Goal: Task Accomplishment & Management: Use online tool/utility

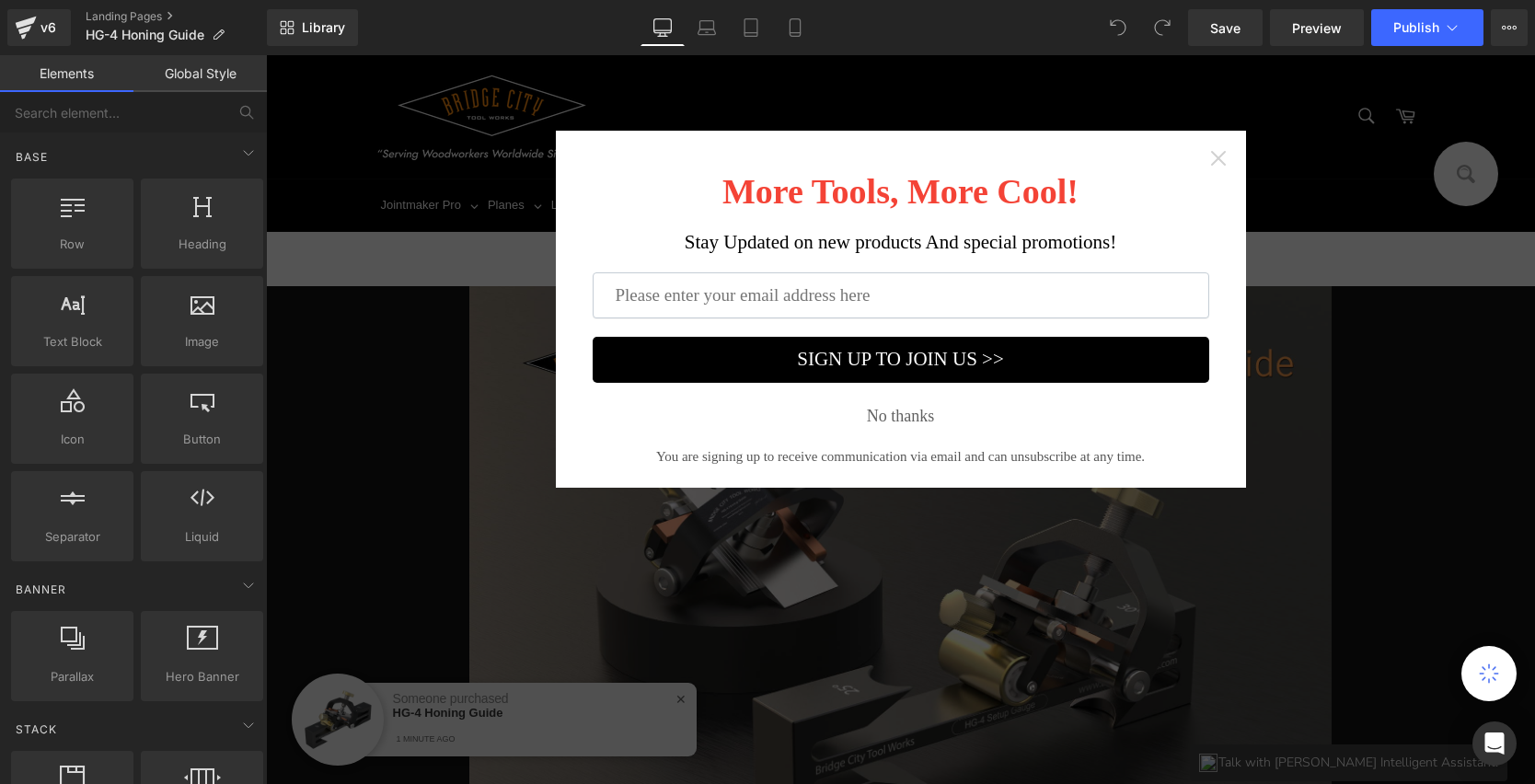
drag, startPoint x: 1201, startPoint y: 164, endPoint x: 1207, endPoint y: 153, distance: 12.5
click at [1205, 161] on div "More Tools, More Cool! Stay Updated on new products And special promotions! SIG…" at bounding box center [901, 309] width 690 height 357
click at [1211, 153] on icon "Close widget" at bounding box center [1217, 158] width 14 height 14
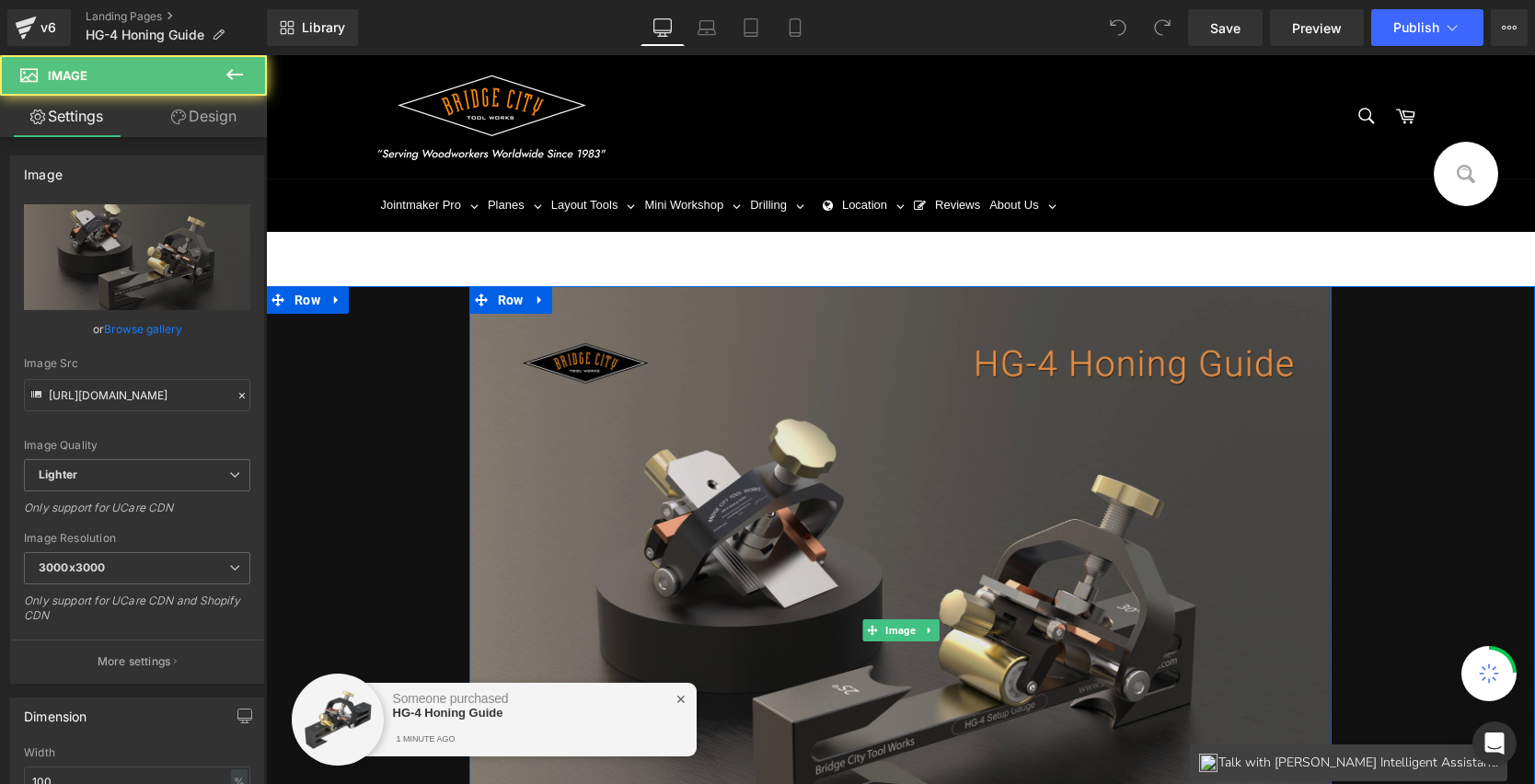
click at [1193, 366] on img at bounding box center [901, 629] width 863 height 688
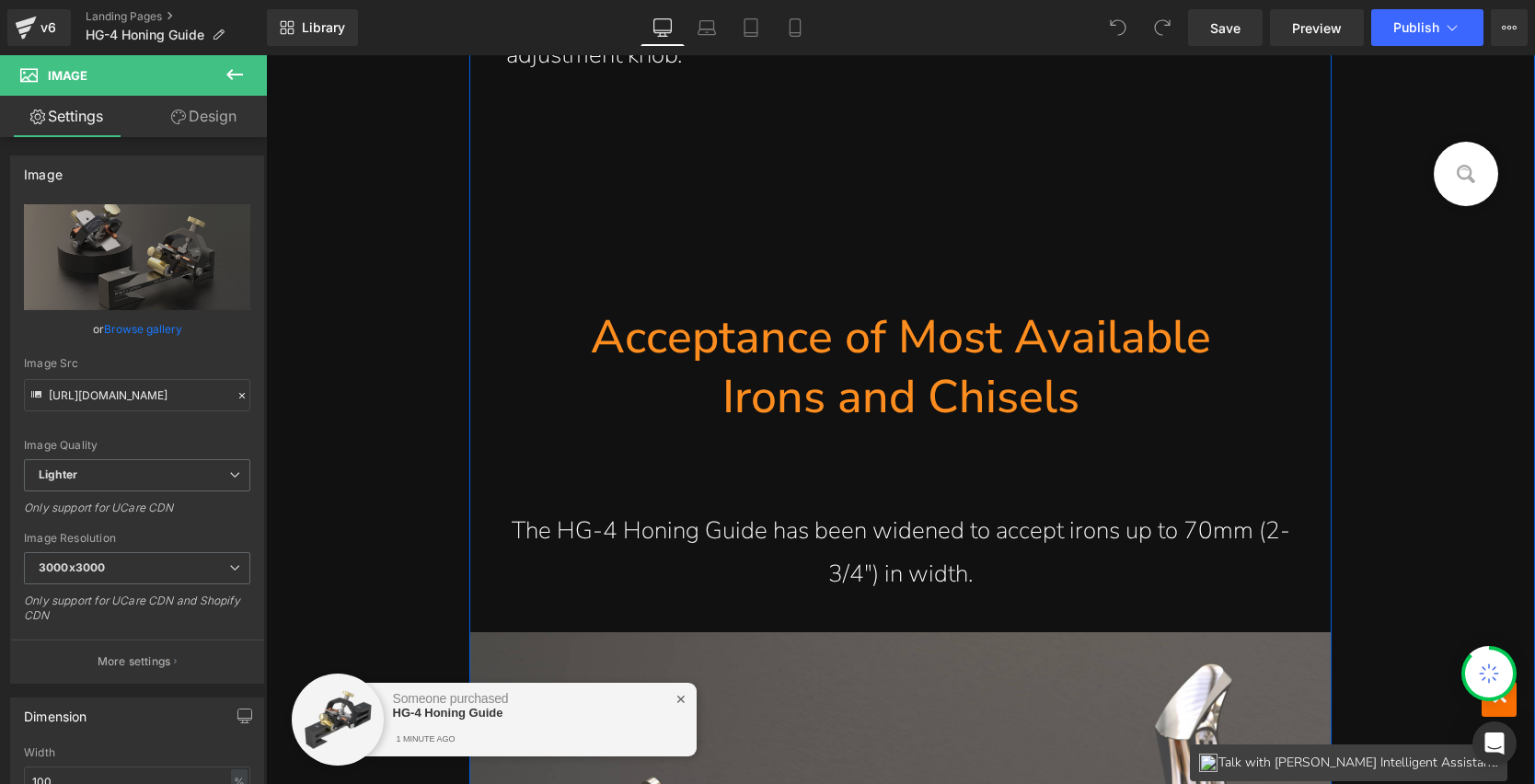
click at [908, 331] on h1 "Acceptance of Most Available" at bounding box center [901, 337] width 863 height 60
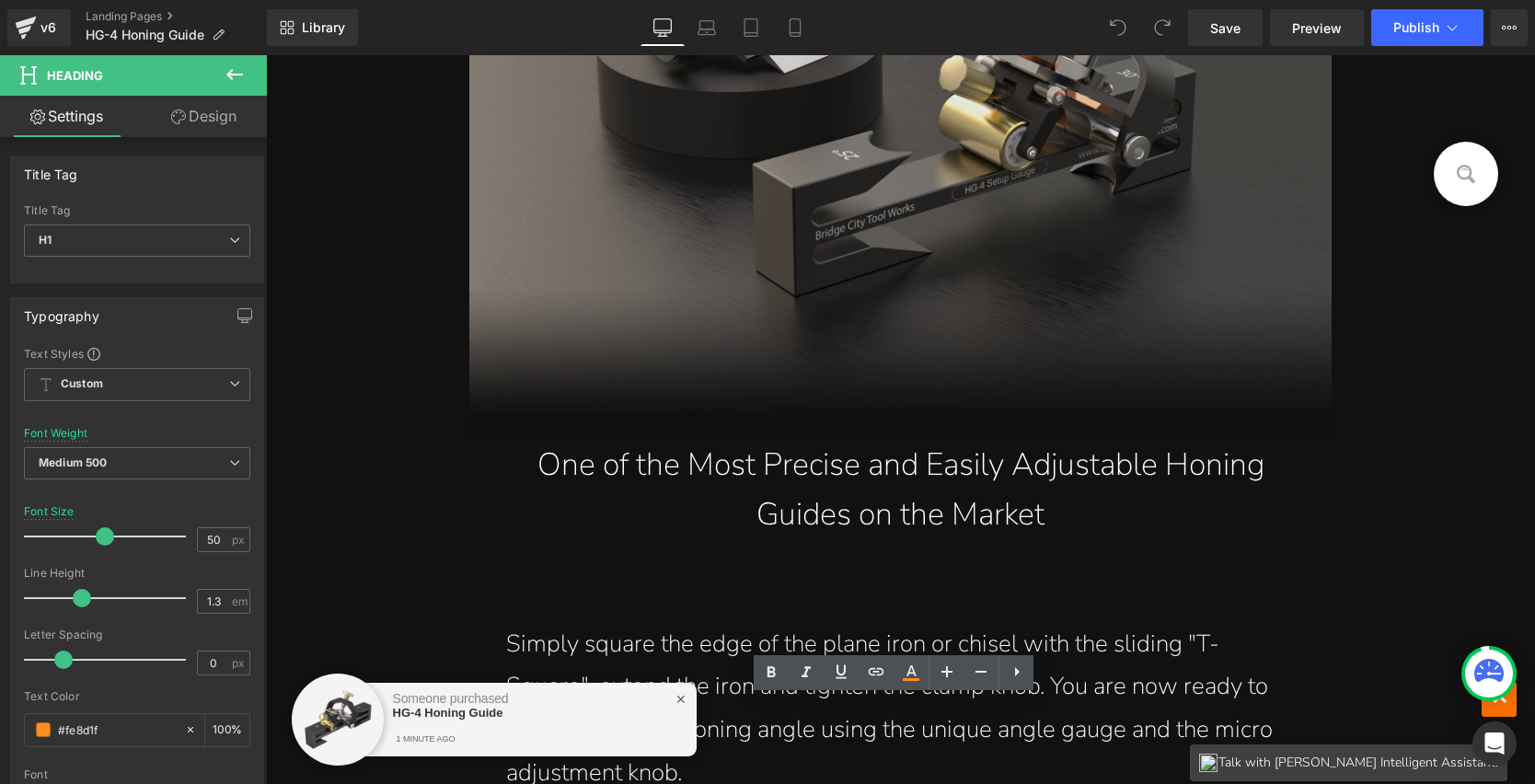
scroll to position [278, 0]
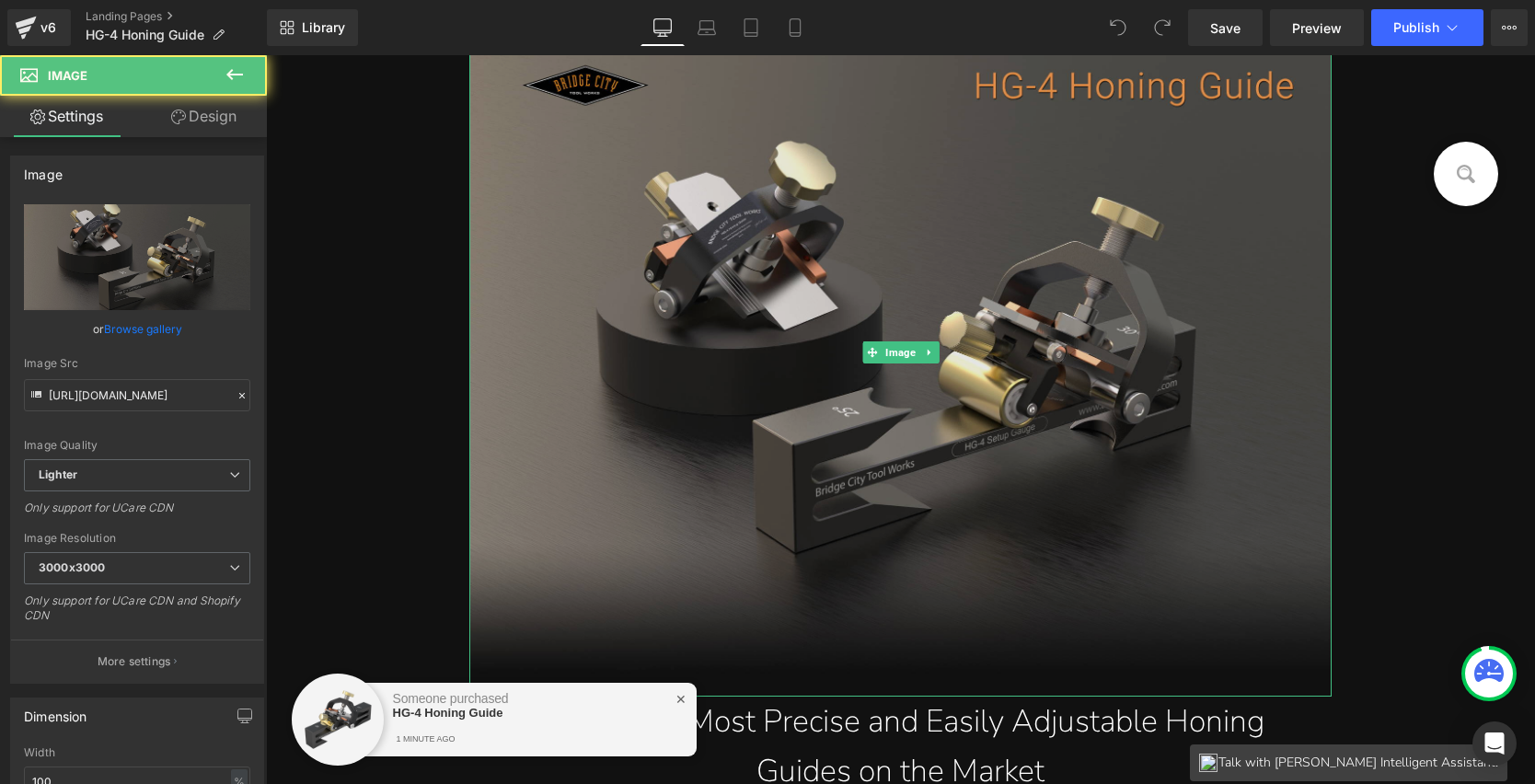
click at [1015, 261] on img at bounding box center [901, 352] width 863 height 688
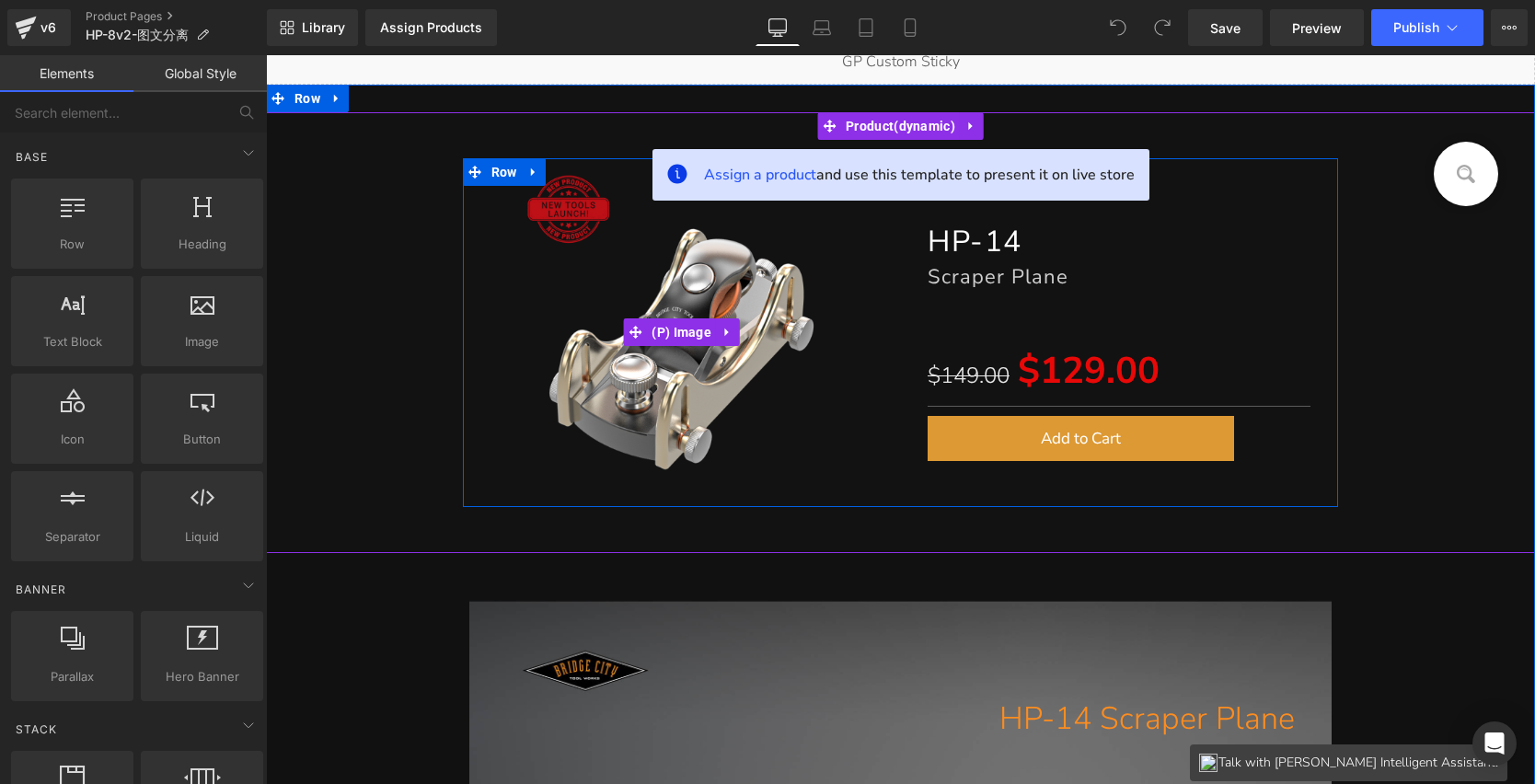
scroll to position [240, 0]
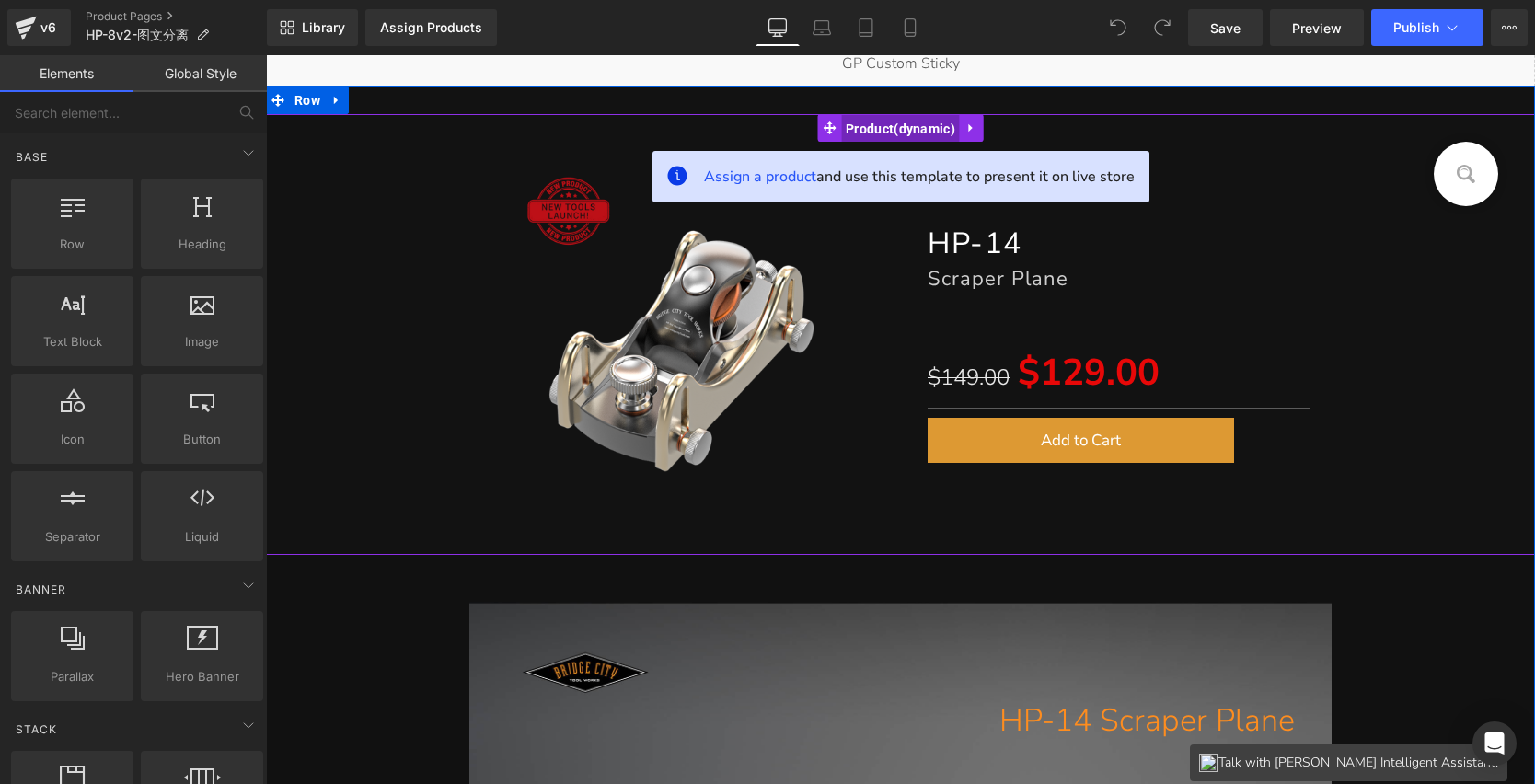
click at [905, 126] on span "Product" at bounding box center [900, 129] width 118 height 28
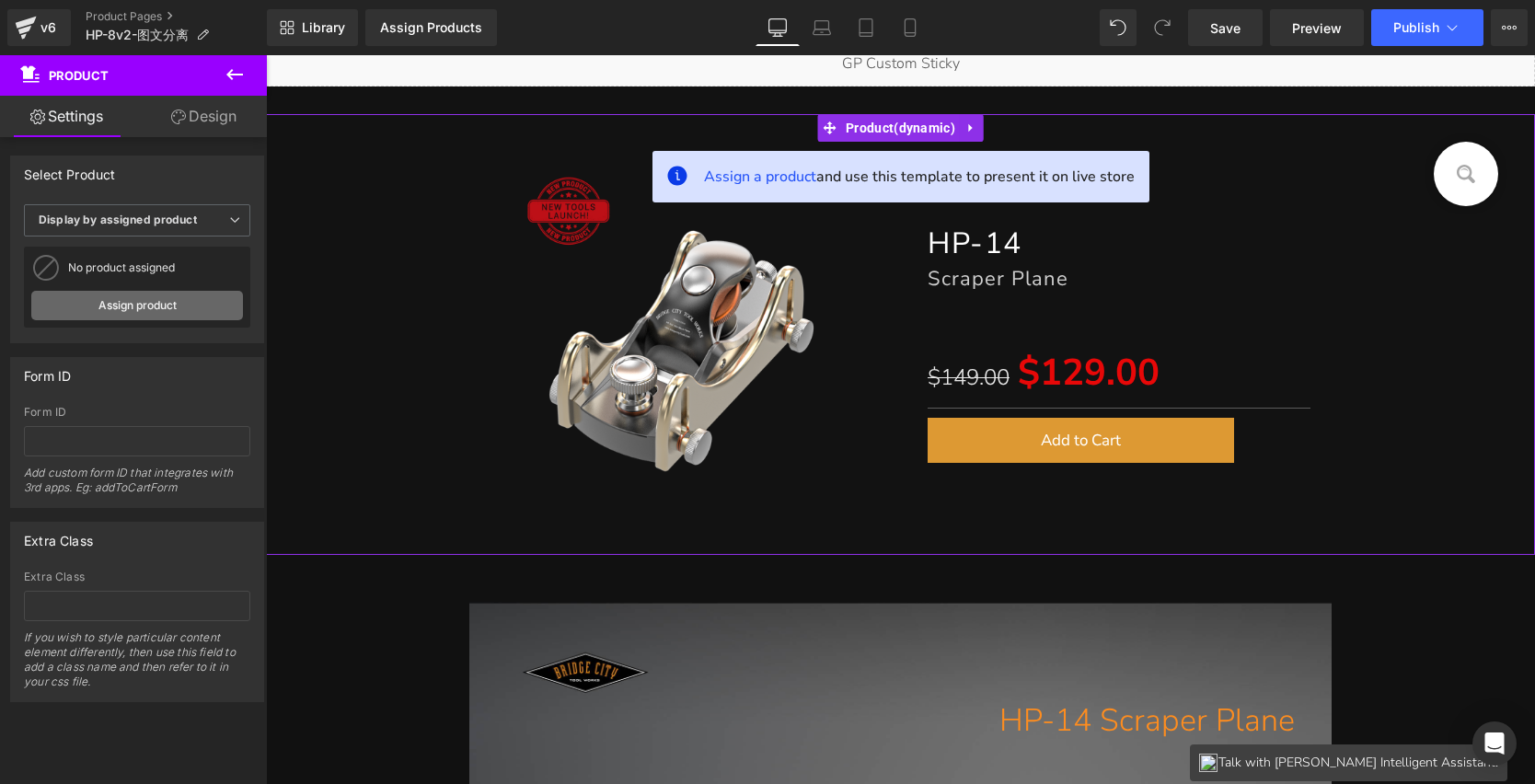
click at [124, 296] on link "Assign product" at bounding box center [138, 305] width 212 height 30
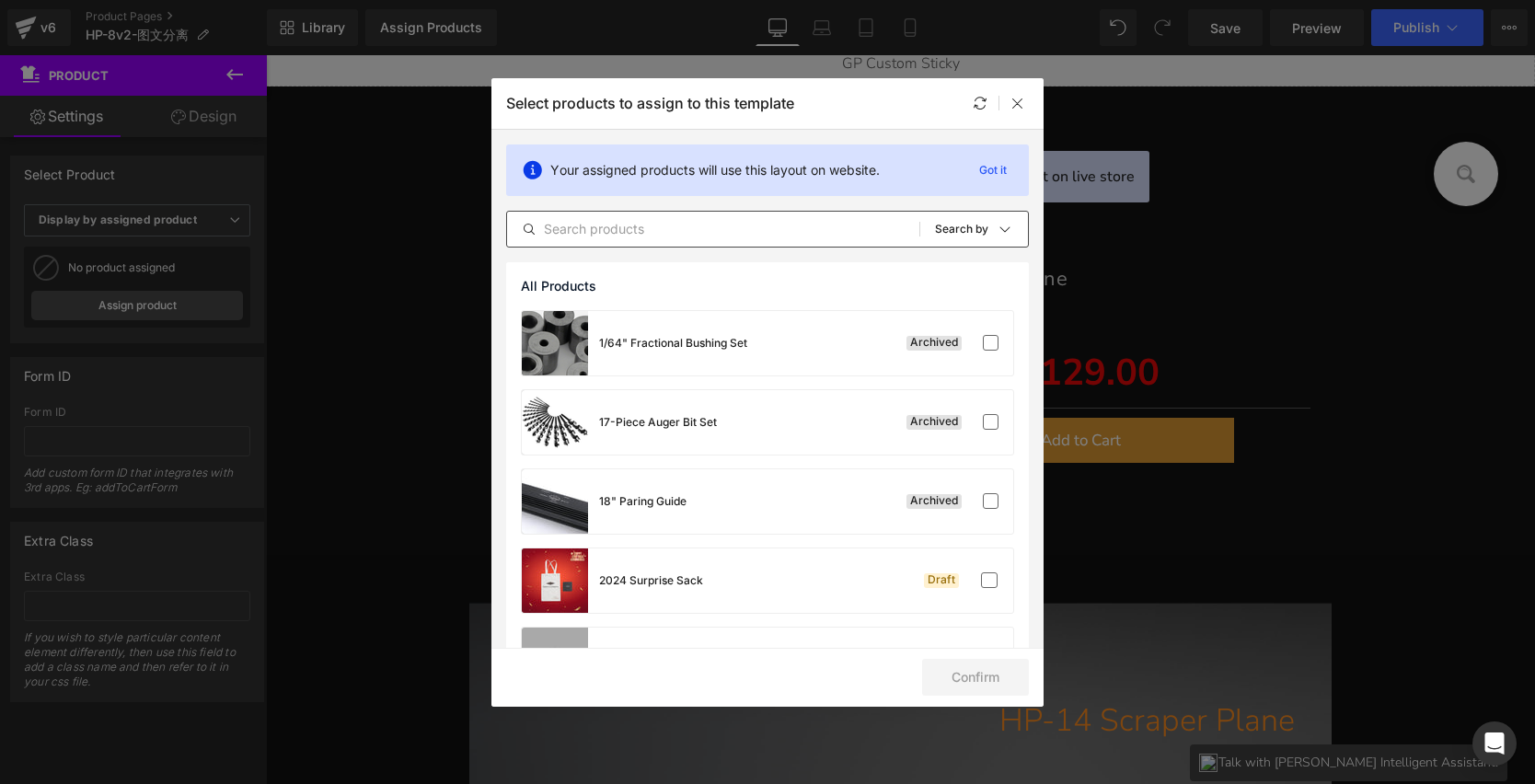
click at [667, 231] on input "text" at bounding box center [713, 229] width 413 height 22
type input "8"
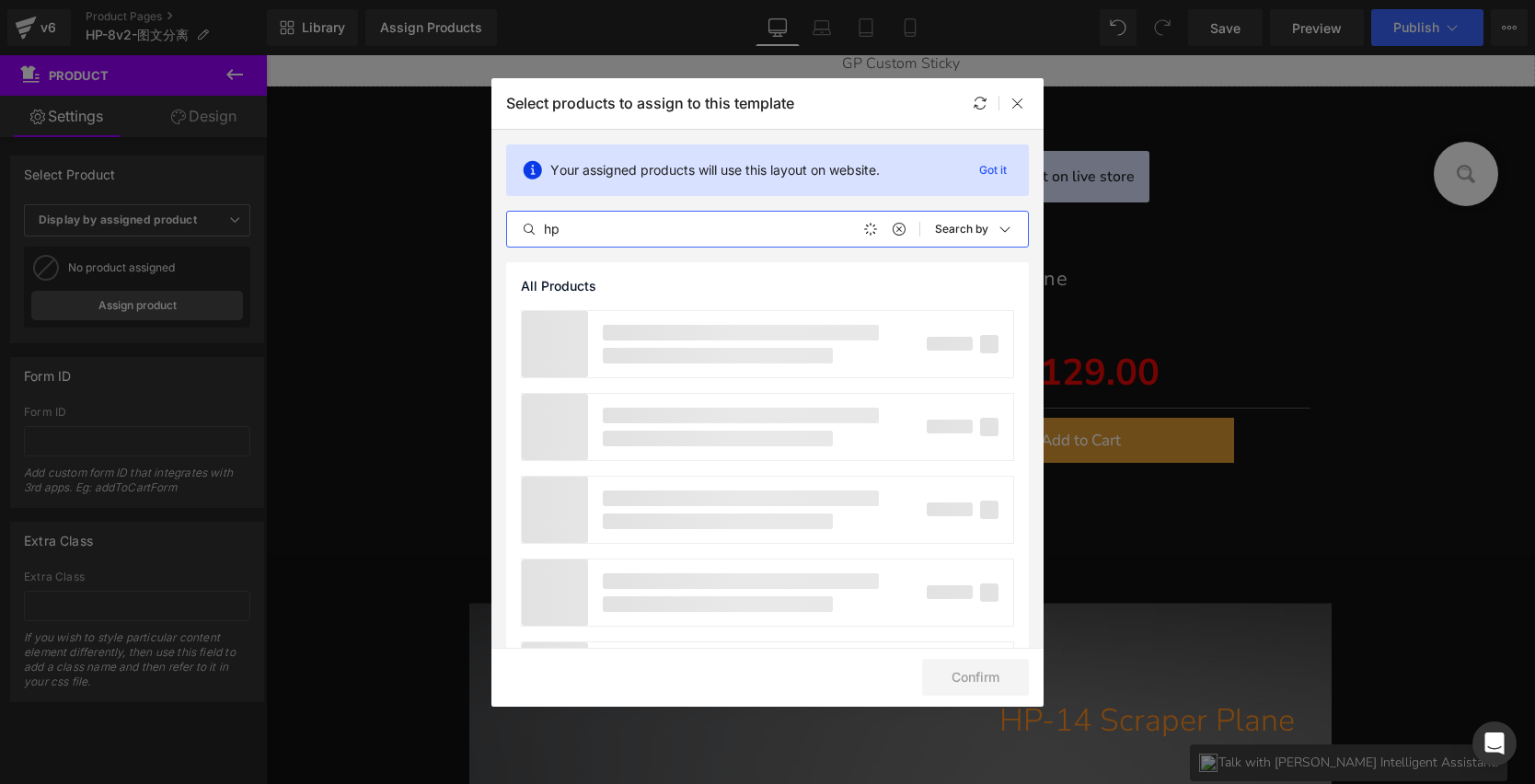
type input "hp"
click at [793, 242] on div "hp All Products Shopify Collections Product Templates Shopify Collections Sort:…" at bounding box center [767, 229] width 523 height 37
click at [797, 238] on input "hp" at bounding box center [713, 229] width 413 height 22
click at [892, 222] on icon at bounding box center [898, 229] width 13 height 14
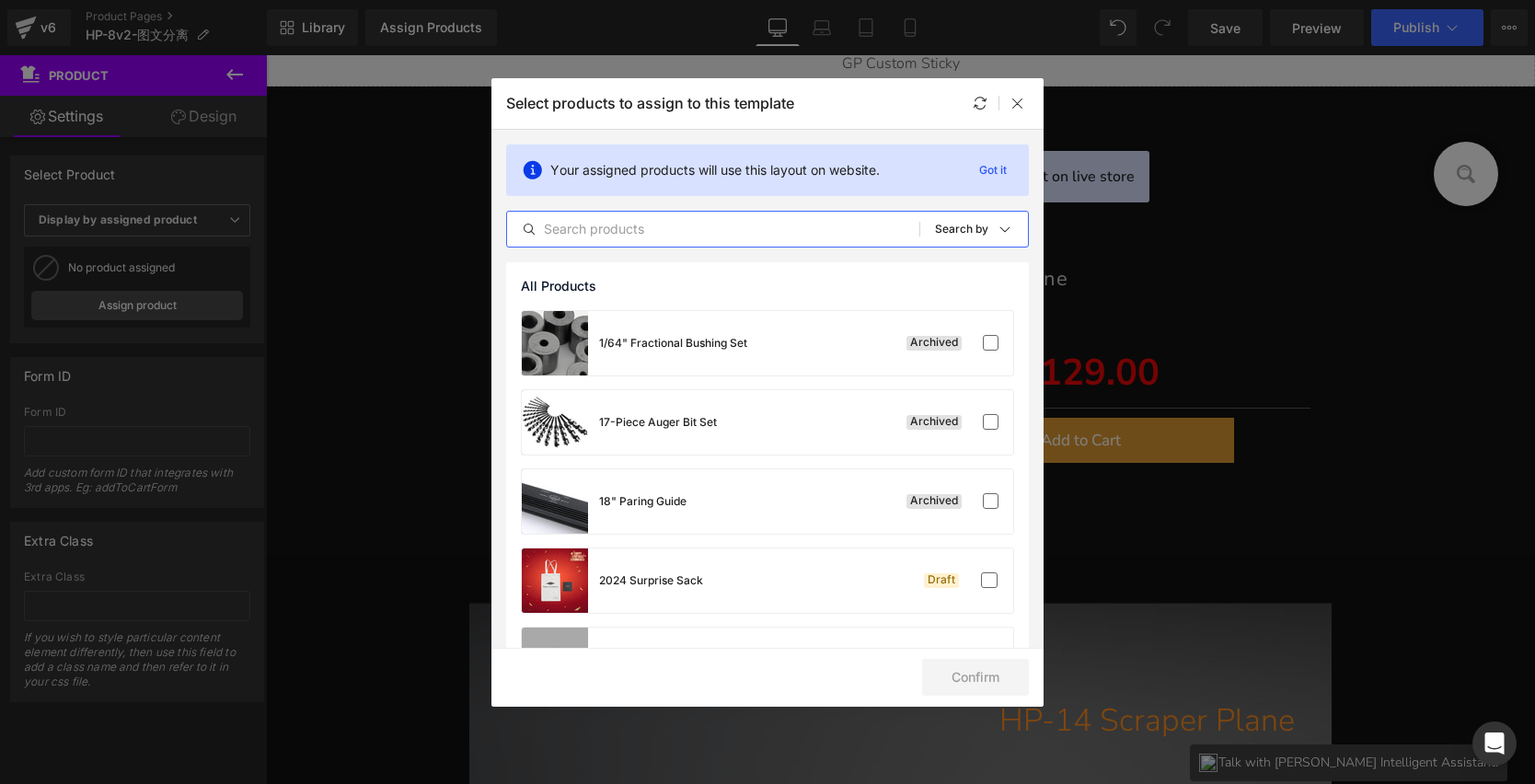
click at [856, 227] on input "text" at bounding box center [713, 229] width 413 height 22
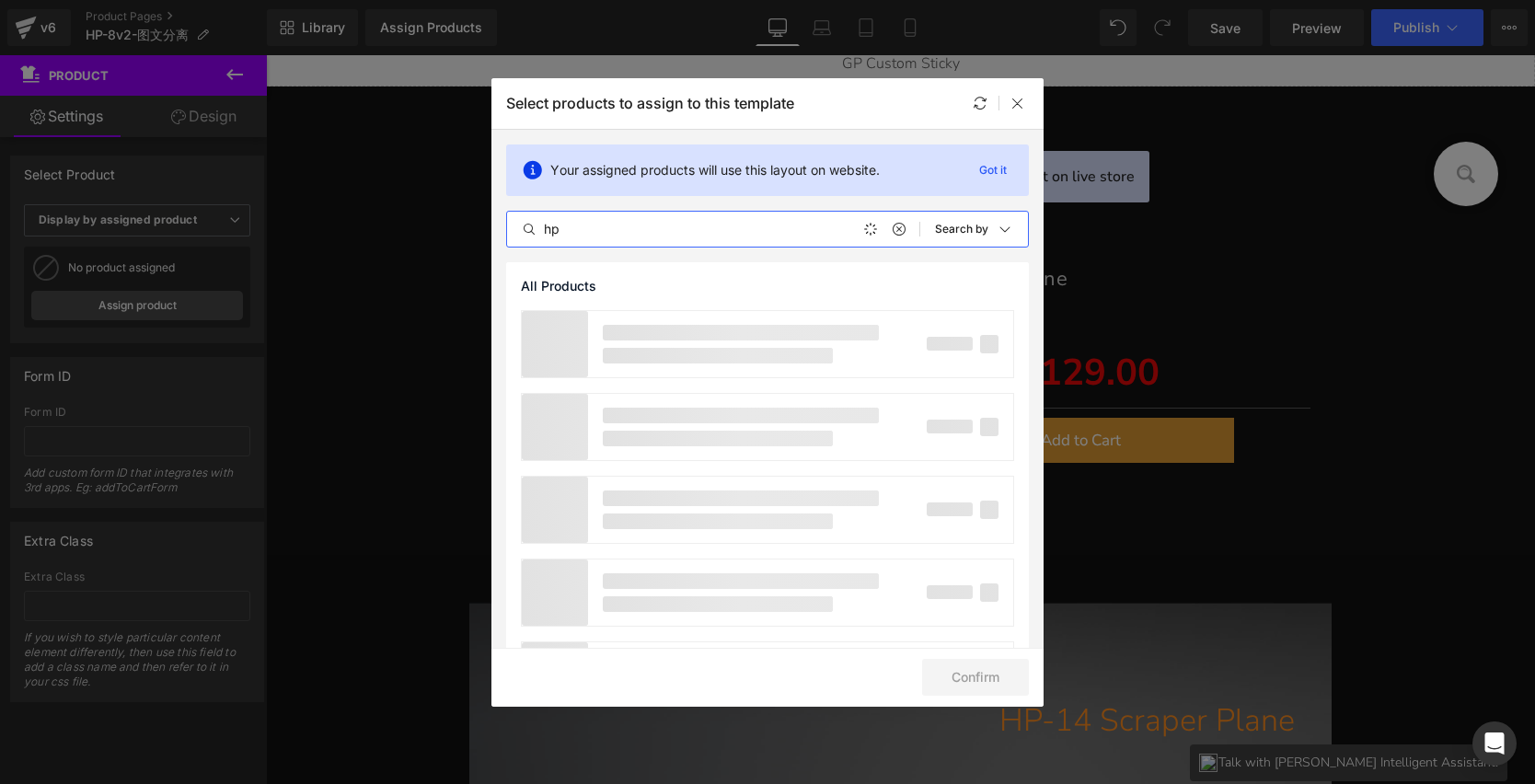
type input "hp"
drag, startPoint x: 1017, startPoint y: 103, endPoint x: 733, endPoint y: 4, distance: 300.8
click at [1017, 103] on icon at bounding box center [1017, 102] width 14 height 14
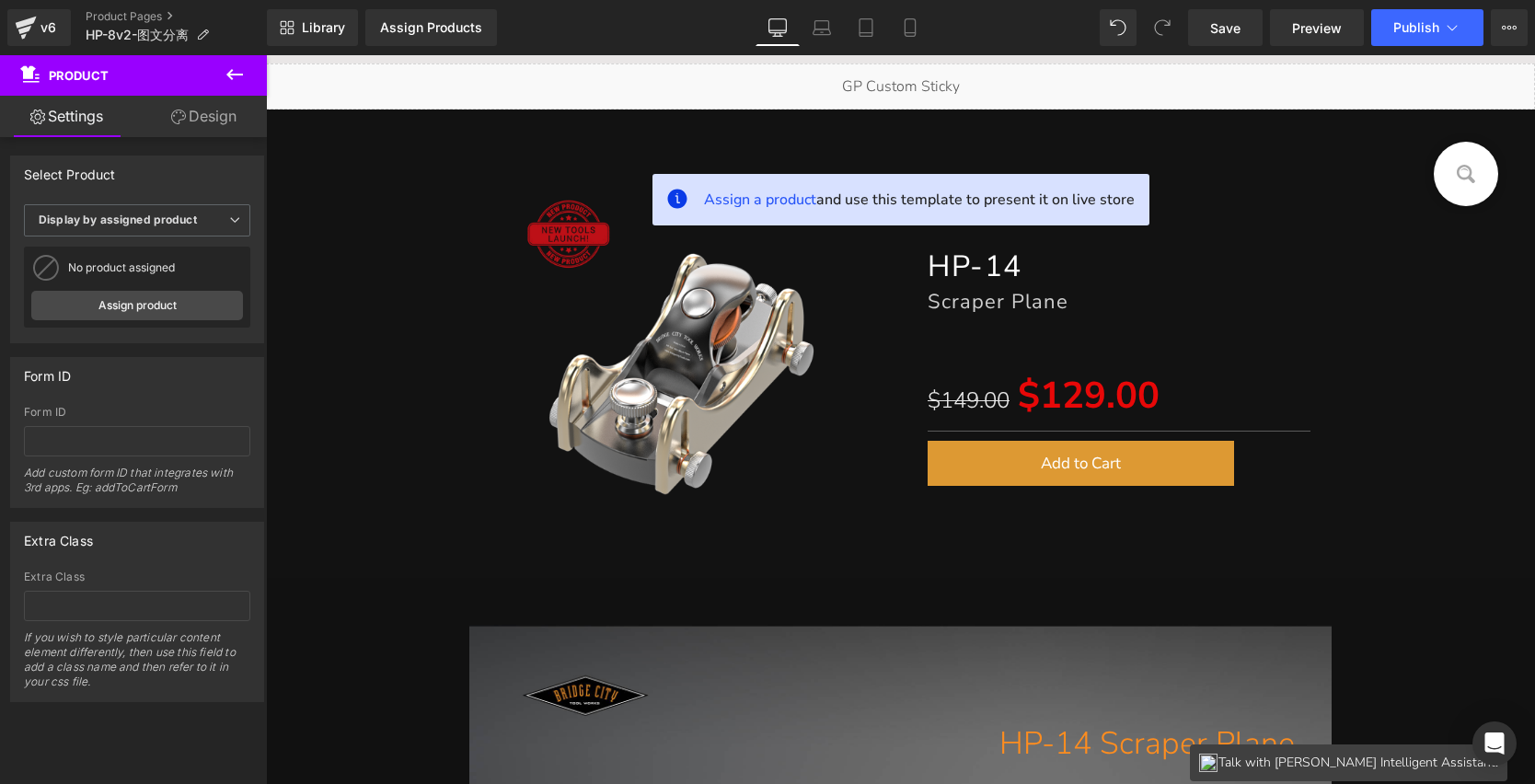
scroll to position [321, 0]
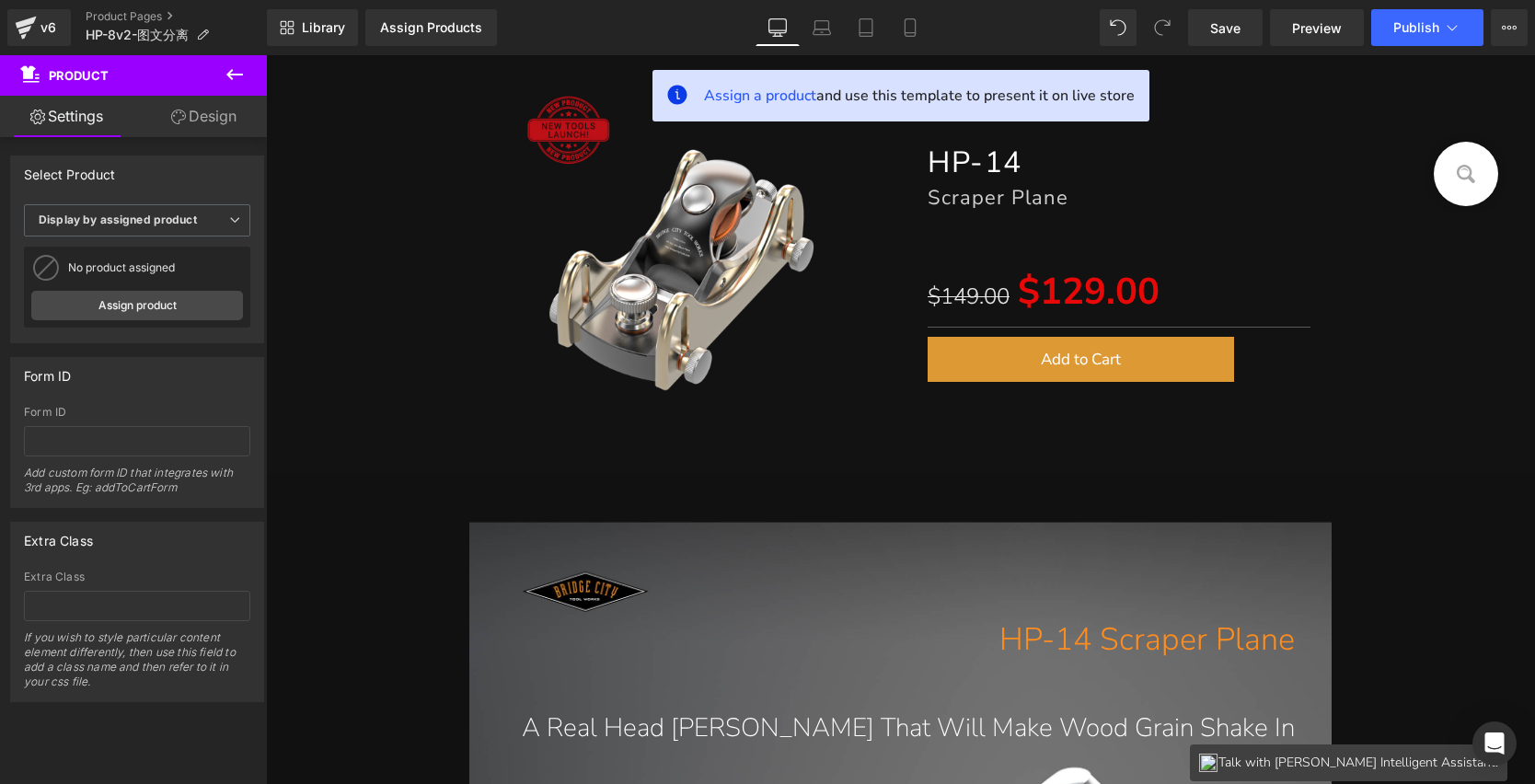
click at [931, 204] on span "Scraper Plane" at bounding box center [998, 197] width 141 height 28
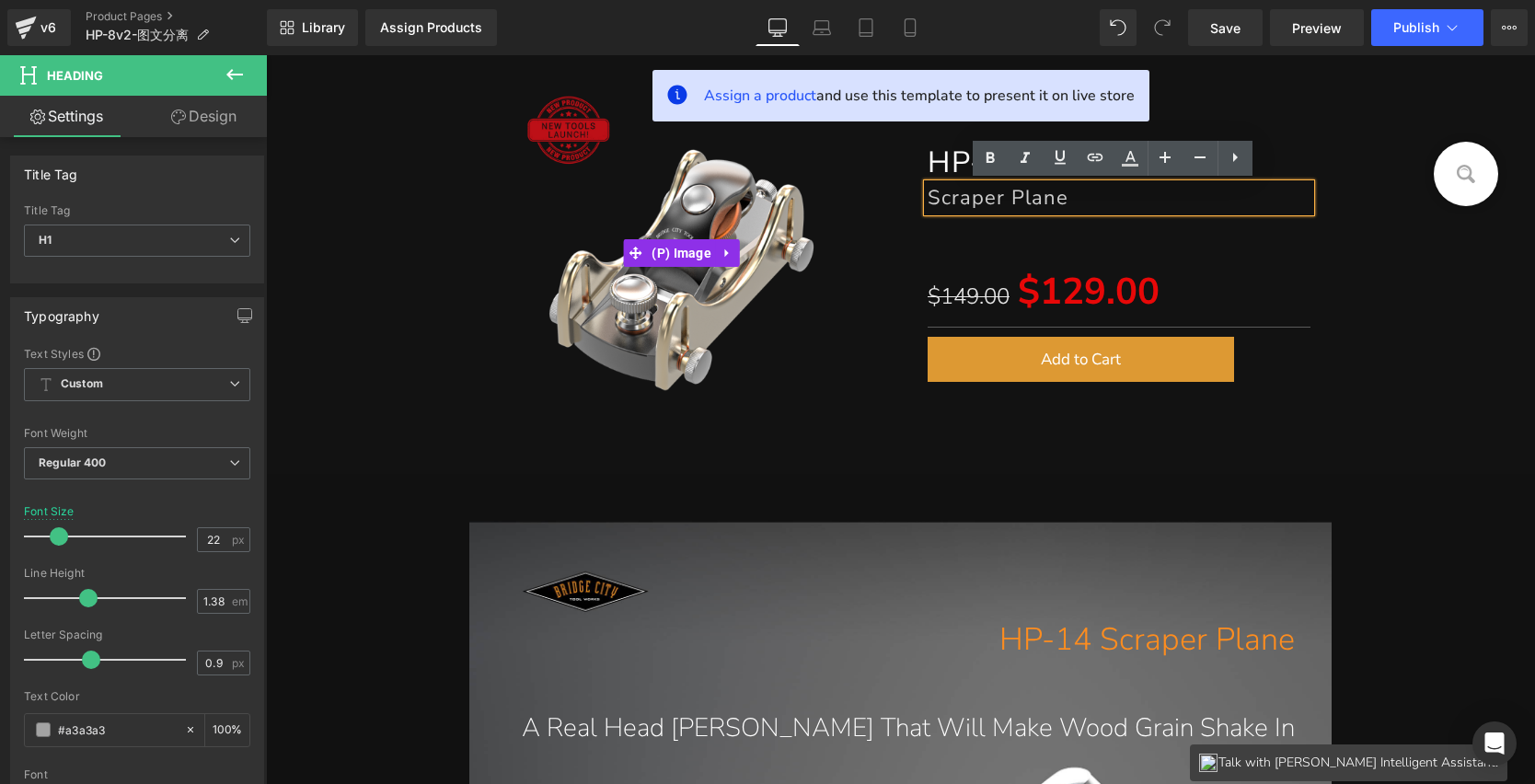
click at [670, 212] on img at bounding box center [681, 253] width 349 height 349
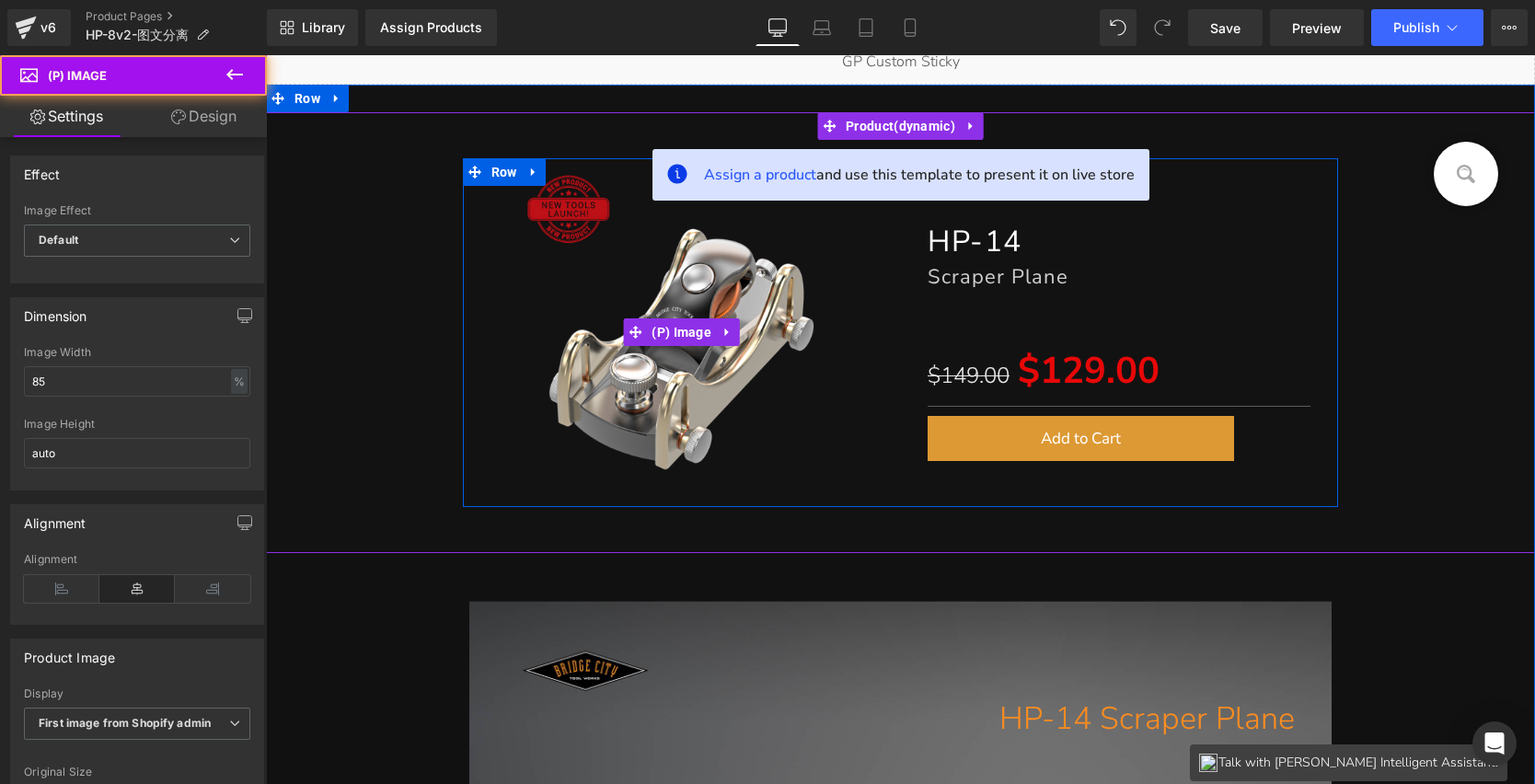
scroll to position [233, 0]
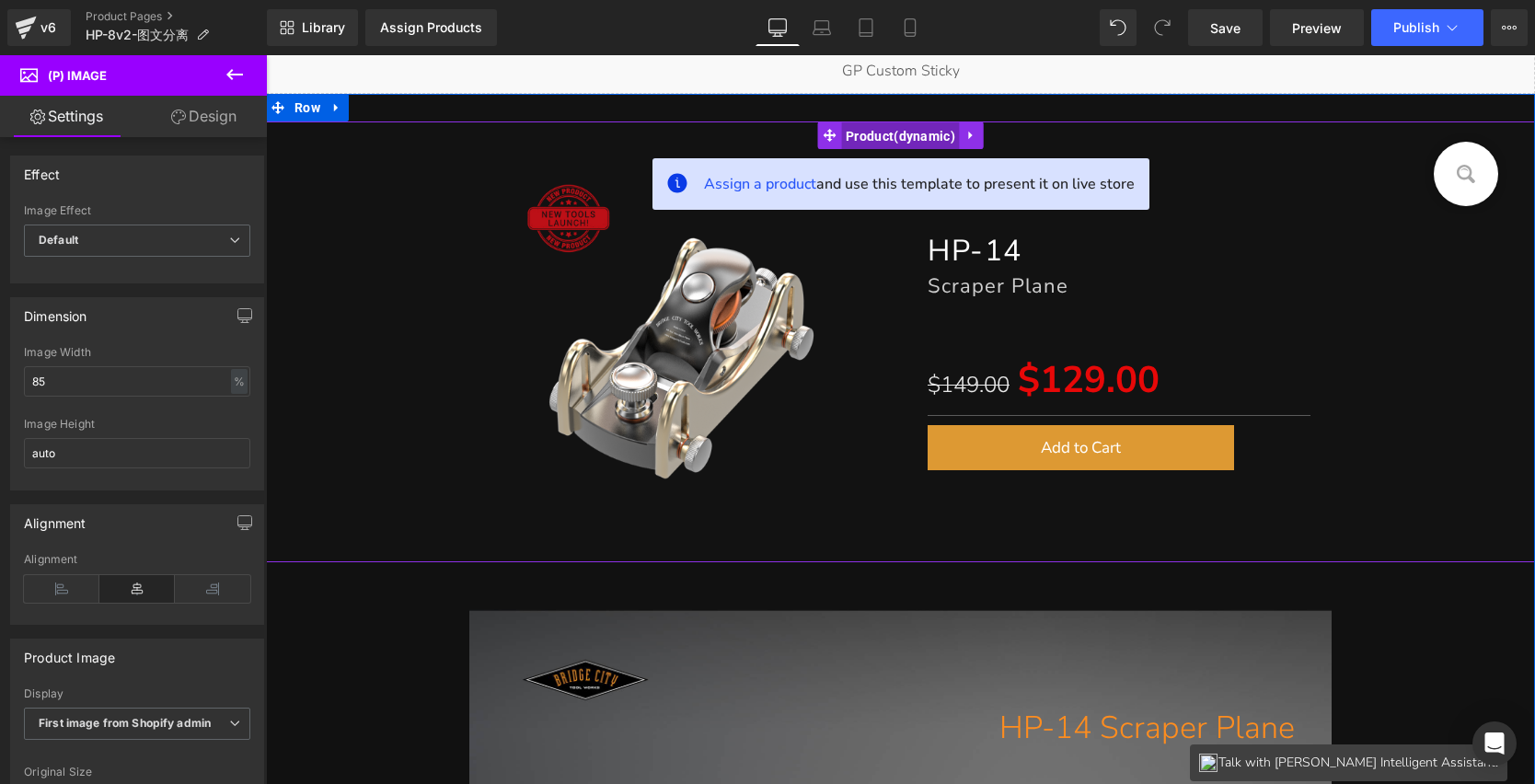
click at [888, 138] on span "Product" at bounding box center [900, 136] width 118 height 28
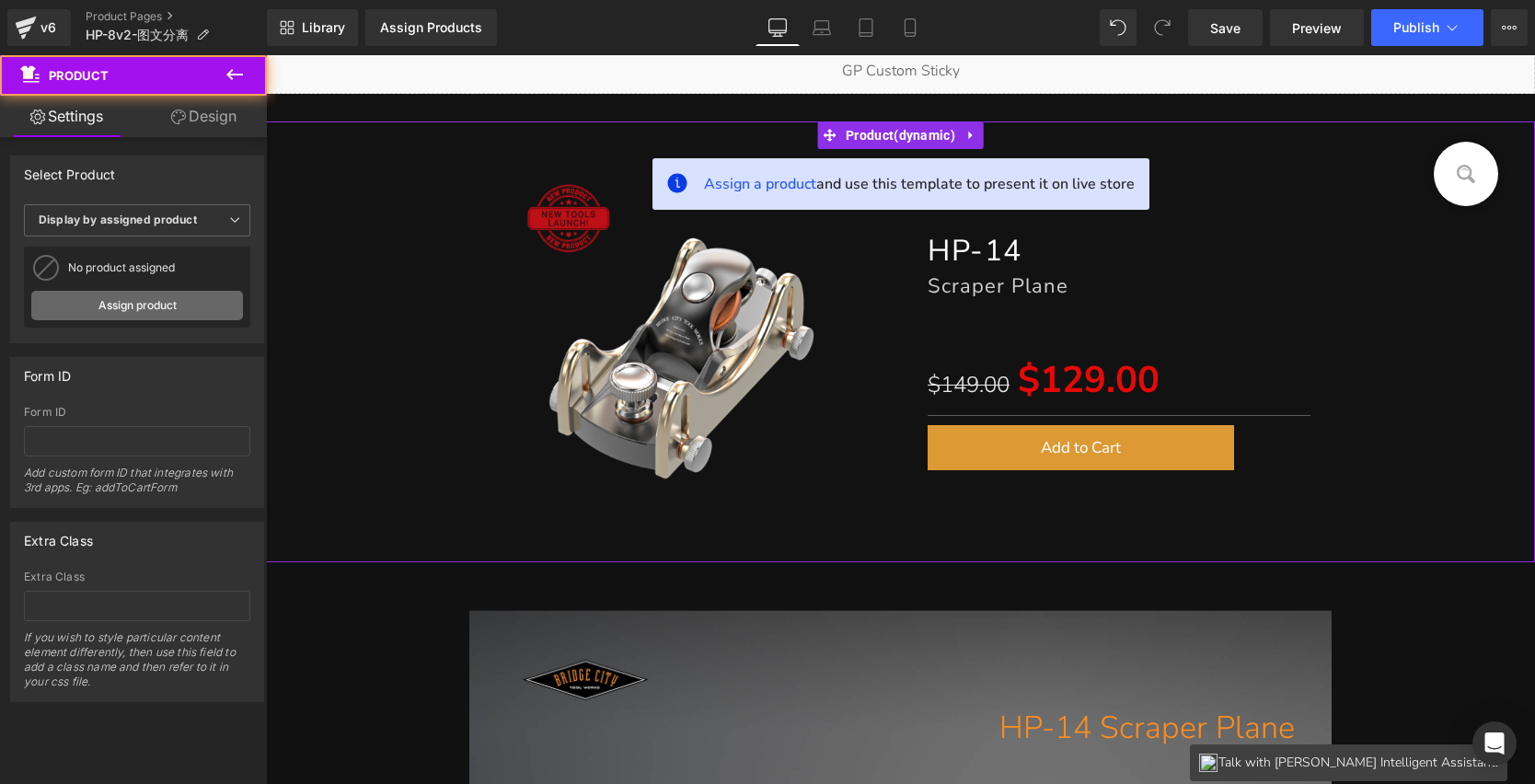
click at [159, 310] on link "Assign product" at bounding box center [138, 305] width 212 height 30
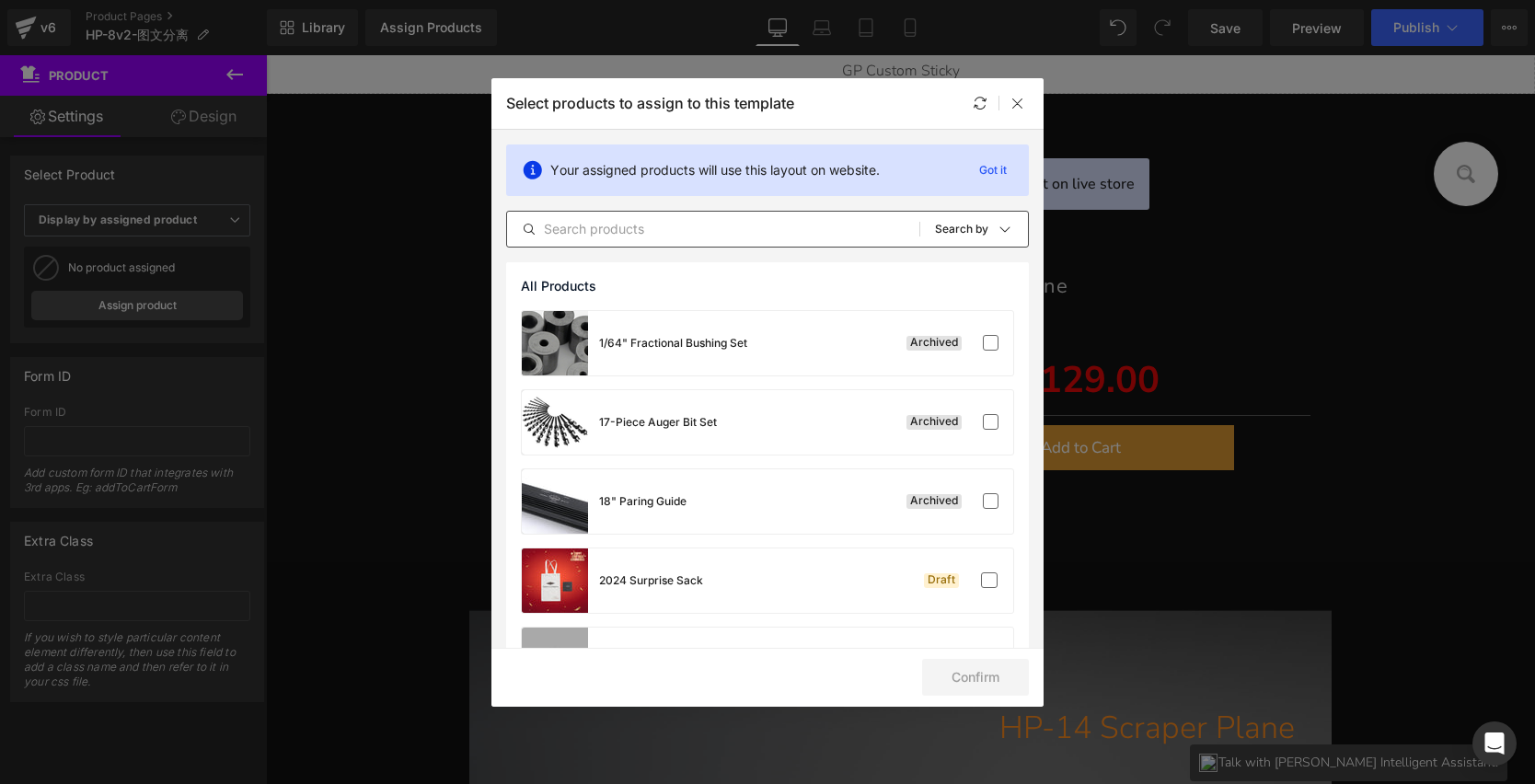
click at [711, 236] on input "text" at bounding box center [713, 229] width 413 height 22
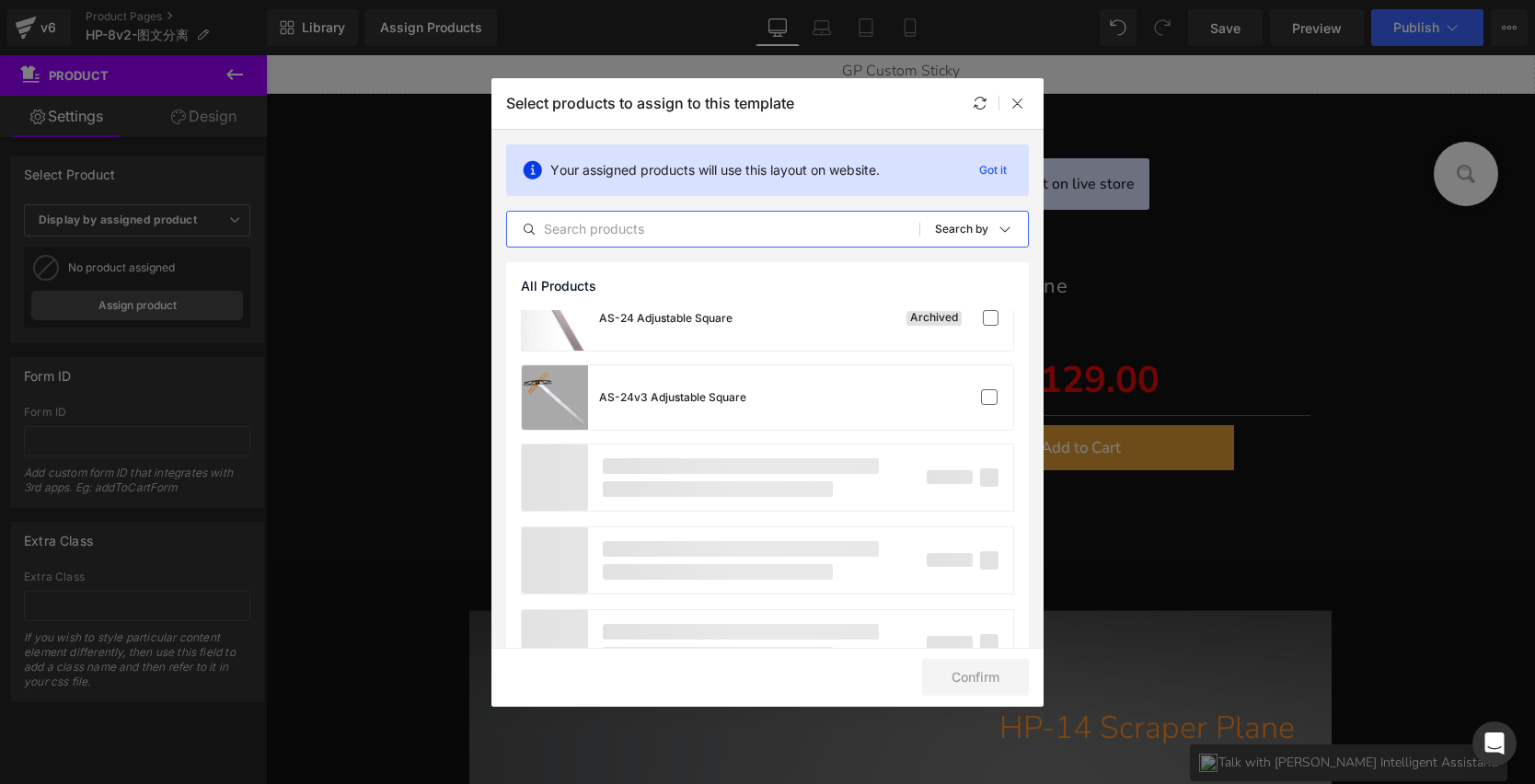
scroll to position [1670, 0]
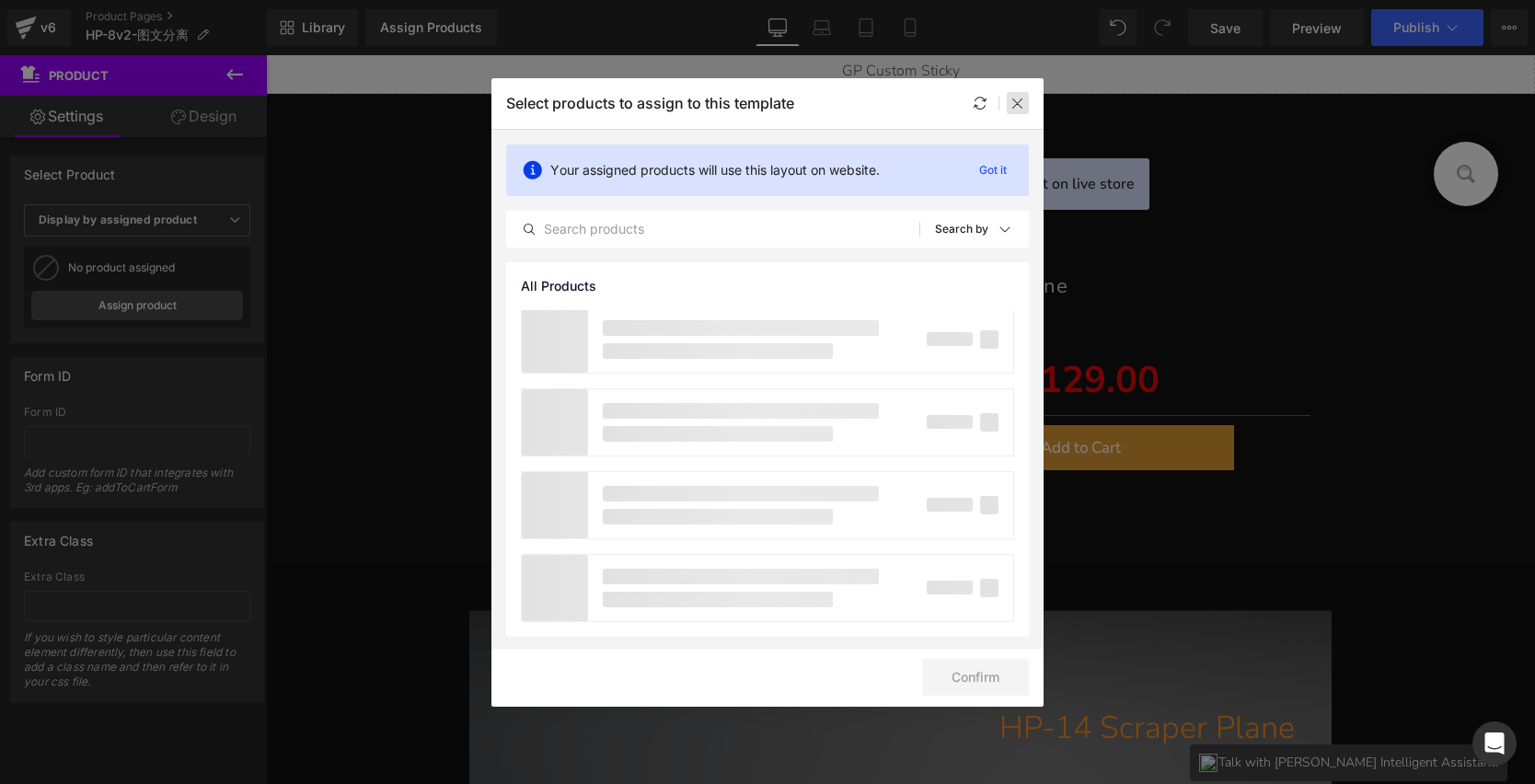
click at [1016, 98] on icon at bounding box center [1017, 102] width 14 height 14
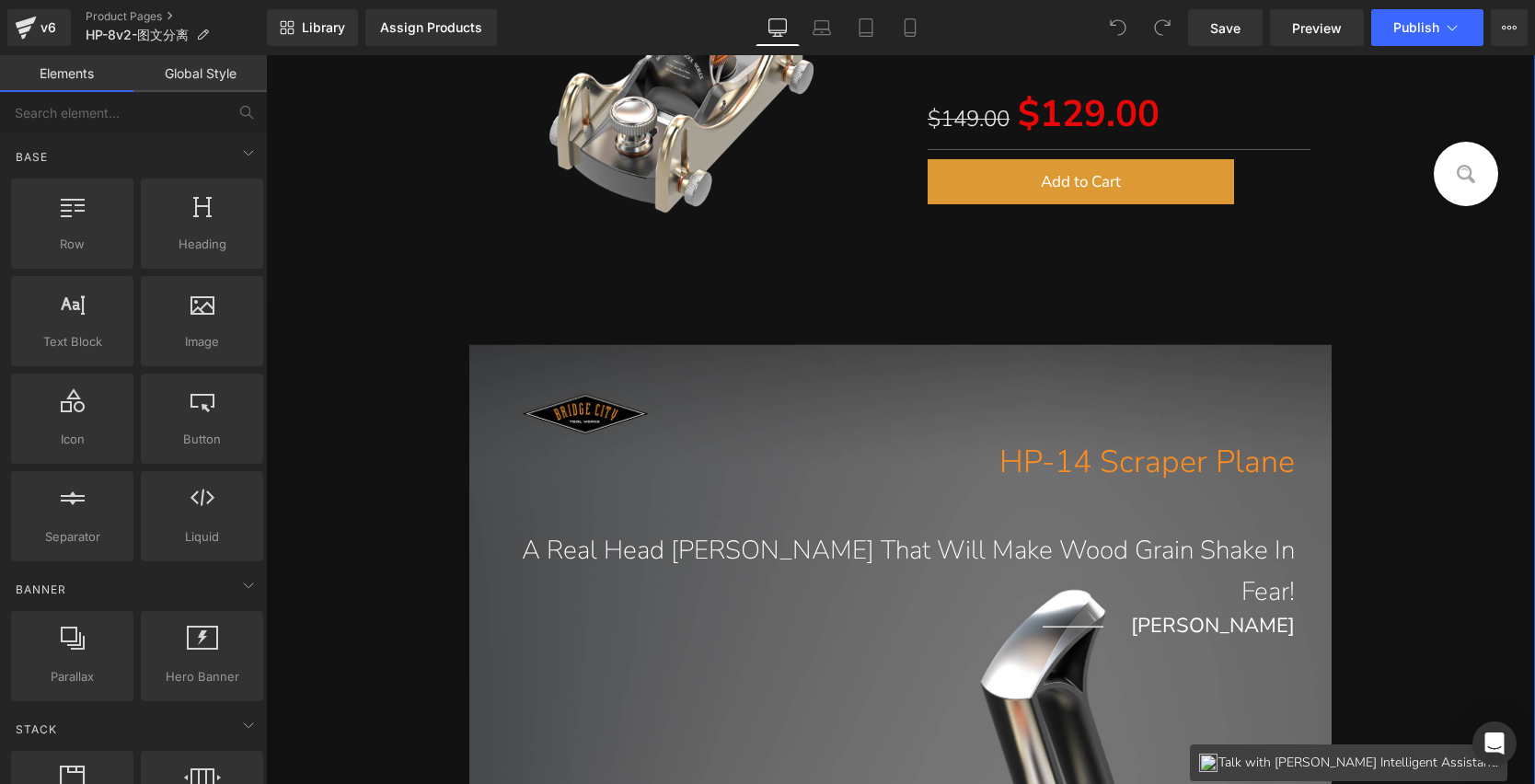
scroll to position [318, 0]
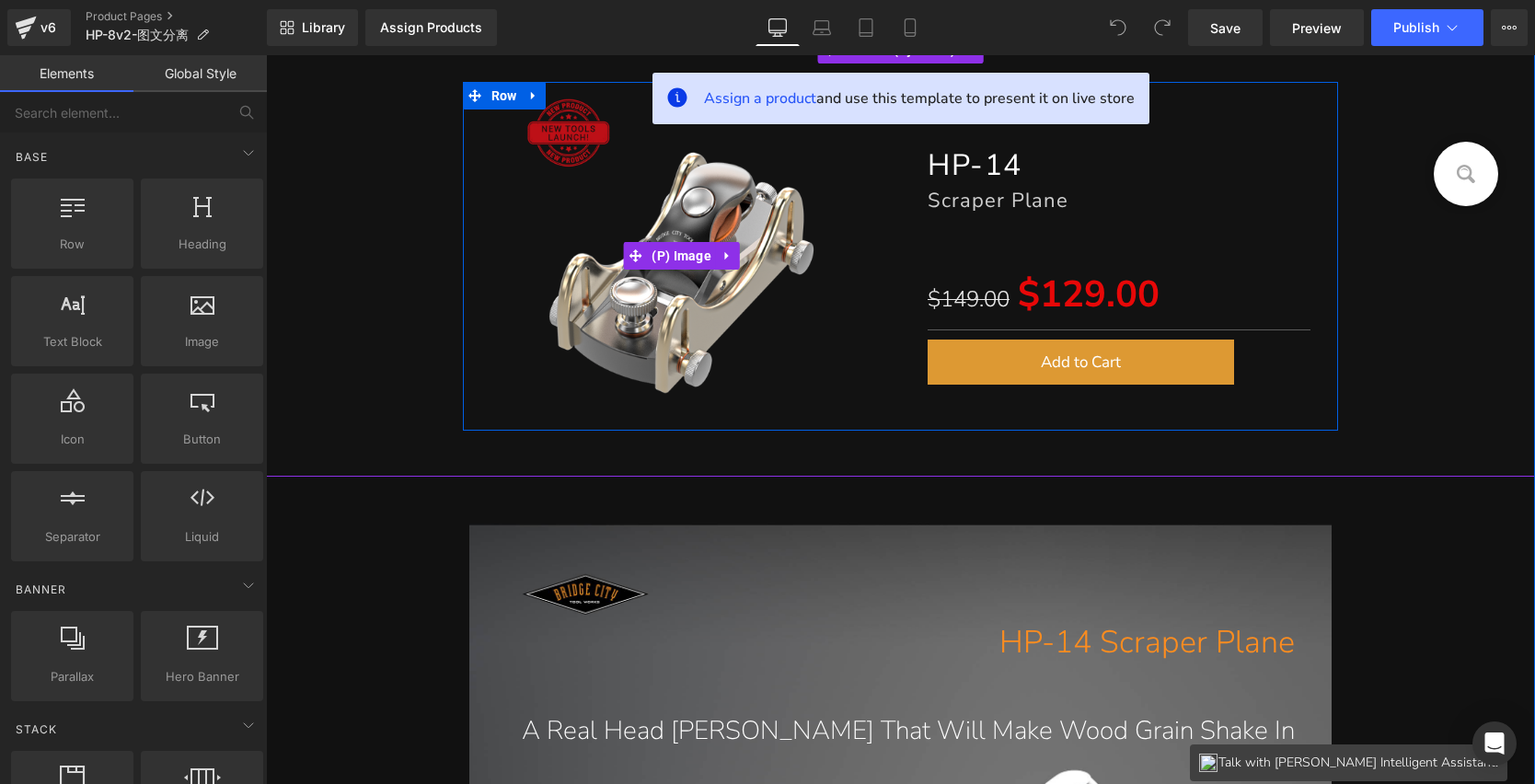
click at [746, 289] on img at bounding box center [681, 256] width 349 height 349
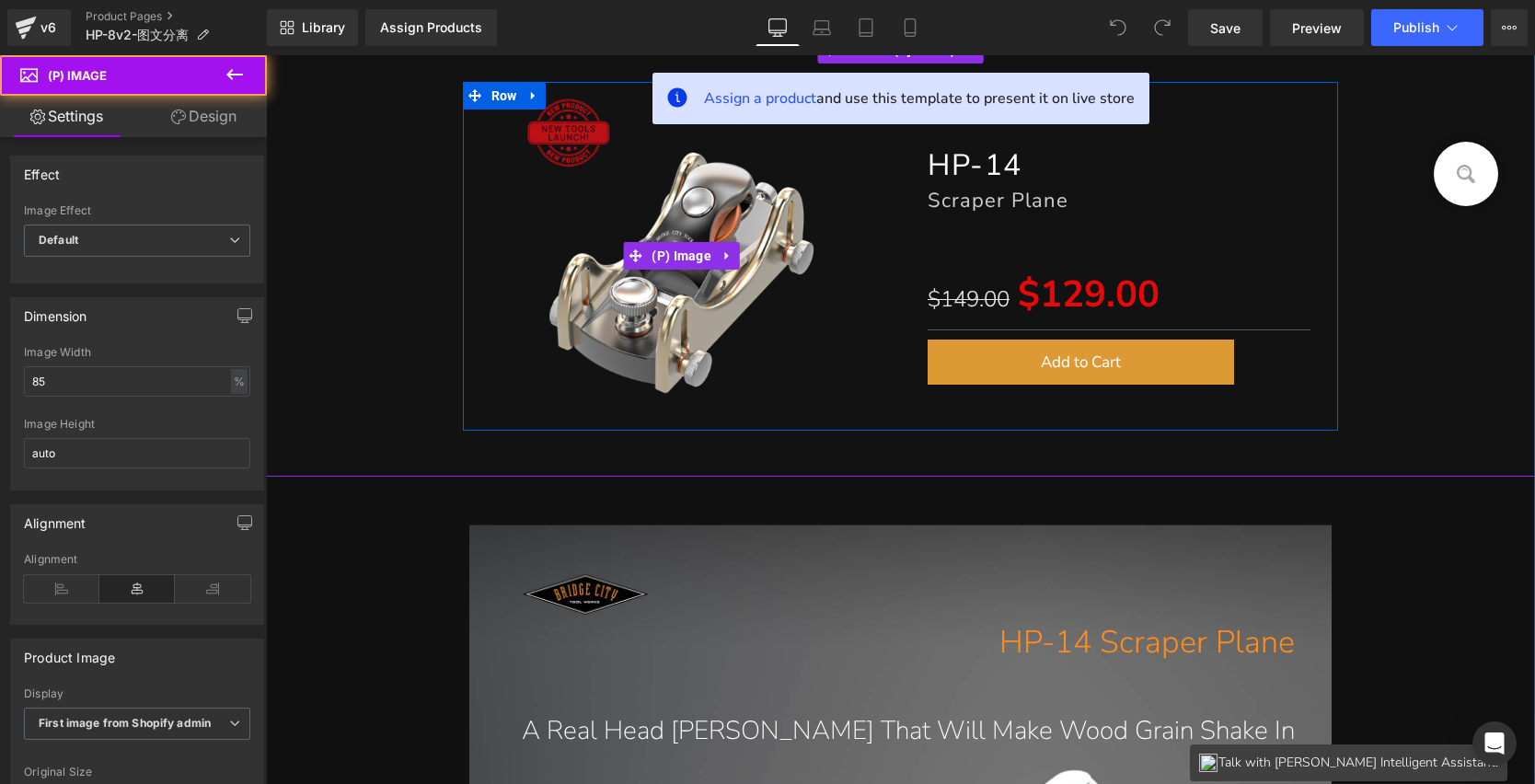
scroll to position [218, 0]
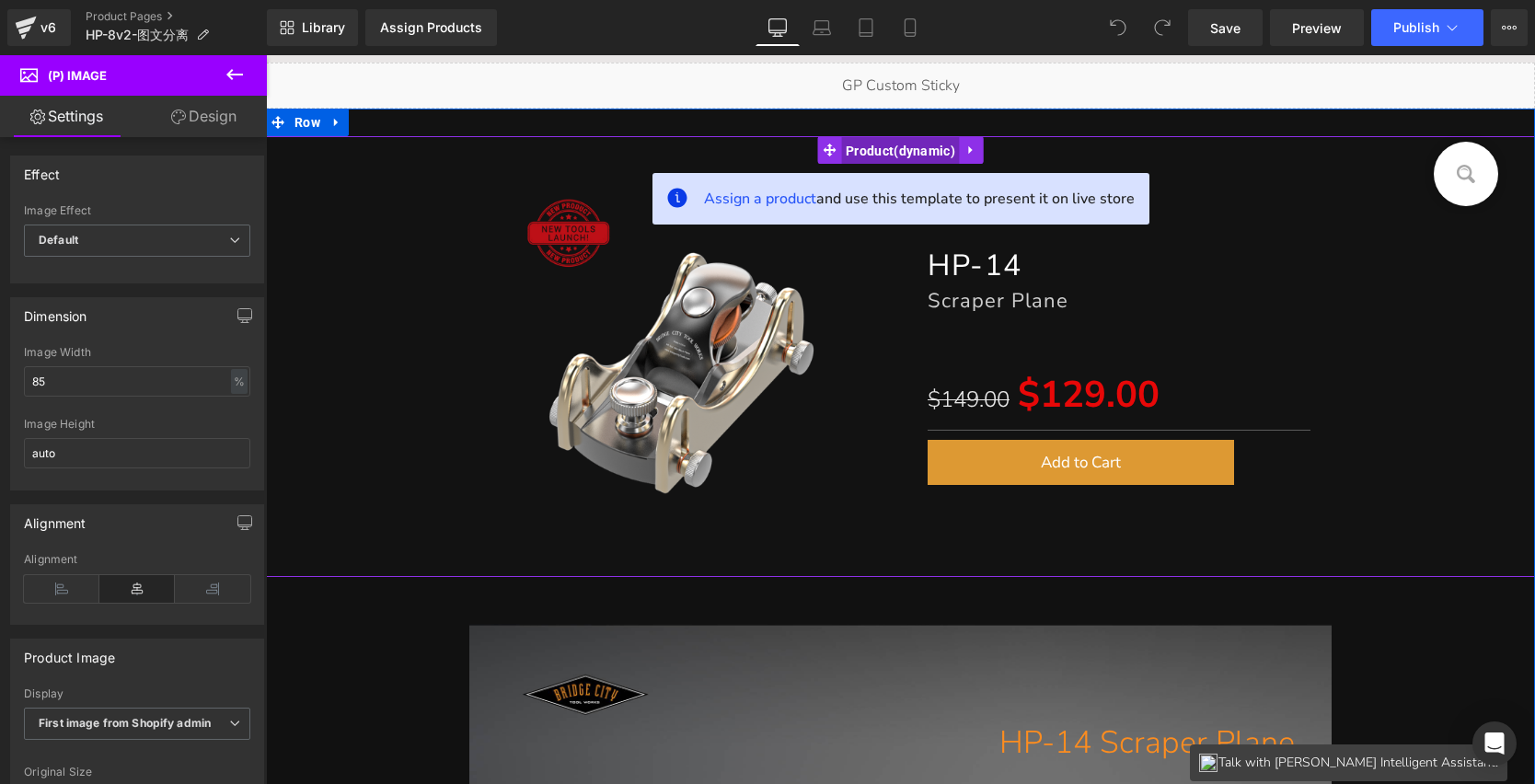
click at [873, 141] on span "Product" at bounding box center [900, 151] width 118 height 28
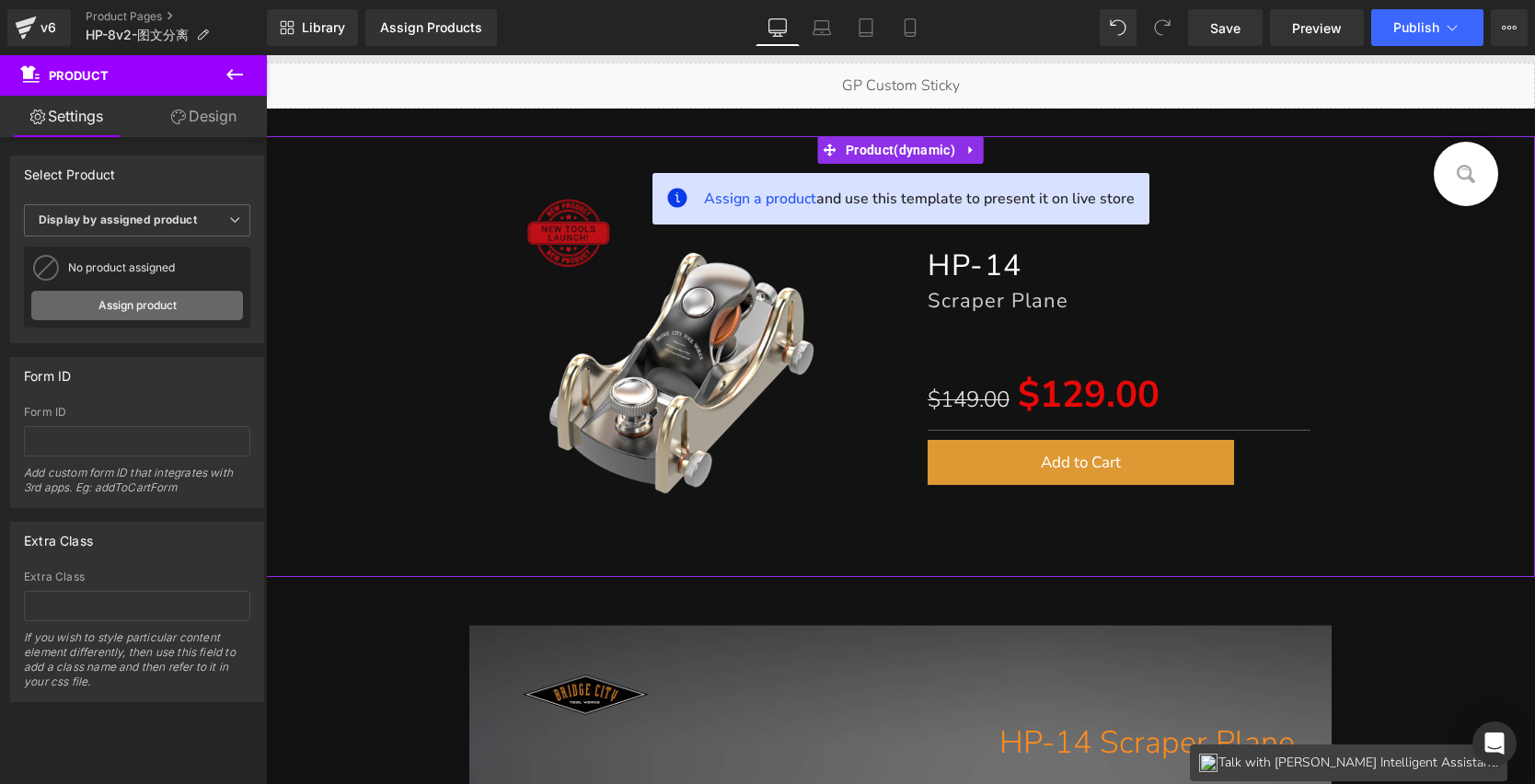
click at [119, 309] on link "Assign product" at bounding box center [138, 305] width 212 height 30
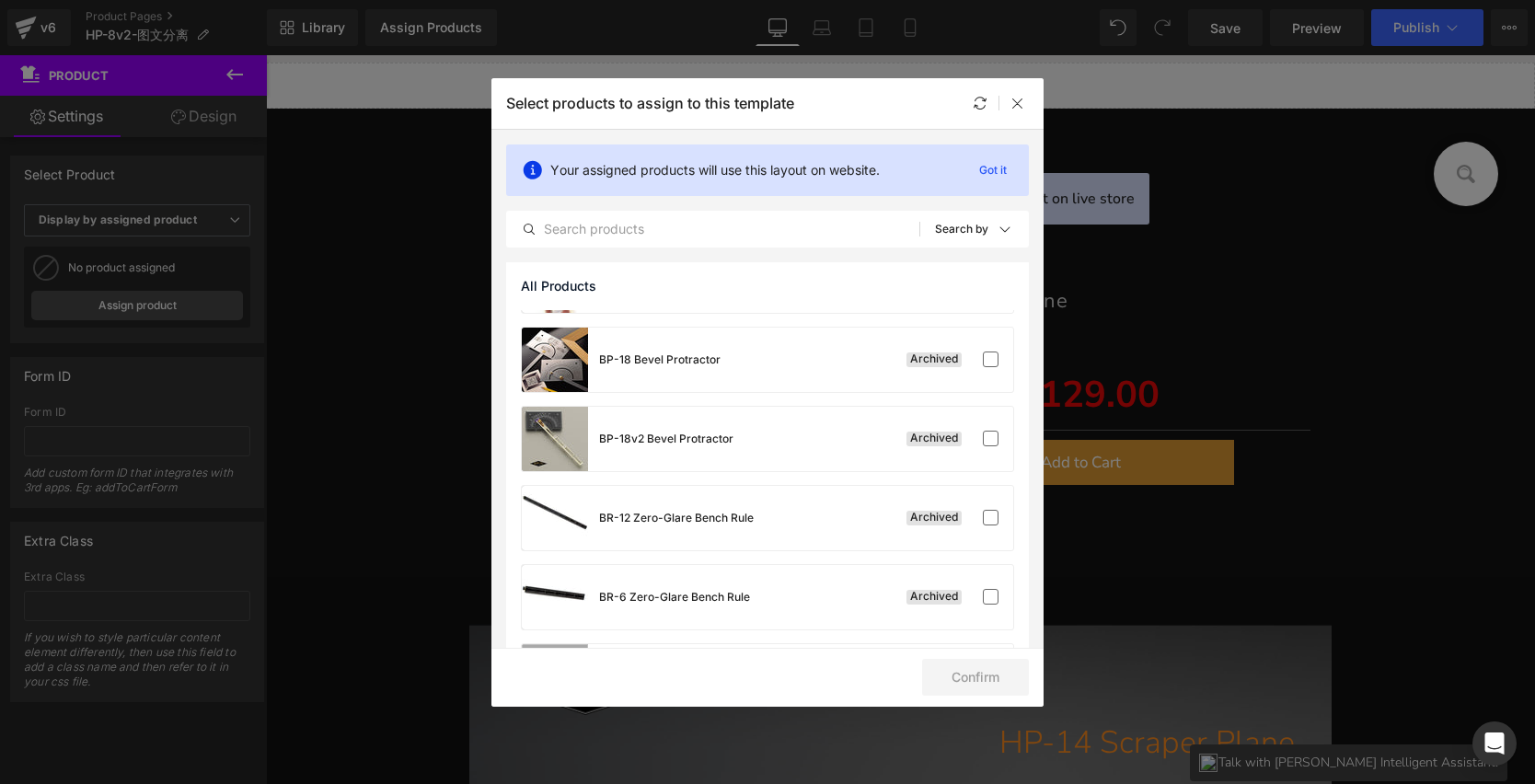
scroll to position [2662, 0]
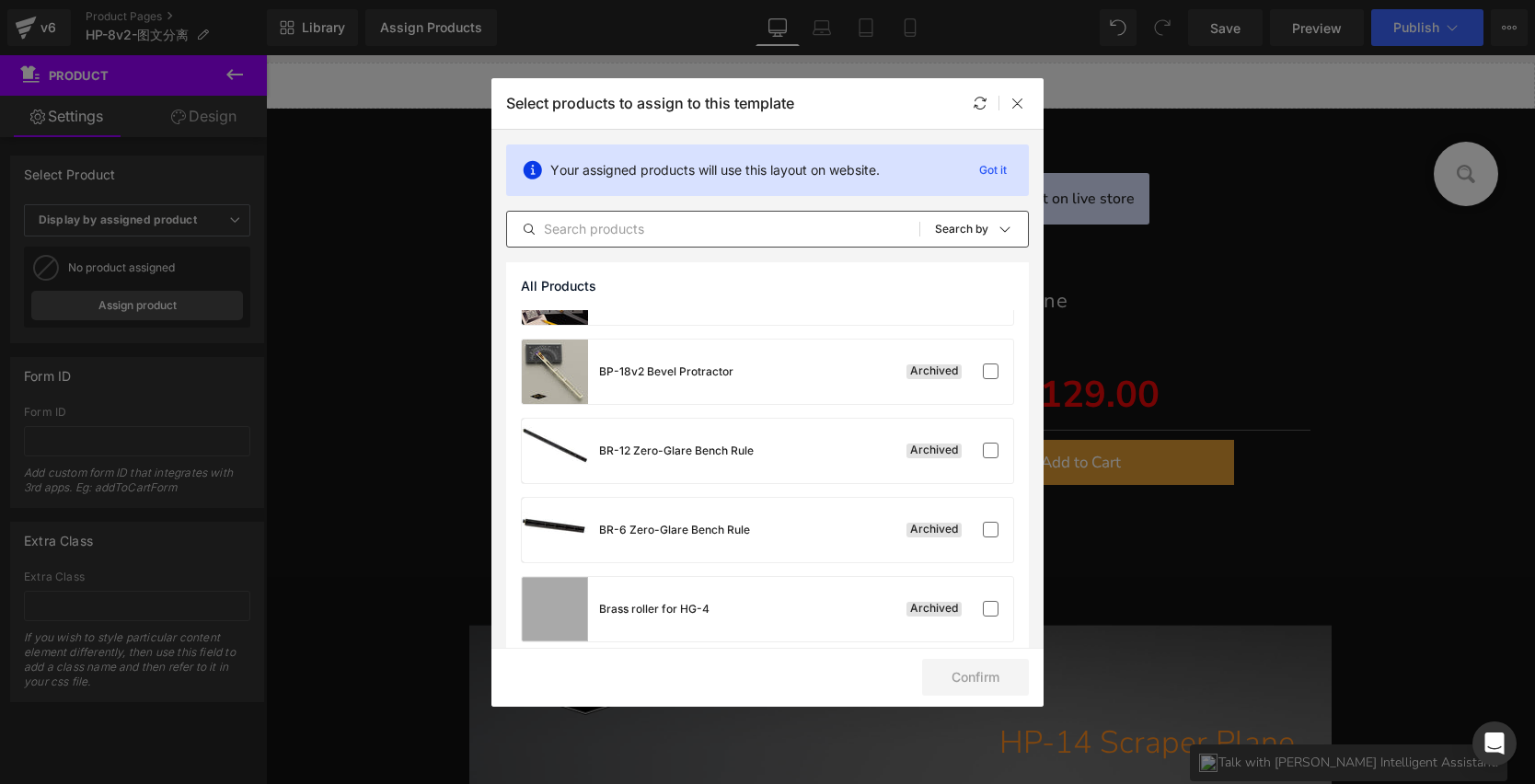
click at [579, 228] on input "text" at bounding box center [713, 229] width 413 height 22
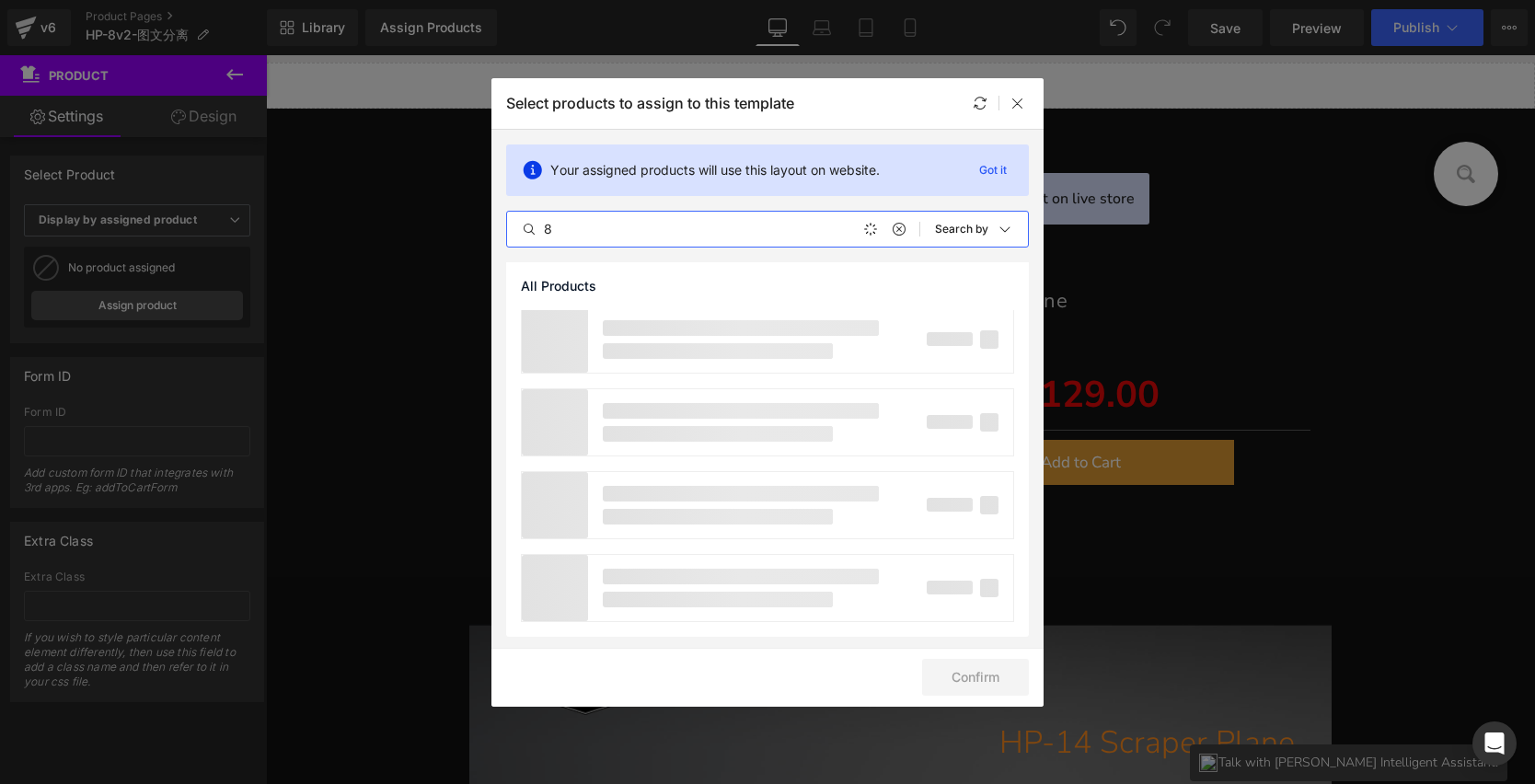
scroll to position [0, 0]
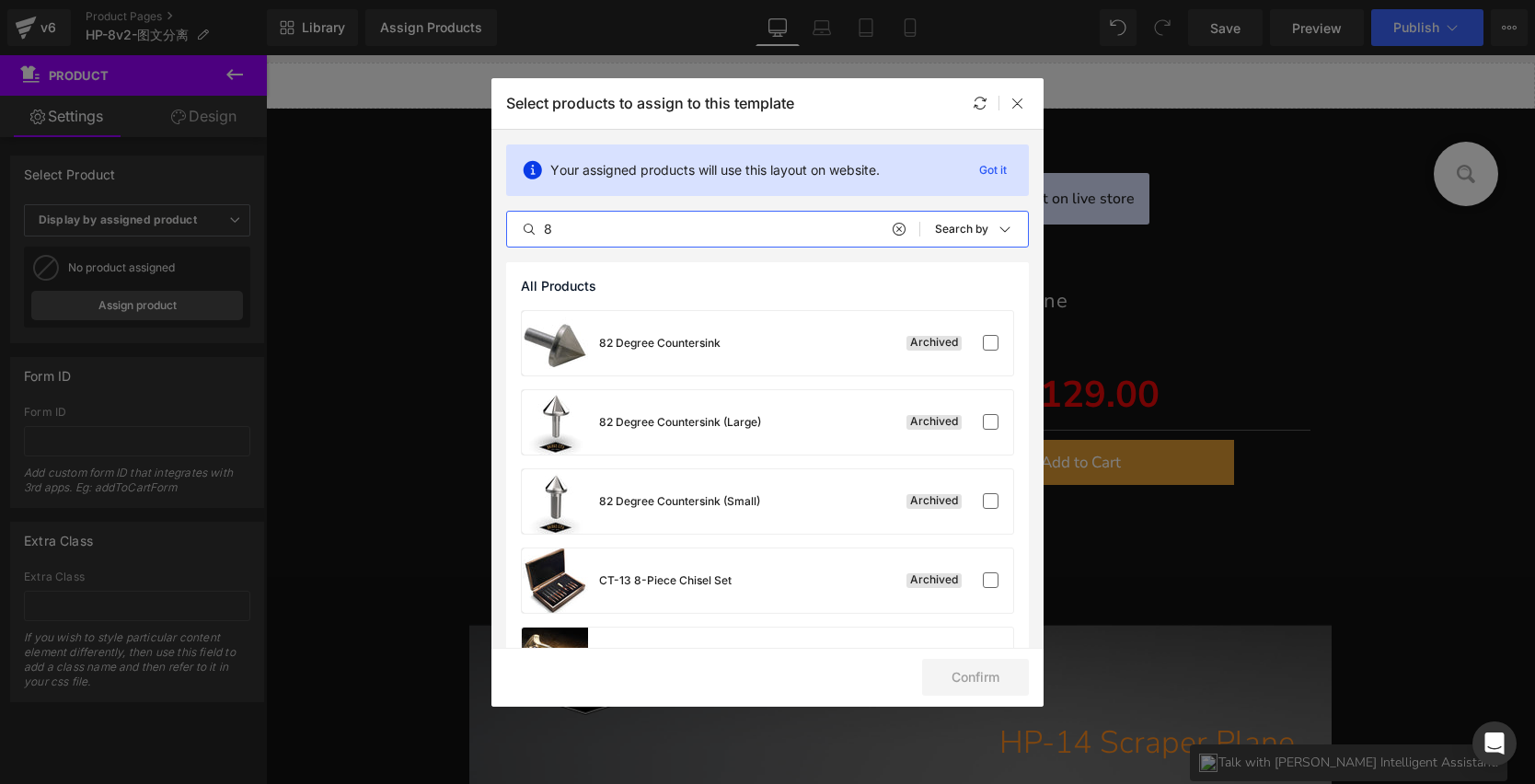
type input "8"
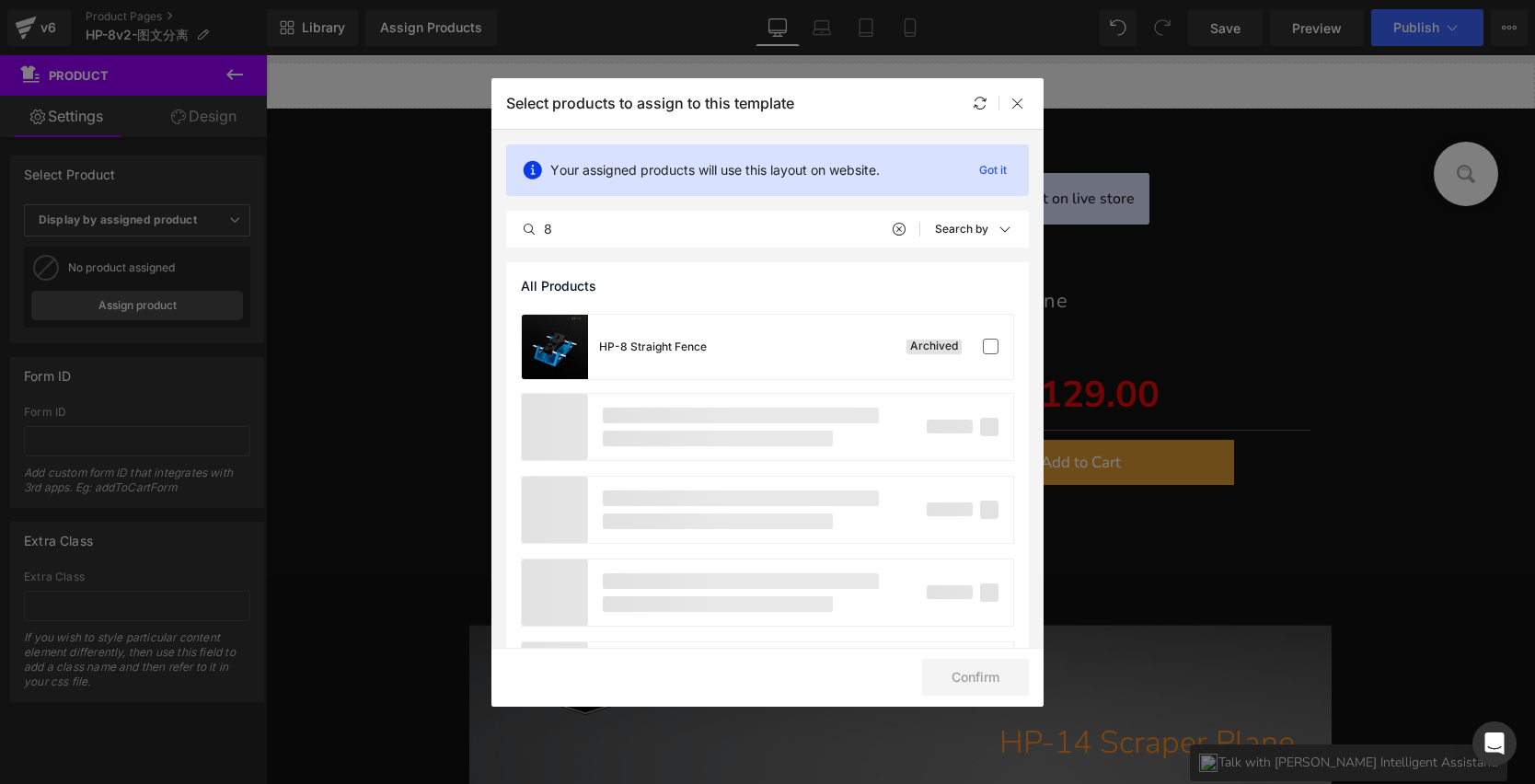
scroll to position [1520, 0]
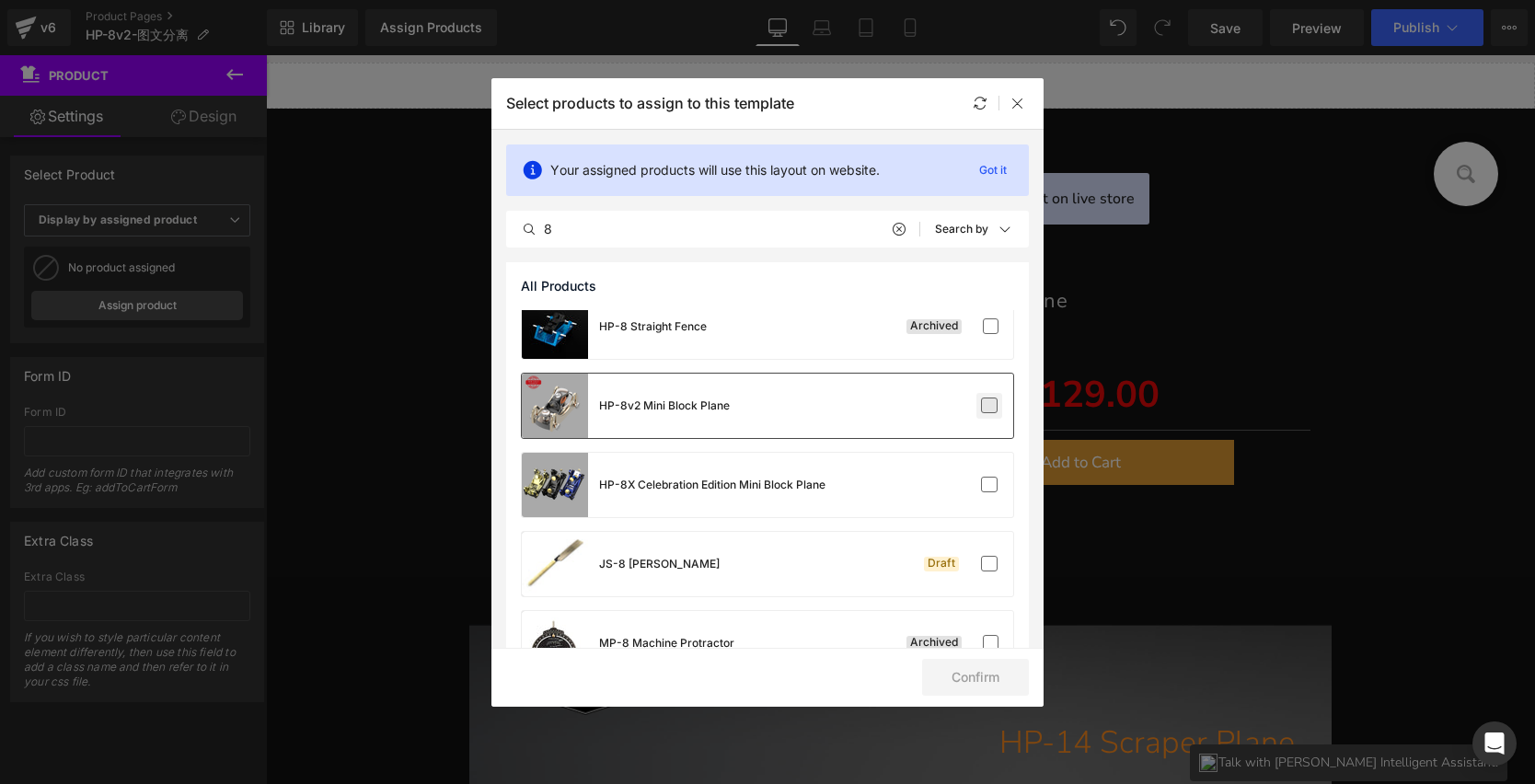
click at [982, 405] on label at bounding box center [989, 405] width 16 height 16
click at [989, 406] on input "checkbox" at bounding box center [989, 406] width 0 height 0
click at [990, 672] on button "Confirm" at bounding box center [975, 677] width 107 height 37
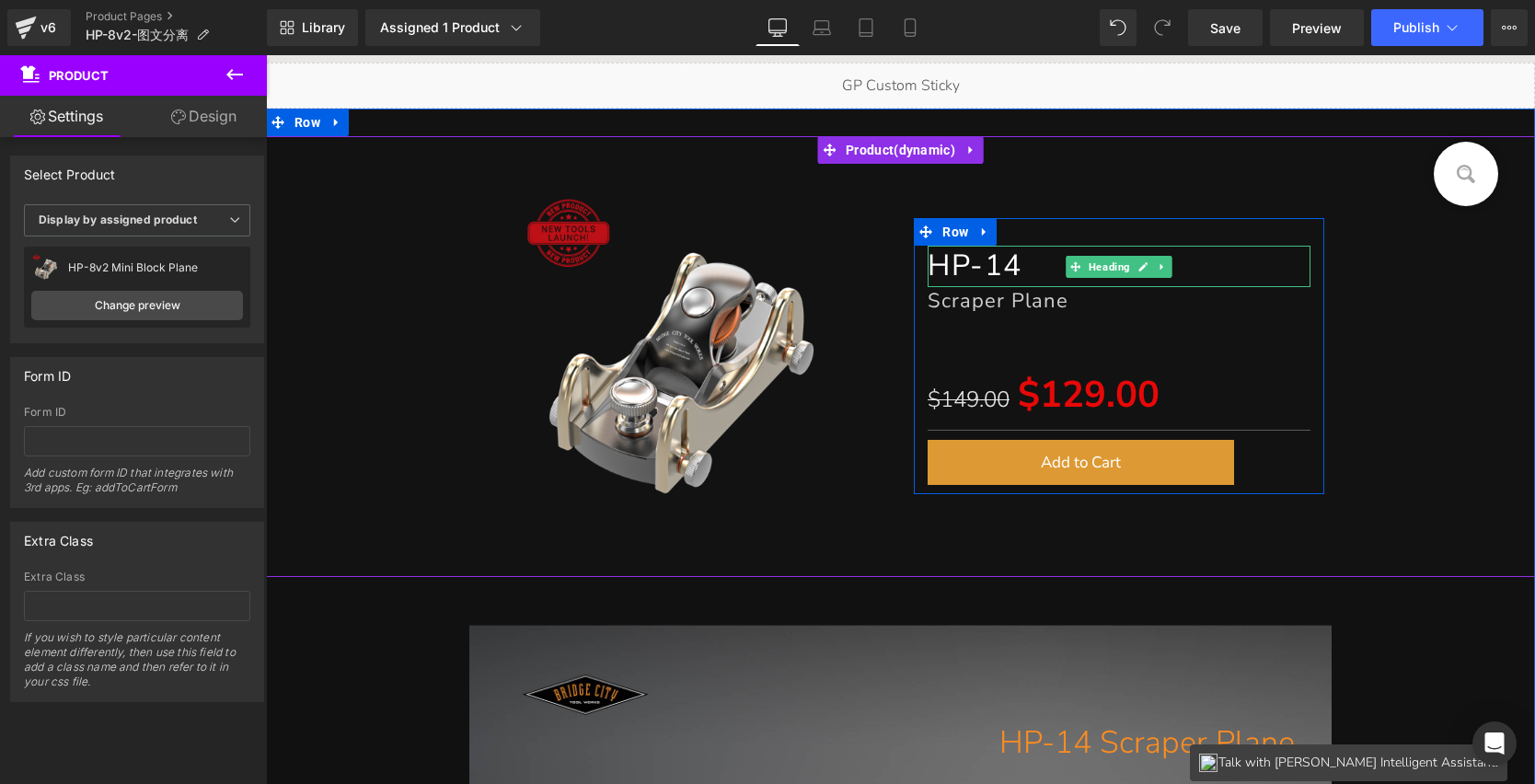
click at [959, 266] on font "HP-14" at bounding box center [975, 265] width 94 height 39
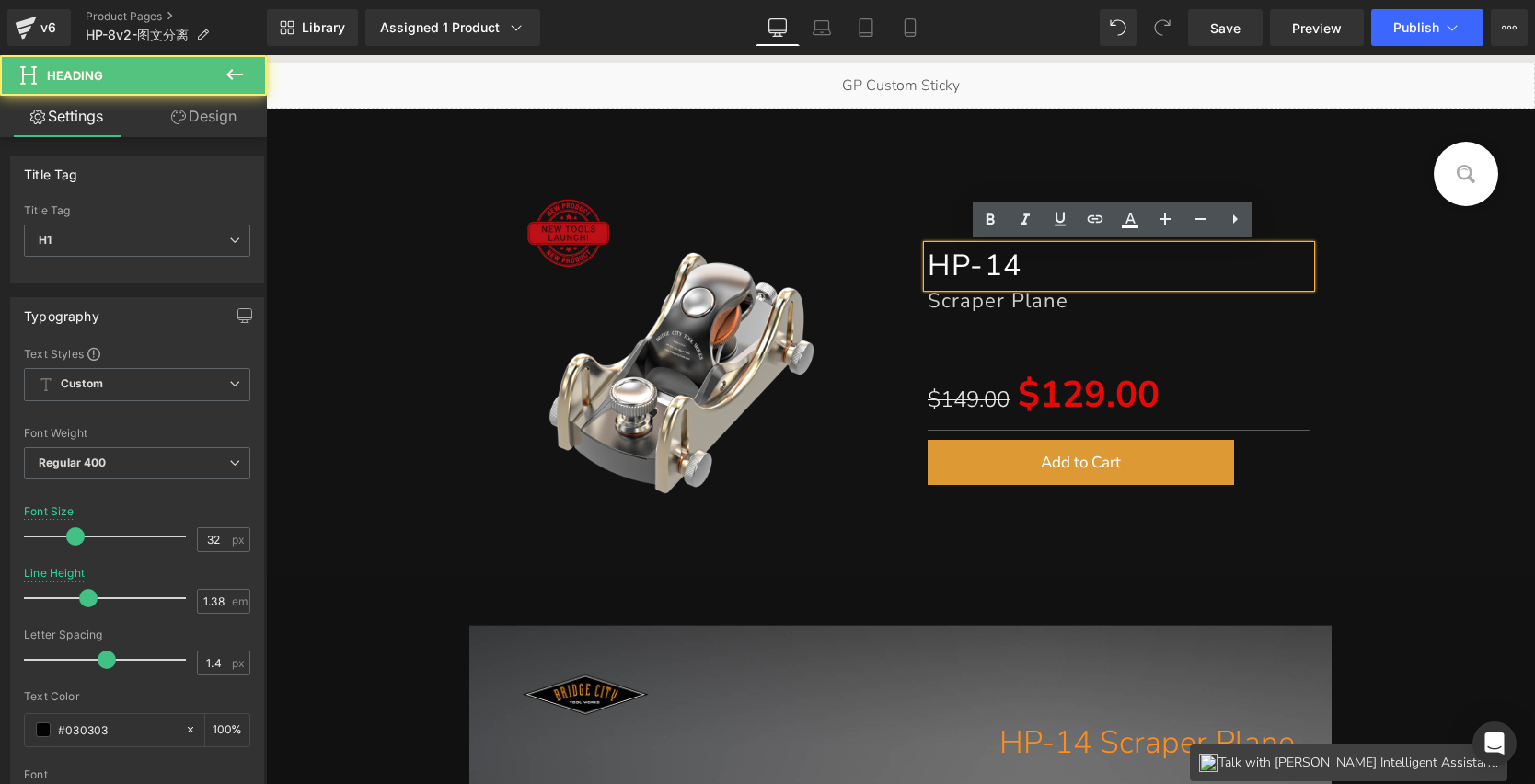
drag, startPoint x: 1029, startPoint y: 270, endPoint x: 918, endPoint y: 256, distance: 111.9
click at [928, 256] on div "HP-14" at bounding box center [1119, 266] width 383 height 40
drag, startPoint x: 1018, startPoint y: 262, endPoint x: 924, endPoint y: 263, distance: 94.0
click at [928, 263] on h1 "HP-14" at bounding box center [1119, 266] width 383 height 40
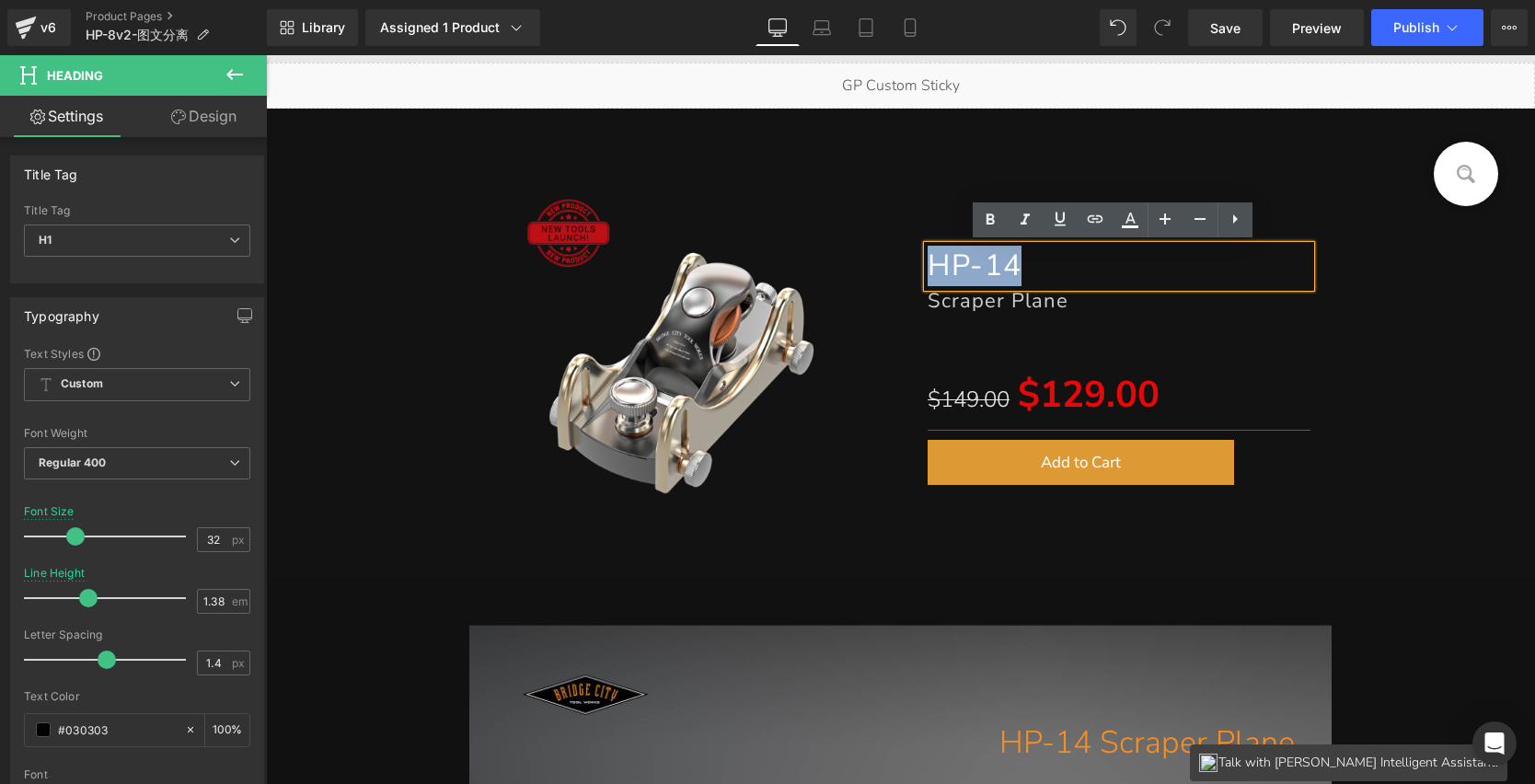
paste div
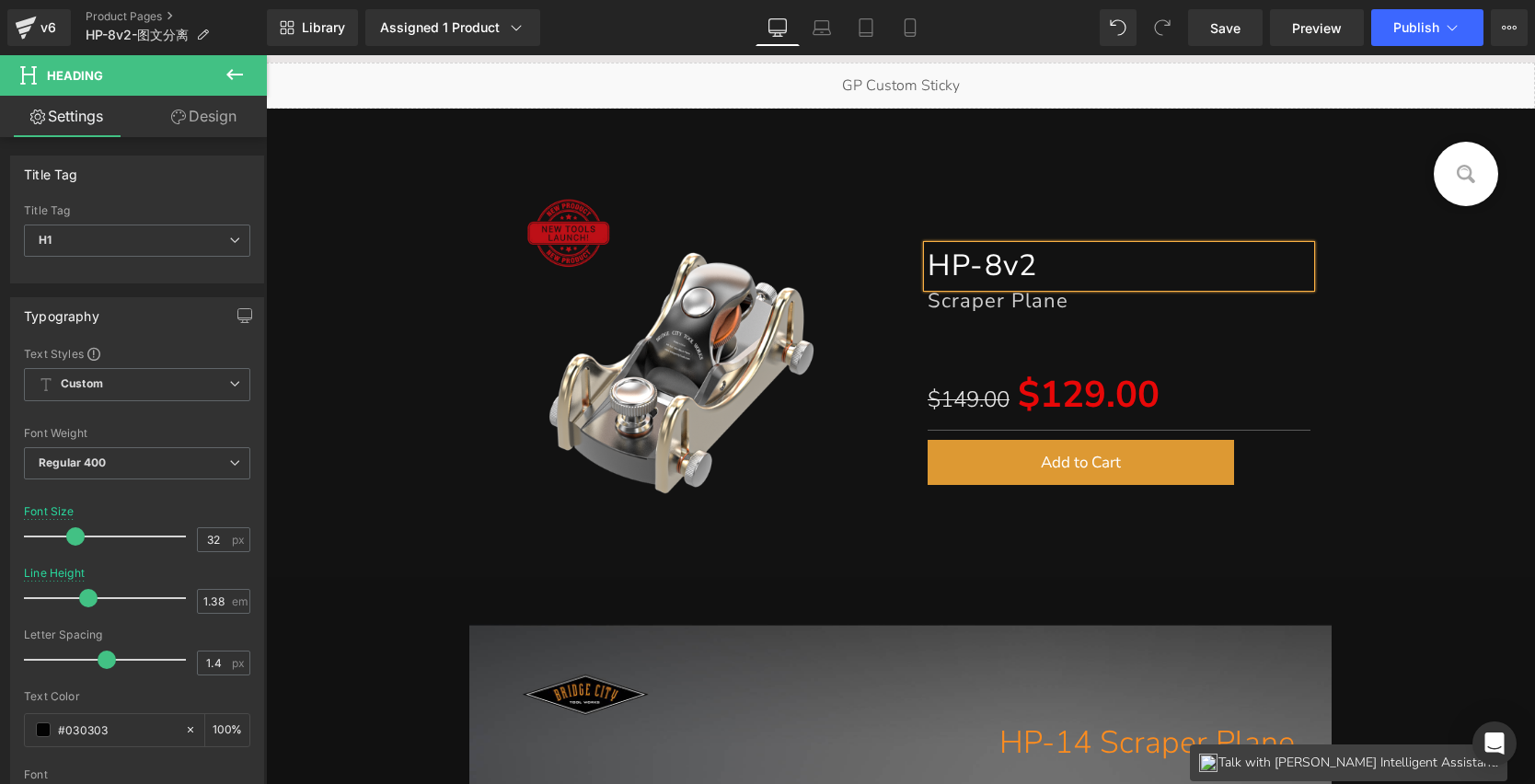
click at [984, 293] on span "Scraper Plane" at bounding box center [998, 300] width 141 height 28
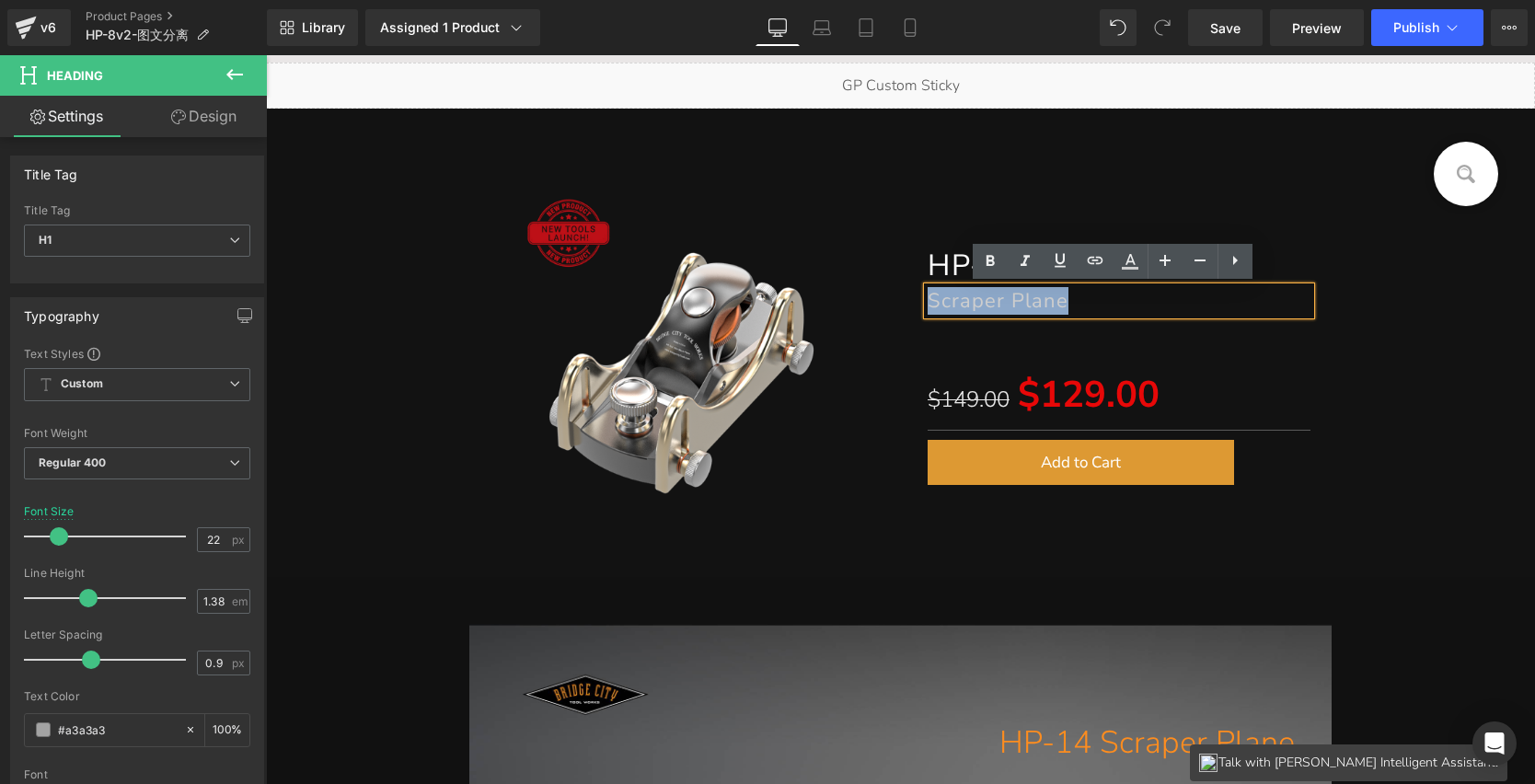
drag, startPoint x: 1062, startPoint y: 302, endPoint x: 907, endPoint y: 291, distance: 155.4
click at [914, 291] on div "HP-8v2 Heading Scraper Plane Heading Separator $149.00 $129.00 (P) Price Separa…" at bounding box center [1119, 365] width 411 height 240
paste div
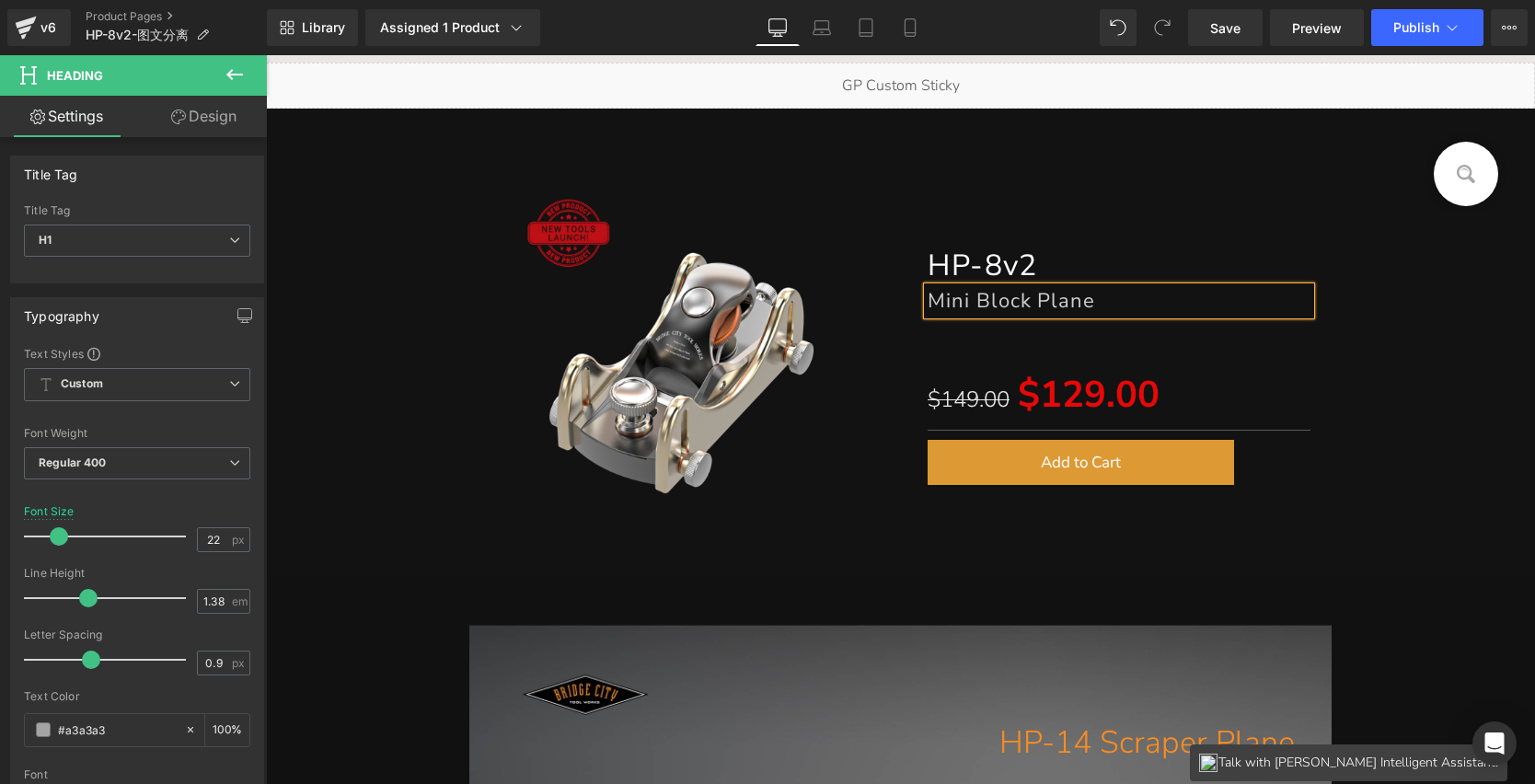
click at [1353, 327] on div "(P) Image HP-8v2 Heading Mini Block Plane Heading Separator $149.00 $129.00 (P)…" at bounding box center [901, 356] width 1251 height 349
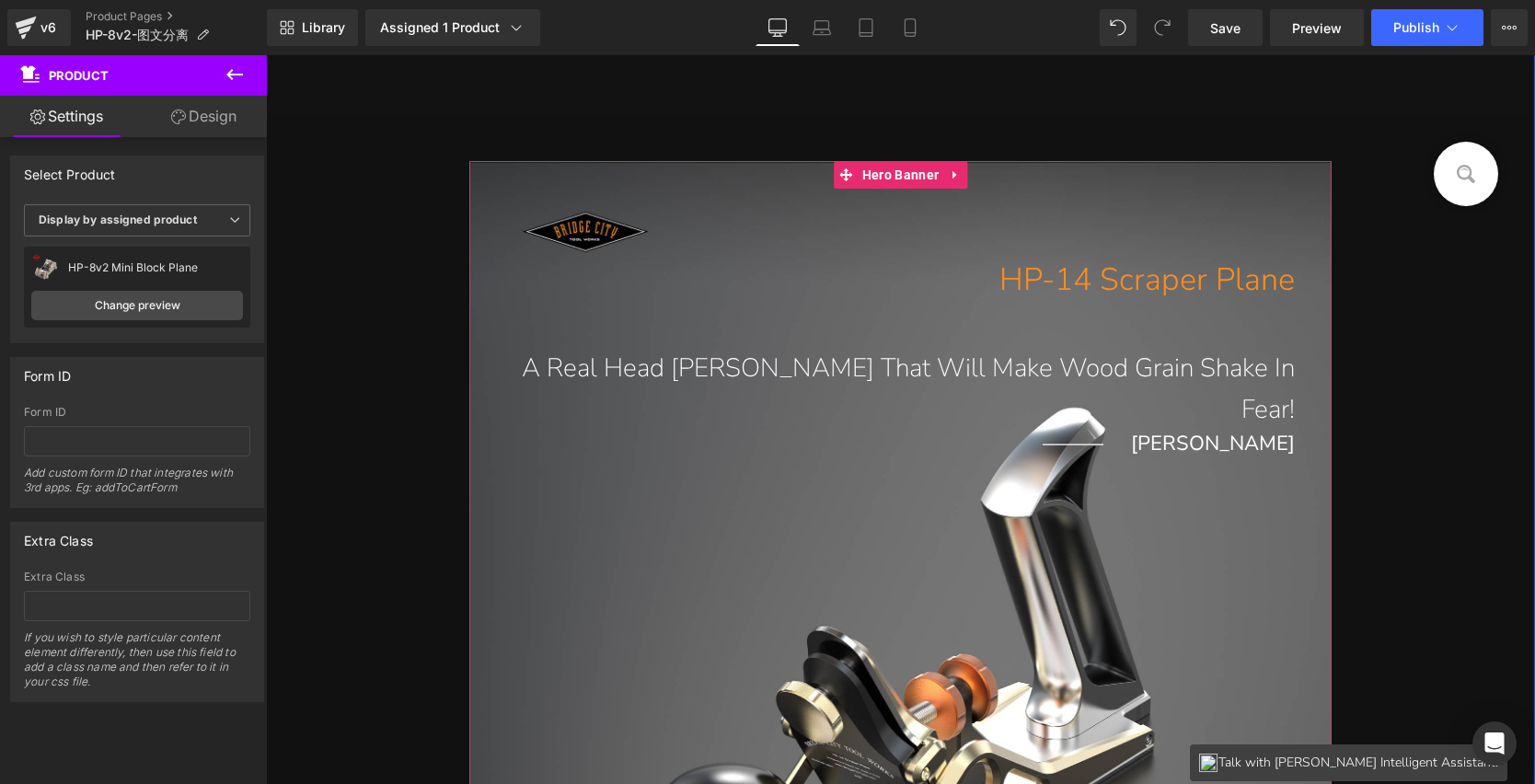
scroll to position [583, 0]
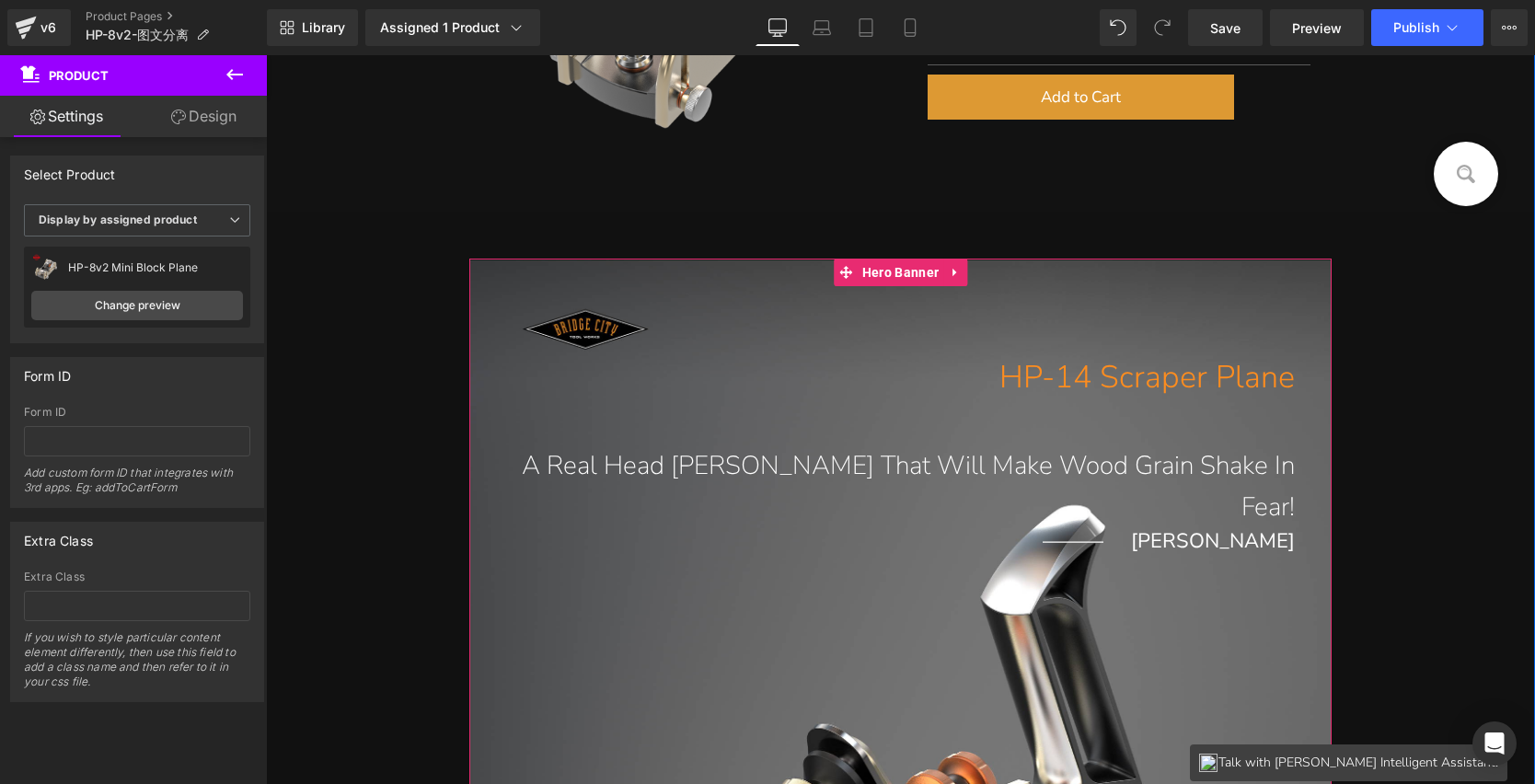
click at [582, 336] on div "HP-14 Scraper Plane Heading A Real Head Turner That Will Make Wood Grain Shake …" at bounding box center [901, 746] width 863 height 975
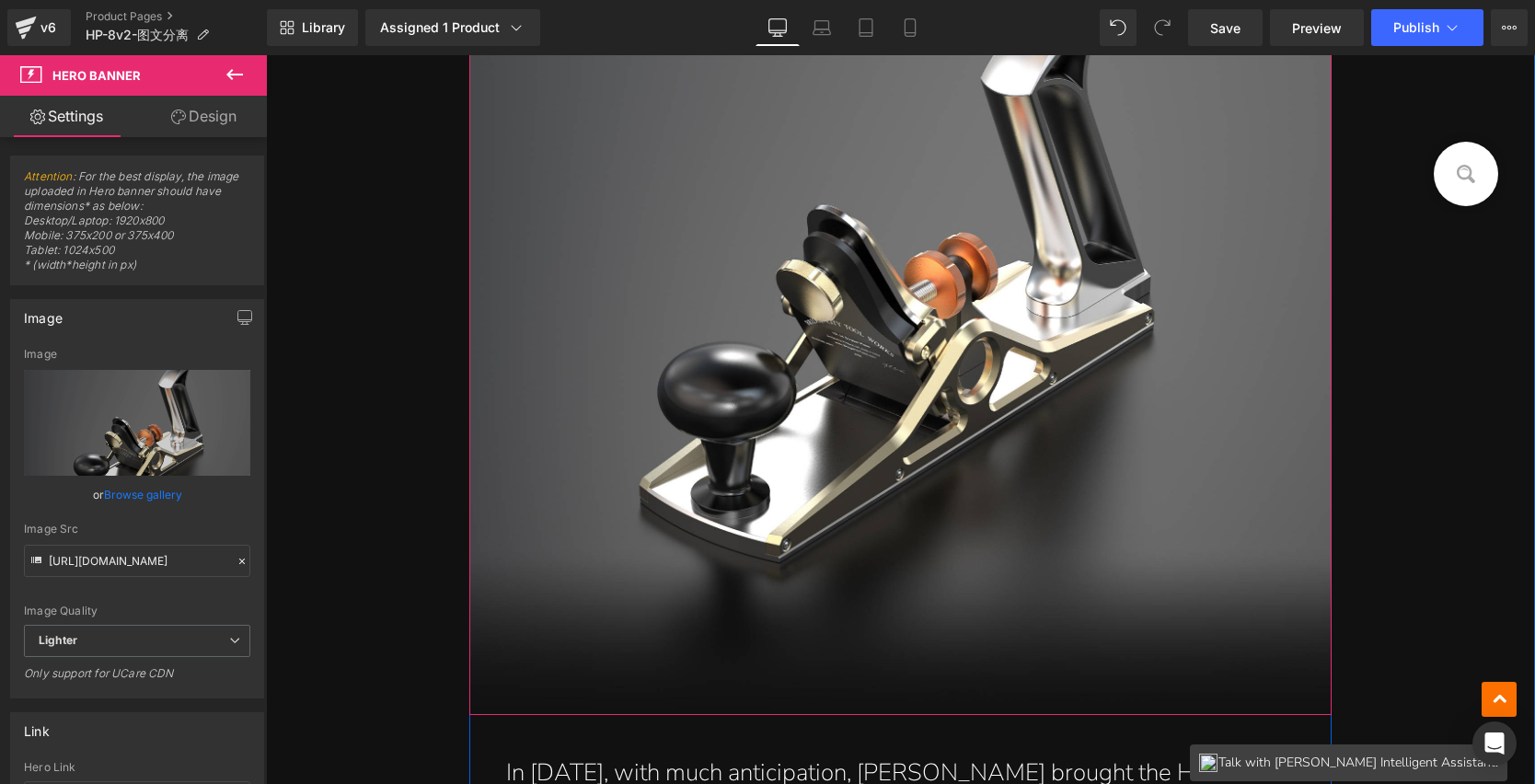
scroll to position [1192, 0]
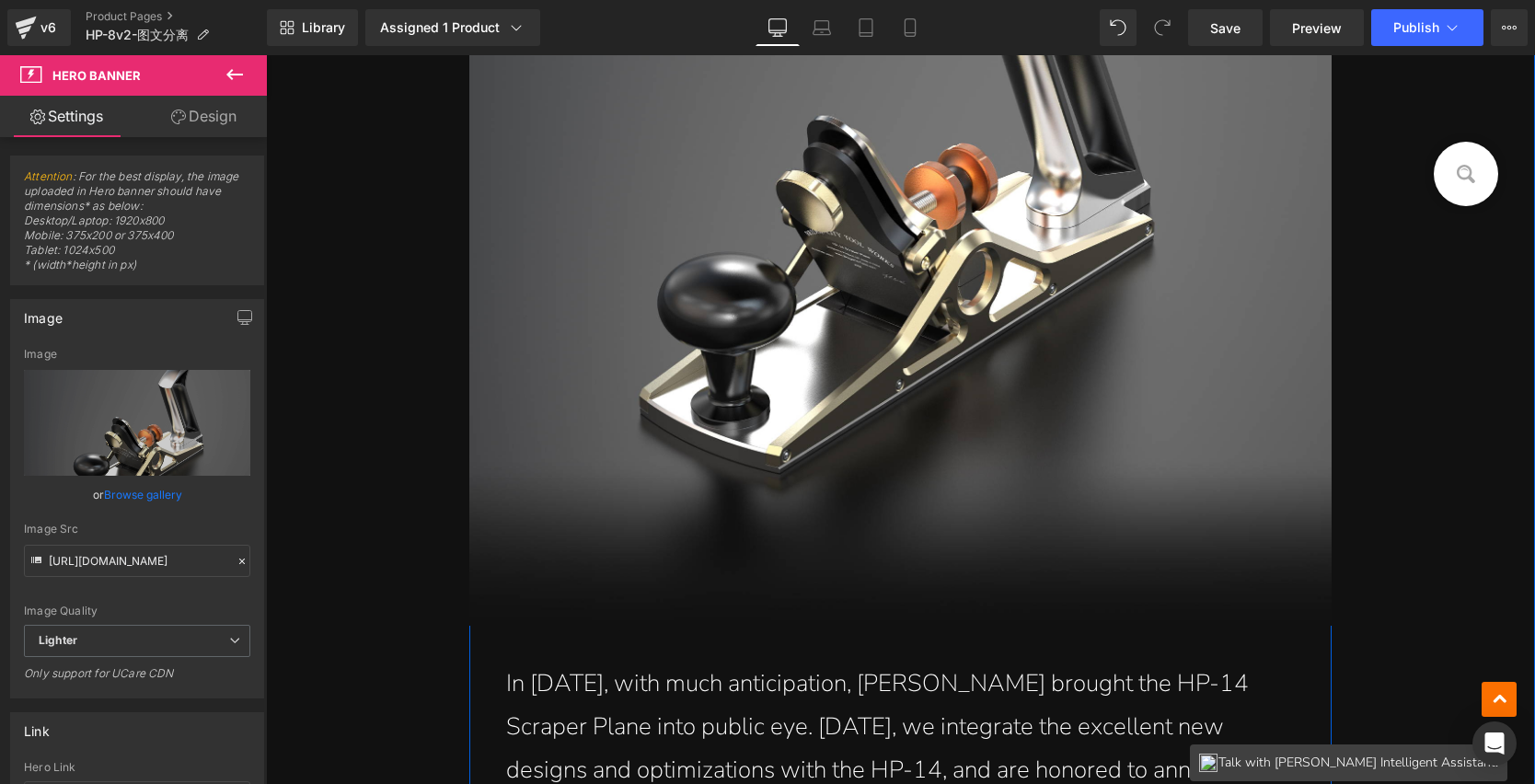
click at [994, 386] on div "HP-14 Scraper Plane Heading A Real Head Turner That Will Make Wood Grain Shake …" at bounding box center [901, 139] width 863 height 975
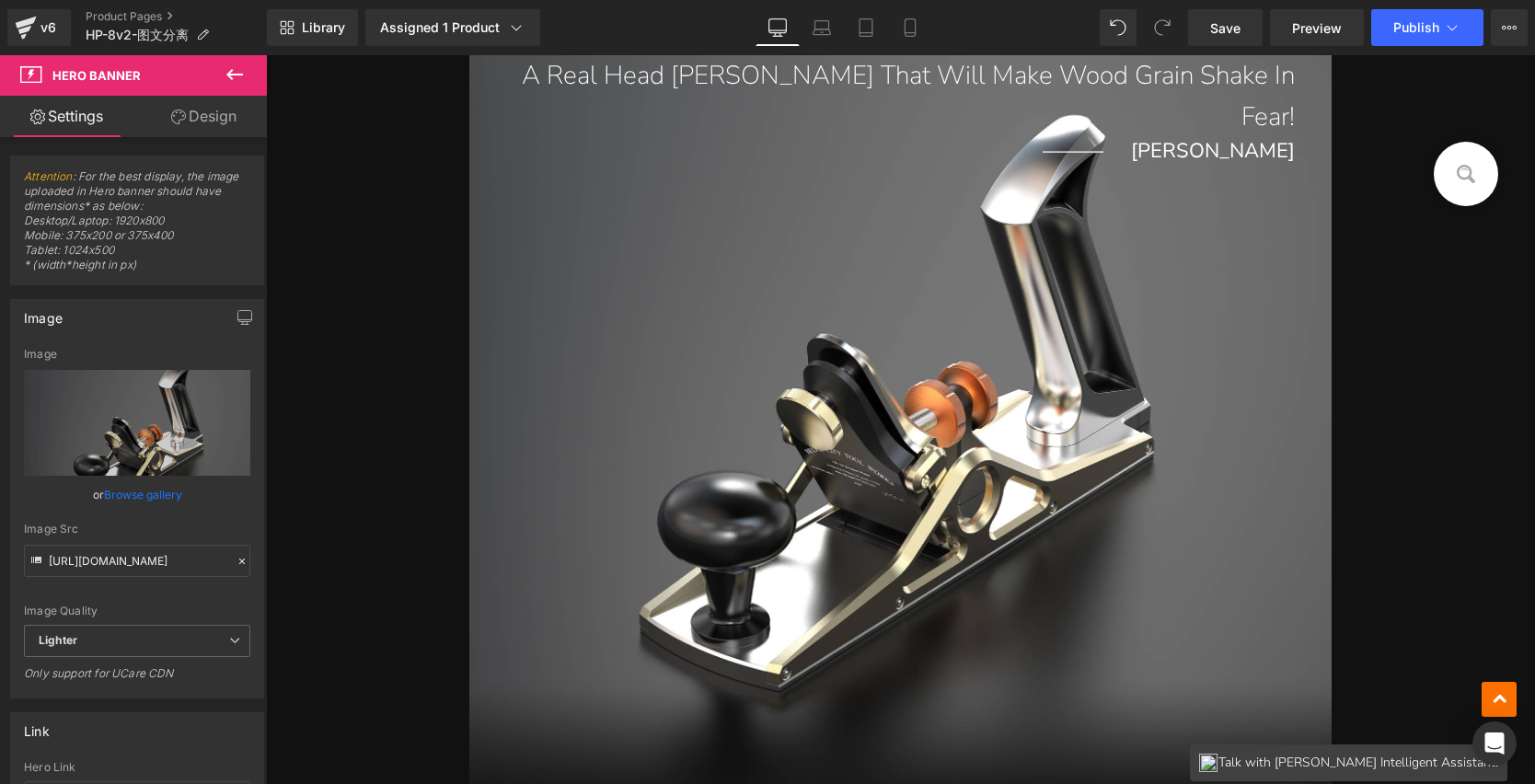
scroll to position [983, 0]
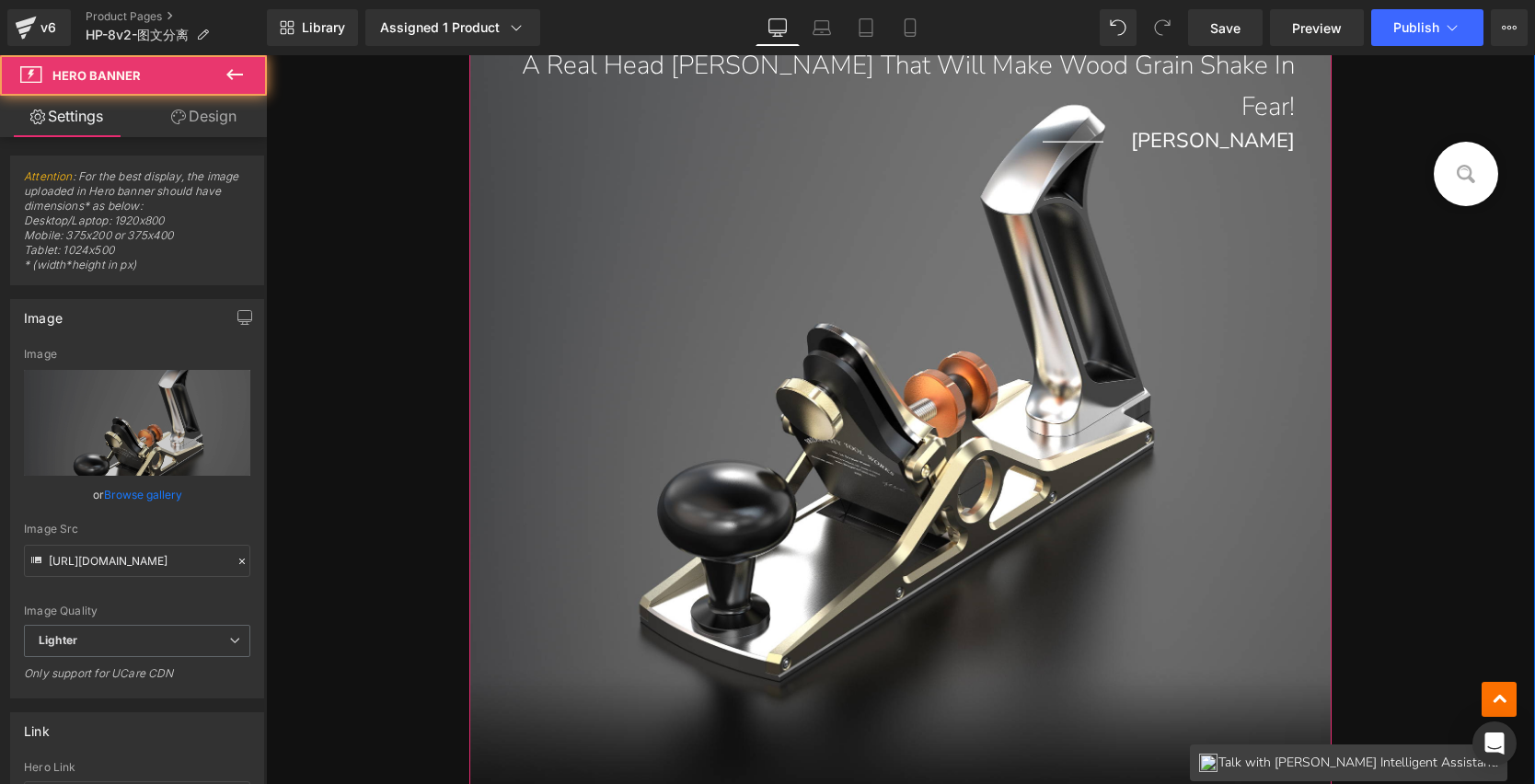
click at [1195, 369] on div "HP-14 Scraper Plane Heading A Real Head Turner That Will Make Wood Grain Shake …" at bounding box center [901, 346] width 863 height 975
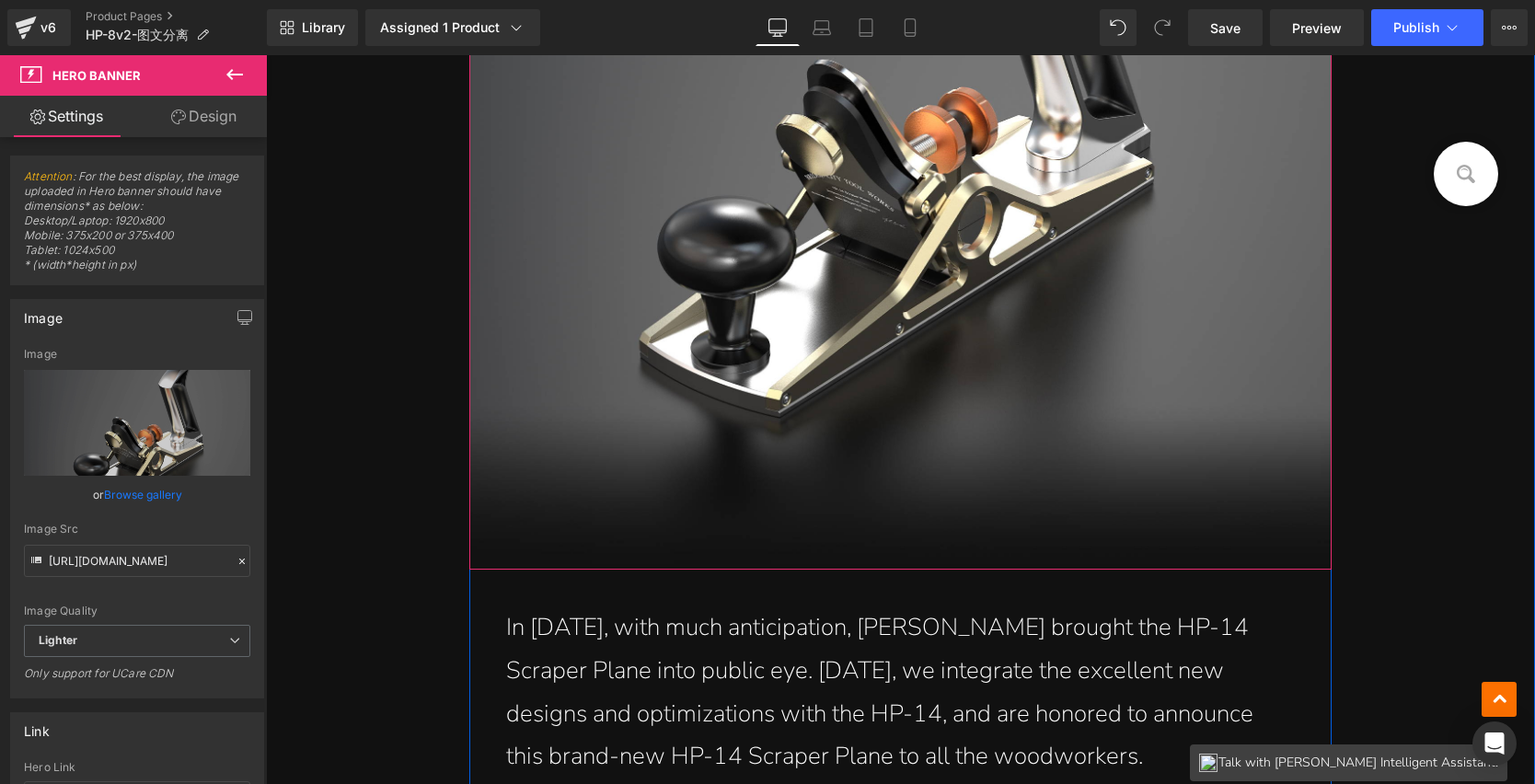
scroll to position [1205, 0]
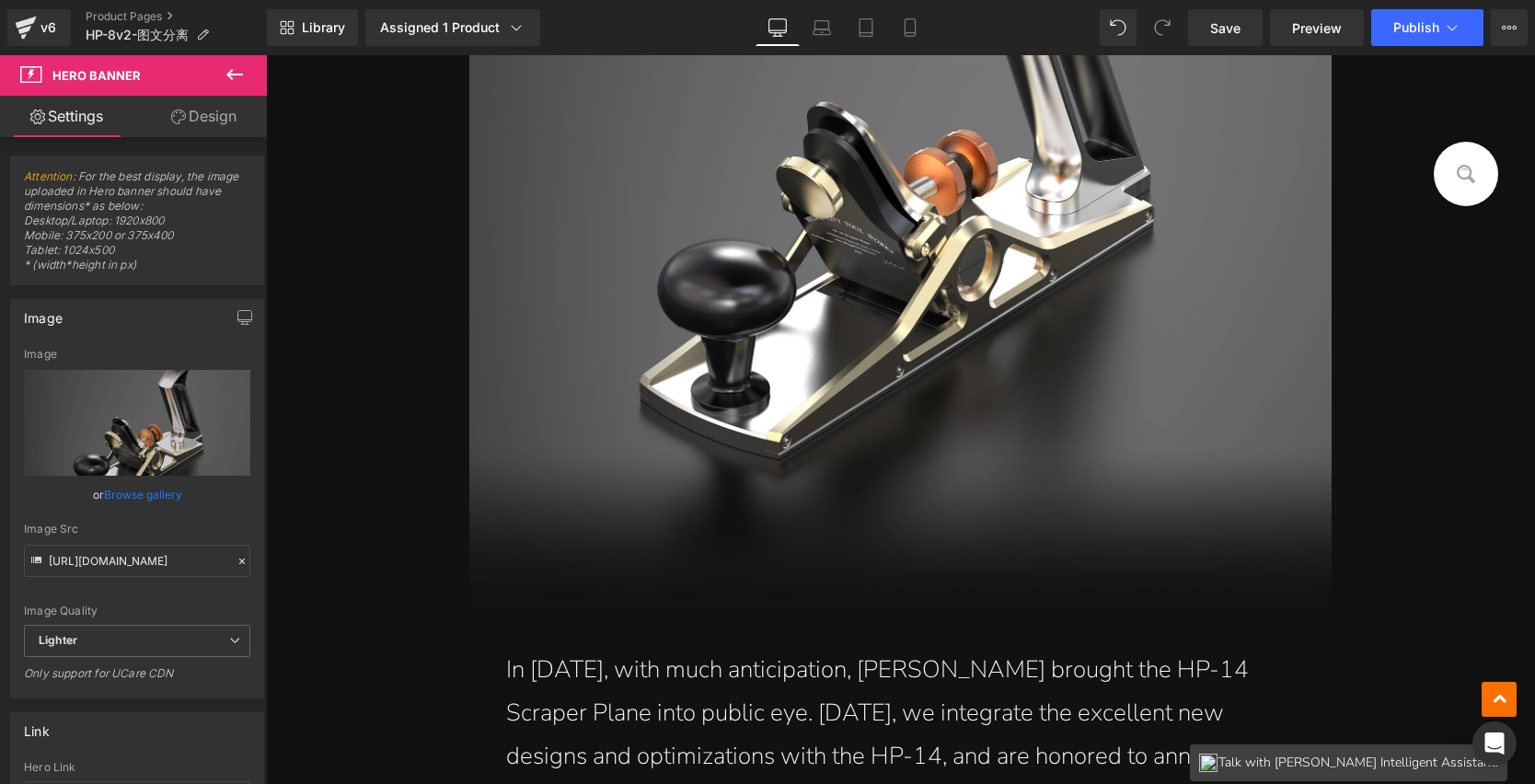
click at [226, 73] on icon at bounding box center [234, 74] width 22 height 22
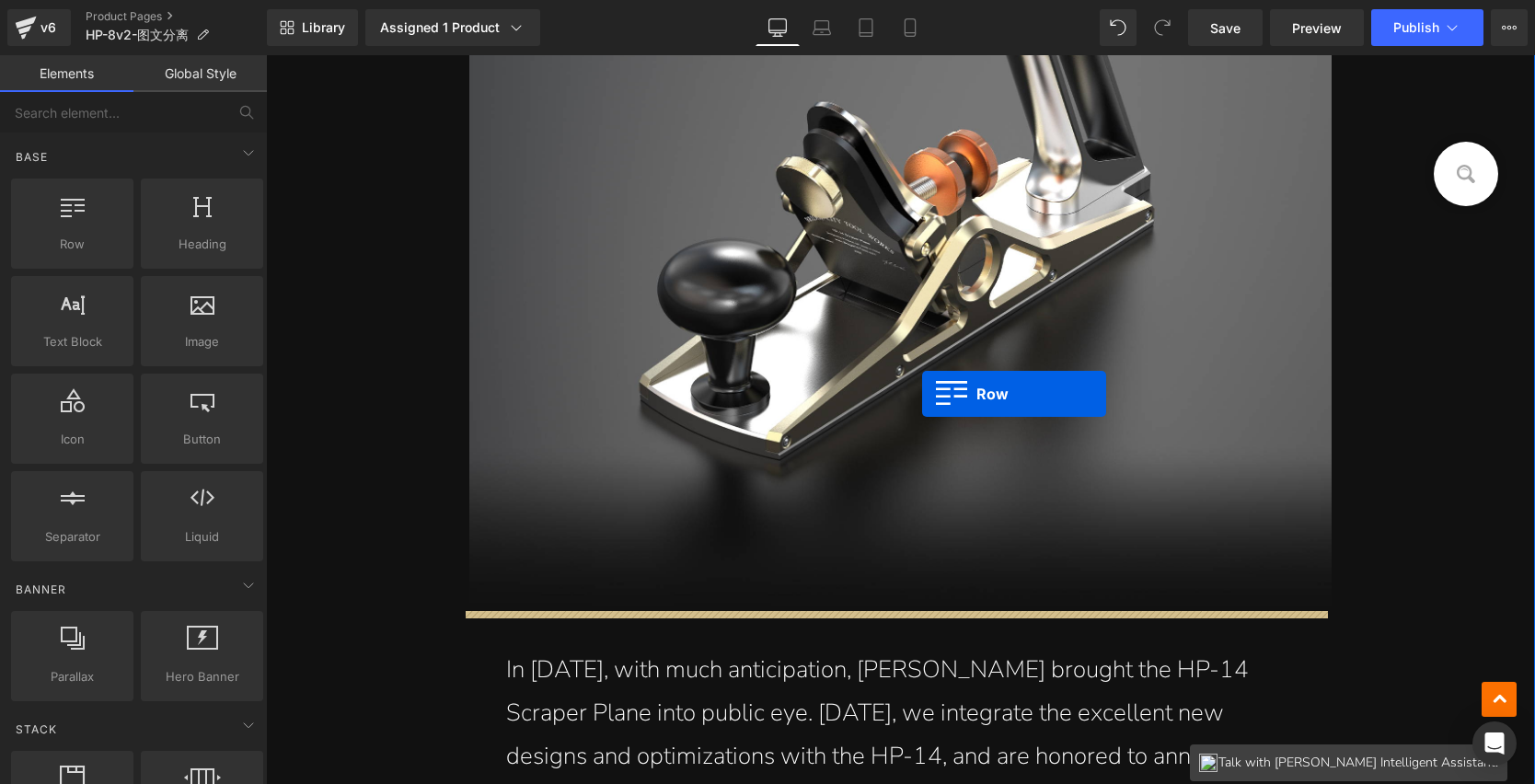
drag, startPoint x: 355, startPoint y: 298, endPoint x: 922, endPoint y: 393, distance: 574.9
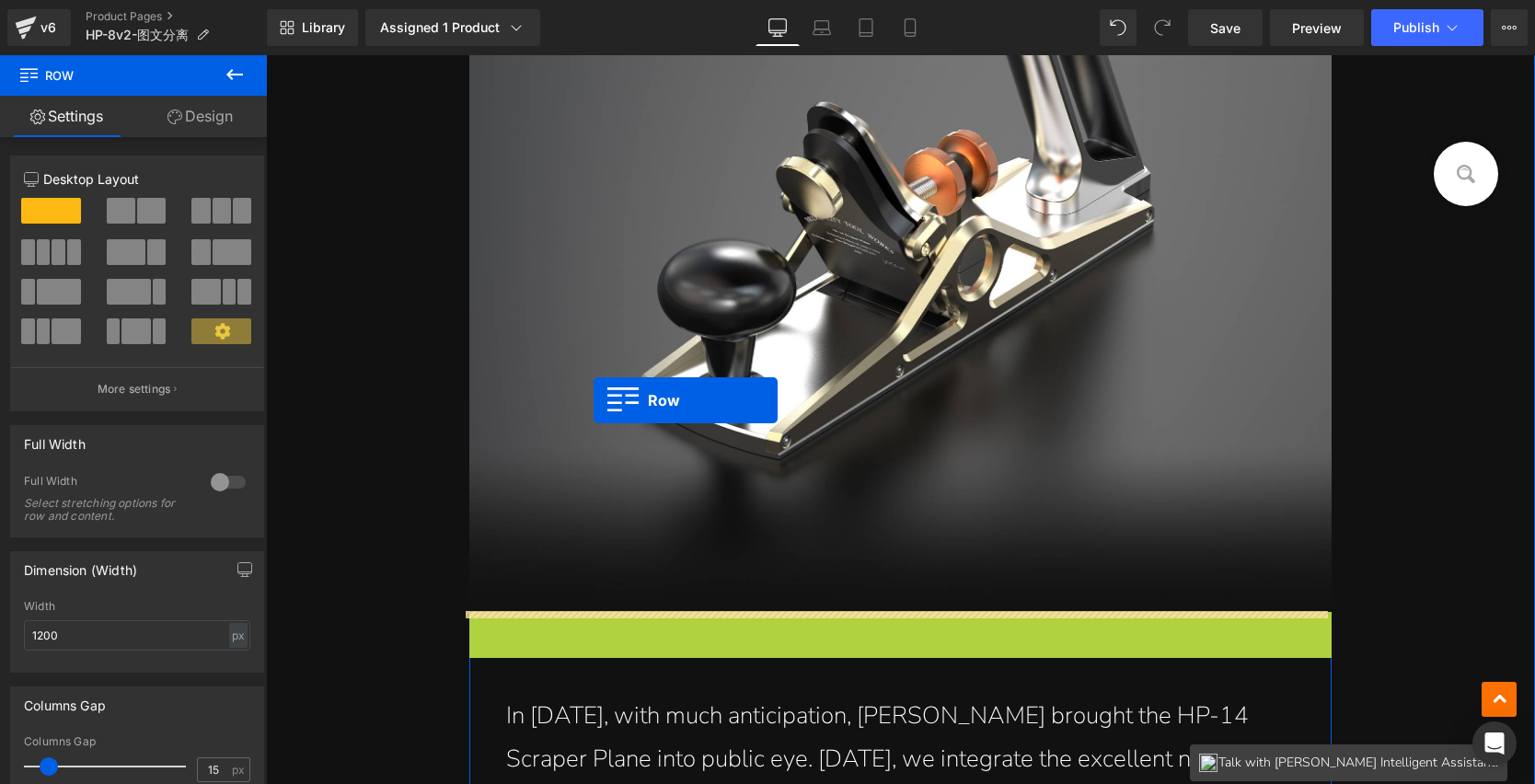
drag, startPoint x: 507, startPoint y: 623, endPoint x: 594, endPoint y: 400, distance: 239.4
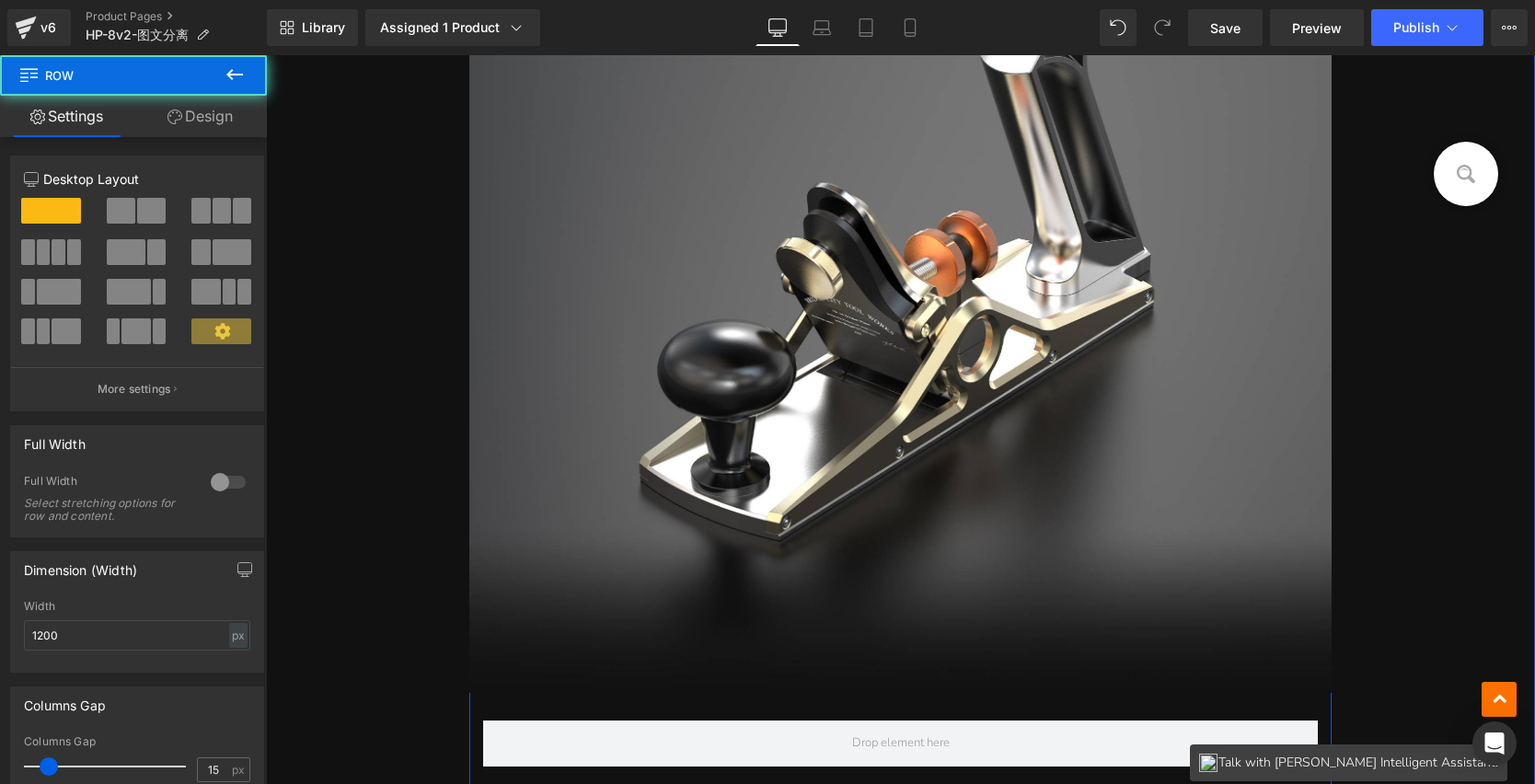
scroll to position [837, 0]
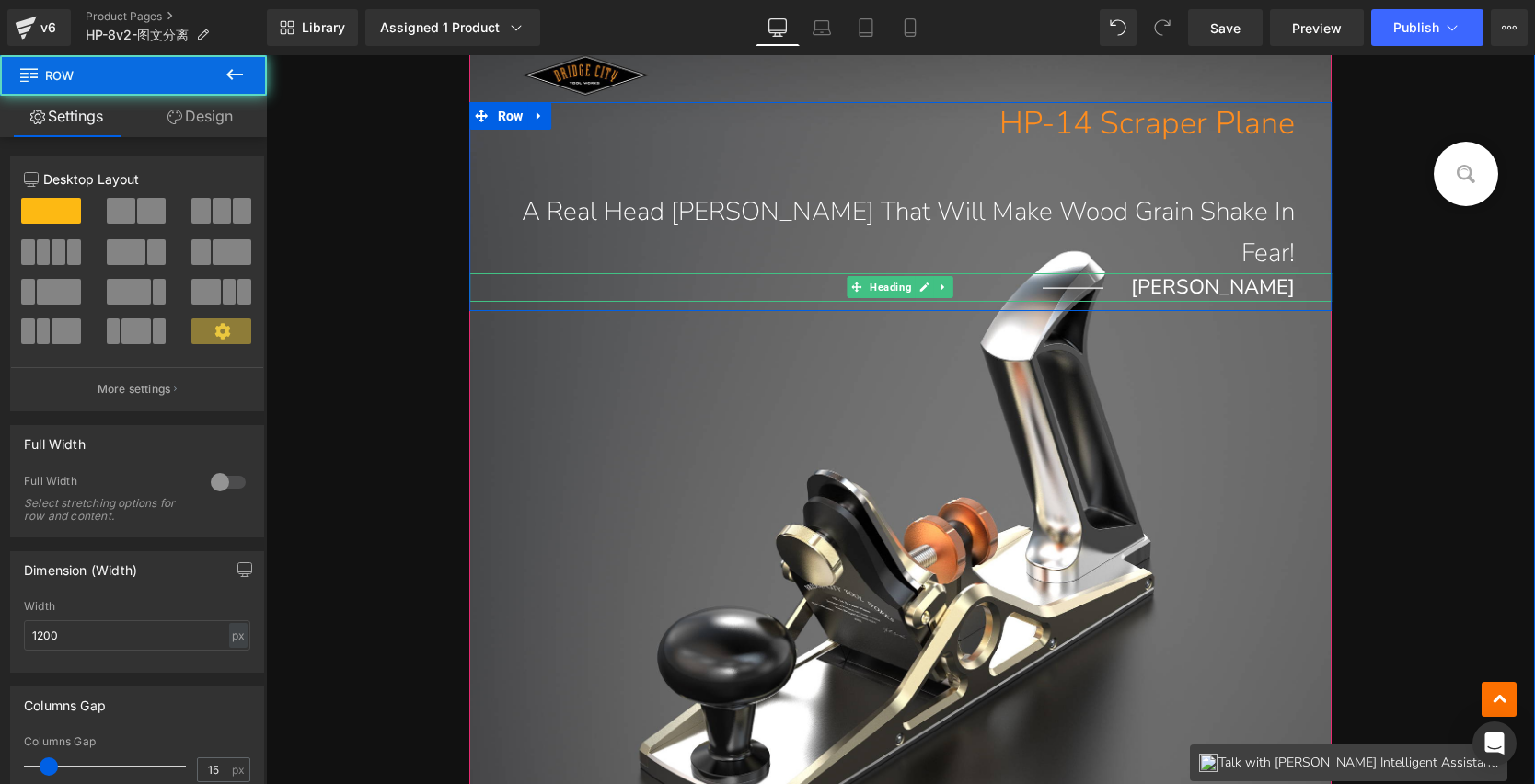
click at [1005, 273] on h1 "——— John Economaki" at bounding box center [883, 287] width 827 height 28
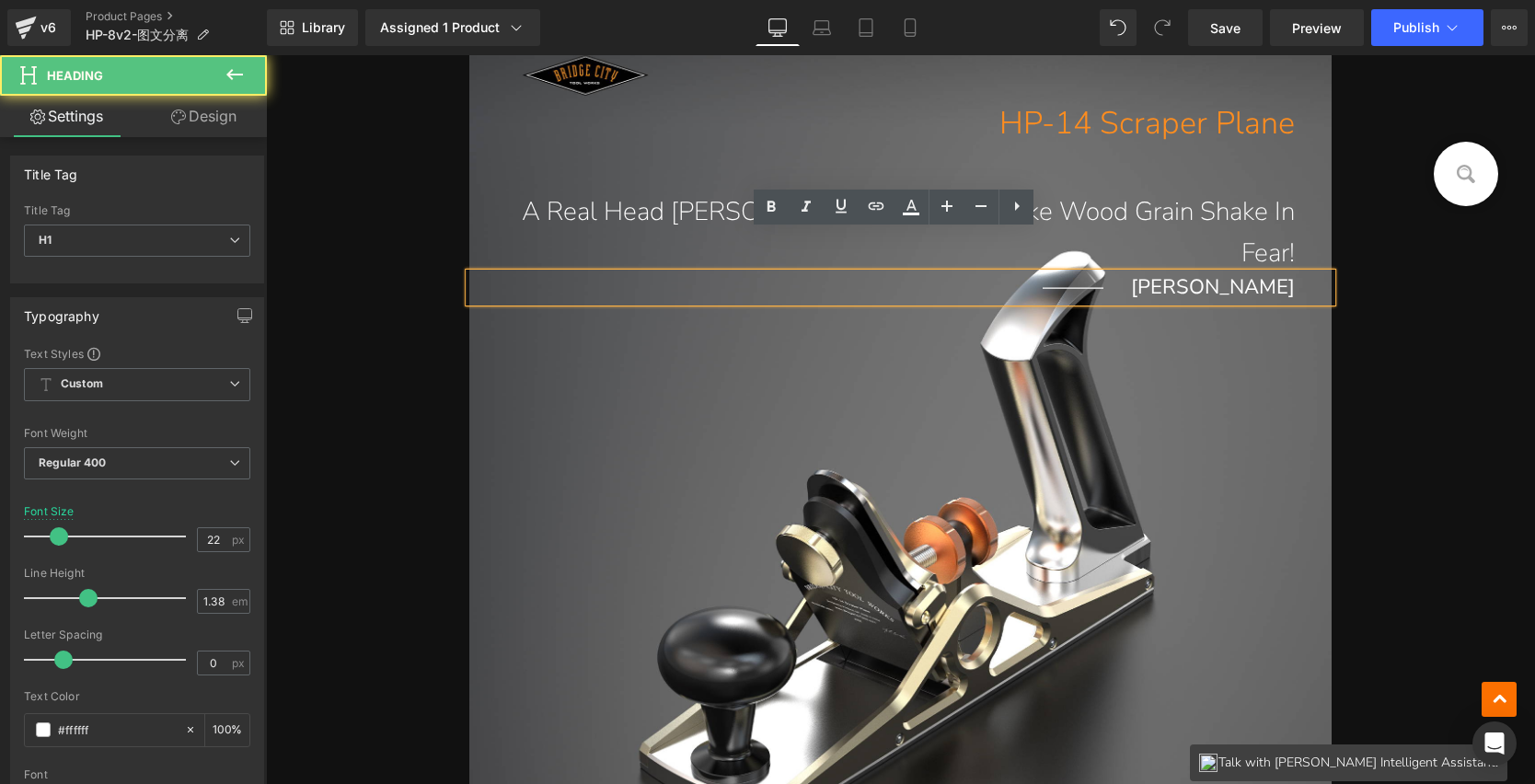
click at [831, 119] on h1 "HP-14 Scraper Plane" at bounding box center [883, 123] width 827 height 43
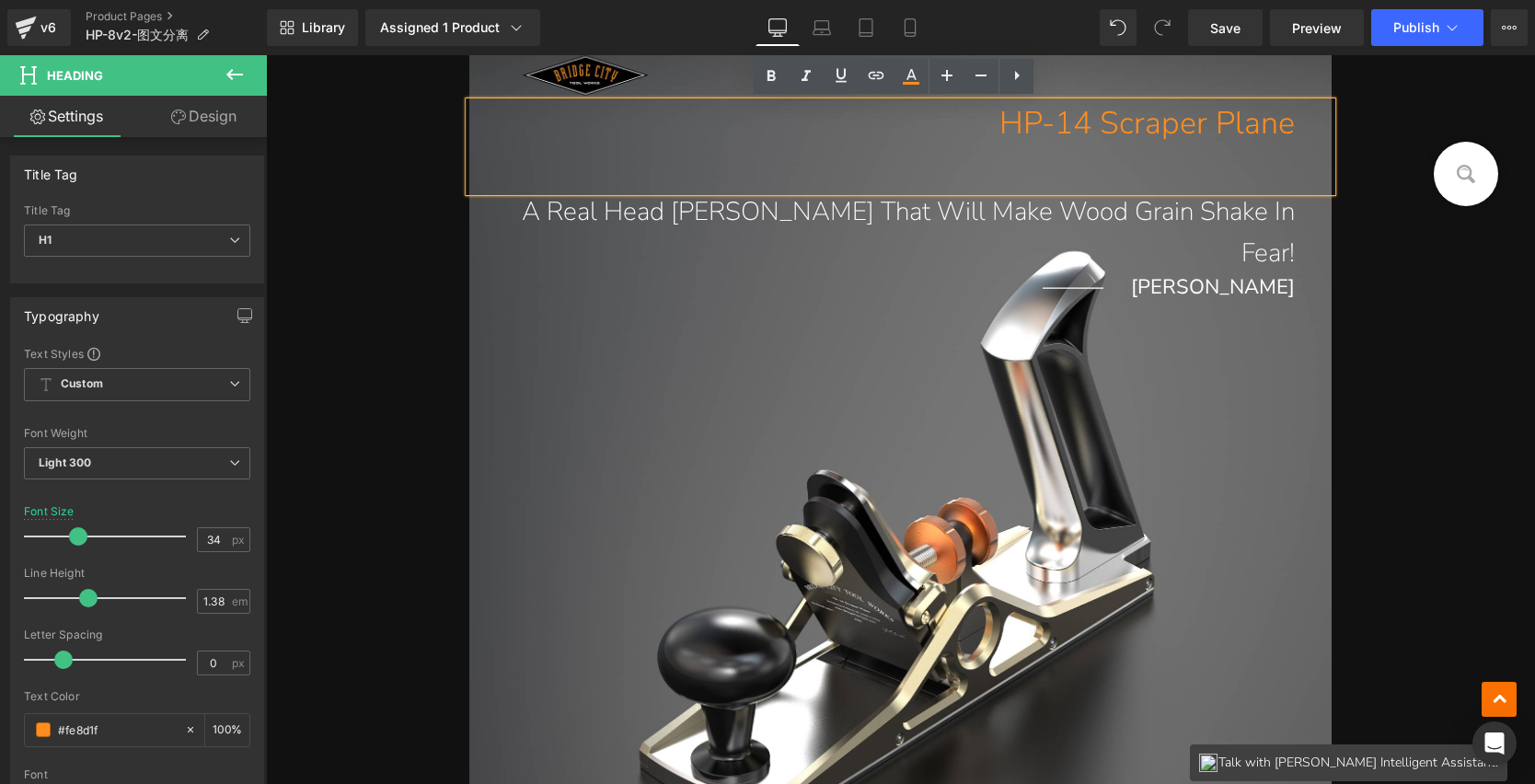
click at [791, 401] on div "HP-14 Scraper Plane Heading A Real Head Turner That Will Make Wood Grain Shake …" at bounding box center [901, 493] width 863 height 975
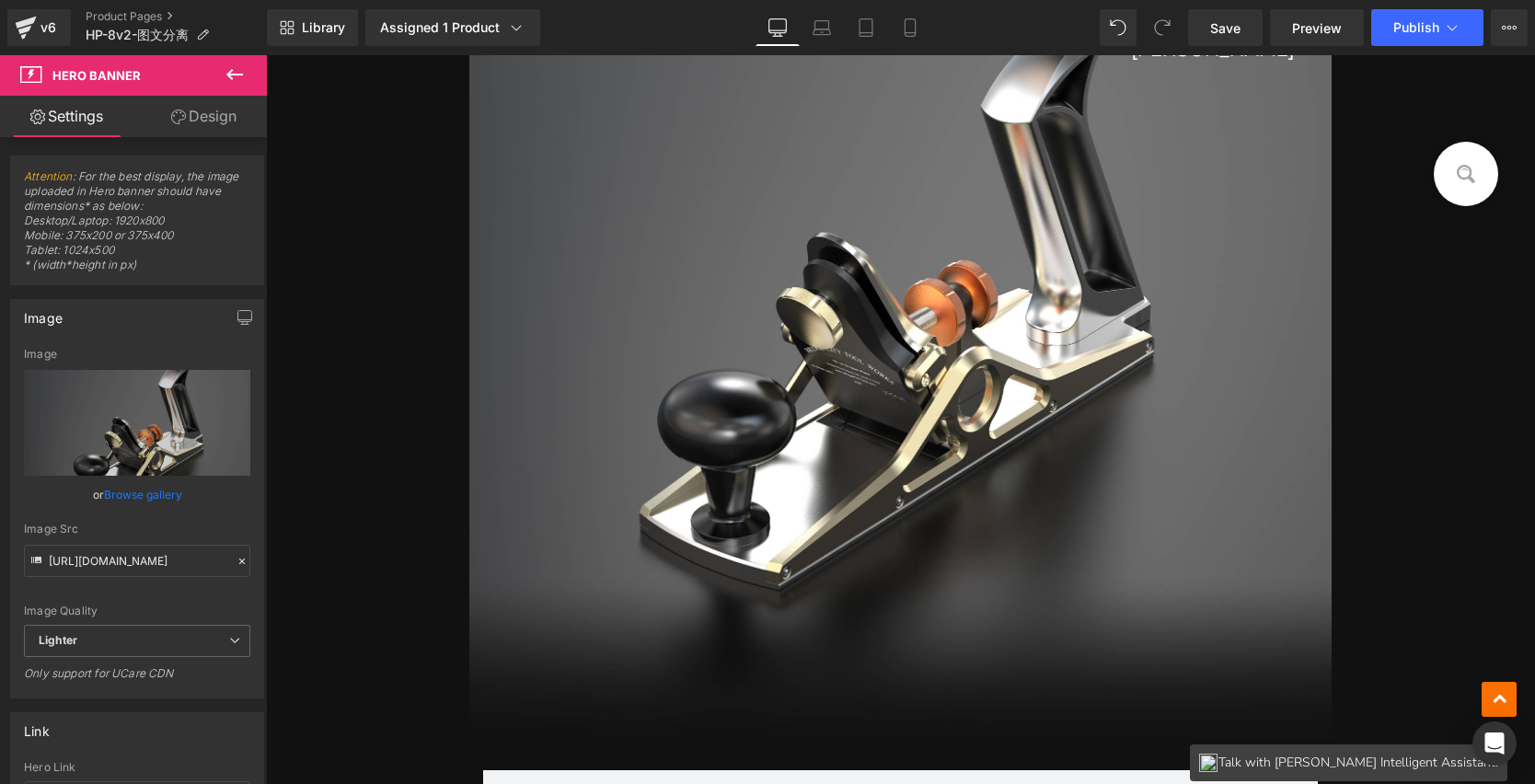
scroll to position [1288, 0]
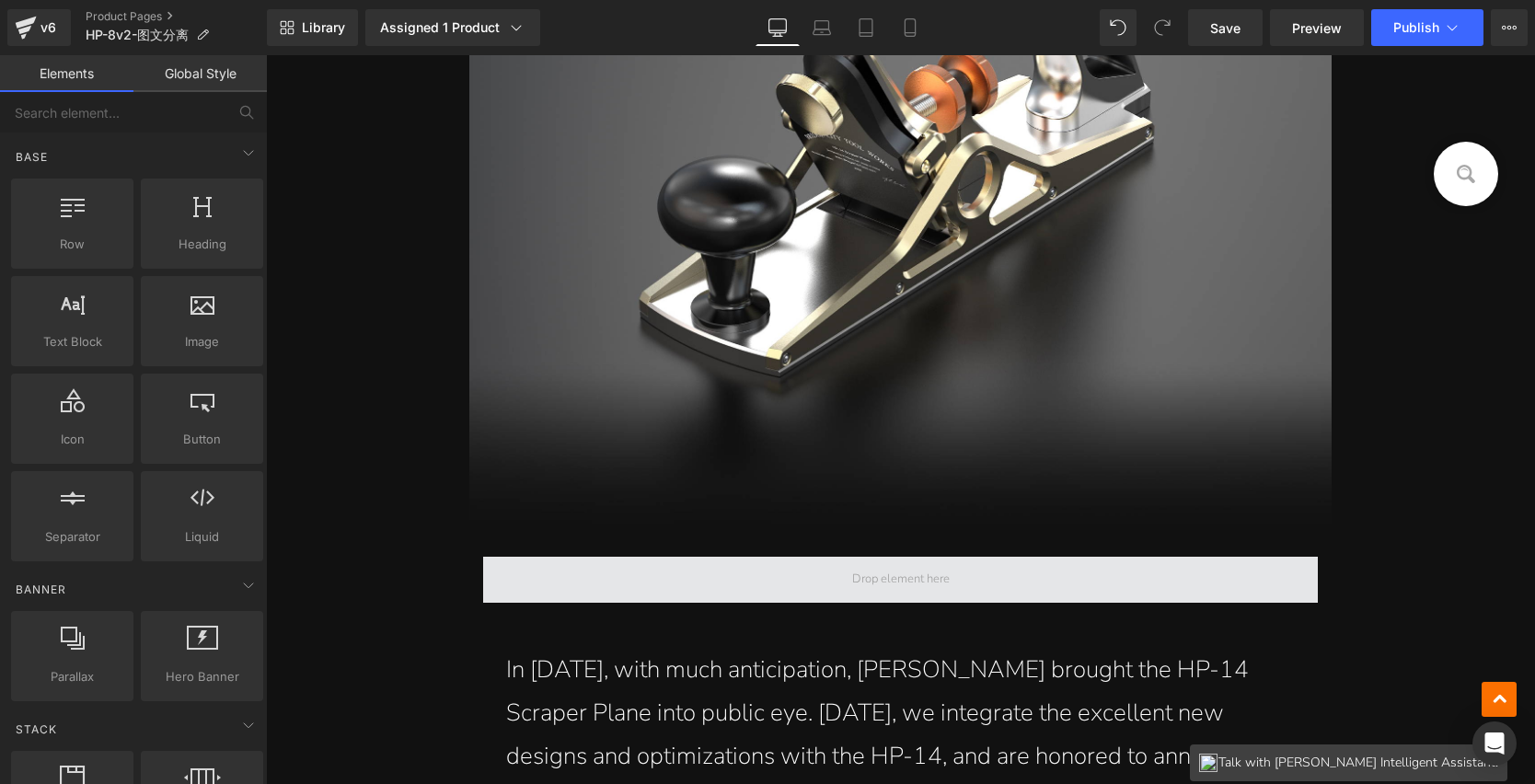
click at [871, 570] on span at bounding box center [901, 579] width 111 height 26
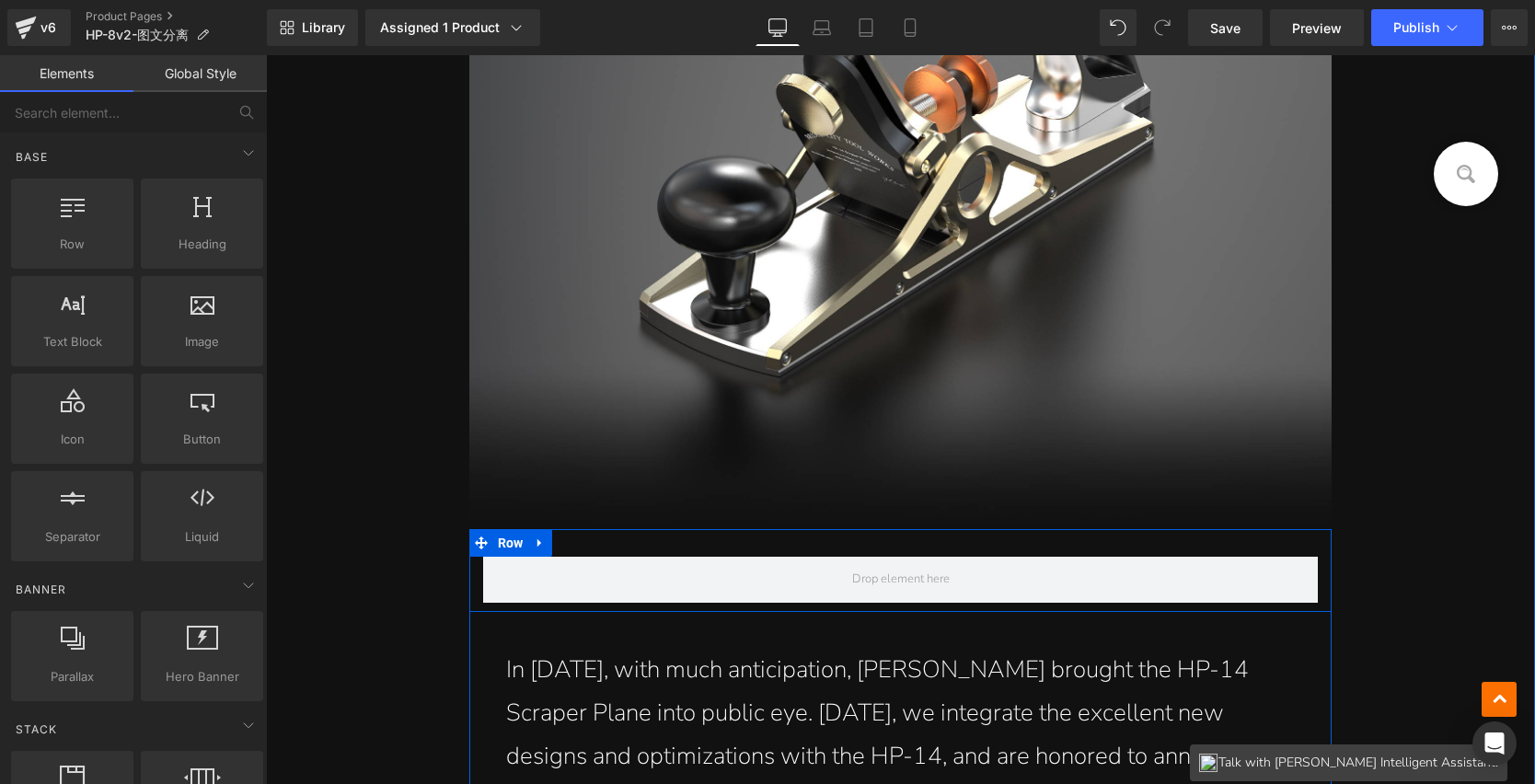
drag, startPoint x: 539, startPoint y: 543, endPoint x: 551, endPoint y: 543, distance: 12.0
click at [539, 543] on icon at bounding box center [540, 544] width 13 height 13
click at [576, 540] on link at bounding box center [588, 543] width 24 height 28
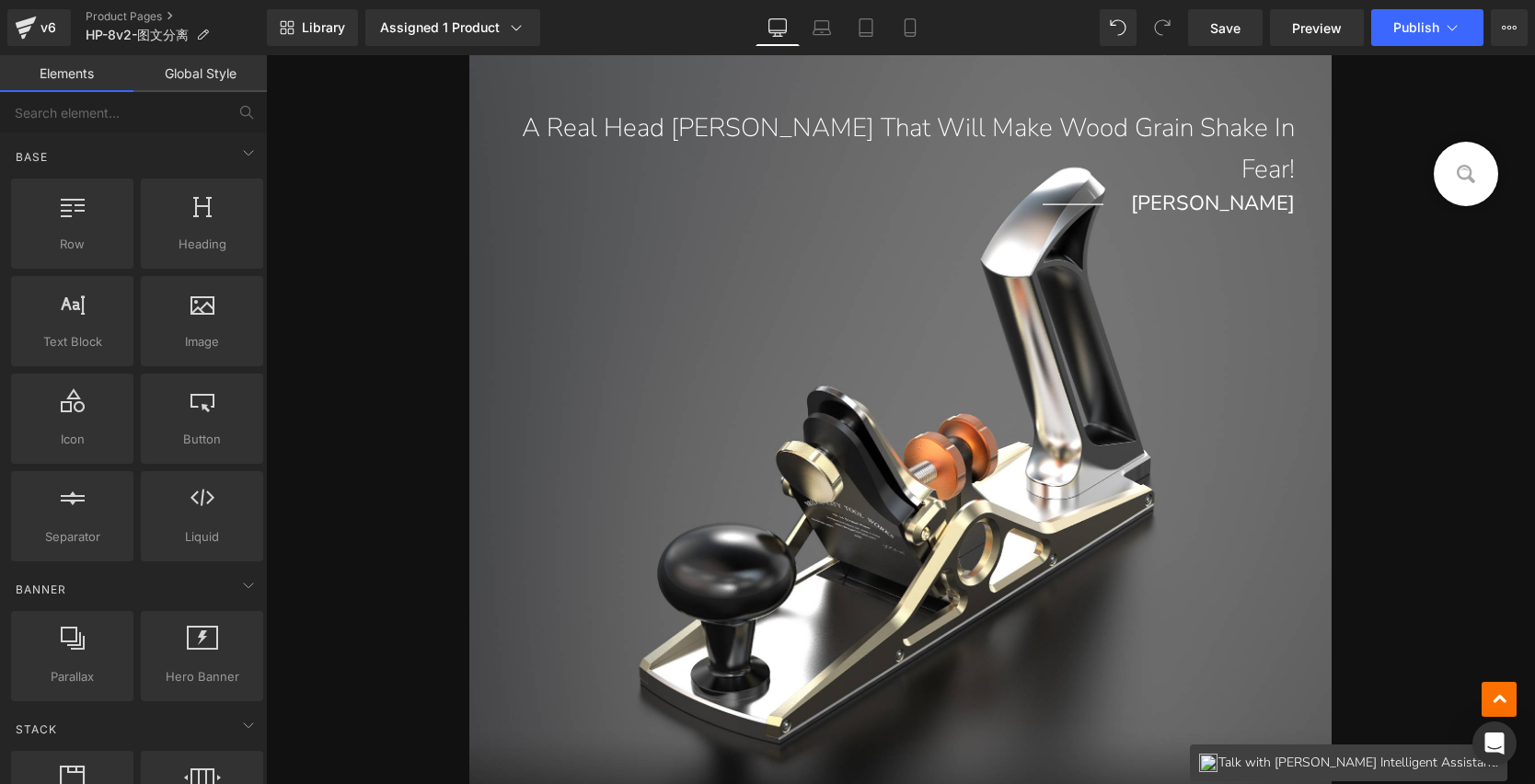
scroll to position [746, 0]
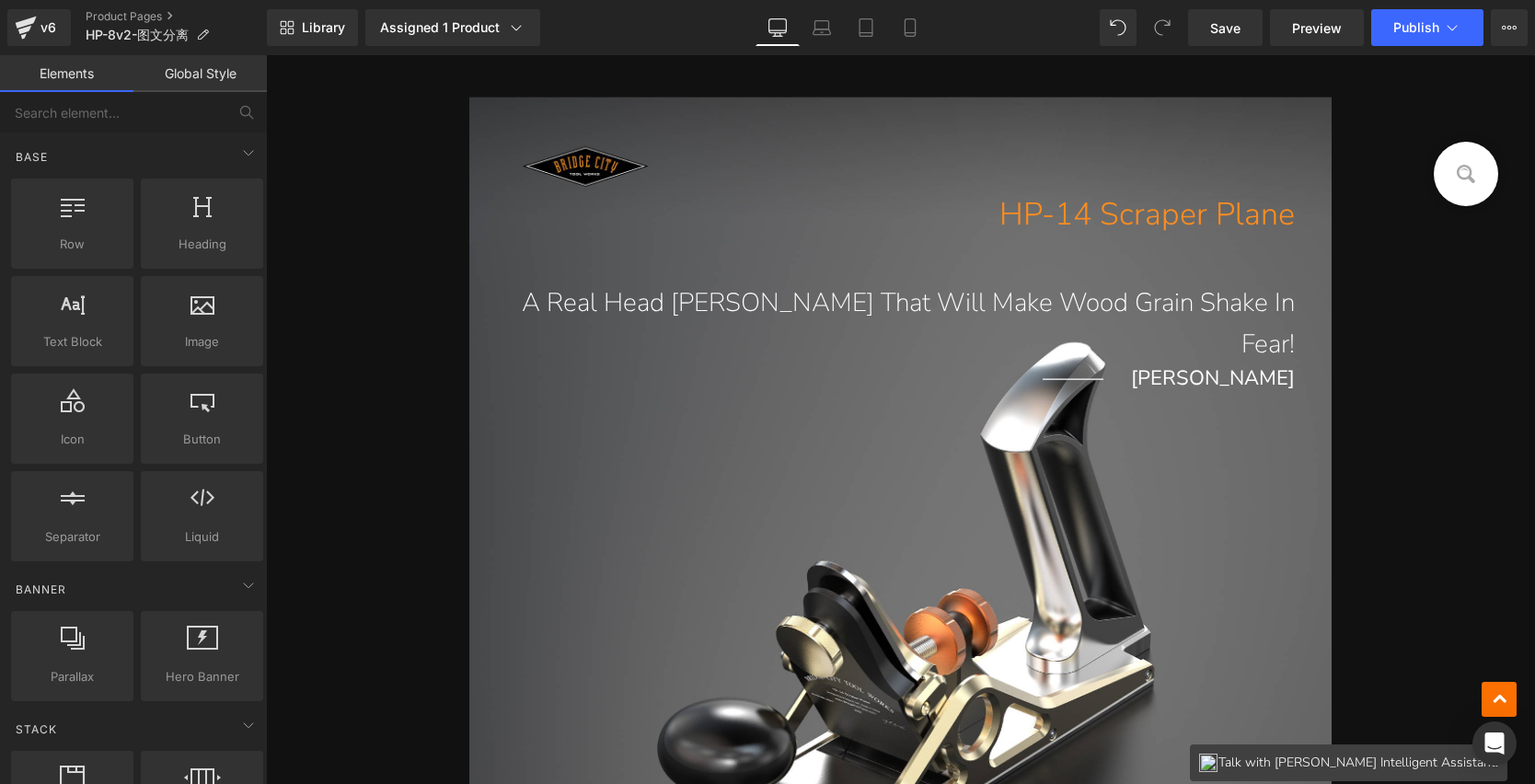
click at [954, 413] on div "HP-14 Scraper Plane Heading A Real Head Turner That Will Make Wood Grain Shake …" at bounding box center [901, 583] width 863 height 975
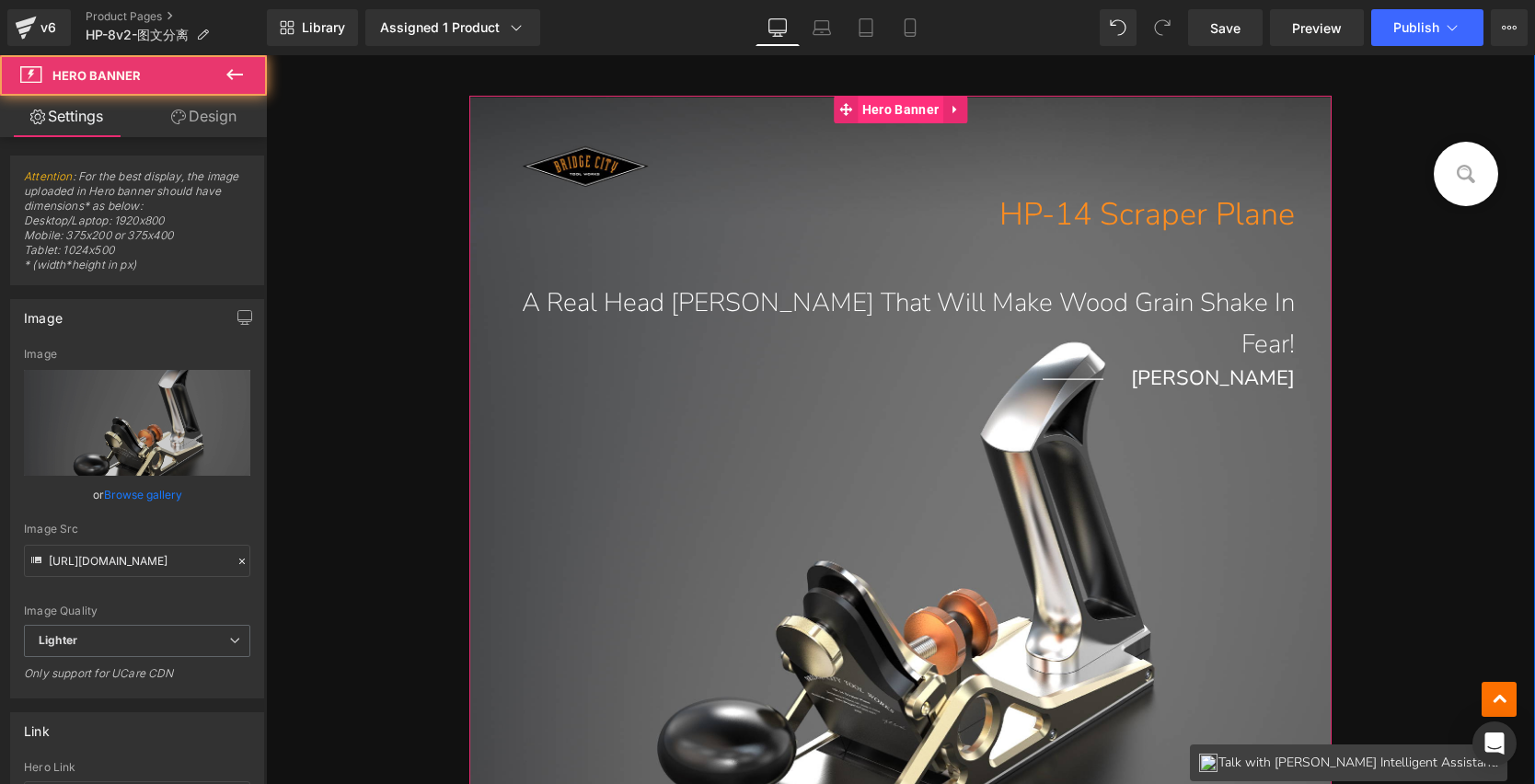
click at [890, 113] on span "Hero Banner" at bounding box center [900, 109] width 86 height 28
click at [838, 222] on h1 "HP-14 Scraper Plane" at bounding box center [883, 215] width 827 height 43
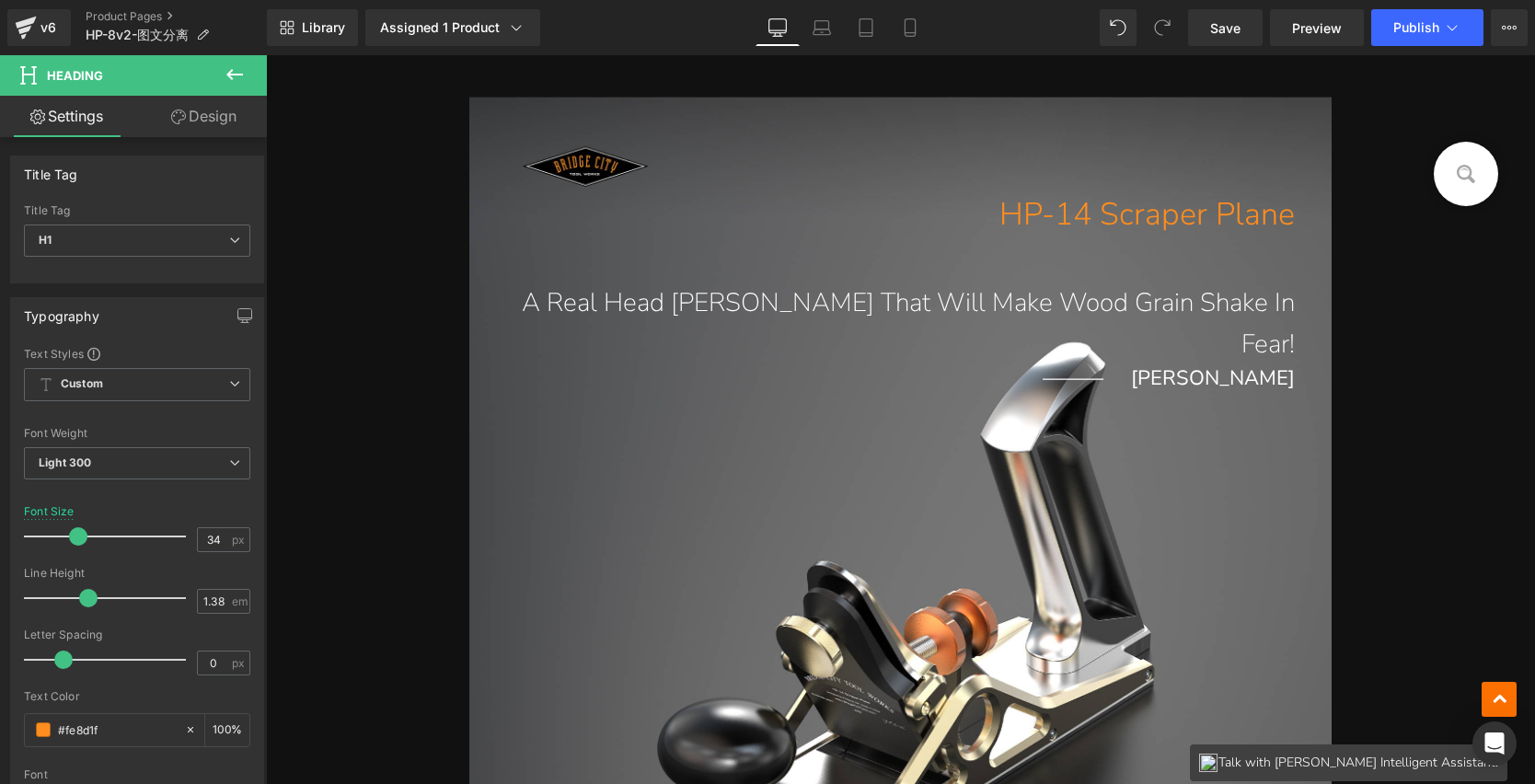
click at [770, 201] on h1 "HP-14 Scraper Plane" at bounding box center [883, 215] width 827 height 43
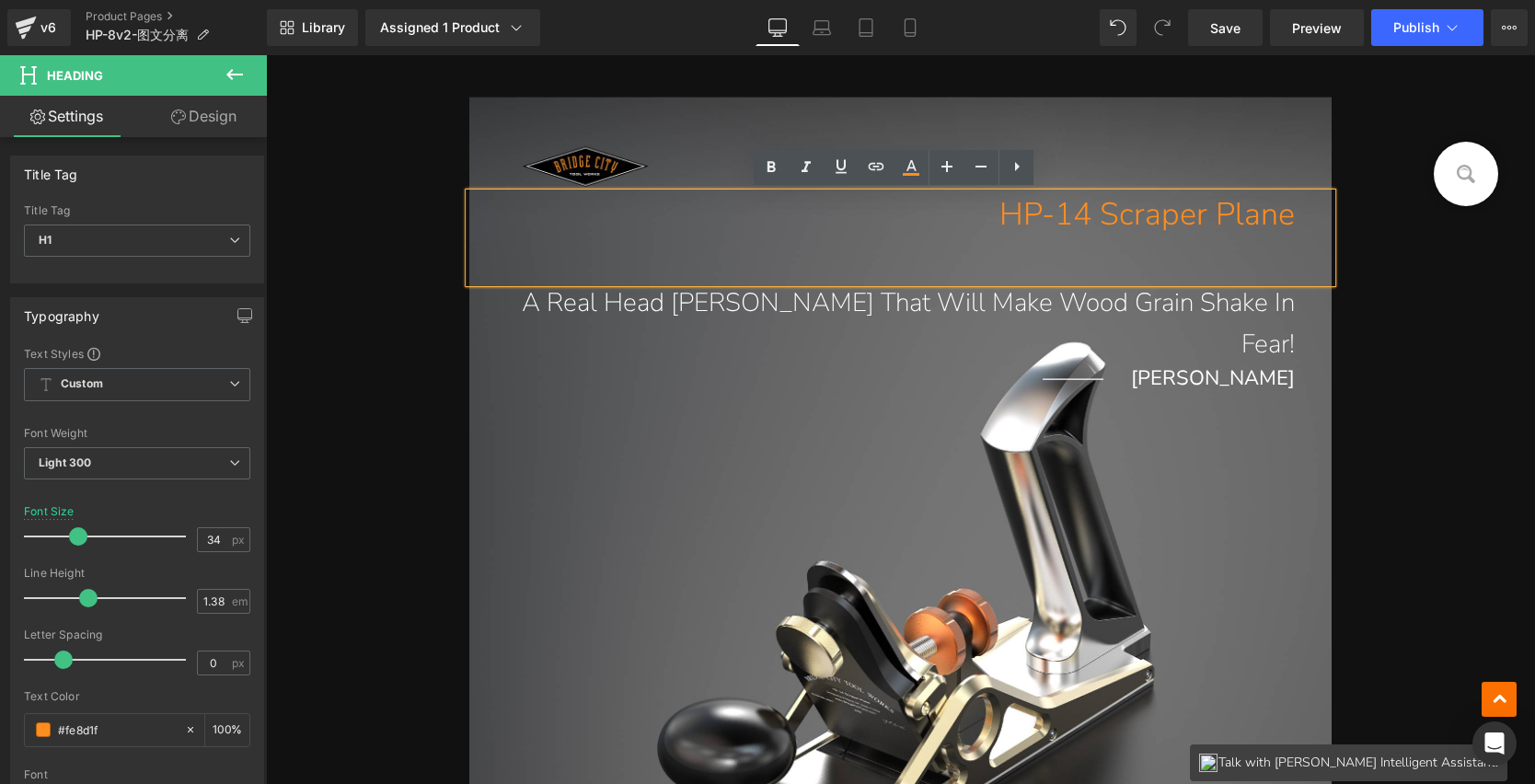
click at [1127, 135] on div "HP-14 Scraper Plane Heading A Real Head Turner That Will Make Wood Grain Shake …" at bounding box center [901, 583] width 863 height 975
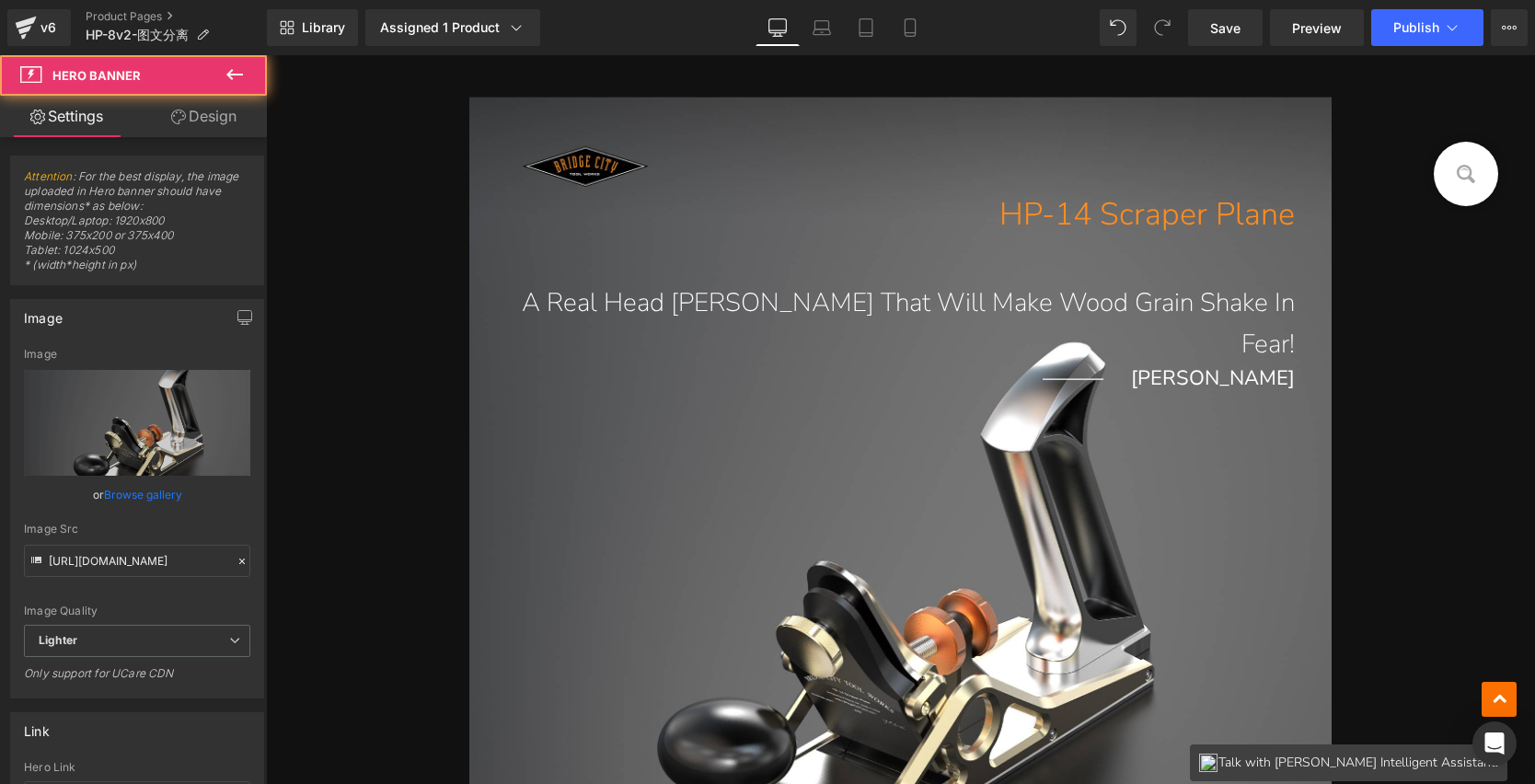
click at [915, 115] on div "HP-14 Scraper Plane Heading A Real Head Turner That Will Make Wood Grain Shake …" at bounding box center [901, 583] width 863 height 975
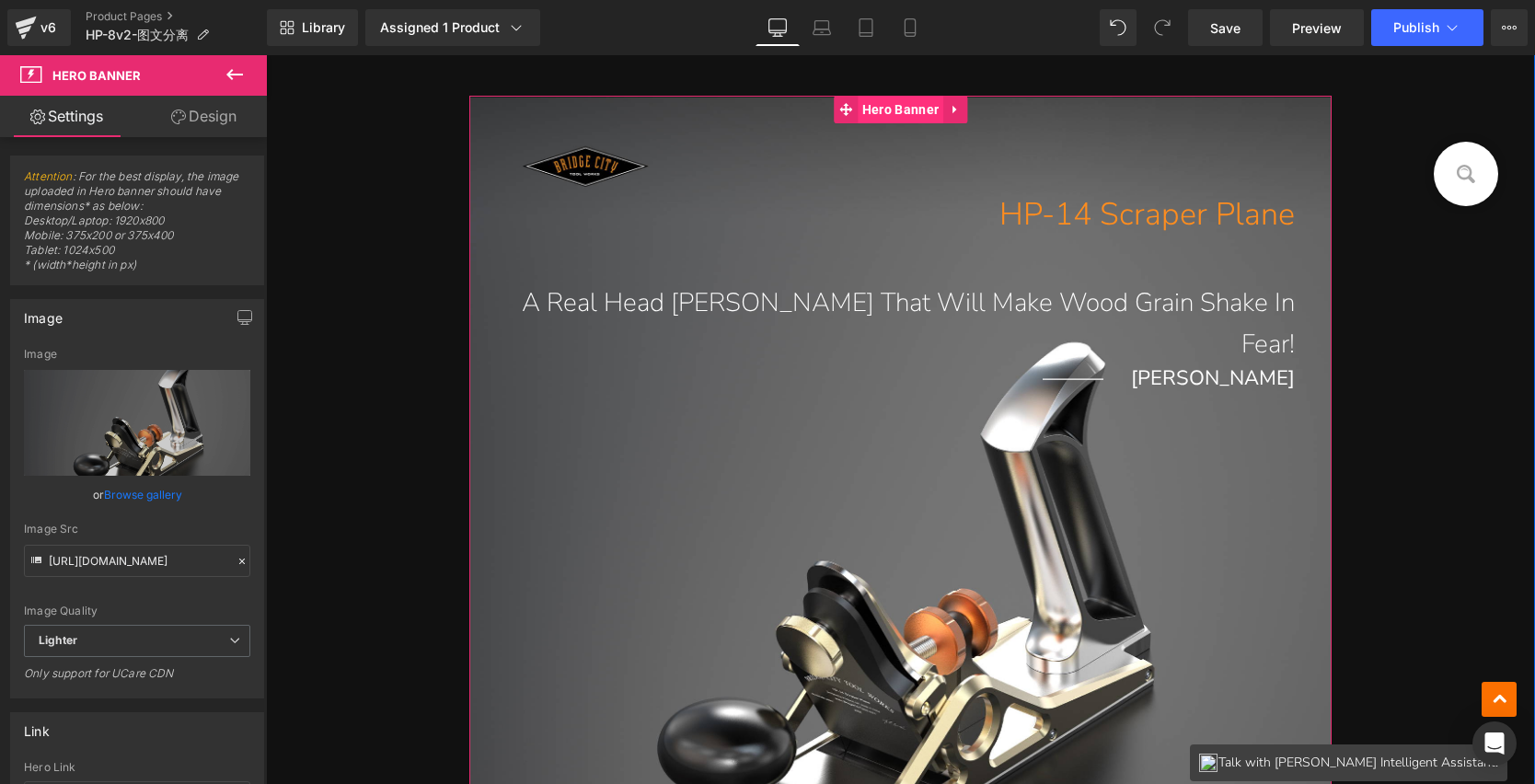
click at [891, 114] on span "Hero Banner" at bounding box center [900, 109] width 86 height 28
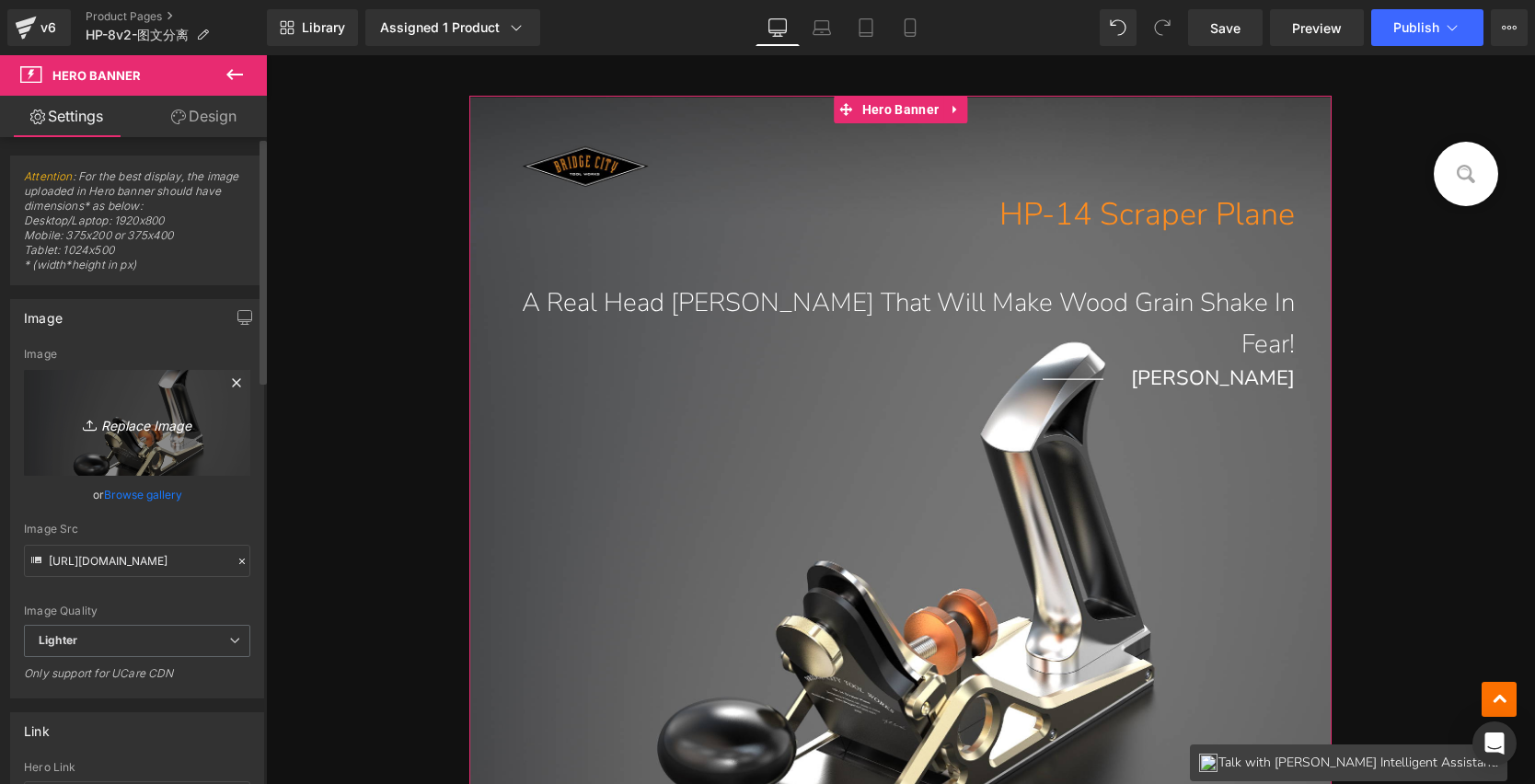
click at [158, 409] on link "Replace Image" at bounding box center [137, 423] width 226 height 106
type input "C:\fakepath\HP-8v2_01.jpg"
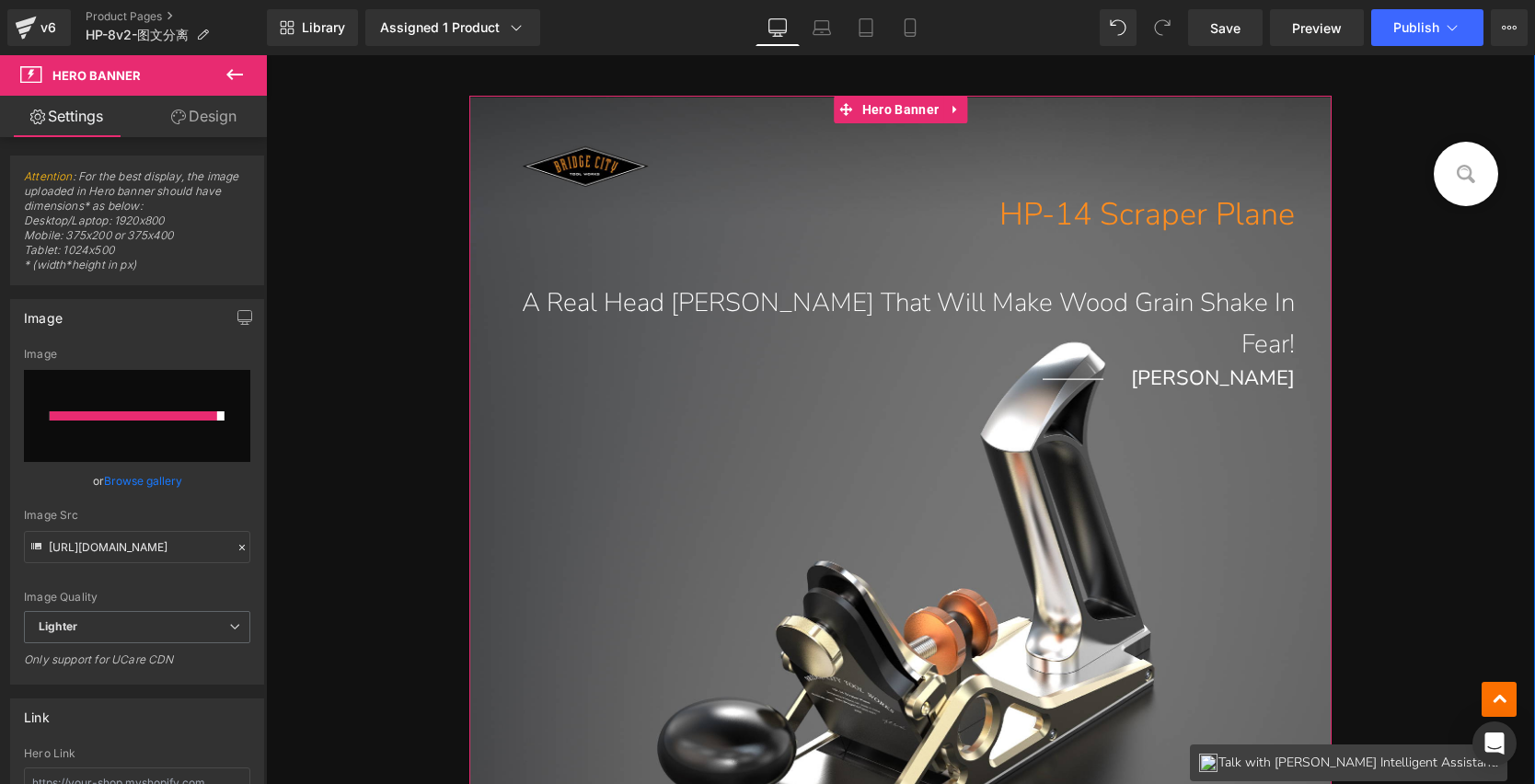
type input "https://ucarecdn.com/6554078f-d70c-47de-9e26-ae7ed51b1734/-/format/auto/-/previ…"
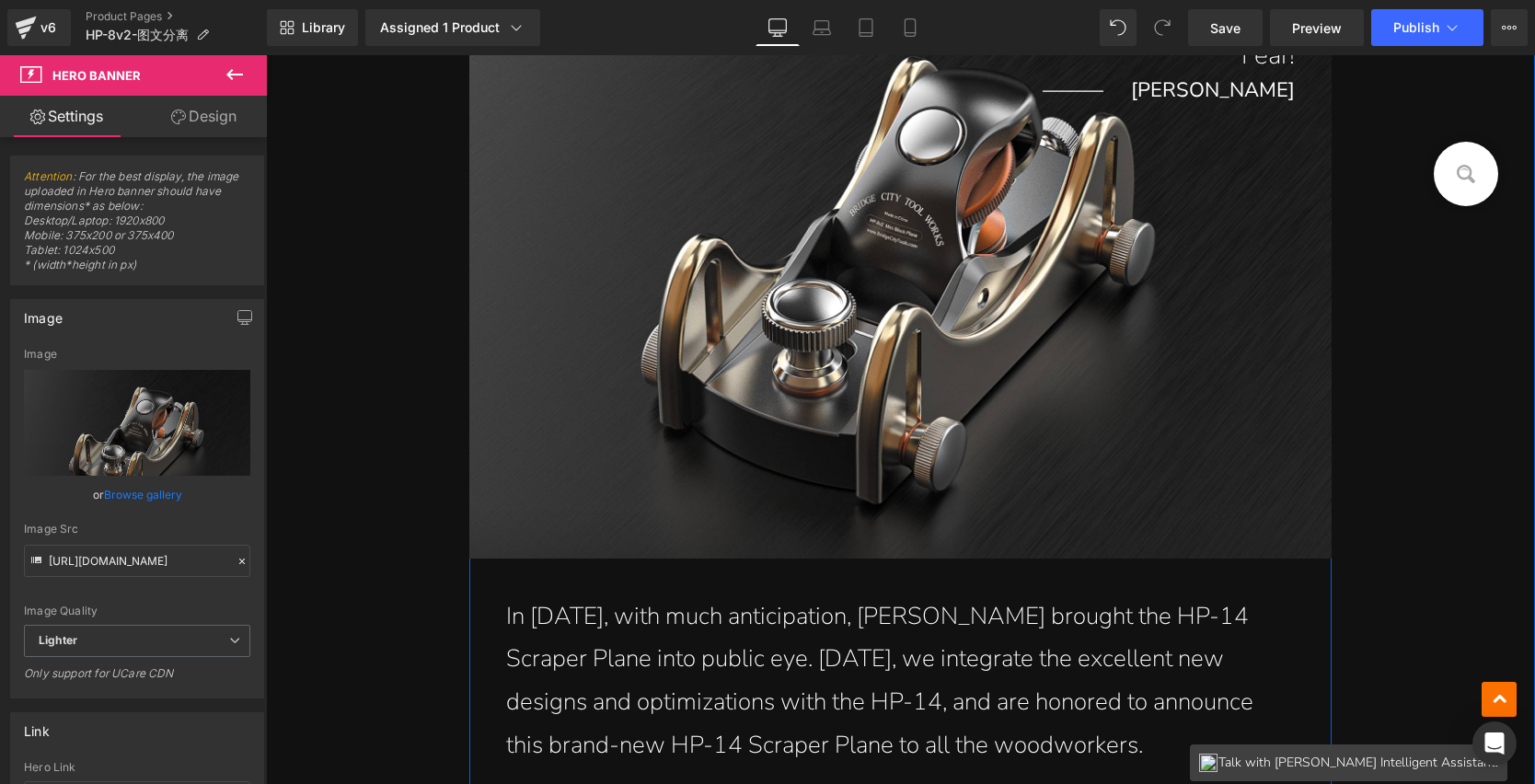
scroll to position [954, 0]
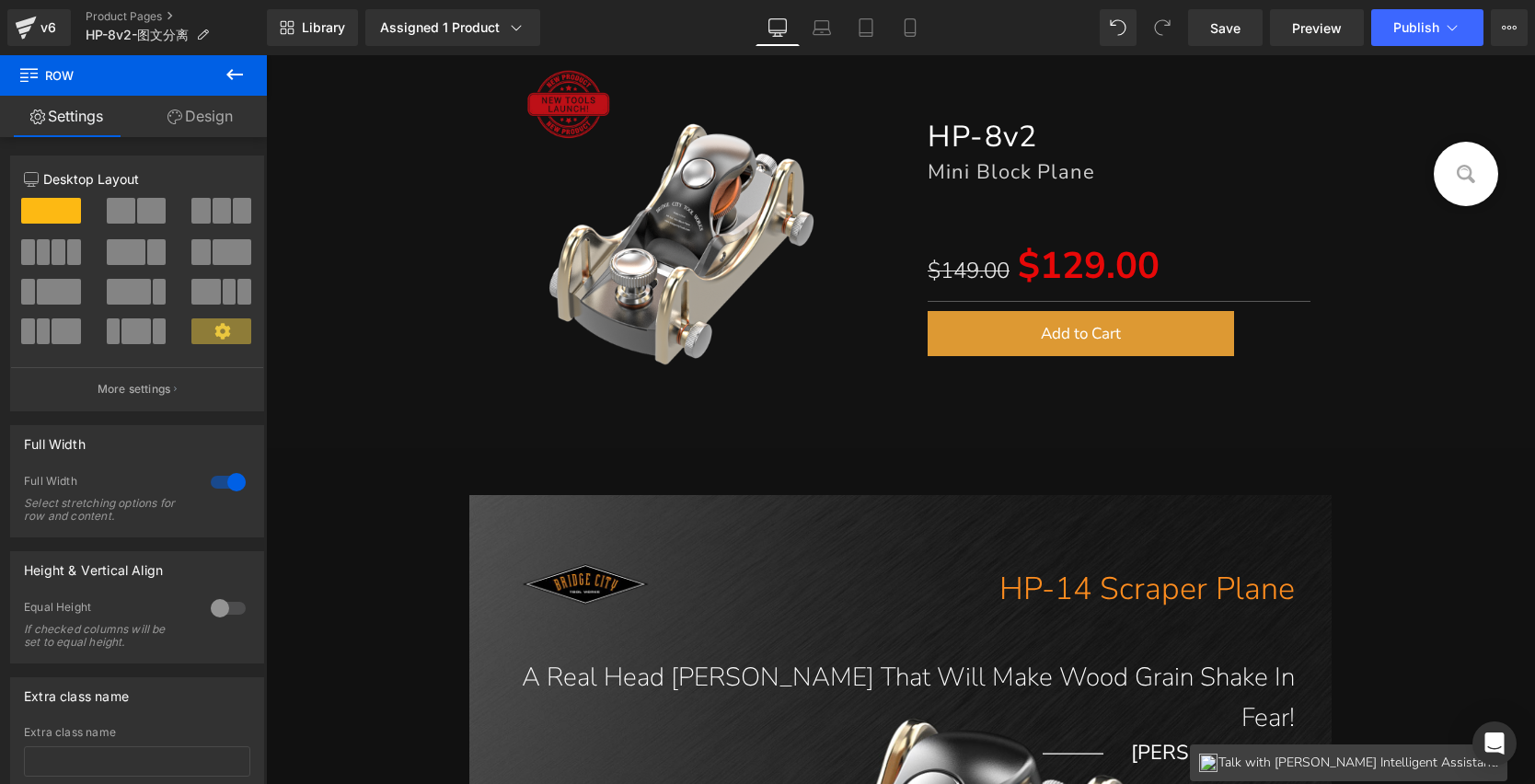
scroll to position [354, 0]
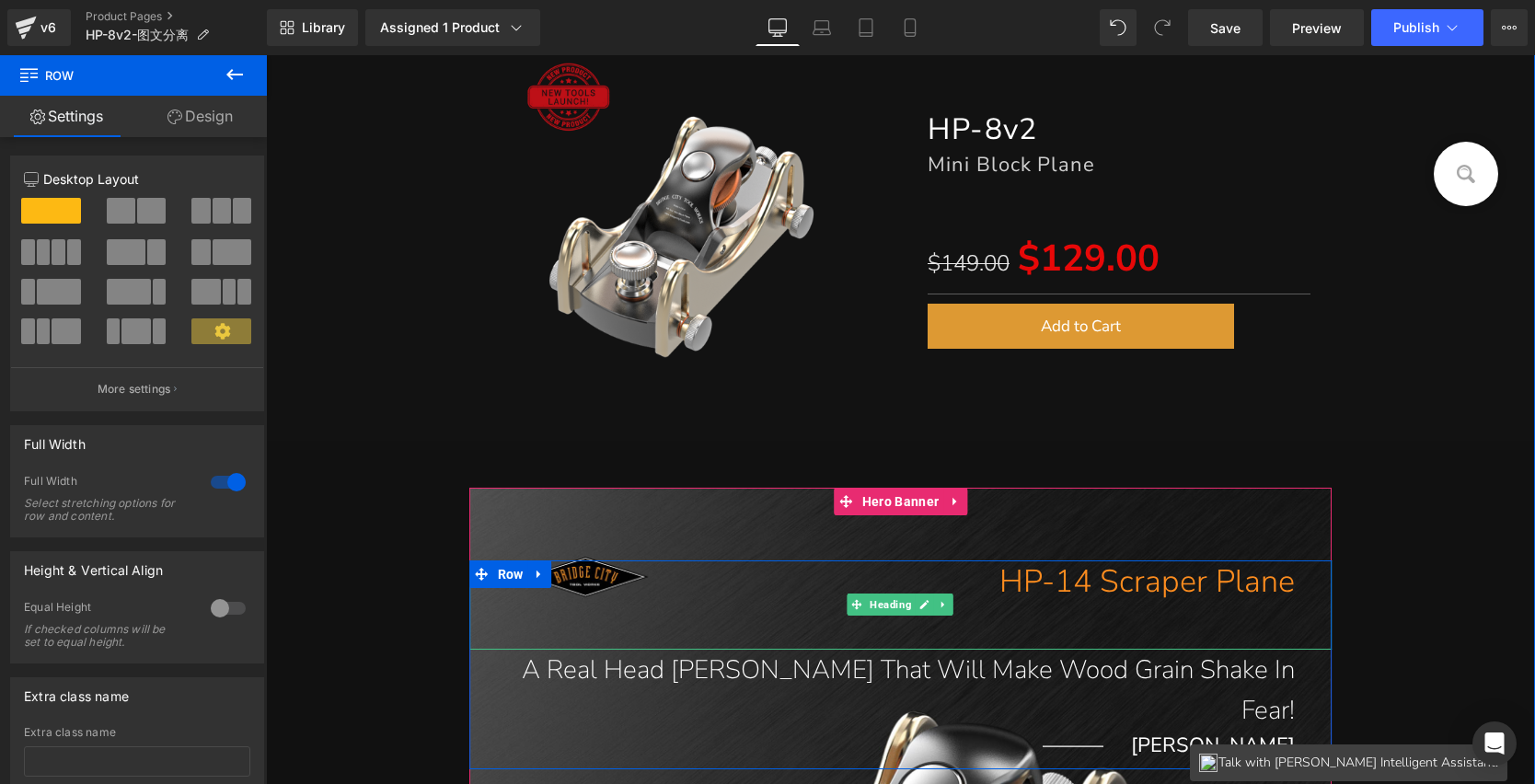
click at [1031, 586] on h1 "HP-14 Scraper Plane" at bounding box center [883, 581] width 827 height 43
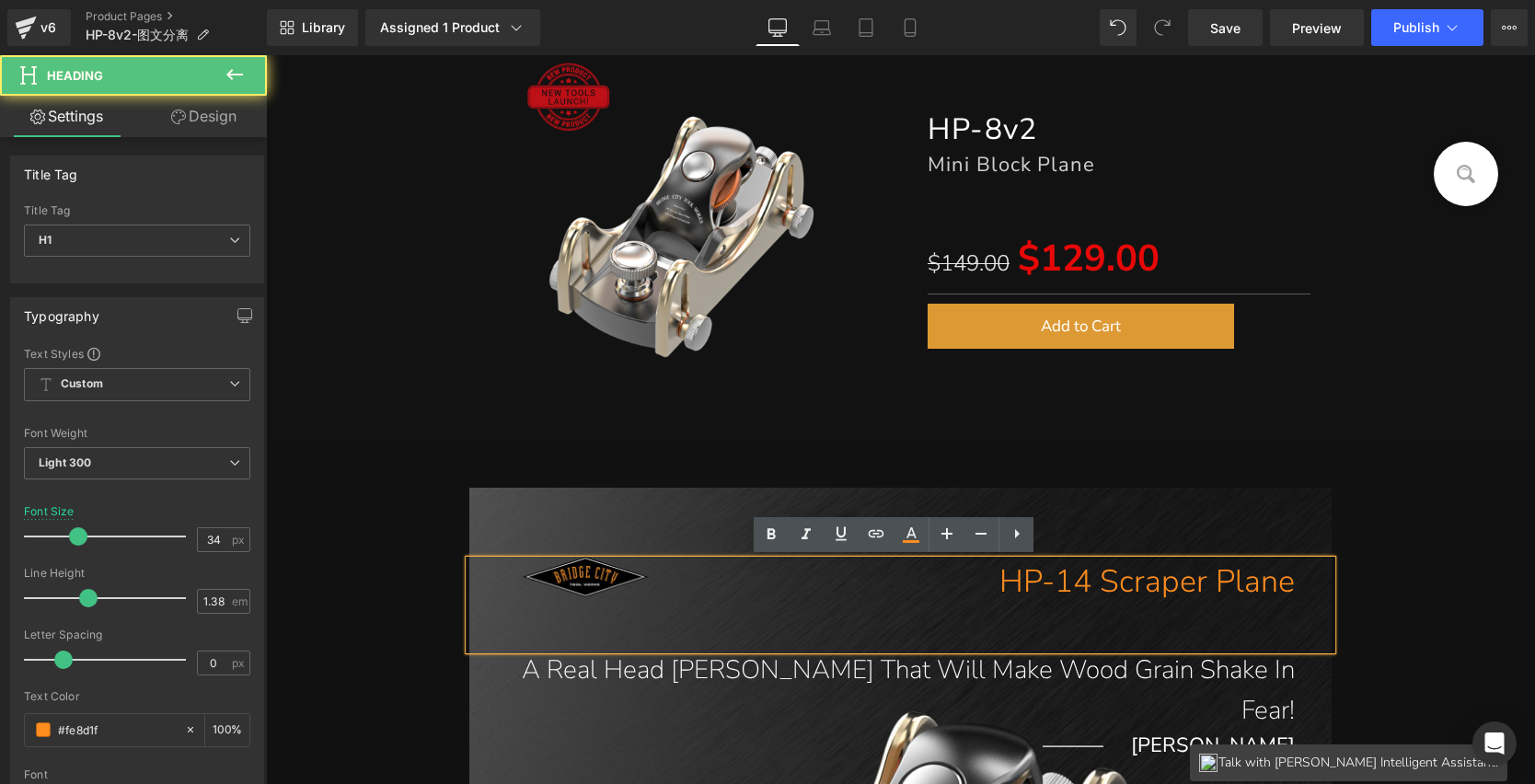
click at [1019, 579] on h1 "HP-14 Scraper Plane" at bounding box center [883, 581] width 827 height 43
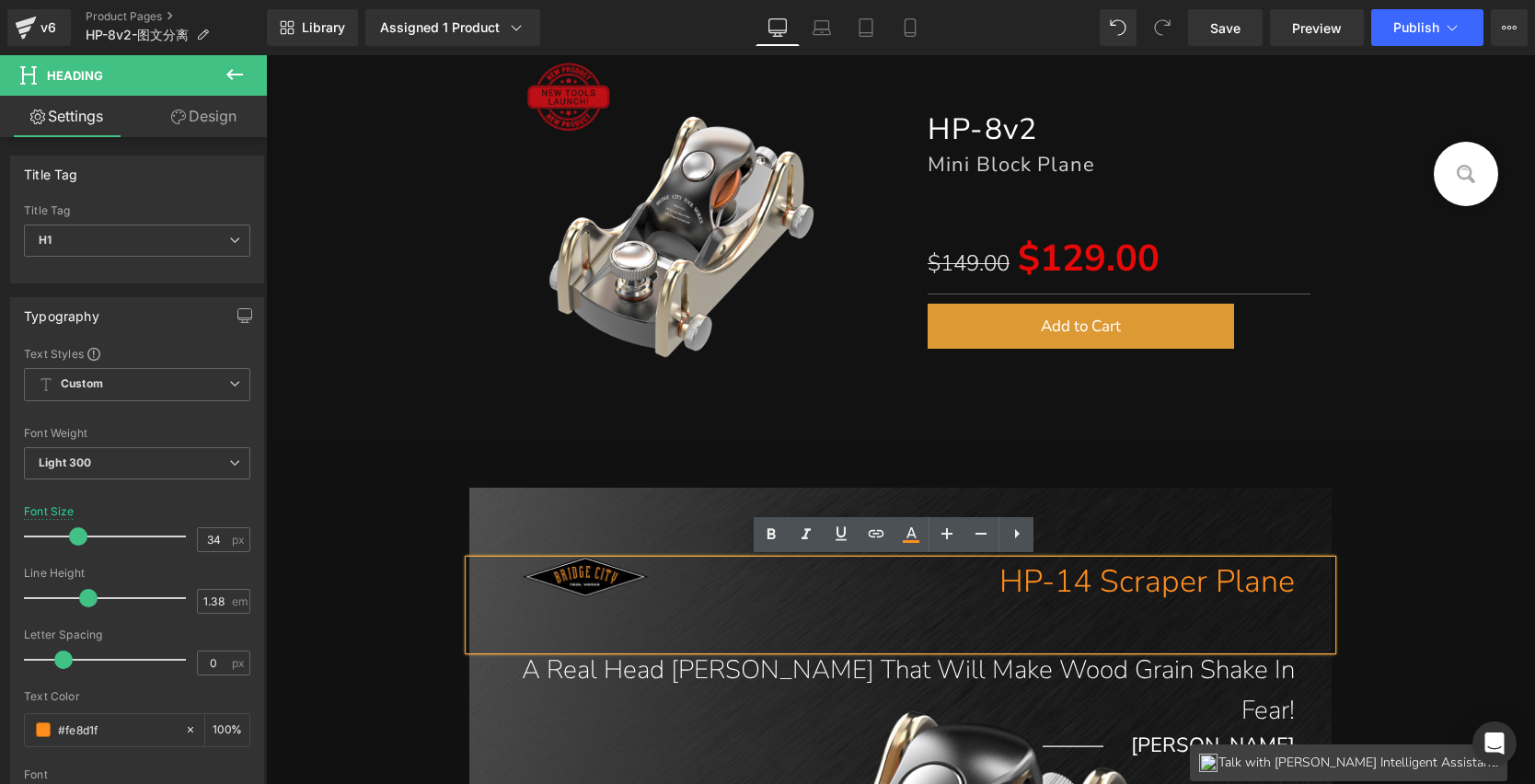
click at [1130, 574] on h1 "HP-14 Scraper Plane" at bounding box center [883, 581] width 827 height 43
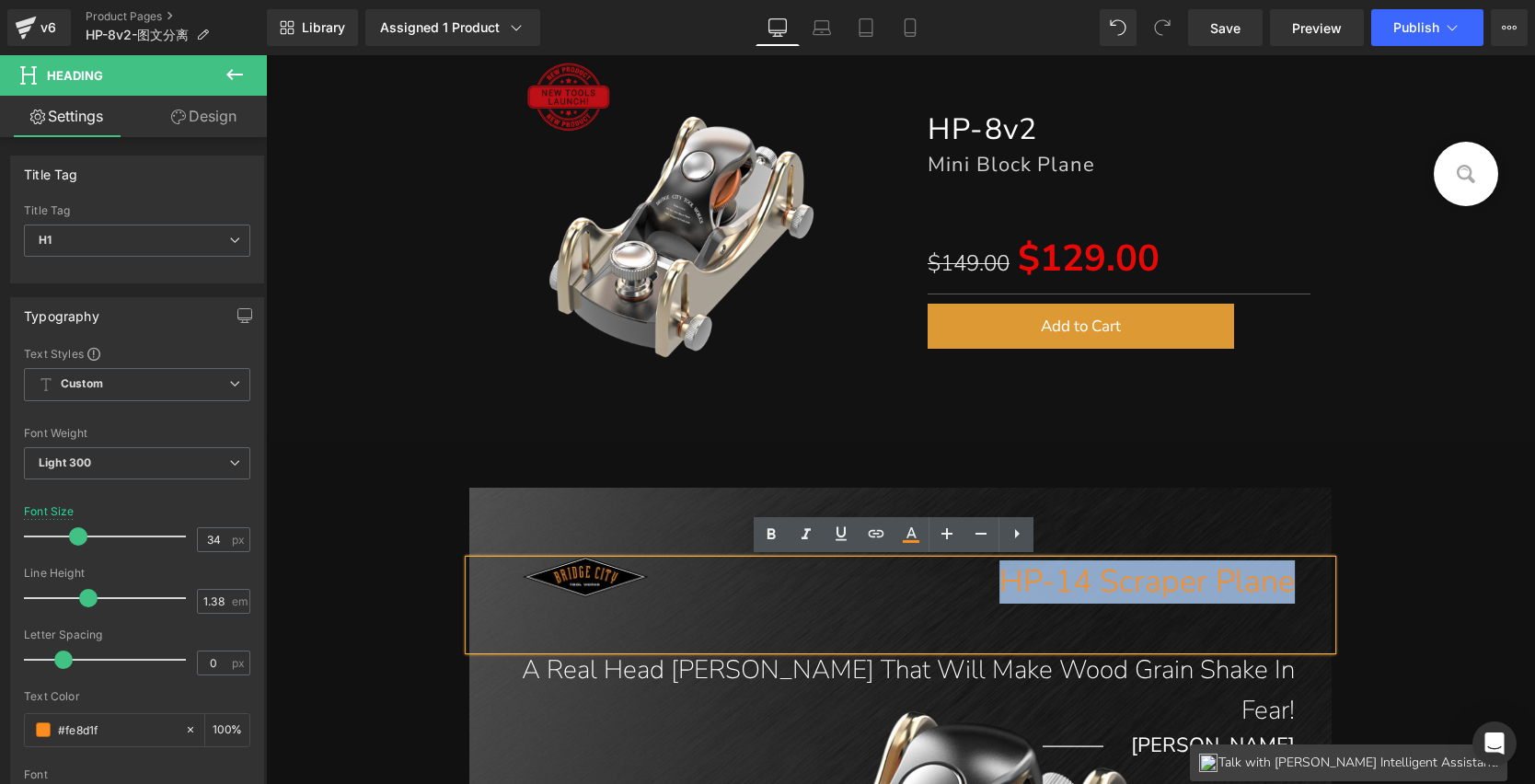
drag, startPoint x: 995, startPoint y: 580, endPoint x: 1288, endPoint y: 578, distance: 293.0
click at [1288, 578] on h1 "HP-14 Scraper Plane" at bounding box center [883, 581] width 827 height 43
paste div
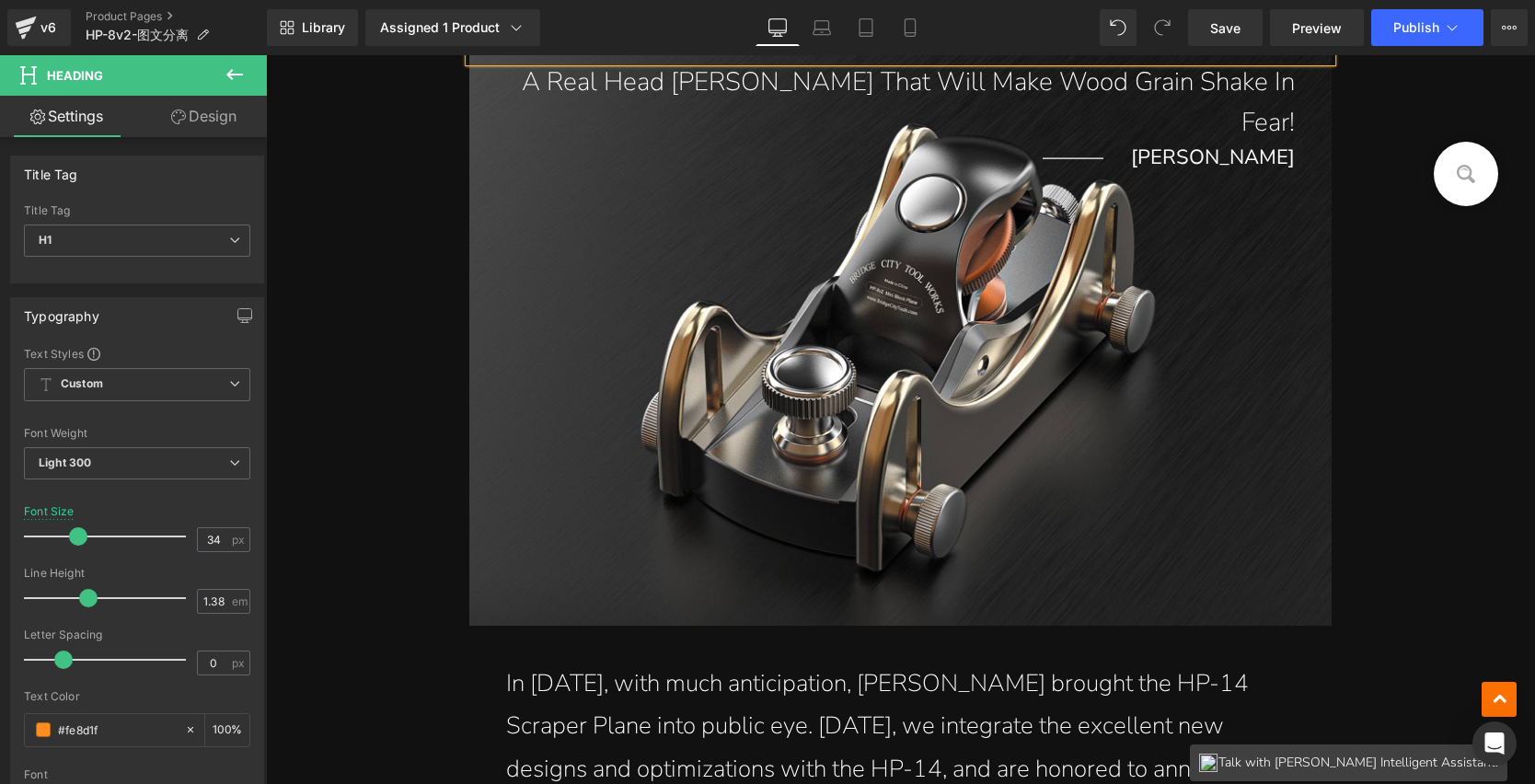
scroll to position [886, 0]
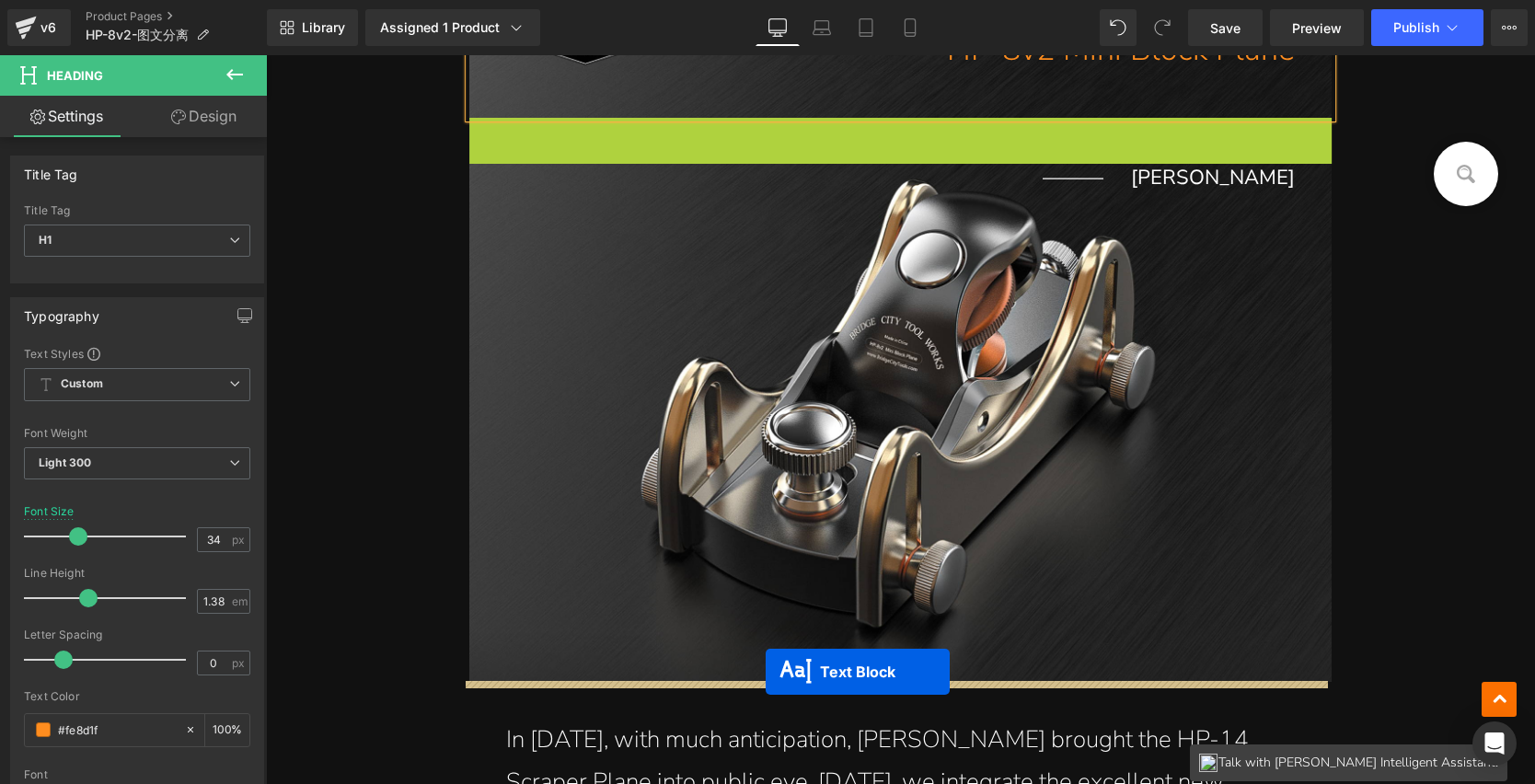
drag, startPoint x: 881, startPoint y: 140, endPoint x: 766, endPoint y: 671, distance: 543.3
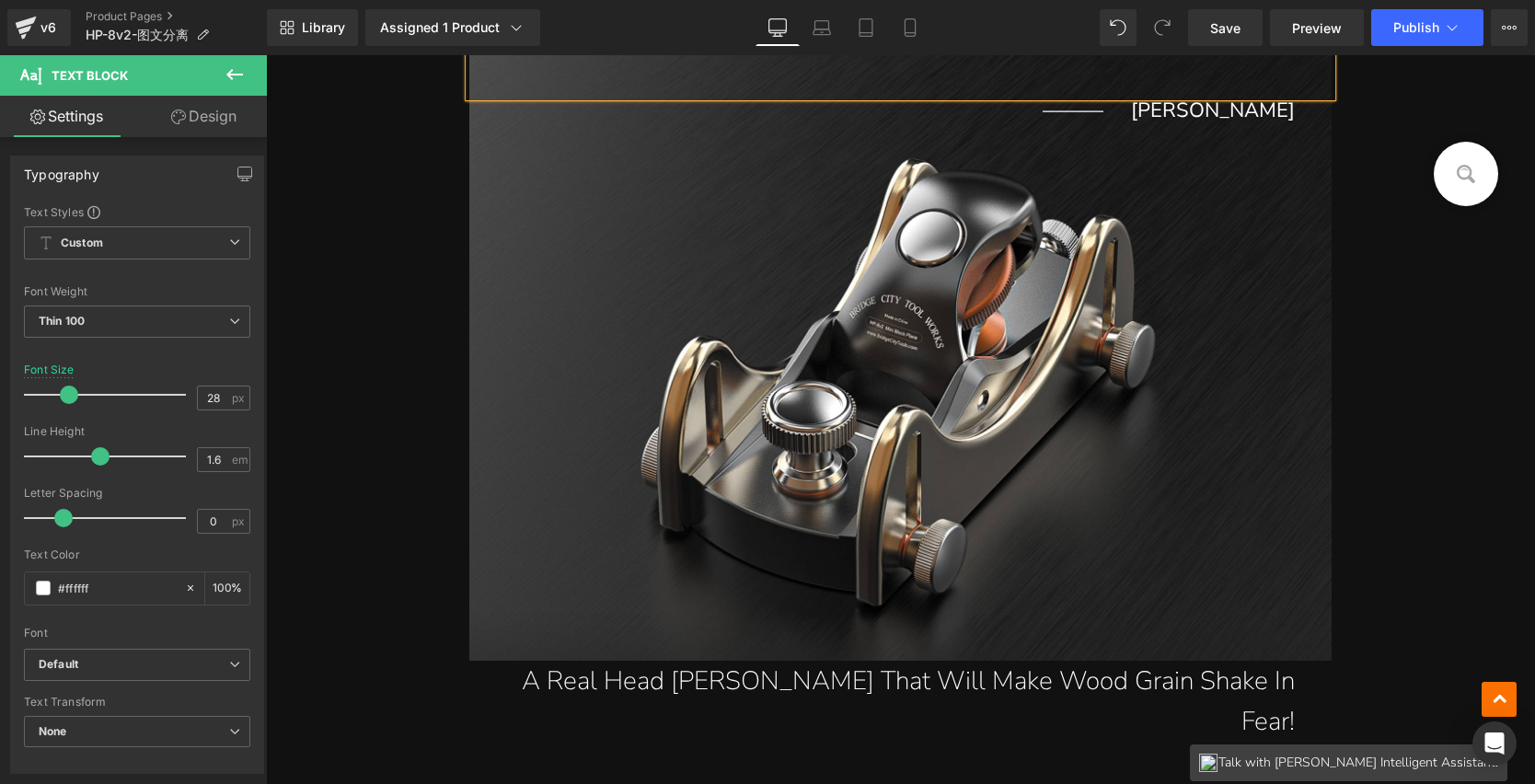
scroll to position [1011, 0]
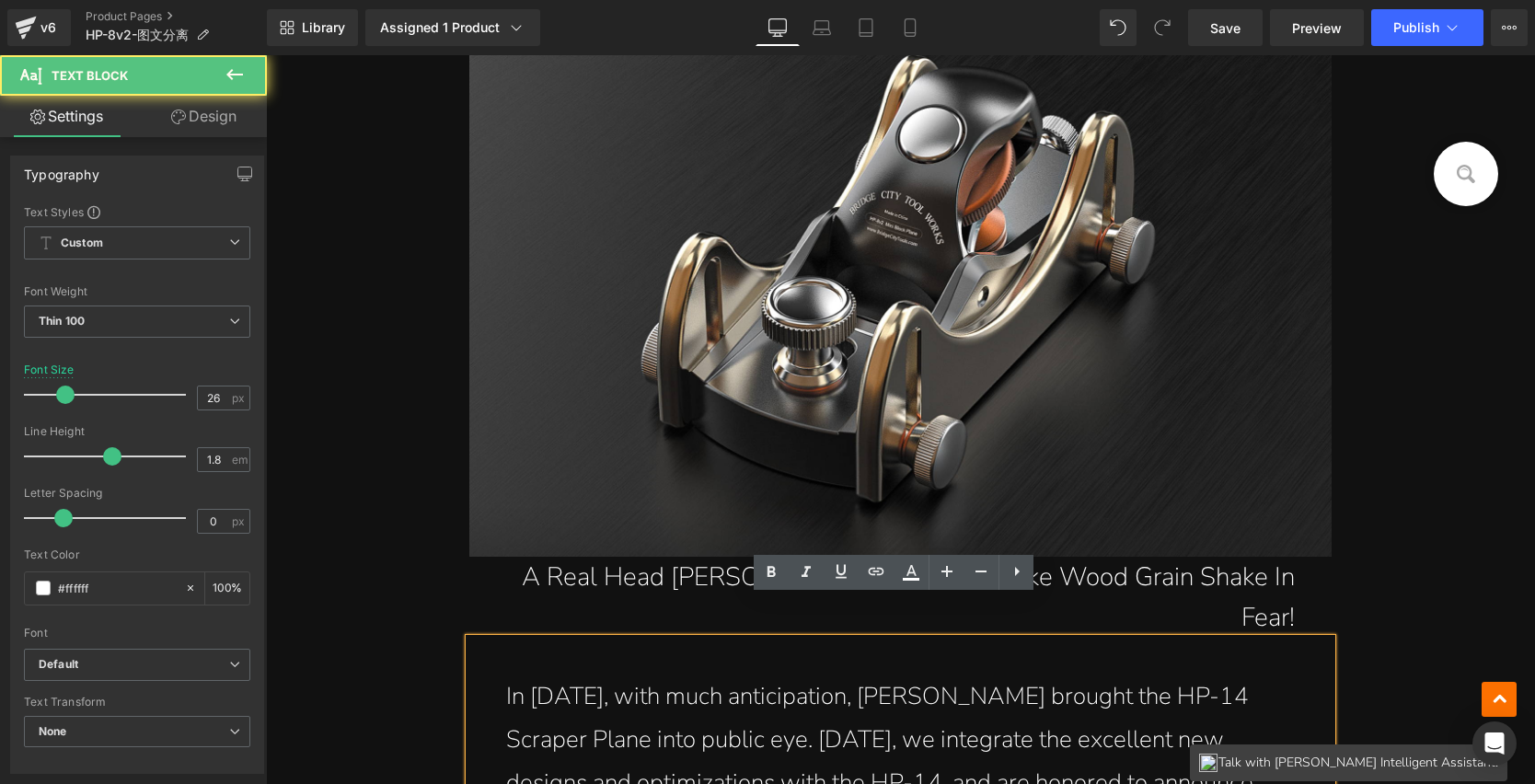
click at [1151, 675] on p "In 2017, with much anticipation, John brought the HP-14 Scraper Plane into publ…" at bounding box center [901, 761] width 790 height 172
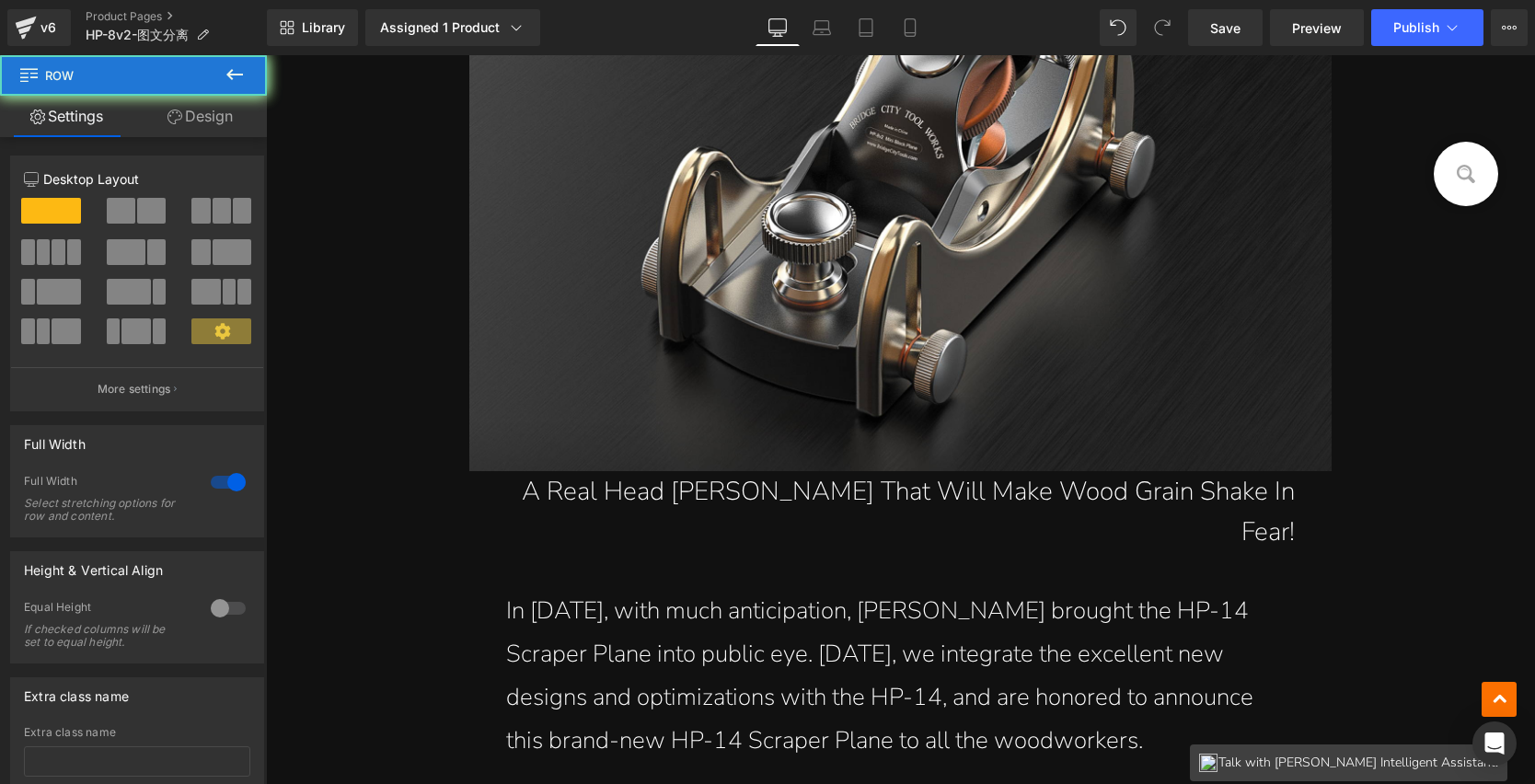
scroll to position [1240, 0]
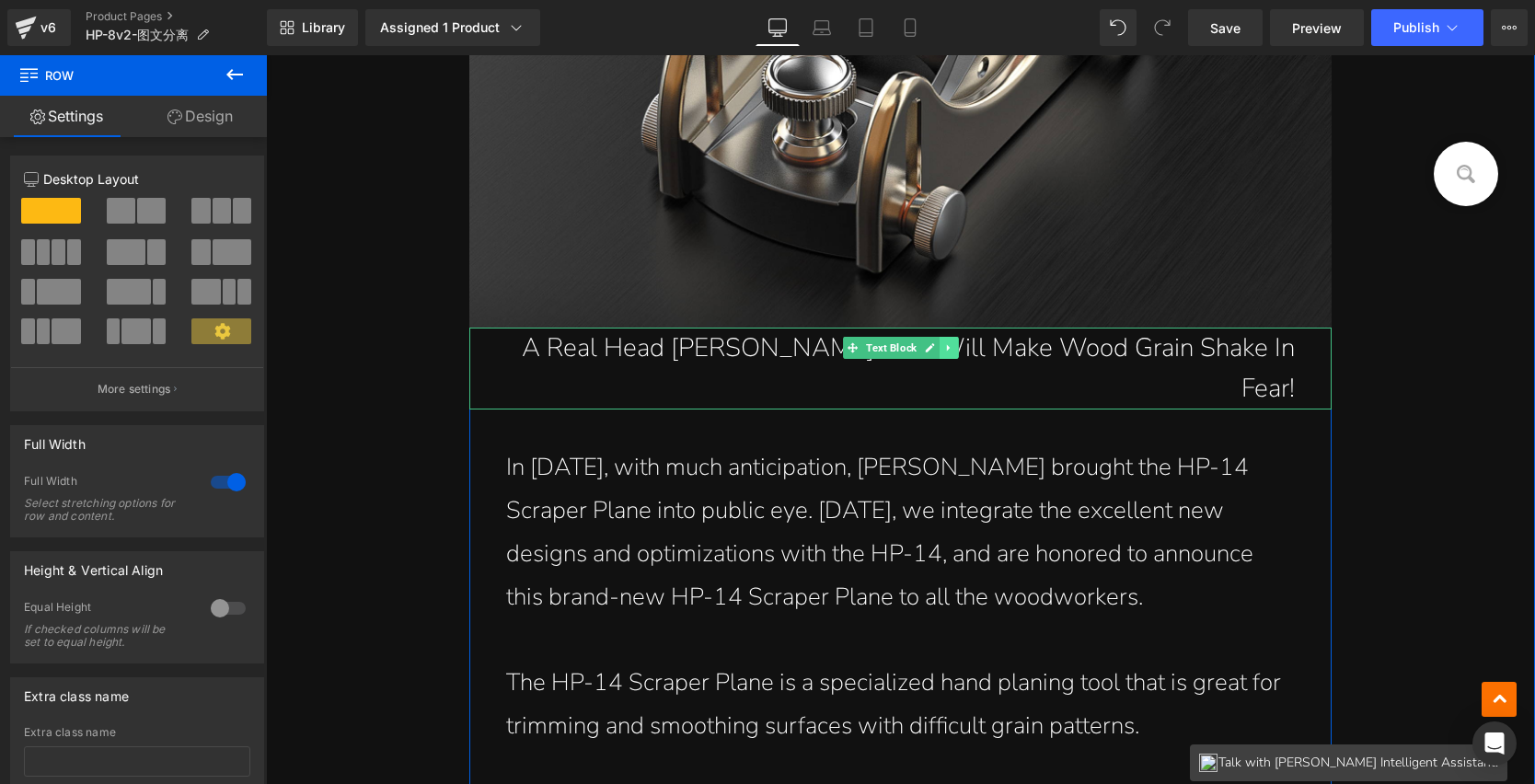
click at [946, 347] on icon at bounding box center [947, 347] width 3 height 7
click at [955, 347] on icon at bounding box center [959, 347] width 11 height 11
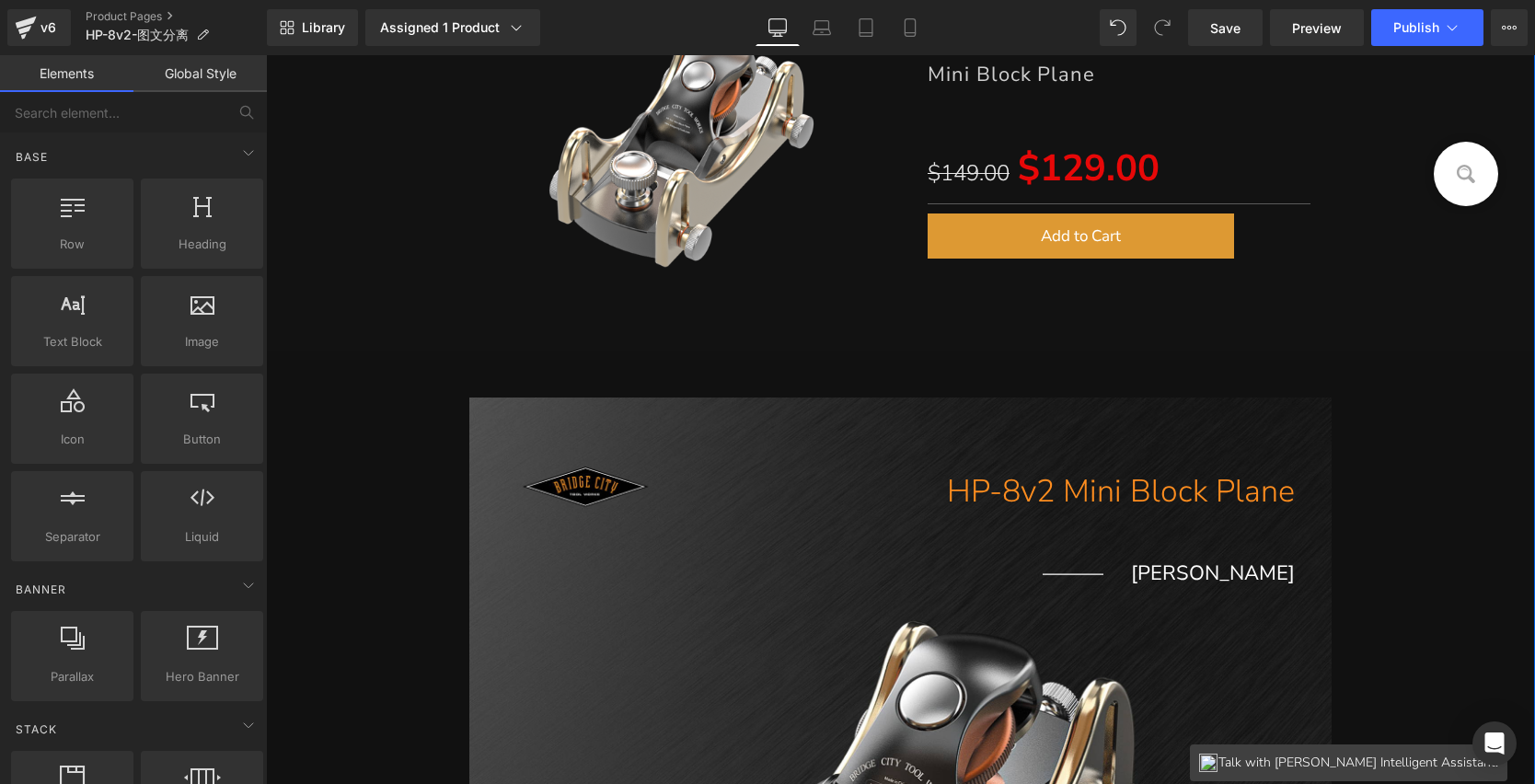
scroll to position [546, 0]
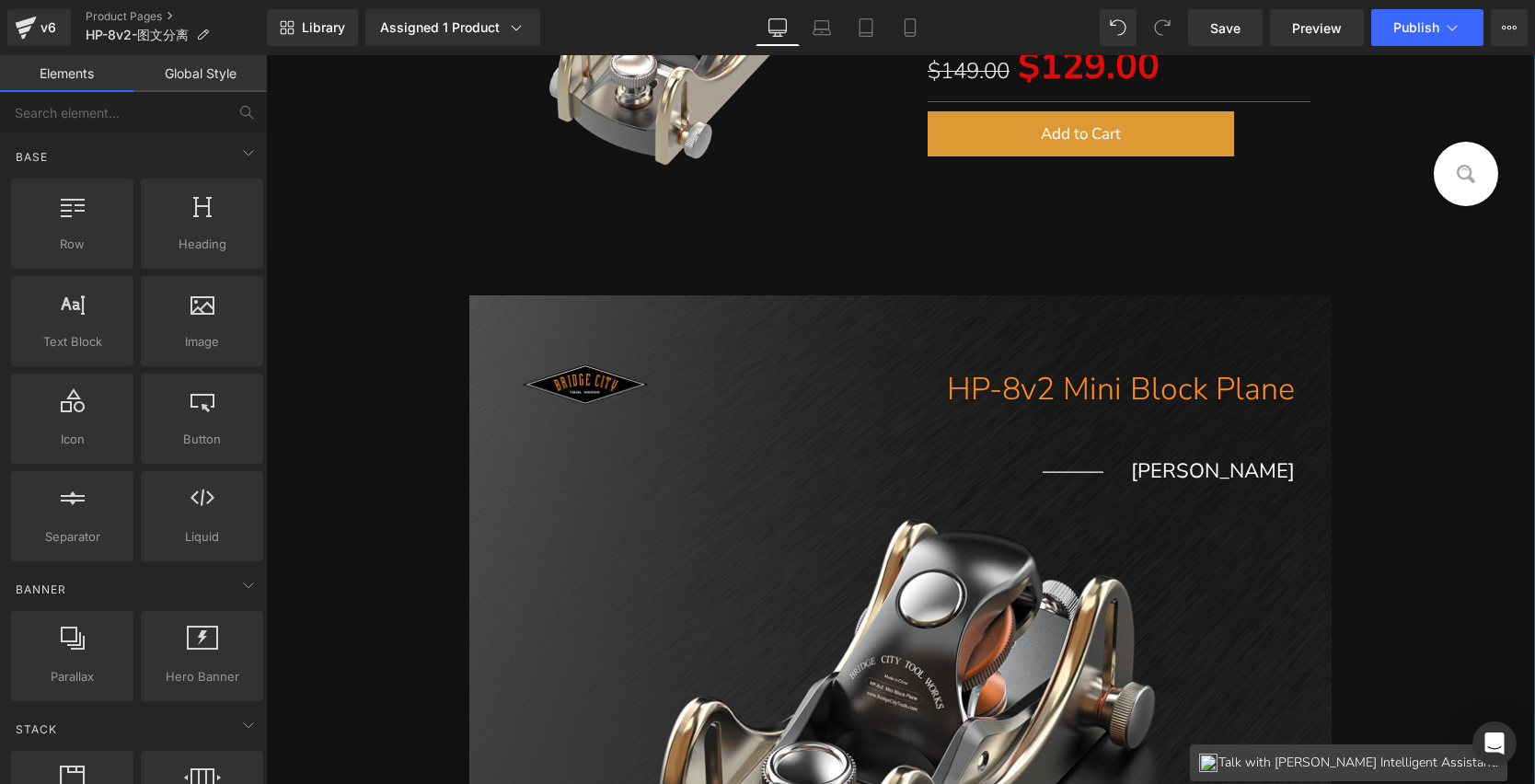
click at [1254, 457] on div "——— John Economaki Heading" at bounding box center [901, 470] width 863 height 28
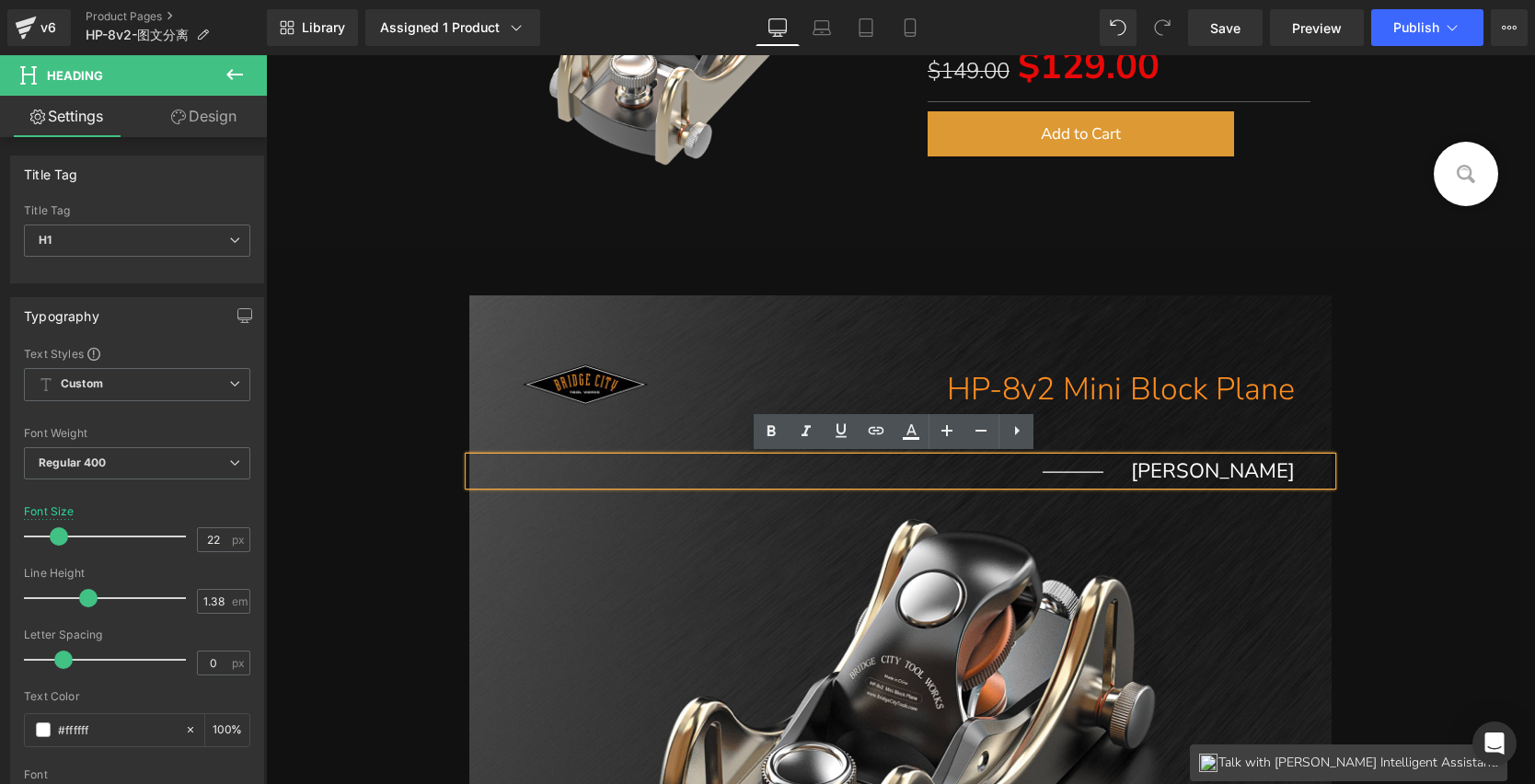
click at [1160, 473] on h1 "——— John Economaki" at bounding box center [883, 470] width 827 height 28
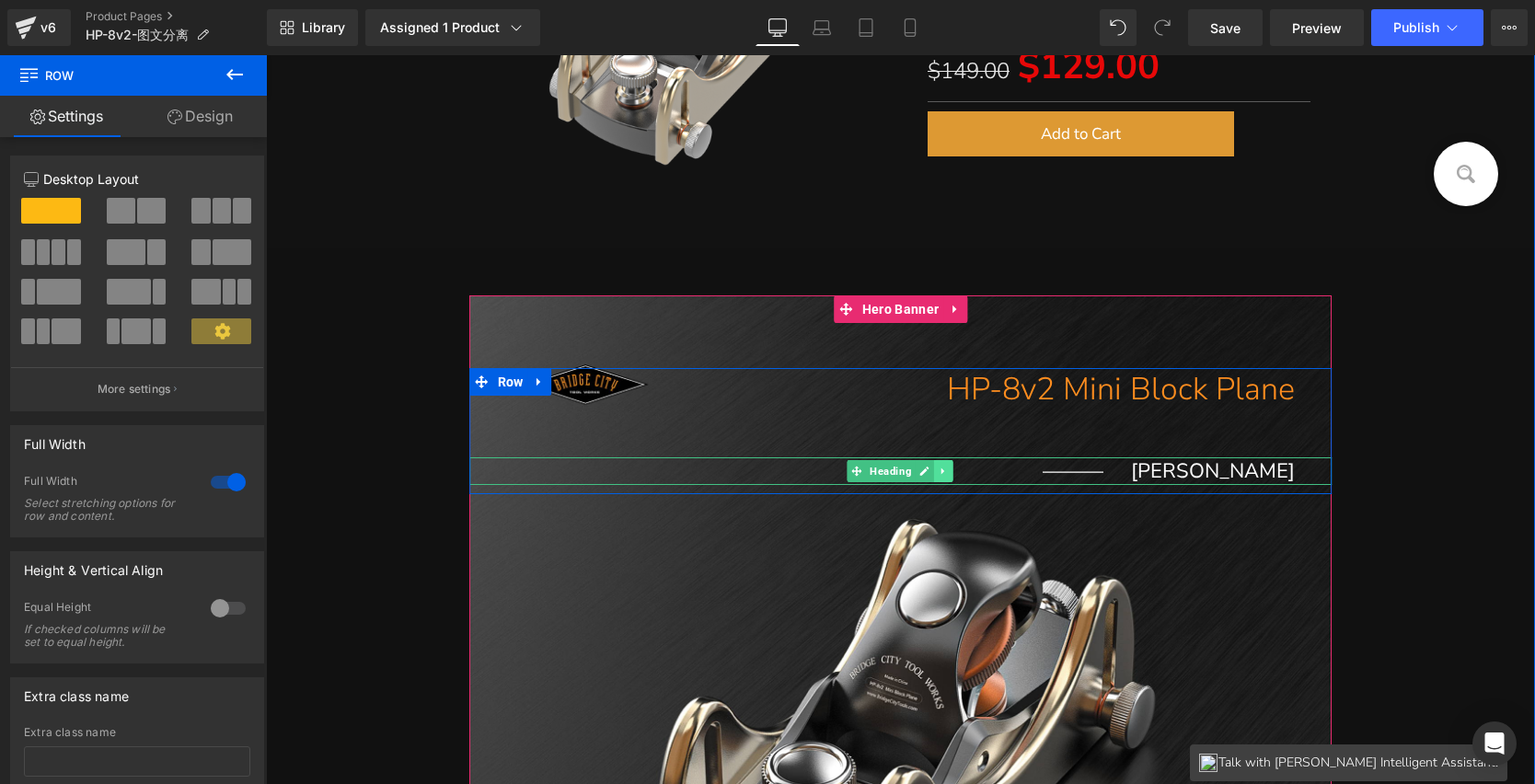
click at [939, 471] on icon at bounding box center [944, 470] width 11 height 11
click at [949, 468] on icon at bounding box center [954, 470] width 11 height 11
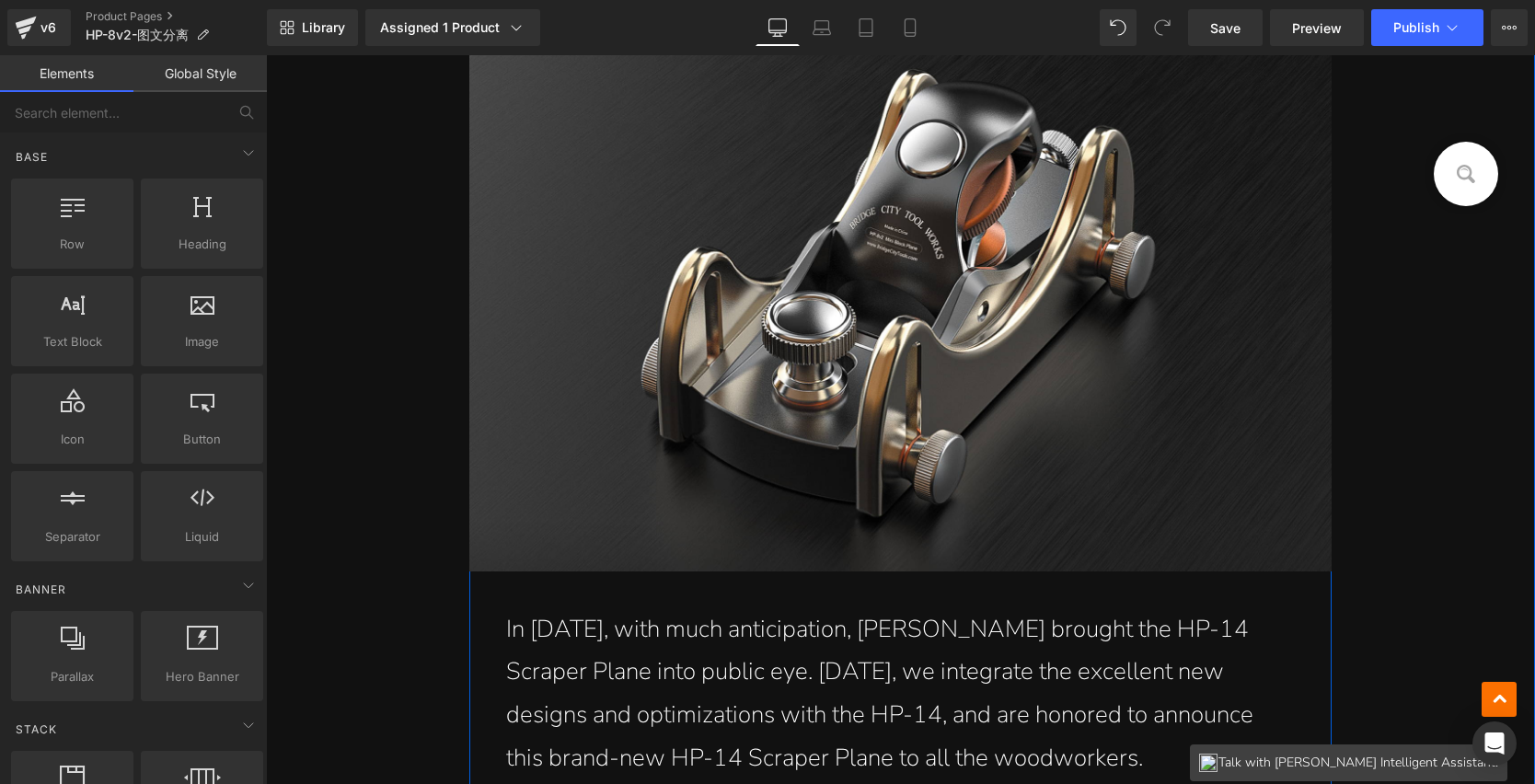
scroll to position [476, 0]
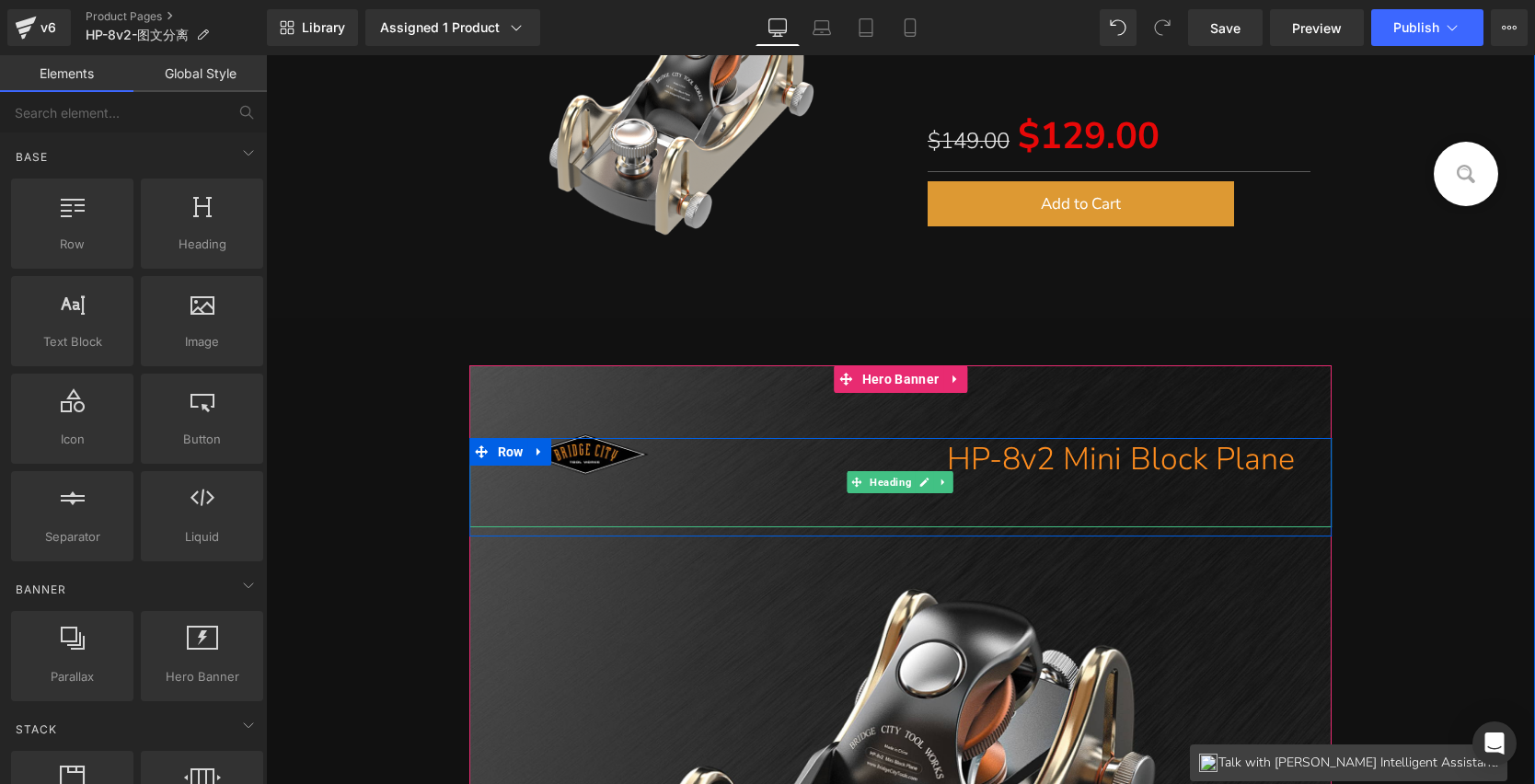
click at [707, 442] on h1 "HP-8v2 Mini Block Plane" at bounding box center [883, 459] width 827 height 43
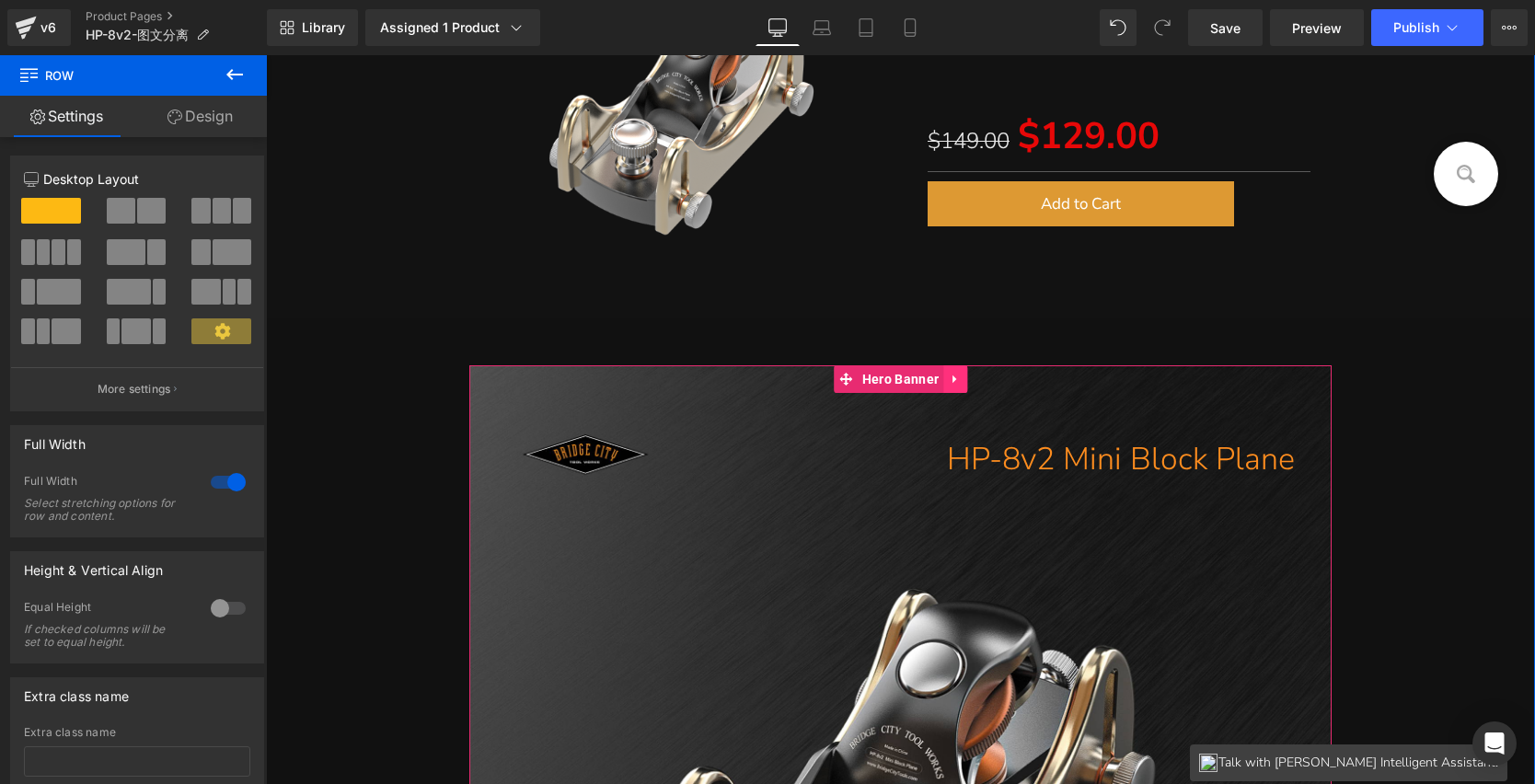
click at [952, 373] on icon at bounding box center [955, 378] width 13 height 13
click at [962, 376] on icon at bounding box center [967, 378] width 13 height 13
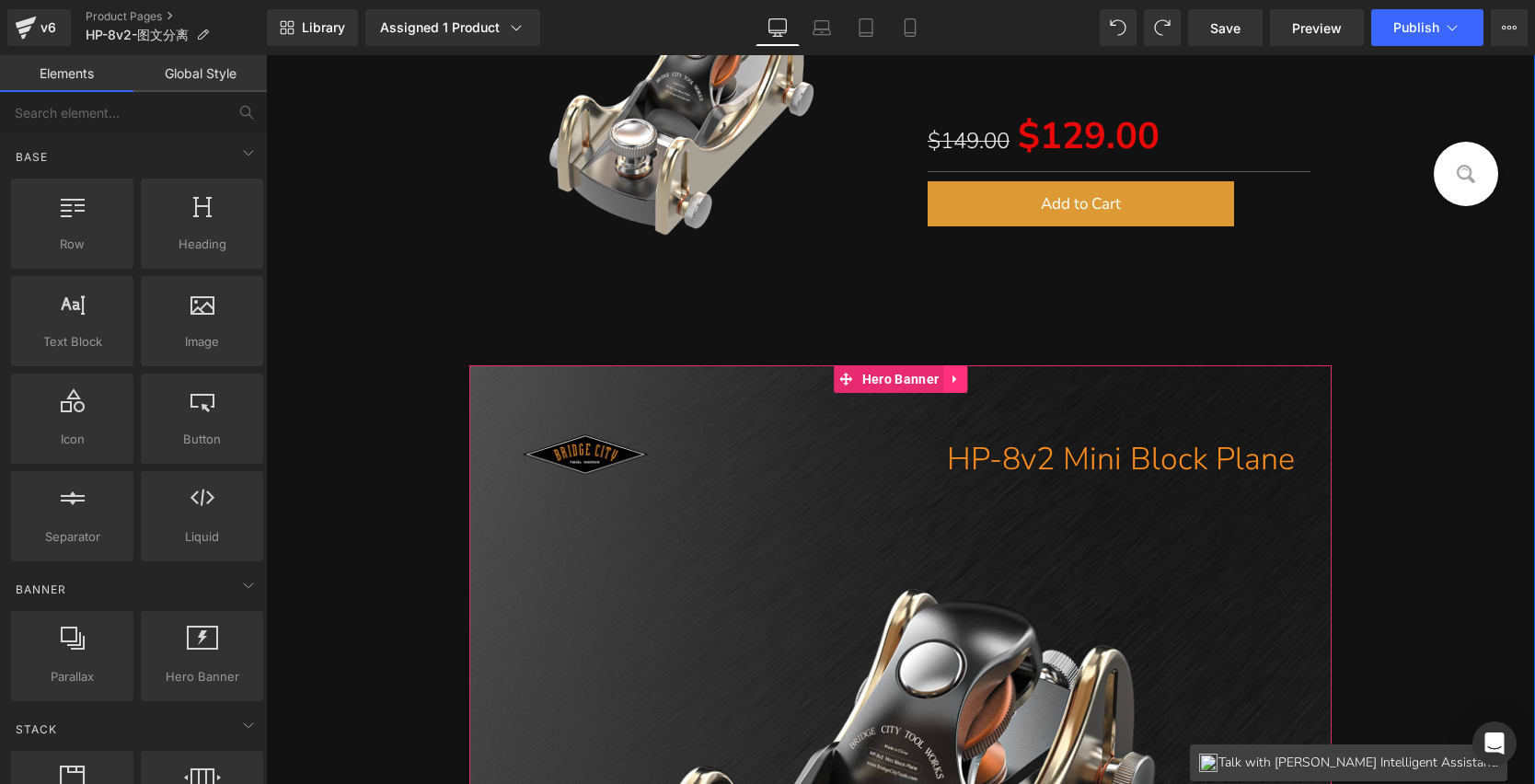
click at [959, 377] on link at bounding box center [955, 379] width 24 height 28
click at [937, 380] on icon at bounding box center [943, 378] width 13 height 13
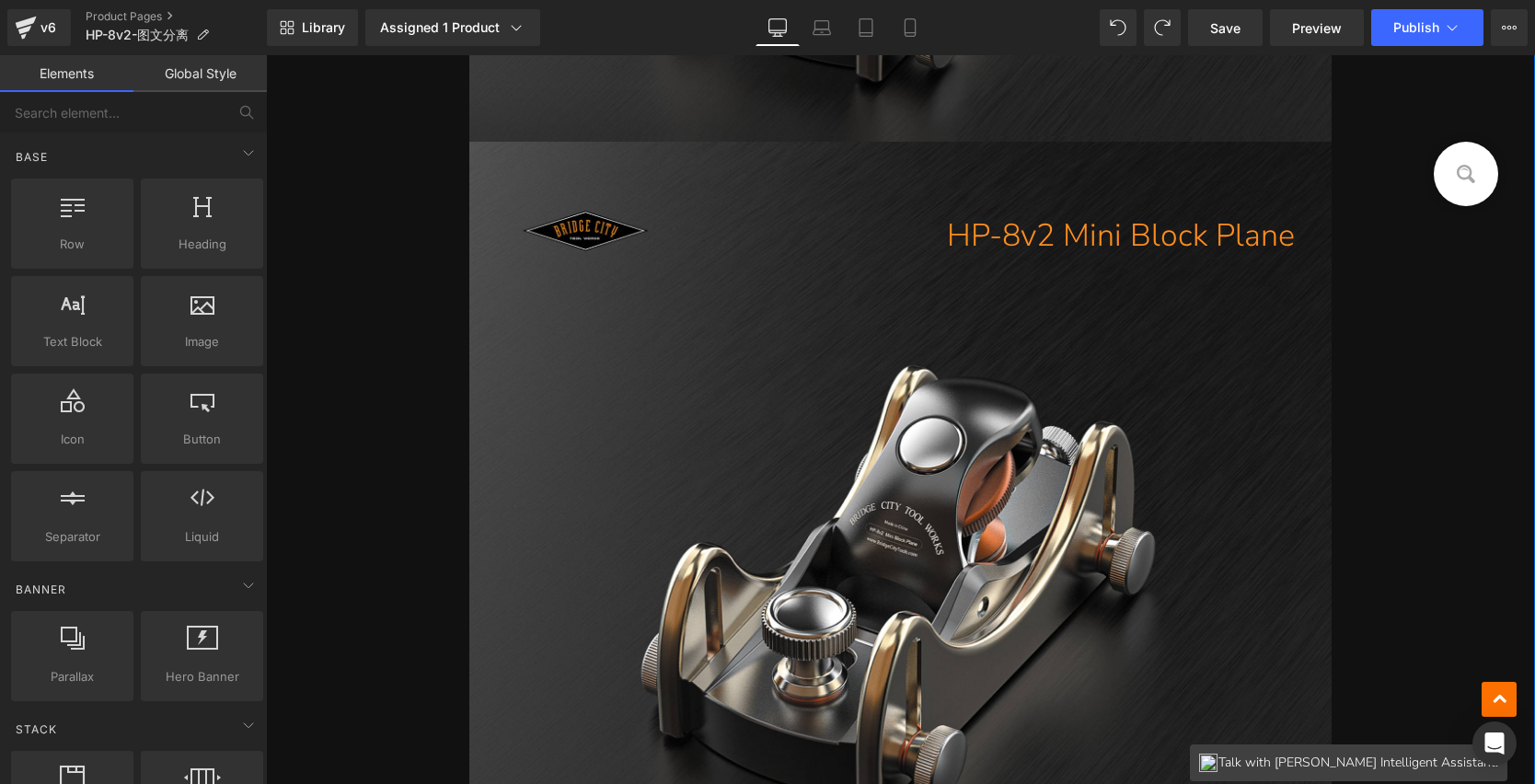
scroll to position [1444, 0]
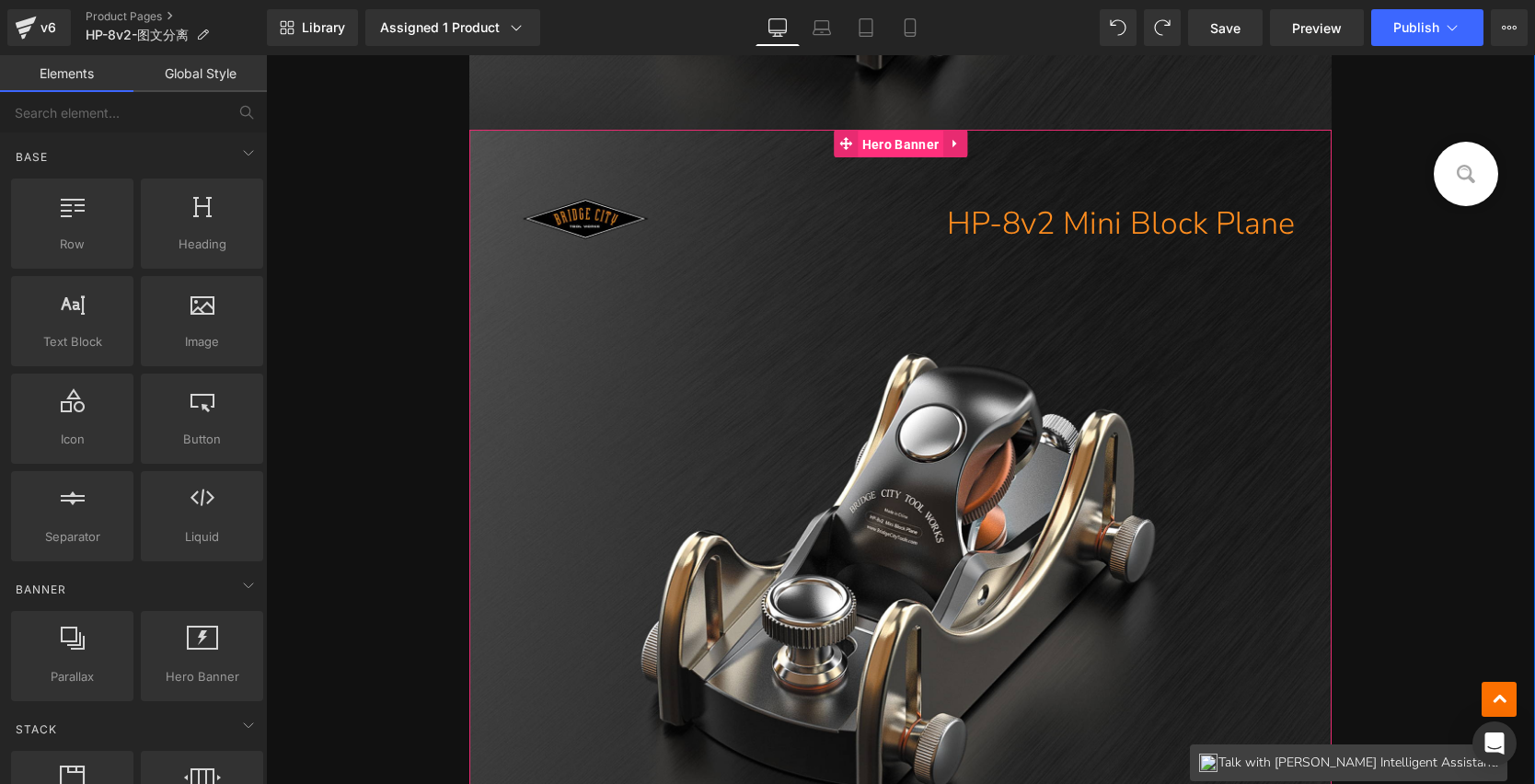
click at [902, 141] on span "Hero Banner" at bounding box center [900, 144] width 86 height 28
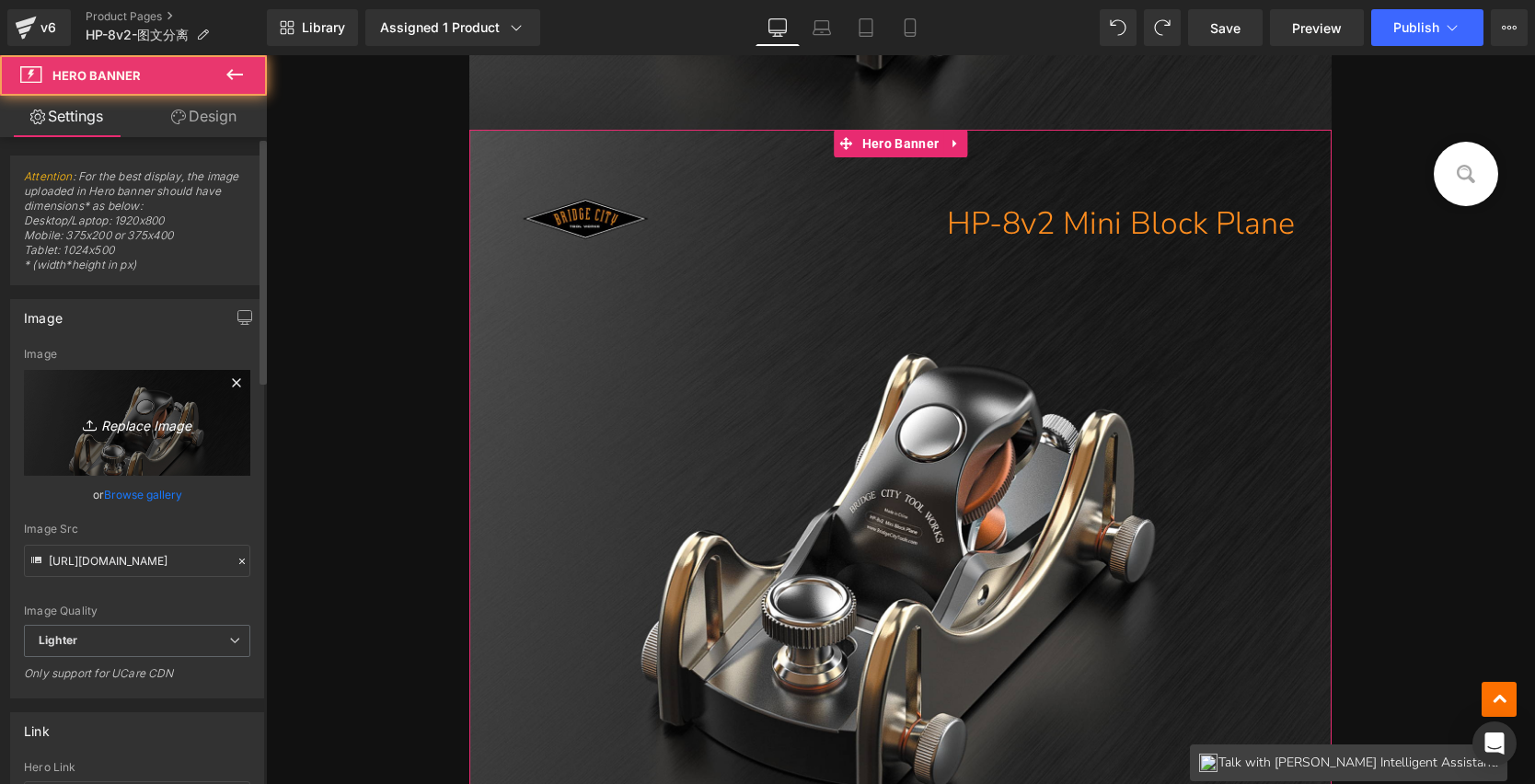
click at [167, 424] on icon "Replace Image" at bounding box center [137, 423] width 147 height 23
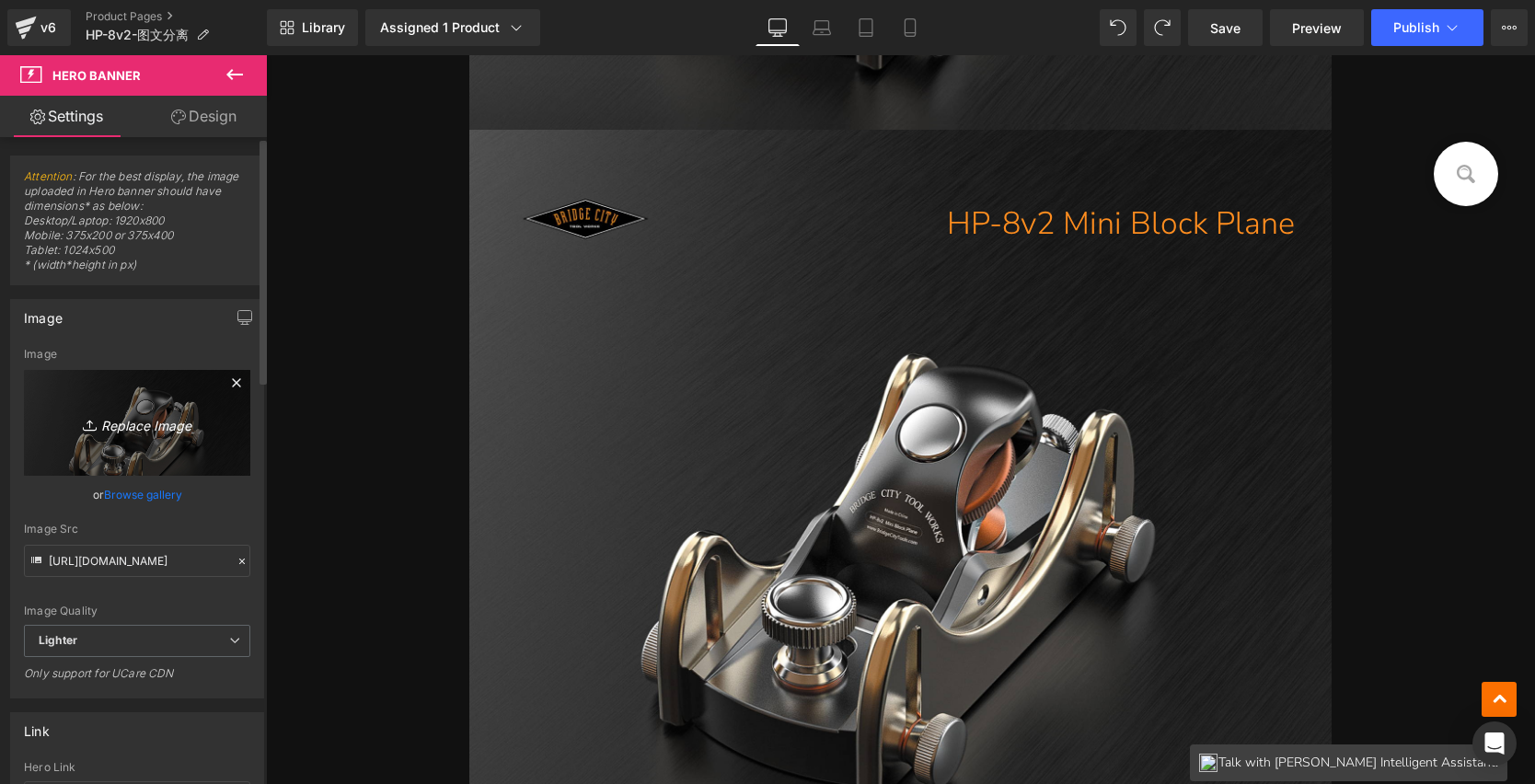
type input "C:\fakepath\HP-8v2_02.jpg"
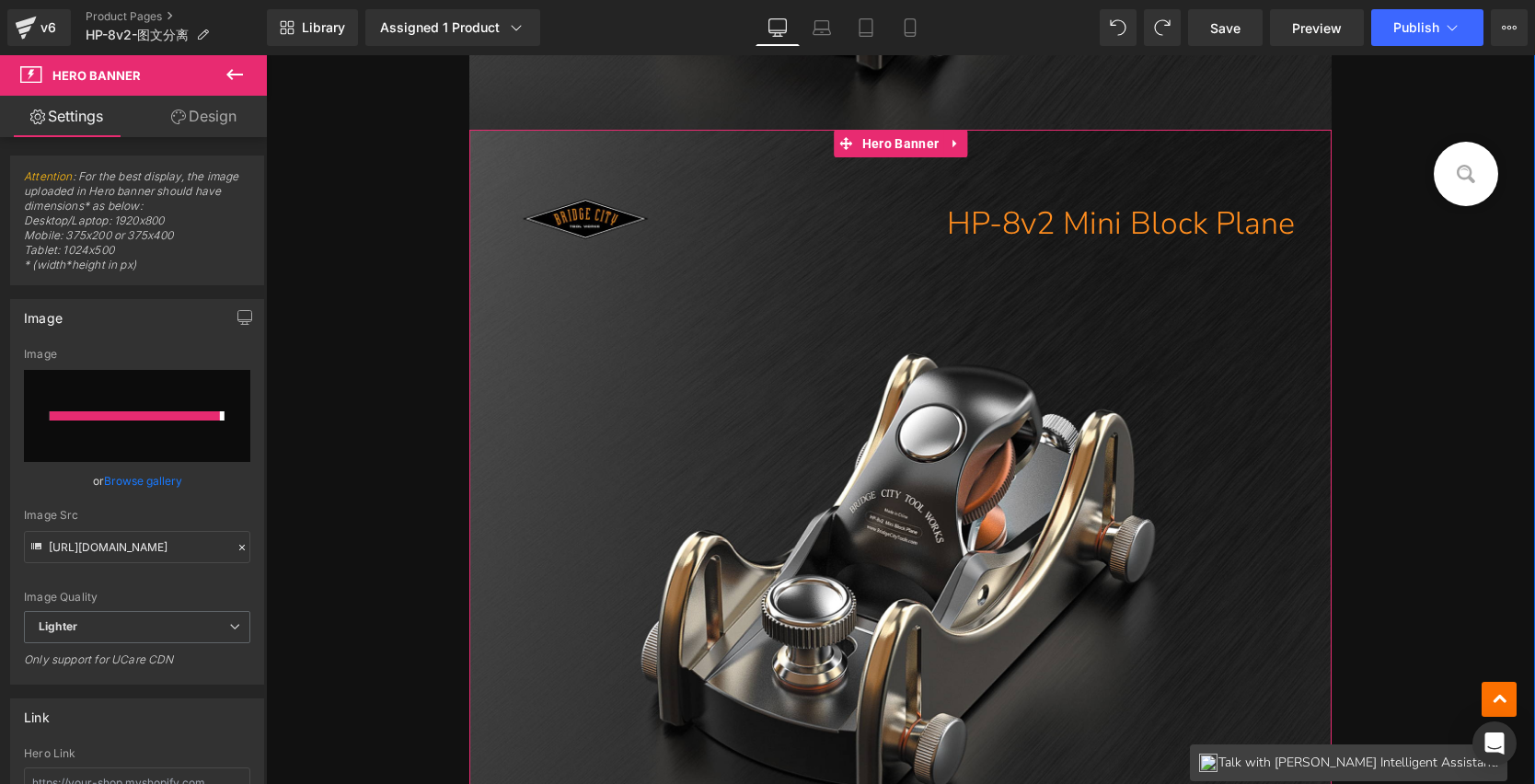
type input "https://ucarecdn.com/a1ad1cc7-17b8-4d18-ab5a-0c9ba8678eb8/-/format/auto/-/previ…"
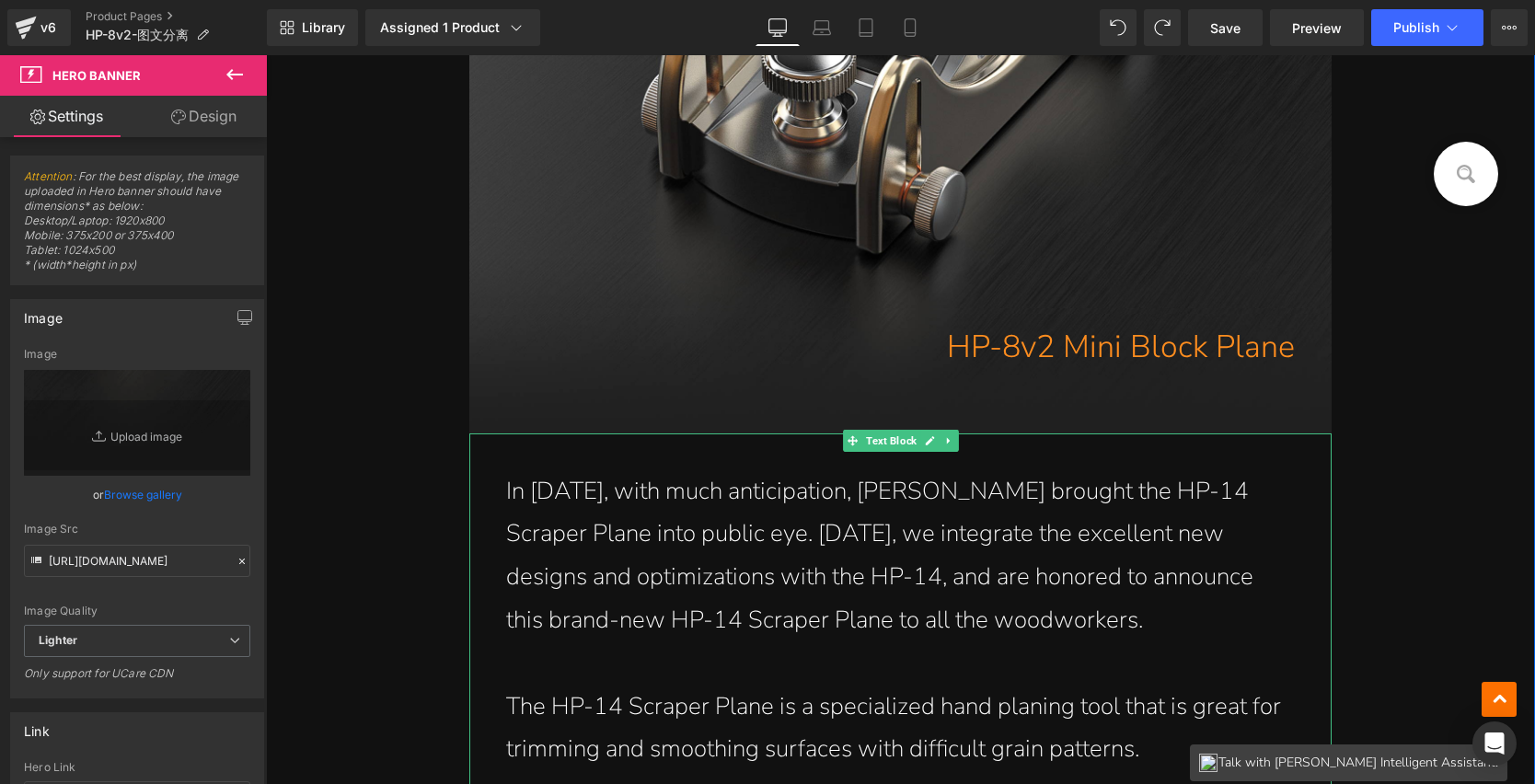
scroll to position [1057, 0]
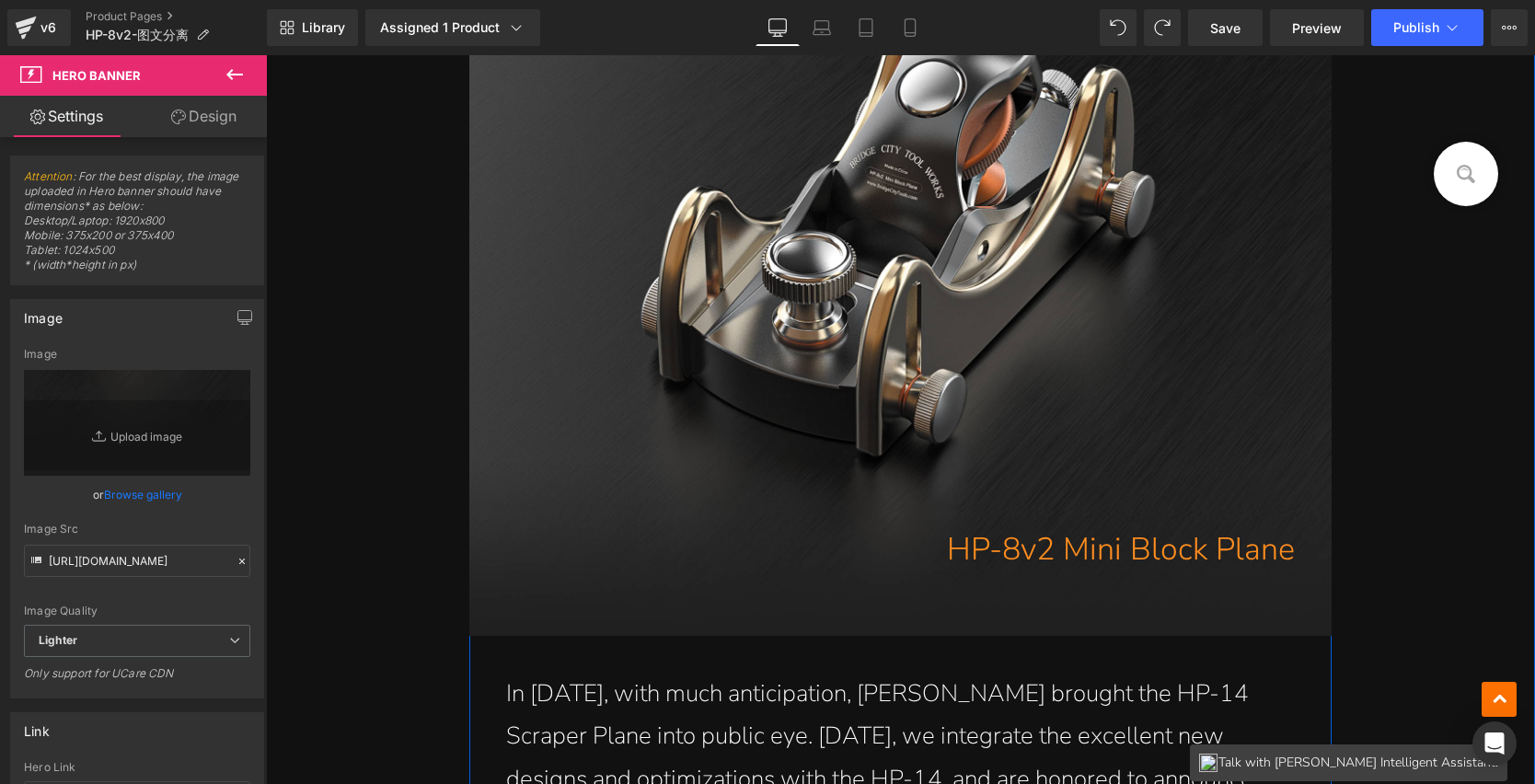
click at [985, 596] on div "HP-8v2 Mini Block Plane" at bounding box center [901, 572] width 863 height 89
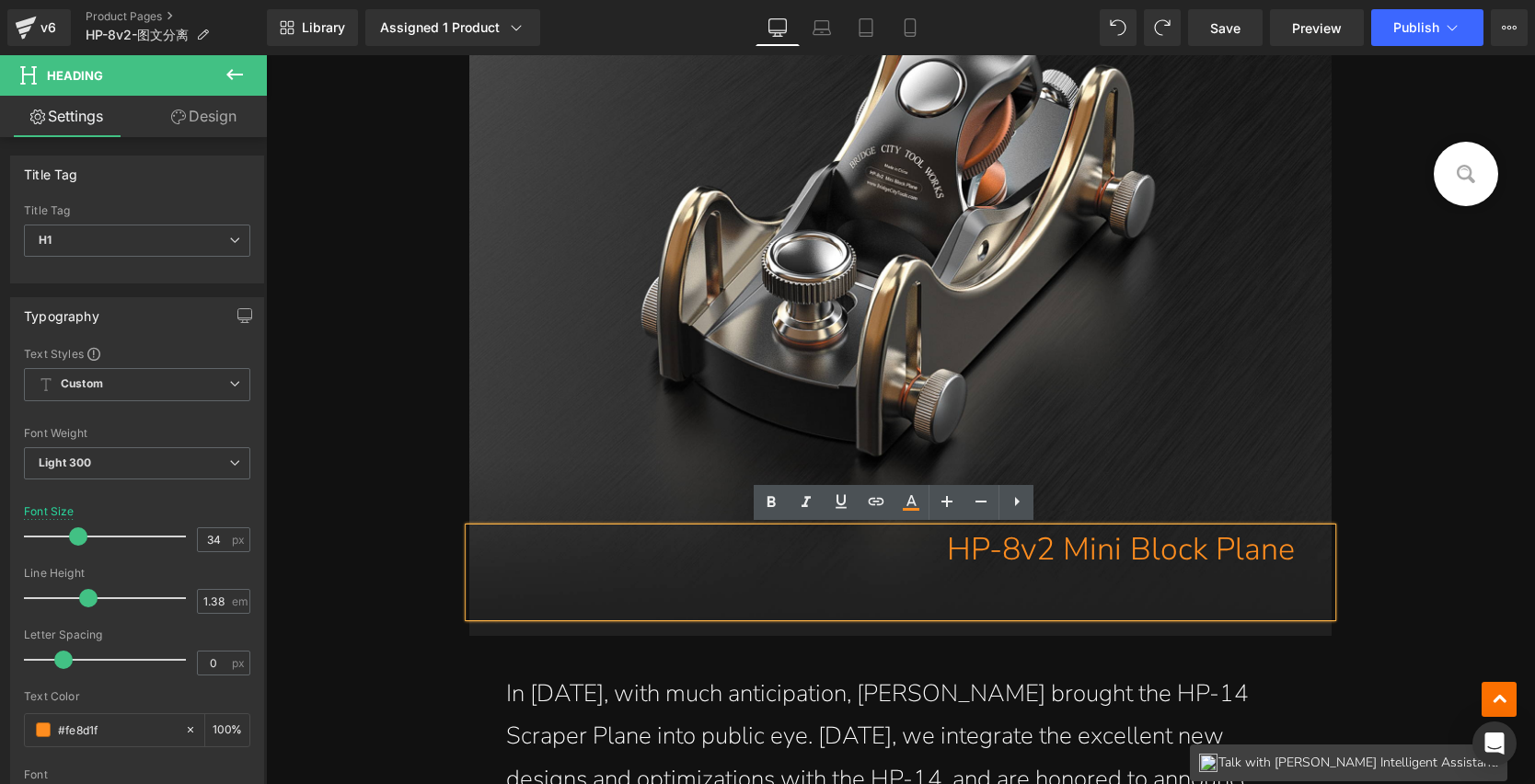
click at [1091, 416] on div "HP-8v2 Mini Block Plane Heading Row" at bounding box center [901, 150] width 863 height 731
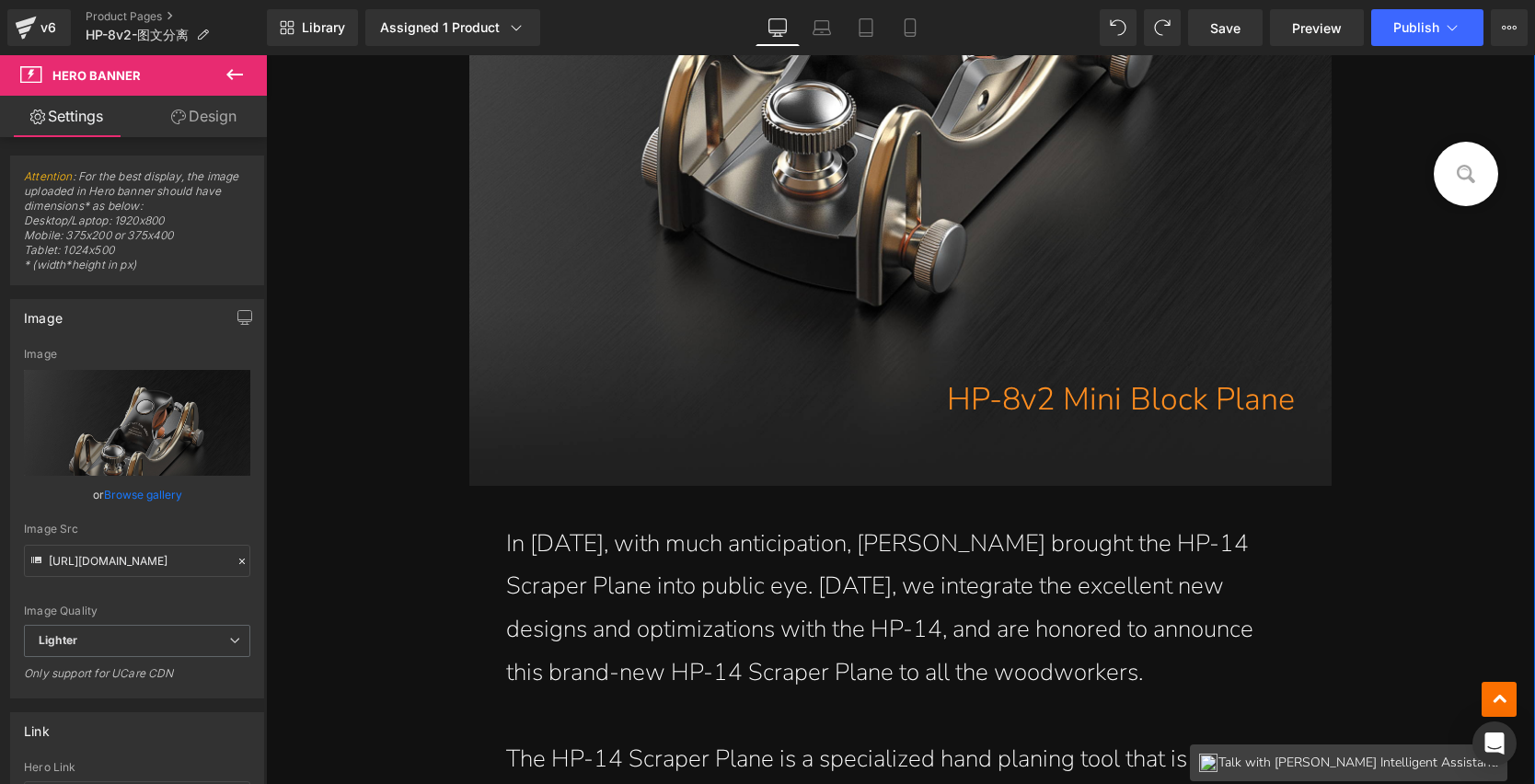
scroll to position [1206, 0]
click at [1079, 463] on div "HP-8v2 Mini Block Plane Heading" at bounding box center [901, 423] width 863 height 89
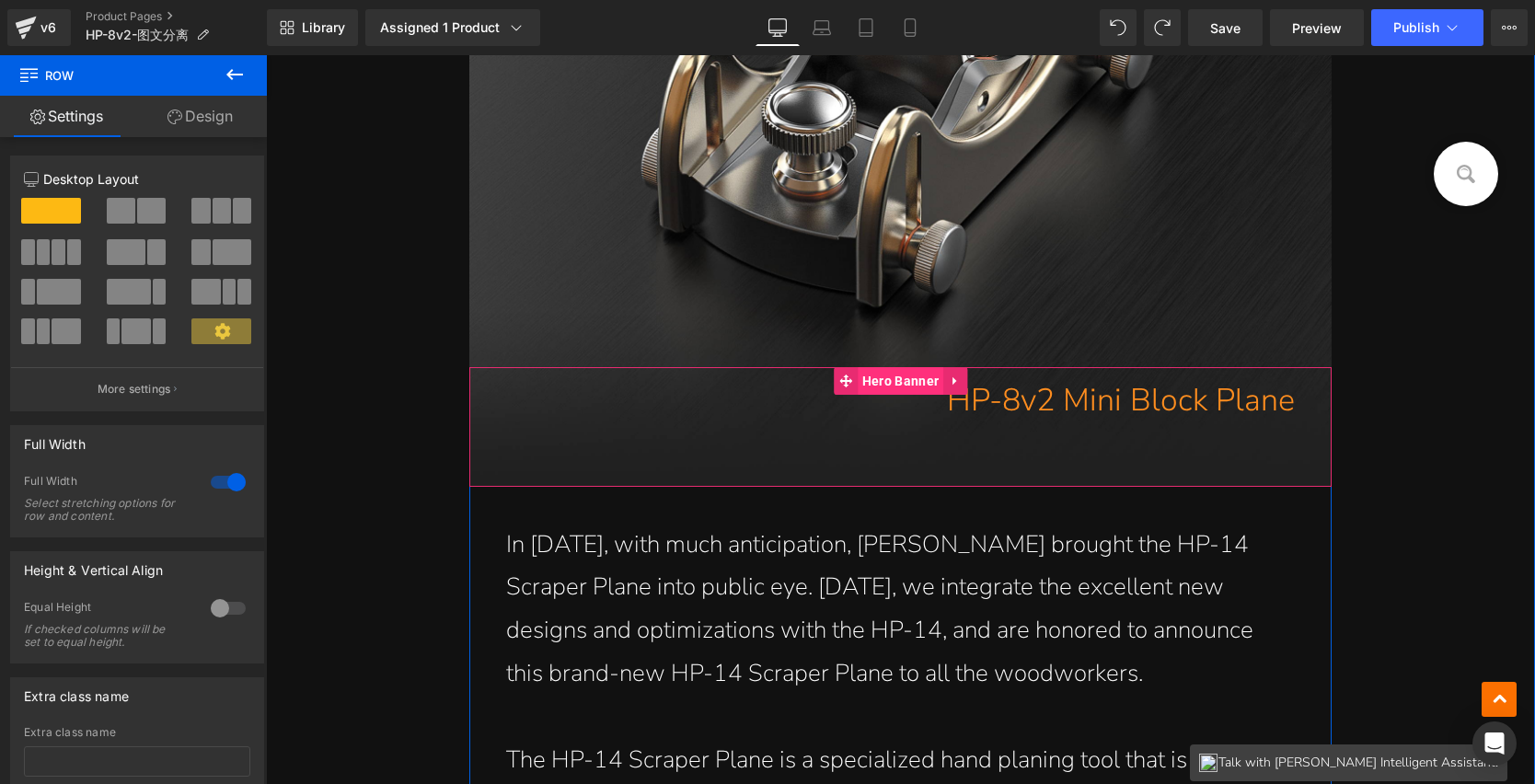
click at [893, 380] on span "Hero Banner" at bounding box center [900, 381] width 86 height 28
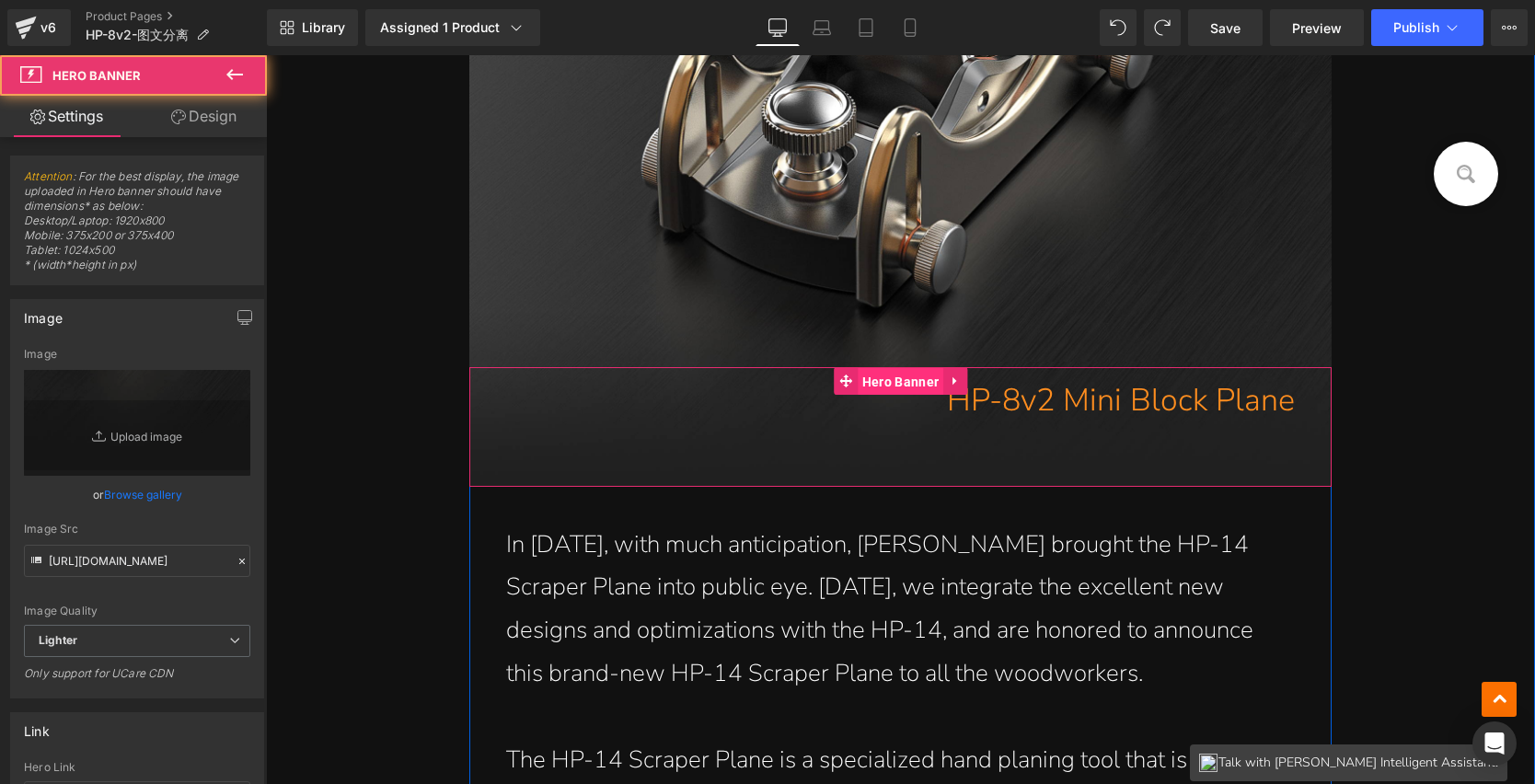
click at [877, 376] on span "Hero Banner" at bounding box center [900, 382] width 86 height 28
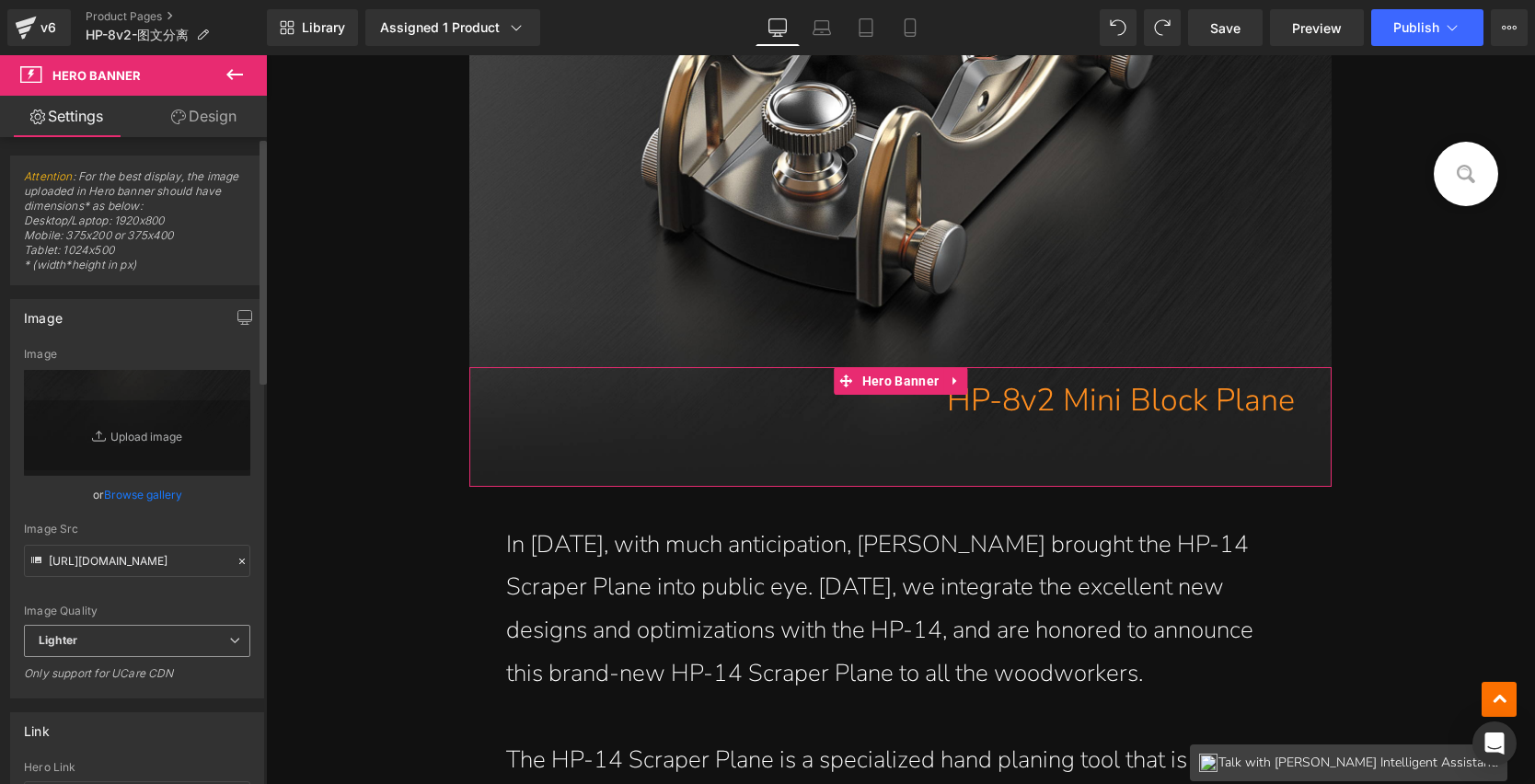
click at [140, 641] on span "Lighter" at bounding box center [137, 640] width 226 height 32
click at [179, 574] on input "https://ucarecdn.com/a1ad1cc7-17b8-4d18-ab5a-0c9ba8678eb8/-/format/auto/-/previ…" at bounding box center [134, 560] width 219 height 32
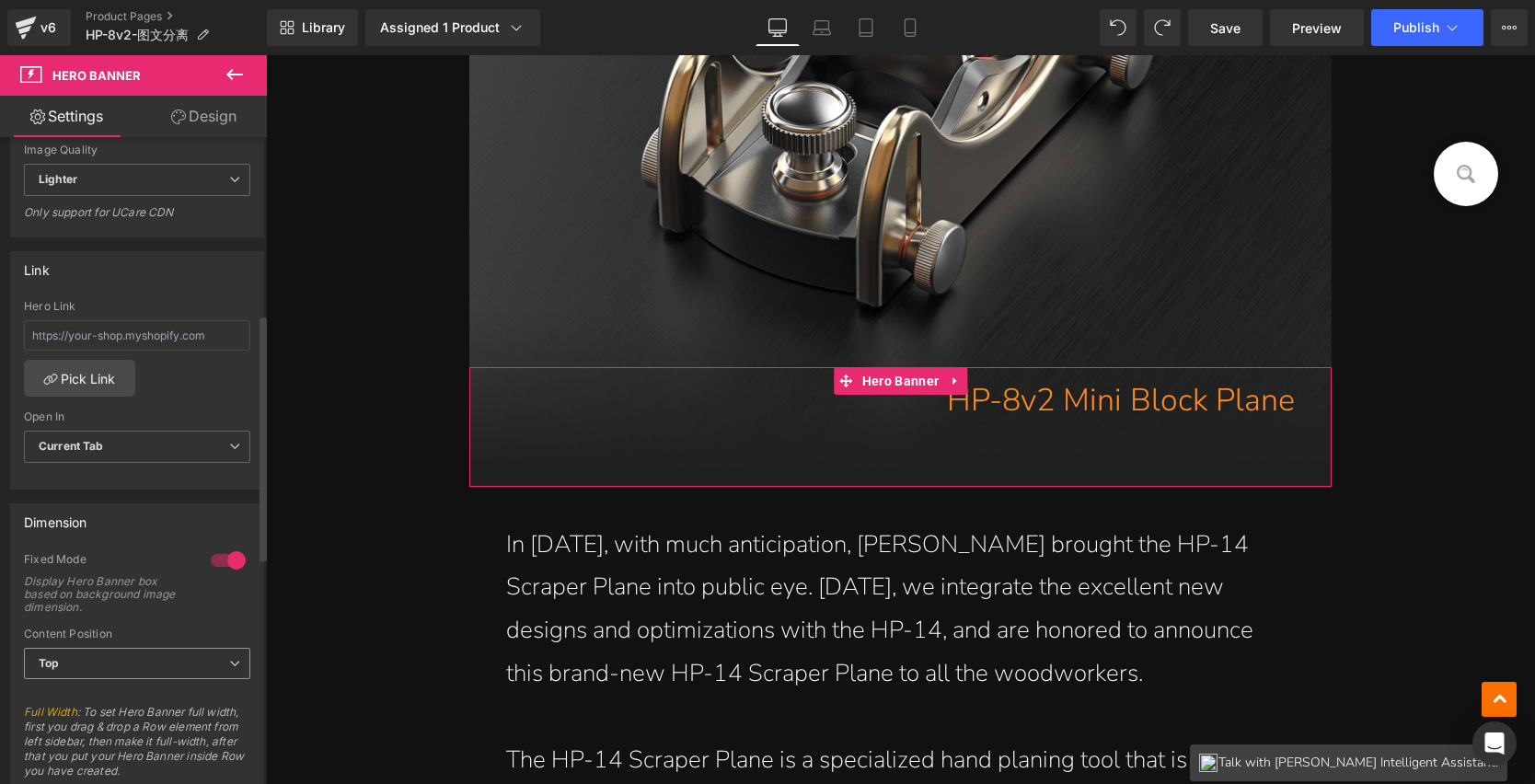
scroll to position [475, 0]
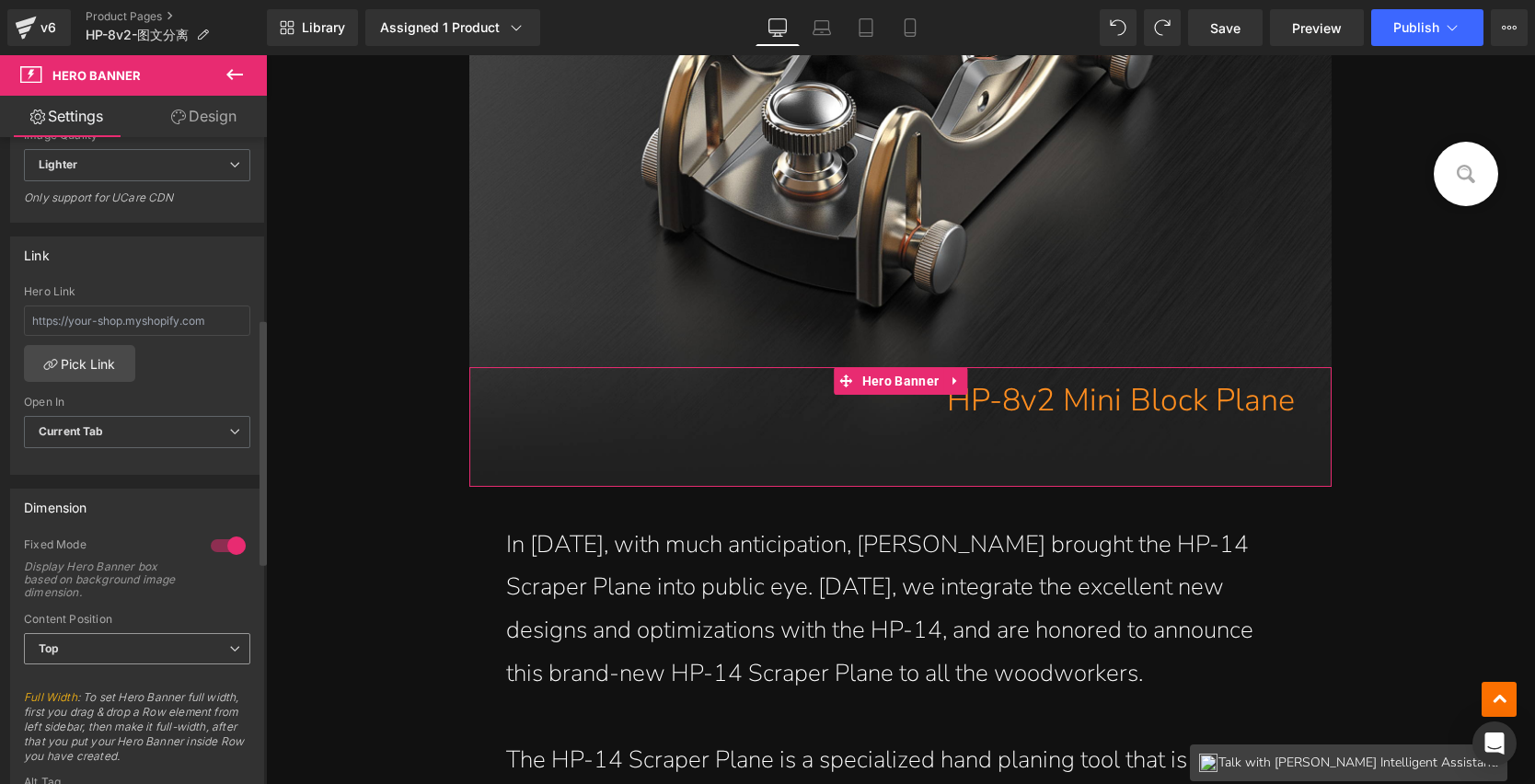
click at [138, 652] on span "Top" at bounding box center [137, 648] width 226 height 32
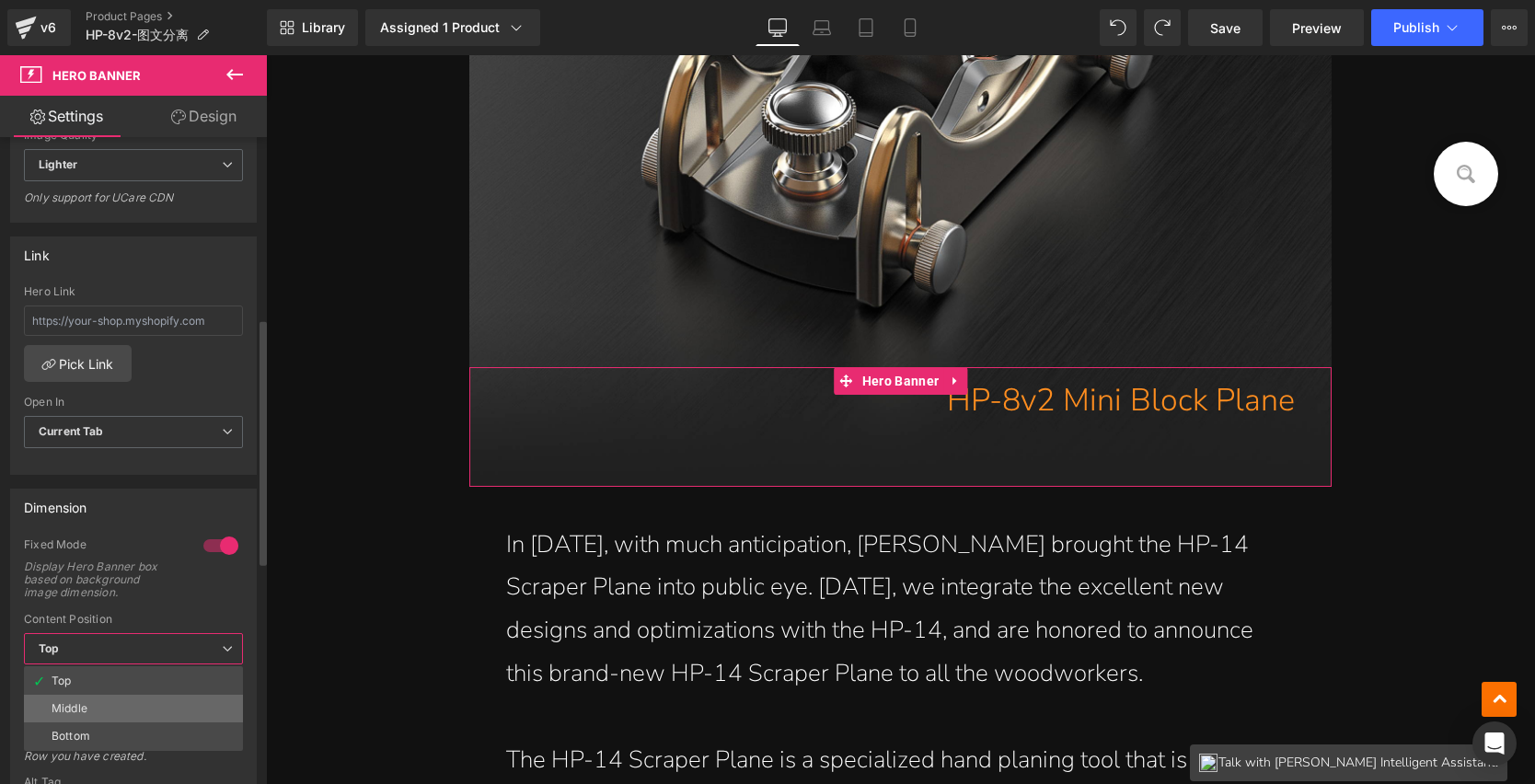
click at [90, 708] on li "Middle" at bounding box center [134, 708] width 219 height 28
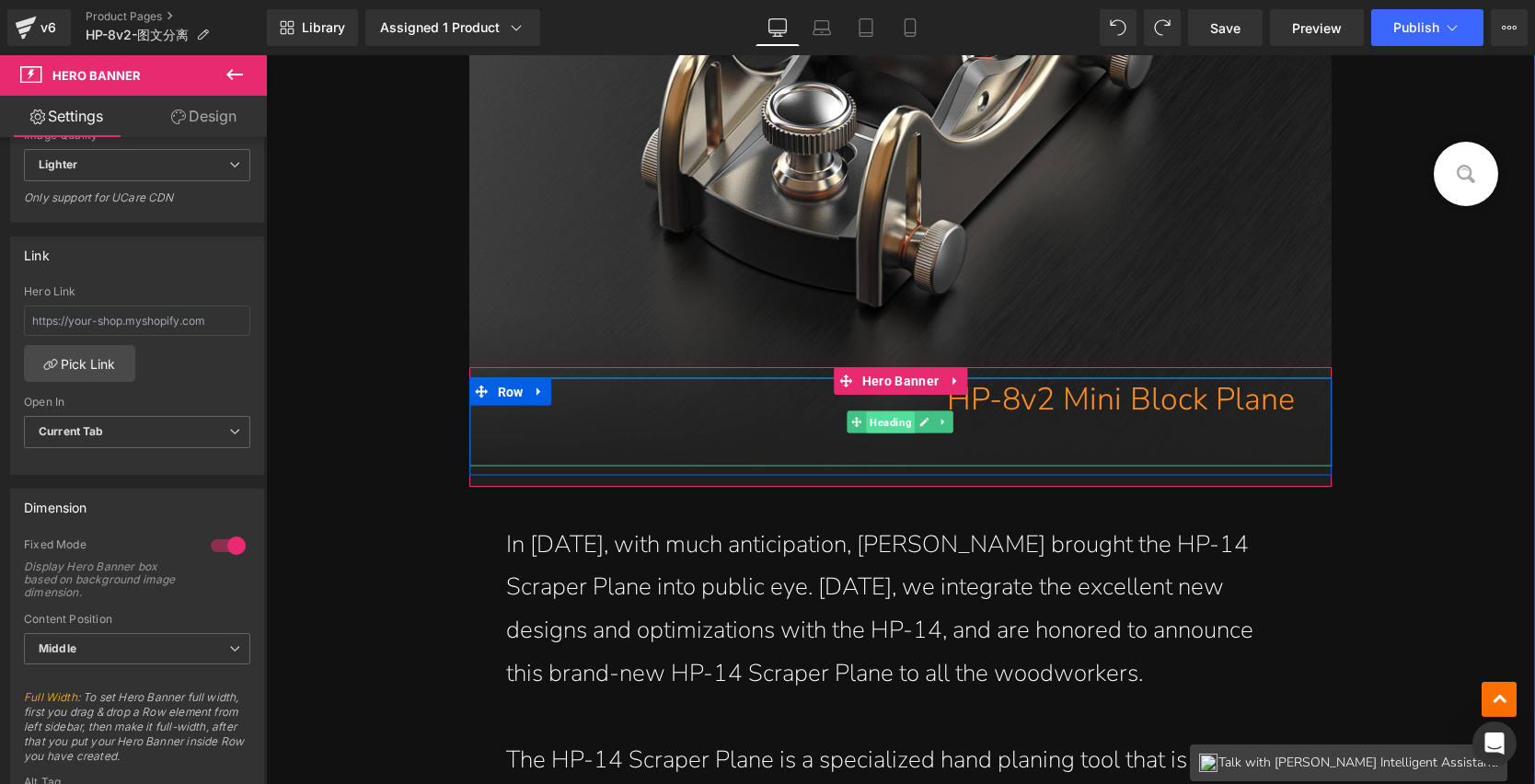
click at [887, 417] on span "Heading" at bounding box center [891, 422] width 49 height 22
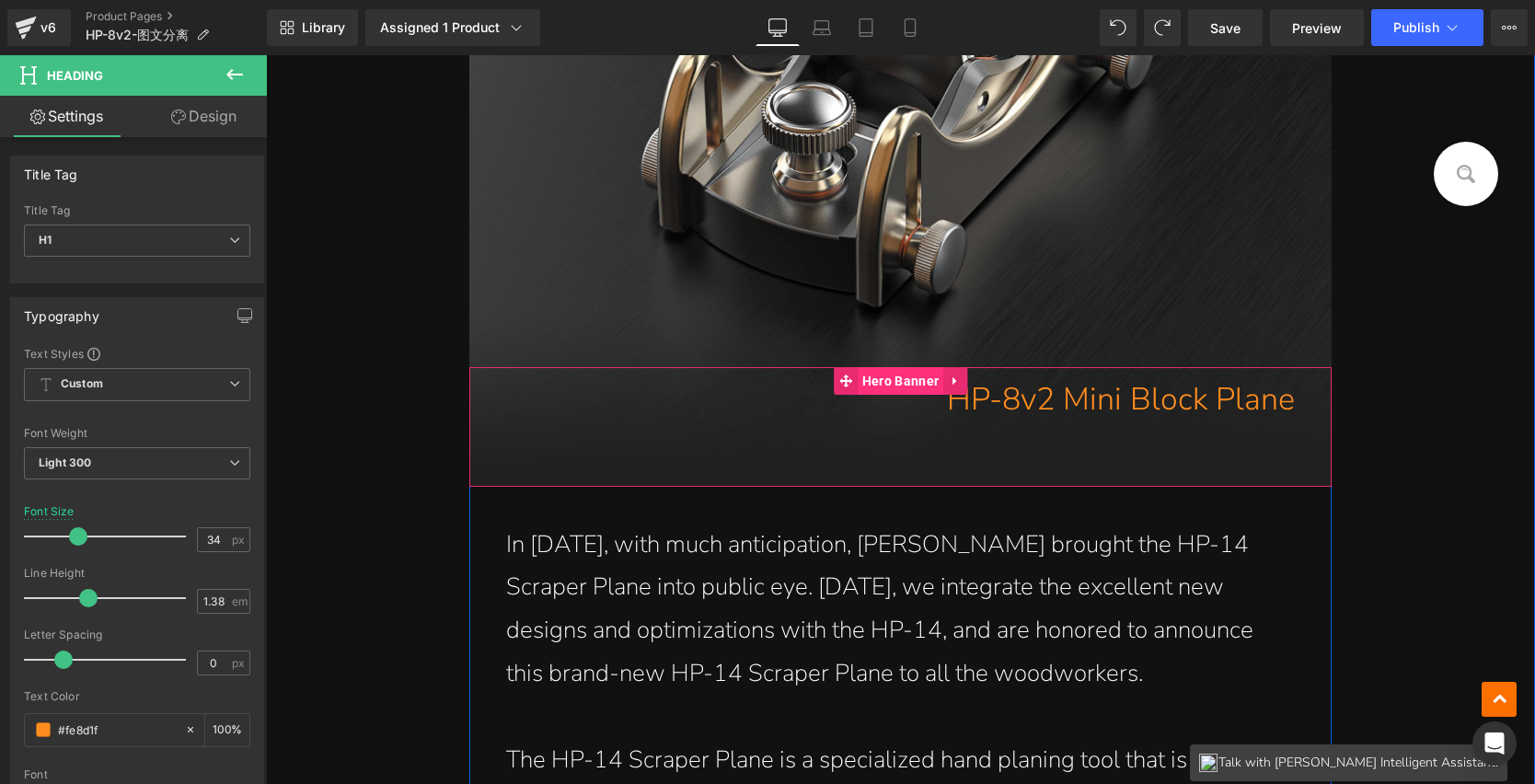
click at [899, 379] on span "Hero Banner" at bounding box center [900, 381] width 86 height 28
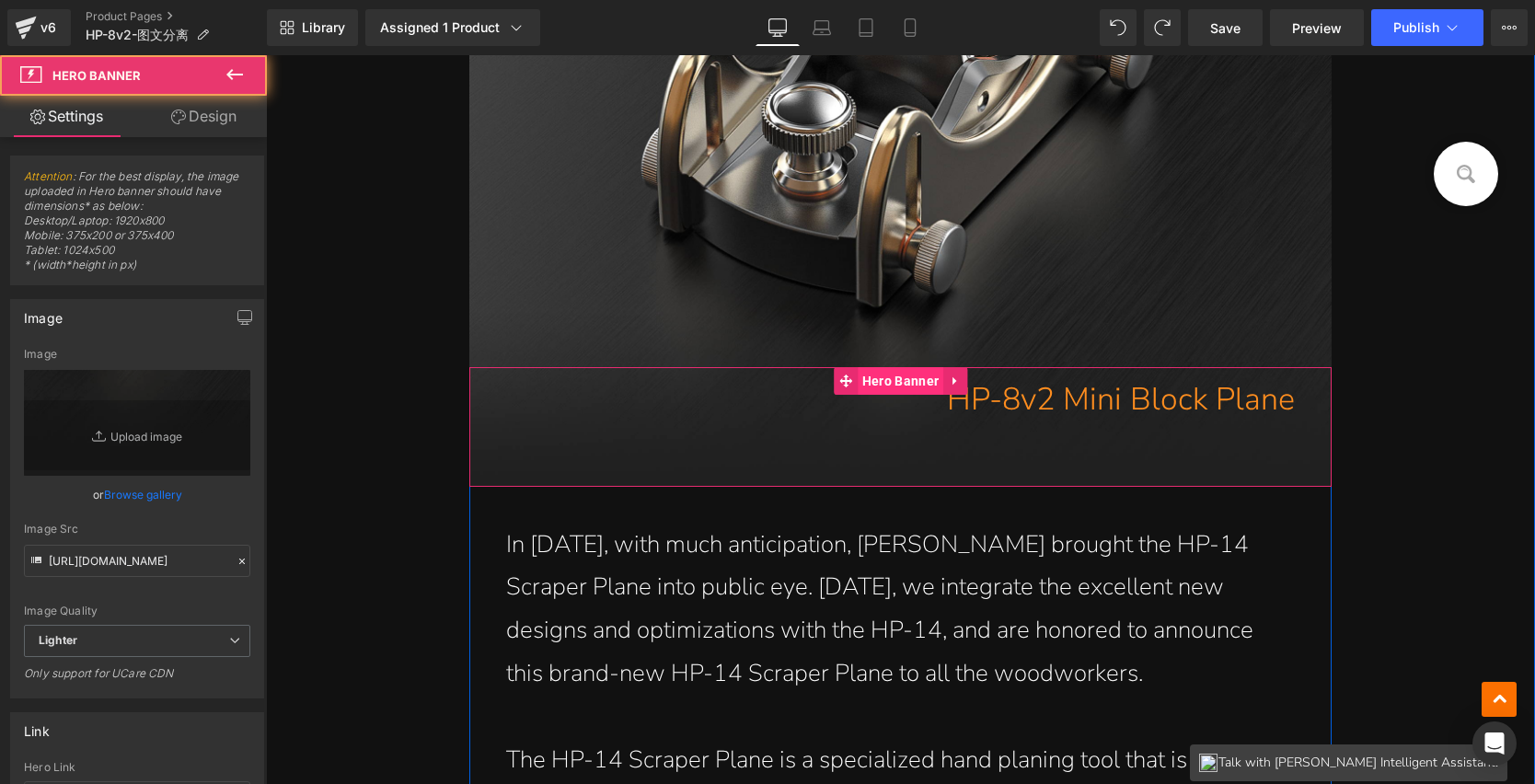
click at [899, 379] on span "Hero Banner" at bounding box center [900, 381] width 86 height 28
click at [899, 379] on span "Hero Banner" at bounding box center [900, 382] width 86 height 28
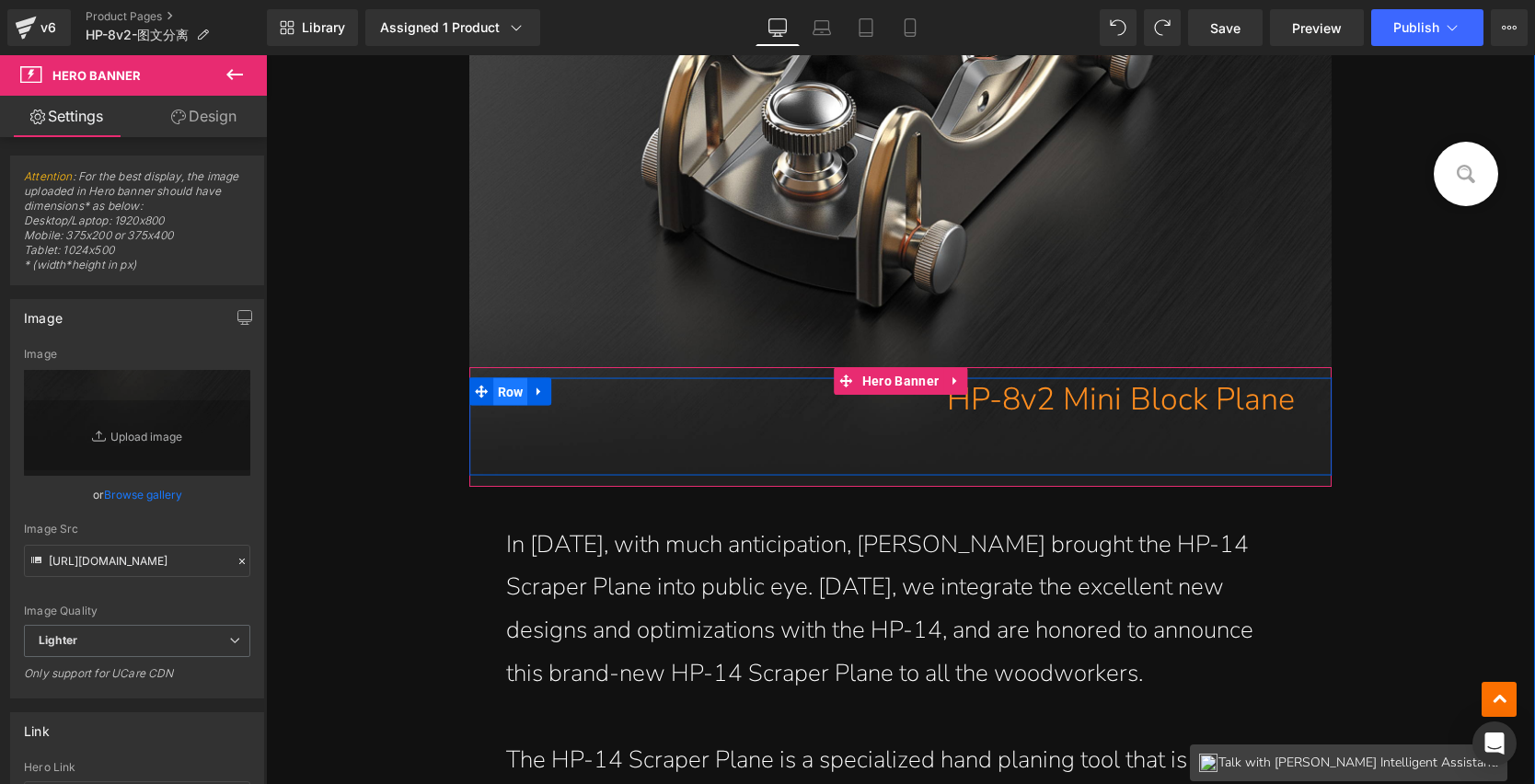
click at [512, 392] on span "Row" at bounding box center [511, 391] width 35 height 28
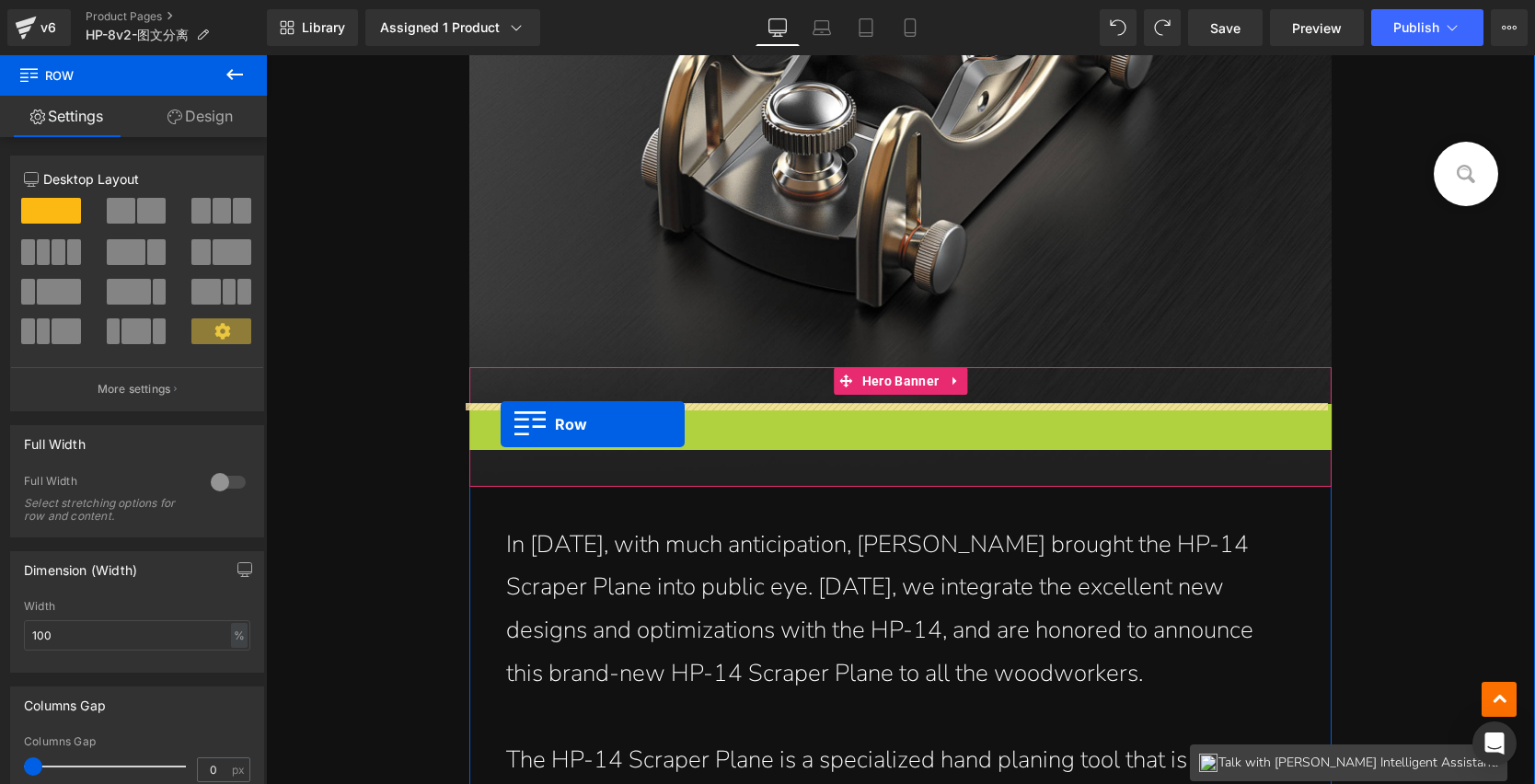
drag, startPoint x: 512, startPoint y: 392, endPoint x: 500, endPoint y: 424, distance: 34.2
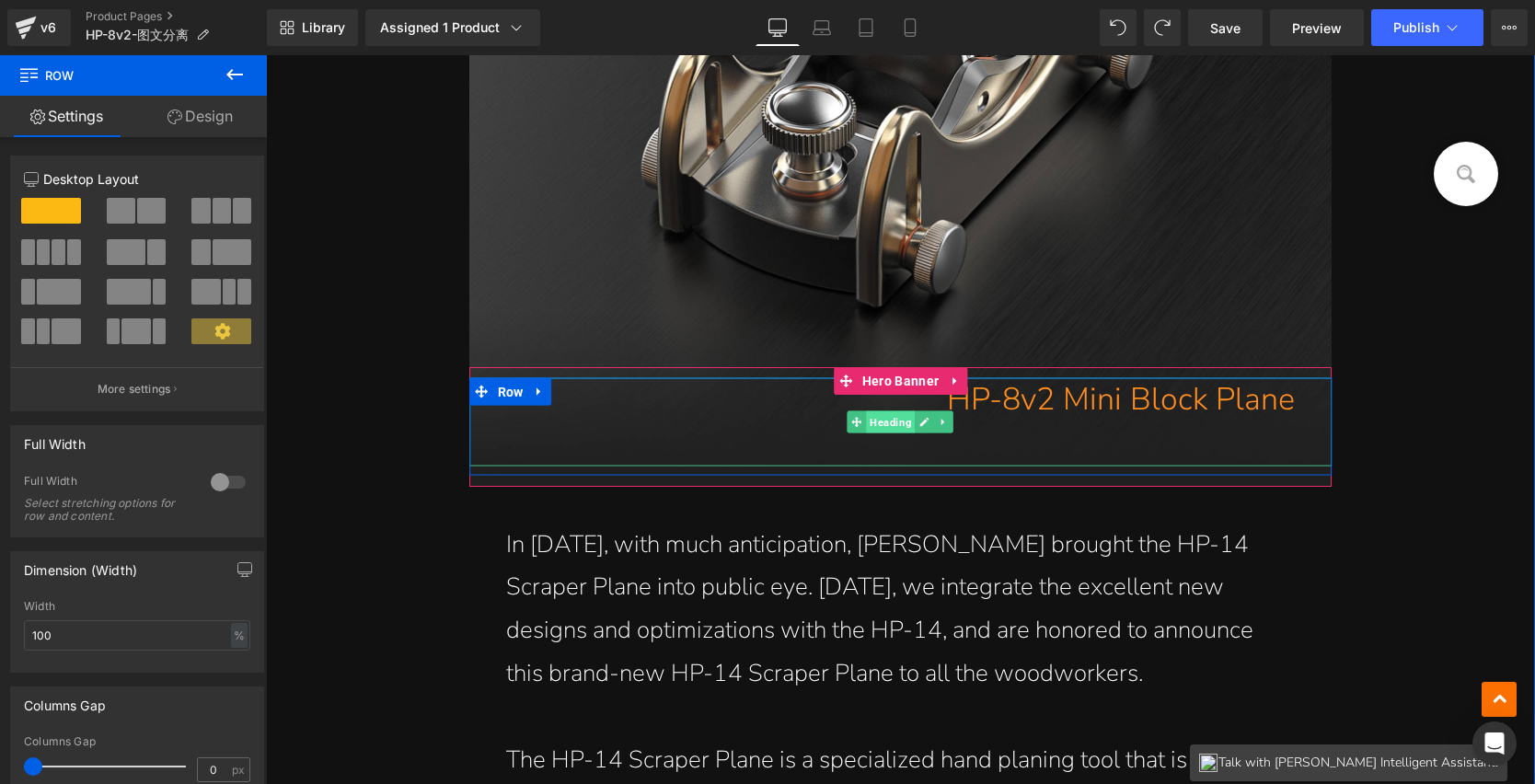
click at [886, 424] on span "Heading" at bounding box center [891, 422] width 49 height 22
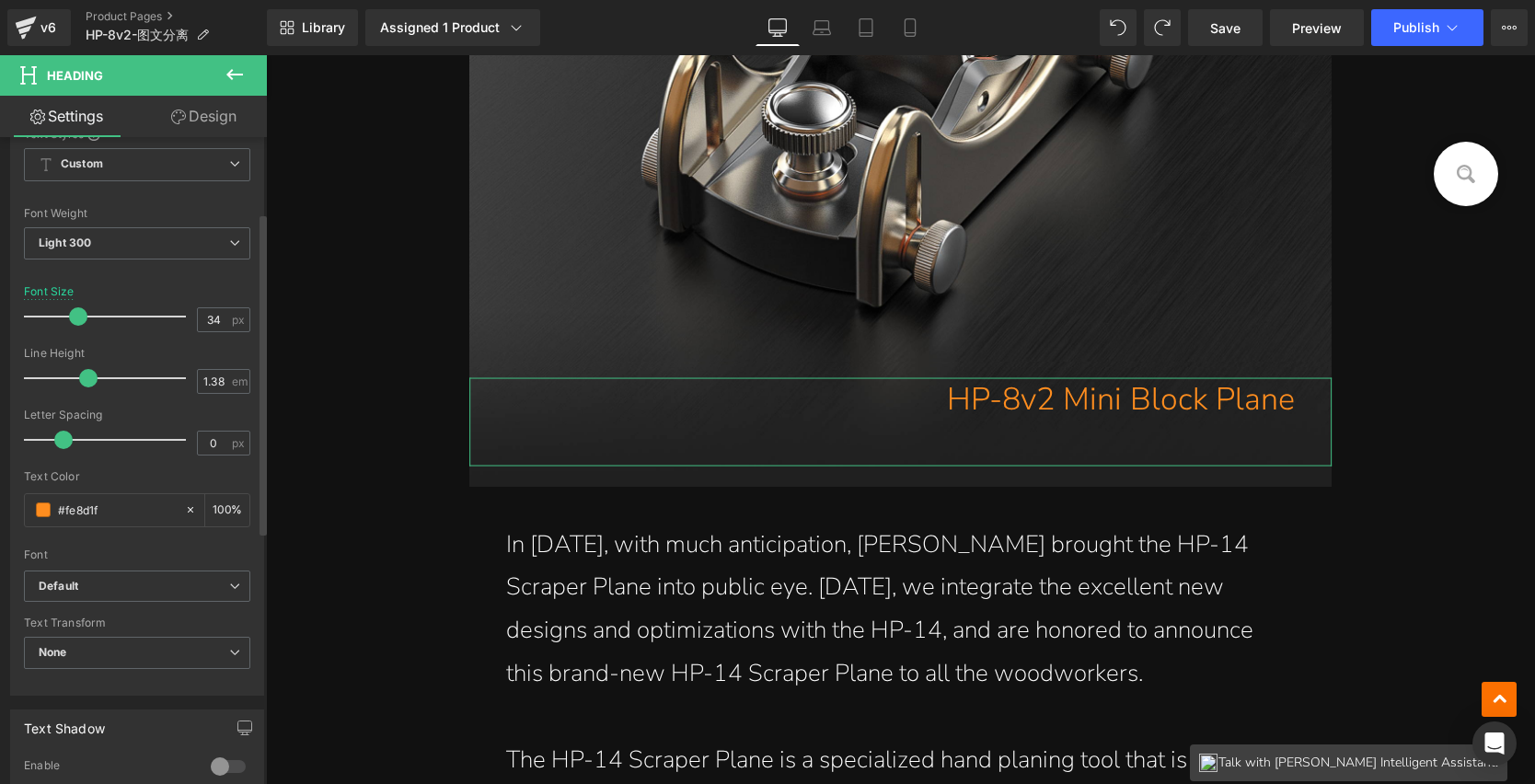
scroll to position [252, 0]
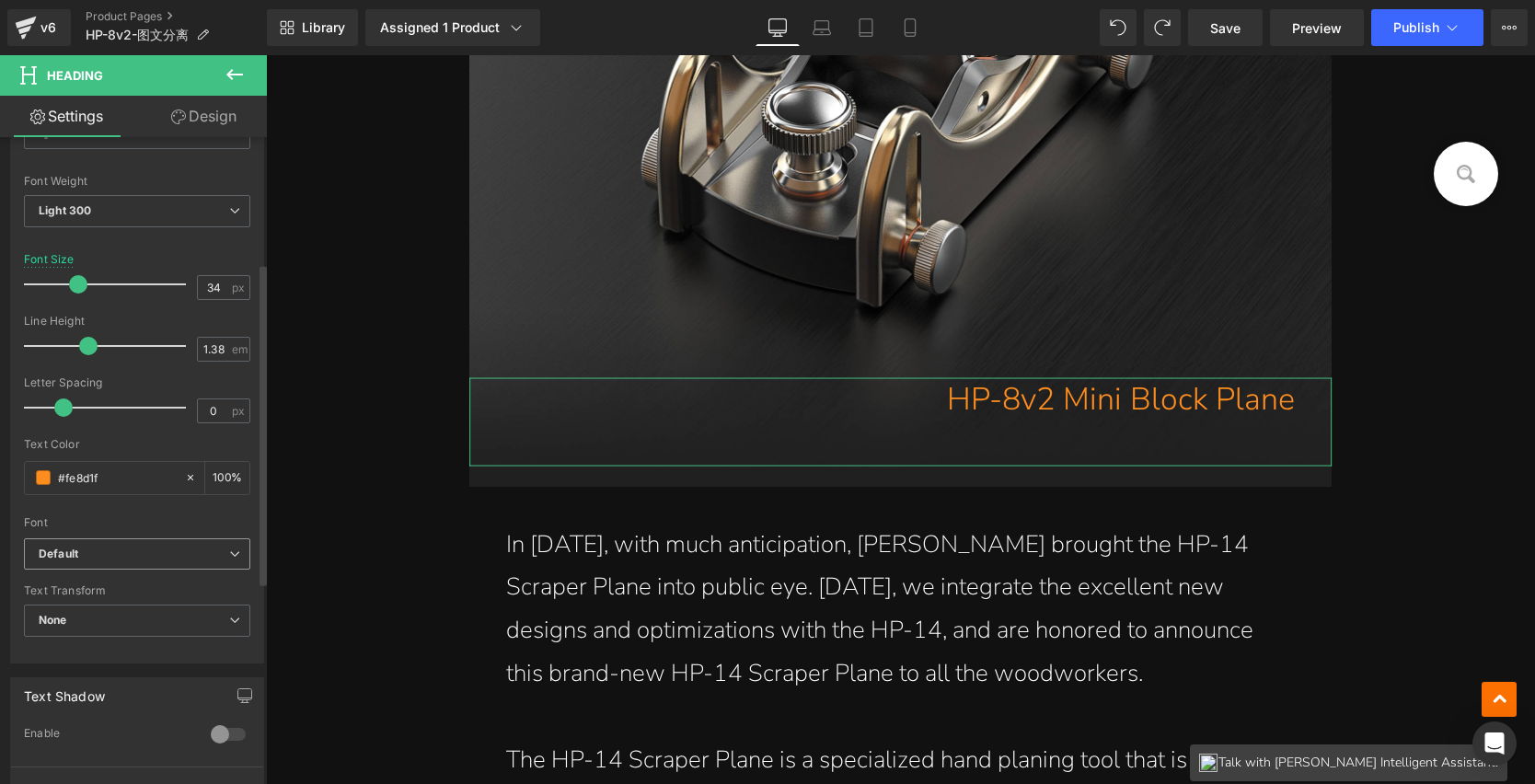
click at [114, 556] on b "Default" at bounding box center [134, 554] width 191 height 15
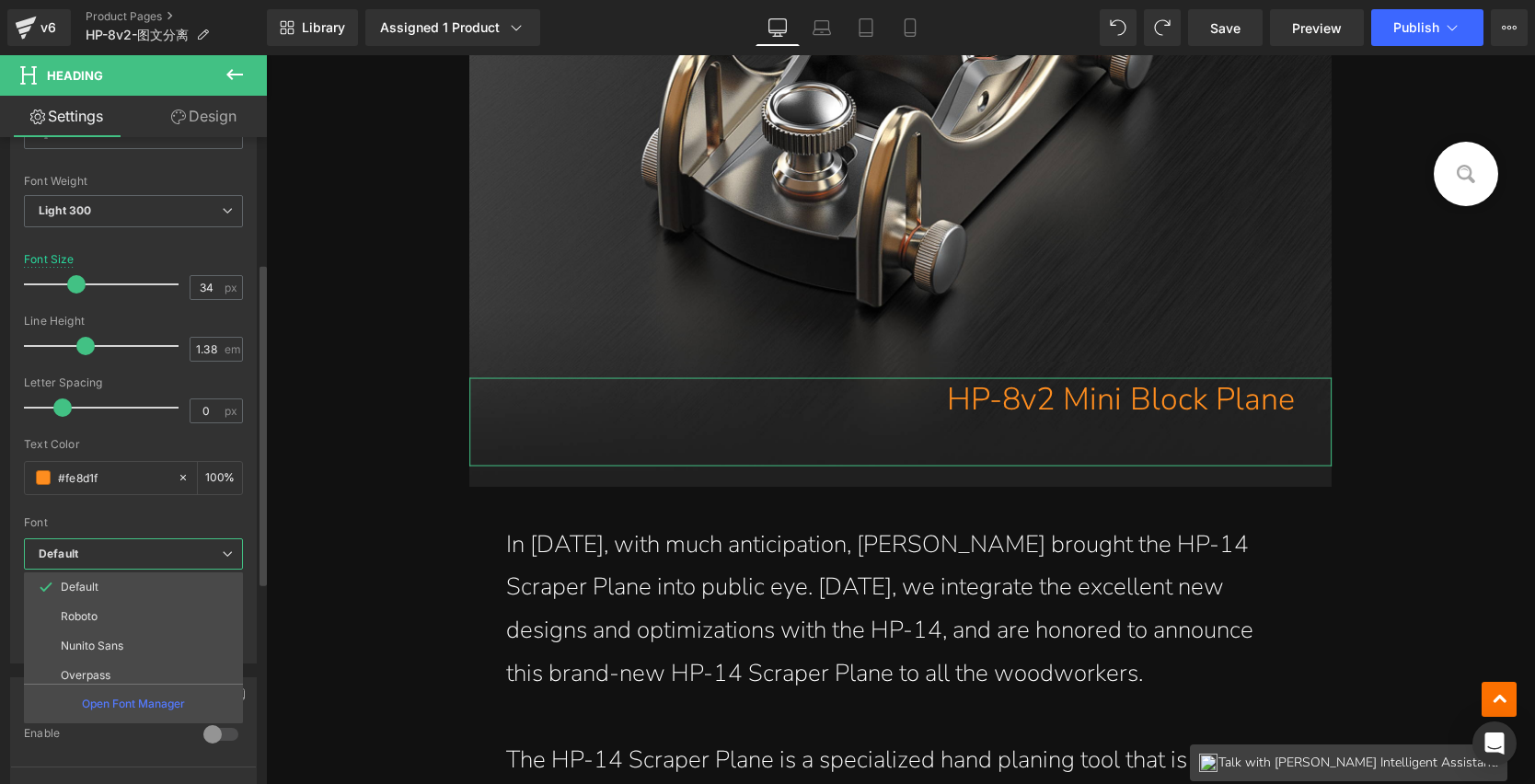
click at [128, 518] on div "Font" at bounding box center [134, 522] width 219 height 13
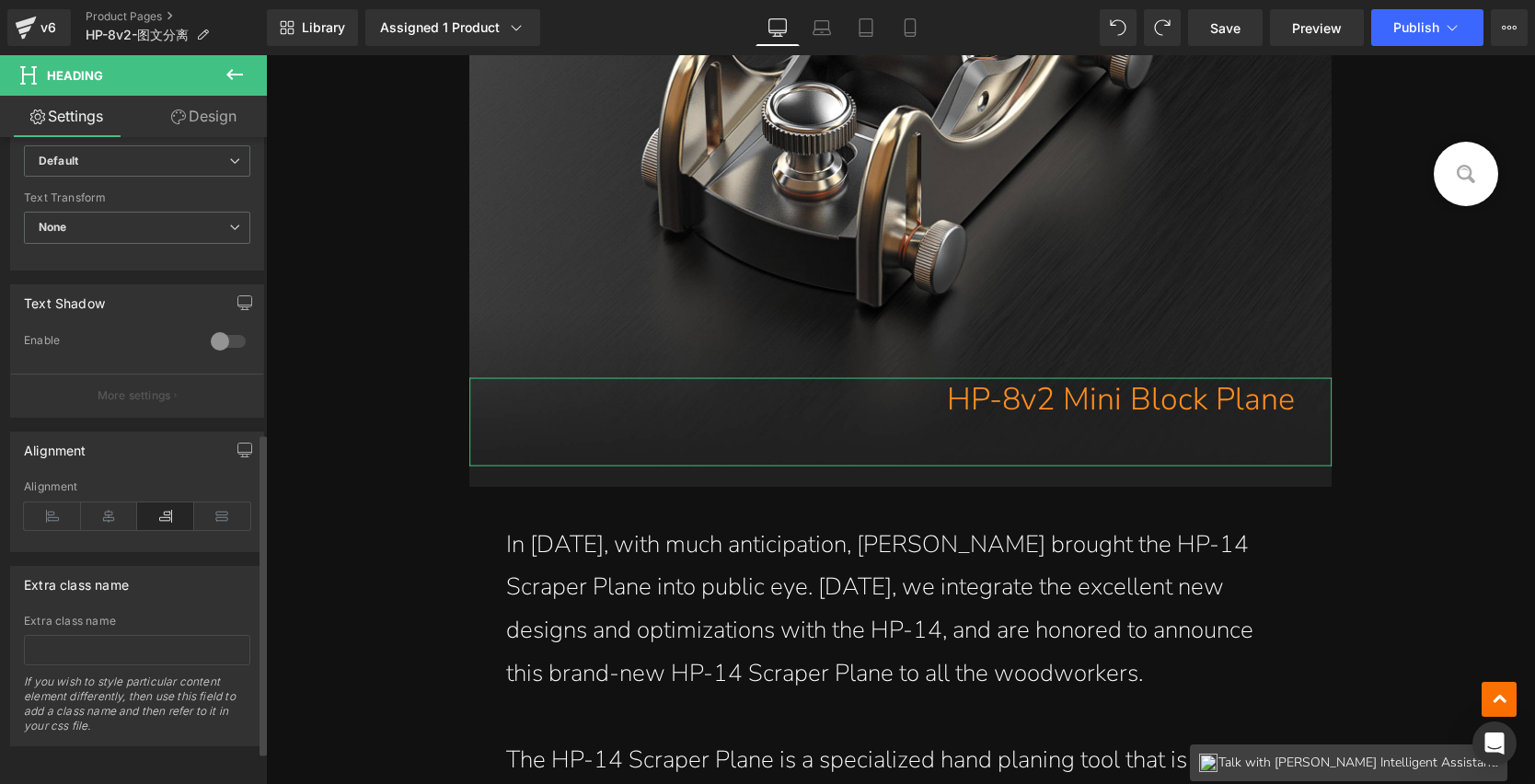
scroll to position [658, 0]
click at [64, 507] on icon at bounding box center [52, 516] width 57 height 28
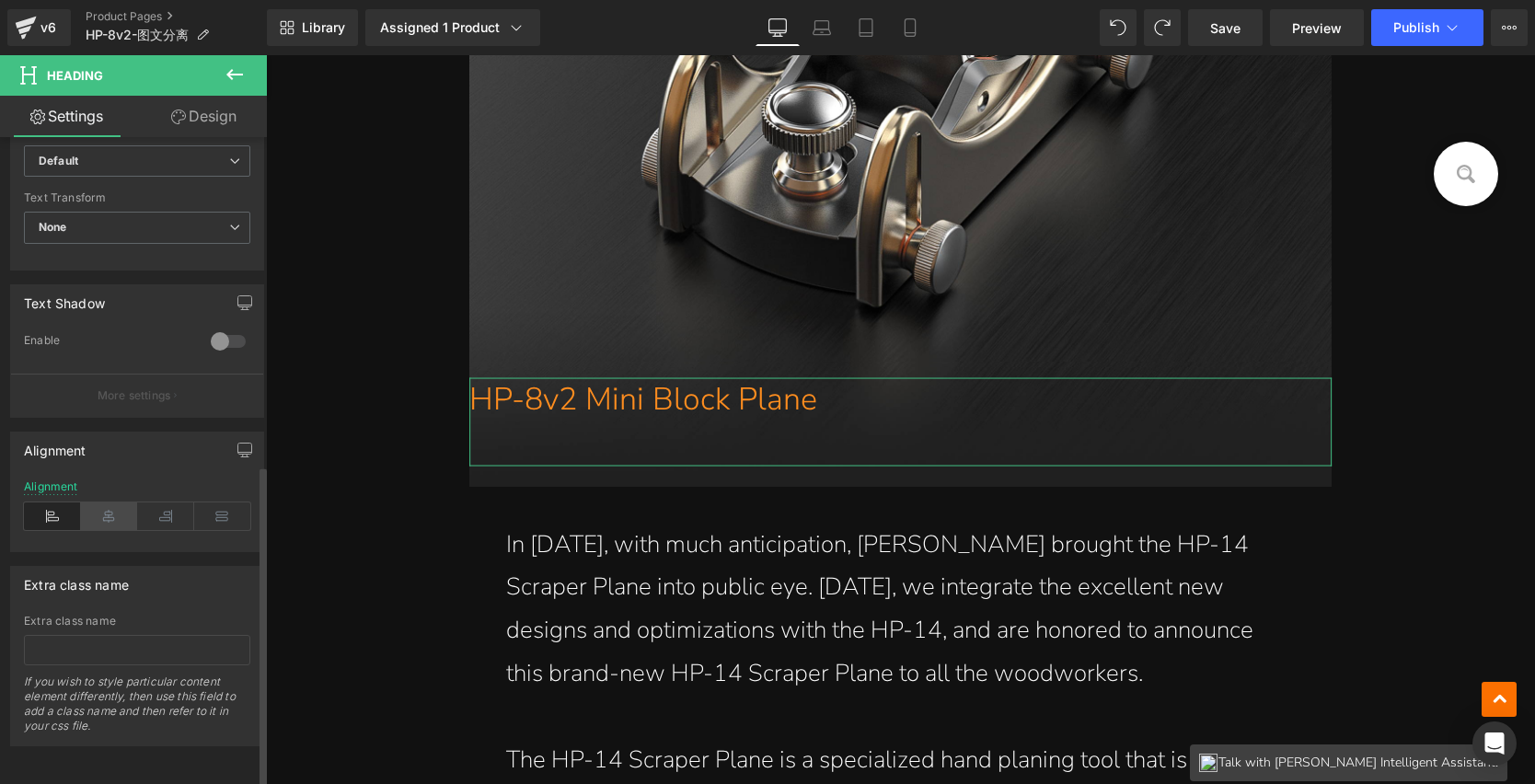
click at [106, 502] on icon at bounding box center [109, 516] width 57 height 28
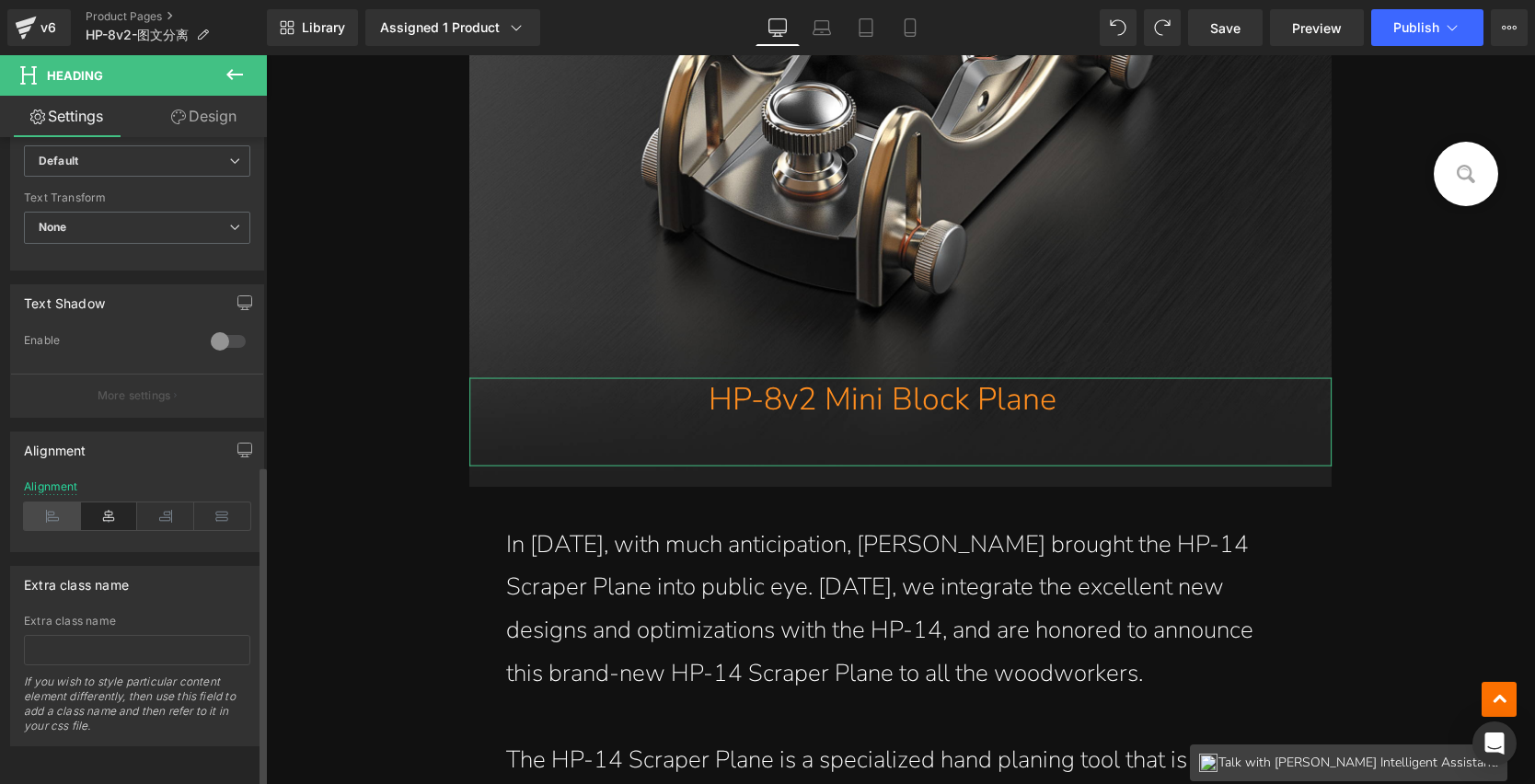
click at [39, 502] on icon at bounding box center [52, 516] width 57 height 28
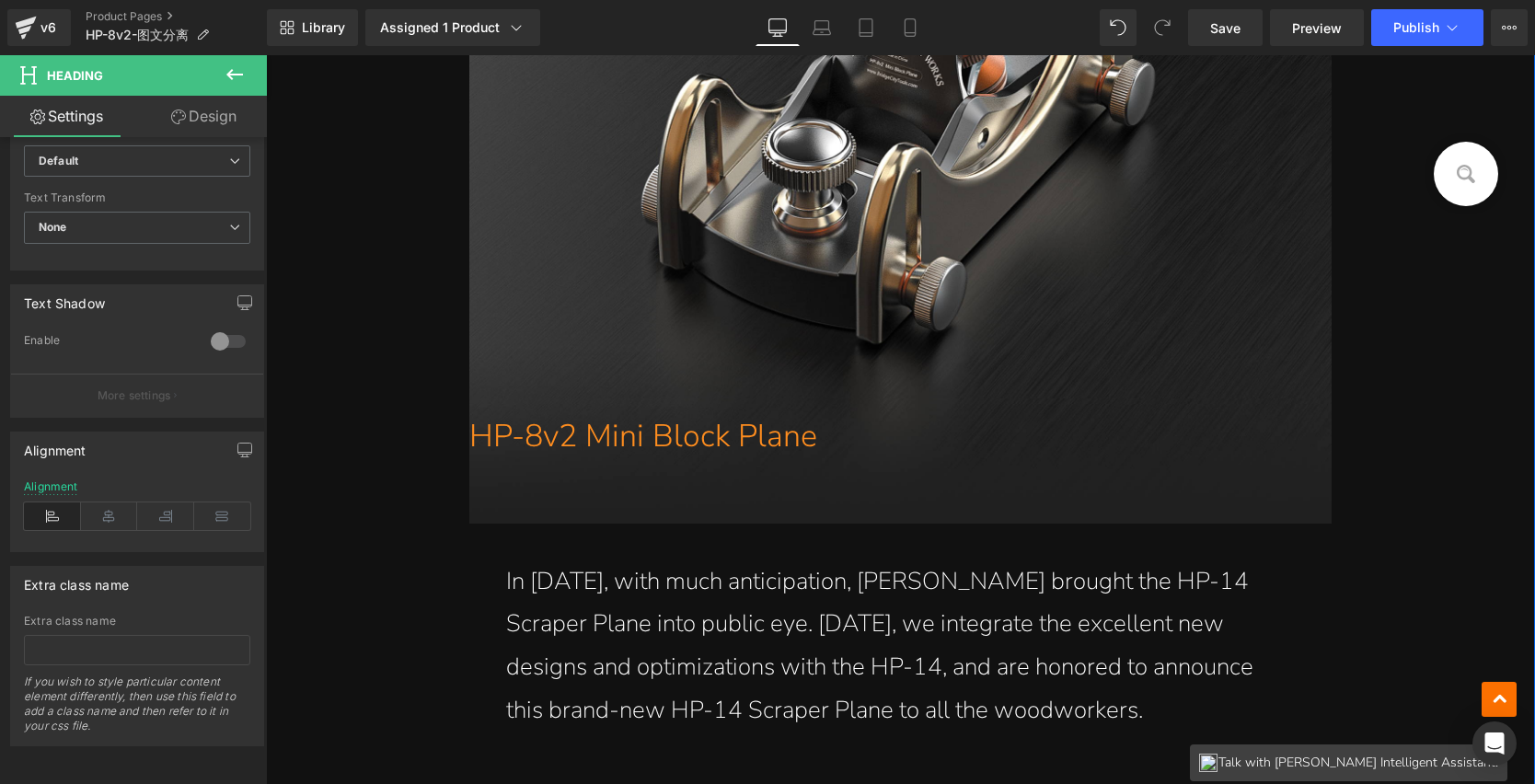
scroll to position [1170, 0]
click at [788, 655] on p "In 2017, with much anticipation, John brought the HP-14 Scraper Plane into publ…" at bounding box center [901, 645] width 790 height 172
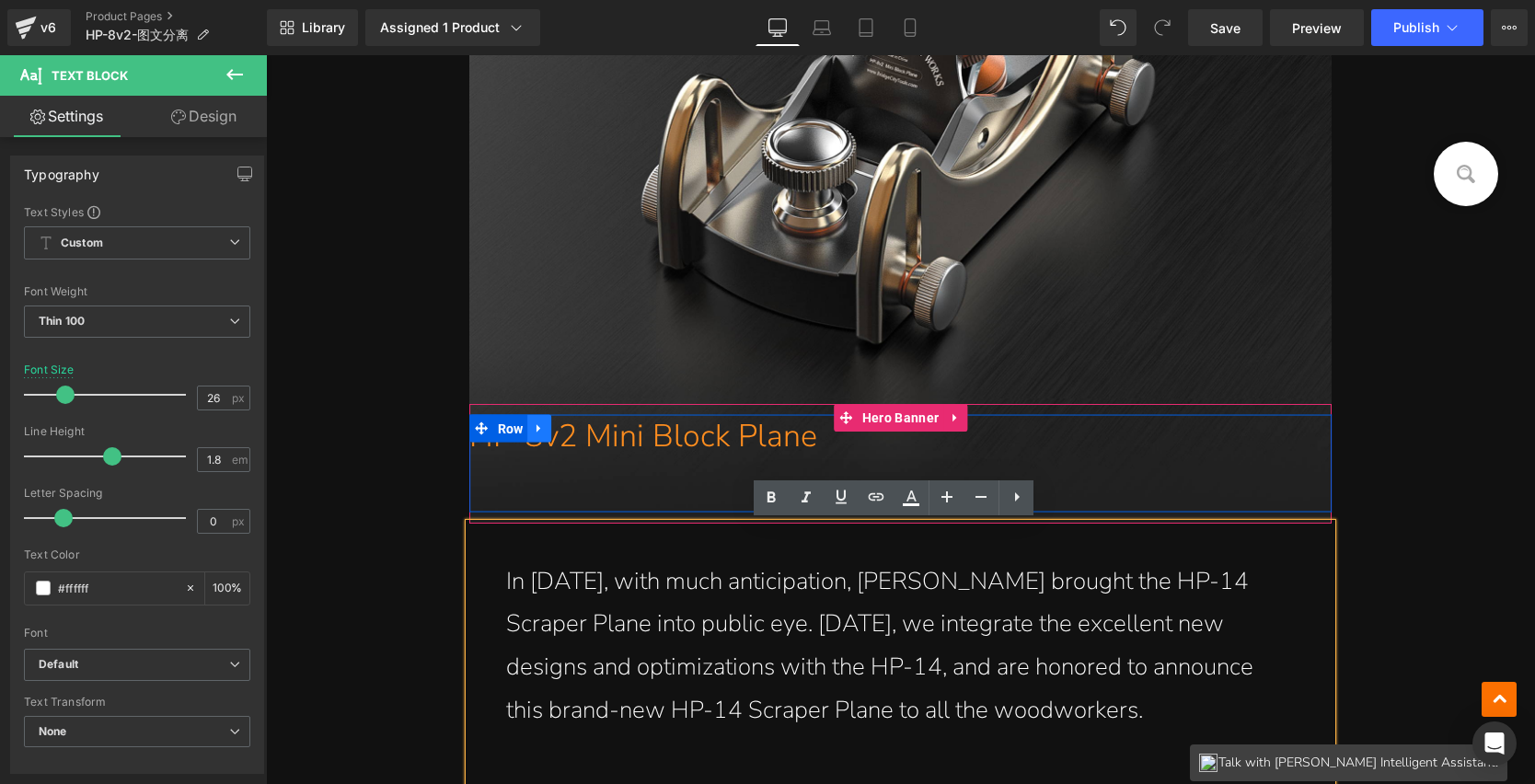
click at [540, 428] on icon at bounding box center [540, 428] width 13 height 13
click at [581, 426] on icon at bounding box center [587, 427] width 13 height 13
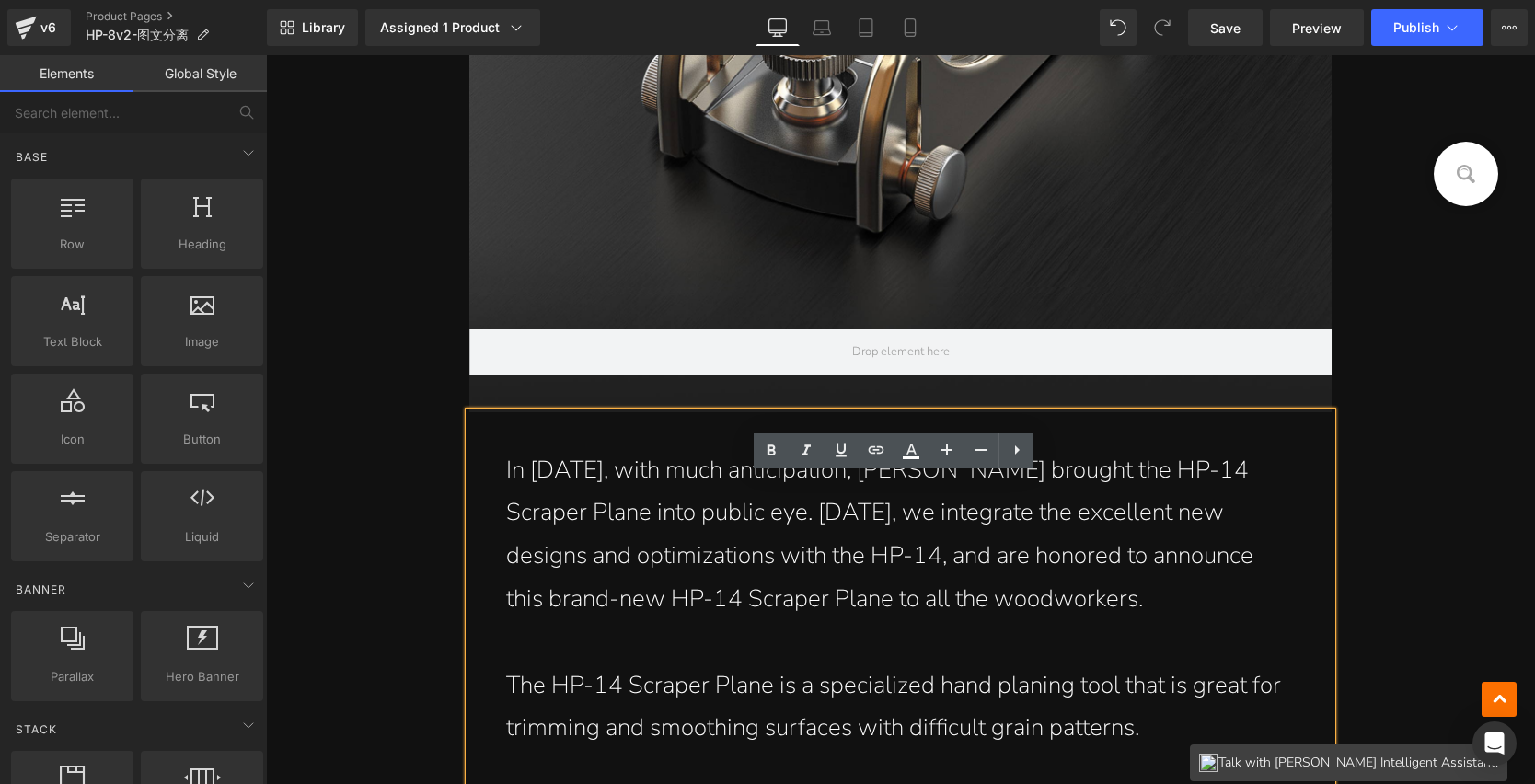
scroll to position [1282, 0]
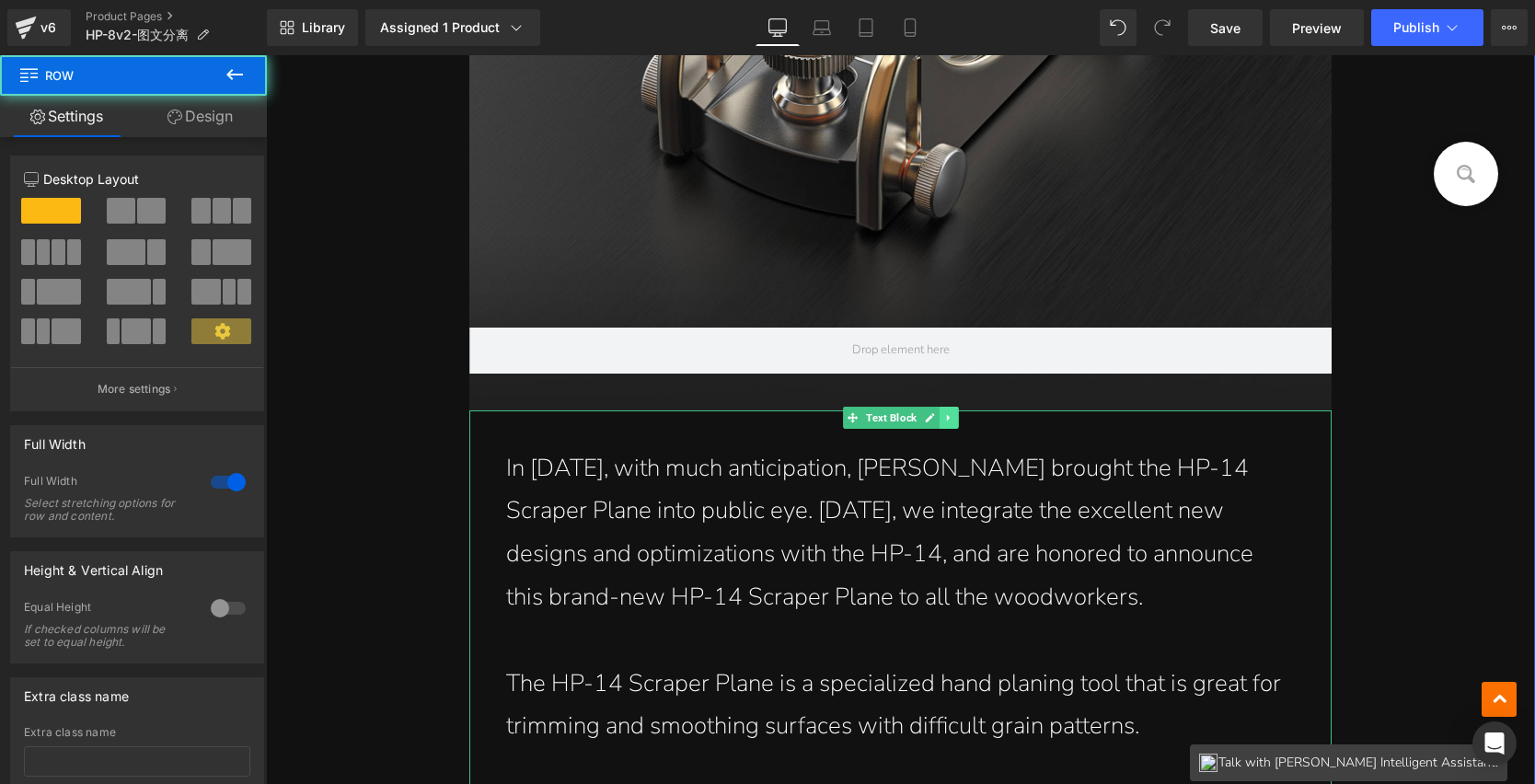
click at [943, 420] on icon at bounding box center [948, 417] width 11 height 11
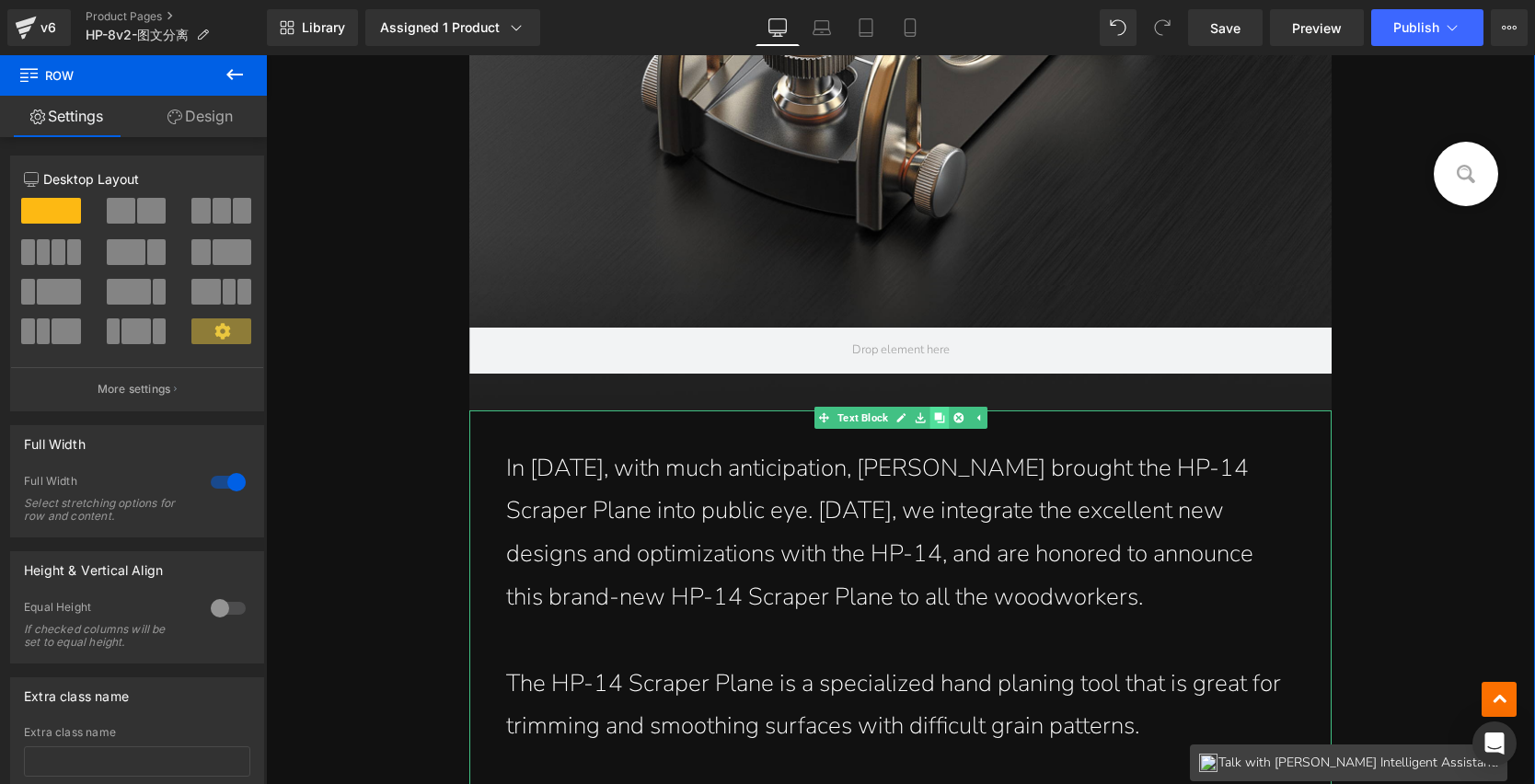
click at [936, 415] on icon at bounding box center [939, 417] width 11 height 11
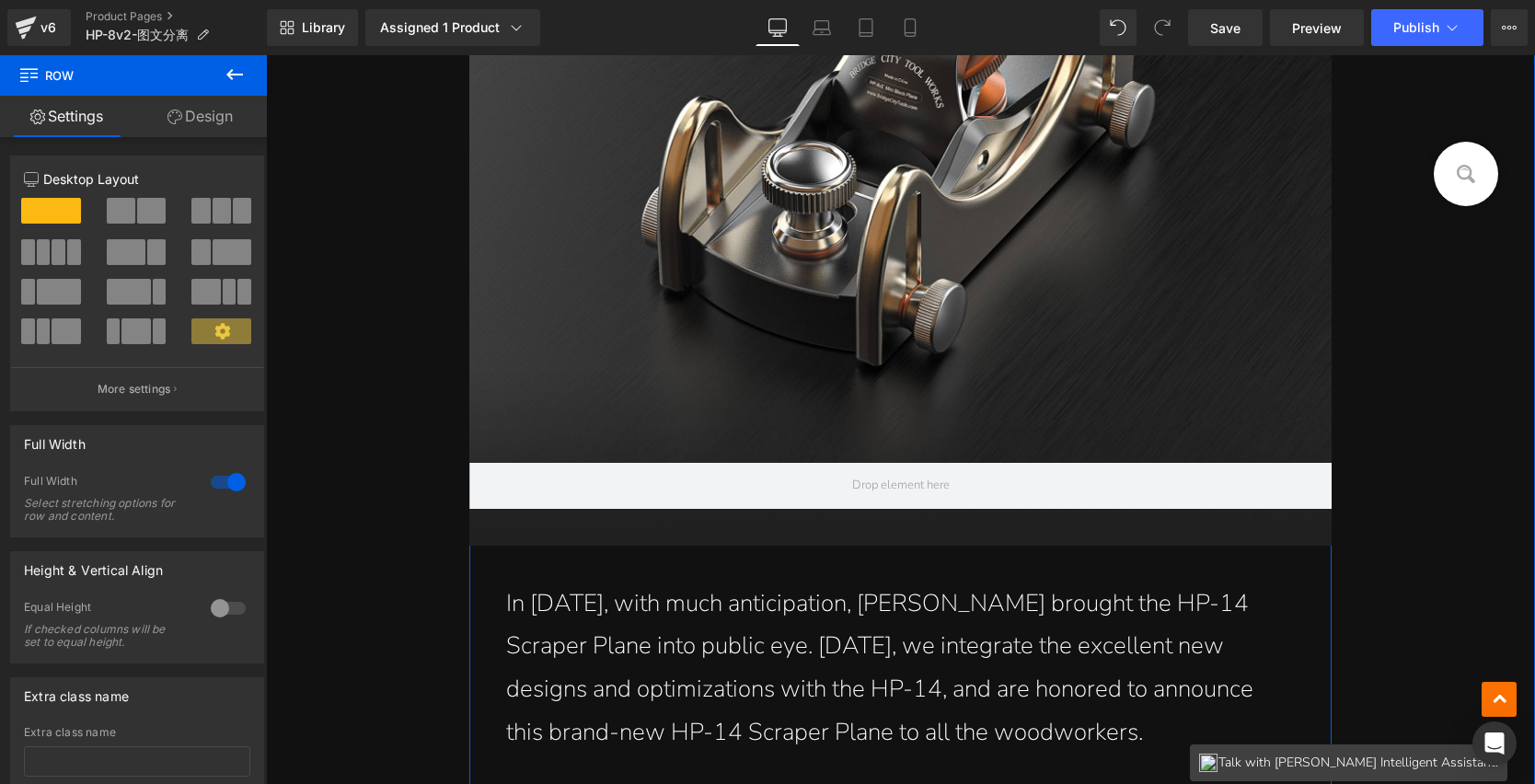
scroll to position [1154, 0]
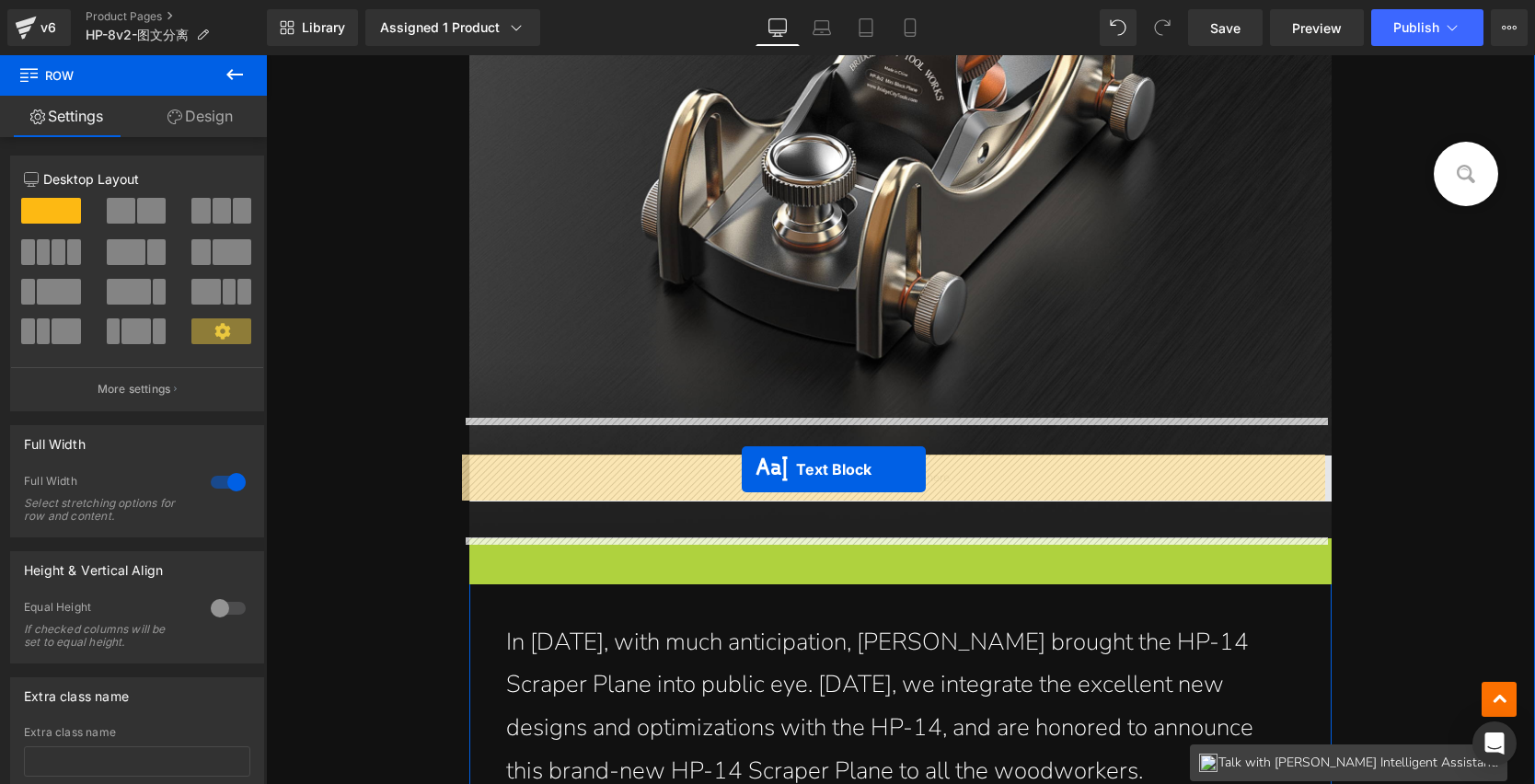
drag, startPoint x: 842, startPoint y: 547, endPoint x: 737, endPoint y: 468, distance: 131.4
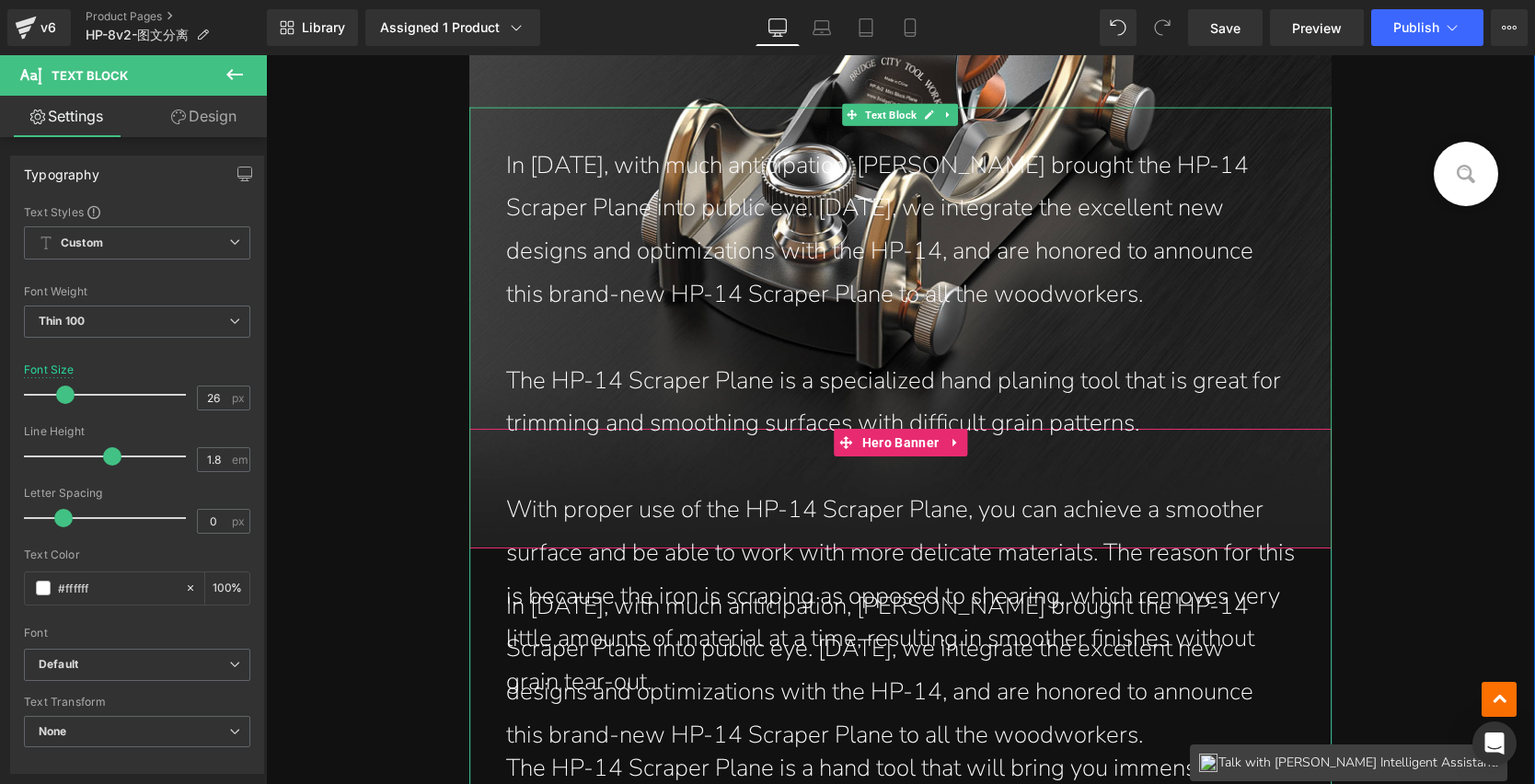
scroll to position [1131, 0]
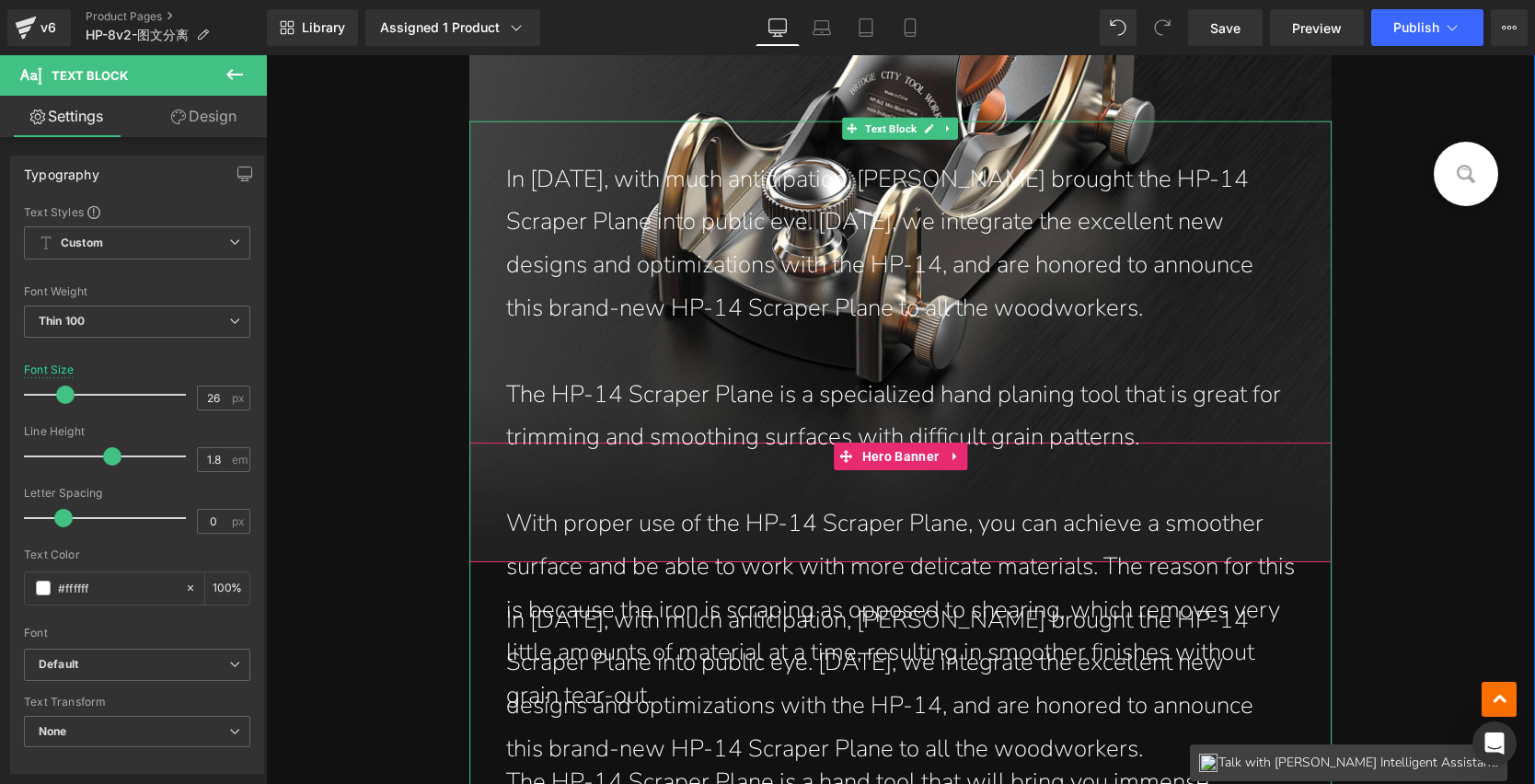
click at [589, 185] on p "In 2017, with much anticipation, John brought the HP-14 Scraper Plane into publ…" at bounding box center [901, 243] width 790 height 172
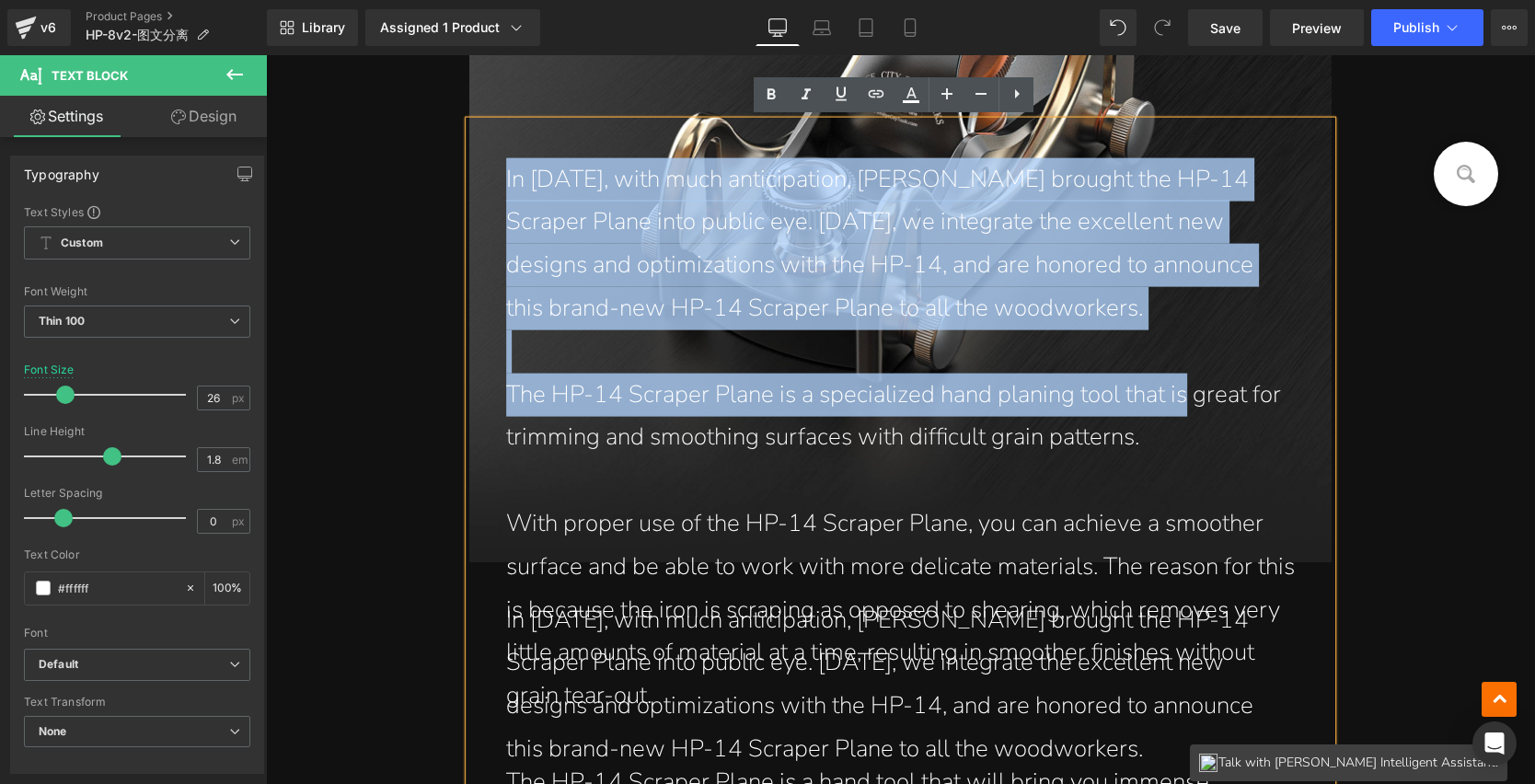
drag, startPoint x: 500, startPoint y: 177, endPoint x: 1184, endPoint y: 410, distance: 722.6
click at [1184, 410] on div "In 2017, with much anticipation, John brought the HP-14 Scraper Plane into publ…" at bounding box center [901, 501] width 863 height 763
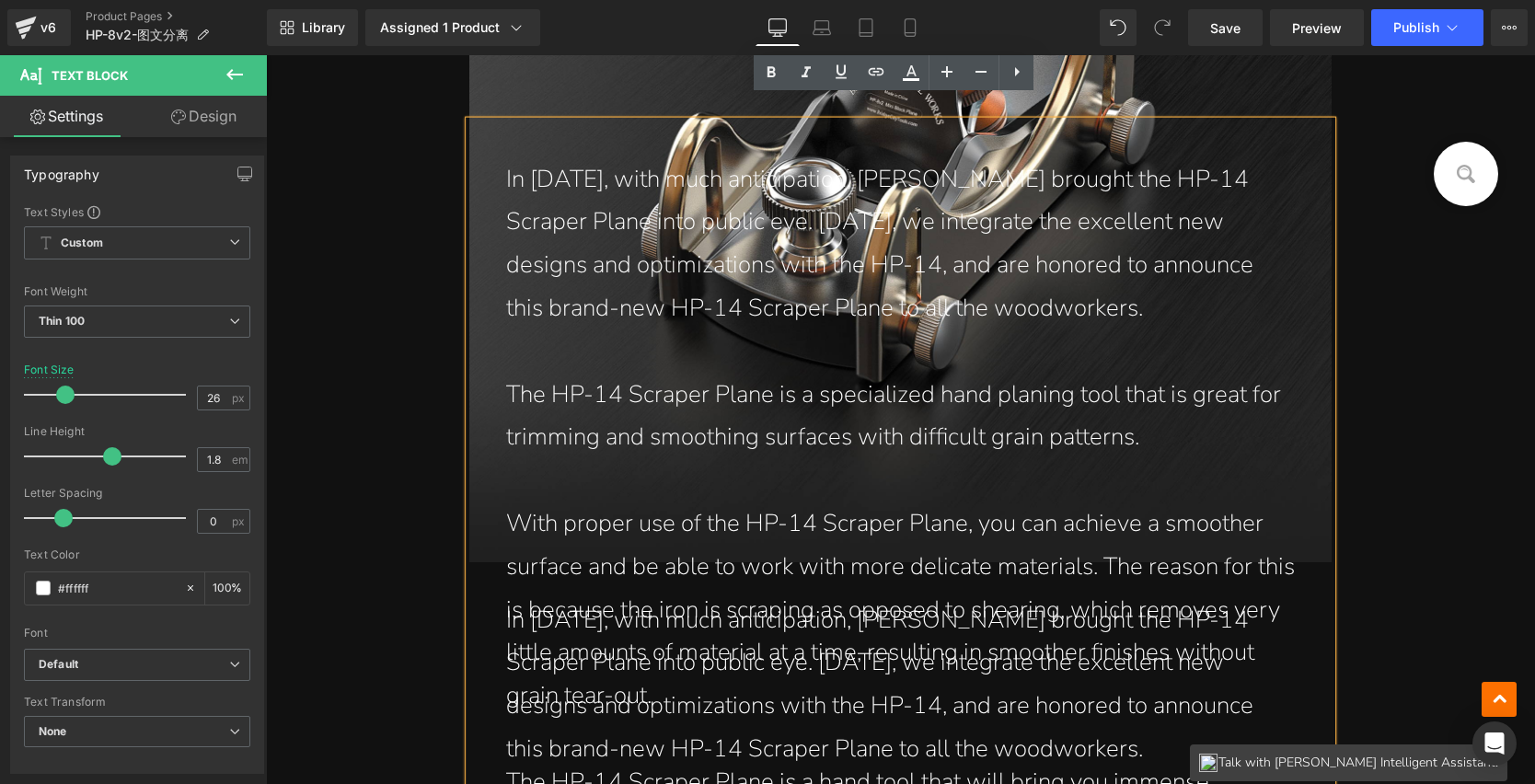
scroll to position [1260, 0]
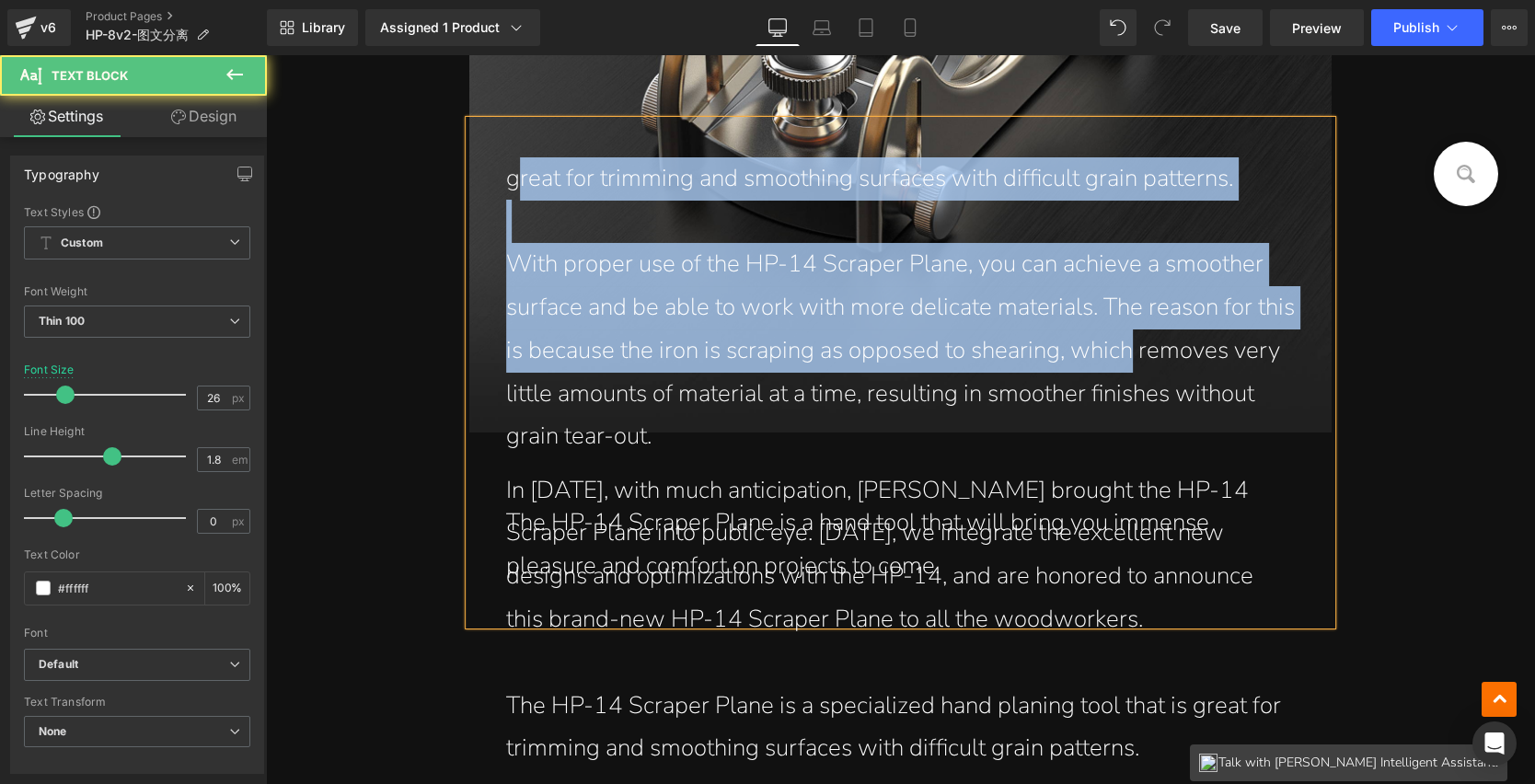
drag, startPoint x: 508, startPoint y: 176, endPoint x: 1129, endPoint y: 367, distance: 649.7
click at [1129, 367] on div "great for trimming and smoothing surfaces with difficult grain patterns. With p…" at bounding box center [901, 372] width 863 height 504
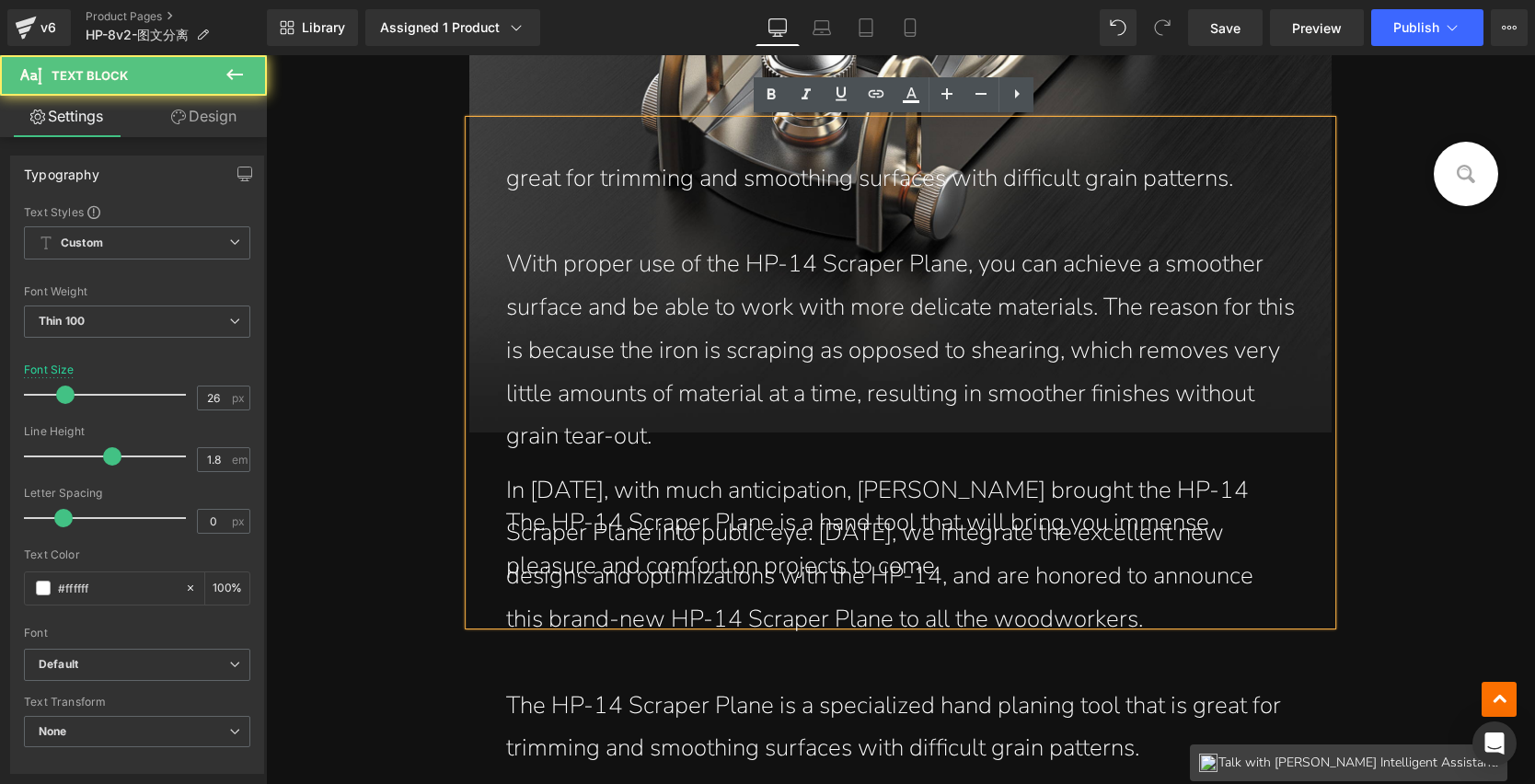
scroll to position [1368, 0]
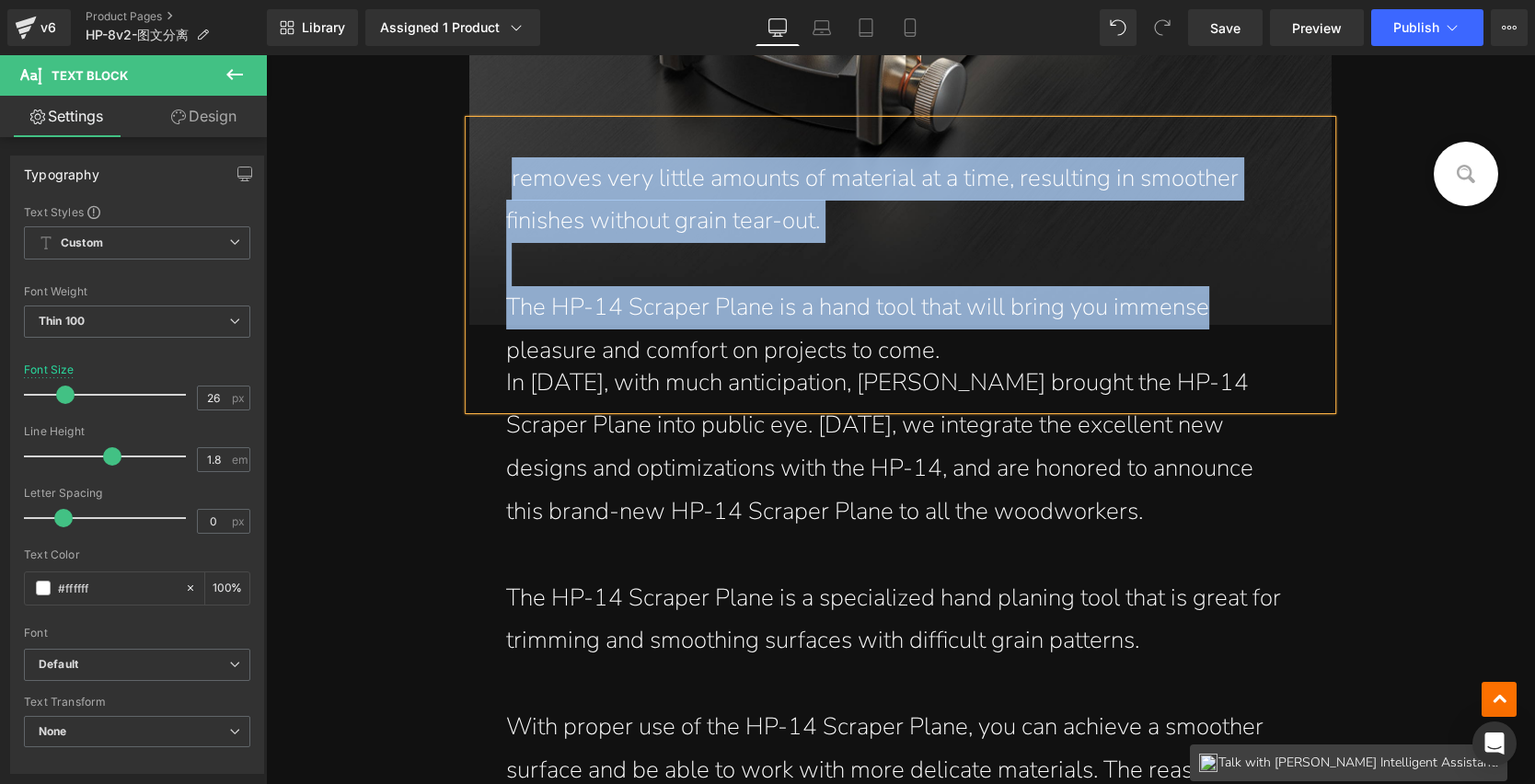
drag, startPoint x: 506, startPoint y: 176, endPoint x: 1223, endPoint y: 307, distance: 728.9
click at [1223, 307] on div "removes very little amounts of material at a time, resulting in smoother finish…" at bounding box center [901, 265] width 863 height 289
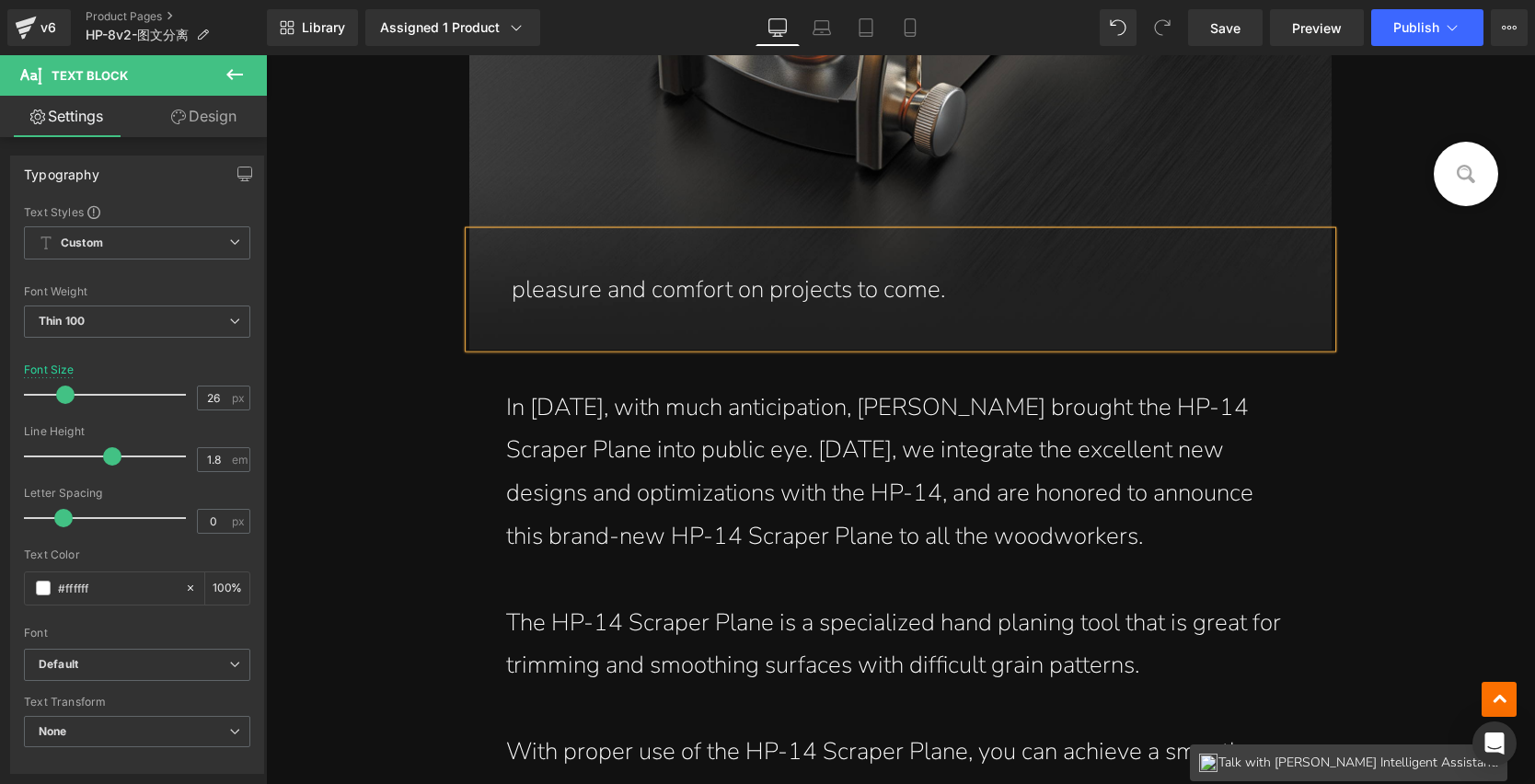
scroll to position [1329, 0]
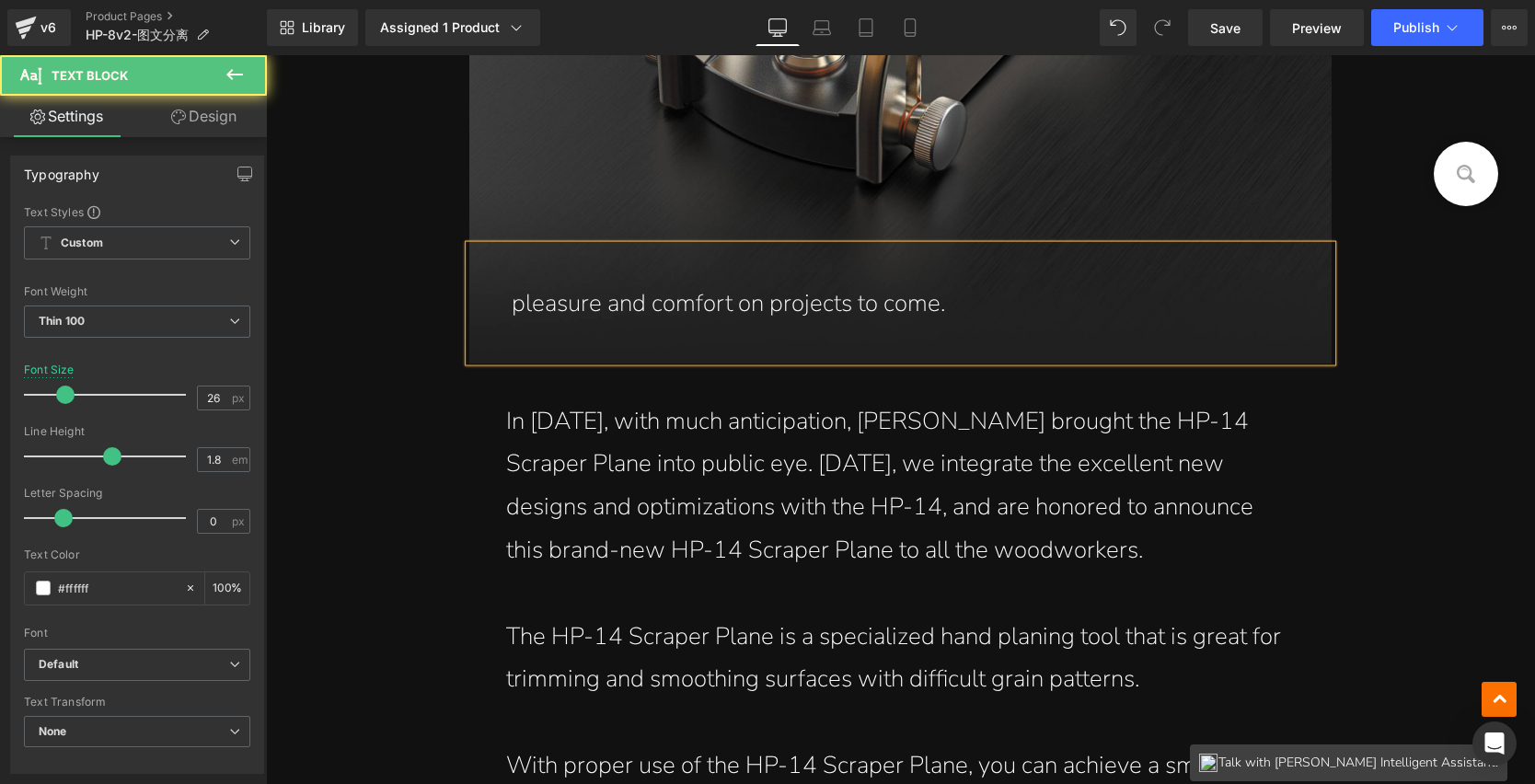
click at [581, 295] on span "pleasure and comfort on projects to come." at bounding box center [729, 301] width 434 height 32
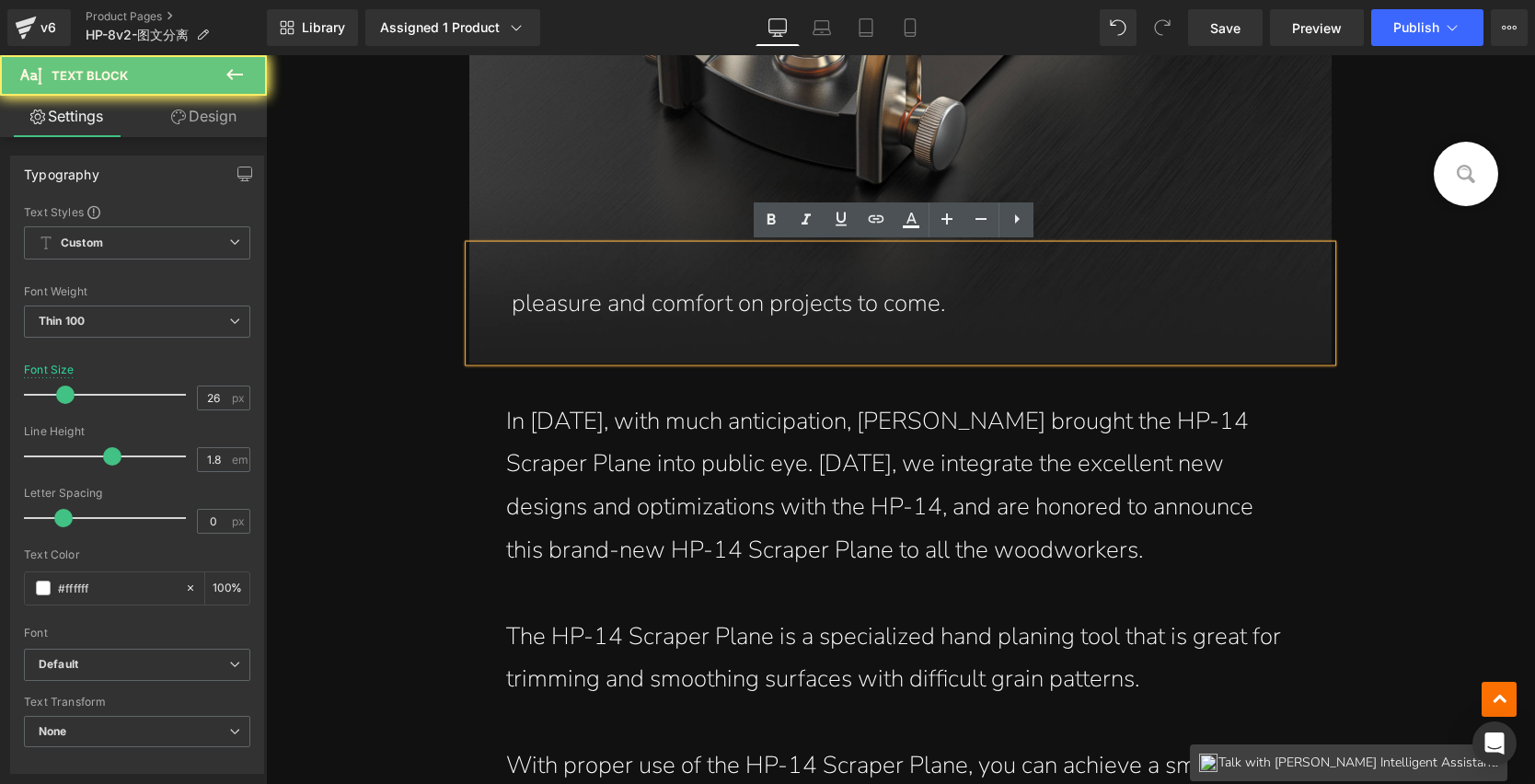
click at [512, 305] on span "pleasure and comfort on projects to come." at bounding box center [729, 301] width 434 height 32
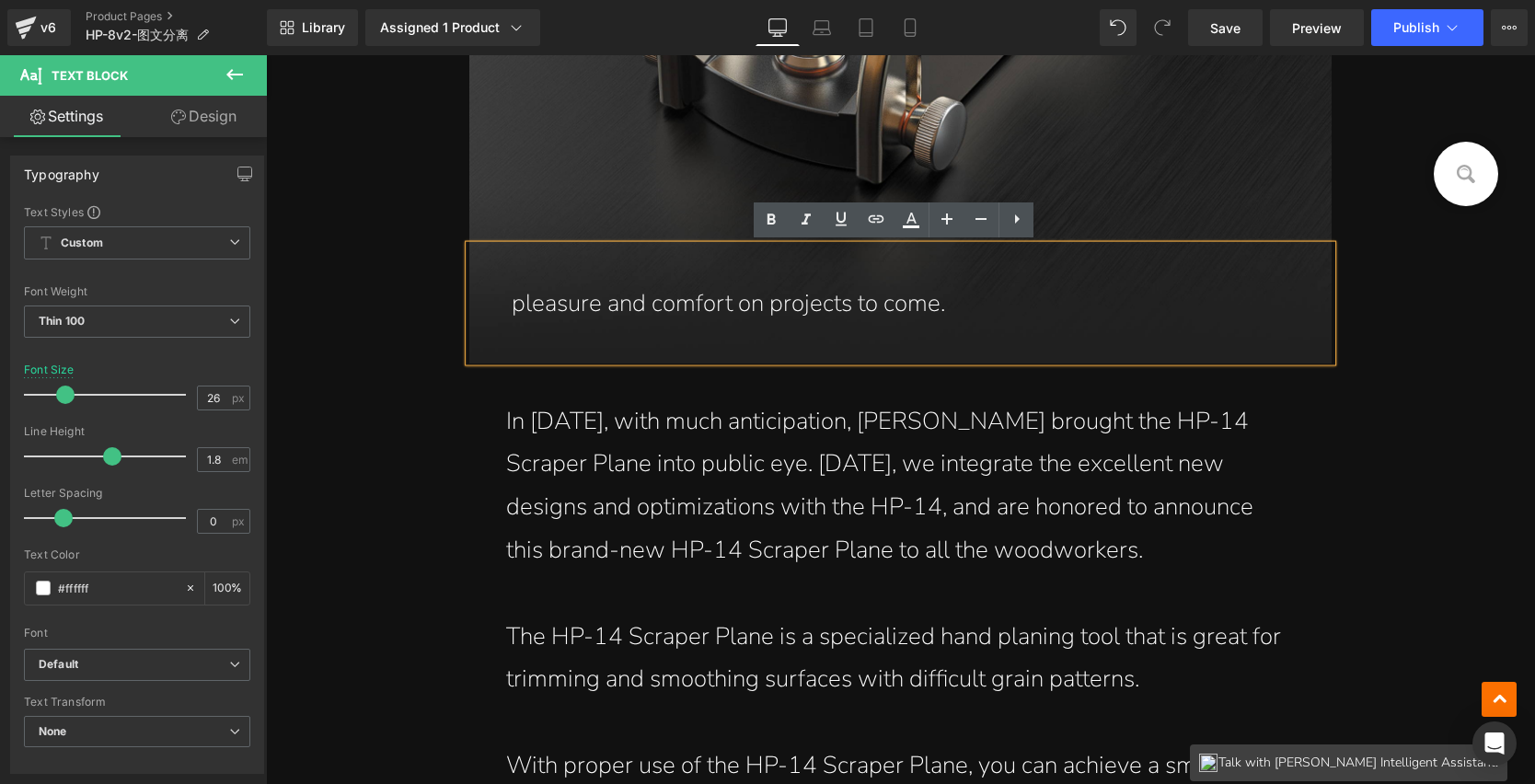
drag, startPoint x: 512, startPoint y: 304, endPoint x: 939, endPoint y: 327, distance: 427.6
click at [939, 327] on div "pleasure and comfort on projects to come." at bounding box center [901, 302] width 863 height 116
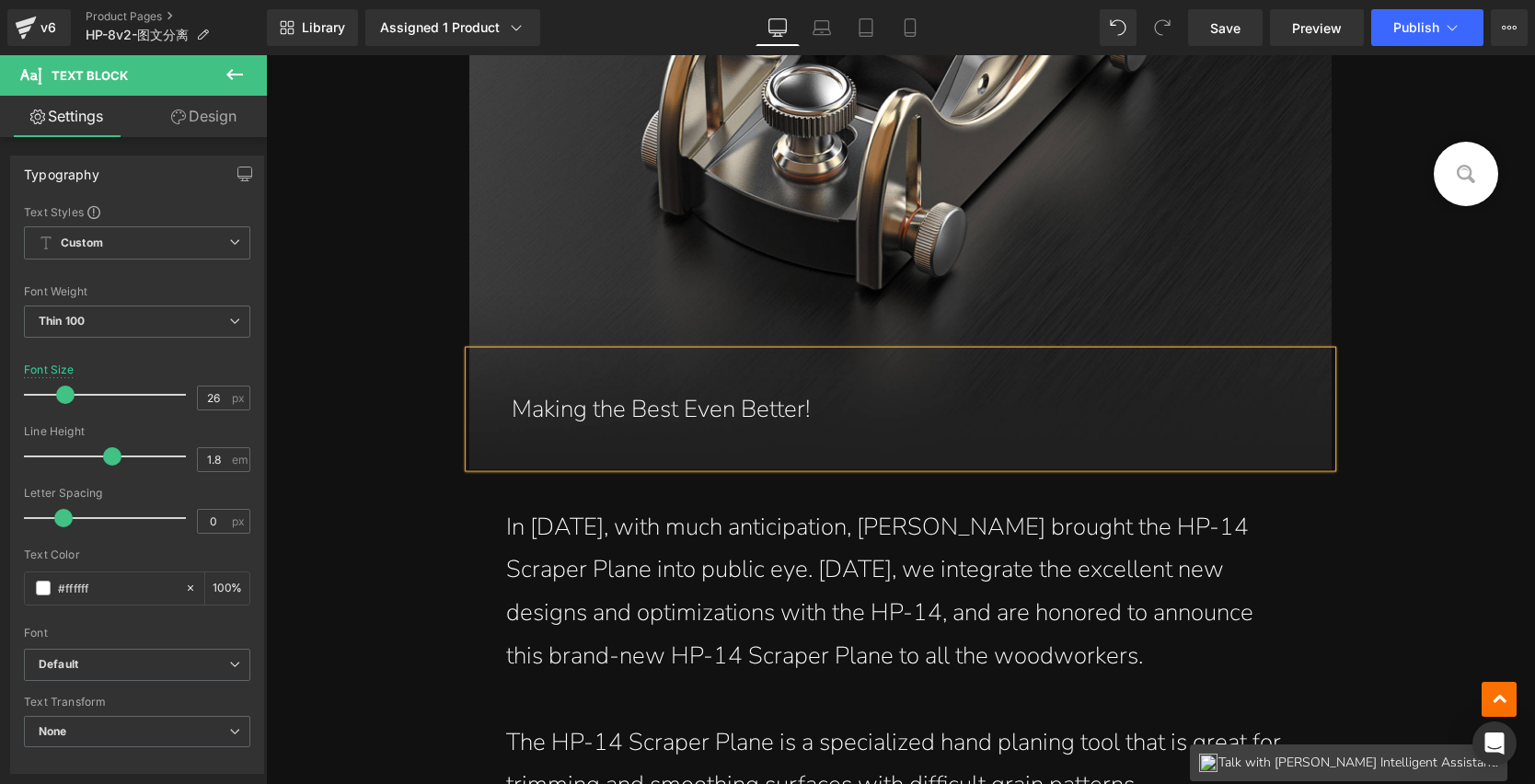
scroll to position [1223, 0]
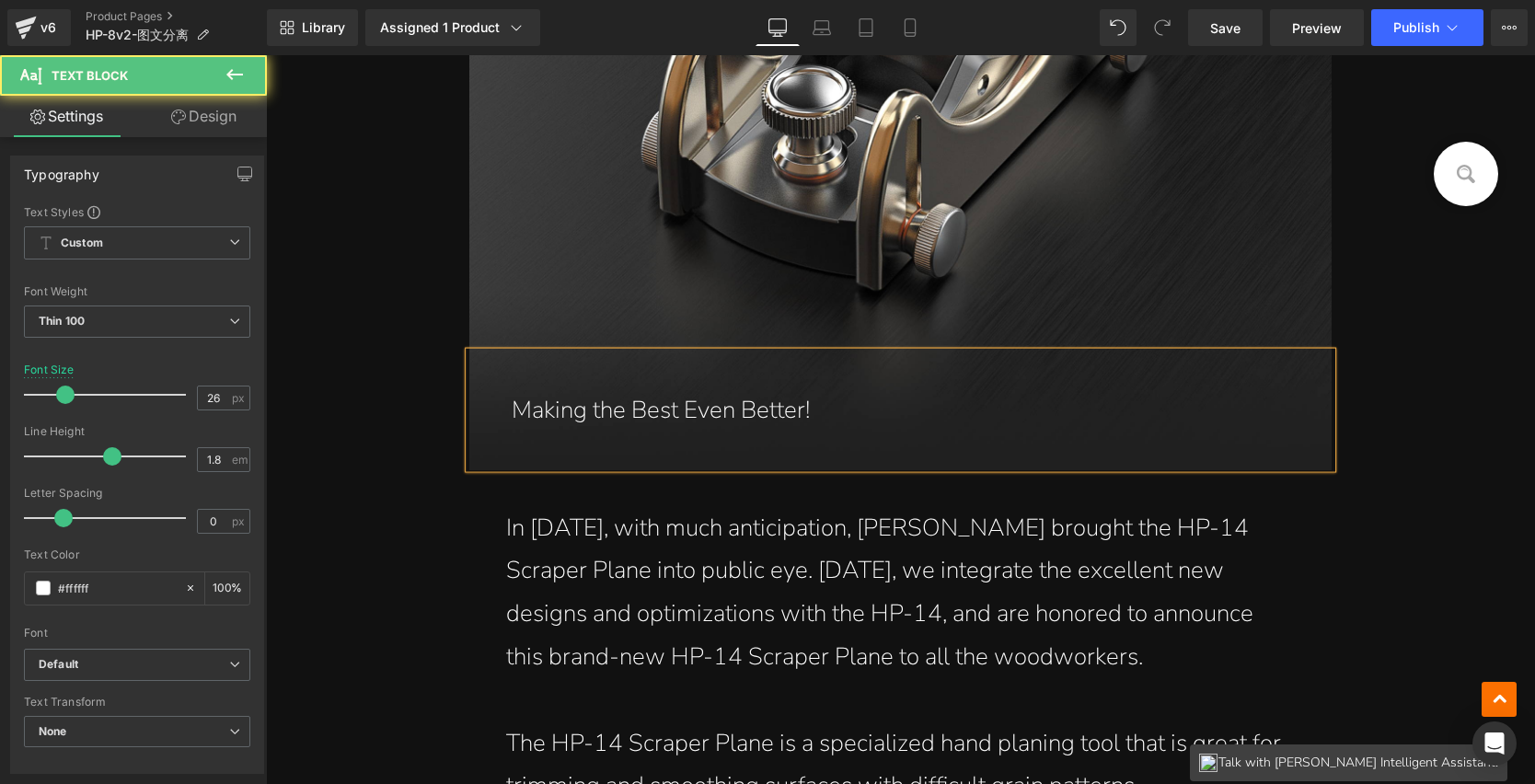
drag, startPoint x: 827, startPoint y: 411, endPoint x: 495, endPoint y: 412, distance: 332.0
click at [495, 412] on div "Making the Best Even Better!" at bounding box center [901, 409] width 863 height 116
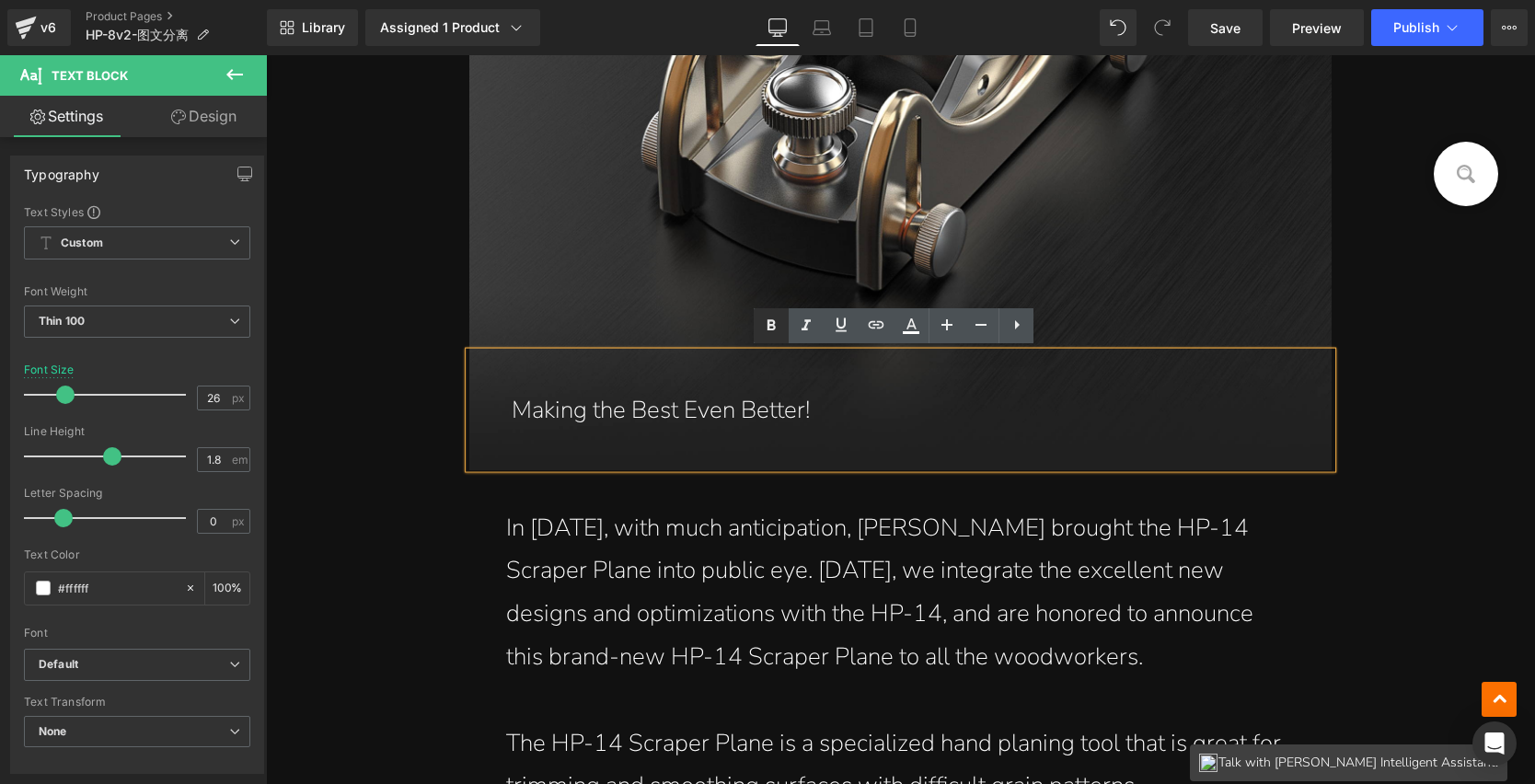
click at [780, 332] on icon at bounding box center [771, 325] width 22 height 22
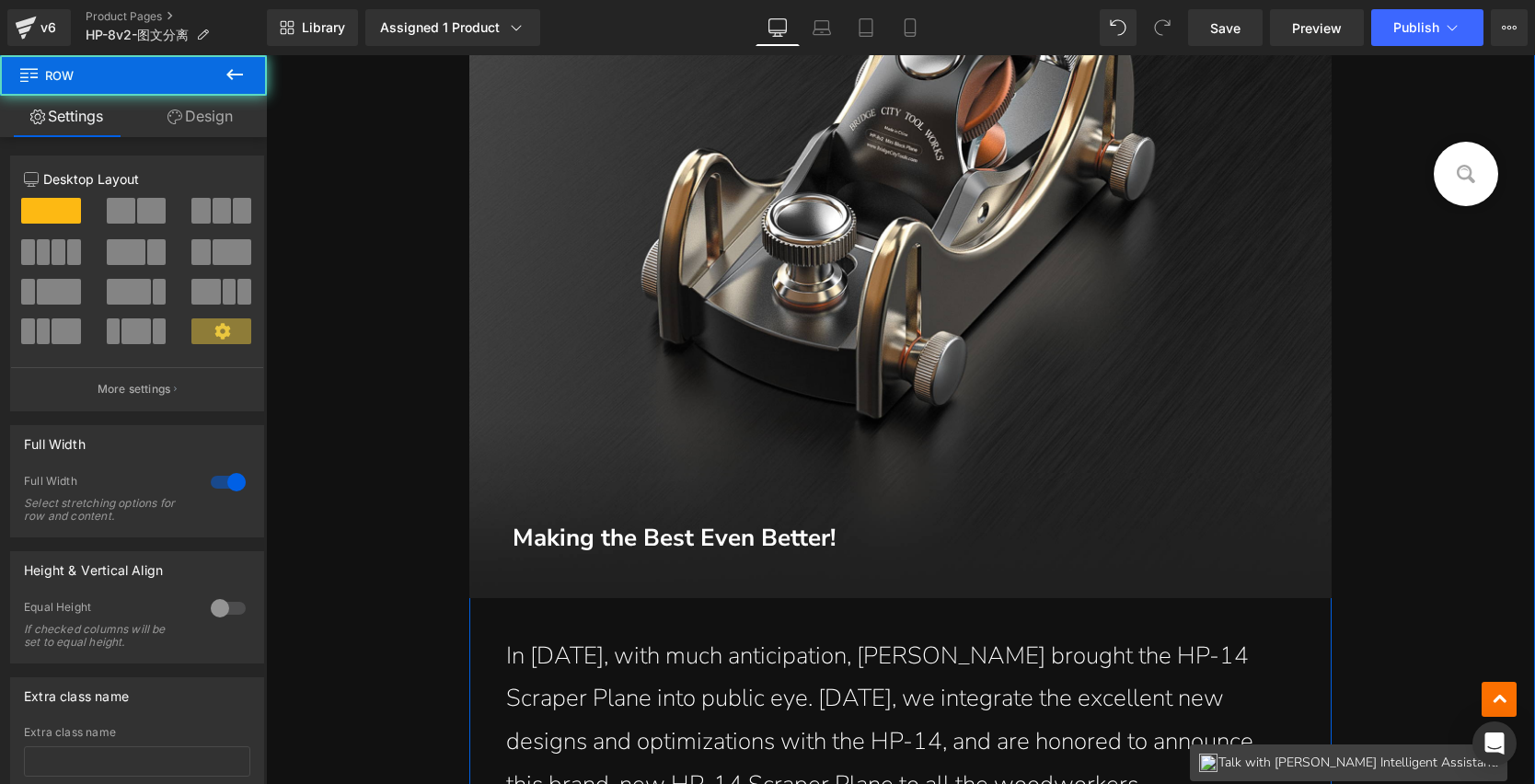
scroll to position [1195, 0]
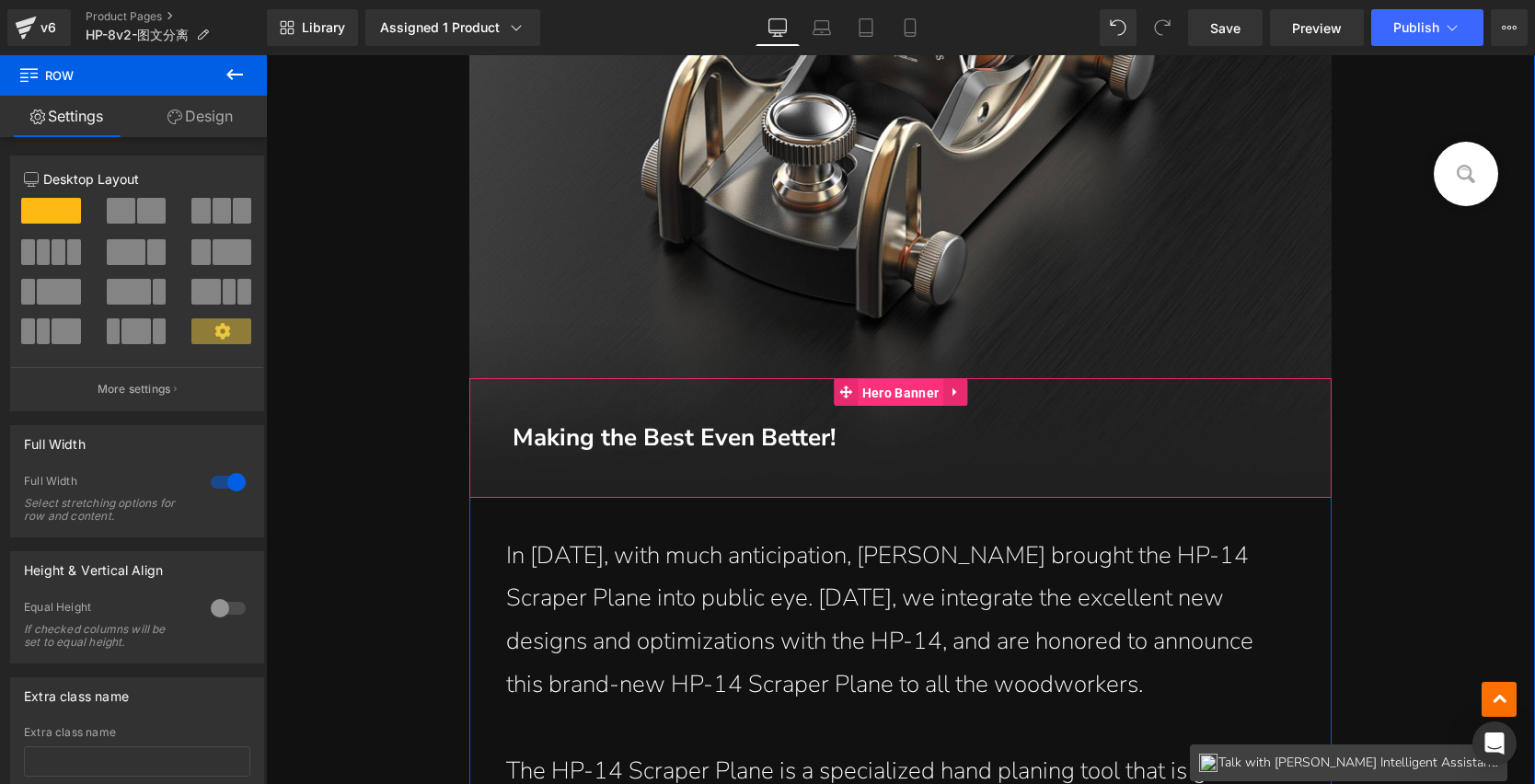
click at [906, 393] on span "Hero Banner" at bounding box center [900, 392] width 86 height 28
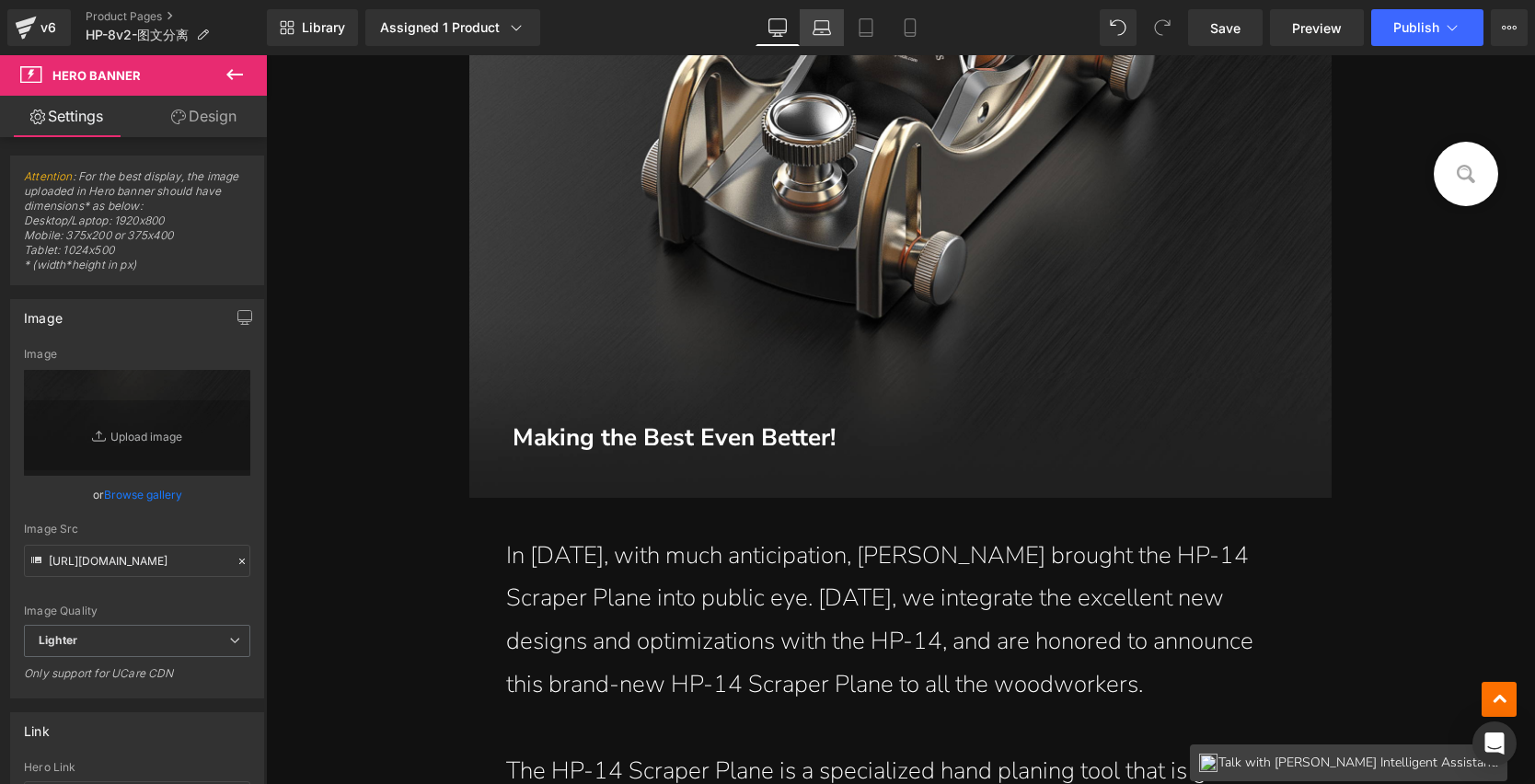
click at [831, 33] on icon at bounding box center [823, 33] width 17 height 6
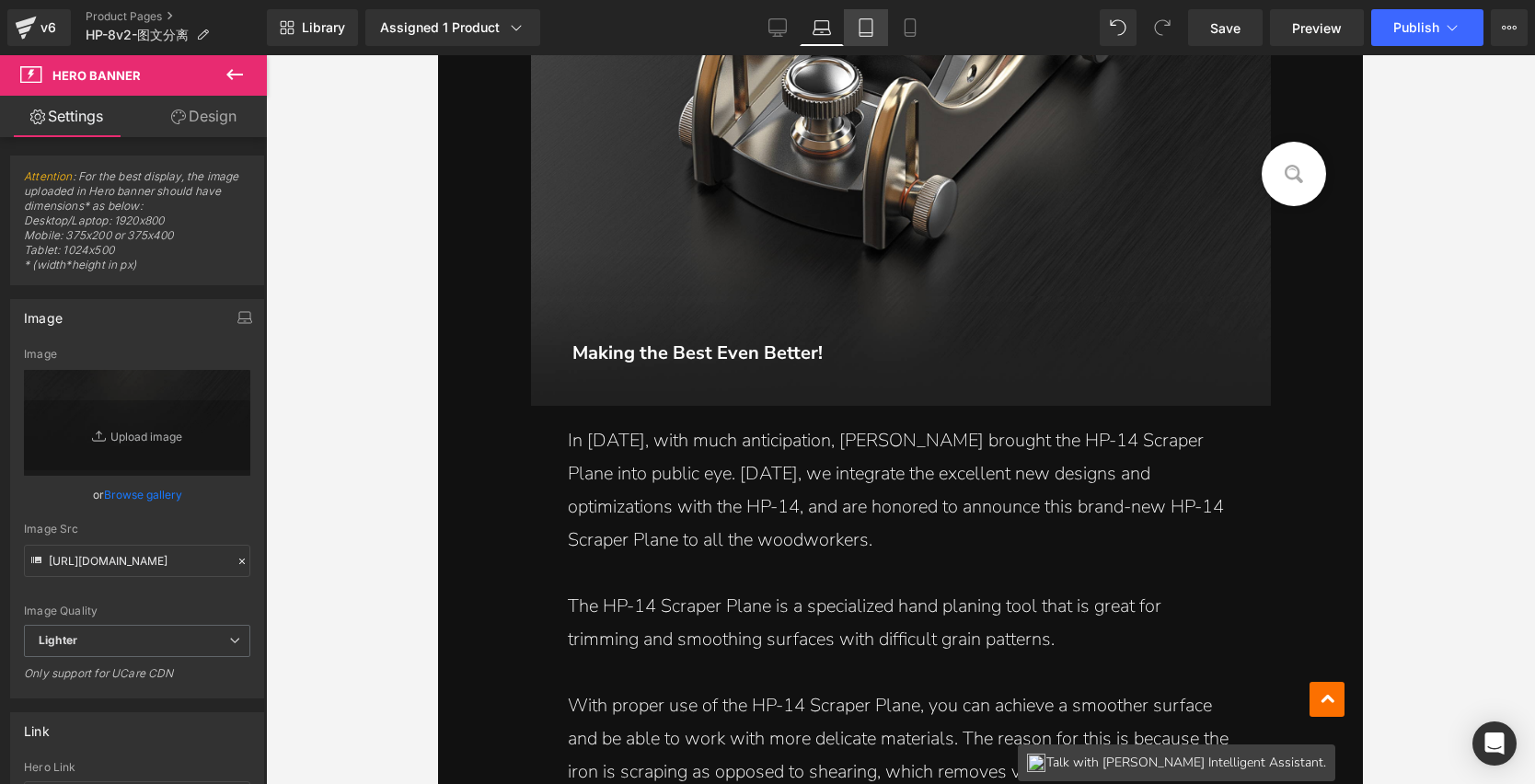
click at [864, 31] on icon at bounding box center [865, 27] width 18 height 18
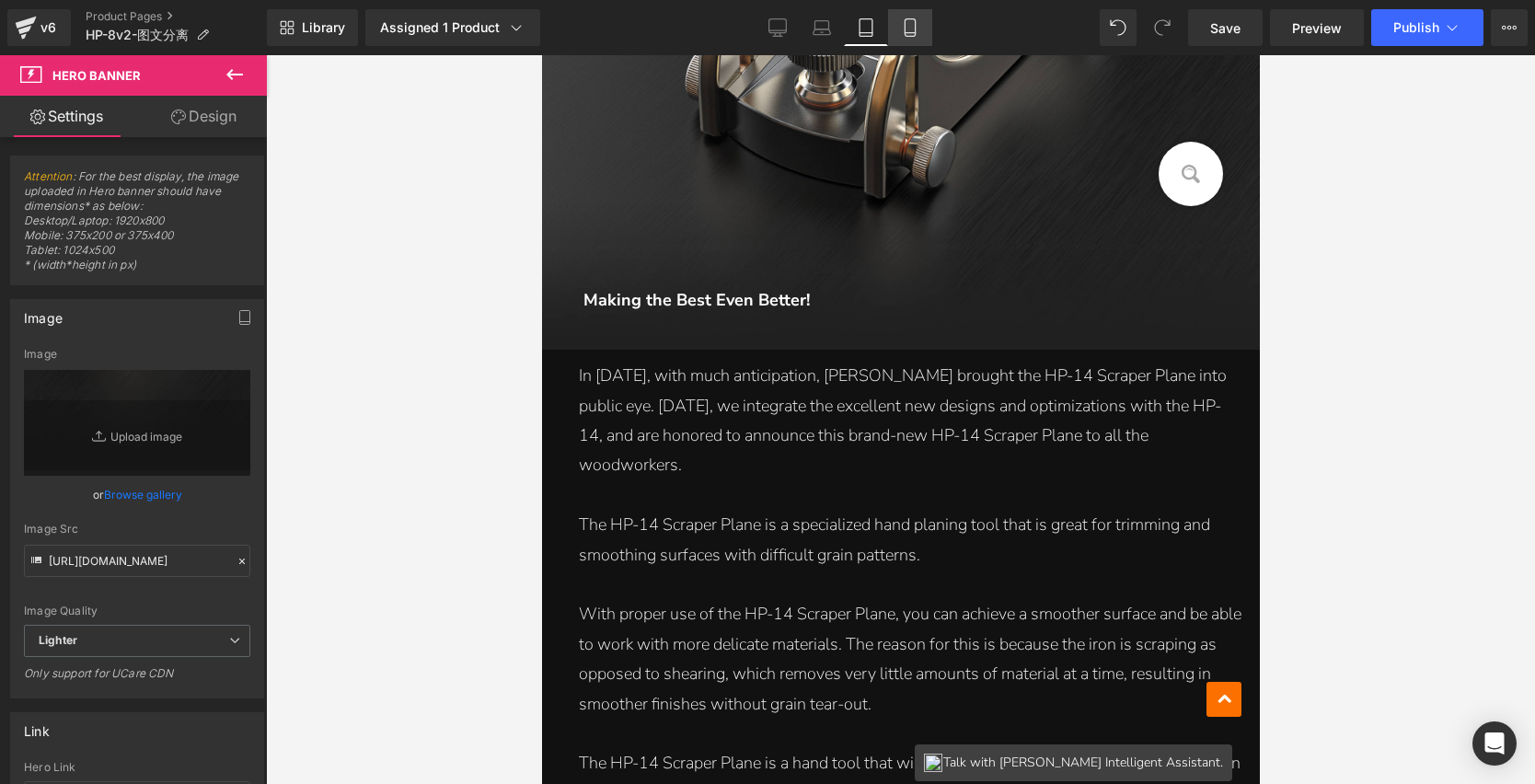
click at [918, 33] on icon at bounding box center [909, 27] width 18 height 18
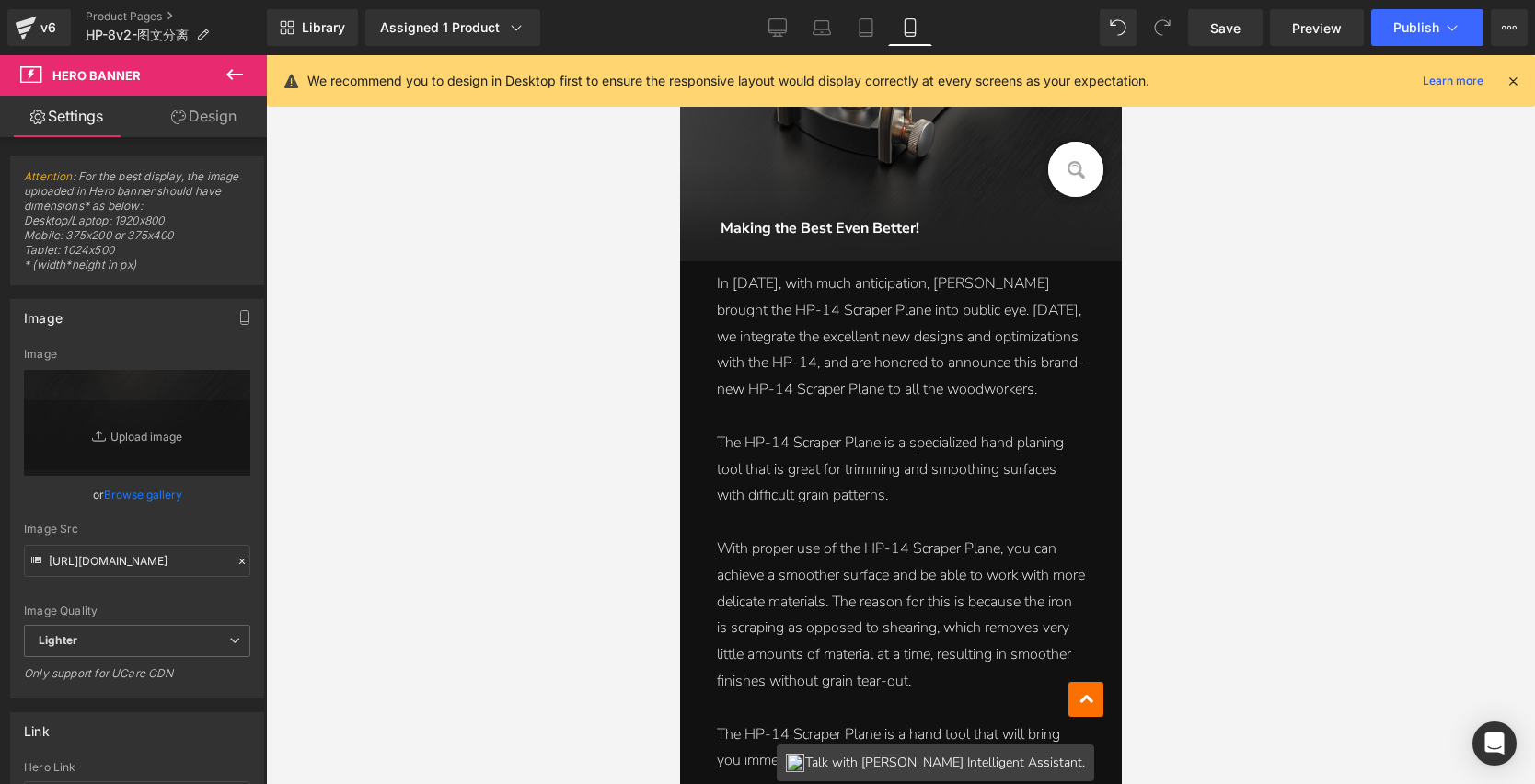
scroll to position [1089, 0]
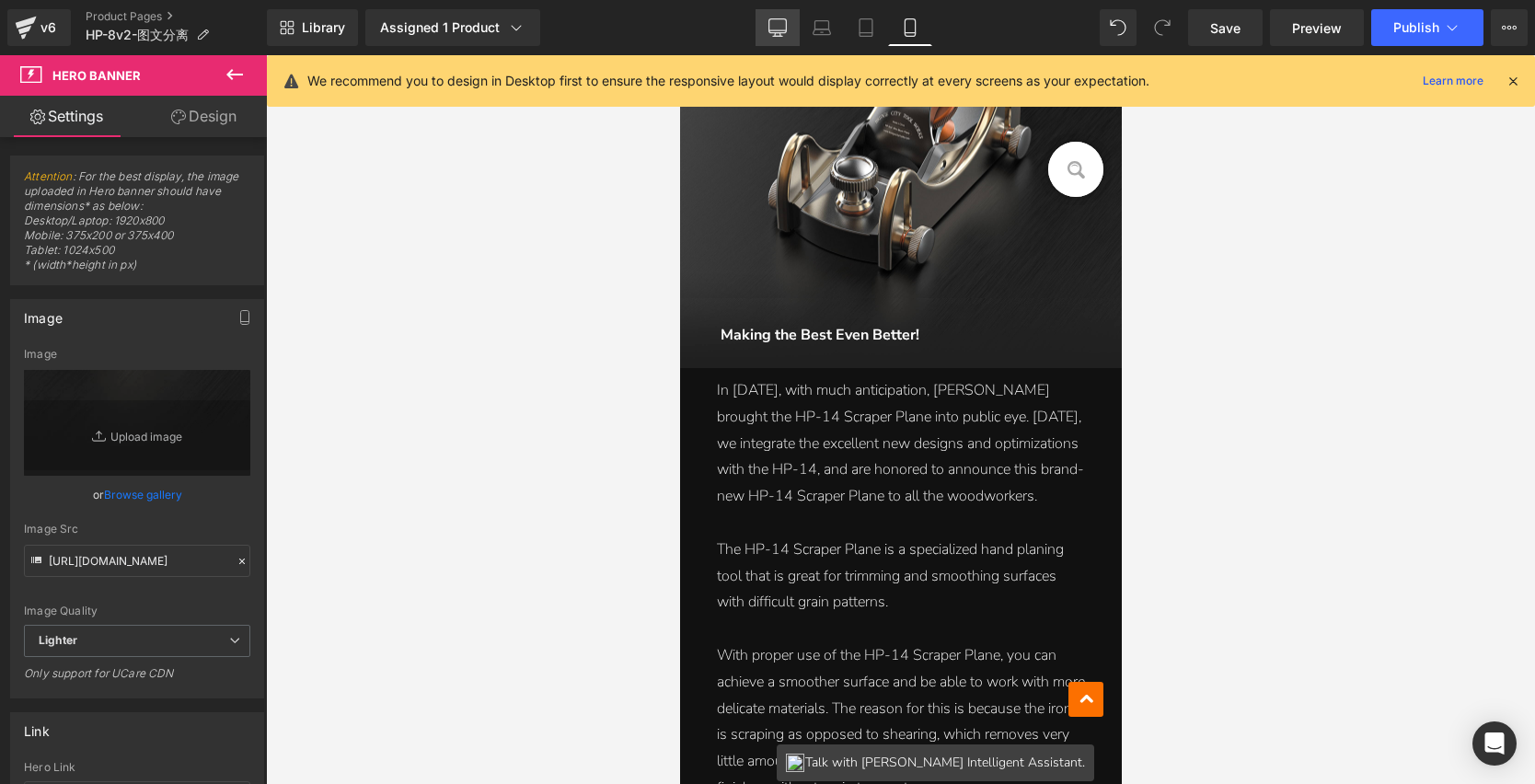
click at [793, 28] on link "Desktop" at bounding box center [778, 28] width 44 height 37
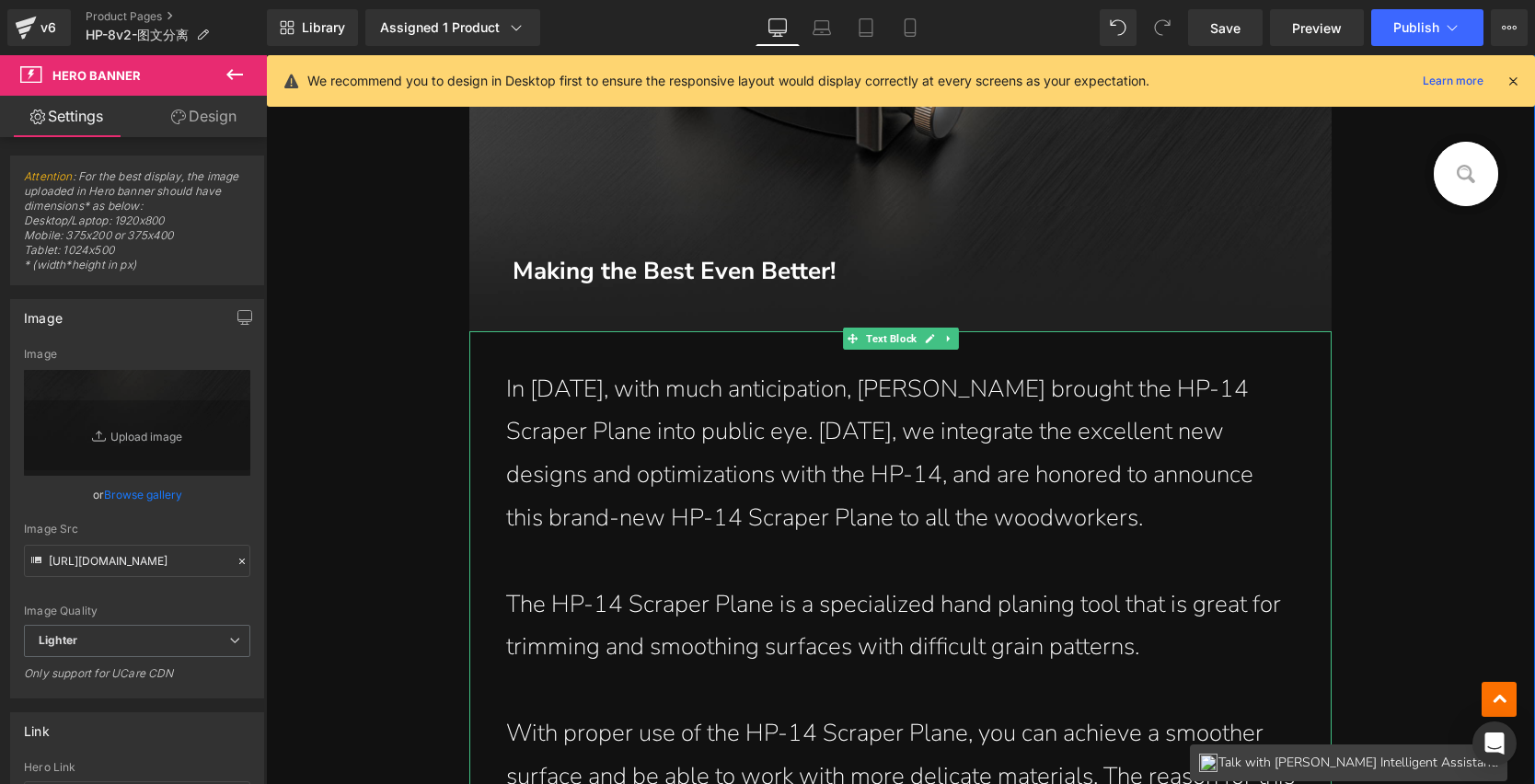
scroll to position [1370, 0]
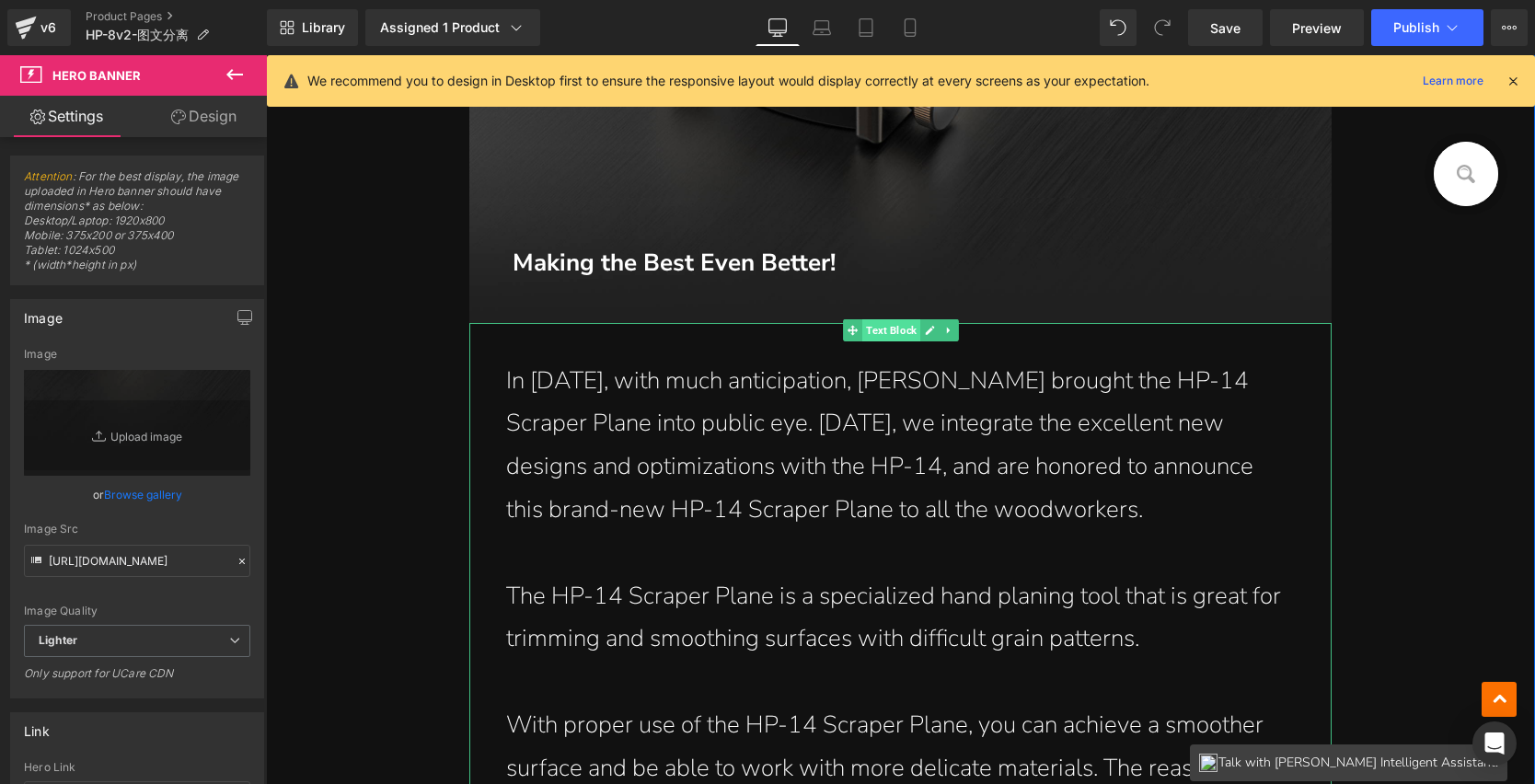
click at [883, 328] on span "Text Block" at bounding box center [891, 330] width 58 height 22
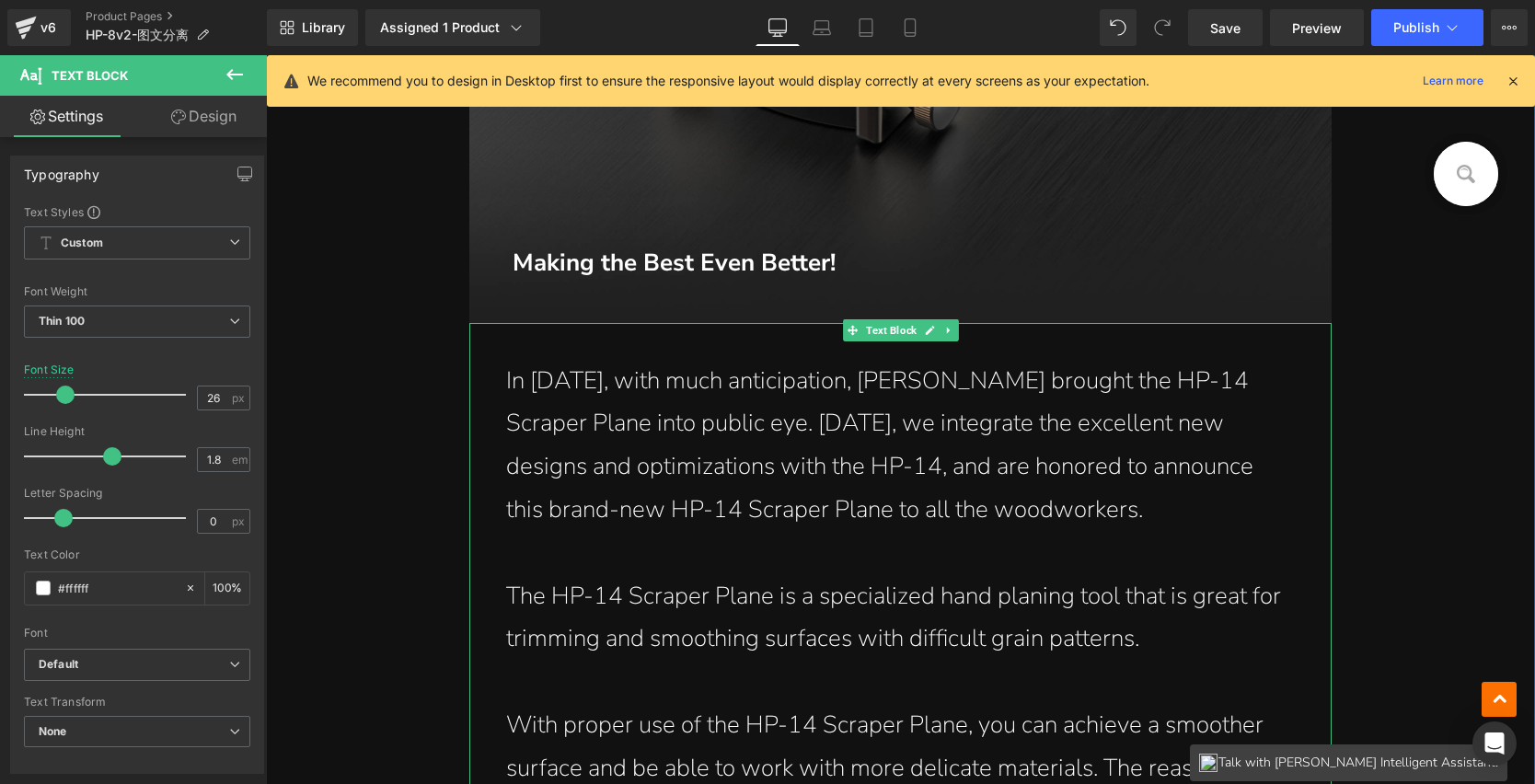
click at [552, 389] on p "In 2017, with much anticipation, John brought the HP-14 Scraper Plane into publ…" at bounding box center [901, 445] width 790 height 172
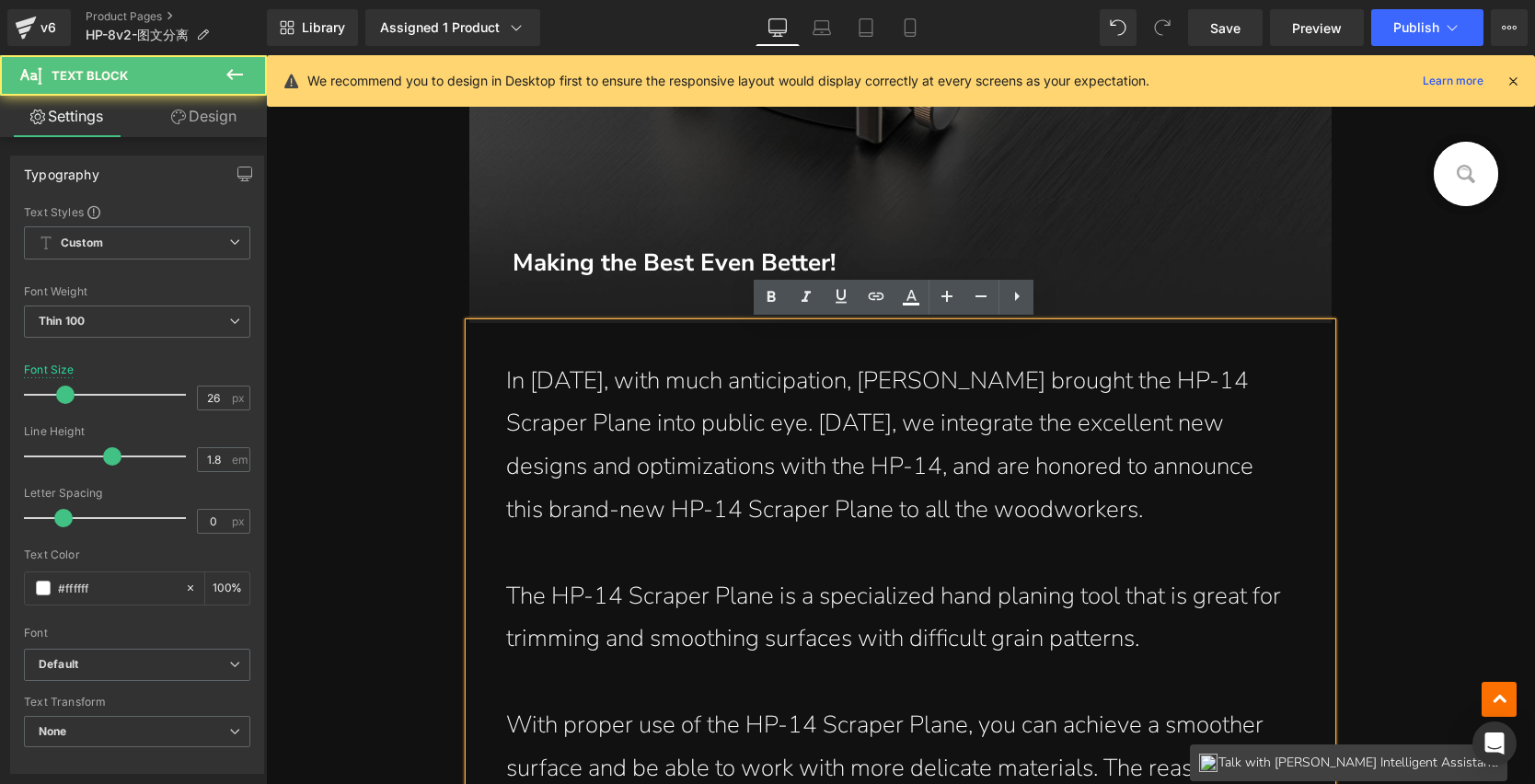
click at [506, 383] on p "In 2017, with much anticipation, John brought the HP-14 Scraper Plane into publ…" at bounding box center [901, 445] width 790 height 172
click at [508, 383] on p "In 2017, with much anticipation, John brought the HP-14 Scraper Plane into publ…" at bounding box center [901, 445] width 790 height 172
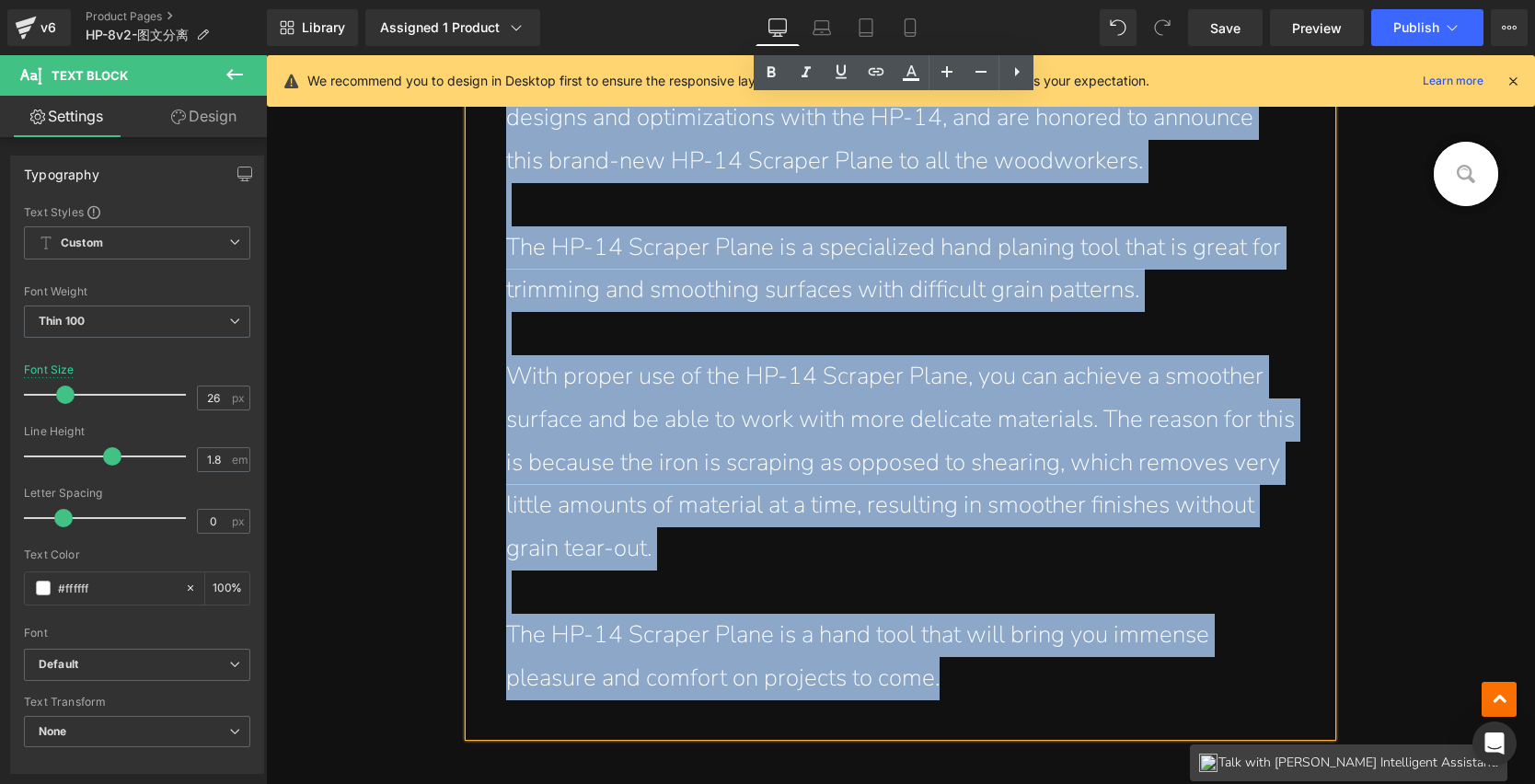
scroll to position [1805, 0]
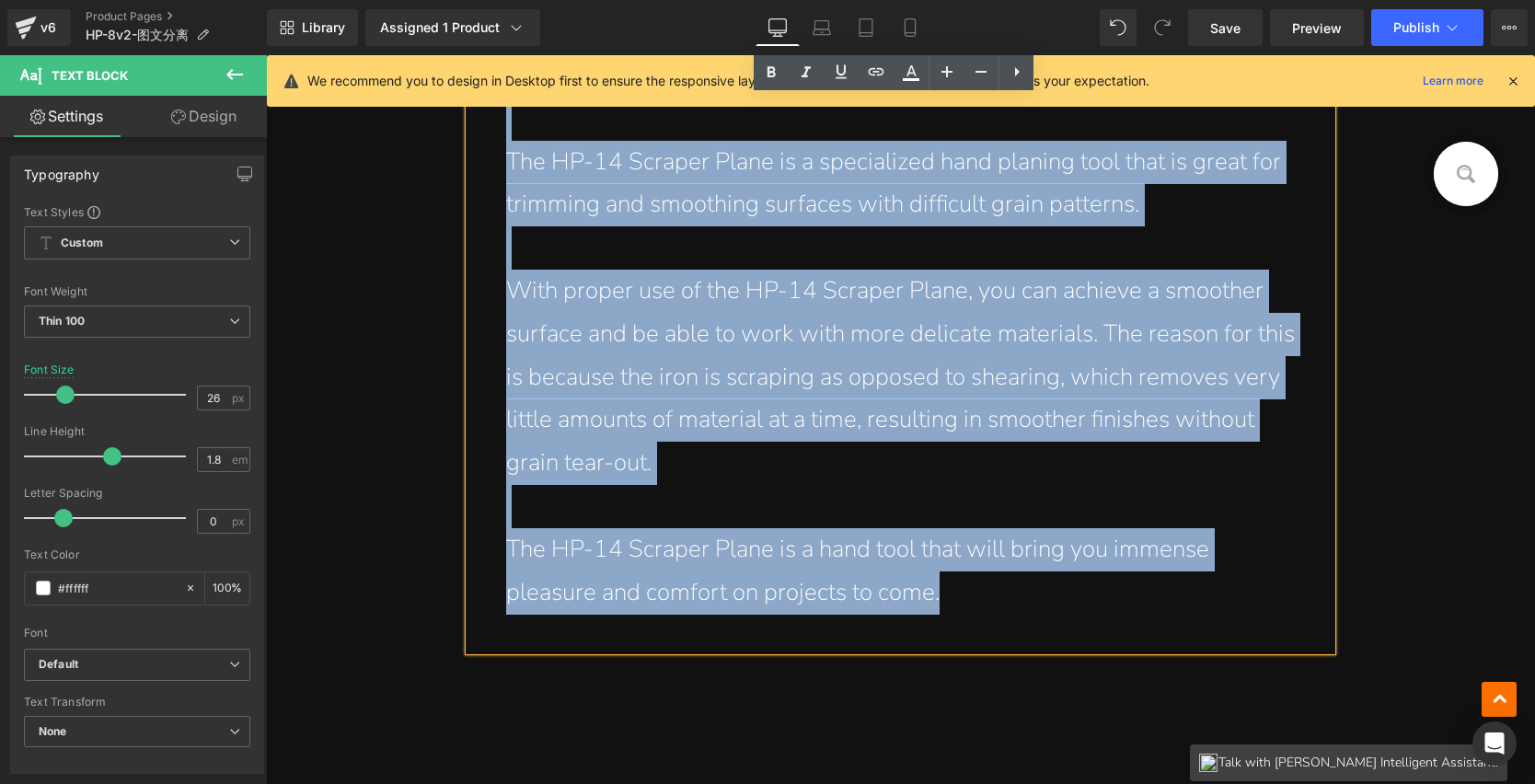
drag, startPoint x: 498, startPoint y: 380, endPoint x: 1052, endPoint y: 597, distance: 595.0
click at [1052, 597] on div "In 2017, with much anticipation, John brought the HP-14 Scraper Plane into publ…" at bounding box center [901, 269] width 863 height 763
paste div
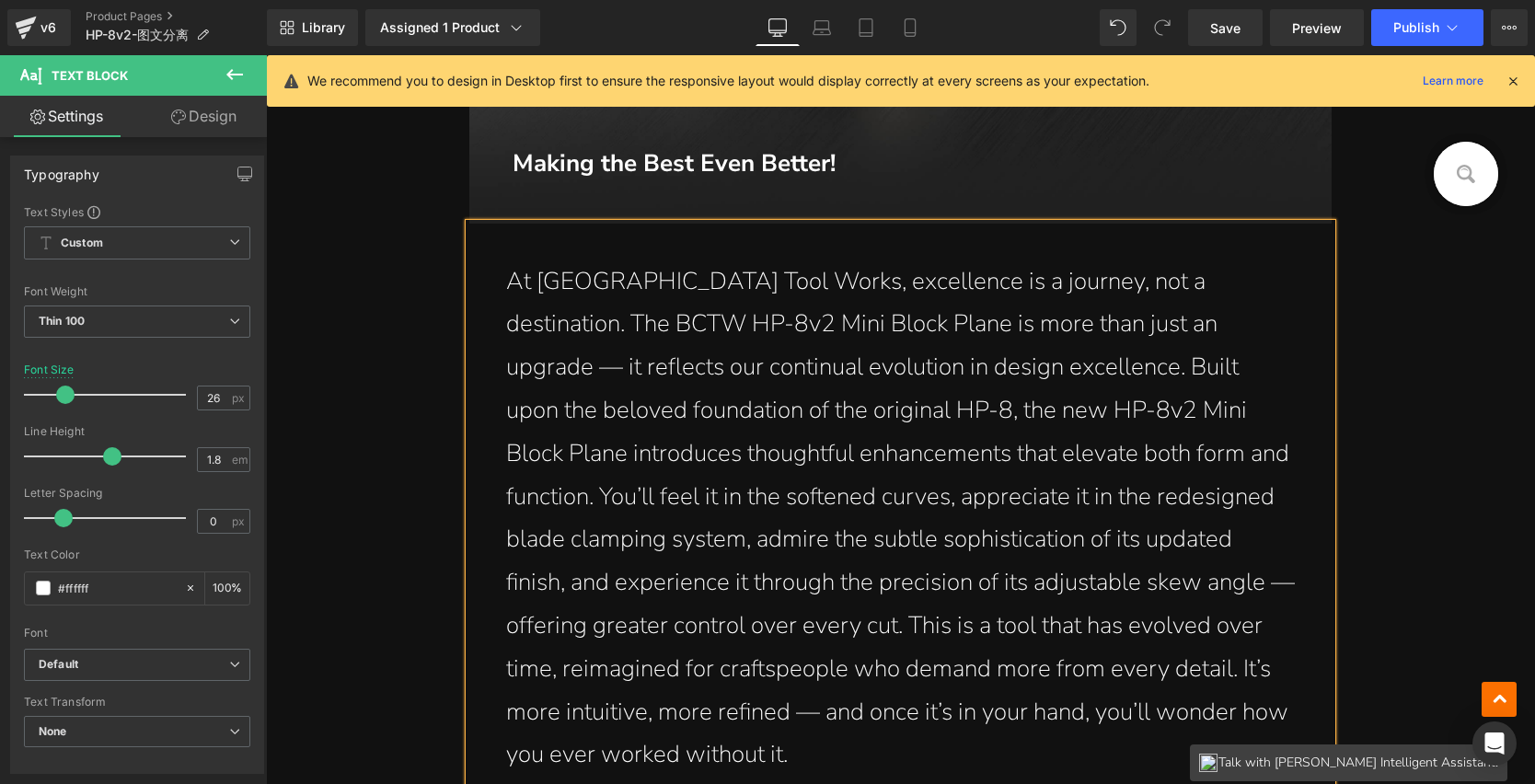
scroll to position [1480, 0]
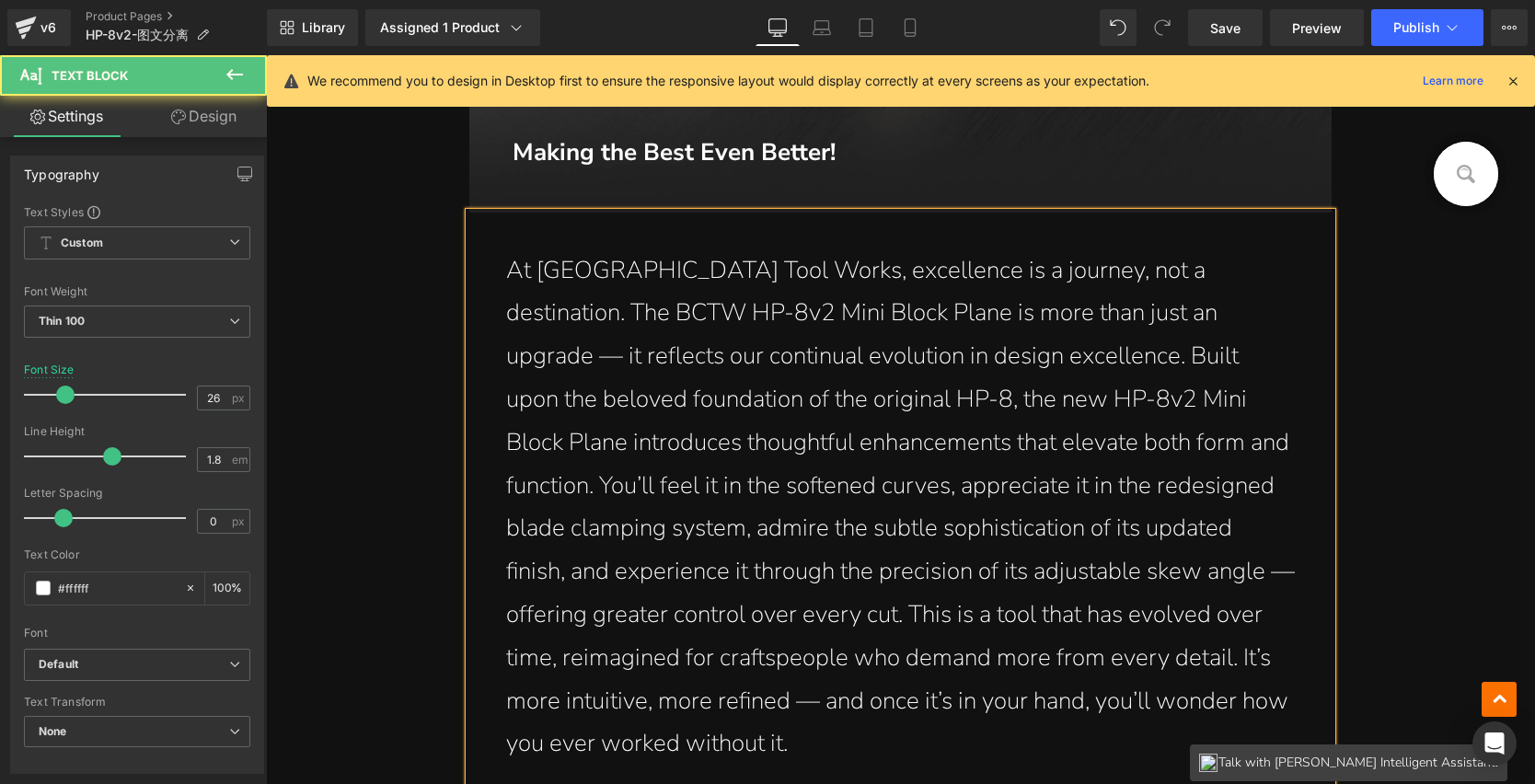
click at [962, 355] on p "At Bridge City Tool Works, excellence is a journey, not a destination. The BCTW…" at bounding box center [901, 508] width 790 height 518
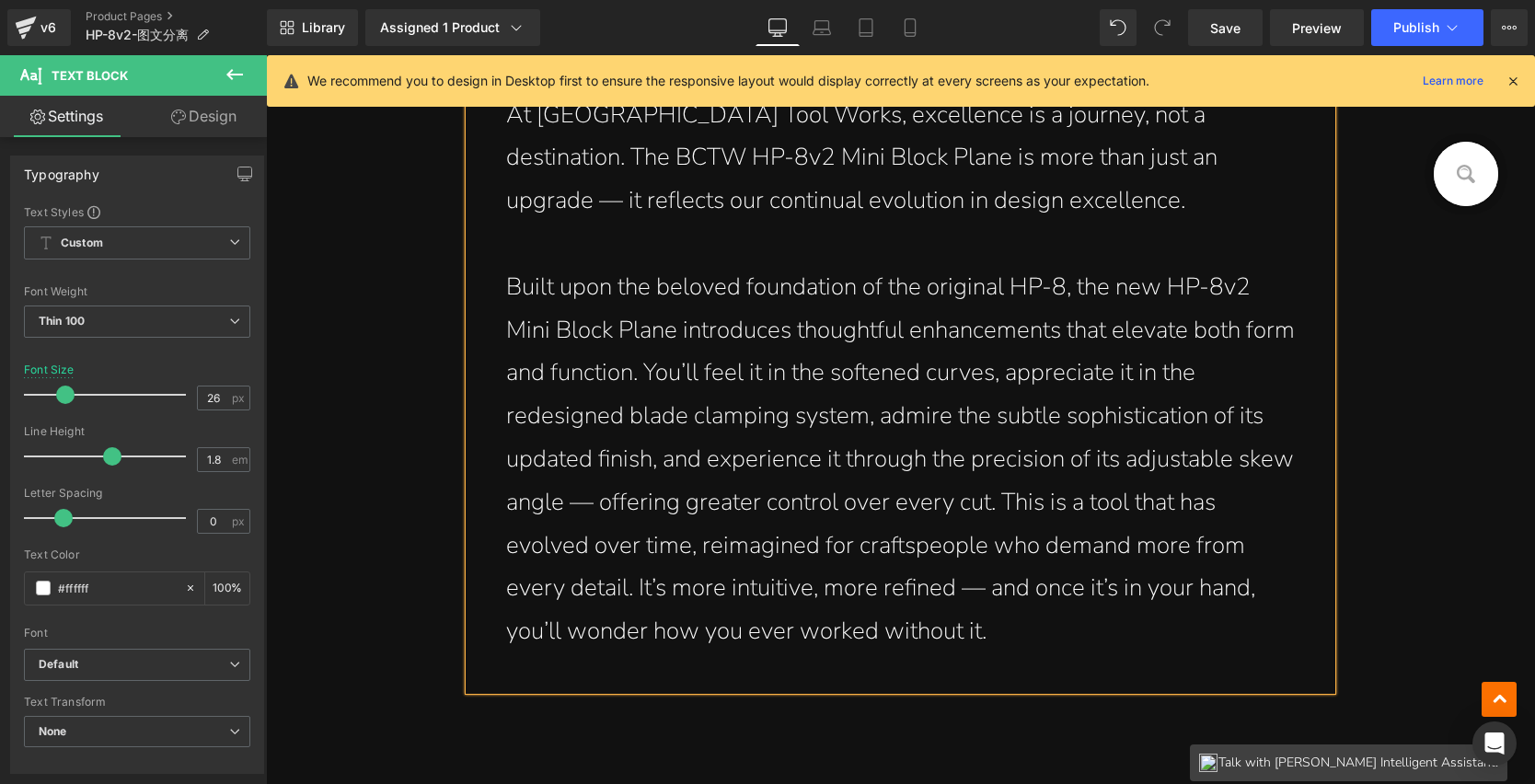
scroll to position [1638, 0]
click at [995, 496] on p "Built upon the beloved foundation of the original HP-8, the new HP-8v2 Mini Blo…" at bounding box center [901, 458] width 790 height 388
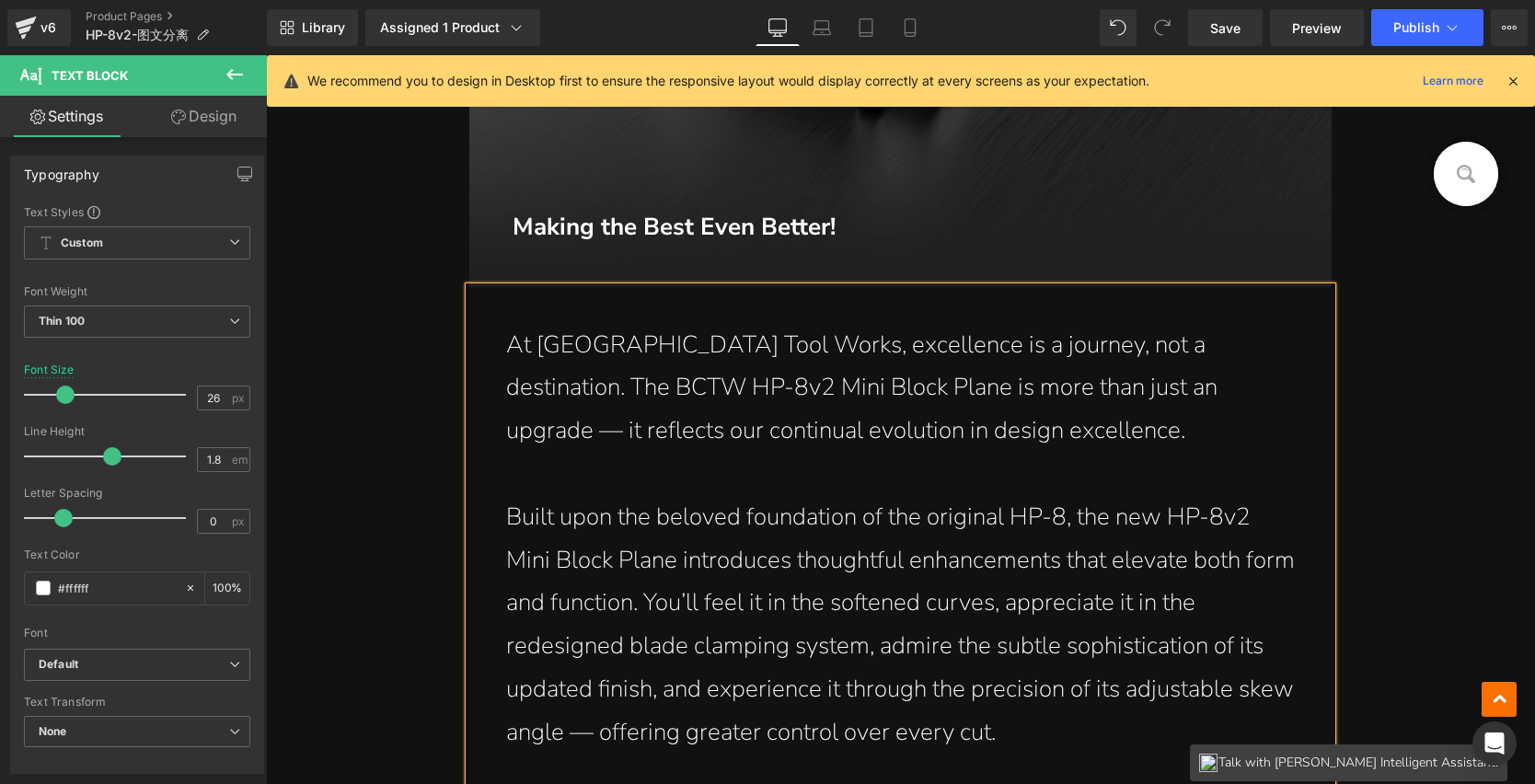
scroll to position [1269, 0]
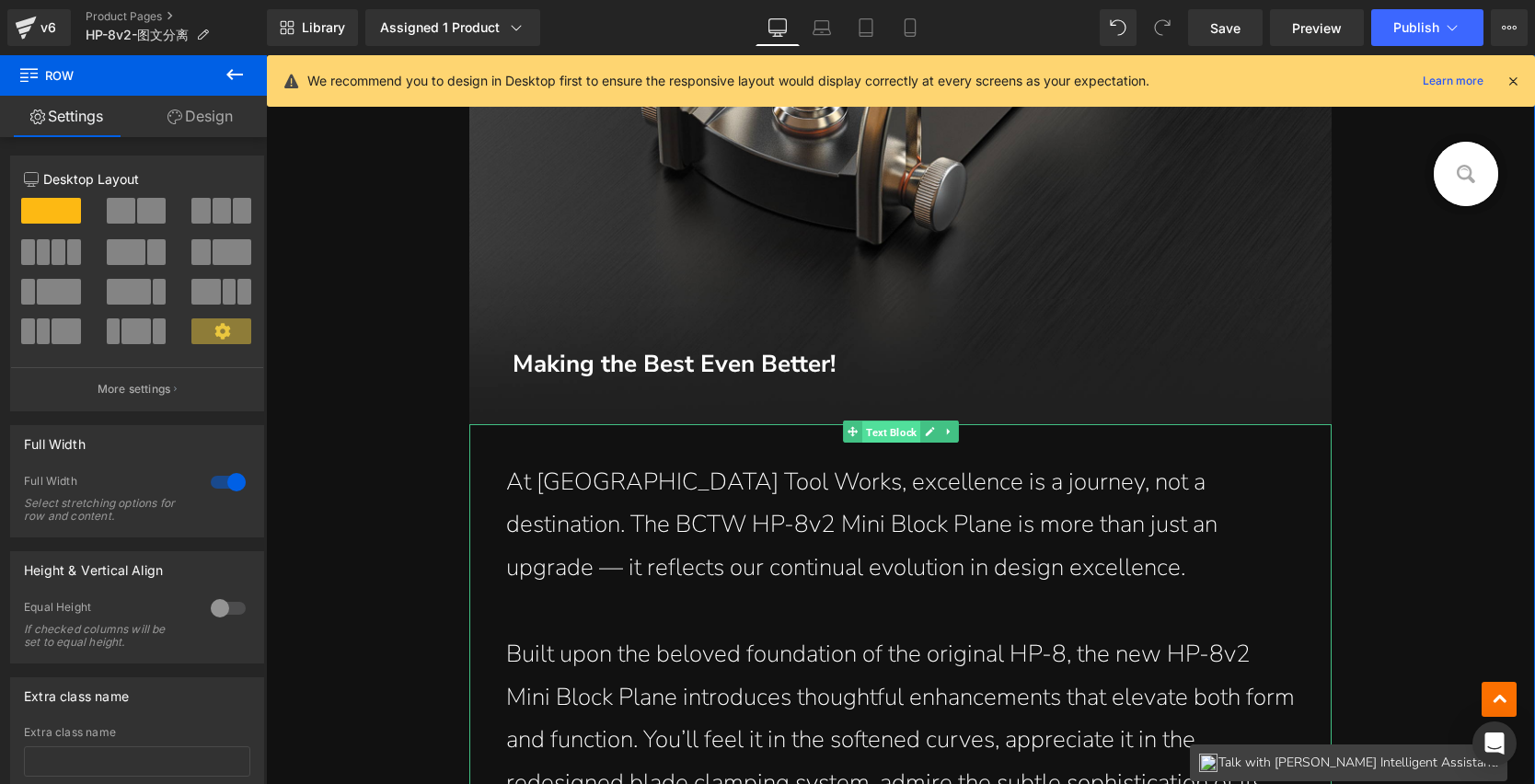
click at [884, 434] on span "Text Block" at bounding box center [891, 431] width 58 height 22
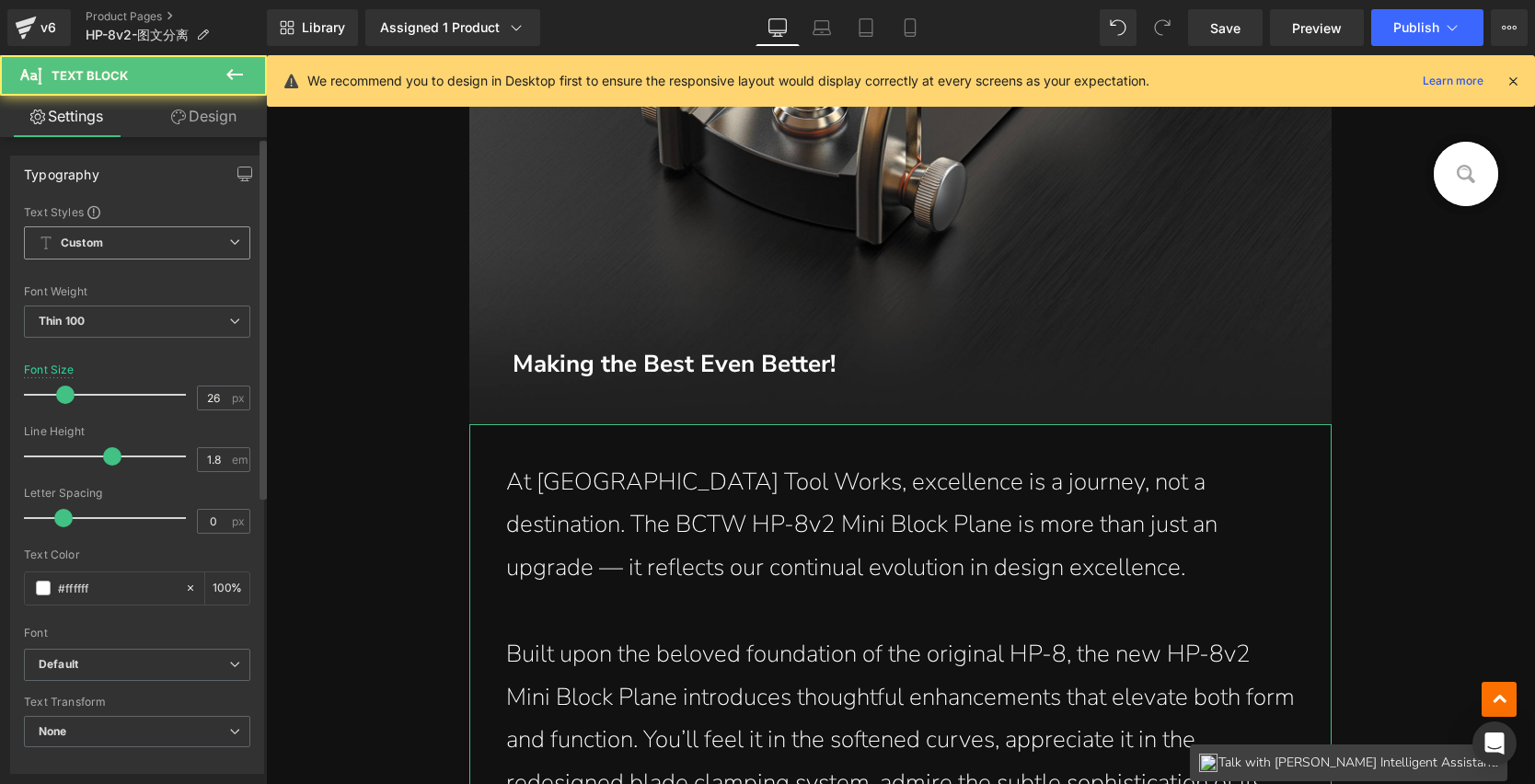
scroll to position [104, 0]
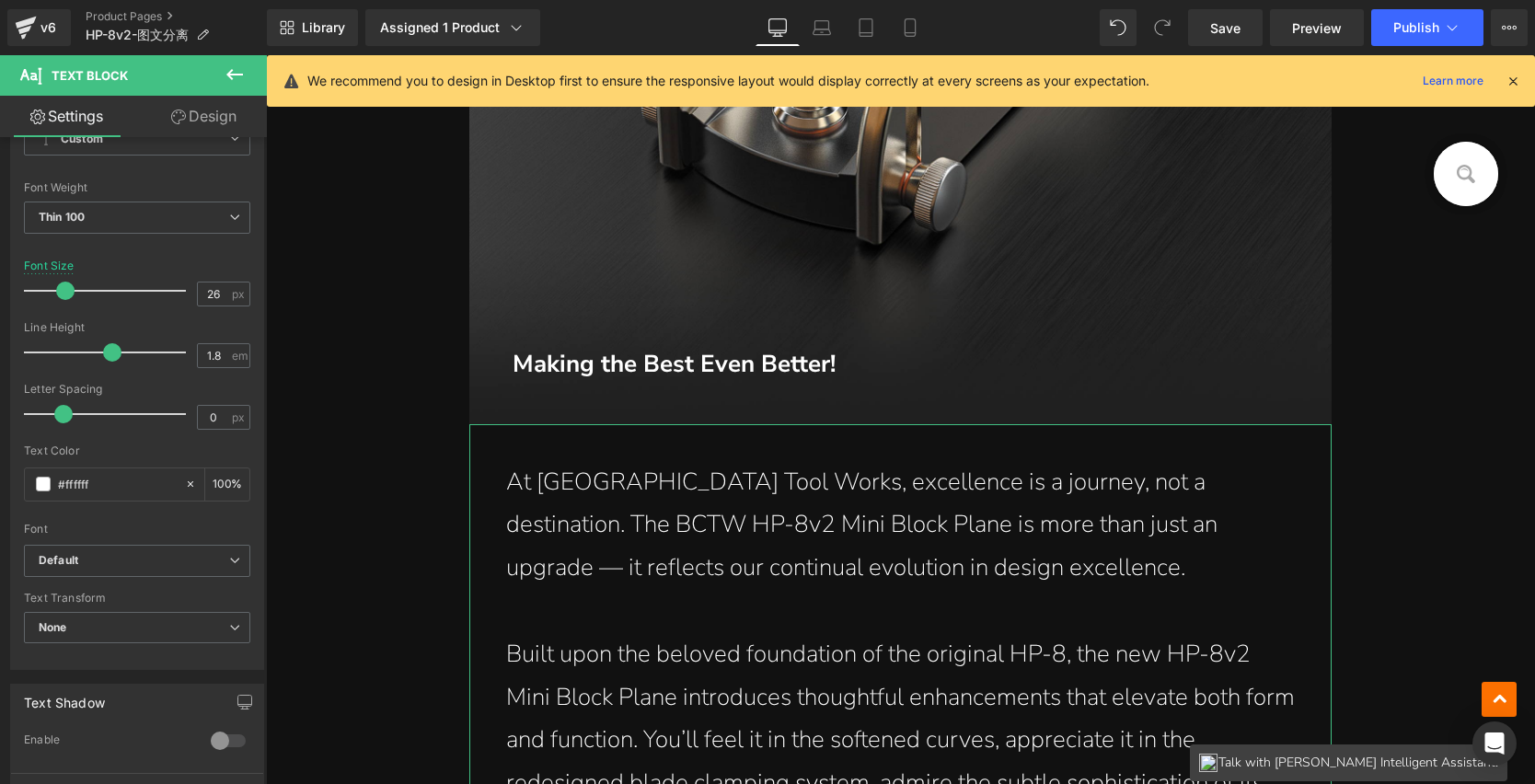
click at [201, 110] on link "Design" at bounding box center [204, 115] width 134 height 41
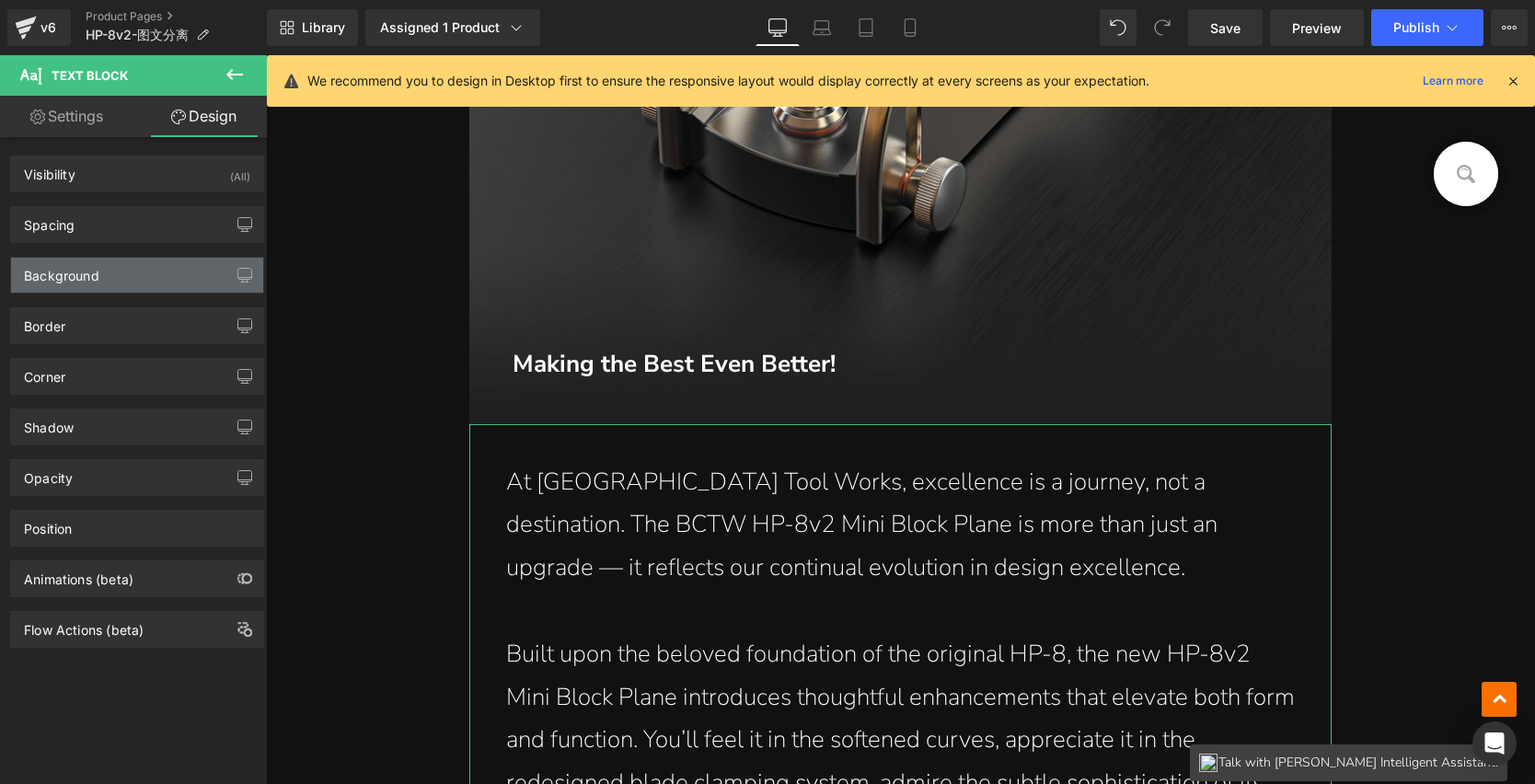
click at [79, 280] on div "Background" at bounding box center [62, 270] width 75 height 26
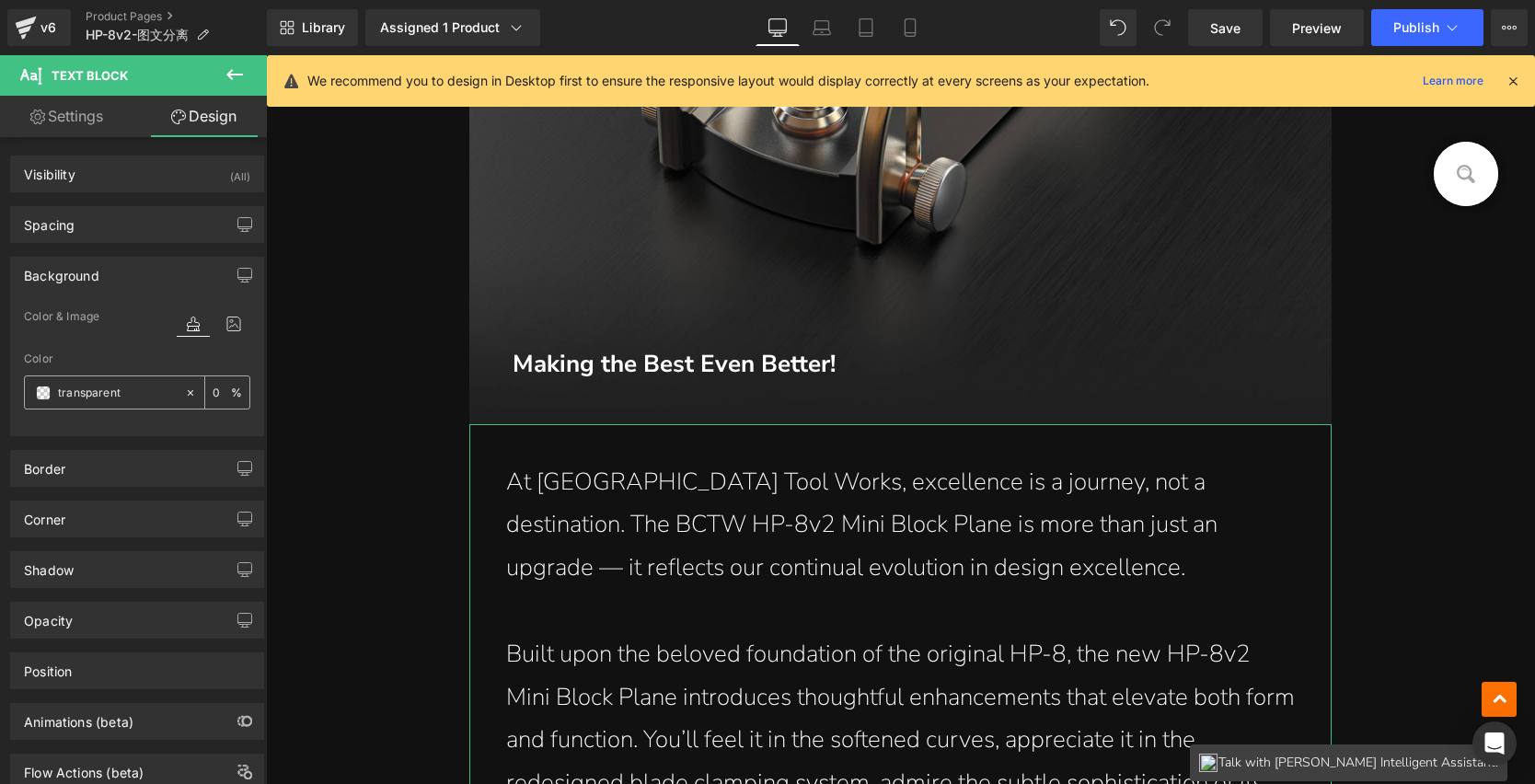
click at [184, 392] on icon at bounding box center [190, 392] width 13 height 13
click at [128, 395] on input "none" at bounding box center [116, 392] width 117 height 20
paste input "202020"
type input "202020"
type input "100"
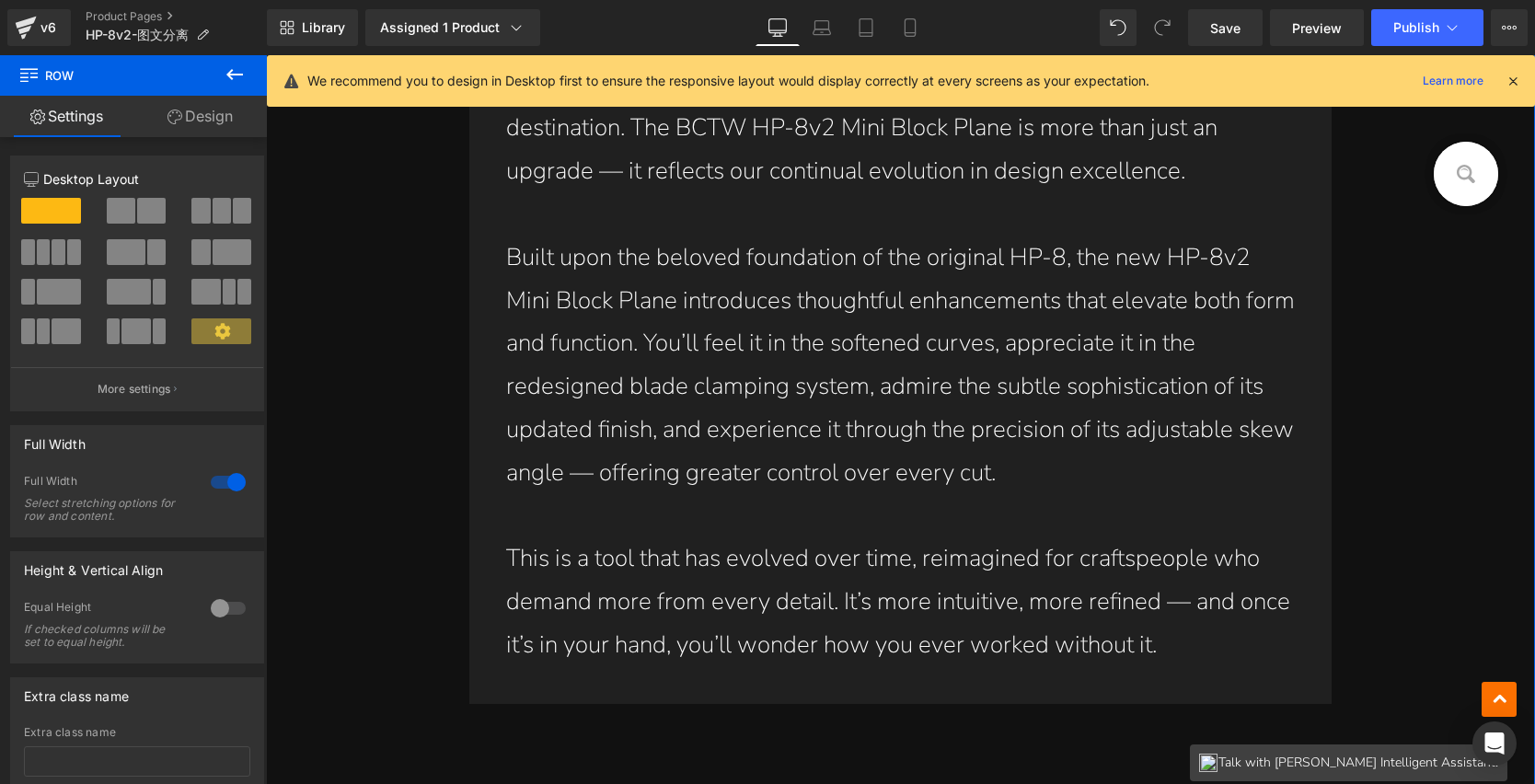
scroll to position [1850, 0]
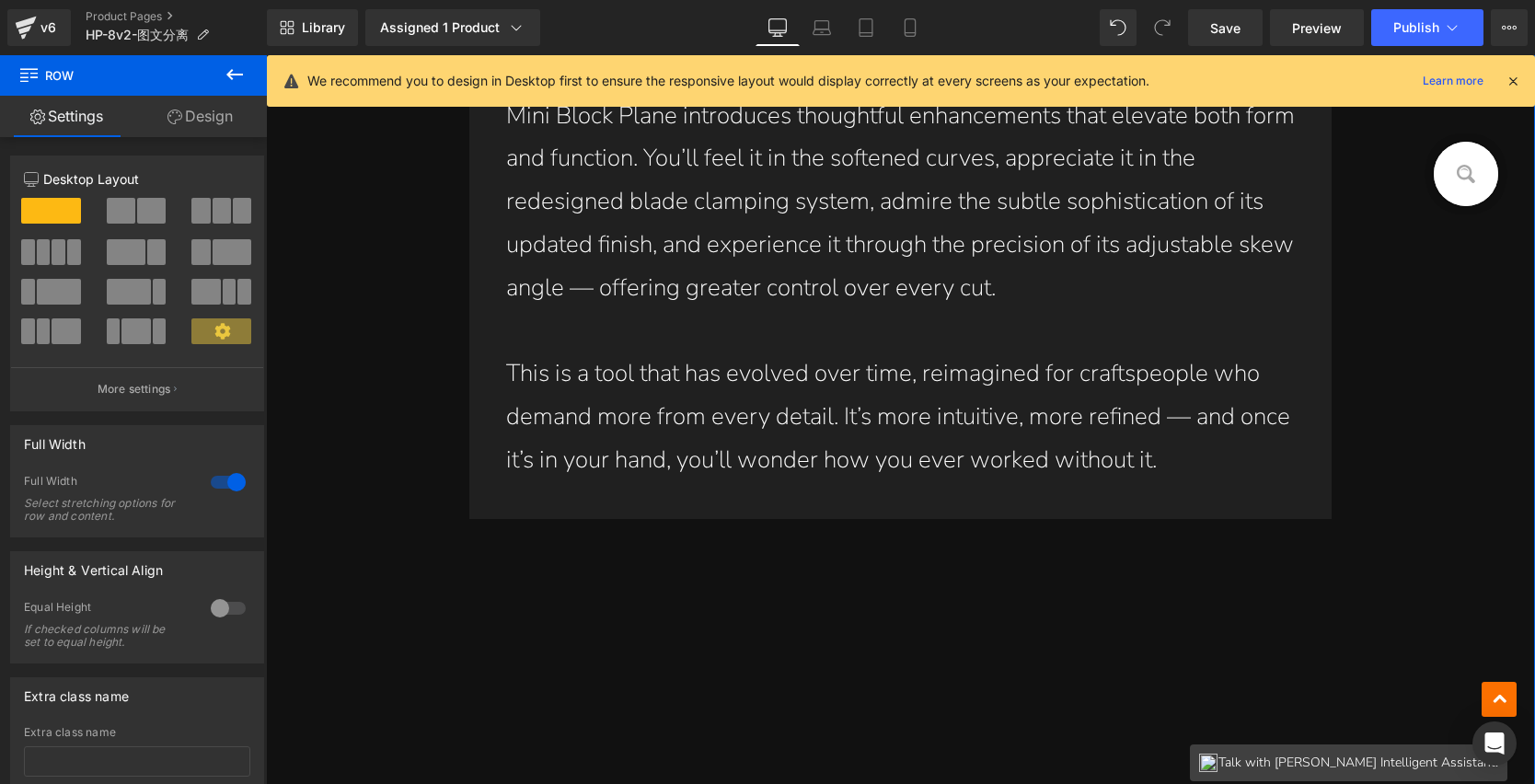
click at [1260, 547] on div at bounding box center [901, 542] width 863 height 46
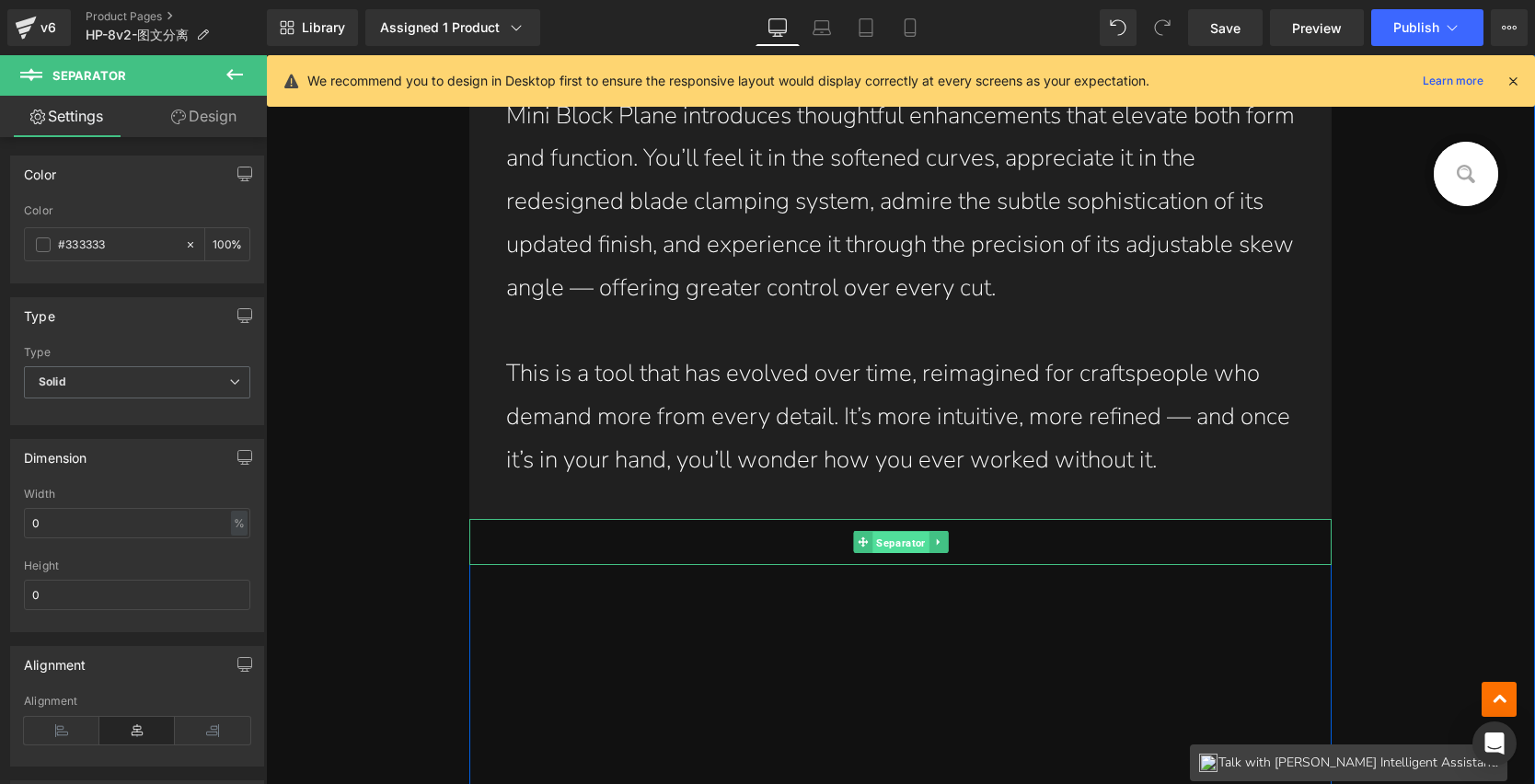
click at [886, 538] on span "Separator" at bounding box center [901, 543] width 56 height 22
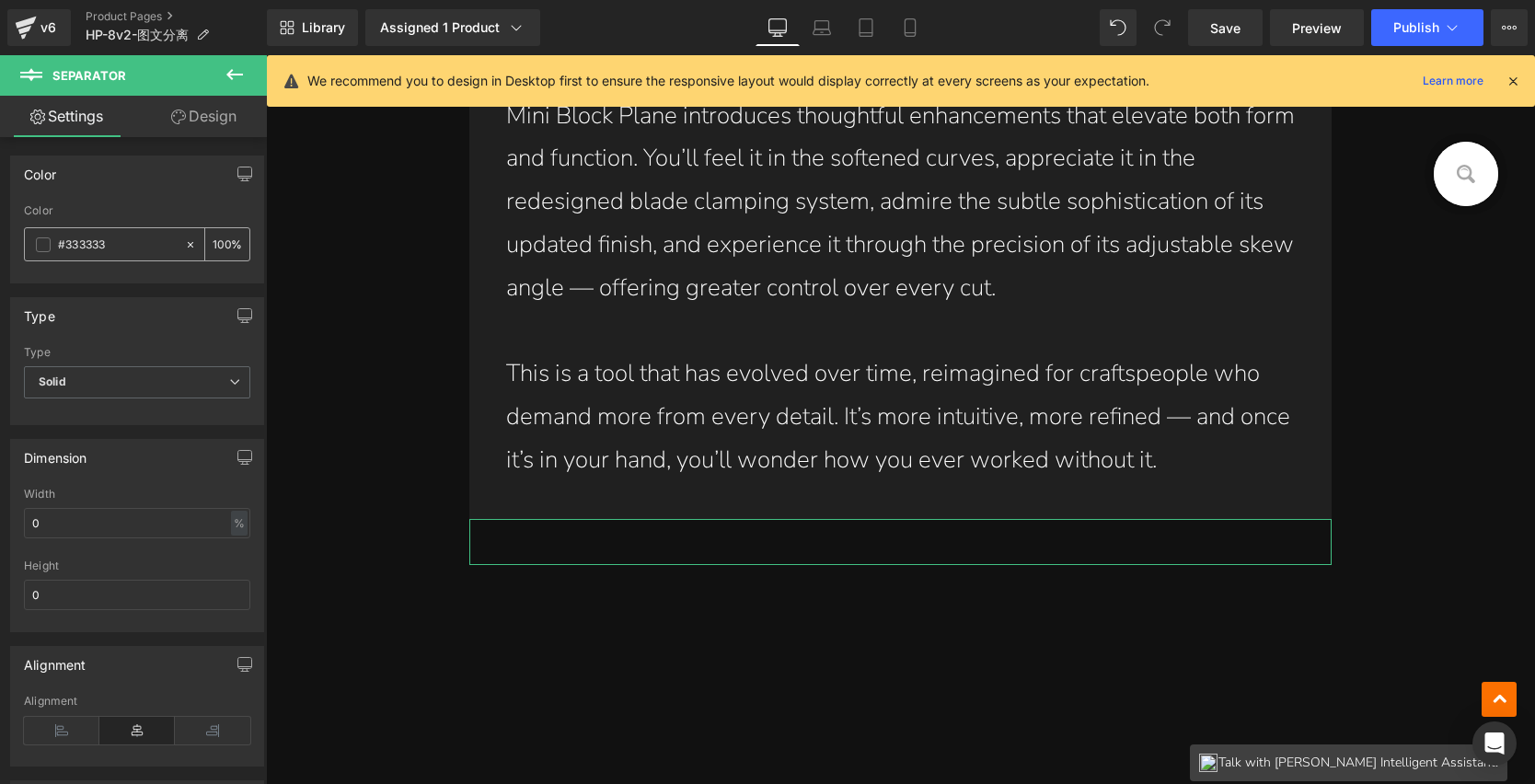
click at [117, 248] on input "#333333" at bounding box center [116, 244] width 117 height 20
drag, startPoint x: 120, startPoint y: 246, endPoint x: 3, endPoint y: 228, distance: 118.4
click at [3, 228] on div "Color #333333 Color #333333 100 %" at bounding box center [138, 212] width 275 height 141
paste input "202020"
type input "202020"
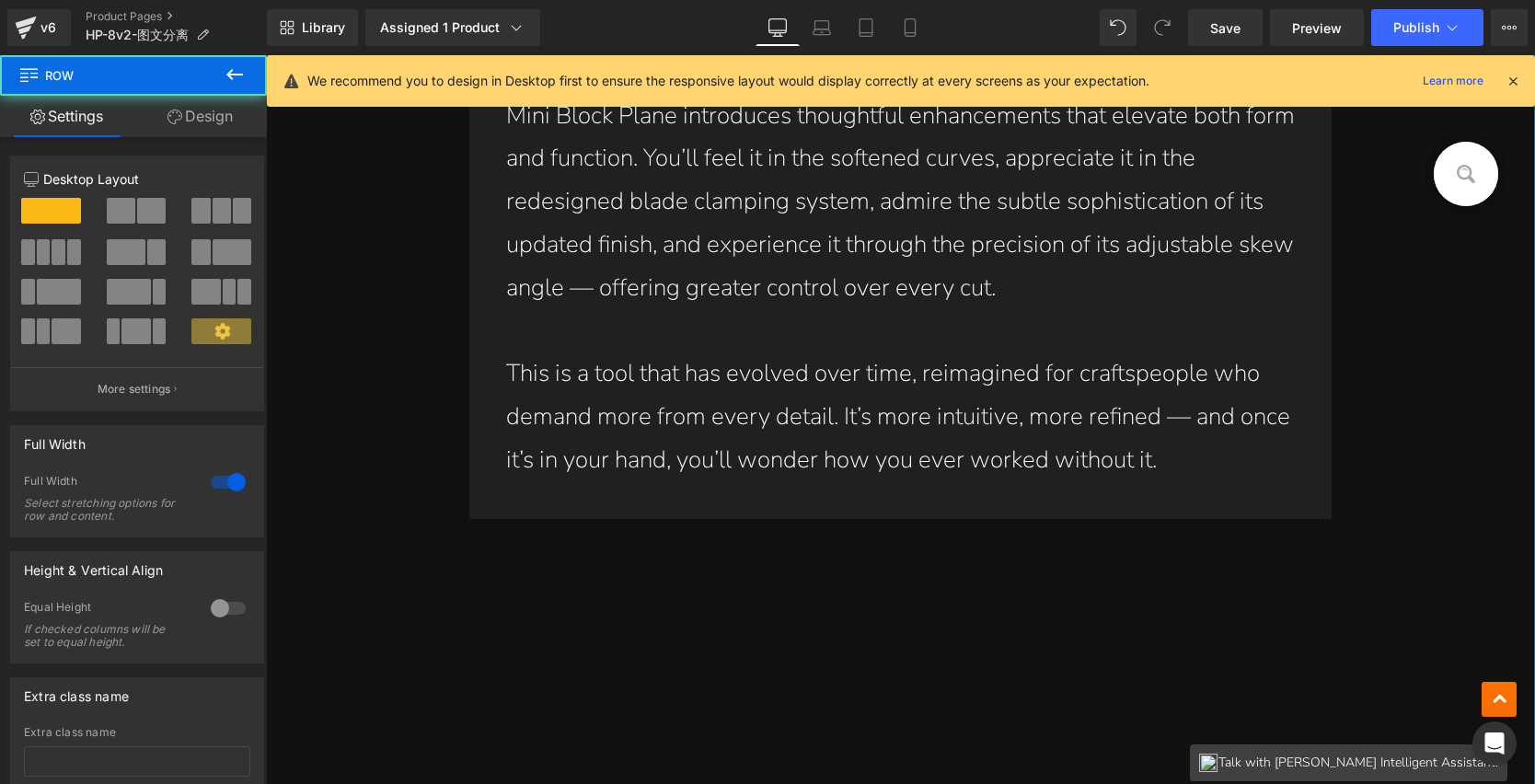
click at [266, 55] on div at bounding box center [266, 55] width 0 height 0
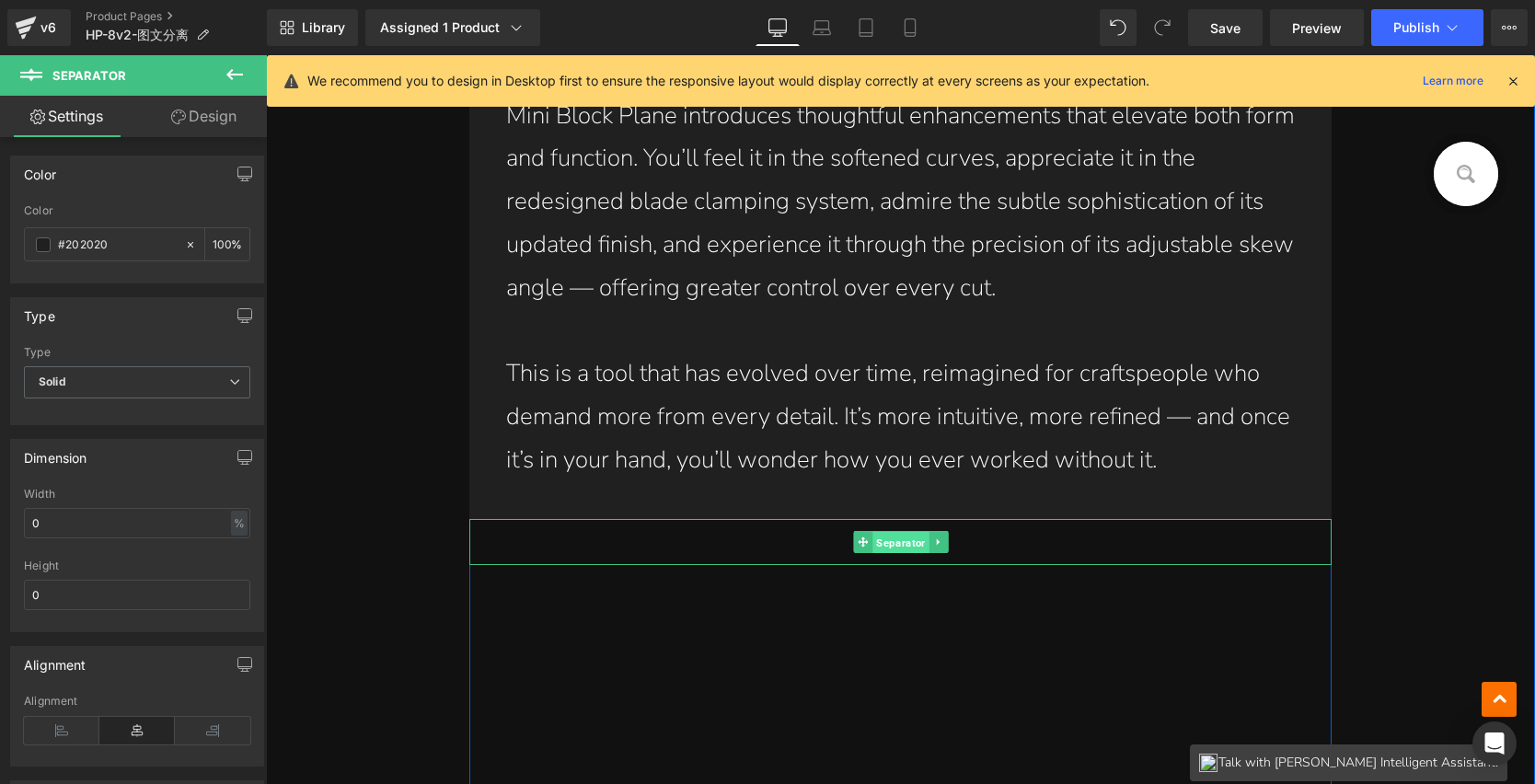
click at [888, 544] on span "Separator" at bounding box center [901, 543] width 56 height 22
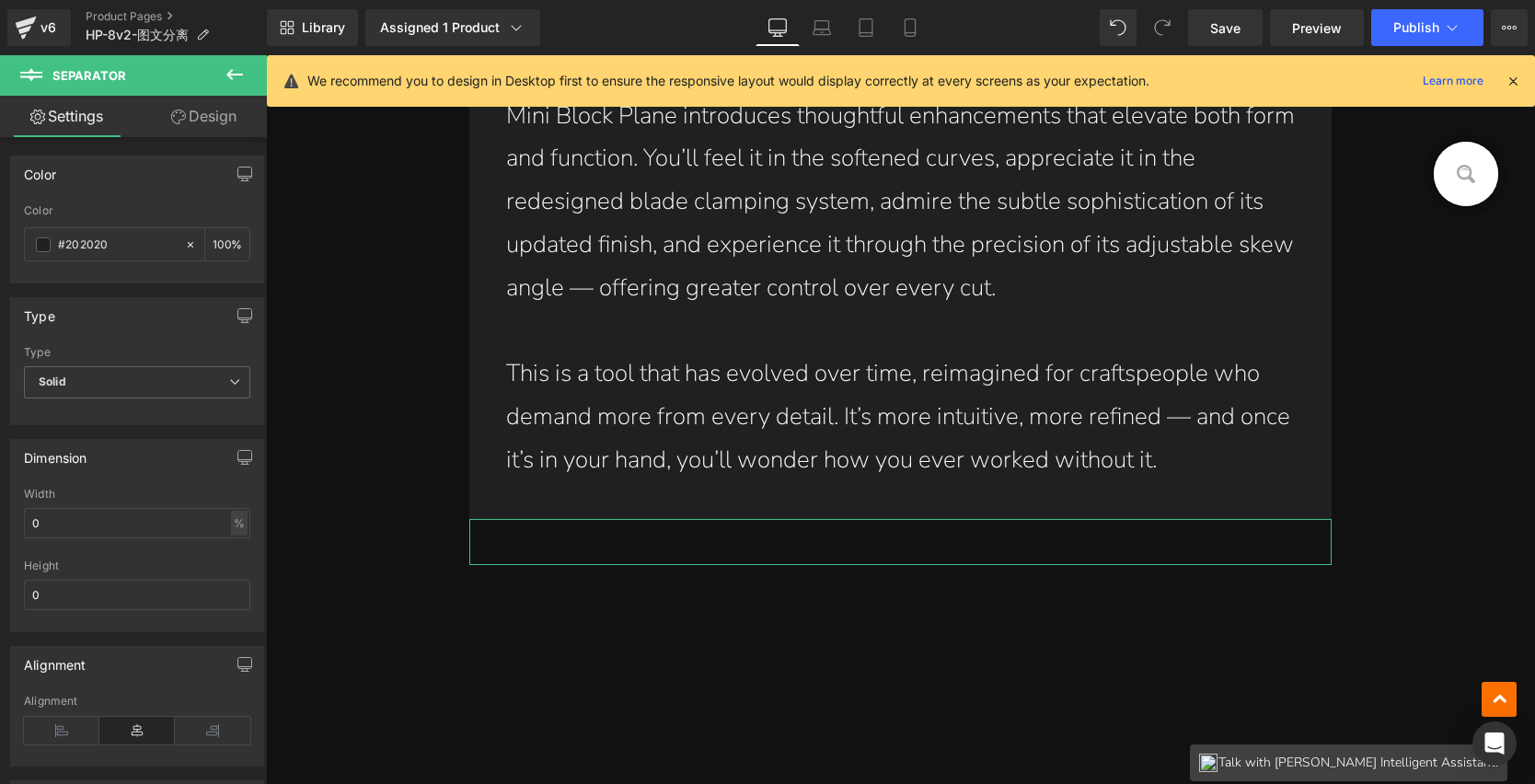
click at [219, 114] on link "Design" at bounding box center [204, 115] width 134 height 41
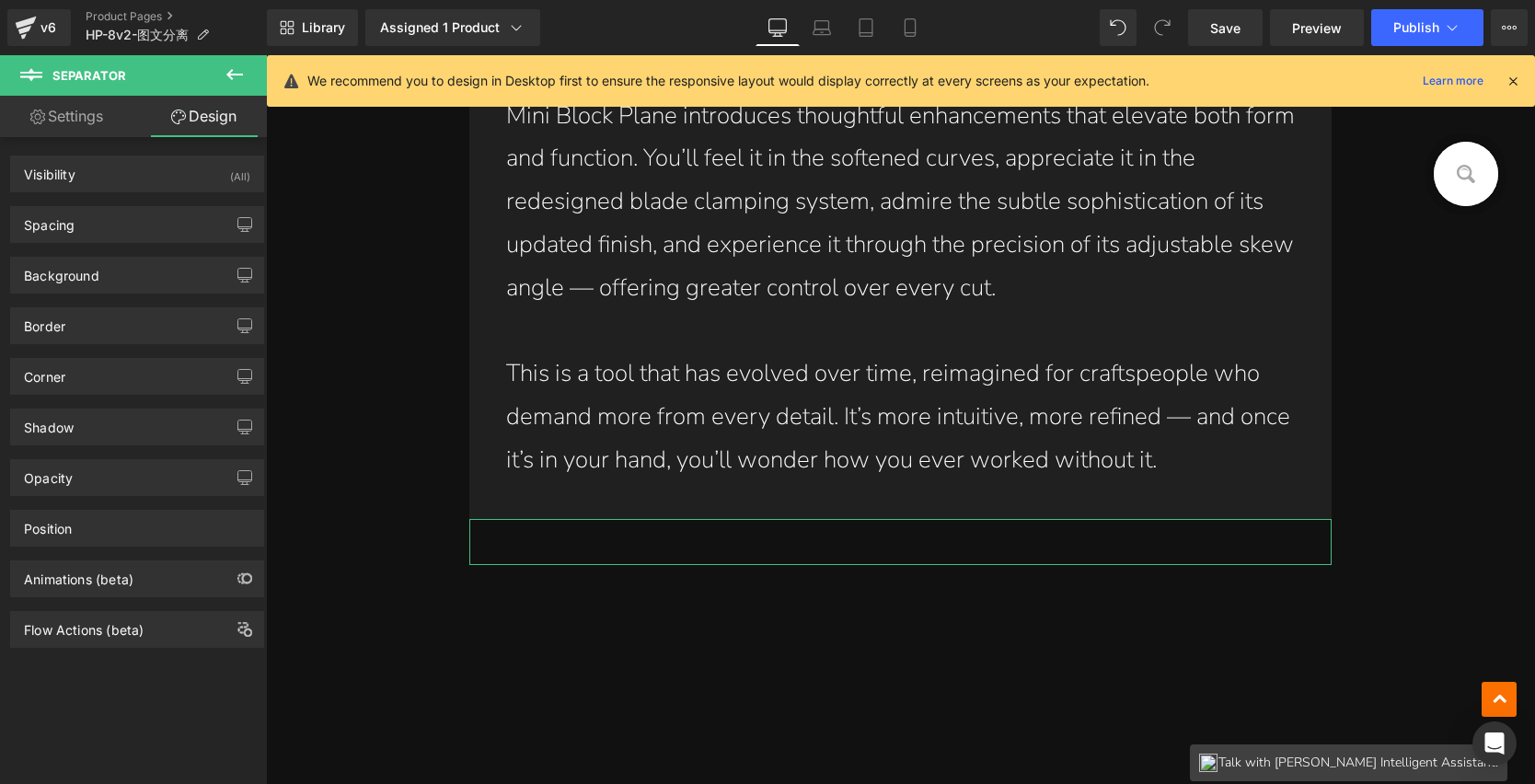
type input "transparent"
type input "0"
click at [87, 273] on div "Background" at bounding box center [62, 270] width 75 height 26
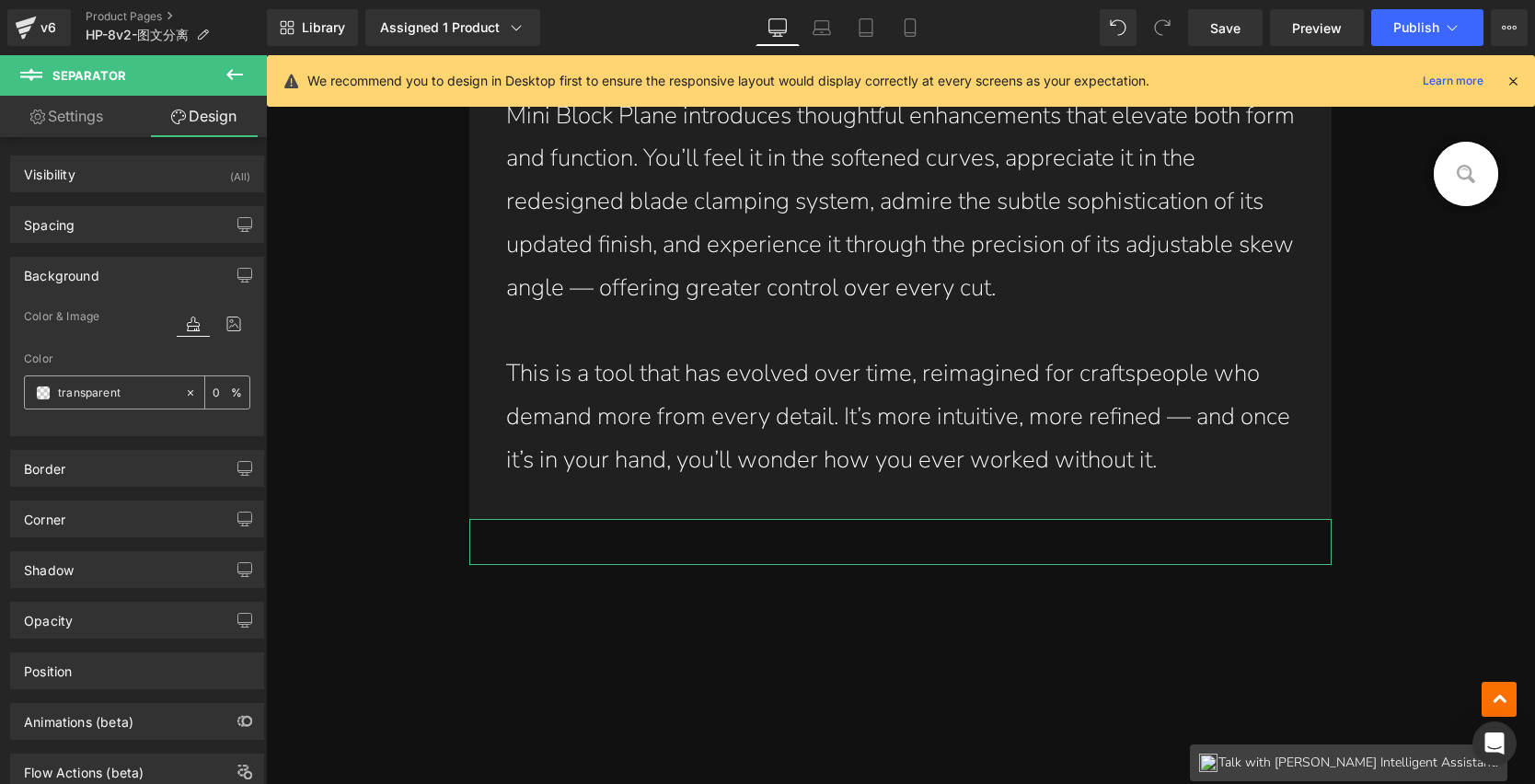
click at [184, 393] on icon at bounding box center [190, 392] width 13 height 13
paste input "202020"
type input "202020"
type input "100"
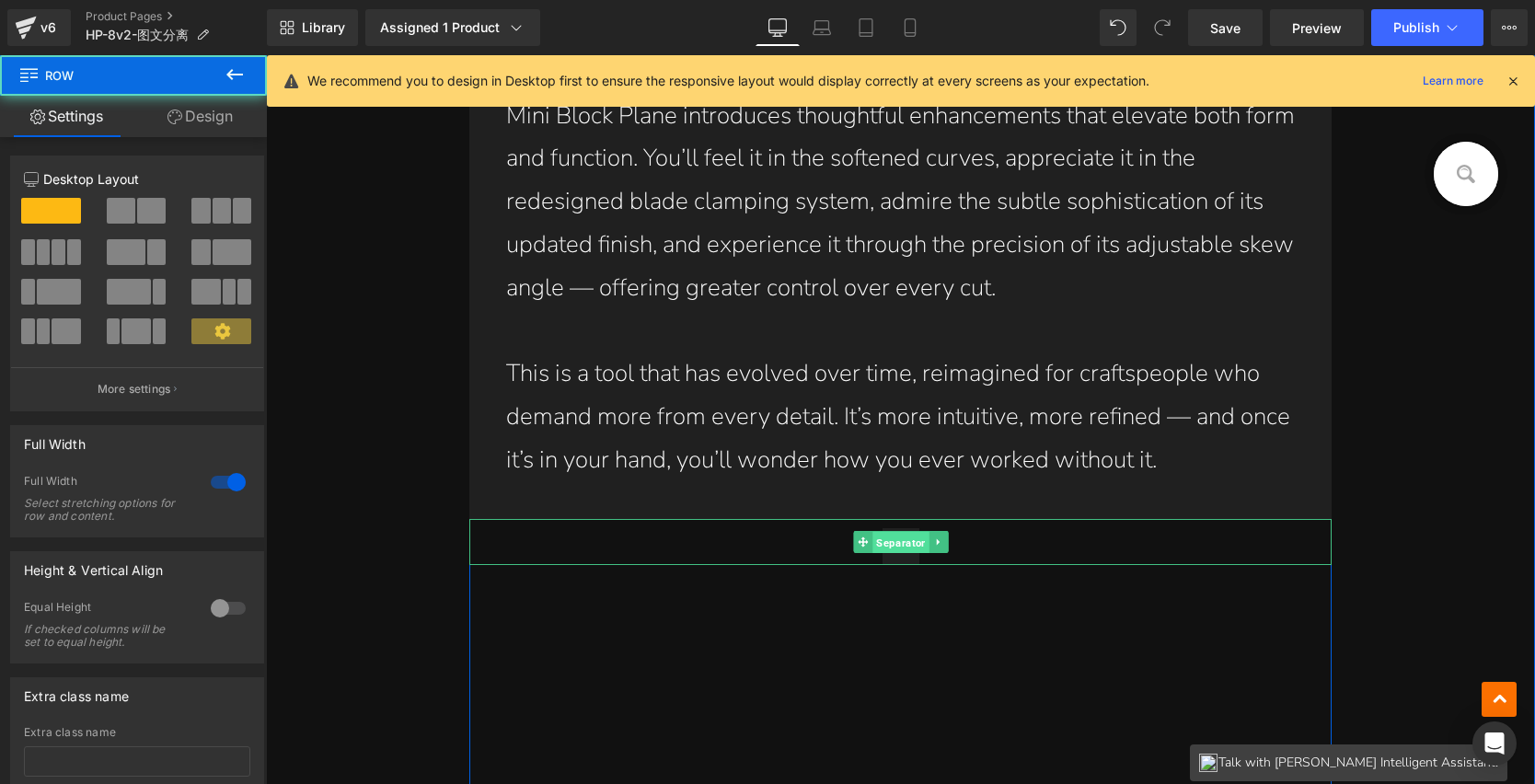
click at [895, 543] on span "Separator" at bounding box center [901, 543] width 56 height 22
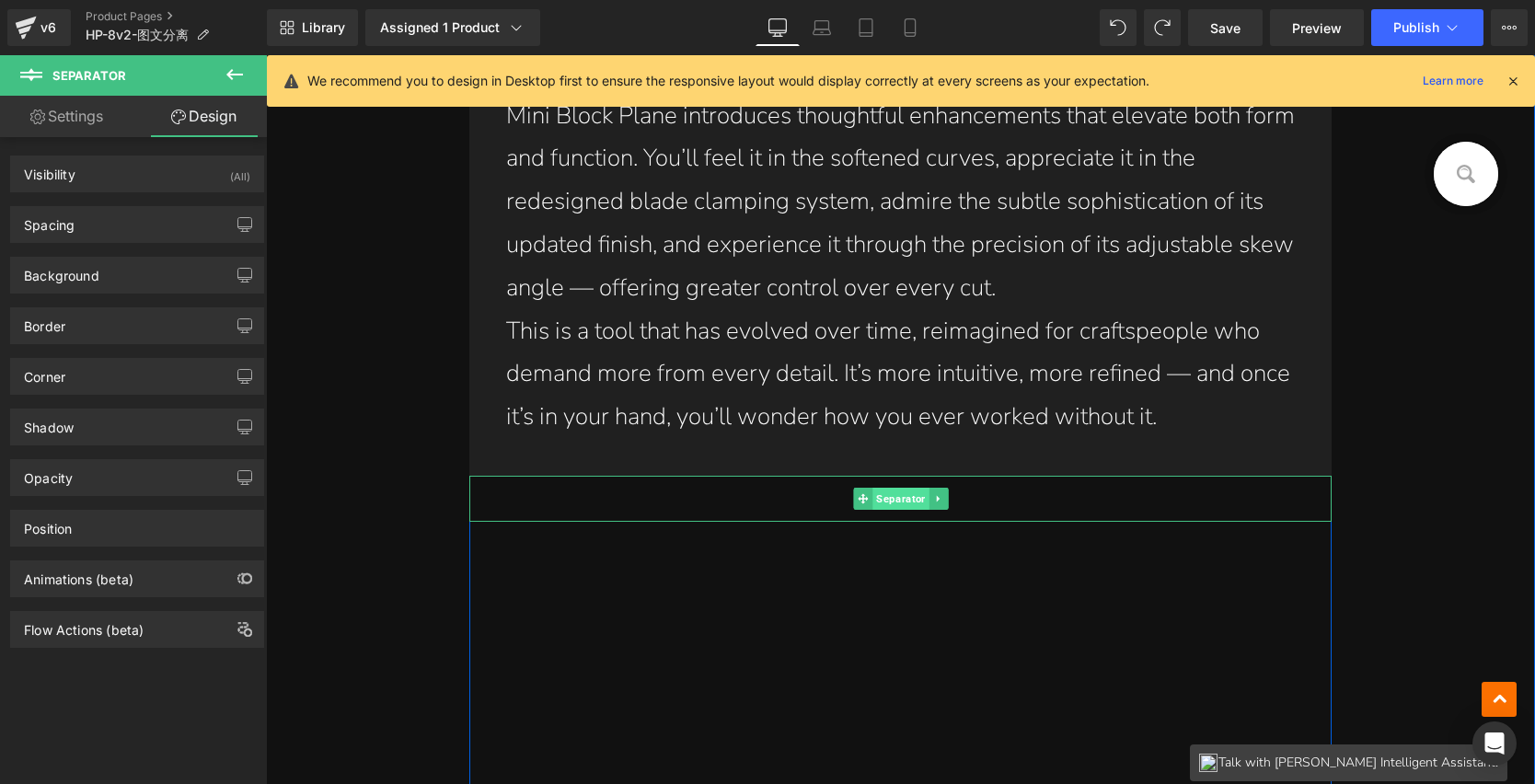
click at [895, 498] on span "Separator" at bounding box center [901, 498] width 56 height 22
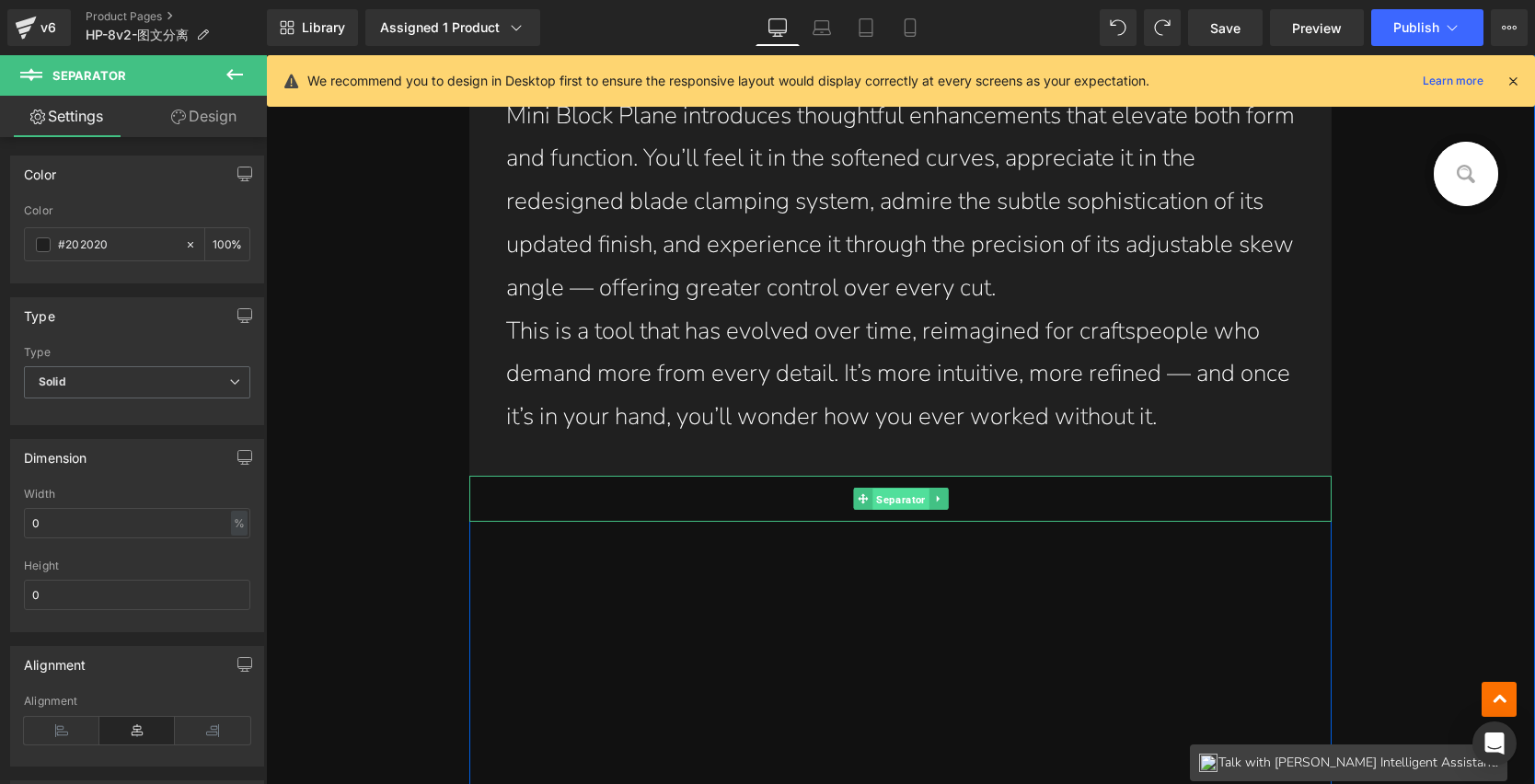
click at [885, 496] on span "Separator" at bounding box center [901, 499] width 56 height 22
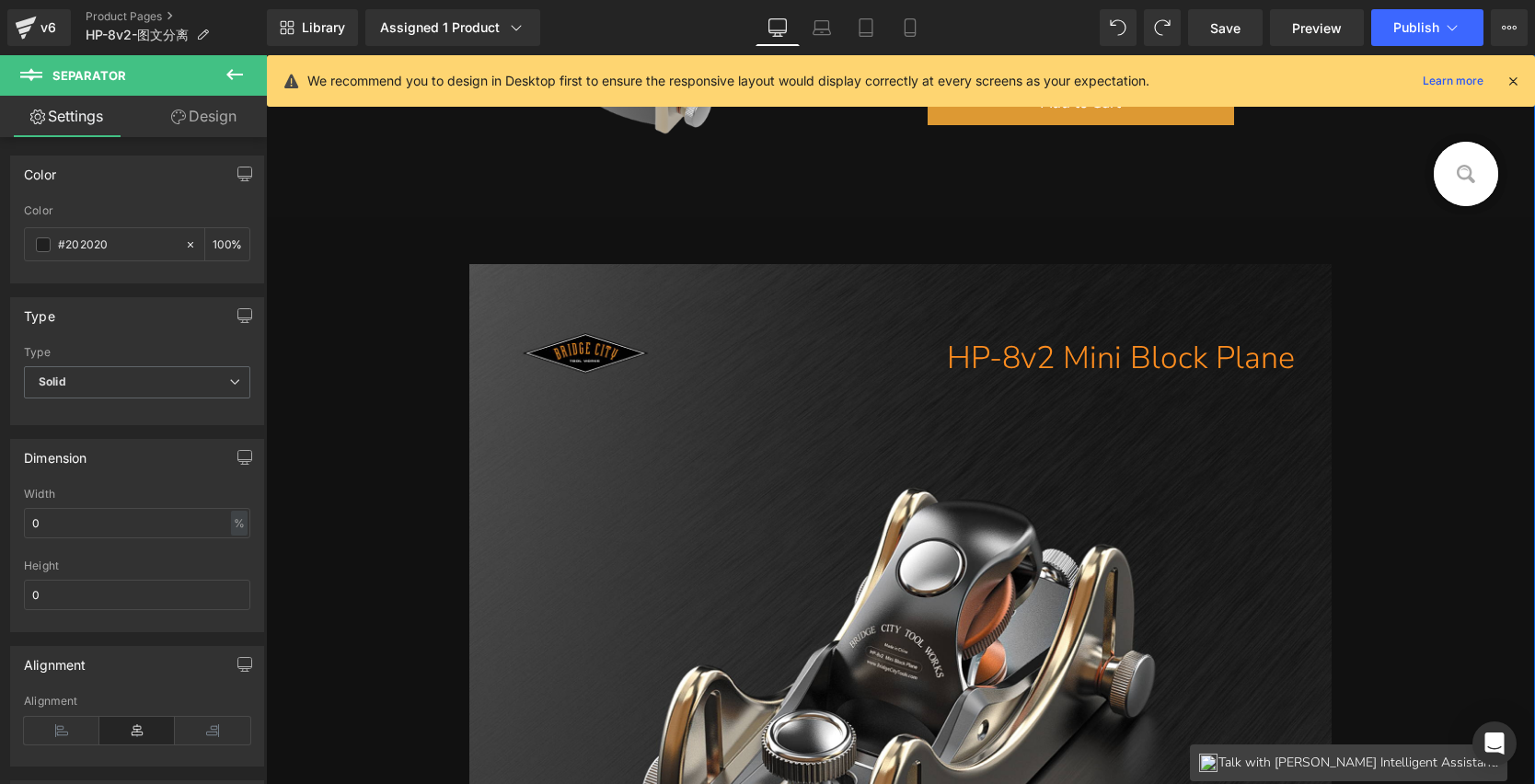
click at [528, 365] on h1 "HP-8v2 Mini Block Plane" at bounding box center [883, 358] width 827 height 43
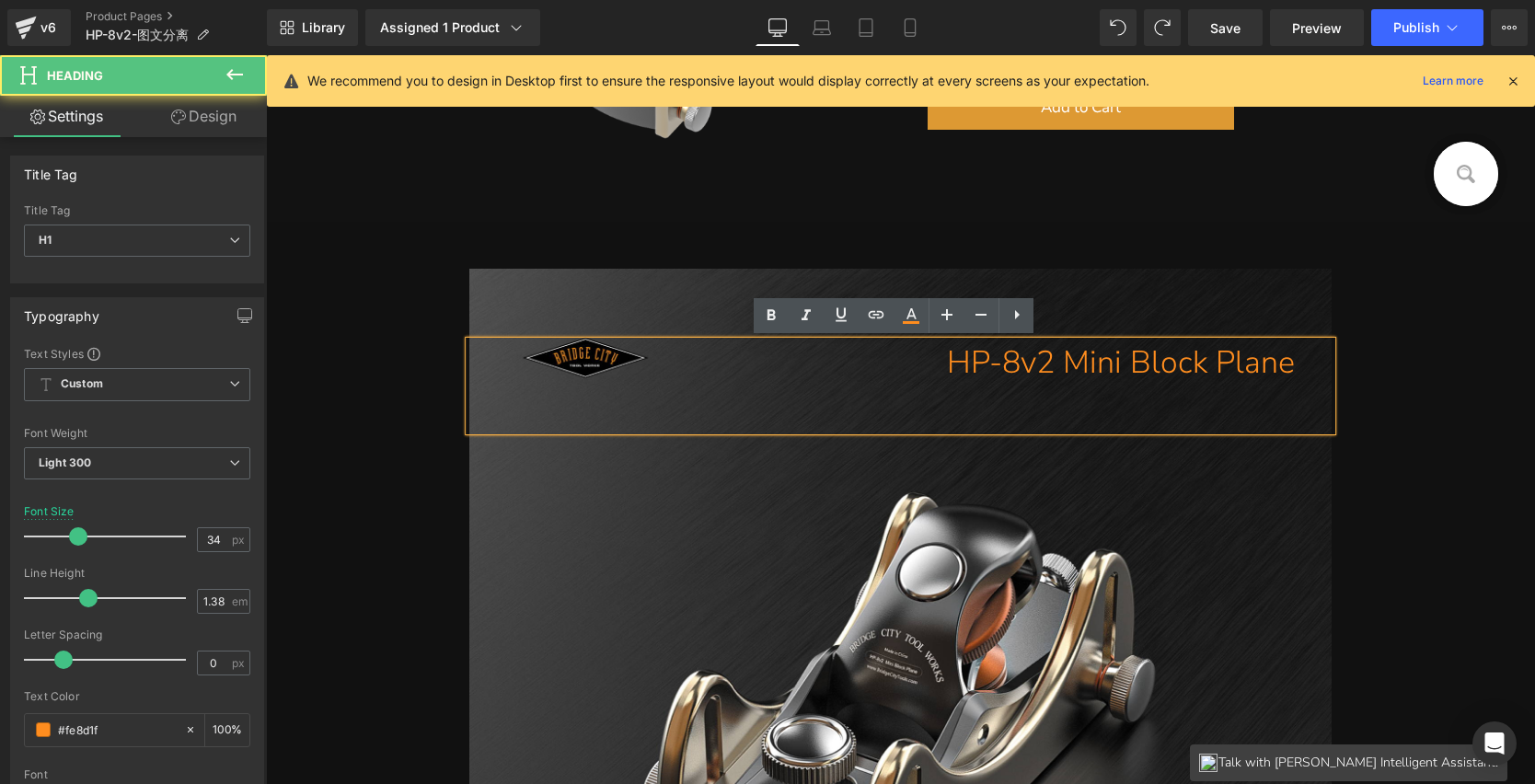
scroll to position [570, 0]
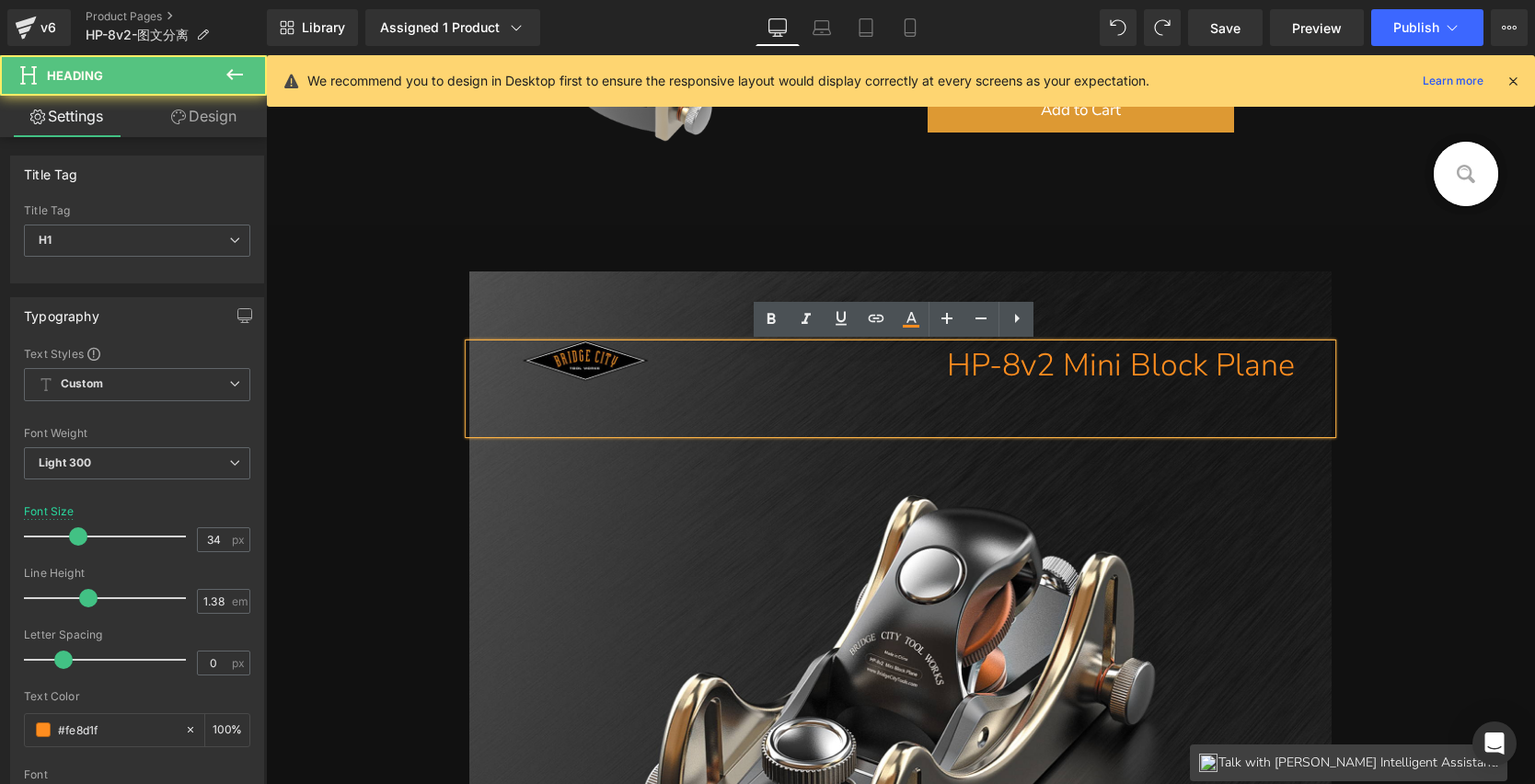
click at [539, 307] on div "HP-8v2 Mini Block Plane Heading Row" at bounding box center [901, 637] width 863 height 731
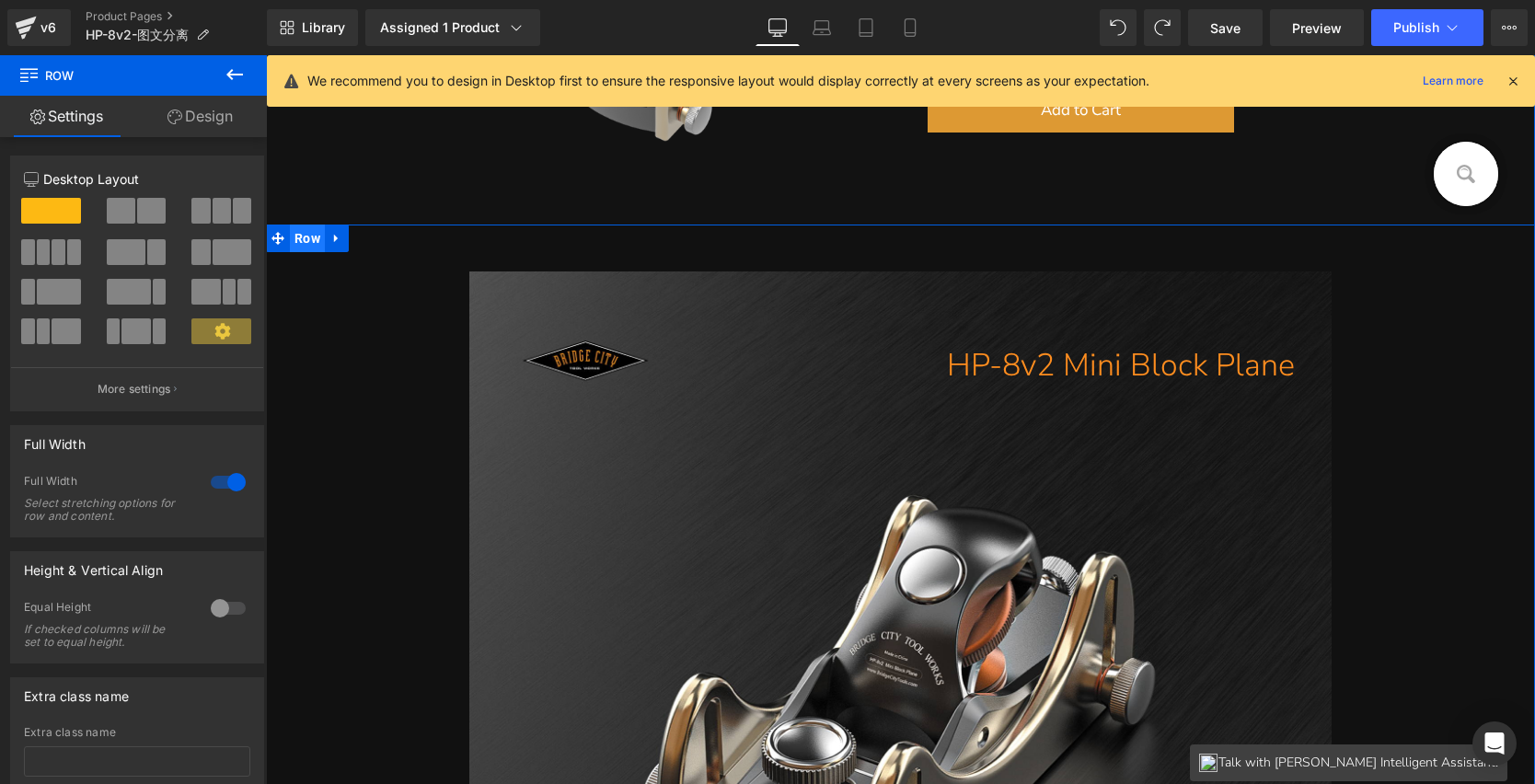
click at [311, 241] on span "Row" at bounding box center [307, 238] width 35 height 28
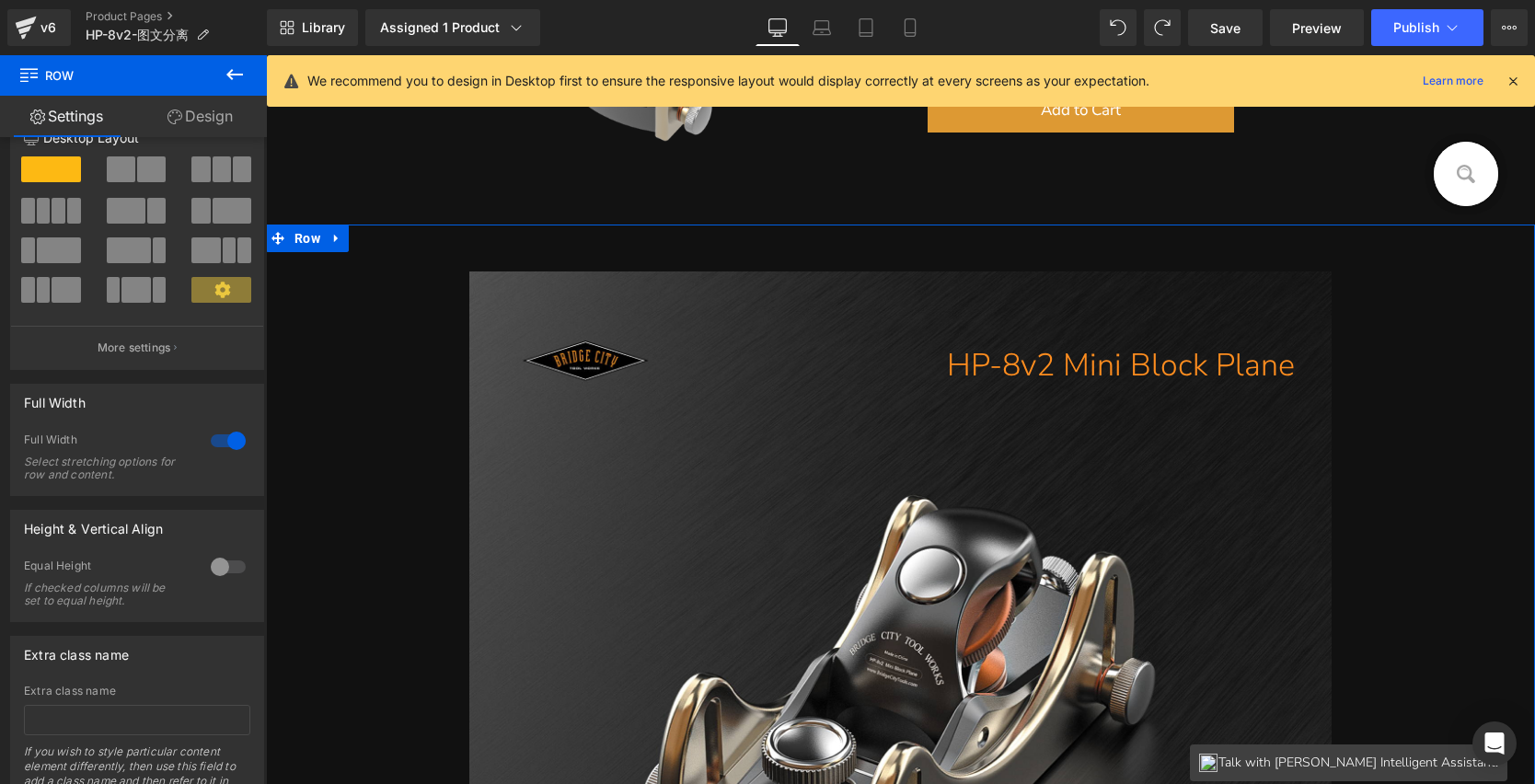
scroll to position [109, 0]
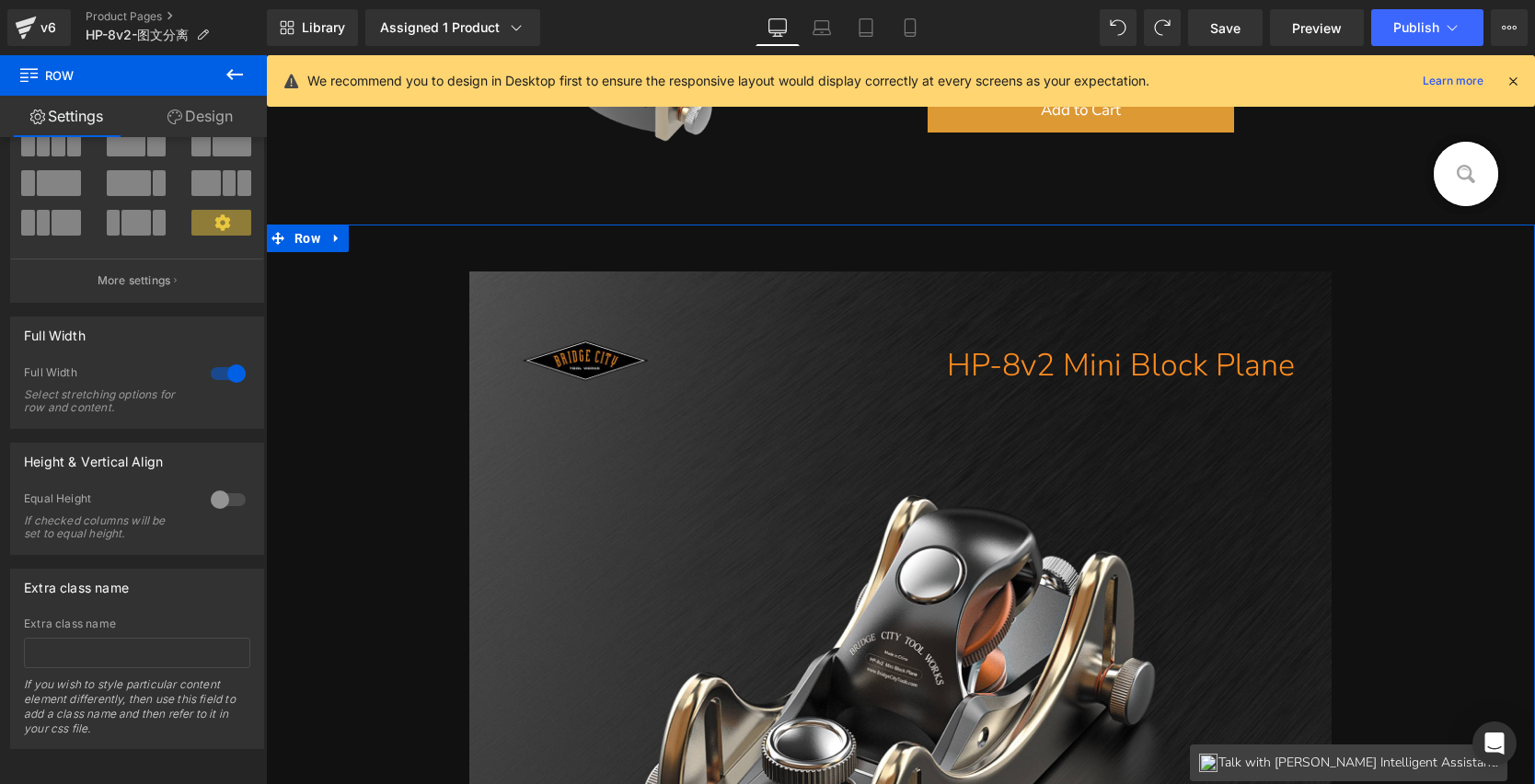
click at [191, 120] on link "Design" at bounding box center [200, 115] width 134 height 41
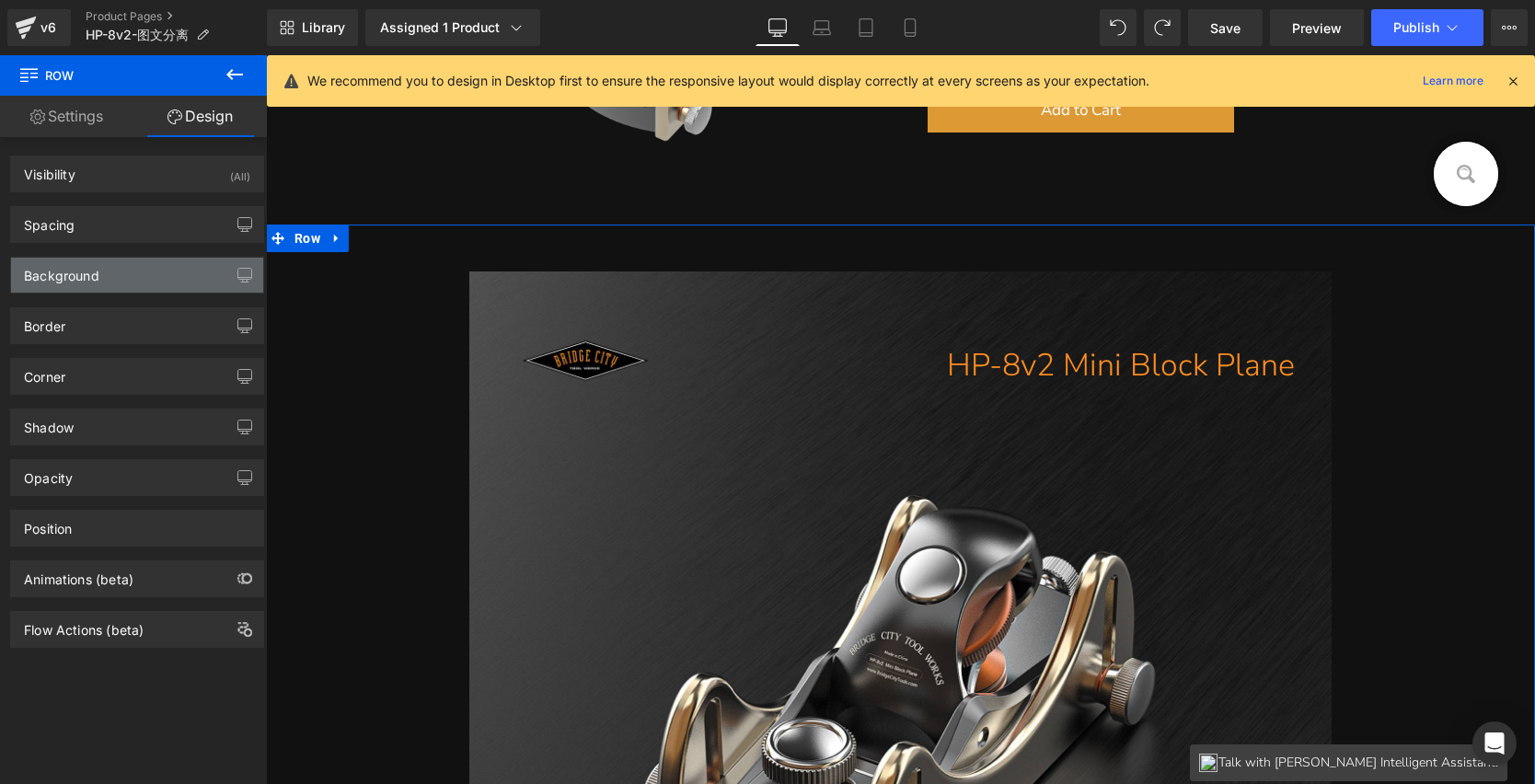
type input "#111111"
type input "100"
click at [108, 268] on div "Background" at bounding box center [137, 275] width 252 height 35
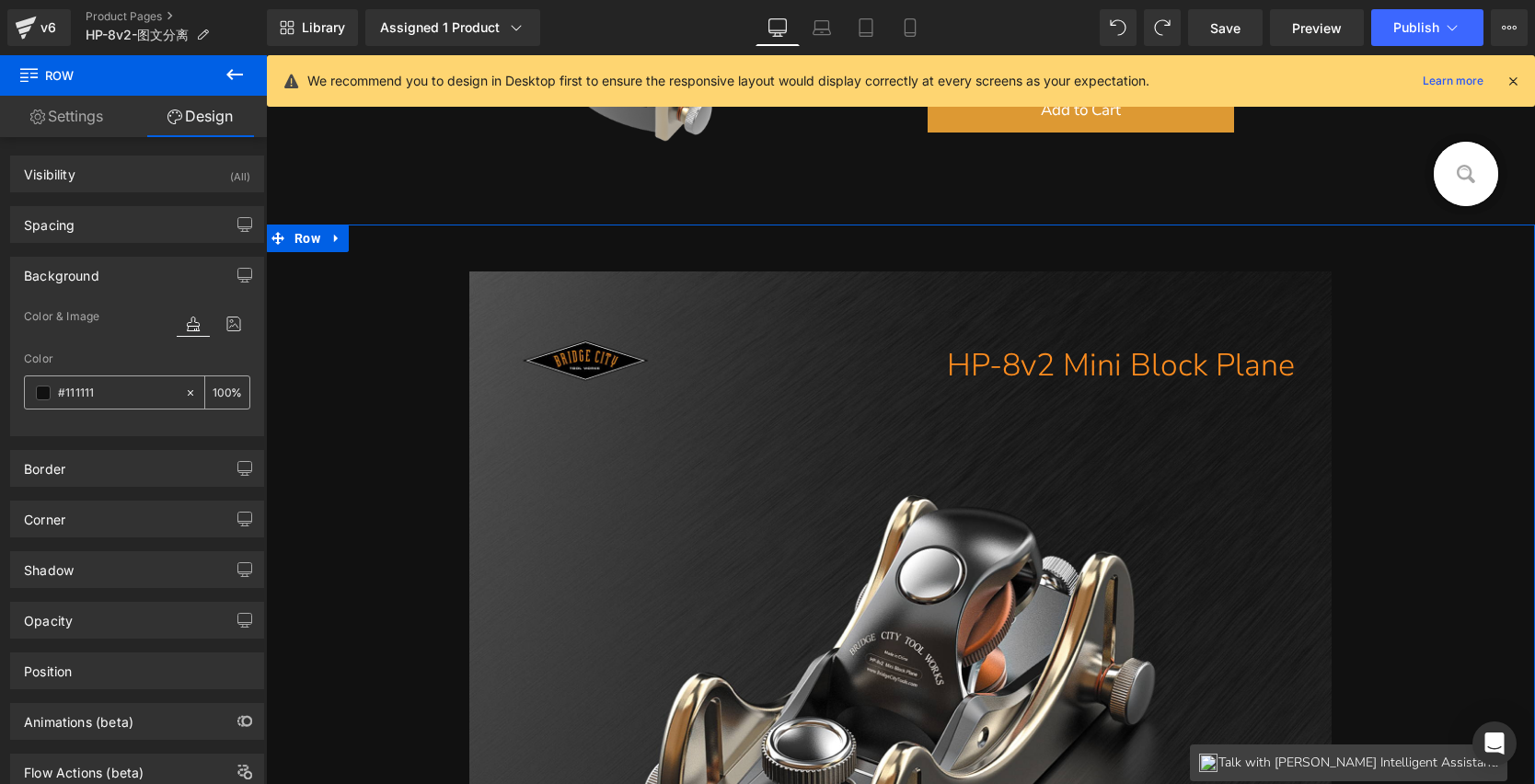
click at [189, 392] on icon at bounding box center [190, 392] width 13 height 13
type input "none"
type input "0"
click at [150, 388] on input "none" at bounding box center [116, 392] width 117 height 20
paste input "202020"
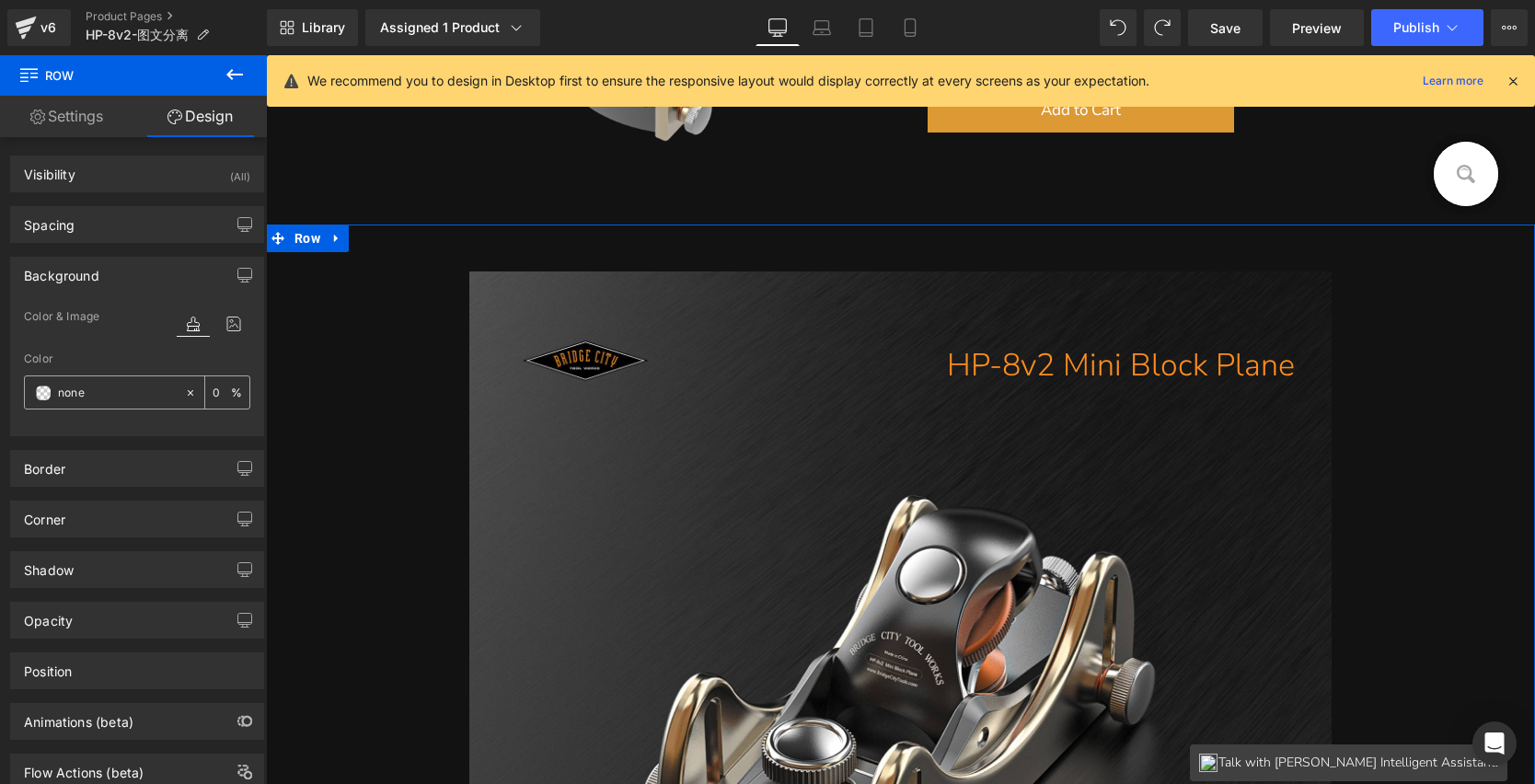
type input "202020"
type input "100"
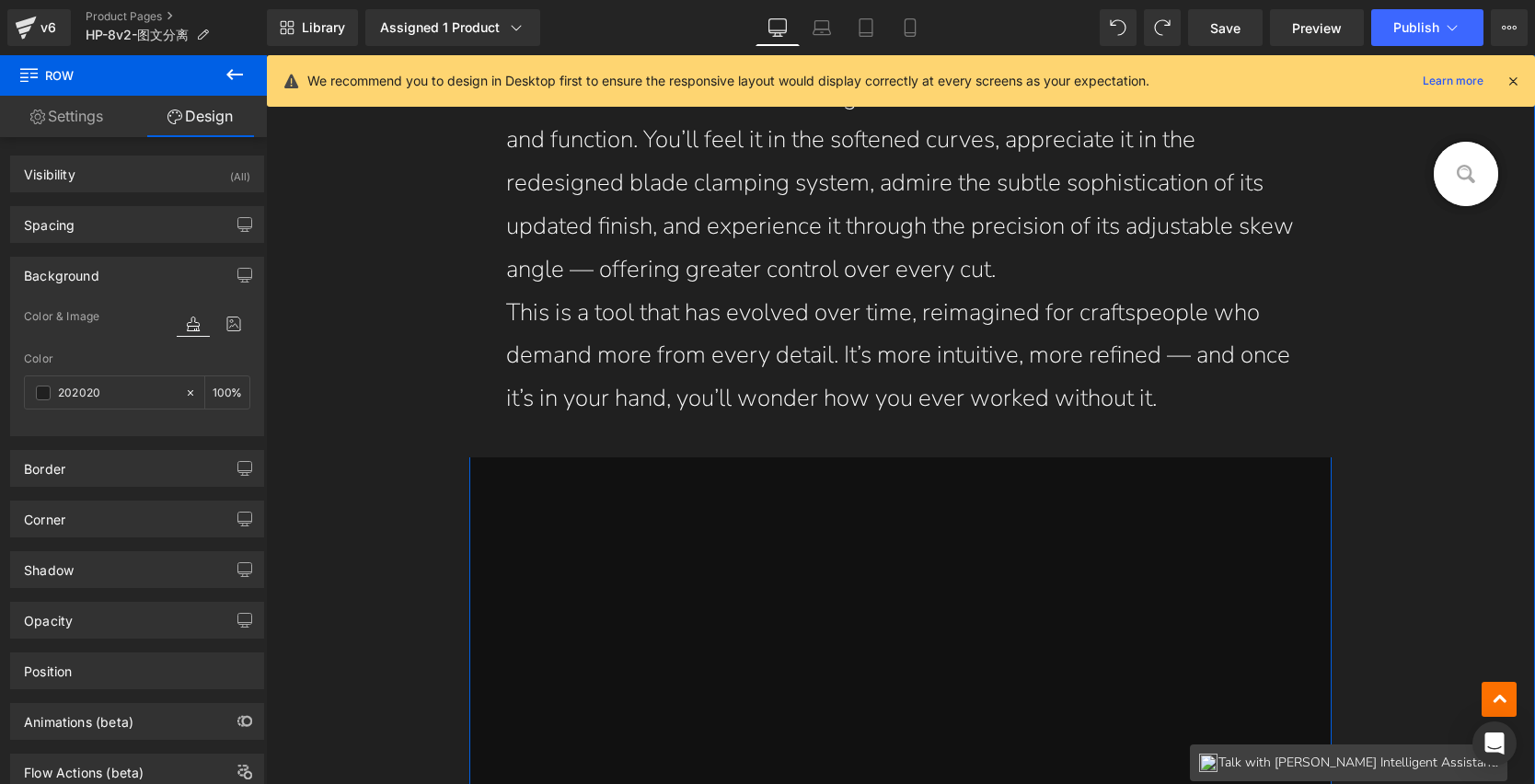
scroll to position [1871, 0]
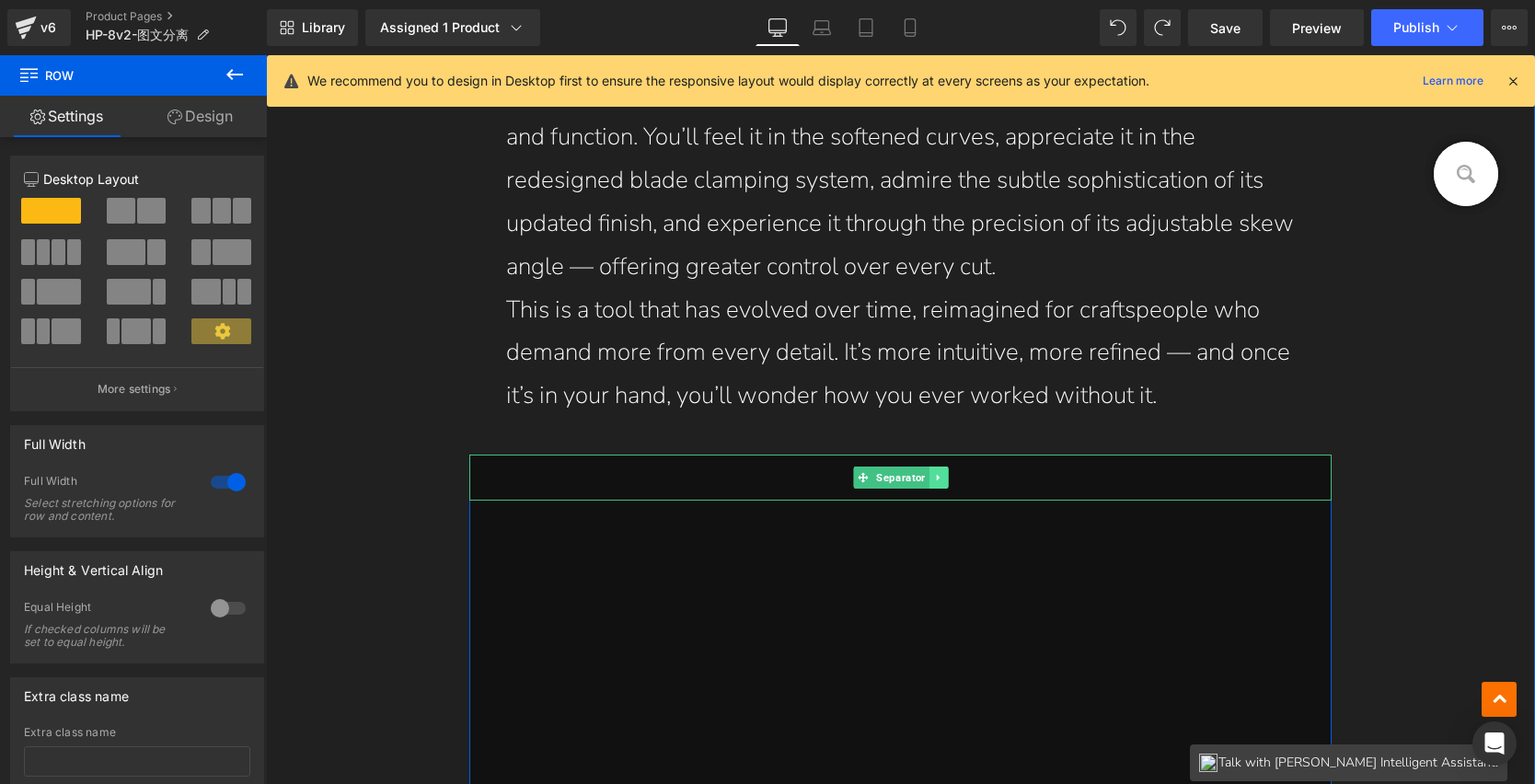
click at [934, 472] on icon at bounding box center [938, 477] width 11 height 11
click at [942, 476] on icon at bounding box center [947, 477] width 11 height 11
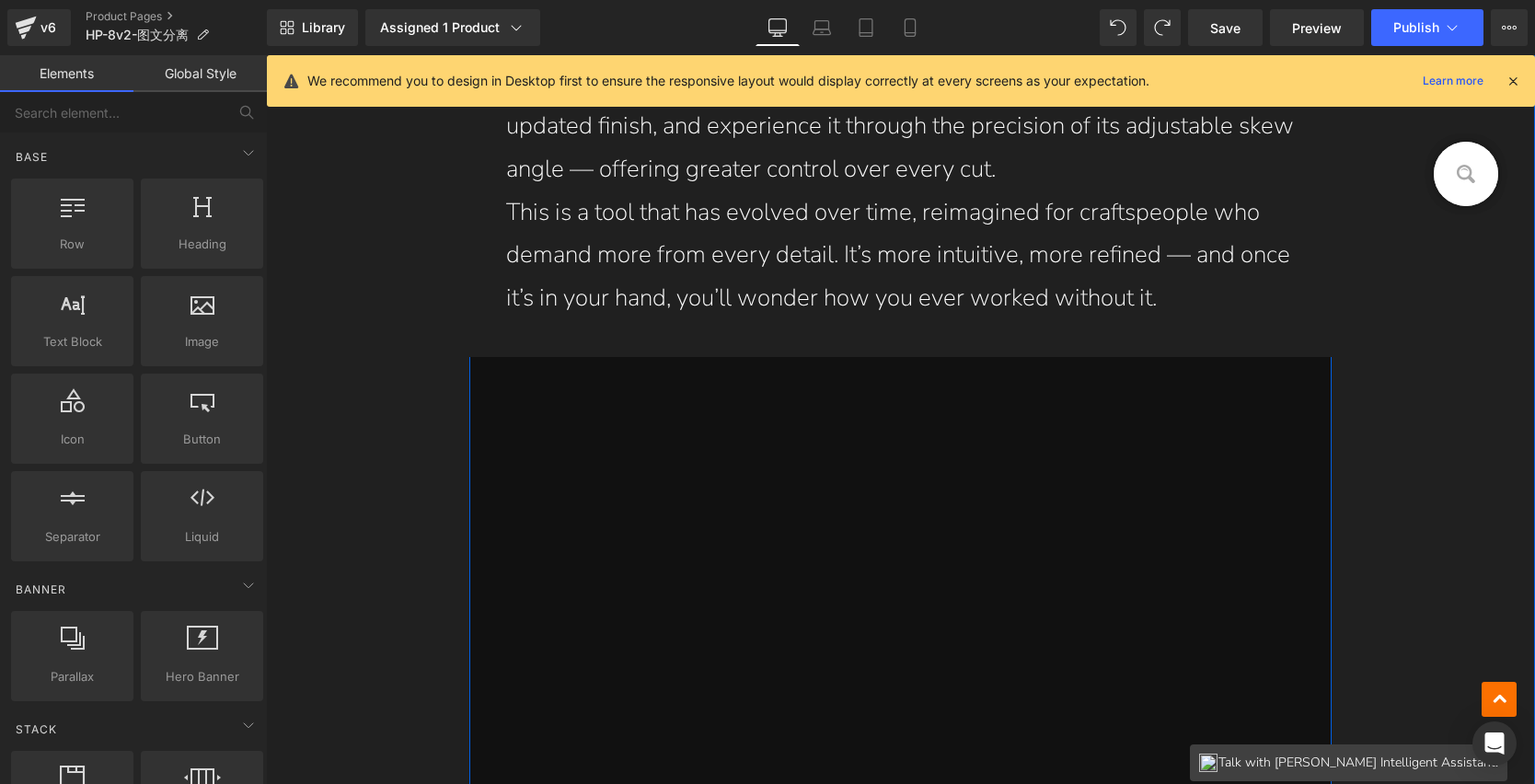
scroll to position [1967, 0]
click at [537, 370] on icon at bounding box center [539, 373] width 4 height 9
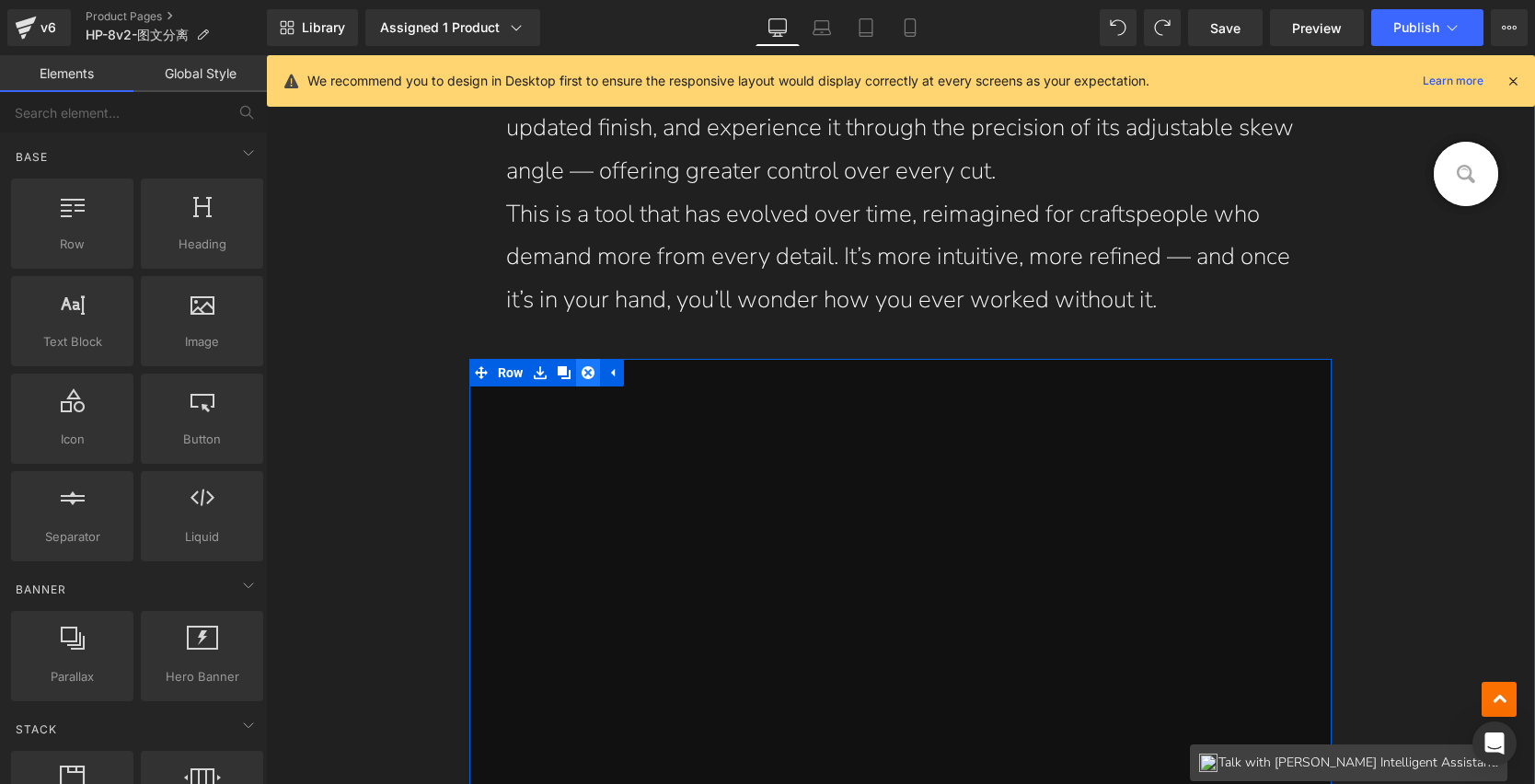
click at [581, 367] on icon at bounding box center [587, 372] width 13 height 13
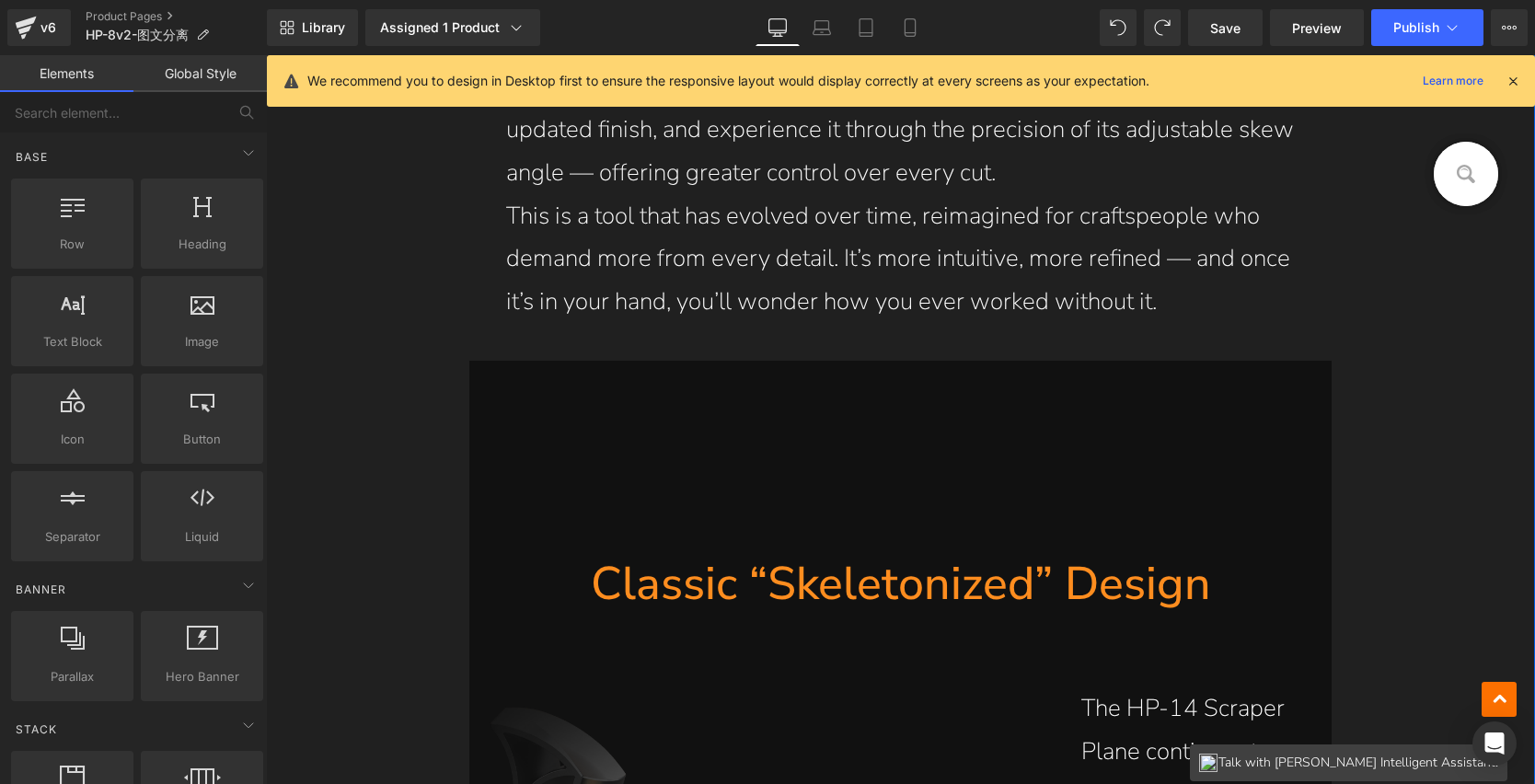
scroll to position [2137, 0]
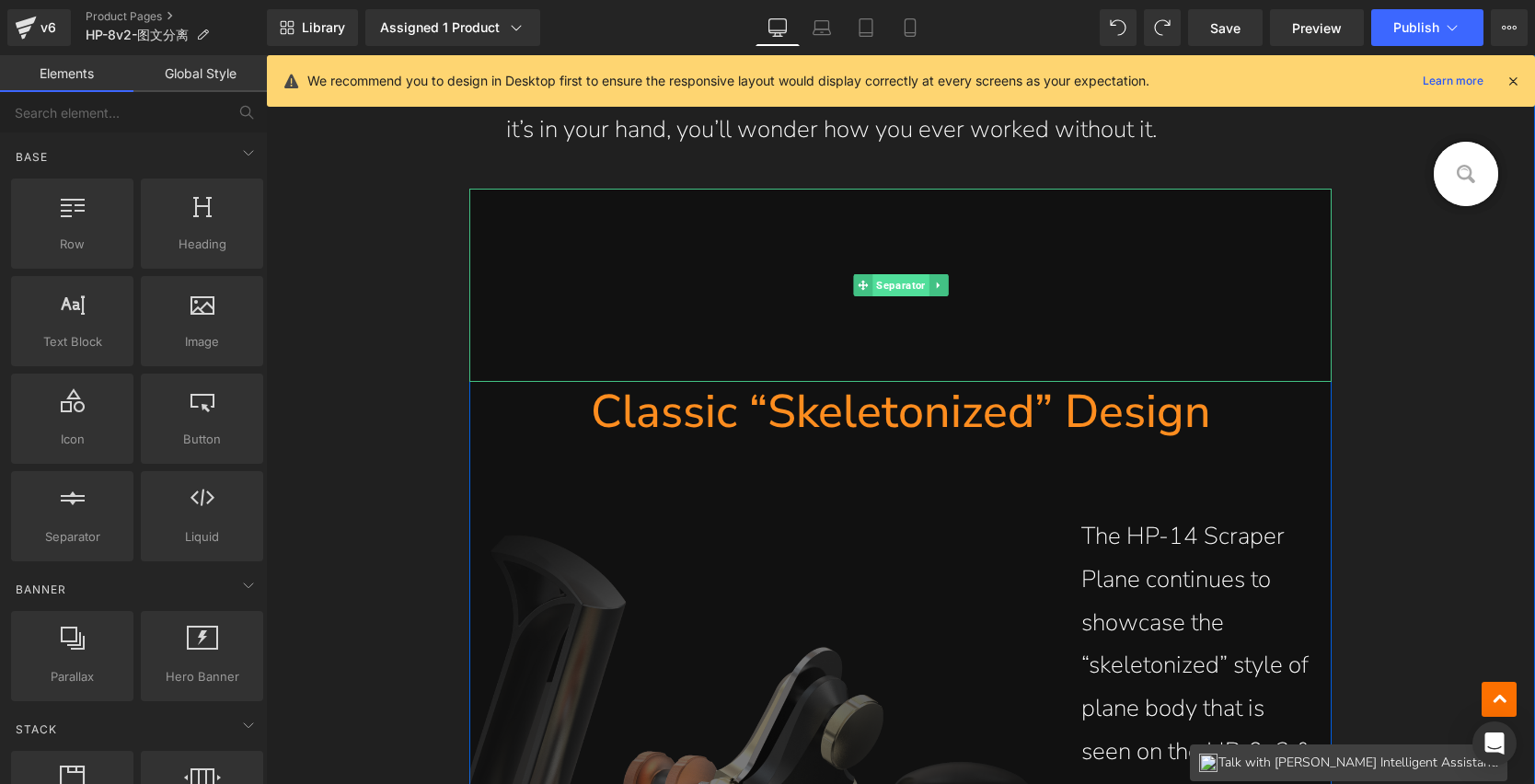
click at [895, 283] on span "Separator" at bounding box center [901, 285] width 56 height 22
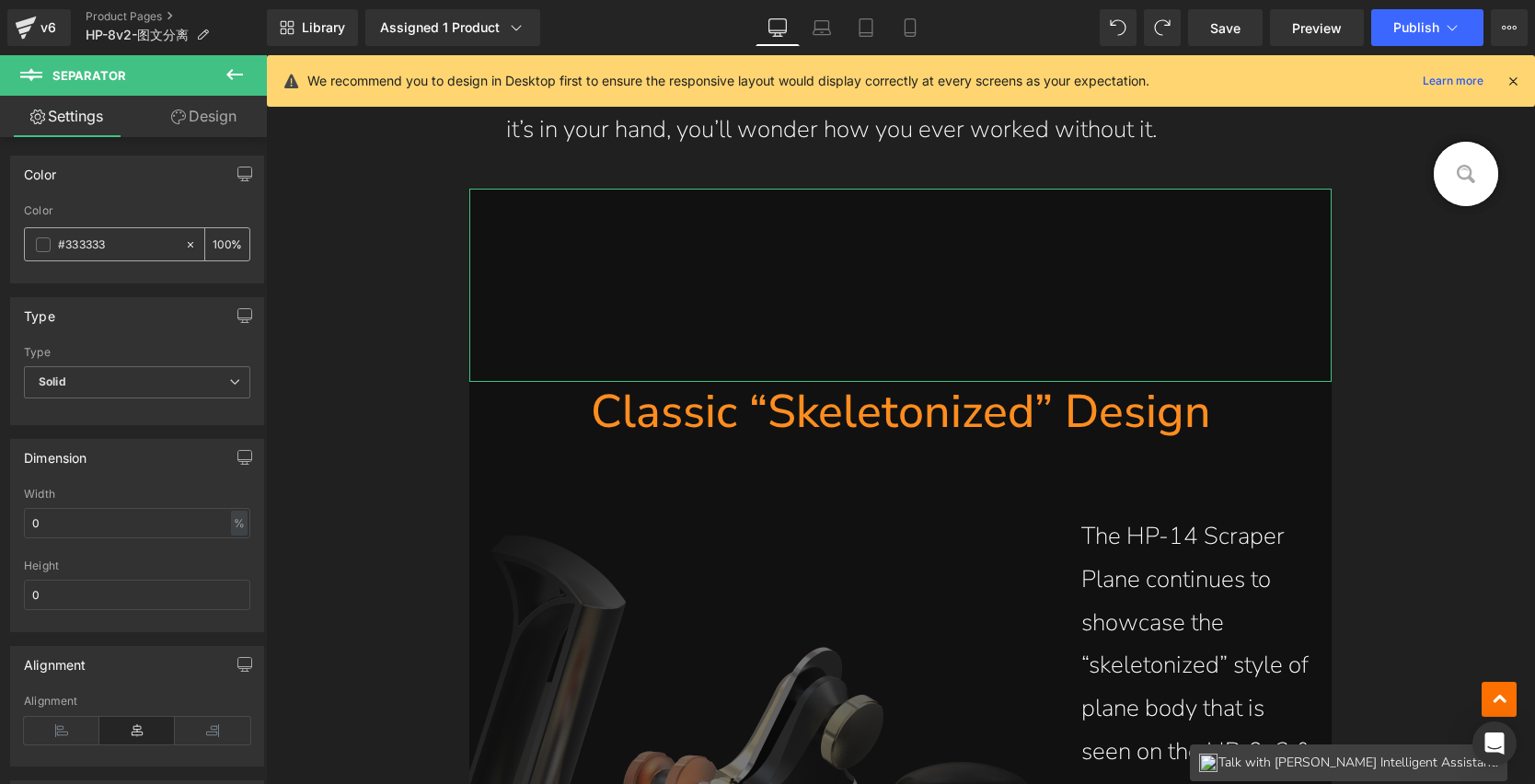
click at [153, 244] on input "#333333" at bounding box center [116, 244] width 117 height 20
click at [184, 240] on icon at bounding box center [190, 244] width 13 height 13
type input "none"
type input "0"
click at [184, 245] on icon at bounding box center [190, 244] width 13 height 13
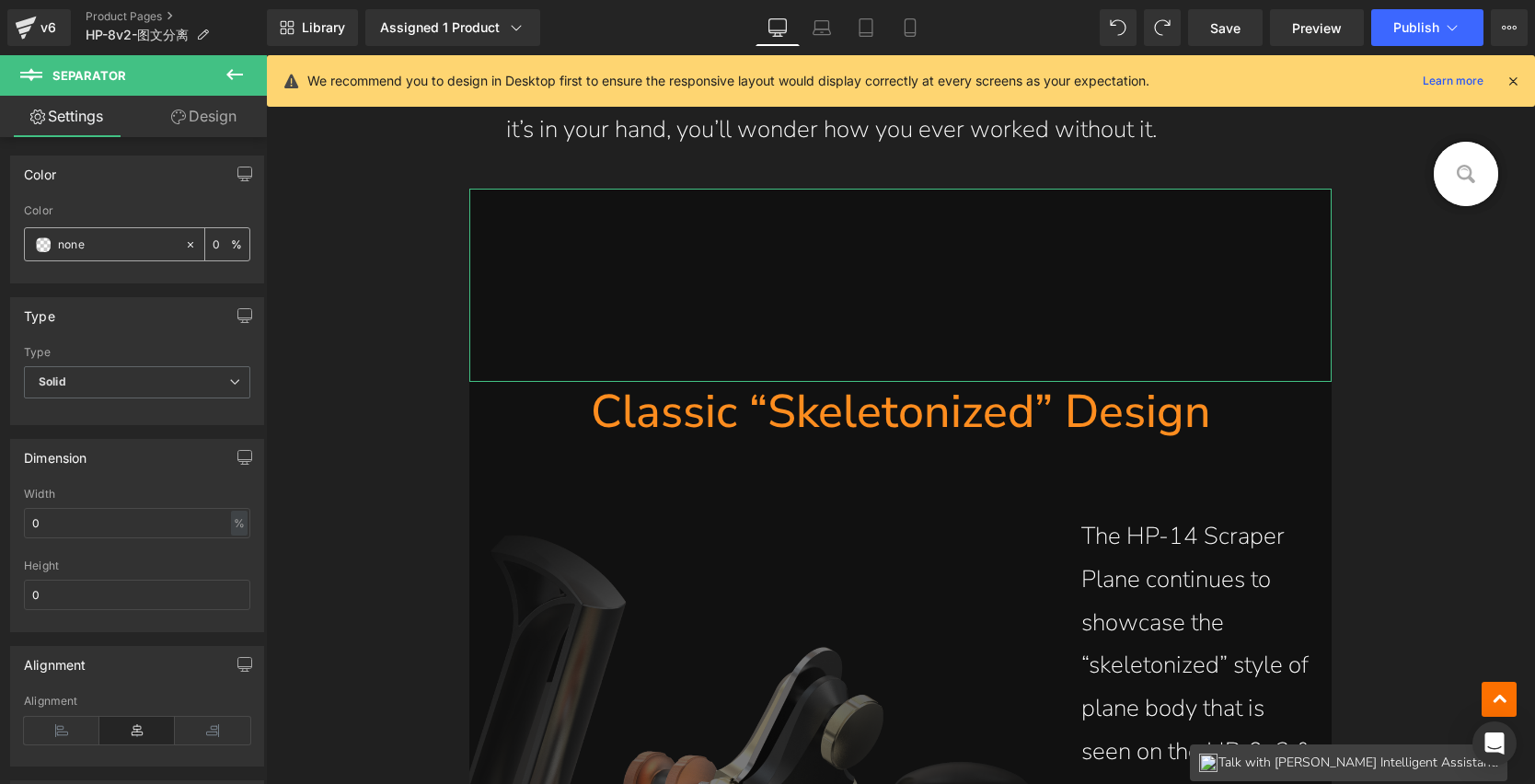
click at [188, 243] on icon at bounding box center [191, 244] width 6 height 6
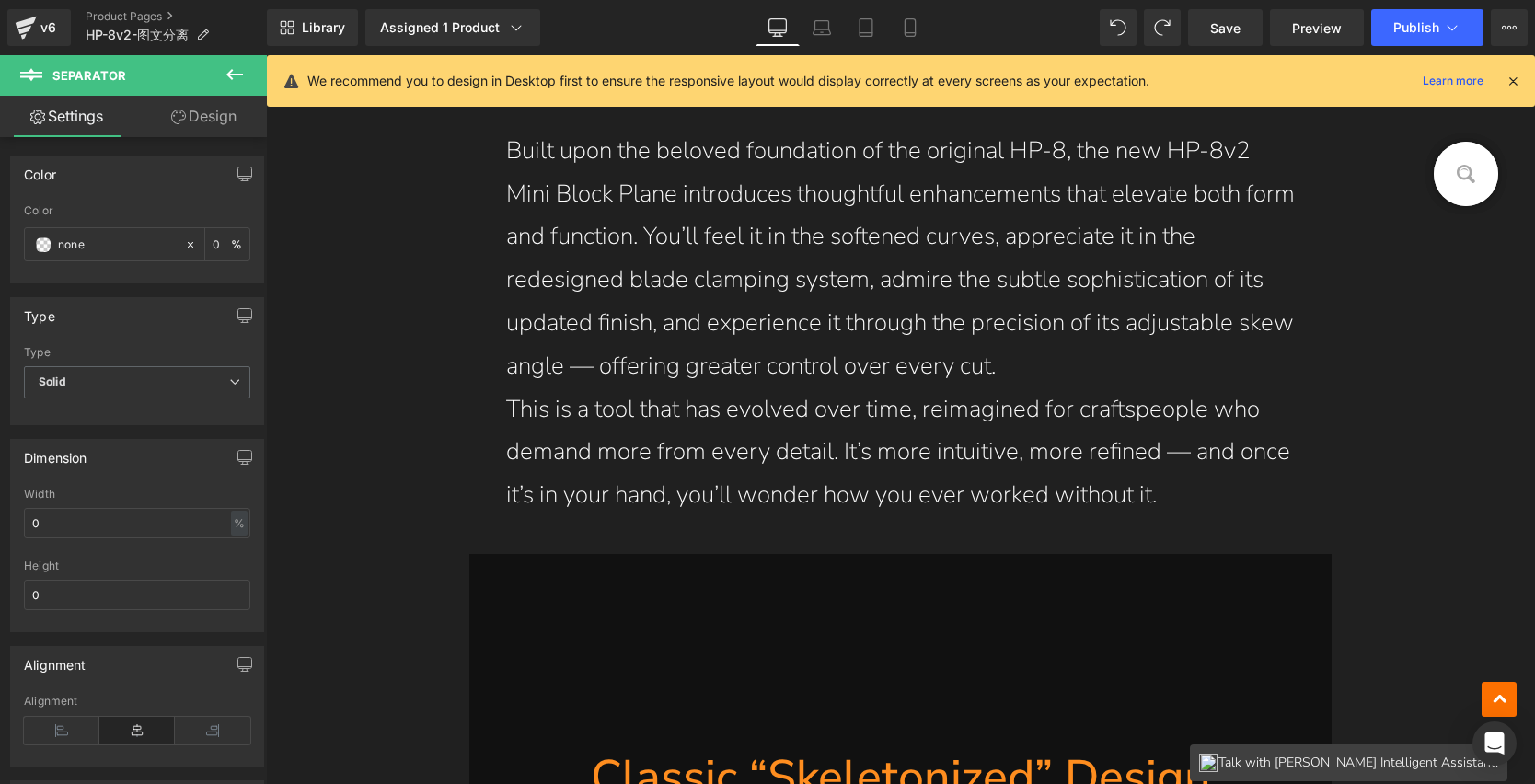
scroll to position [1884, 0]
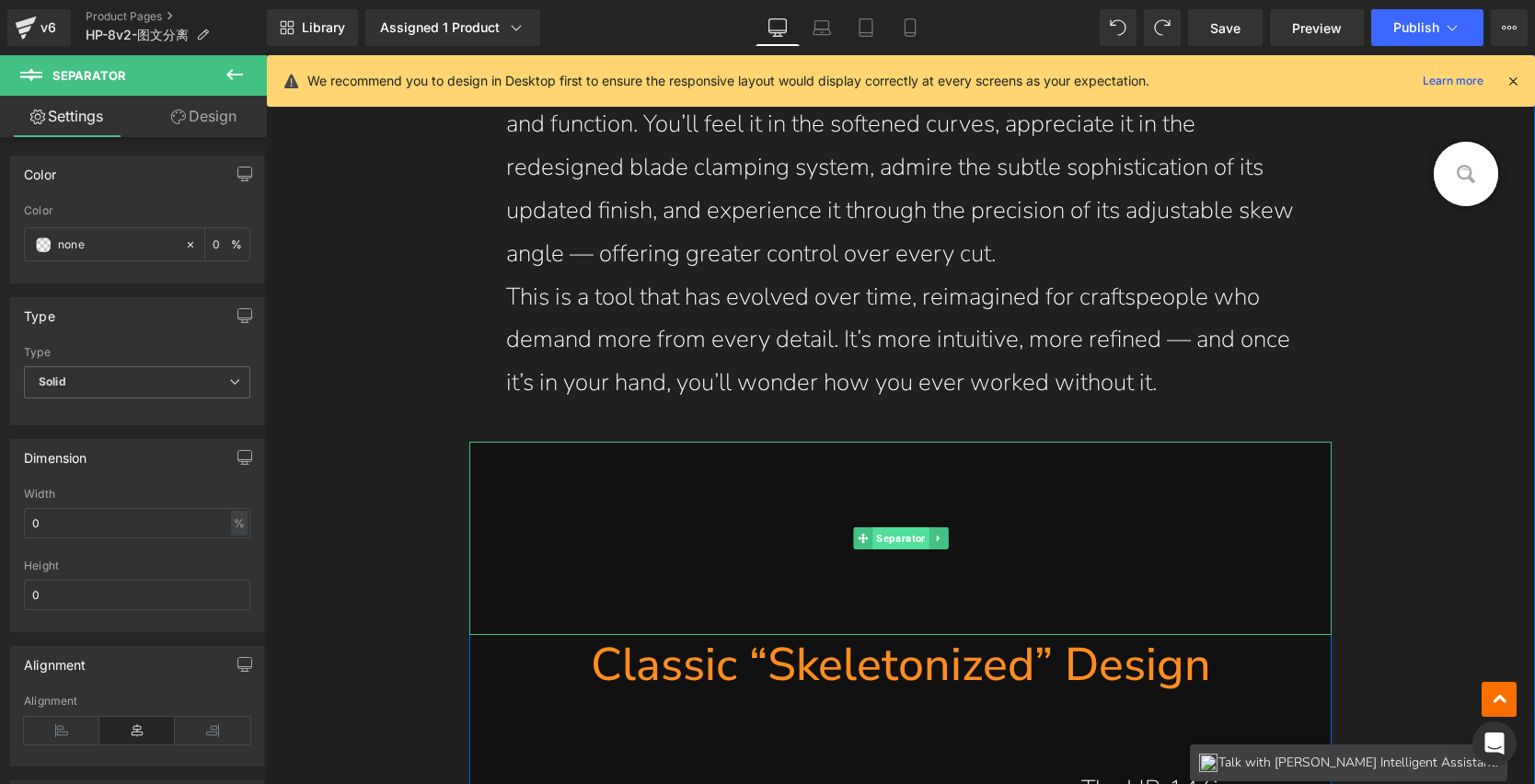
click at [880, 533] on span "Separator" at bounding box center [901, 538] width 56 height 22
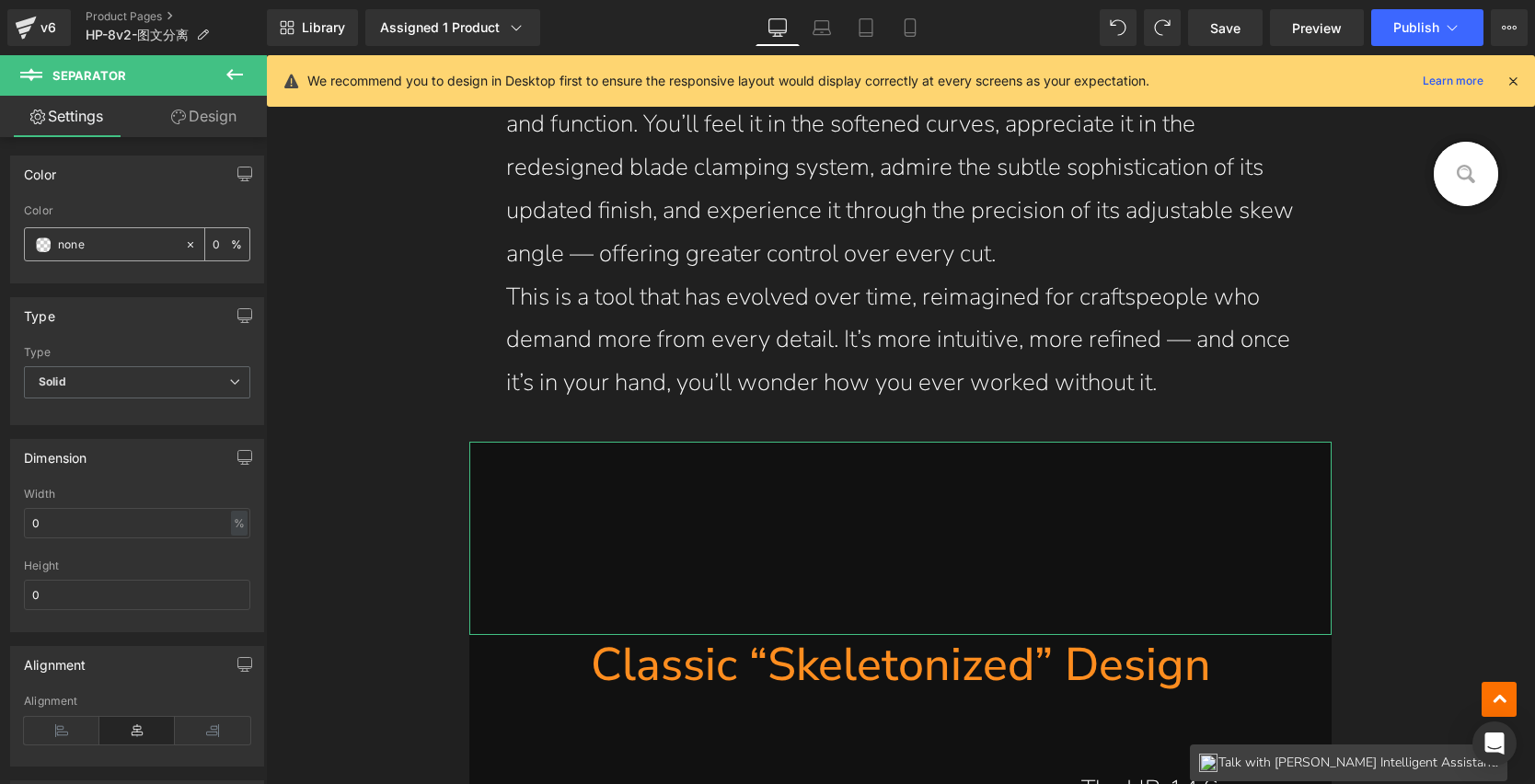
click at [95, 247] on input "none" at bounding box center [116, 244] width 117 height 20
drag, startPoint x: 105, startPoint y: 245, endPoint x: 35, endPoint y: 240, distance: 70.2
click at [35, 240] on div "none" at bounding box center [104, 243] width 159 height 32
paste input "202020"
type input "202020"
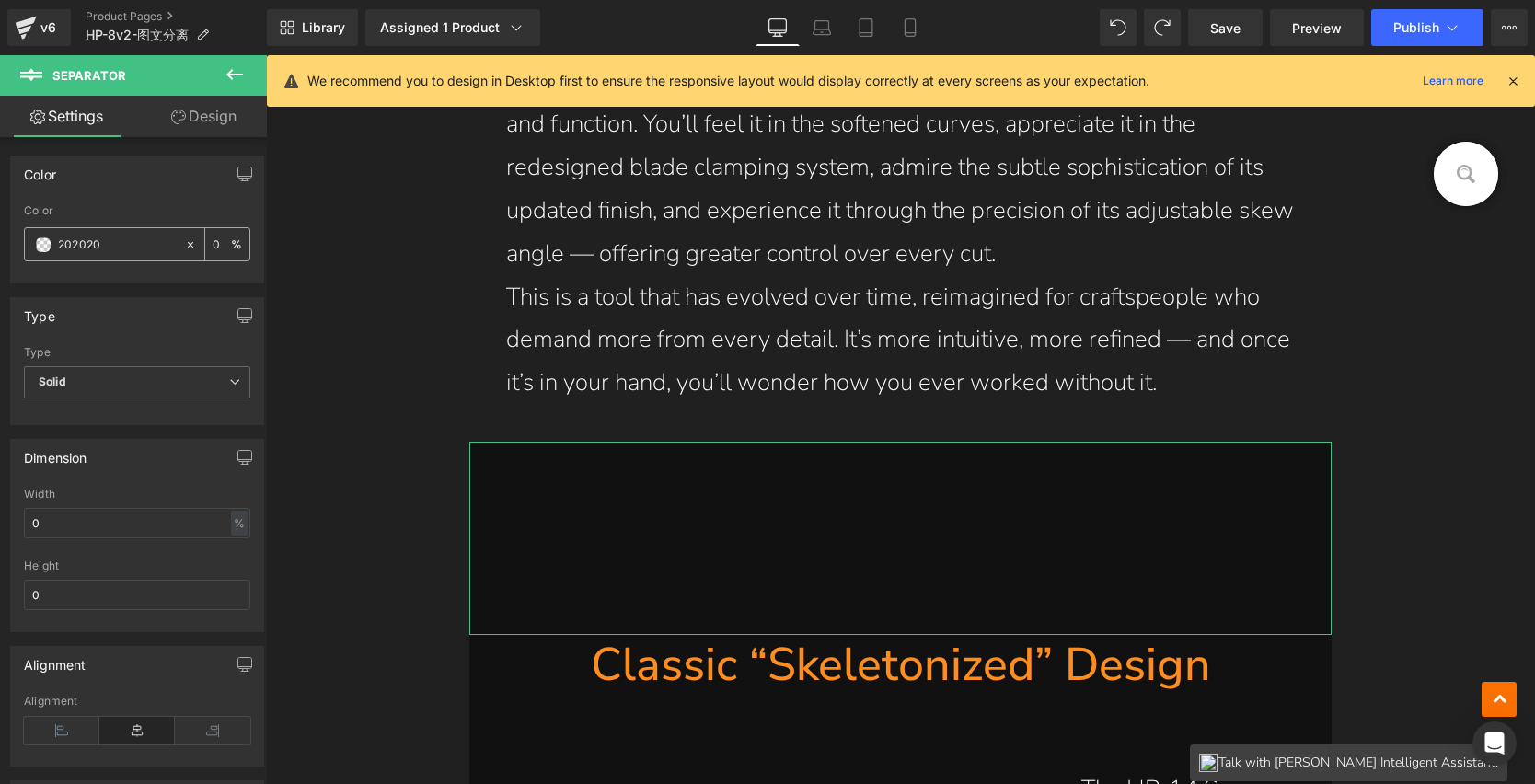
type input "100"
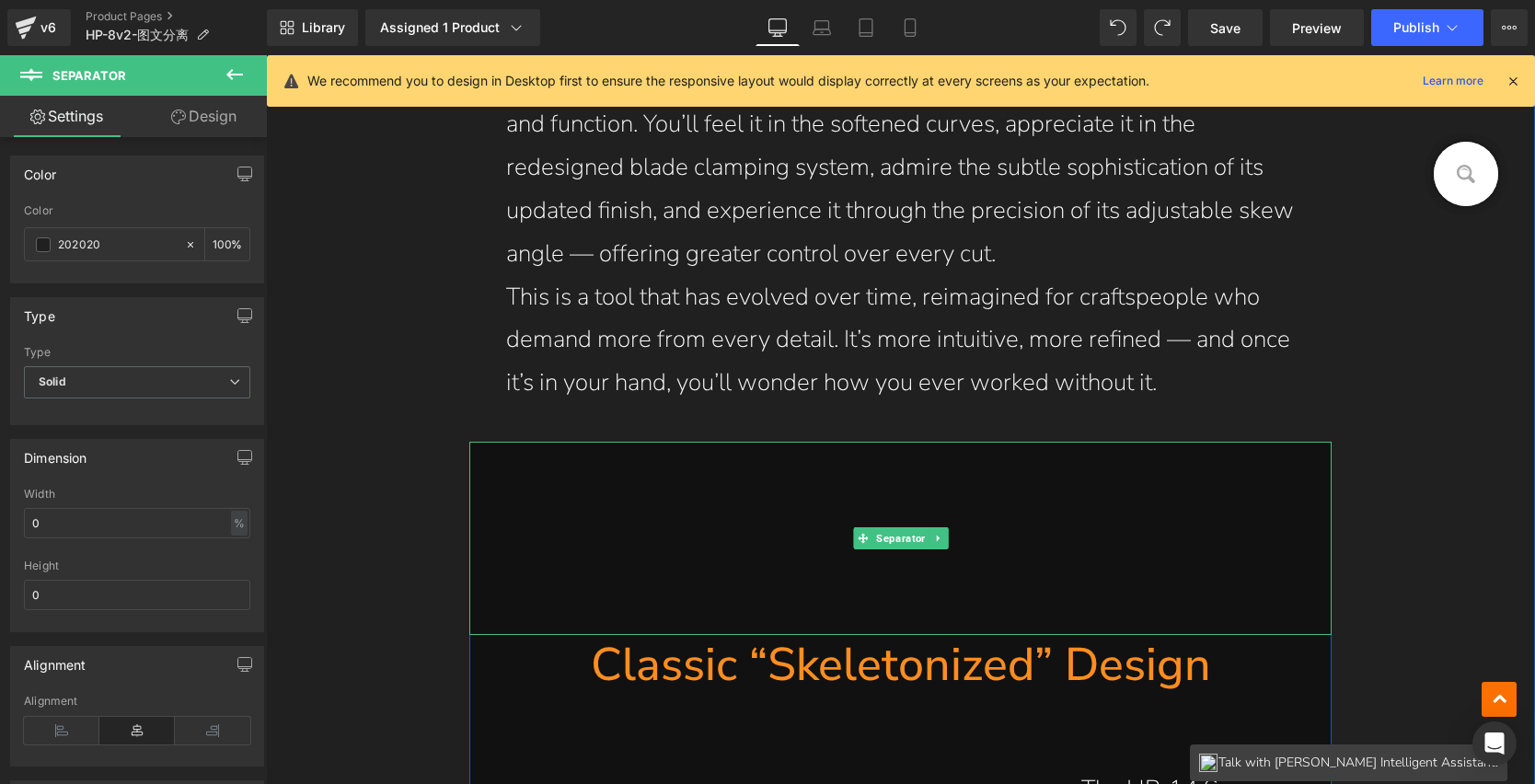
click at [755, 502] on div at bounding box center [901, 538] width 863 height 193
type input "#202020"
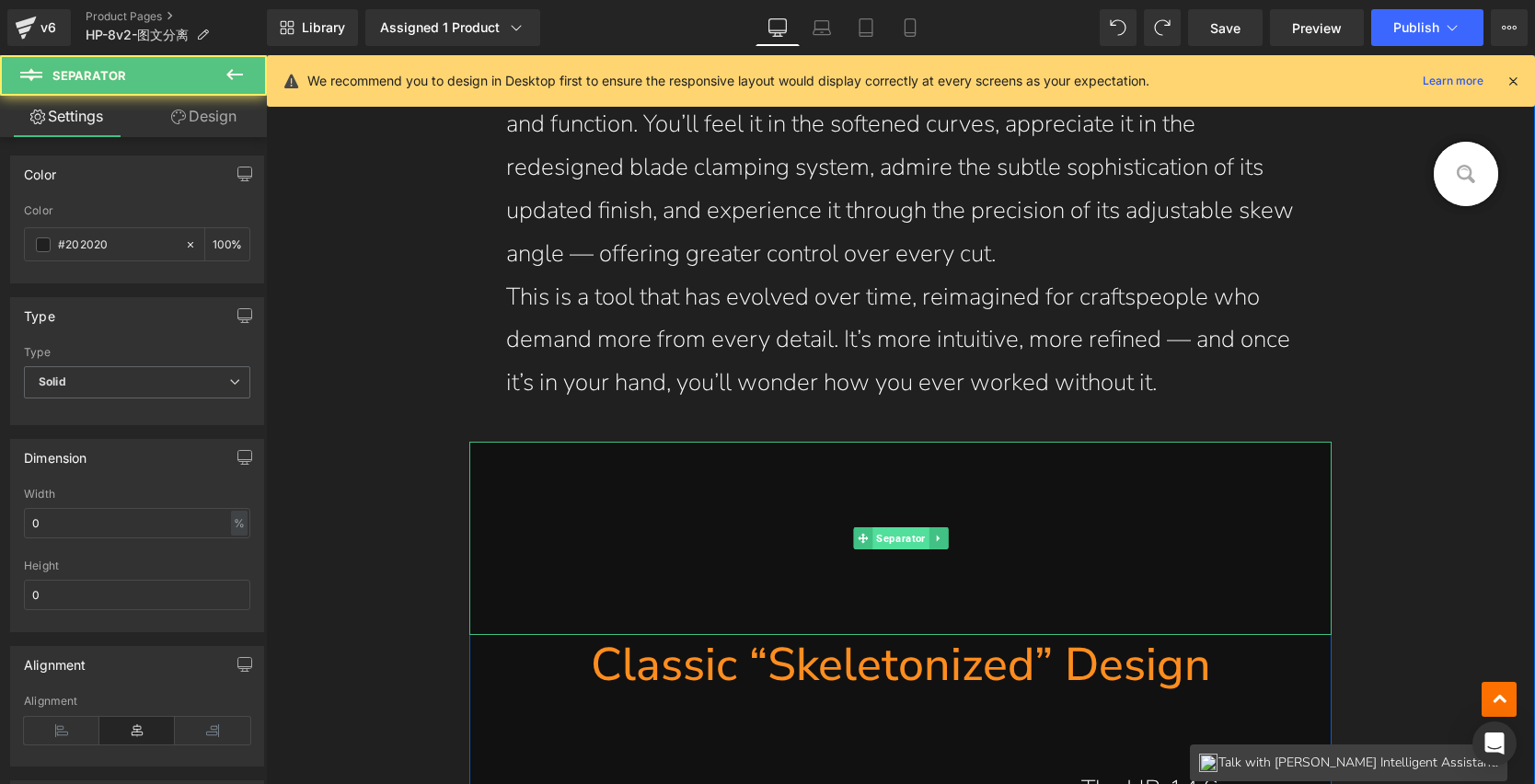
click at [881, 537] on span "Separator" at bounding box center [901, 538] width 56 height 22
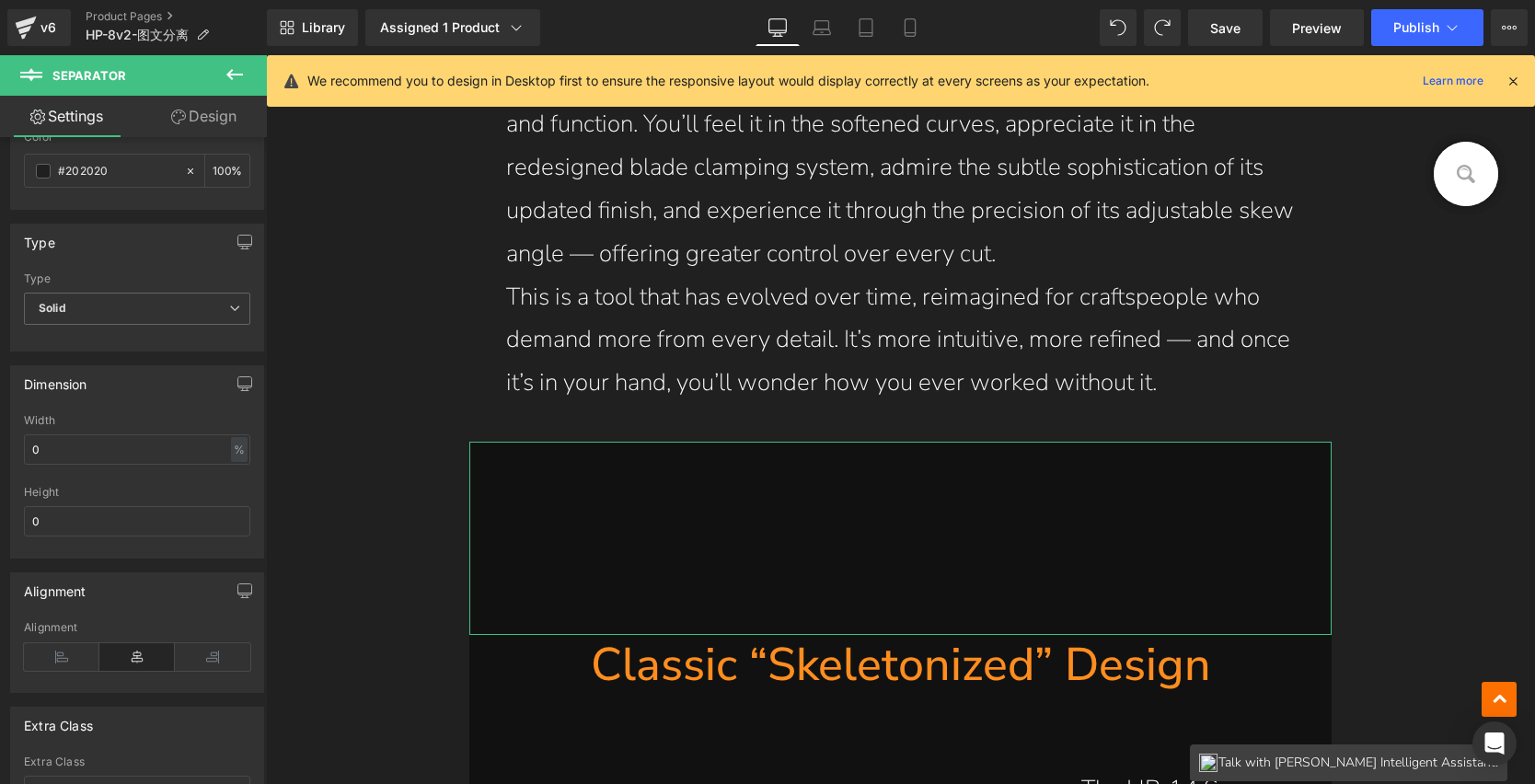
scroll to position [226, 0]
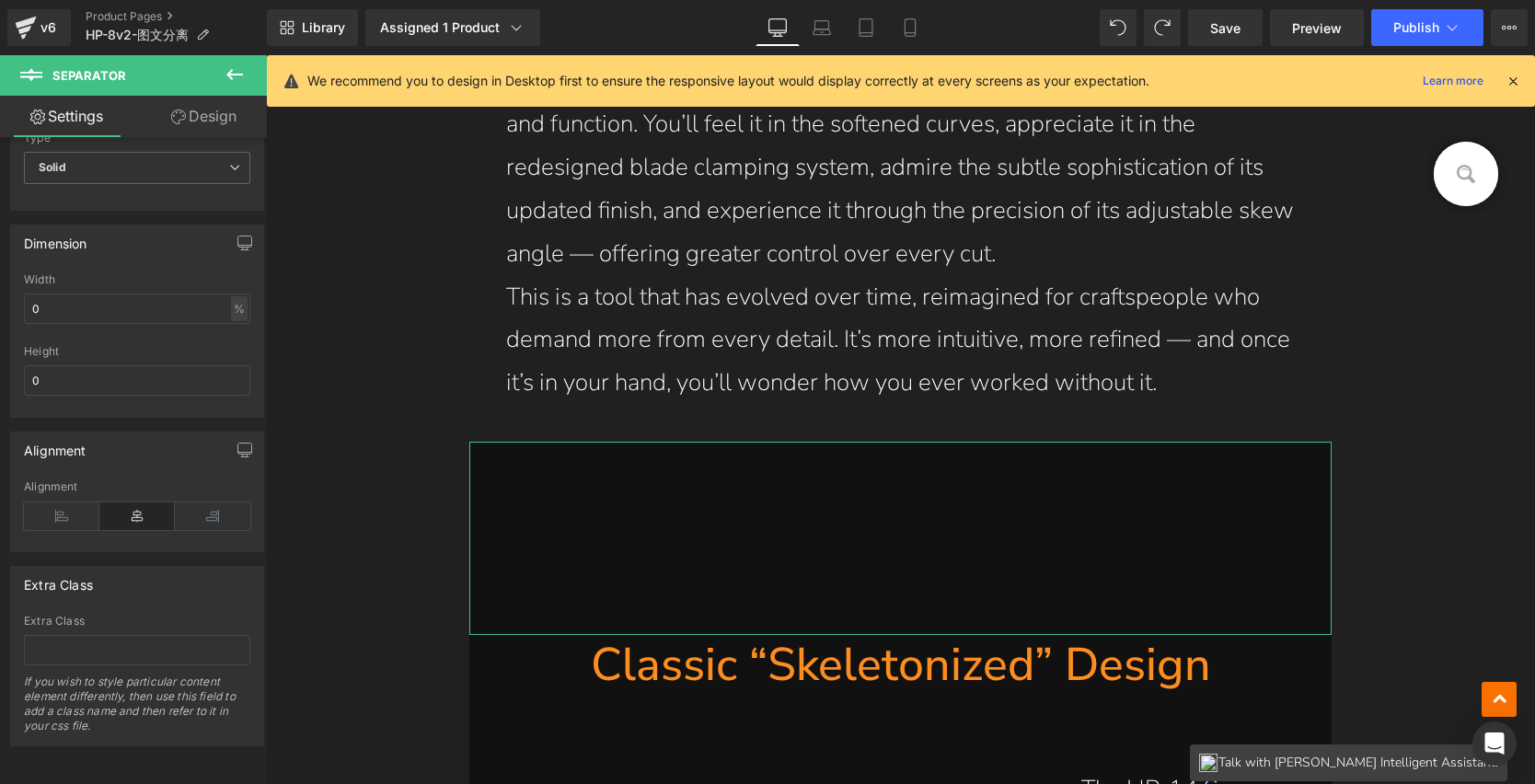
click at [211, 120] on link "Design" at bounding box center [204, 115] width 134 height 41
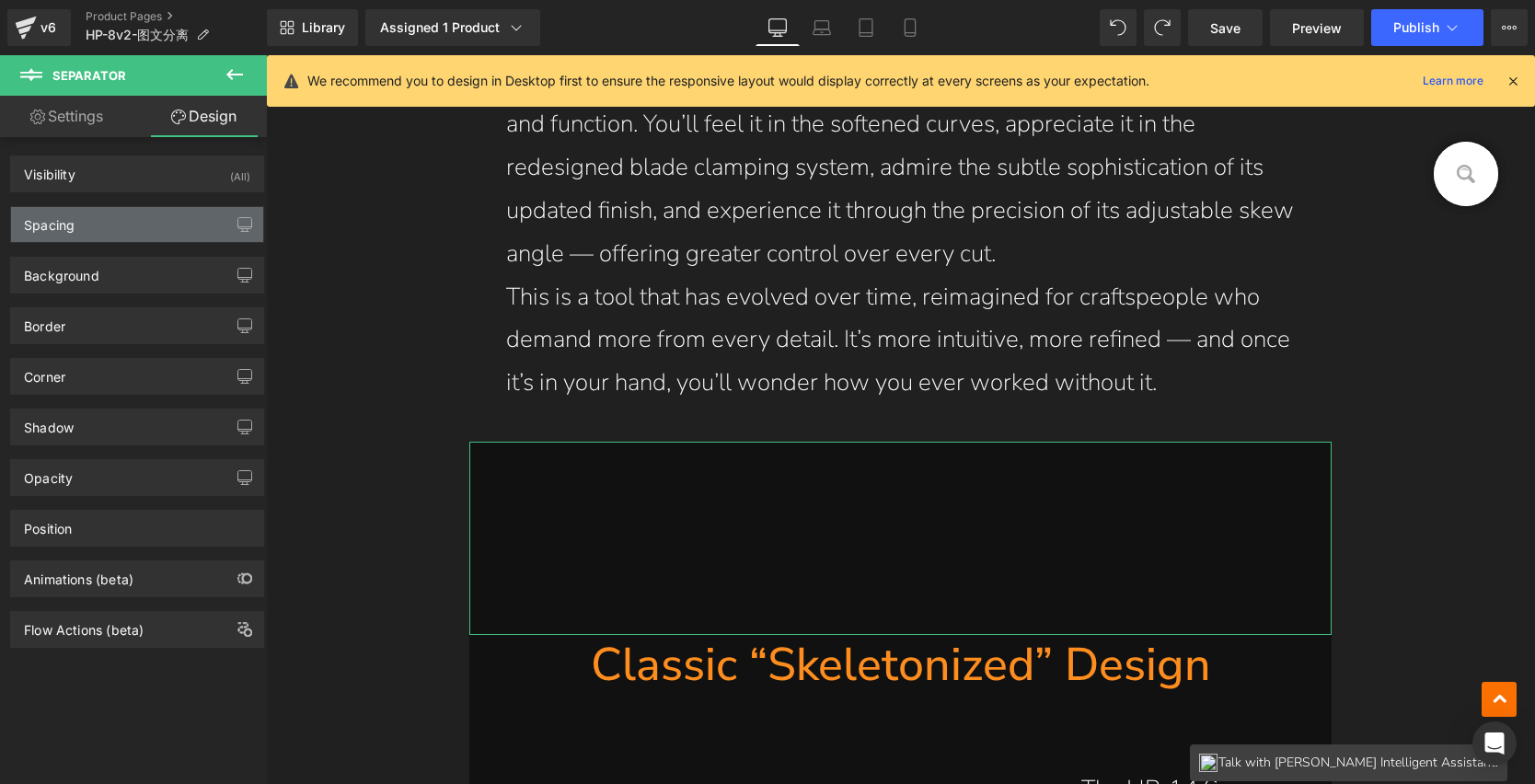
click at [100, 232] on div "Spacing" at bounding box center [137, 224] width 252 height 35
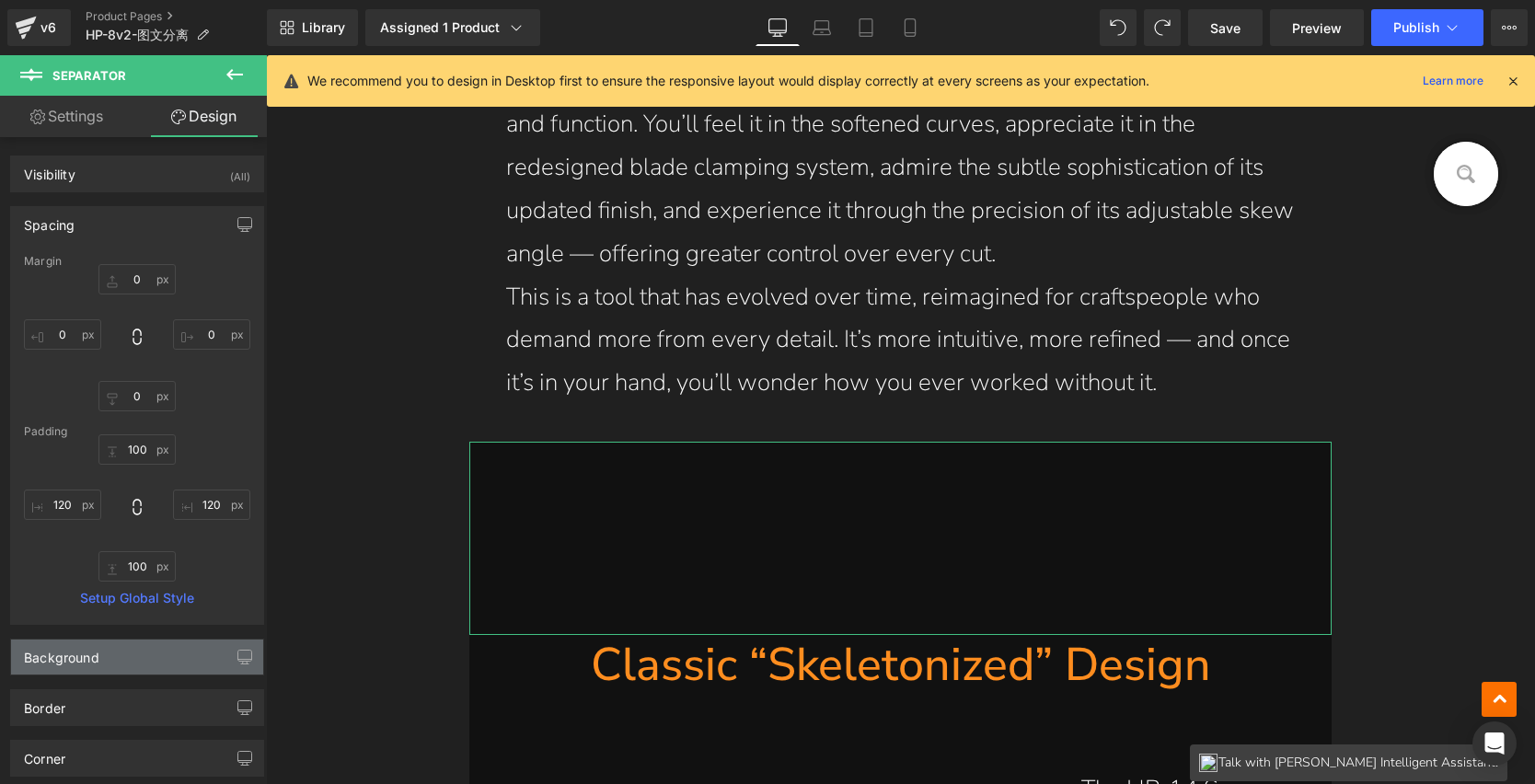
click at [117, 659] on div "Background" at bounding box center [137, 657] width 252 height 35
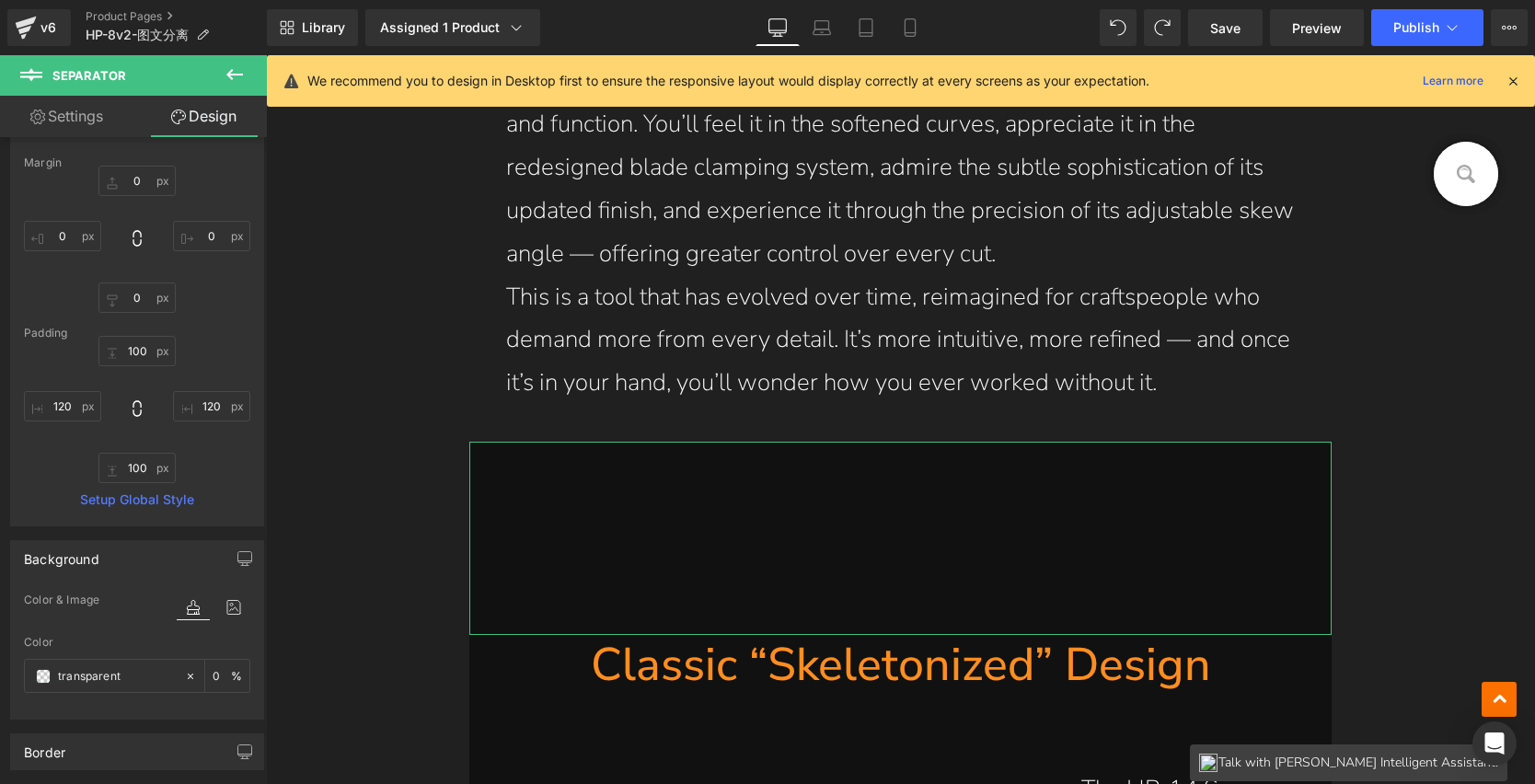
scroll to position [124, 0]
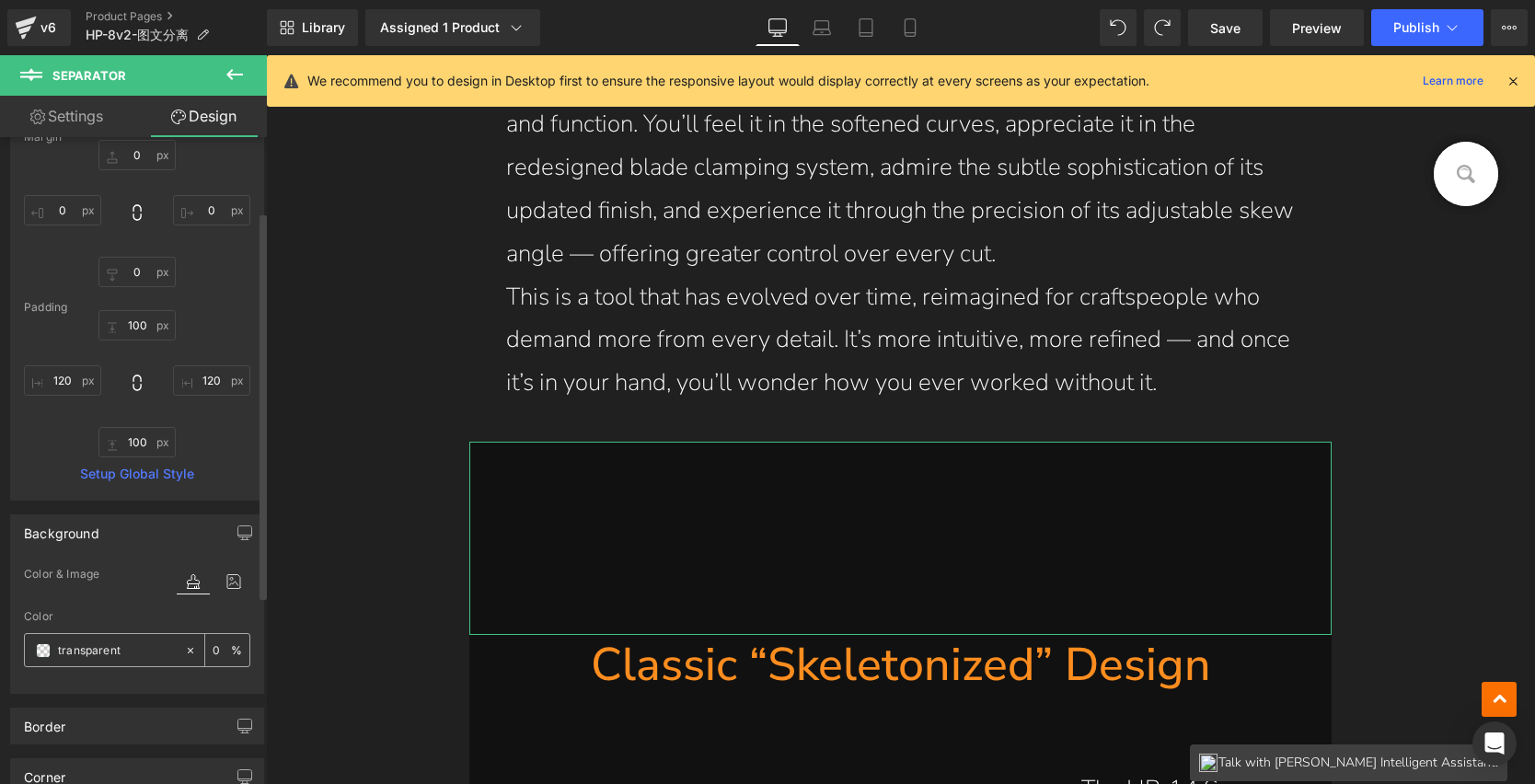
click at [184, 652] on icon at bounding box center [190, 650] width 13 height 13
click at [117, 652] on input "none" at bounding box center [116, 650] width 117 height 20
paste input "202020"
type input "202020"
type input "100"
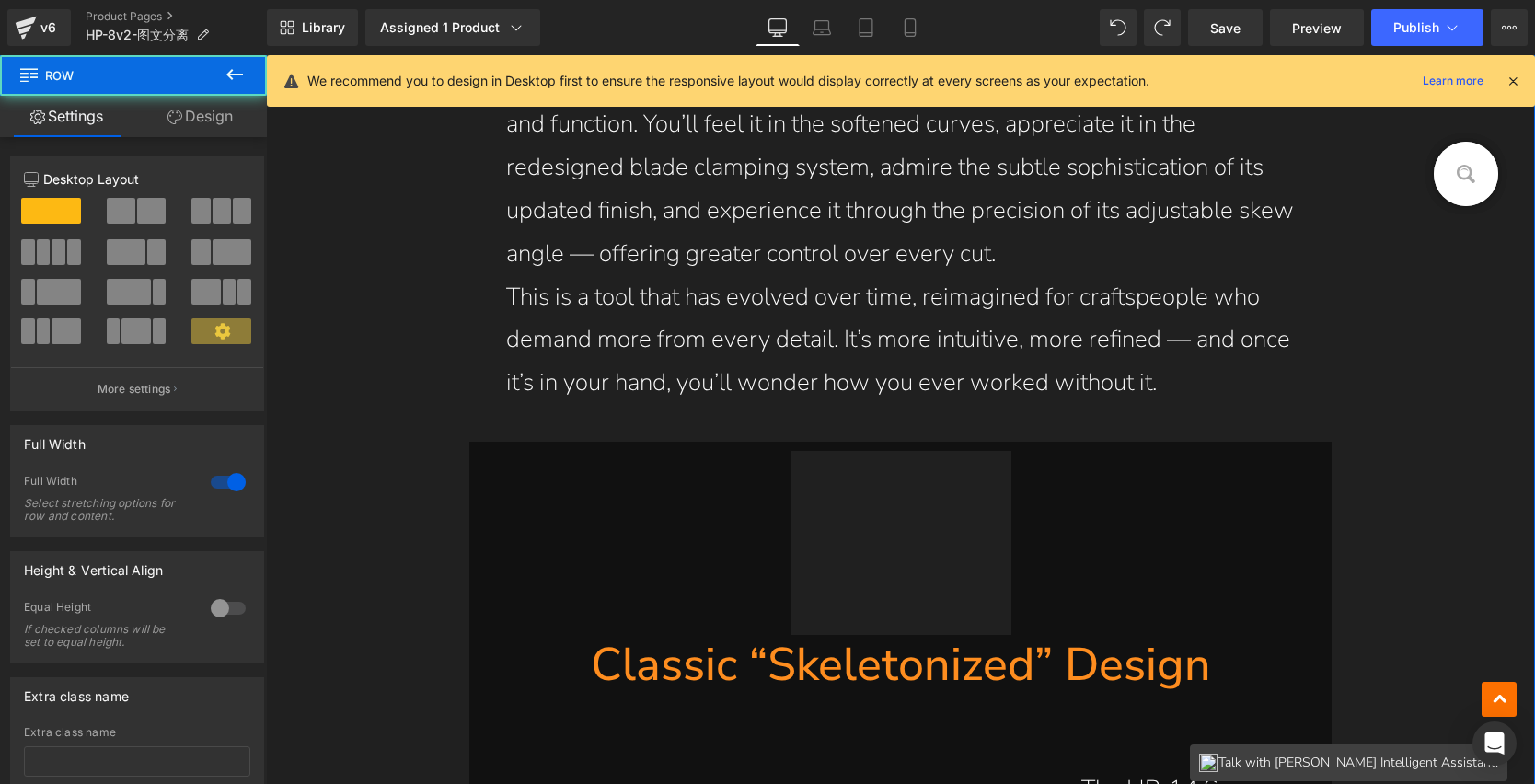
click at [921, 545] on span "Separator" at bounding box center [901, 538] width 56 height 22
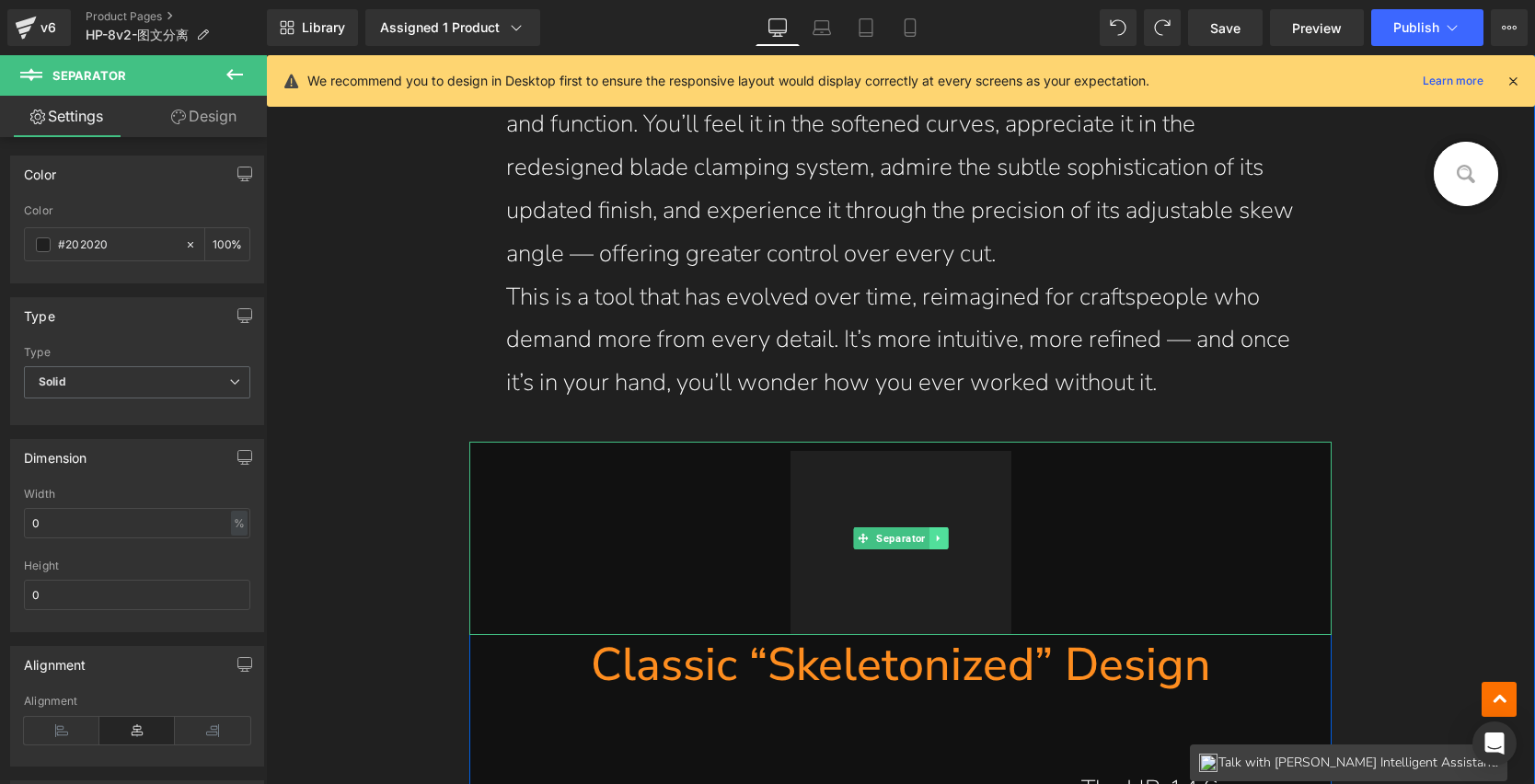
click at [934, 539] on icon at bounding box center [938, 538] width 11 height 11
click at [942, 539] on icon at bounding box center [947, 538] width 11 height 11
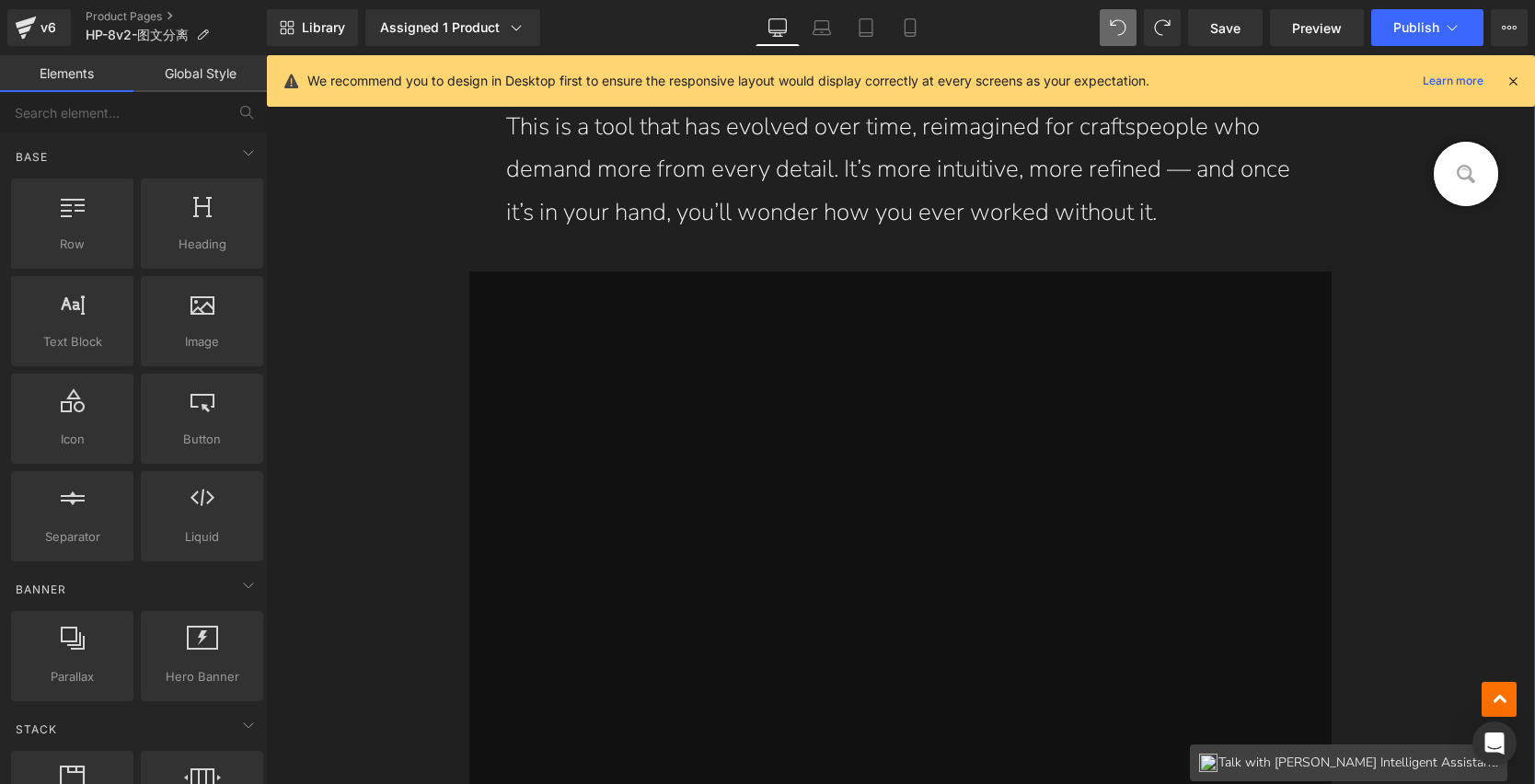
scroll to position [2058, 0]
click at [550, 288] on div at bounding box center [901, 291] width 863 height 46
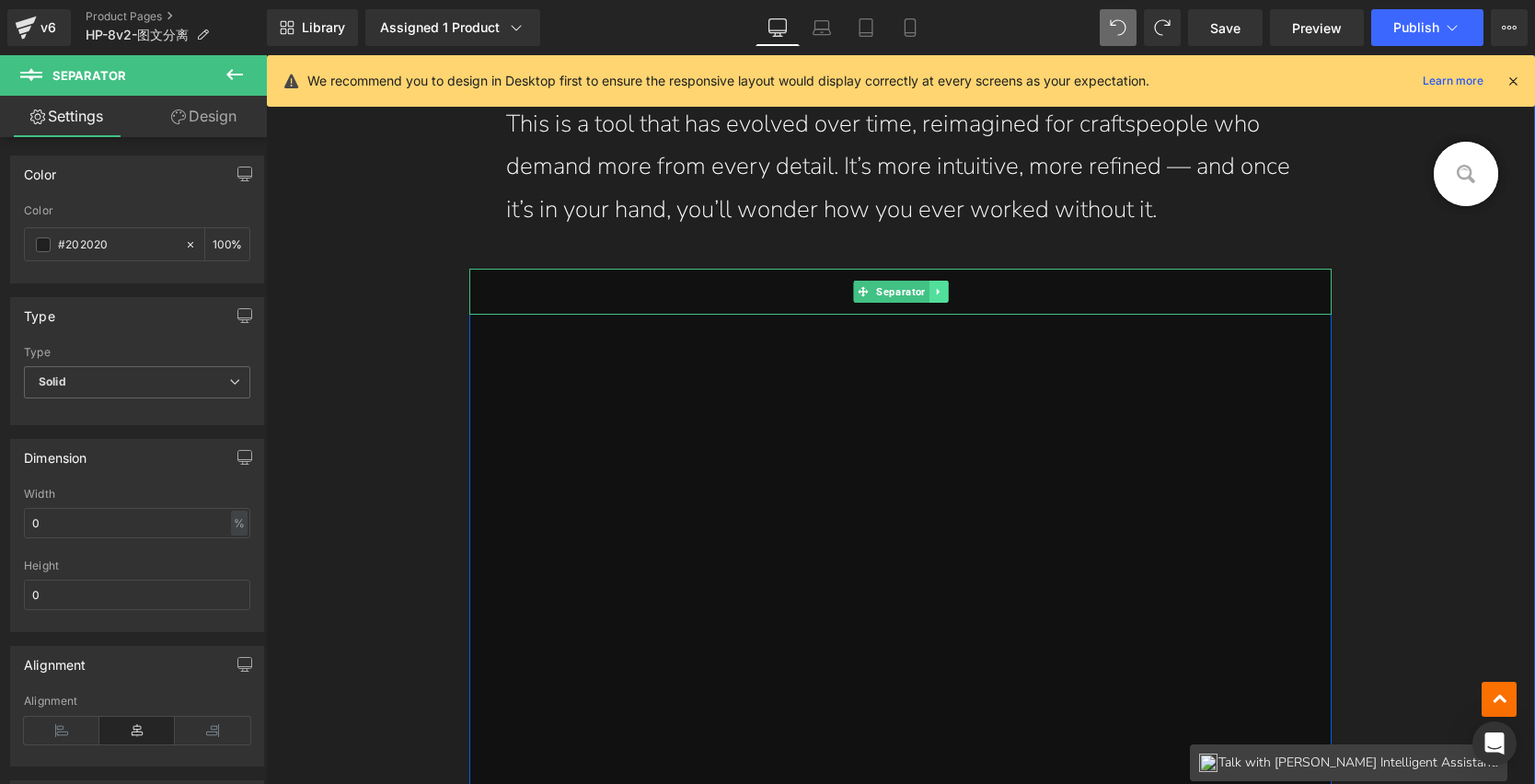
click at [934, 294] on icon at bounding box center [938, 291] width 11 height 11
click at [946, 291] on icon at bounding box center [947, 291] width 11 height 11
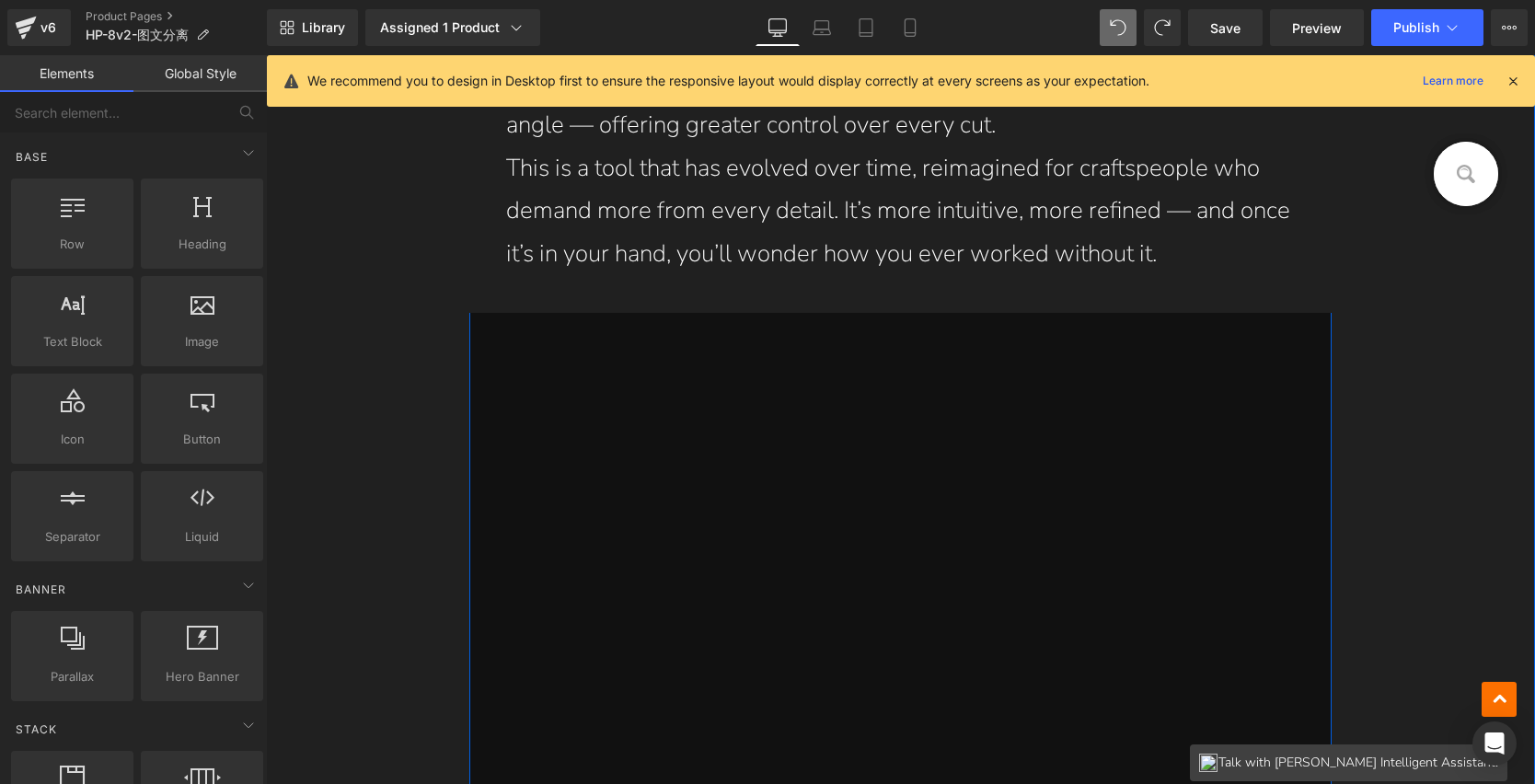
scroll to position [2011, 0]
click at [505, 323] on span "Row" at bounding box center [511, 329] width 35 height 28
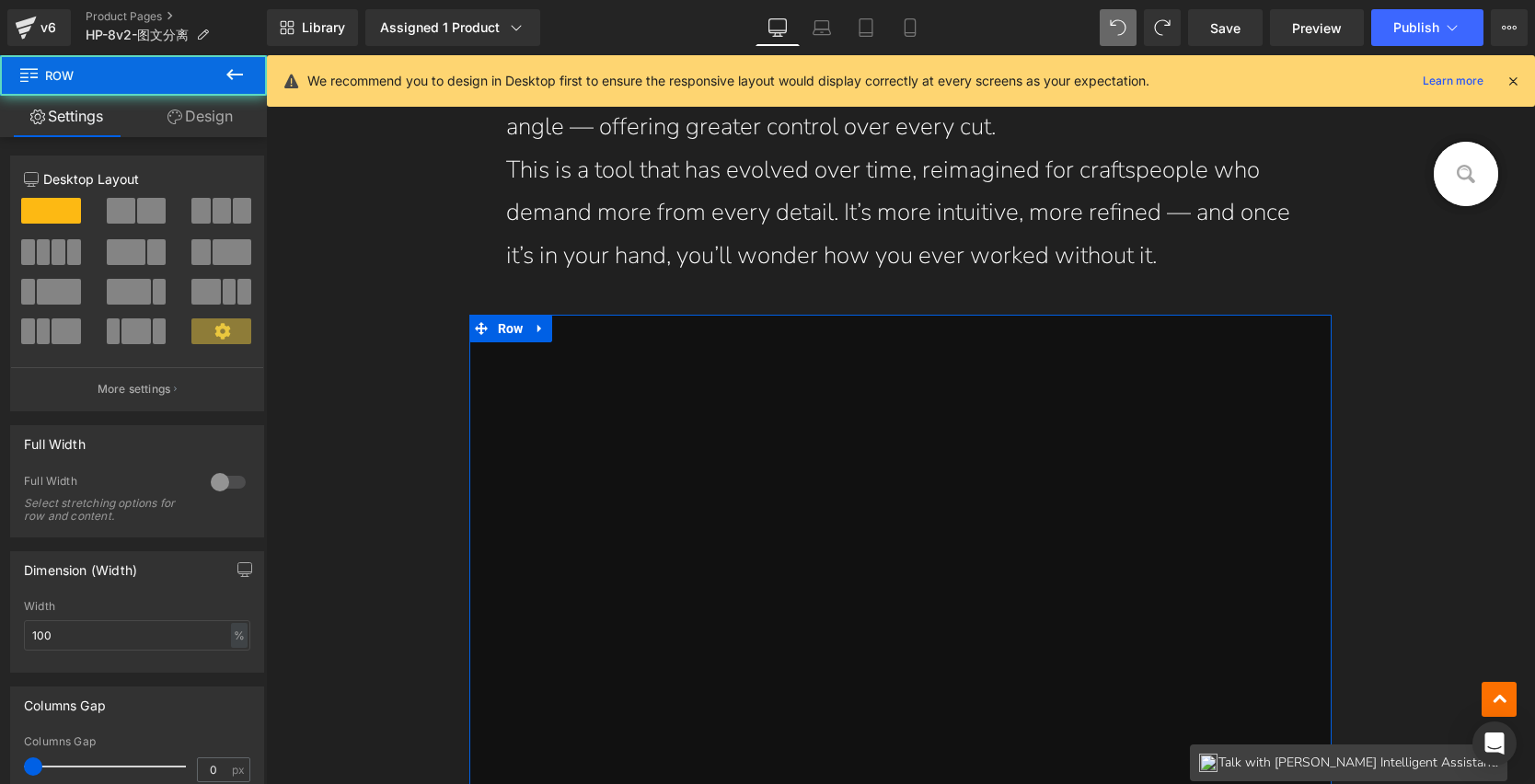
click at [221, 121] on link "Design" at bounding box center [200, 115] width 134 height 41
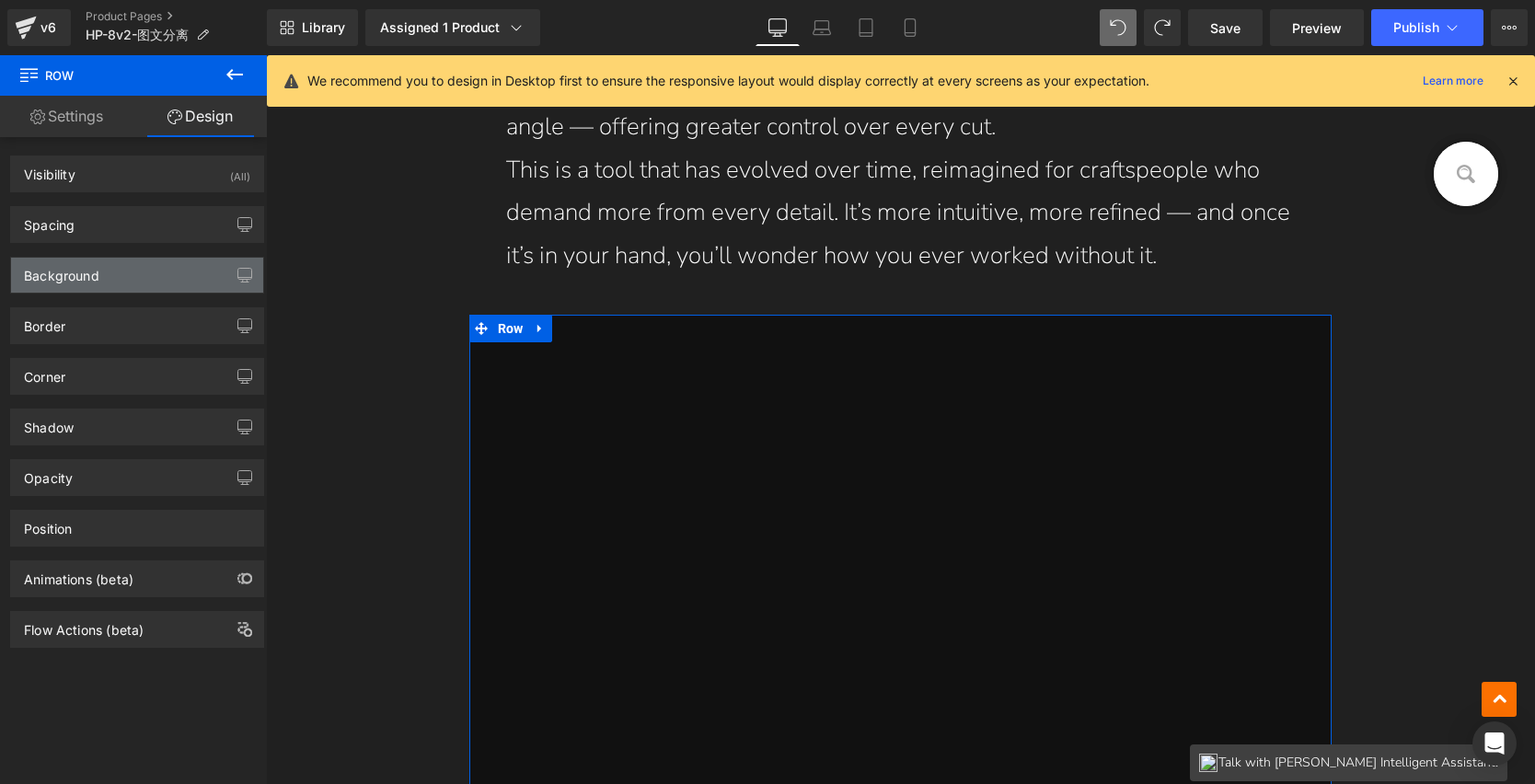
click at [100, 281] on div "Background" at bounding box center [137, 275] width 252 height 35
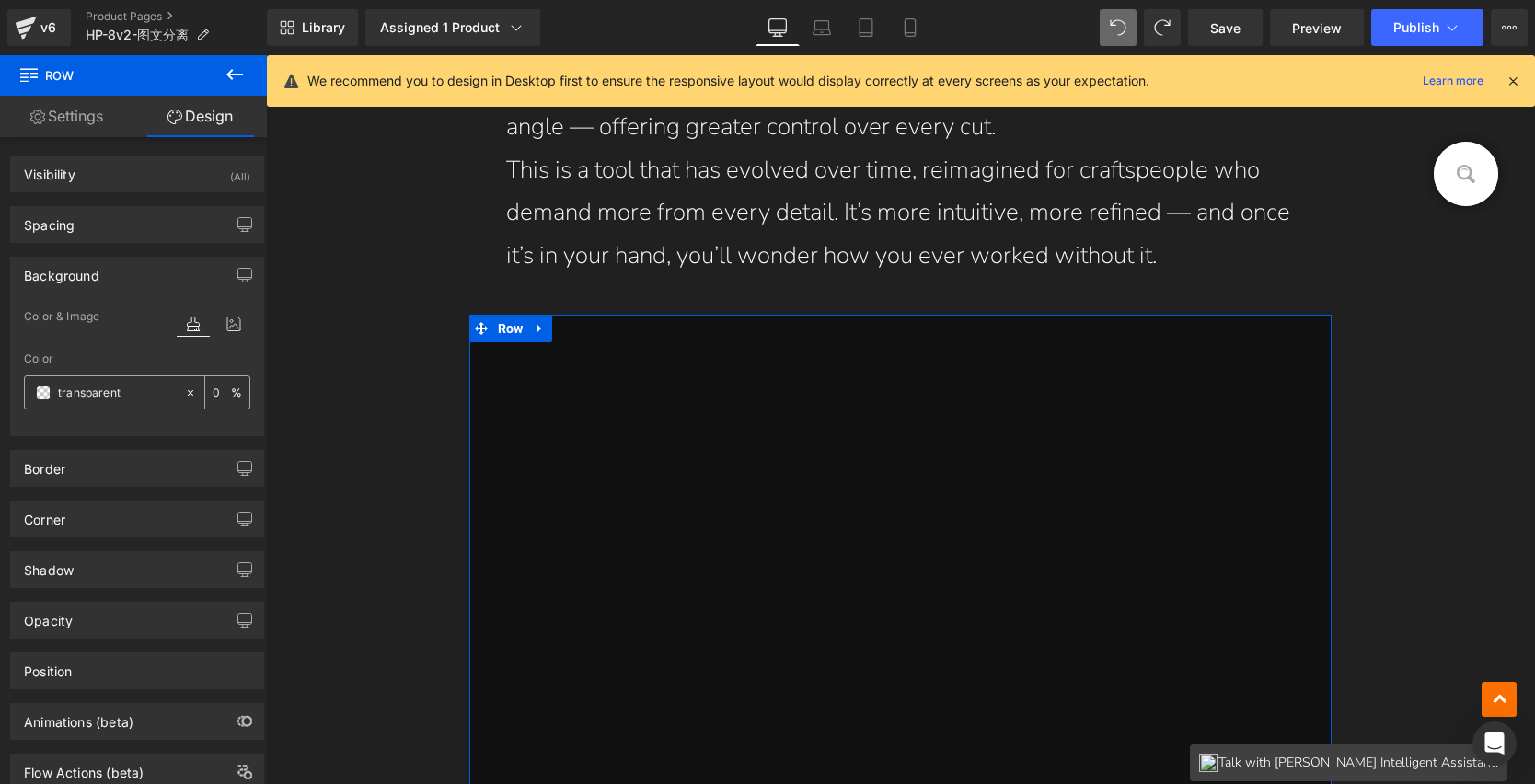
click at [184, 390] on icon at bounding box center [190, 392] width 13 height 13
click at [130, 397] on input "none" at bounding box center [116, 392] width 117 height 20
paste input "Redesigned Blade Clamping System"
click at [184, 390] on icon at bounding box center [190, 392] width 13 height 13
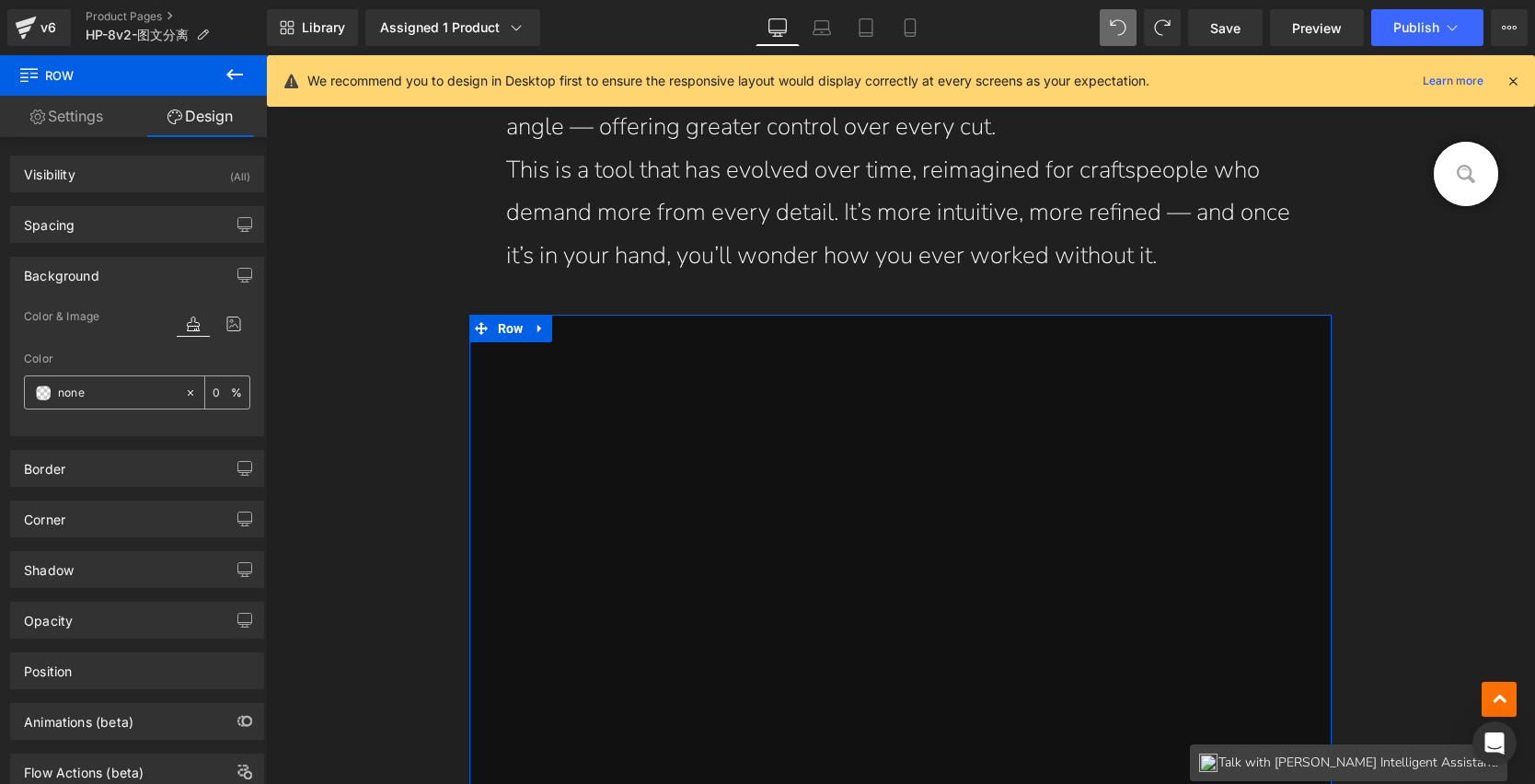
scroll to position [0, 0]
click at [139, 389] on input "none" at bounding box center [116, 392] width 117 height 20
type input "202020"
type input "100"
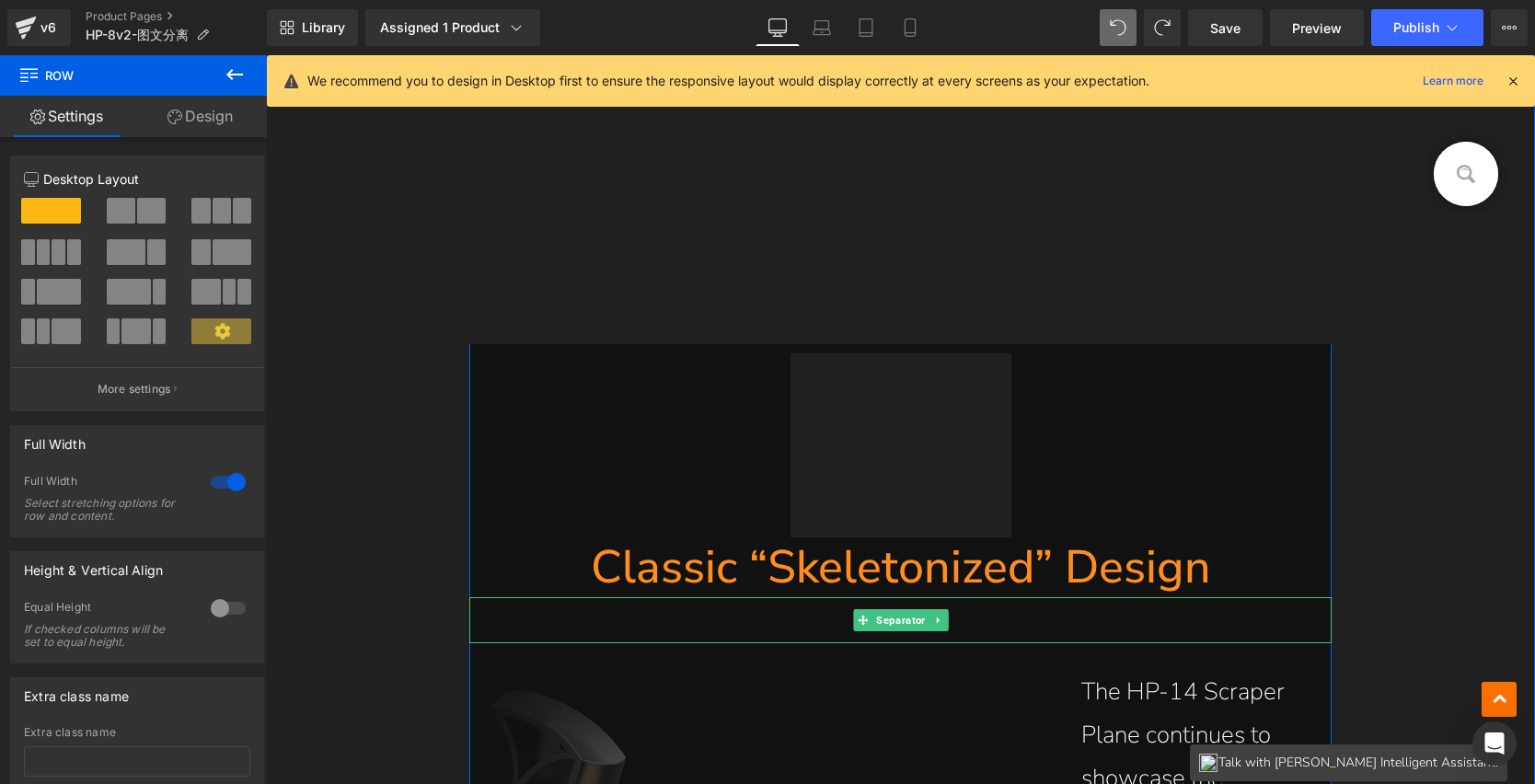
scroll to position [2599, 0]
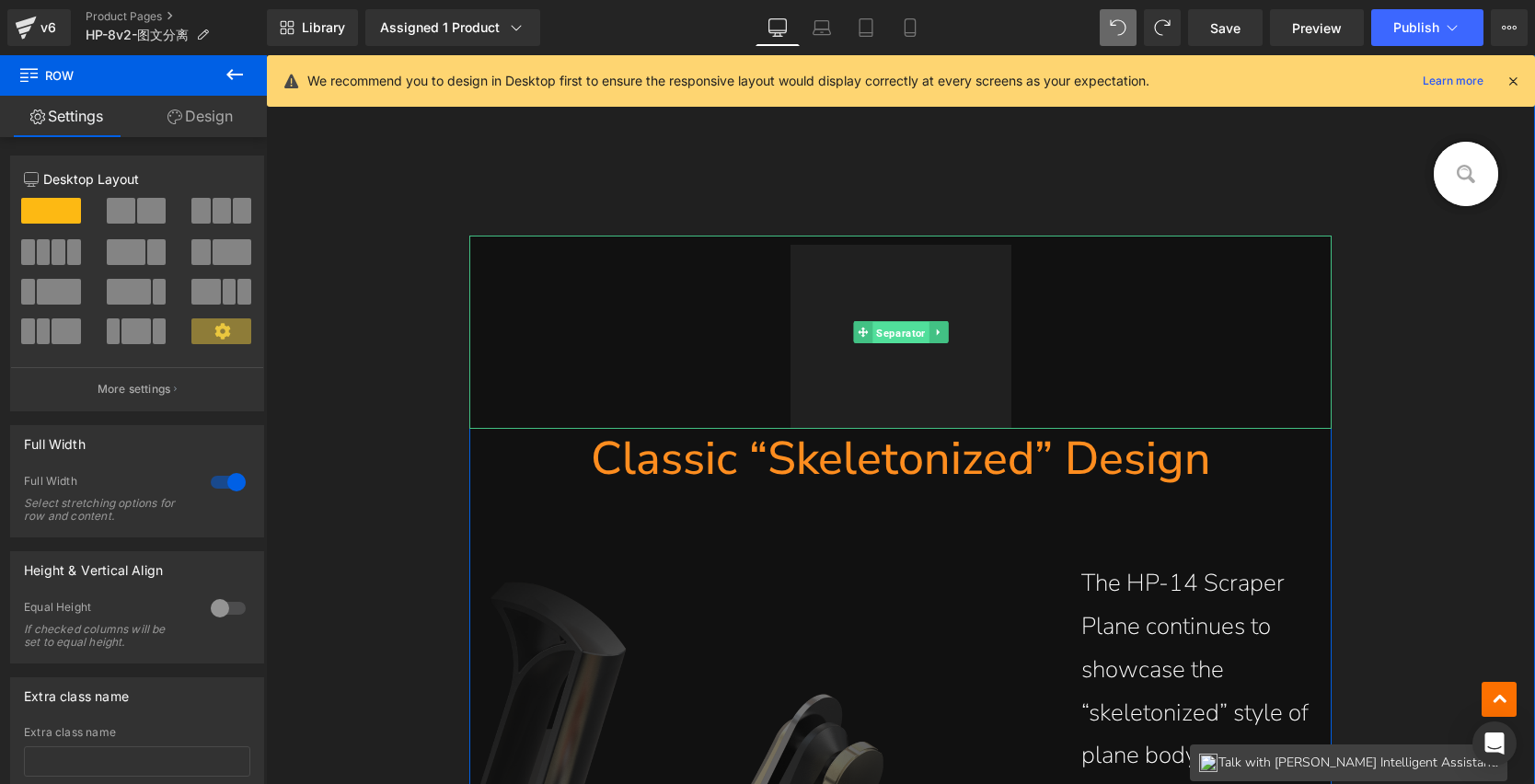
click at [899, 337] on span "Separator" at bounding box center [901, 333] width 56 height 22
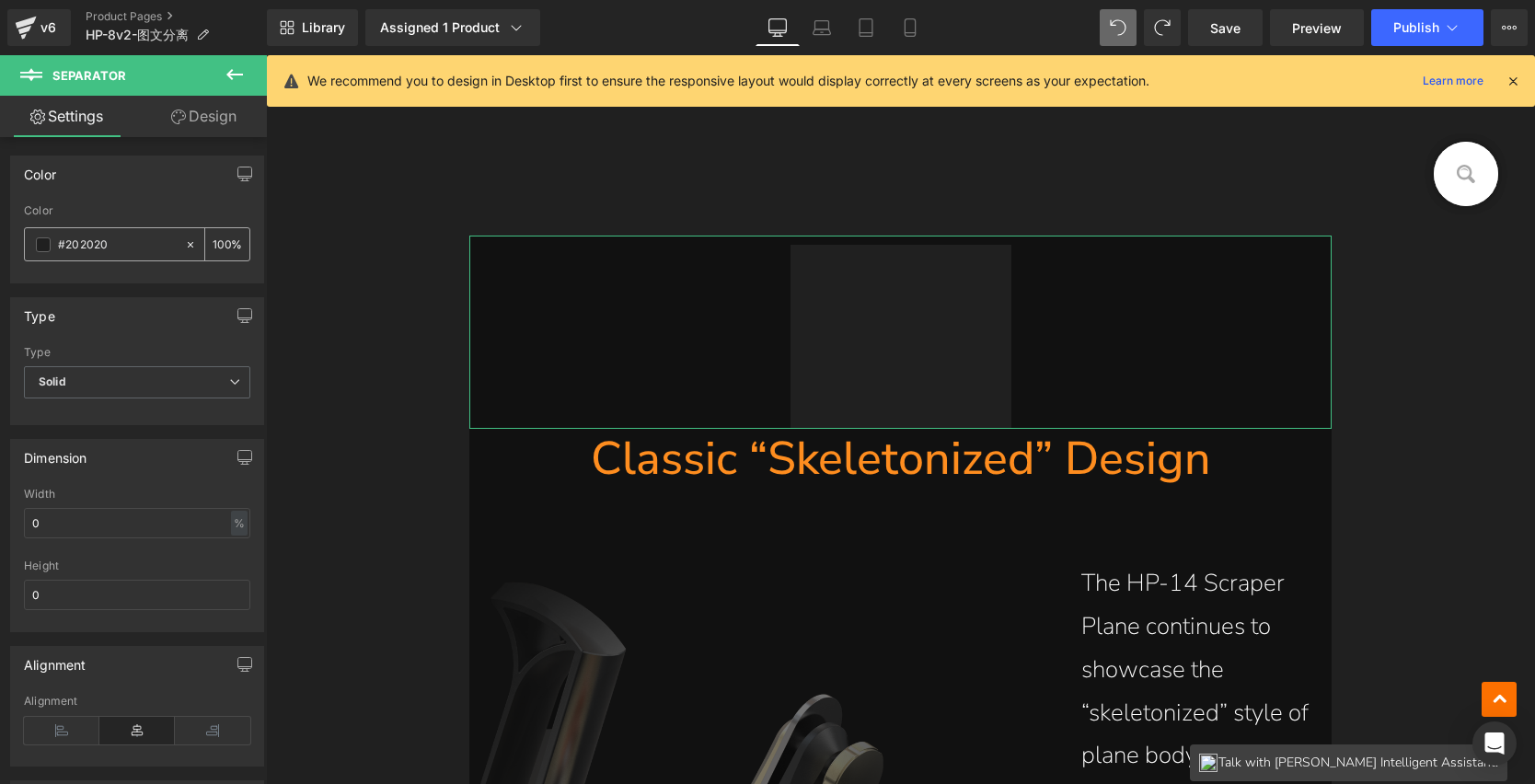
click at [184, 241] on icon at bounding box center [190, 244] width 13 height 13
type input "none"
type input "0"
click at [204, 115] on link "Design" at bounding box center [204, 115] width 134 height 41
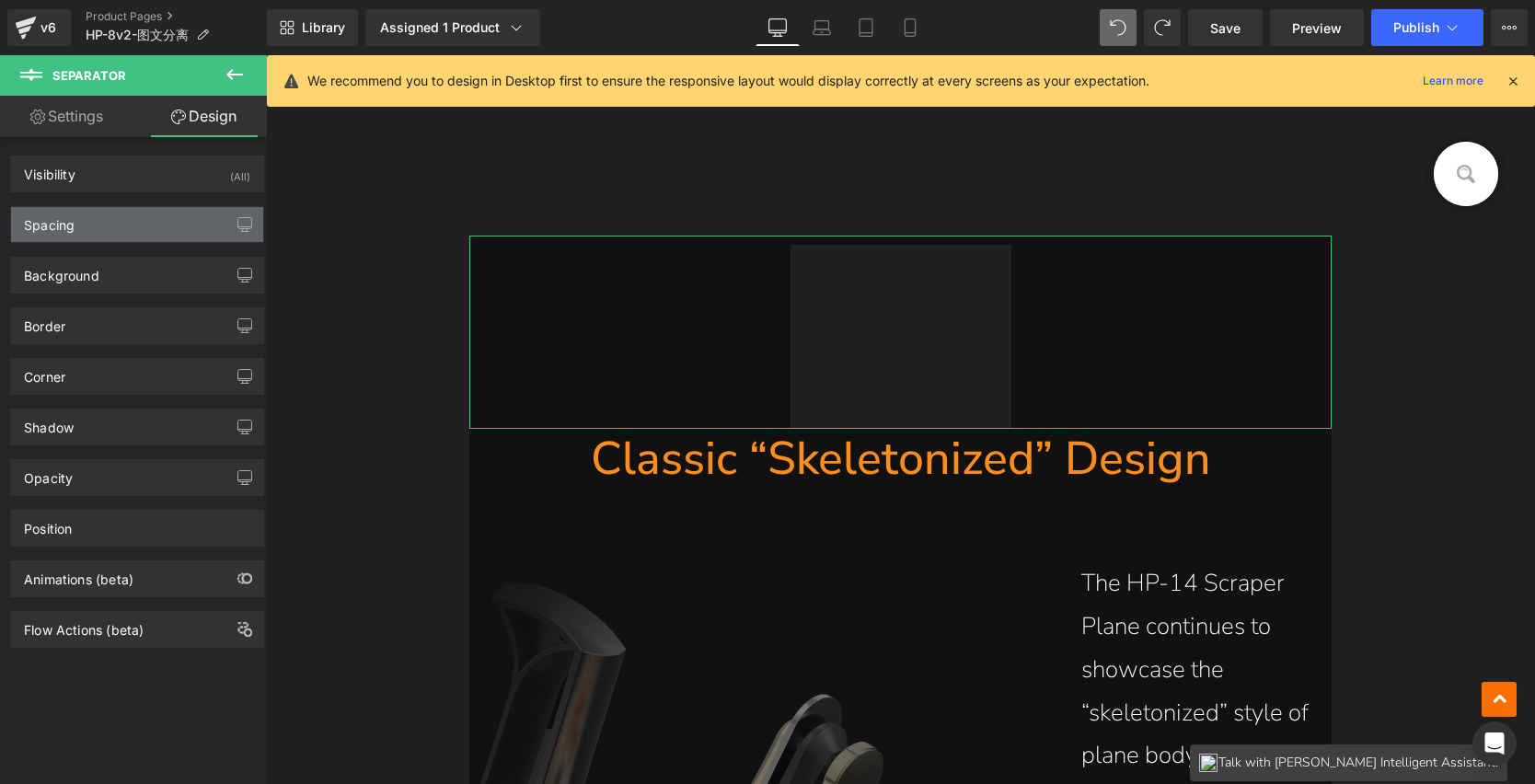
click at [173, 223] on div "Spacing" at bounding box center [137, 224] width 252 height 35
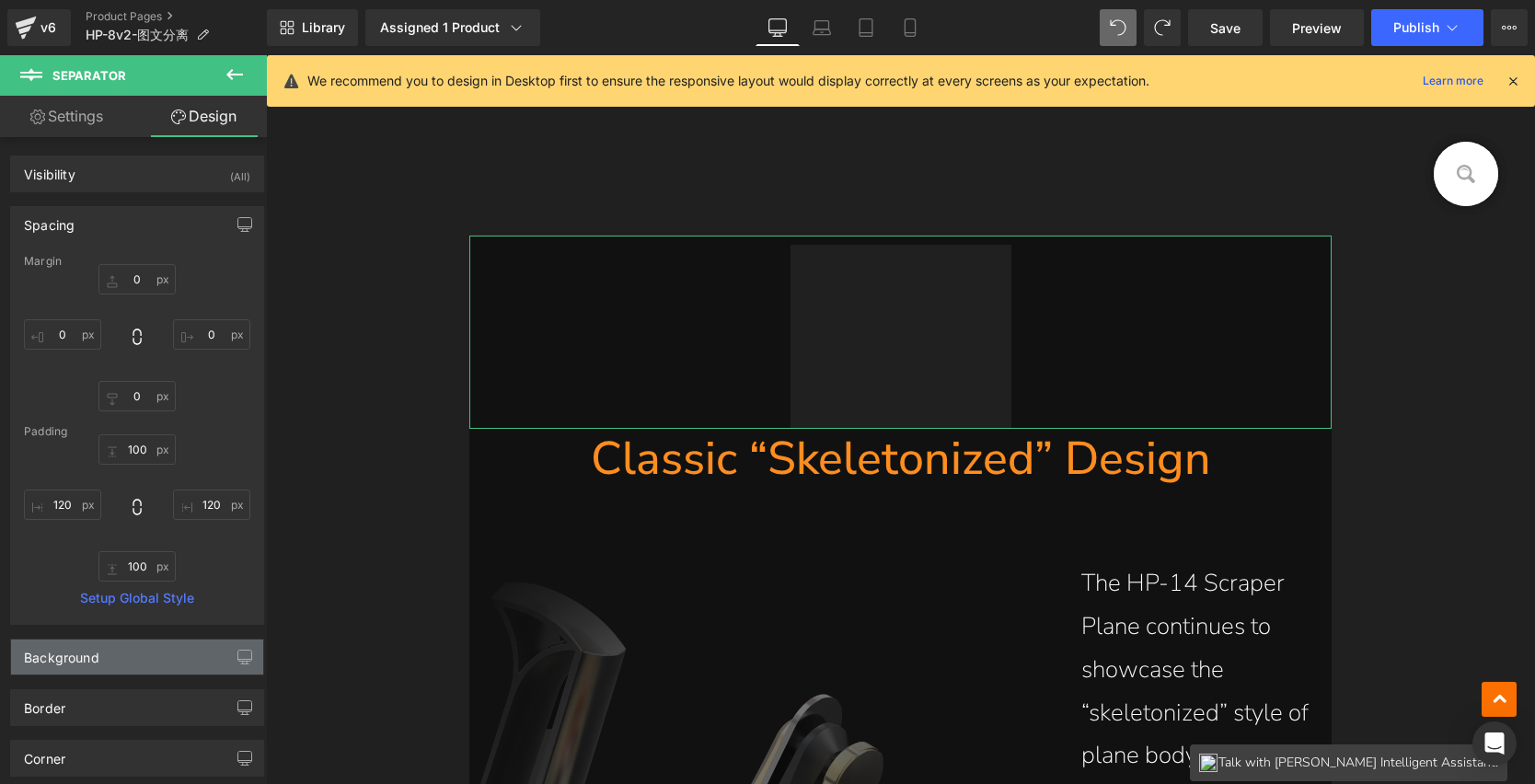
click at [176, 655] on div "Background" at bounding box center [137, 657] width 252 height 35
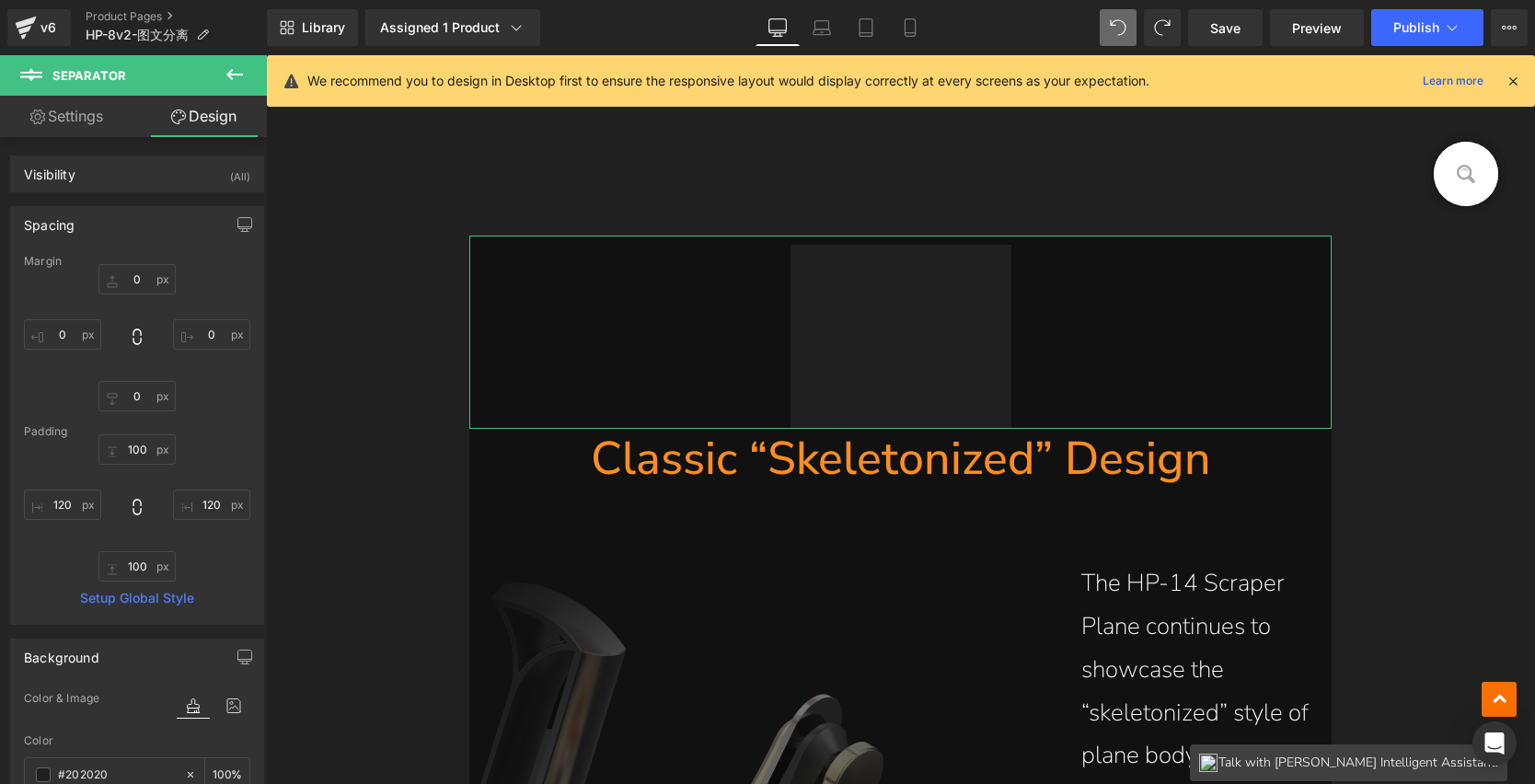
scroll to position [114, 0]
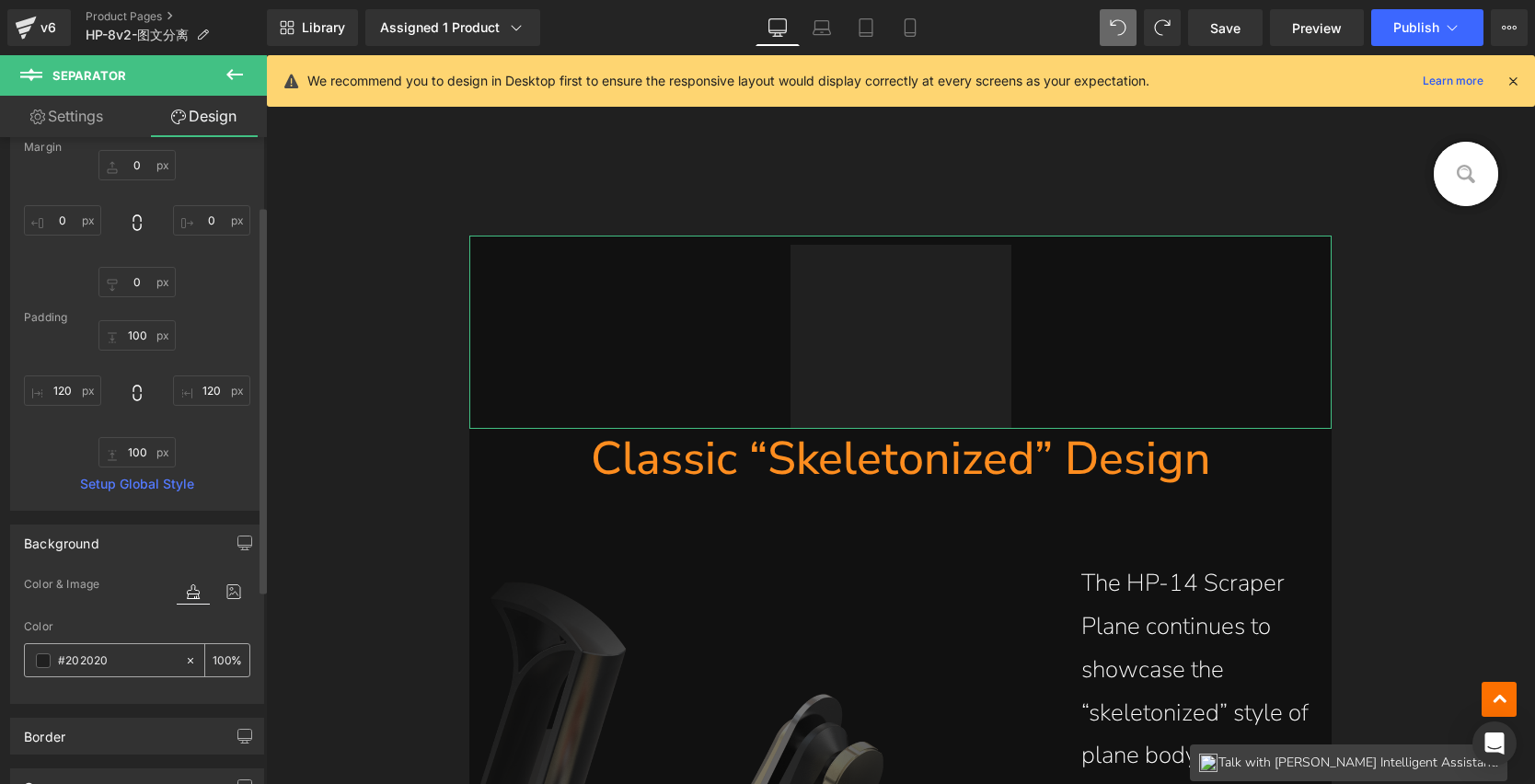
click at [187, 660] on icon at bounding box center [190, 660] width 13 height 13
type input "none"
type input "0"
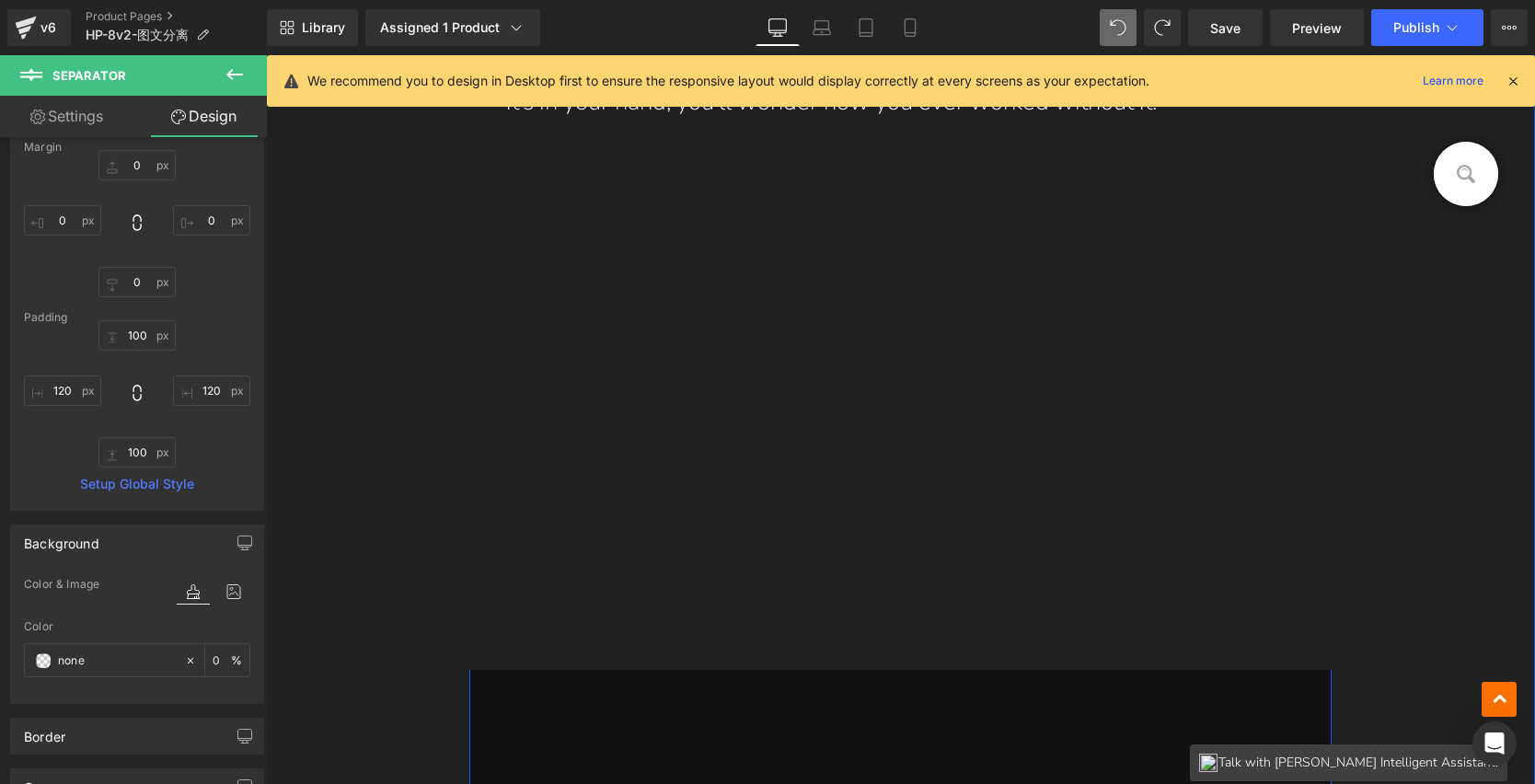
scroll to position [2048, 0]
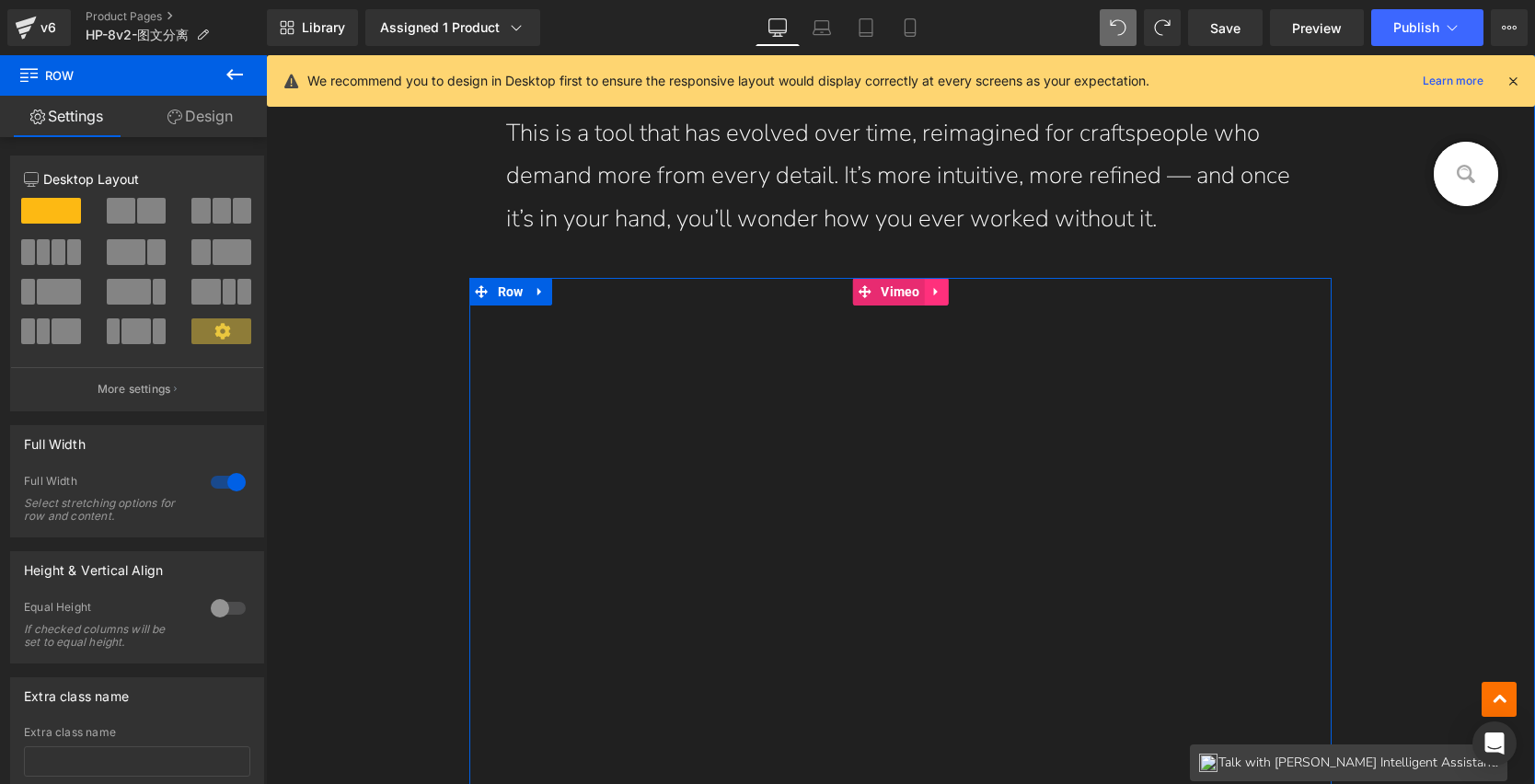
click at [934, 291] on icon at bounding box center [936, 291] width 13 height 13
click at [944, 291] on icon at bounding box center [948, 291] width 13 height 13
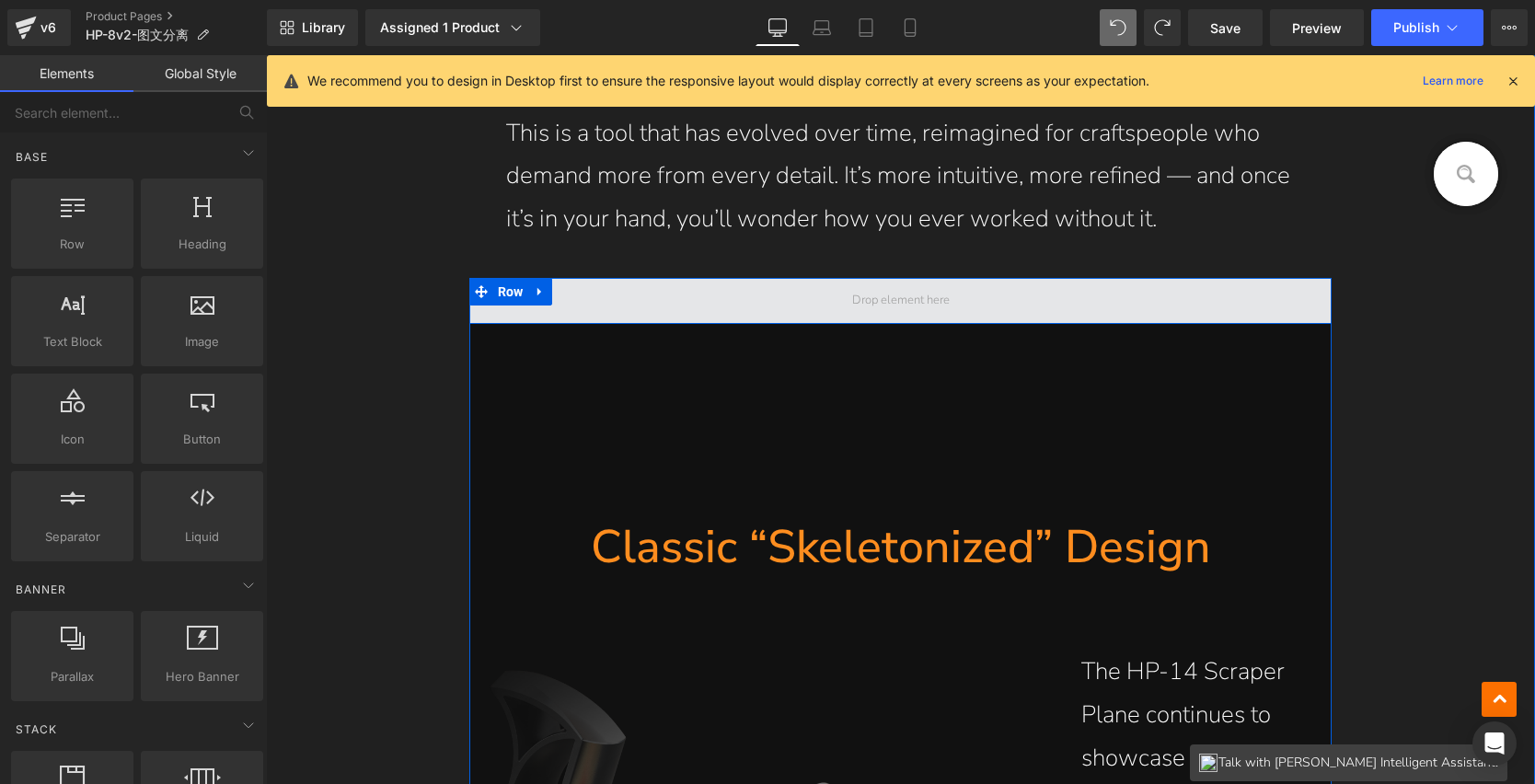
click at [822, 307] on span at bounding box center [901, 301] width 863 height 46
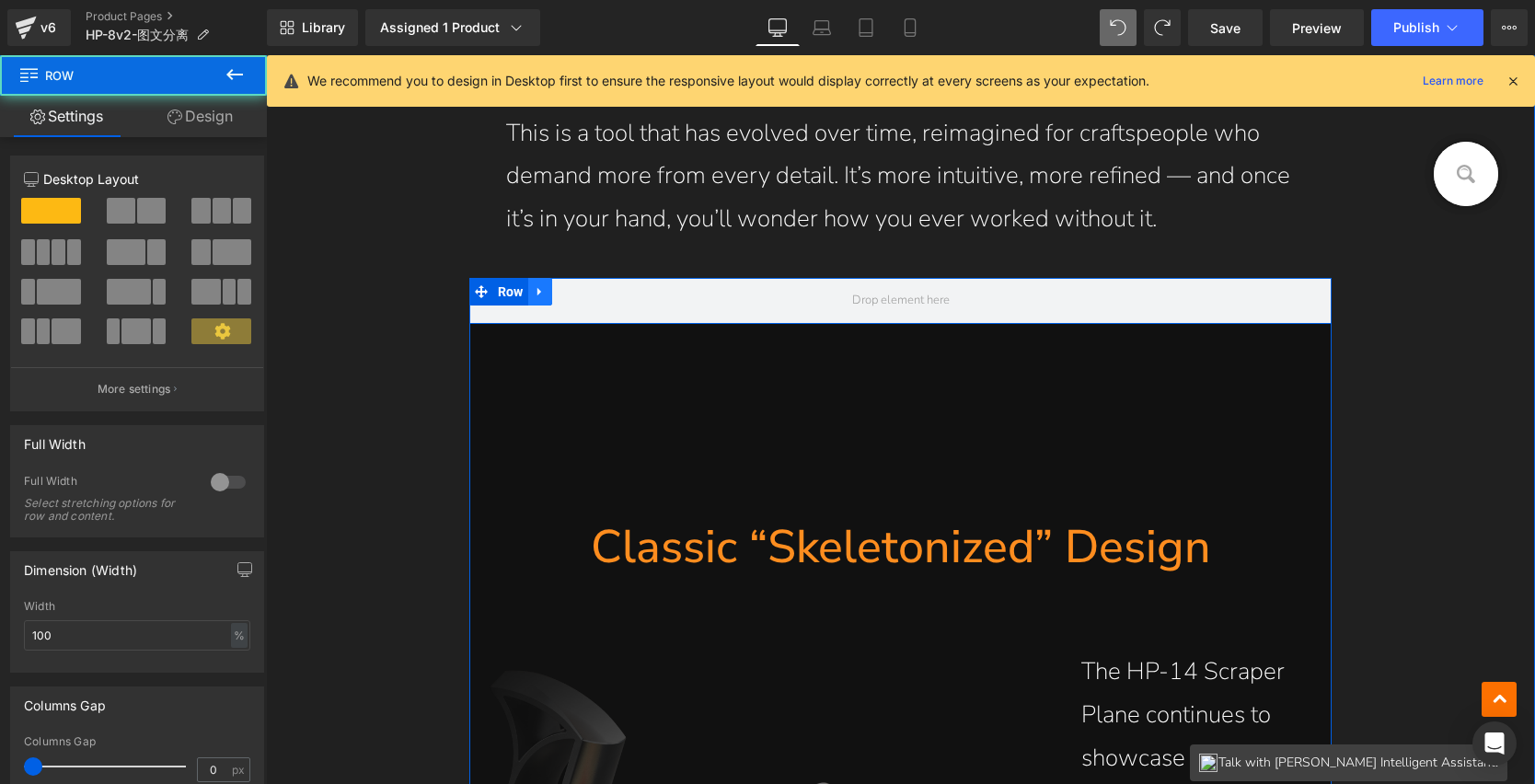
click at [534, 287] on icon at bounding box center [540, 291] width 13 height 13
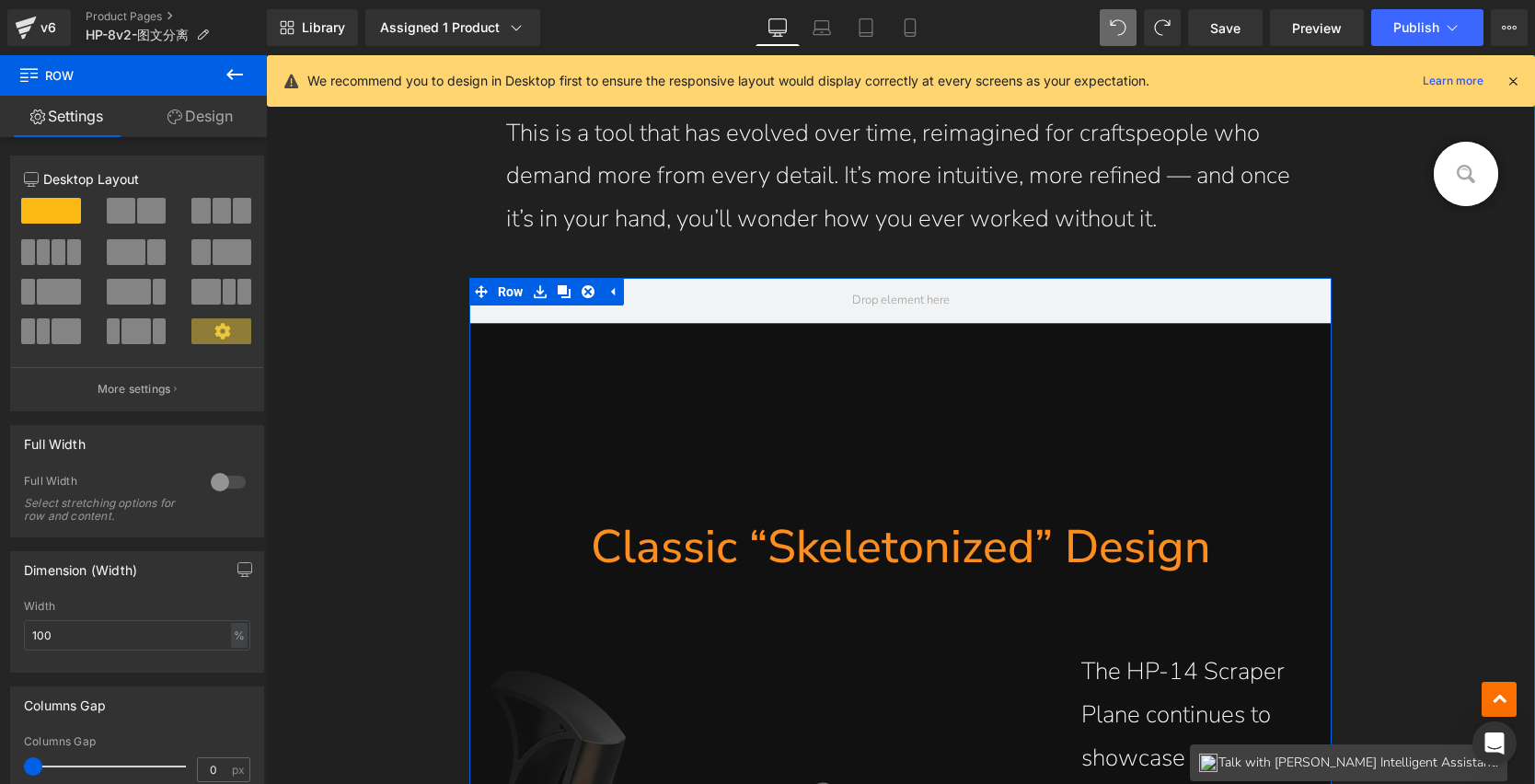
click at [801, 336] on hr at bounding box center [902, 424] width 221 height 184
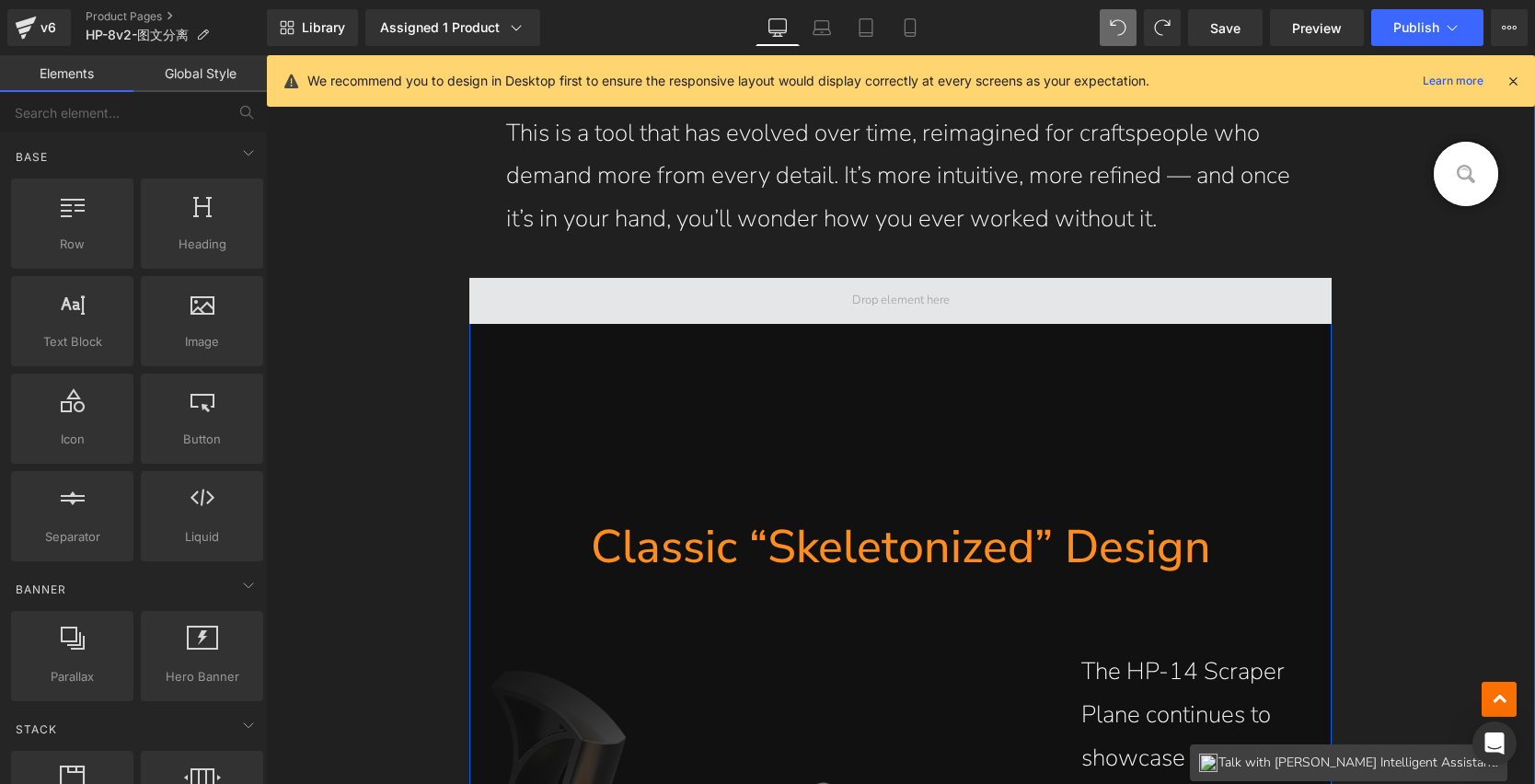
click at [929, 311] on span at bounding box center [901, 300] width 111 height 26
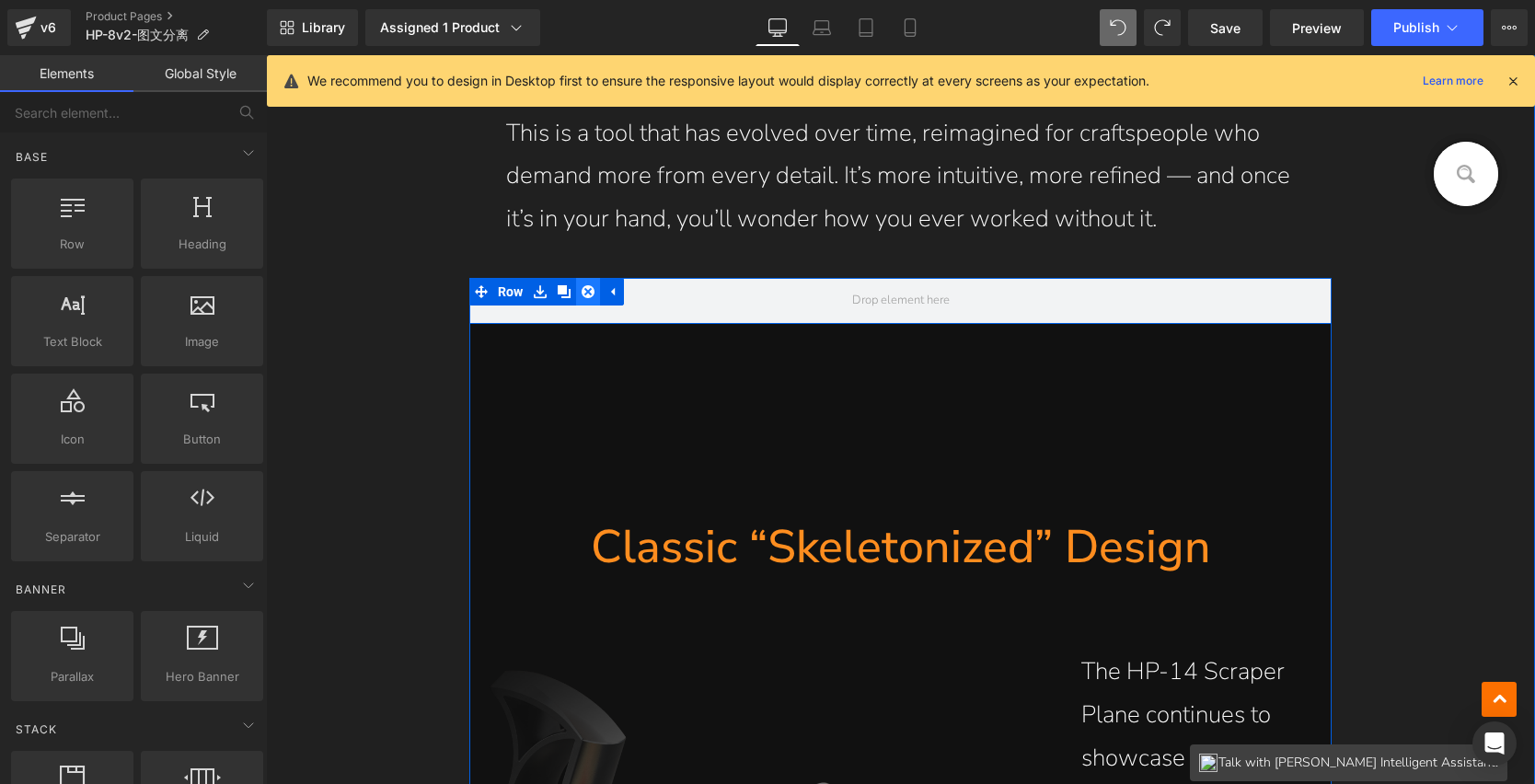
click at [581, 289] on icon at bounding box center [587, 291] width 13 height 13
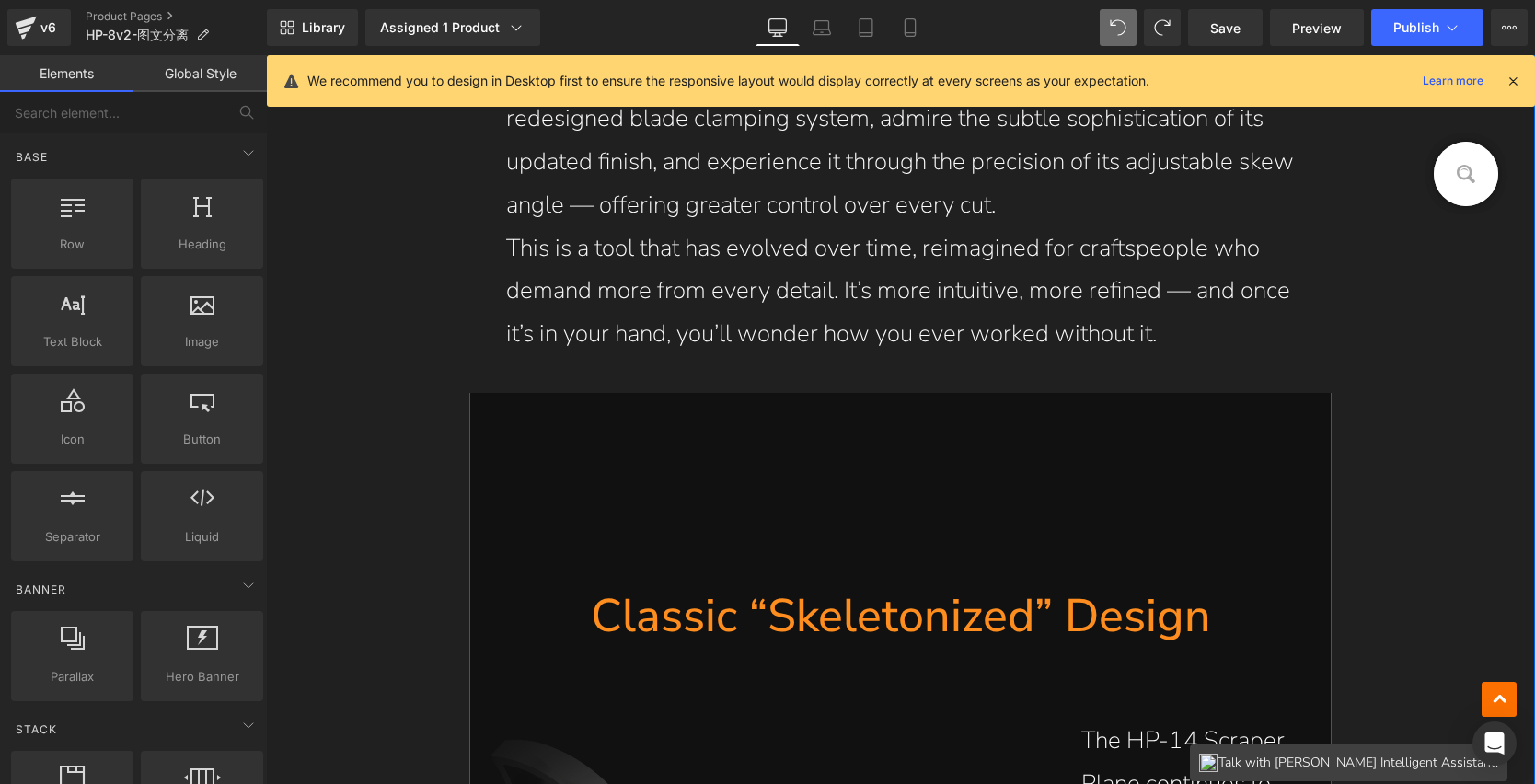
scroll to position [2004, 0]
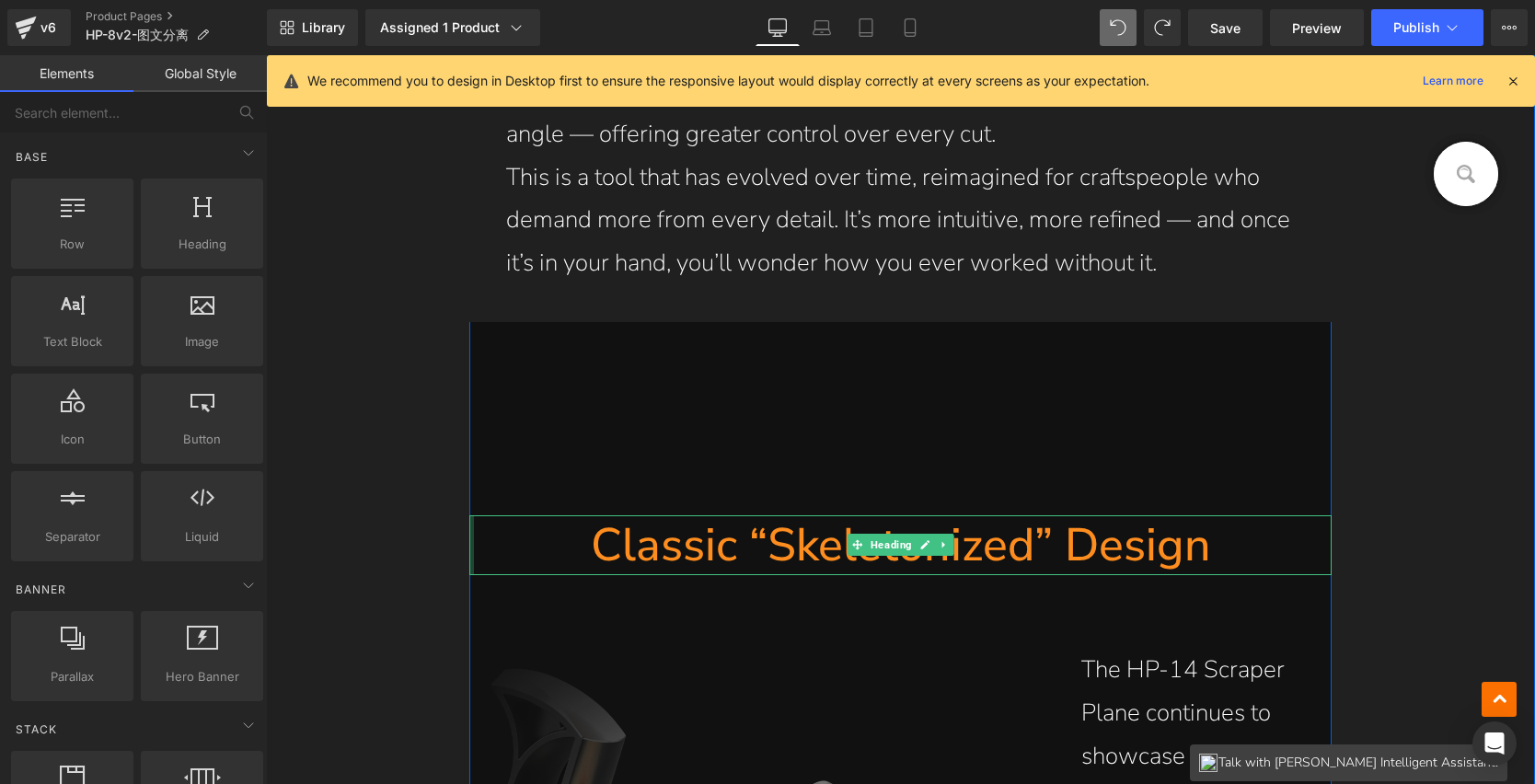
click at [470, 534] on div at bounding box center [472, 545] width 5 height 60
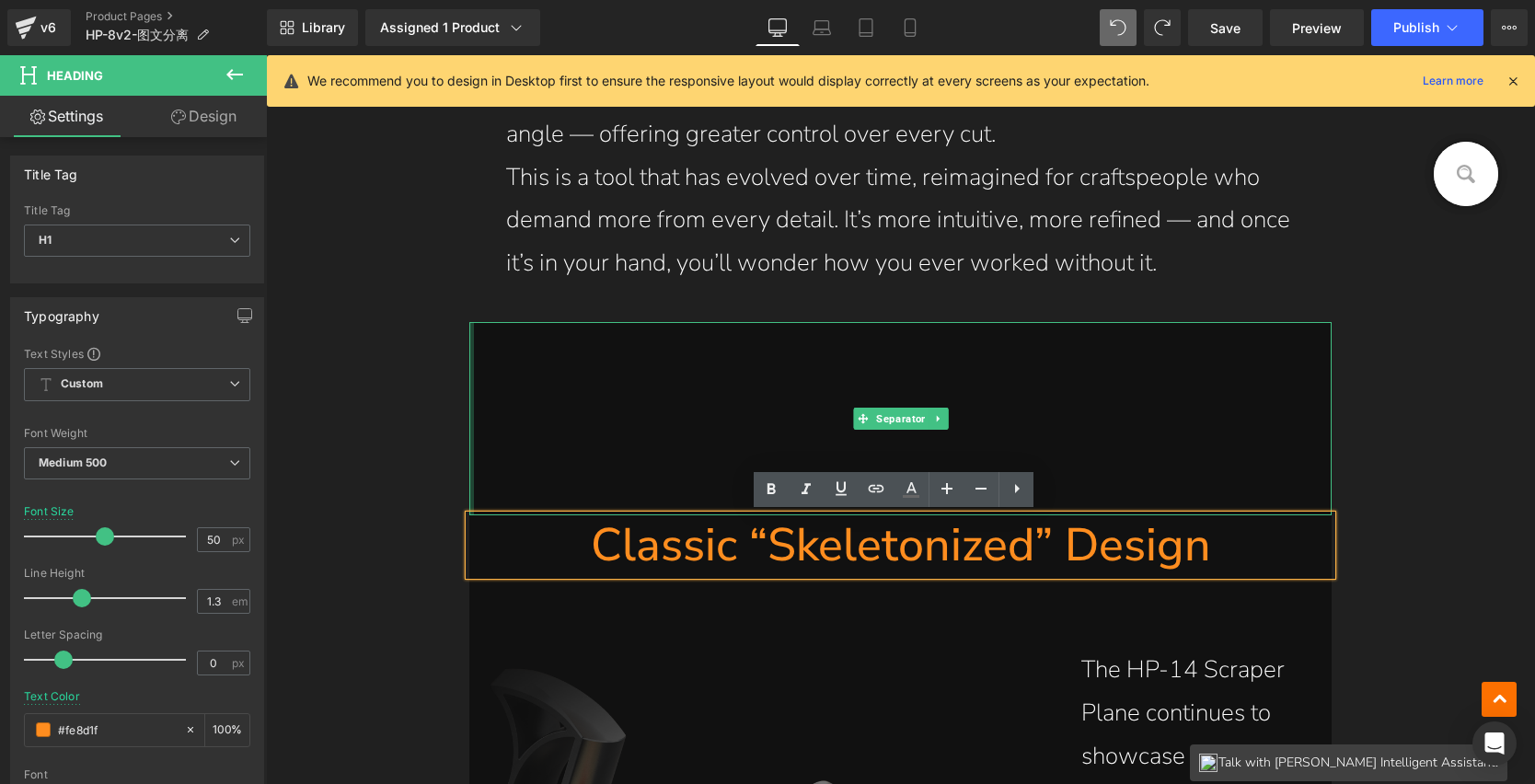
click at [470, 480] on div at bounding box center [472, 418] width 5 height 193
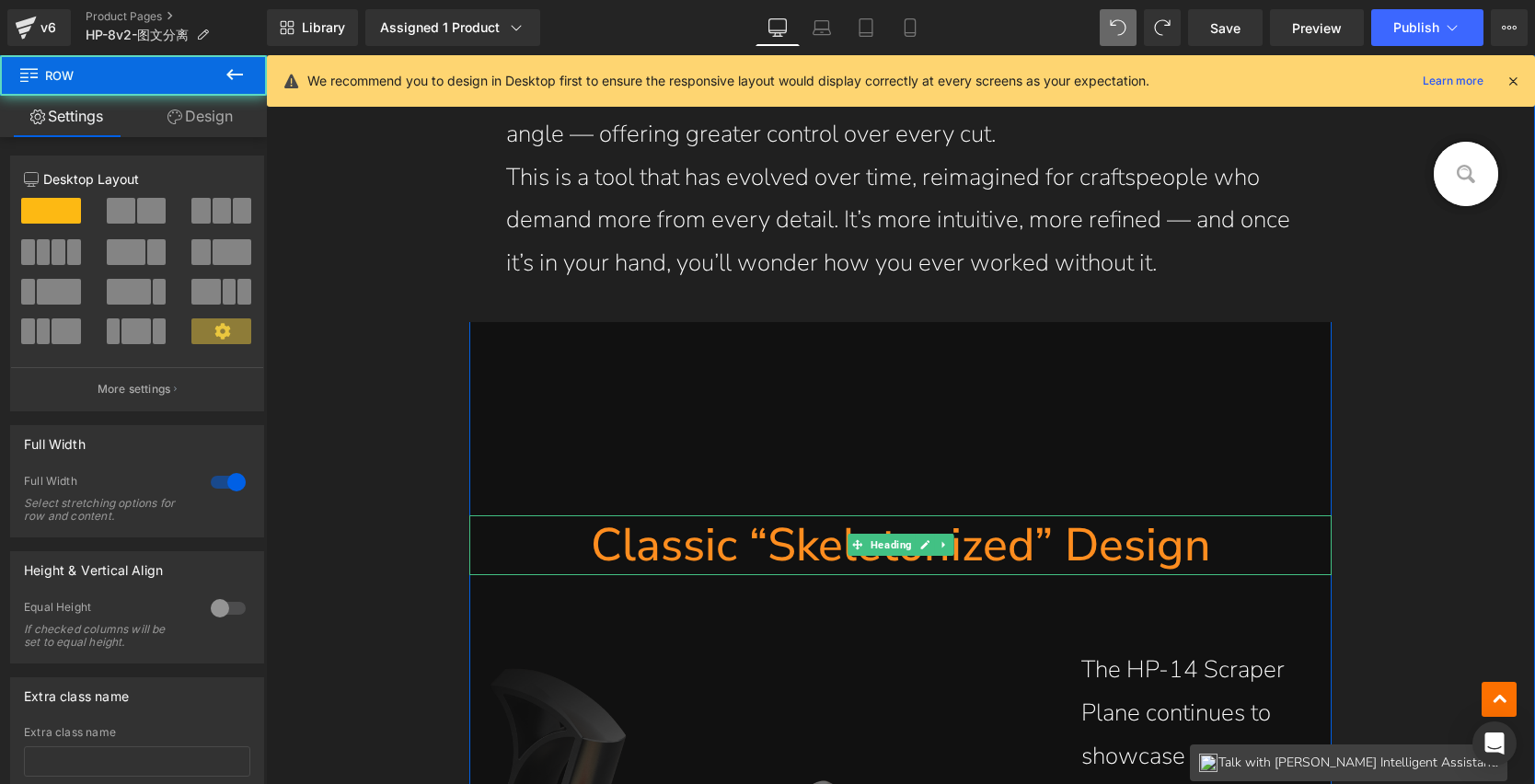
scroll to position [1893, 0]
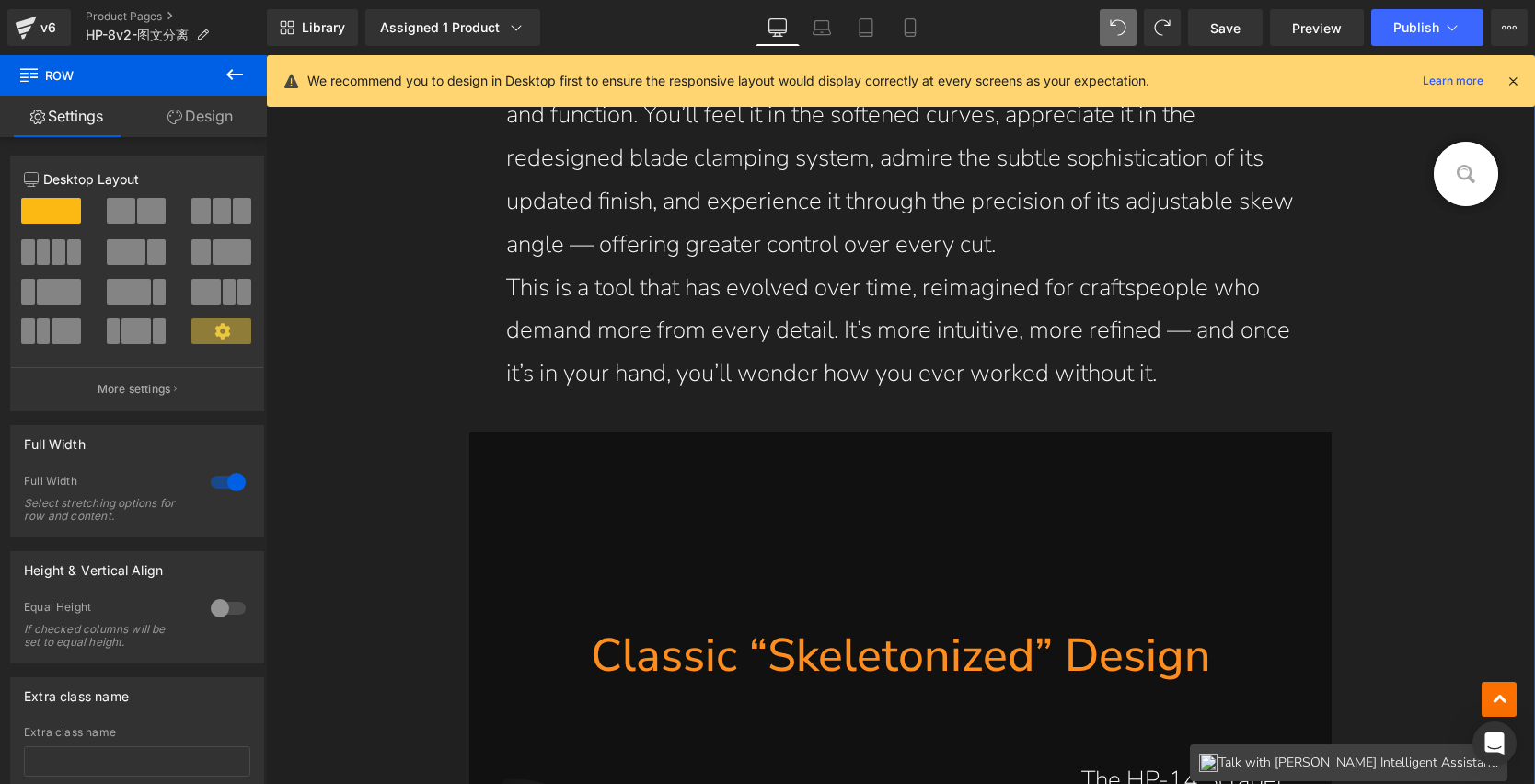
click at [1324, 388] on div "At Bridge City Tool Works, excellence is a journey, not a destination. The BCTW…" at bounding box center [901, 115] width 863 height 633
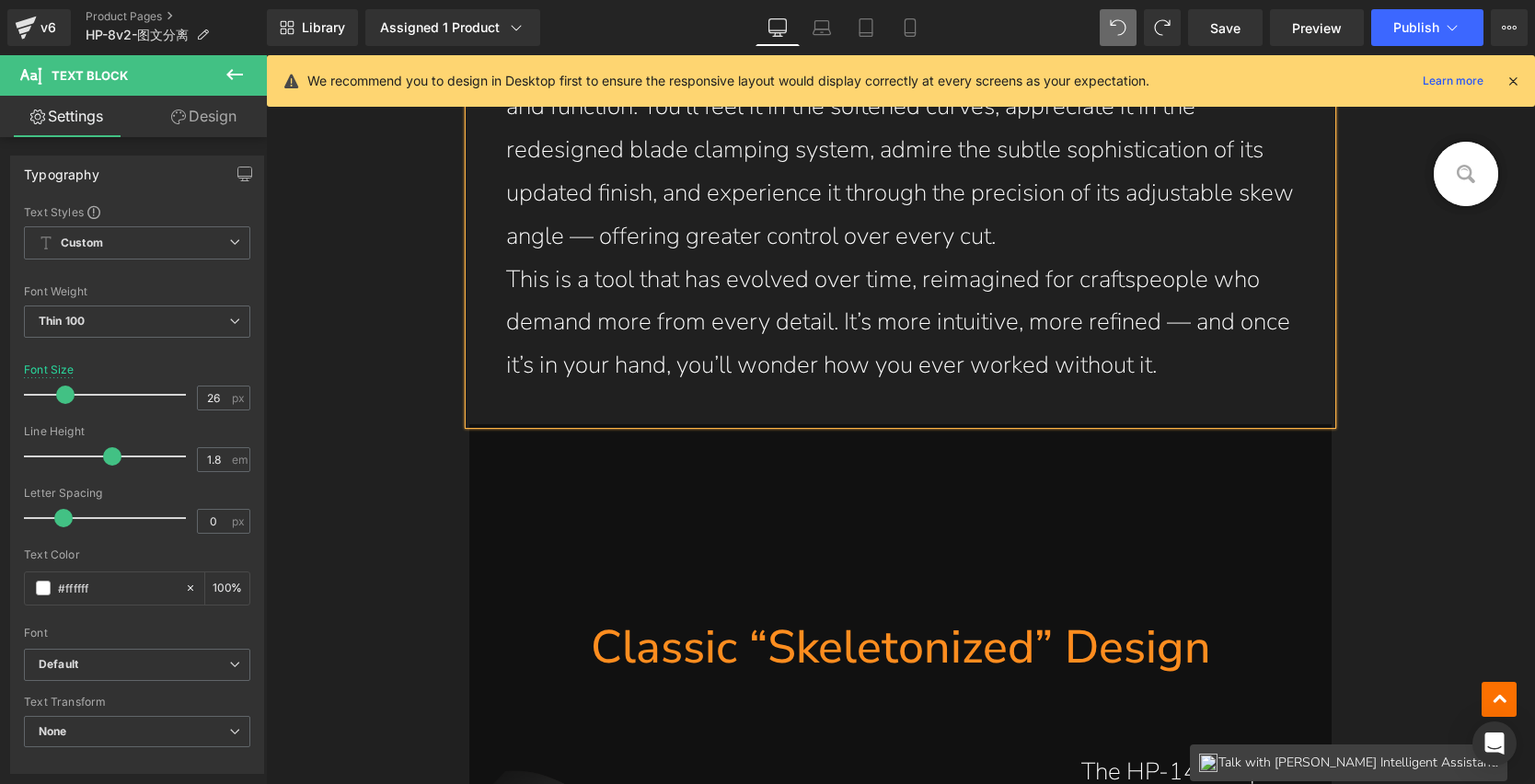
scroll to position [2000, 0]
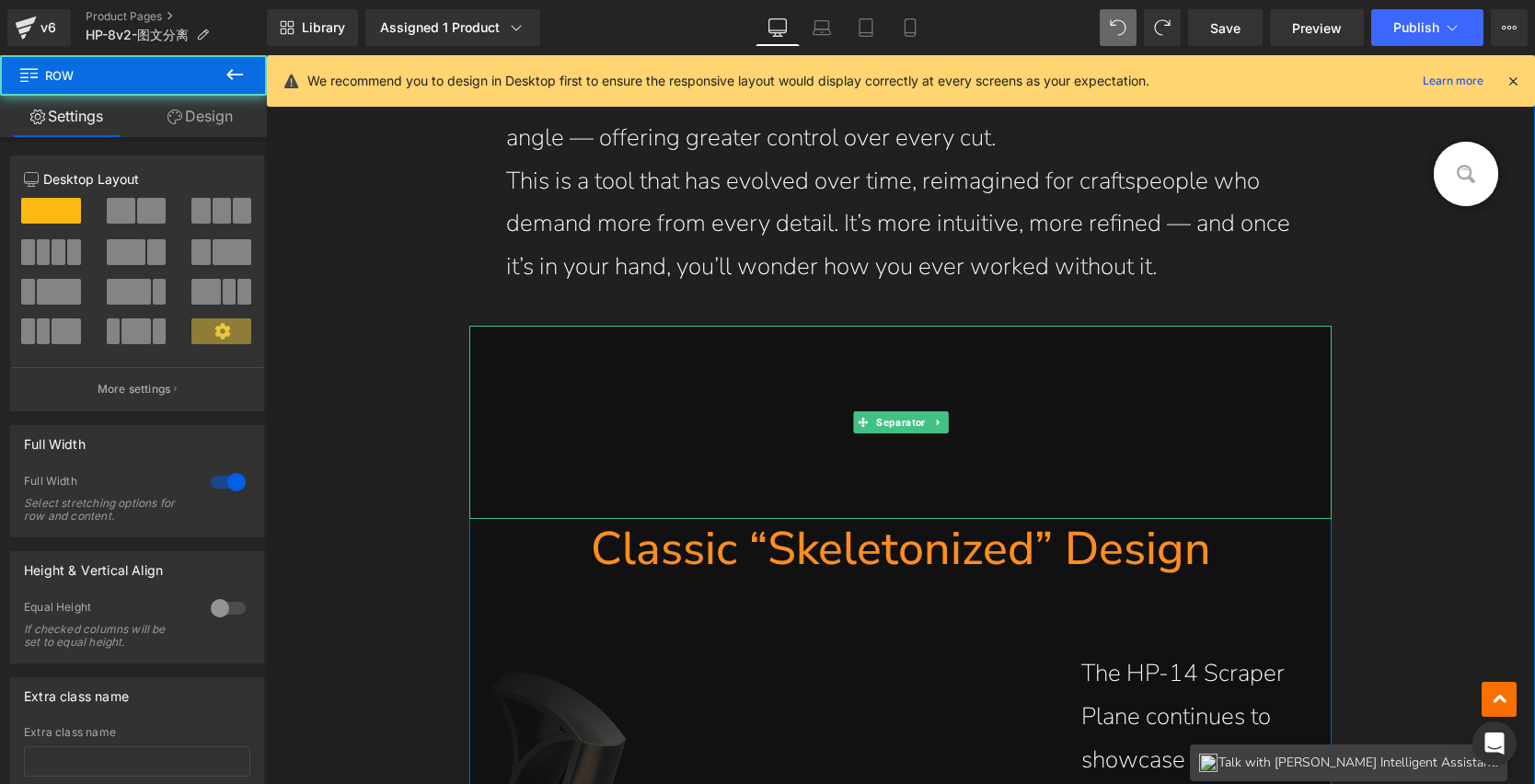
click at [470, 442] on div at bounding box center [472, 422] width 5 height 193
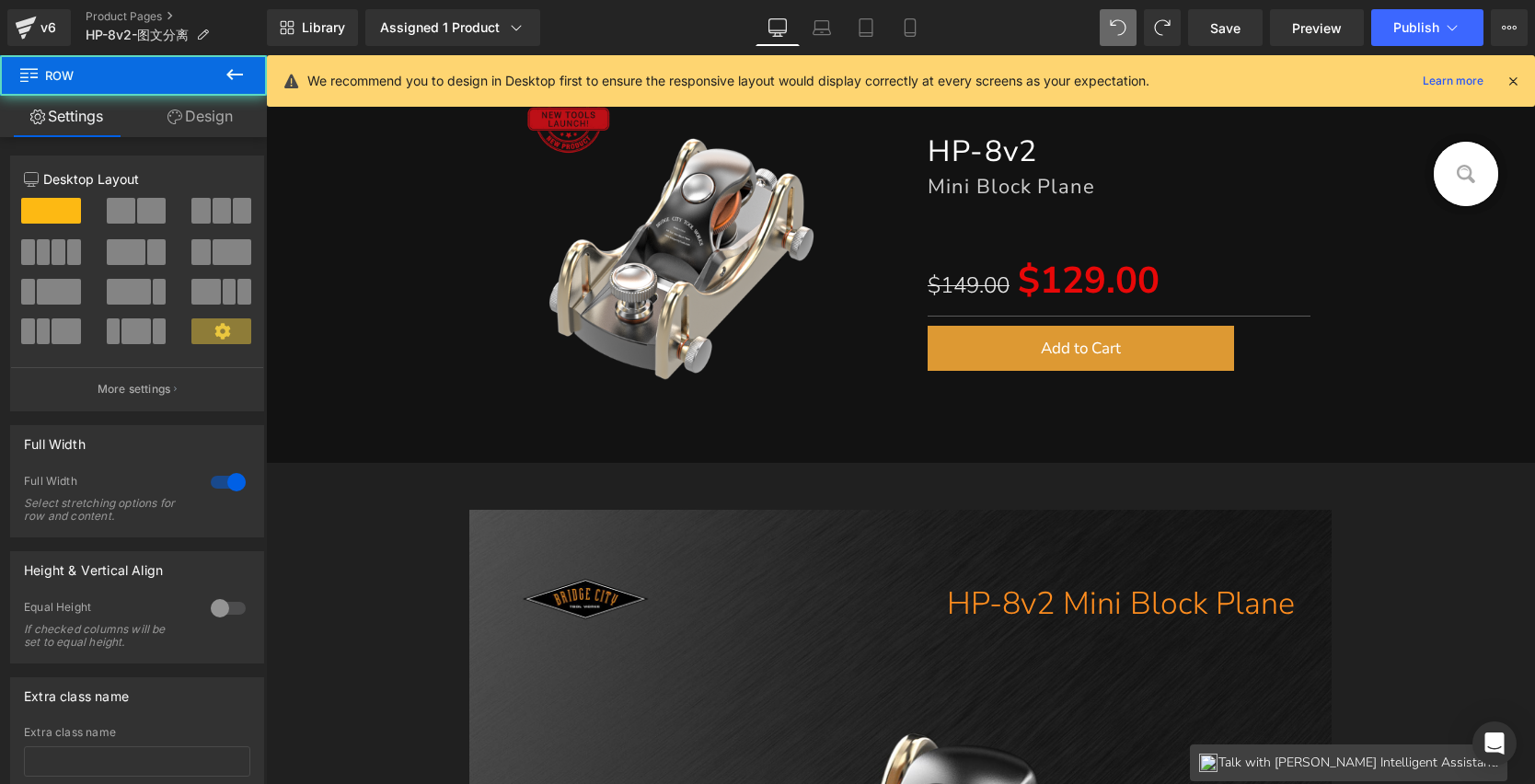
scroll to position [197, 0]
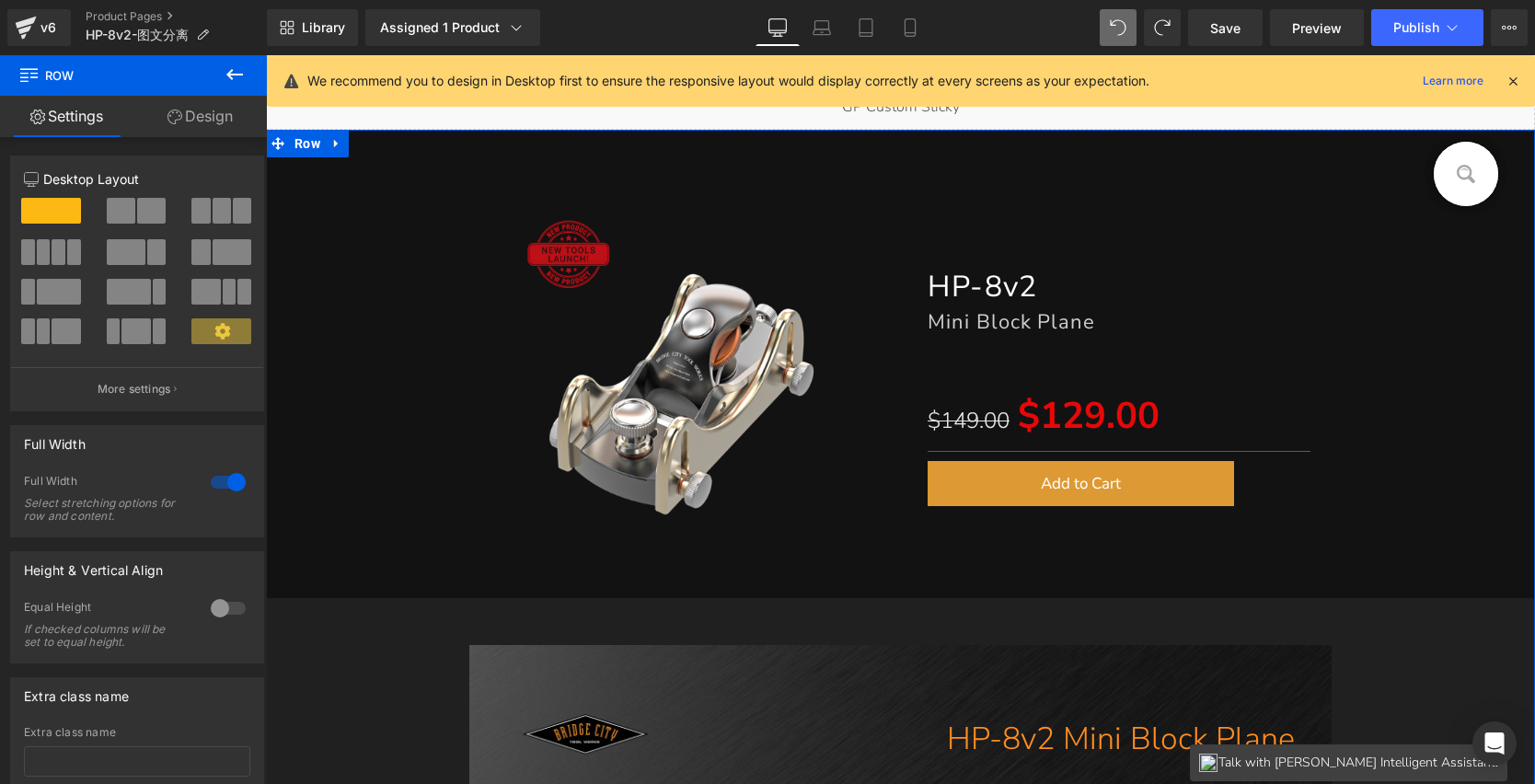
click at [193, 124] on link "Design" at bounding box center [200, 115] width 134 height 41
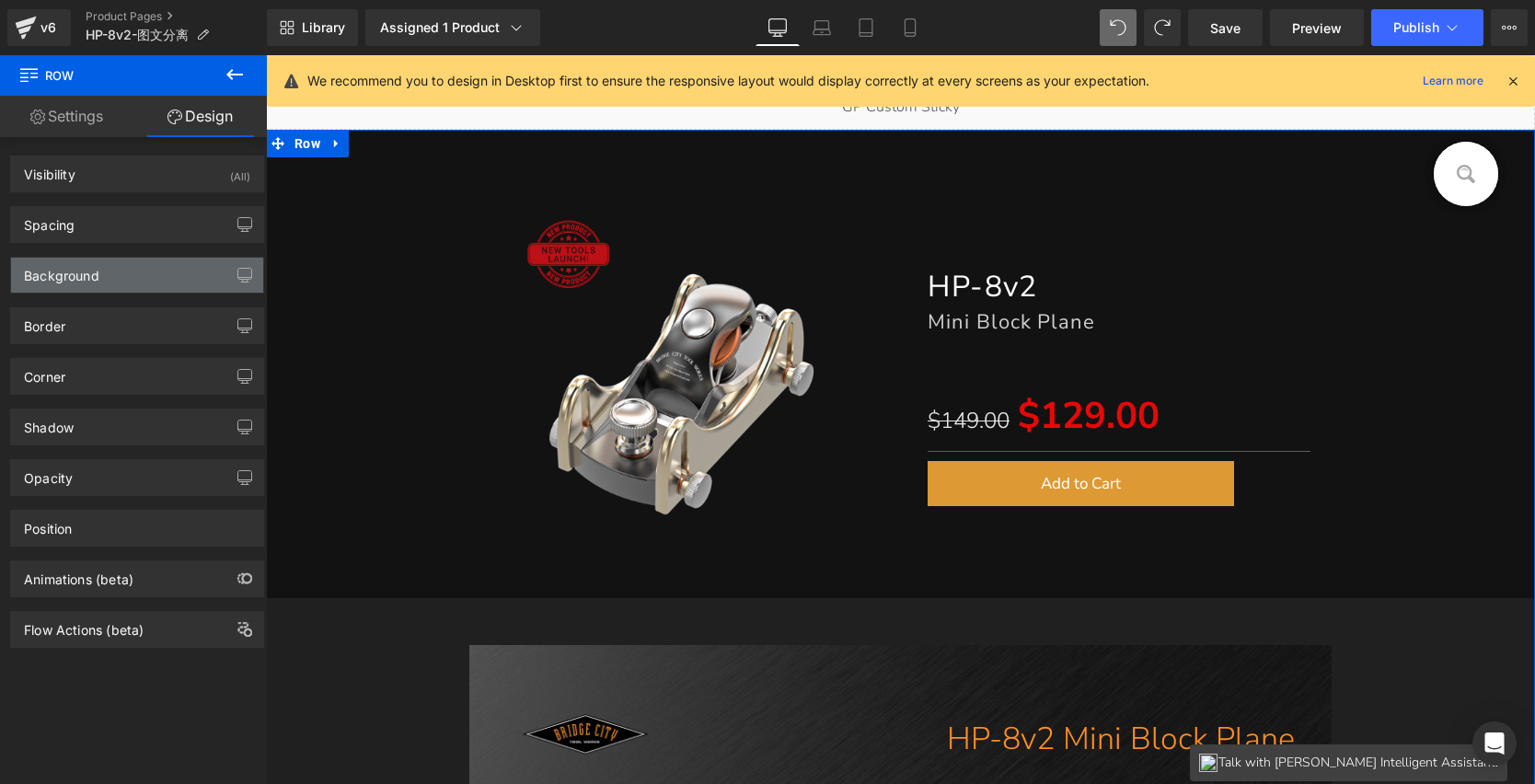
type input "#121212"
type input "100"
click at [94, 269] on div "Background" at bounding box center [62, 270] width 75 height 26
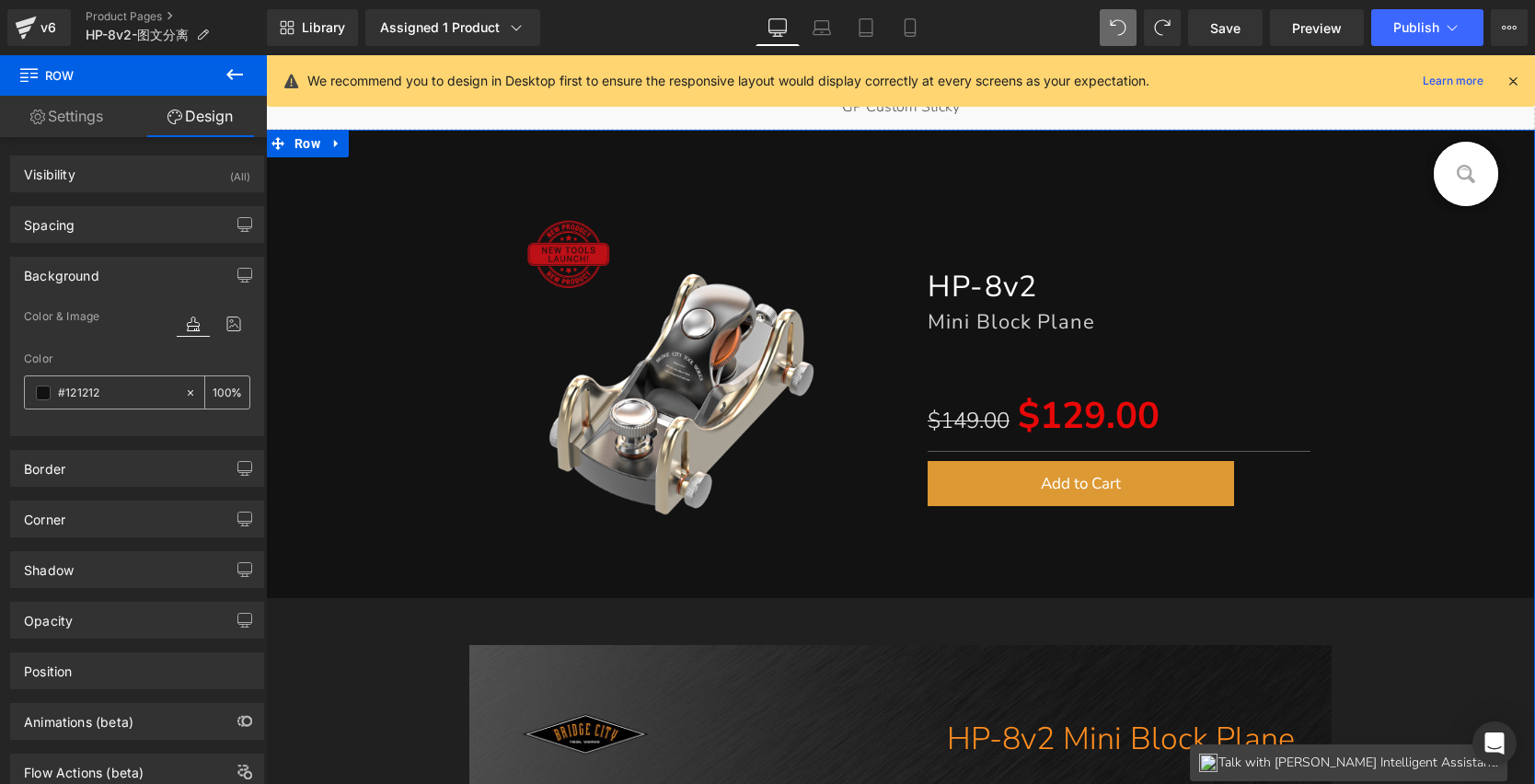
click at [184, 390] on icon at bounding box center [190, 392] width 13 height 13
type input "none"
type input "0"
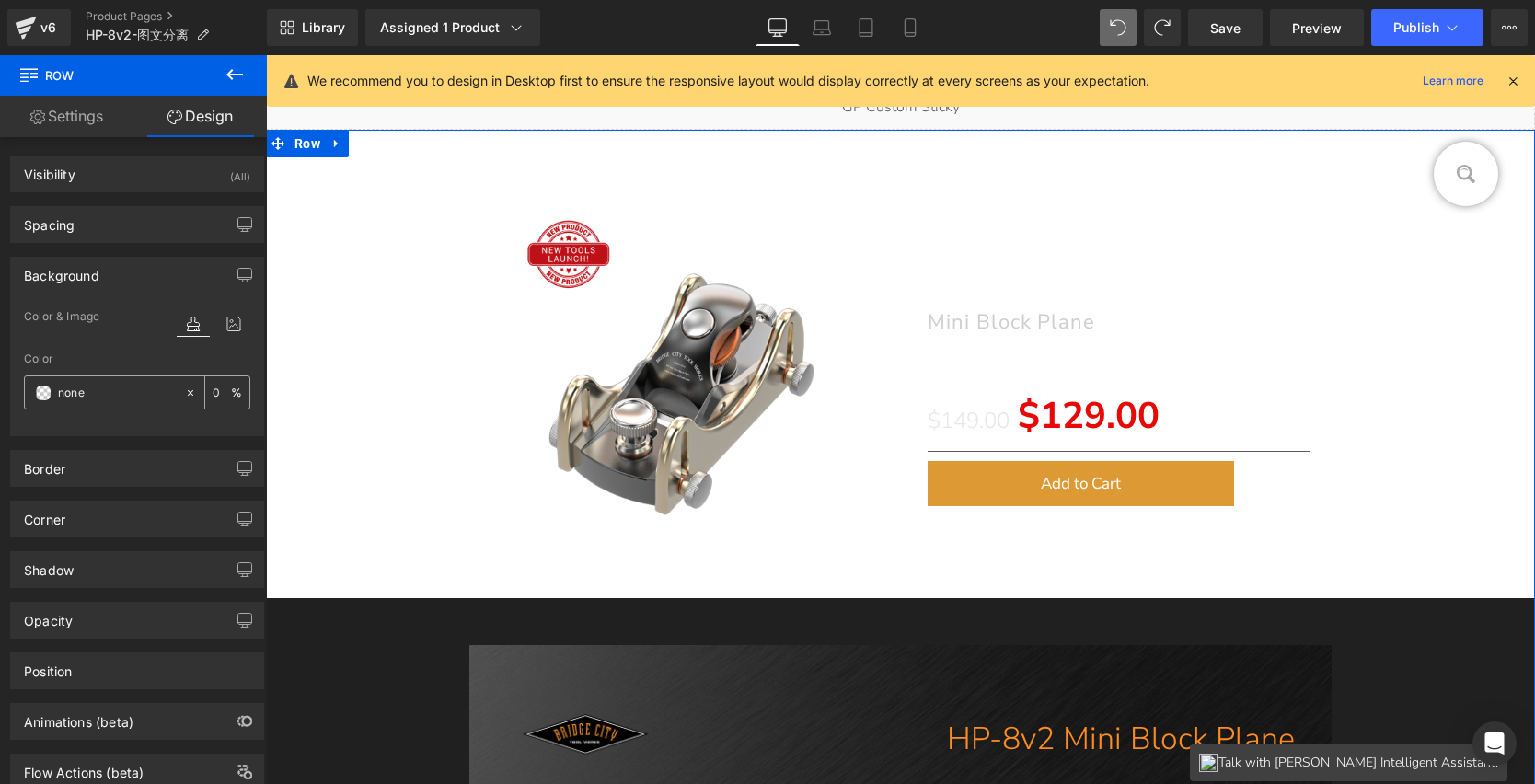
click at [188, 392] on icon at bounding box center [191, 392] width 6 height 6
drag, startPoint x: 116, startPoint y: 392, endPoint x: 62, endPoint y: 394, distance: 54.0
click at [62, 394] on input "none" at bounding box center [116, 392] width 117 height 20
drag, startPoint x: 134, startPoint y: 388, endPoint x: 38, endPoint y: 377, distance: 96.6
click at [38, 377] on div "none" at bounding box center [104, 392] width 159 height 32
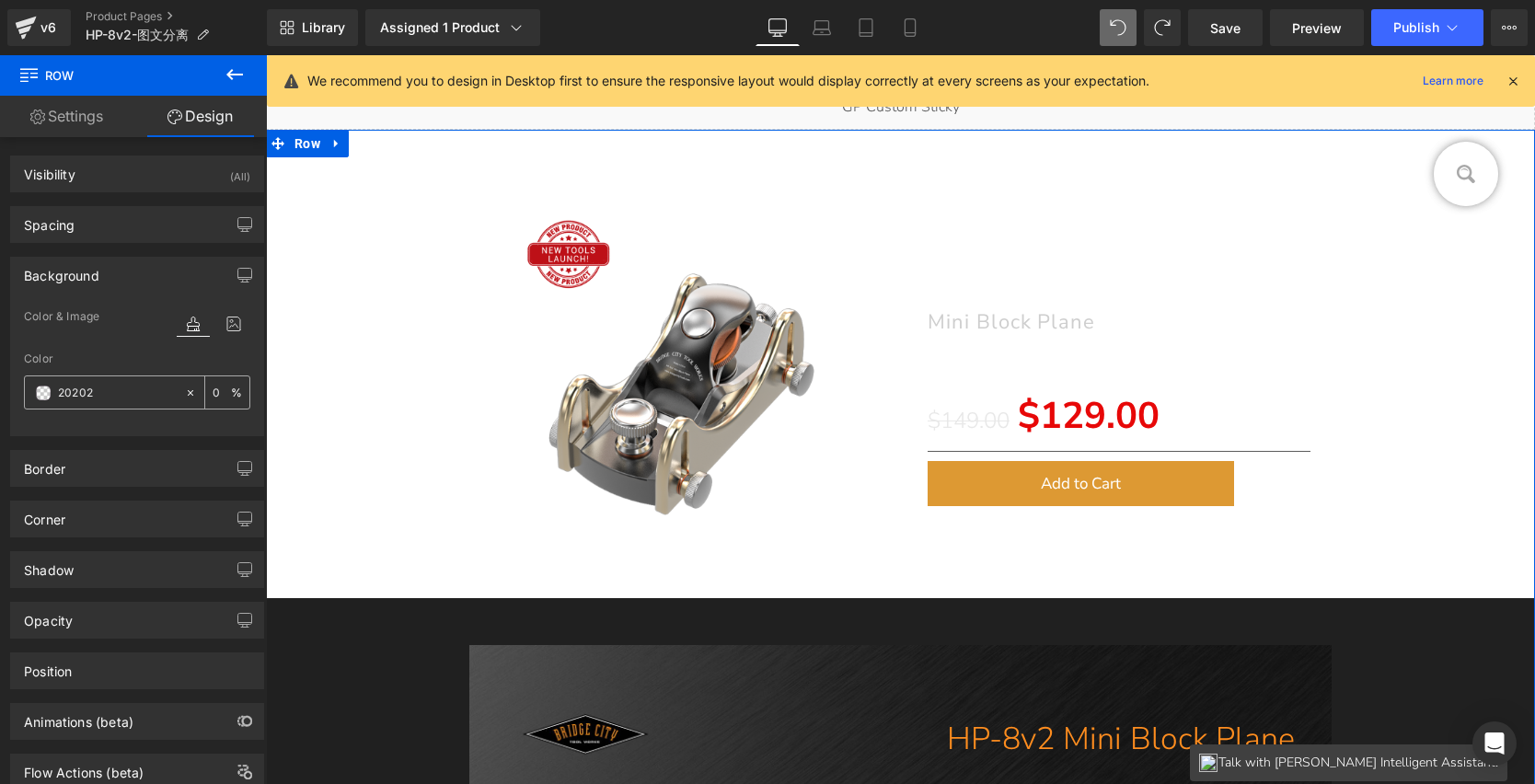
type input "202020"
type input "100"
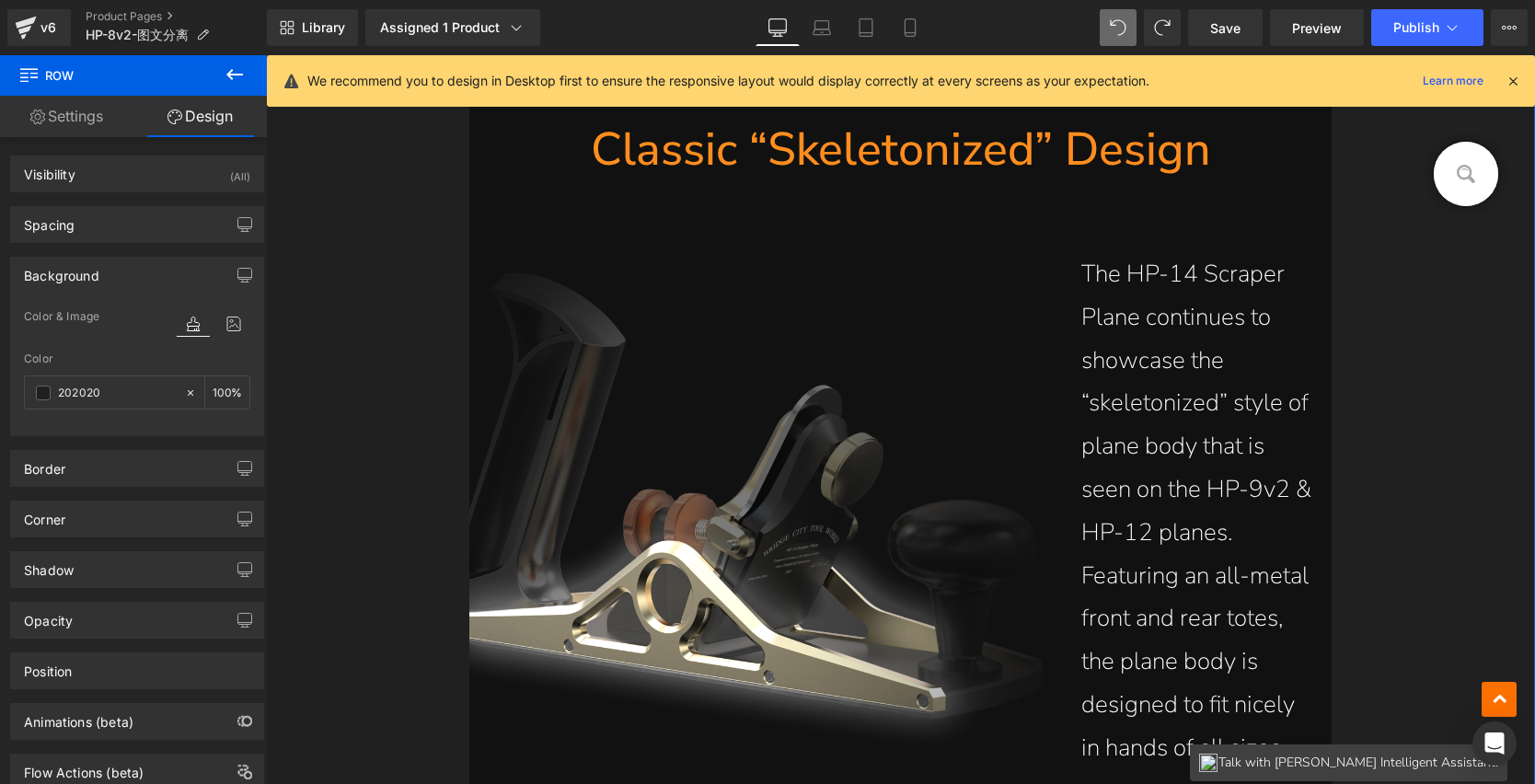
scroll to position [2646, 0]
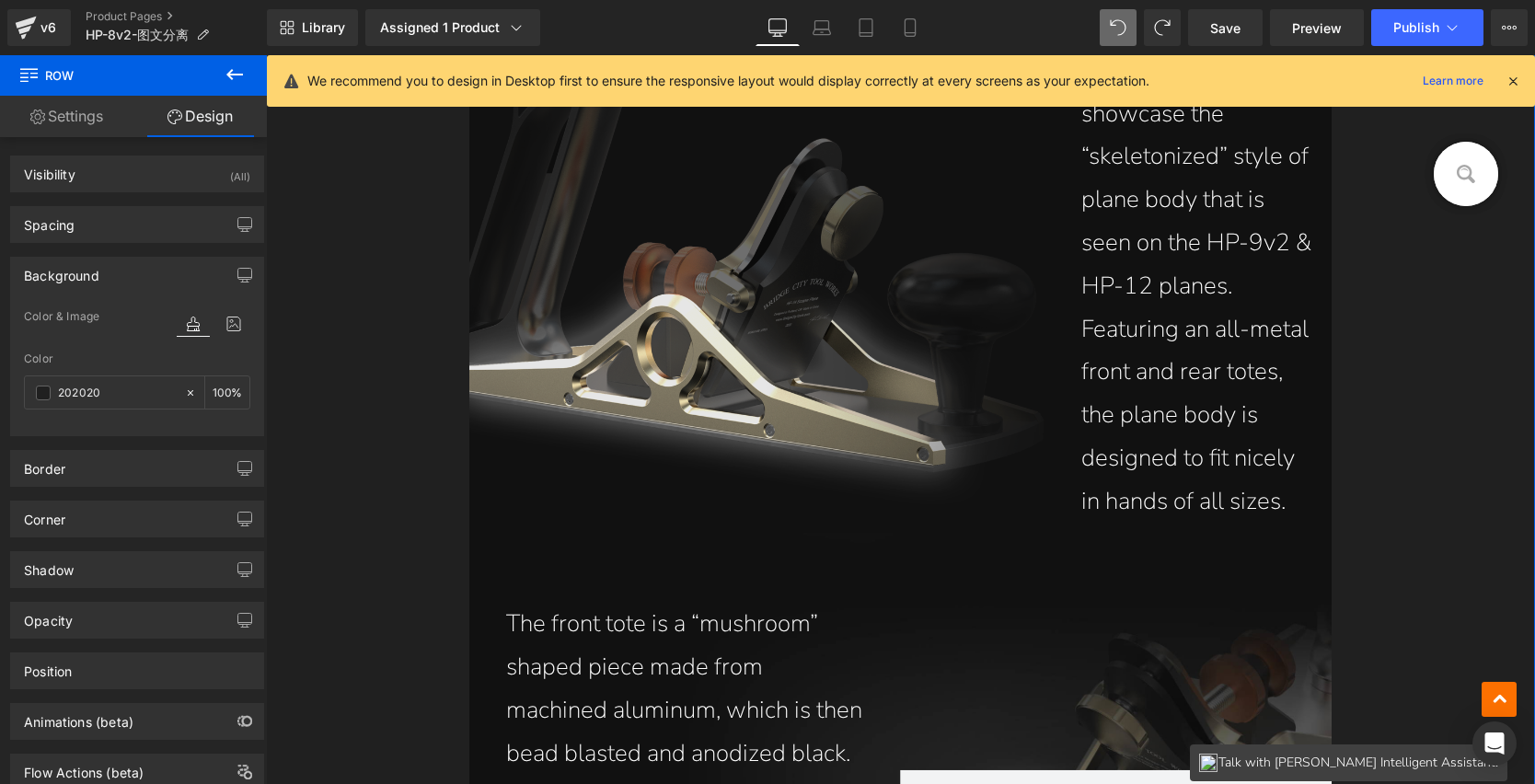
click at [644, 474] on img at bounding box center [757, 265] width 576 height 478
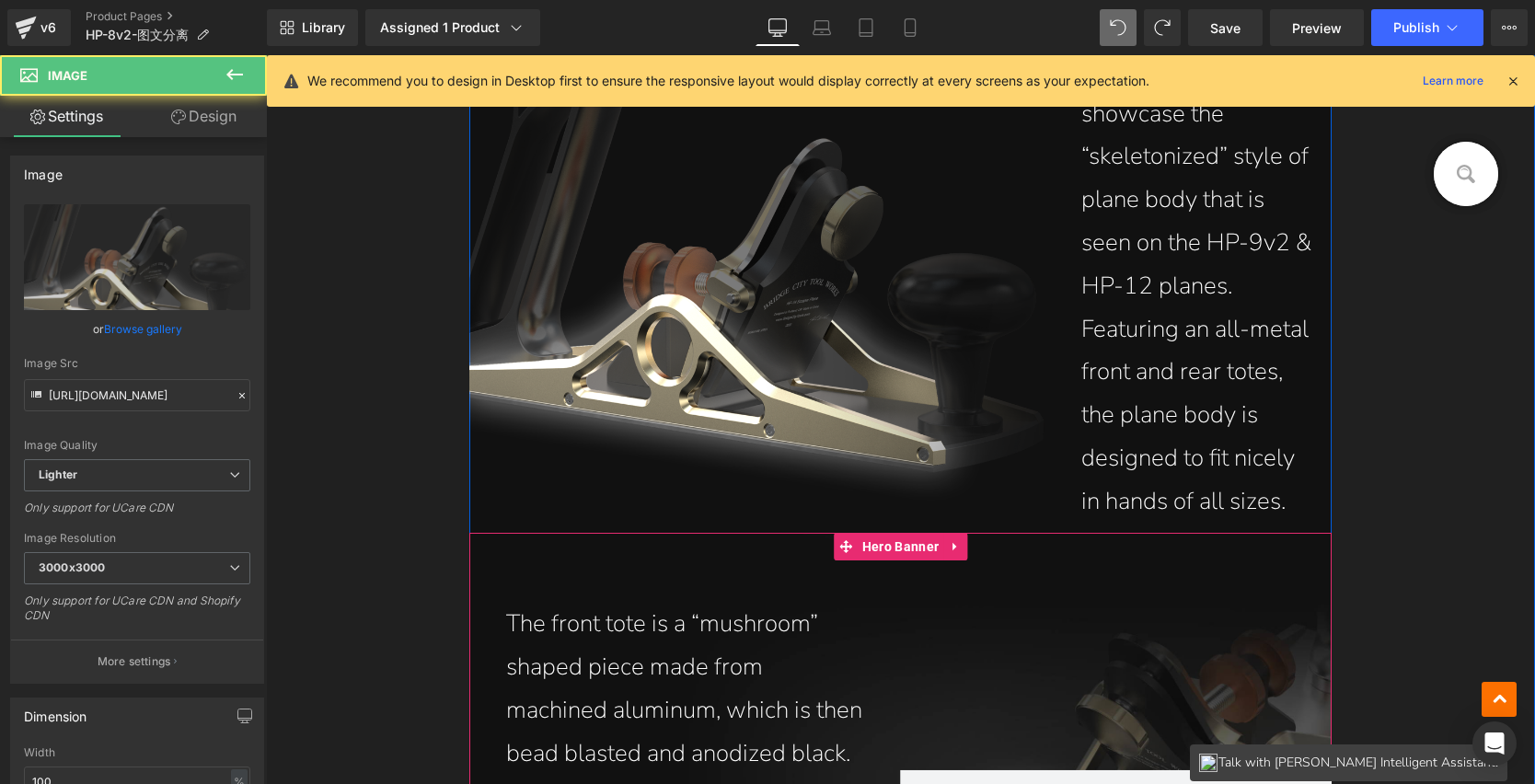
click at [490, 572] on div "The front tote is a “mushroom” shaped piece made from machined aluminum, which …" at bounding box center [901, 784] width 863 height 503
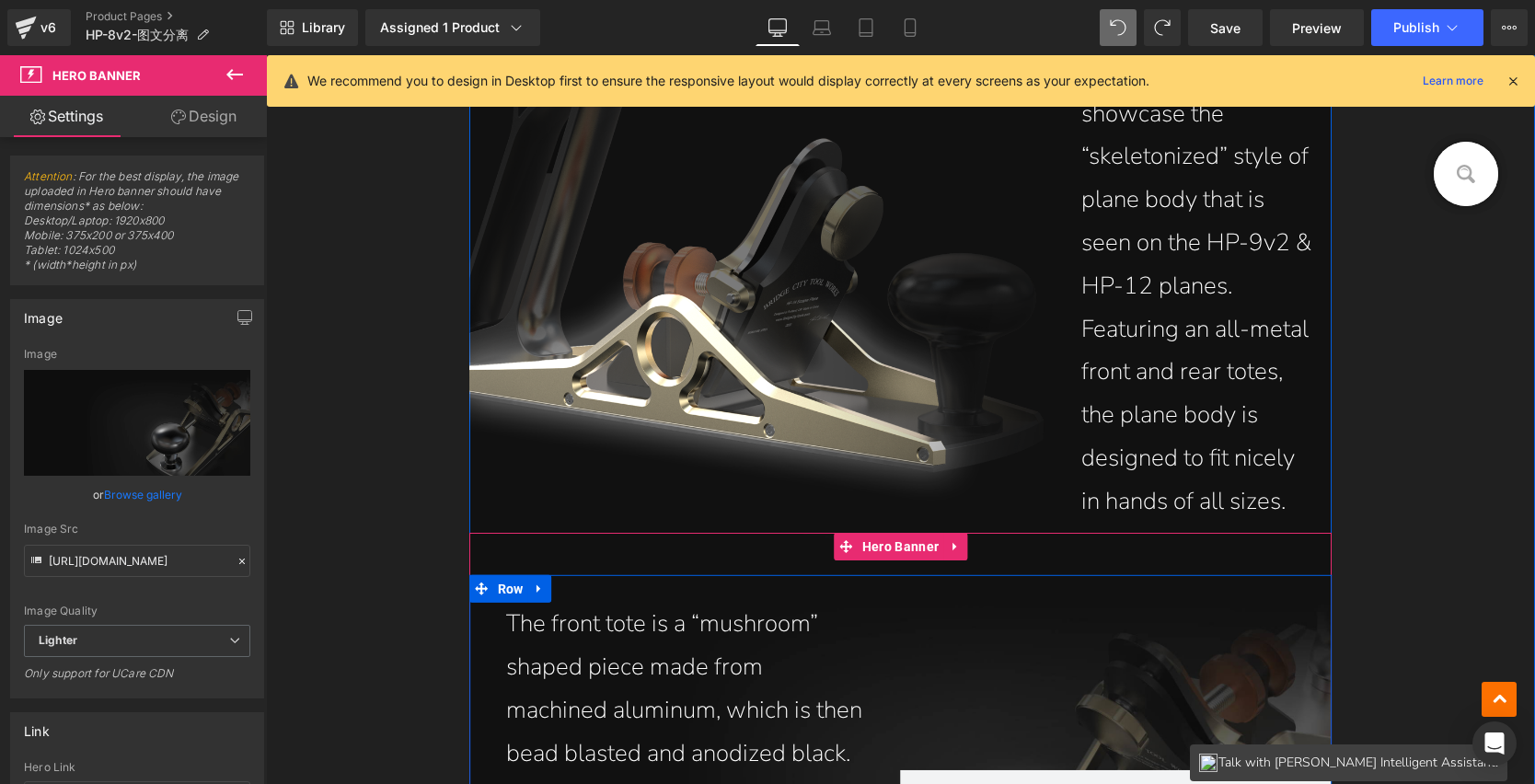
click at [820, 583] on div "The front tote is a “mushroom” shaped piece made from machined aluminum, which …" at bounding box center [901, 784] width 863 height 417
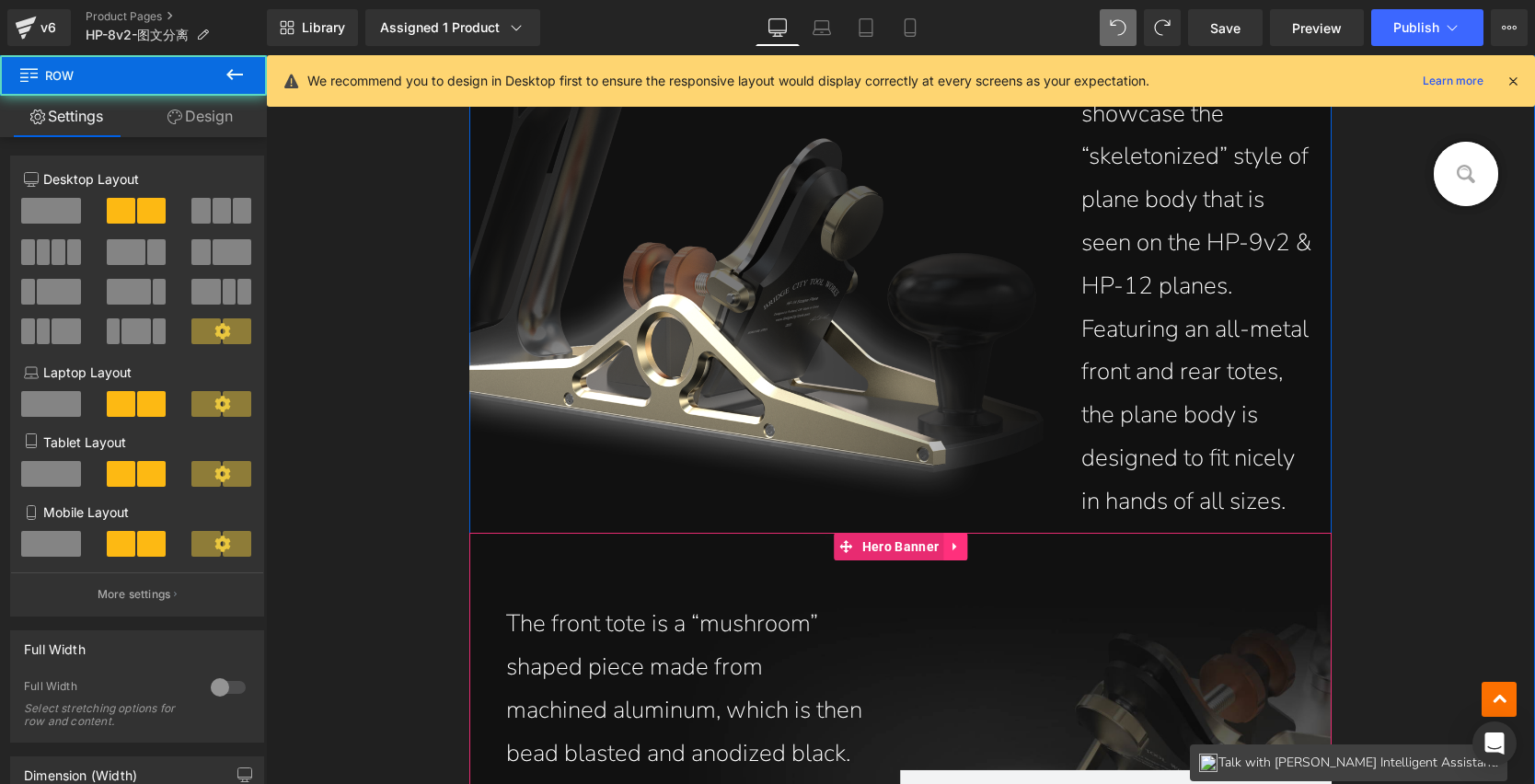
click at [953, 544] on icon at bounding box center [955, 545] width 4 height 9
click at [911, 623] on div at bounding box center [1116, 793] width 432 height 381
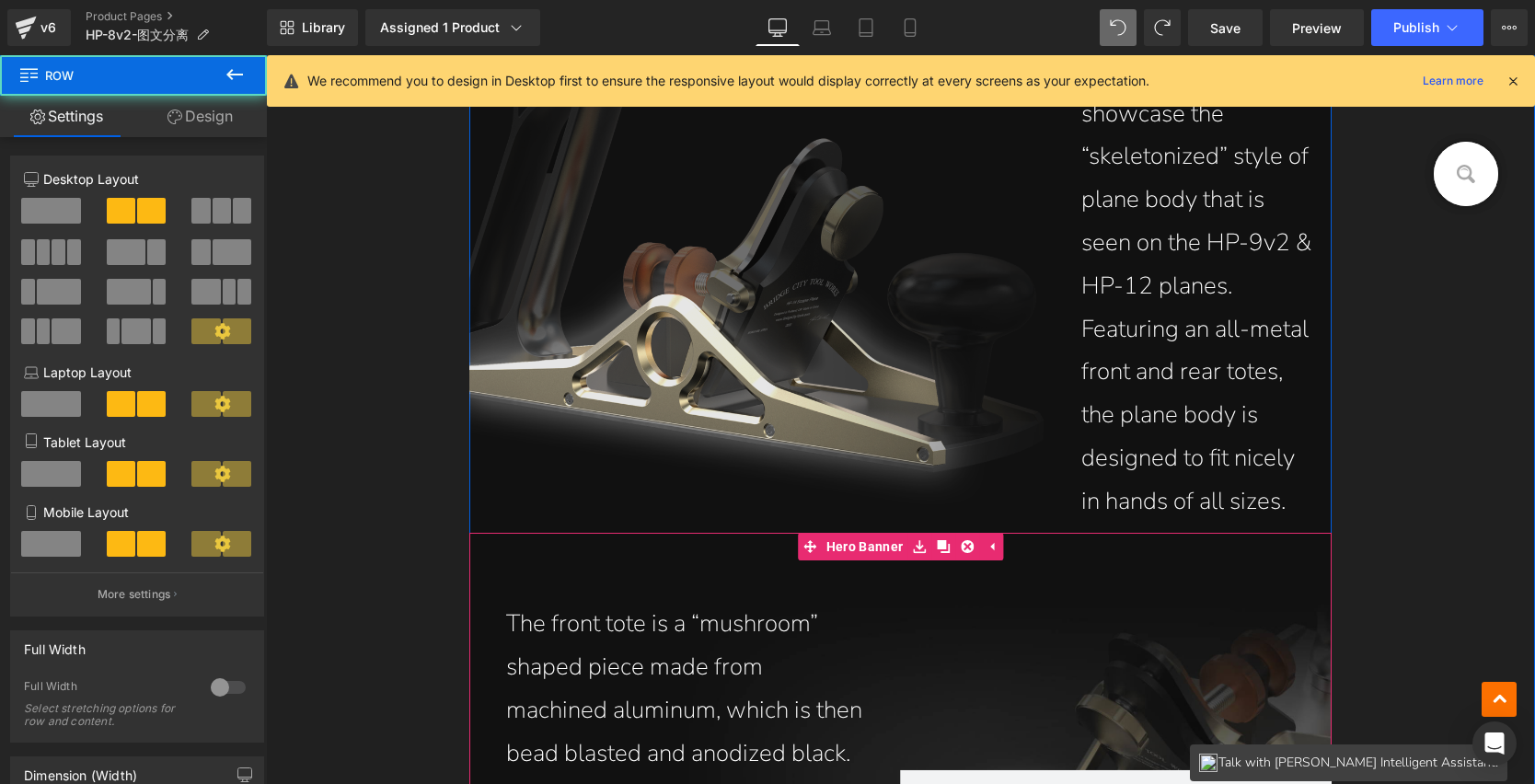
click at [690, 475] on img at bounding box center [757, 265] width 576 height 478
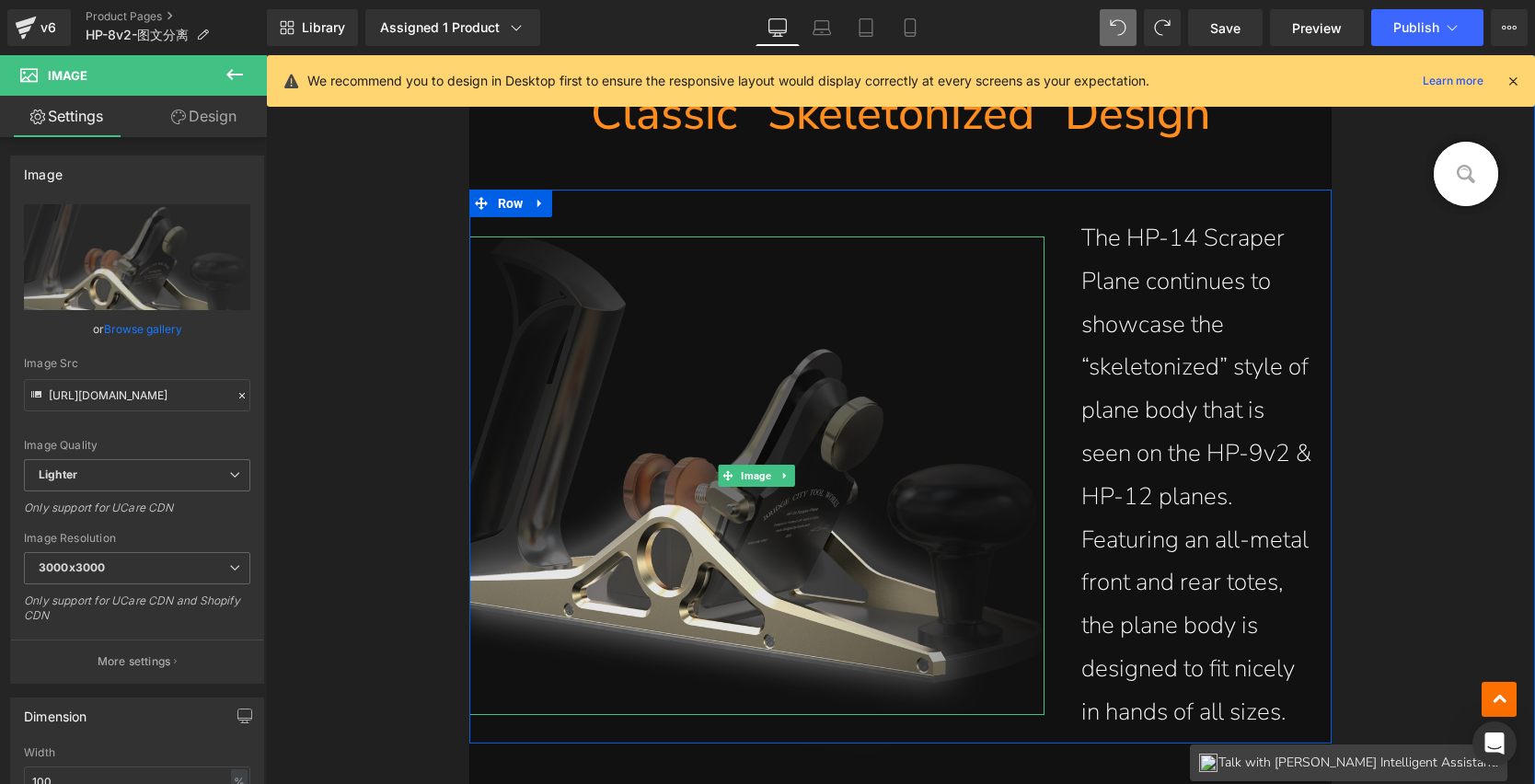
scroll to position [2405, 0]
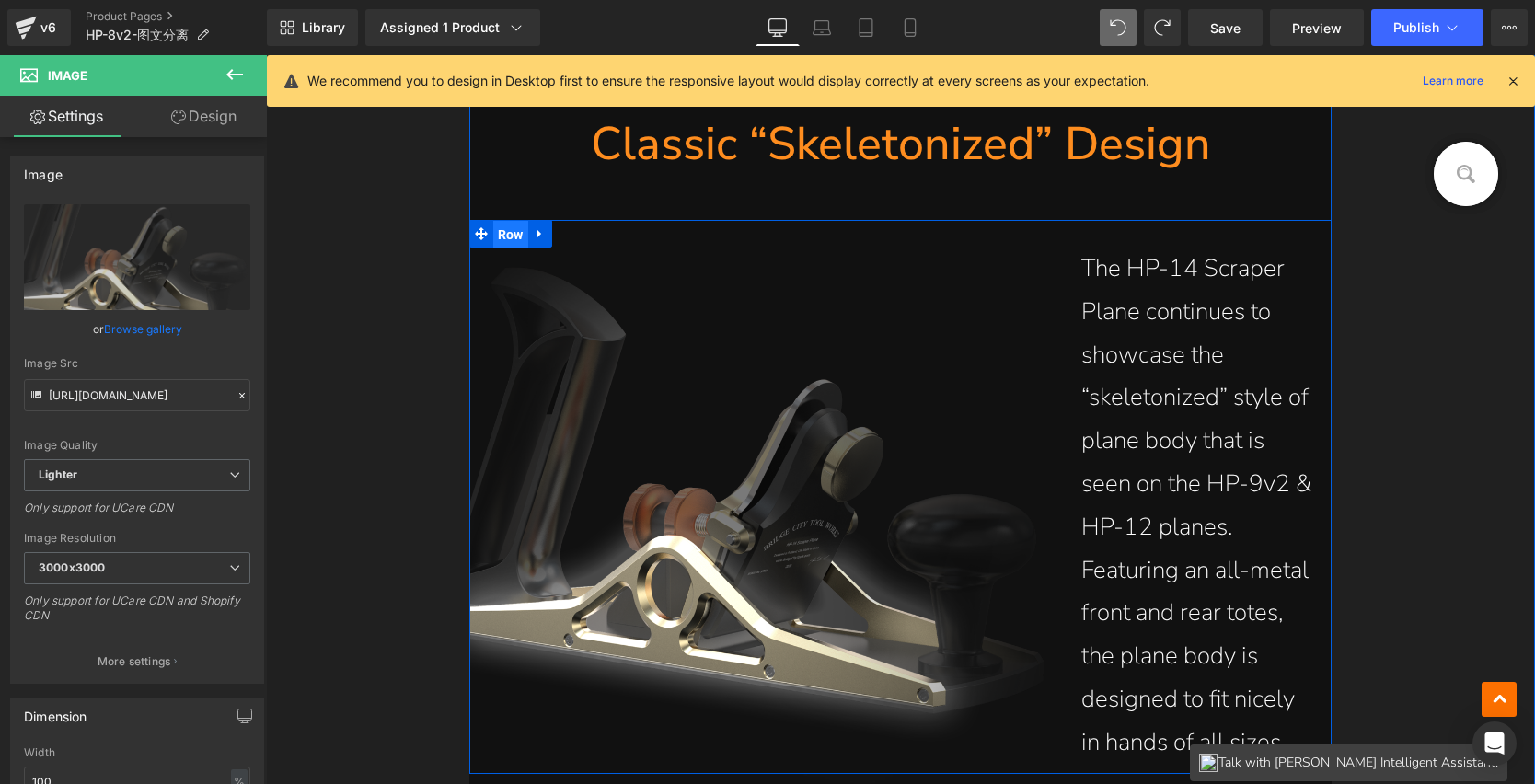
click at [499, 231] on span "Row" at bounding box center [511, 235] width 35 height 28
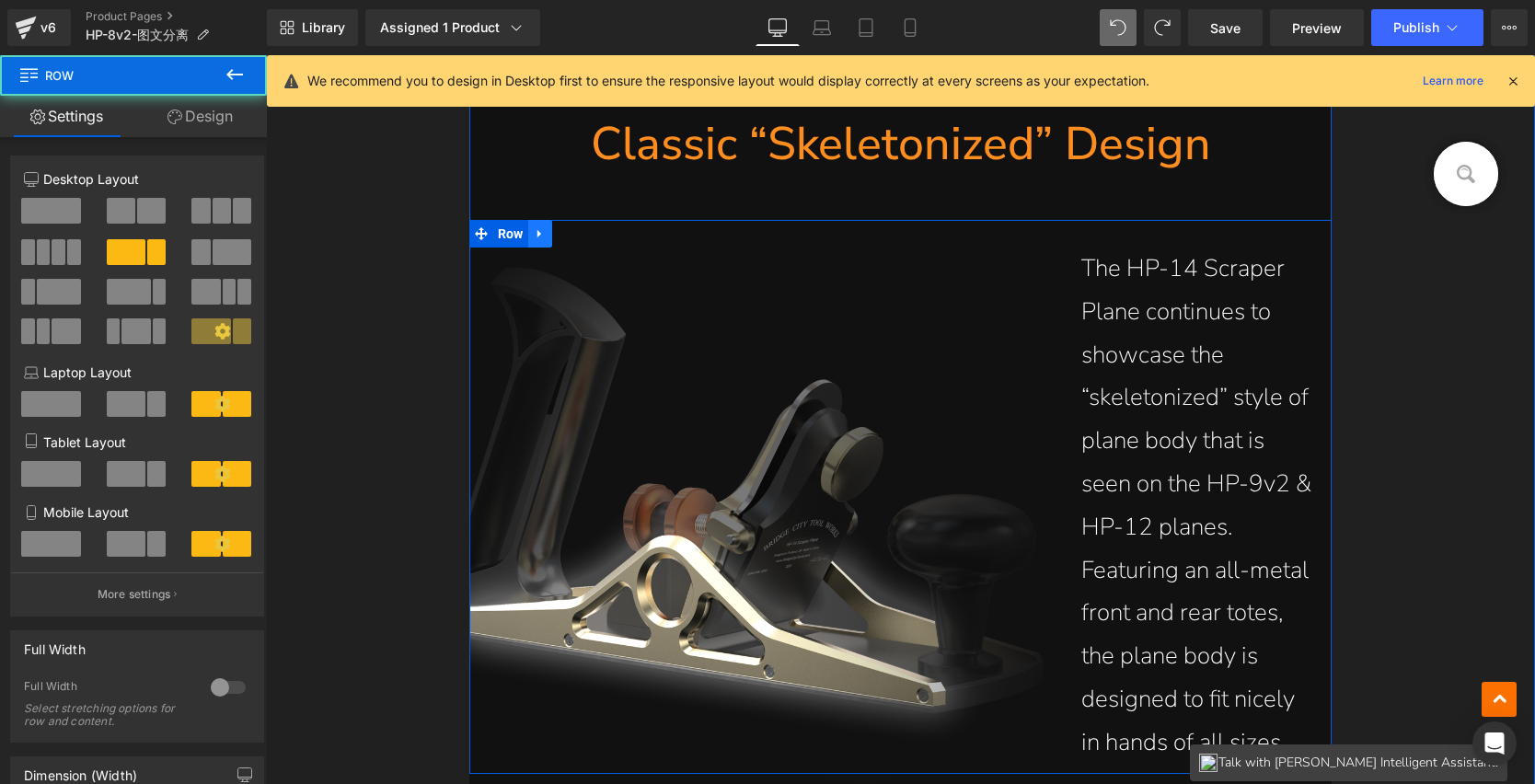
click at [535, 231] on icon at bounding box center [540, 233] width 13 height 13
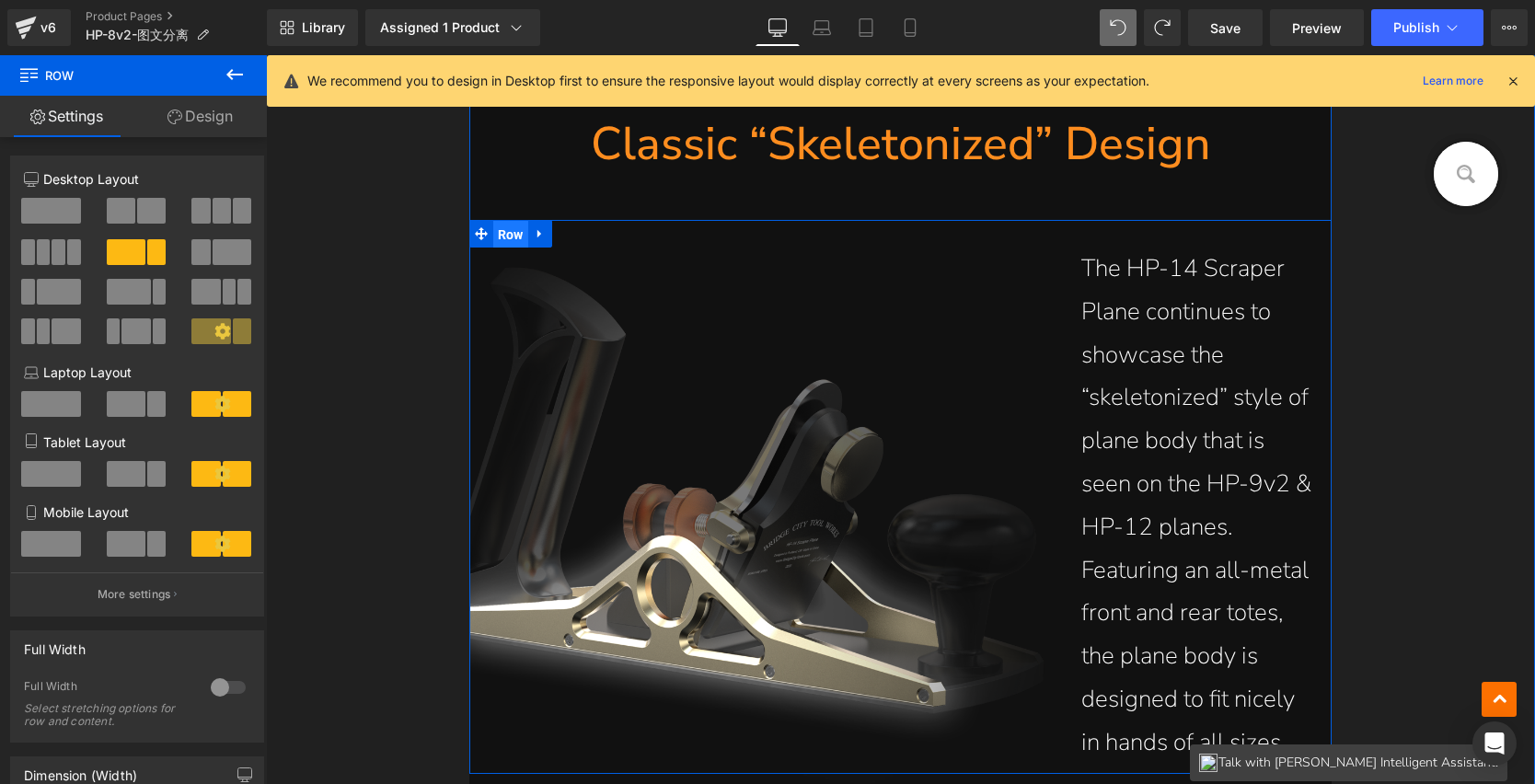
click at [494, 227] on span "Row" at bounding box center [511, 235] width 35 height 28
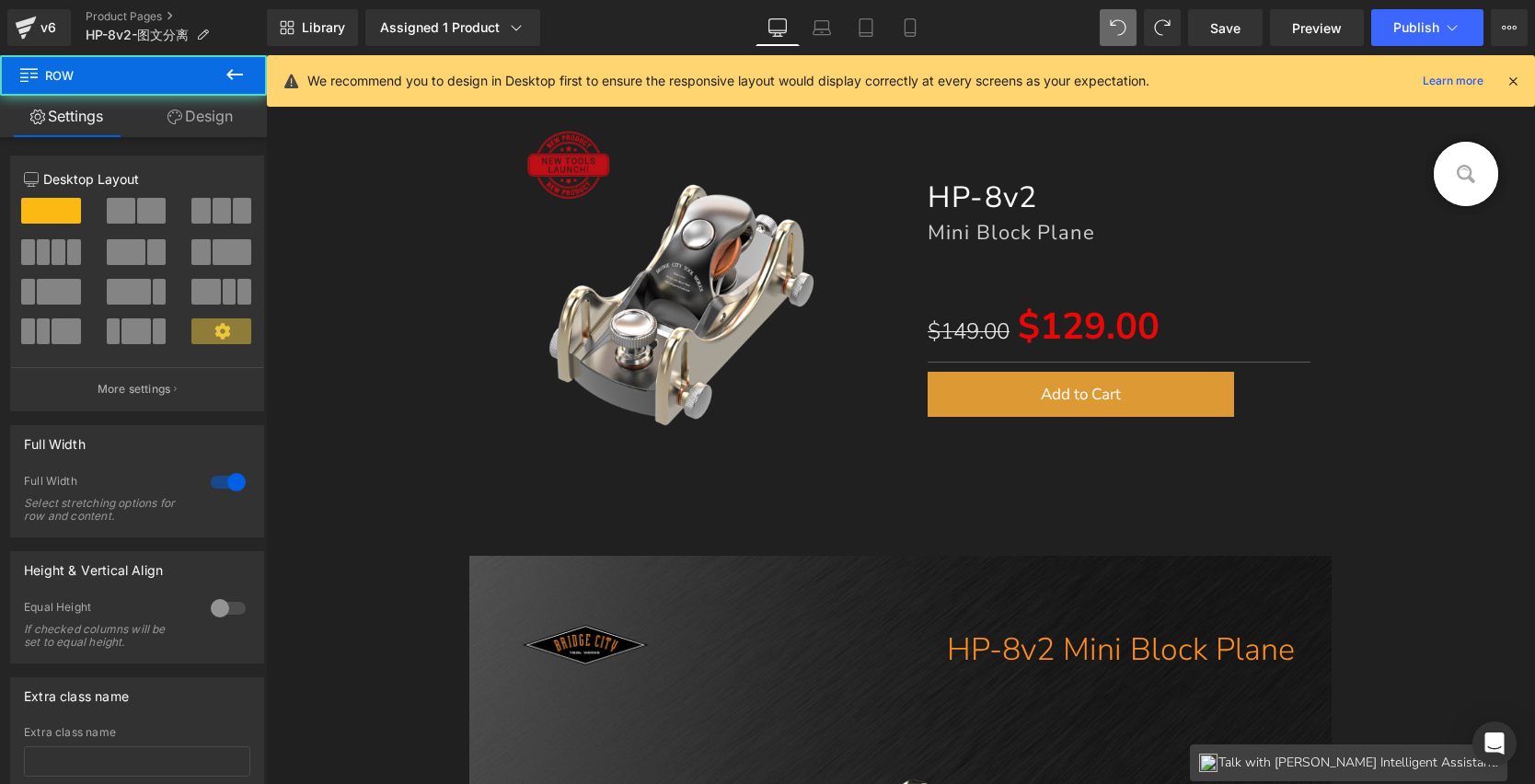
scroll to position [197, 0]
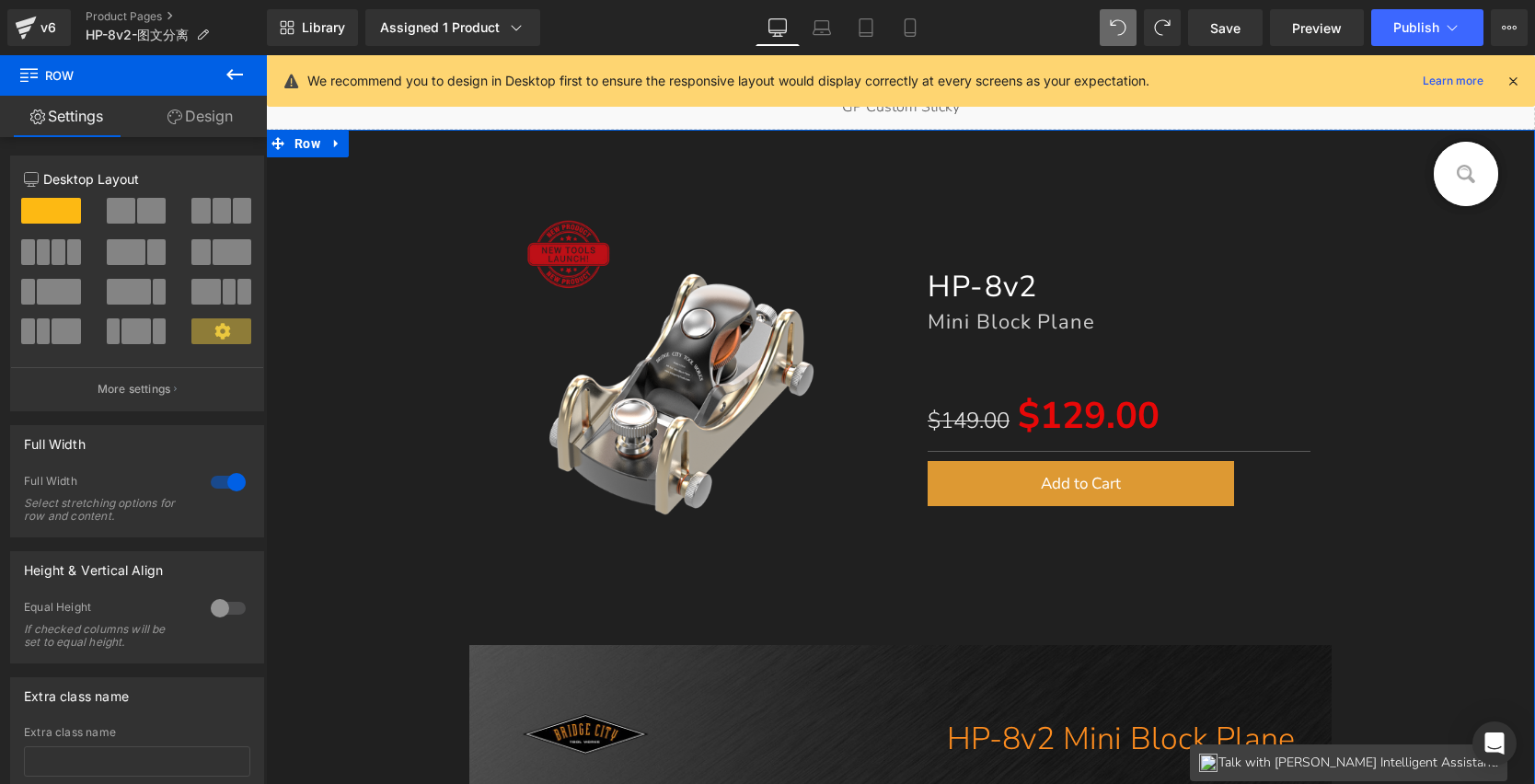
click at [217, 124] on link "Design" at bounding box center [200, 115] width 134 height 41
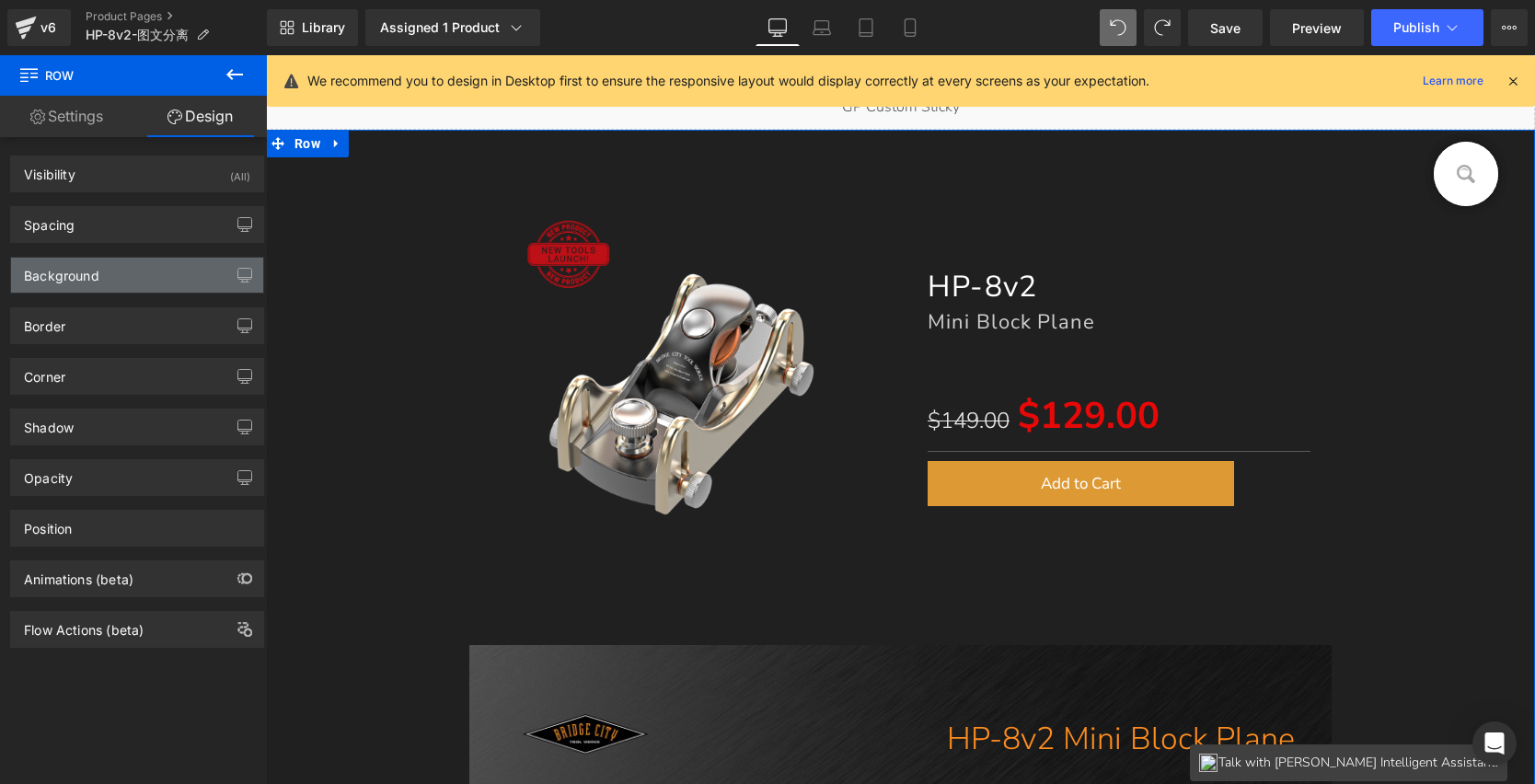
click at [101, 267] on div "Background" at bounding box center [137, 275] width 252 height 35
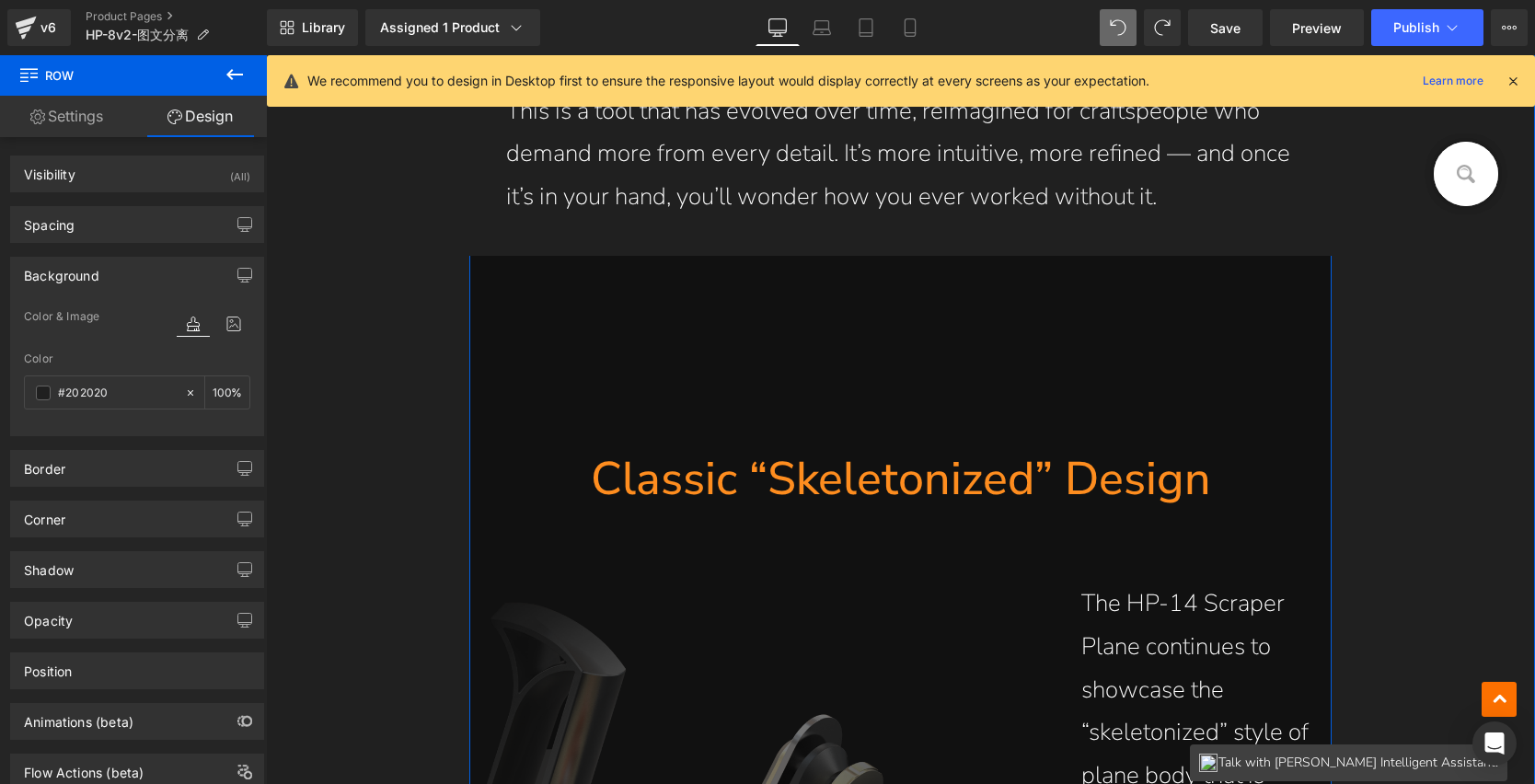
scroll to position [2067, 0]
click at [584, 392] on div at bounding box center [901, 355] width 863 height 193
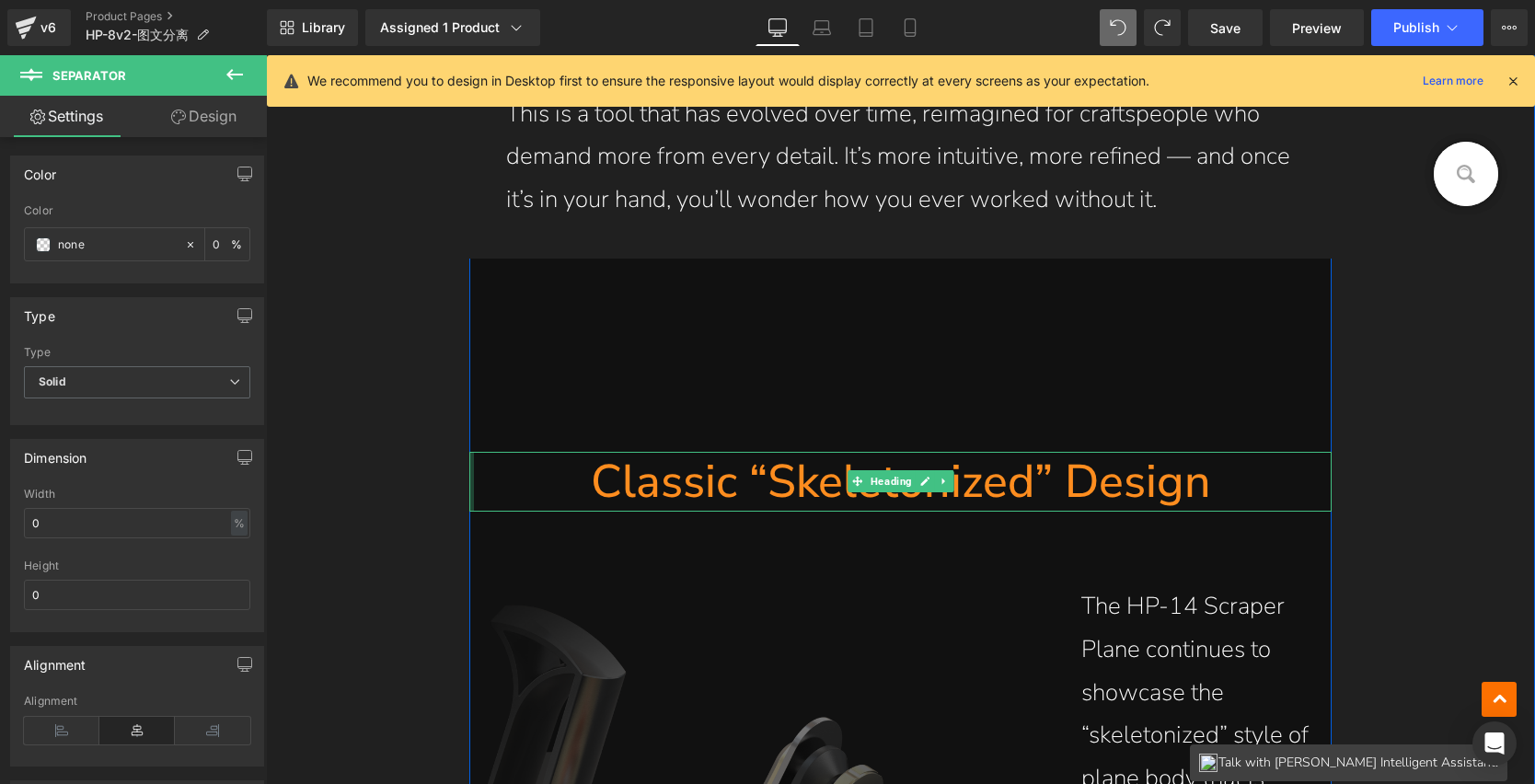
click at [470, 496] on div at bounding box center [472, 482] width 5 height 60
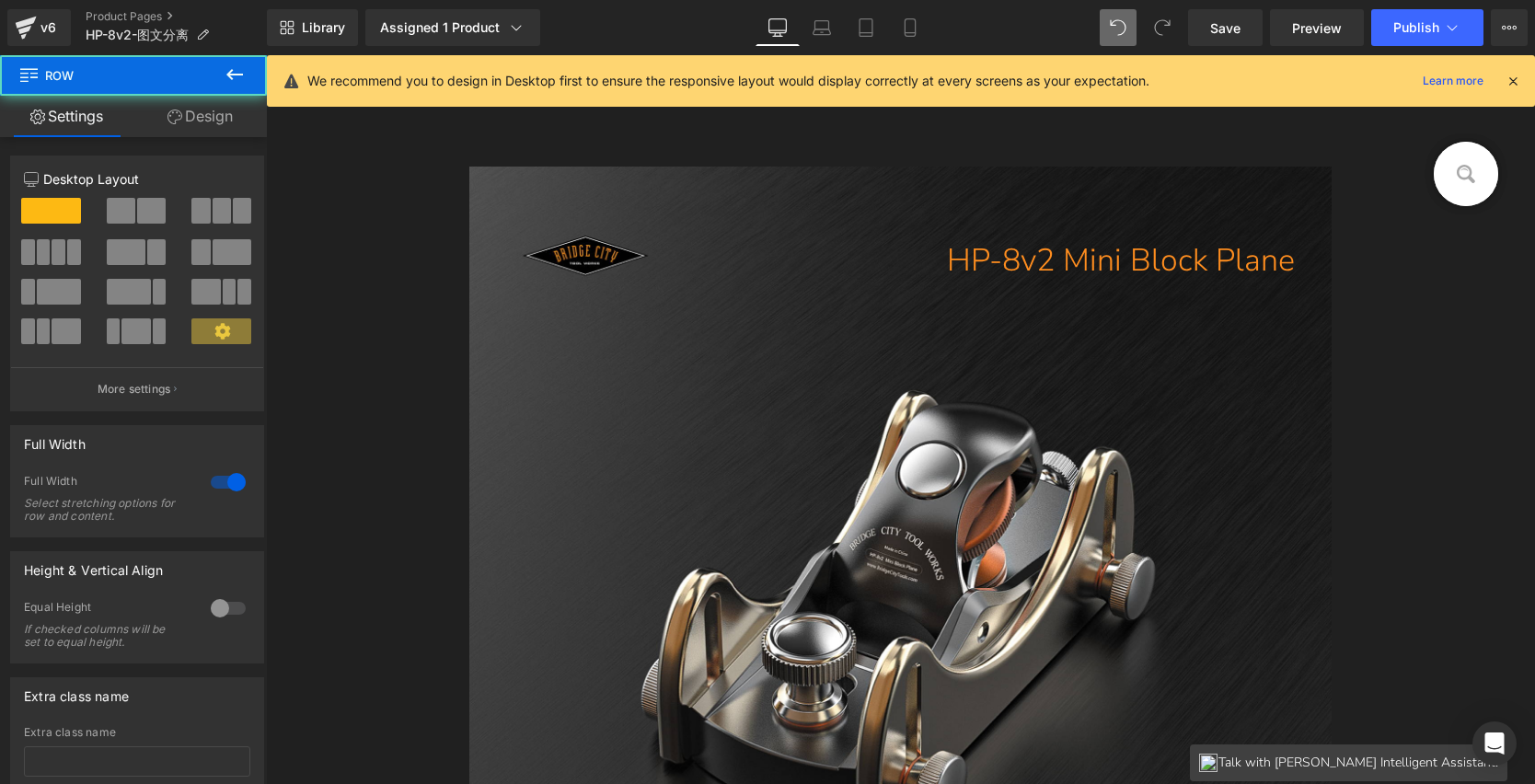
scroll to position [666, 0]
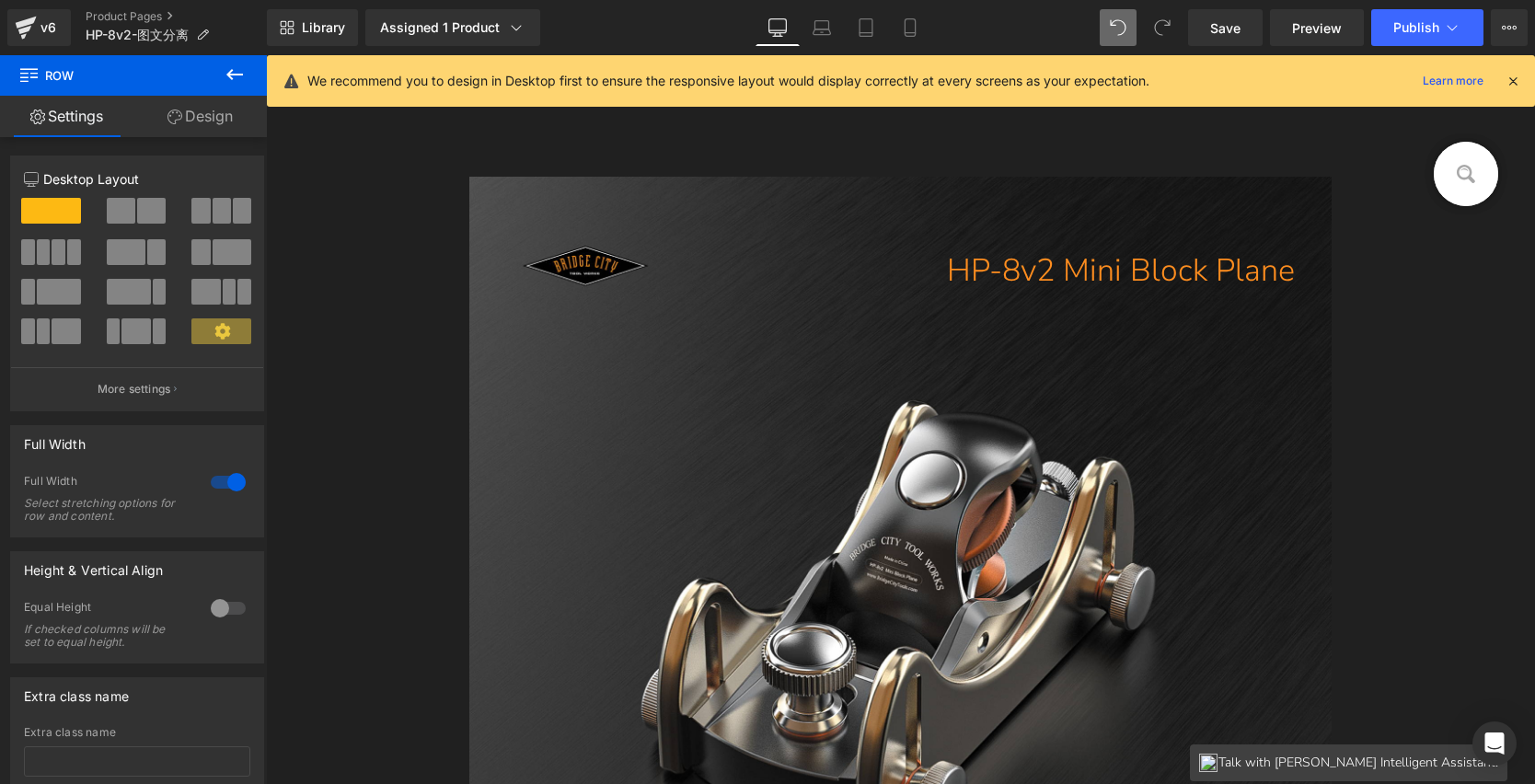
click at [192, 113] on link "Design" at bounding box center [200, 115] width 134 height 41
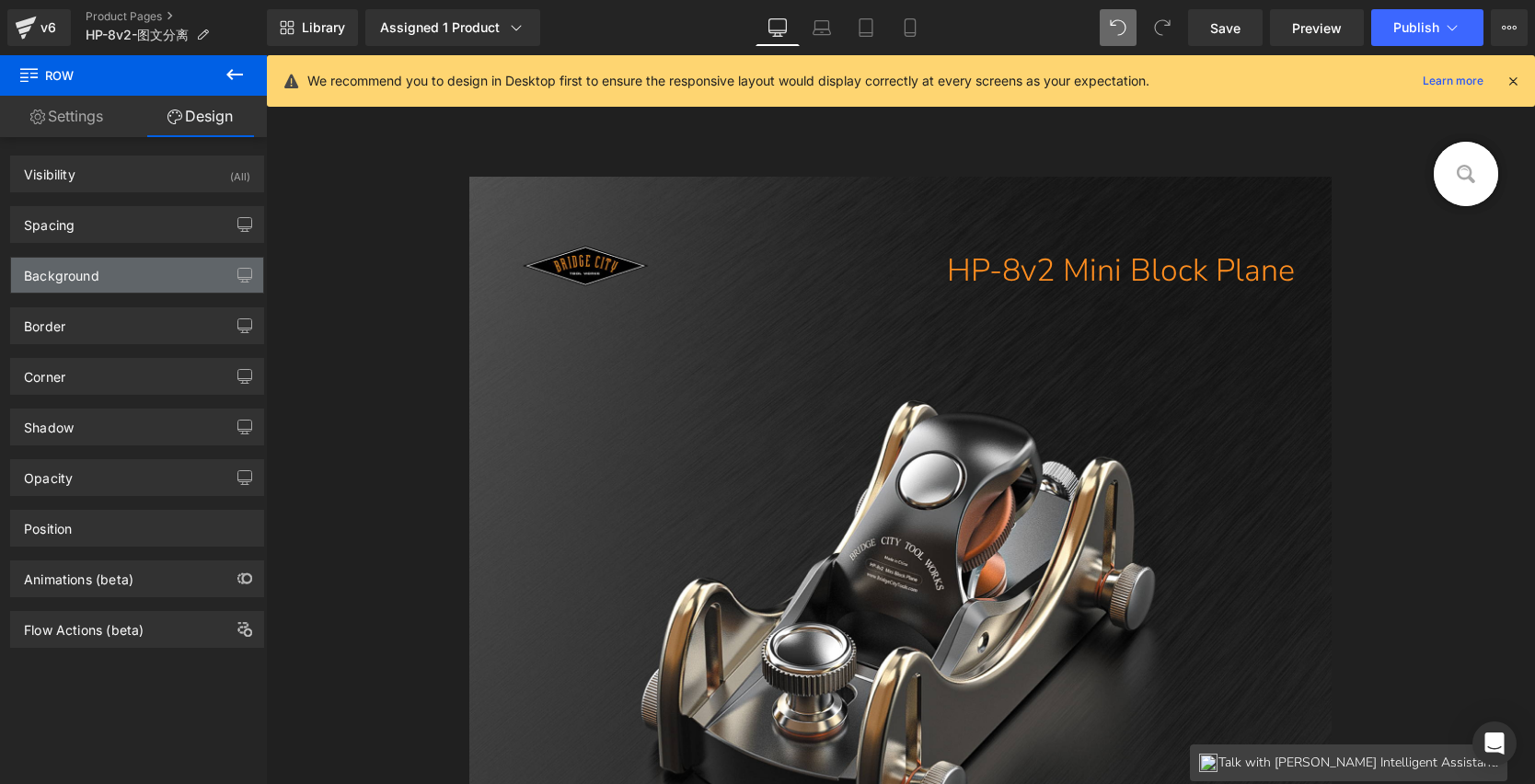
click at [80, 273] on div "Background" at bounding box center [62, 270] width 75 height 26
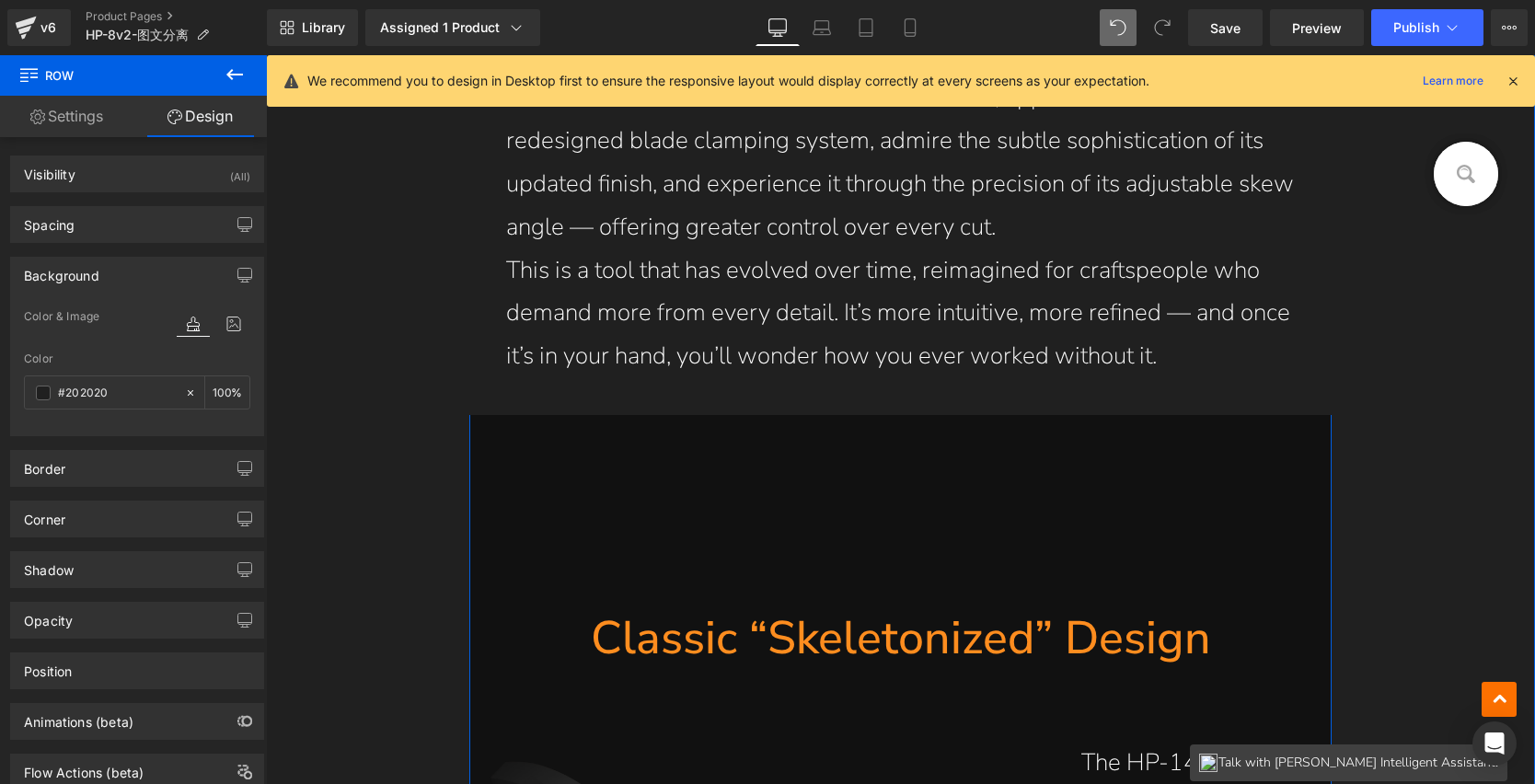
scroll to position [1981, 0]
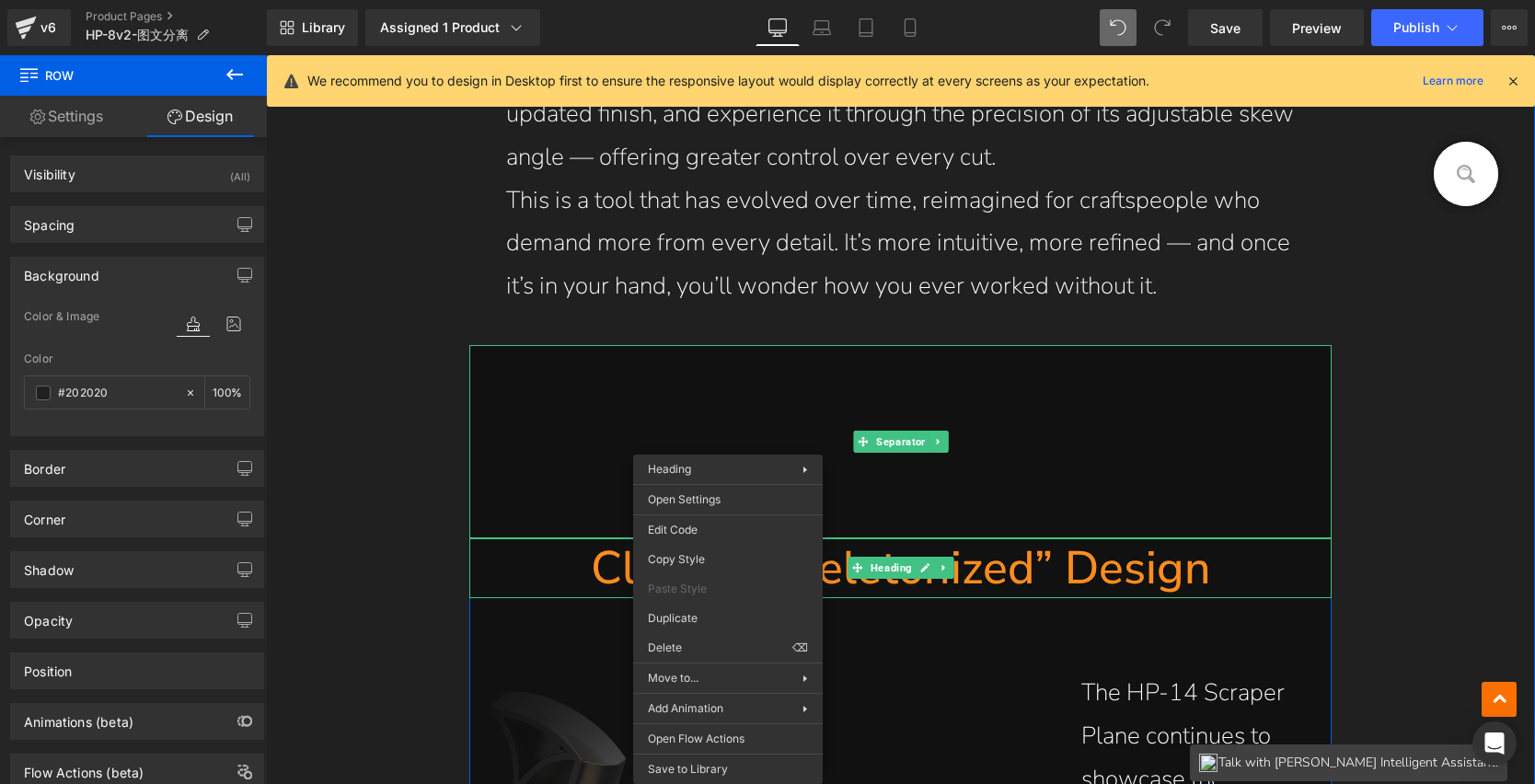
click at [519, 478] on div at bounding box center [901, 442] width 863 height 193
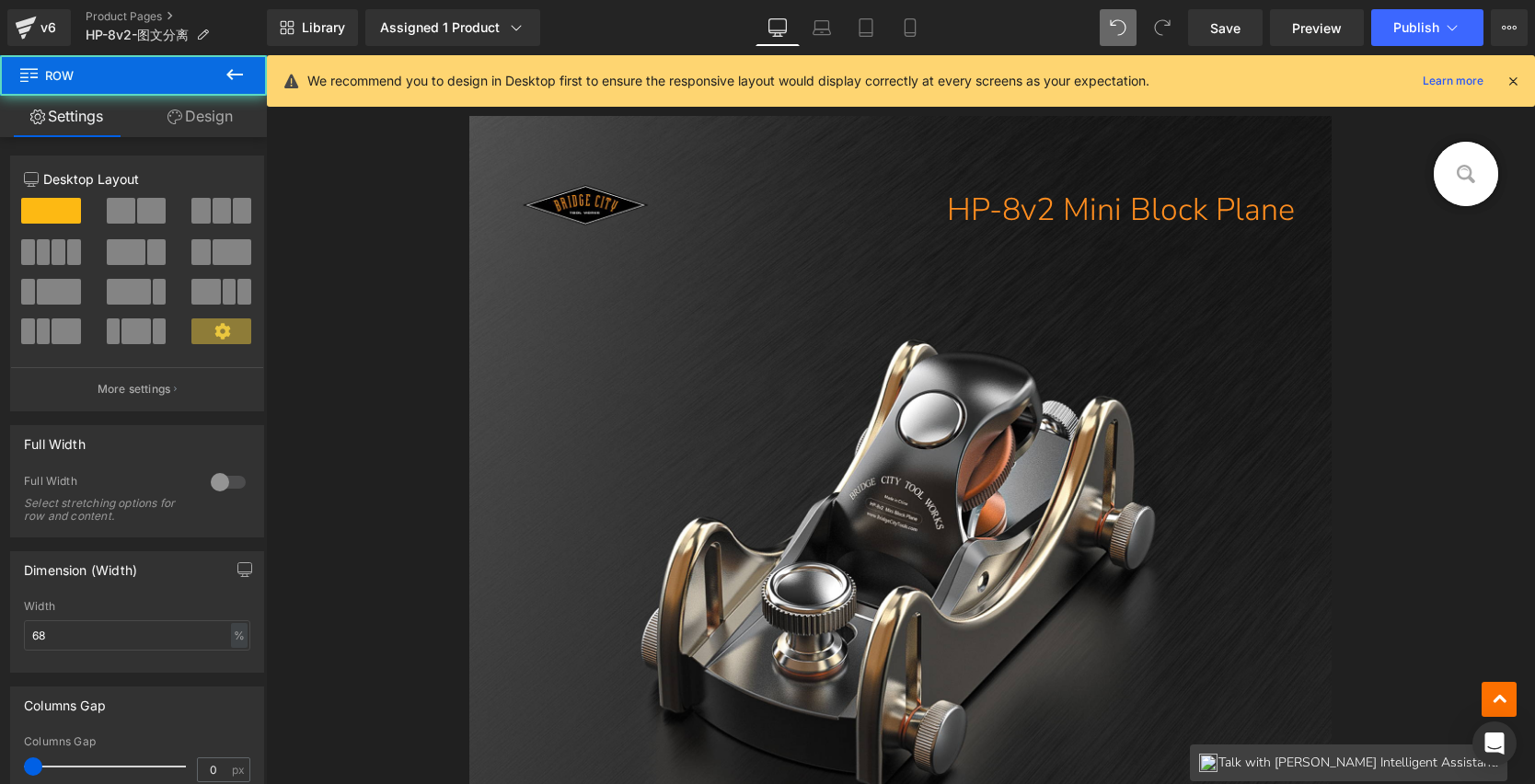
scroll to position [712, 0]
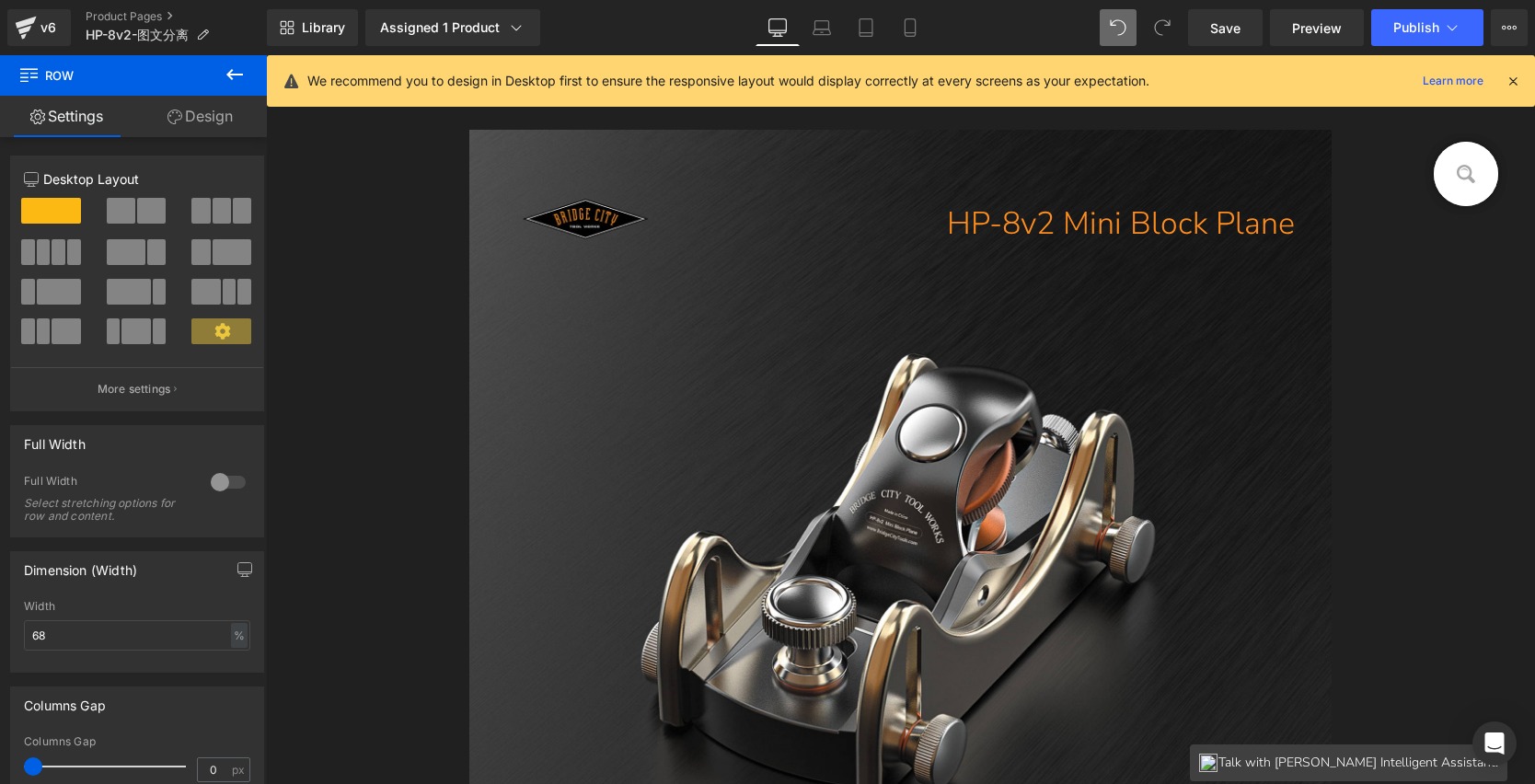
click at [190, 115] on link "Design" at bounding box center [200, 115] width 134 height 41
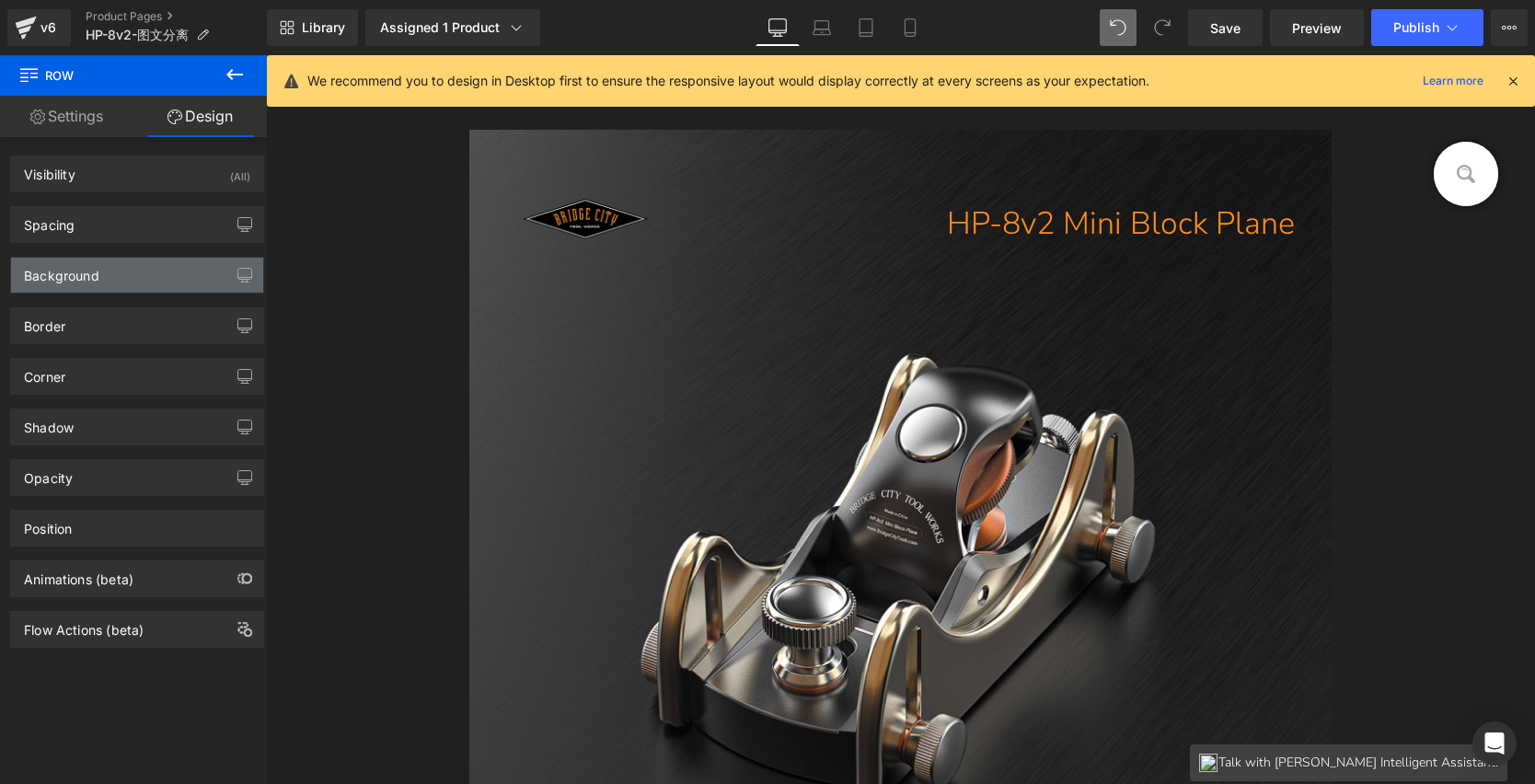
click at [85, 272] on div "Background" at bounding box center [62, 270] width 75 height 26
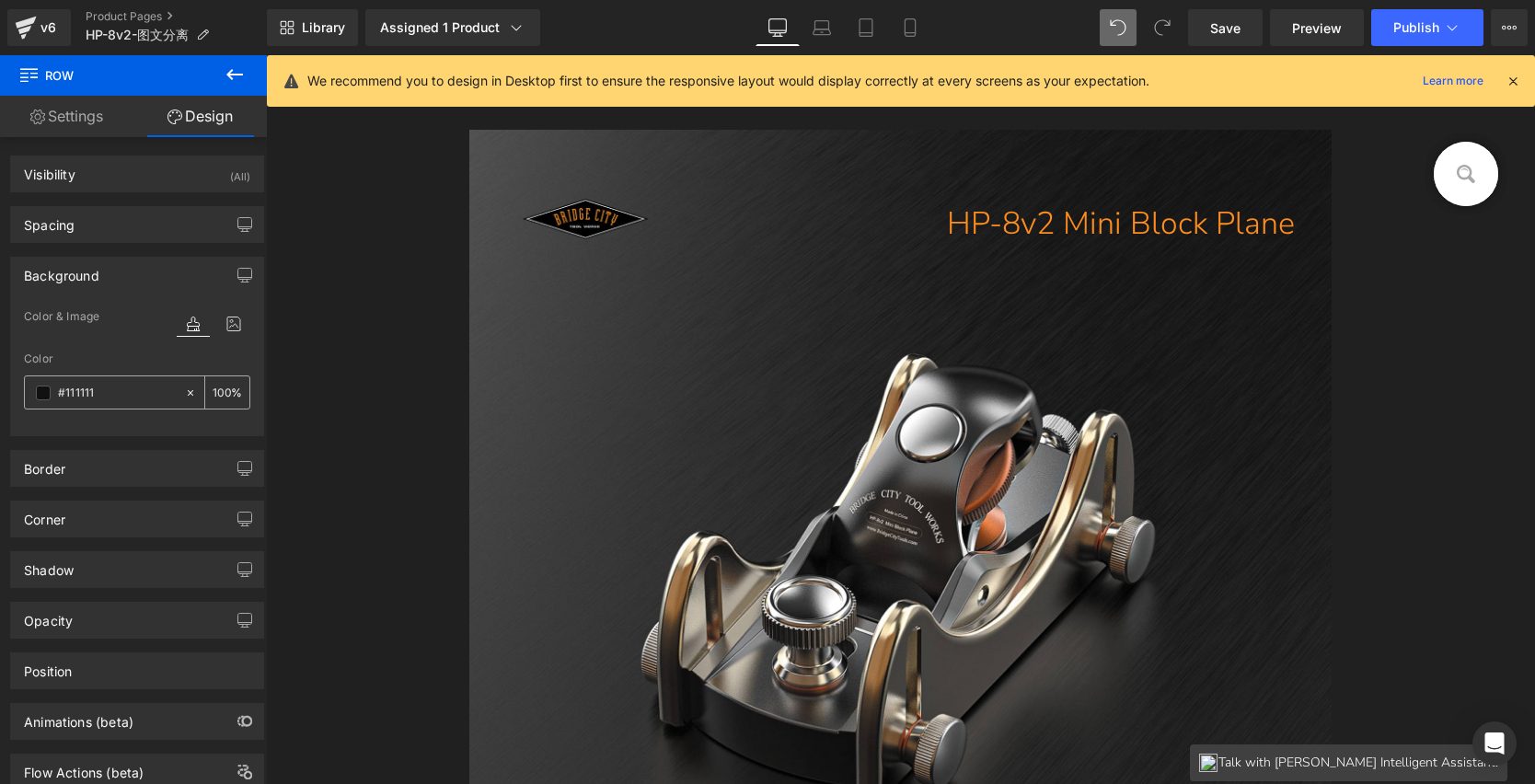
drag, startPoint x: 116, startPoint y: 393, endPoint x: 26, endPoint y: 384, distance: 90.4
click at [26, 384] on div "#111111" at bounding box center [104, 392] width 159 height 32
drag, startPoint x: 102, startPoint y: 391, endPoint x: 47, endPoint y: 389, distance: 55.0
click at [47, 389] on div "#111111" at bounding box center [104, 392] width 159 height 32
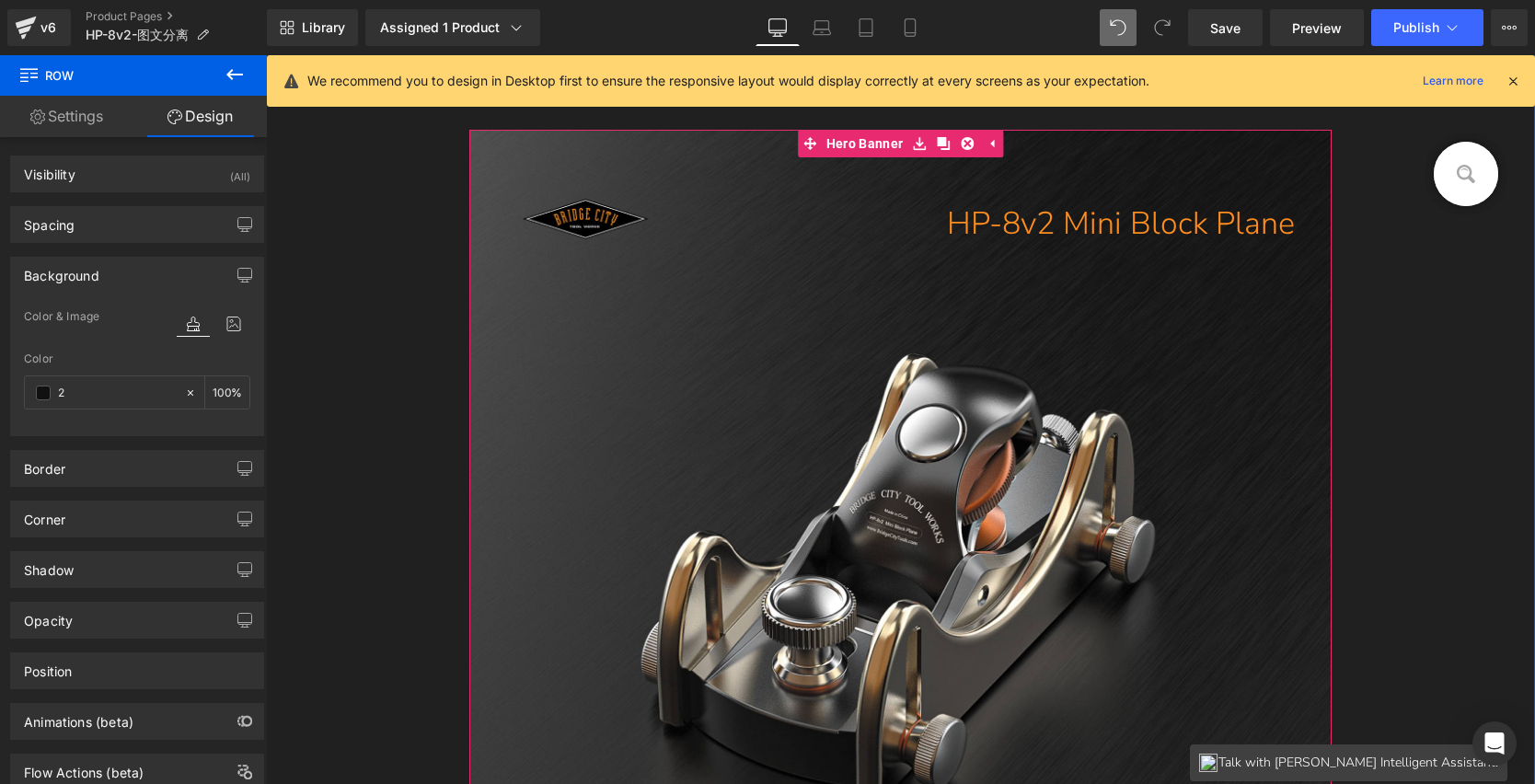
type input "20"
type input "0"
type input "202020"
type input "100"
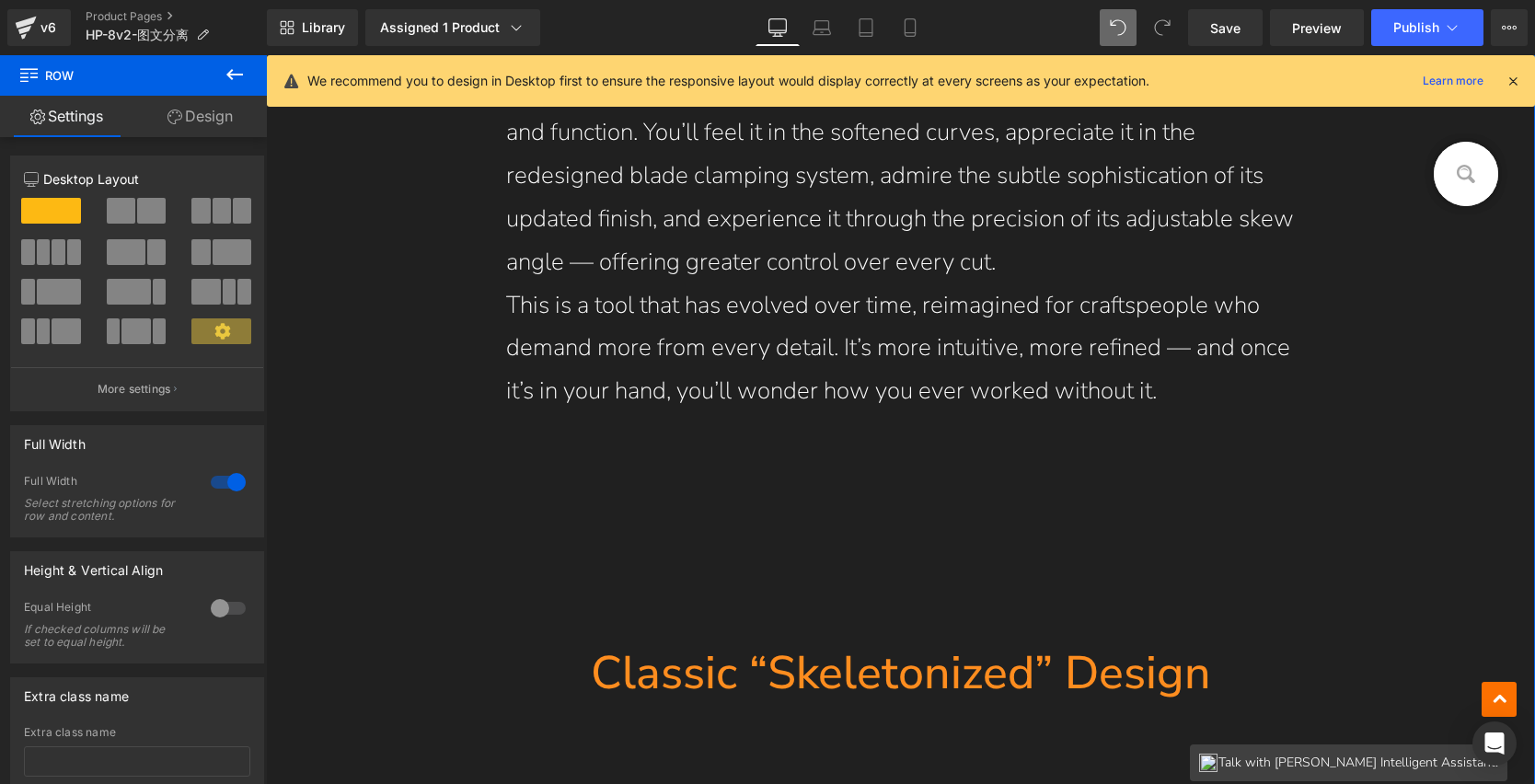
scroll to position [1765, 0]
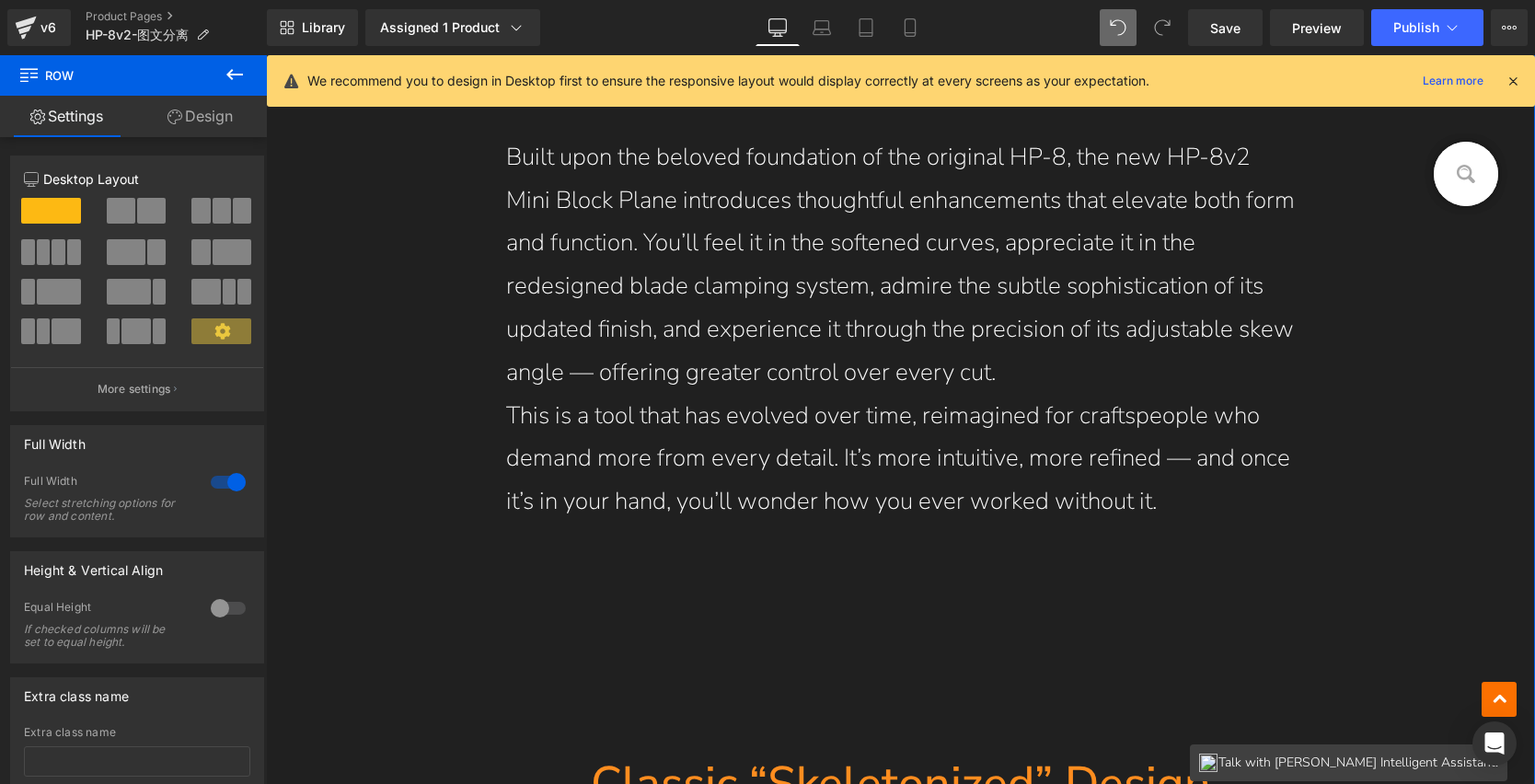
click at [849, 590] on hr at bounding box center [902, 661] width 221 height 184
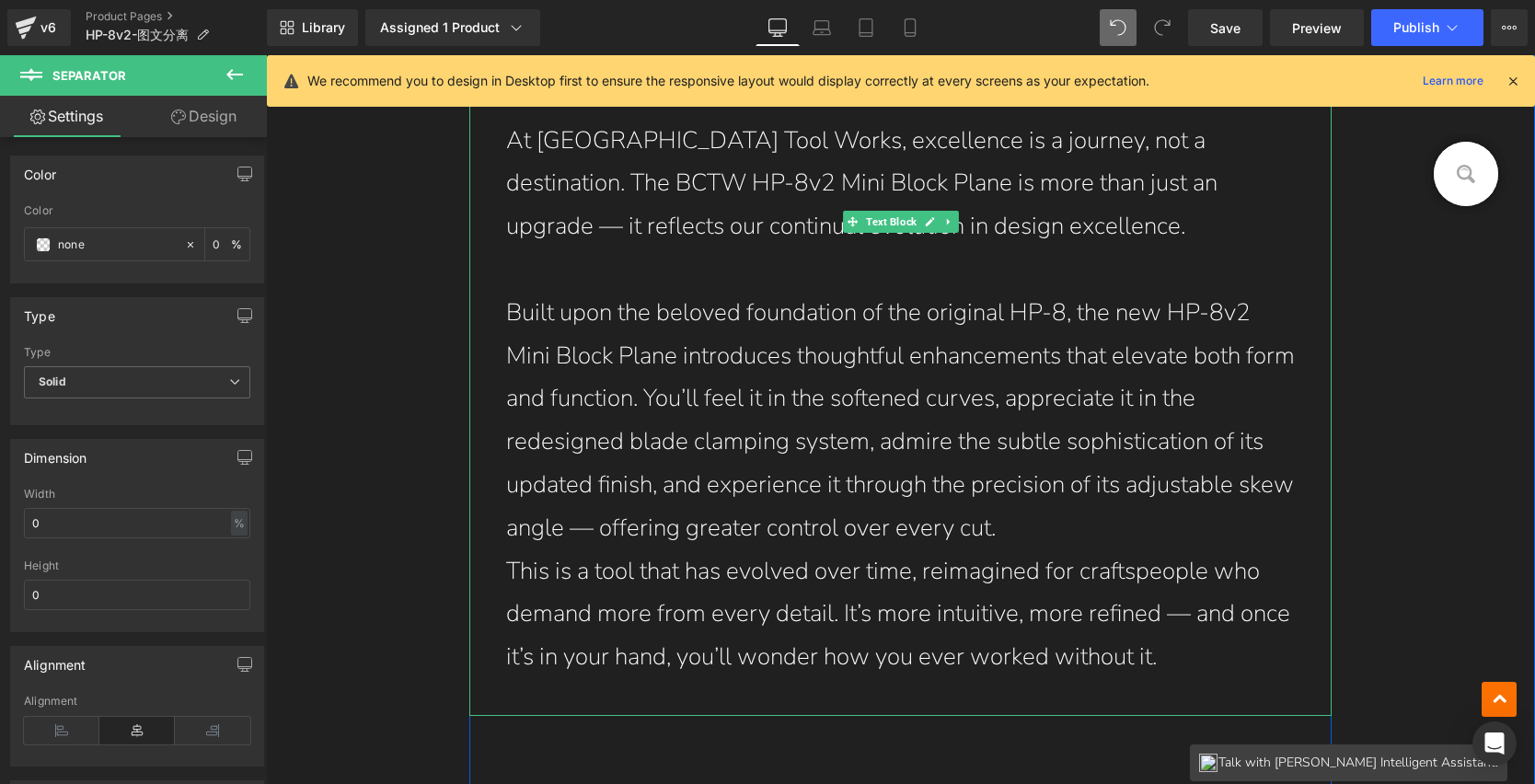
scroll to position [1611, 0]
click at [1075, 529] on p "Built upon the beloved foundation of the original HP-8, the new HP-8v2 Mini Blo…" at bounding box center [901, 419] width 790 height 259
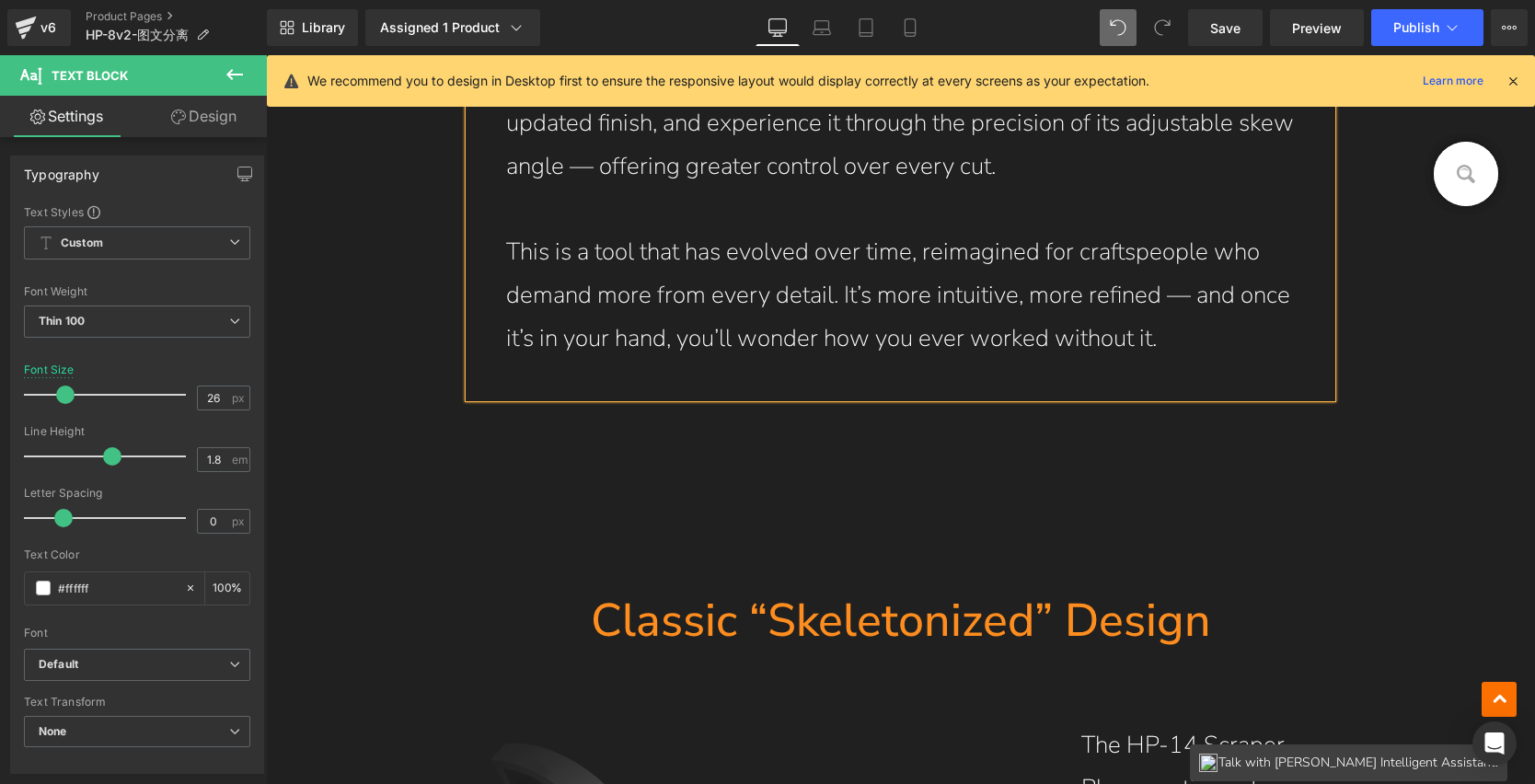
scroll to position [2063, 0]
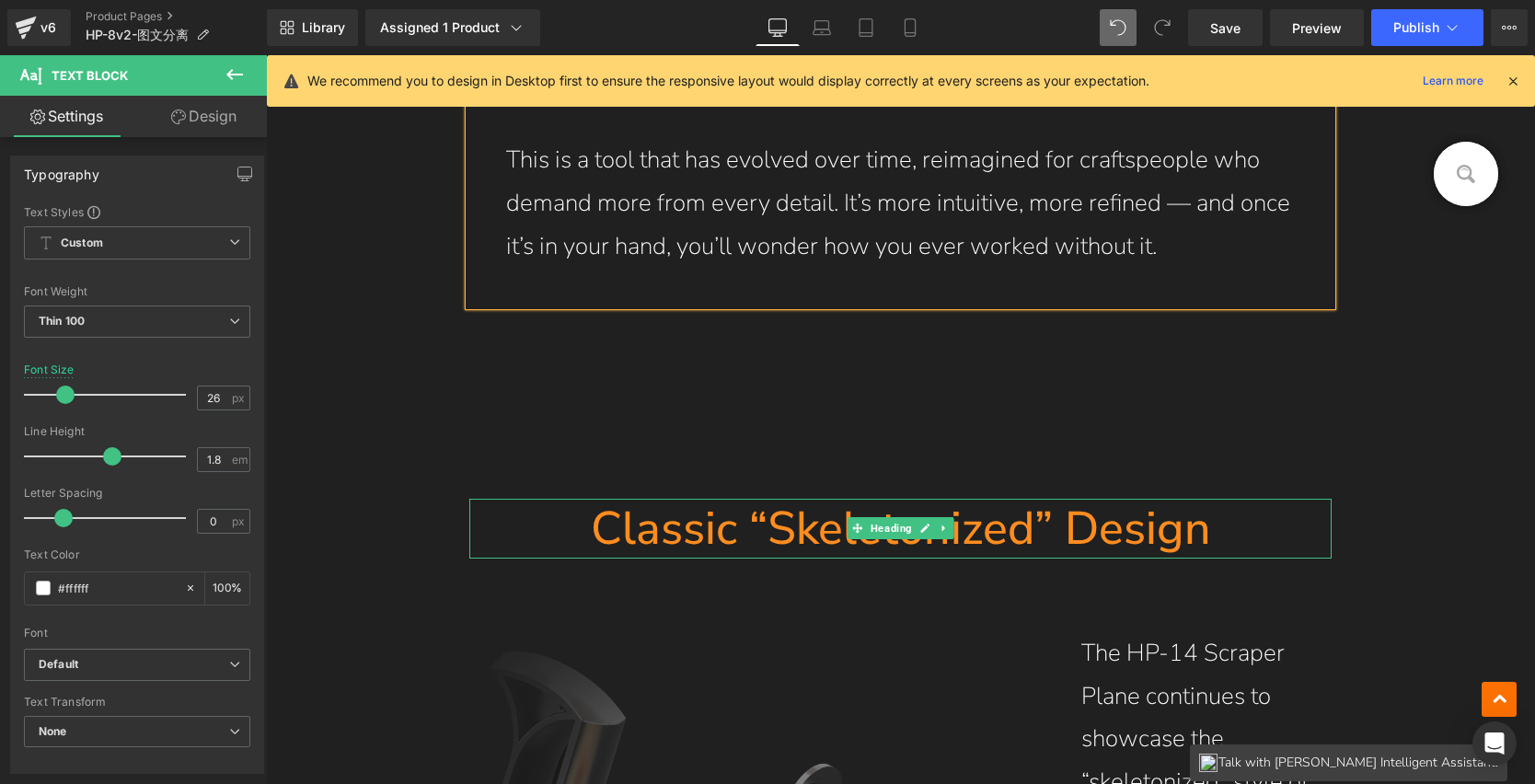
click at [614, 538] on h1 "Classic “Skeletonized” Design" at bounding box center [901, 528] width 863 height 60
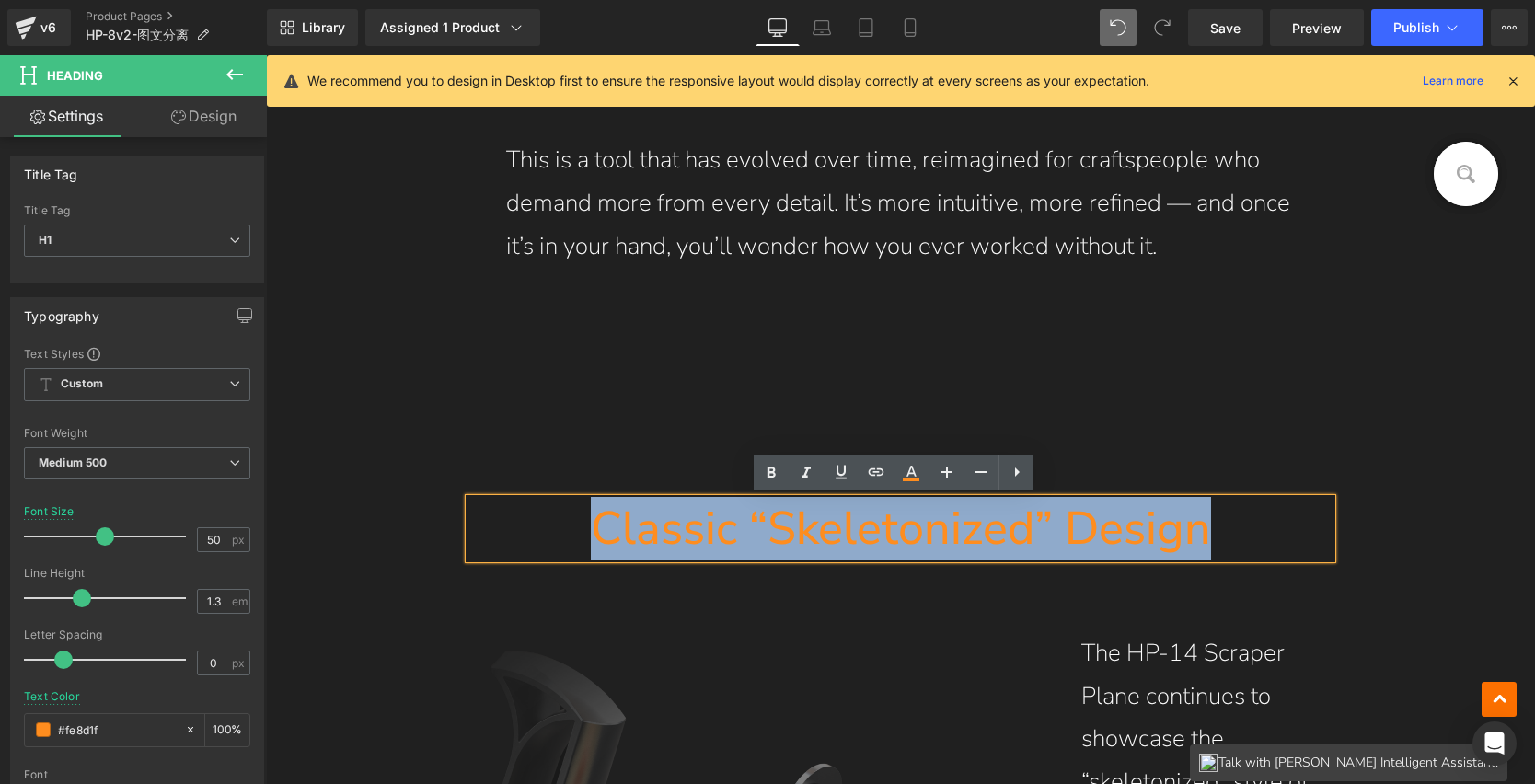
drag, startPoint x: 581, startPoint y: 525, endPoint x: 1231, endPoint y: 524, distance: 650.0
click at [1231, 524] on h1 "Classic “Skeletonized” Design" at bounding box center [901, 528] width 863 height 60
paste div
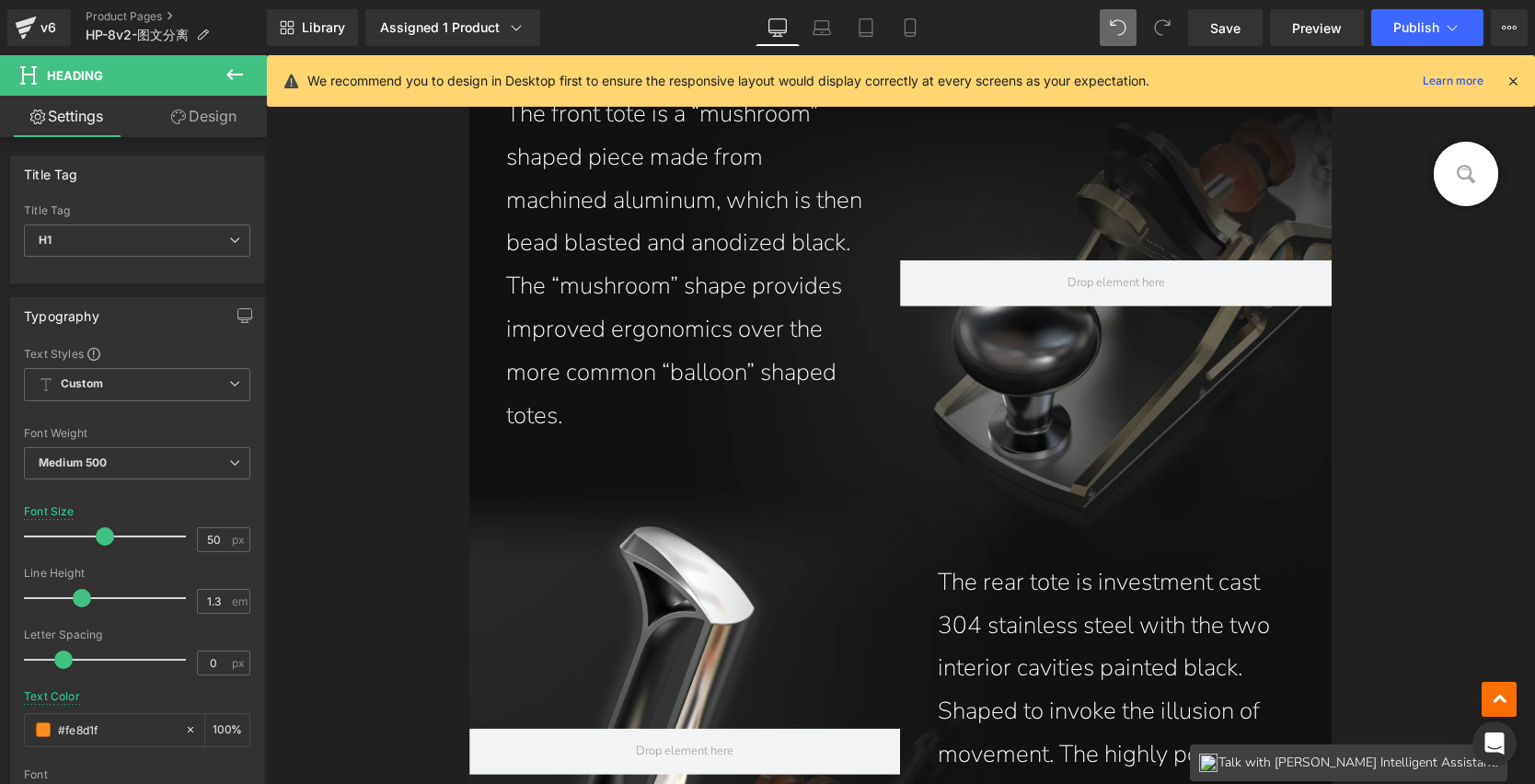
scroll to position [3202, 0]
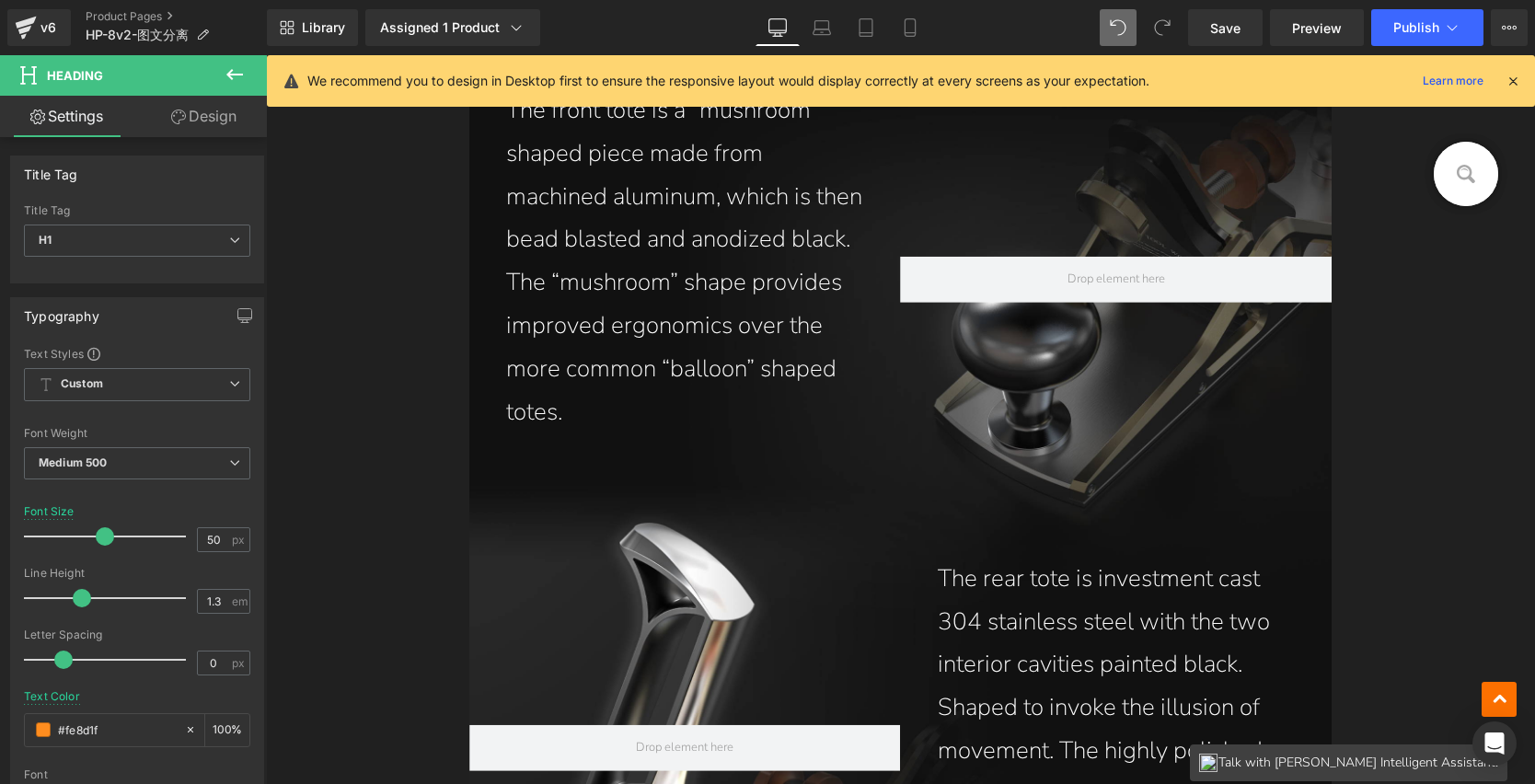
click at [901, 460] on div at bounding box center [1116, 280] width 432 height 381
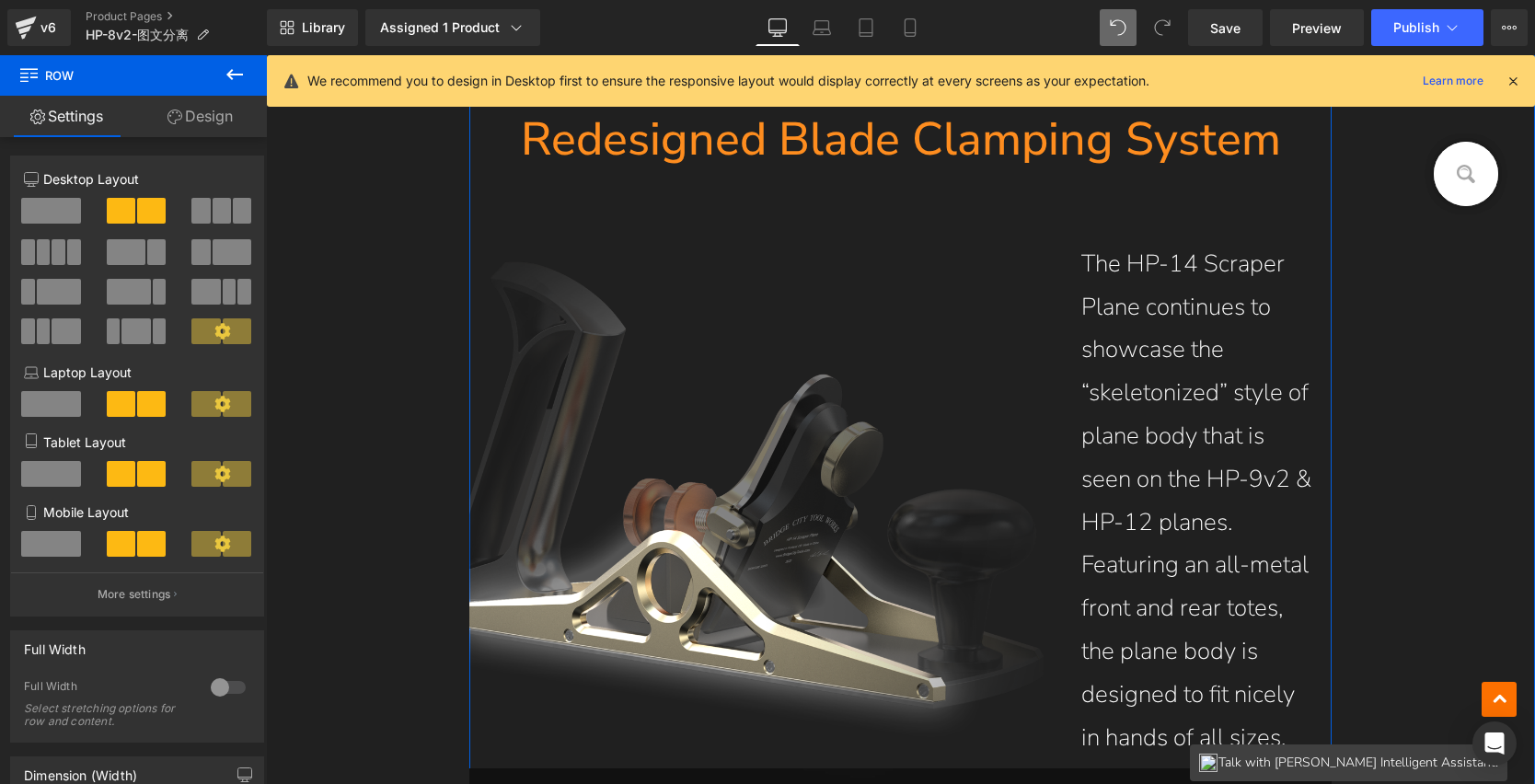
scroll to position [2224, 0]
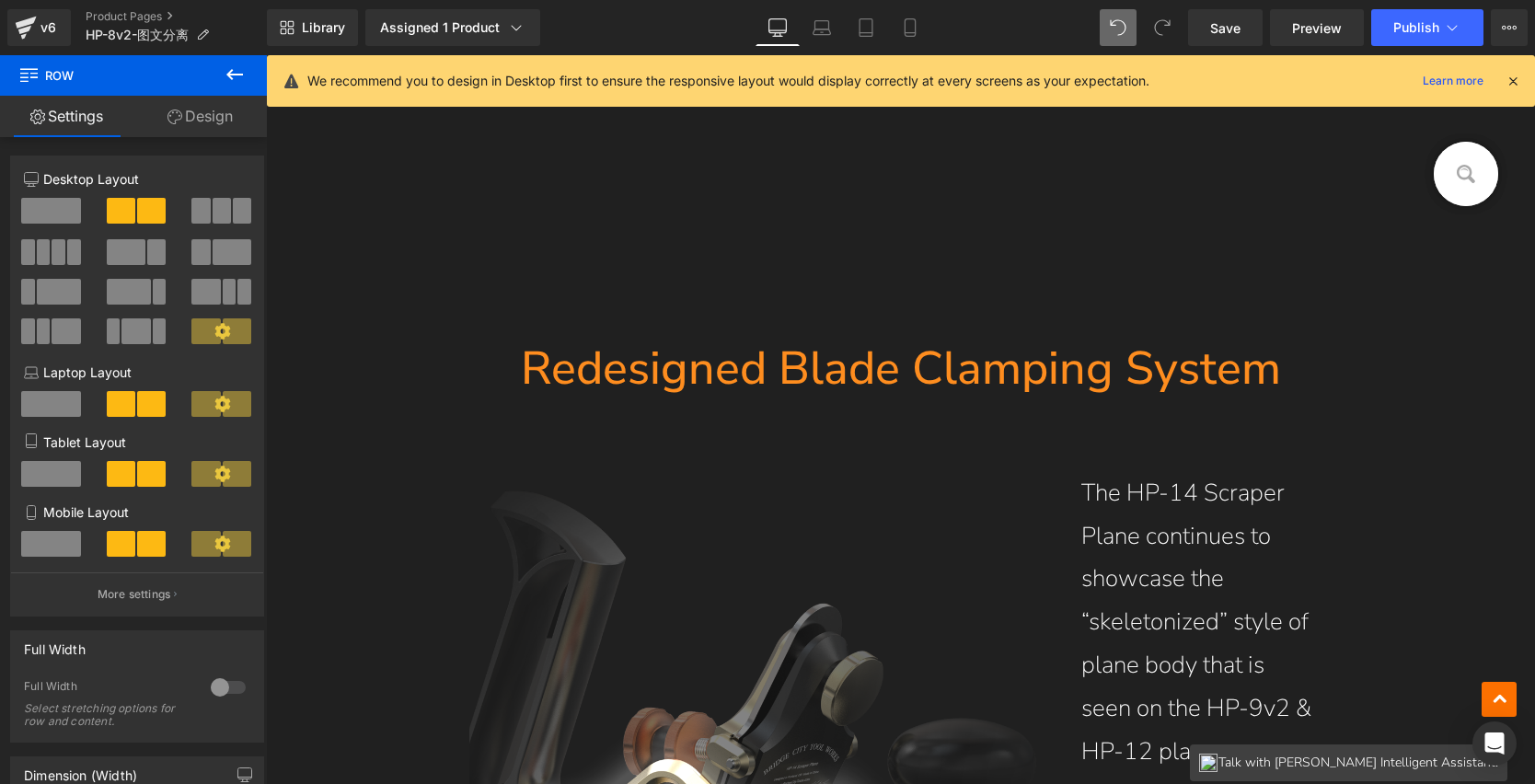
click at [230, 85] on icon at bounding box center [234, 74] width 22 height 22
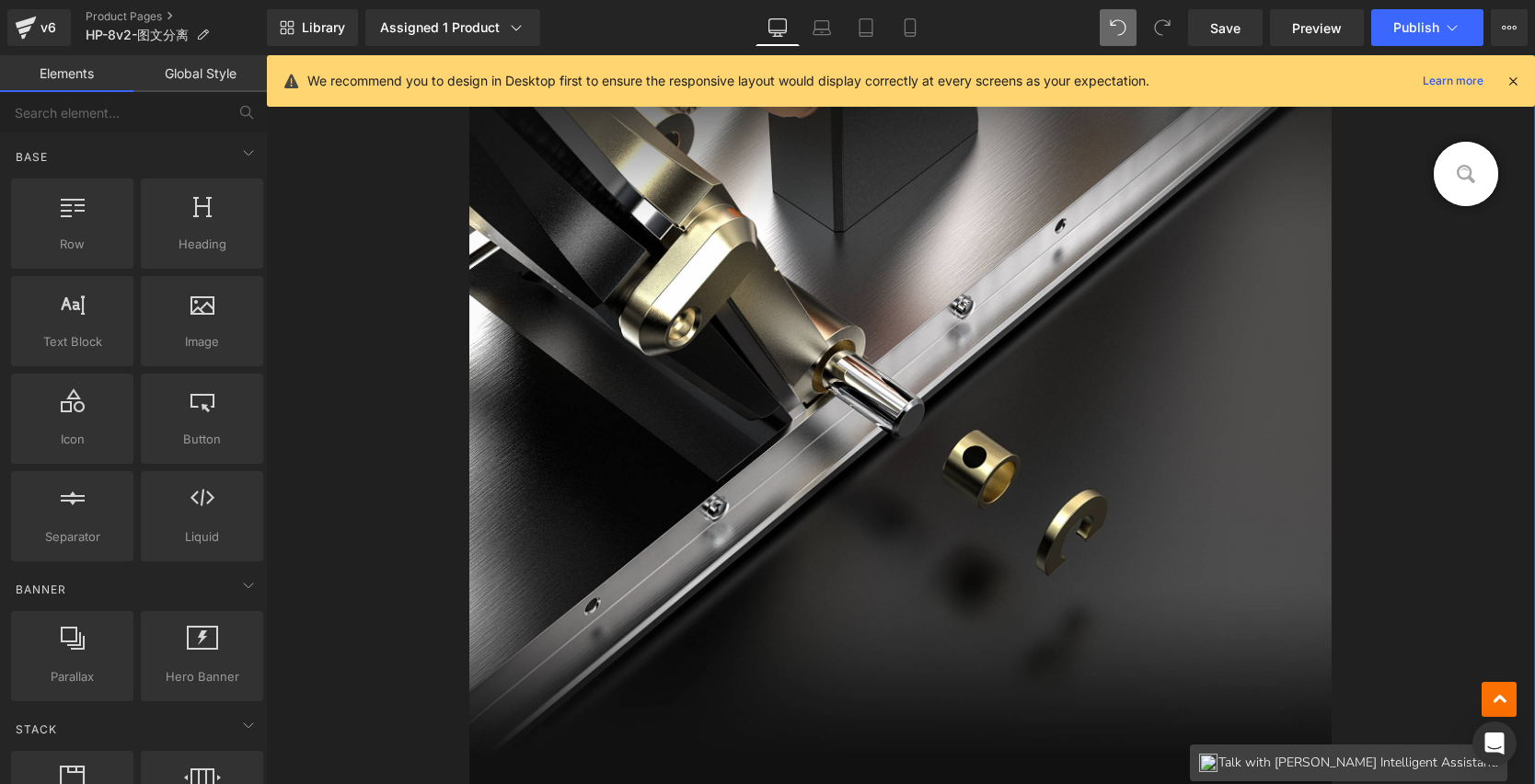
scroll to position [4625, 0]
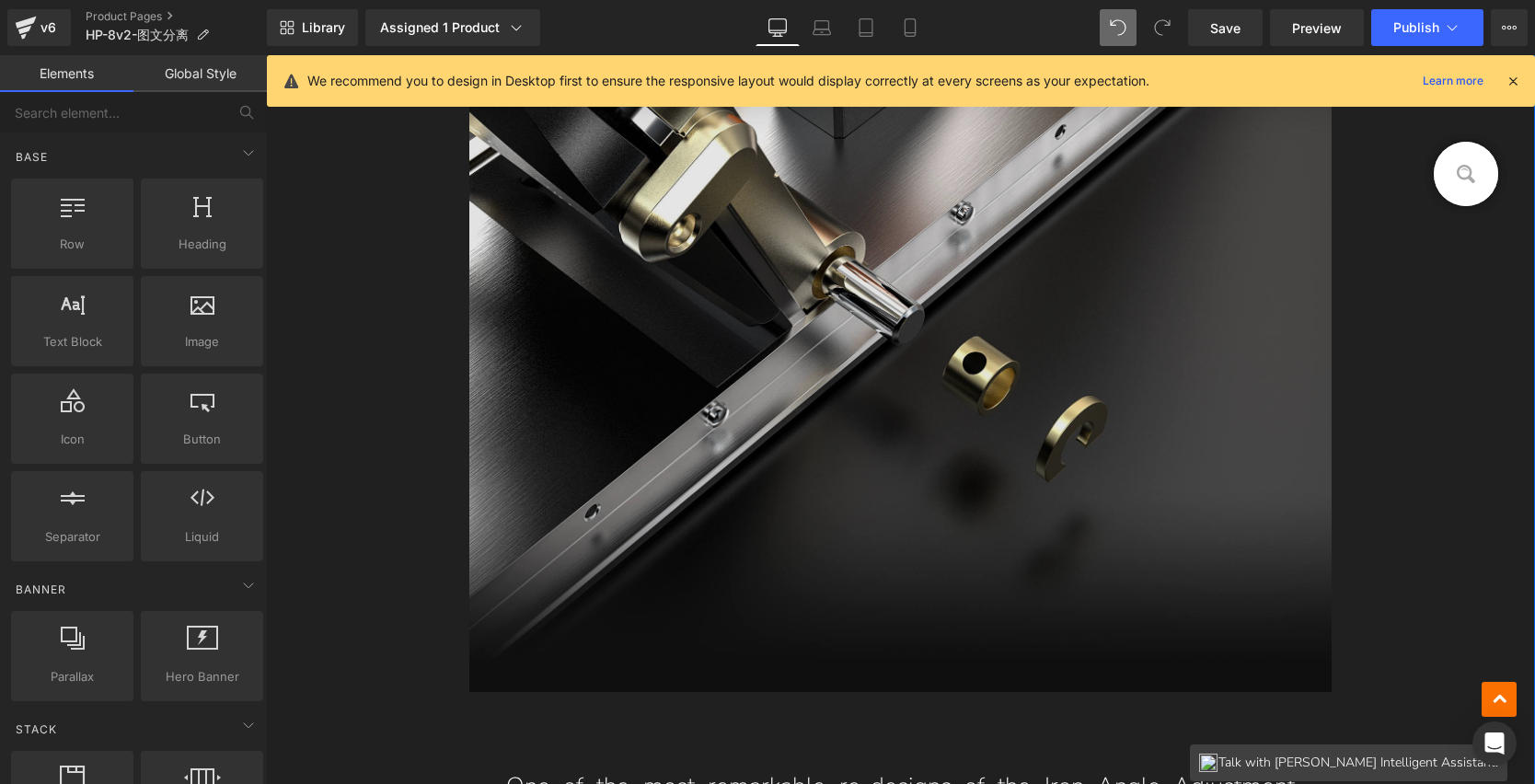
click at [795, 438] on img at bounding box center [901, 282] width 863 height 819
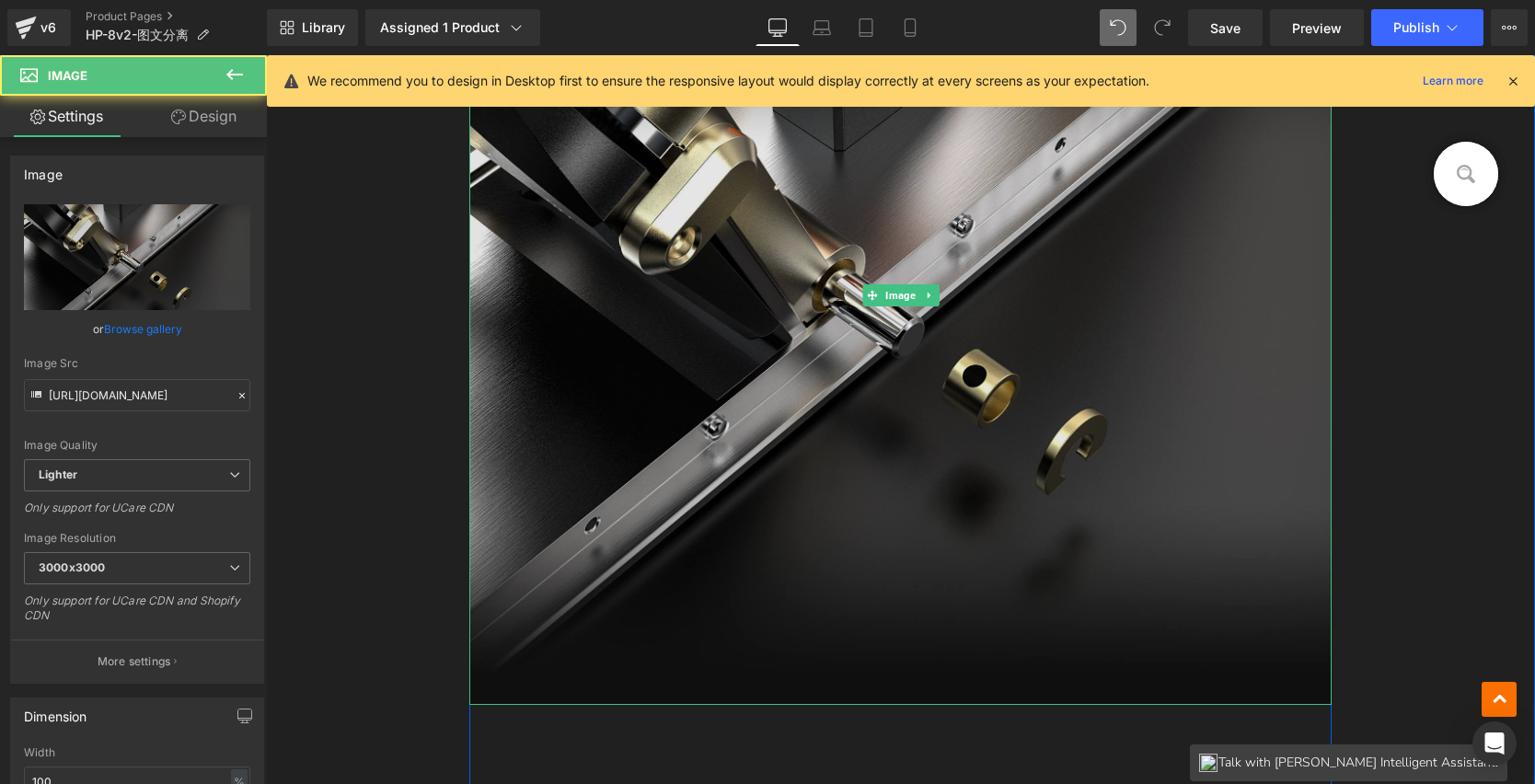
scroll to position [4597, 0]
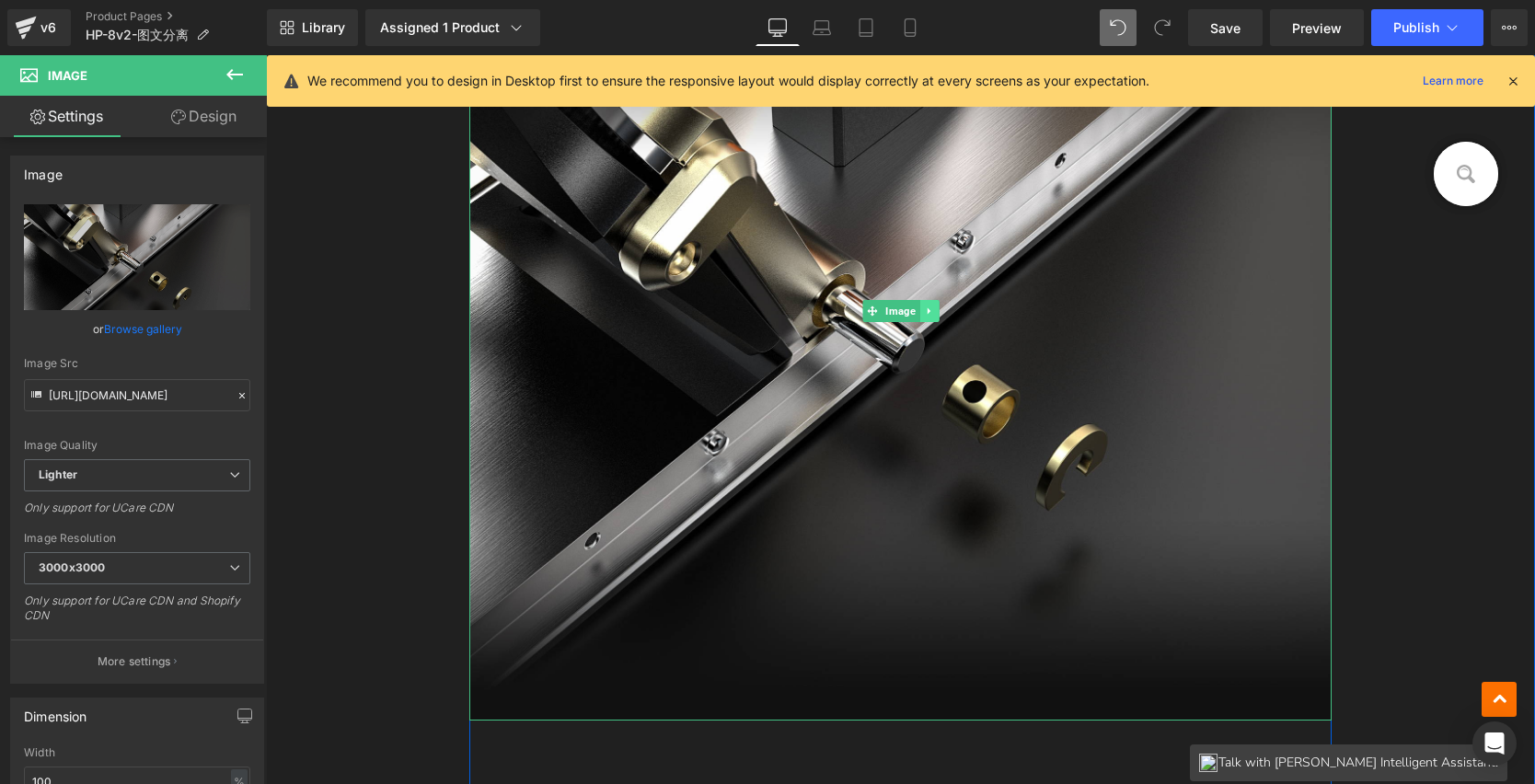
click at [920, 303] on link at bounding box center [930, 311] width 19 height 22
click at [915, 309] on icon at bounding box center [920, 311] width 11 height 11
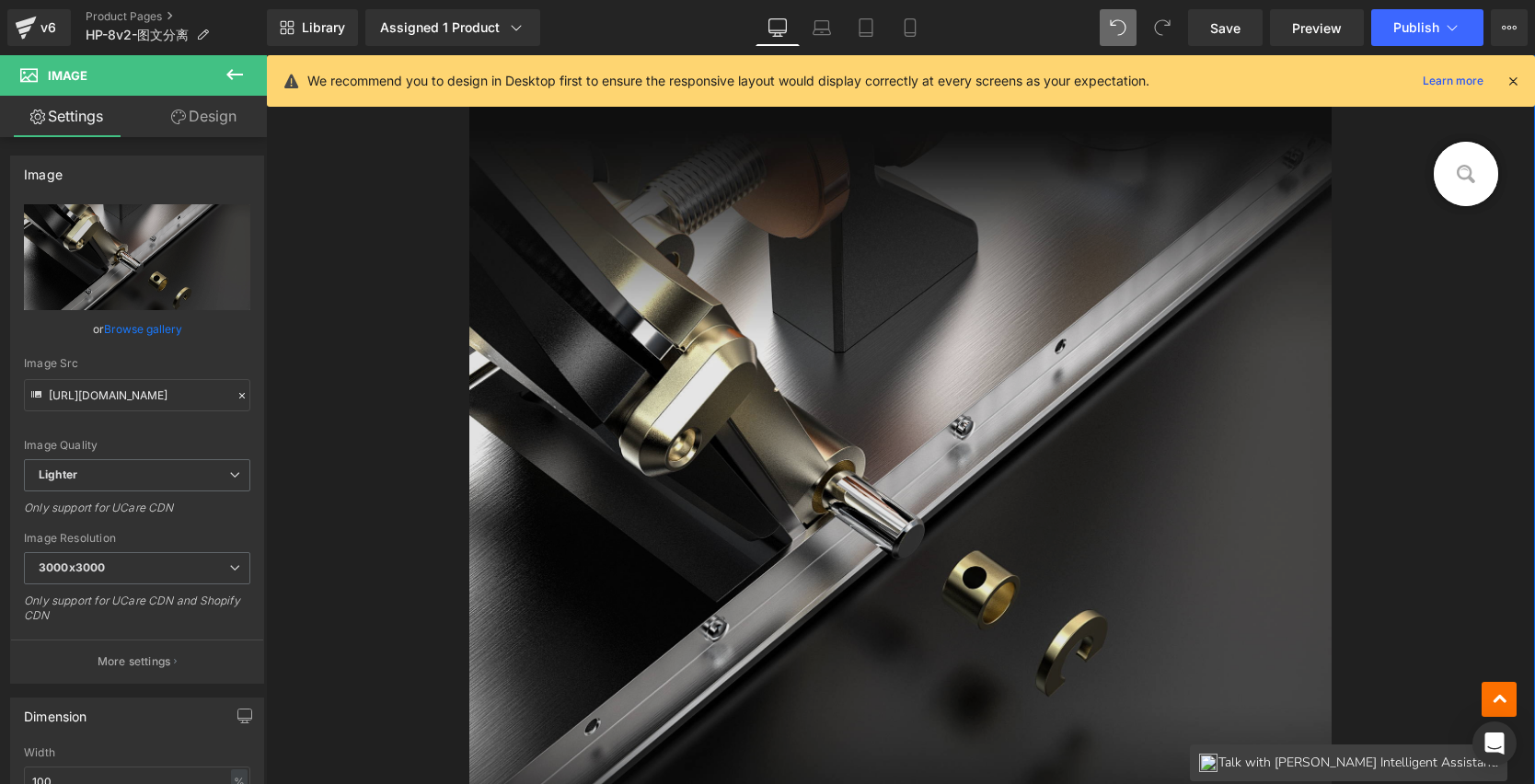
scroll to position [4314, 0]
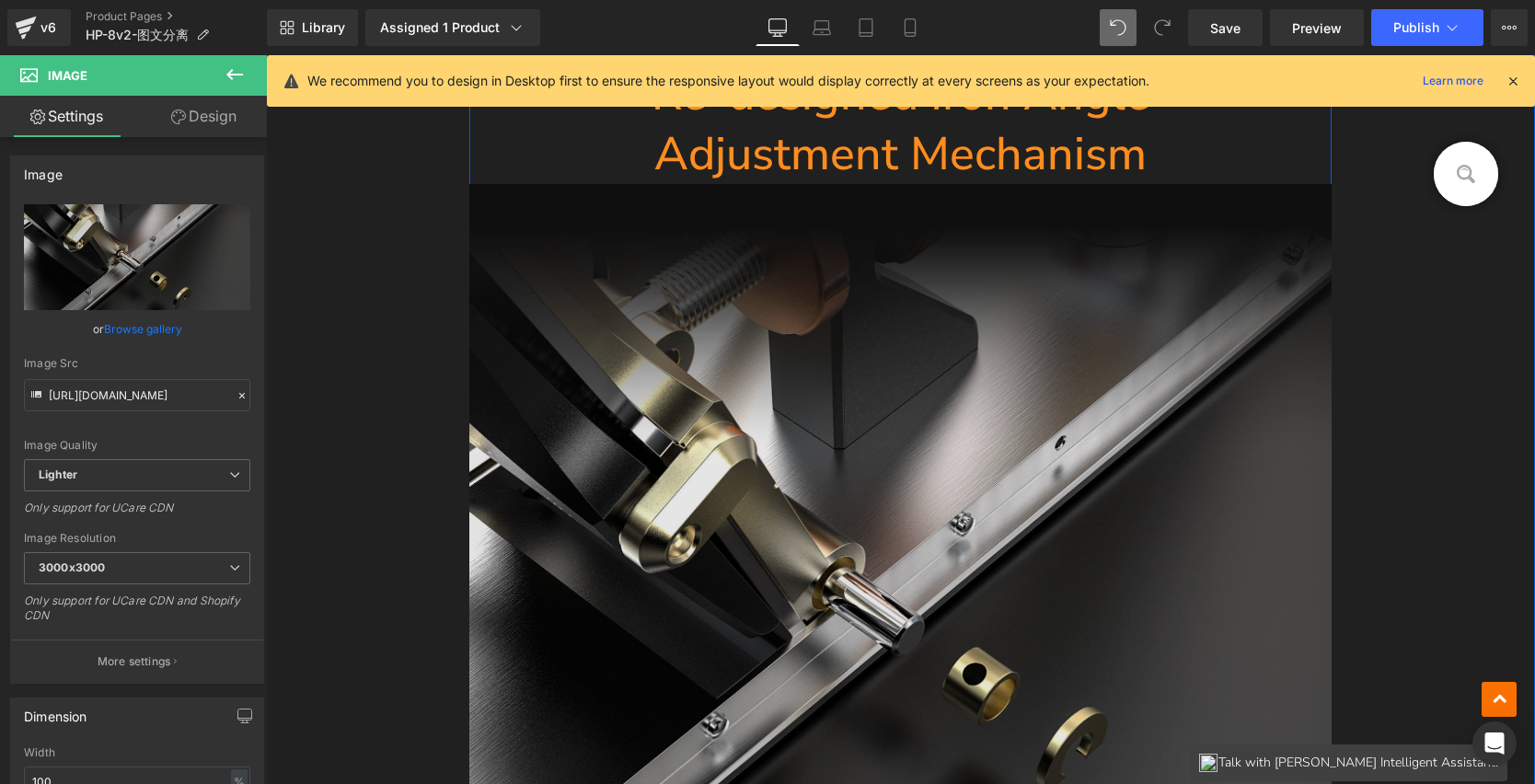
click at [862, 443] on img at bounding box center [901, 593] width 863 height 819
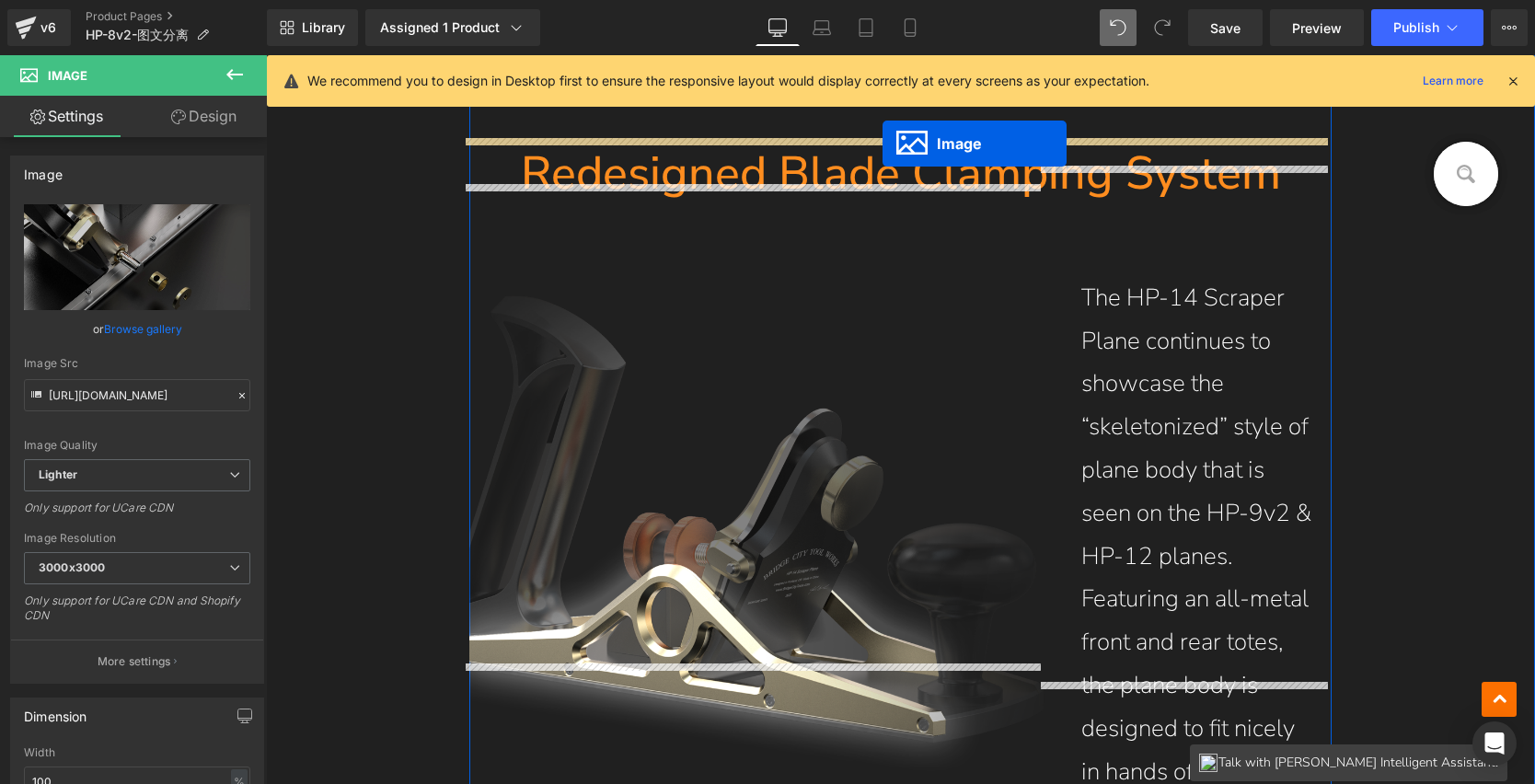
scroll to position [2364, 0]
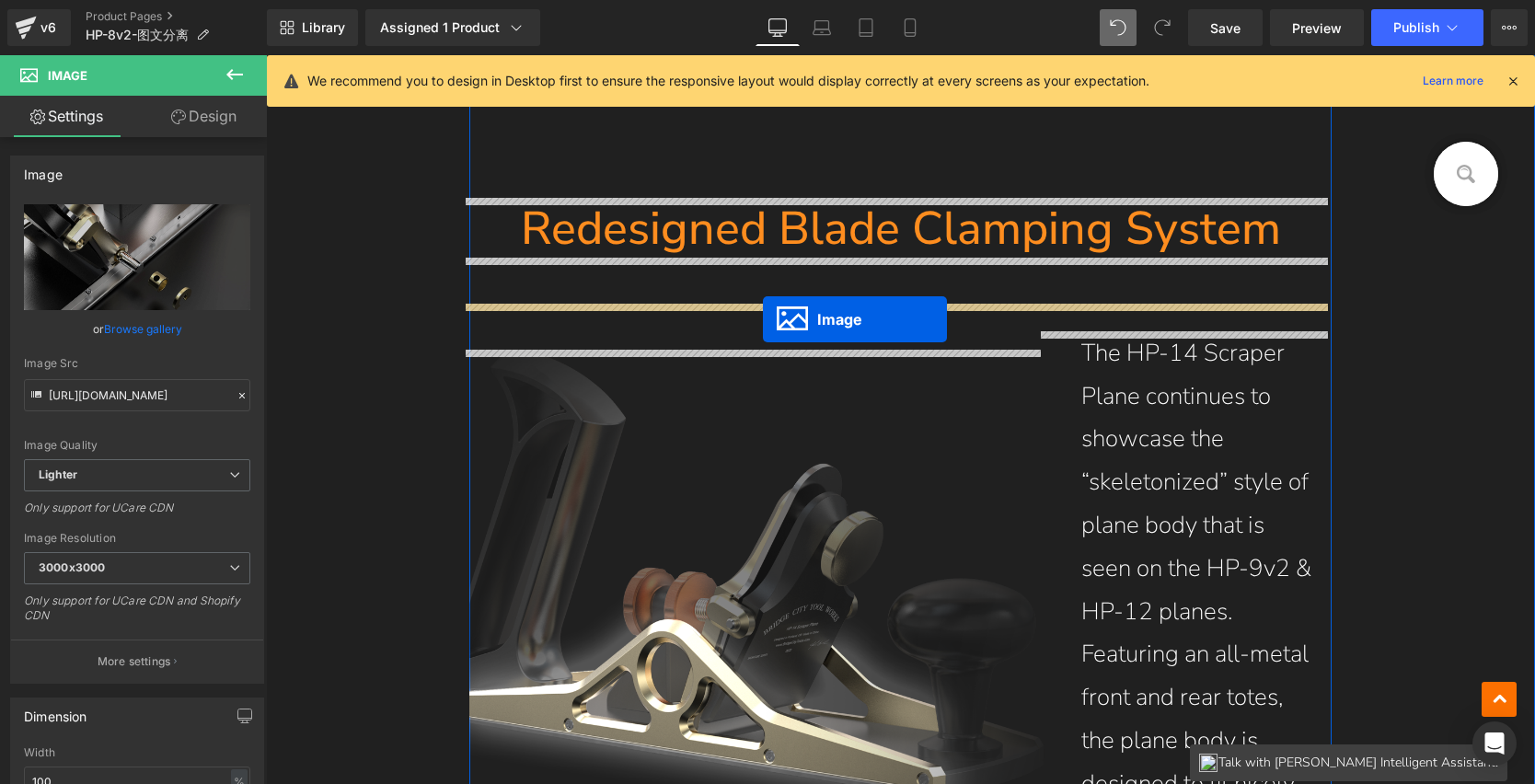
drag, startPoint x: 865, startPoint y: 591, endPoint x: 763, endPoint y: 319, distance: 290.5
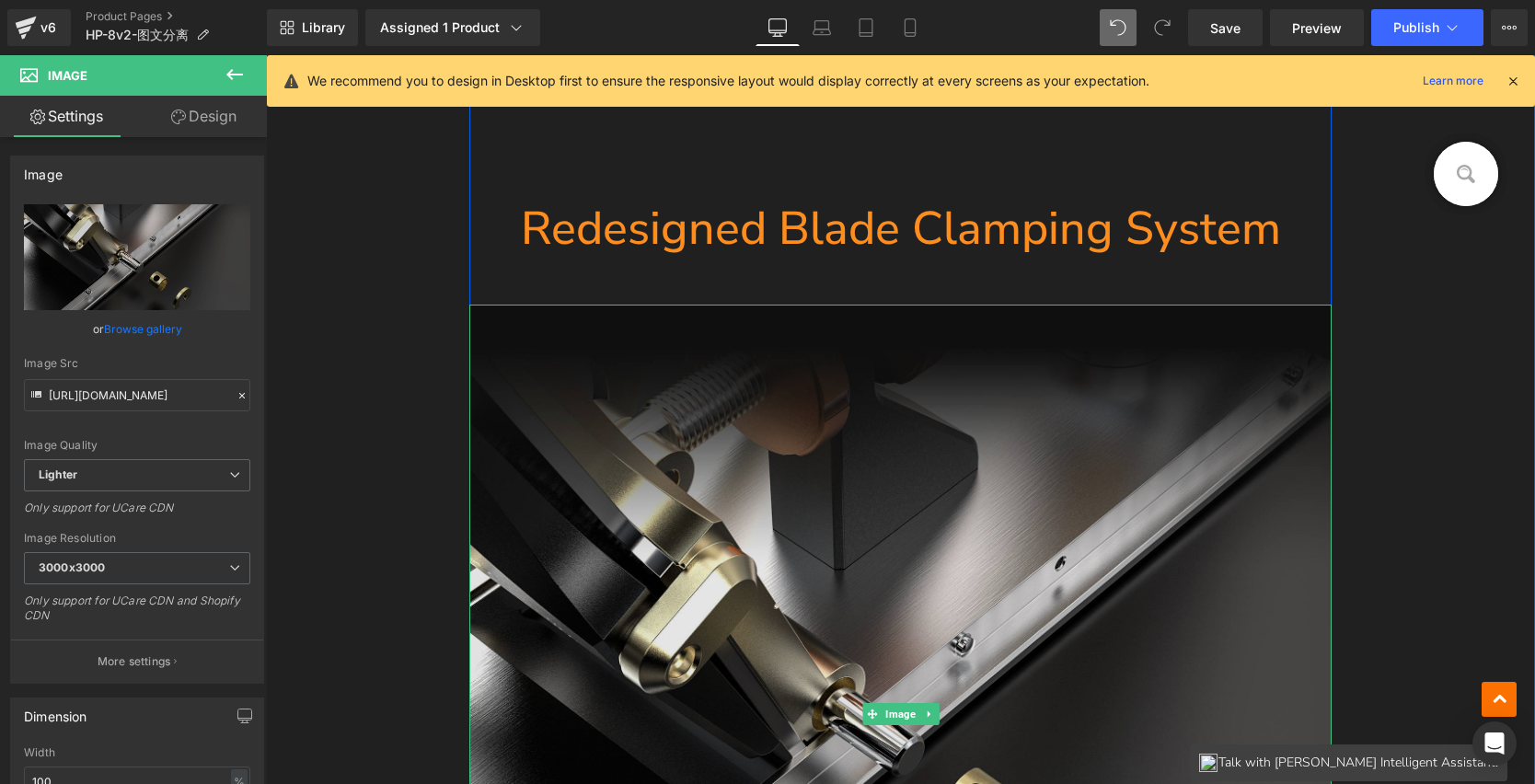
scroll to position [2588, 0]
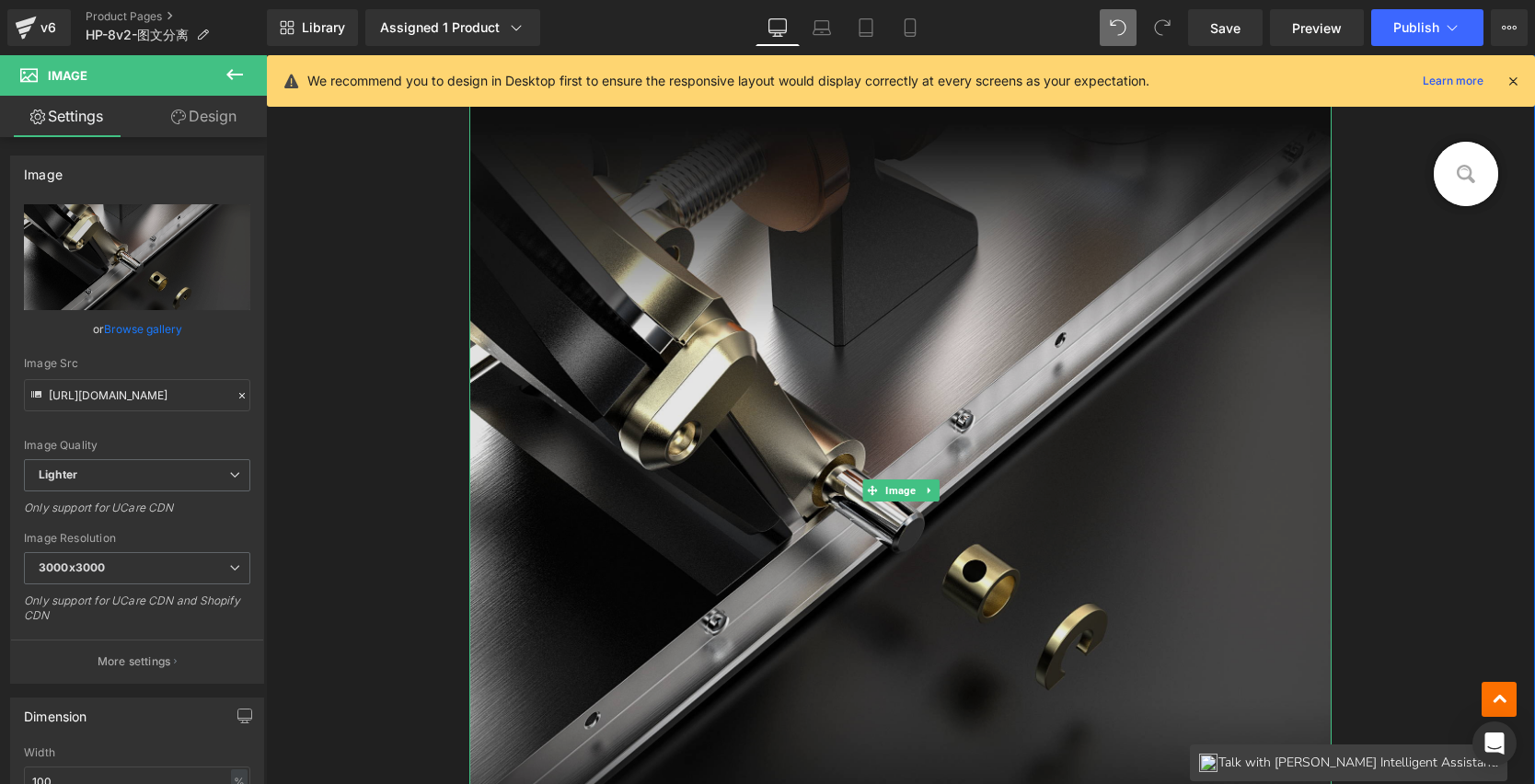
click at [872, 369] on img at bounding box center [901, 490] width 863 height 819
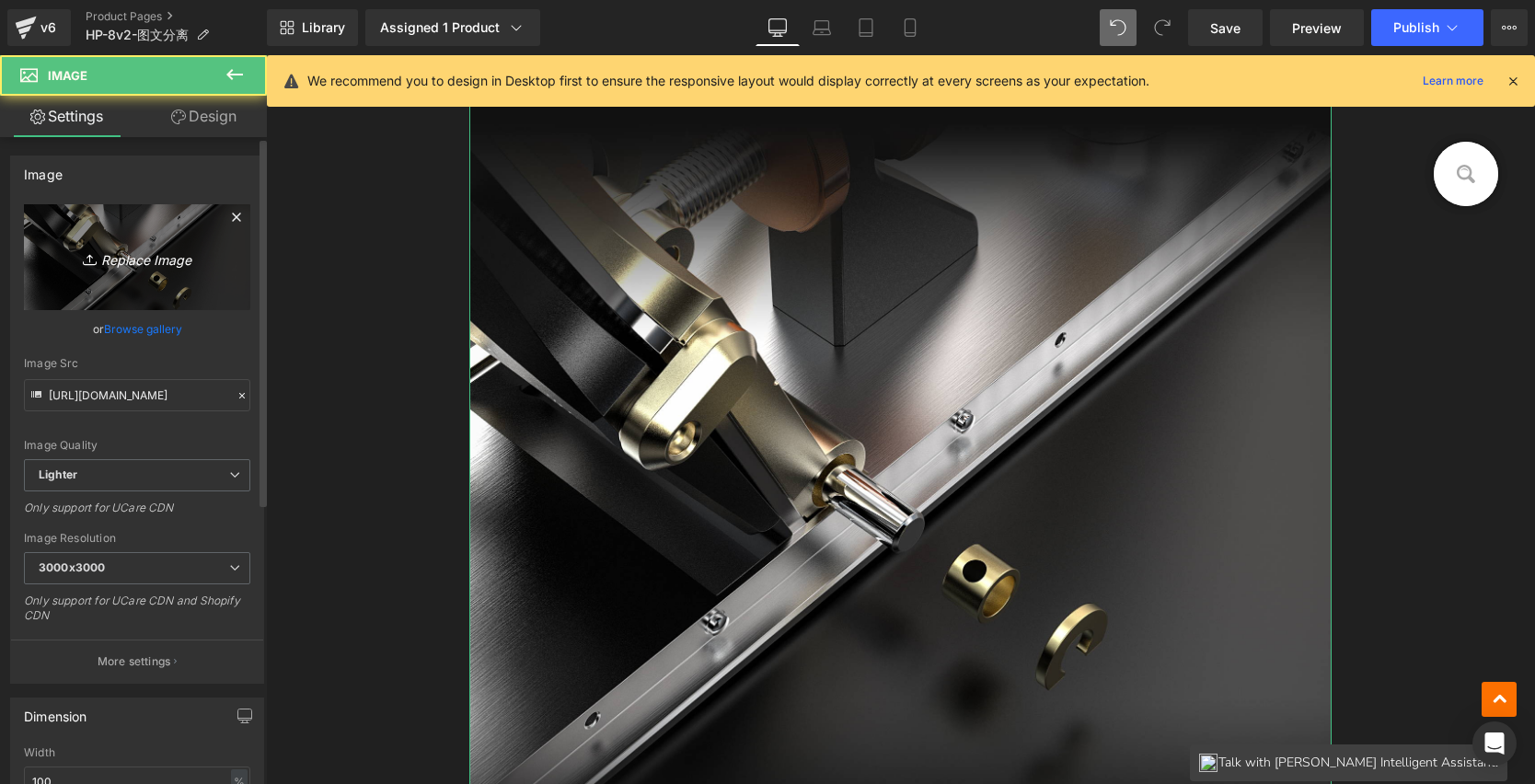
click at [145, 244] on link "Replace Image" at bounding box center [137, 257] width 226 height 106
type input "C:\fakepath\1_06.jpg"
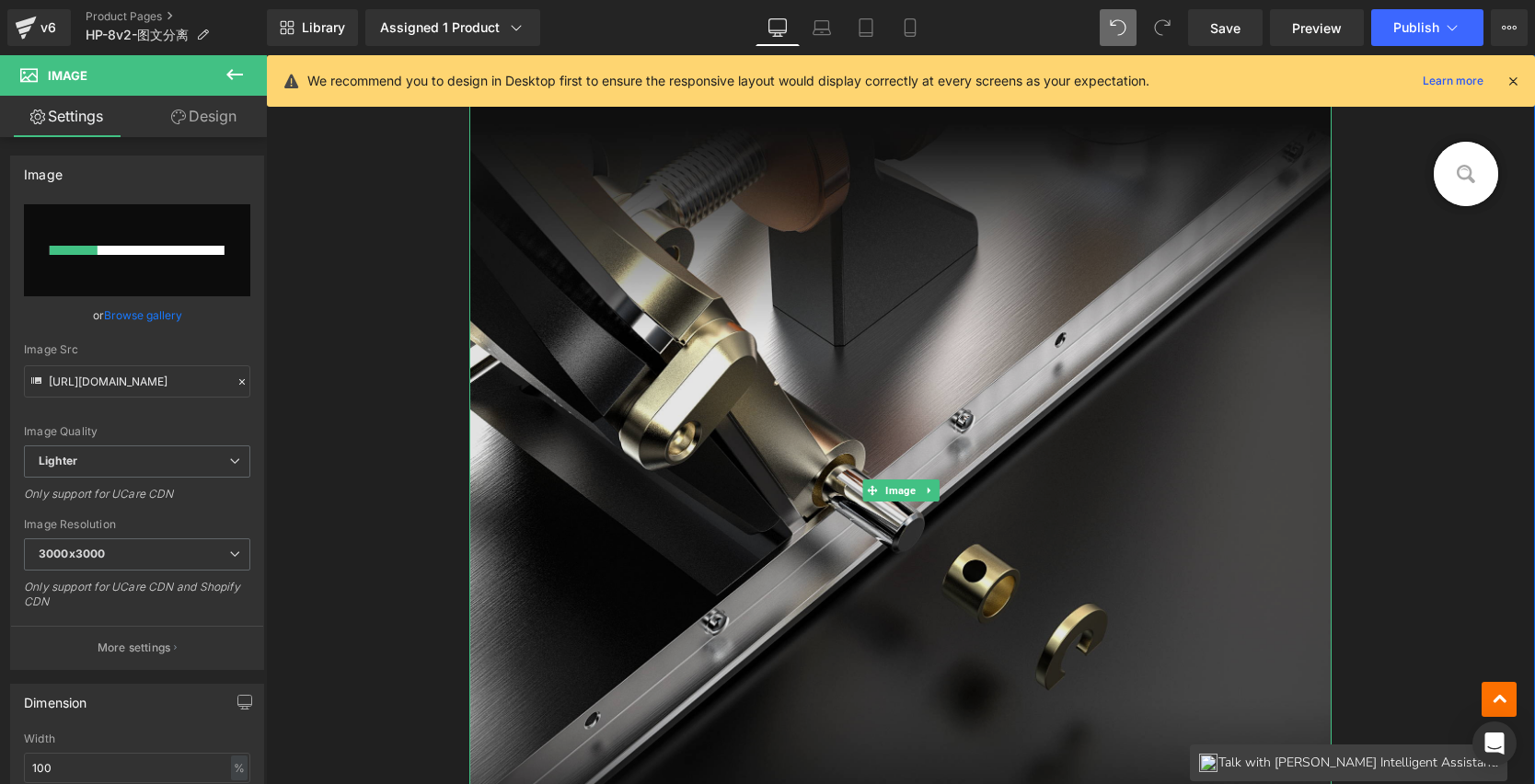
scroll to position [2479, 0]
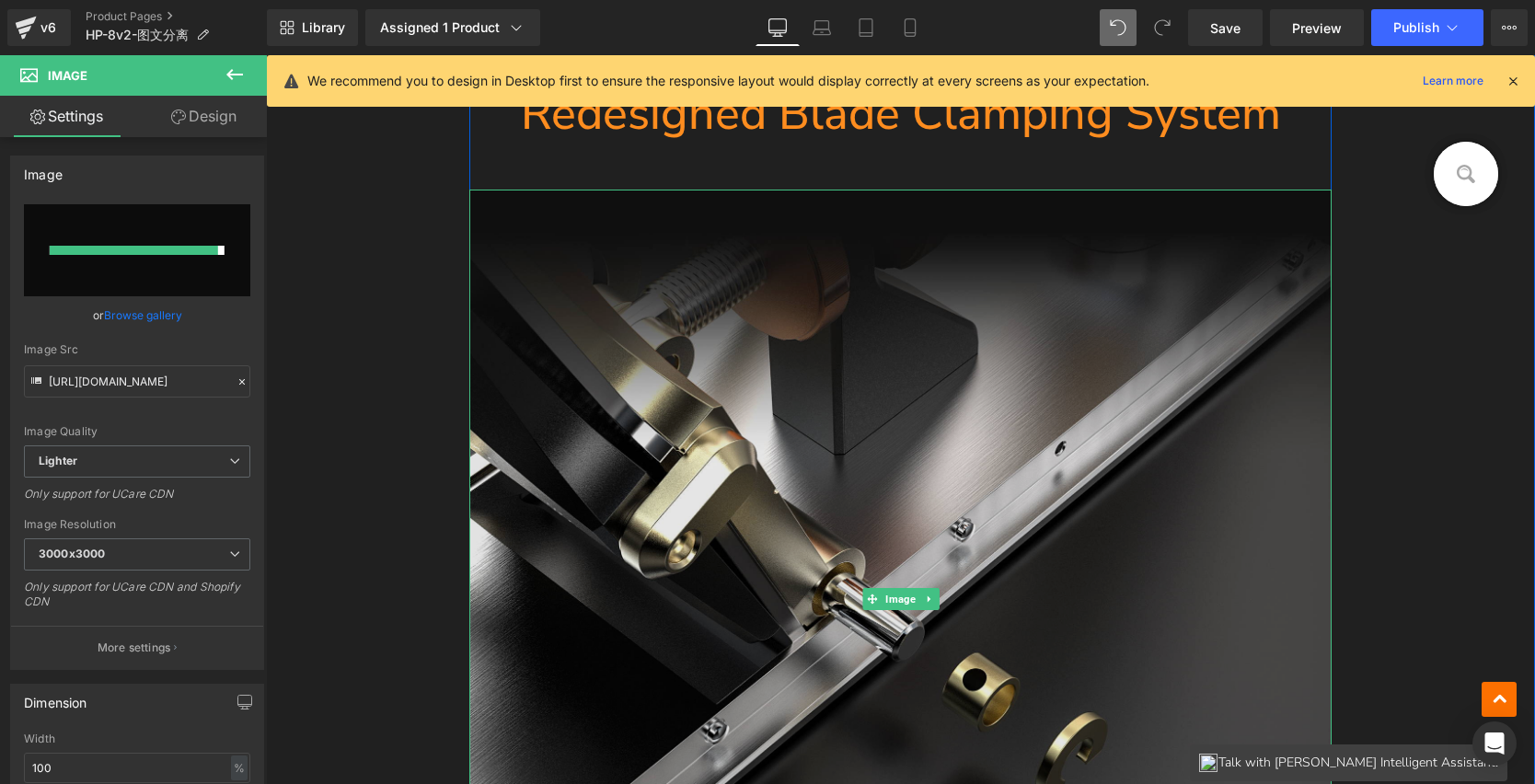
type input "[URL][DOMAIN_NAME]"
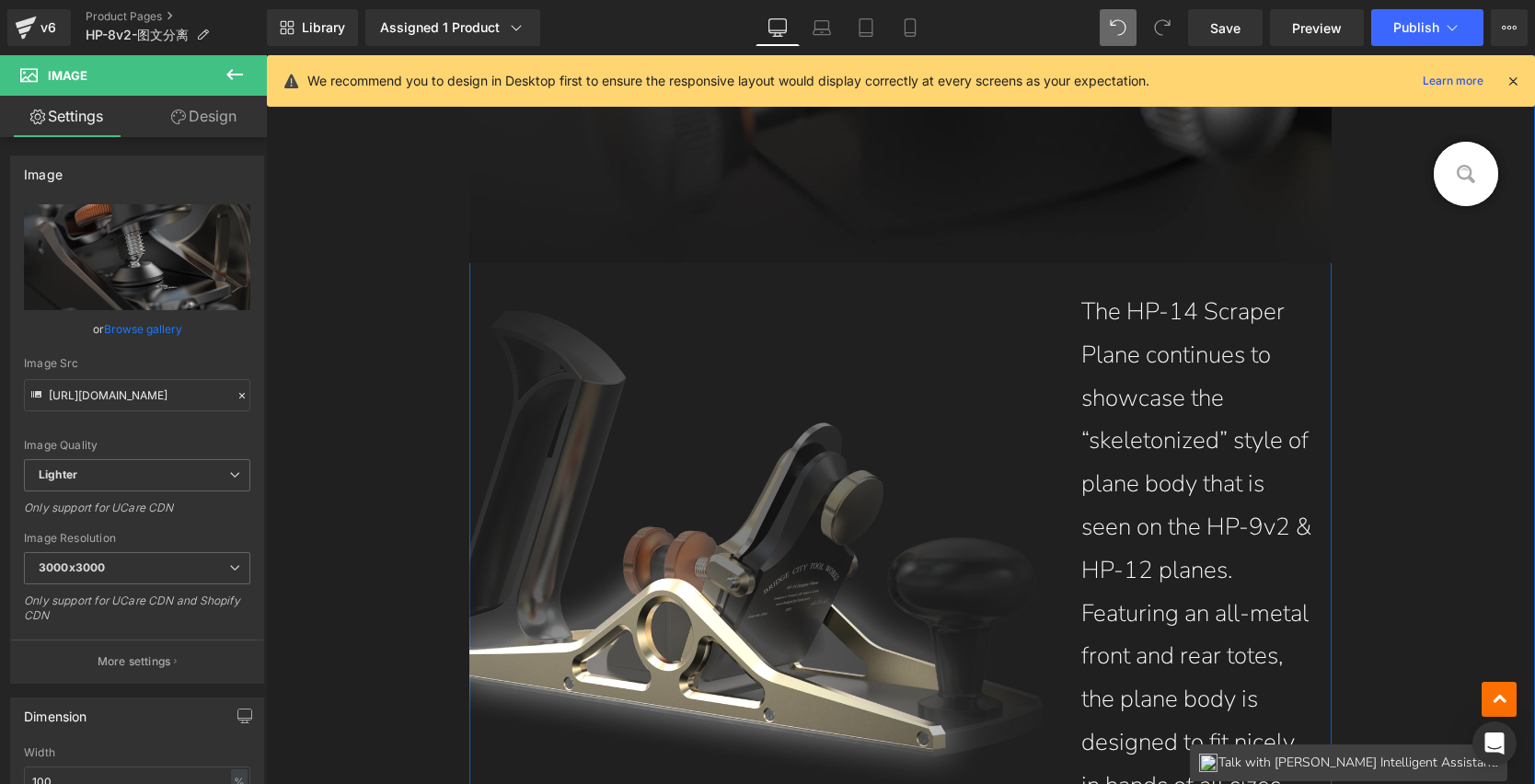
scroll to position [3264, 0]
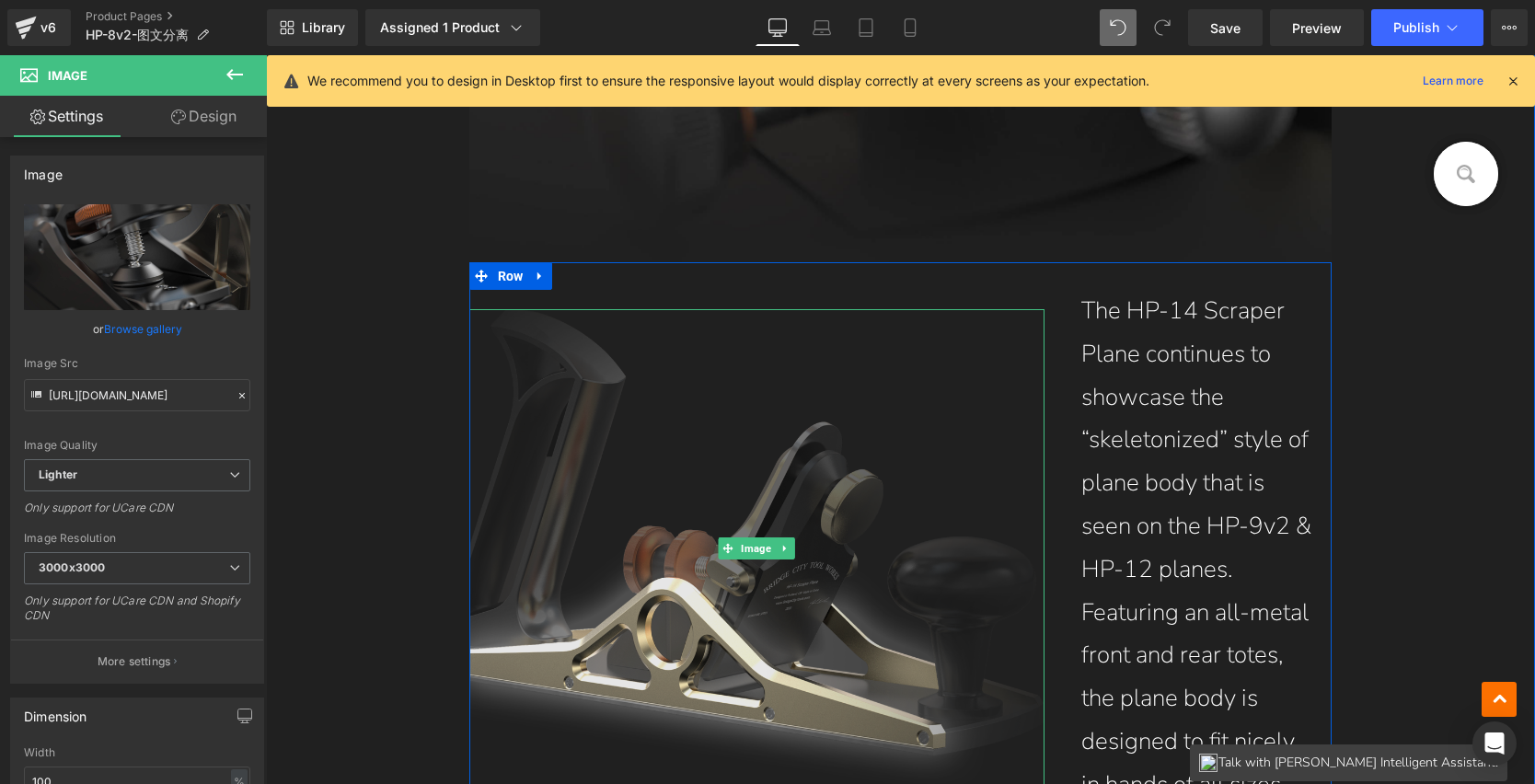
click at [806, 470] on img at bounding box center [757, 547] width 576 height 478
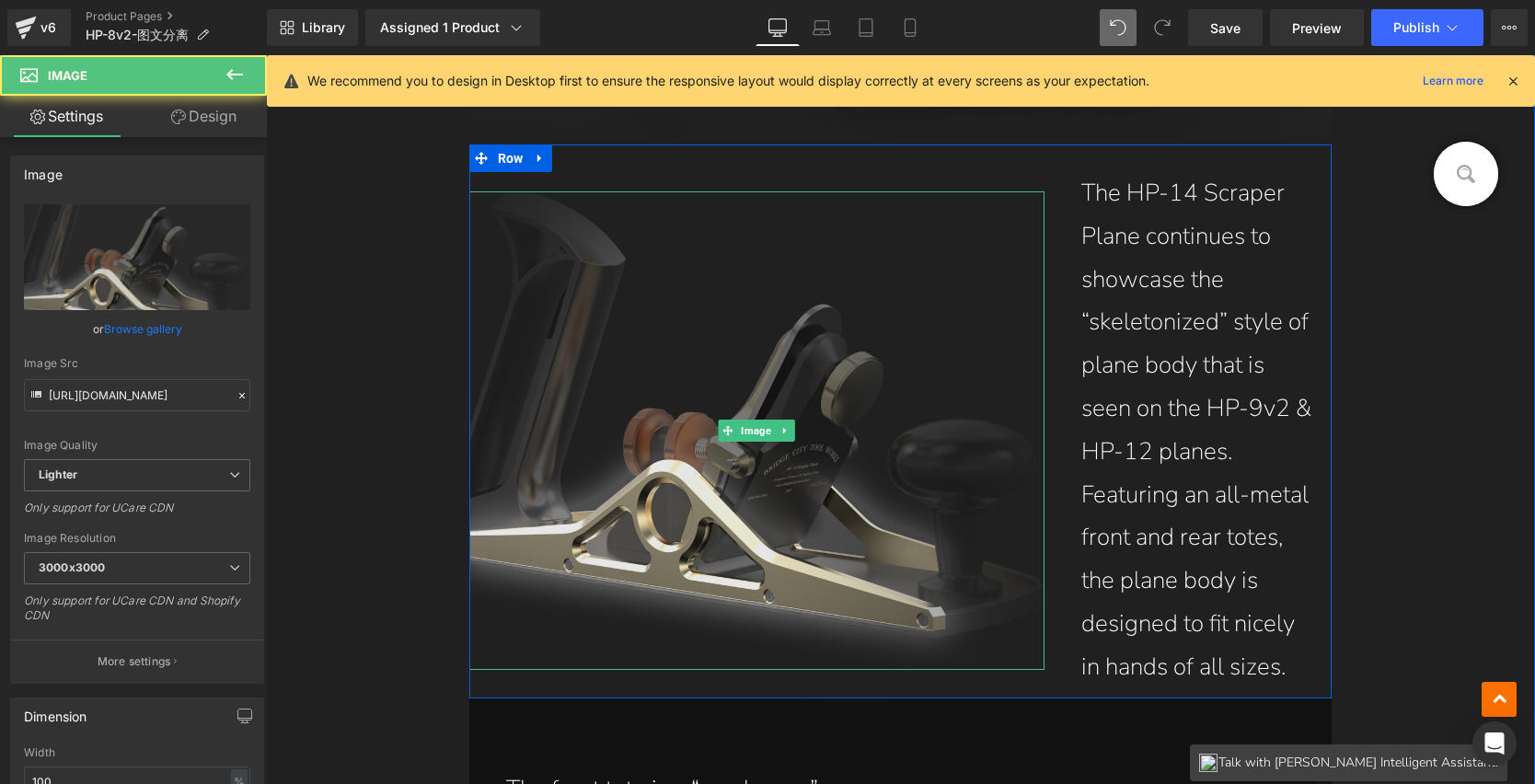
scroll to position [3485, 0]
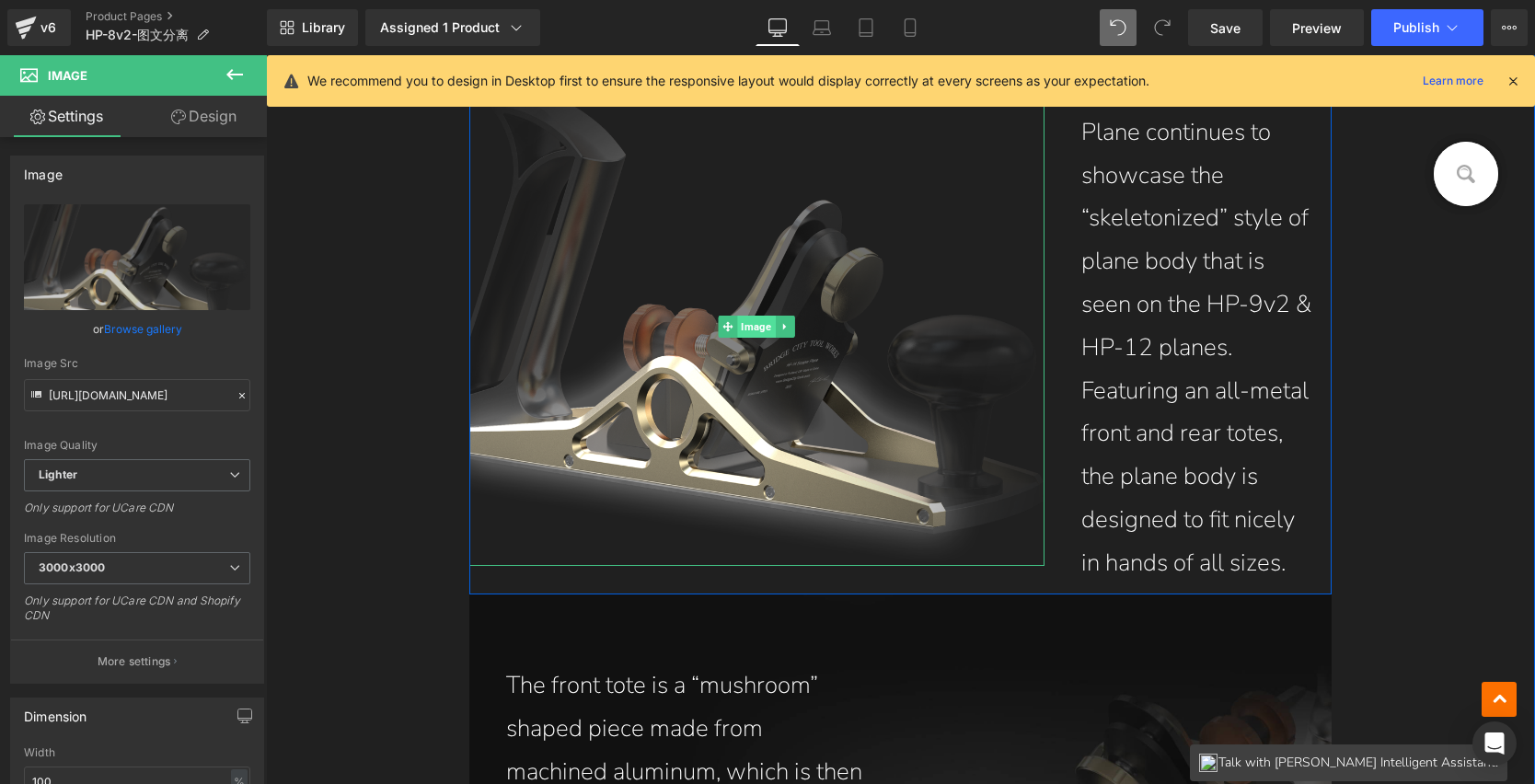
click at [750, 323] on span "Image" at bounding box center [756, 326] width 38 height 22
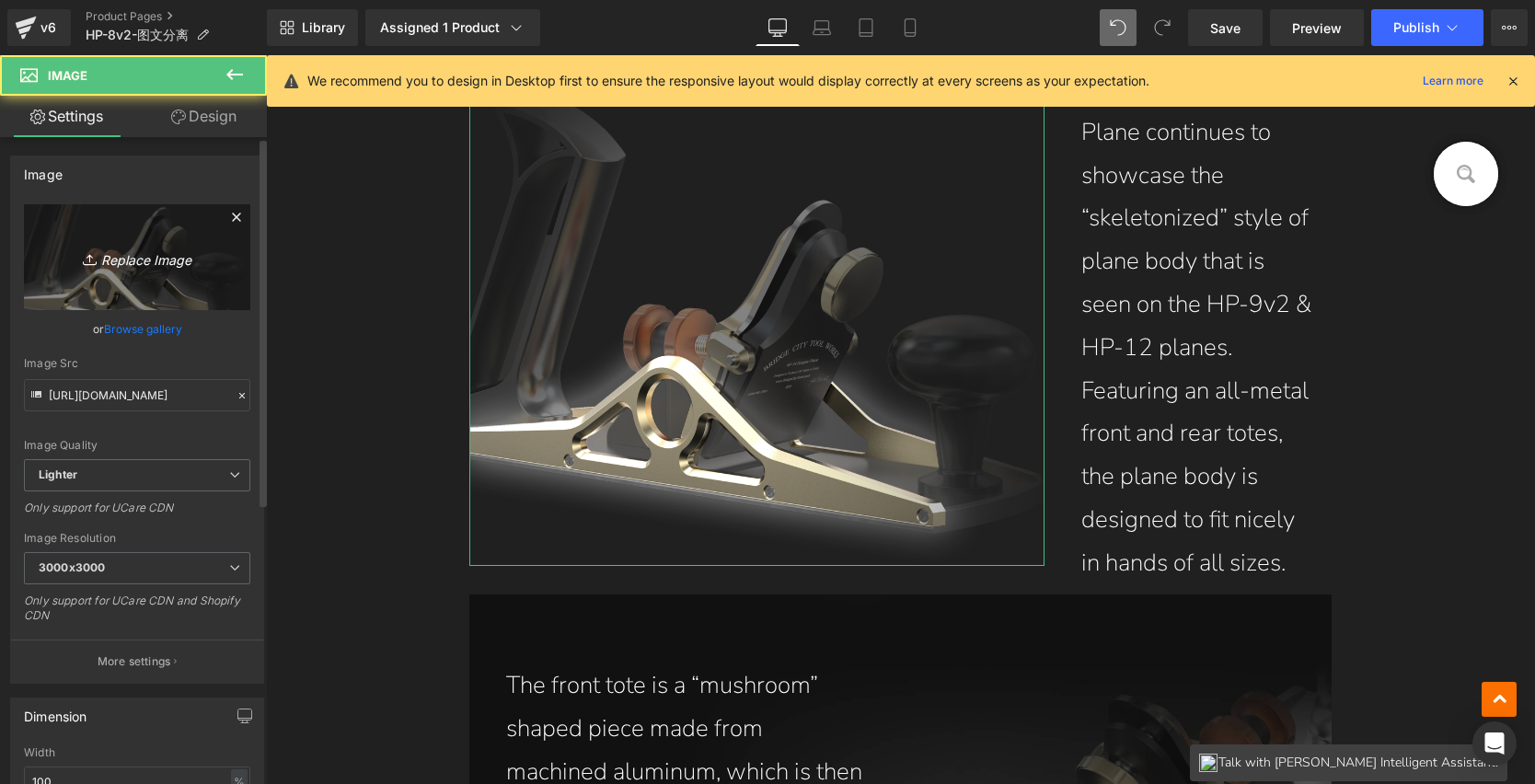
click at [152, 279] on link "Replace Image" at bounding box center [137, 257] width 226 height 106
type input "C:\fakepath\HP-8v2_06.jpg"
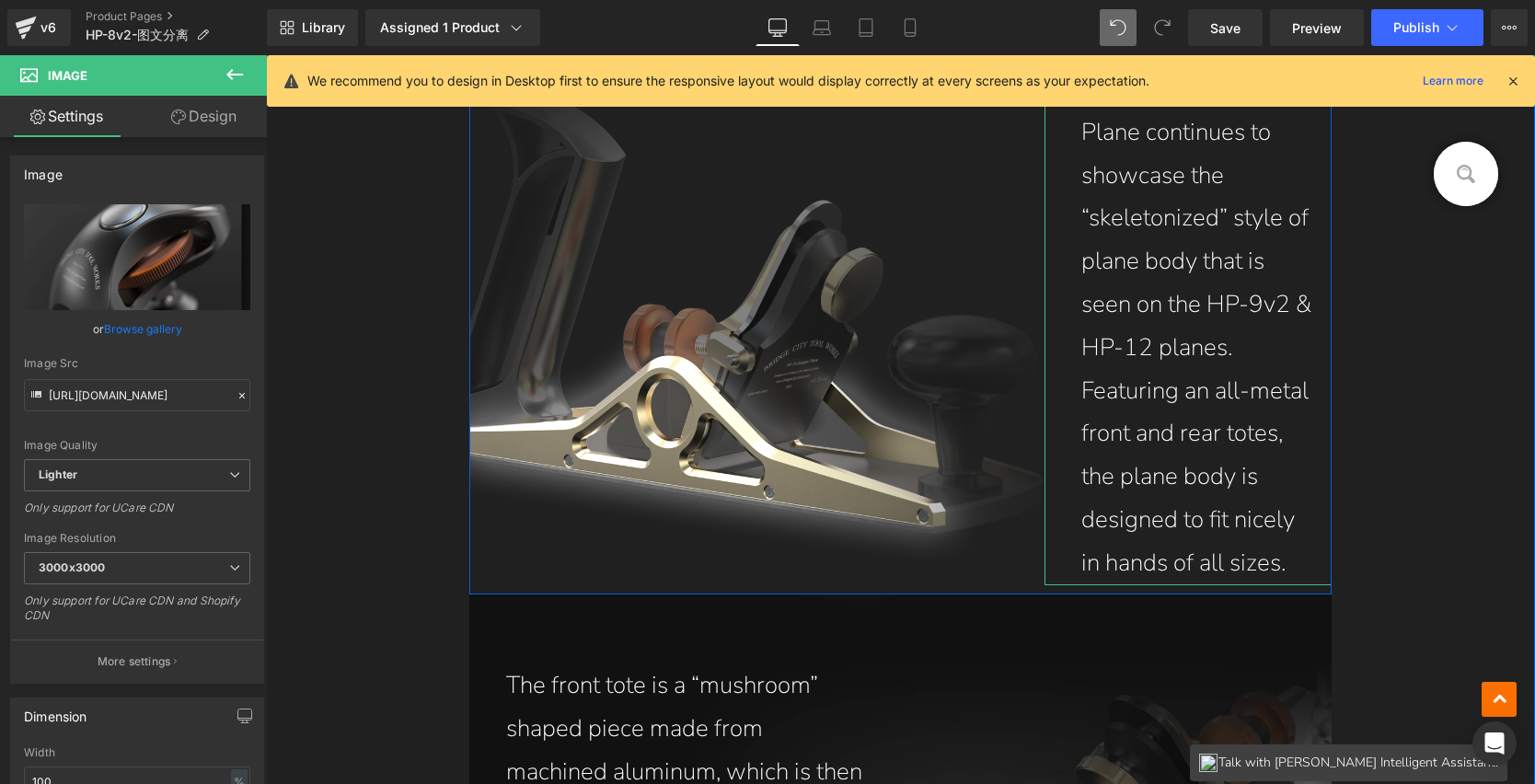
type input "https://ucarecdn.com/b716a20e-98c7-4011-bde4-5537678cd43b/-/format/auto/-/previ…"
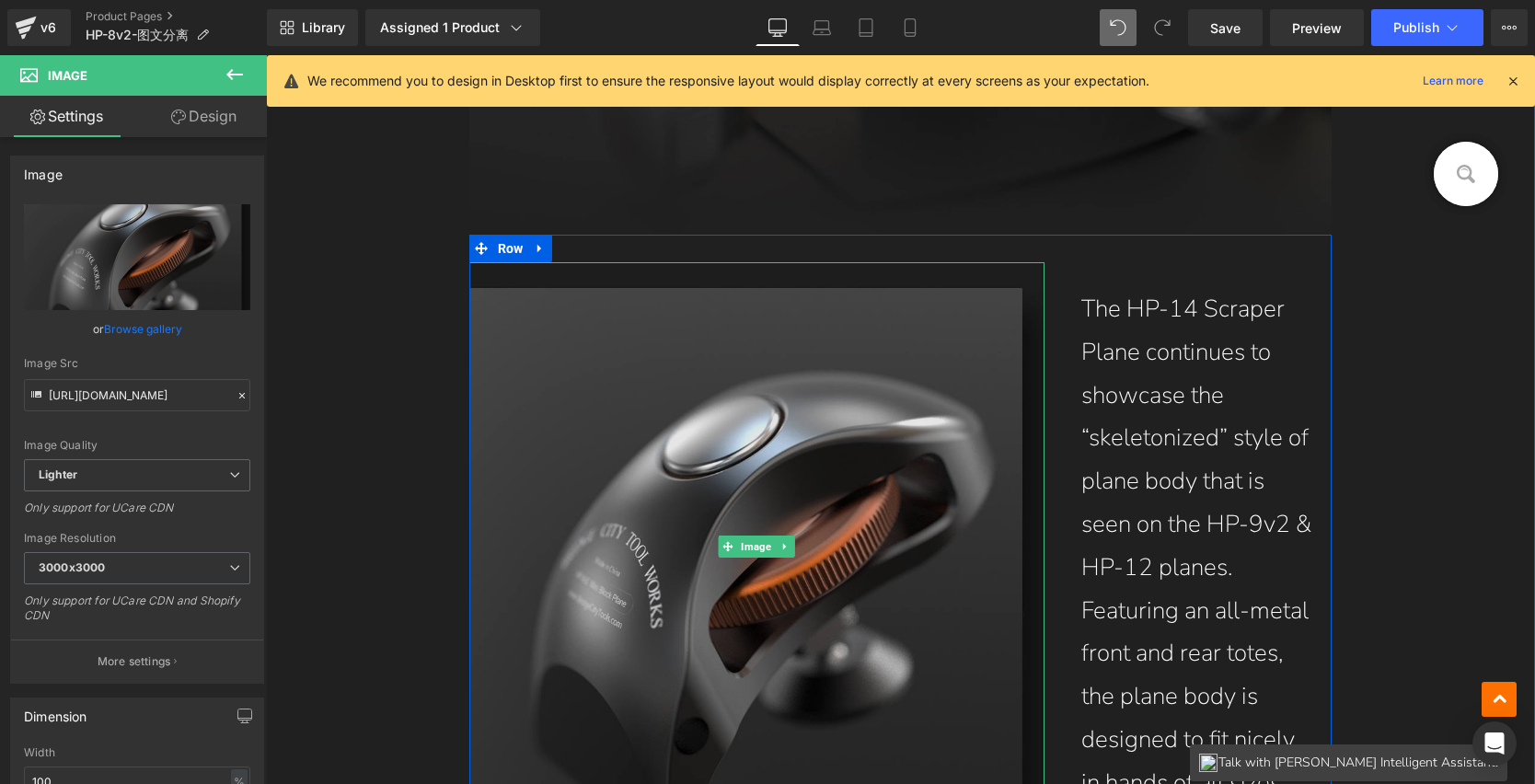
scroll to position [3291, 0]
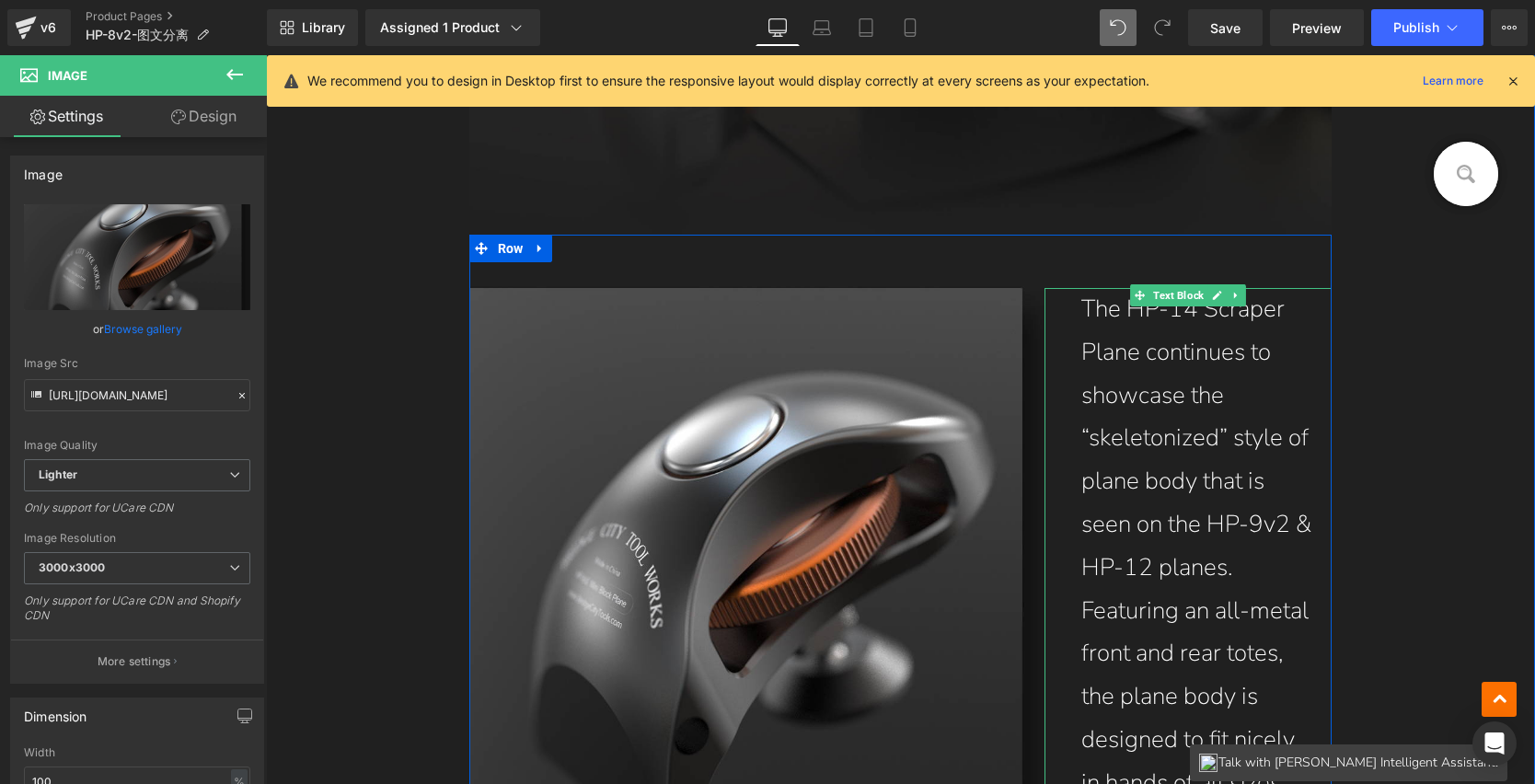
click at [1082, 308] on p "The HP-14 Scraper Plane continues to showcase the “skeletonized” style of plane…" at bounding box center [1198, 546] width 233 height 518
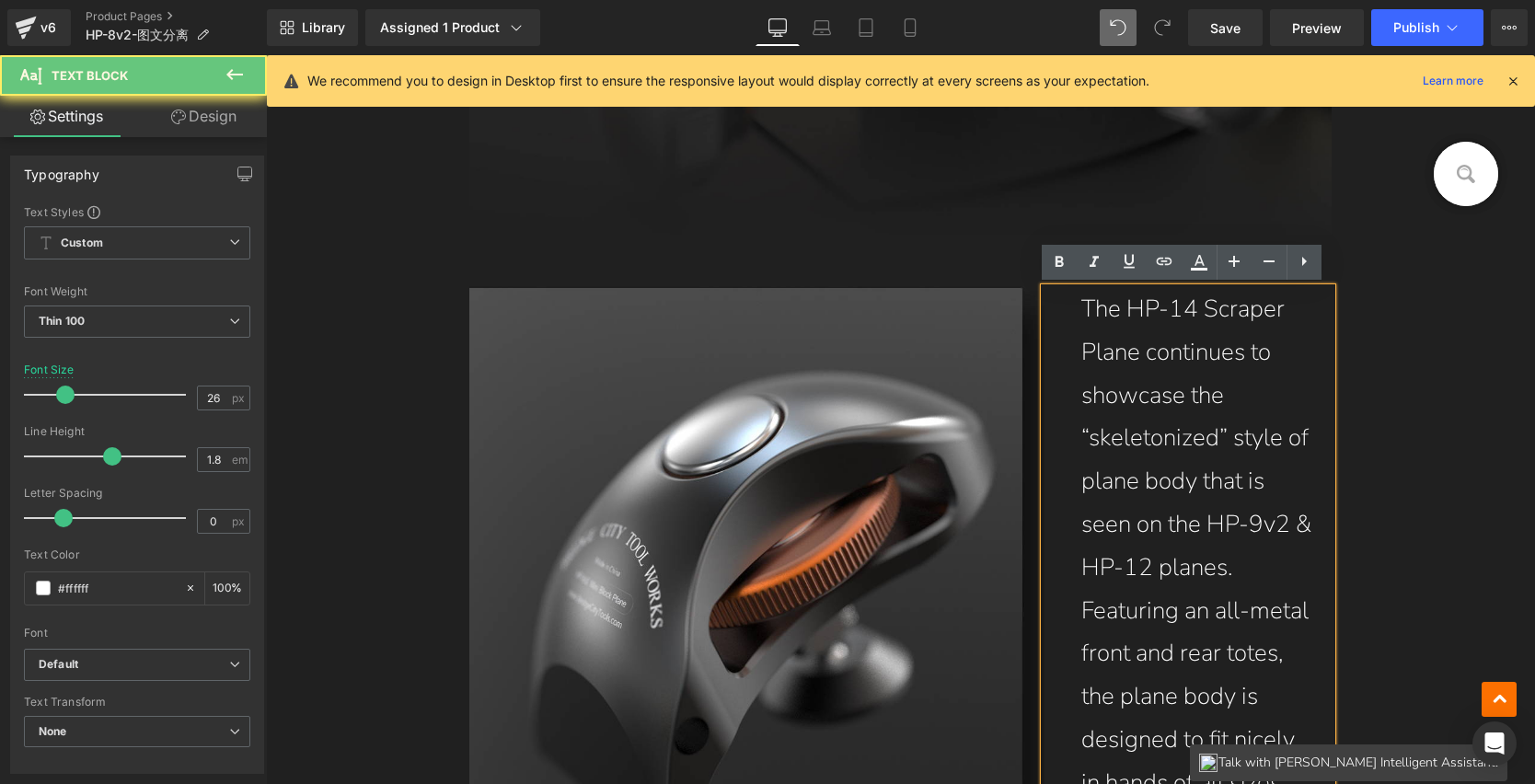
click at [1084, 308] on p "The HP-14 Scraper Plane continues to showcase the “skeletonized” style of plane…" at bounding box center [1198, 546] width 233 height 518
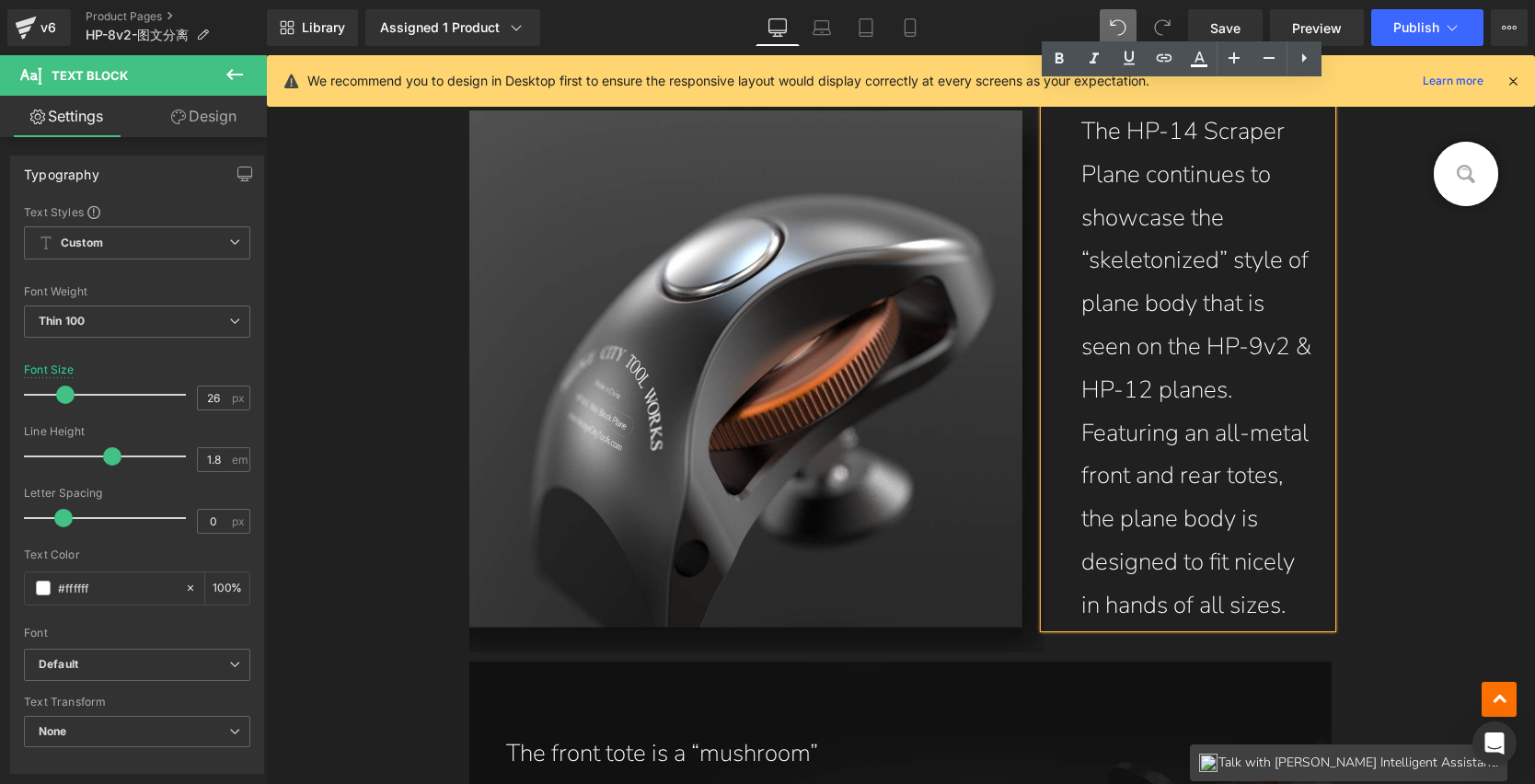
scroll to position [3498, 0]
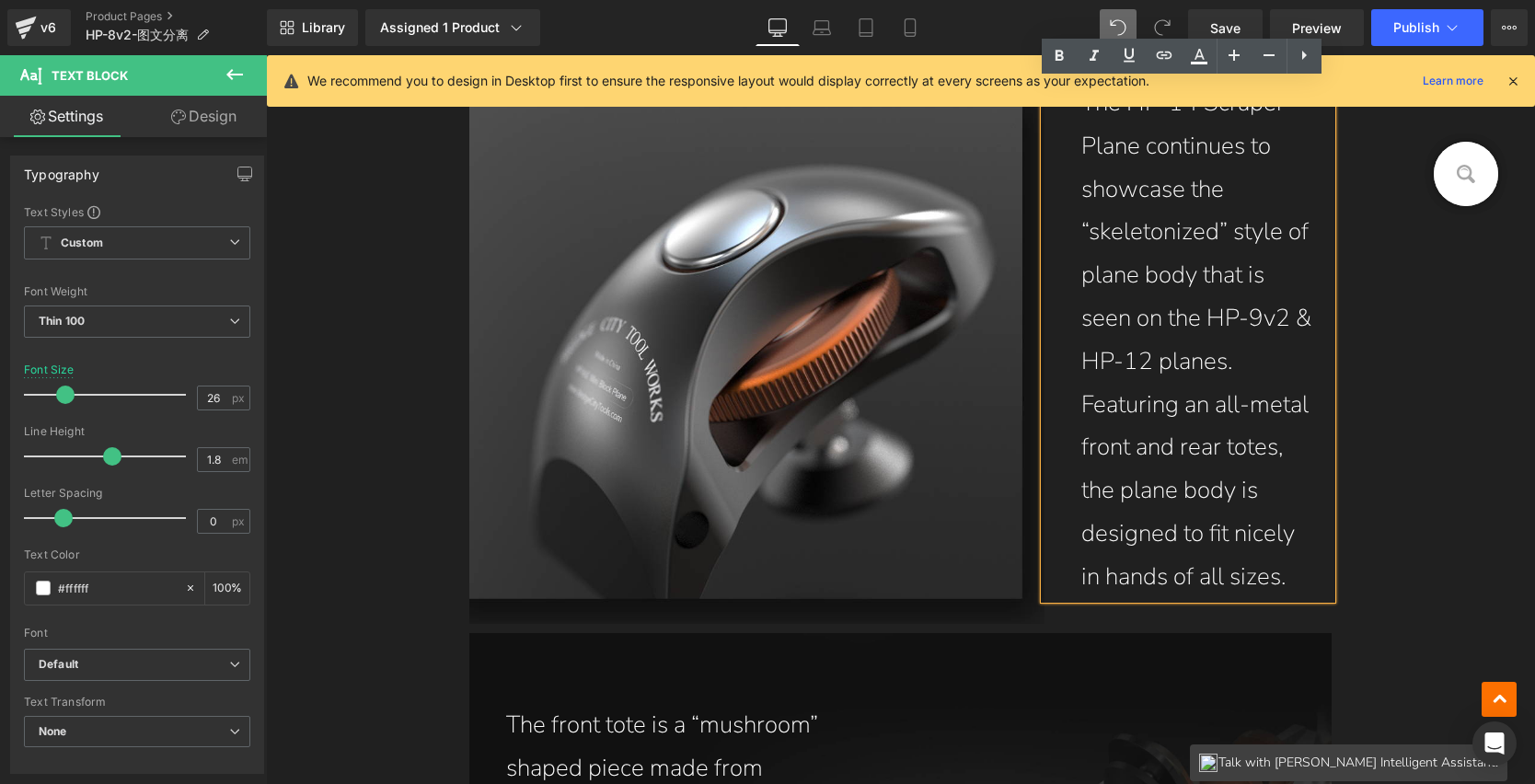
drag, startPoint x: 1072, startPoint y: 306, endPoint x: 1308, endPoint y: 571, distance: 354.9
click at [1308, 571] on div "The HP-14 Scraper Plane continues to showcase the “skeletonized” style of plane…" at bounding box center [1189, 341] width 288 height 518
paste div
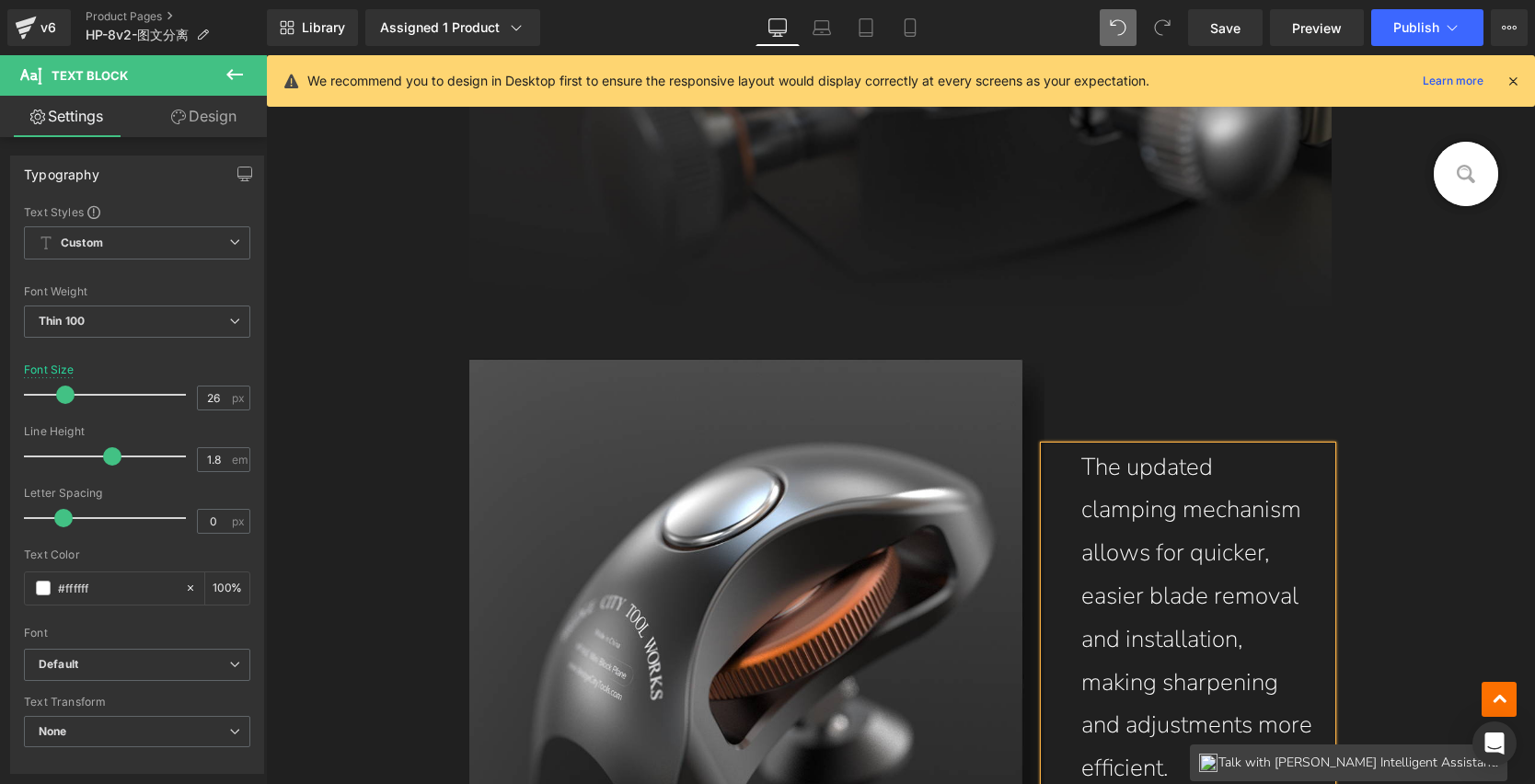
scroll to position [3219, 0]
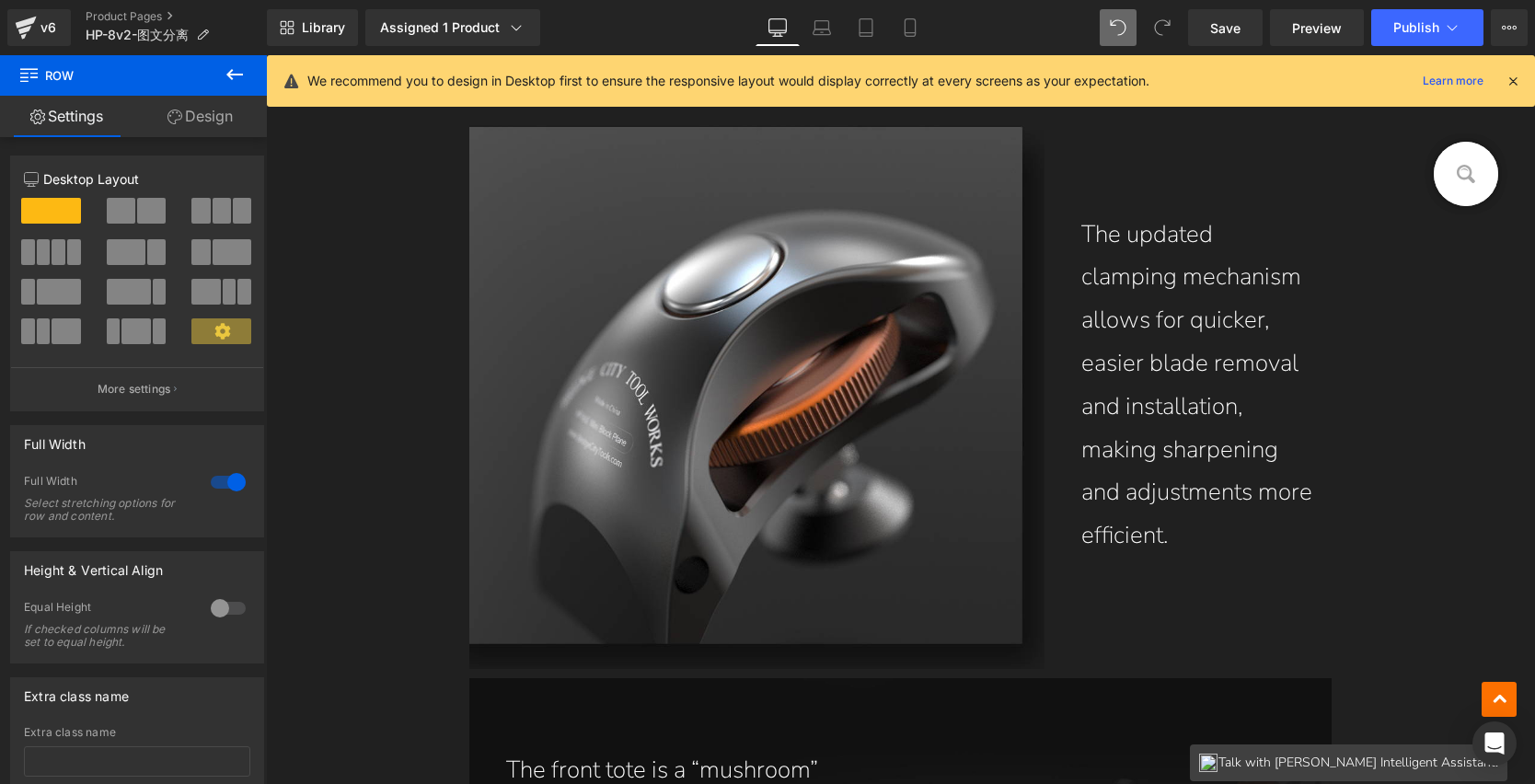
scroll to position [3460, 0]
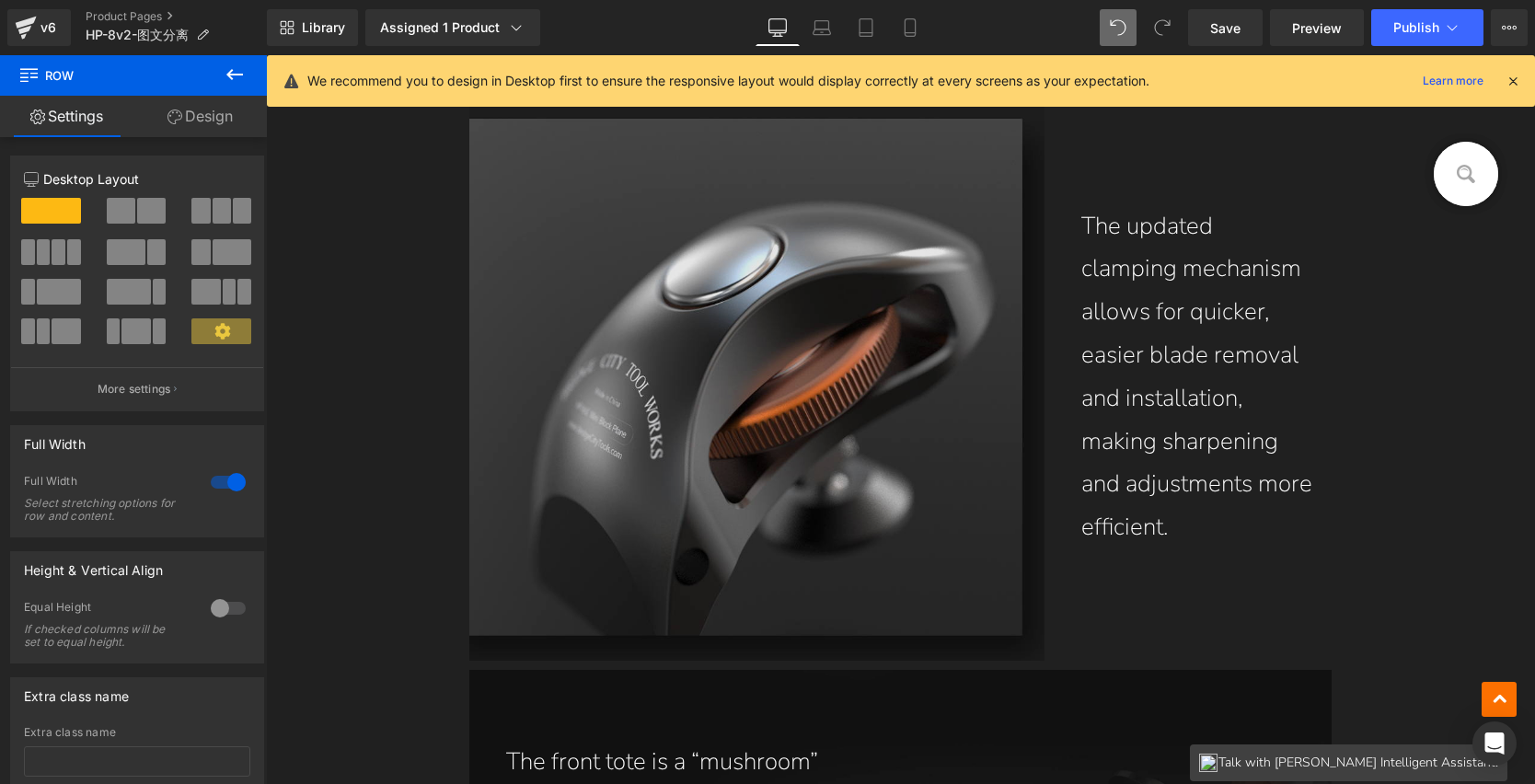
click at [771, 333] on img at bounding box center [757, 377] width 576 height 568
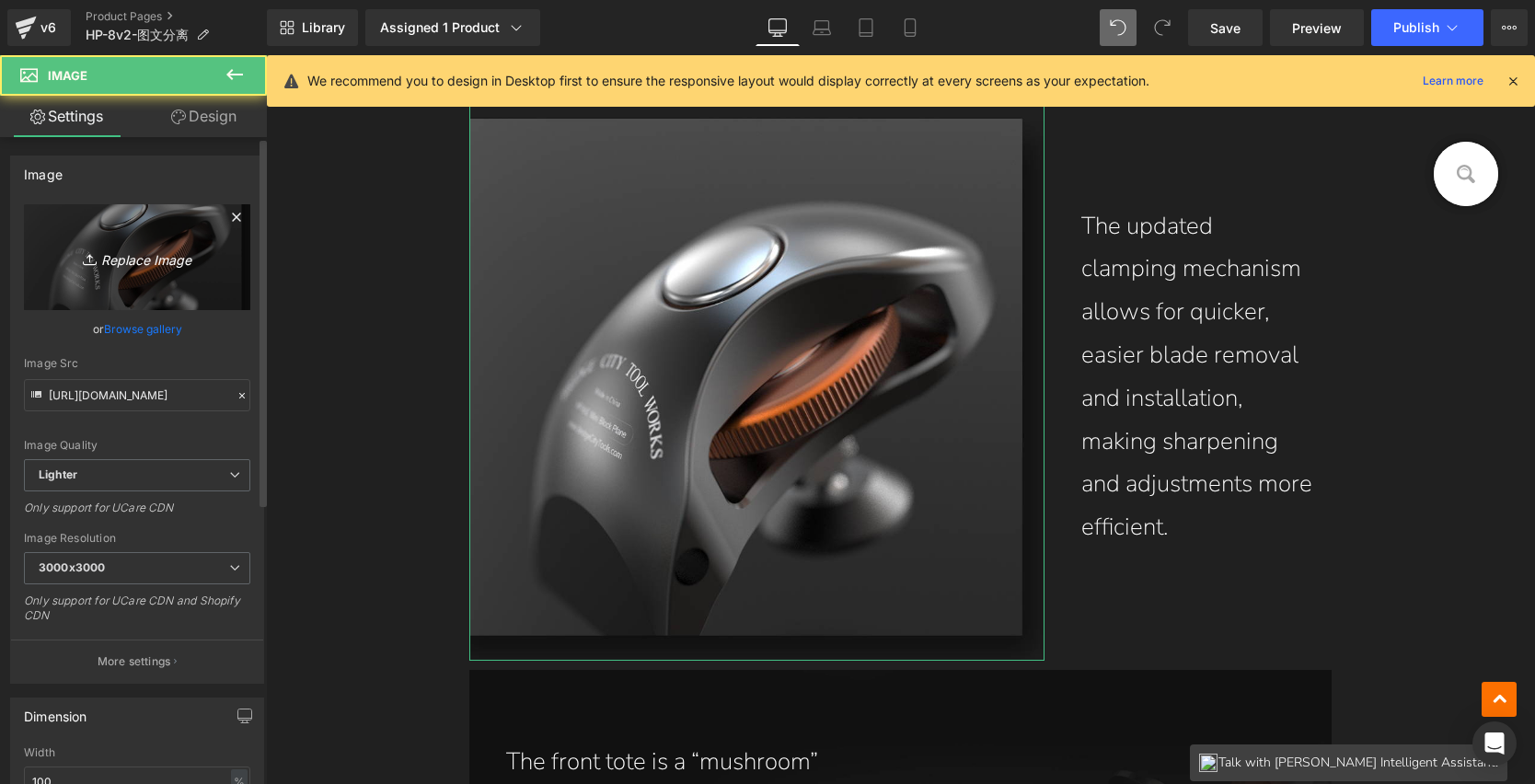
click at [90, 265] on icon at bounding box center [91, 259] width 18 height 18
type input "C:\fakepath\1_06.jpg"
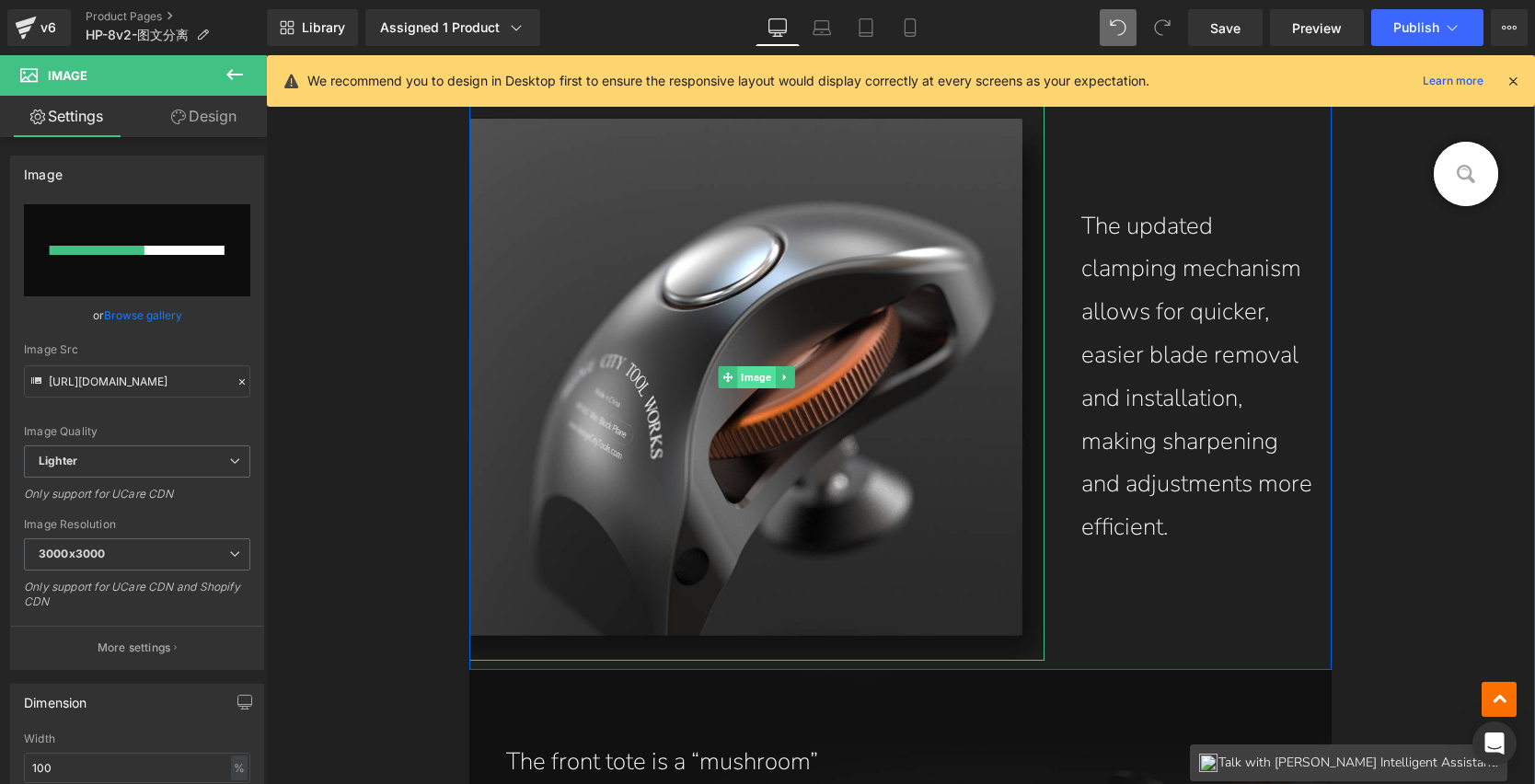
click at [755, 379] on span "Image" at bounding box center [756, 377] width 38 height 22
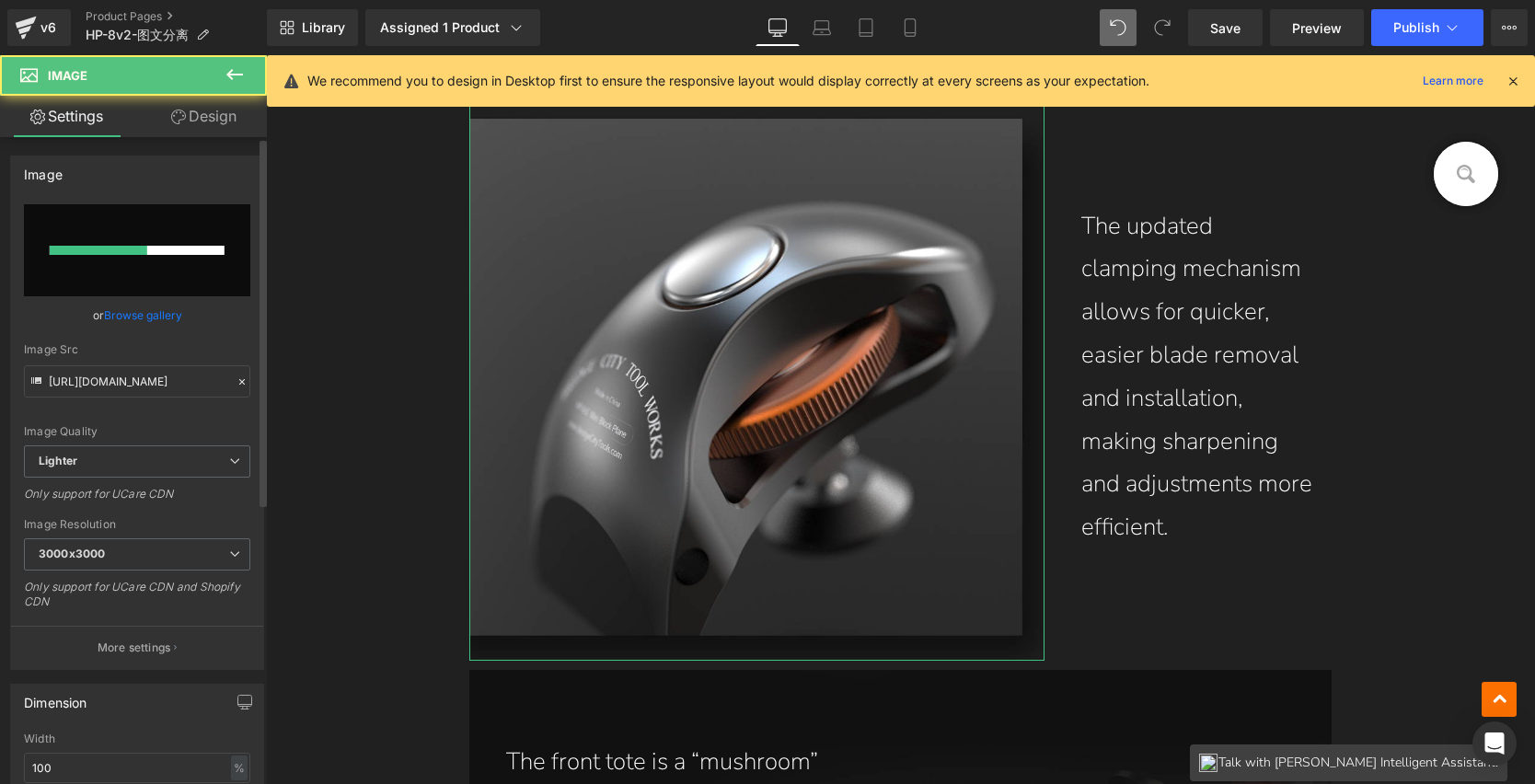
click at [189, 252] on div at bounding box center [138, 250] width 175 height 10
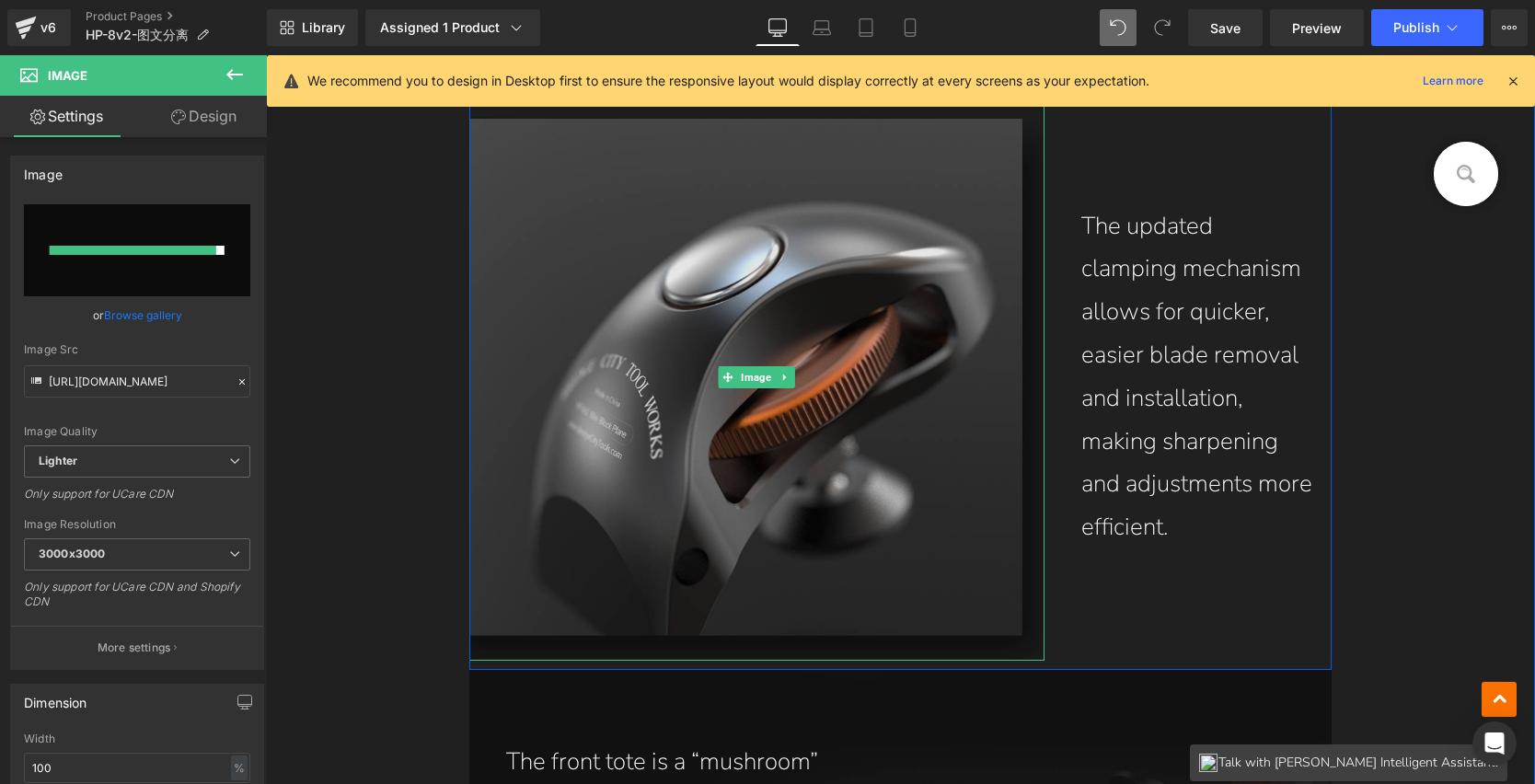
type input "https://ucarecdn.com/795e4884-42e4-4a32-9e96-2dab69560088/-/format/auto/-/previ…"
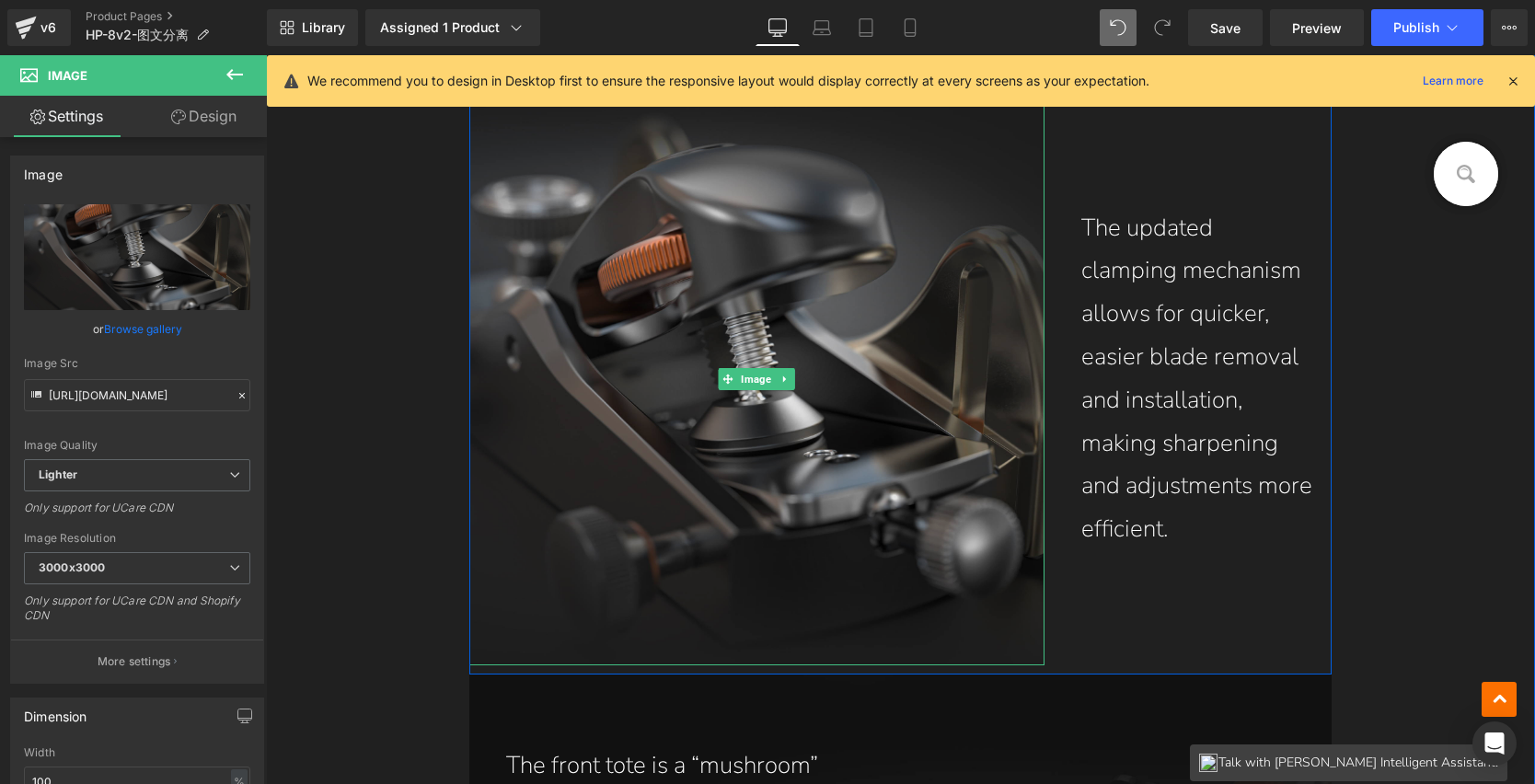
click at [749, 366] on img at bounding box center [757, 379] width 576 height 572
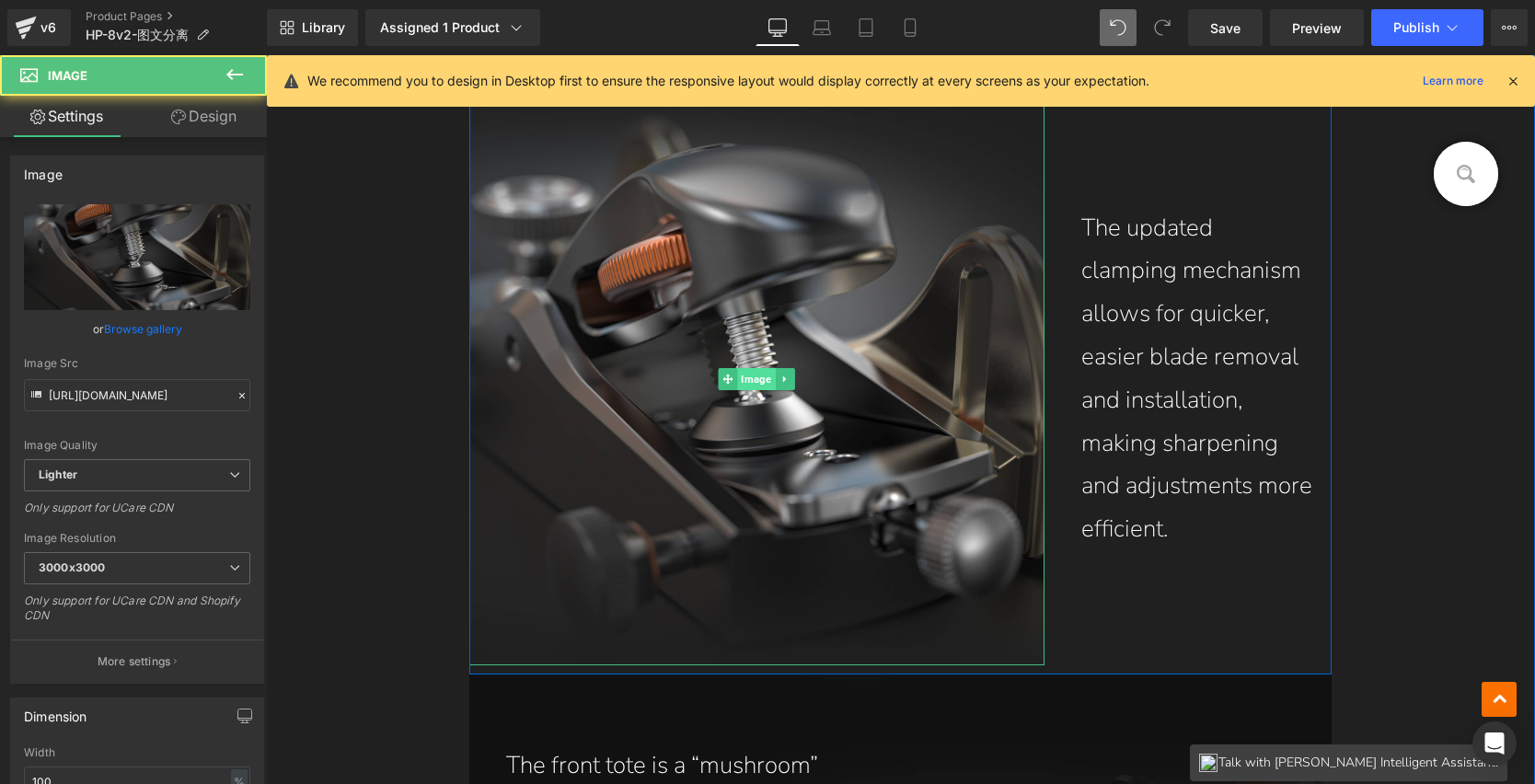
click at [749, 372] on span "Image" at bounding box center [756, 379] width 38 height 22
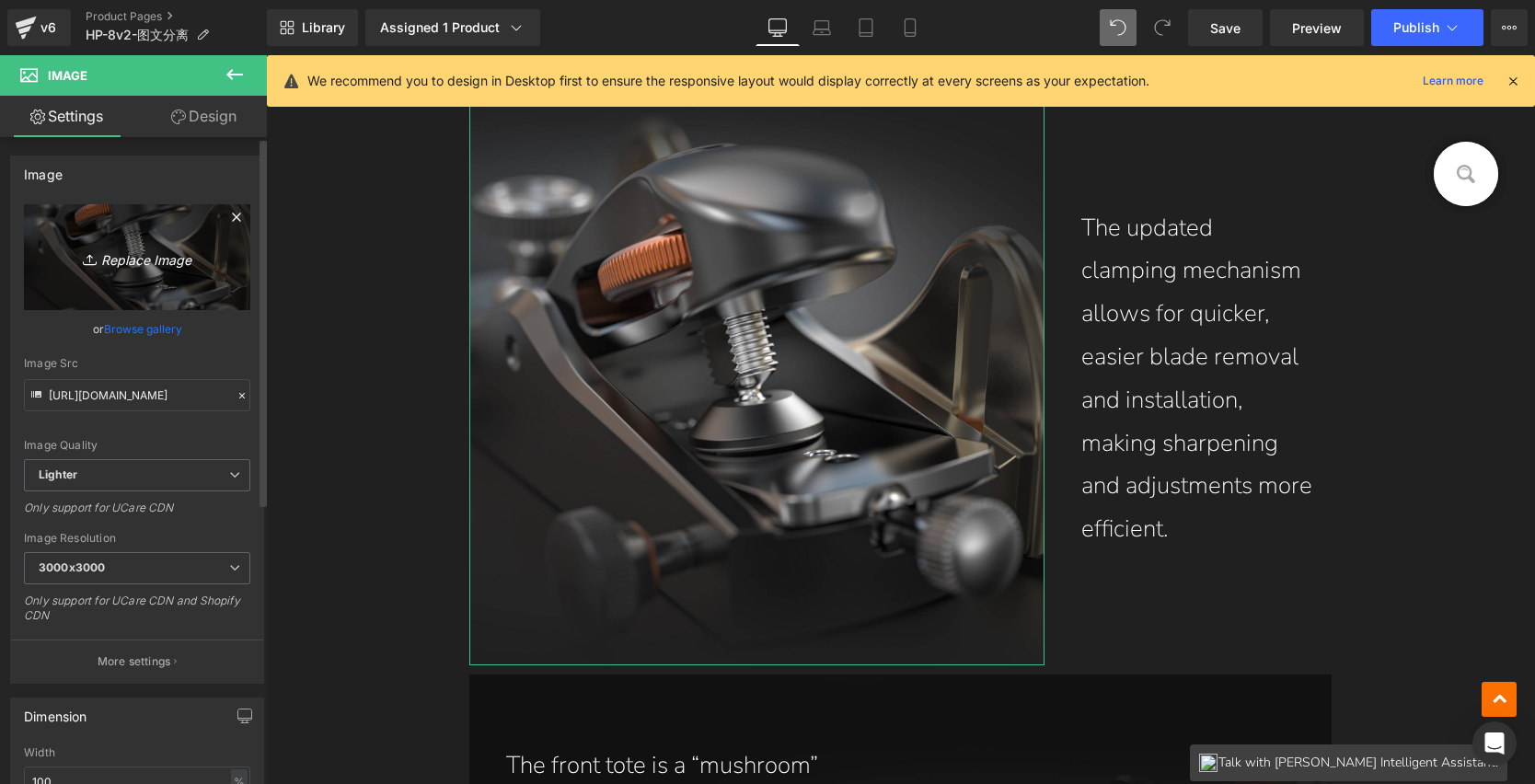
click at [143, 265] on icon "Replace Image" at bounding box center [137, 257] width 147 height 23
type input "C:\fakepath\2_08.jpg"
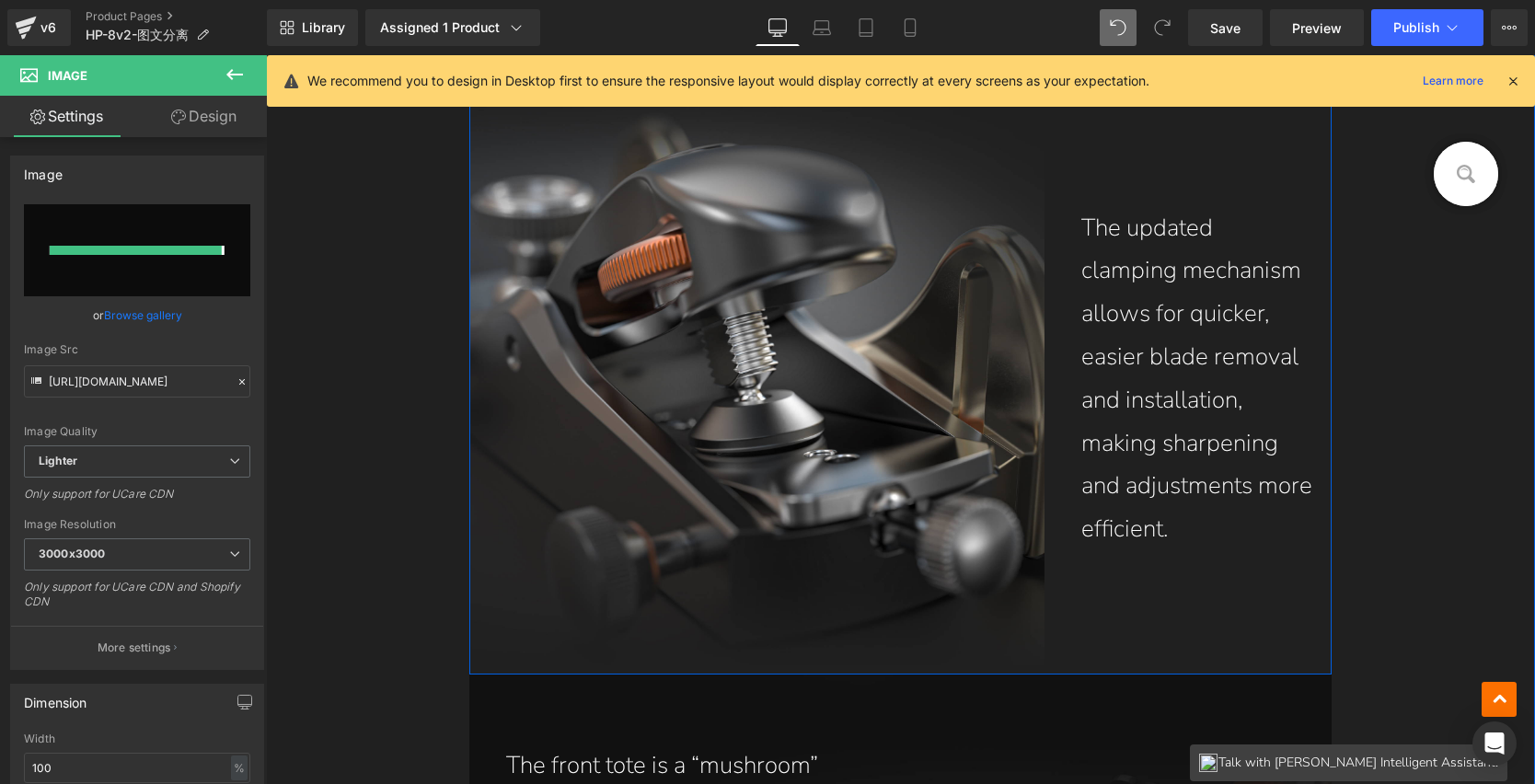
type input "https://ucarecdn.com/a84894f2-edec-4fa3-a250-a241899ea238/-/format/auto/-/previ…"
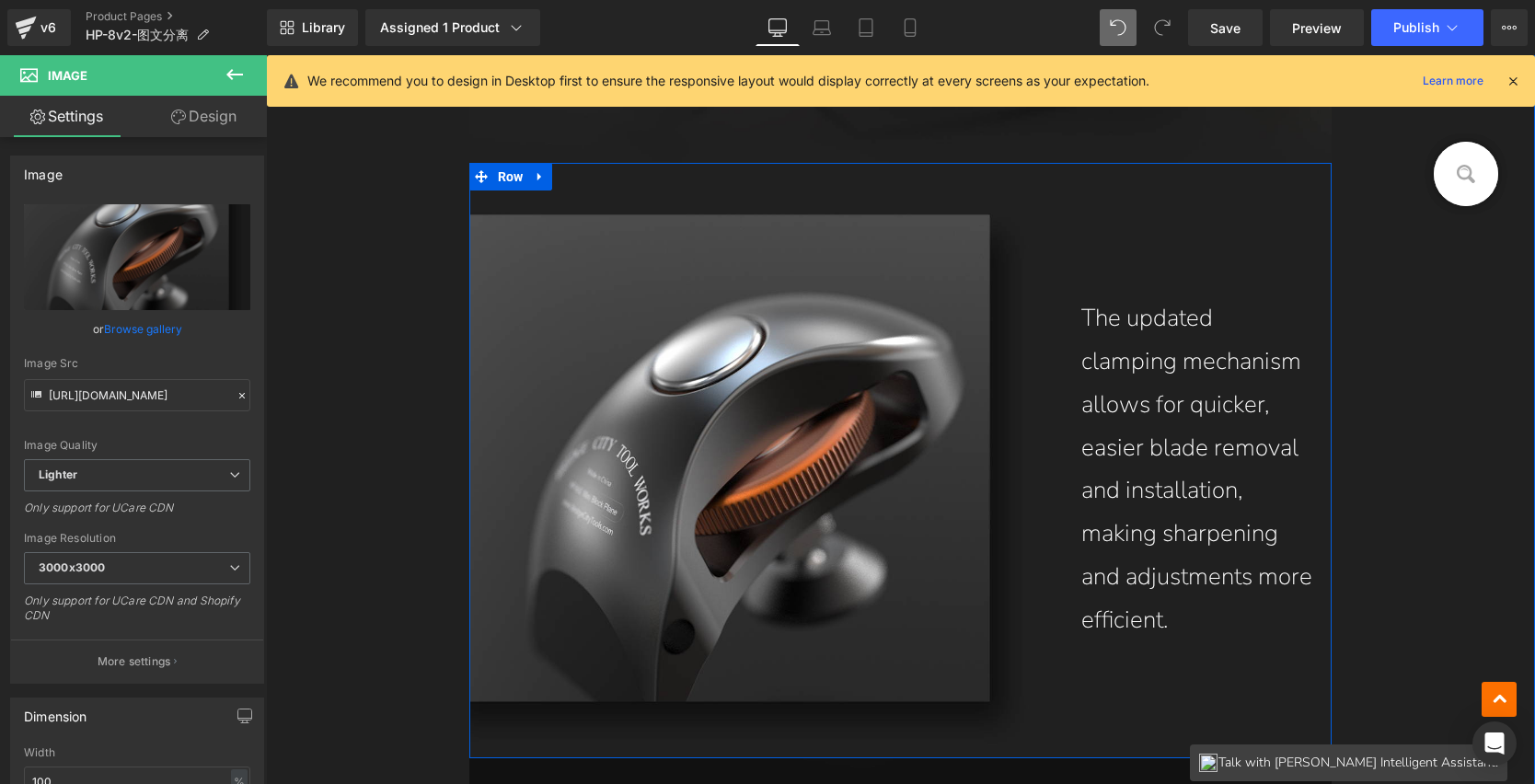
scroll to position [3360, 0]
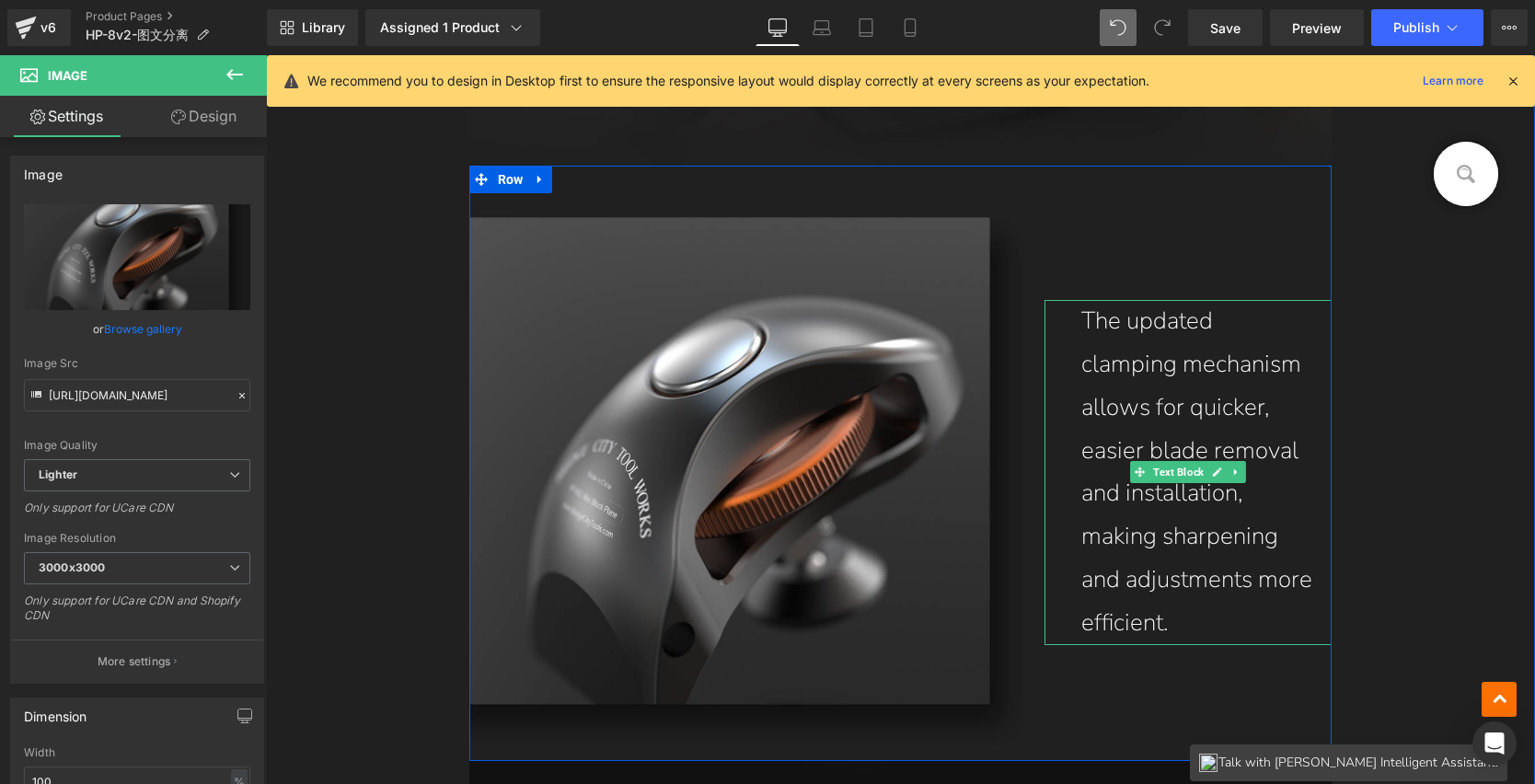
click at [1160, 327] on p "The updated clamping mechanism allows for quicker, easier blade removal and in…" at bounding box center [1198, 472] width 233 height 344
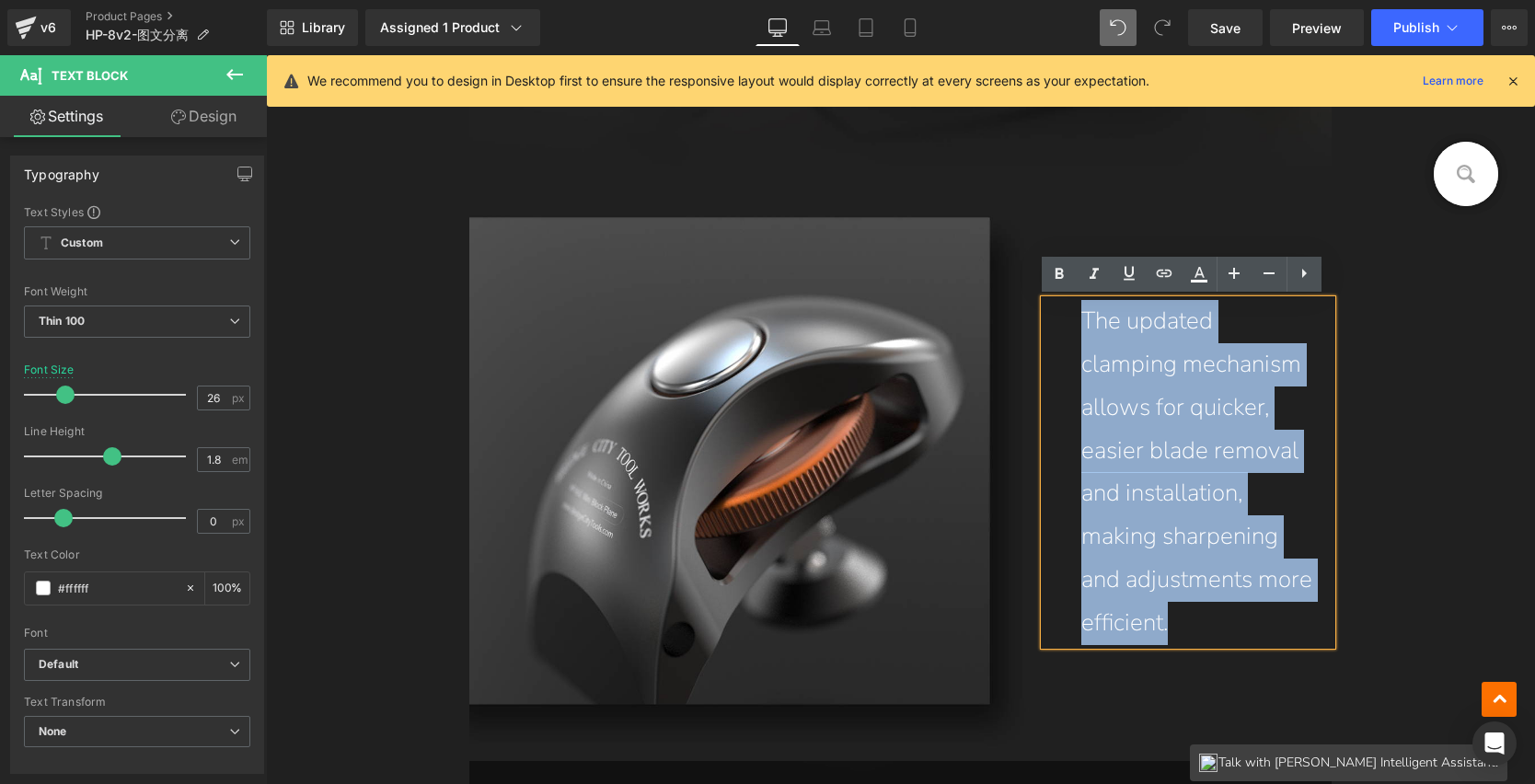
drag, startPoint x: 1075, startPoint y: 315, endPoint x: 1322, endPoint y: 620, distance: 392.5
click at [1322, 620] on div "The updated clamping mechanism allows for quicker, easier blade removal and in…" at bounding box center [1189, 472] width 288 height 344
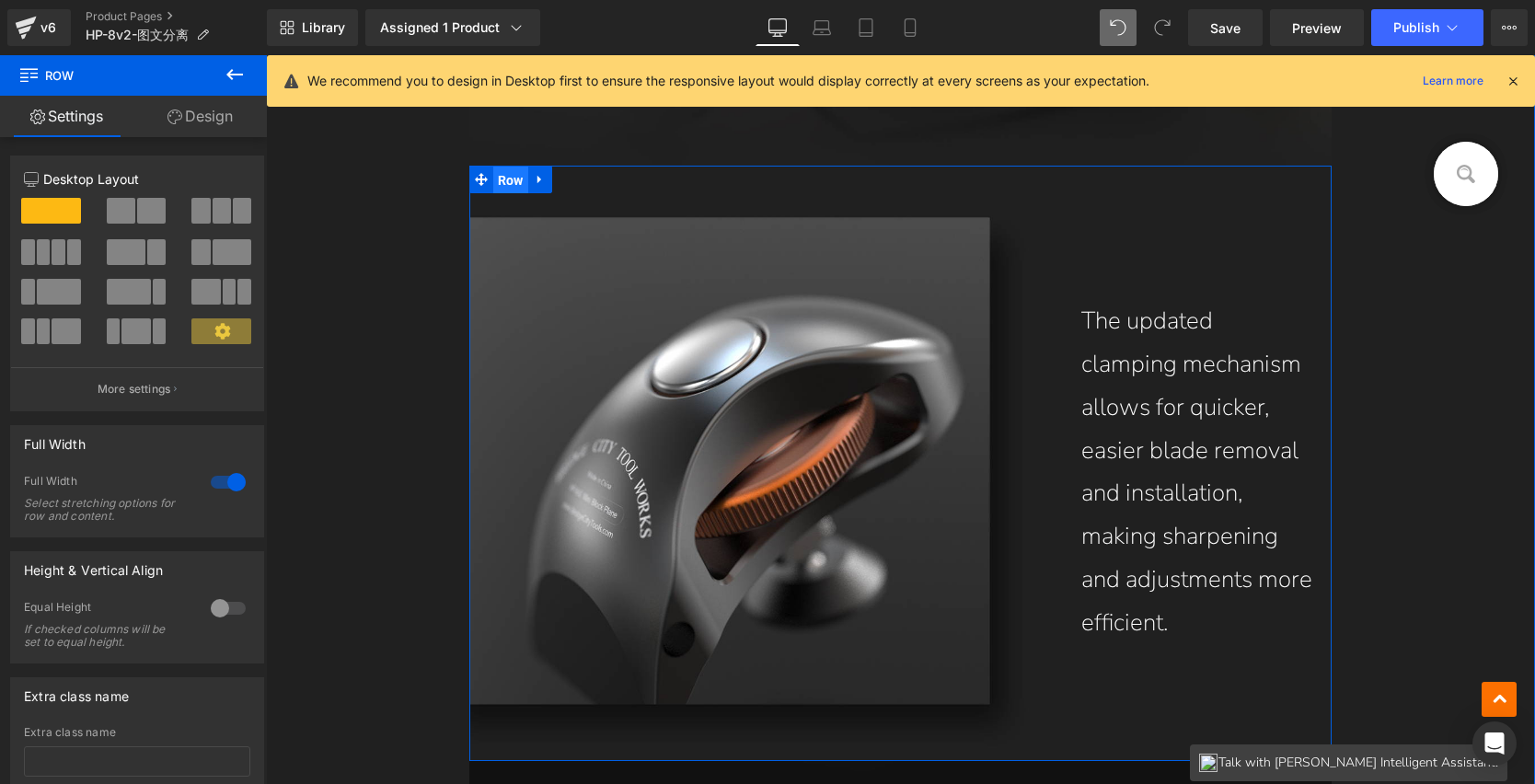
click at [505, 181] on span "Row" at bounding box center [511, 180] width 35 height 28
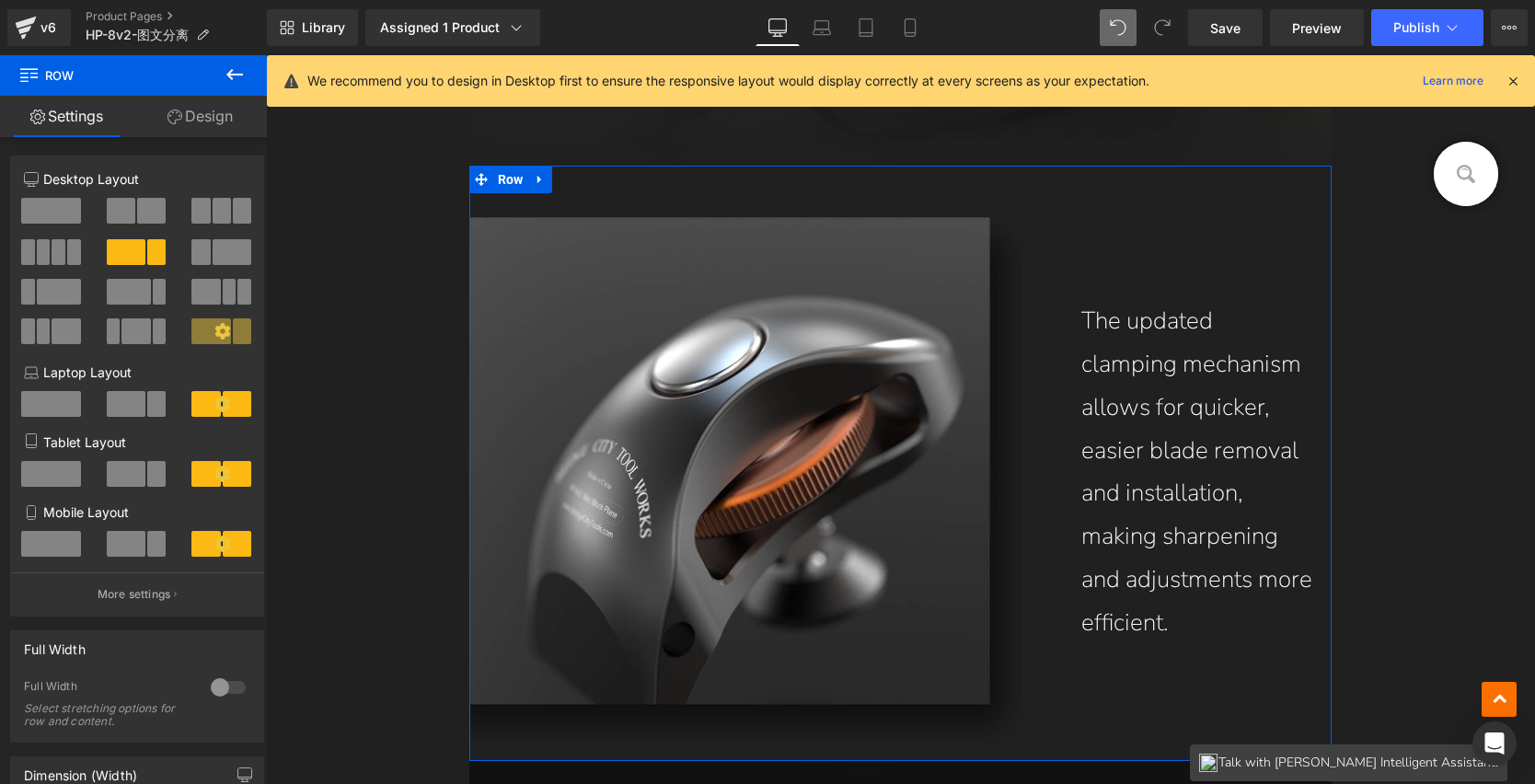
click at [138, 213] on span at bounding box center [152, 211] width 29 height 26
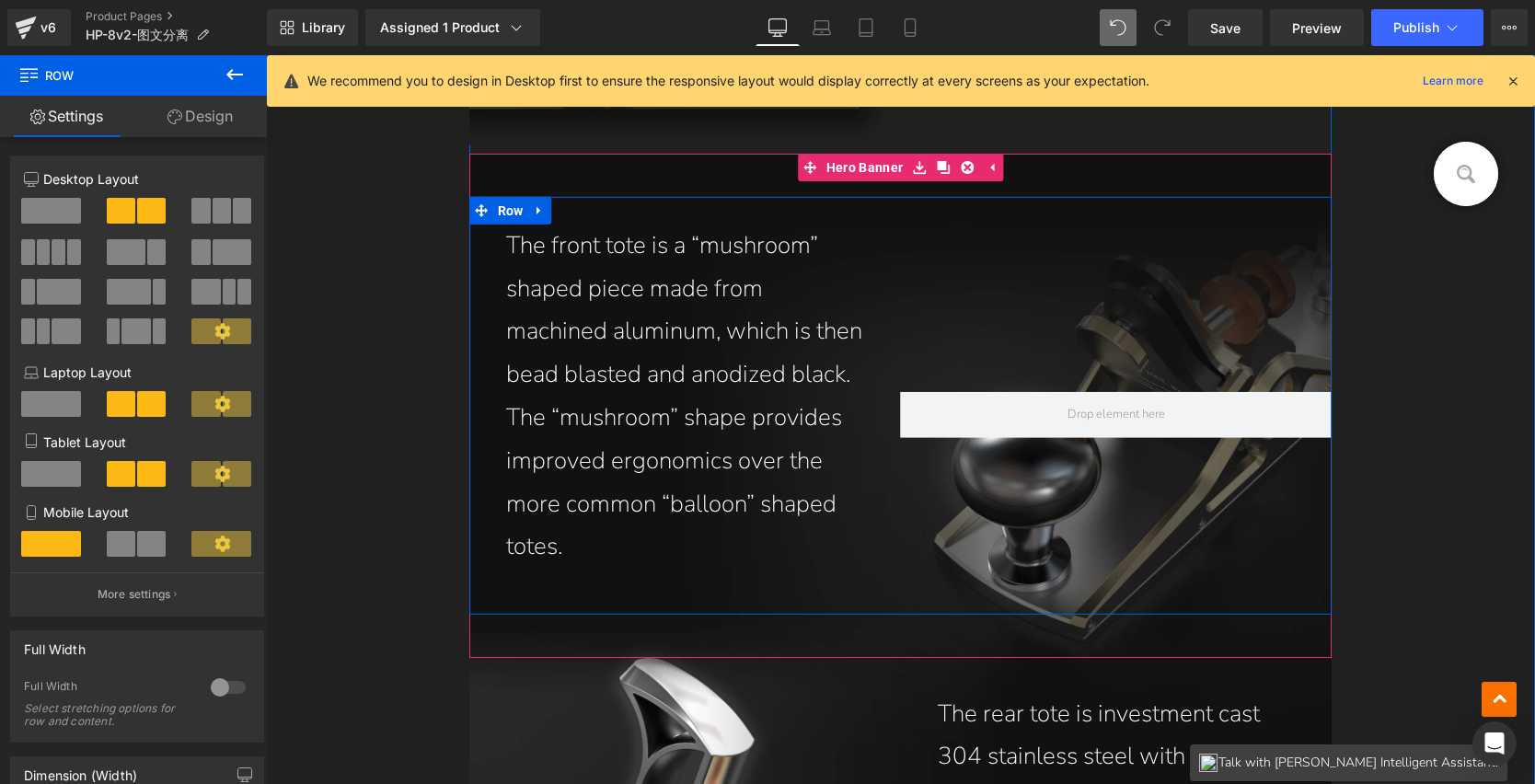
scroll to position [3828, 0]
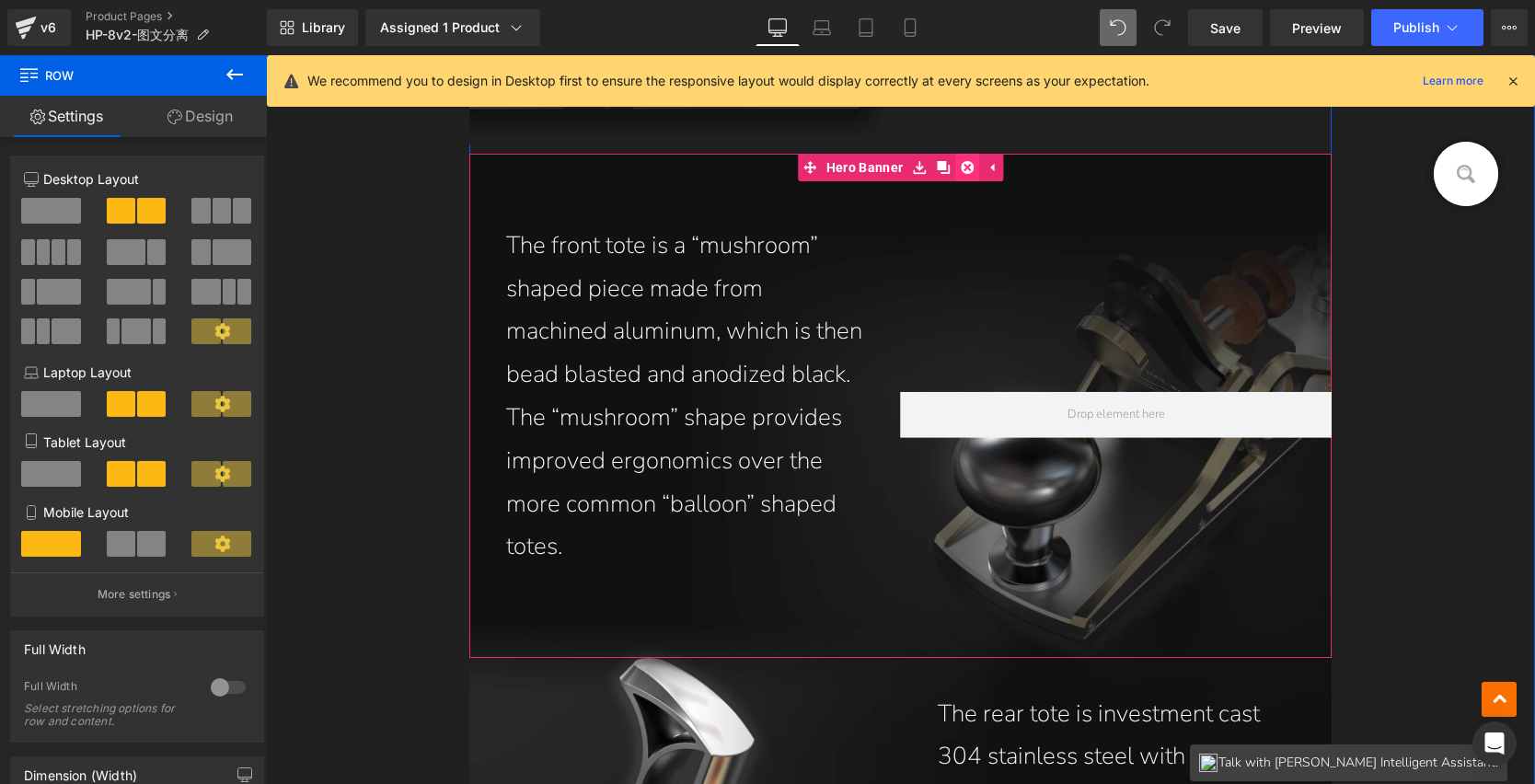
click at [966, 164] on icon at bounding box center [967, 166] width 13 height 13
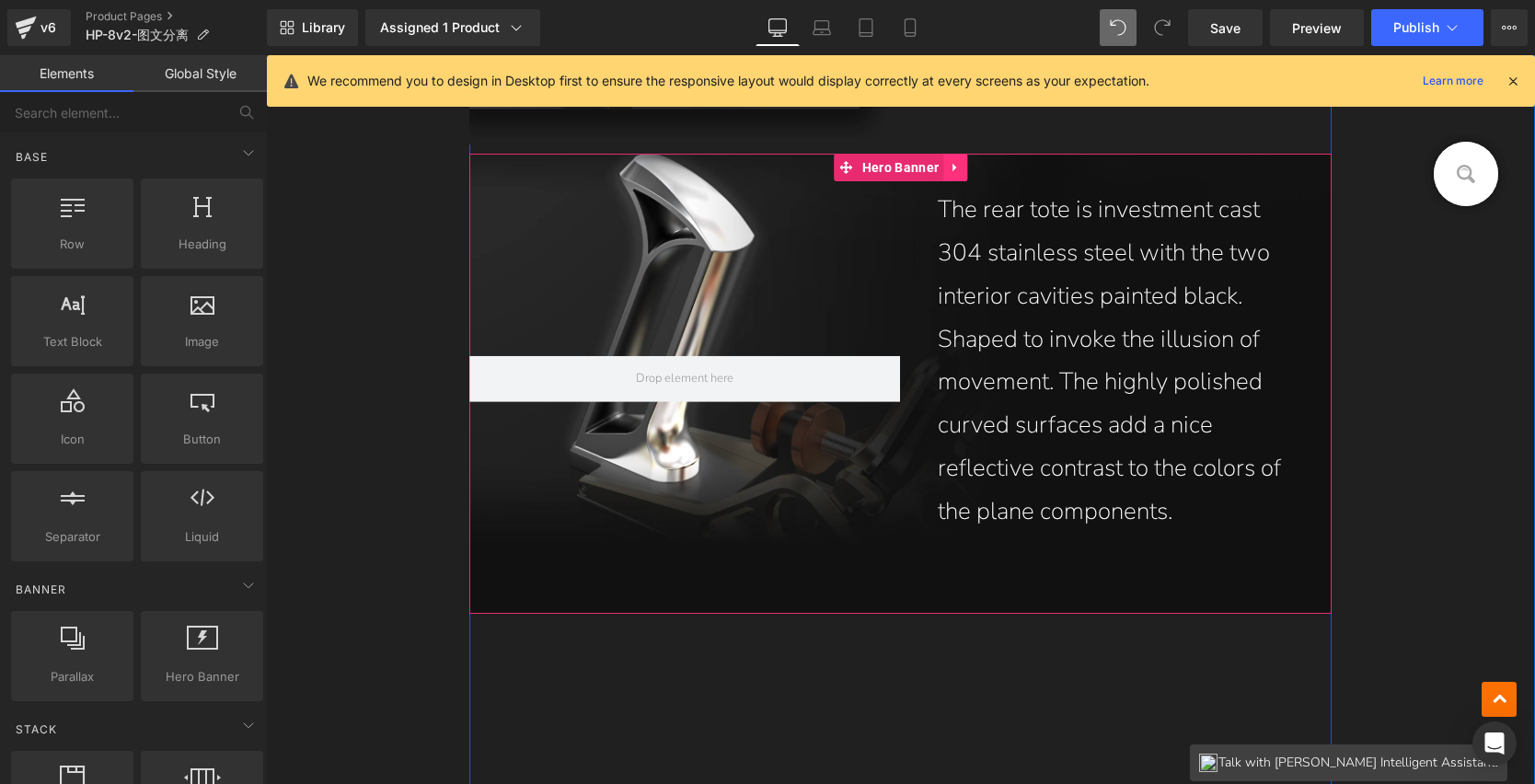
click at [952, 164] on icon at bounding box center [955, 167] width 13 height 13
click at [963, 168] on icon at bounding box center [967, 167] width 13 height 13
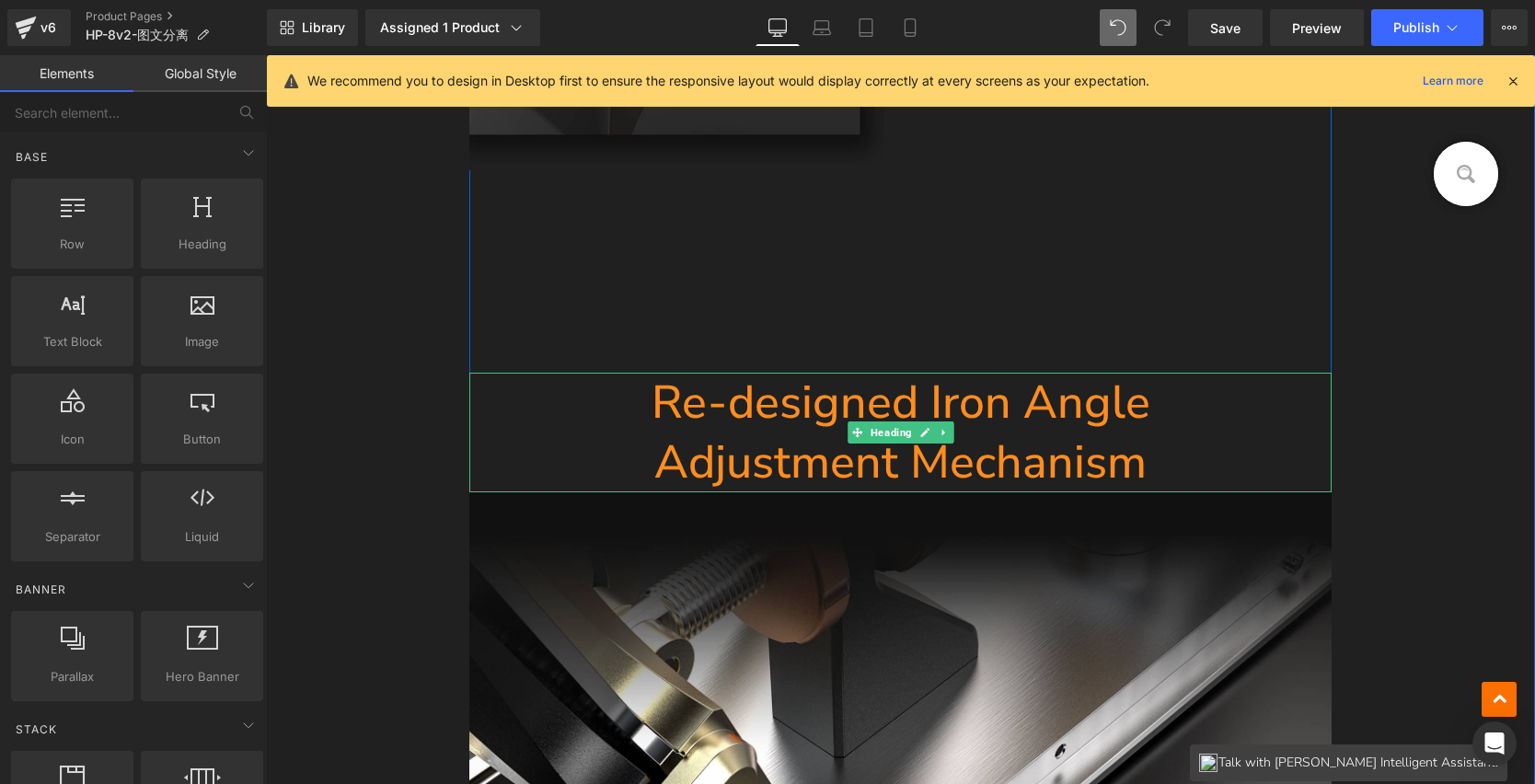
scroll to position [3846, 0]
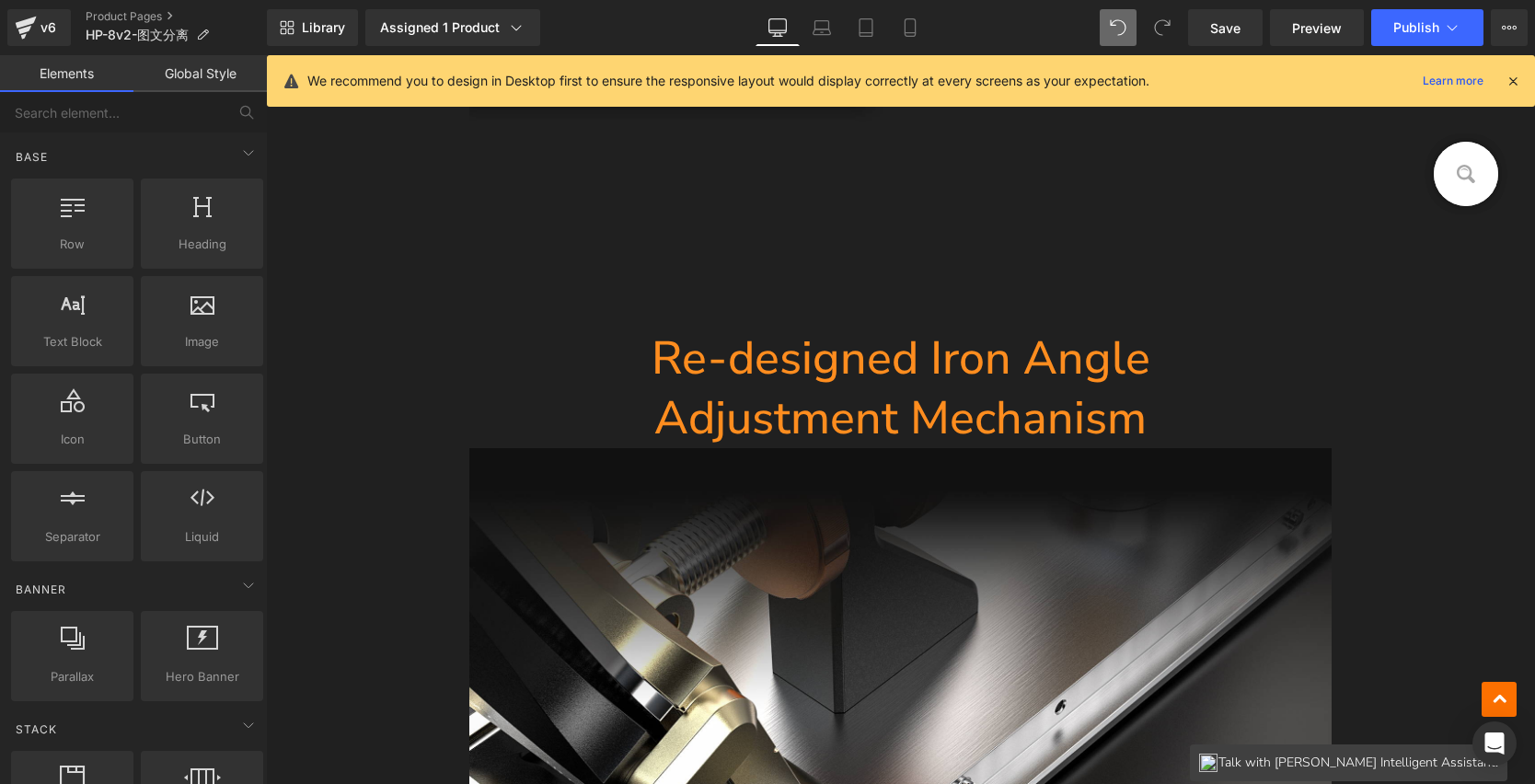
click at [663, 351] on h1 "Re-designed Iron Angle" at bounding box center [901, 358] width 863 height 60
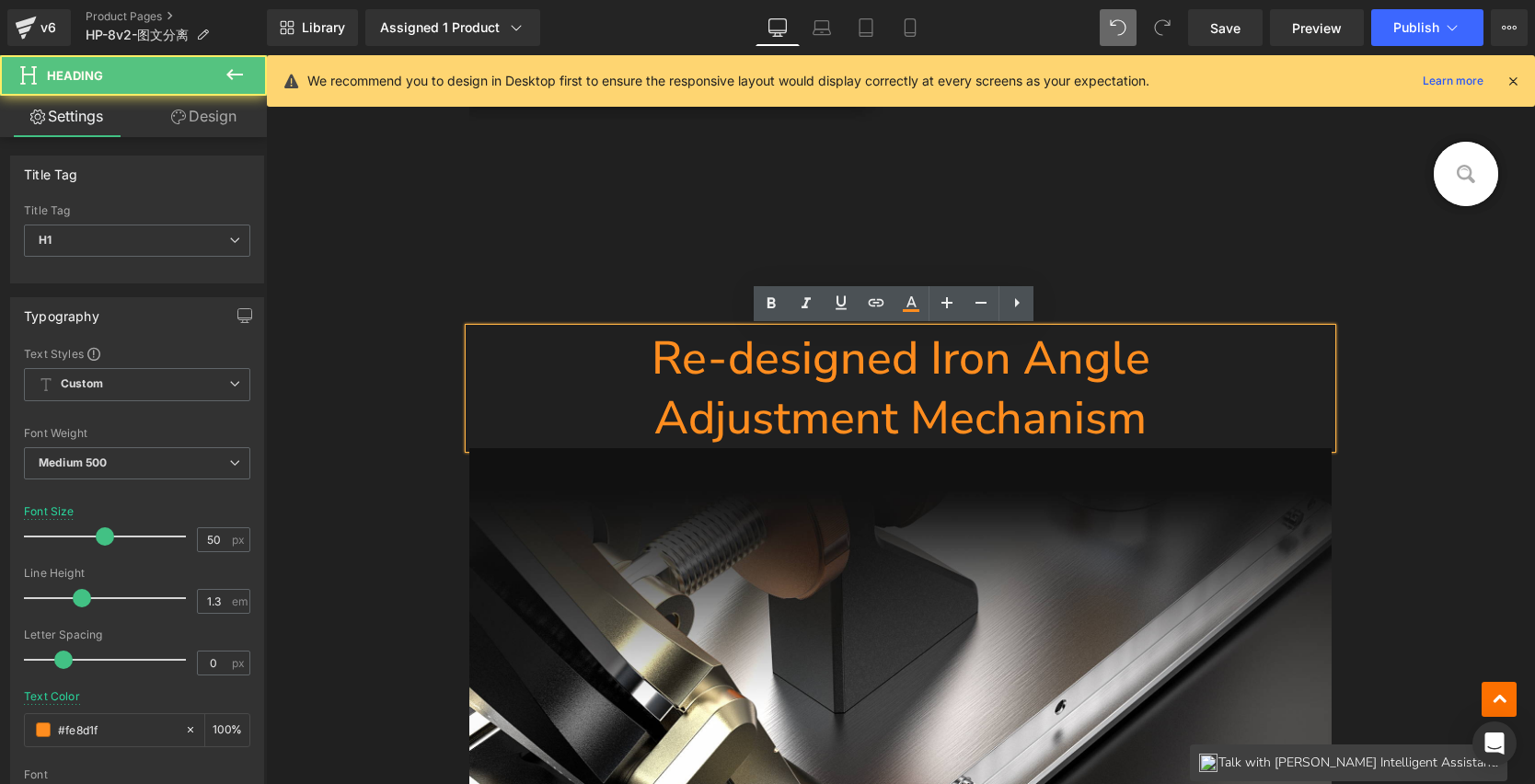
click at [653, 352] on h1 "Re-designed Iron Angle" at bounding box center [901, 358] width 863 height 60
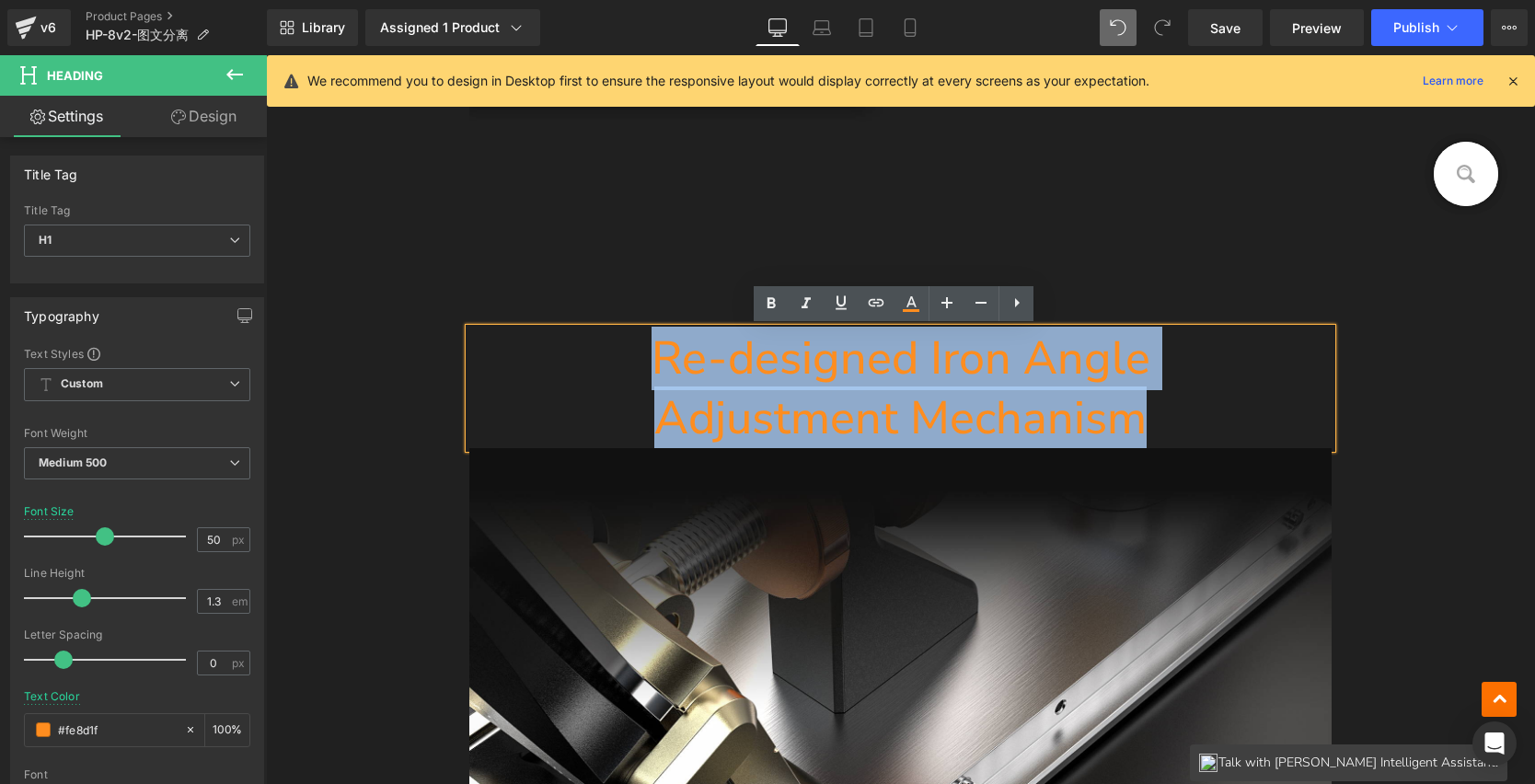
drag, startPoint x: 647, startPoint y: 353, endPoint x: 1175, endPoint y: 410, distance: 531.1
click at [1175, 410] on div "Re-designed Iron Angle Adjustment Mechanism" at bounding box center [901, 388] width 863 height 119
paste div
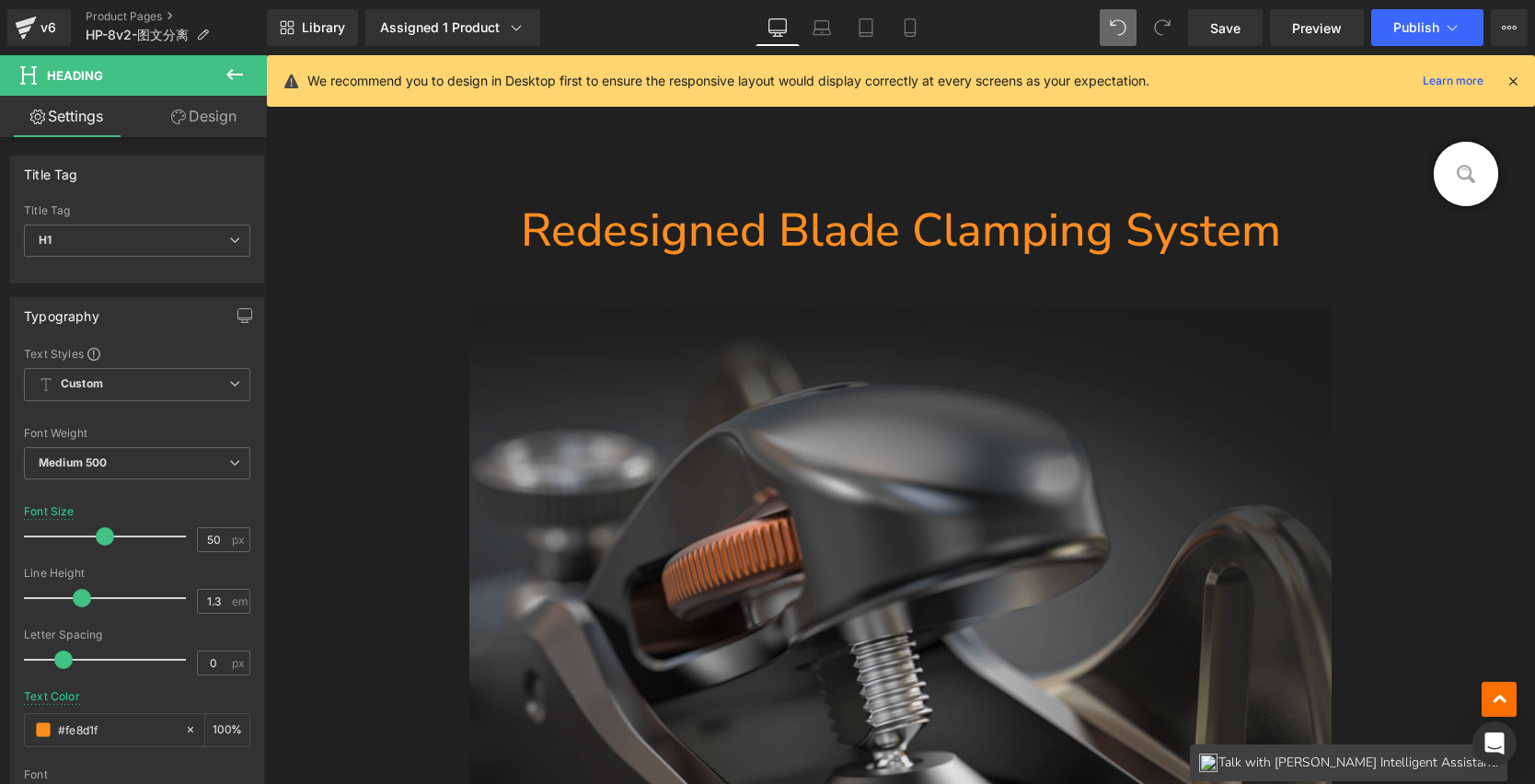
scroll to position [2311, 0]
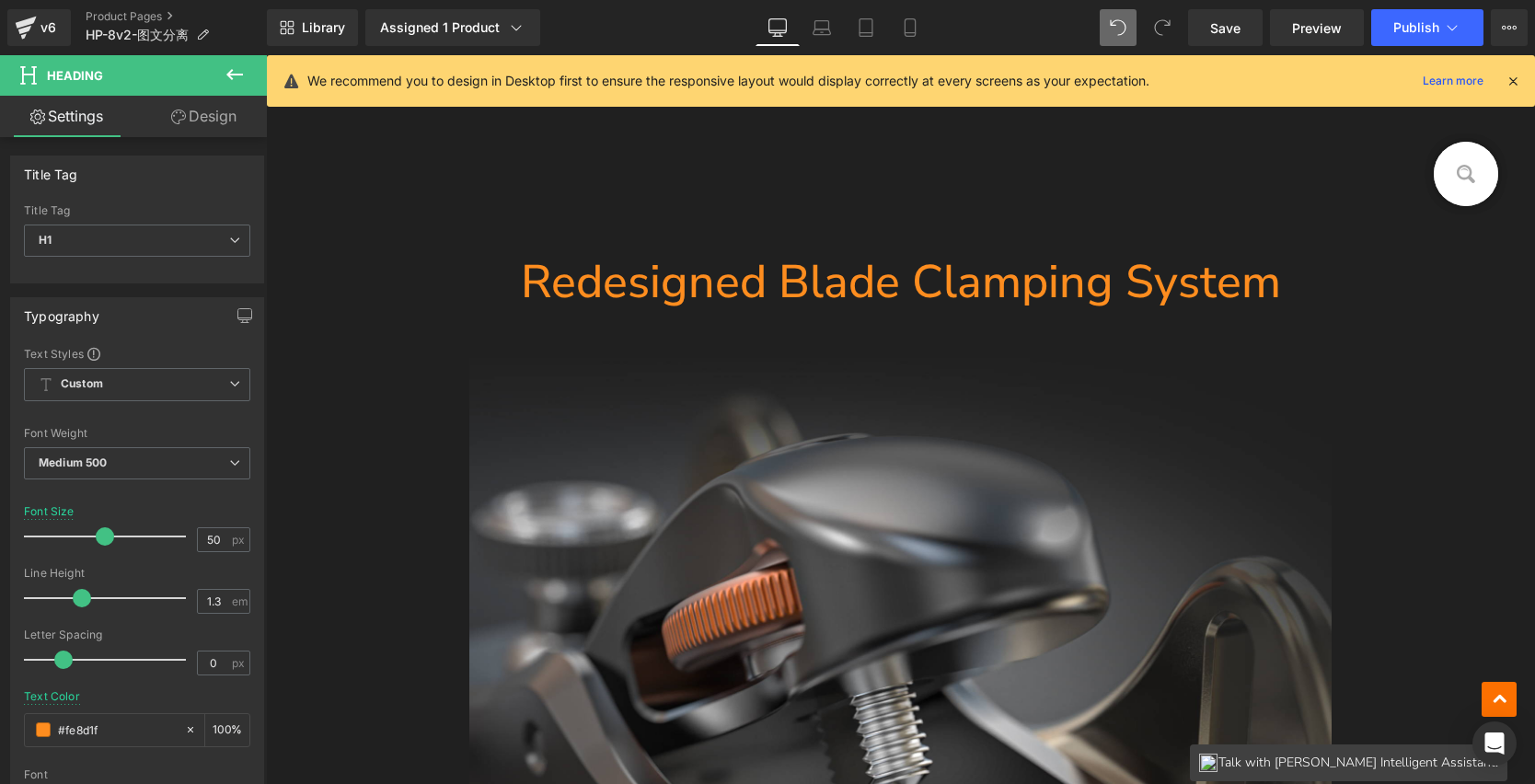
click at [876, 352] on div "Separator" at bounding box center [901, 335] width 863 height 46
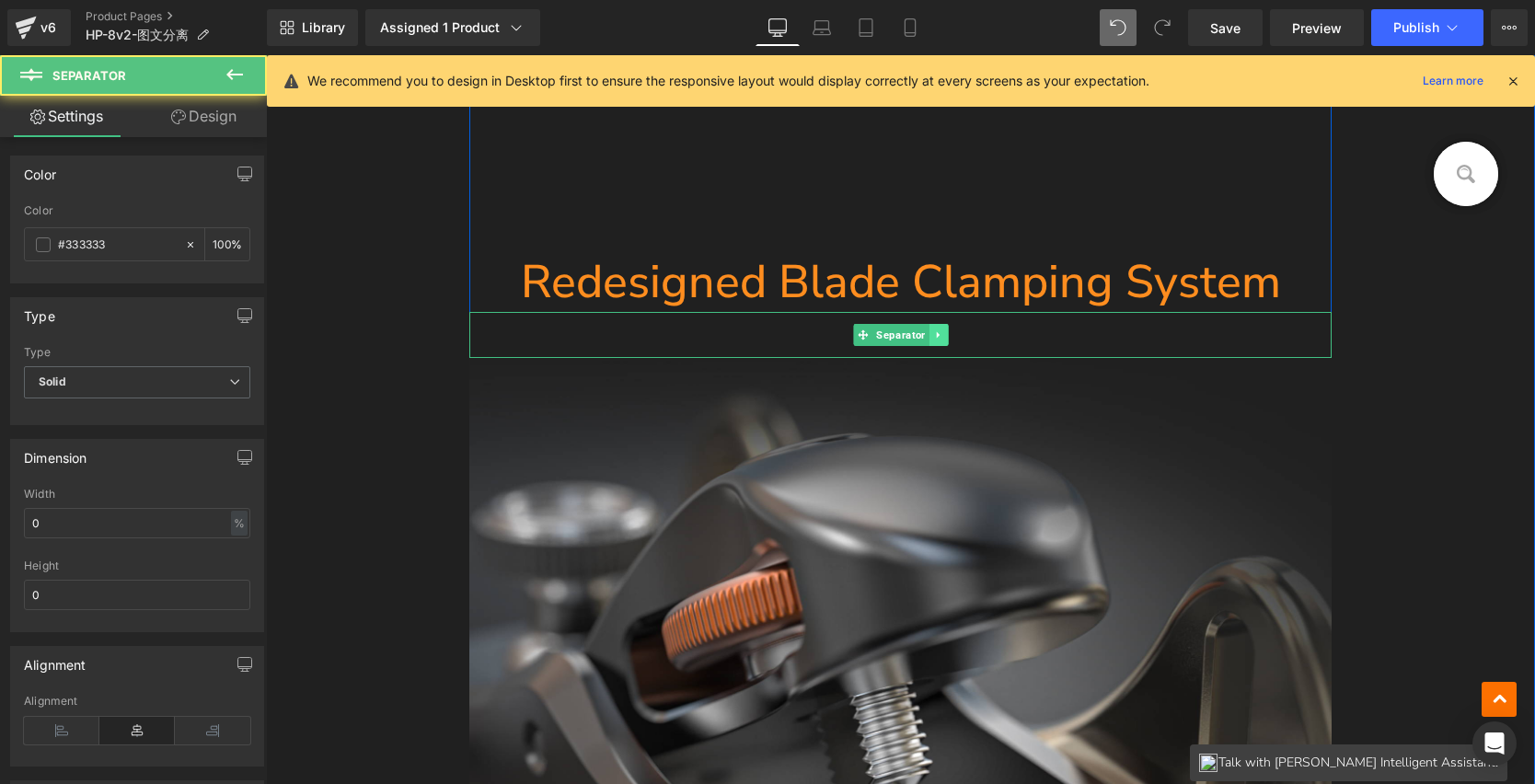
click at [937, 335] on icon at bounding box center [938, 334] width 11 height 11
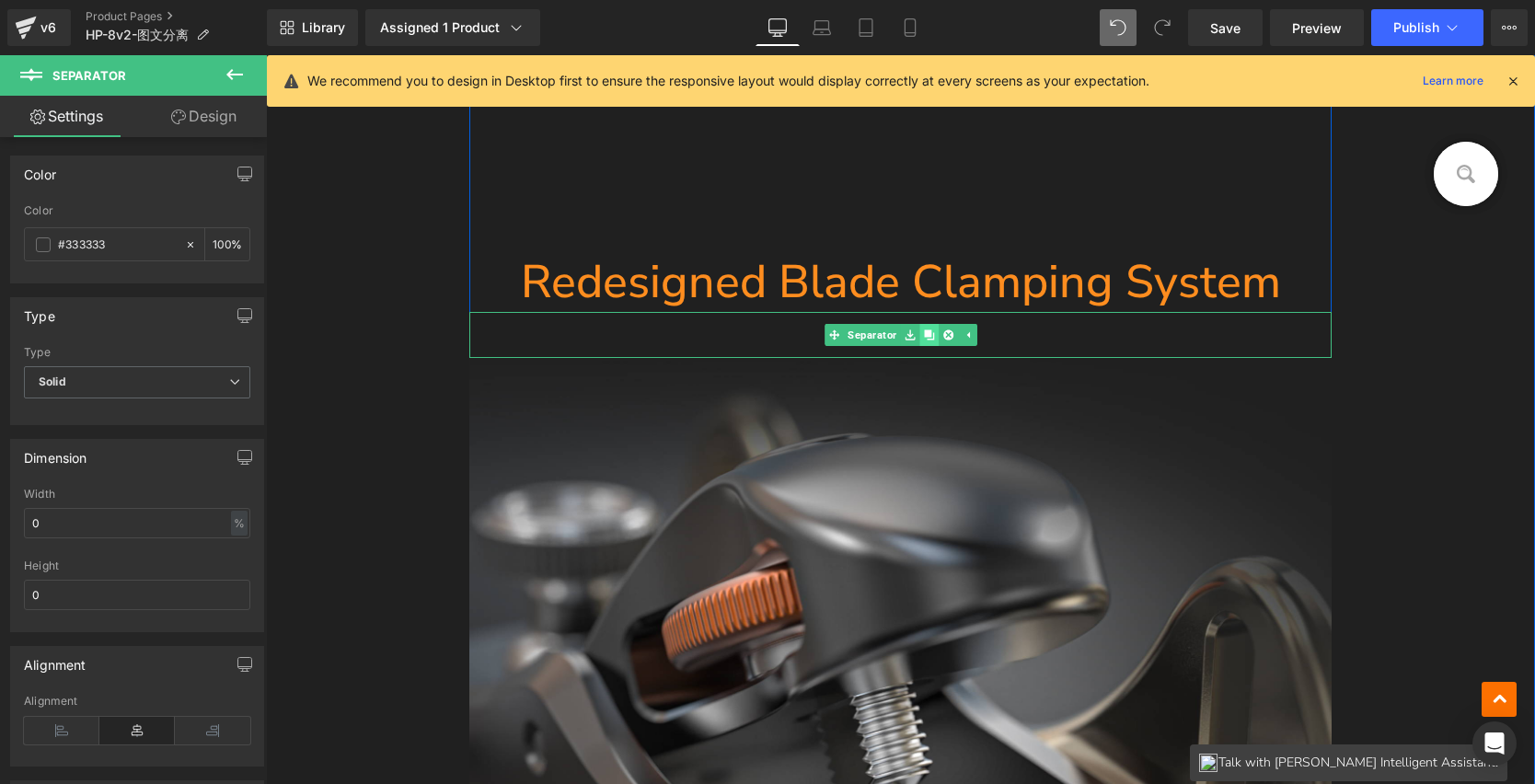
click at [924, 335] on icon at bounding box center [929, 334] width 11 height 11
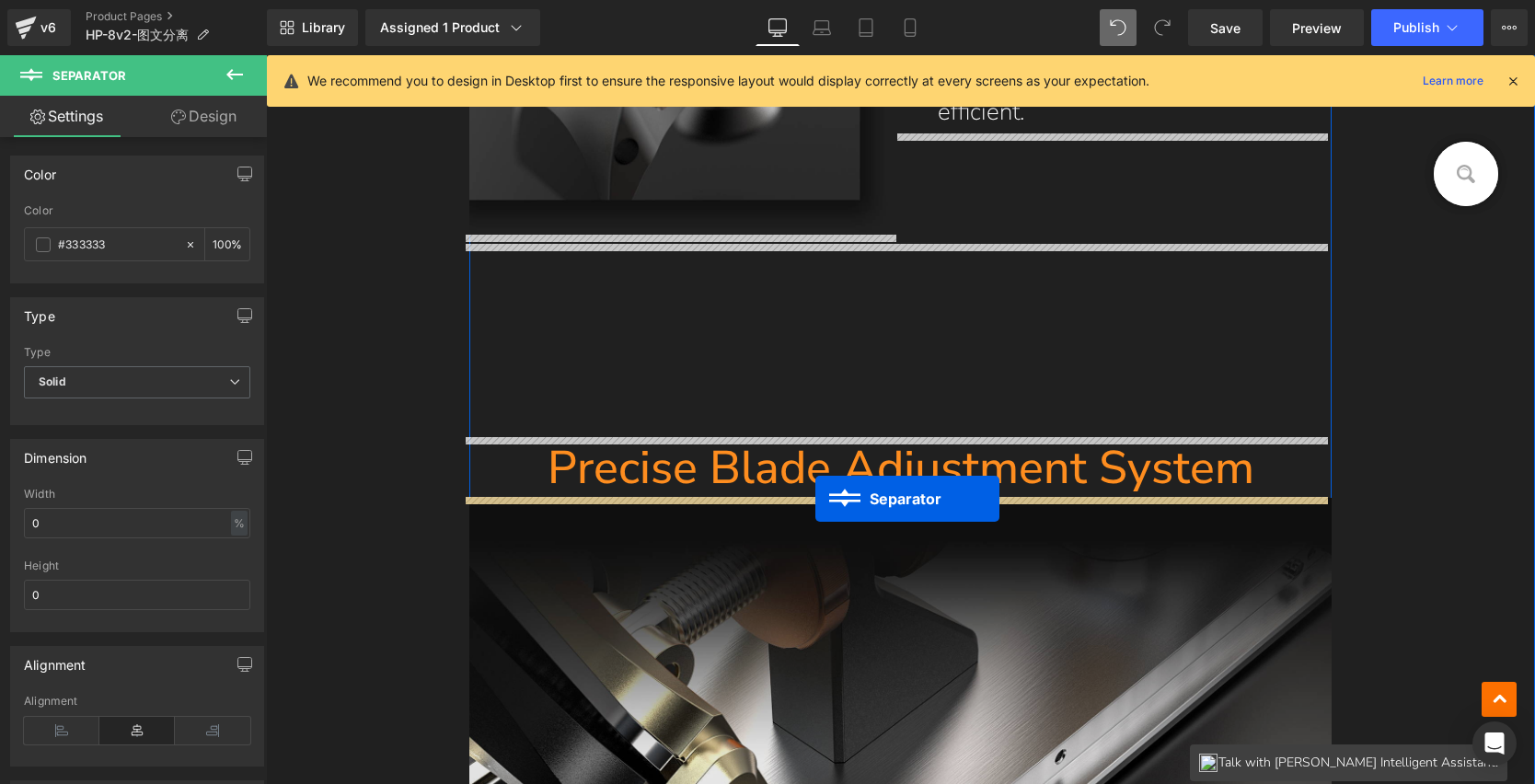
drag, startPoint x: 883, startPoint y: 380, endPoint x: 815, endPoint y: 497, distance: 135.3
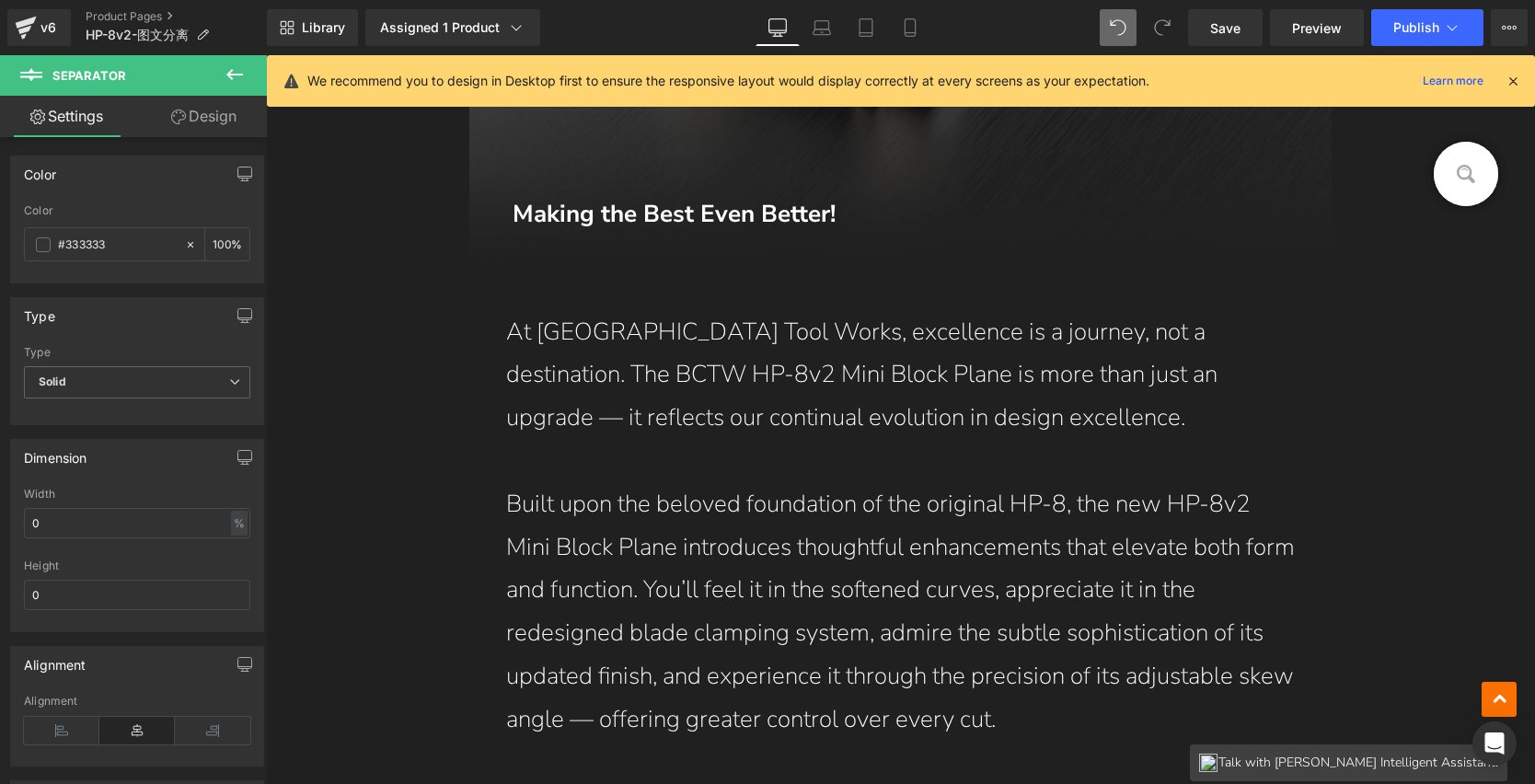
scroll to position [1192, 0]
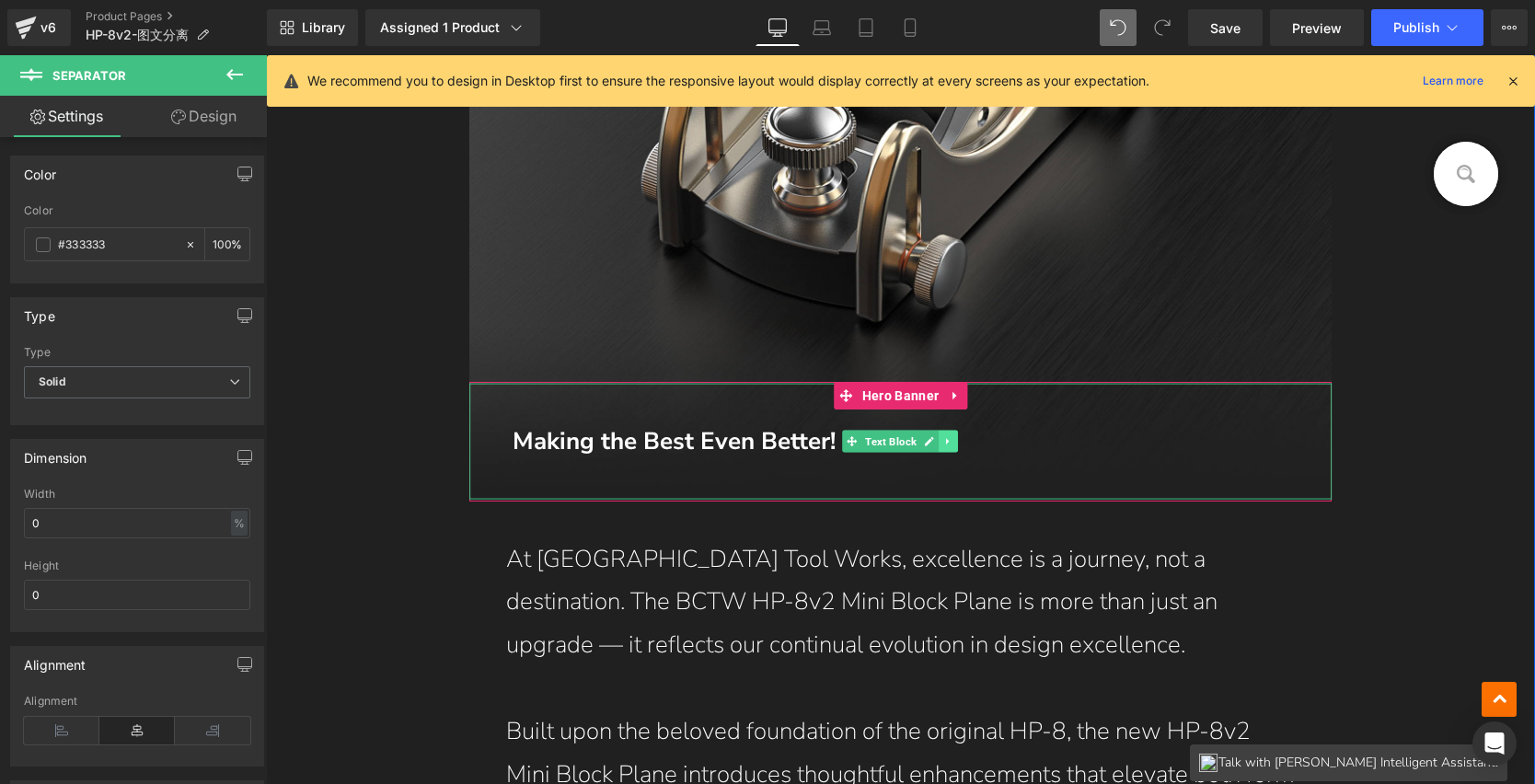
click at [944, 438] on icon at bounding box center [948, 441] width 11 height 11
click at [938, 440] on icon at bounding box center [939, 441] width 11 height 11
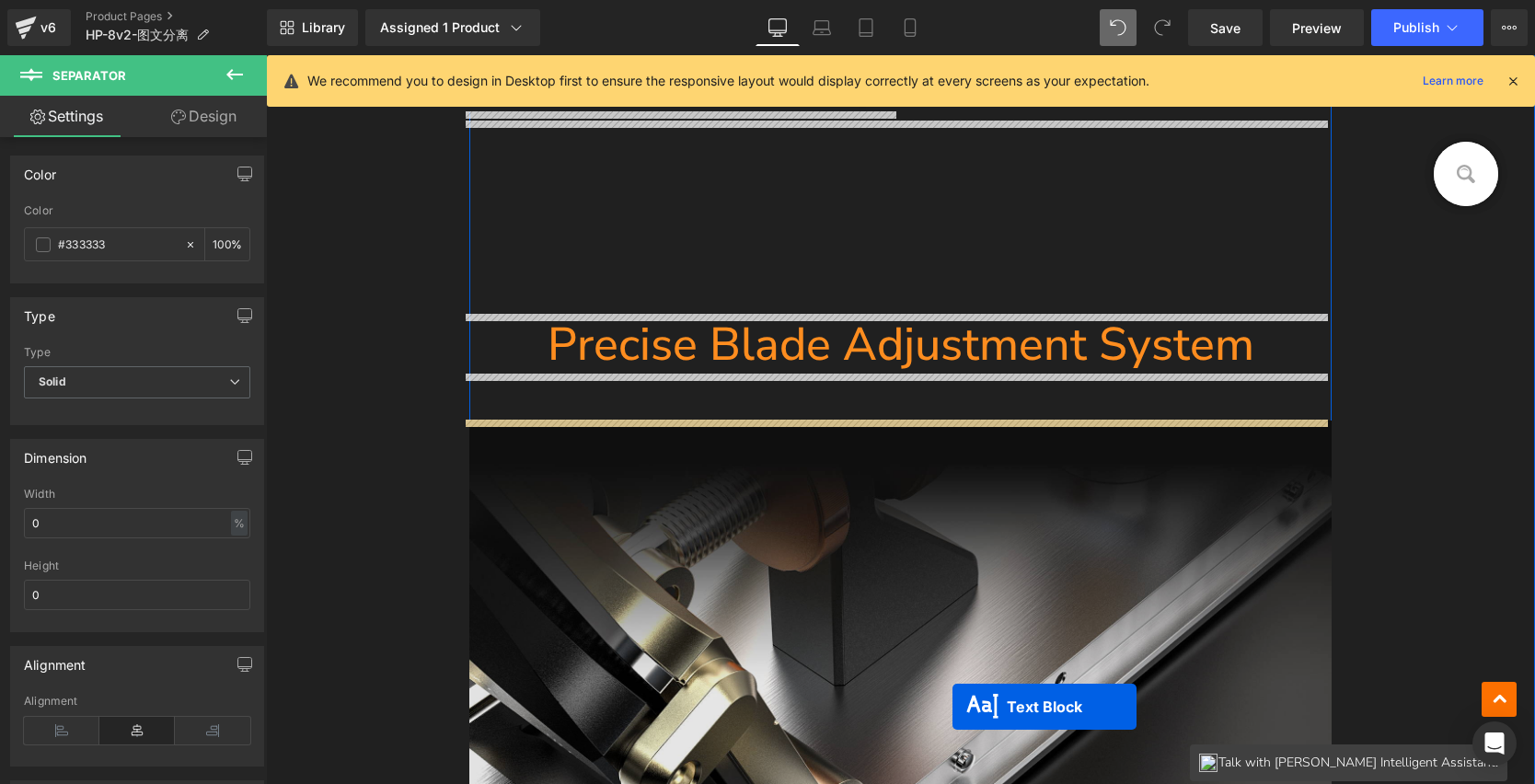
scroll to position [4026, 0]
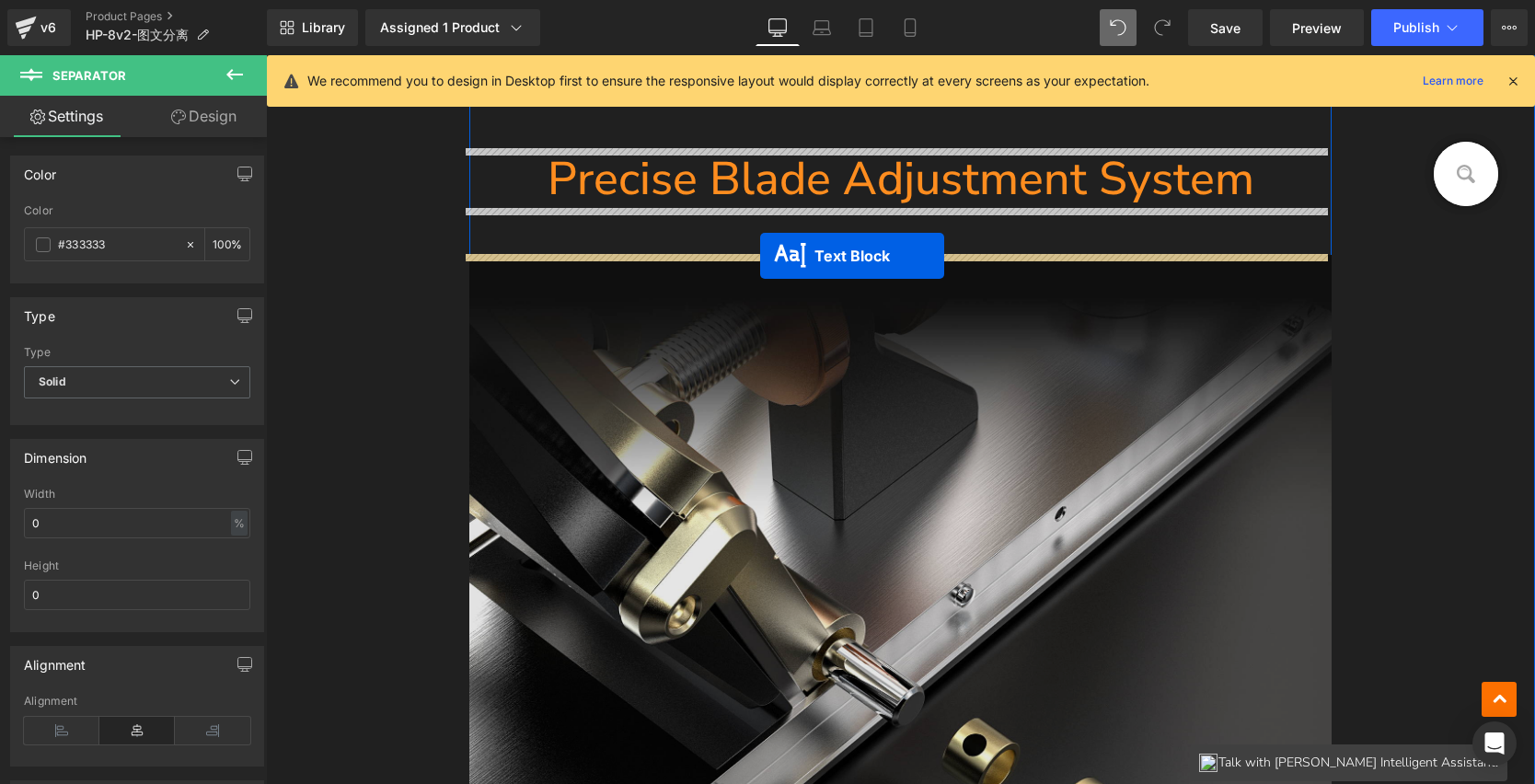
drag, startPoint x: 868, startPoint y: 493, endPoint x: 760, endPoint y: 256, distance: 260.4
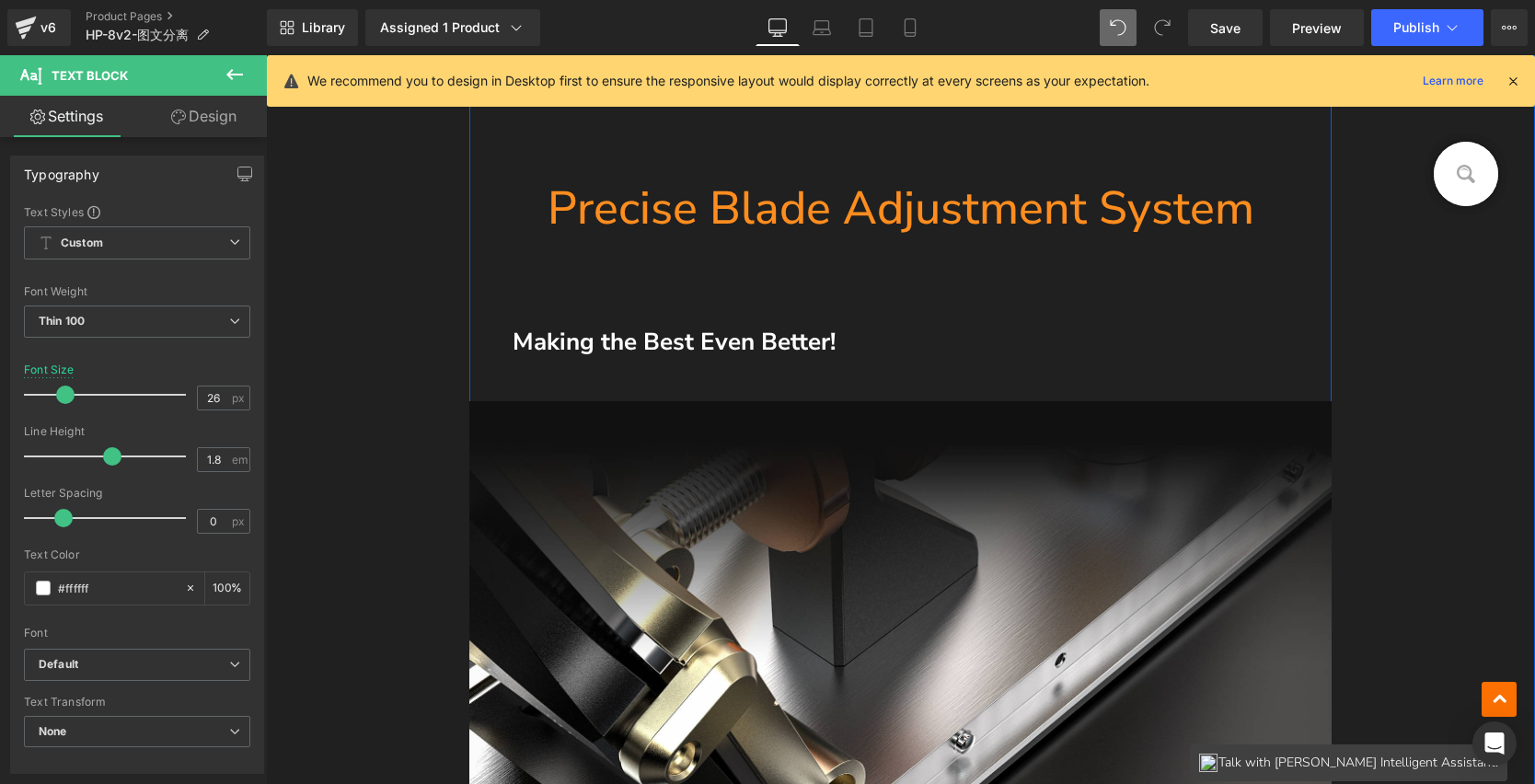
scroll to position [3823, 0]
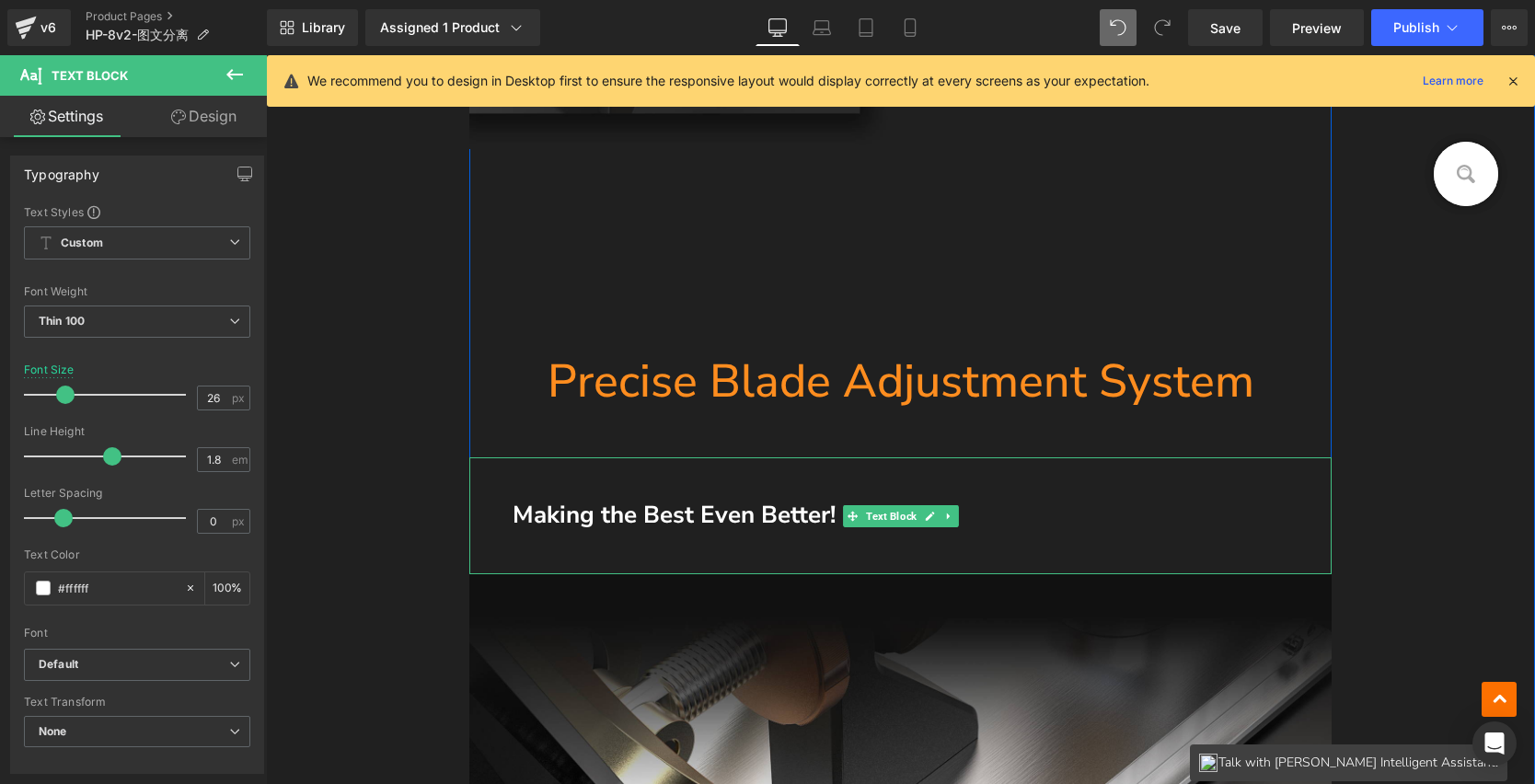
click at [709, 511] on span "Making the Best Even Better!" at bounding box center [675, 514] width 323 height 32
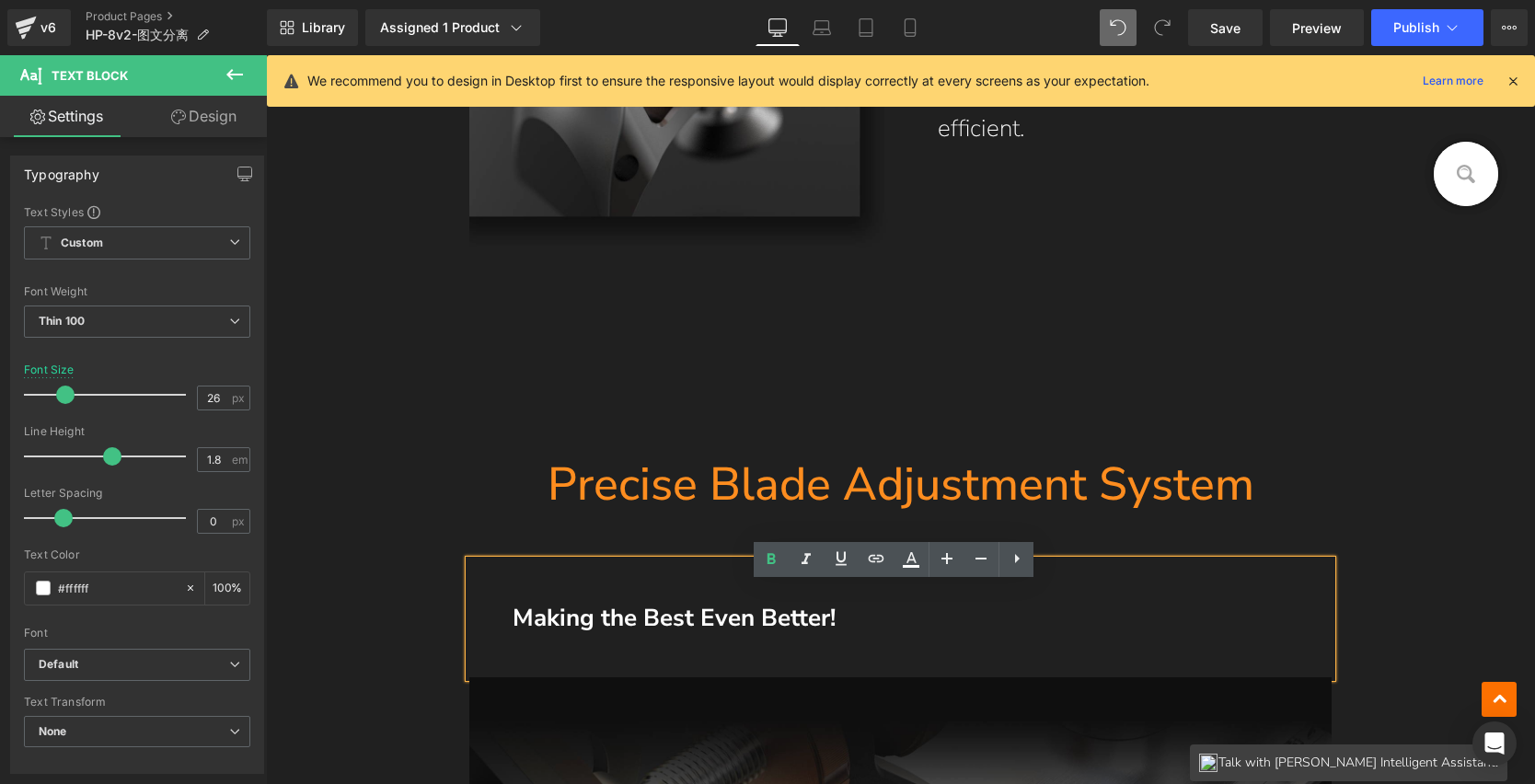
scroll to position [3792, 0]
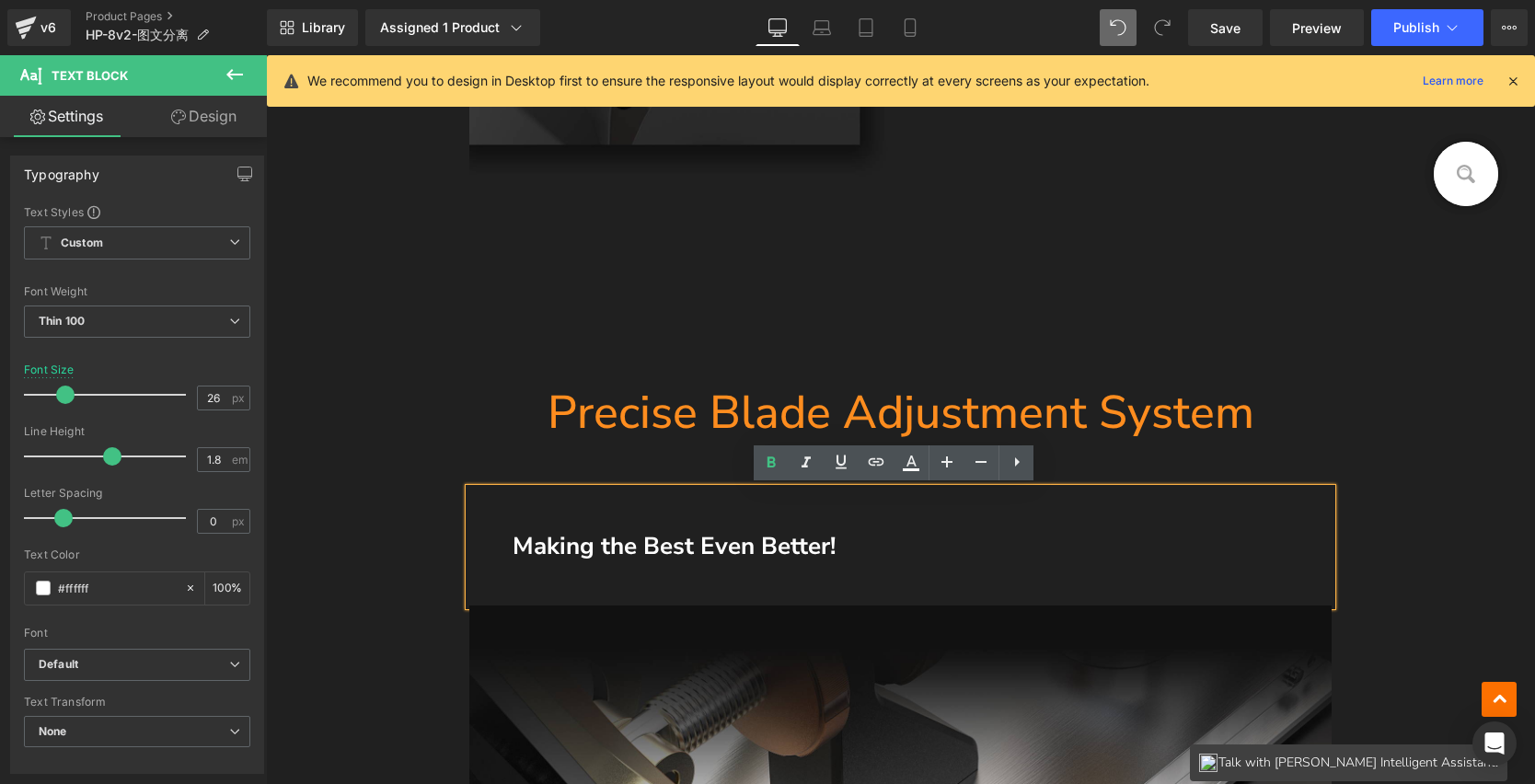
click at [926, 560] on p "Making the Best Even Better!" at bounding box center [901, 546] width 790 height 43
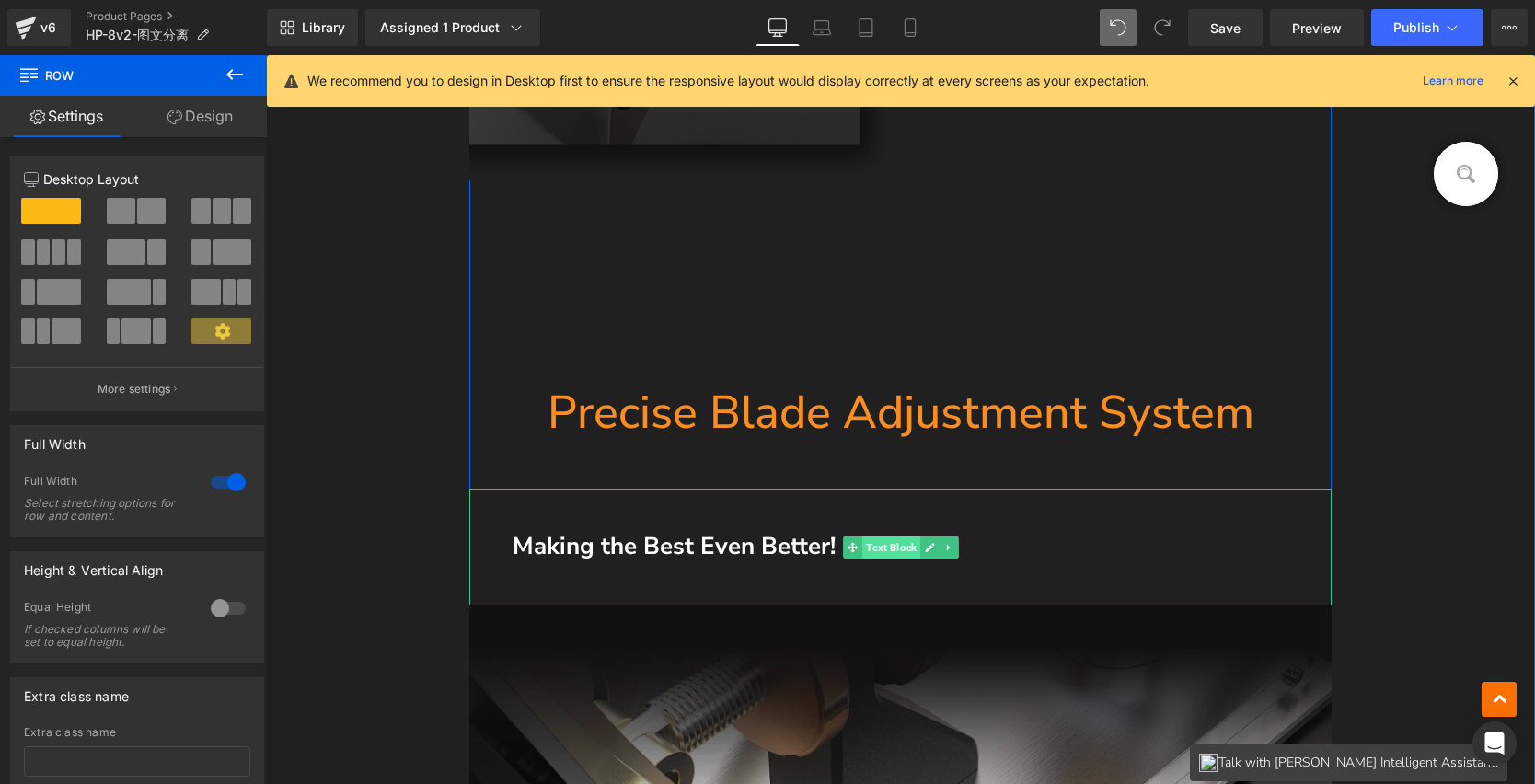
click at [879, 545] on span "Text Block" at bounding box center [891, 547] width 58 height 22
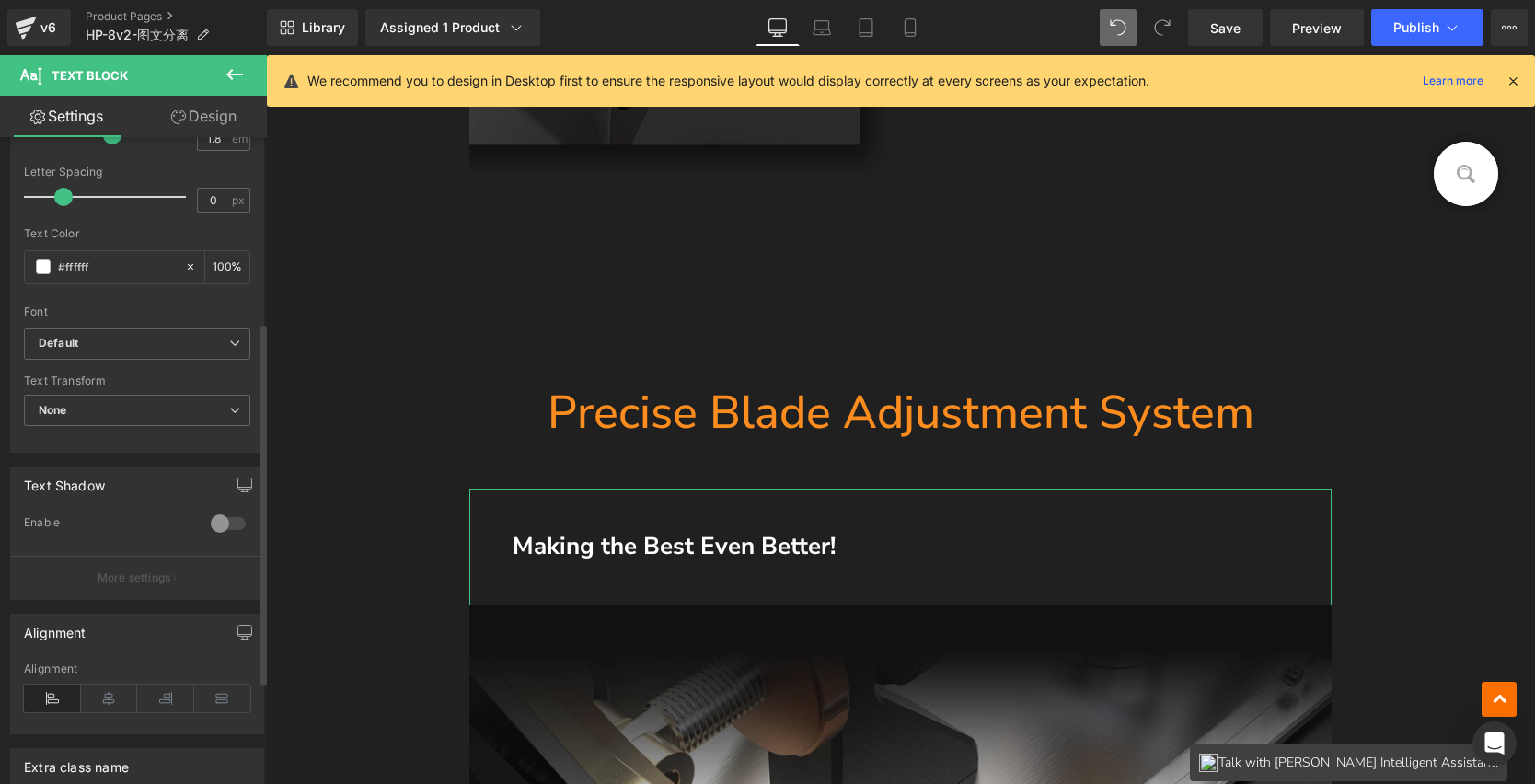
scroll to position [434, 0]
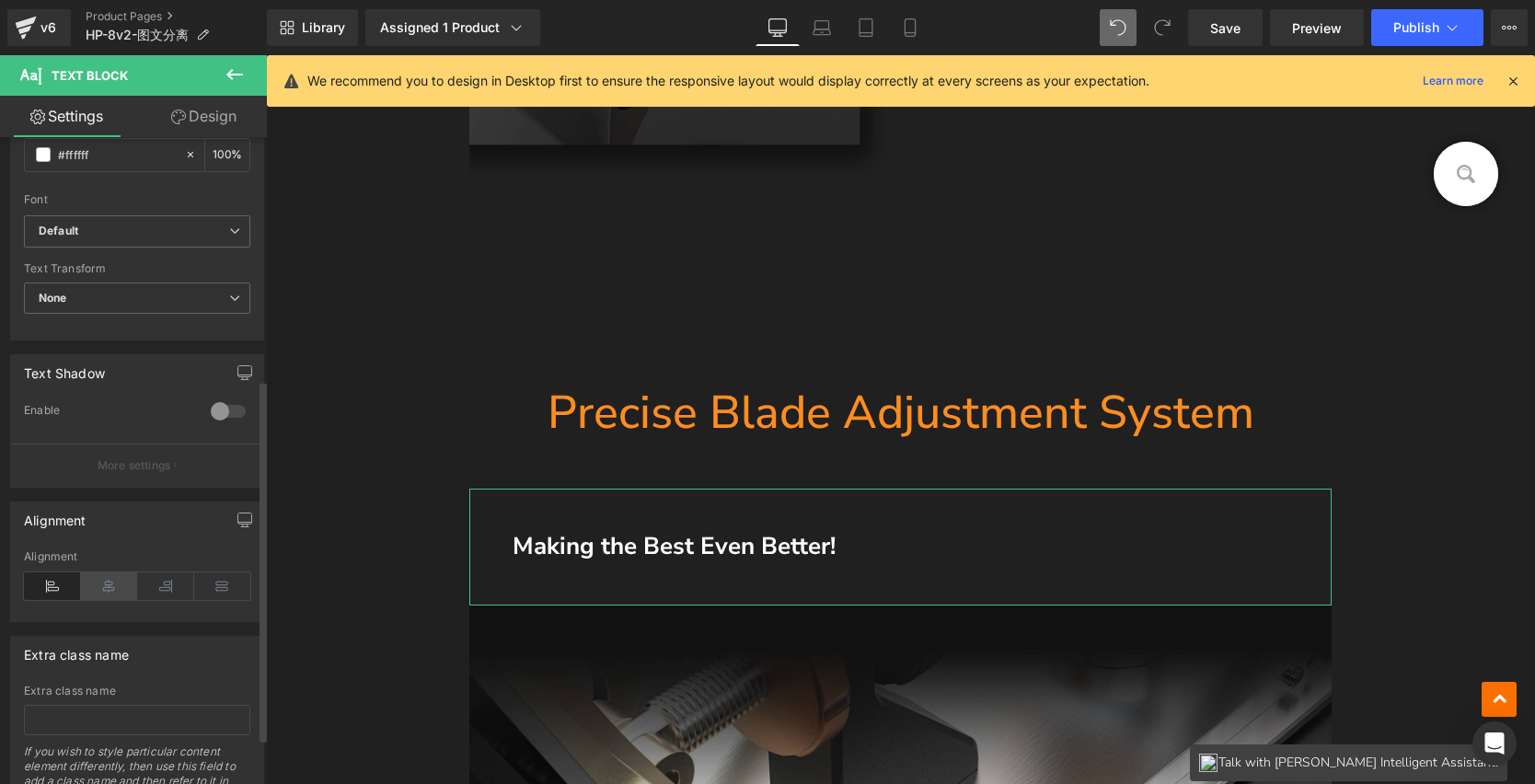
click at [112, 590] on icon at bounding box center [109, 586] width 57 height 28
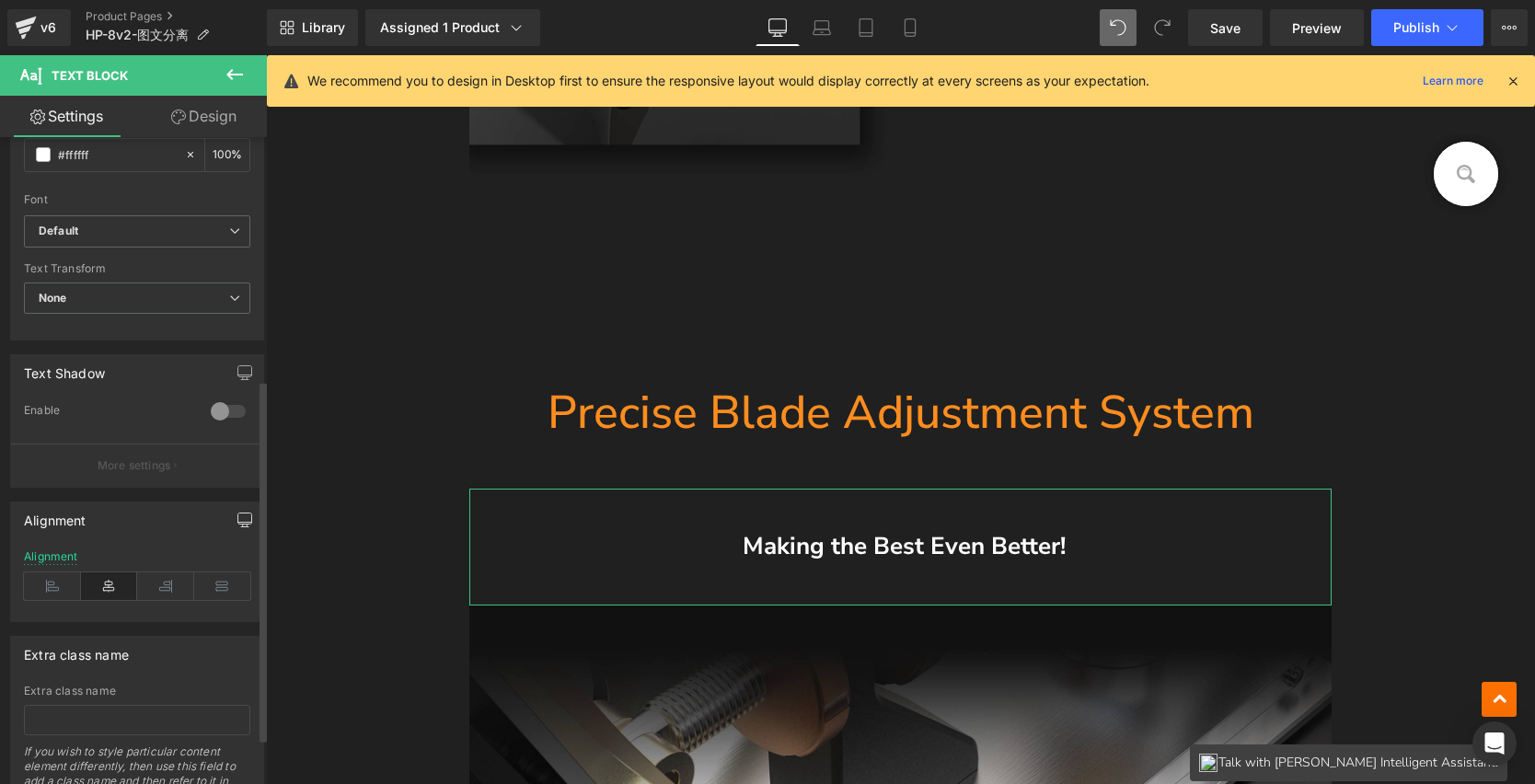
click at [240, 523] on icon "button" at bounding box center [245, 518] width 13 height 11
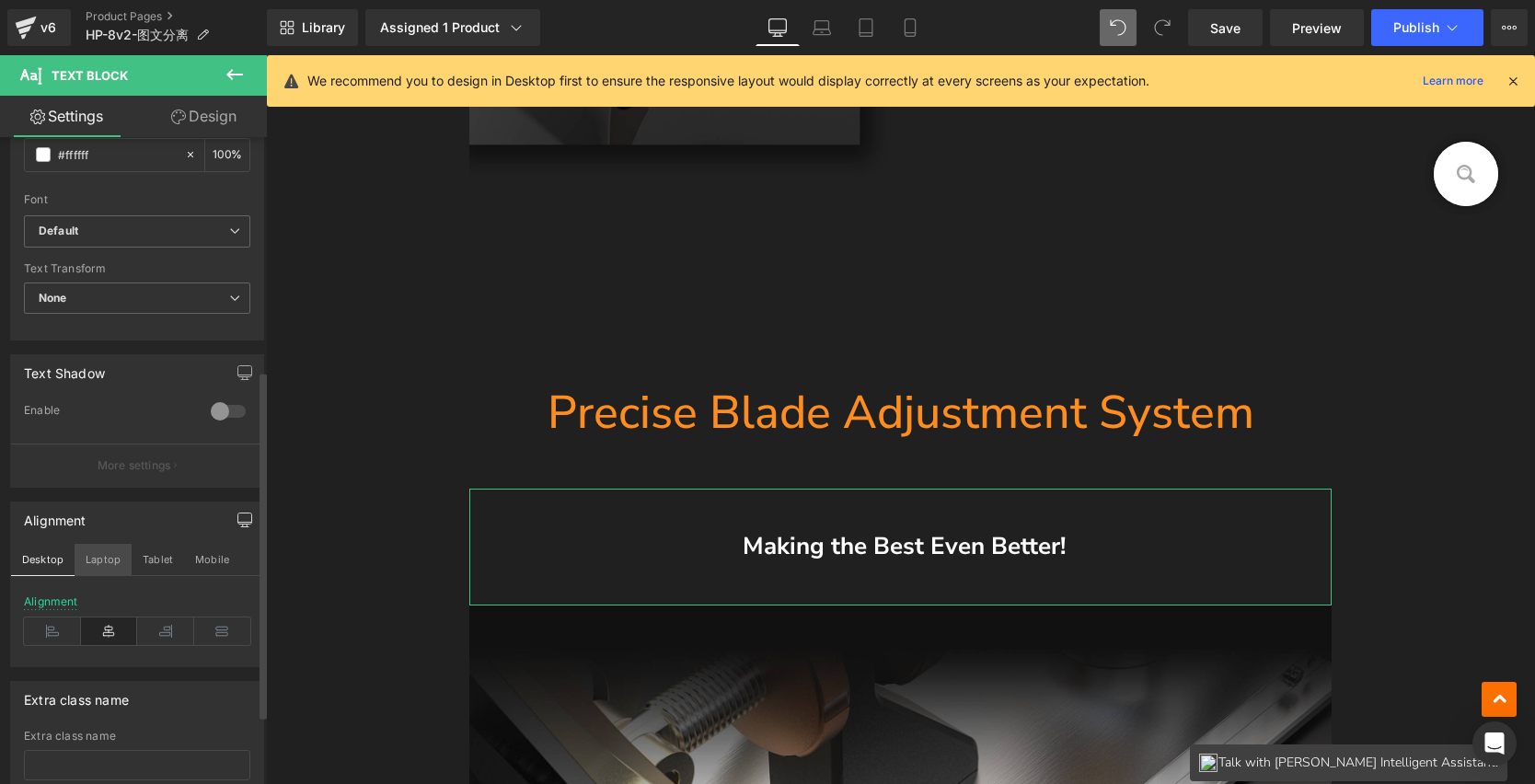
click at [106, 560] on button "Laptop" at bounding box center [102, 559] width 57 height 32
type input "20"
type input "100"
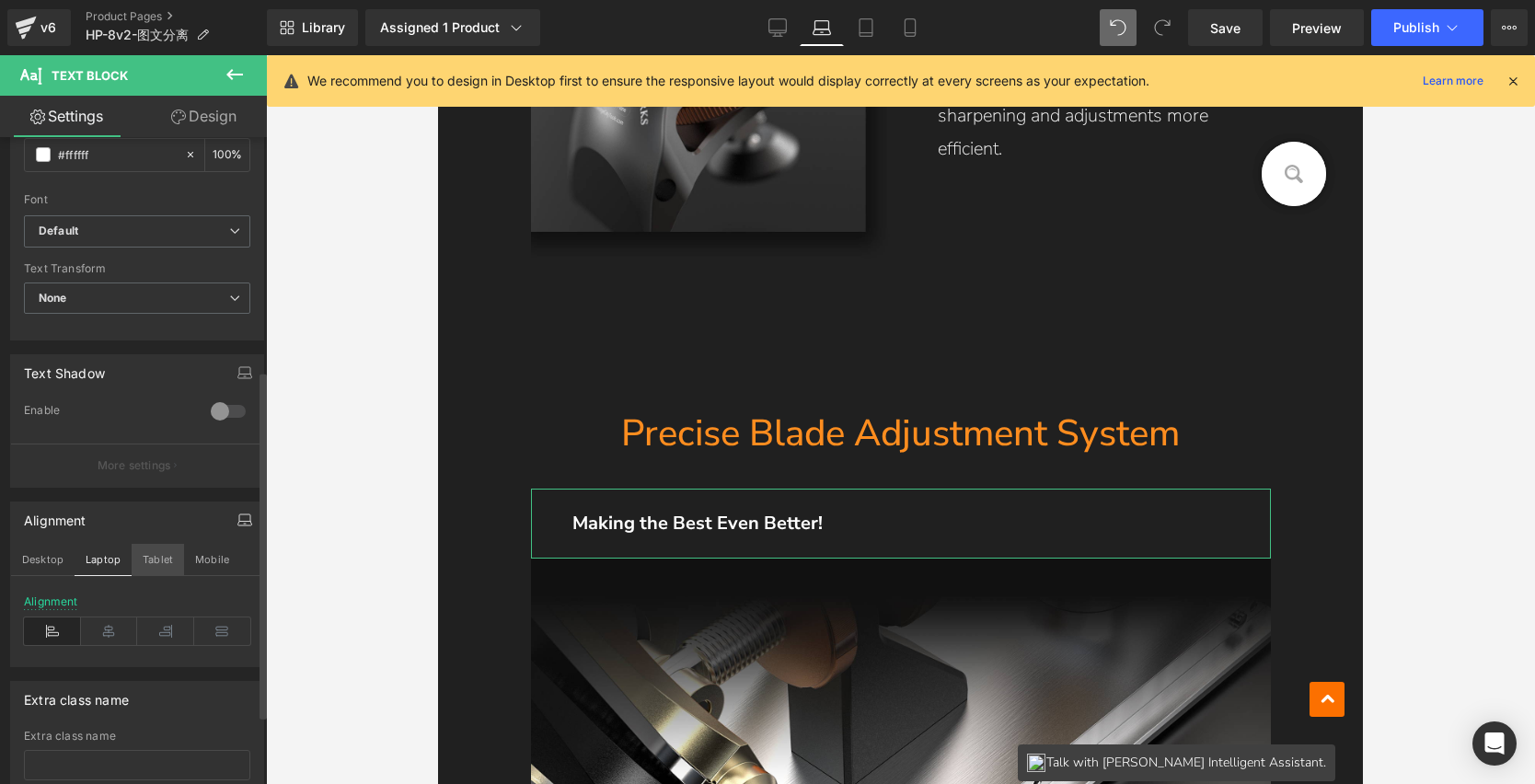
click at [168, 566] on button "Tablet" at bounding box center [158, 559] width 53 height 32
type input "18"
type input "100"
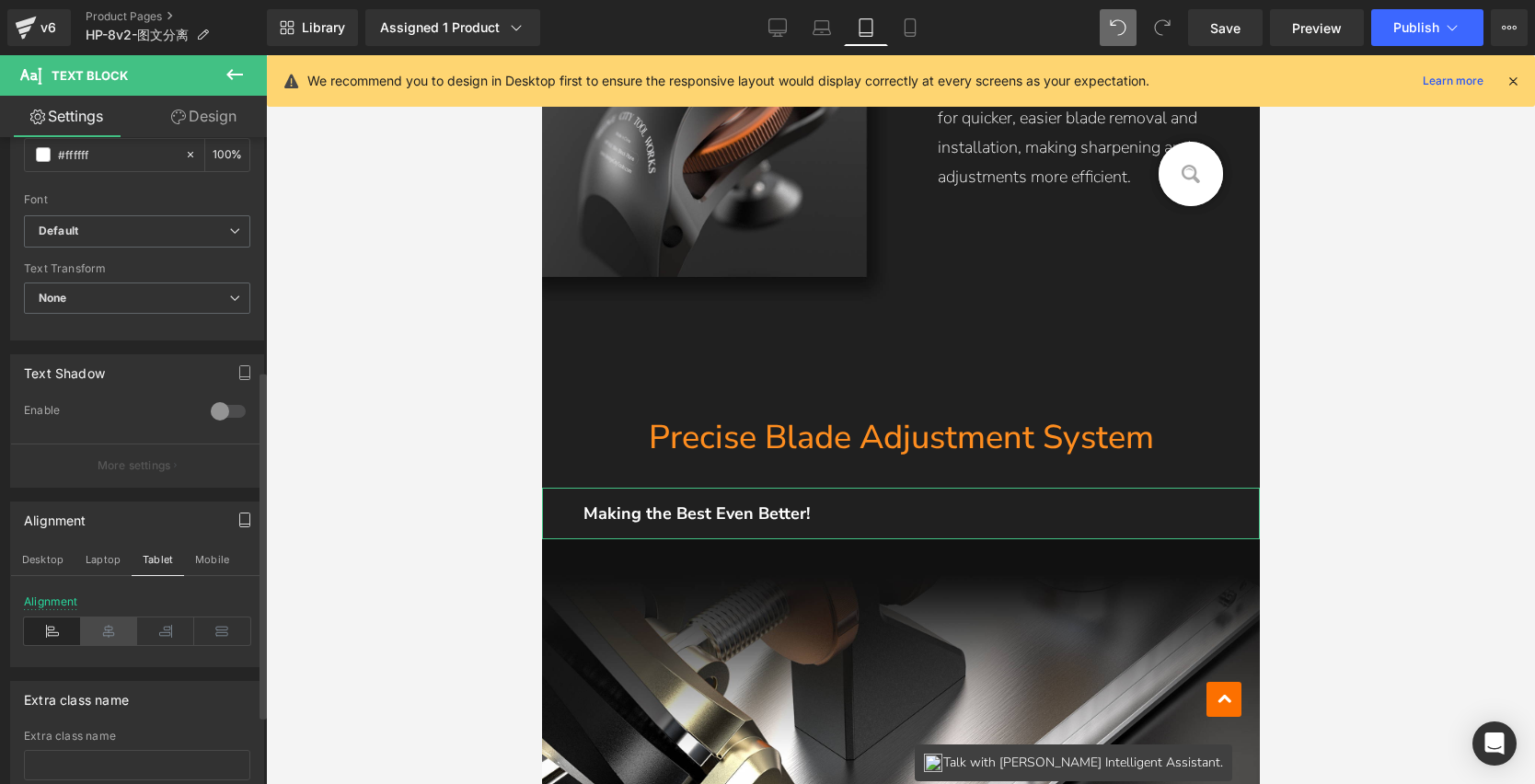
scroll to position [3351, 0]
click at [106, 633] on icon at bounding box center [109, 631] width 57 height 28
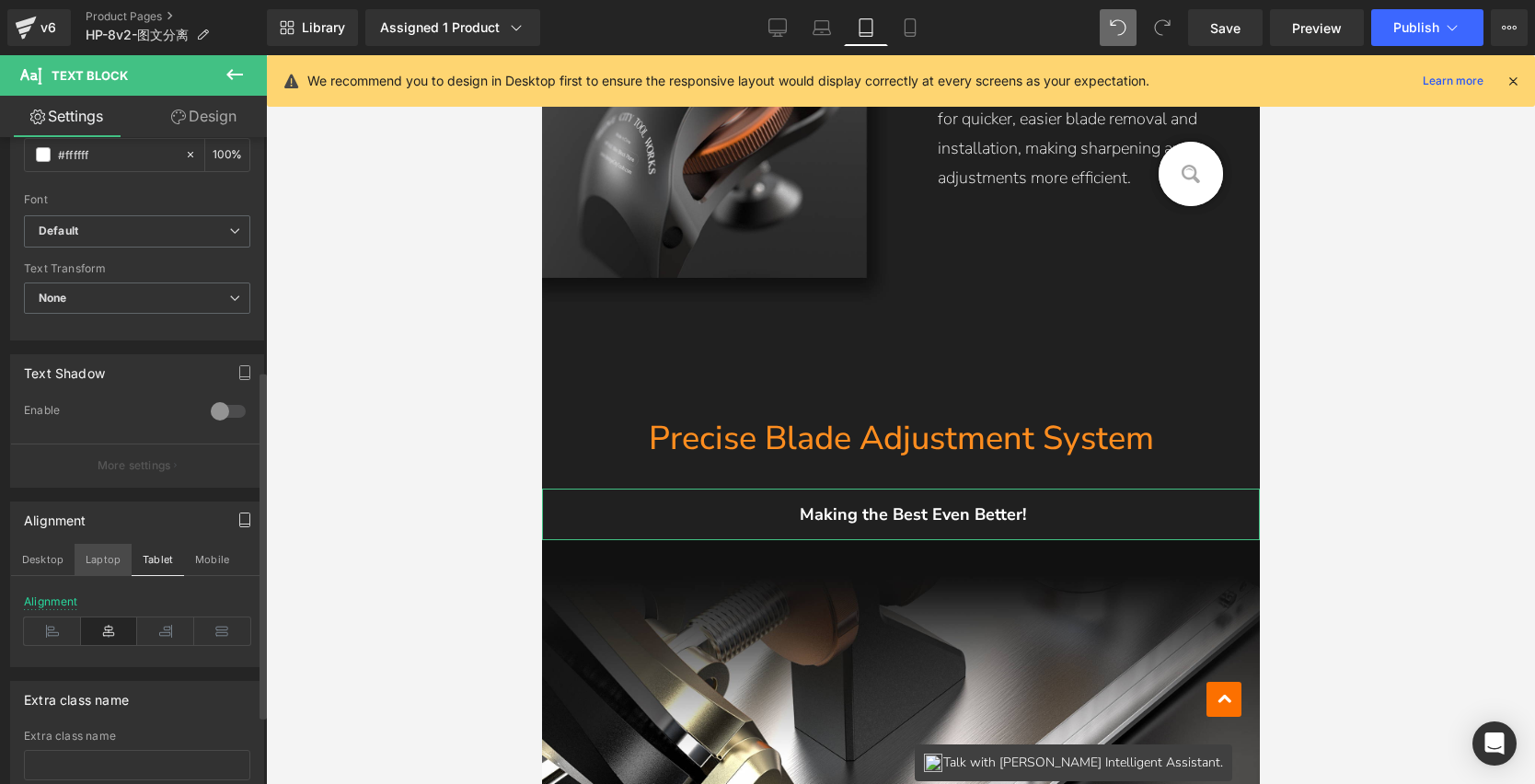
click at [106, 561] on button "Laptop" at bounding box center [102, 559] width 57 height 32
type input "20"
type input "100"
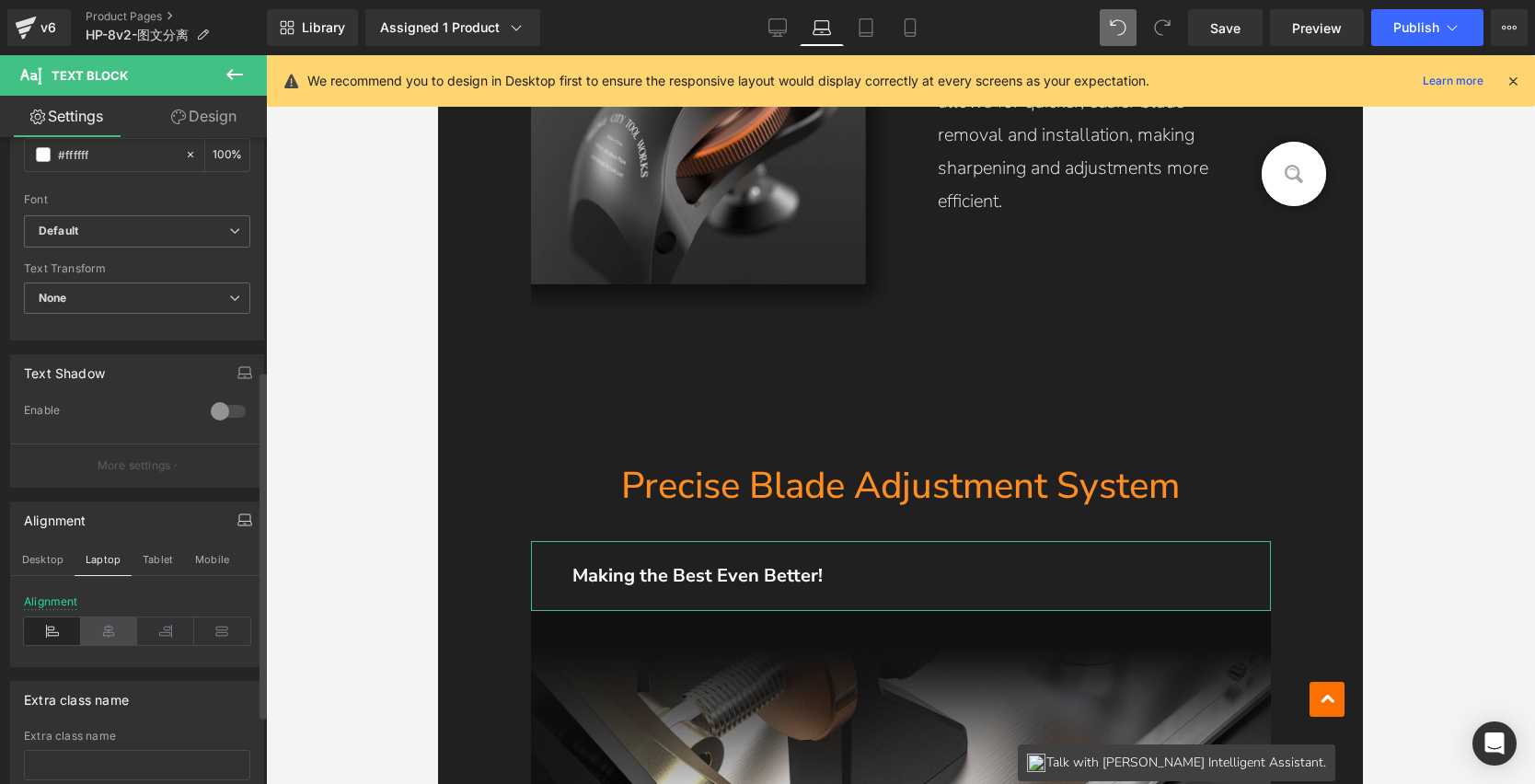
click at [102, 627] on icon at bounding box center [109, 631] width 57 height 28
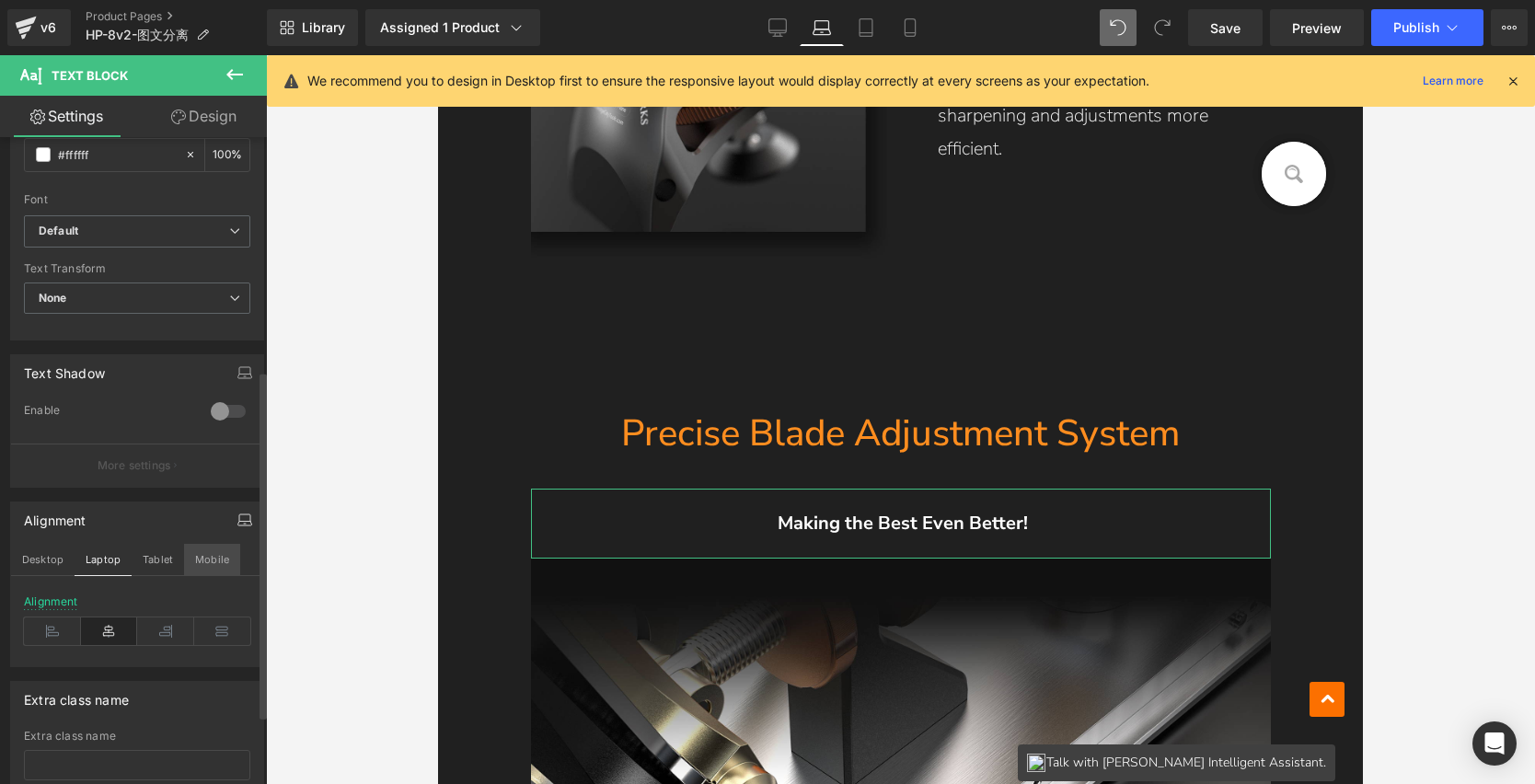
click at [213, 556] on button "Mobile" at bounding box center [212, 559] width 56 height 32
type input "16"
type input "100"
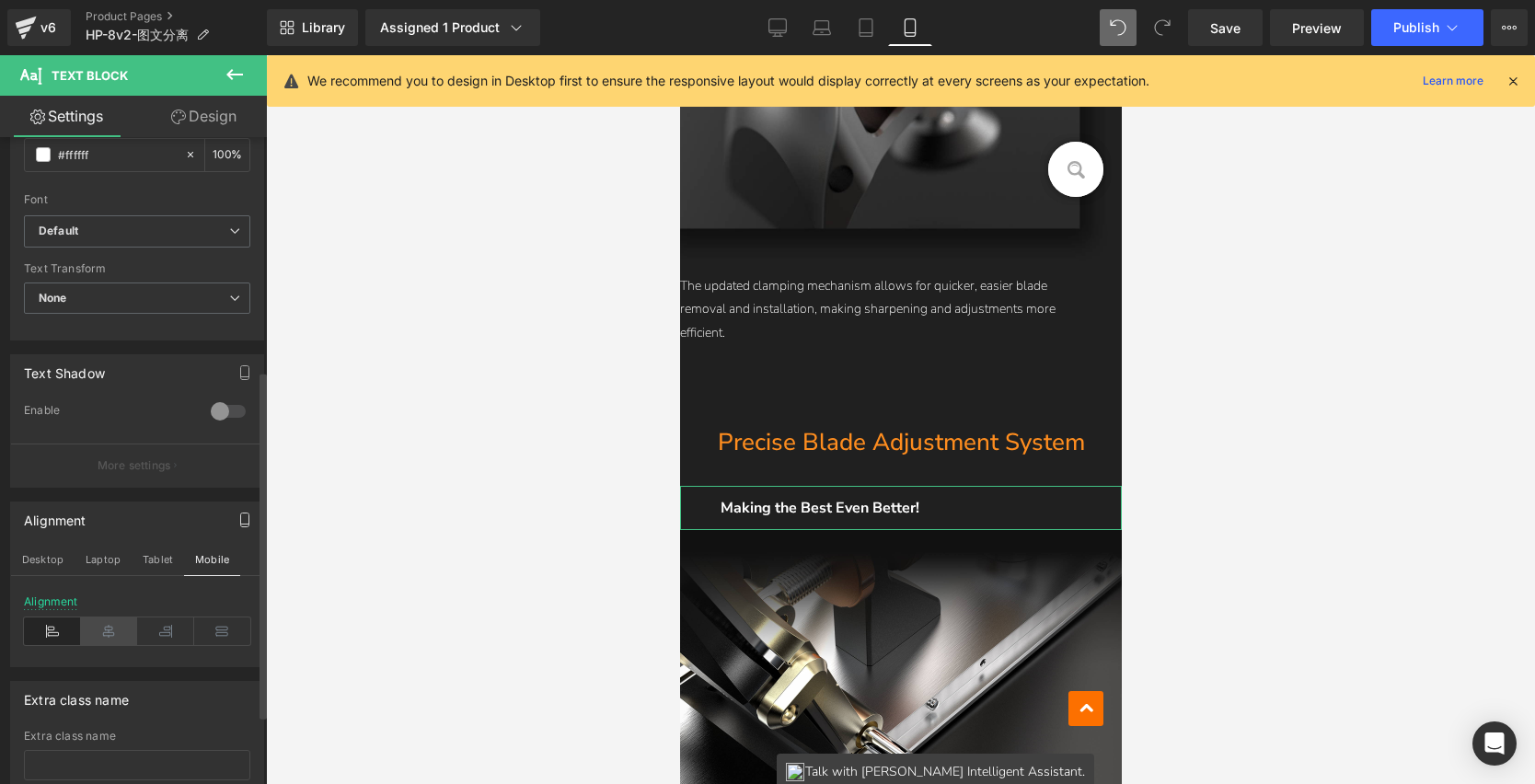
scroll to position [2699, 0]
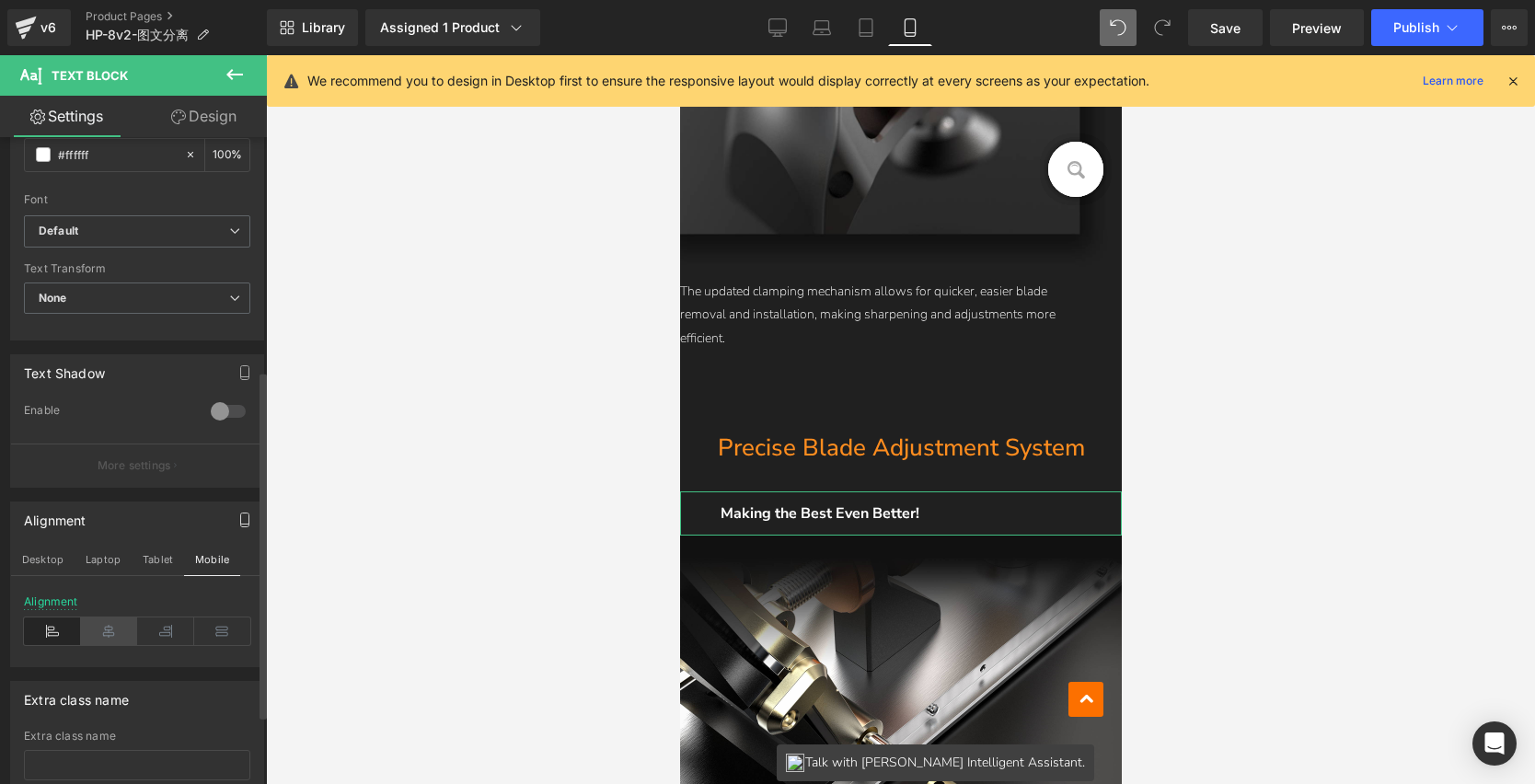
click at [108, 633] on icon at bounding box center [109, 631] width 57 height 28
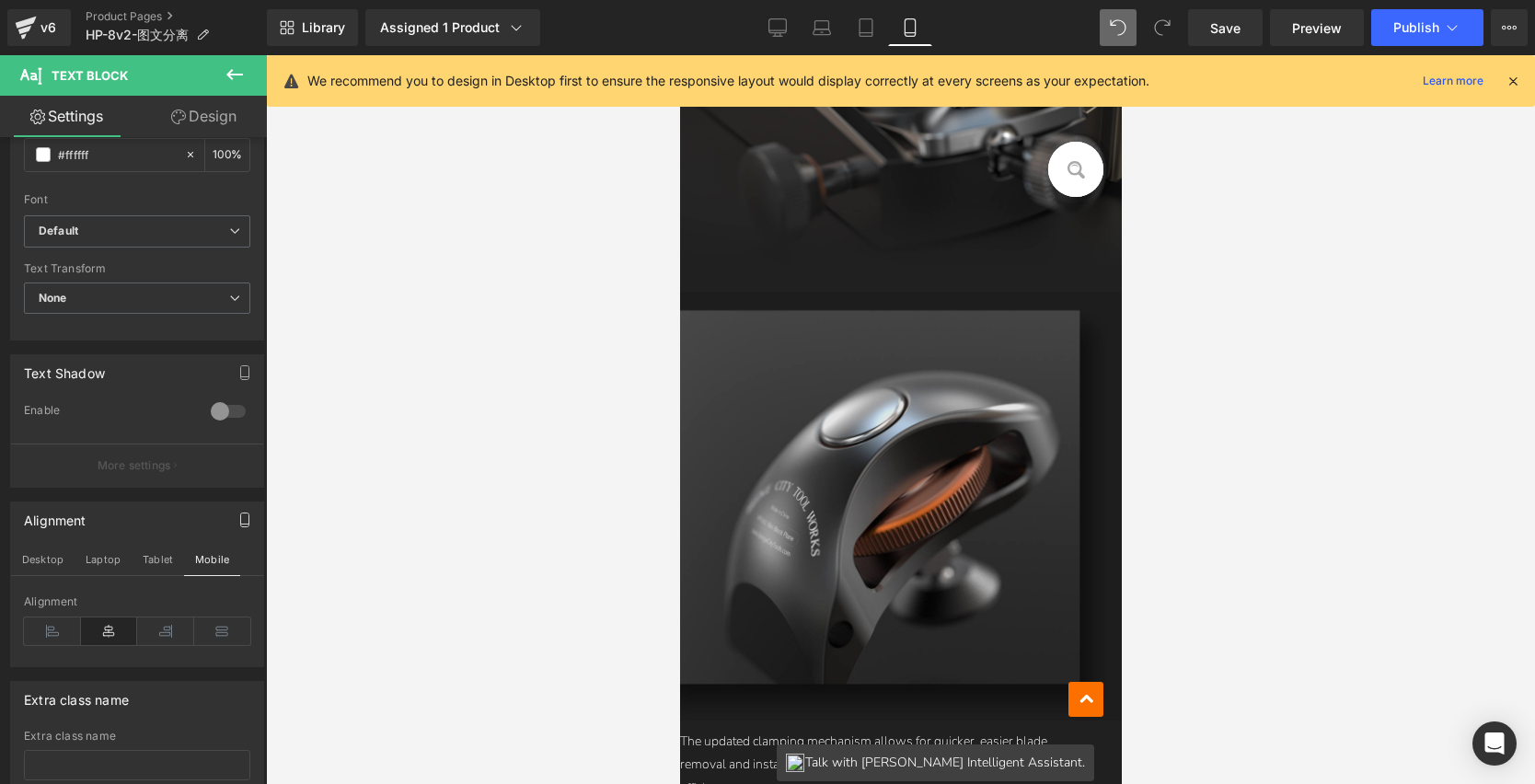
scroll to position [2251, 0]
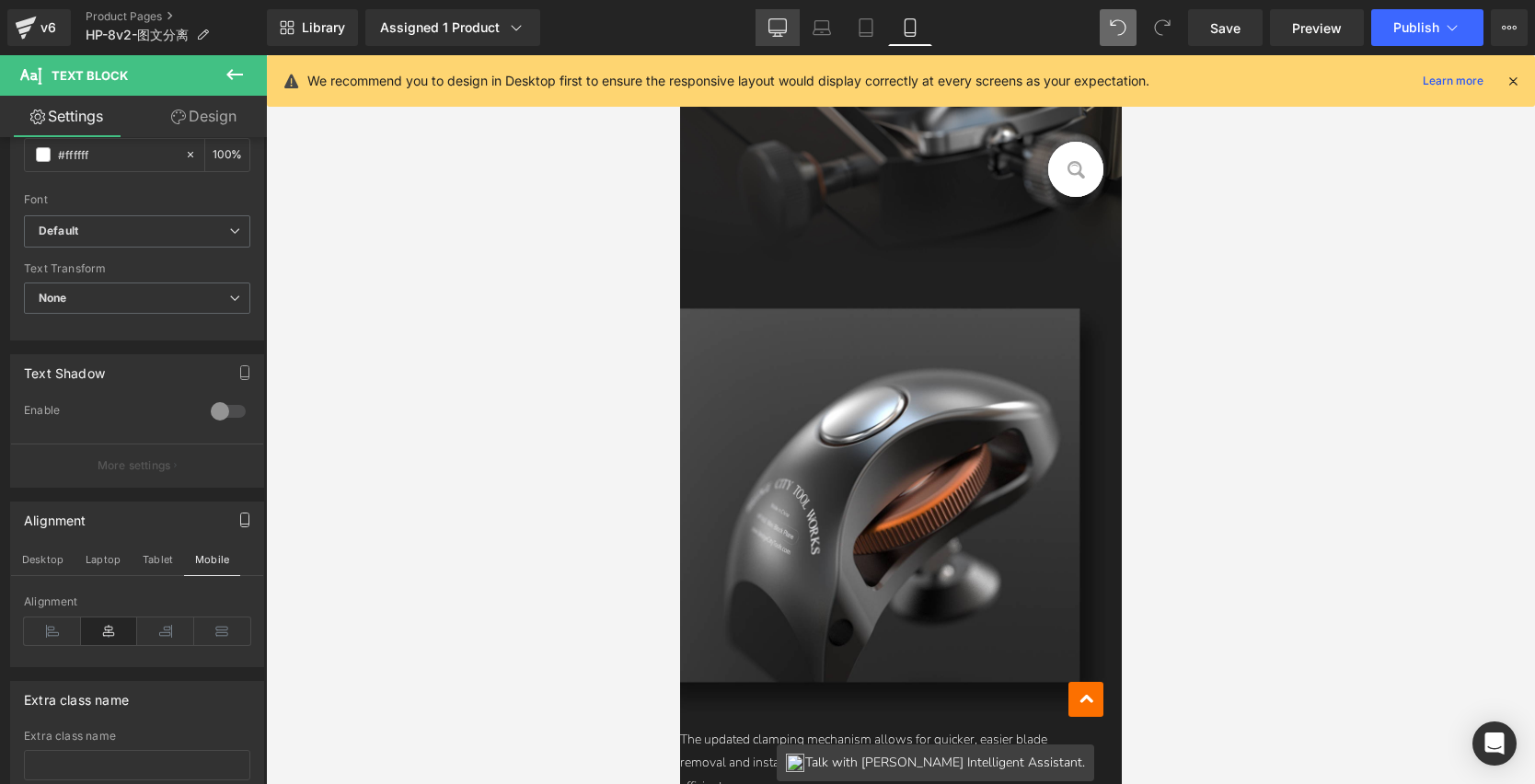
click at [783, 34] on icon at bounding box center [778, 27] width 18 height 18
type input "26"
type input "100"
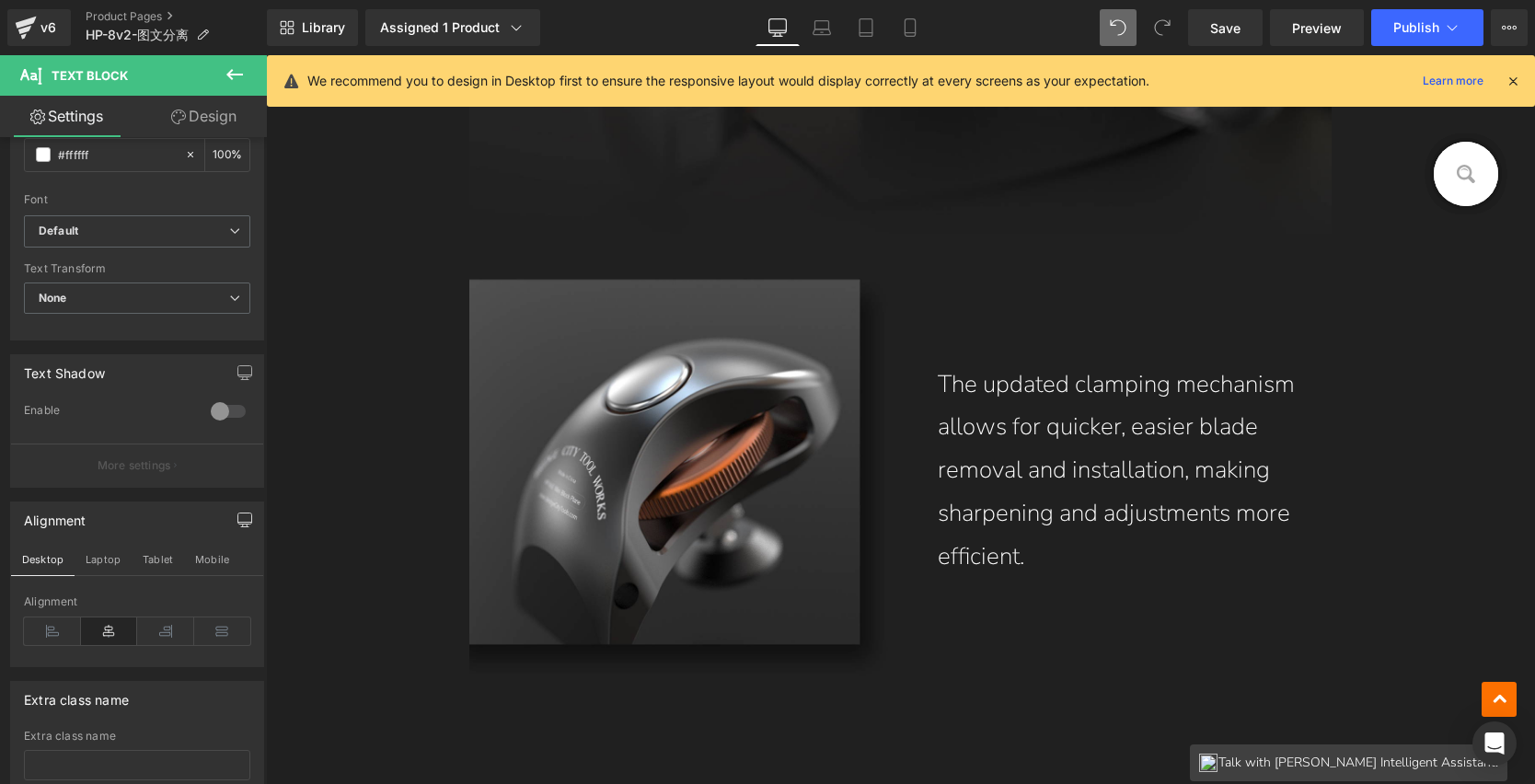
scroll to position [3345, 0]
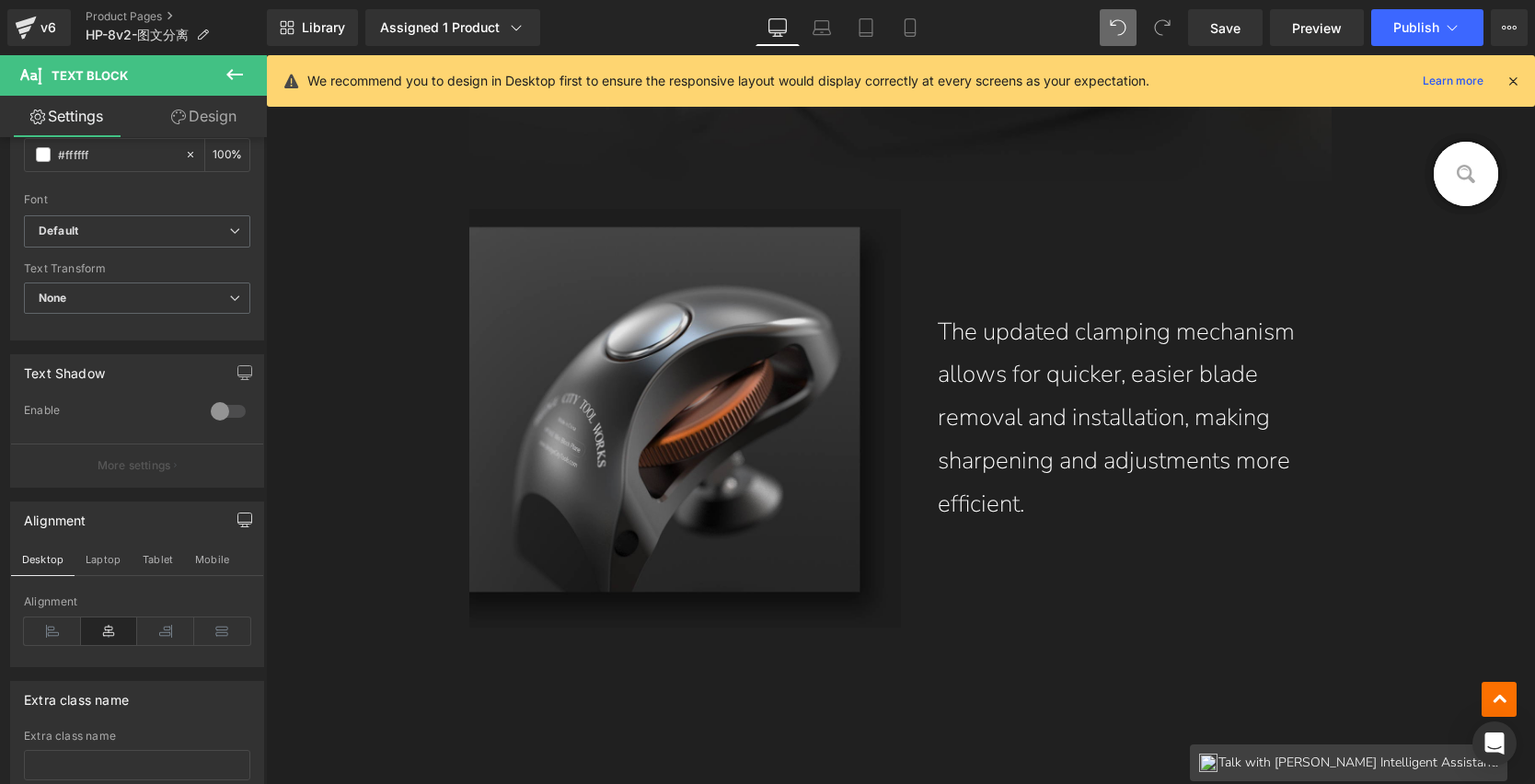
click at [507, 331] on img at bounding box center [685, 417] width 432 height 418
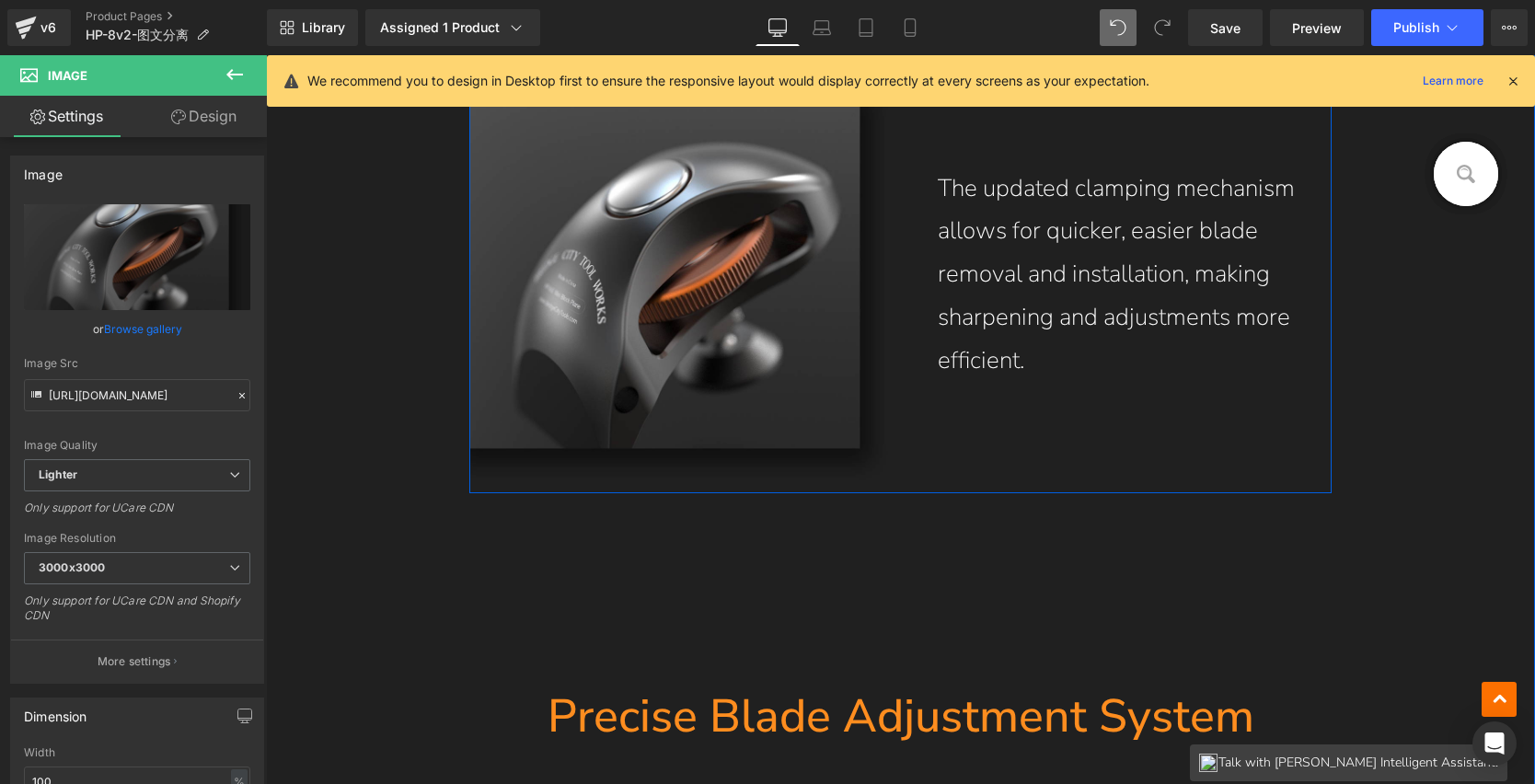
scroll to position [3588, 0]
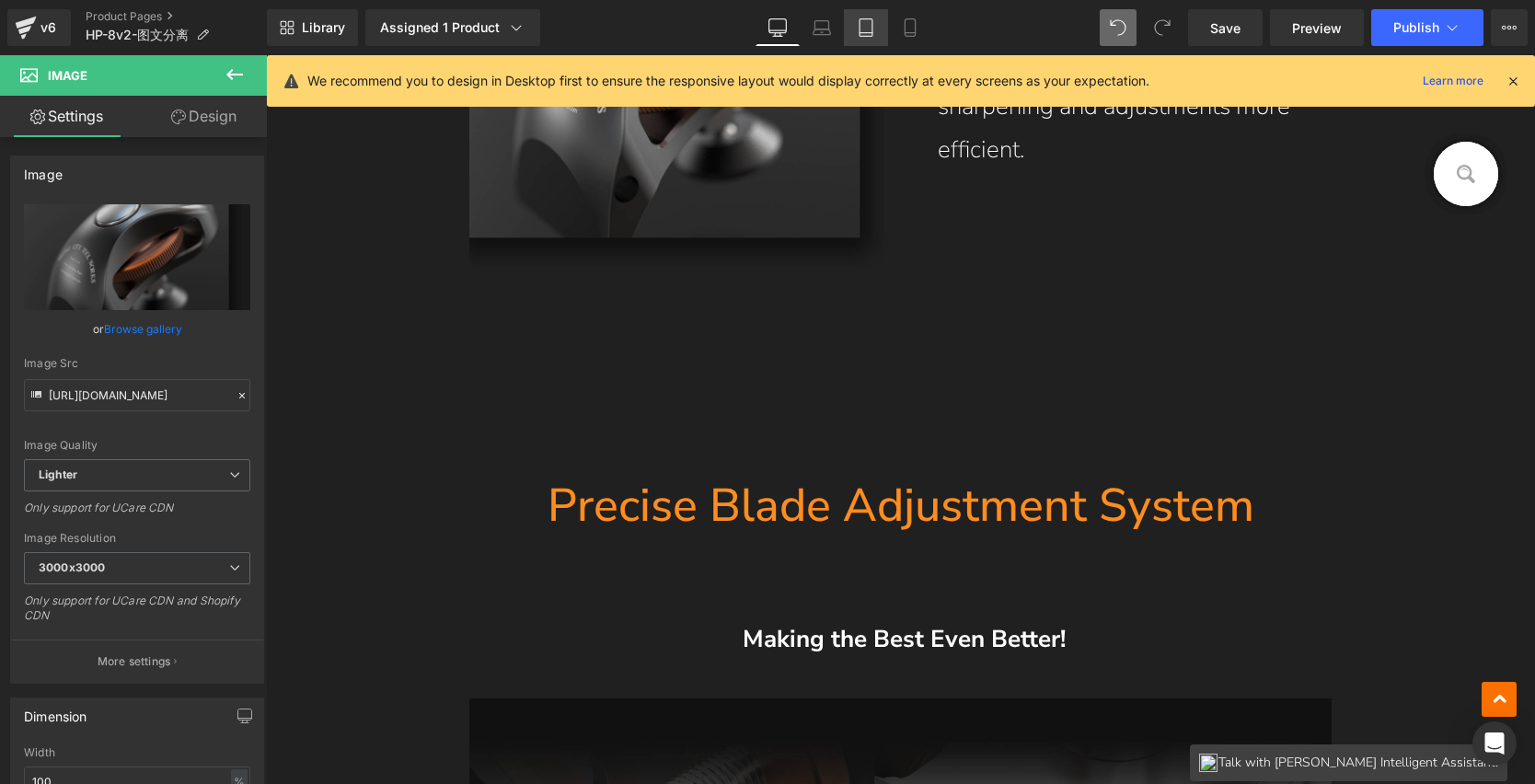
click at [870, 14] on link "Tablet" at bounding box center [866, 28] width 44 height 37
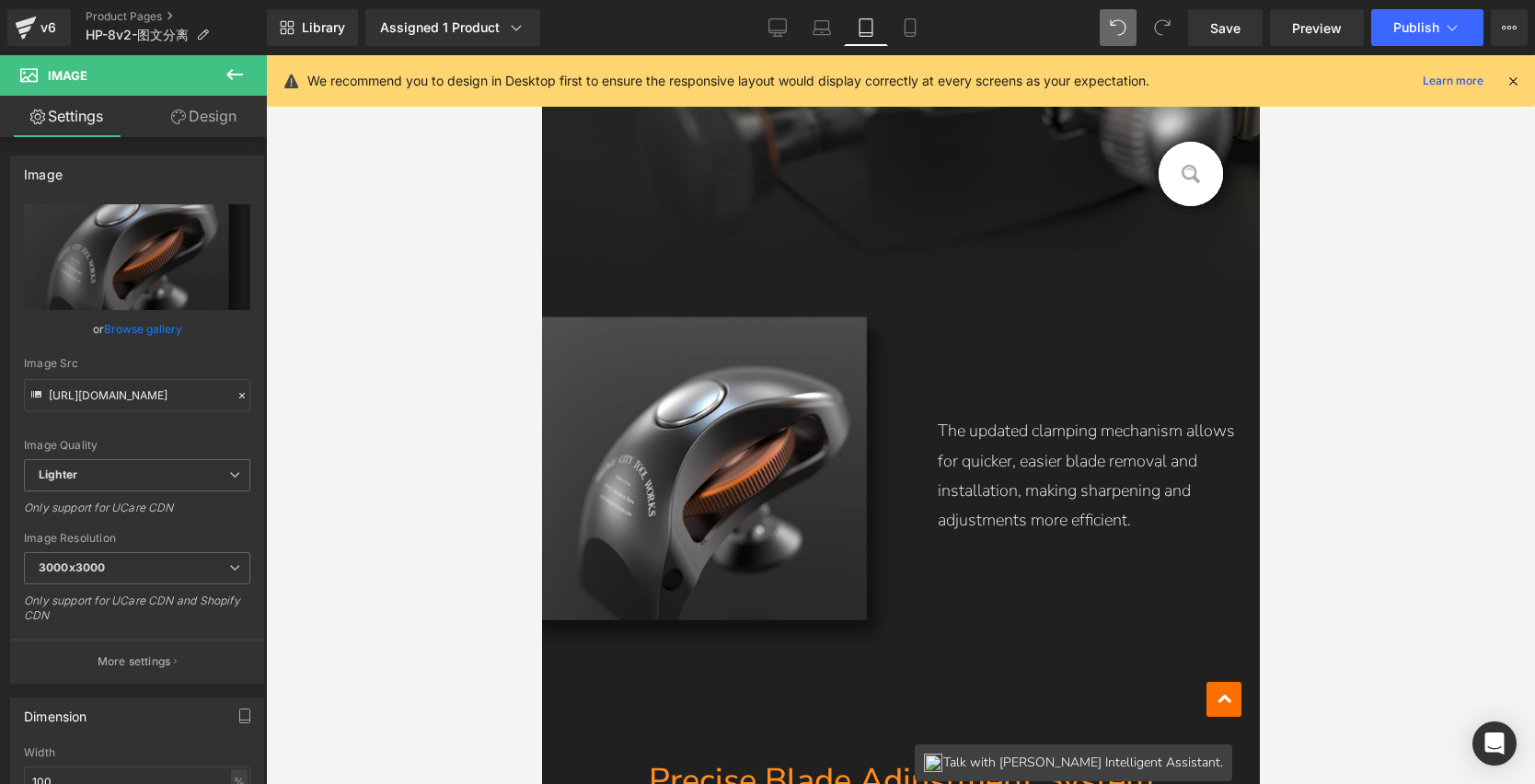
scroll to position [3008, 0]
click at [920, 32] on link "Mobile" at bounding box center [910, 28] width 44 height 37
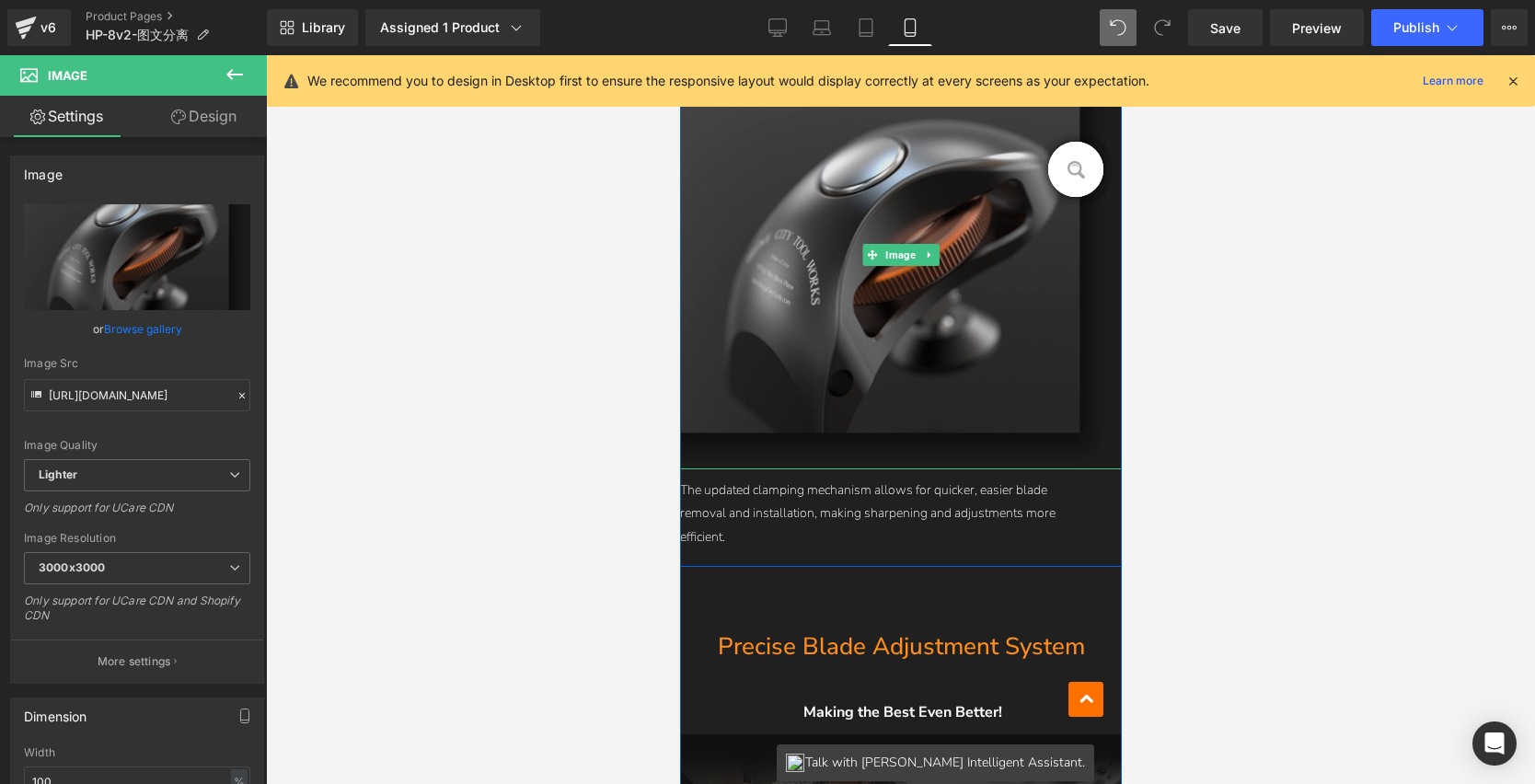
scroll to position [2567, 0]
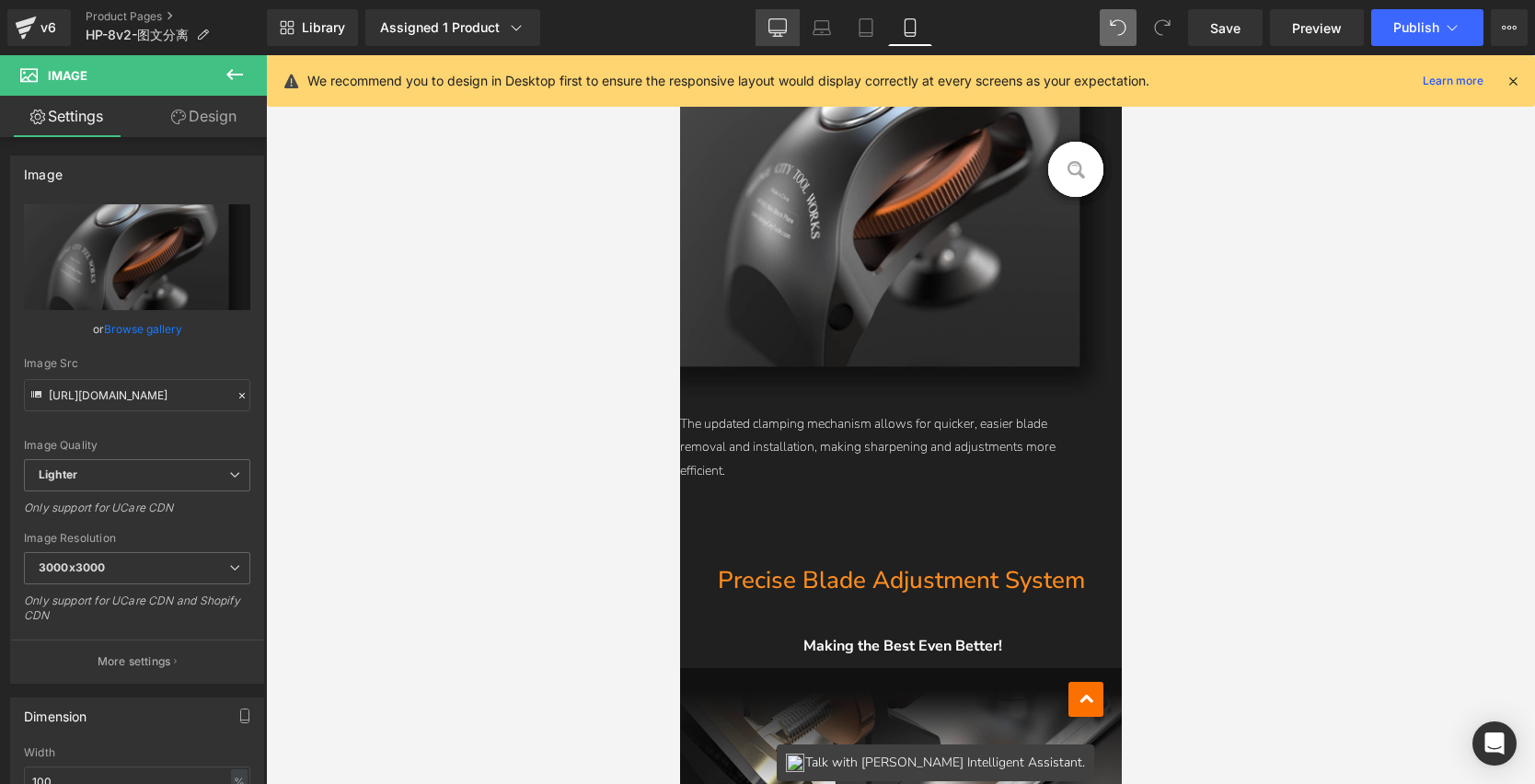
click at [776, 33] on icon at bounding box center [778, 27] width 18 height 18
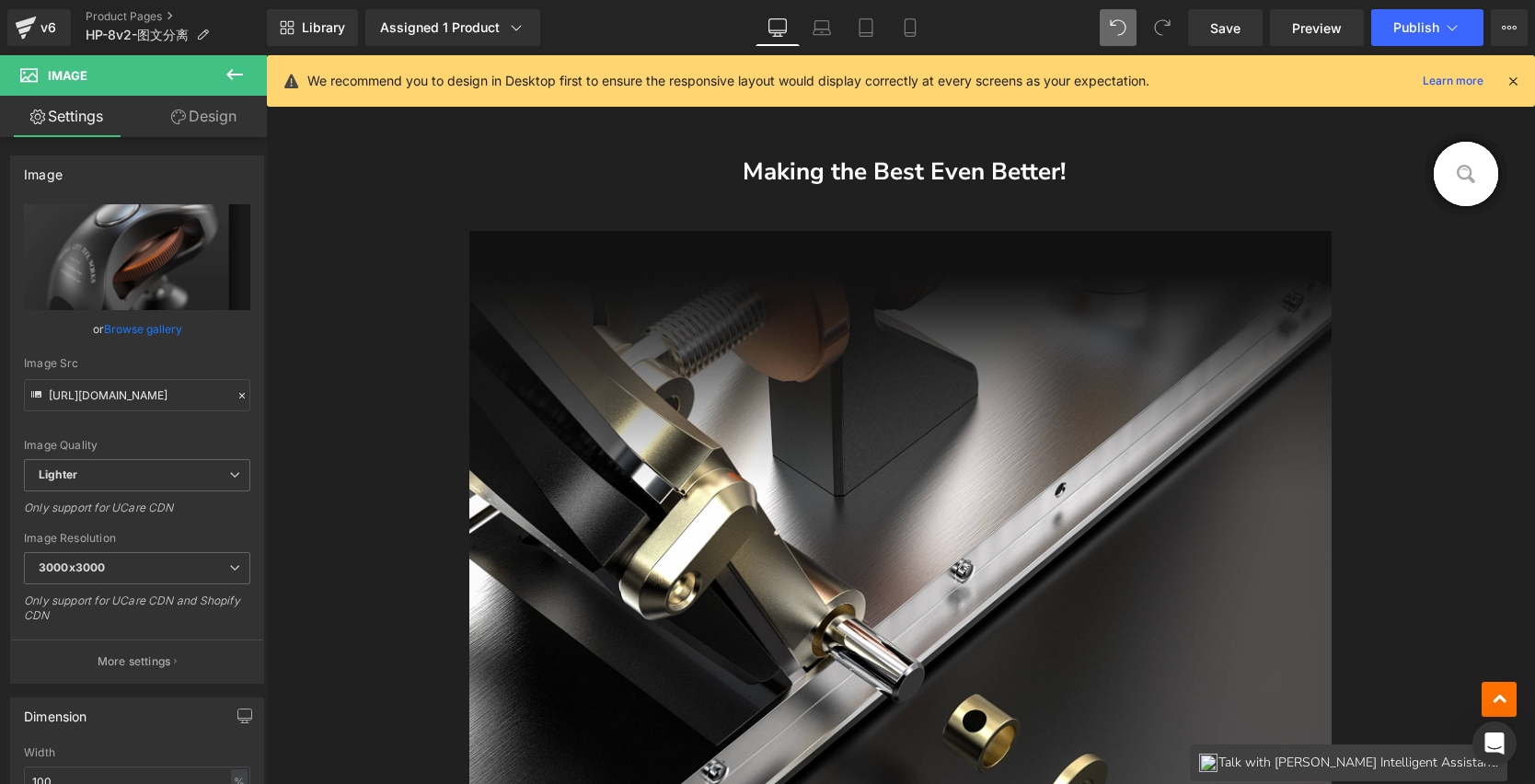
scroll to position [4099, 0]
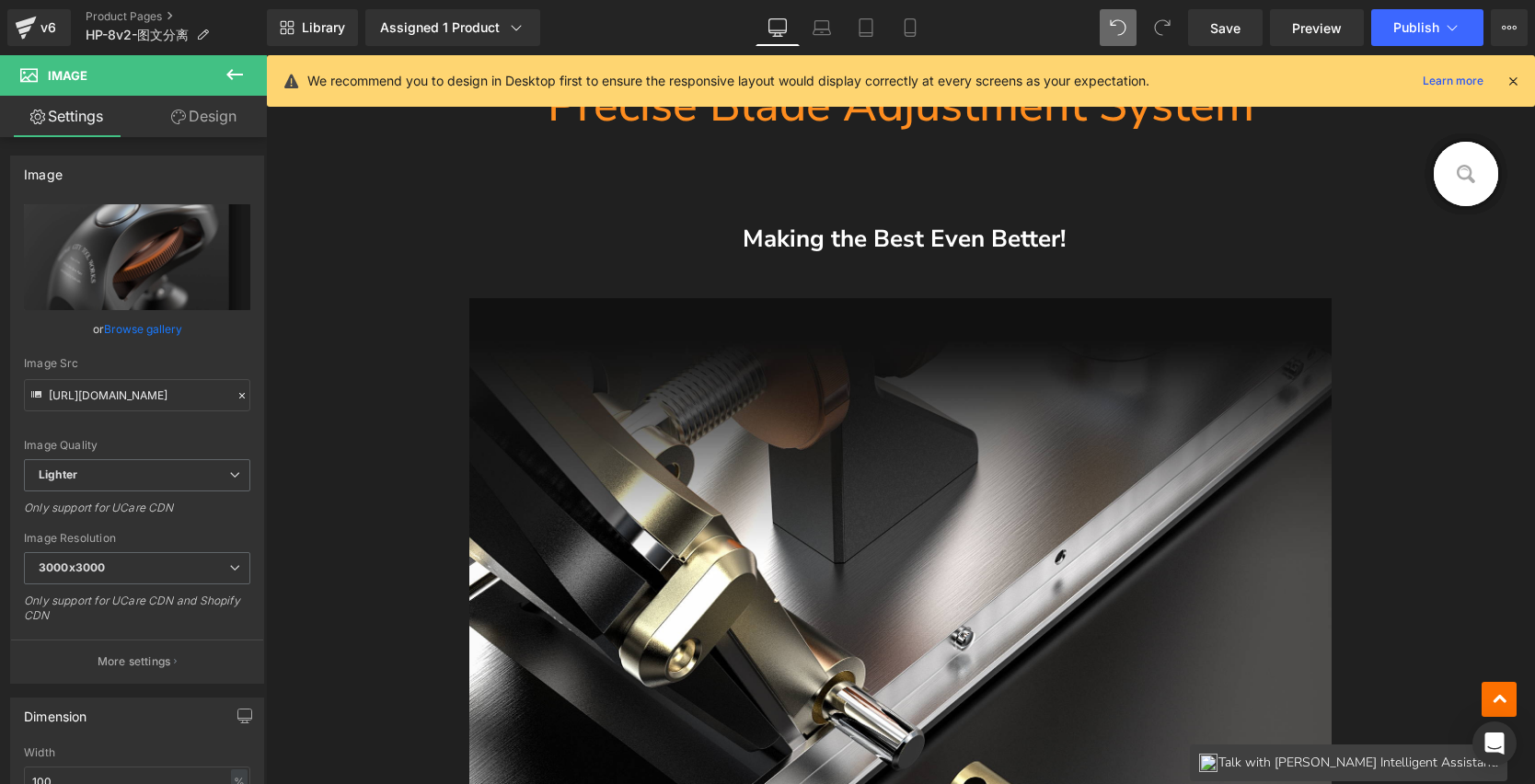
click at [787, 240] on span "Making the Best Even Better!" at bounding box center [905, 238] width 323 height 32
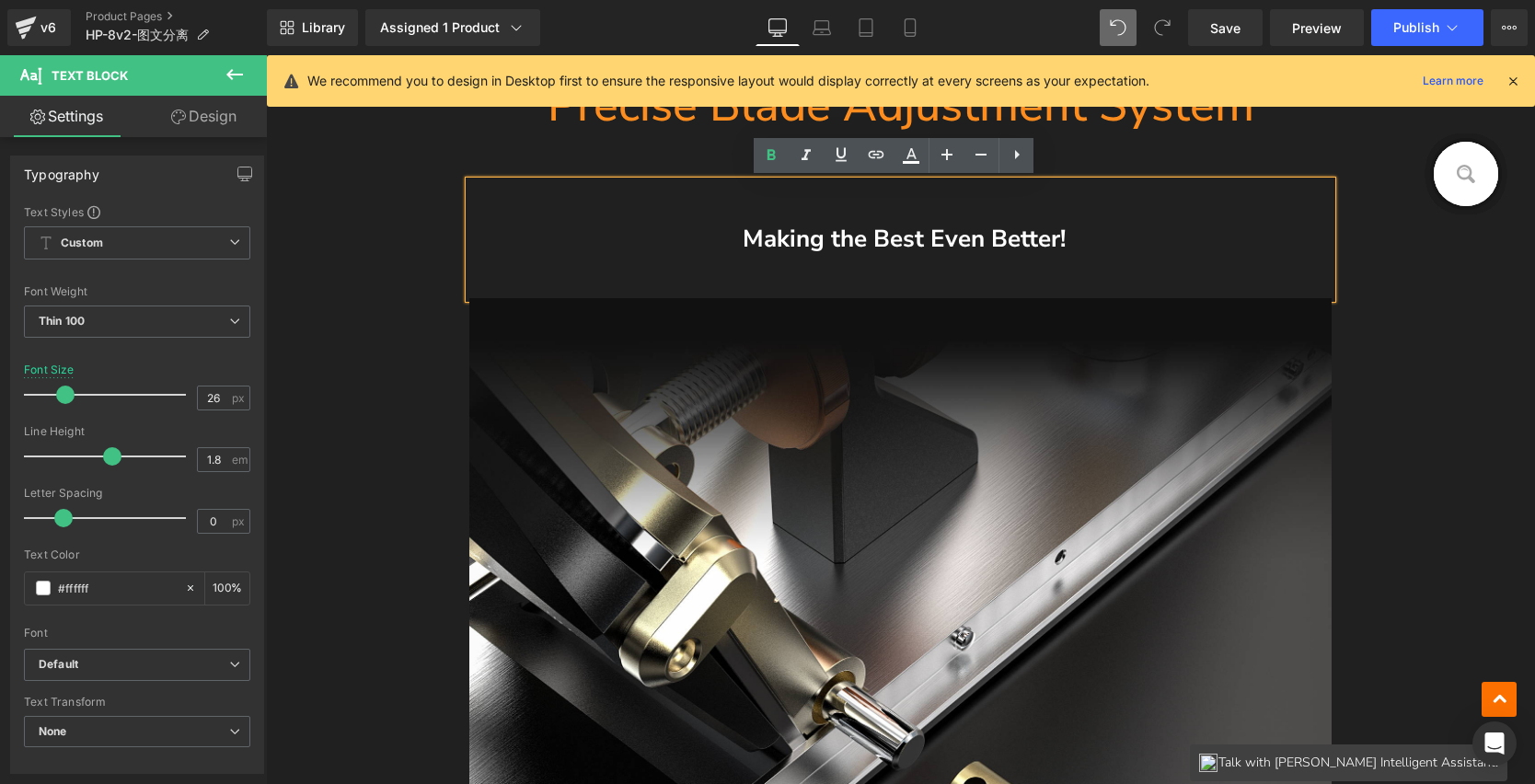
drag, startPoint x: 745, startPoint y: 239, endPoint x: 1075, endPoint y: 237, distance: 330.0
click at [1075, 237] on p "Making the Best Even Better!" at bounding box center [901, 240] width 790 height 43
click at [943, 165] on link at bounding box center [946, 155] width 35 height 35
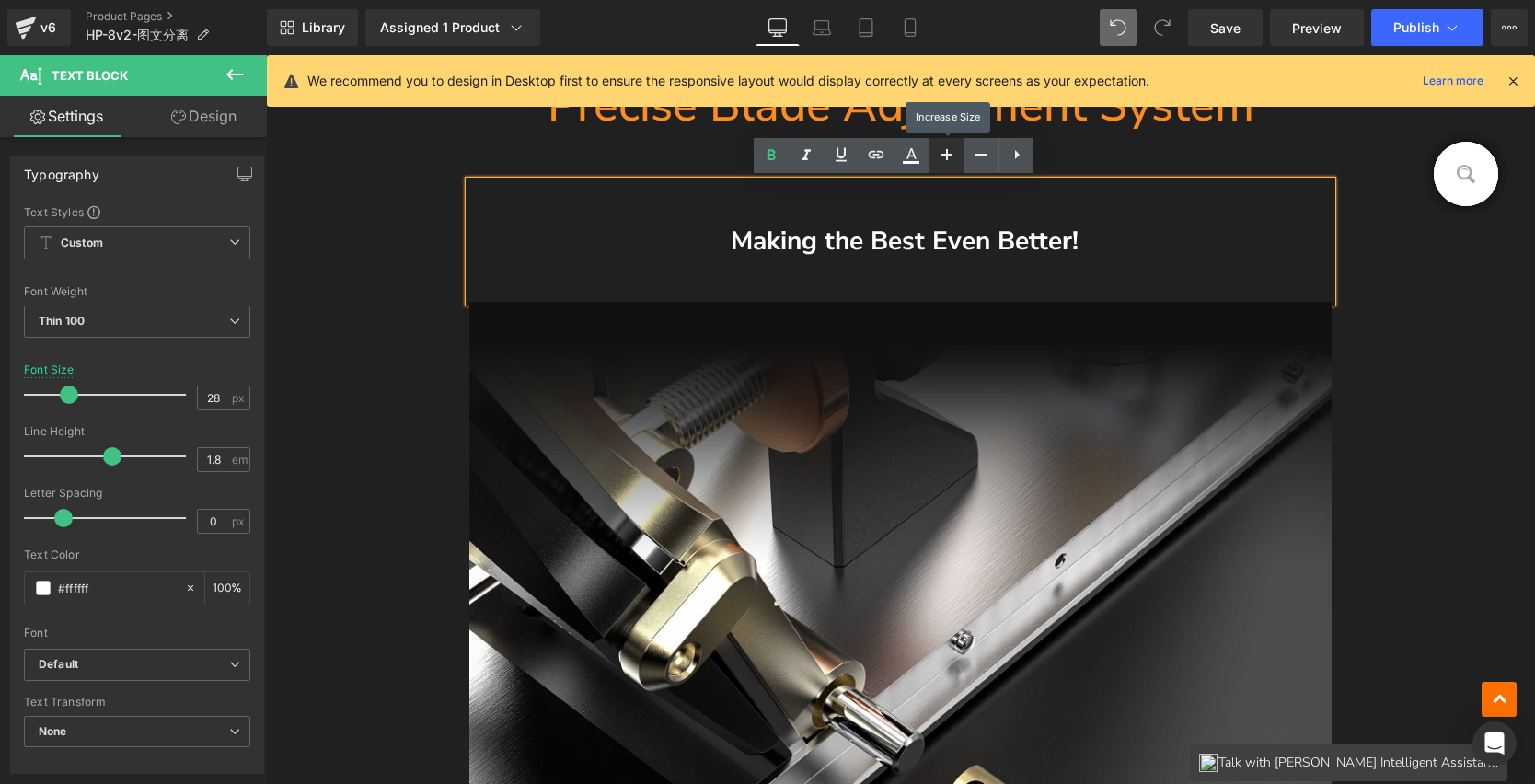
click at [943, 165] on link at bounding box center [946, 155] width 35 height 35
type input "30"
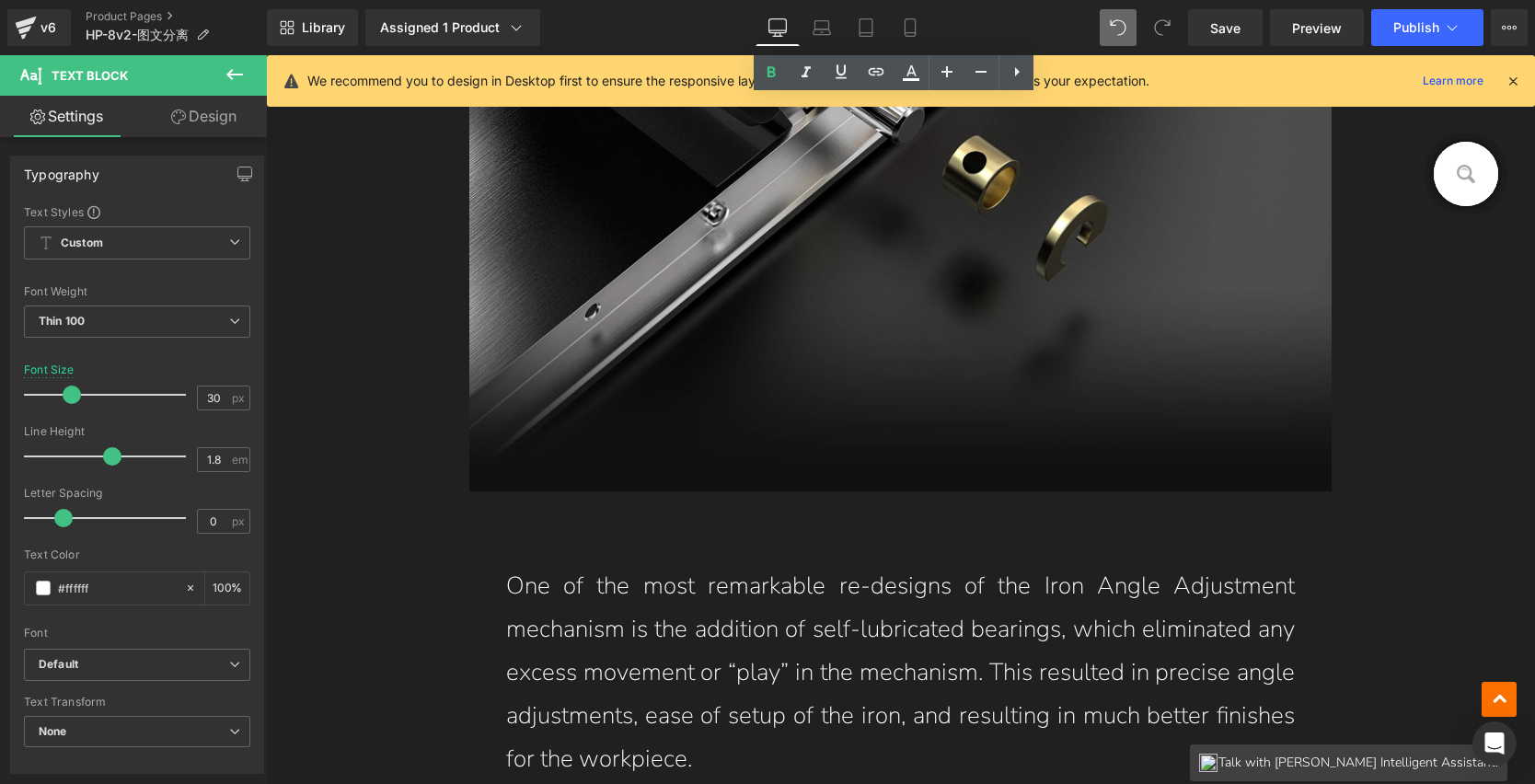
scroll to position [4813, 0]
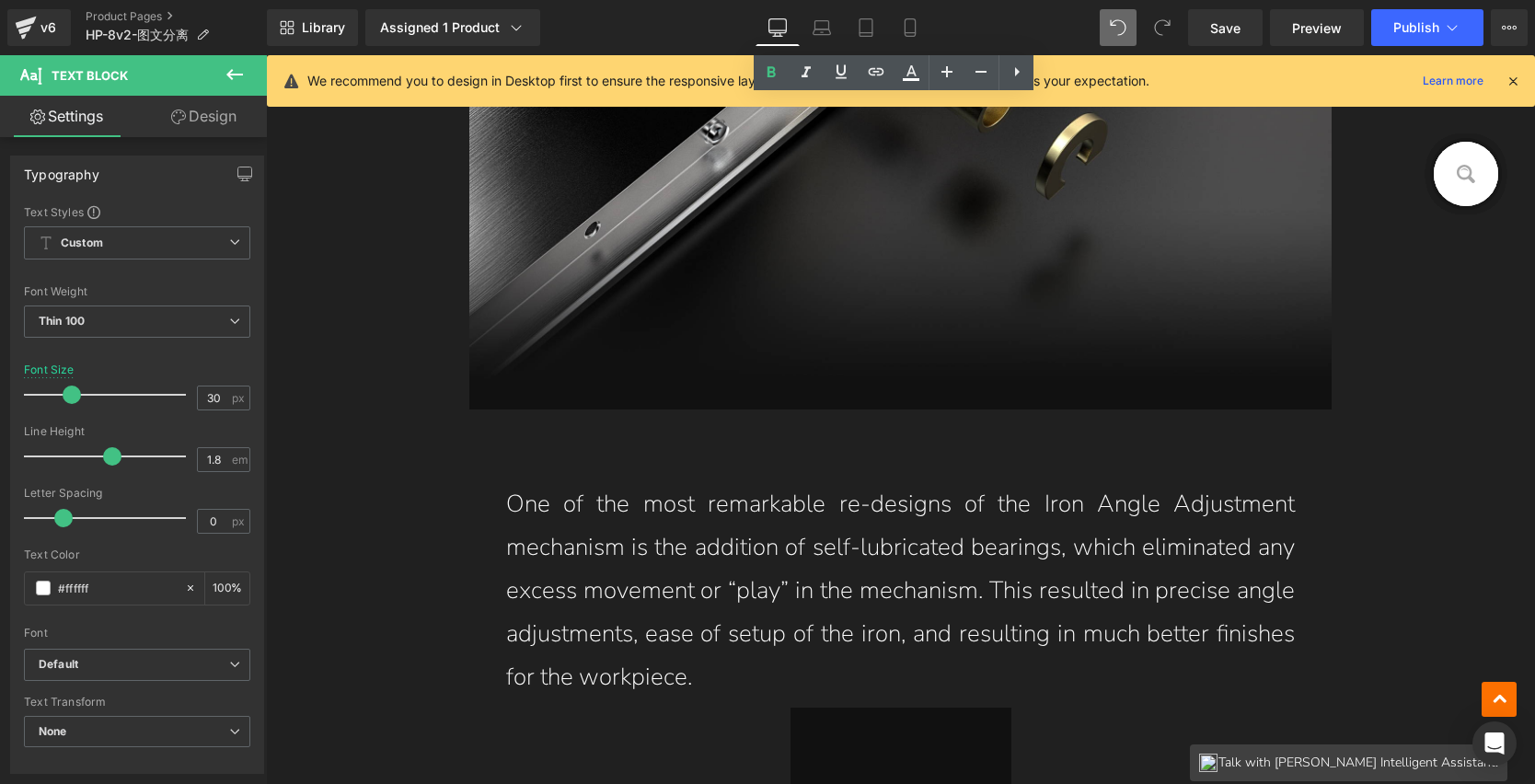
click at [861, 557] on p "One of the most remarkable re-designs of the Iron Angle Adjustment mechanism is…" at bounding box center [901, 591] width 790 height 215
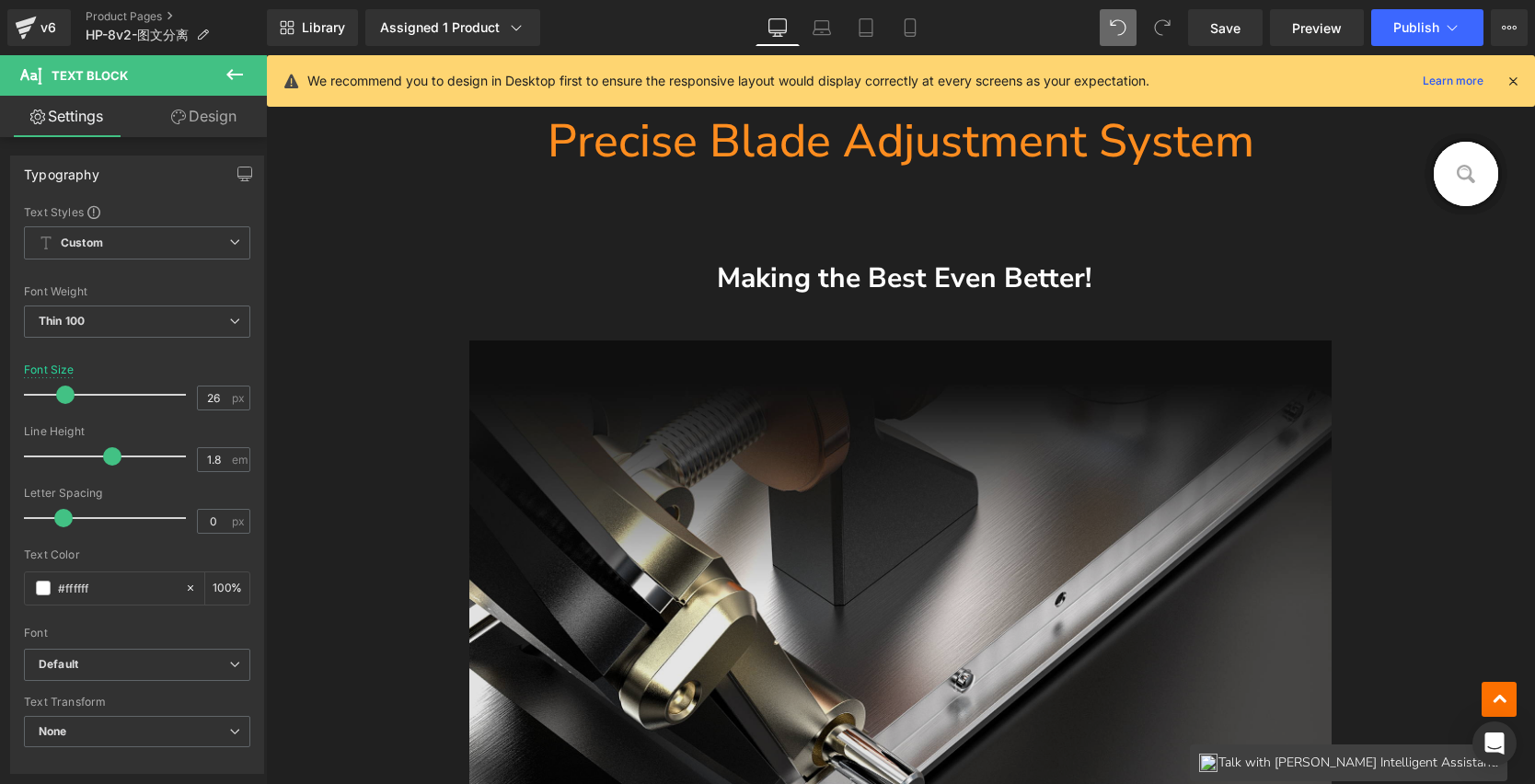
scroll to position [3968, 0]
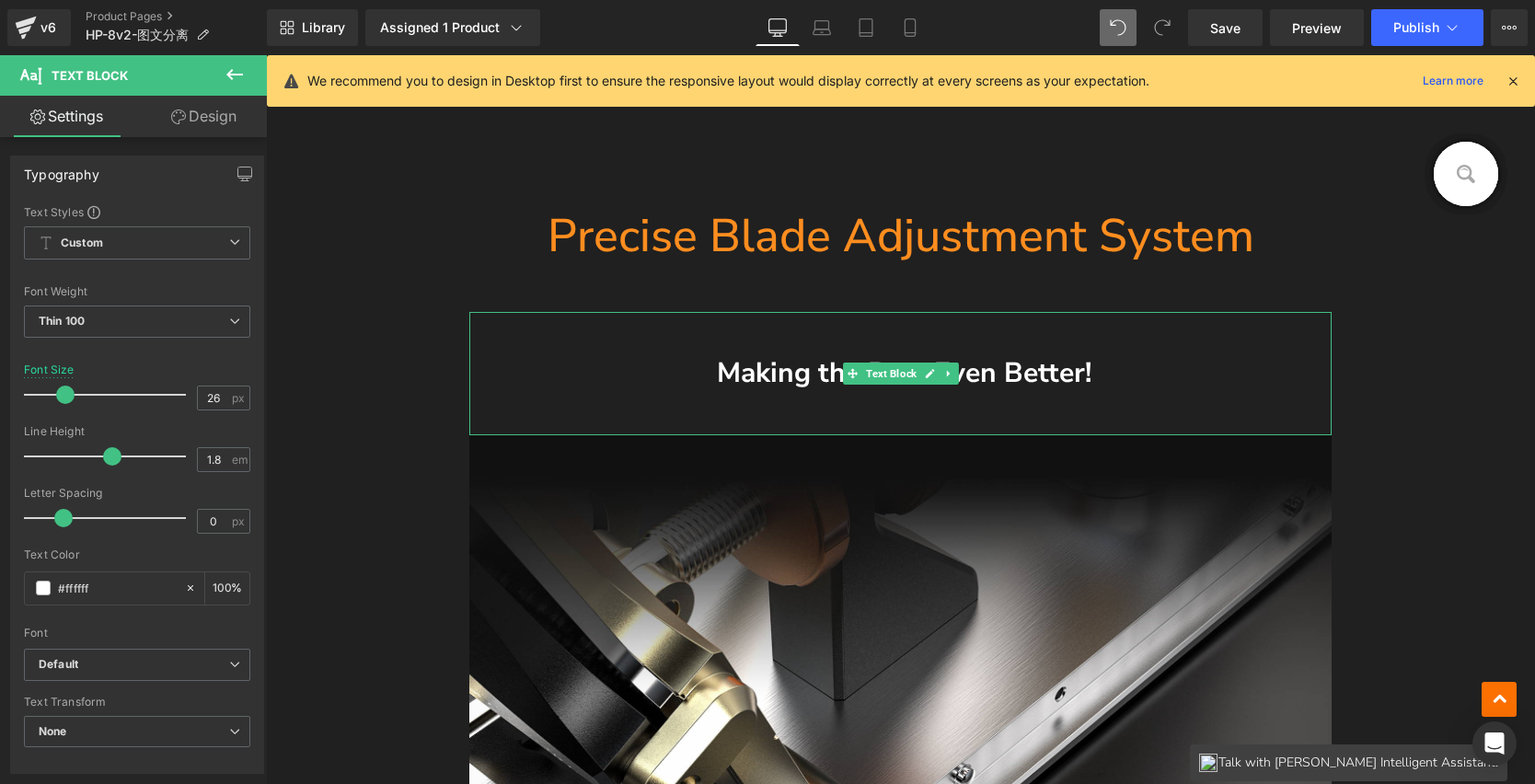
click at [895, 371] on span "Text Block" at bounding box center [891, 373] width 58 height 22
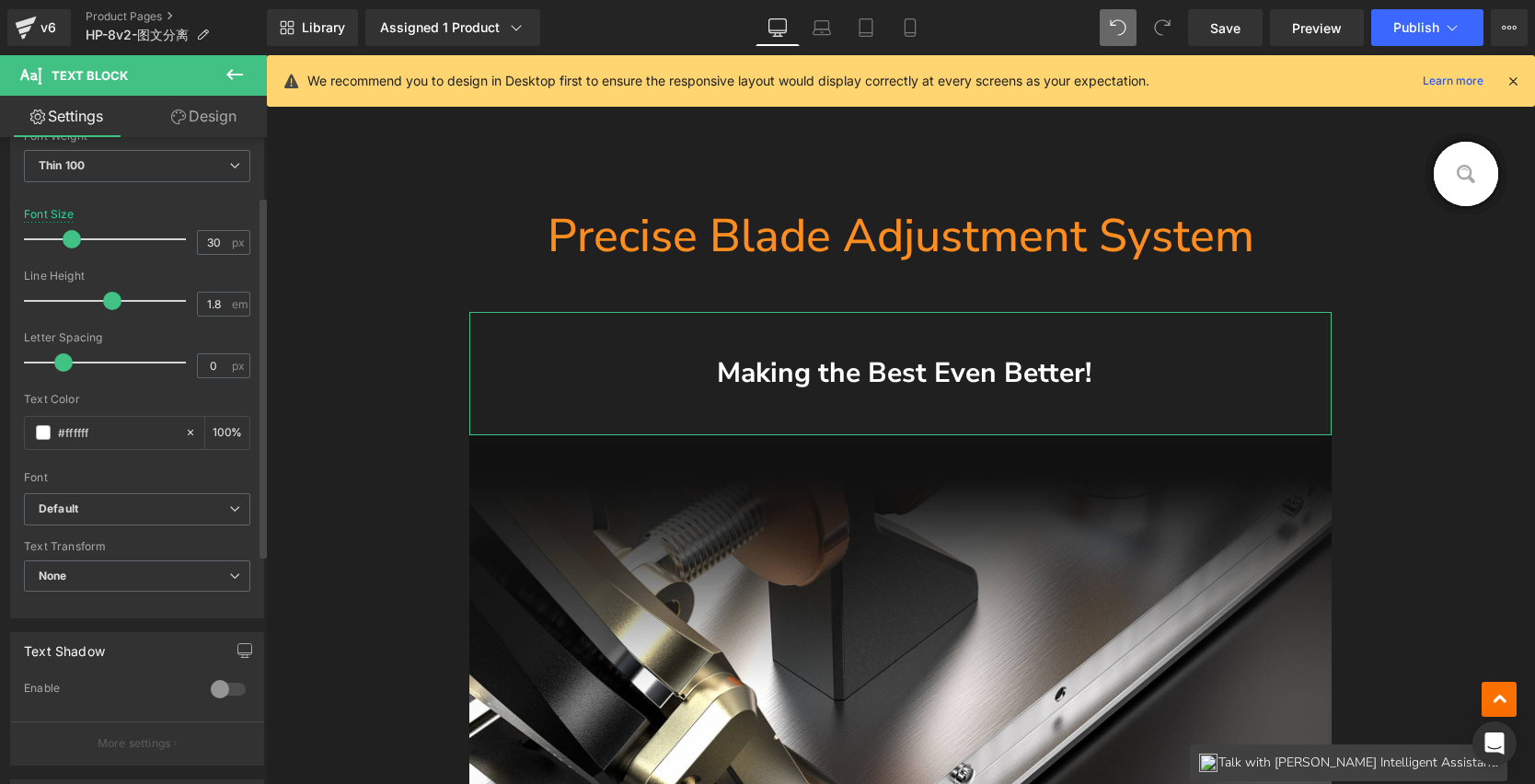
scroll to position [105, 0]
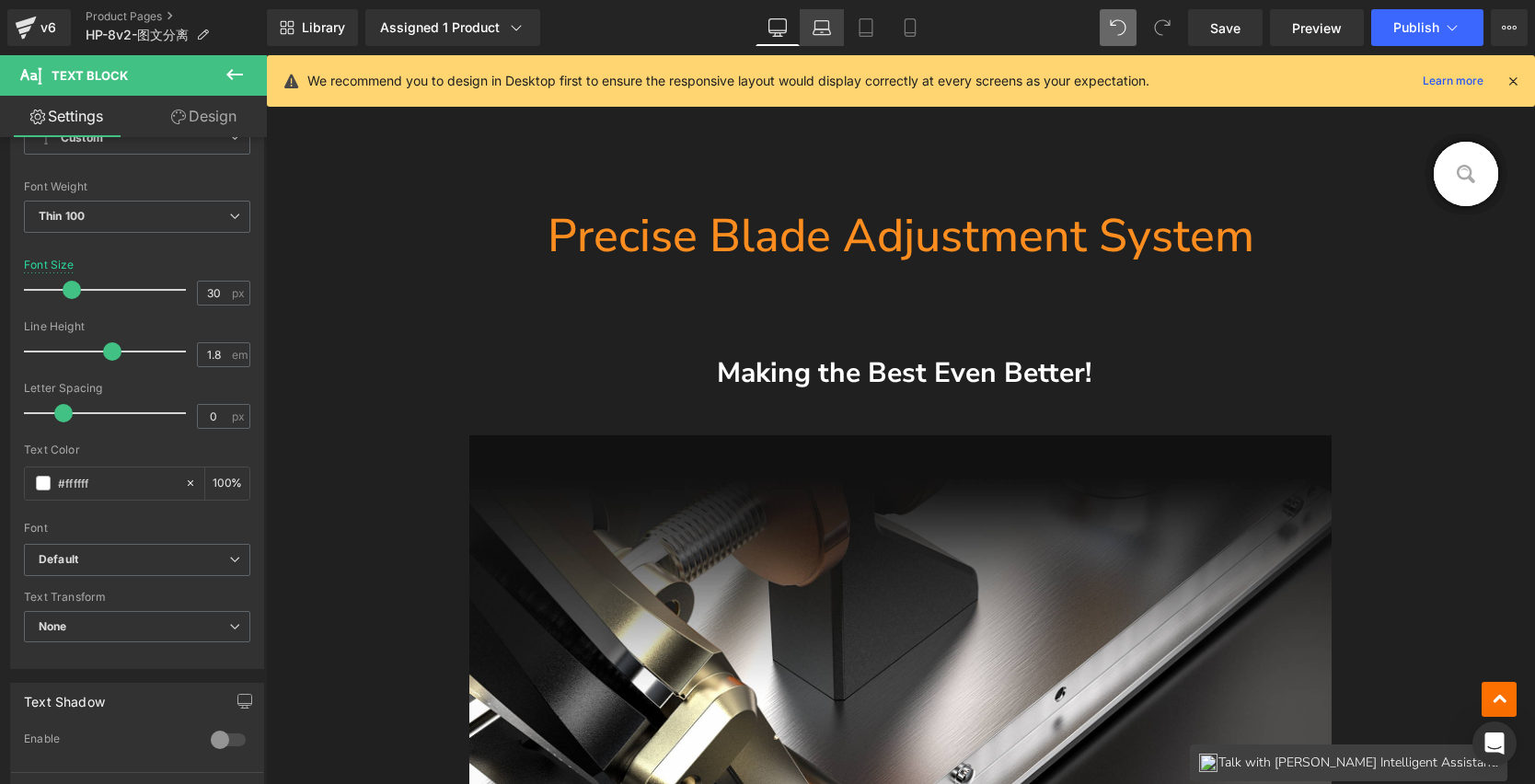
click at [825, 23] on icon at bounding box center [822, 27] width 18 height 18
type input "20"
type input "100"
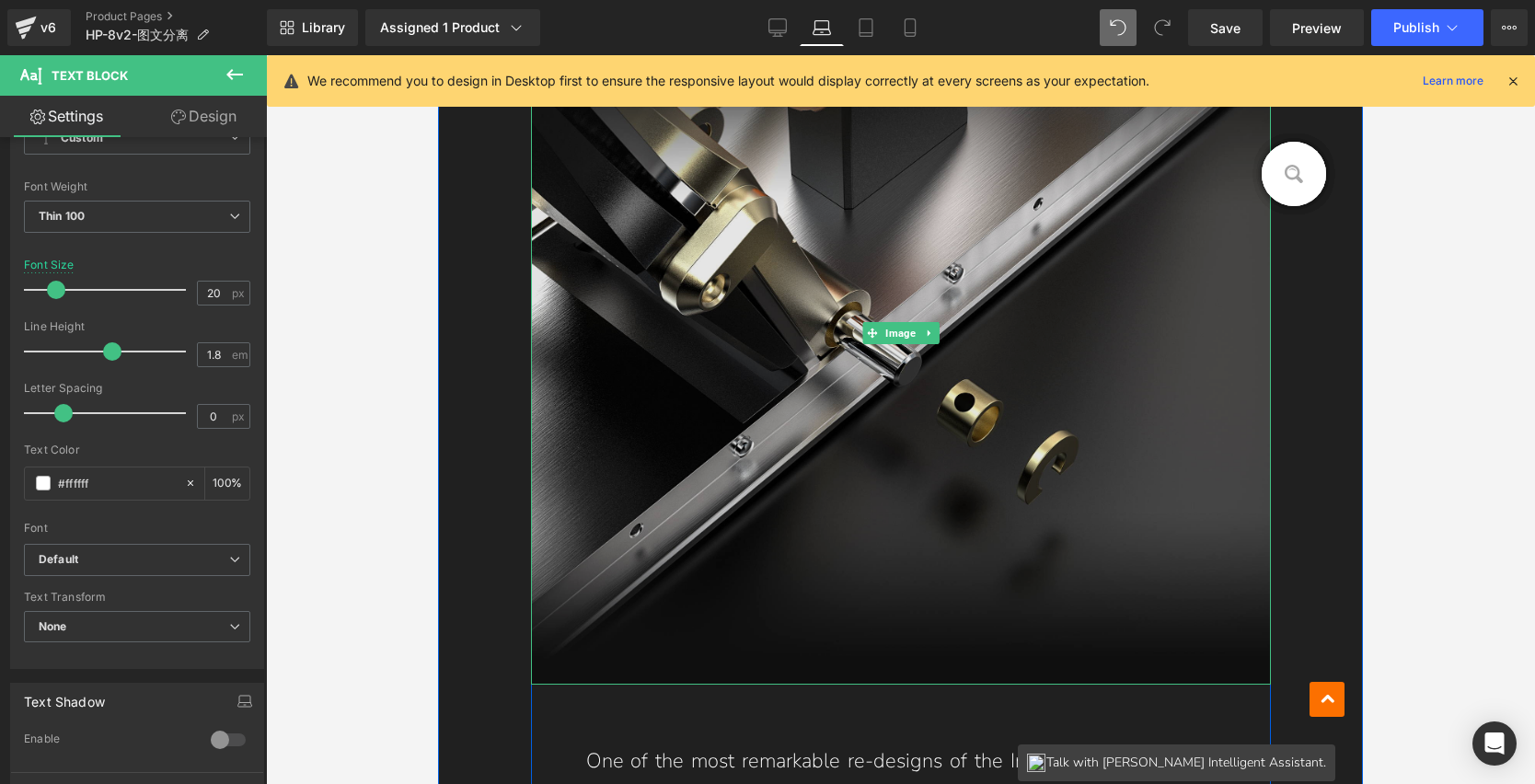
scroll to position [3791, 0]
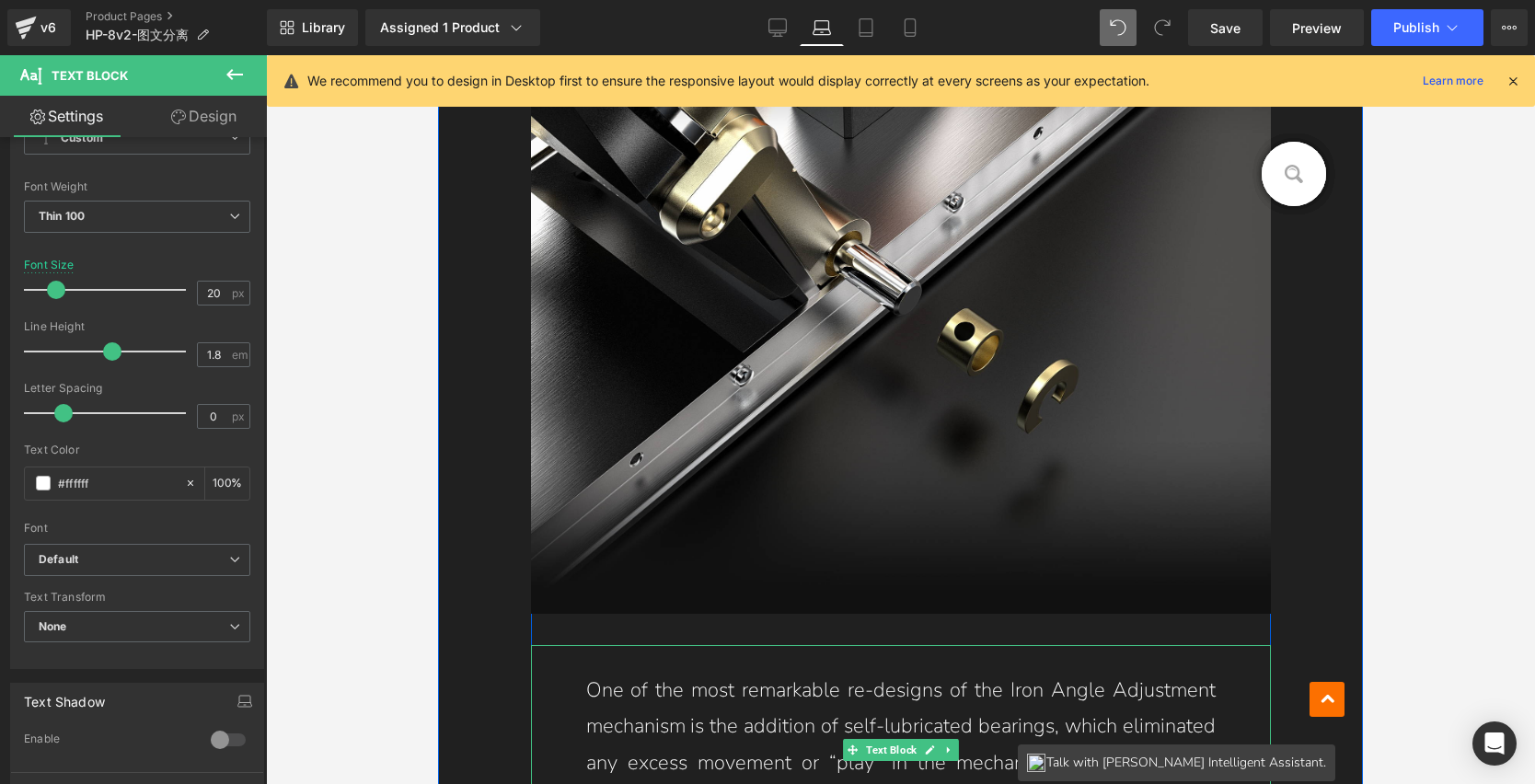
click at [844, 700] on p "One of the most remarkable re-designs of the Iron Angle Adjustment mechanism is…" at bounding box center [901, 763] width 629 height 182
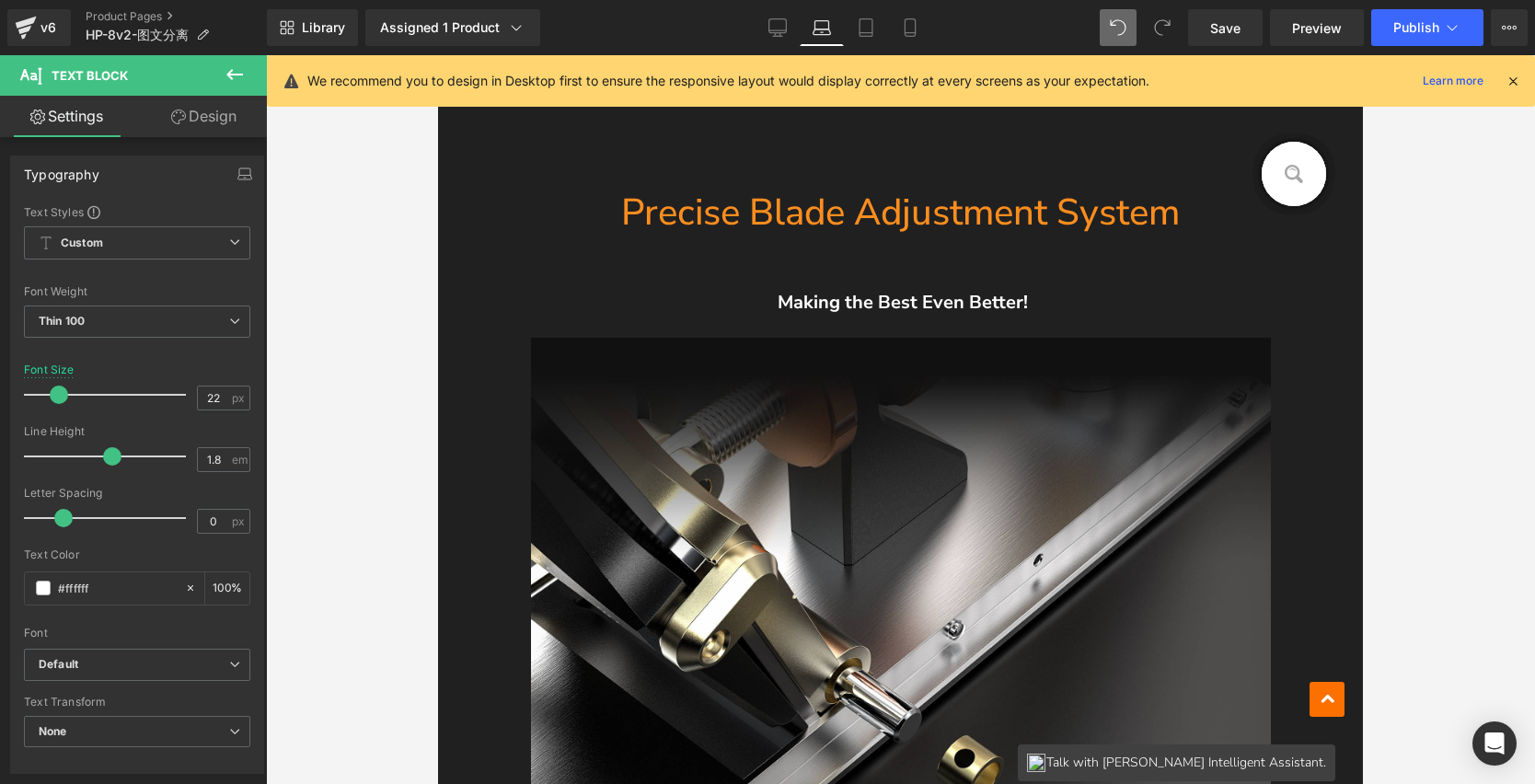
scroll to position [3306, 0]
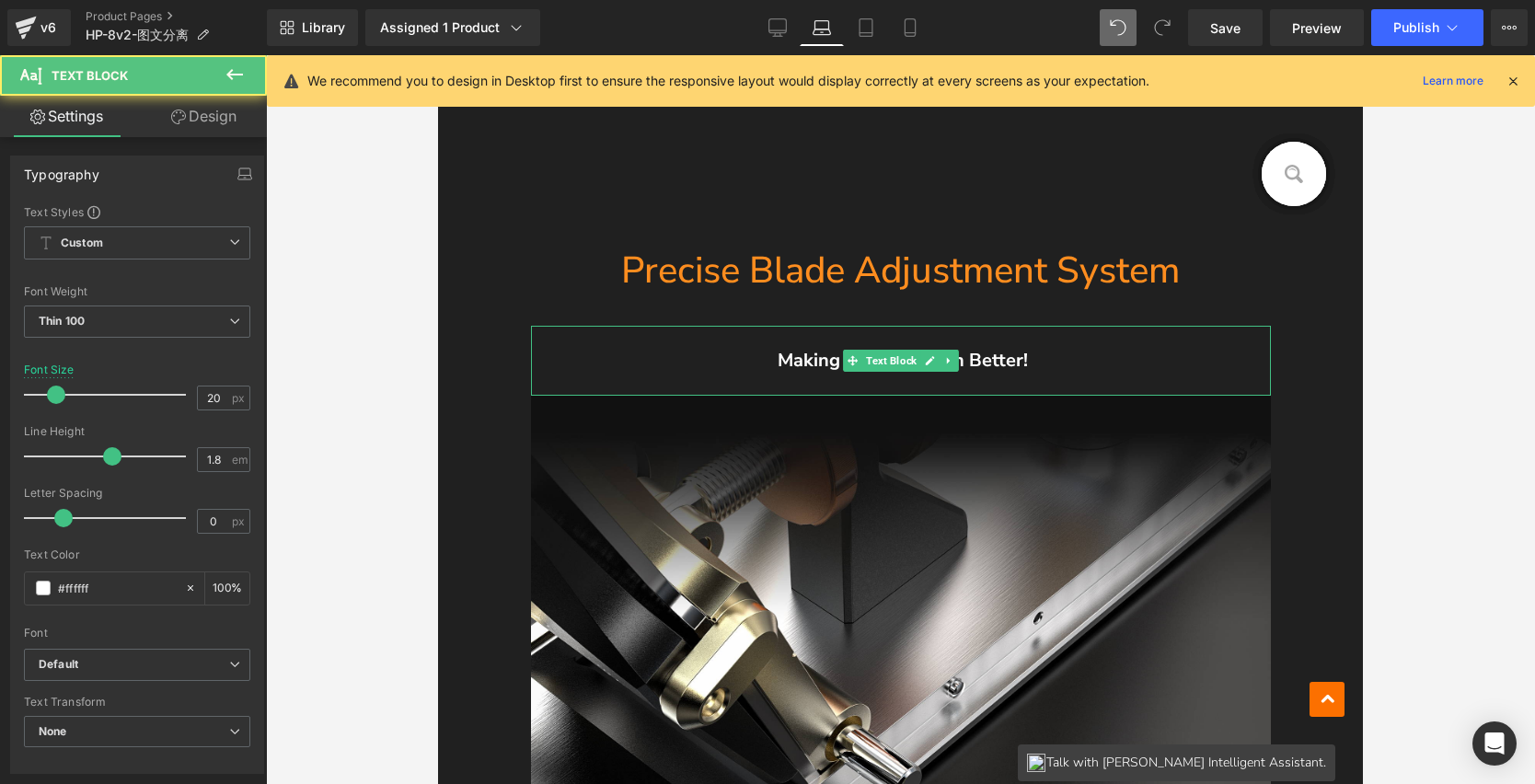
drag, startPoint x: 775, startPoint y: 356, endPoint x: 1139, endPoint y: 358, distance: 364.0
click at [1139, 358] on p "Making the Best Even Better!" at bounding box center [901, 361] width 666 height 33
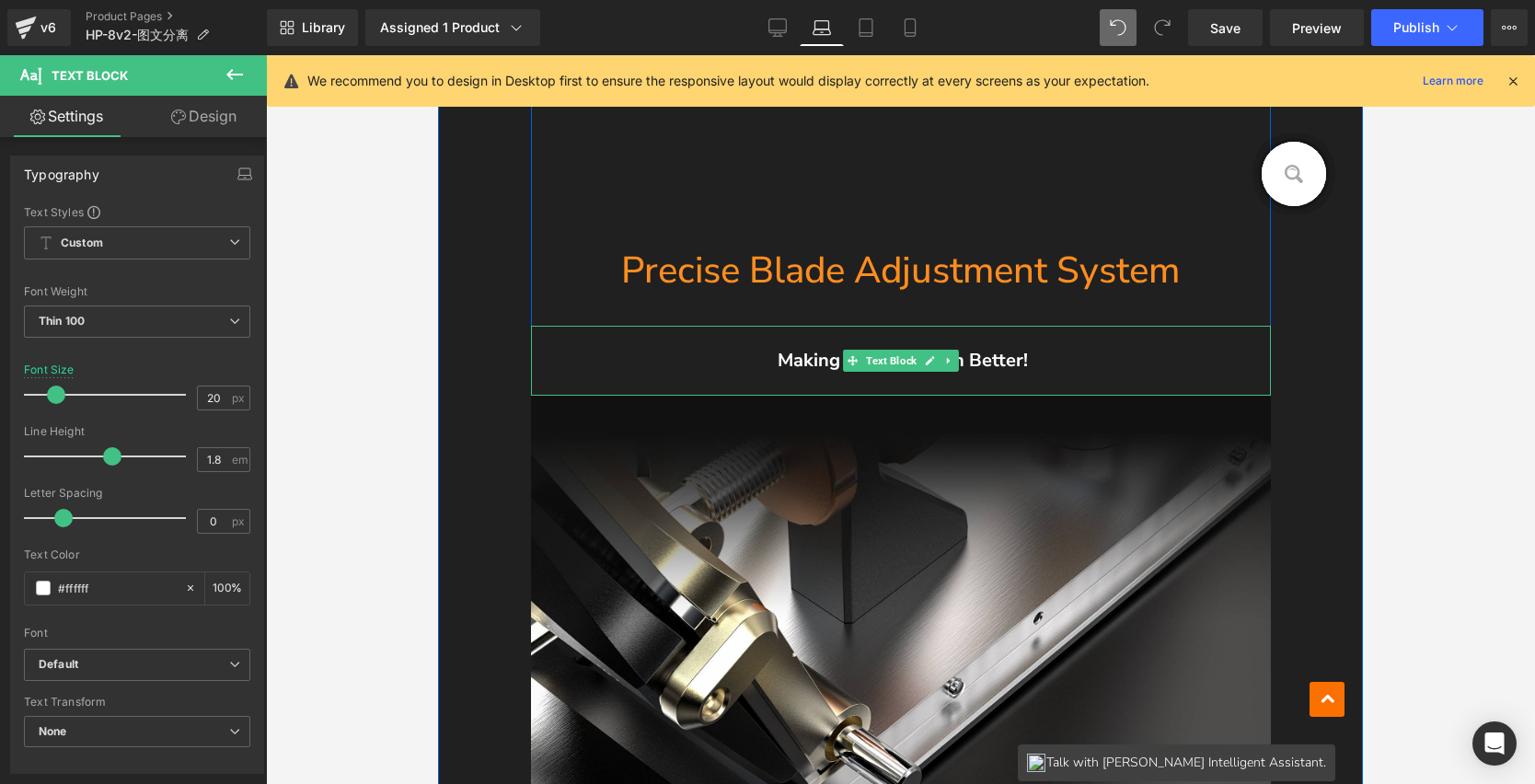
click at [1113, 370] on p "Making the Best Even Better!" at bounding box center [901, 361] width 666 height 33
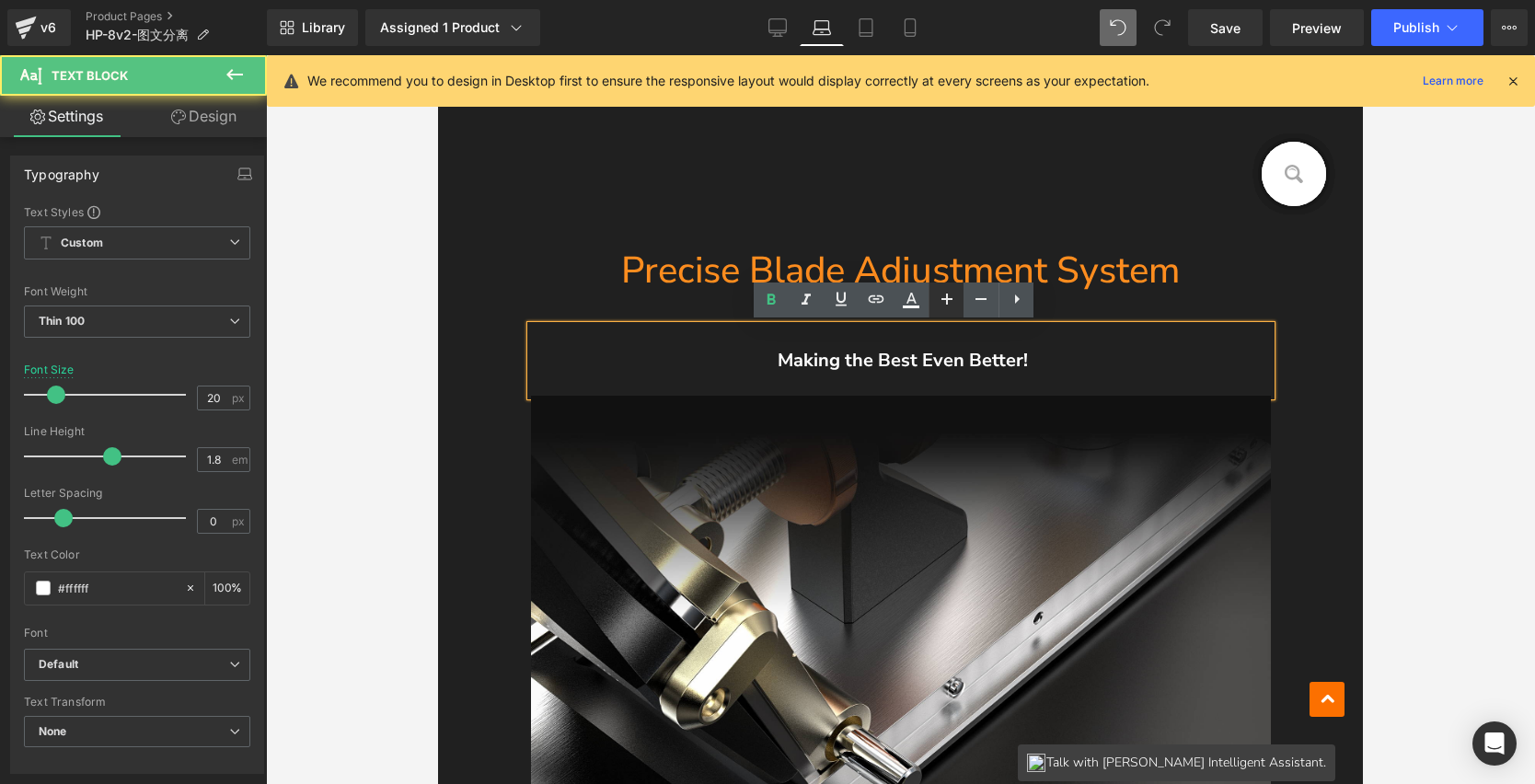
click at [949, 311] on link at bounding box center [946, 300] width 35 height 35
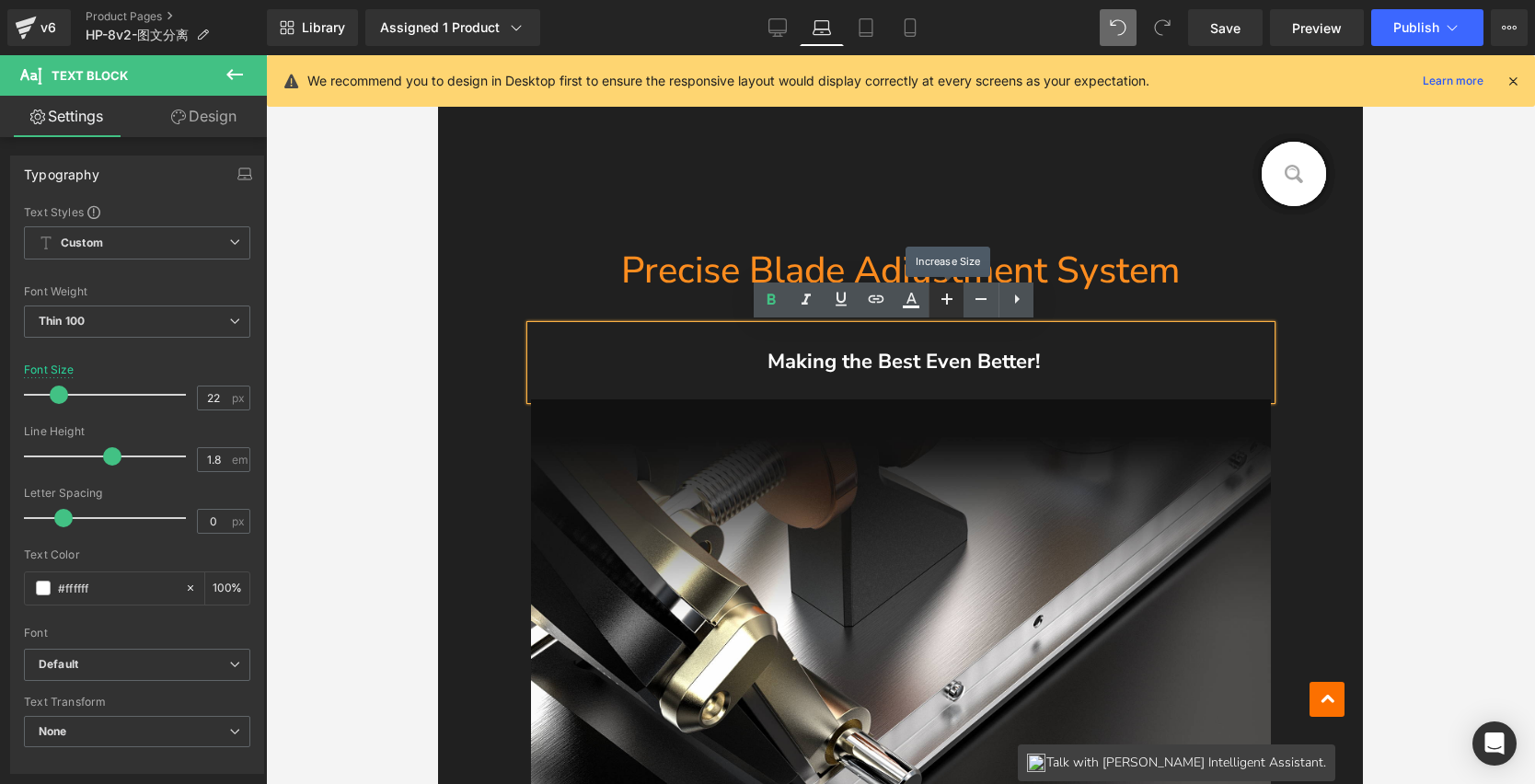
click at [949, 306] on icon at bounding box center [947, 298] width 22 height 22
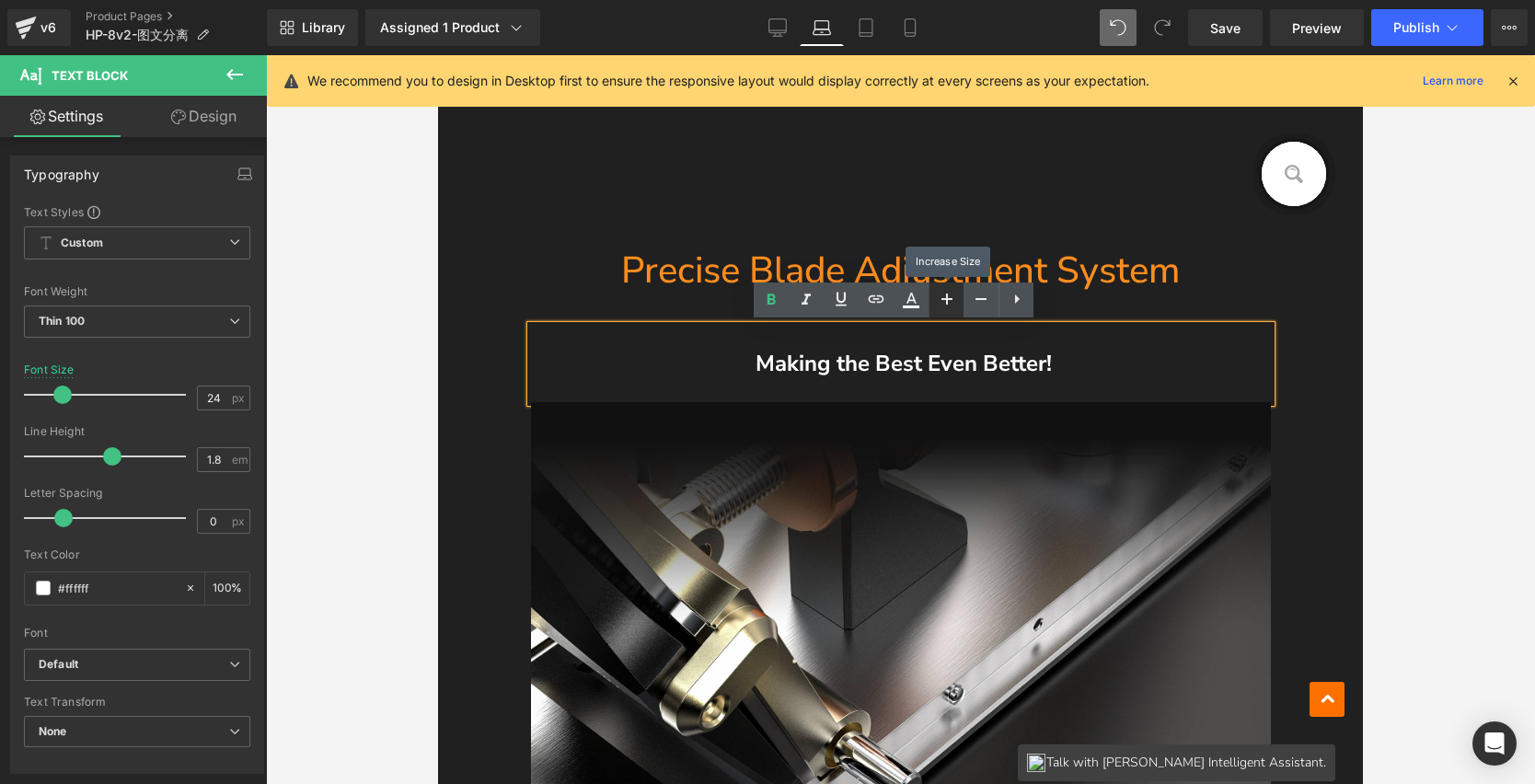
click at [949, 305] on icon at bounding box center [947, 298] width 22 height 22
type input "26"
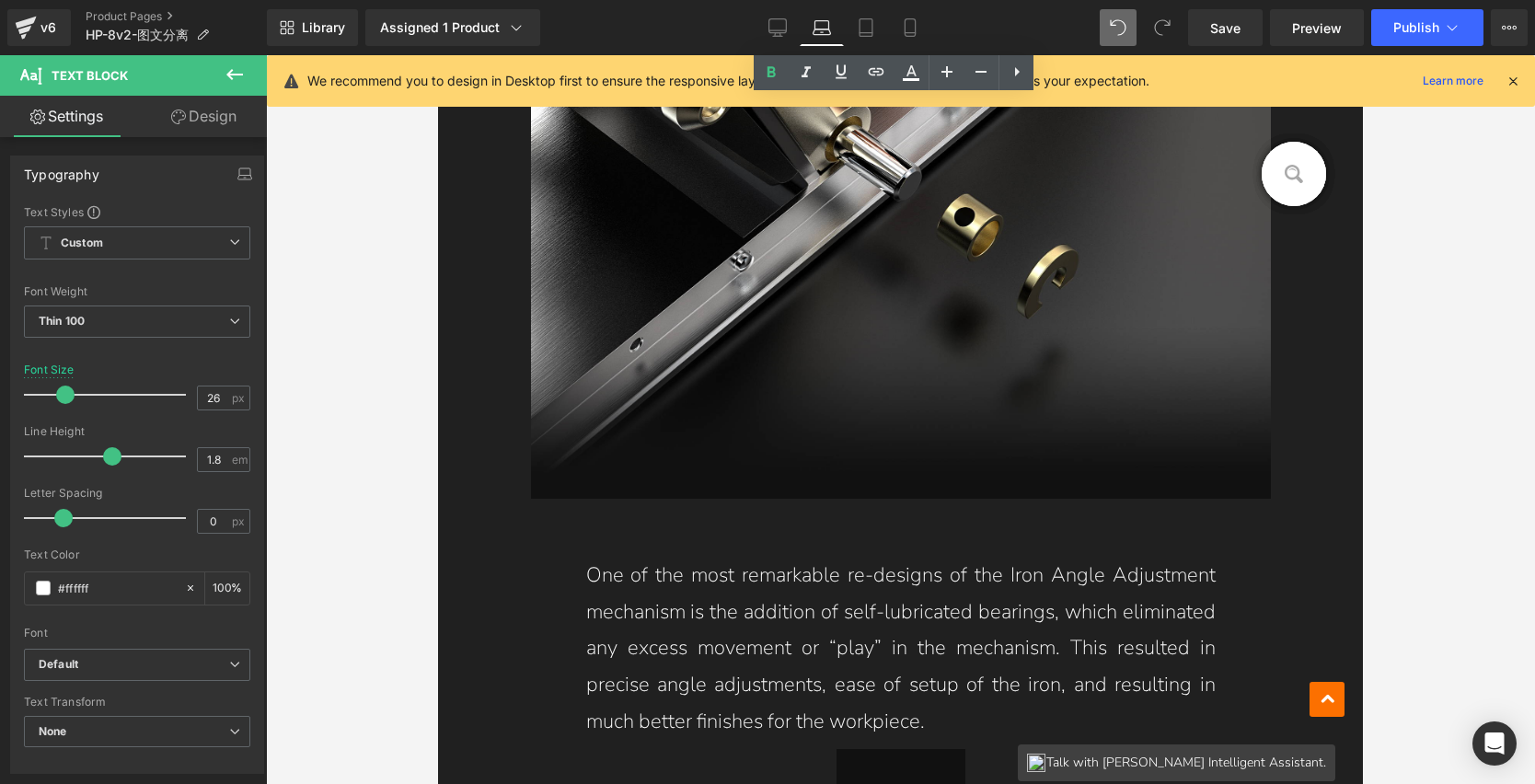
click at [909, 583] on p "One of the most remarkable re-designs of the Iron Angle Adjustment mechanism is…" at bounding box center [901, 648] width 629 height 182
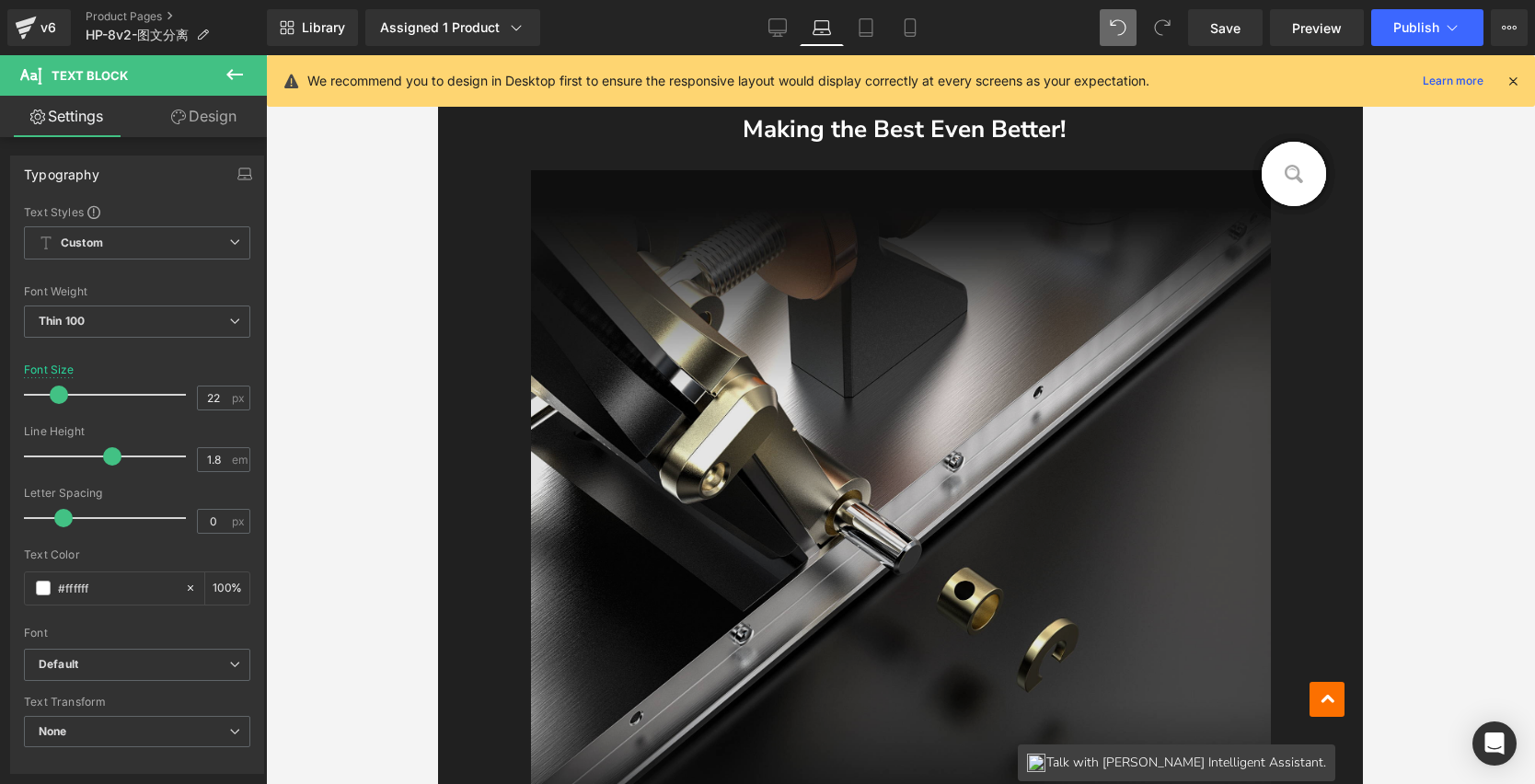
scroll to position [3359, 0]
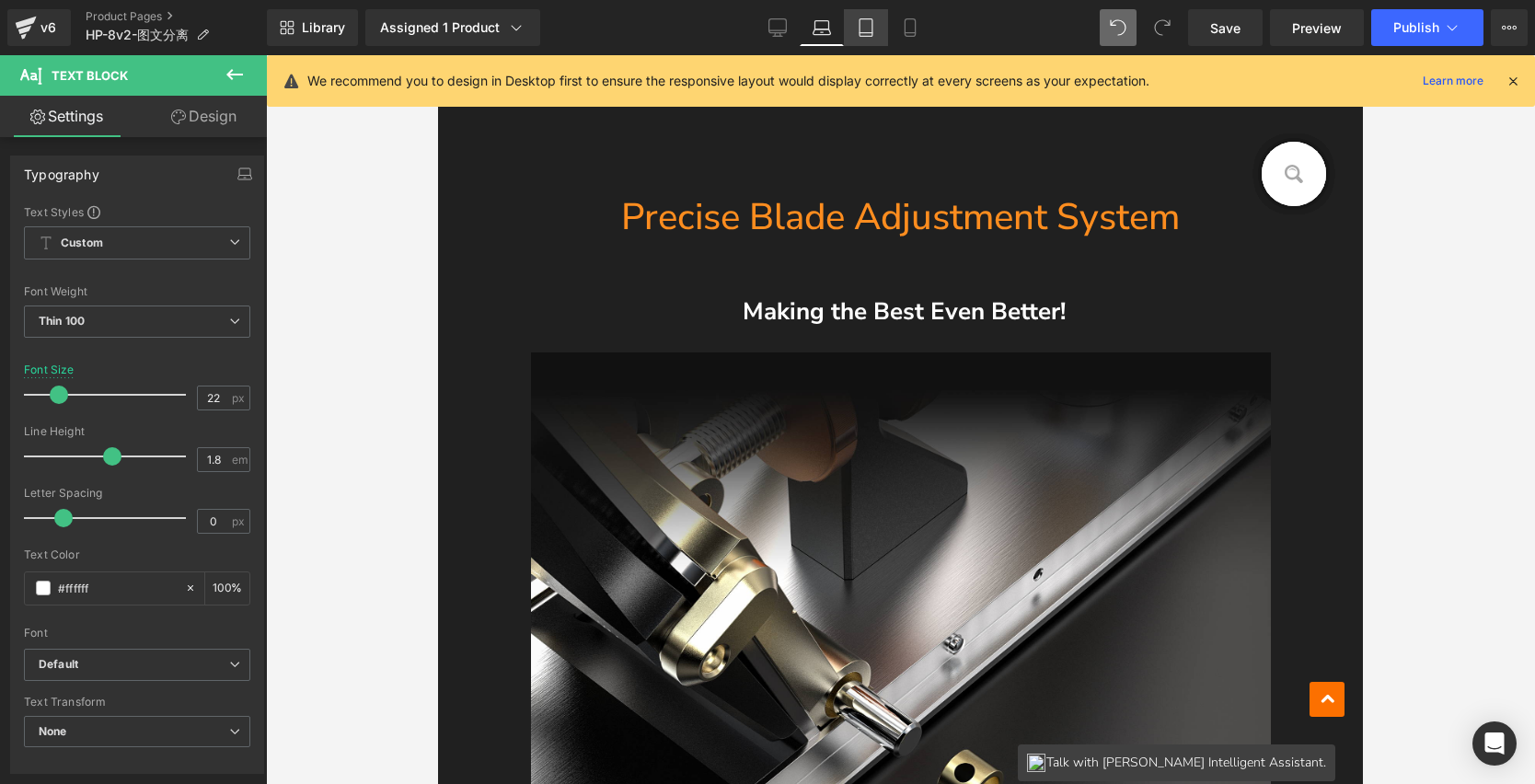
click at [866, 33] on icon at bounding box center [865, 27] width 18 height 18
type input "20"
type input "100"
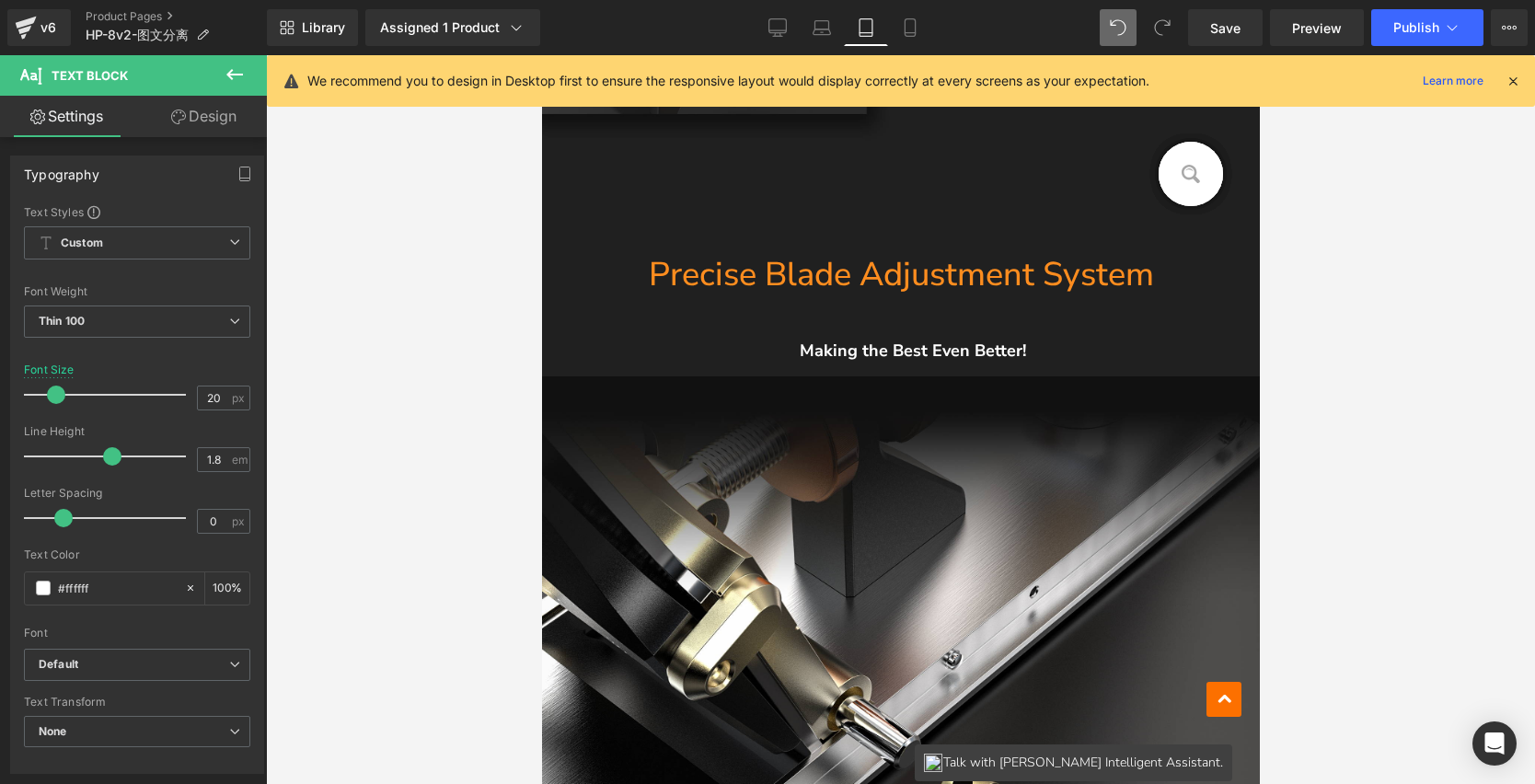
scroll to position [3514, 0]
click at [934, 356] on div "Making the Best Even Better! Text Block" at bounding box center [900, 351] width 718 height 52
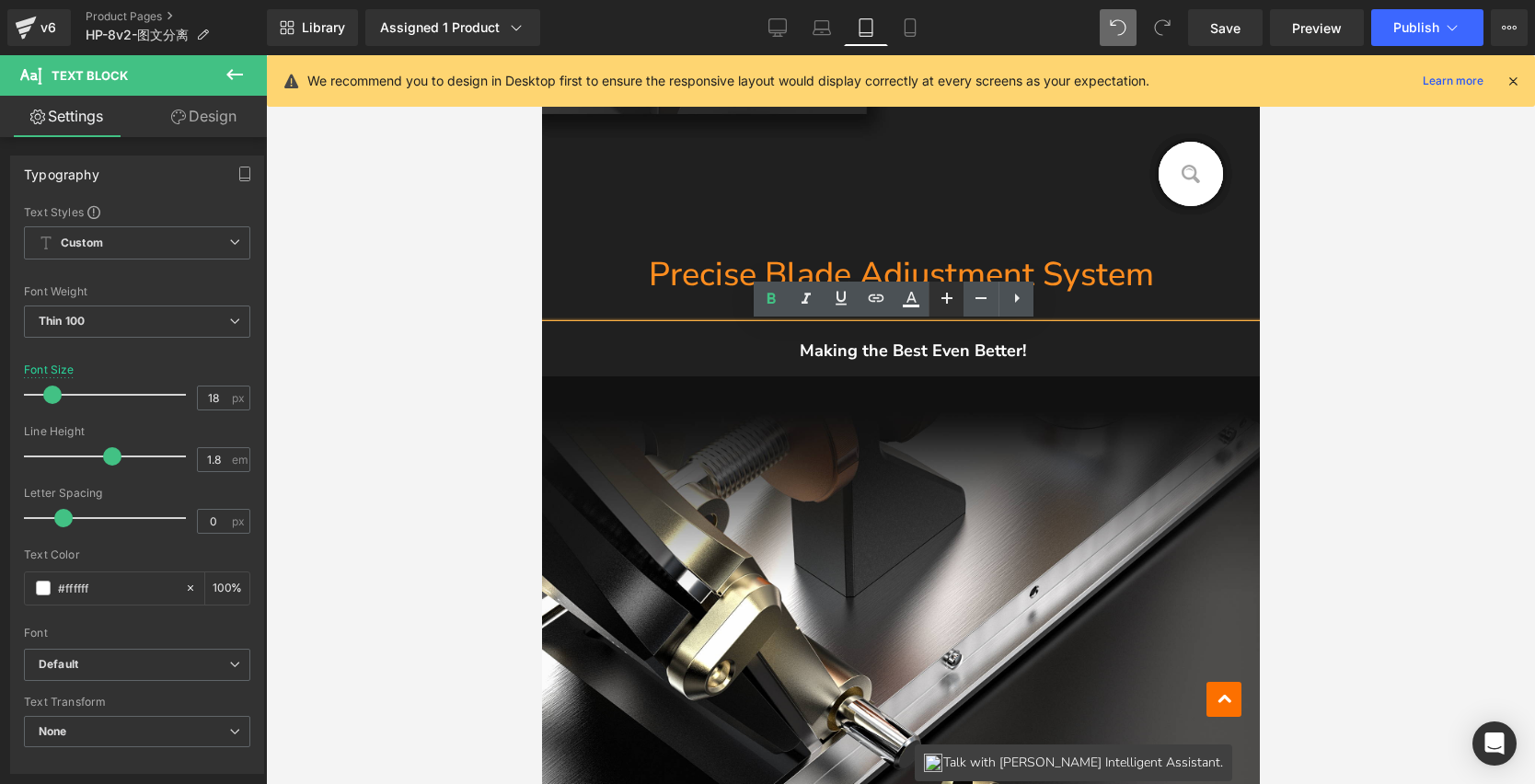
click at [950, 301] on icon at bounding box center [947, 297] width 22 height 22
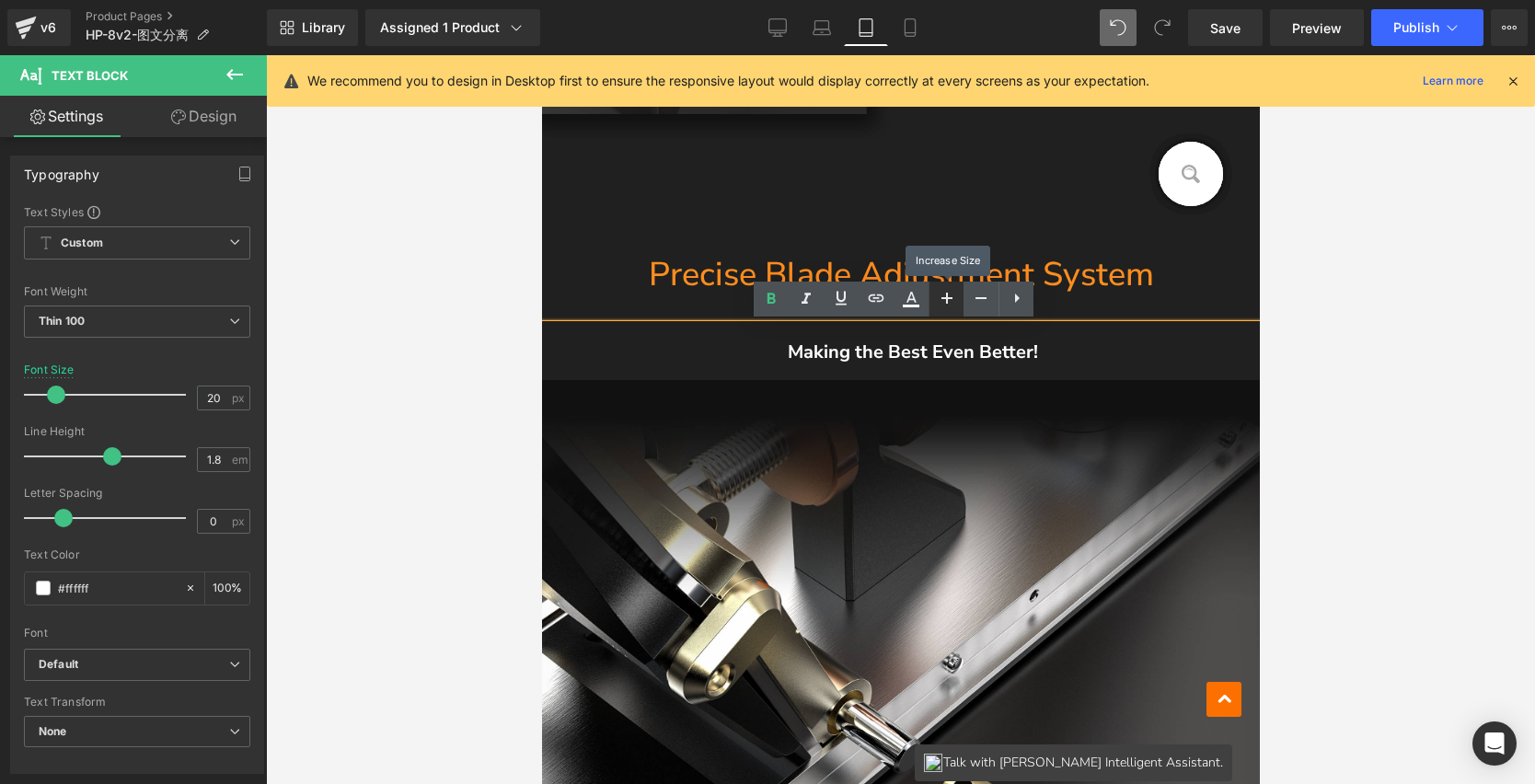
click at [950, 301] on icon at bounding box center [947, 297] width 22 height 22
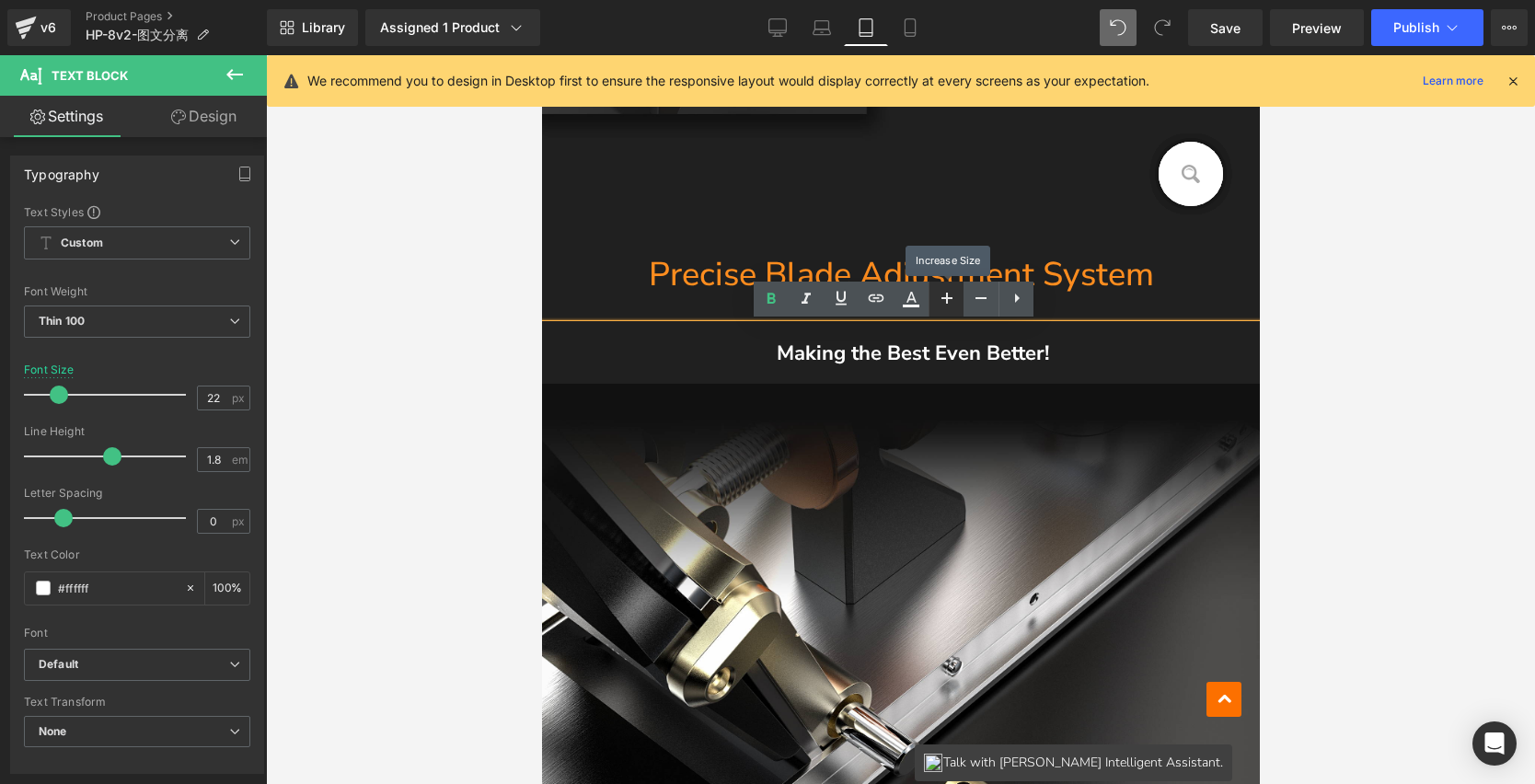
click at [950, 301] on icon at bounding box center [947, 297] width 22 height 22
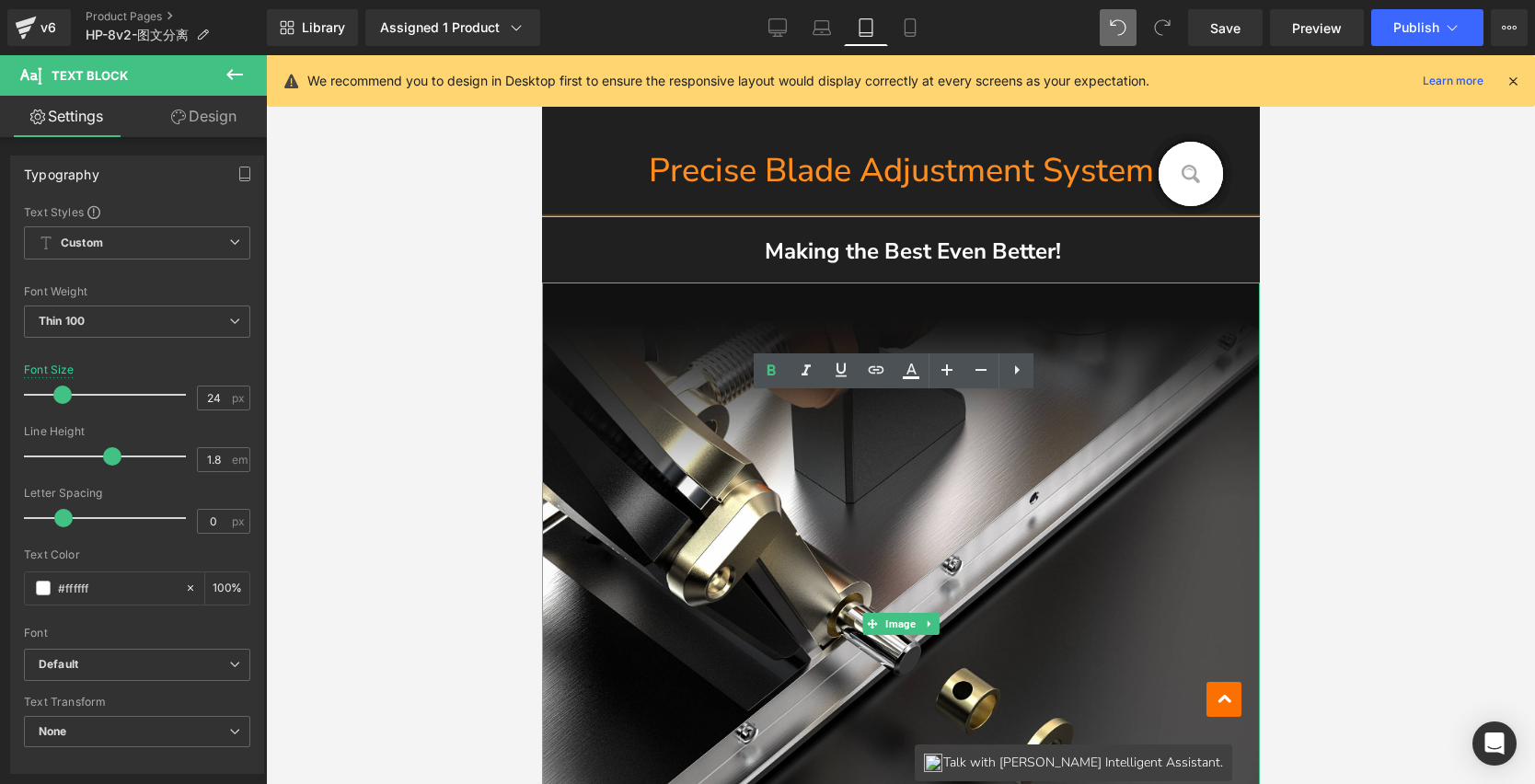
scroll to position [3365, 0]
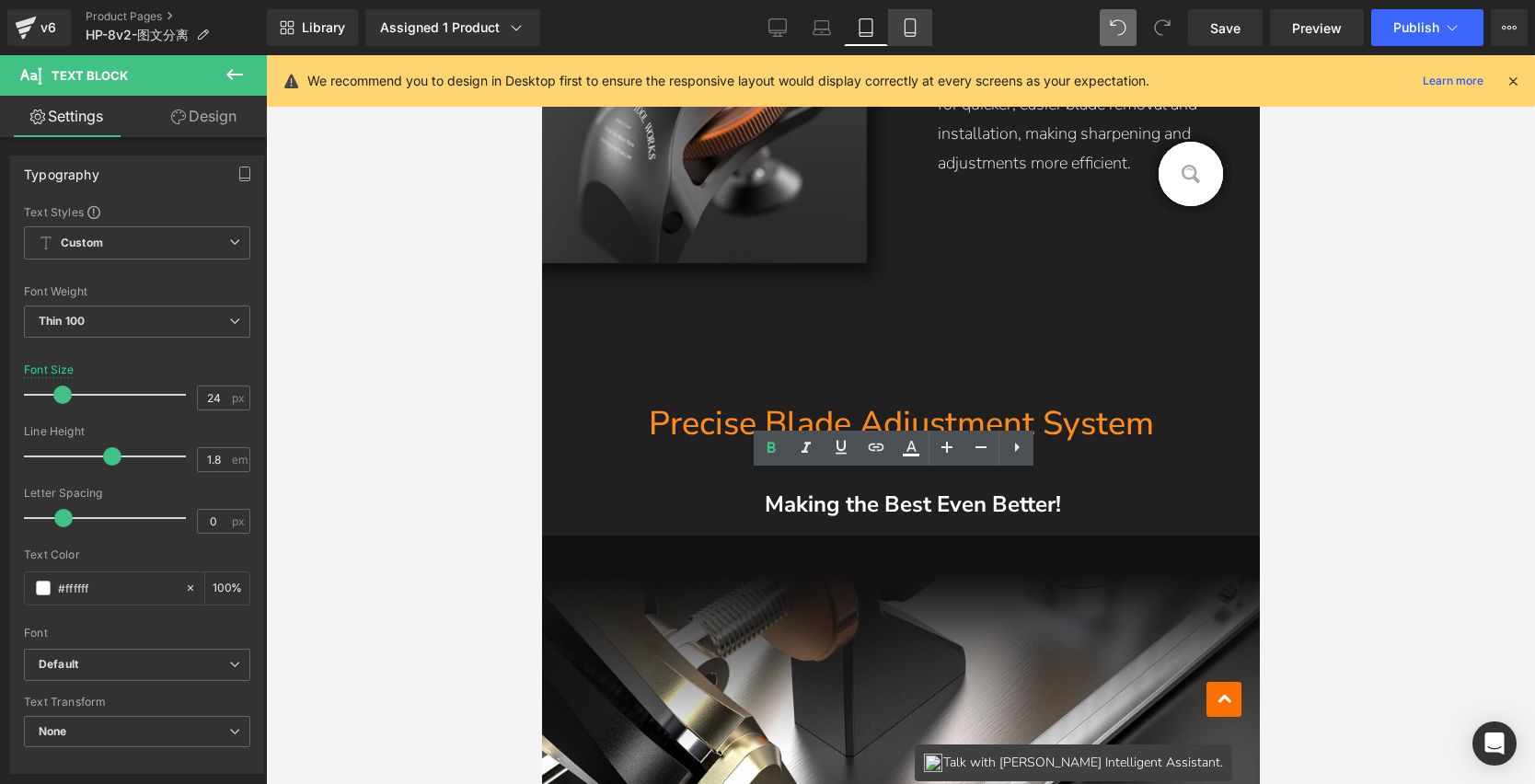
click at [906, 23] on icon at bounding box center [909, 28] width 11 height 17
type input "16"
type input "100"
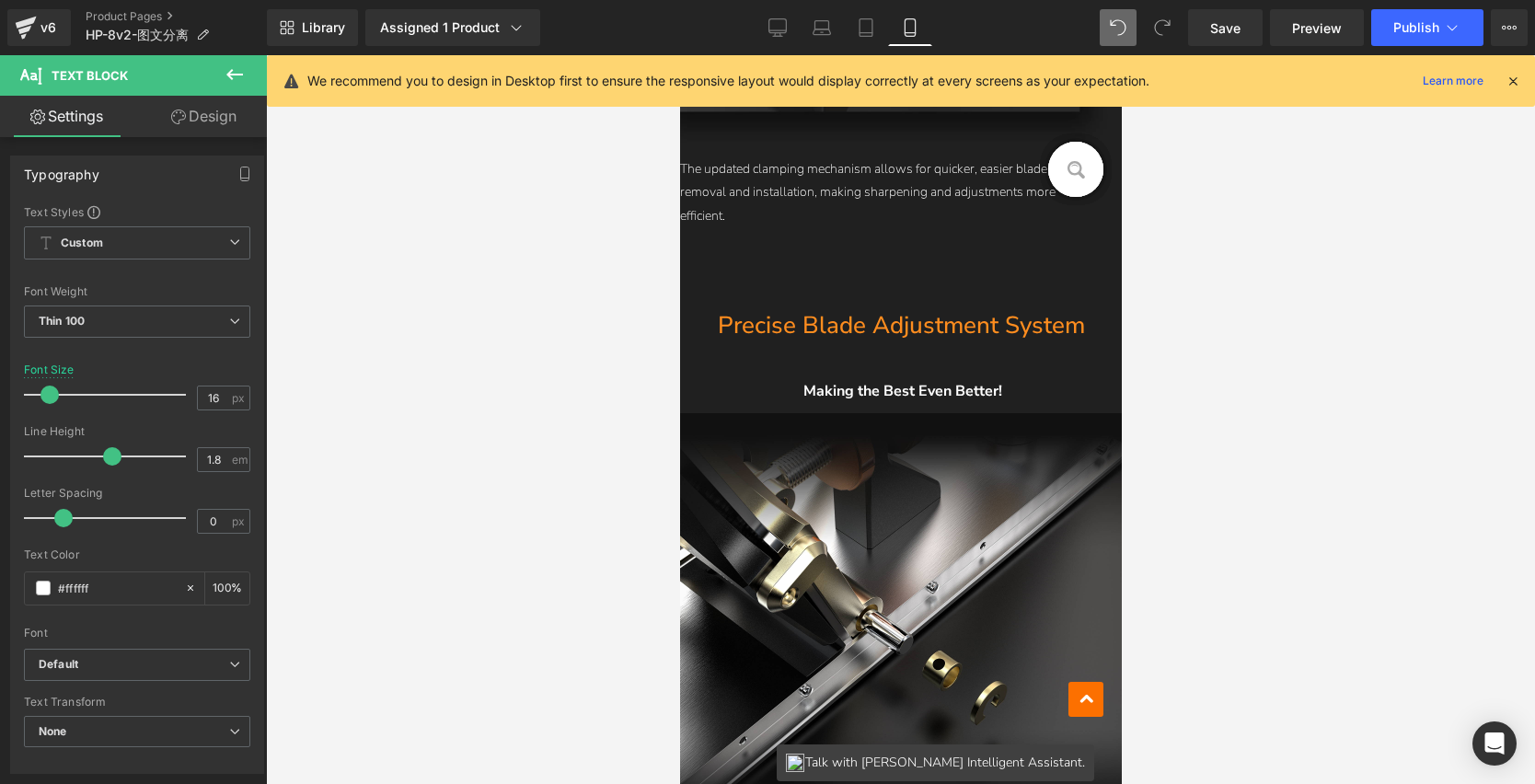
scroll to position [2715, 0]
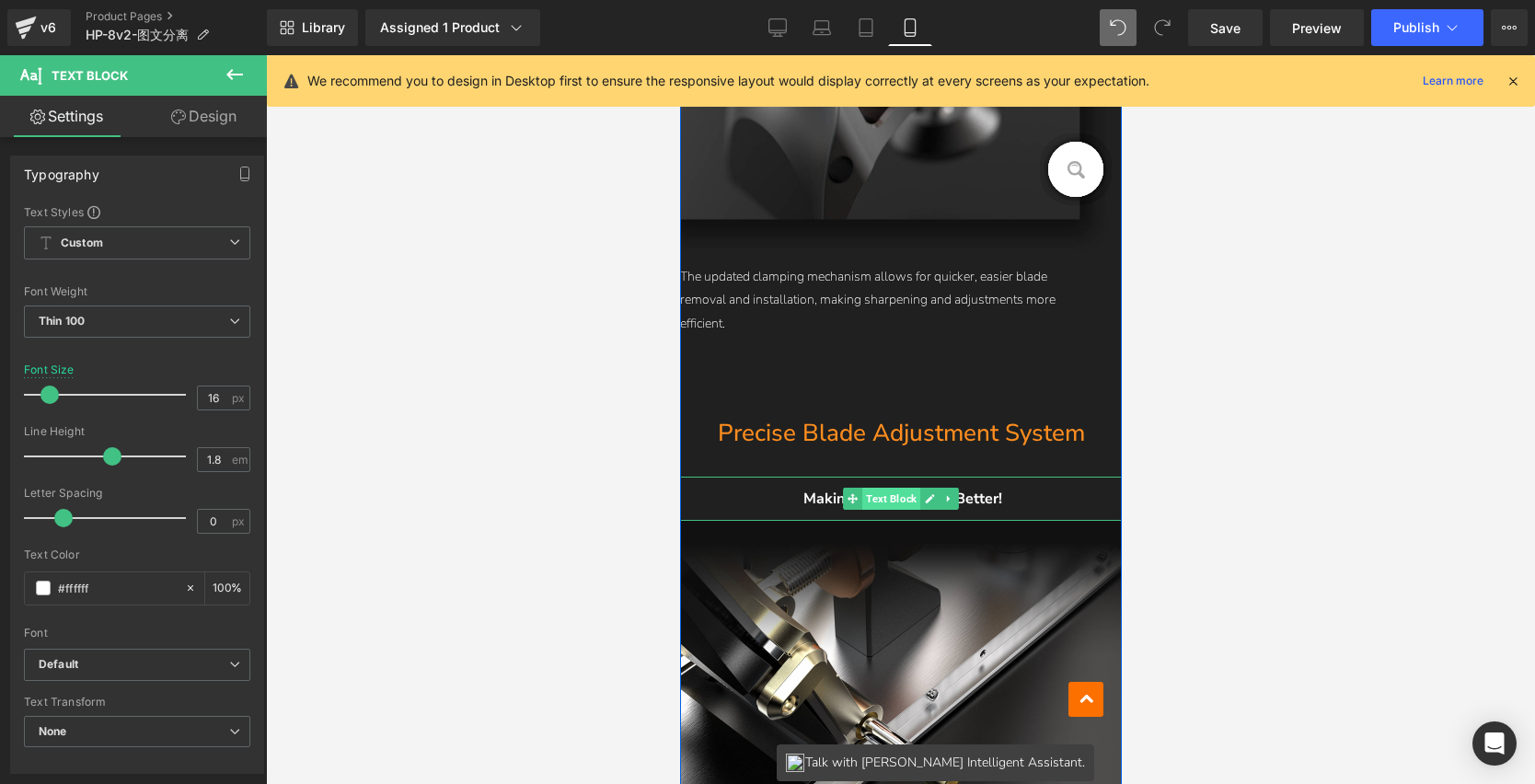
click at [879, 496] on div "Making the Best Even Better! Text Block" at bounding box center [900, 498] width 442 height 45
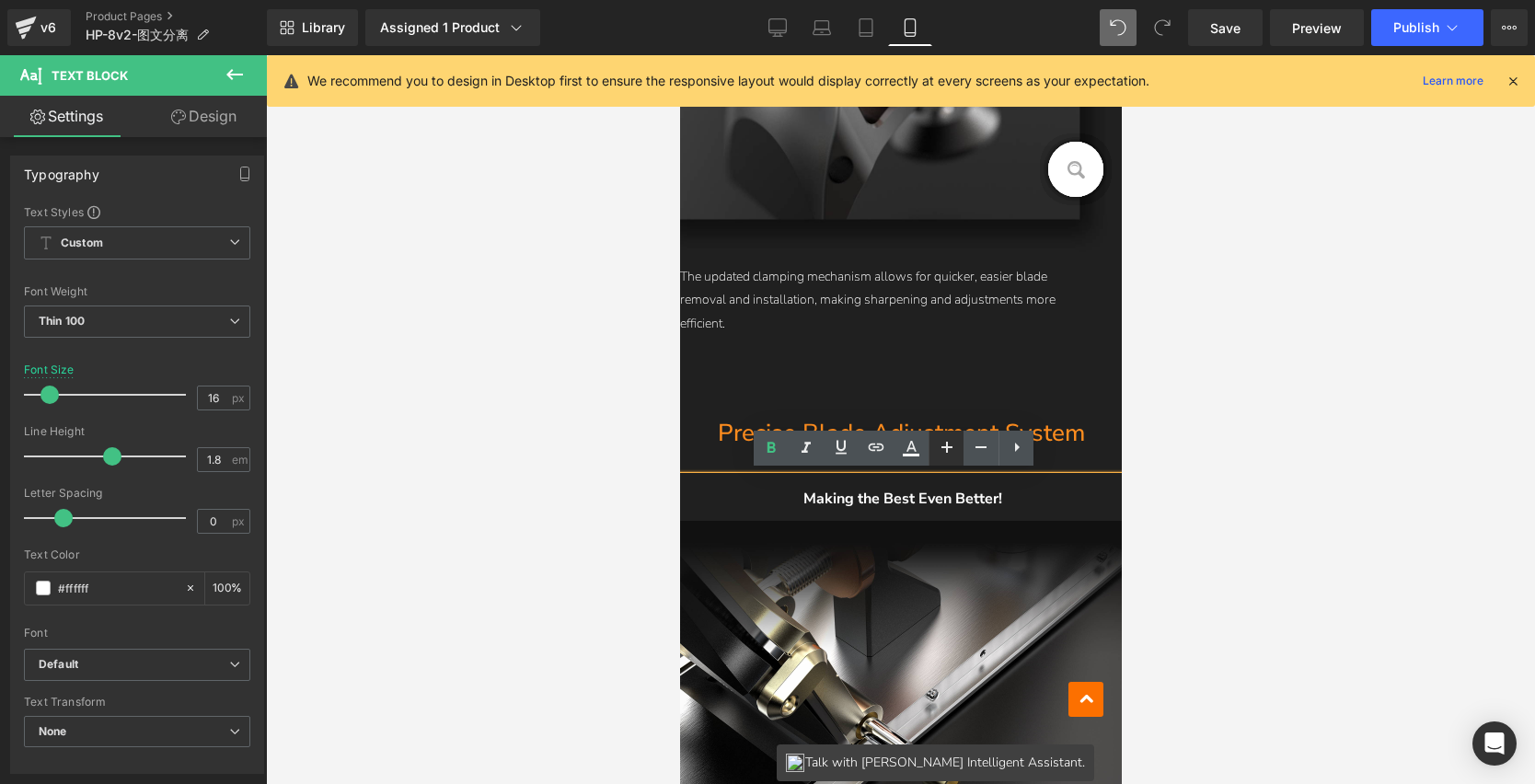
click at [939, 449] on icon at bounding box center [947, 446] width 22 height 22
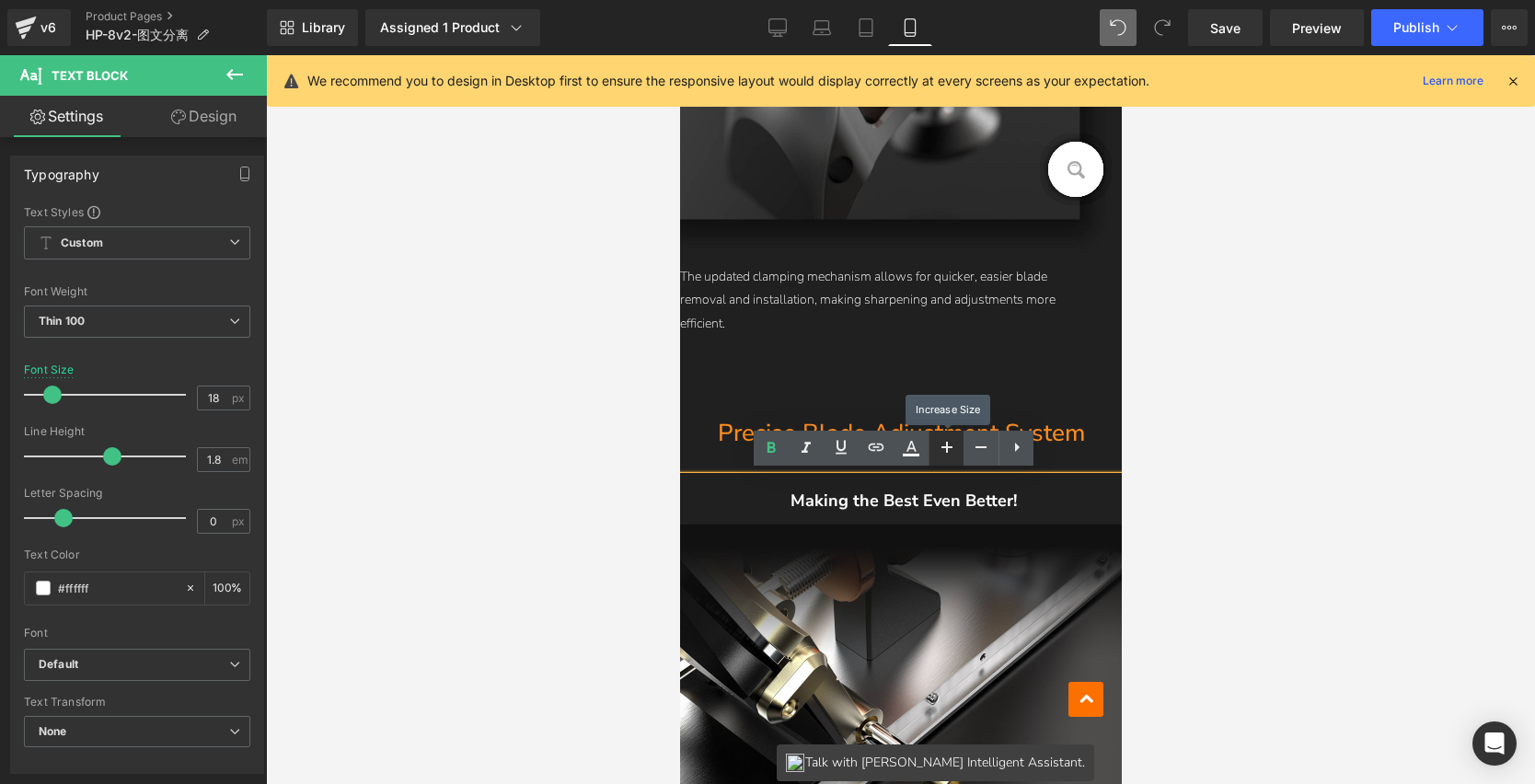
click at [940, 447] on icon at bounding box center [947, 446] width 22 height 22
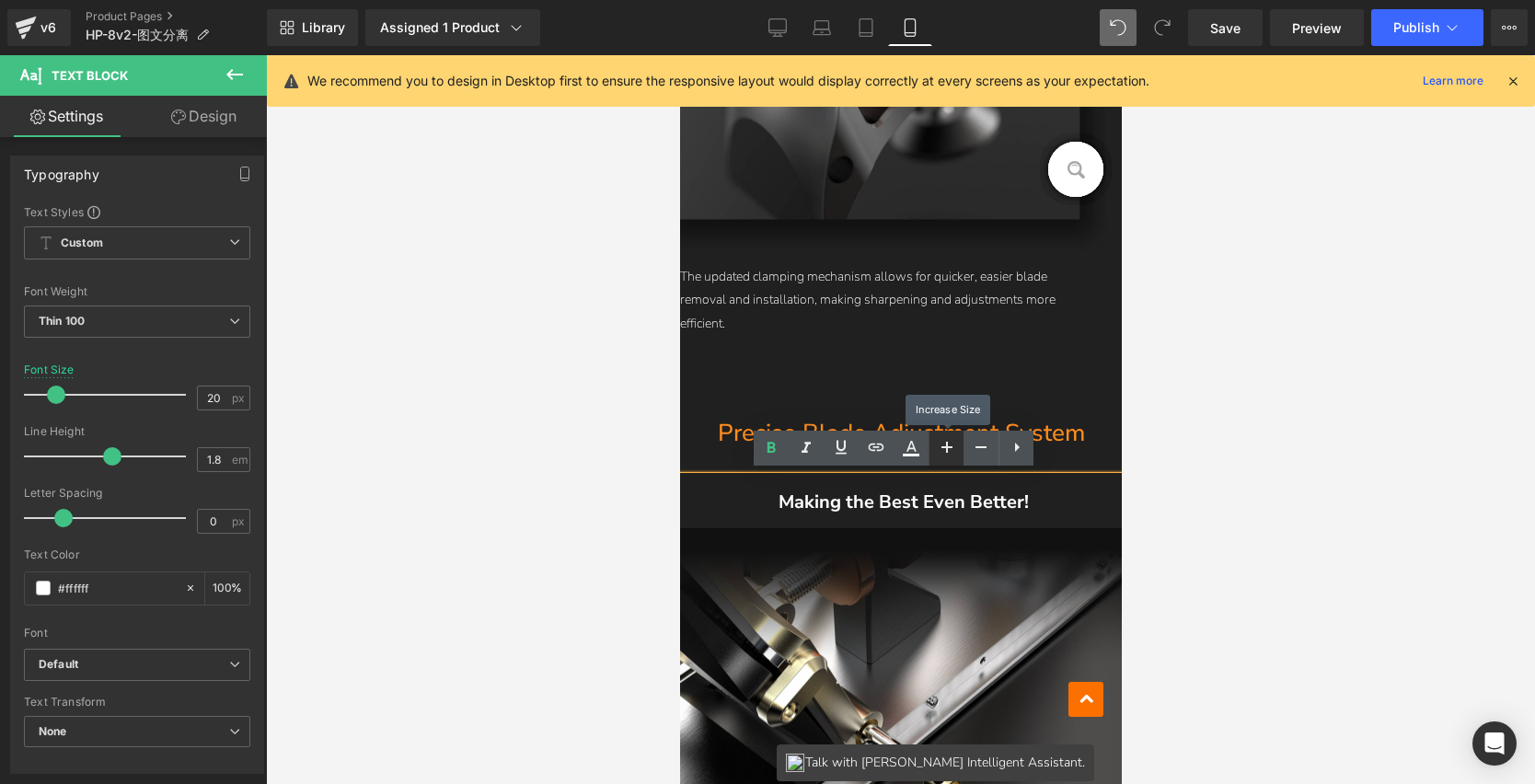
click at [940, 447] on icon at bounding box center [947, 446] width 22 height 22
type input "22"
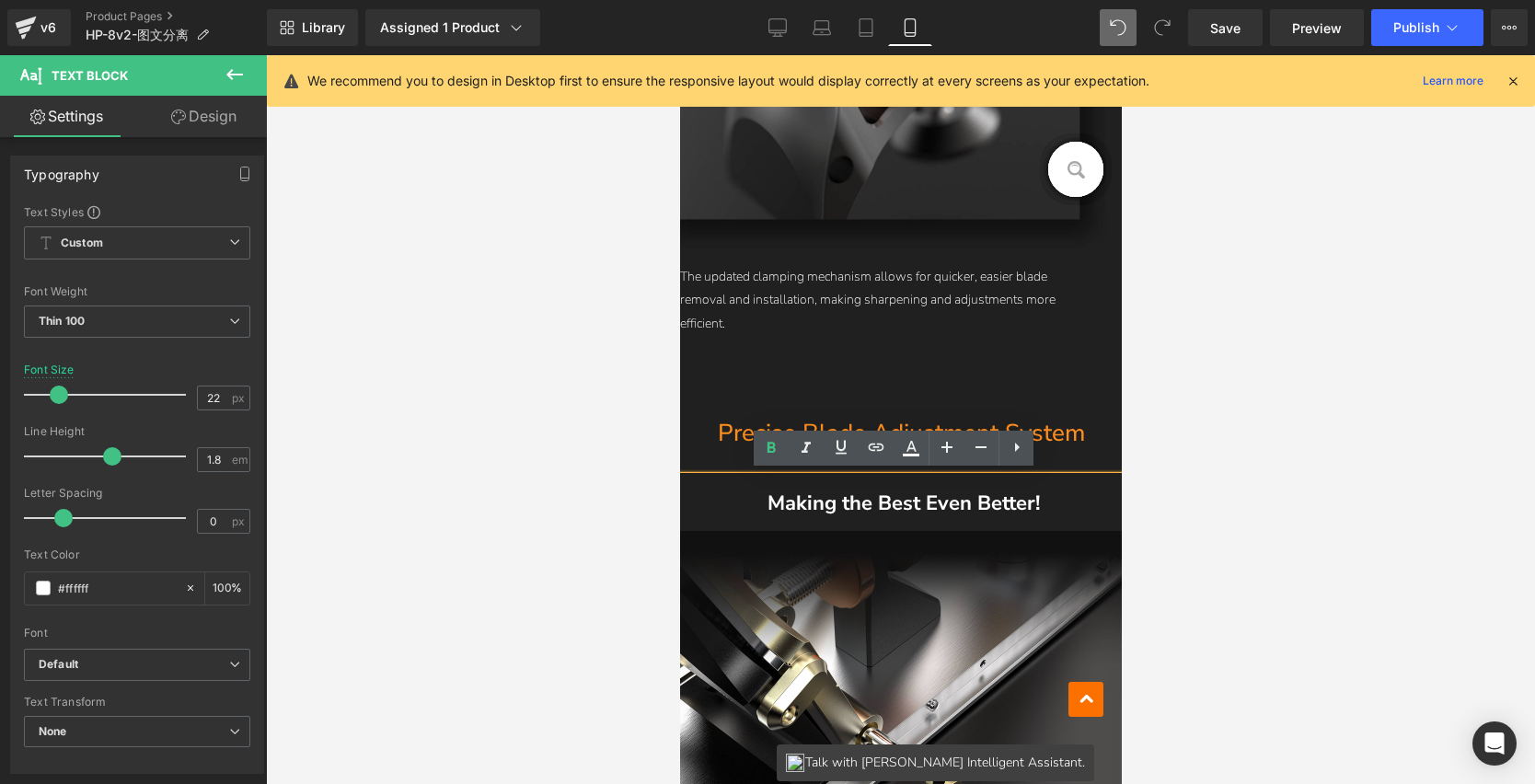
click at [1170, 468] on div at bounding box center [900, 419] width 1269 height 729
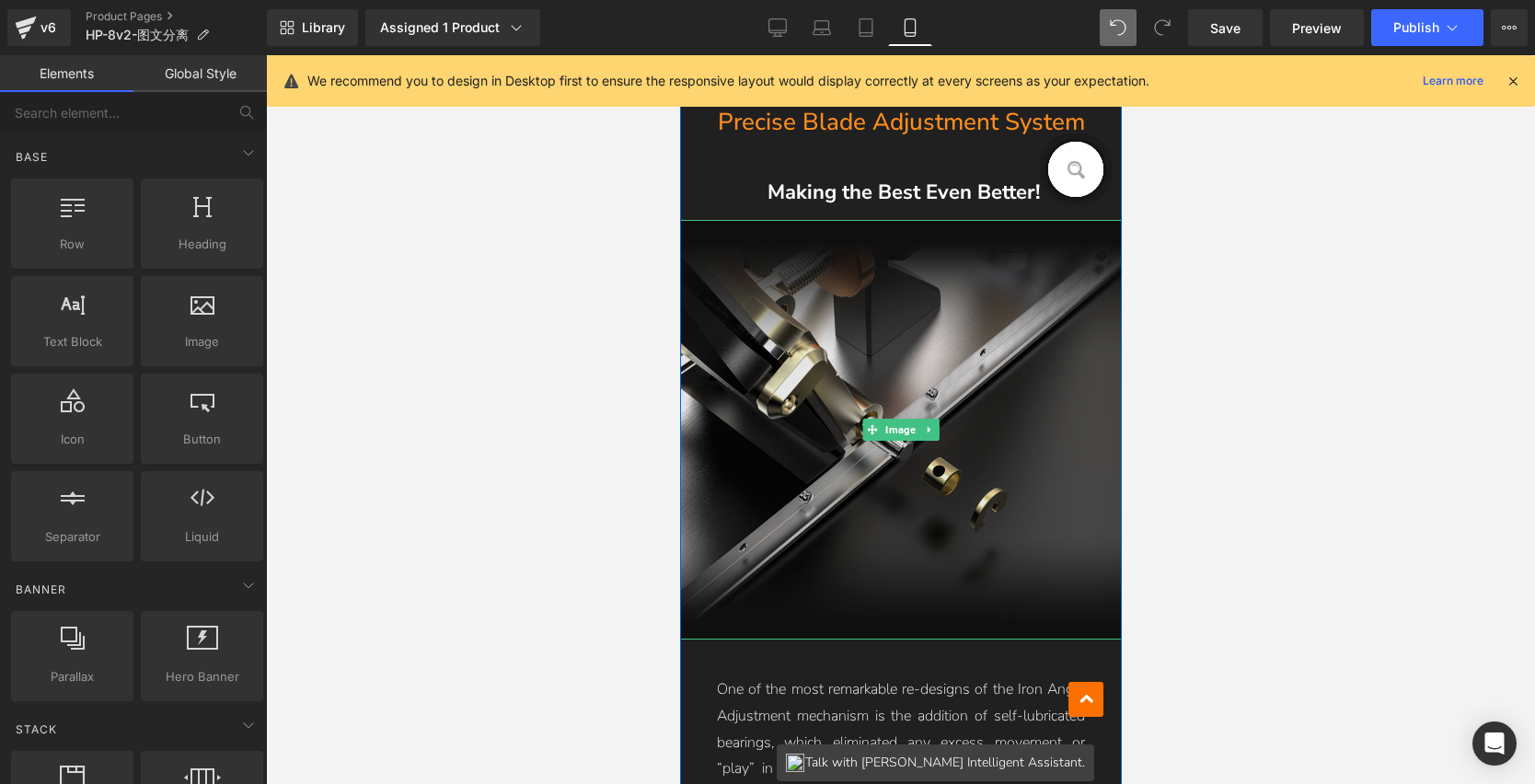
scroll to position [2937, 0]
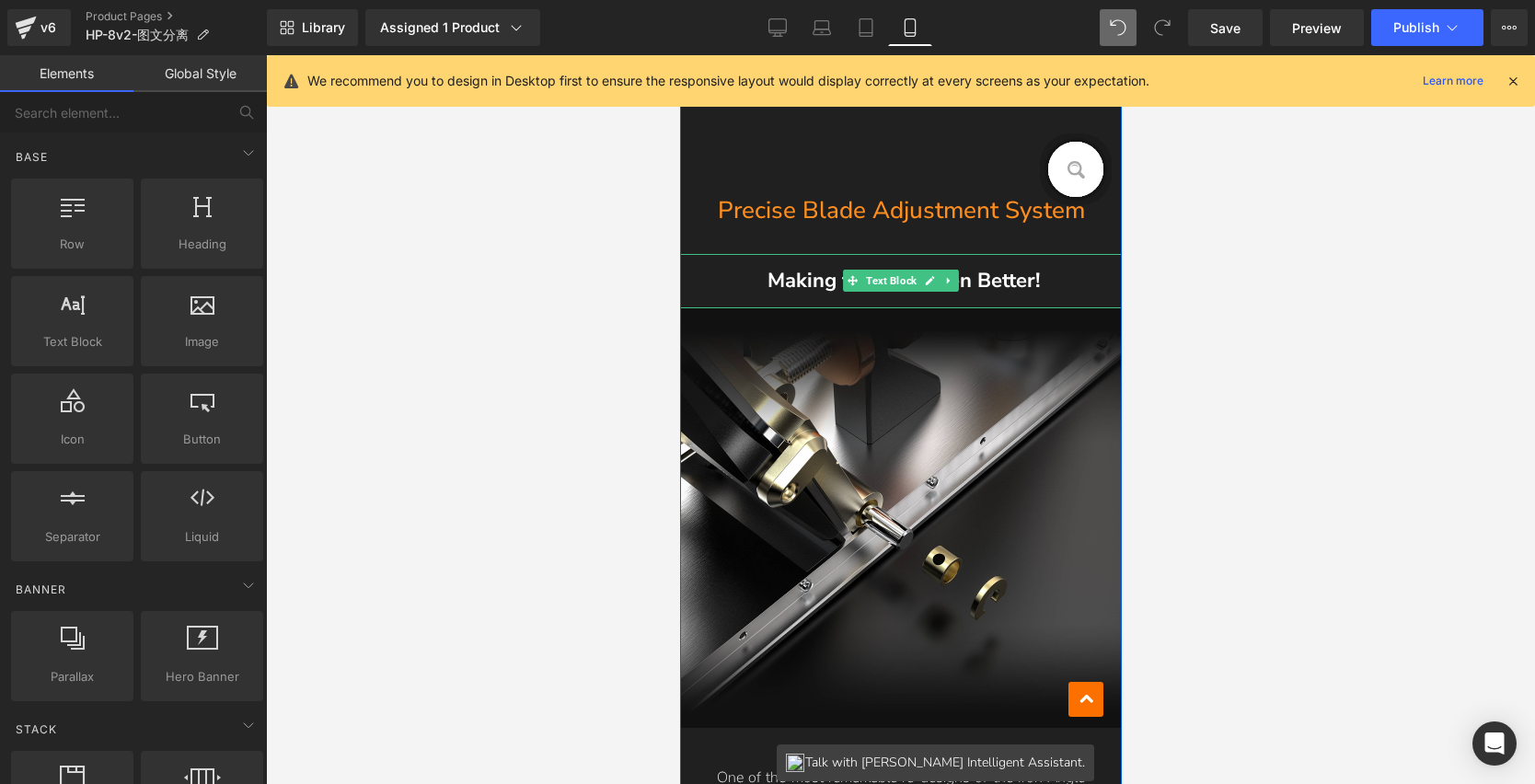
click at [999, 286] on span "Making the Best Even Better!" at bounding box center [903, 280] width 272 height 28
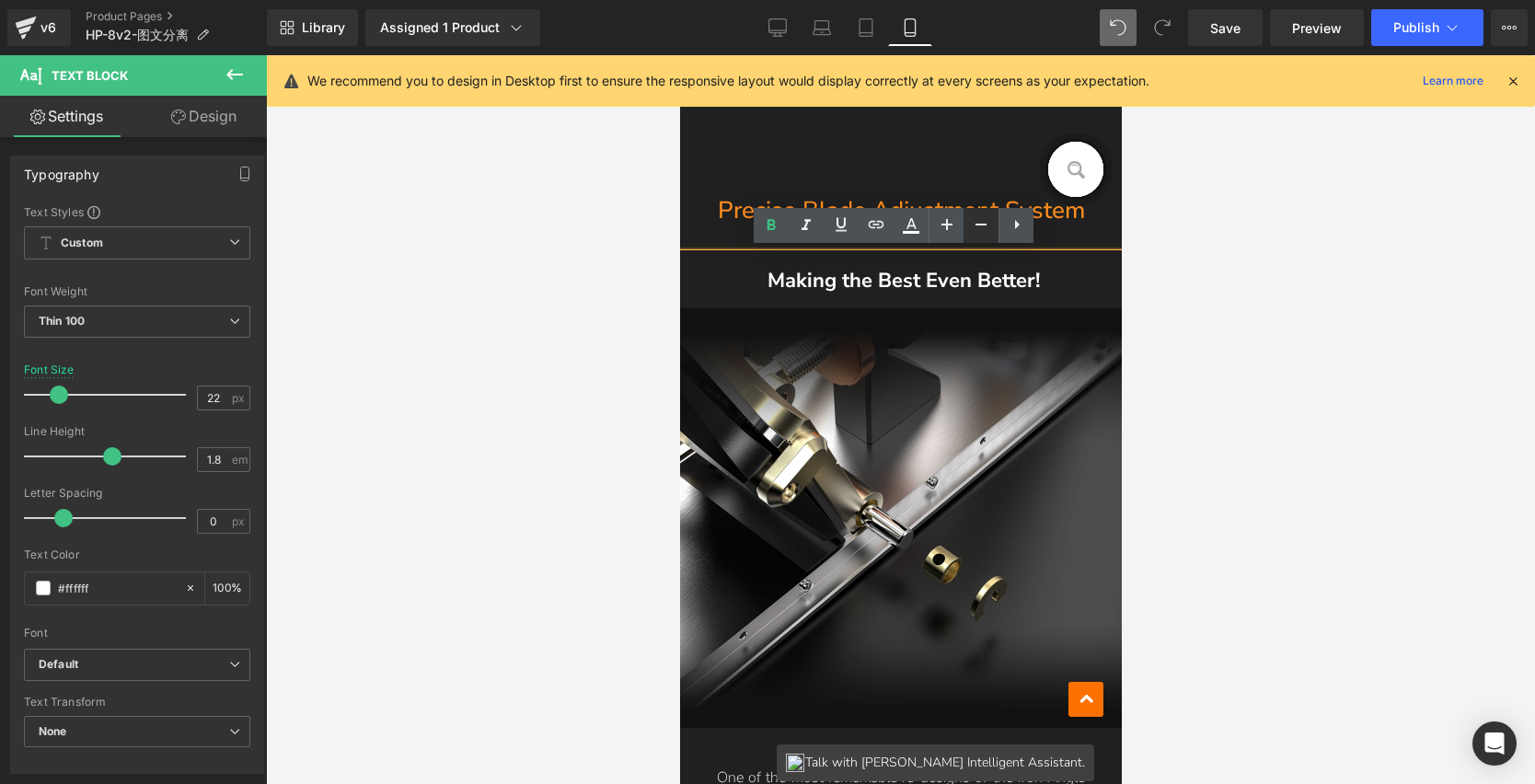
click at [971, 226] on icon at bounding box center [981, 224] width 22 height 22
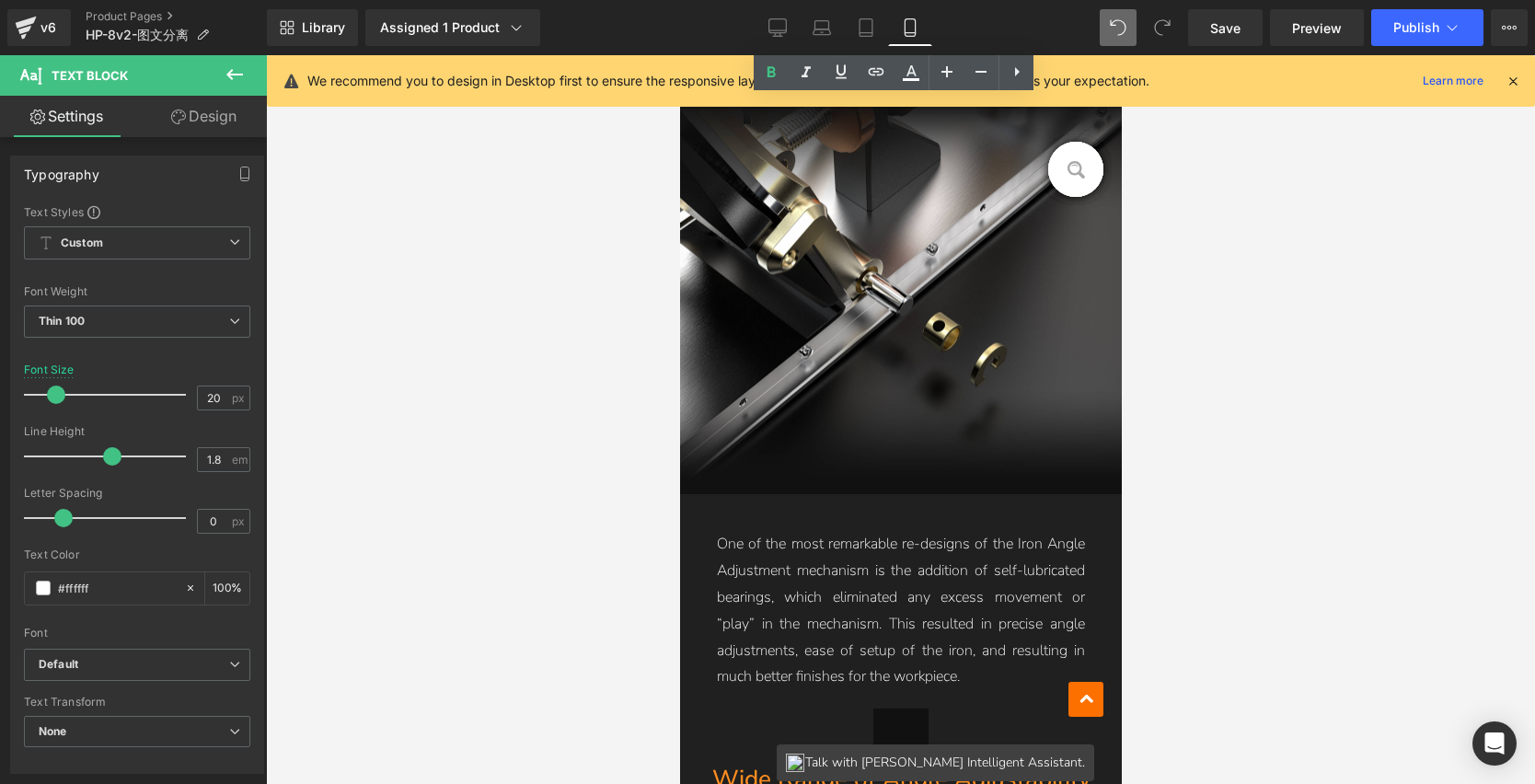
scroll to position [3069, 0]
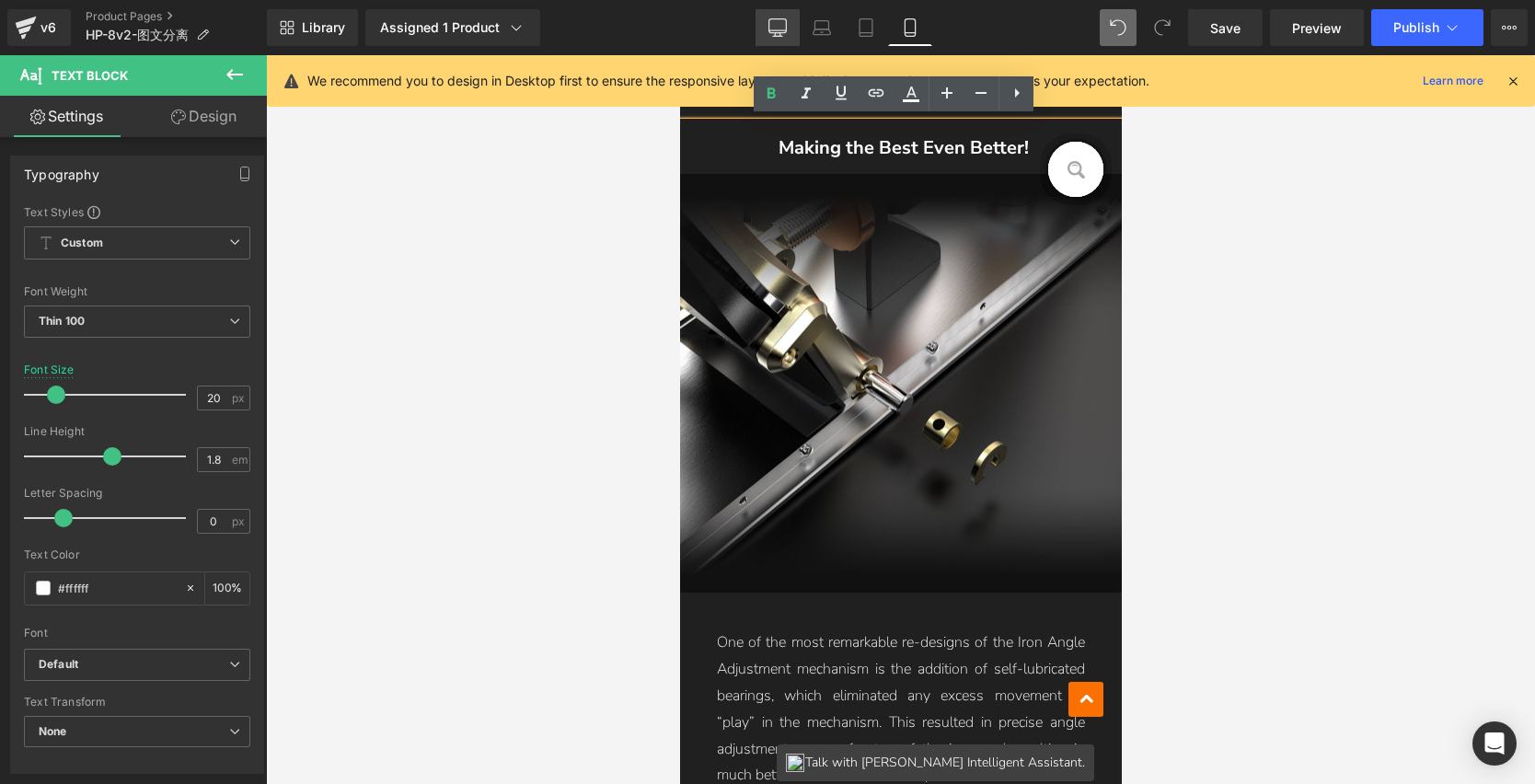
click at [776, 29] on icon at bounding box center [778, 27] width 18 height 18
type input "30"
type input "100"
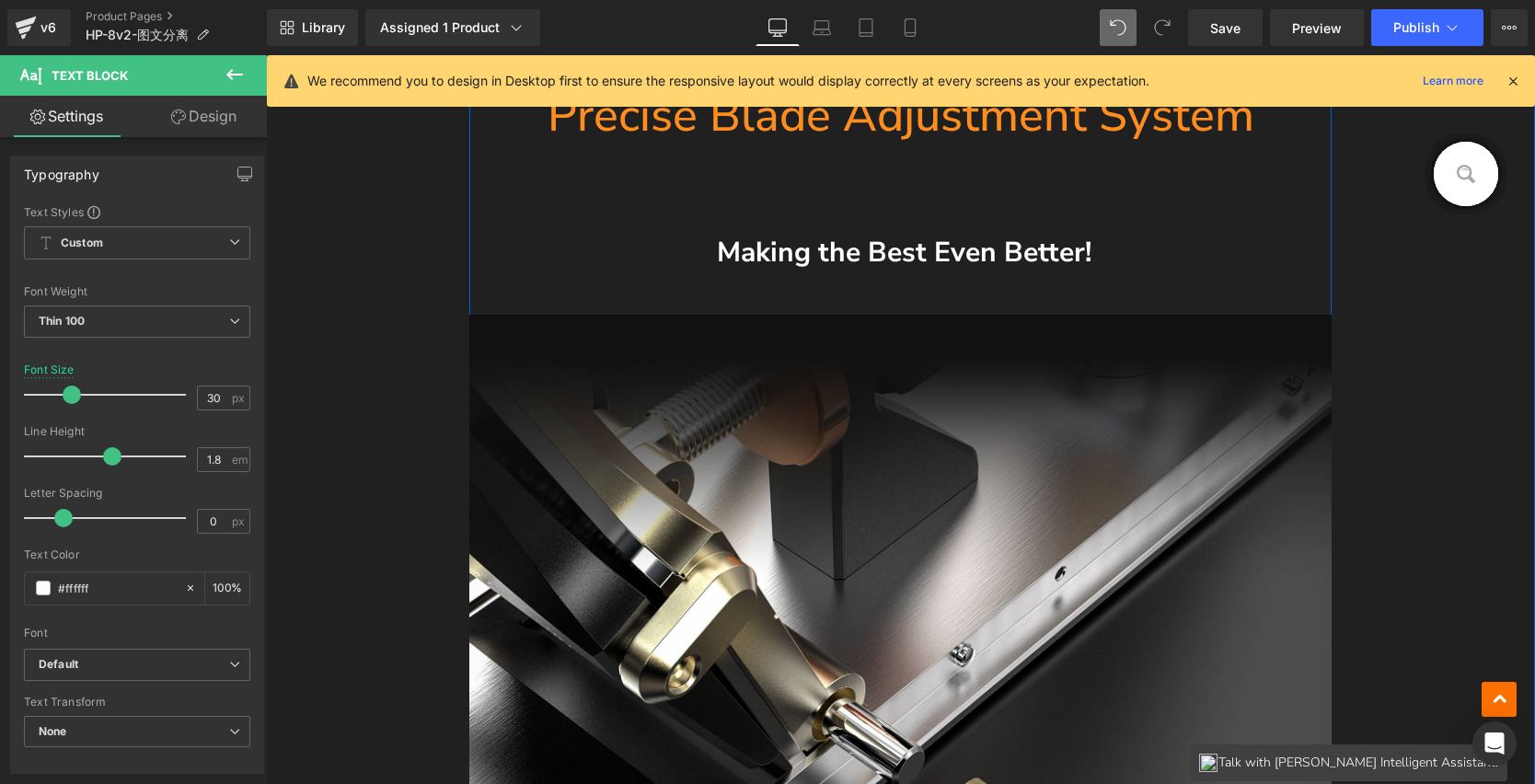
scroll to position [4235, 0]
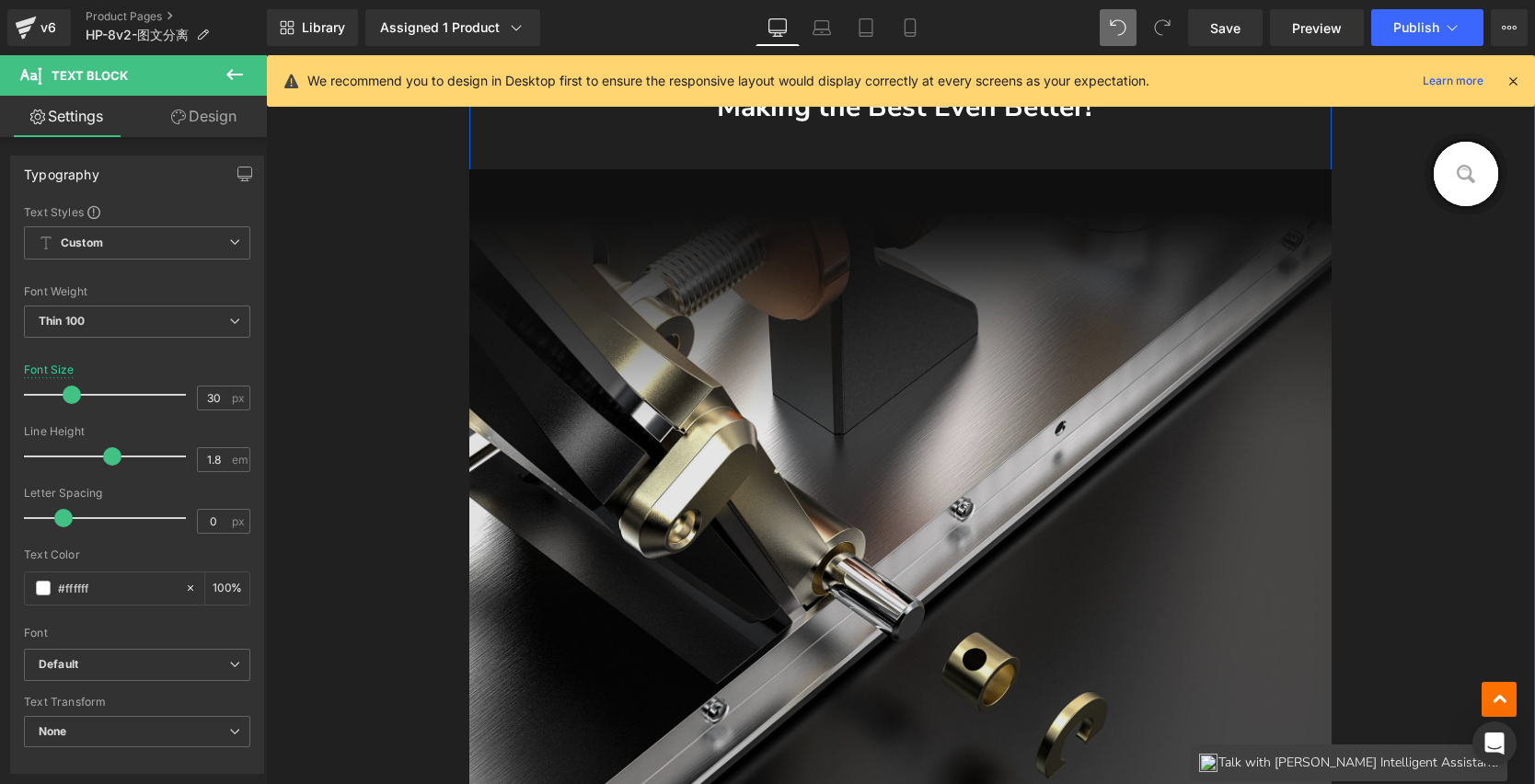
click at [877, 354] on img at bounding box center [901, 578] width 863 height 819
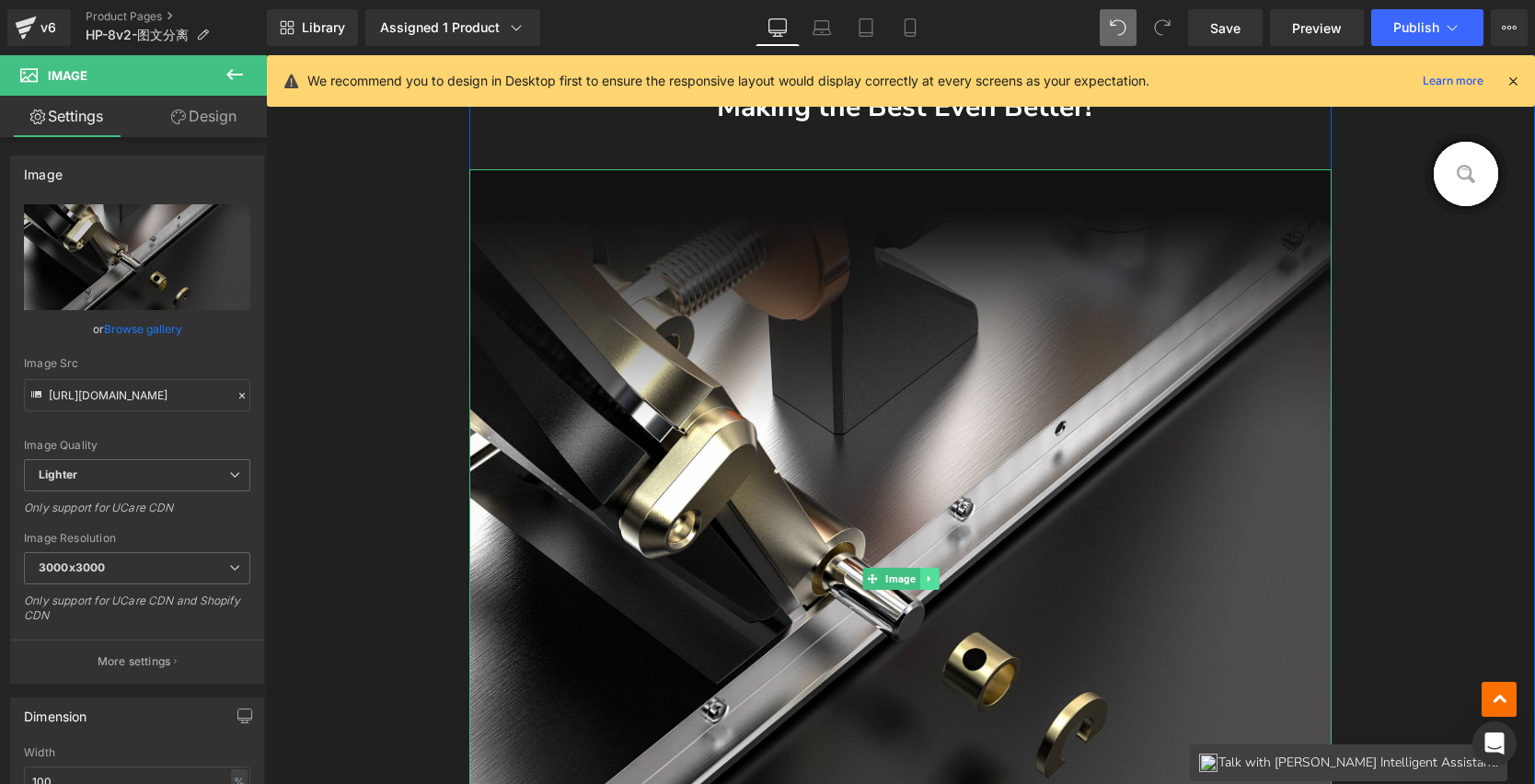
click at [926, 577] on icon at bounding box center [929, 578] width 11 height 11
click at [934, 575] on icon at bounding box center [938, 579] width 11 height 11
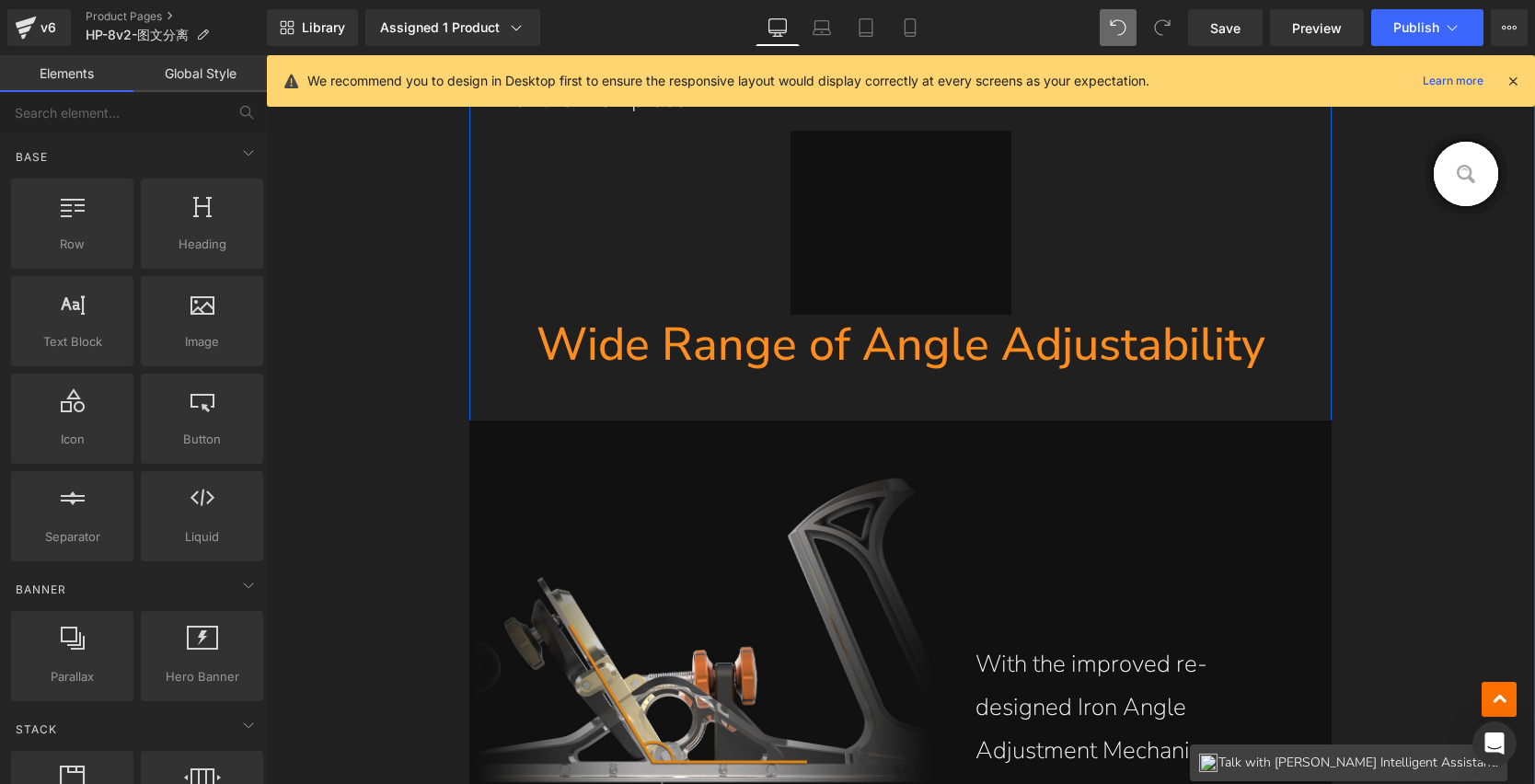
scroll to position [4730, 0]
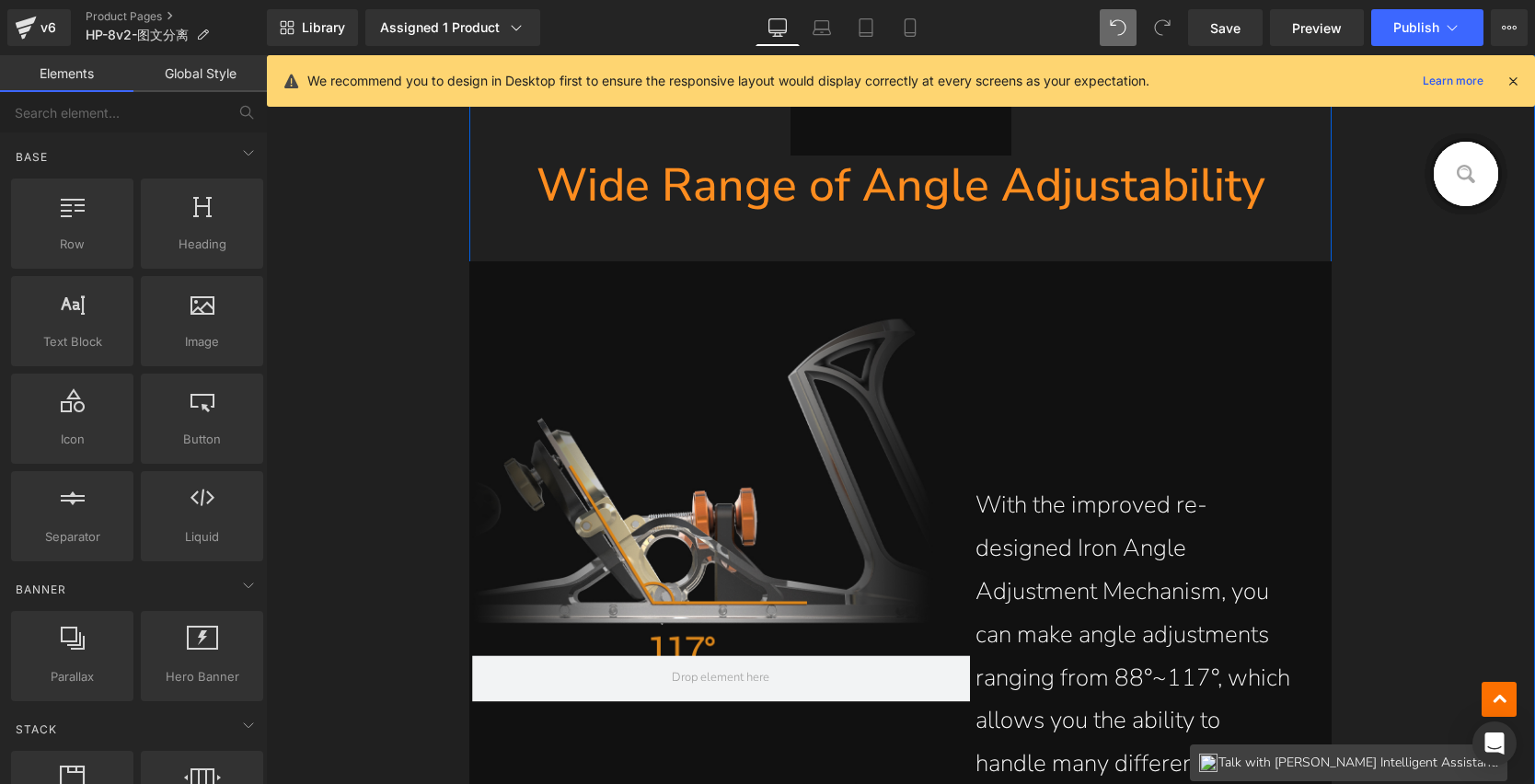
click at [740, 366] on div "With the improved re-designed Iron Angle Adjustment Mechanism, you can make ang…" at bounding box center [901, 678] width 863 height 834
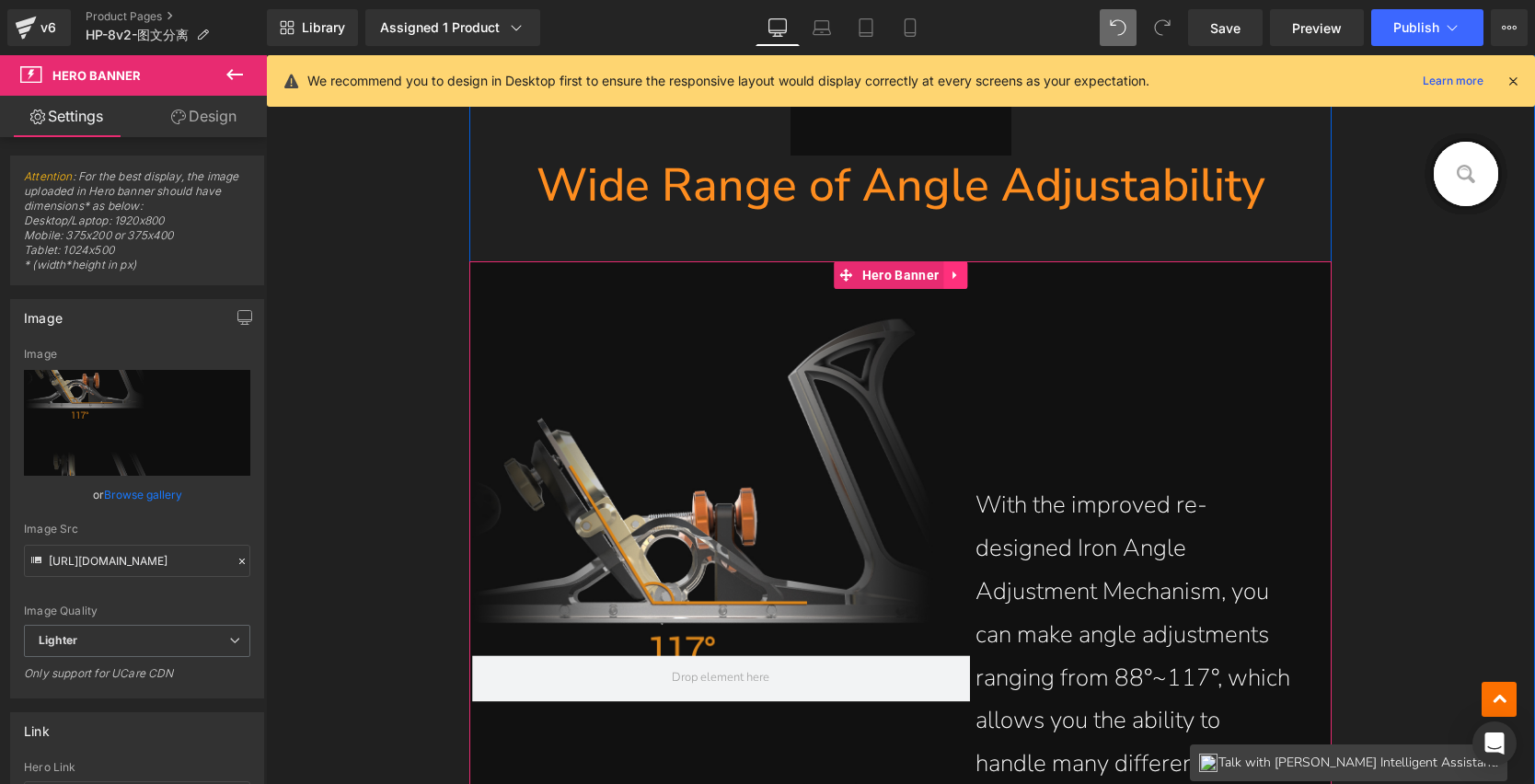
click at [955, 272] on icon at bounding box center [955, 275] width 13 height 13
click at [942, 273] on icon at bounding box center [943, 275] width 13 height 13
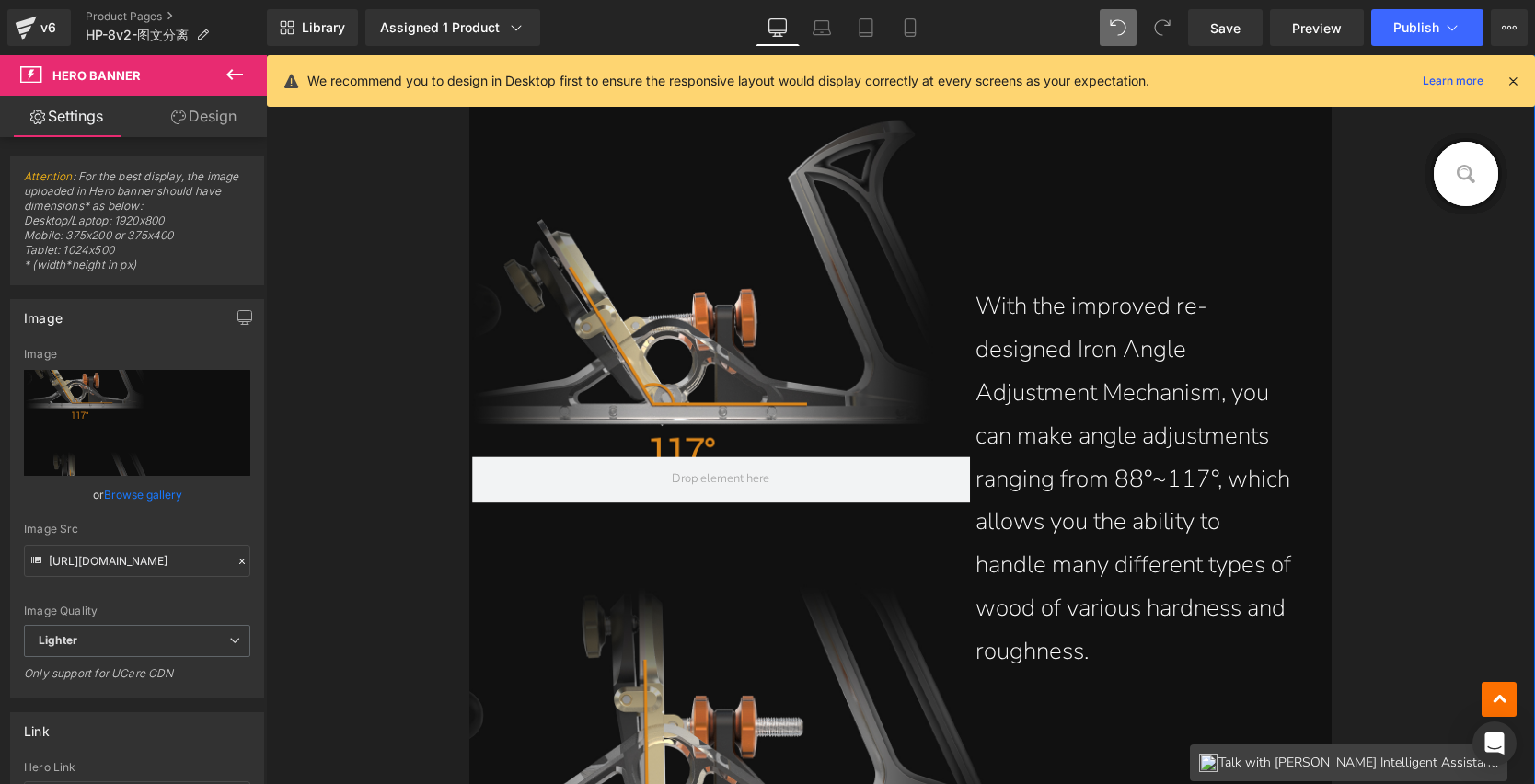
scroll to position [4693, 0]
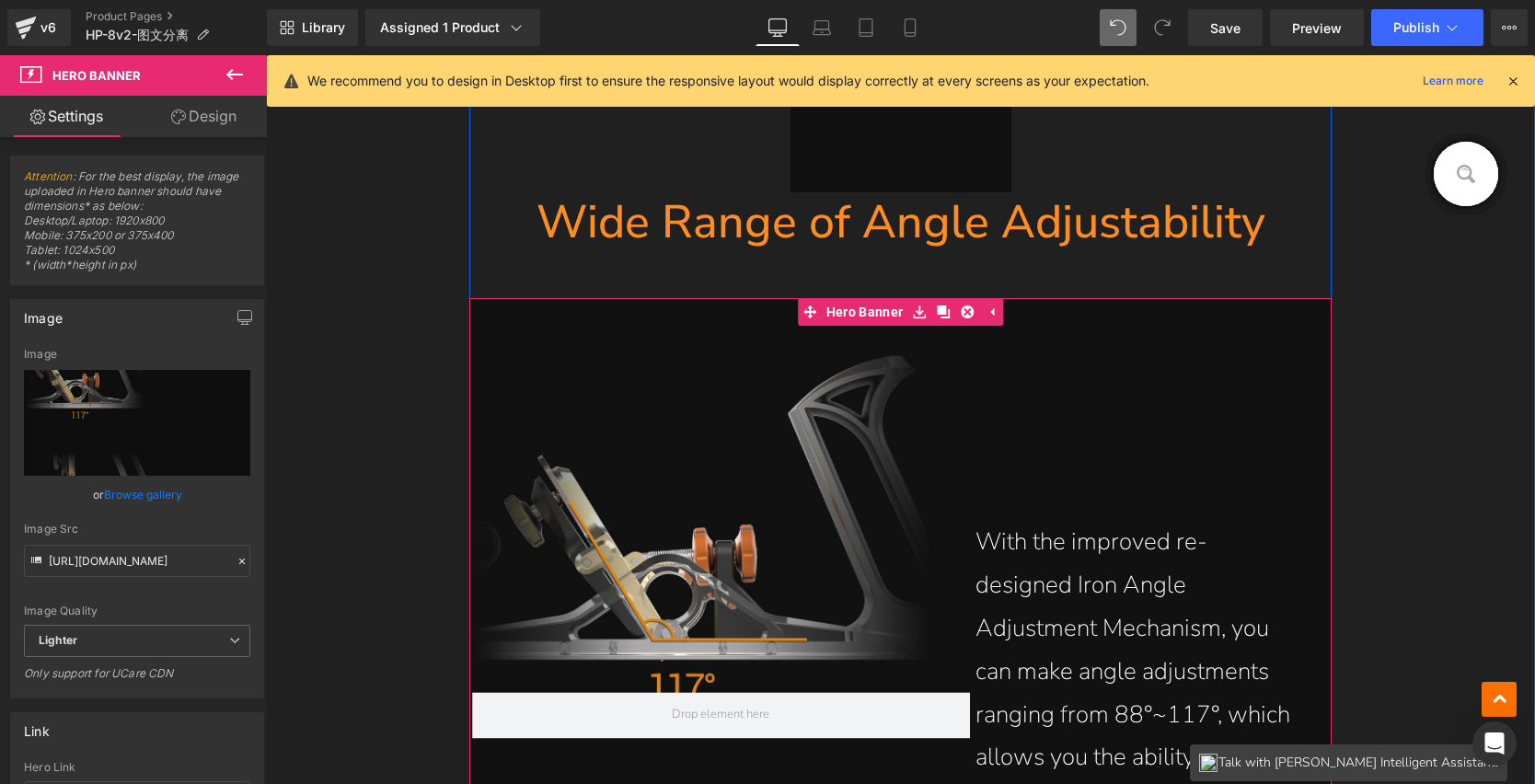
click at [907, 383] on div "With the improved re-designed Iron Angle Adjustment Mechanism, you can make ang…" at bounding box center [901, 715] width 863 height 834
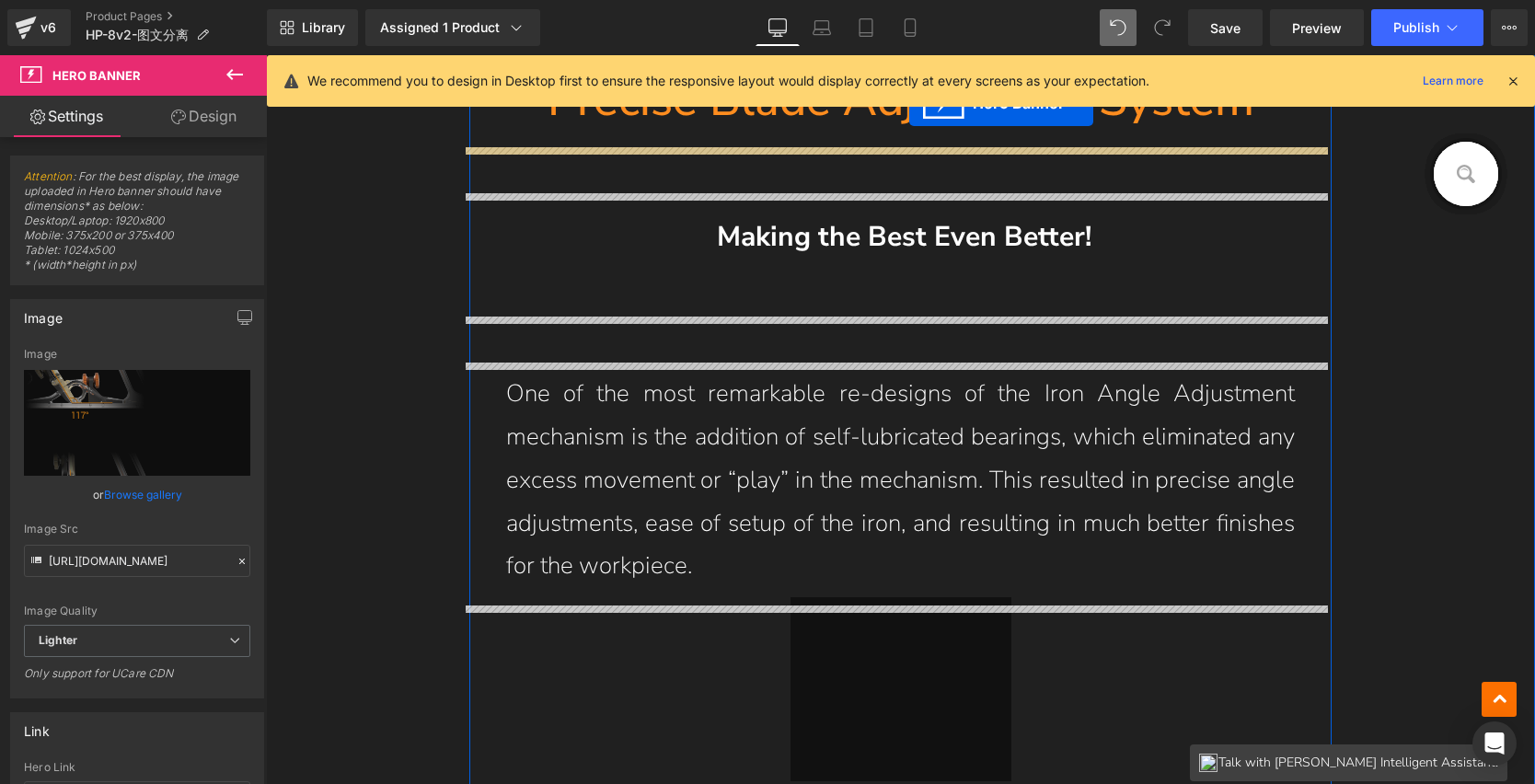
scroll to position [3902, 0]
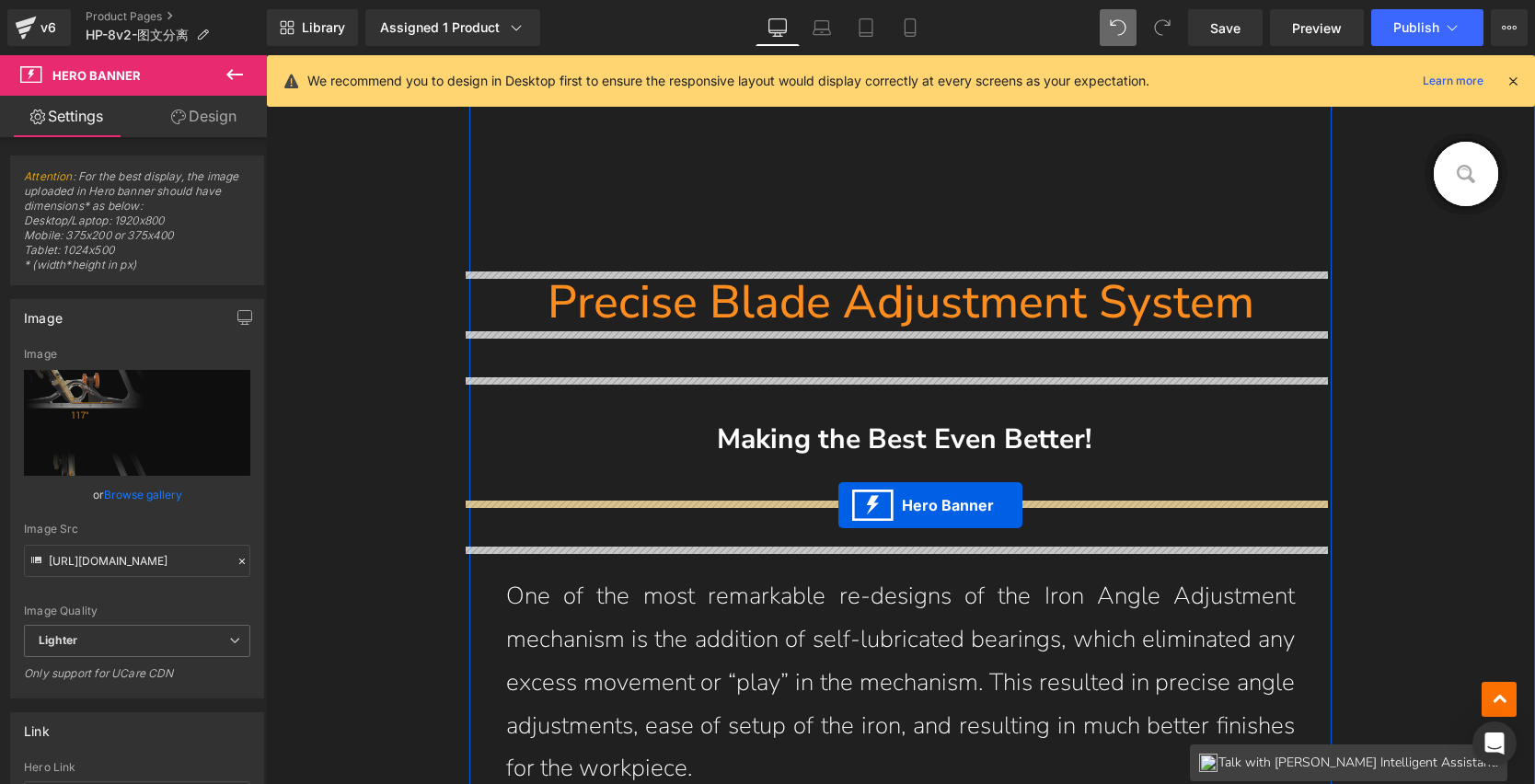
drag, startPoint x: 850, startPoint y: 312, endPoint x: 838, endPoint y: 504, distance: 192.4
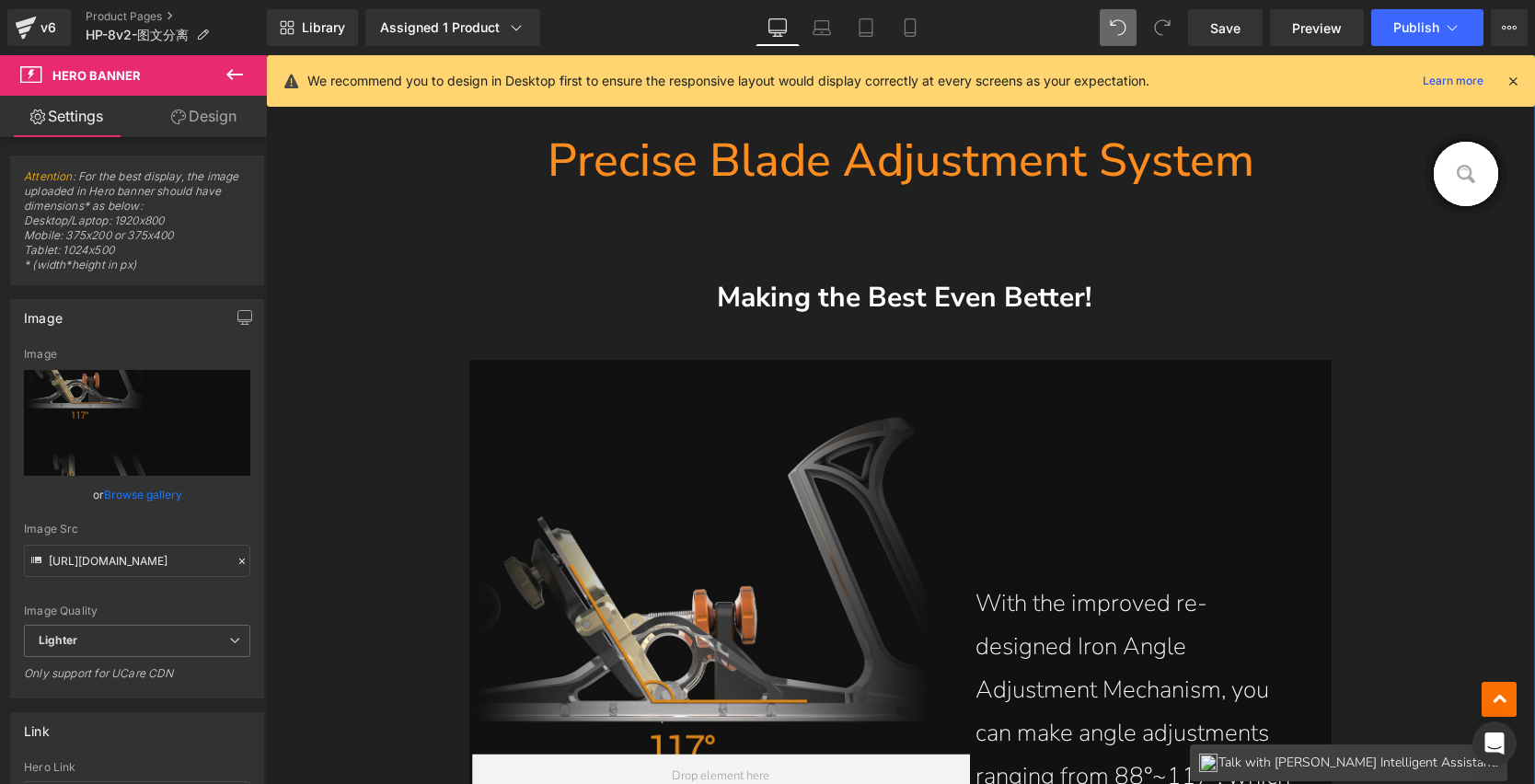
scroll to position [4120, 0]
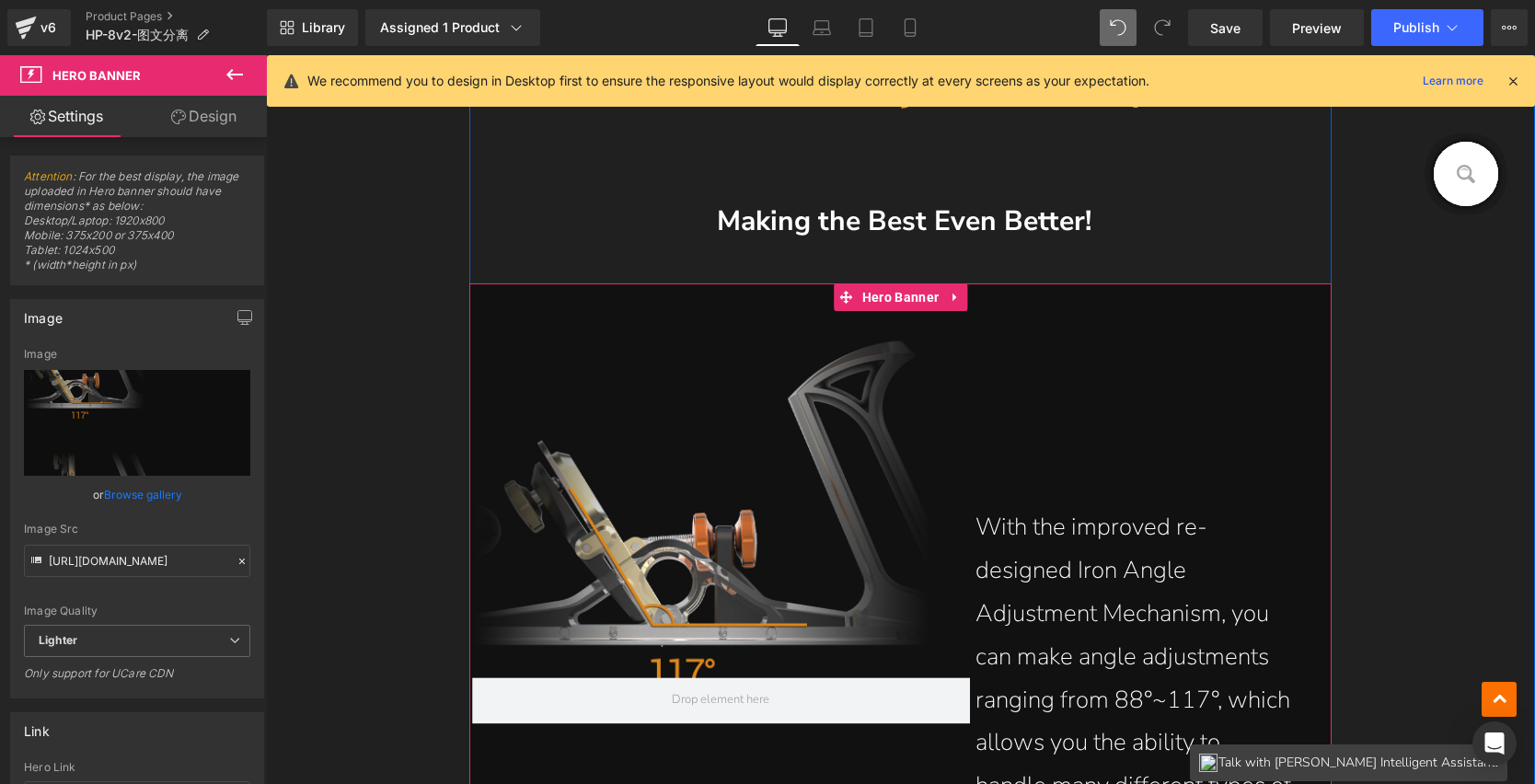
click at [1004, 402] on div "With the improved re-designed Iron Angle Adjustment Mechanism, you can make ang…" at bounding box center [901, 700] width 863 height 834
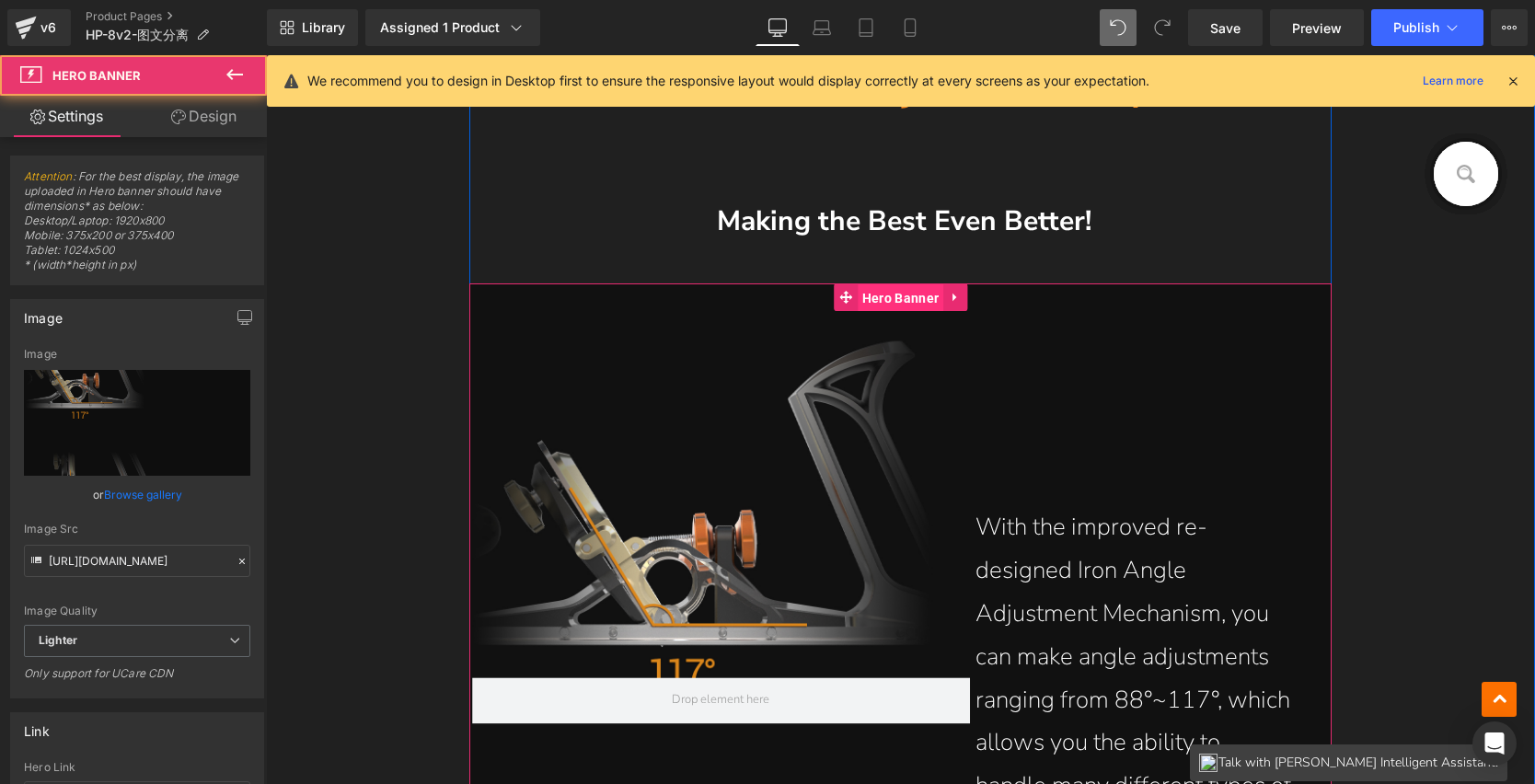
click at [892, 293] on span "Hero Banner" at bounding box center [900, 298] width 86 height 28
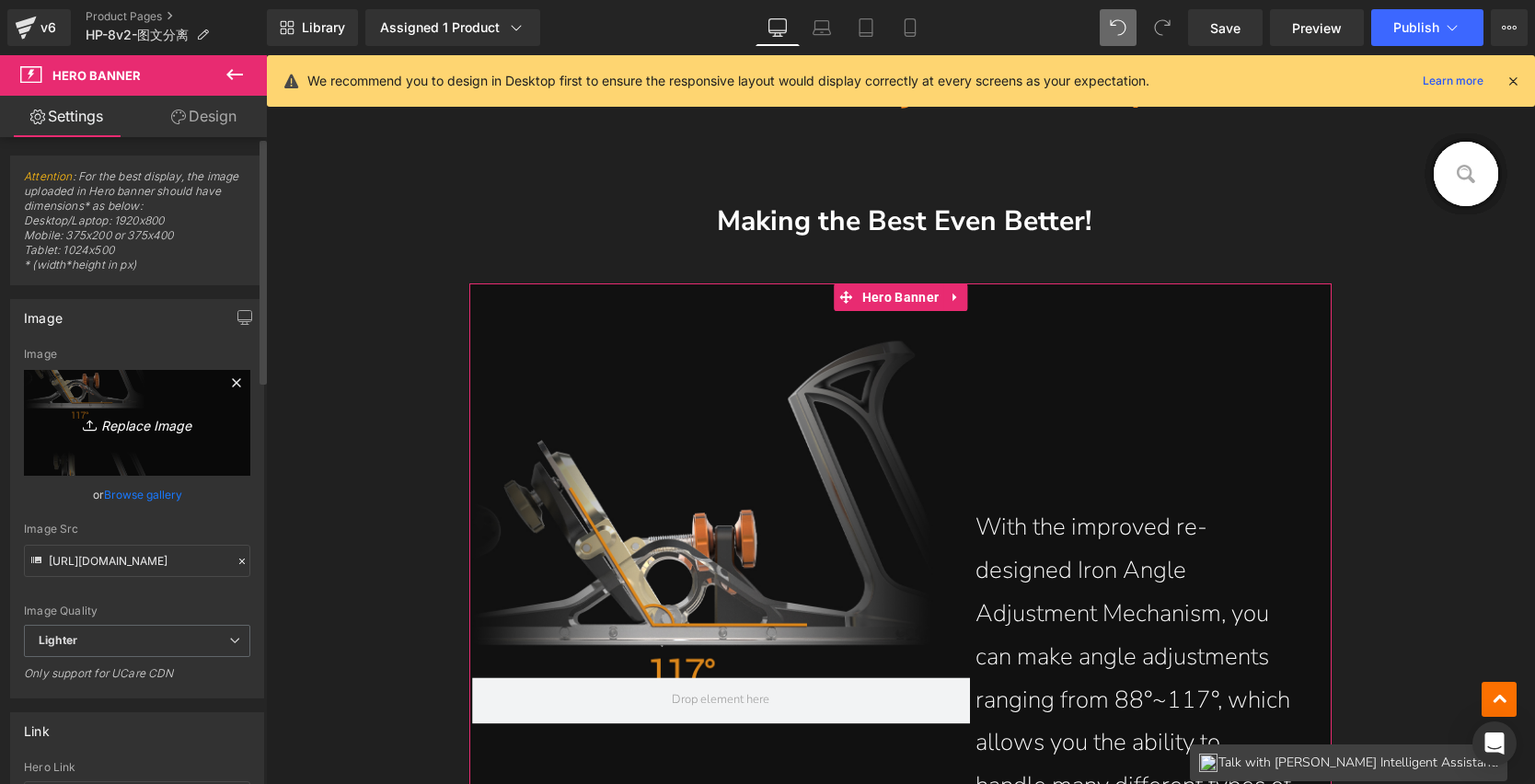
click at [141, 417] on icon "Replace Image" at bounding box center [137, 423] width 147 height 23
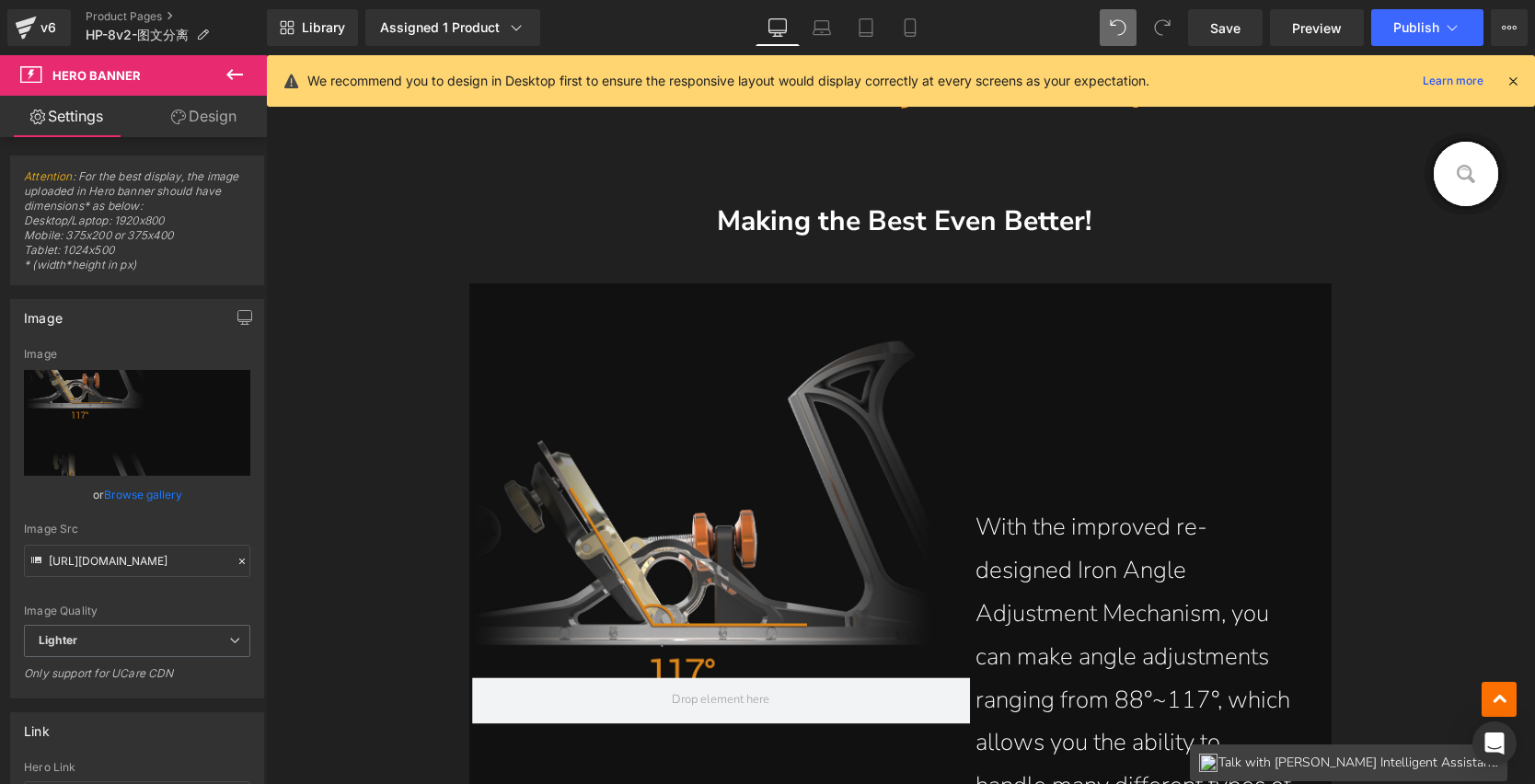
type input "C:\fakepath\HP-8v2_11.jpg"
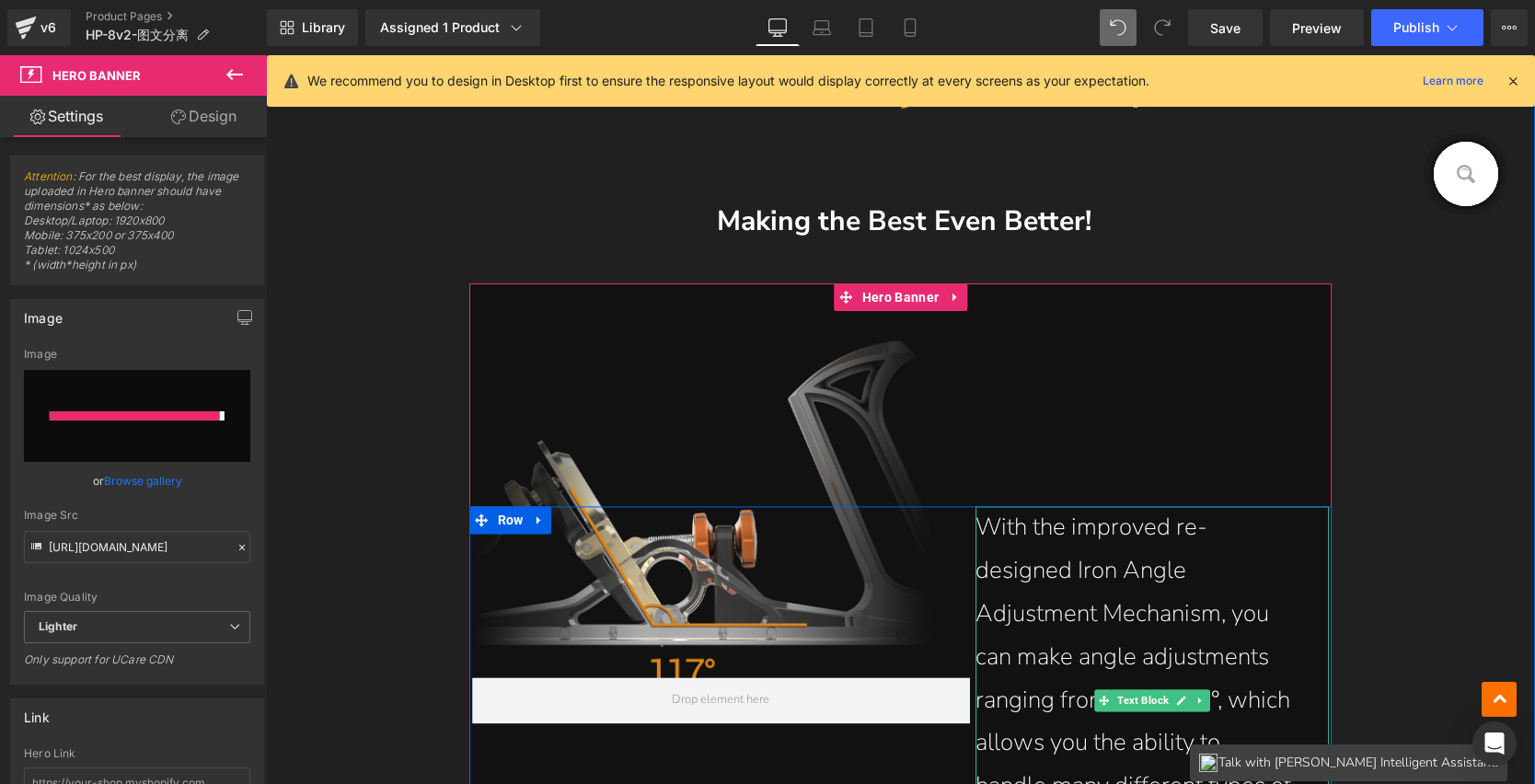
type input "[URL][DOMAIN_NAME]"
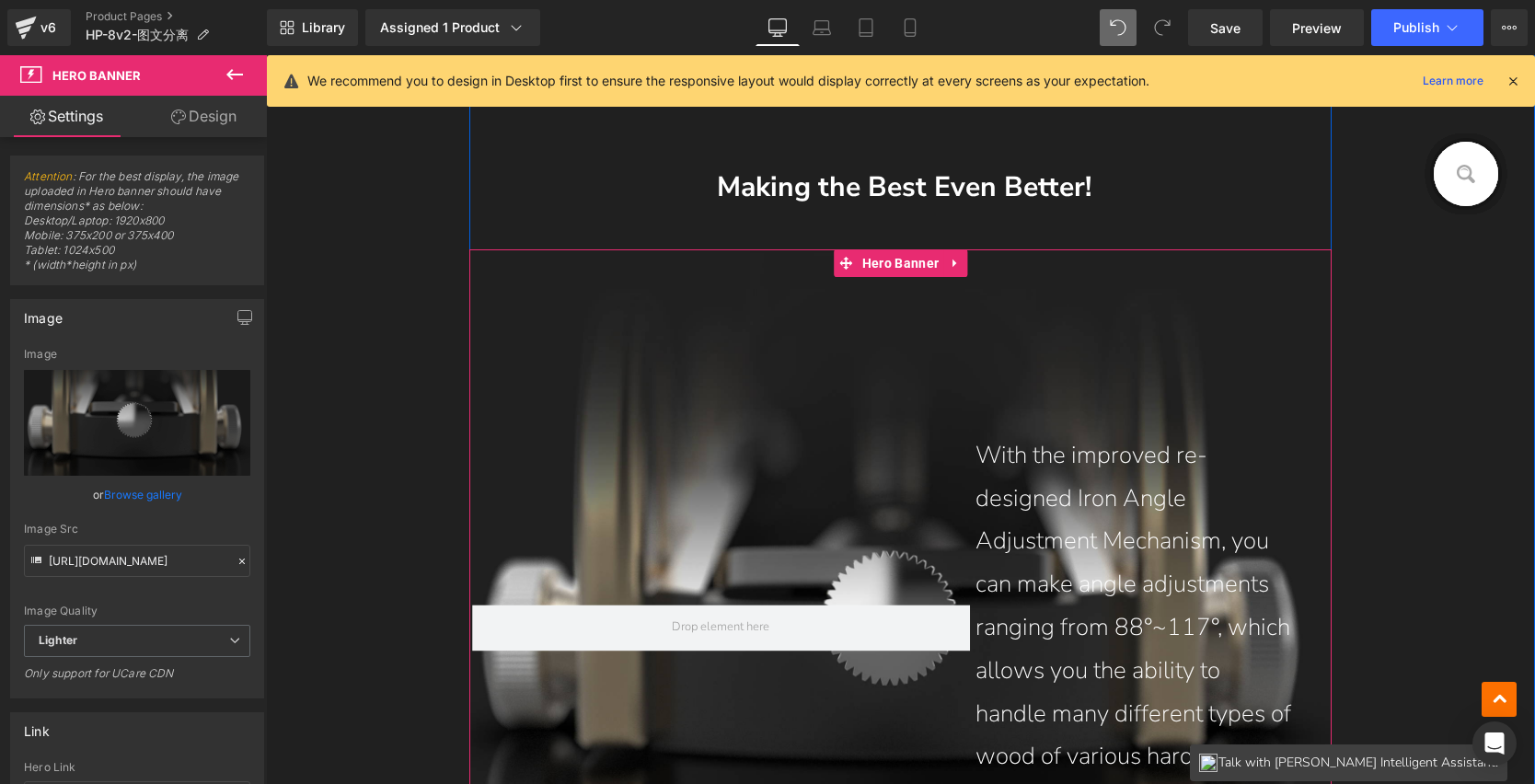
scroll to position [4222, 0]
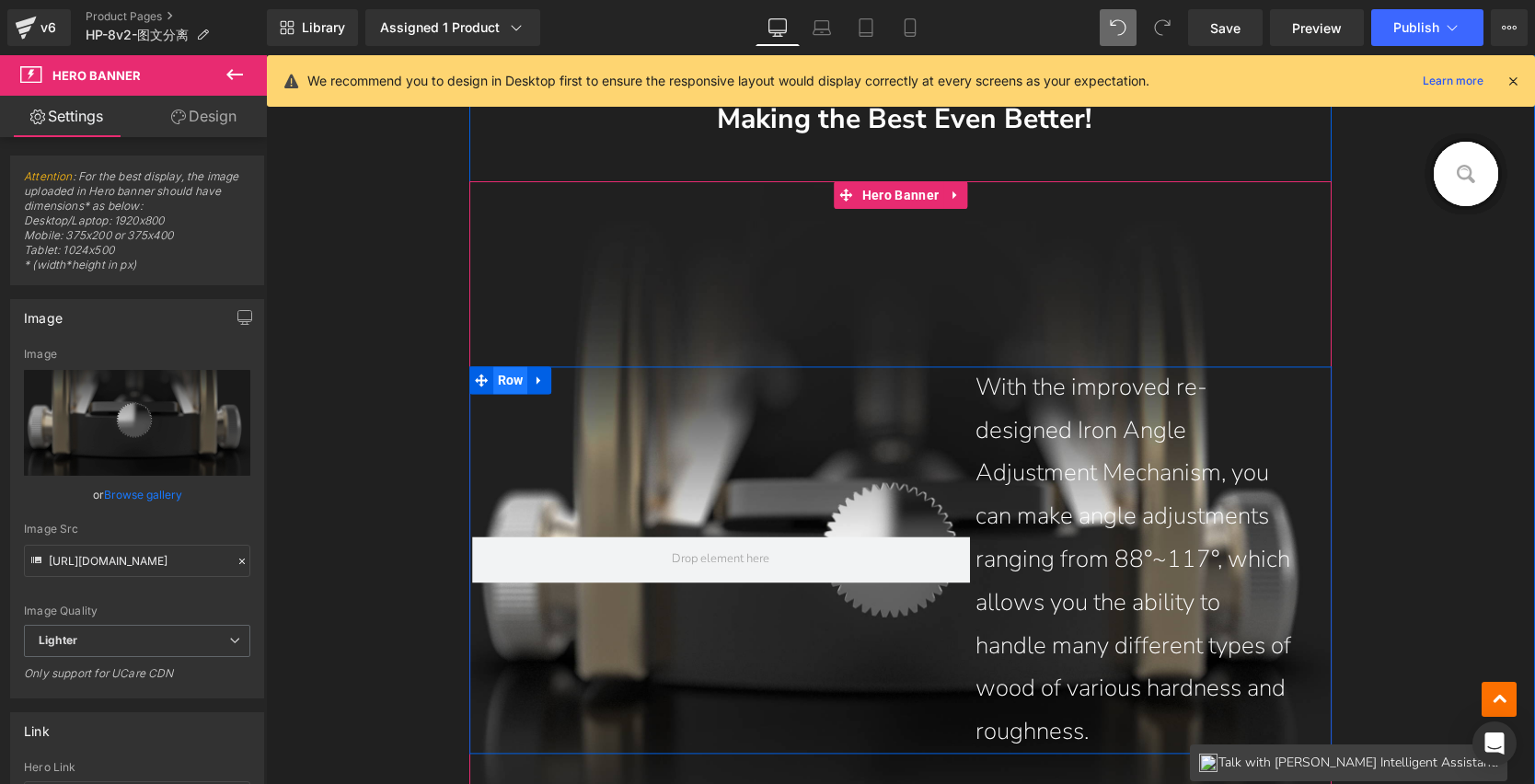
click at [497, 381] on span "Row" at bounding box center [511, 380] width 35 height 28
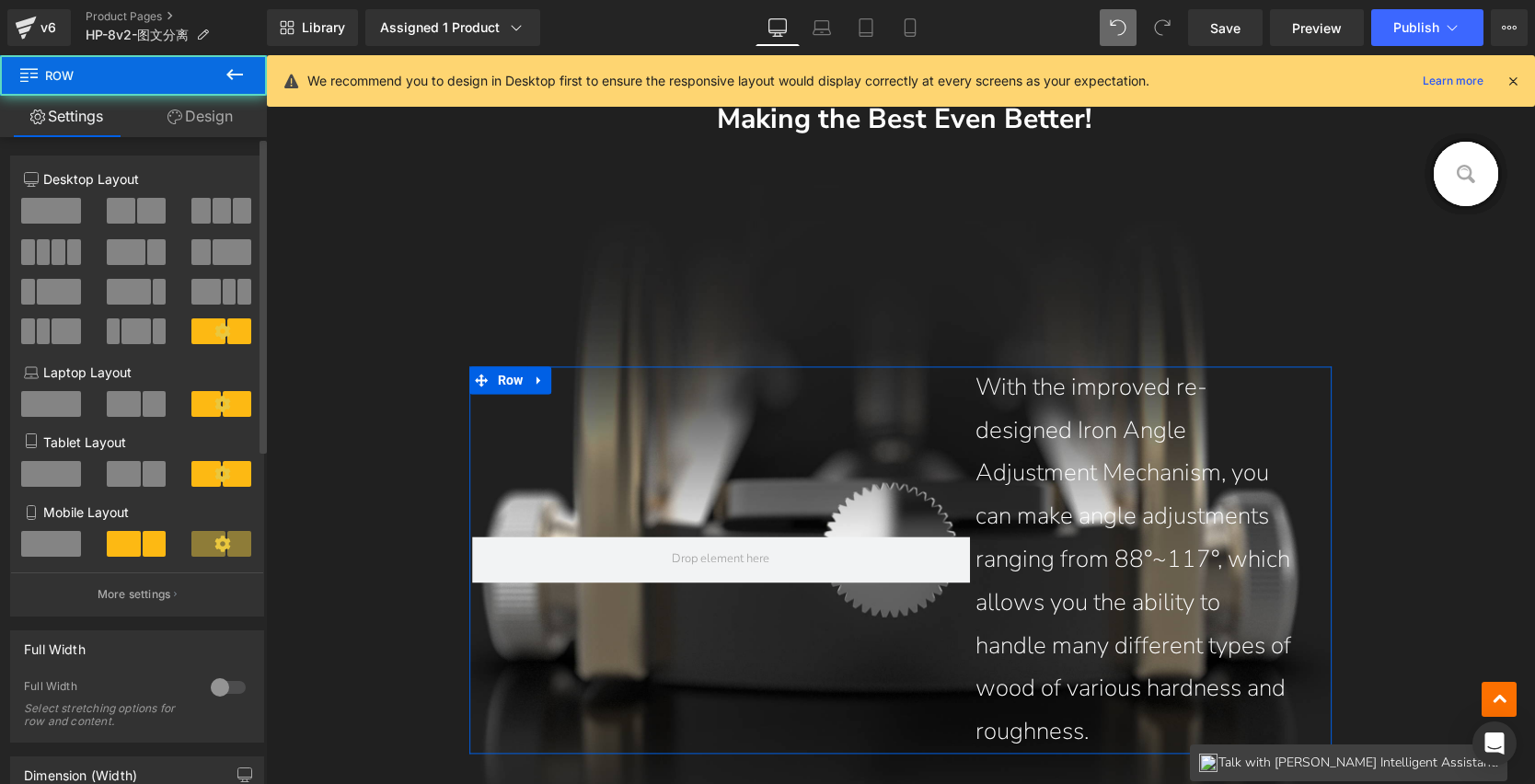
click at [74, 213] on span at bounding box center [51, 211] width 60 height 26
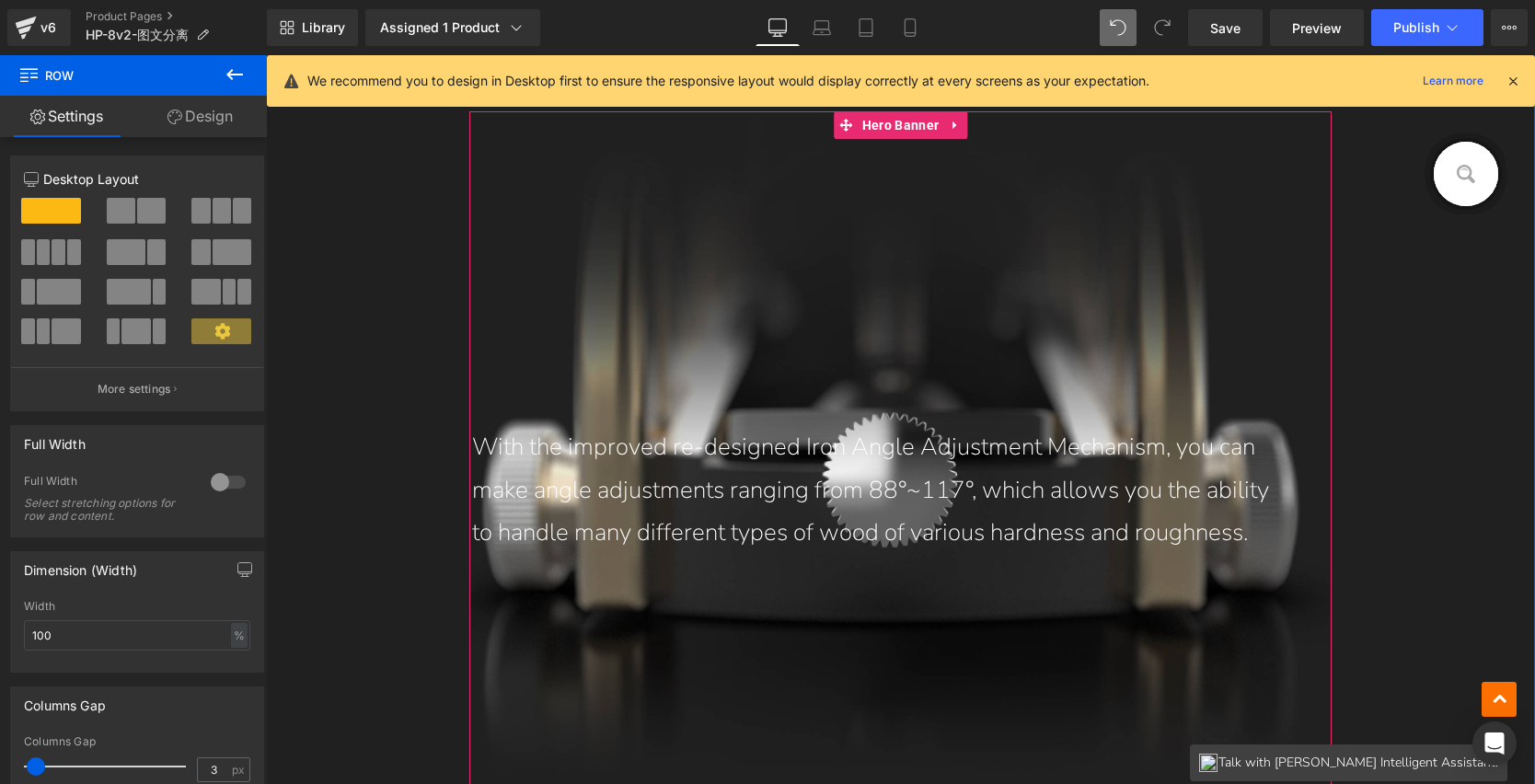
scroll to position [4283, 0]
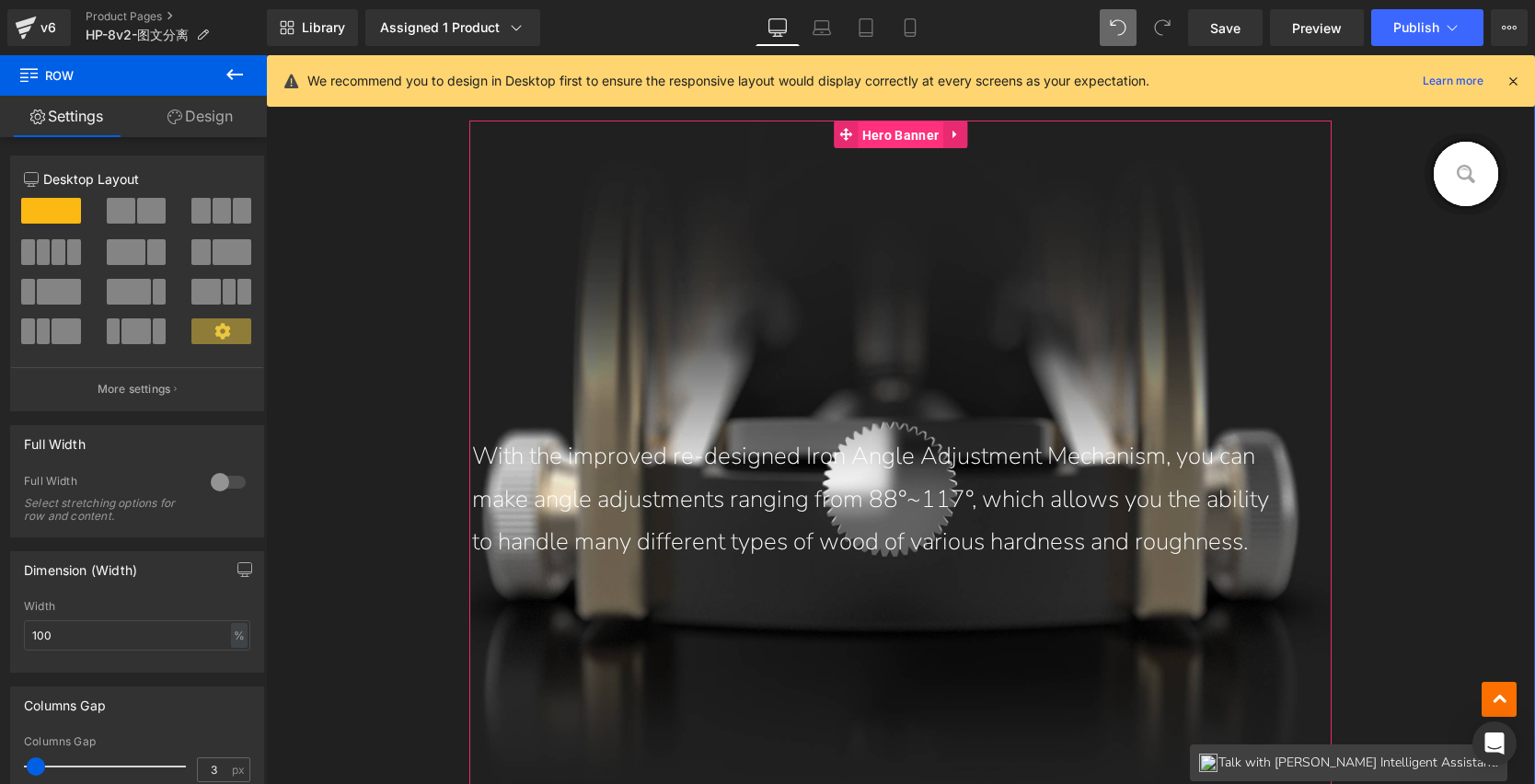
click at [904, 140] on span "Hero Banner" at bounding box center [900, 135] width 86 height 28
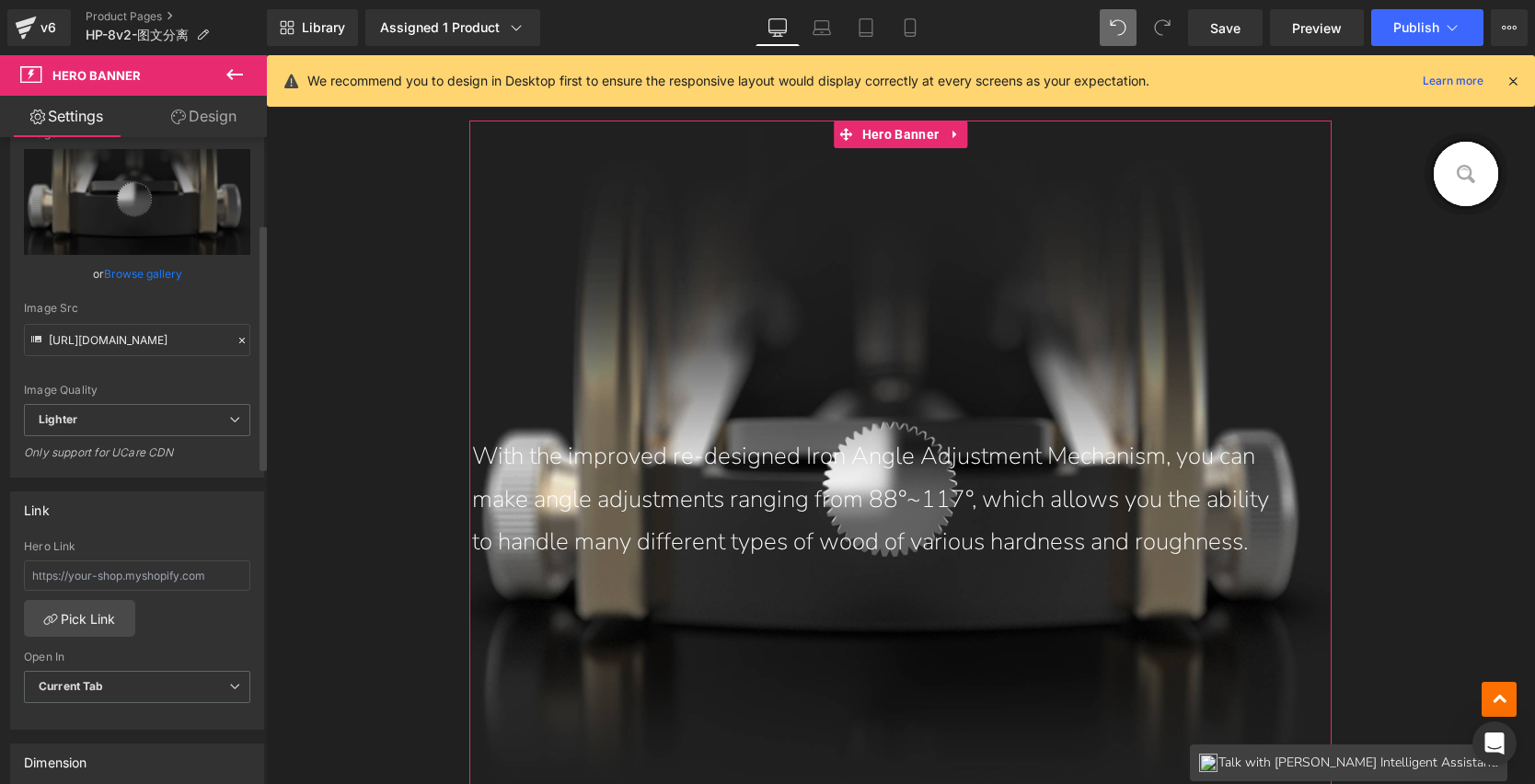
scroll to position [450, 0]
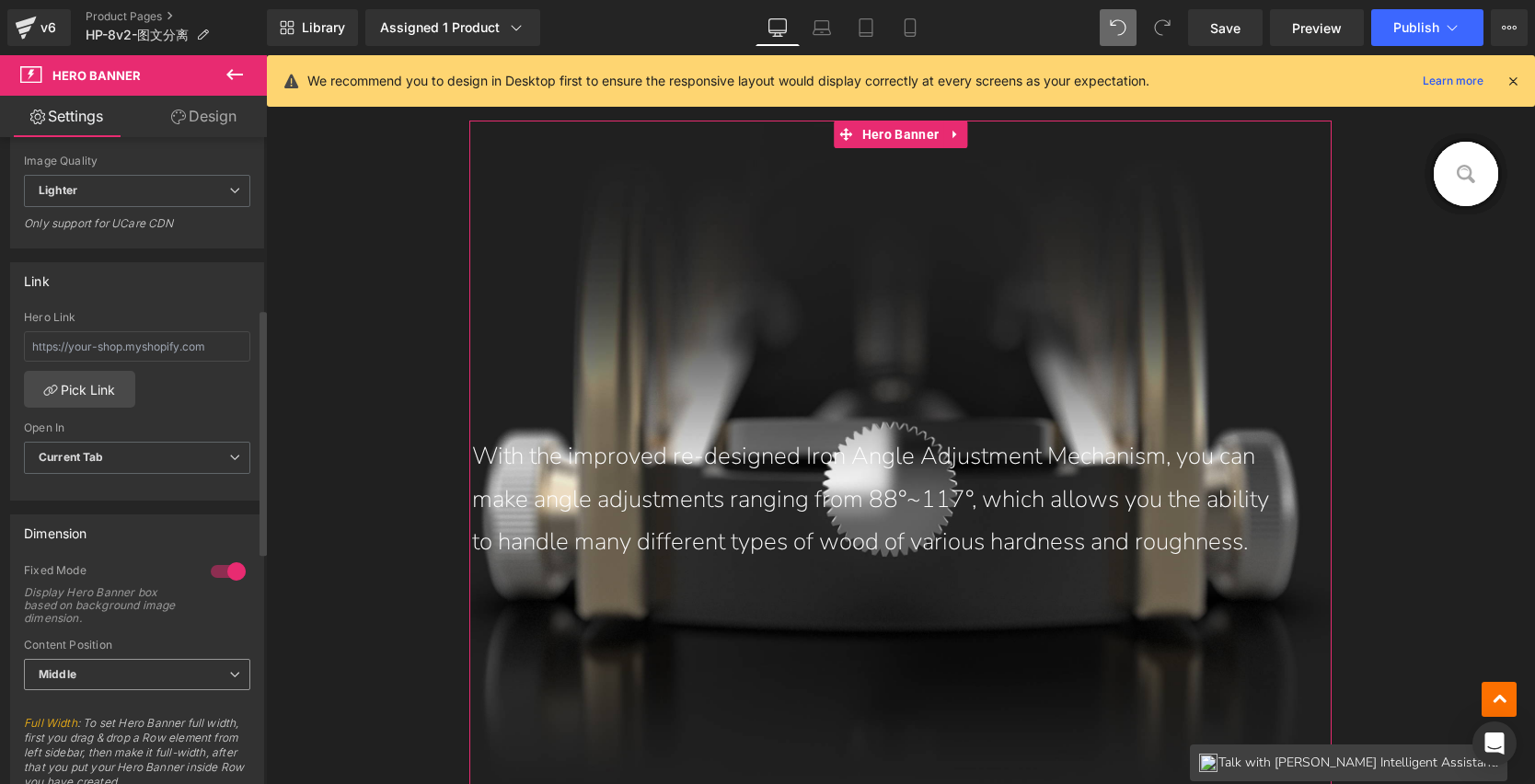
click at [134, 667] on span "Middle" at bounding box center [137, 674] width 226 height 32
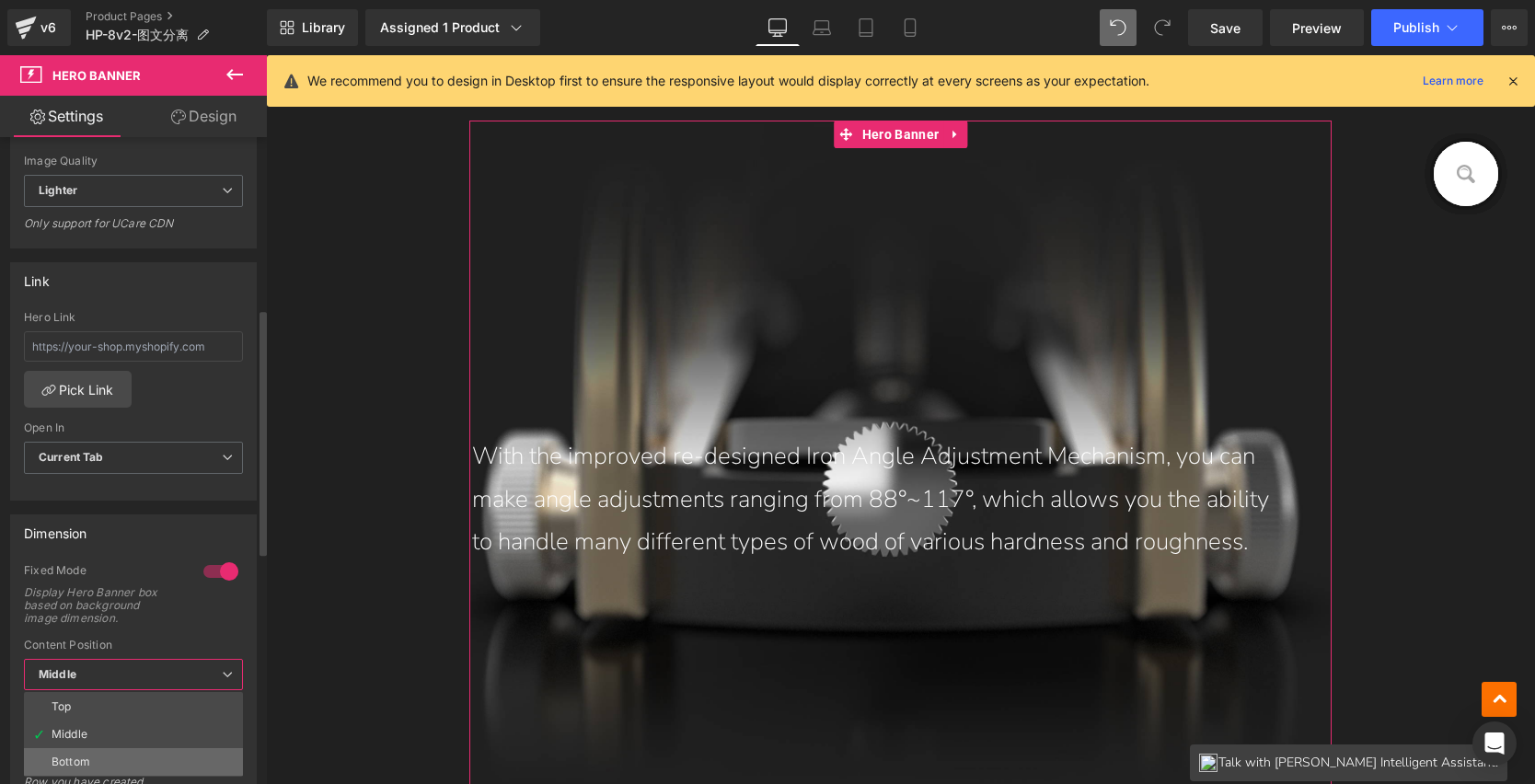
click at [95, 756] on li "Bottom" at bounding box center [134, 762] width 219 height 28
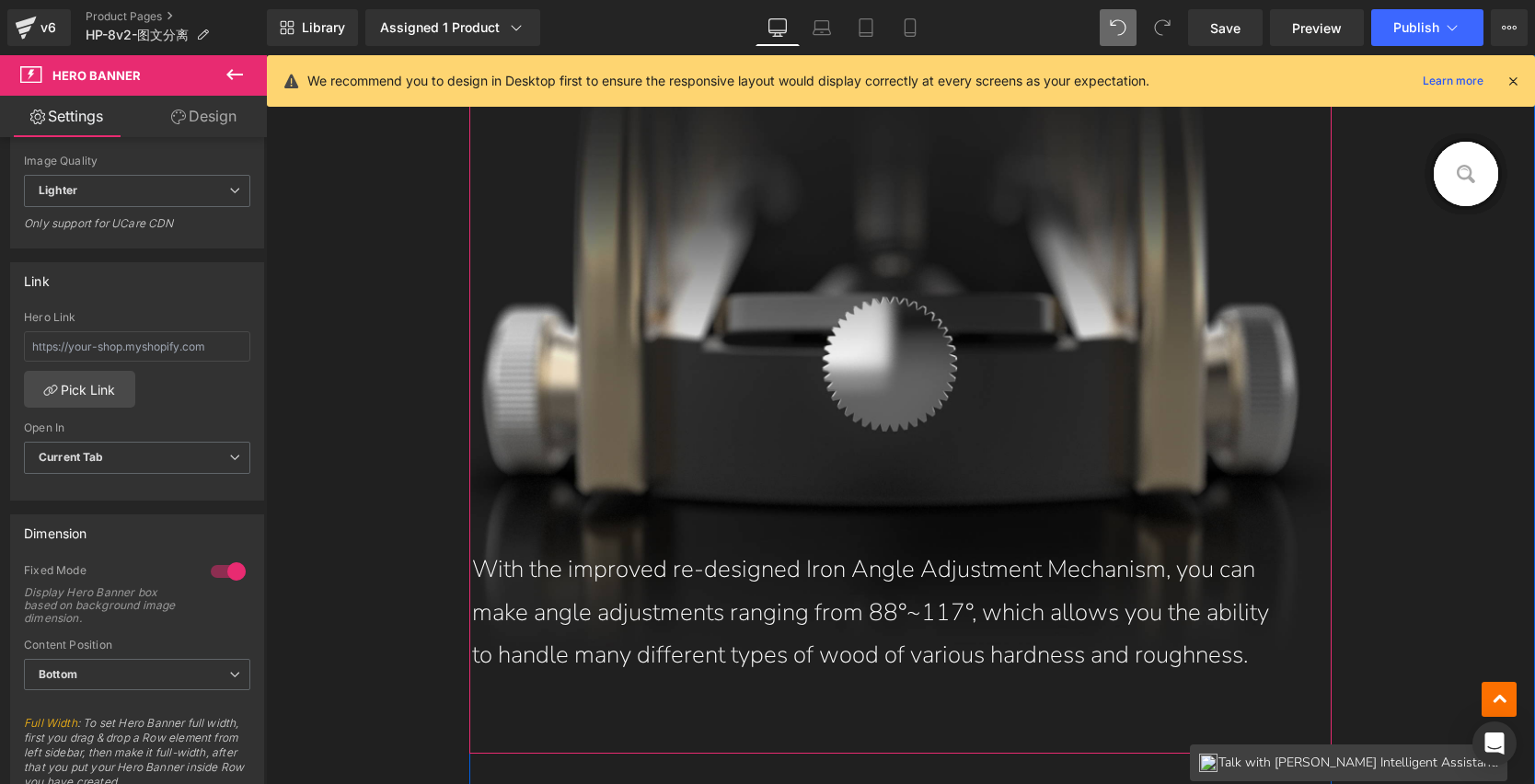
scroll to position [4509, 0]
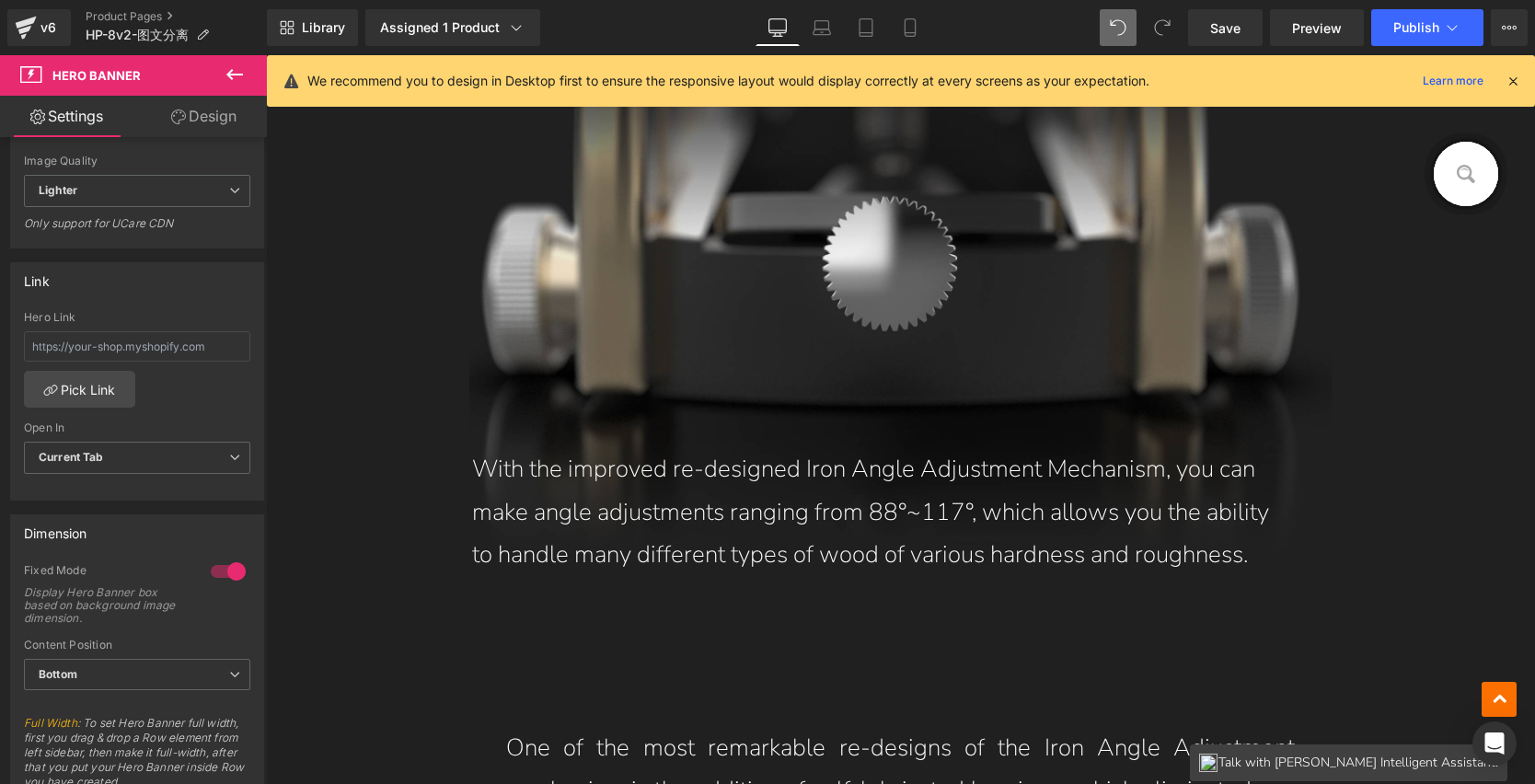
click at [1066, 524] on p "With the improved re-designed Iron Angle Adjustment Mechanism, you can make ang…" at bounding box center [883, 513] width 821 height 129
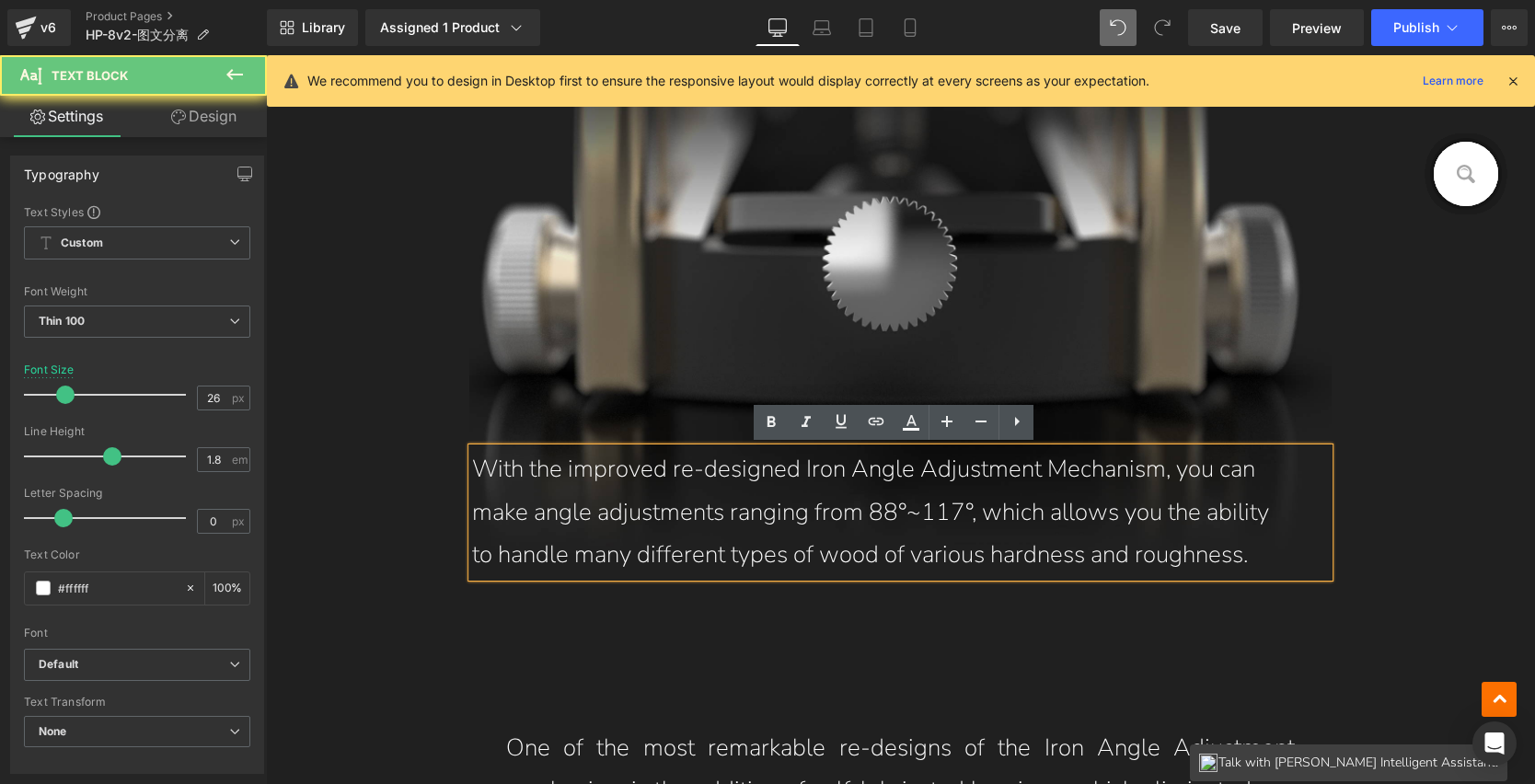
click at [1256, 560] on p "With the improved re-designed Iron Angle Adjustment Mechanism, you can make ang…" at bounding box center [883, 513] width 821 height 129
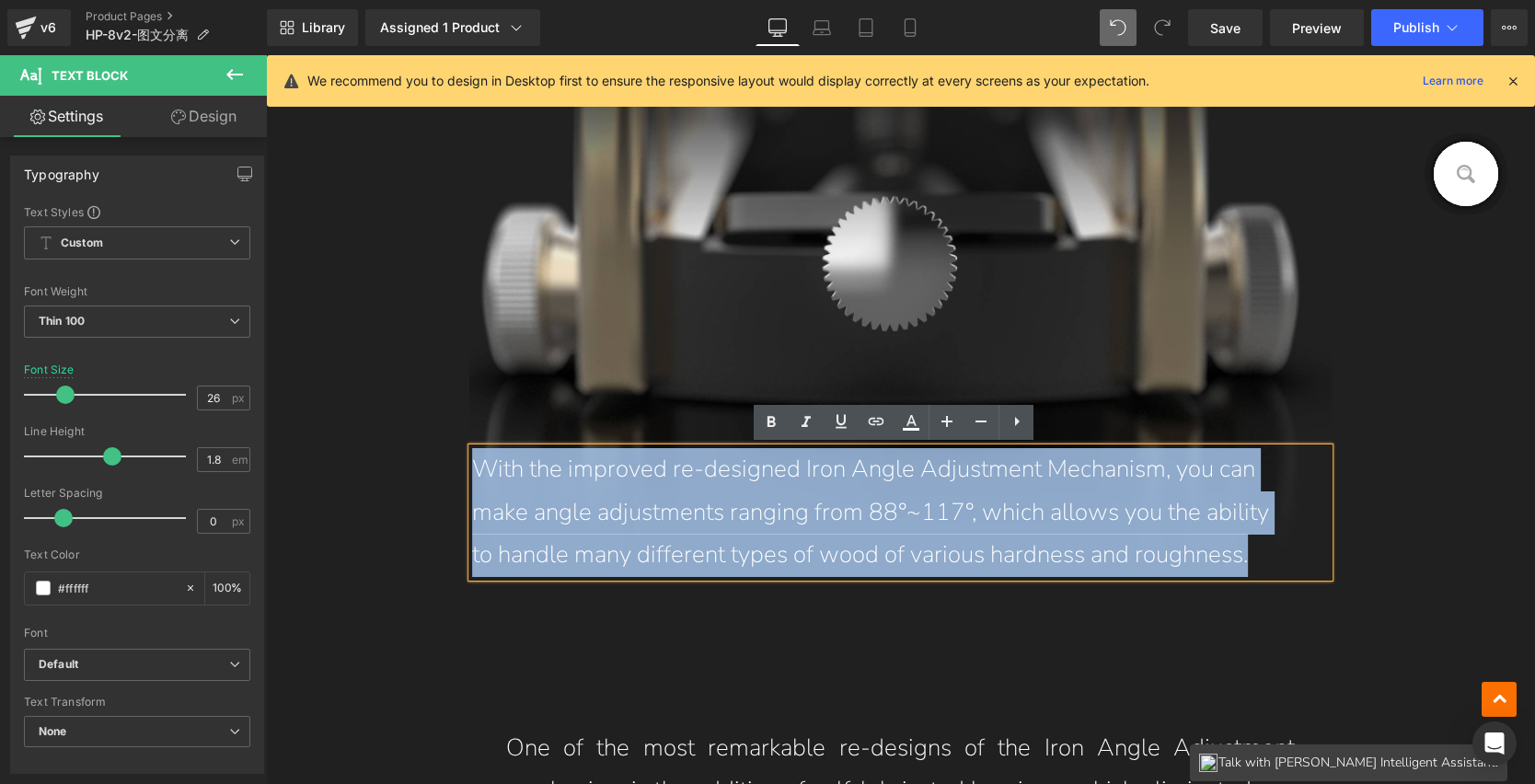
drag, startPoint x: 1260, startPoint y: 556, endPoint x: 442, endPoint y: 446, distance: 825.4
paste div
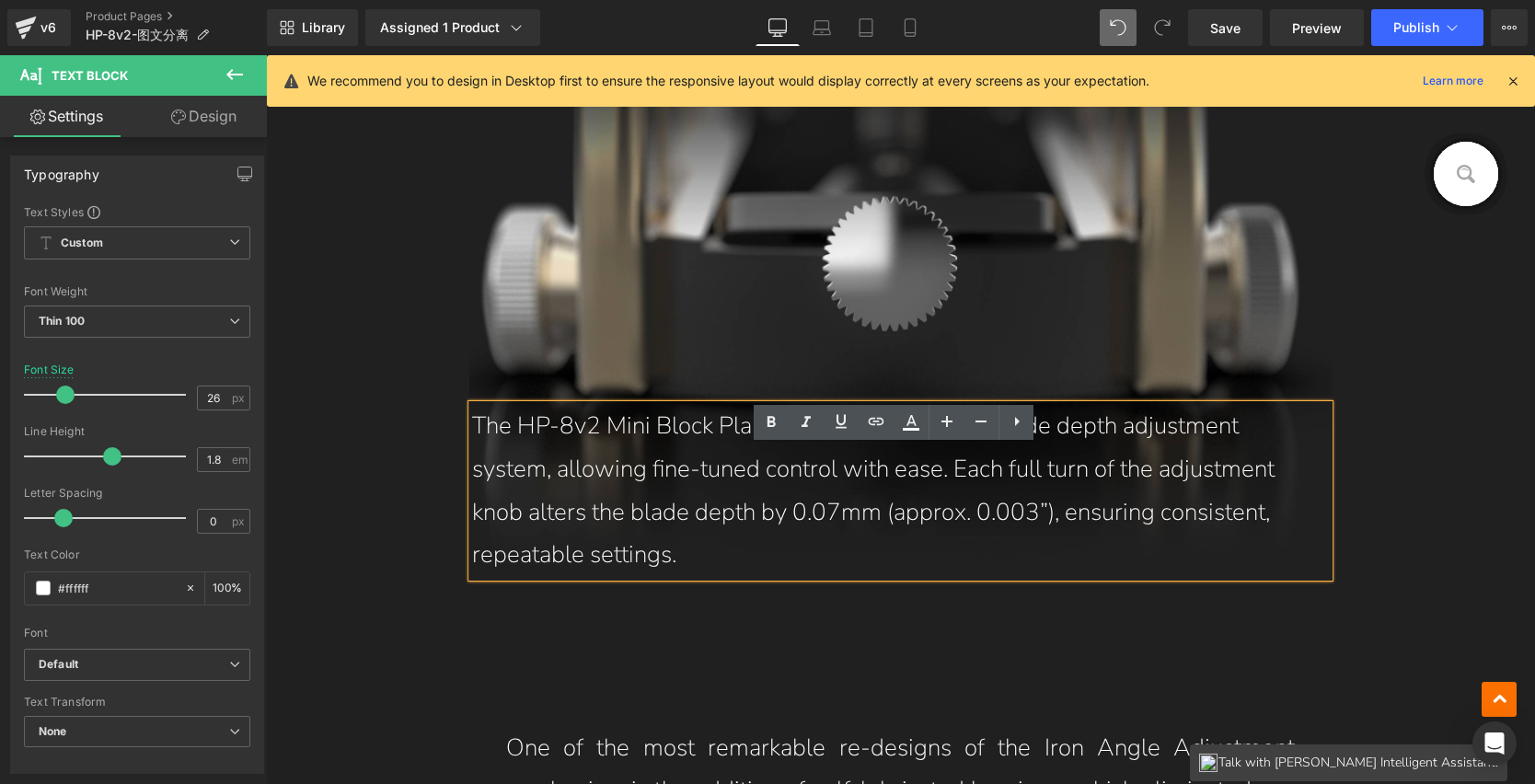
scroll to position [4465, 0]
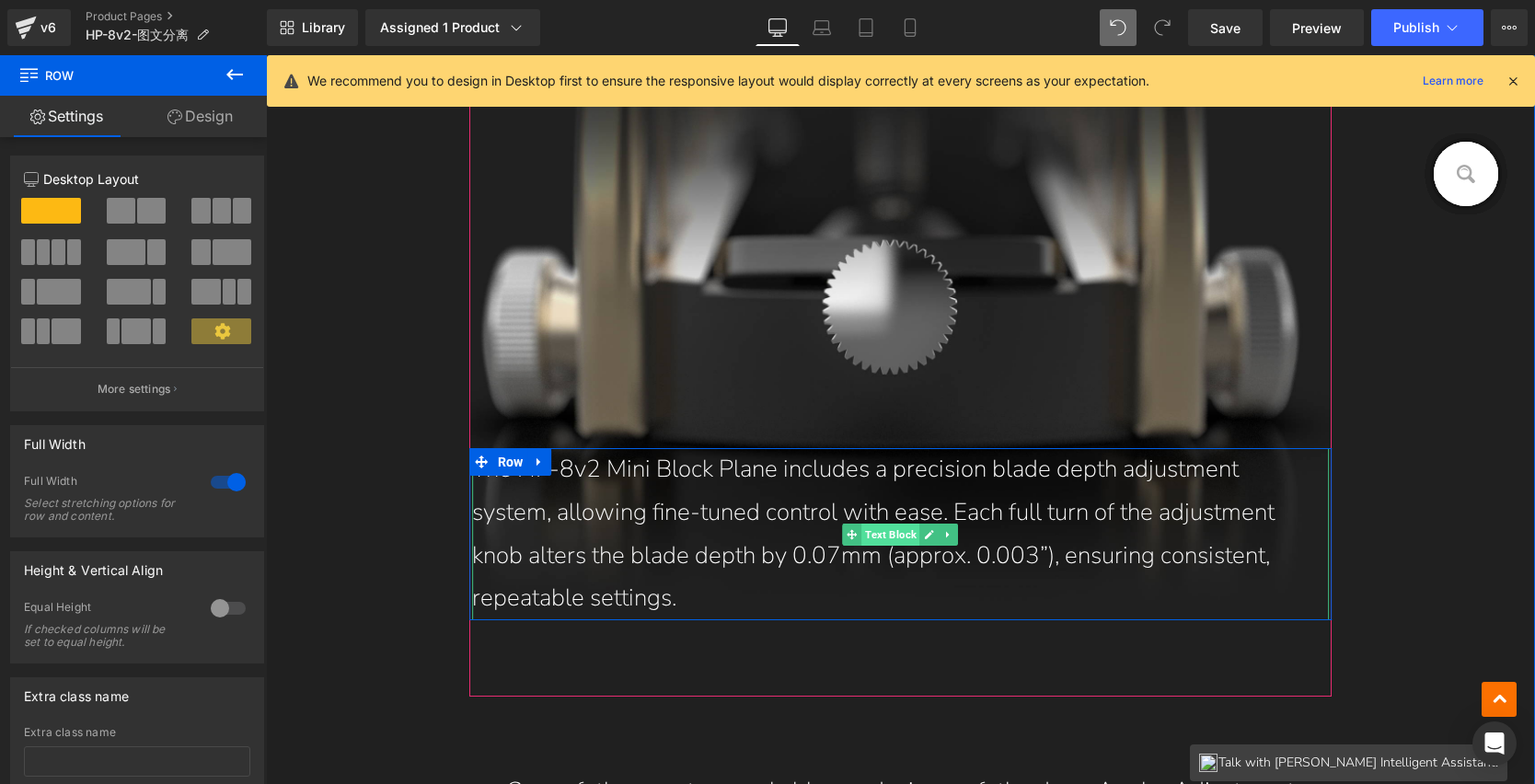
click at [890, 539] on span "Text Block" at bounding box center [891, 534] width 58 height 22
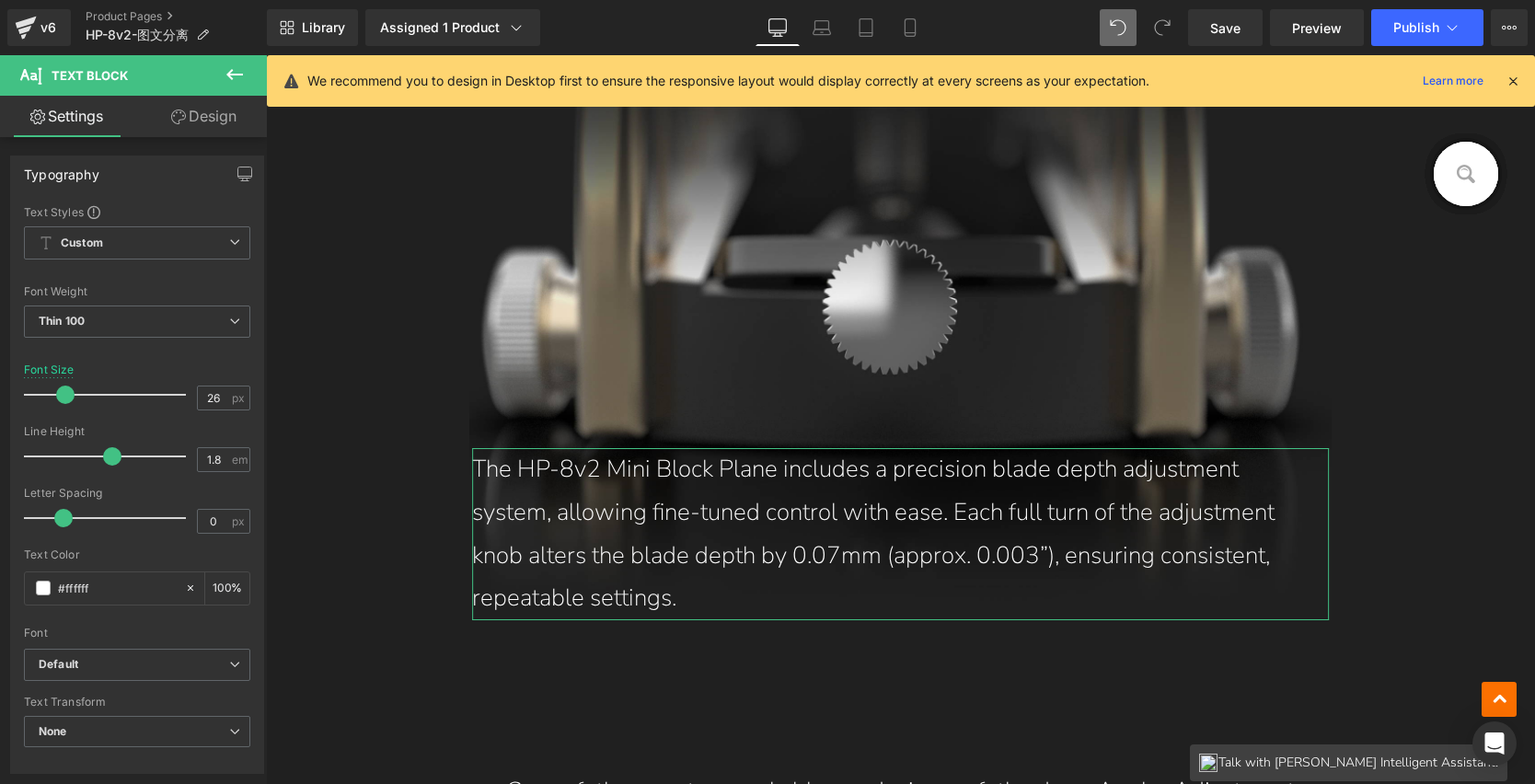
click at [183, 123] on icon at bounding box center [178, 116] width 14 height 14
click at [0, 0] on div "Spacing" at bounding box center [0, 0] width 0 height 0
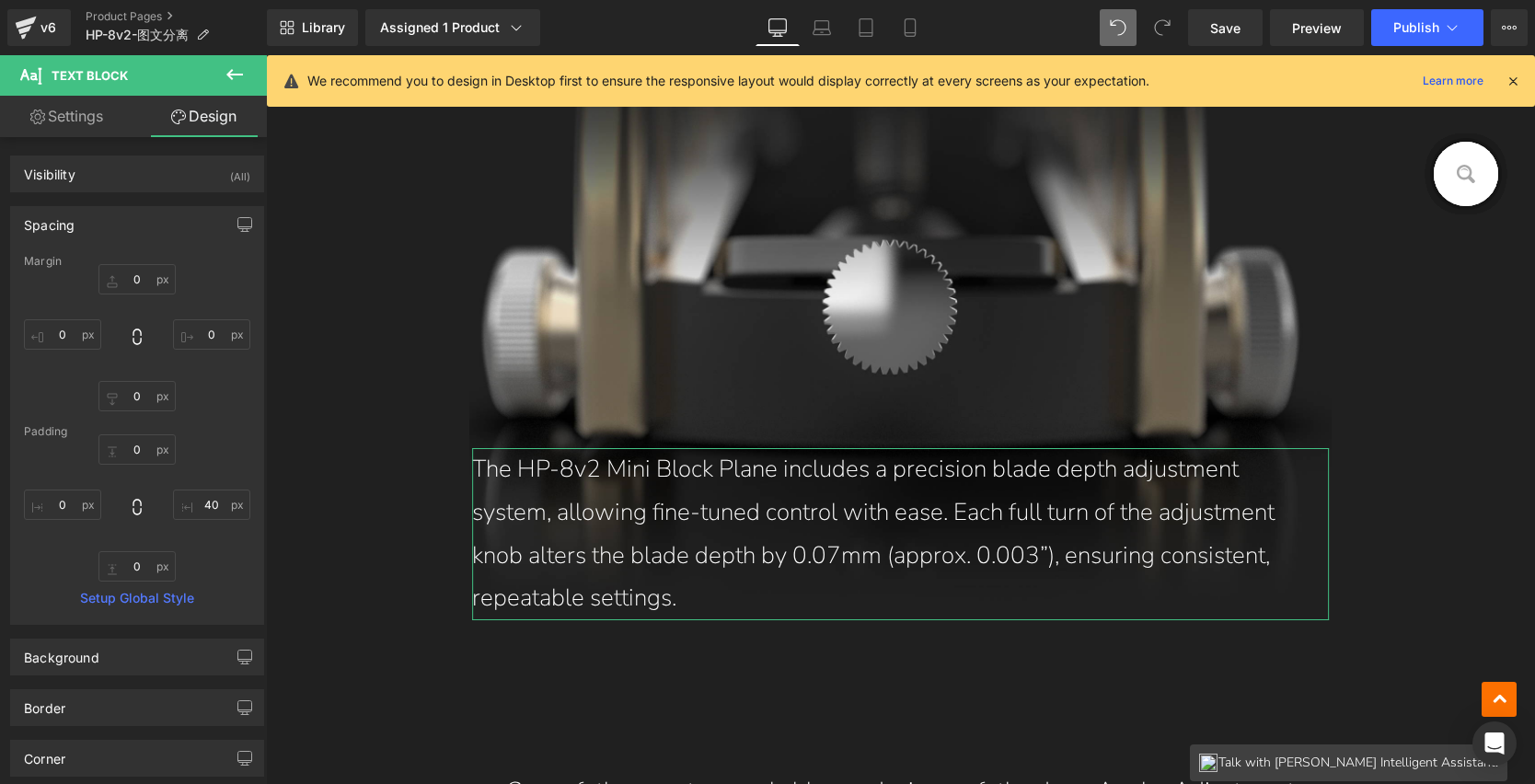
type input "0"
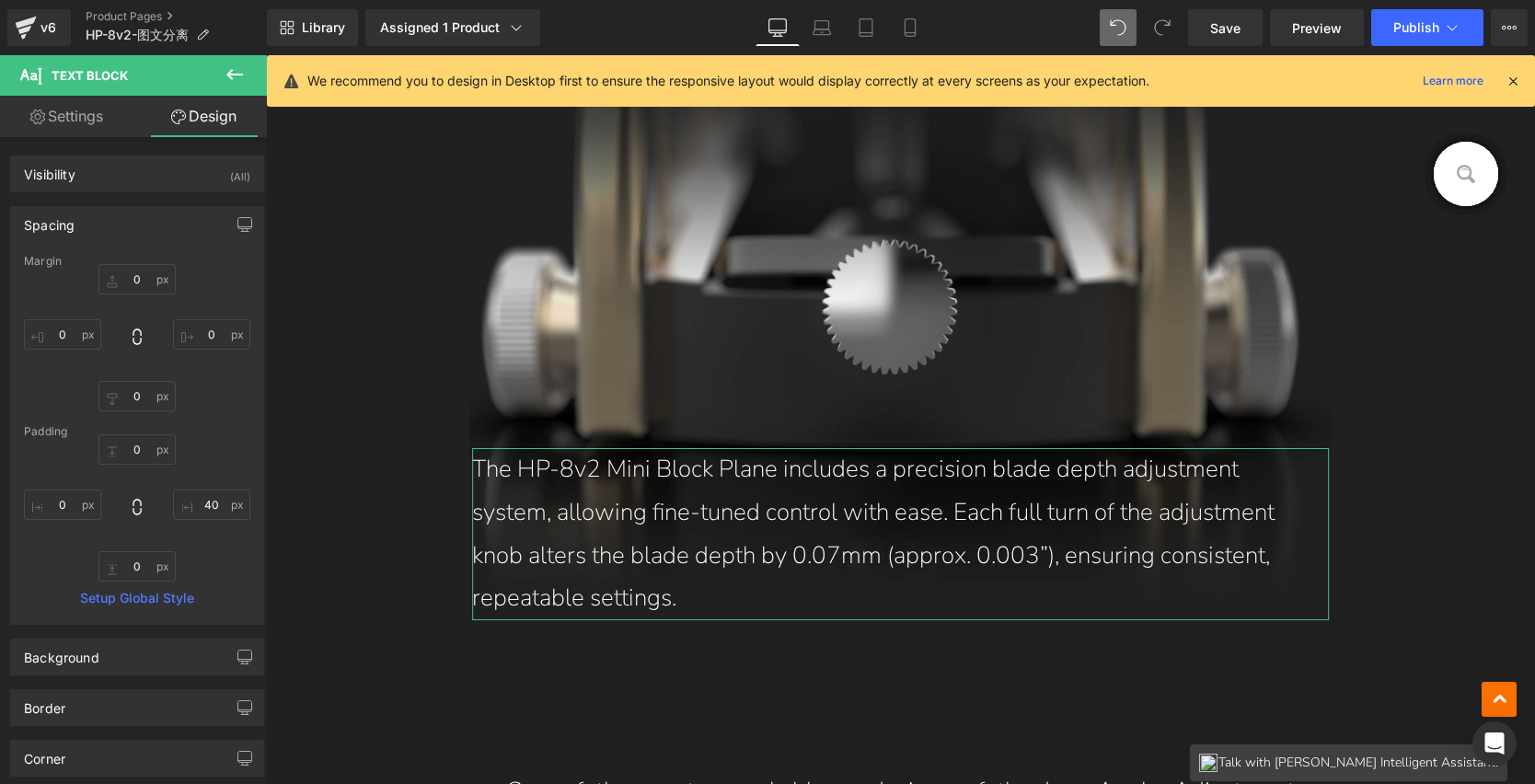
type input "40"
type input "0"
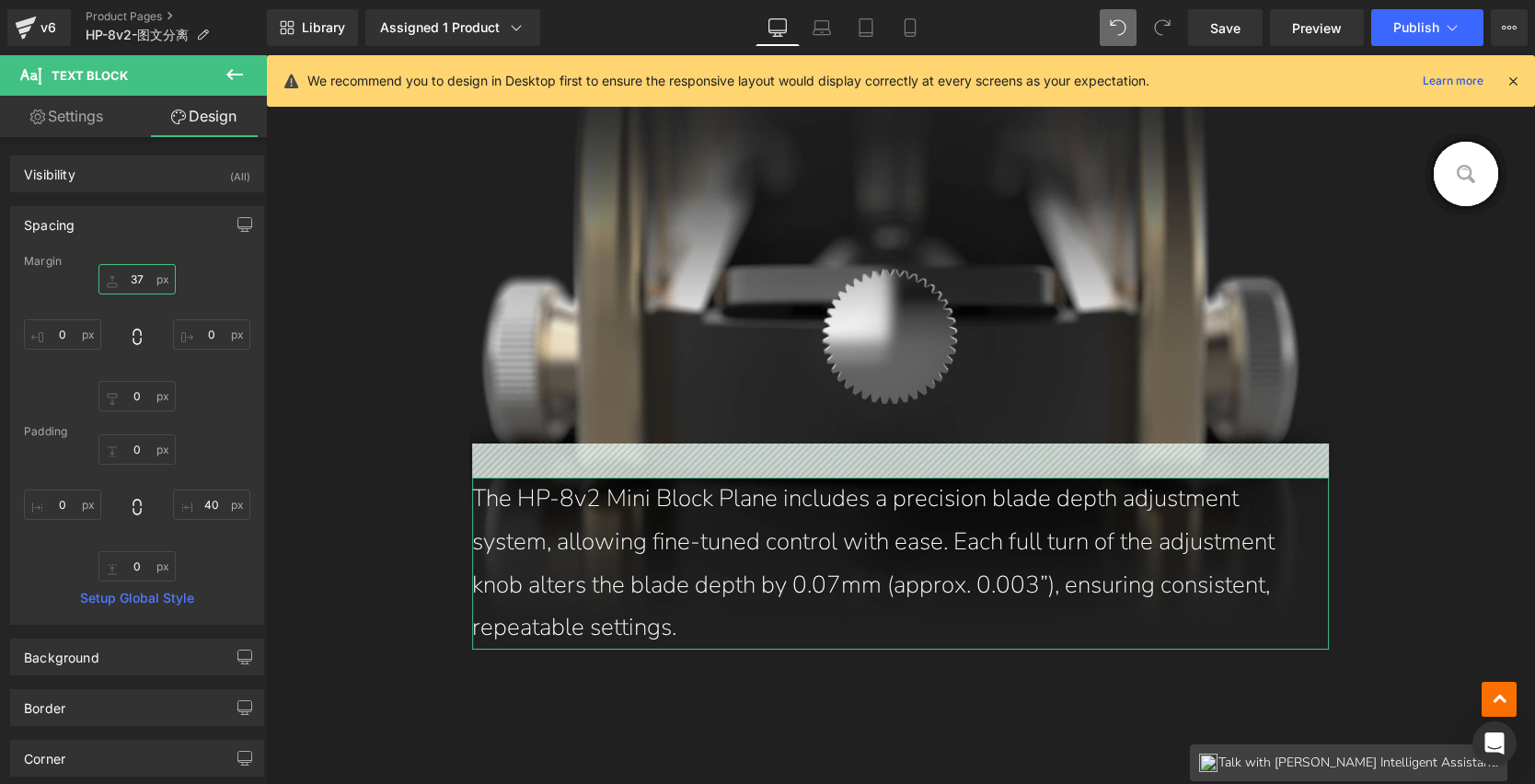
scroll to position [4431, 0]
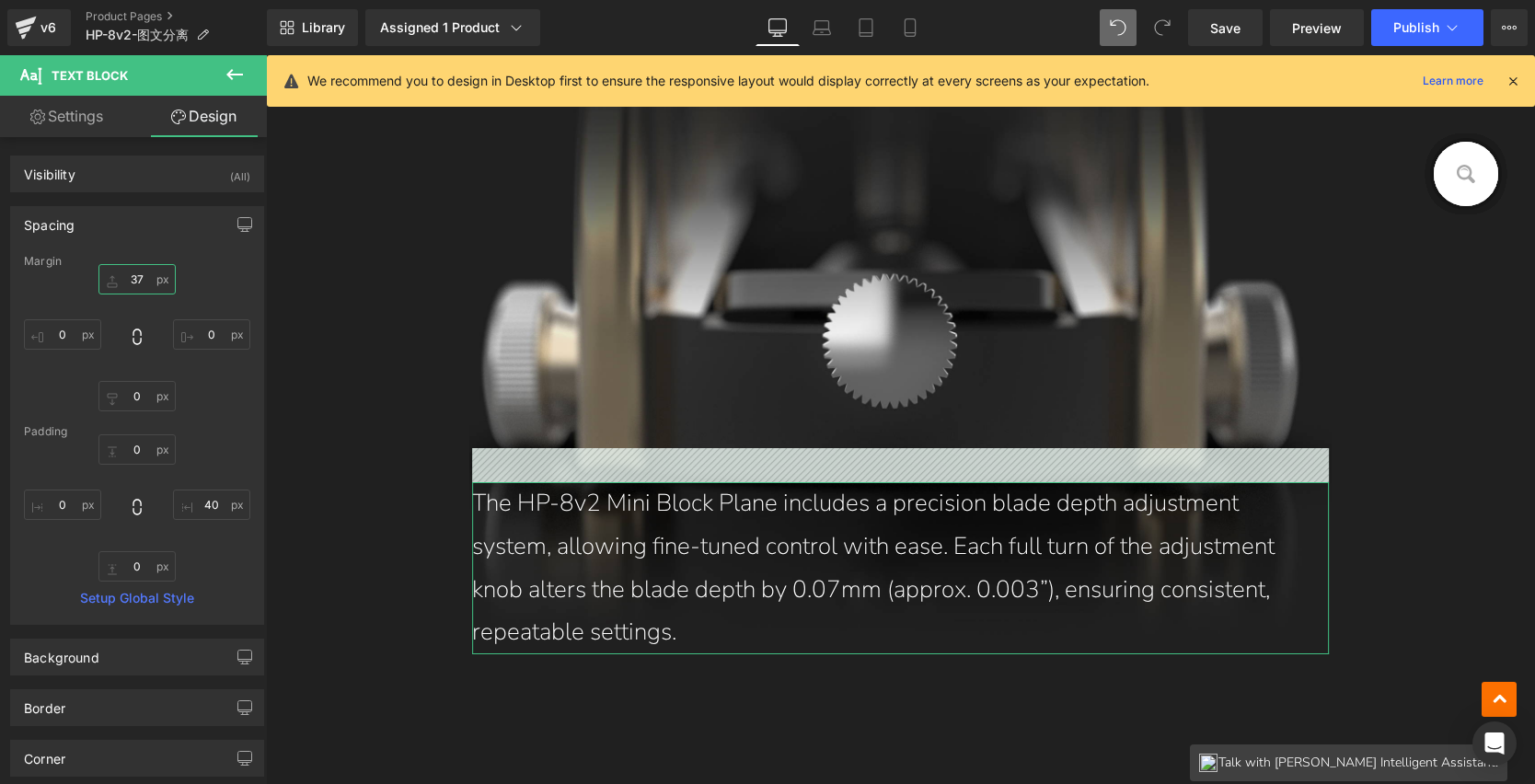
drag, startPoint x: 135, startPoint y: 280, endPoint x: 138, endPoint y: 245, distance: 35.1
click at [138, 245] on div "Spacing Margin 37px 37 0px 0 0px 0 0px 0 Padding 0px 0 40px 40 0px 0 0px 0 Setu…" at bounding box center [138, 415] width 254 height 418
click at [145, 283] on input "37" at bounding box center [137, 280] width 77 height 31
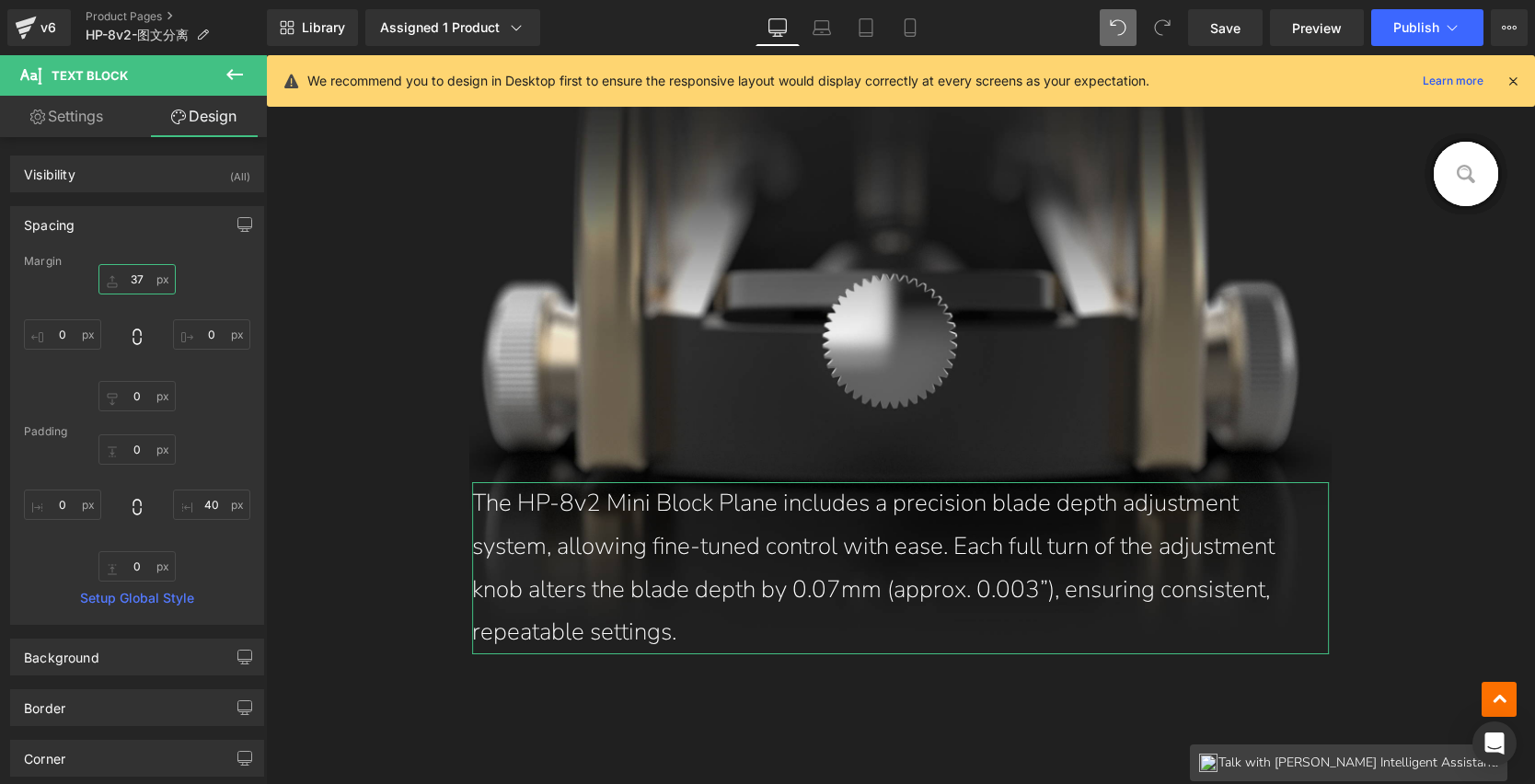
type input "0"
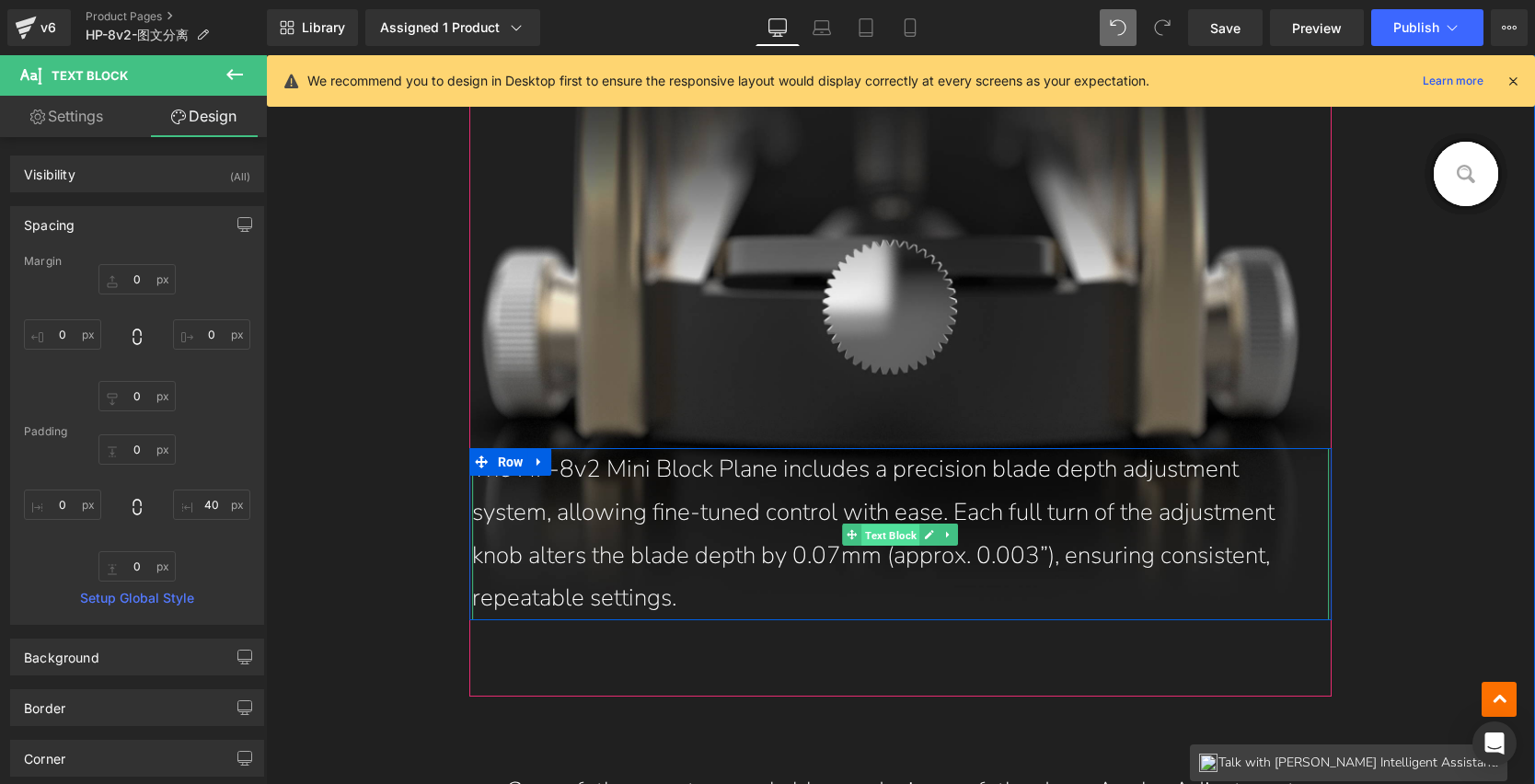
click at [862, 527] on span "Text Block" at bounding box center [891, 534] width 58 height 22
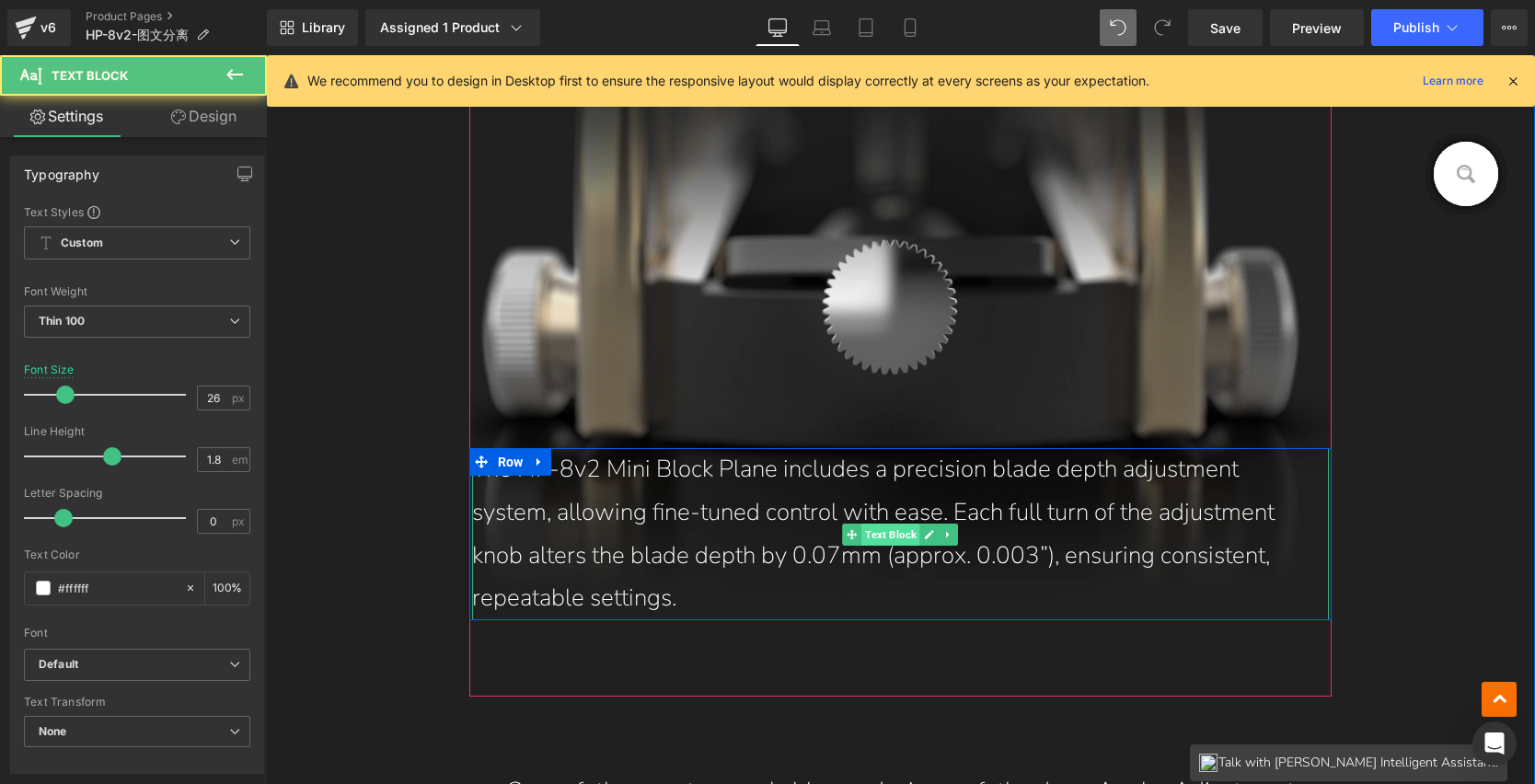
click at [866, 531] on span "Text Block" at bounding box center [891, 534] width 58 height 22
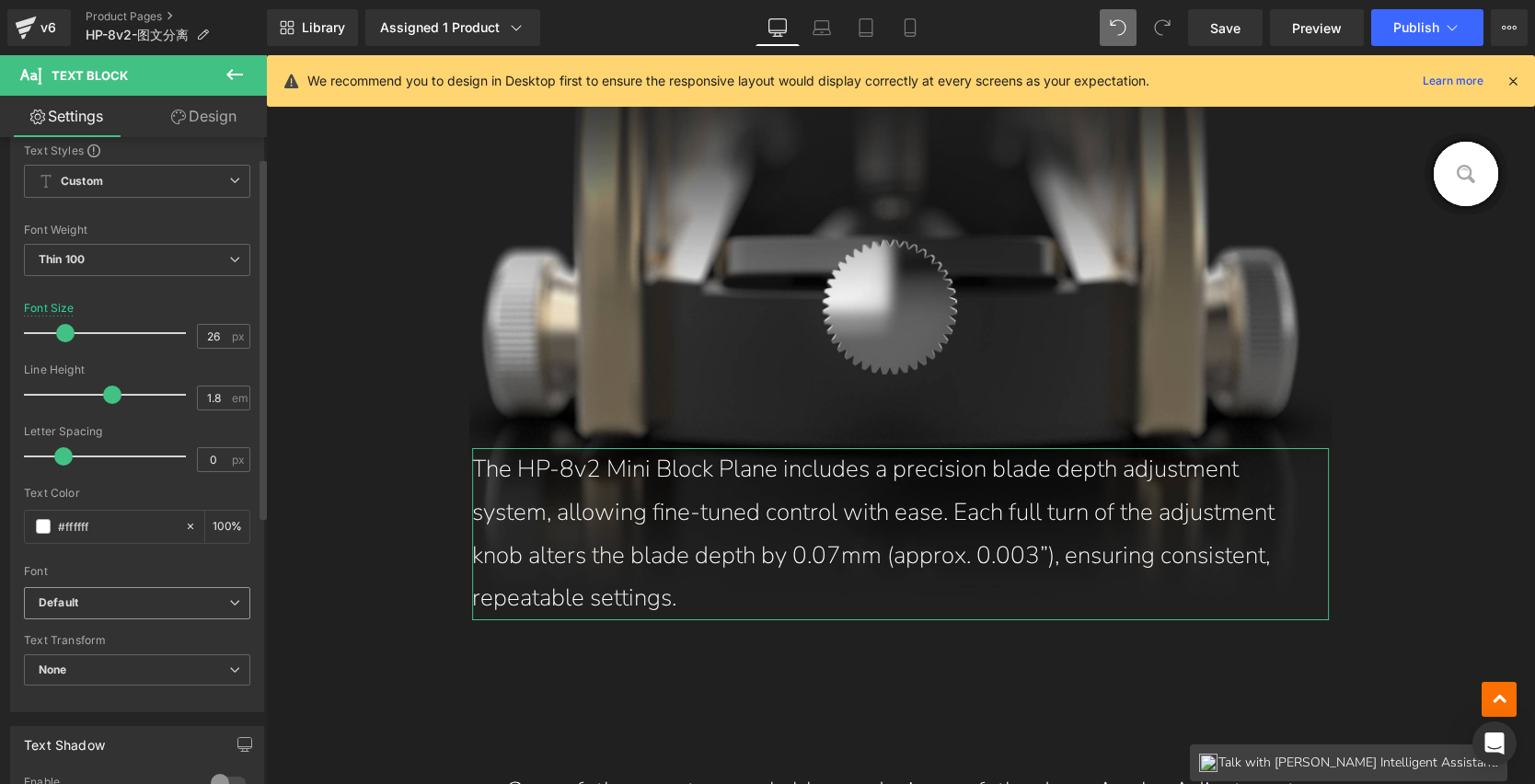
scroll to position [0, 0]
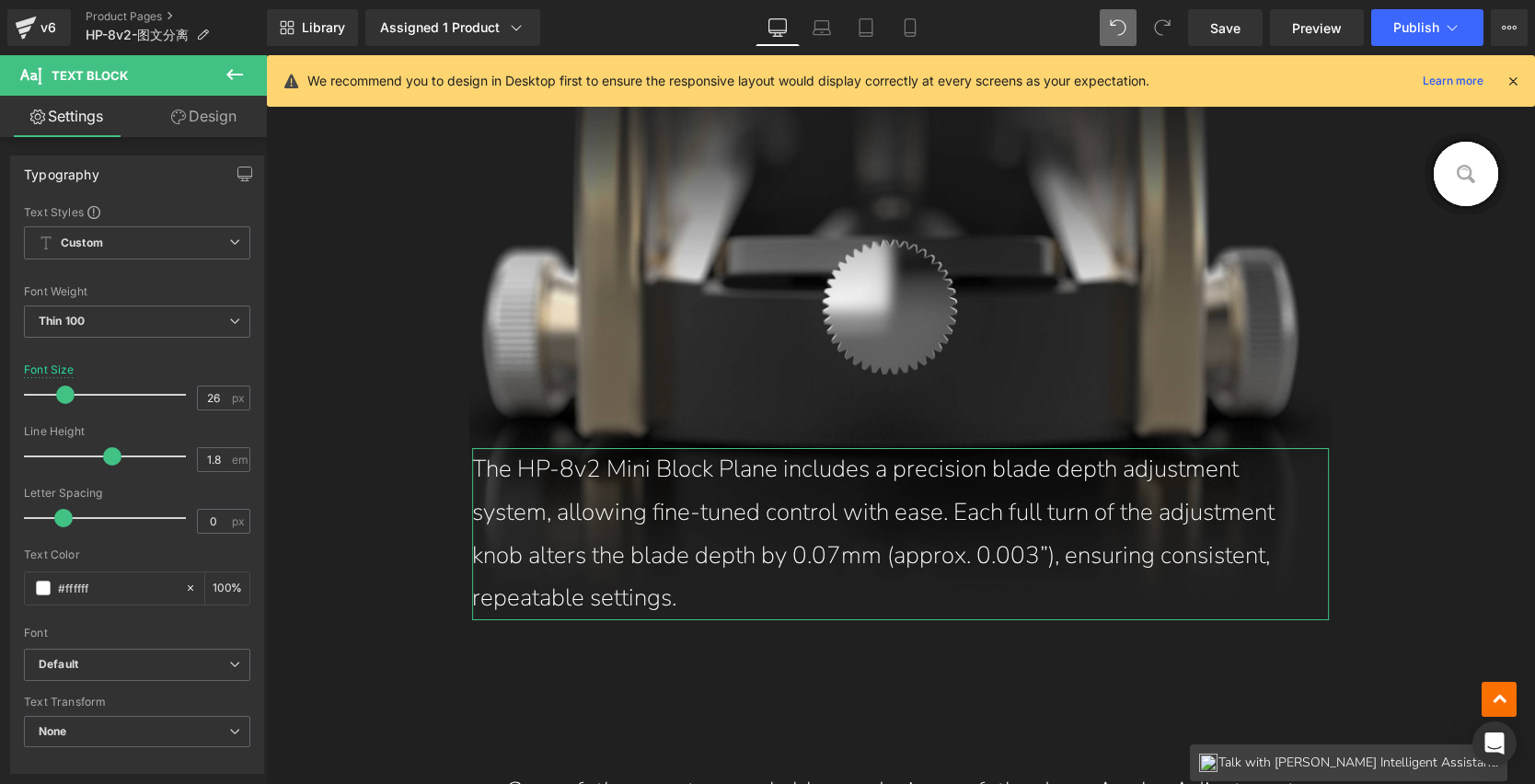
click at [198, 122] on link "Design" at bounding box center [204, 115] width 134 height 41
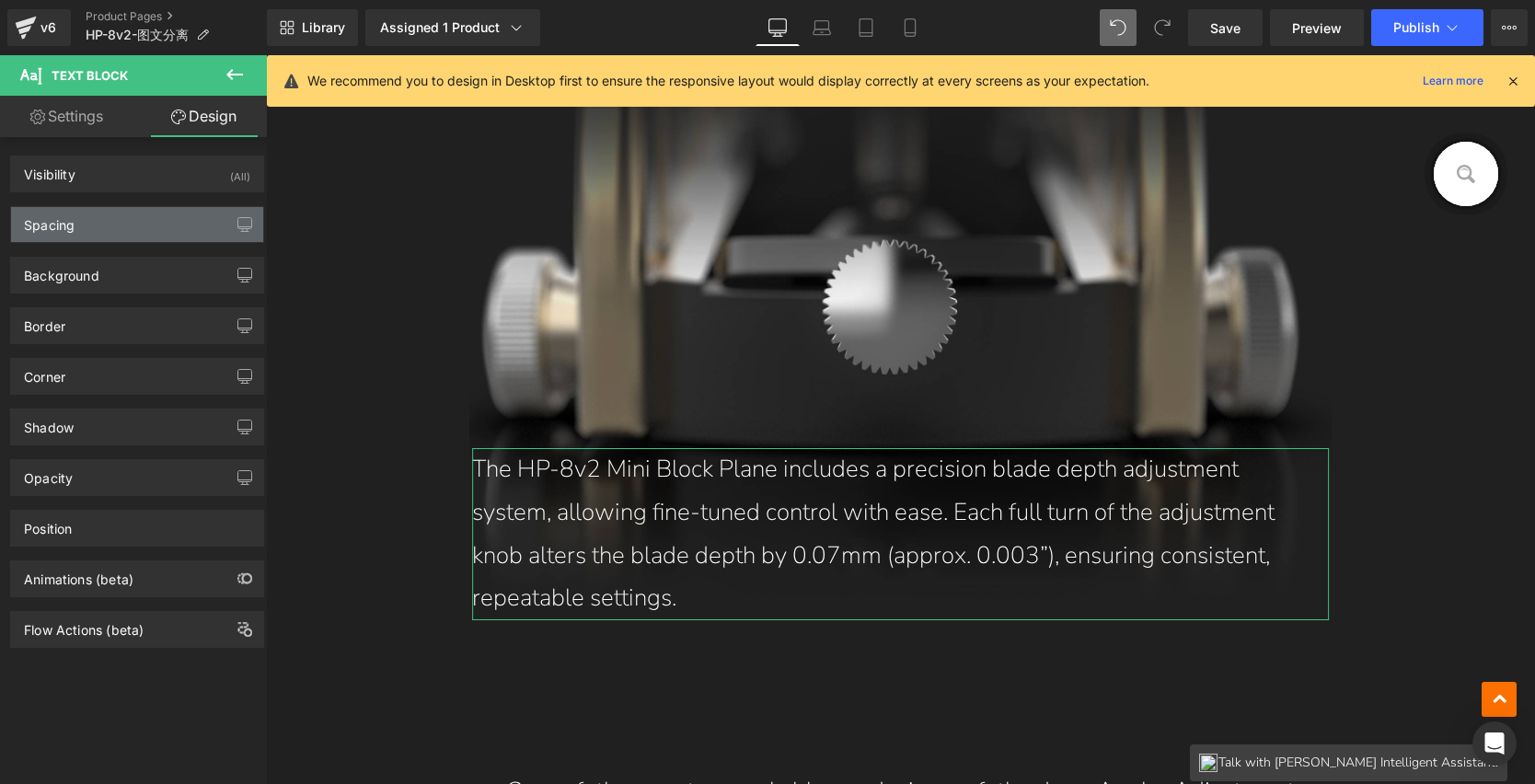
click at [95, 239] on div "Spacing" at bounding box center [137, 224] width 252 height 35
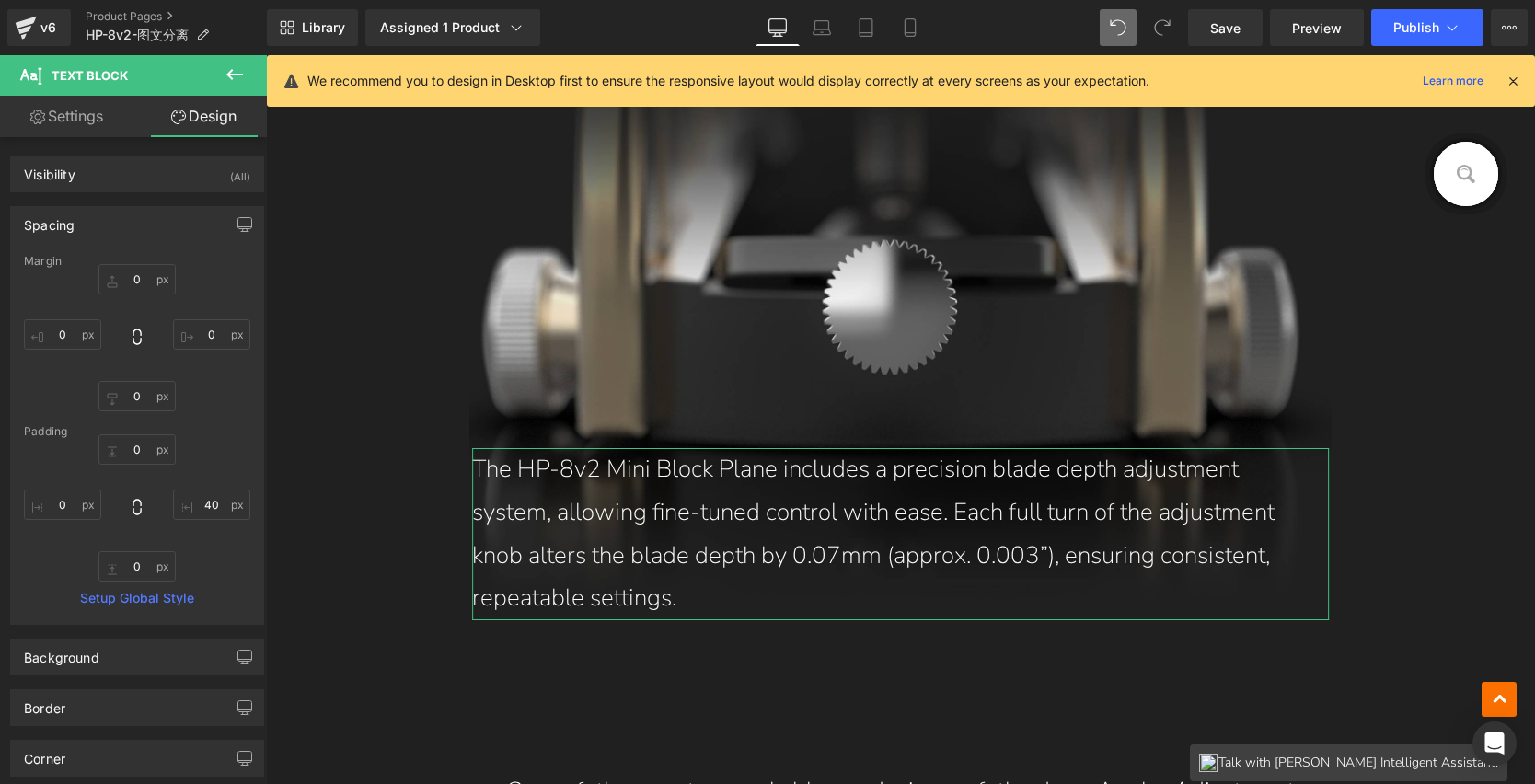
click at [84, 224] on div "Spacing" at bounding box center [137, 224] width 252 height 35
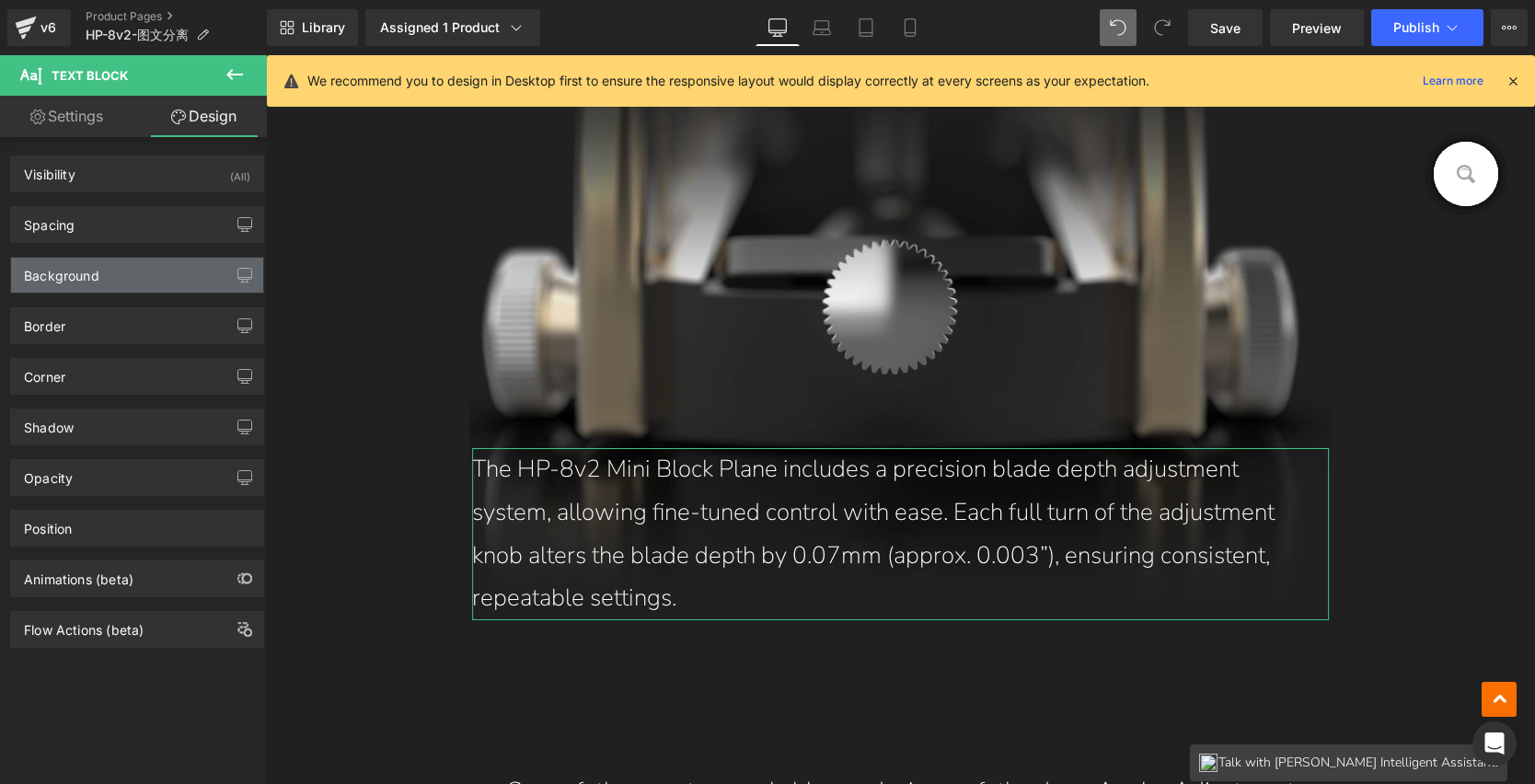
click at [108, 283] on div "Background" at bounding box center [137, 275] width 252 height 35
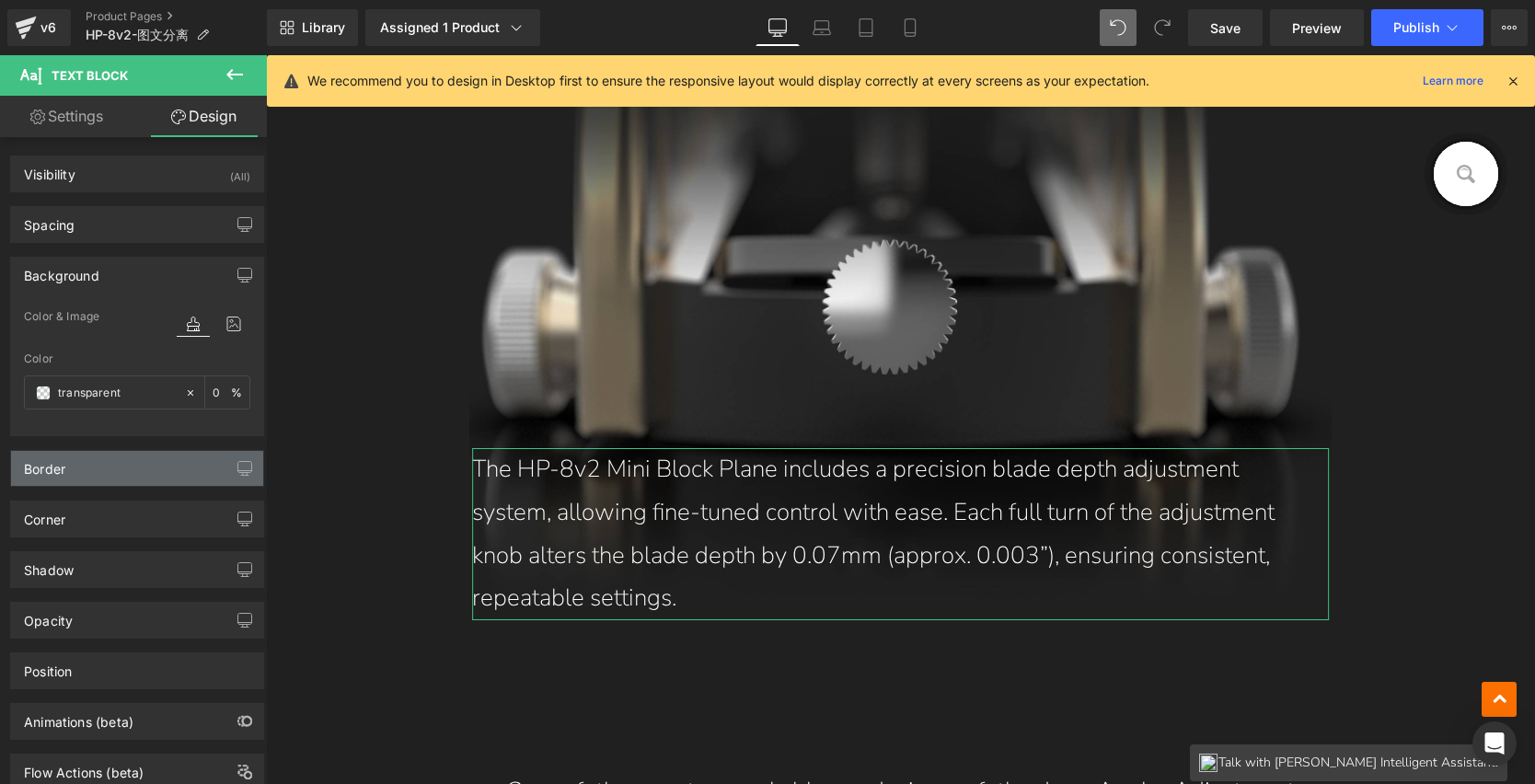
click at [93, 478] on div "Border" at bounding box center [137, 468] width 252 height 35
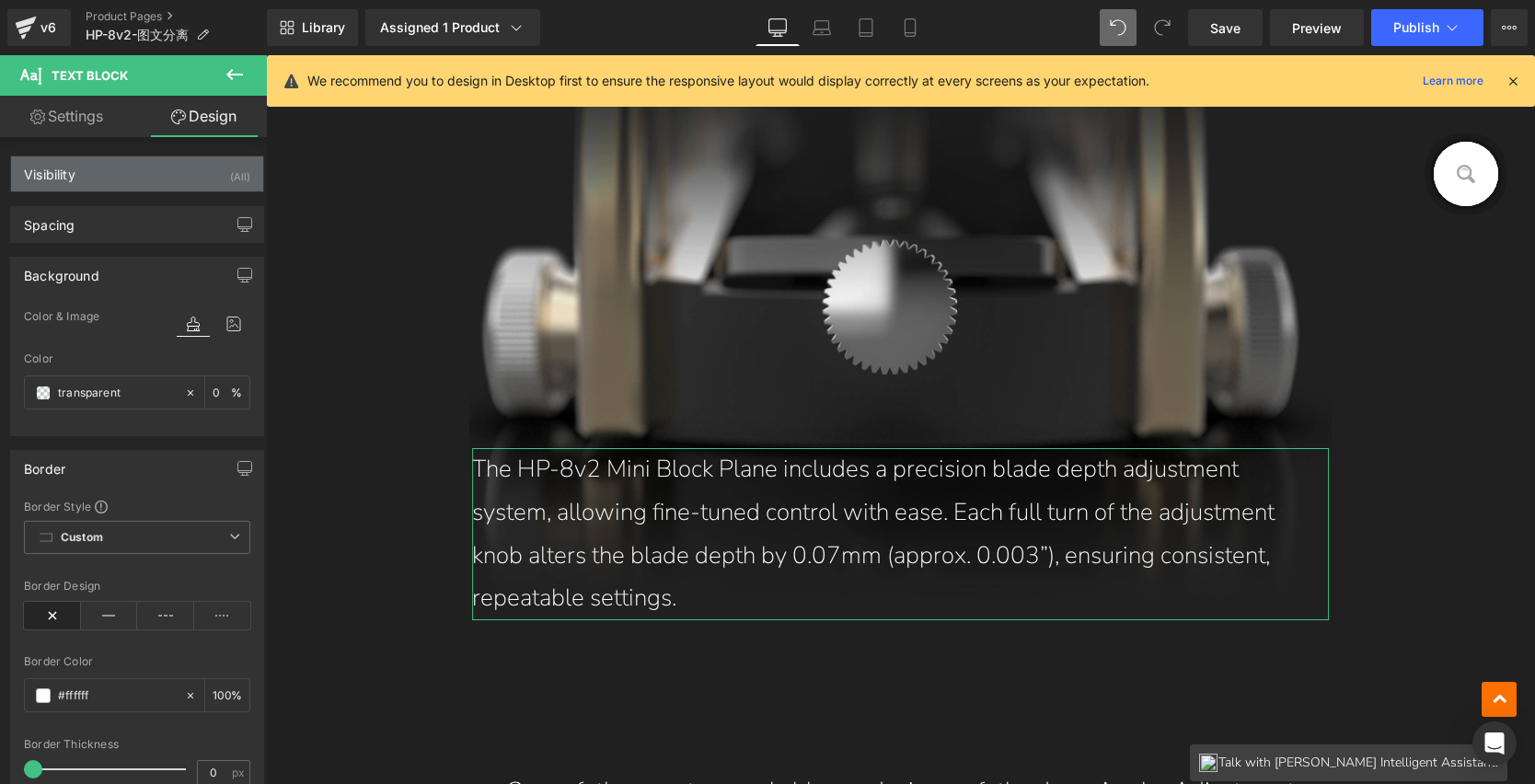
click at [84, 171] on div "Visibility (All)" at bounding box center [137, 174] width 252 height 35
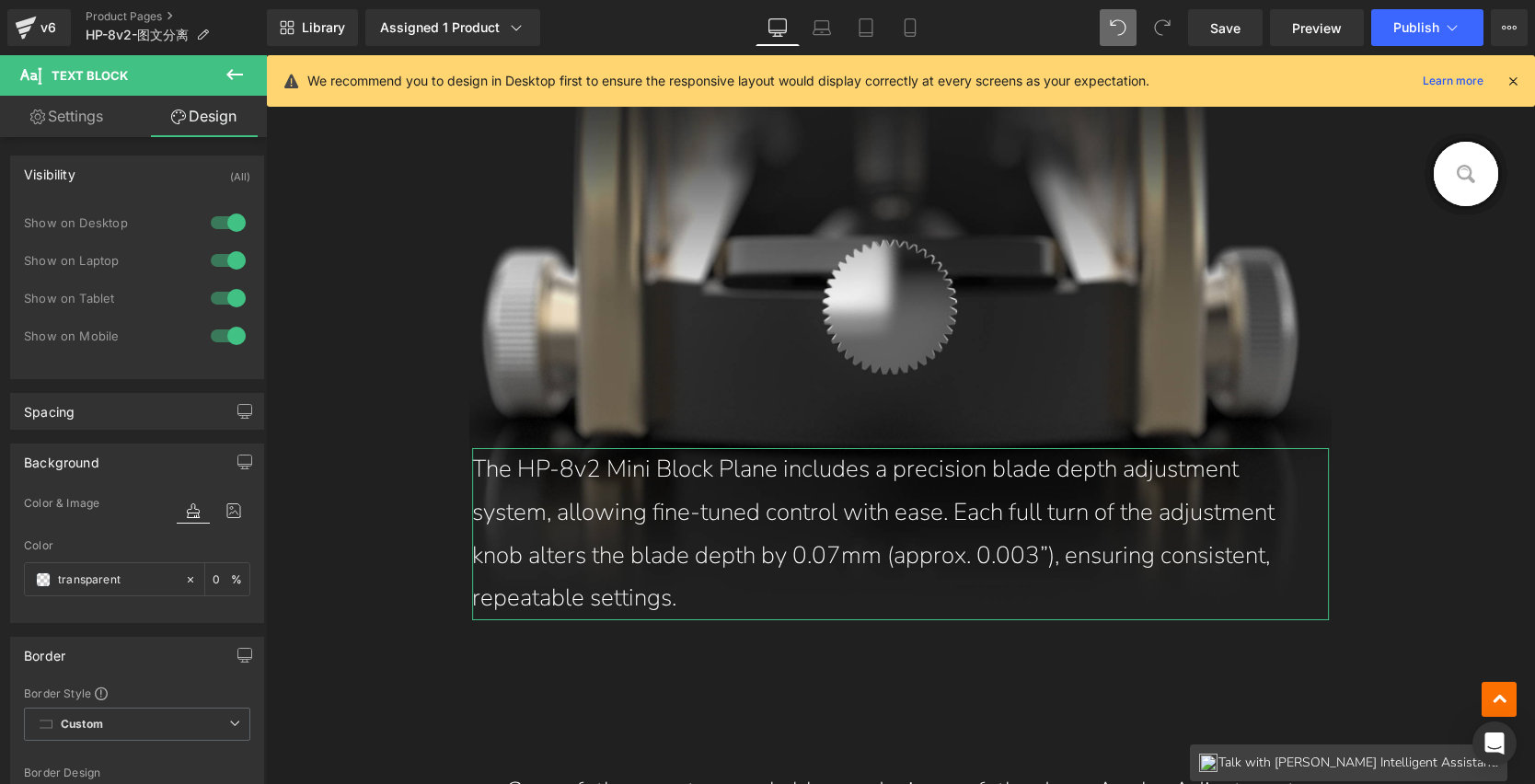
click at [84, 171] on div "Visibility (All)" at bounding box center [137, 174] width 252 height 35
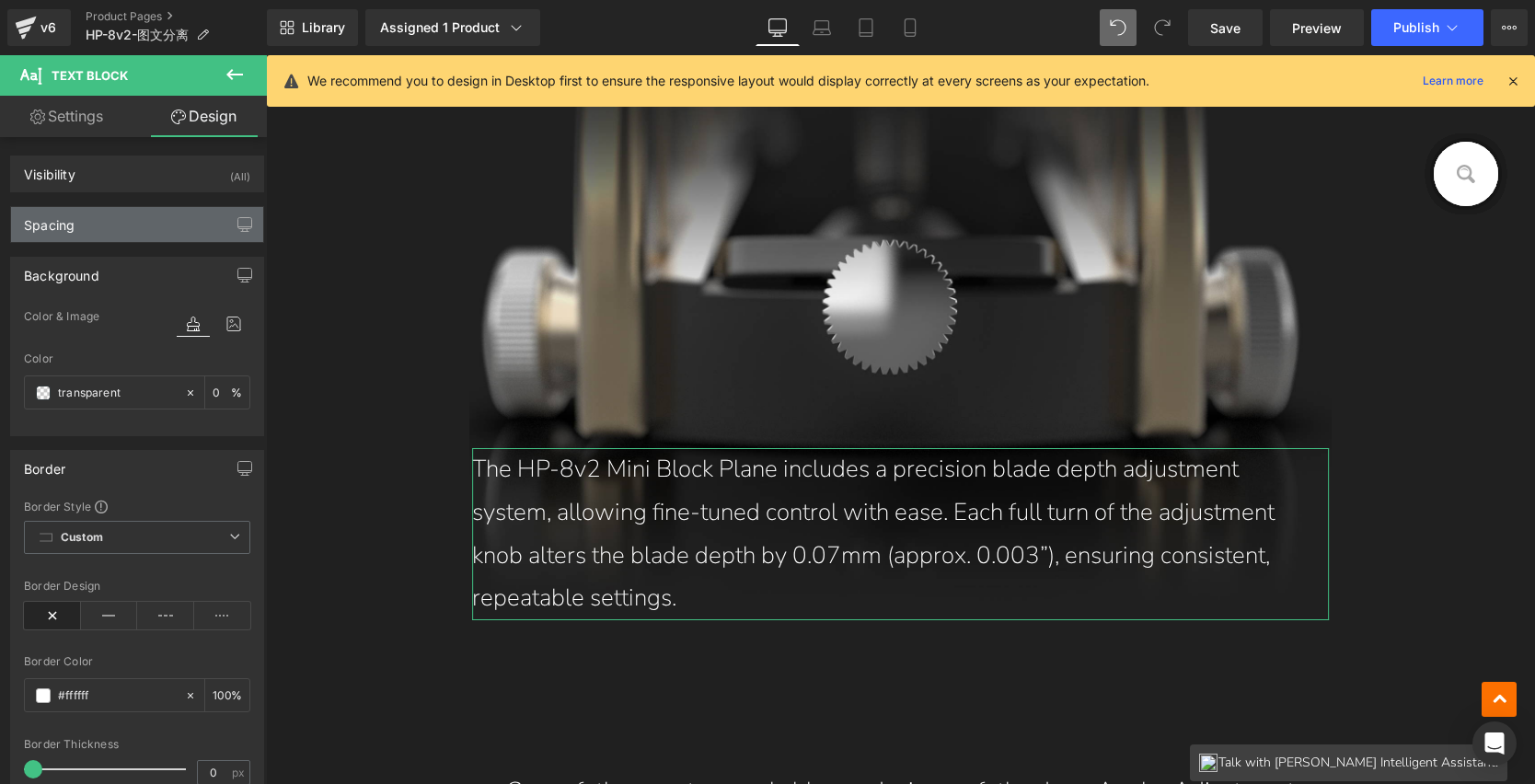
click at [94, 209] on div "Spacing" at bounding box center [137, 224] width 252 height 35
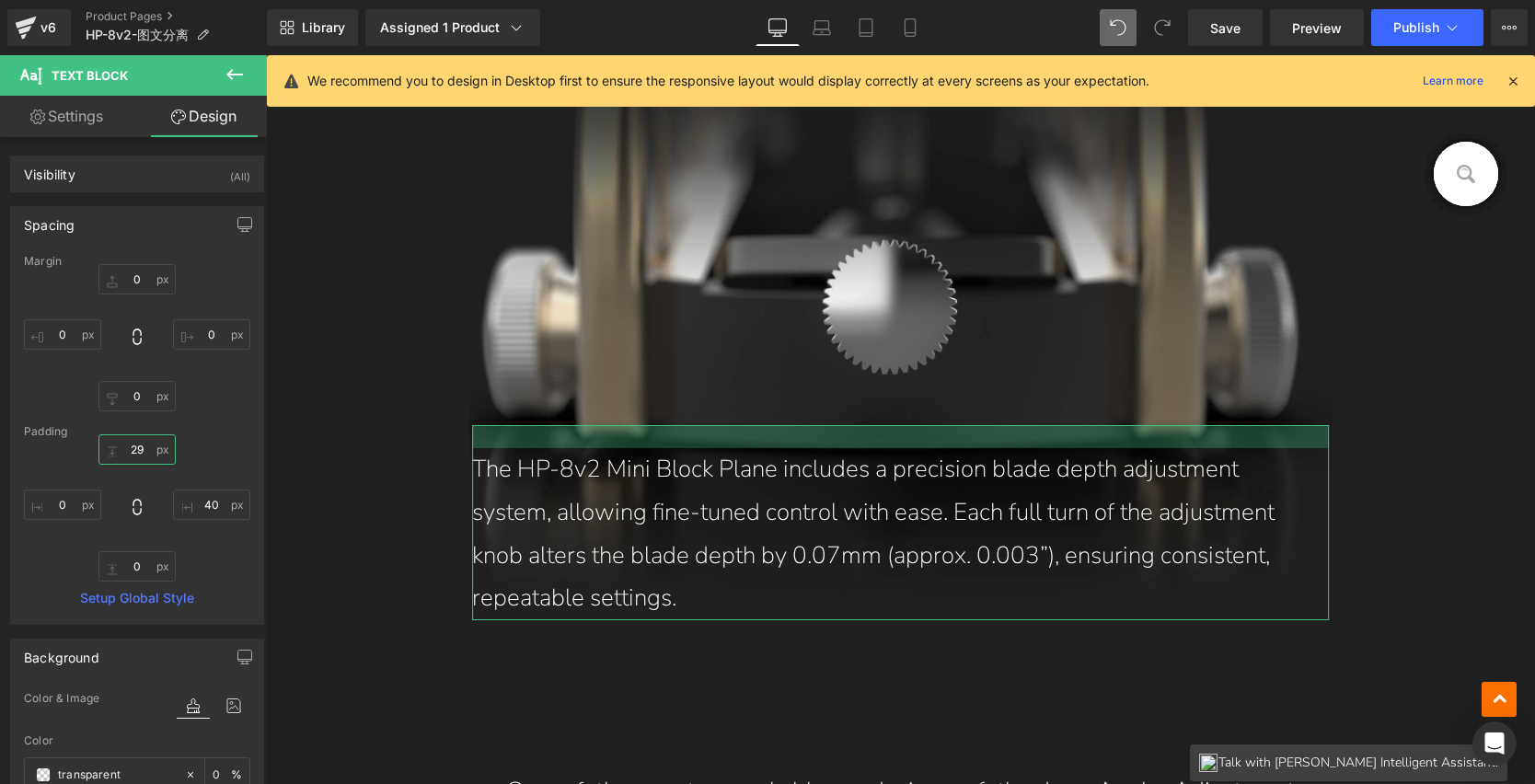
scroll to position [4438, 0]
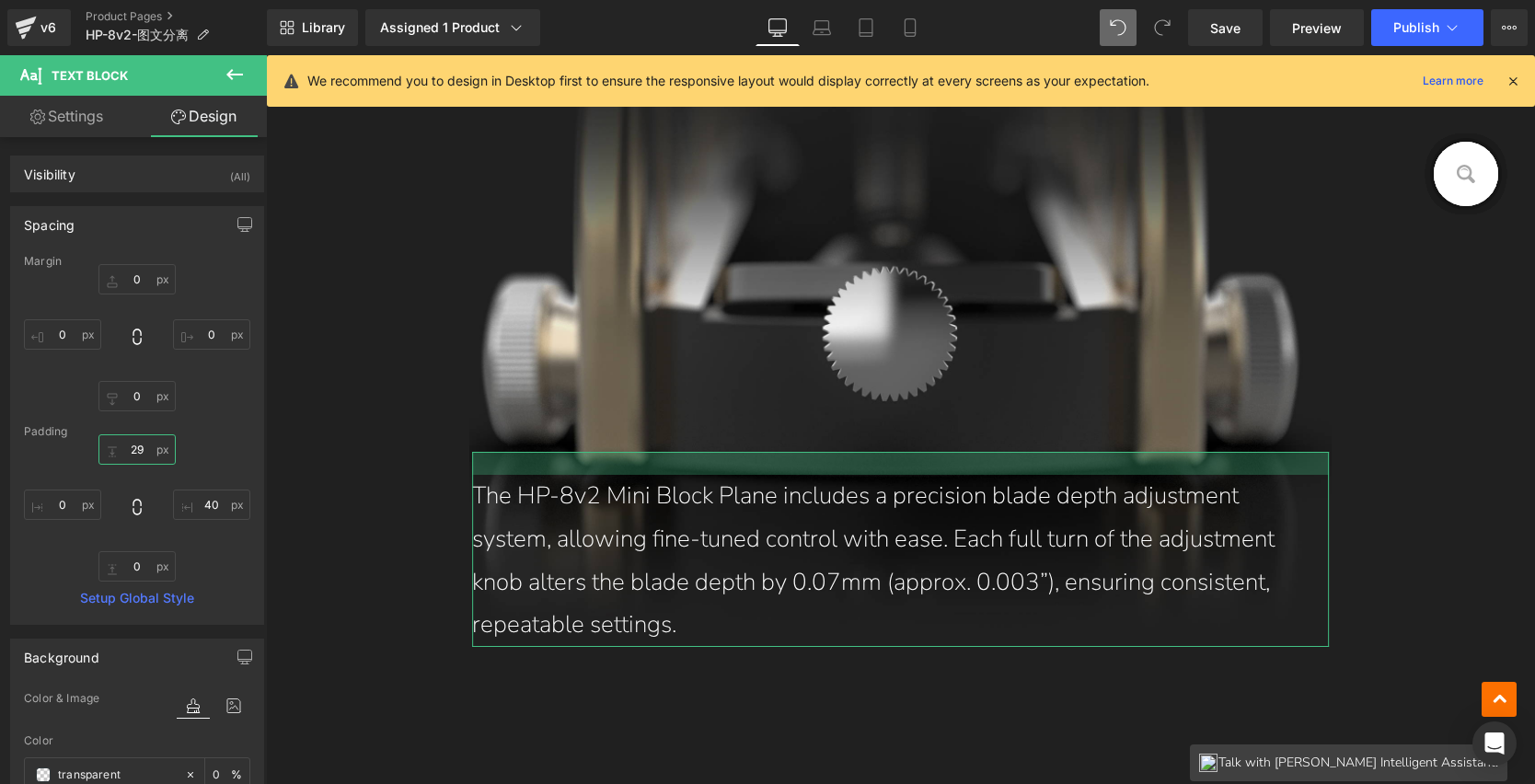
type input "30"
drag, startPoint x: 136, startPoint y: 453, endPoint x: 140, endPoint y: 426, distance: 27.3
click at [140, 426] on div "Margin 0px 0 0px 0 0px 0 0px 0 Padding 30px 30 40px 40 0px 0 0px 0 Setup Global…" at bounding box center [137, 440] width 252 height 369
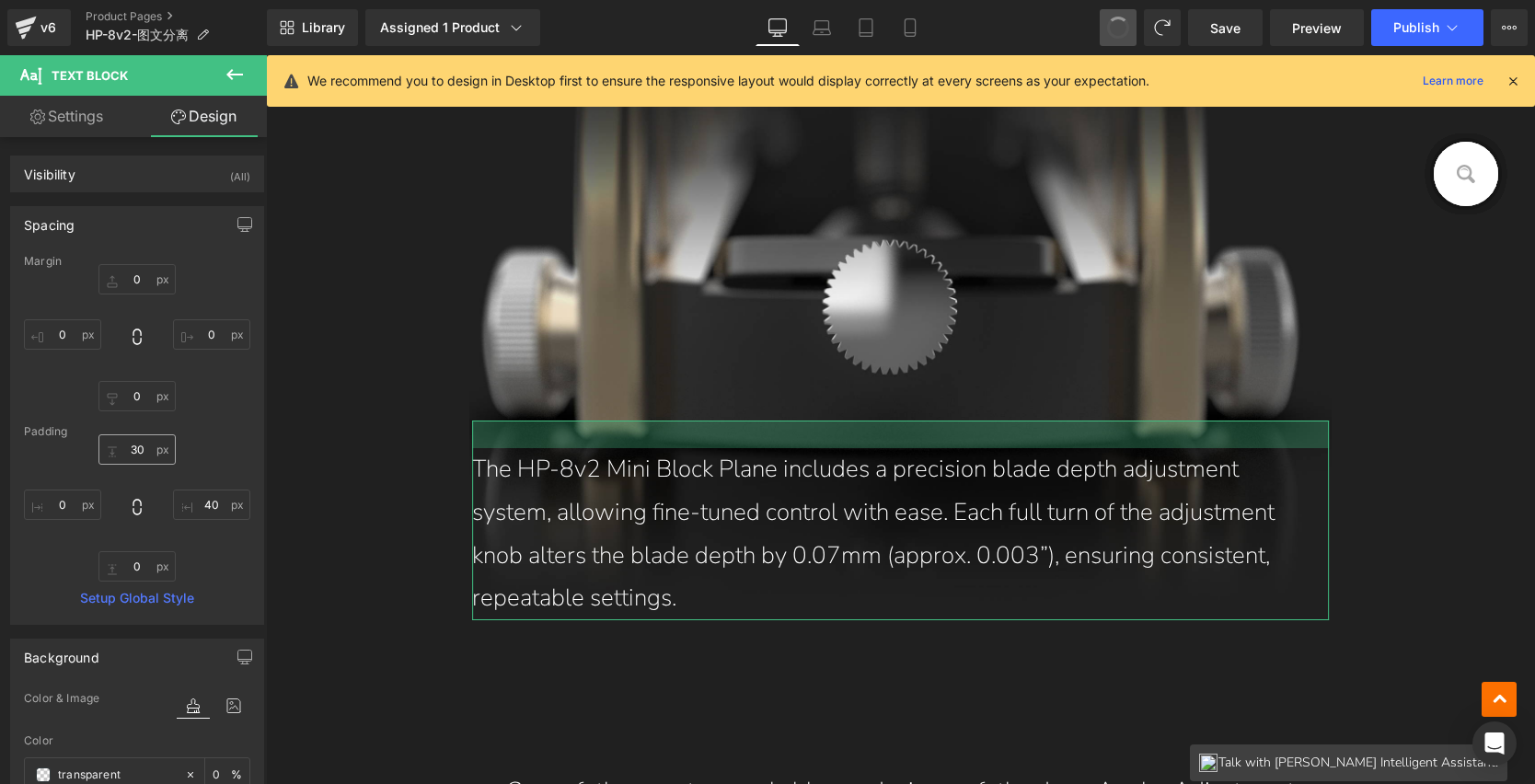
type input "0"
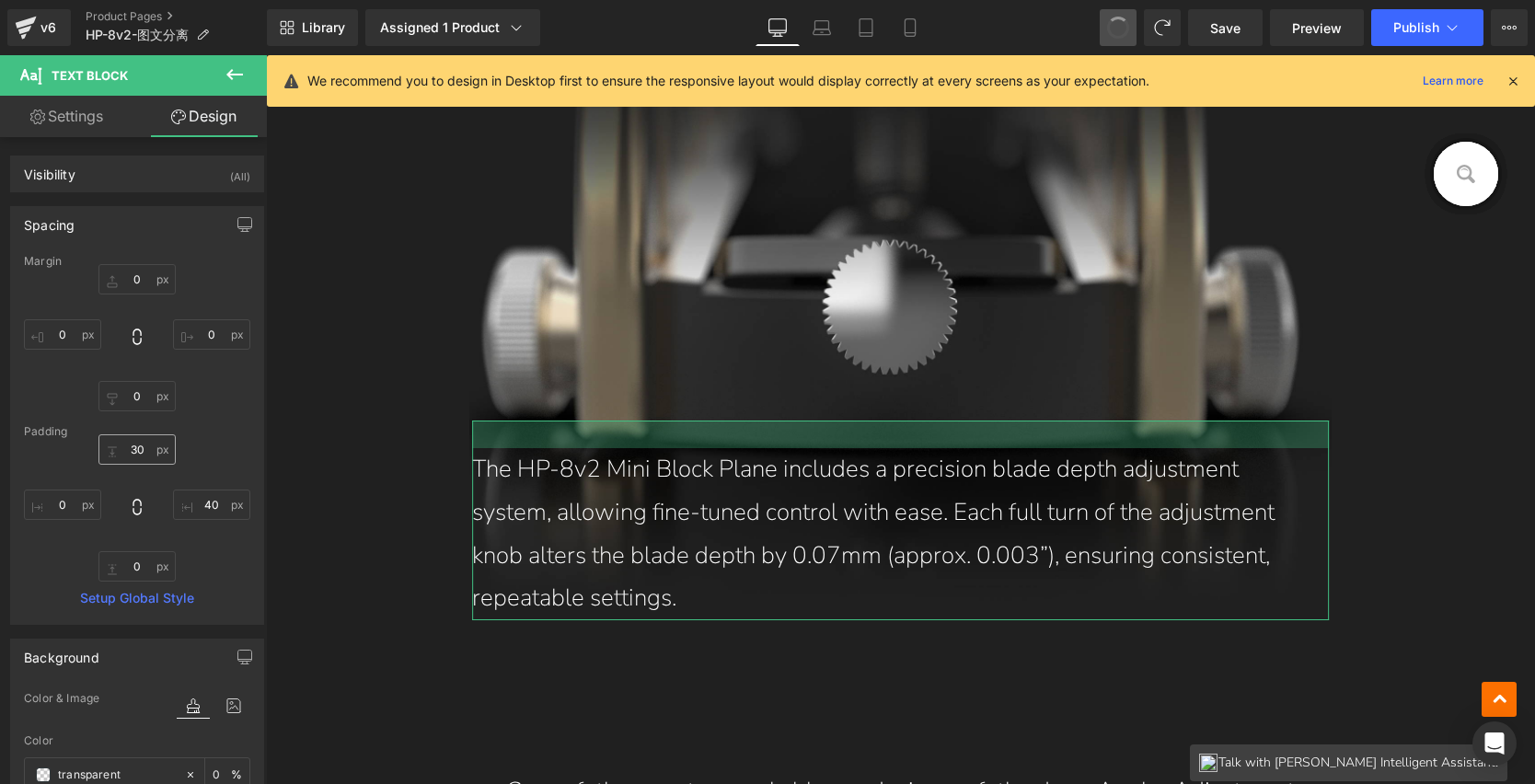
type input "40"
type input "0"
type input "100"
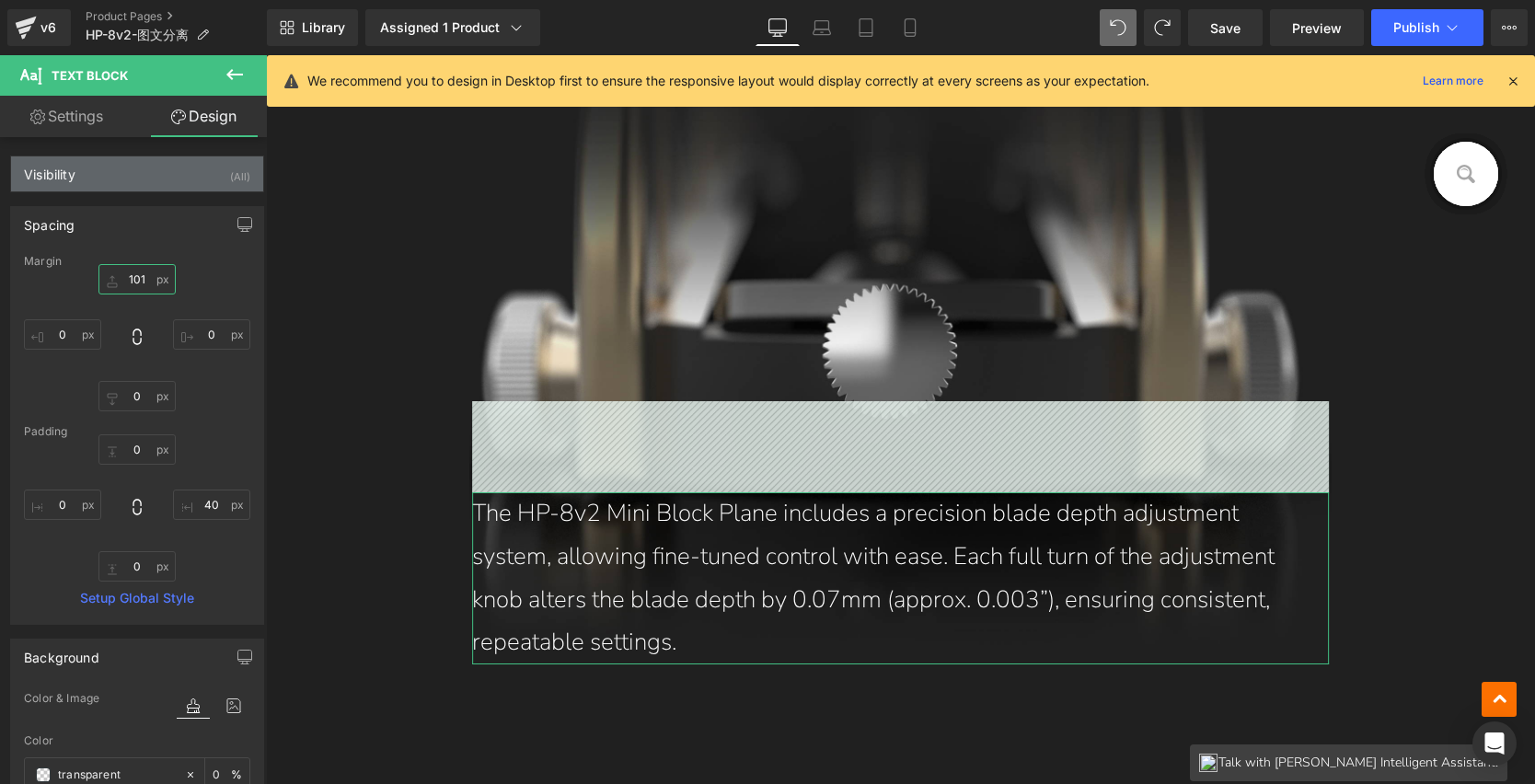
scroll to position [4372, 0]
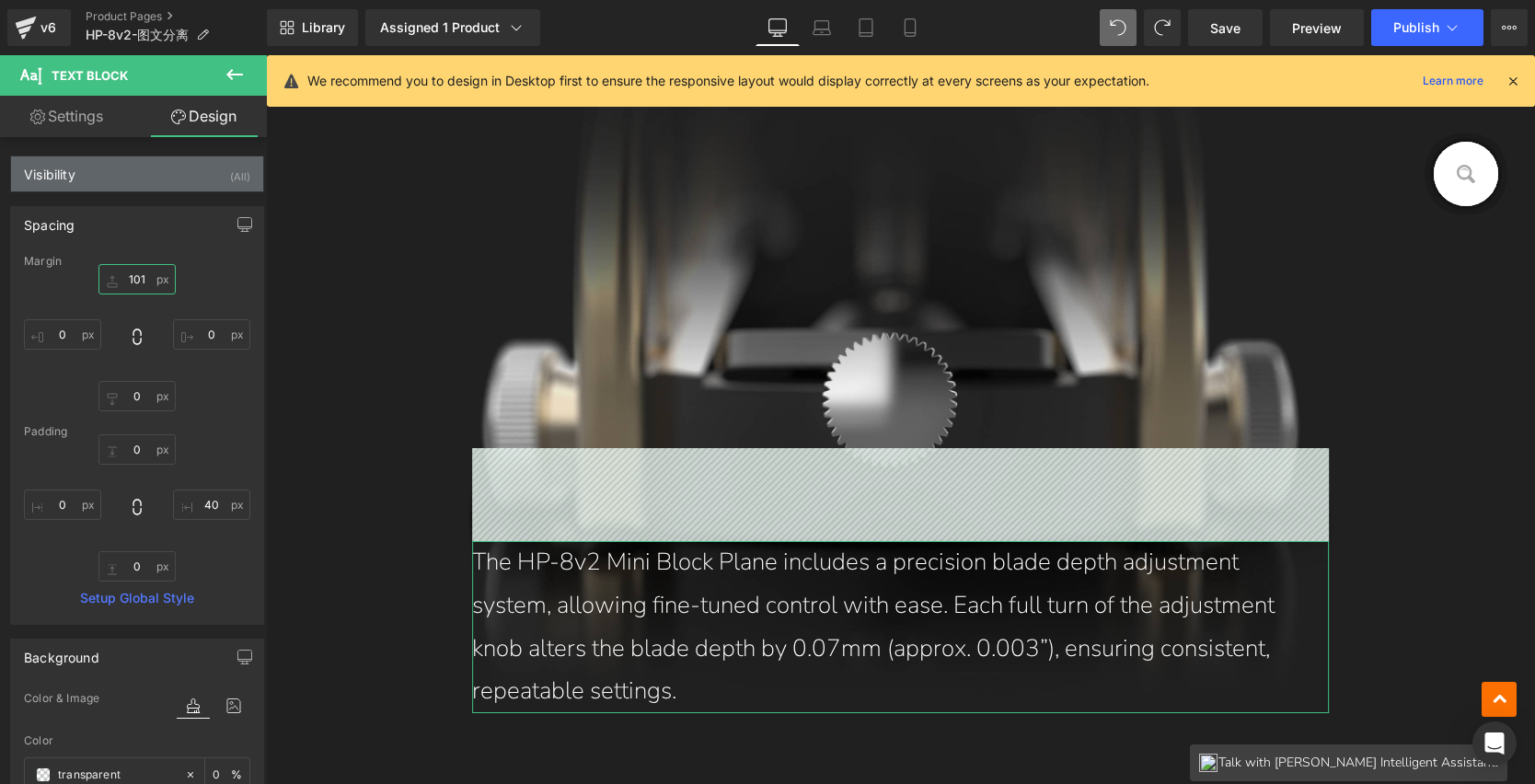
drag, startPoint x: 131, startPoint y: 283, endPoint x: 138, endPoint y: 190, distance: 93.3
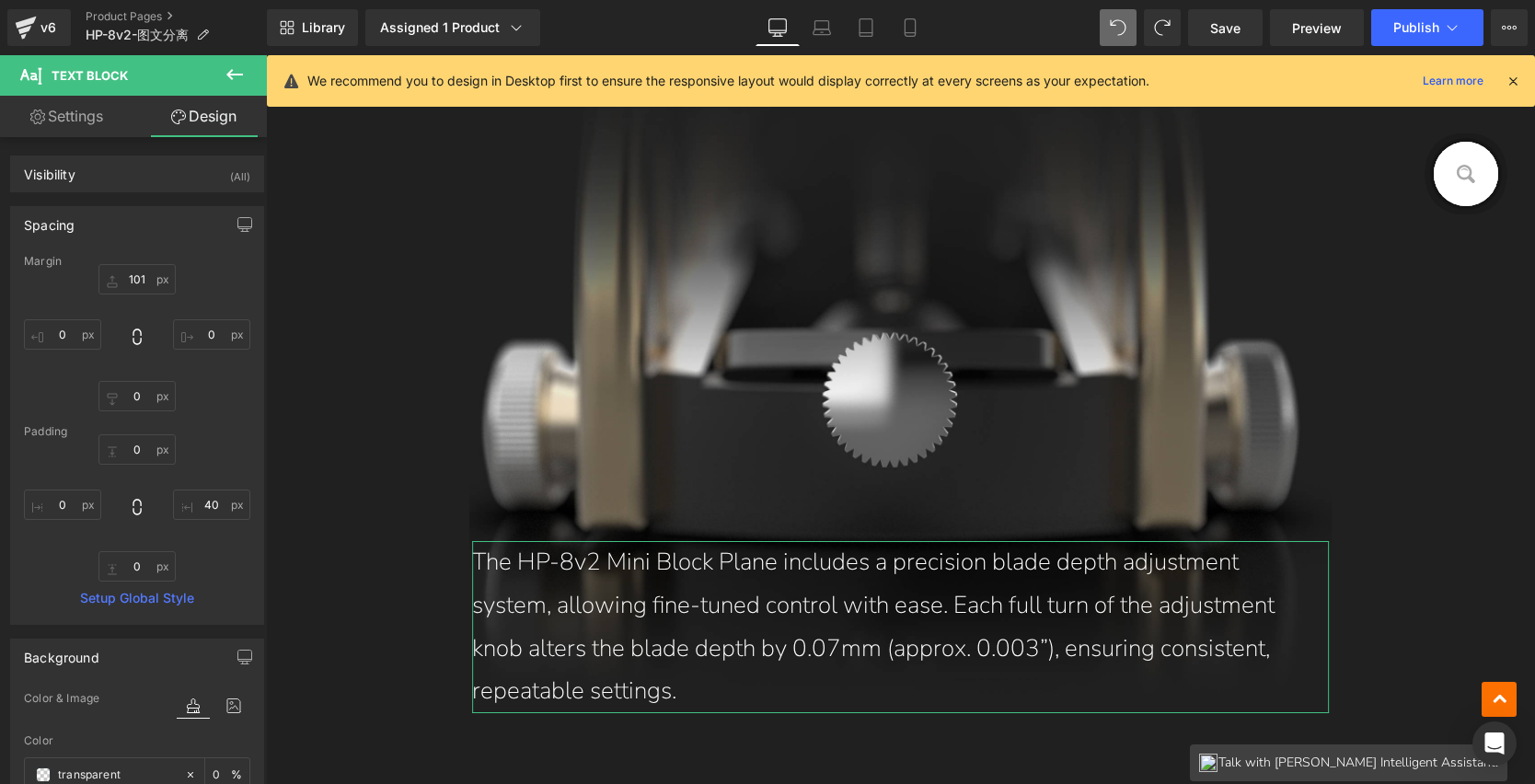
scroll to position [4465, 0]
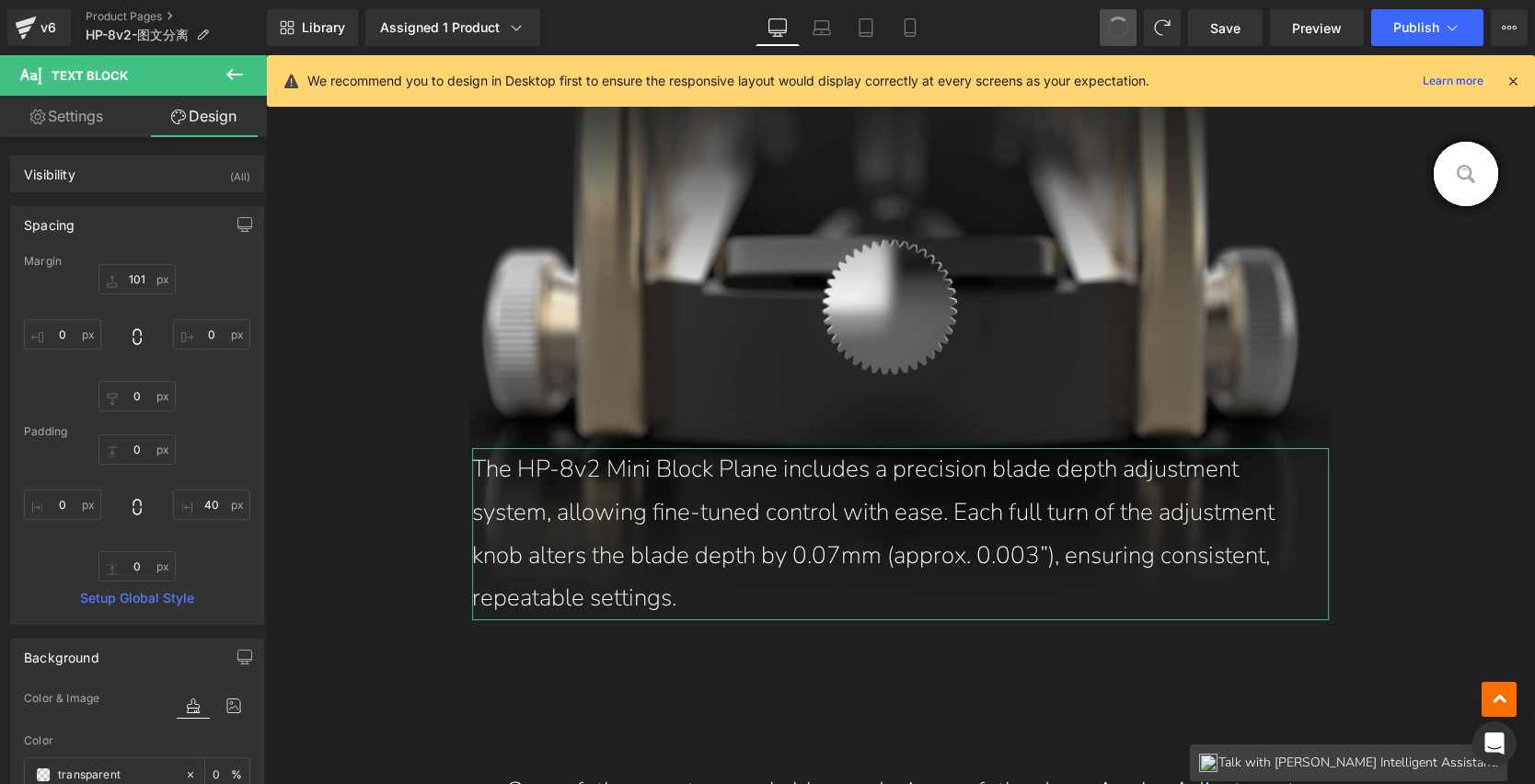
type input "0"
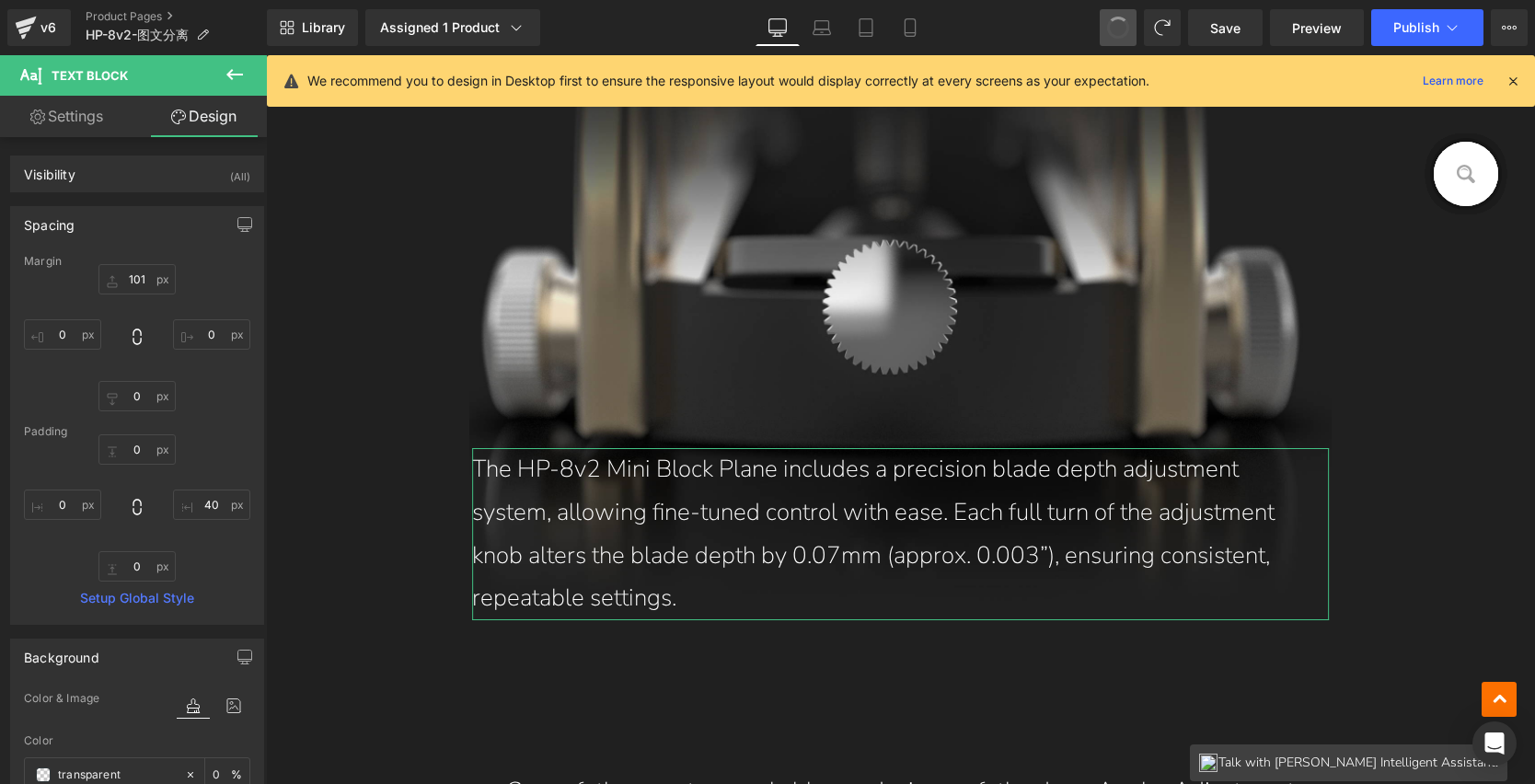
type input "40"
type input "0"
type input "100"
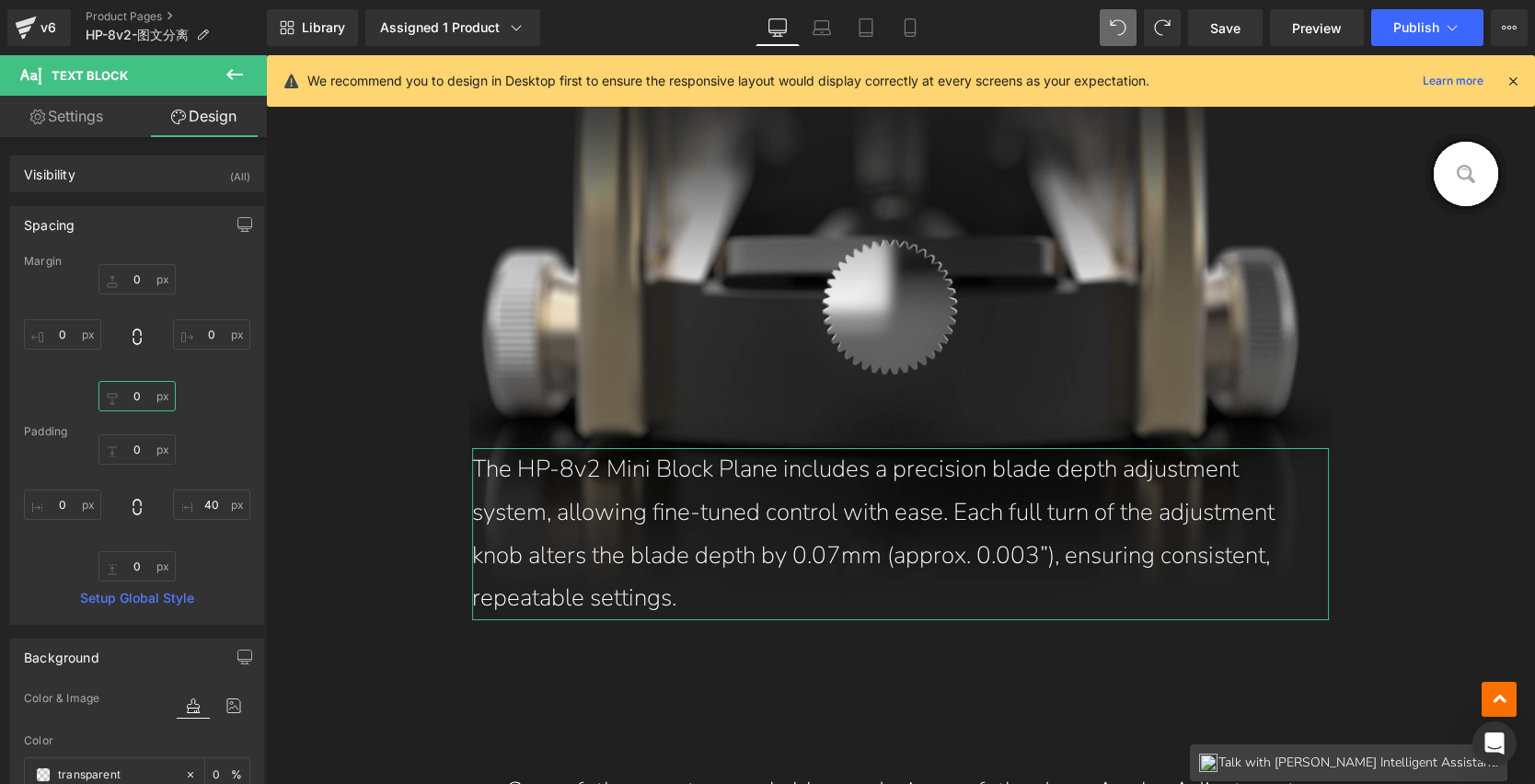
click at [136, 398] on input "0" at bounding box center [137, 396] width 77 height 31
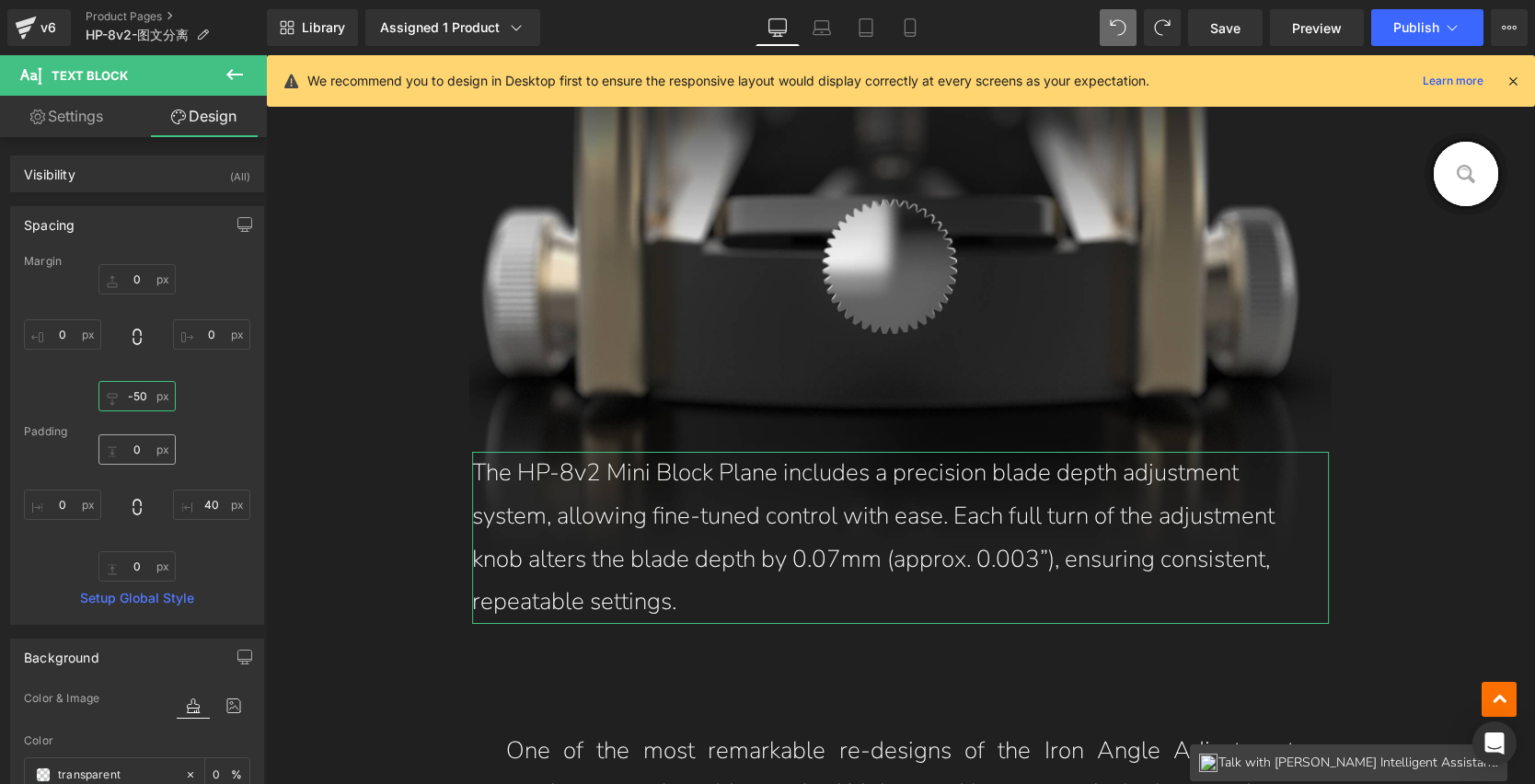
scroll to position [4512, 0]
type input "-45"
drag, startPoint x: 136, startPoint y: 398, endPoint x: 137, endPoint y: 440, distance: 42.0
click at [137, 440] on div "Margin 0px 0 0px 0 -45px -45 0px 0 Padding 0px 0 40px 40 0px 0 0px 0 Setup Glob…" at bounding box center [137, 440] width 252 height 369
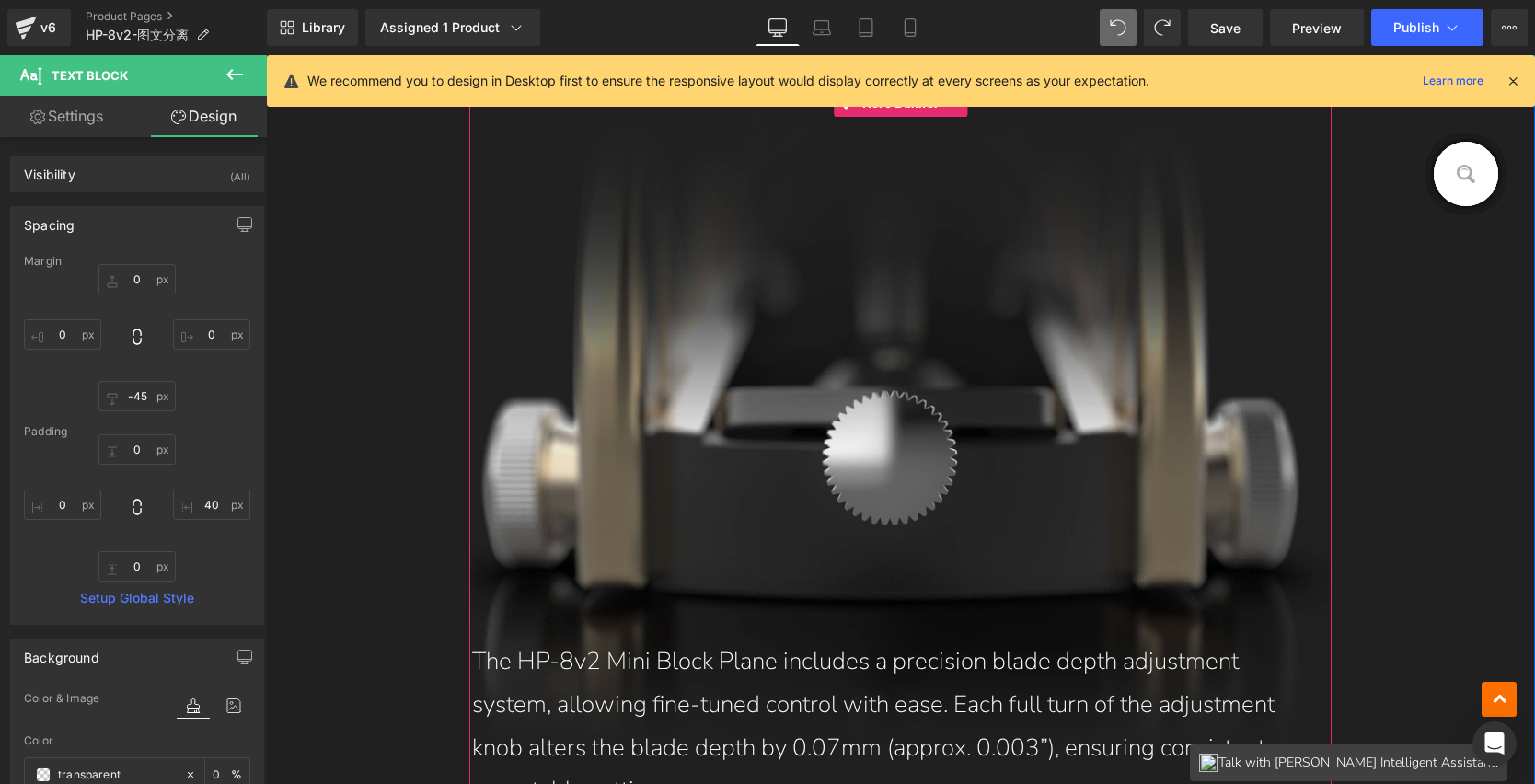
scroll to position [4540, 0]
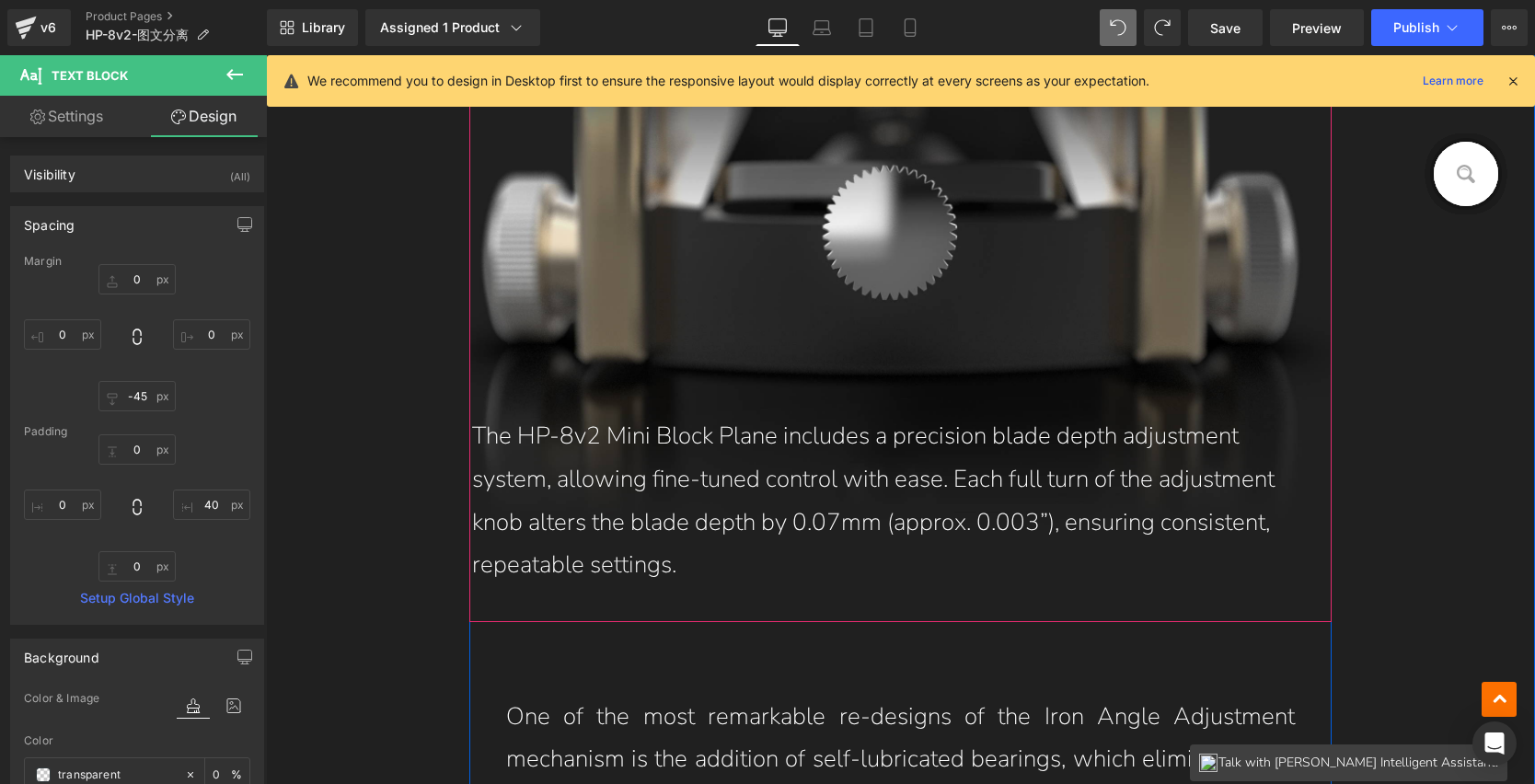
click at [610, 434] on p "The HP-8v2 Mini Block Plane includes a precision blade depth adjustment system,…" at bounding box center [883, 500] width 821 height 172
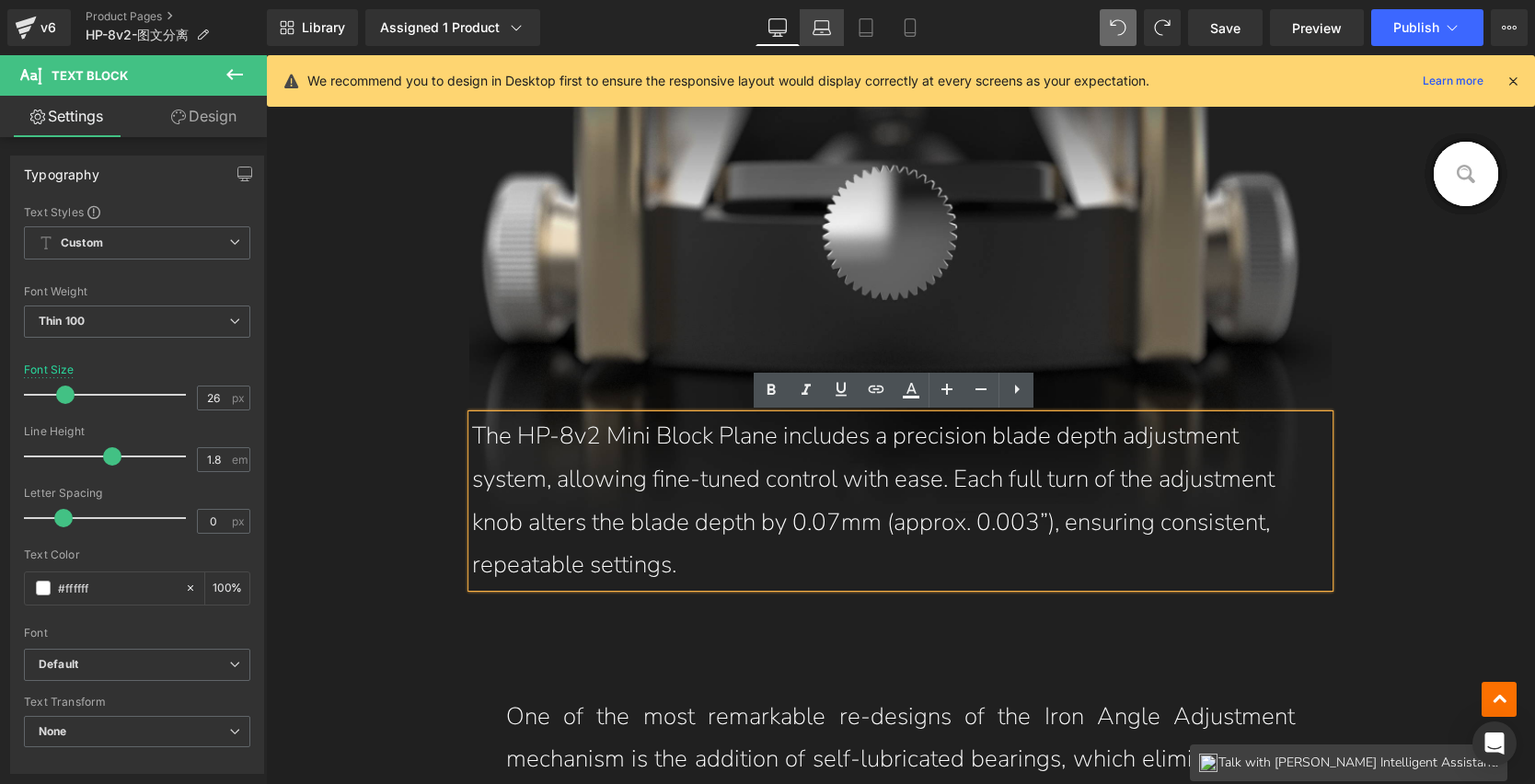
click at [822, 34] on icon at bounding box center [823, 33] width 17 height 6
type input "22"
type input "100"
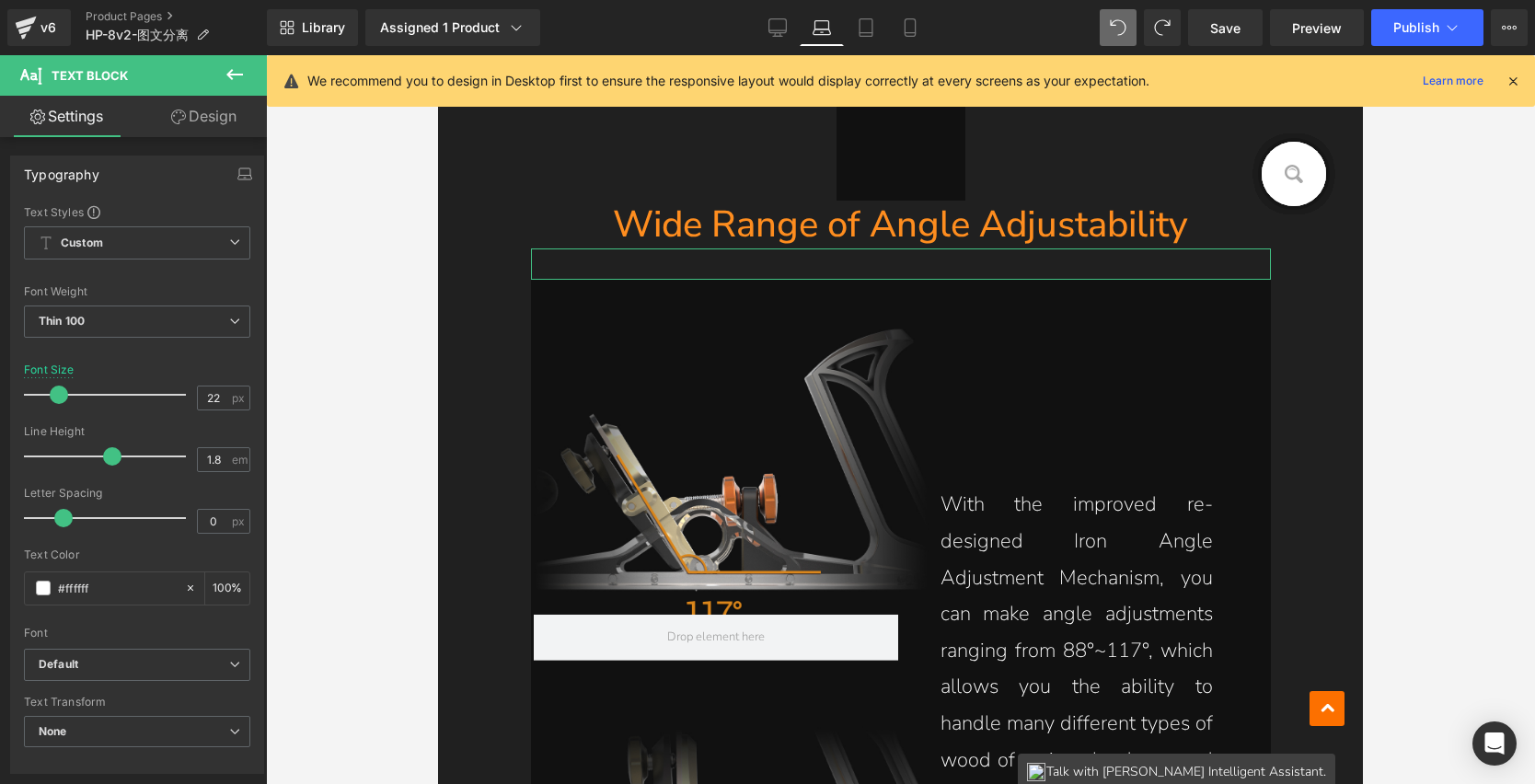
scroll to position [3750, 0]
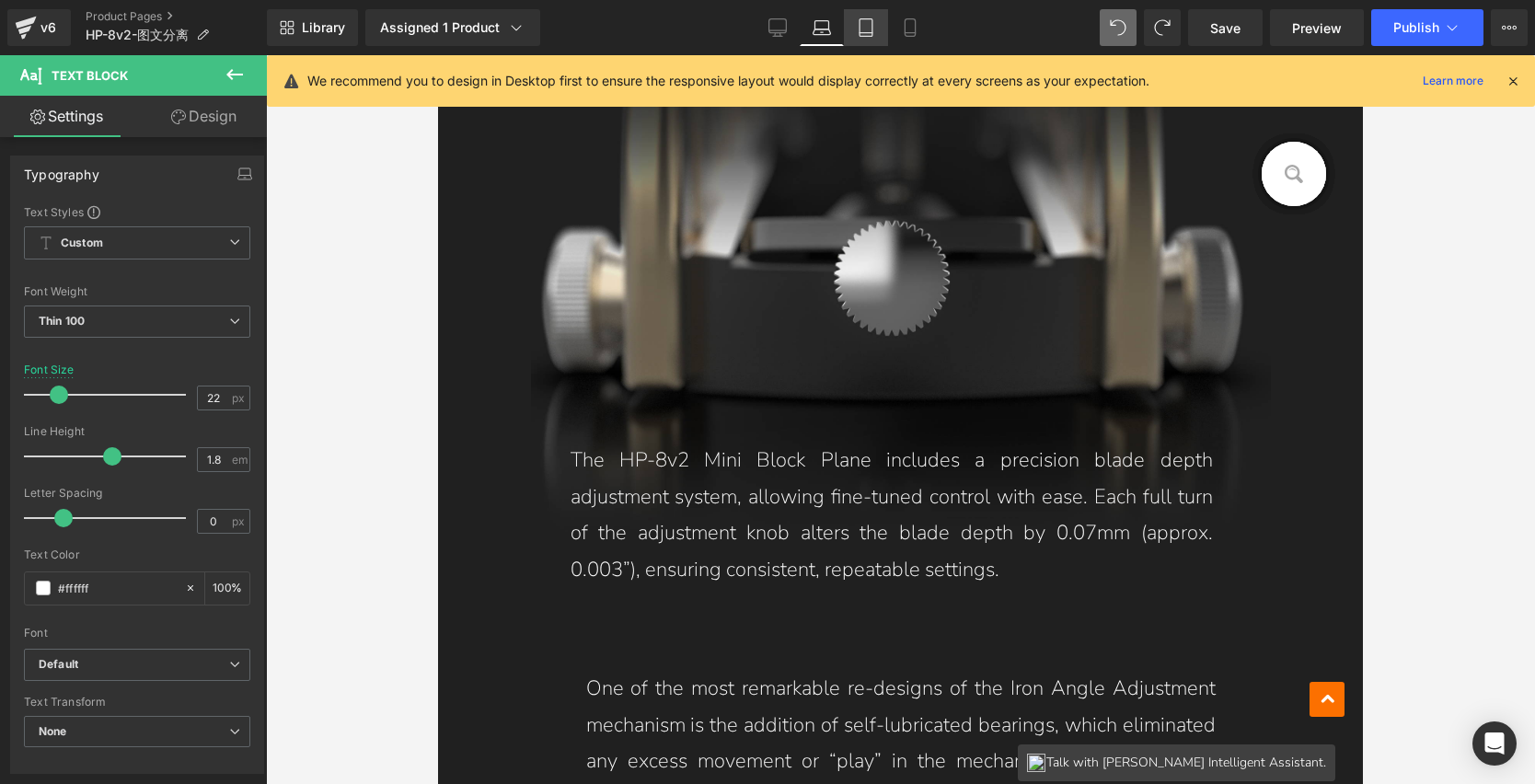
click at [865, 37] on link "Tablet" at bounding box center [866, 28] width 44 height 37
type input "20"
type input "100"
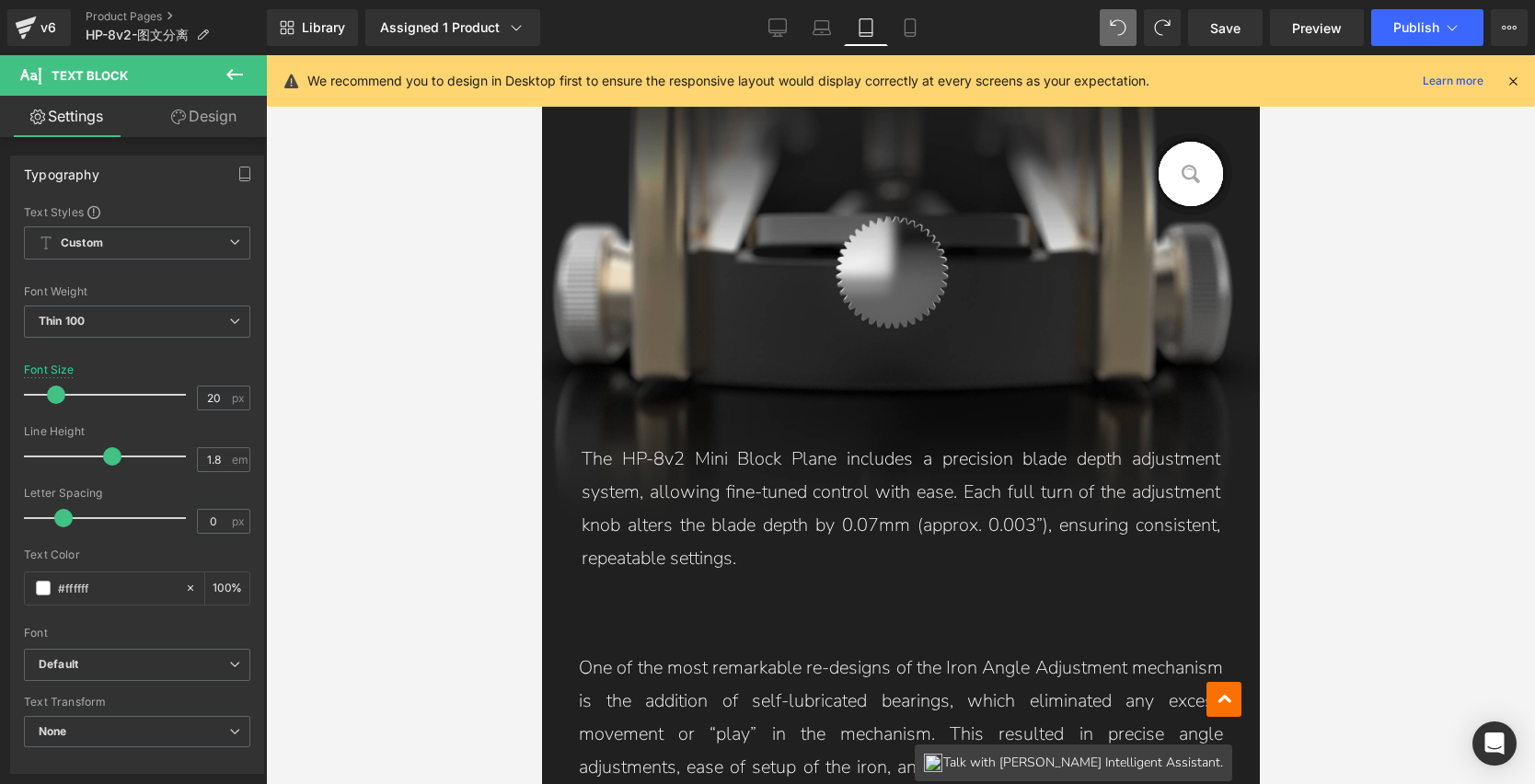
scroll to position [3933, 0]
click at [905, 32] on icon at bounding box center [909, 27] width 18 height 18
type input "14"
type input "100"
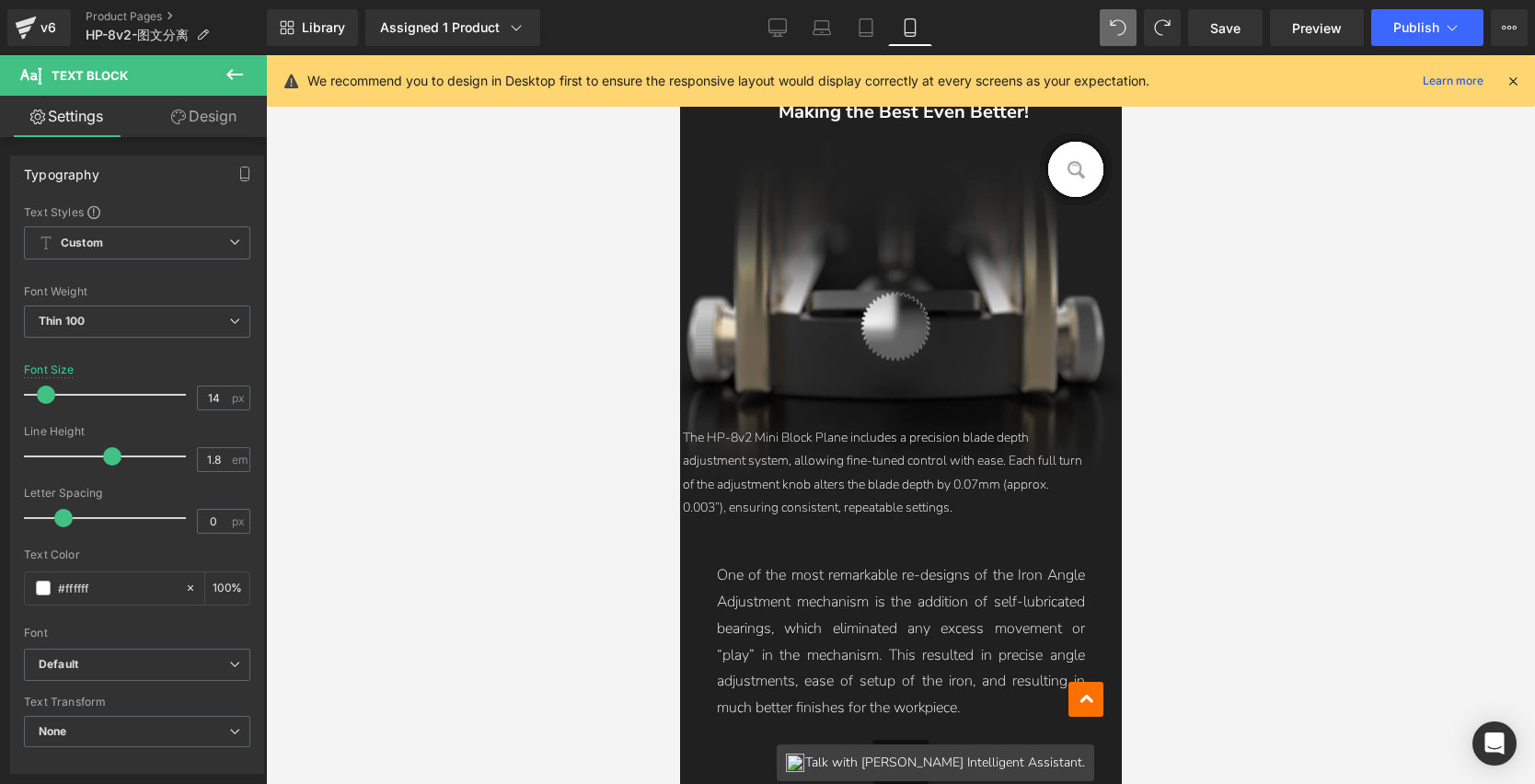
scroll to position [3103, 0]
click at [884, 650] on p "One of the most remarkable re-designs of the Iron Angle Adjustment mechanism is…" at bounding box center [900, 642] width 369 height 159
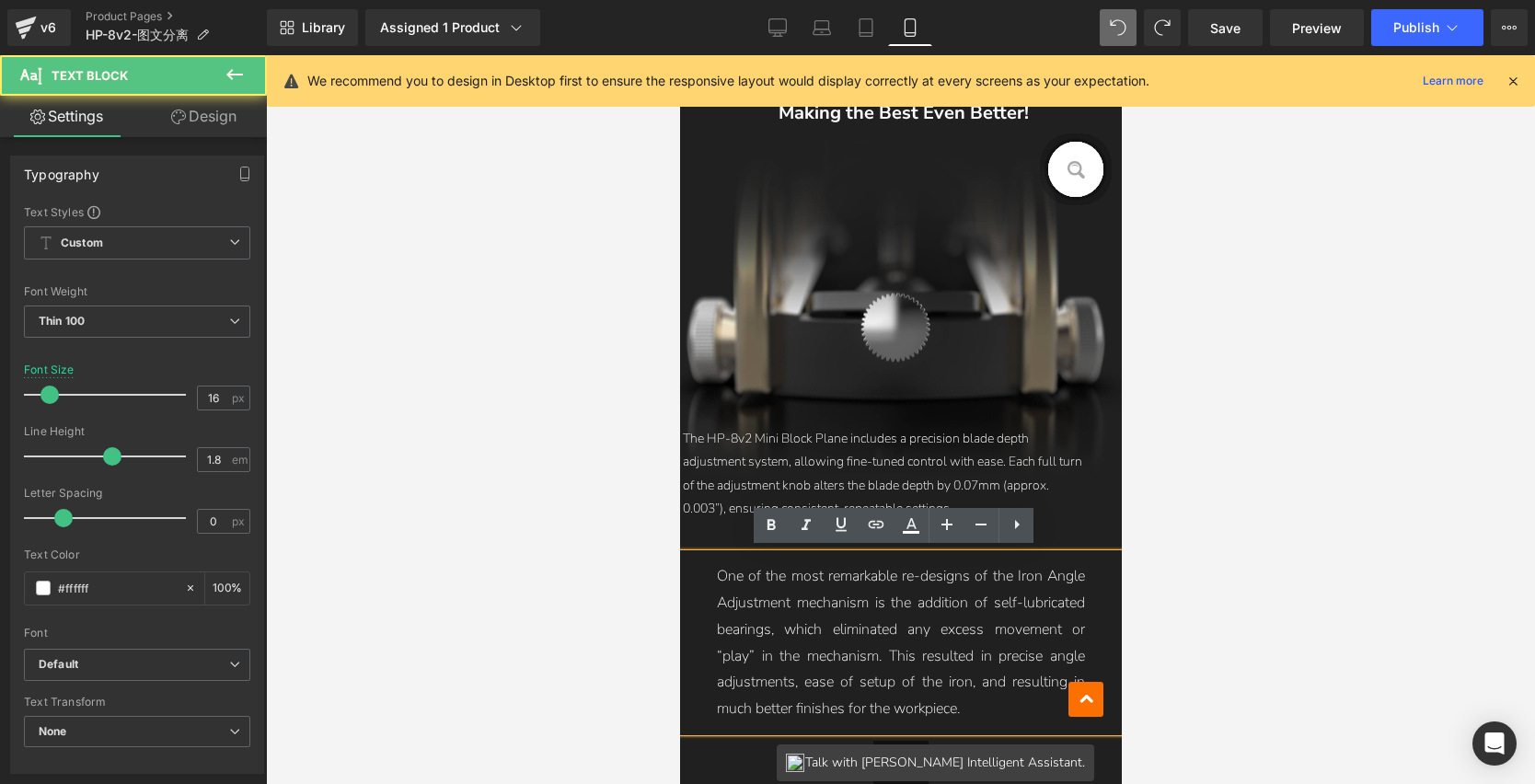
click at [884, 646] on p "One of the most remarkable re-designs of the Iron Angle Adjustment mechanism is…" at bounding box center [900, 642] width 369 height 159
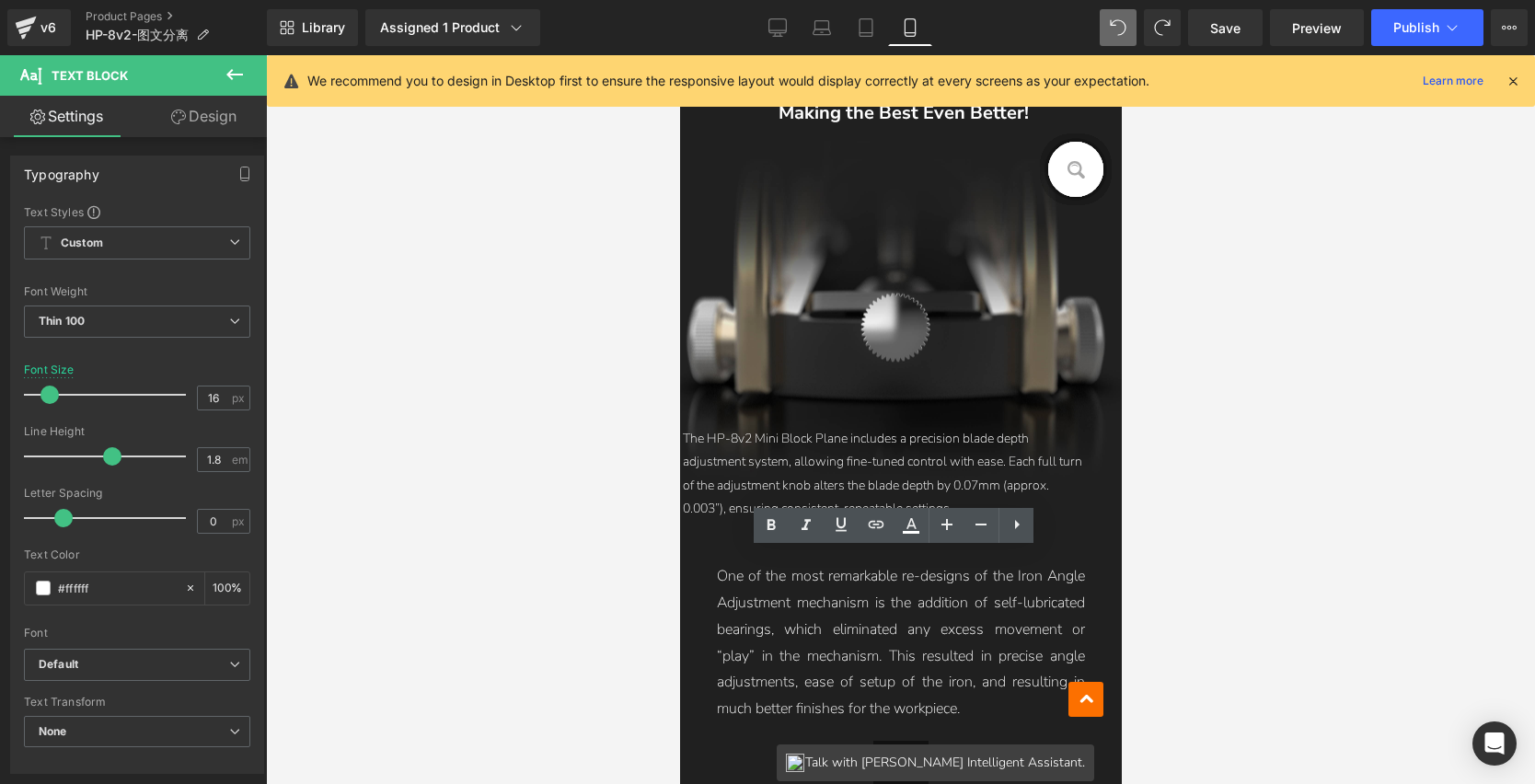
click at [1153, 610] on div at bounding box center [900, 419] width 1269 height 729
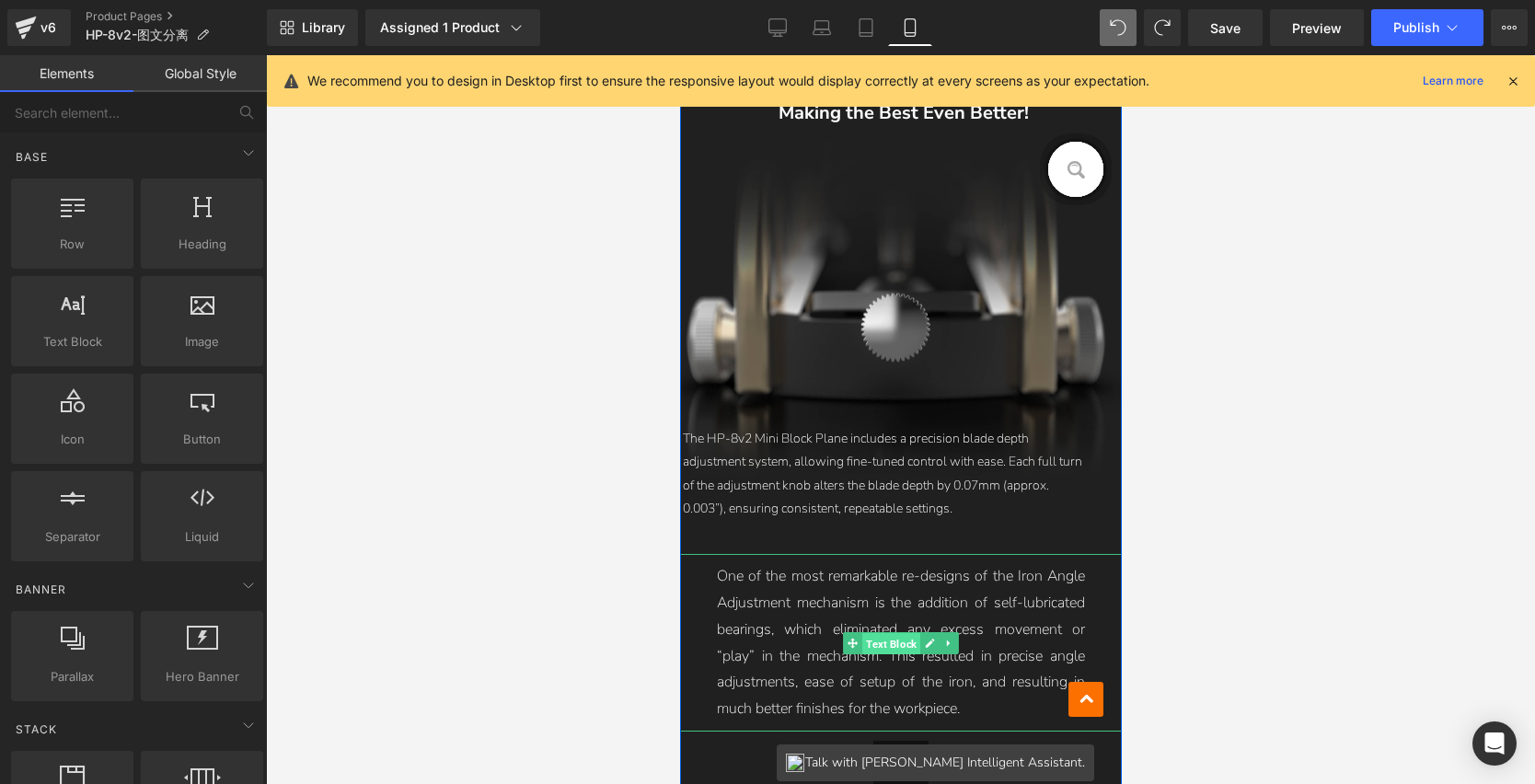
click at [889, 645] on span "Text Block" at bounding box center [890, 643] width 58 height 22
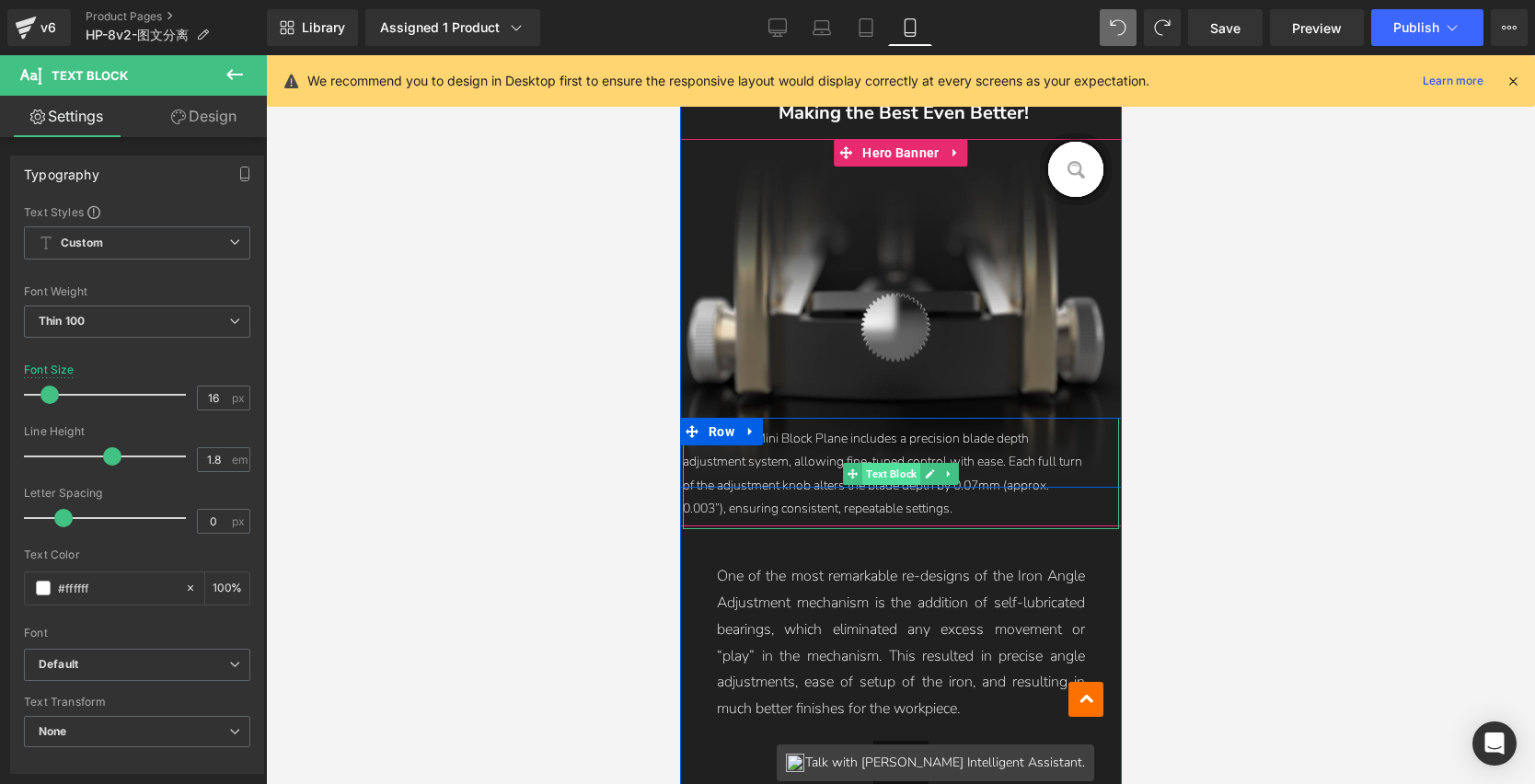
click at [885, 465] on span "Text Block" at bounding box center [890, 473] width 58 height 22
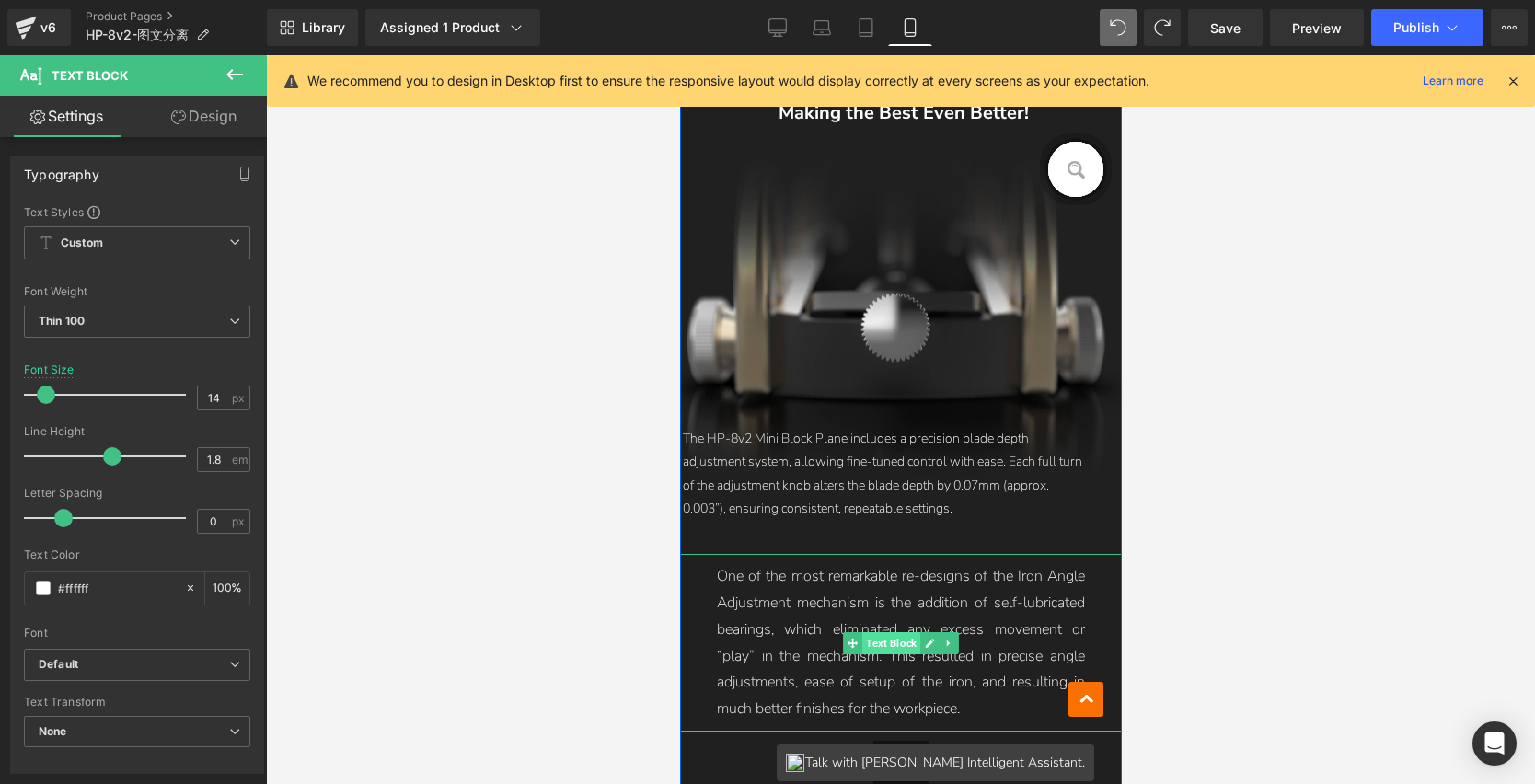
click at [888, 642] on span "Text Block" at bounding box center [890, 643] width 58 height 22
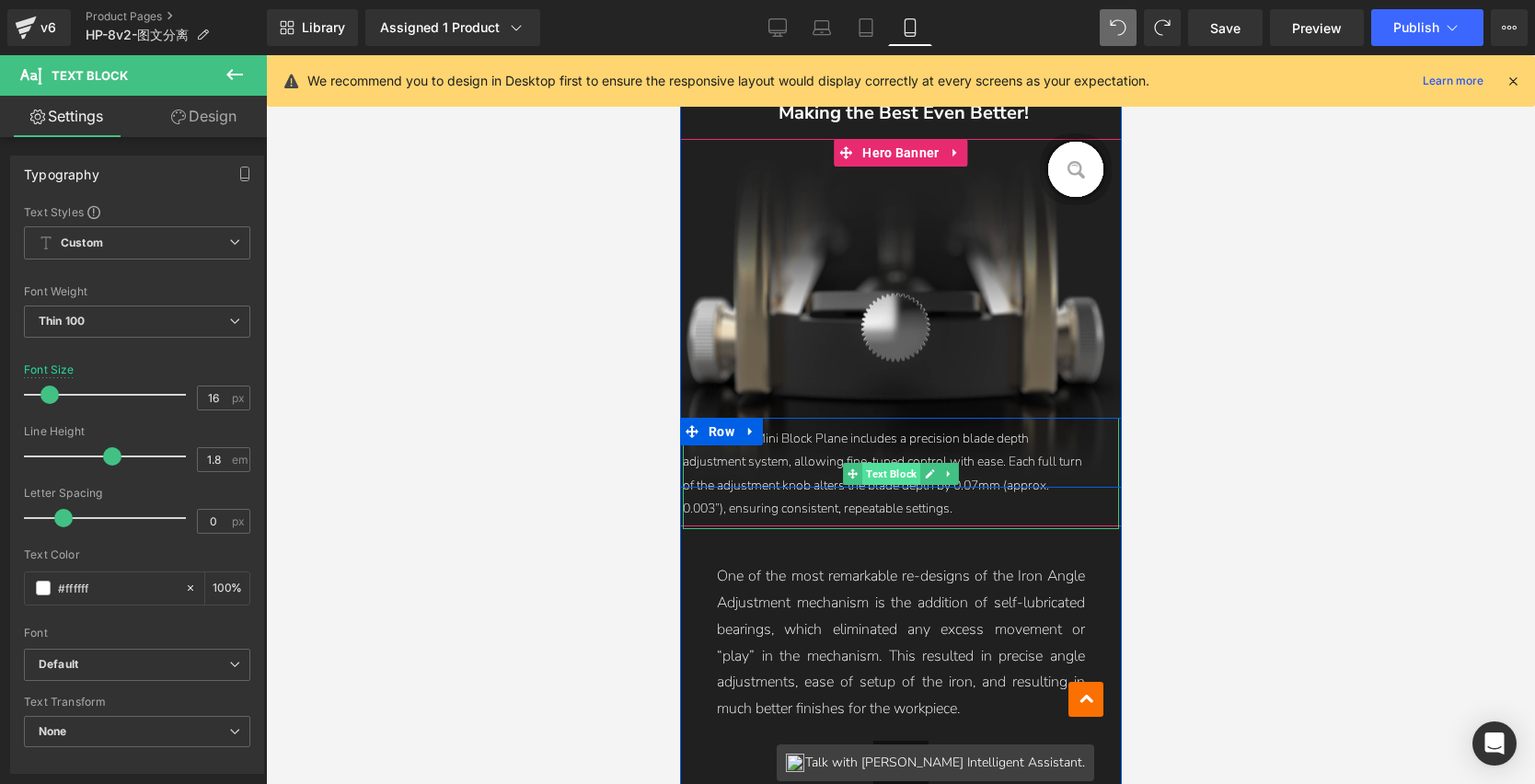
click at [894, 463] on span "Text Block" at bounding box center [890, 473] width 58 height 22
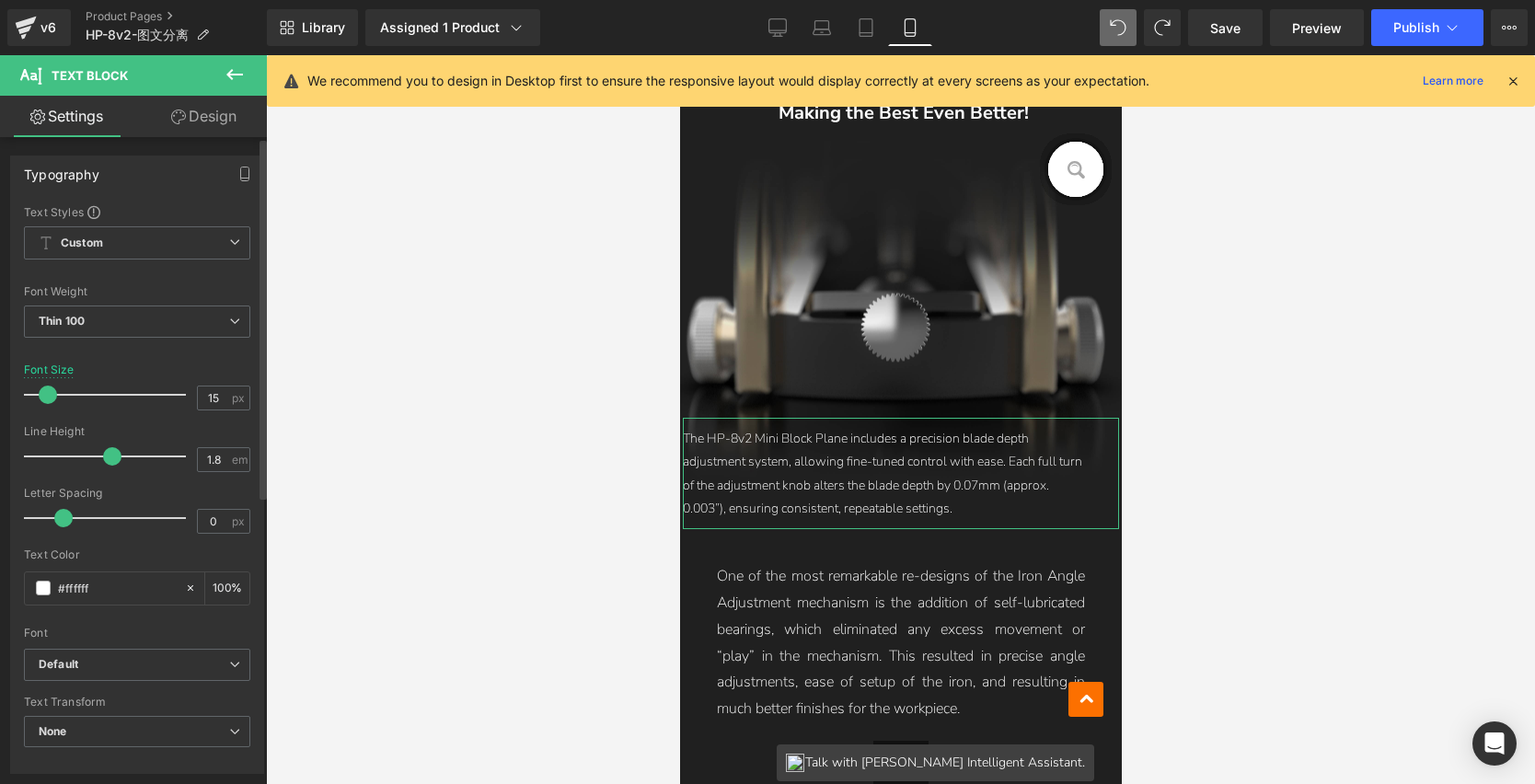
type input "16"
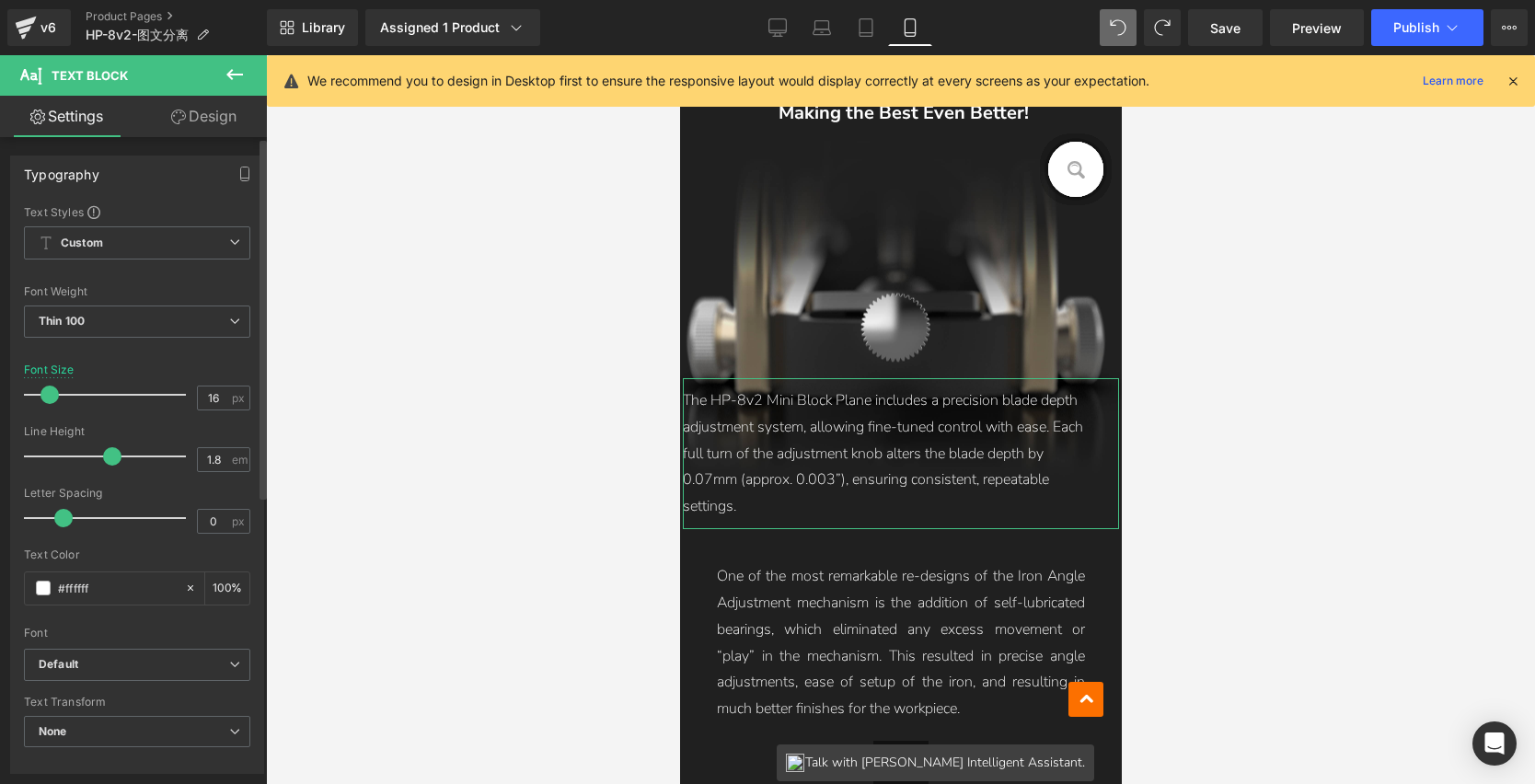
click at [47, 395] on span at bounding box center [49, 394] width 18 height 18
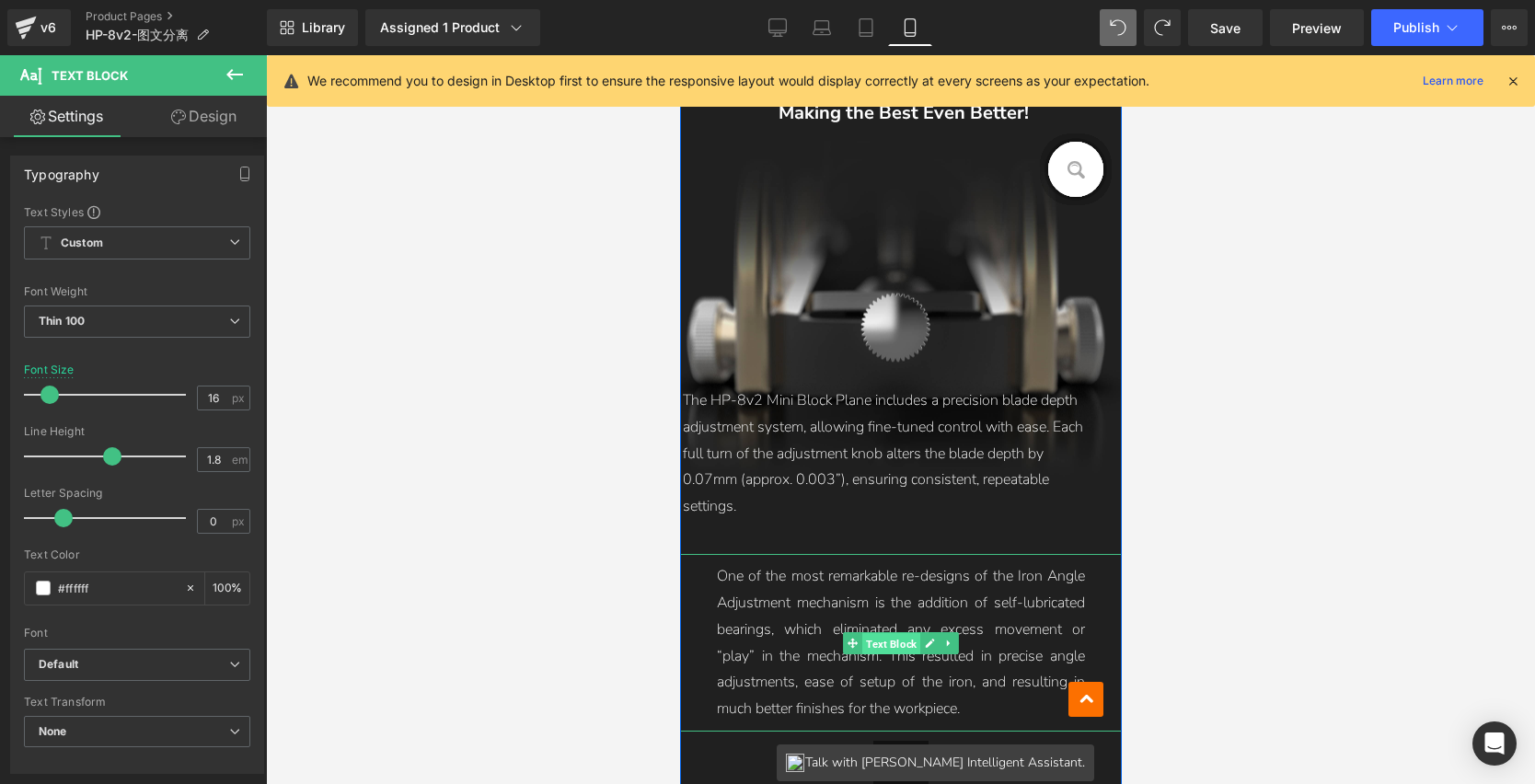
click at [884, 648] on span "Text Block" at bounding box center [890, 643] width 58 height 22
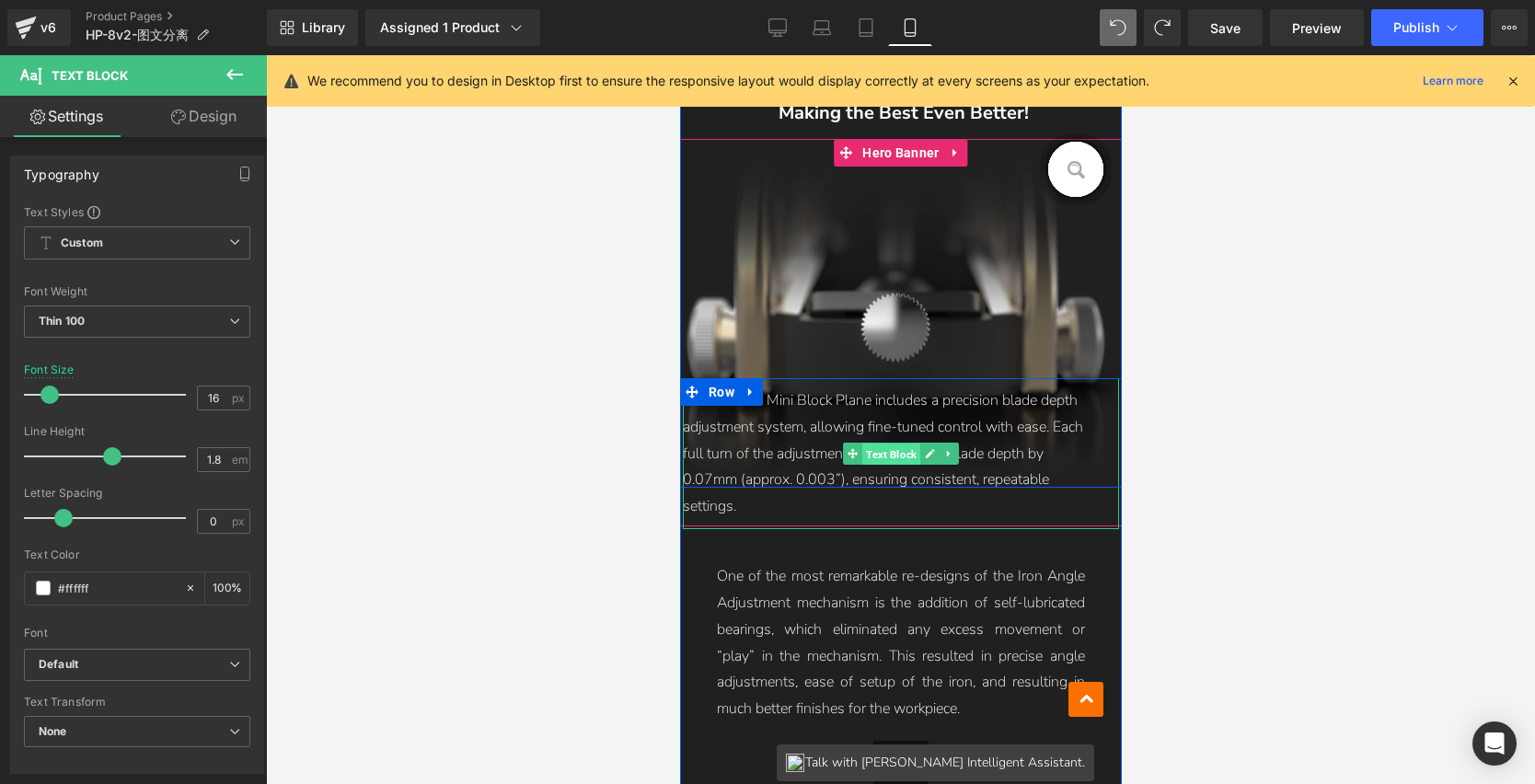
click at [869, 443] on span "Text Block" at bounding box center [890, 454] width 58 height 22
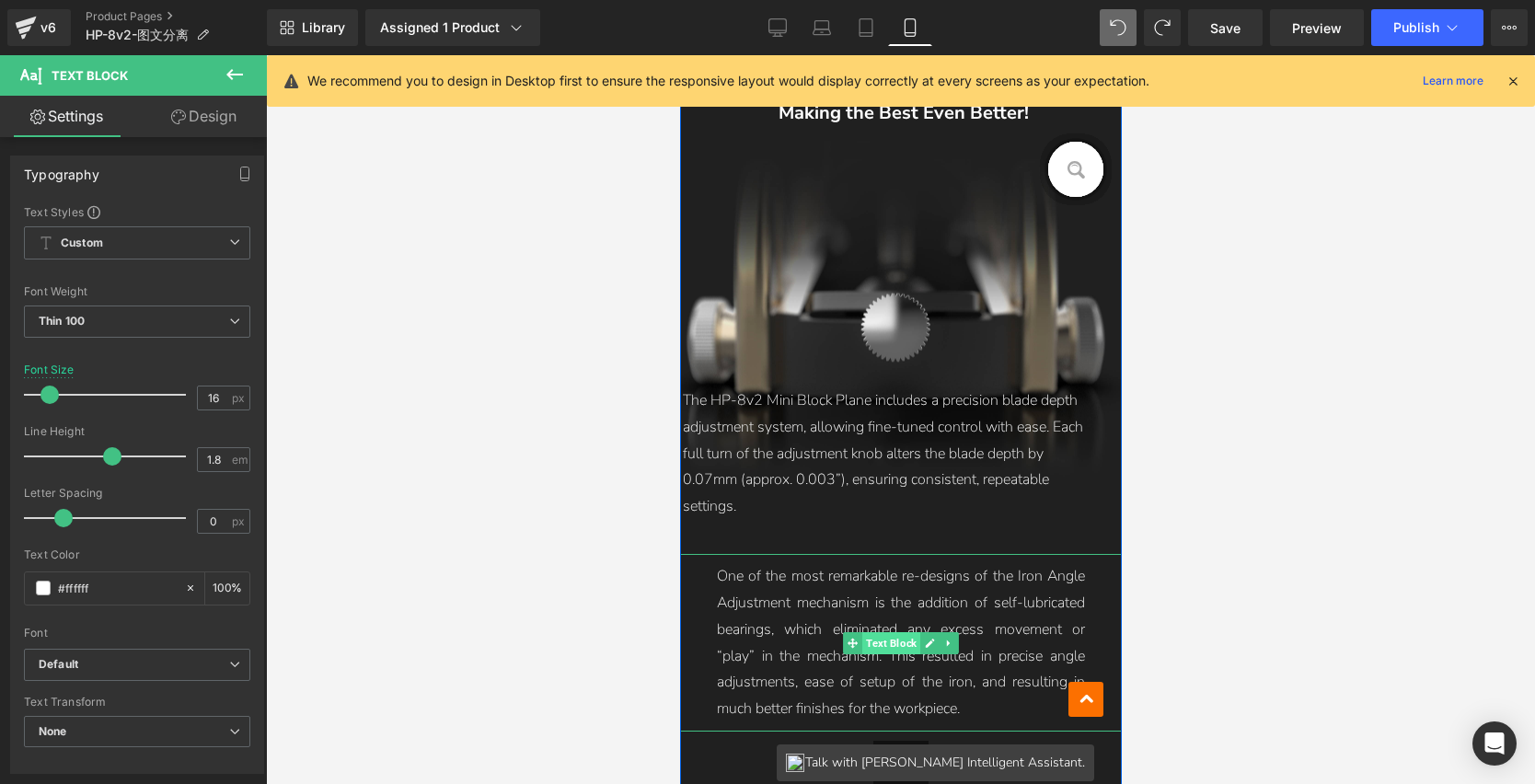
click at [899, 644] on span "Text Block" at bounding box center [890, 643] width 58 height 22
click at [898, 648] on span "Text Block" at bounding box center [890, 643] width 58 height 22
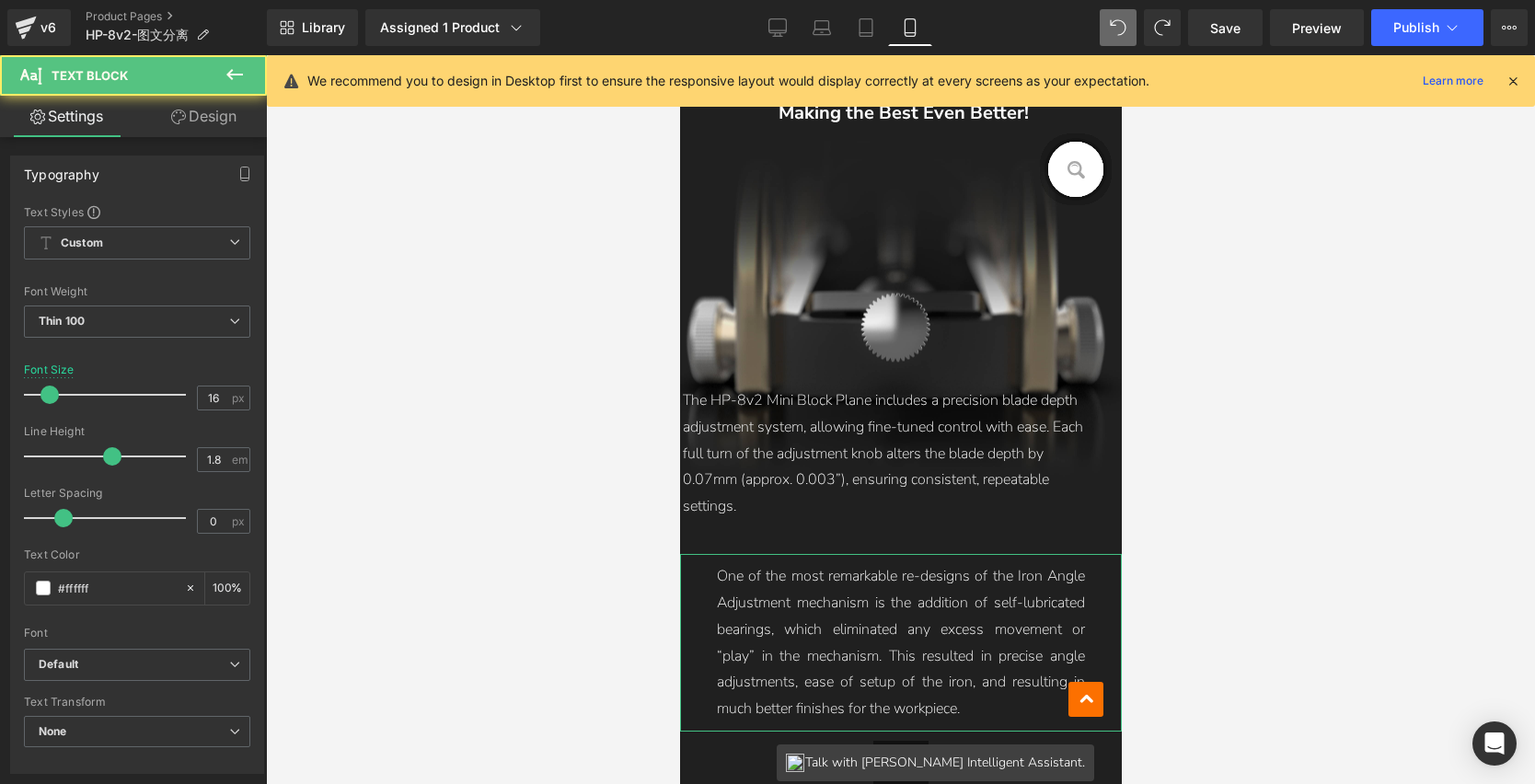
click at [210, 124] on link "Design" at bounding box center [204, 115] width 134 height 41
click at [0, 0] on div "Spacing" at bounding box center [0, 0] width 0 height 0
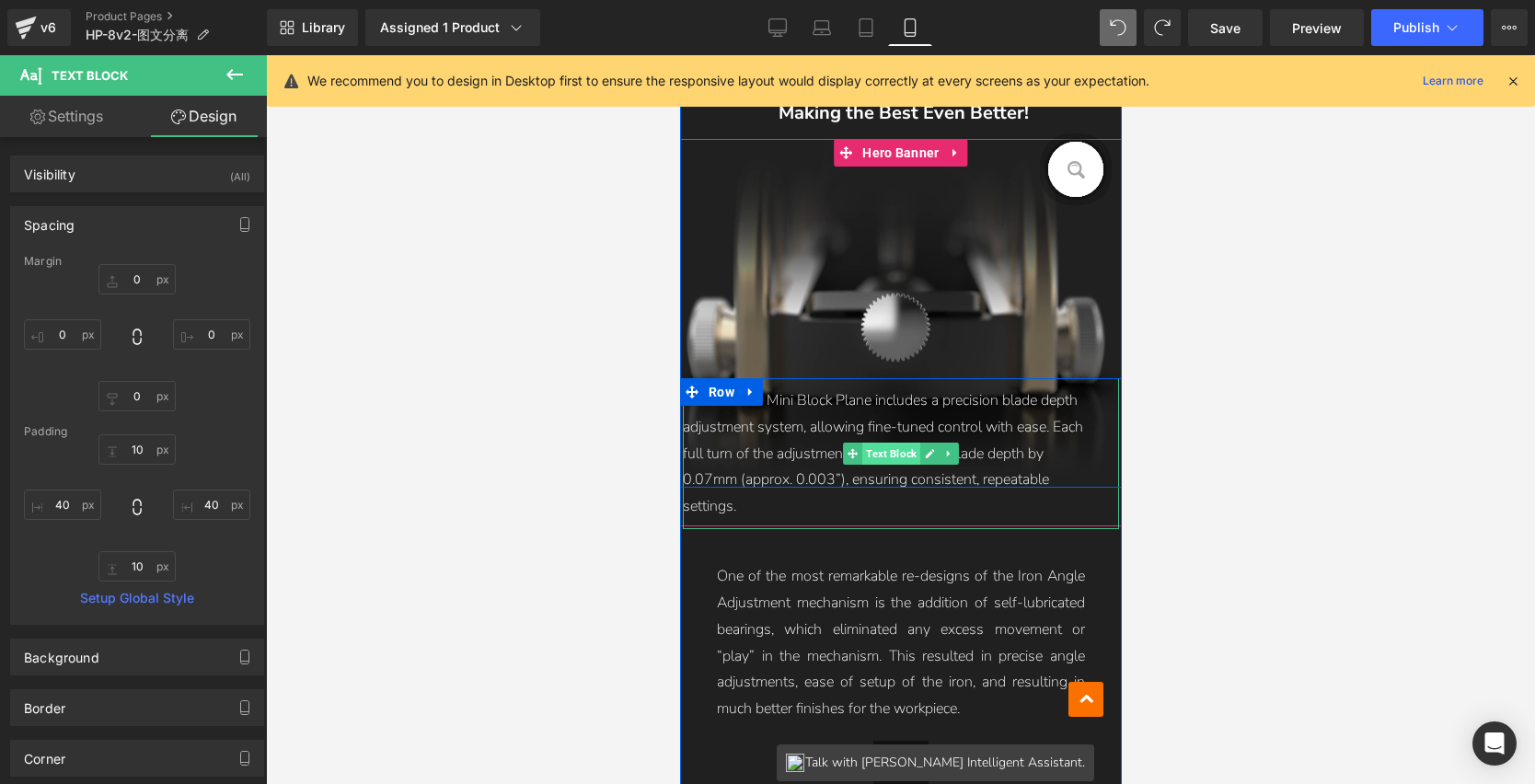
click at [865, 444] on span "Text Block" at bounding box center [890, 453] width 58 height 22
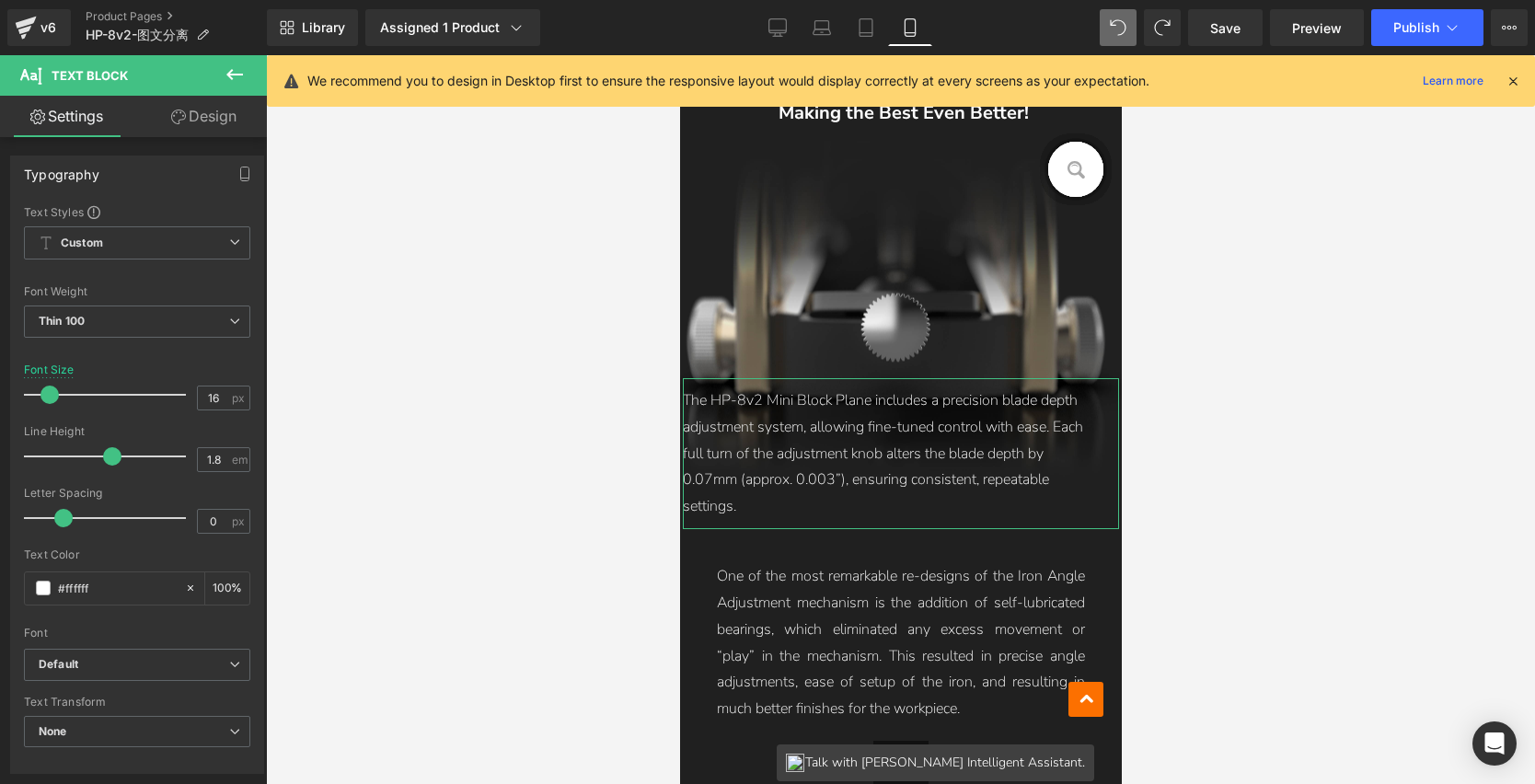
click at [206, 116] on link "Design" at bounding box center [204, 115] width 134 height 41
click at [0, 0] on div "Background" at bounding box center [0, 0] width 0 height 0
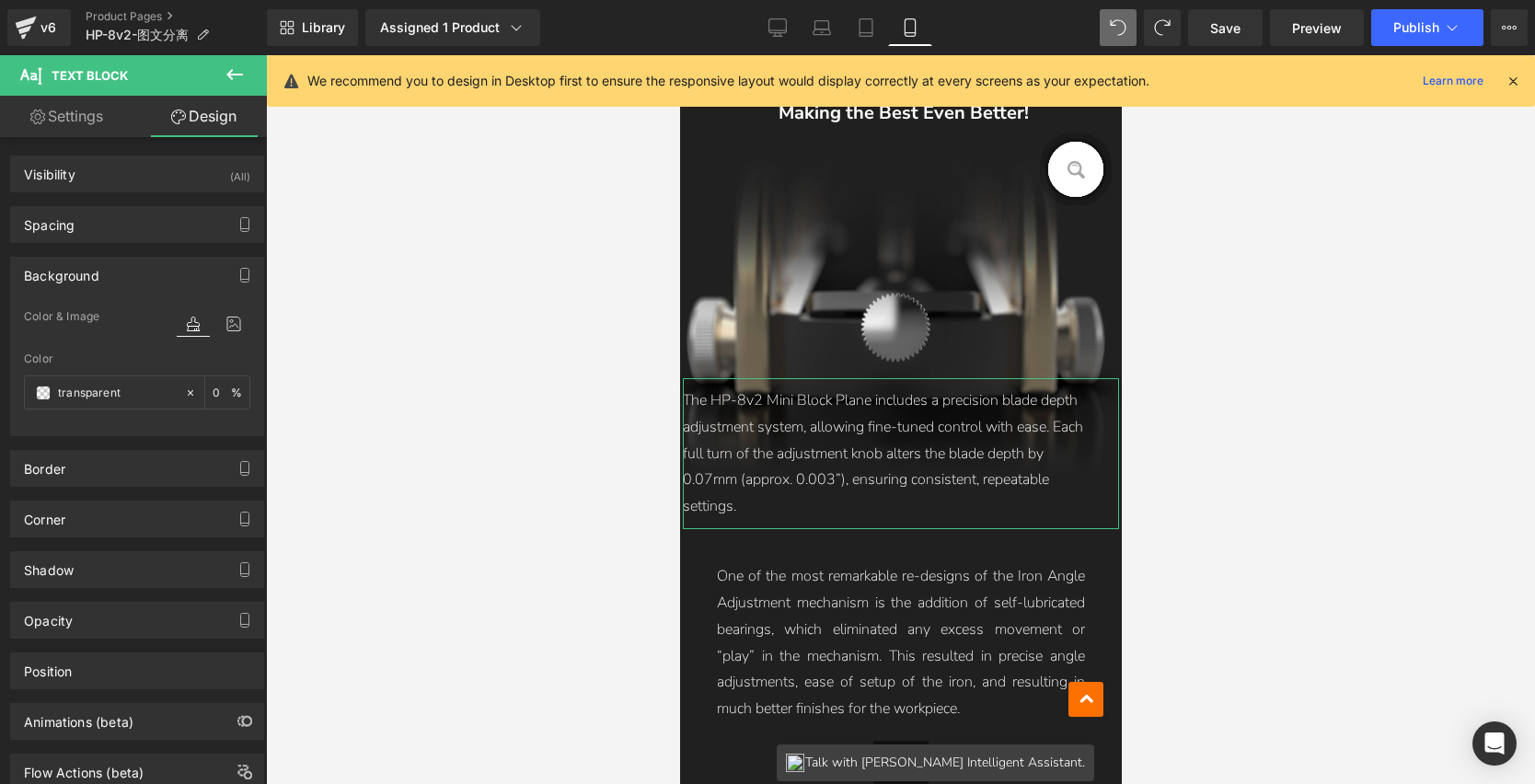
type input "0"
type input "-45"
type input "0"
type input "10"
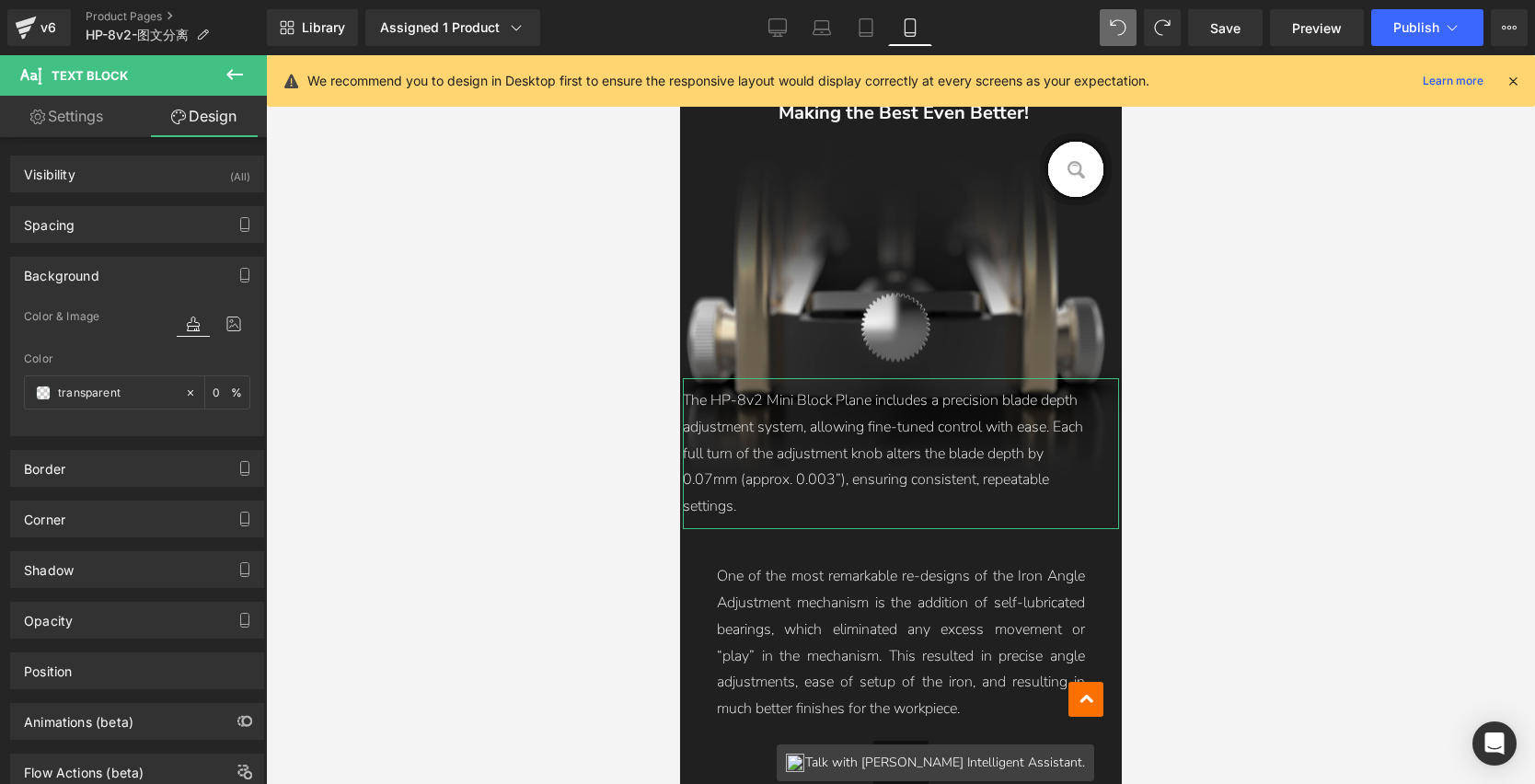
type input "30"
type input "10"
type input "0"
type input "transparent"
type input "0"
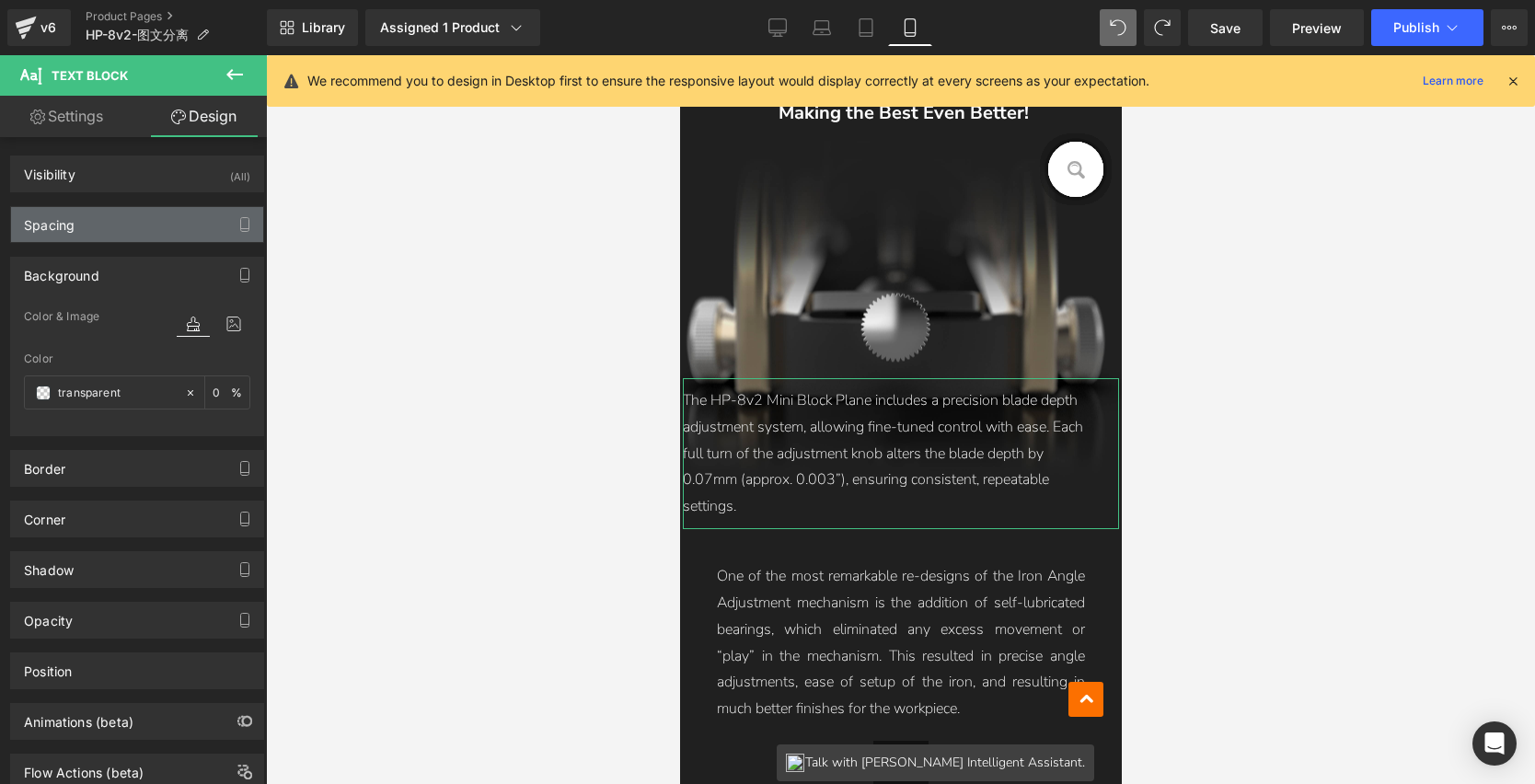
click at [111, 237] on div "Spacing" at bounding box center [137, 224] width 252 height 35
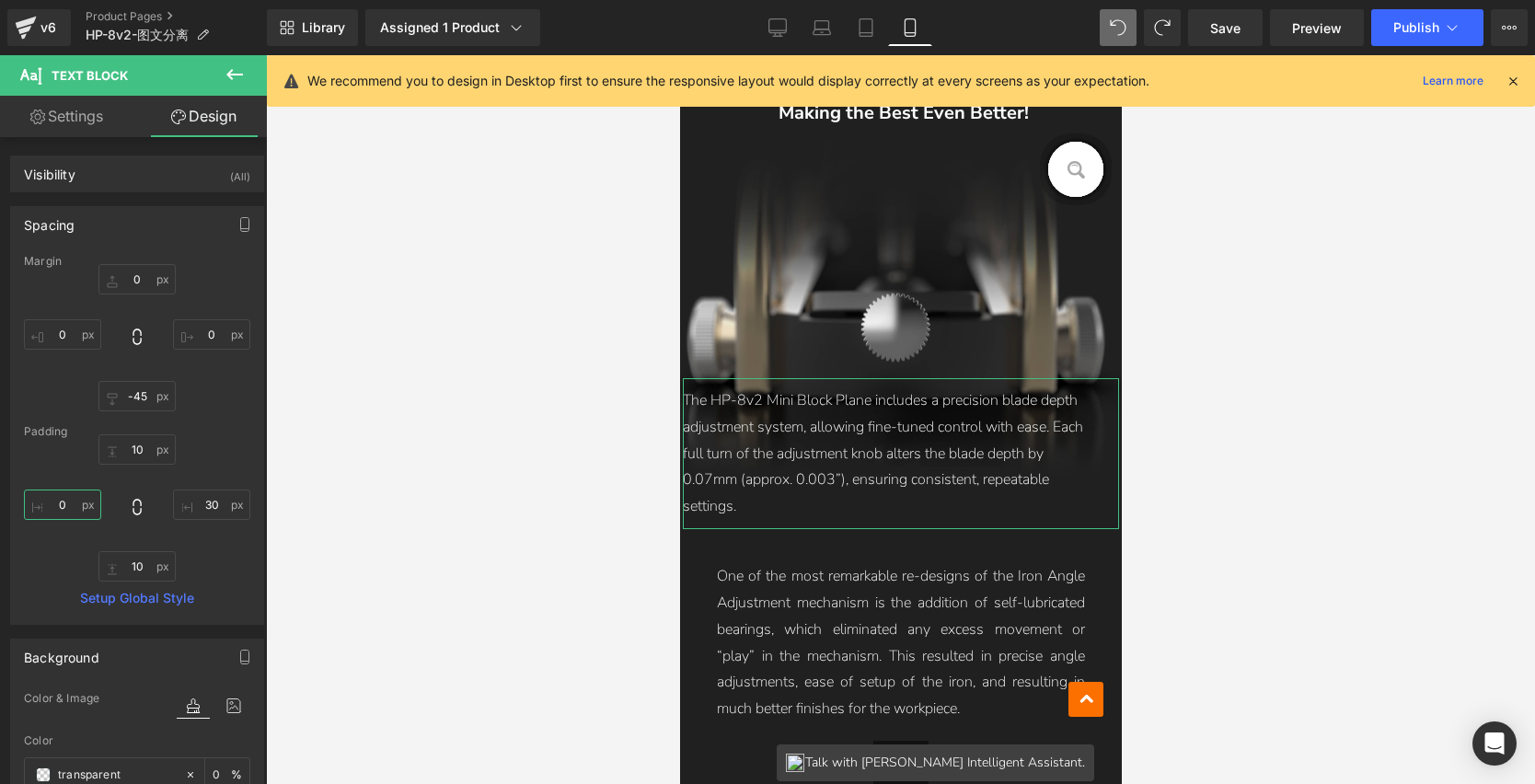
click at [67, 499] on input "0" at bounding box center [63, 505] width 77 height 31
type input "40"
click at [225, 509] on input "30" at bounding box center [212, 505] width 77 height 31
type input "40"
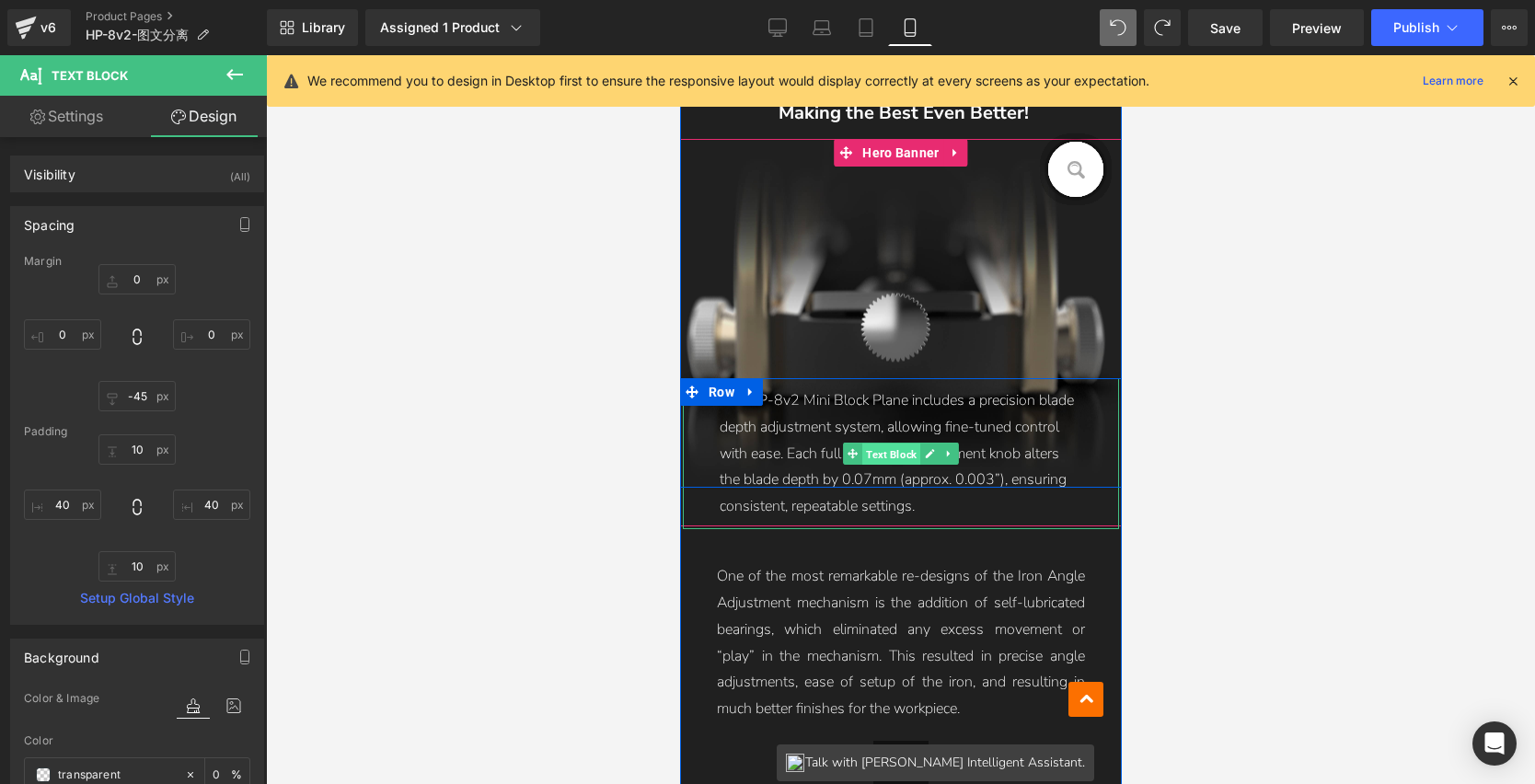
click at [886, 443] on span "Text Block" at bounding box center [890, 454] width 58 height 22
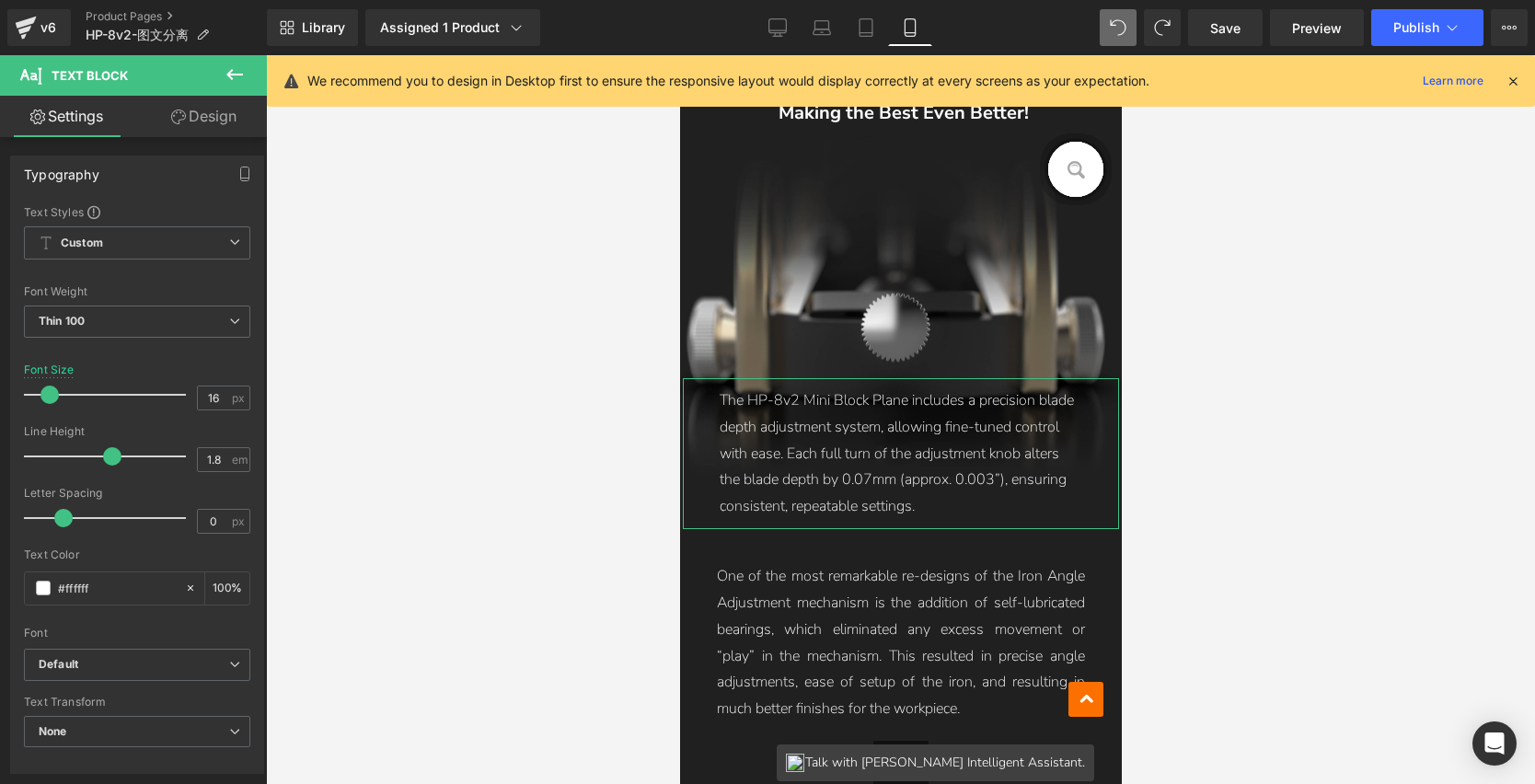
click at [186, 110] on link "Design" at bounding box center [204, 115] width 134 height 41
click at [0, 0] on div "Spacing" at bounding box center [0, 0] width 0 height 0
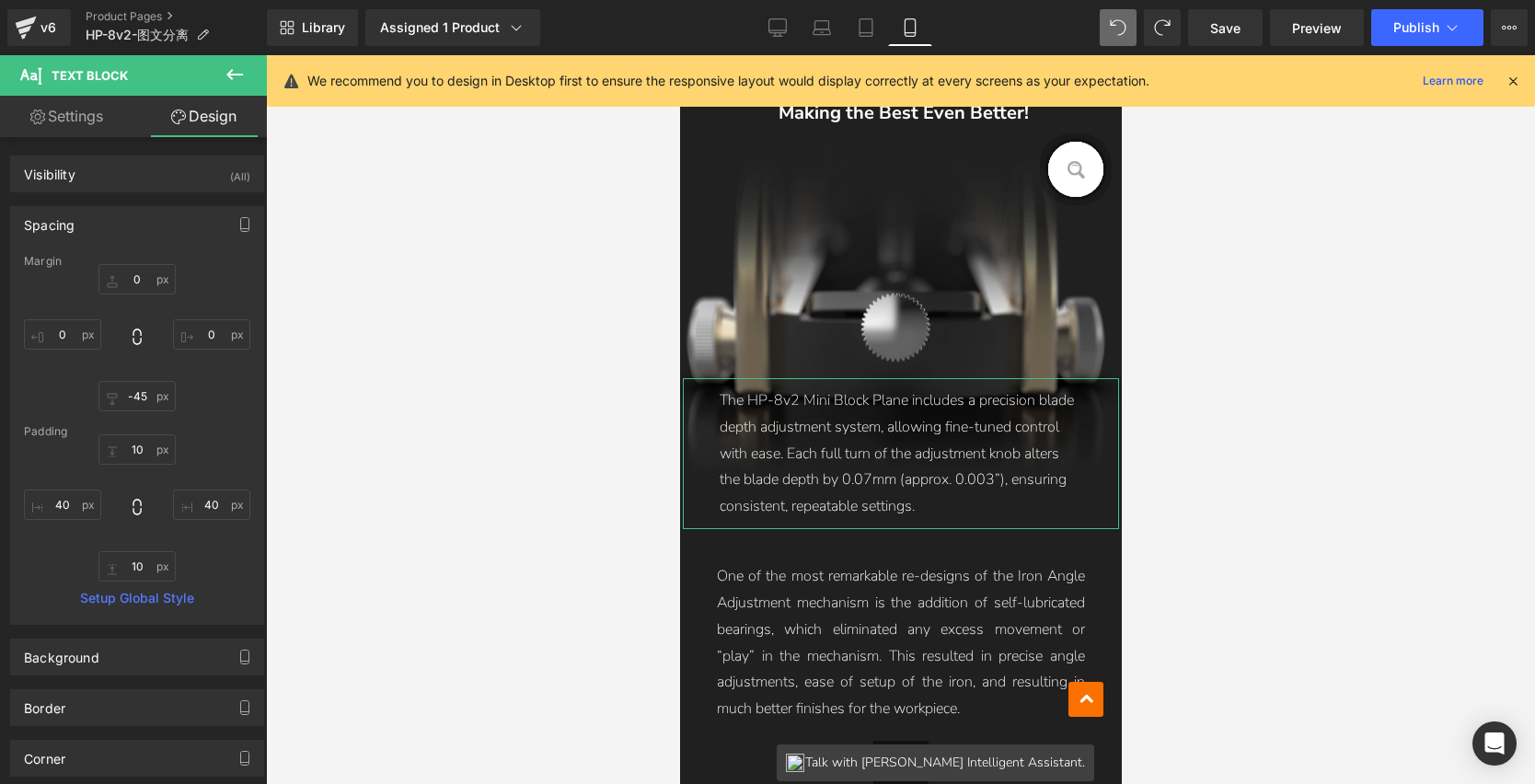
type input "0"
type input "-45"
type input "0"
type input "10"
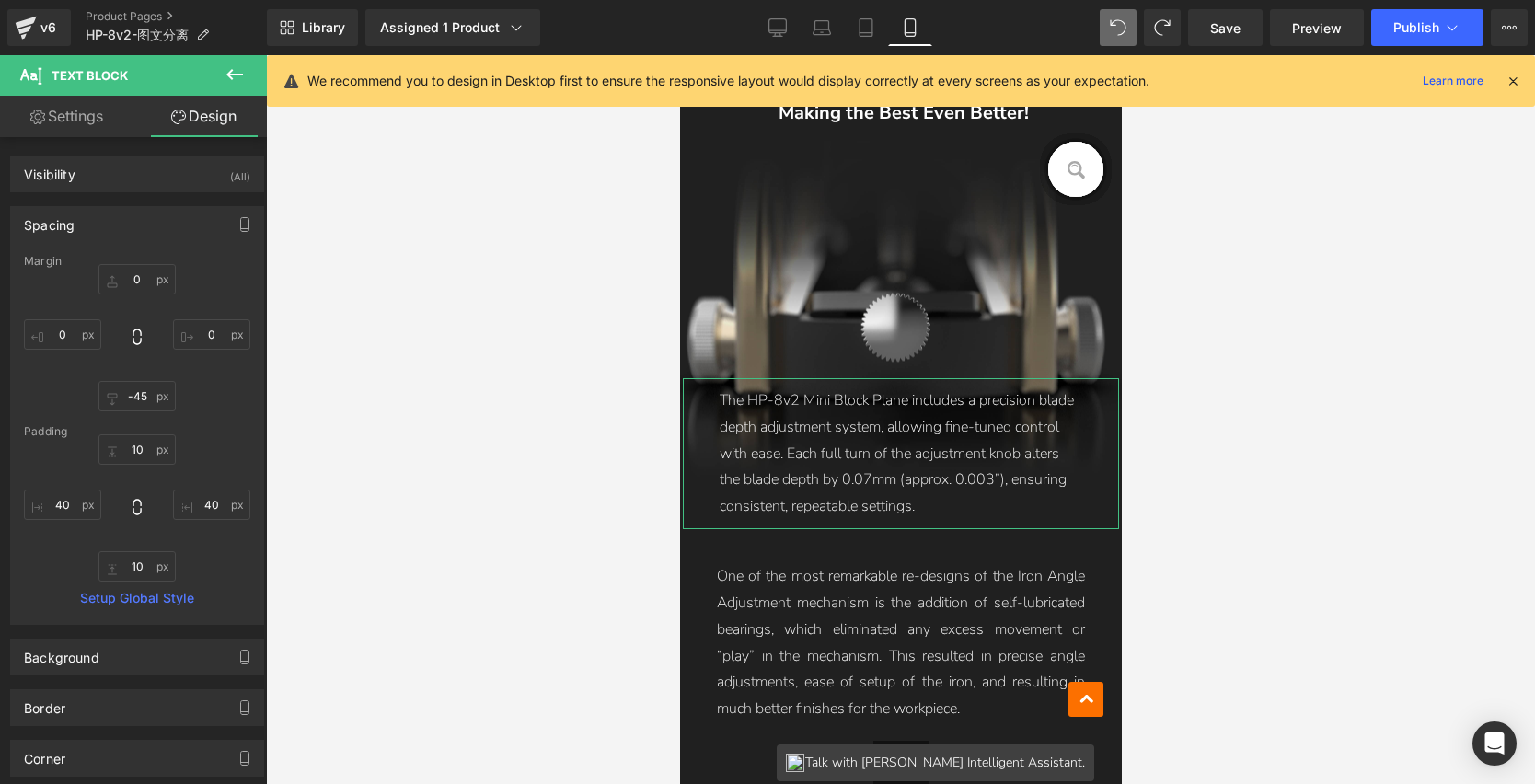
type input "40"
type input "10"
type input "40"
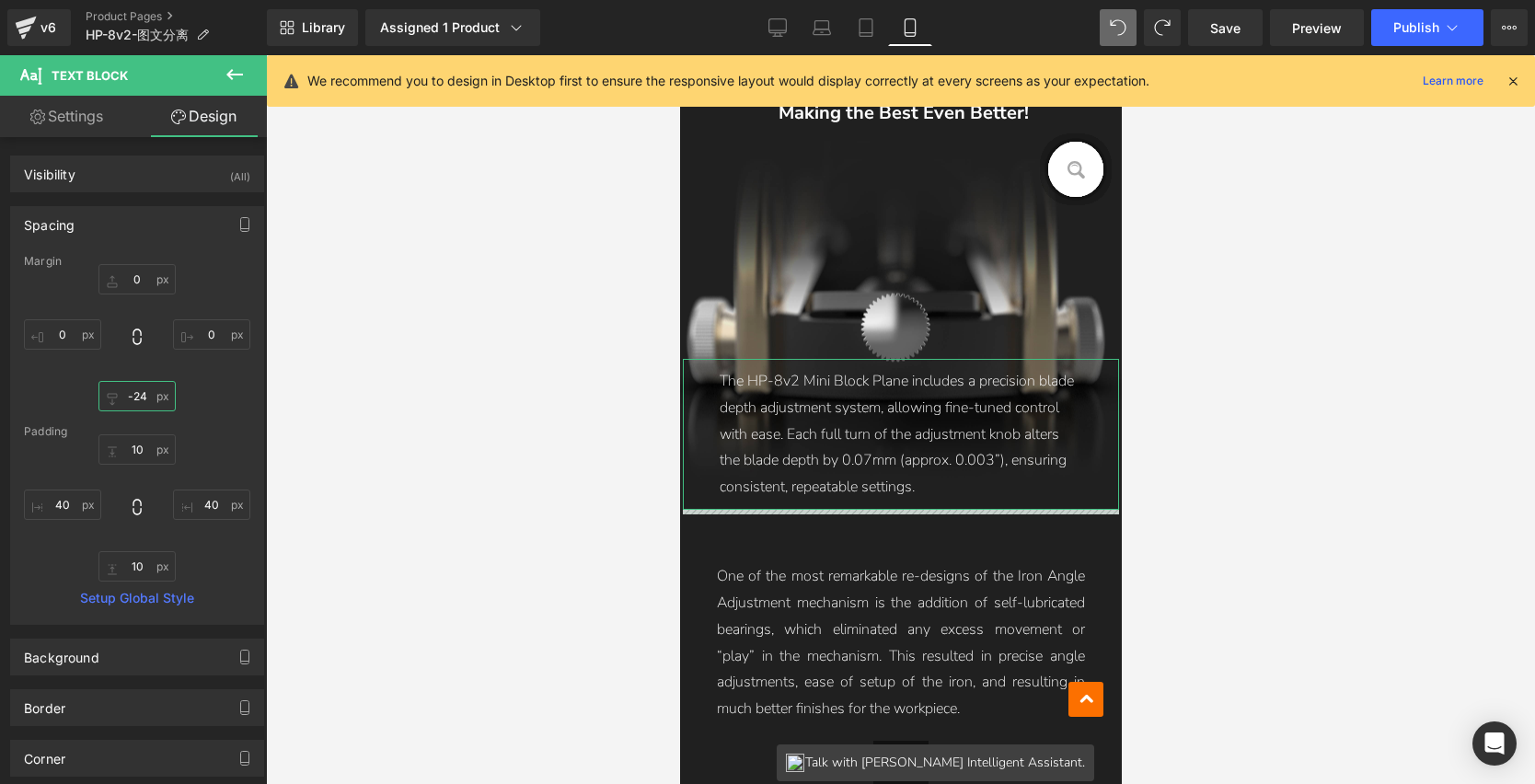
drag, startPoint x: 140, startPoint y: 398, endPoint x: 143, endPoint y: 413, distance: 15.3
click at [143, 413] on div "Margin 0px 0 0px 0 -24px -24 0px 0 Padding 10px 10 40px 40 10px 10 40px 40 Setu…" at bounding box center [137, 440] width 252 height 369
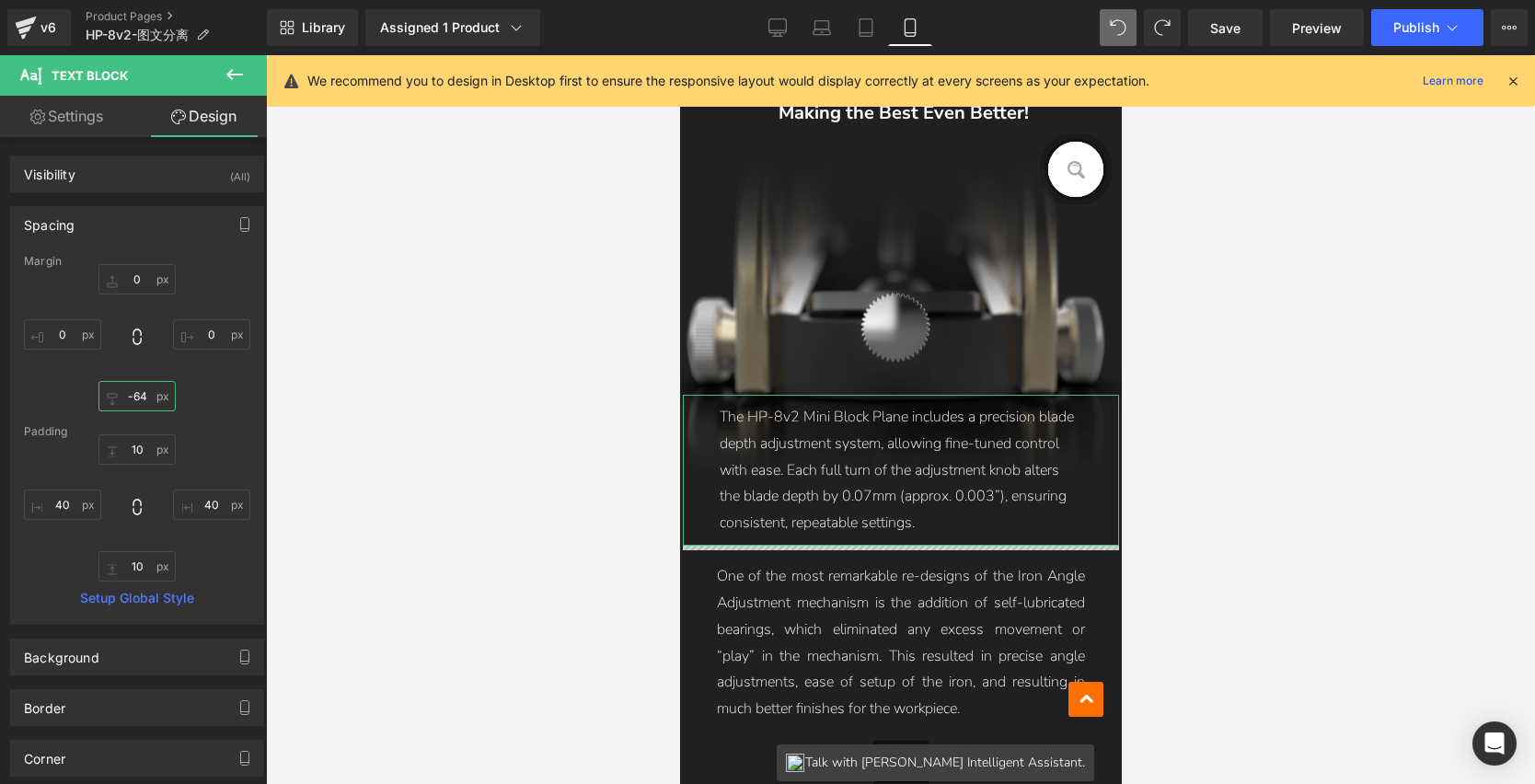
type input "-64"
drag, startPoint x: 138, startPoint y: 396, endPoint x: 137, endPoint y: 434, distance: 38.0
click at [137, 434] on div "Margin 0px 0 0px 0 -64px -64 0px 0 Padding 10px 10 40px 40 10px 10 40px 40 Setu…" at bounding box center [137, 440] width 252 height 369
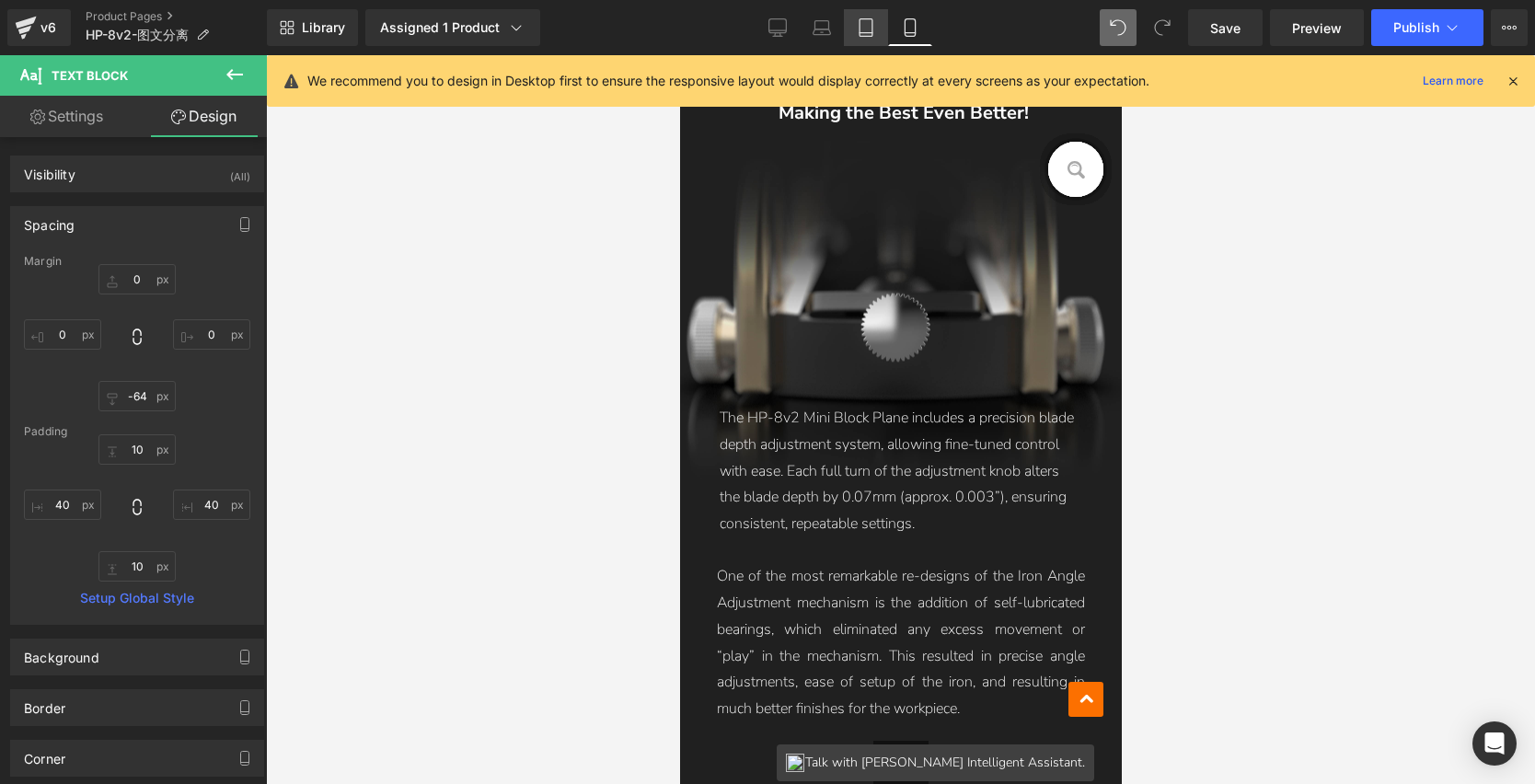
click at [867, 23] on icon at bounding box center [865, 27] width 18 height 18
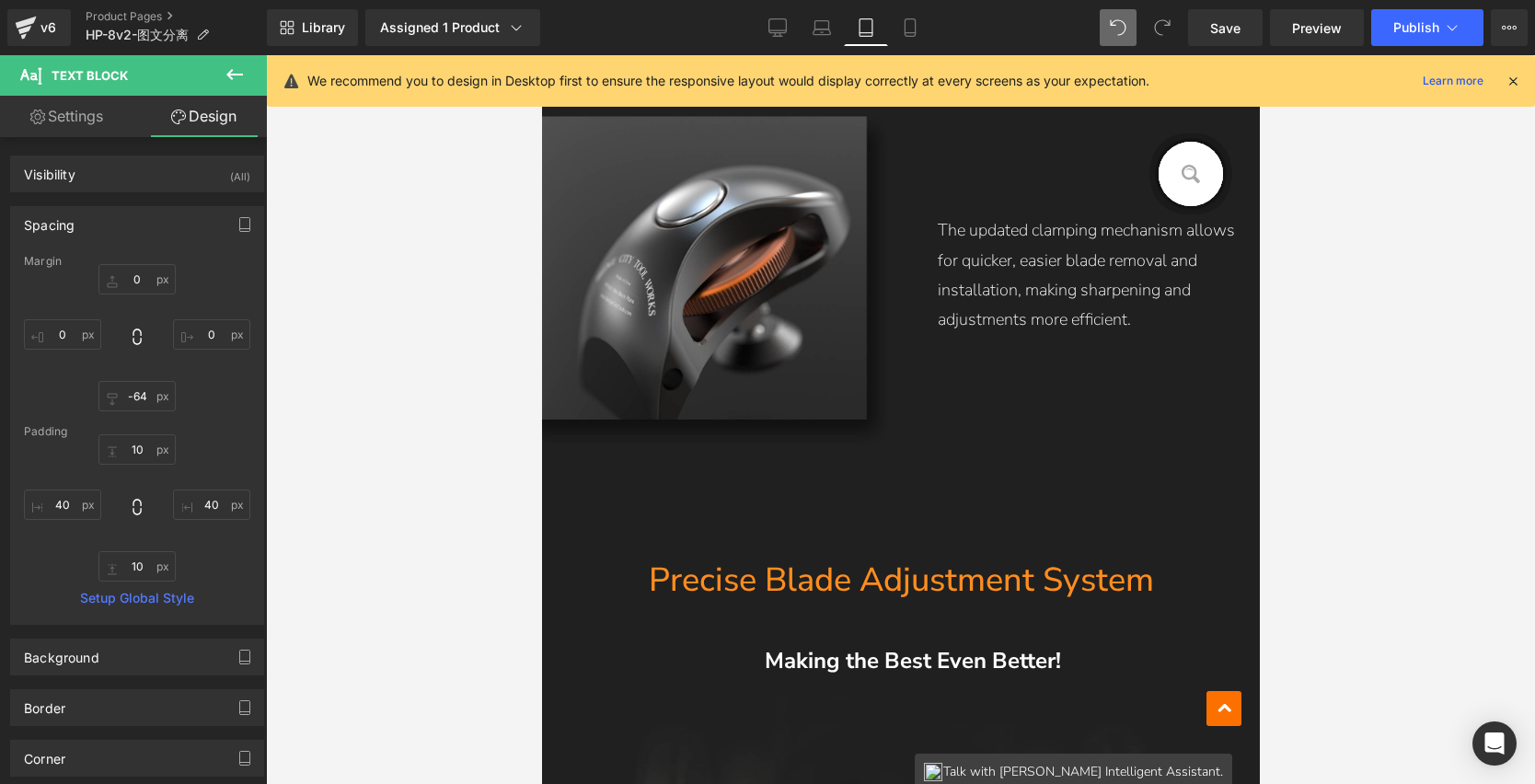
type input "0"
type input "-45"
type input "0"
type input "30"
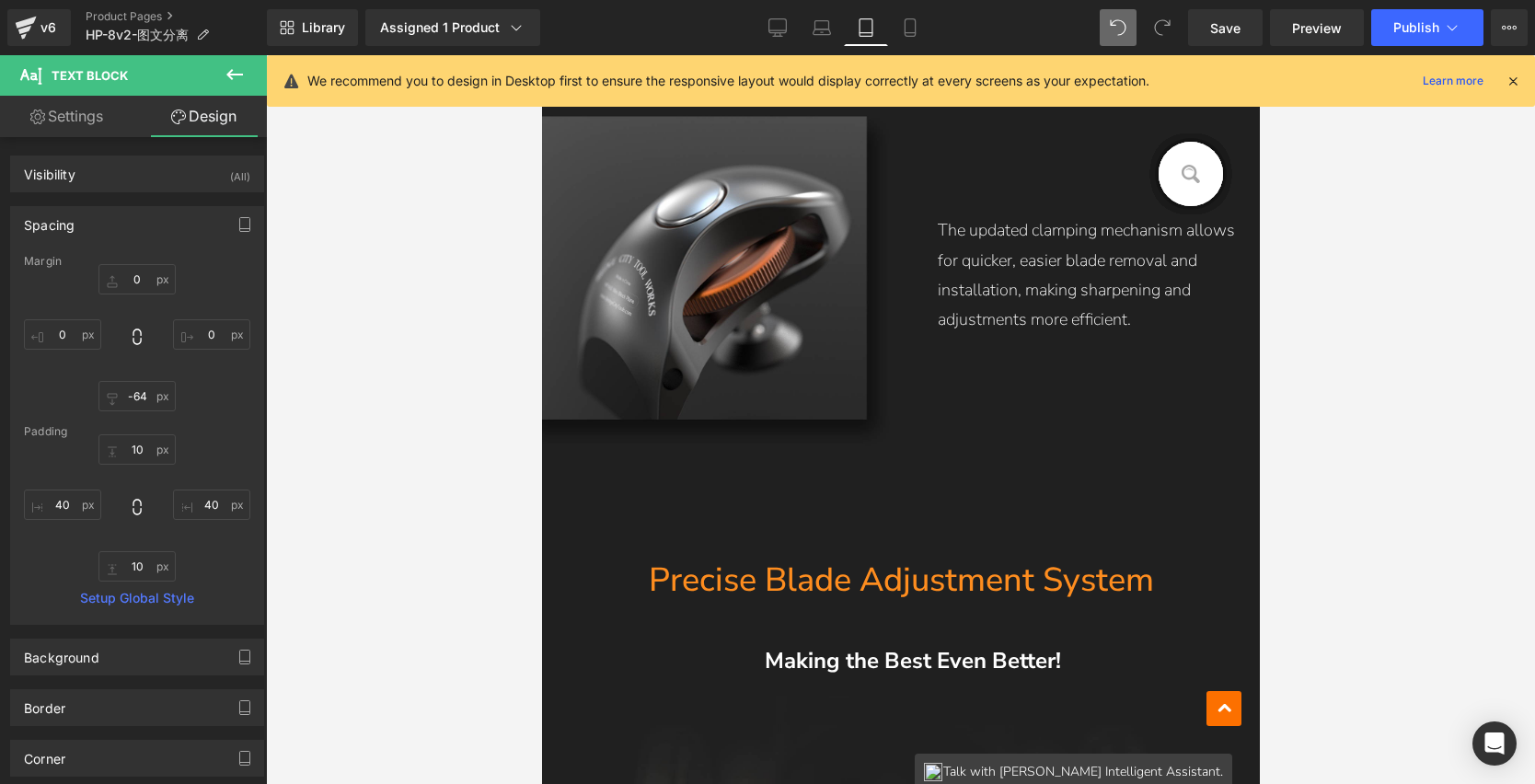
type input "40"
type input "0"
type input "40"
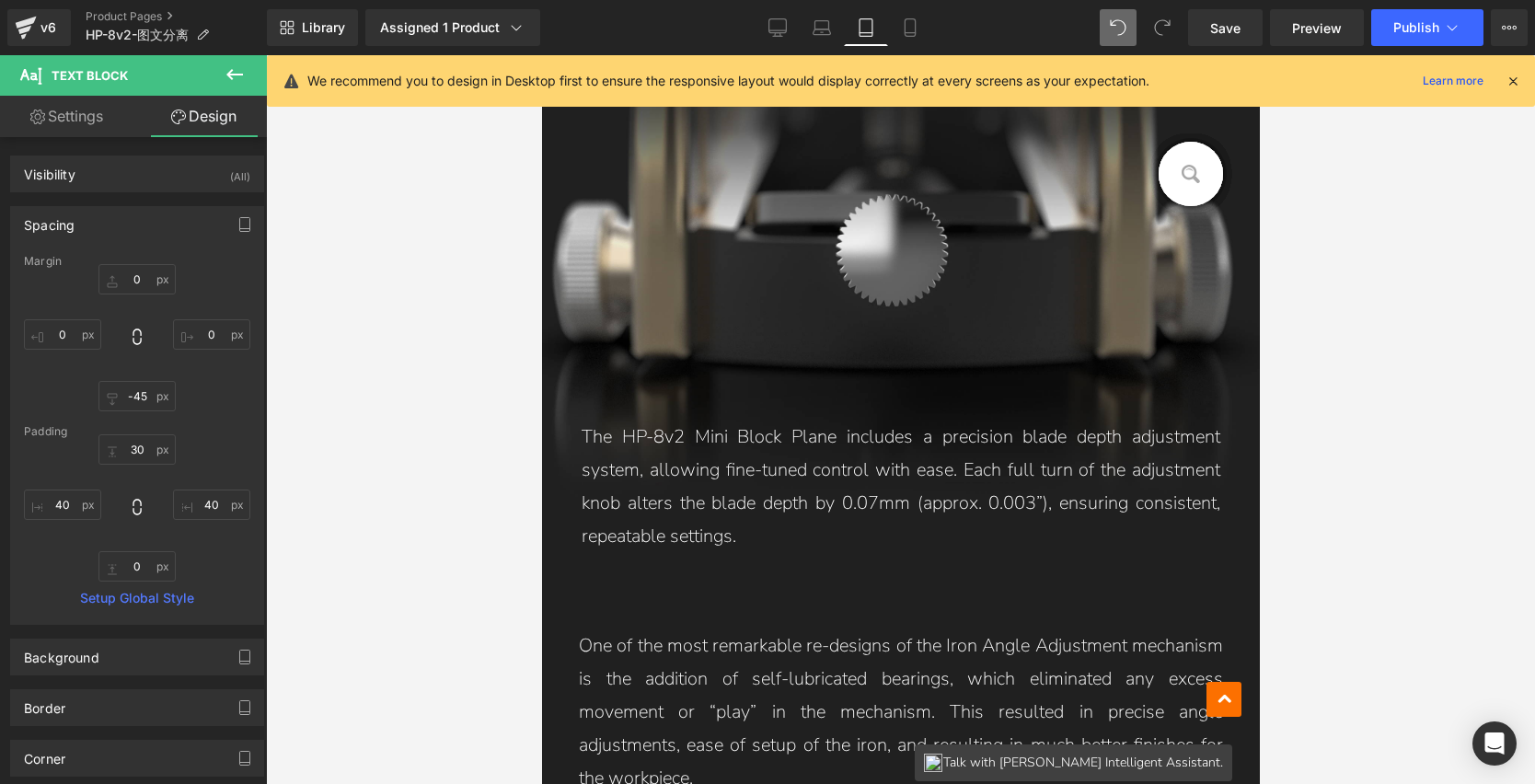
scroll to position [3957, 0]
click at [831, 37] on link "Laptop" at bounding box center [822, 28] width 44 height 37
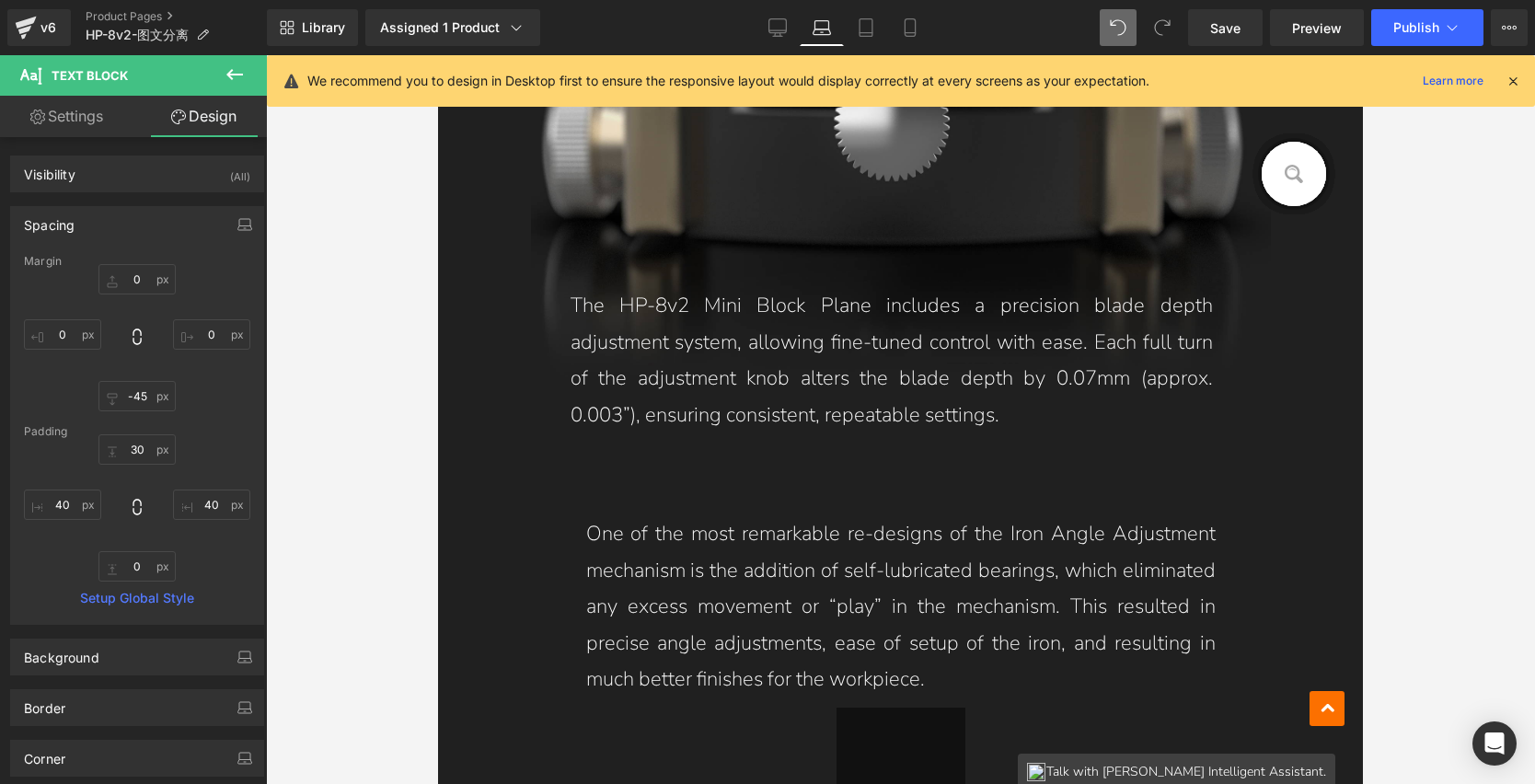
type input "0"
type input "-45"
type input "0"
type input "30"
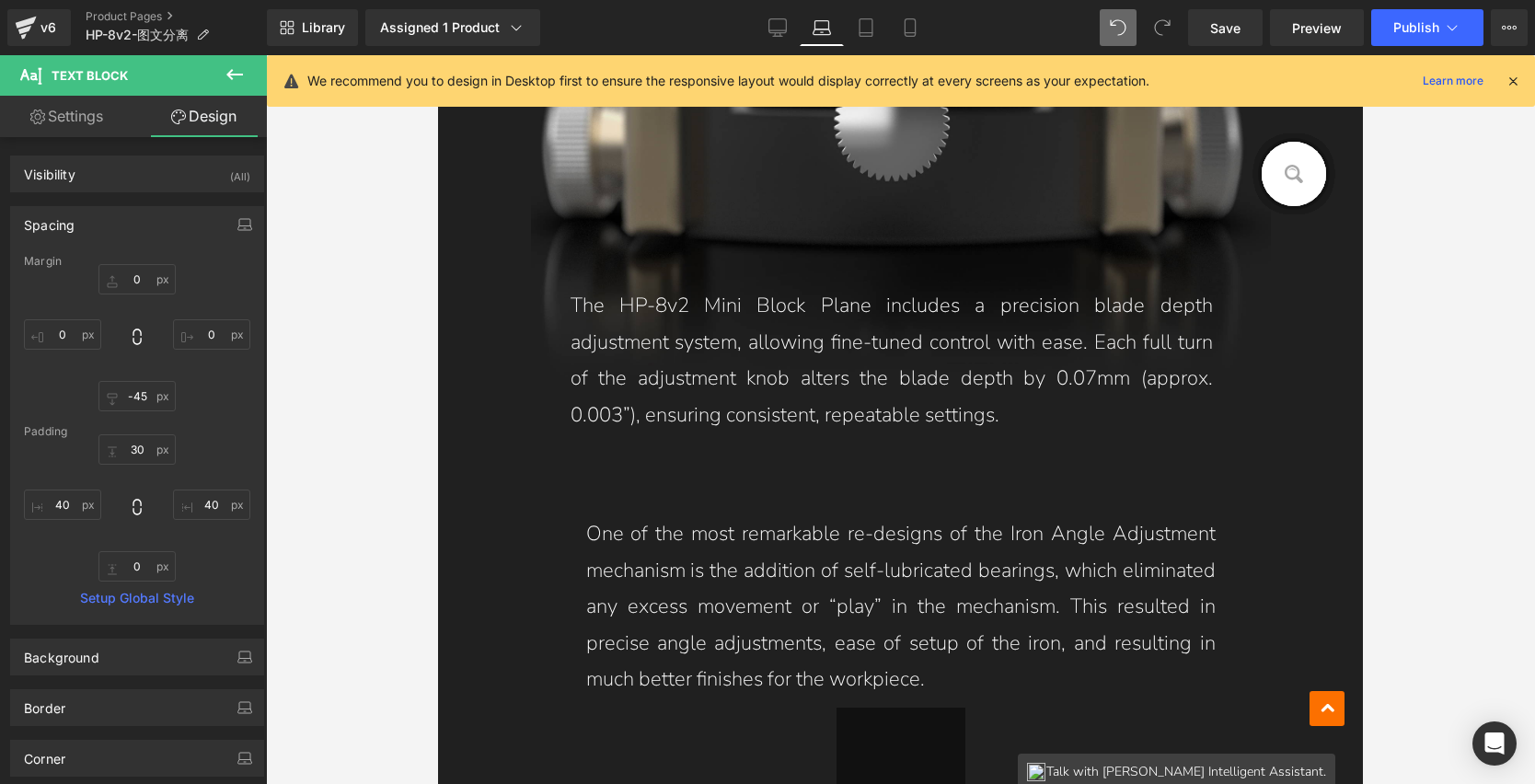
type input "60"
type input "0"
type input "40"
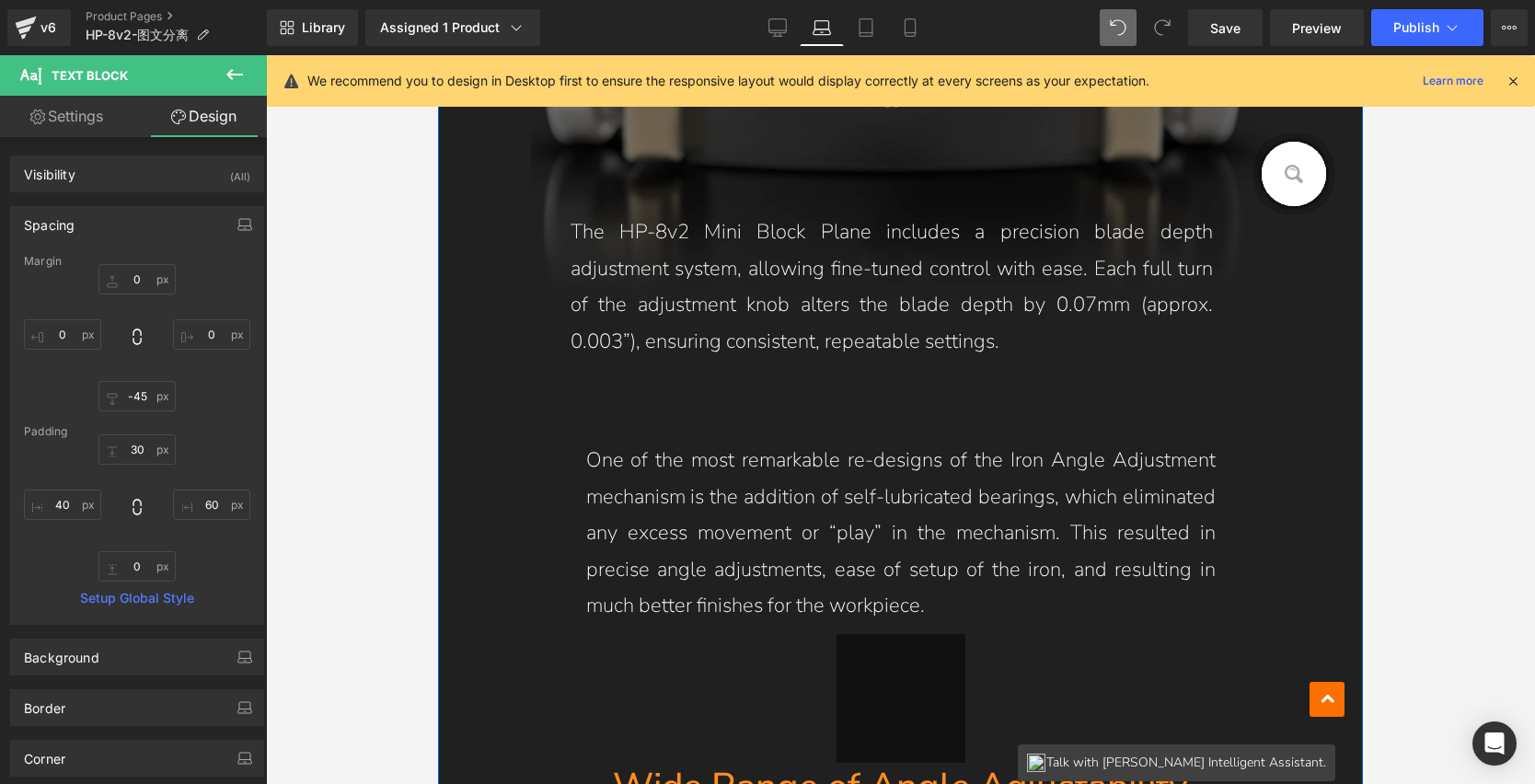
scroll to position [4026, 0]
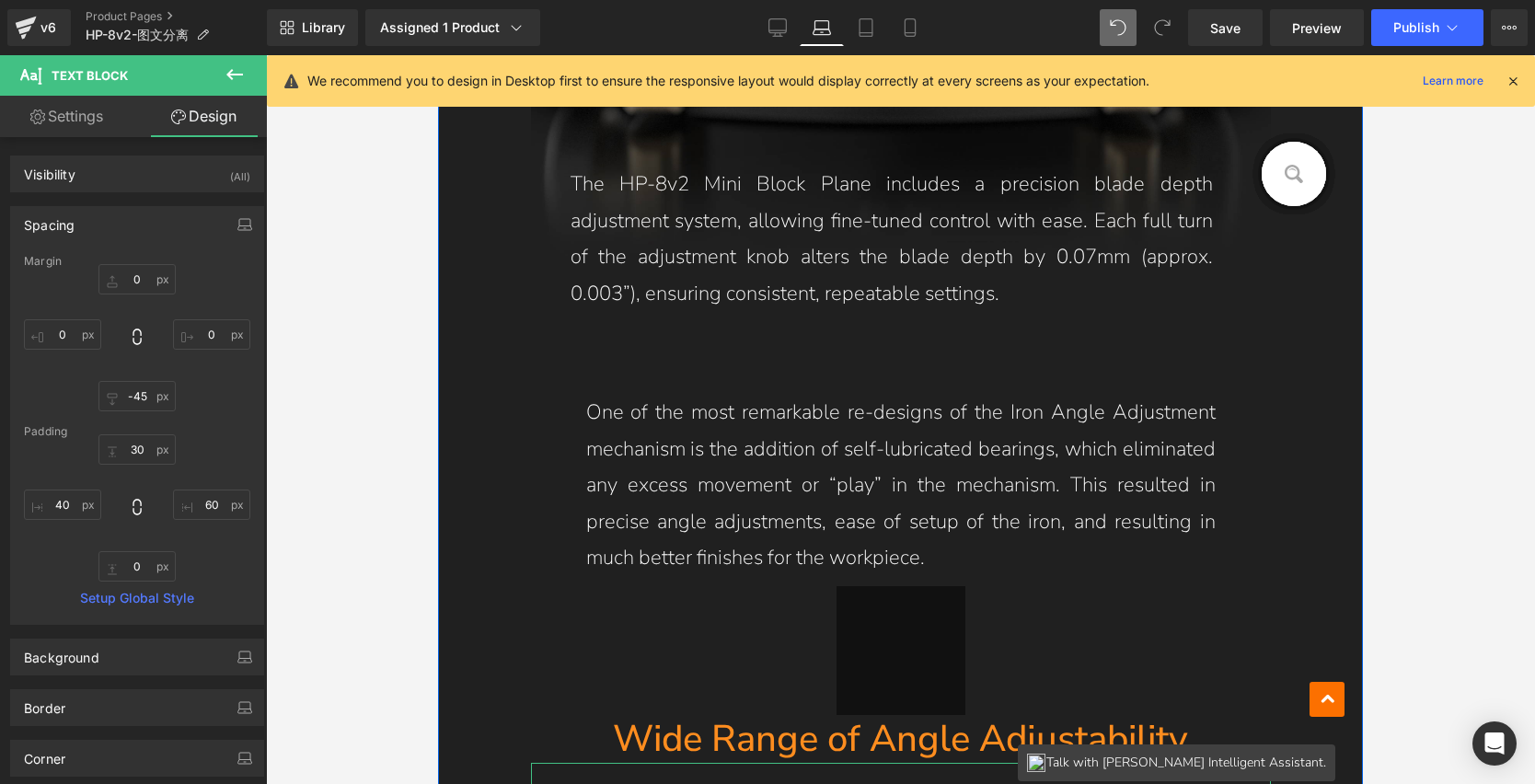
click at [853, 472] on div "One of the most remarkable re-designs of the Iron Angle Adjustment mechanism is…" at bounding box center [901, 472] width 740 height 210
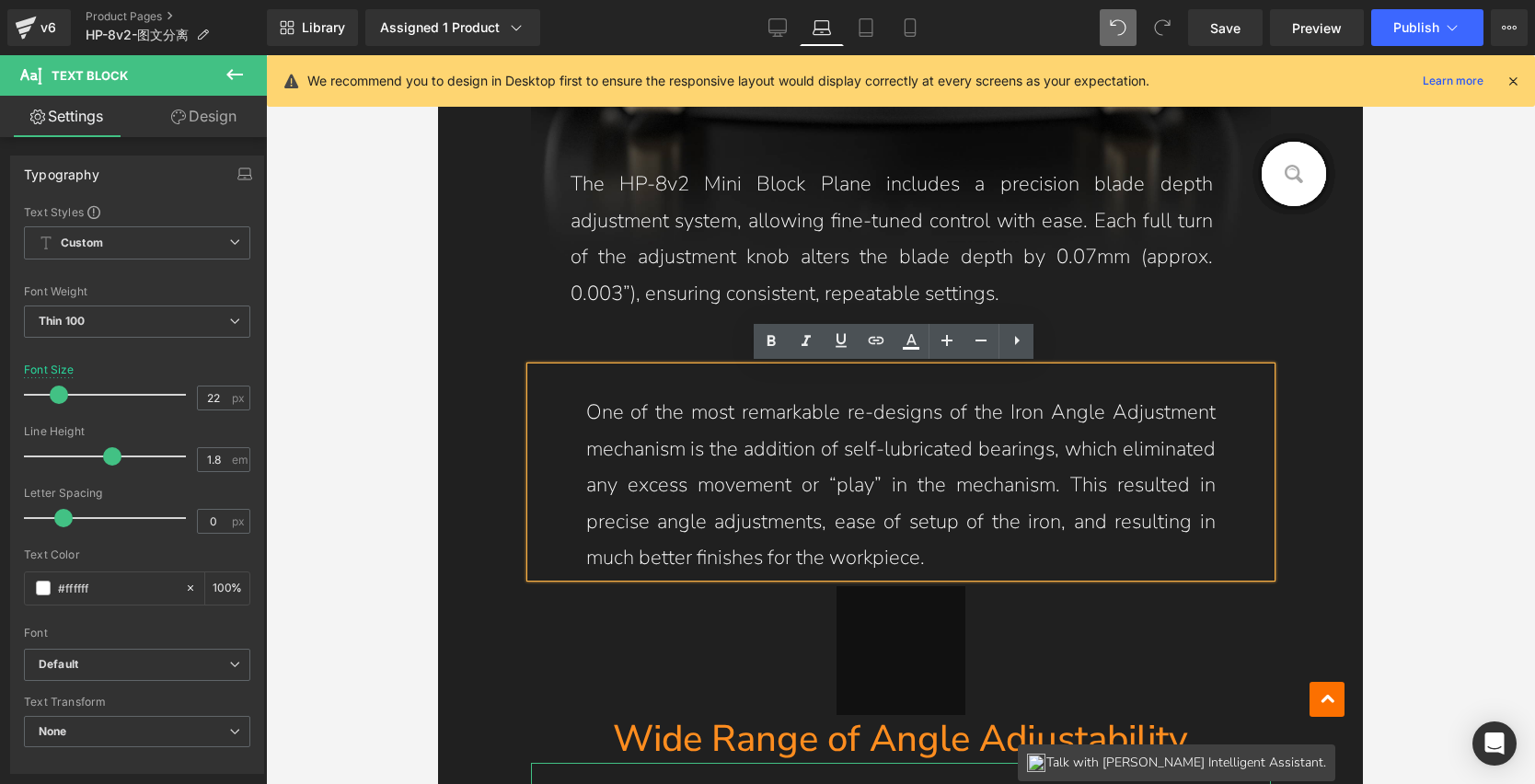
click at [840, 451] on p "One of the most remarkable re-designs of the Iron Angle Adjustment mechanism is…" at bounding box center [901, 485] width 629 height 182
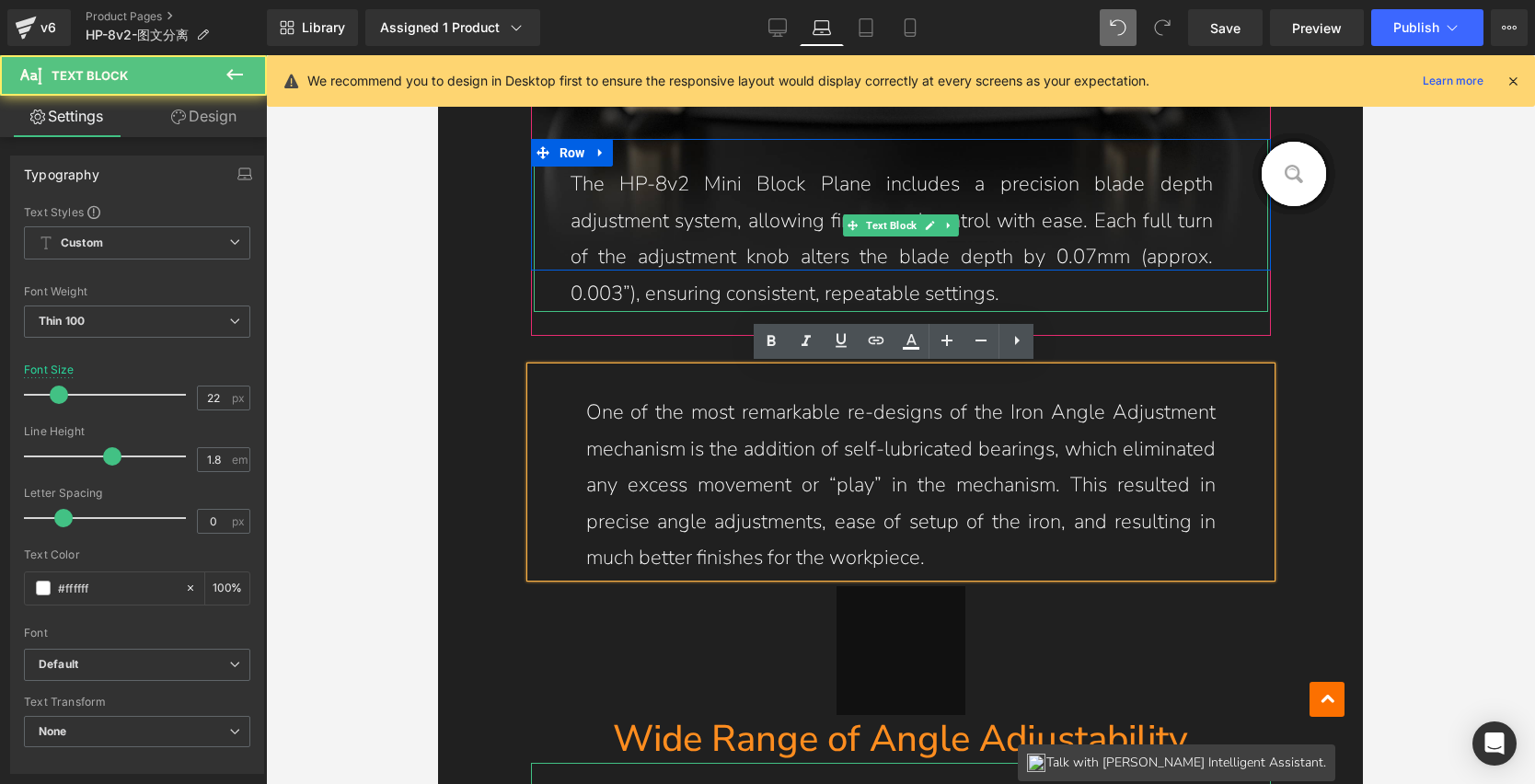
click at [791, 260] on p "The HP-8v2 Mini Block Plane includes a precision blade depth adjustment system,…" at bounding box center [892, 239] width 643 height 145
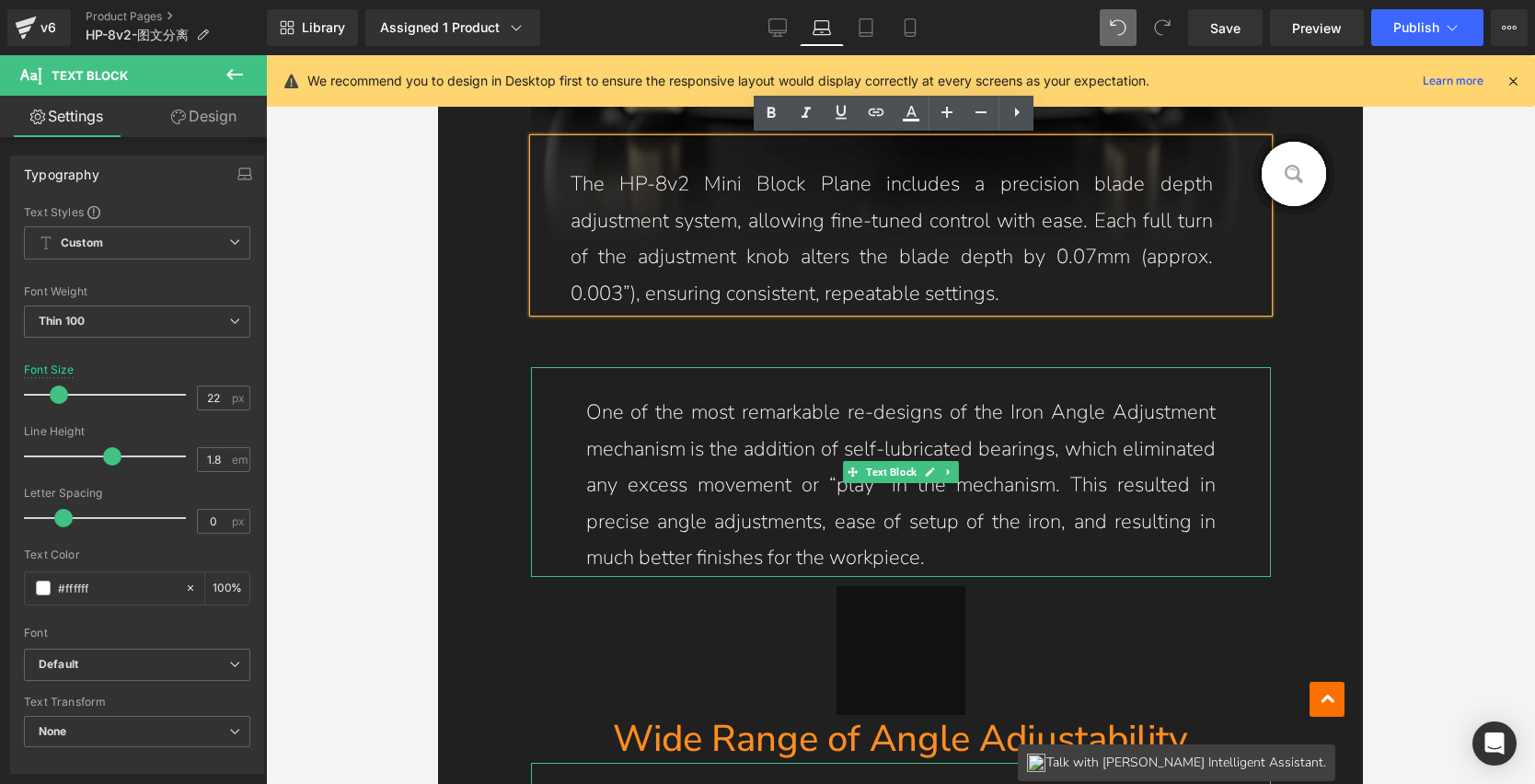
click at [764, 446] on p "One of the most remarkable re-designs of the Iron Angle Adjustment mechanism is…" at bounding box center [901, 485] width 629 height 182
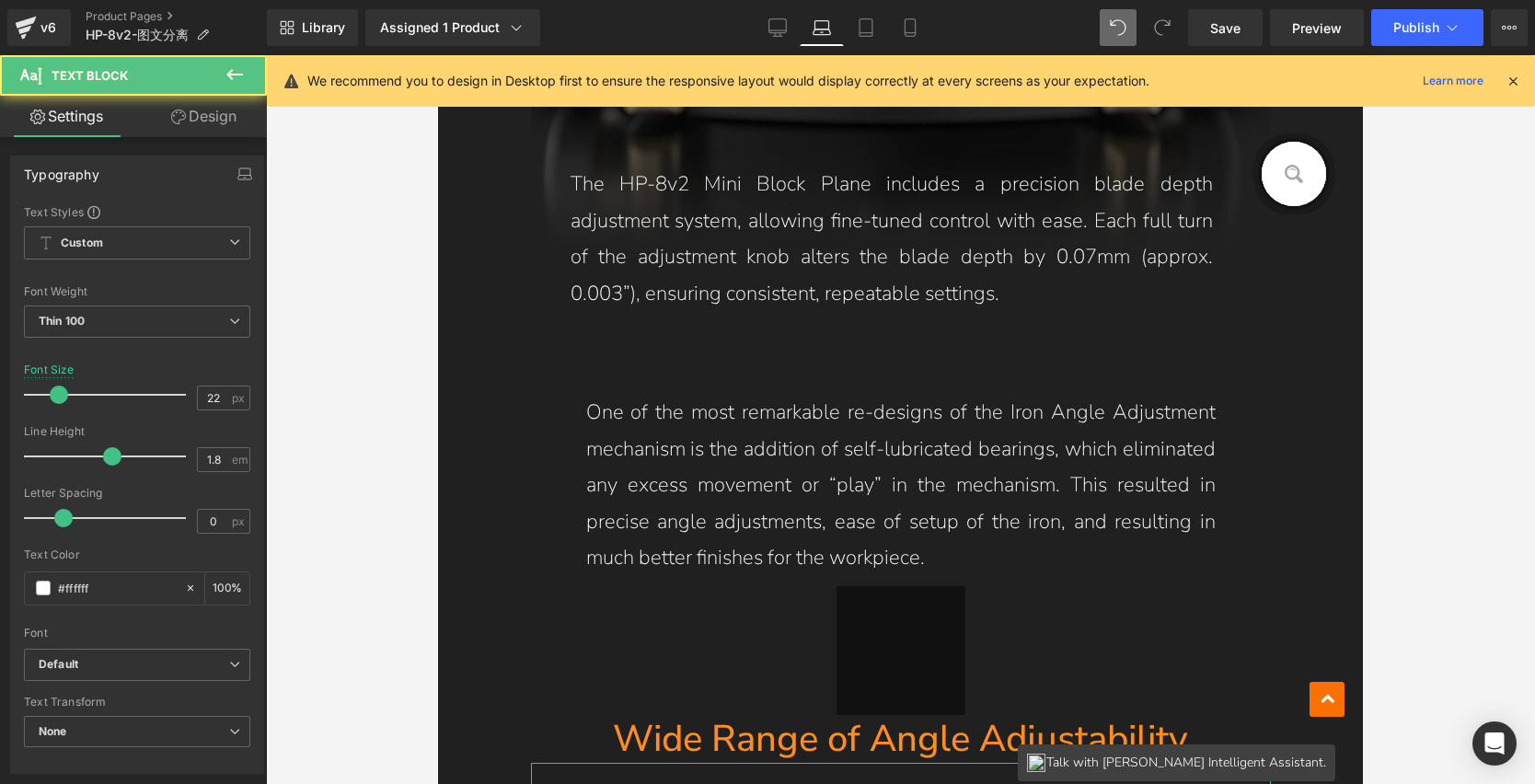
click at [195, 116] on link "Design" at bounding box center [204, 115] width 134 height 41
click at [0, 0] on div "Spacing" at bounding box center [0, 0] width 0 height 0
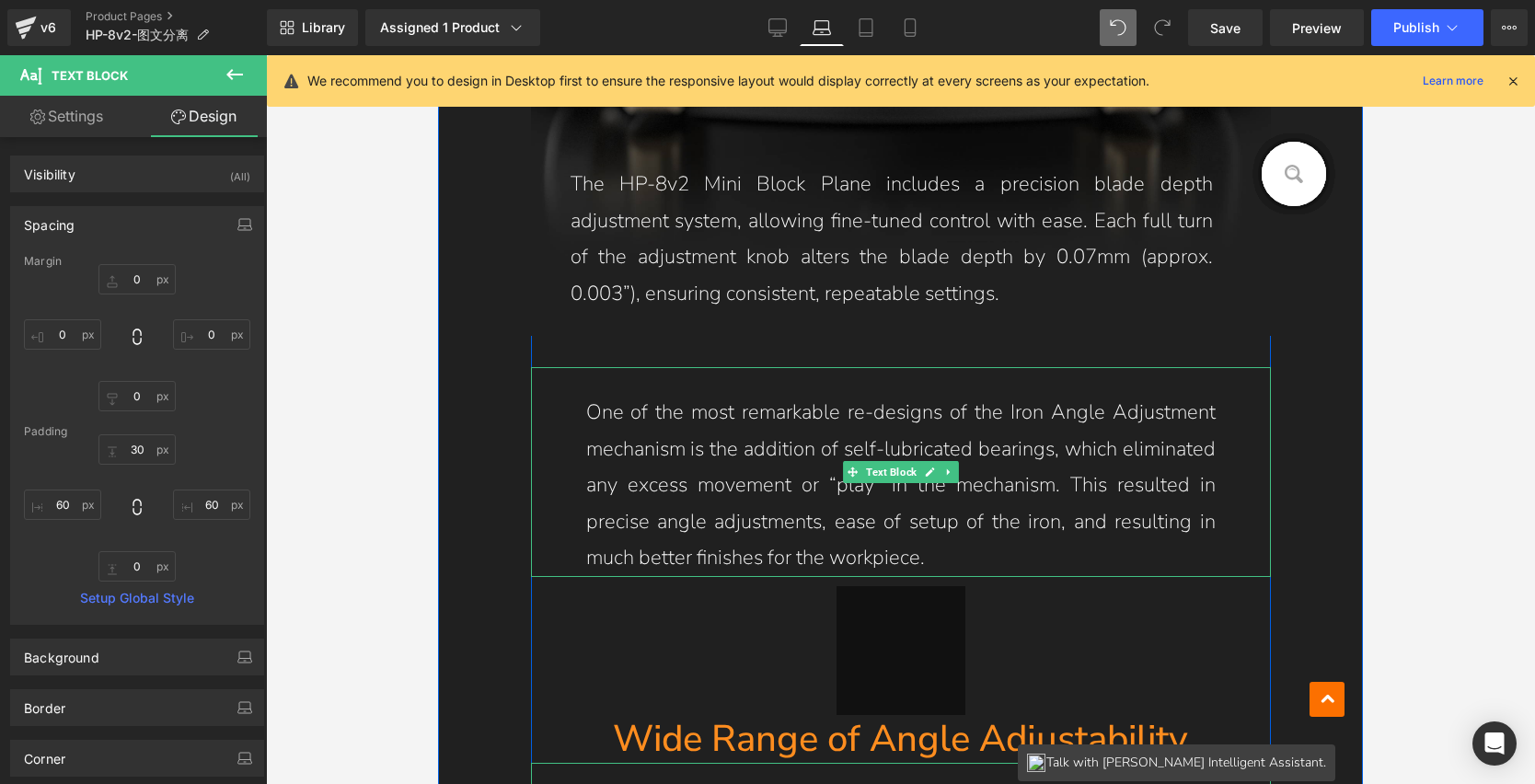
click at [799, 493] on p "One of the most remarkable re-designs of the Iron Angle Adjustment mechanism is…" at bounding box center [901, 485] width 629 height 182
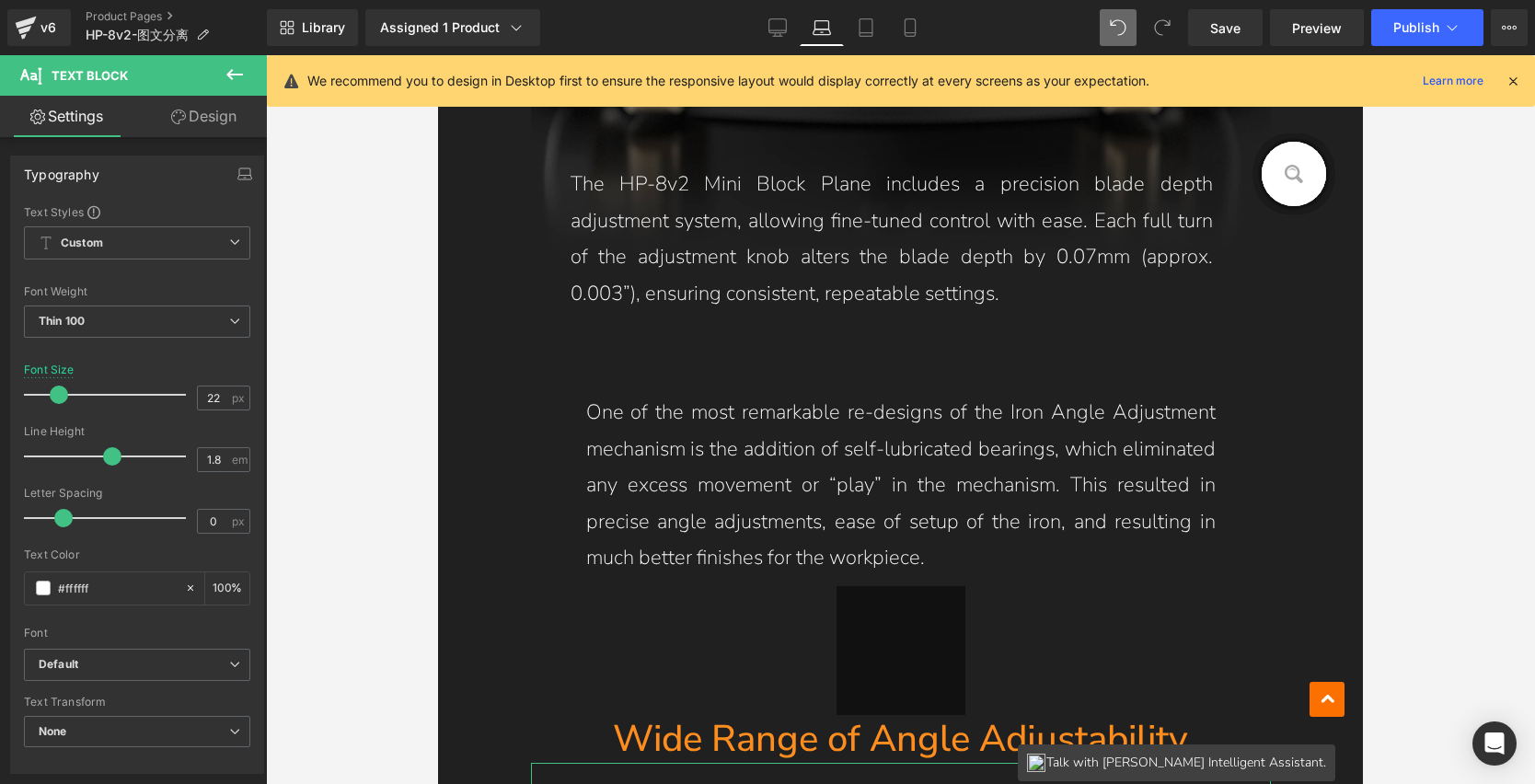
click at [219, 124] on link "Design" at bounding box center [204, 115] width 134 height 41
click at [0, 0] on div "Spacing" at bounding box center [0, 0] width 0 height 0
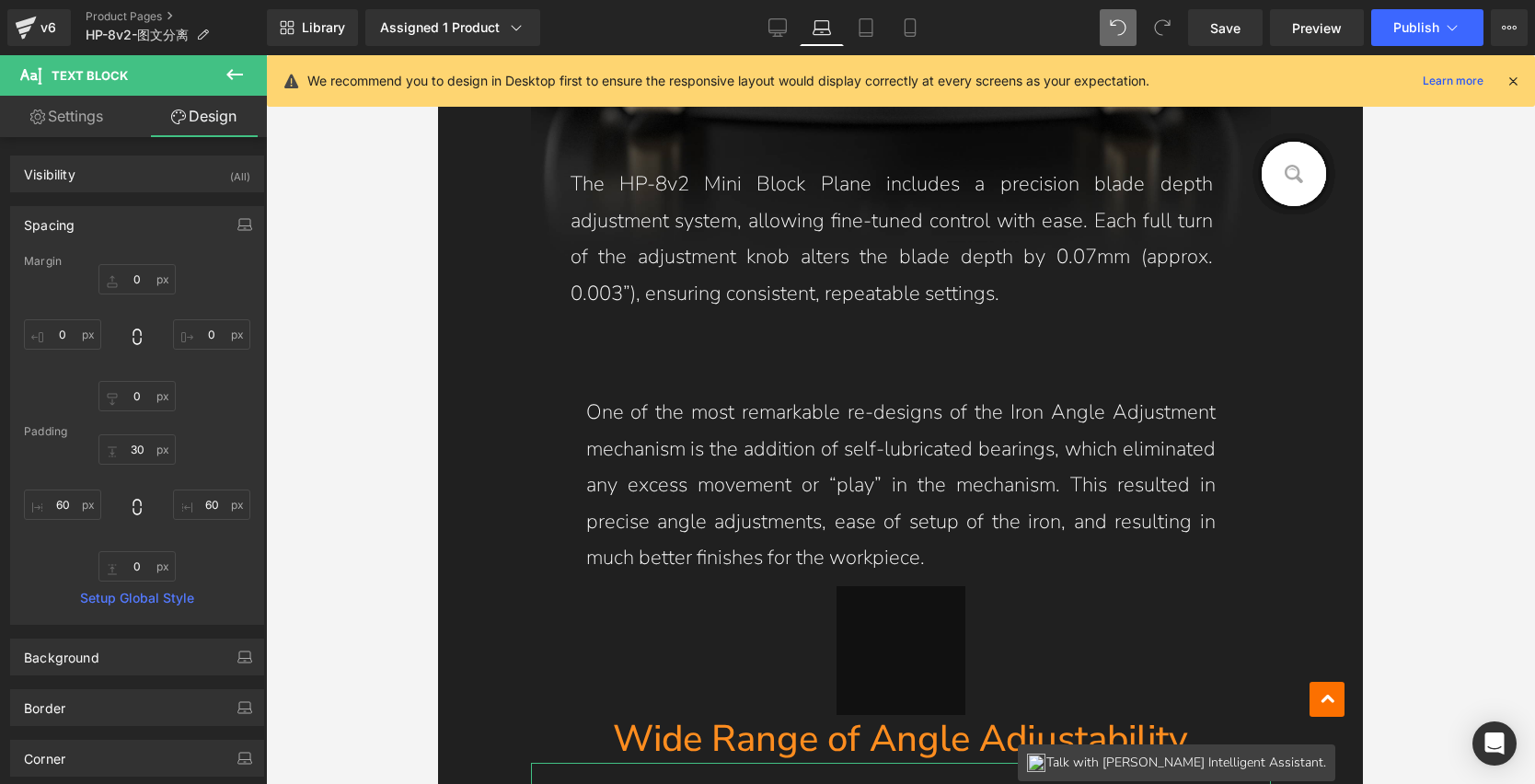
type input "0"
type input "30"
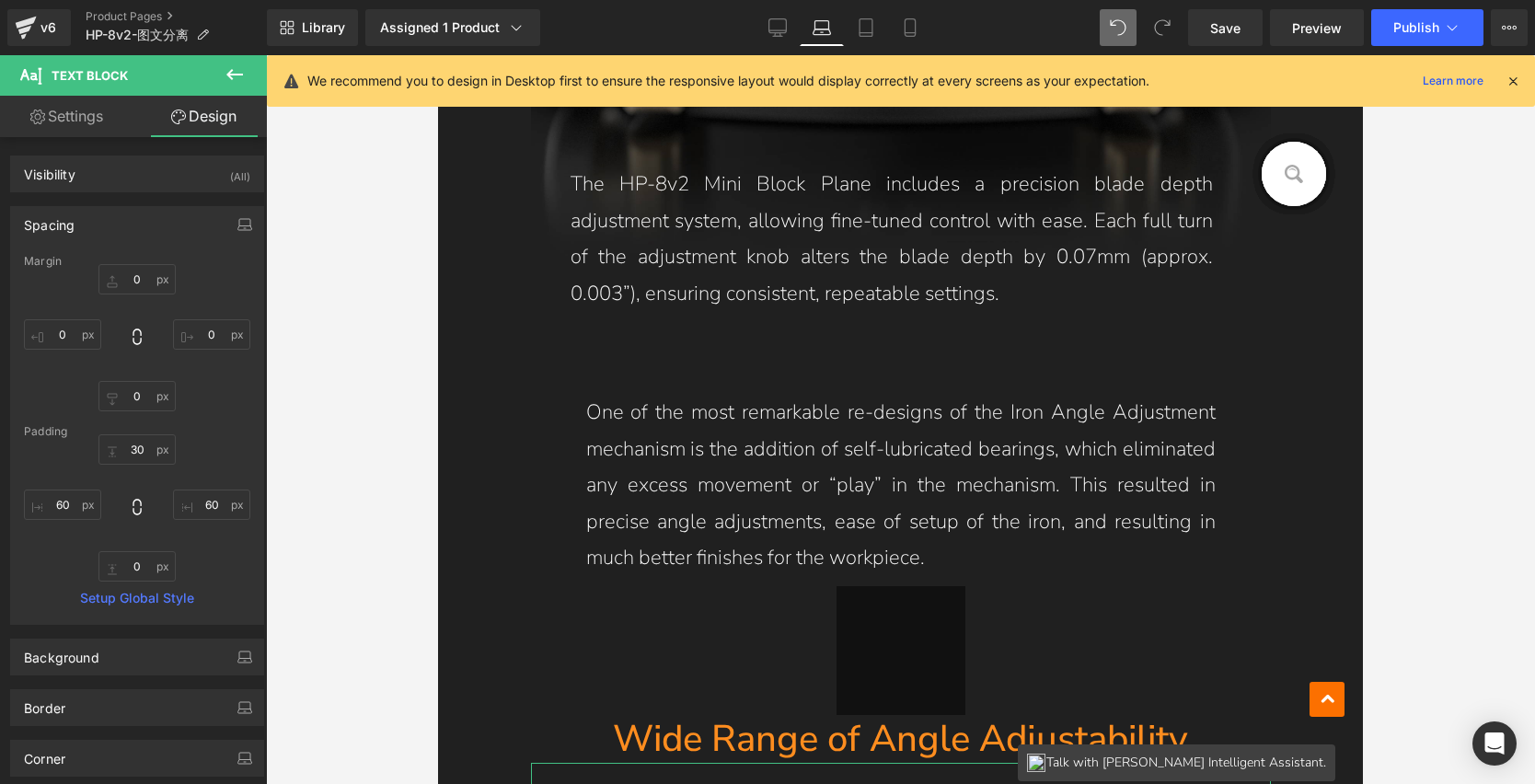
type input "60"
type input "0"
type input "60"
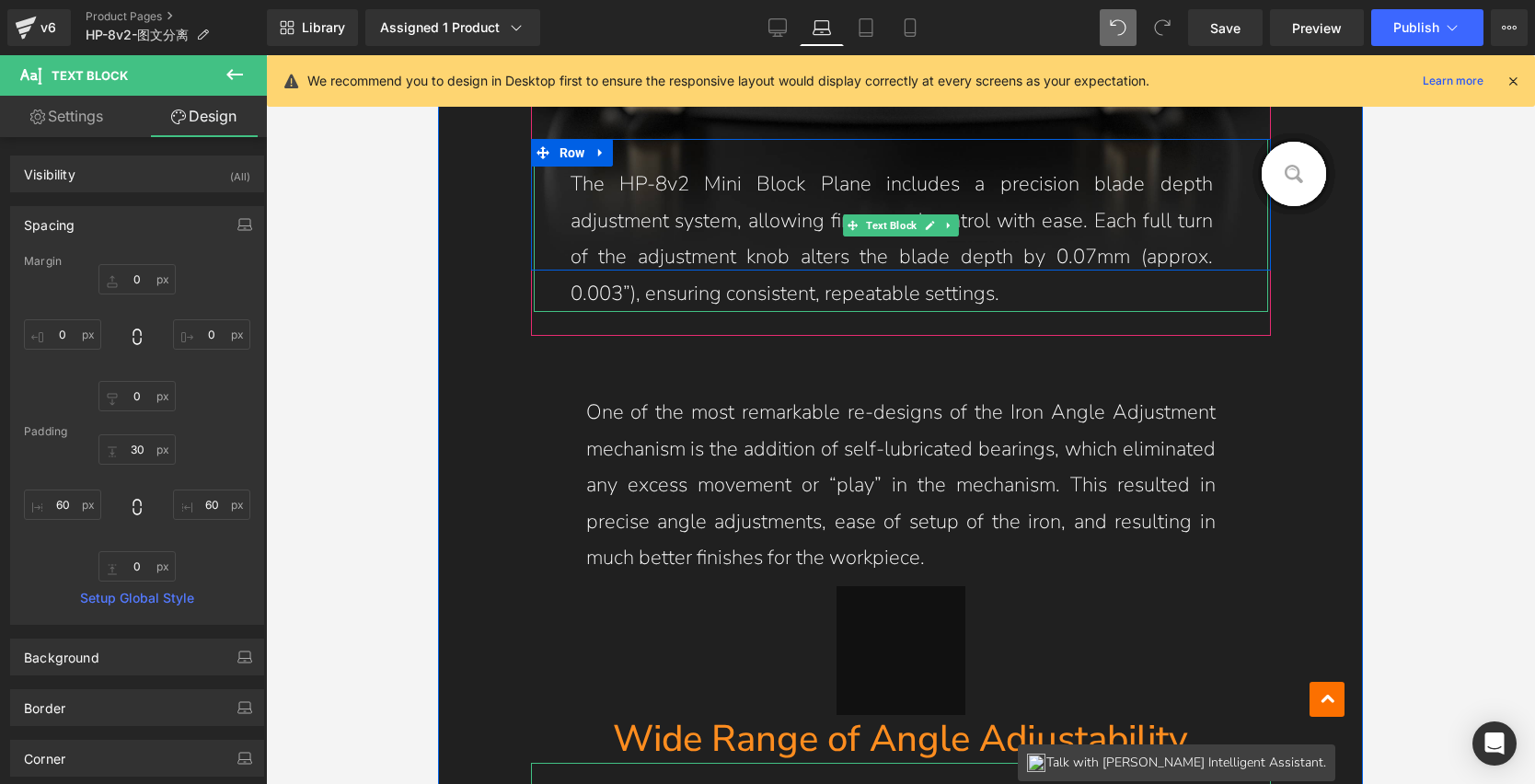
click at [818, 241] on p "The HP-8v2 Mini Block Plane includes a precision blade depth adjustment system,…" at bounding box center [892, 239] width 643 height 145
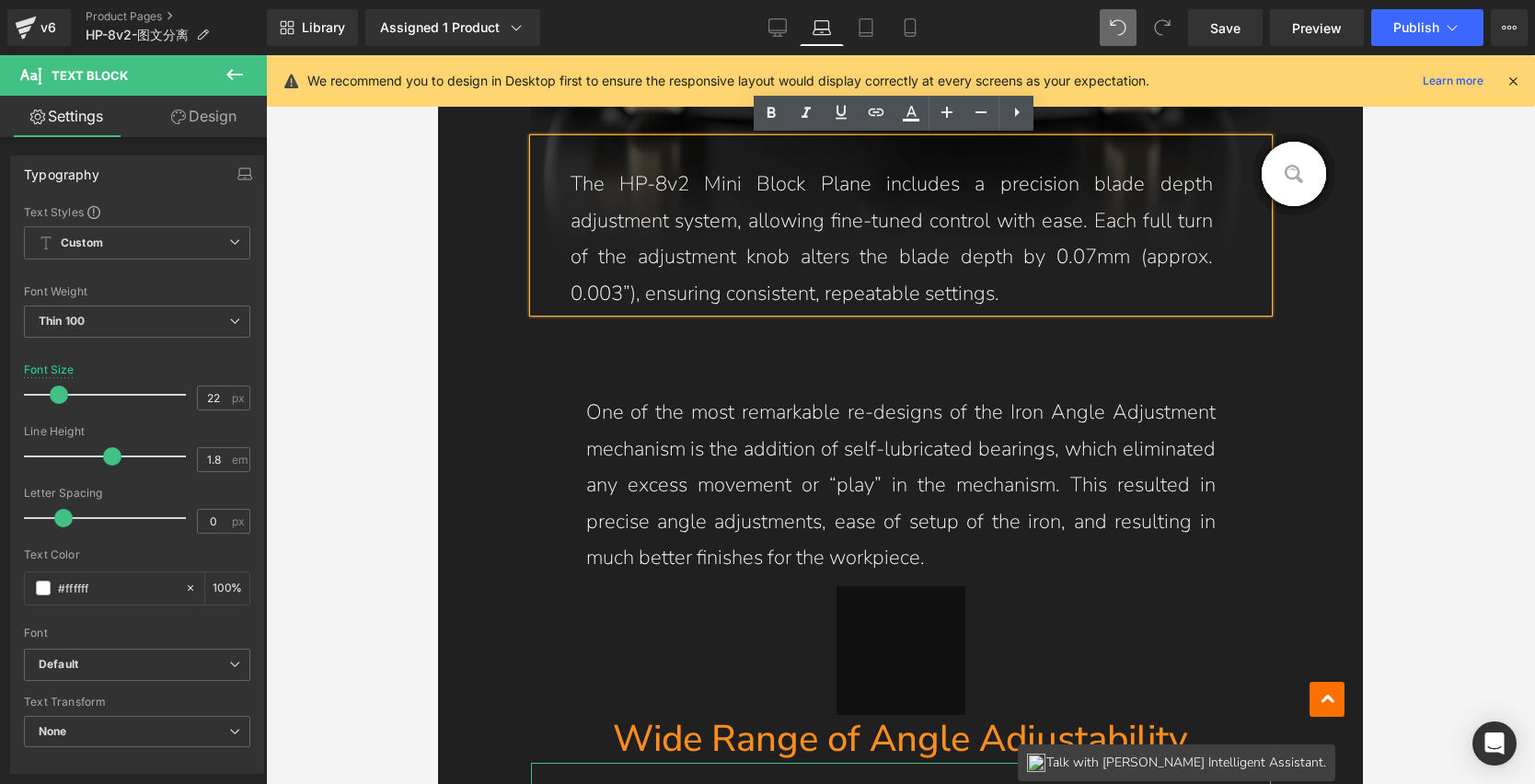
click at [190, 105] on link "Design" at bounding box center [204, 115] width 134 height 41
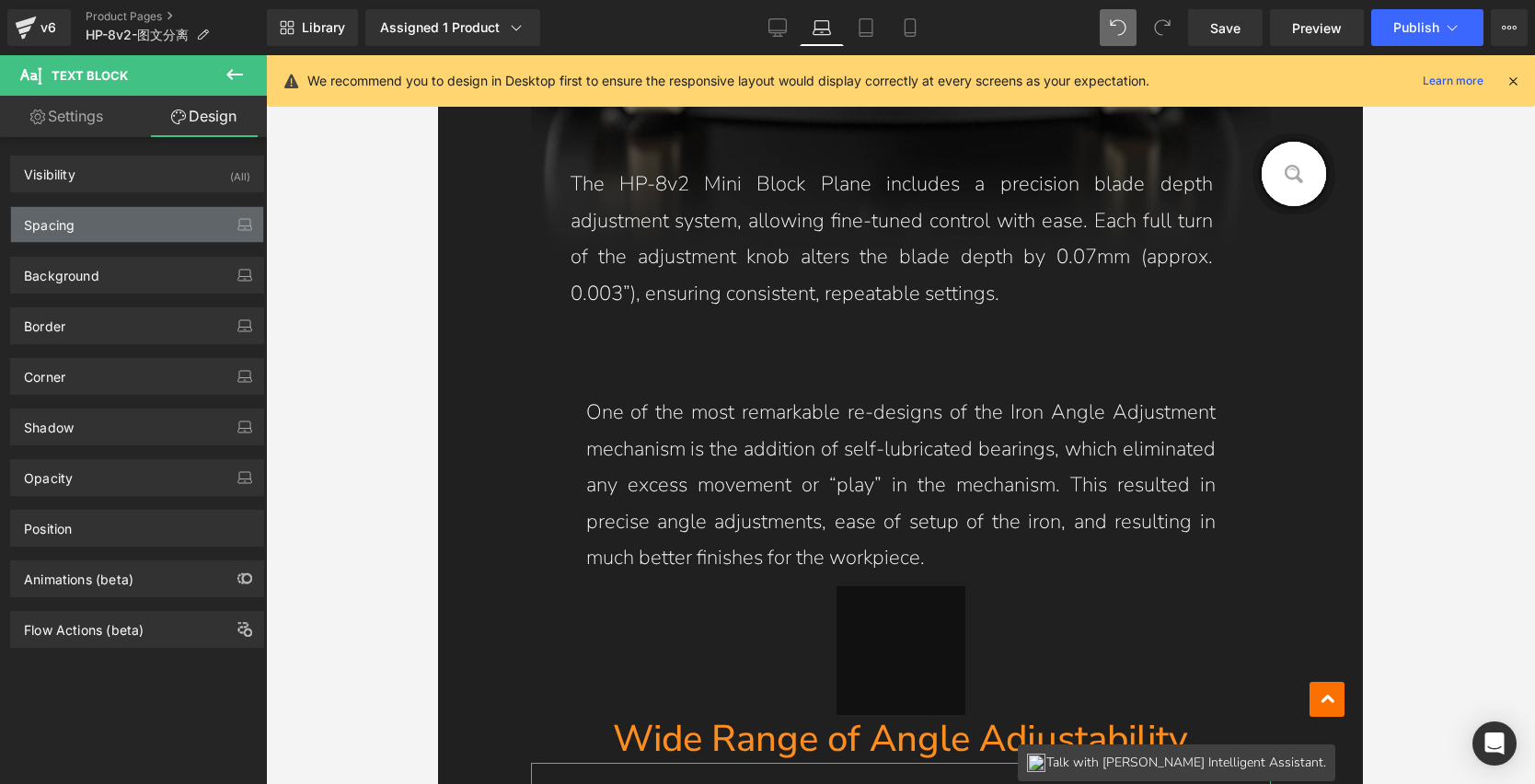
click at [129, 230] on div "Spacing" at bounding box center [137, 224] width 252 height 35
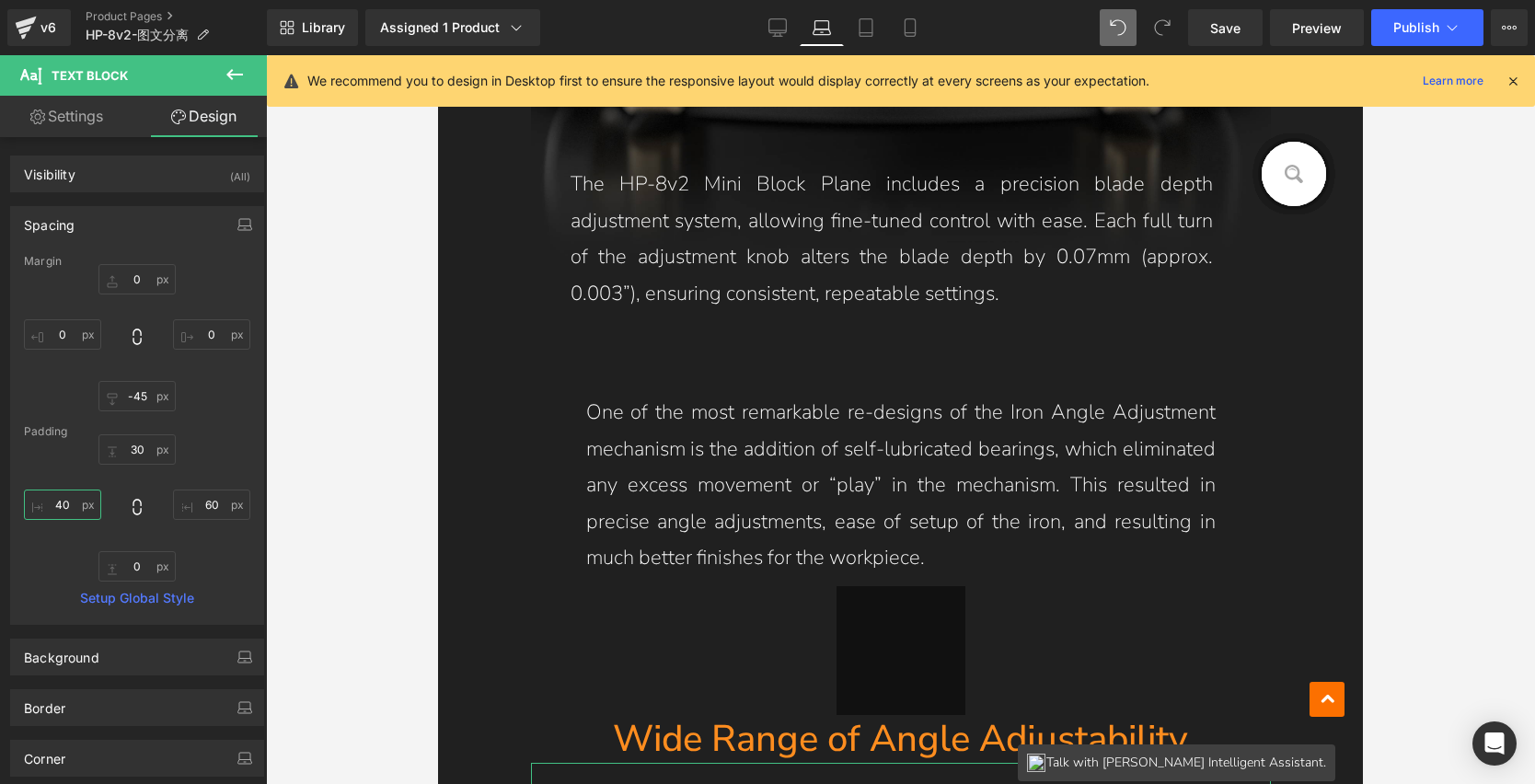
drag, startPoint x: 69, startPoint y: 501, endPoint x: 78, endPoint y: 496, distance: 10.3
click at [69, 500] on input "40" at bounding box center [63, 505] width 77 height 31
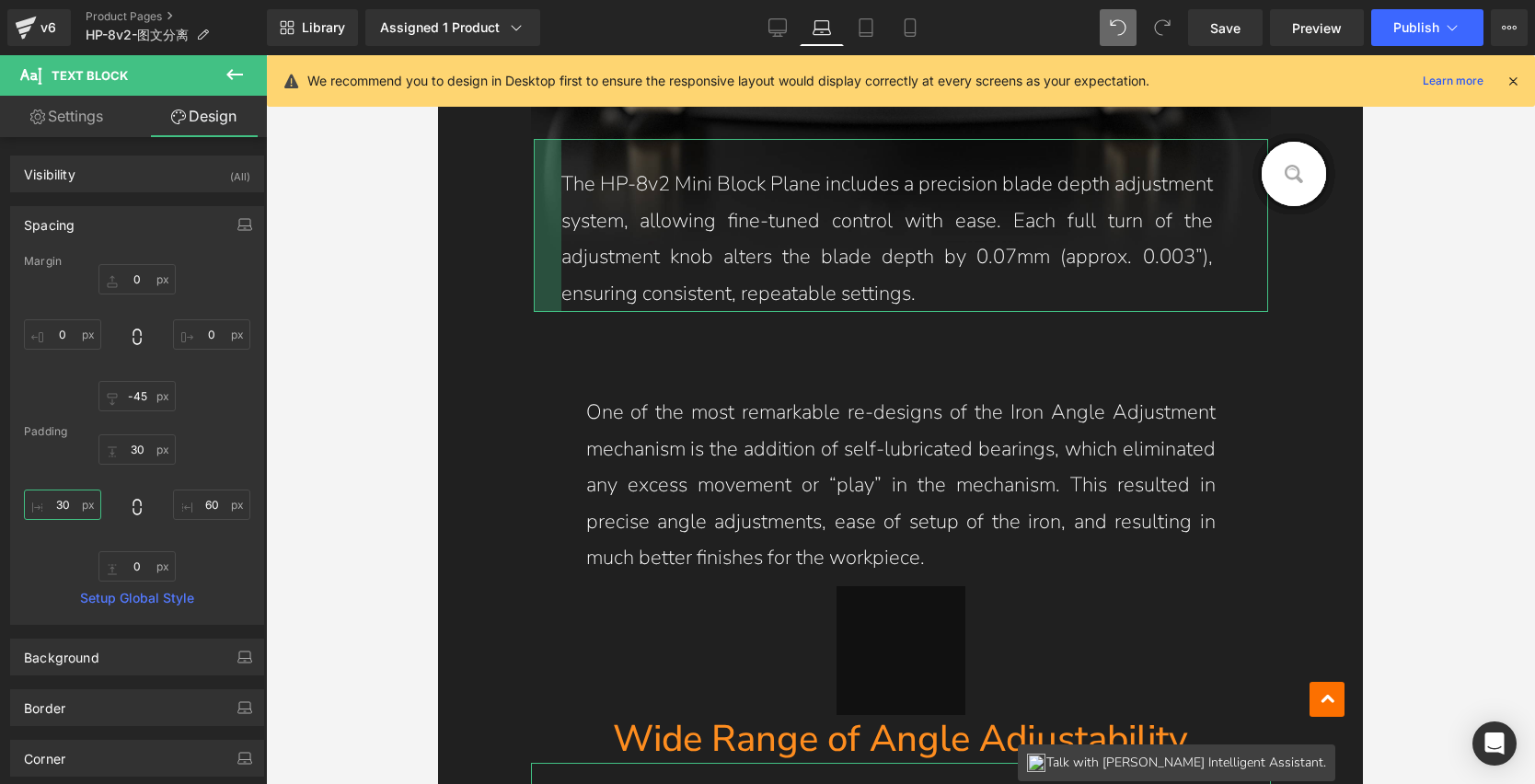
drag, startPoint x: 70, startPoint y: 504, endPoint x: 44, endPoint y: 499, distance: 26.5
click at [44, 499] on input "30" at bounding box center [63, 505] width 77 height 31
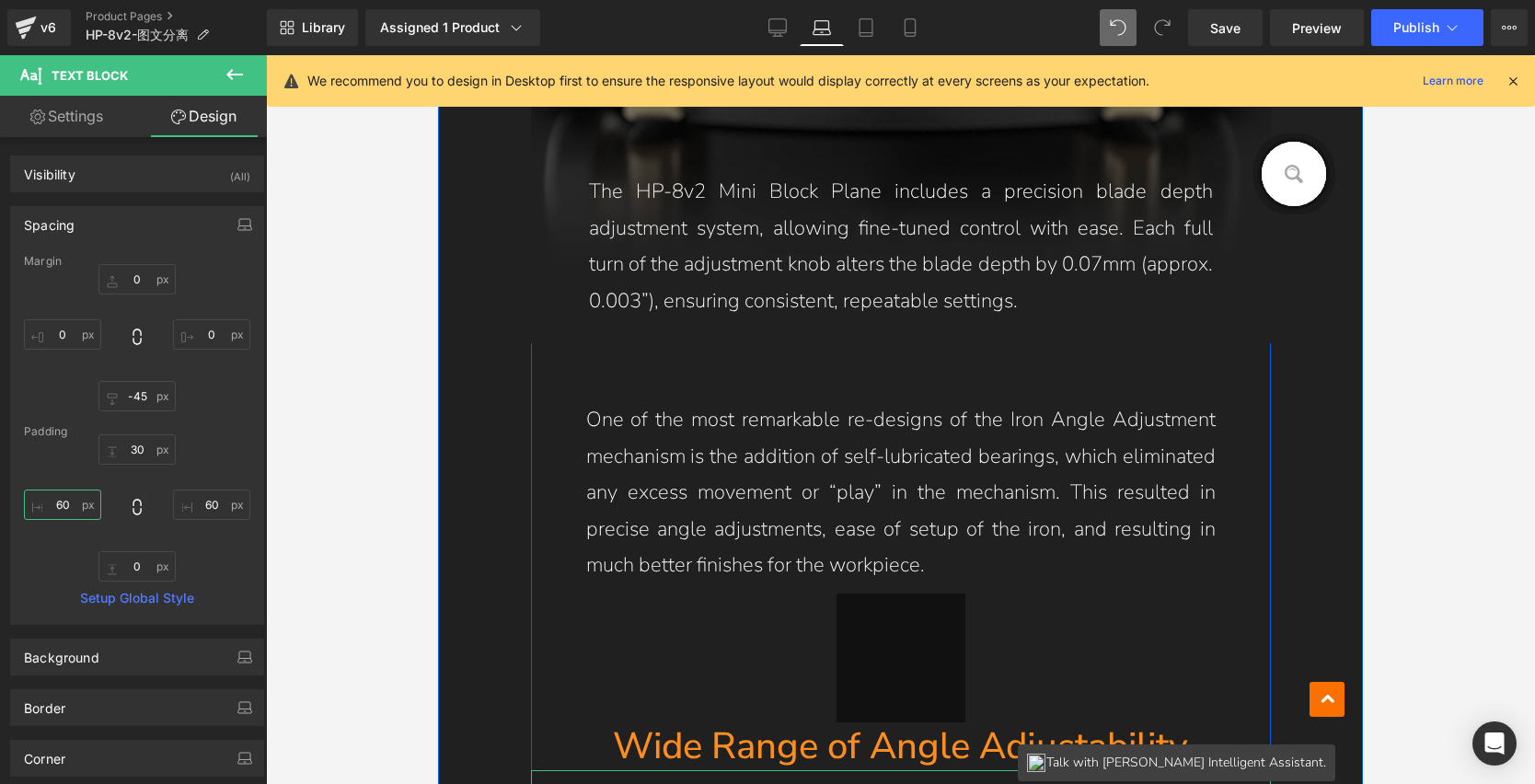
scroll to position [3935, 0]
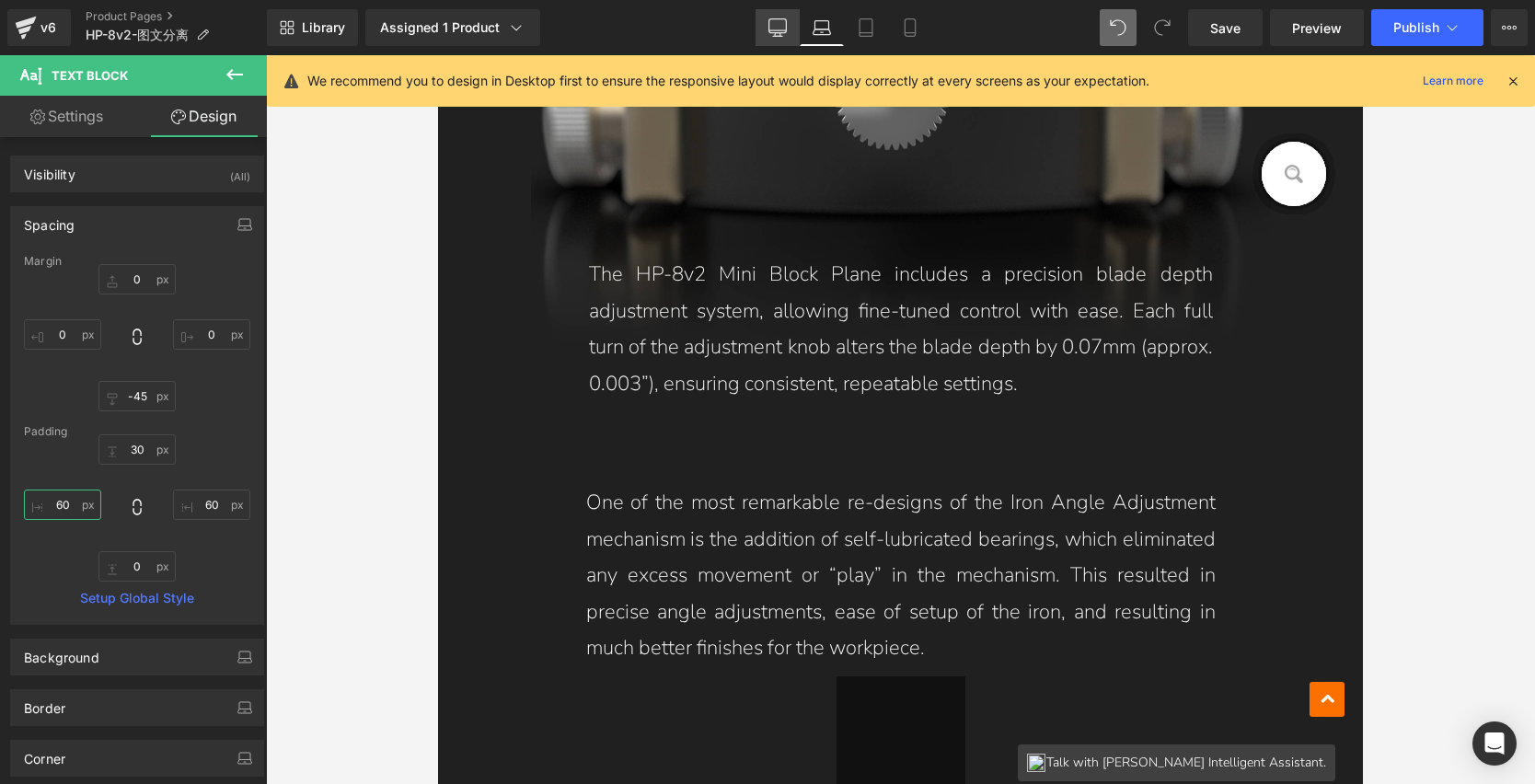
type input "60"
click at [780, 32] on icon at bounding box center [779, 26] width 17 height 13
type input "0"
type input "-45"
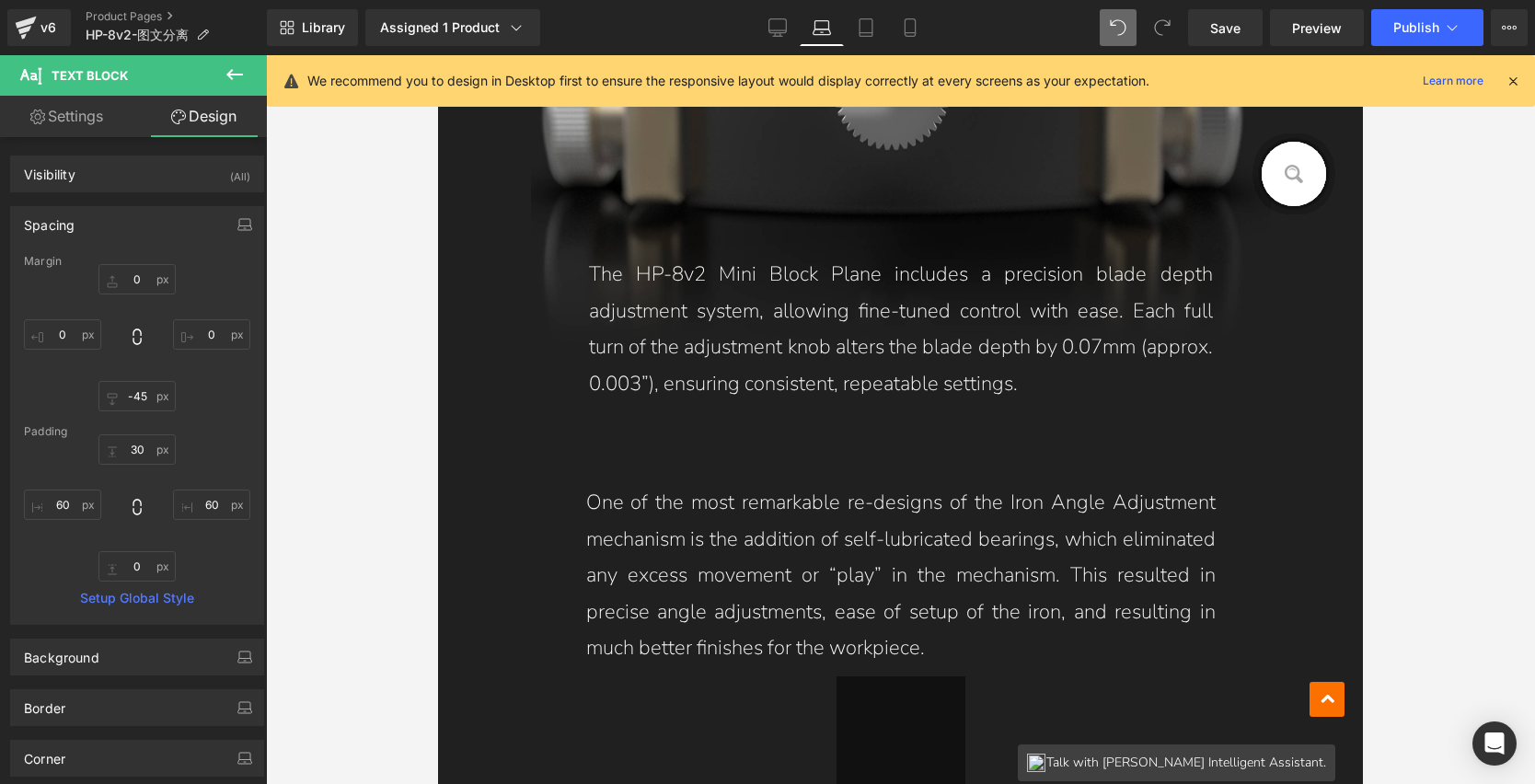
type input "0"
type input "40"
type input "0"
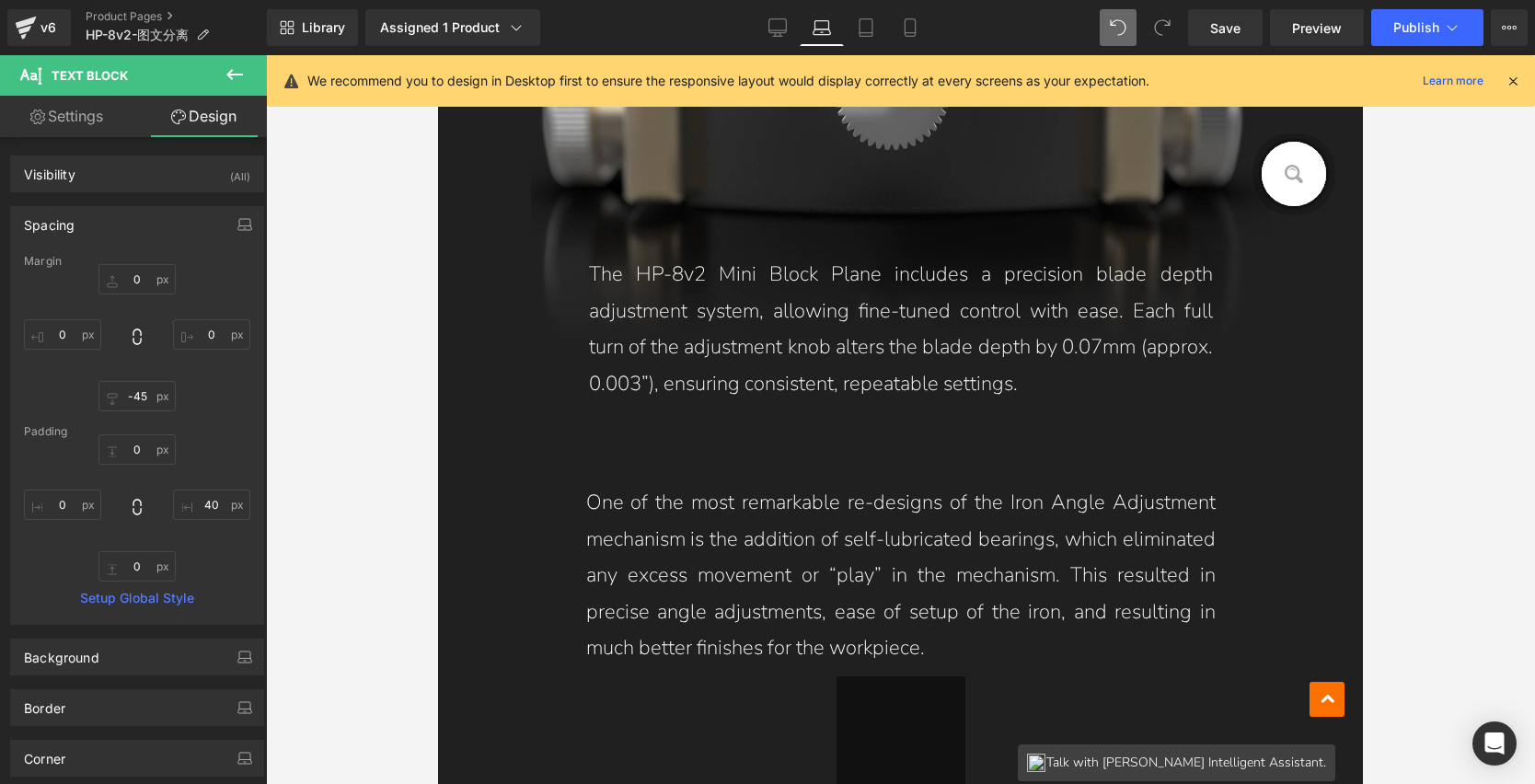
scroll to position [4725, 0]
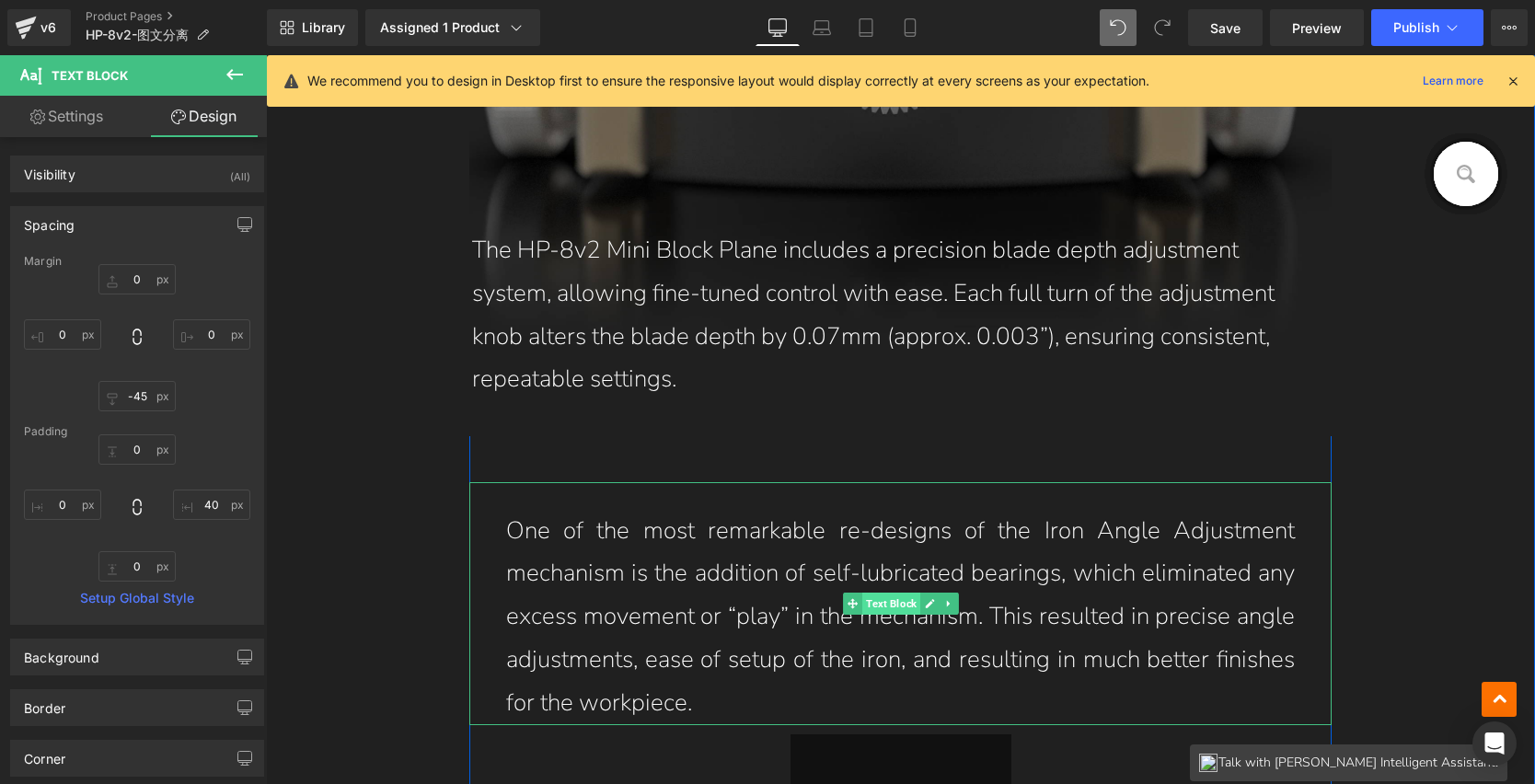
click at [878, 601] on span "Text Block" at bounding box center [891, 603] width 58 height 22
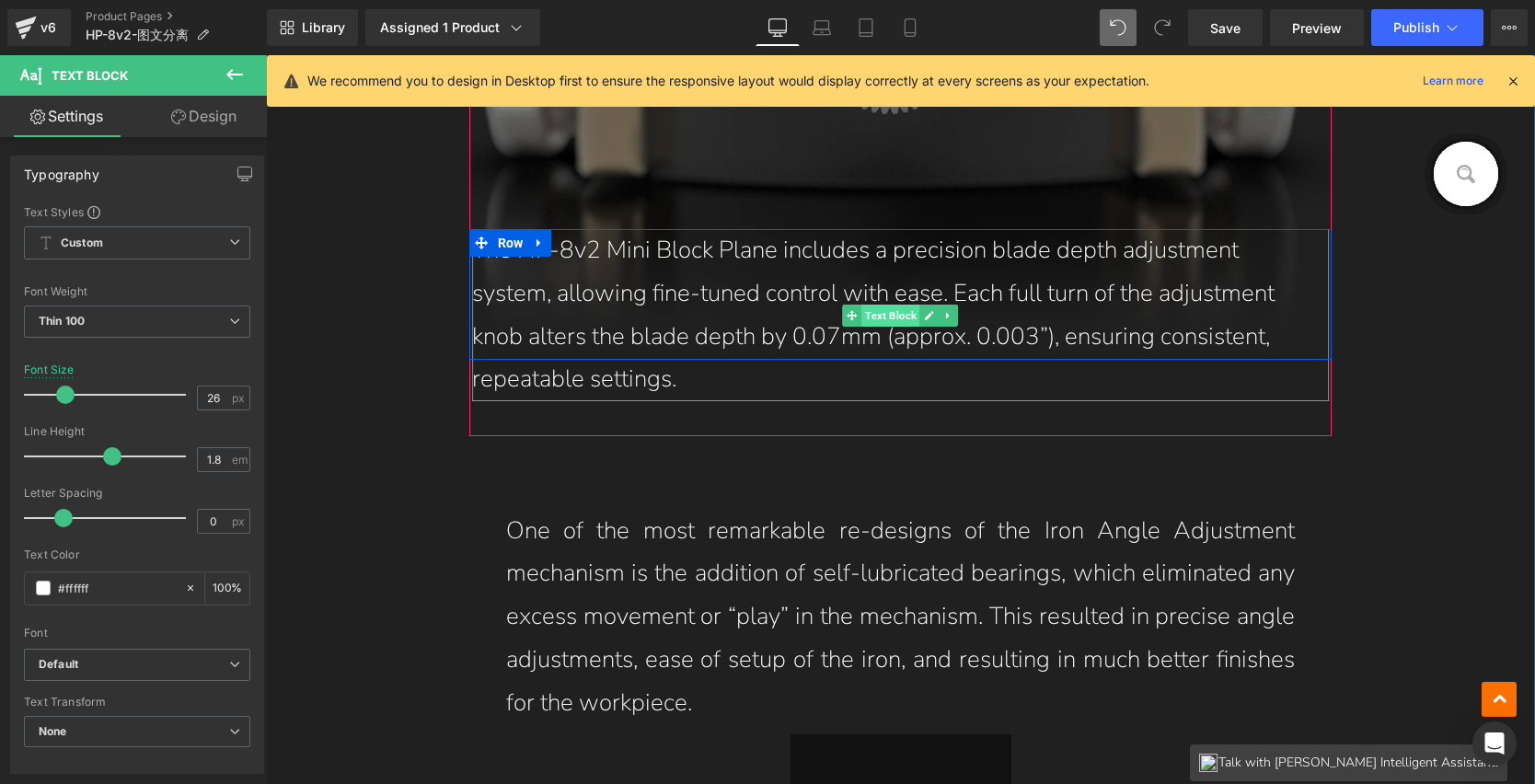
click at [878, 319] on span "Text Block" at bounding box center [891, 316] width 58 height 22
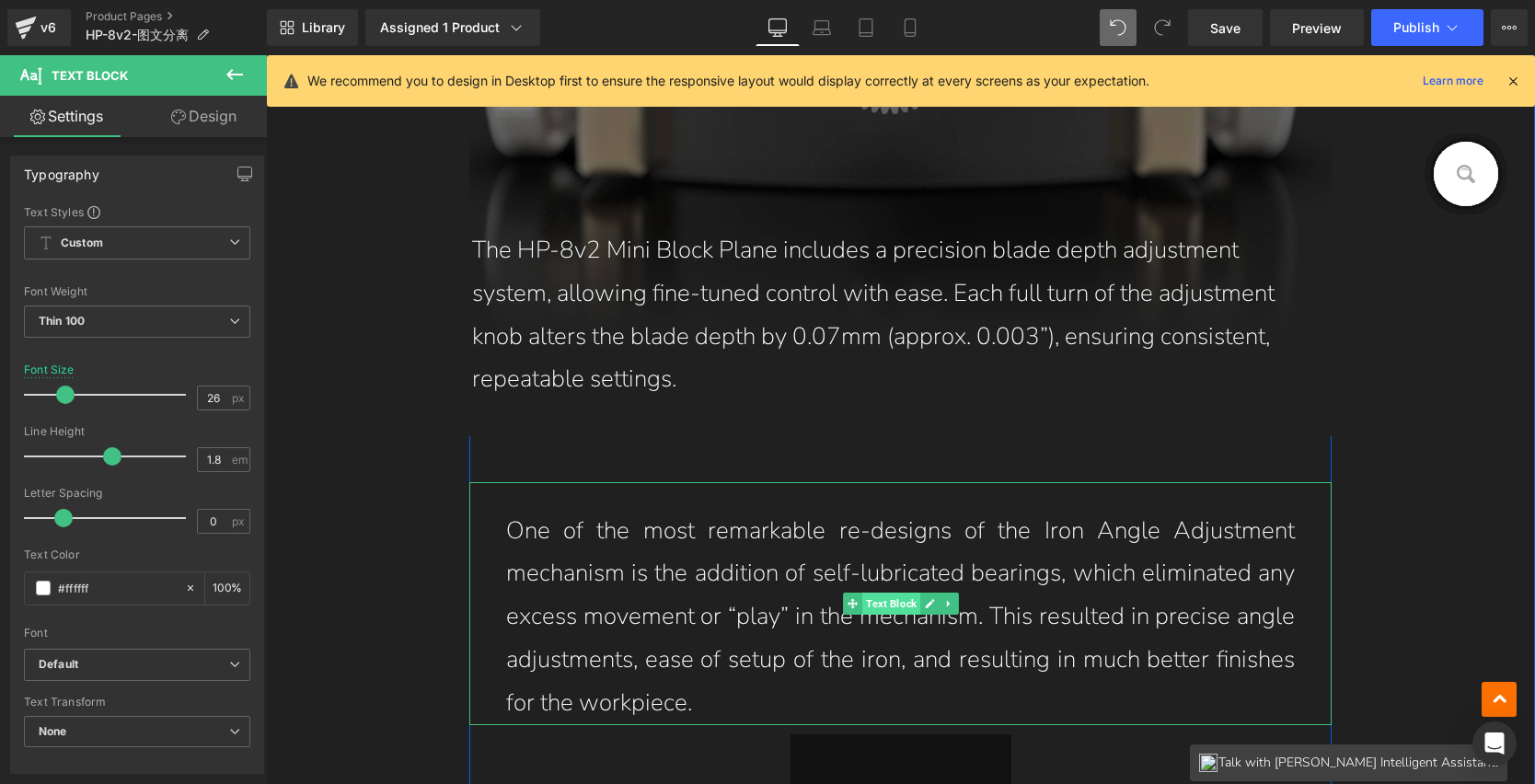
click at [877, 596] on span "Text Block" at bounding box center [891, 603] width 58 height 22
click at [882, 601] on span "Text Block" at bounding box center [891, 603] width 58 height 22
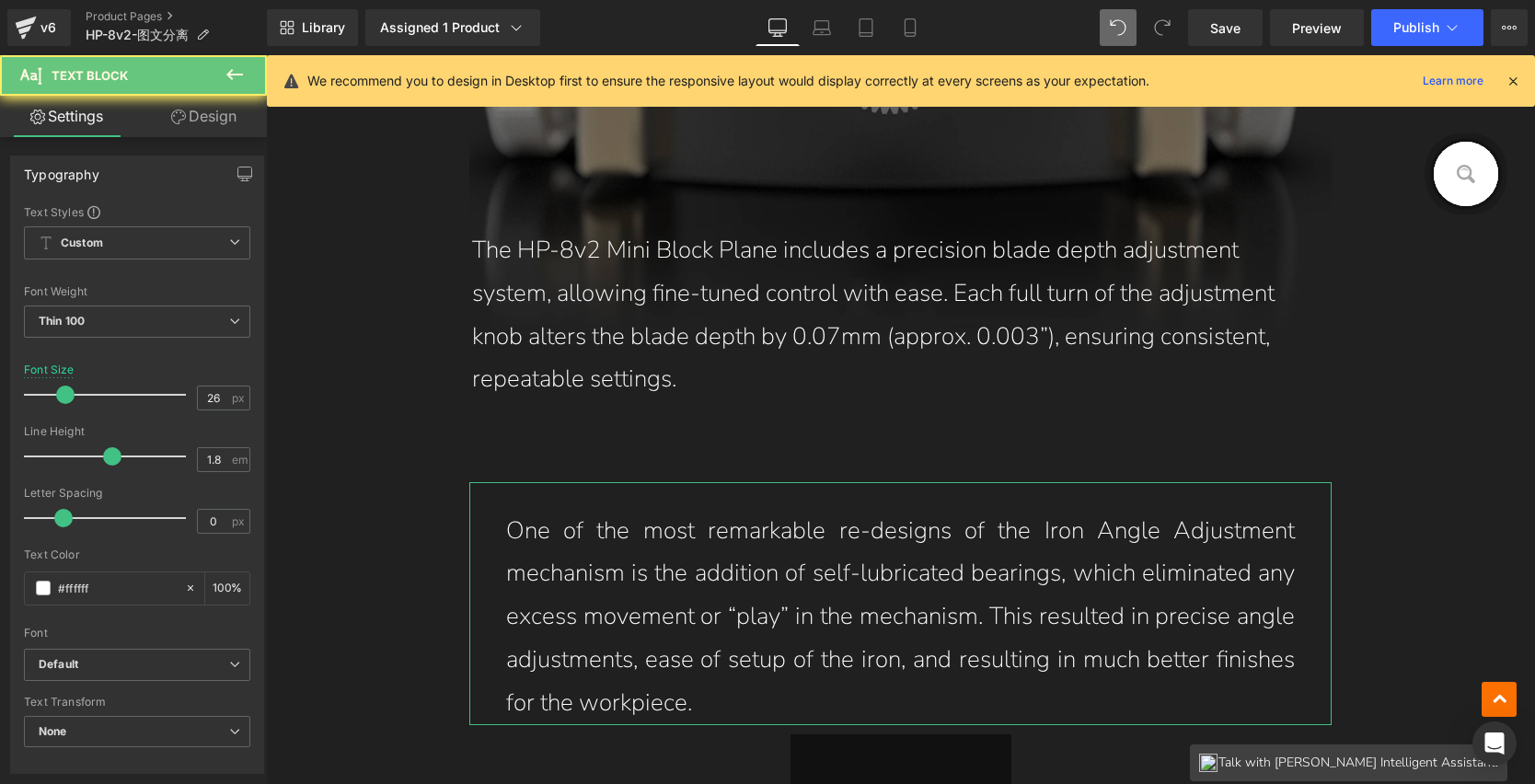
click at [204, 113] on link "Design" at bounding box center [204, 115] width 134 height 41
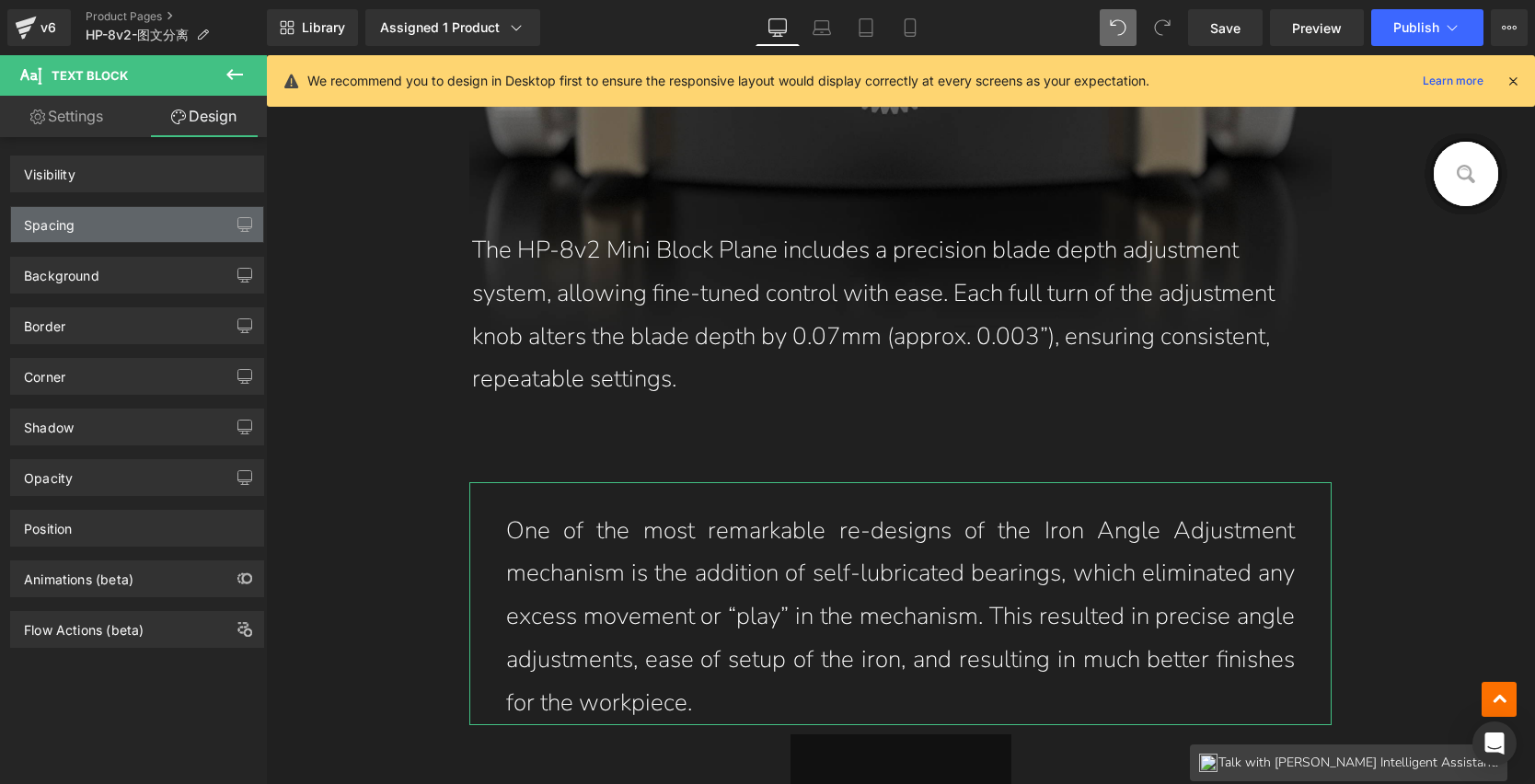
click at [123, 233] on div "Spacing" at bounding box center [137, 224] width 252 height 35
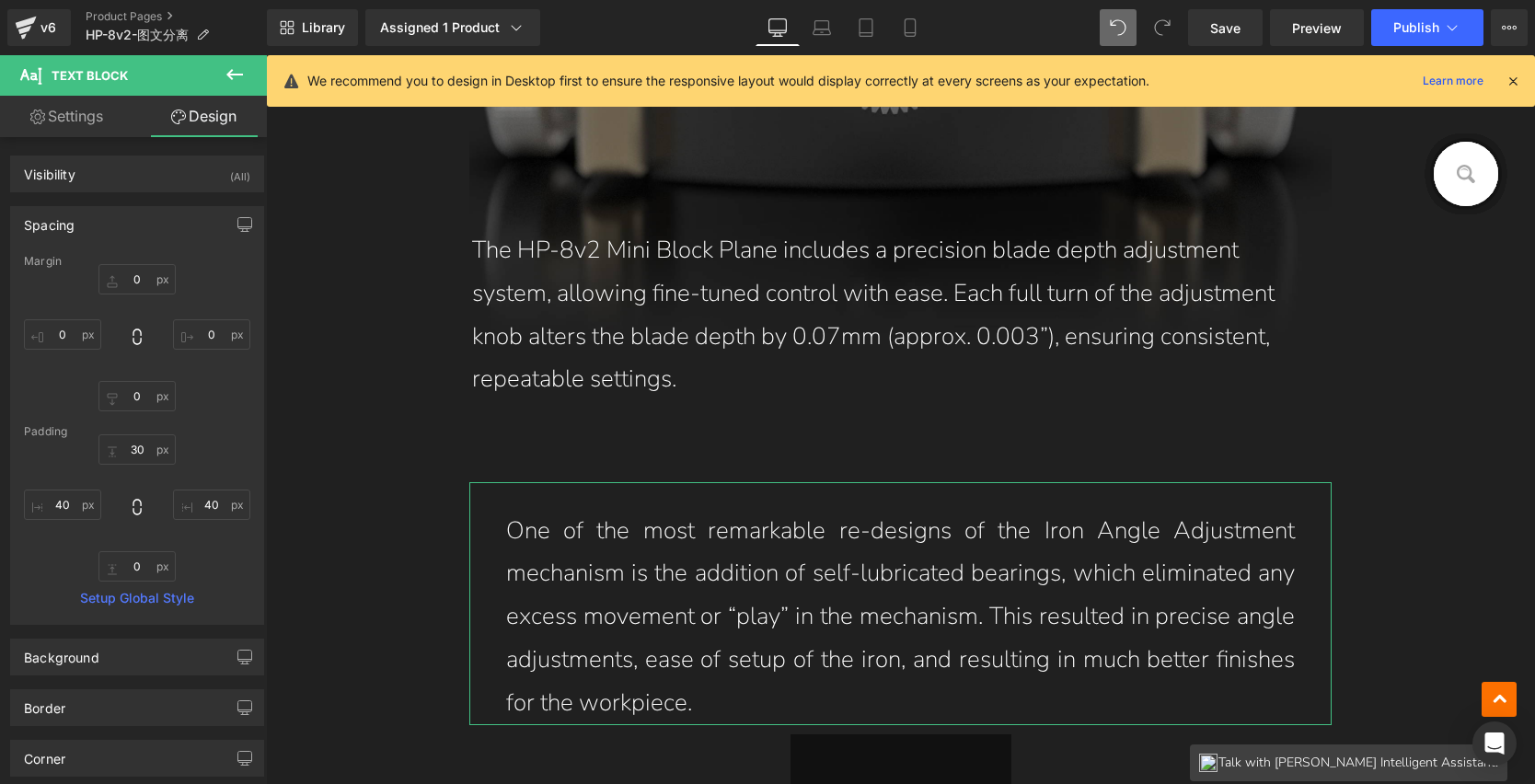
type input "0"
type input "30"
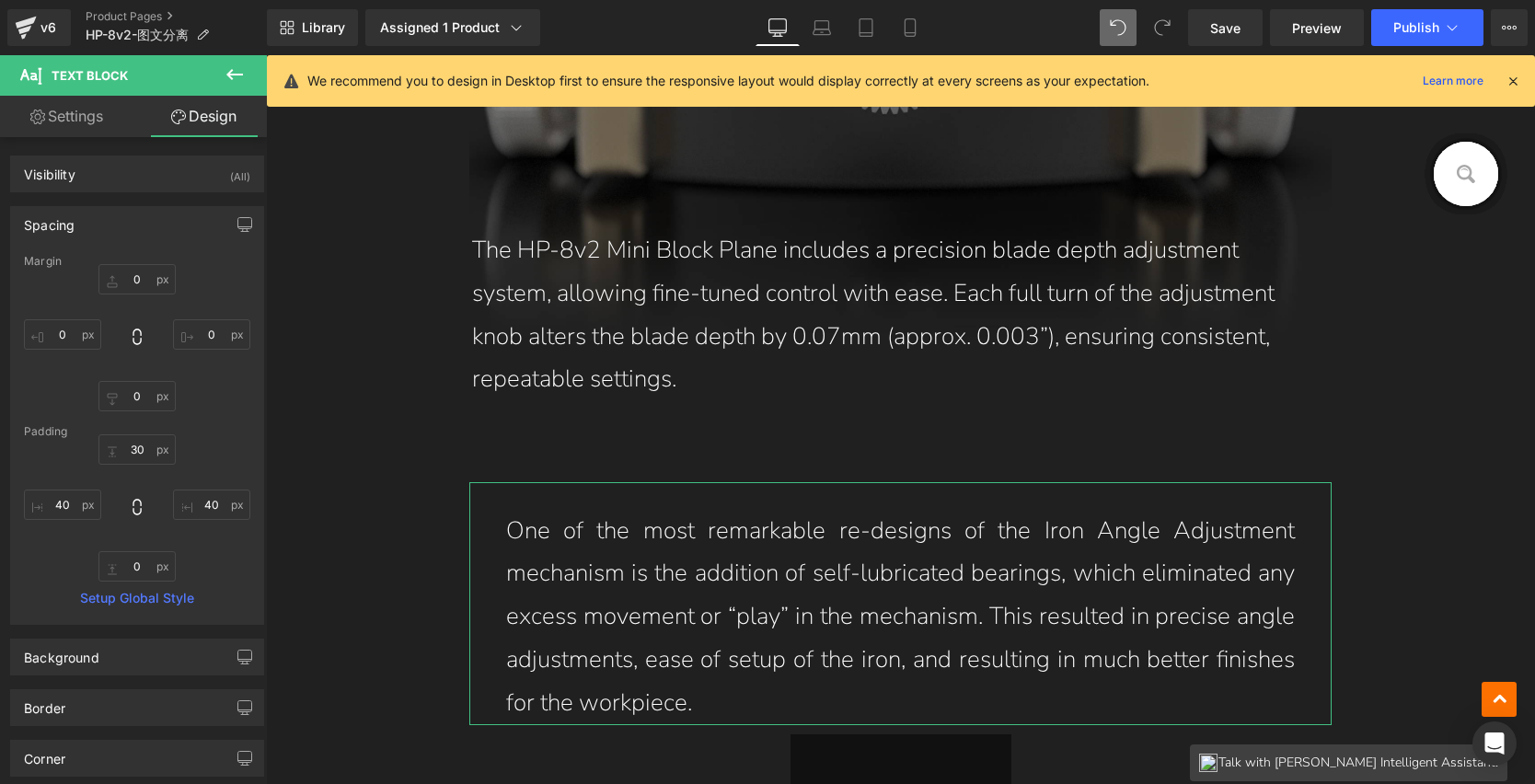
type input "40"
type input "0"
type input "40"
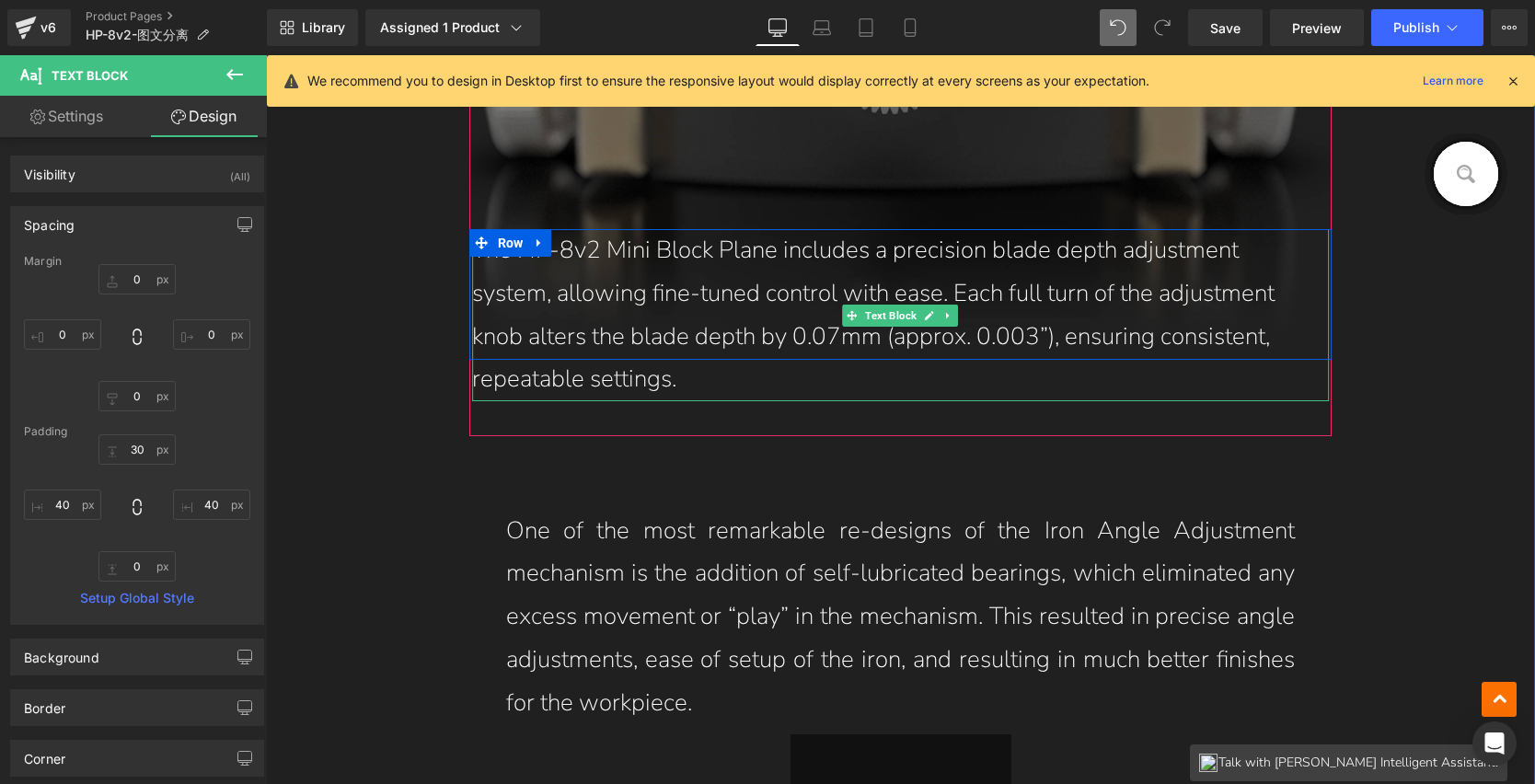
drag, startPoint x: 898, startPoint y: 308, endPoint x: 595, endPoint y: 405, distance: 318.1
click at [898, 308] on span "Text Block" at bounding box center [891, 316] width 58 height 22
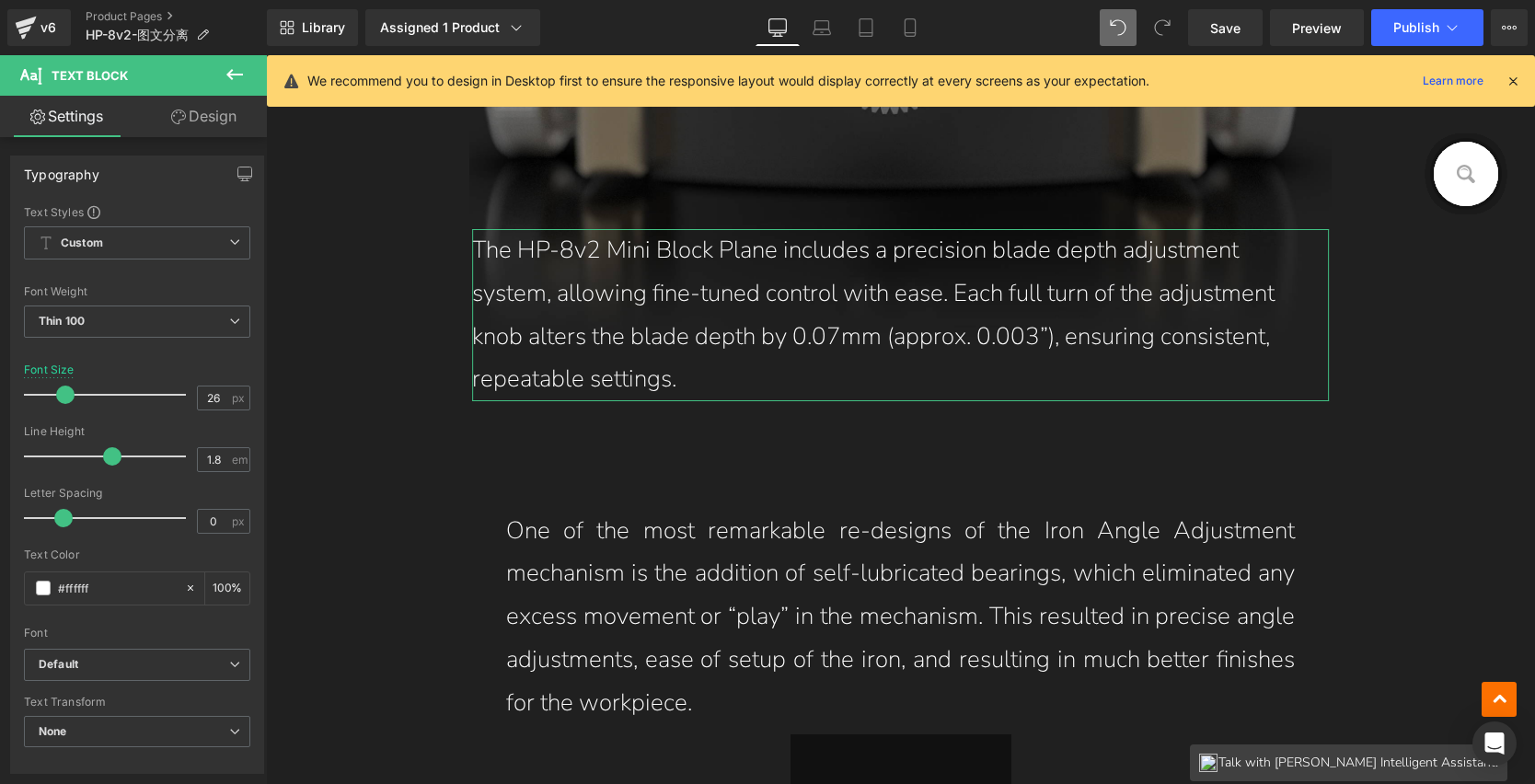
click at [171, 123] on icon at bounding box center [178, 116] width 14 height 14
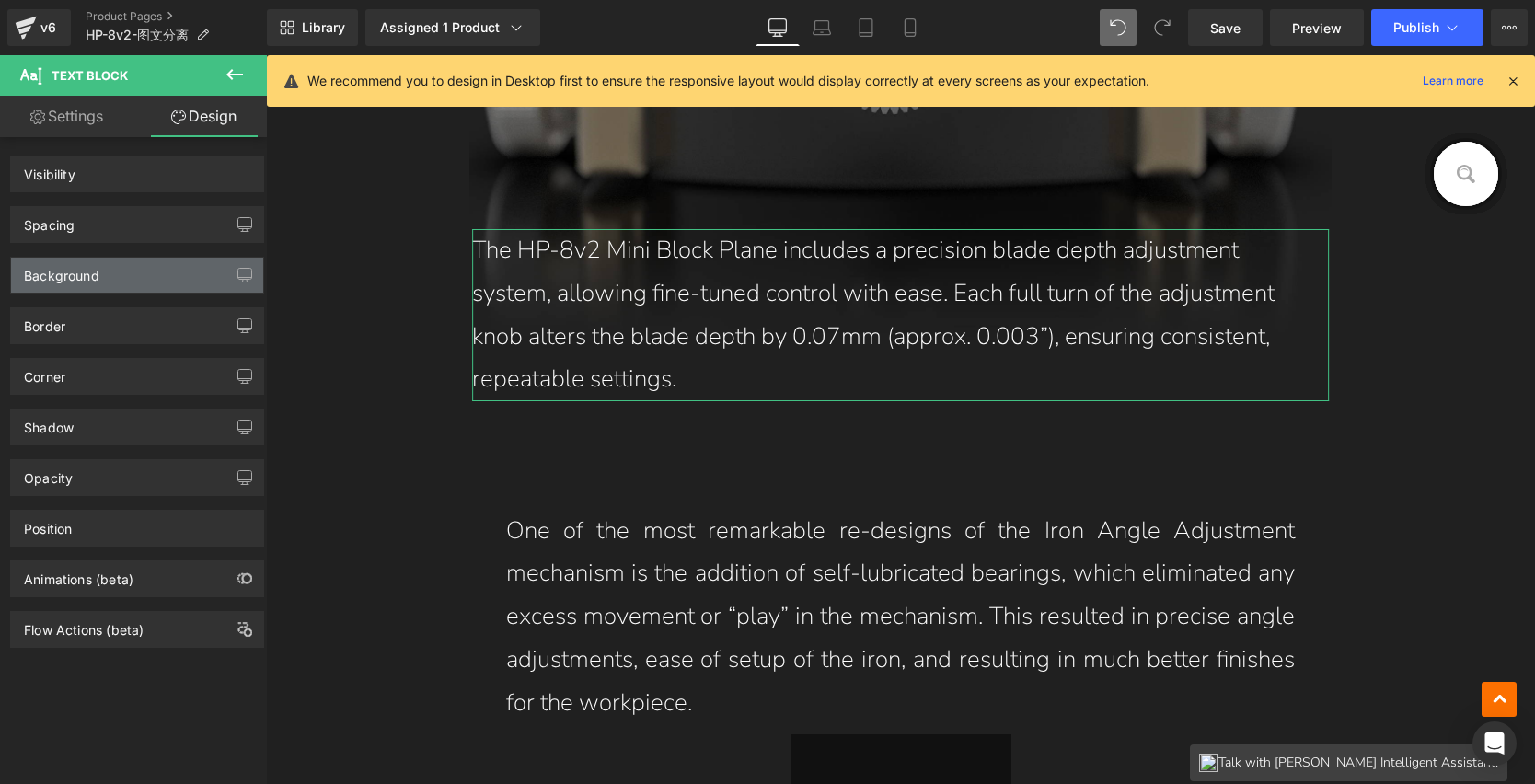
click at [94, 273] on div "Background" at bounding box center [62, 270] width 75 height 26
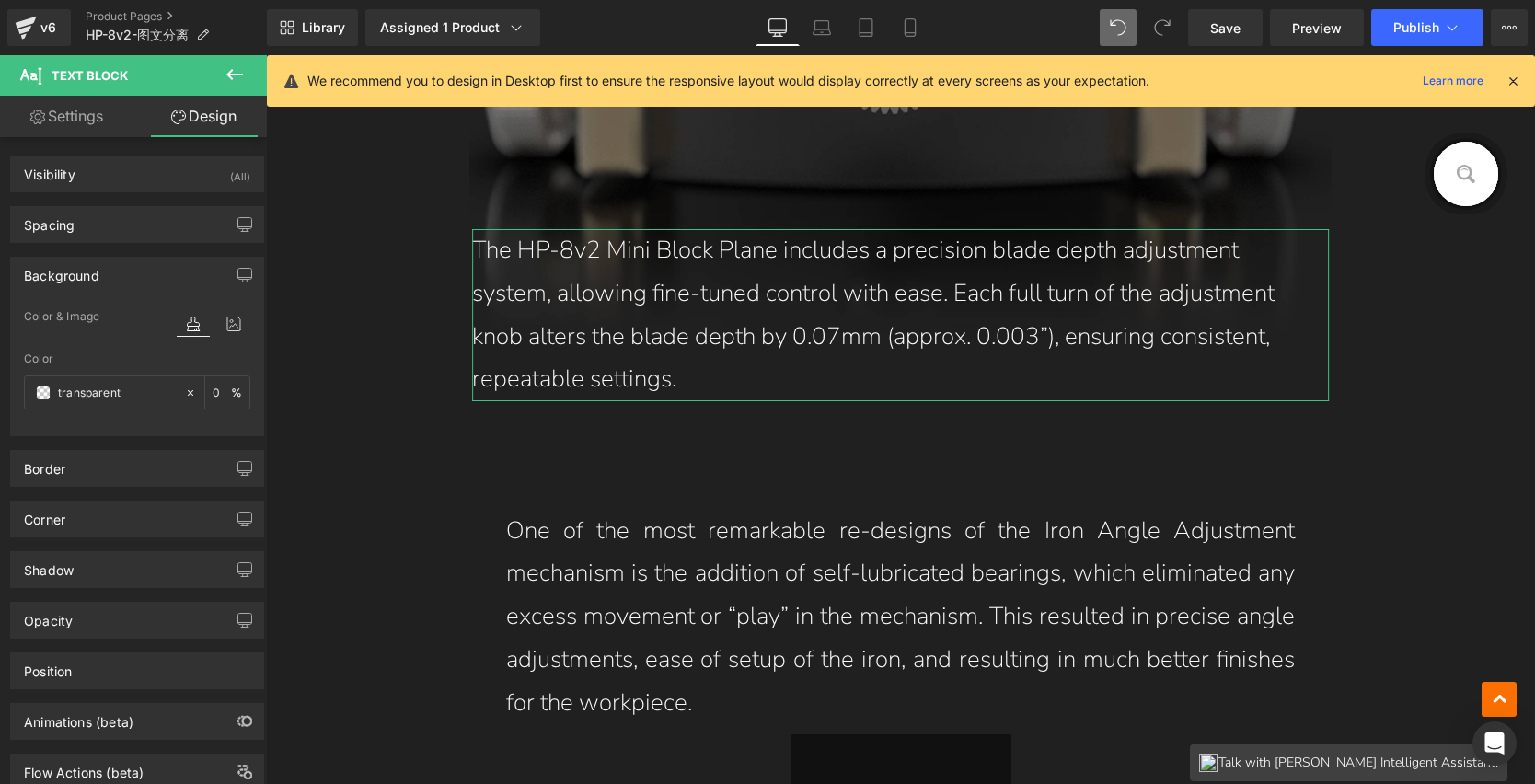
type input "transparent"
type input "0"
click at [114, 228] on div "Spacing" at bounding box center [137, 224] width 252 height 35
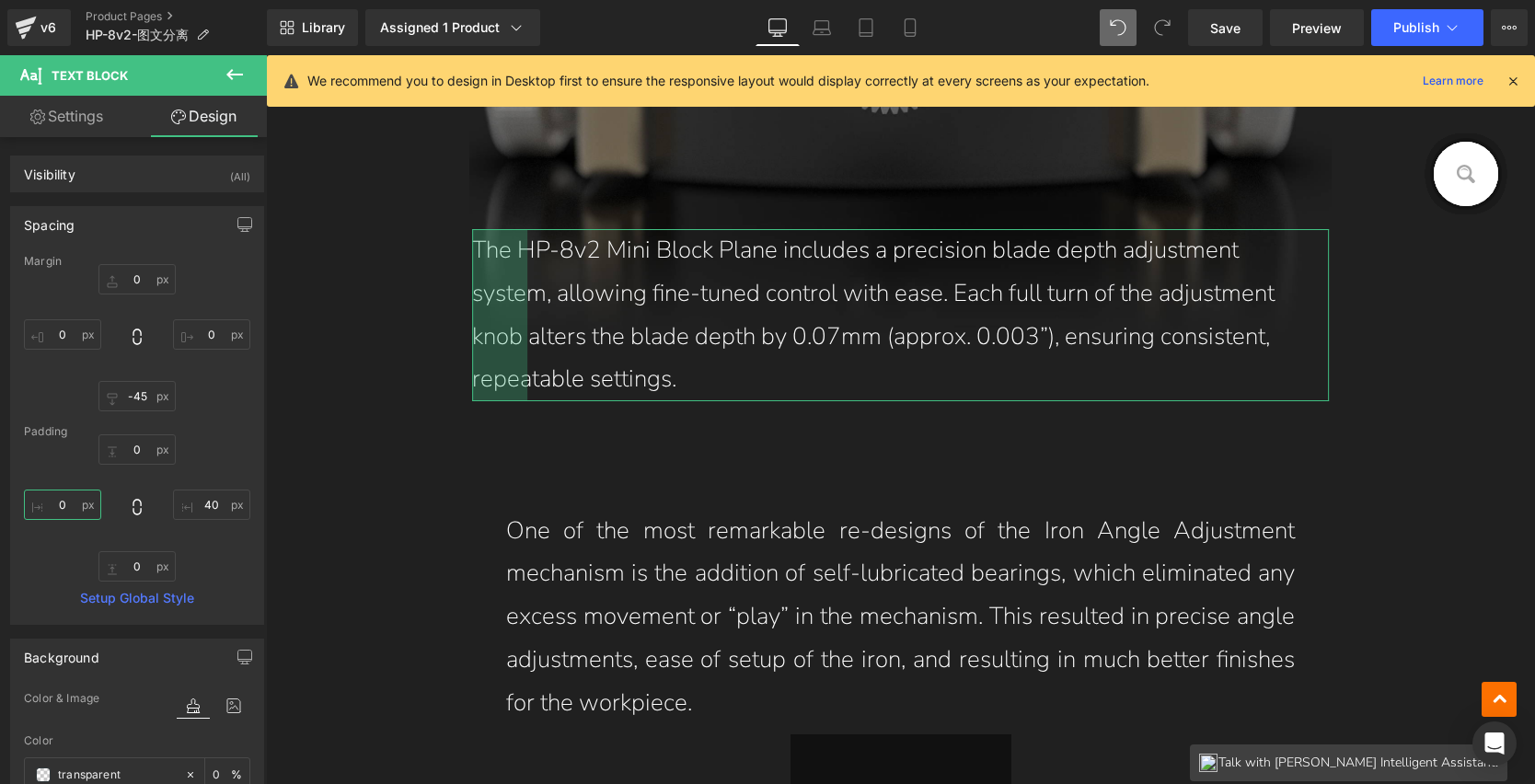
click at [75, 504] on input "0" at bounding box center [63, 505] width 77 height 31
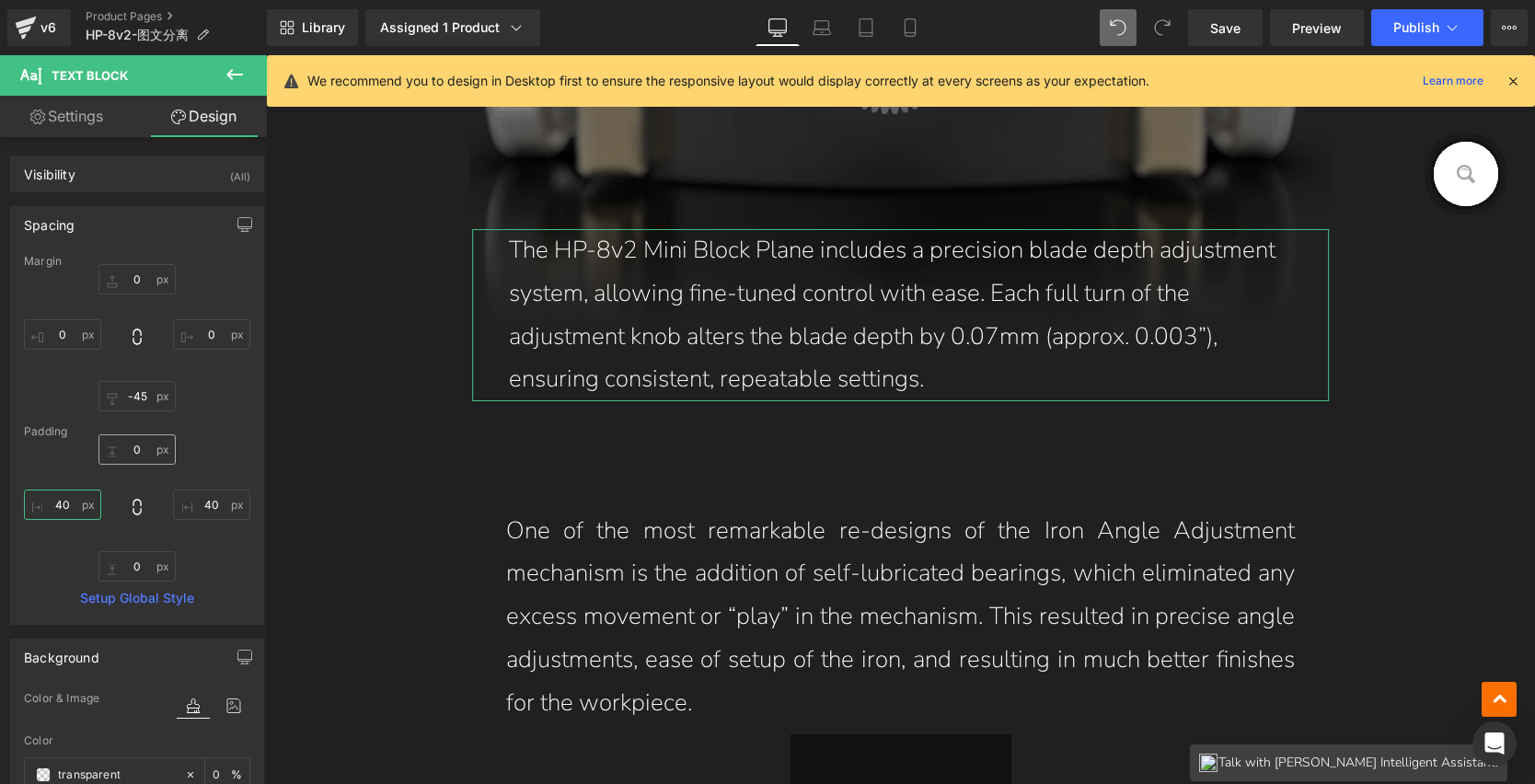
type input "40"
click at [134, 449] on input "0" at bounding box center [137, 449] width 77 height 31
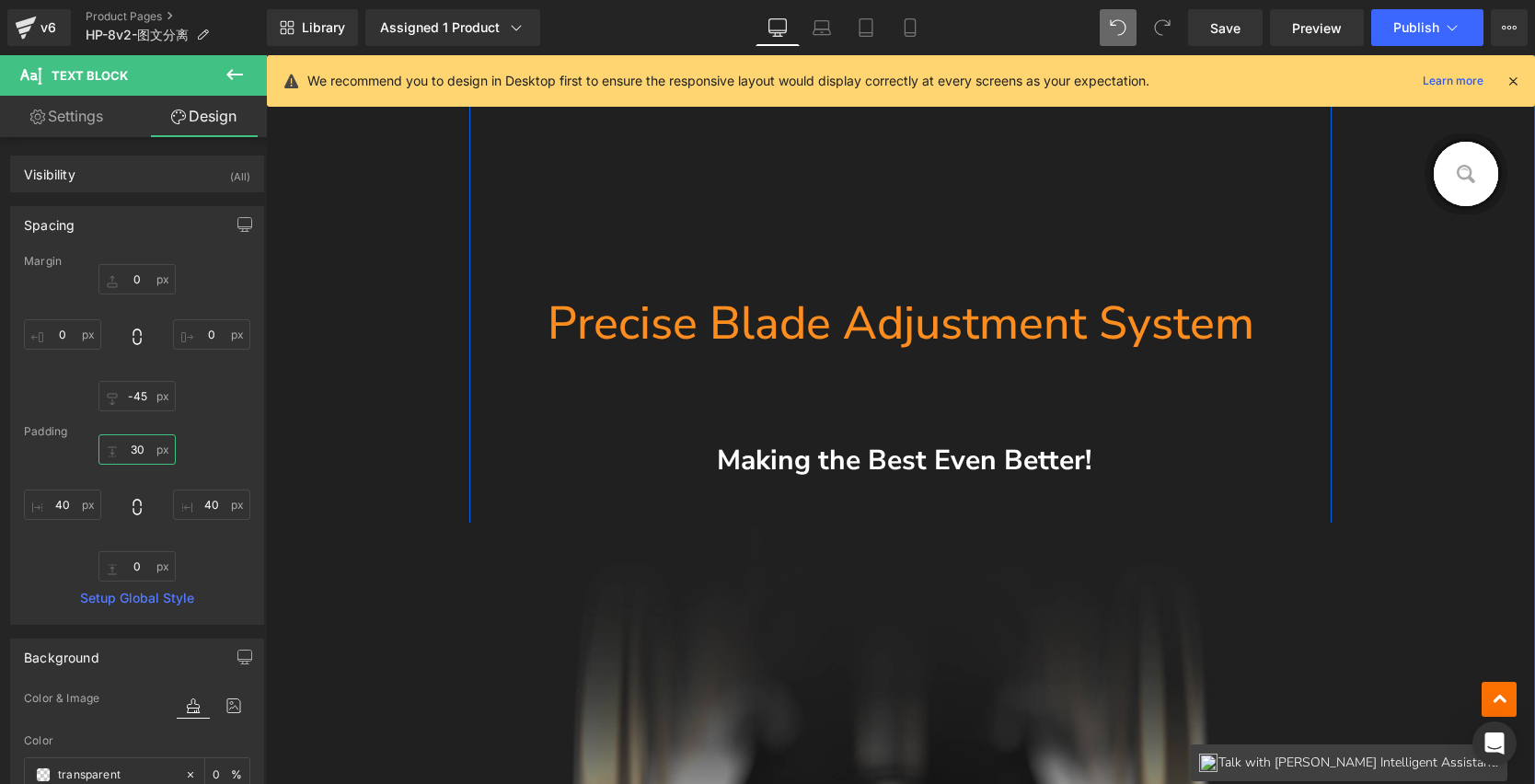
scroll to position [4113, 0]
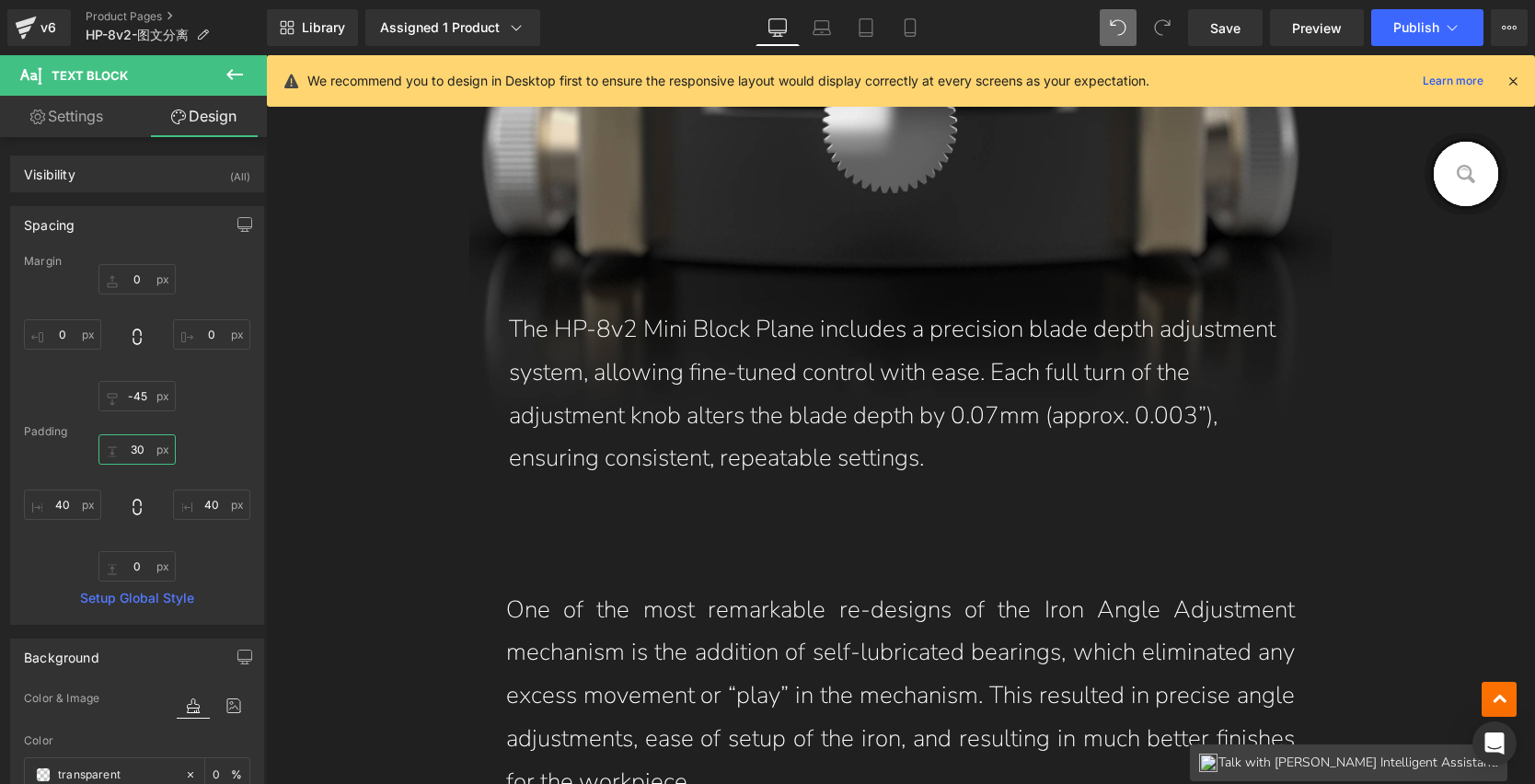
type input "30"
click at [1112, 27] on icon at bounding box center [1118, 27] width 16 height 16
type input "0"
type input "-45"
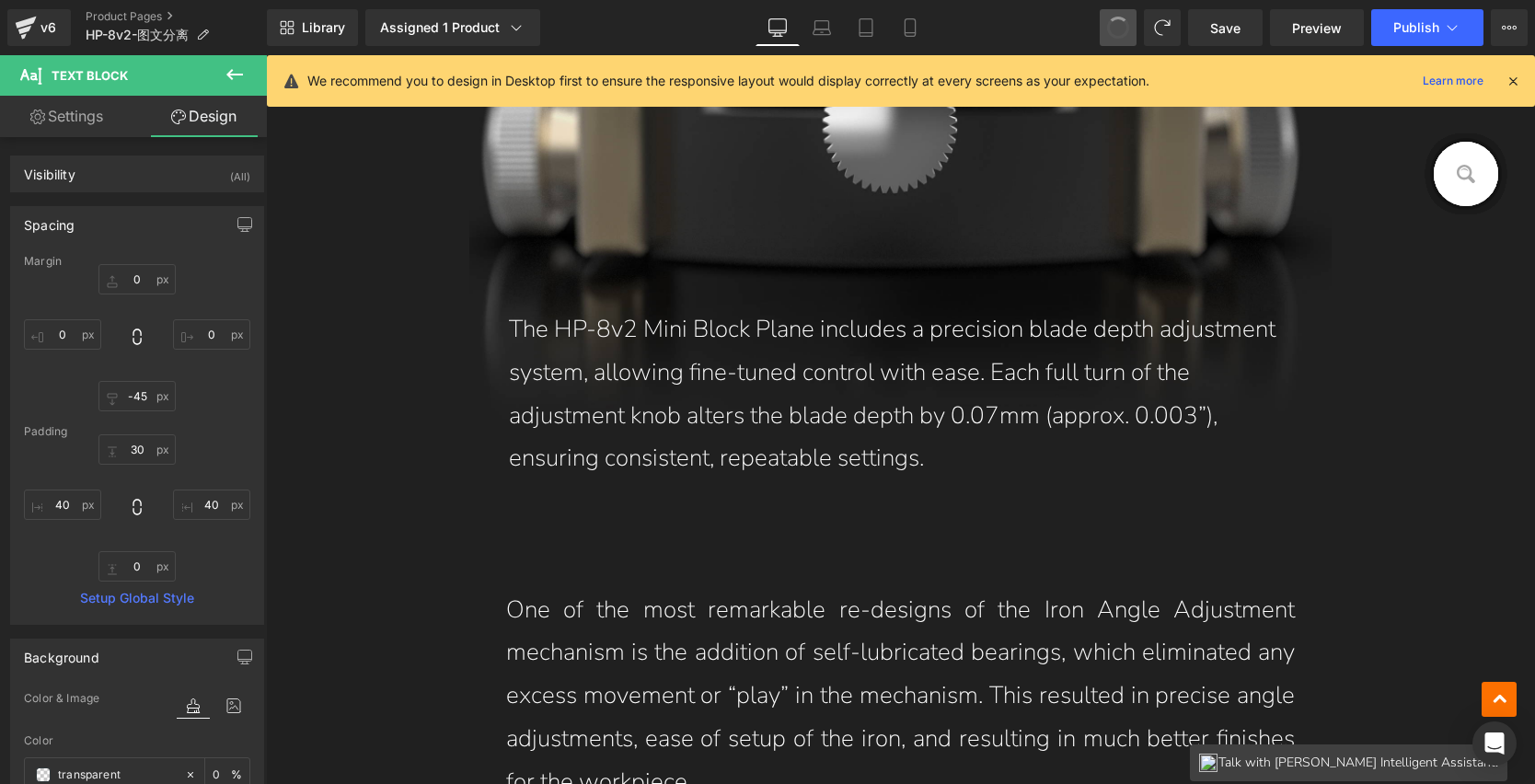
type input "0"
type input "40"
type input "0"
type input "40"
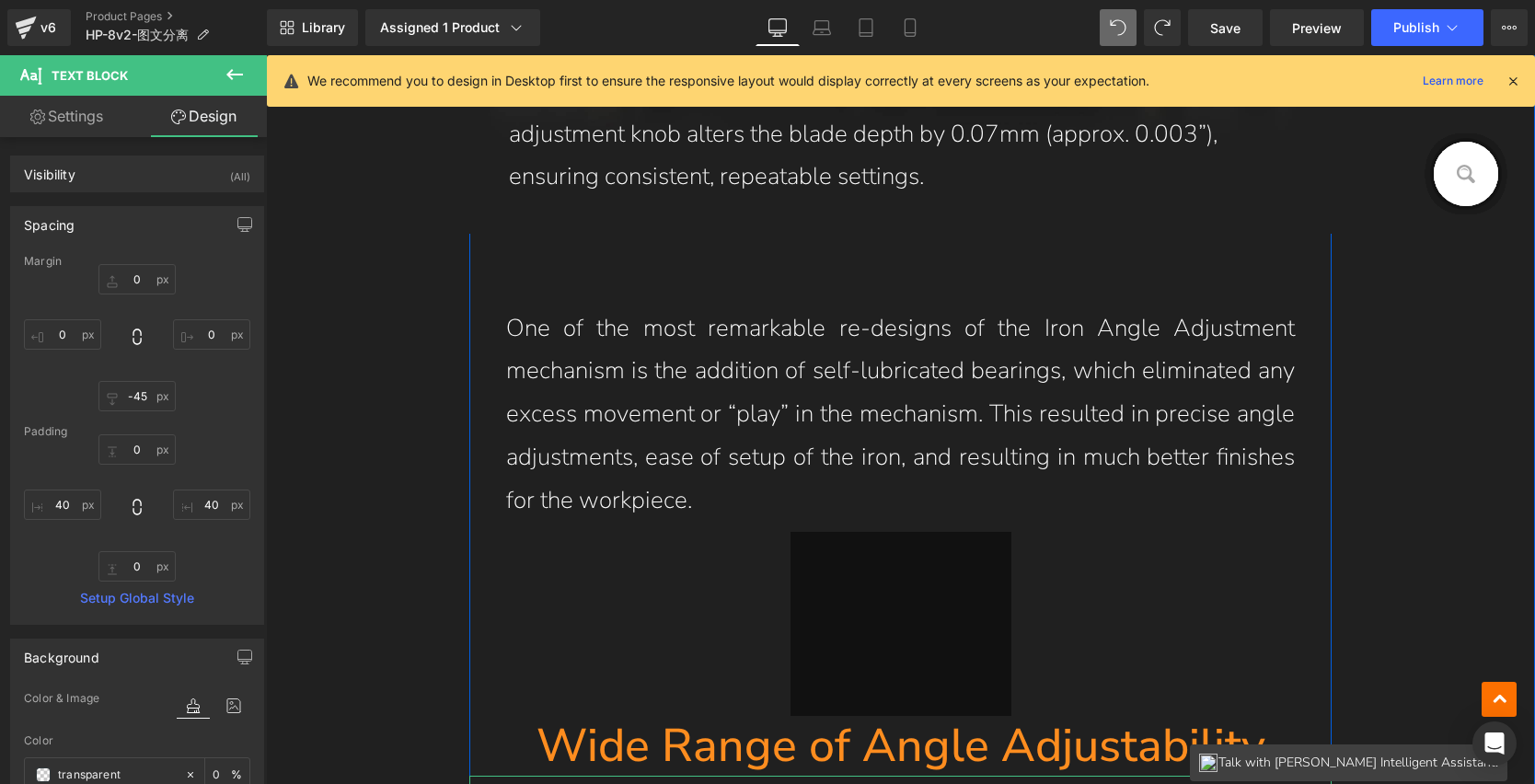
scroll to position [4924, 0]
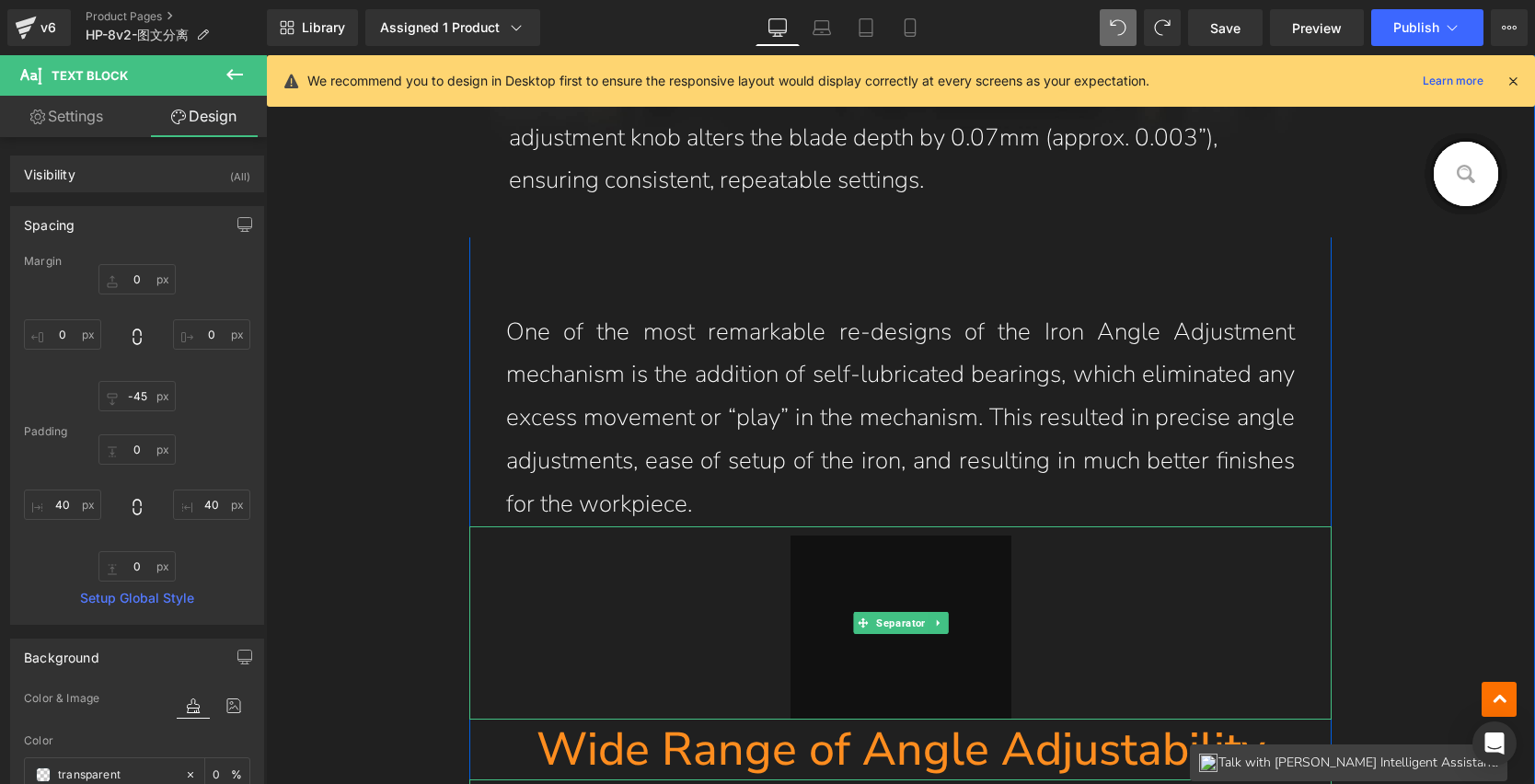
click at [907, 593] on hr at bounding box center [902, 627] width 221 height 184
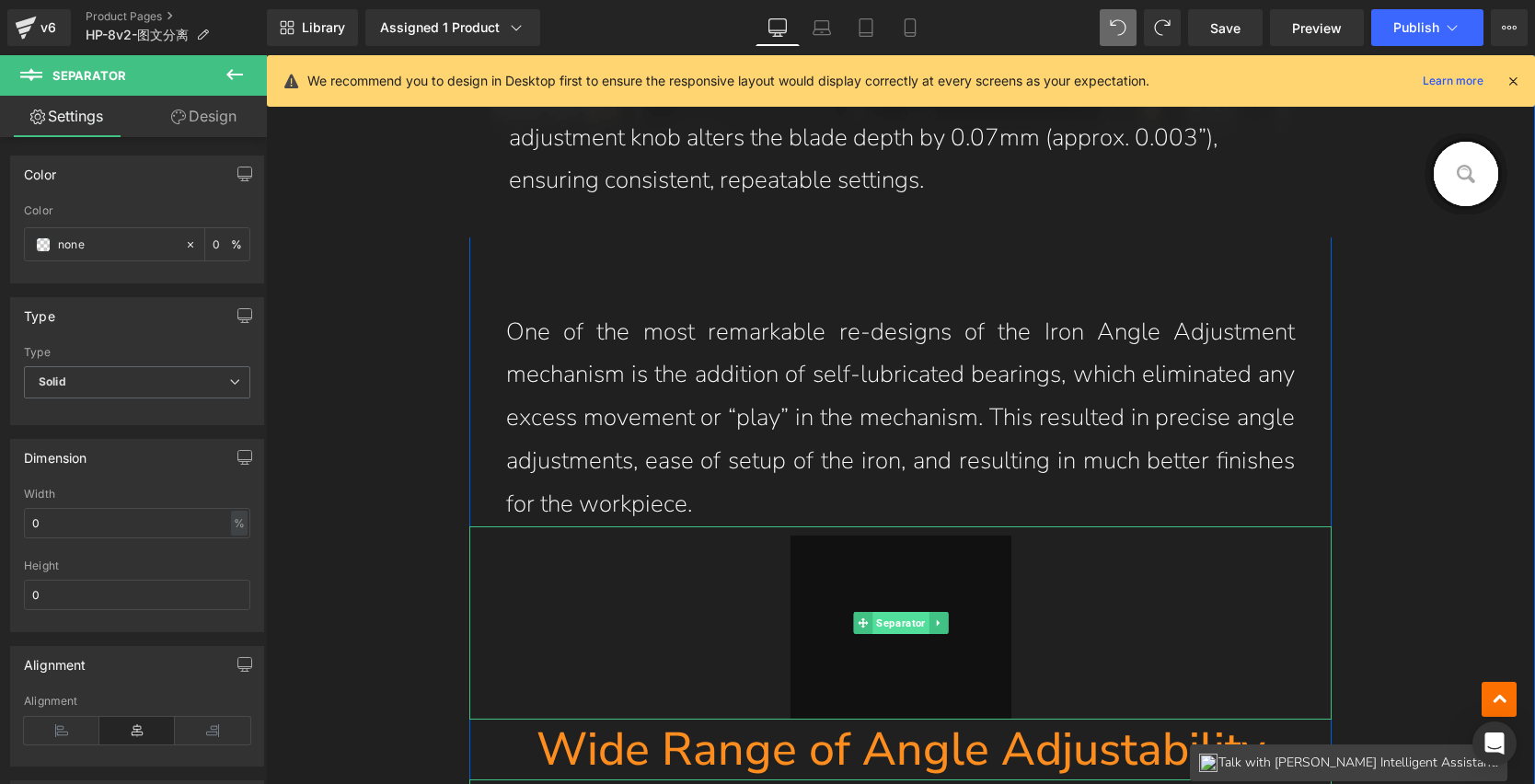
click at [897, 616] on span "Separator" at bounding box center [901, 622] width 56 height 22
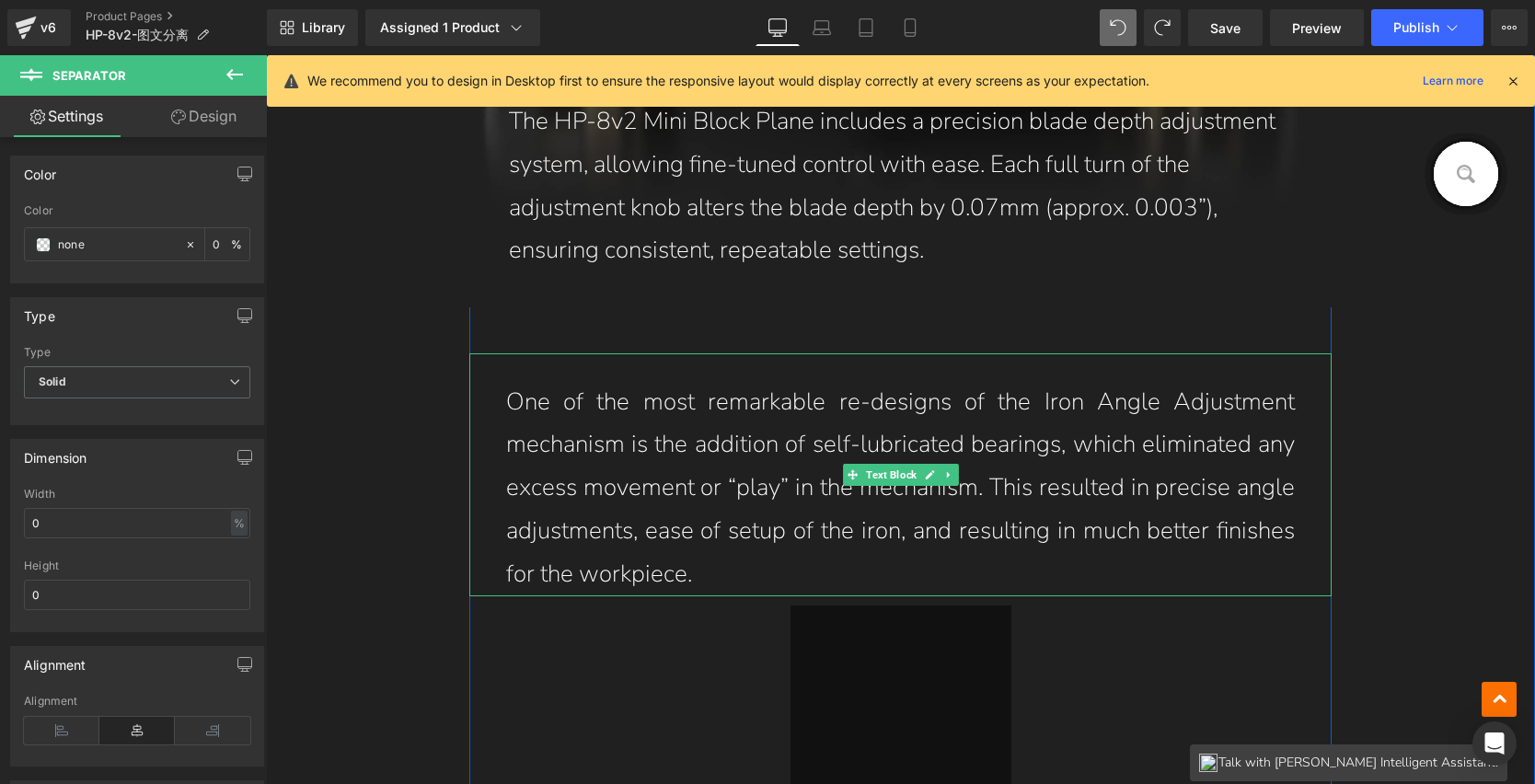
scroll to position [4795, 0]
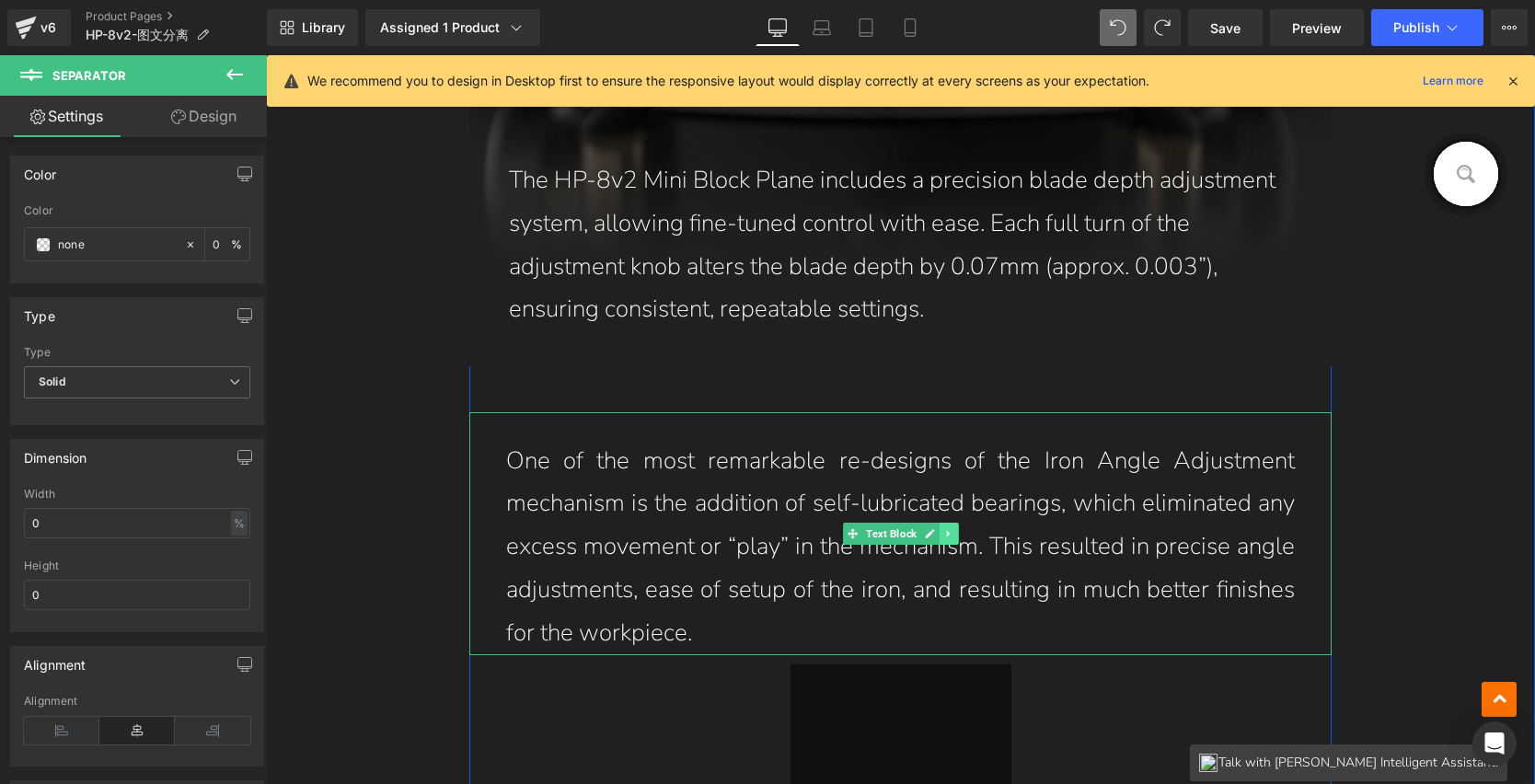
click at [949, 530] on link at bounding box center [950, 533] width 19 height 22
click at [954, 531] on icon at bounding box center [959, 533] width 11 height 11
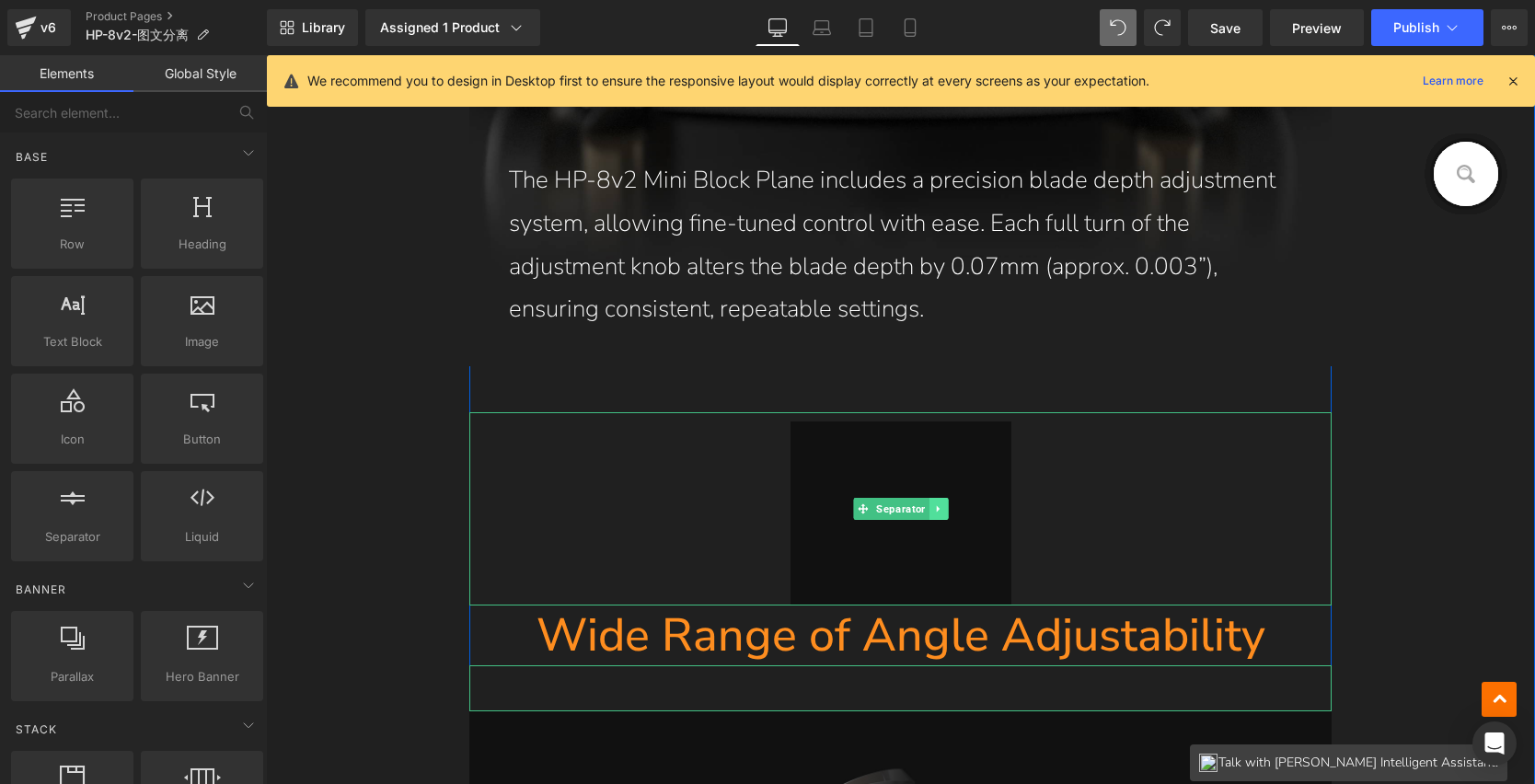
click at [935, 504] on icon at bounding box center [938, 508] width 11 height 11
click at [939, 511] on link at bounding box center [949, 508] width 19 height 22
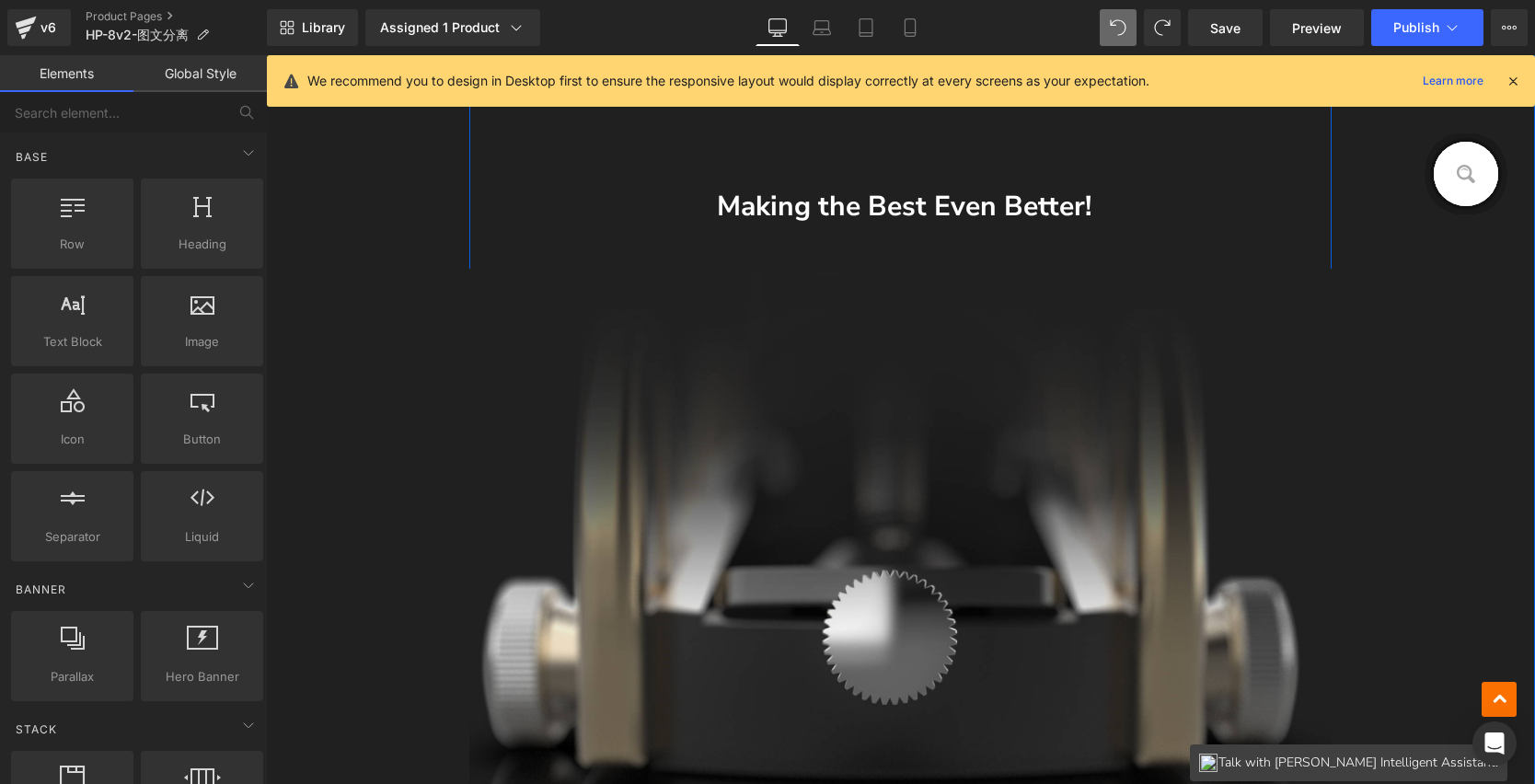
scroll to position [4063, 0]
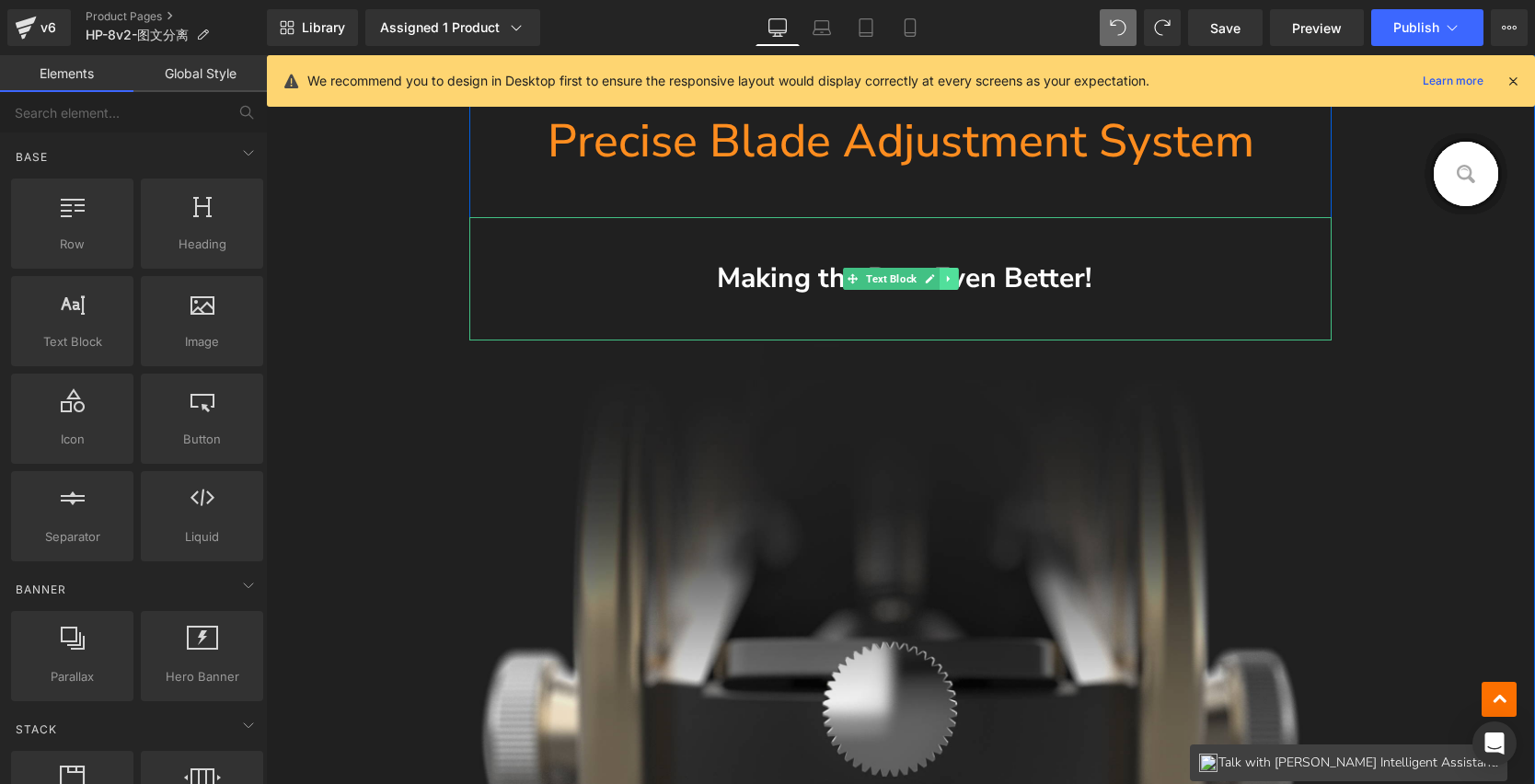
click at [943, 281] on icon at bounding box center [948, 278] width 11 height 11
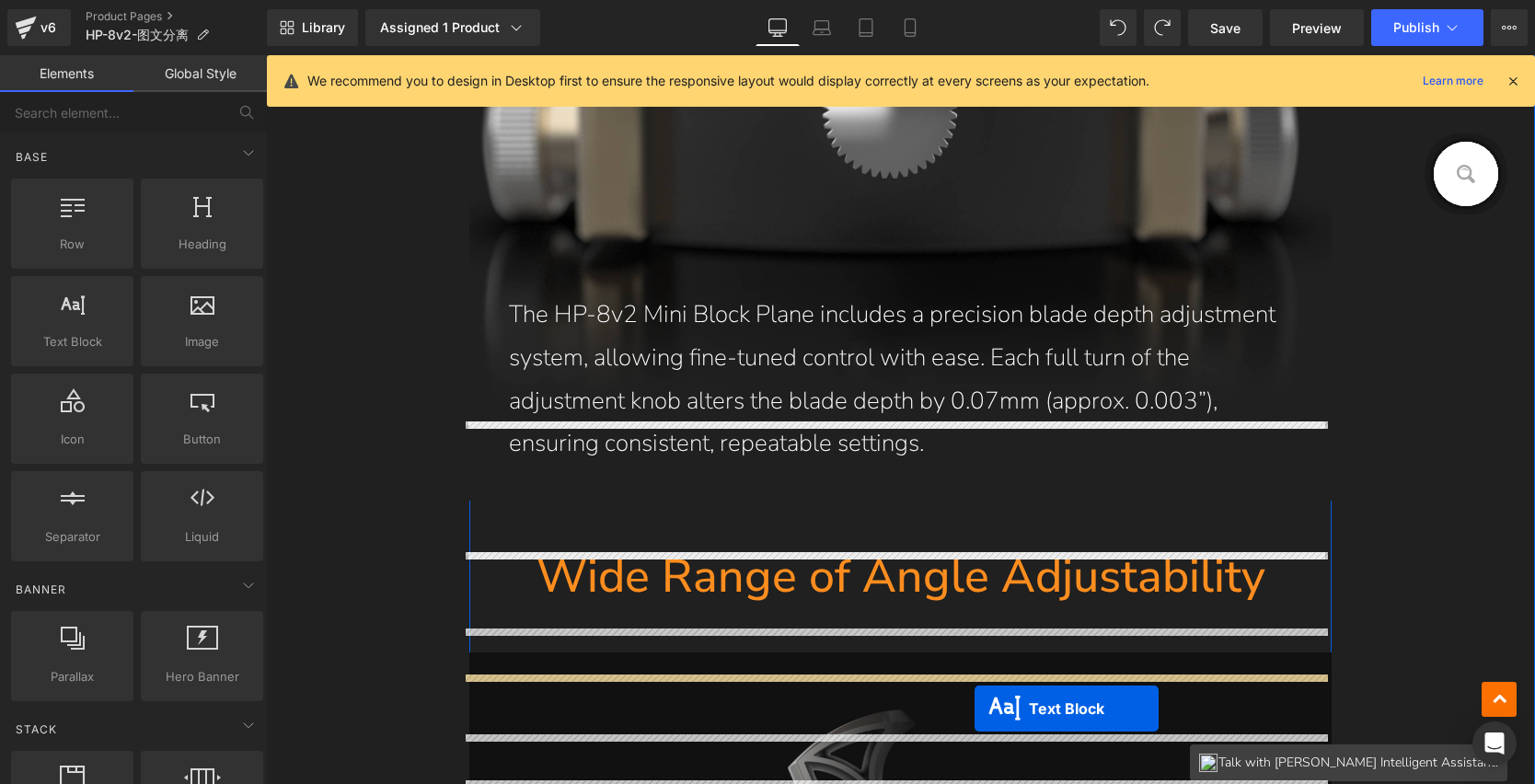
scroll to position [4744, 0]
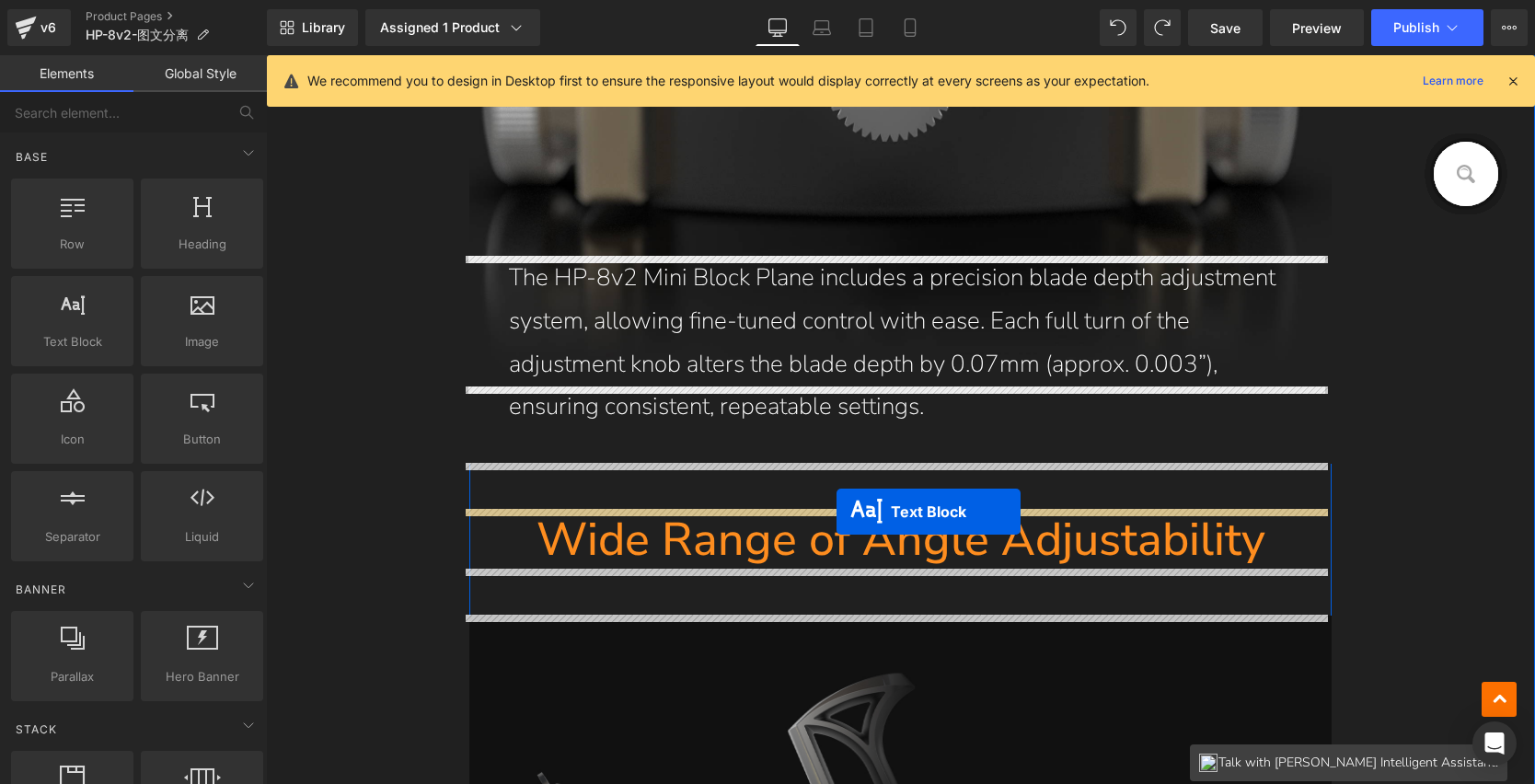
drag, startPoint x: 266, startPoint y: 55, endPoint x: 836, endPoint y: 512, distance: 730.6
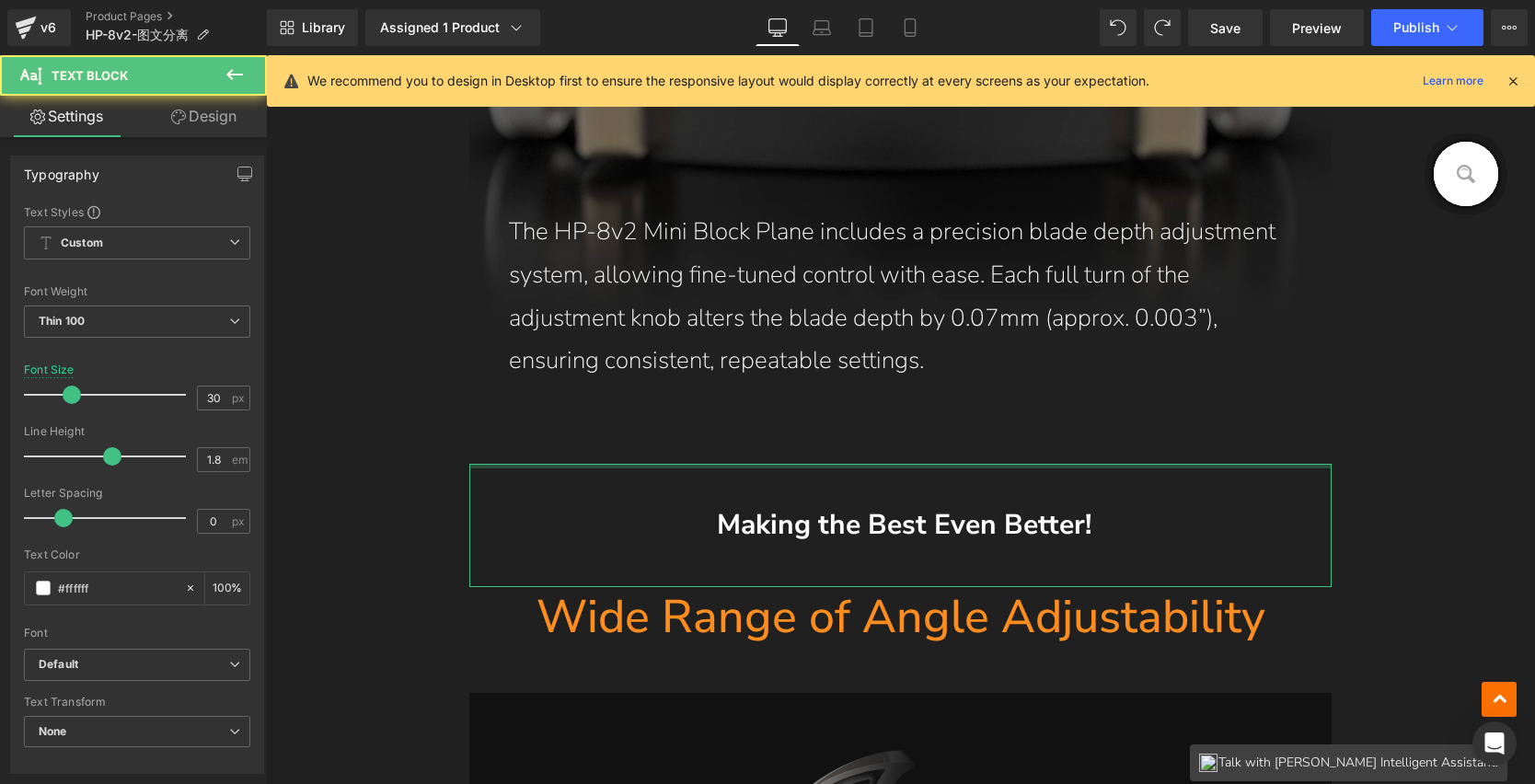
scroll to position [4698, 0]
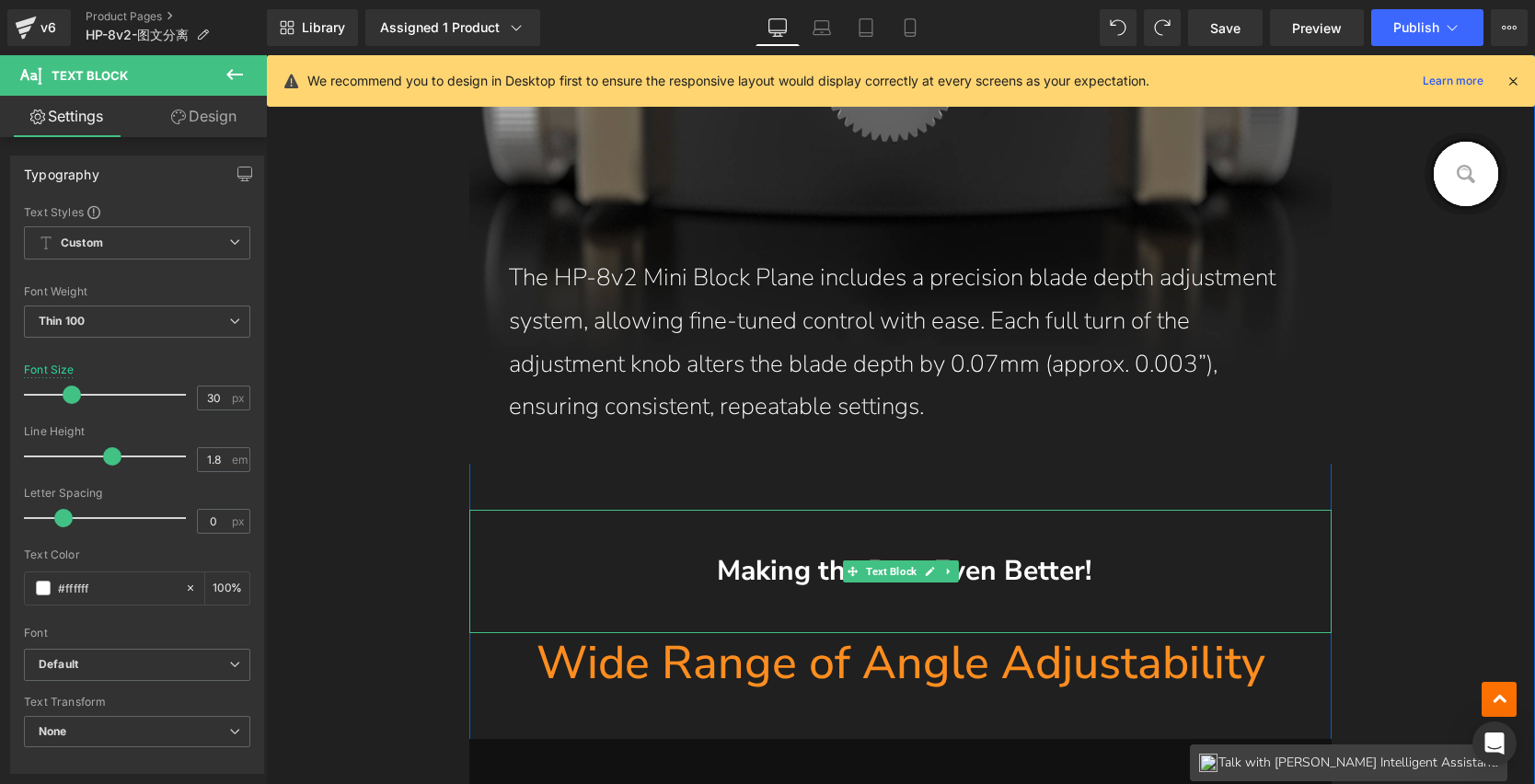
click at [734, 570] on span "Making the Best Even Better!" at bounding box center [904, 570] width 374 height 38
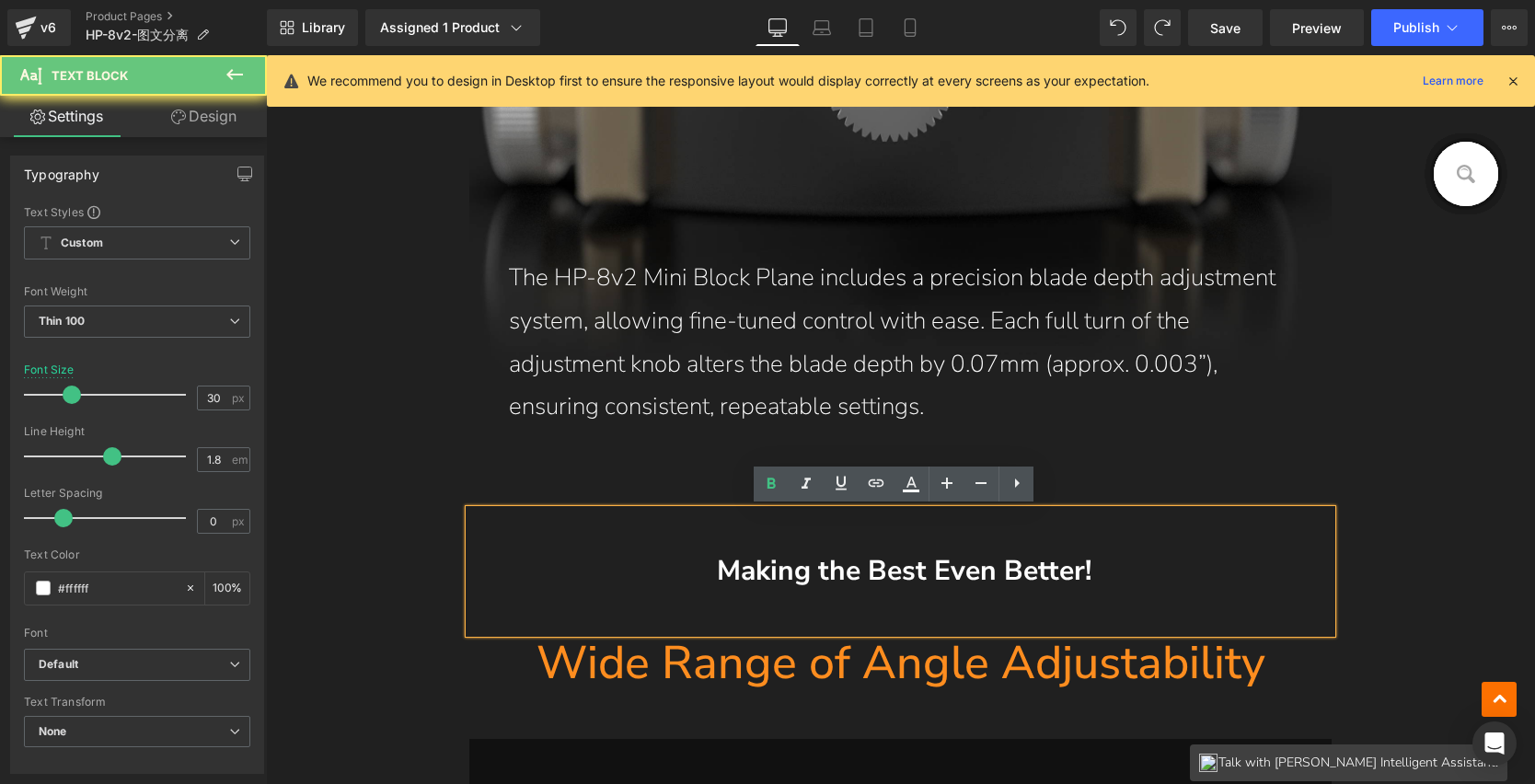
click at [722, 568] on span "Making the Best Even Better!" at bounding box center [904, 570] width 374 height 38
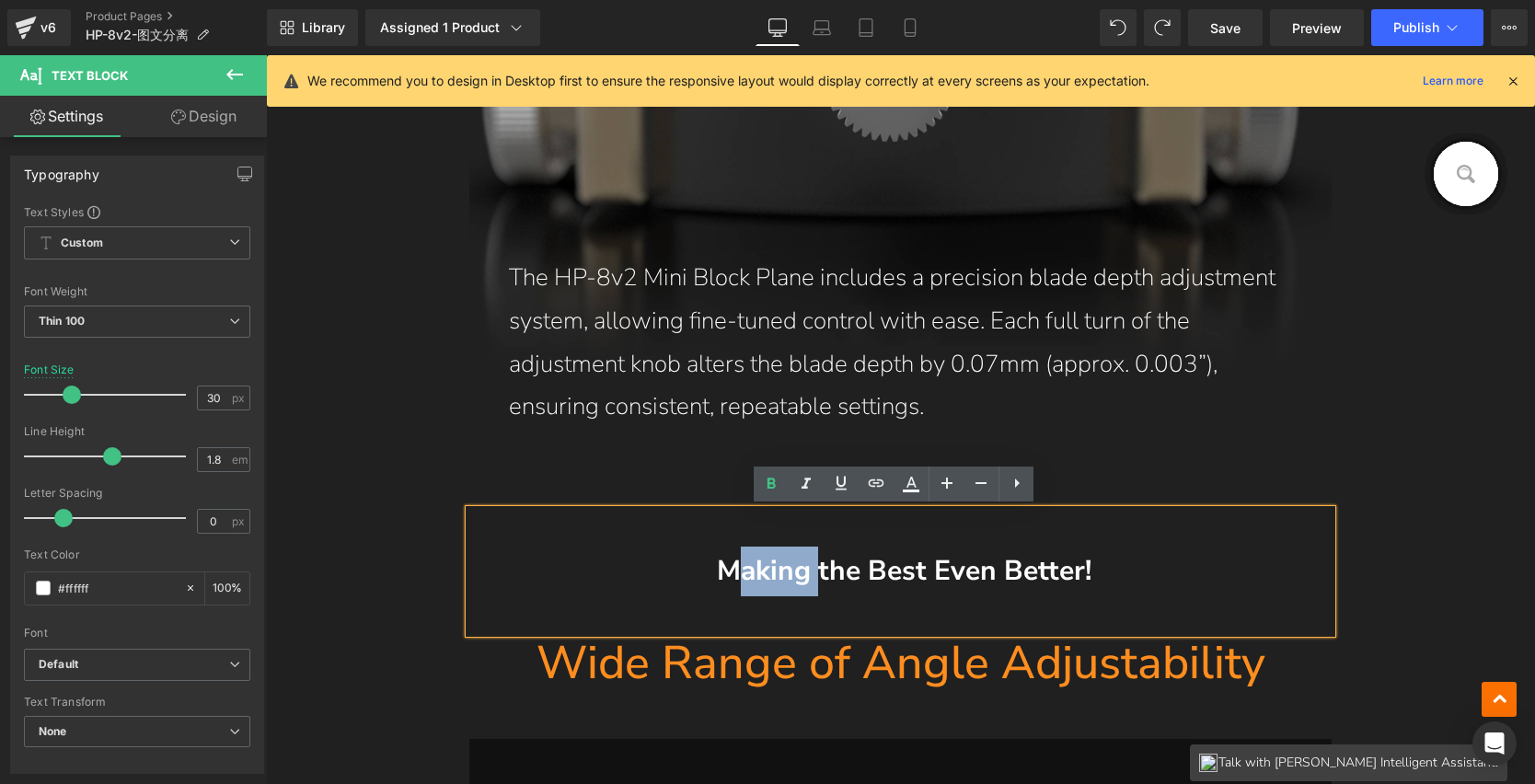
click at [780, 568] on span "Making the Best Even Better!" at bounding box center [904, 570] width 374 height 38
drag, startPoint x: 721, startPoint y: 569, endPoint x: 1090, endPoint y: 572, distance: 369.0
click at [1090, 572] on p "Making the Best Even Better!" at bounding box center [901, 571] width 790 height 50
paste div
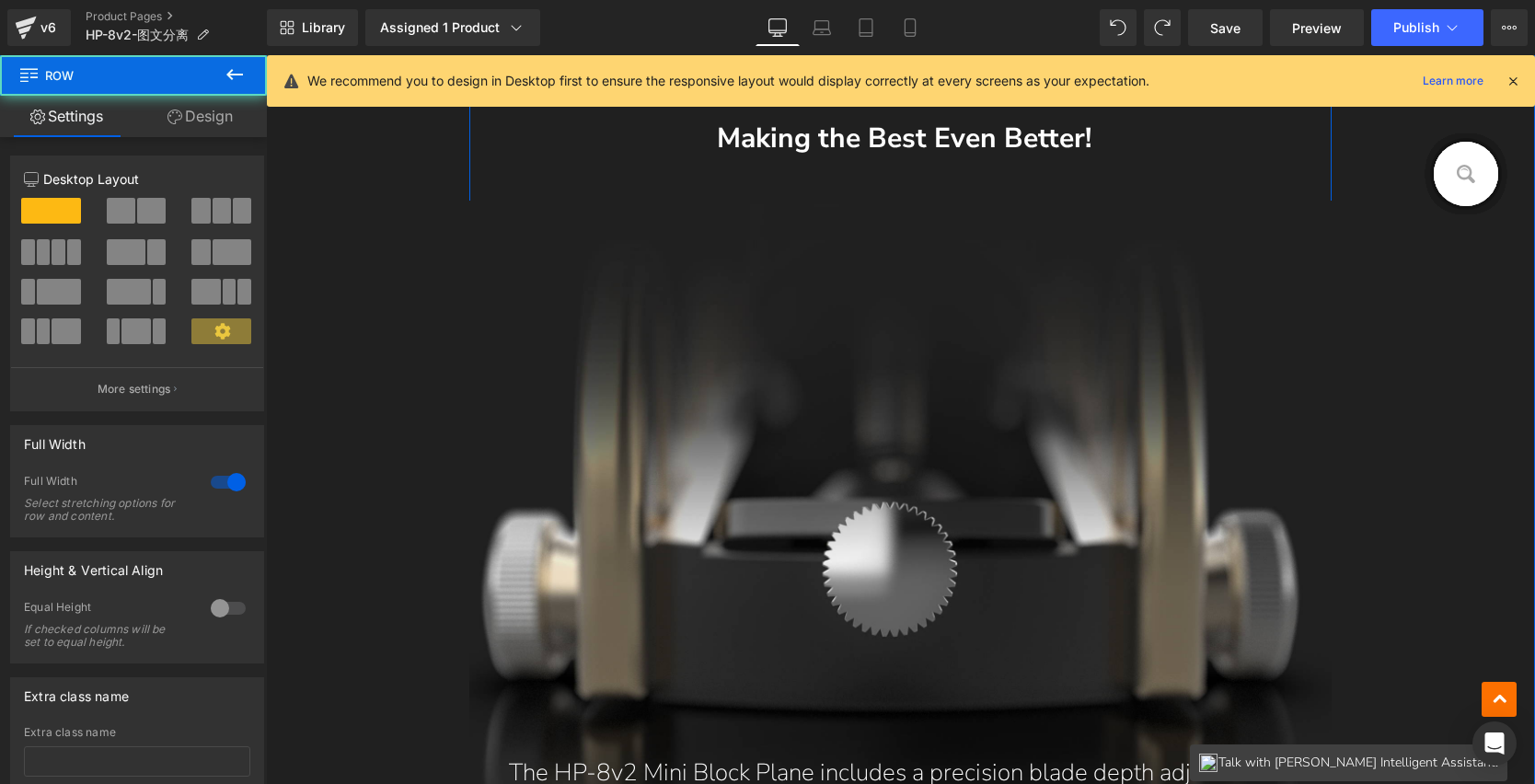
scroll to position [4099, 0]
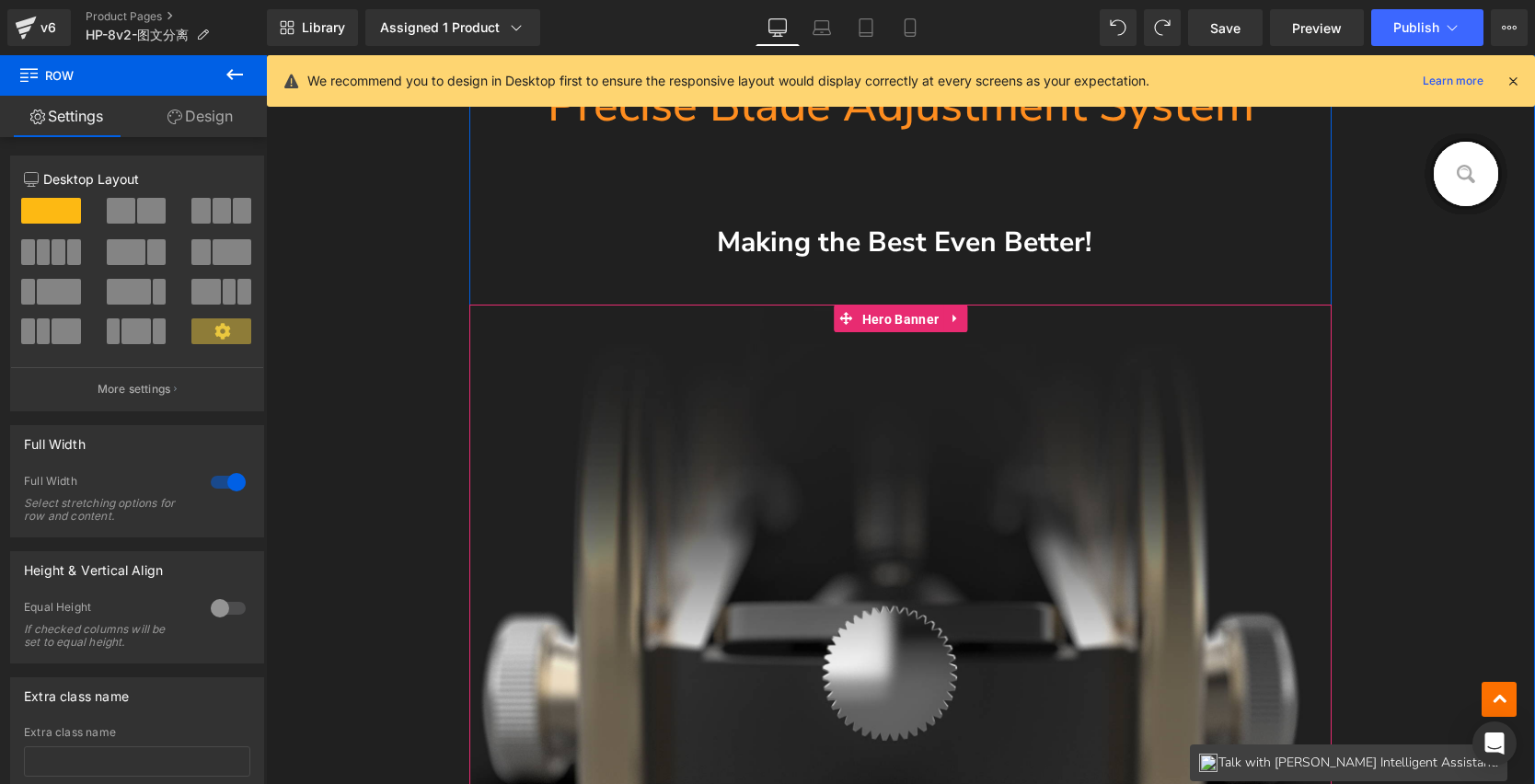
click at [878, 325] on span "Hero Banner" at bounding box center [900, 319] width 86 height 28
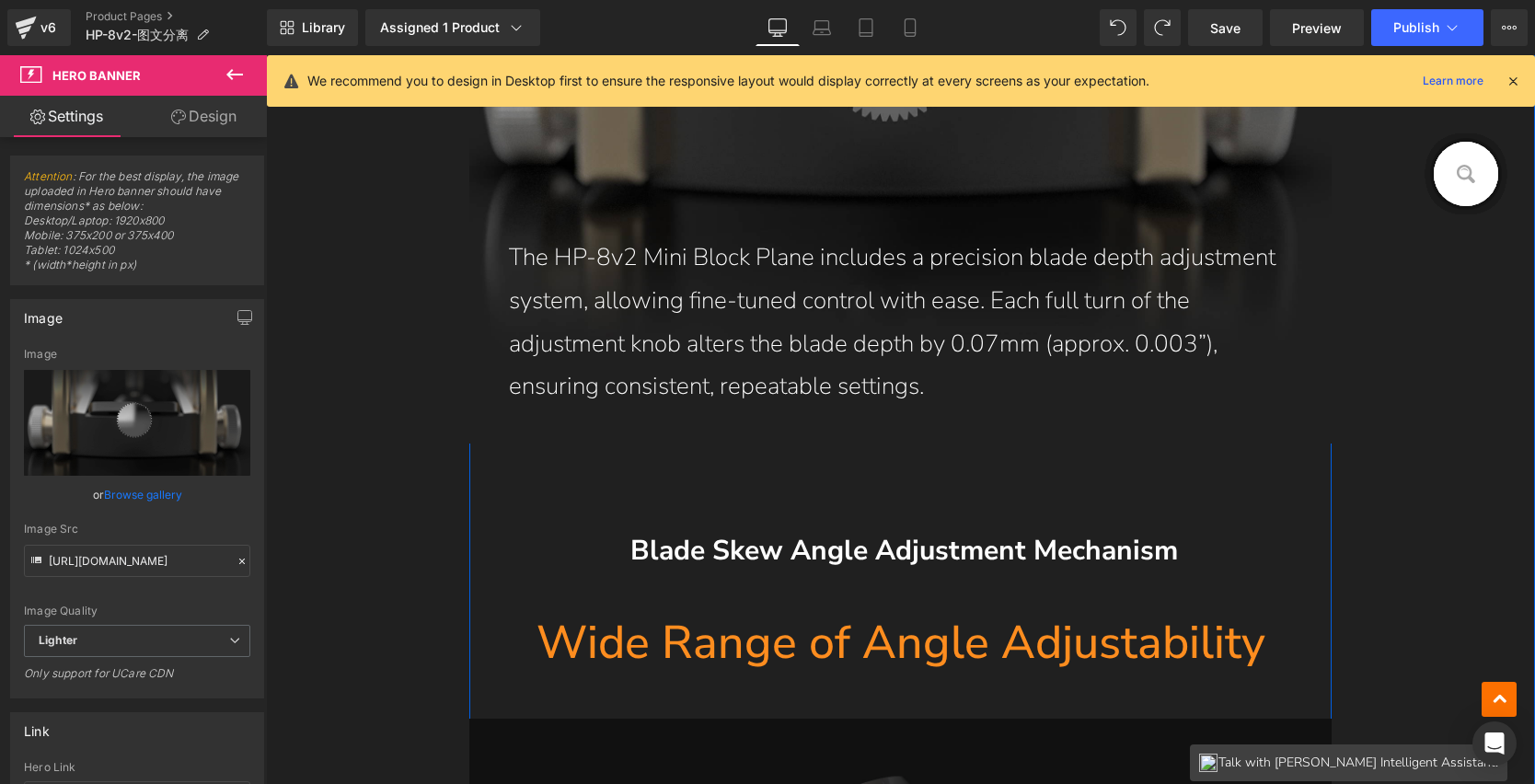
scroll to position [5051, 0]
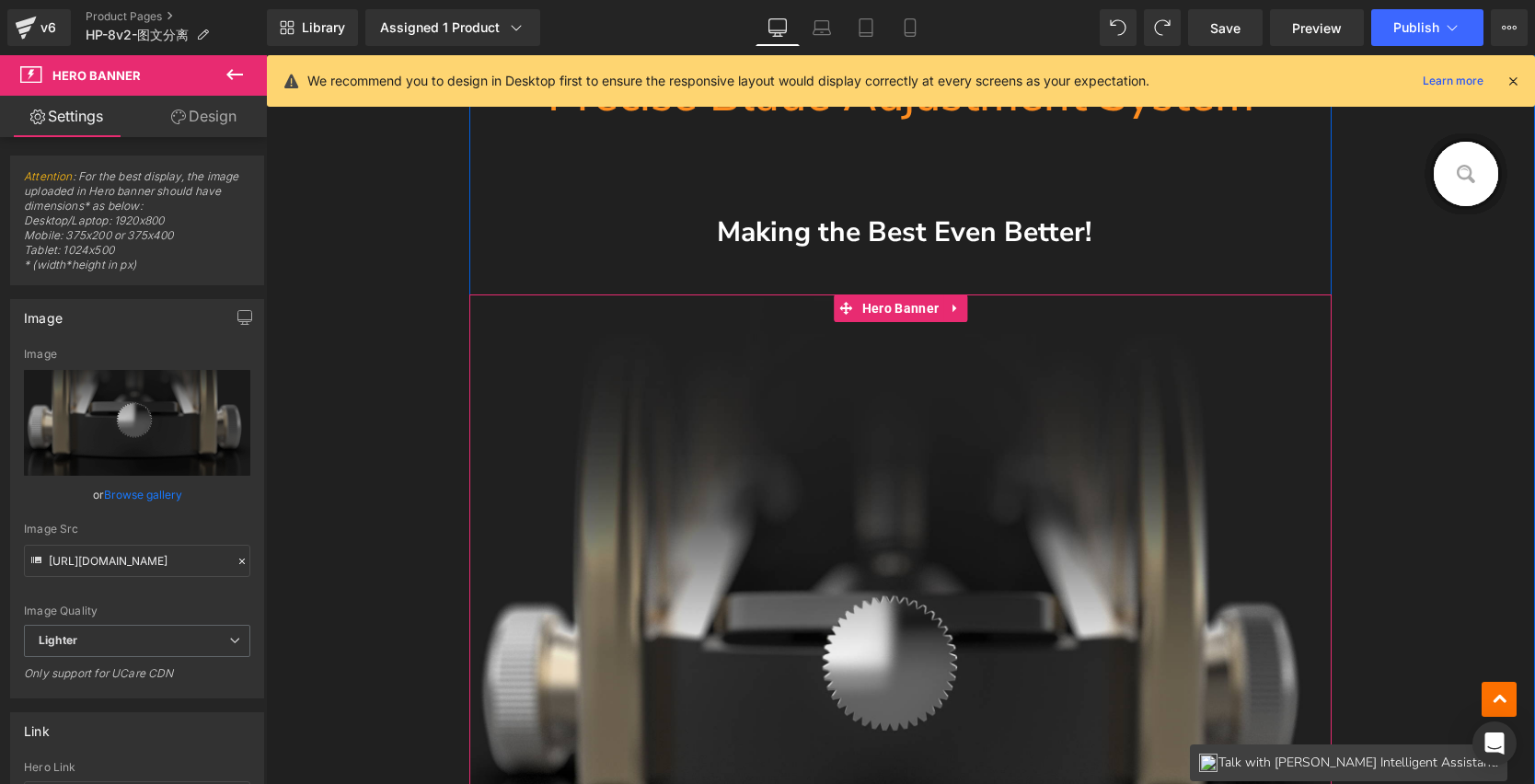
click at [1033, 484] on div "The HP-8v2 Mini Block Plane includes a precision blade depth adjustment system,…" at bounding box center [901, 672] width 863 height 757
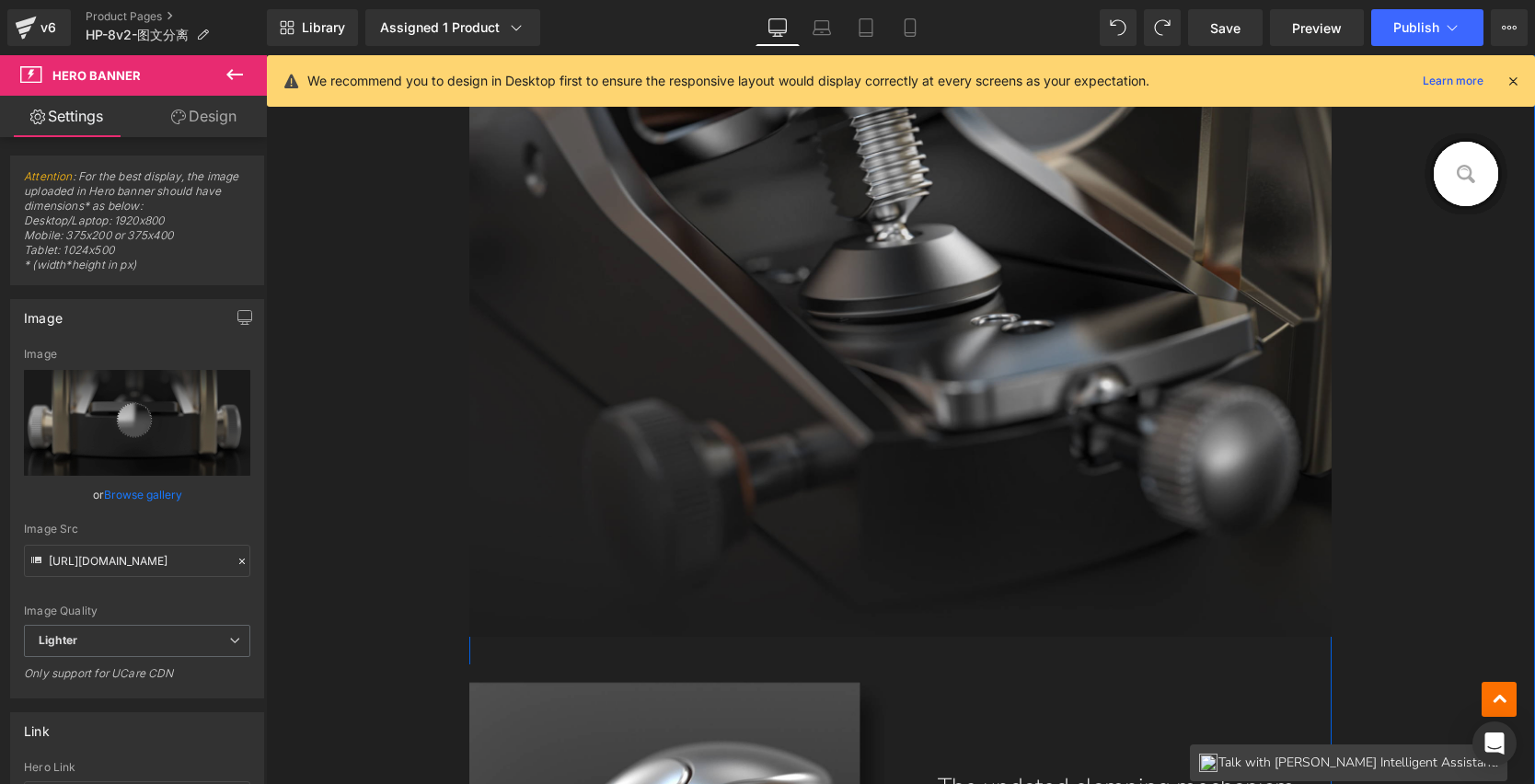
click at [928, 398] on img at bounding box center [901, 207] width 863 height 857
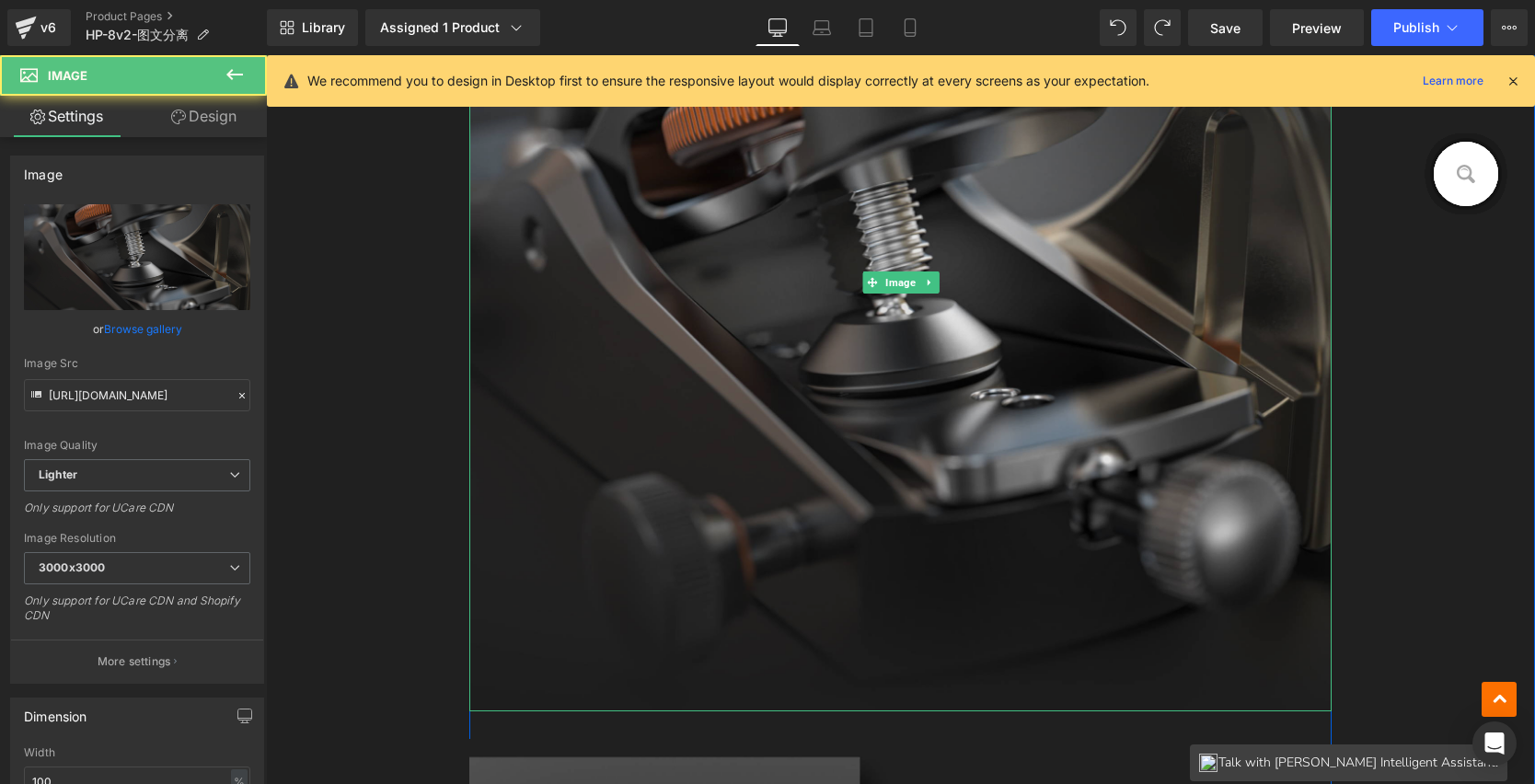
scroll to position [2666, 0]
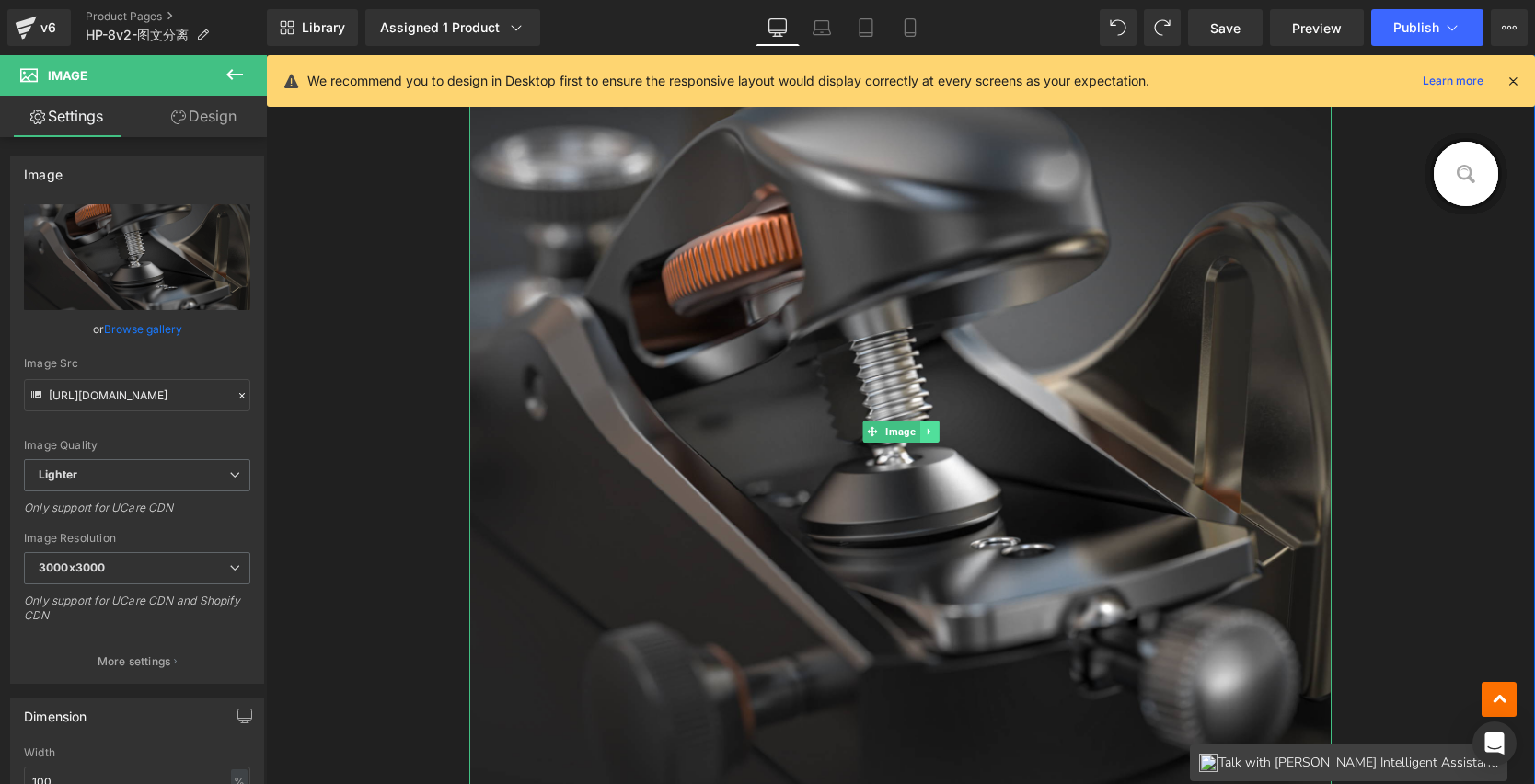
click at [921, 423] on link at bounding box center [930, 431] width 19 height 22
click at [915, 428] on icon at bounding box center [920, 431] width 11 height 11
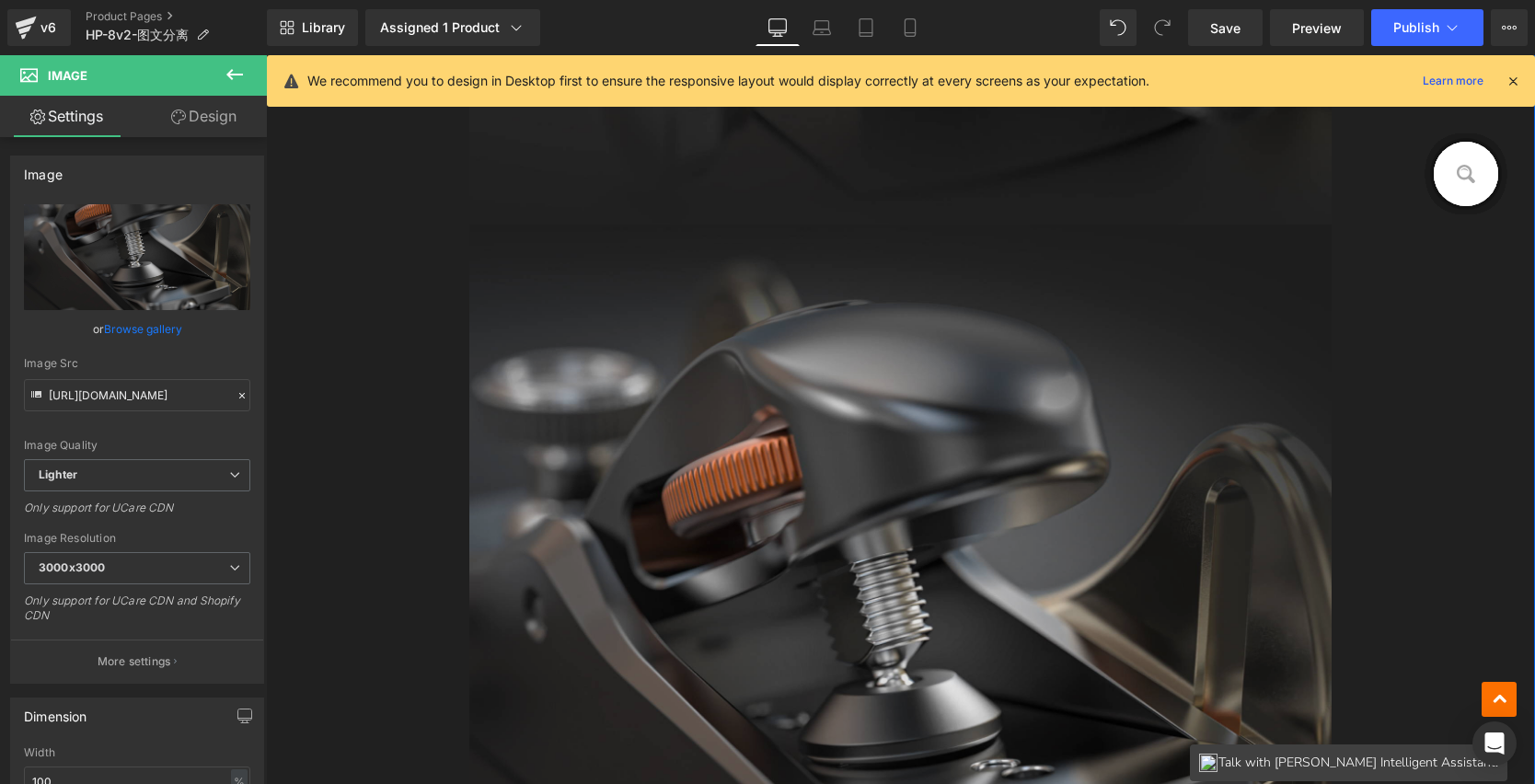
scroll to position [3396, 0]
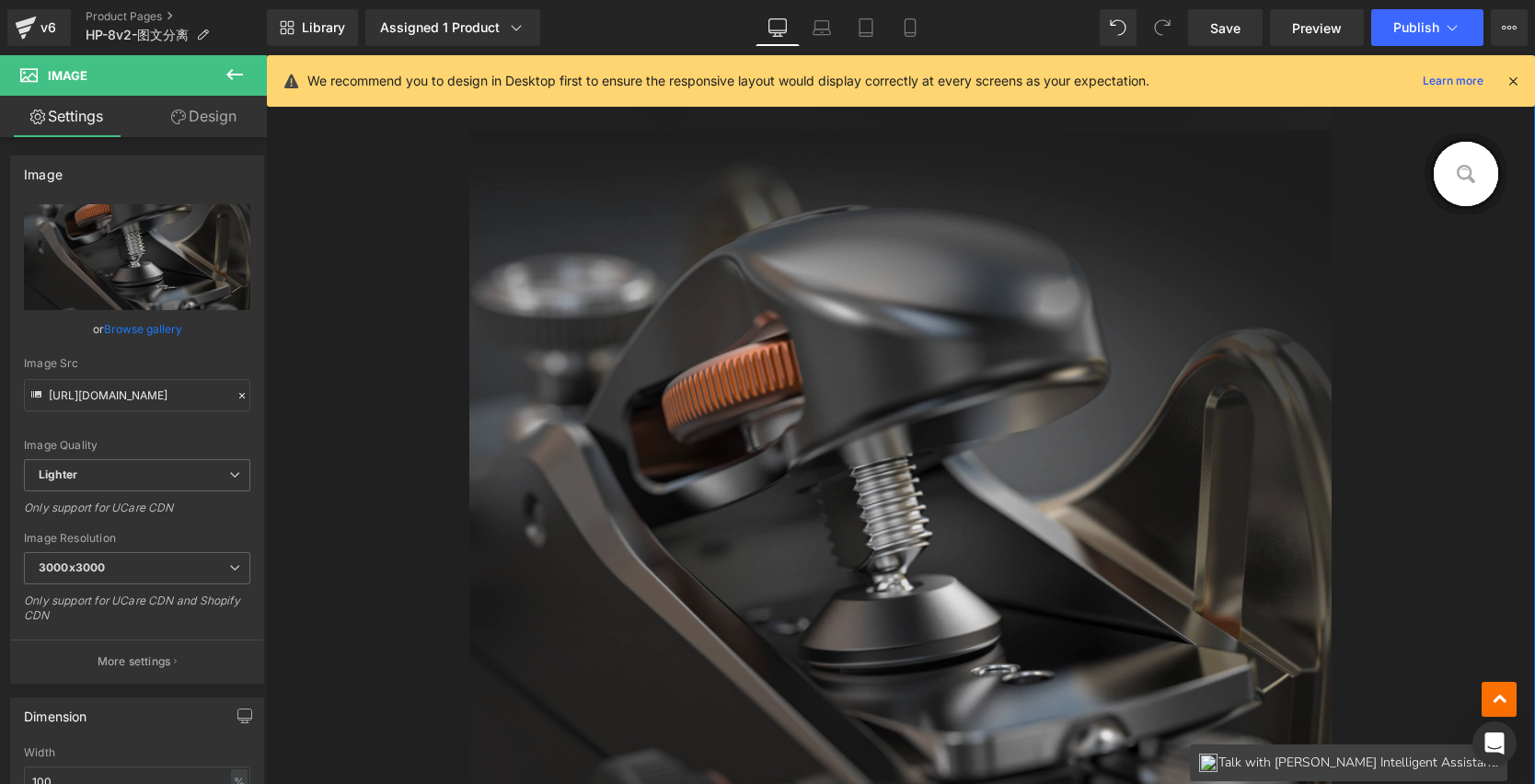
click at [887, 358] on img at bounding box center [901, 558] width 863 height 857
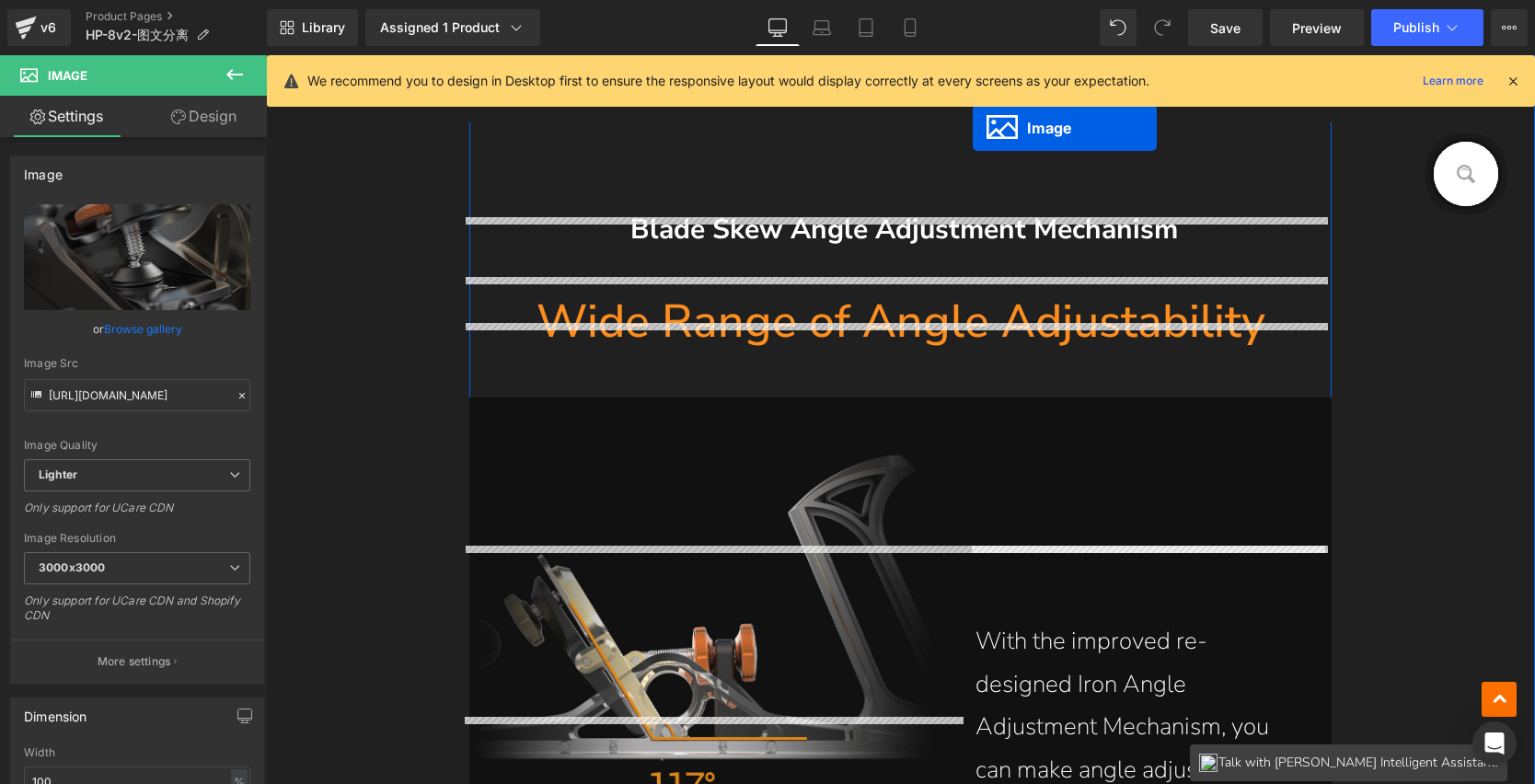
scroll to position [4919, 0]
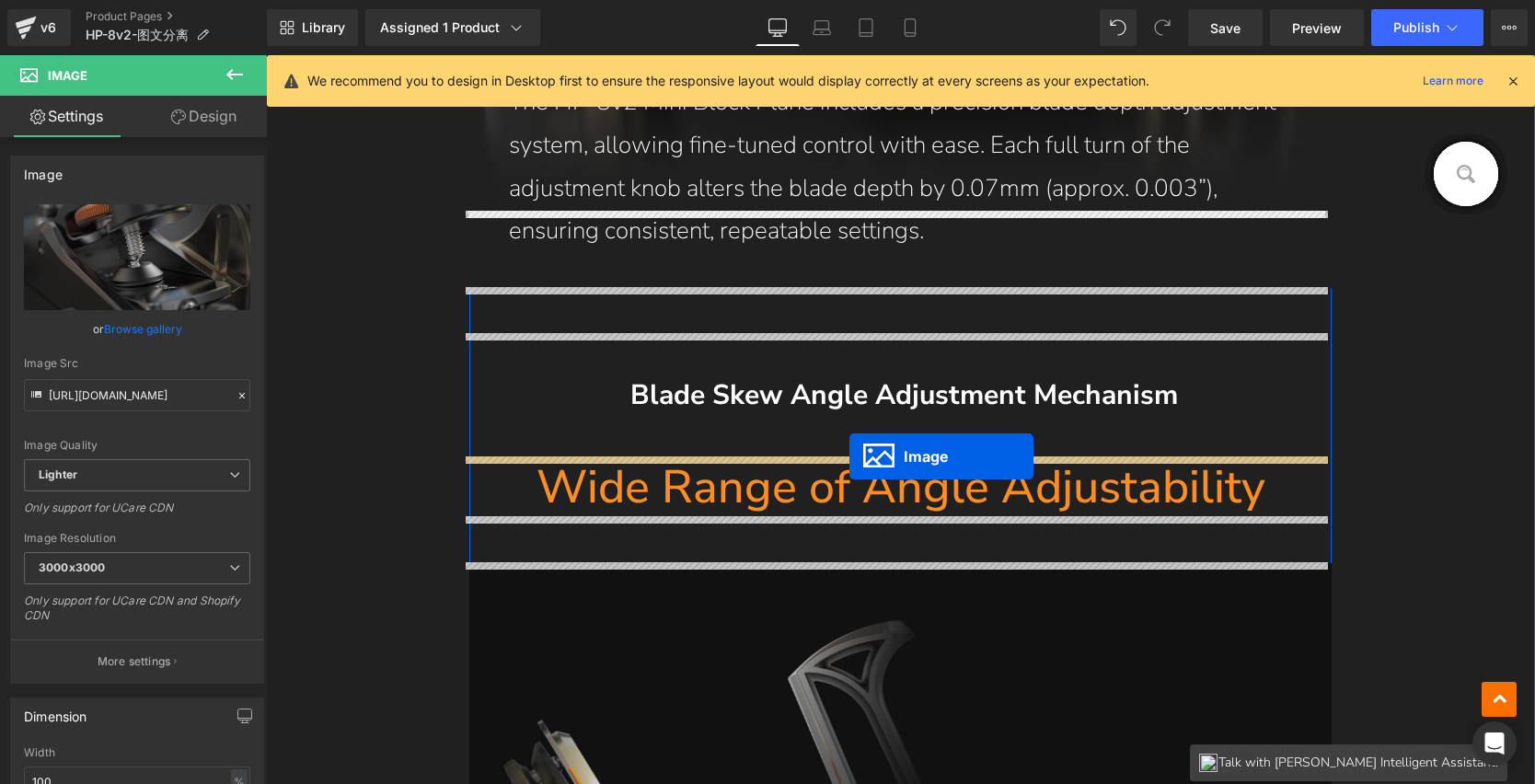
drag, startPoint x: 888, startPoint y: 452, endPoint x: 850, endPoint y: 456, distance: 38.2
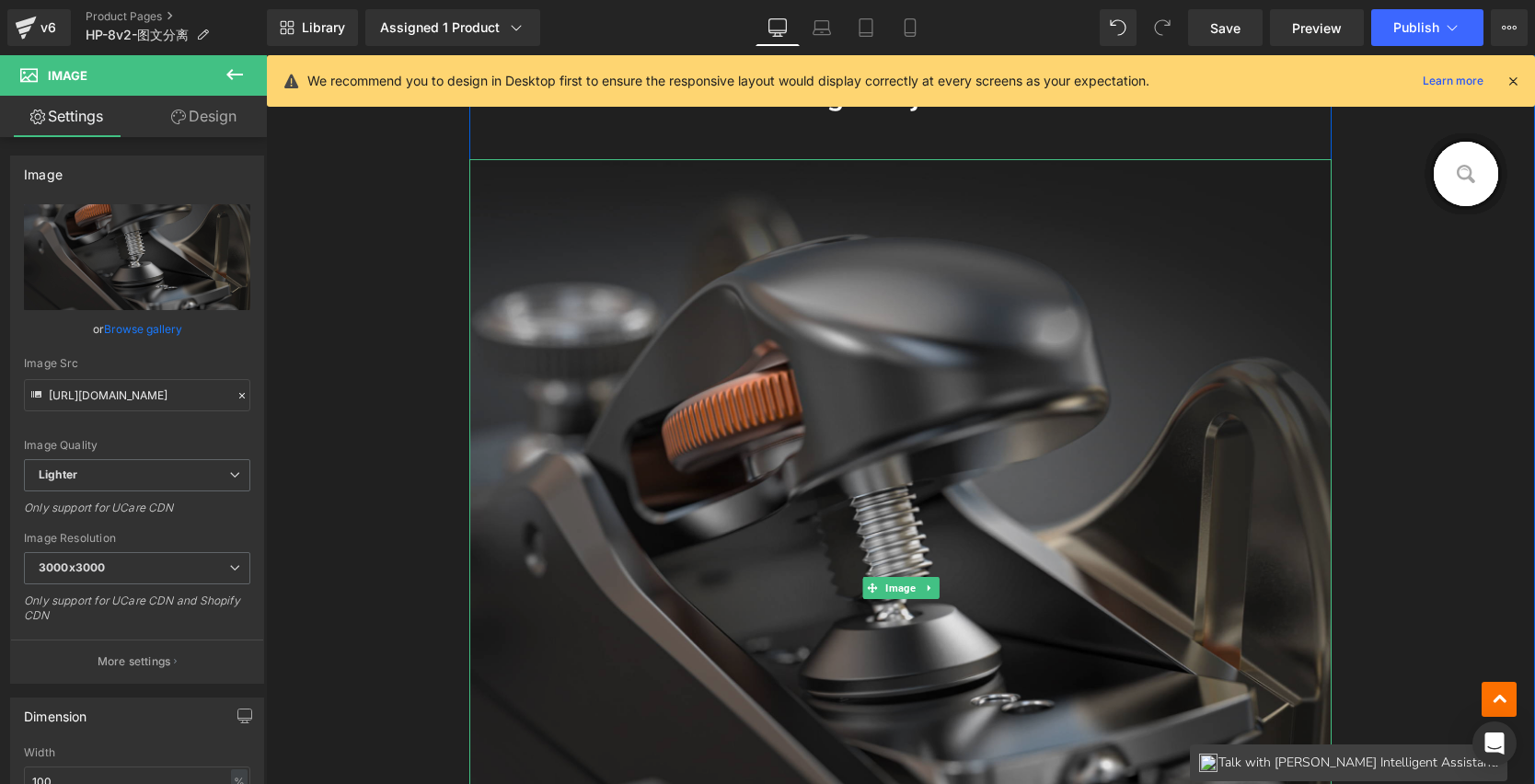
scroll to position [5182, 0]
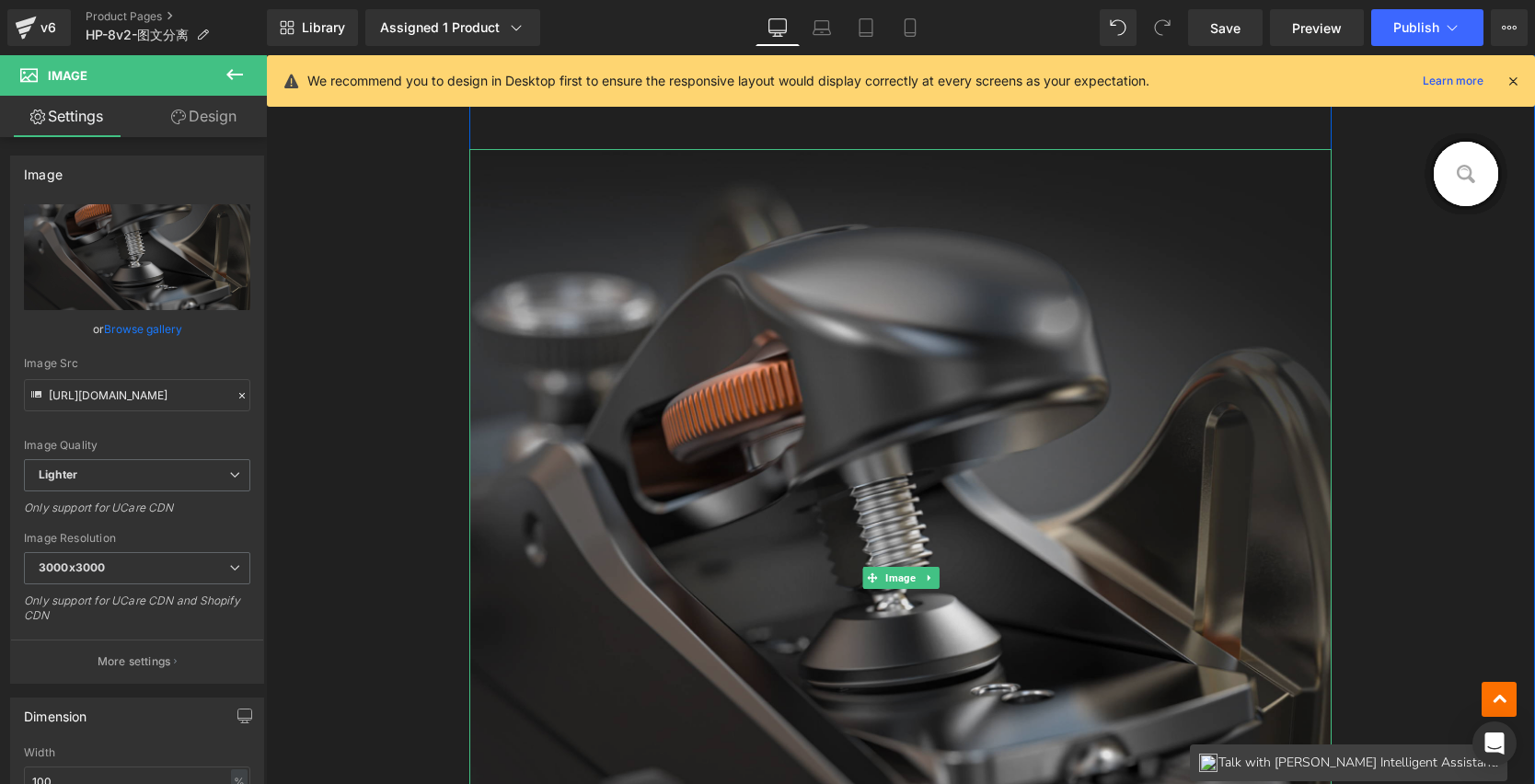
click at [878, 421] on img at bounding box center [901, 577] width 863 height 857
click at [695, 403] on img at bounding box center [901, 577] width 863 height 857
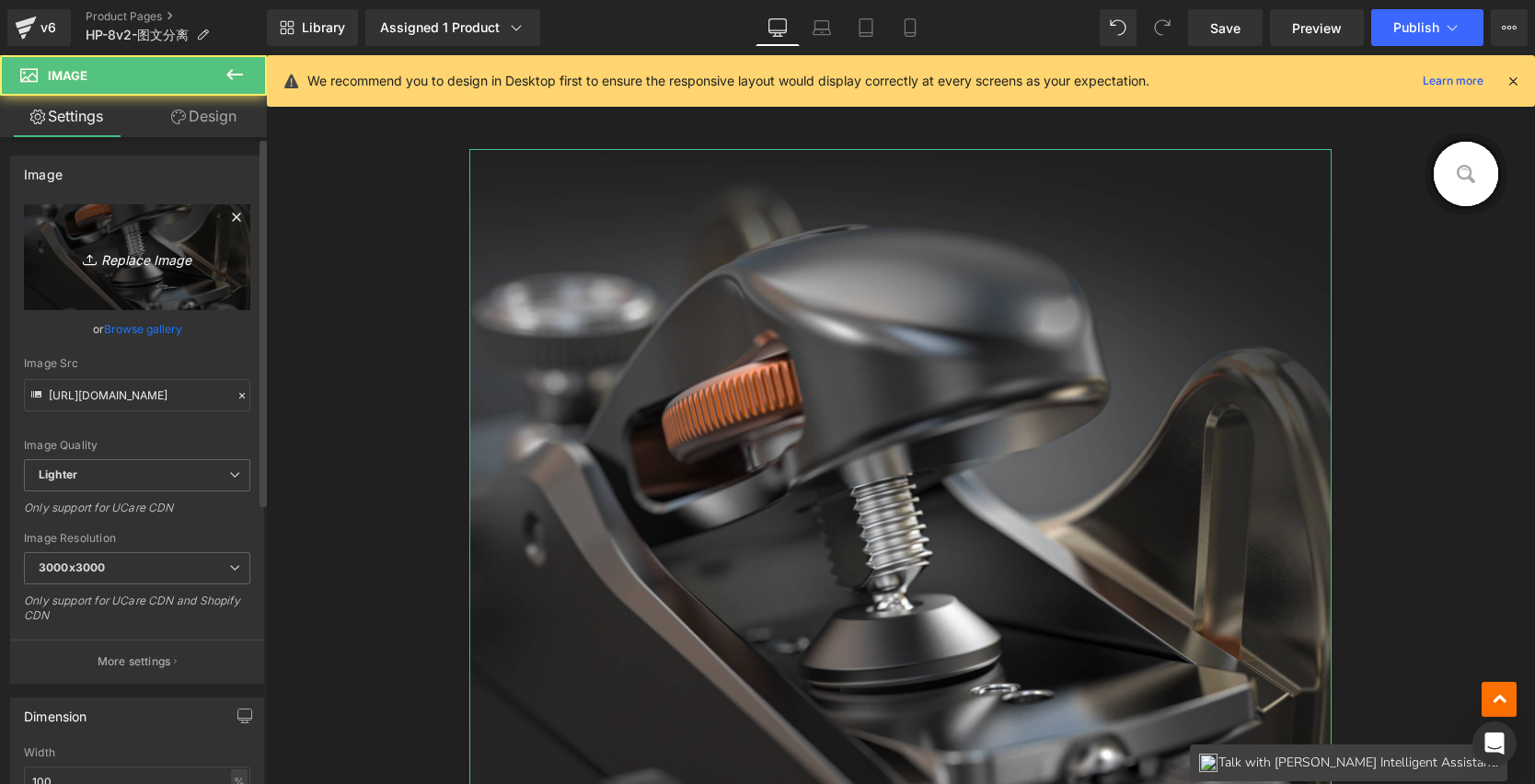
click at [172, 266] on icon "Replace Image" at bounding box center [137, 257] width 147 height 23
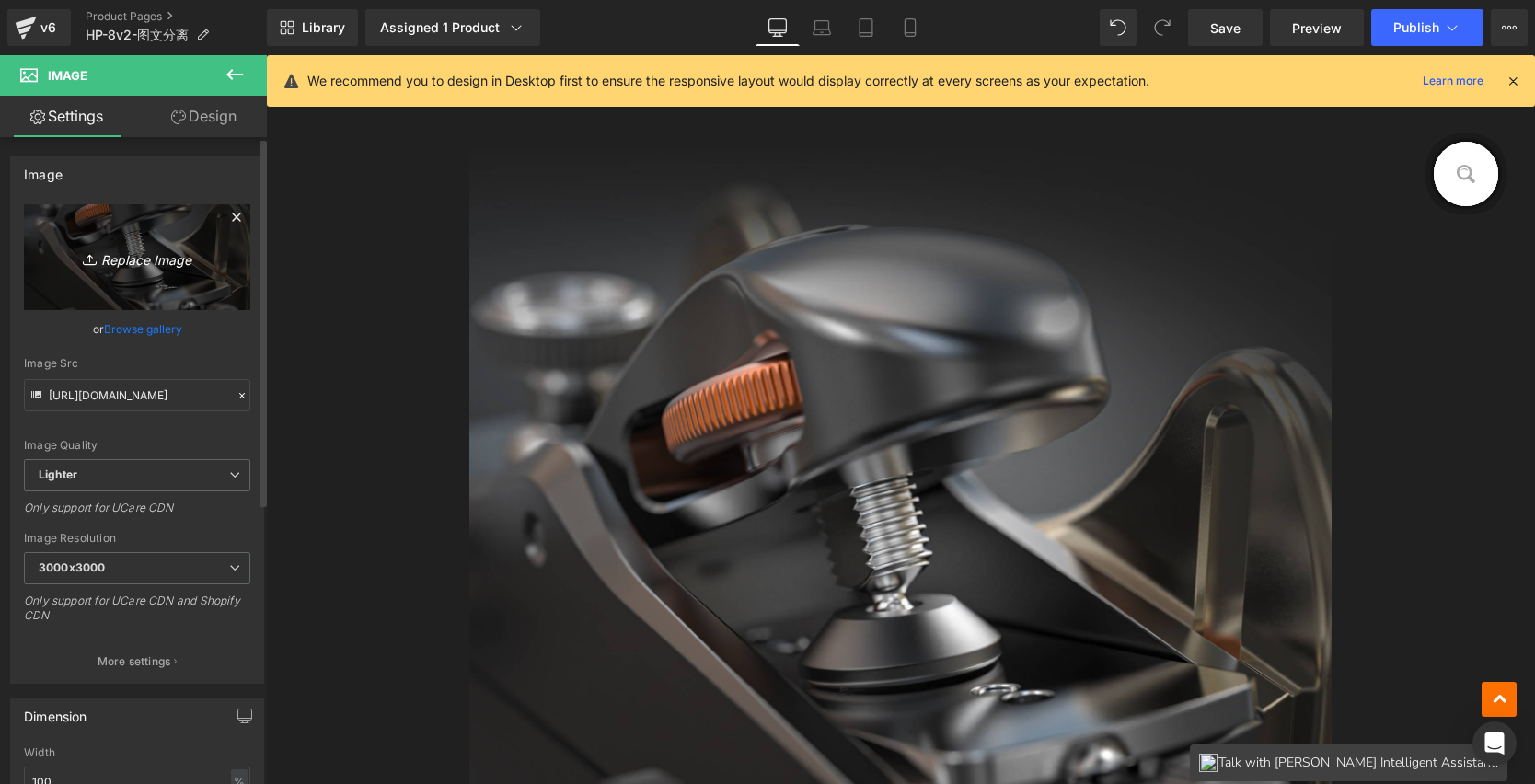
type input "C:\fakepath\HP-8v2_14.jpg"
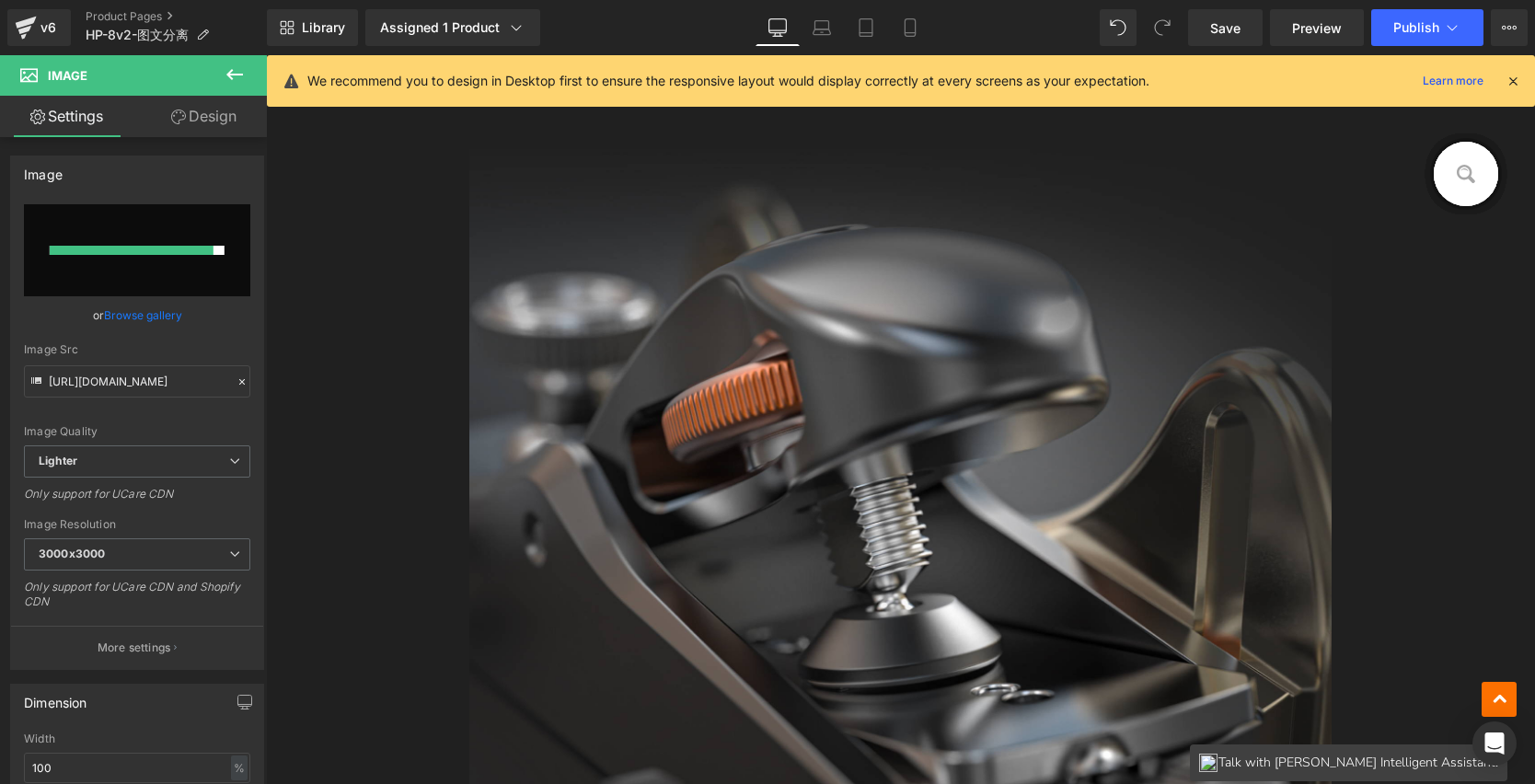
type input "https://ucarecdn.com/7c350655-2670-4c93-8bbd-fbb6ce101cfe/-/format/auto/-/previ…"
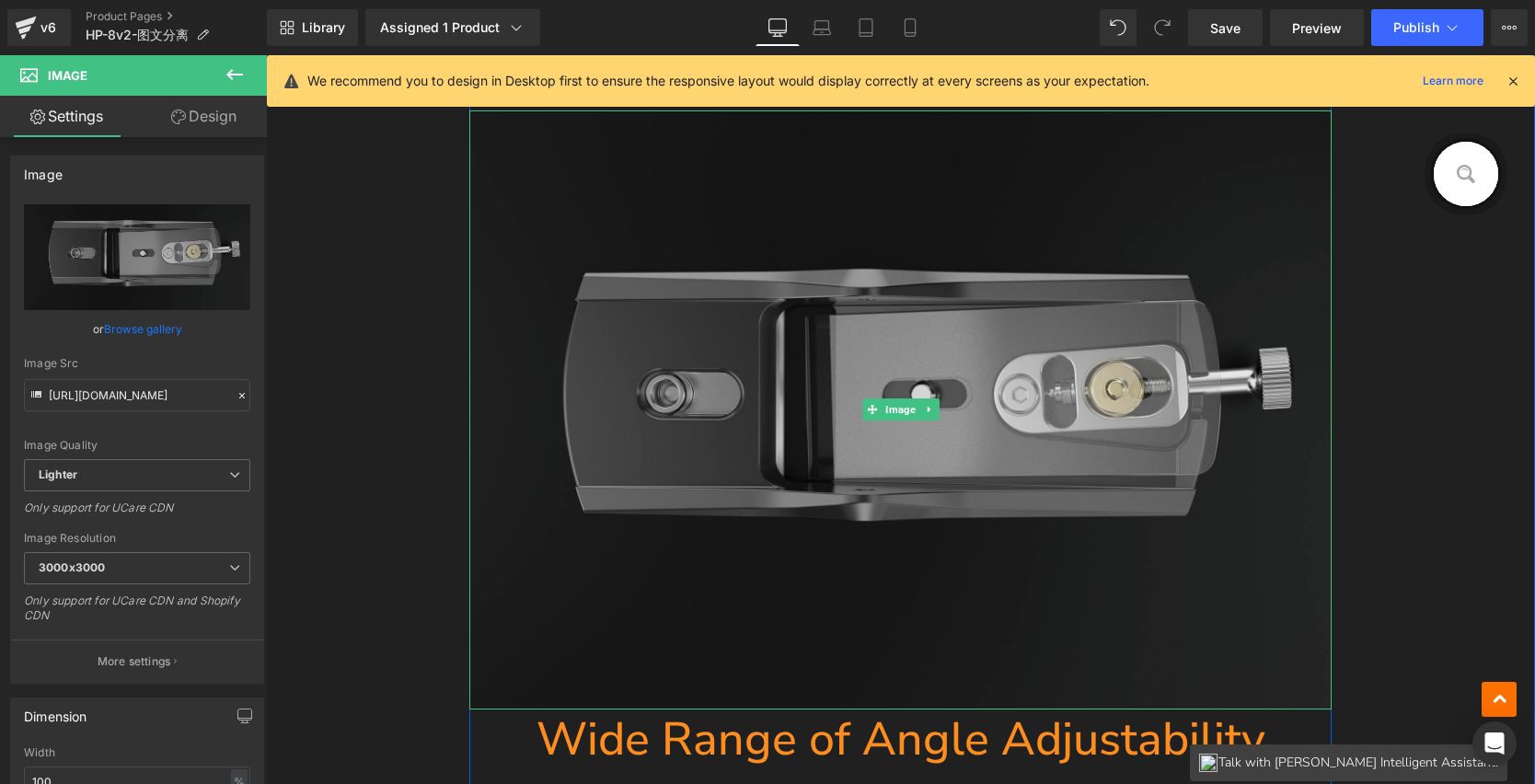
scroll to position [5287, 0]
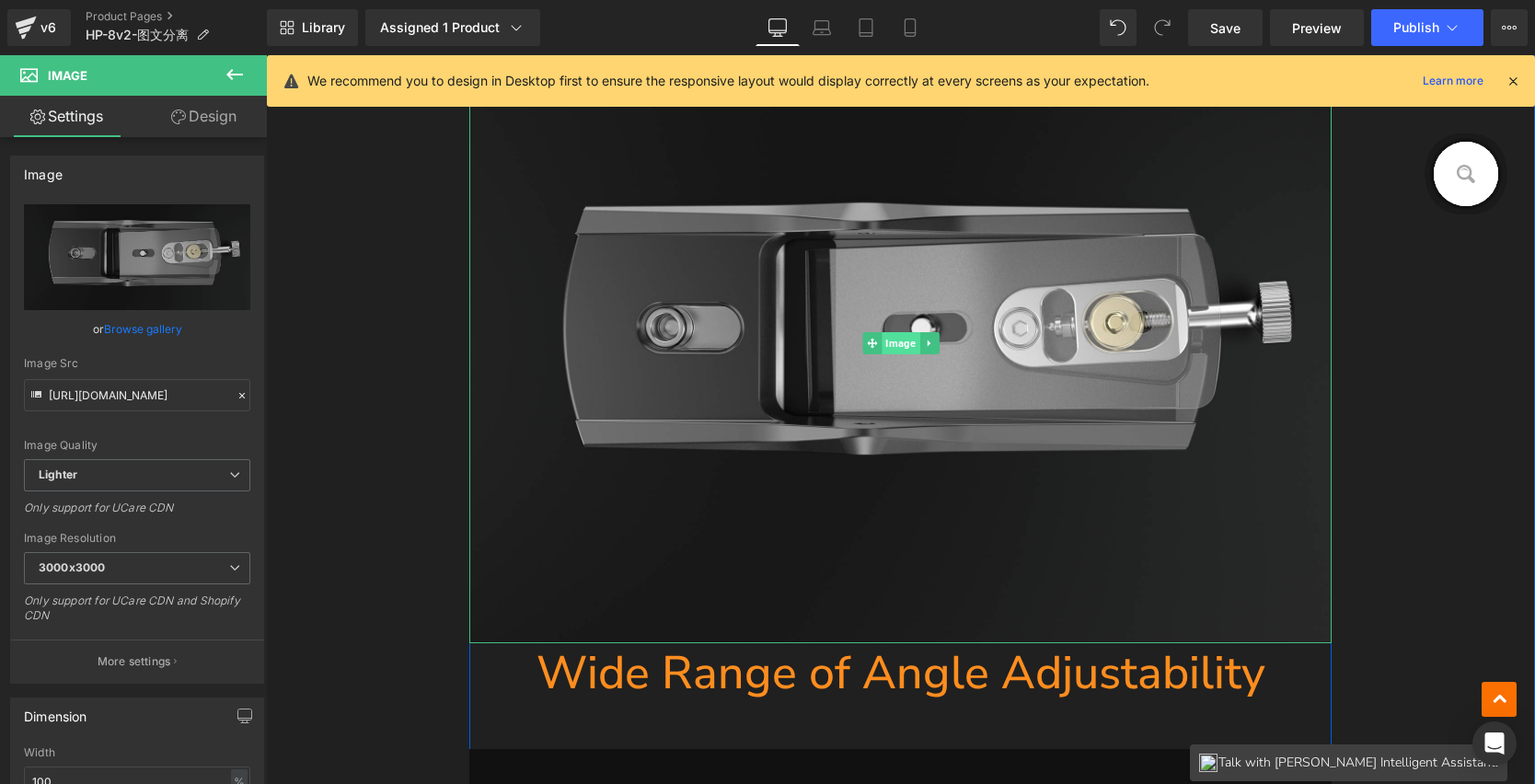
click at [894, 339] on span "Image" at bounding box center [900, 342] width 38 height 22
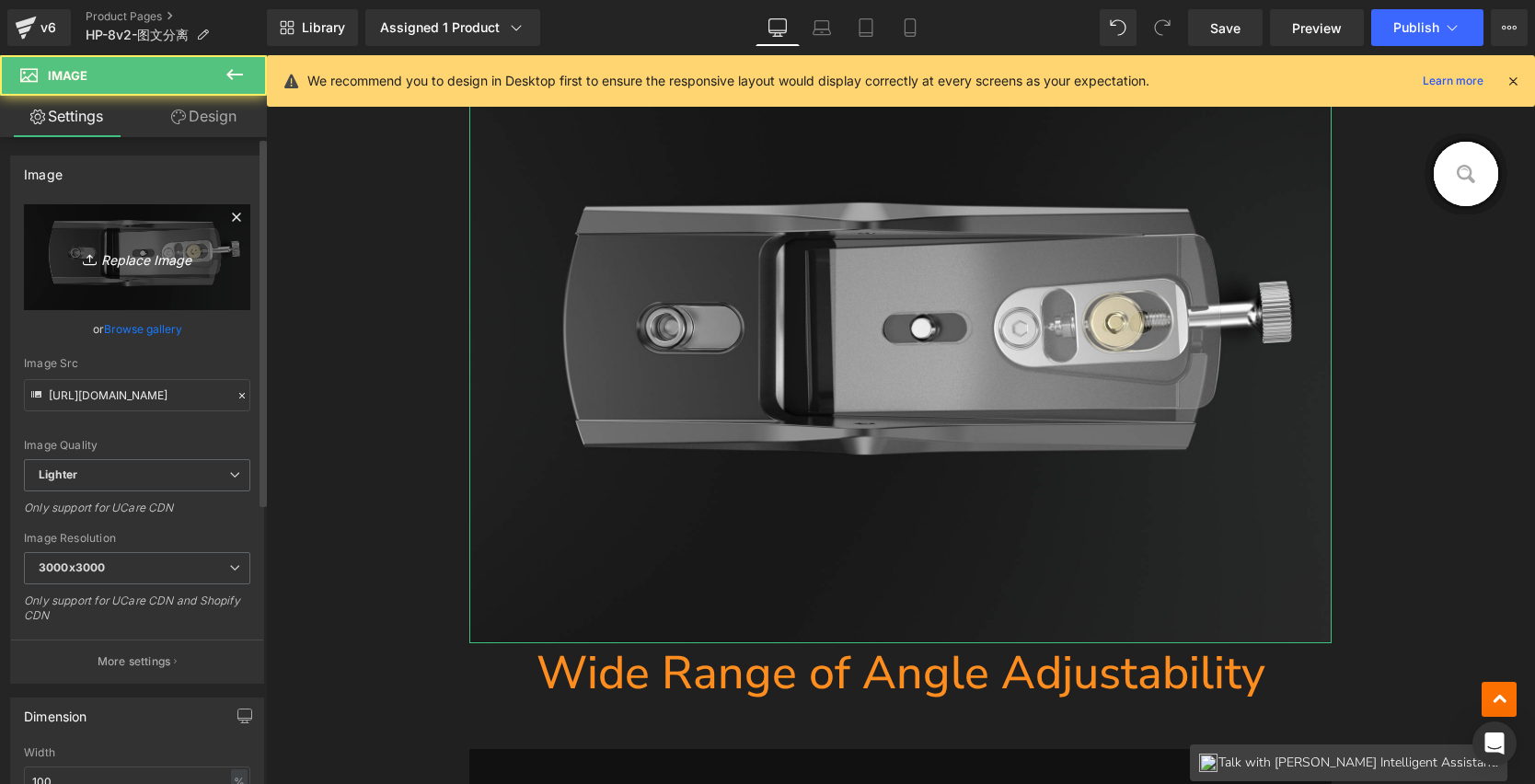
click at [172, 273] on link "Replace Image" at bounding box center [137, 257] width 226 height 106
type input "C:\fakepath\3_16.jpg"
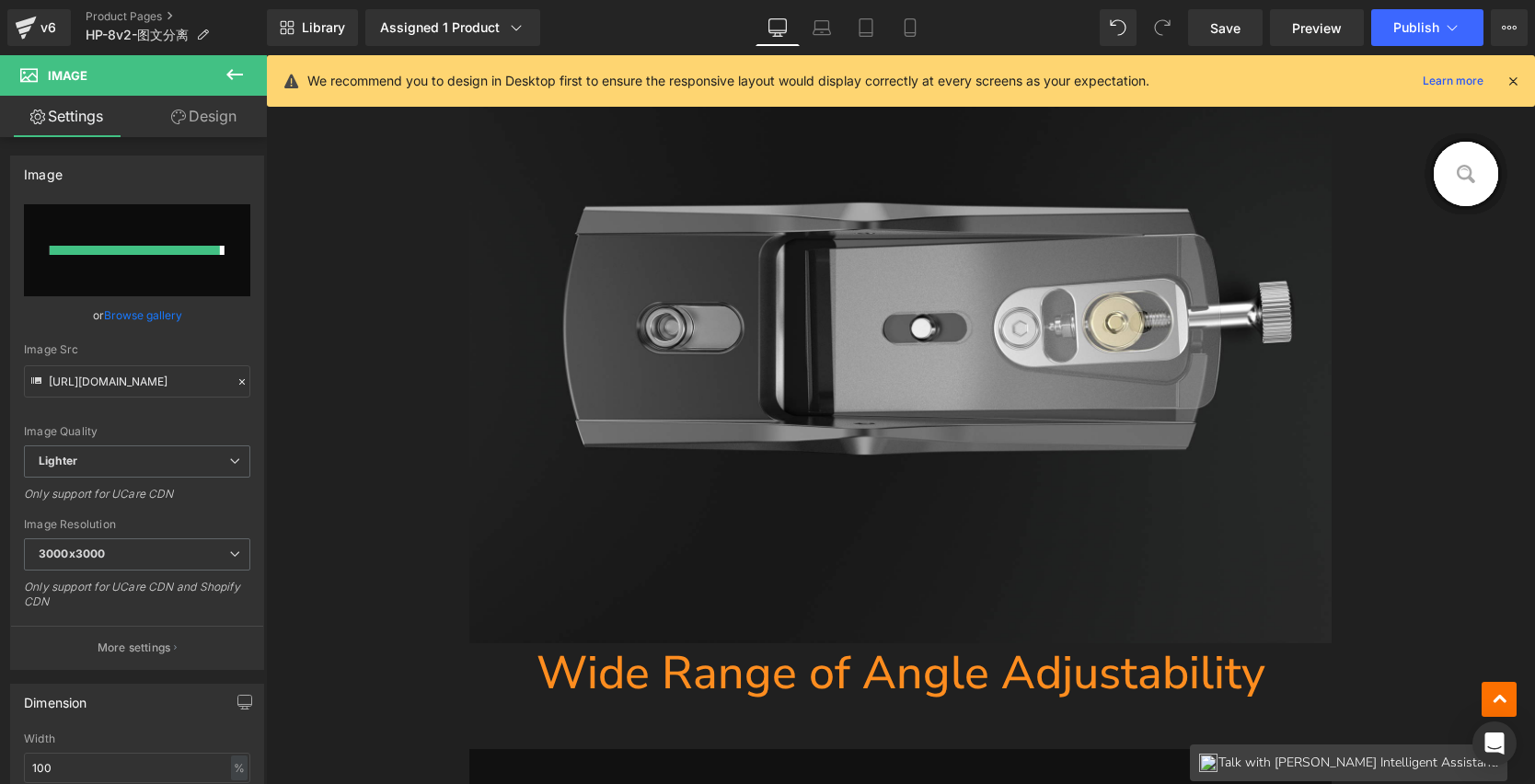
type input "https://ucarecdn.com/ca9e98fb-33fa-4fa7-a21d-7159ecf4200e/-/format/auto/-/previ…"
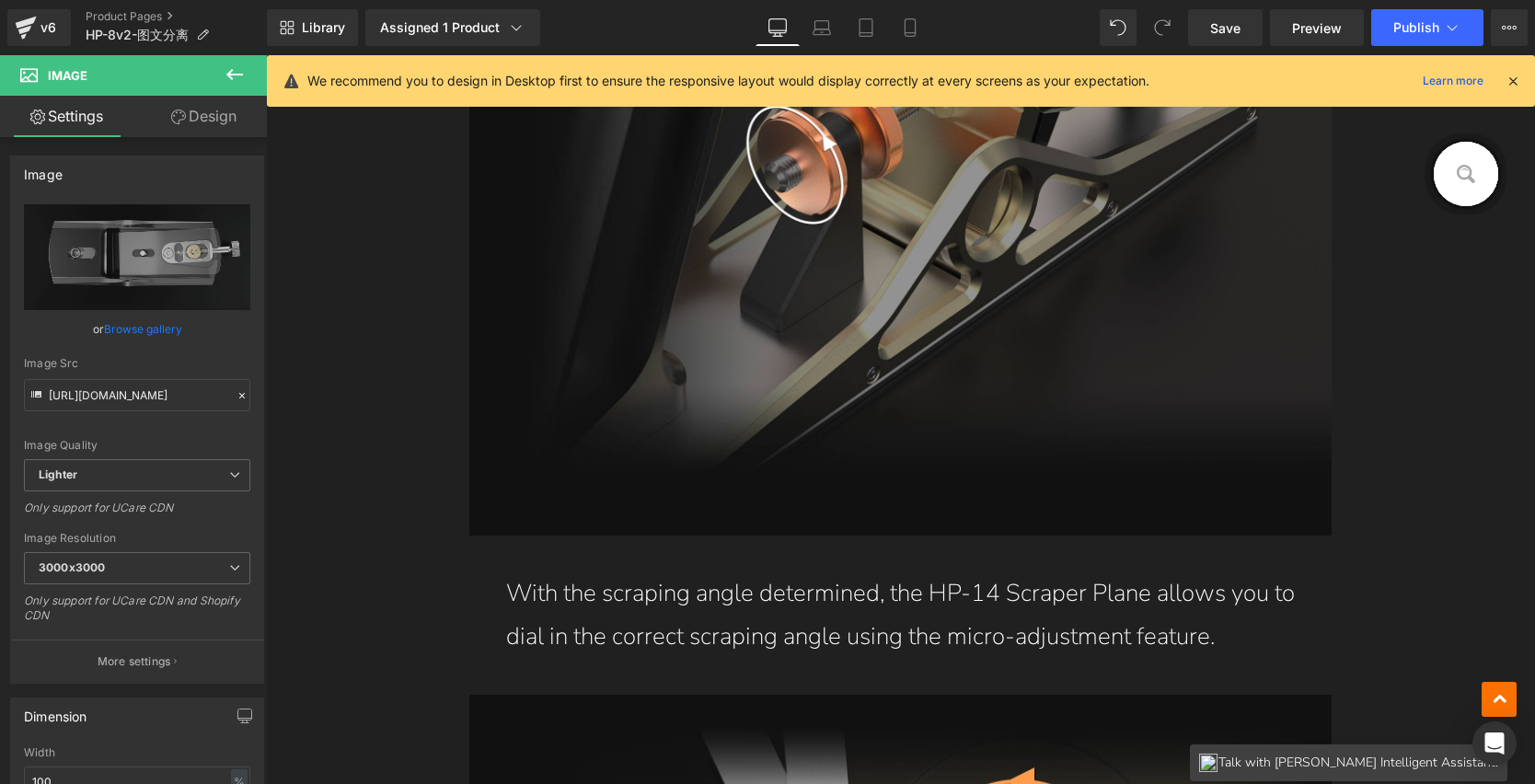
scroll to position [7684, 0]
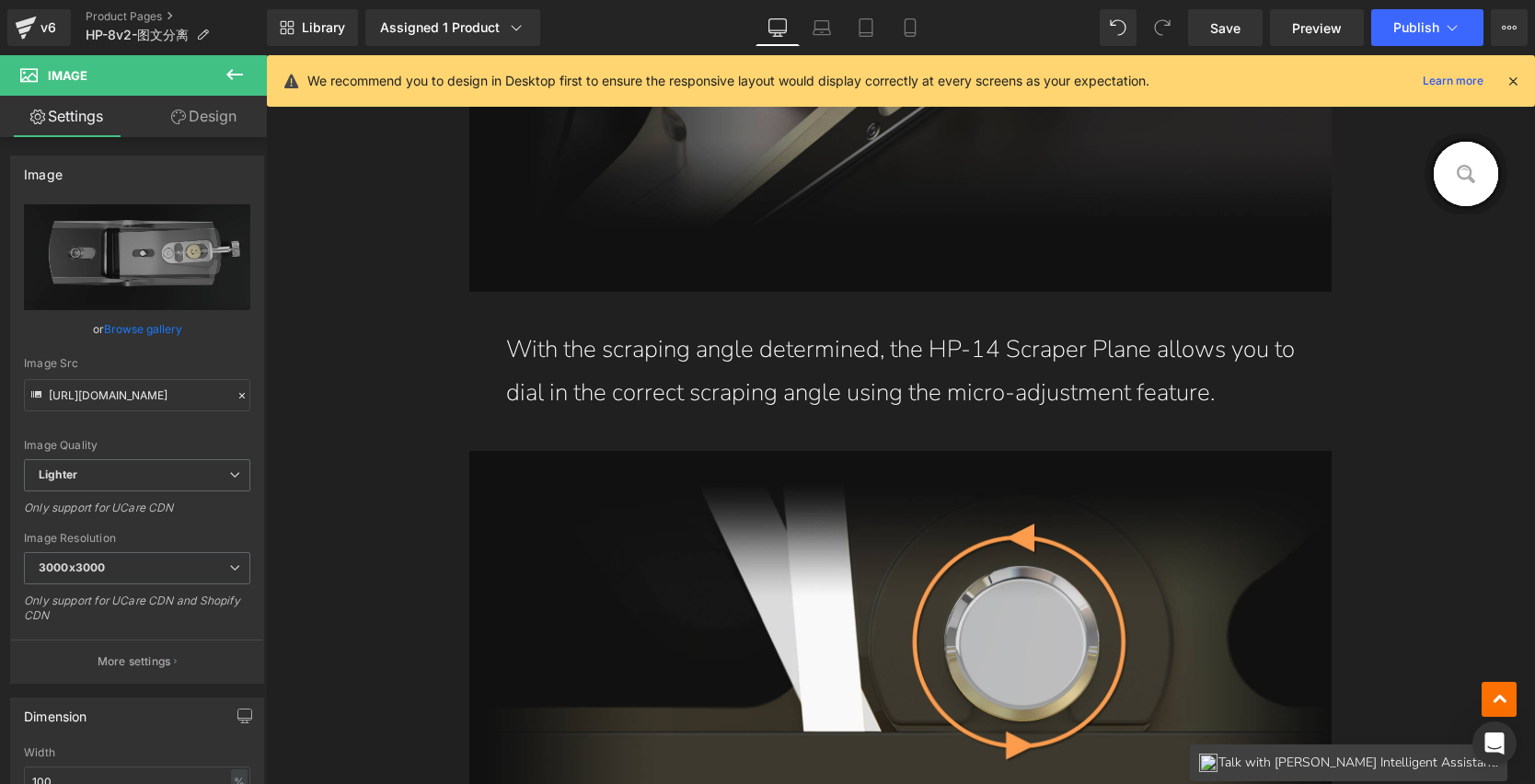
click at [1012, 400] on p "With the scraping angle determined, the HP-14 Scraper Plane allows you to dial …" at bounding box center [901, 371] width 790 height 87
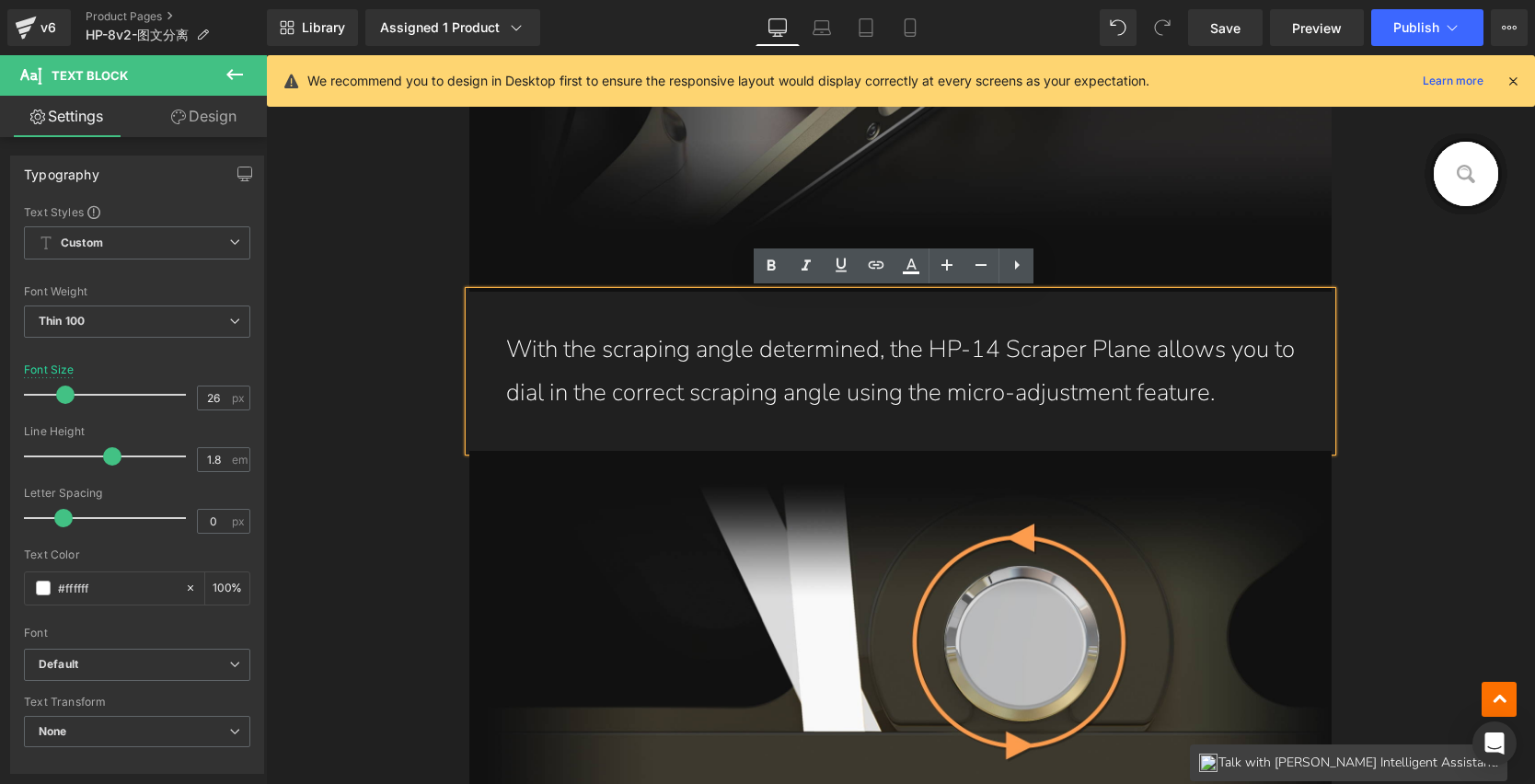
click at [1373, 362] on div "HP-8v2 Mini Block Plane Heading Row Hero Banner Making the Best Even Better! Te…" at bounding box center [900, 711] width 1269 height 15105
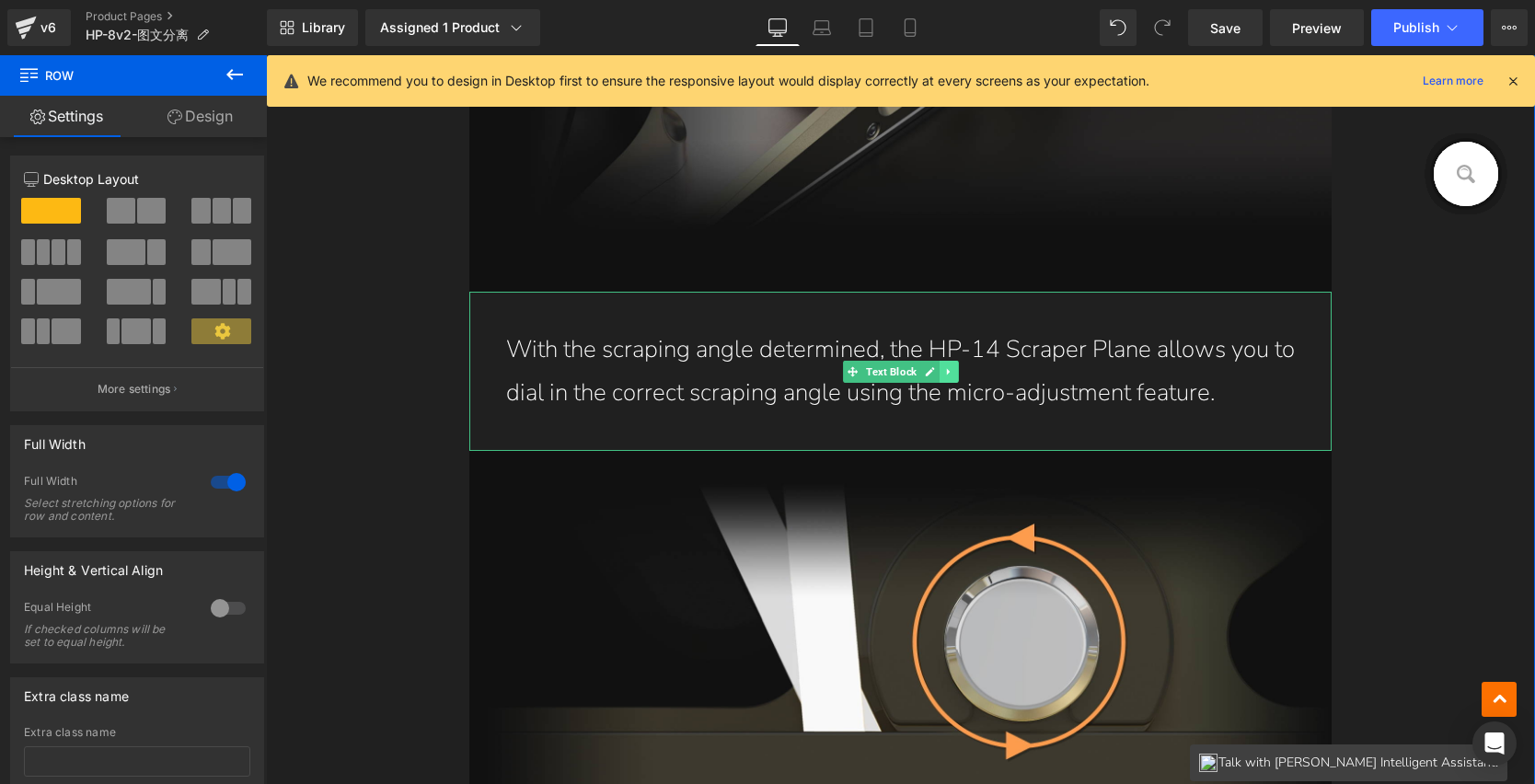
click at [943, 367] on icon at bounding box center [948, 371] width 11 height 11
click at [934, 370] on icon at bounding box center [939, 371] width 11 height 11
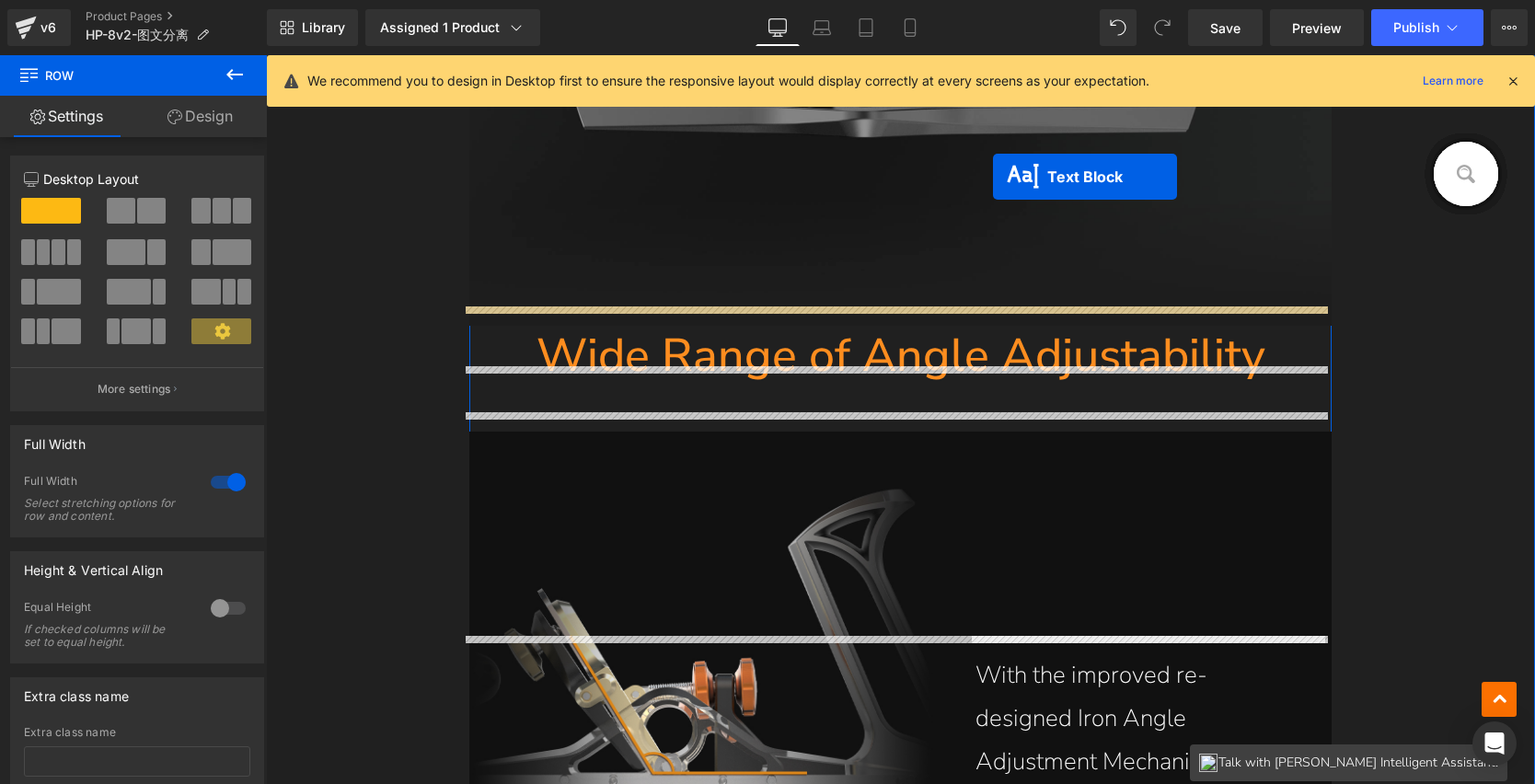
scroll to position [5494, 0]
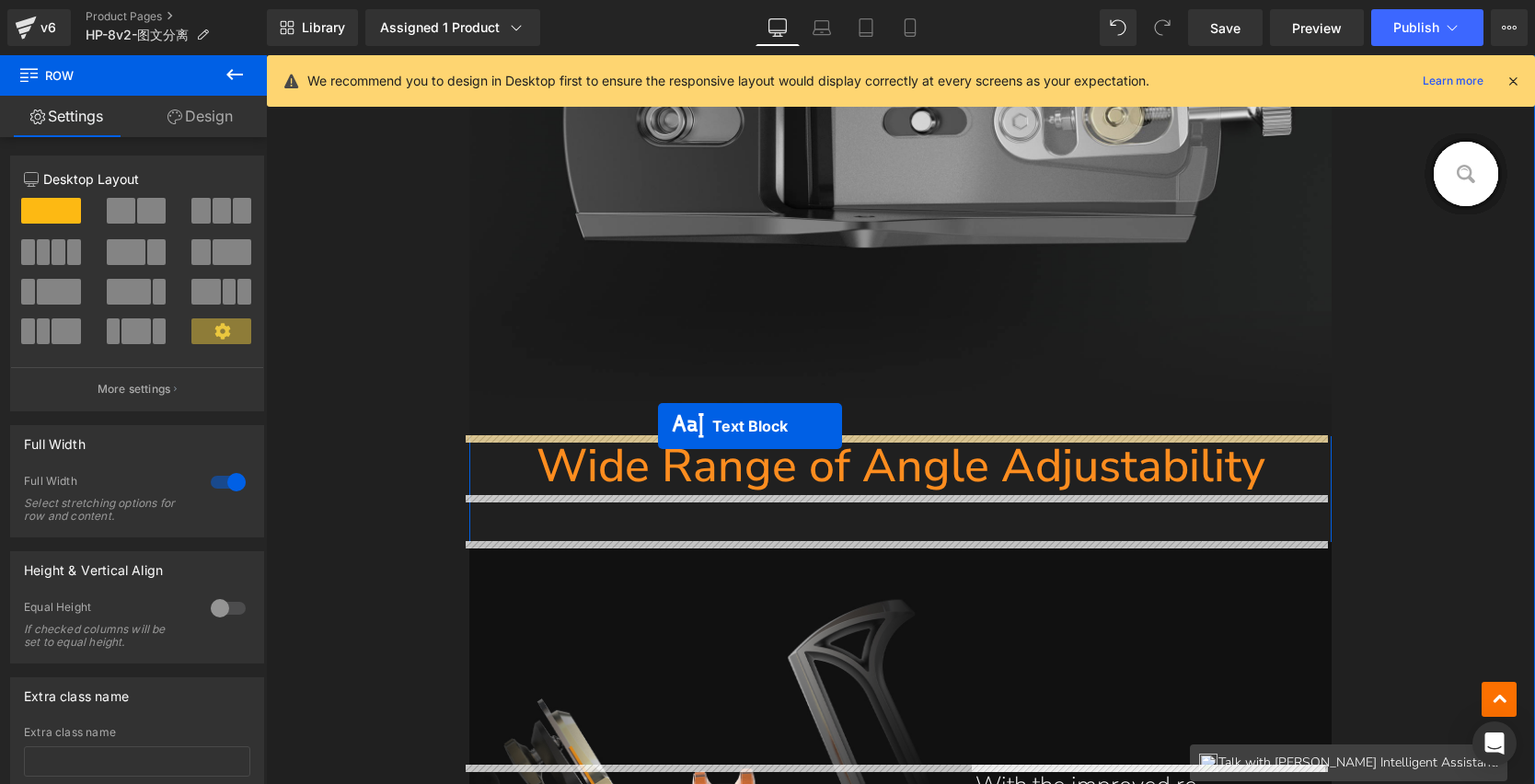
drag, startPoint x: 883, startPoint y: 521, endPoint x: 658, endPoint y: 426, distance: 244.2
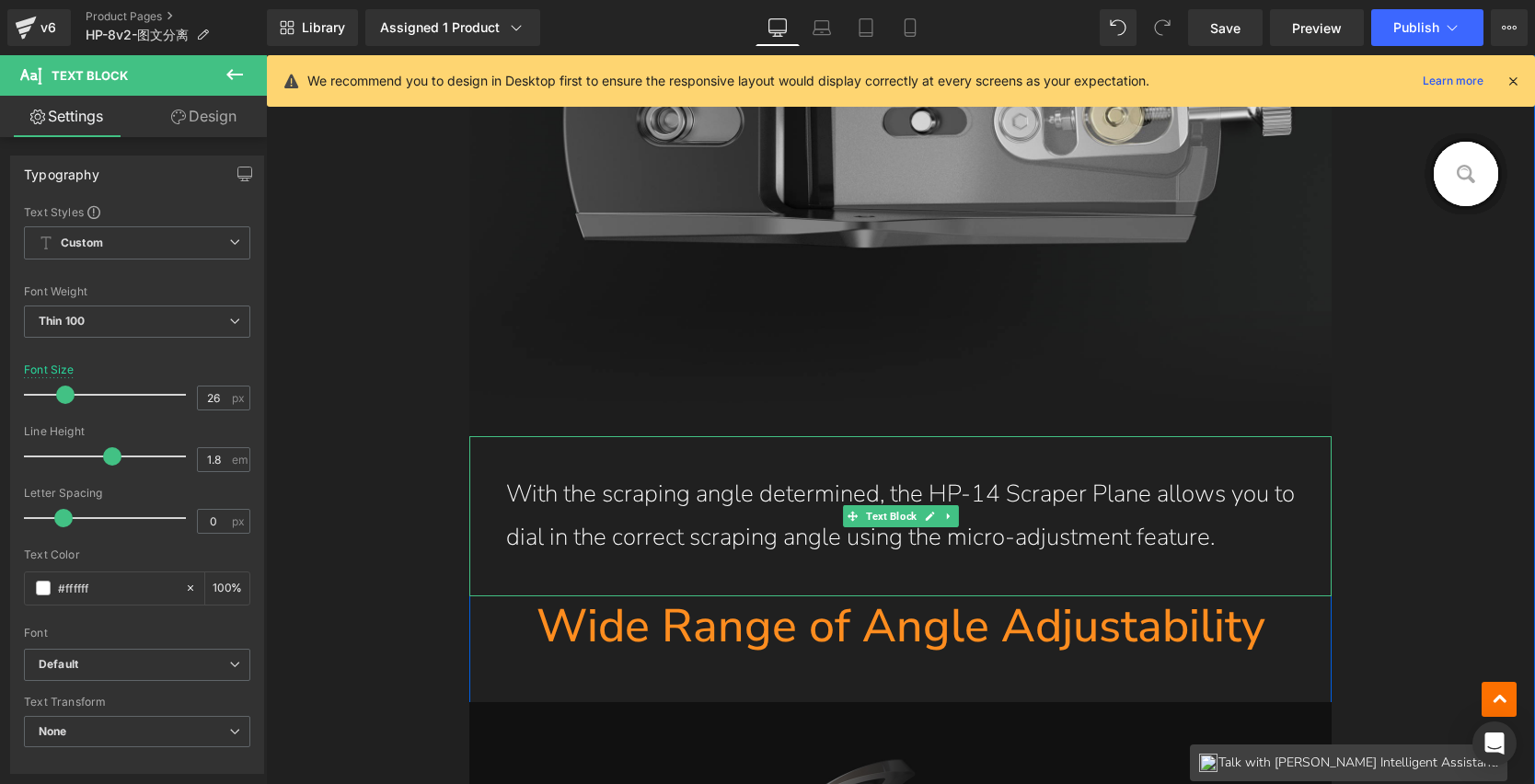
click at [853, 295] on img at bounding box center [901, 138] width 863 height 600
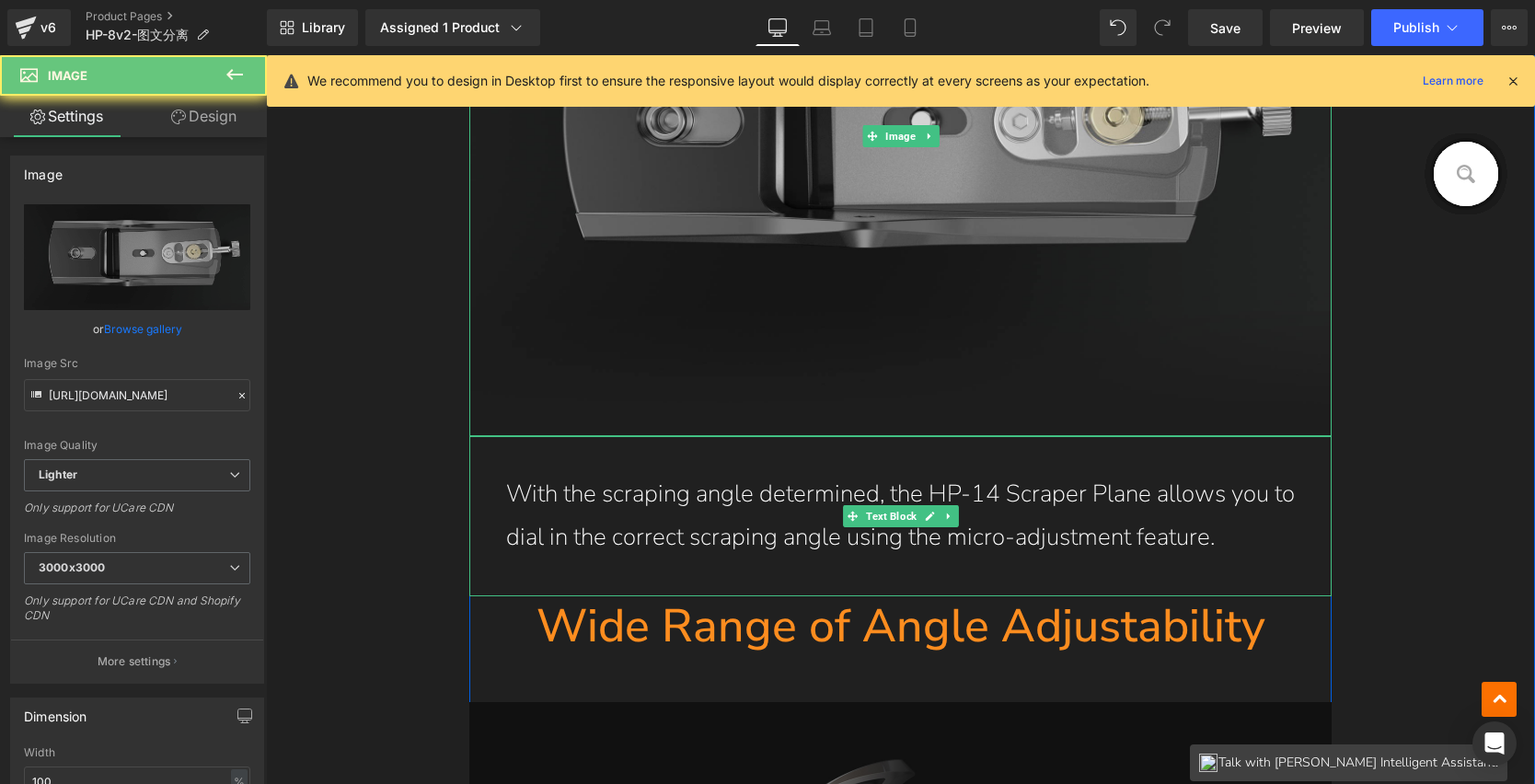
click at [833, 372] on img at bounding box center [901, 138] width 863 height 600
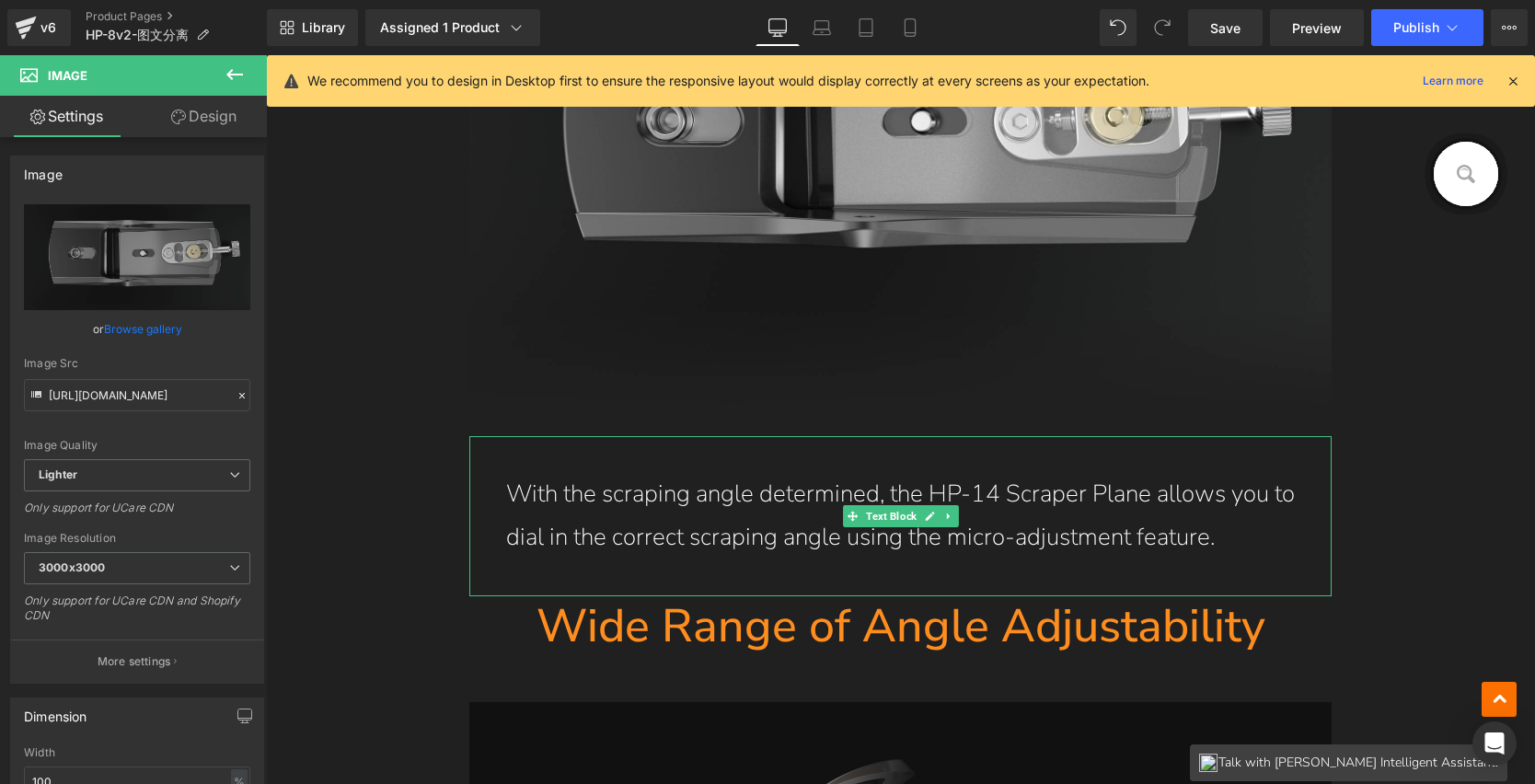
click at [1153, 533] on p "With the scraping angle determined, the HP-14 Scraper Plane allows you to dial …" at bounding box center [901, 517] width 790 height 87
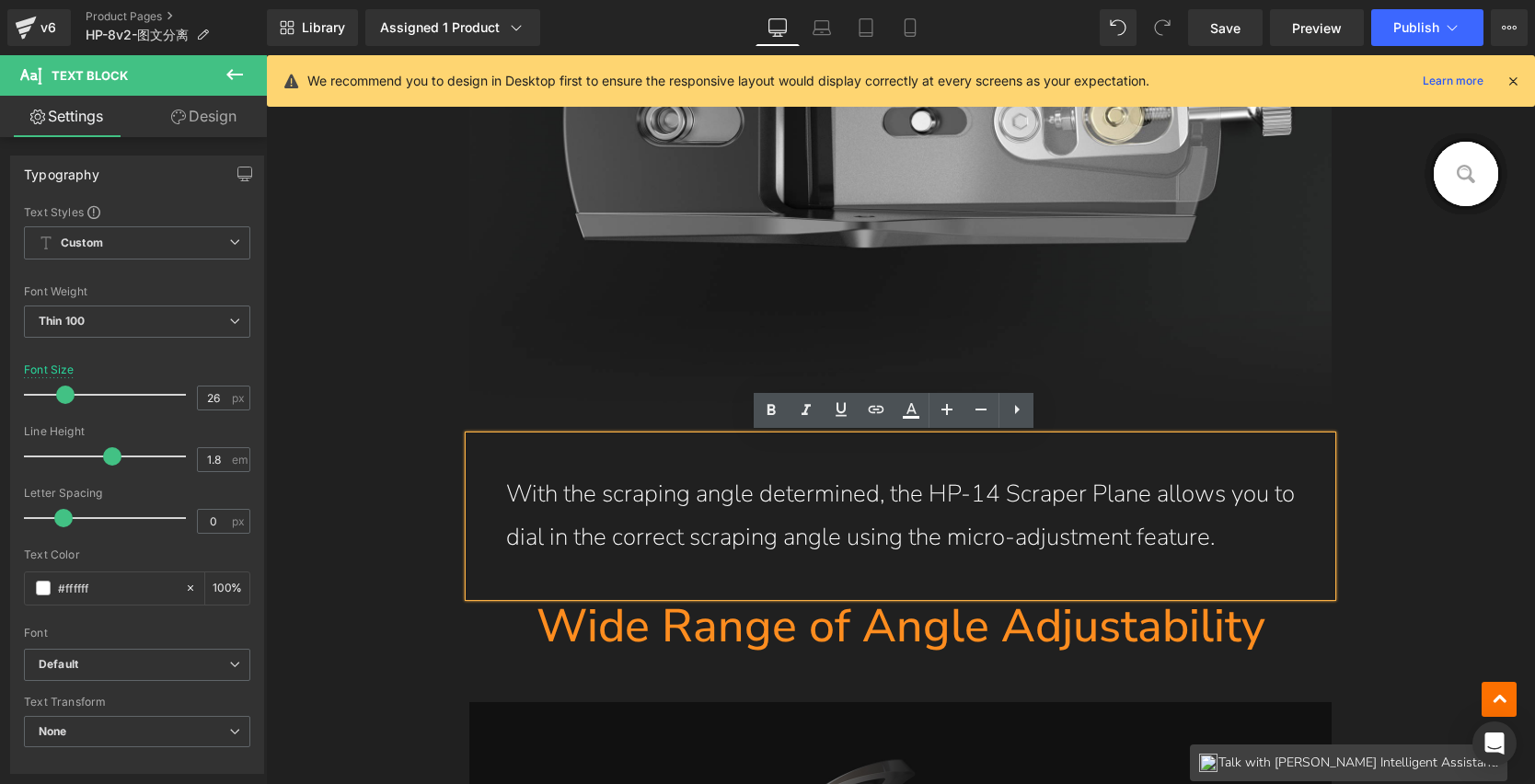
drag, startPoint x: 1239, startPoint y: 538, endPoint x: 499, endPoint y: 491, distance: 741.5
click at [506, 491] on p "With the scraping angle determined, the HP-14 Scraper Plane allows you to dial …" at bounding box center [901, 517] width 790 height 87
paste div
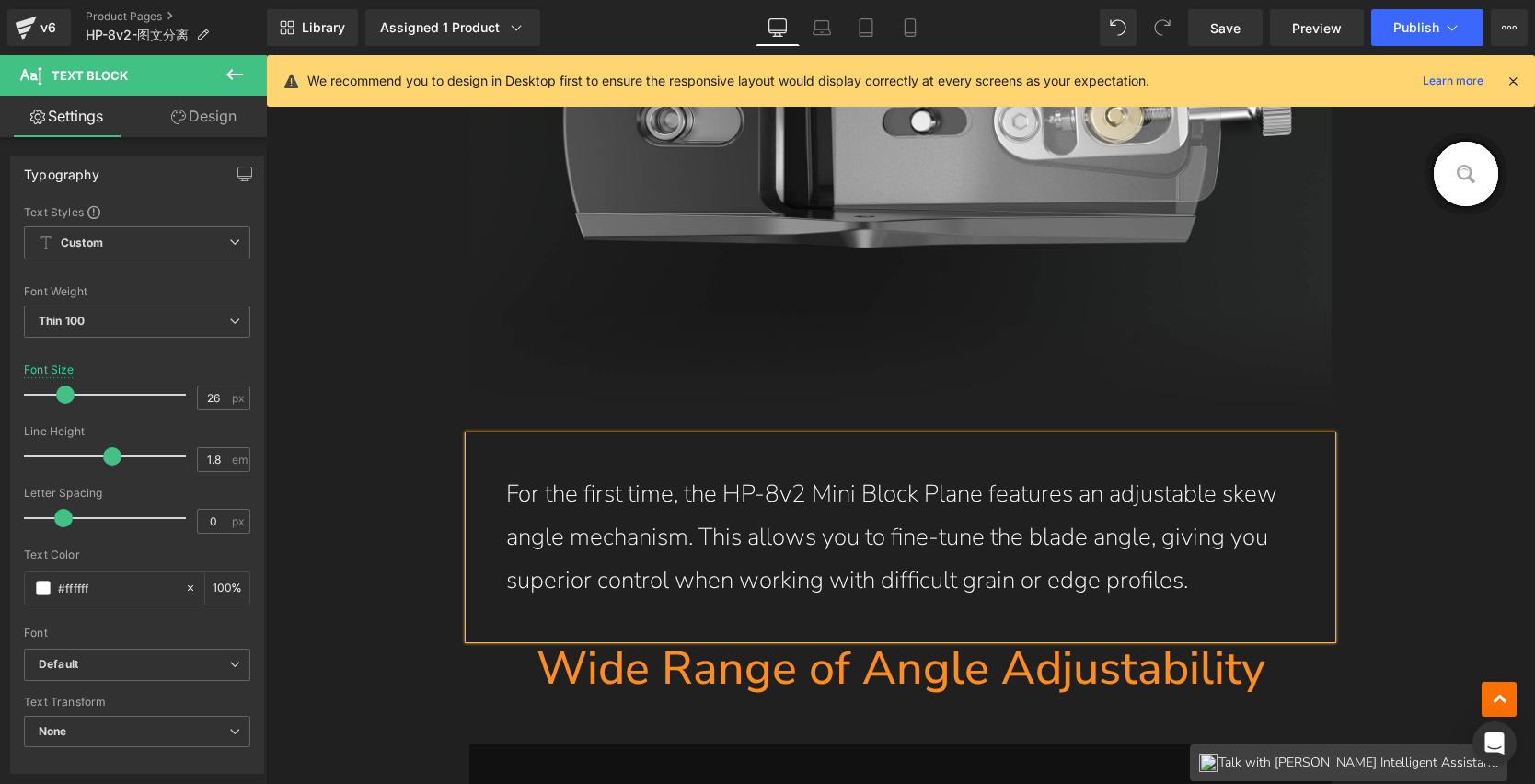
click at [1303, 465] on div "For the first time, the HP-8v2 Mini Block Plane features an adjustable skew ang…" at bounding box center [901, 537] width 863 height 202
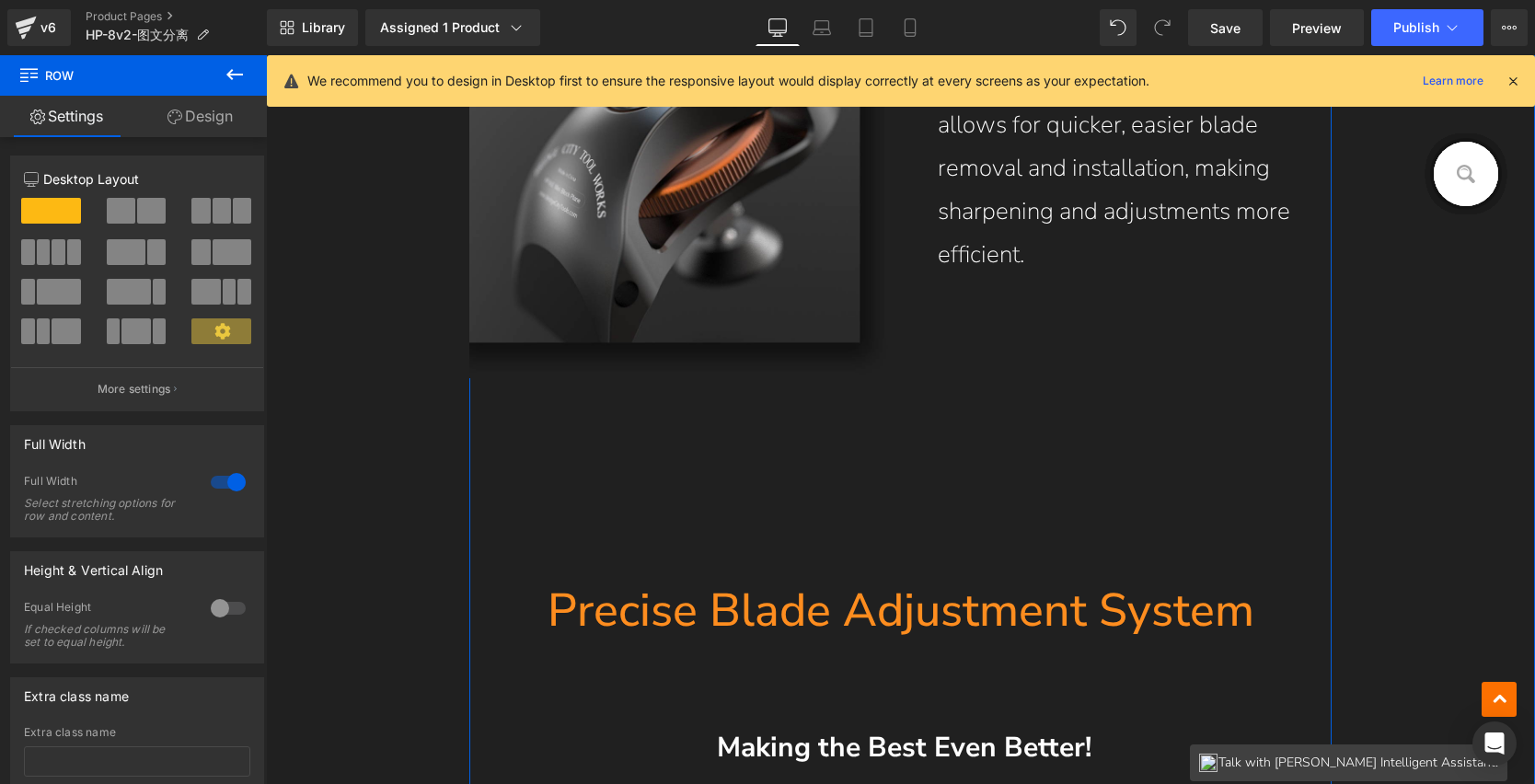
scroll to position [3502, 0]
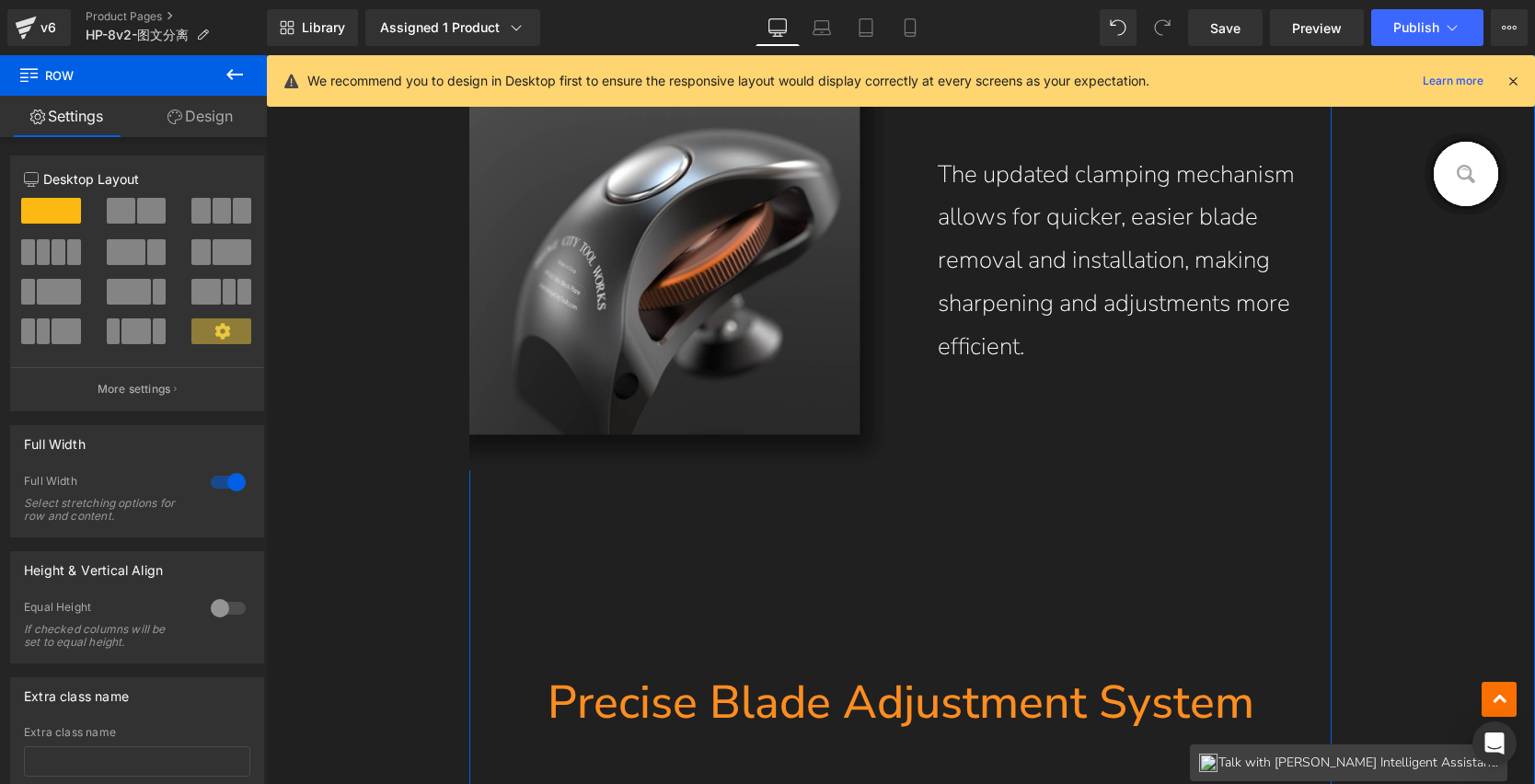
click at [990, 538] on hr at bounding box center [902, 580] width 221 height 184
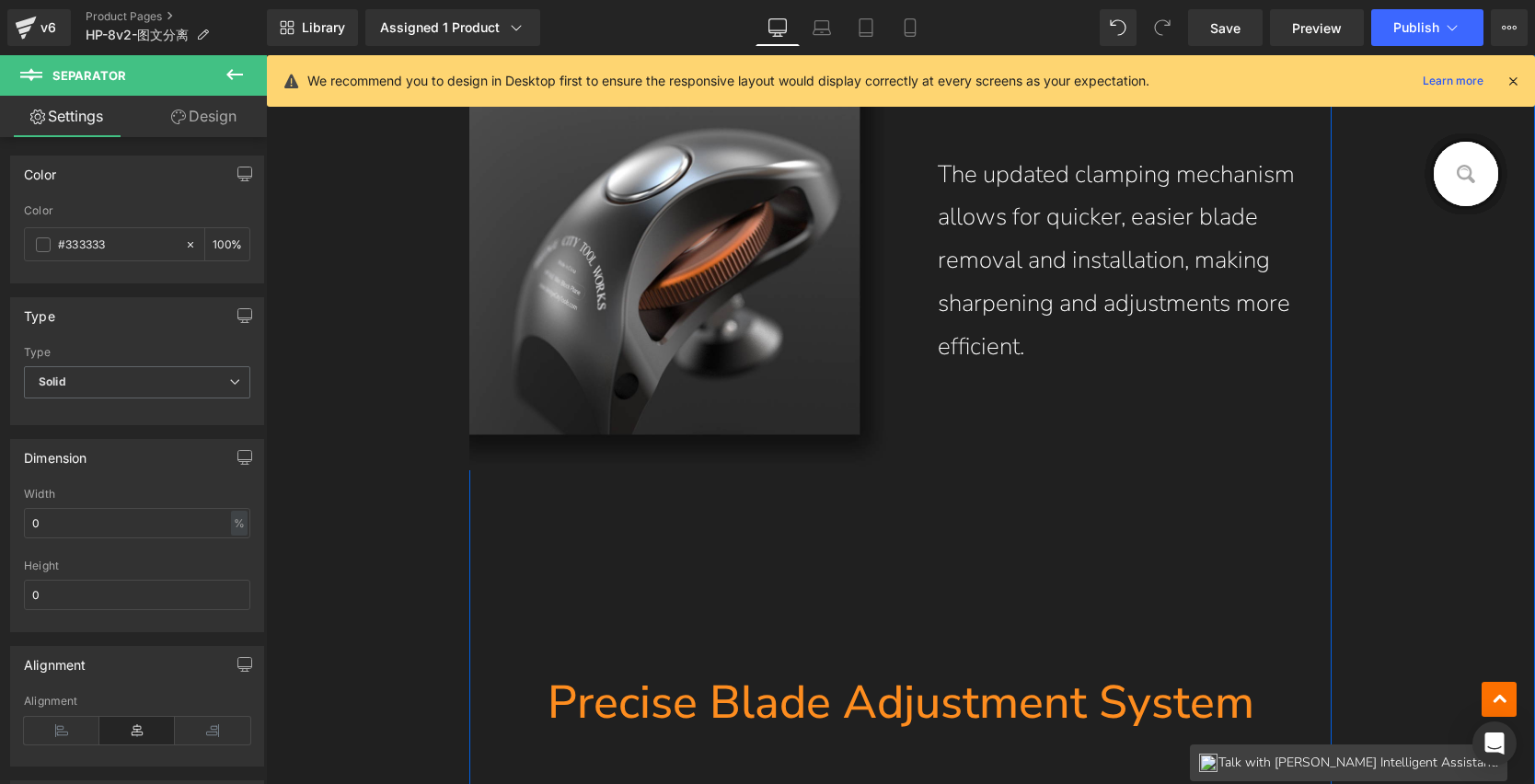
click at [849, 528] on hr at bounding box center [902, 580] width 221 height 184
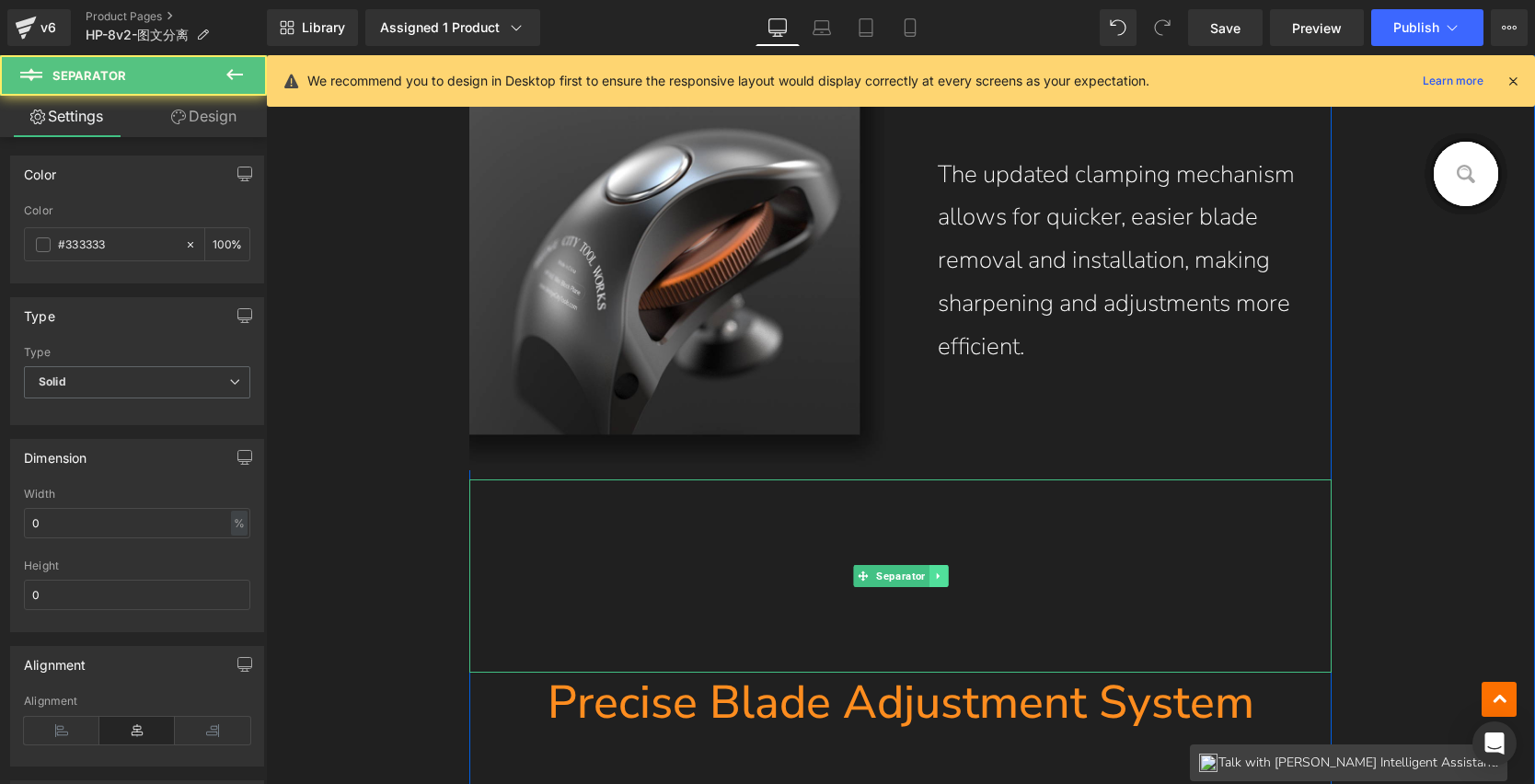
click at [940, 572] on link at bounding box center [938, 575] width 19 height 22
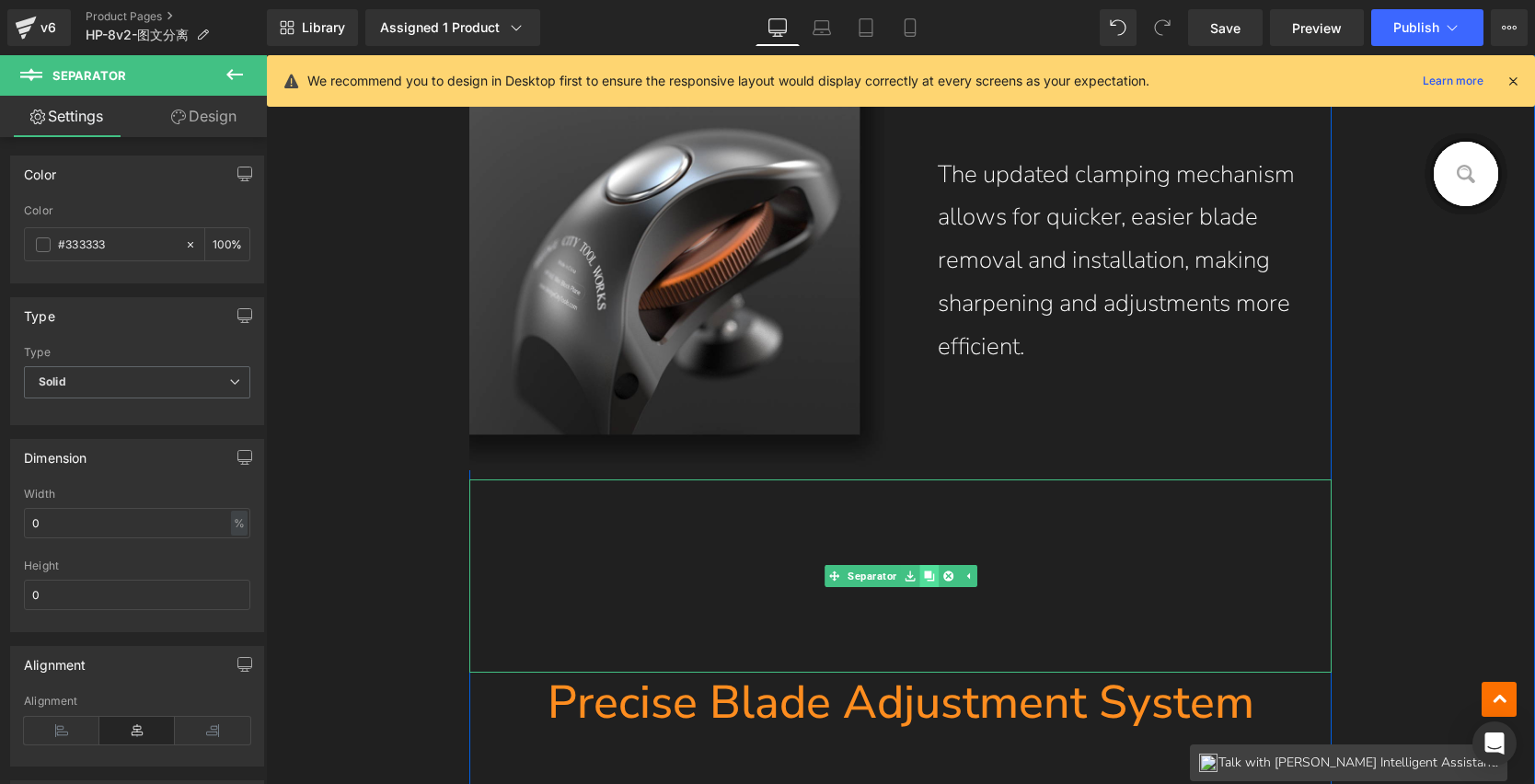
click at [927, 575] on icon at bounding box center [929, 576] width 11 height 11
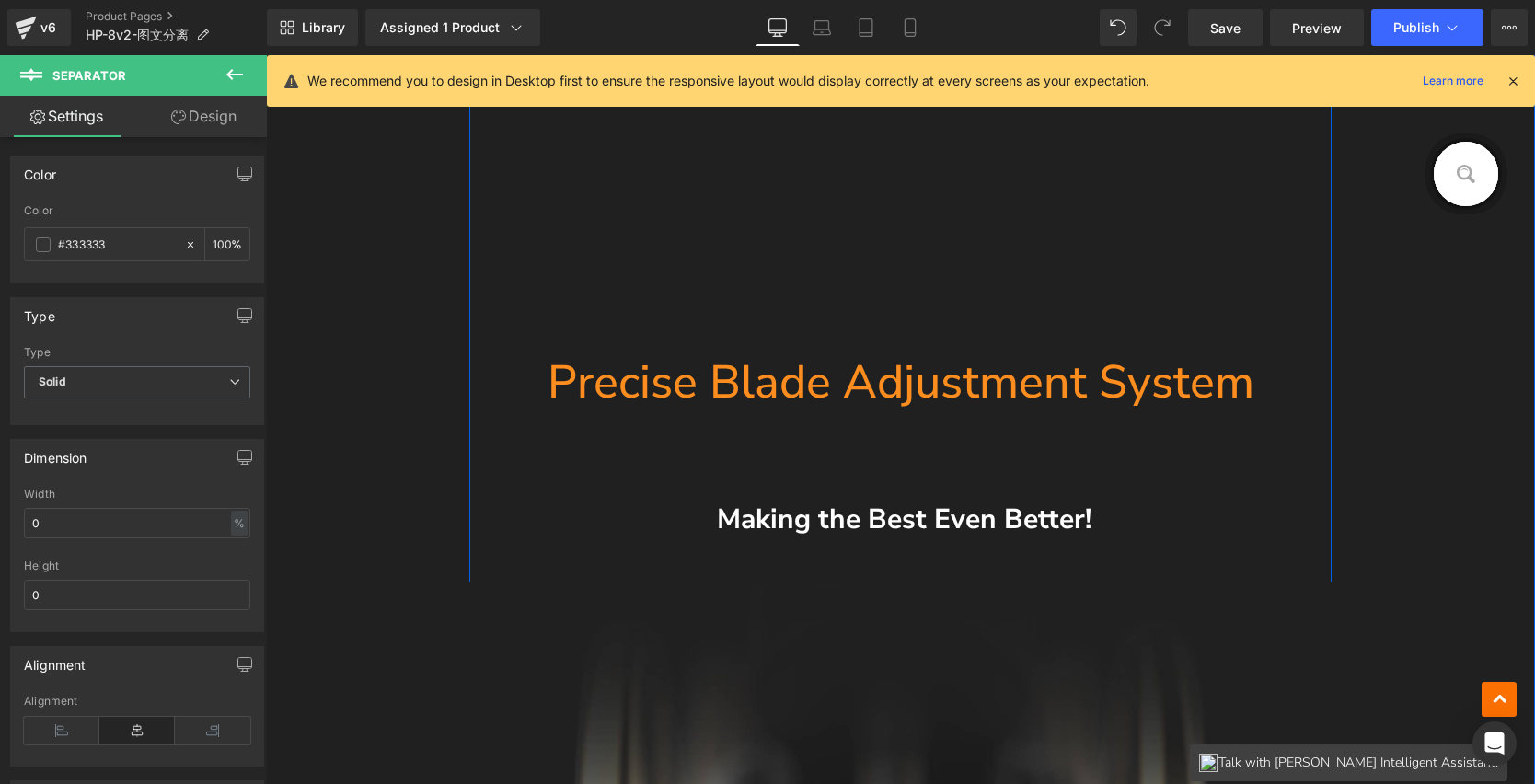
scroll to position [3934, 0]
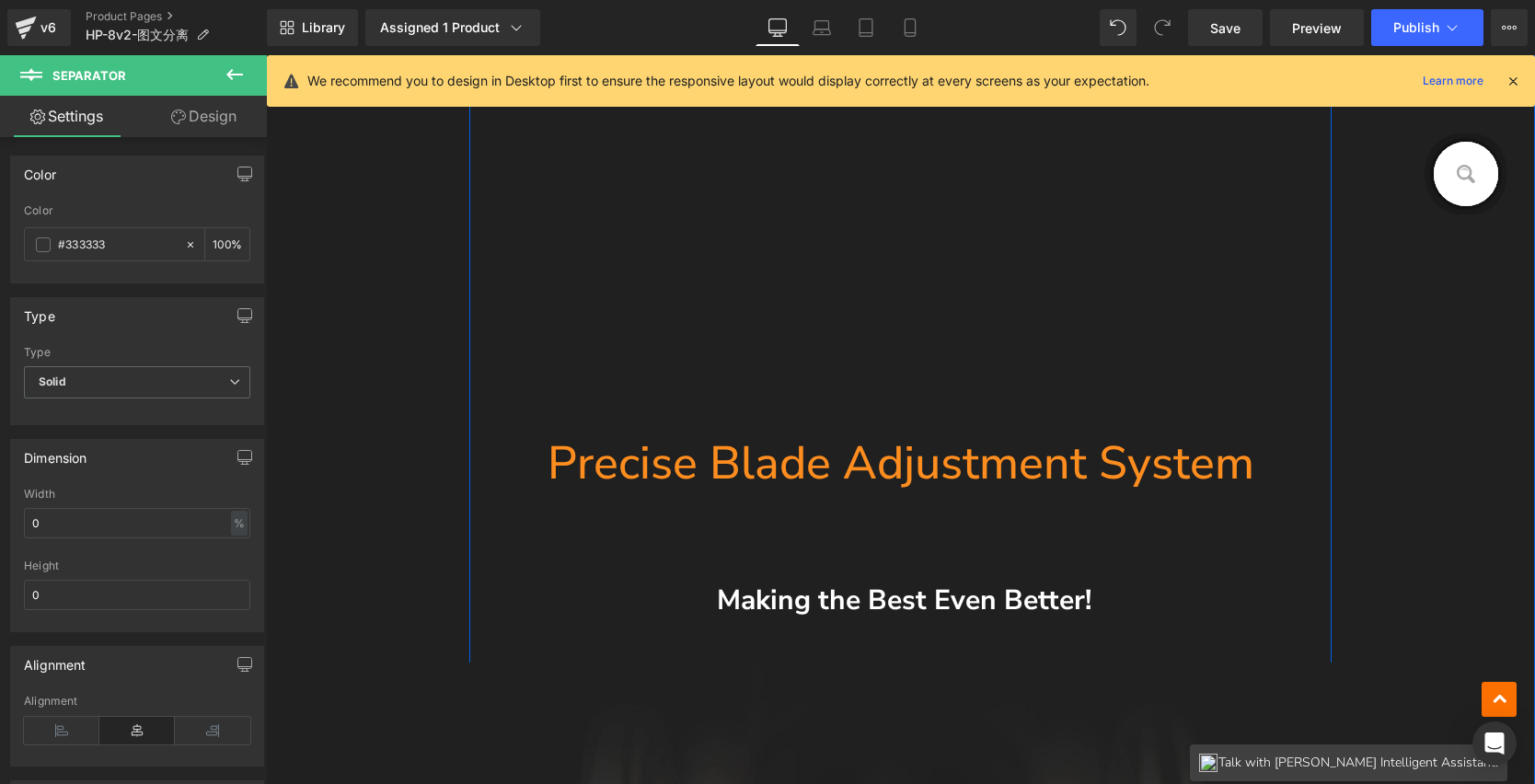
click at [853, 323] on hr at bounding box center [902, 341] width 221 height 184
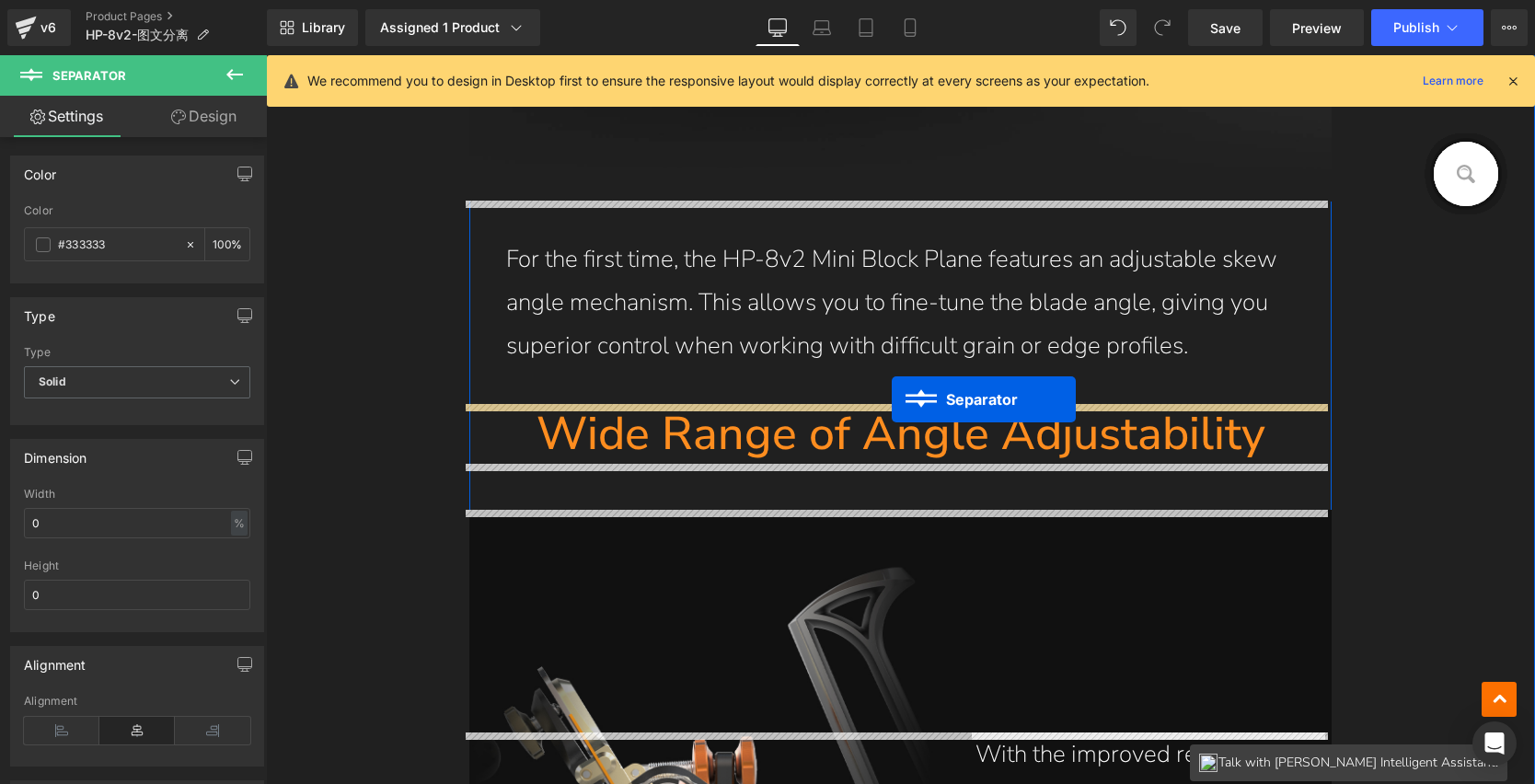
drag, startPoint x: 897, startPoint y: 332, endPoint x: 892, endPoint y: 399, distance: 67.2
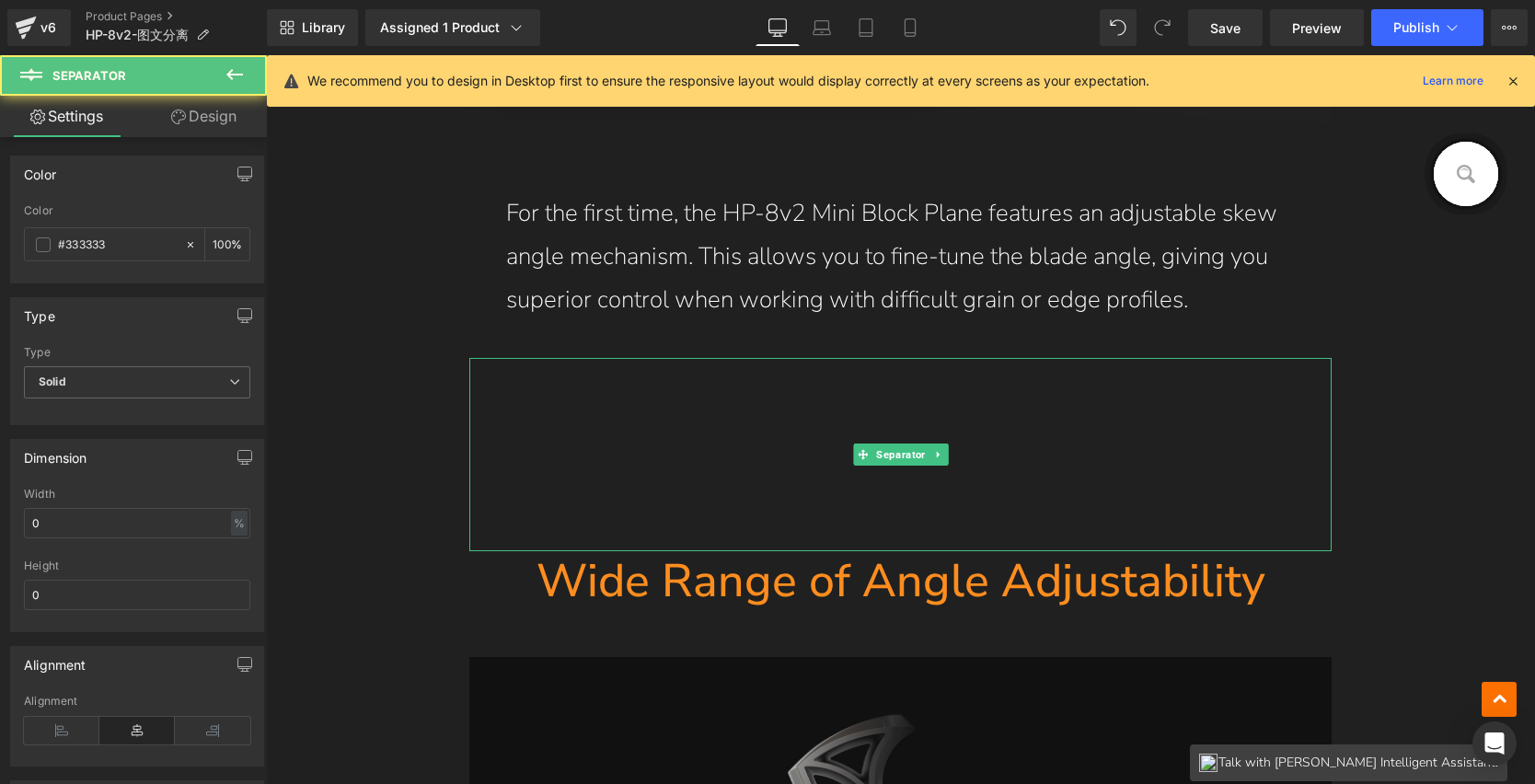
scroll to position [5728, 0]
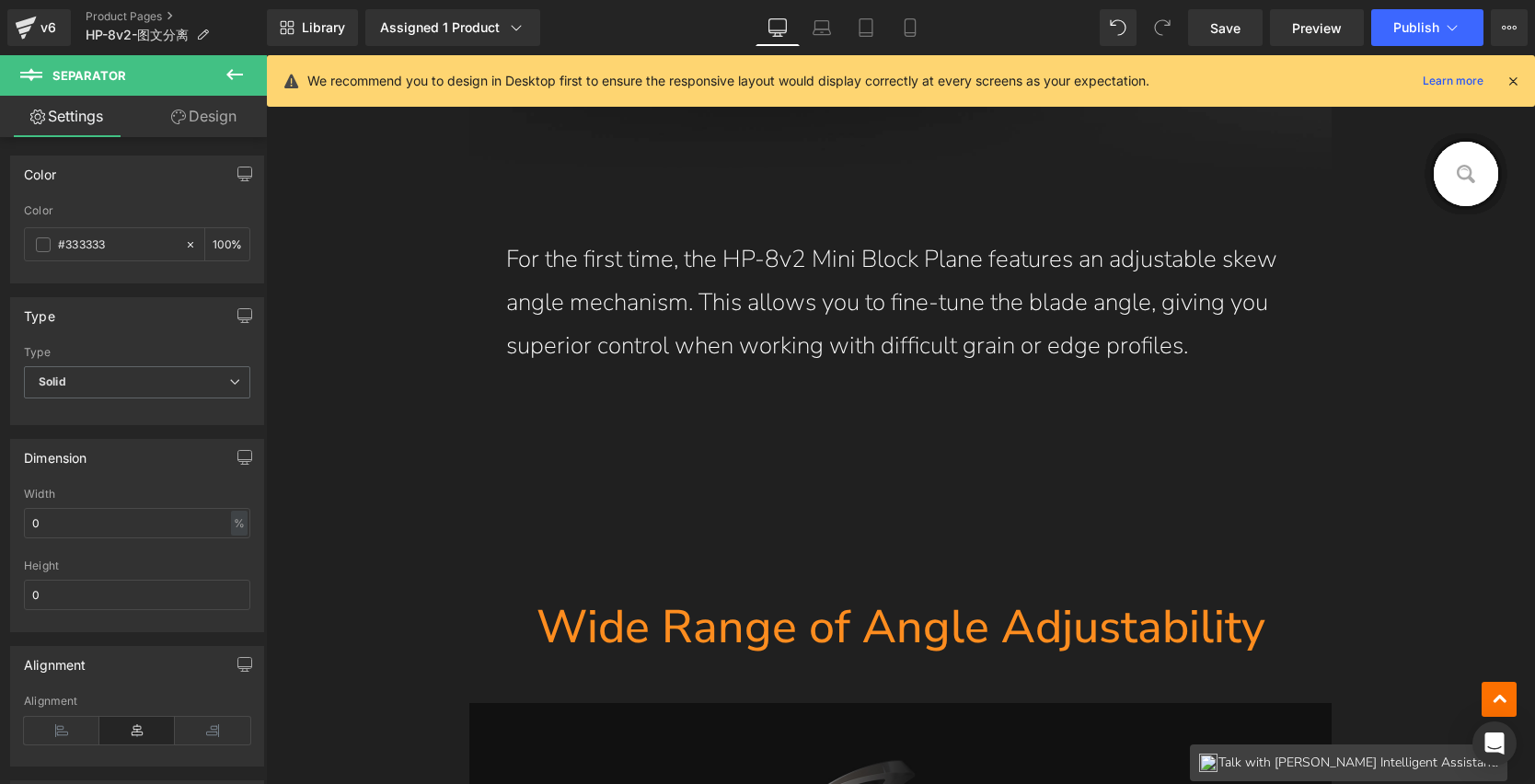
click at [752, 627] on h1 "Wide Range of Angle Adjustability" at bounding box center [901, 627] width 863 height 60
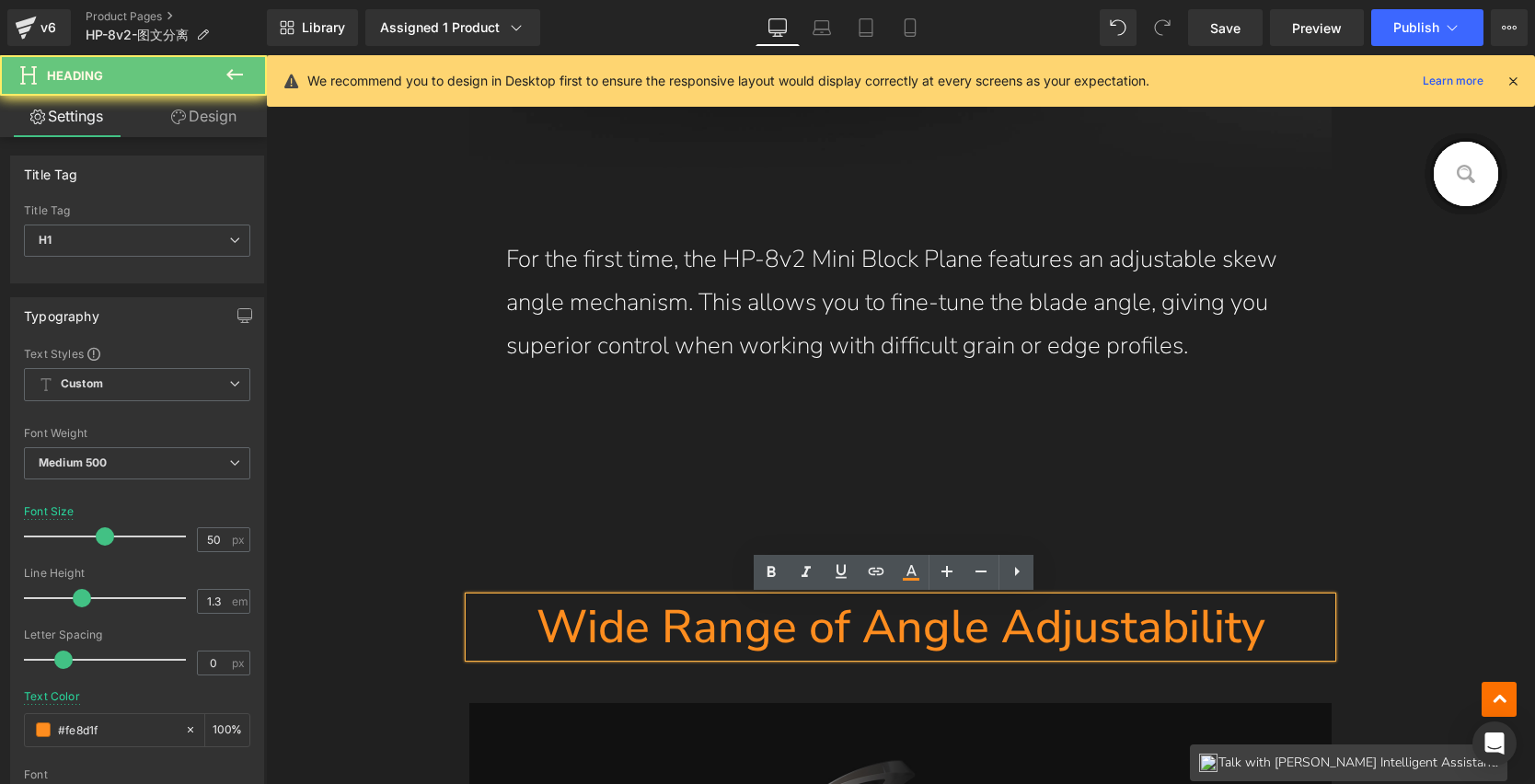
click at [533, 622] on h1 "Wide Range of Angle Adjustability" at bounding box center [901, 627] width 863 height 60
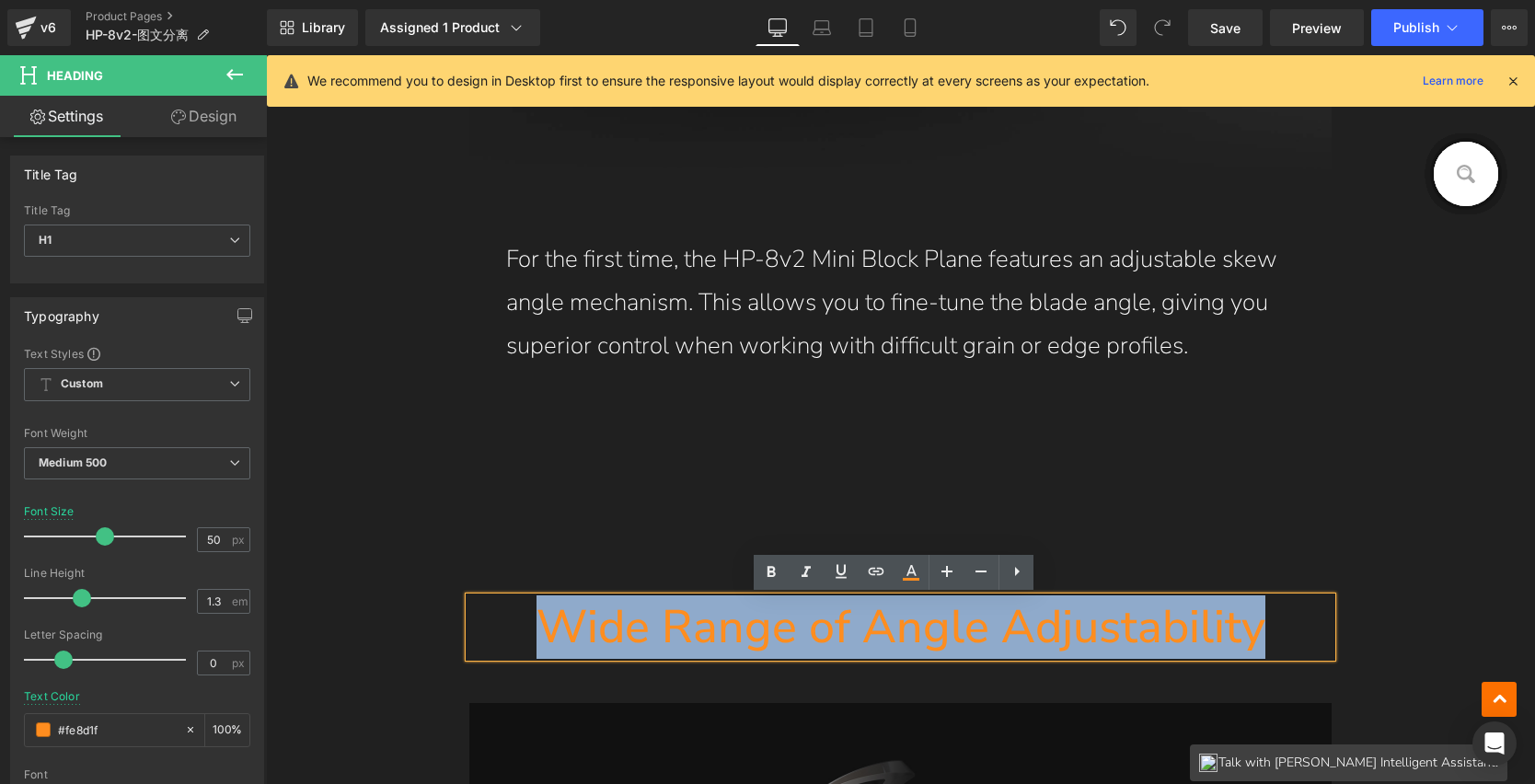
drag, startPoint x: 539, startPoint y: 625, endPoint x: 1277, endPoint y: 620, distance: 738.0
click at [1277, 620] on h1 "Wide Range of Angle Adjustability" at bounding box center [901, 627] width 863 height 60
paste div
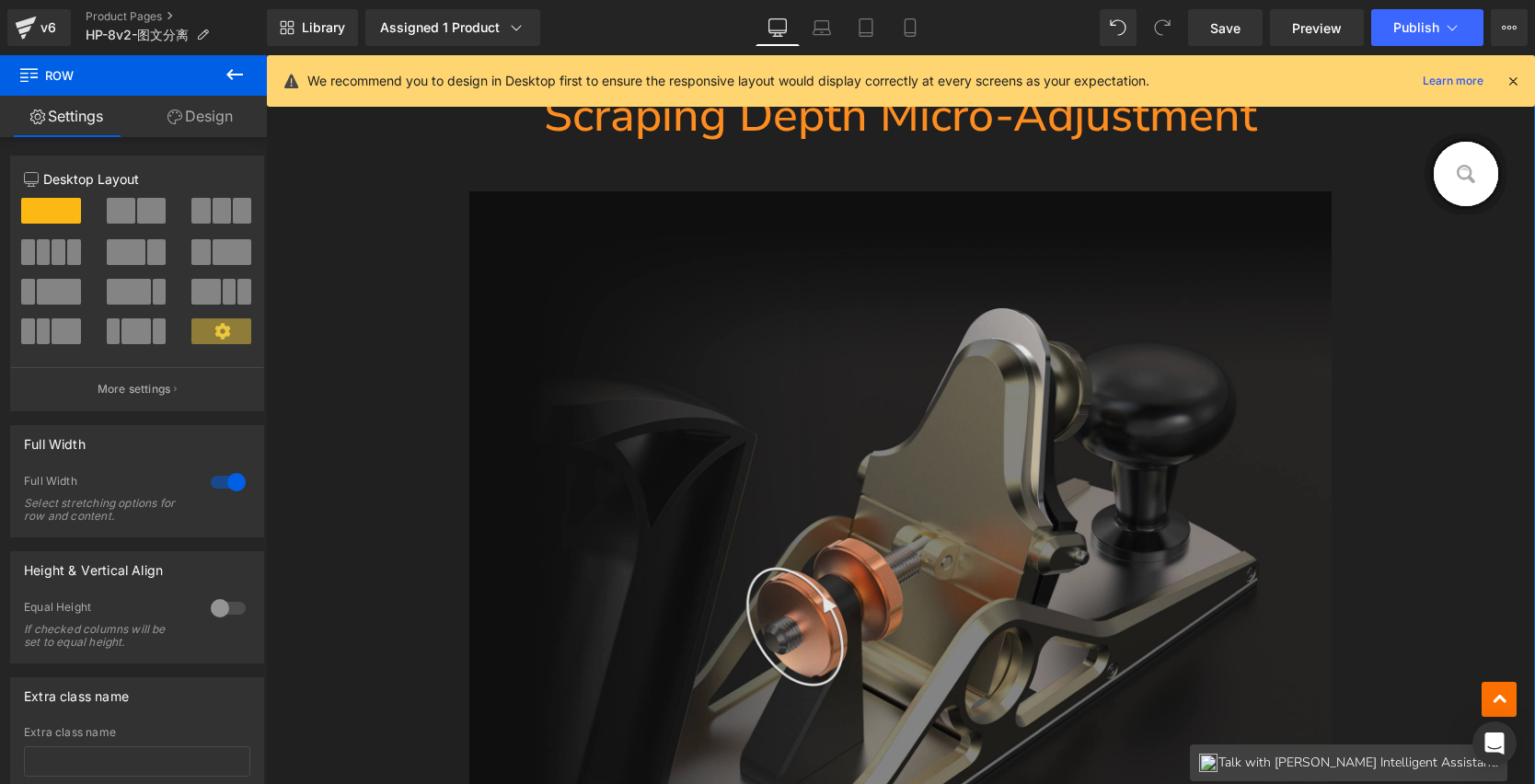
scroll to position [7441, 0]
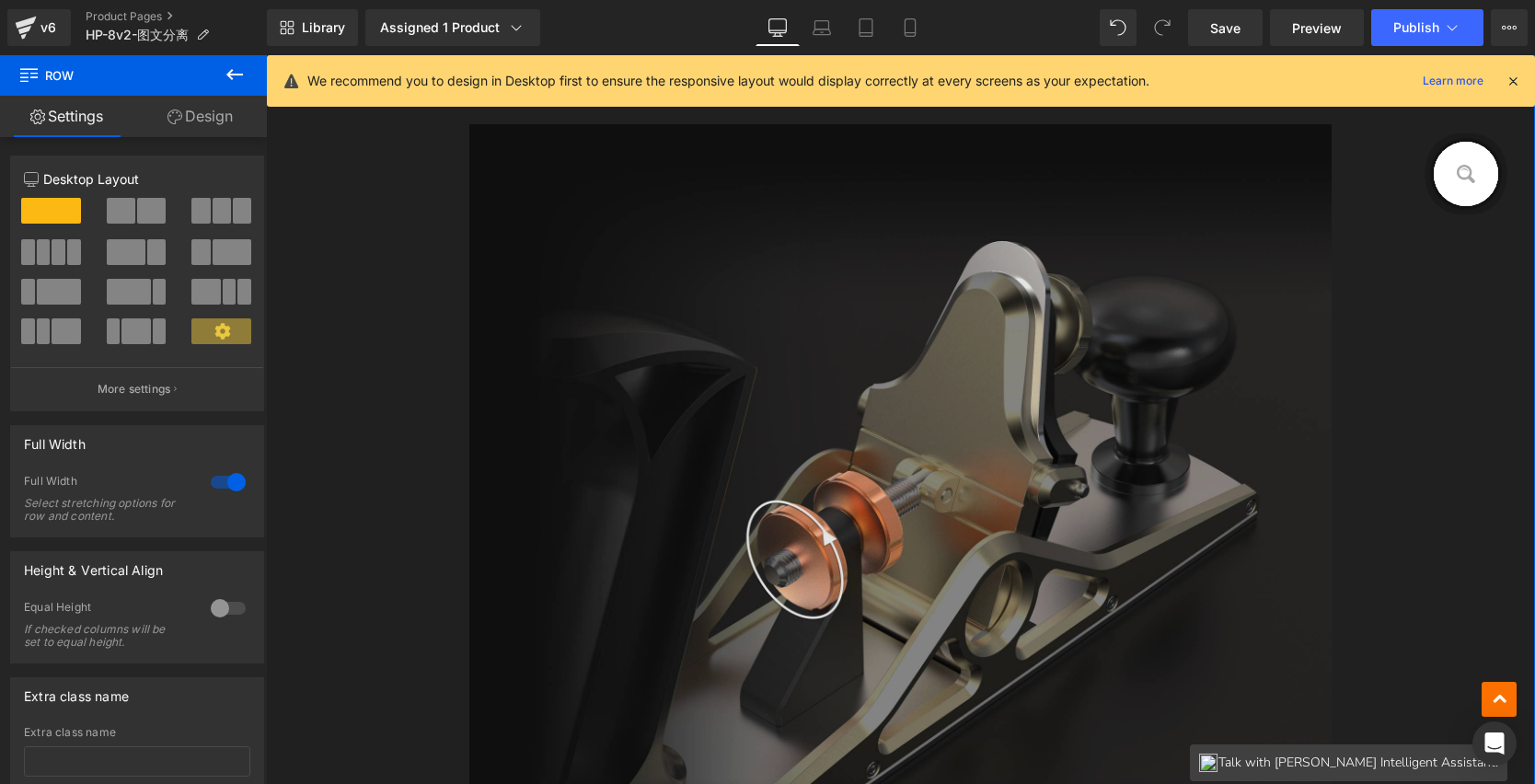
click at [894, 369] on img at bounding box center [901, 527] width 863 height 806
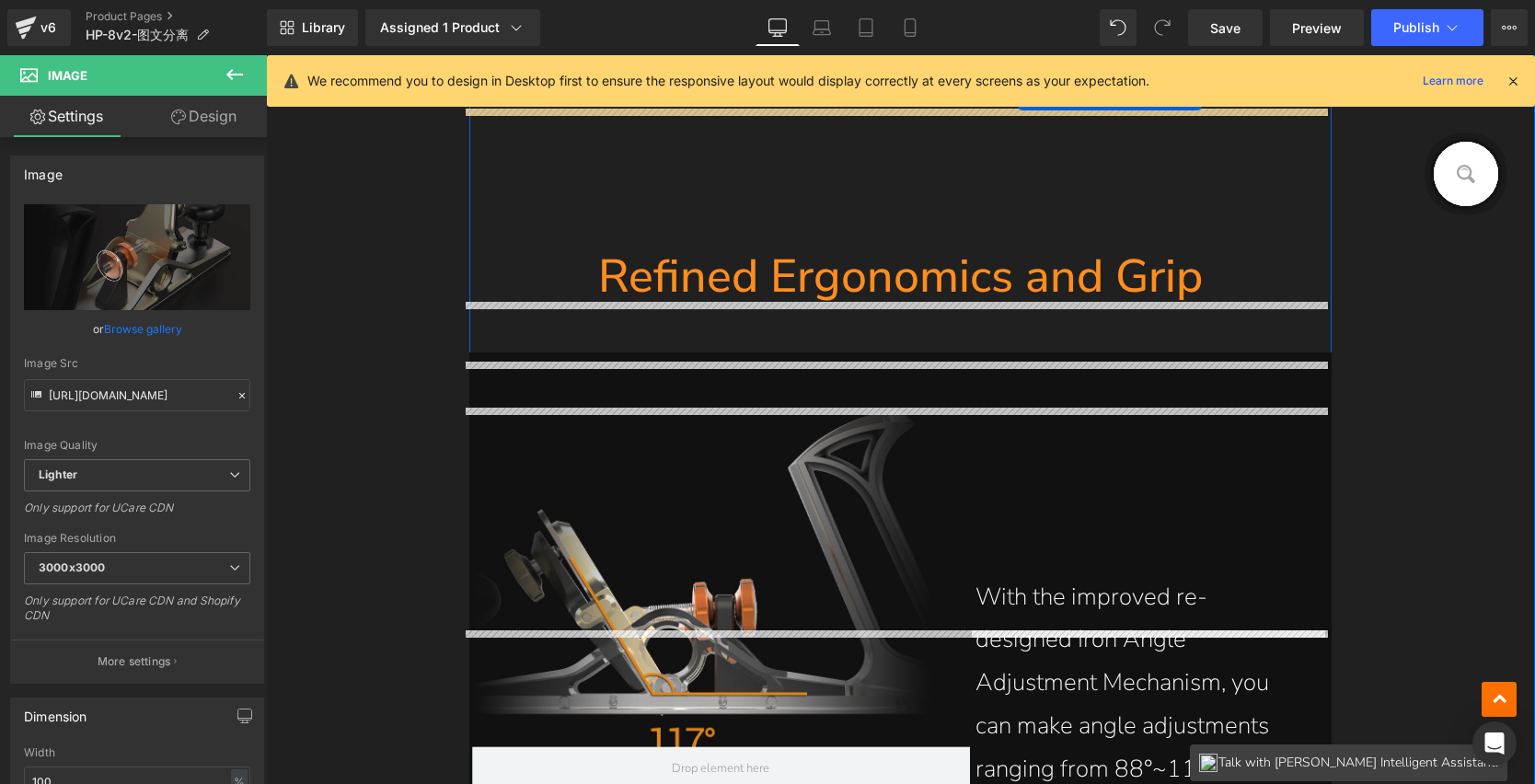
scroll to position [5895, 0]
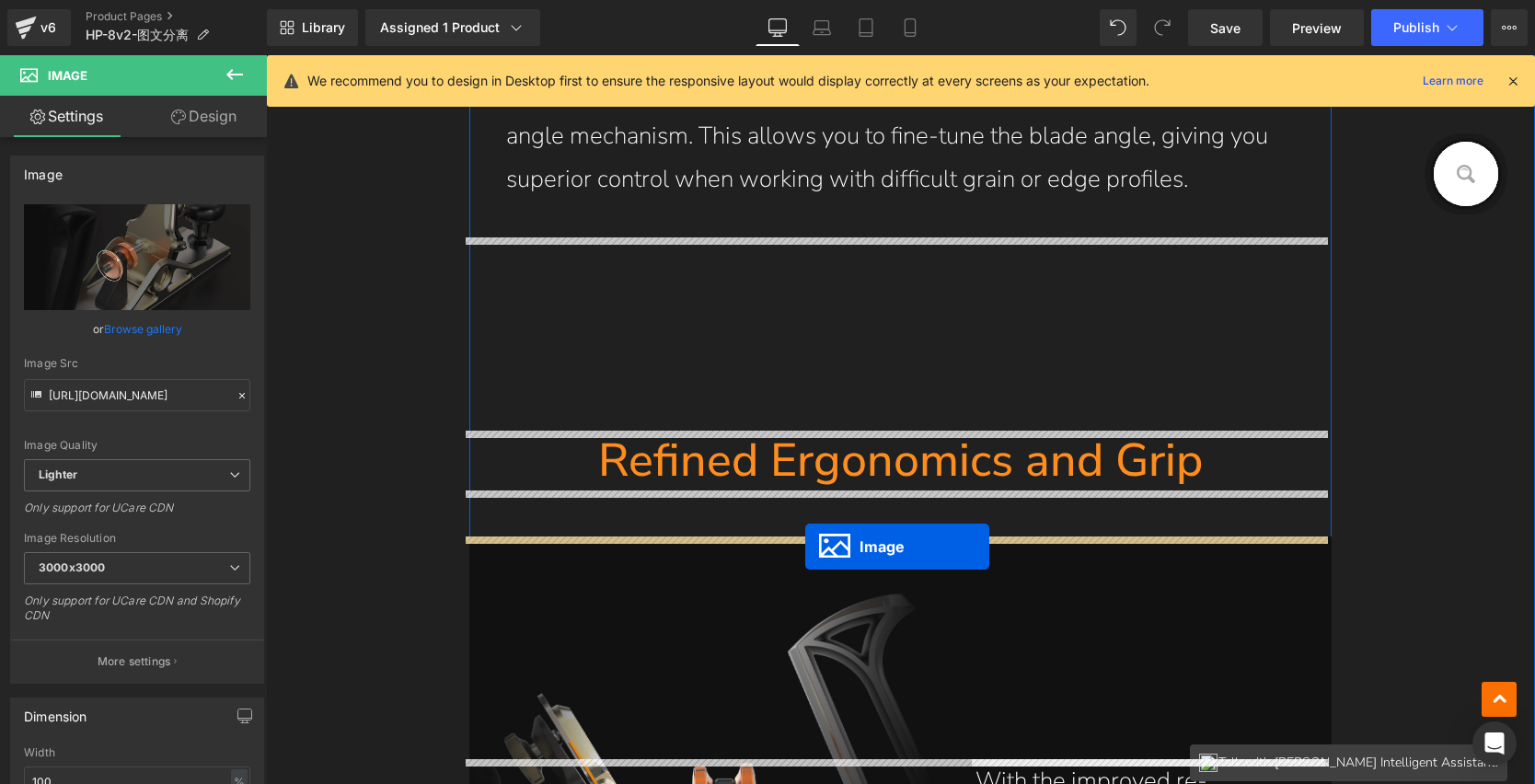
drag, startPoint x: 895, startPoint y: 521, endPoint x: 806, endPoint y: 546, distance: 92.4
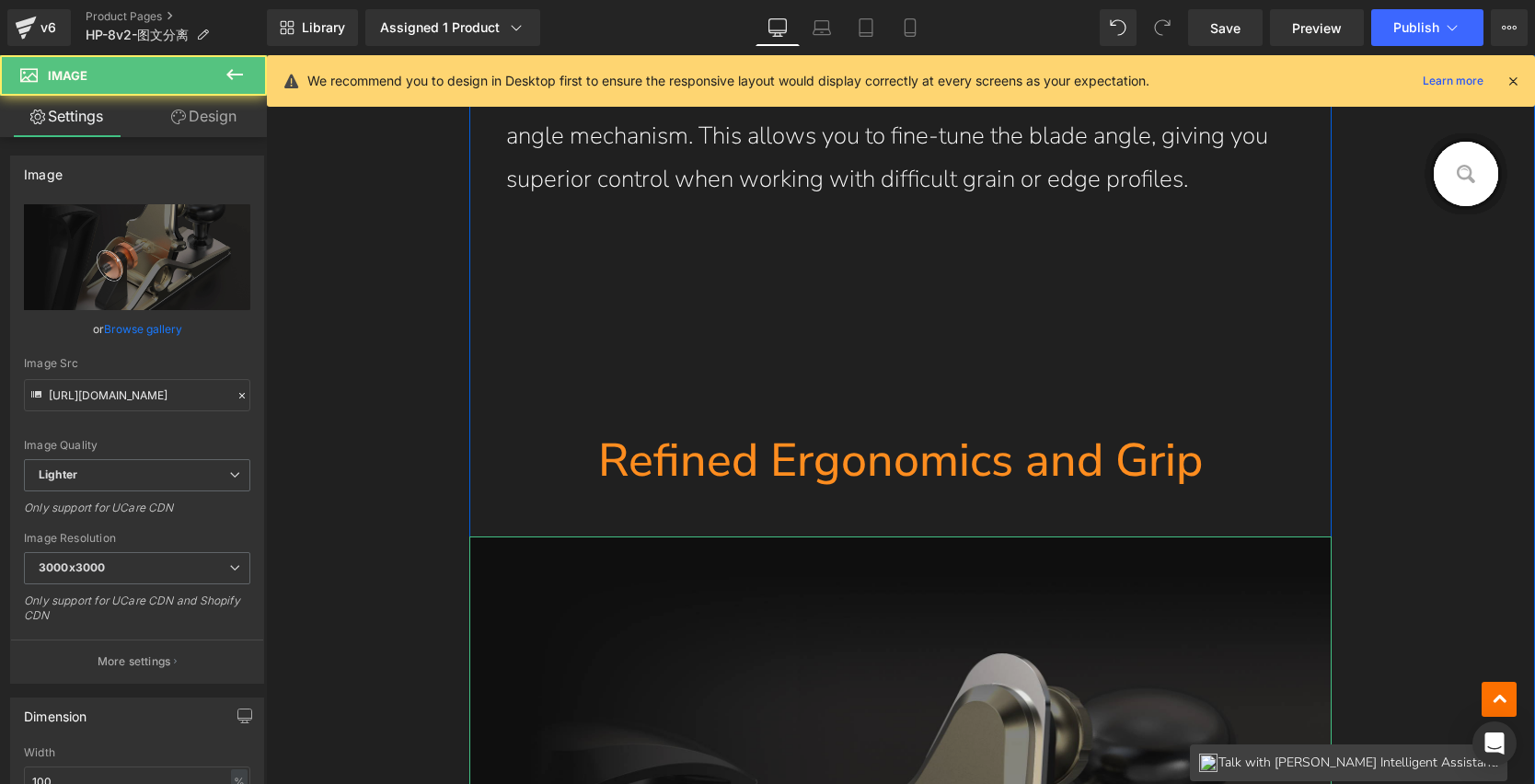
scroll to position [6114, 0]
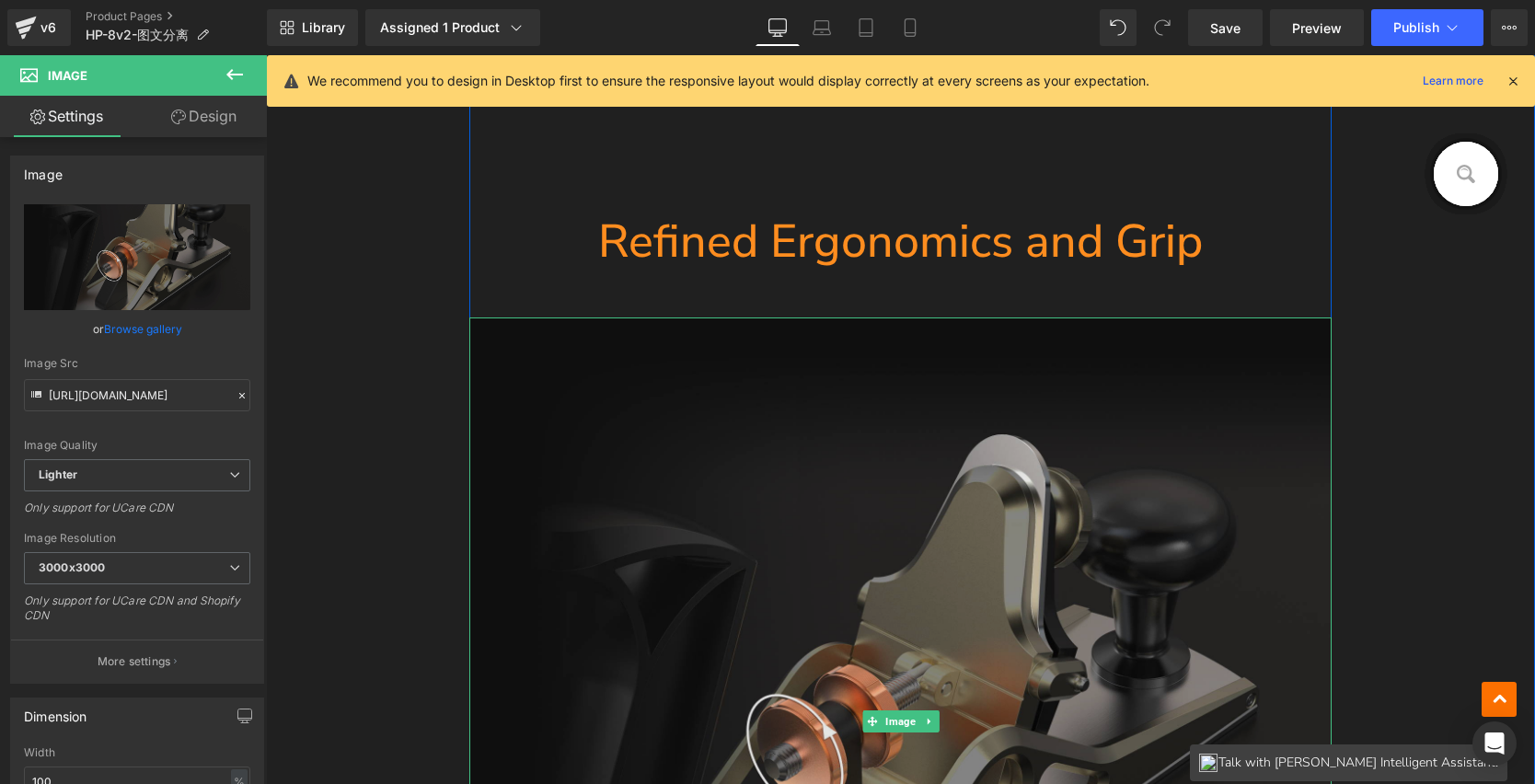
click at [808, 478] on img at bounding box center [901, 721] width 863 height 806
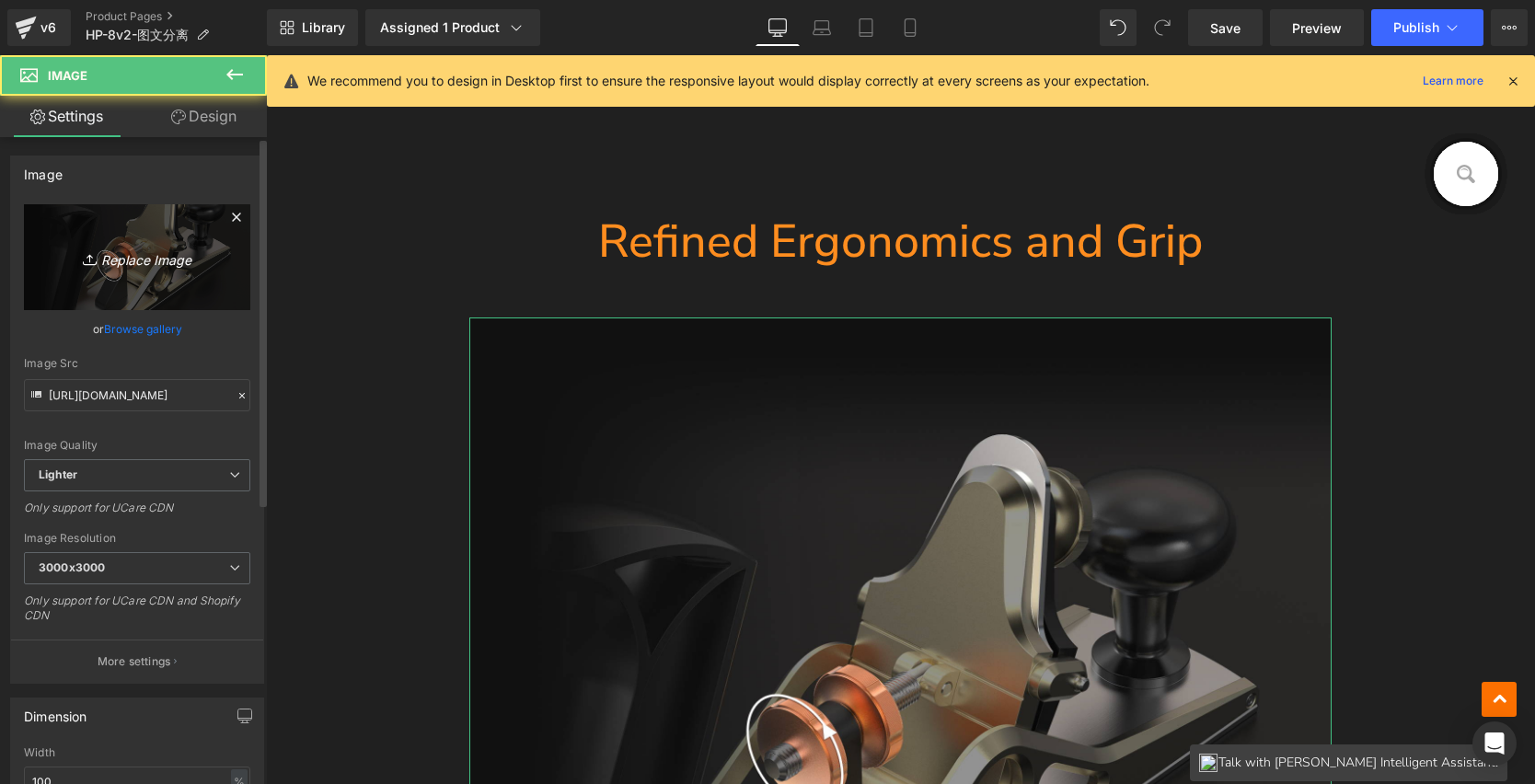
click at [172, 259] on icon "Replace Image" at bounding box center [137, 257] width 147 height 23
type input "C:\fakepath\HP-8v2_17.jpg"
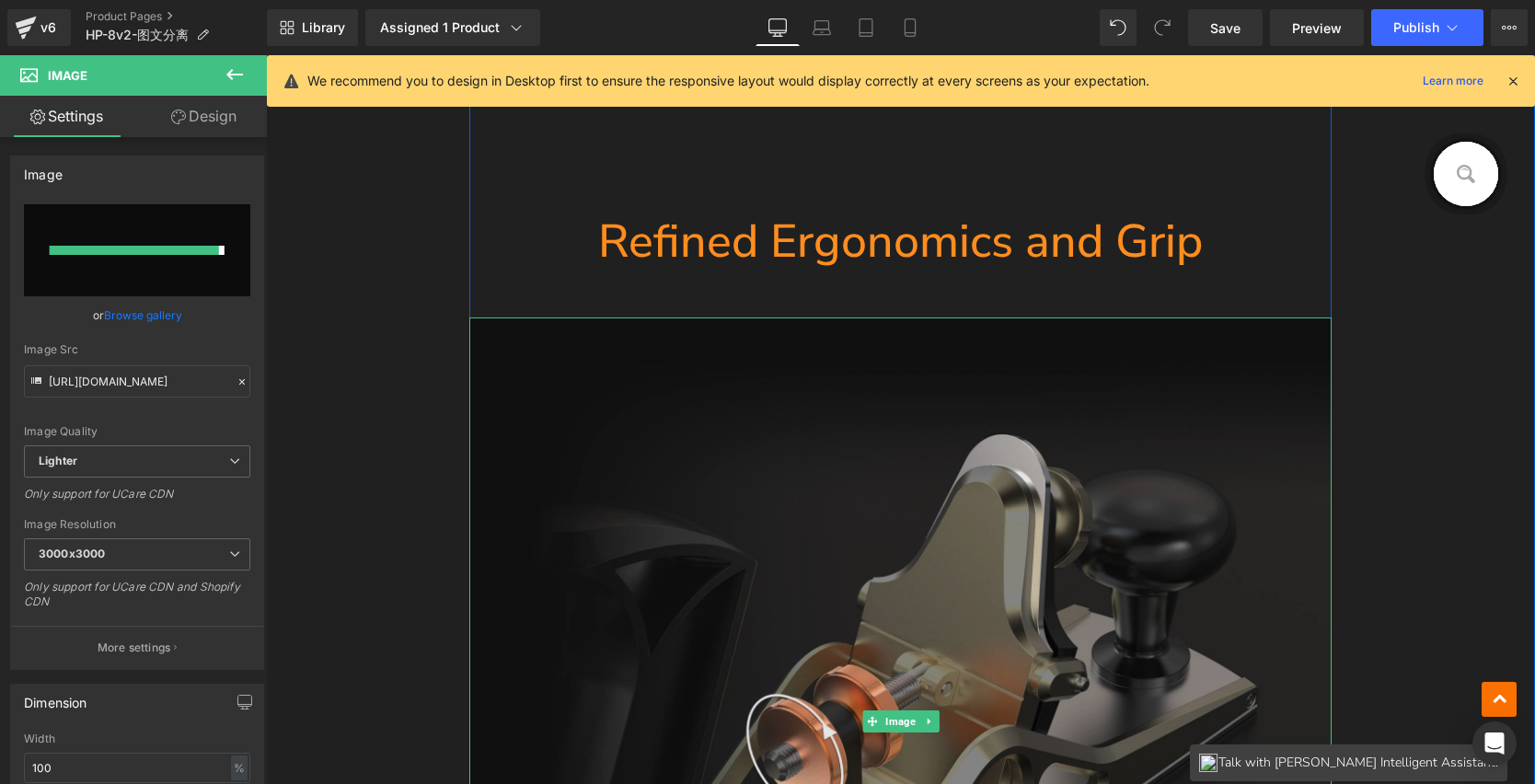
type input "https://ucarecdn.com/08ad2dfc-e6eb-443d-a096-9db11d047159/-/format/auto/-/previ…"
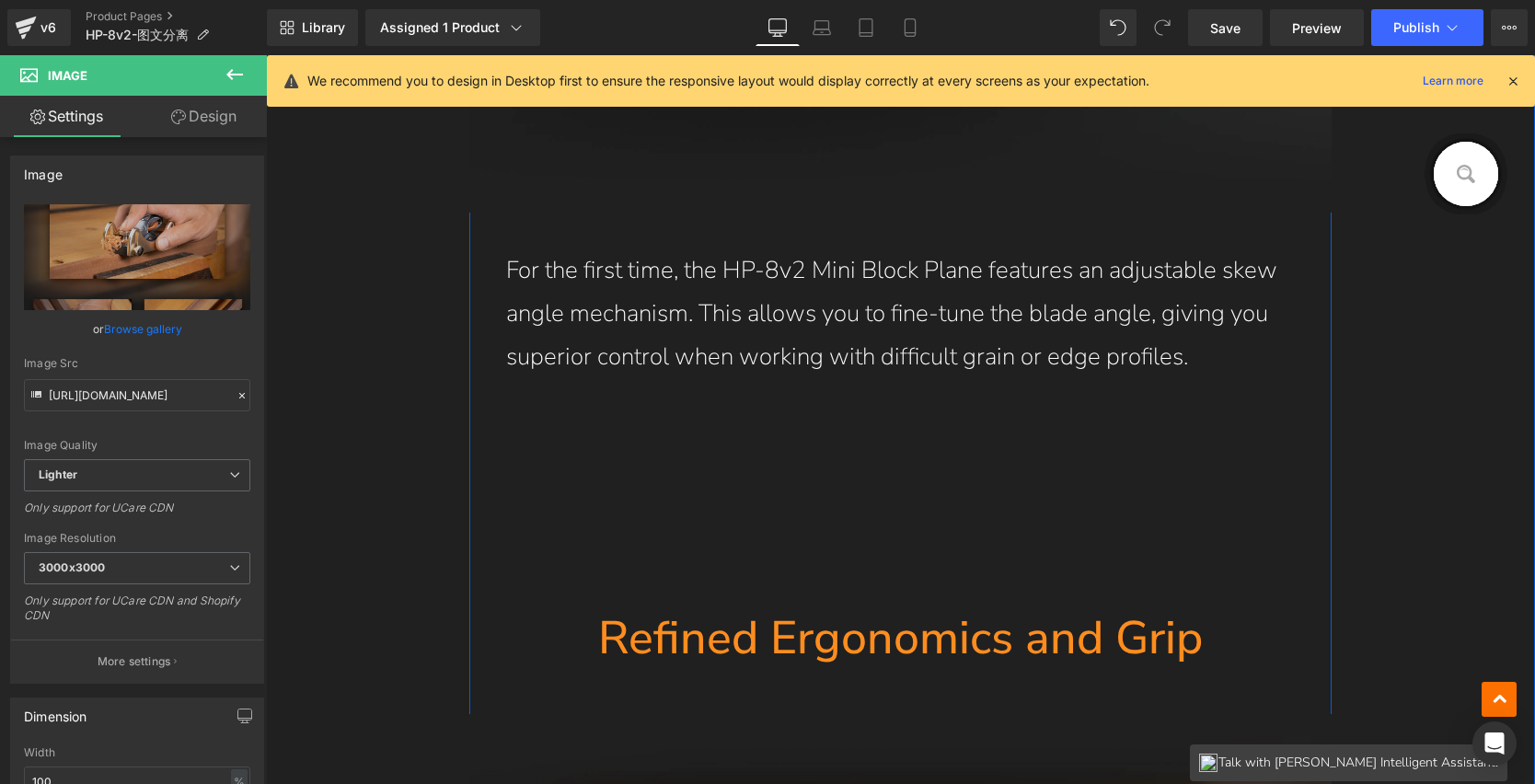
scroll to position [5662, 0]
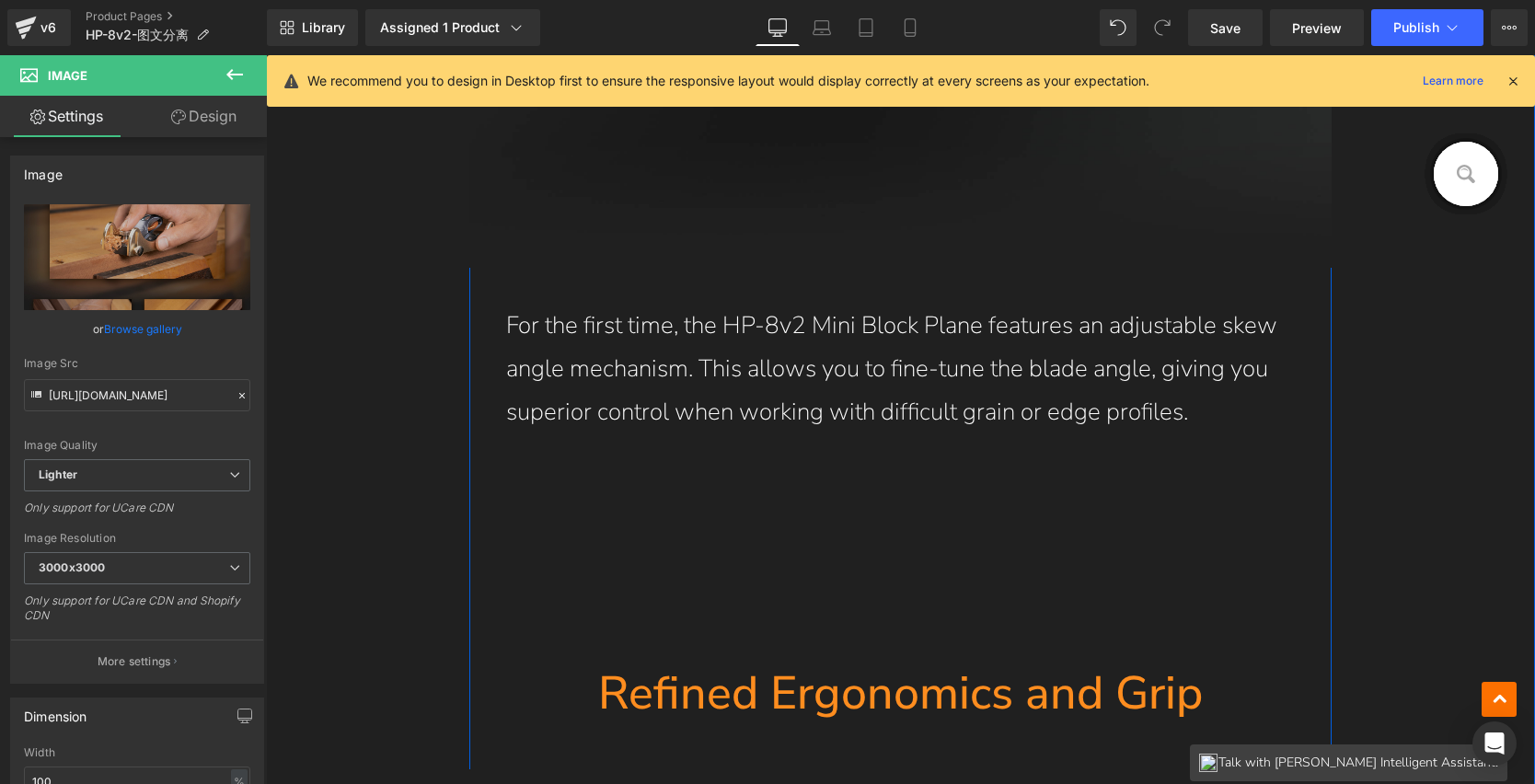
click at [849, 307] on p "For the first time, the HP-8v2 Mini Block Plane features an adjustable skew ang…" at bounding box center [901, 369] width 790 height 129
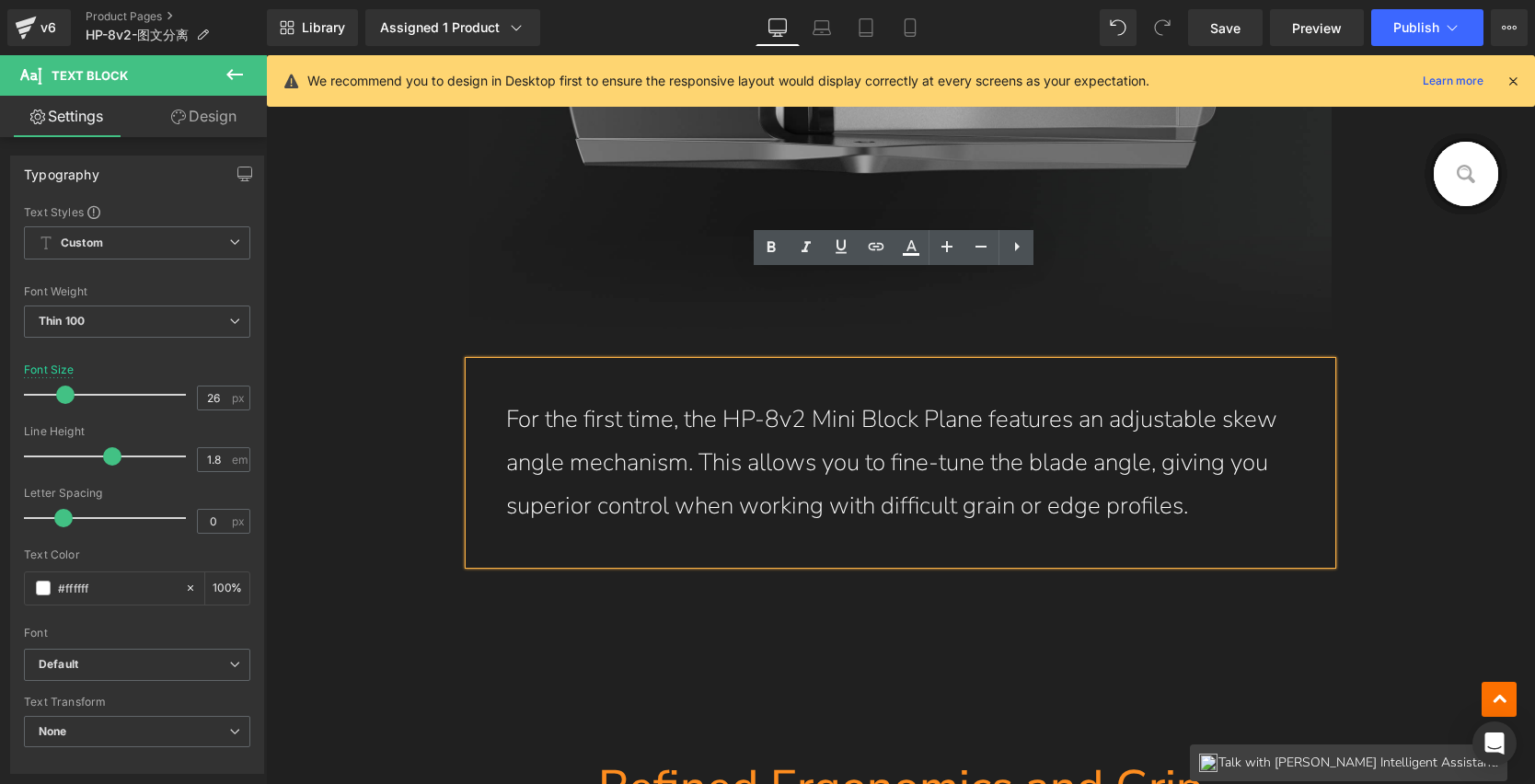
scroll to position [5560, 0]
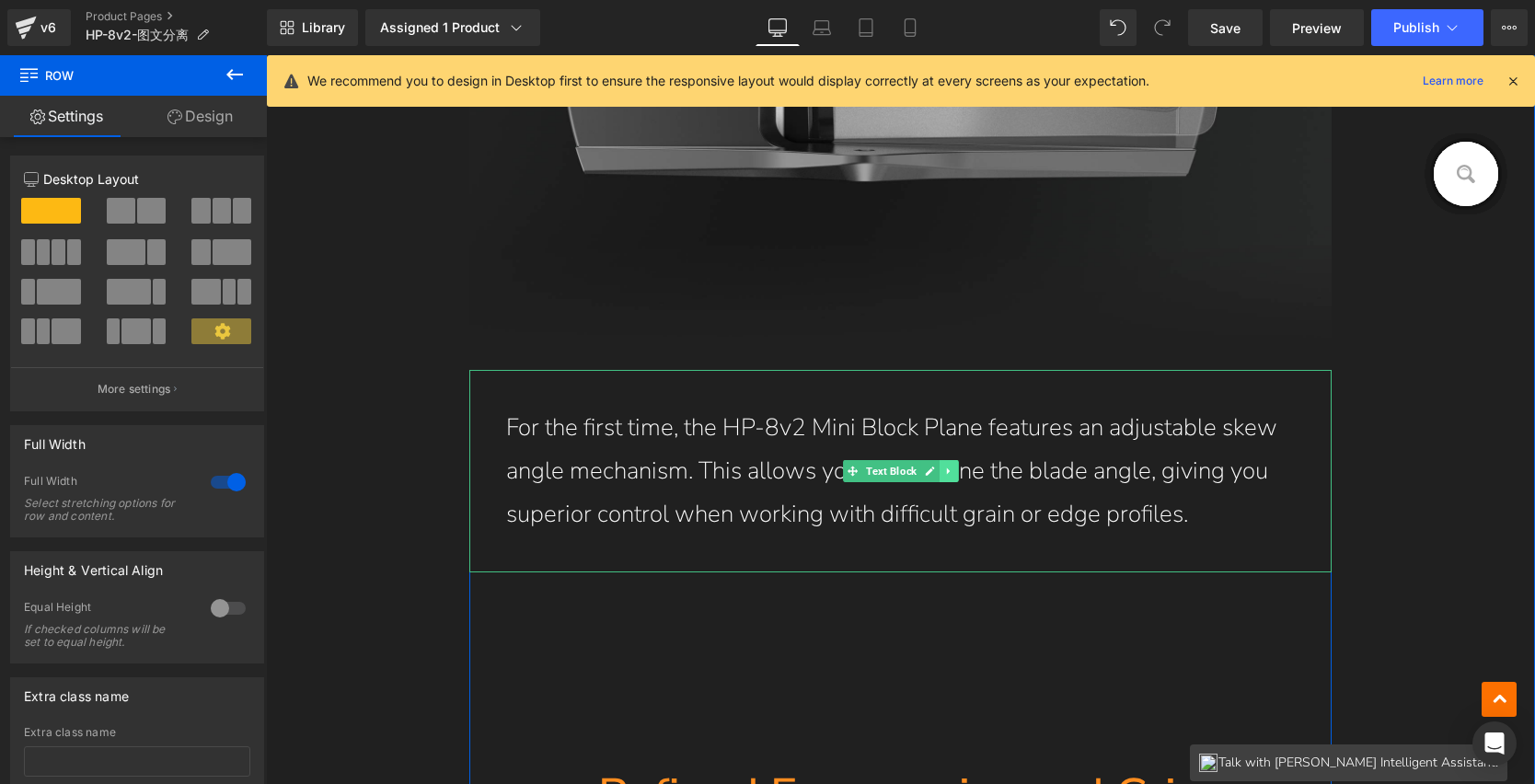
click at [944, 479] on link at bounding box center [950, 470] width 19 height 22
click at [936, 474] on icon at bounding box center [939, 470] width 11 height 11
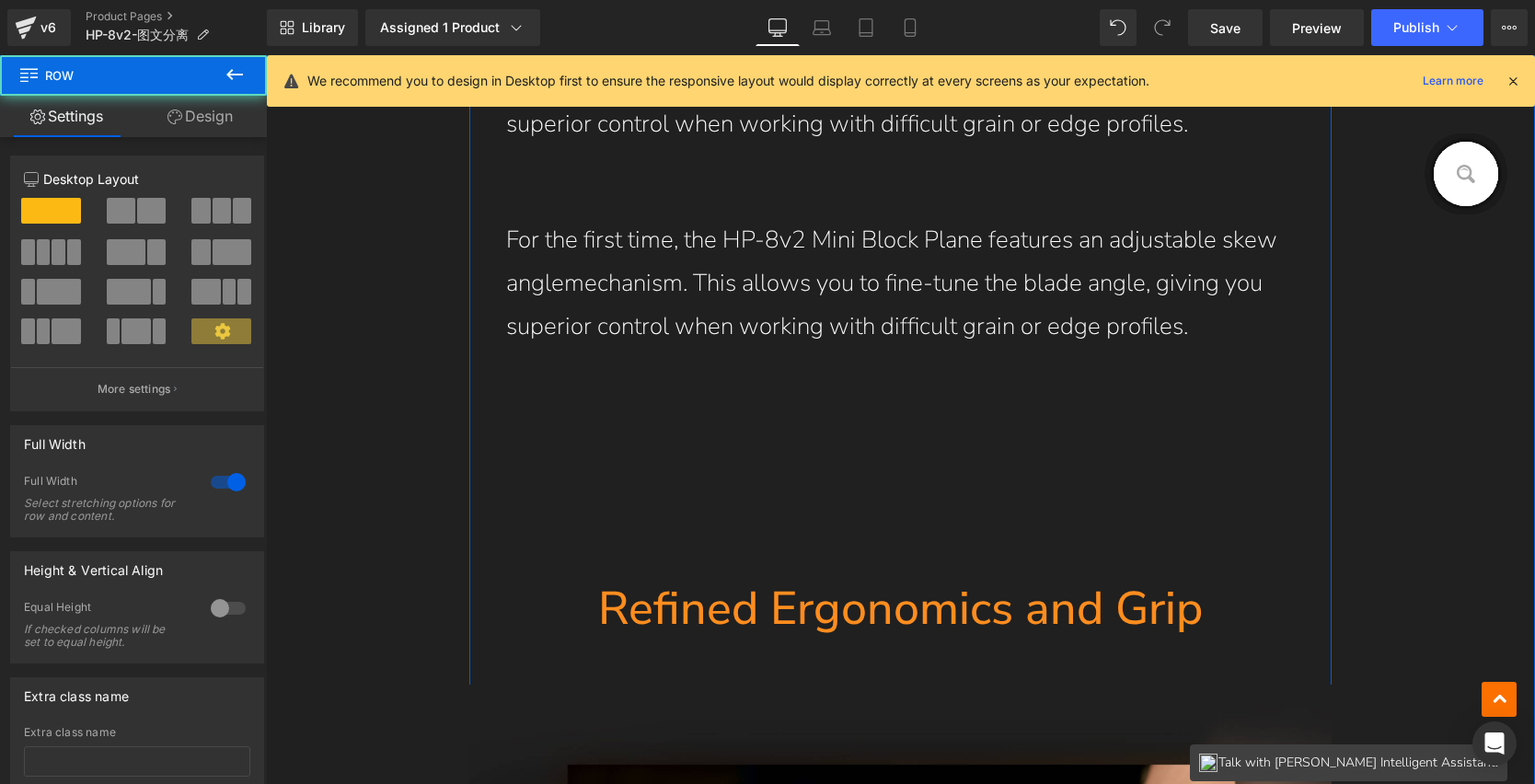
scroll to position [5893, 0]
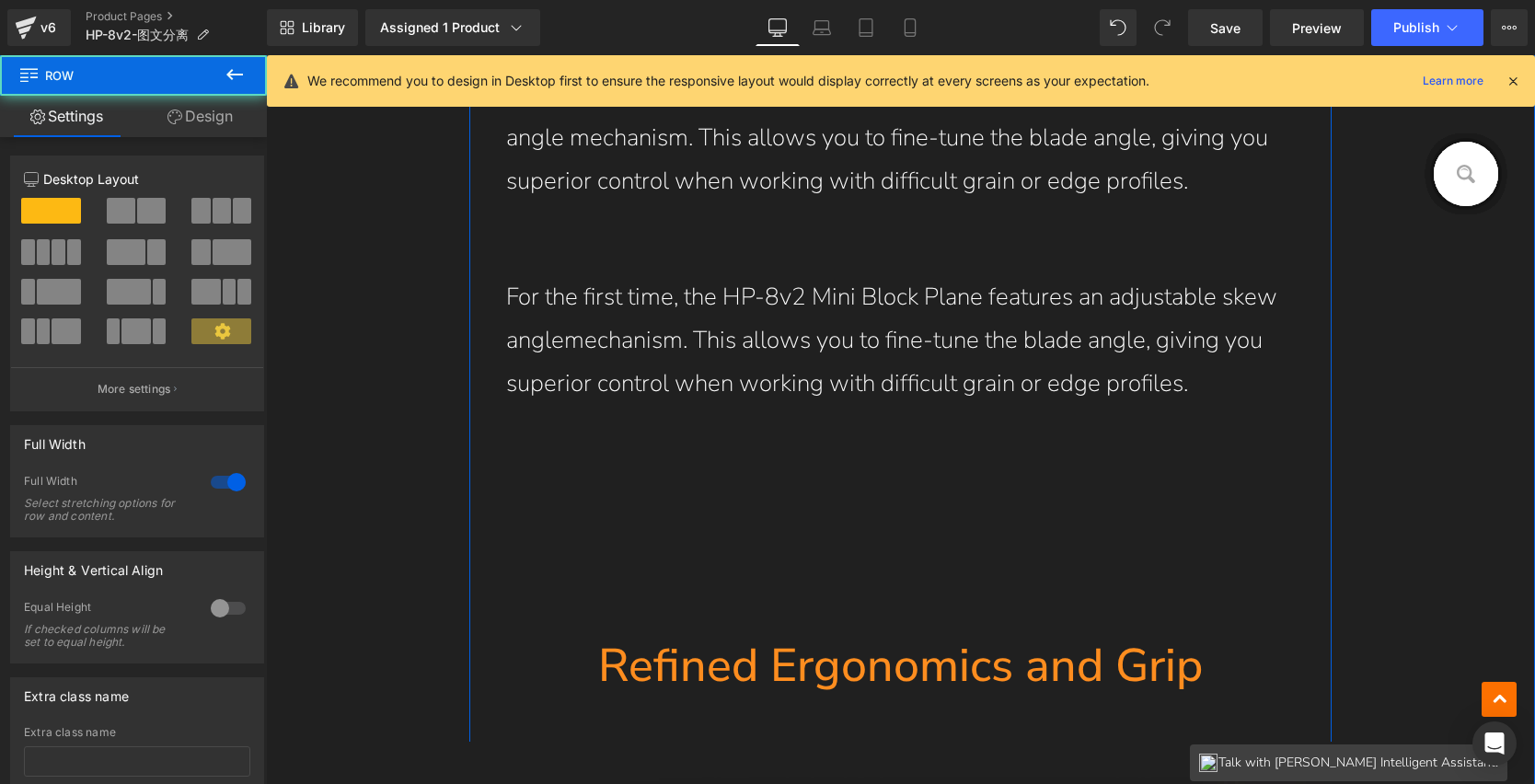
click at [834, 305] on p "For the first time, the HP-8v2 Mini Block Plane features an adjustable skew ang…" at bounding box center [901, 341] width 790 height 129
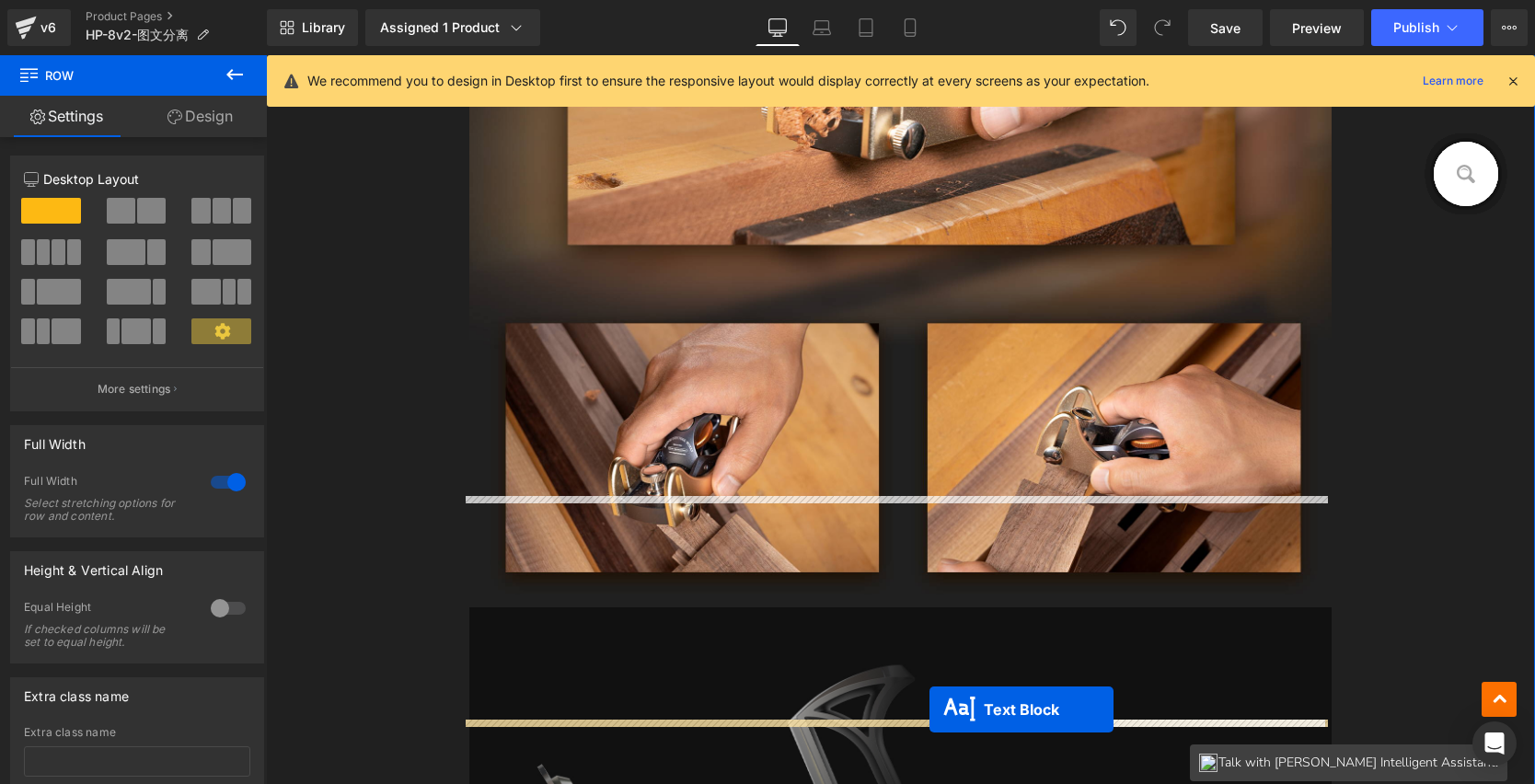
scroll to position [6868, 0]
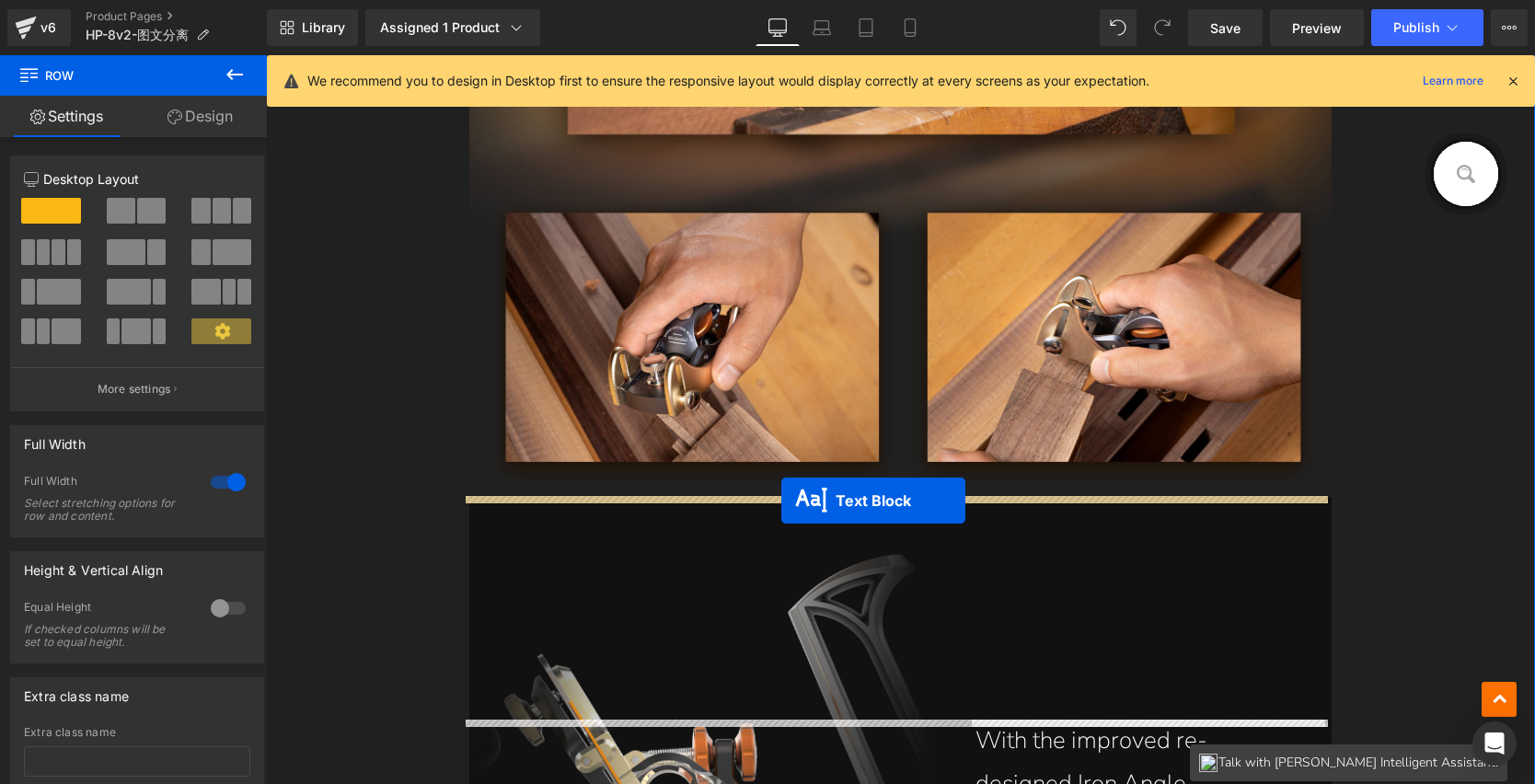
drag, startPoint x: 892, startPoint y: 344, endPoint x: 780, endPoint y: 499, distance: 191.2
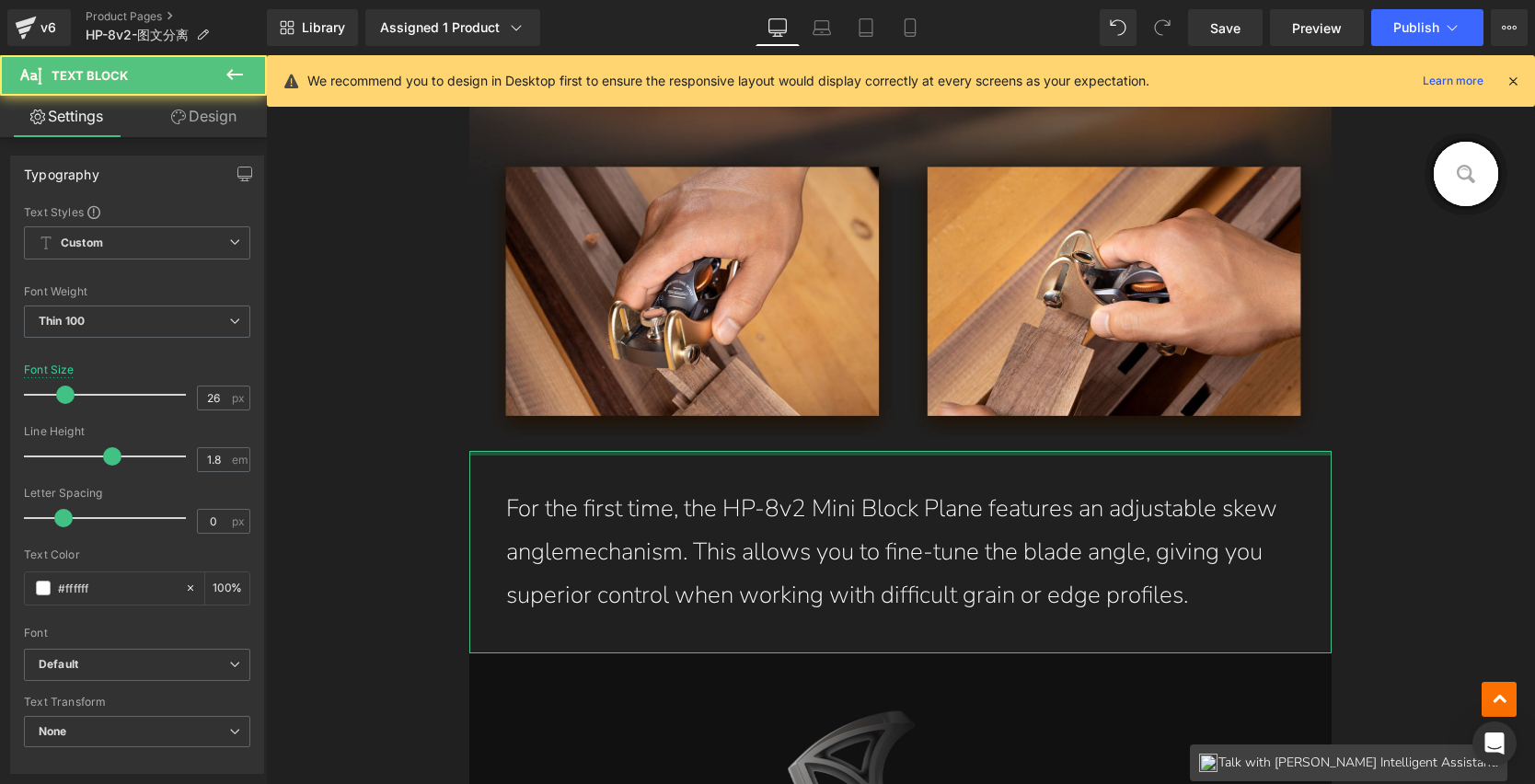
scroll to position [6822, 0]
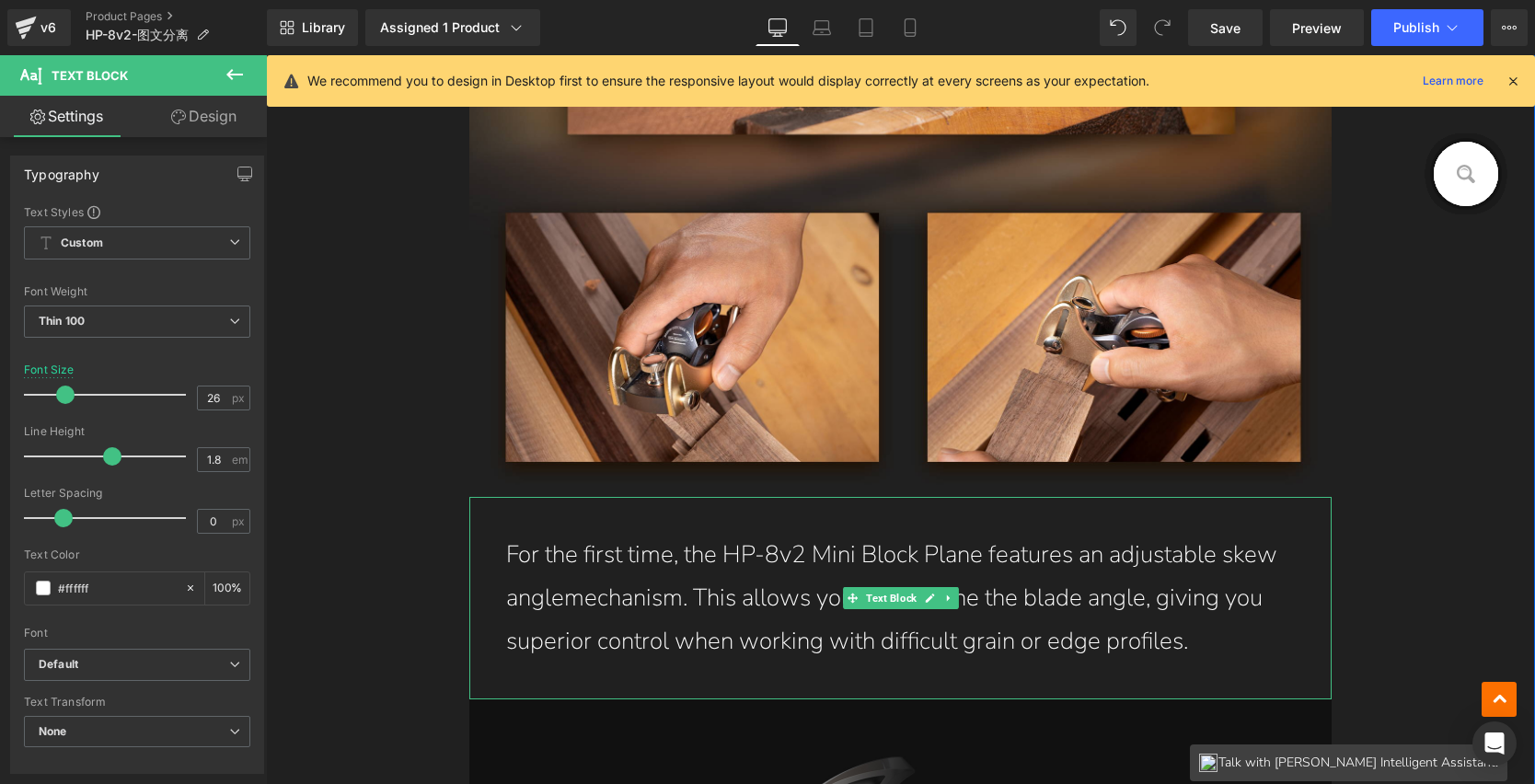
click at [663, 604] on p "For the first time, the HP-8v2 Mini Block Plane features an adjustable skew ang…" at bounding box center [901, 598] width 790 height 129
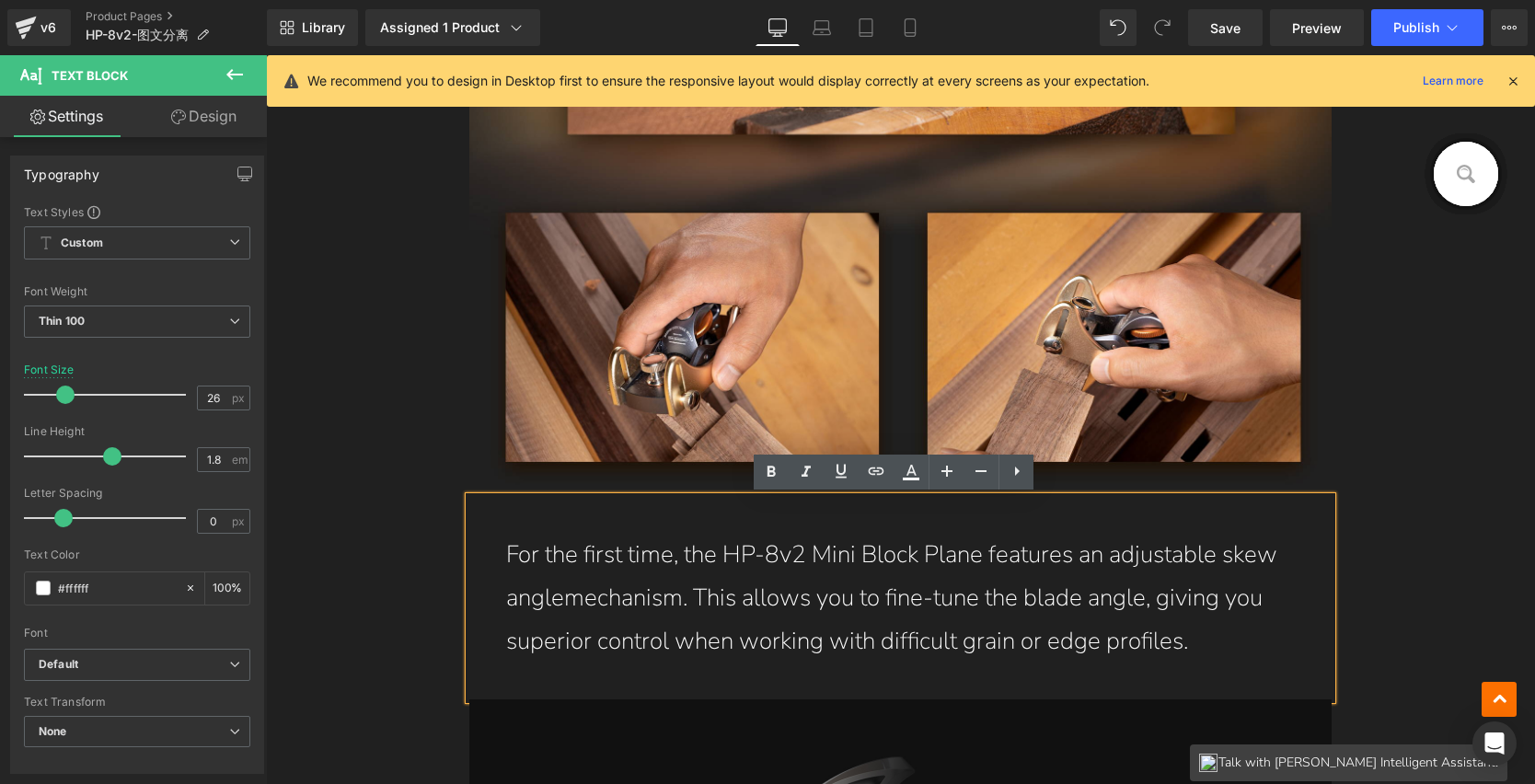
click at [1076, 592] on p "For the first time, the HP-8v2 Mini Block Plane features an adjustable skew ang…" at bounding box center [901, 598] width 790 height 129
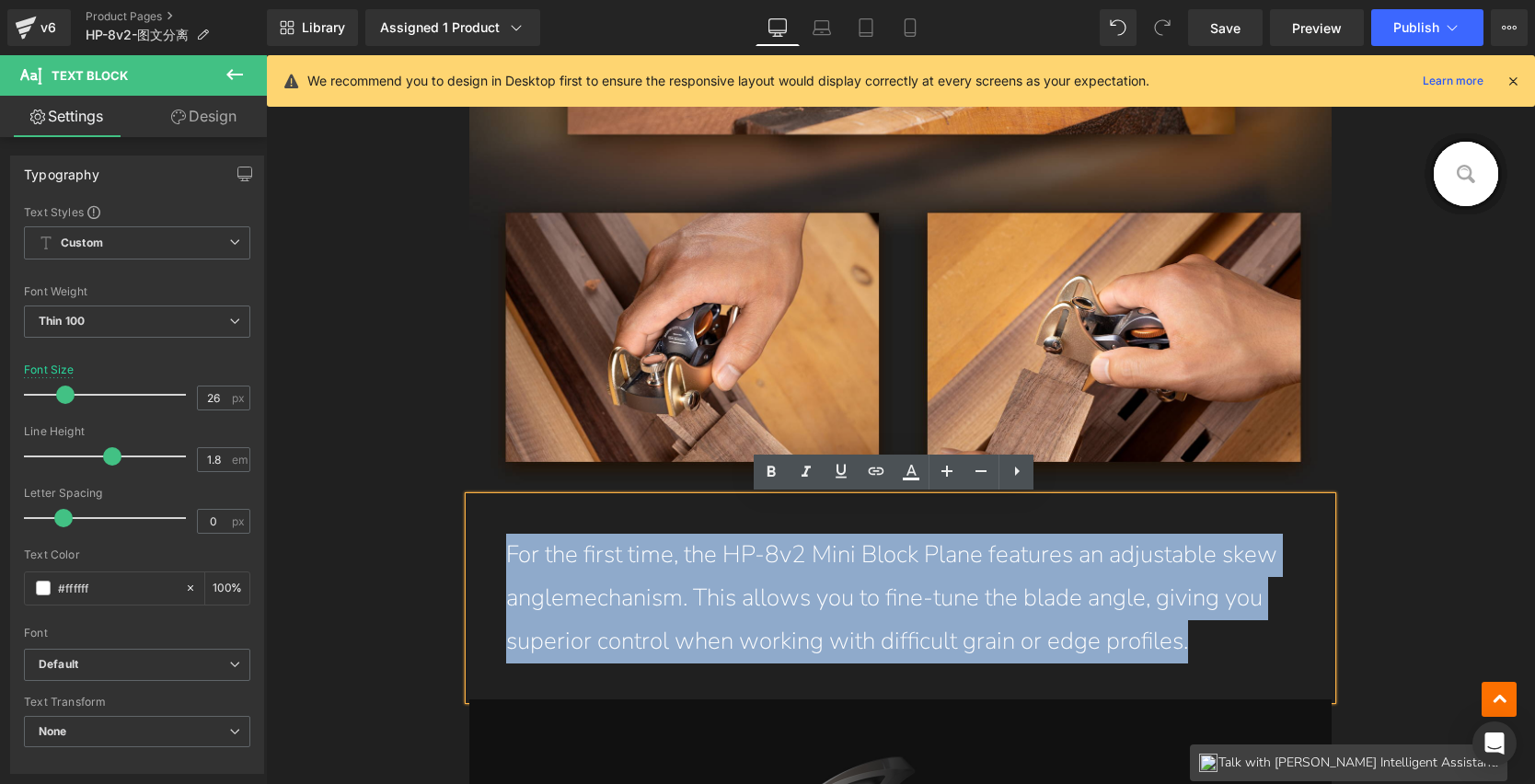
drag, startPoint x: 1201, startPoint y: 646, endPoint x: 501, endPoint y: 562, distance: 705.0
click at [506, 562] on p "For the first time, the HP-8v2 Mini Block Plane features an adjustable skew ang…" at bounding box center [901, 598] width 790 height 129
paste div
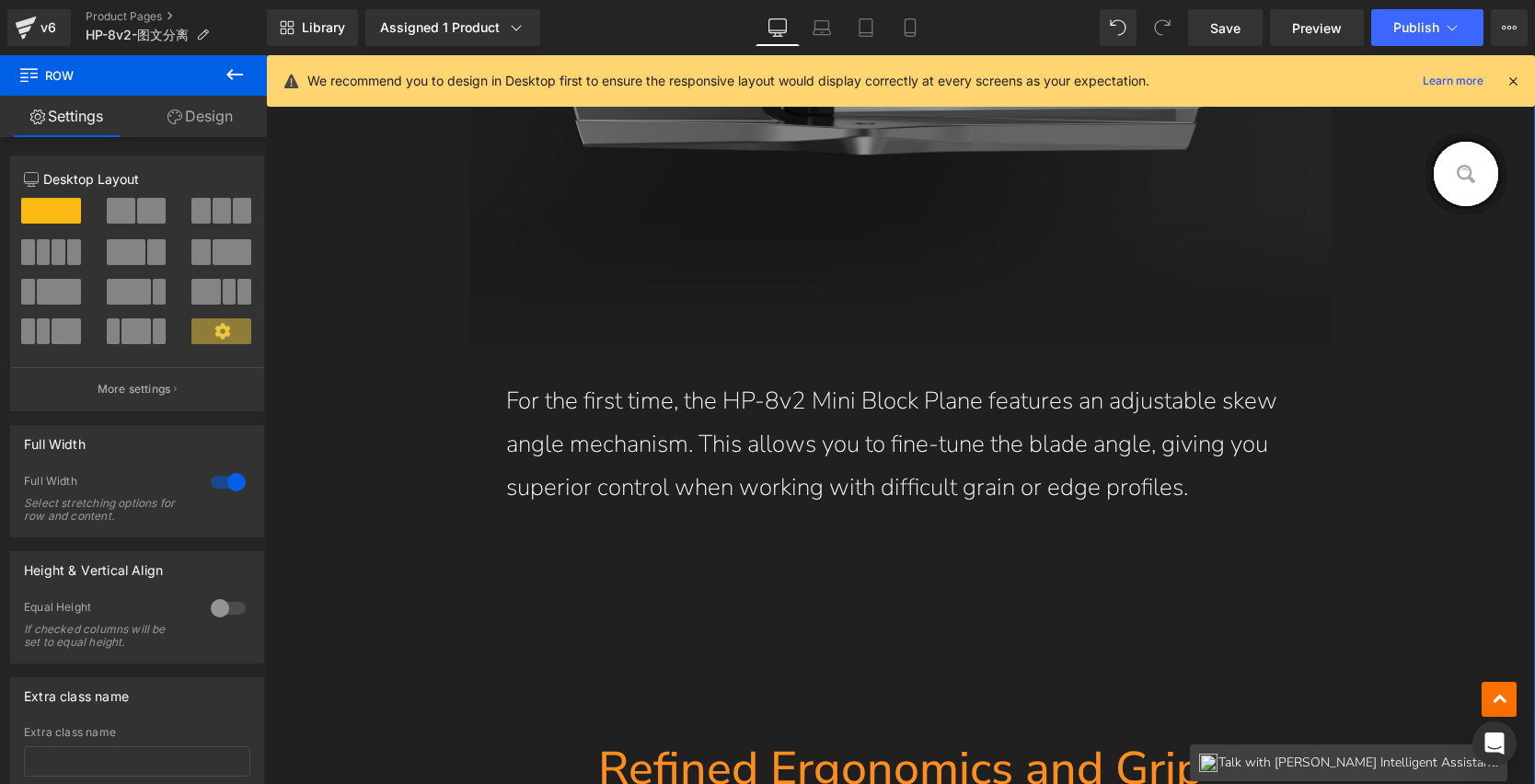
scroll to position [5986, 0]
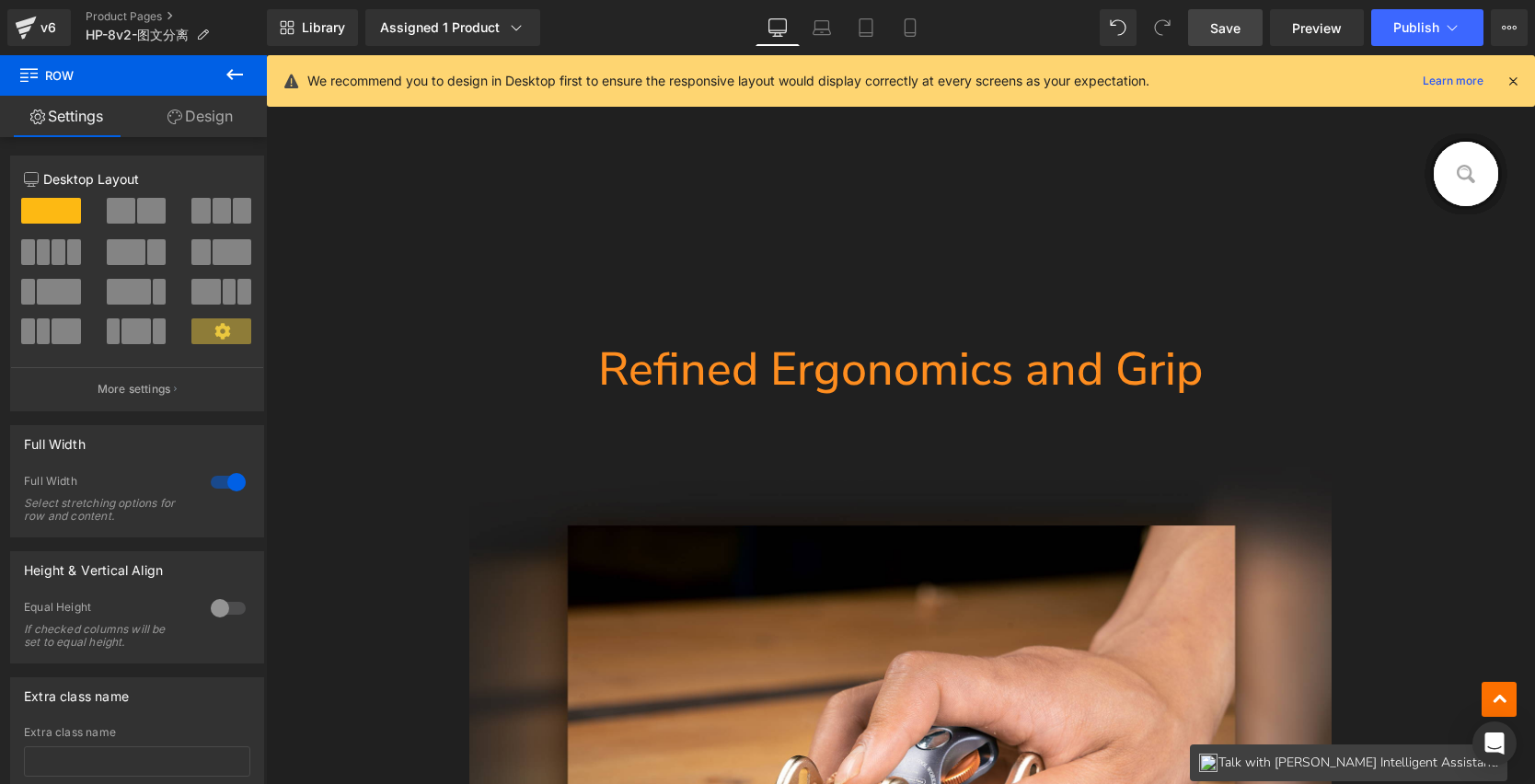
drag, startPoint x: 1223, startPoint y: 42, endPoint x: 901, endPoint y: 335, distance: 435.4
click at [1223, 42] on link "Save" at bounding box center [1225, 28] width 74 height 37
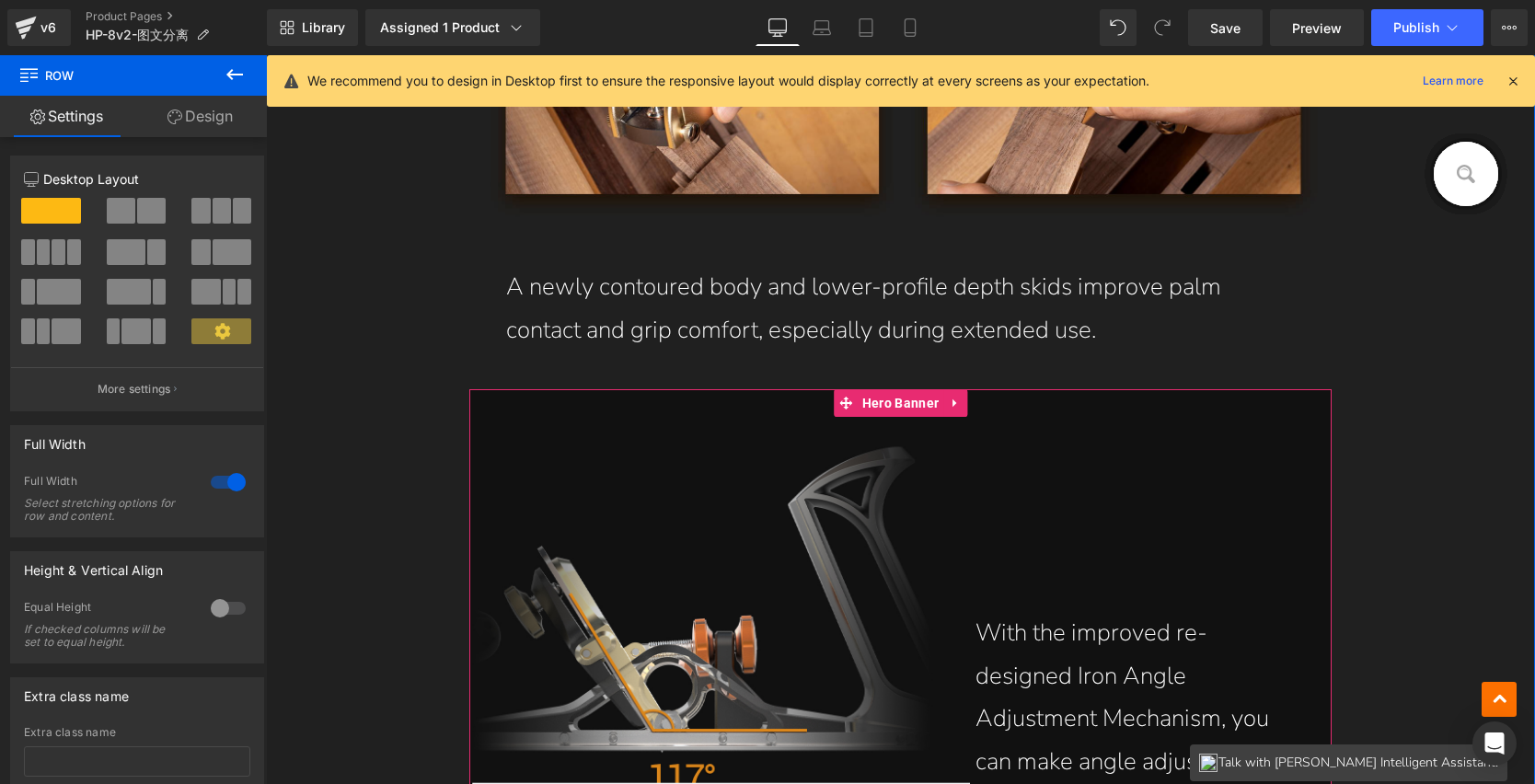
scroll to position [7079, 0]
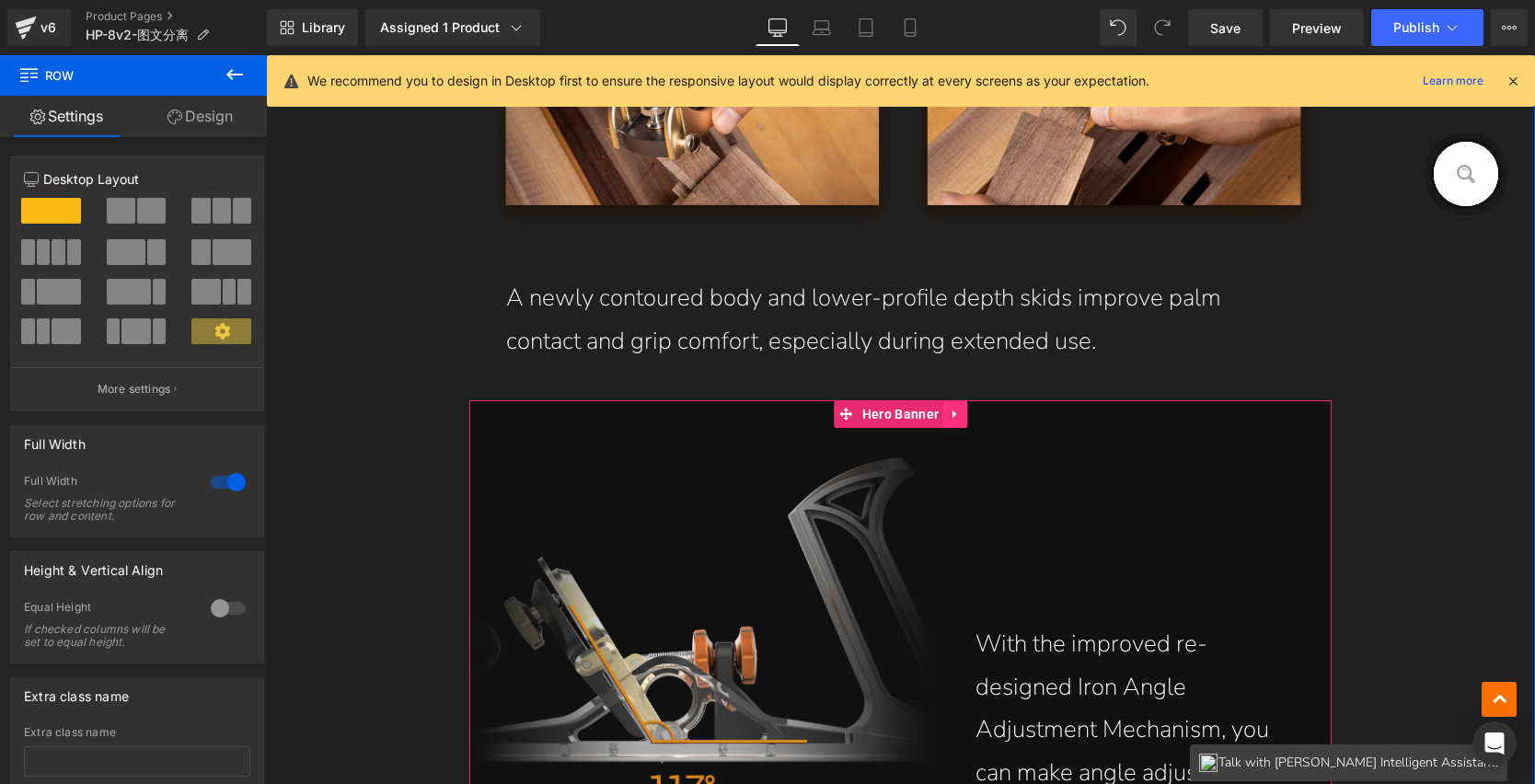
click at [951, 407] on icon at bounding box center [955, 414] width 13 height 13
click at [964, 414] on icon at bounding box center [967, 414] width 13 height 13
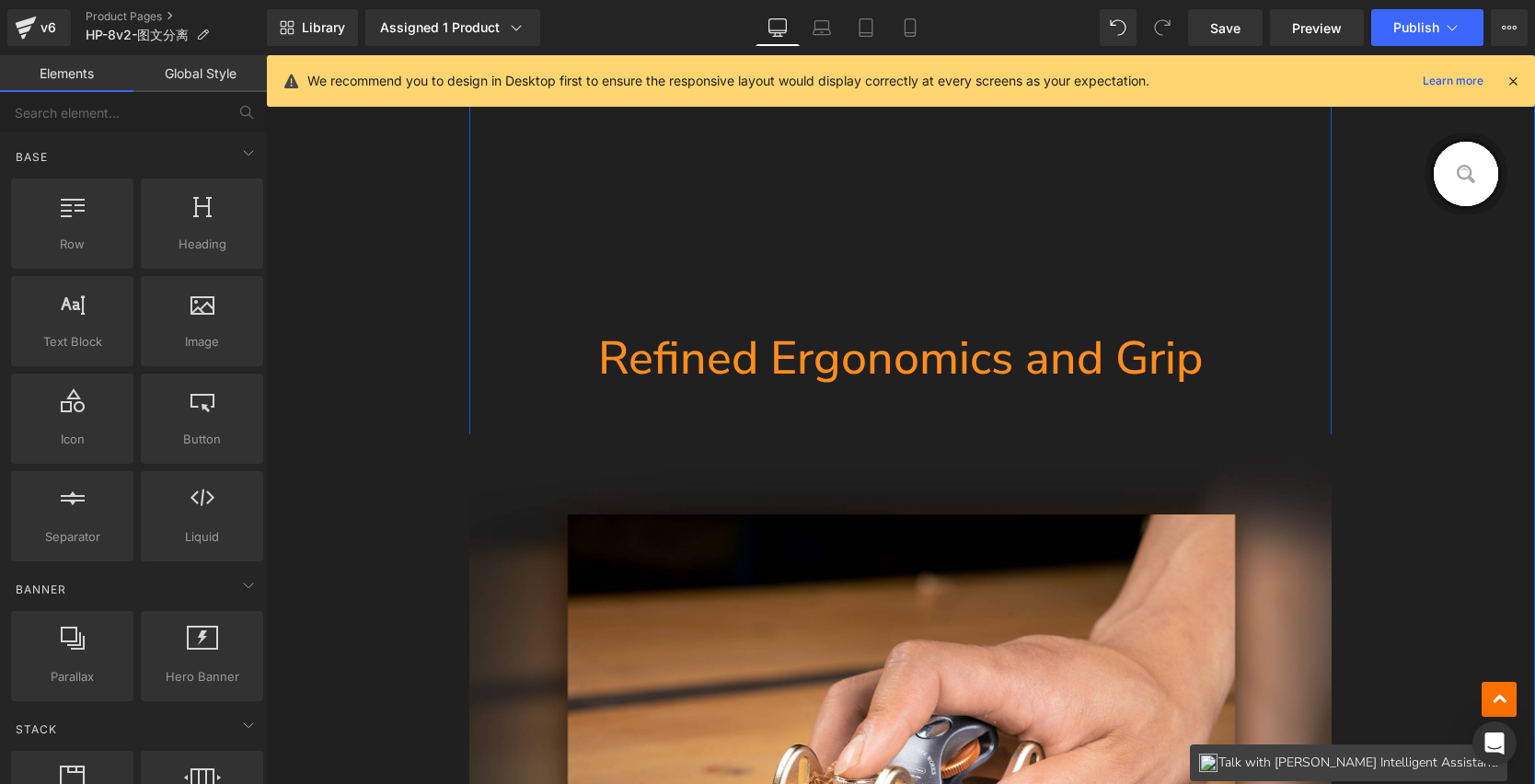
scroll to position [5924, 0]
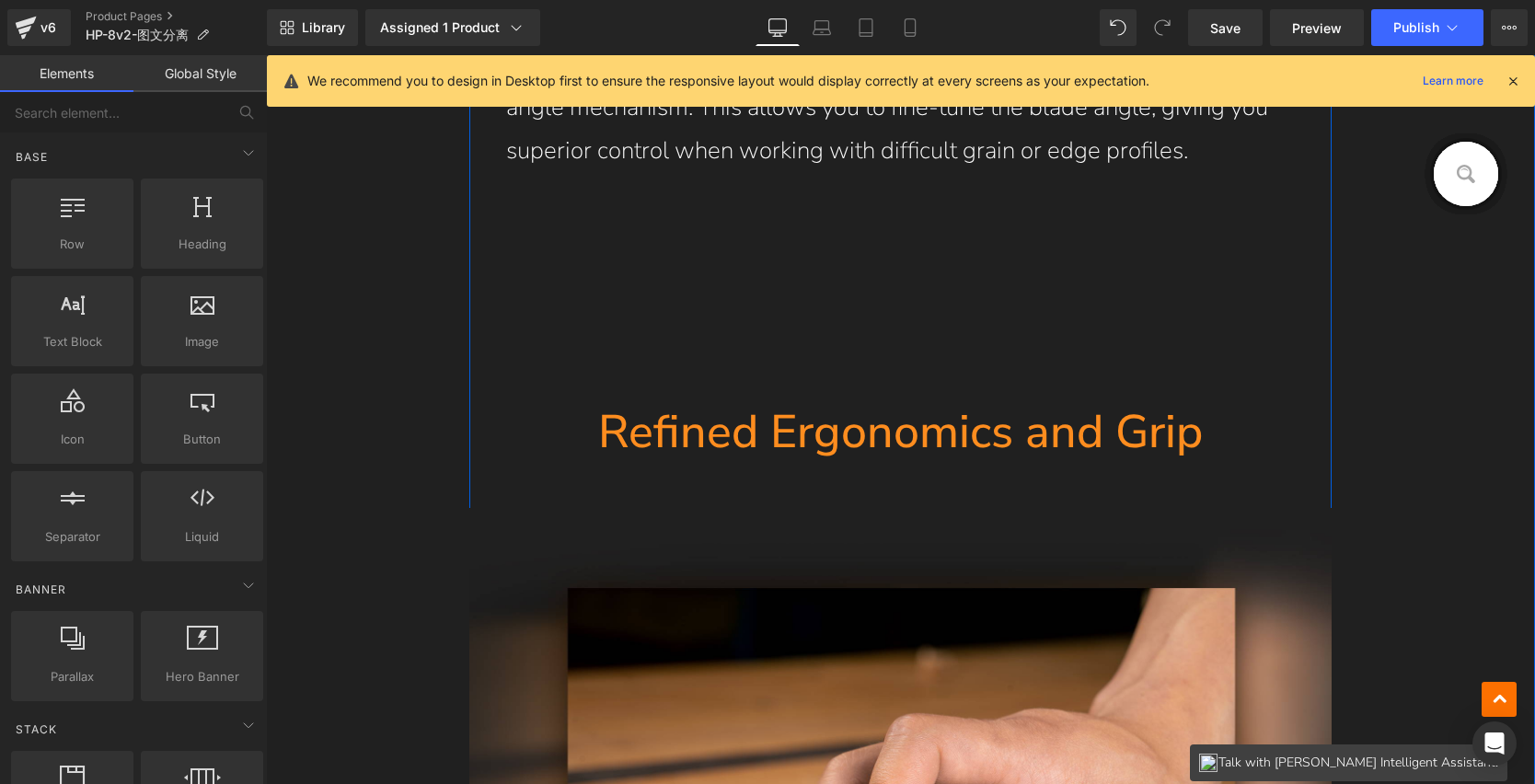
click at [948, 280] on hr at bounding box center [902, 310] width 221 height 184
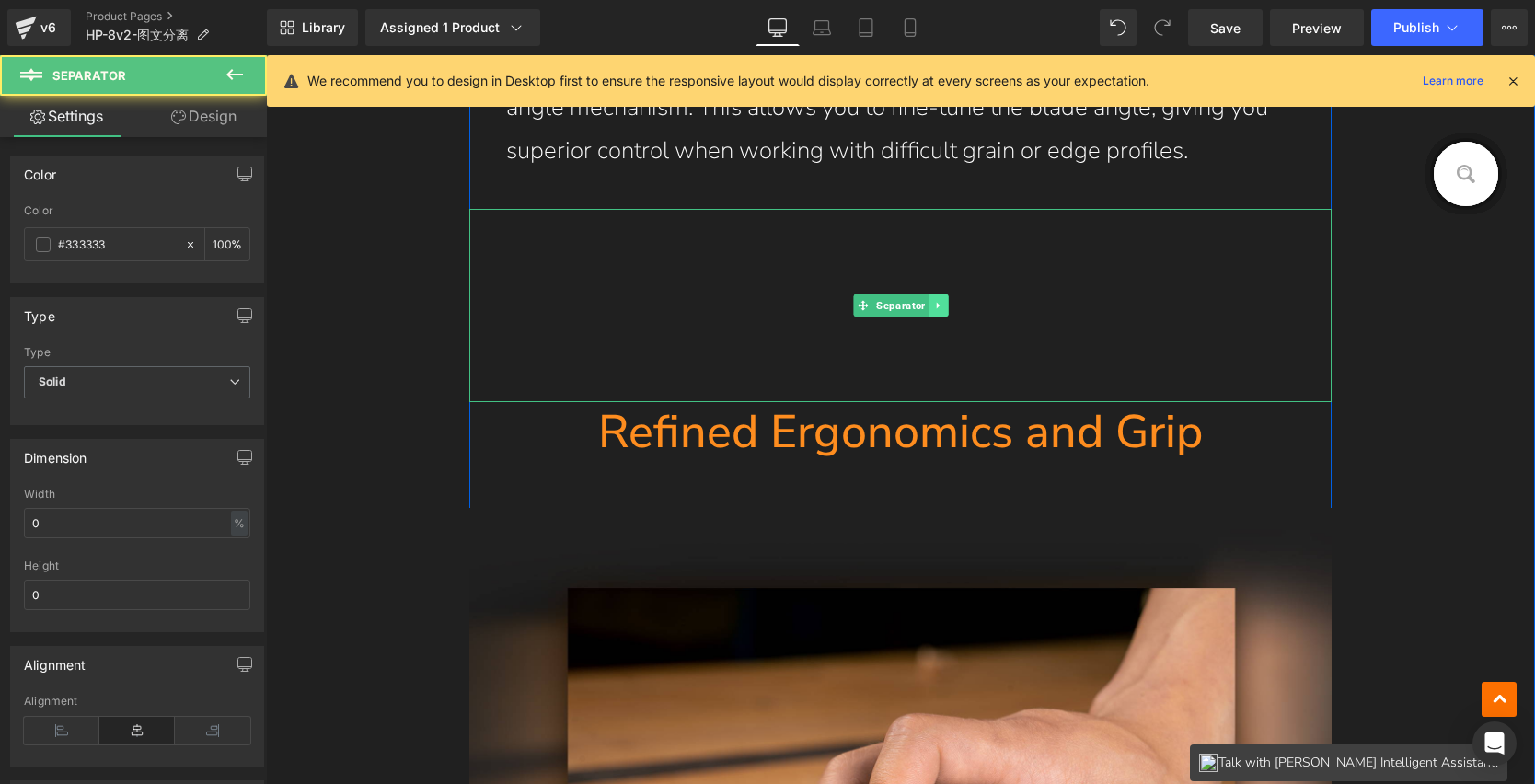
click at [936, 304] on icon at bounding box center [937, 306] width 3 height 7
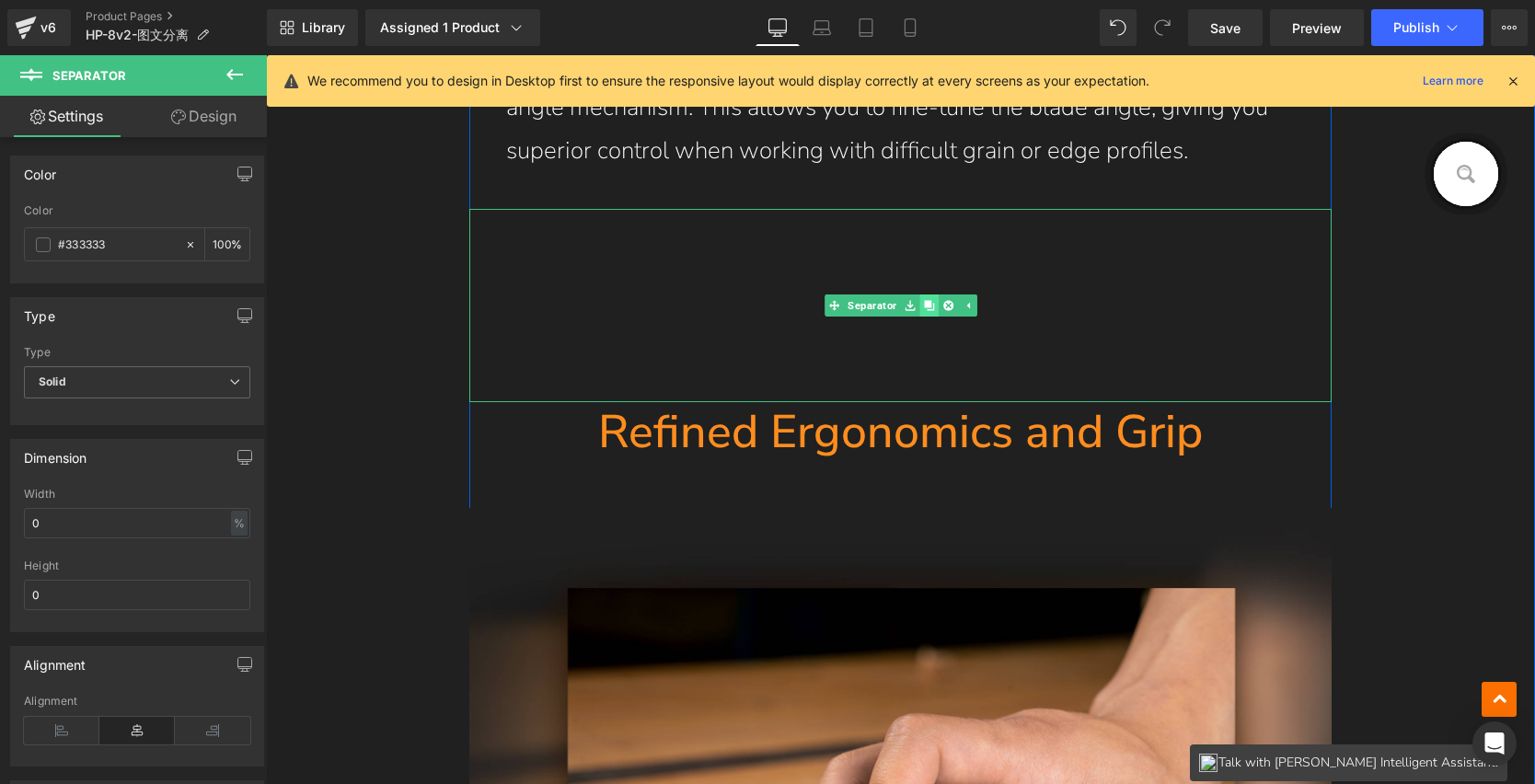
click at [926, 307] on icon at bounding box center [929, 305] width 11 height 11
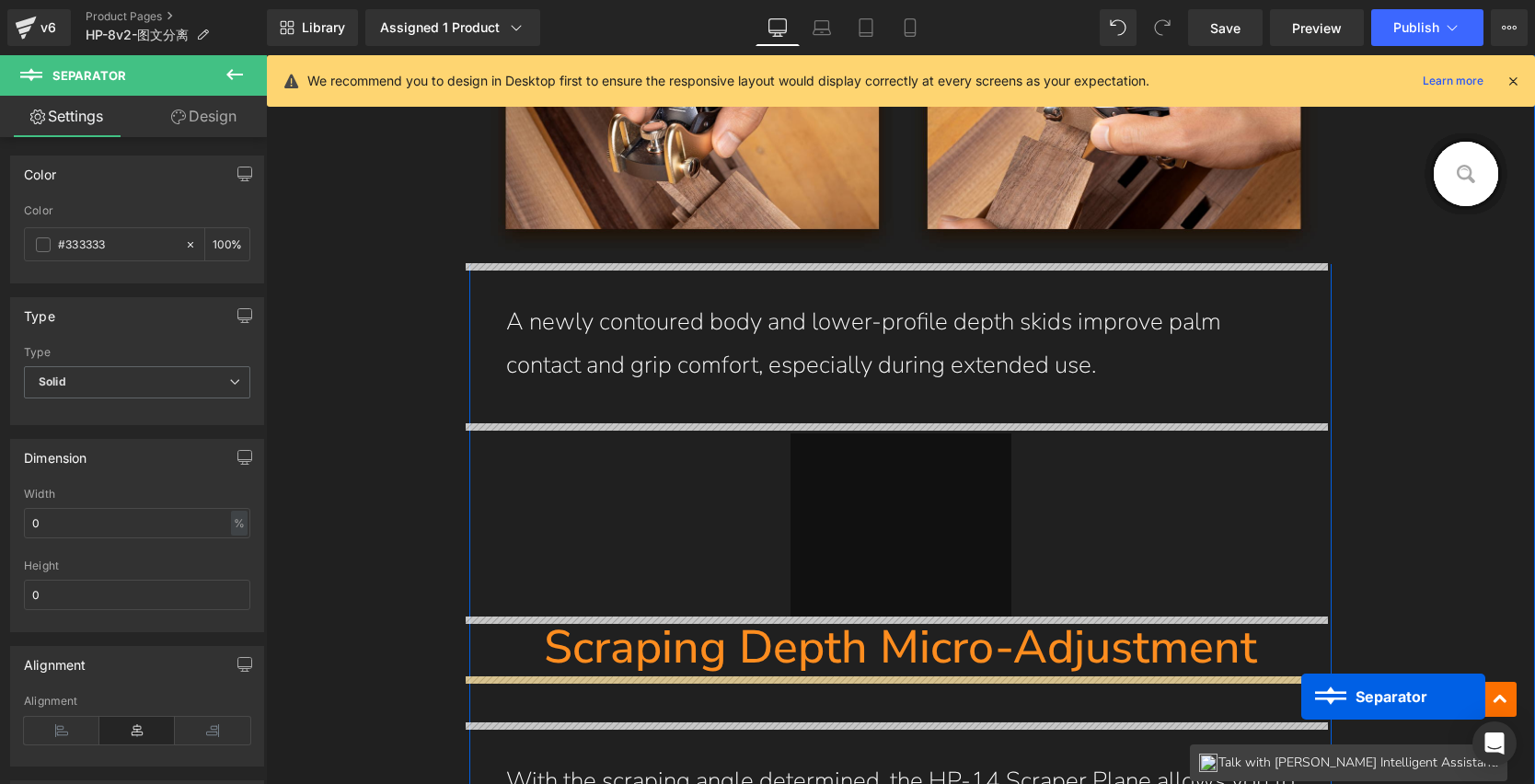
scroll to position [7248, 0]
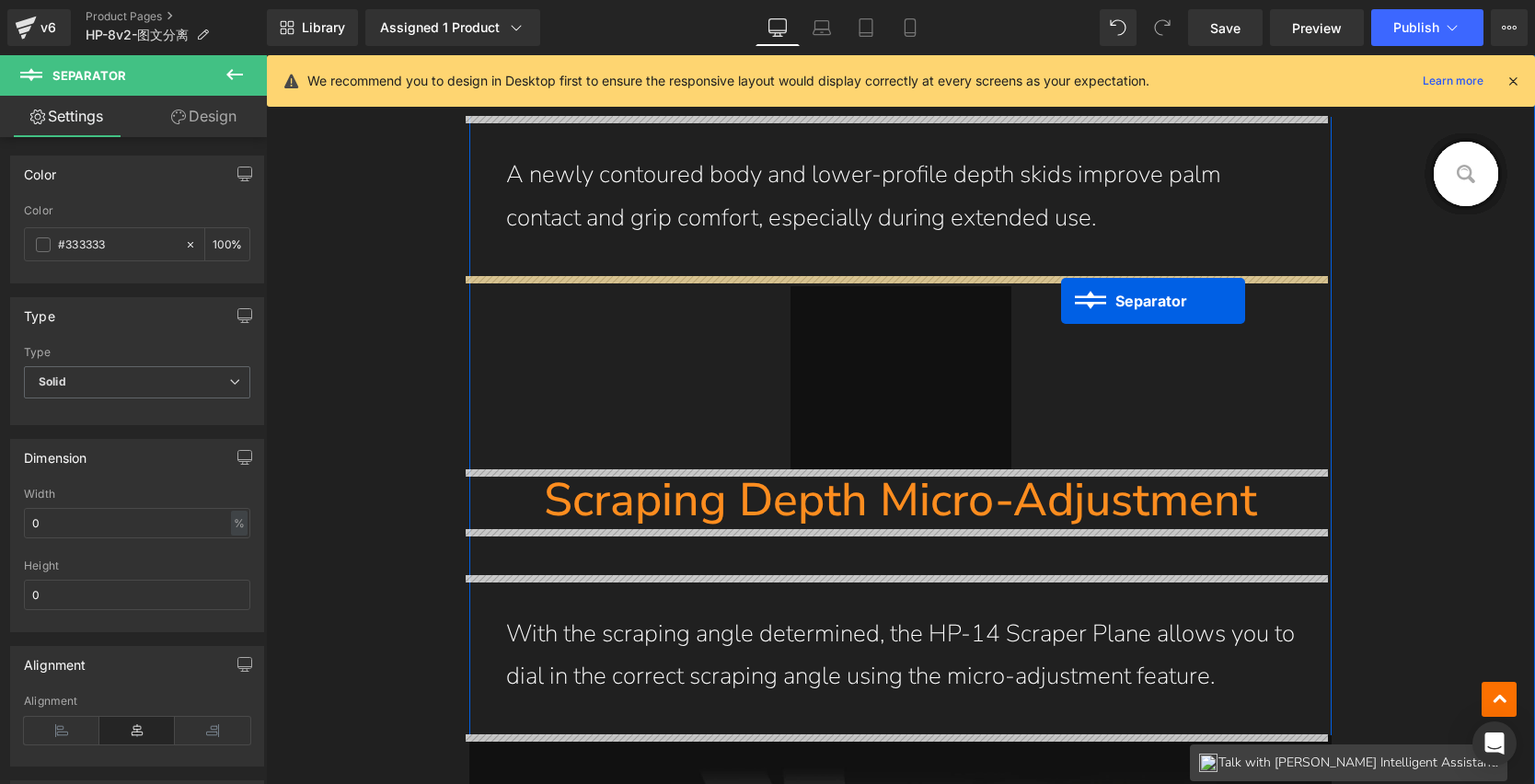
drag, startPoint x: 879, startPoint y: 496, endPoint x: 1062, endPoint y: 301, distance: 267.4
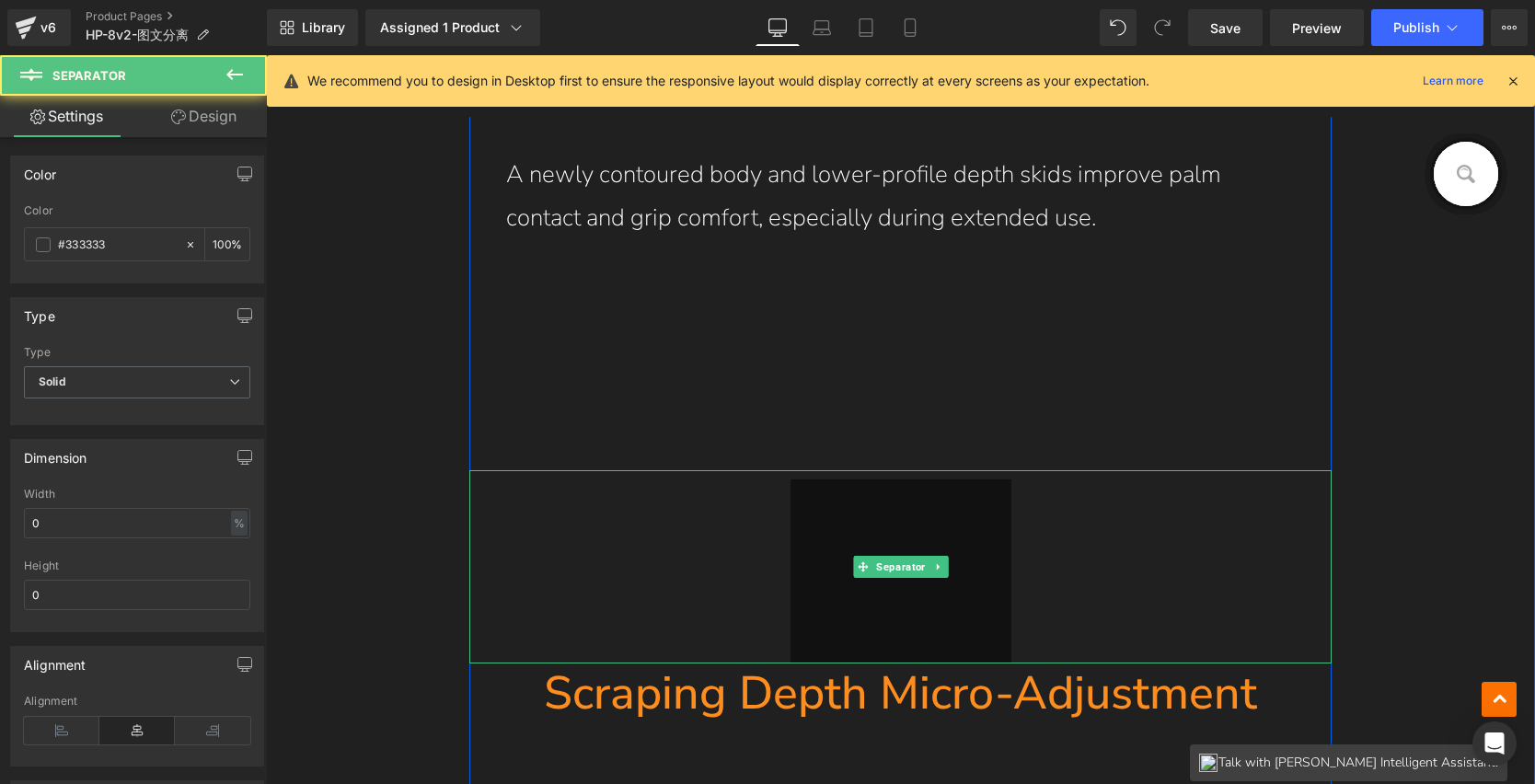
click at [948, 537] on hr at bounding box center [902, 570] width 221 height 184
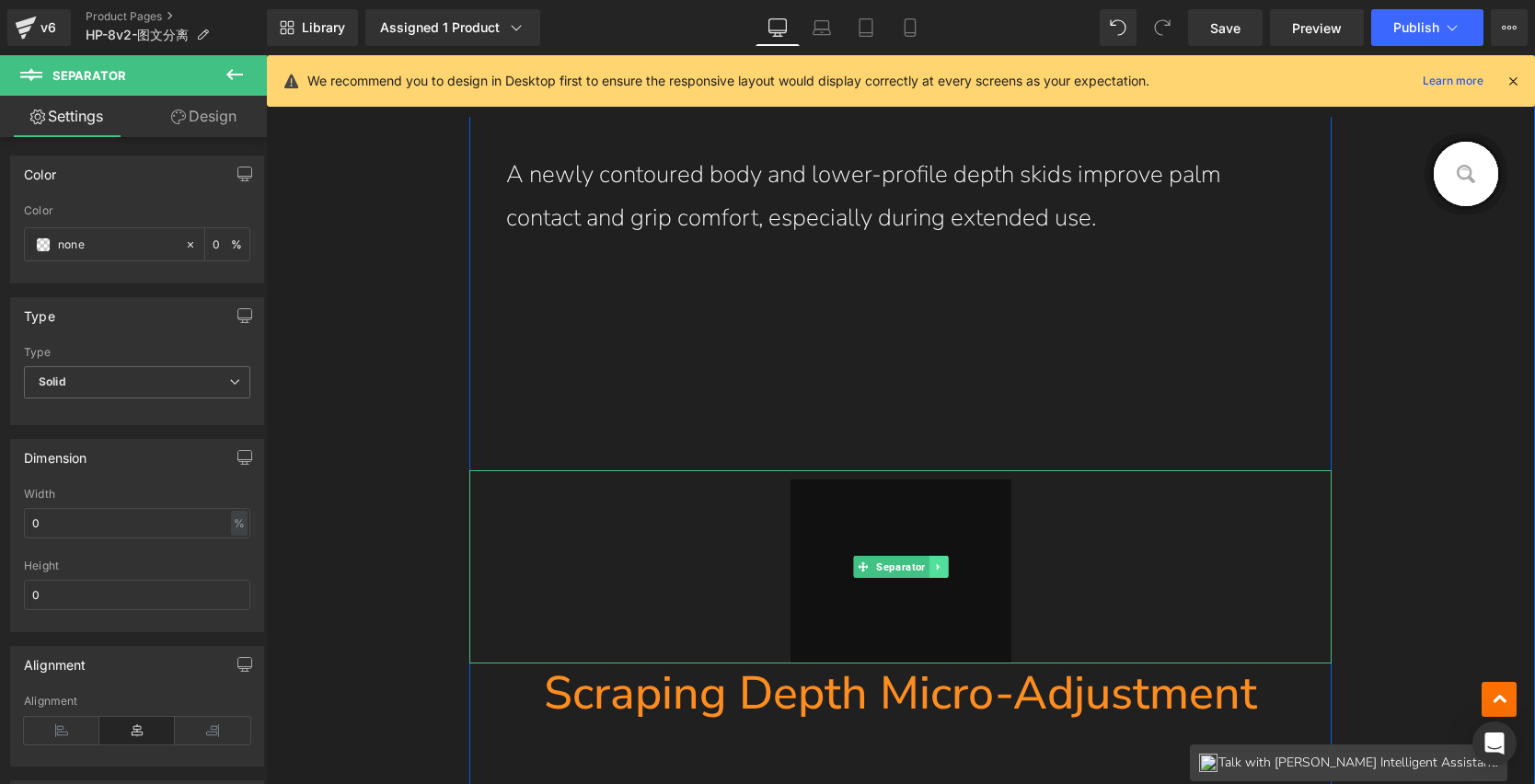
click at [934, 562] on icon at bounding box center [938, 566] width 11 height 11
click at [942, 565] on icon at bounding box center [947, 566] width 11 height 11
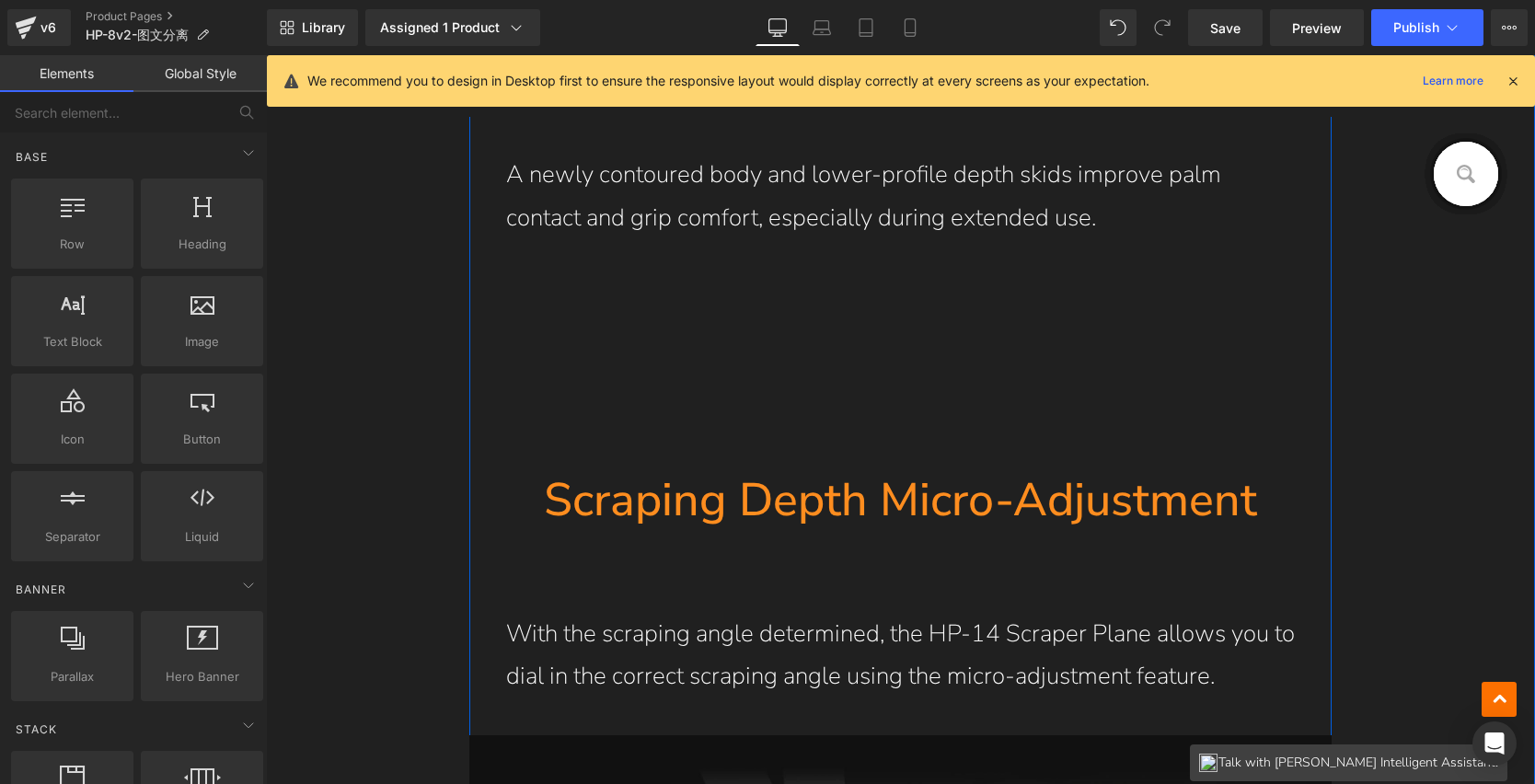
click at [704, 511] on h1 "Scraping Depth Micro-Adjustment" at bounding box center [901, 500] width 863 height 60
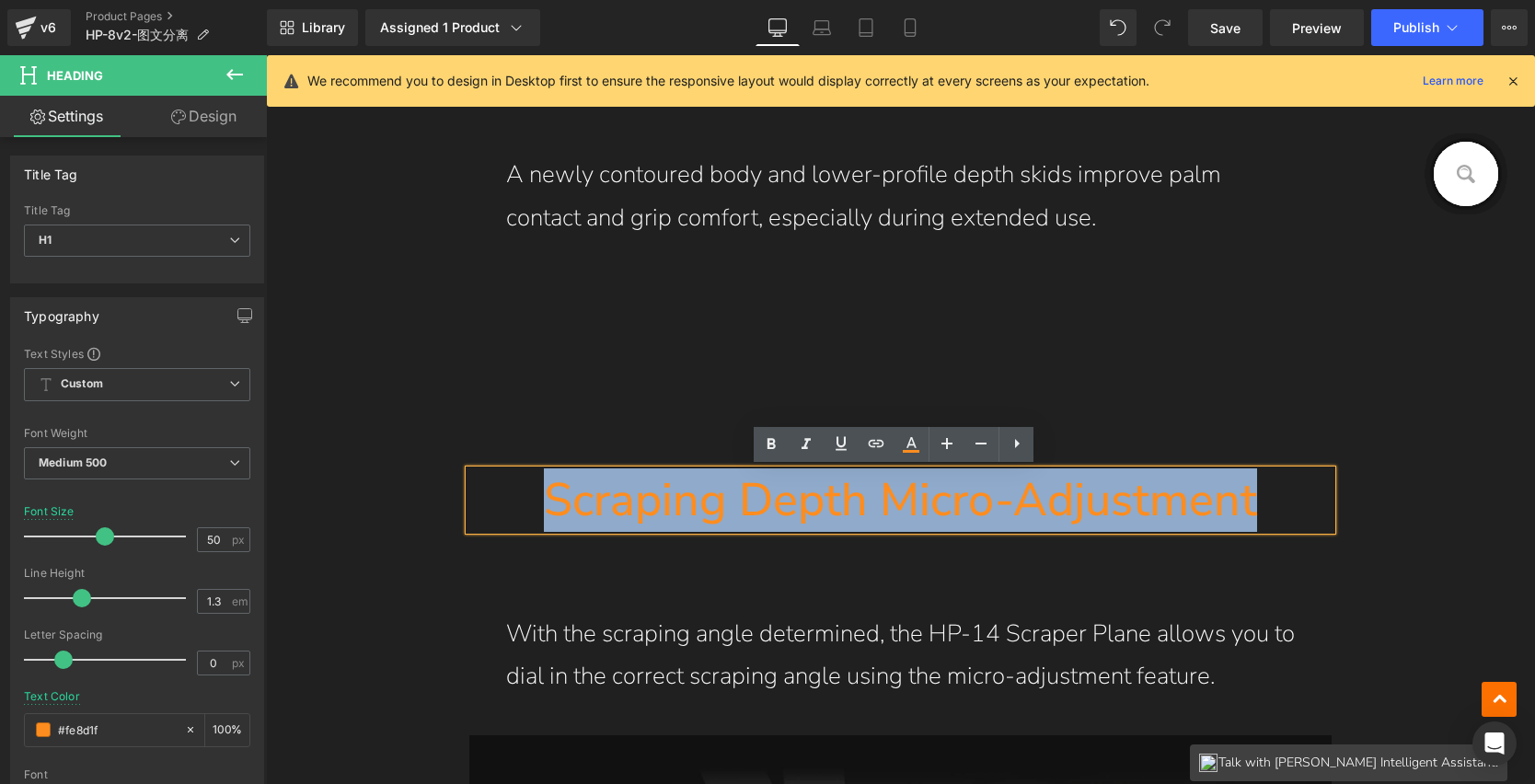
drag, startPoint x: 546, startPoint y: 501, endPoint x: 1260, endPoint y: 482, distance: 714.3
click at [1260, 482] on h1 "Scraping Depth Micro-Adjustment" at bounding box center [901, 500] width 863 height 60
paste div
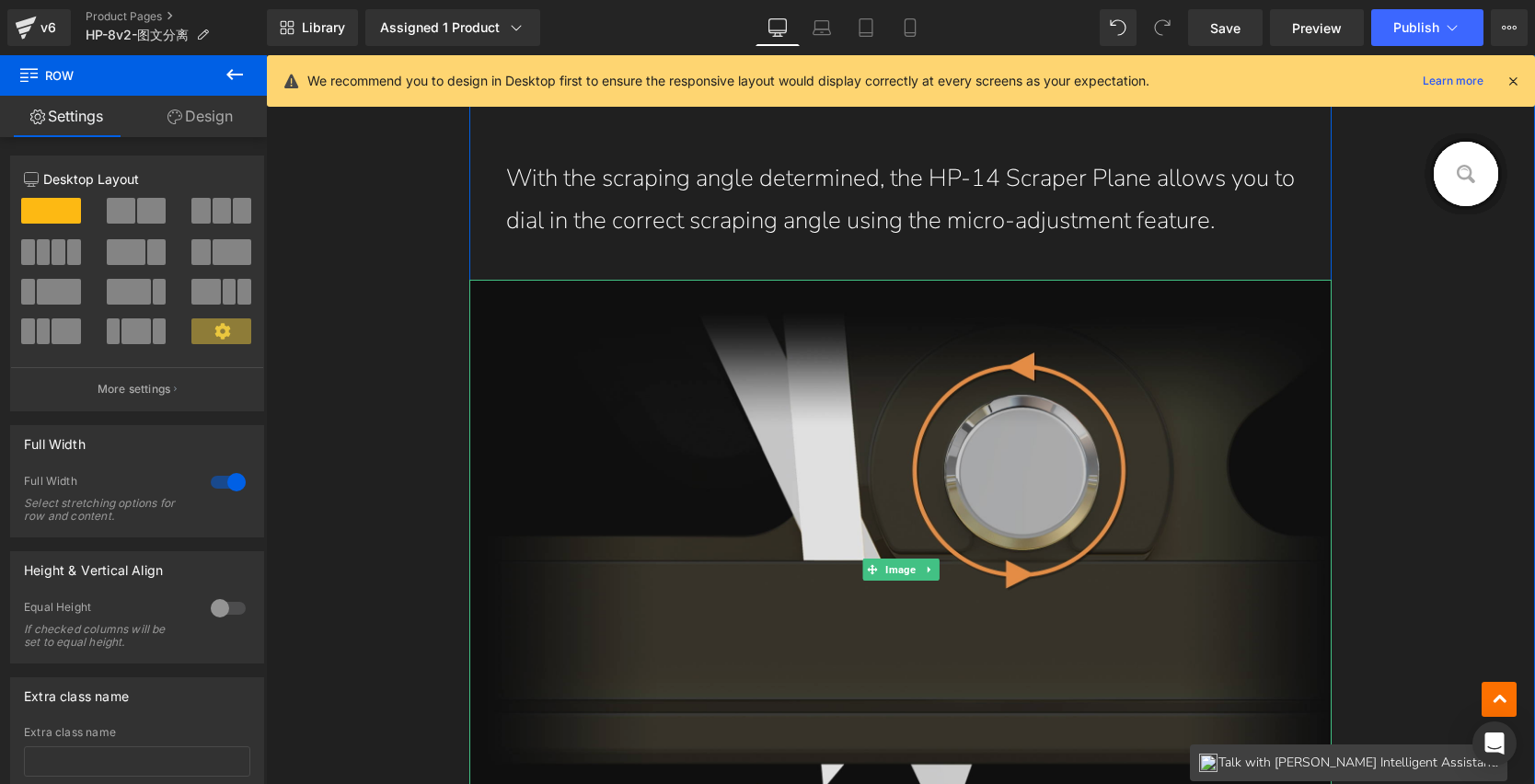
scroll to position [7593, 0]
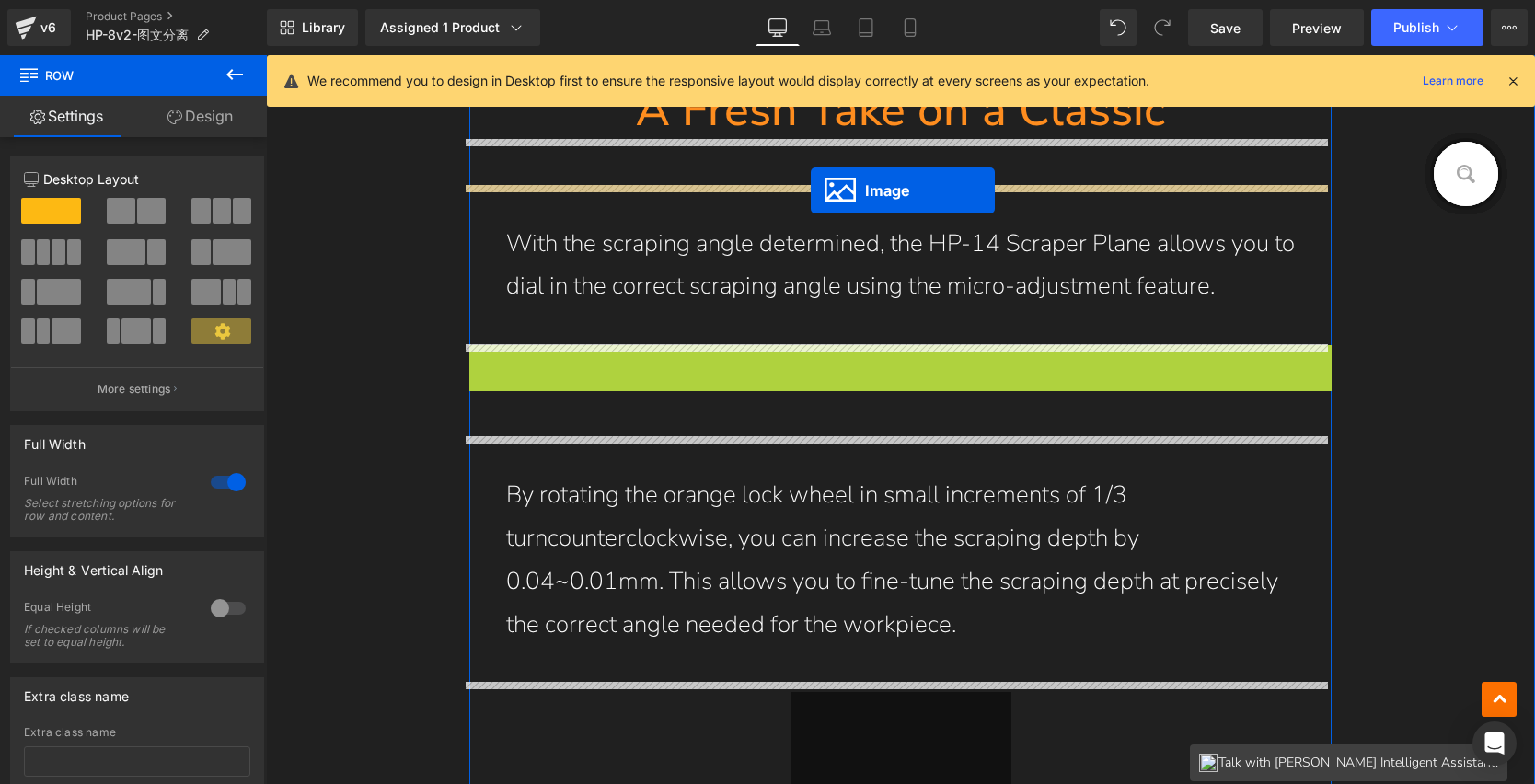
drag, startPoint x: 884, startPoint y: 628, endPoint x: 811, endPoint y: 190, distance: 444.0
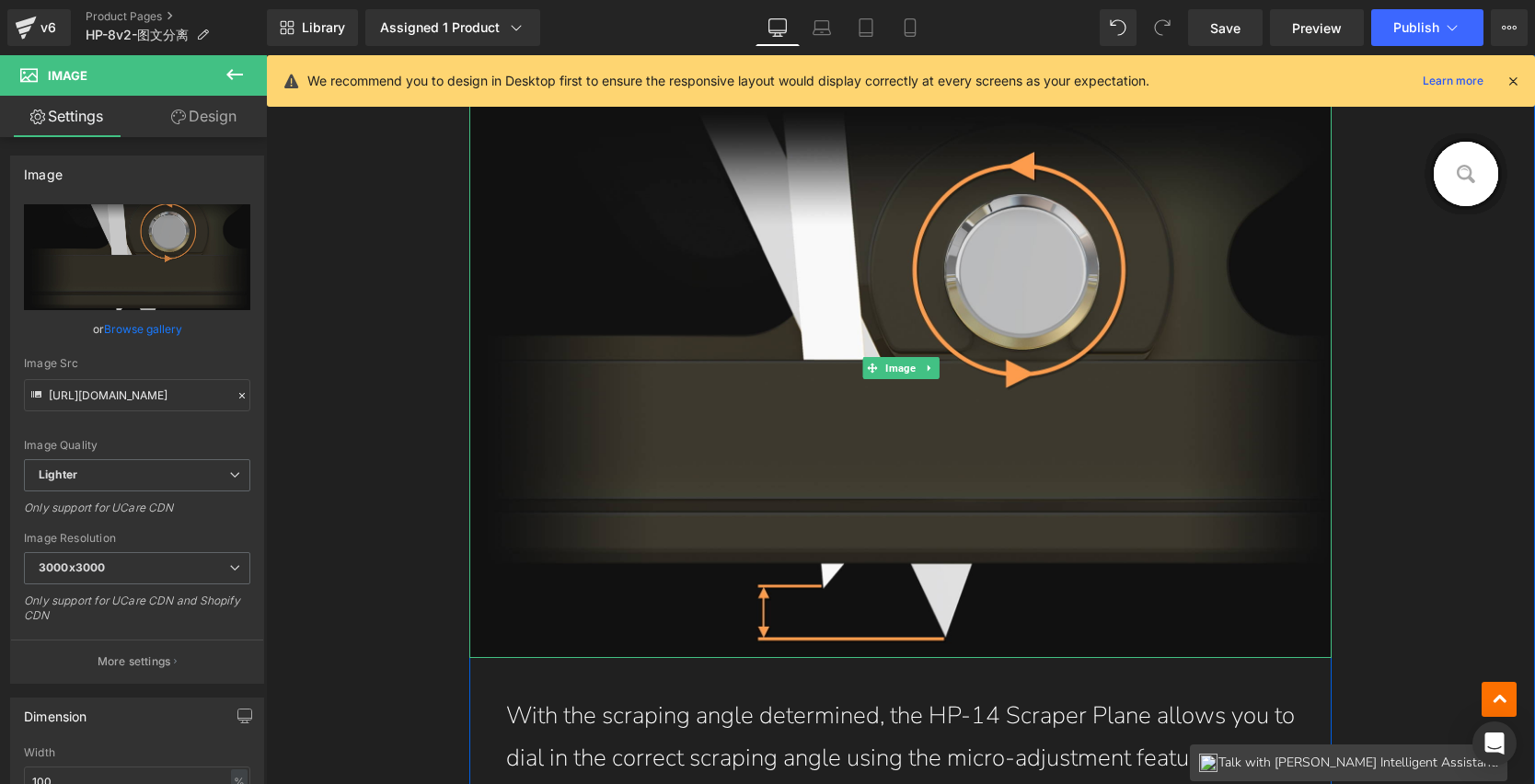
scroll to position [7938, 0]
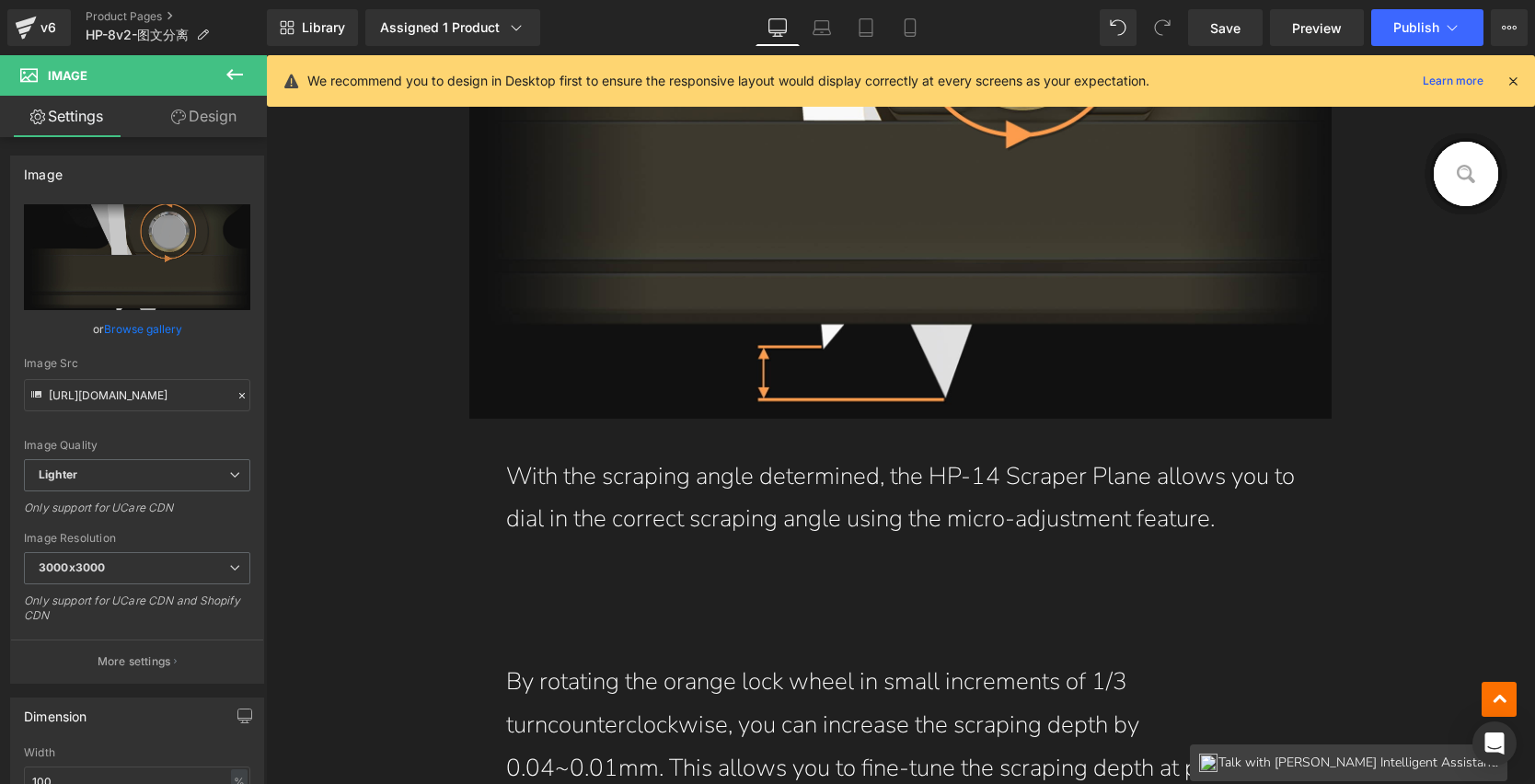
click at [1114, 518] on p "With the scraping angle determined, the HP-14 Scraper Plane allows you to dial …" at bounding box center [901, 498] width 790 height 87
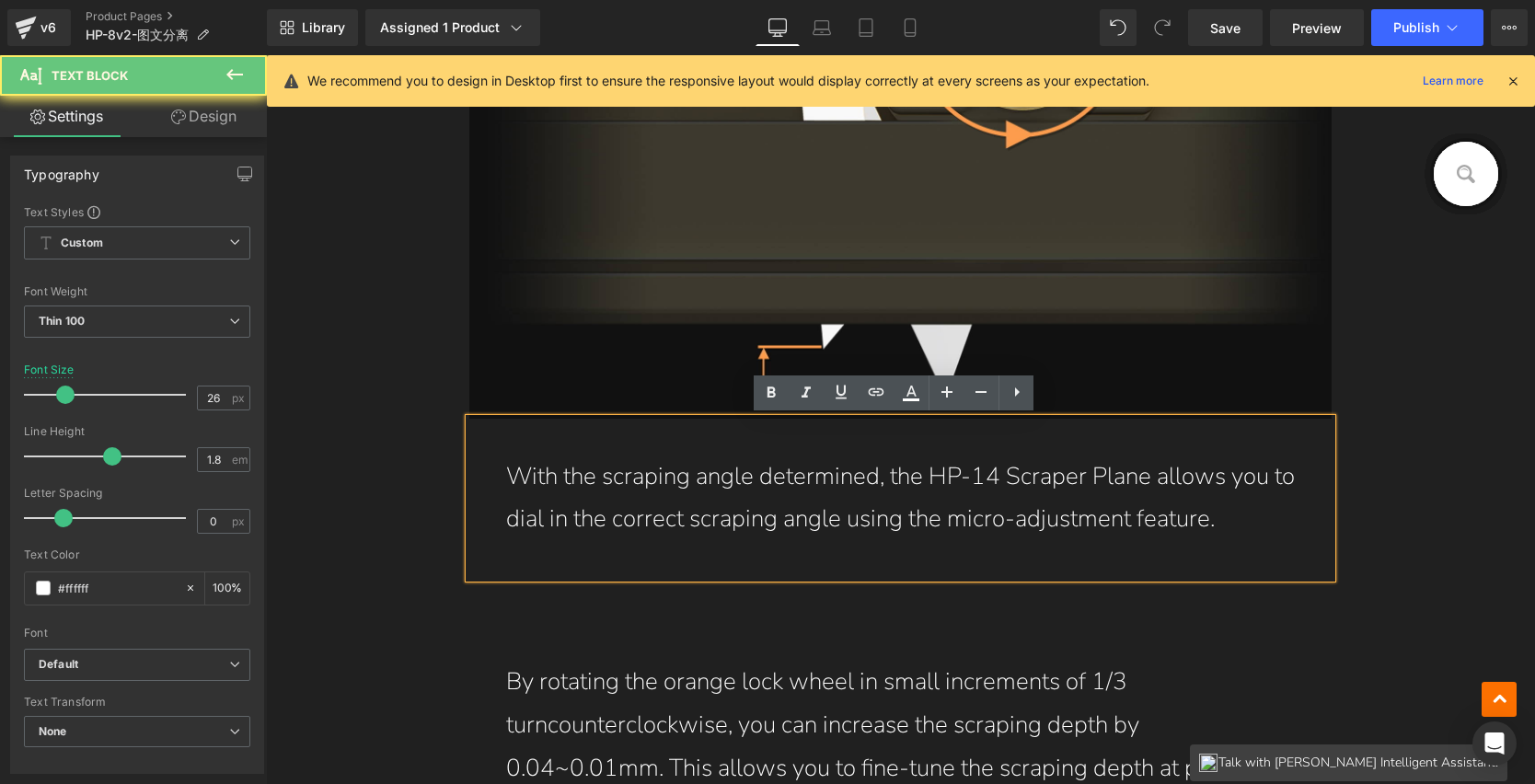
click at [1246, 522] on p "With the scraping angle determined, the HP-14 Scraper Plane allows you to dial …" at bounding box center [901, 498] width 790 height 87
drag, startPoint x: 1242, startPoint y: 517, endPoint x: 494, endPoint y: 475, distance: 749.2
click at [494, 475] on div "With the scraping angle determined, the HP-14 Scraper Plane allows you to dial …" at bounding box center [901, 498] width 863 height 160
paste div
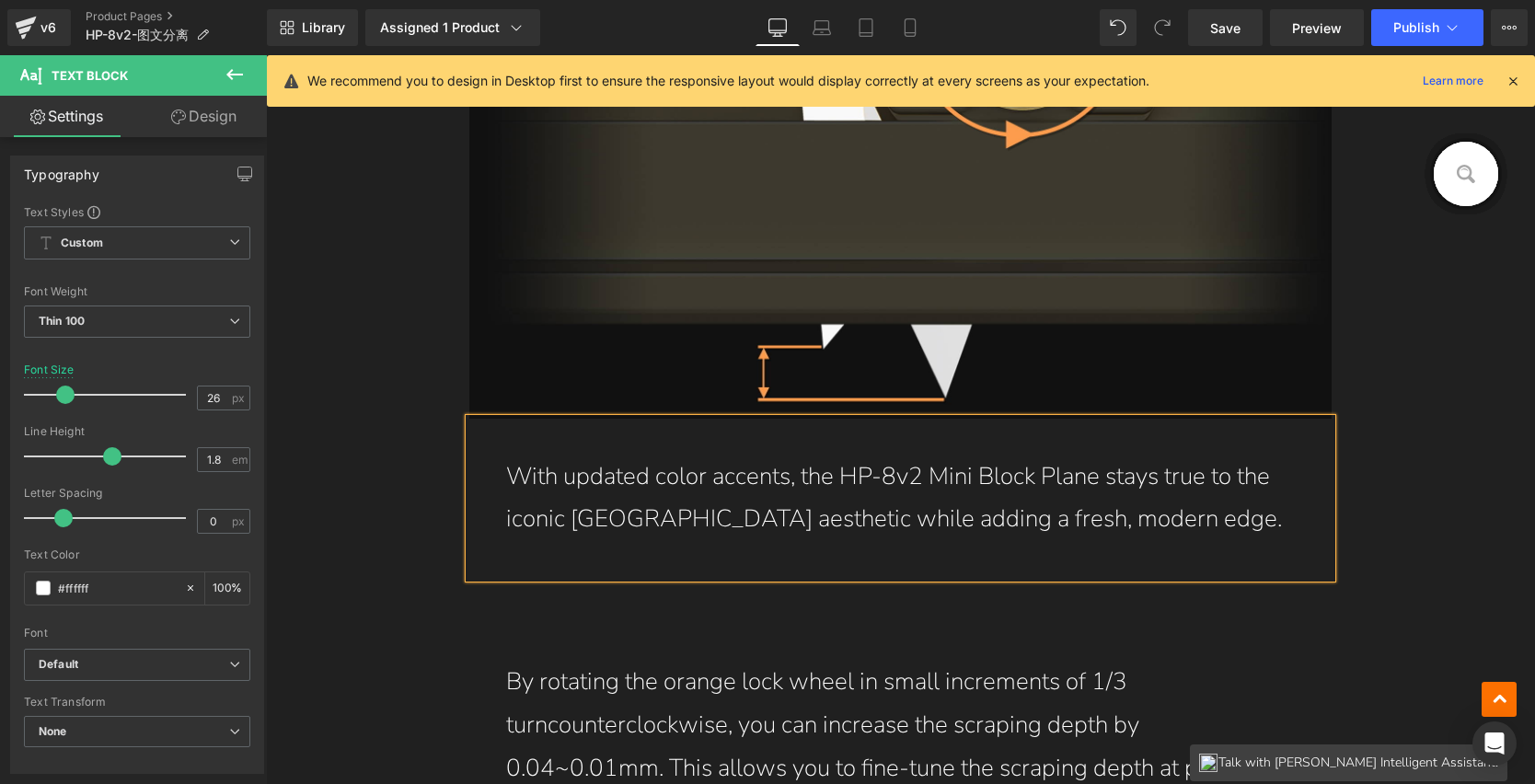
click at [1447, 493] on div "HP-8v2 Mini Block Plane Heading Row Hero Banner Making the Best Even Better! Te…" at bounding box center [900, 228] width 1269 height 14650
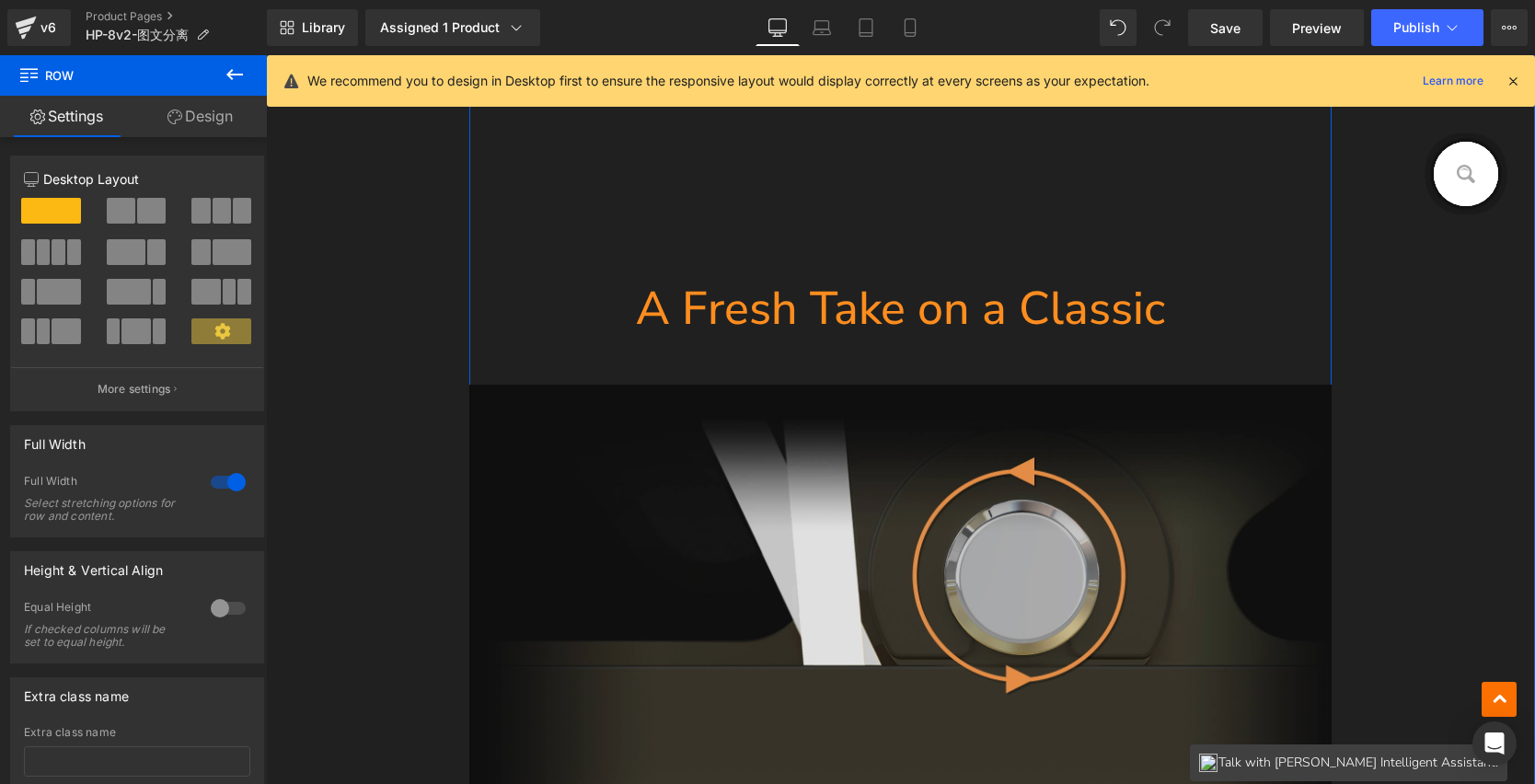
scroll to position [7295, 0]
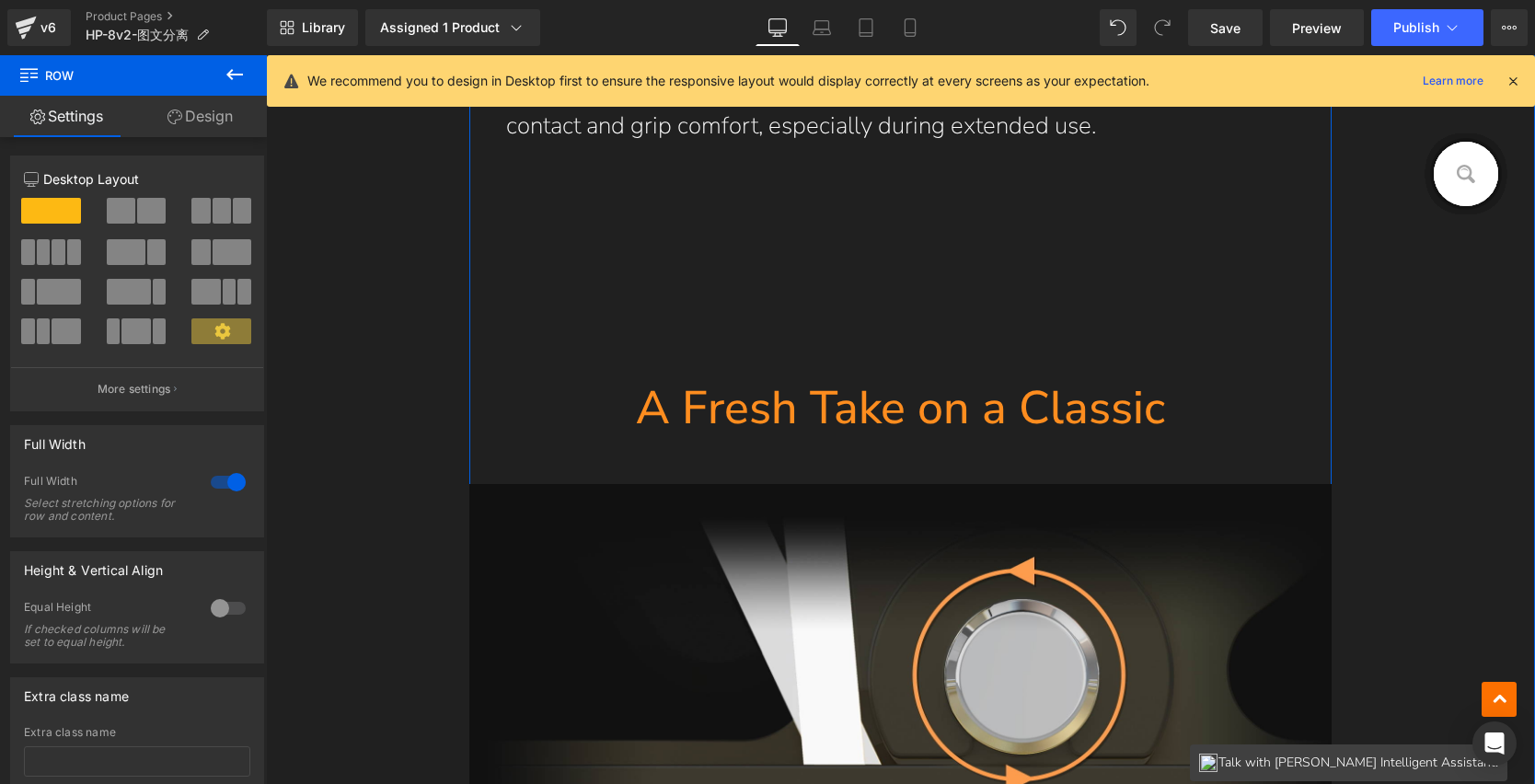
click at [913, 268] on div "Separator" at bounding box center [901, 281] width 863 height 193
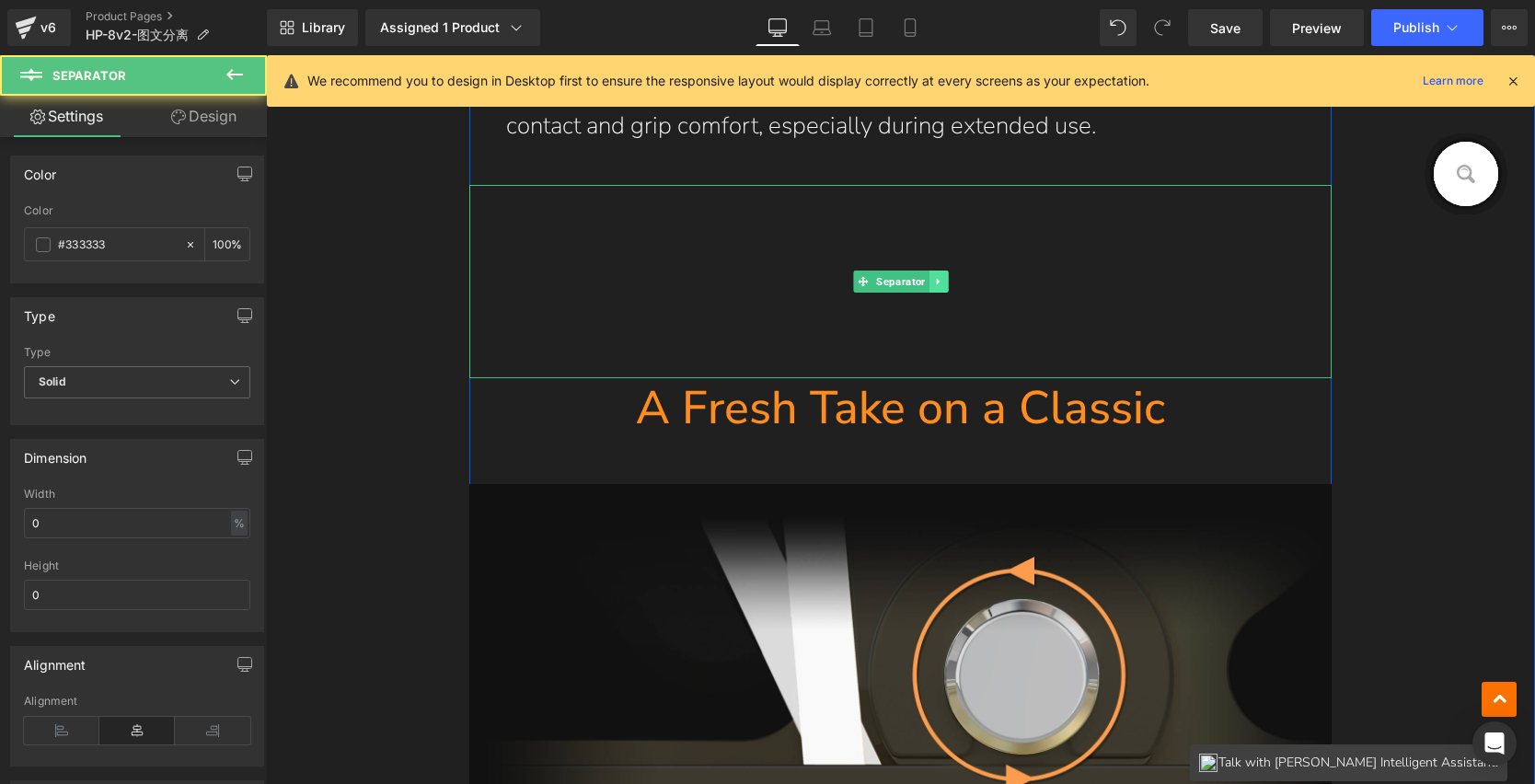
click at [938, 279] on link at bounding box center [938, 281] width 19 height 22
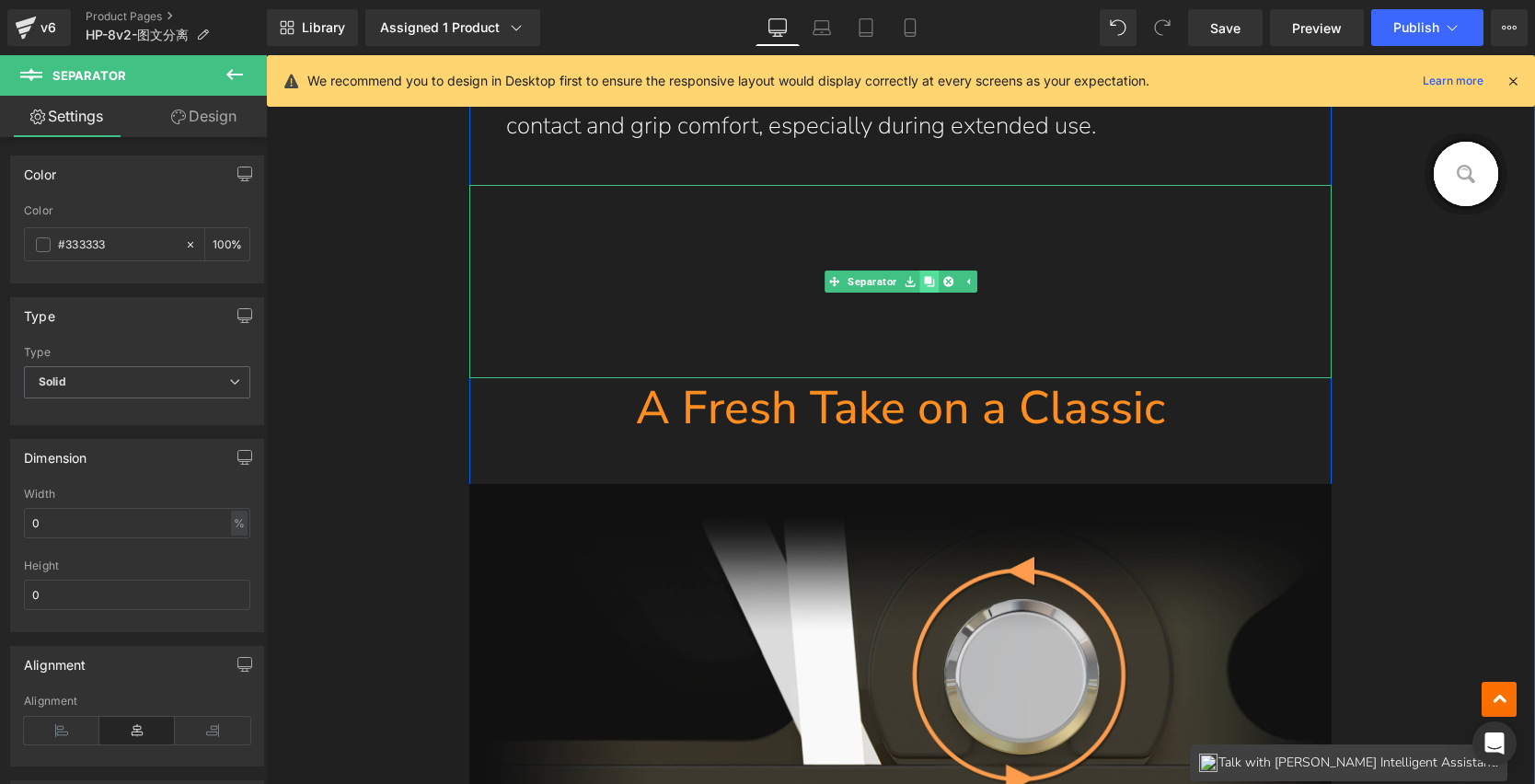
click at [929, 280] on link at bounding box center [930, 281] width 19 height 22
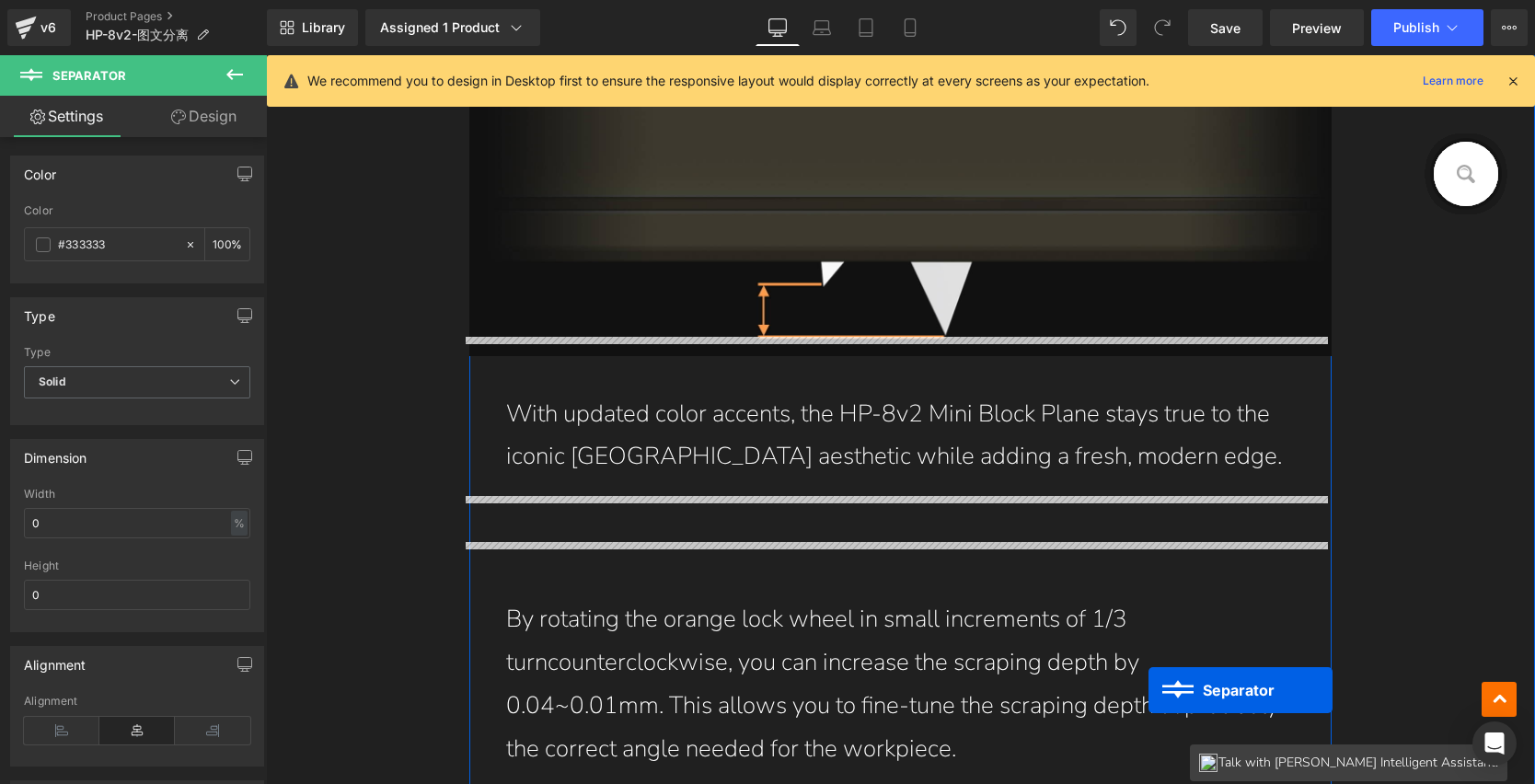
scroll to position [8065, 0]
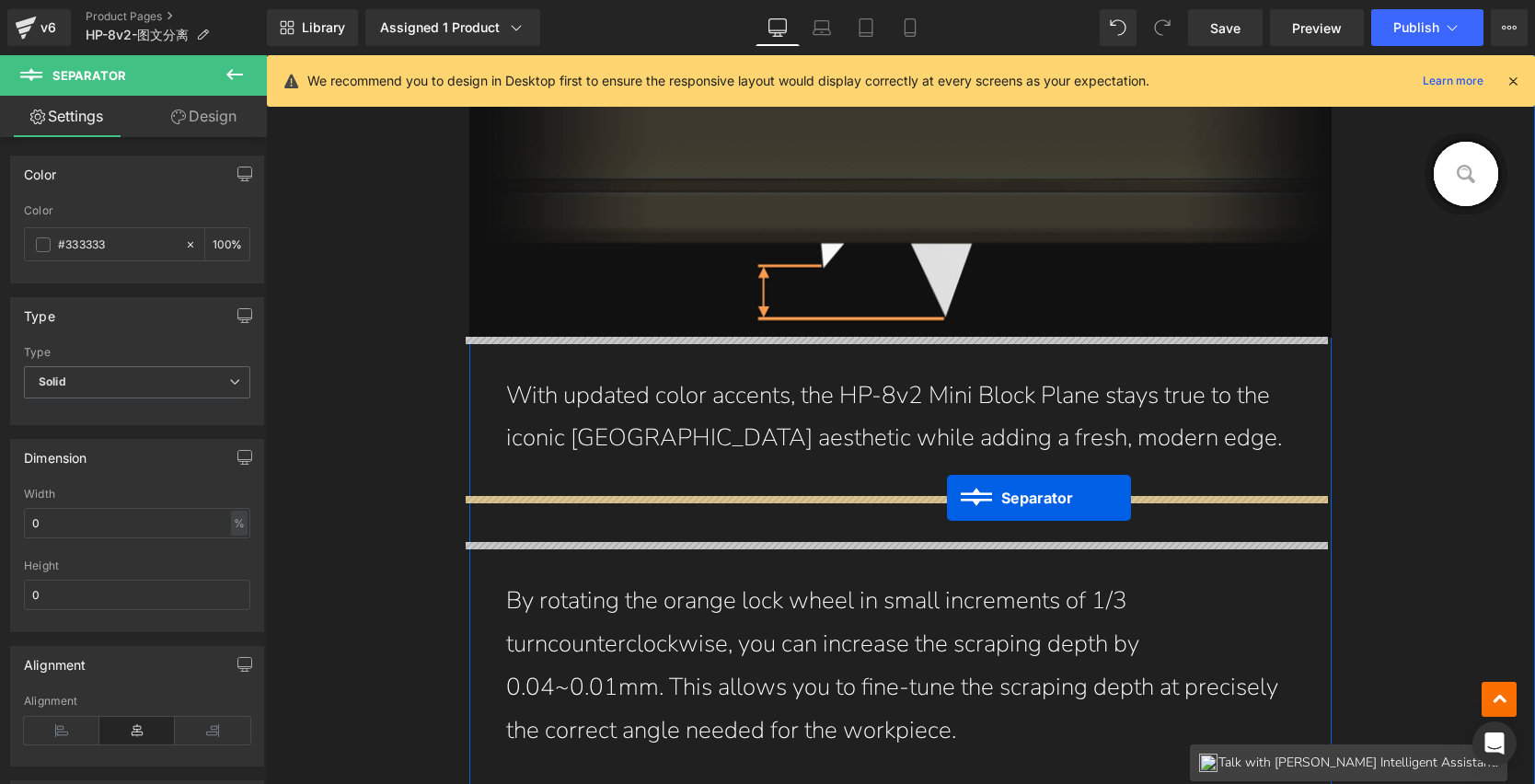
drag, startPoint x: 899, startPoint y: 365, endPoint x: 947, endPoint y: 497, distance: 140.5
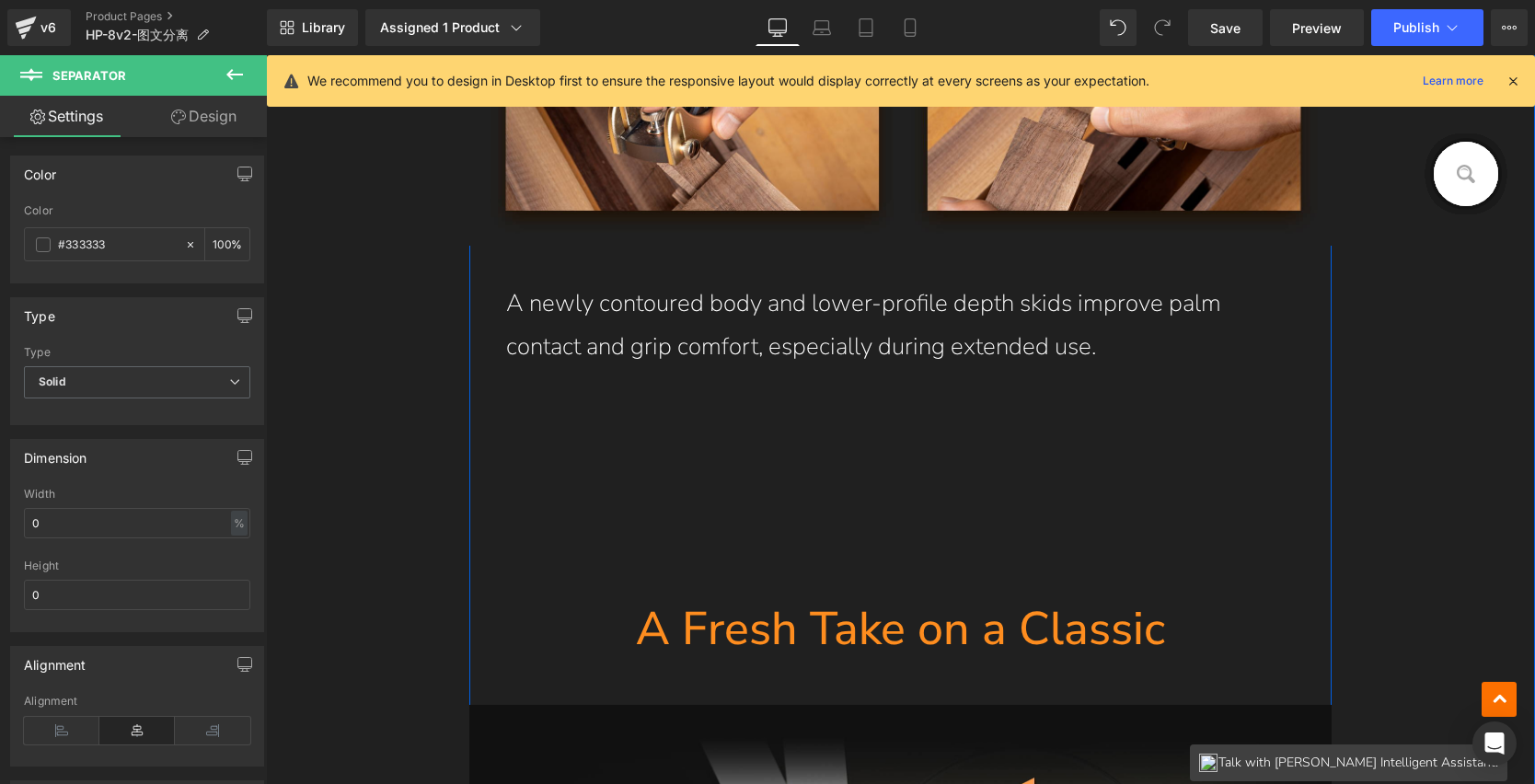
scroll to position [7180, 0]
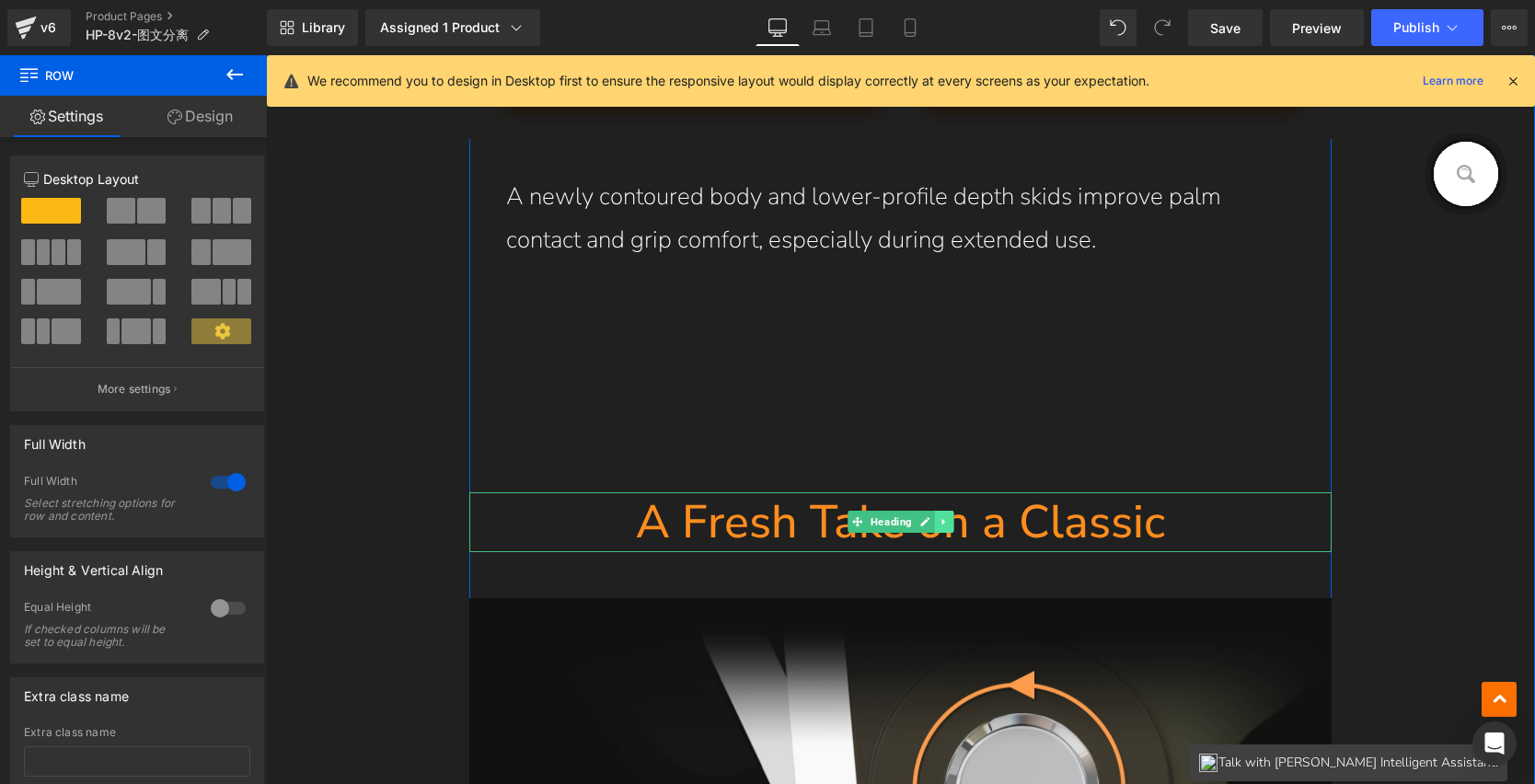
click at [940, 520] on icon at bounding box center [944, 521] width 11 height 11
click at [930, 520] on icon at bounding box center [934, 522] width 11 height 11
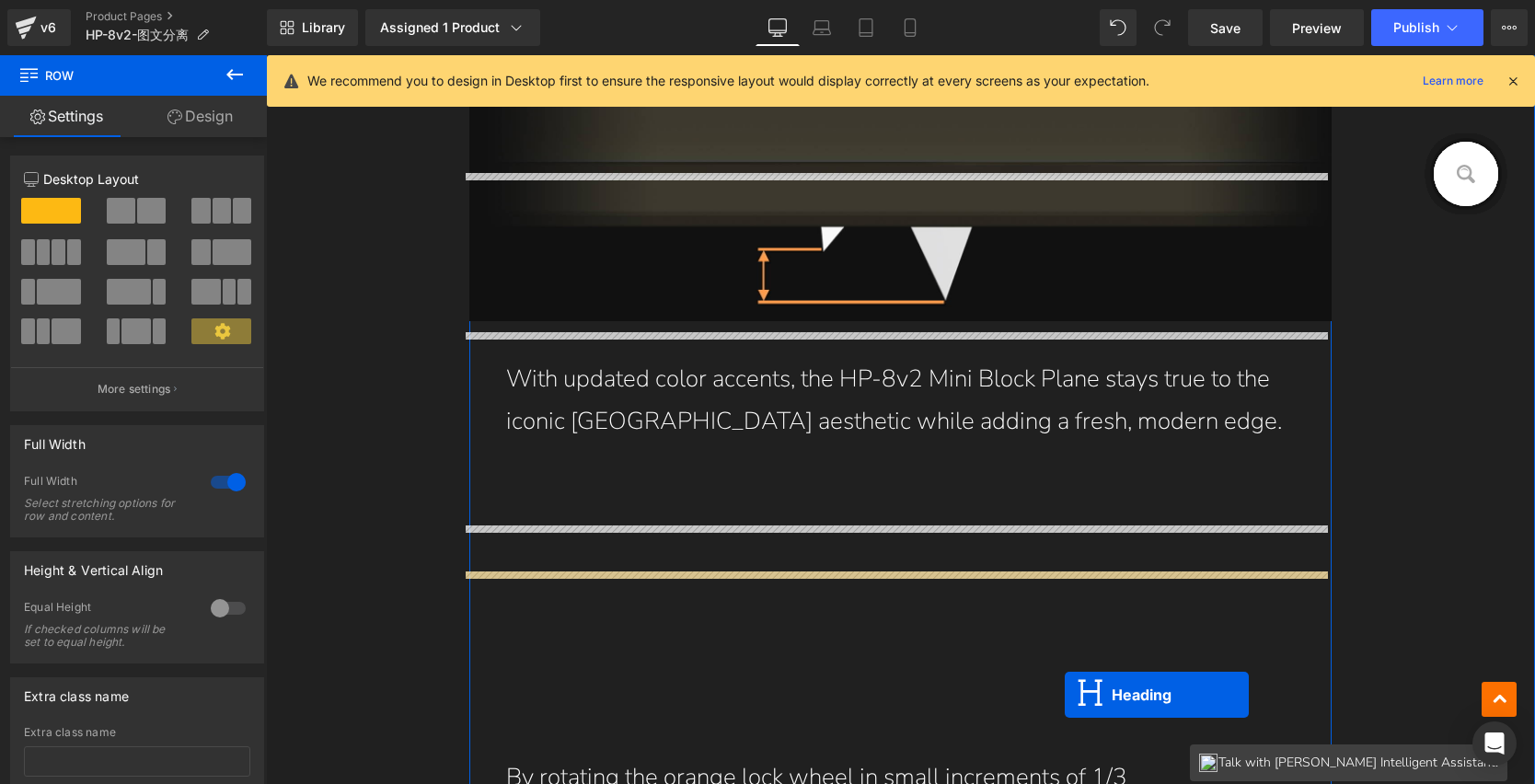
scroll to position [8230, 0]
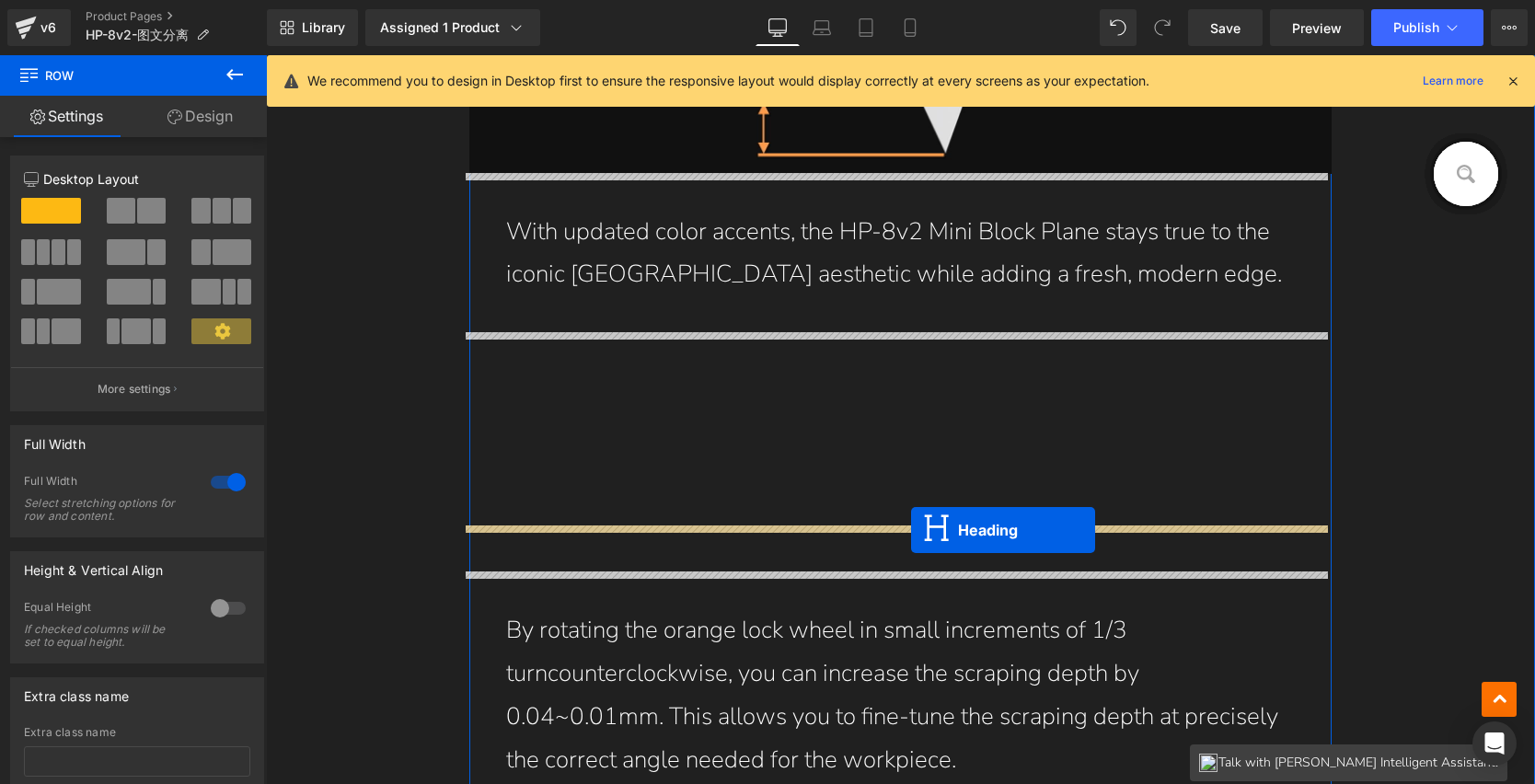
drag, startPoint x: 867, startPoint y: 578, endPoint x: 911, endPoint y: 530, distance: 65.1
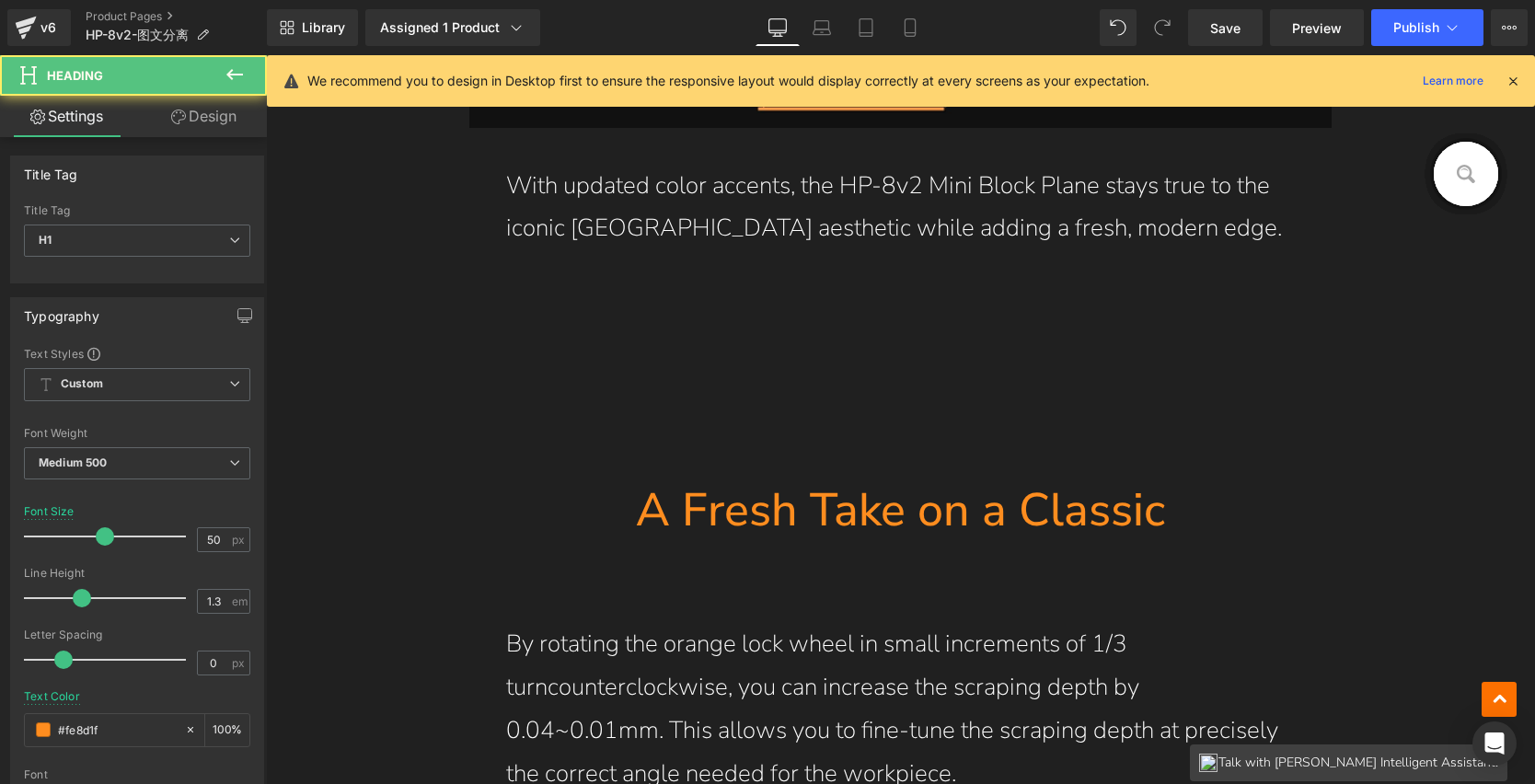
scroll to position [8183, 0]
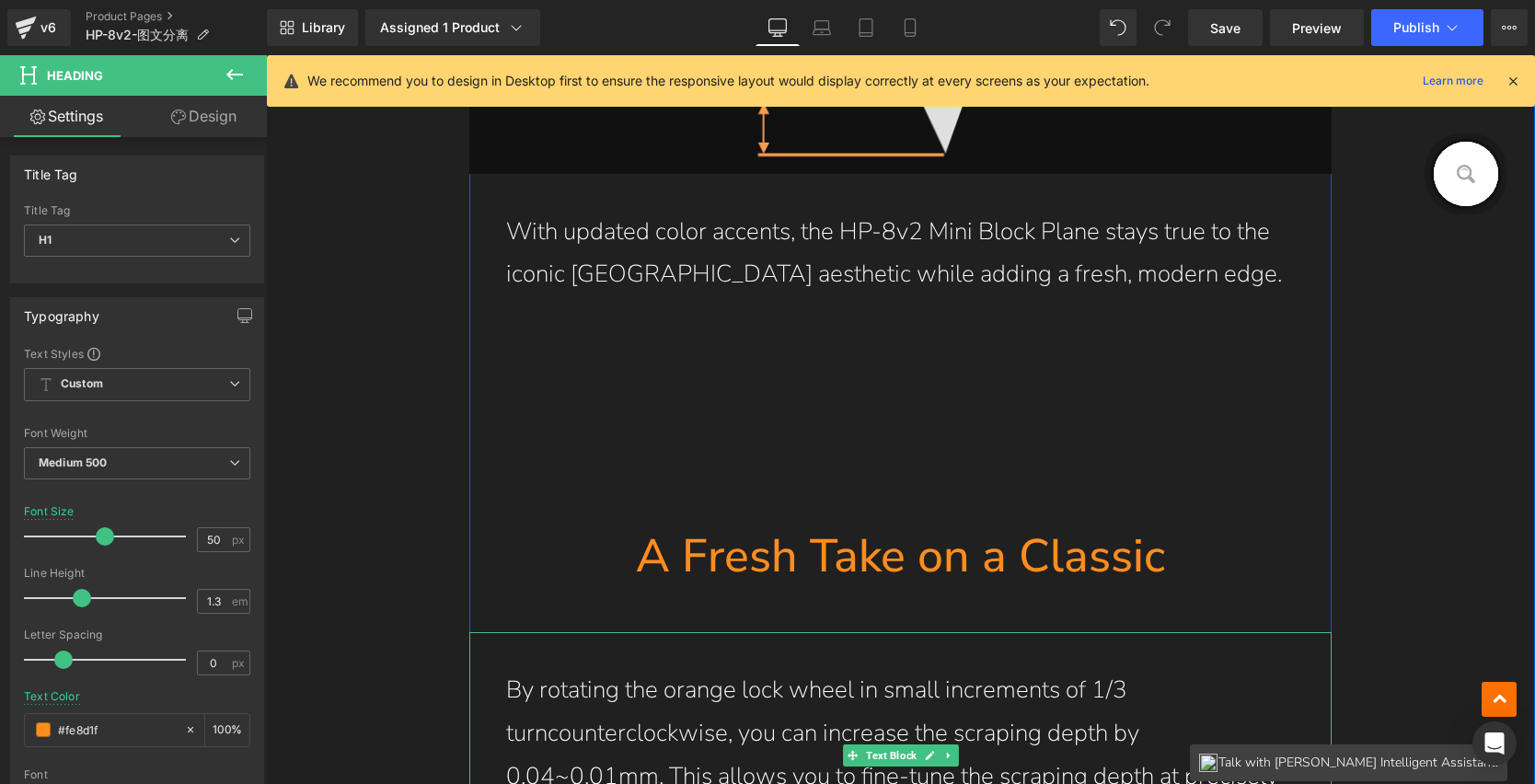
click at [863, 638] on div "By rotating the orange lock wheel in small increments of 1/3 turncounterclockwi…" at bounding box center [901, 754] width 863 height 245
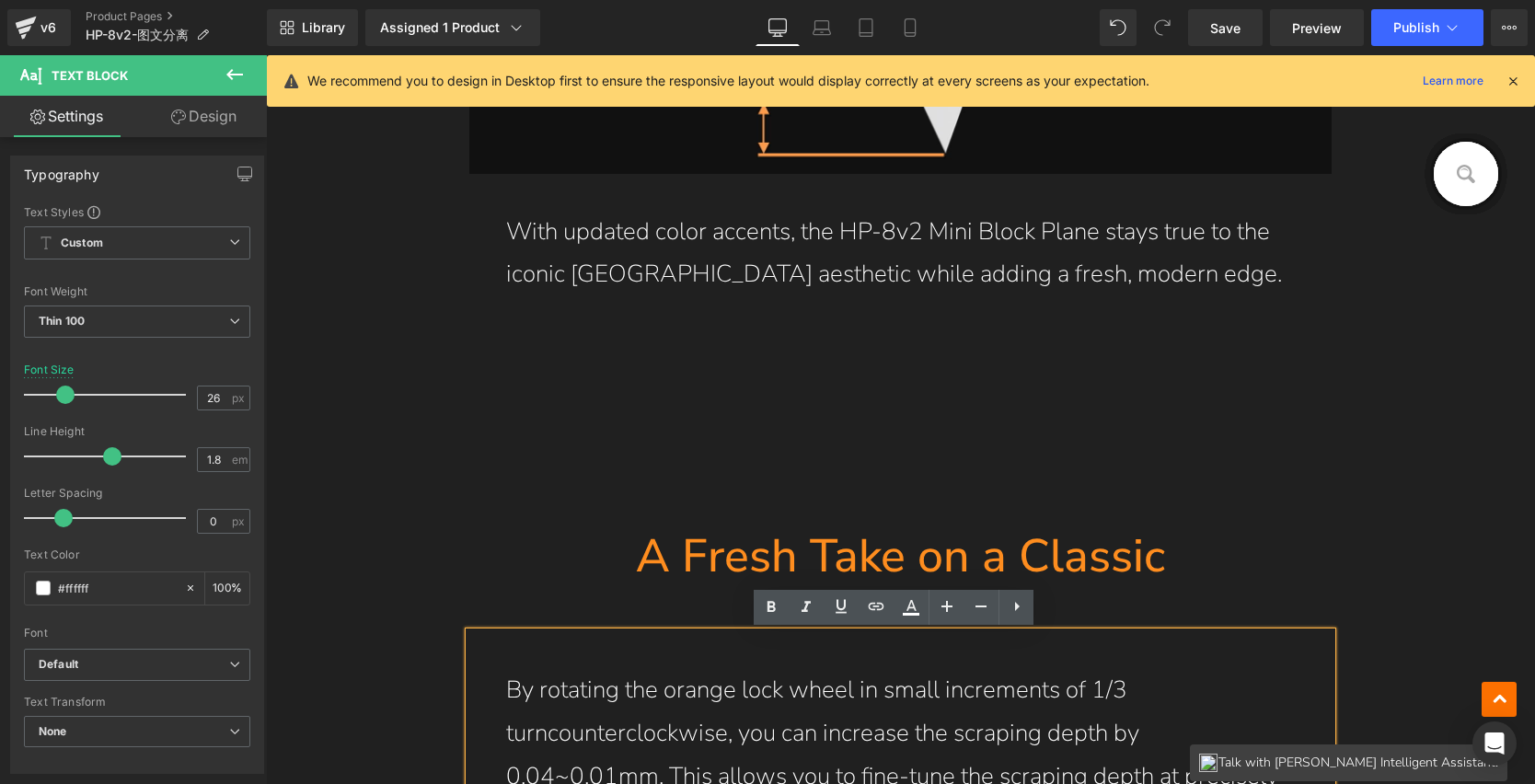
click at [1445, 526] on div "HP-8v2 Mini Block Plane Heading Row Hero Banner Making the Best Even Better! Te…" at bounding box center [900, 110] width 1269 height 14903
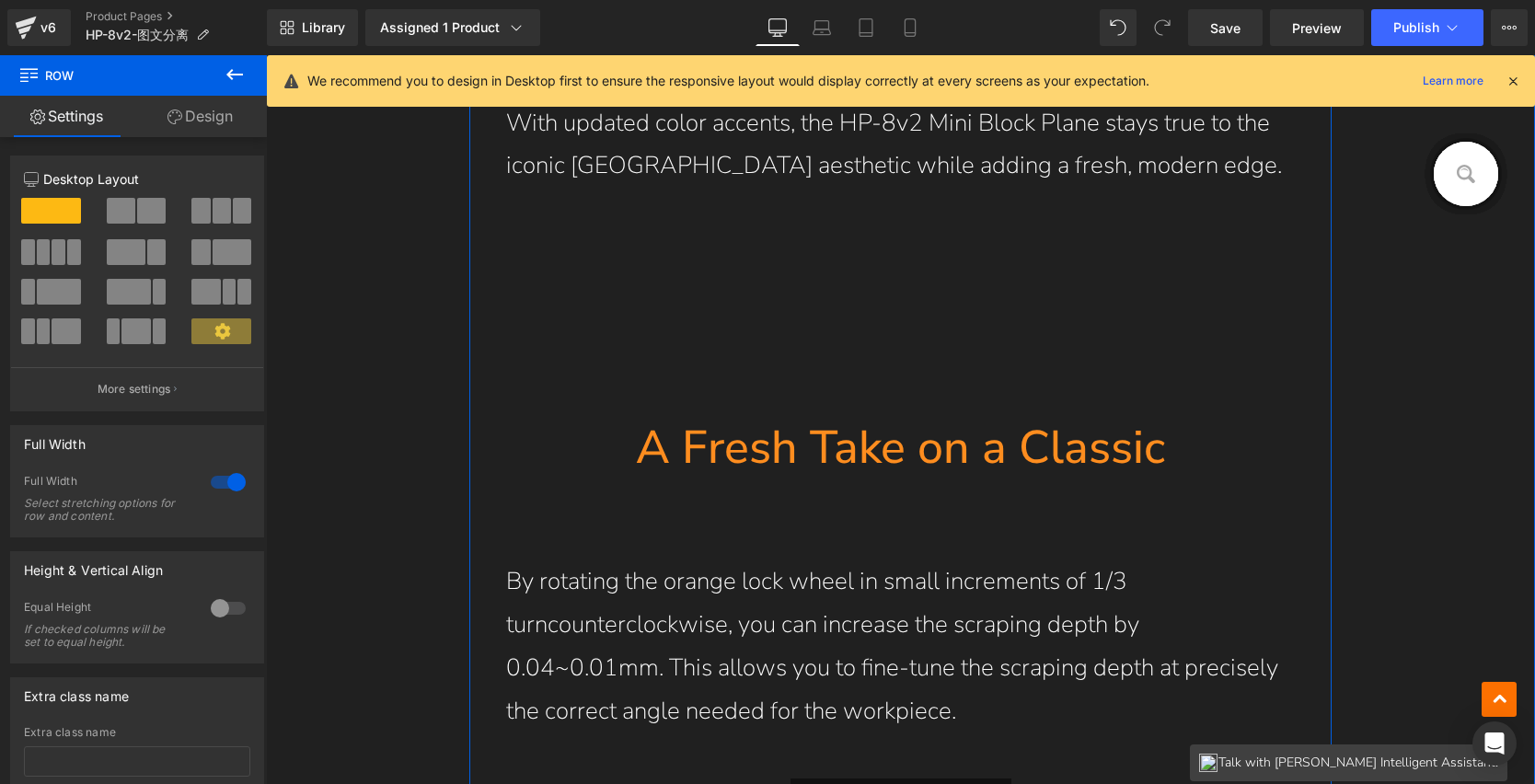
scroll to position [8419, 0]
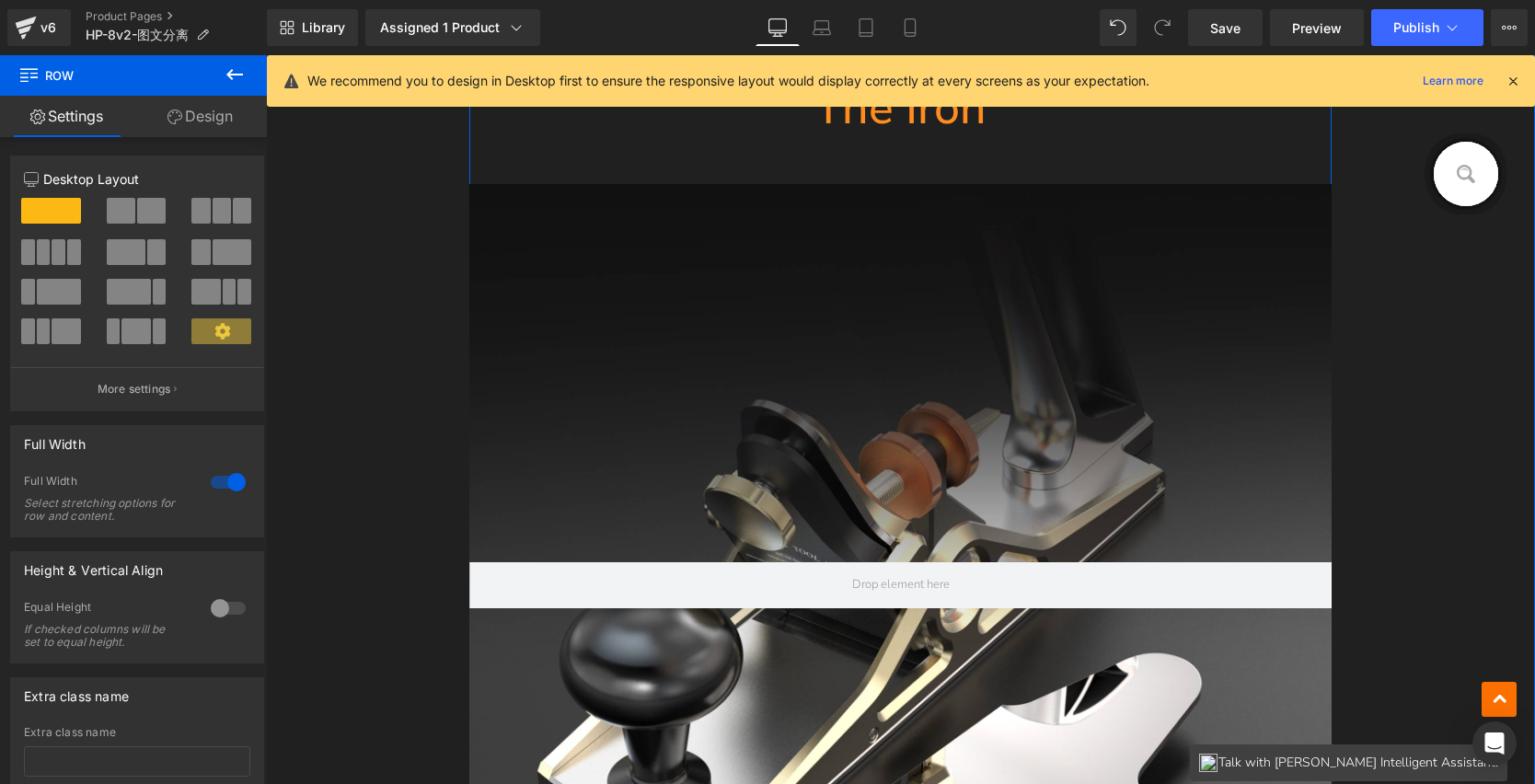
click at [950, 466] on div at bounding box center [901, 584] width 863 height 801
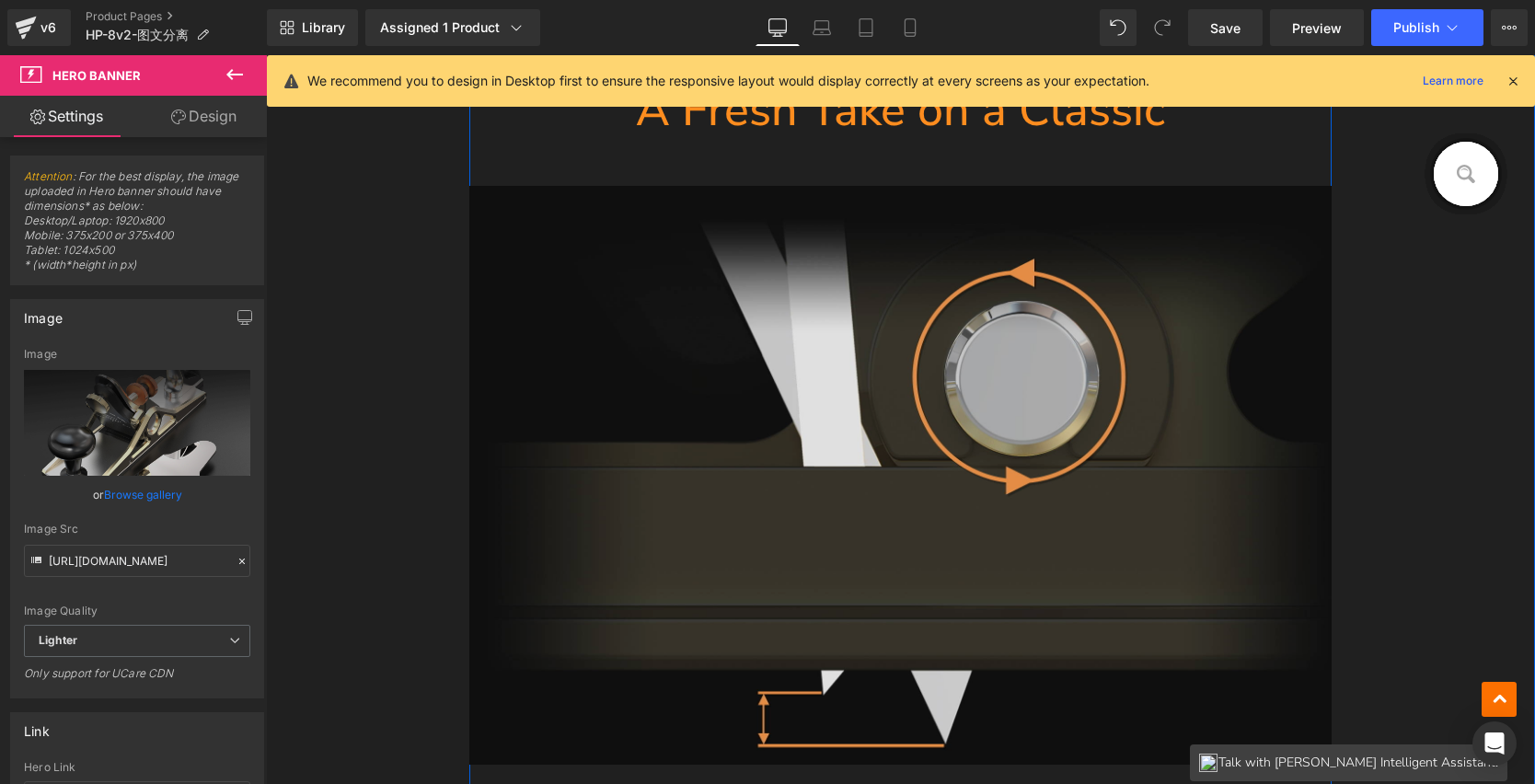
scroll to position [7608, 0]
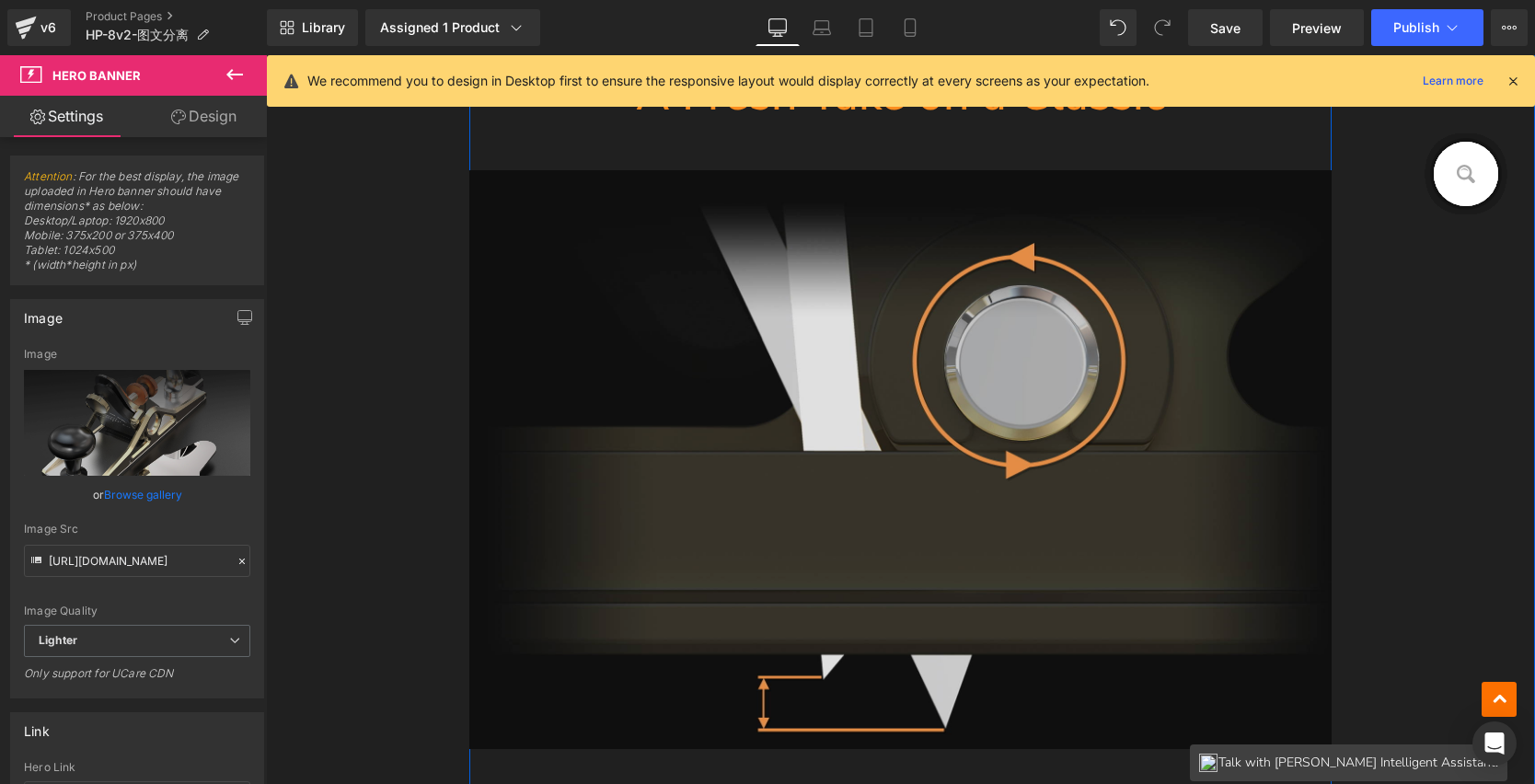
click at [963, 418] on img at bounding box center [901, 460] width 863 height 579
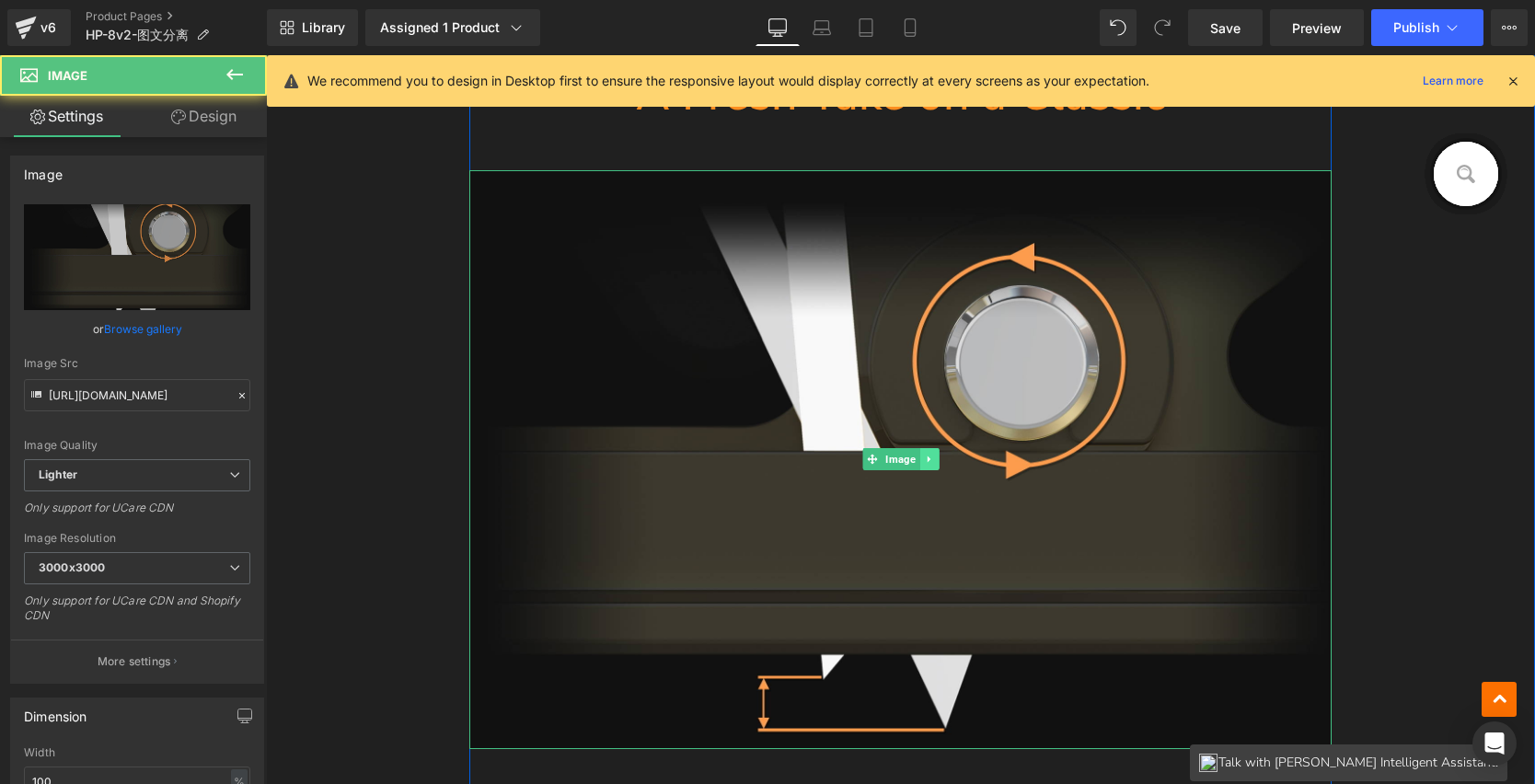
click at [924, 455] on icon at bounding box center [929, 459] width 11 height 11
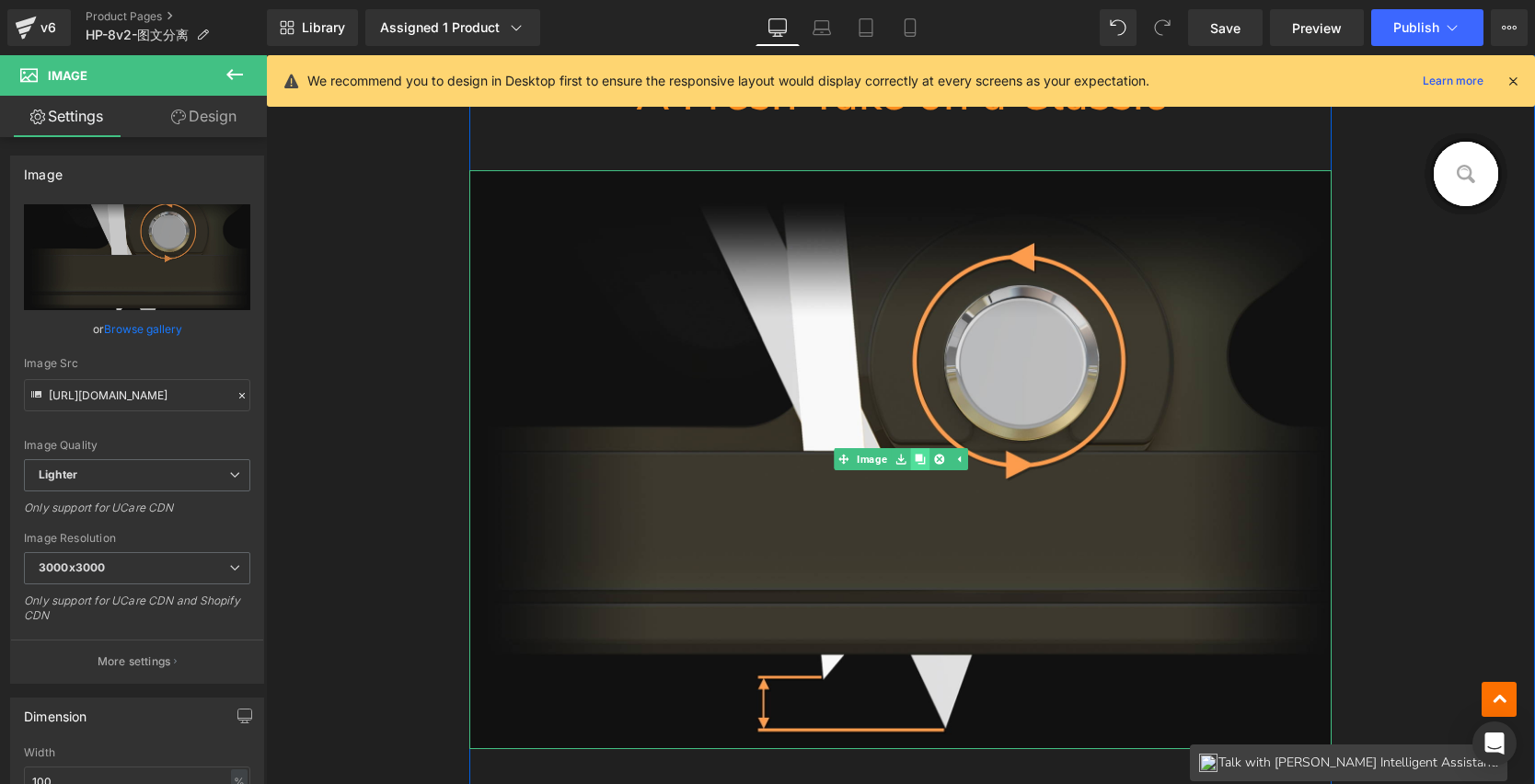
click at [916, 456] on icon at bounding box center [920, 459] width 11 height 11
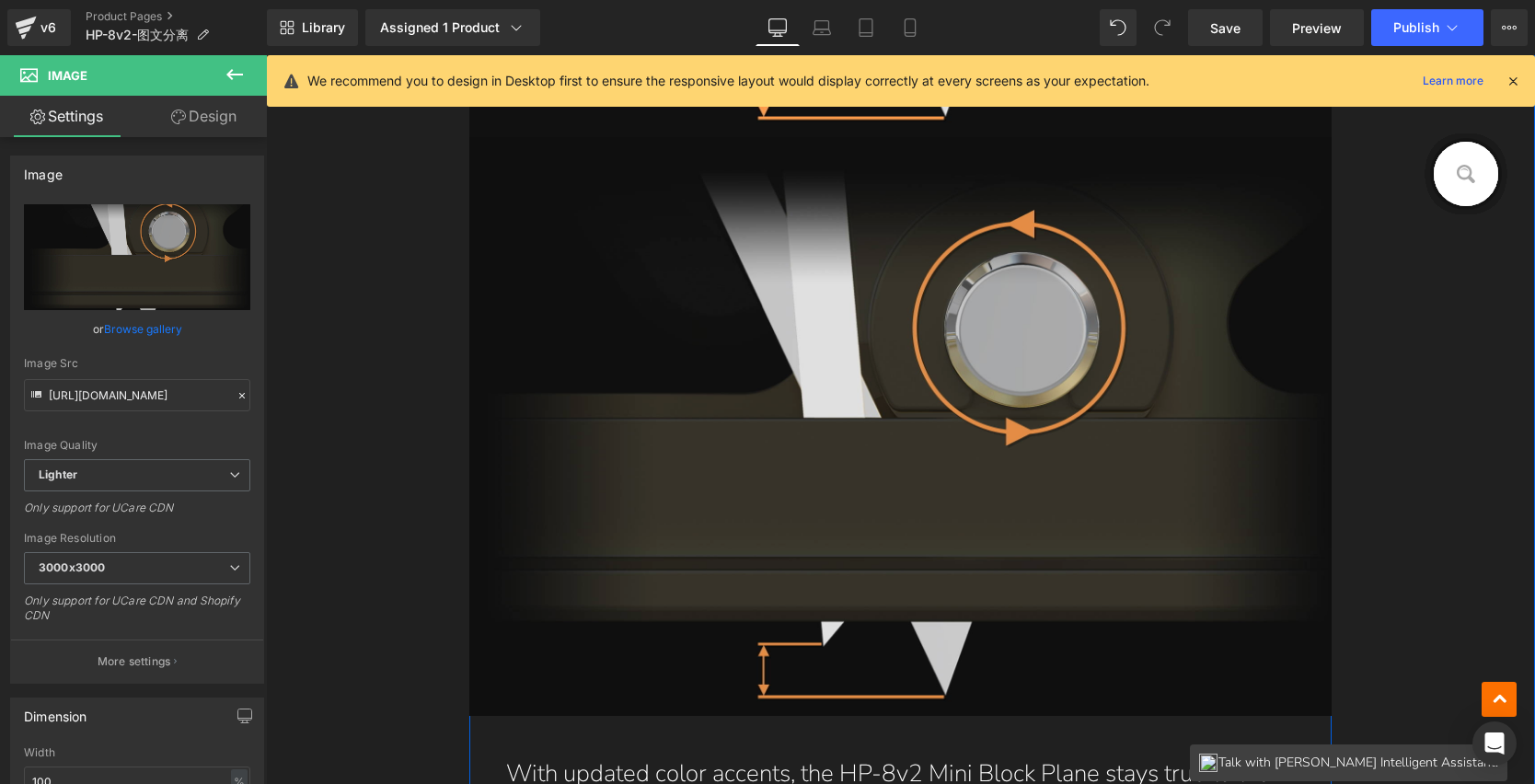
scroll to position [8228, 0]
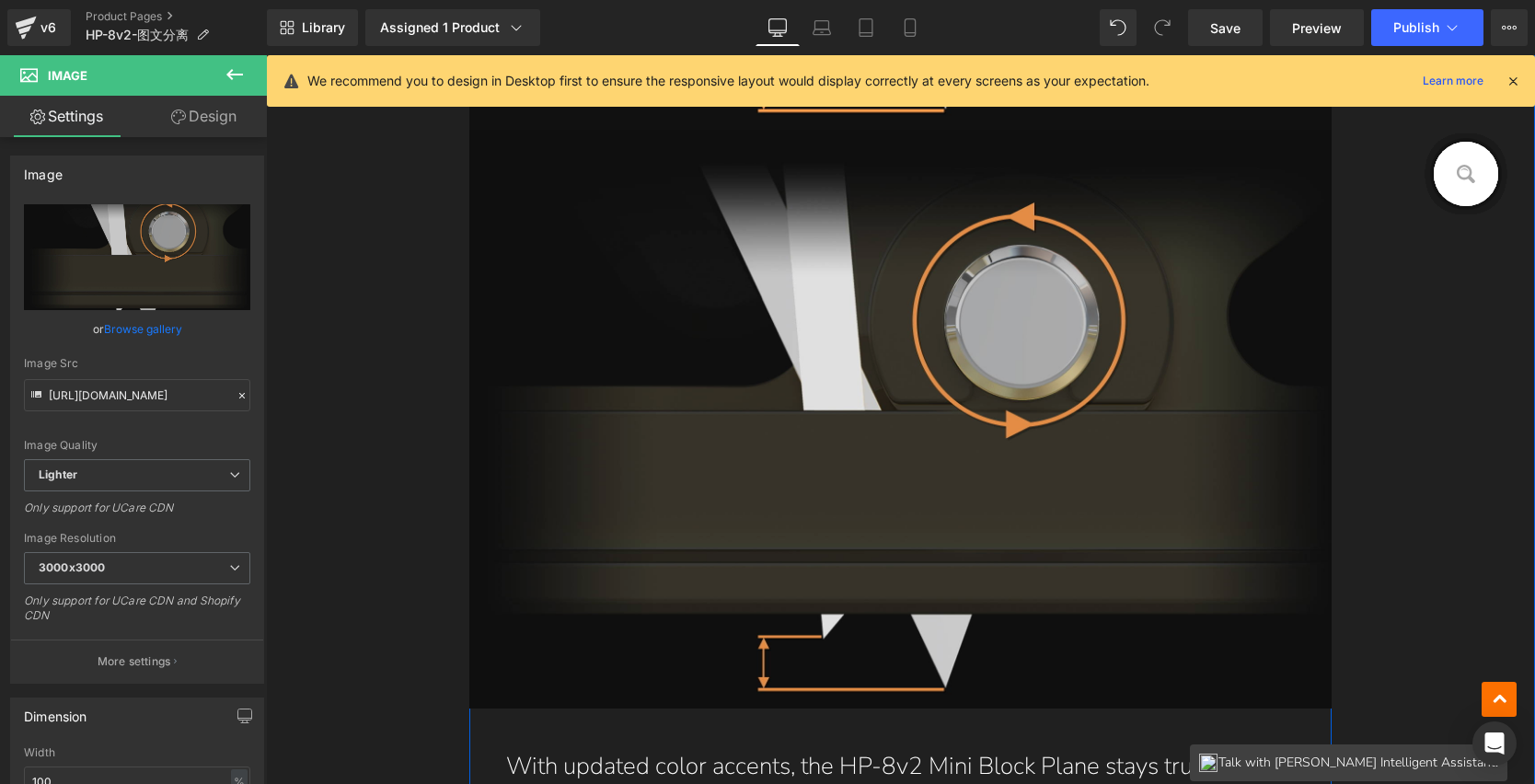
click at [873, 332] on img at bounding box center [901, 419] width 863 height 579
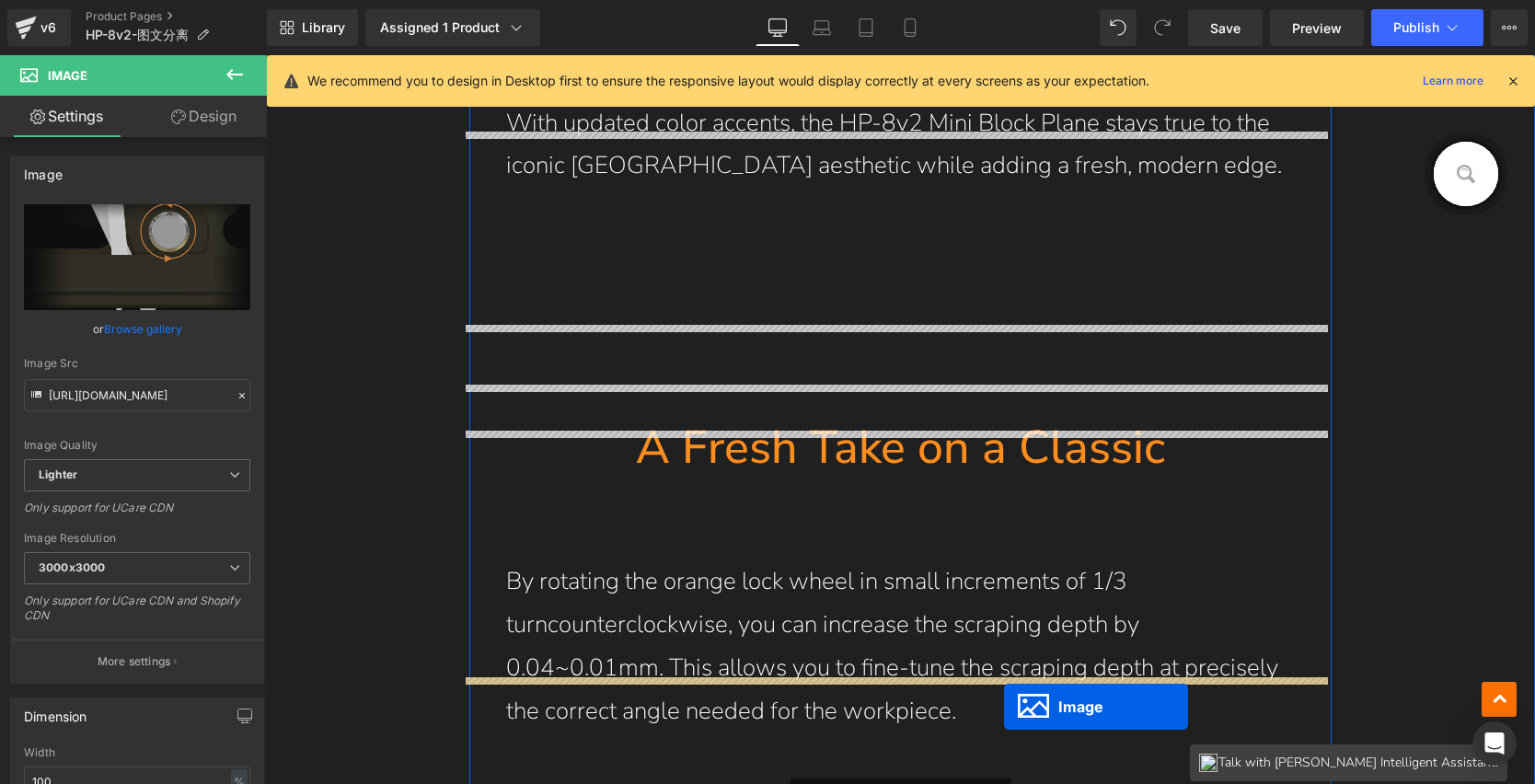
scroll to position [8448, 0]
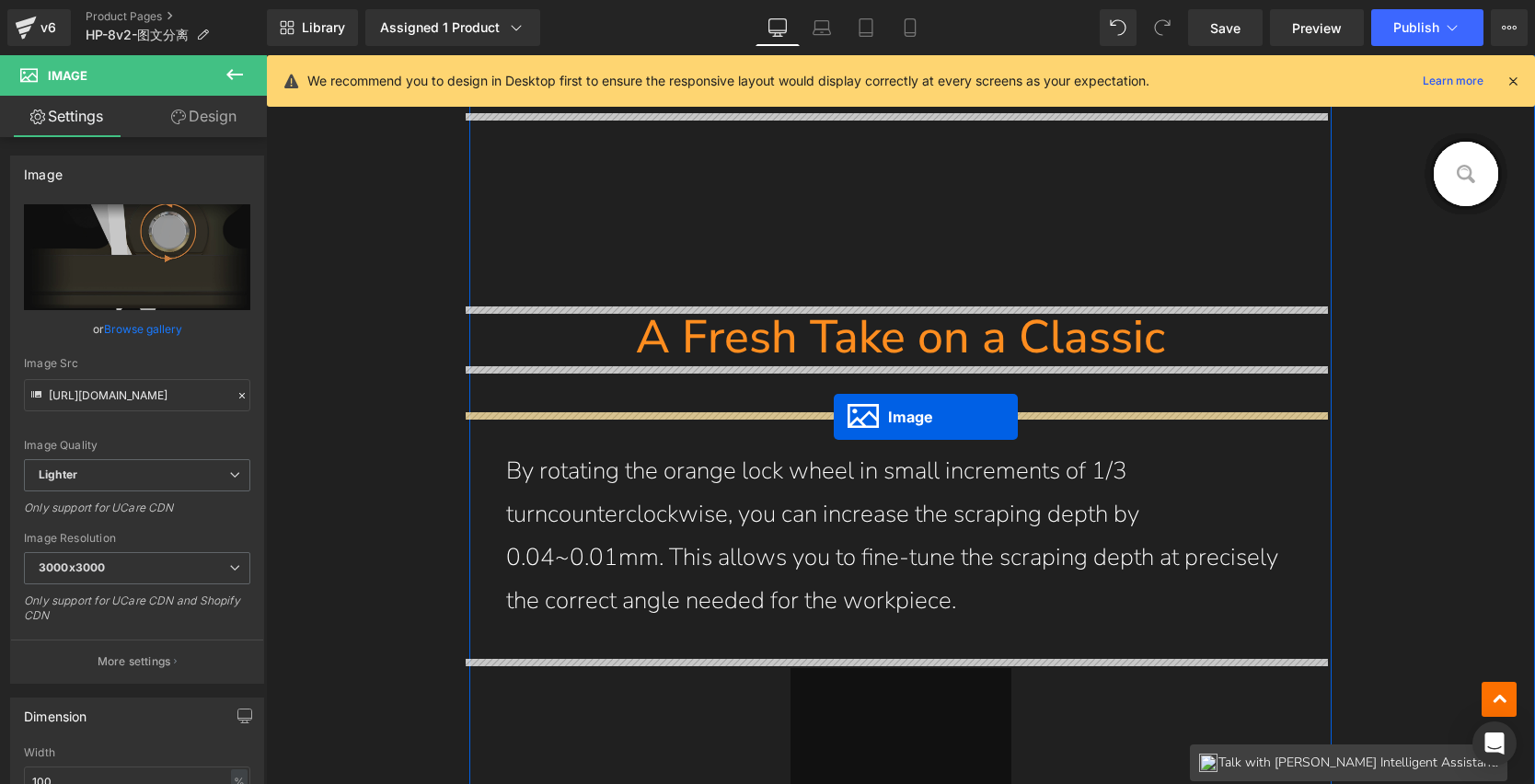
drag, startPoint x: 887, startPoint y: 417, endPoint x: 834, endPoint y: 417, distance: 53.0
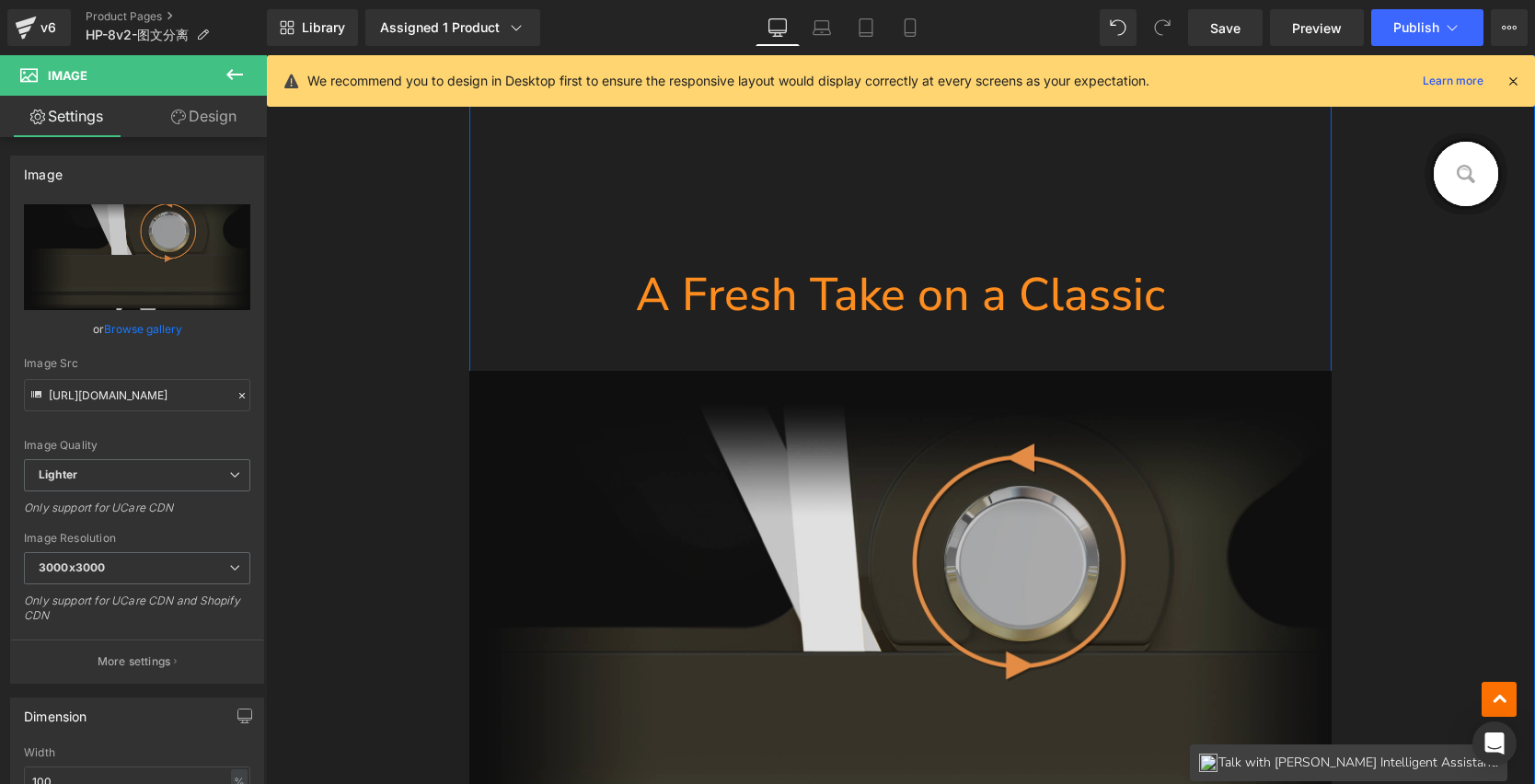
scroll to position [7398, 0]
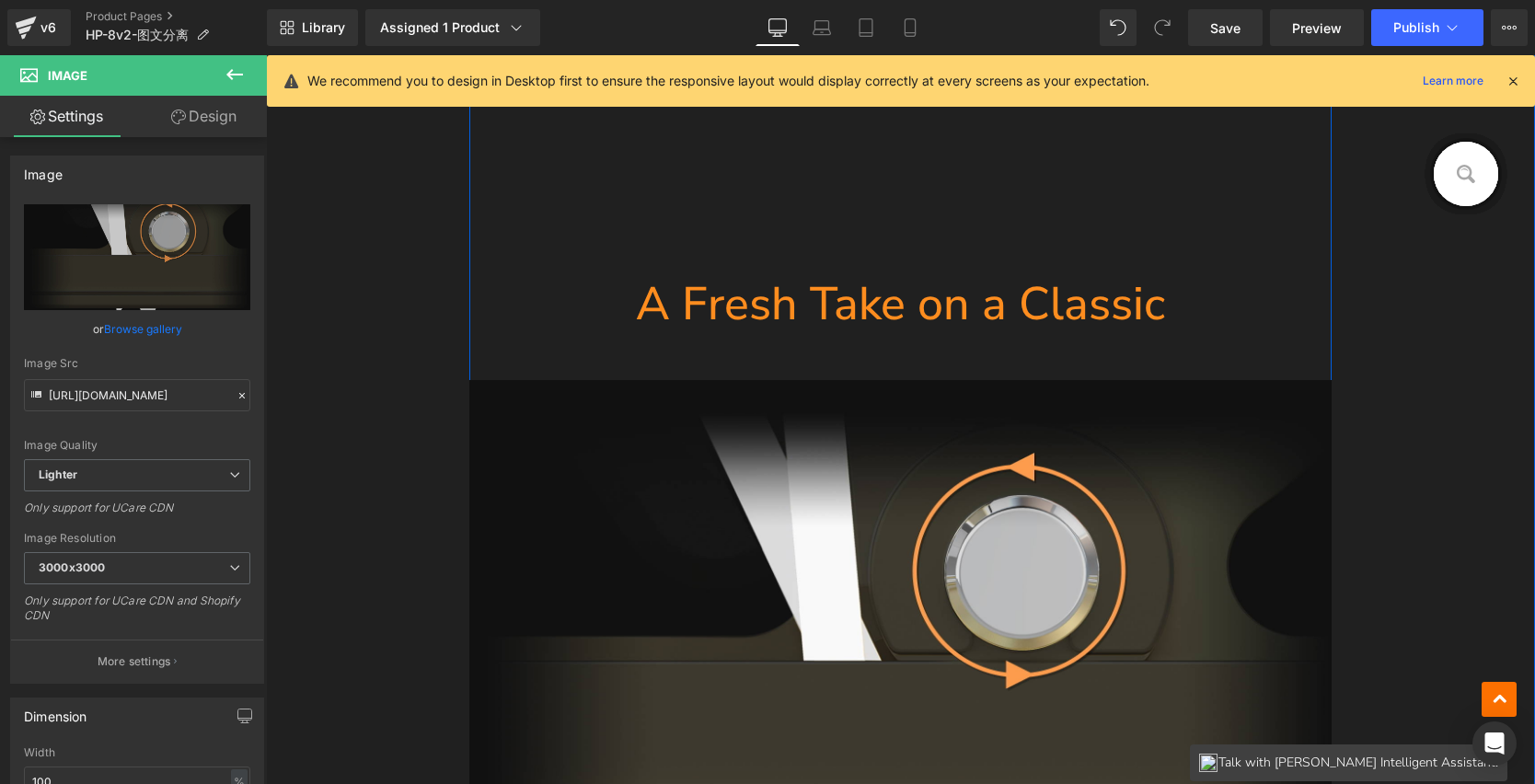
click at [847, 354] on div "Separator" at bounding box center [901, 357] width 863 height 46
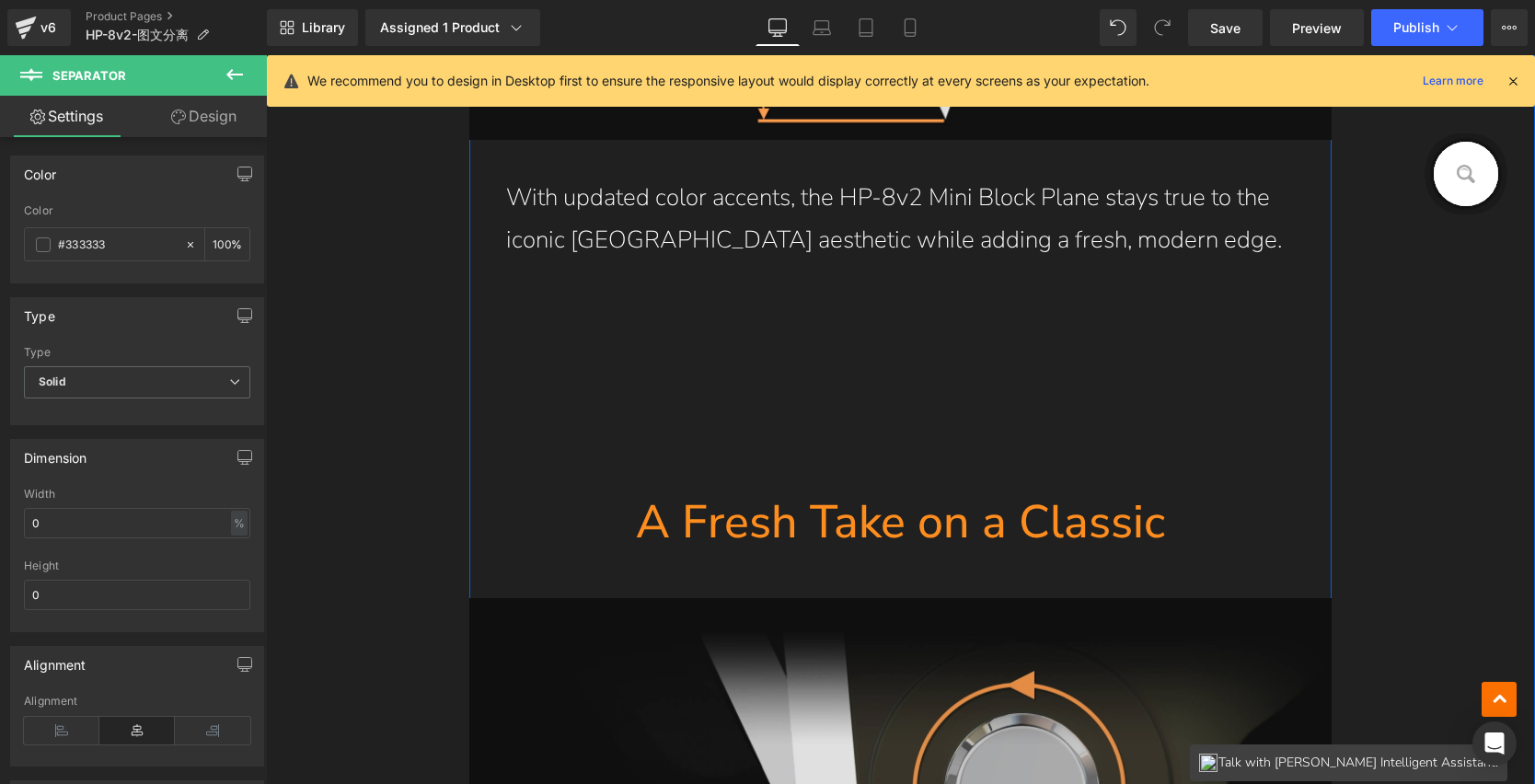
scroll to position [8217, 0]
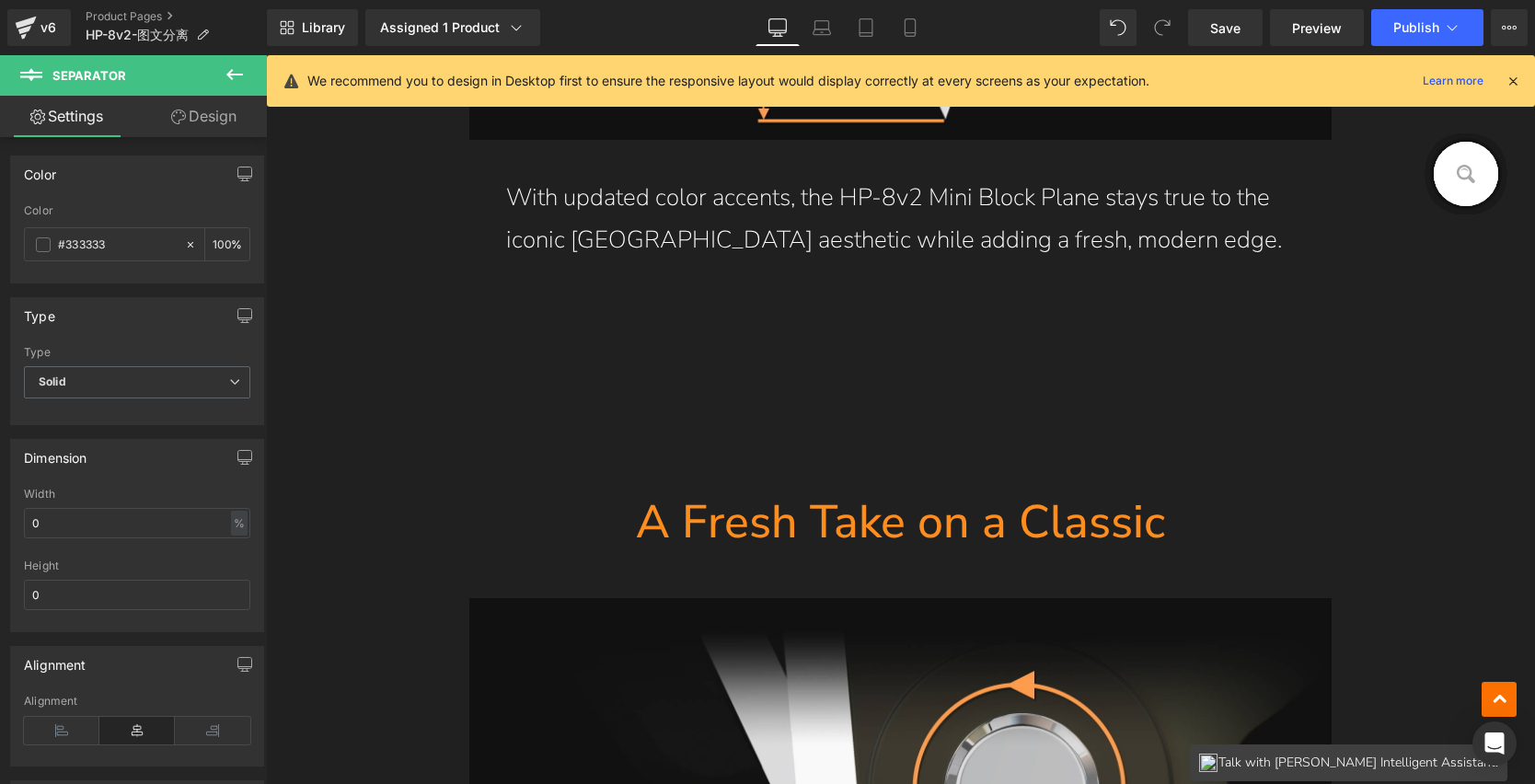
click at [771, 515] on h1 "A Fresh Take on a Classic" at bounding box center [901, 522] width 863 height 60
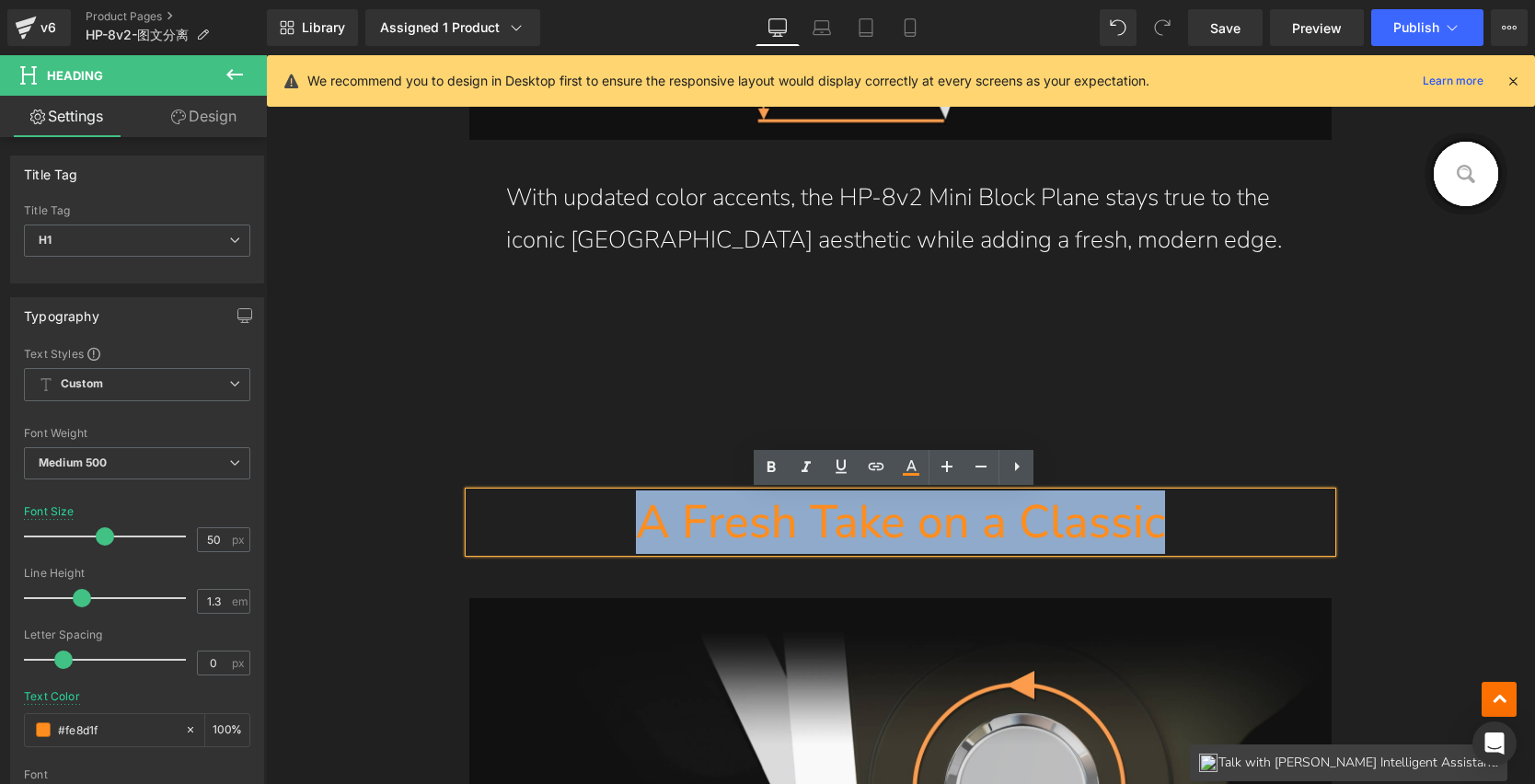
drag, startPoint x: 637, startPoint y: 521, endPoint x: 1166, endPoint y: 521, distance: 529.0
click at [1166, 521] on h1 "A Fresh Take on a Classic" at bounding box center [901, 522] width 863 height 60
paste div
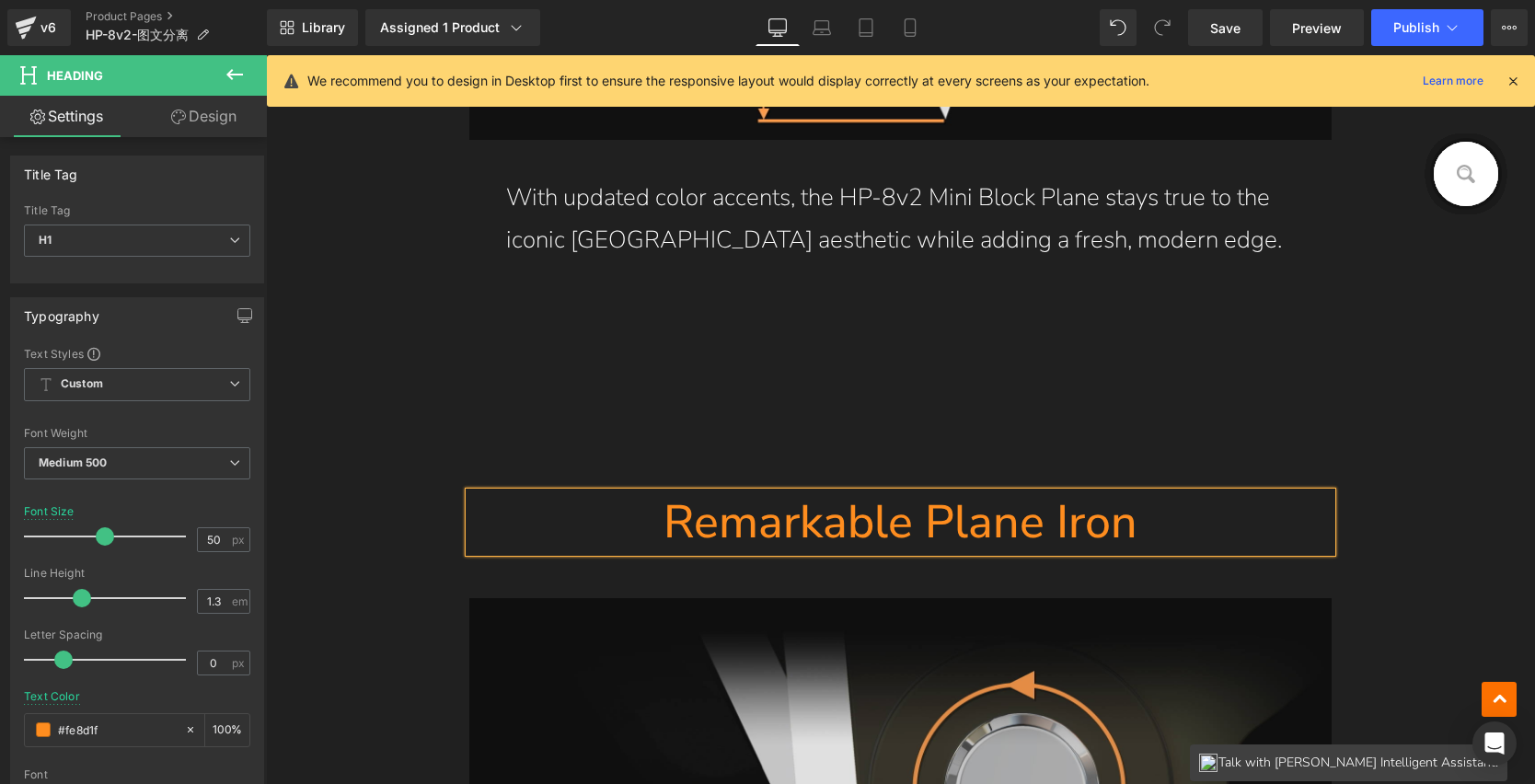
click at [1417, 534] on div "HP-8v2 Mini Block Plane Heading Row Hero Banner Making the Best Even Better! Te…" at bounding box center [900, 366] width 1269 height 15482
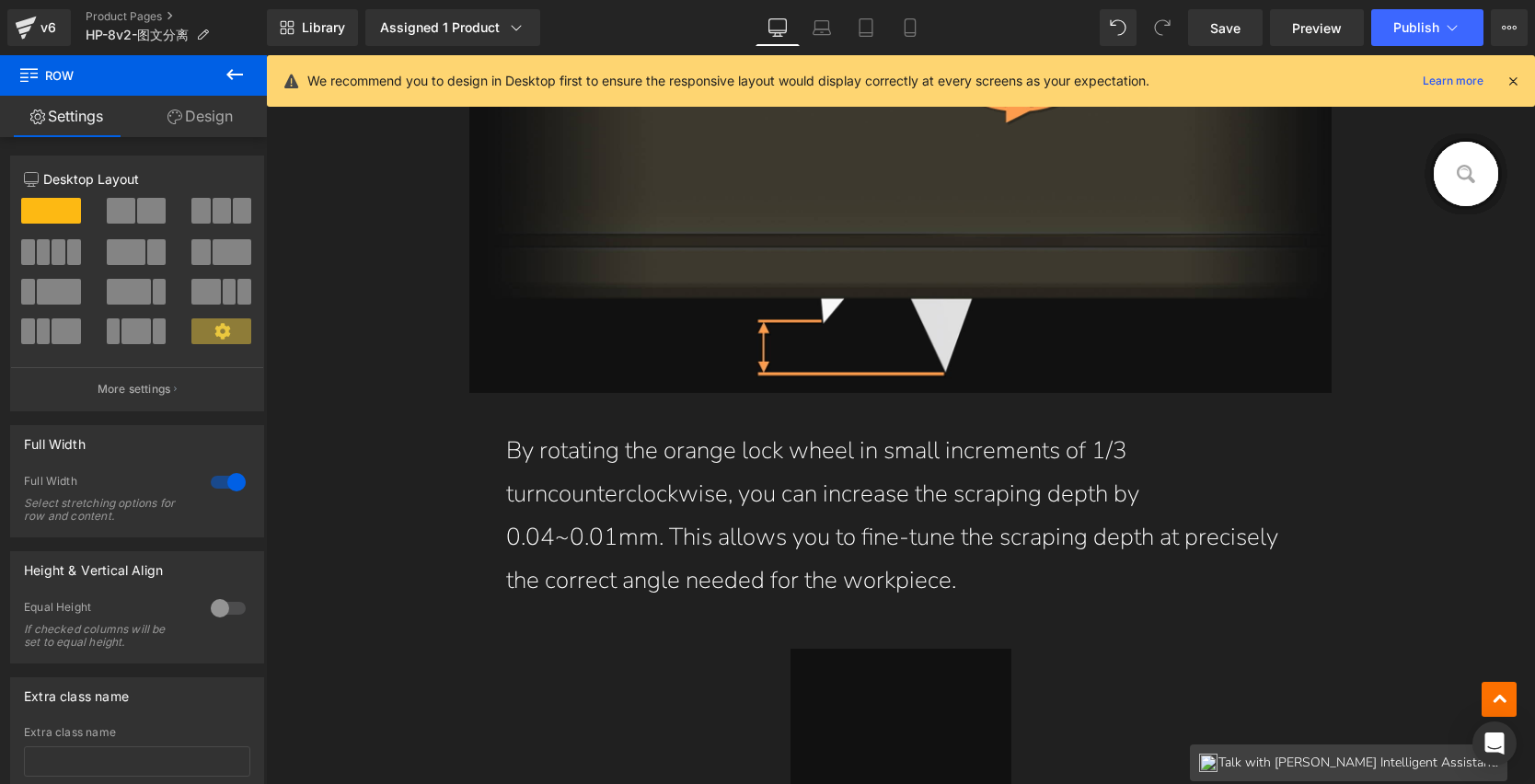
scroll to position [9001, 0]
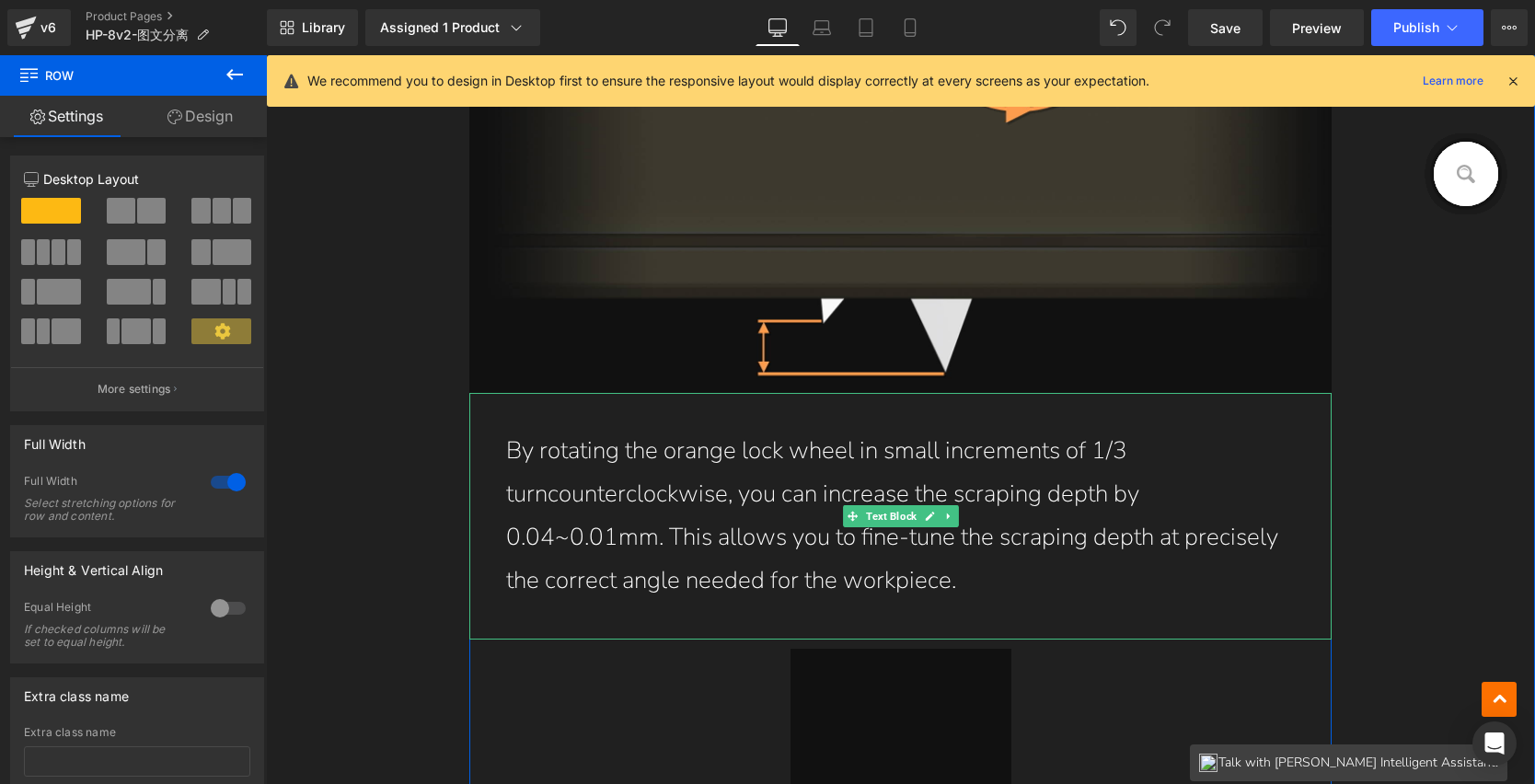
click at [657, 528] on p "By rotating the orange lock wheel in small increments of 1/3 turncounterclockwi…" at bounding box center [901, 516] width 790 height 172
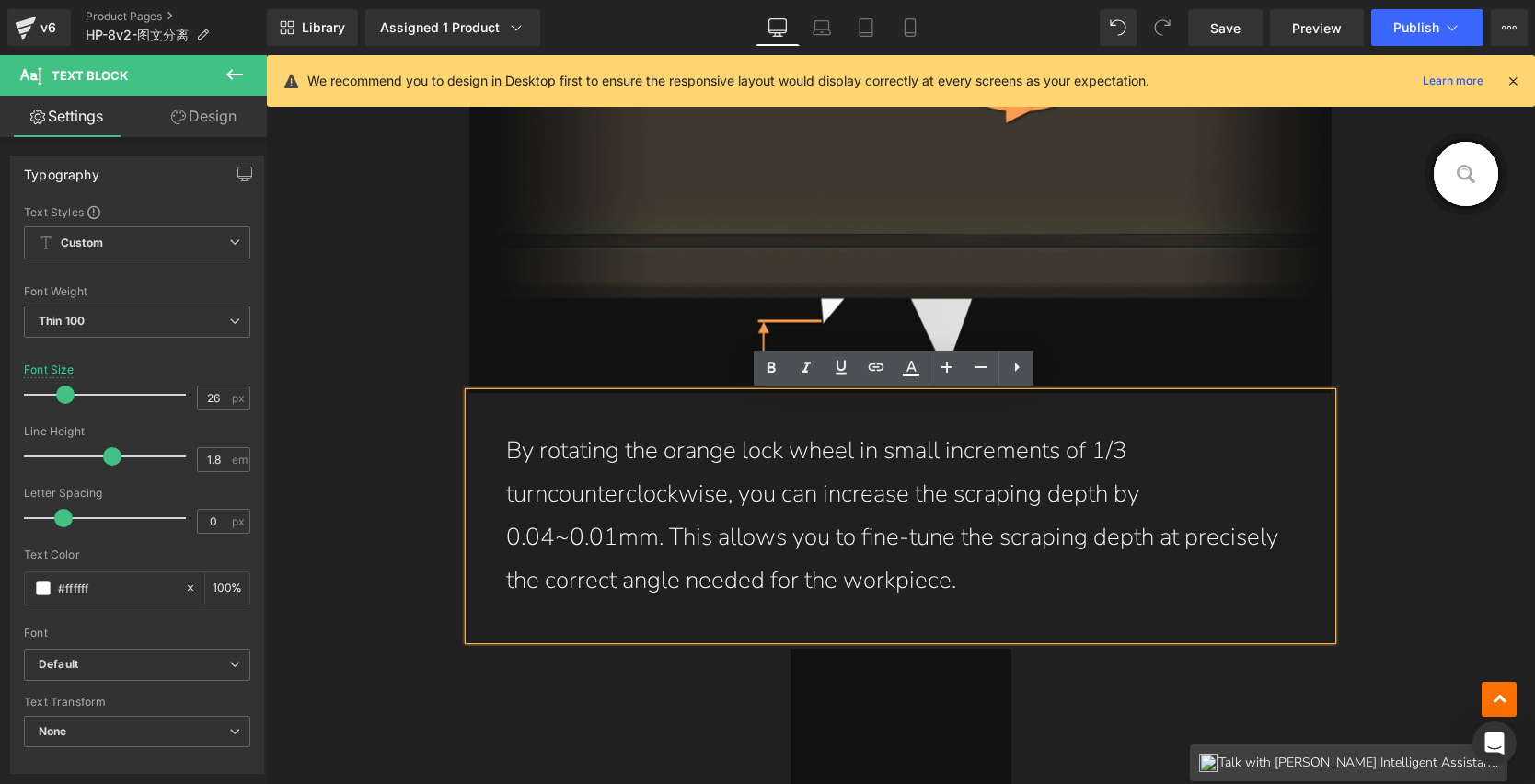
drag, startPoint x: 959, startPoint y: 583, endPoint x: 473, endPoint y: 449, distance: 504.1
click at [473, 449] on div "By rotating the orange lock wheel in small increments of 1/3 turncounterclockwi…" at bounding box center [901, 515] width 863 height 245
paste div
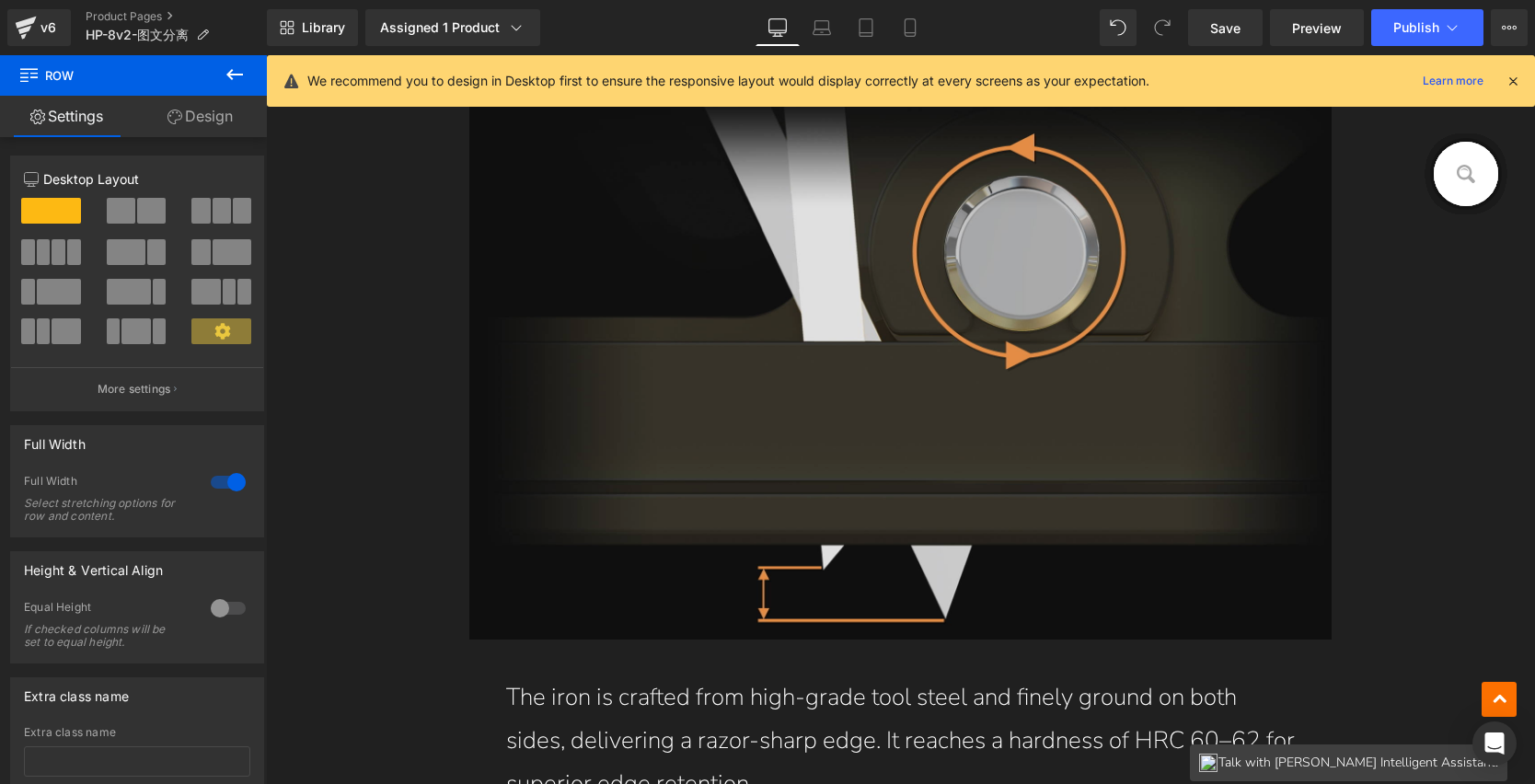
scroll to position [8400, 0]
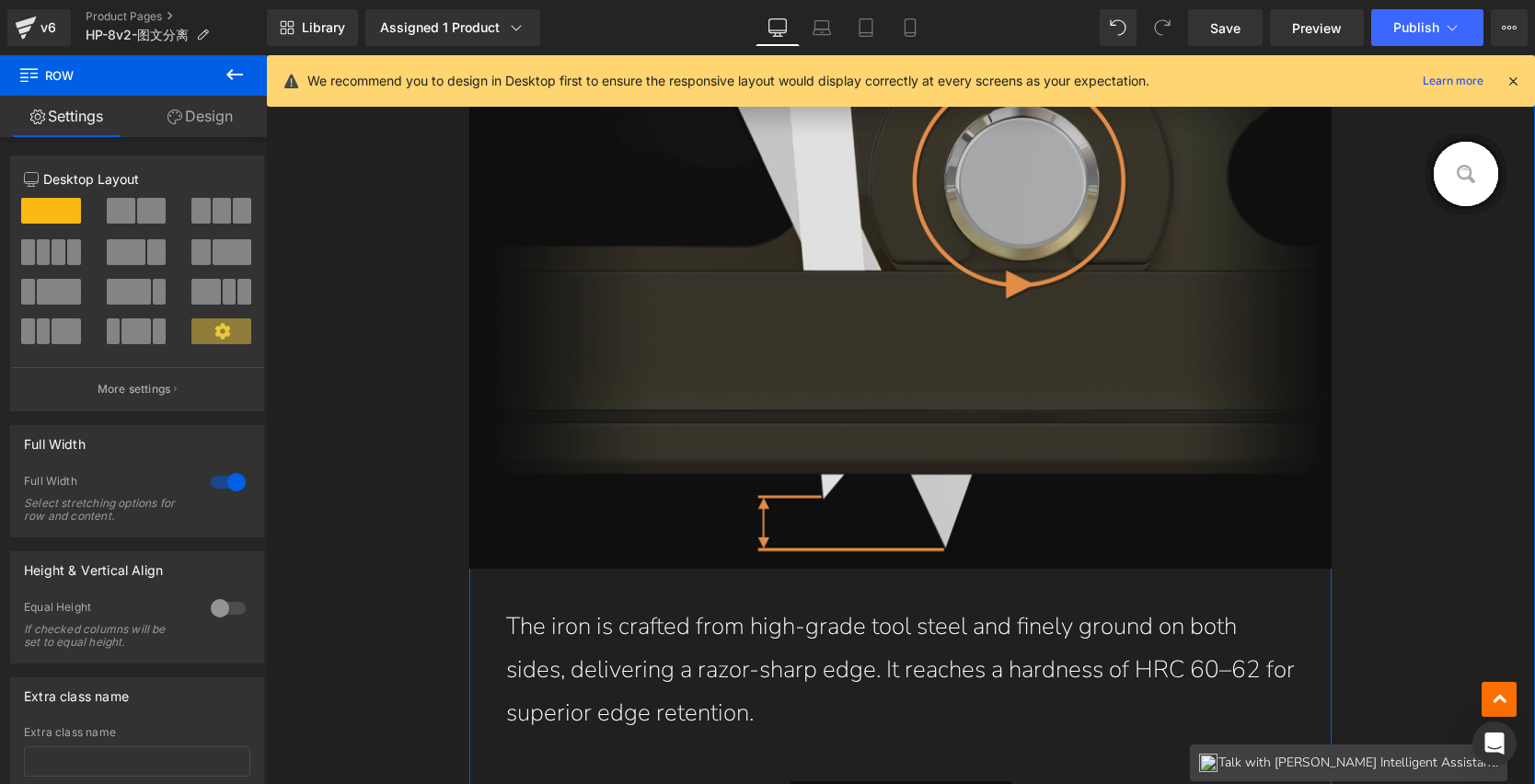
click at [981, 354] on img at bounding box center [901, 279] width 863 height 579
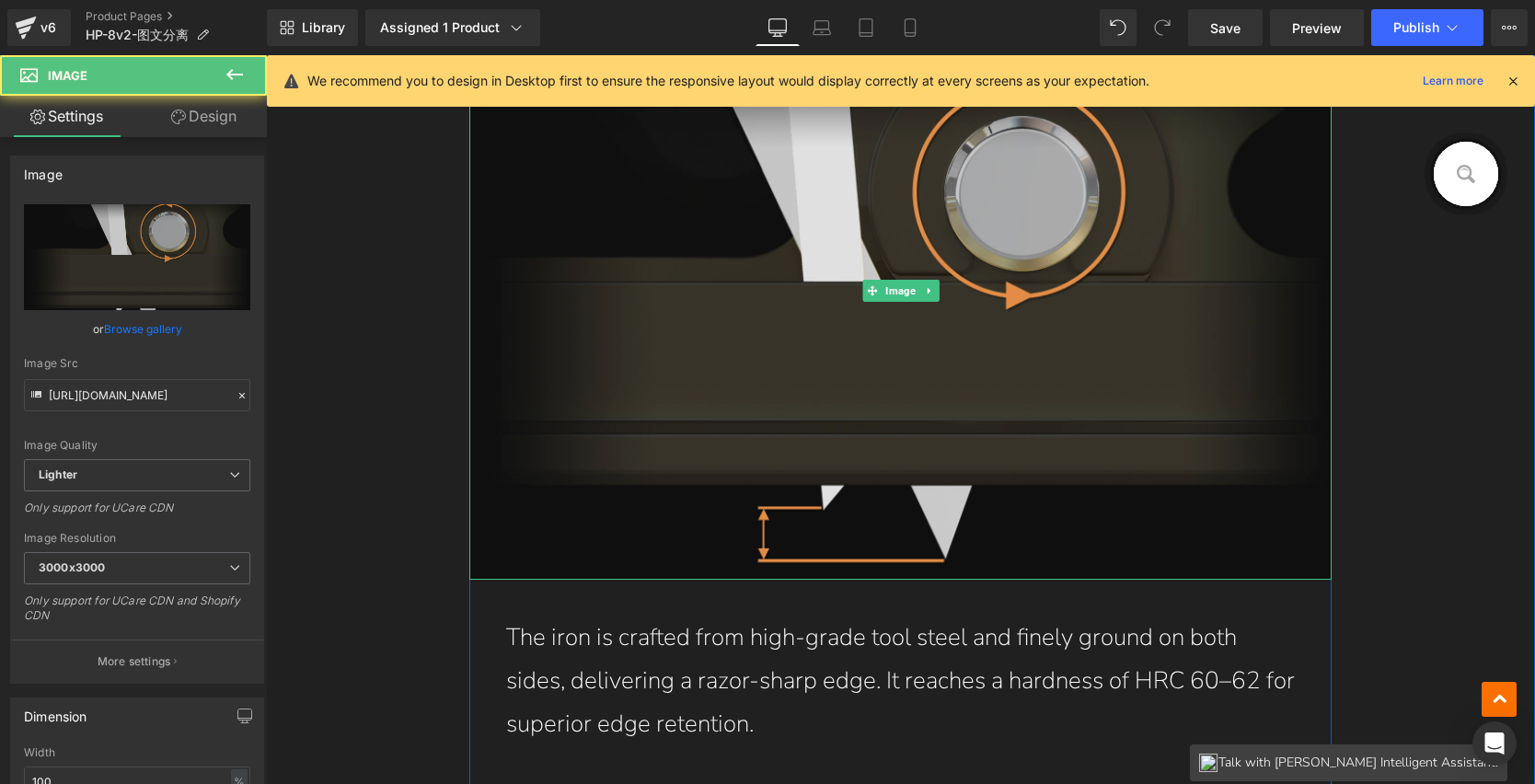
scroll to position [8814, 0]
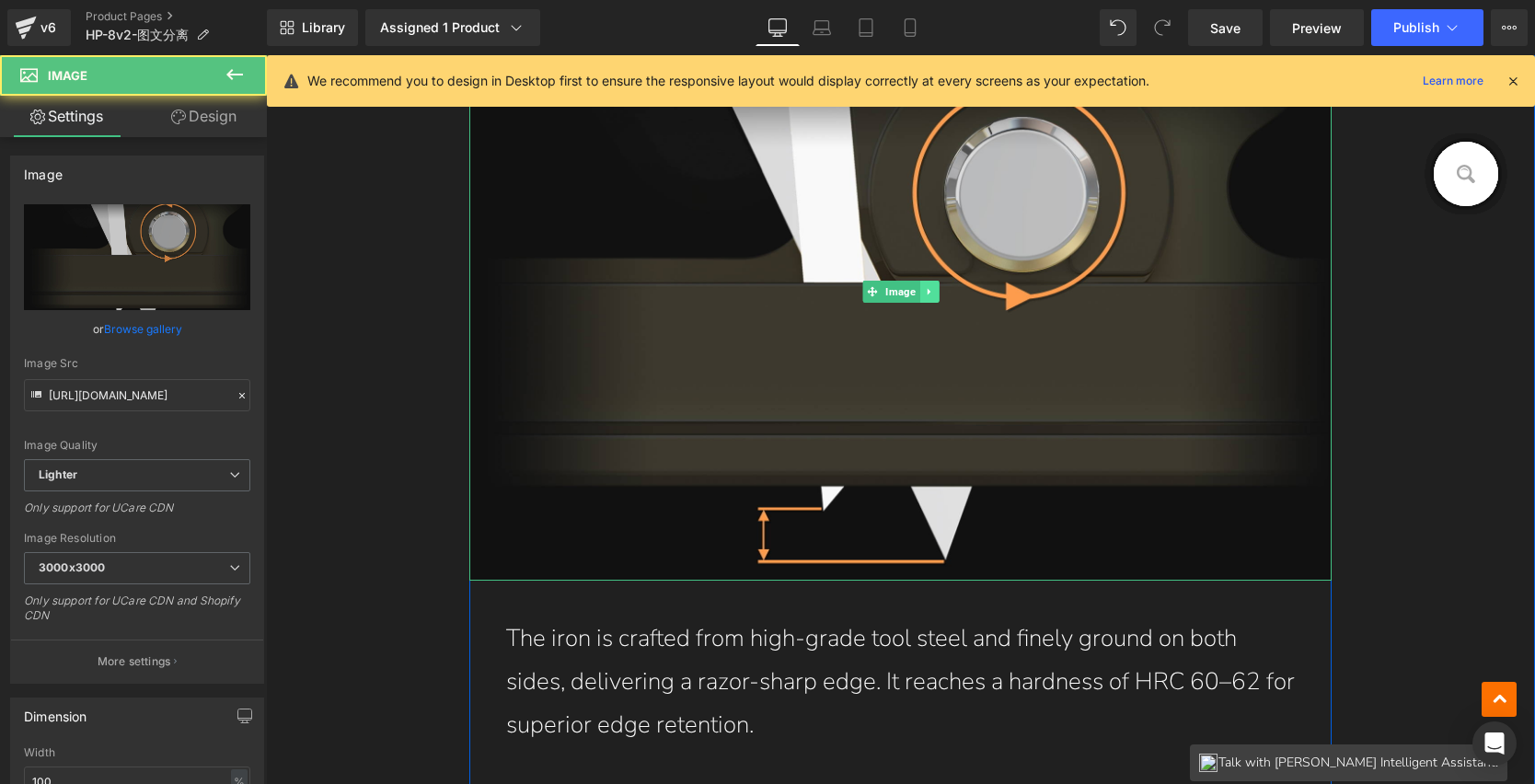
click at [928, 290] on link at bounding box center [930, 291] width 19 height 22
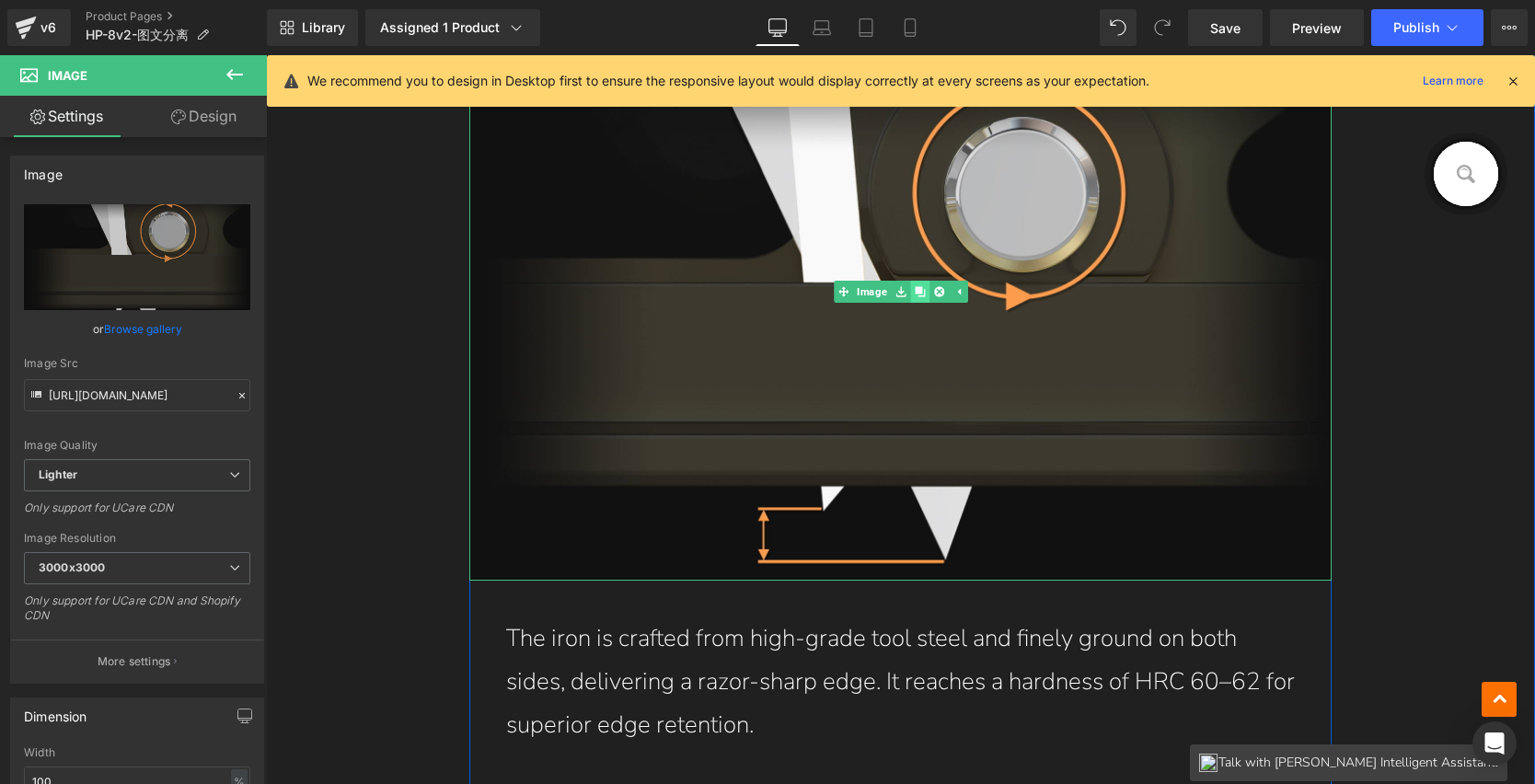
click at [917, 291] on icon at bounding box center [920, 291] width 11 height 11
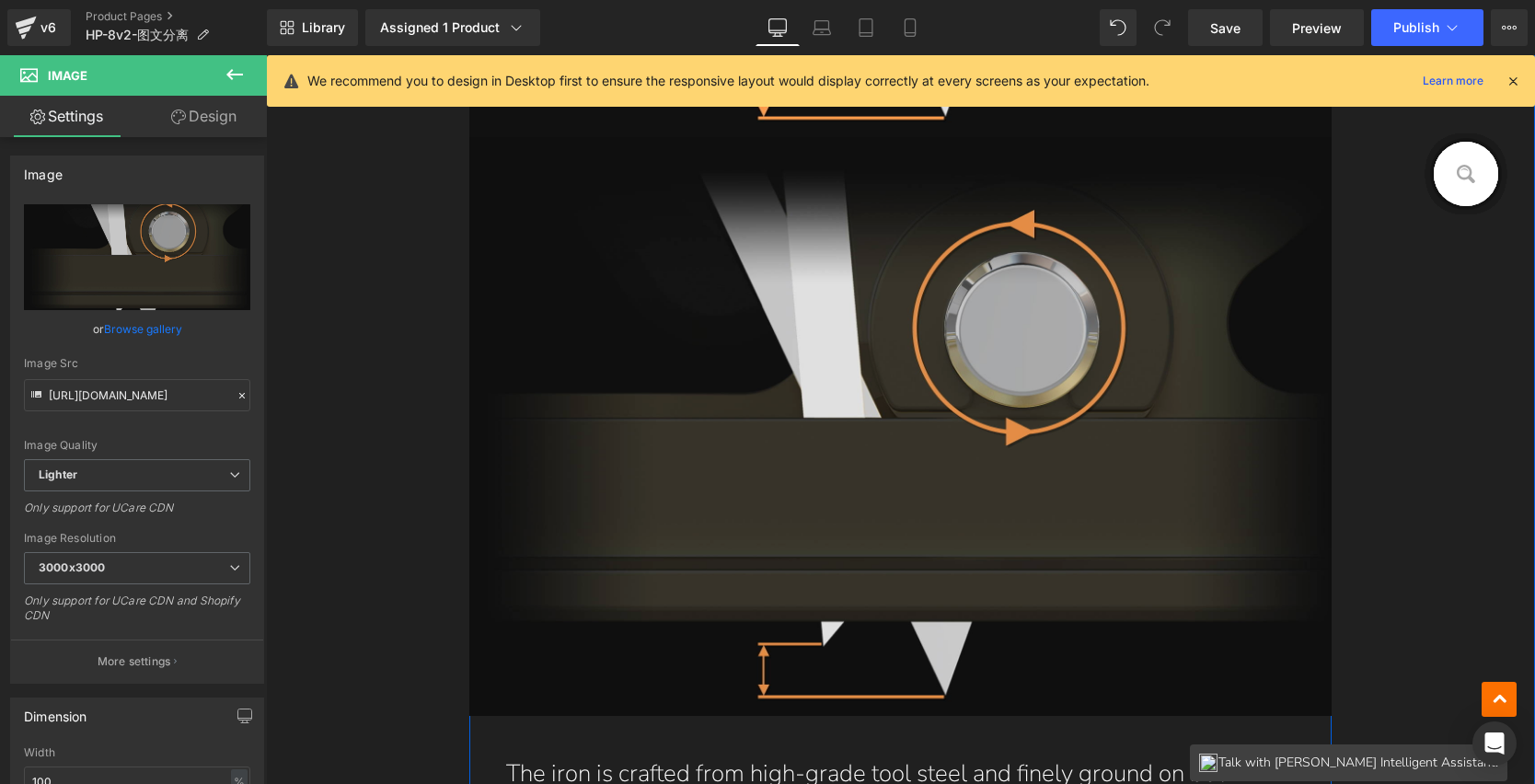
scroll to position [9266, 0]
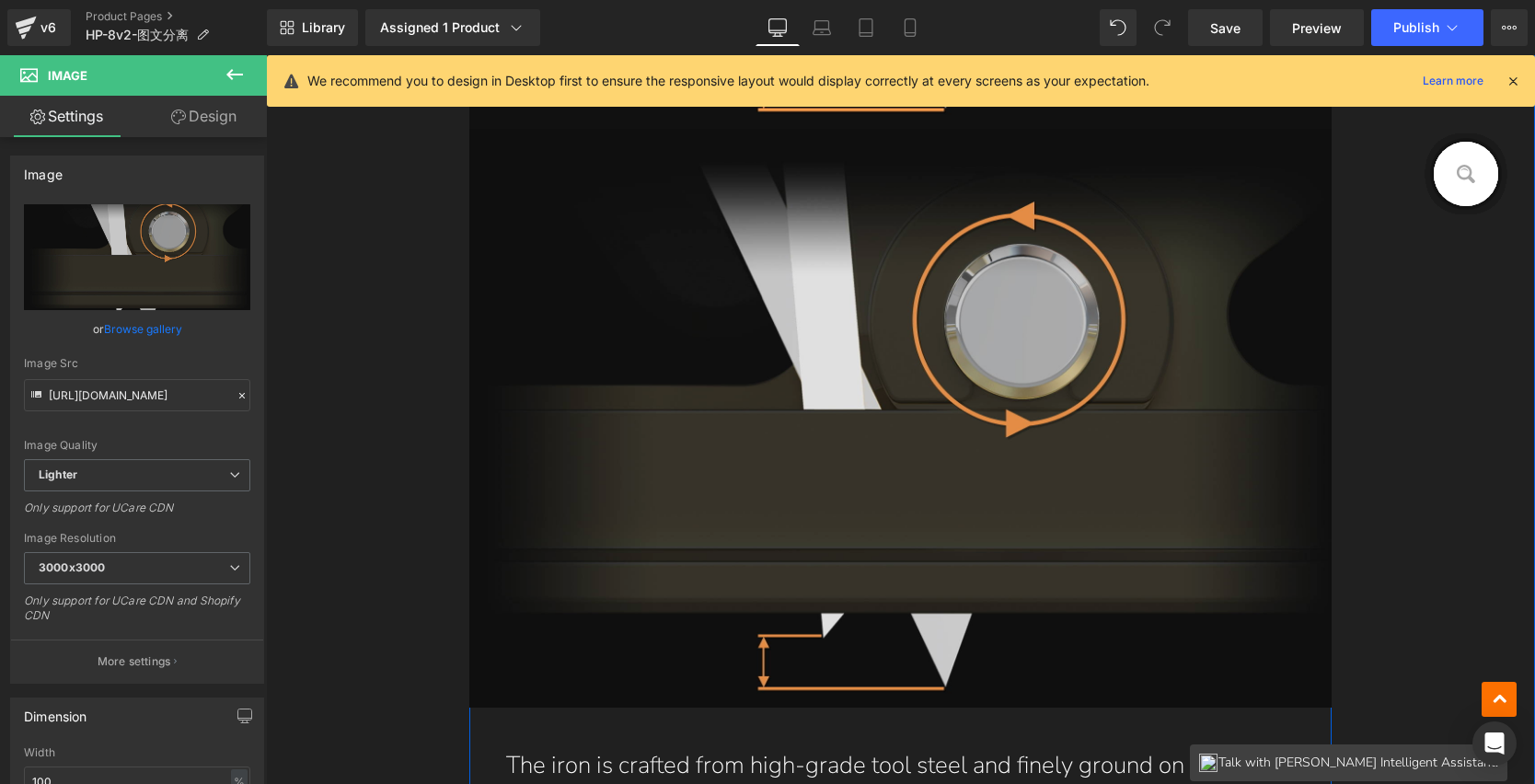
click at [898, 305] on img at bounding box center [901, 418] width 863 height 579
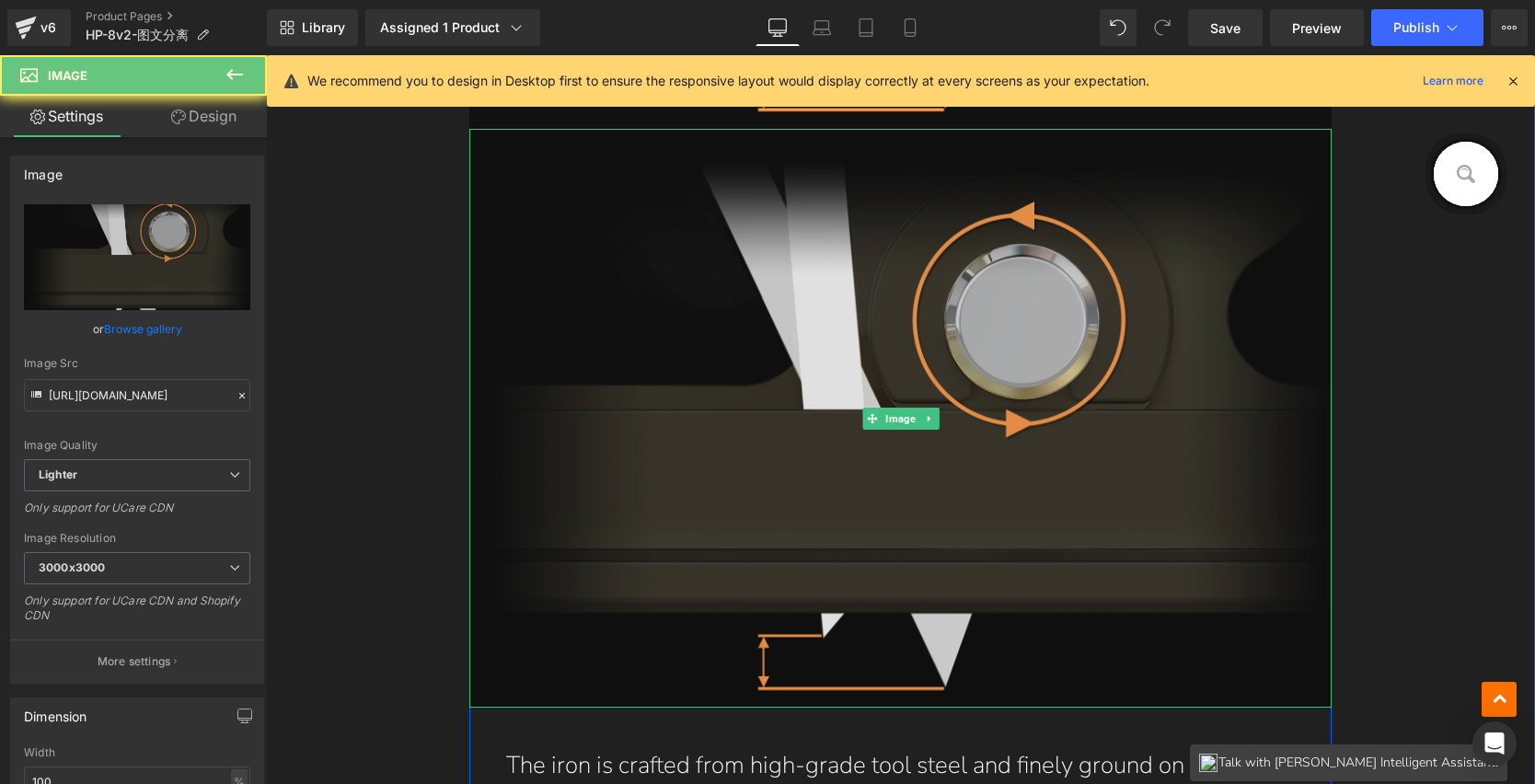
click at [924, 377] on img at bounding box center [901, 418] width 863 height 579
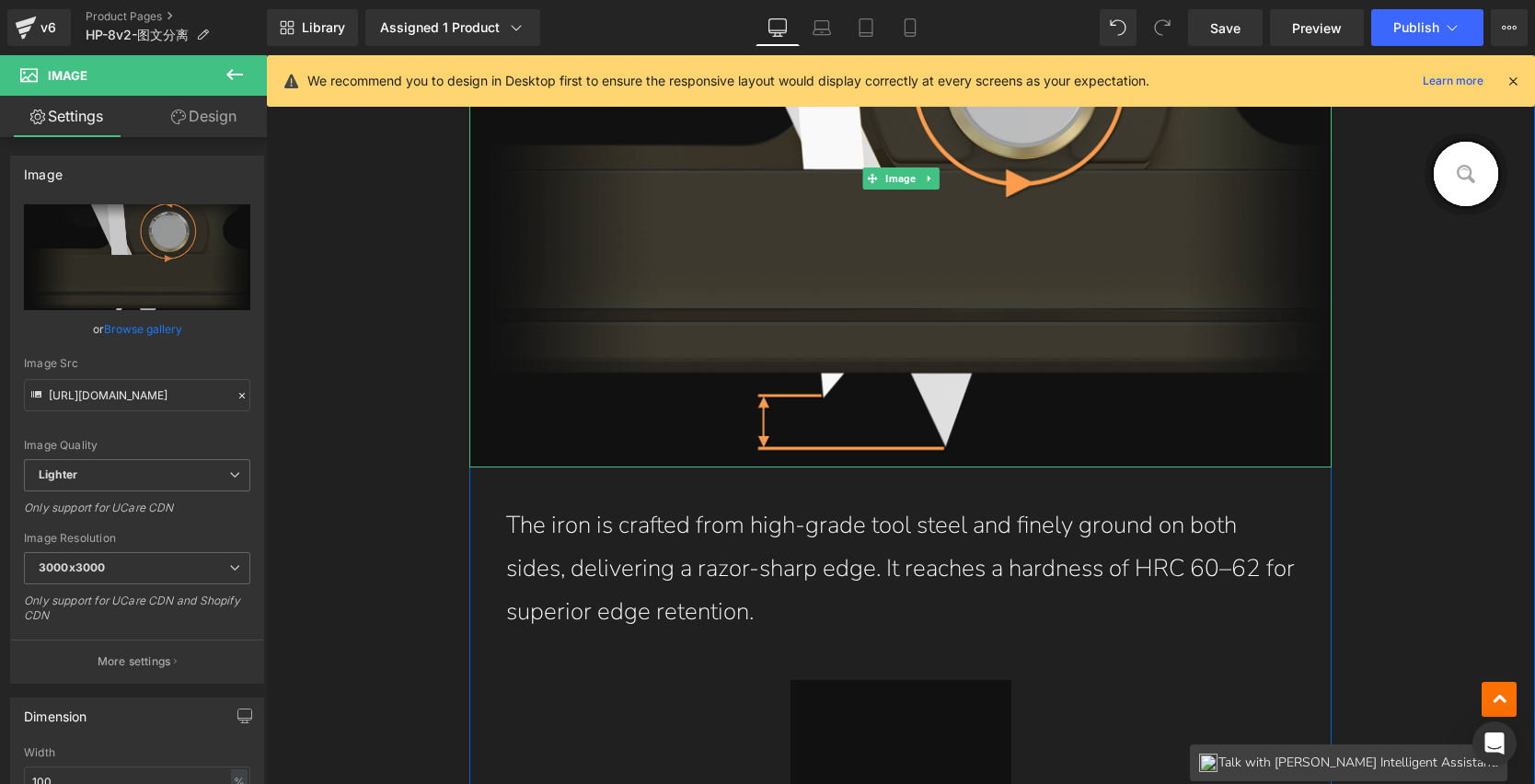
scroll to position [8991, 0]
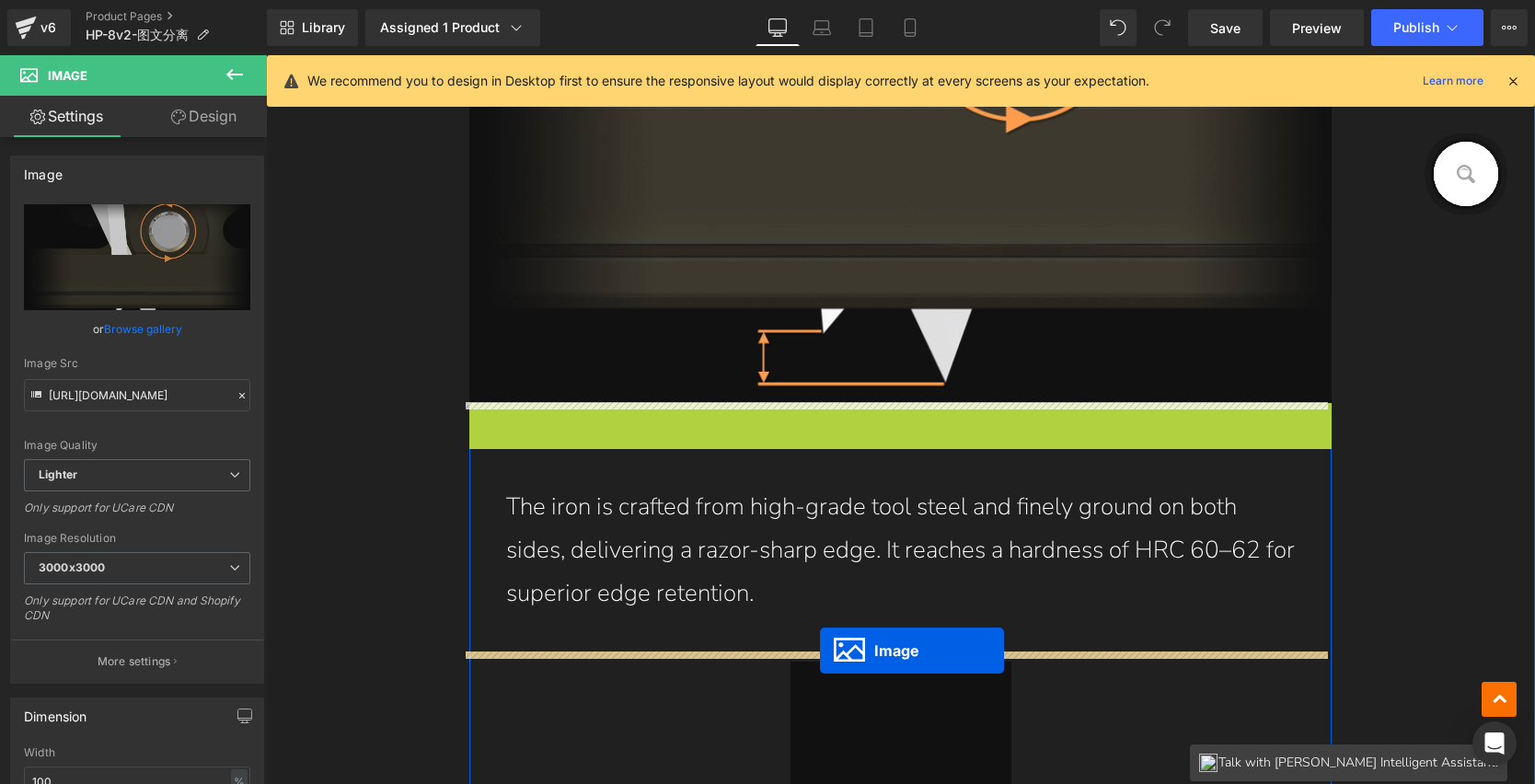
drag, startPoint x: 896, startPoint y: 178, endPoint x: 819, endPoint y: 650, distance: 478.2
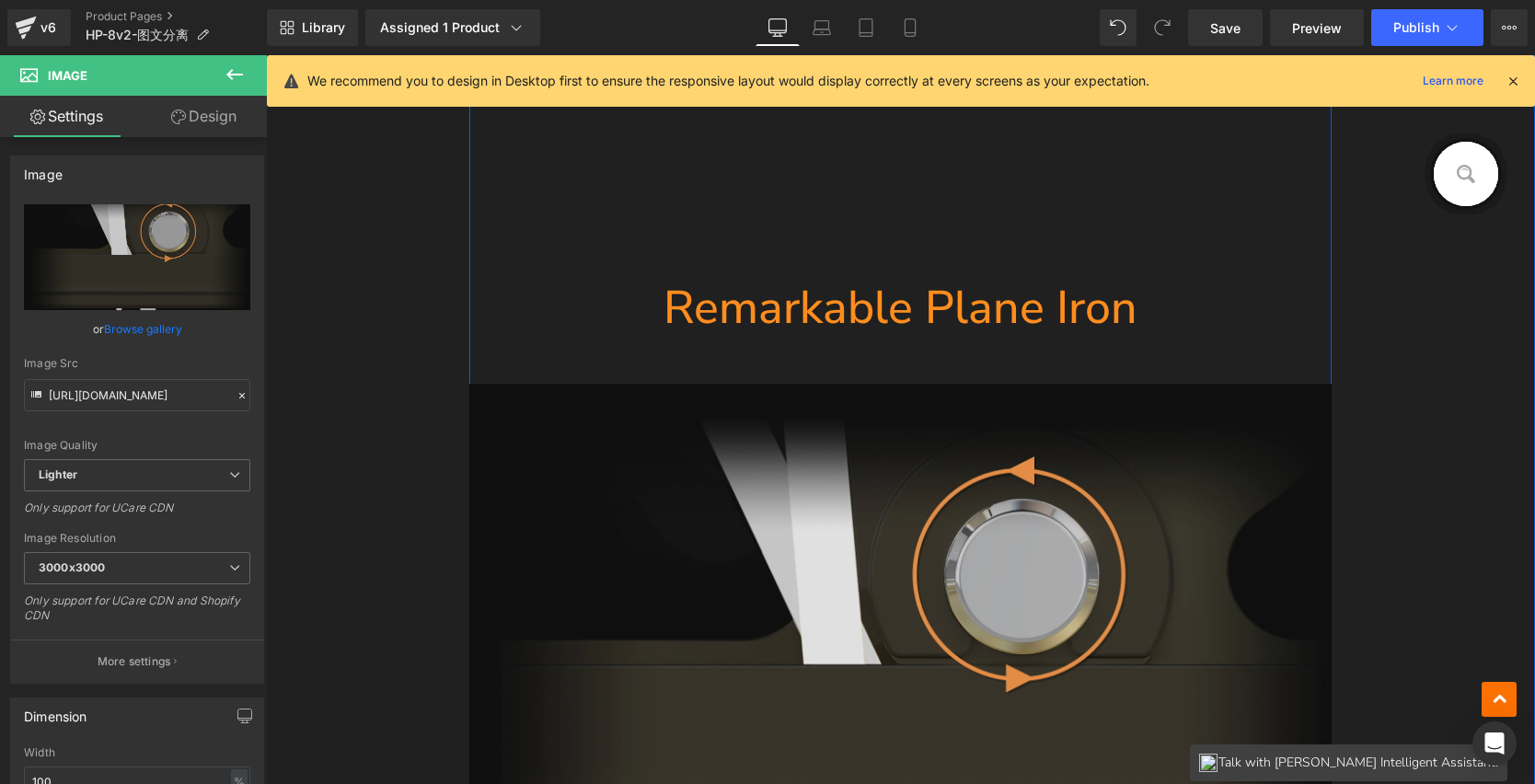
scroll to position [8378, 0]
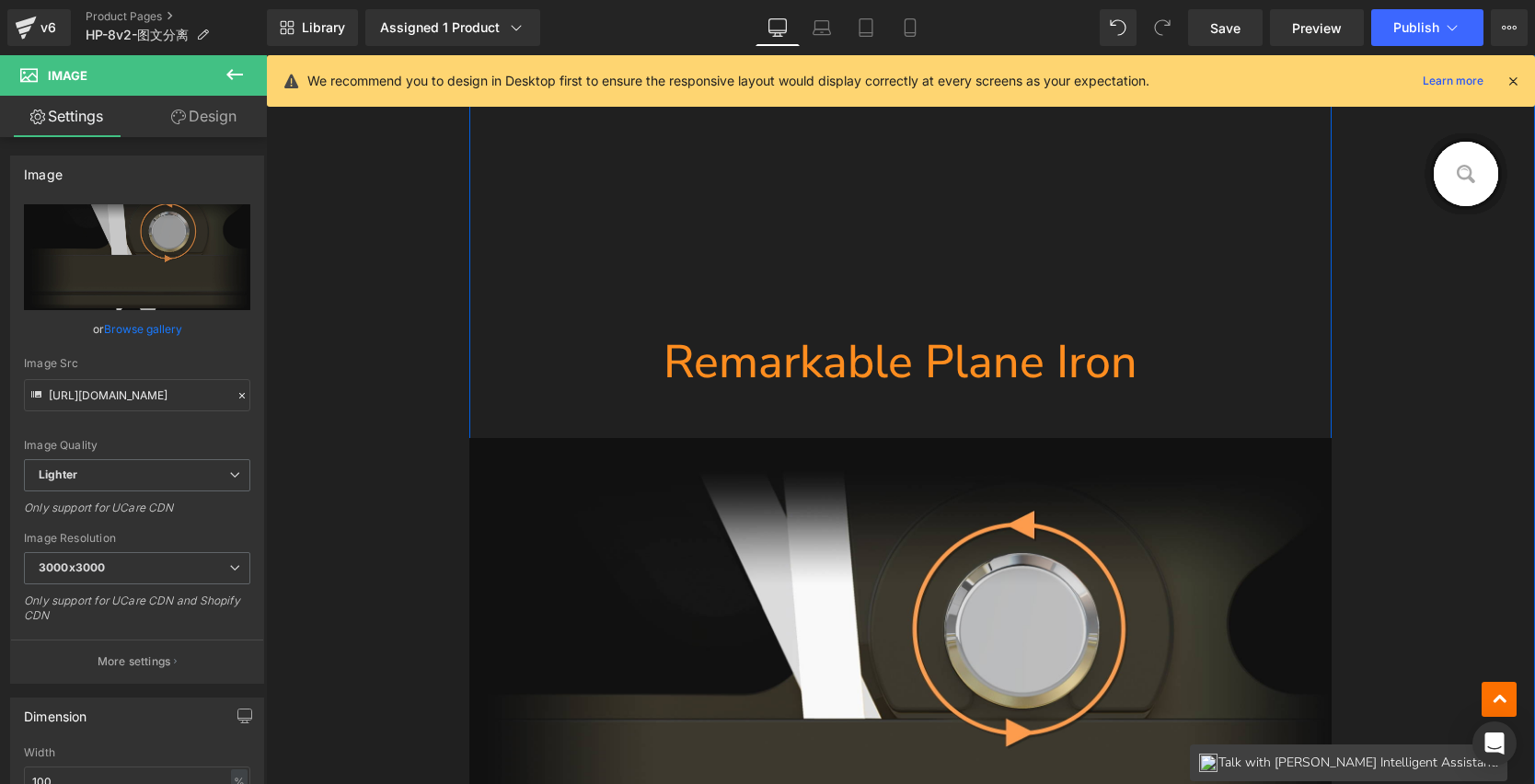
click at [885, 413] on div "Separator" at bounding box center [901, 415] width 863 height 46
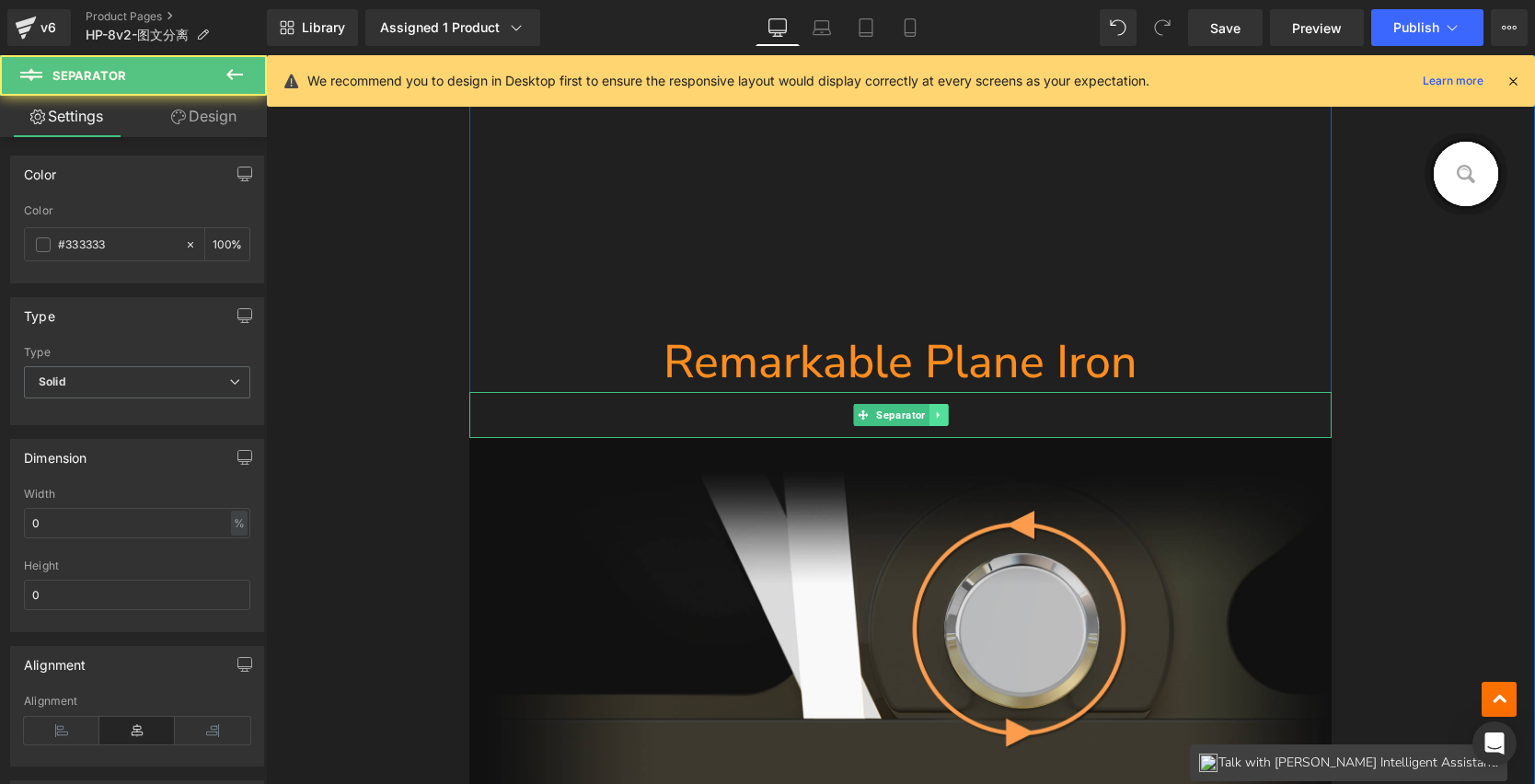
click at [936, 414] on icon at bounding box center [937, 416] width 3 height 7
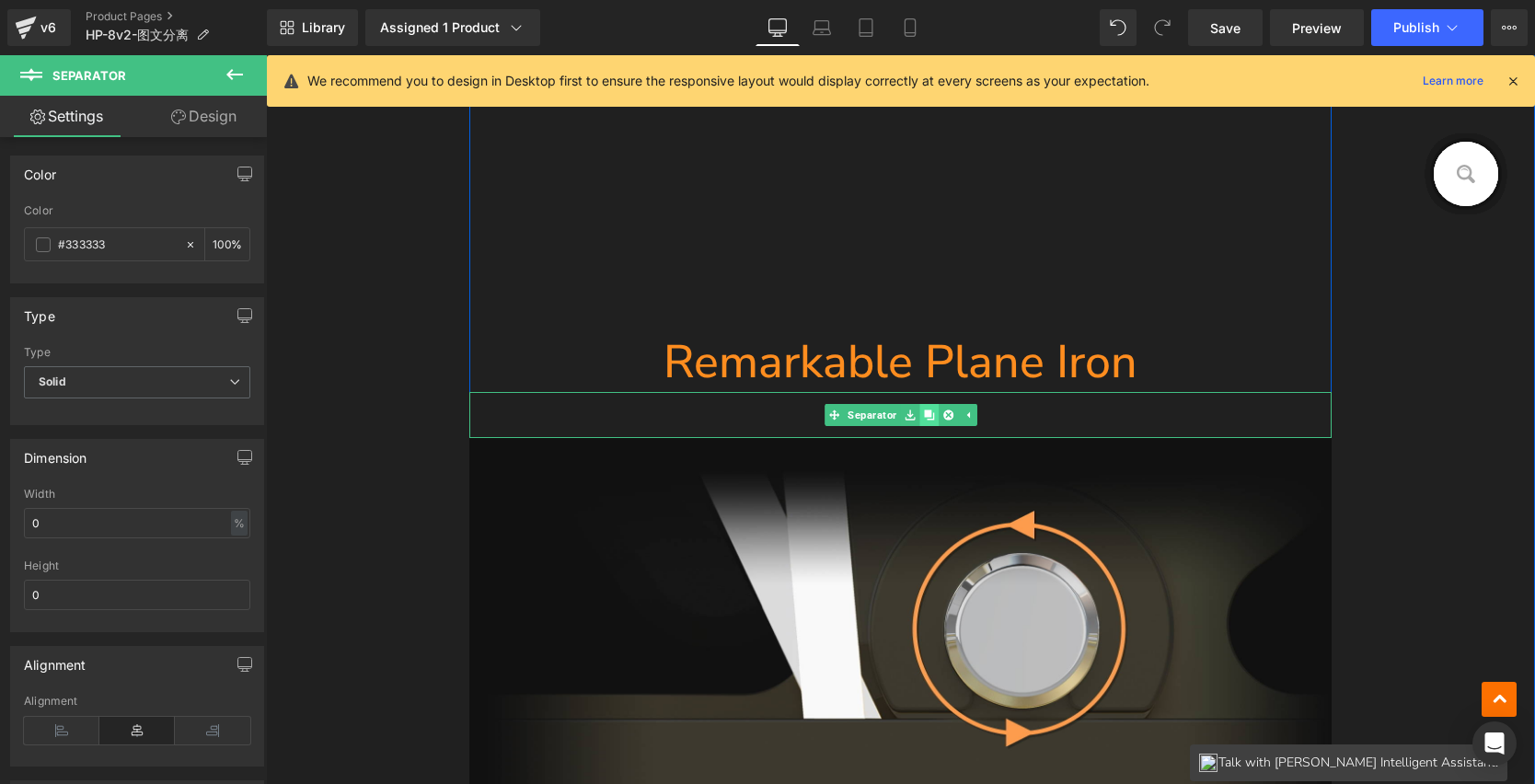
click at [926, 414] on icon at bounding box center [929, 415] width 11 height 11
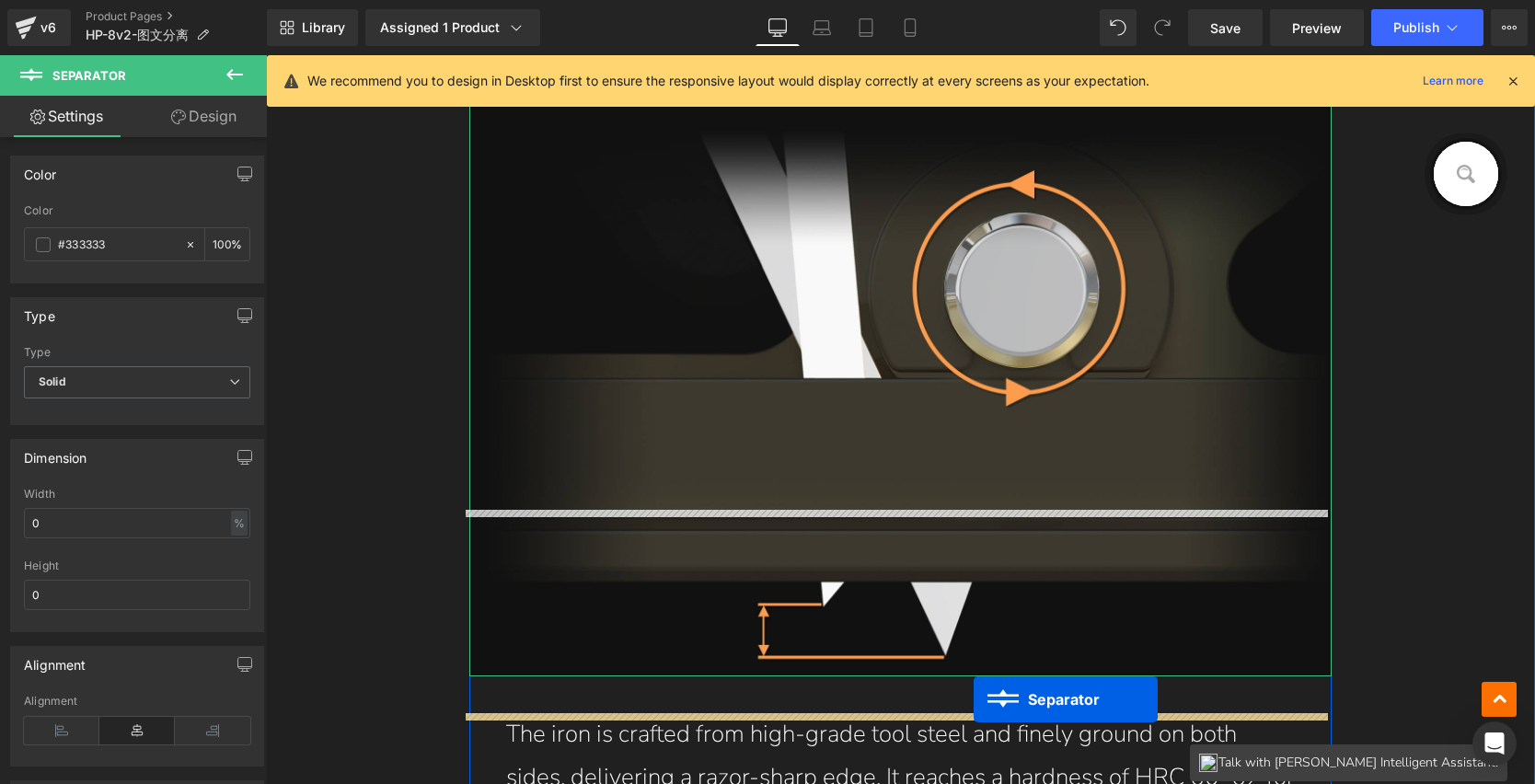
scroll to position [8930, 0]
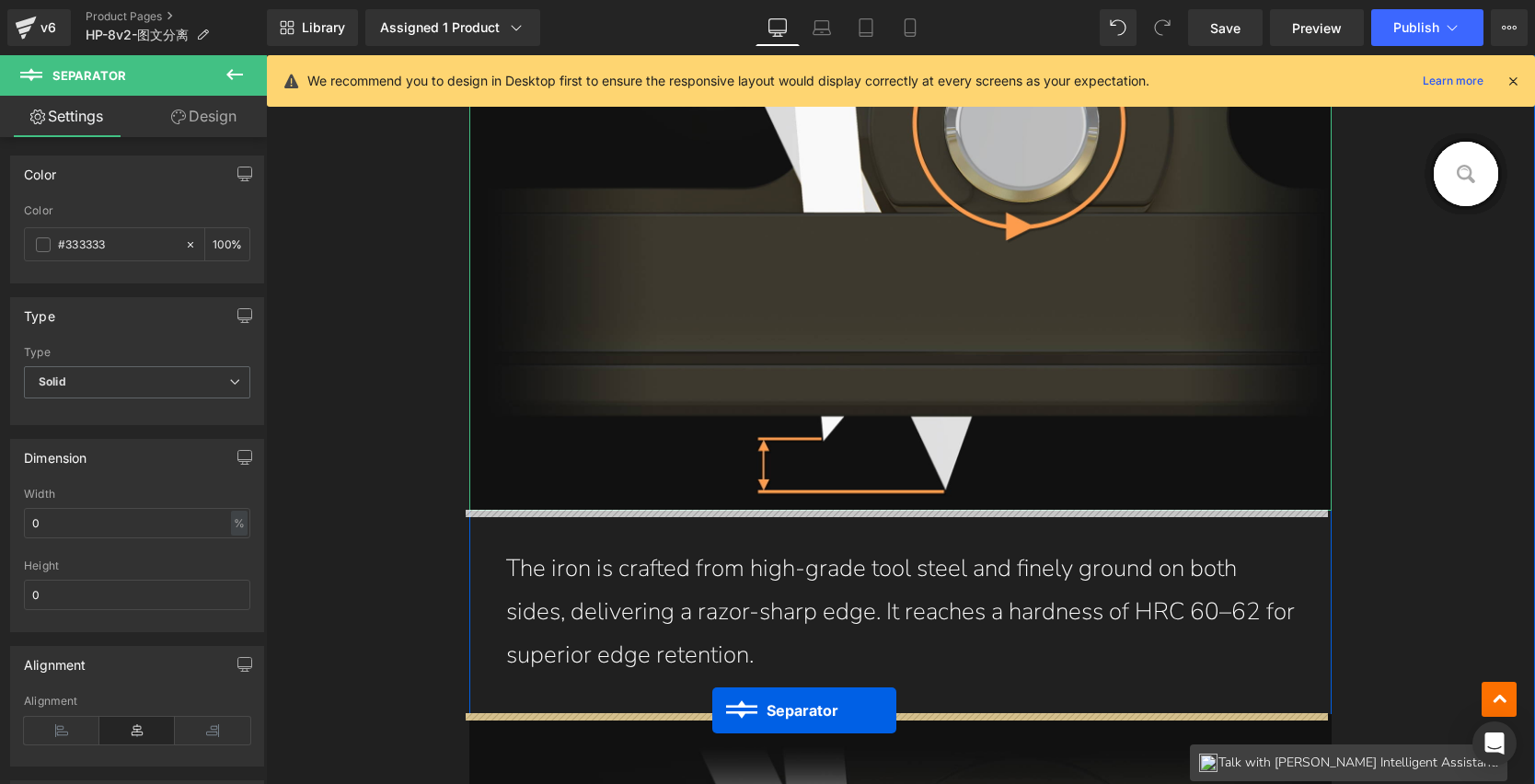
drag, startPoint x: 889, startPoint y: 461, endPoint x: 980, endPoint y: 765, distance: 317.3
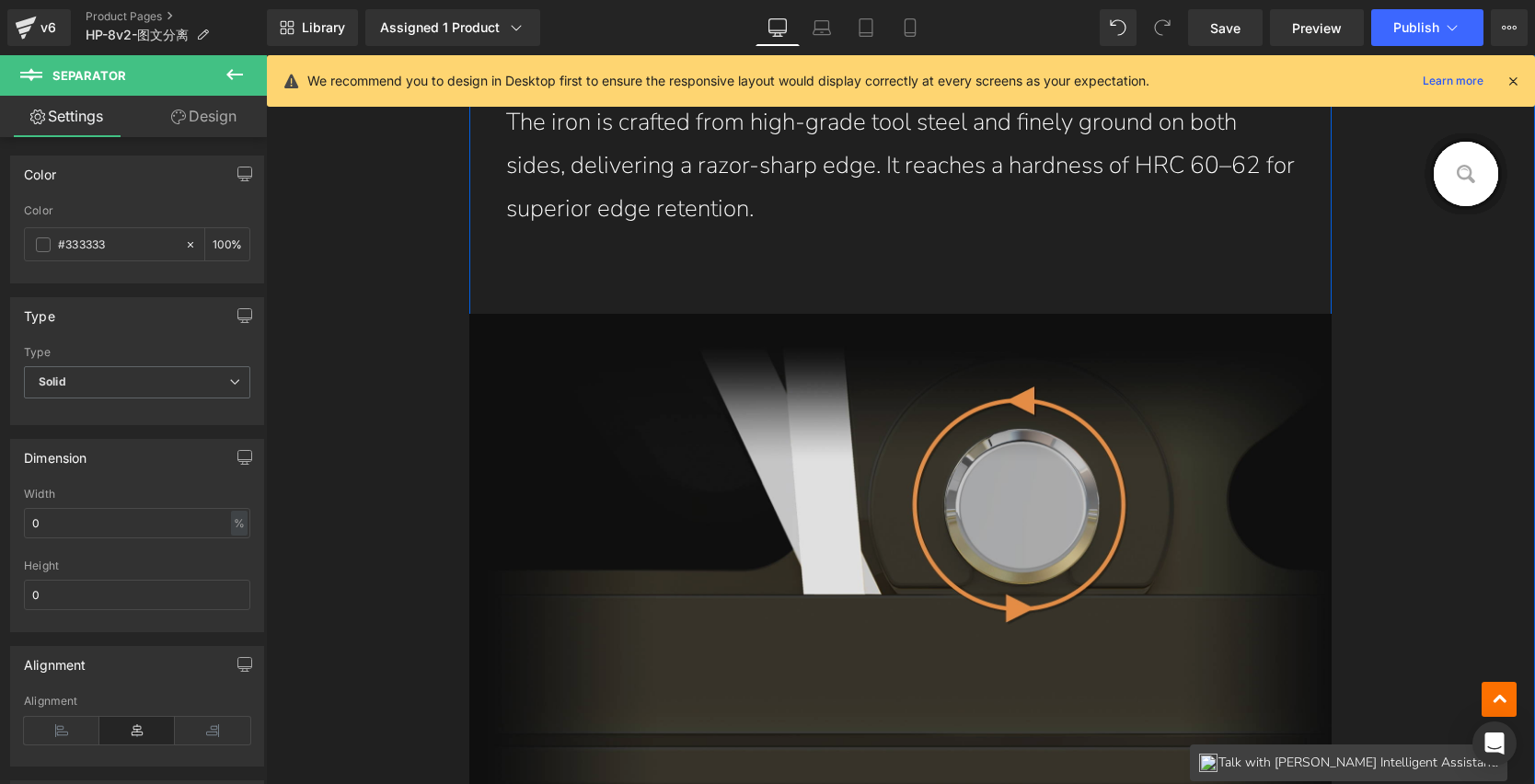
scroll to position [9297, 0]
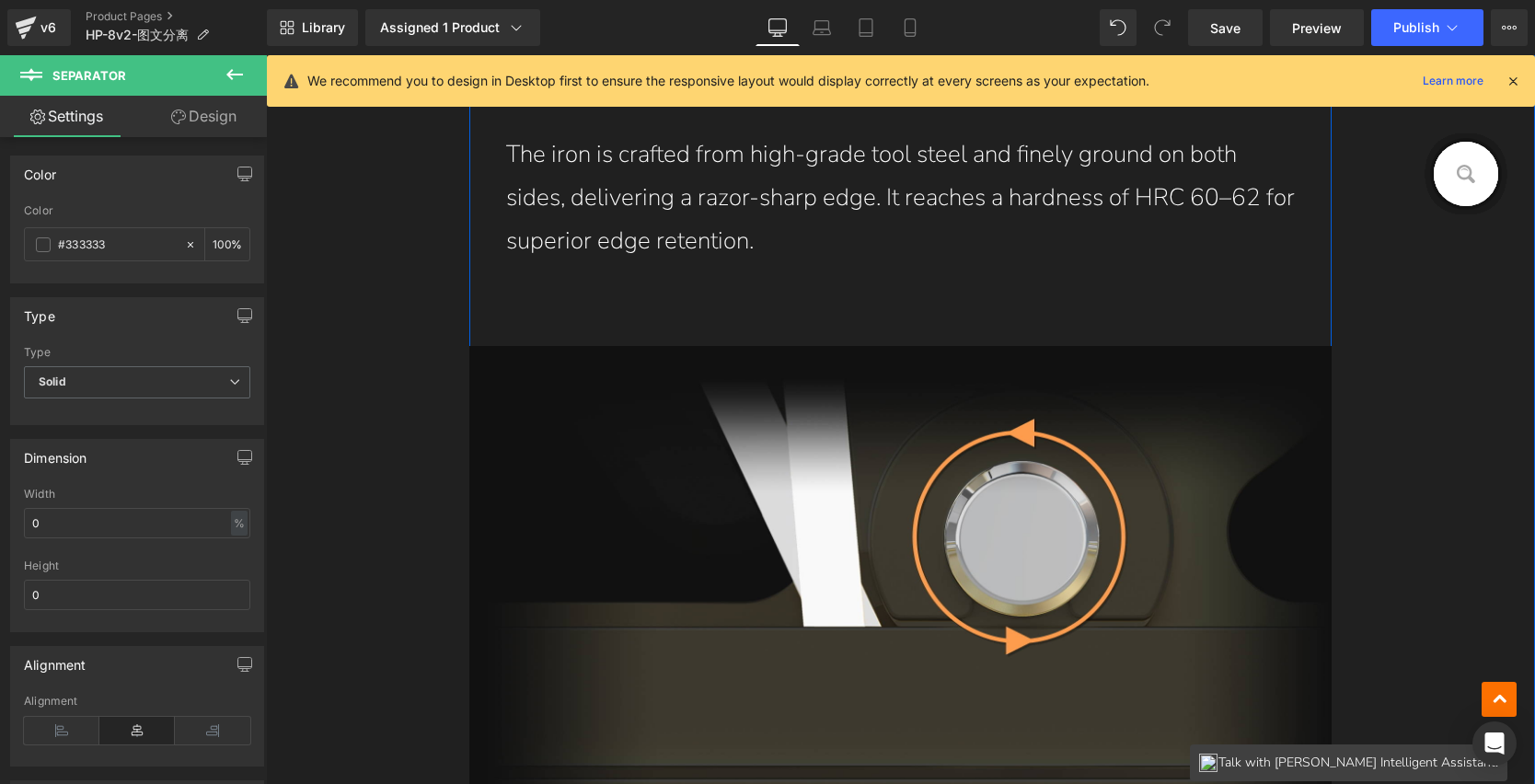
click at [779, 186] on p "The iron is crafted from high-grade tool steel and finely ground on both sides,…" at bounding box center [901, 198] width 790 height 129
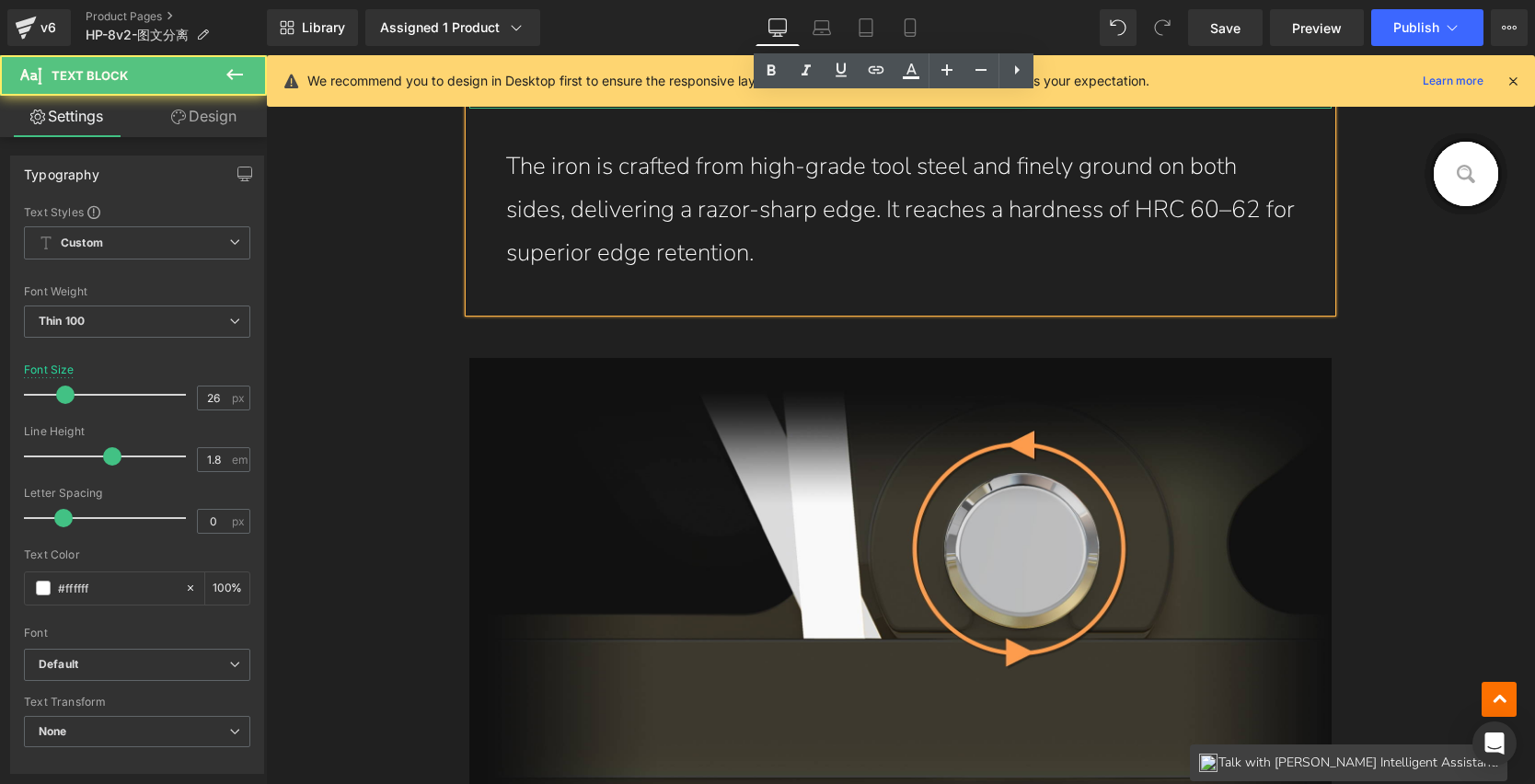
scroll to position [9266, 0]
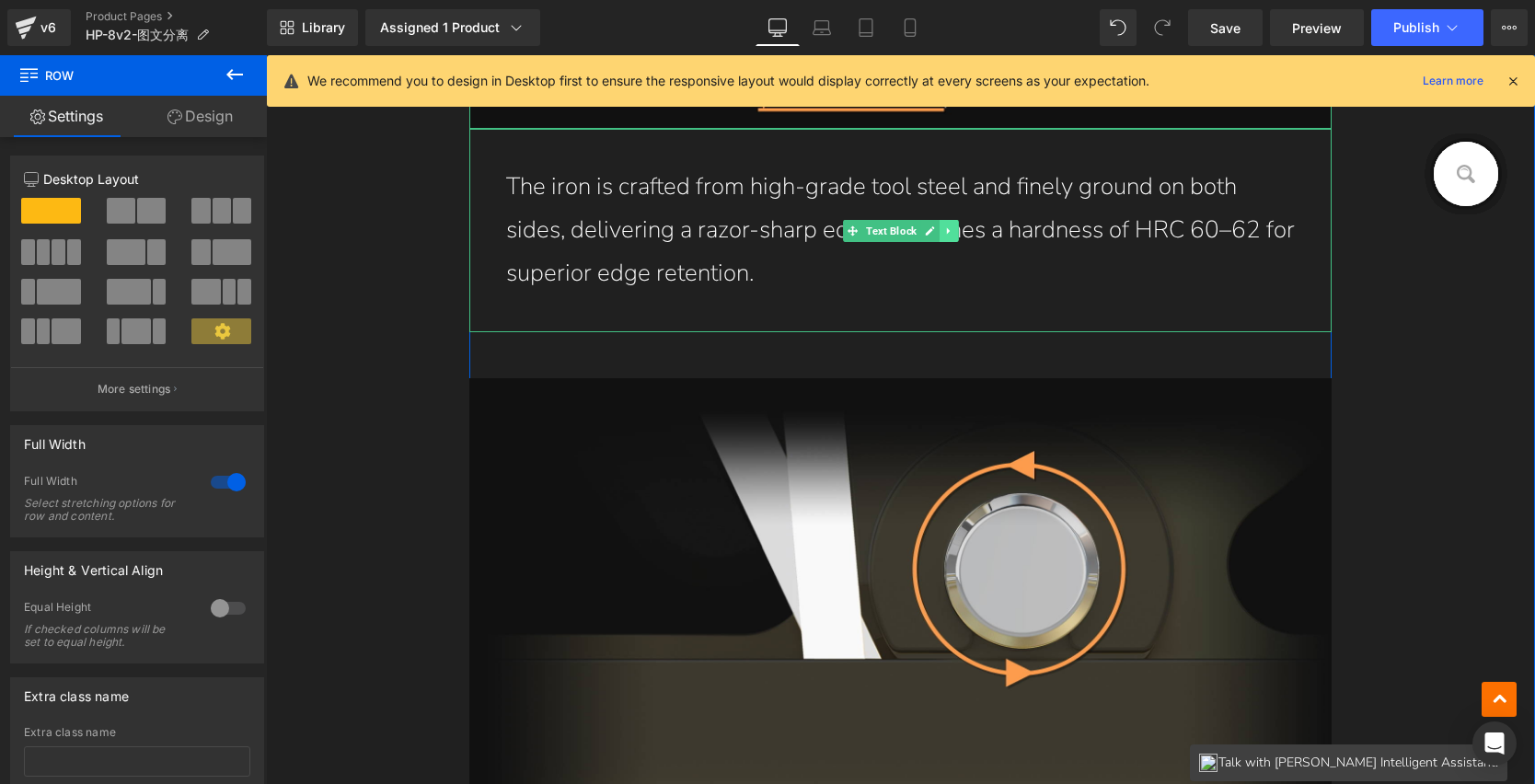
click at [943, 232] on icon at bounding box center [948, 230] width 11 height 11
click at [934, 232] on icon at bounding box center [939, 230] width 11 height 11
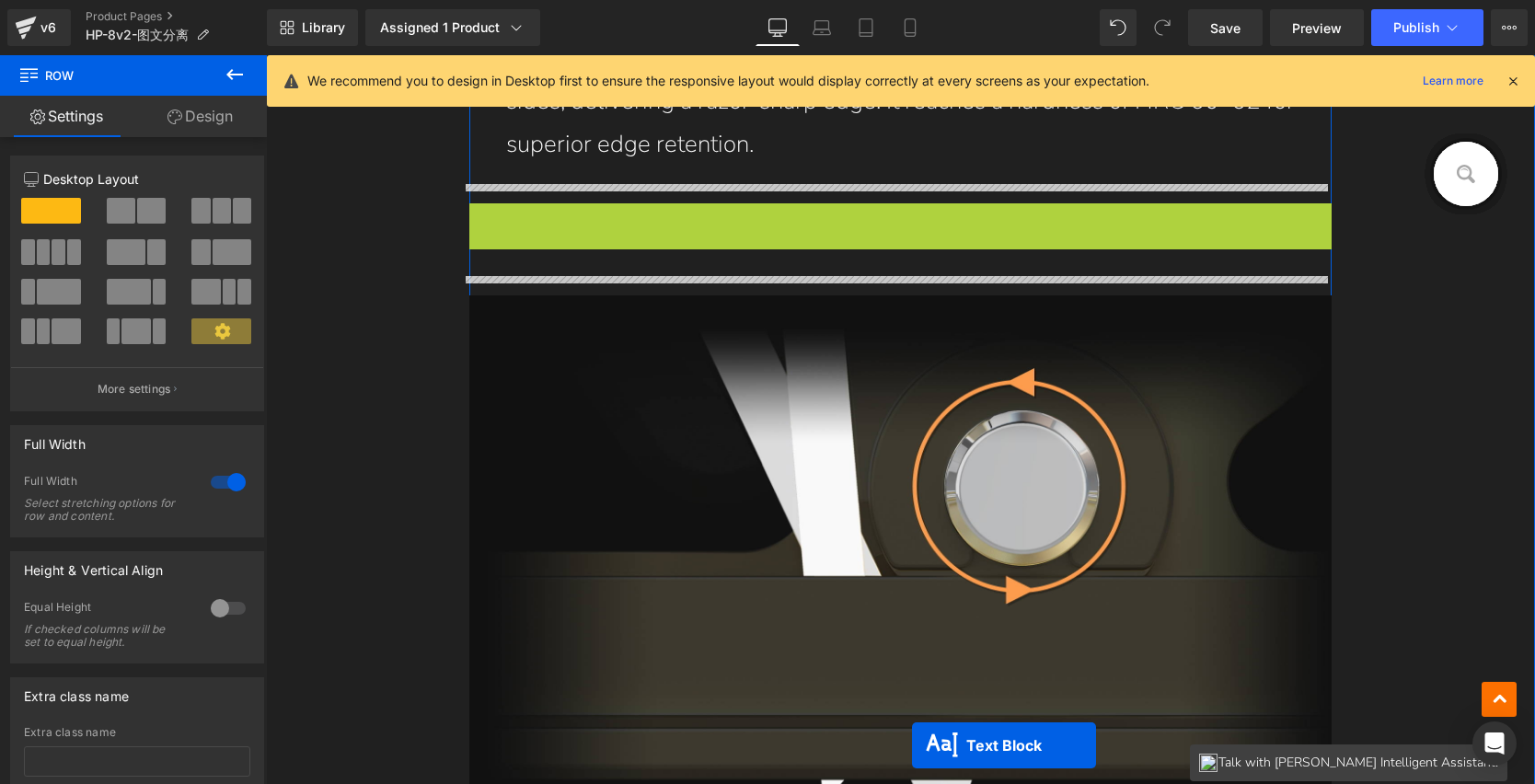
scroll to position [9689, 0]
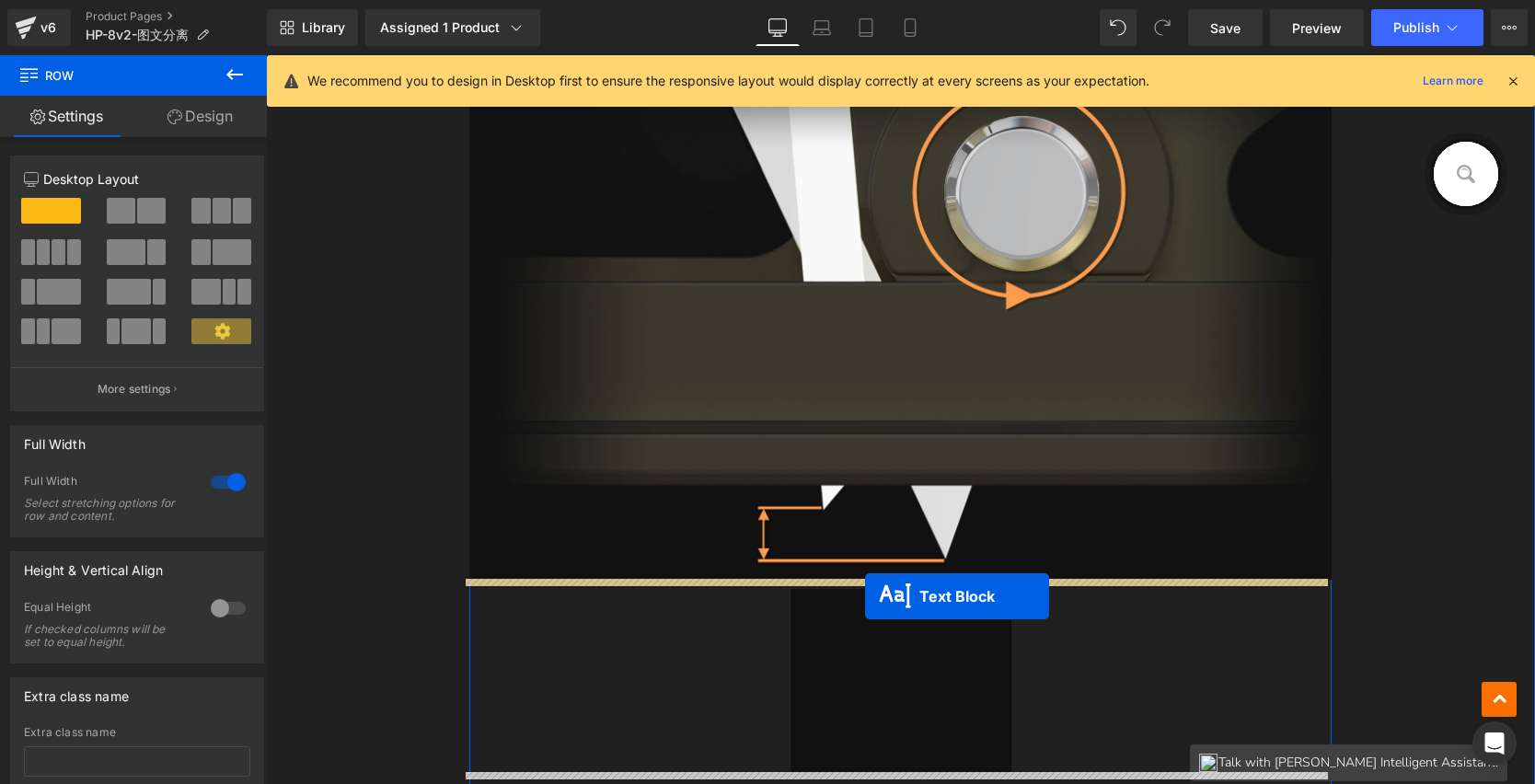
drag, startPoint x: 878, startPoint y: 427, endPoint x: 865, endPoint y: 596, distance: 169.5
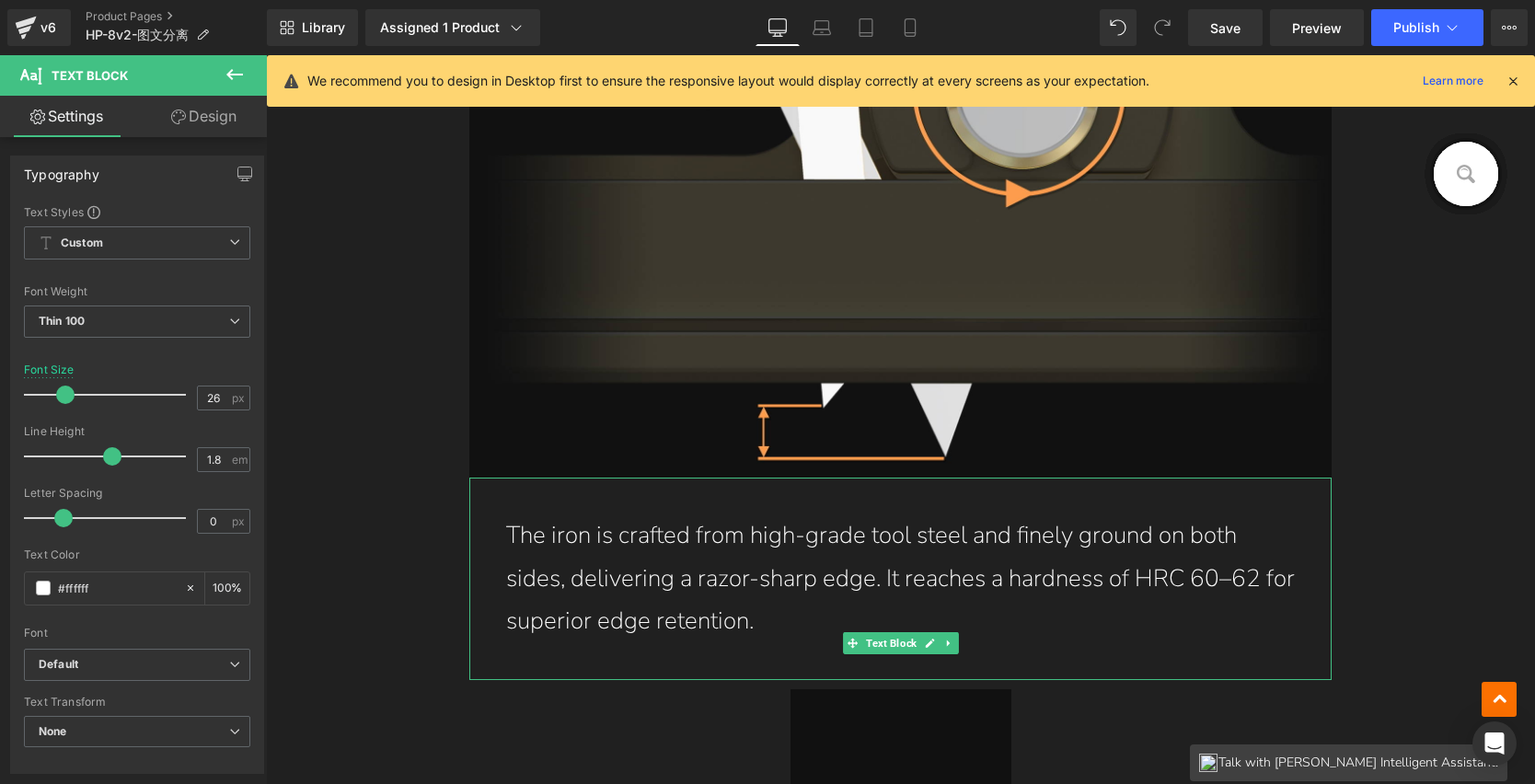
scroll to position [9880, 0]
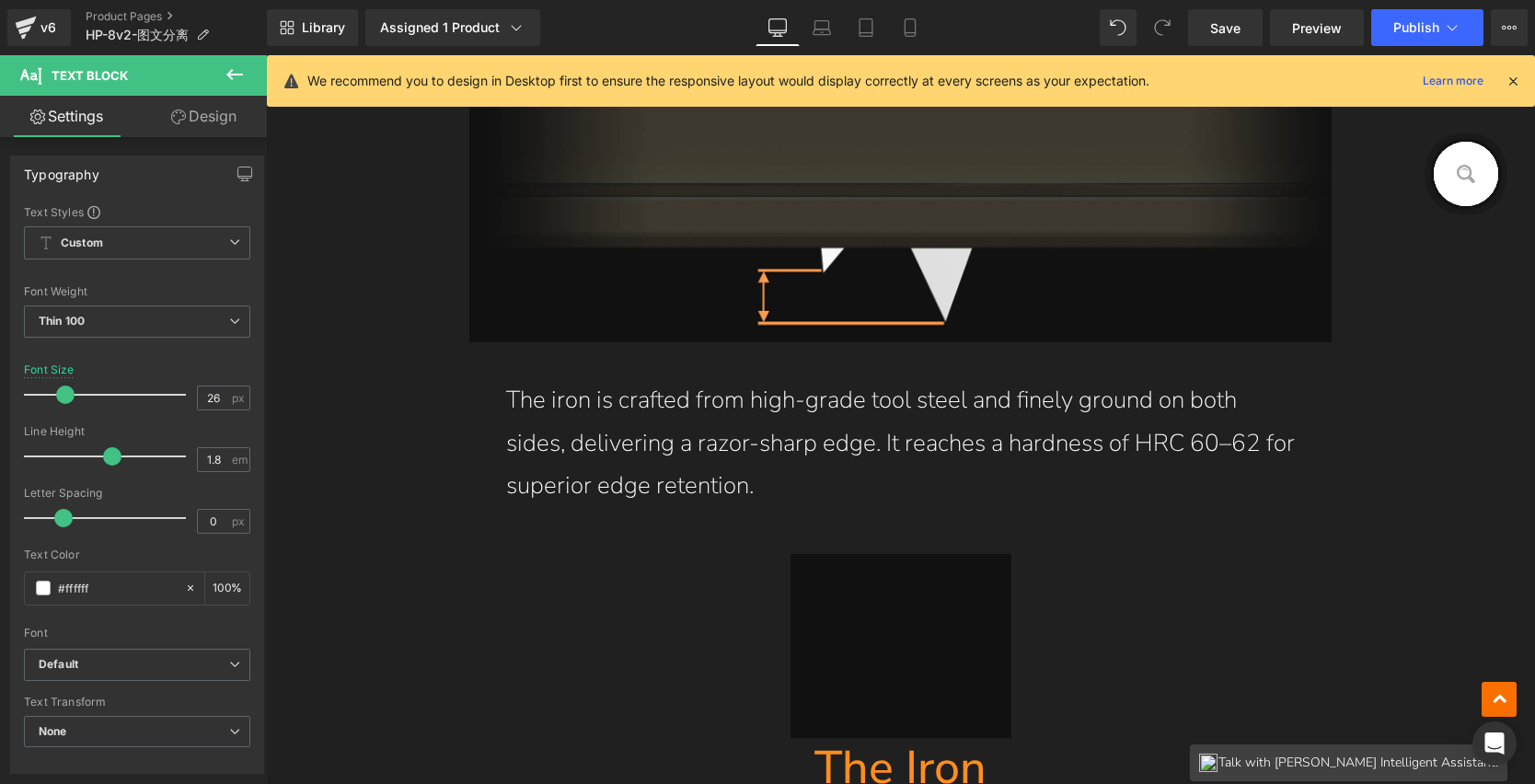
click at [932, 618] on hr at bounding box center [902, 645] width 221 height 184
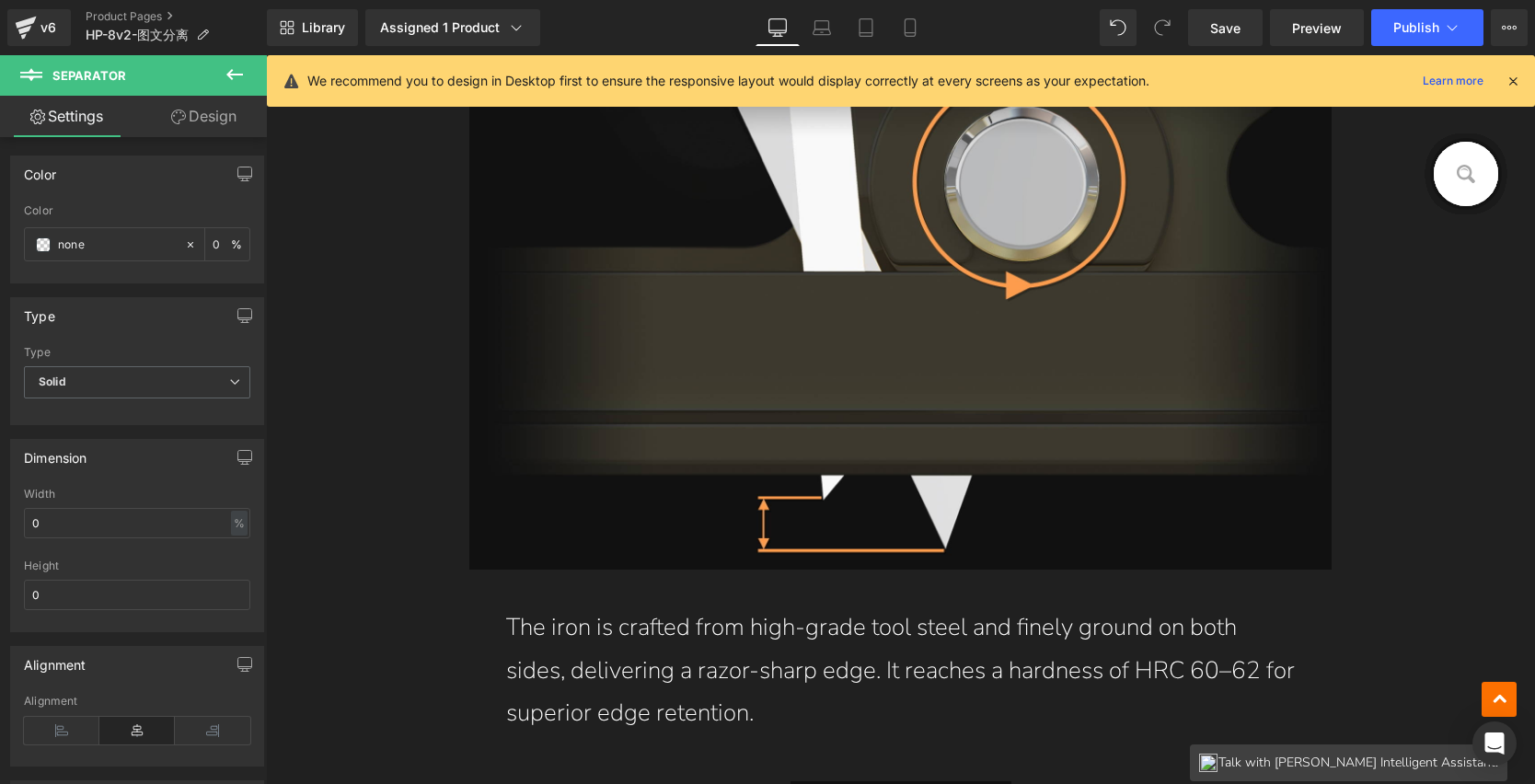
scroll to position [9753, 0]
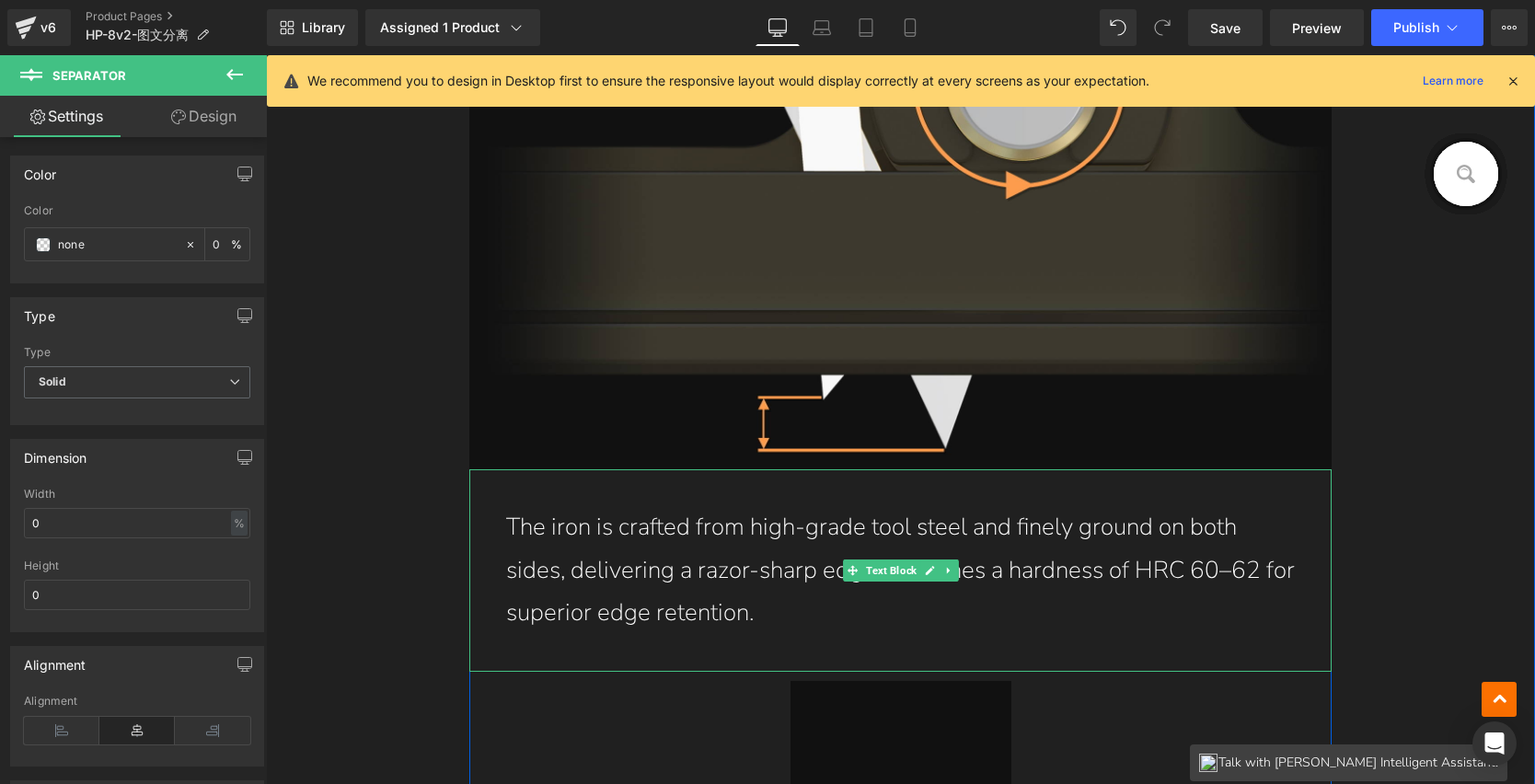
click at [757, 605] on p "The iron is crafted from high-grade tool steel and finely ground on both sides,…" at bounding box center [901, 570] width 790 height 129
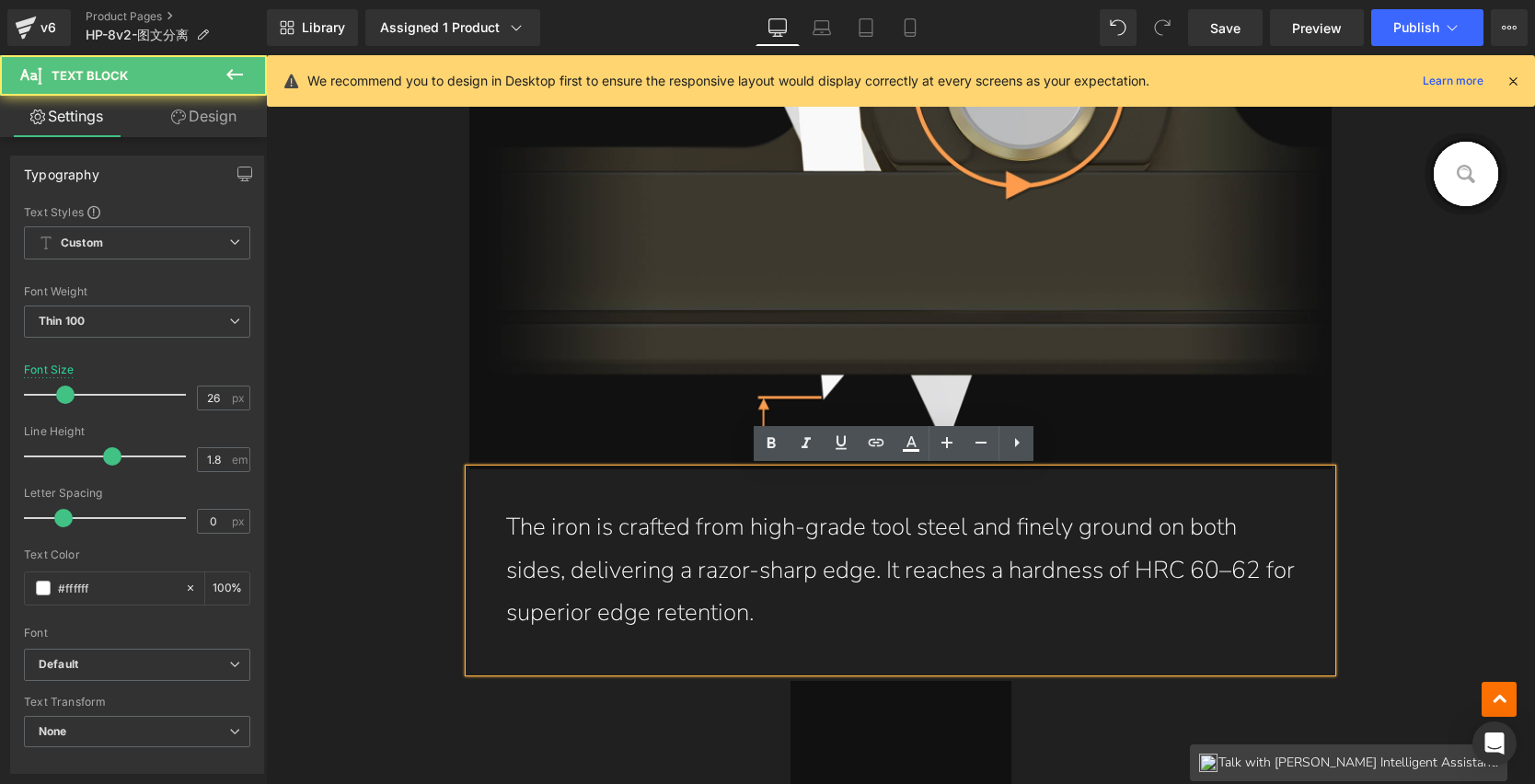
click at [695, 611] on p "The iron is crafted from high-grade tool steel and finely ground on both sides,…" at bounding box center [901, 570] width 790 height 129
drag, startPoint x: 707, startPoint y: 604, endPoint x: 497, endPoint y: 523, distance: 225.1
click at [497, 523] on div "The iron is crafted from high-grade tool steel and finely ground on both sides,…" at bounding box center [901, 570] width 863 height 202
paste div
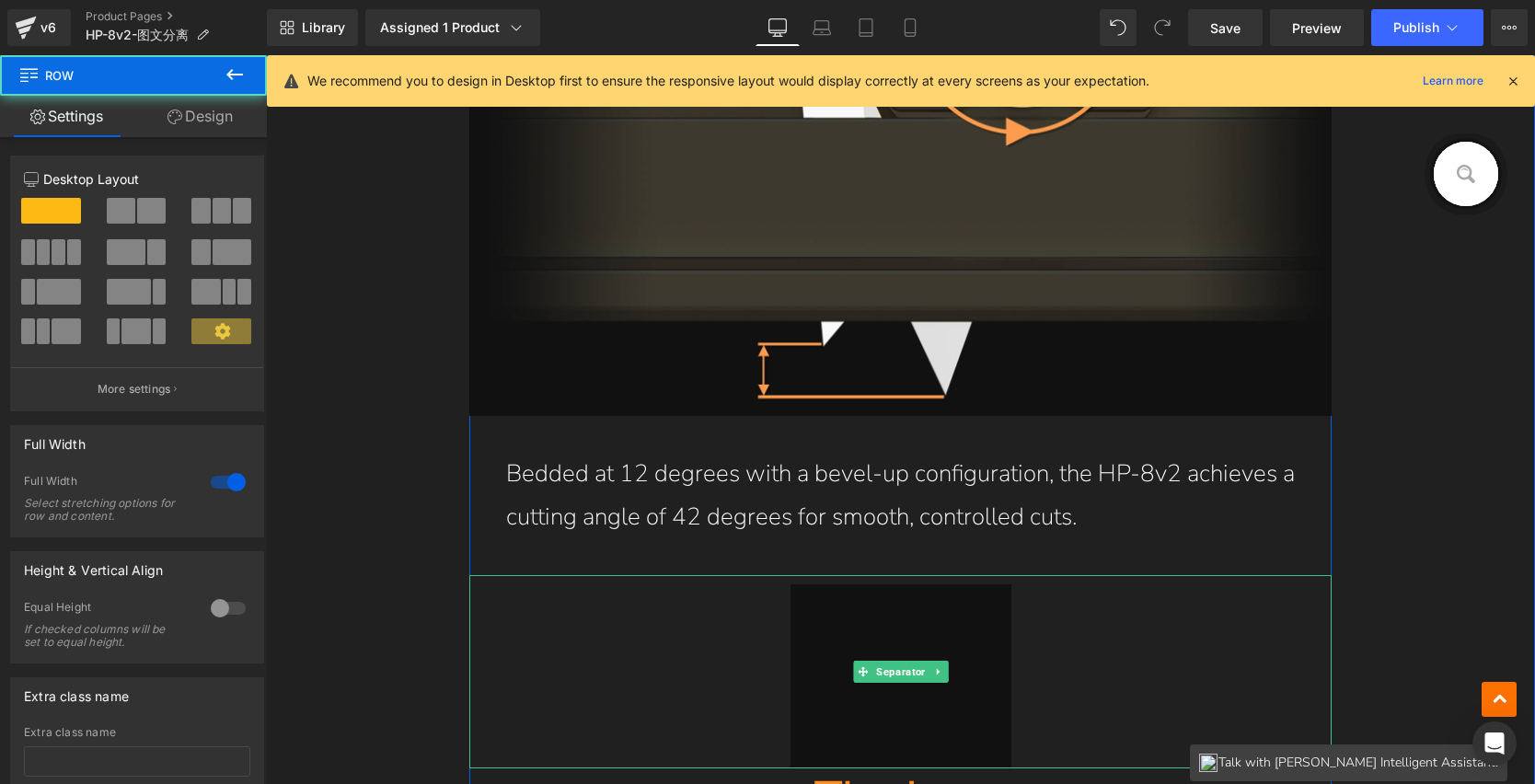
scroll to position [9866, 0]
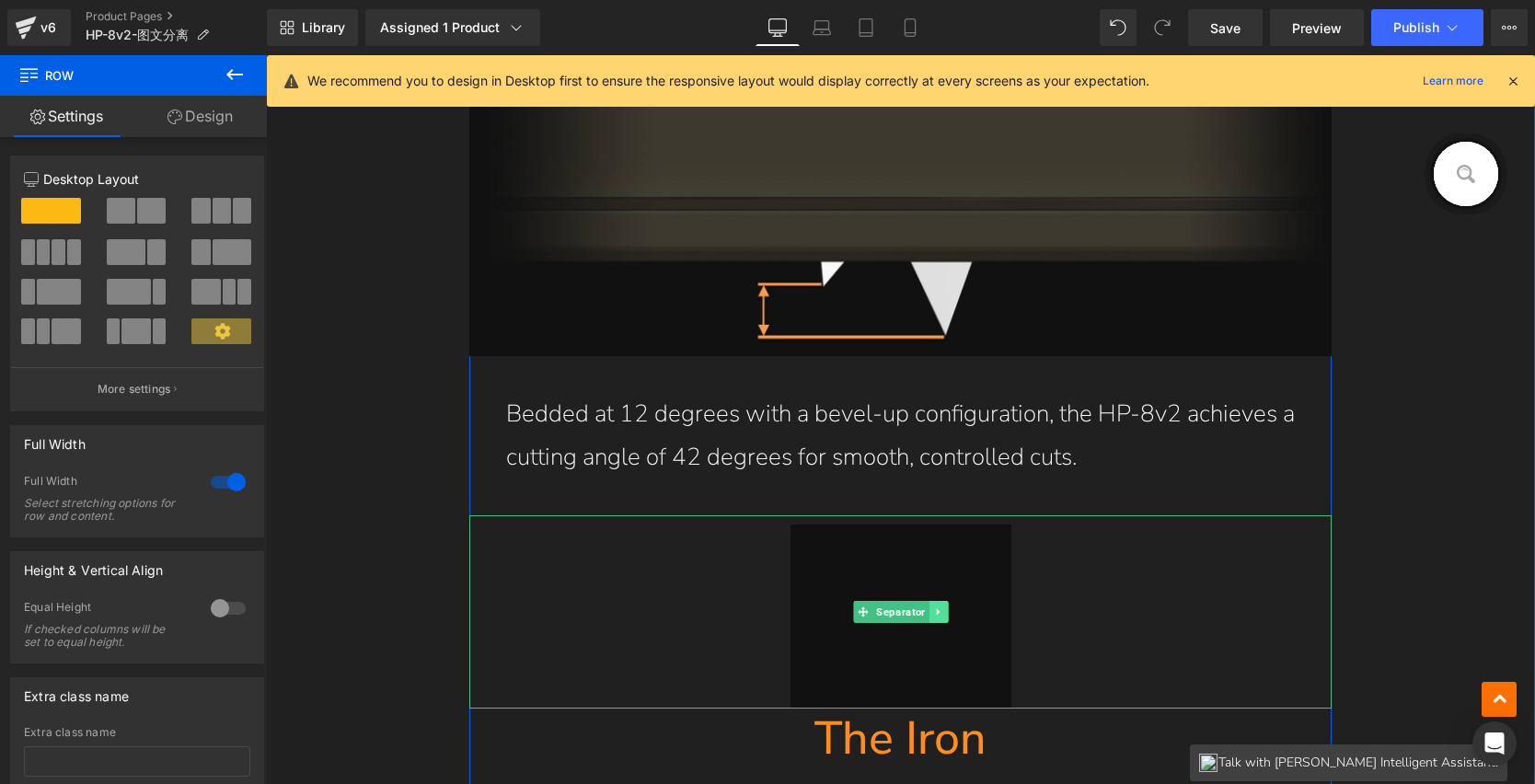
click at [936, 611] on icon at bounding box center [937, 612] width 3 height 7
click at [939, 610] on link at bounding box center [949, 612] width 19 height 22
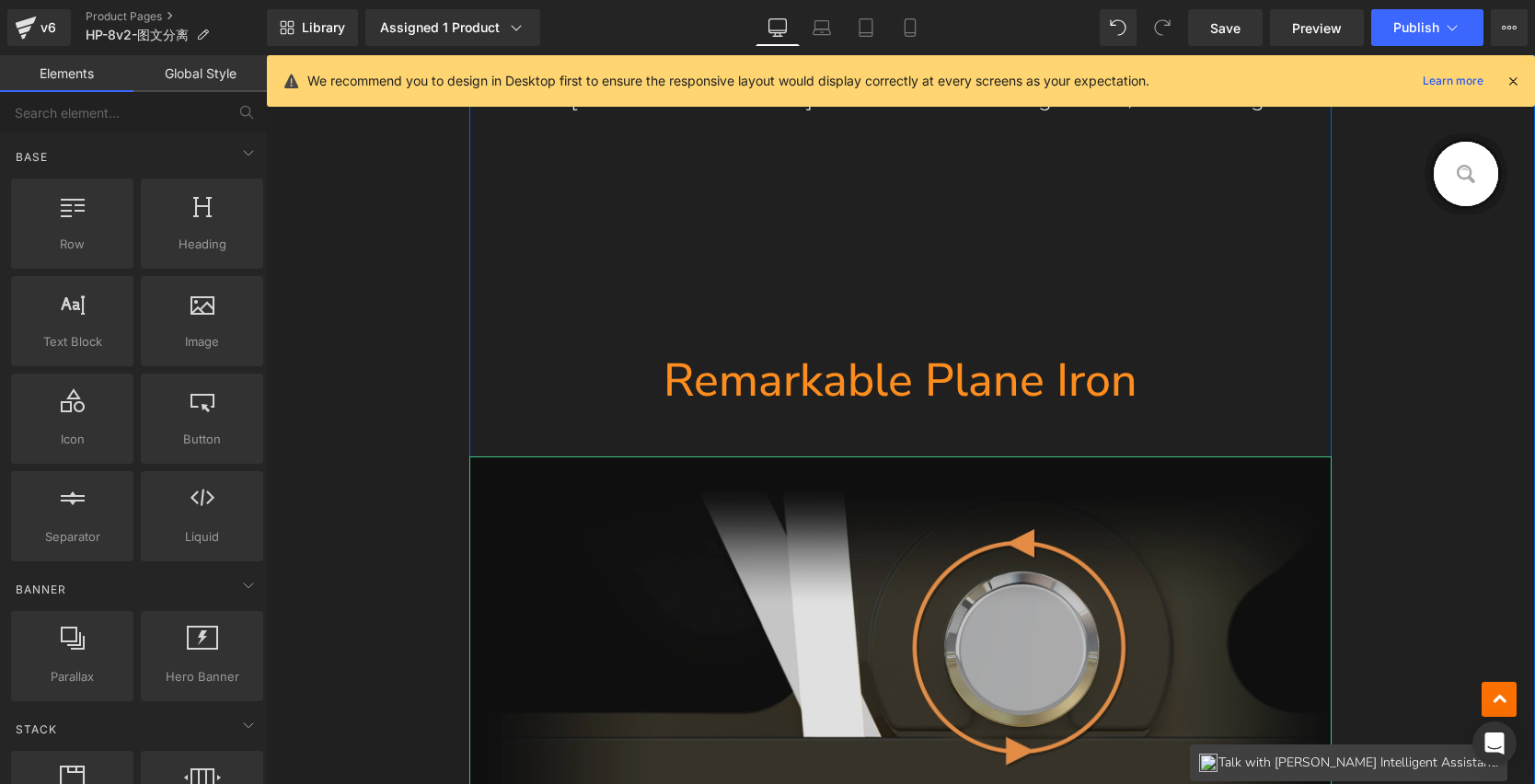
scroll to position [8276, 0]
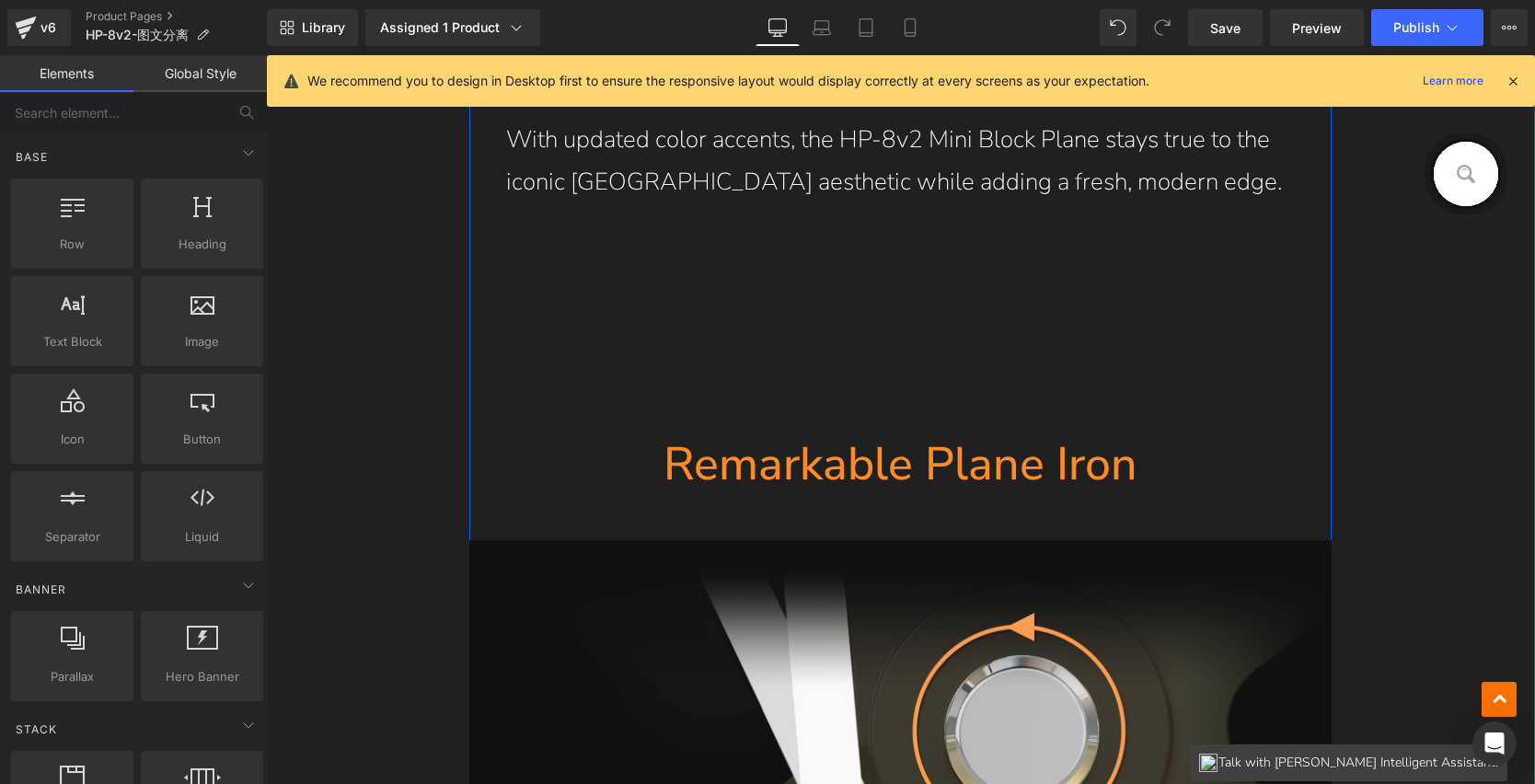
click at [899, 286] on hr at bounding box center [902, 341] width 221 height 184
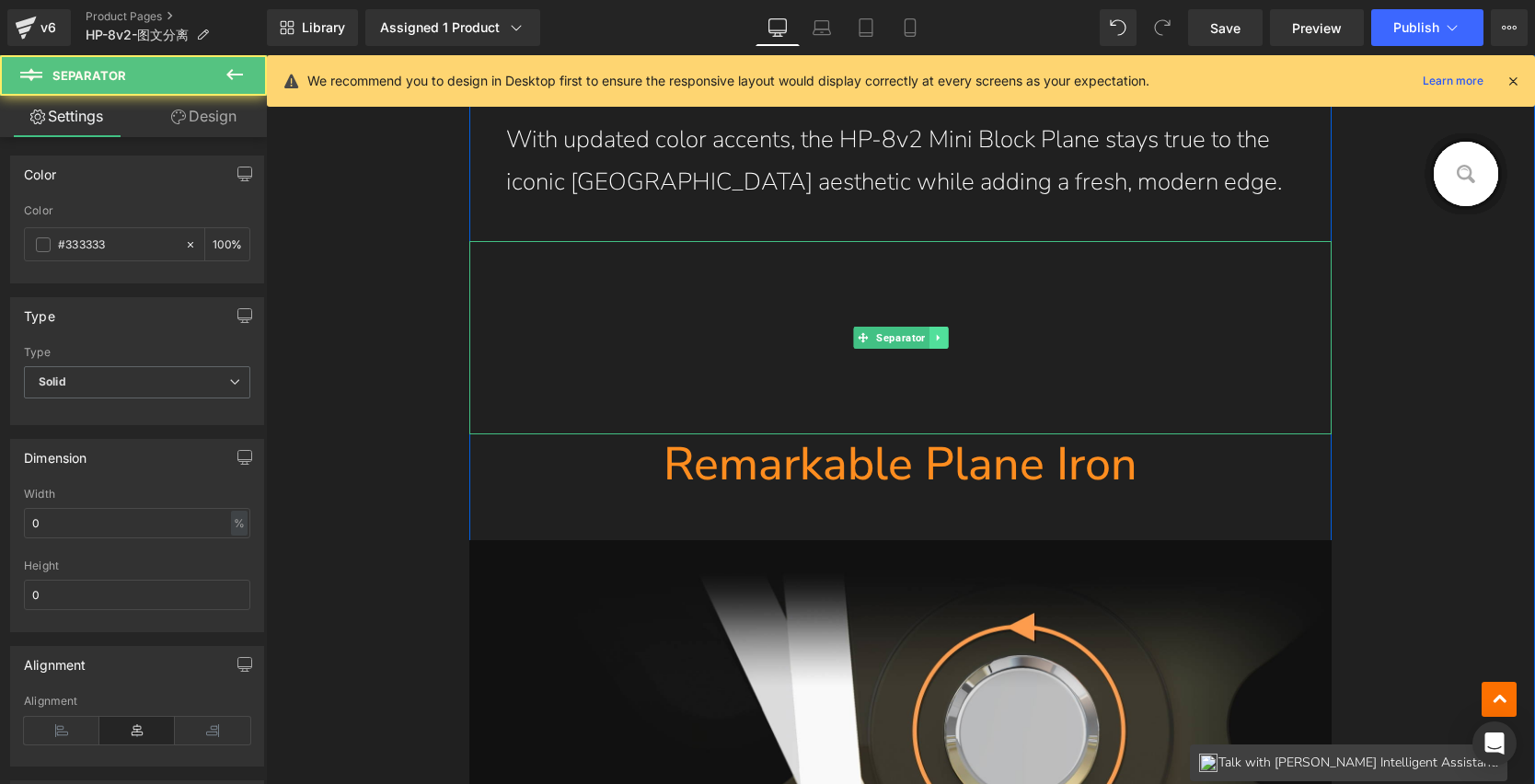
click at [938, 343] on link at bounding box center [938, 338] width 19 height 22
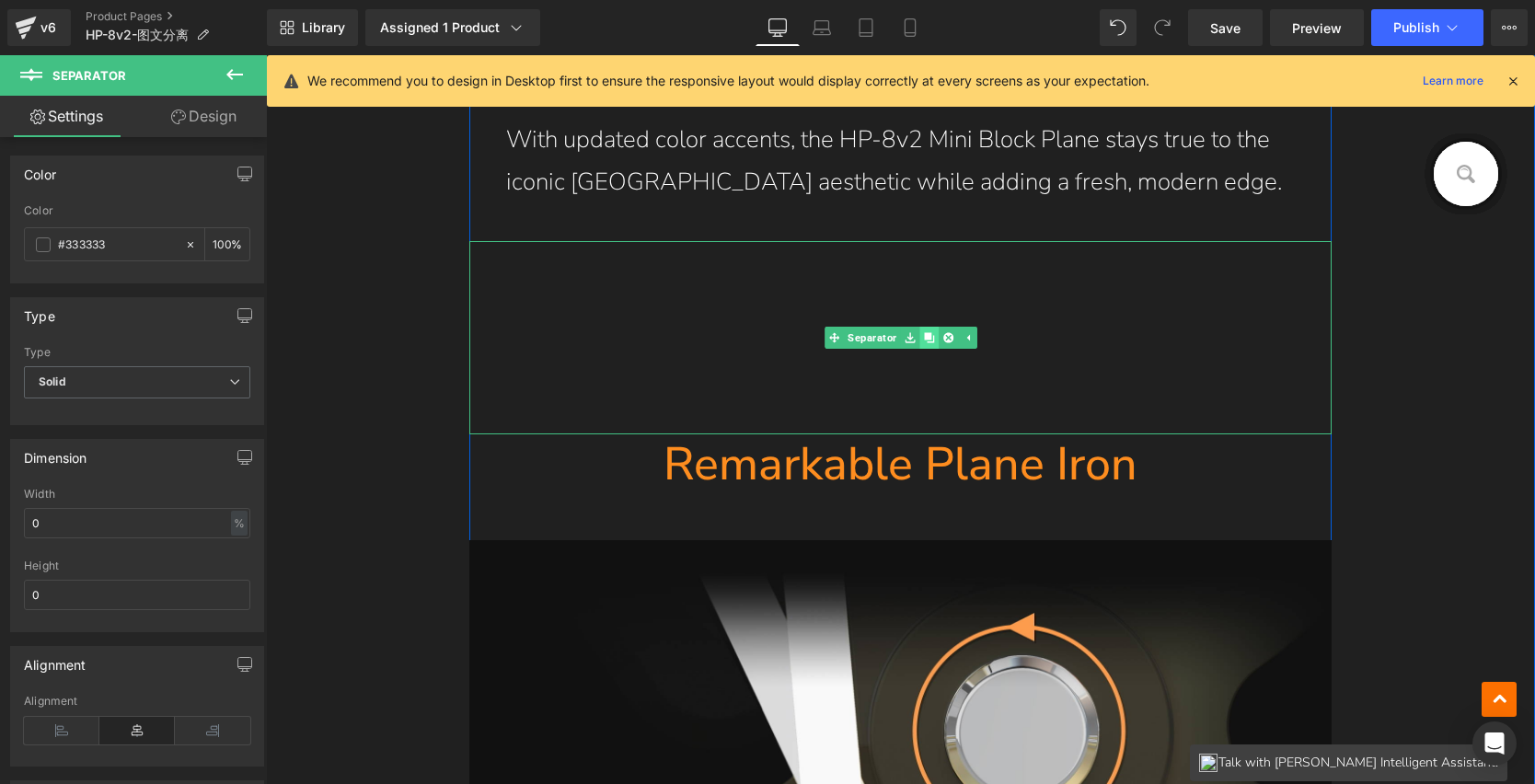
click at [924, 337] on icon at bounding box center [929, 338] width 11 height 11
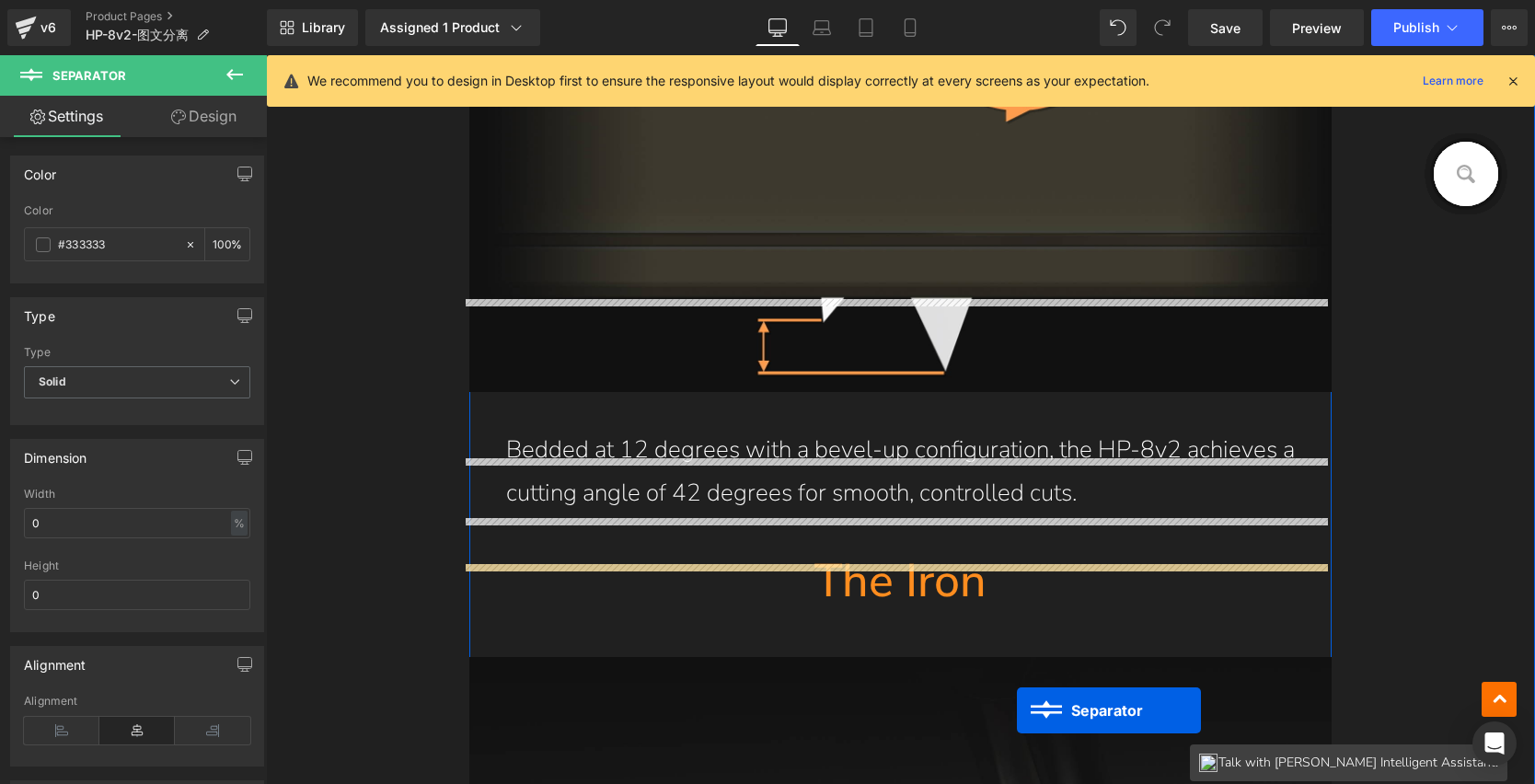
scroll to position [9968, 0]
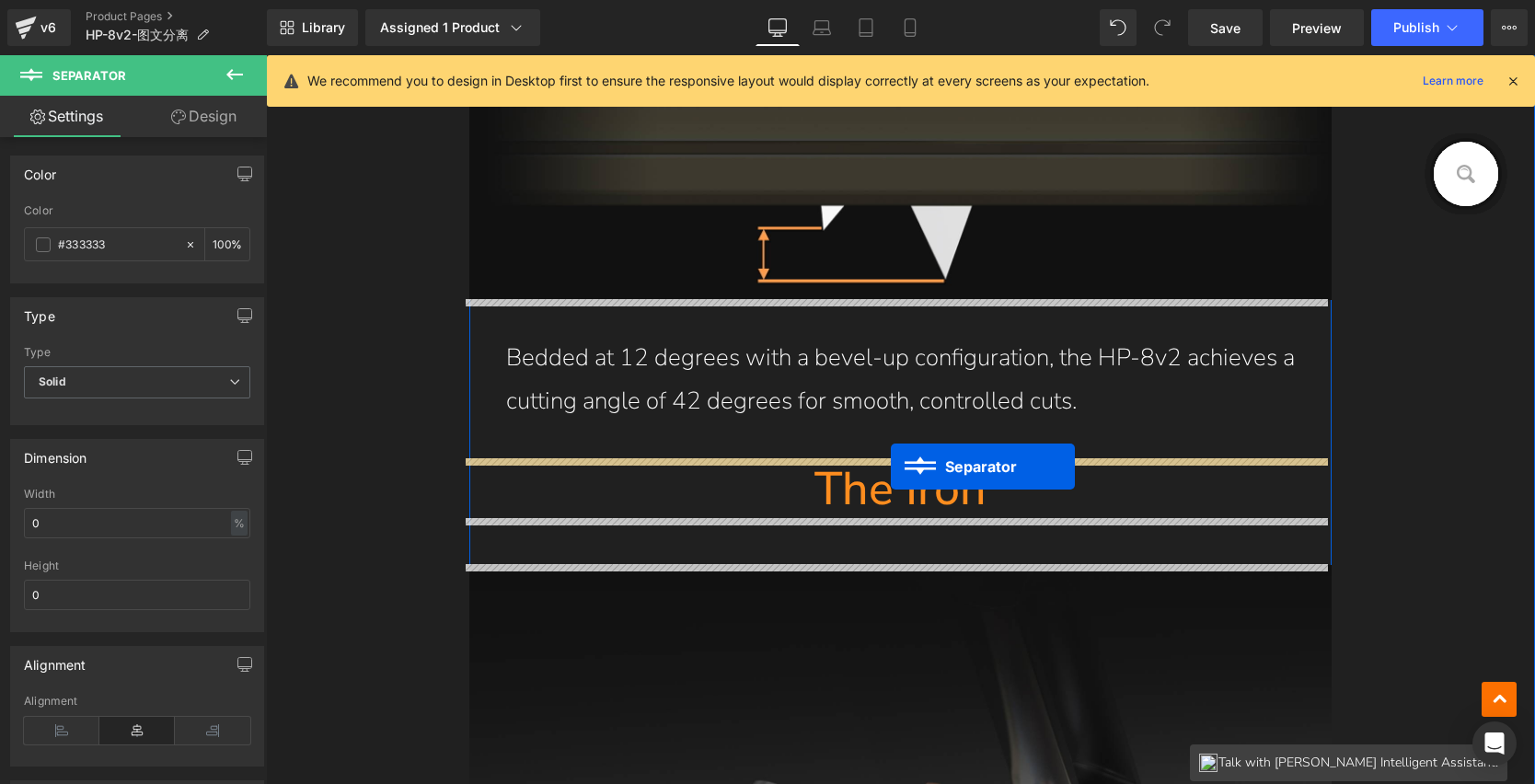
drag, startPoint x: 885, startPoint y: 525, endPoint x: 891, endPoint y: 467, distance: 58.3
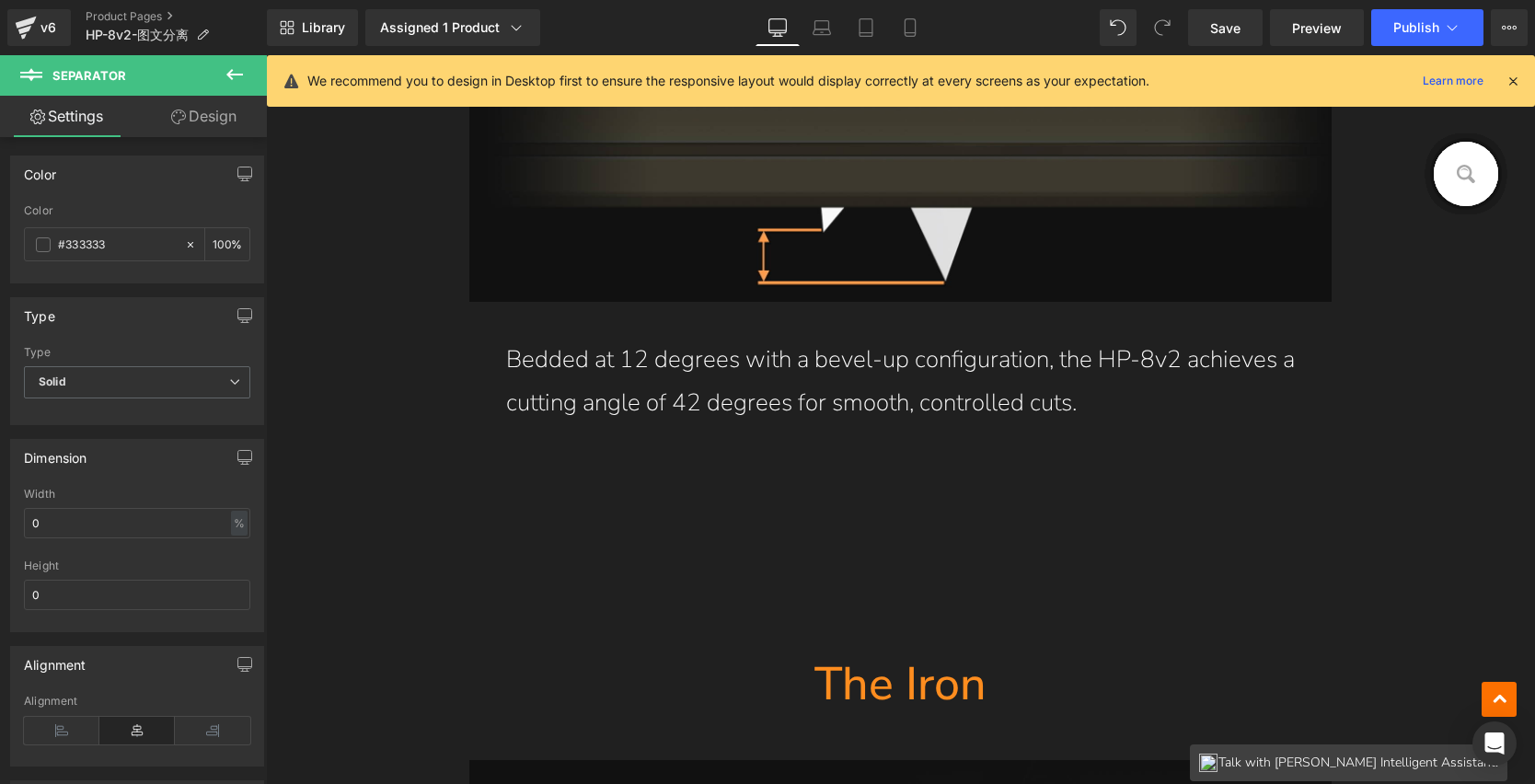
scroll to position [10032, 0]
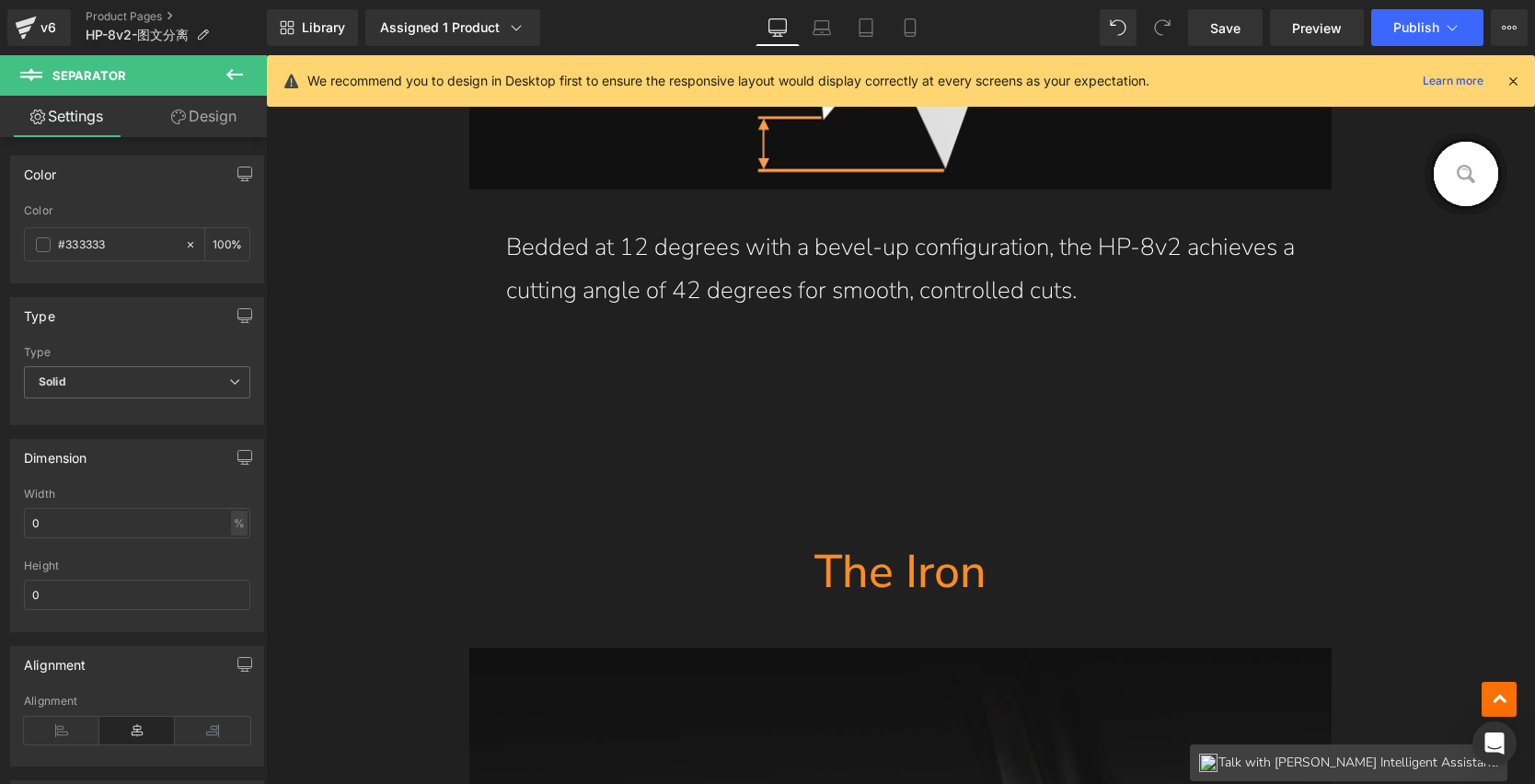
click at [830, 569] on h1 "The Iron" at bounding box center [901, 571] width 863 height 60
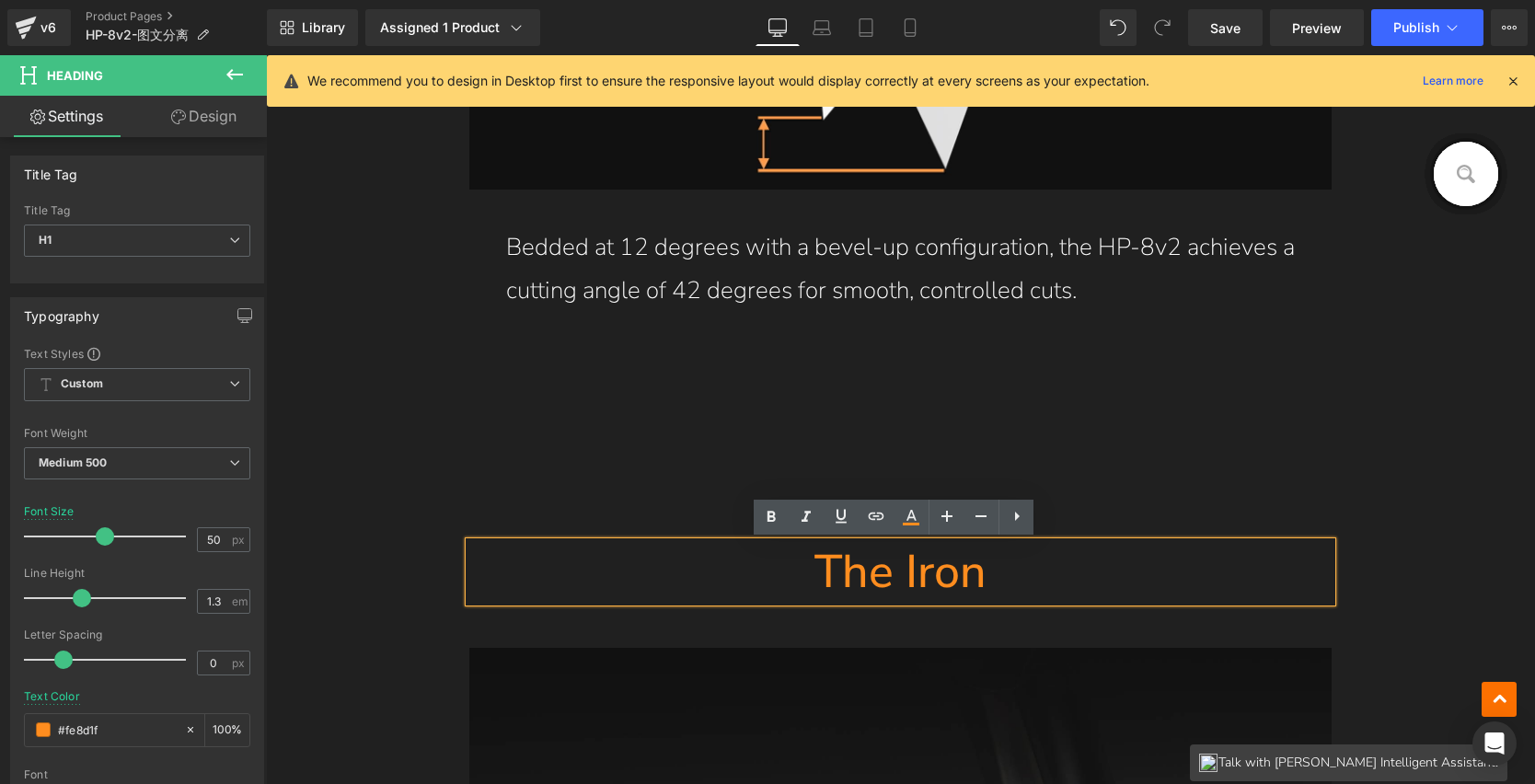
drag, startPoint x: 806, startPoint y: 564, endPoint x: 992, endPoint y: 564, distance: 186.0
click at [992, 564] on h1 "The Iron" at bounding box center [901, 571] width 863 height 60
paste div
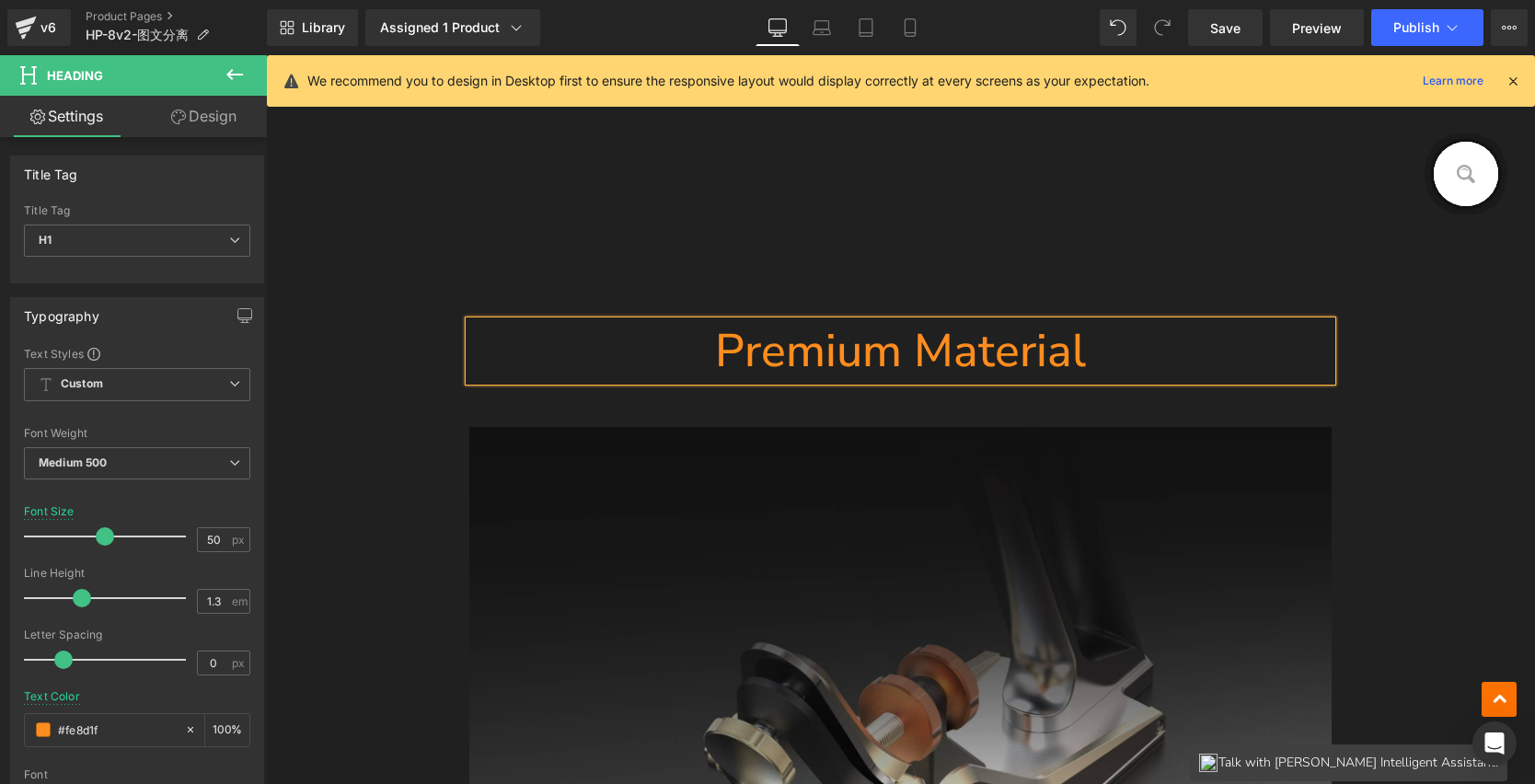
scroll to position [10461, 0]
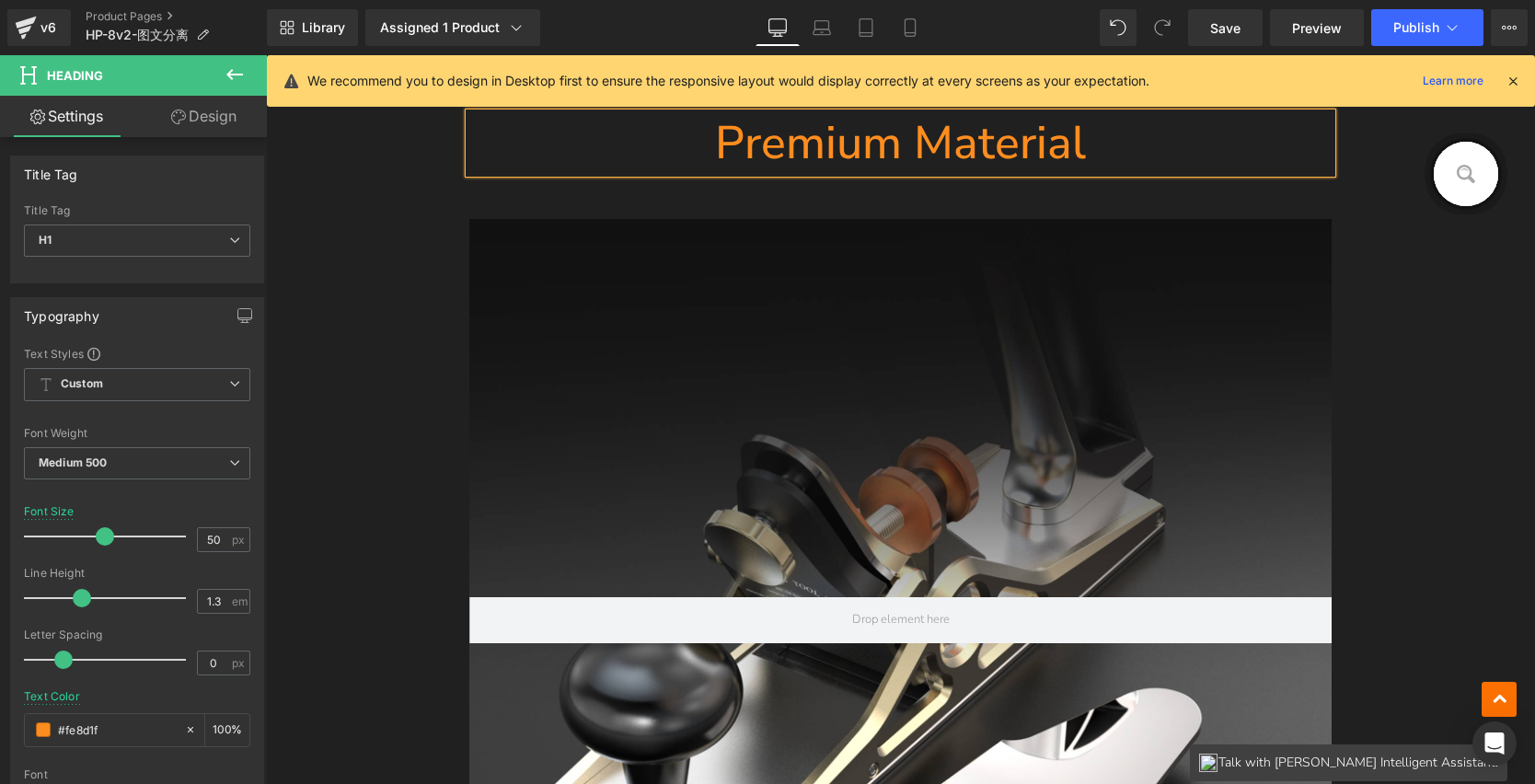
click at [1044, 382] on div at bounding box center [901, 620] width 863 height 801
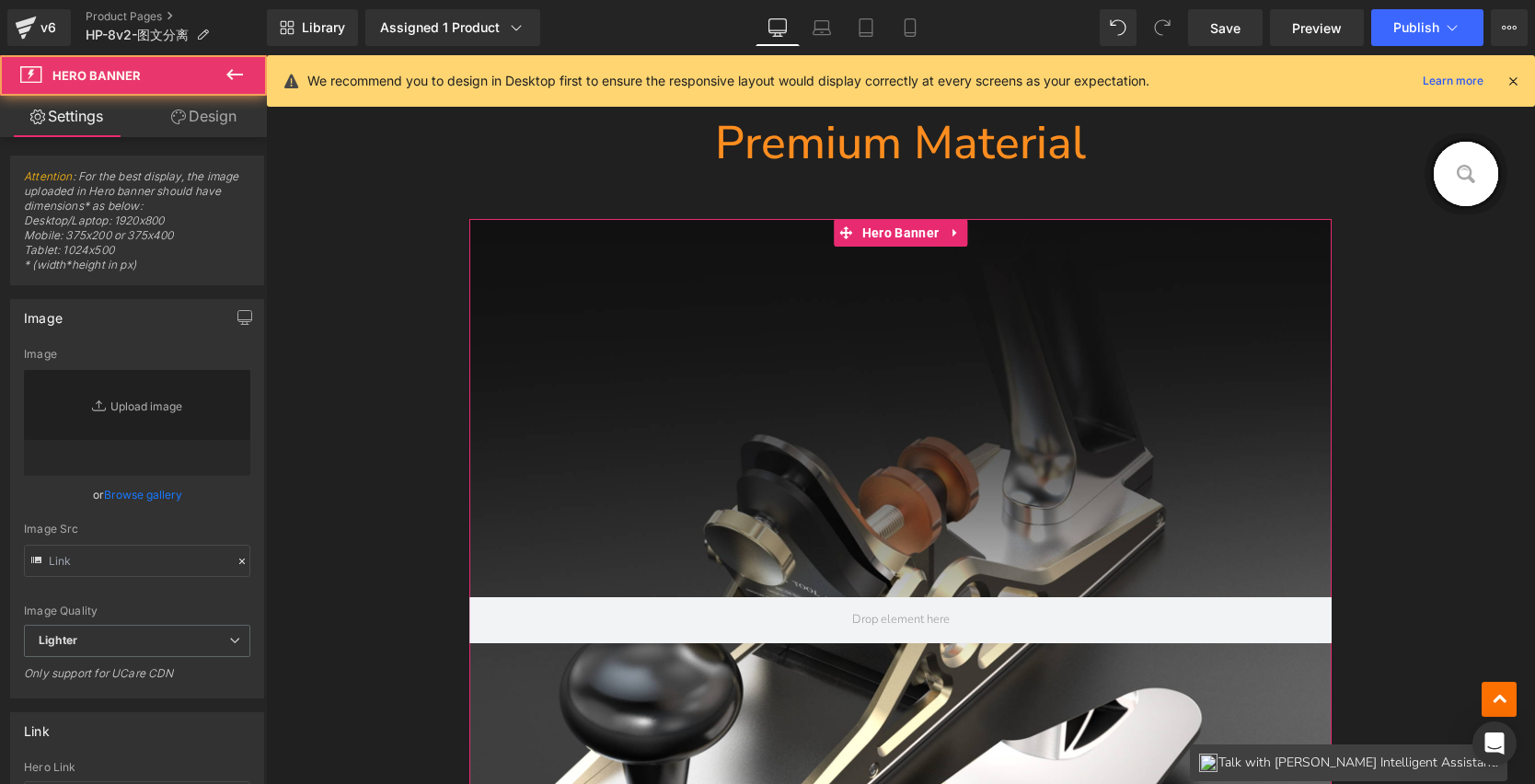
type input "https://ucarecdn.com/c91091cf-2a86-4721-b1b4-464a69e04aff/-/format/auto/-/previ…"
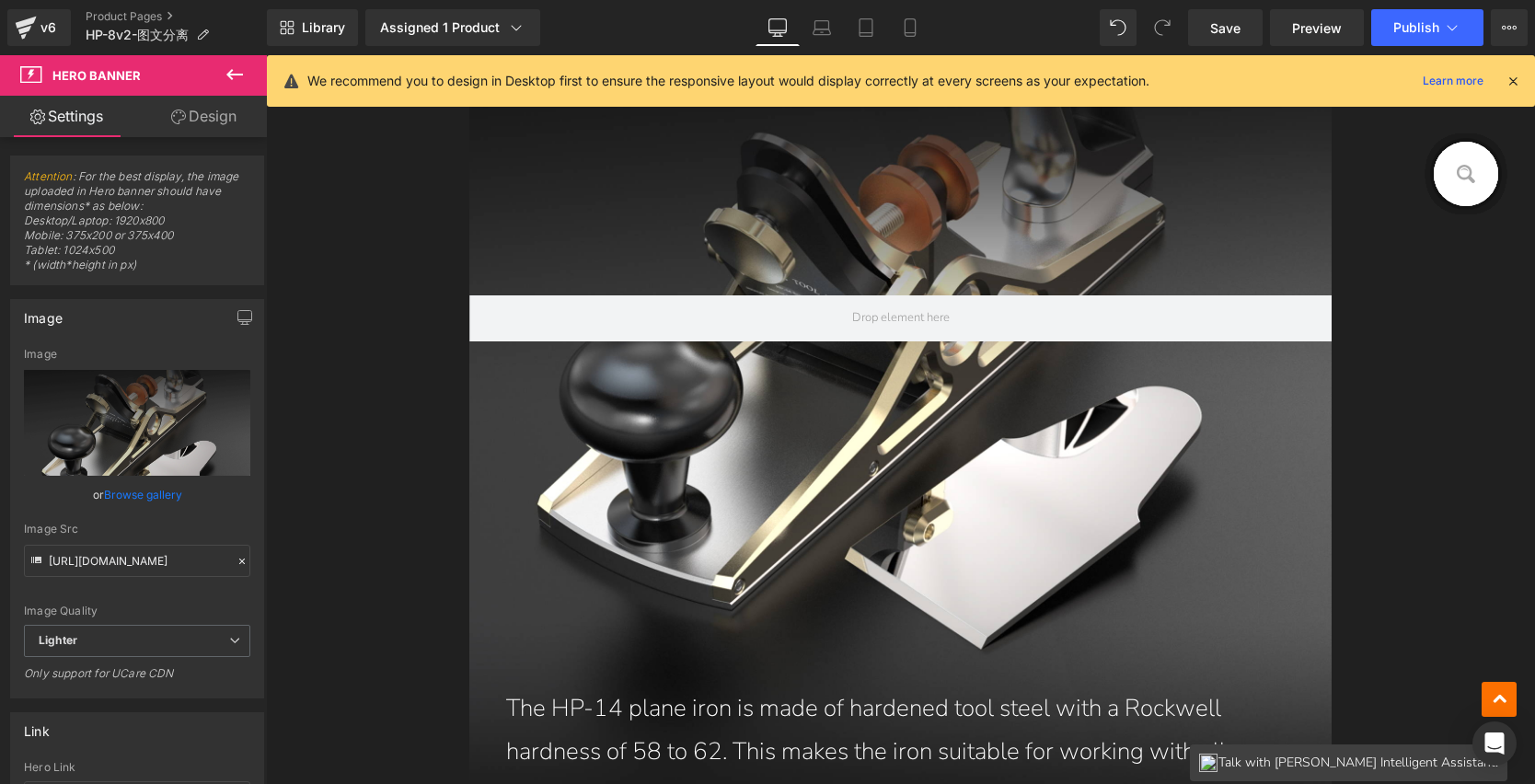
scroll to position [11068, 0]
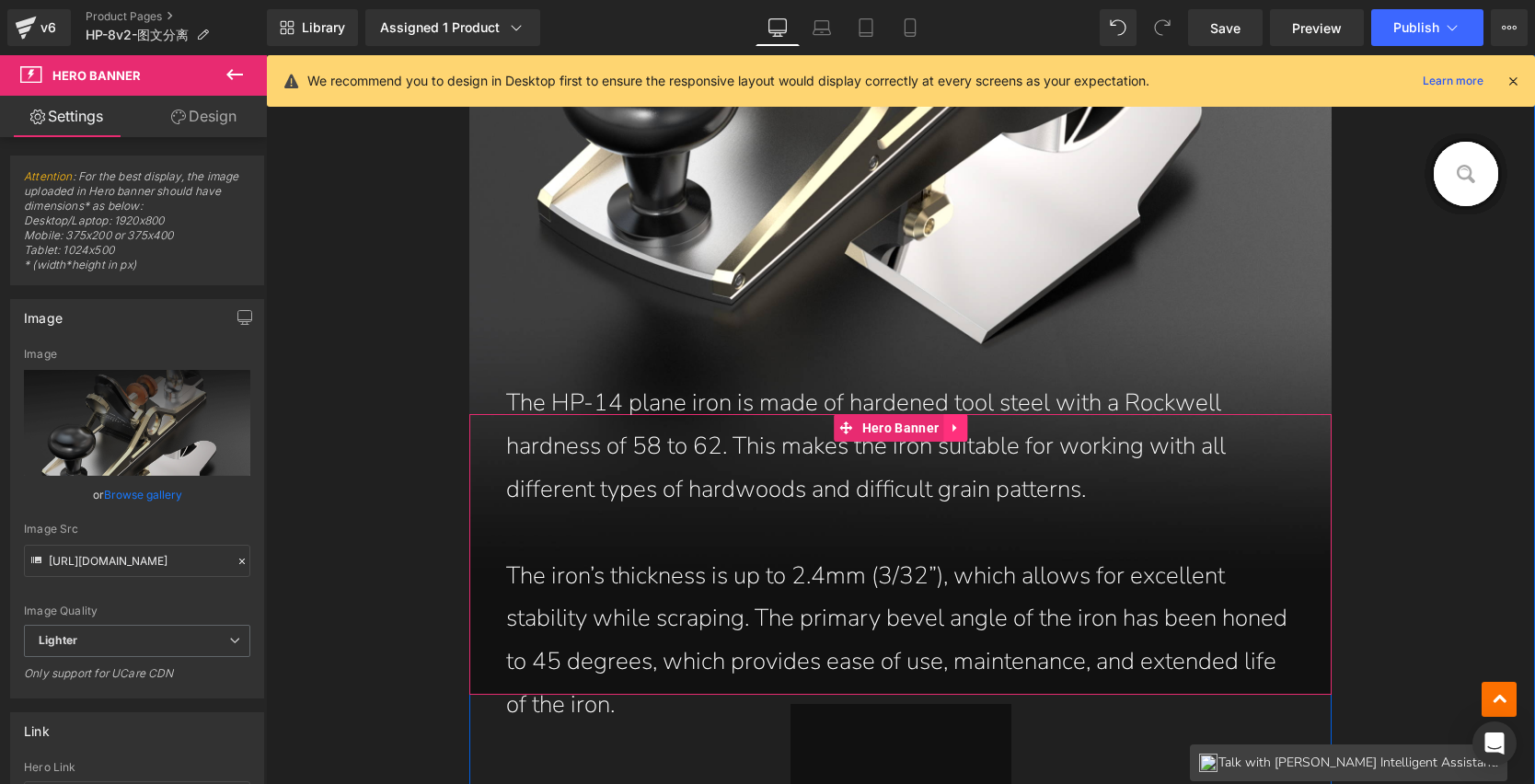
click at [954, 432] on icon at bounding box center [955, 427] width 13 height 13
click at [964, 426] on icon at bounding box center [967, 427] width 13 height 13
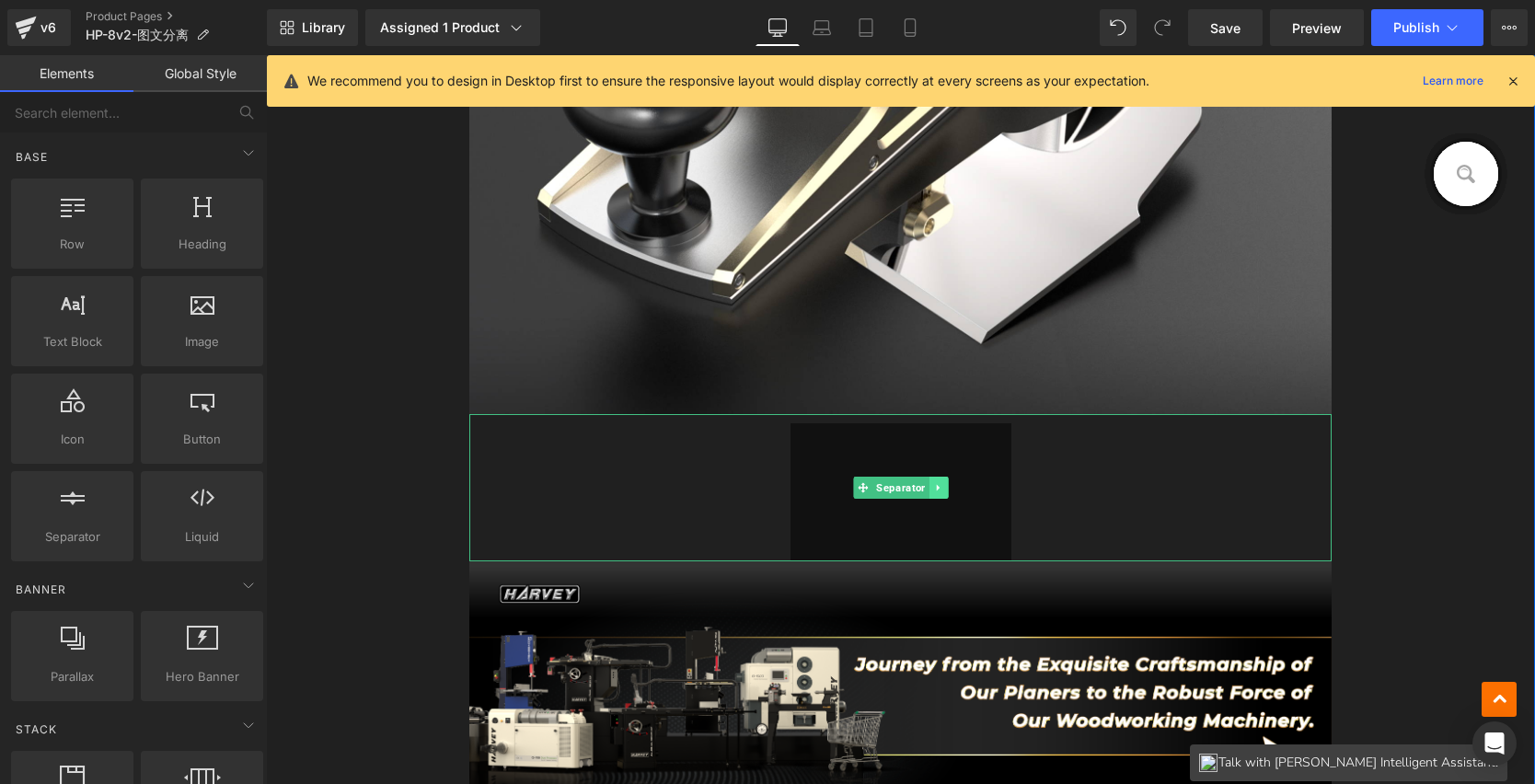
click at [936, 484] on icon at bounding box center [937, 487] width 3 height 7
click at [946, 487] on icon at bounding box center [947, 487] width 11 height 11
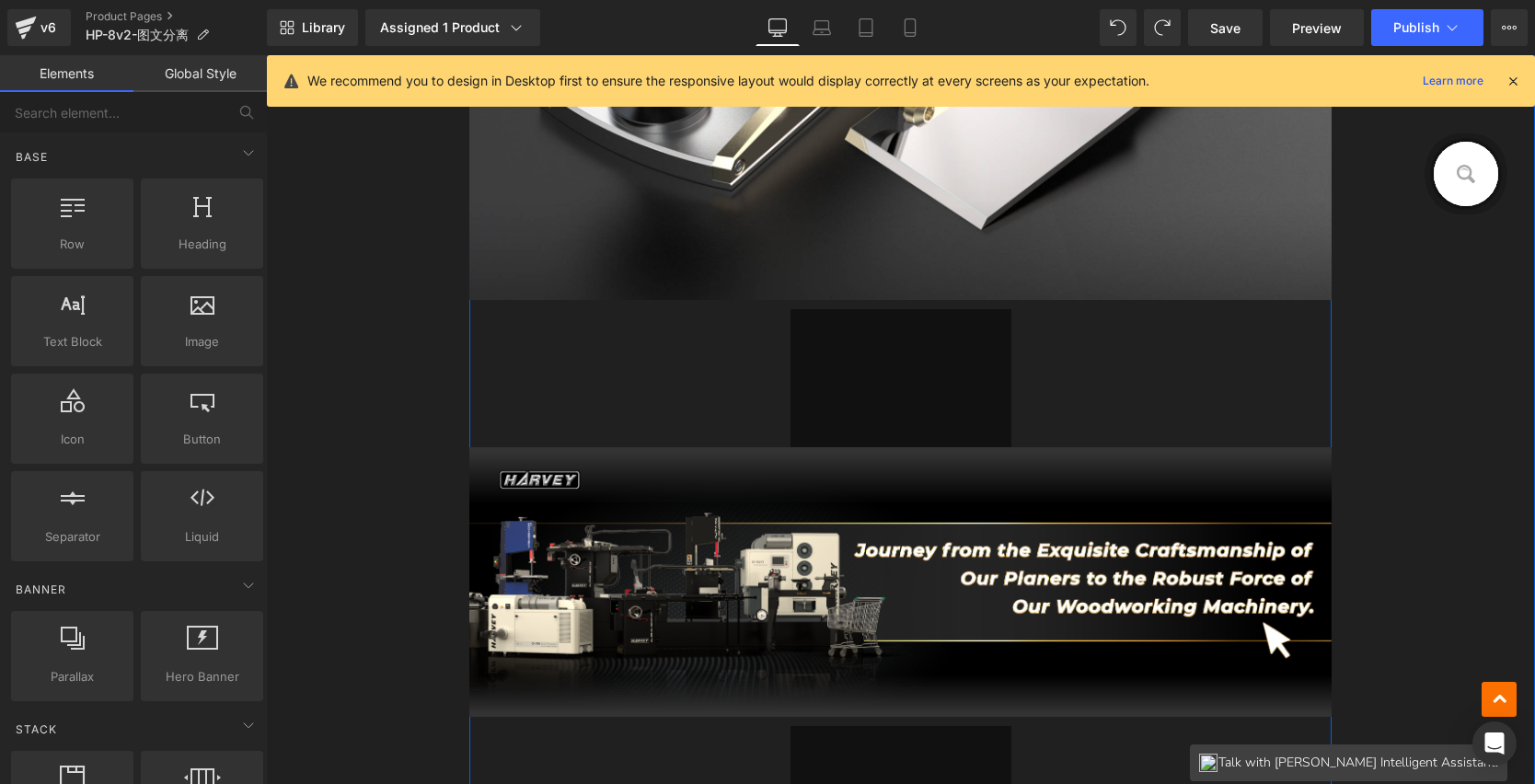
scroll to position [11193, 0]
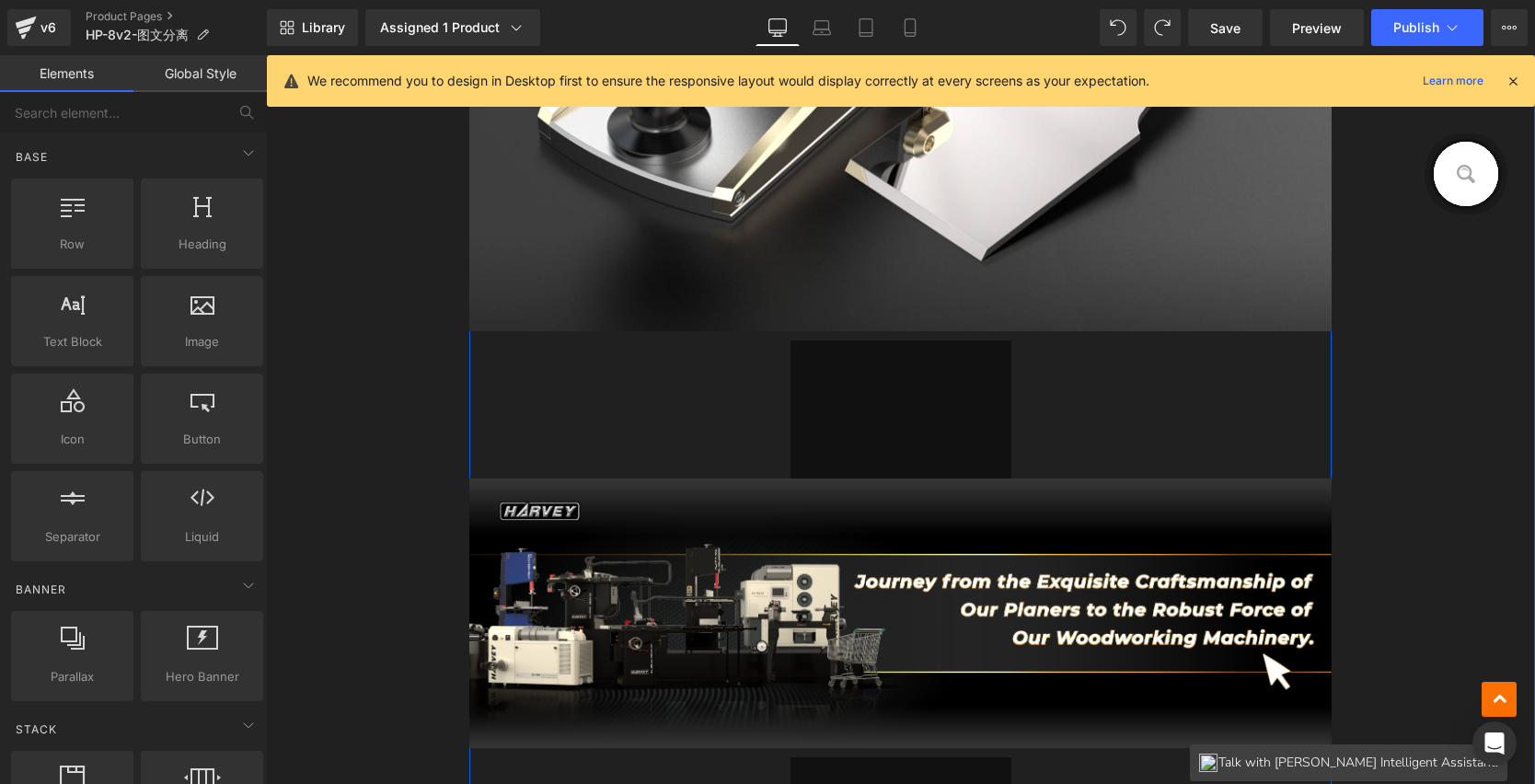
click at [881, 365] on hr at bounding box center [902, 409] width 221 height 138
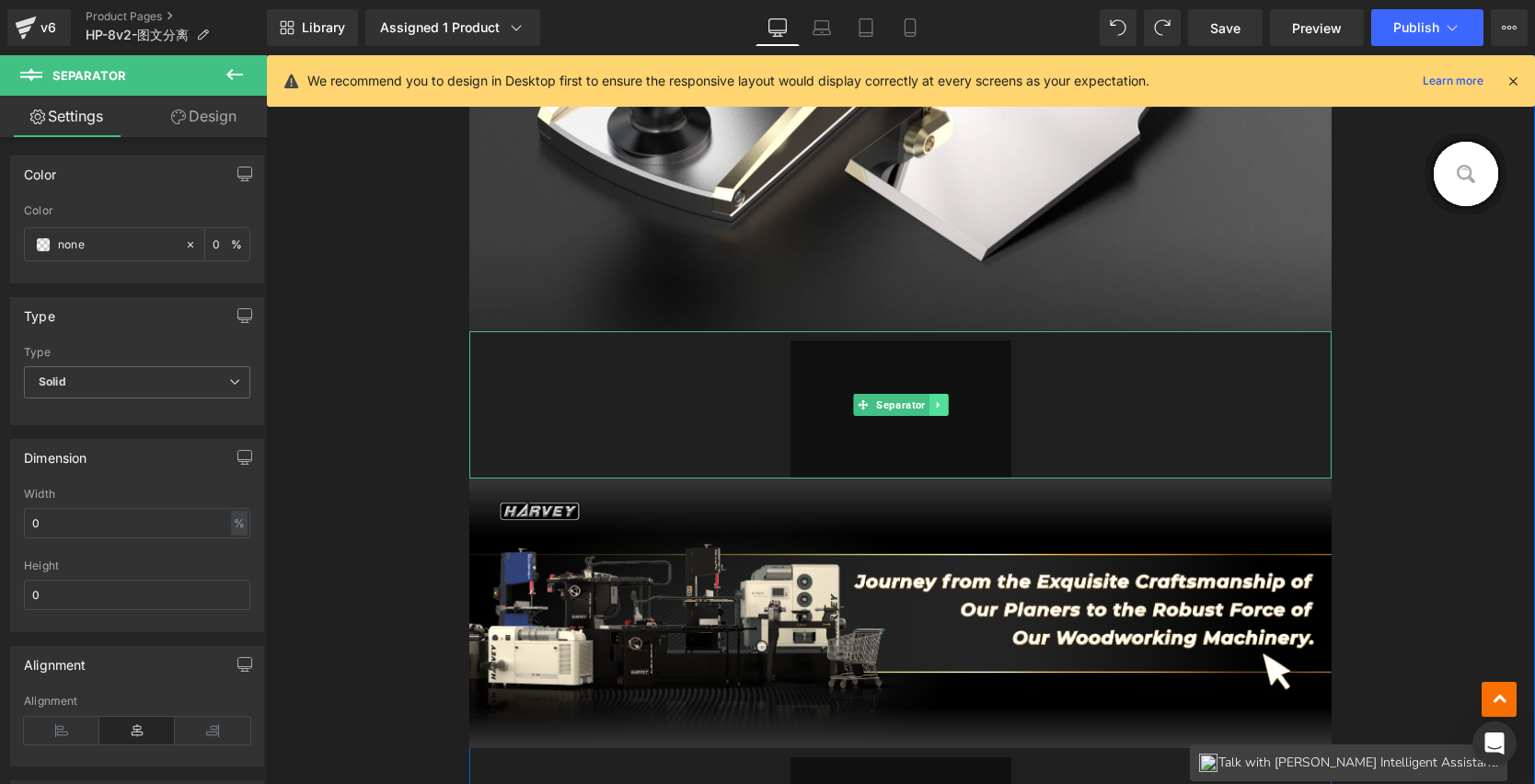
click at [935, 405] on icon at bounding box center [938, 404] width 11 height 11
click at [945, 406] on icon at bounding box center [947, 405] width 11 height 11
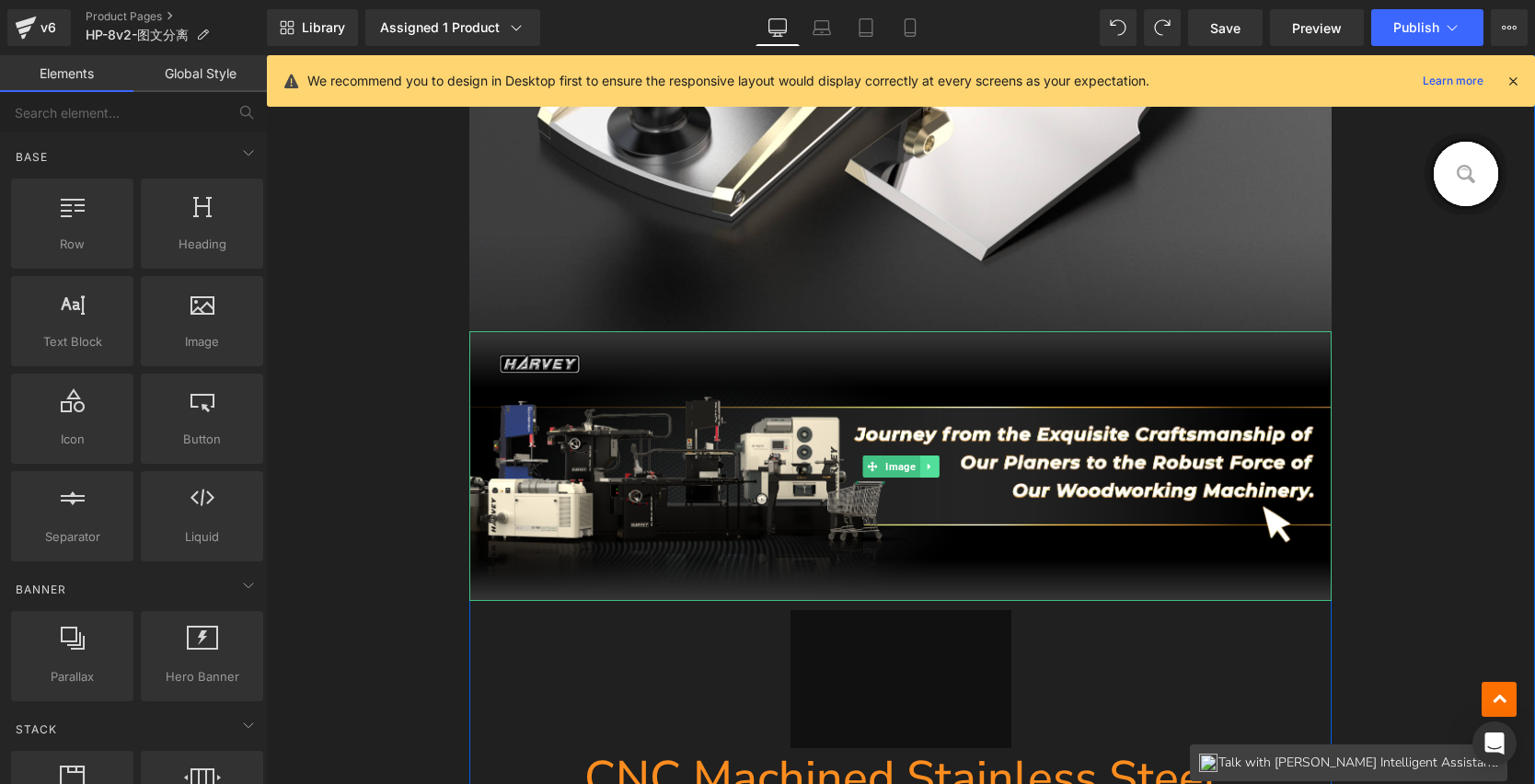
click at [932, 461] on link at bounding box center [930, 466] width 19 height 22
click at [934, 465] on icon at bounding box center [938, 466] width 11 height 11
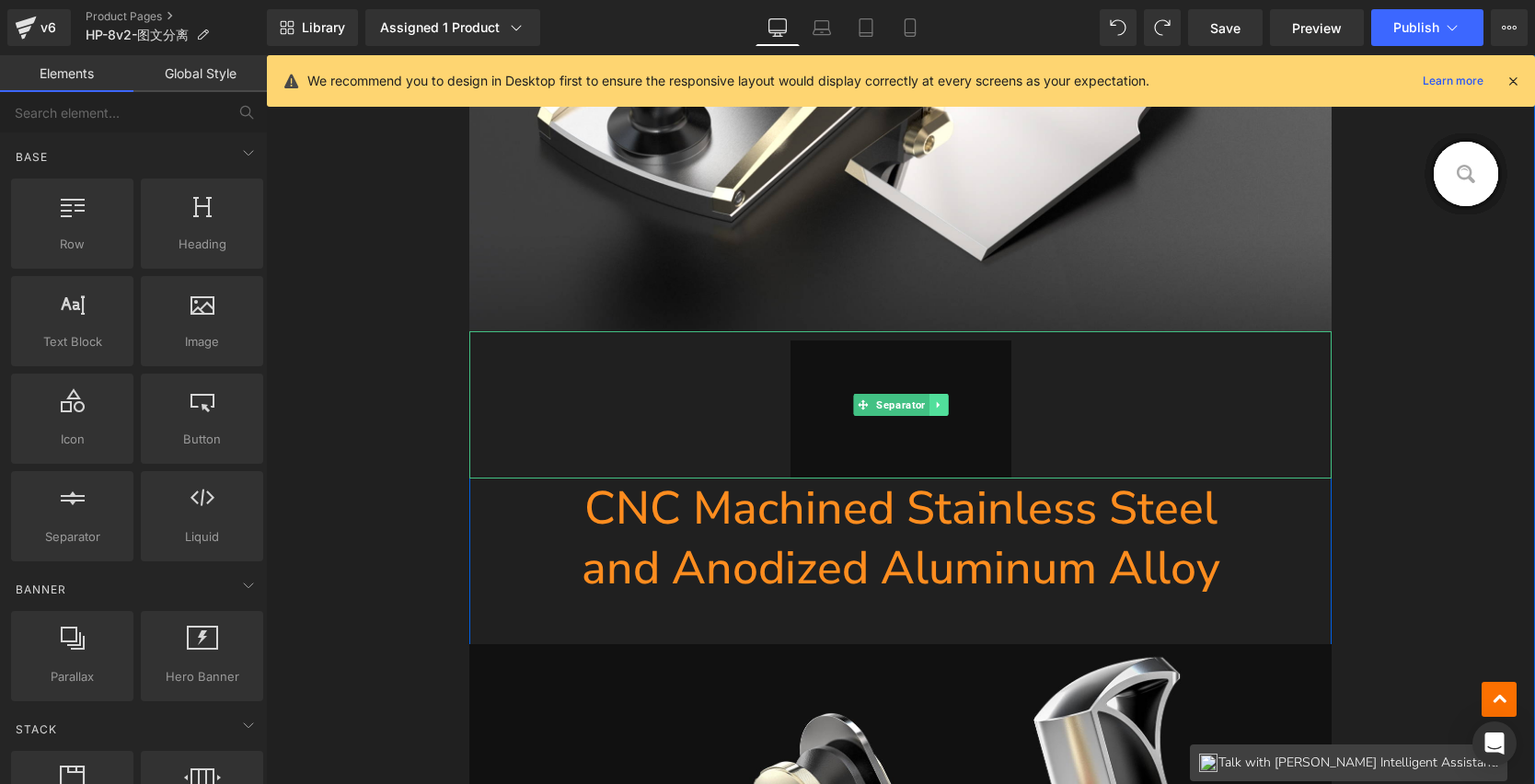
click at [940, 413] on link at bounding box center [938, 404] width 19 height 22
click at [944, 411] on link at bounding box center [949, 404] width 19 height 22
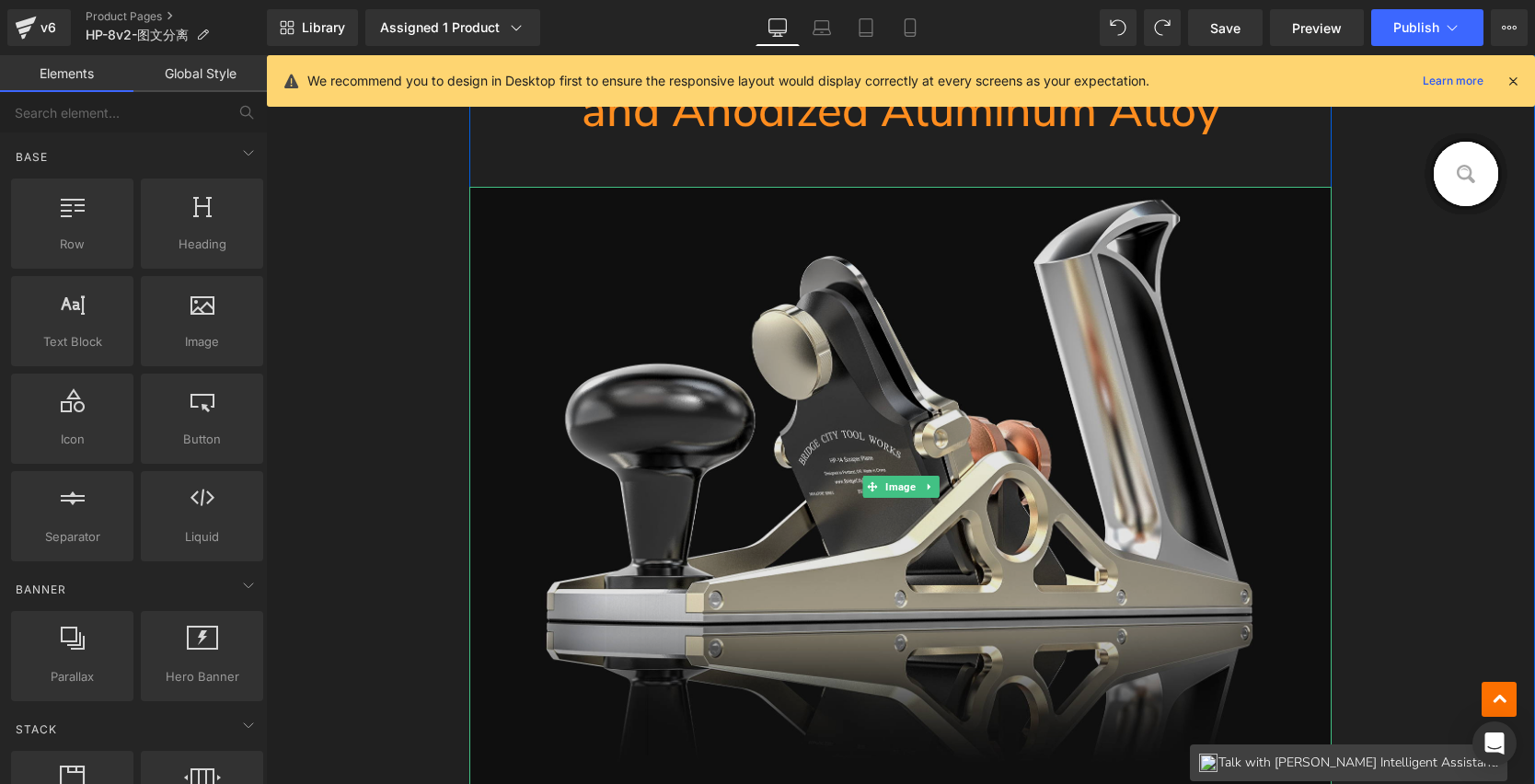
scroll to position [11646, 0]
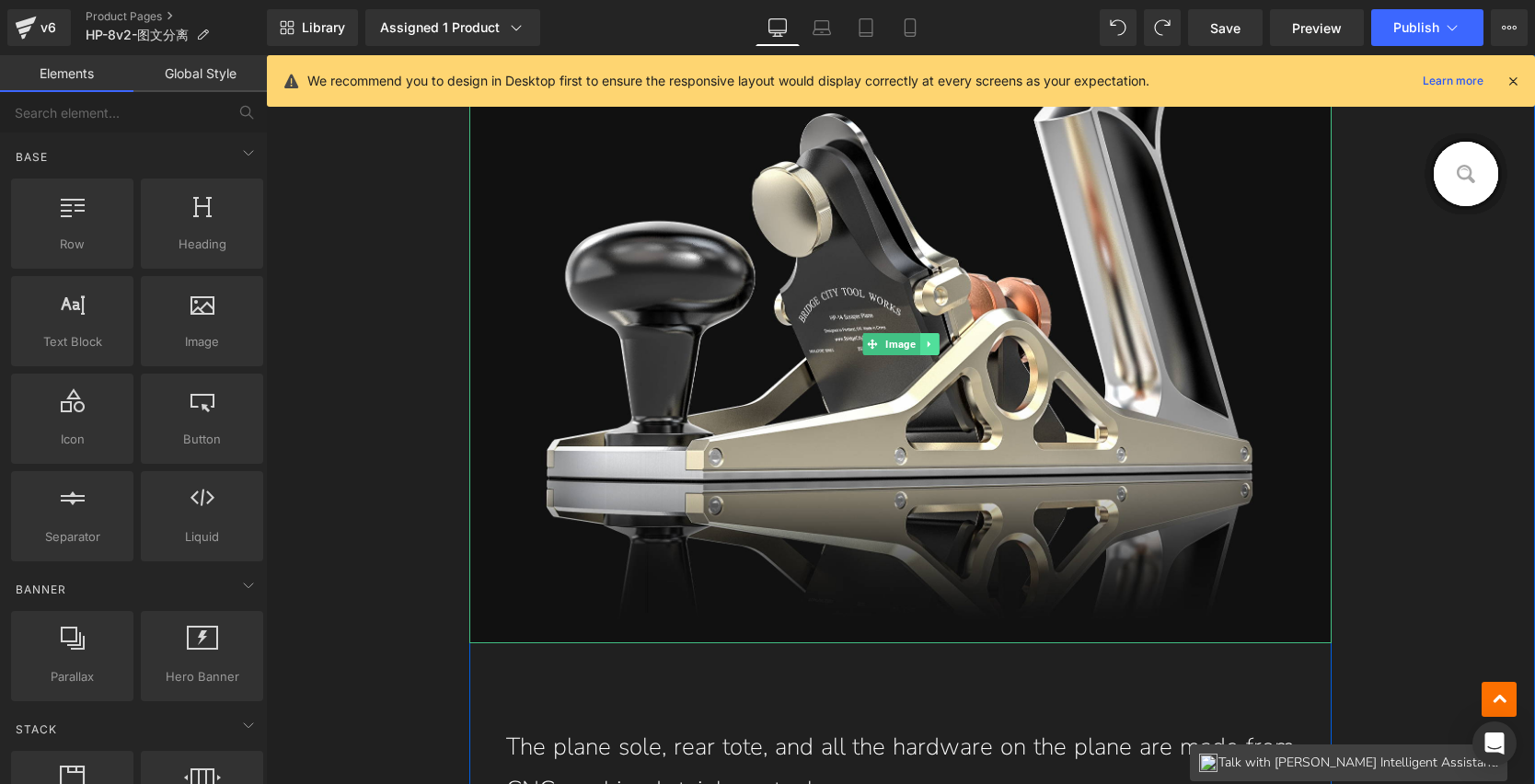
click at [924, 339] on icon at bounding box center [929, 343] width 11 height 11
click at [930, 342] on link at bounding box center [939, 343] width 19 height 22
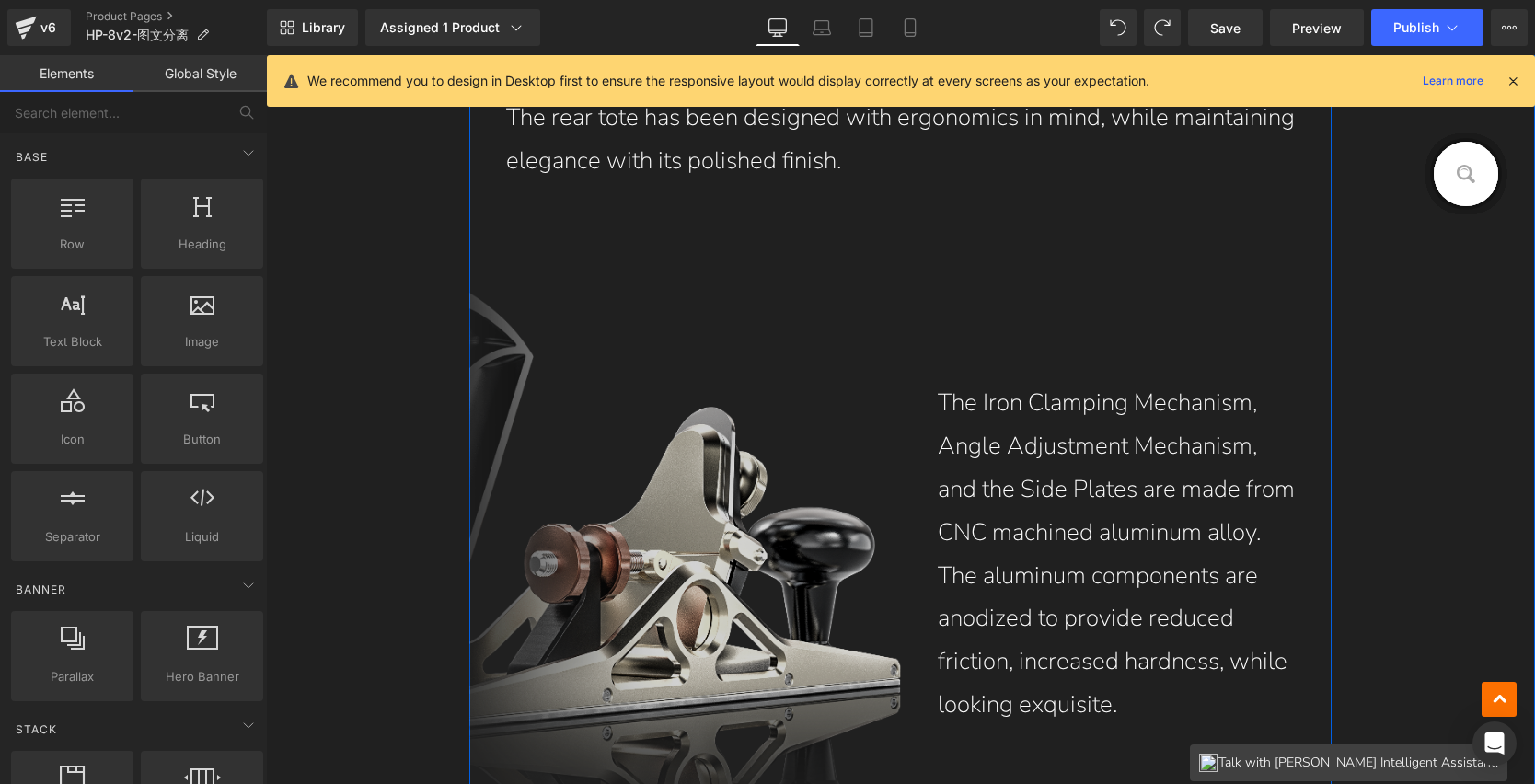
scroll to position [11707, 0]
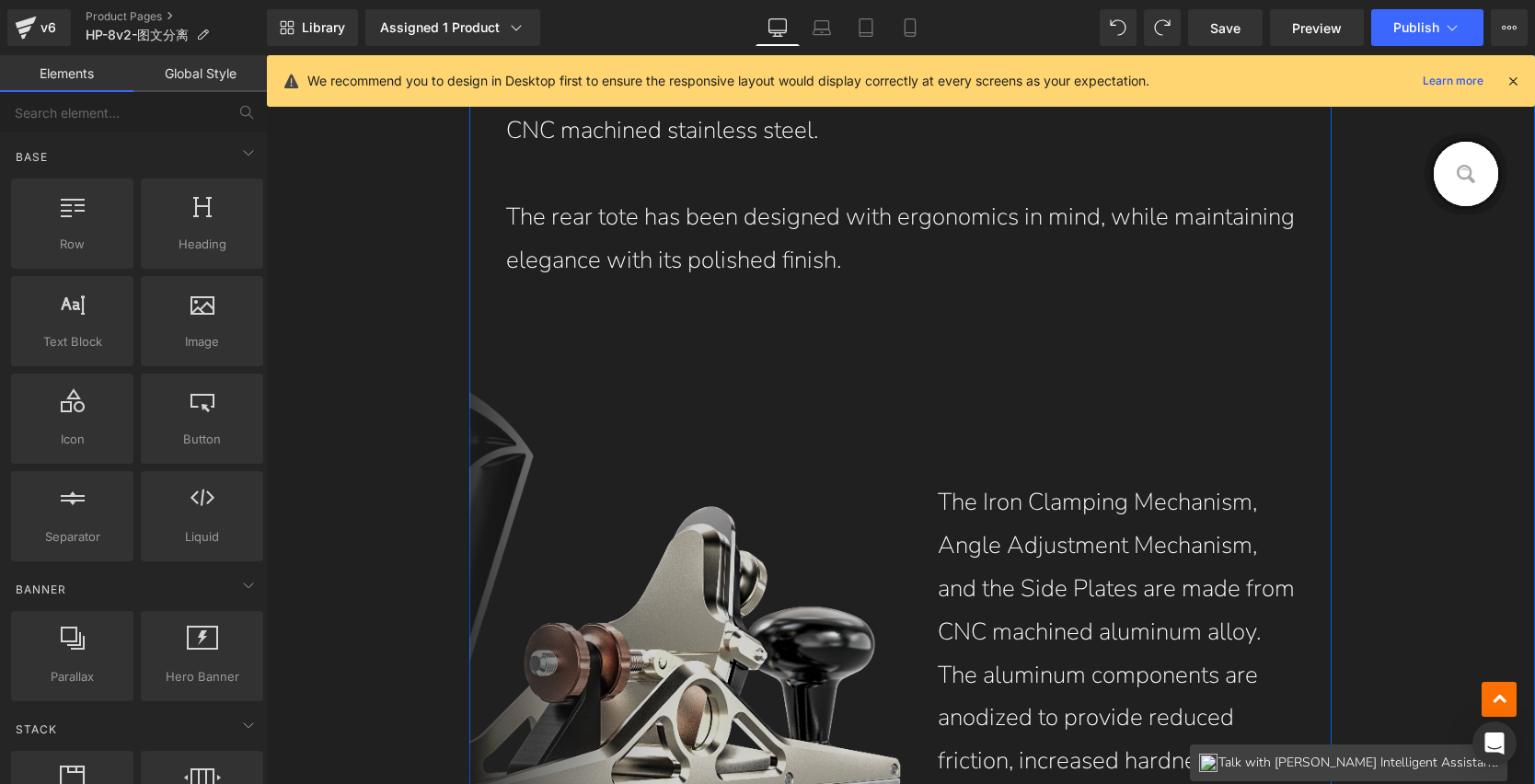
click at [650, 405] on img at bounding box center [685, 671] width 432 height 560
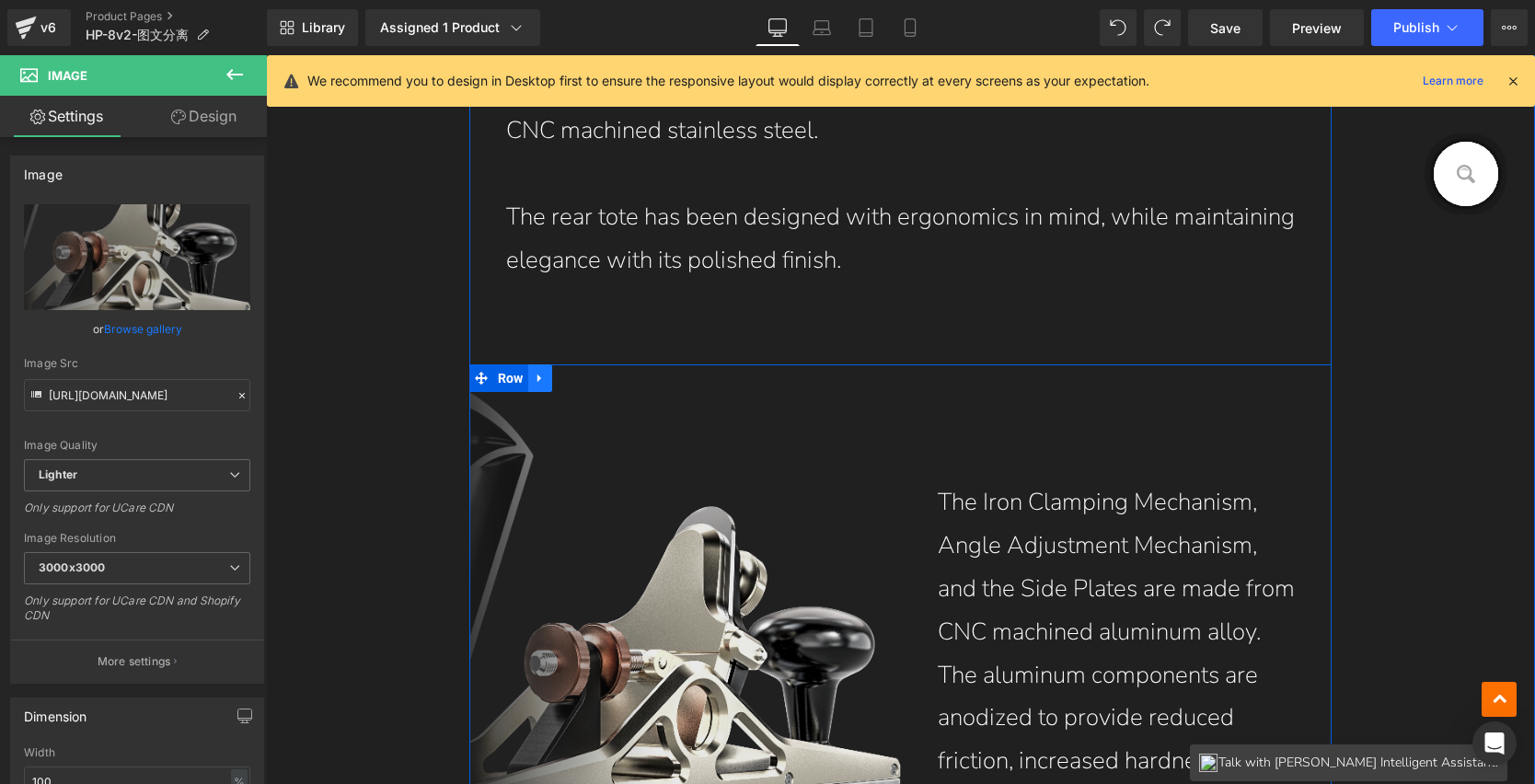
click at [541, 381] on link at bounding box center [540, 378] width 24 height 28
click at [576, 378] on link at bounding box center [588, 378] width 24 height 28
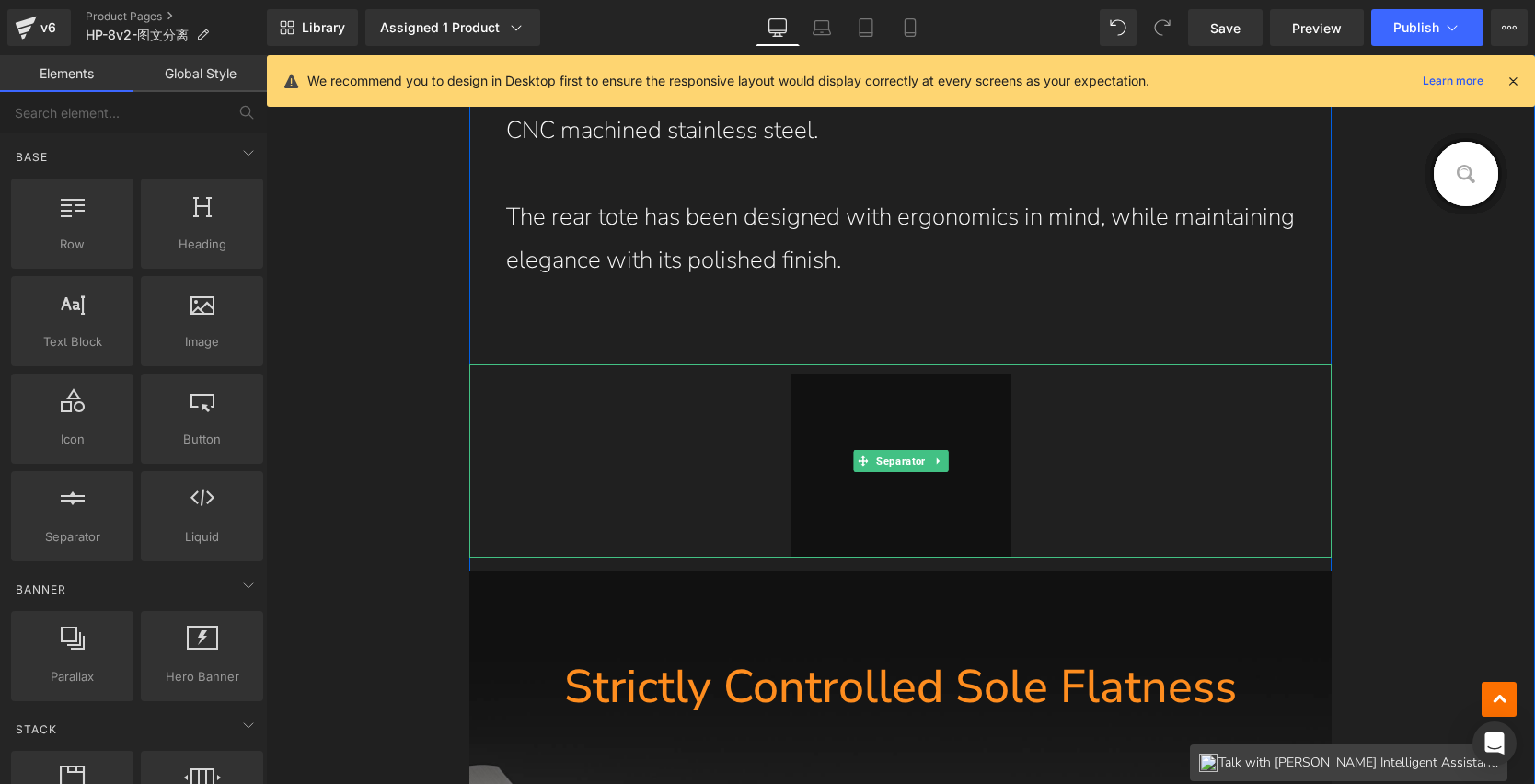
click at [930, 454] on link at bounding box center [938, 461] width 19 height 22
click at [942, 461] on icon at bounding box center [947, 461] width 11 height 11
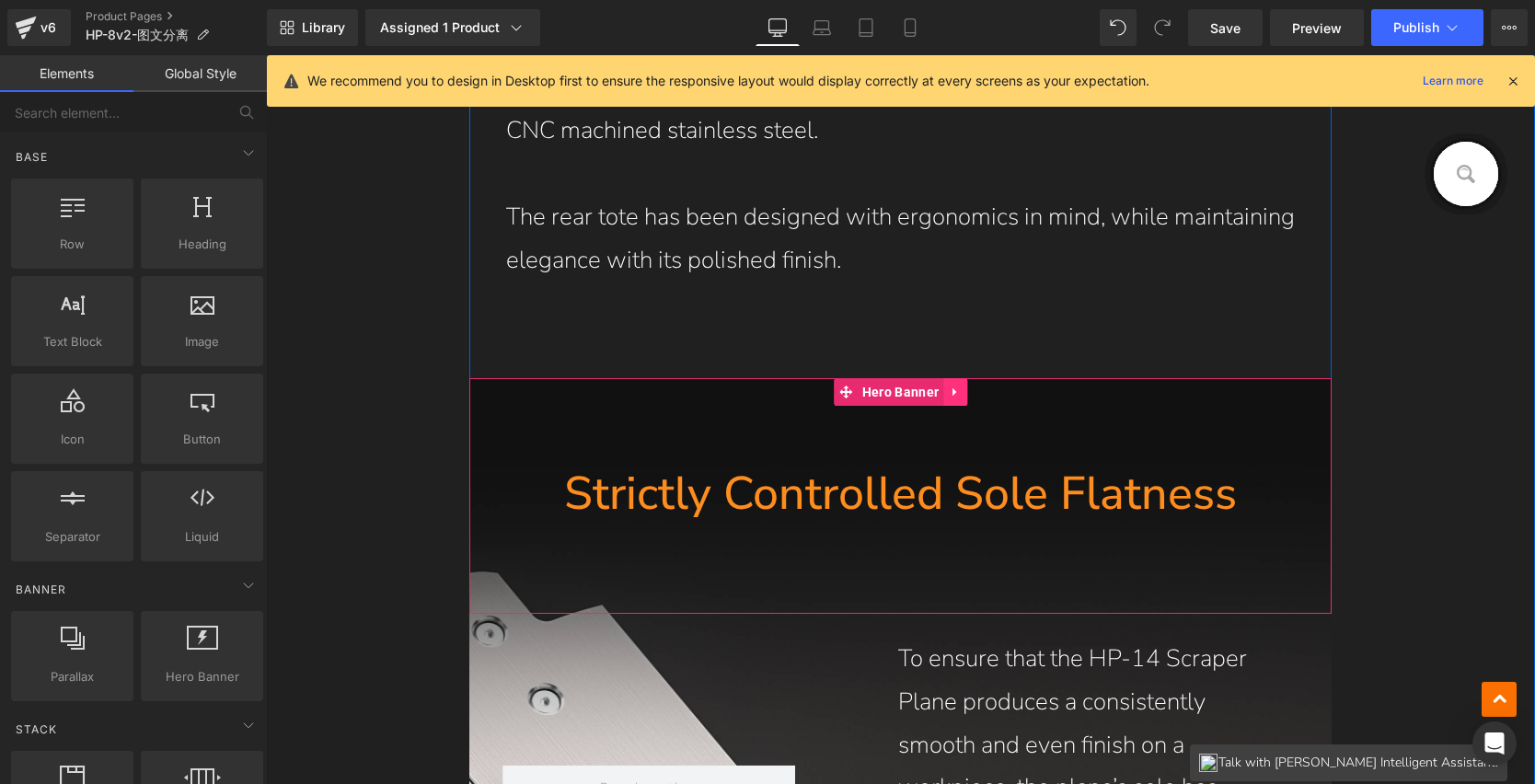
click at [949, 395] on icon at bounding box center [955, 392] width 13 height 13
click at [962, 392] on icon at bounding box center [967, 392] width 13 height 13
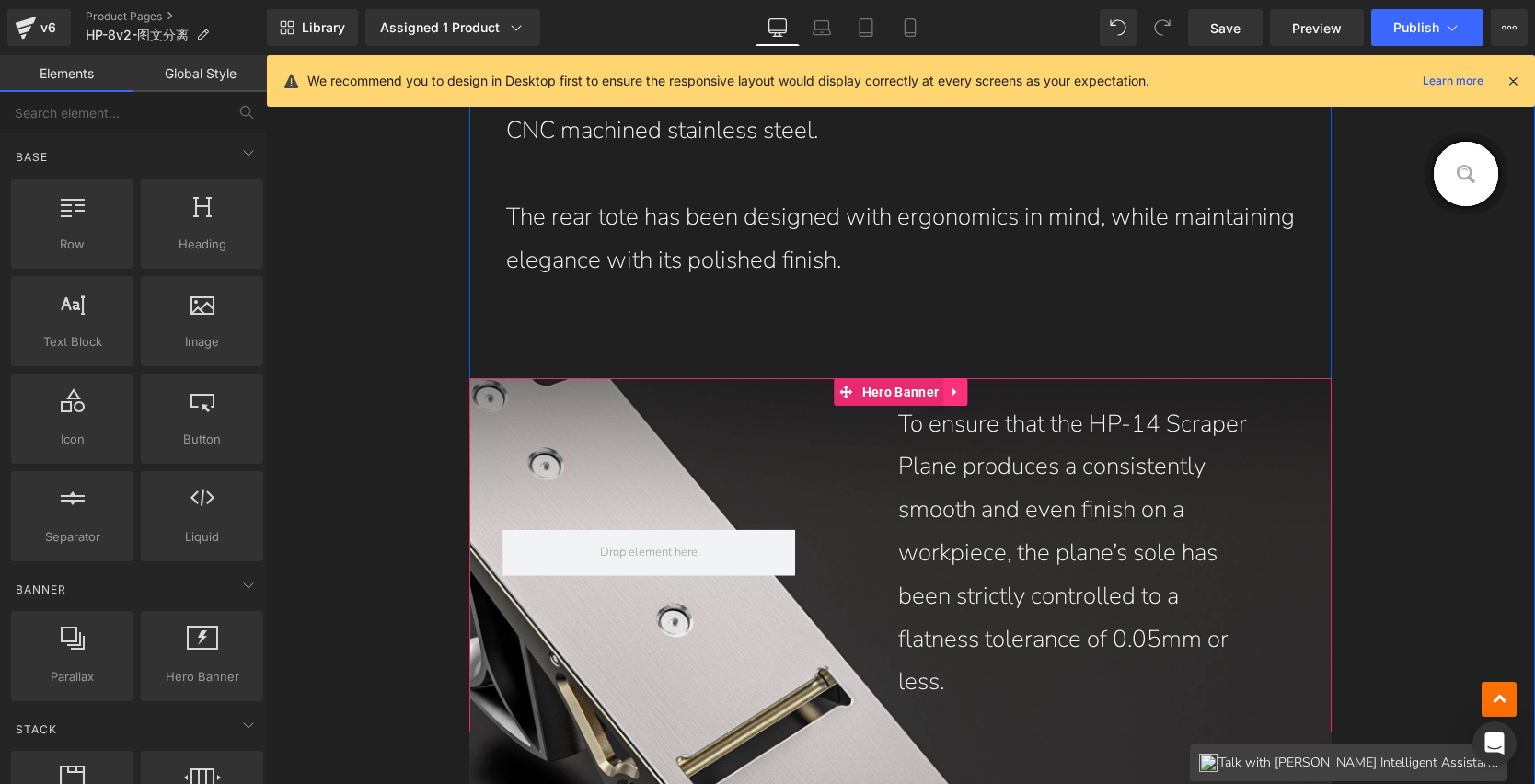
click at [943, 397] on link at bounding box center [955, 392] width 24 height 28
click at [961, 393] on icon at bounding box center [967, 392] width 13 height 13
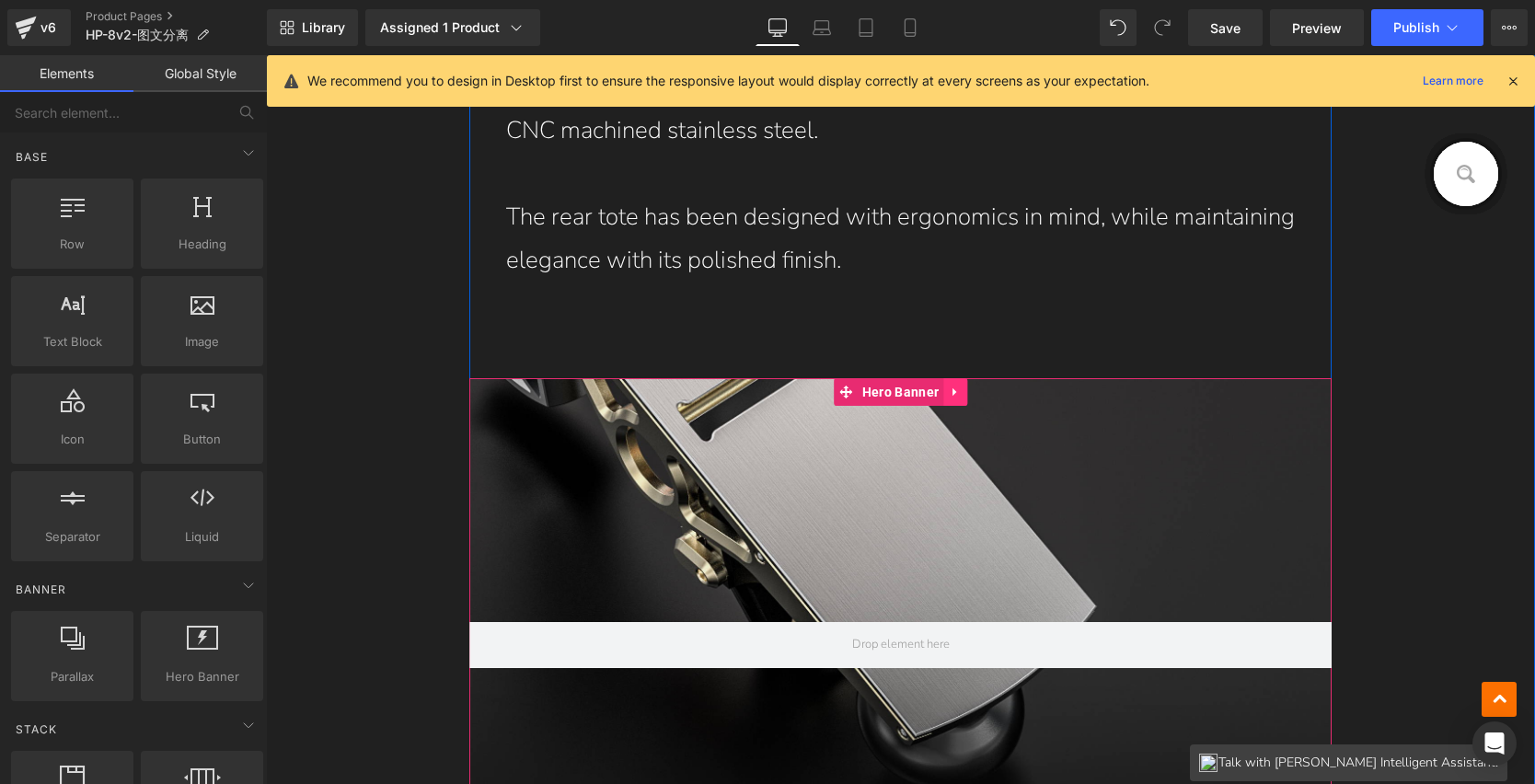
click at [950, 396] on icon at bounding box center [955, 392] width 13 height 13
click at [961, 398] on icon at bounding box center [967, 392] width 13 height 13
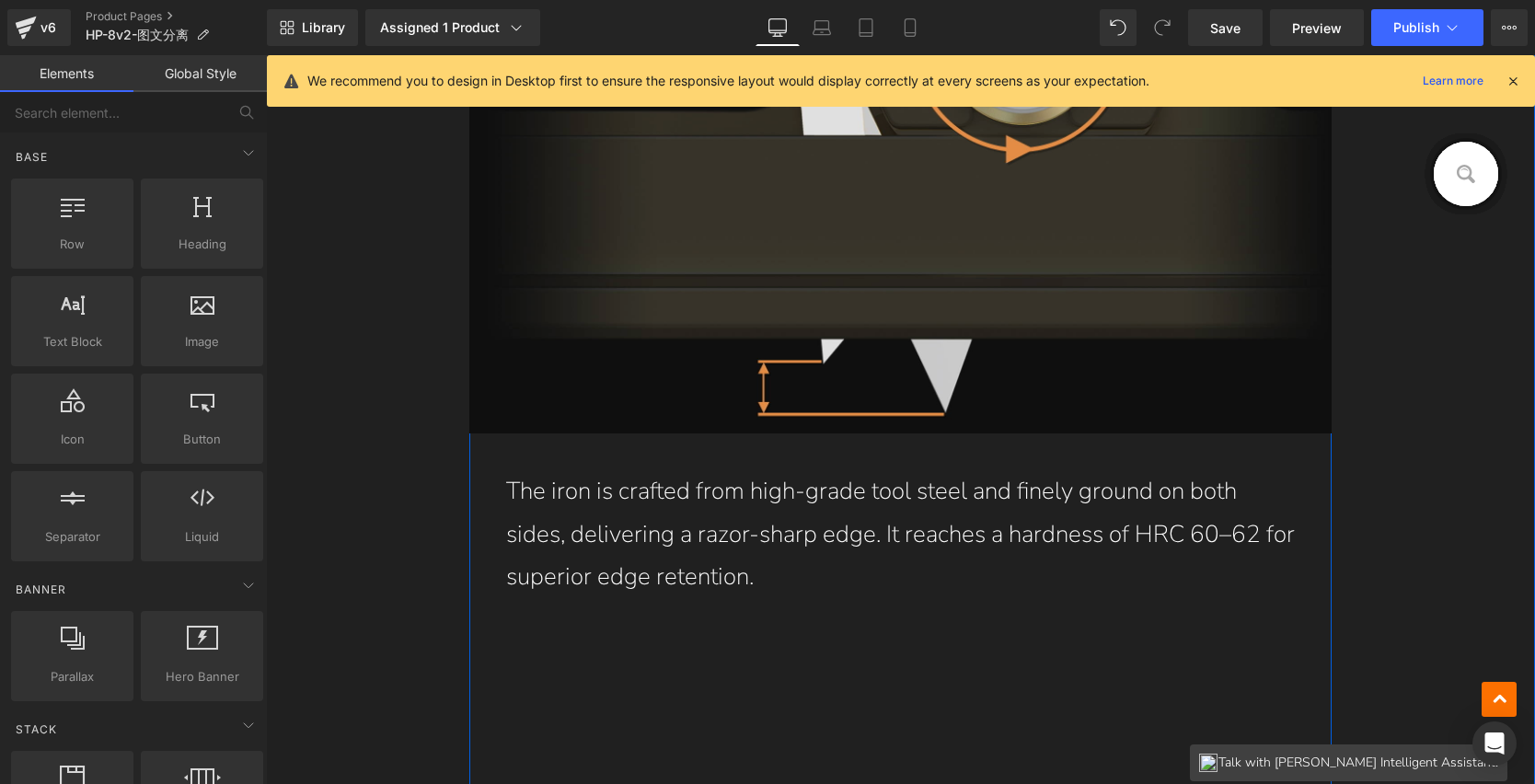
scroll to position [9800, 0]
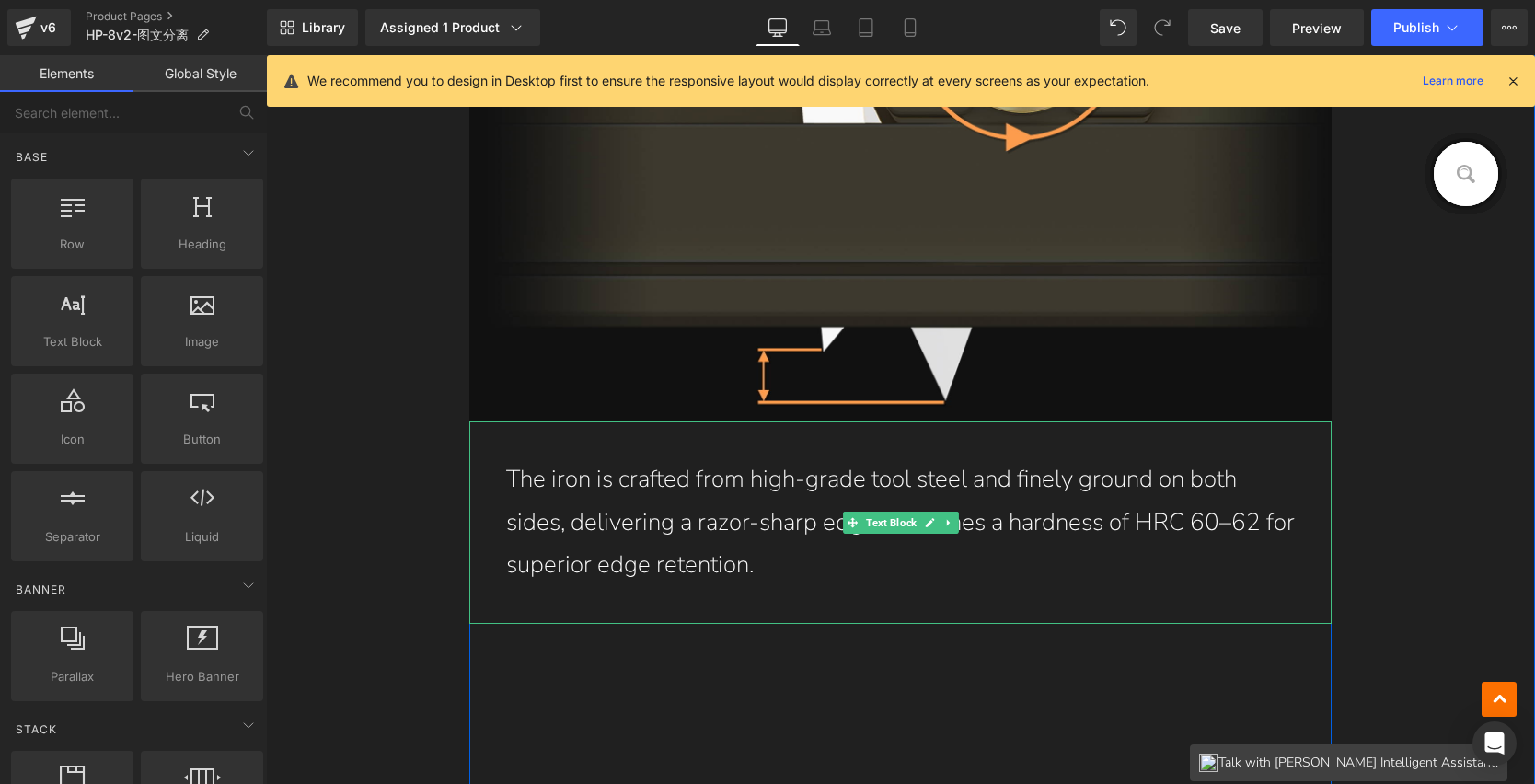
click at [690, 550] on p "The iron is crafted from high-grade tool steel and finely ground on both sides,…" at bounding box center [901, 522] width 790 height 129
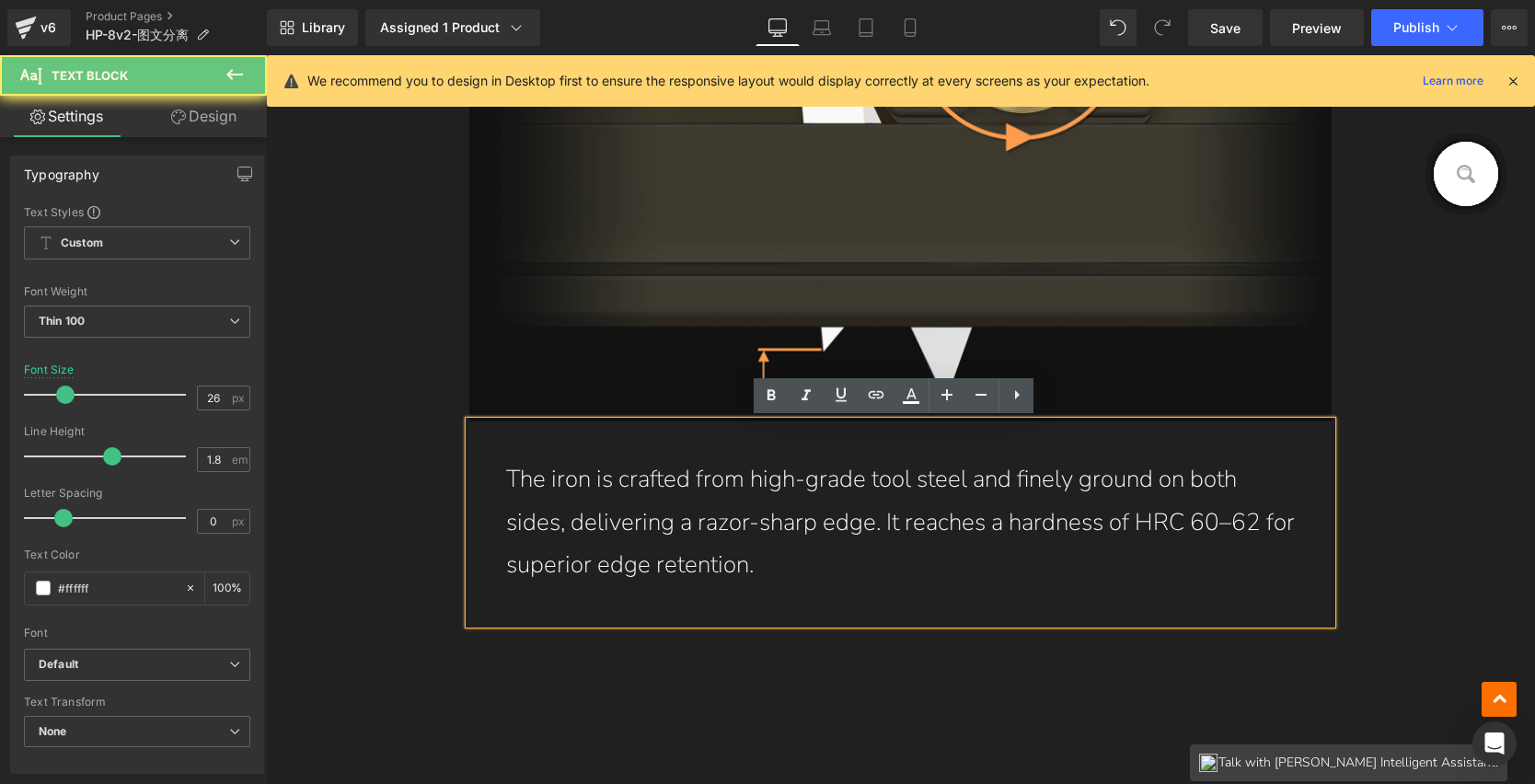
drag, startPoint x: 700, startPoint y: 553, endPoint x: 480, endPoint y: 477, distance: 232.8
click at [480, 477] on div "The iron is crafted from high-grade tool steel and finely ground on both sides,…" at bounding box center [901, 522] width 863 height 202
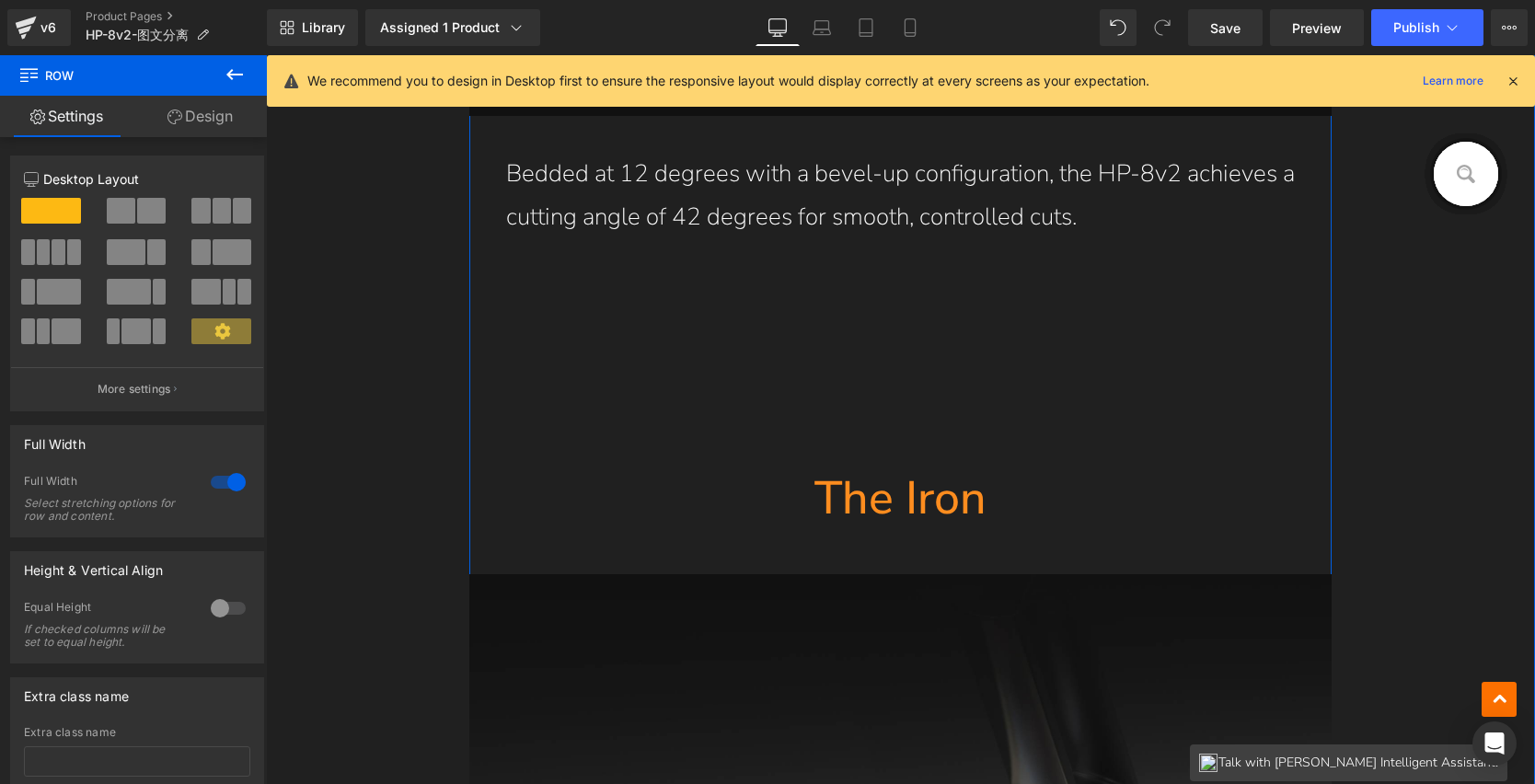
scroll to position [10107, 0]
click at [878, 394] on hr at bounding box center [902, 375] width 221 height 184
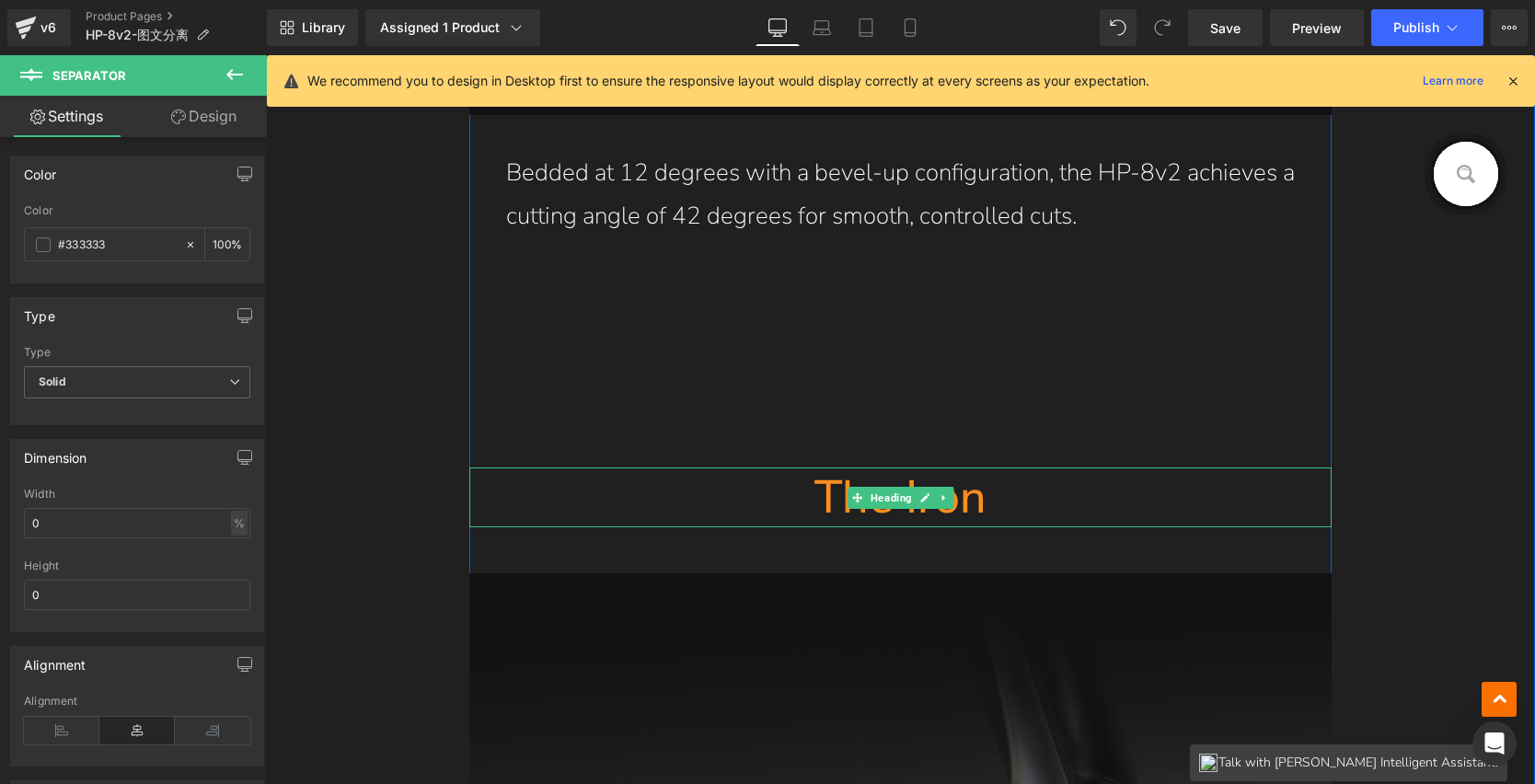
drag, startPoint x: 807, startPoint y: 492, endPoint x: 972, endPoint y: 500, distance: 165.2
click at [974, 496] on h1 "The Iron" at bounding box center [901, 497] width 863 height 60
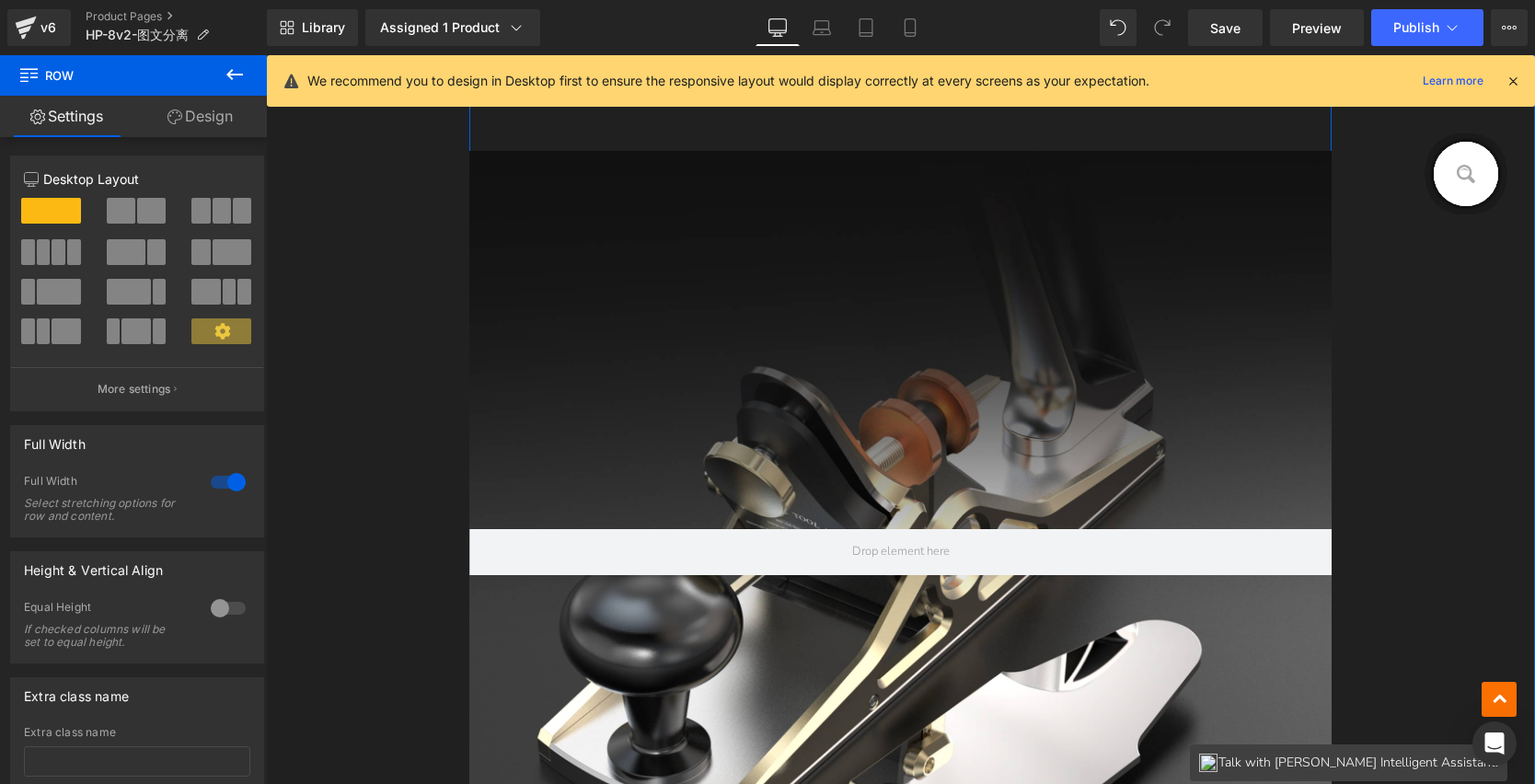
scroll to position [10556, 0]
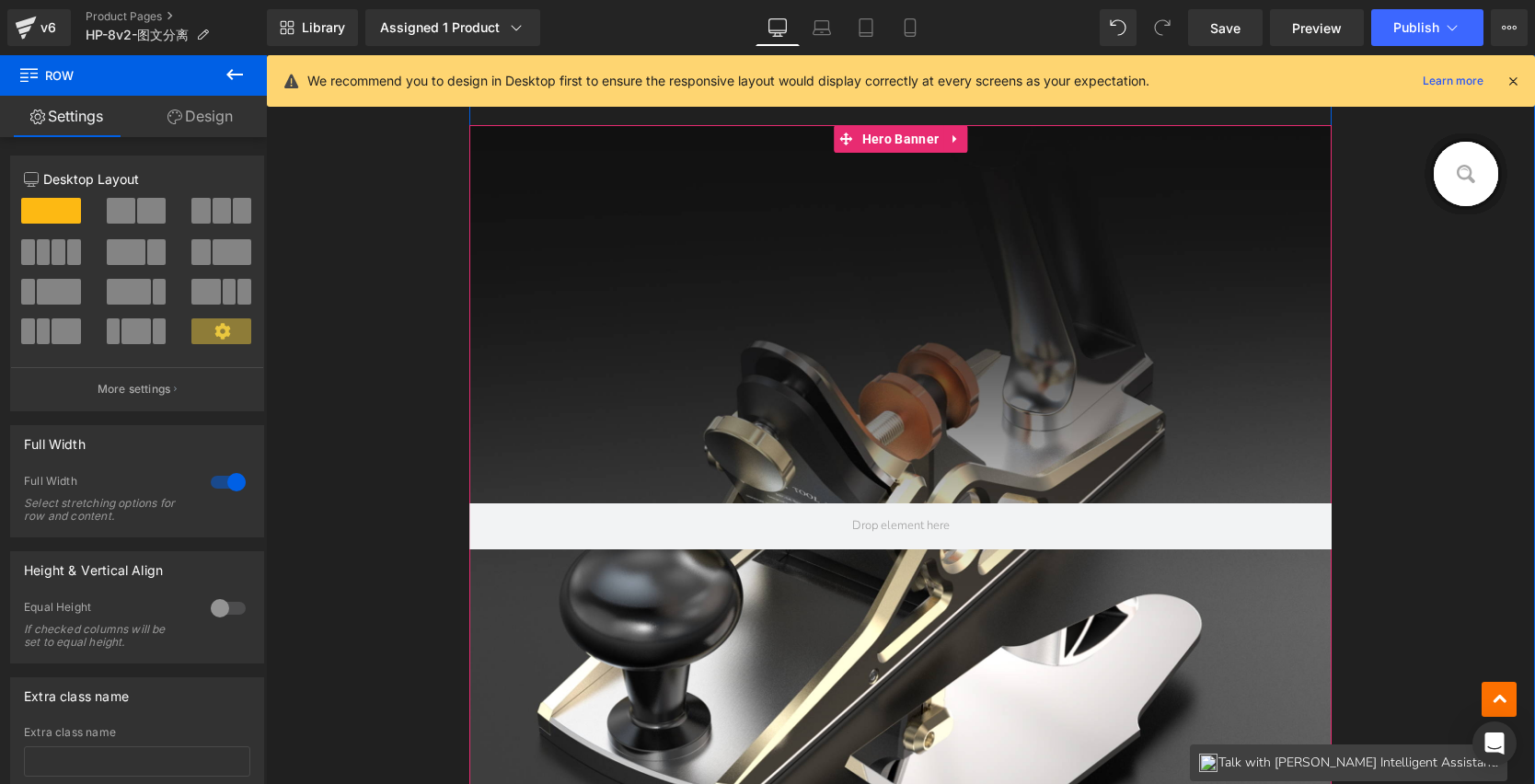
click at [968, 421] on div at bounding box center [901, 525] width 863 height 801
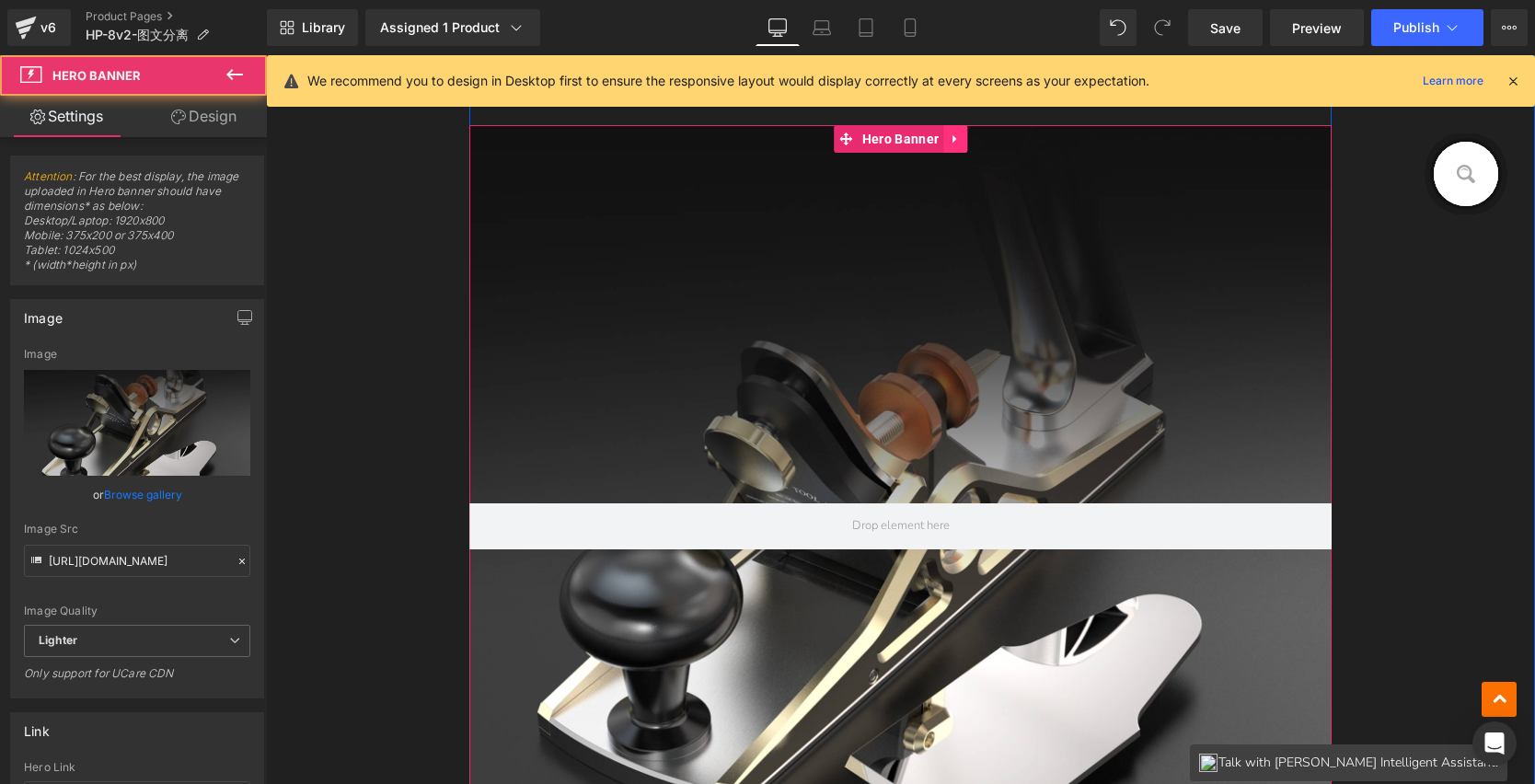
click at [950, 148] on link at bounding box center [955, 139] width 24 height 28
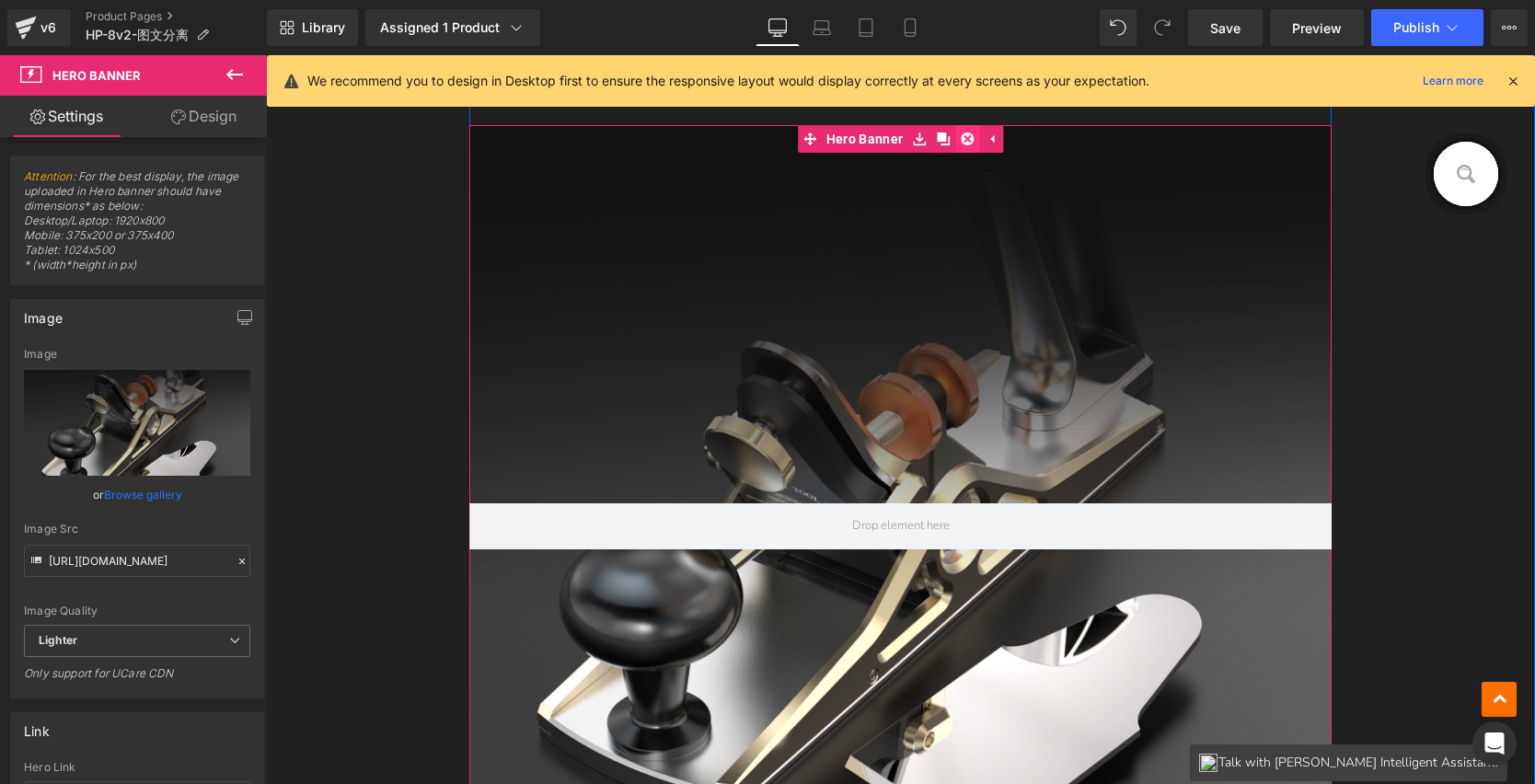
click at [962, 144] on icon at bounding box center [967, 139] width 13 height 13
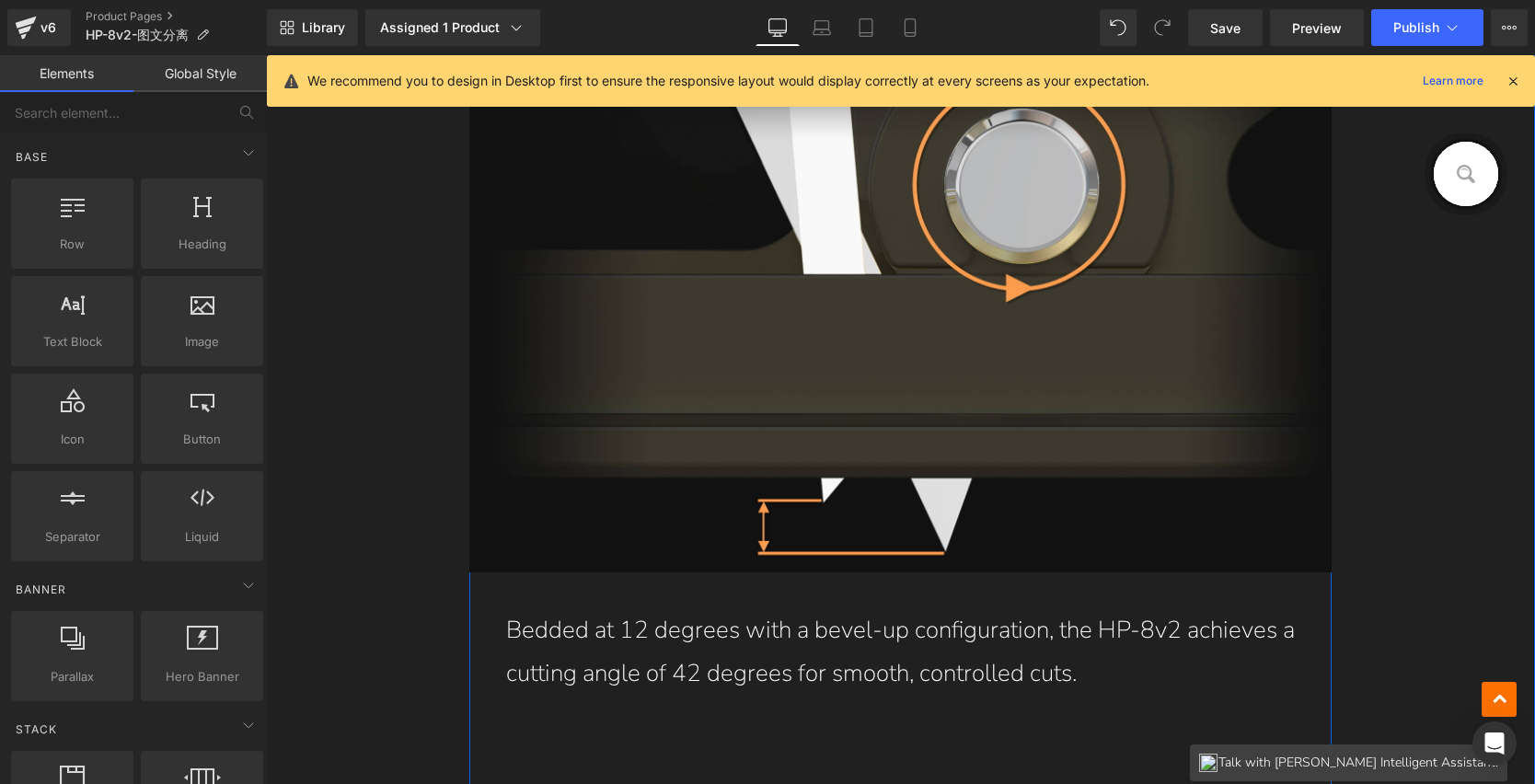
scroll to position [9583, 0]
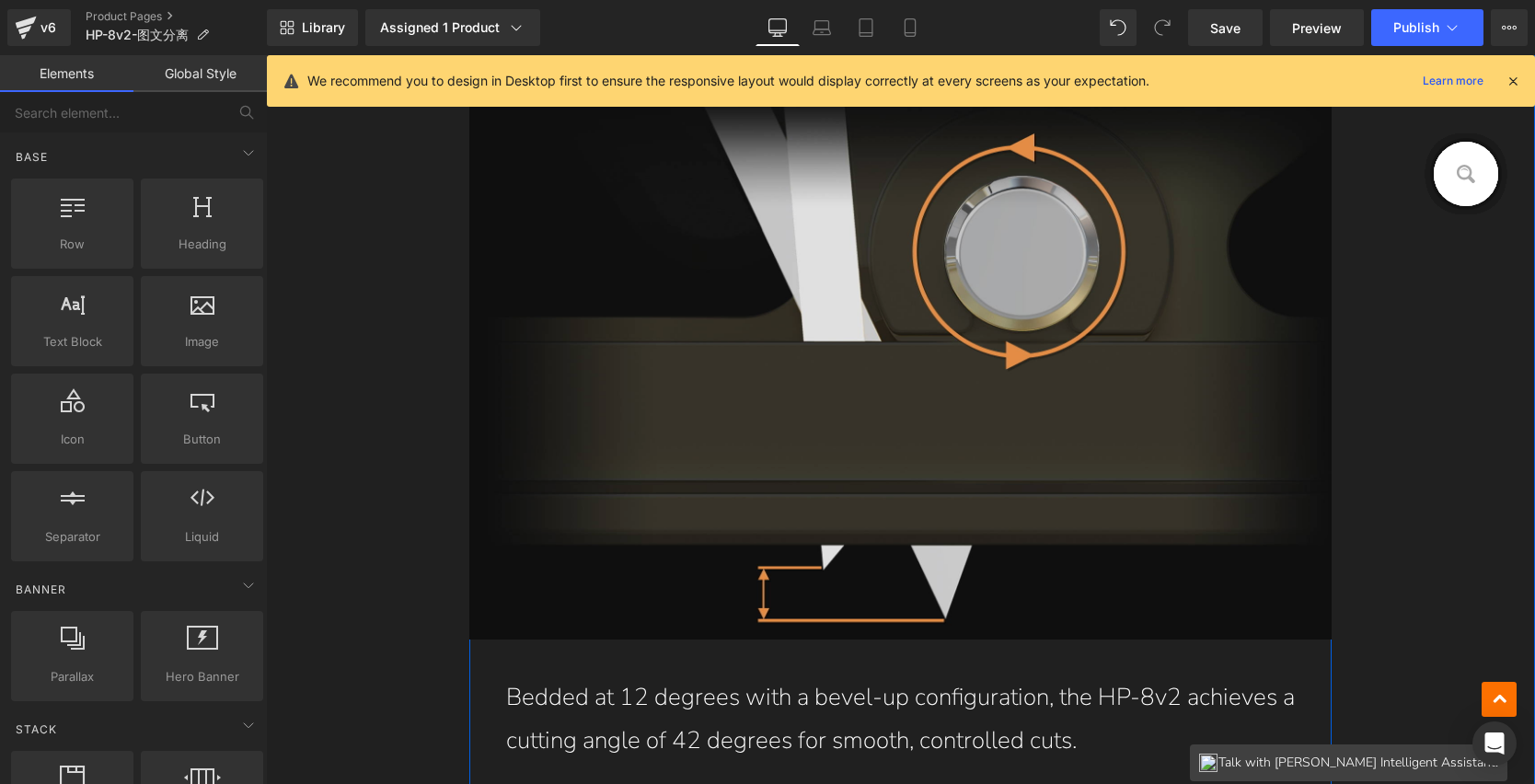
click at [944, 346] on img at bounding box center [901, 350] width 863 height 579
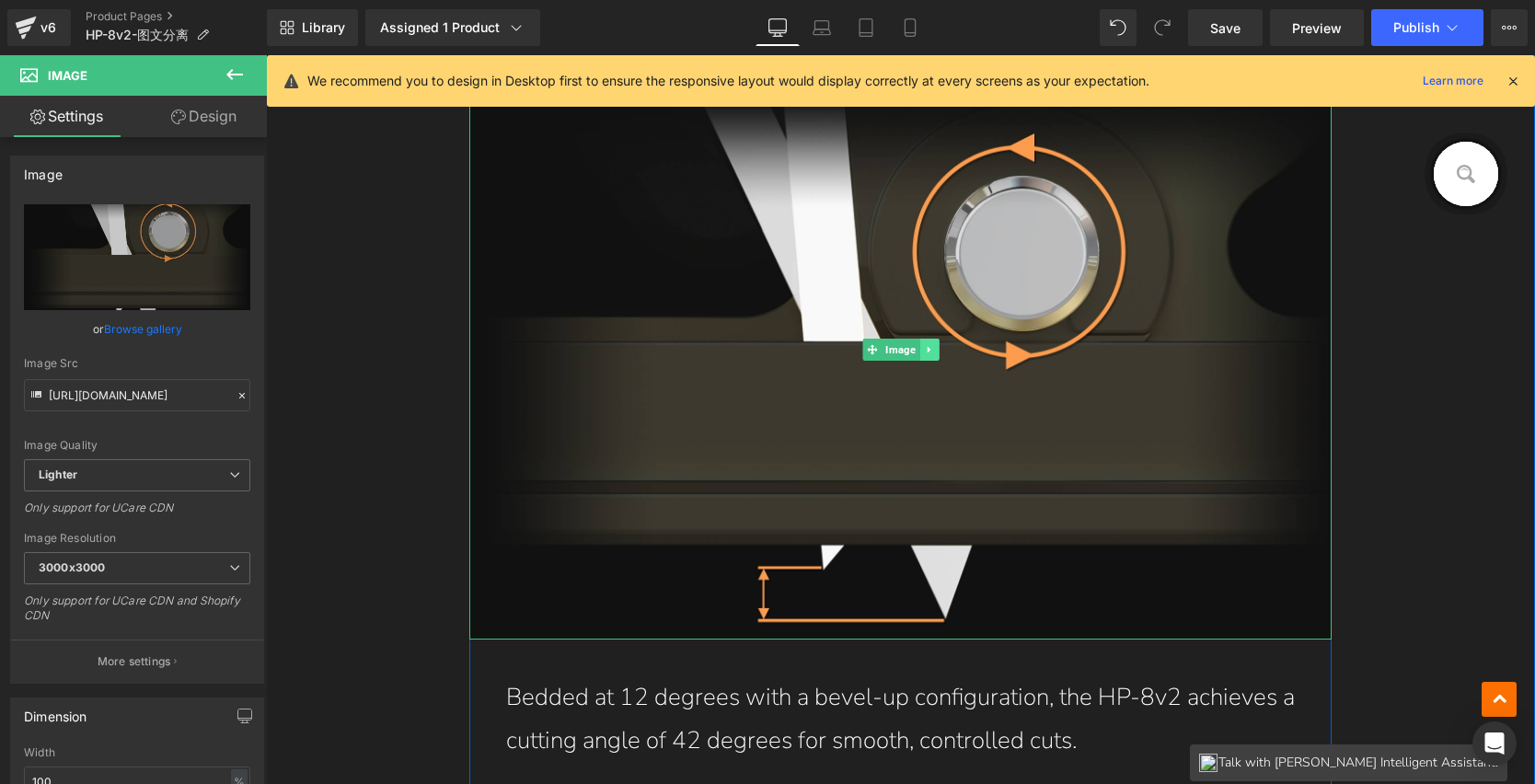
click at [928, 347] on link at bounding box center [930, 349] width 19 height 22
click at [915, 348] on icon at bounding box center [920, 350] width 11 height 11
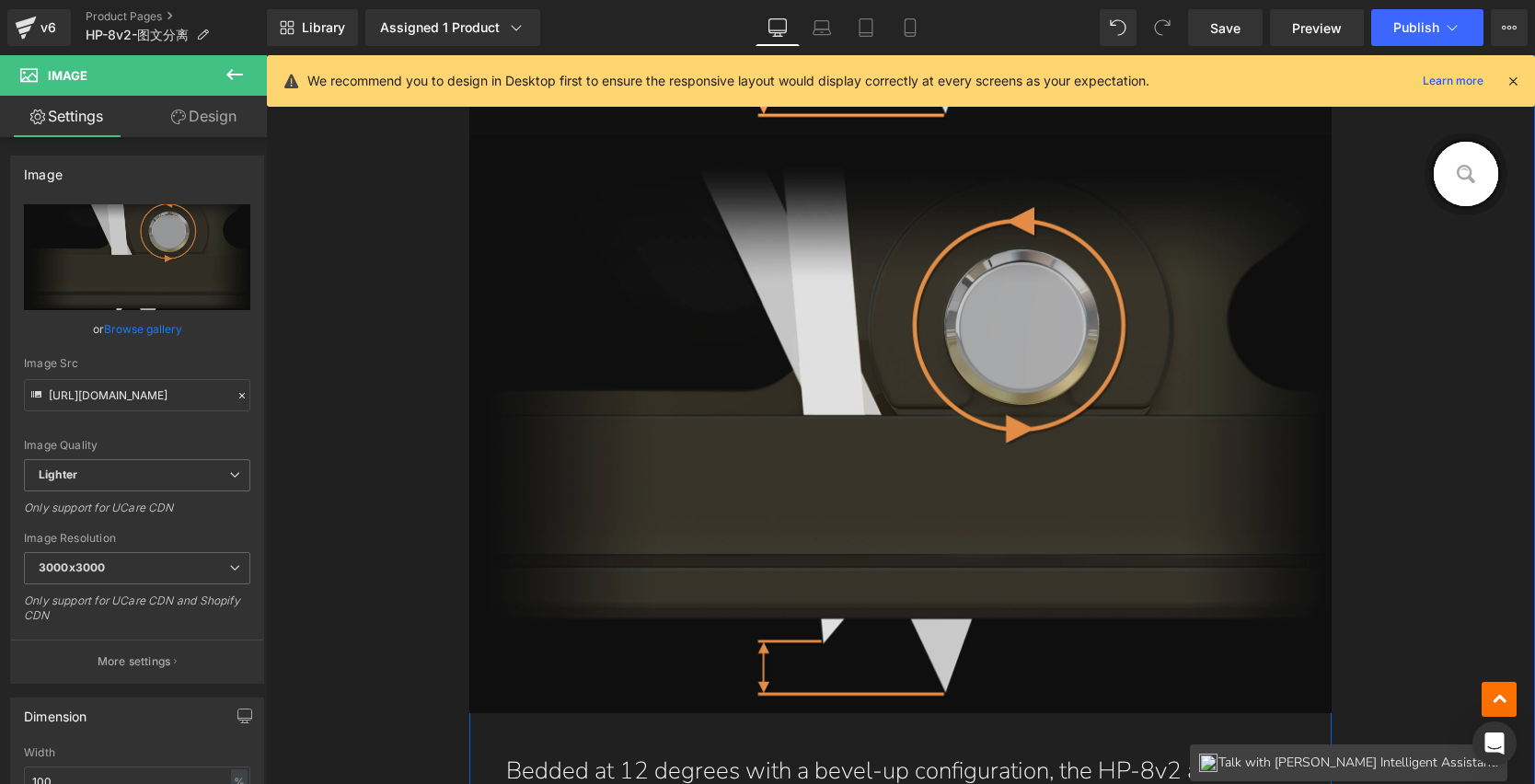
scroll to position [10093, 0]
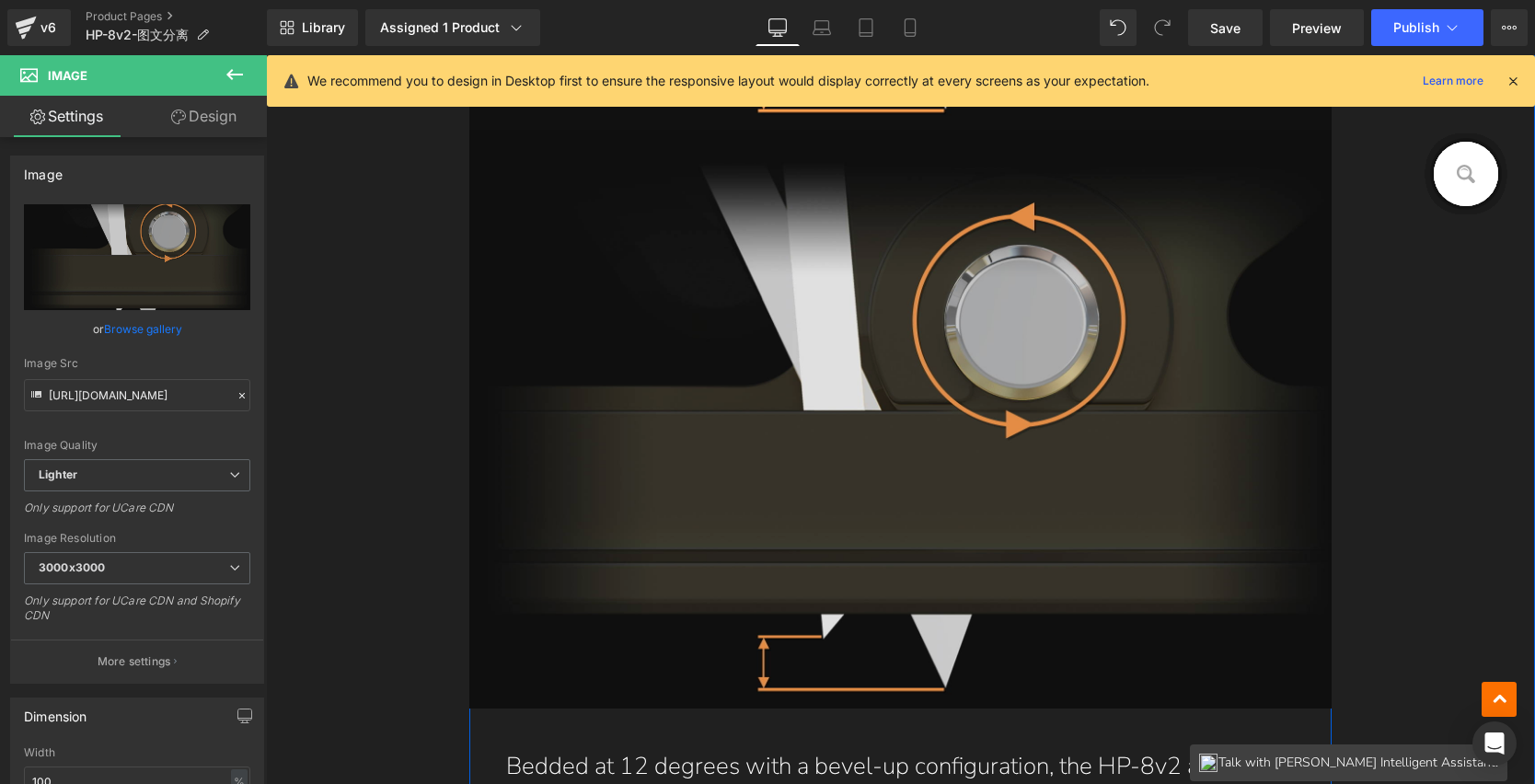
click at [844, 349] on img at bounding box center [901, 419] width 863 height 579
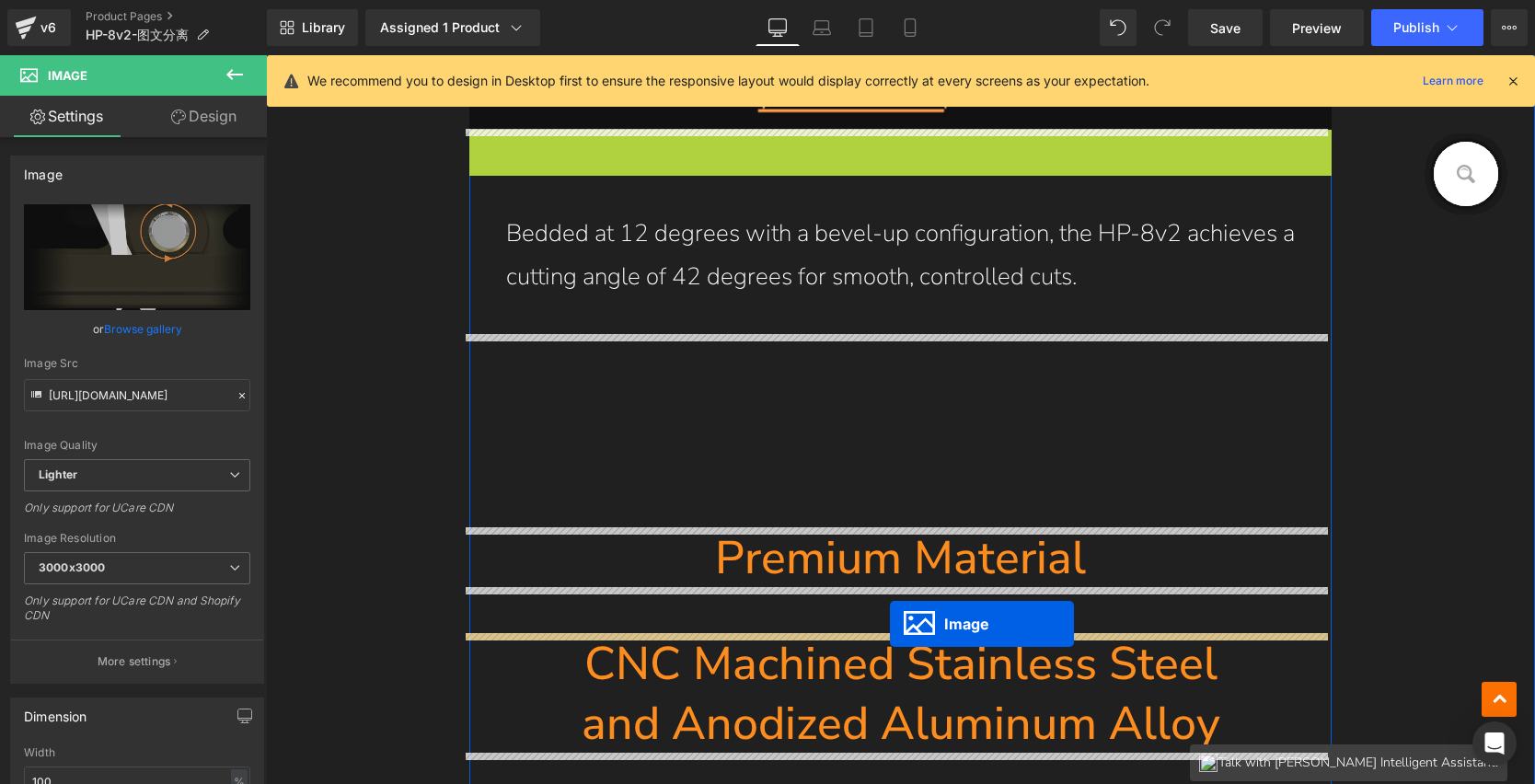
drag, startPoint x: 888, startPoint y: 415, endPoint x: 887, endPoint y: 623, distance: 208.0
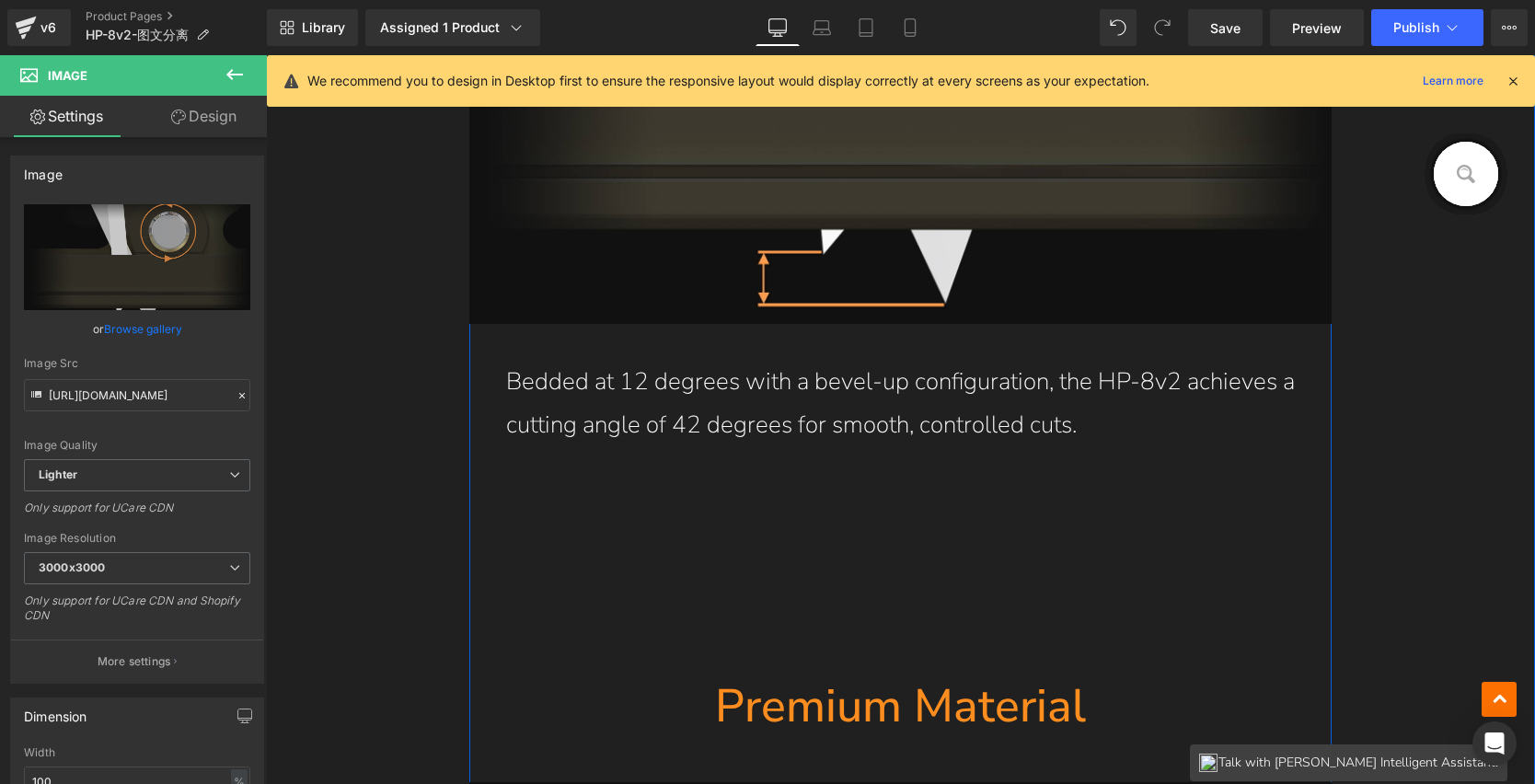
scroll to position [9738, 0]
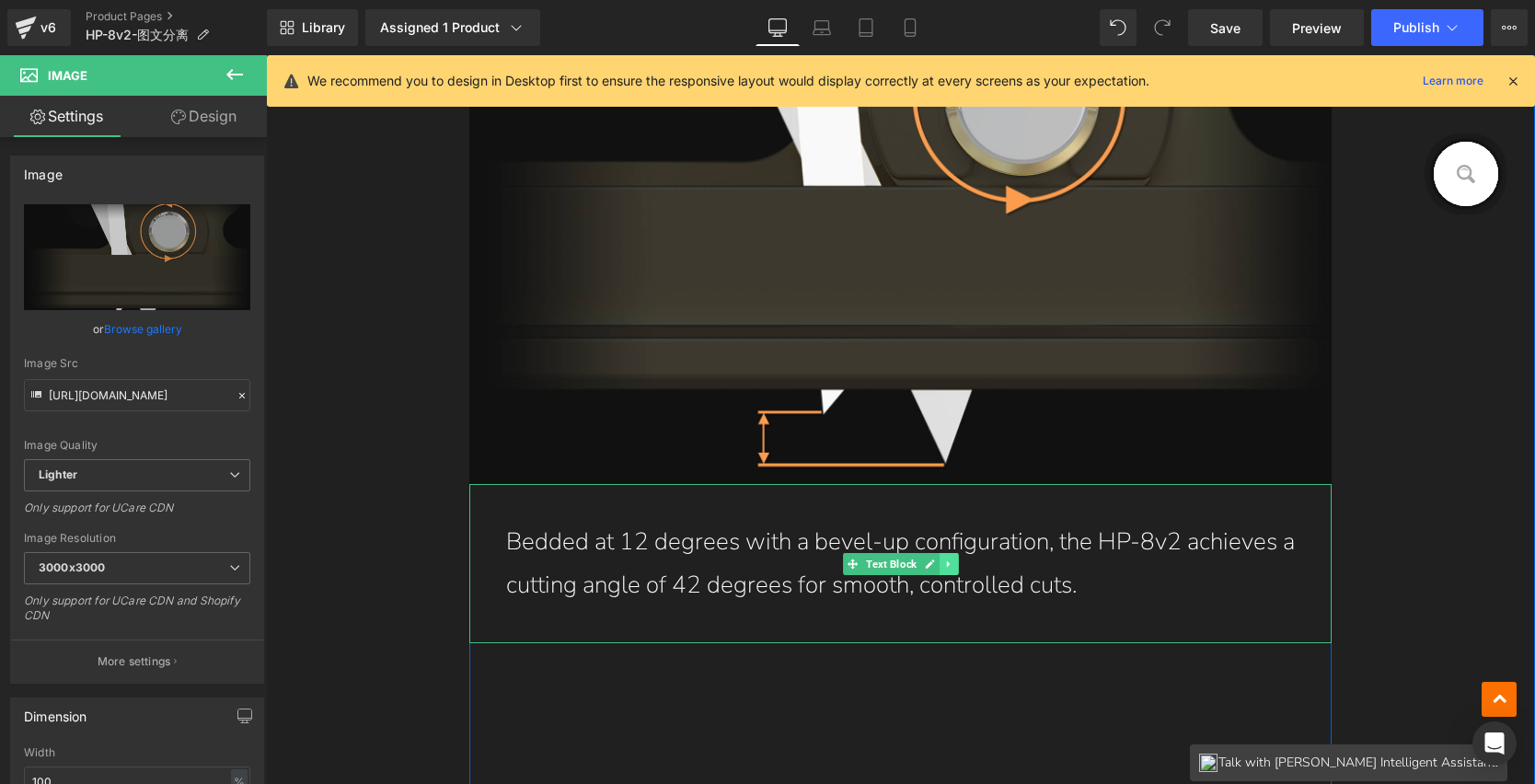
click at [945, 569] on link at bounding box center [950, 564] width 19 height 22
click at [938, 563] on icon at bounding box center [939, 564] width 11 height 11
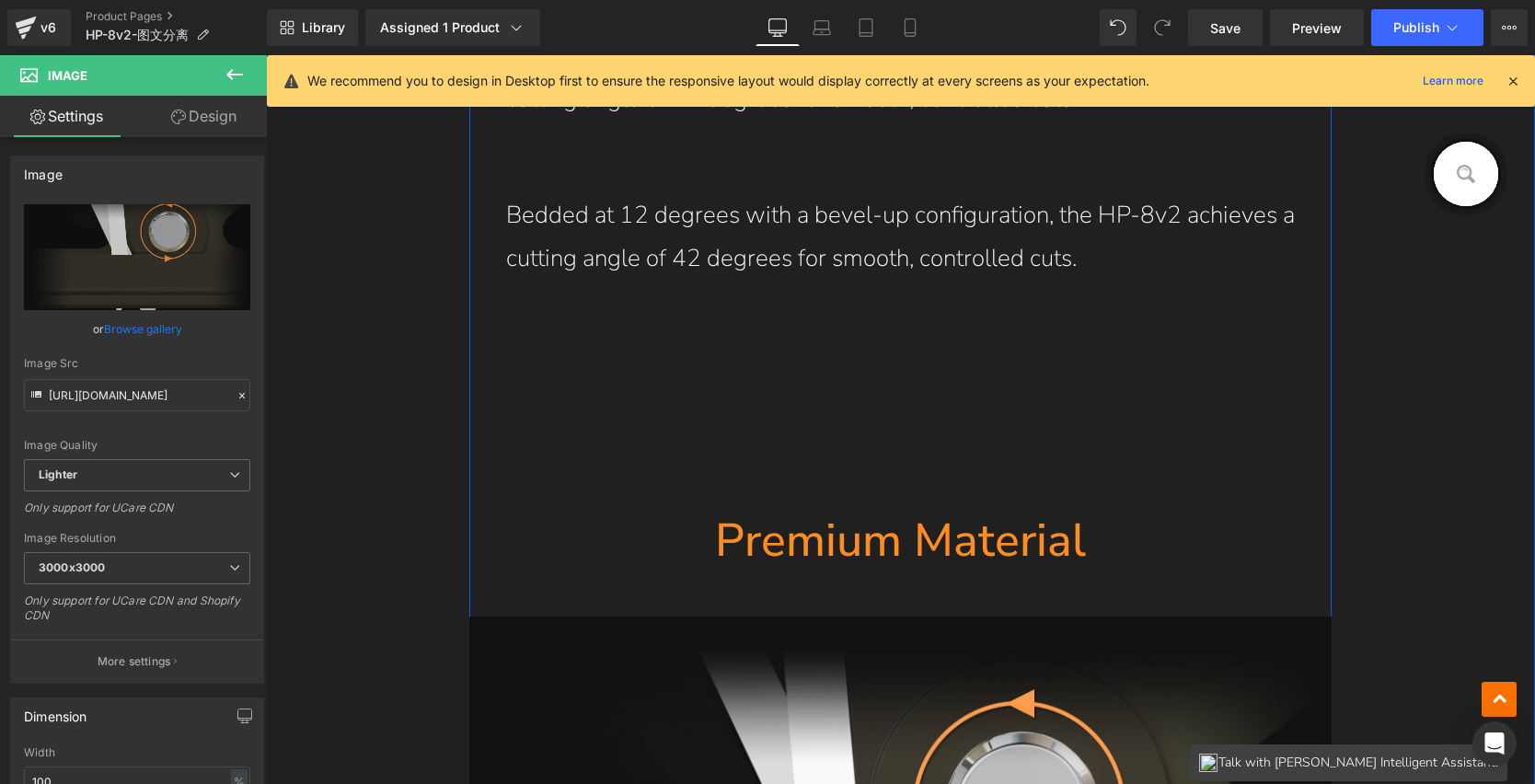
scroll to position [10253, 0]
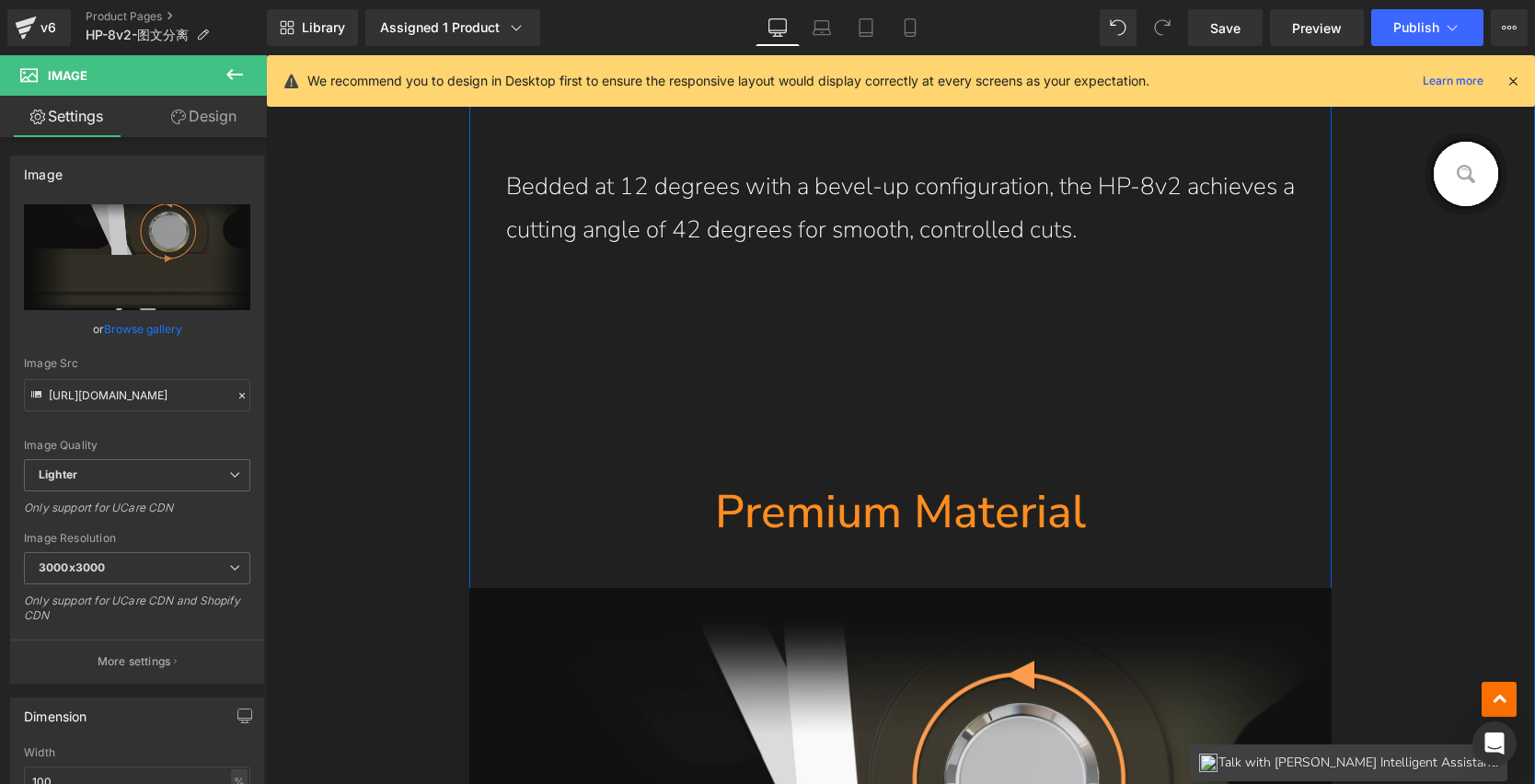
click at [857, 205] on div "Bedded at 12 degrees with a bevel-up configuration, the HP-8v2 achieves a cutti…" at bounding box center [901, 209] width 863 height 160
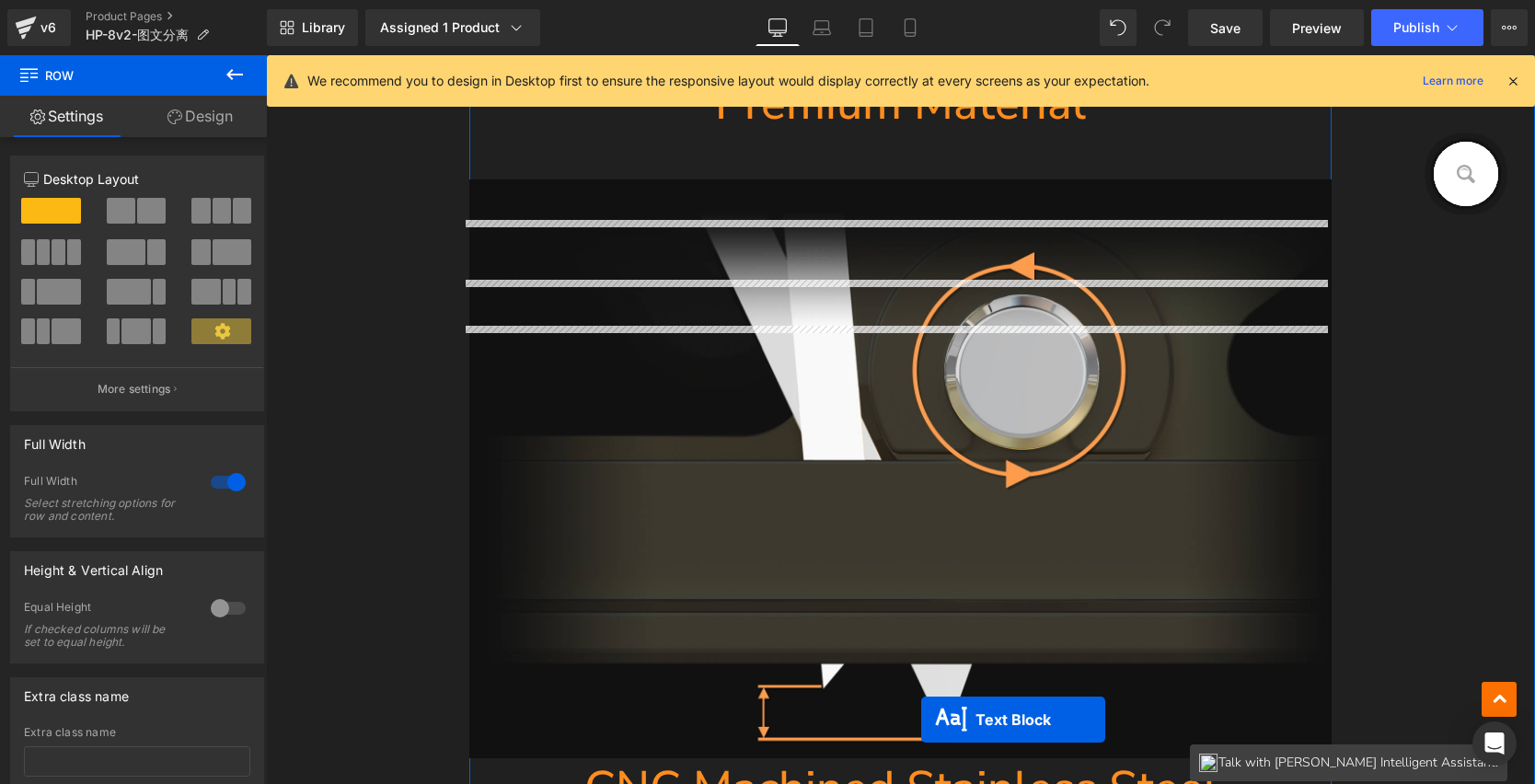
scroll to position [10676, 0]
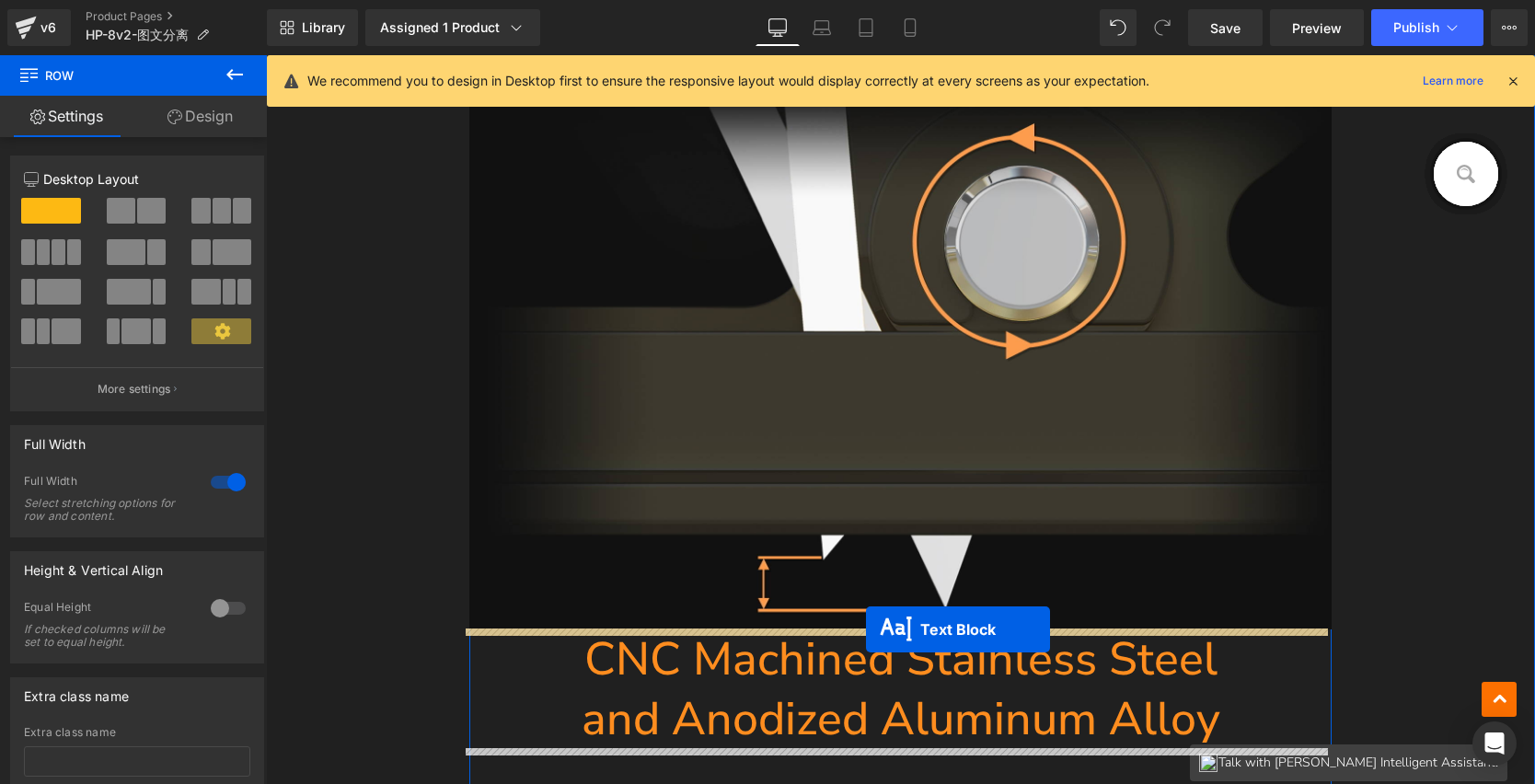
drag, startPoint x: 886, startPoint y: 205, endPoint x: 866, endPoint y: 629, distance: 424.5
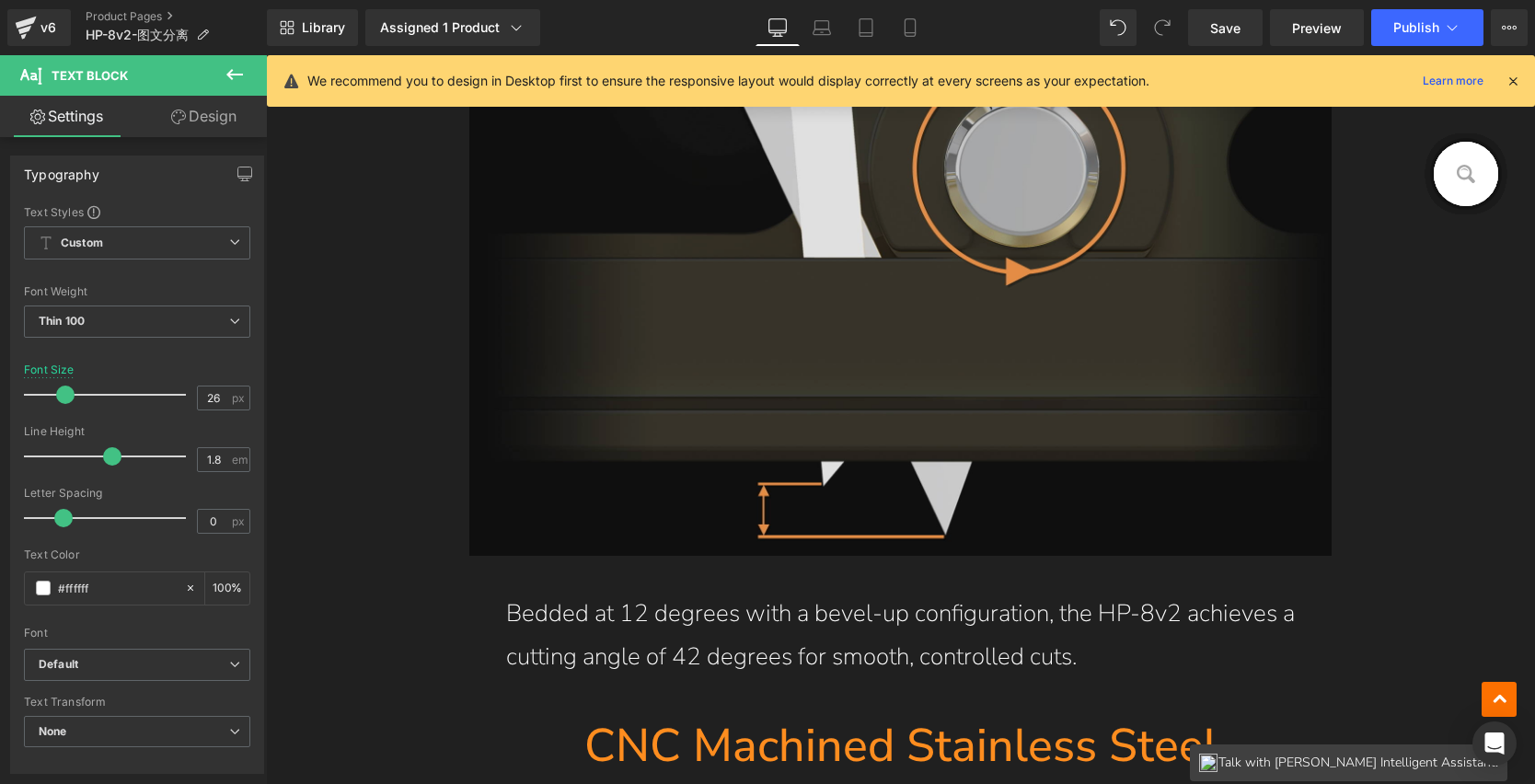
scroll to position [10851, 0]
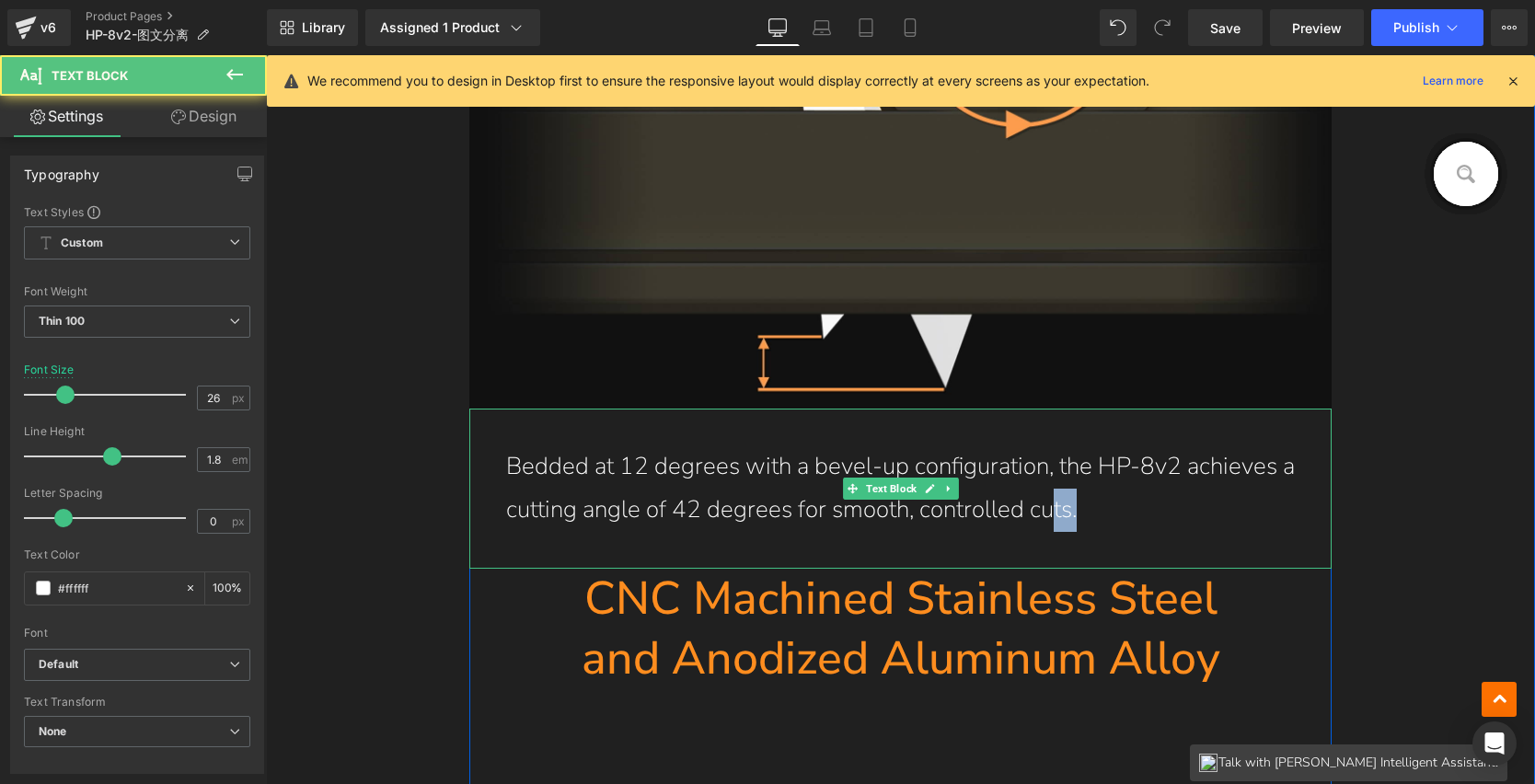
drag, startPoint x: 1099, startPoint y: 510, endPoint x: 1027, endPoint y: 514, distance: 72.1
click at [1036, 514] on p "Bedded at 12 degrees with a bevel-up configuration, the HP-8v2 achieves a cutti…" at bounding box center [901, 489] width 790 height 87
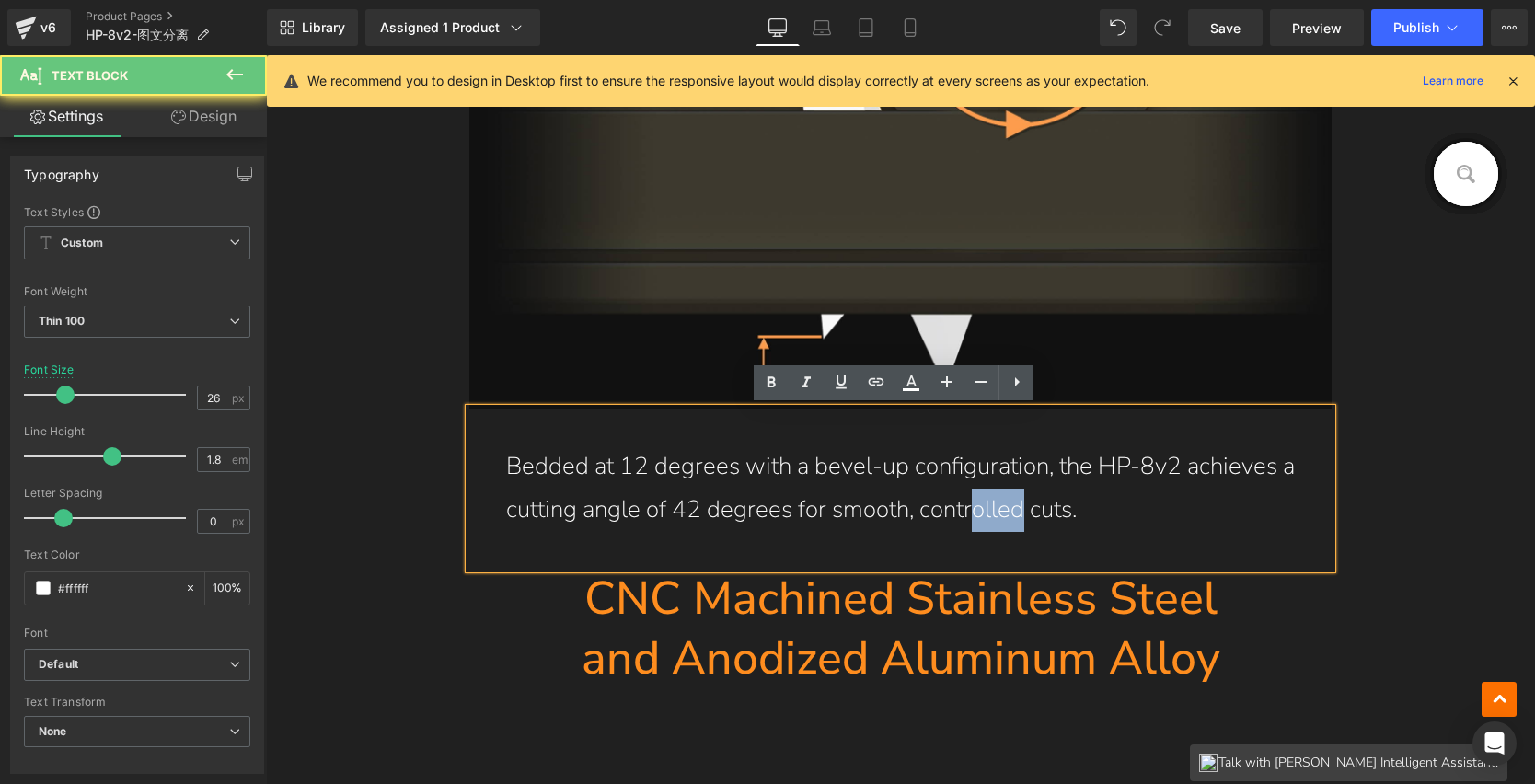
drag, startPoint x: 987, startPoint y: 512, endPoint x: 963, endPoint y: 508, distance: 24.3
click at [963, 508] on p "Bedded at 12 degrees with a bevel-up configuration, the HP-8v2 achieves a cutti…" at bounding box center [901, 489] width 790 height 87
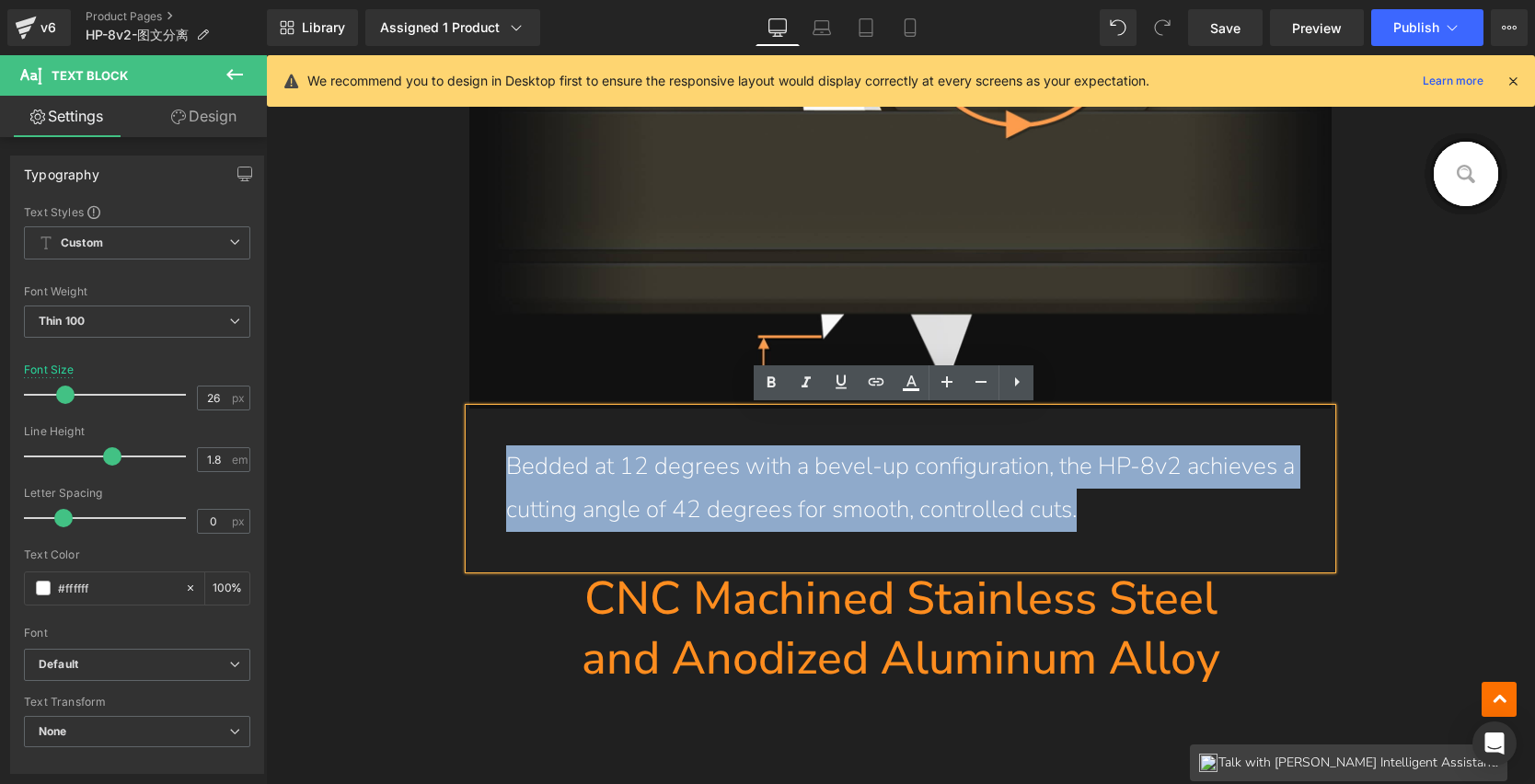
drag, startPoint x: 1108, startPoint y: 524, endPoint x: 486, endPoint y: 478, distance: 623.7
click at [486, 478] on div "Bedded at 12 degrees with a bevel-up configuration, the HP-8v2 achieves a cutti…" at bounding box center [901, 489] width 863 height 160
paste div
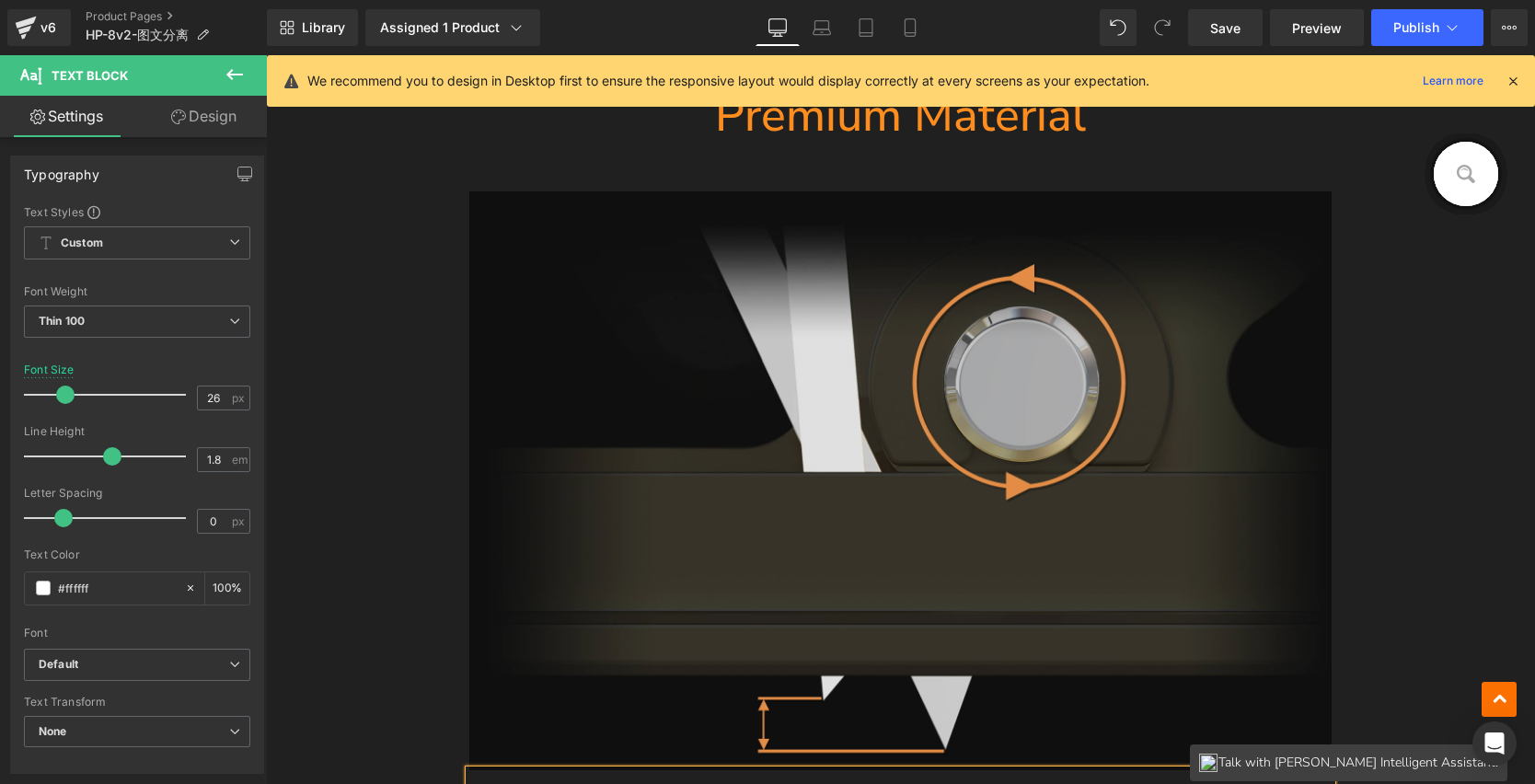
scroll to position [10208, 0]
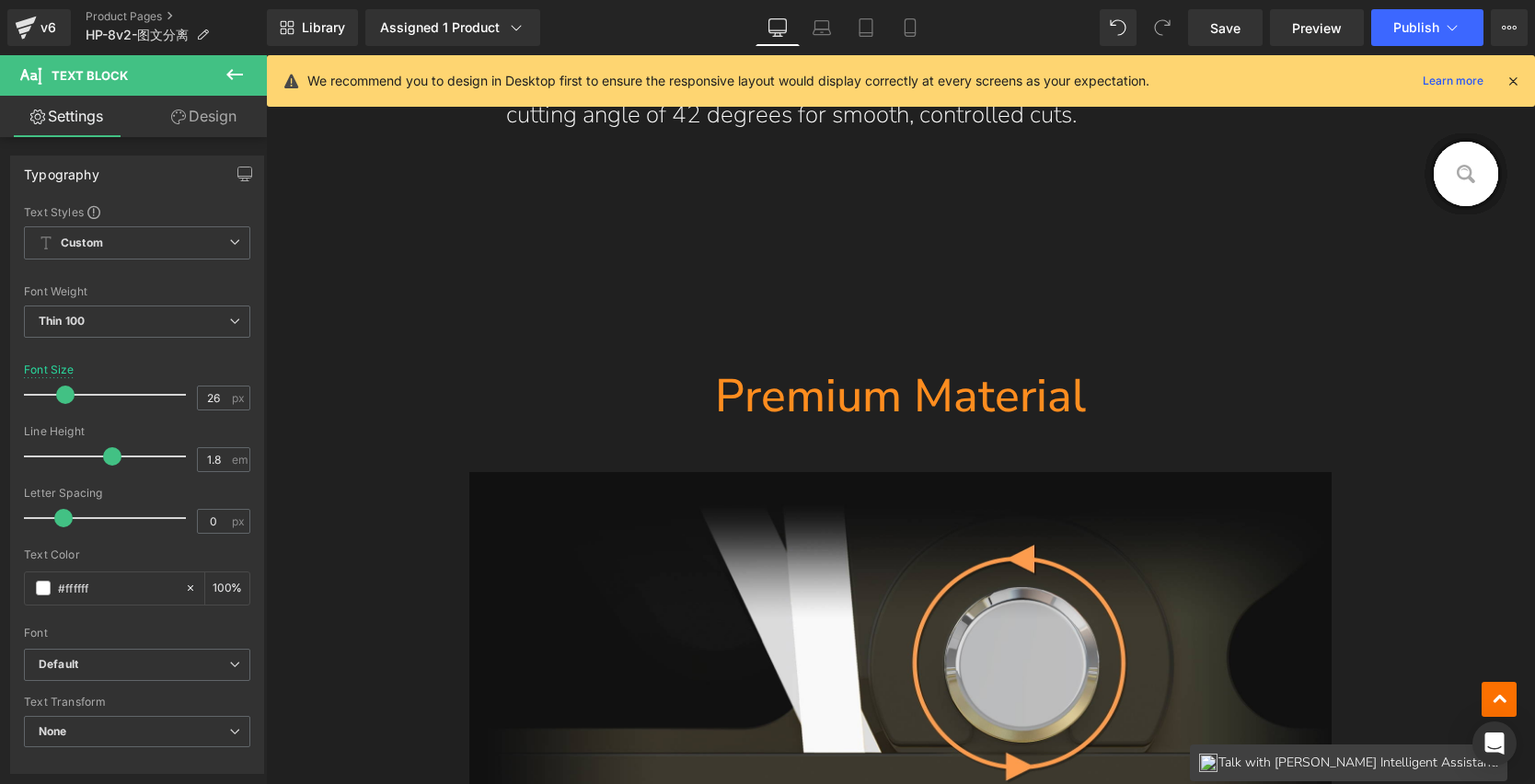
click at [920, 284] on hr at bounding box center [902, 273] width 221 height 184
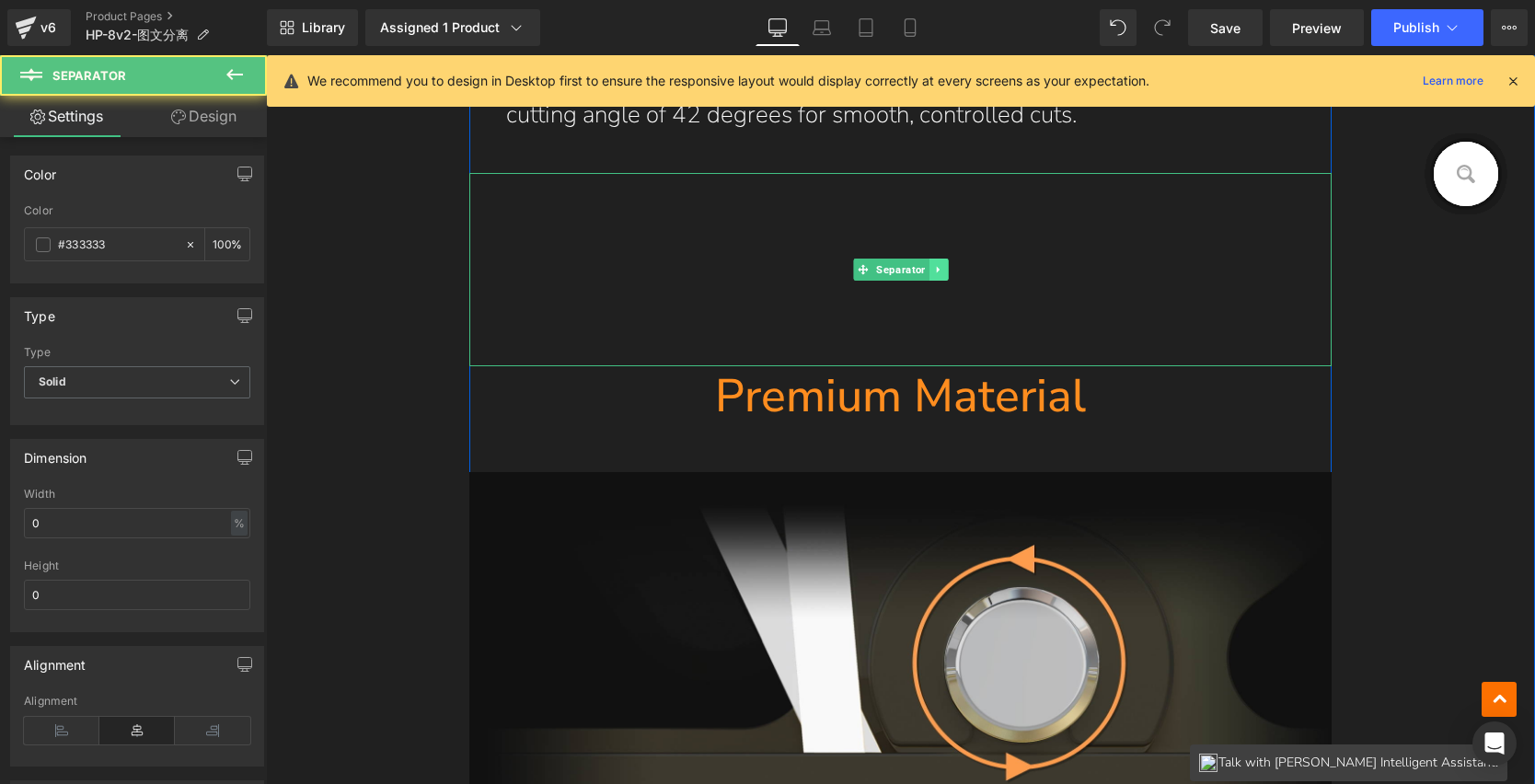
click at [934, 266] on icon at bounding box center [938, 269] width 11 height 11
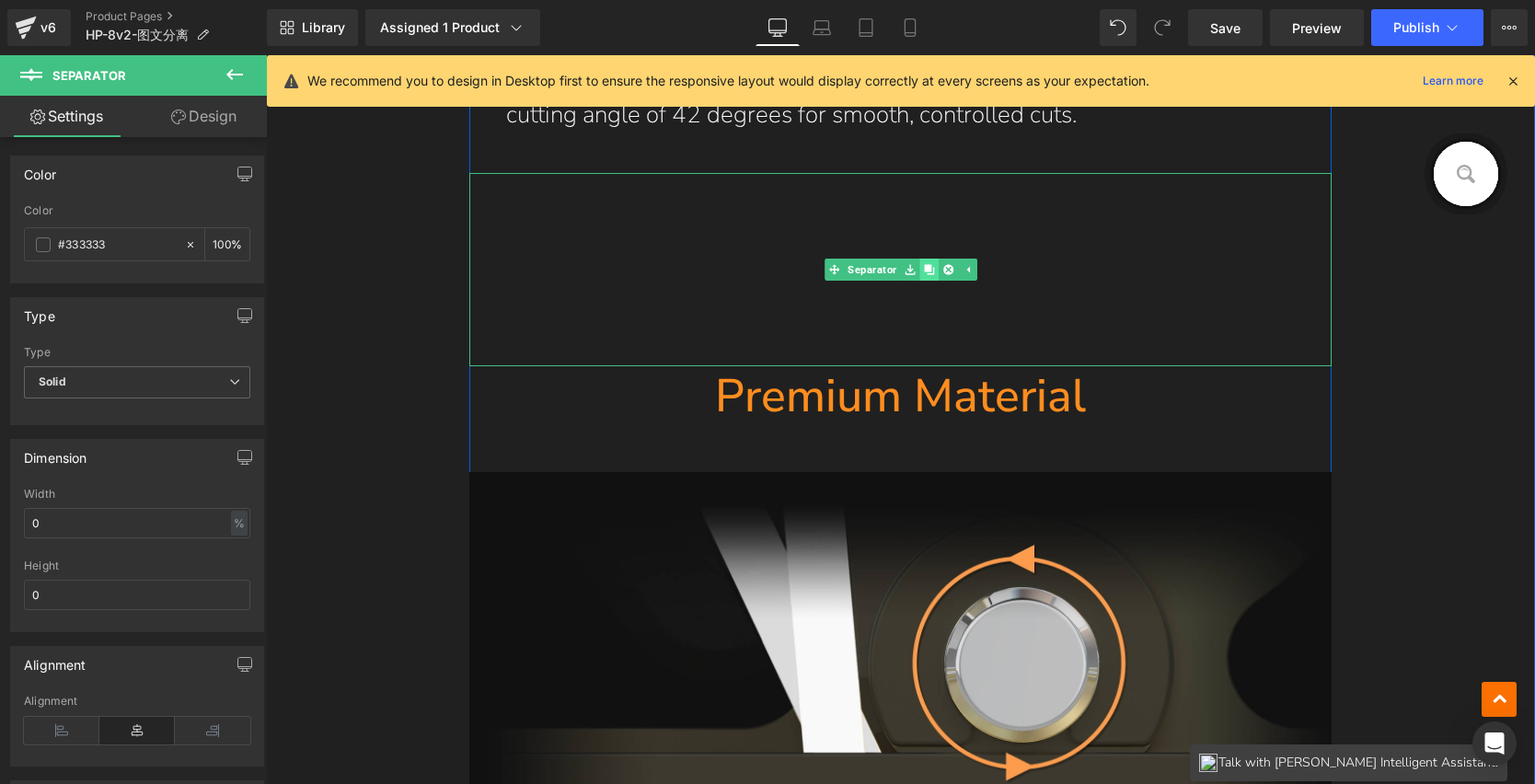
click at [924, 270] on icon at bounding box center [929, 269] width 11 height 11
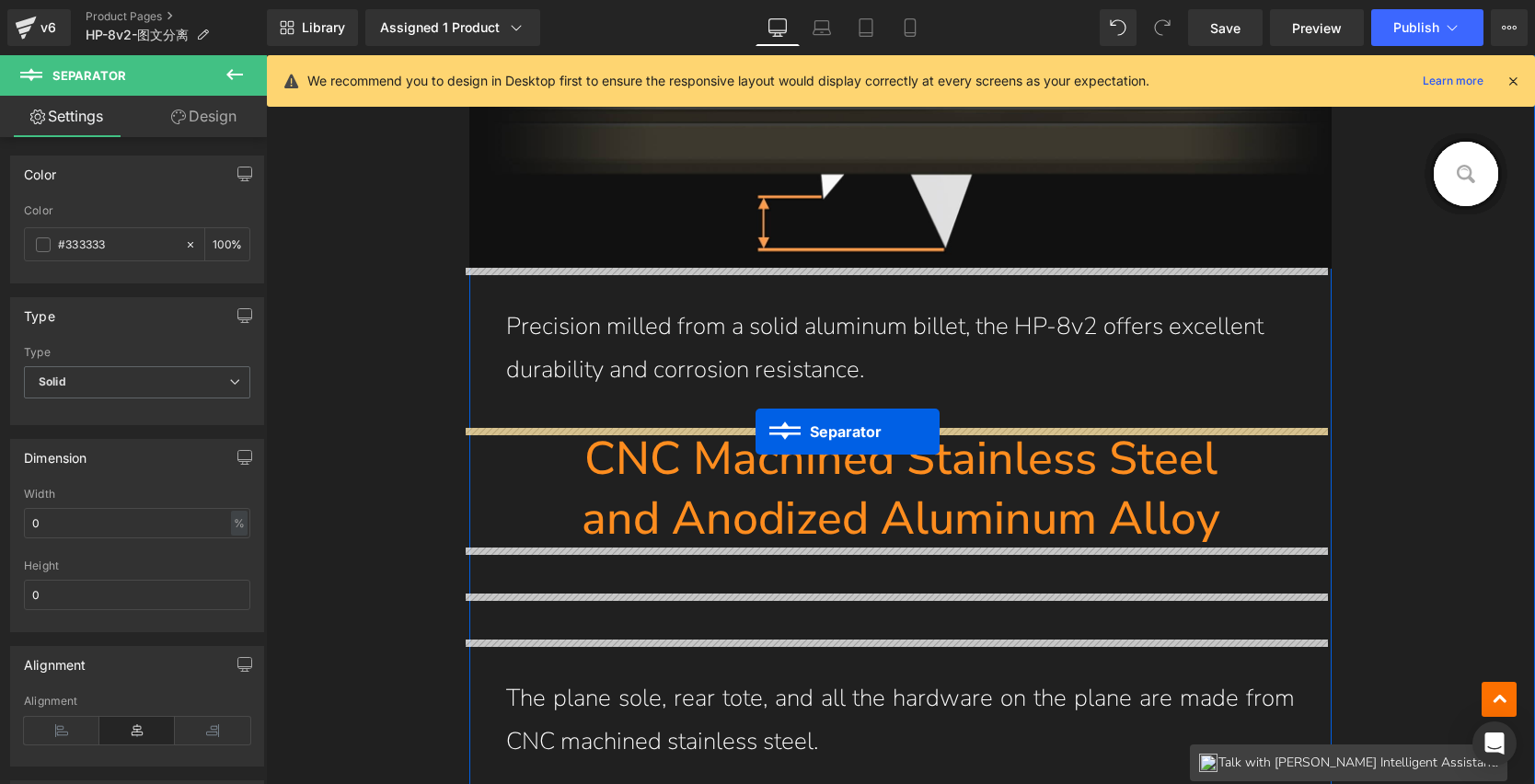
drag, startPoint x: 890, startPoint y: 458, endPoint x: 755, endPoint y: 429, distance: 138.1
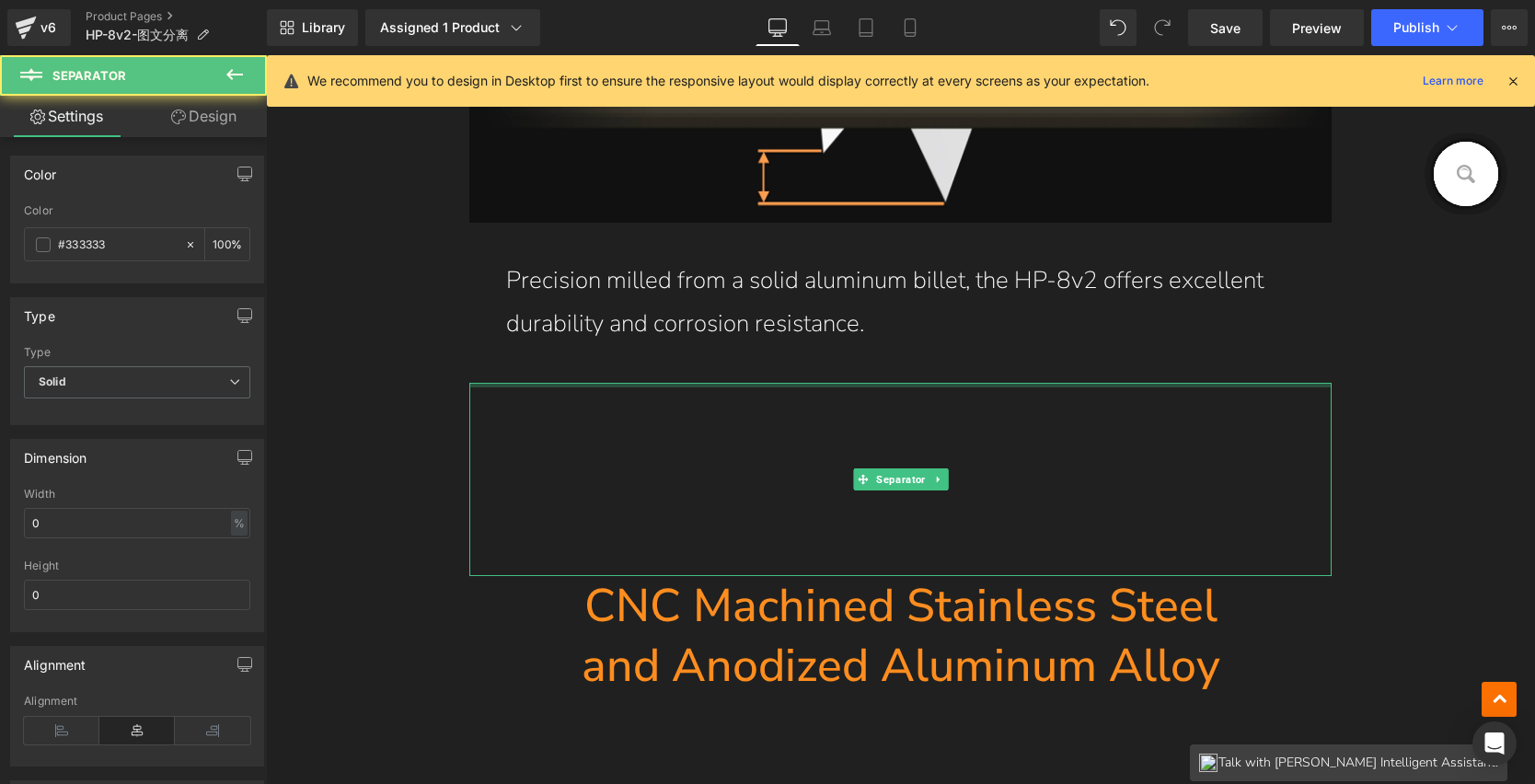
scroll to position [10990, 0]
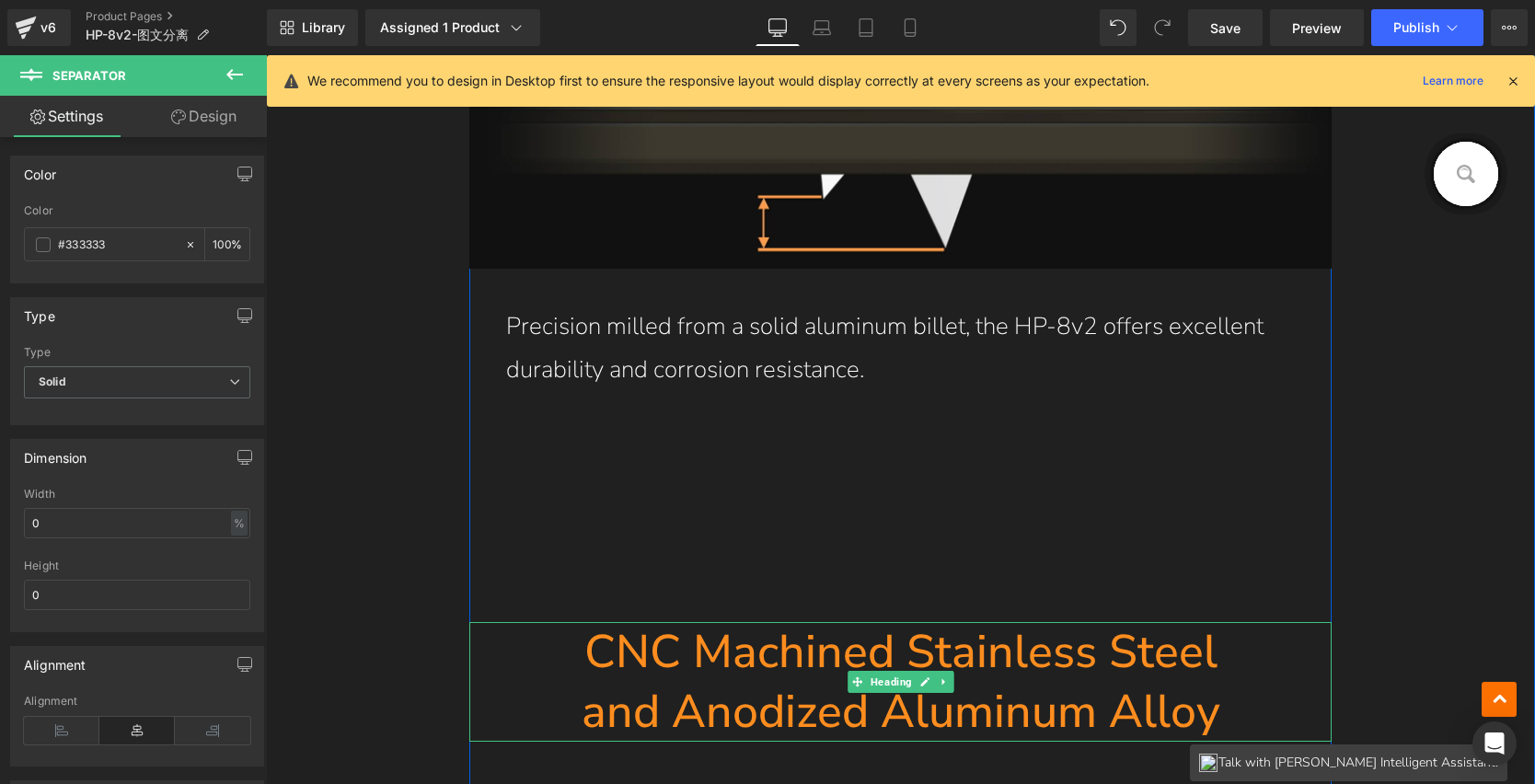
click at [580, 647] on h1 "CNC Machined Stainless Steel" at bounding box center [901, 652] width 863 height 60
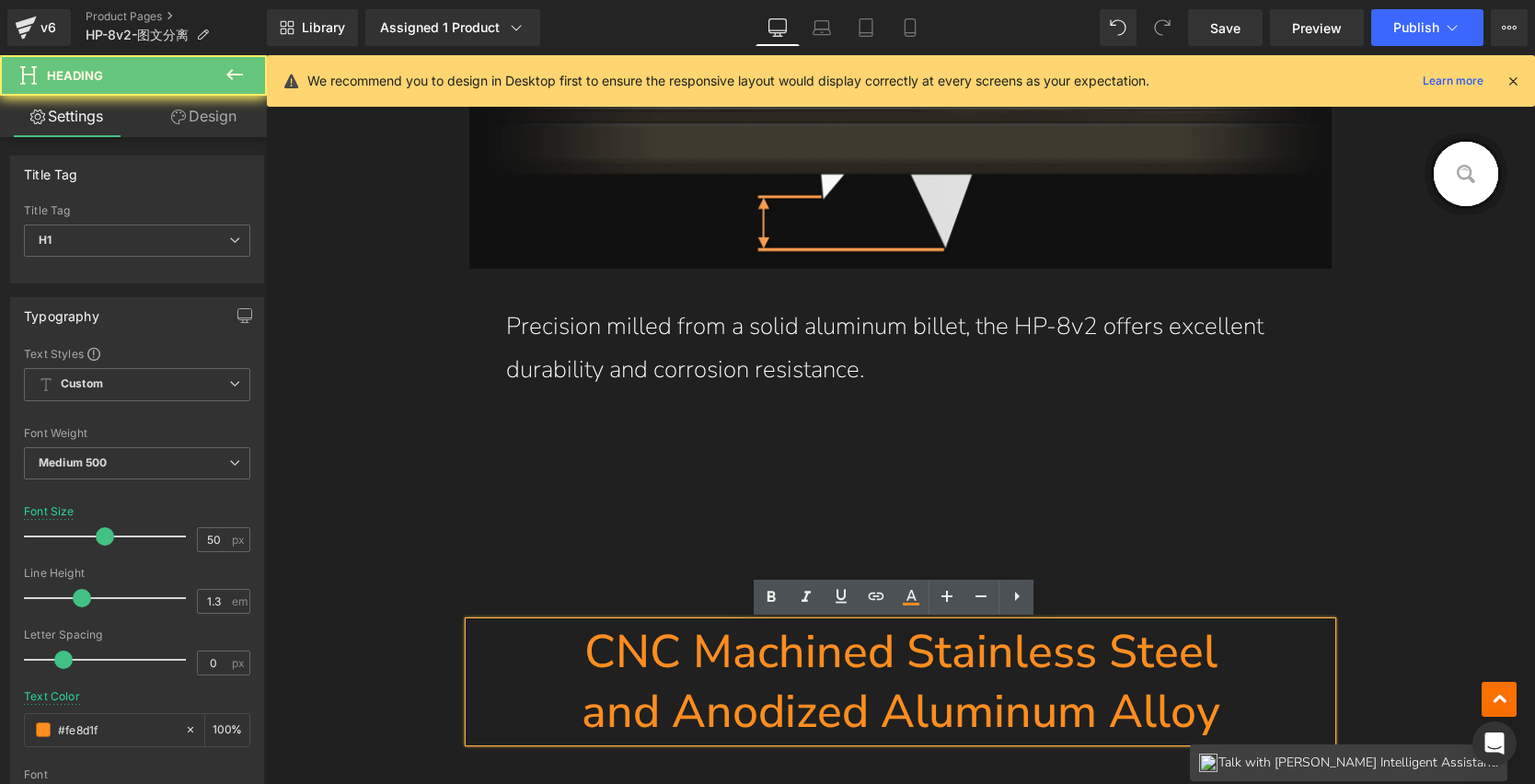
click at [592, 645] on h1 "CNC Machined Stainless Steel" at bounding box center [901, 652] width 863 height 60
drag, startPoint x: 580, startPoint y: 644, endPoint x: 1259, endPoint y: 726, distance: 683.9
click at [1259, 726] on div "CNC Machined Stainless Steel and Anodized Aluminum Alloy" at bounding box center [901, 682] width 863 height 119
paste div
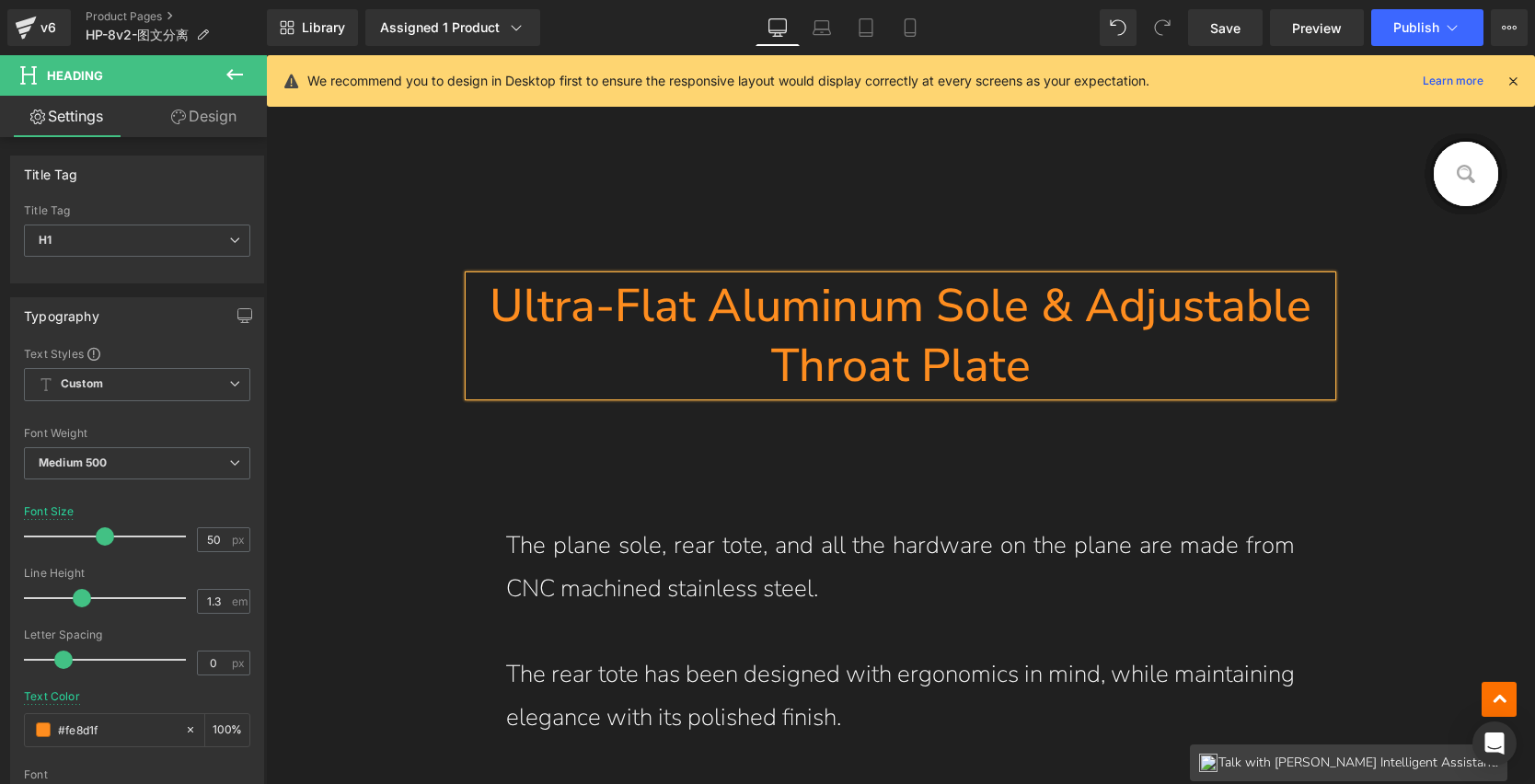
scroll to position [11339, 0]
click at [934, 457] on icon at bounding box center [938, 462] width 11 height 11
click at [942, 458] on icon at bounding box center [947, 462] width 11 height 11
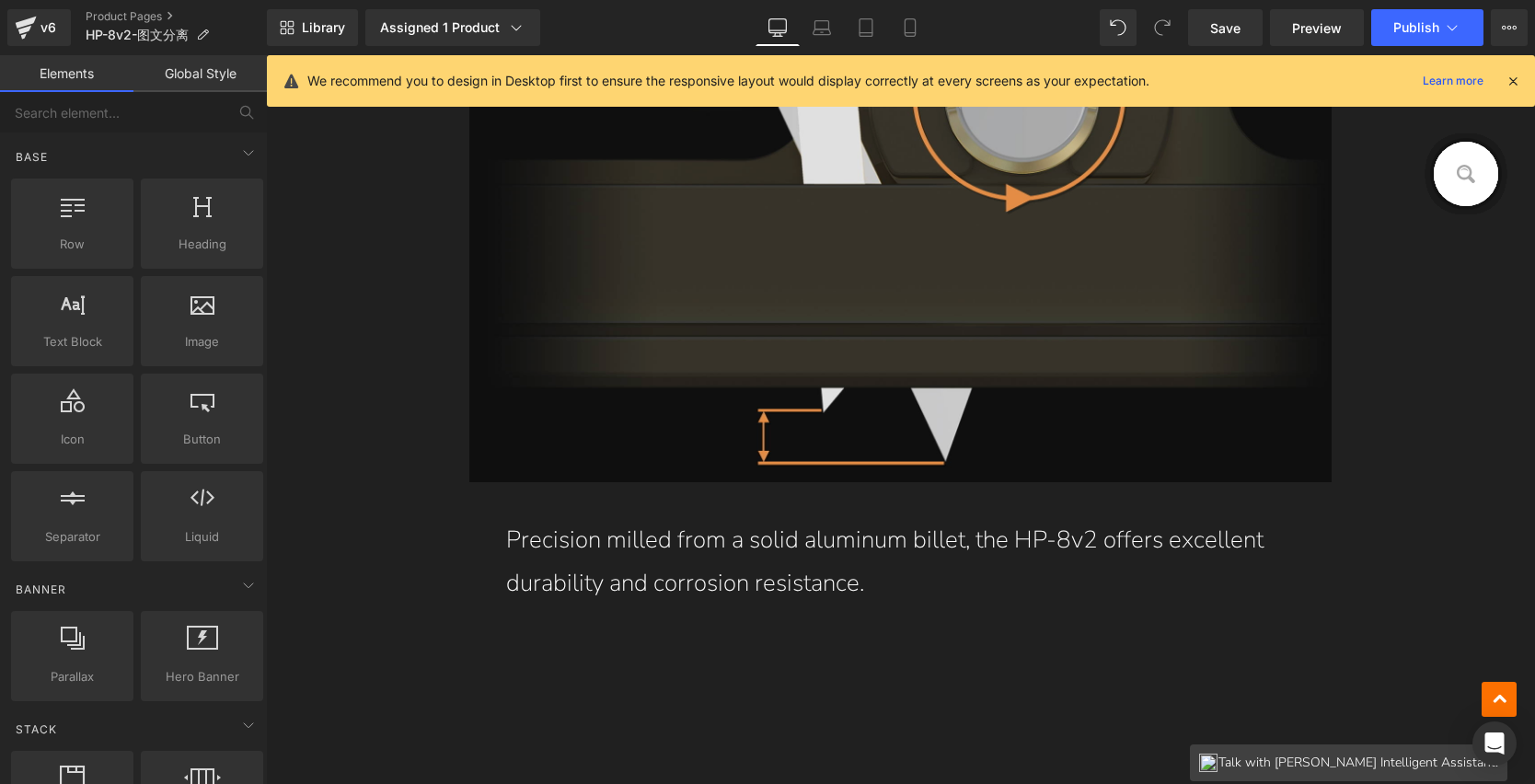
scroll to position [10591, 0]
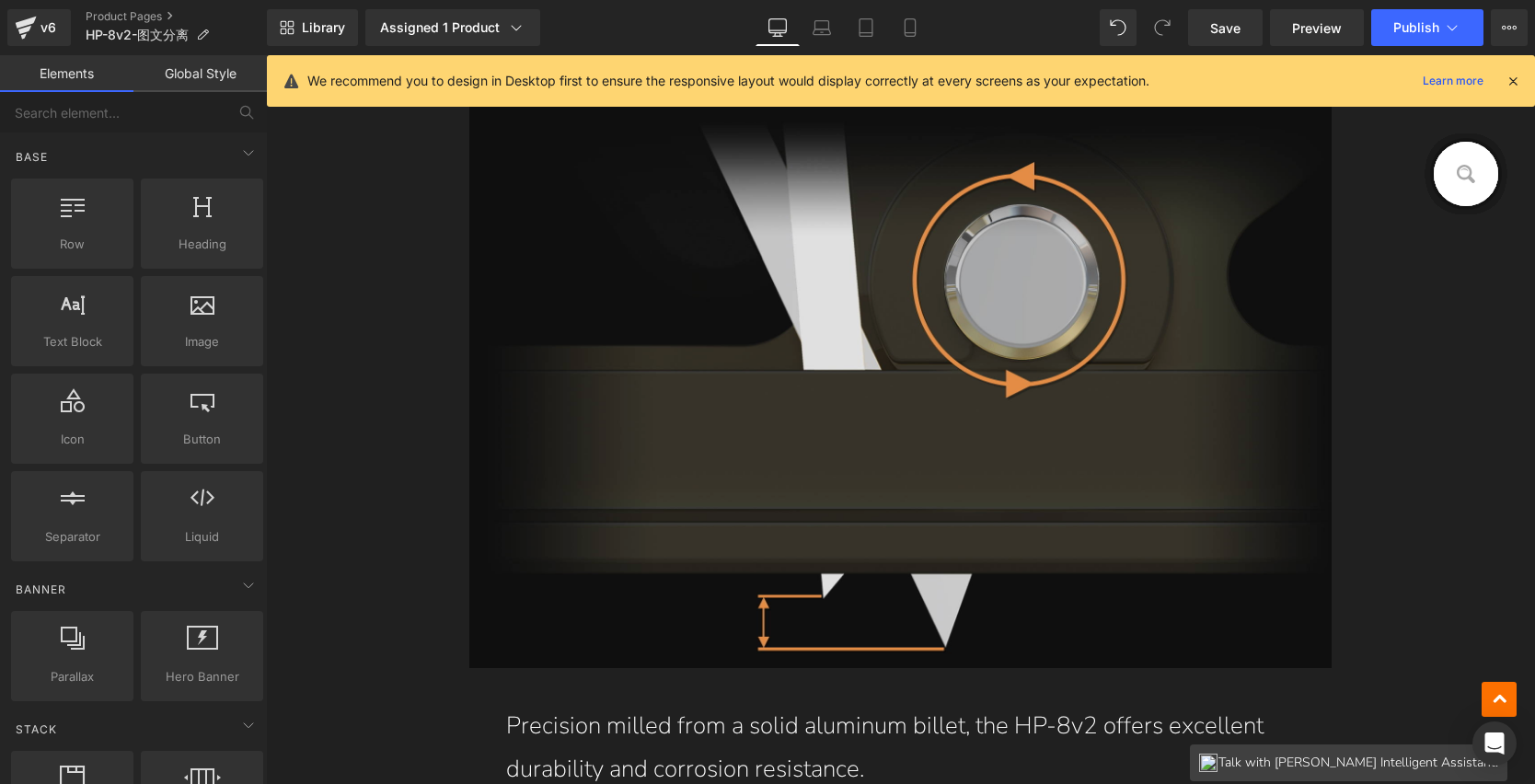
click at [964, 360] on img at bounding box center [901, 379] width 863 height 579
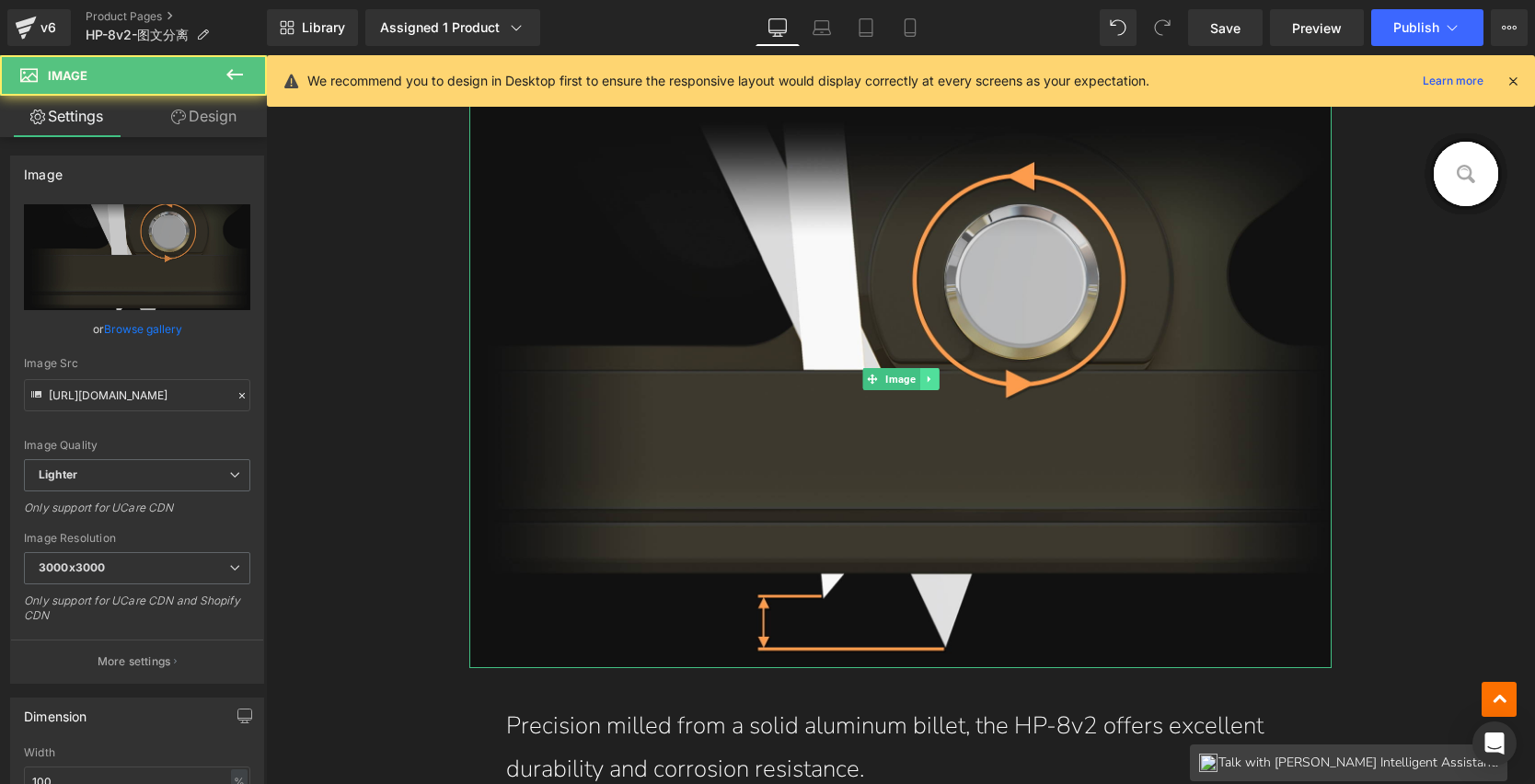
click at [924, 376] on icon at bounding box center [929, 378] width 11 height 11
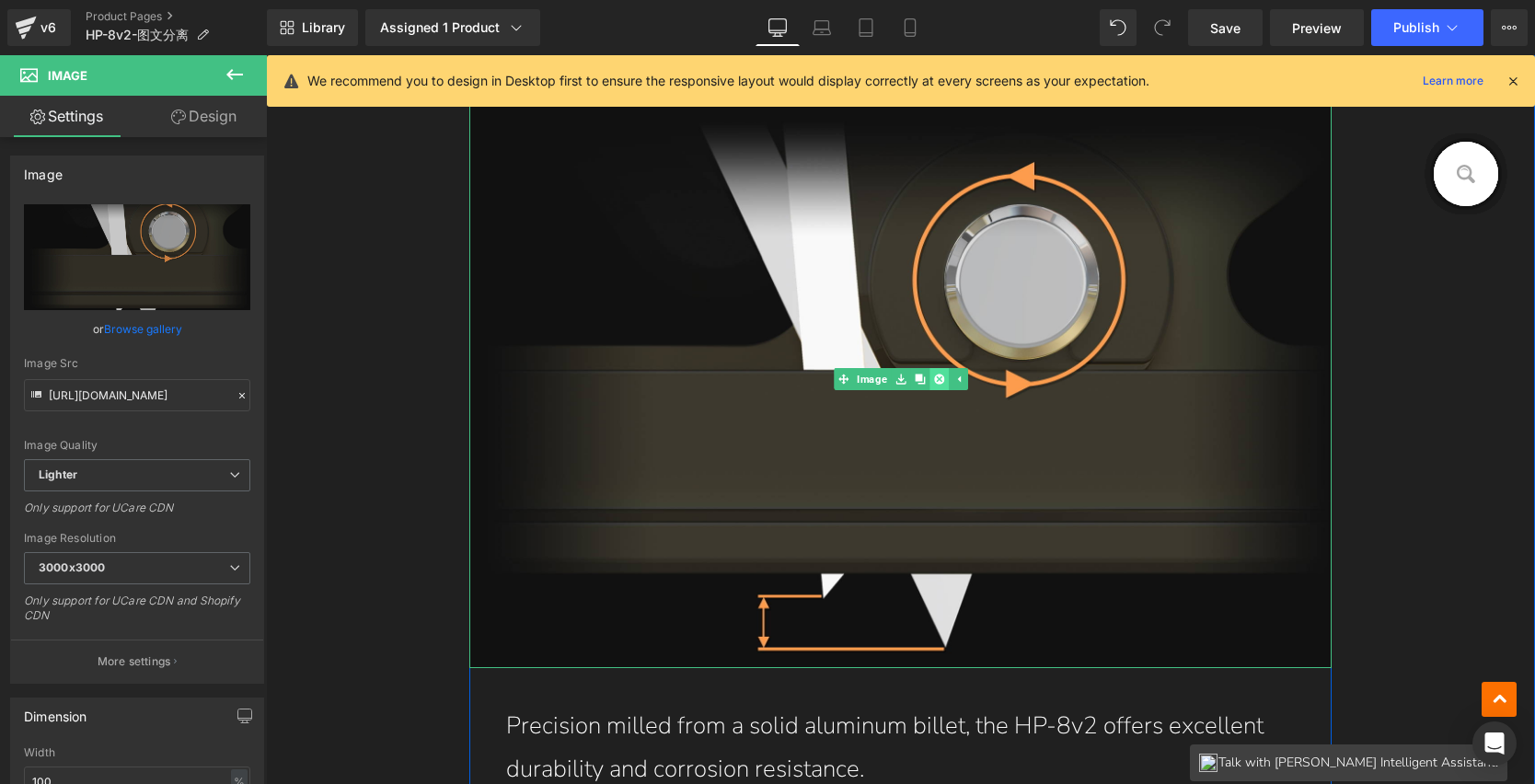
click at [934, 377] on icon at bounding box center [938, 378] width 11 height 11
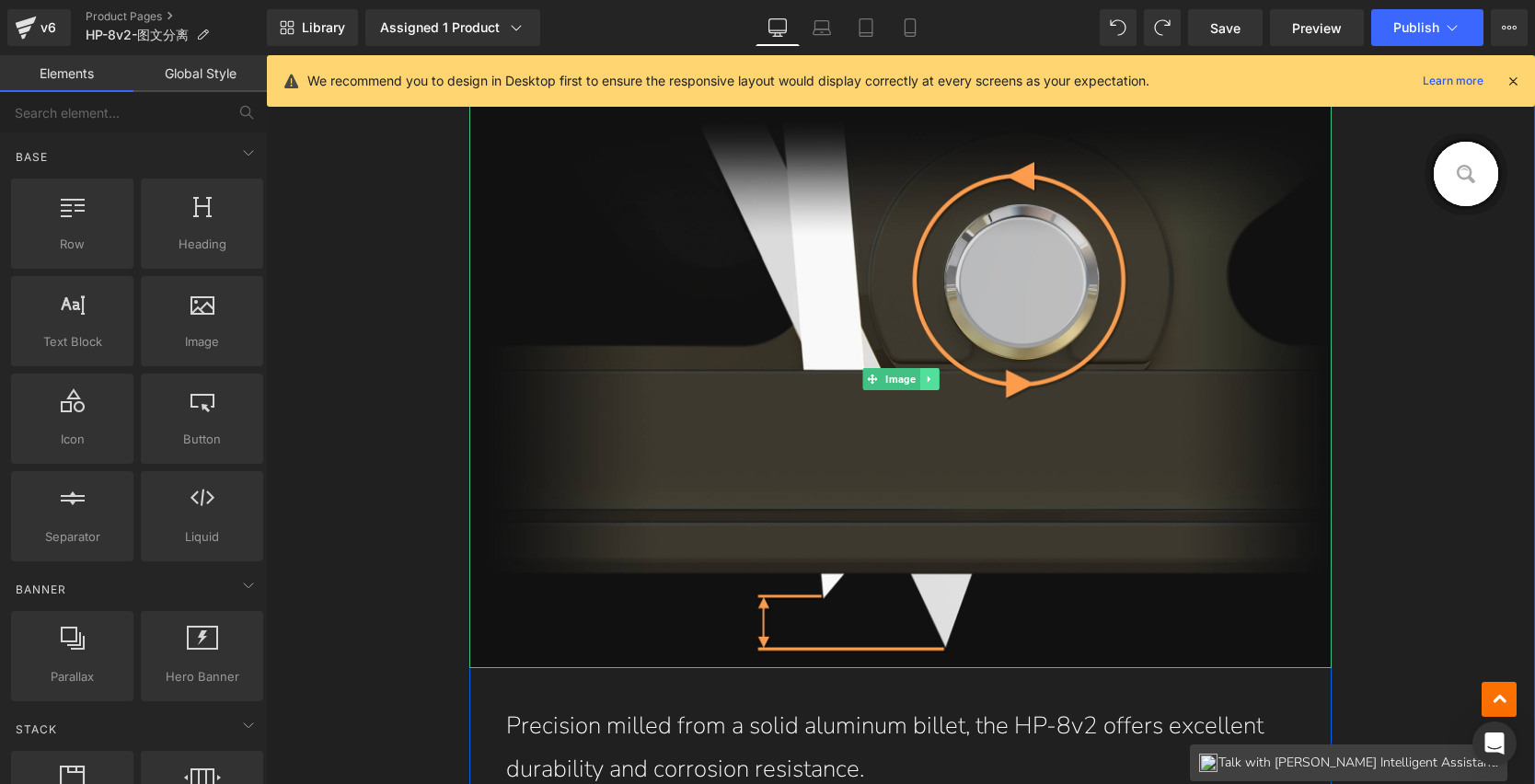
click at [921, 370] on link at bounding box center [930, 379] width 19 height 22
click at [916, 378] on icon at bounding box center [920, 378] width 11 height 11
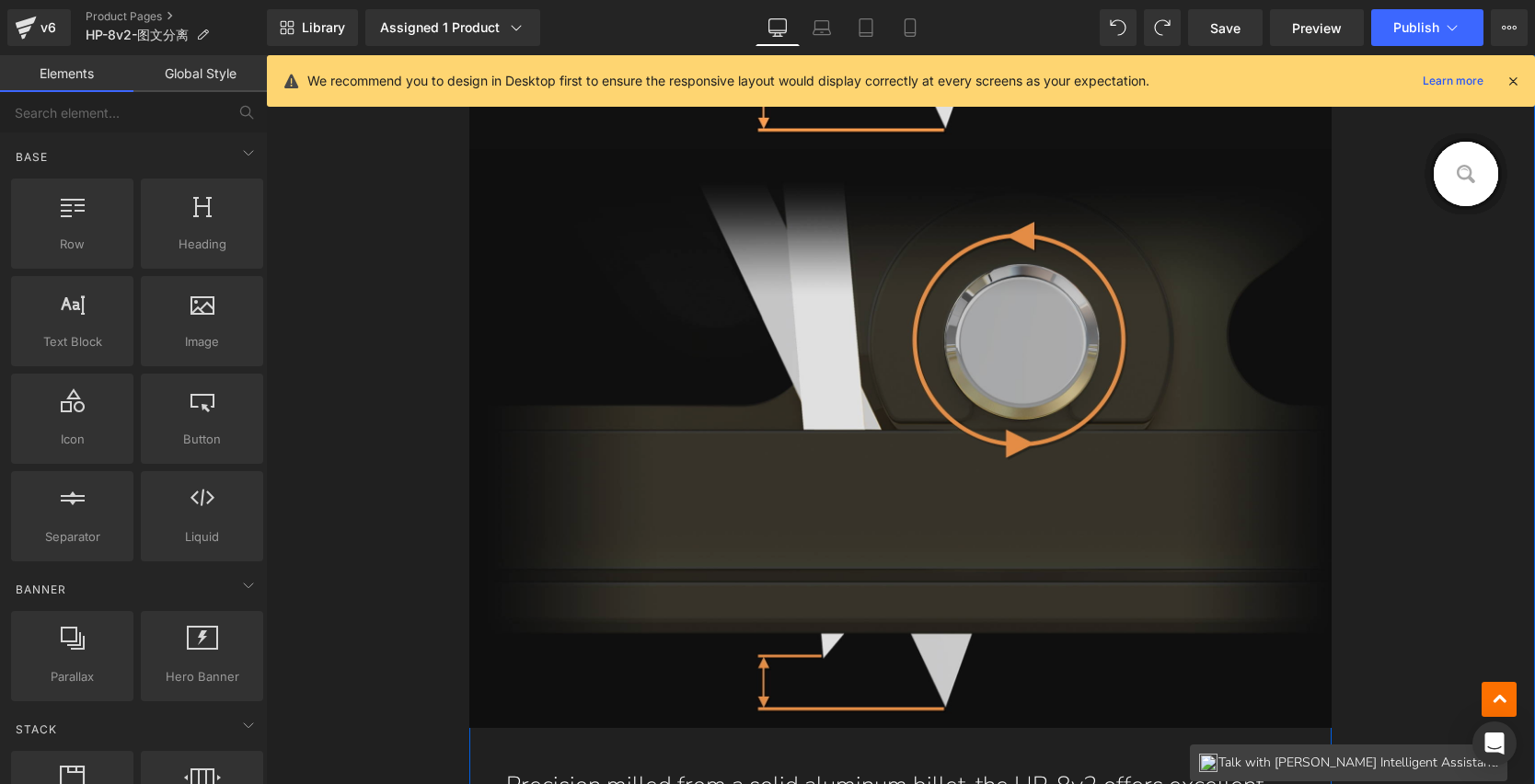
scroll to position [11130, 0]
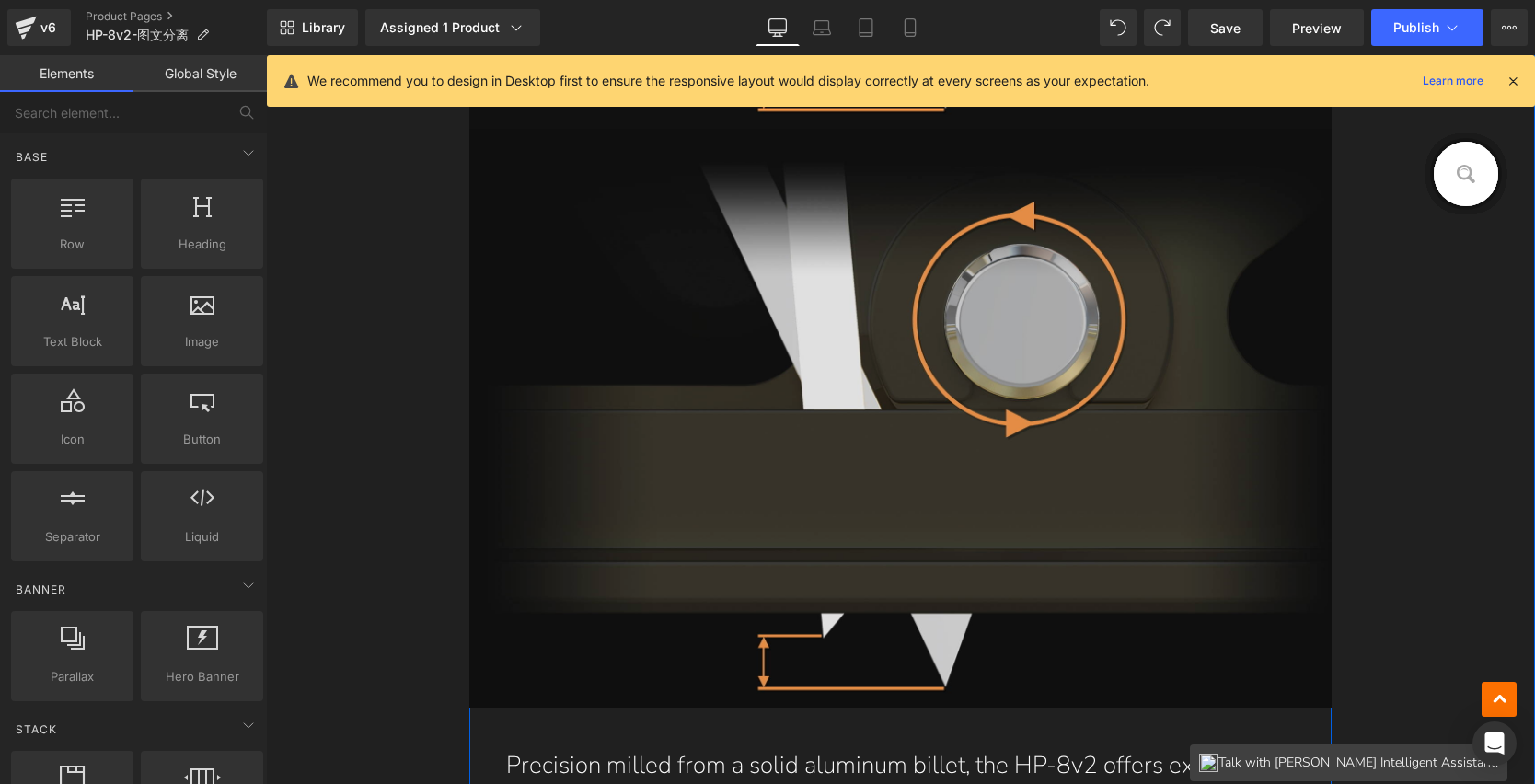
click at [844, 344] on img at bounding box center [901, 418] width 863 height 579
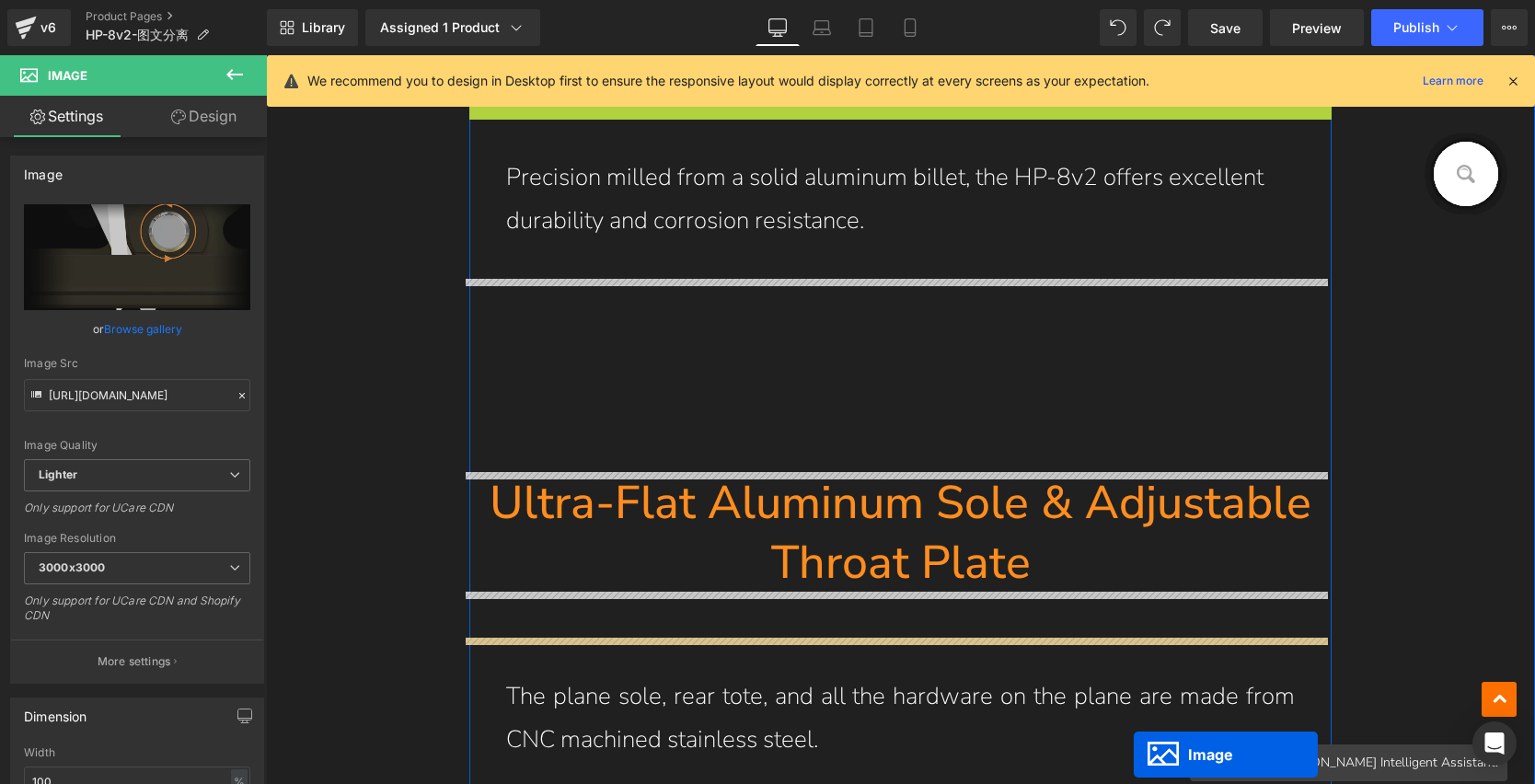
scroll to position [11351, 0]
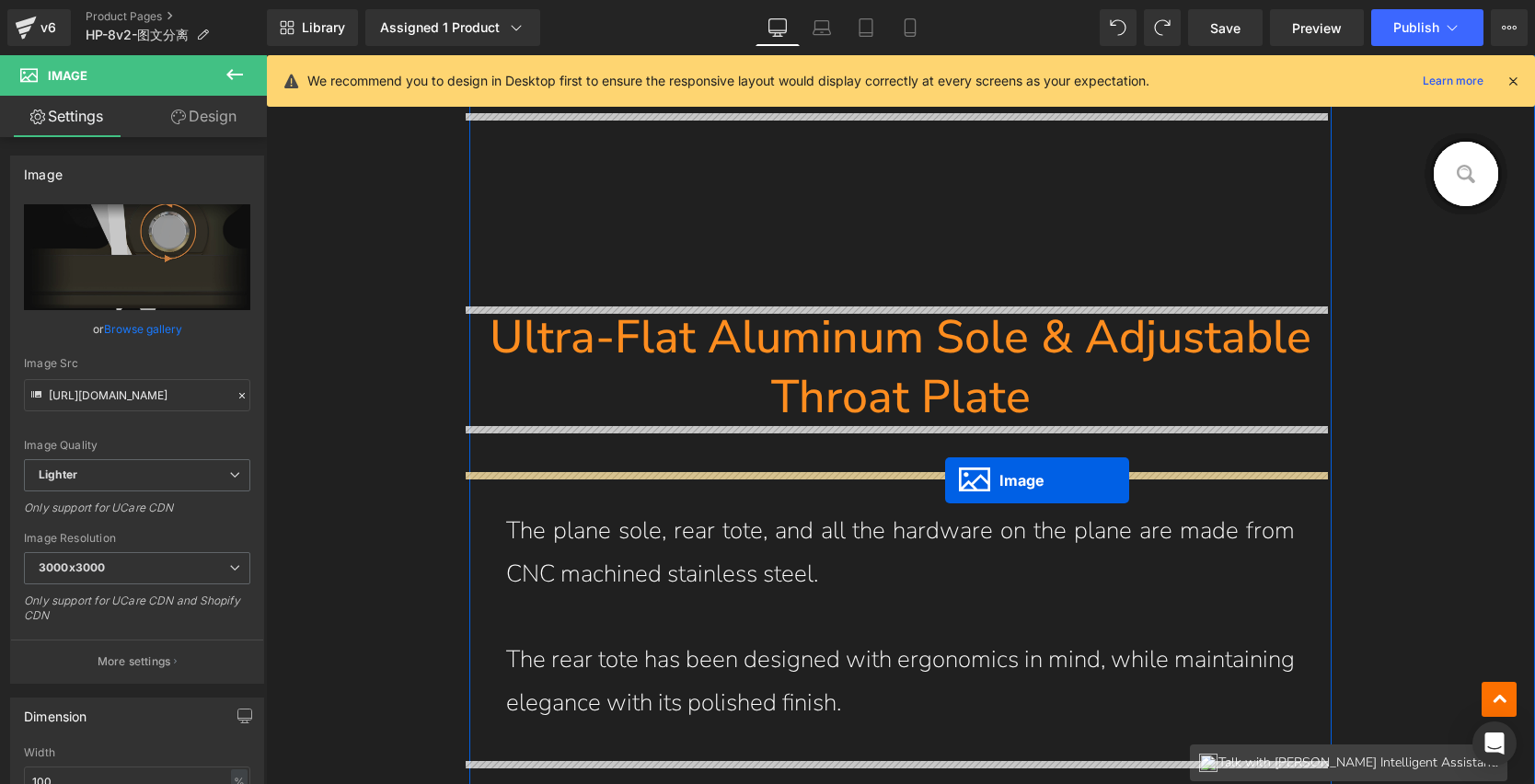
drag, startPoint x: 881, startPoint y: 415, endPoint x: 945, endPoint y: 480, distance: 91.2
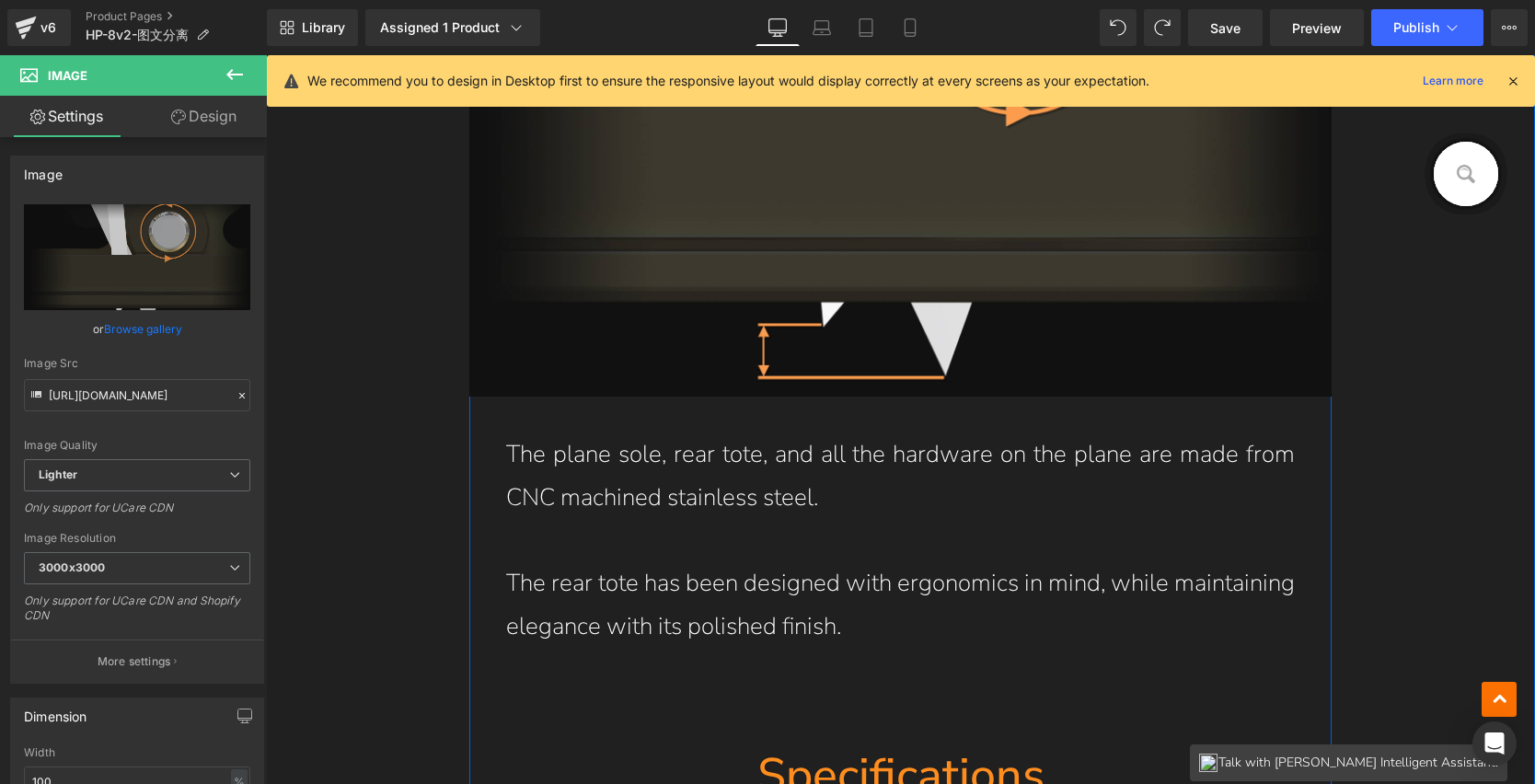
scroll to position [11961, 0]
click at [766, 493] on p "The plane sole, rear tote, and all the hardware on the plane are made from CNC …" at bounding box center [901, 476] width 790 height 87
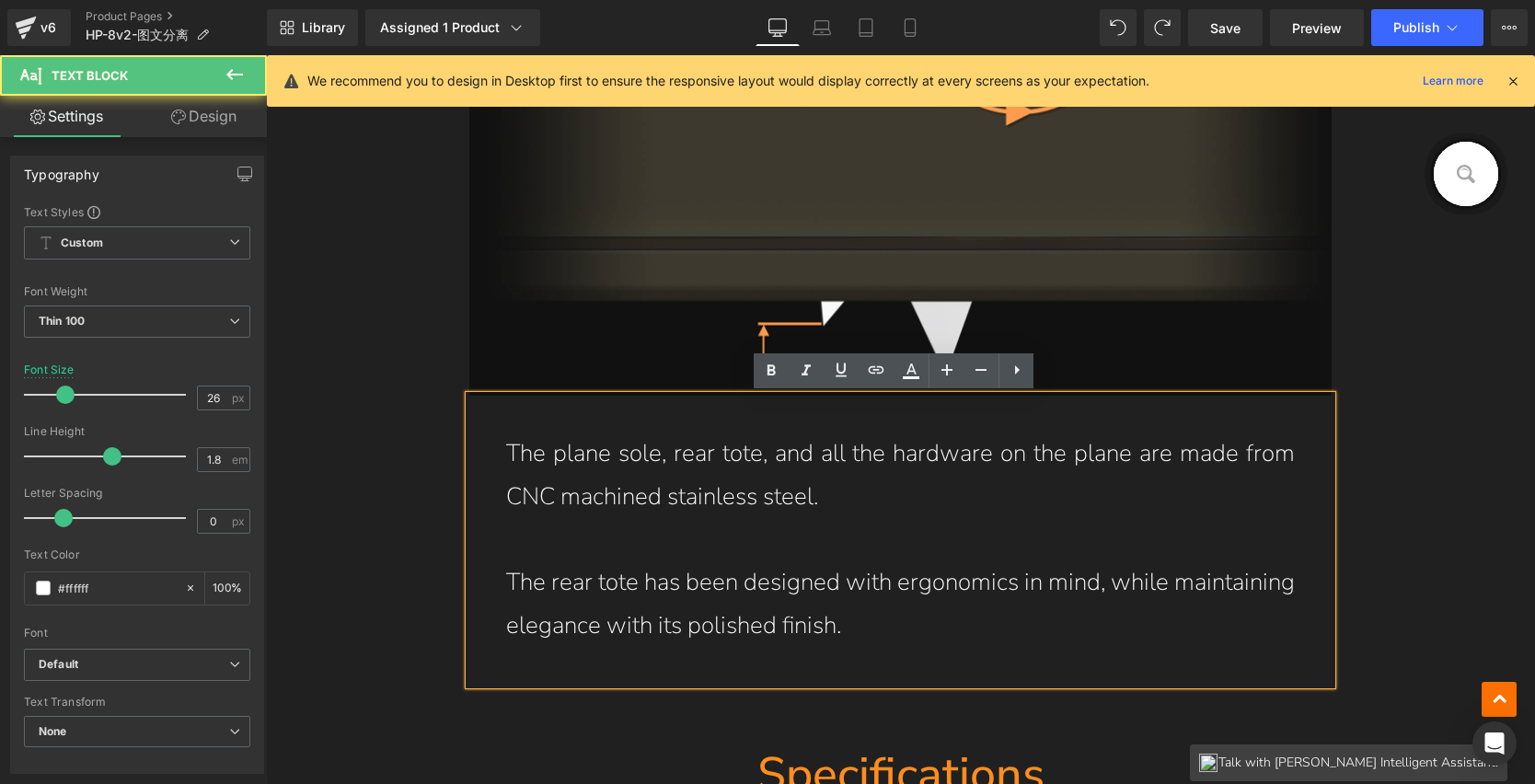
click at [757, 615] on p "The rear tote has been designed with ergonomics in mind, while maintaining eleg…" at bounding box center [901, 604] width 790 height 87
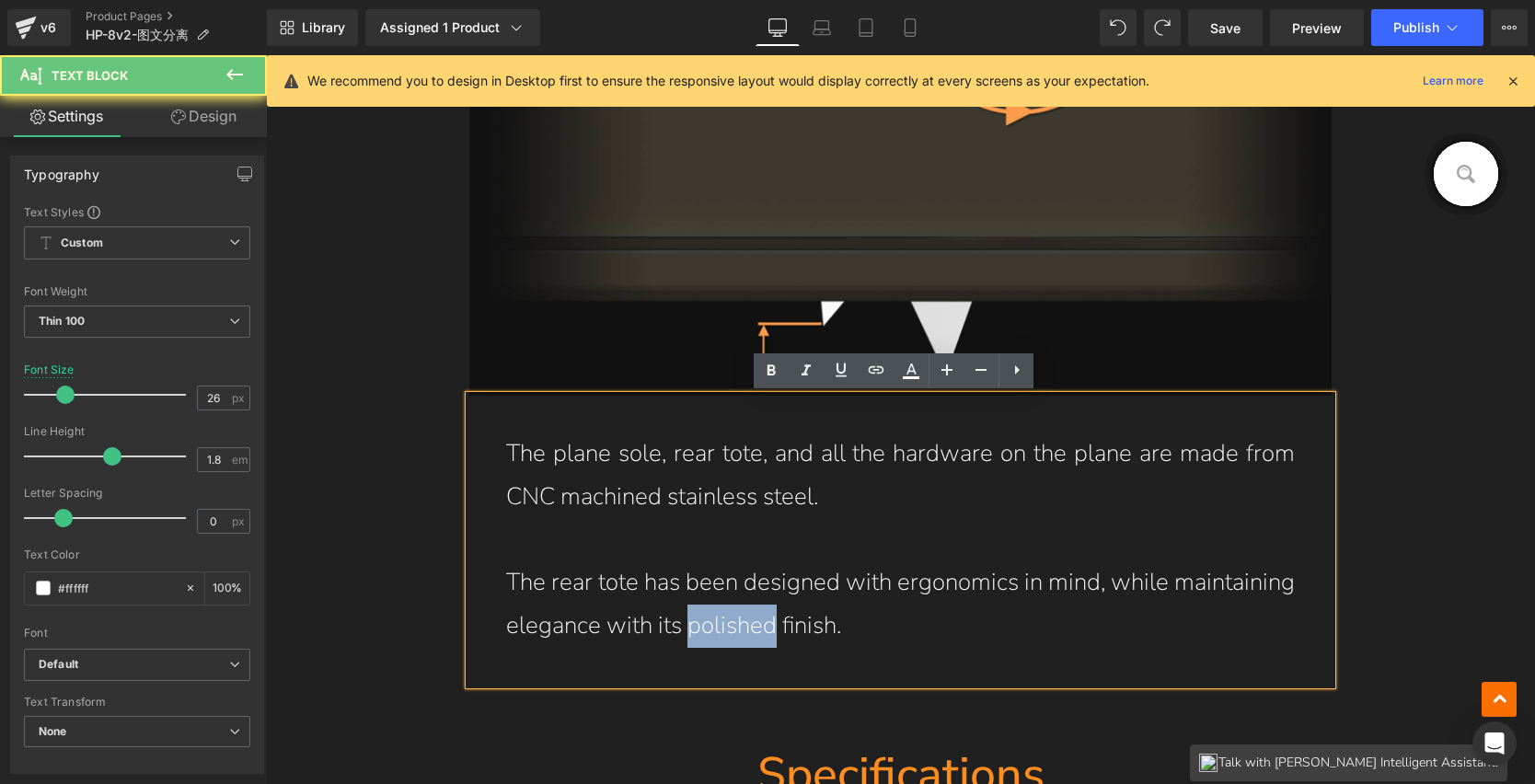
click at [757, 615] on p "The rear tote has been designed with ergonomics in mind, while maintaining eleg…" at bounding box center [901, 604] width 790 height 87
drag, startPoint x: 844, startPoint y: 629, endPoint x: 502, endPoint y: 424, distance: 398.7
click at [502, 424] on div "The plane sole, rear tote, and all the hardware on the plane are made from CNC …" at bounding box center [901, 540] width 863 height 289
paste div
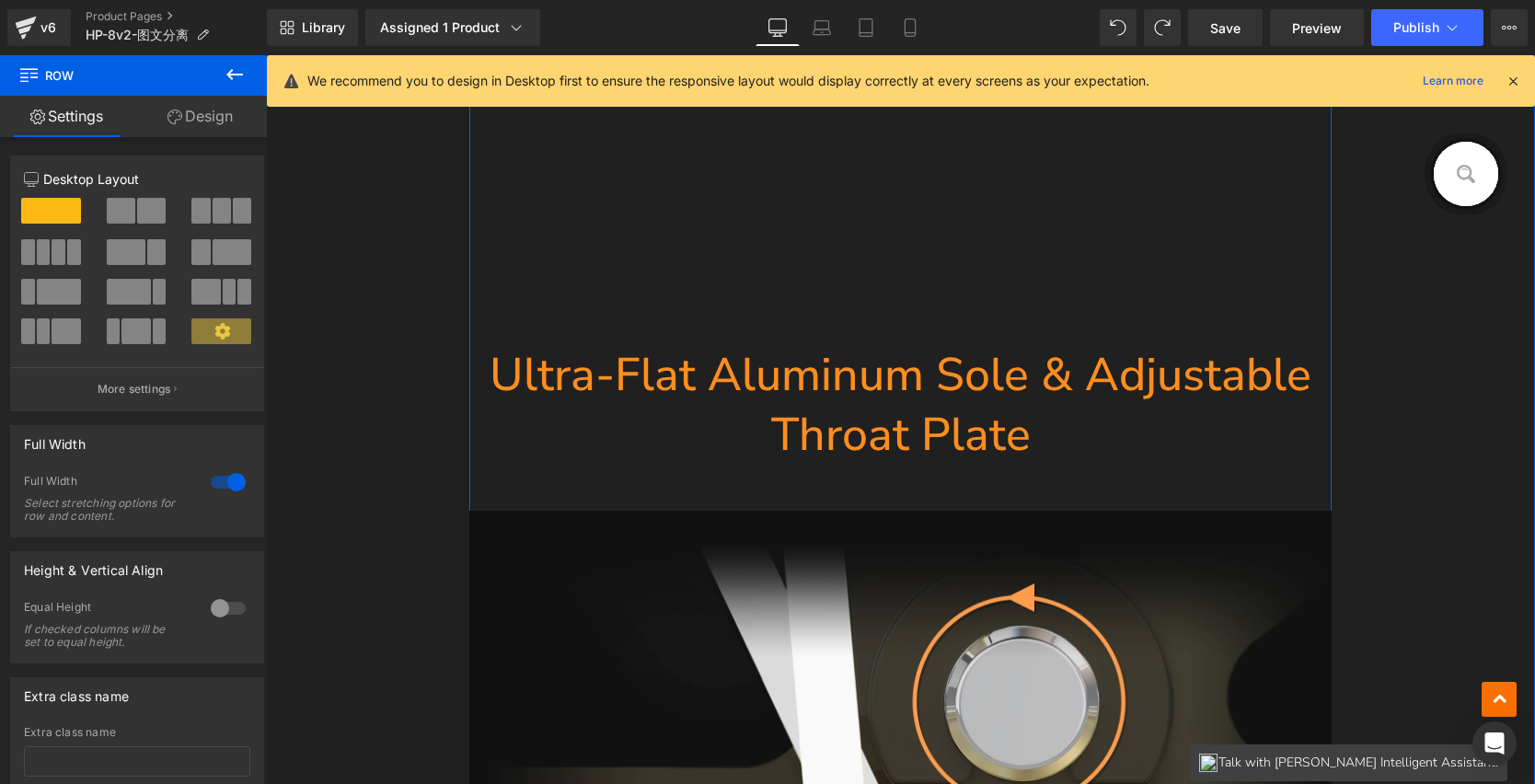
scroll to position [11266, 0]
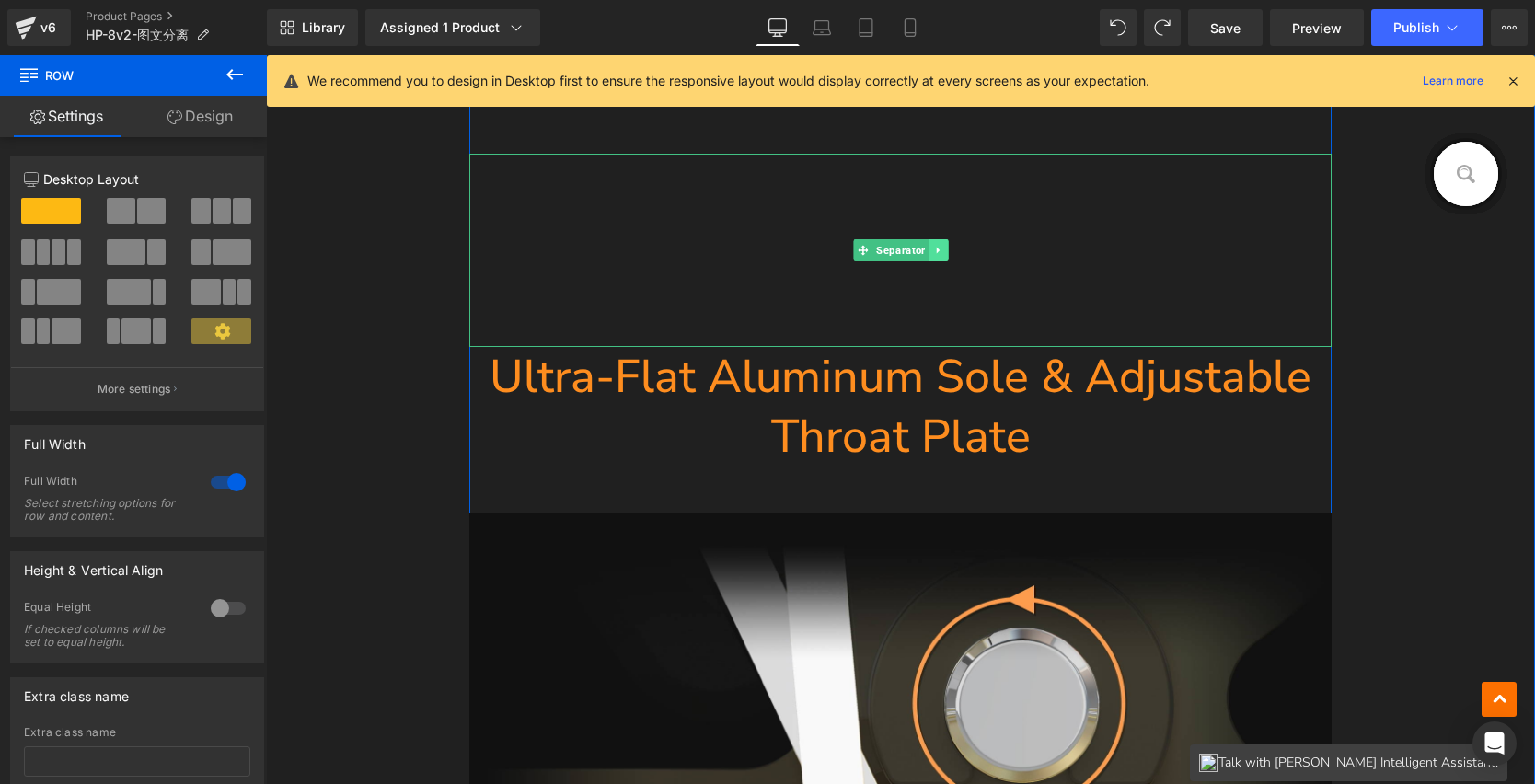
click at [940, 249] on link at bounding box center [938, 250] width 19 height 22
click at [924, 249] on icon at bounding box center [929, 249] width 11 height 11
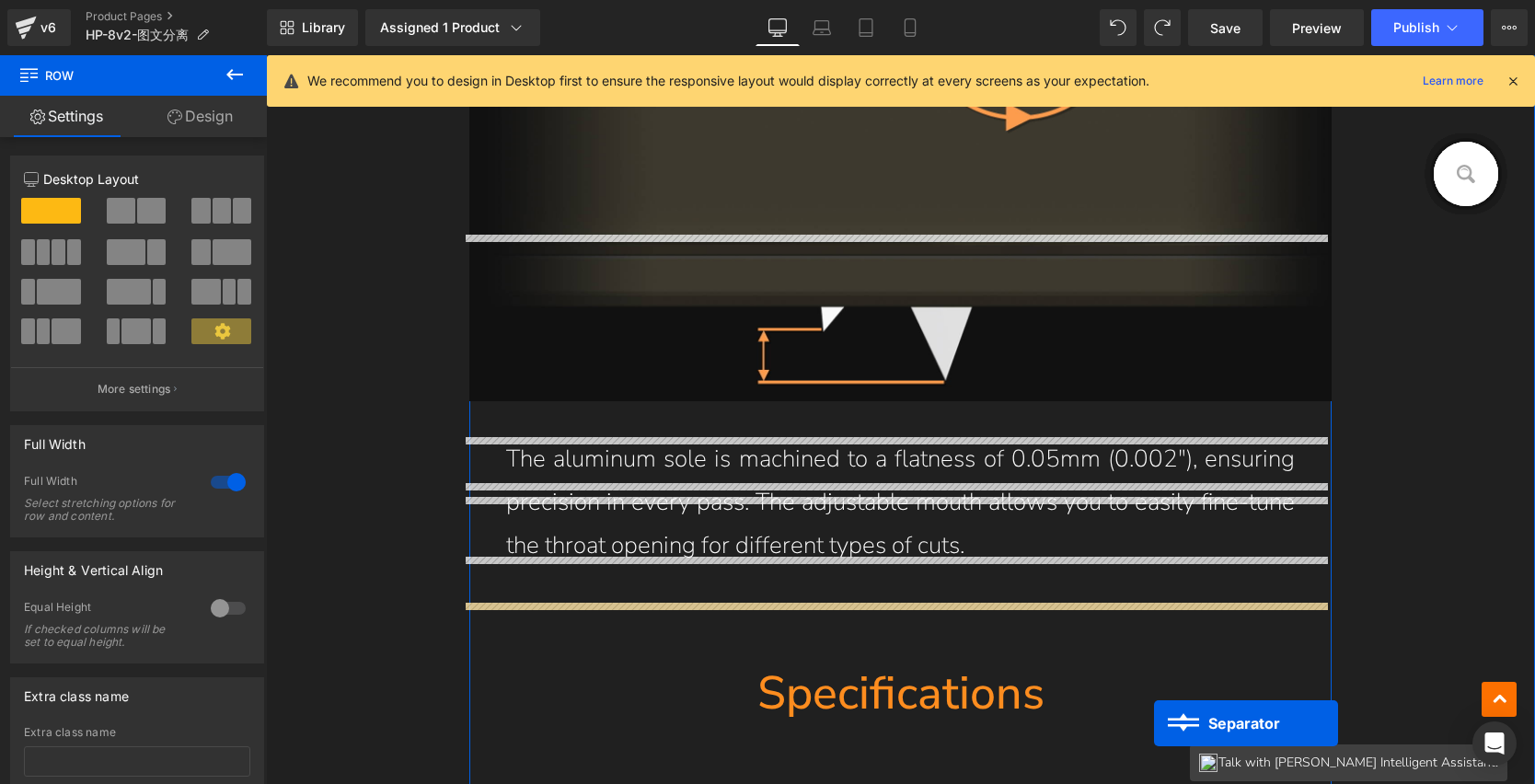
scroll to position [12204, 0]
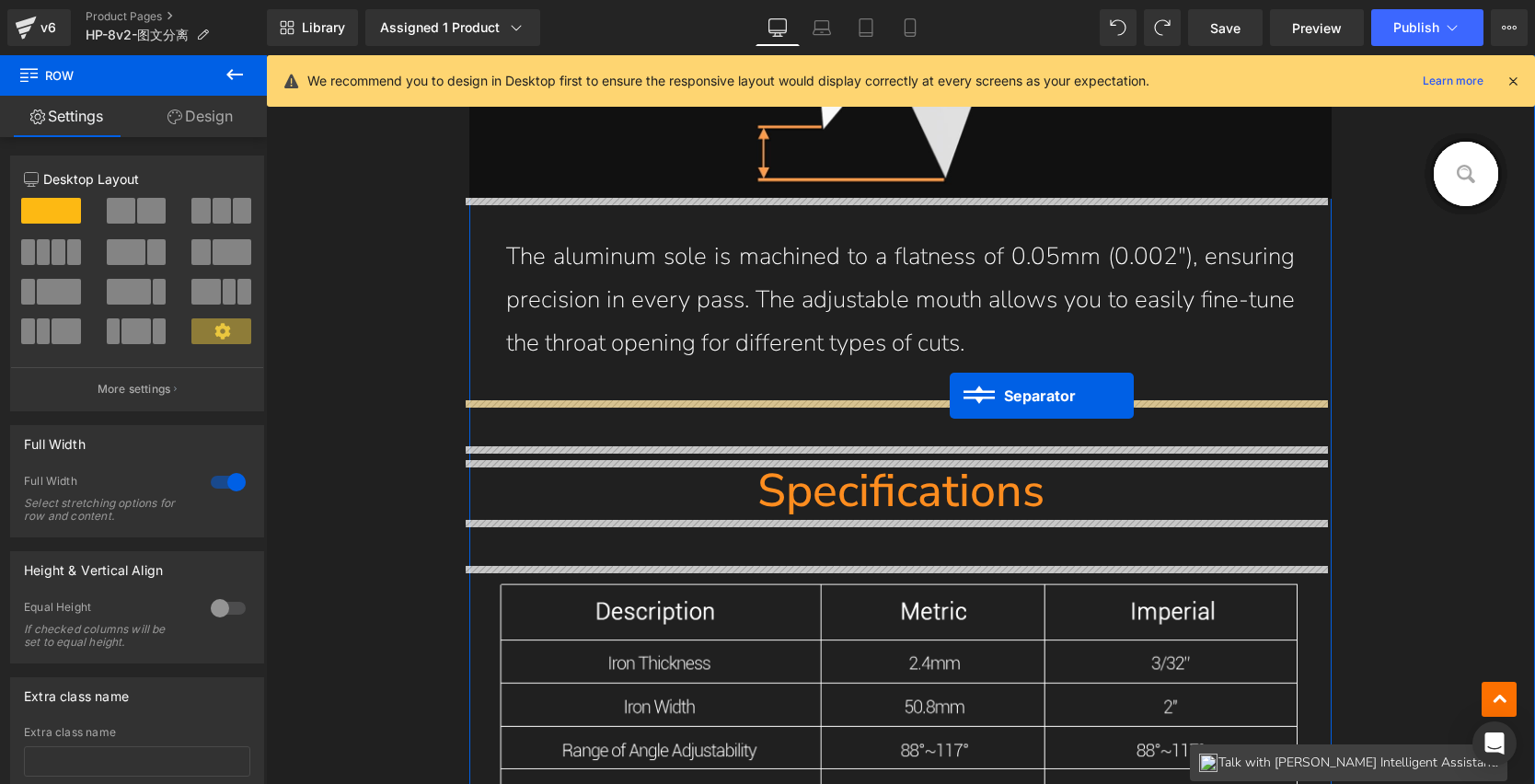
drag, startPoint x: 878, startPoint y: 445, endPoint x: 950, endPoint y: 395, distance: 87.7
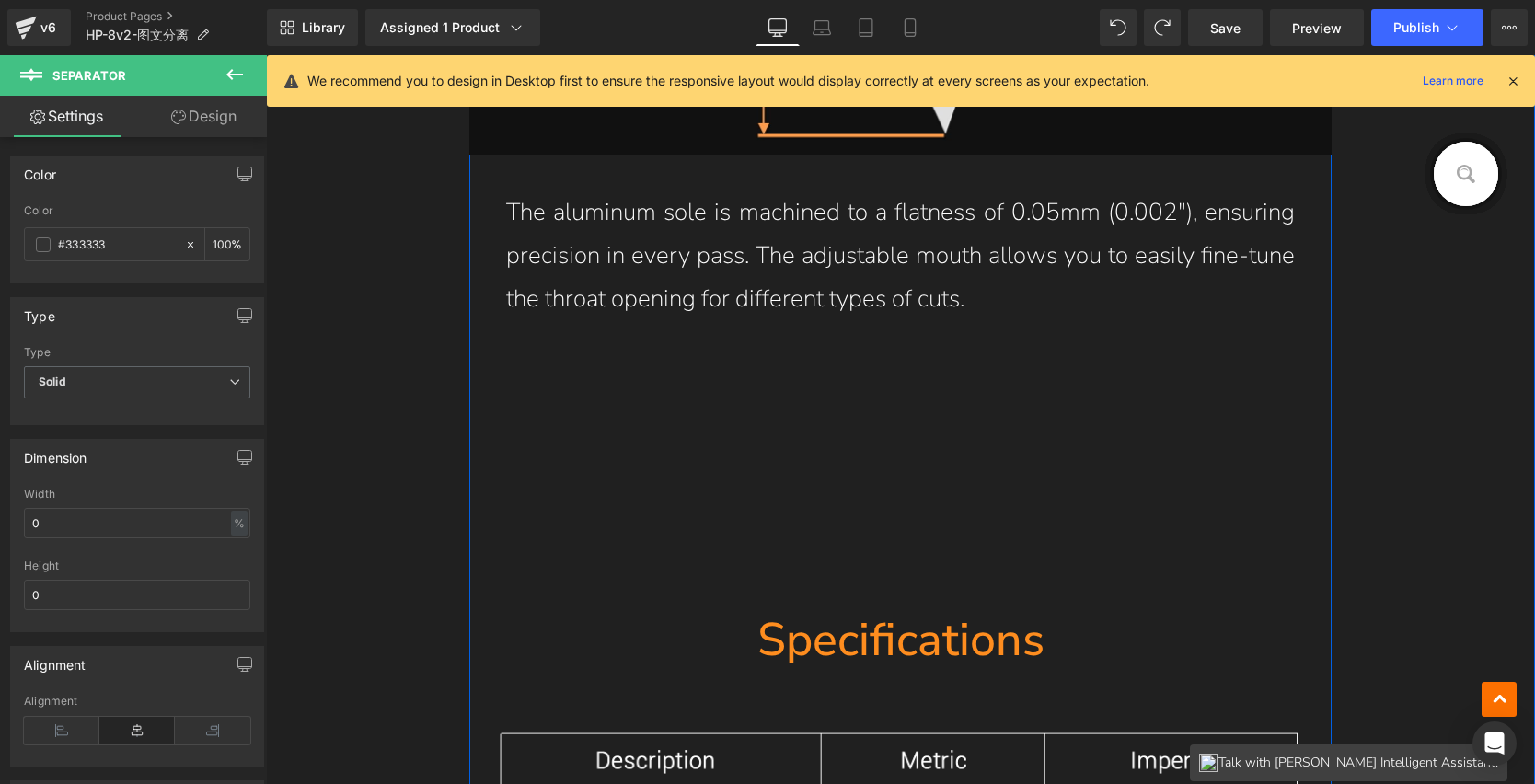
scroll to position [12236, 0]
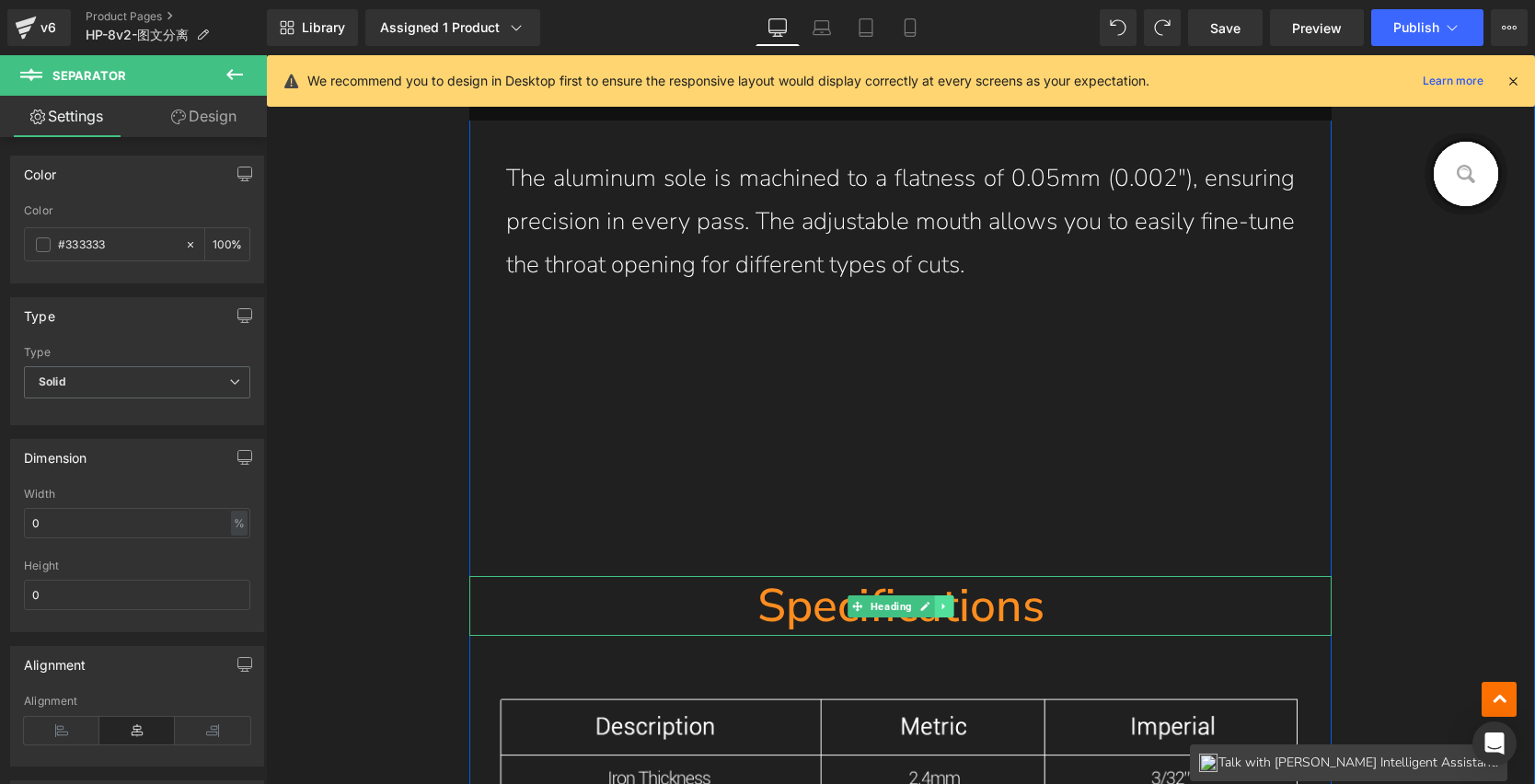
click at [944, 605] on link at bounding box center [944, 606] width 19 height 22
click at [931, 602] on icon at bounding box center [934, 606] width 11 height 11
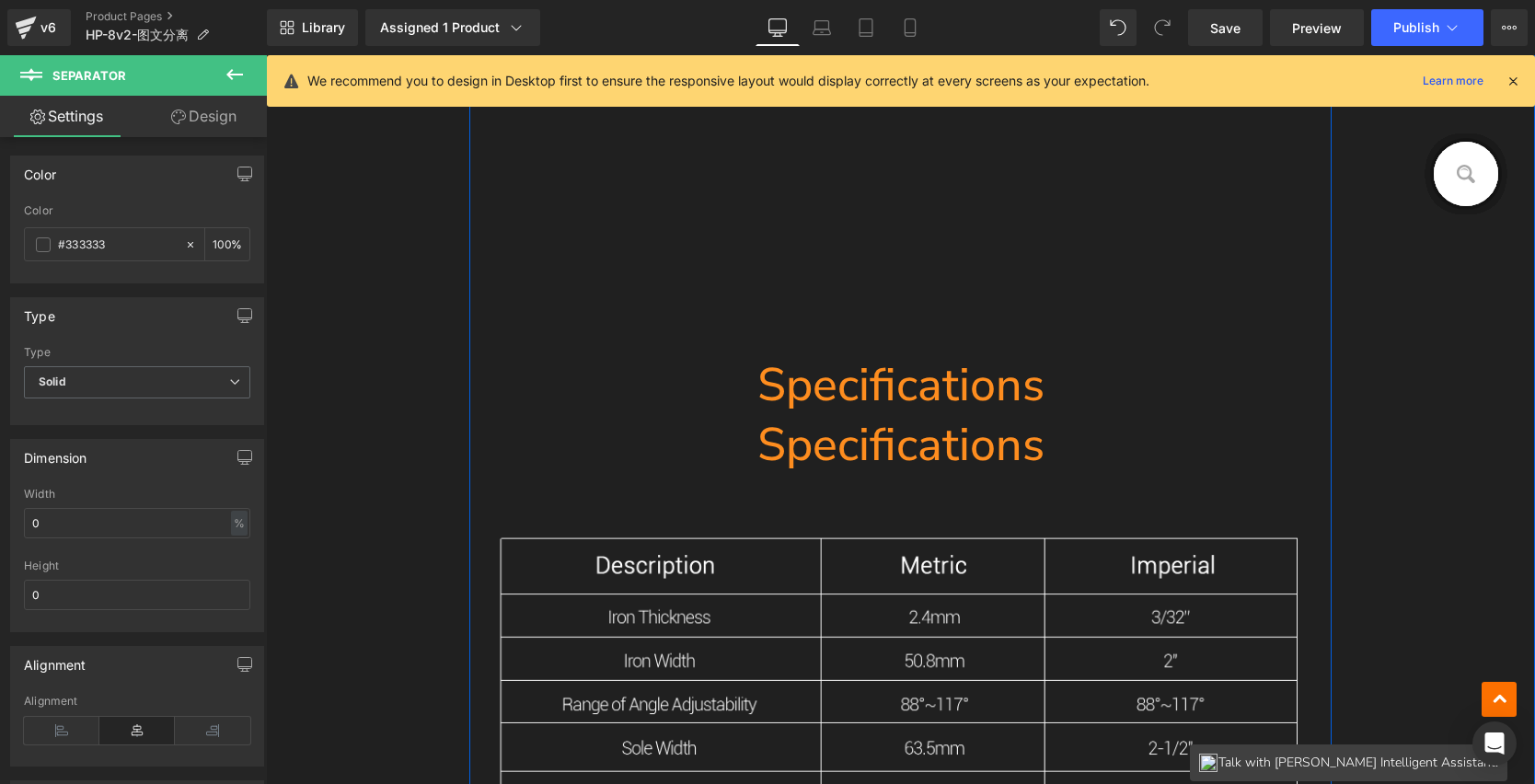
scroll to position [12405, 0]
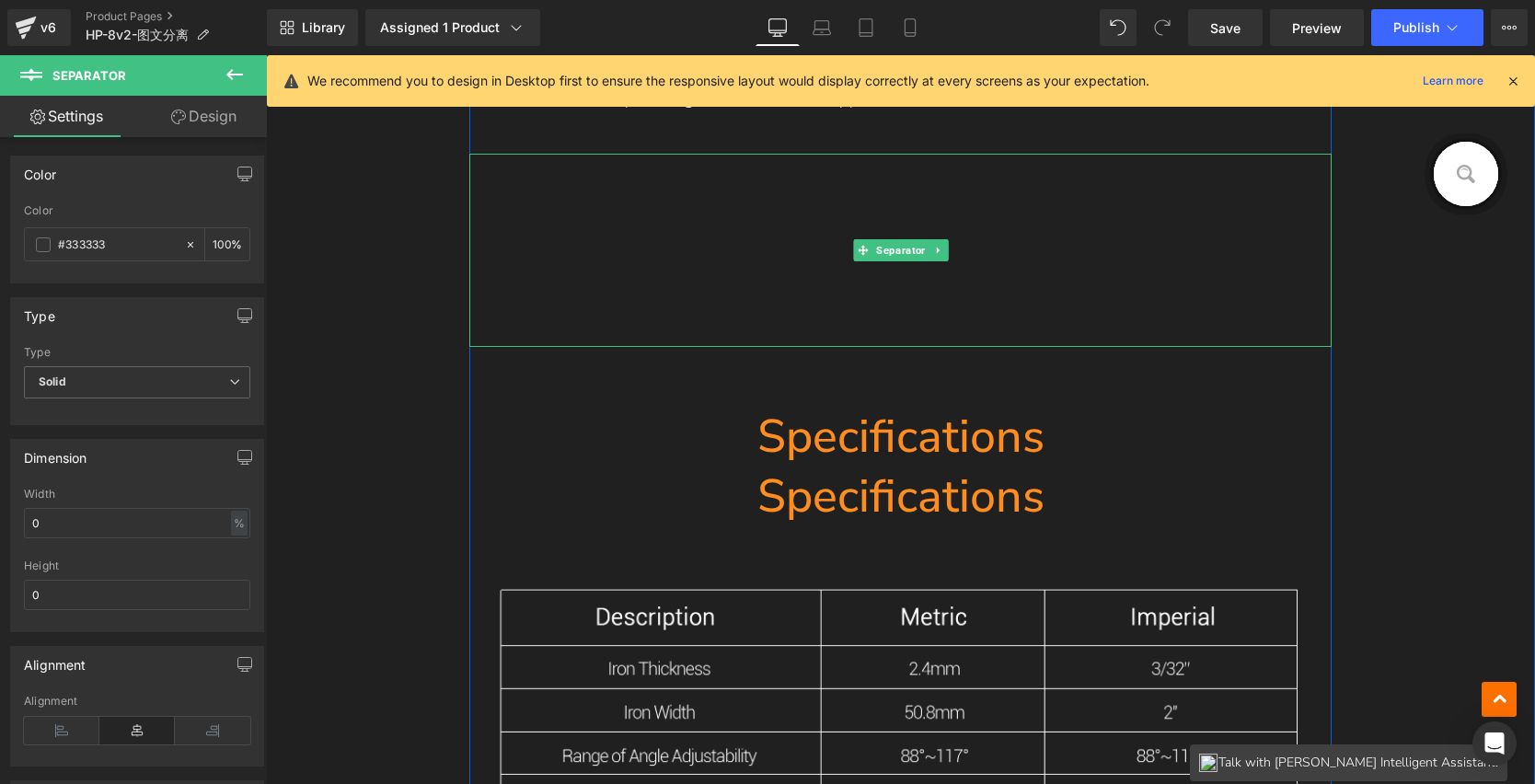
click at [848, 247] on div "Separator" at bounding box center [901, 250] width 863 height 193
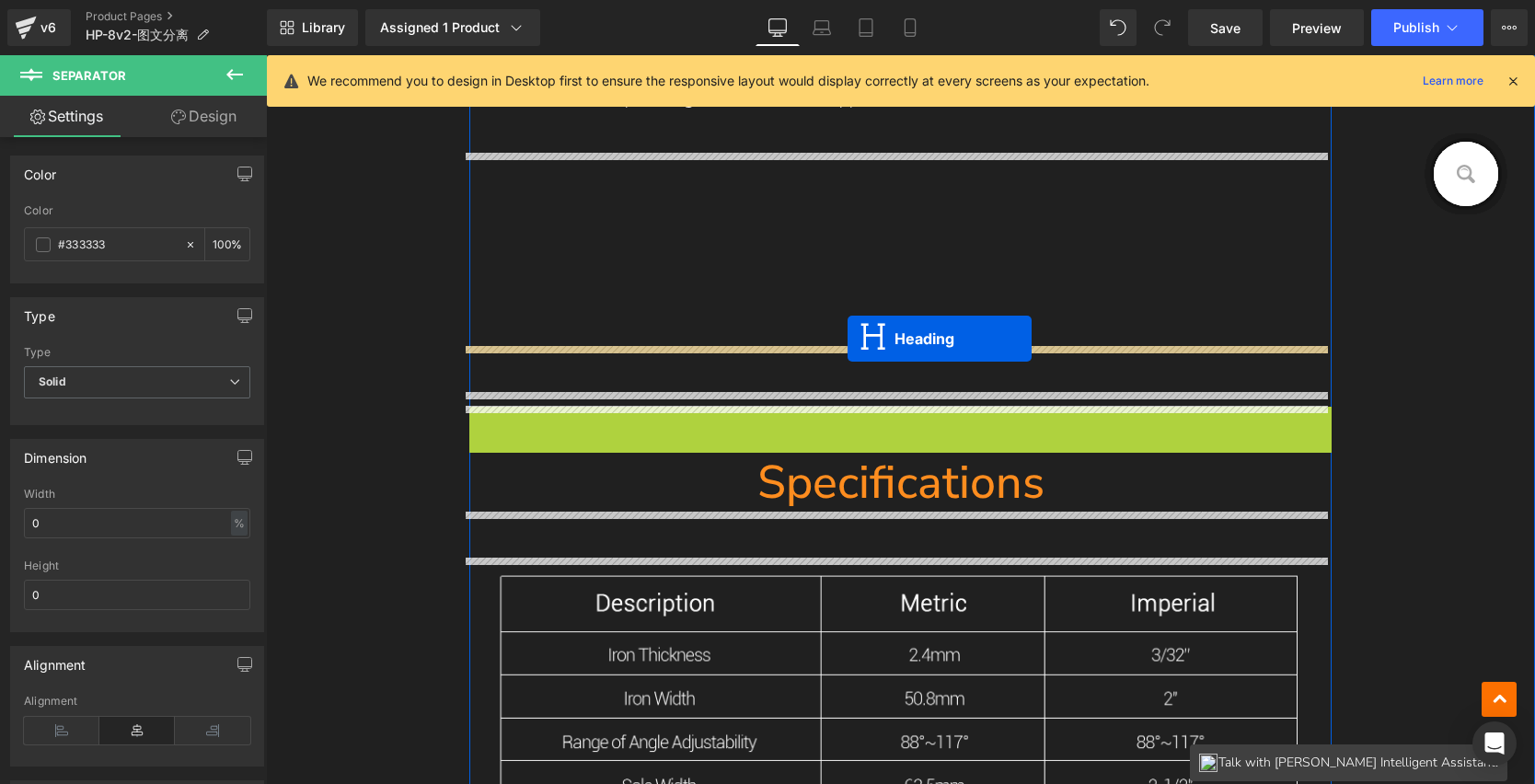
drag, startPoint x: 863, startPoint y: 434, endPoint x: 848, endPoint y: 338, distance: 97.2
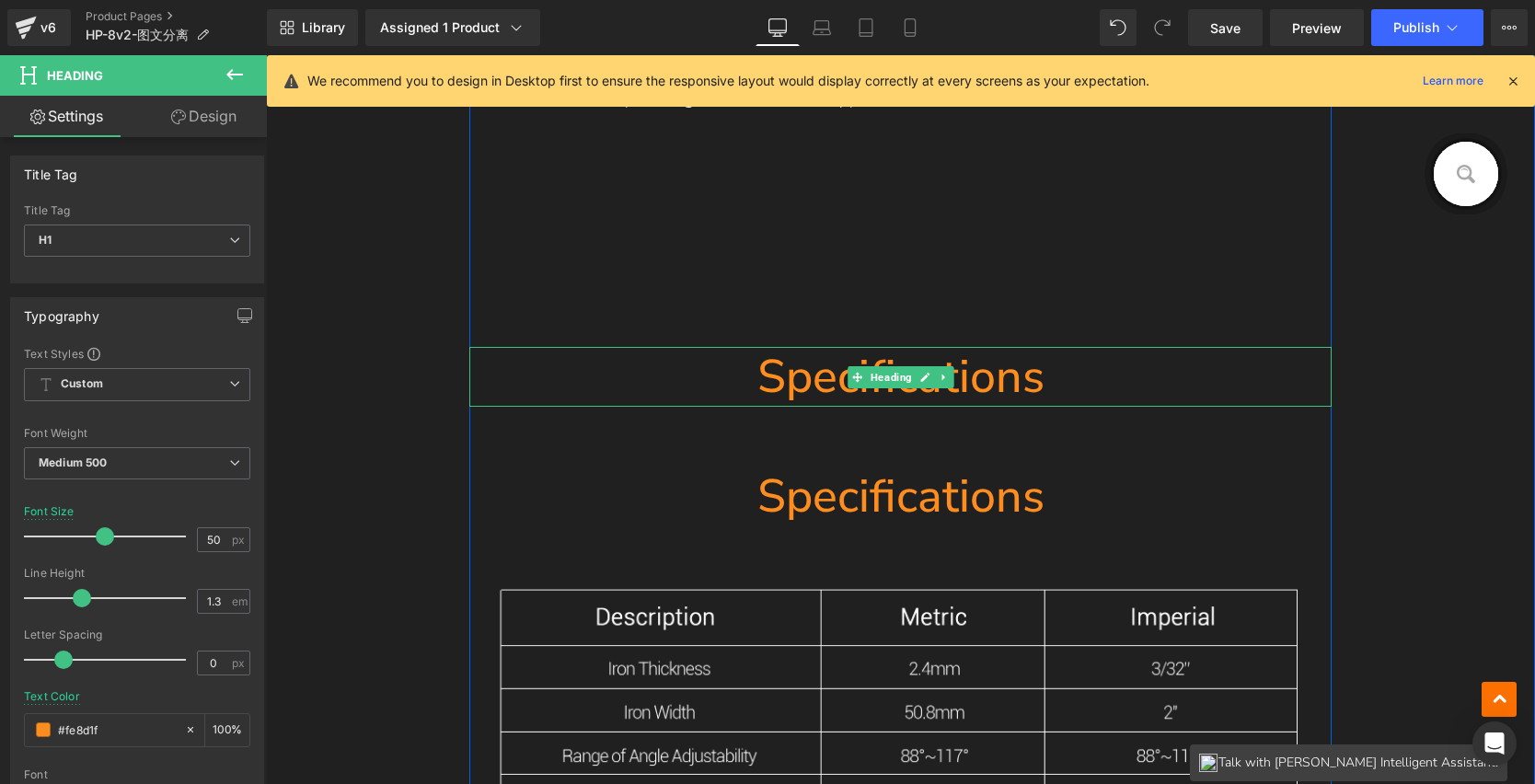
click at [778, 382] on h1 "Specifications" at bounding box center [901, 377] width 863 height 60
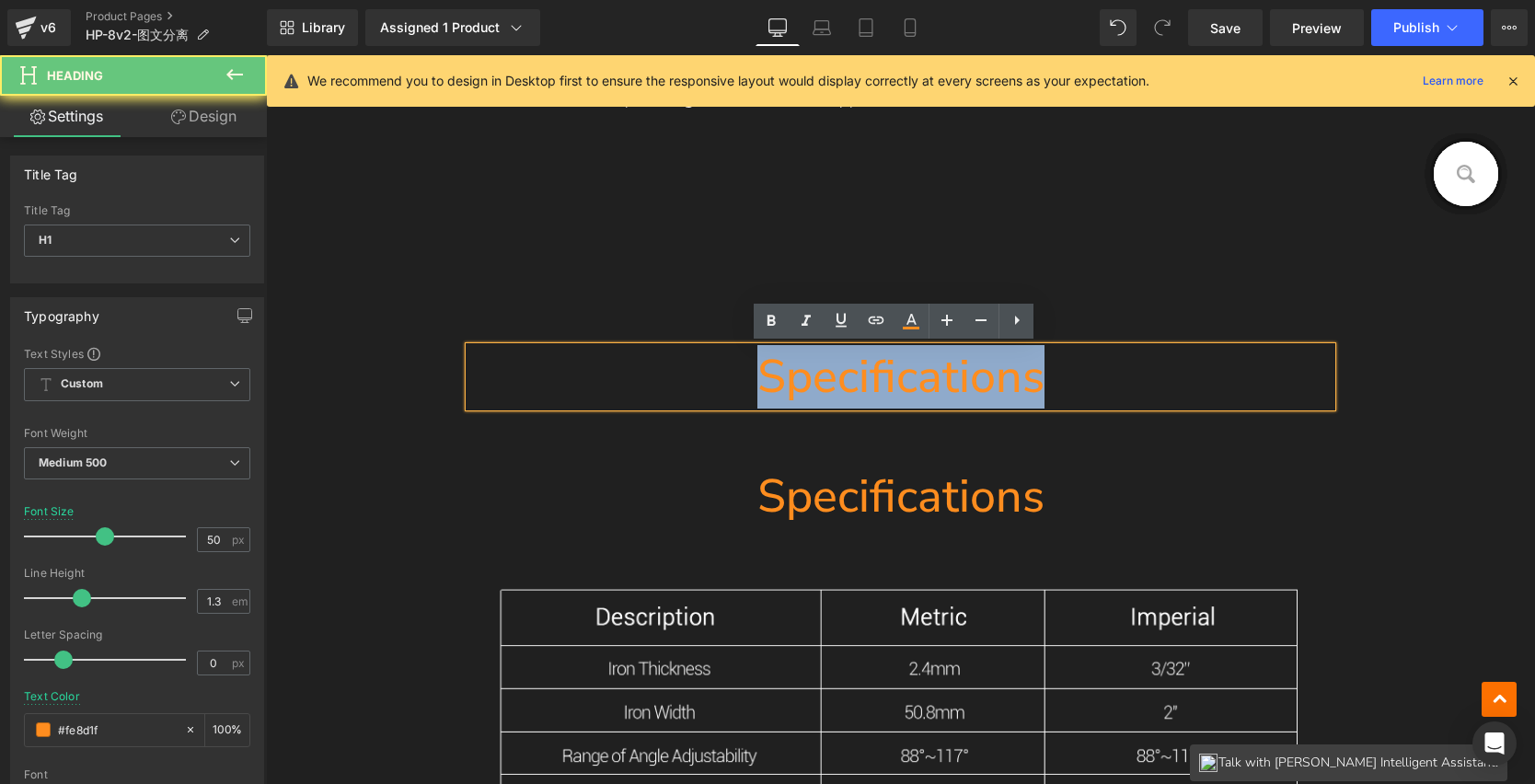
drag, startPoint x: 756, startPoint y: 375, endPoint x: 1062, endPoint y: 375, distance: 306.0
click at [1062, 375] on h1 "Specifications" at bounding box center [901, 377] width 863 height 60
paste div
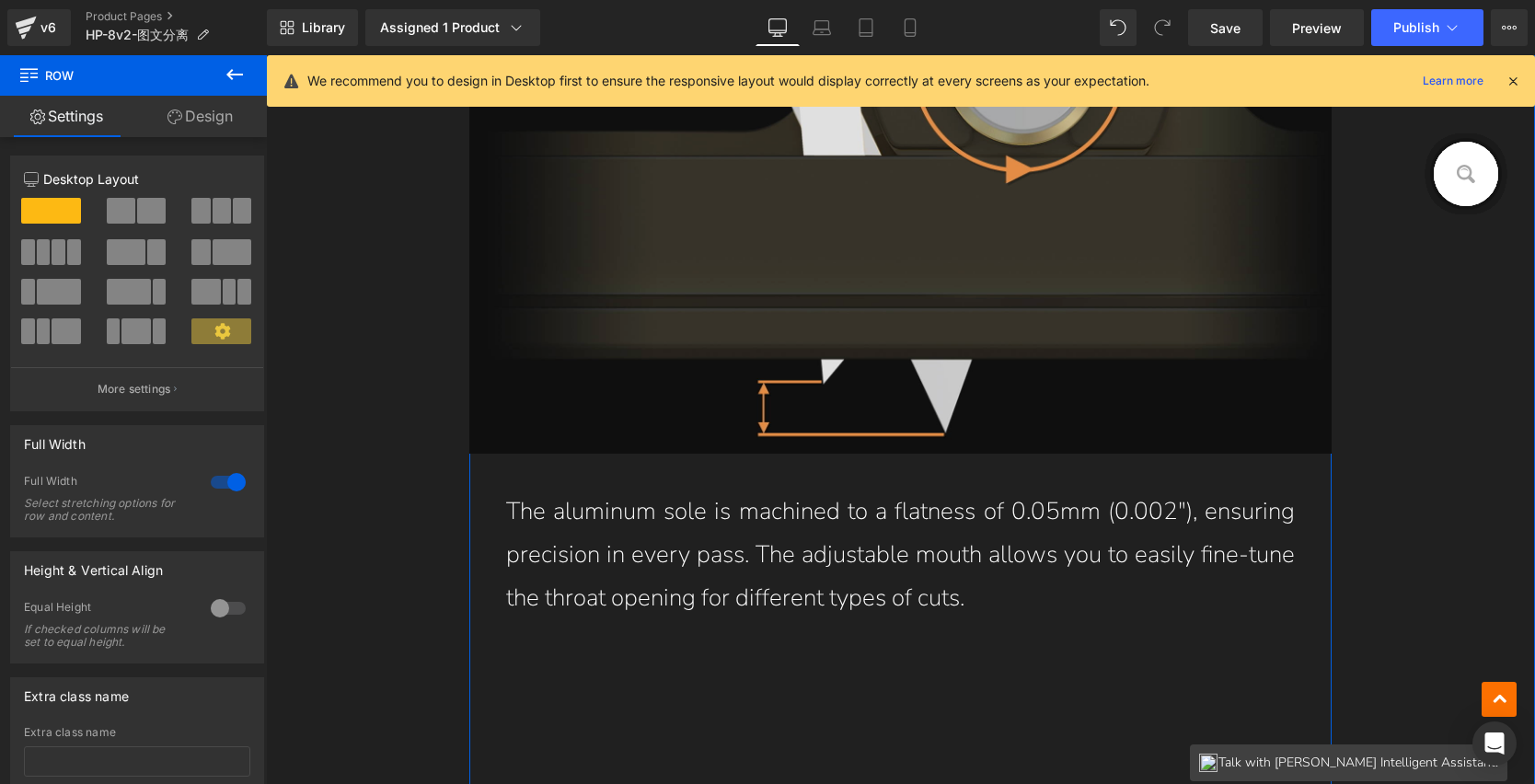
scroll to position [11808, 0]
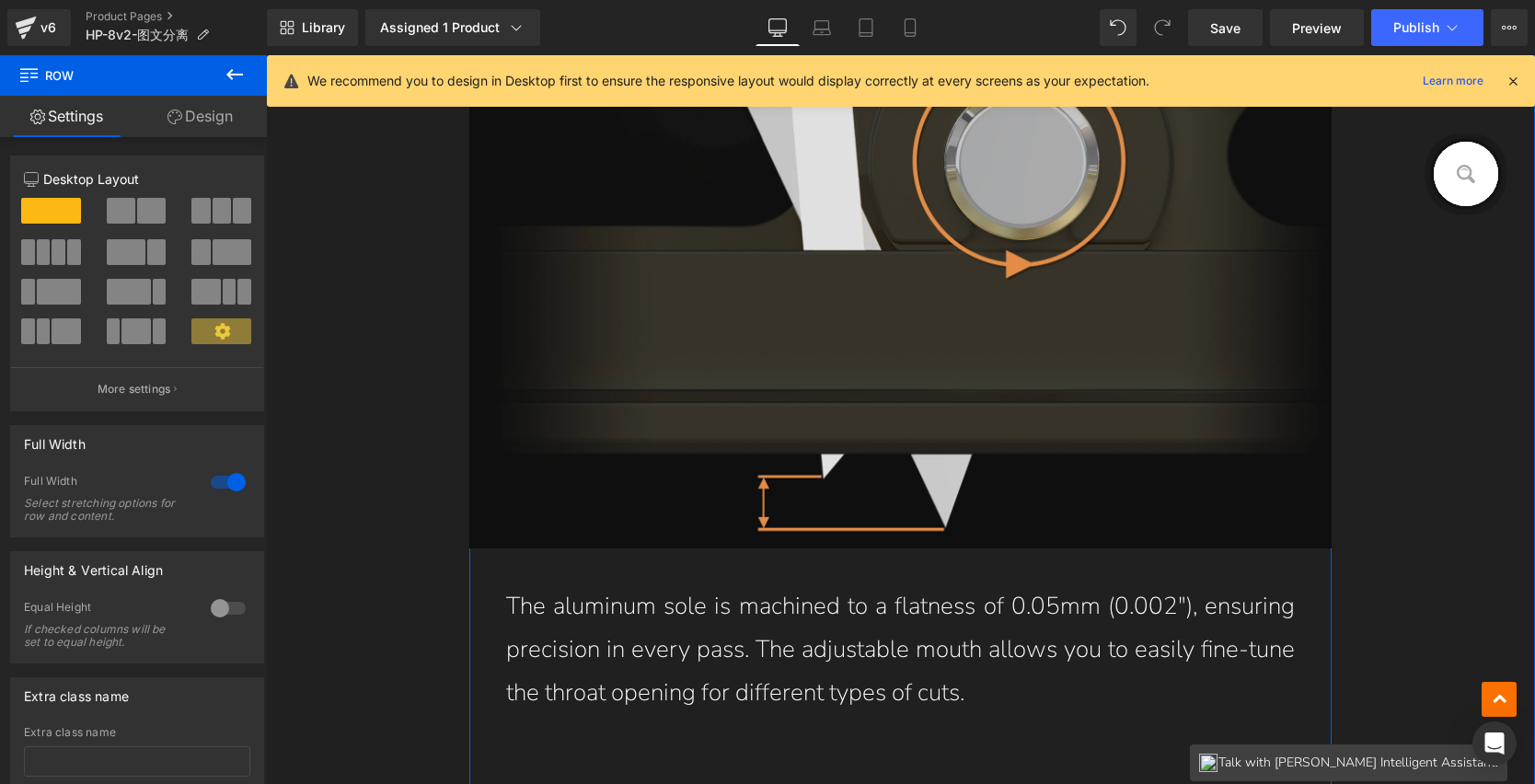
click at [970, 325] on img at bounding box center [901, 259] width 863 height 579
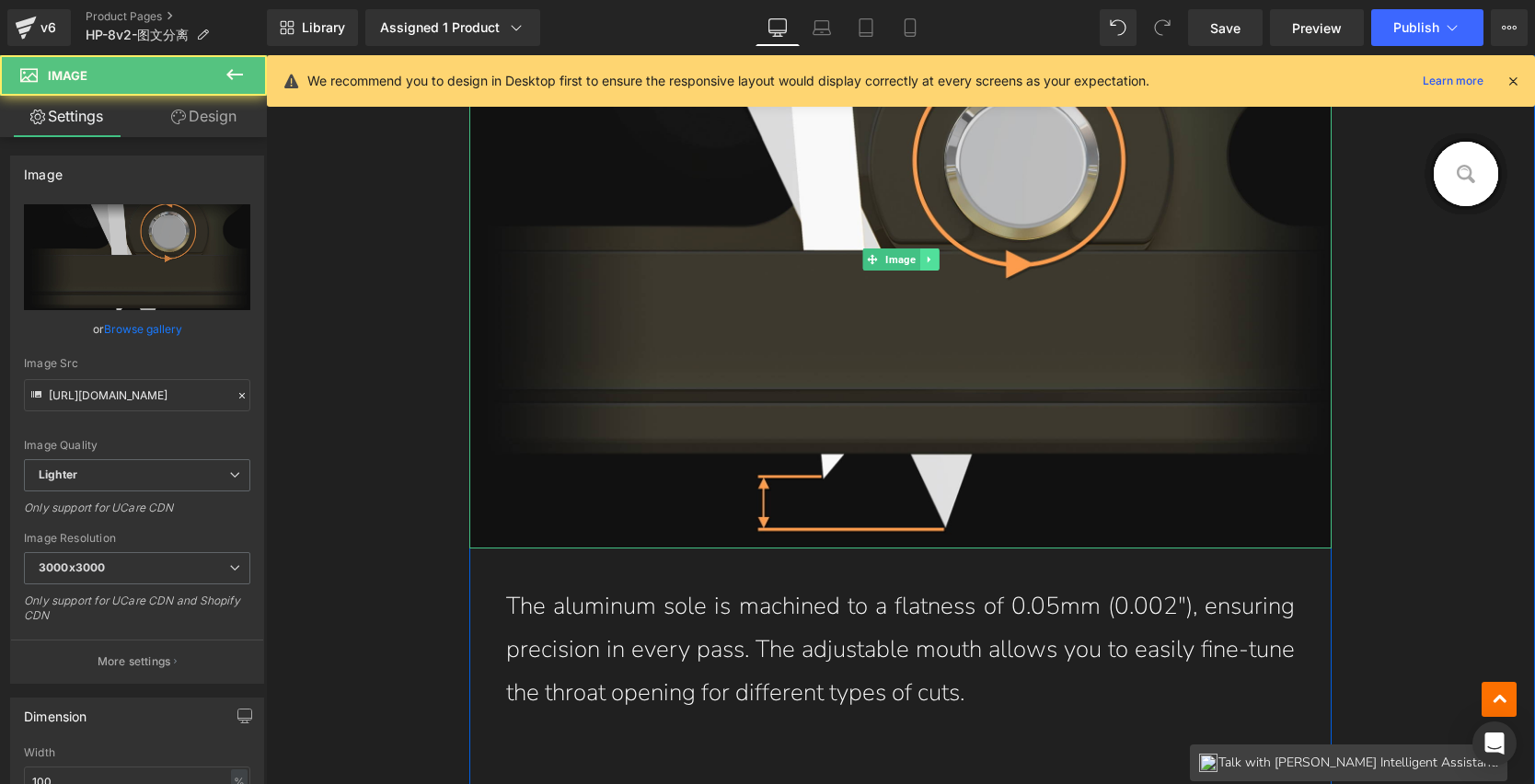
click at [930, 257] on link at bounding box center [930, 259] width 19 height 22
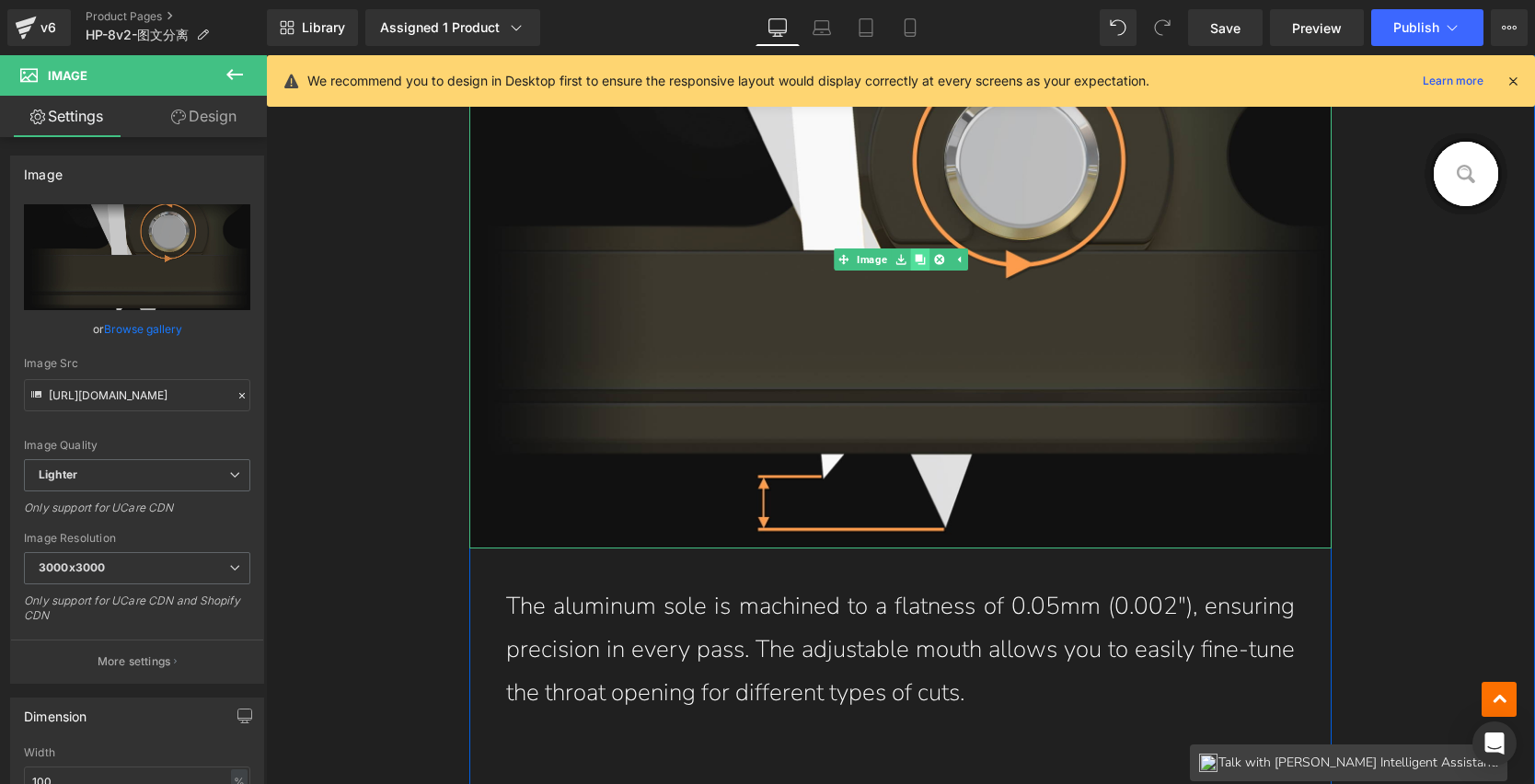
click at [915, 259] on icon at bounding box center [920, 259] width 11 height 11
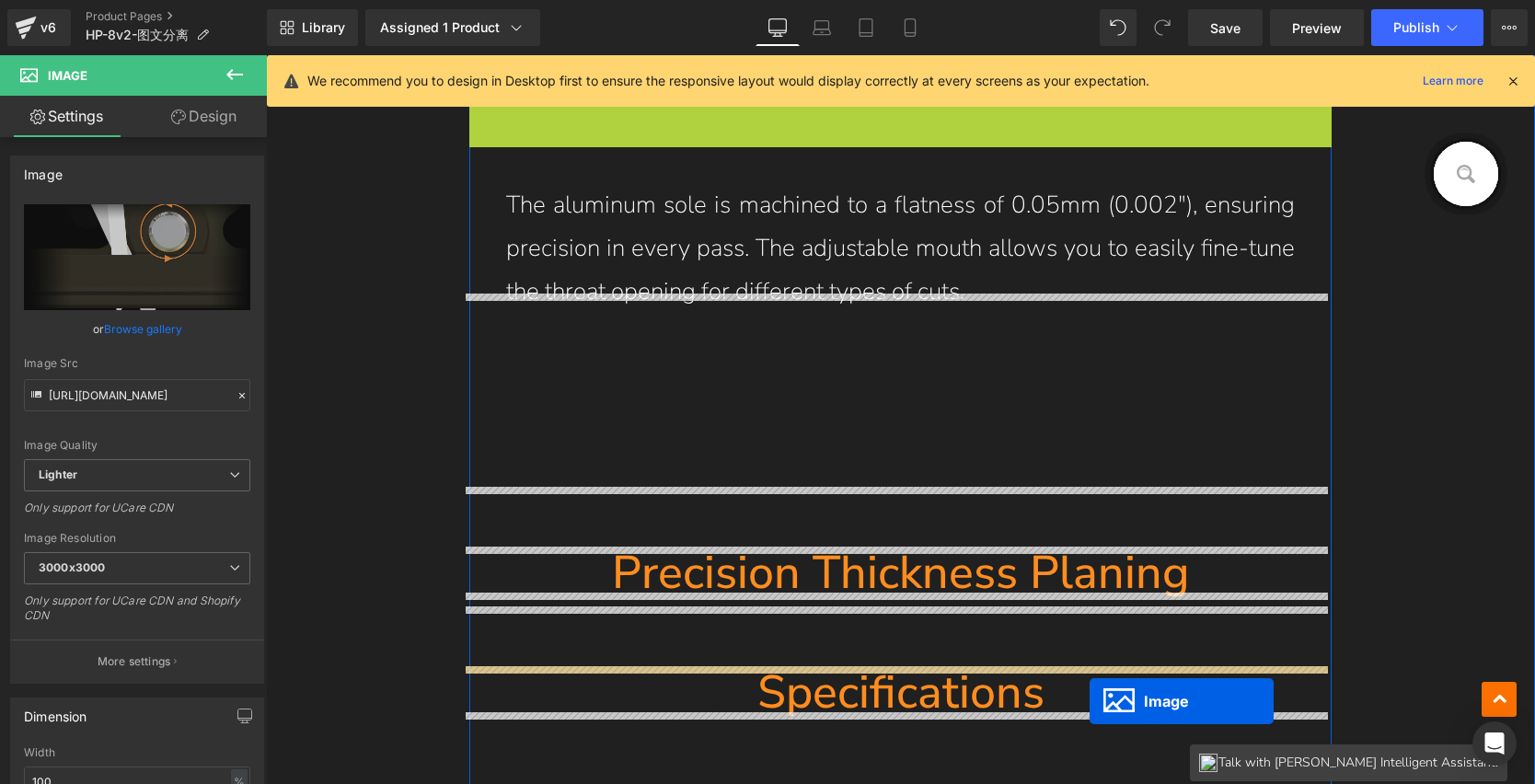
scroll to position [12348, 0]
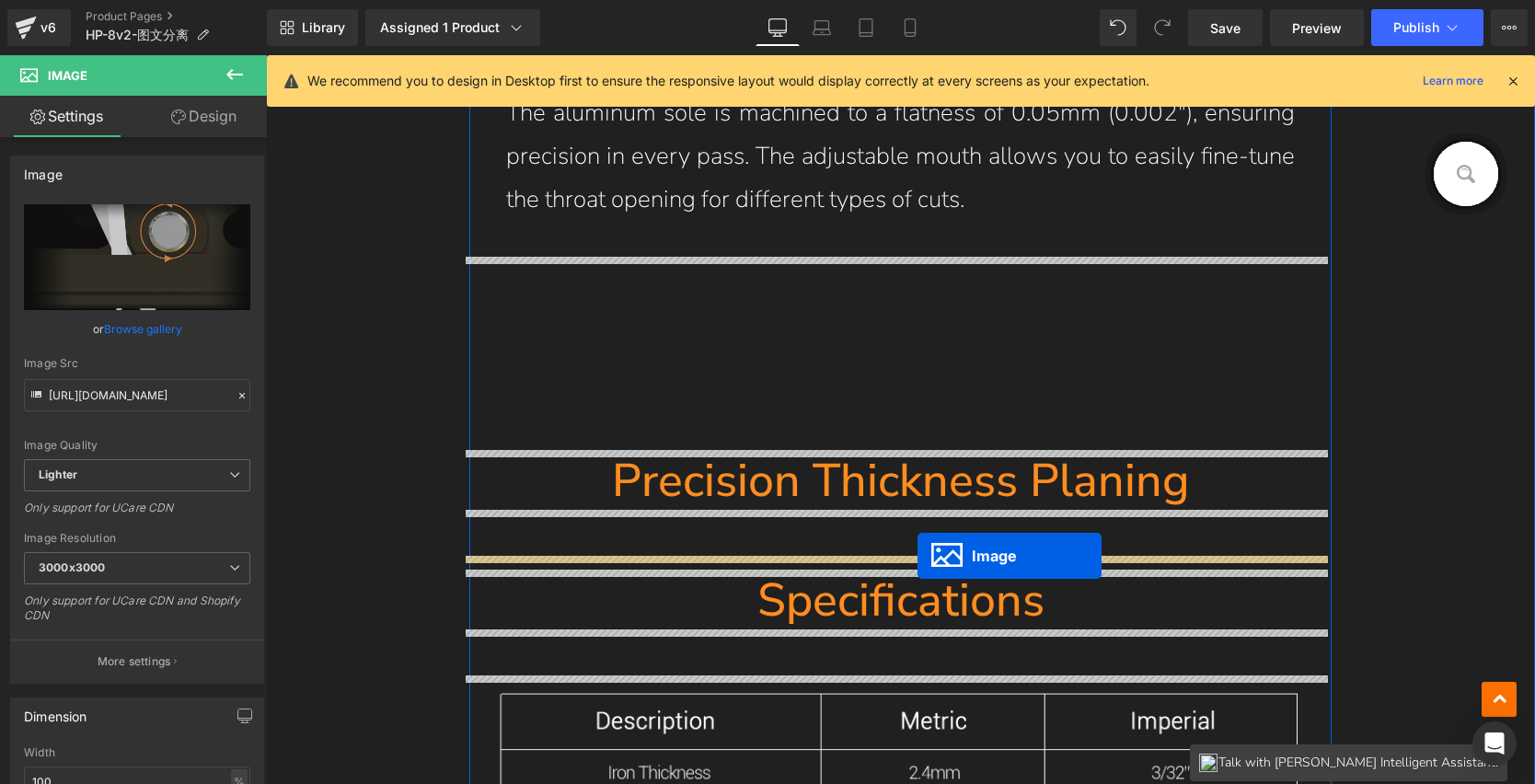
drag, startPoint x: 897, startPoint y: 318, endPoint x: 915, endPoint y: 555, distance: 237.7
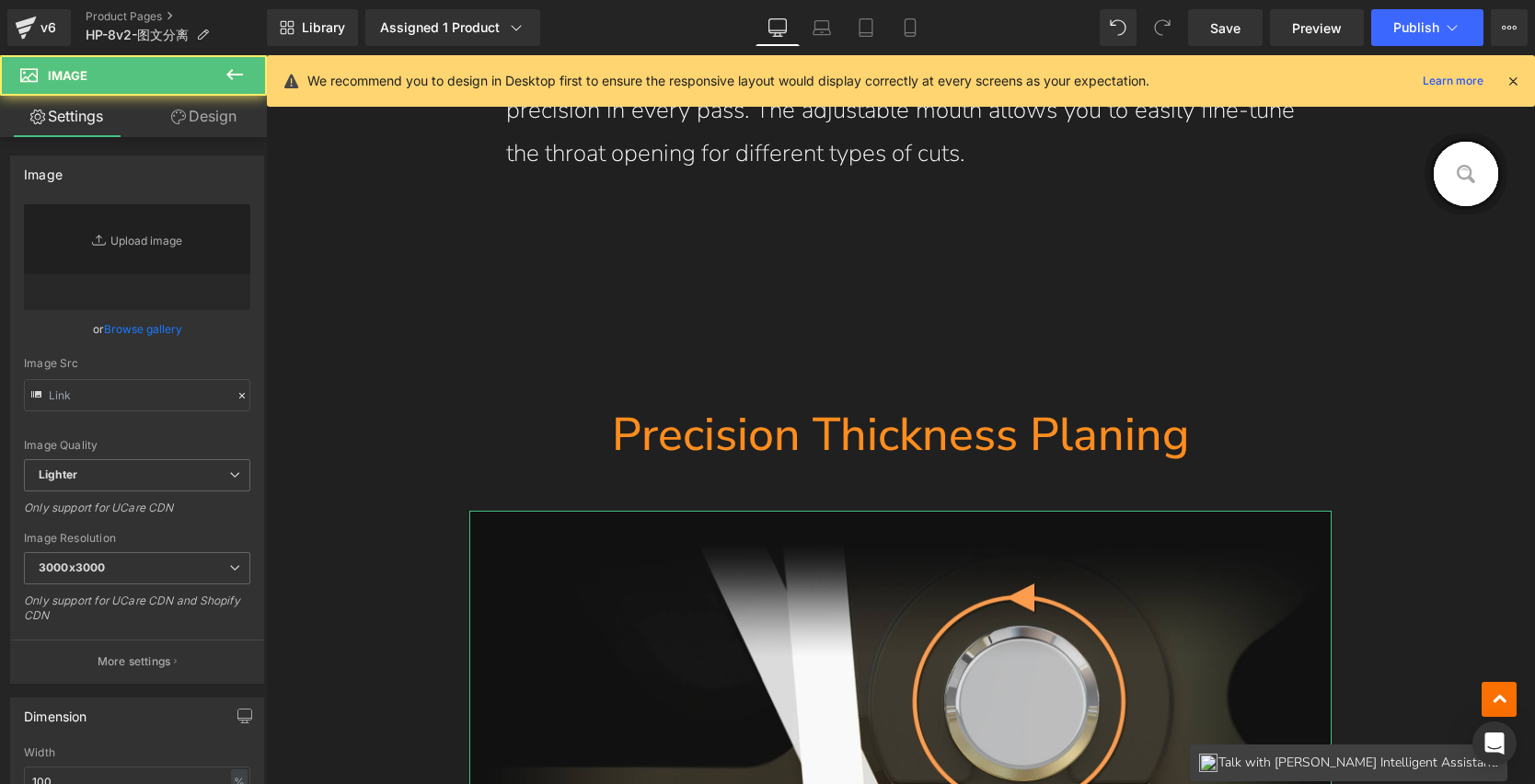
type input "[URL][DOMAIN_NAME]"
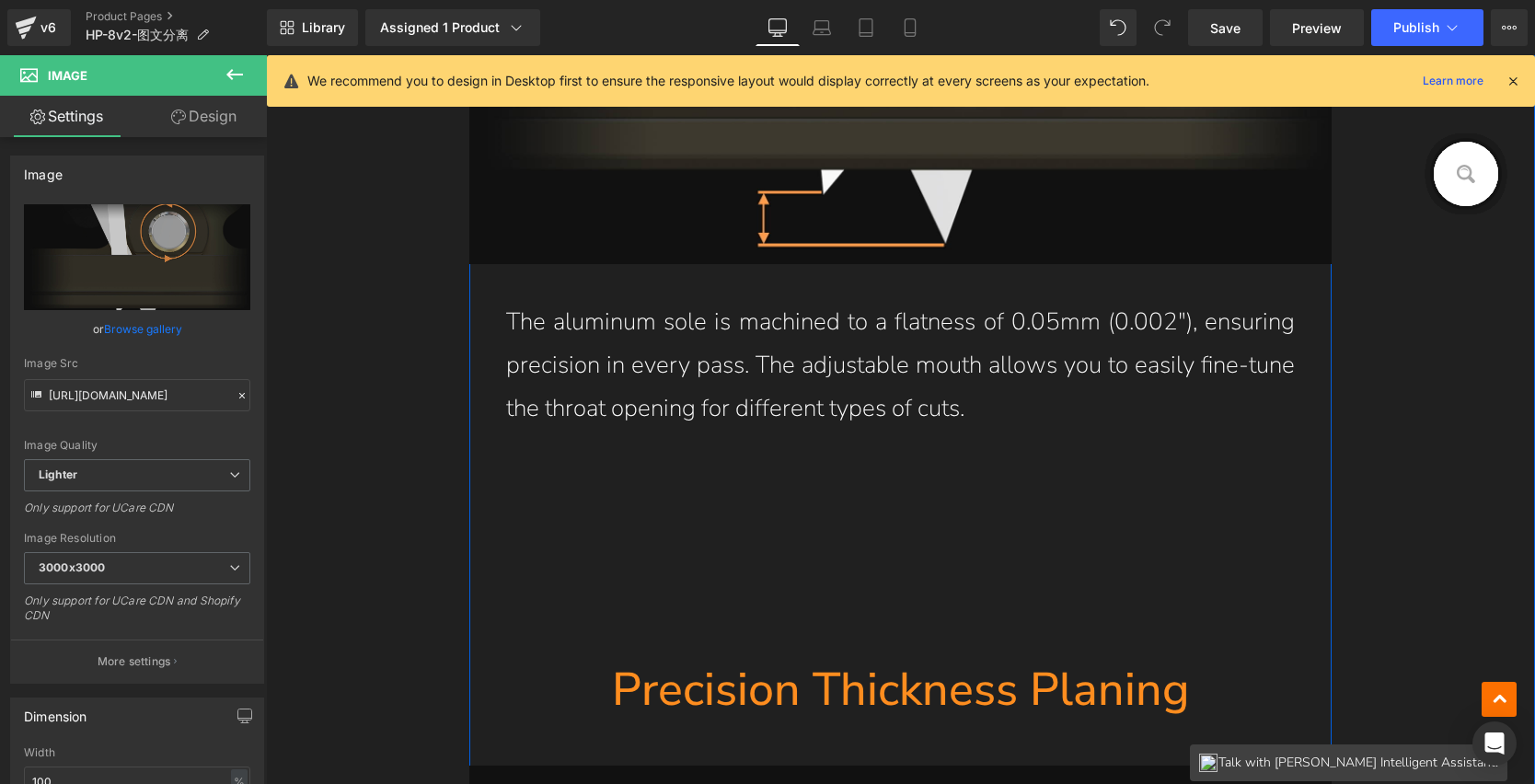
scroll to position [12085, 0]
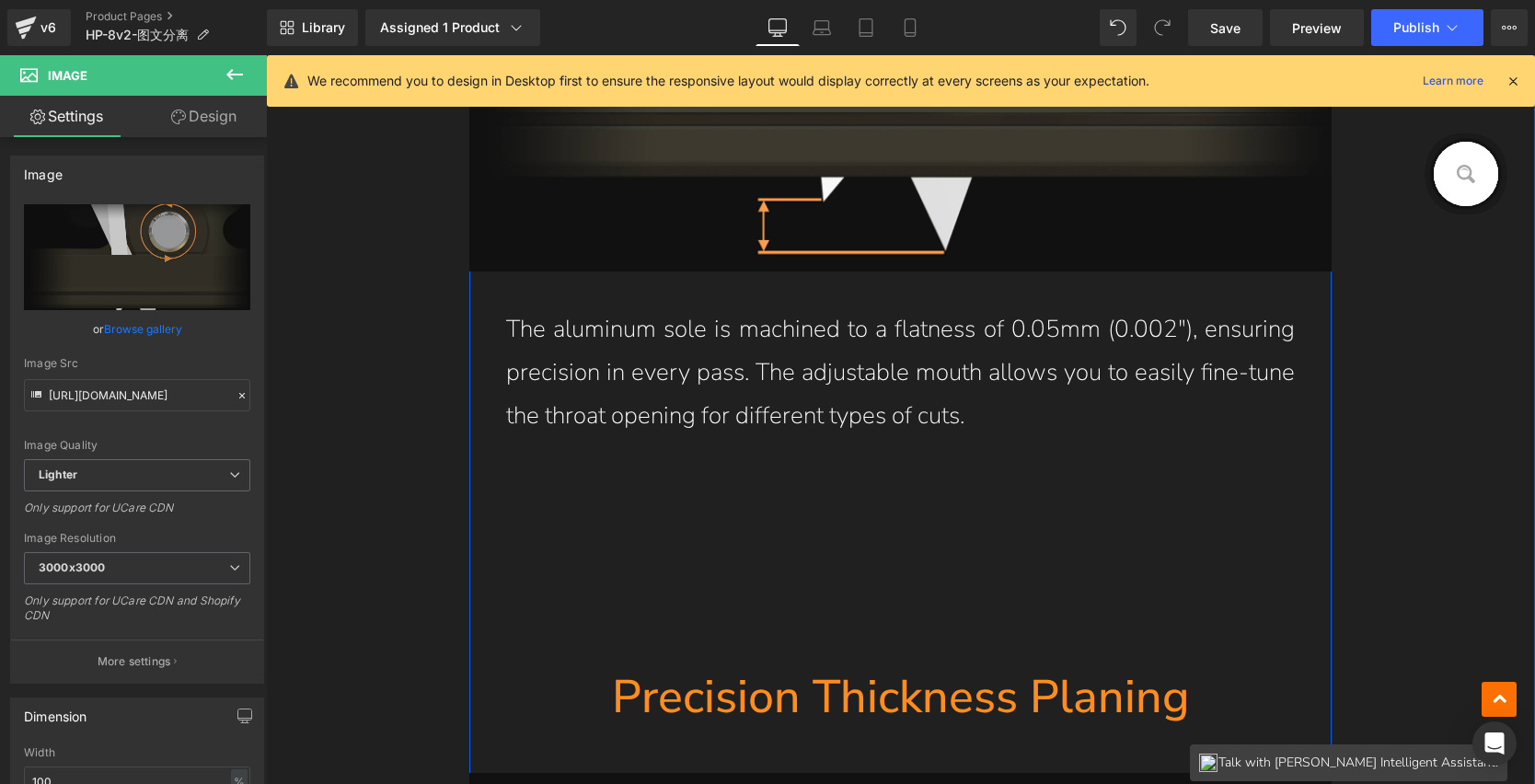
click at [995, 333] on p "The aluminum sole is machined to a flatness of 0.05mm (0.002"), ensuring precis…" at bounding box center [901, 372] width 790 height 129
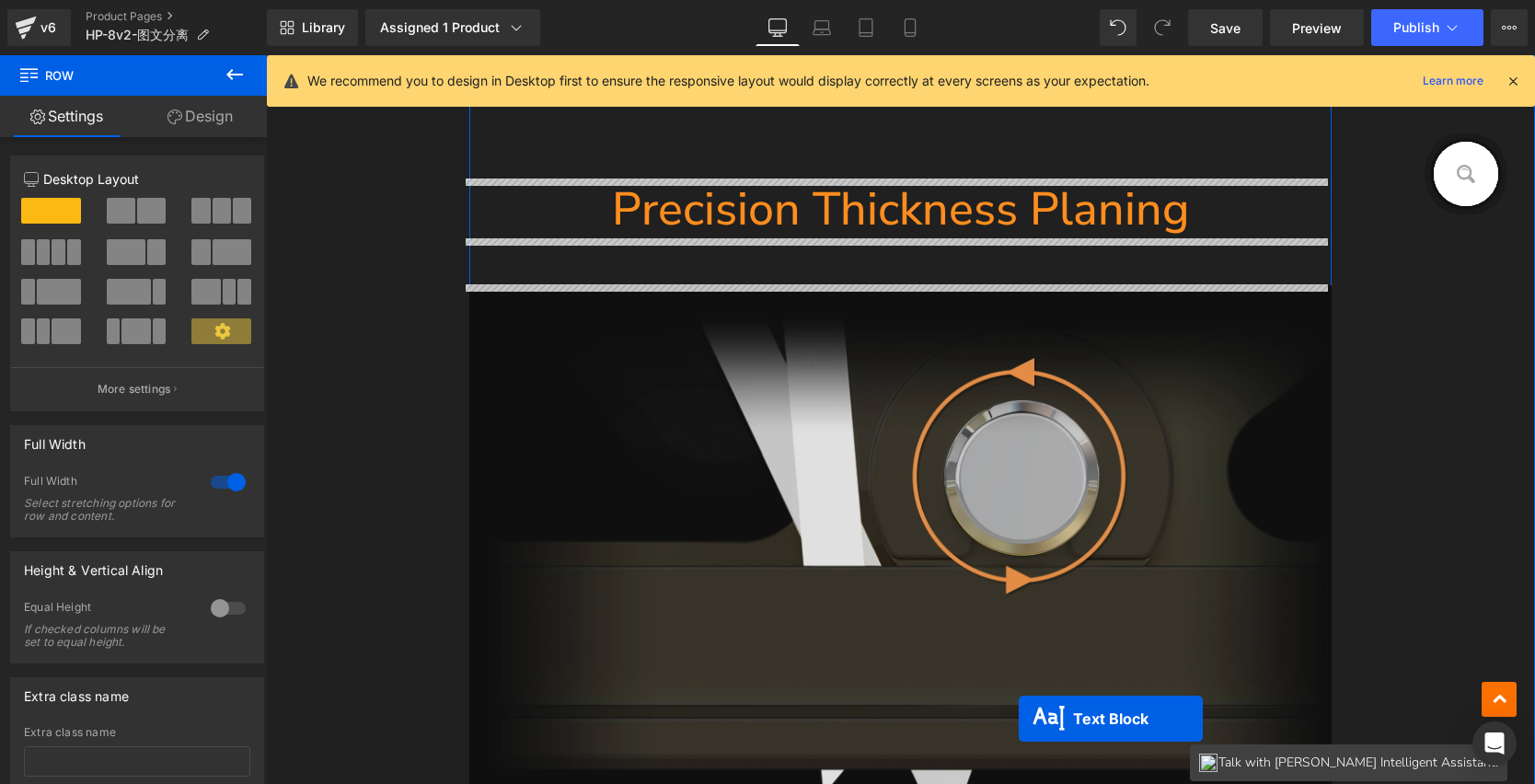
scroll to position [12472, 0]
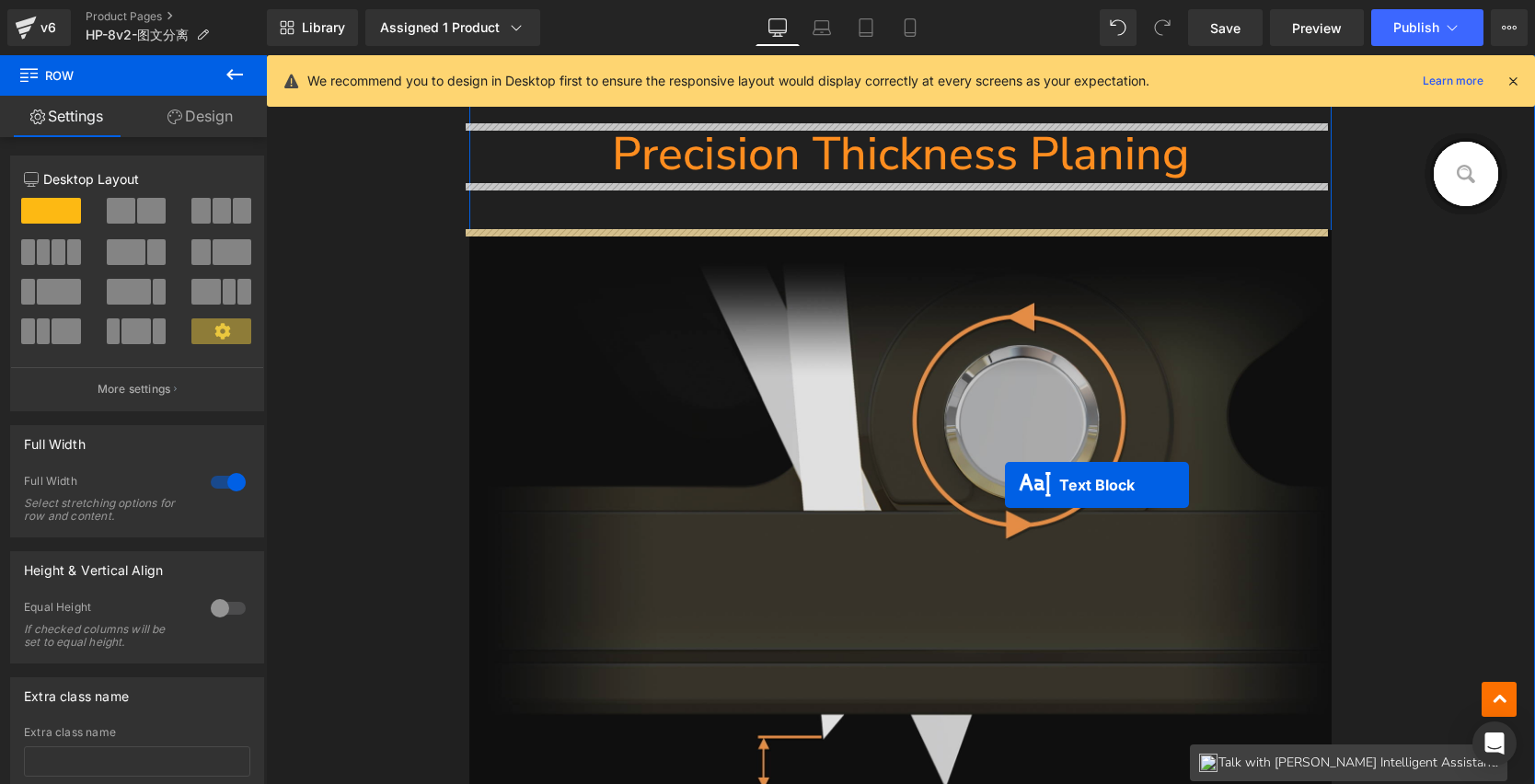
drag, startPoint x: 887, startPoint y: 374, endPoint x: 1005, endPoint y: 483, distance: 160.6
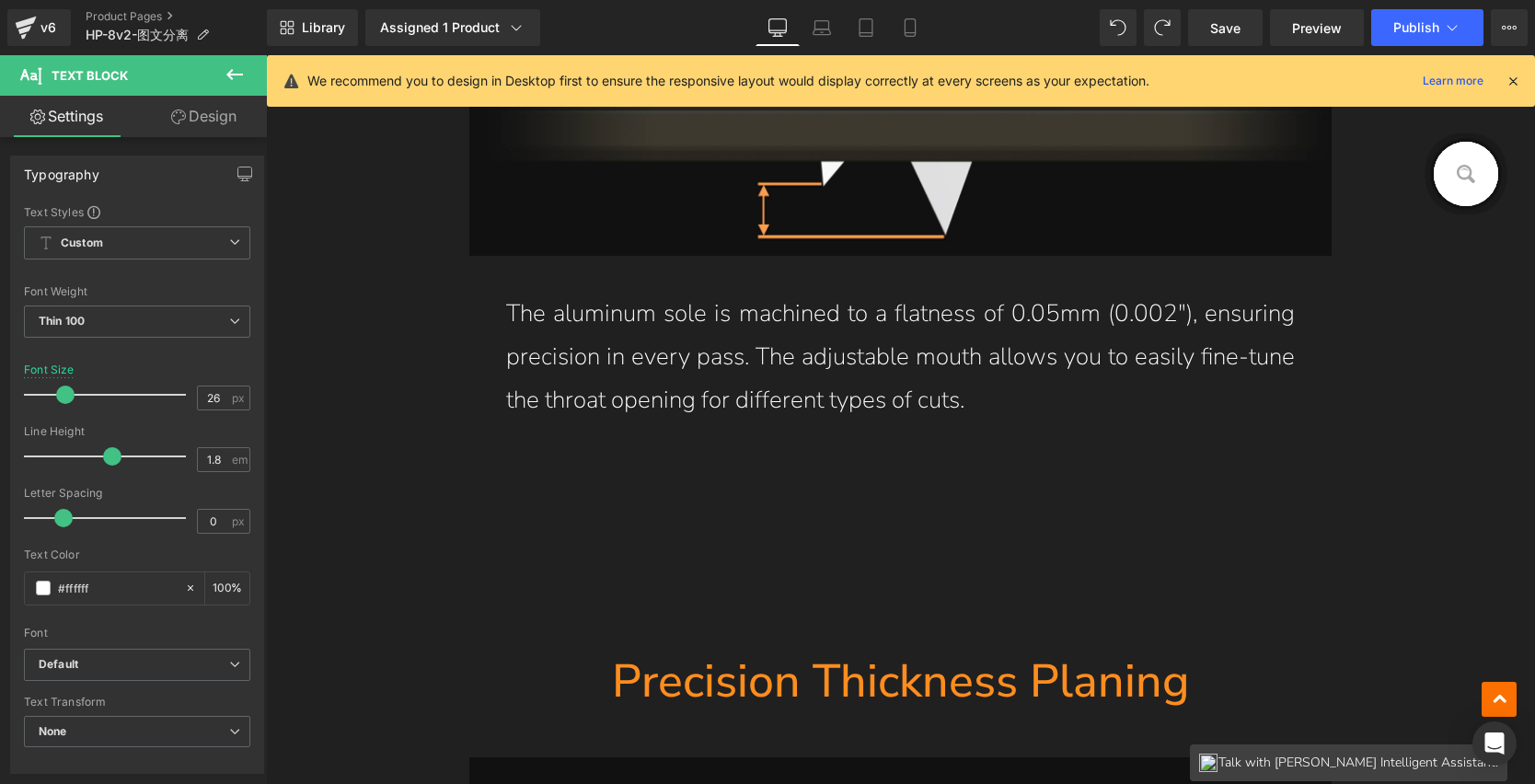
scroll to position [12025, 0]
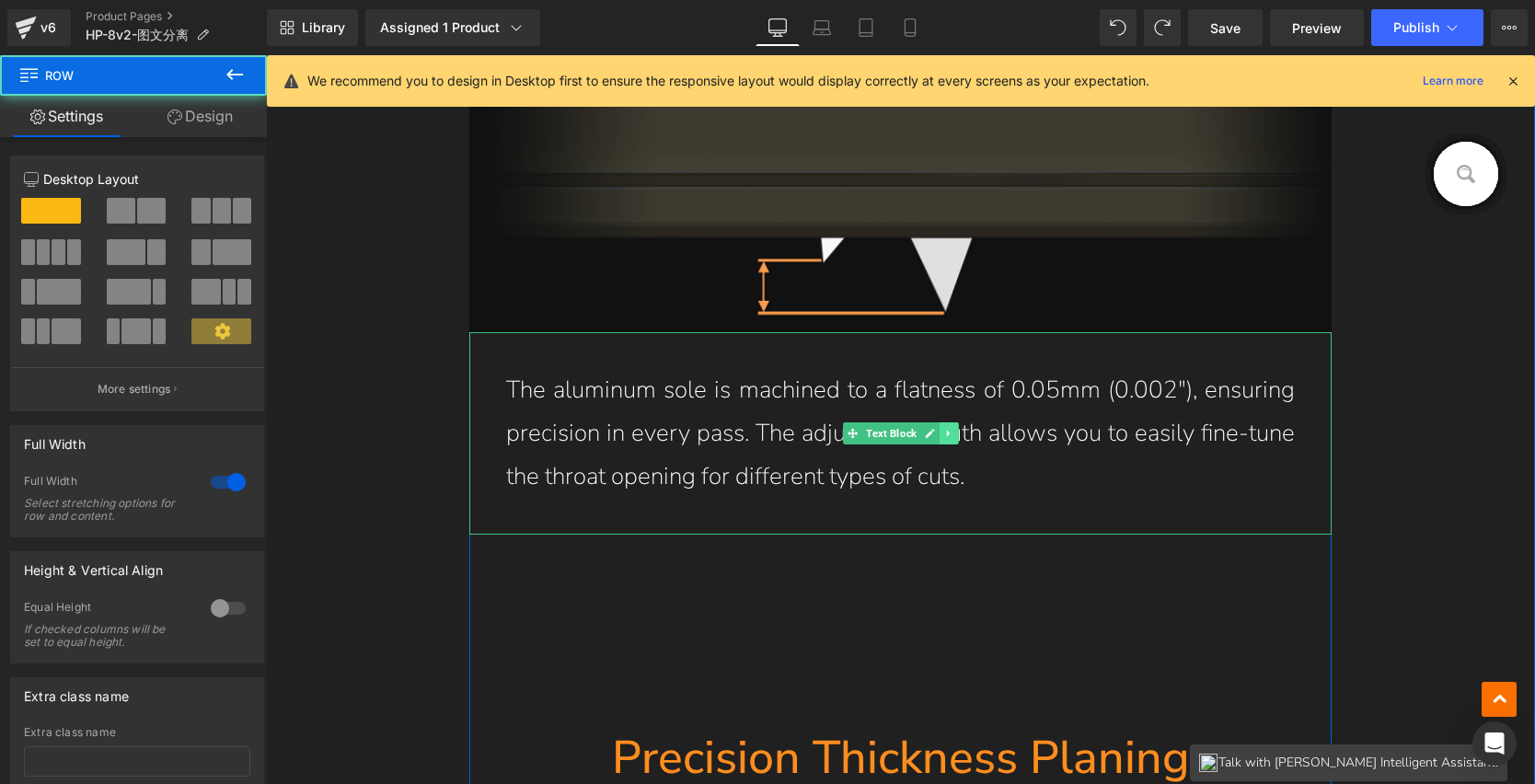
click at [946, 436] on icon at bounding box center [947, 434] width 3 height 7
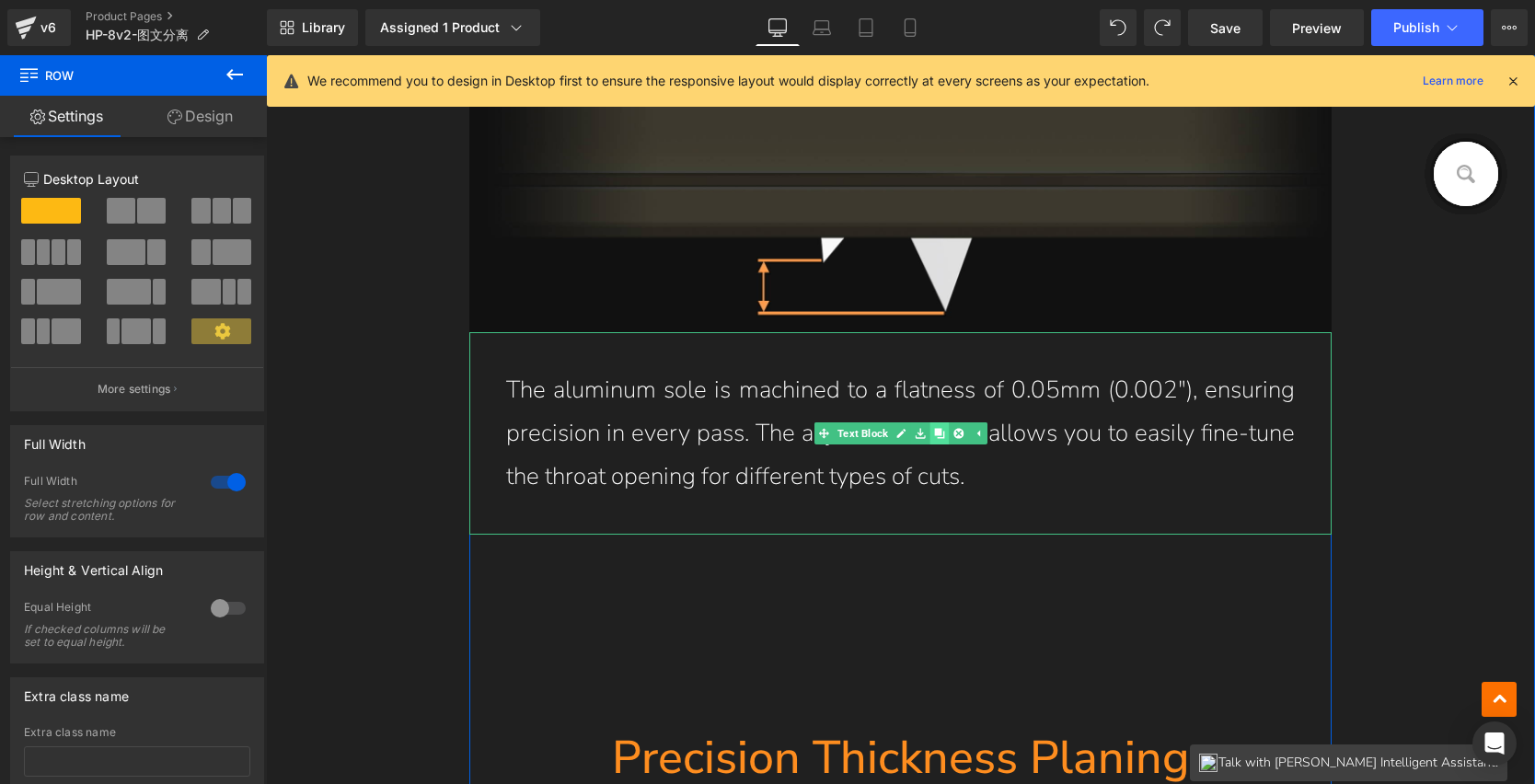
click at [934, 433] on icon at bounding box center [939, 434] width 11 height 11
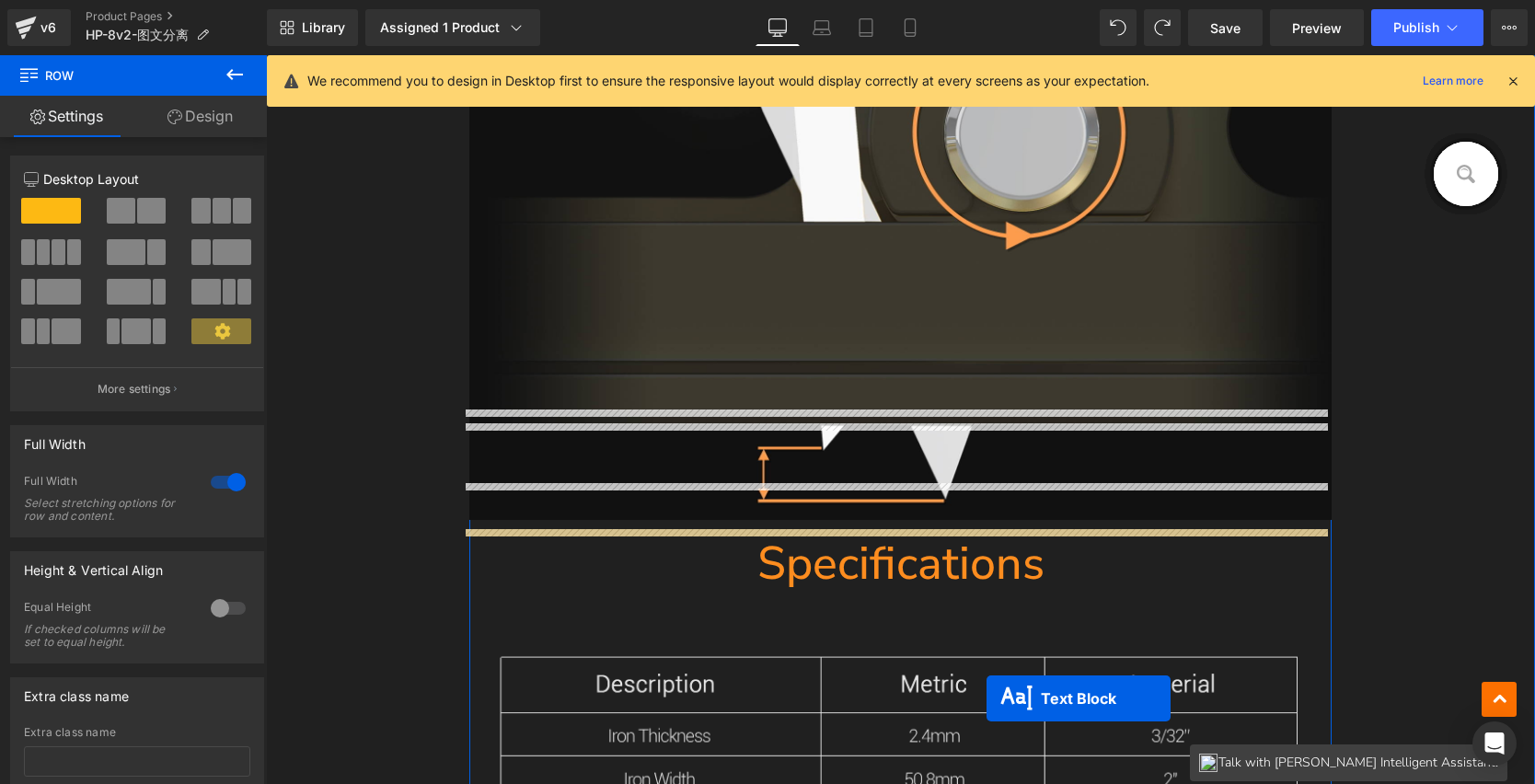
scroll to position [13074, 0]
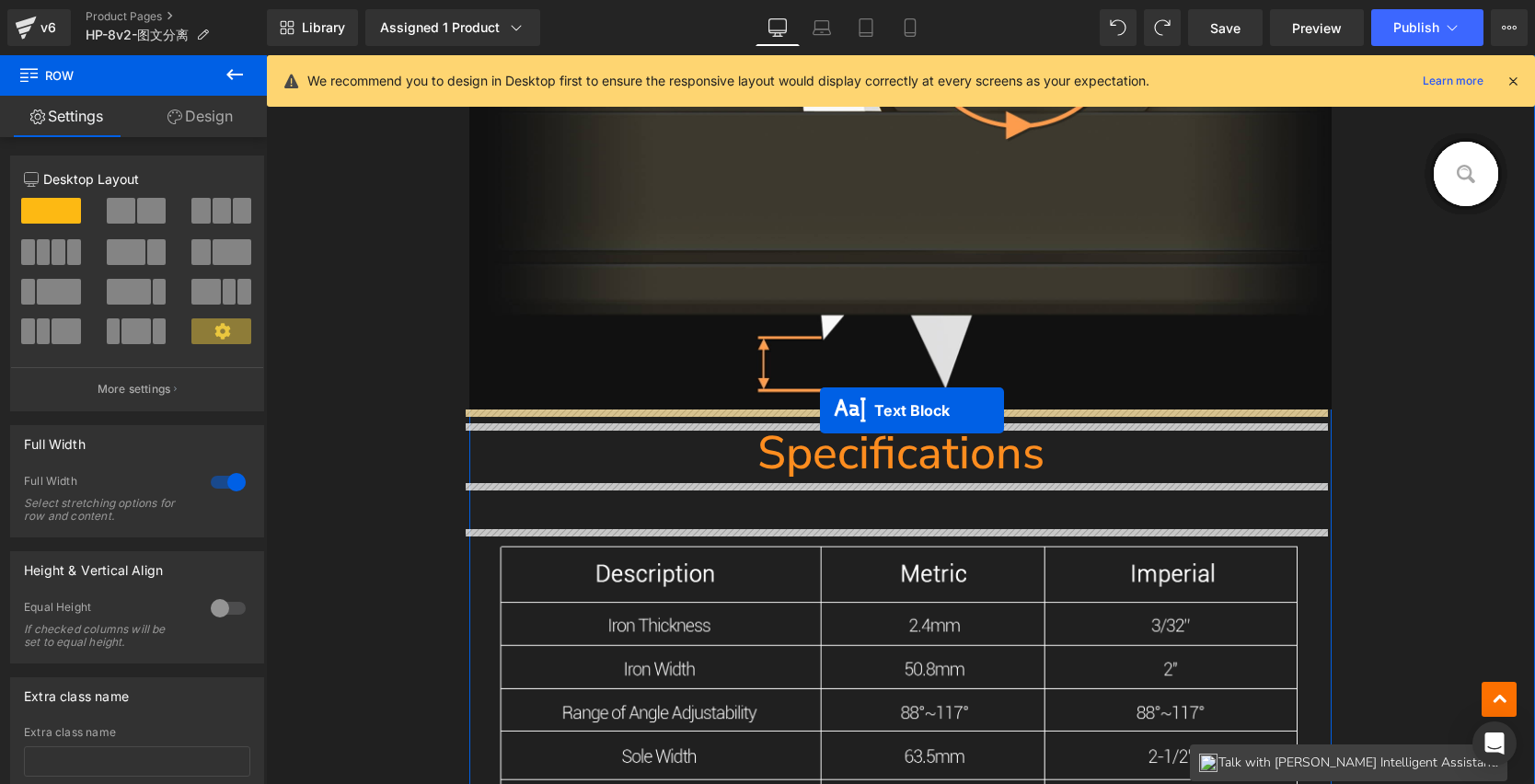
drag, startPoint x: 896, startPoint y: 632, endPoint x: 820, endPoint y: 411, distance: 233.7
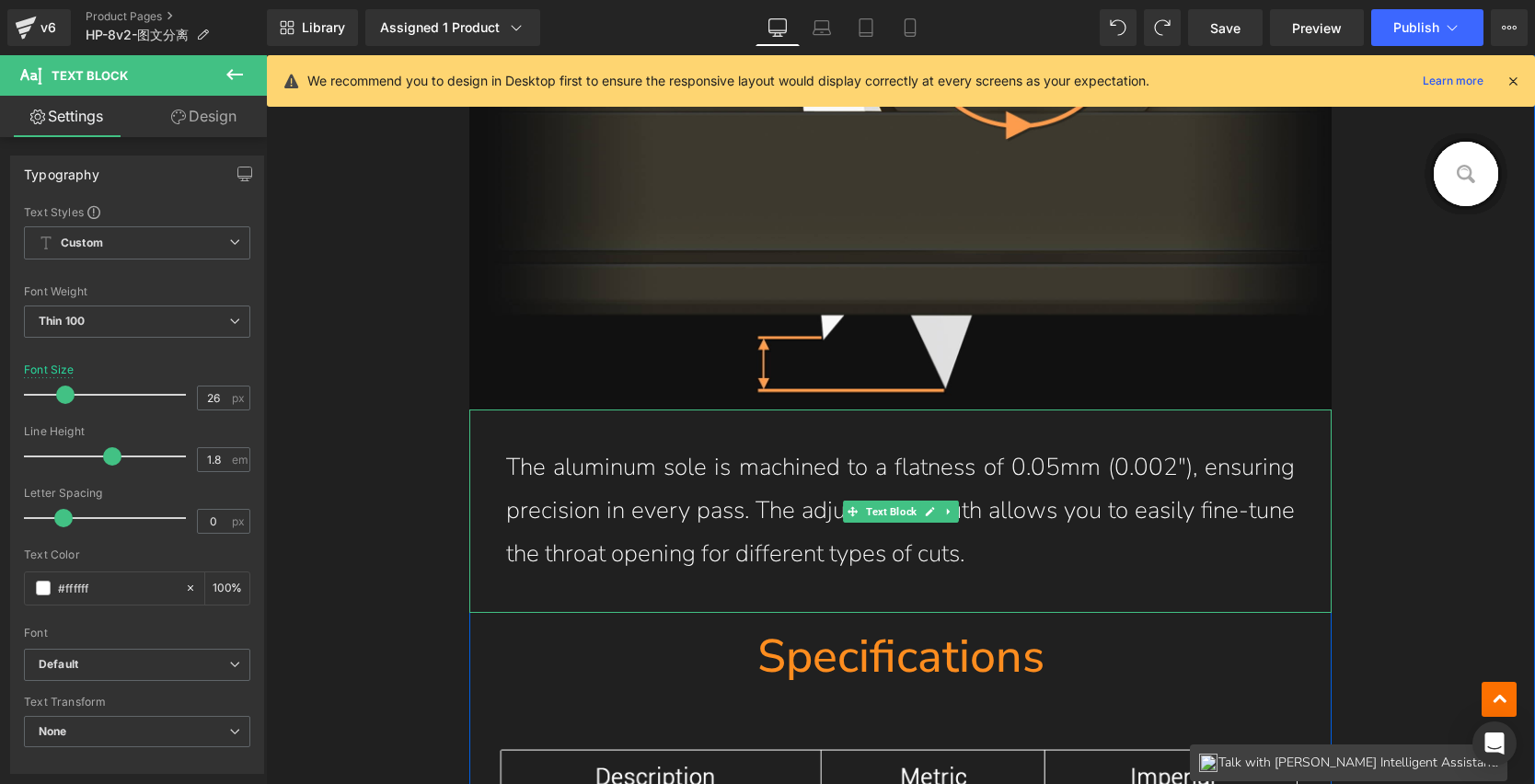
click at [906, 562] on p "The aluminum sole is machined to a flatness of 0.05mm (0.002"), ensuring precis…" at bounding box center [901, 511] width 790 height 129
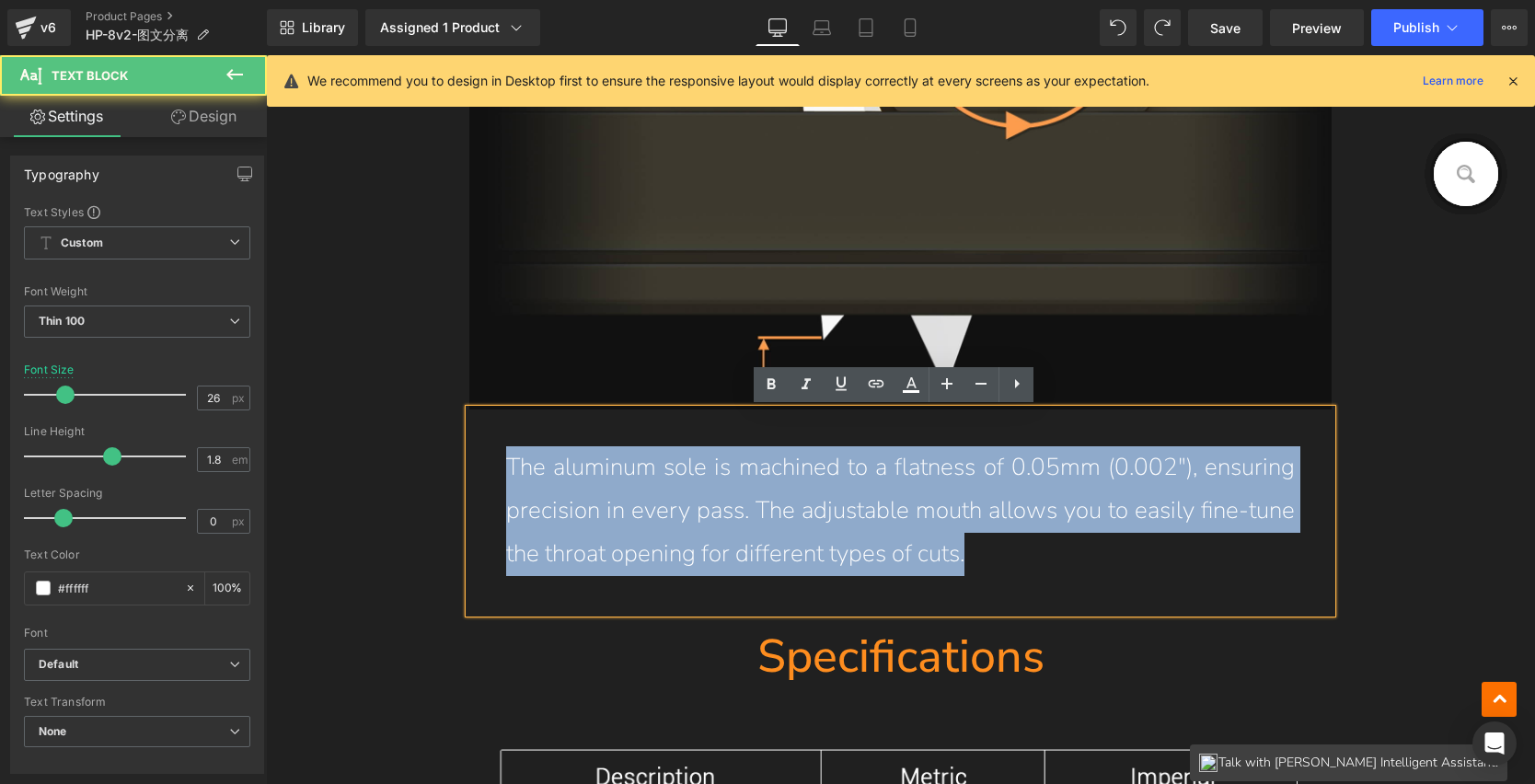
drag, startPoint x: 988, startPoint y: 559, endPoint x: 491, endPoint y: 478, distance: 503.6
click at [491, 478] on div "The aluminum sole is machined to a flatness of 0.05mm (0.002"), ensuring precis…" at bounding box center [901, 511] width 863 height 202
paste div
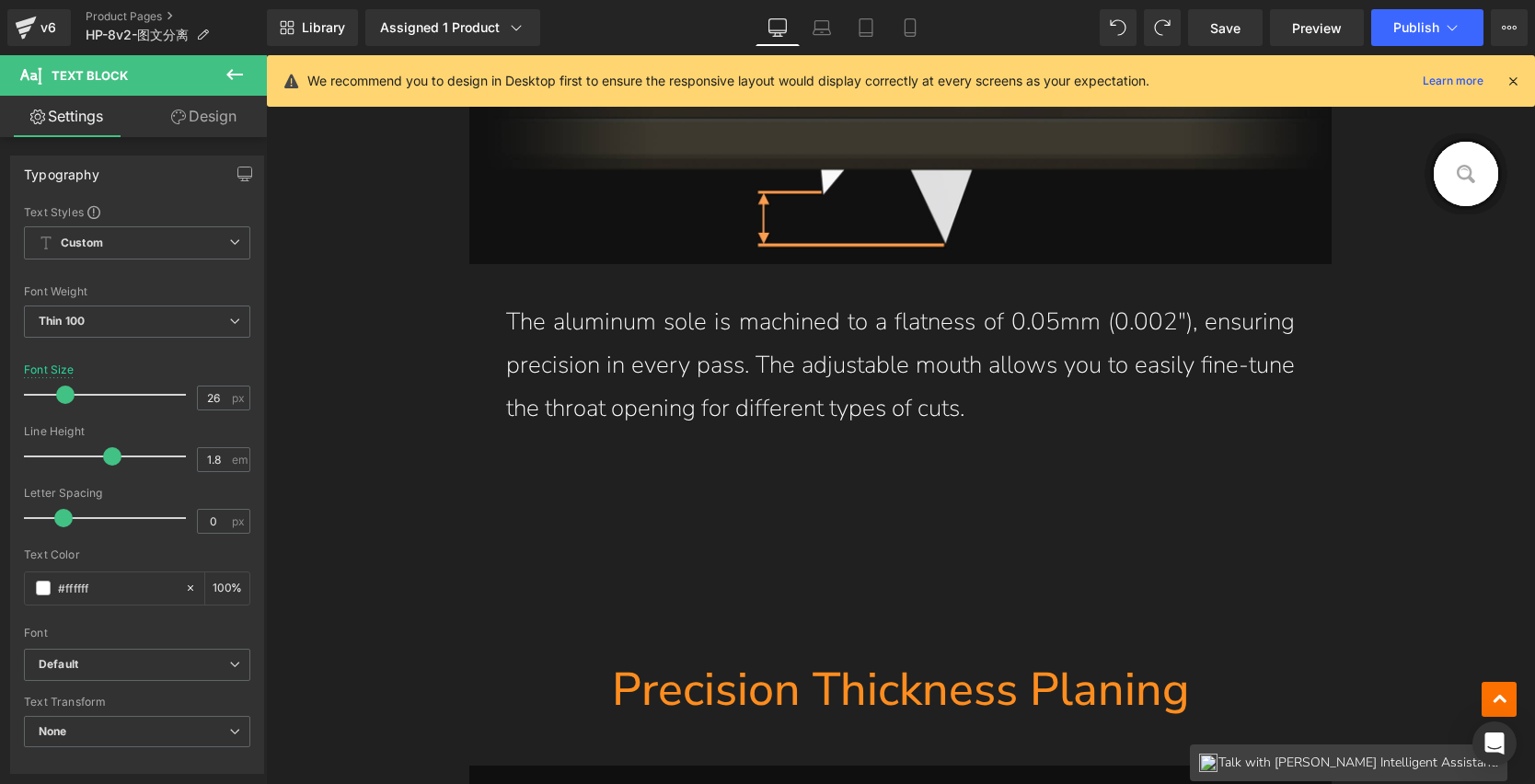
scroll to position [12302, 0]
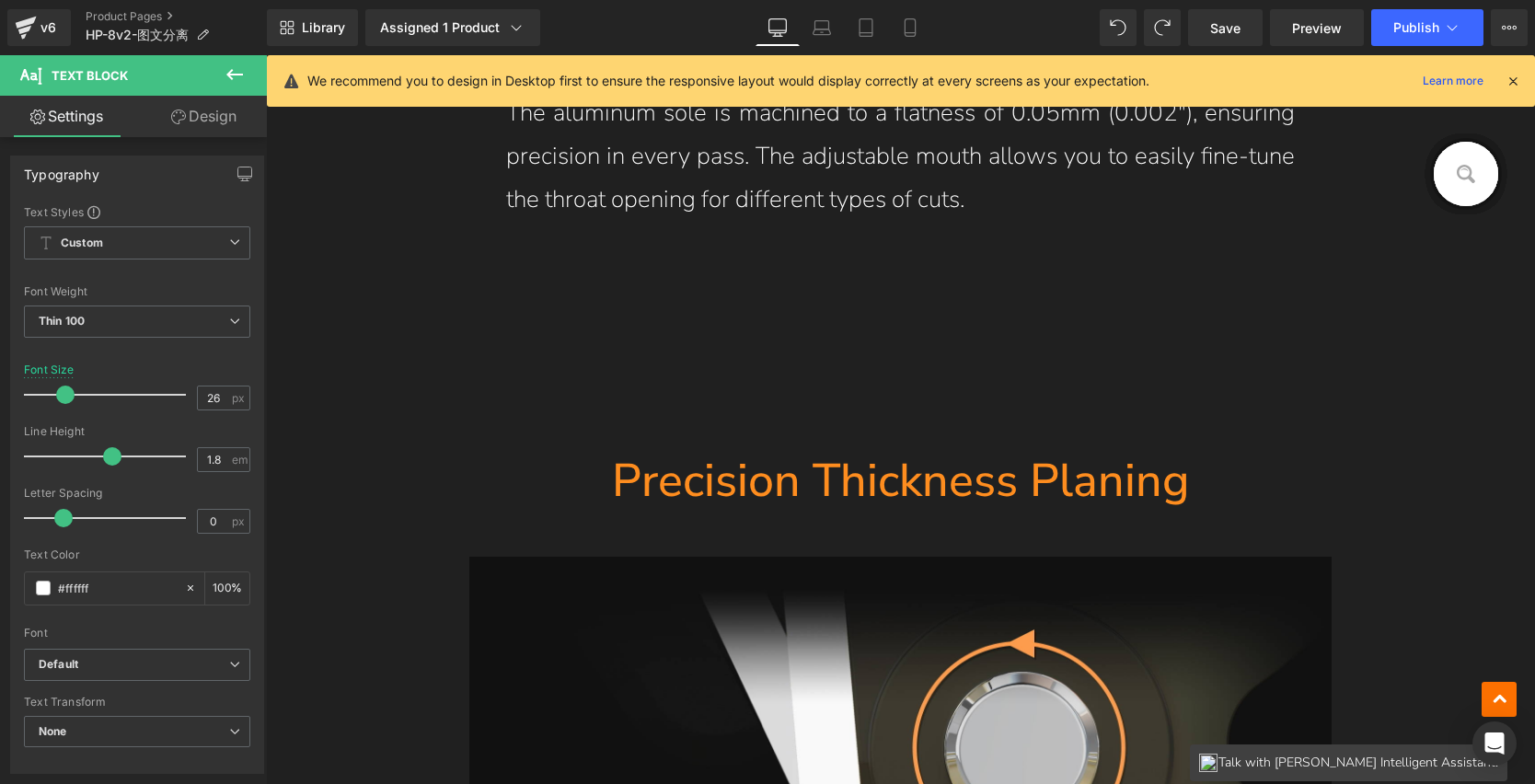
drag, startPoint x: 1387, startPoint y: 366, endPoint x: 1041, endPoint y: 366, distance: 346.0
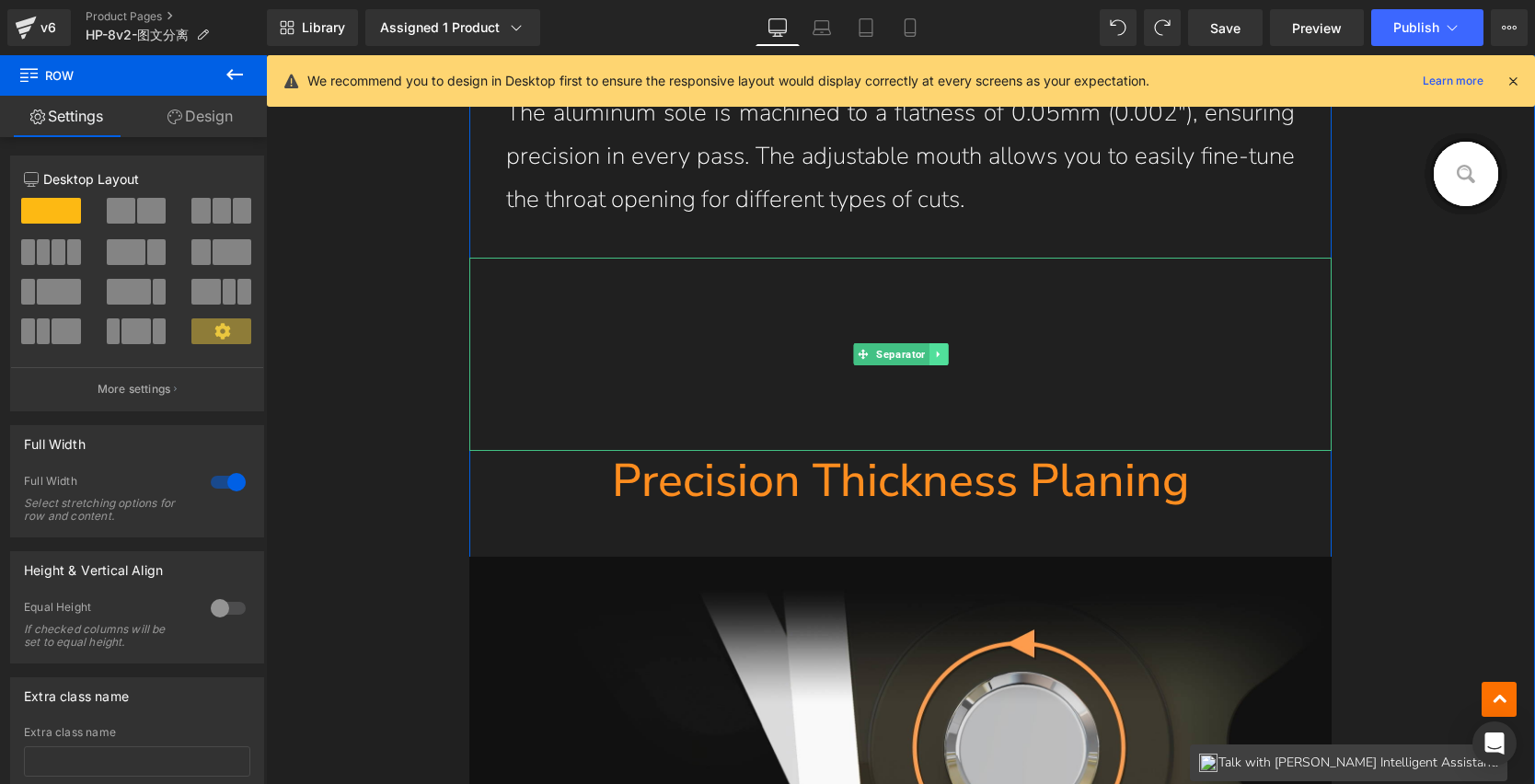
click at [934, 351] on icon at bounding box center [938, 354] width 11 height 11
click at [924, 353] on icon at bounding box center [929, 354] width 11 height 11
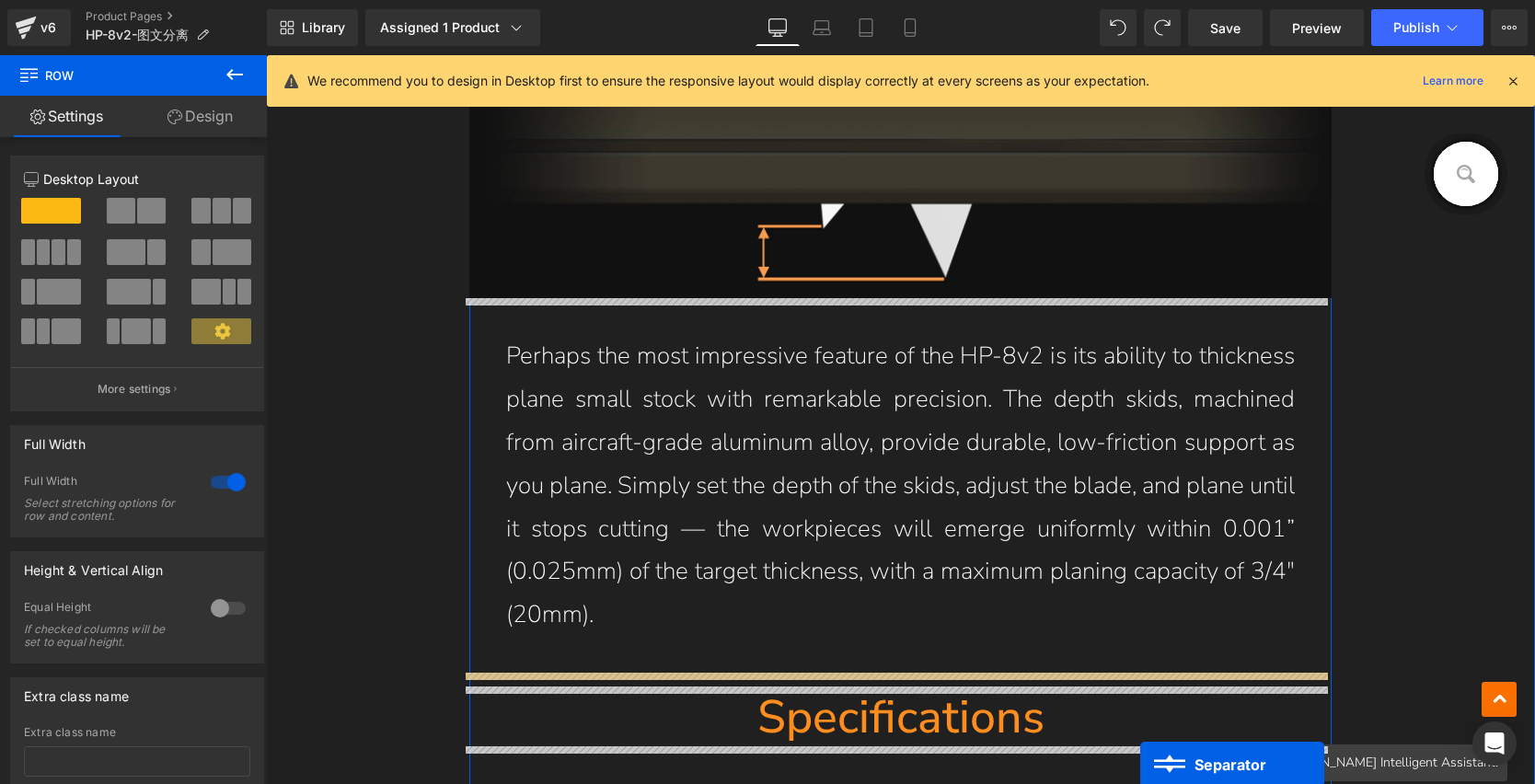
scroll to position [13259, 0]
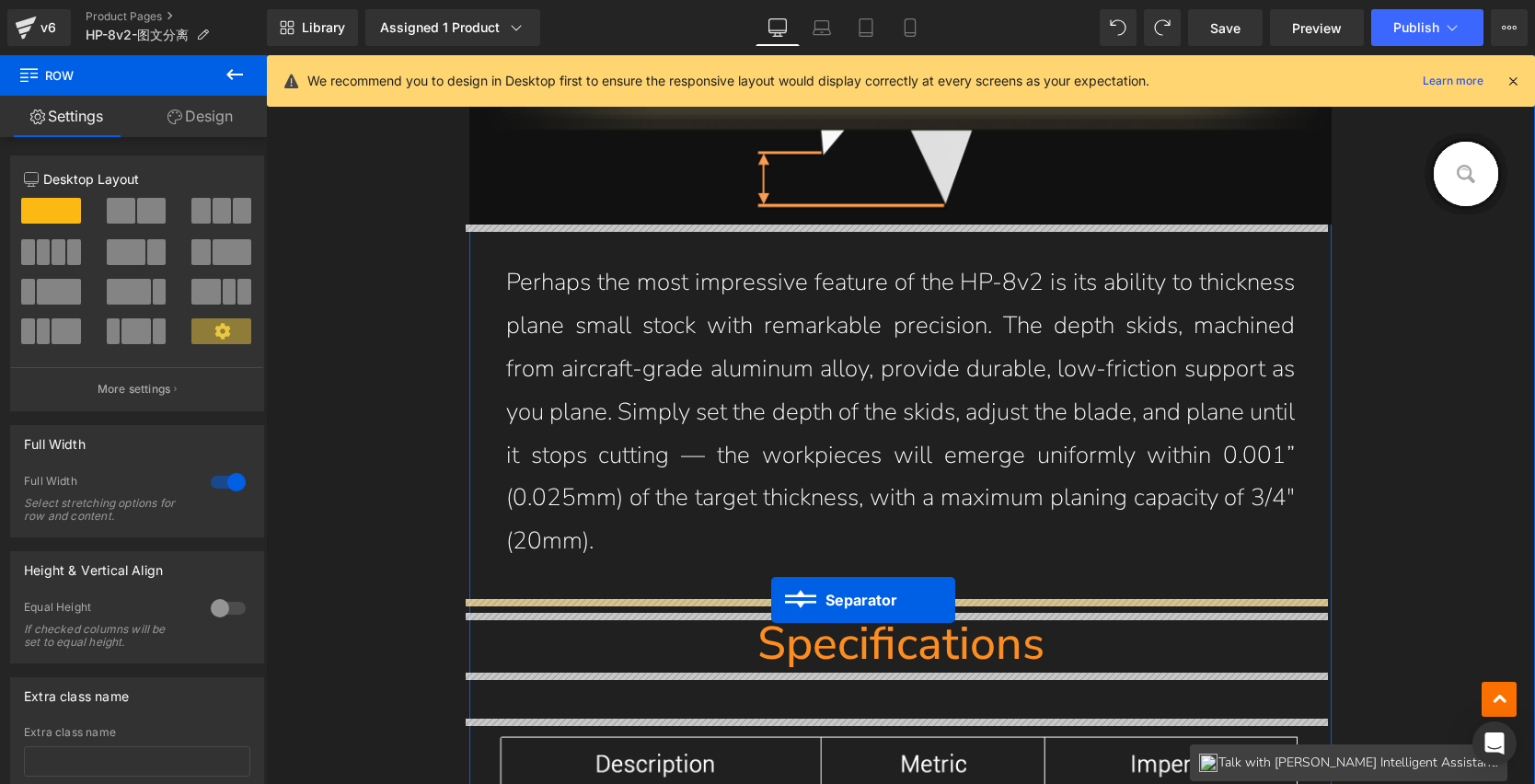
drag, startPoint x: 883, startPoint y: 542, endPoint x: 772, endPoint y: 600, distance: 125.2
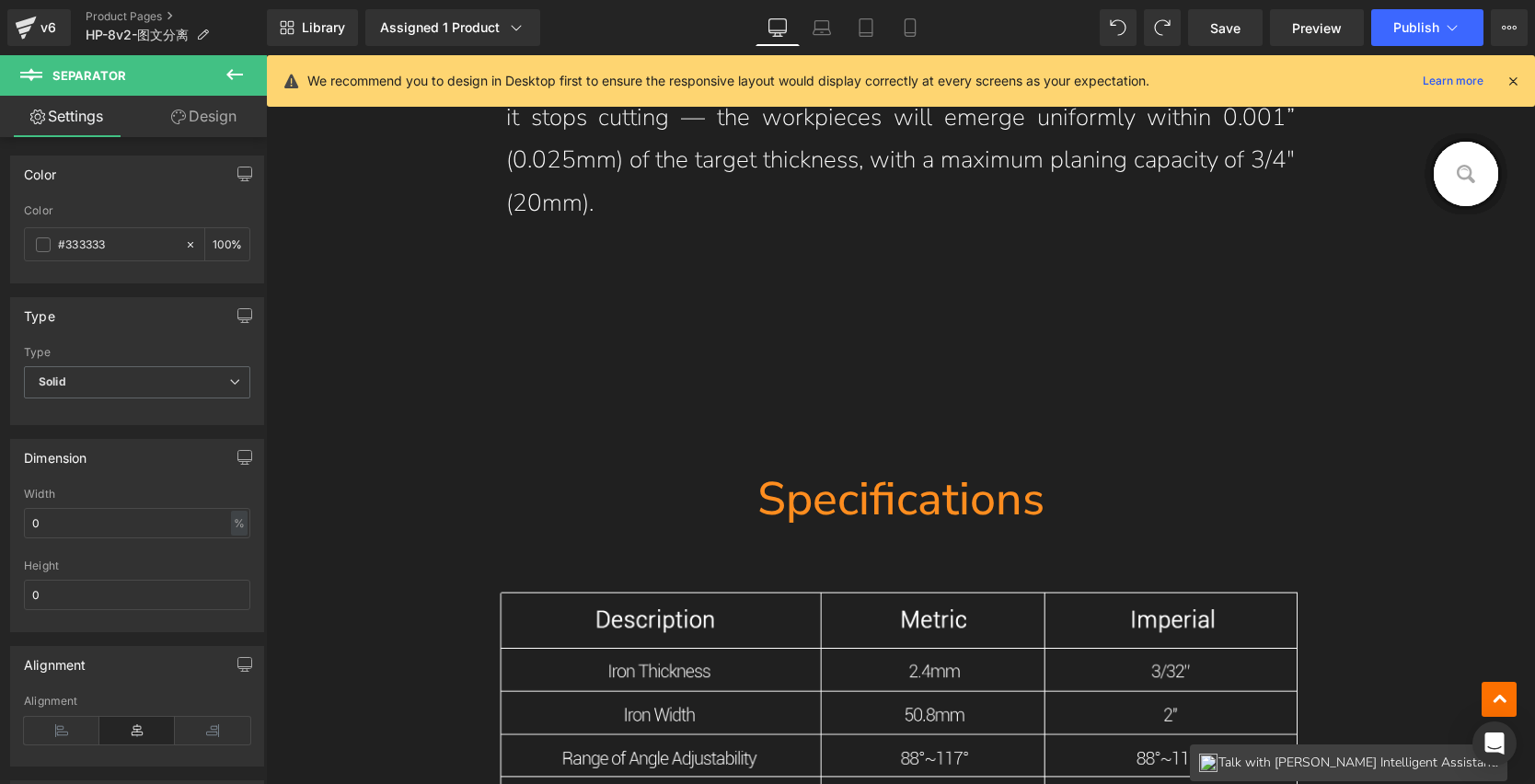
scroll to position [13557, 0]
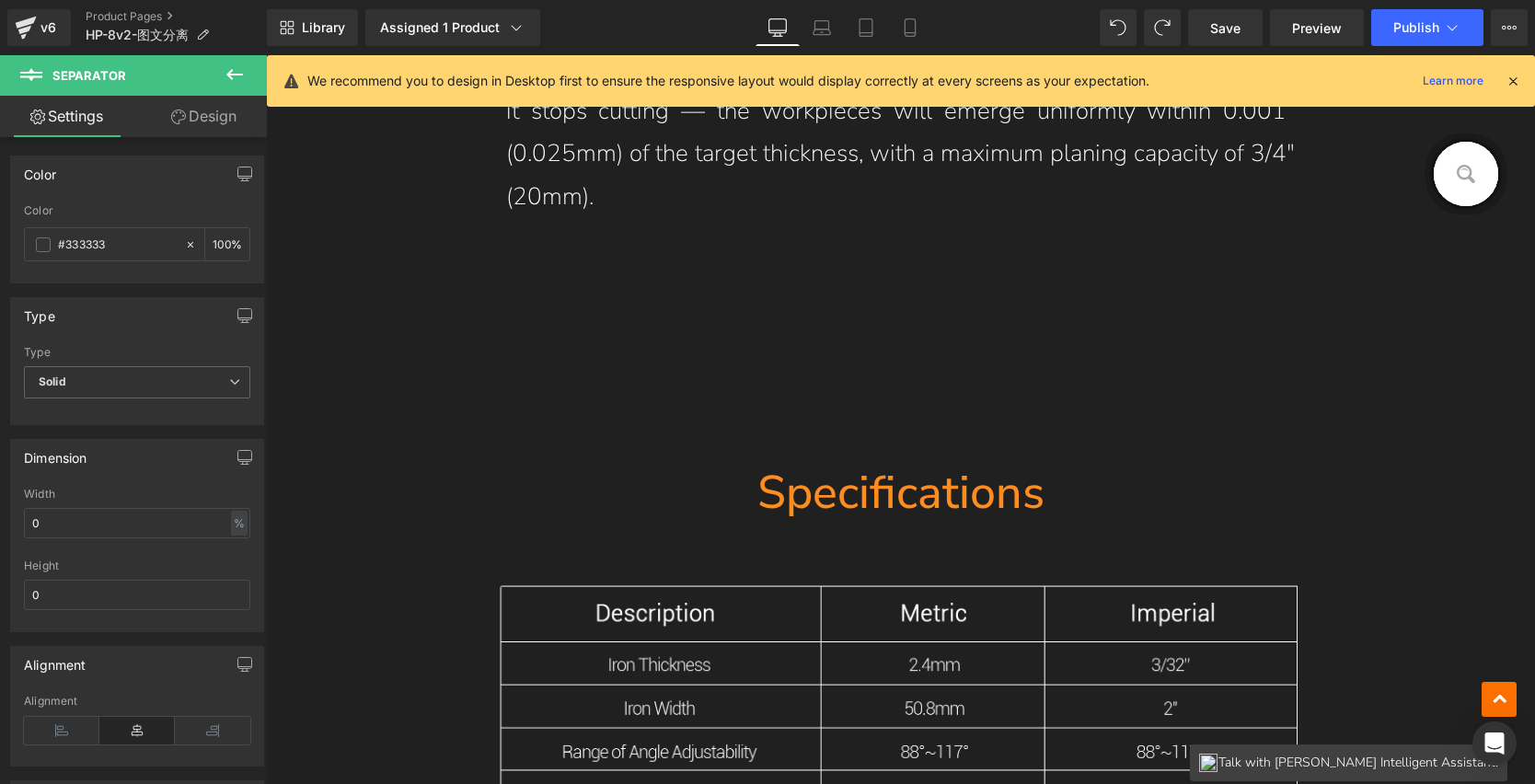
click at [782, 476] on h1 "Specifications" at bounding box center [901, 493] width 863 height 60
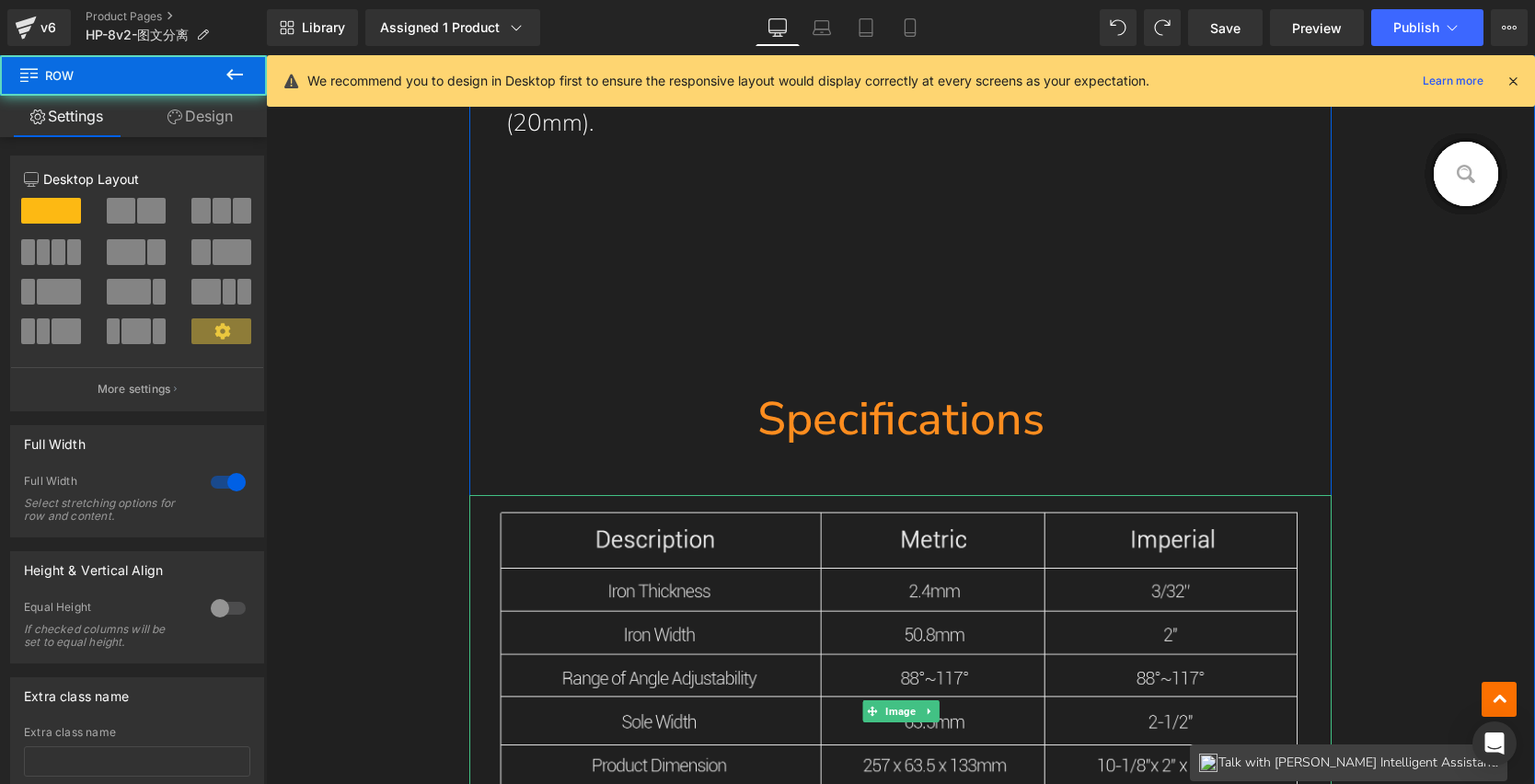
scroll to position [13780, 0]
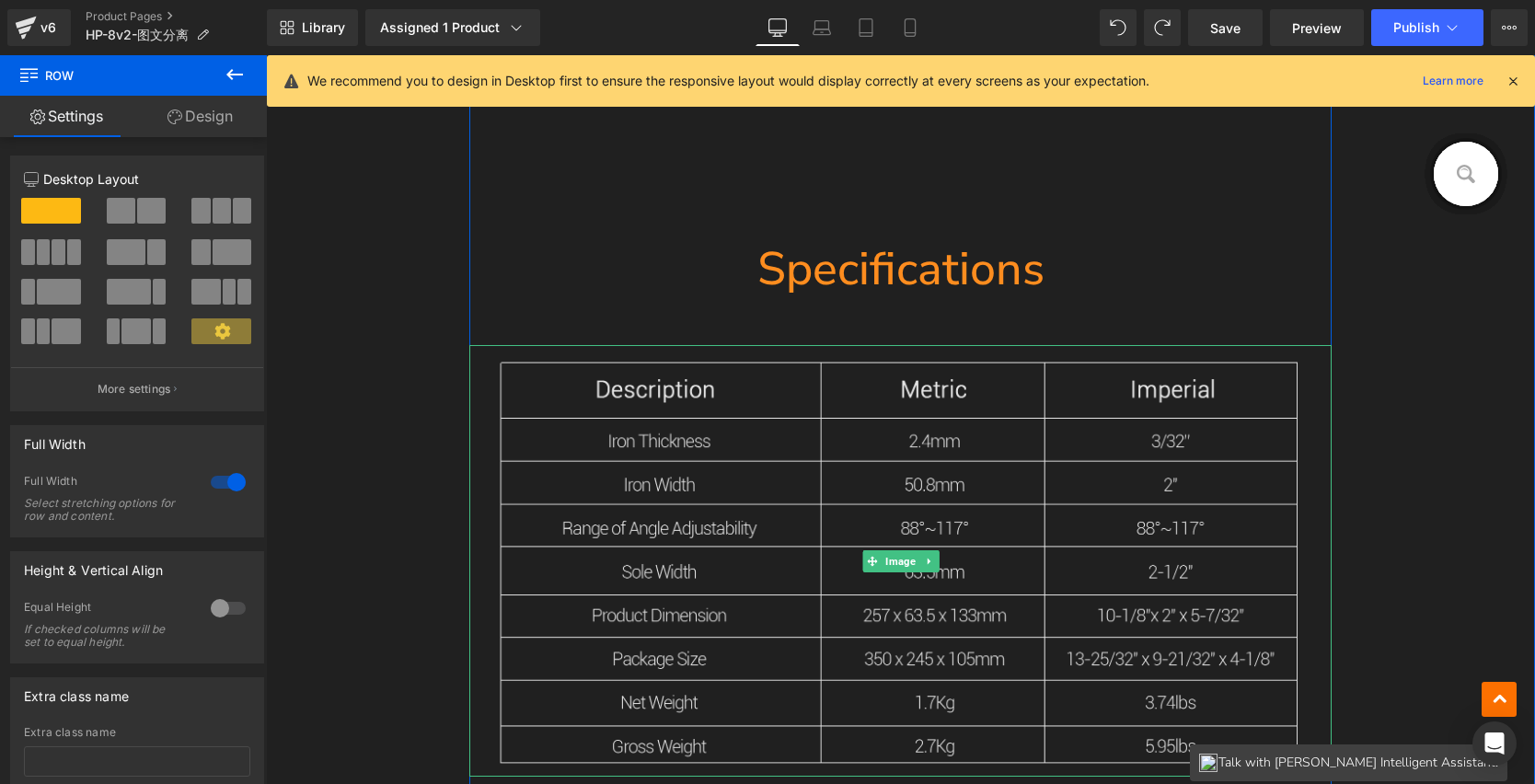
click at [1055, 406] on img at bounding box center [901, 561] width 863 height 432
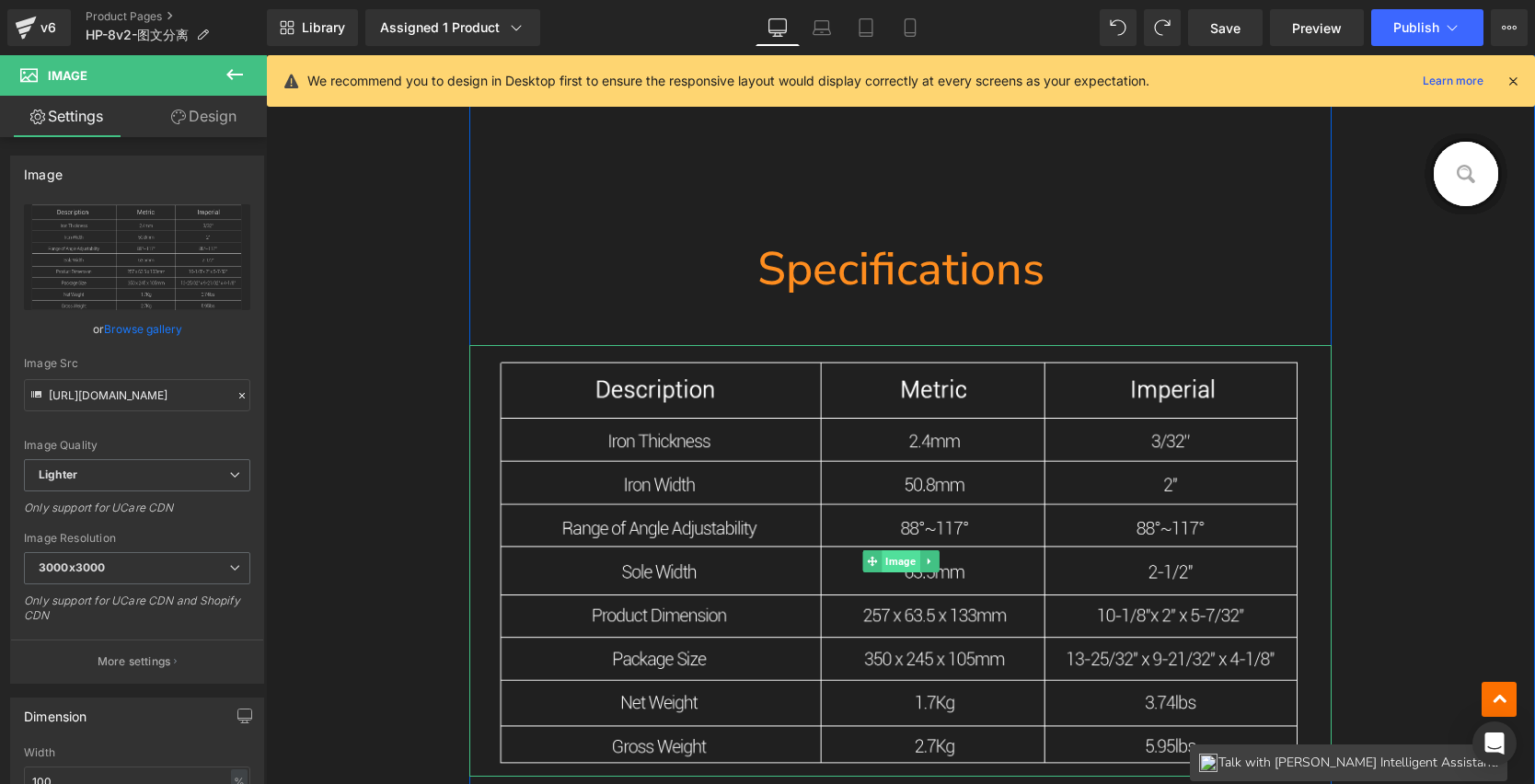
click at [899, 560] on span "Image" at bounding box center [900, 561] width 38 height 22
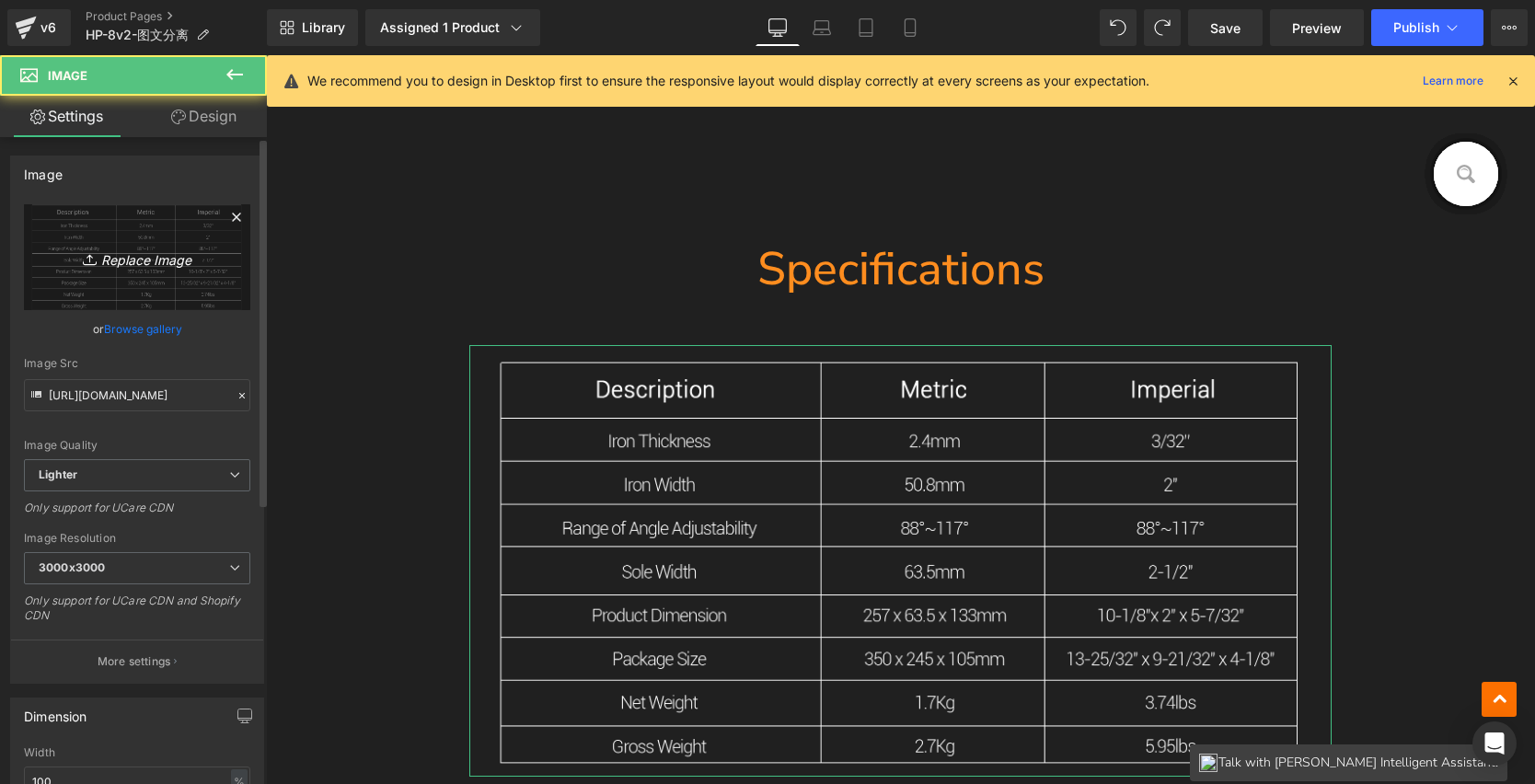
click at [159, 259] on icon "Replace Image" at bounding box center [137, 257] width 147 height 23
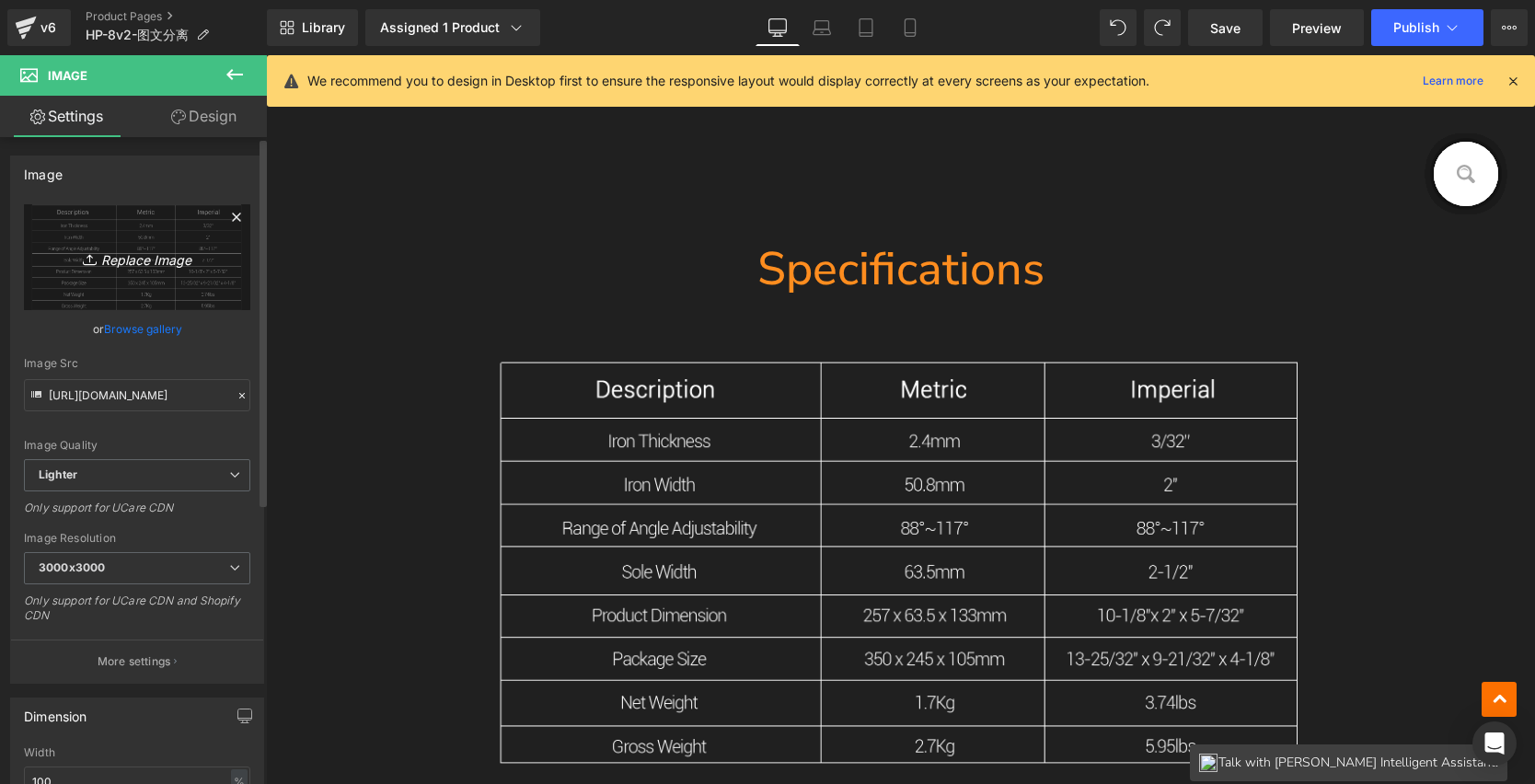
type input "C:\fakepath\13_13.jpg"
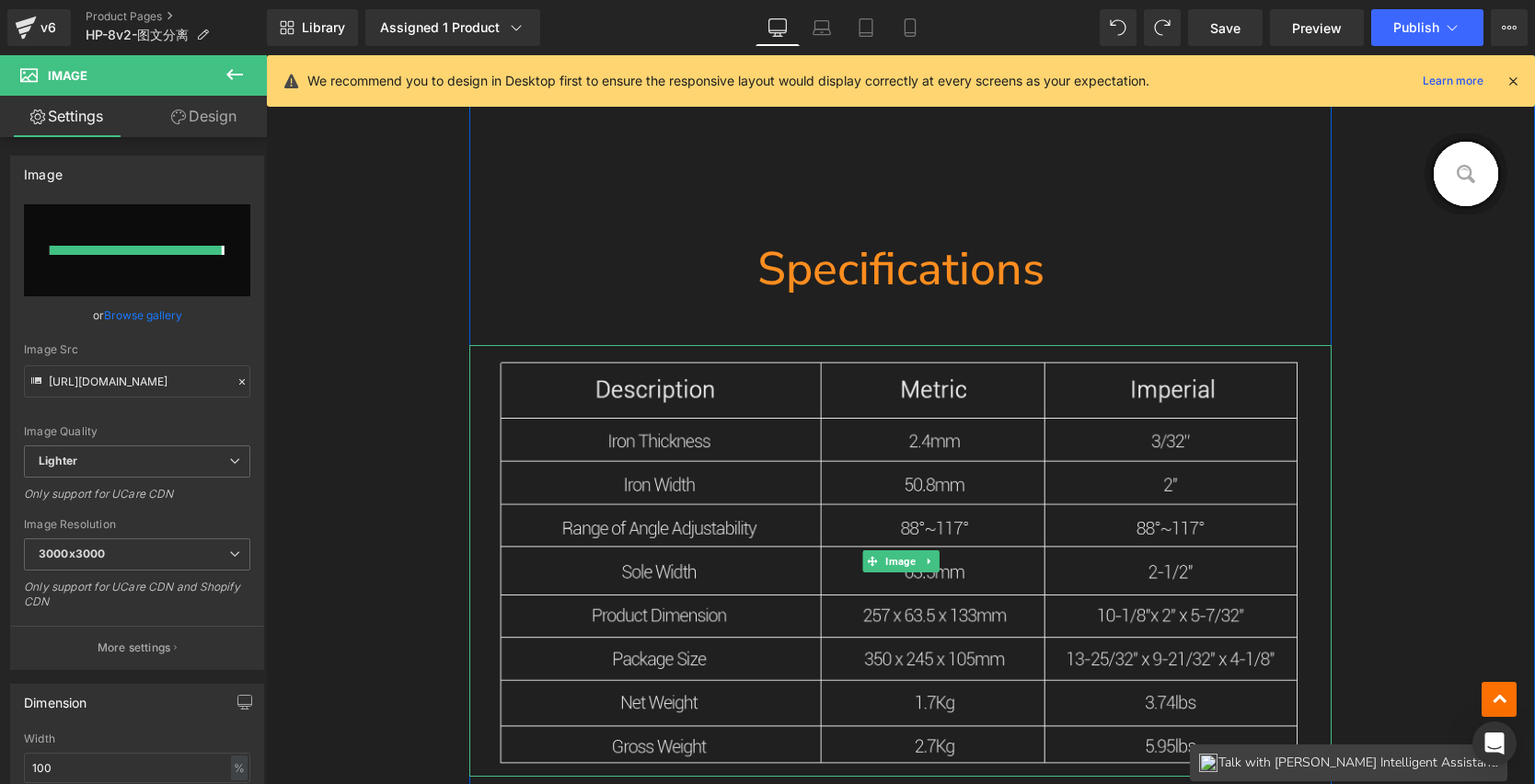
type input "https://ucarecdn.com/f7920f56-b136-4bc6-89b7-d311ee570b86/-/format/auto/-/previ…"
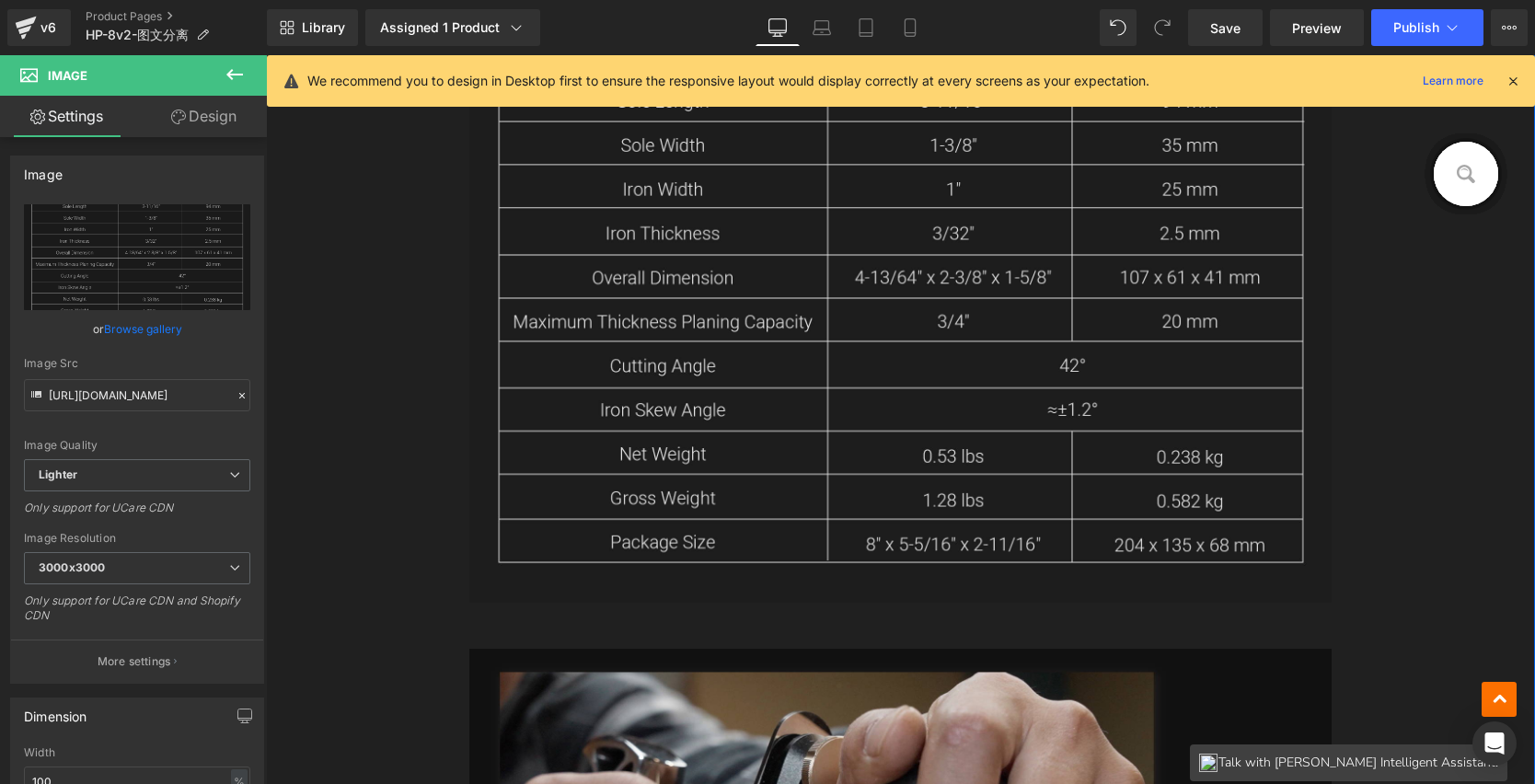
scroll to position [14526, 0]
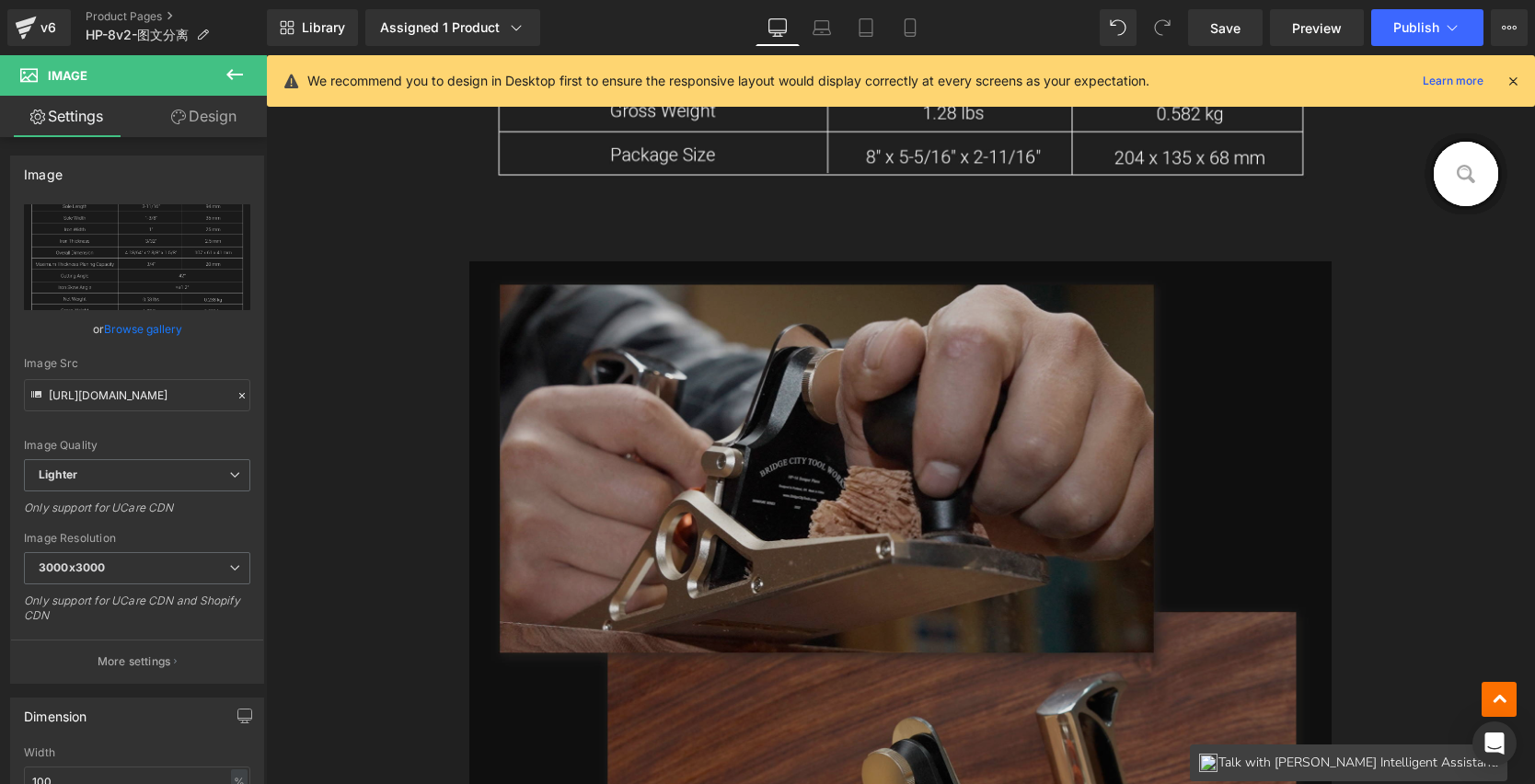
click at [1073, 413] on img at bounding box center [901, 640] width 863 height 757
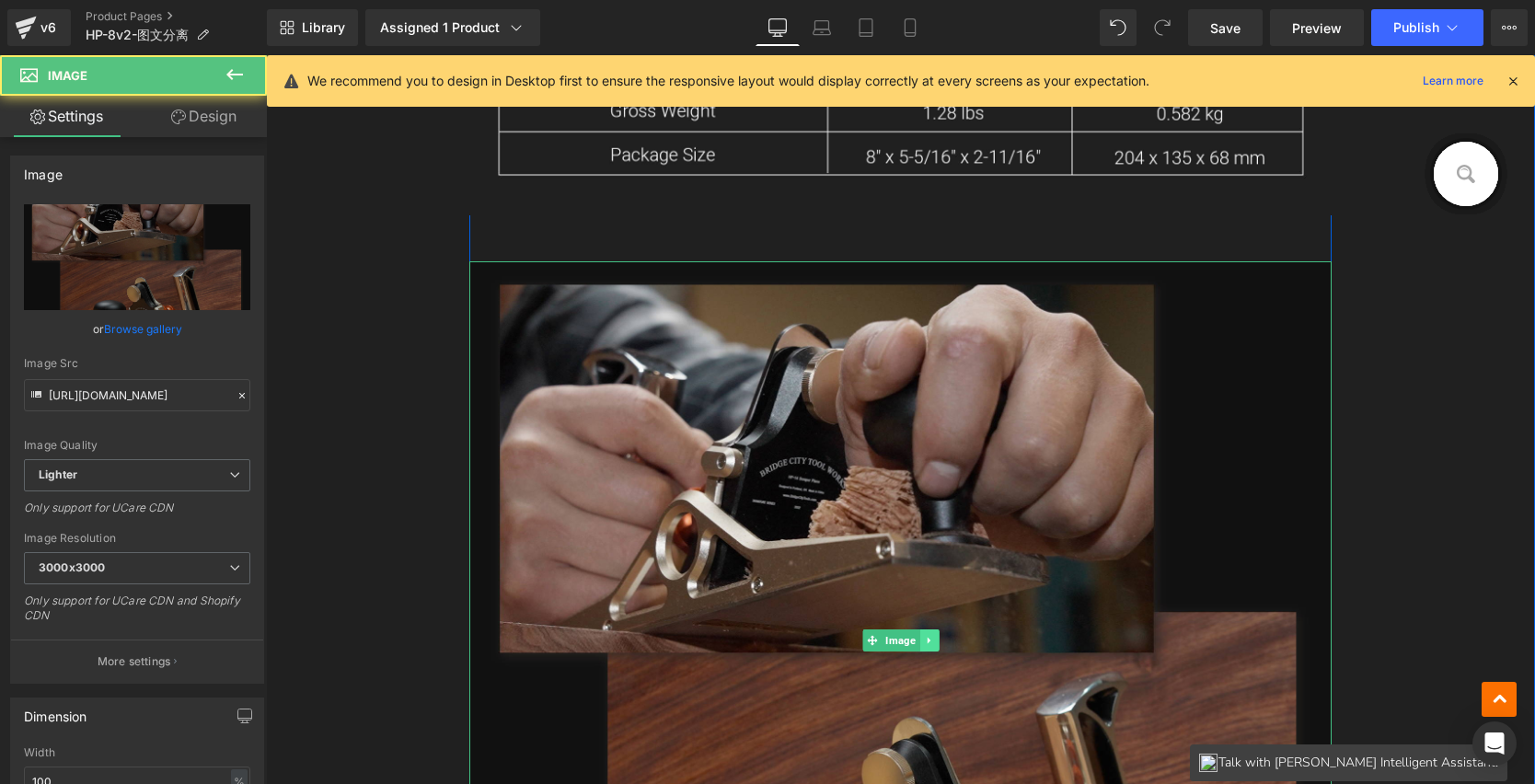
click at [924, 640] on icon at bounding box center [929, 640] width 11 height 11
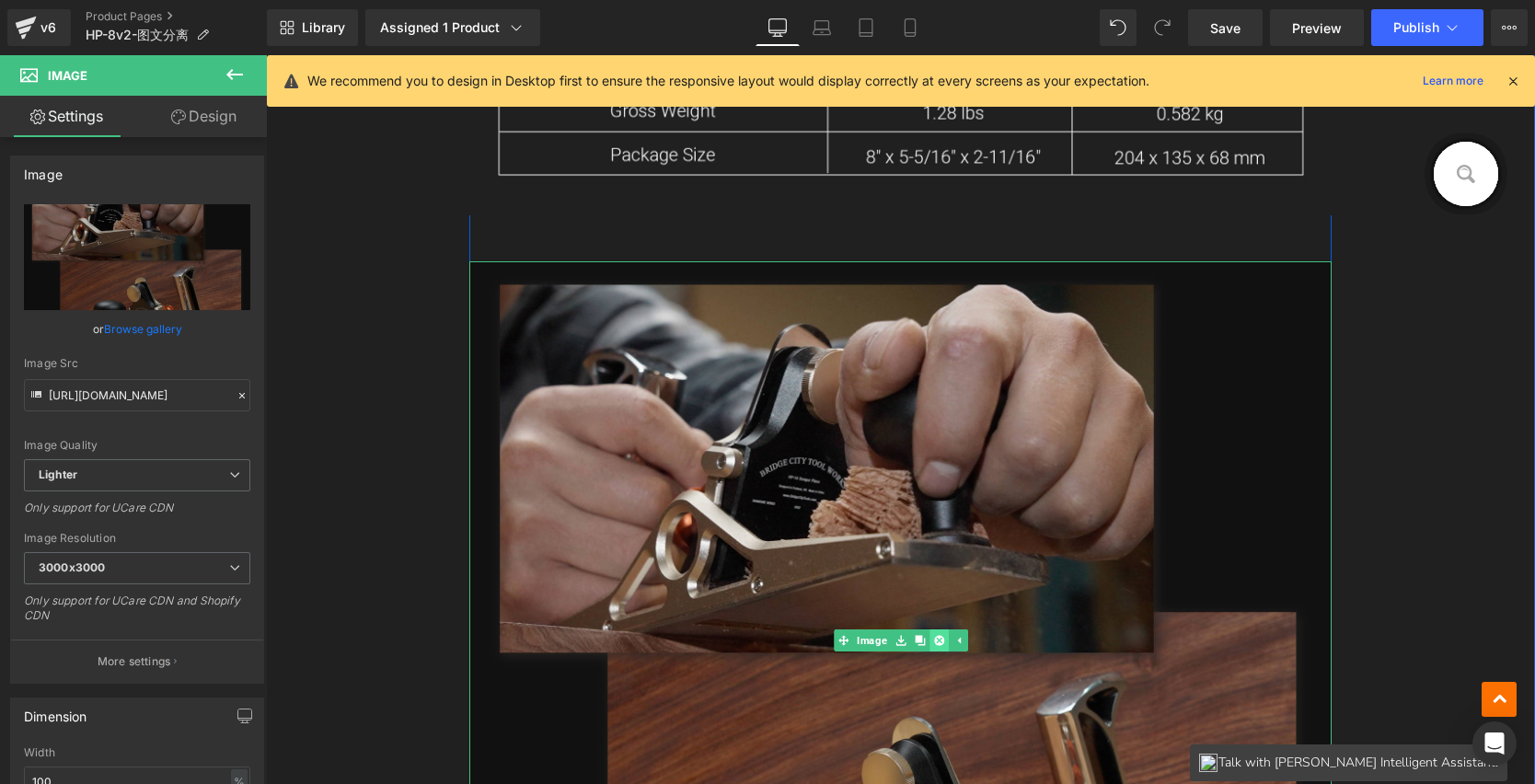
click at [934, 636] on icon at bounding box center [938, 640] width 11 height 11
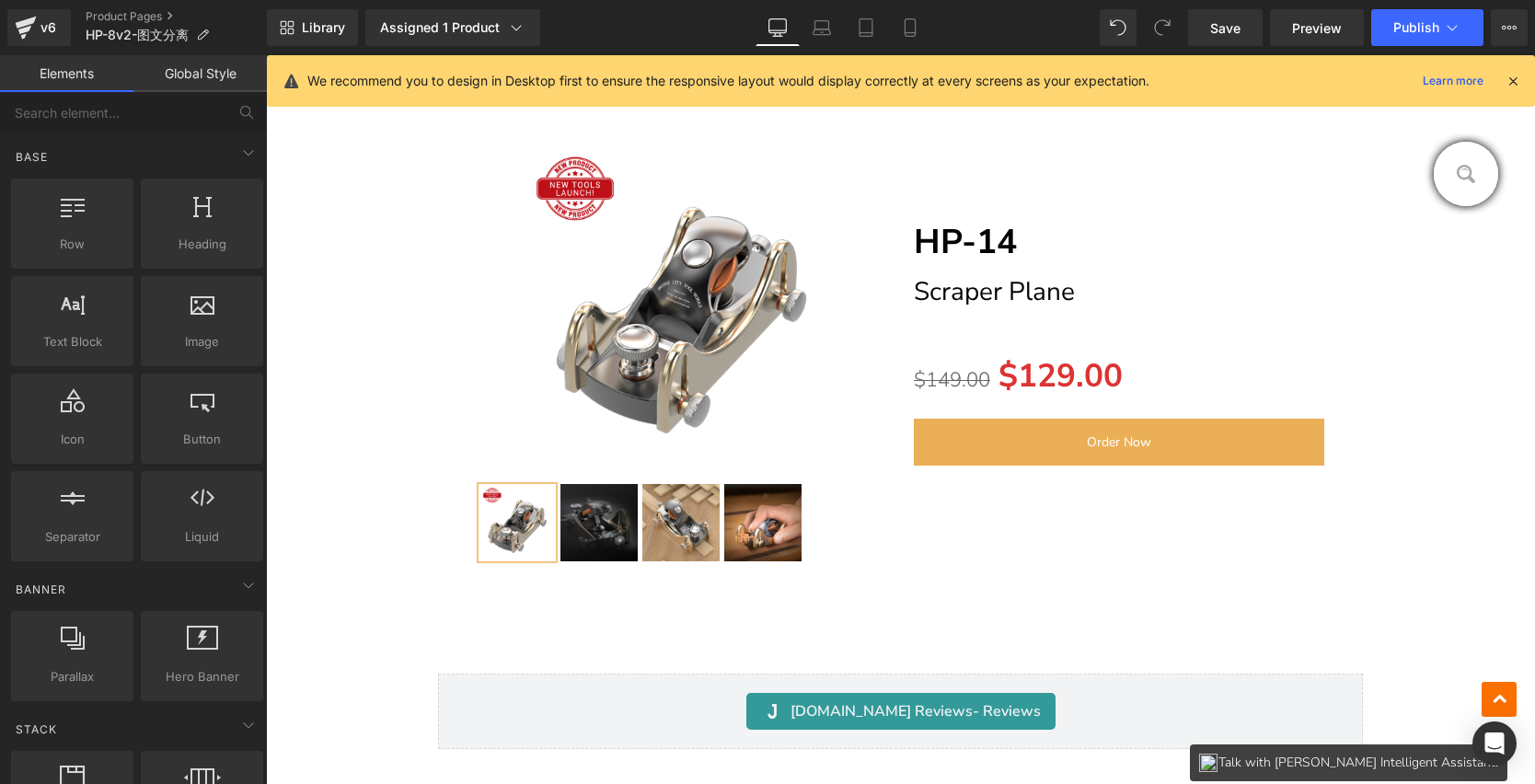
scroll to position [15075, 0]
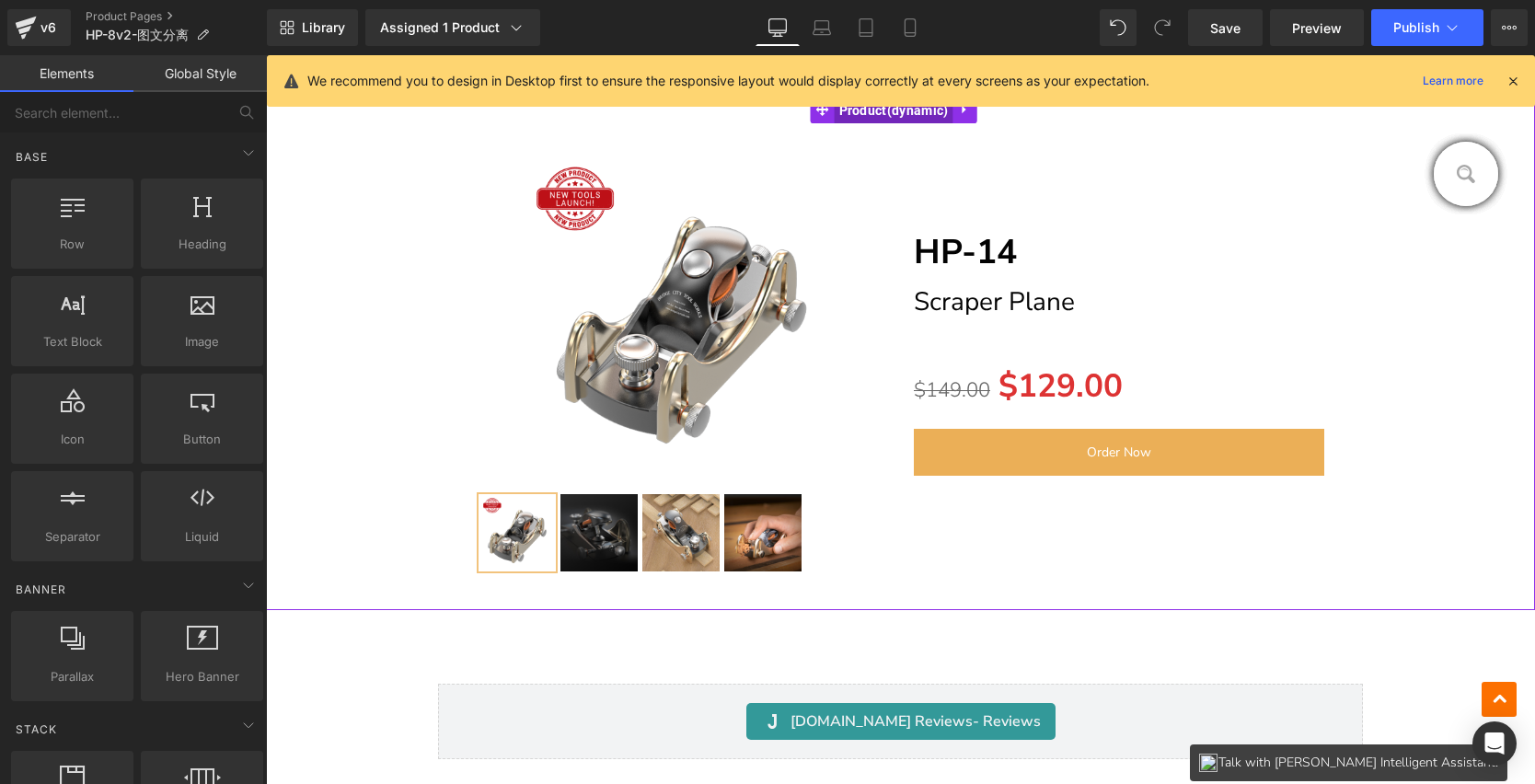
click at [855, 113] on span "Product" at bounding box center [894, 110] width 118 height 28
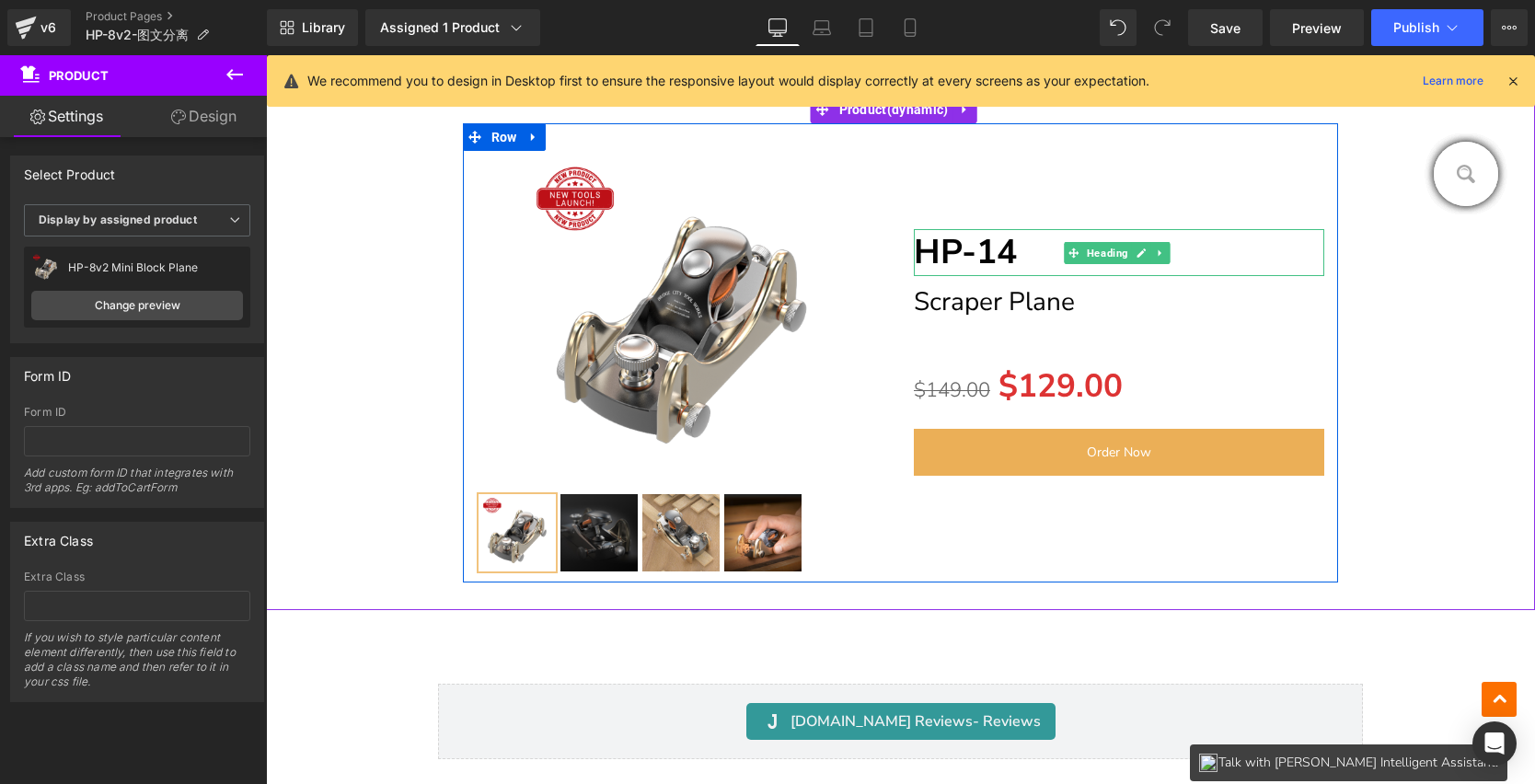
click at [932, 246] on h1 "HP-14" at bounding box center [1119, 252] width 411 height 47
click at [1004, 246] on h1 "HP-14" at bounding box center [1119, 252] width 411 height 47
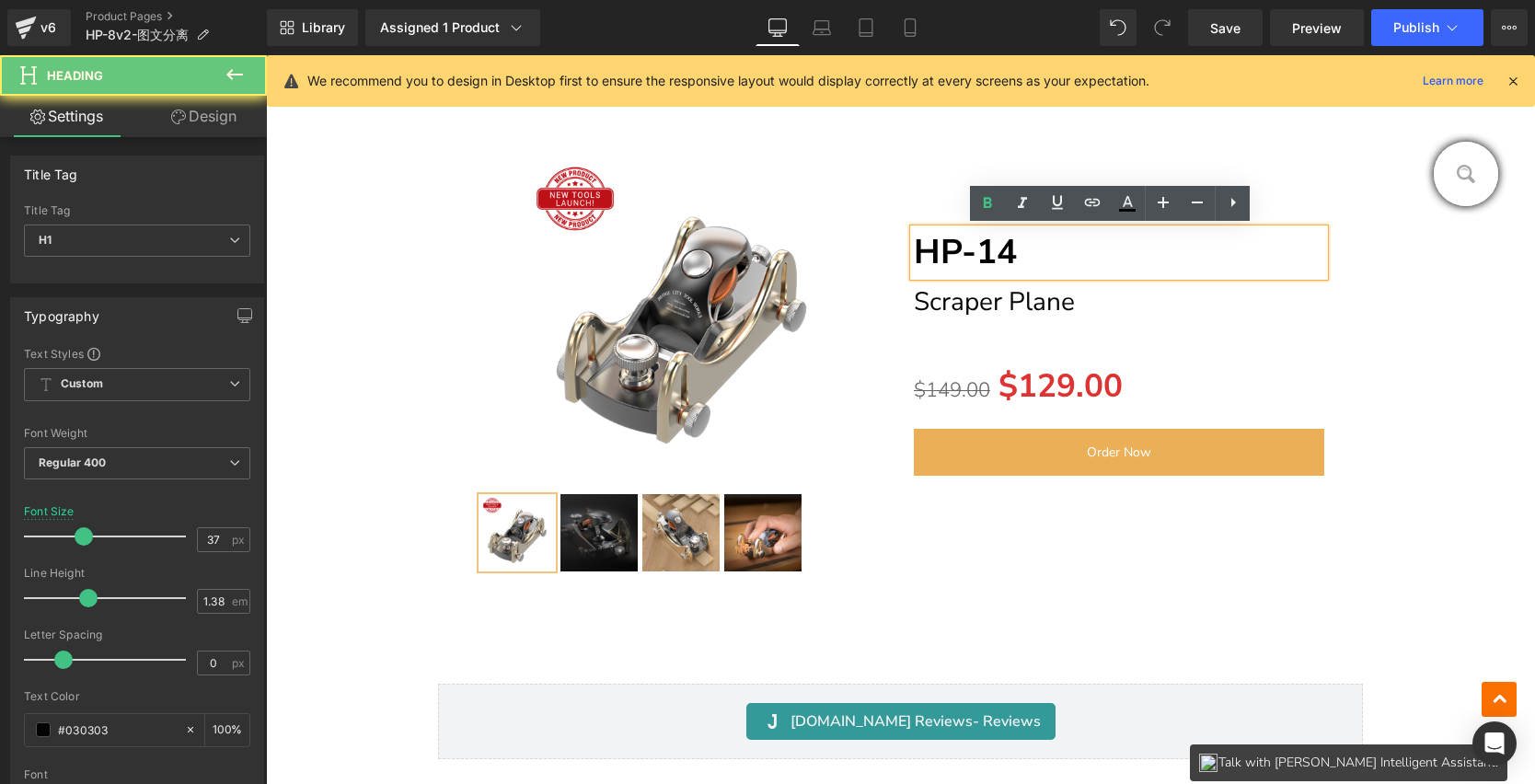
click at [1004, 246] on h1 "HP-14" at bounding box center [1119, 252] width 411 height 47
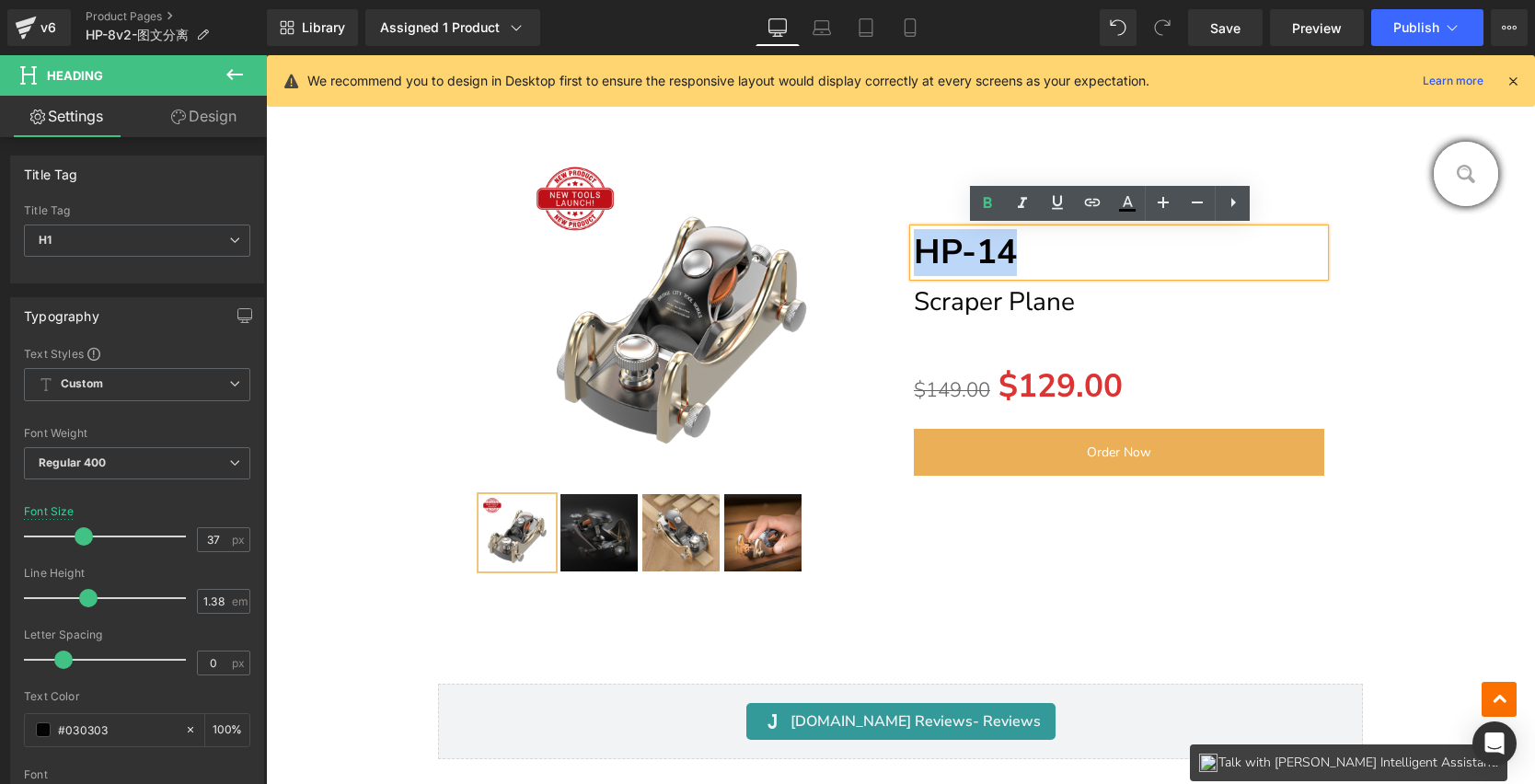
drag, startPoint x: 1016, startPoint y: 249, endPoint x: 914, endPoint y: 249, distance: 102.0
click at [914, 249] on h1 "HP-14" at bounding box center [1119, 252] width 411 height 47
paste div
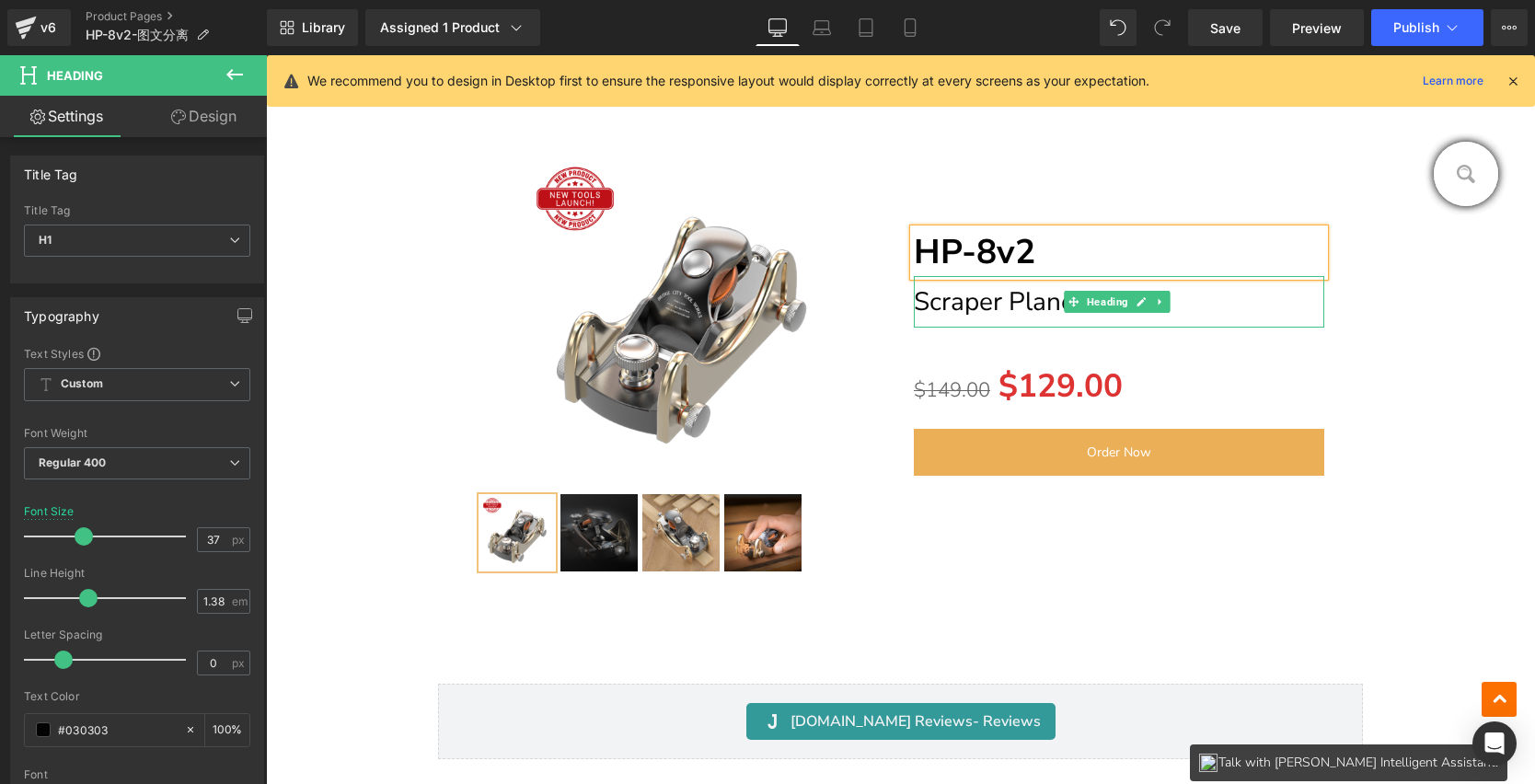
click at [925, 302] on span "Scraper Plane" at bounding box center [994, 302] width 161 height 35
click at [1000, 301] on span "Scraper Plane" at bounding box center [994, 302] width 161 height 35
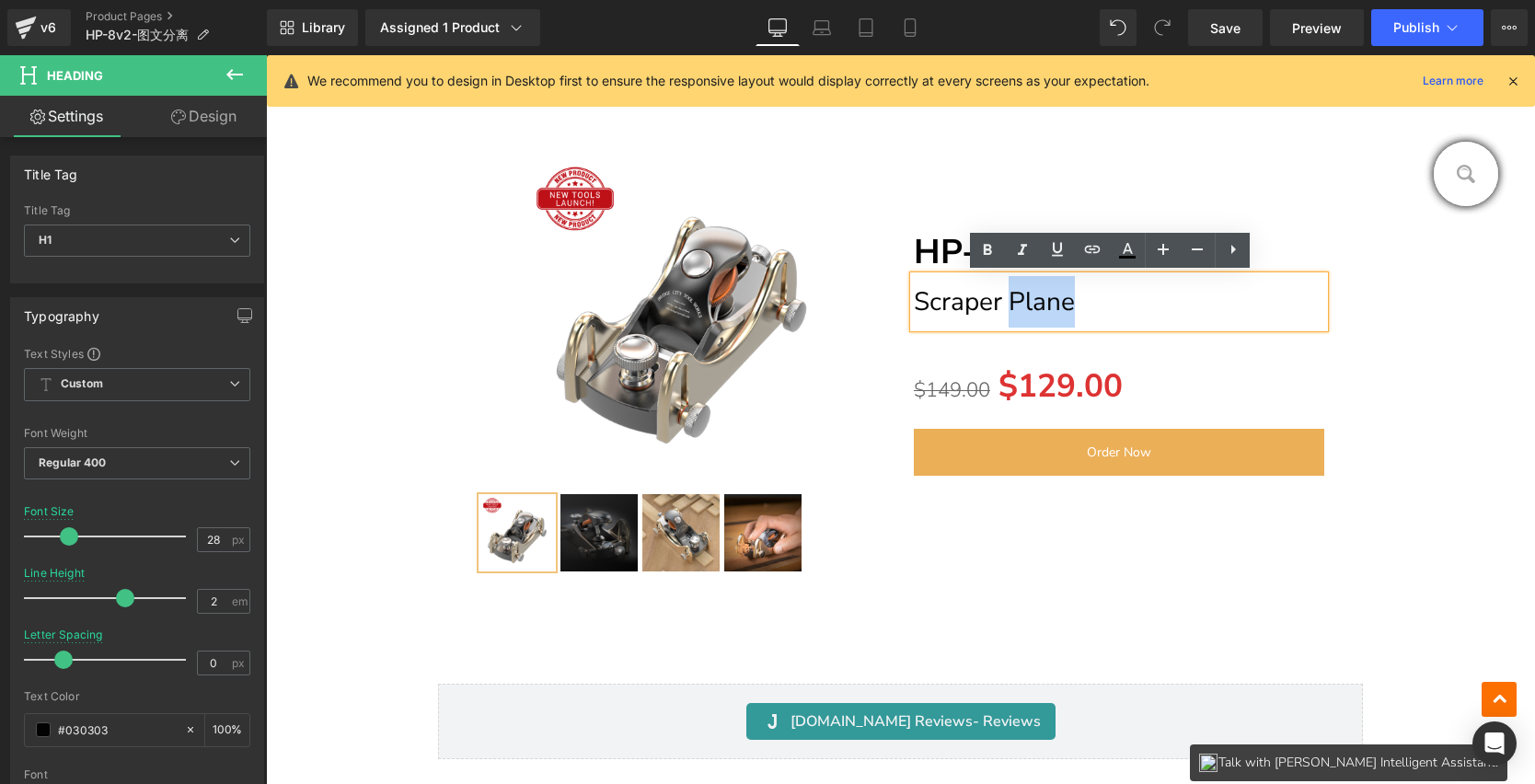
click at [1070, 302] on h1 "Scraper Plane" at bounding box center [1119, 302] width 411 height 52
drag, startPoint x: 992, startPoint y: 299, endPoint x: 909, endPoint y: 294, distance: 83.2
click at [914, 294] on h1 "Scraper Plane" at bounding box center [1119, 302] width 411 height 52
paste div
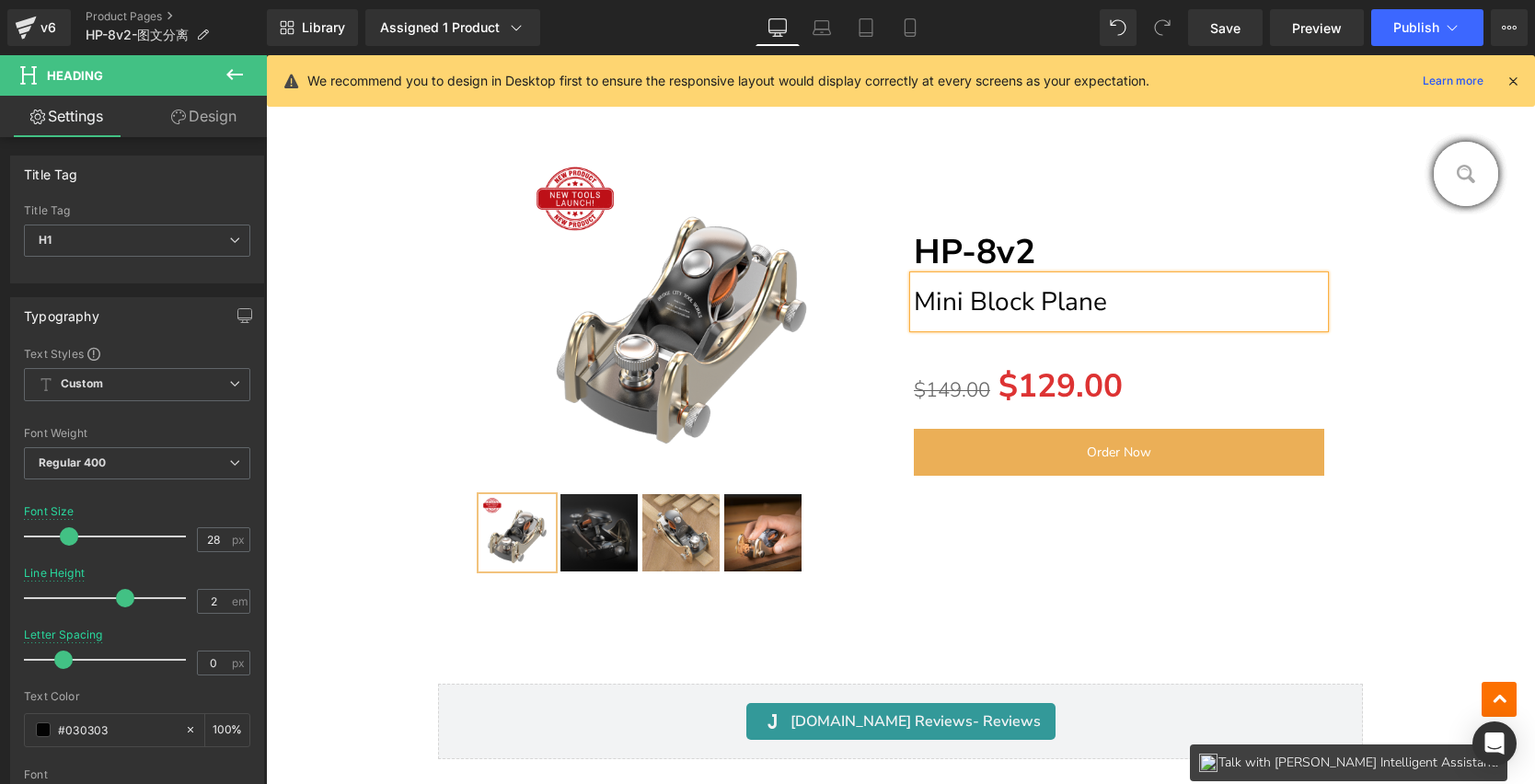
click at [1415, 397] on div "(P) Image" at bounding box center [901, 353] width 1251 height 460
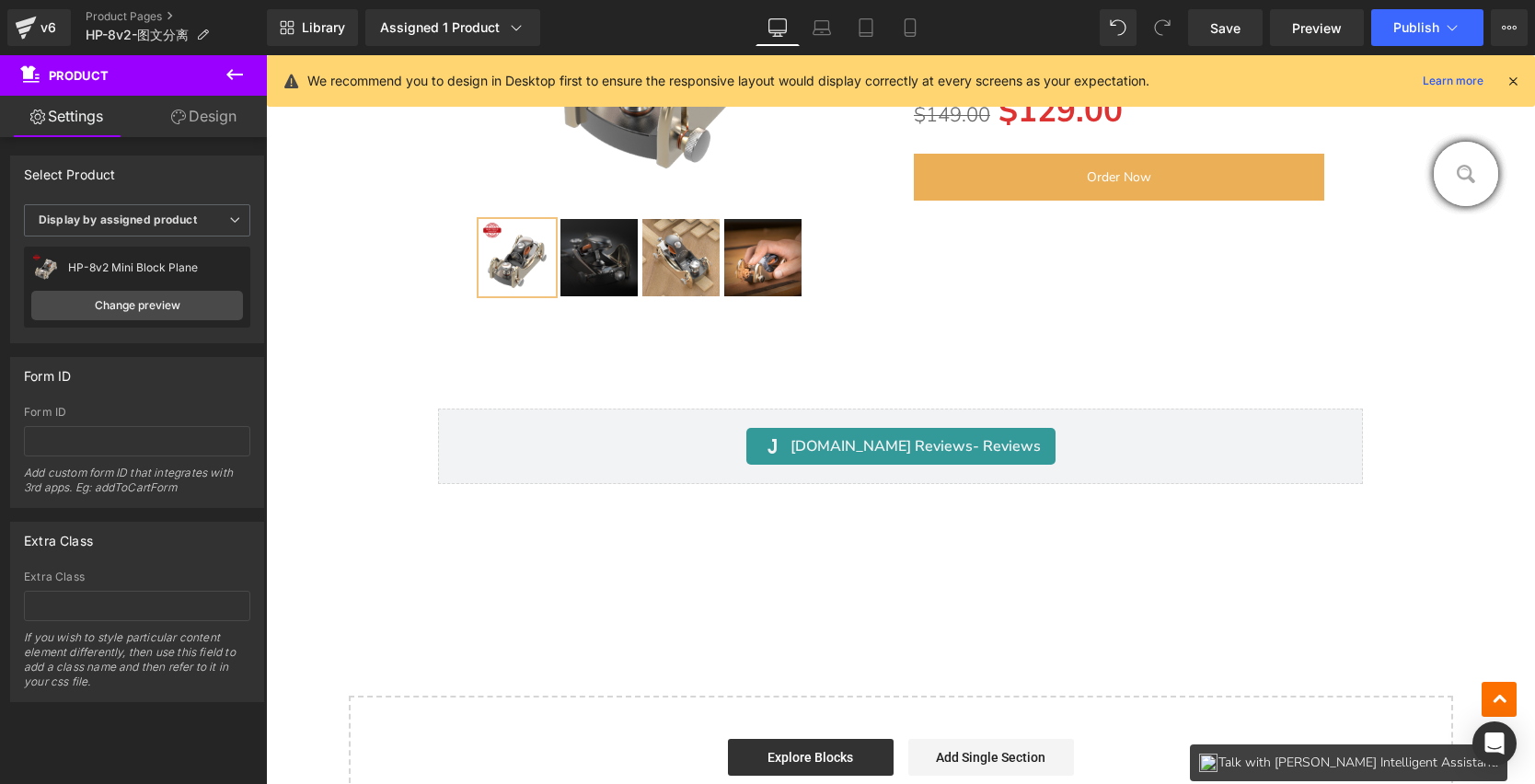
scroll to position [15271, 0]
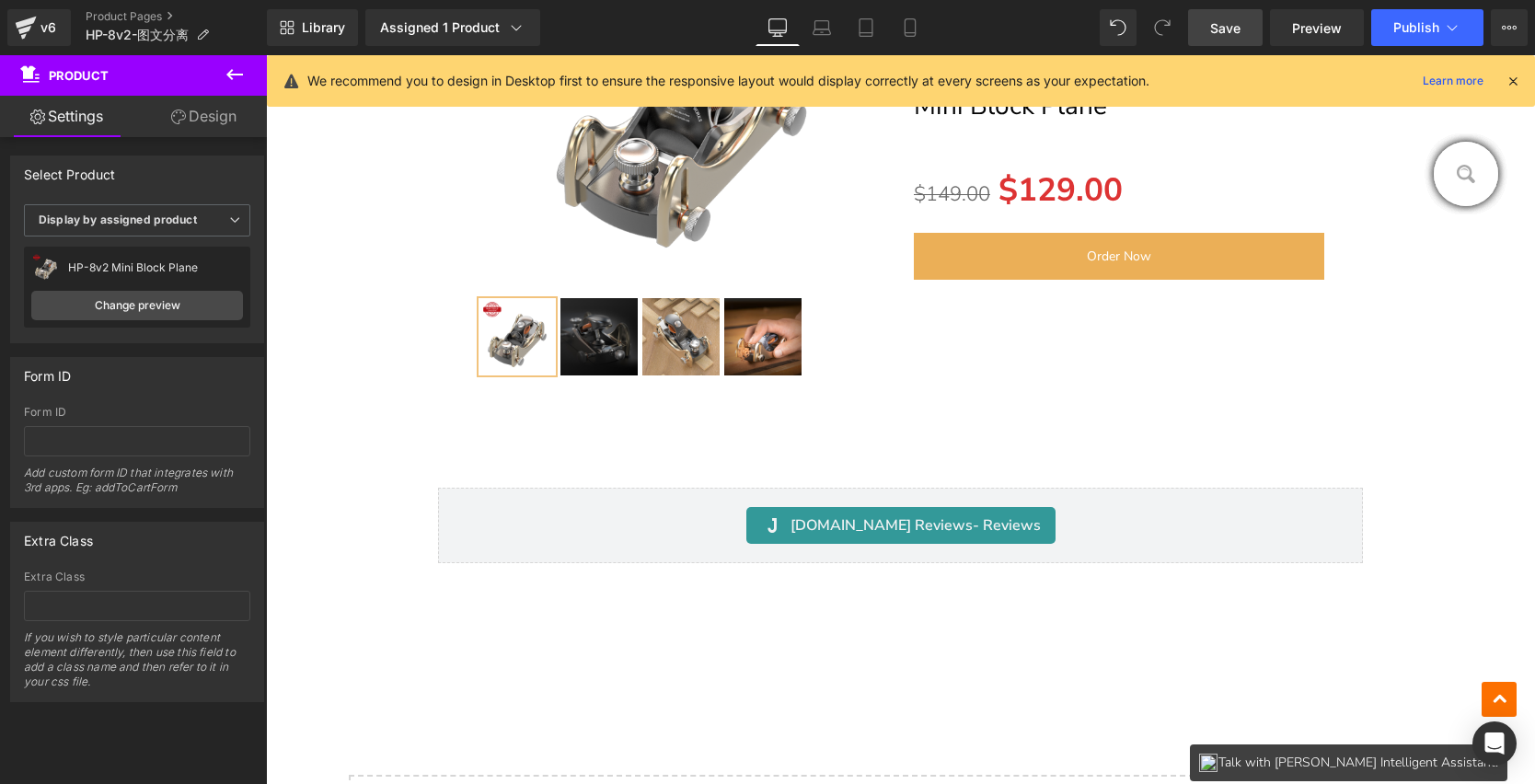
click at [1239, 29] on span "Save" at bounding box center [1226, 28] width 31 height 19
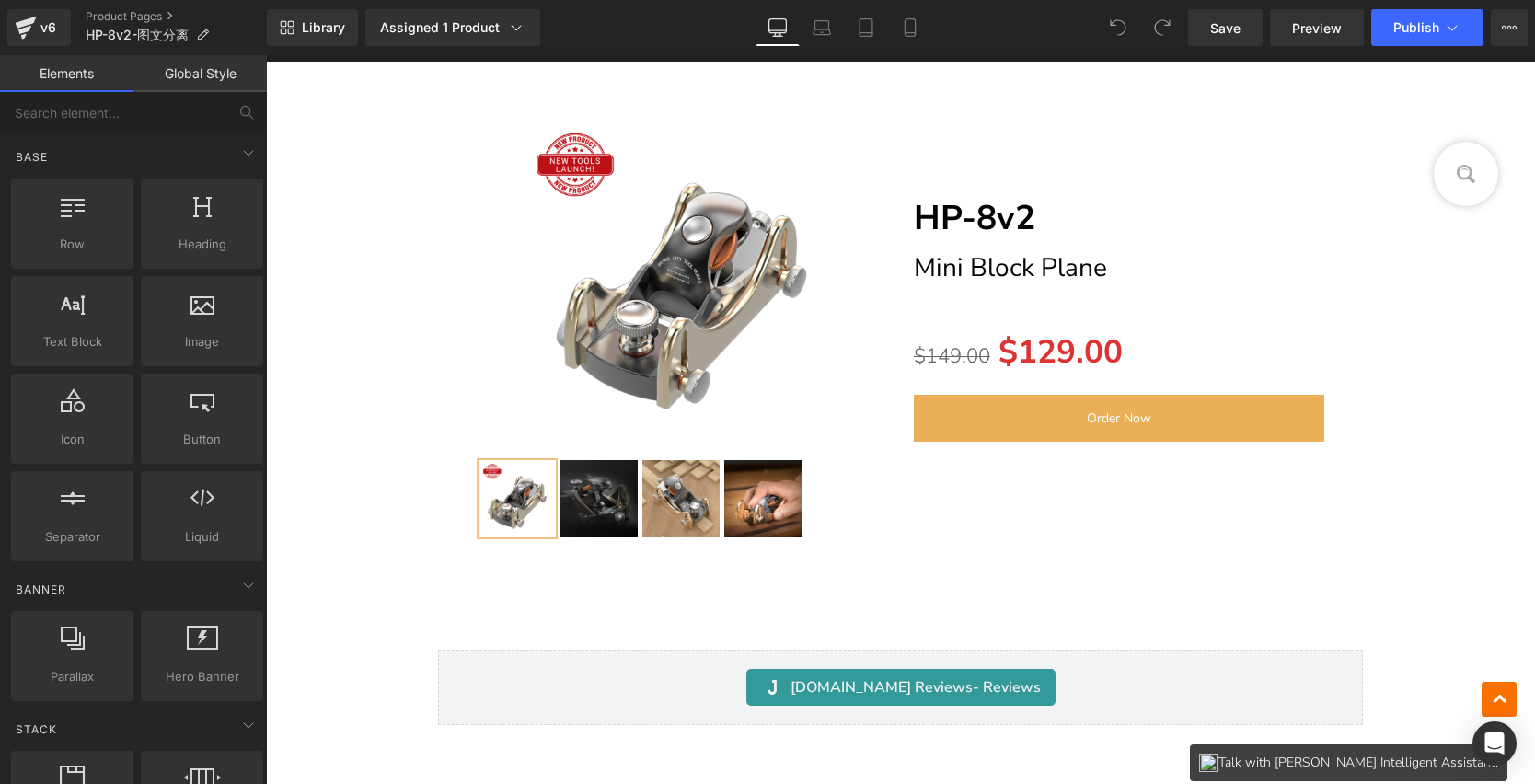
scroll to position [17421, 0]
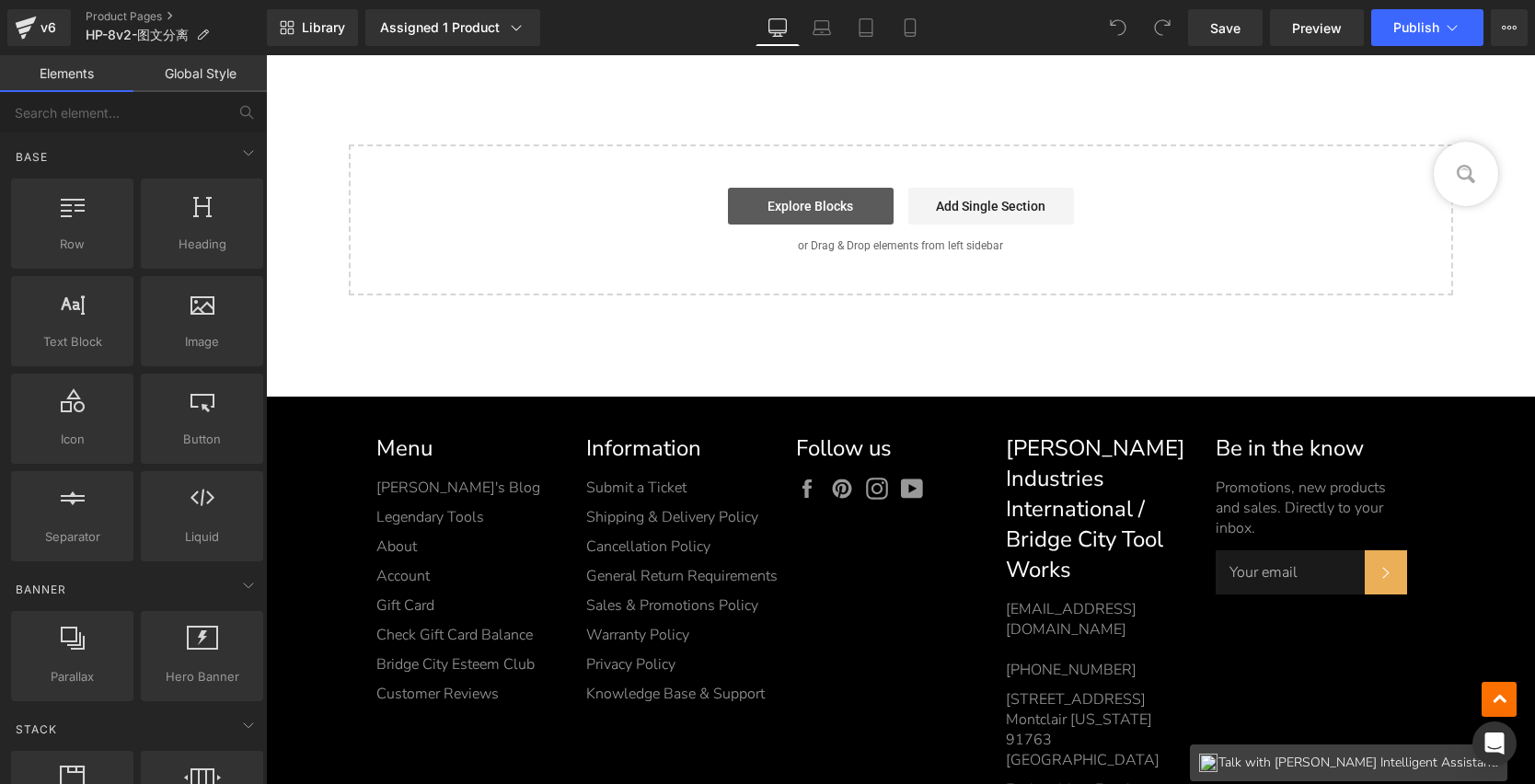
click at [818, 201] on link "Explore Blocks" at bounding box center [811, 206] width 166 height 37
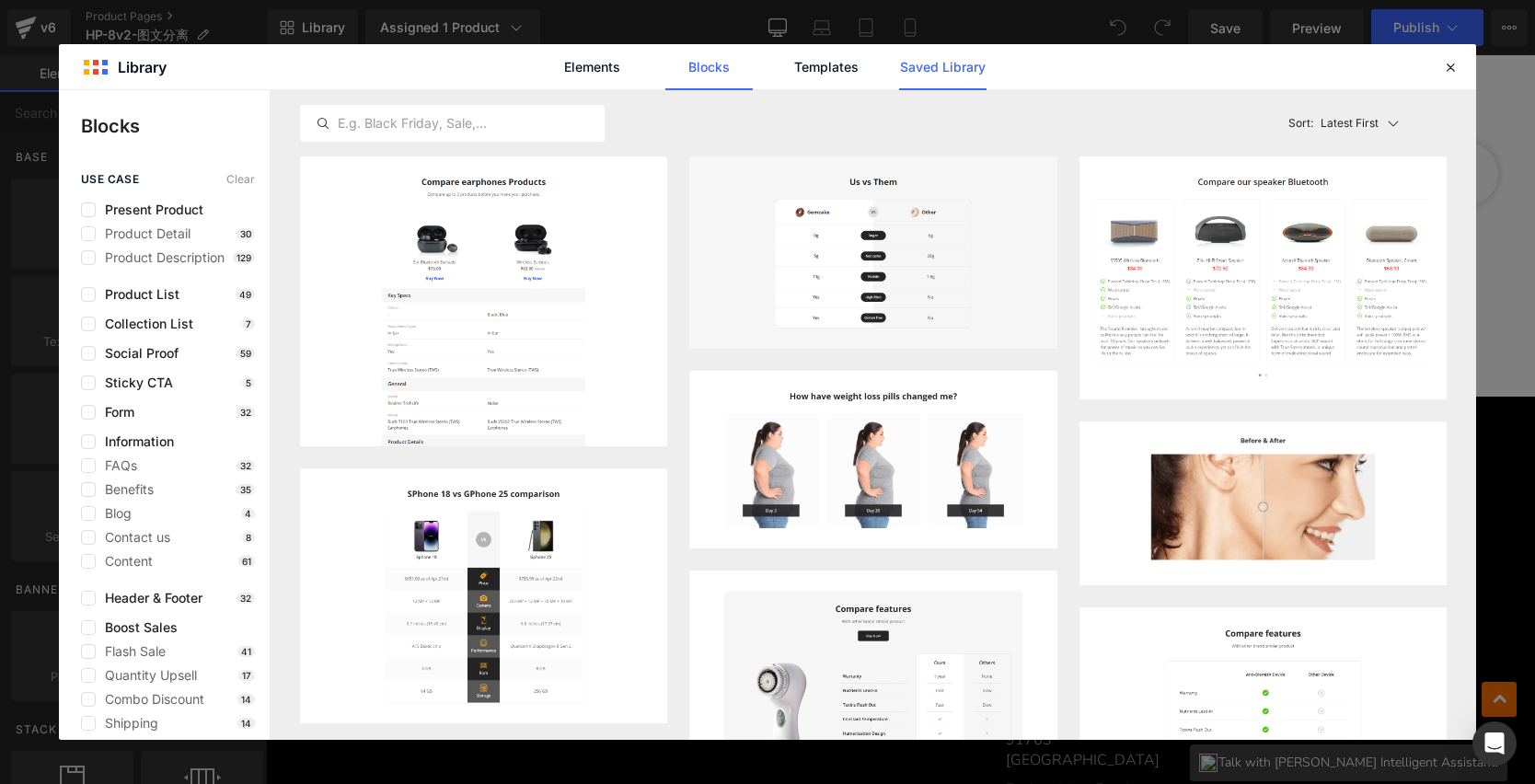
click at [925, 52] on link "Saved Library" at bounding box center [942, 67] width 88 height 46
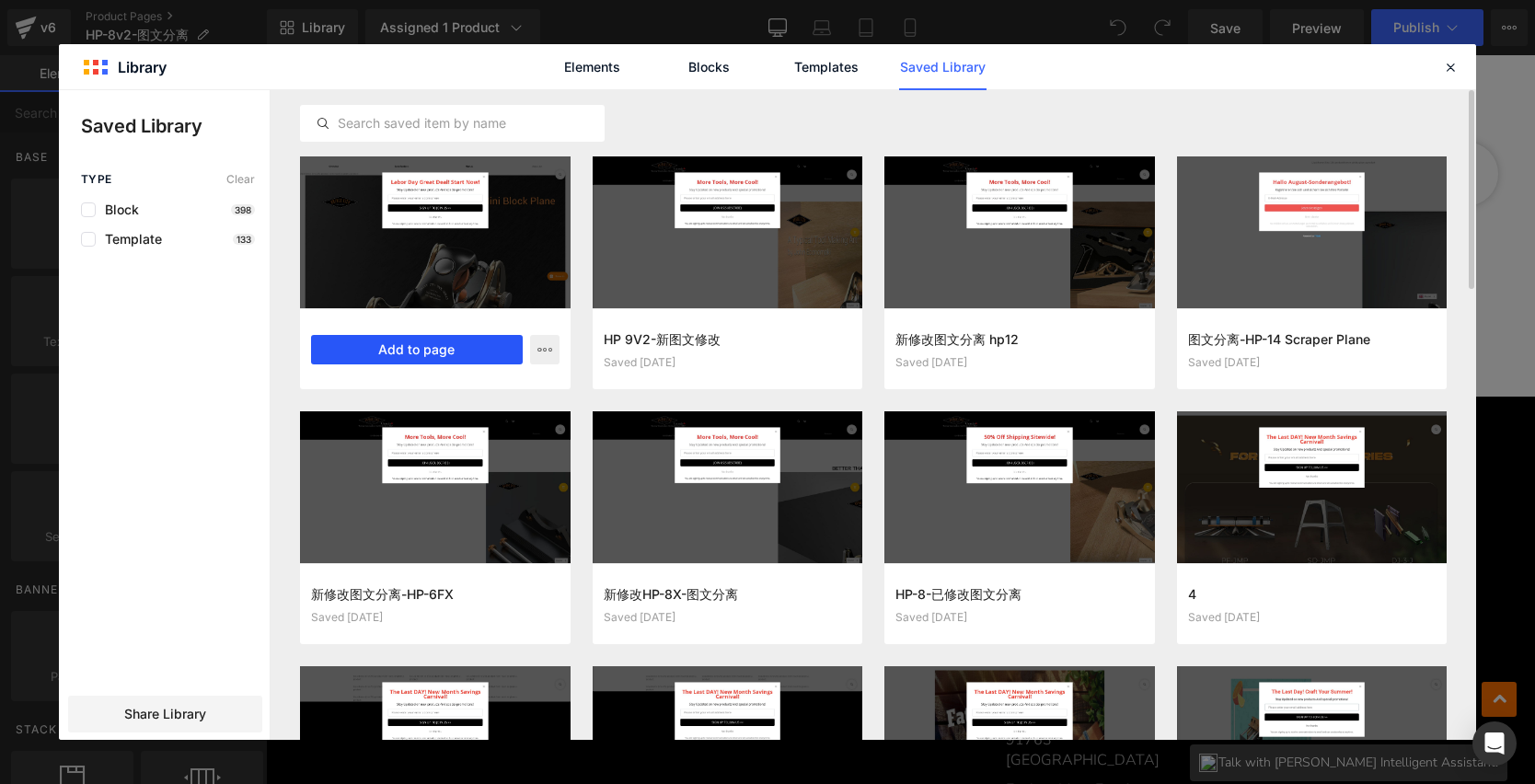
click at [438, 351] on button "Add to page" at bounding box center [417, 349] width 212 height 30
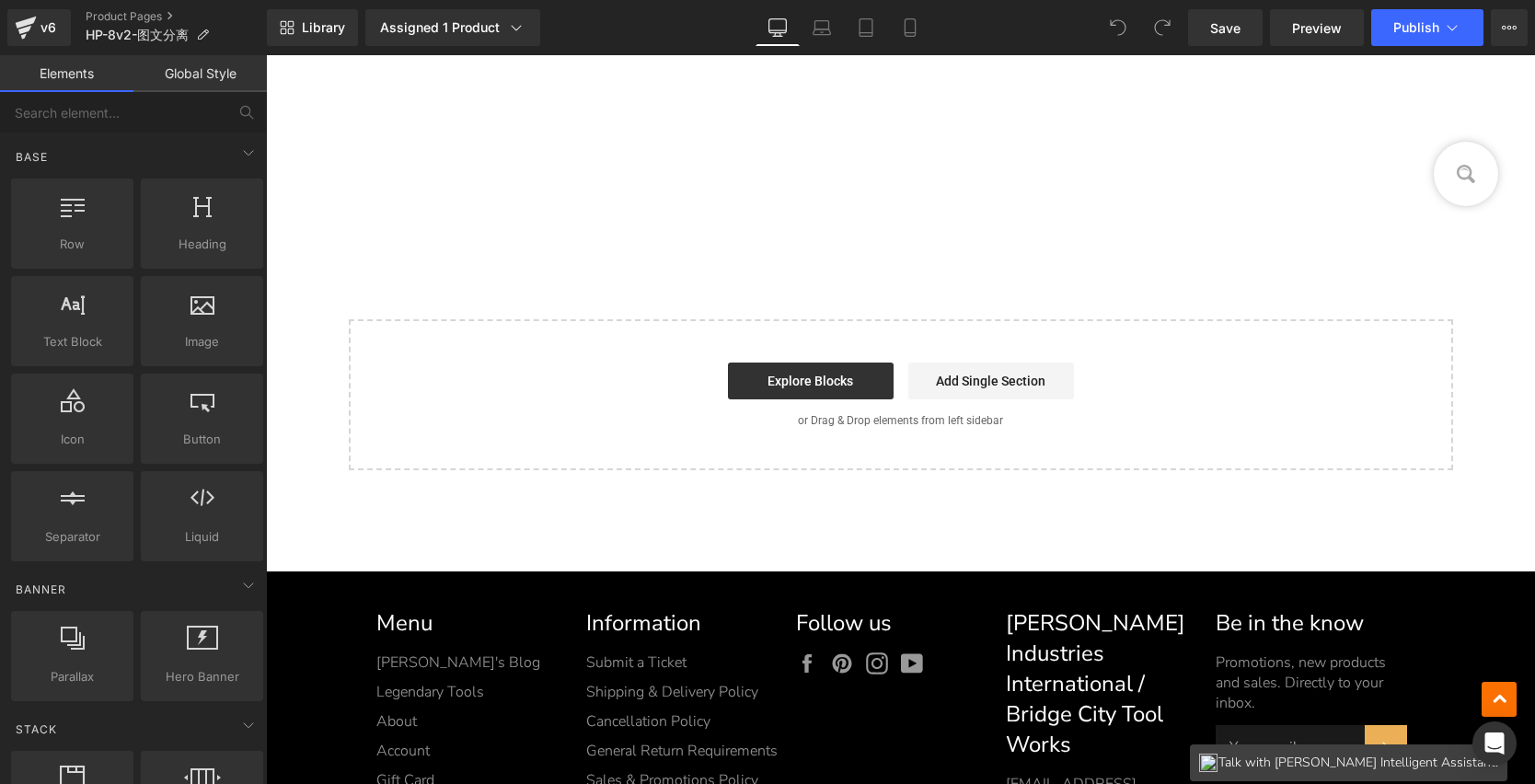
scroll to position [17322, 0]
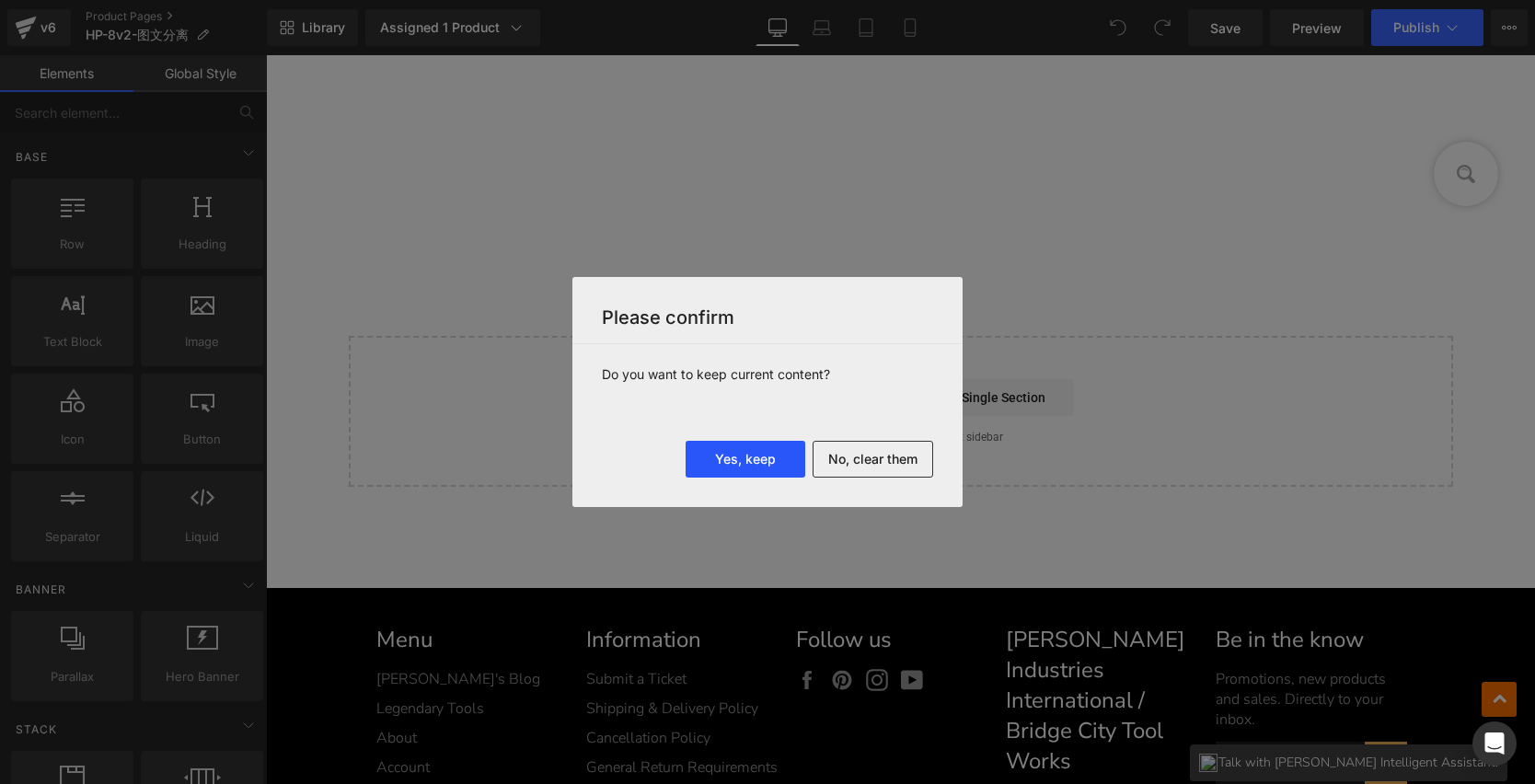
click at [736, 460] on button "Yes, keep" at bounding box center [746, 459] width 119 height 37
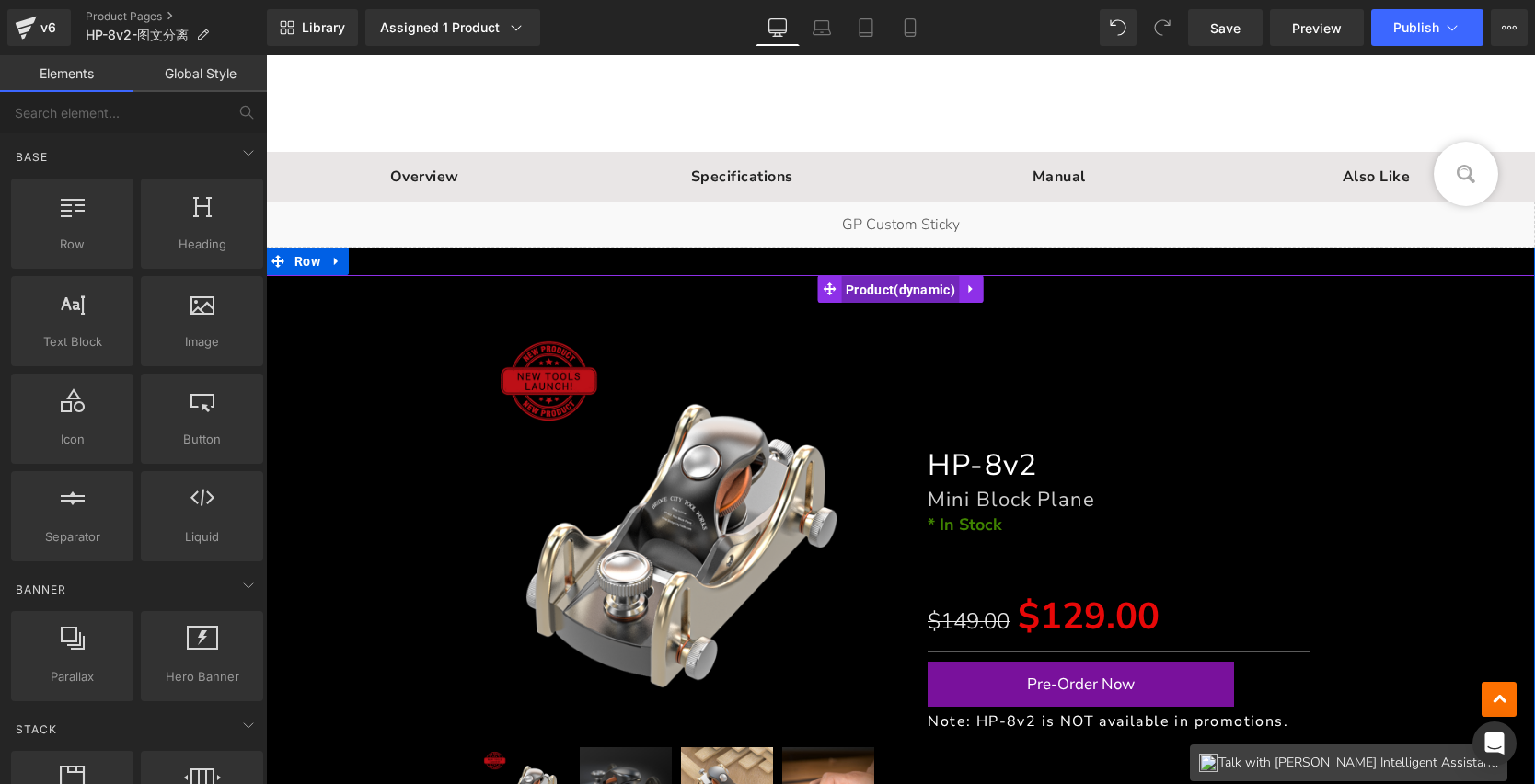
click at [923, 283] on span "Product" at bounding box center [900, 290] width 118 height 28
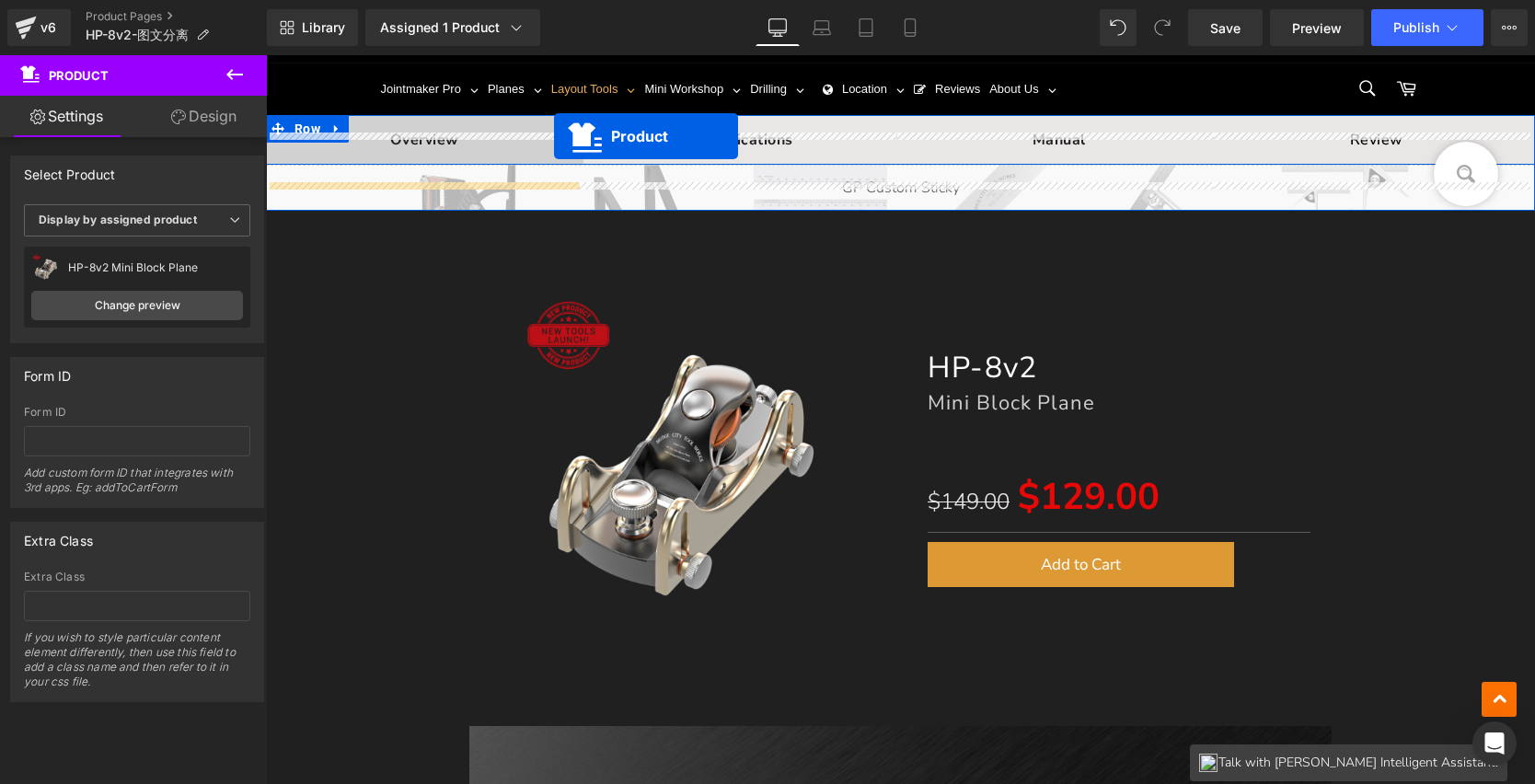
scroll to position [79, 0]
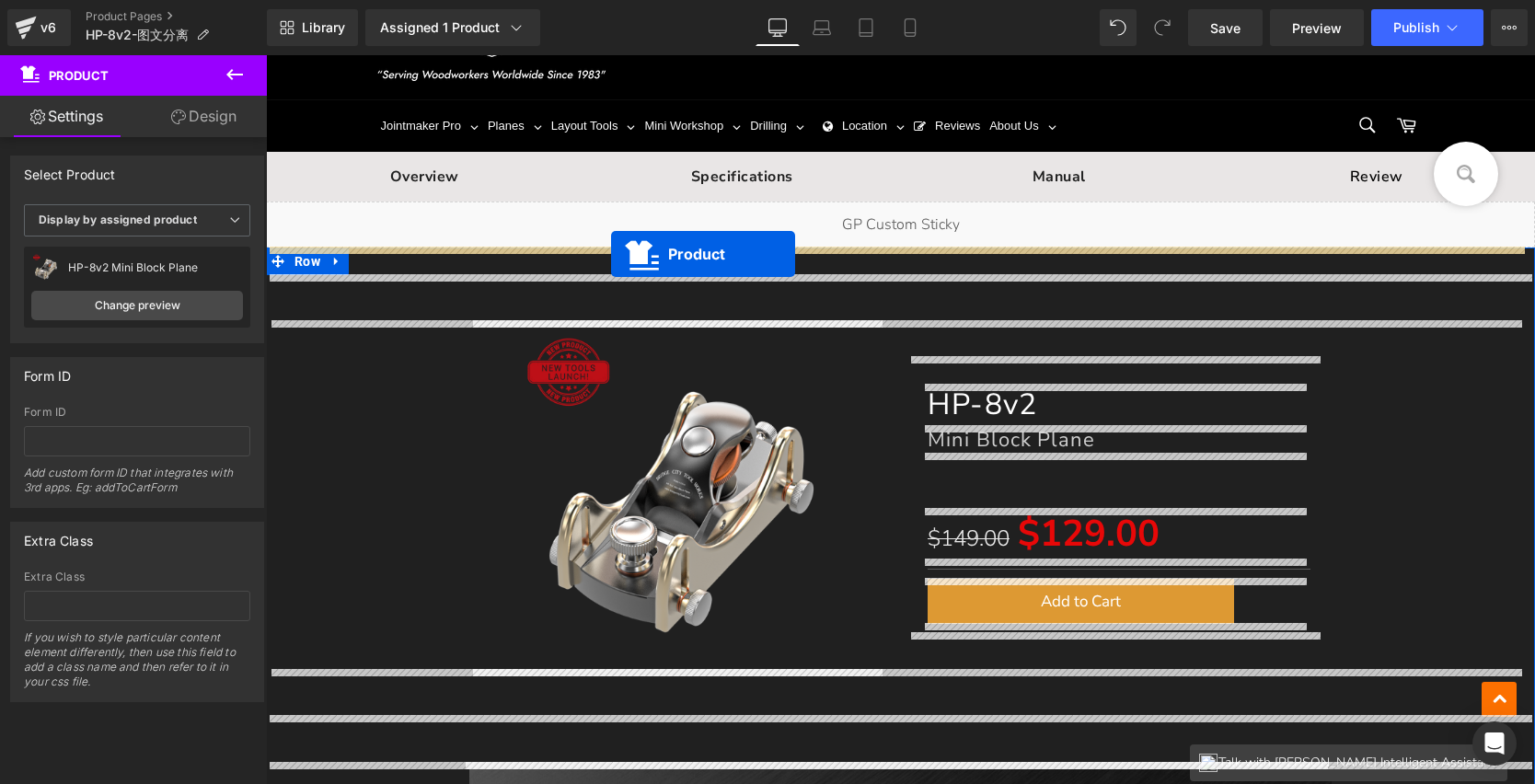
drag, startPoint x: 885, startPoint y: 291, endPoint x: 610, endPoint y: 254, distance: 277.5
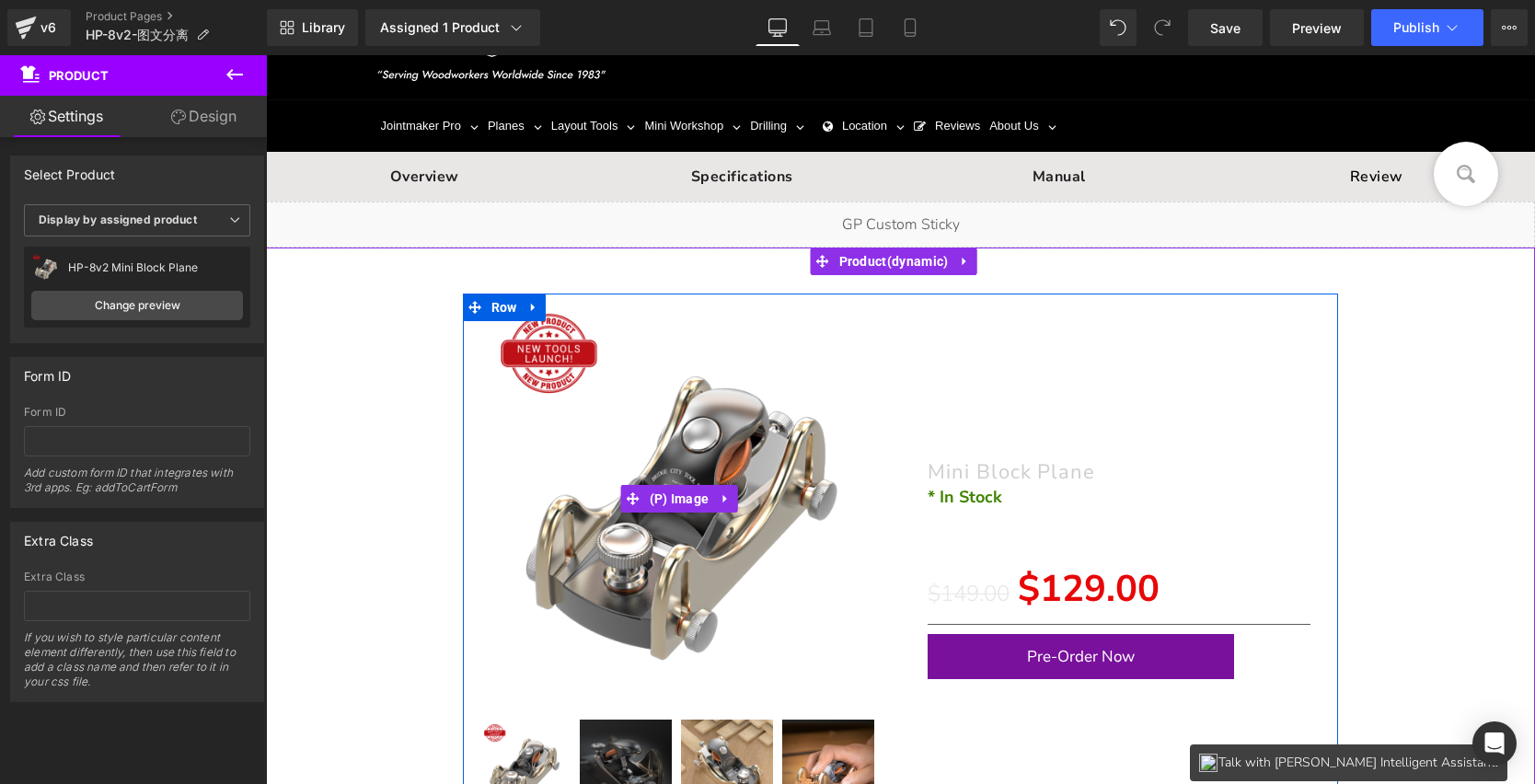
scroll to position [167, 0]
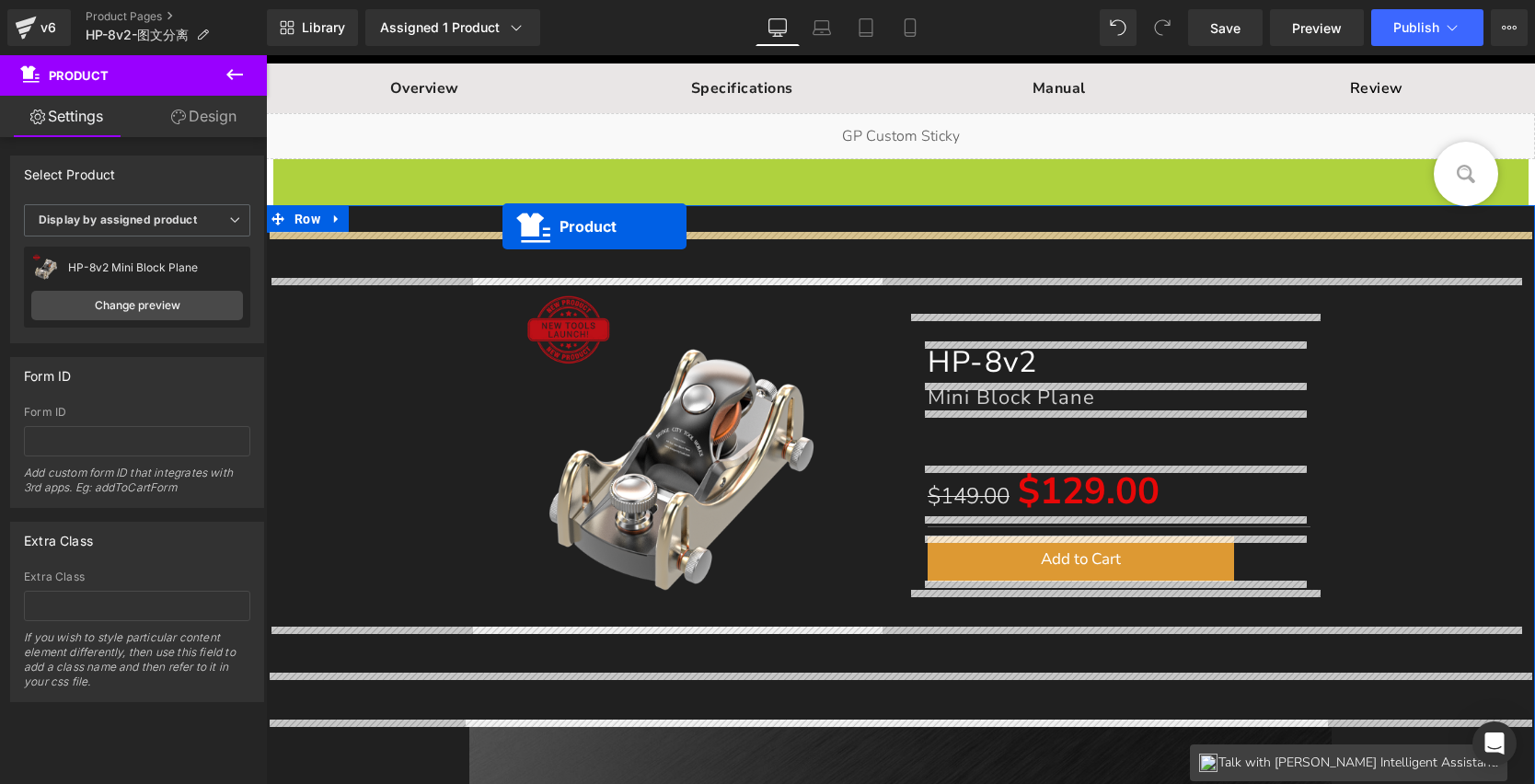
drag, startPoint x: 867, startPoint y: 172, endPoint x: 502, endPoint y: 225, distance: 368.8
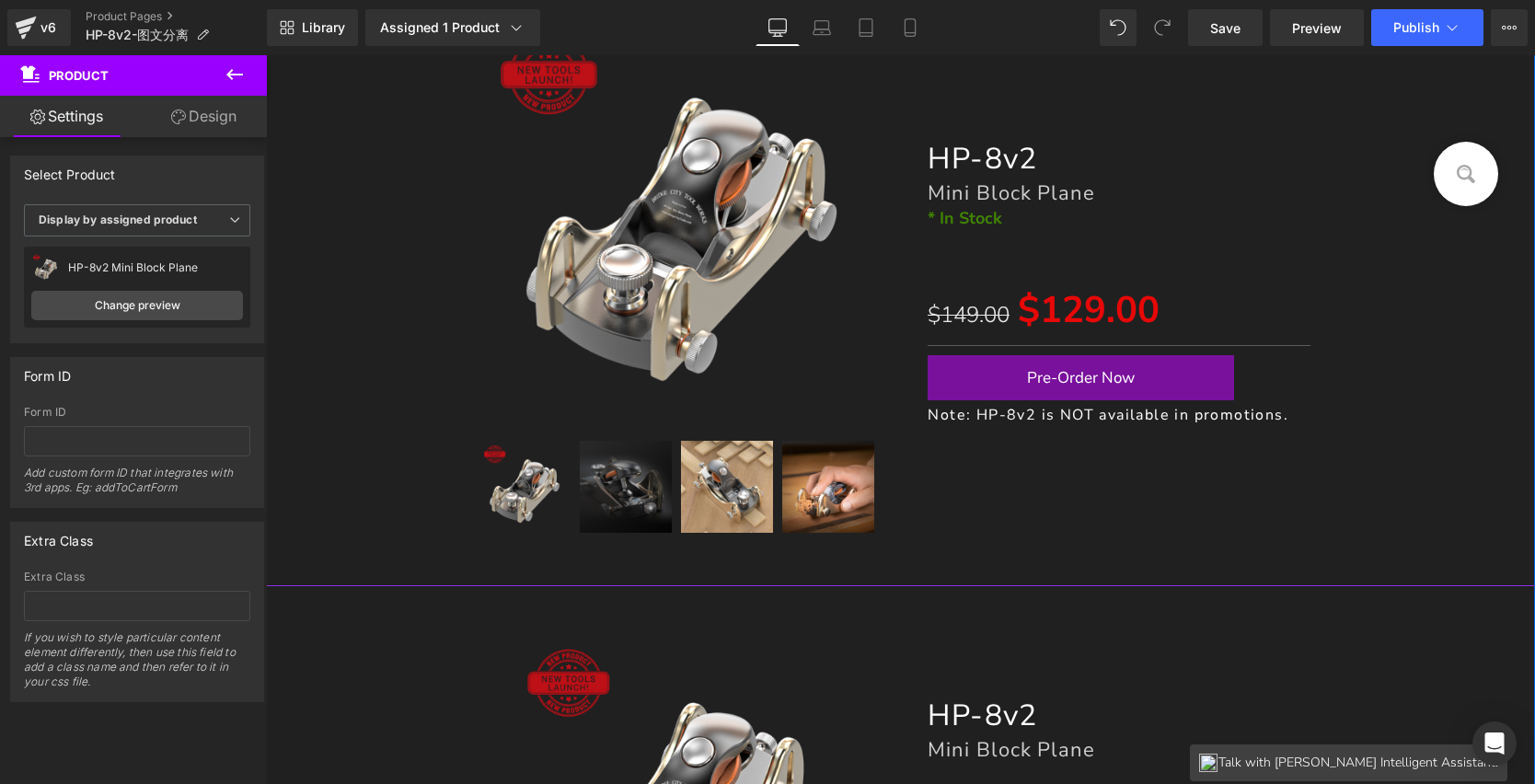
scroll to position [497, 0]
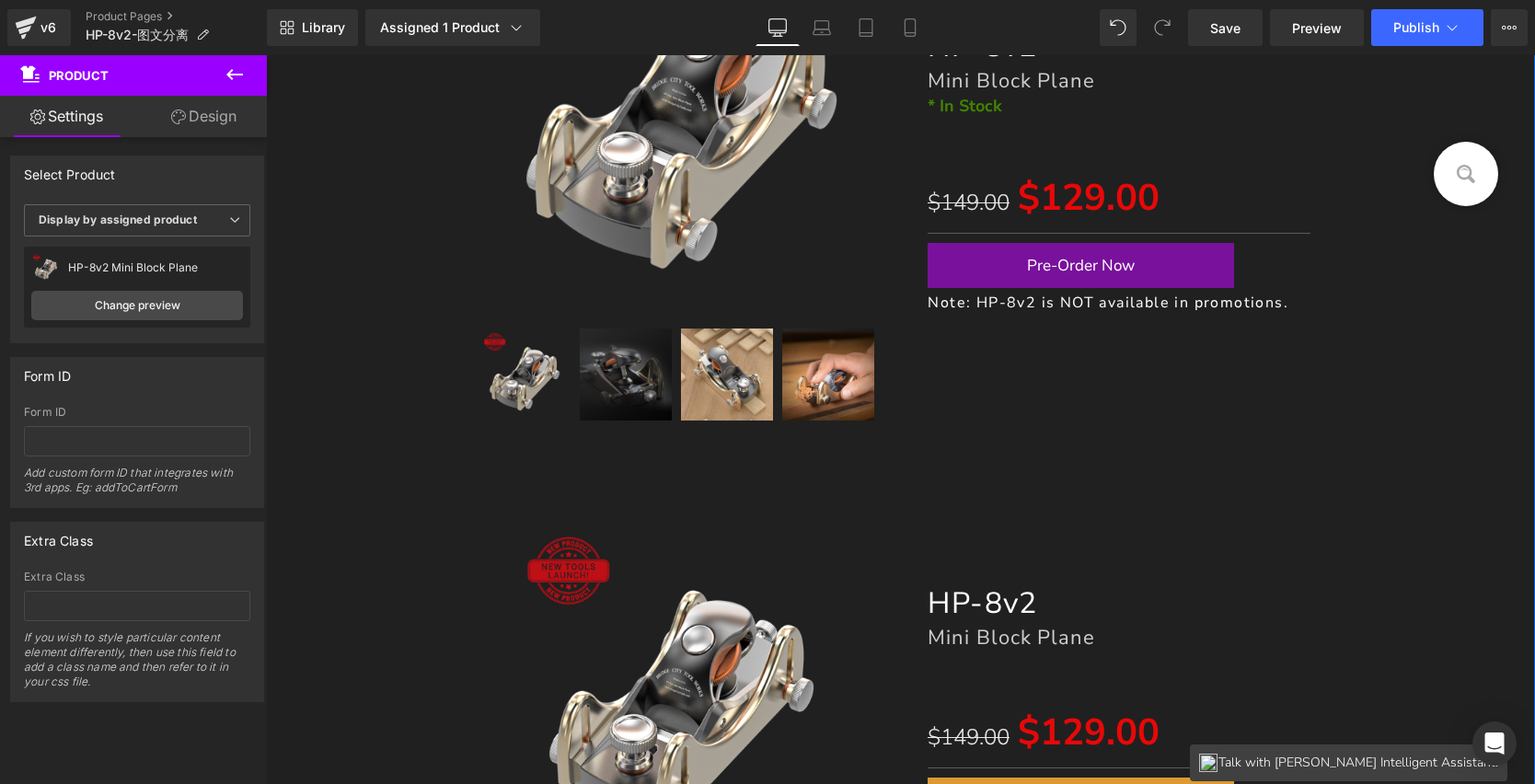
click at [624, 534] on img at bounding box center [681, 694] width 349 height 349
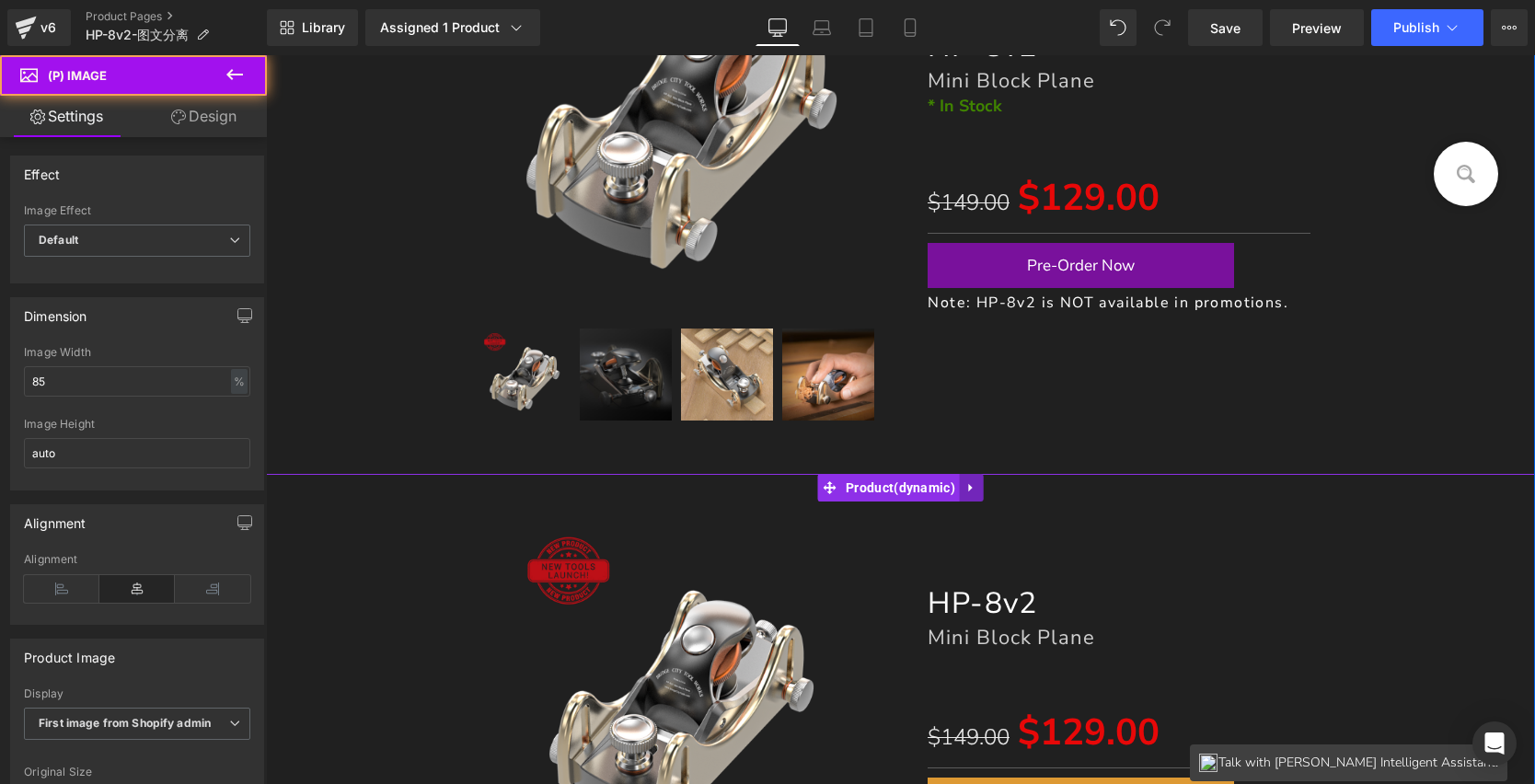
click at [968, 489] on icon at bounding box center [971, 487] width 13 height 13
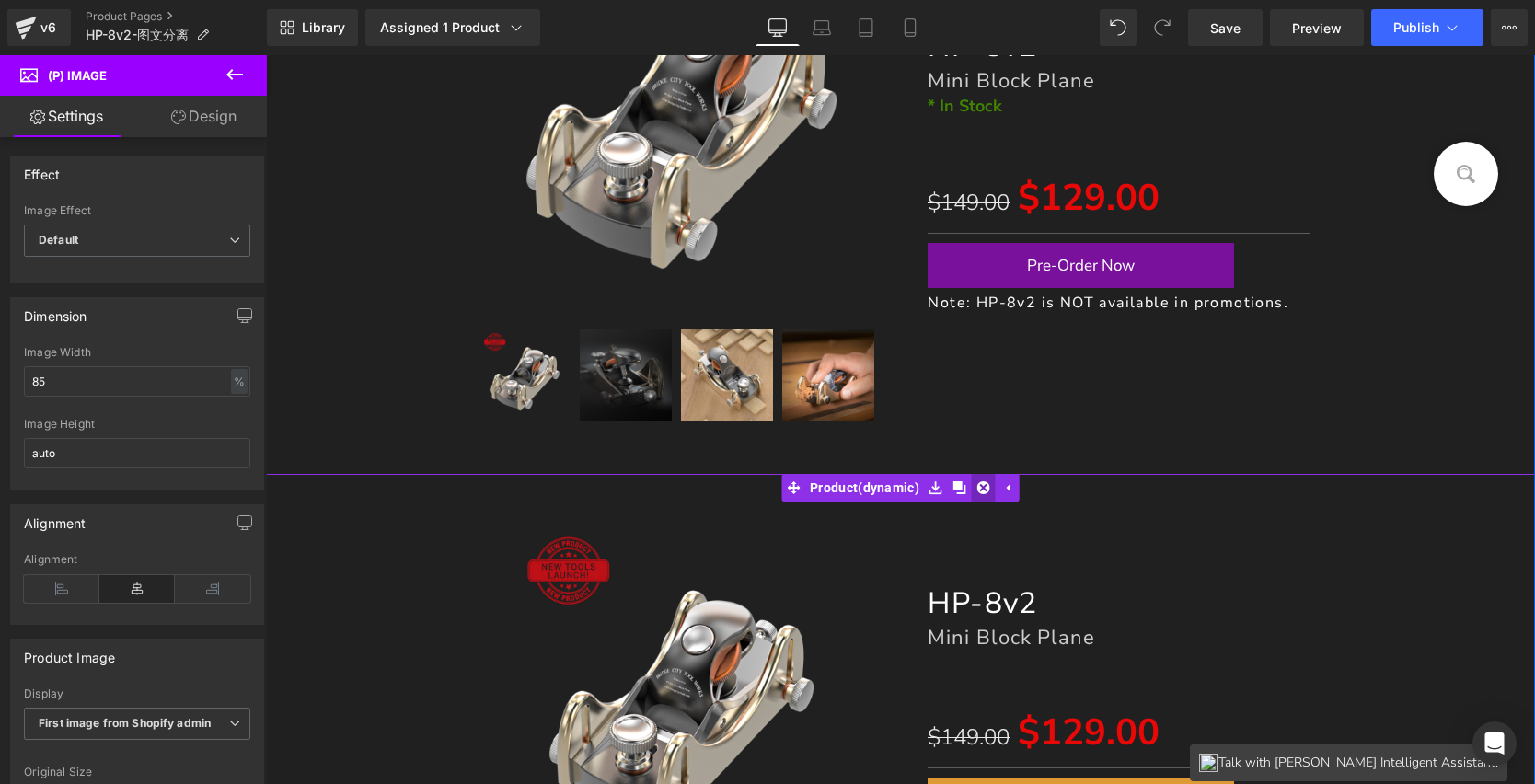
click at [985, 481] on icon at bounding box center [984, 487] width 13 height 13
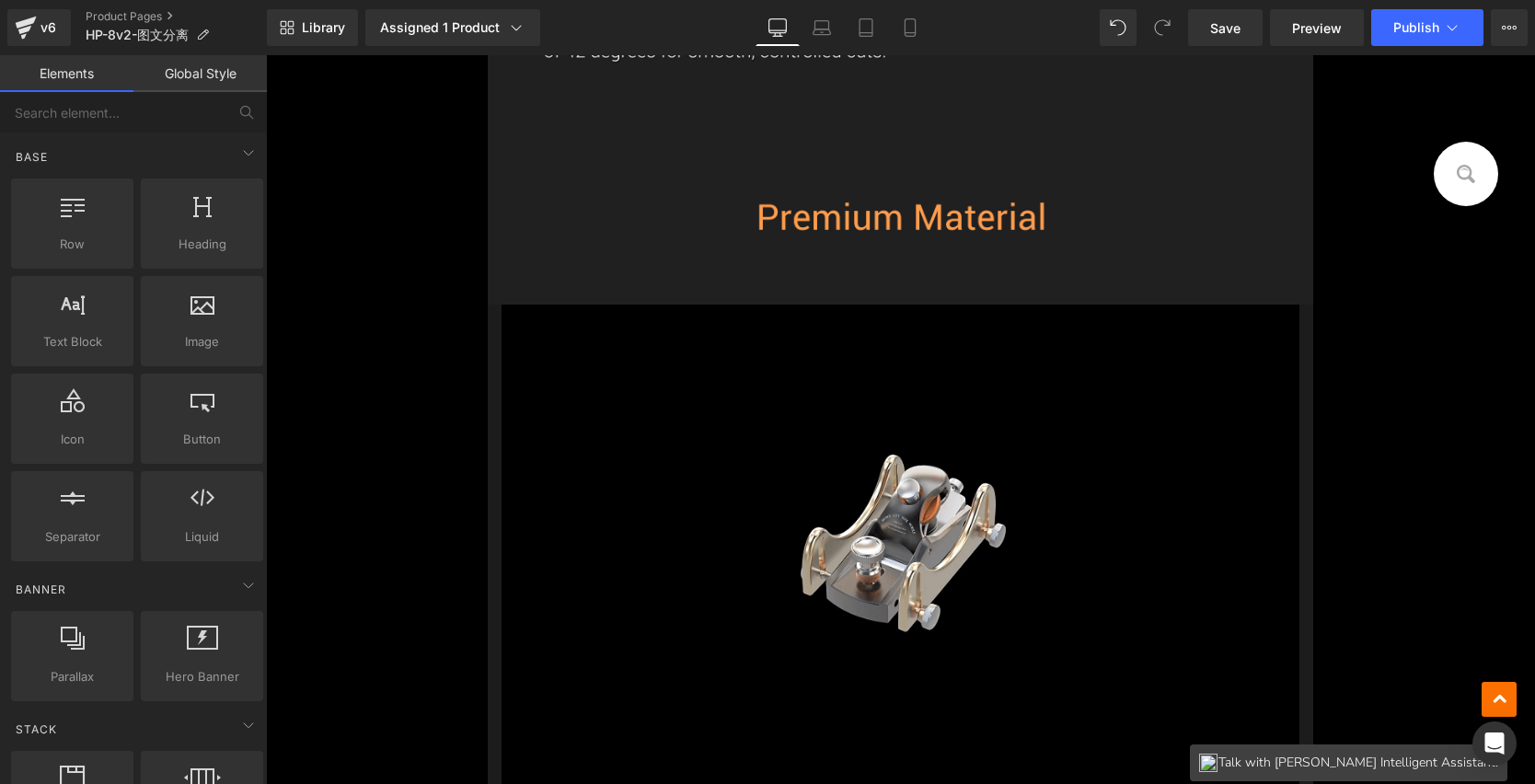
scroll to position [24139, 0]
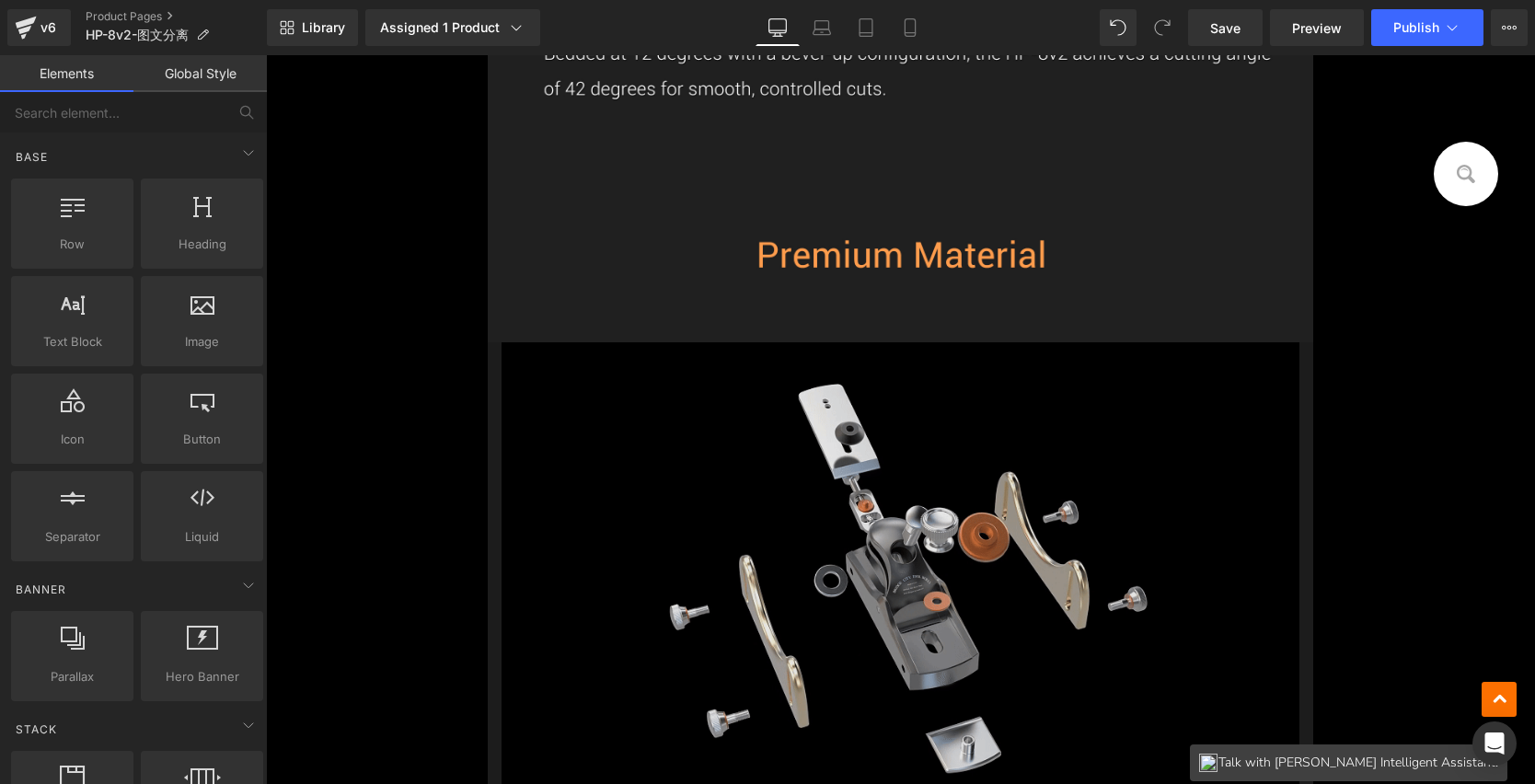
click at [995, 551] on img at bounding box center [900, 592] width 797 height 499
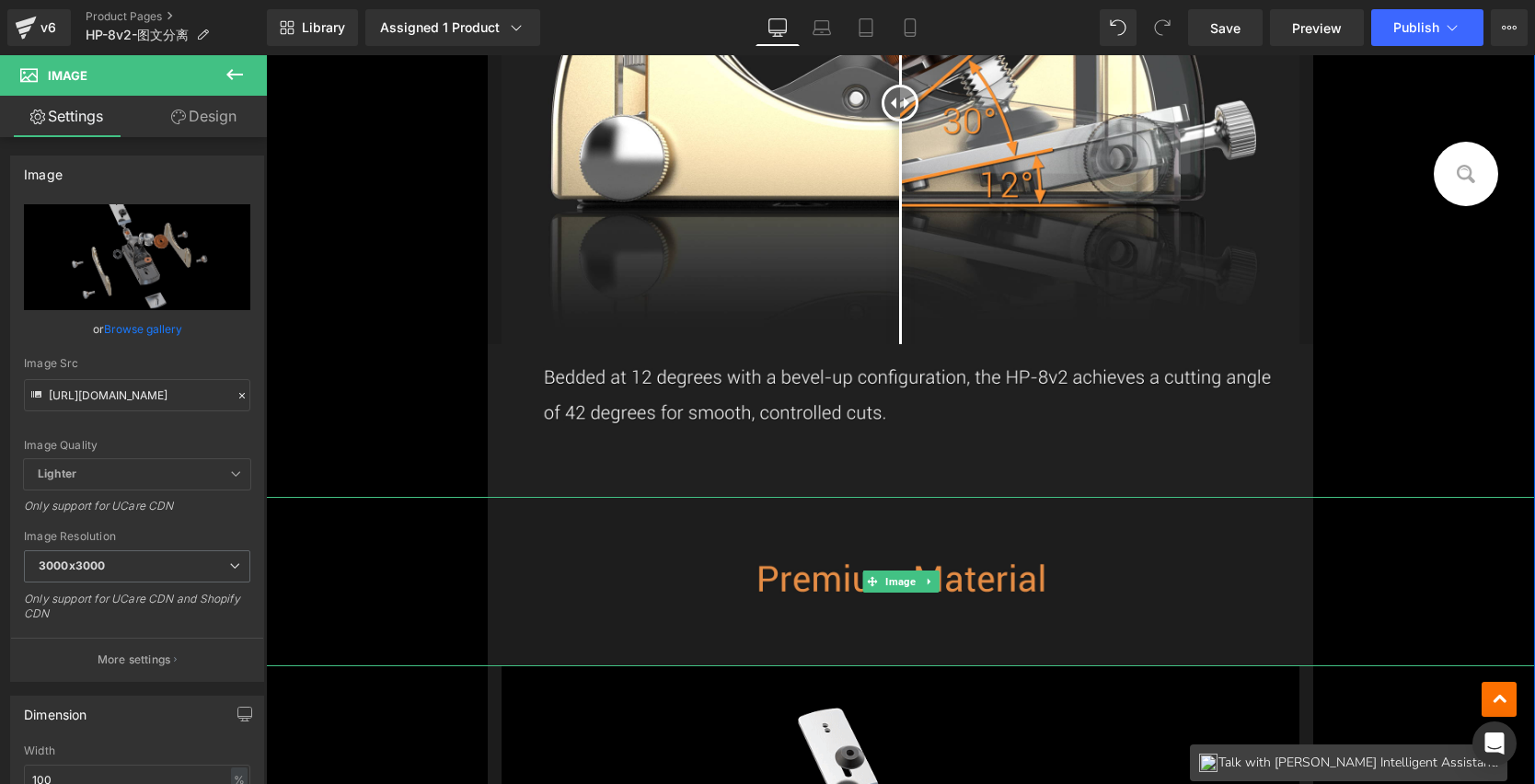
scroll to position [23721, 0]
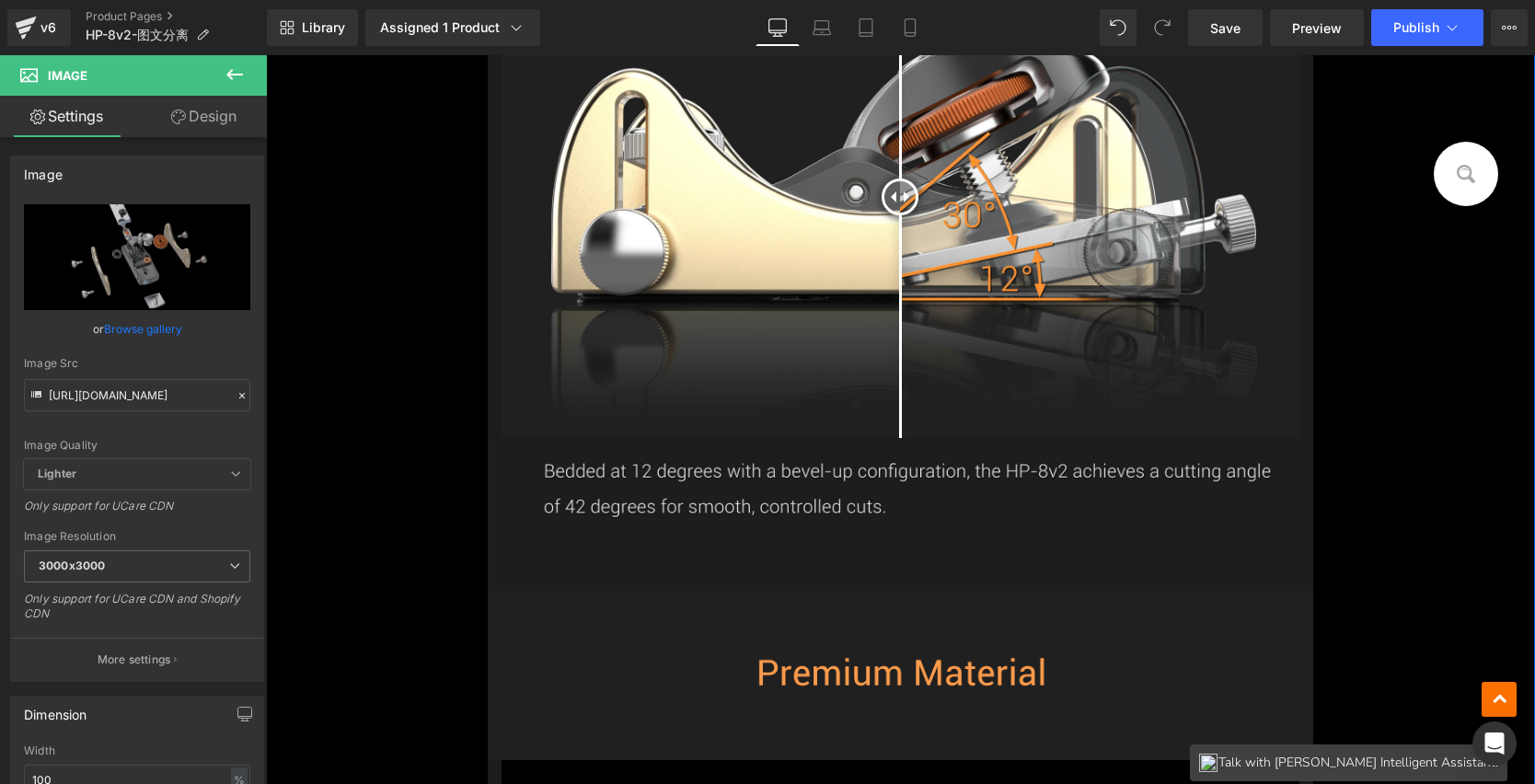
click at [878, 468] on img at bounding box center [900, 514] width 825 height 153
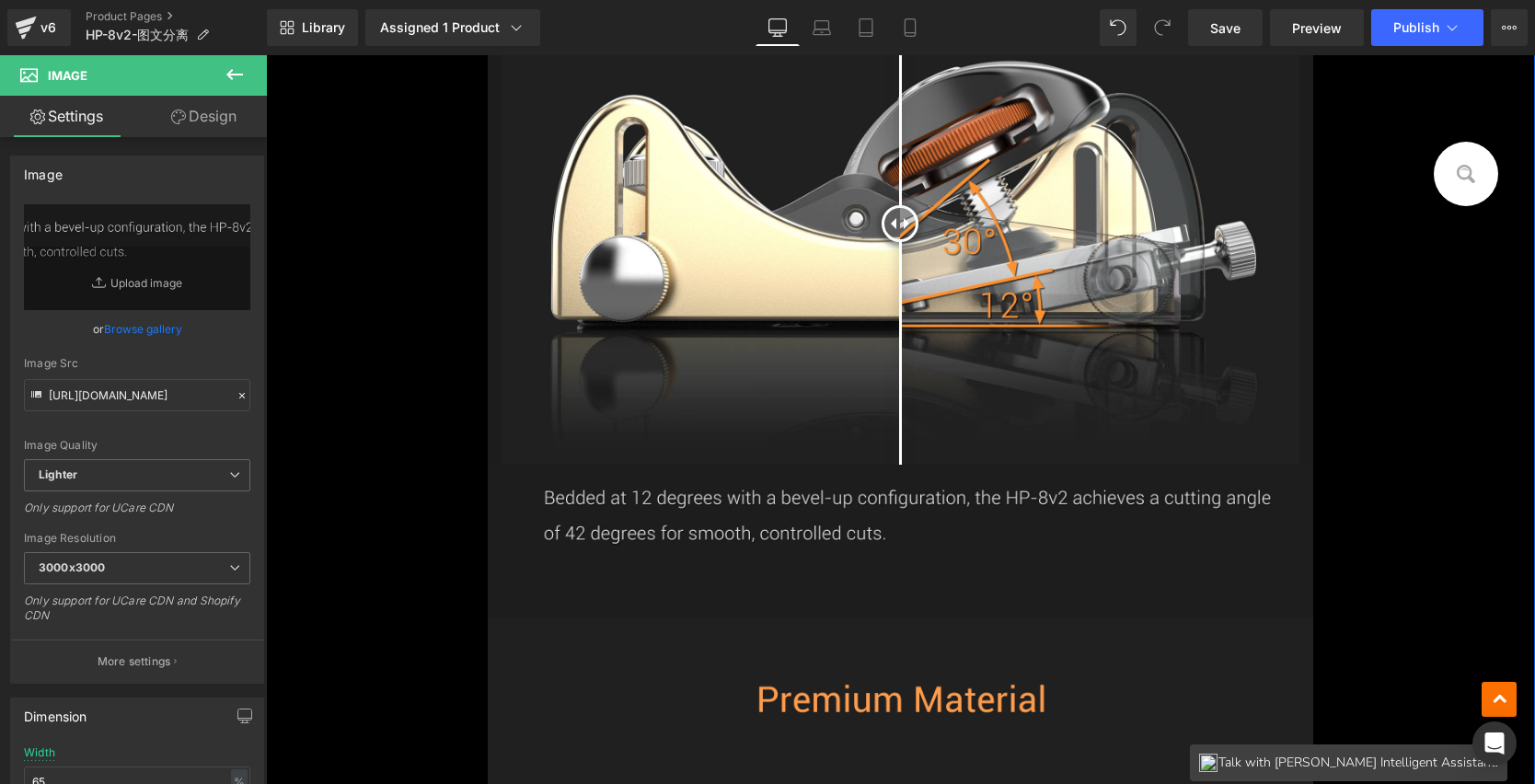
scroll to position [23727, 0]
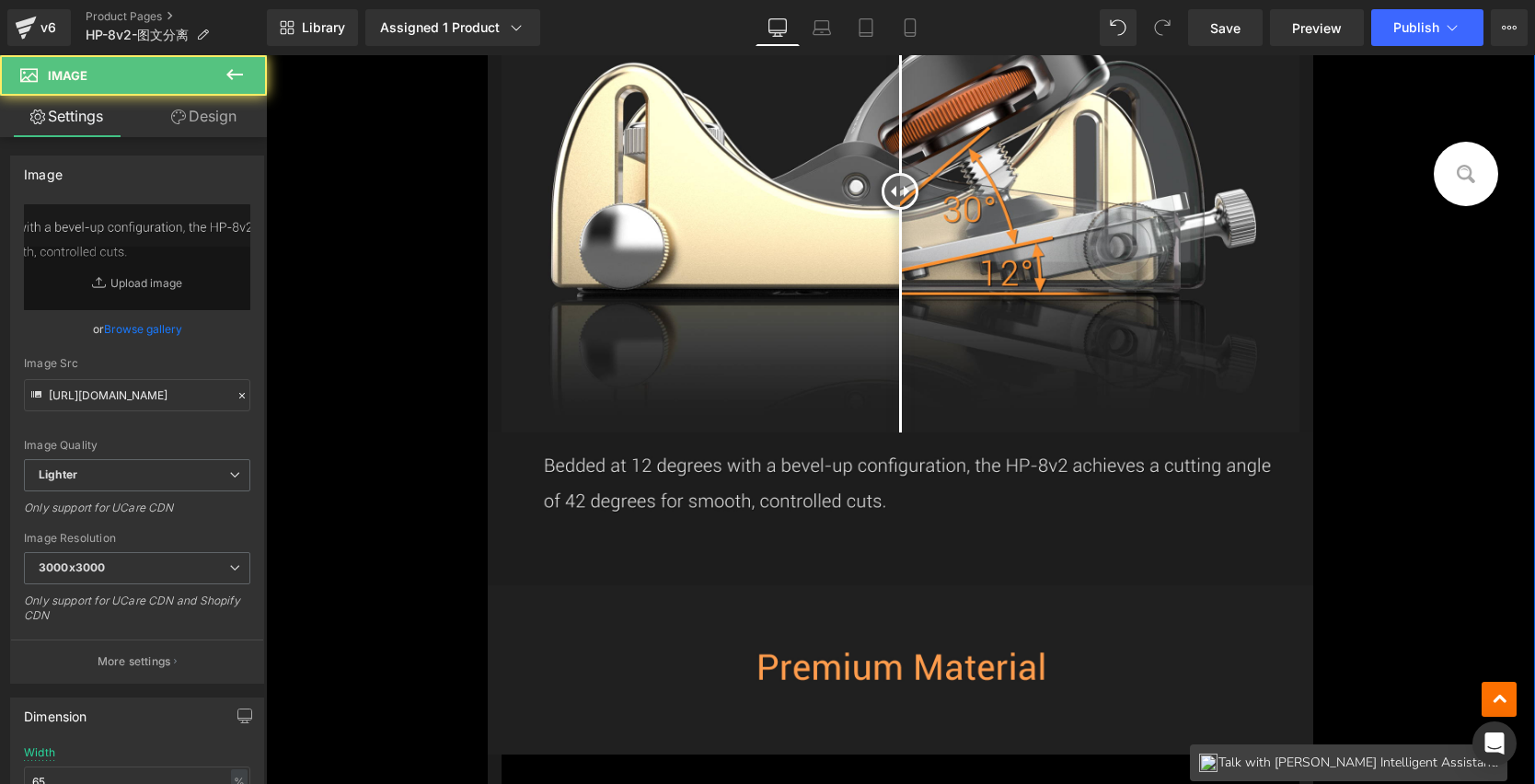
click at [843, 453] on img at bounding box center [900, 509] width 825 height 153
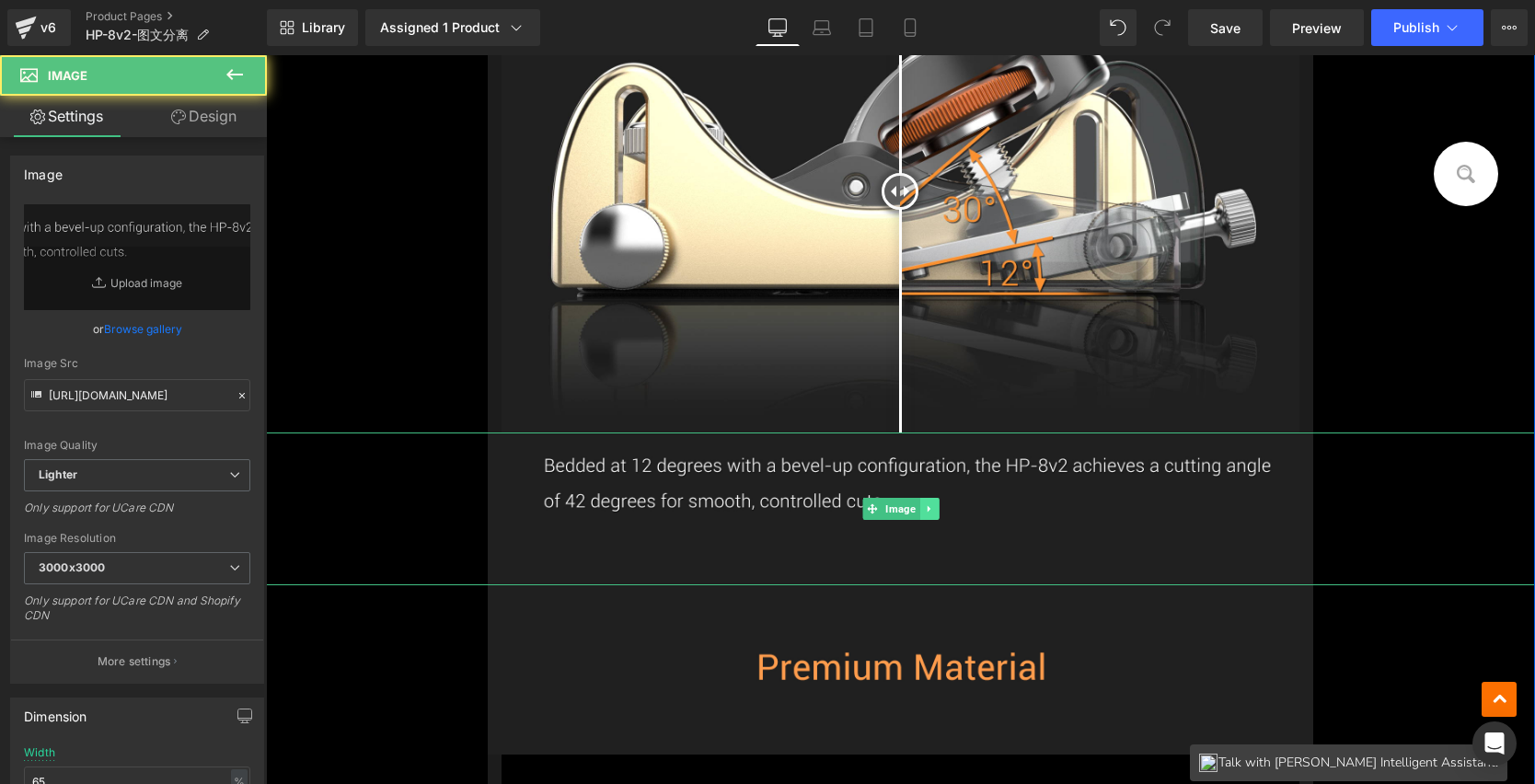
click at [927, 503] on icon at bounding box center [929, 508] width 11 height 11
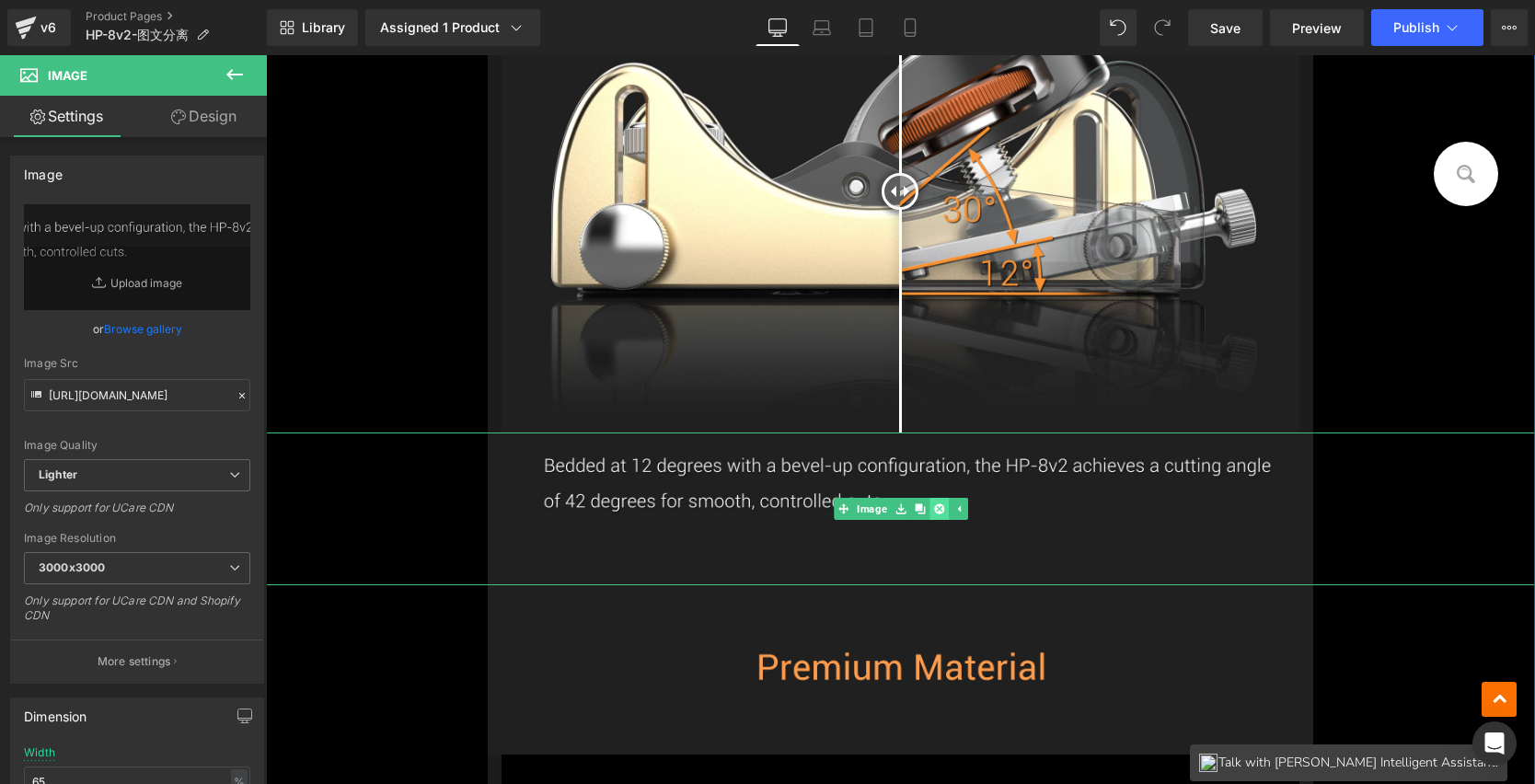
click at [934, 503] on icon at bounding box center [938, 508] width 11 height 11
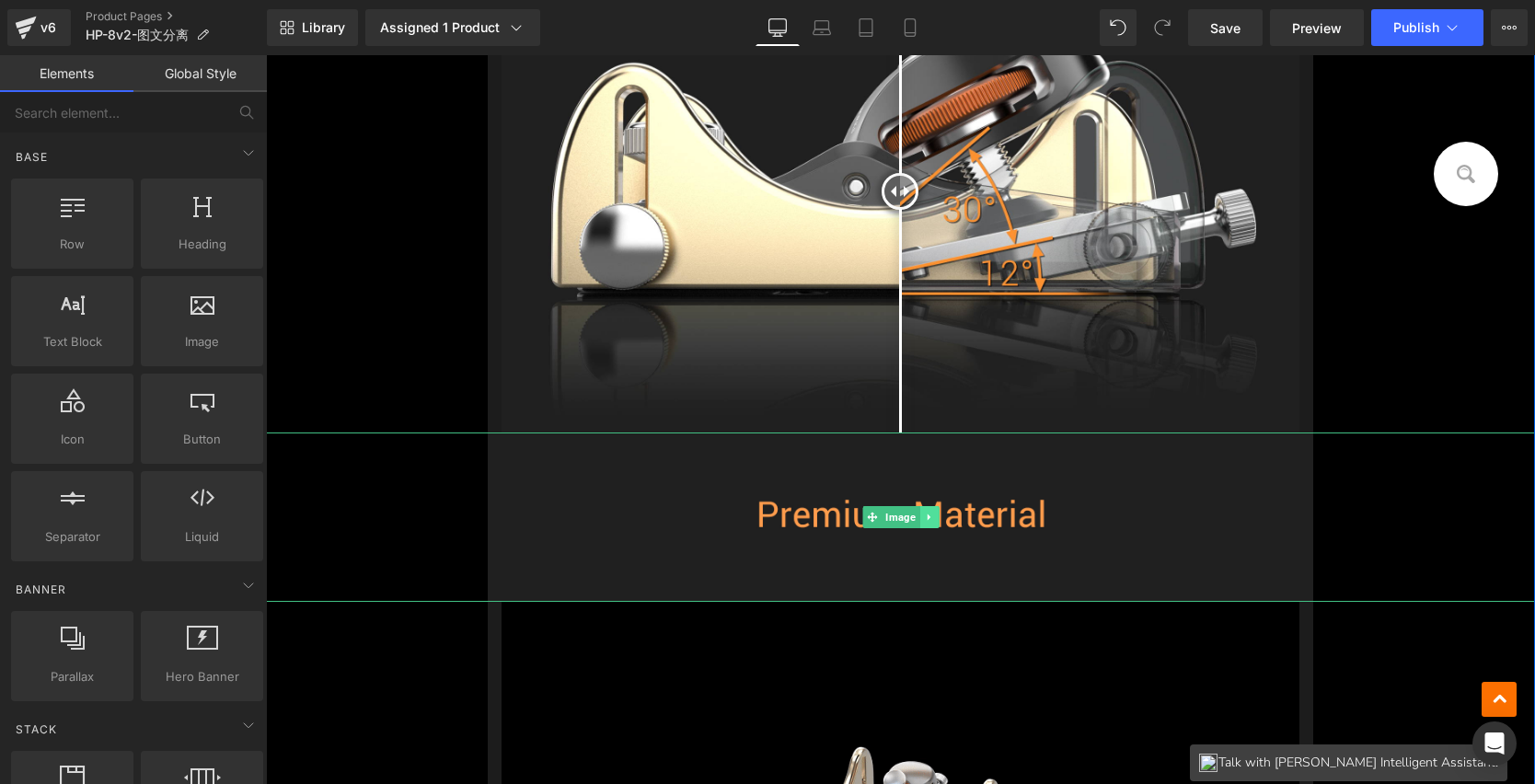
scroll to position [23728, 0]
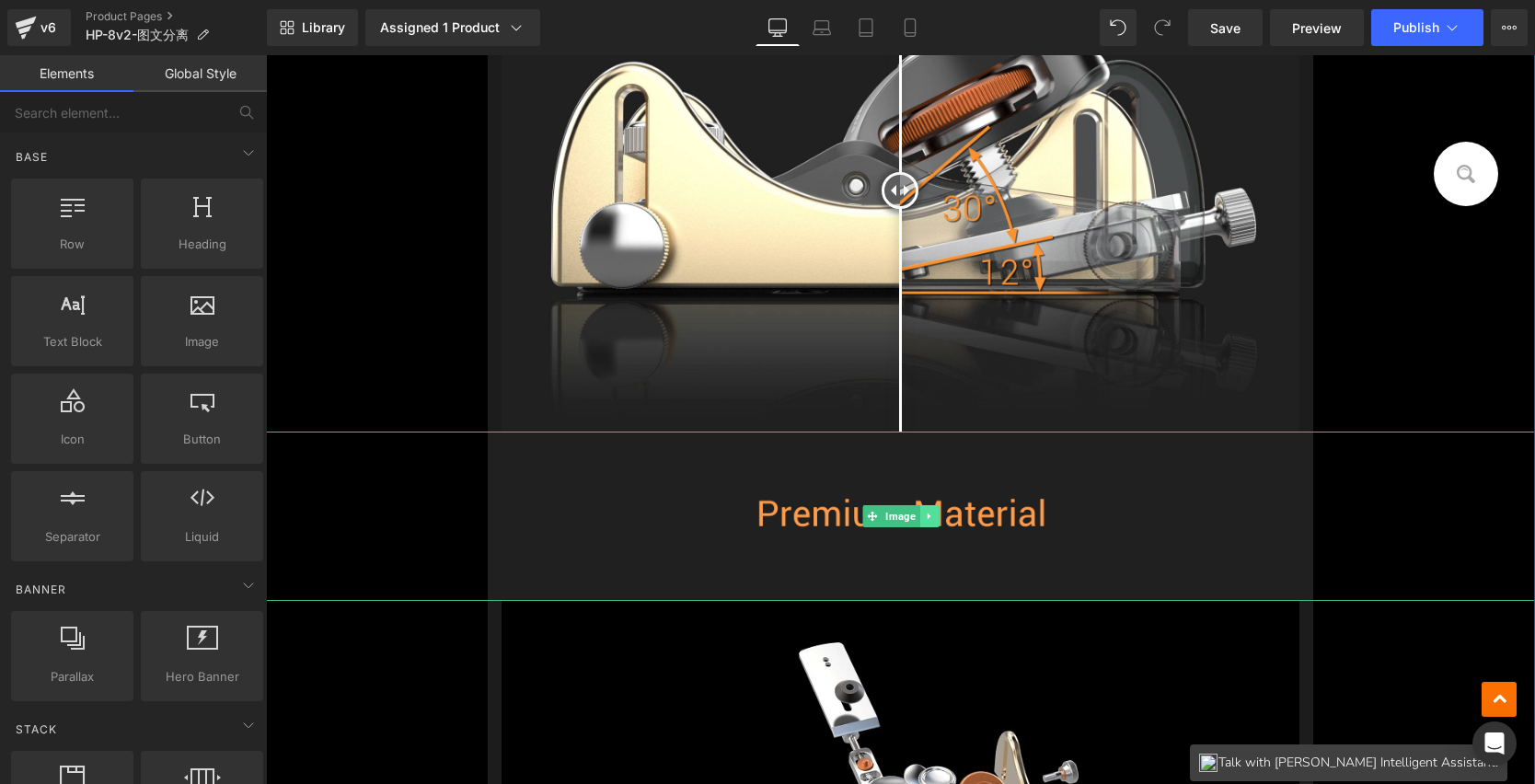
click at [920, 514] on link at bounding box center [930, 516] width 19 height 22
click at [934, 511] on icon at bounding box center [938, 516] width 11 height 11
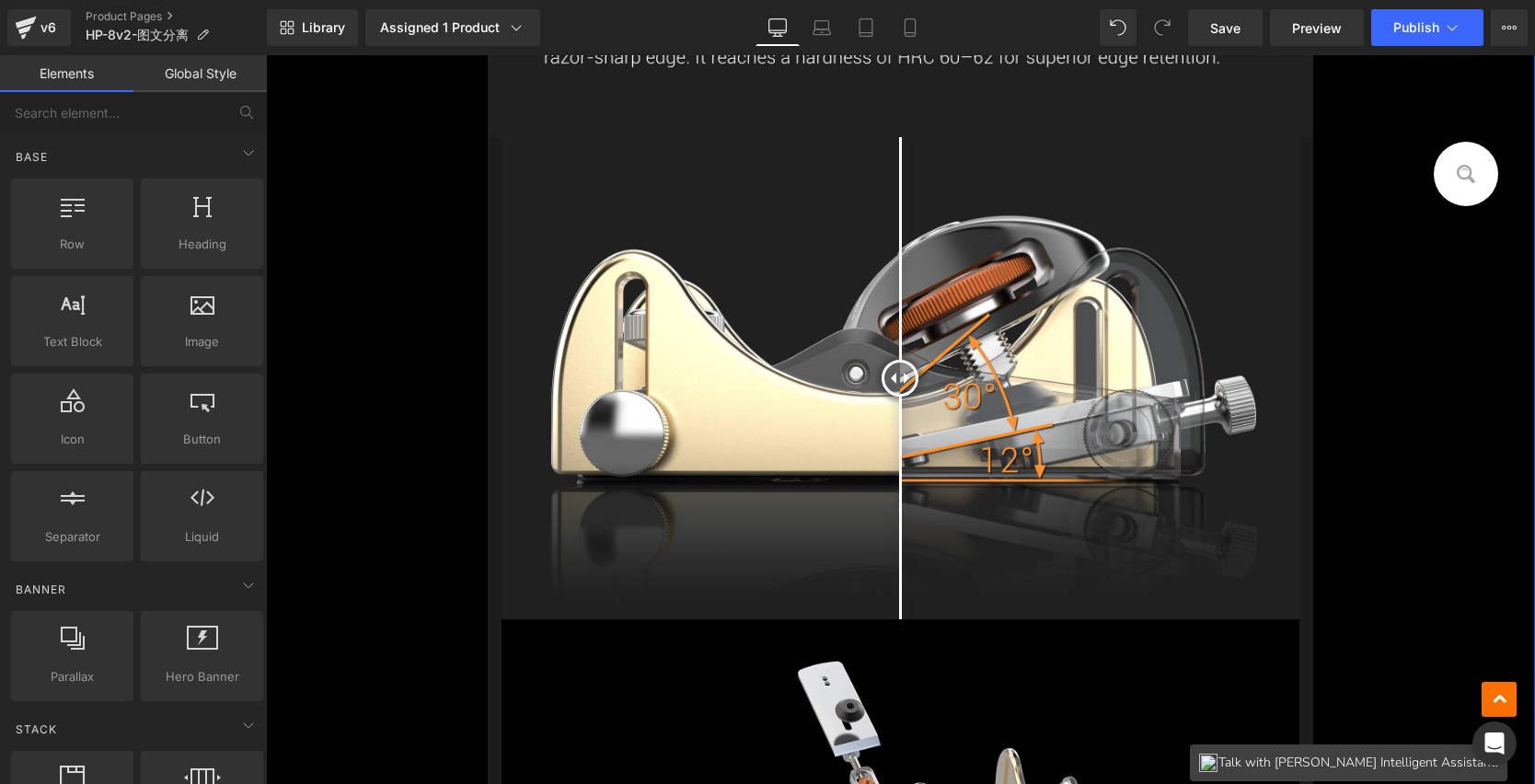
scroll to position [23498, 0]
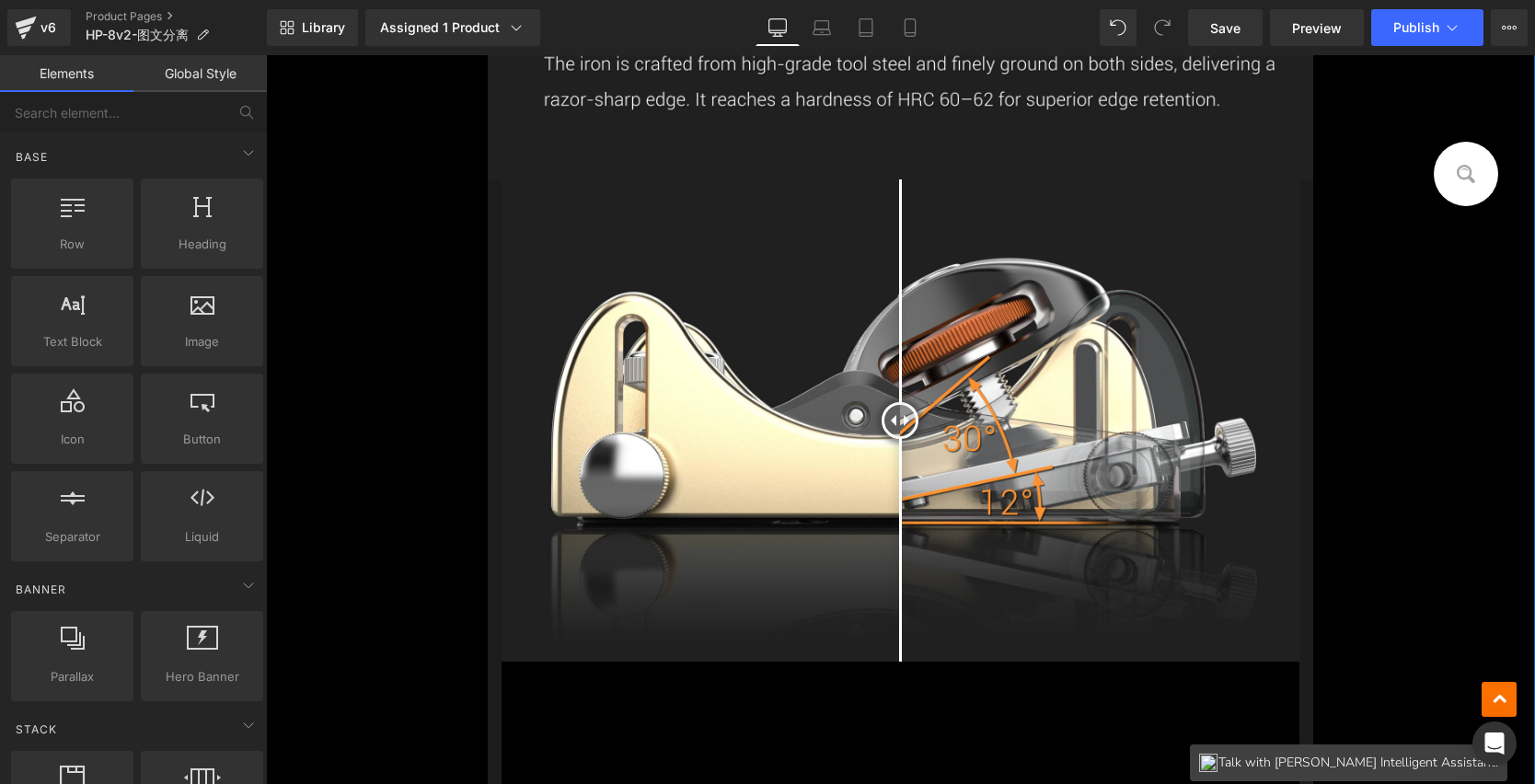
click at [924, 348] on img at bounding box center [900, 420] width 797 height 482
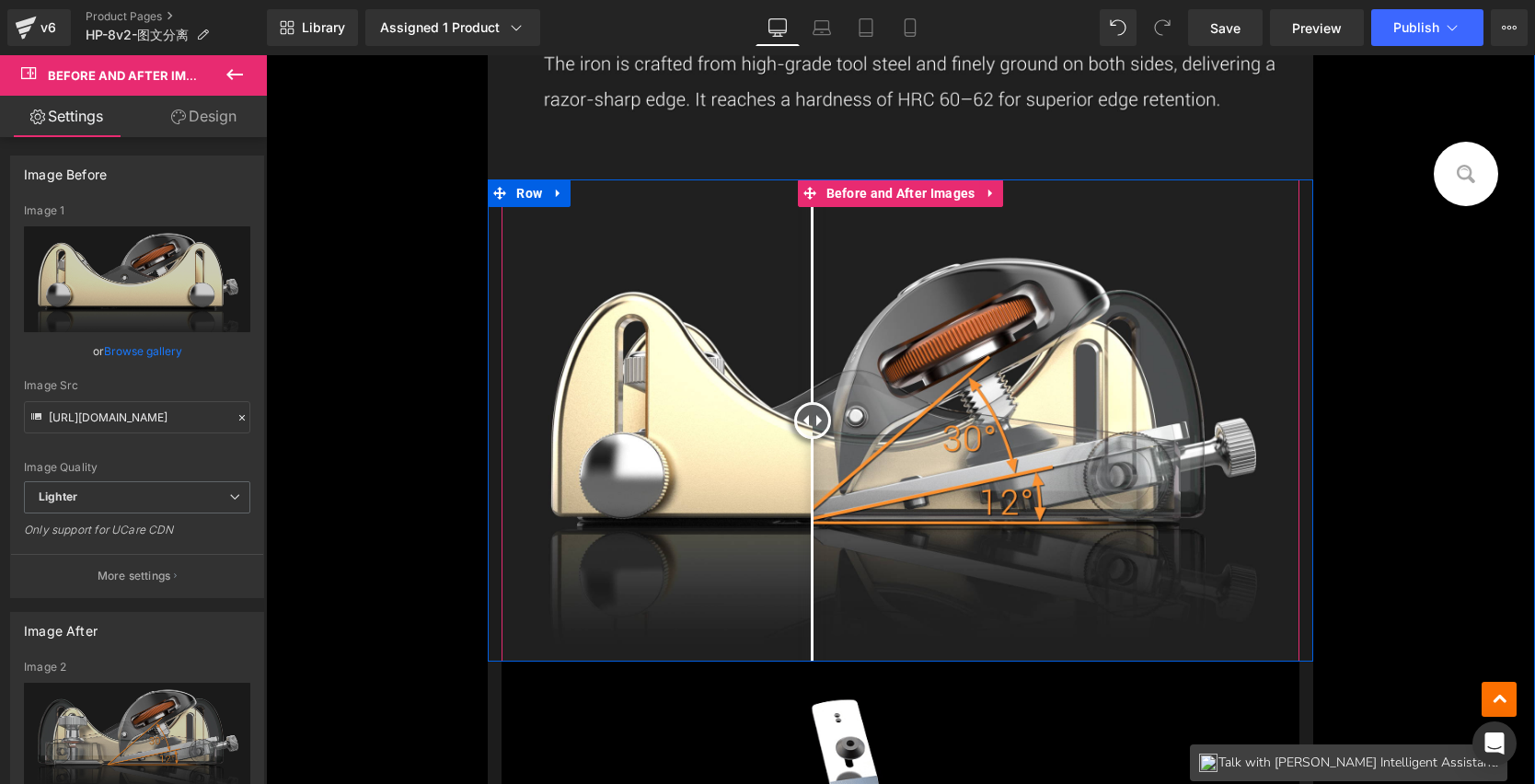
drag, startPoint x: 892, startPoint y: 412, endPoint x: 801, endPoint y: 409, distance: 91.0
click at [801, 409] on div at bounding box center [812, 420] width 37 height 37
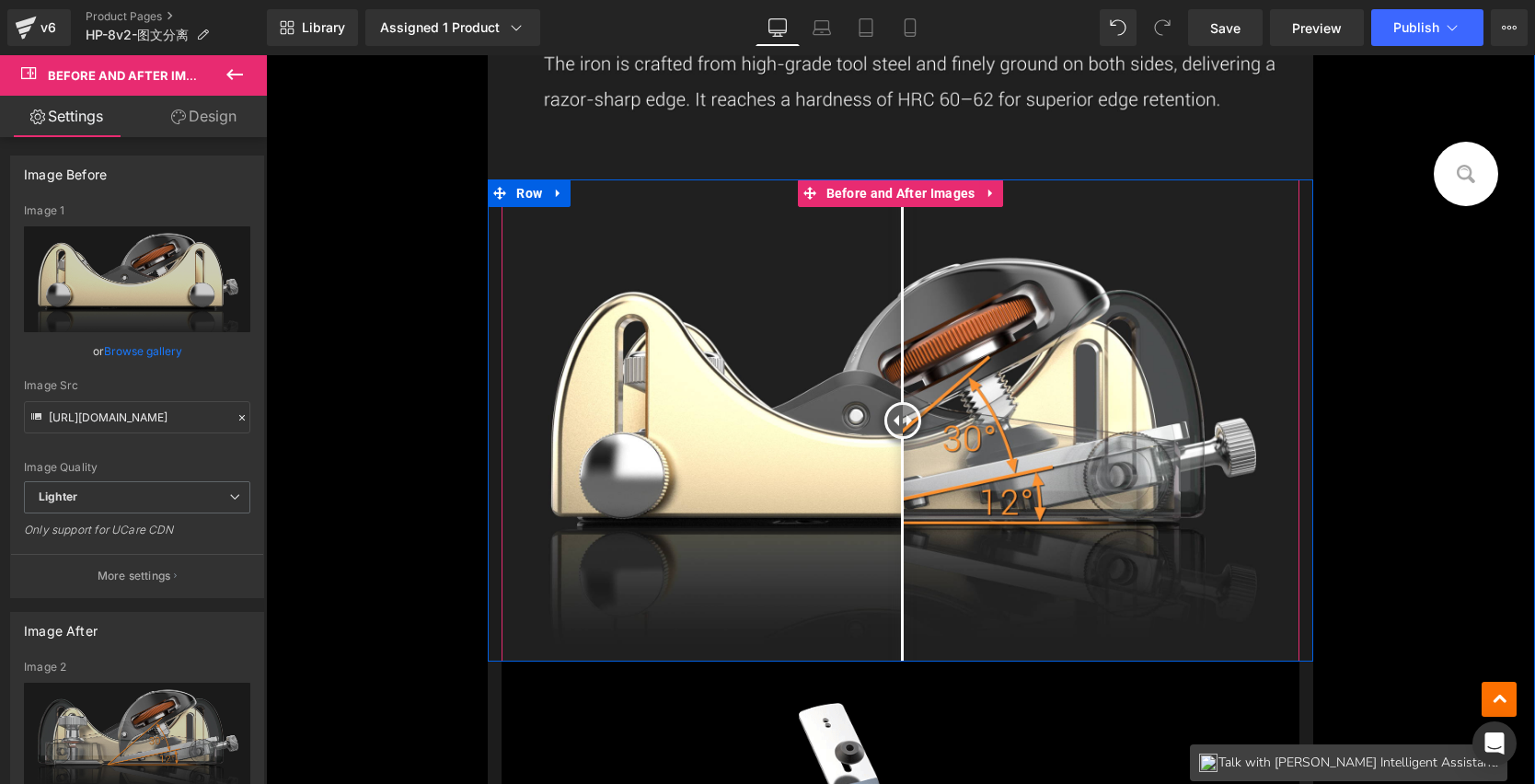
drag, startPoint x: 795, startPoint y: 409, endPoint x: 899, endPoint y: 372, distance: 110.4
click at [899, 402] on div at bounding box center [903, 420] width 37 height 37
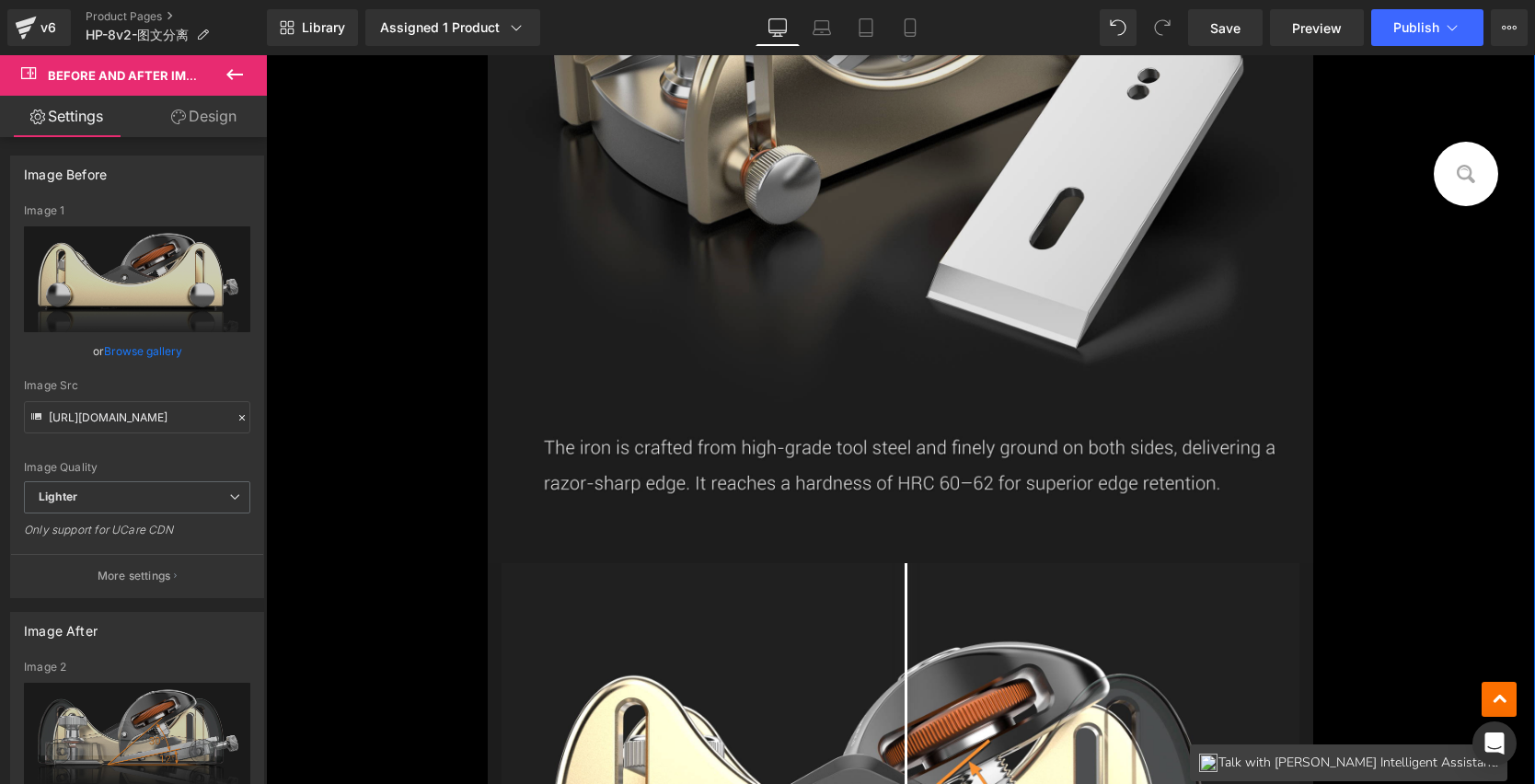
scroll to position [23120, 0]
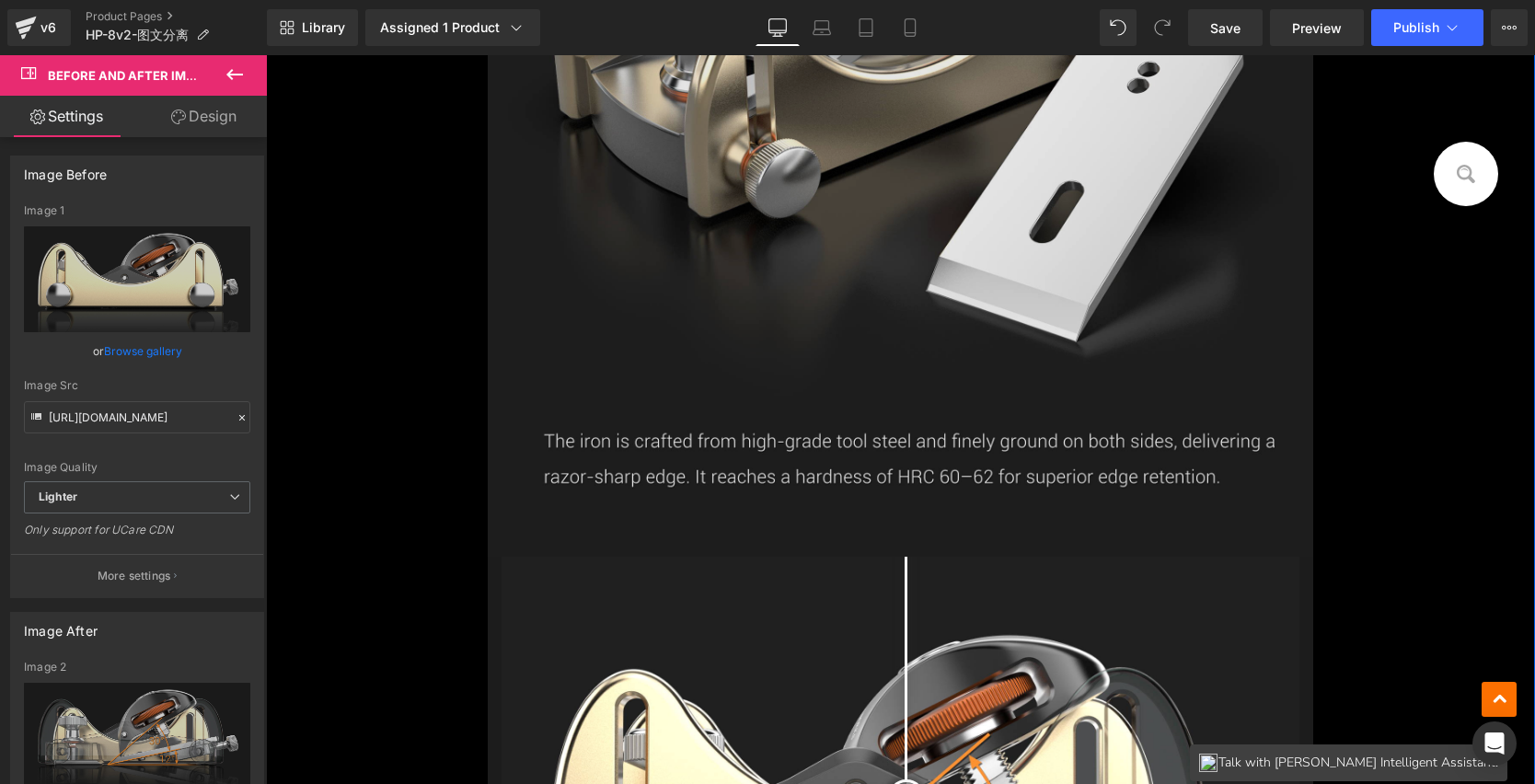
click at [933, 441] on img at bounding box center [900, 57] width 825 height 999
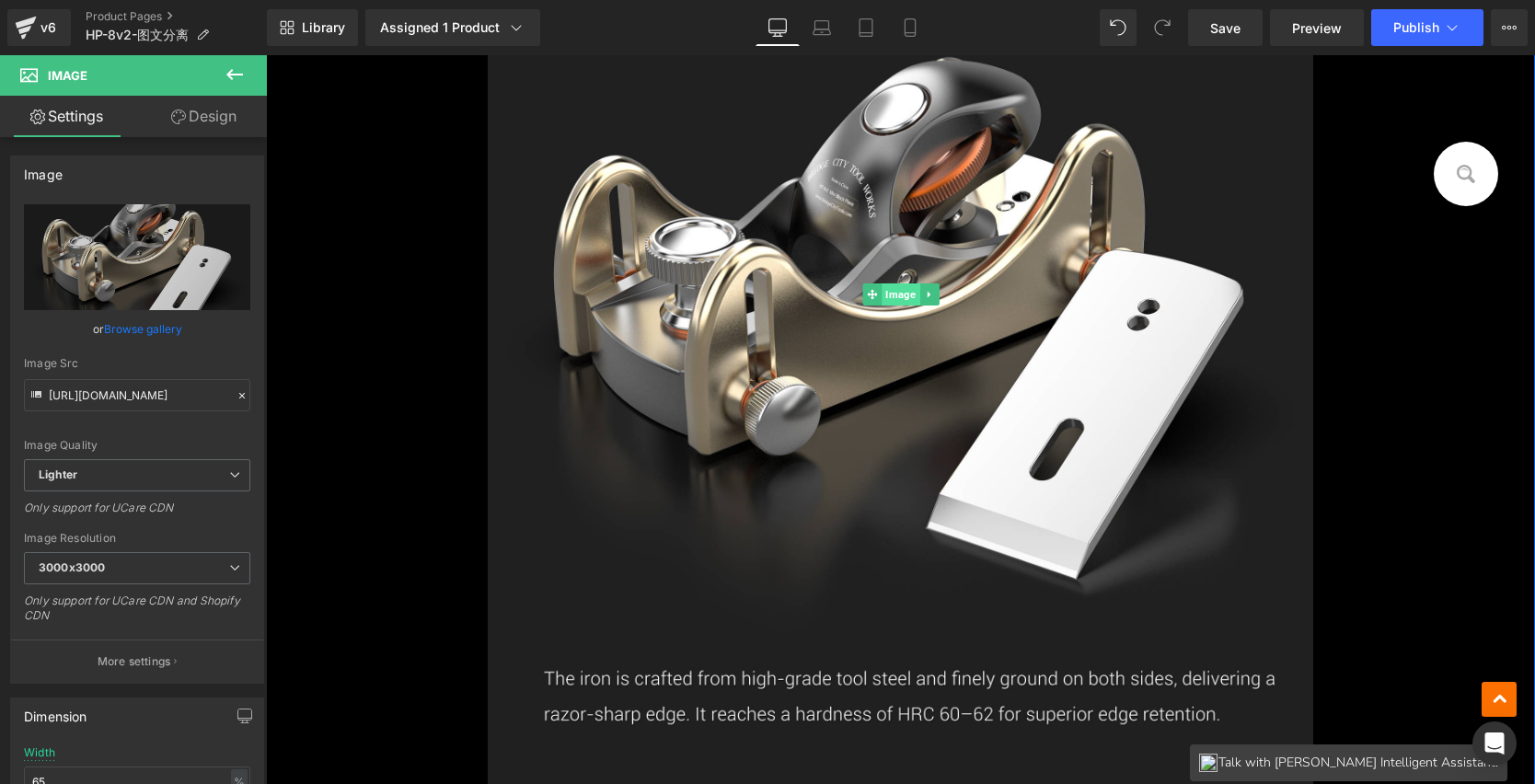
scroll to position [22790, 0]
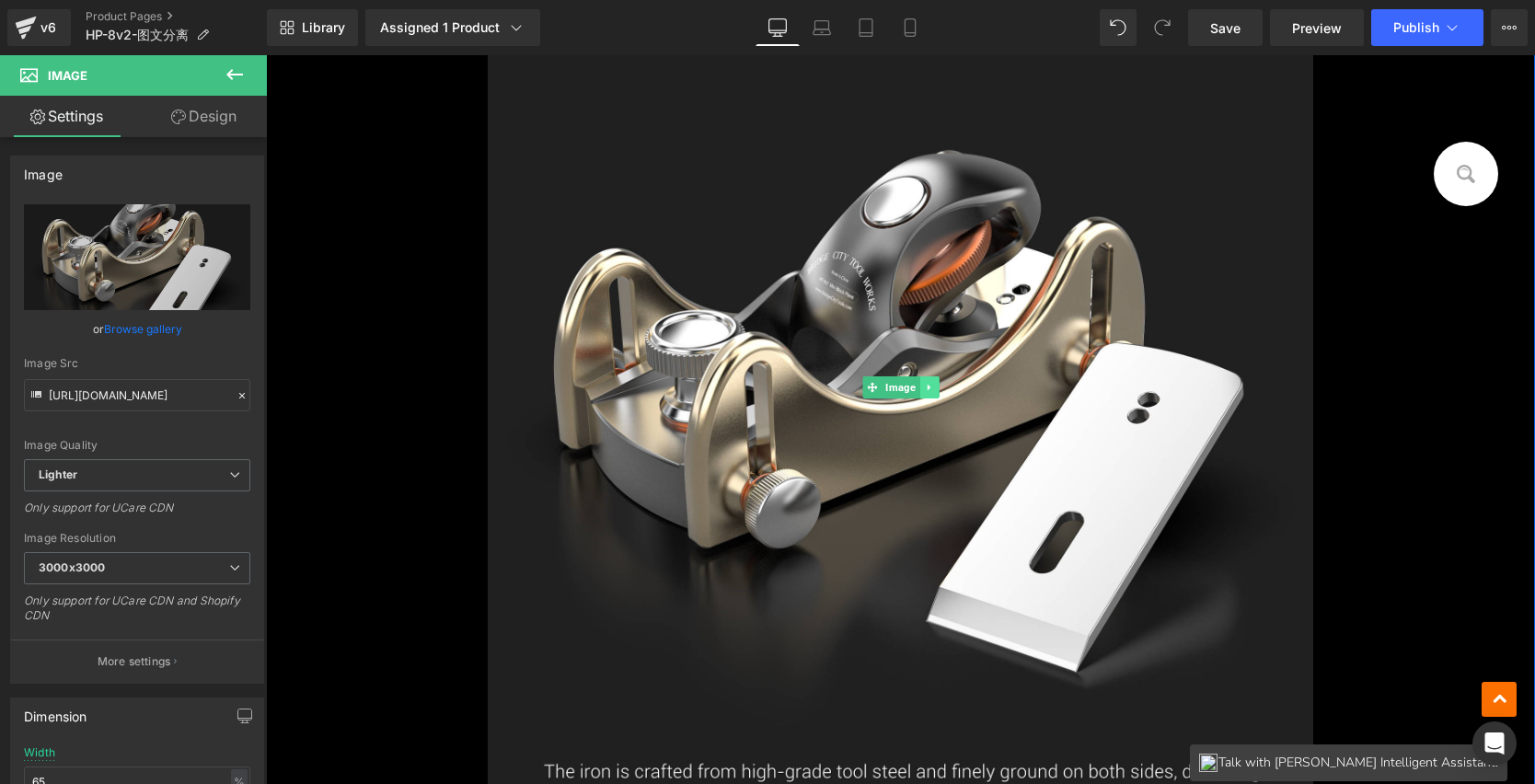
click at [924, 382] on icon at bounding box center [929, 387] width 11 height 11
click at [934, 385] on icon at bounding box center [938, 387] width 11 height 11
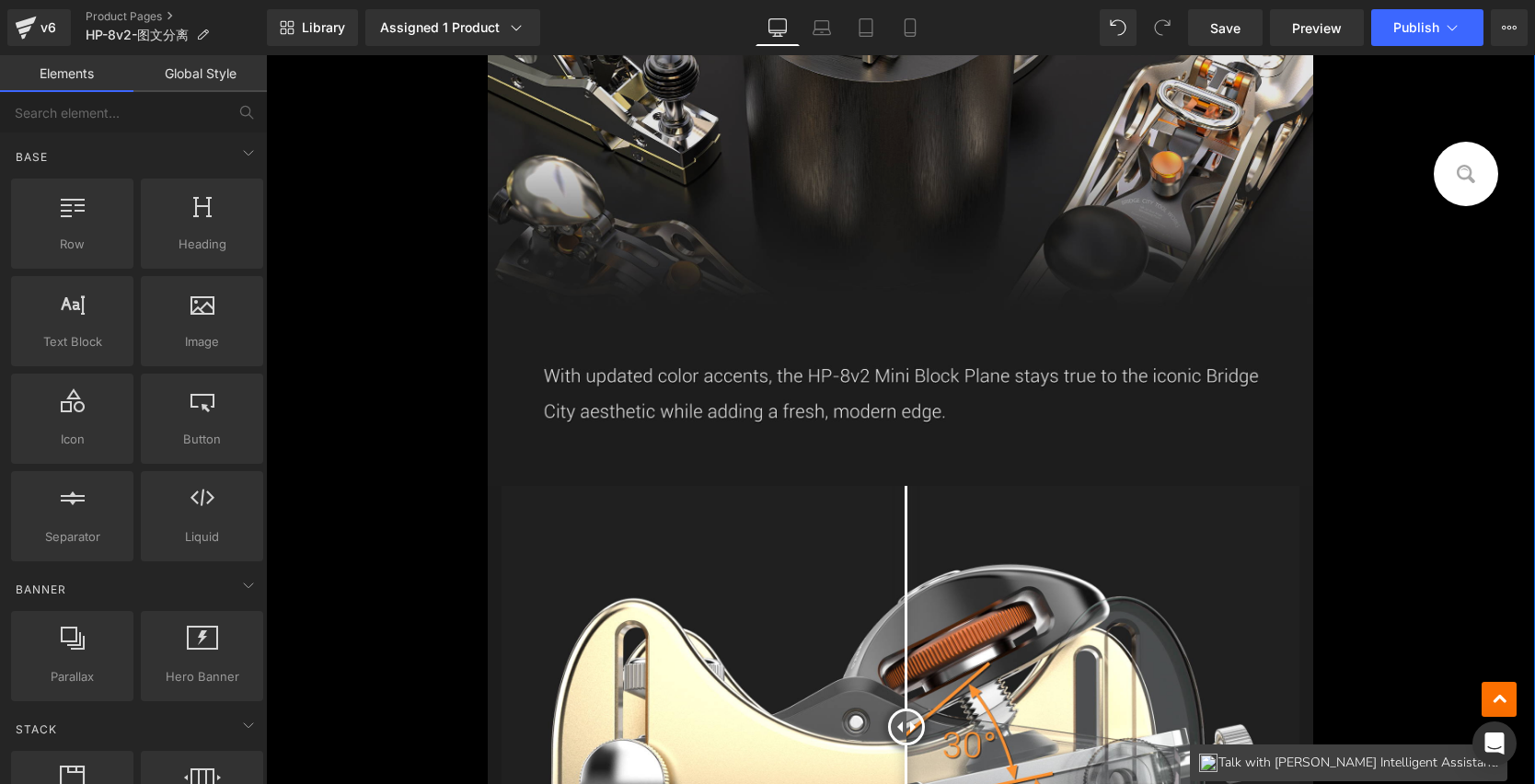
scroll to position [22191, 0]
click at [886, 369] on img at bounding box center [900, 48] width 825 height 876
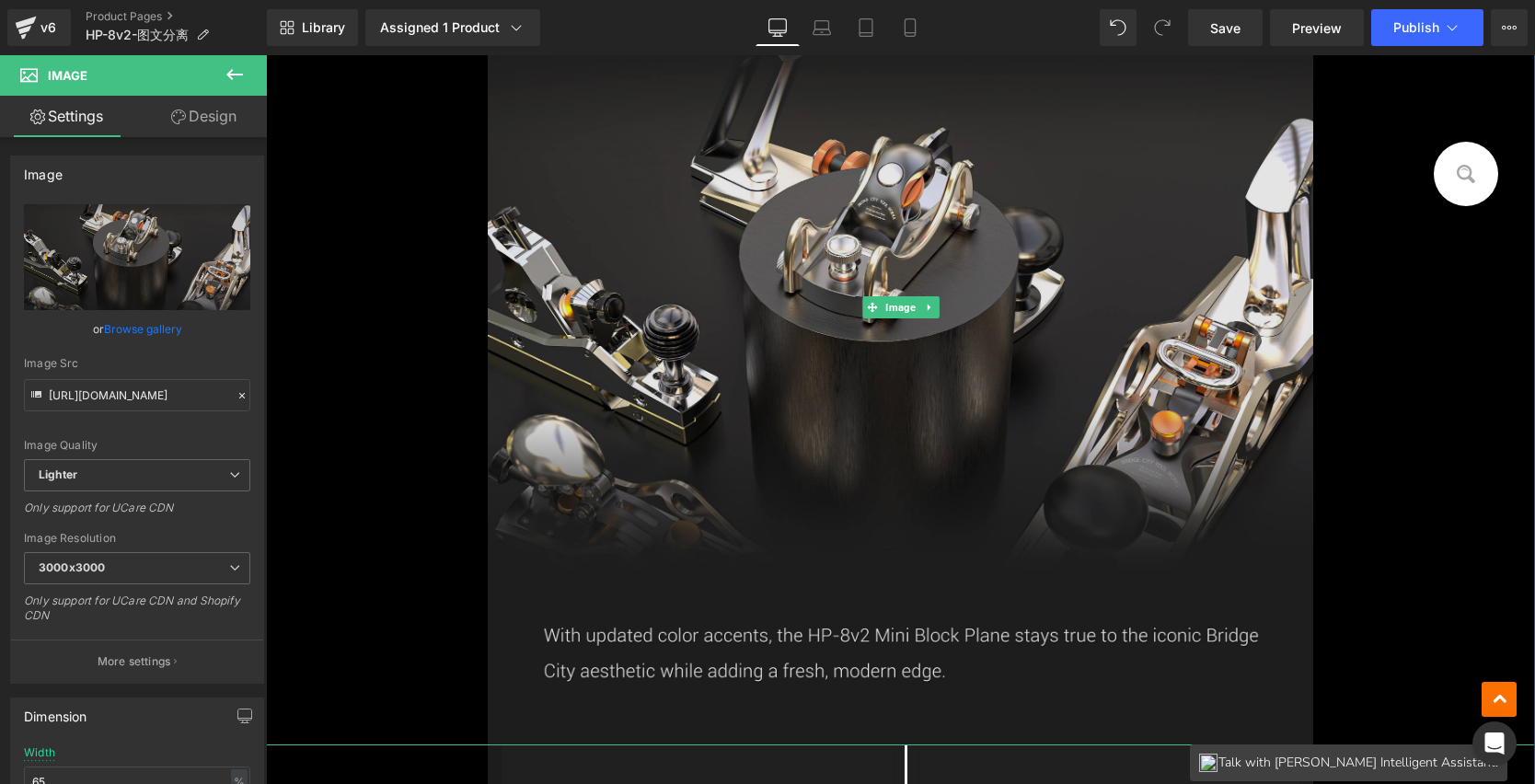
scroll to position [21882, 0]
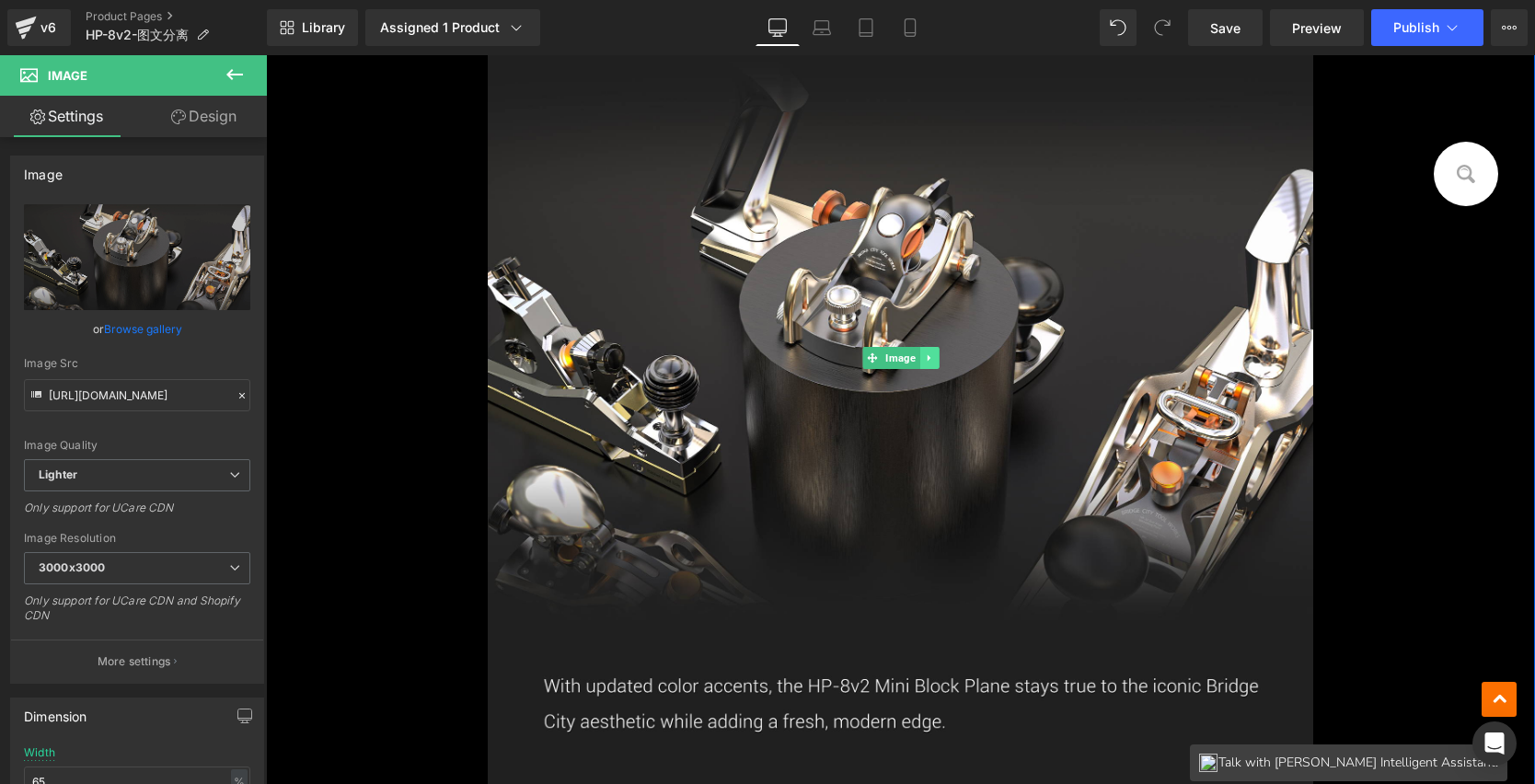
click at [927, 354] on icon at bounding box center [928, 357] width 3 height 7
click at [934, 353] on icon at bounding box center [938, 357] width 11 height 11
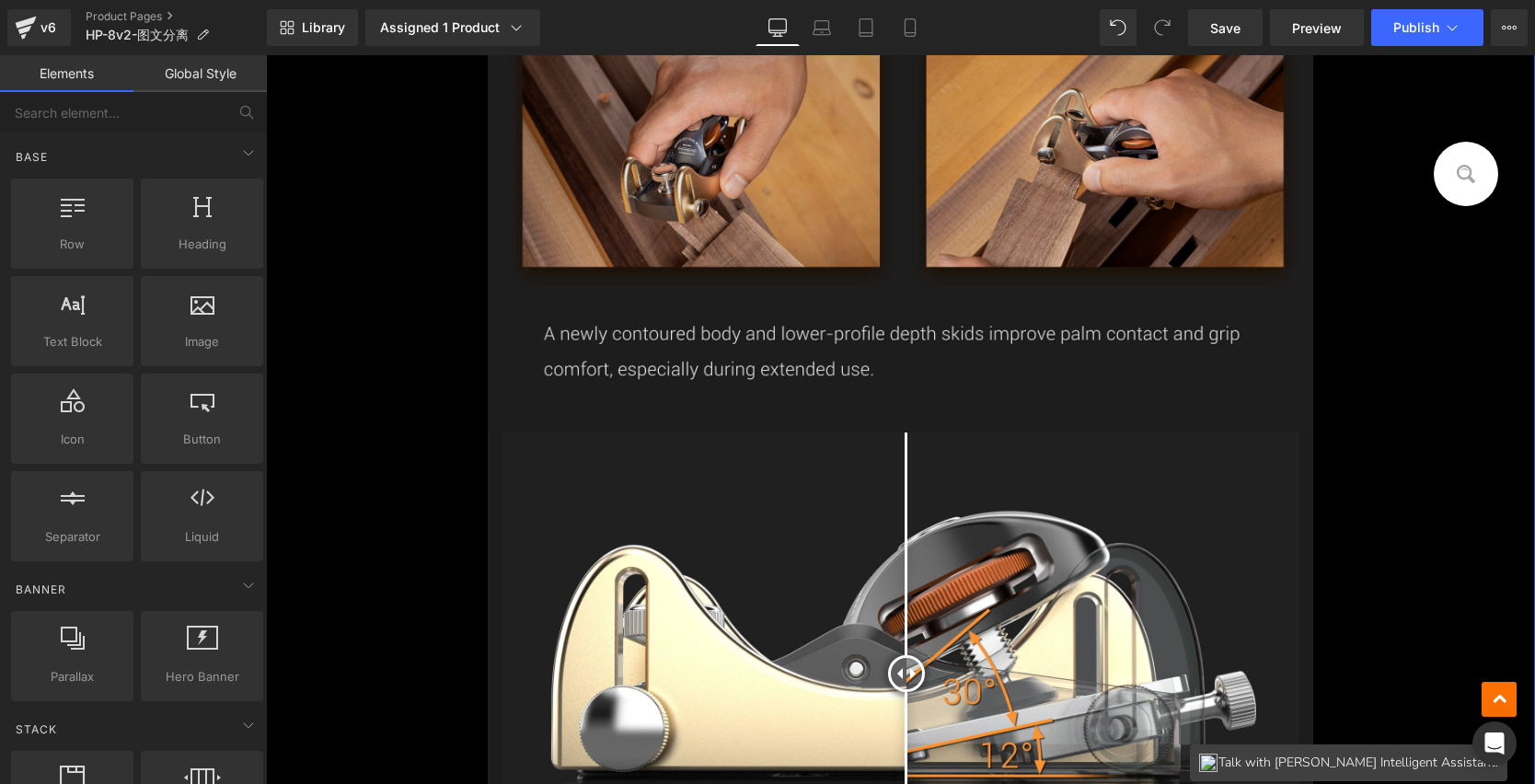
scroll to position [21282, 0]
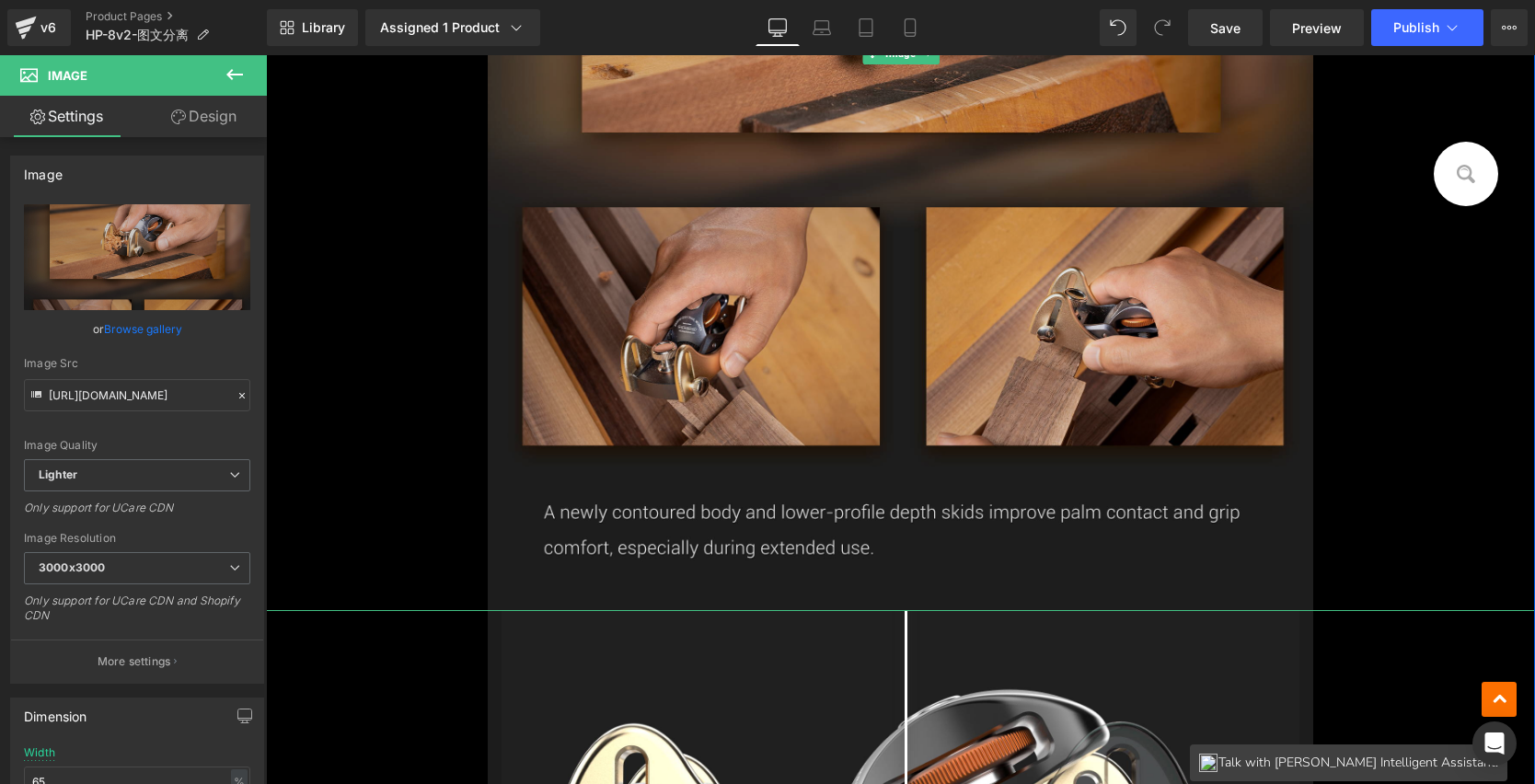
scroll to position [20963, 0]
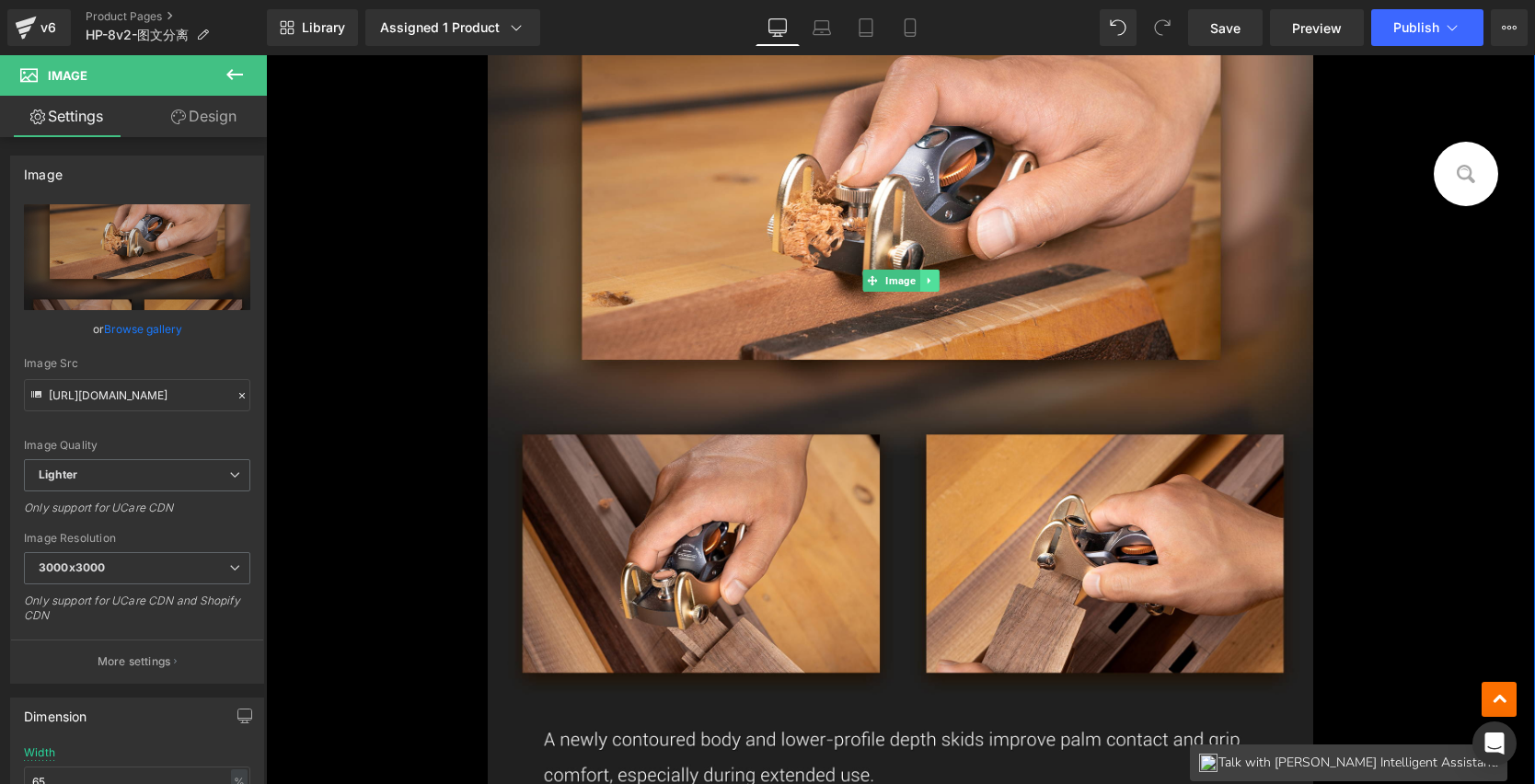
click at [924, 276] on icon at bounding box center [929, 280] width 11 height 11
click at [934, 277] on icon at bounding box center [938, 281] width 11 height 11
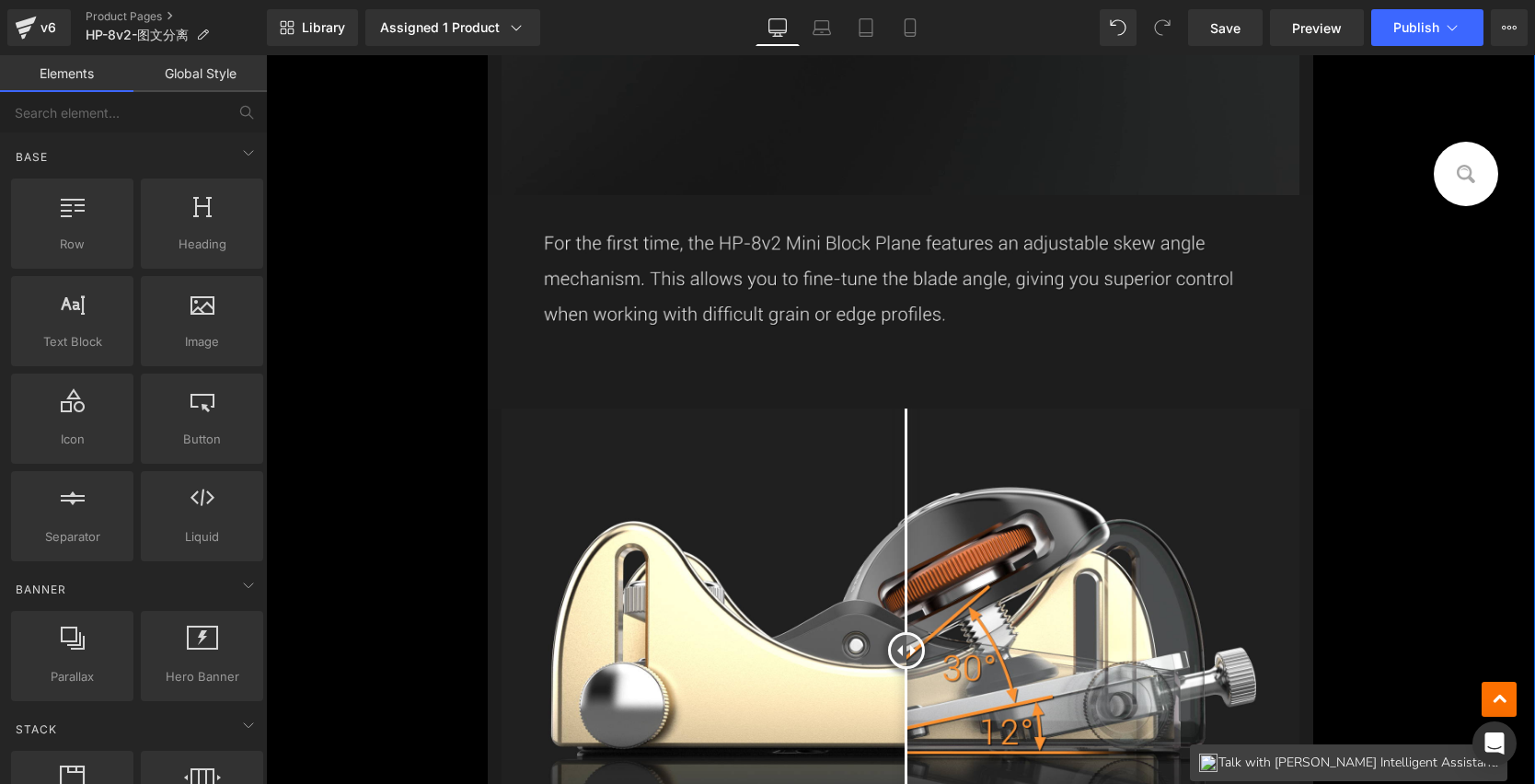
click at [837, 281] on img at bounding box center [900, 302] width 825 height 214
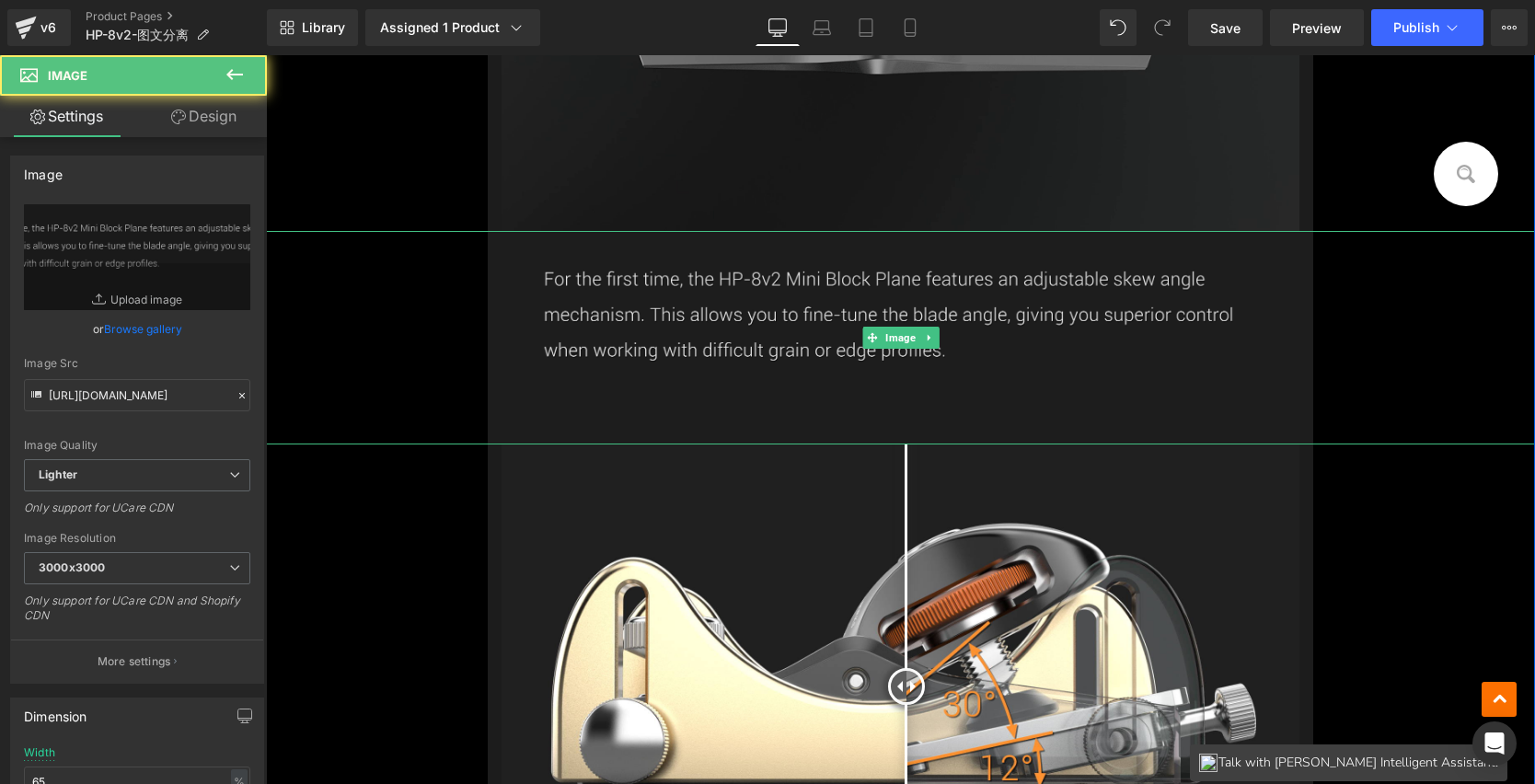
scroll to position [20175, 0]
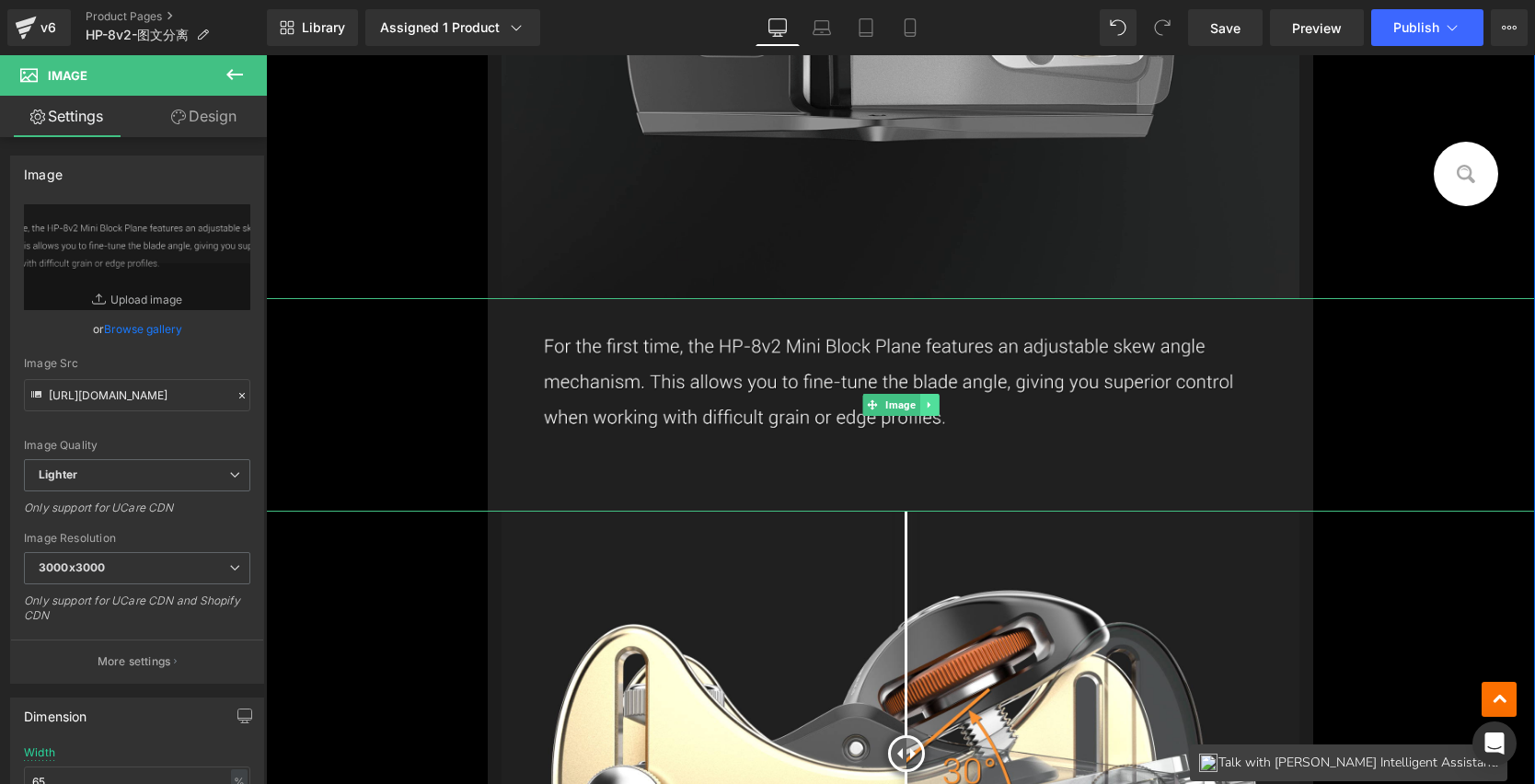
click at [924, 399] on icon at bounding box center [929, 404] width 11 height 11
click at [934, 400] on icon at bounding box center [938, 405] width 11 height 11
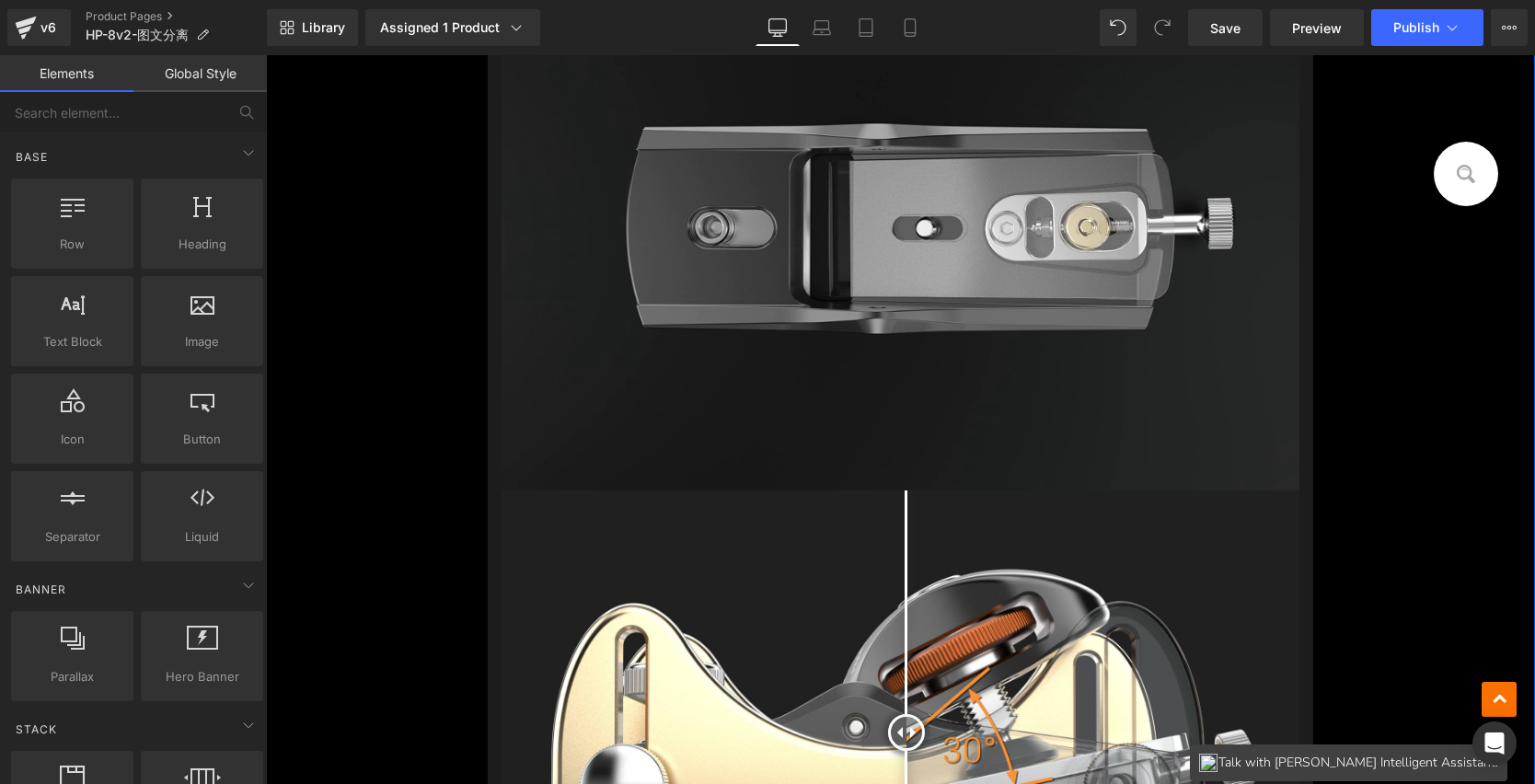
scroll to position [19813, 0]
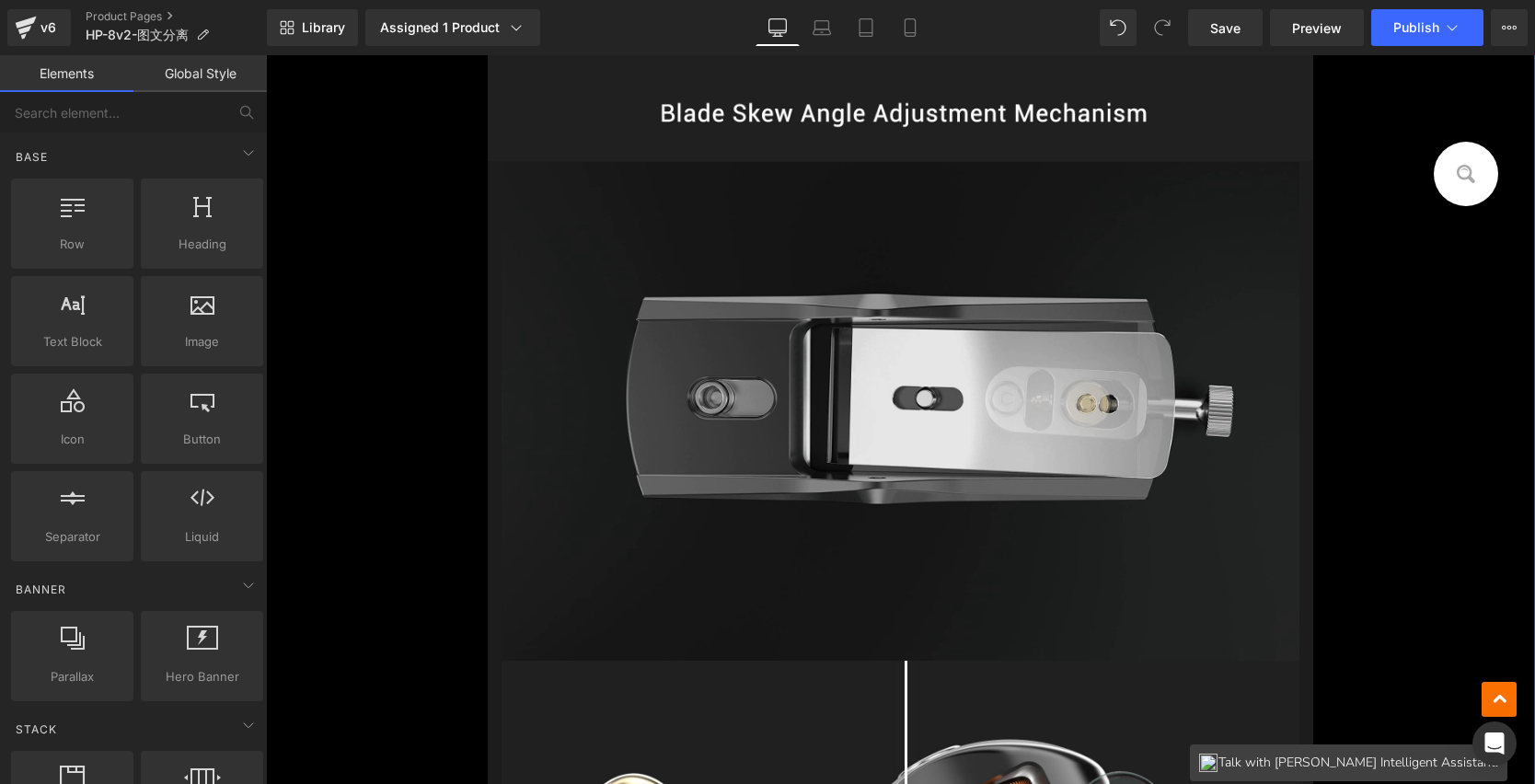
click at [854, 323] on img at bounding box center [900, 411] width 797 height 499
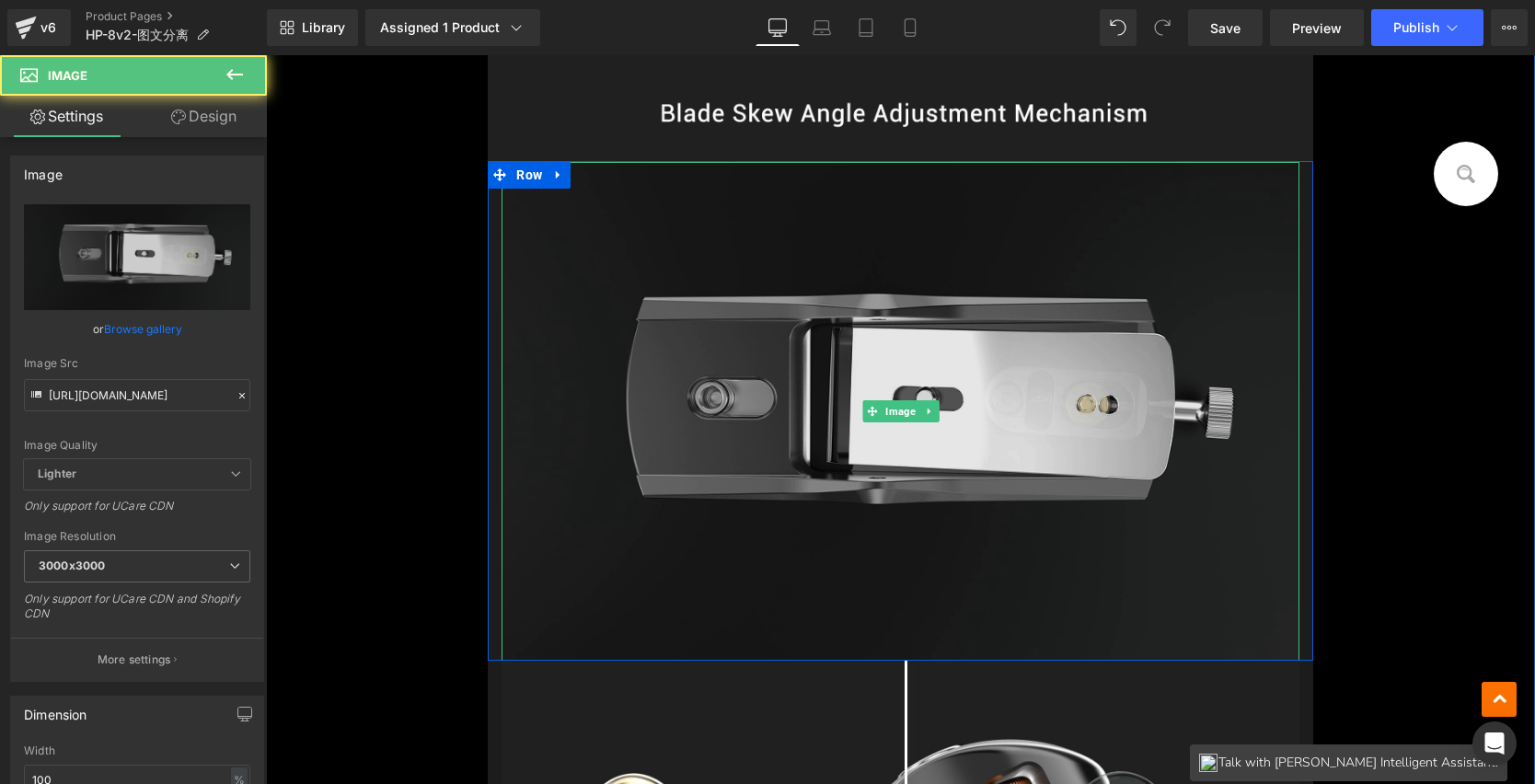
scroll to position [19579, 0]
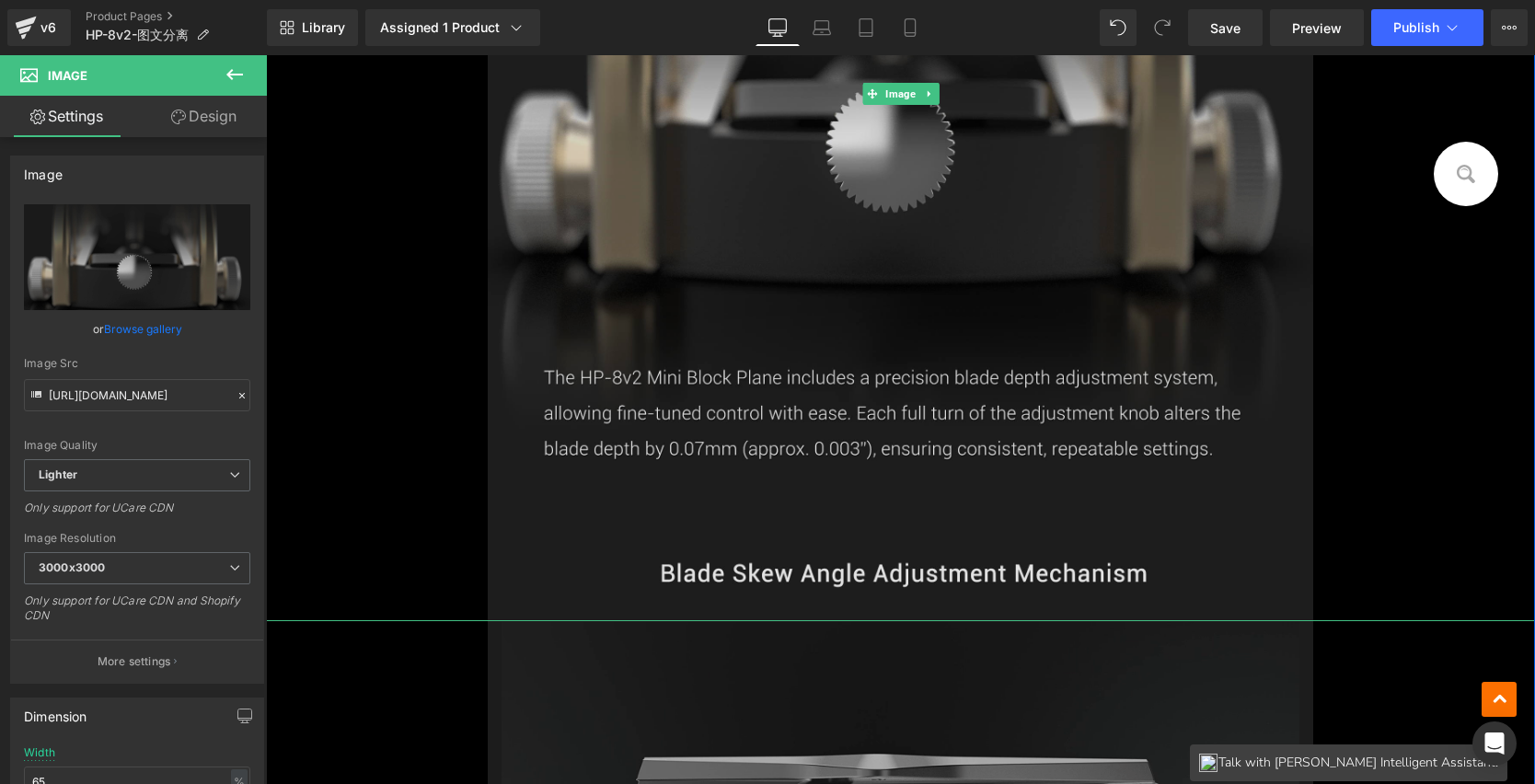
scroll to position [19158, 0]
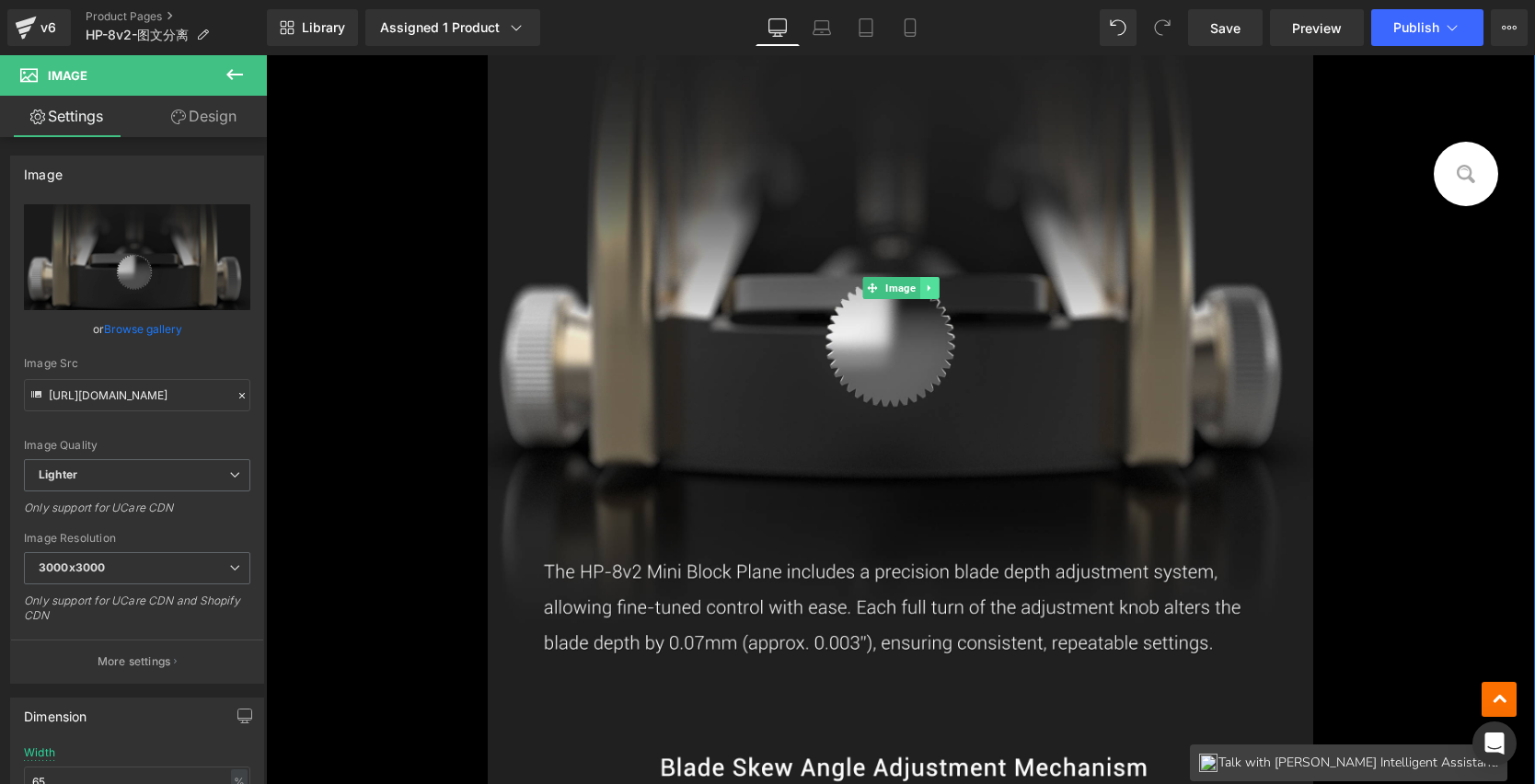
click at [927, 286] on icon at bounding box center [928, 289] width 3 height 7
click at [934, 284] on icon at bounding box center [938, 289] width 11 height 11
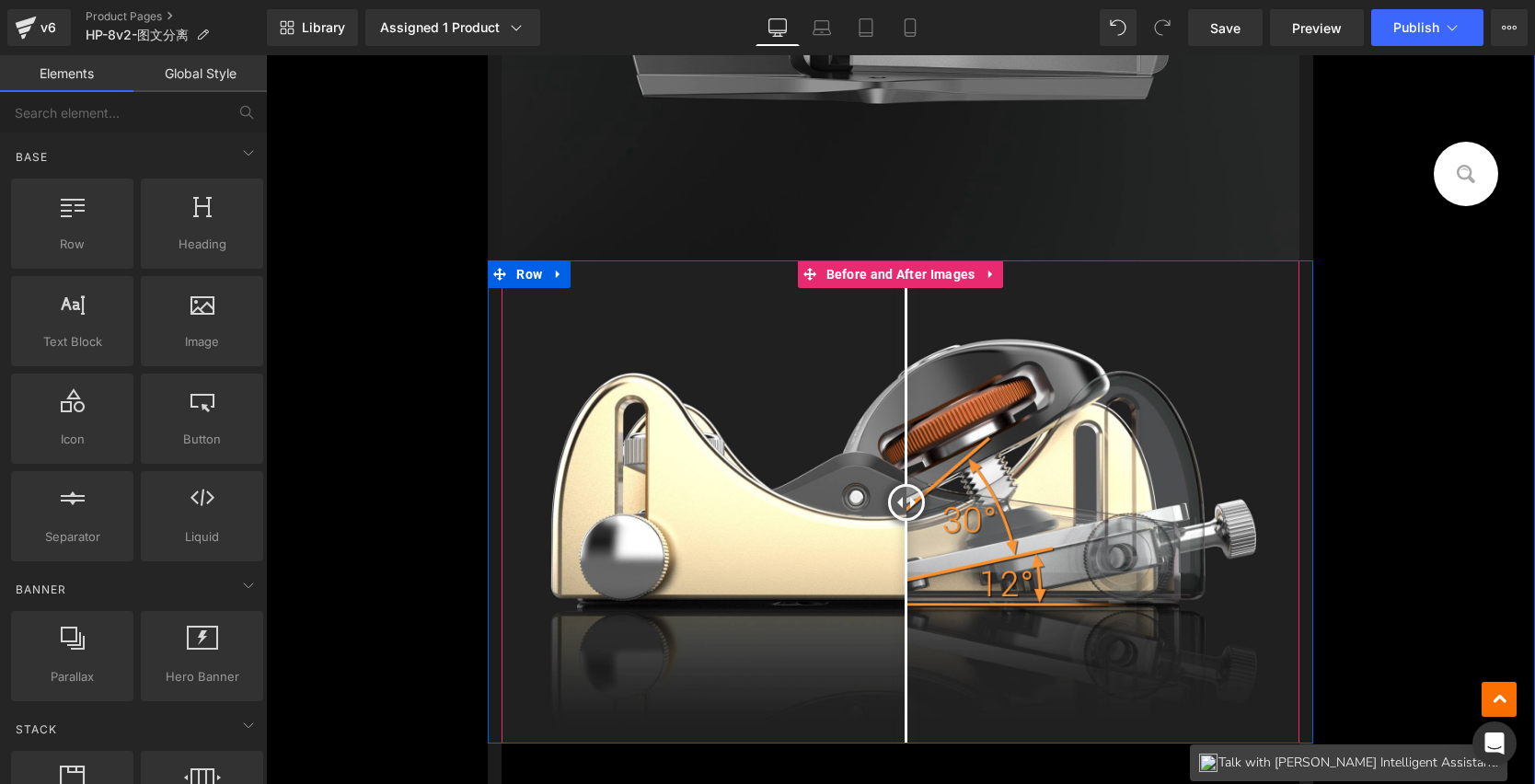
scroll to position [18618, 0]
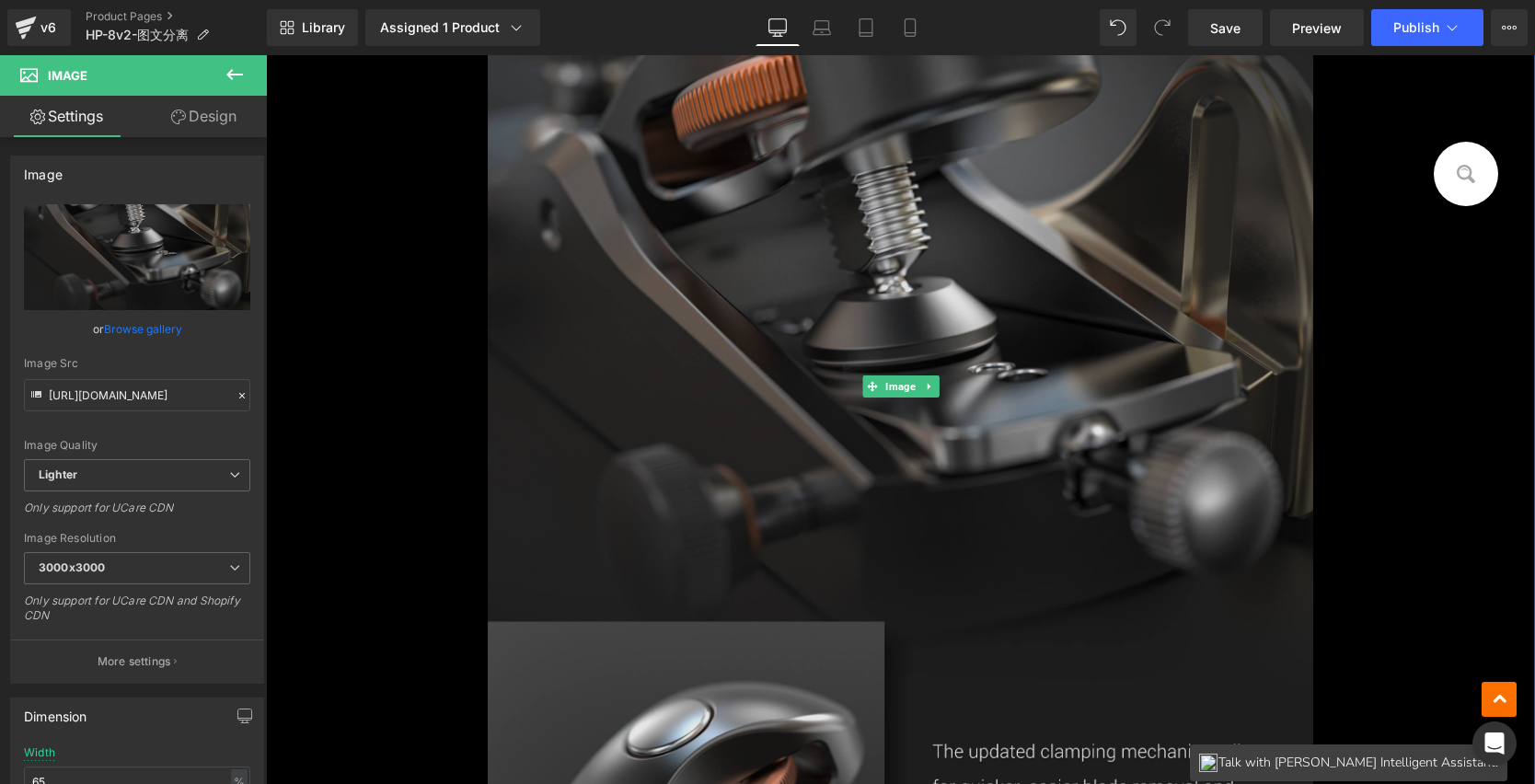
scroll to position [17783, 0]
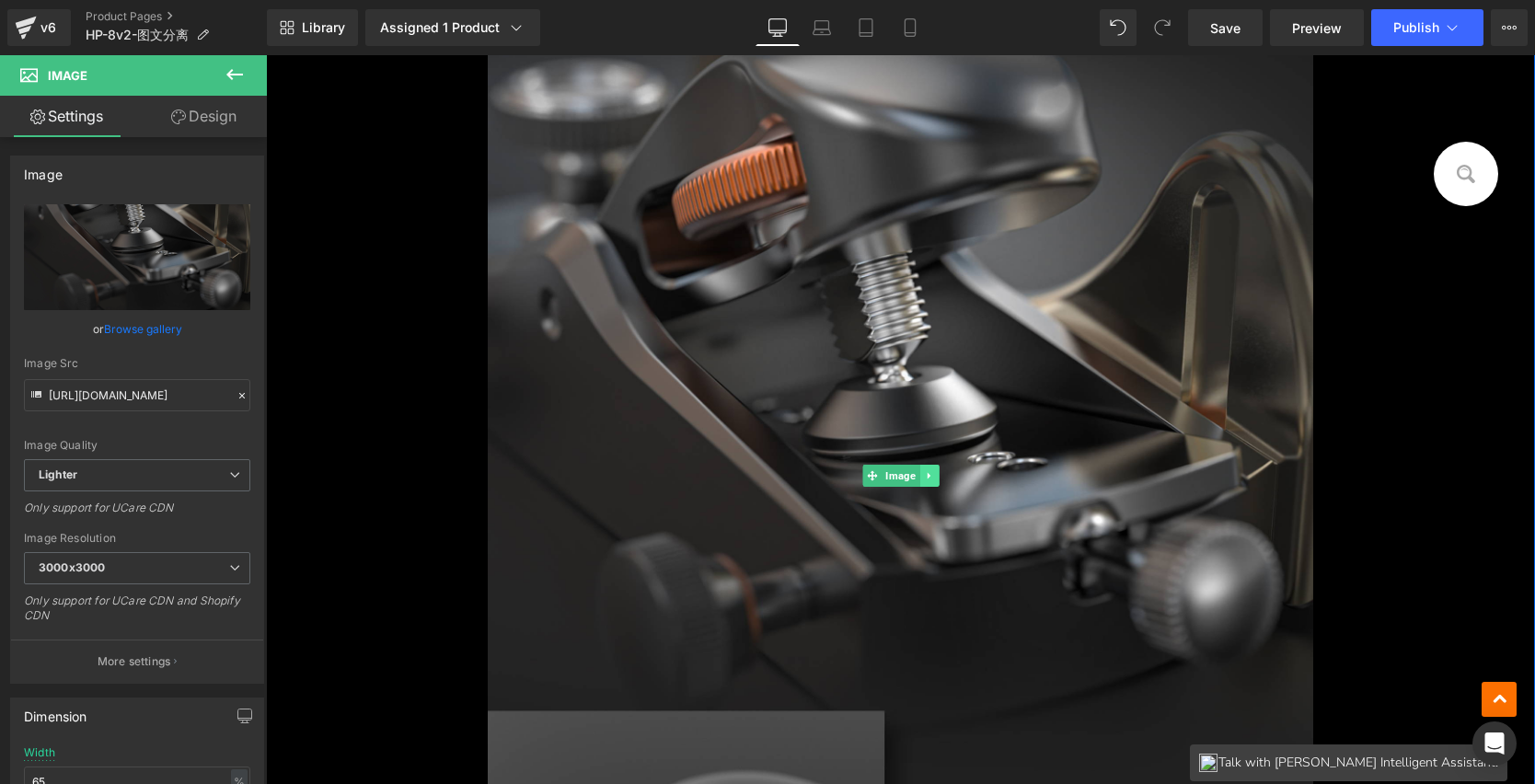
click at [922, 465] on link at bounding box center [930, 475] width 19 height 22
click at [939, 468] on link at bounding box center [939, 475] width 19 height 22
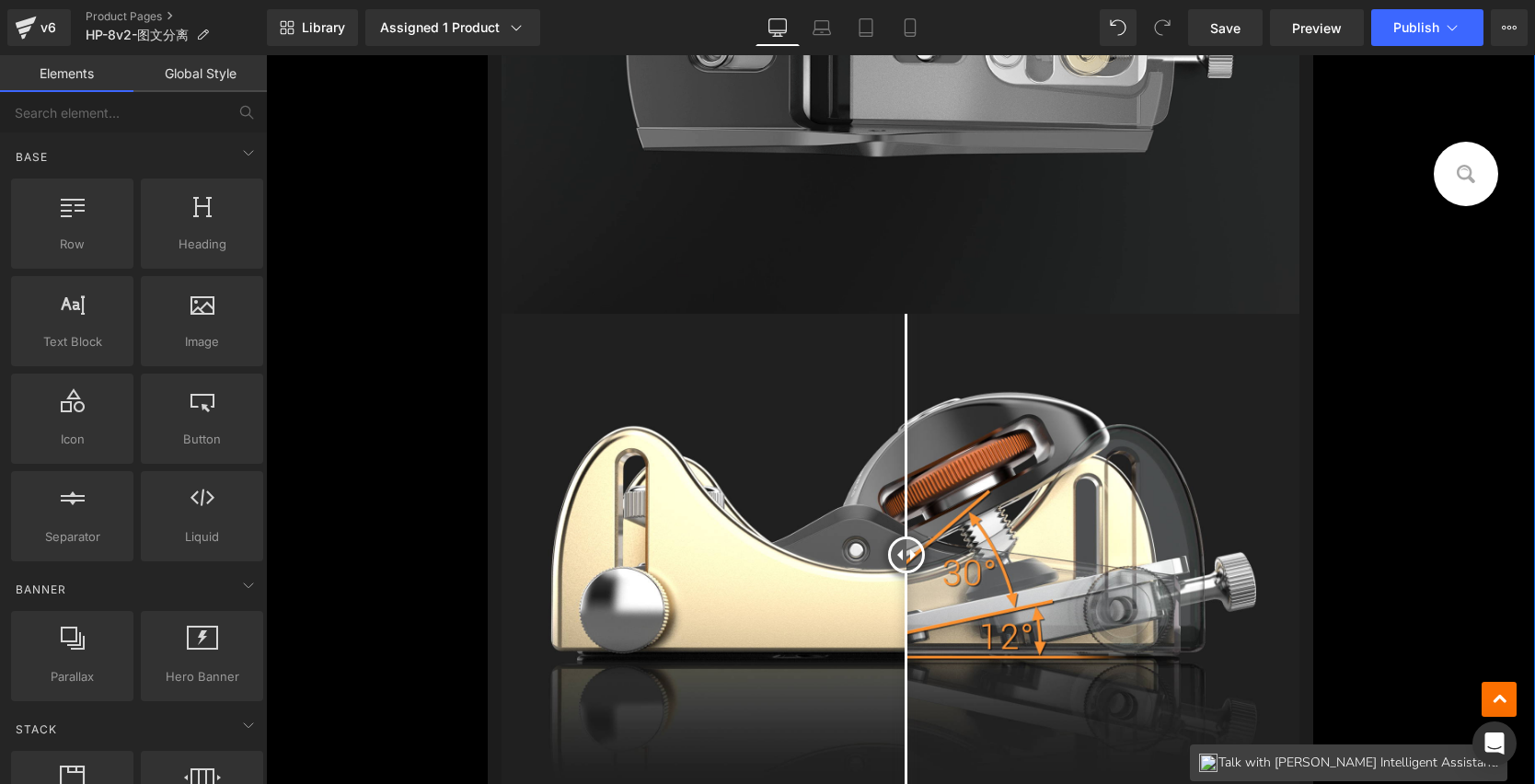
scroll to position [17260, 0]
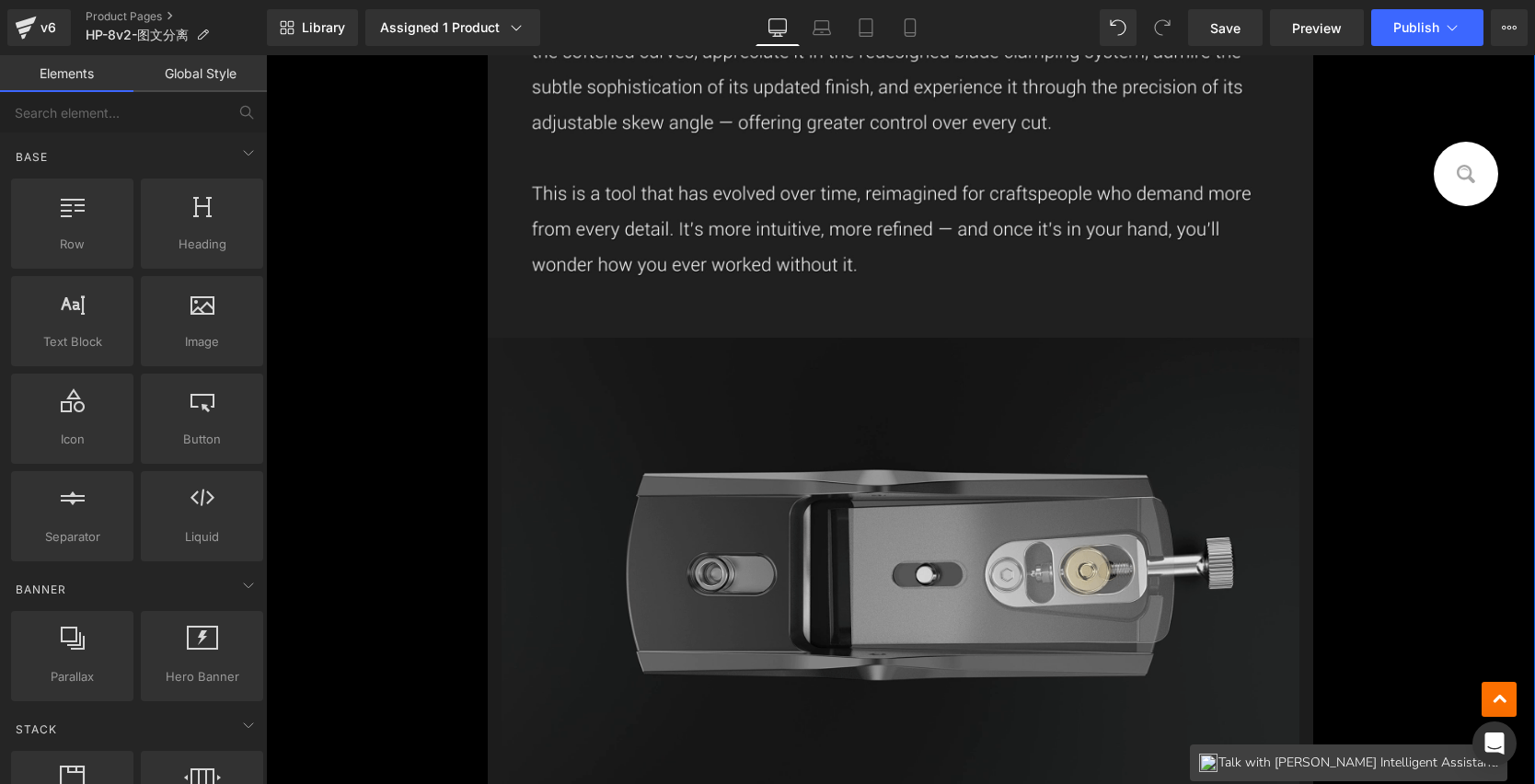
click at [907, 414] on img at bounding box center [900, 587] width 797 height 499
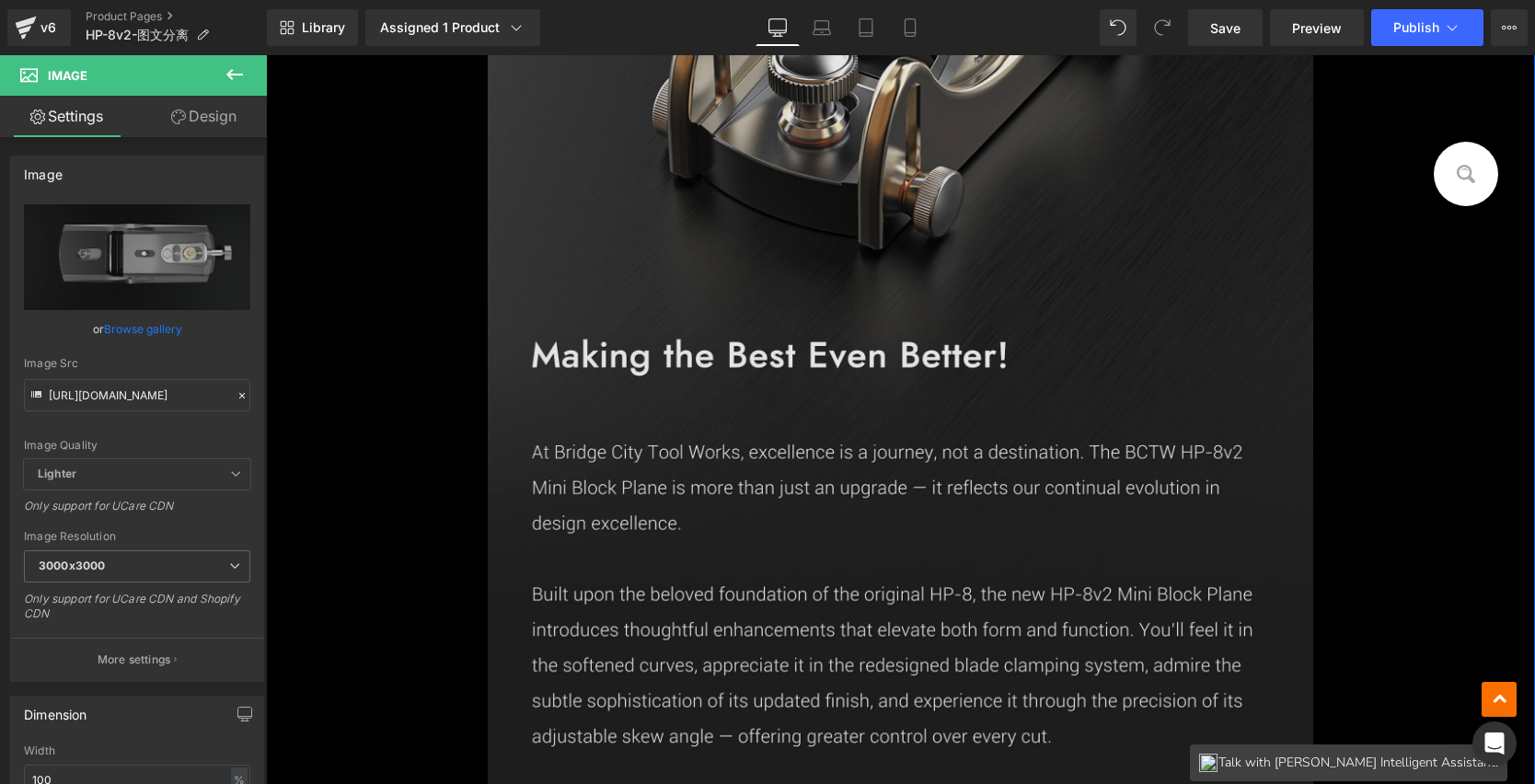
click at [887, 375] on img at bounding box center [900, 280] width 825 height 1343
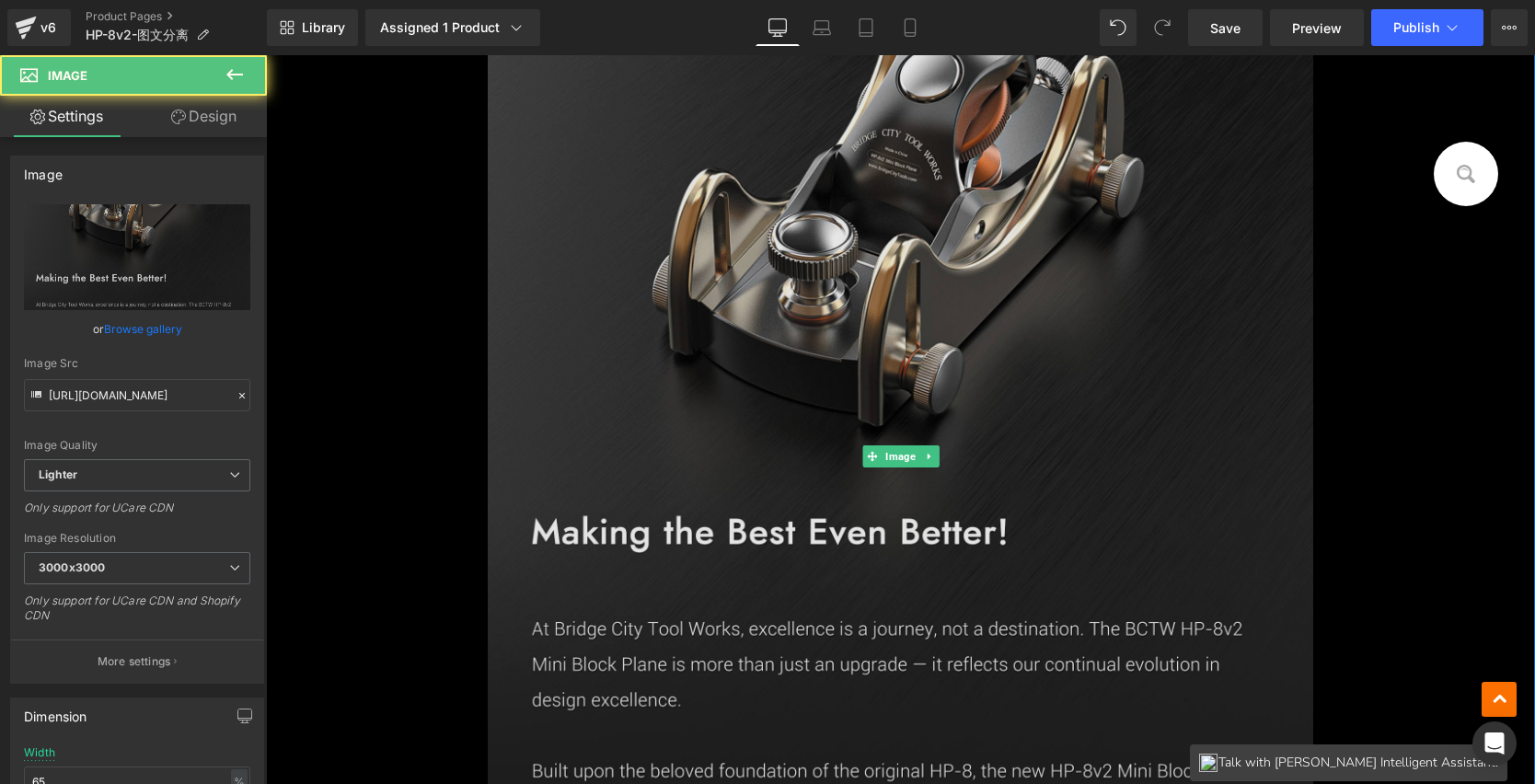
scroll to position [16403, 0]
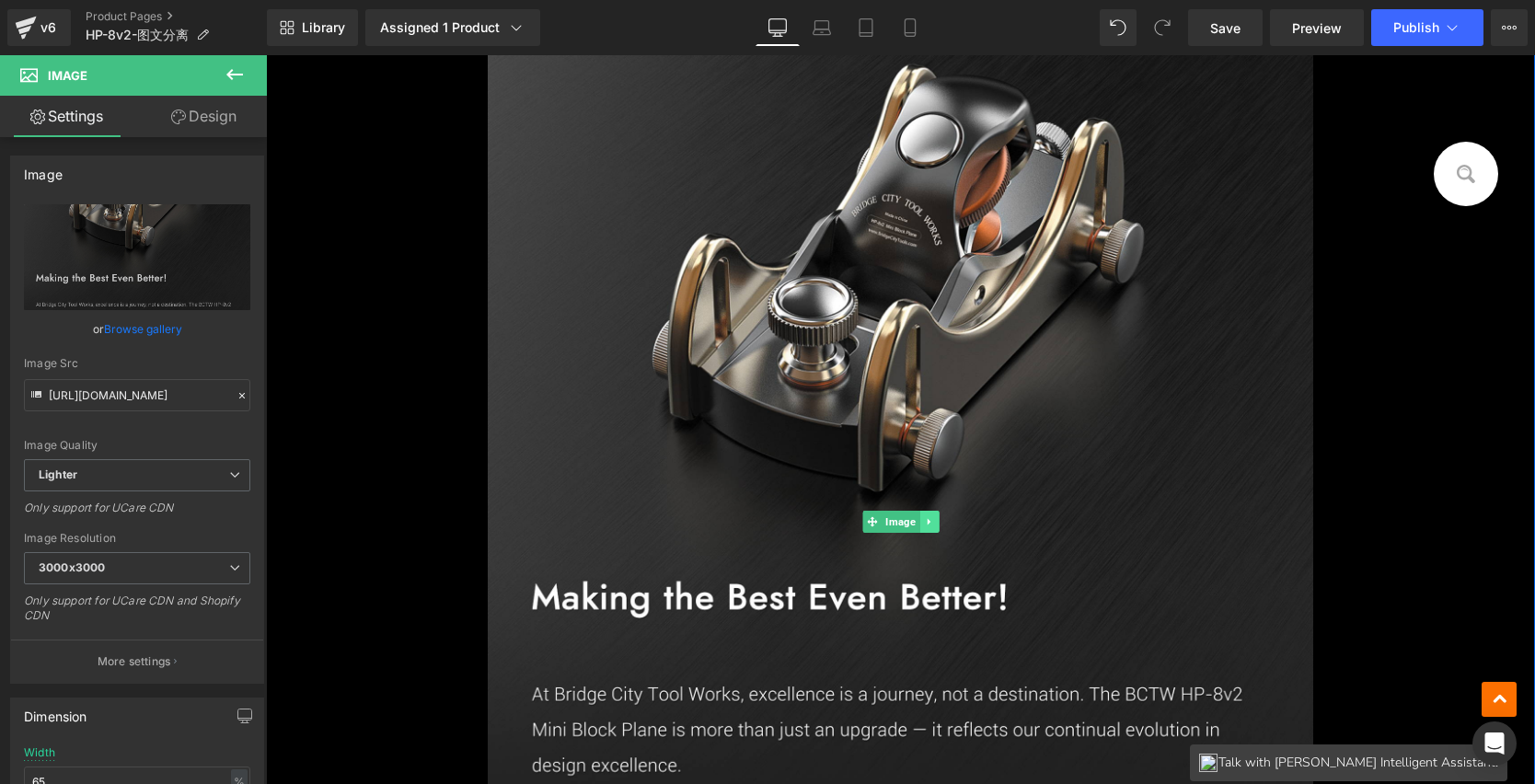
click at [920, 511] on link at bounding box center [930, 521] width 19 height 22
click at [934, 518] on icon at bounding box center [938, 522] width 11 height 11
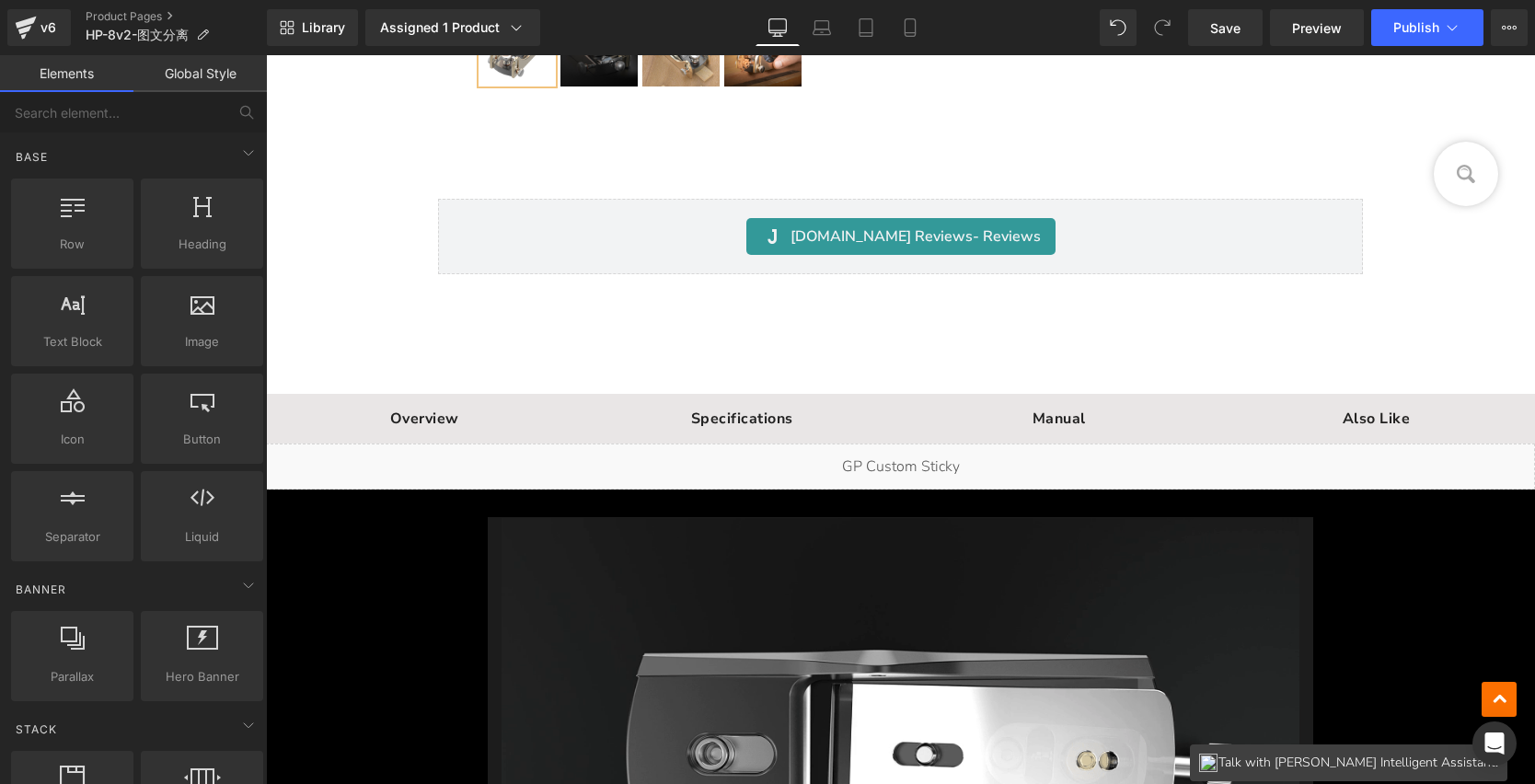
scroll to position [15575, 0]
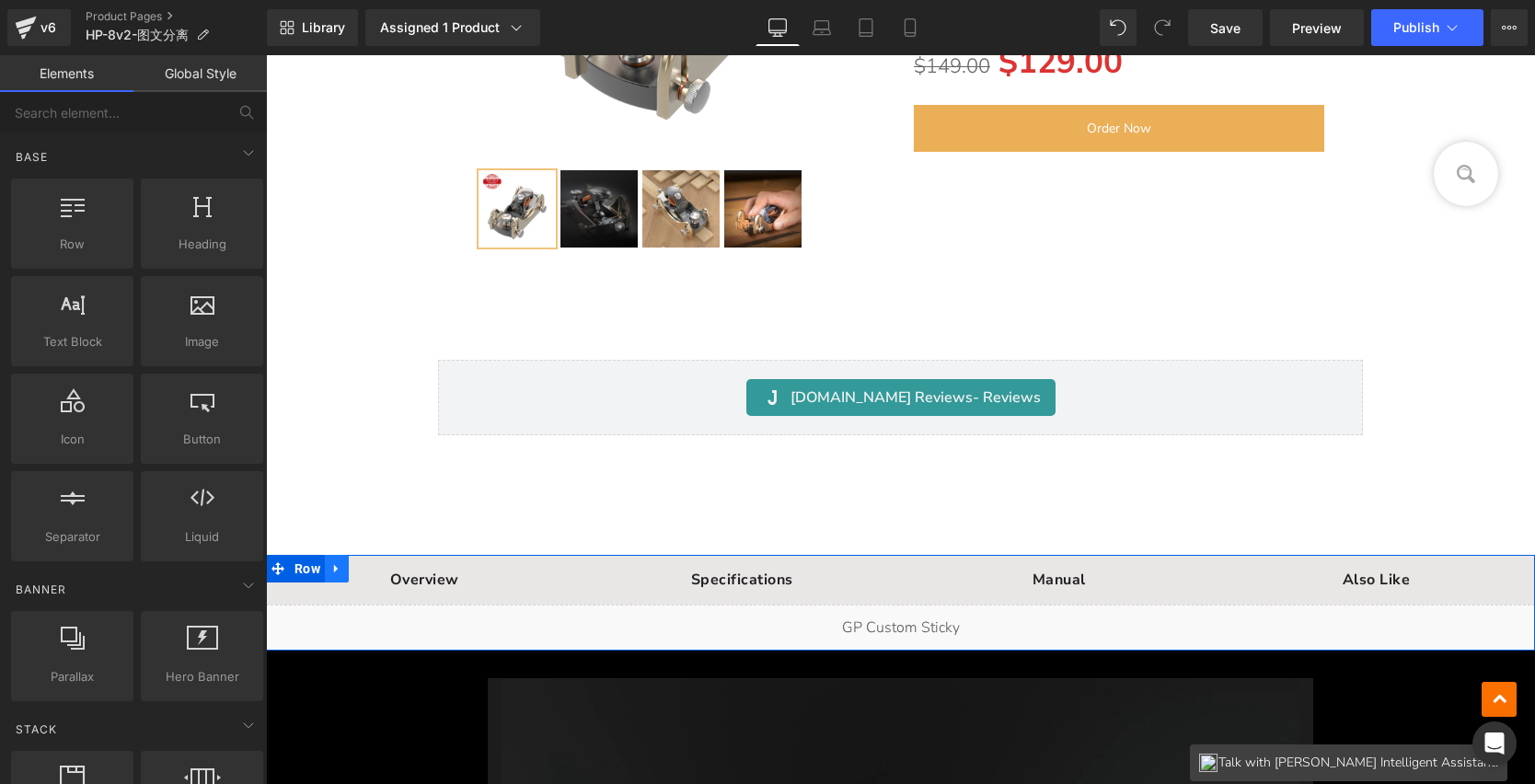
click at [330, 562] on icon at bounding box center [336, 569] width 13 height 13
click at [375, 556] on link at bounding box center [384, 569] width 24 height 28
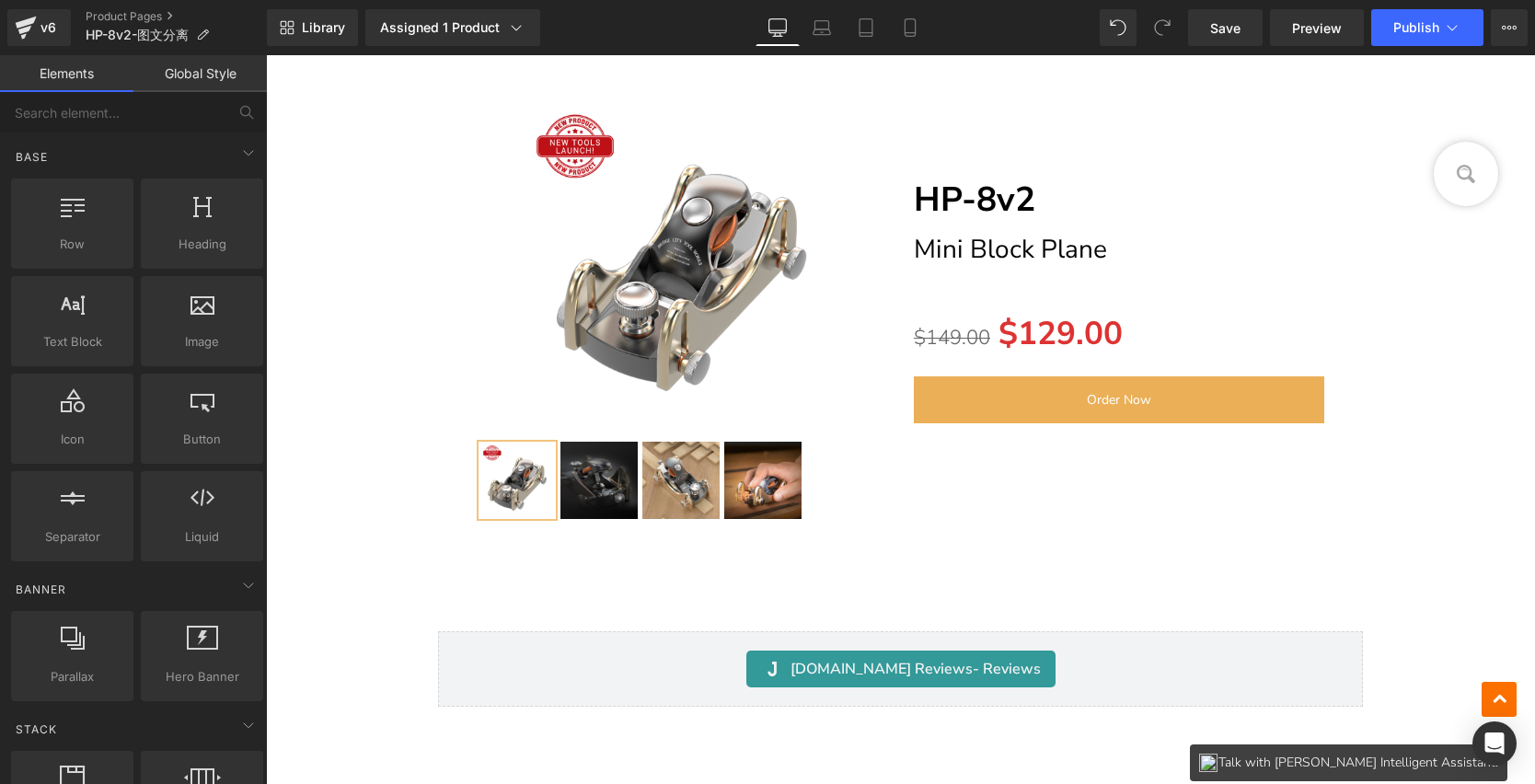
scroll to position [15546, 0]
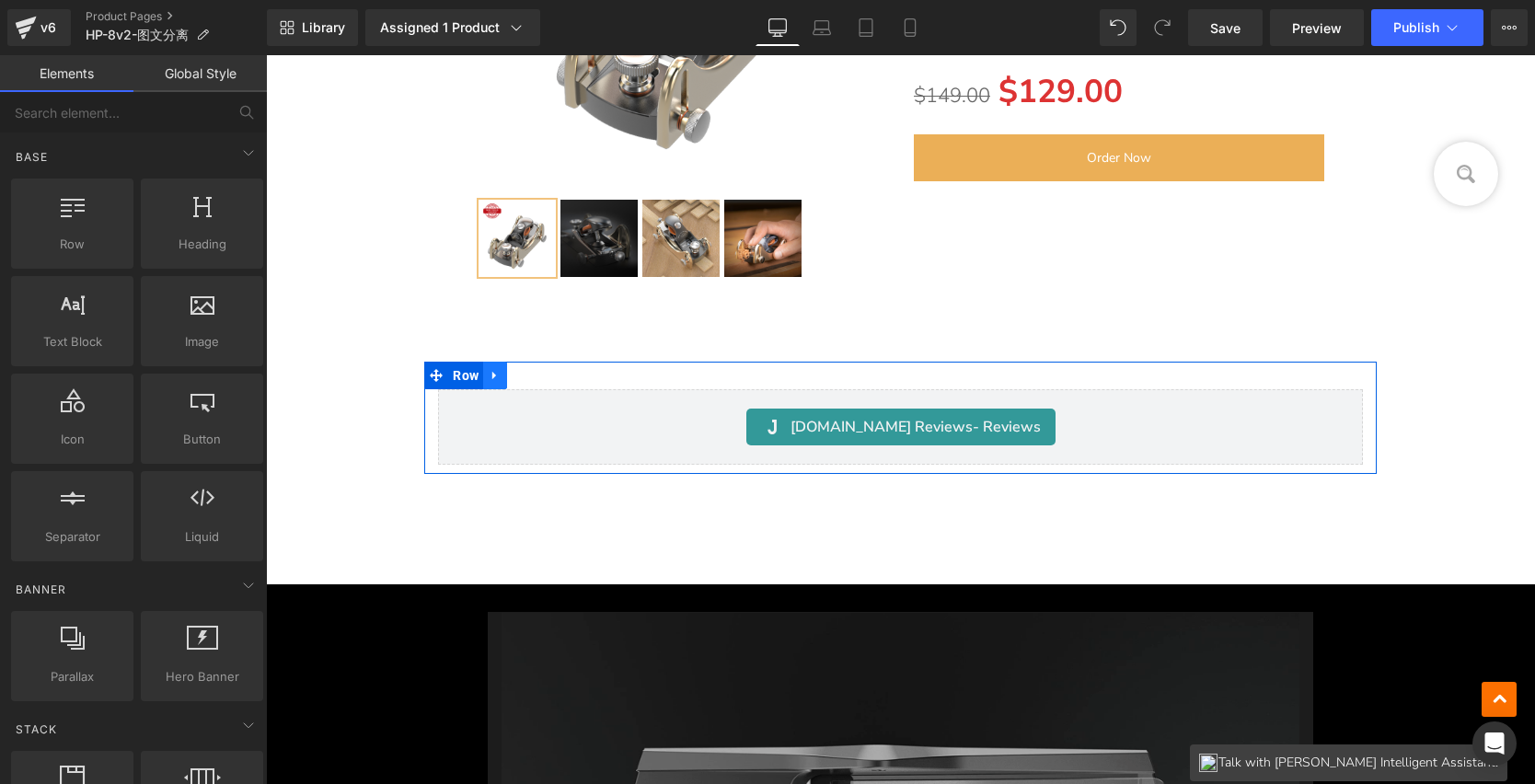
click at [494, 371] on icon at bounding box center [495, 375] width 4 height 9
click at [549, 369] on icon at bounding box center [543, 375] width 13 height 13
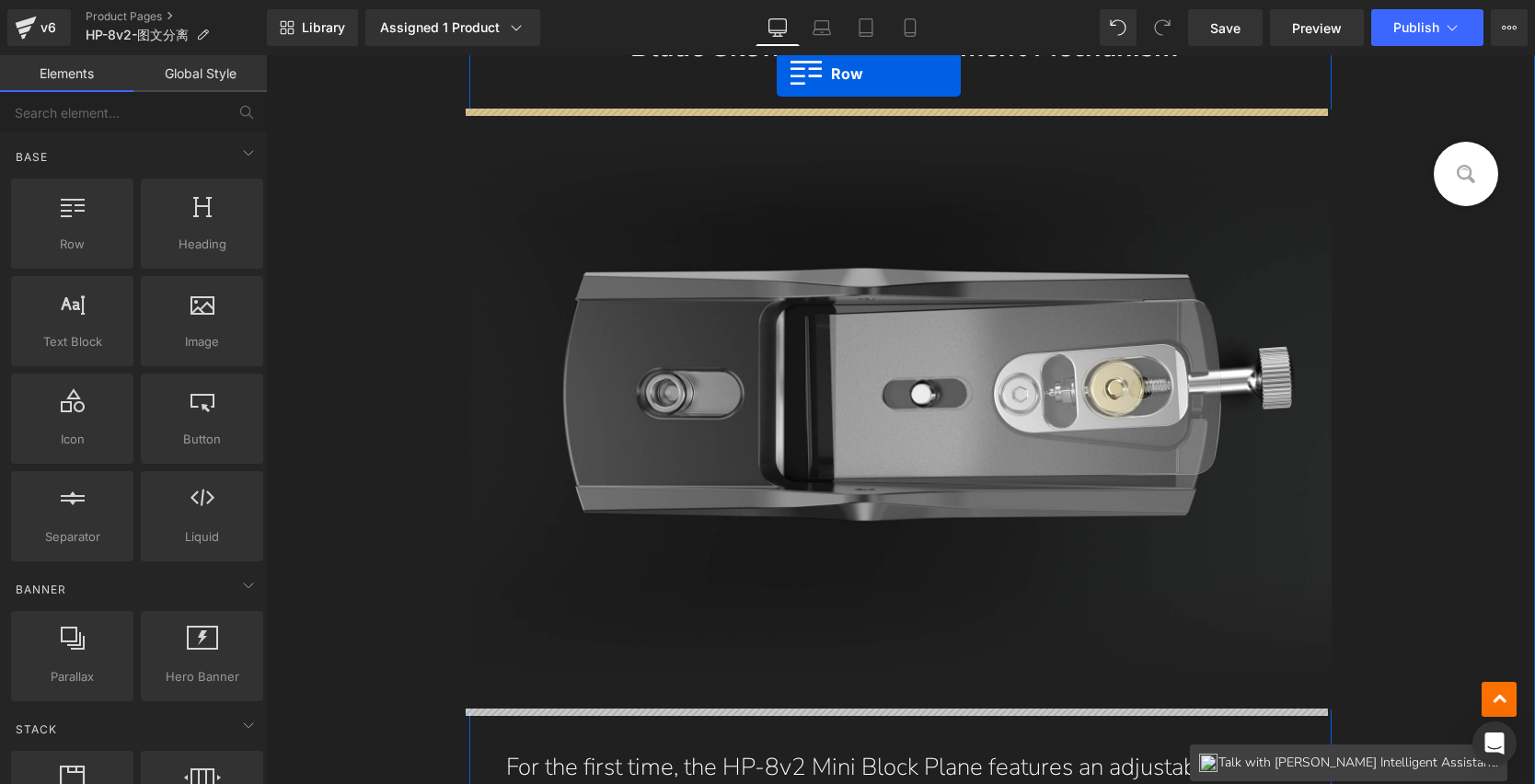
scroll to position [5324, 0]
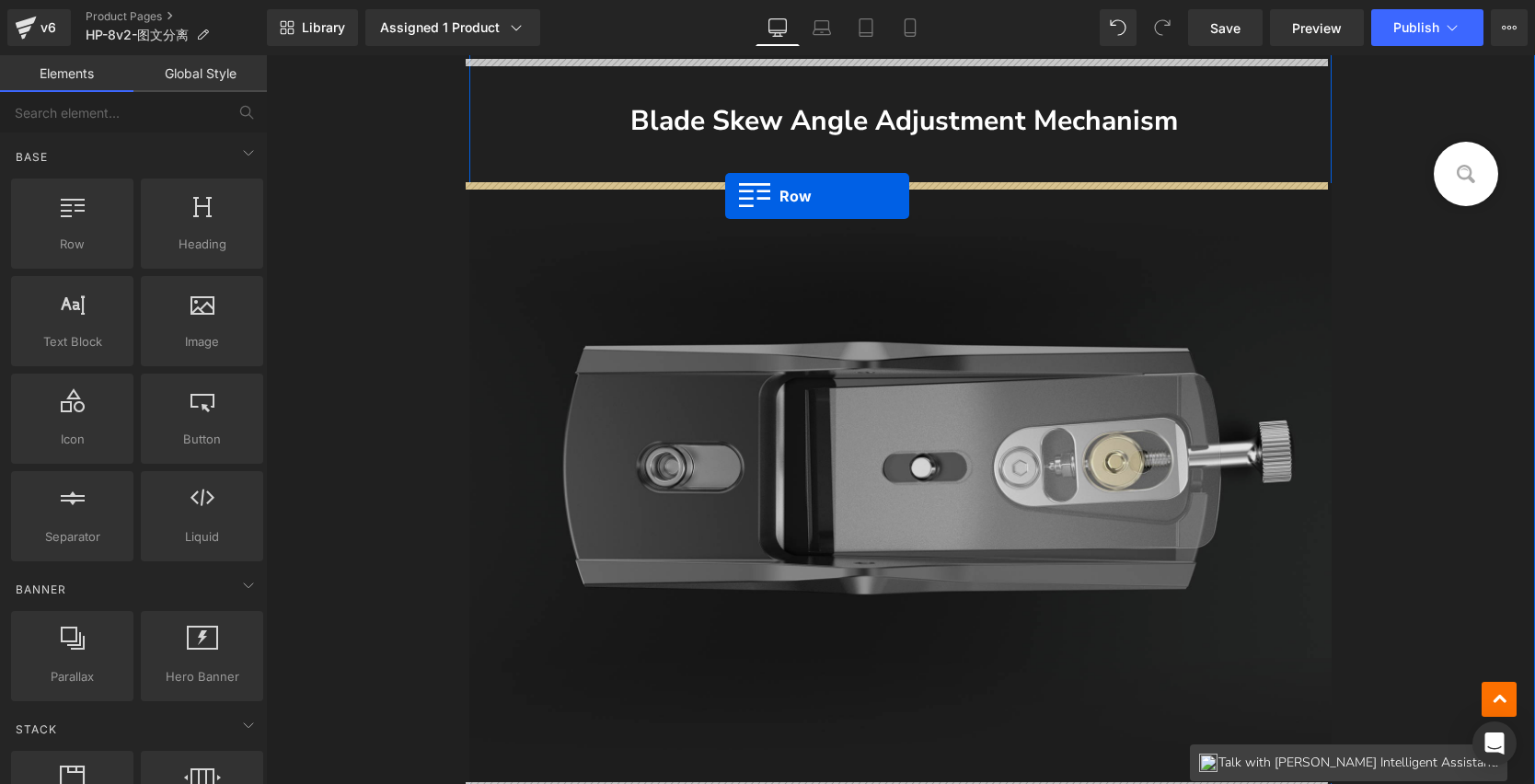
drag, startPoint x: 528, startPoint y: 133, endPoint x: 726, endPoint y: 196, distance: 207.8
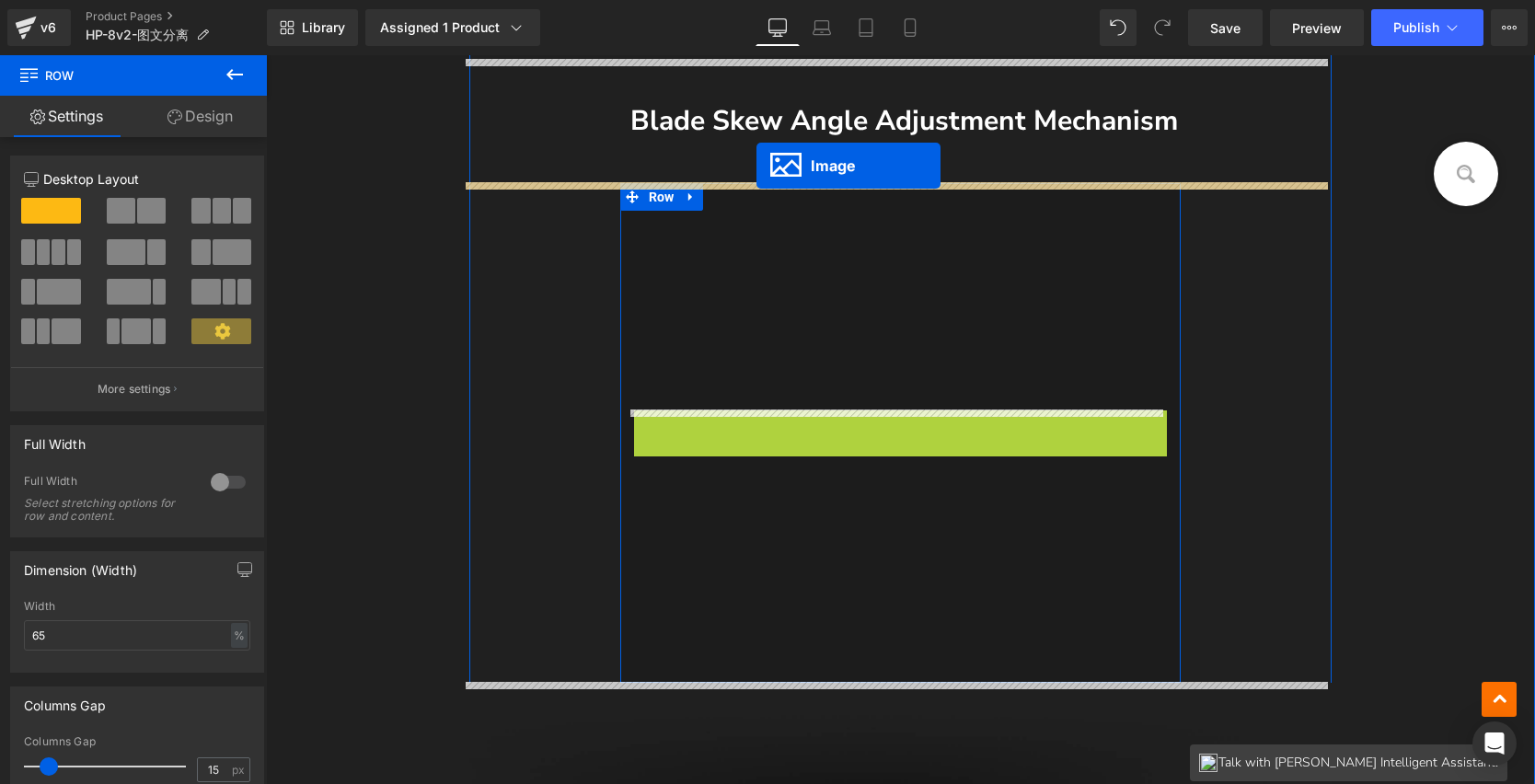
drag, startPoint x: 893, startPoint y: 425, endPoint x: 756, endPoint y: 165, distance: 293.9
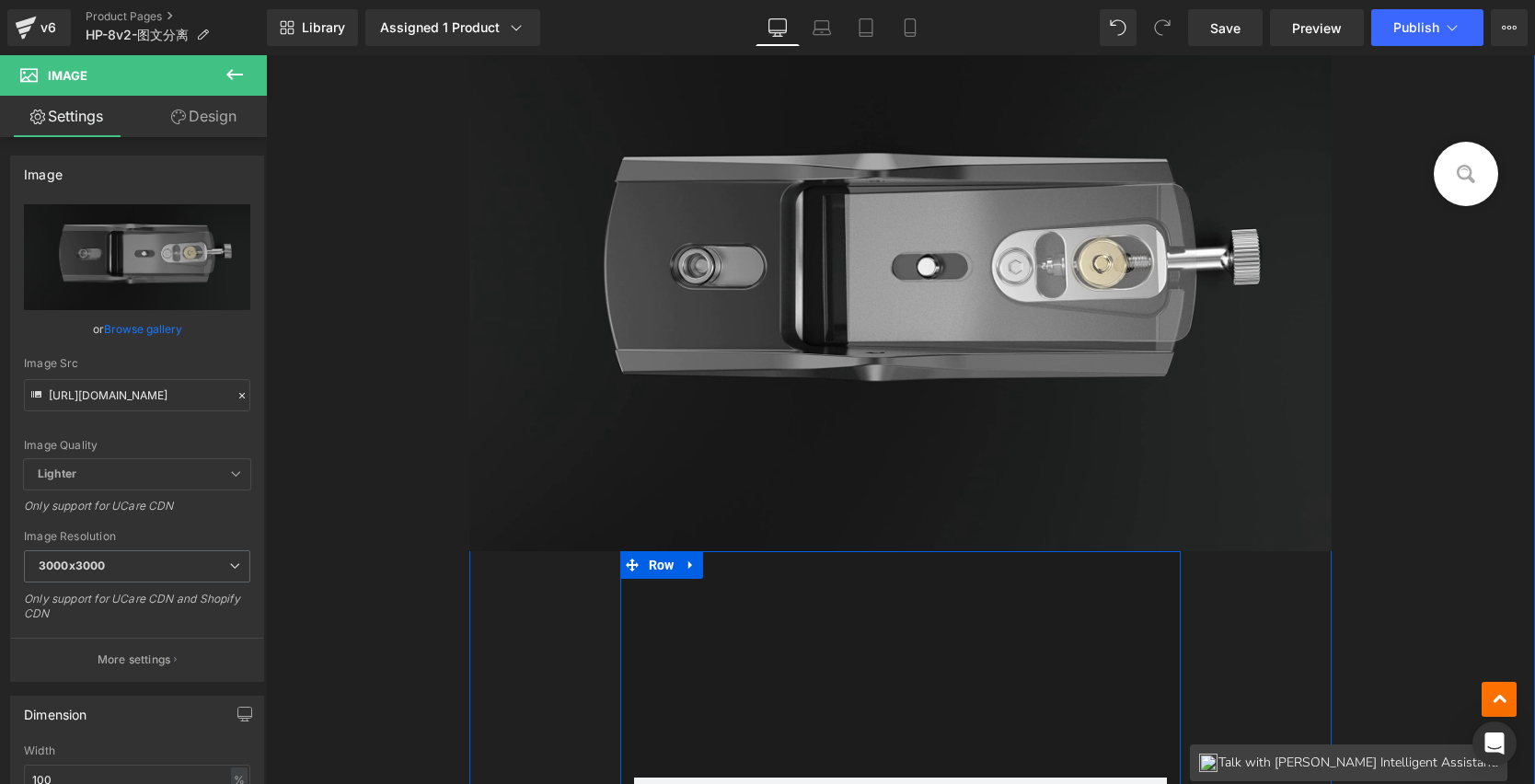
scroll to position [5645, 0]
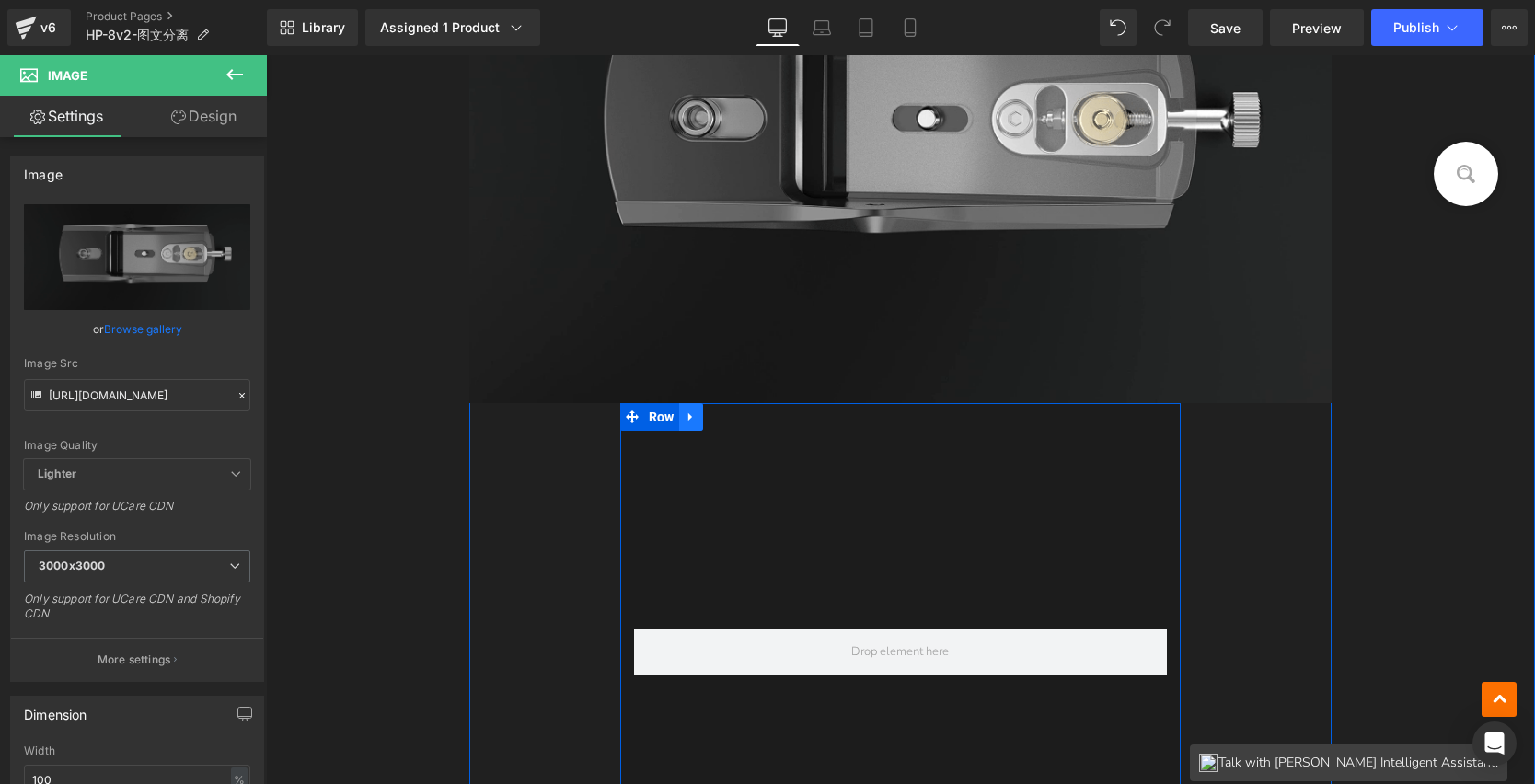
click at [690, 418] on icon at bounding box center [691, 417] width 13 height 13
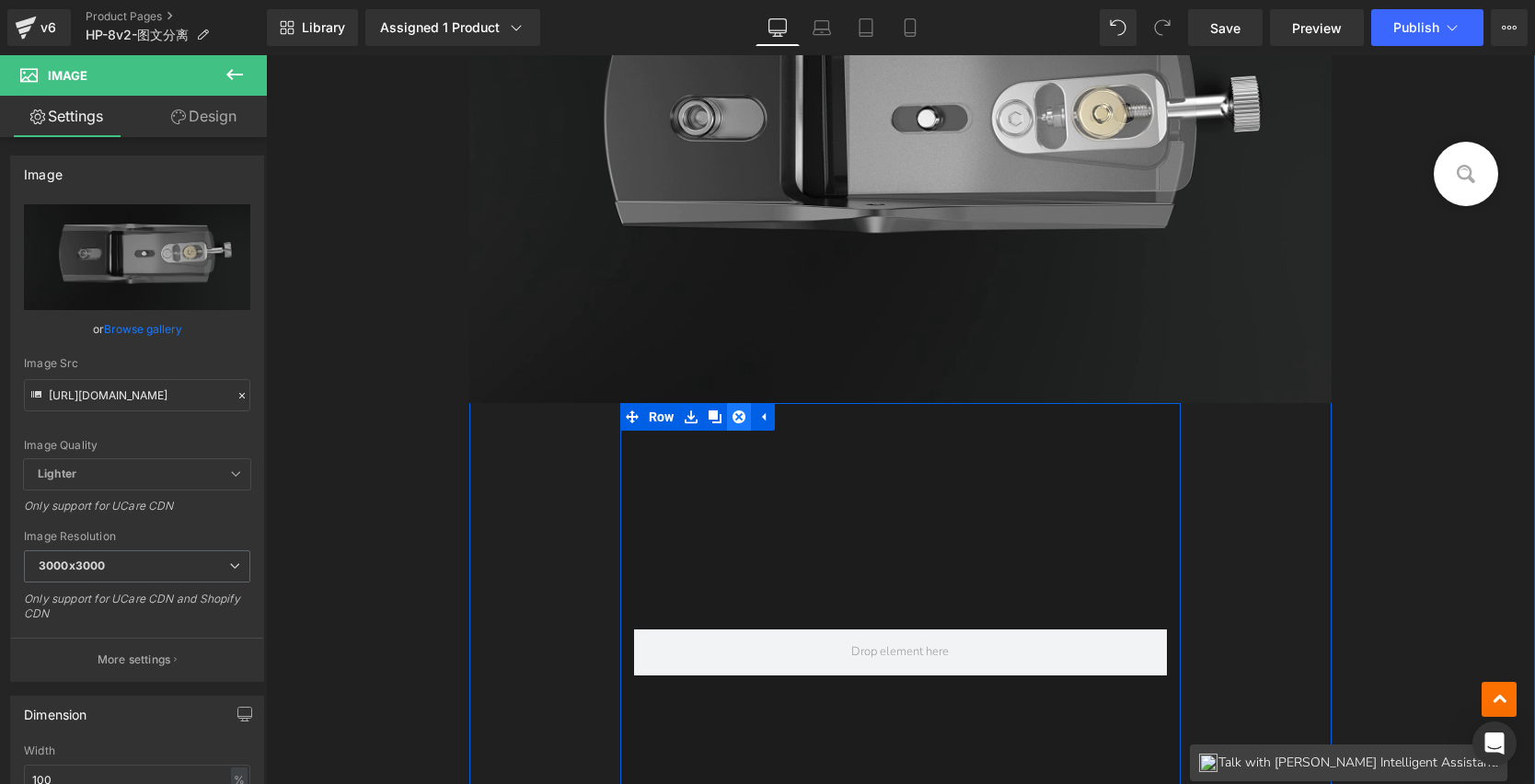
click at [734, 415] on icon at bounding box center [738, 417] width 13 height 13
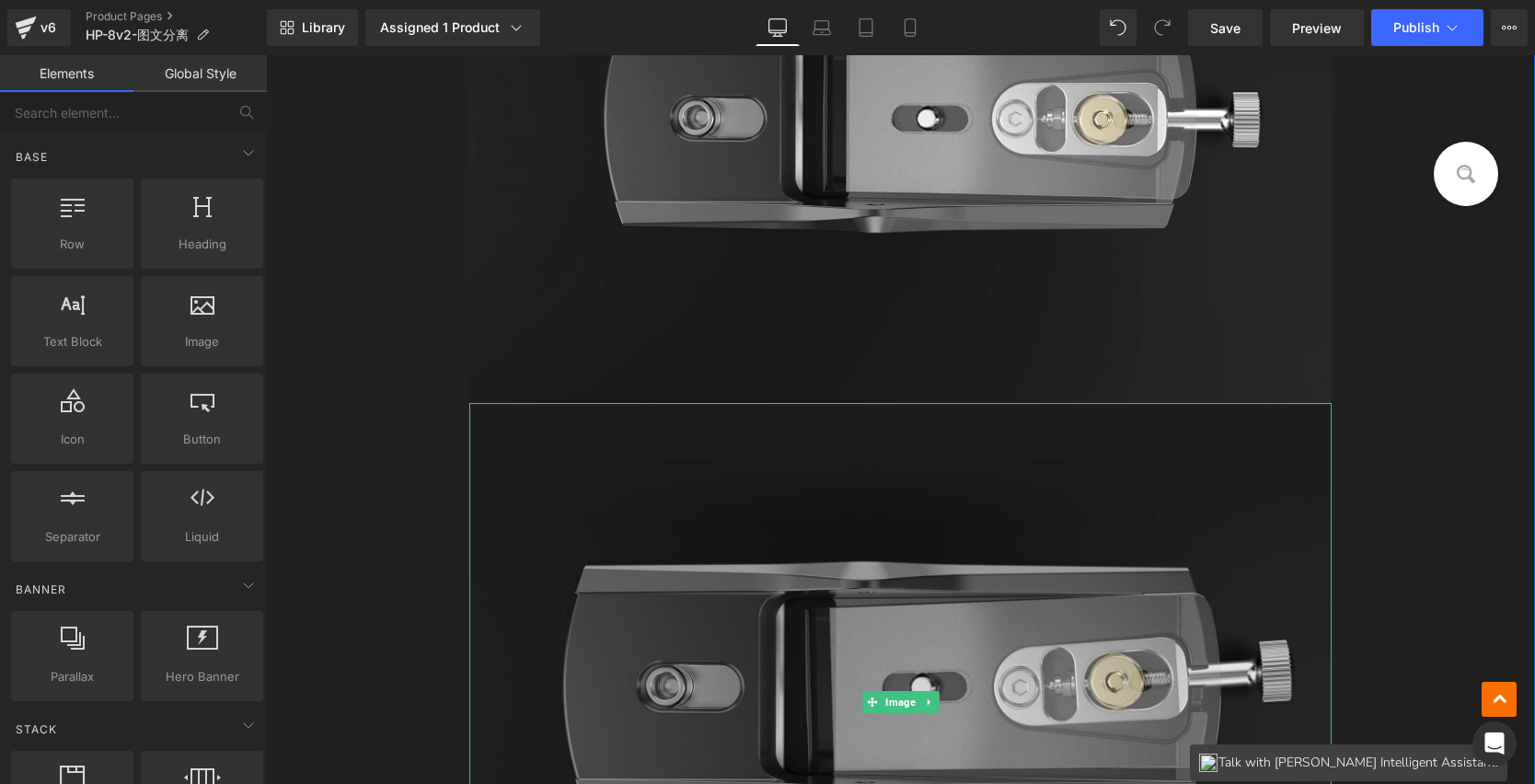
scroll to position [5754, 0]
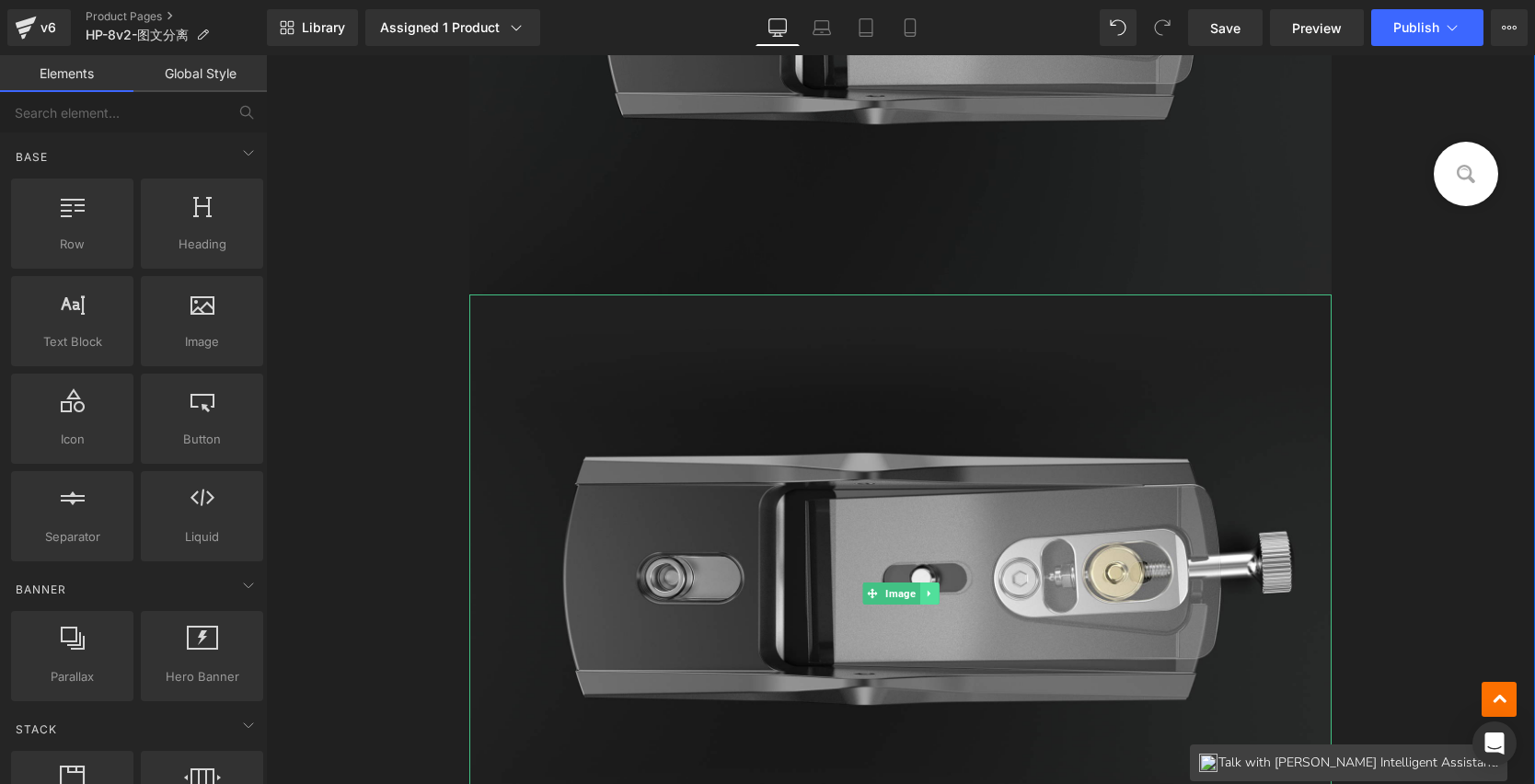
click at [920, 585] on link at bounding box center [930, 593] width 19 height 22
click at [934, 591] on icon at bounding box center [938, 594] width 11 height 11
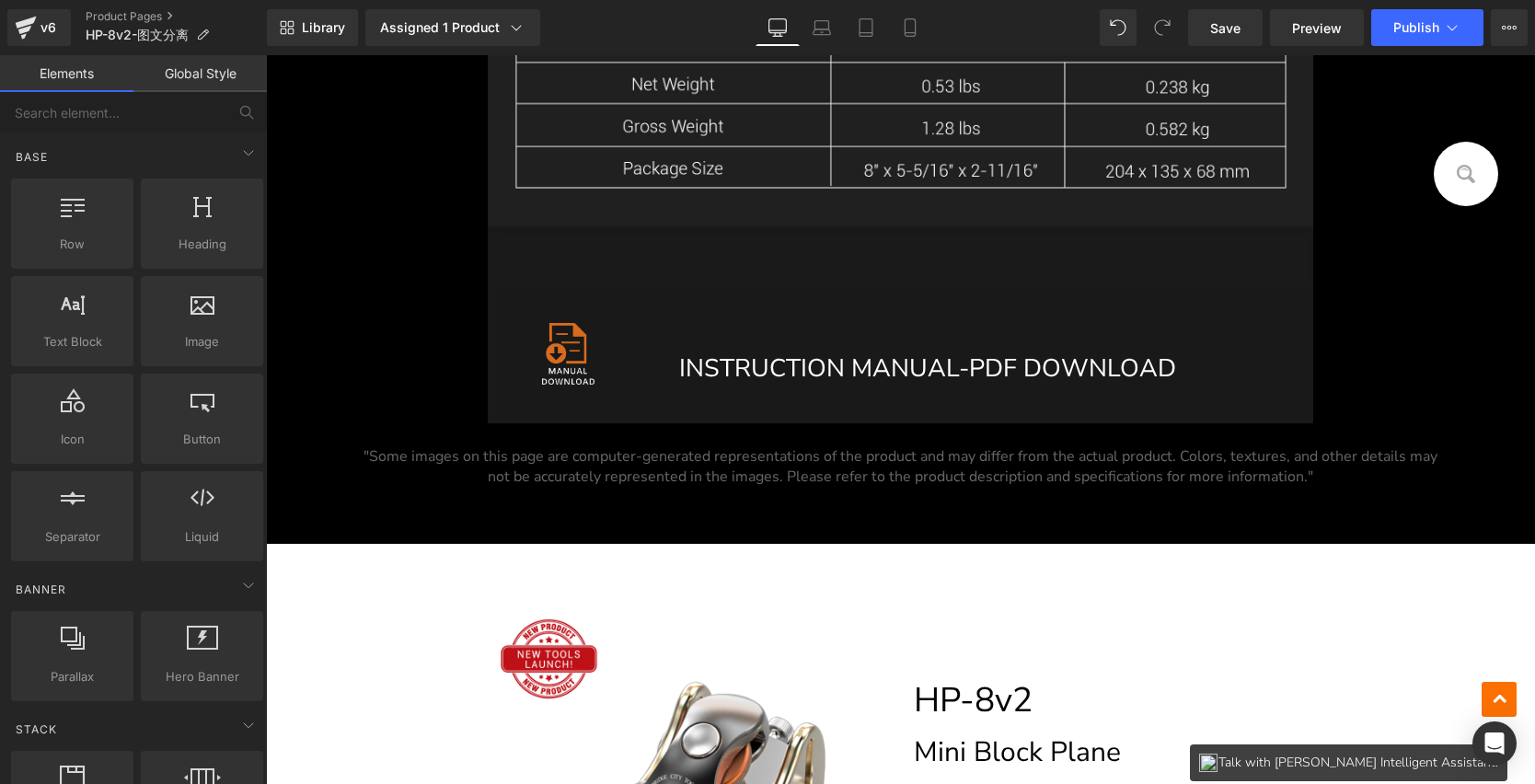
scroll to position [20921, 0]
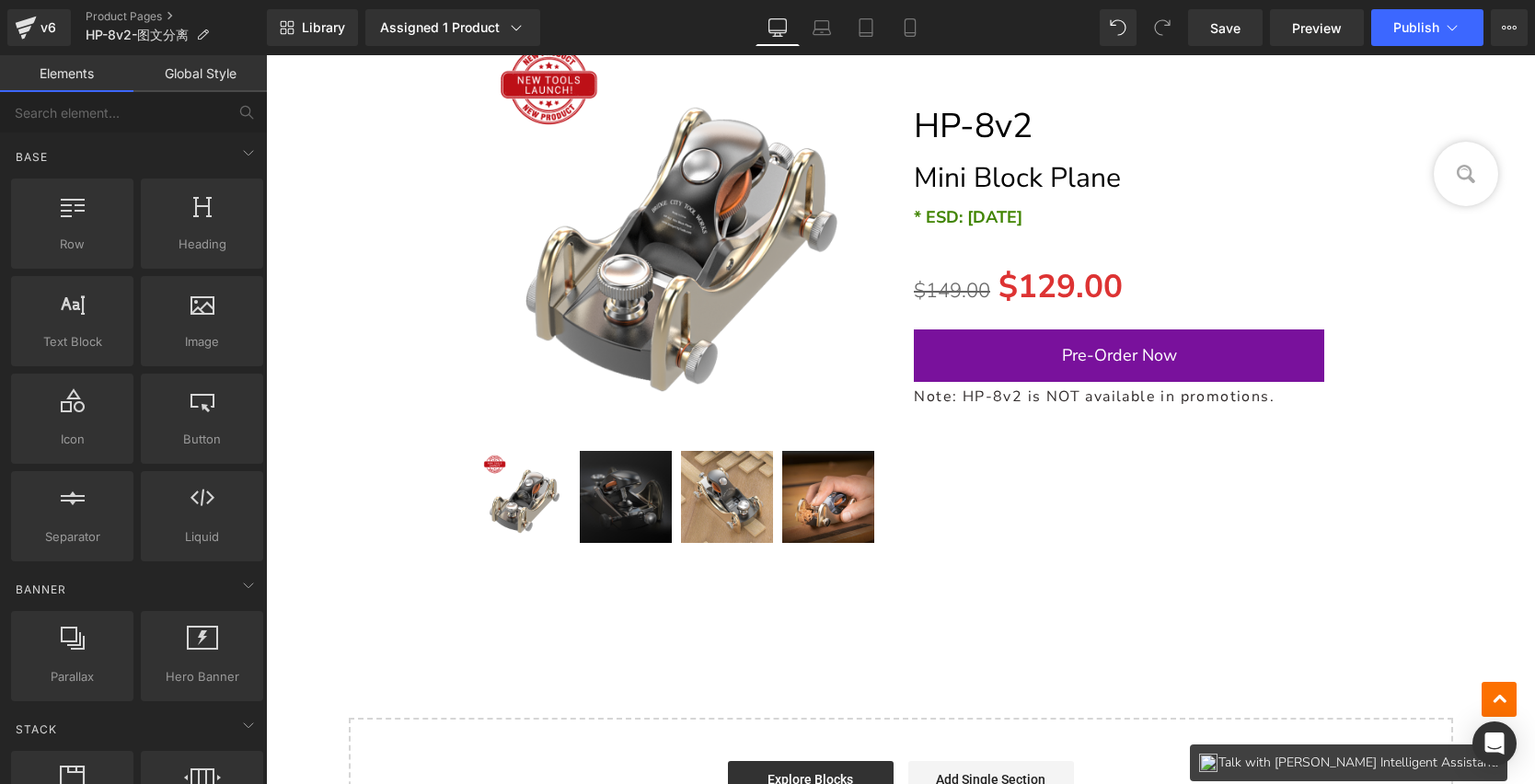
drag, startPoint x: 1528, startPoint y: 303, endPoint x: 1762, endPoint y: 789, distance: 539.4
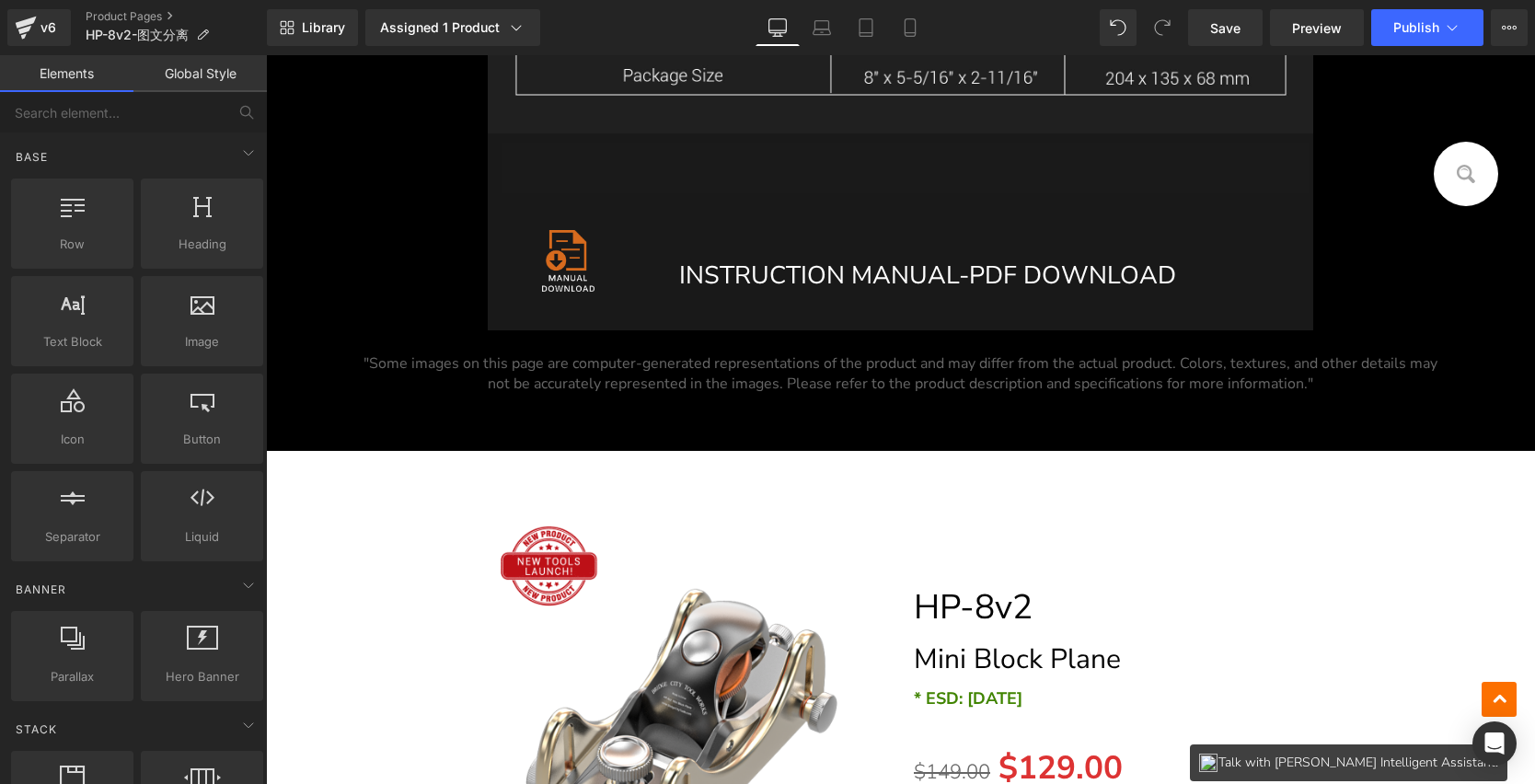
scroll to position [19436, 0]
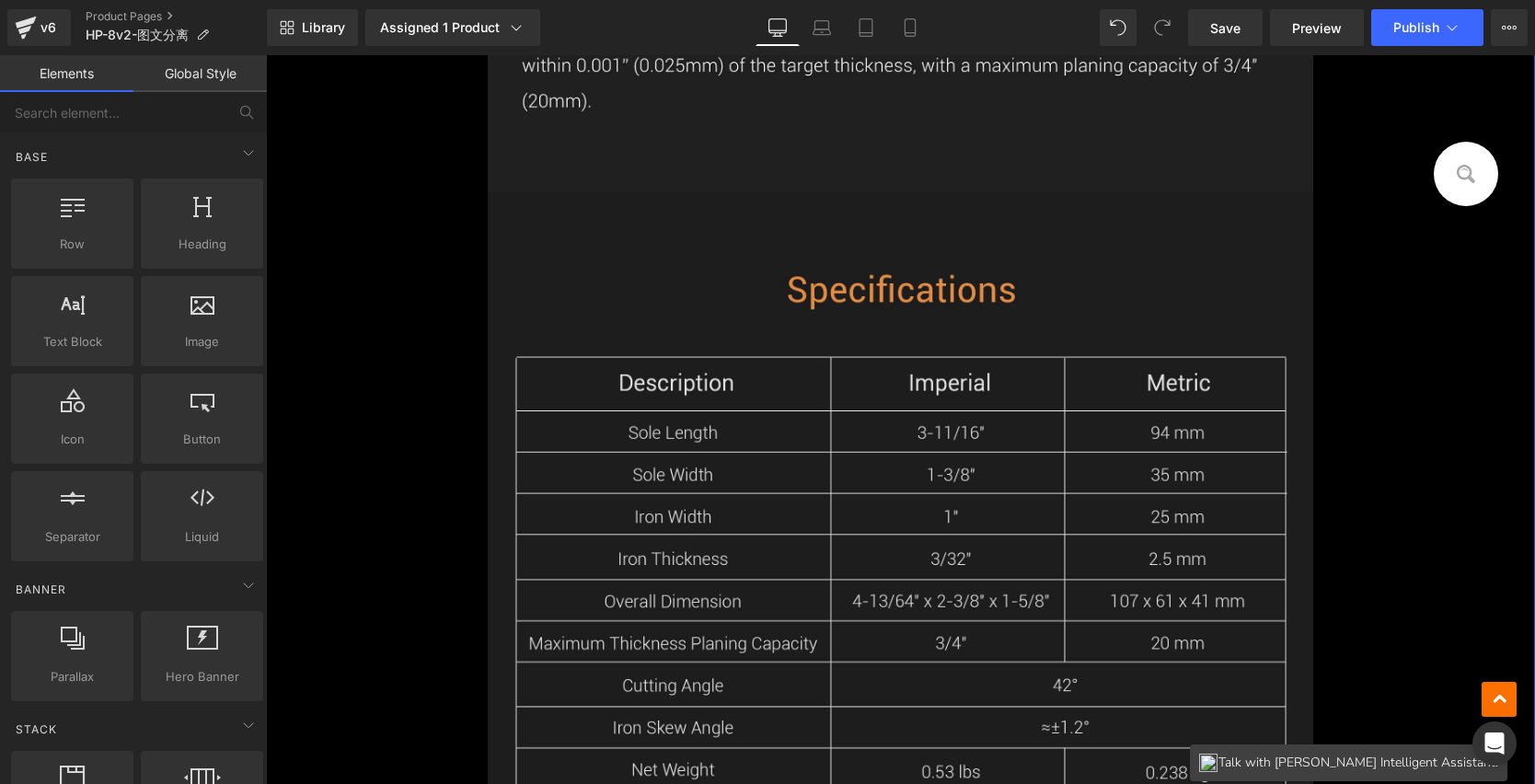
click at [792, 410] on img at bounding box center [900, 551] width 825 height 721
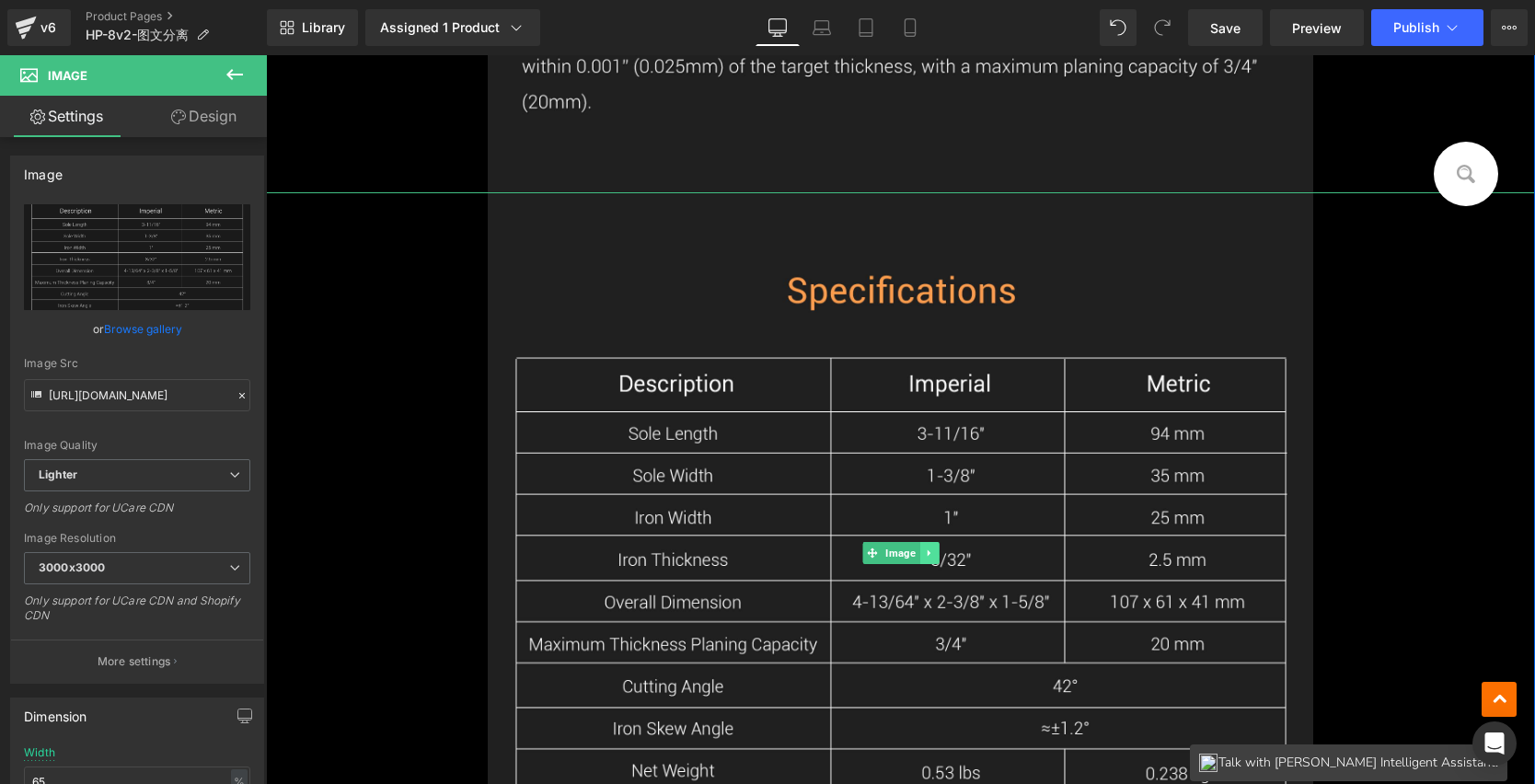
click at [928, 547] on link at bounding box center [930, 552] width 19 height 22
click at [935, 550] on icon at bounding box center [938, 552] width 11 height 11
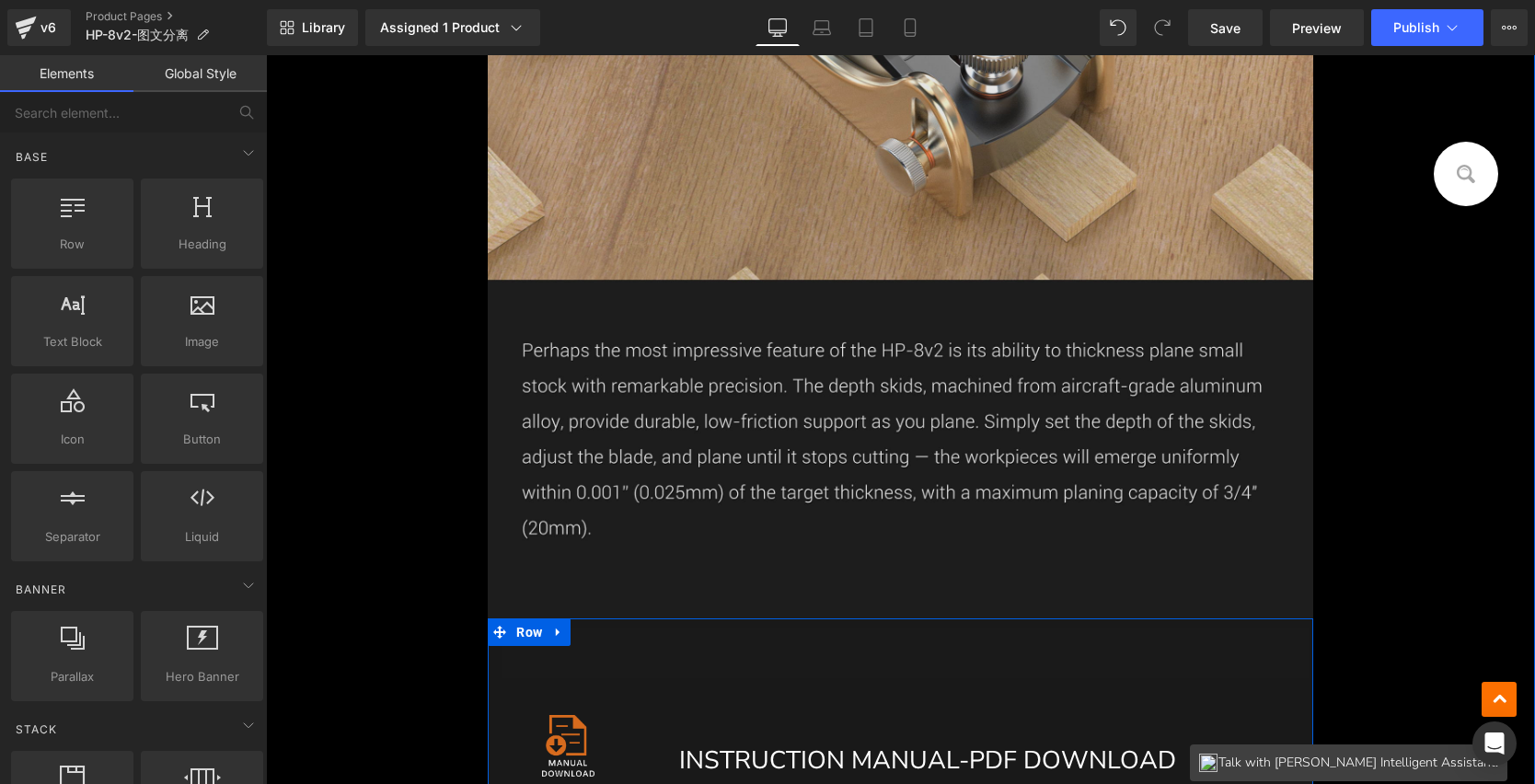
scroll to position [18619, 0]
click at [840, 405] on img at bounding box center [900, 63] width 825 height 1112
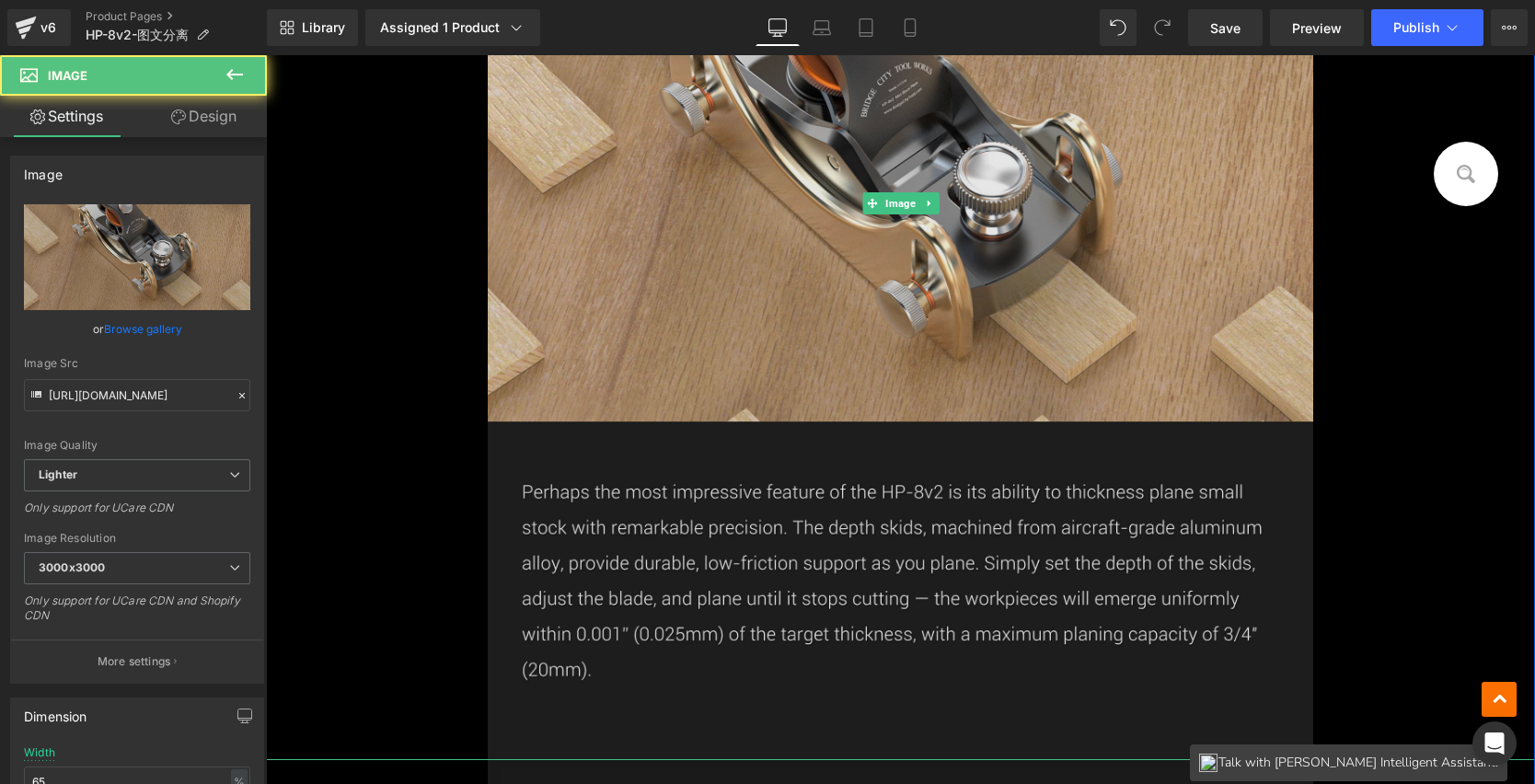
scroll to position [18385, 0]
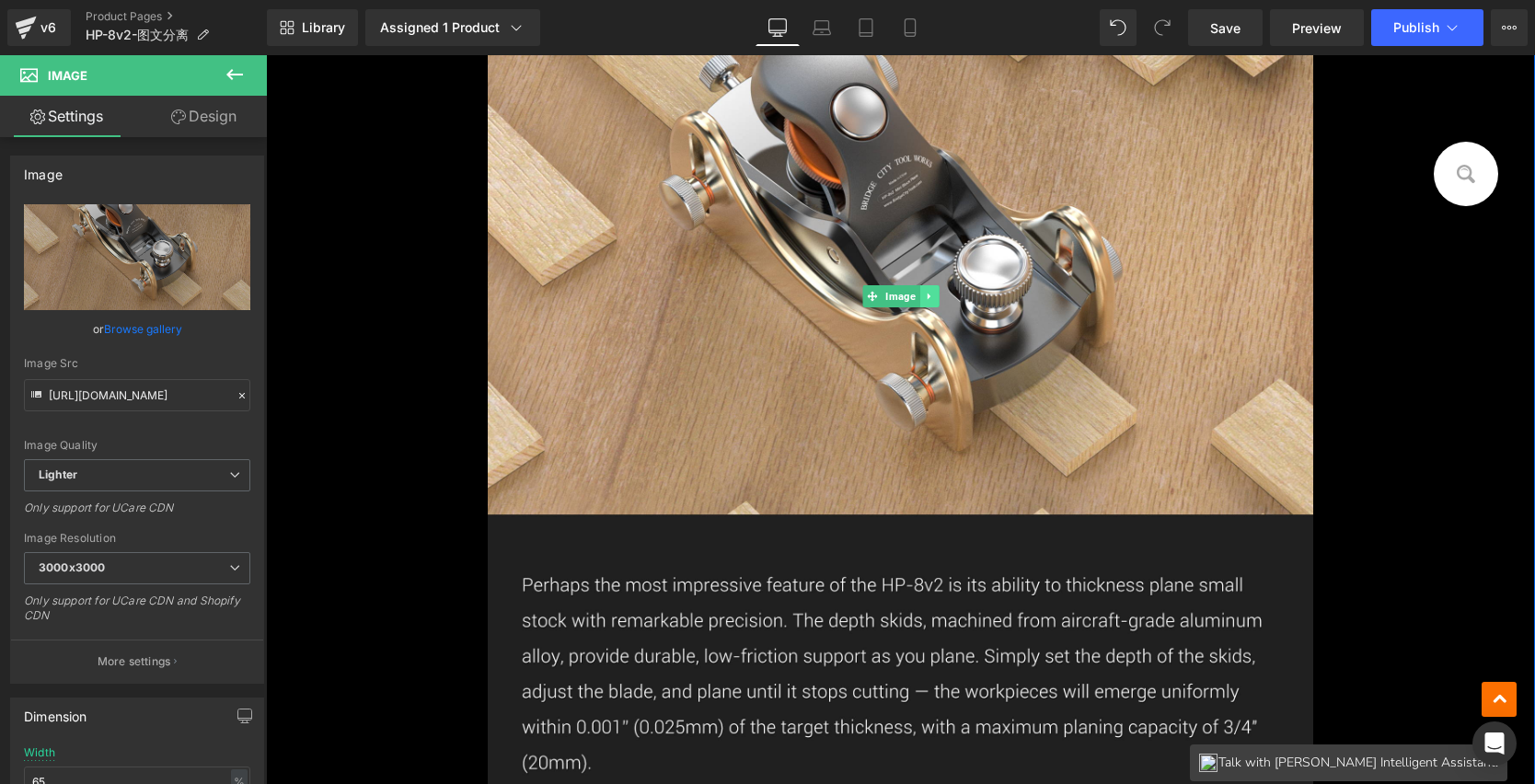
click at [920, 286] on link at bounding box center [930, 296] width 19 height 22
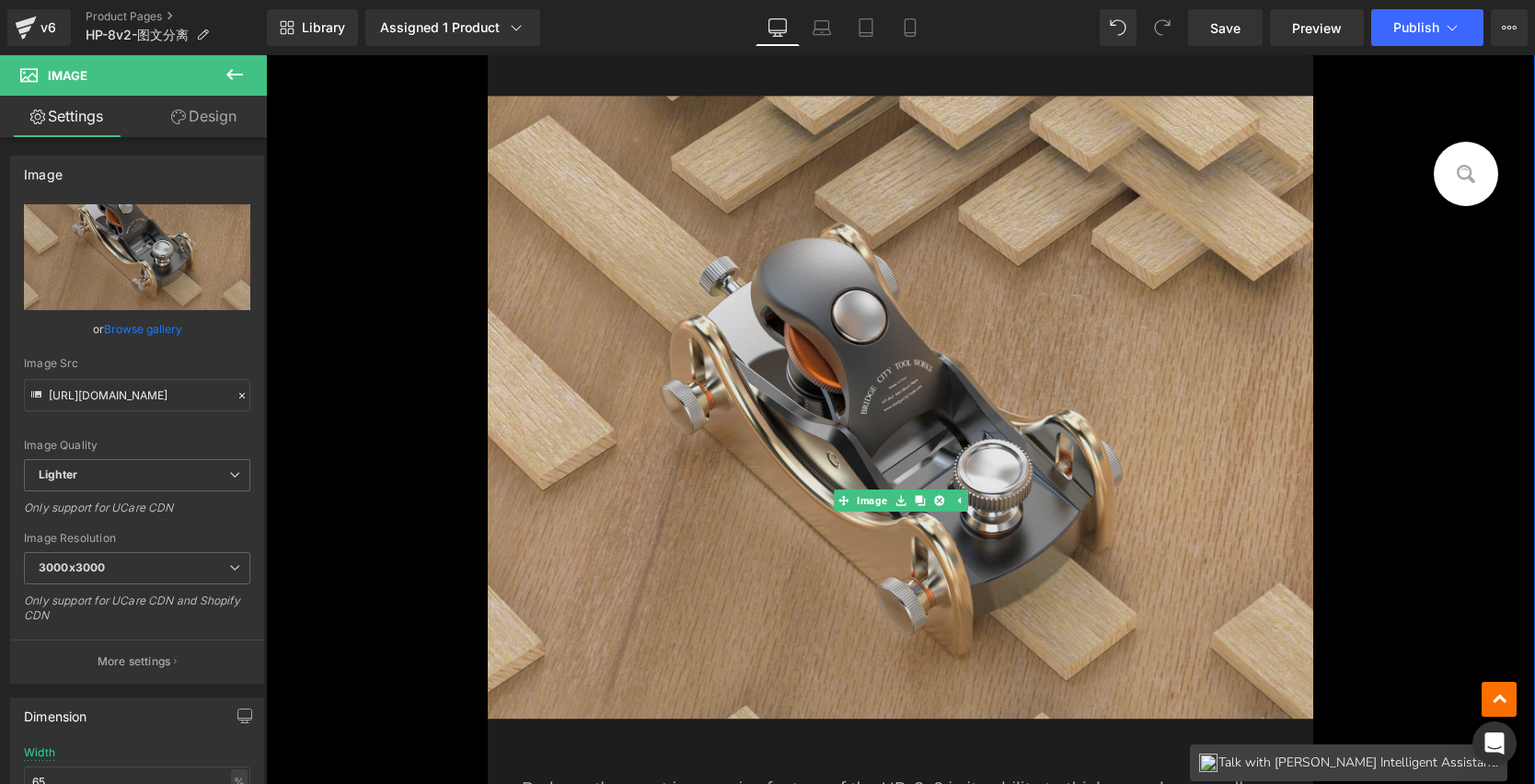
scroll to position [18184, 0]
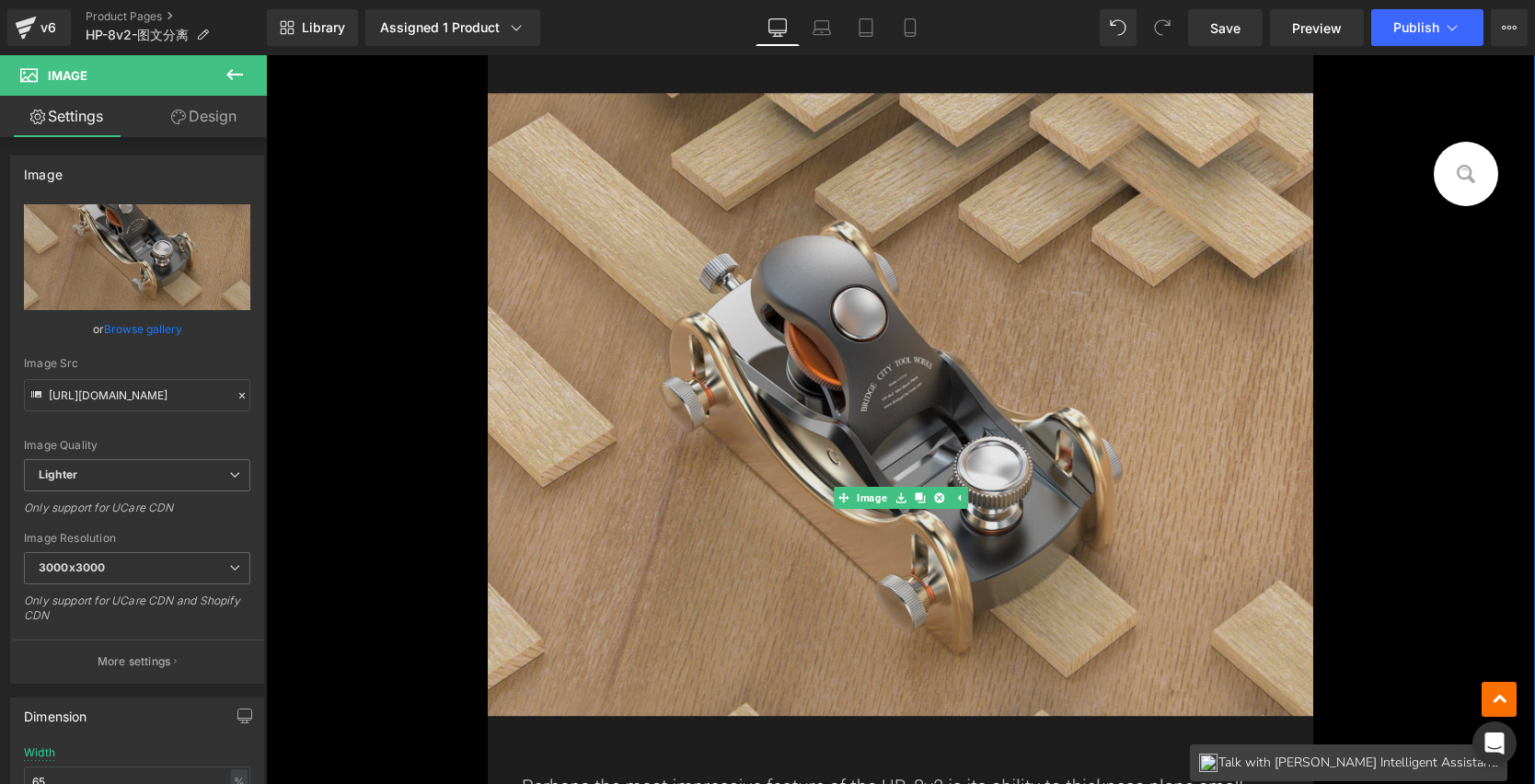
click at [925, 365] on img at bounding box center [900, 498] width 825 height 1112
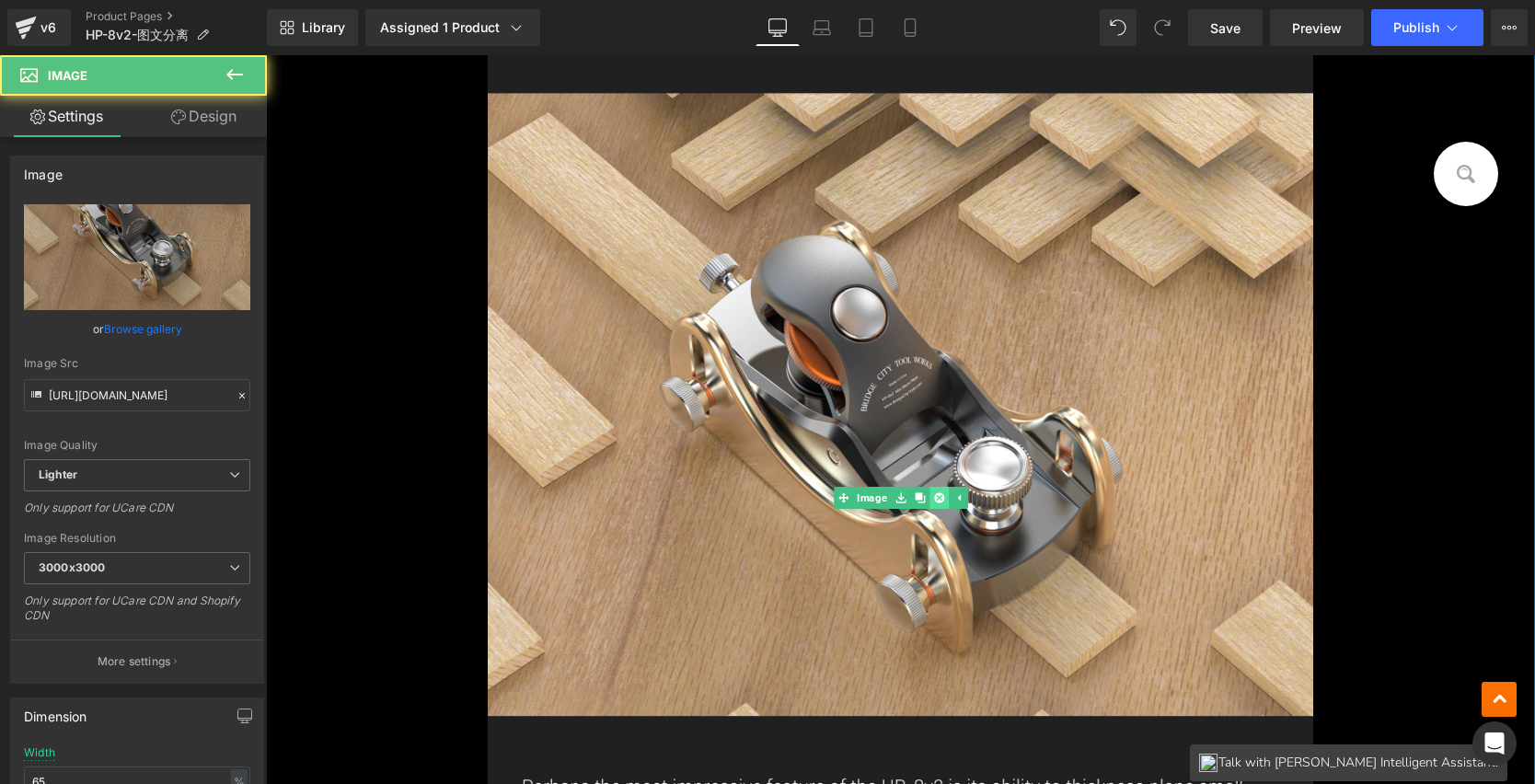
click at [935, 493] on icon at bounding box center [938, 498] width 11 height 11
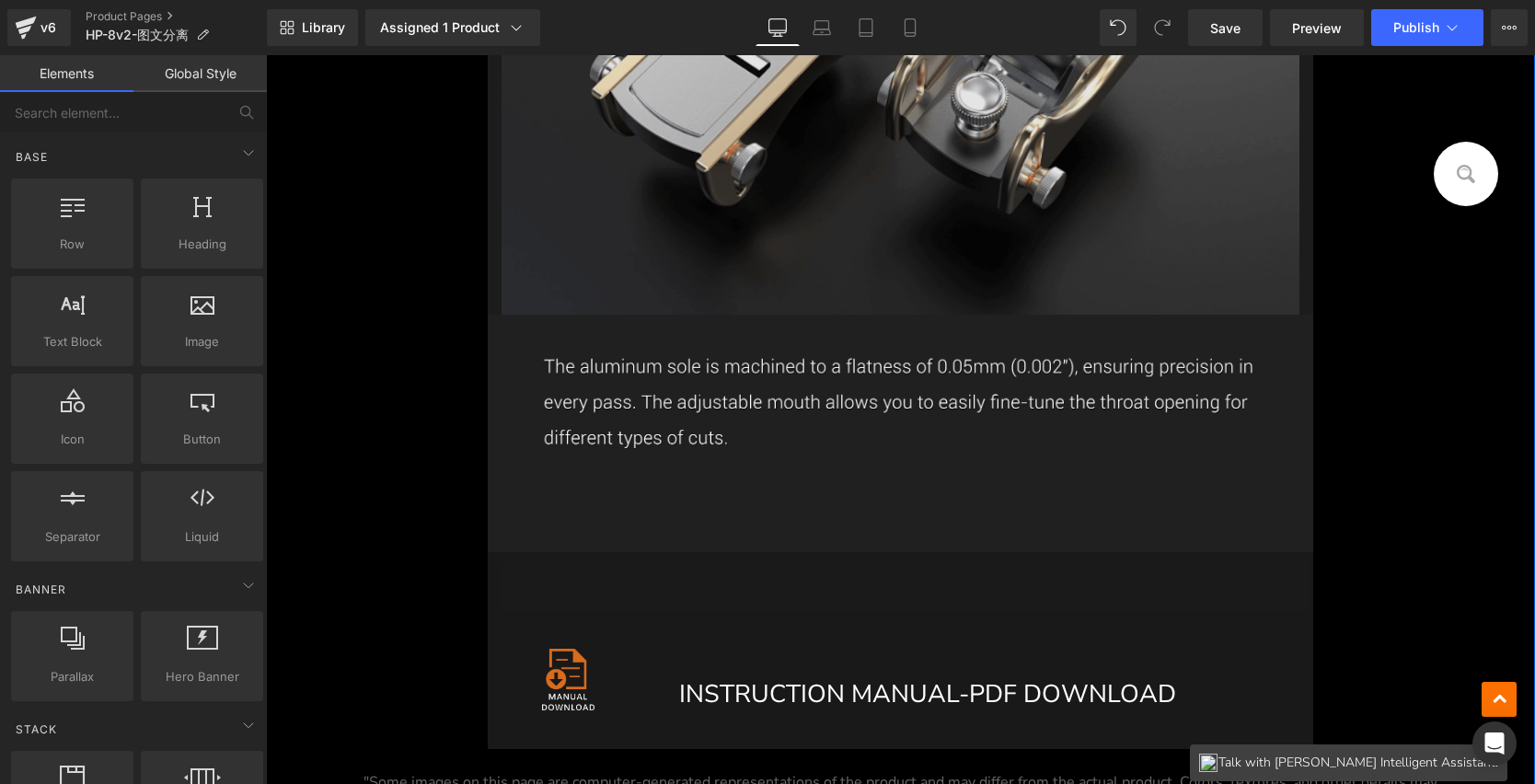
click at [861, 305] on img at bounding box center [900, 65] width 797 height 499
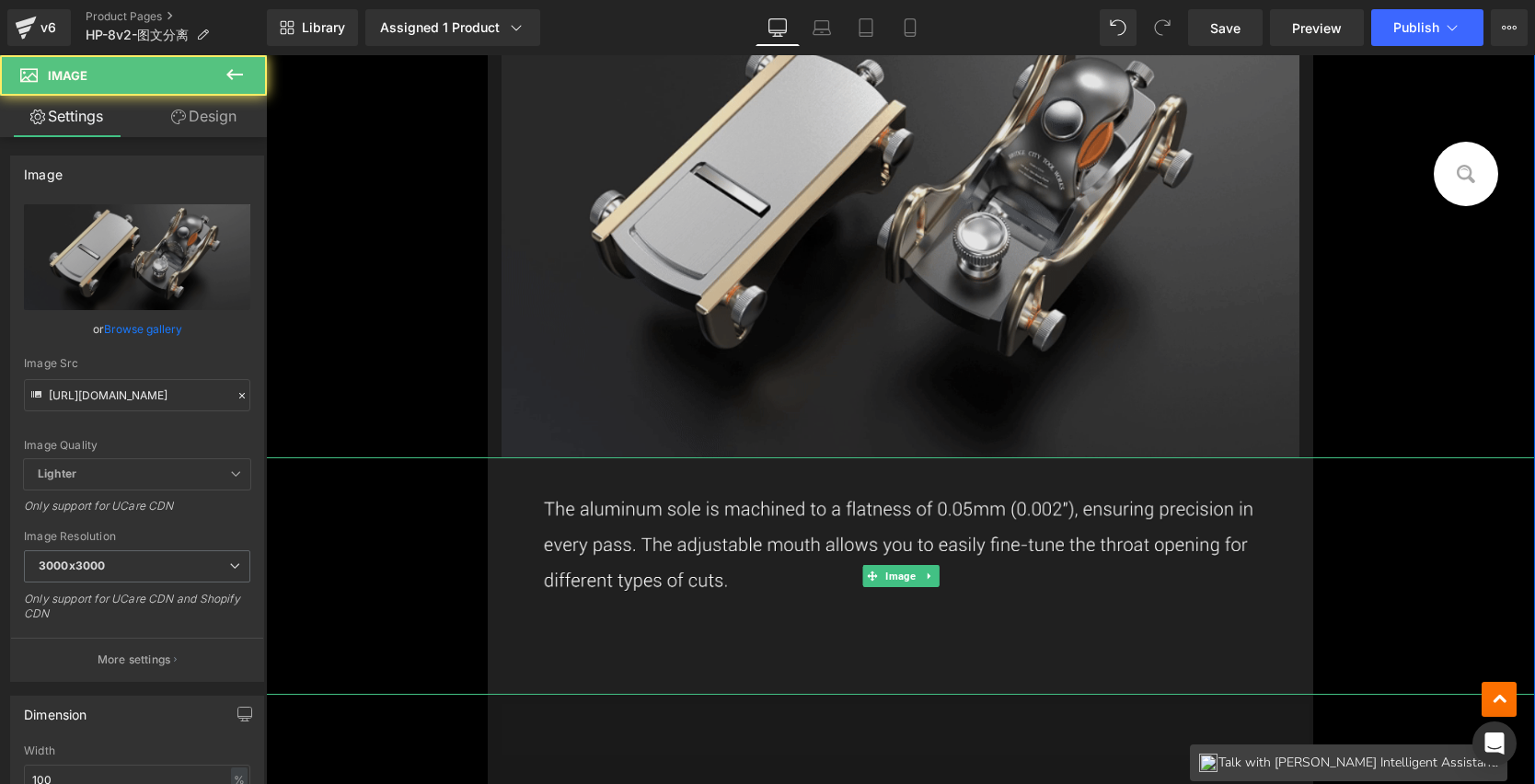
scroll to position [17424, 0]
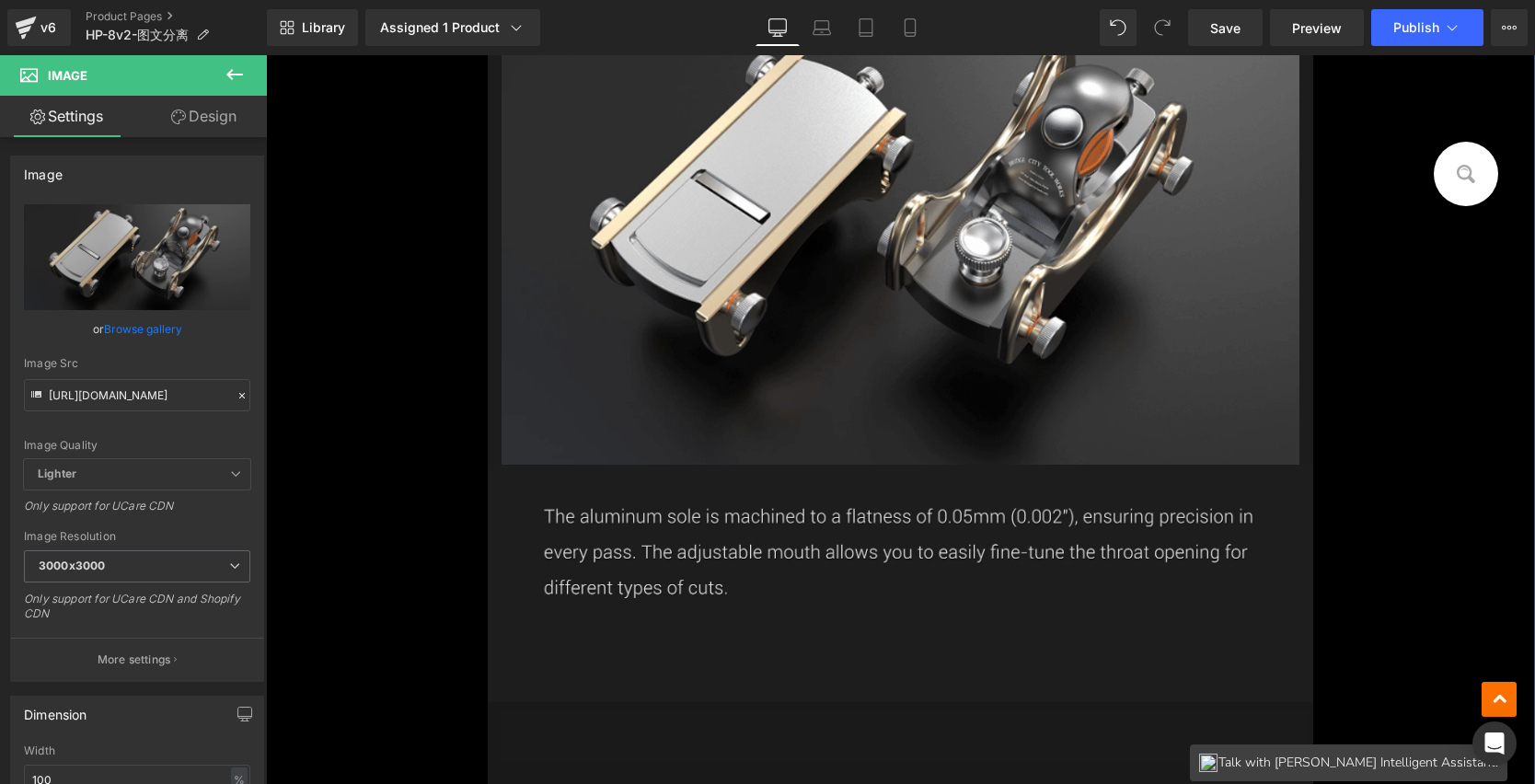
click at [738, 538] on img at bounding box center [900, 583] width 825 height 237
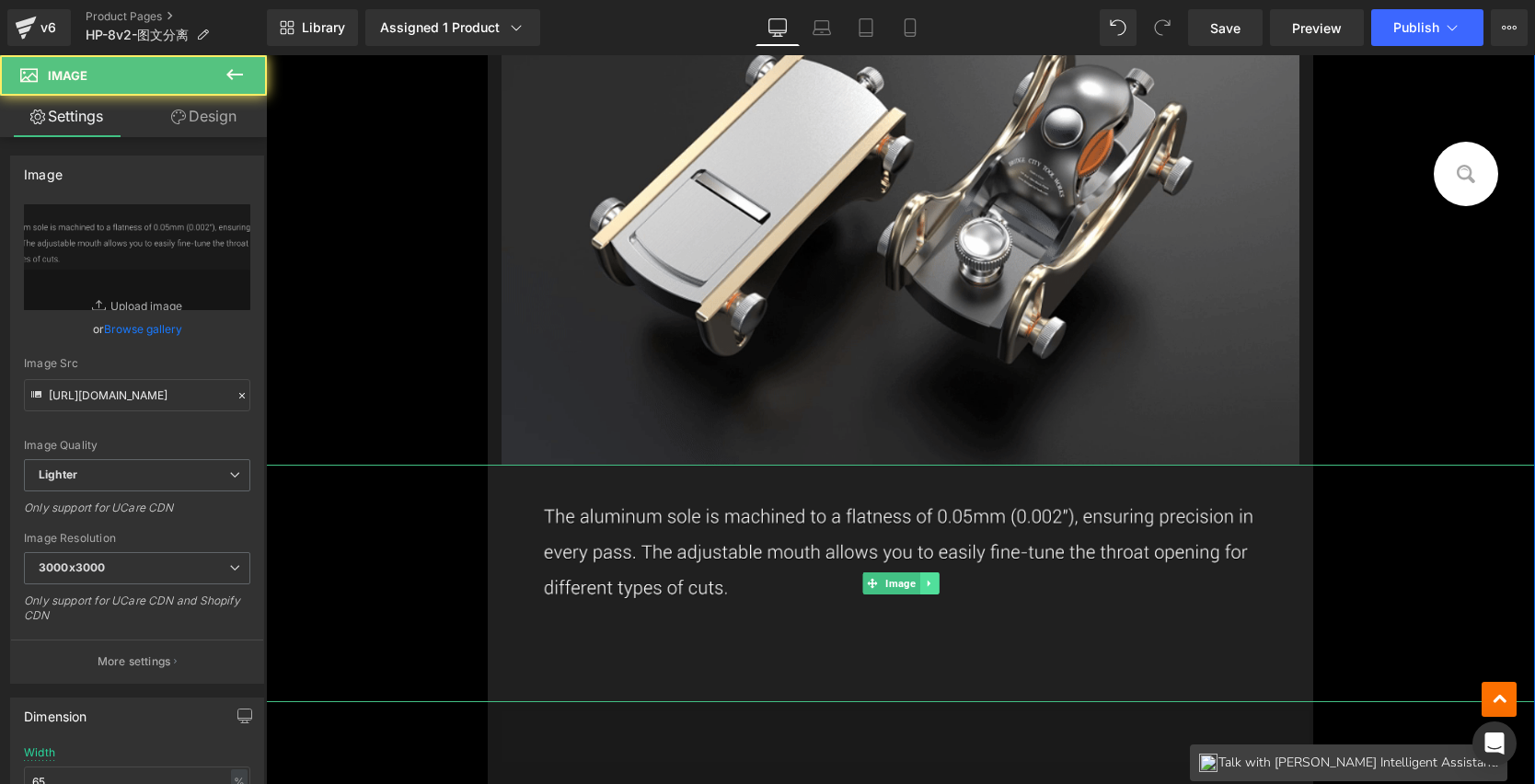
click at [927, 581] on icon at bounding box center [928, 584] width 3 height 7
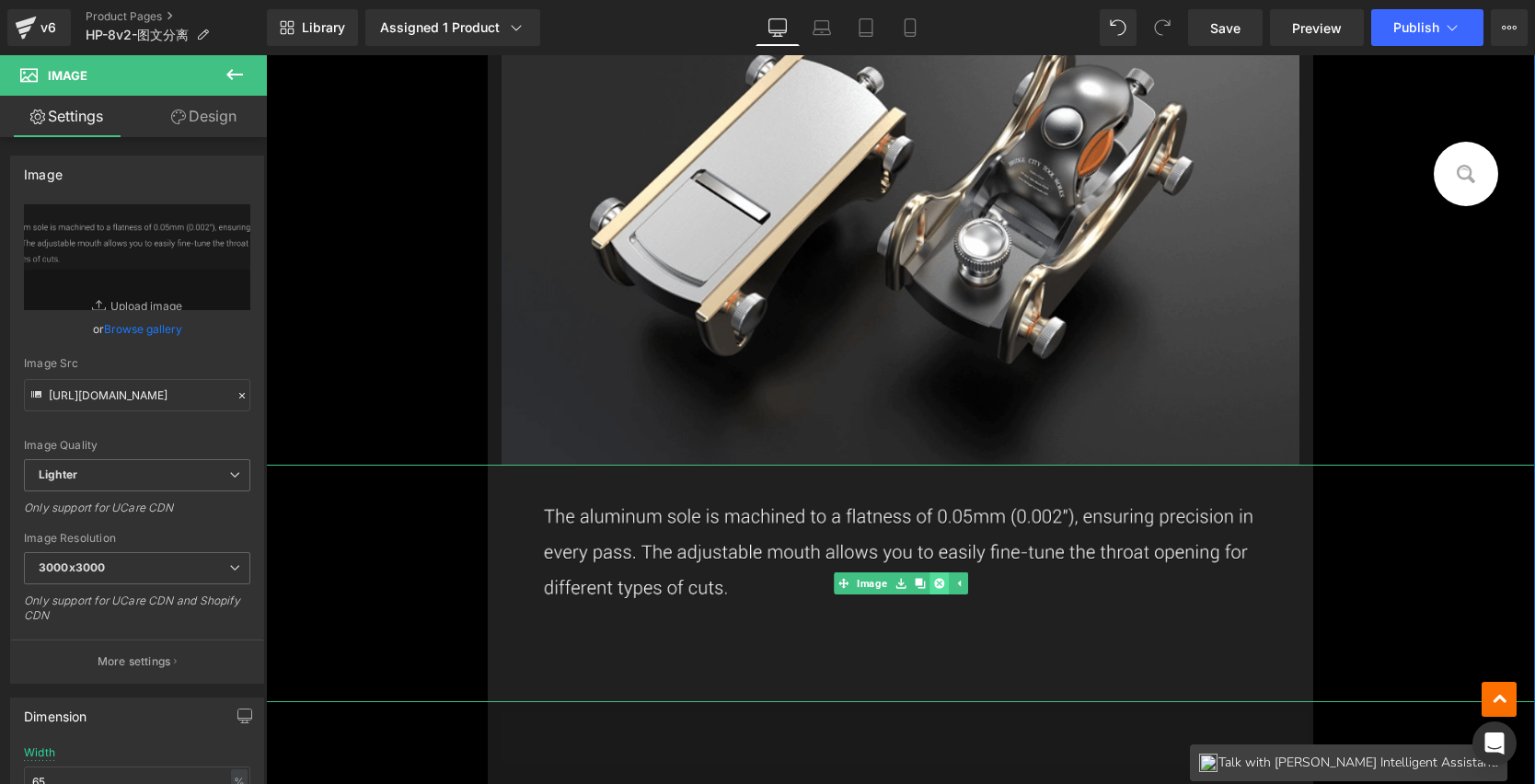
click at [934, 578] on icon at bounding box center [938, 583] width 11 height 11
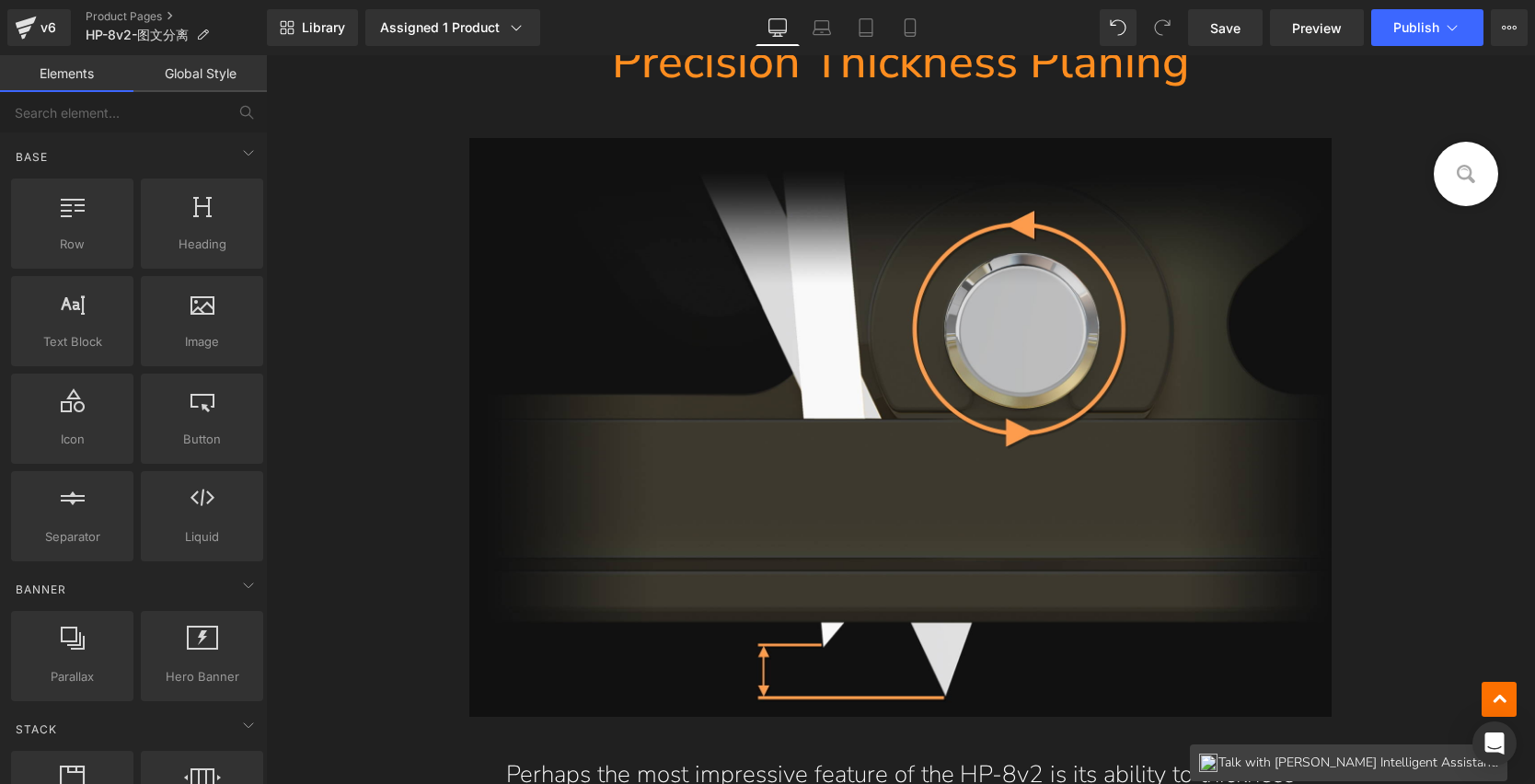
scroll to position [12836, 0]
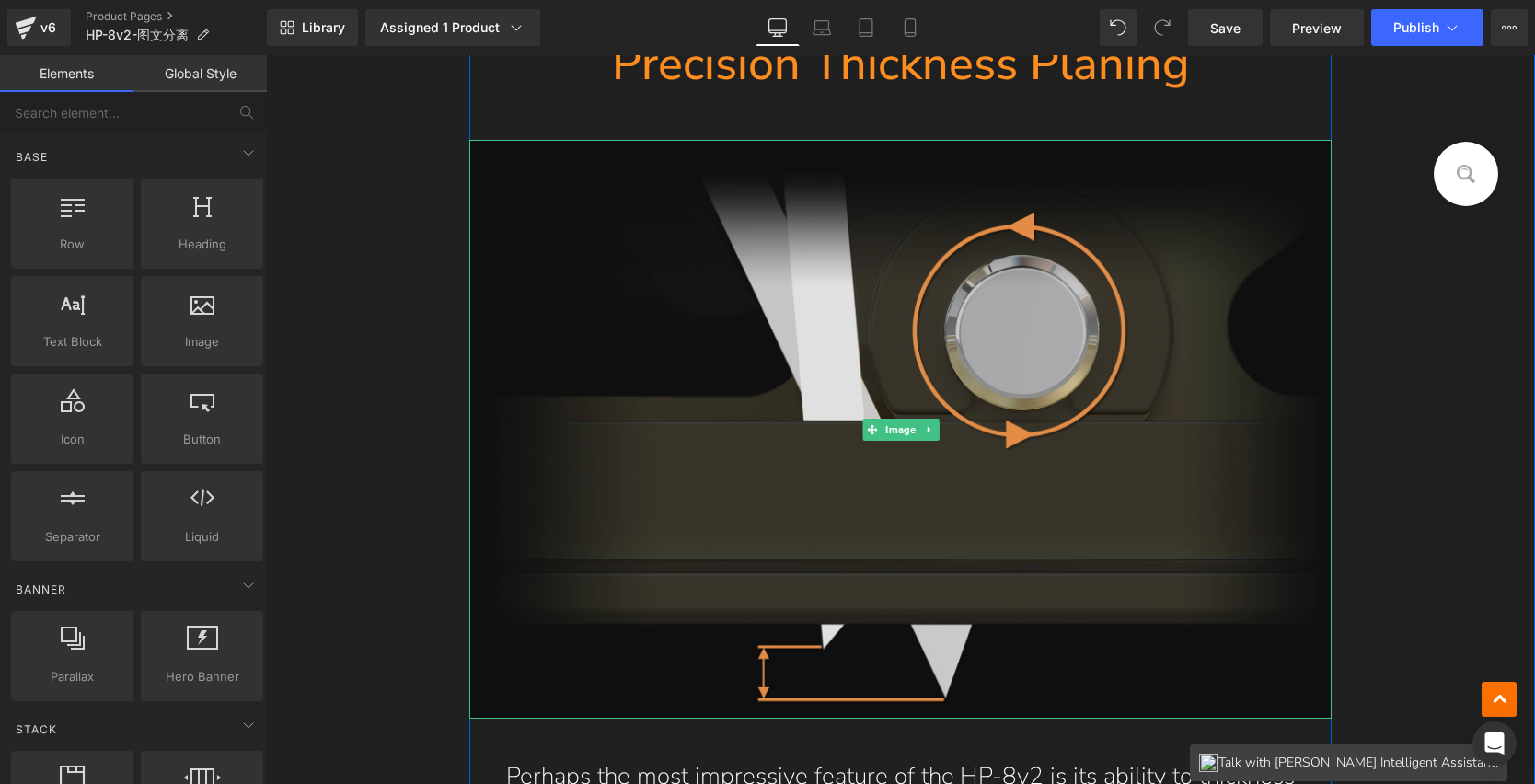
click at [763, 279] on img at bounding box center [901, 429] width 863 height 579
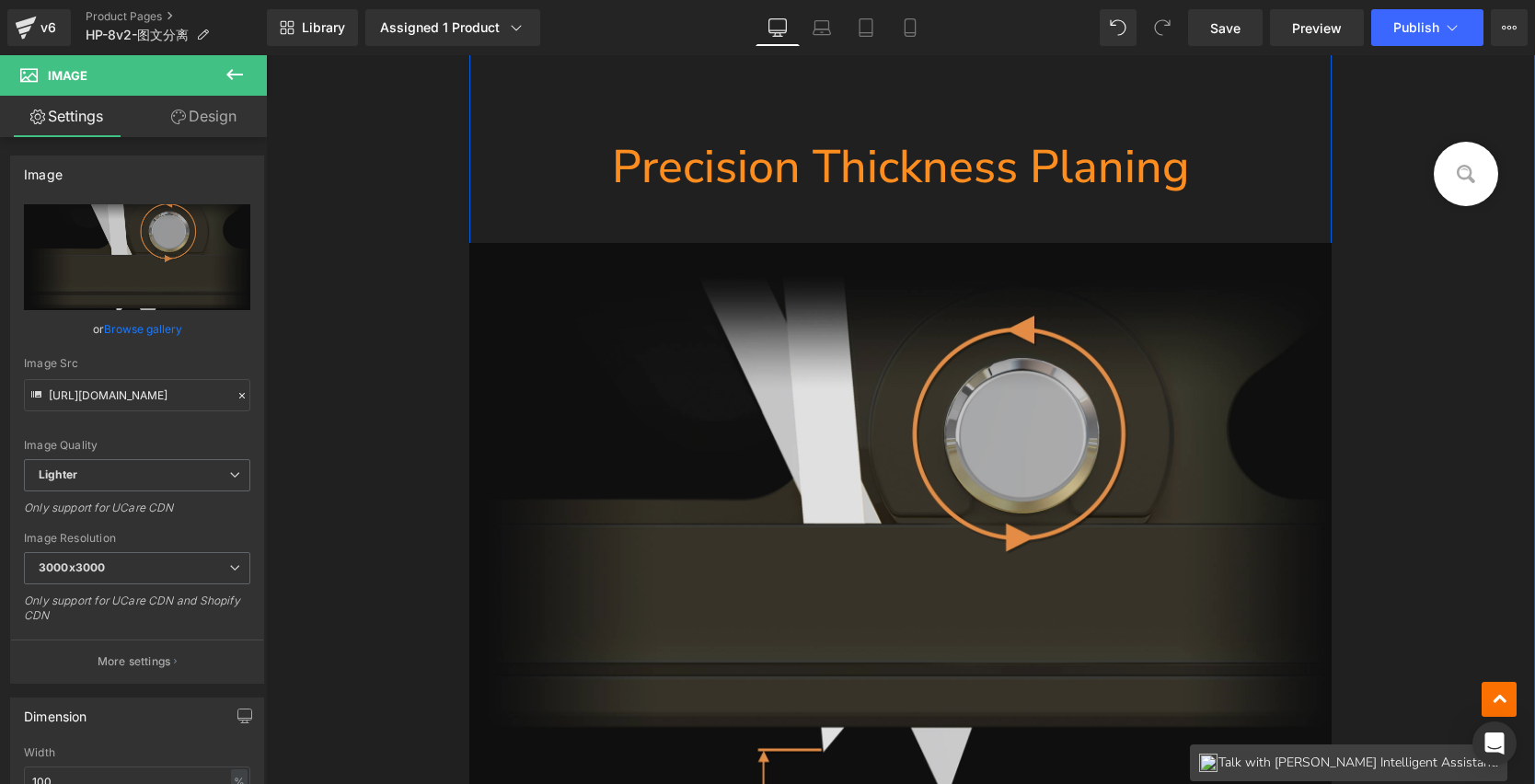
scroll to position [12733, 0]
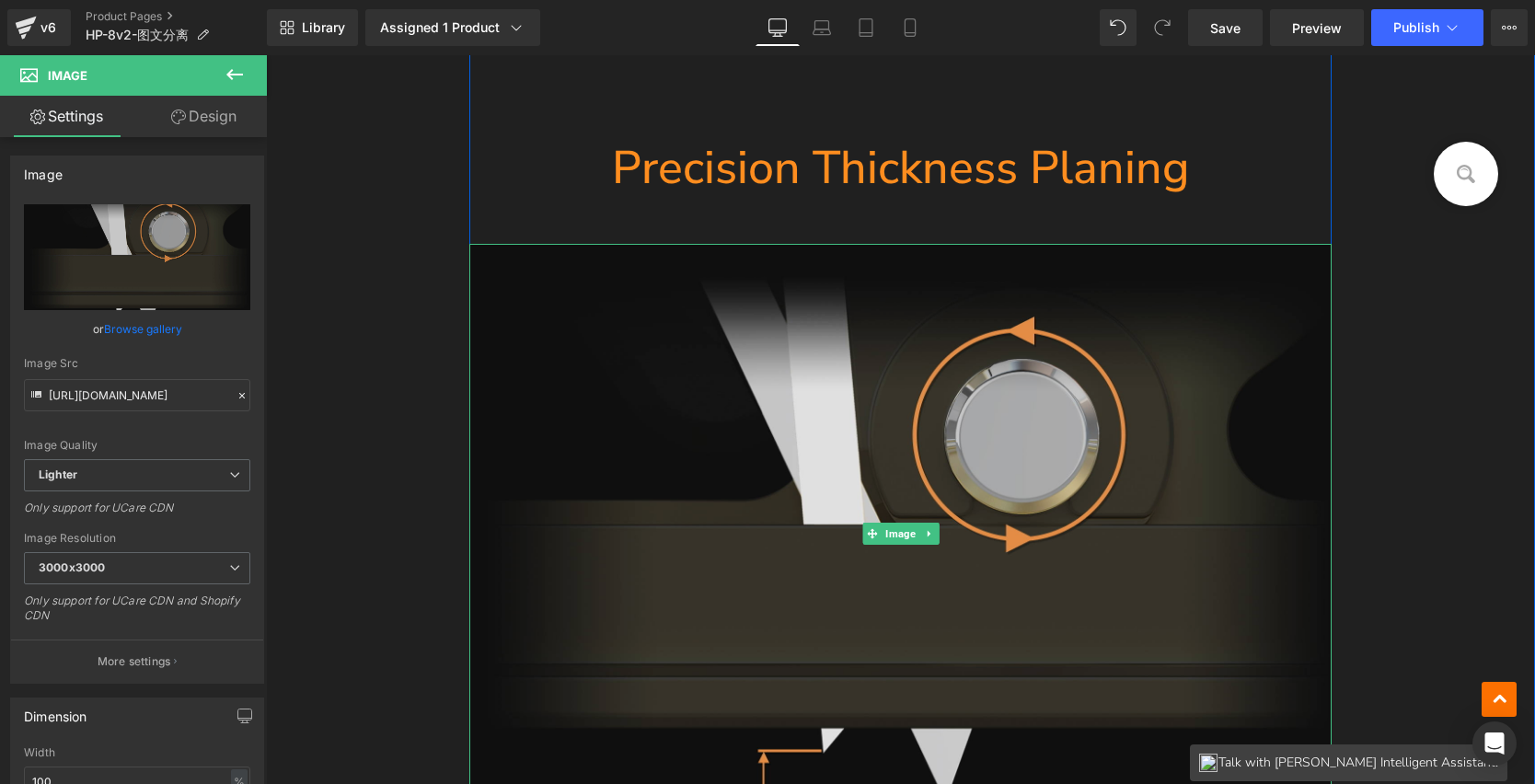
click at [805, 374] on img at bounding box center [901, 533] width 863 height 579
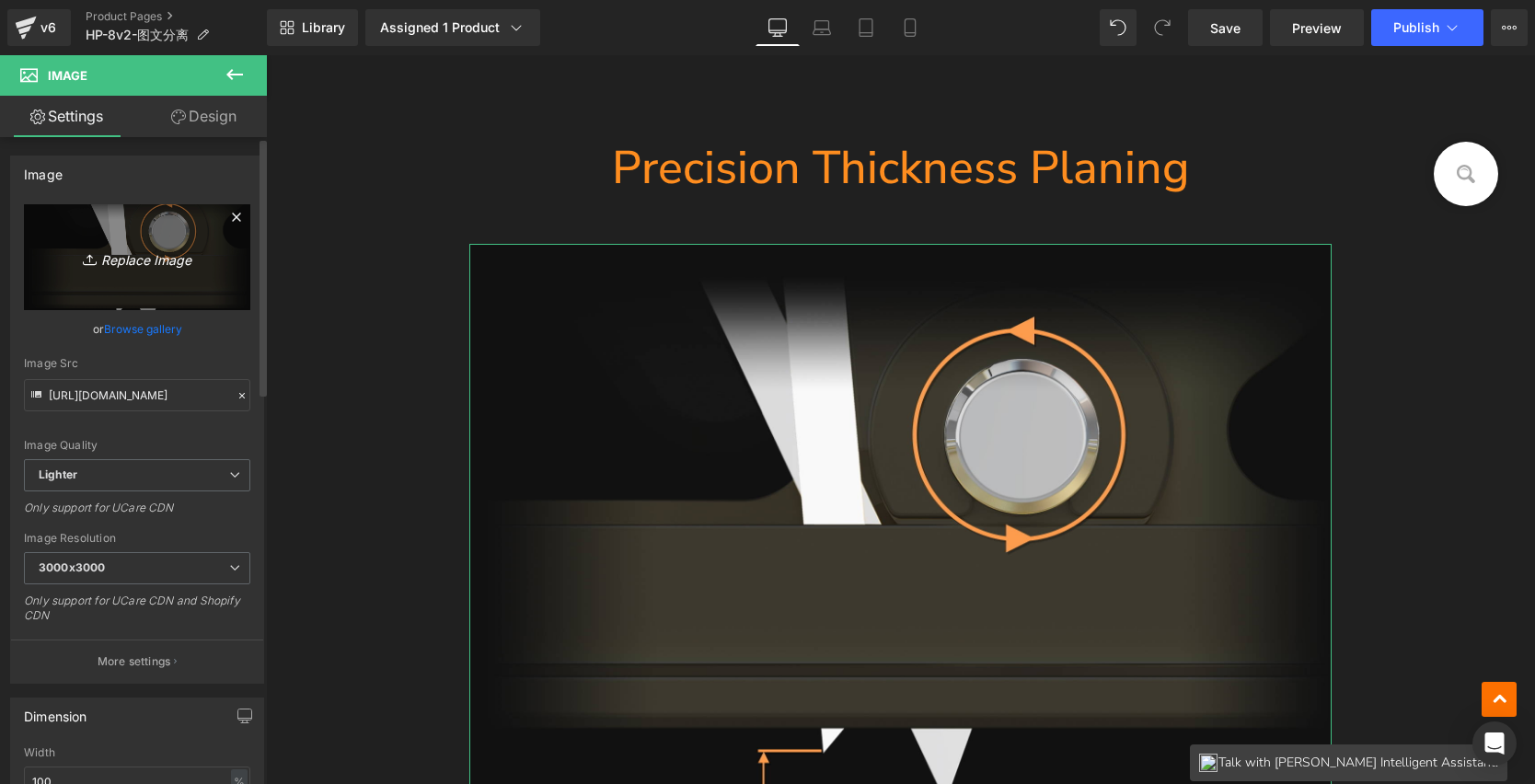
click at [102, 252] on icon "Replace Image" at bounding box center [137, 257] width 147 height 23
type input "C:\fakepath\12_12.jpg"
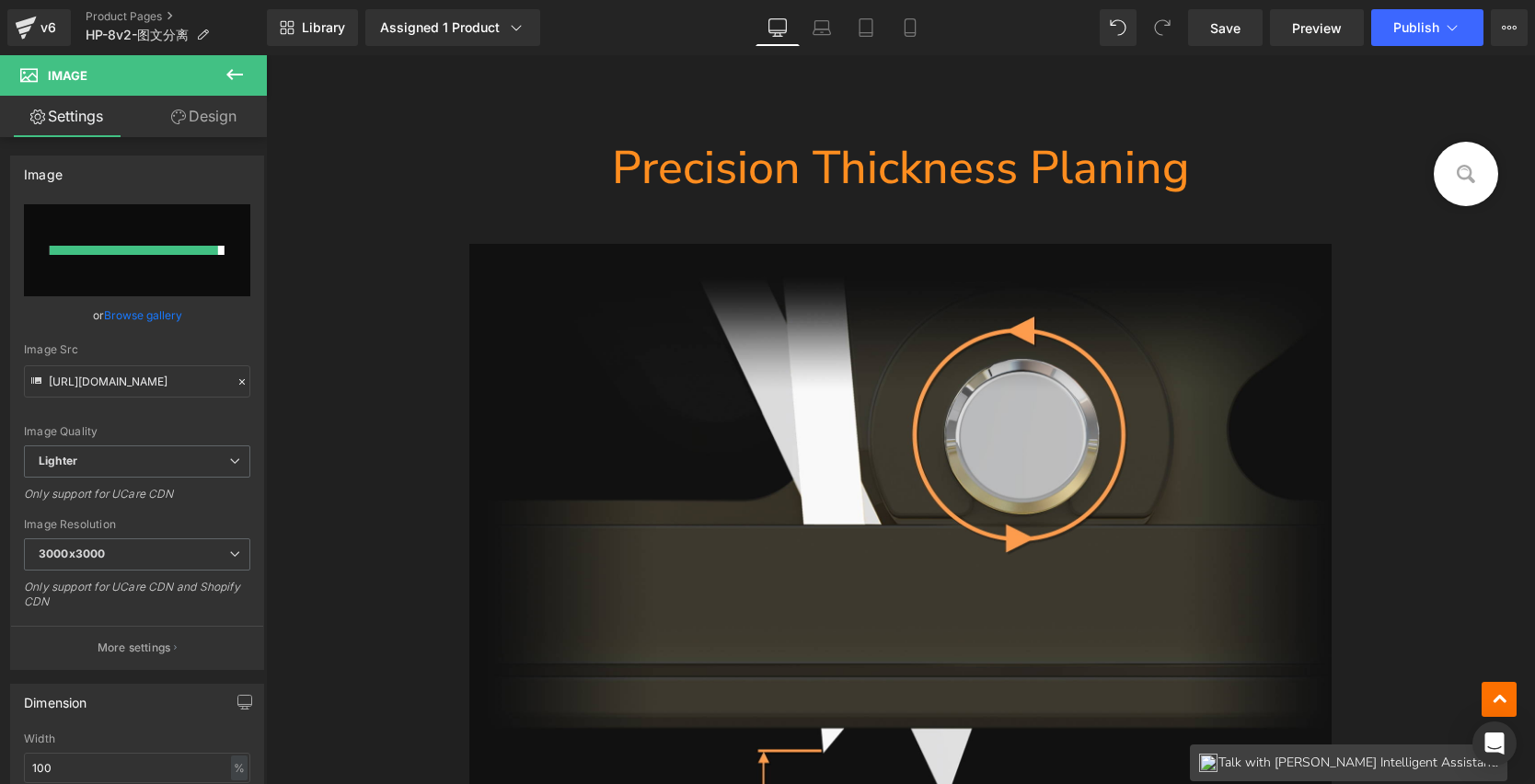
type input "[URL][DOMAIN_NAME]"
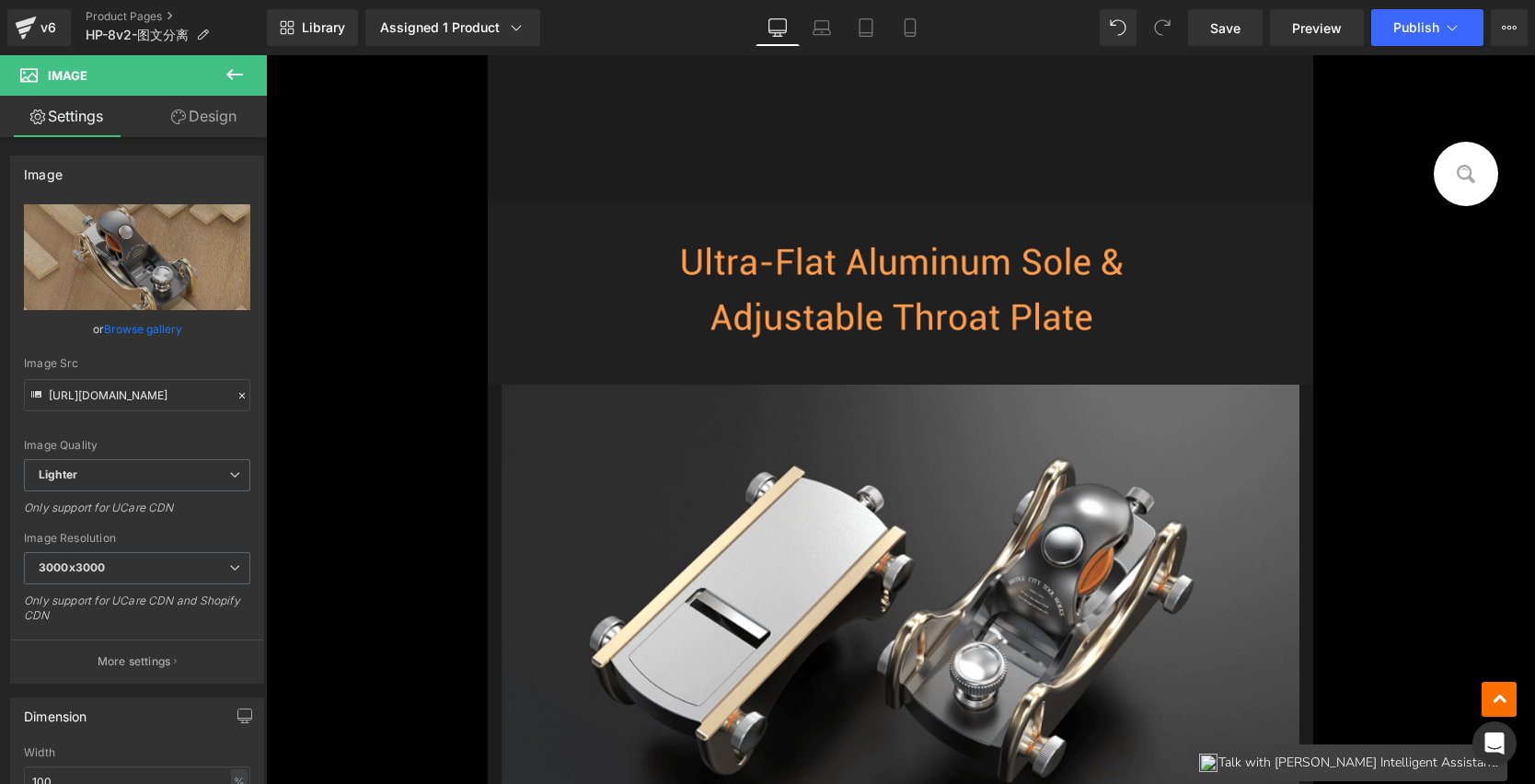
scroll to position [17288, 0]
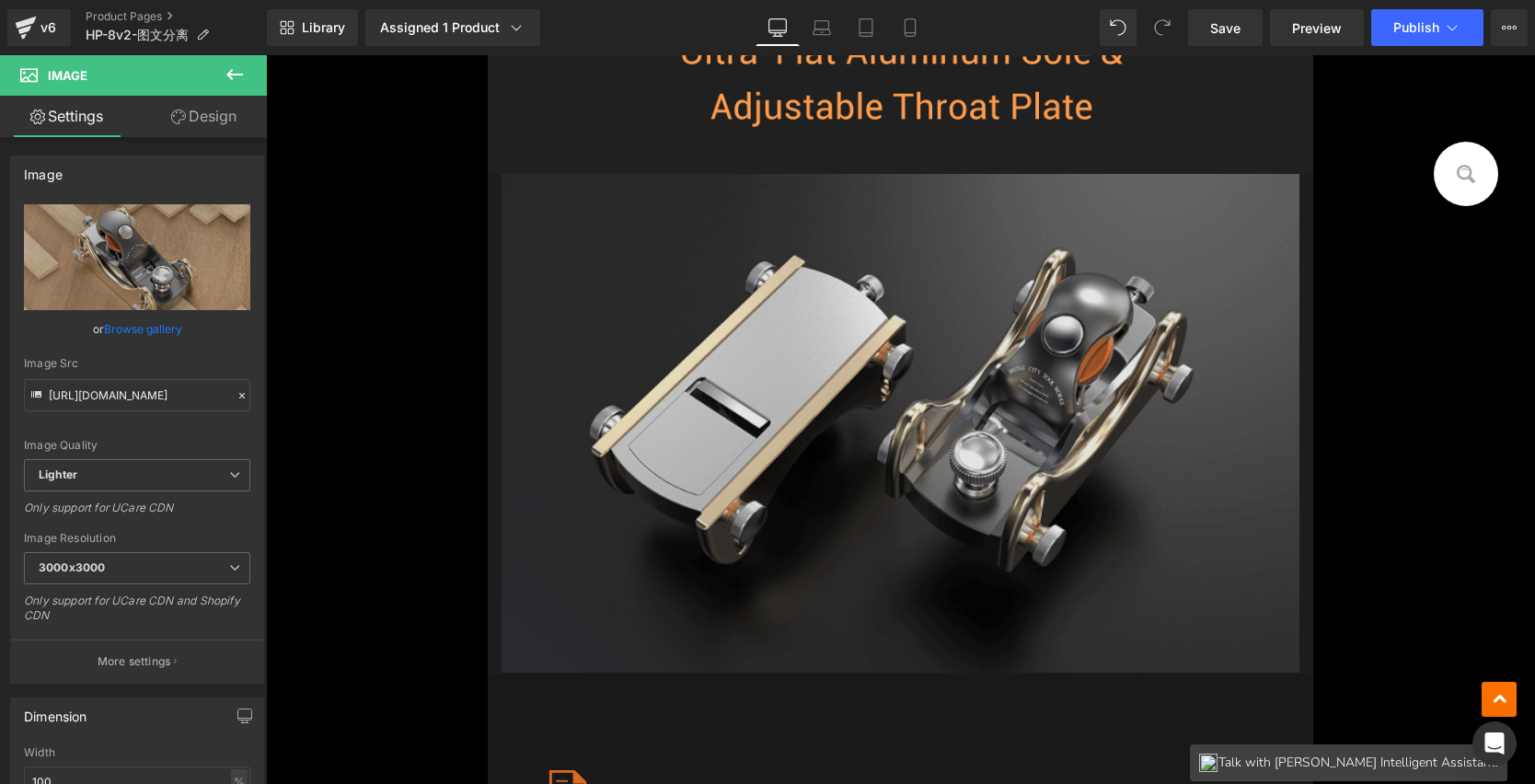
click at [1032, 429] on img at bounding box center [900, 423] width 797 height 499
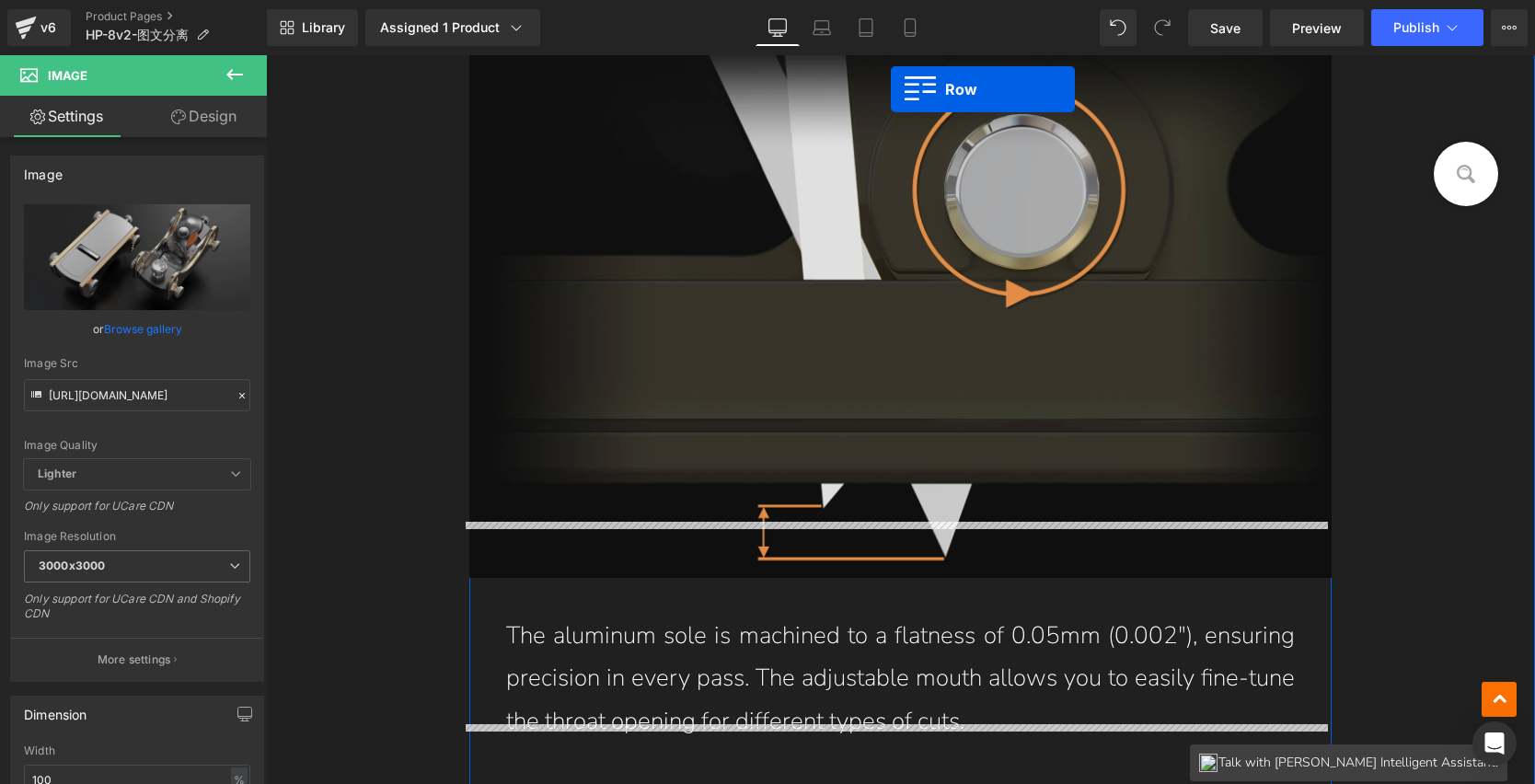
scroll to position [11768, 0]
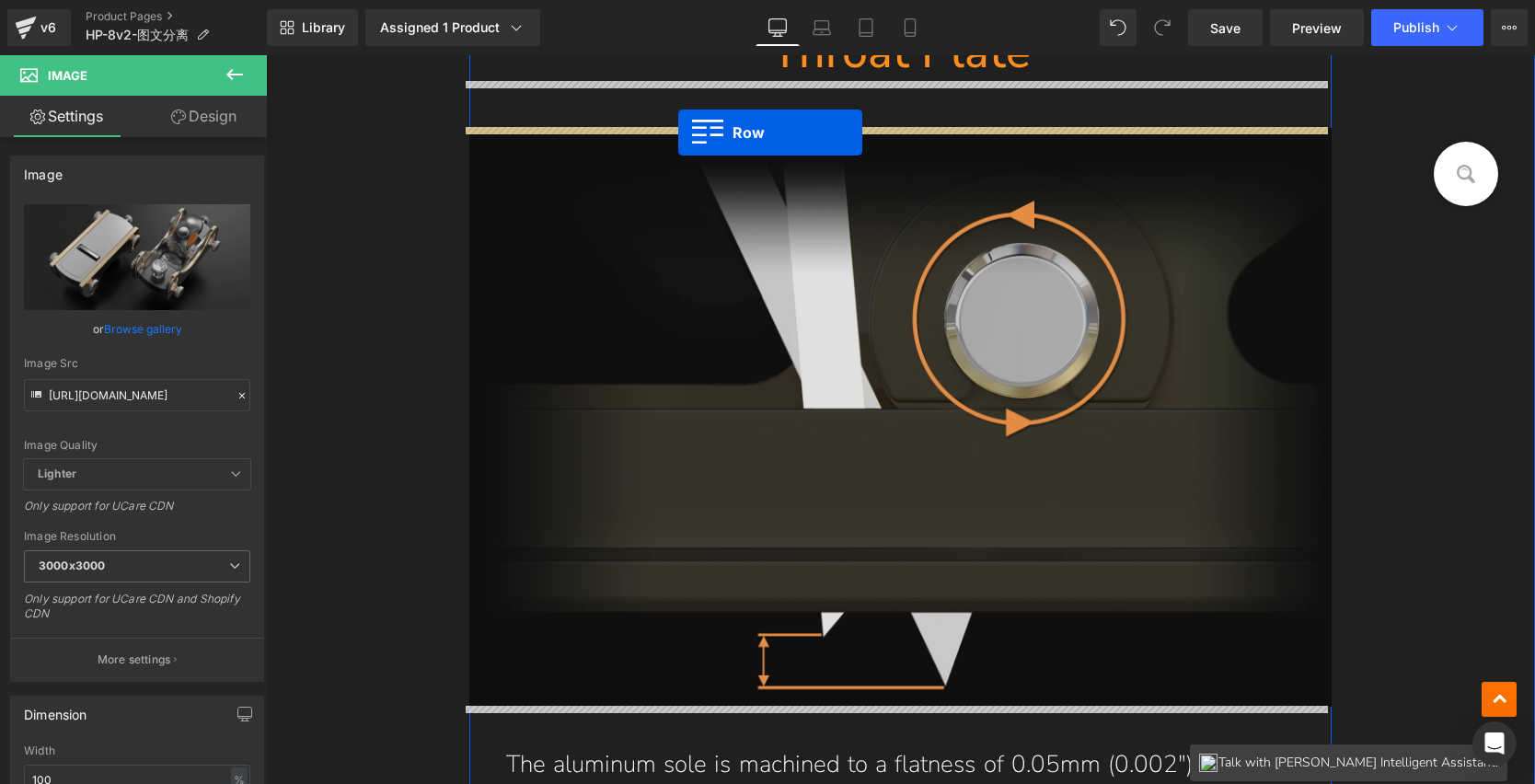
drag, startPoint x: 522, startPoint y: 185, endPoint x: 678, endPoint y: 133, distance: 164.4
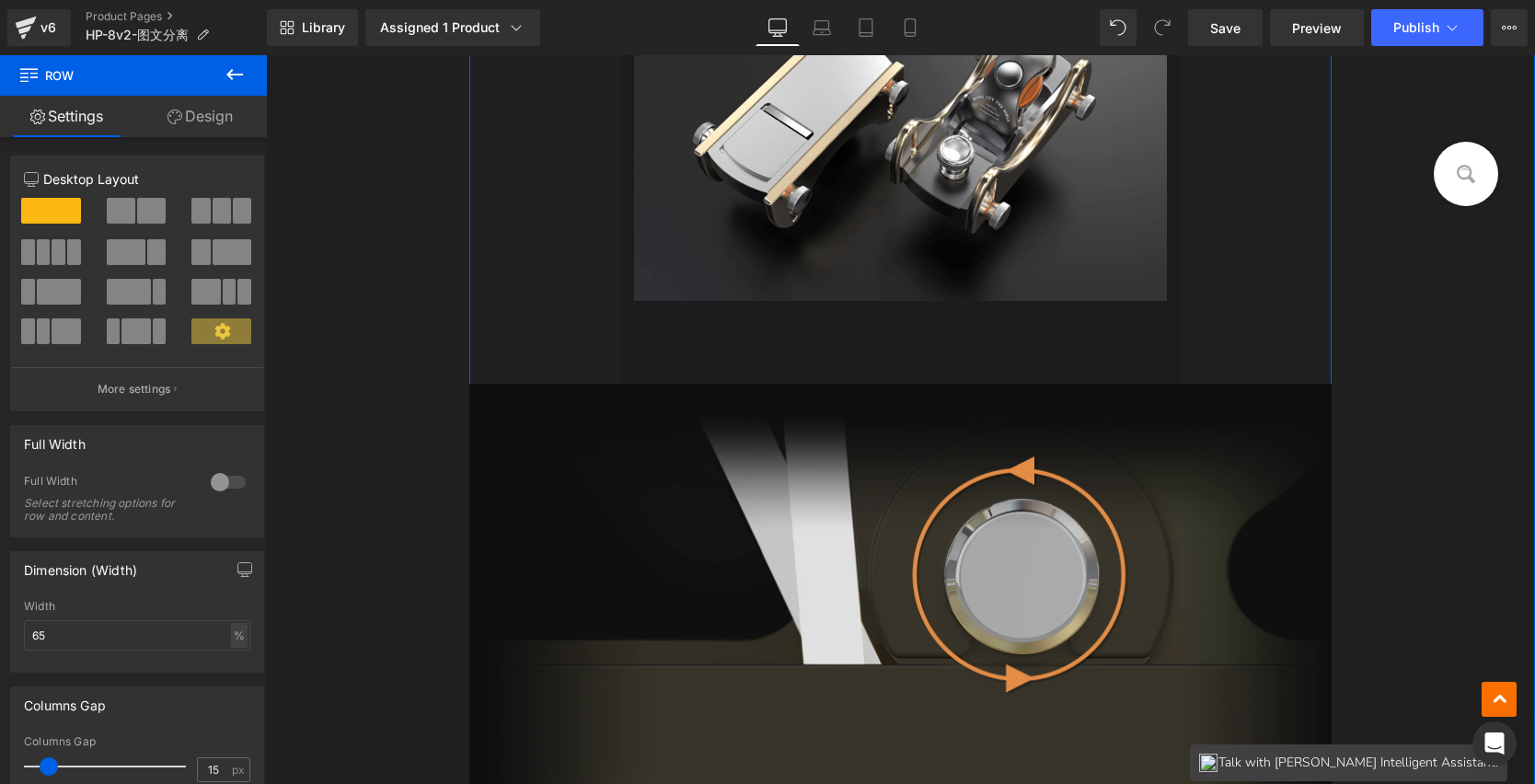
click at [814, 520] on img at bounding box center [901, 673] width 863 height 579
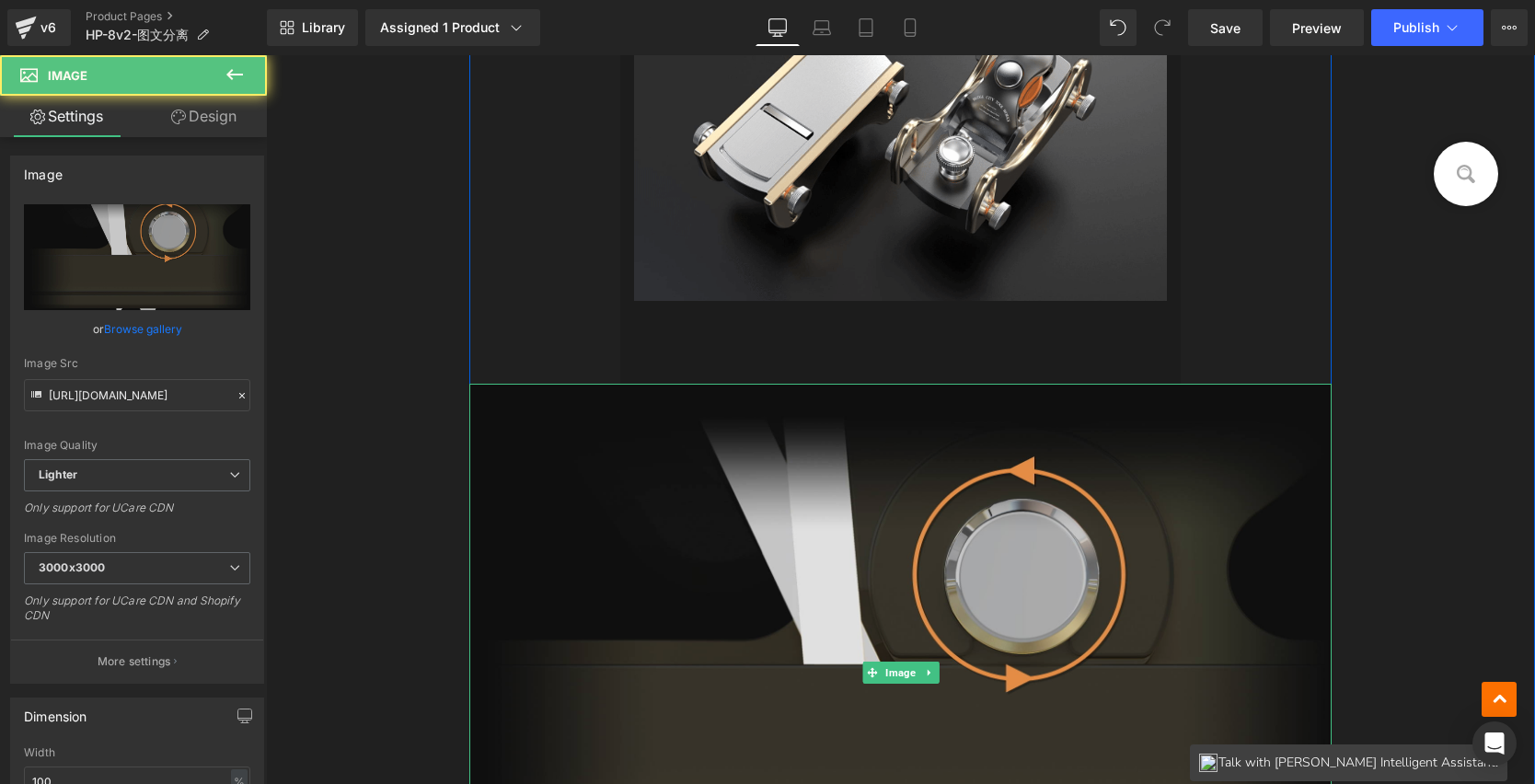
scroll to position [12252, 0]
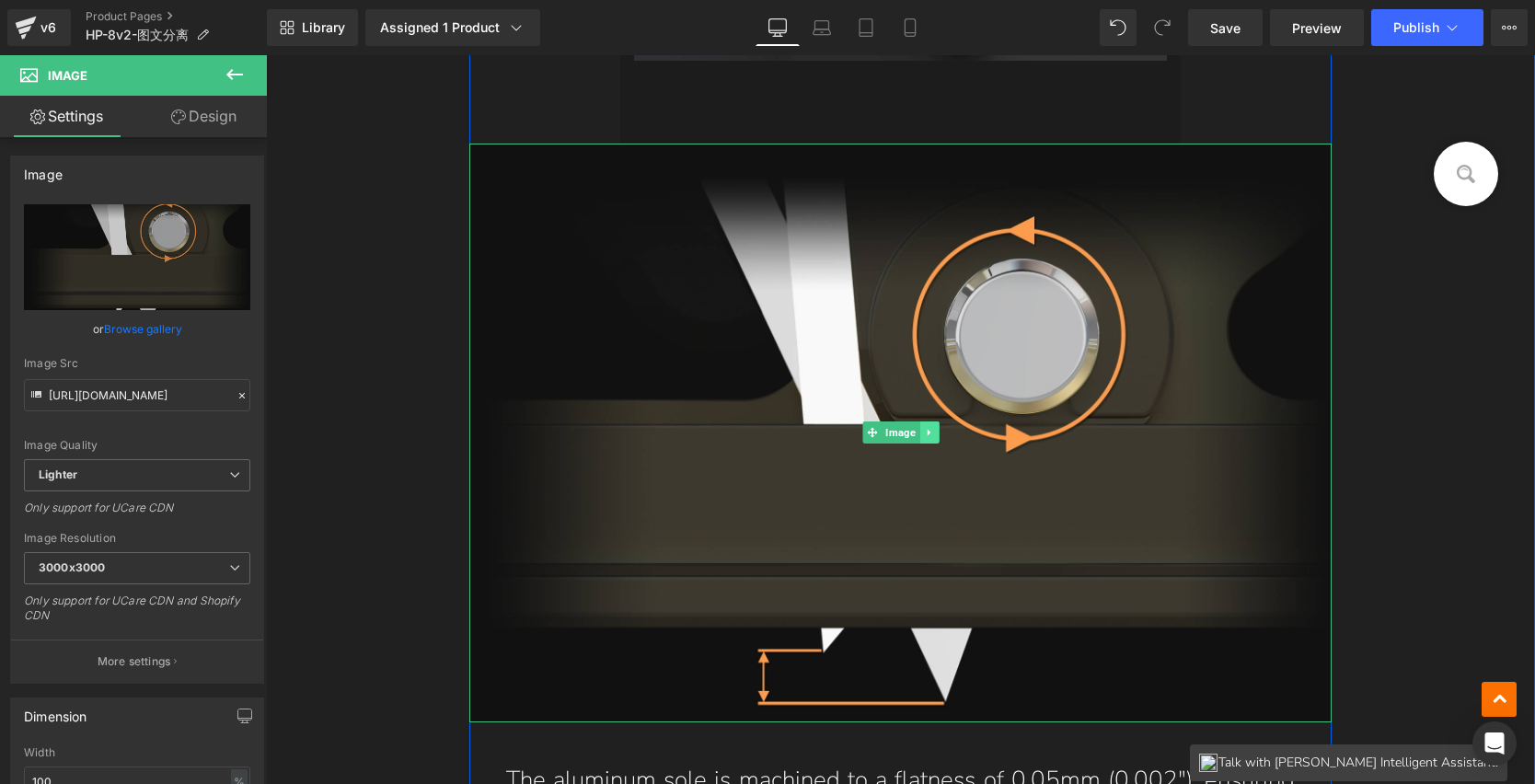
click at [924, 433] on icon at bounding box center [929, 432] width 11 height 11
click at [934, 431] on icon at bounding box center [938, 432] width 11 height 11
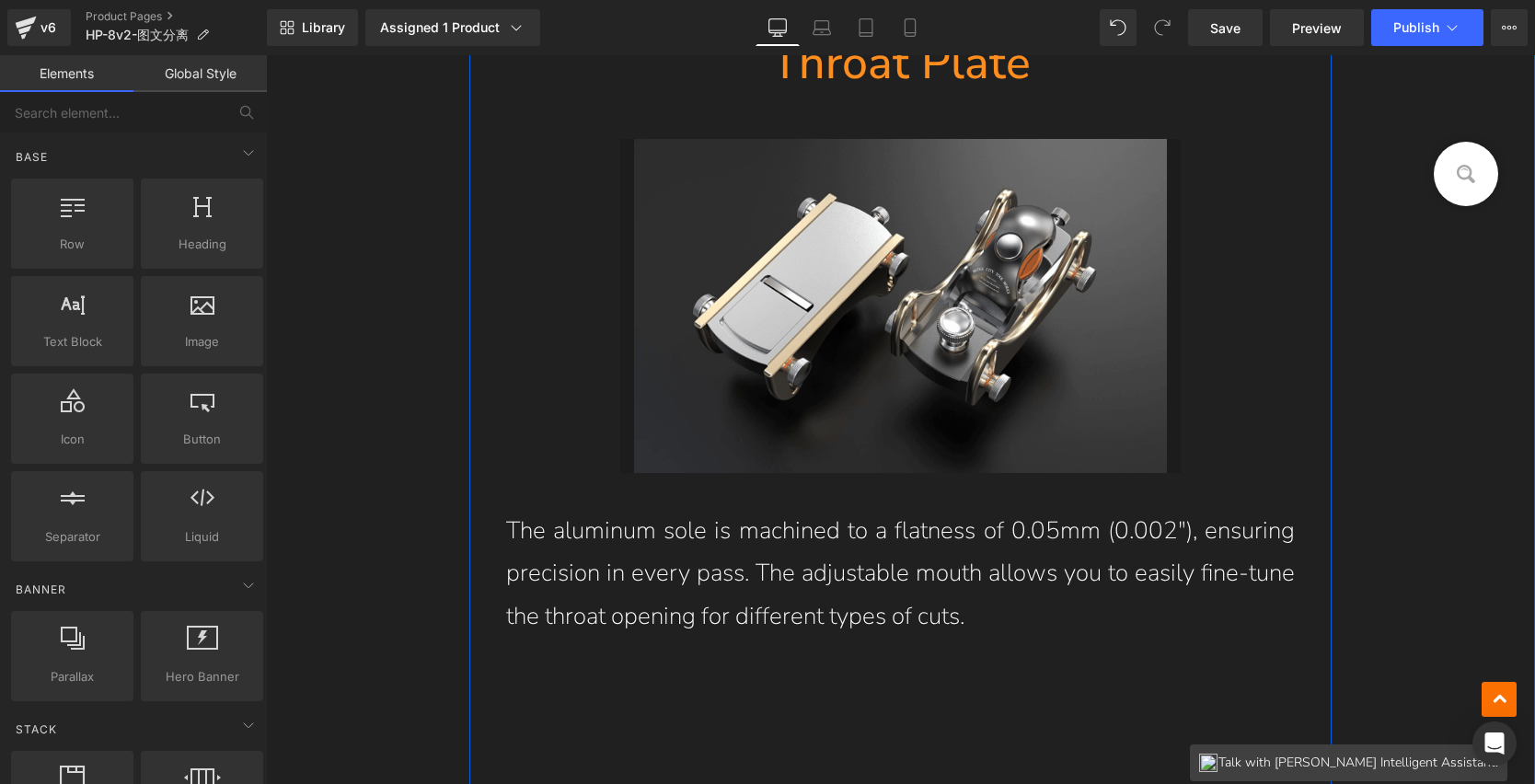
scroll to position [11559, 0]
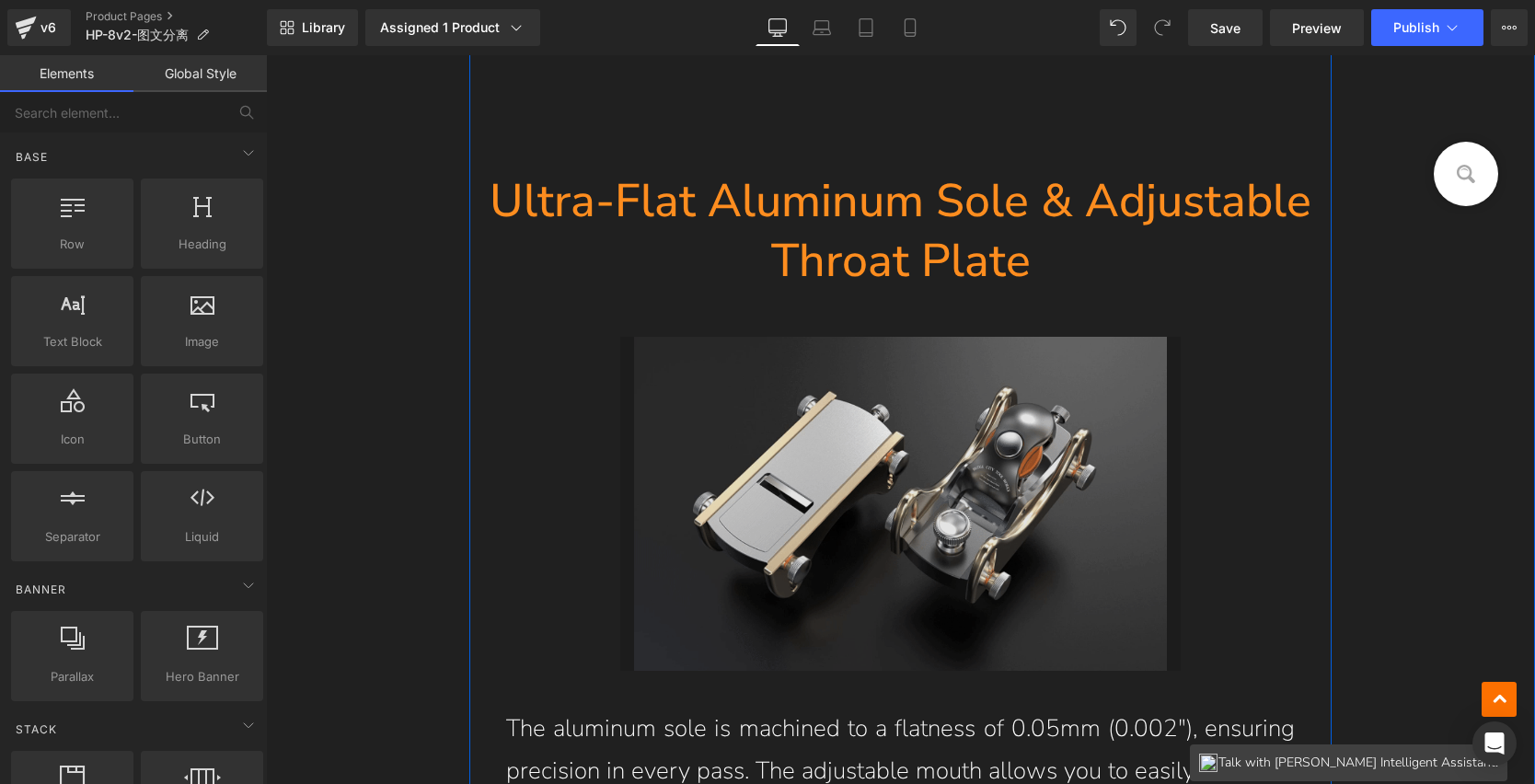
click at [852, 424] on img at bounding box center [901, 503] width 534 height 334
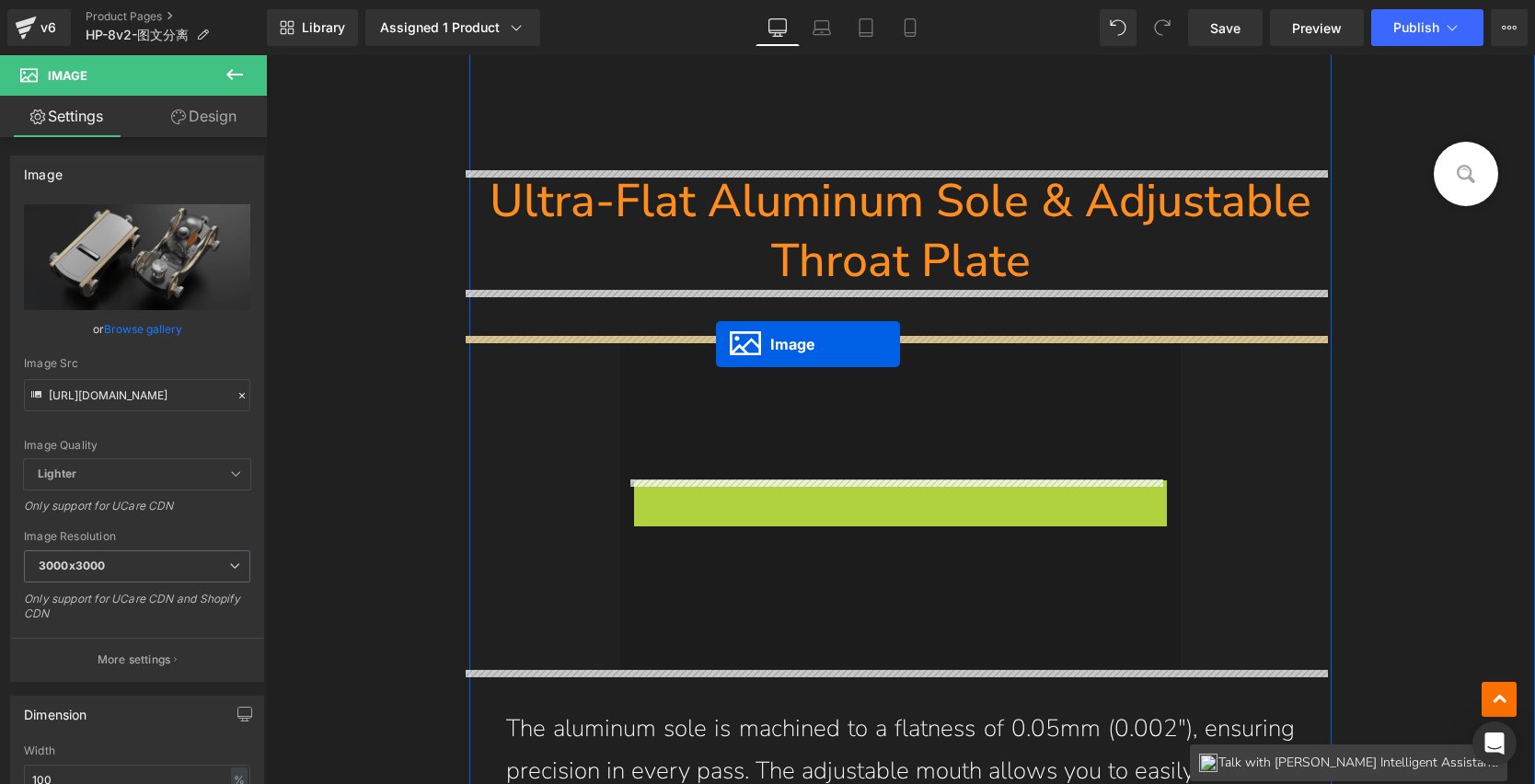
drag, startPoint x: 897, startPoint y: 498, endPoint x: 716, endPoint y: 344, distance: 237.6
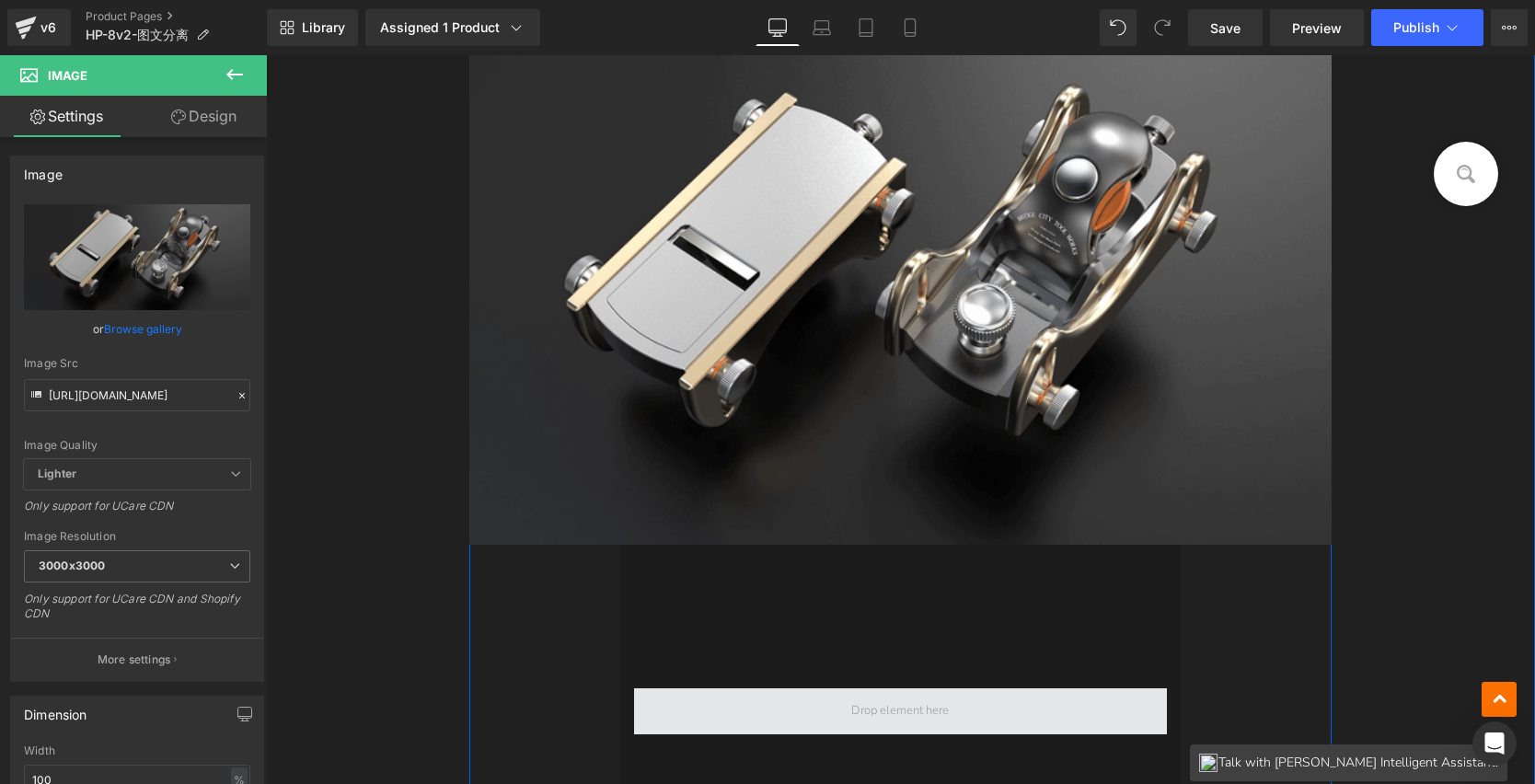
scroll to position [12062, 0]
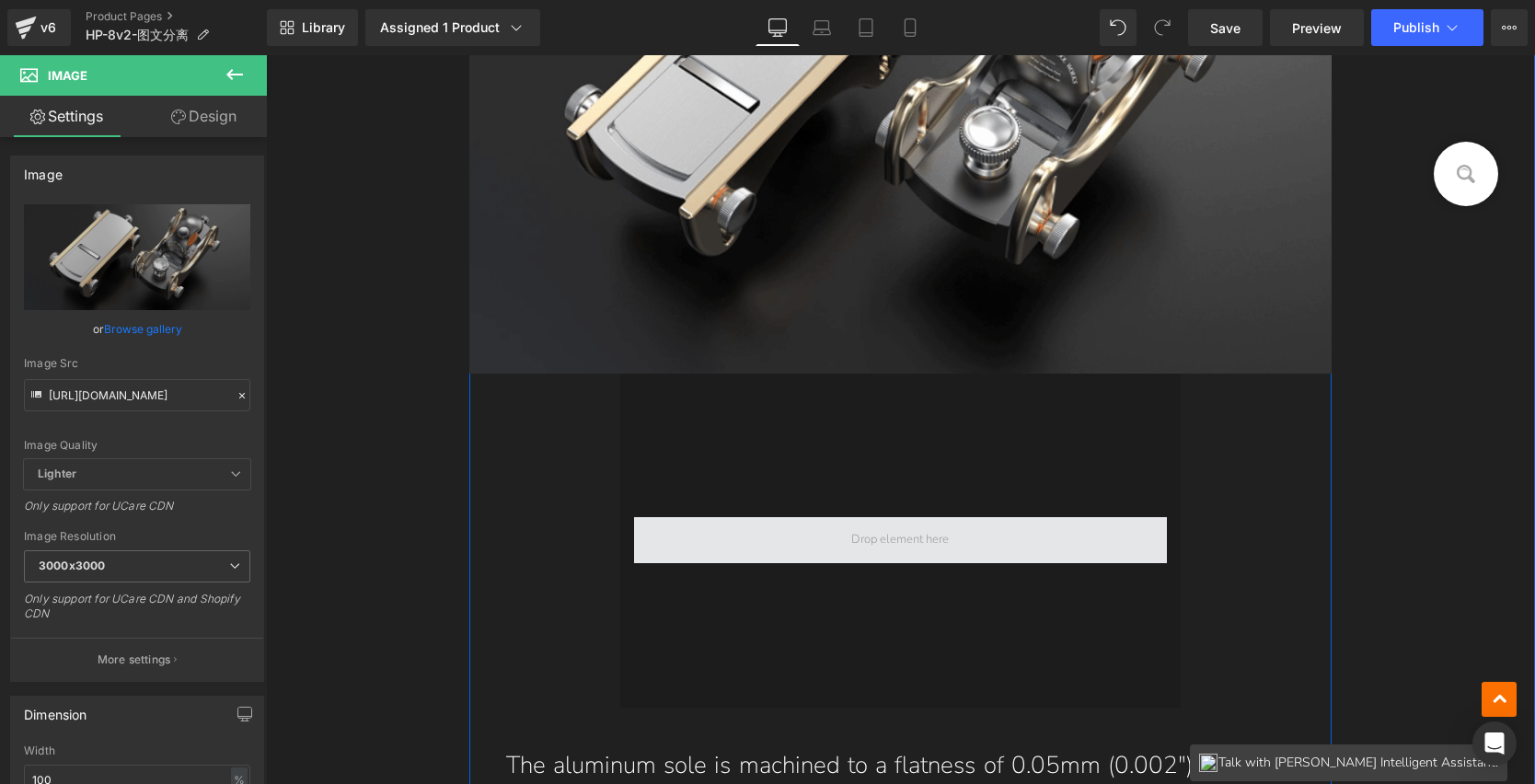
click at [933, 518] on span at bounding box center [901, 541] width 534 height 46
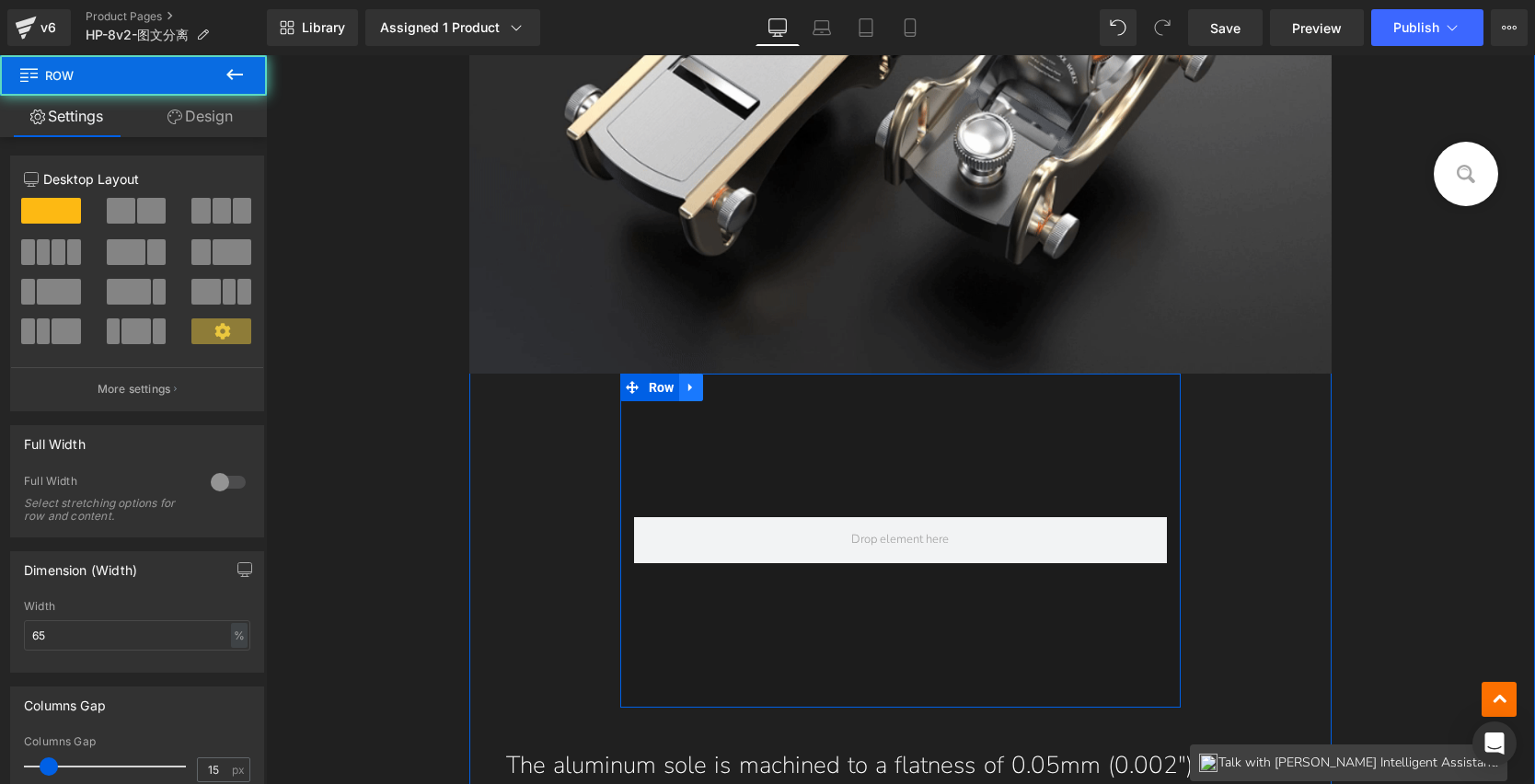
click at [695, 389] on link at bounding box center [691, 387] width 24 height 28
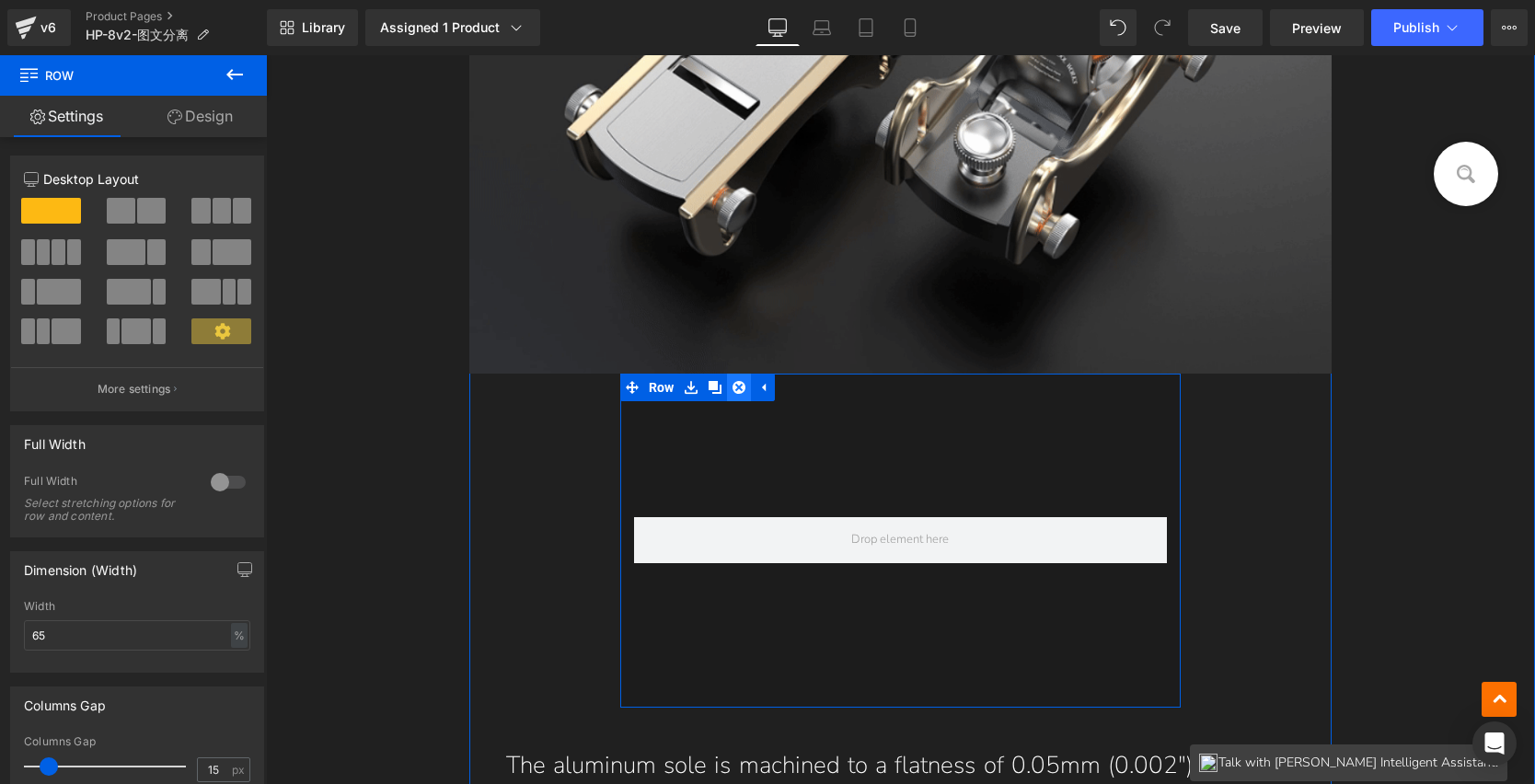
click at [732, 387] on icon at bounding box center [738, 387] width 13 height 13
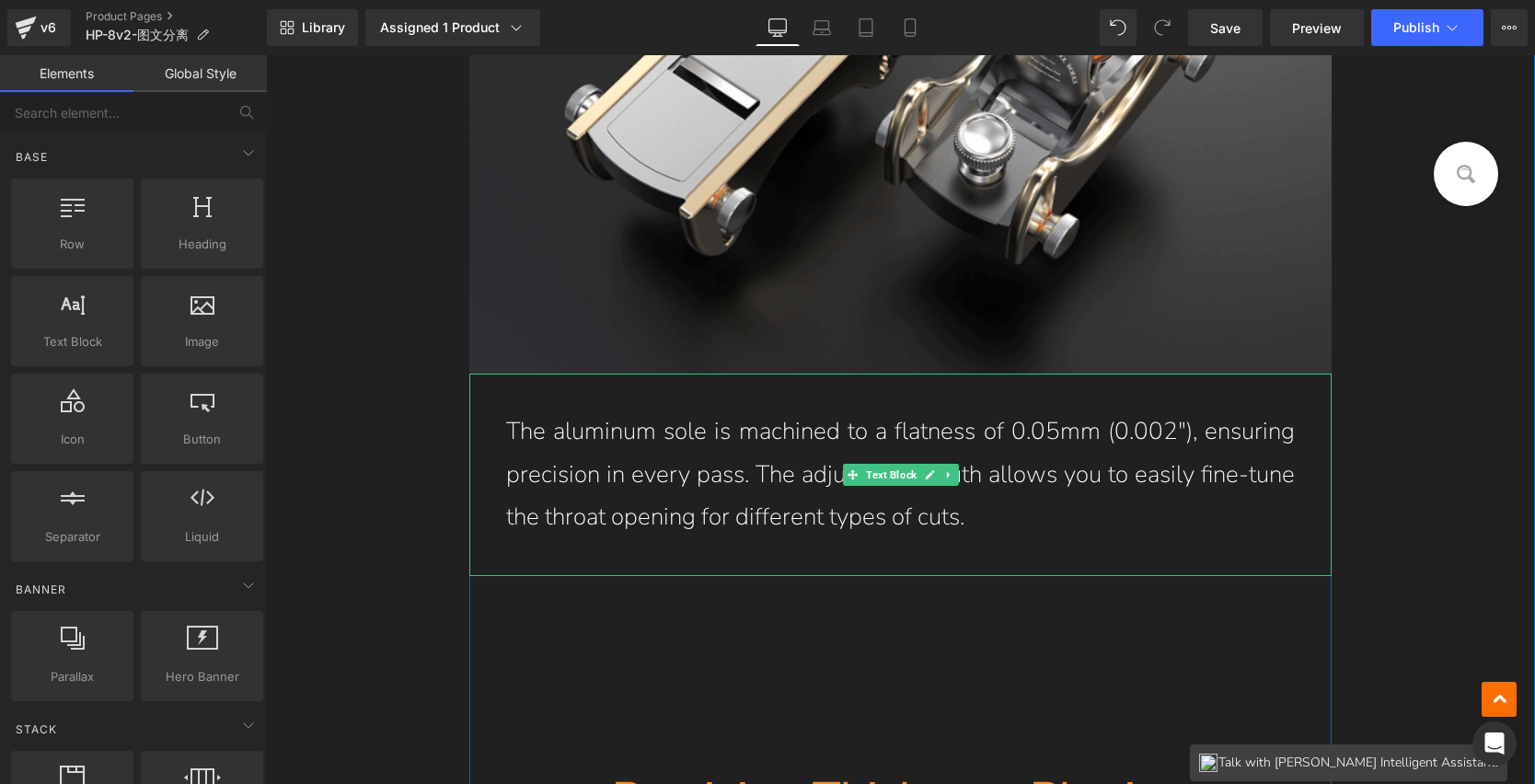
scroll to position [11833, 0]
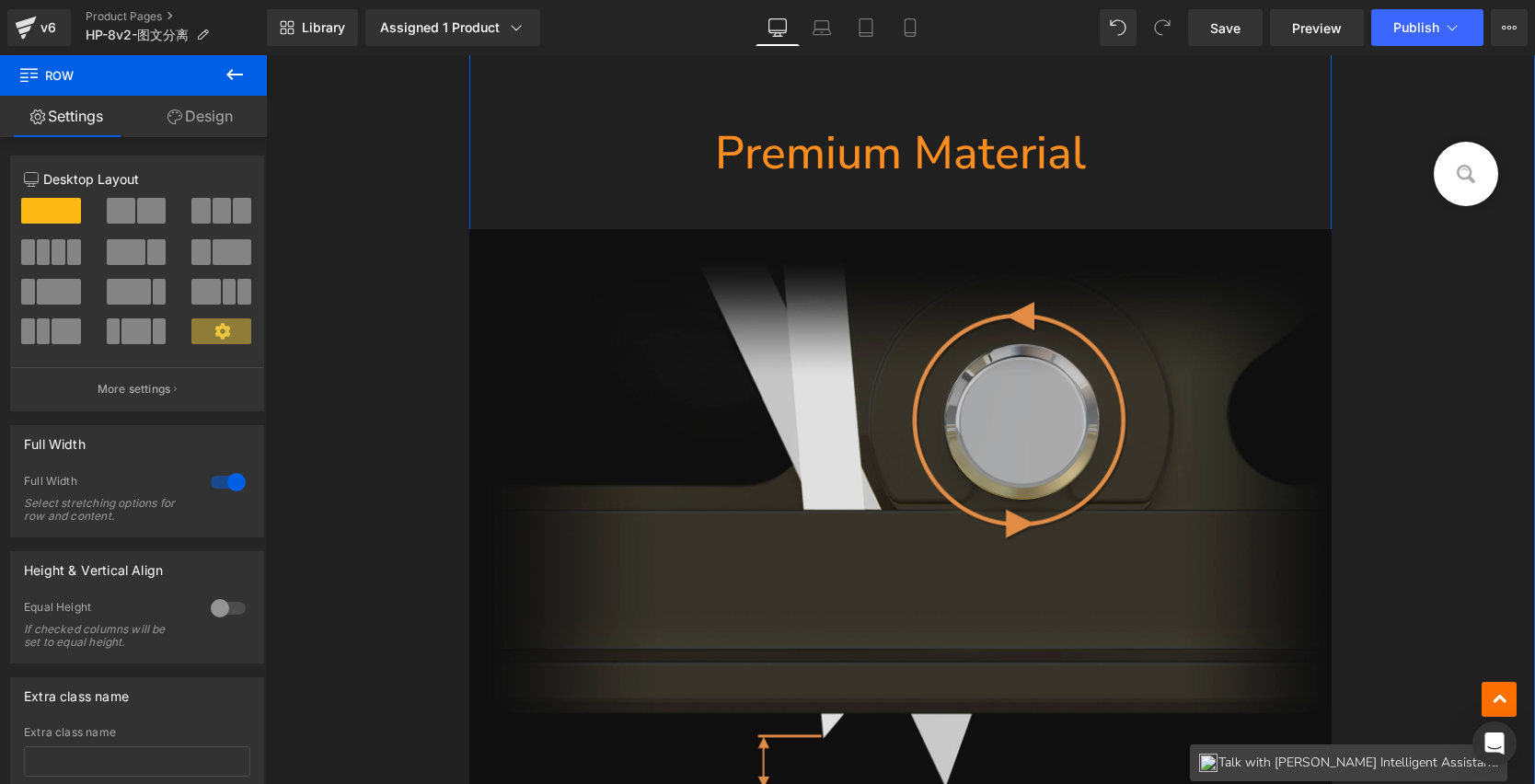
scroll to position [10584, 0]
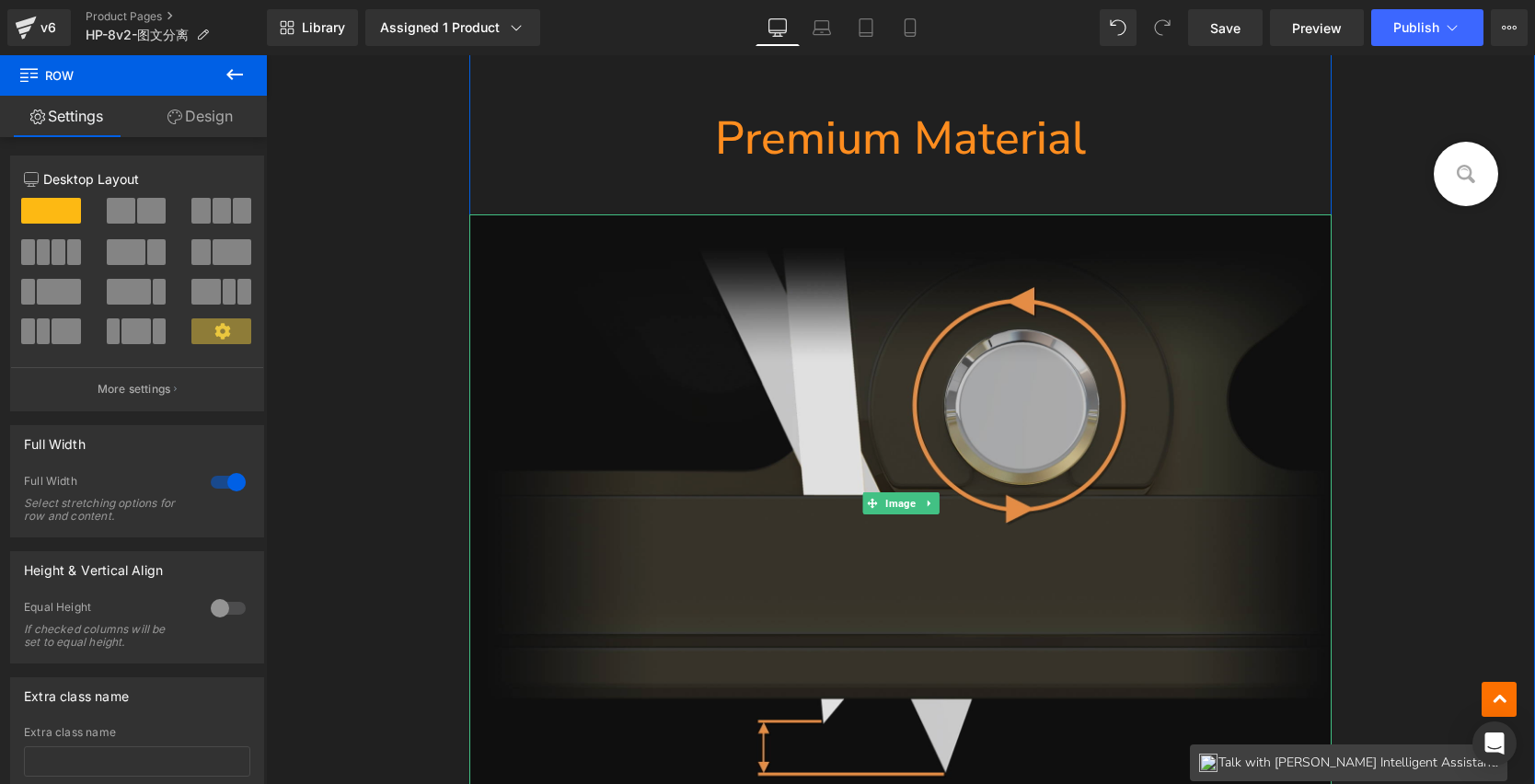
click at [1076, 390] on img at bounding box center [901, 504] width 863 height 579
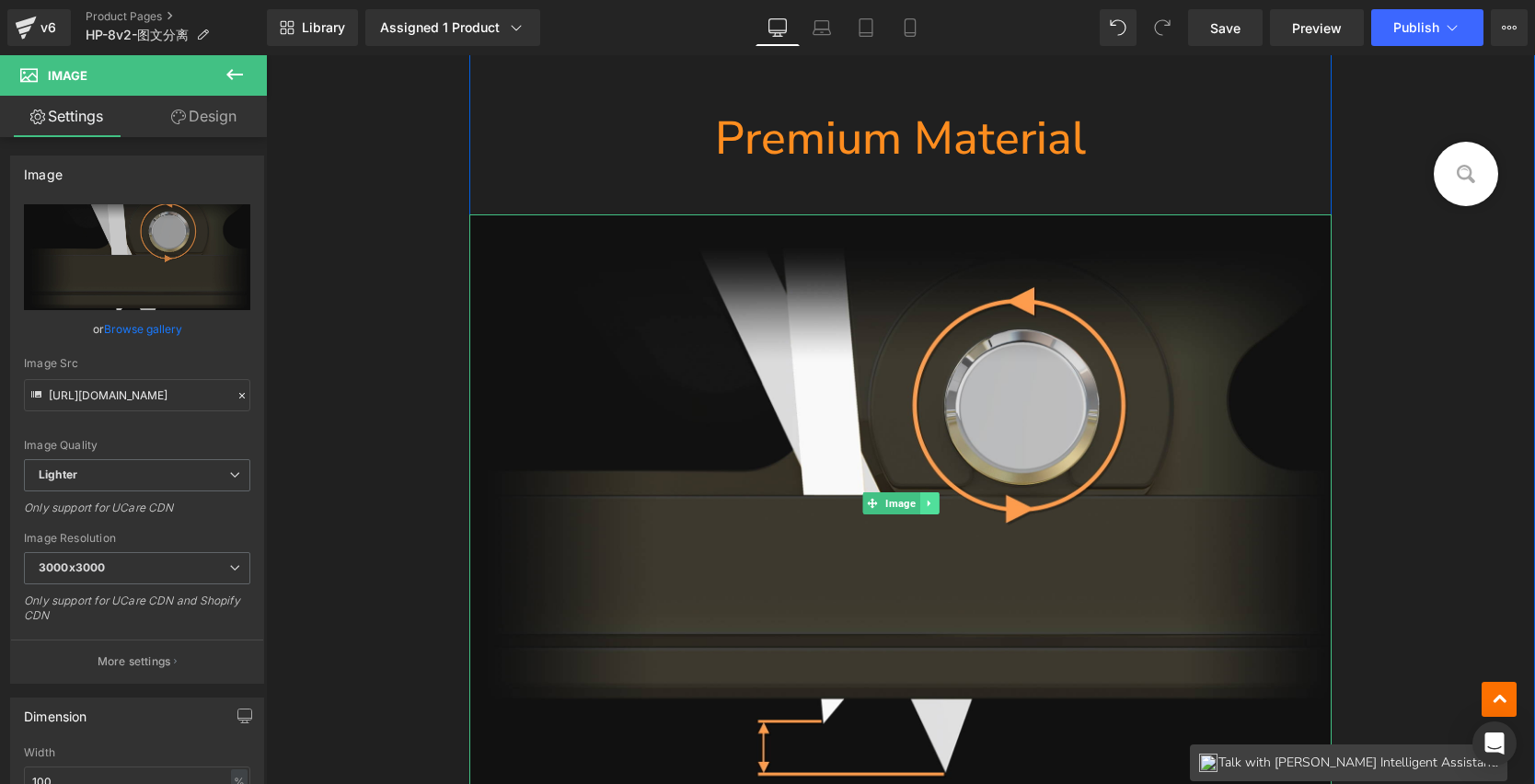
click at [925, 502] on icon at bounding box center [929, 502] width 11 height 11
click at [939, 502] on link at bounding box center [939, 503] width 19 height 22
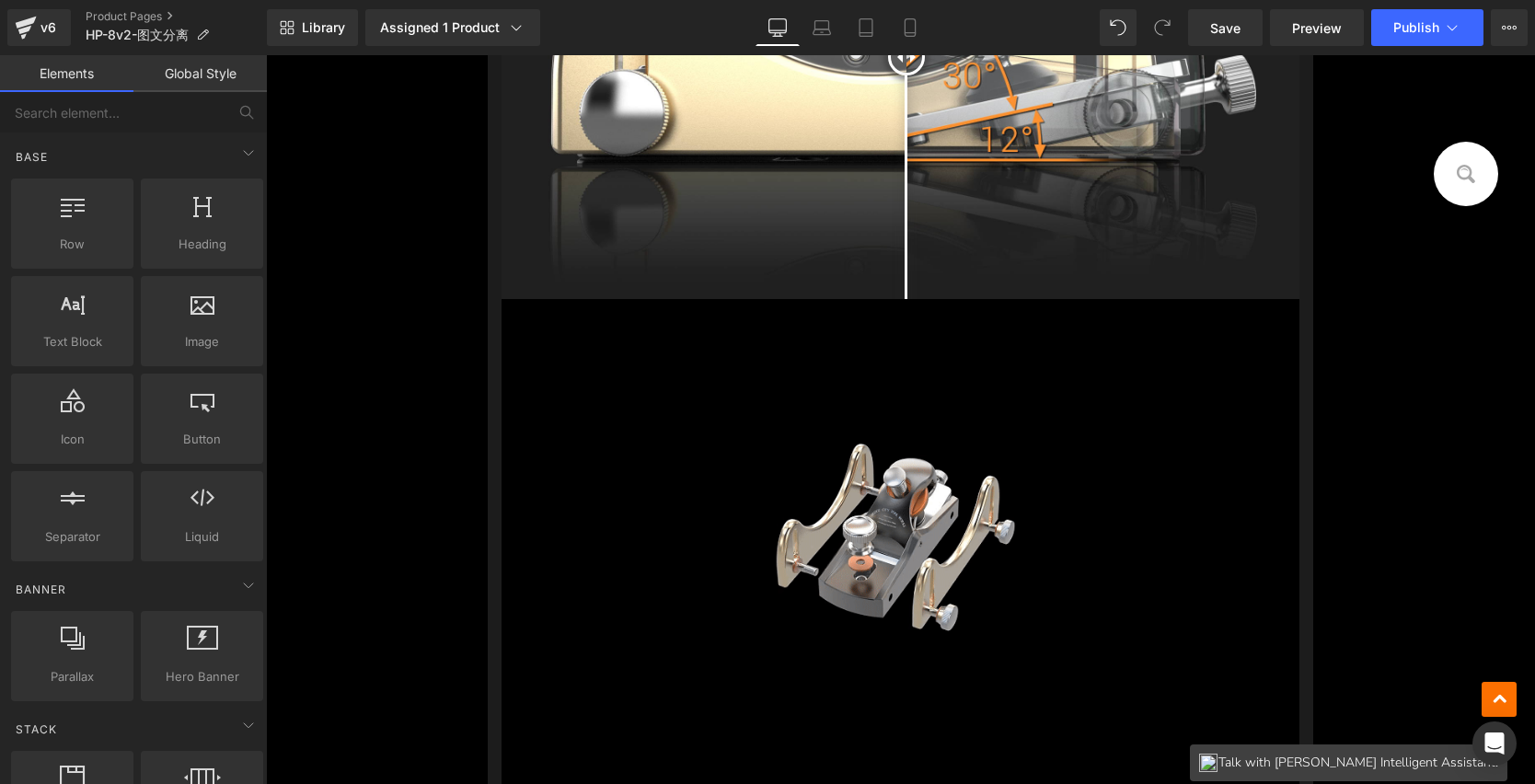
scroll to position [15688, 0]
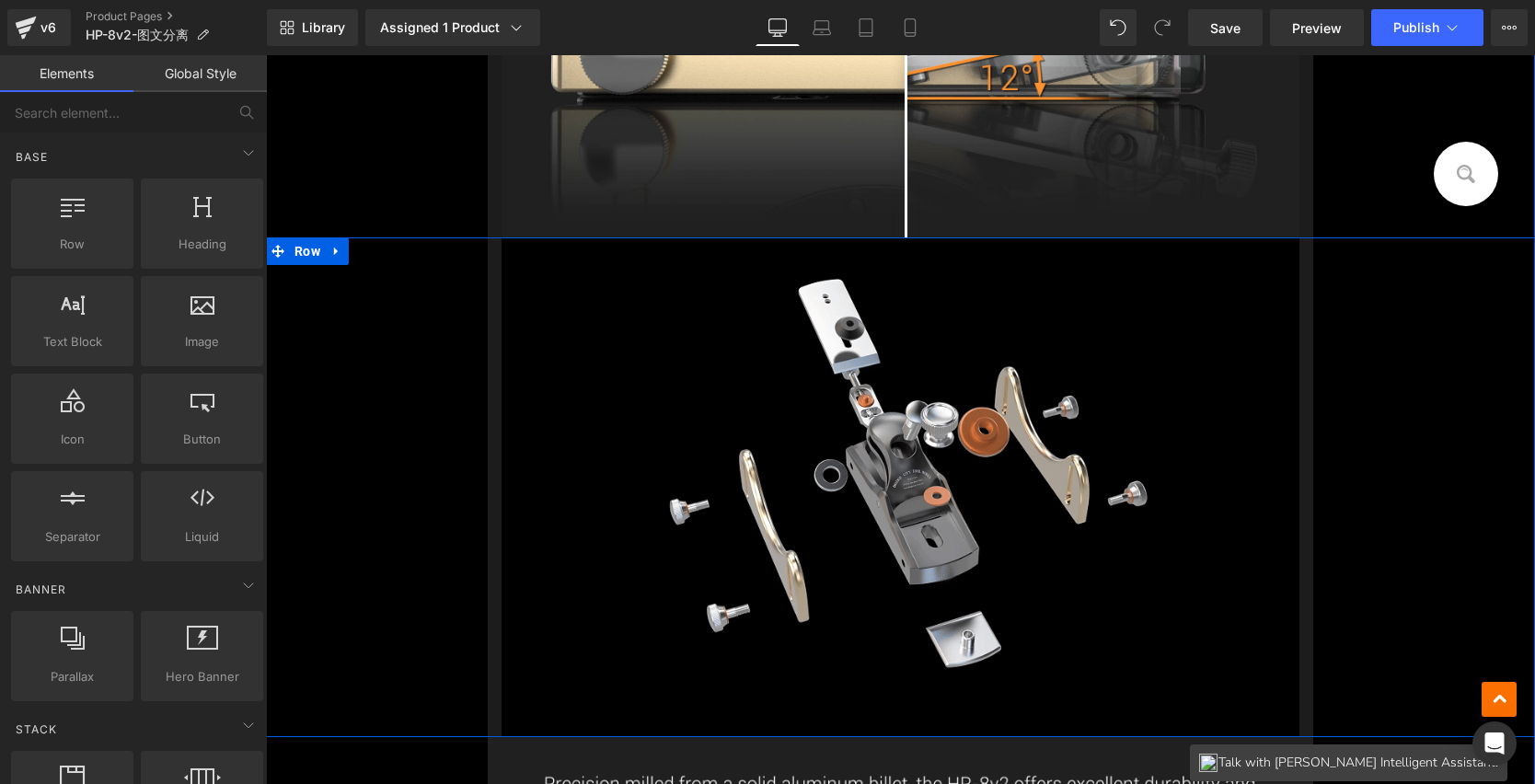
click at [452, 316] on div "Image Row" at bounding box center [900, 487] width 1269 height 499
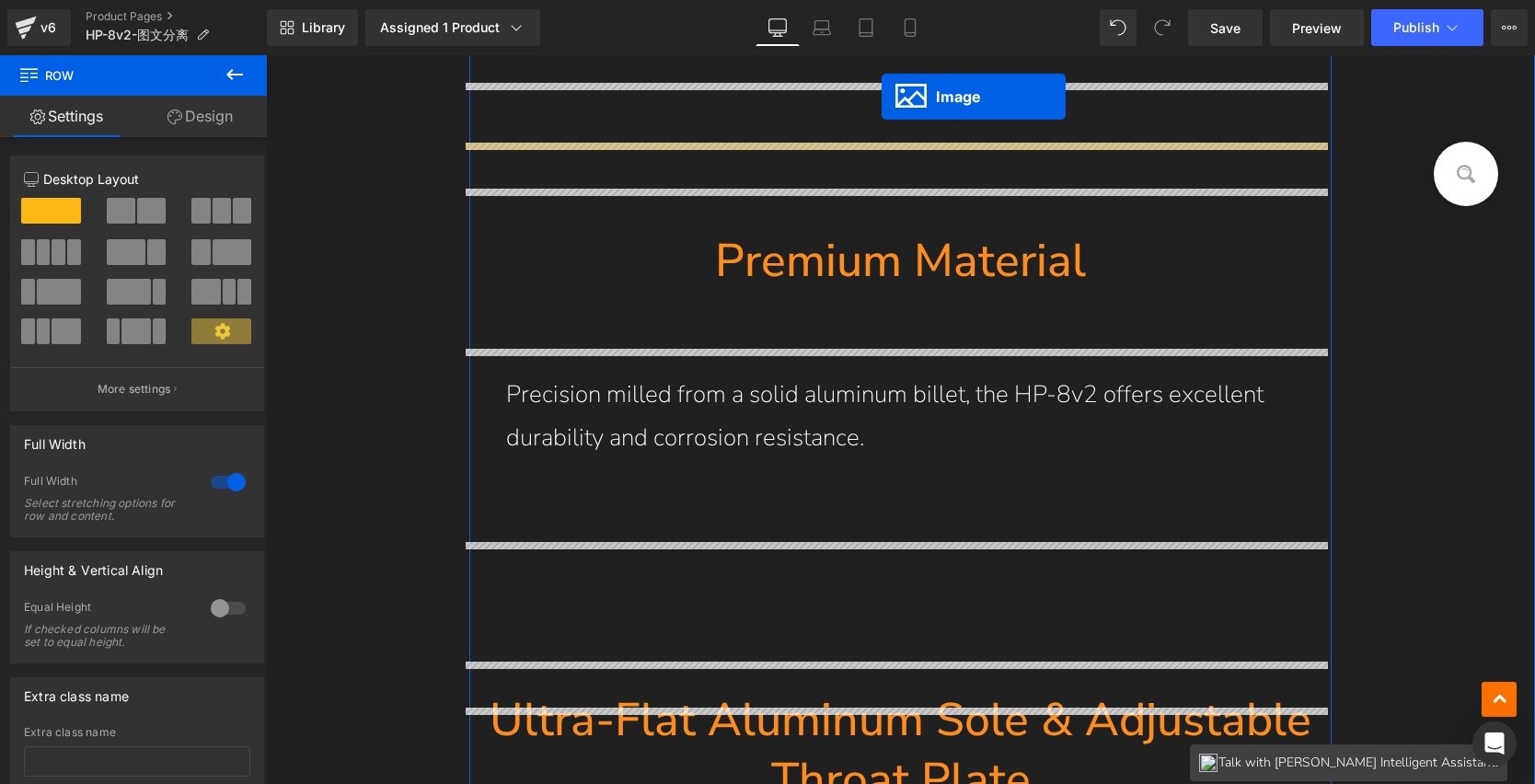
scroll to position [10332, 0]
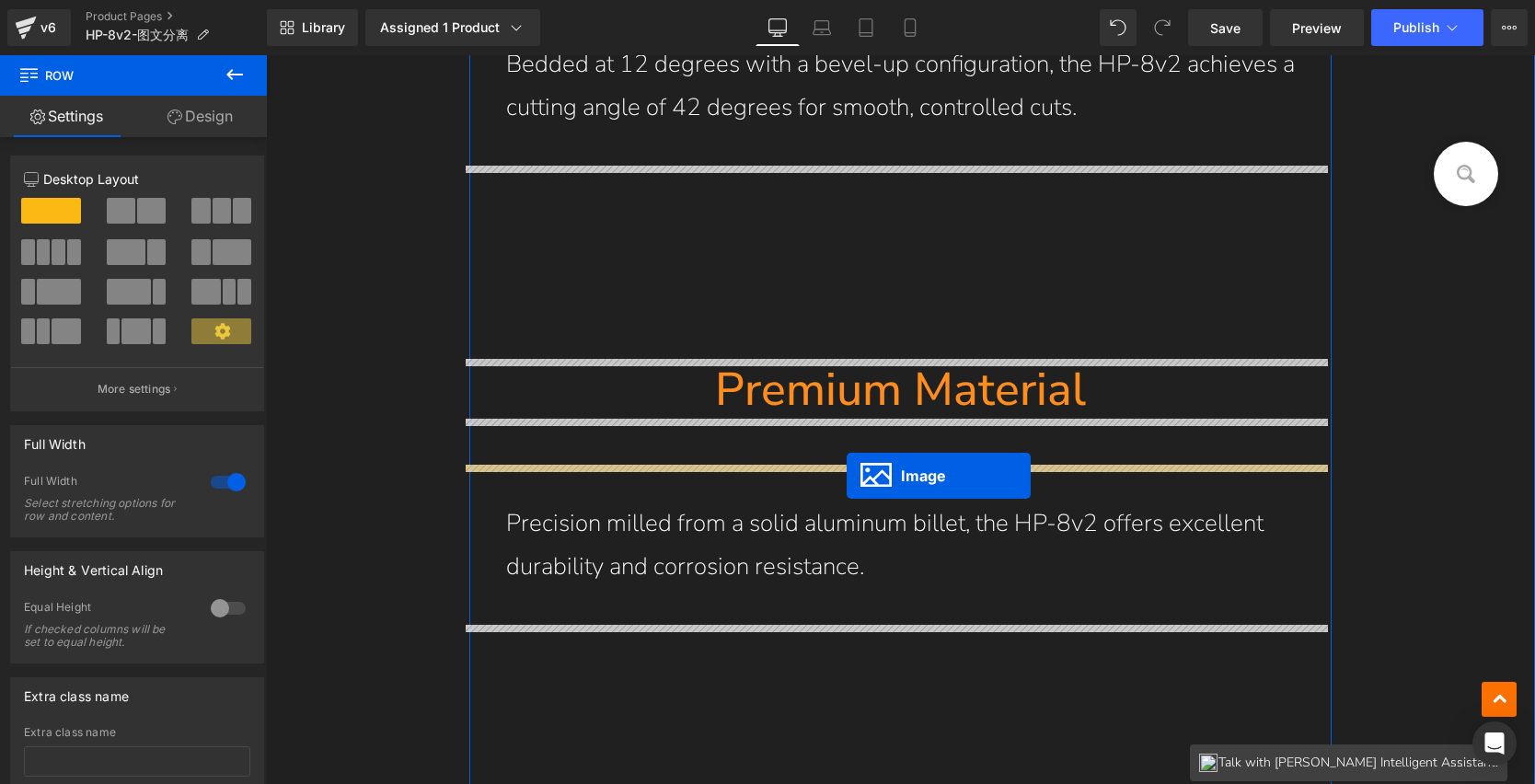
drag, startPoint x: 891, startPoint y: 477, endPoint x: 847, endPoint y: 475, distance: 44.0
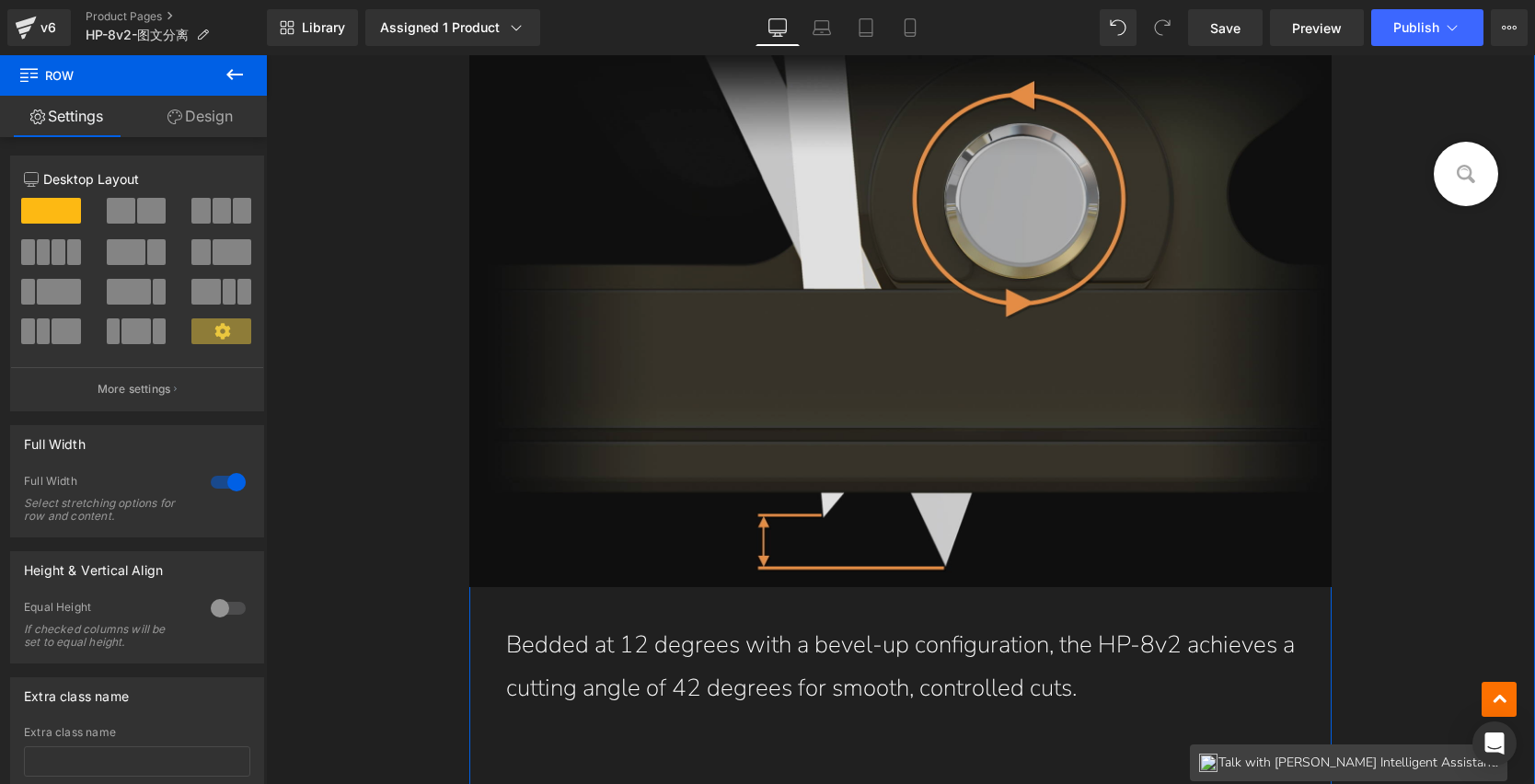
scroll to position [9582, 0]
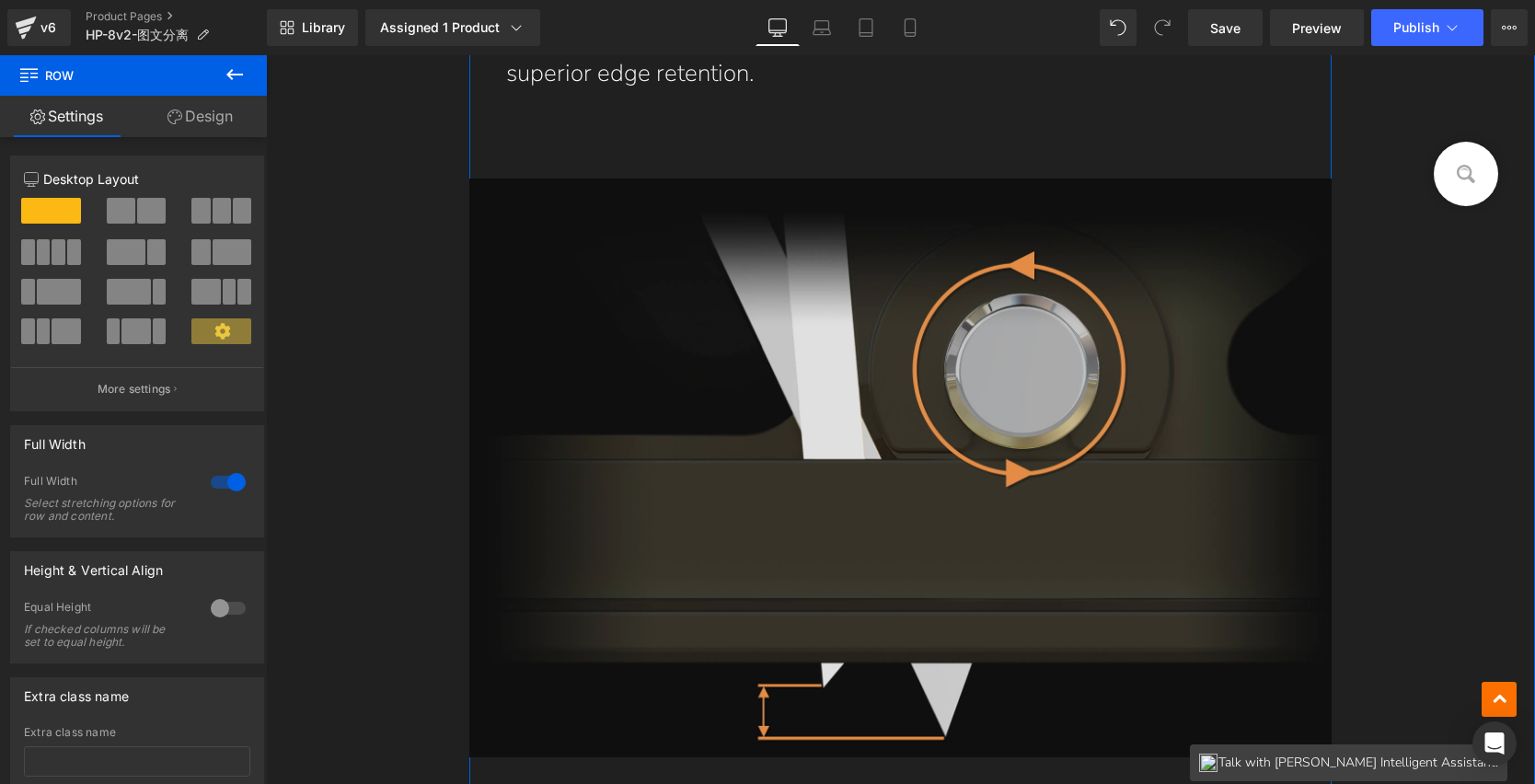
click at [936, 409] on img at bounding box center [901, 468] width 863 height 579
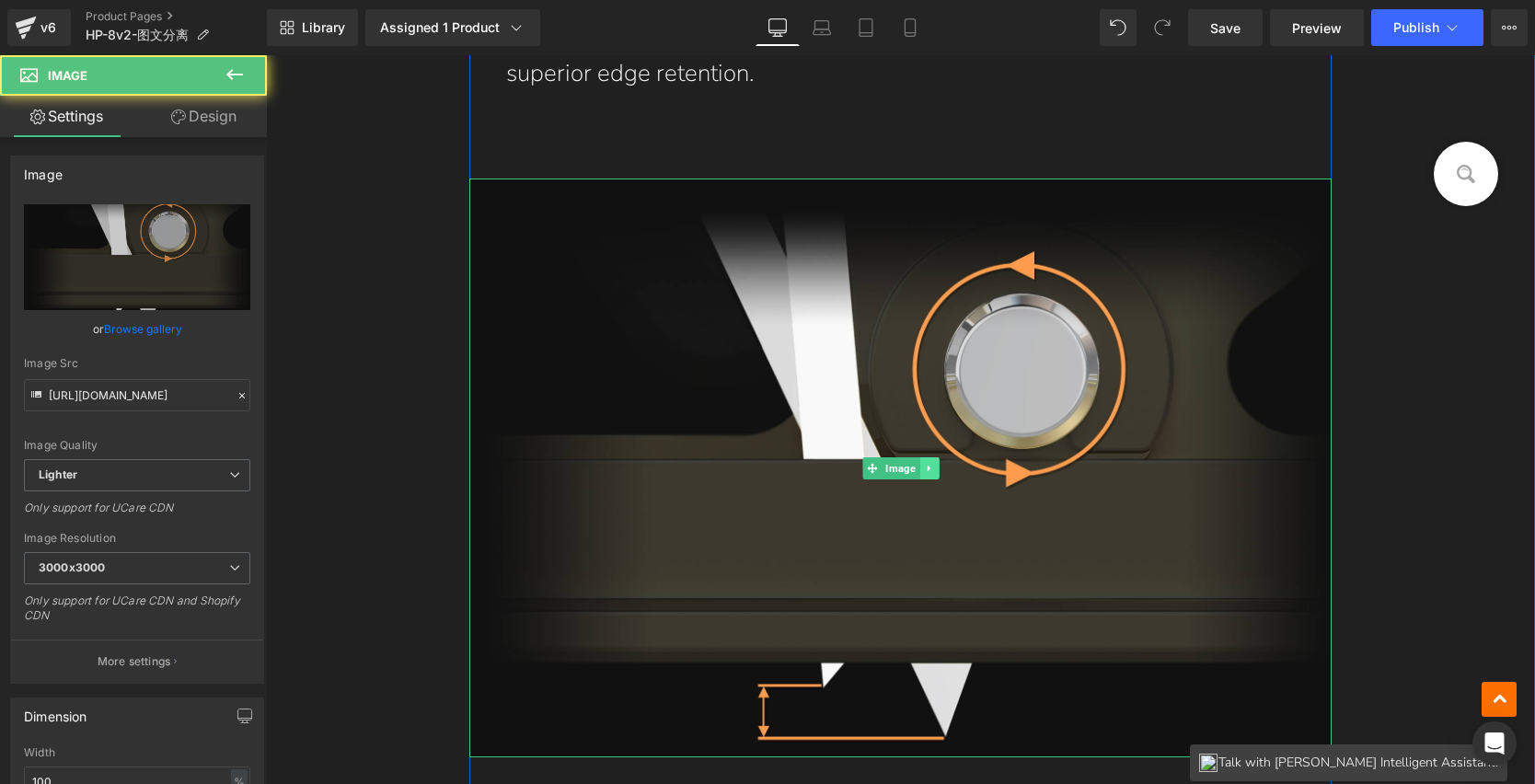
click at [928, 466] on link at bounding box center [930, 468] width 19 height 22
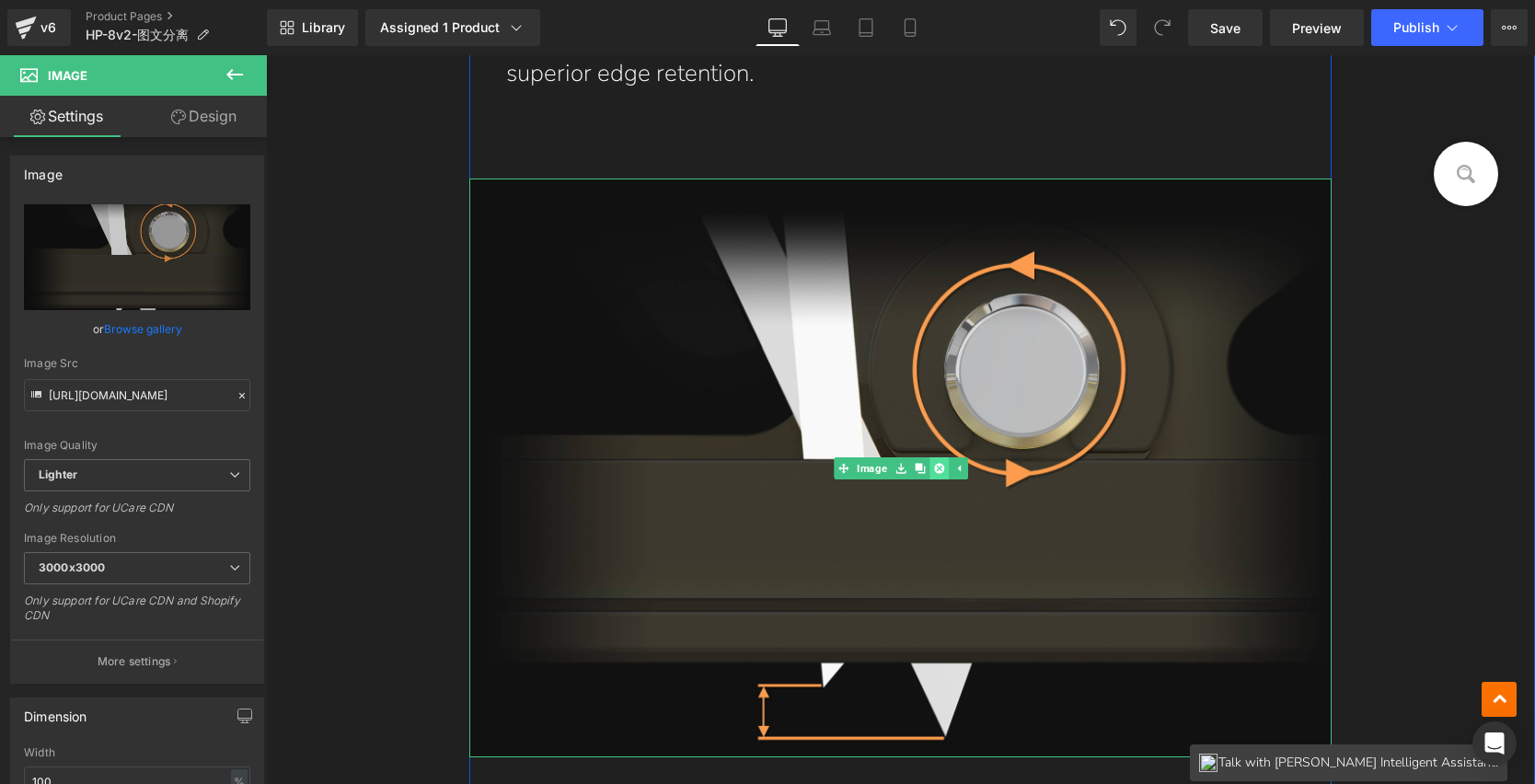
click at [934, 468] on icon at bounding box center [938, 468] width 11 height 11
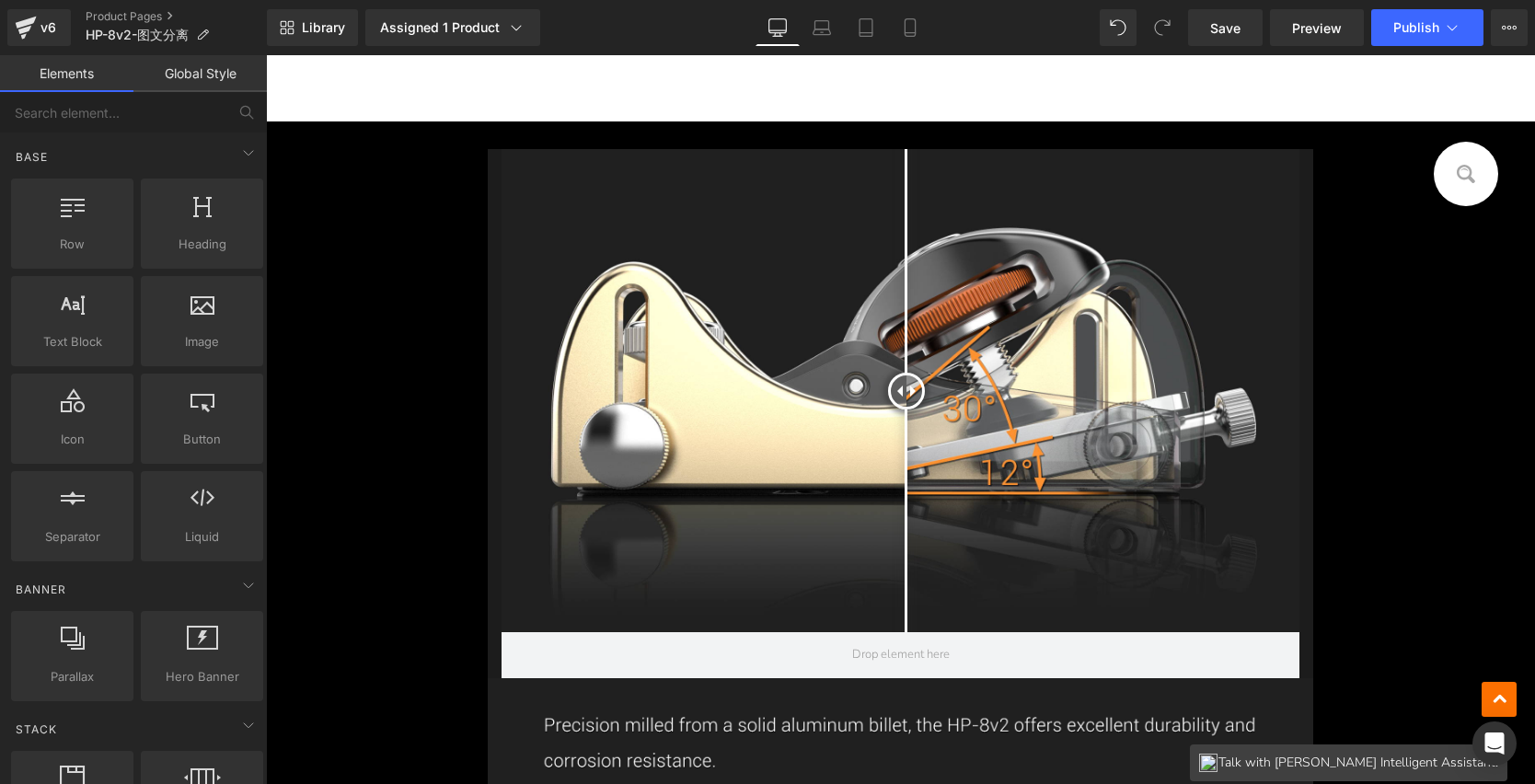
scroll to position [15253, 0]
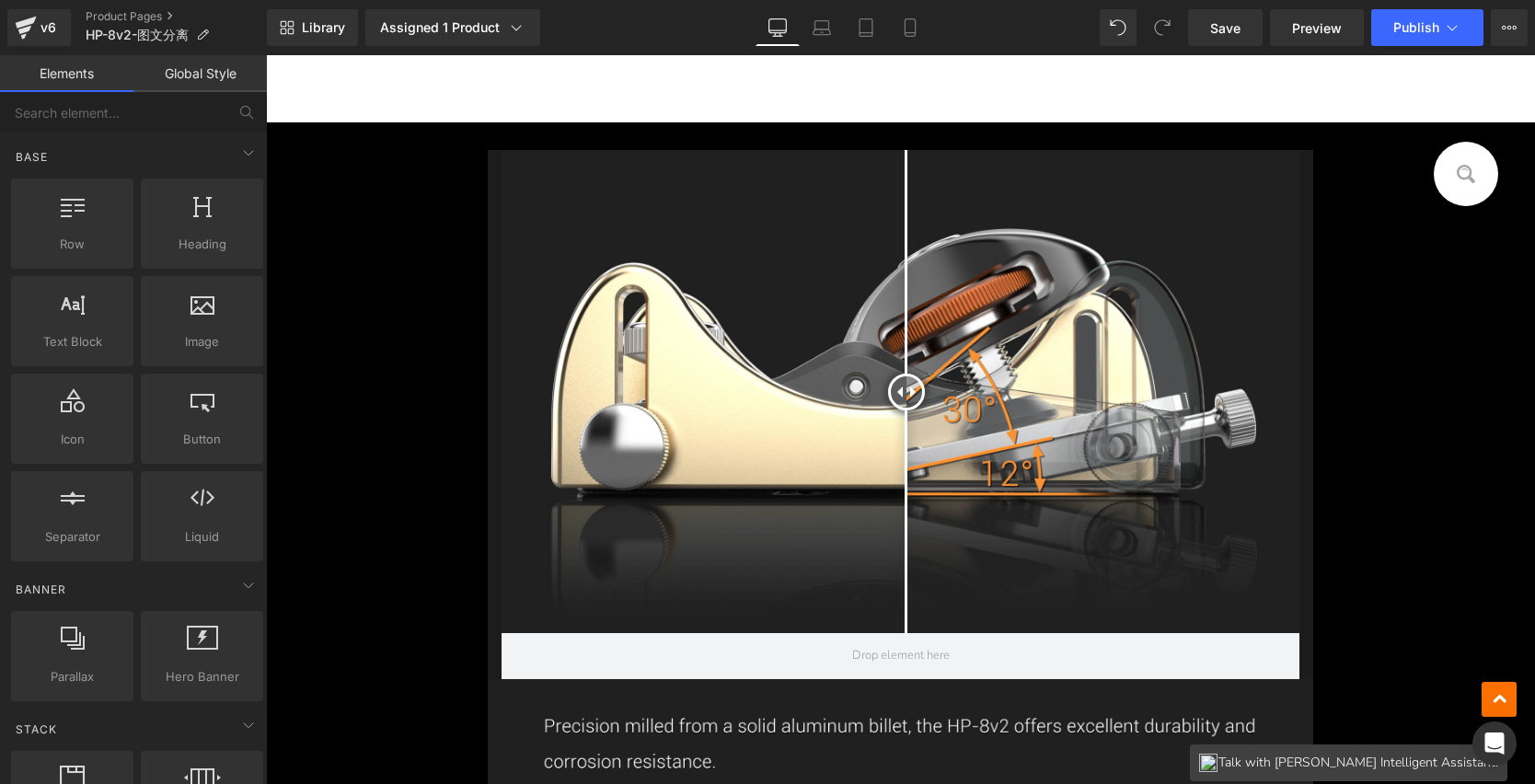
click at [1353, 433] on div "Before and After Images Row Row Row Image Image Separator Image INSTRUCTION MAN…" at bounding box center [900, 759] width 1269 height 1219
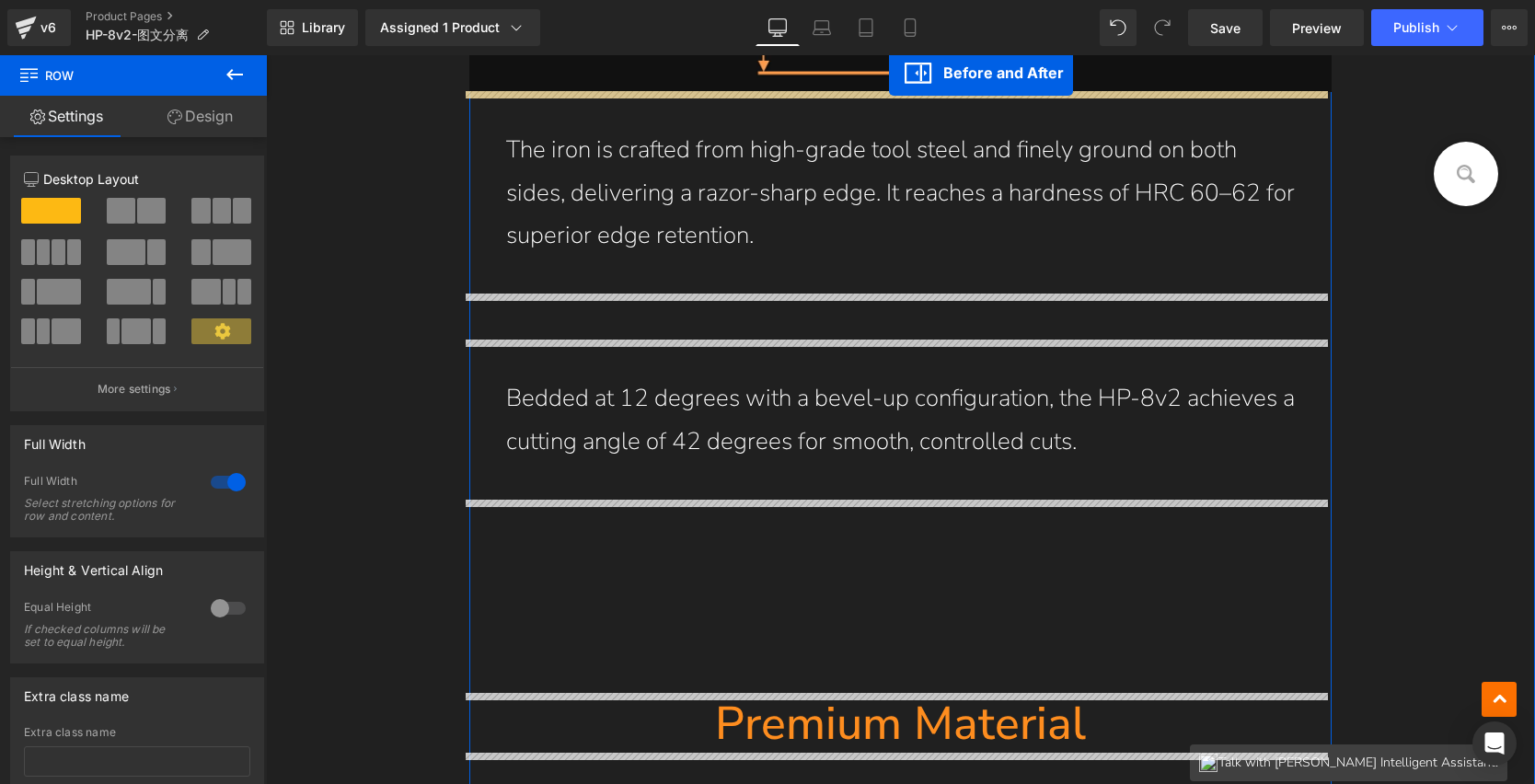
scroll to position [9328, 0]
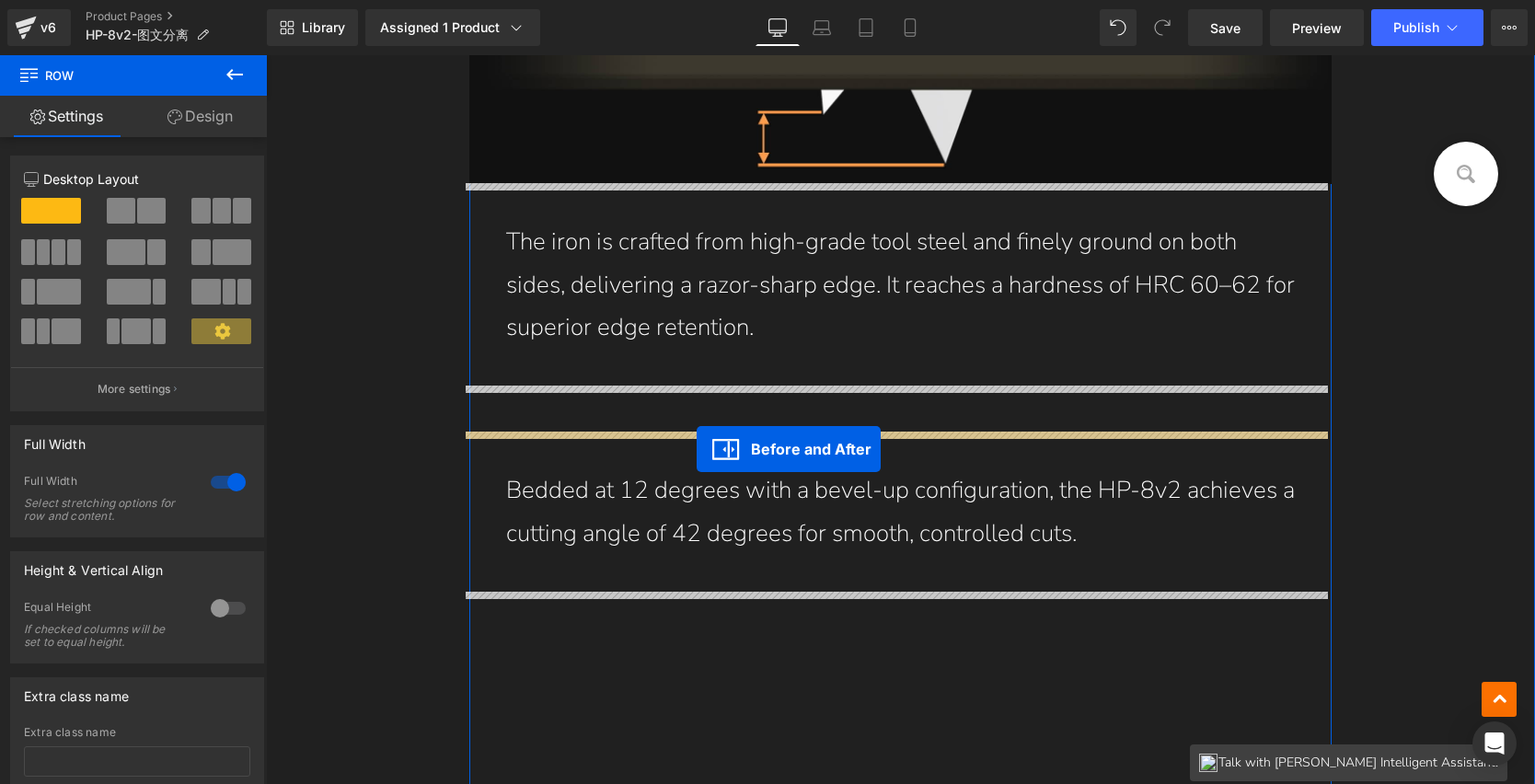
drag, startPoint x: 853, startPoint y: 162, endPoint x: 697, endPoint y: 449, distance: 326.7
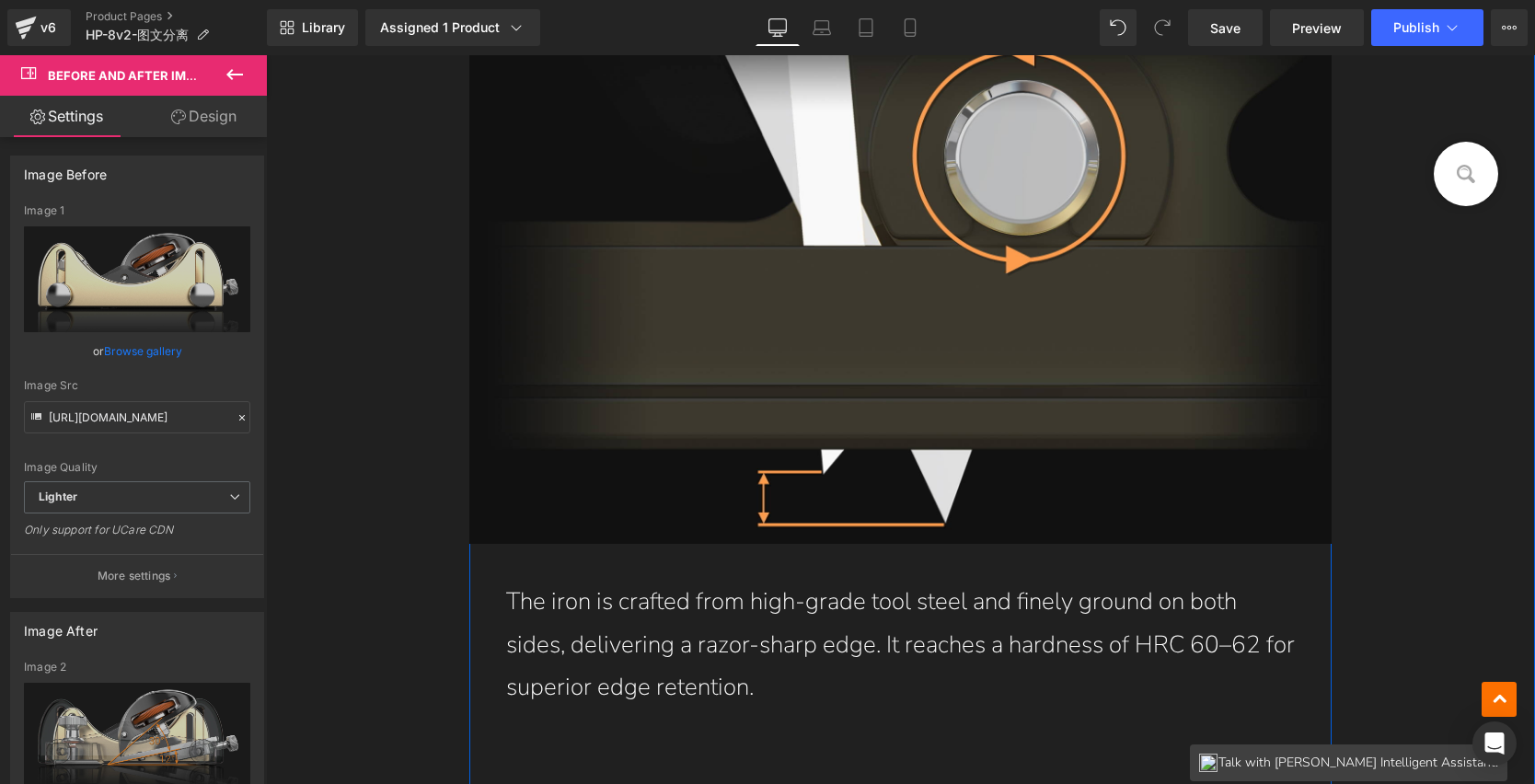
scroll to position [8966, 0]
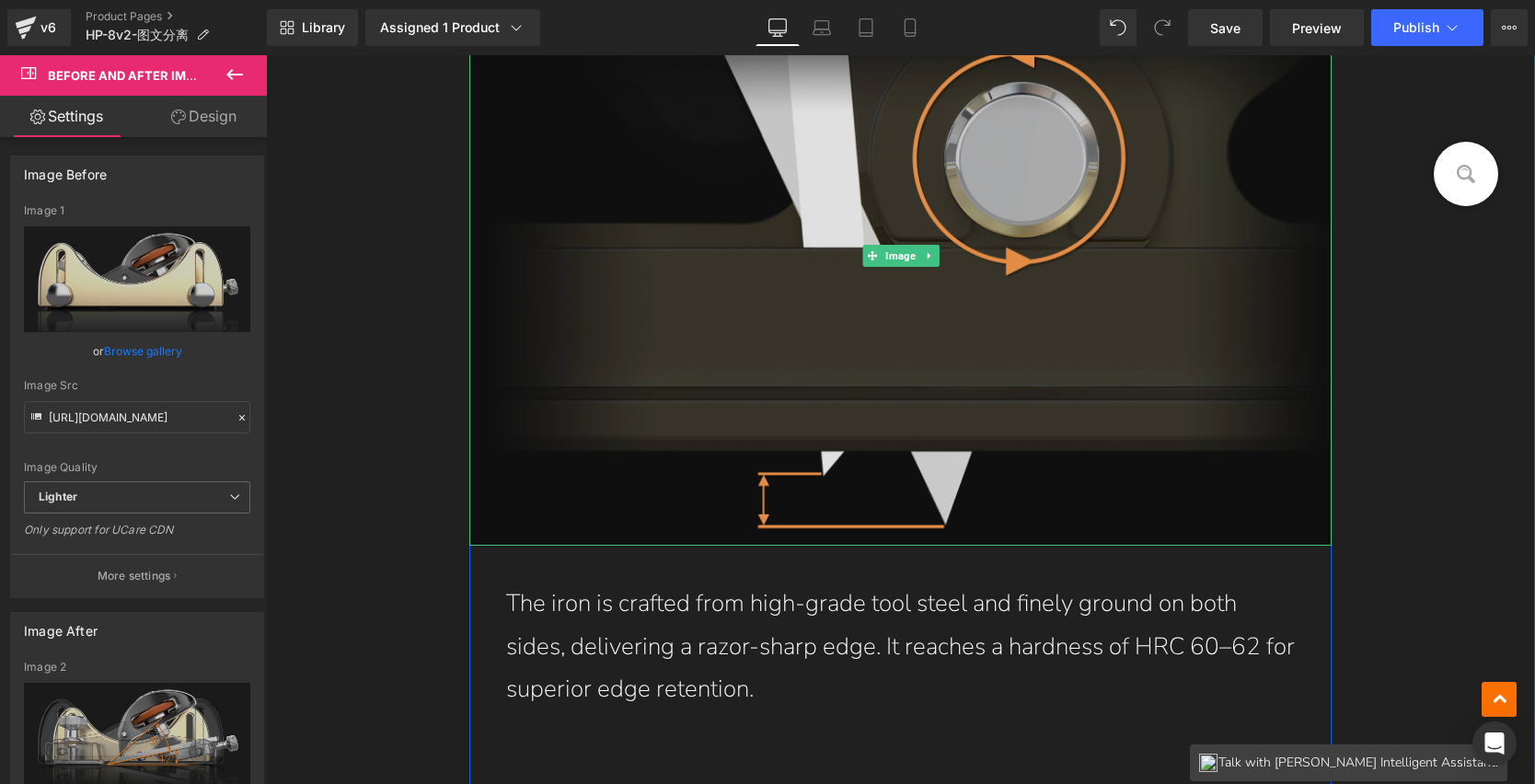
click at [873, 282] on img at bounding box center [901, 257] width 863 height 579
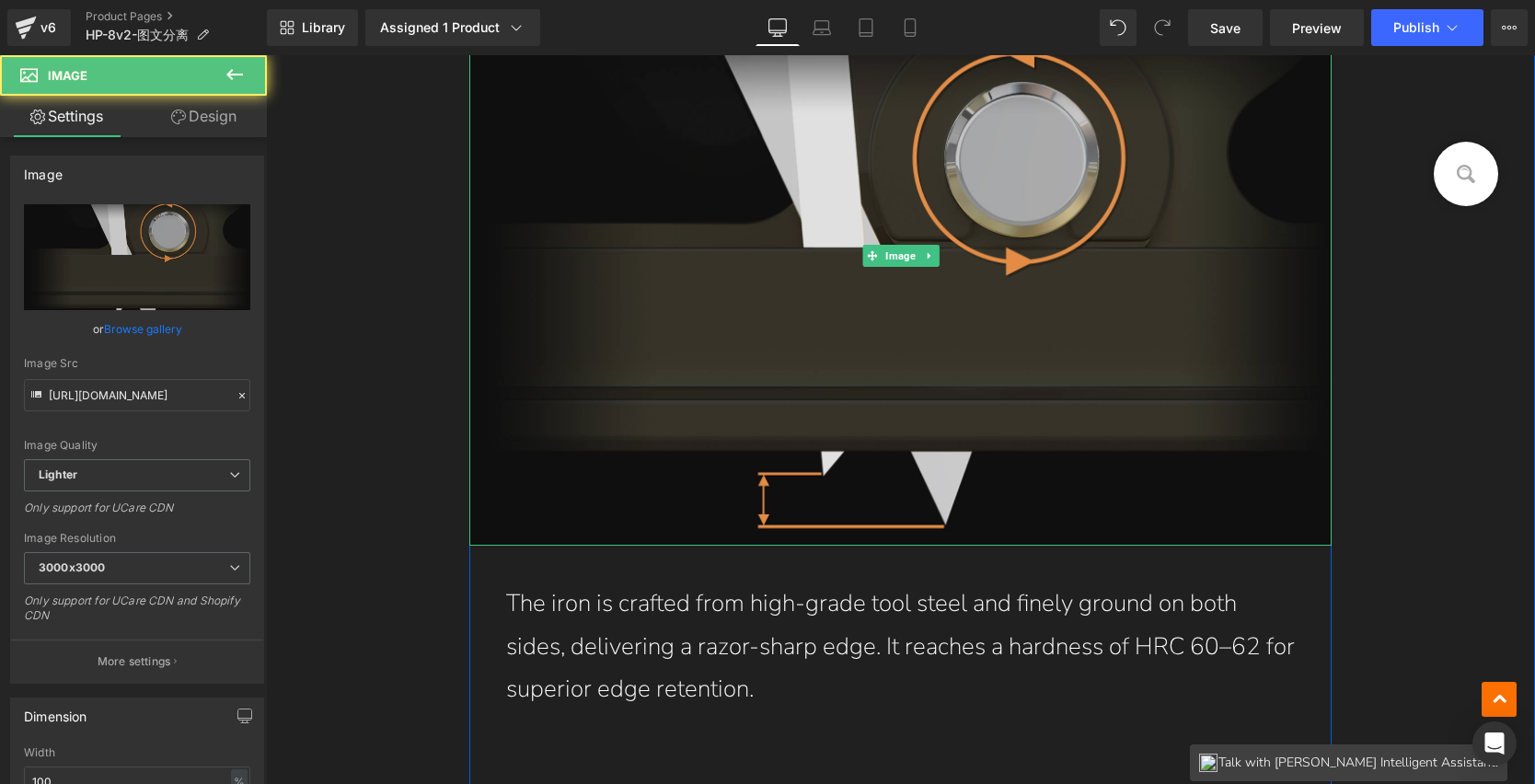
drag, startPoint x: 898, startPoint y: 257, endPoint x: 780, endPoint y: 259, distance: 118.0
click at [898, 257] on span "Image" at bounding box center [900, 255] width 38 height 22
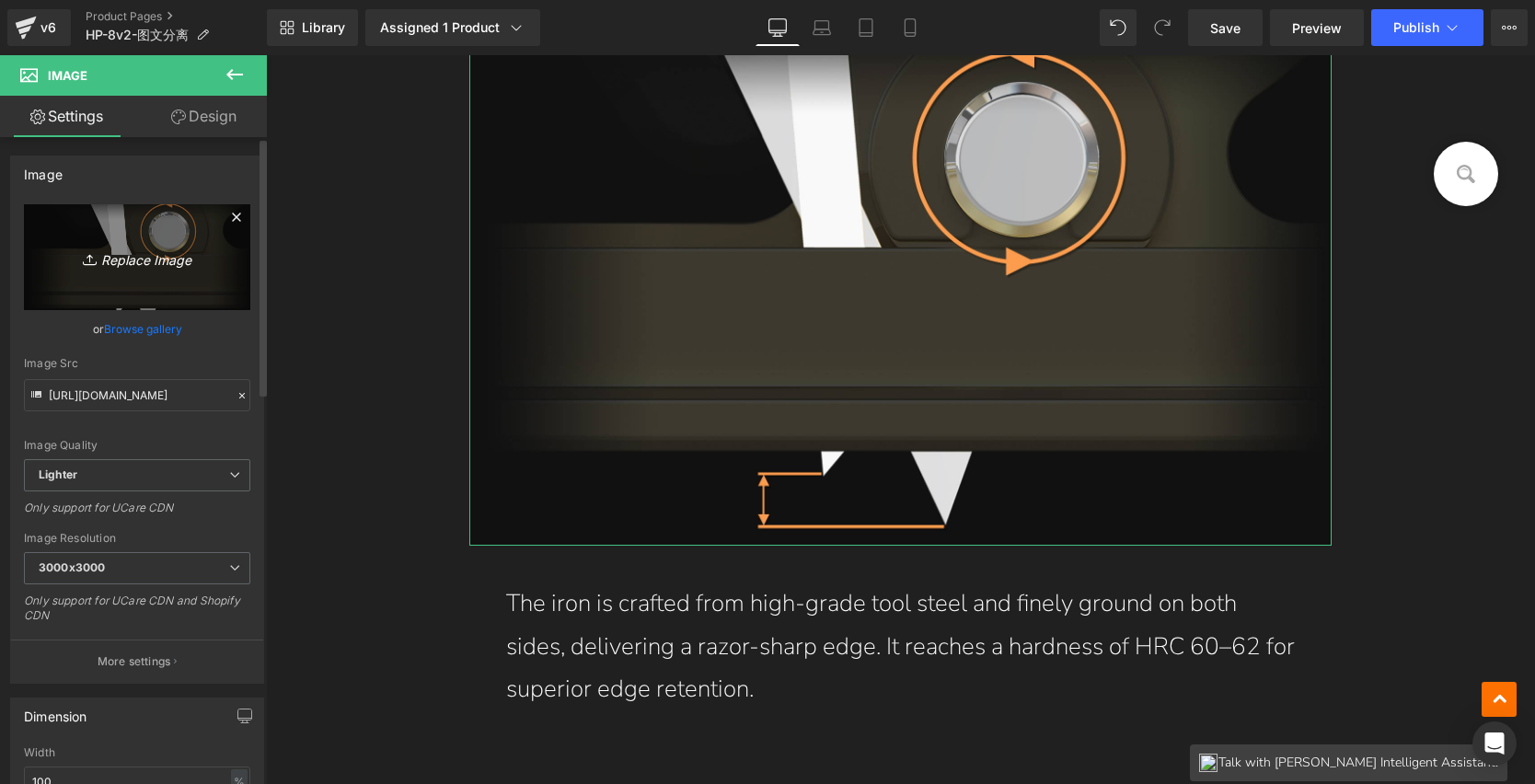
click at [155, 276] on link "Replace Image" at bounding box center [137, 257] width 226 height 106
type input "C:\fakepath\HP-8v2-2_03.jpg"
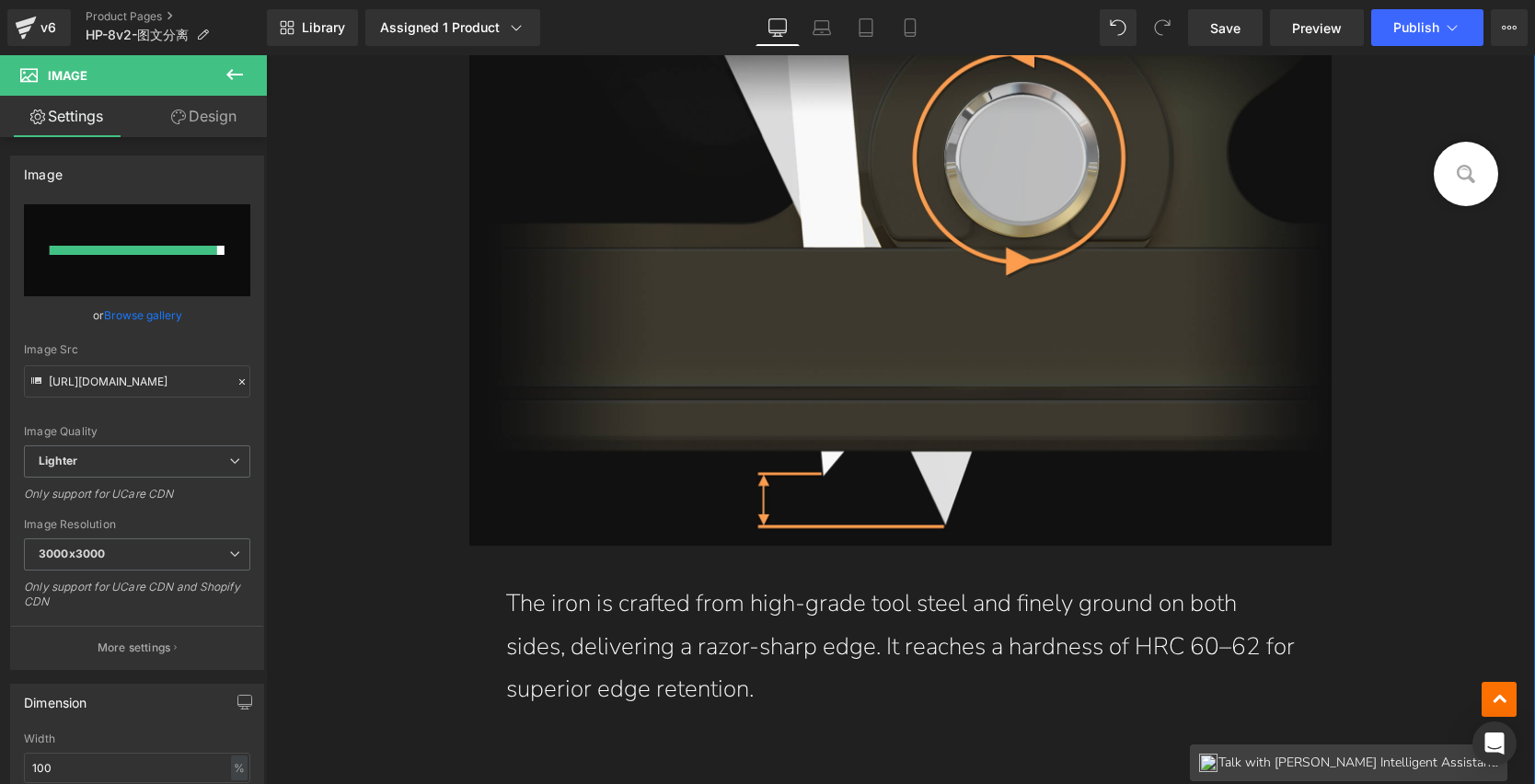
type input "[URL][DOMAIN_NAME]"
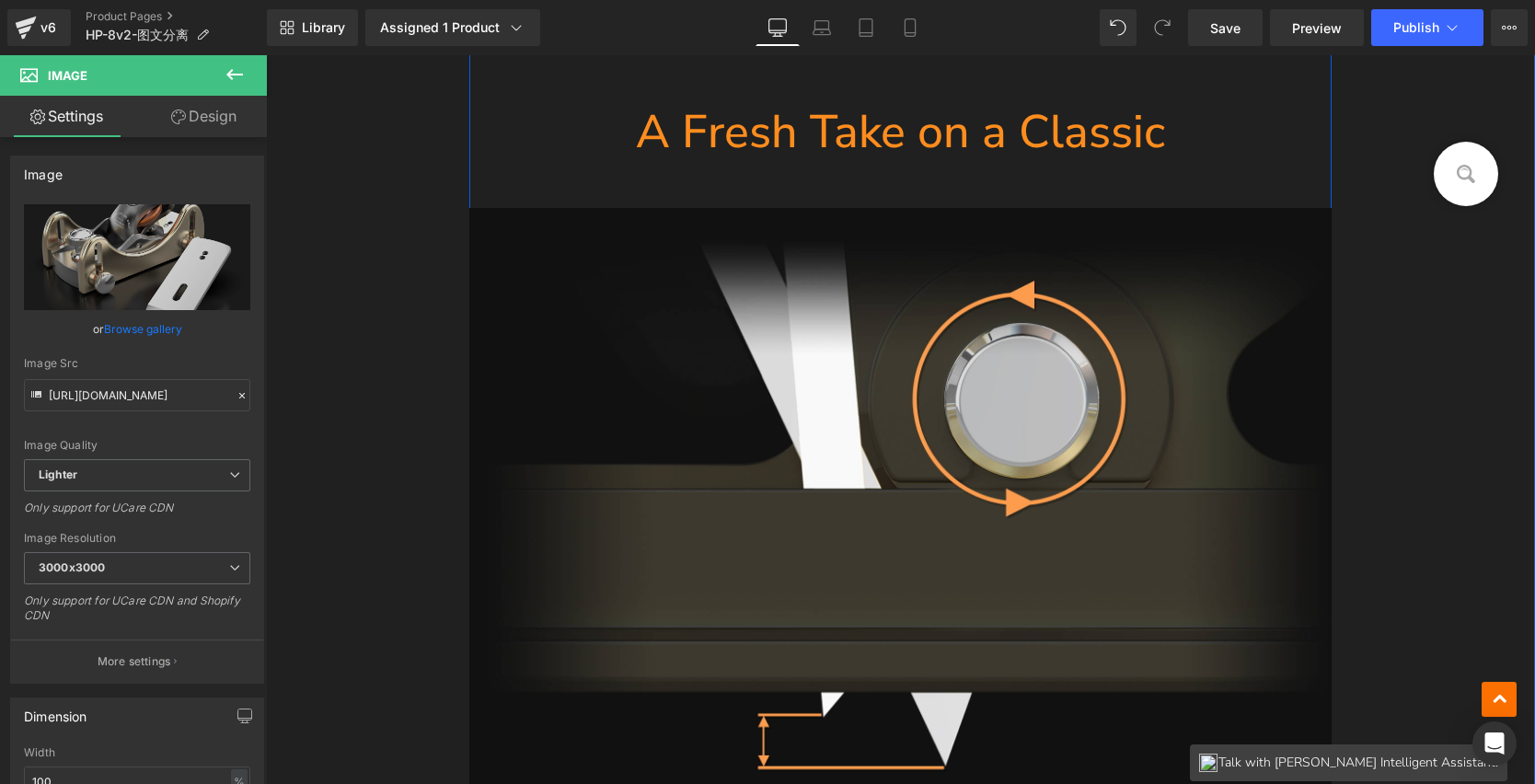
scroll to position [7768, 0]
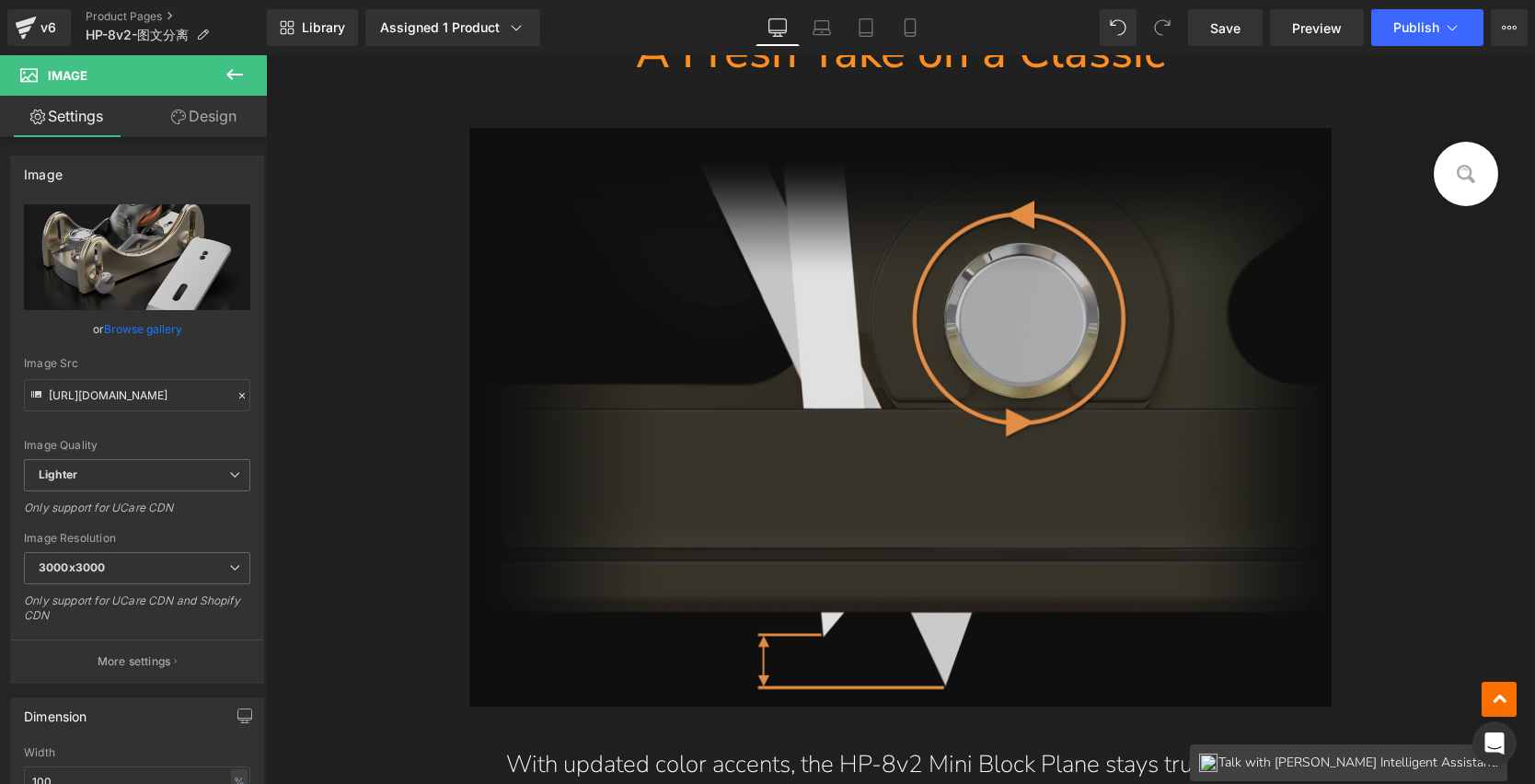
click at [857, 347] on img at bounding box center [901, 417] width 863 height 579
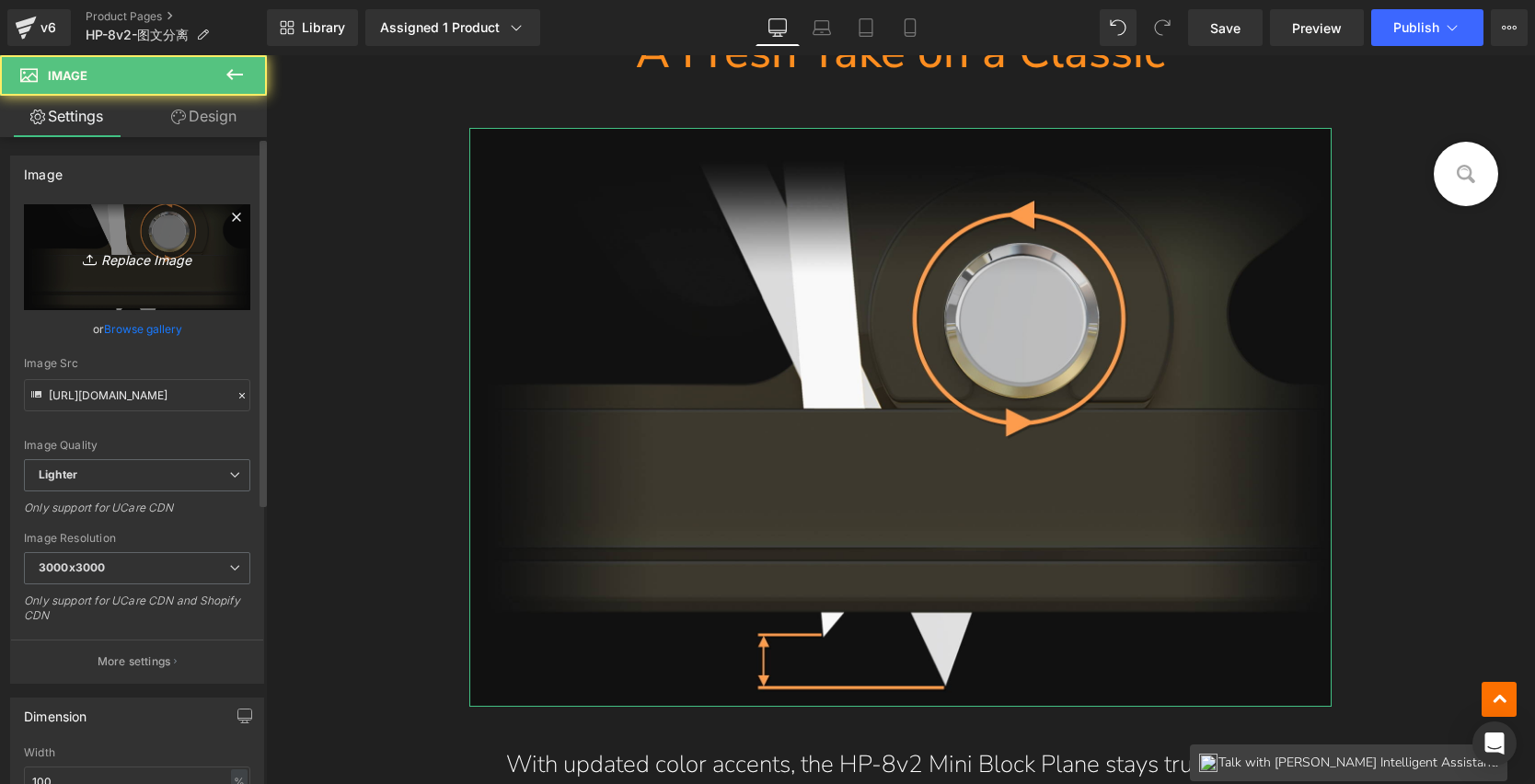
click at [148, 250] on icon "Replace Image" at bounding box center [137, 257] width 147 height 23
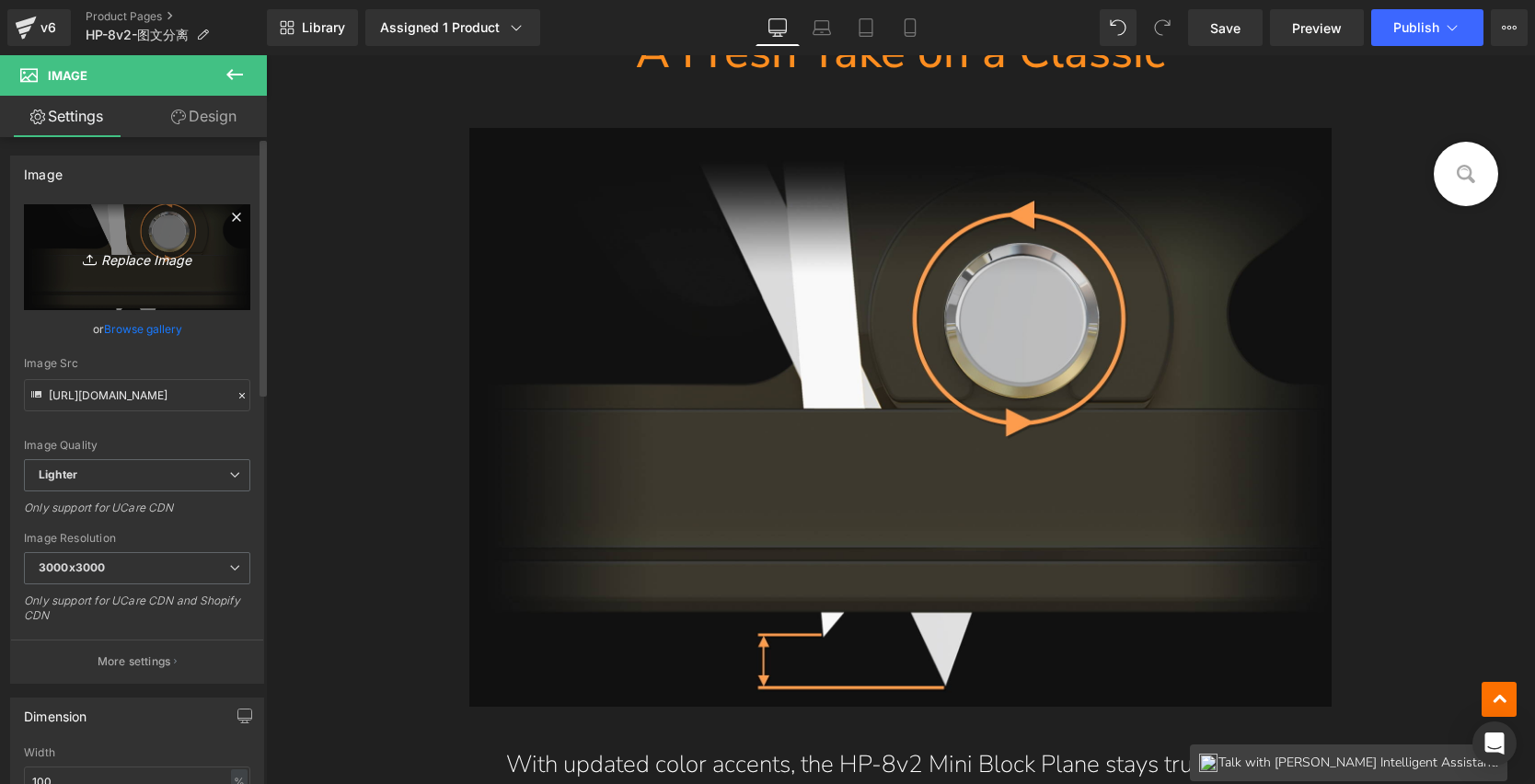
type input "C:\fakepath\HP-8v2-2_02.jpg"
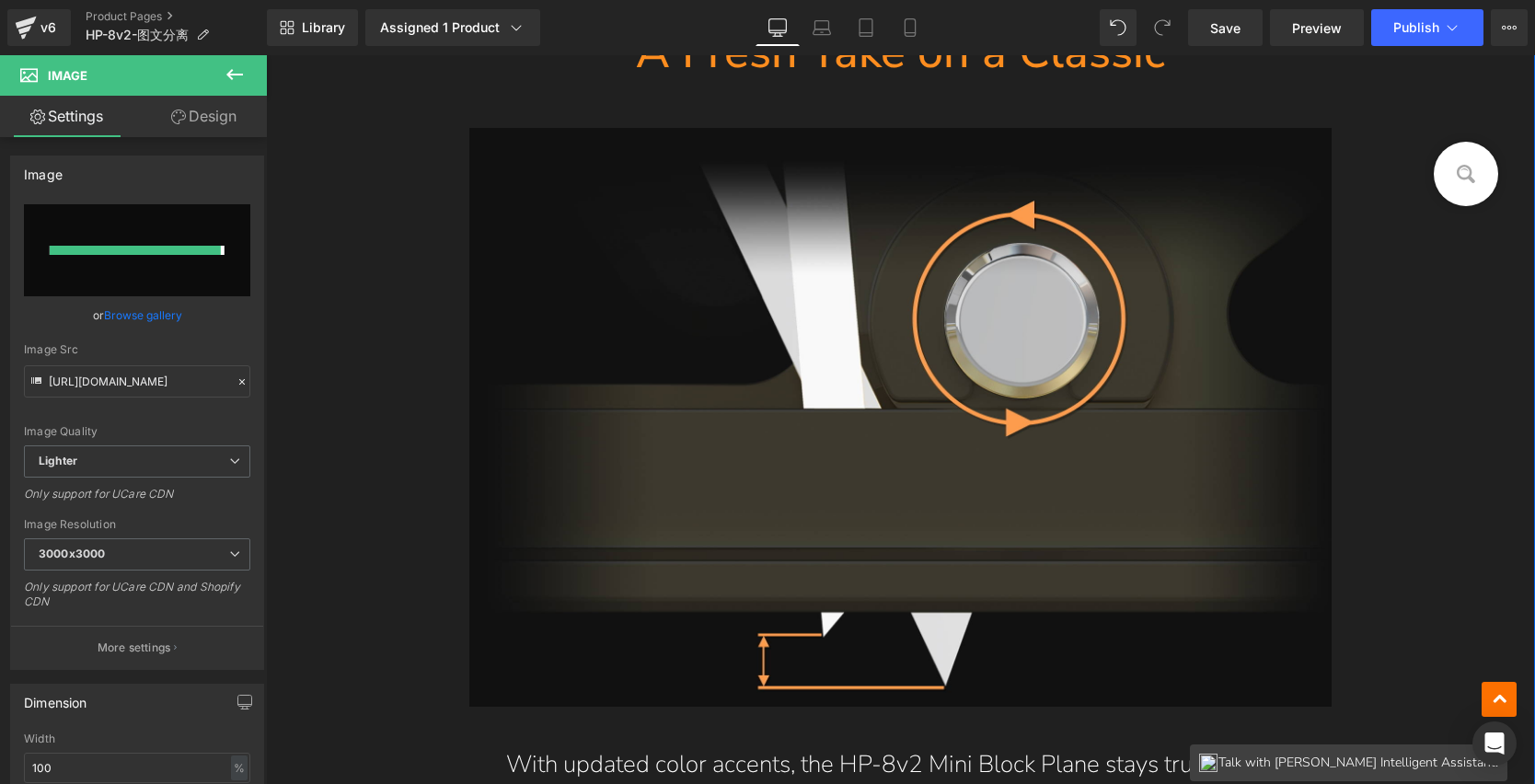
type input "[URL][DOMAIN_NAME]"
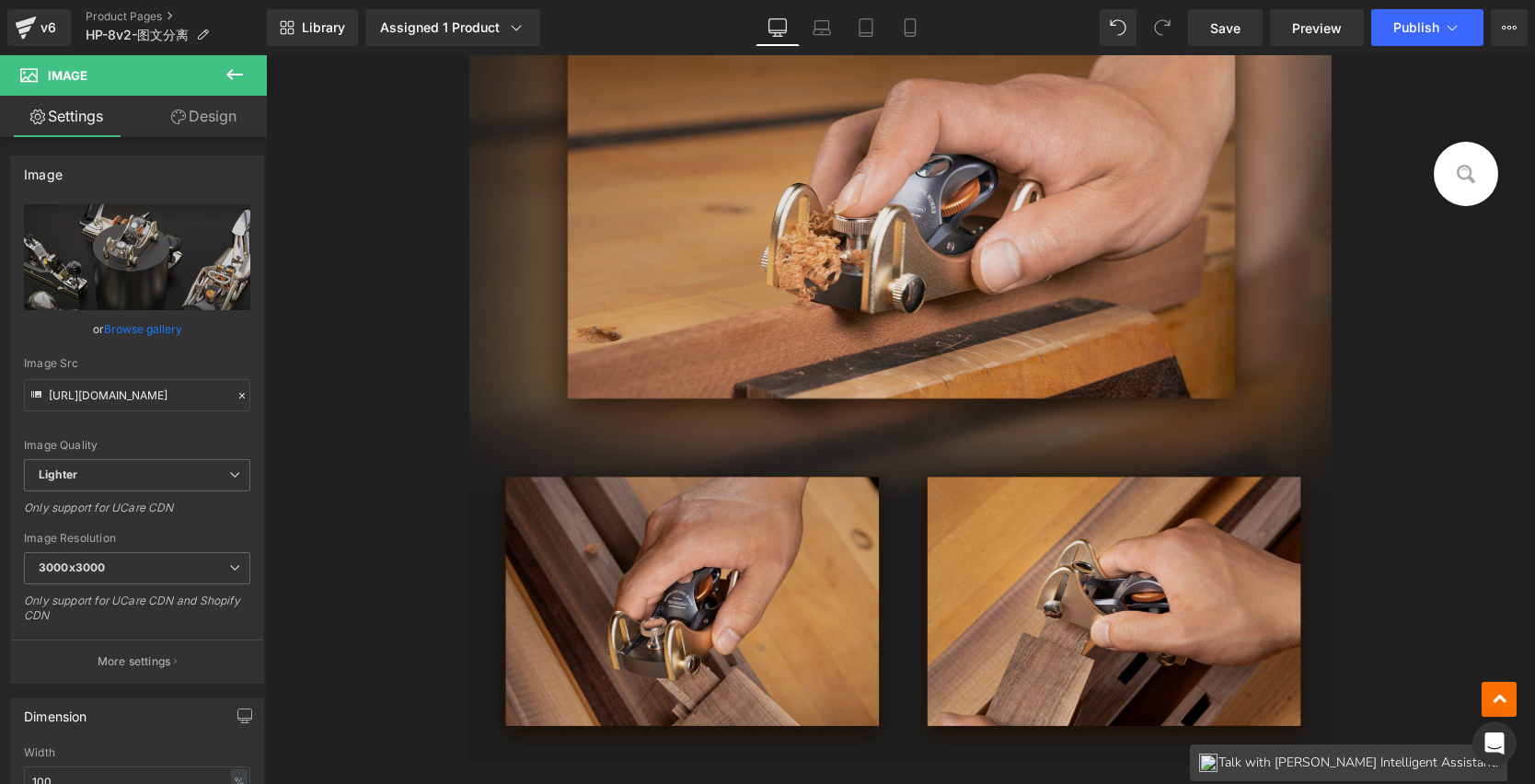
scroll to position [6291, 0]
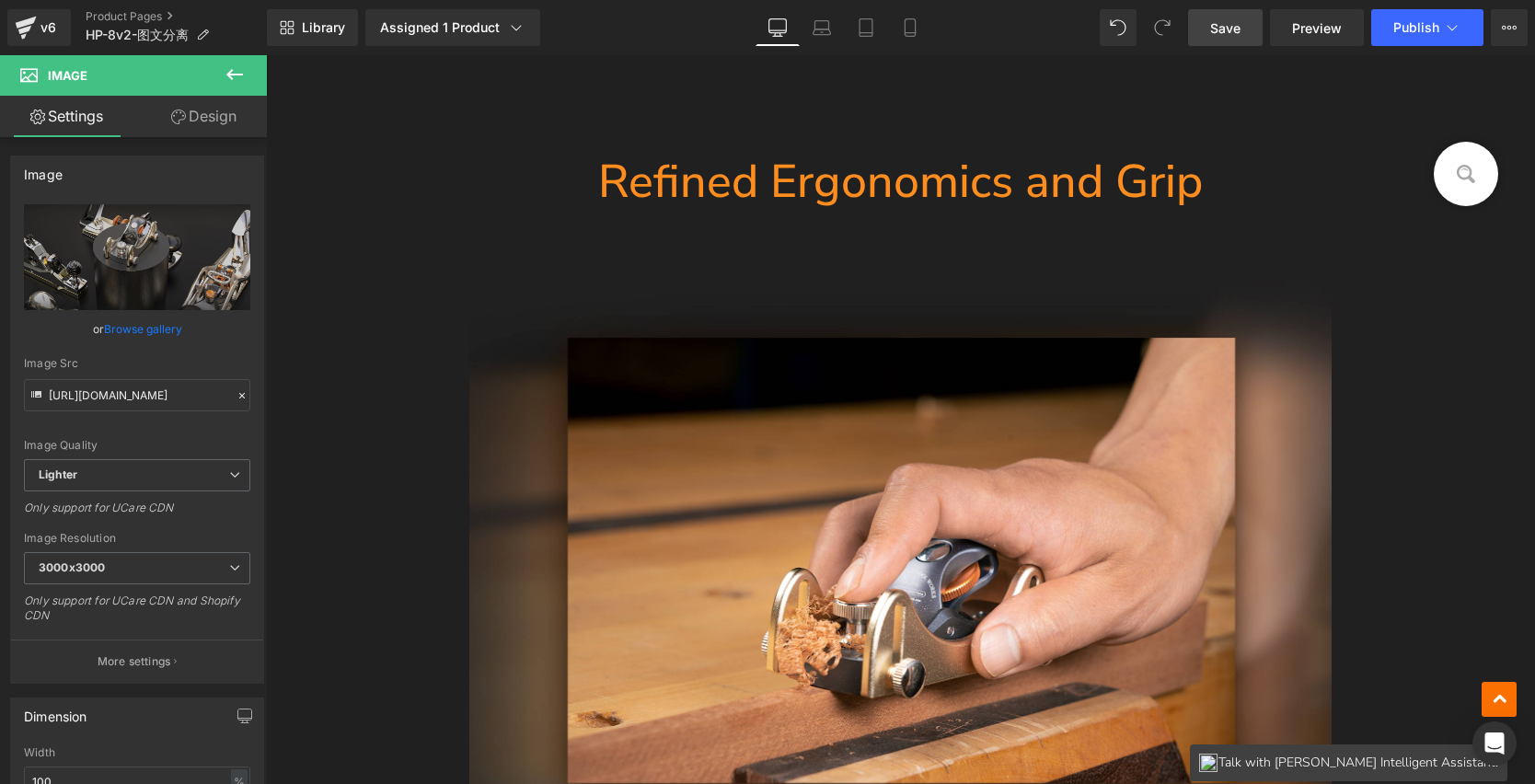
drag, startPoint x: 1210, startPoint y: 32, endPoint x: 1005, endPoint y: 320, distance: 353.5
click at [1210, 32] on link "Save" at bounding box center [1225, 28] width 74 height 37
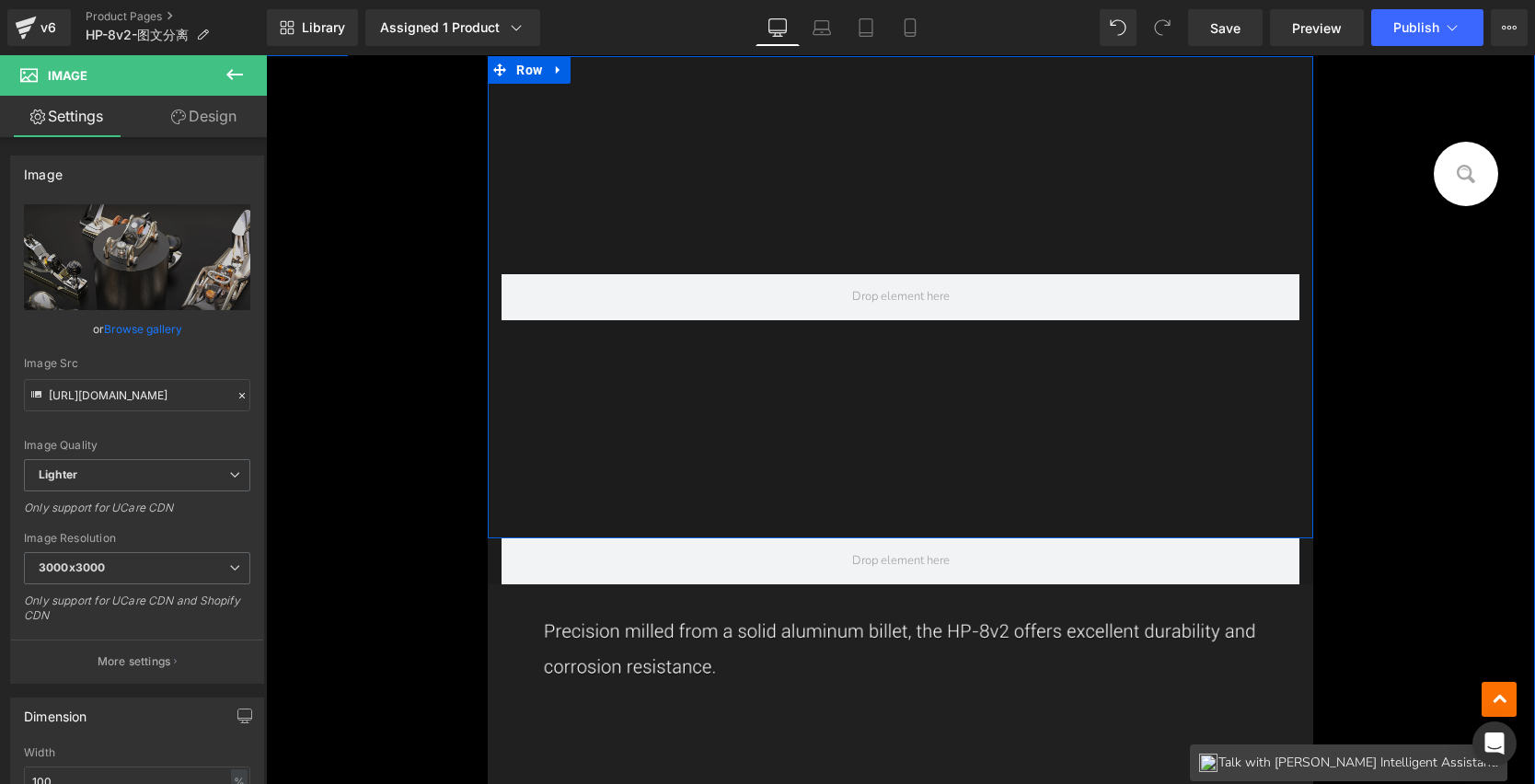
scroll to position [15938, 0]
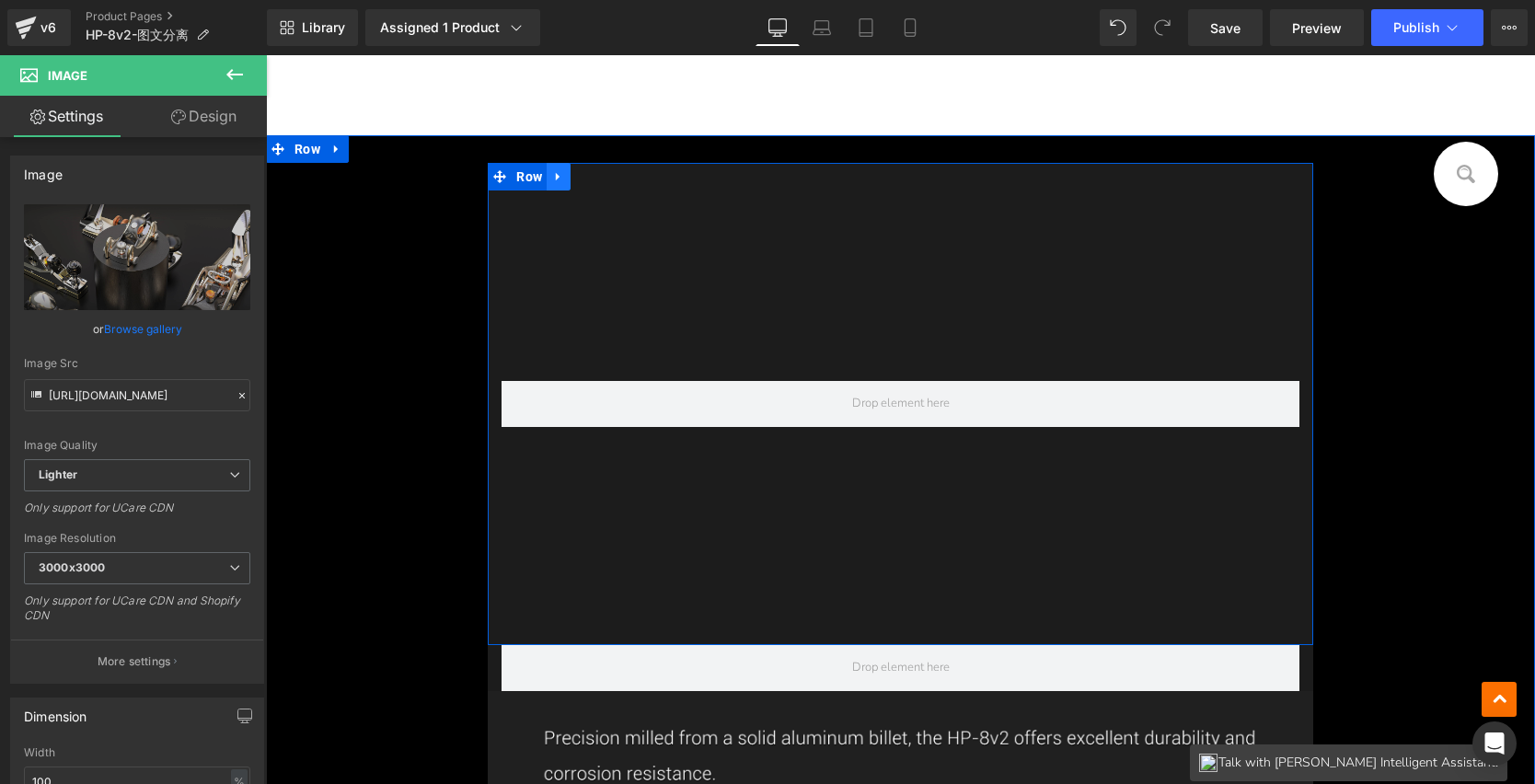
click at [552, 170] on icon at bounding box center [558, 177] width 13 height 13
click at [601, 170] on icon at bounding box center [606, 176] width 13 height 13
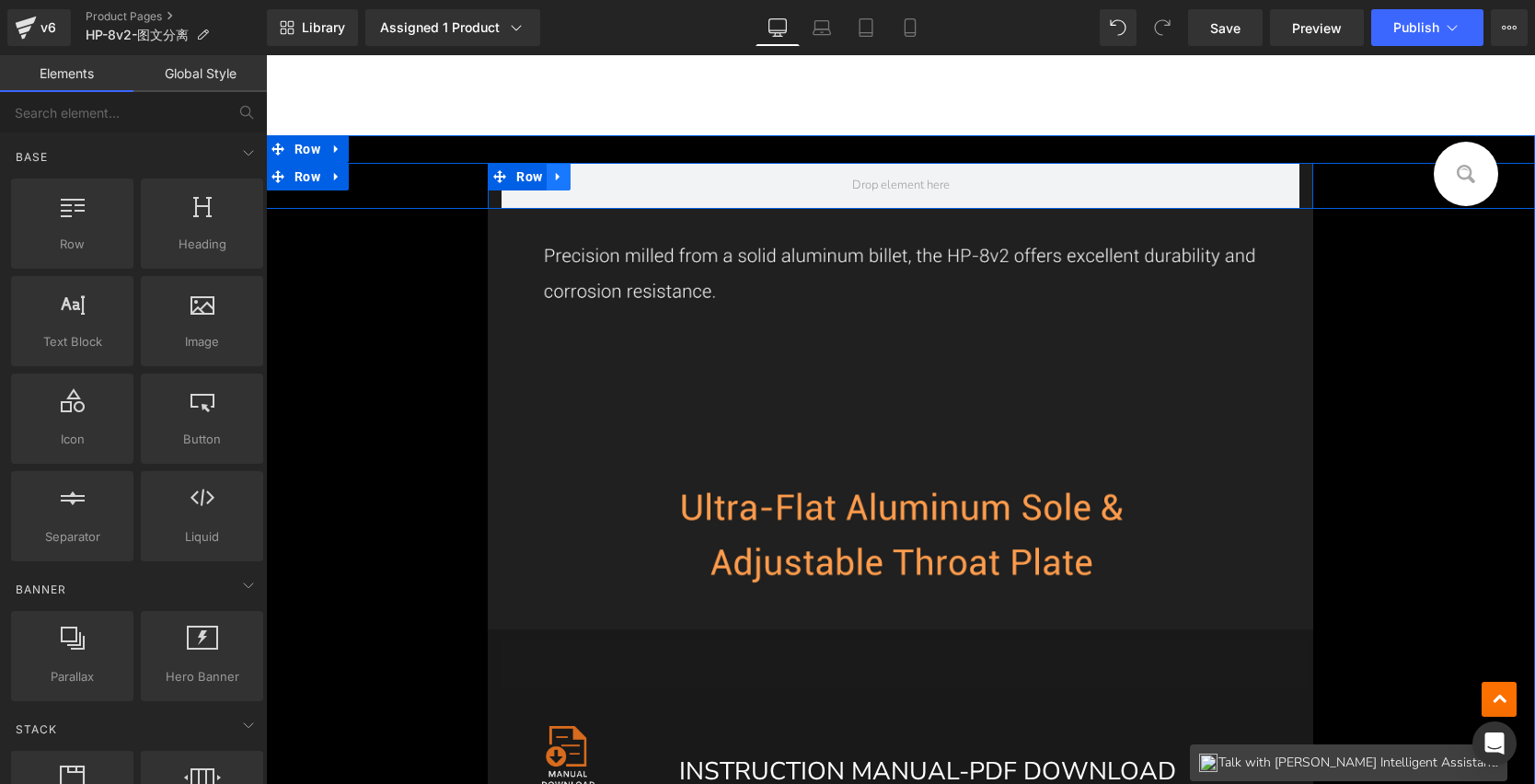
click at [556, 170] on icon at bounding box center [558, 177] width 13 height 13
click at [601, 172] on icon at bounding box center [606, 177] width 13 height 13
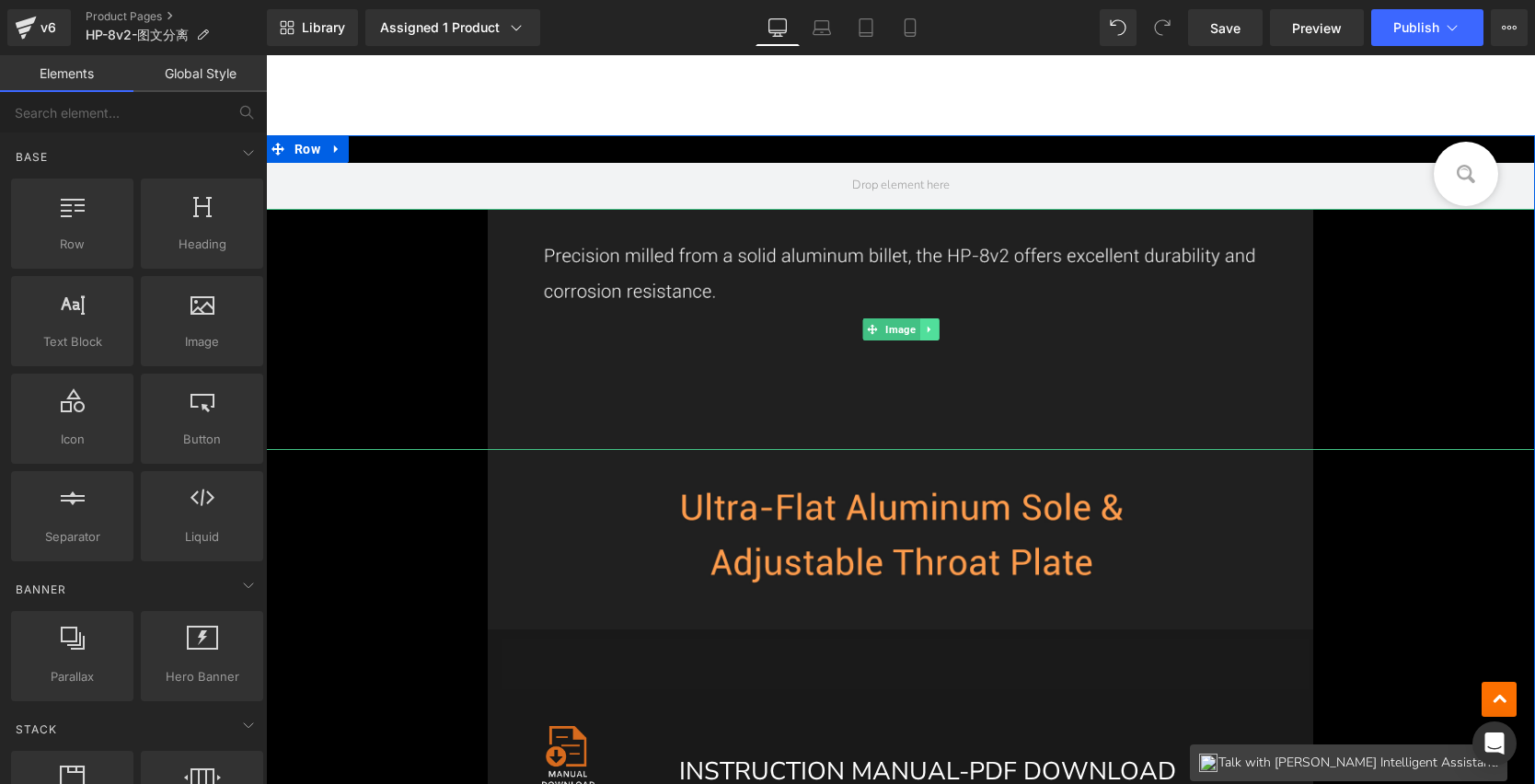
click at [929, 320] on link at bounding box center [930, 329] width 19 height 22
click at [934, 326] on icon at bounding box center [938, 330] width 11 height 11
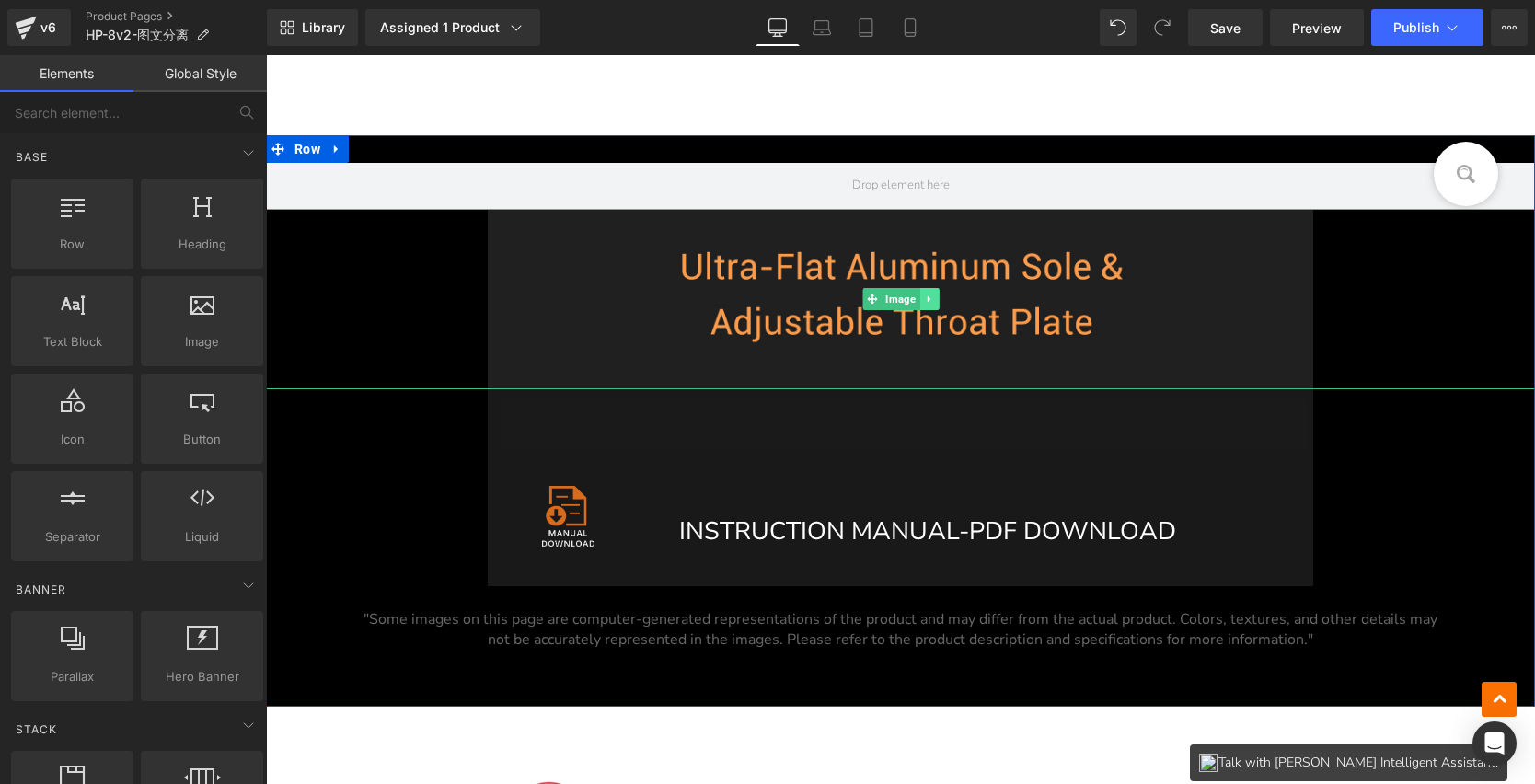
click at [927, 296] on icon at bounding box center [928, 299] width 3 height 7
click at [934, 293] on icon at bounding box center [938, 298] width 11 height 11
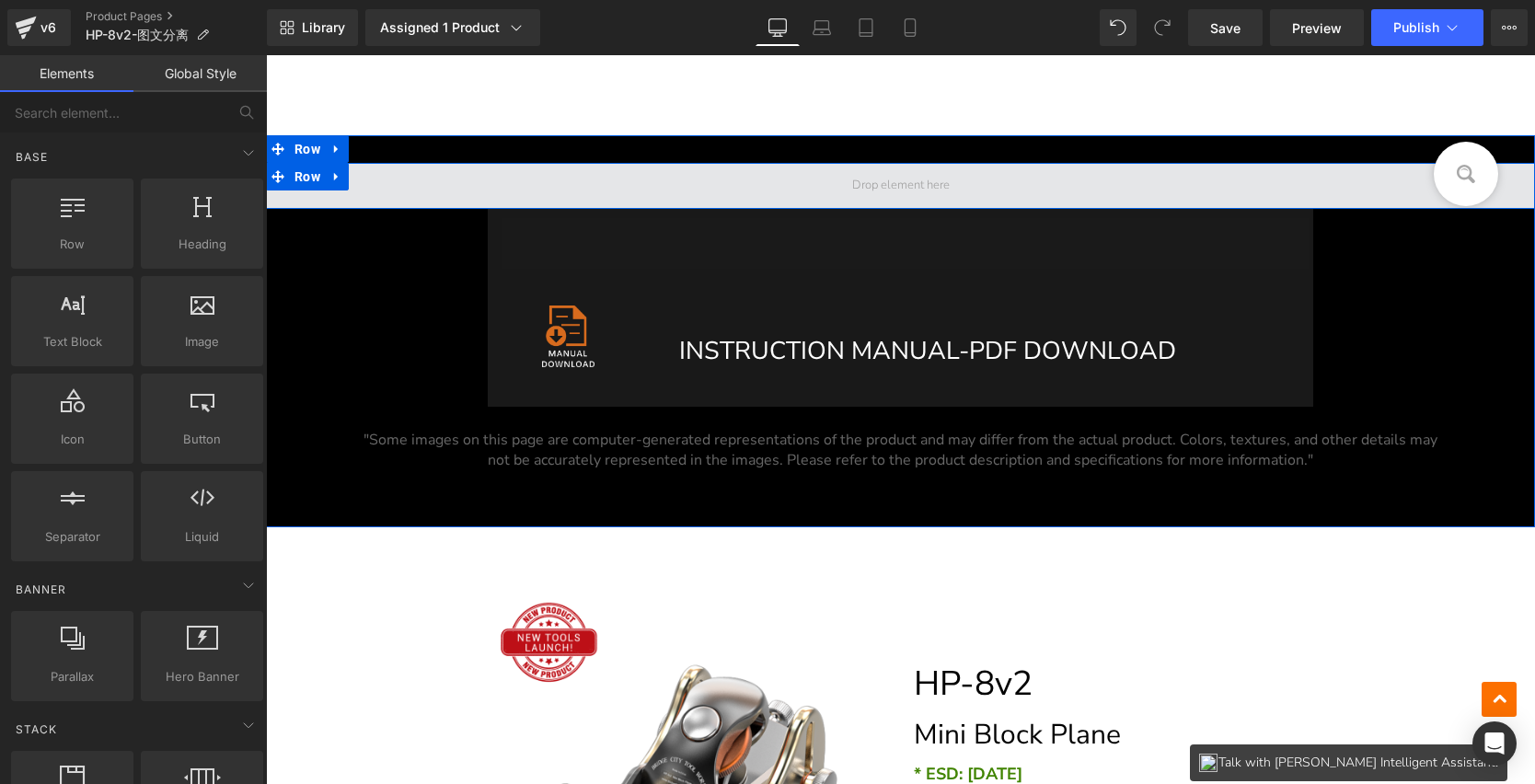
click at [857, 173] on span at bounding box center [901, 186] width 111 height 26
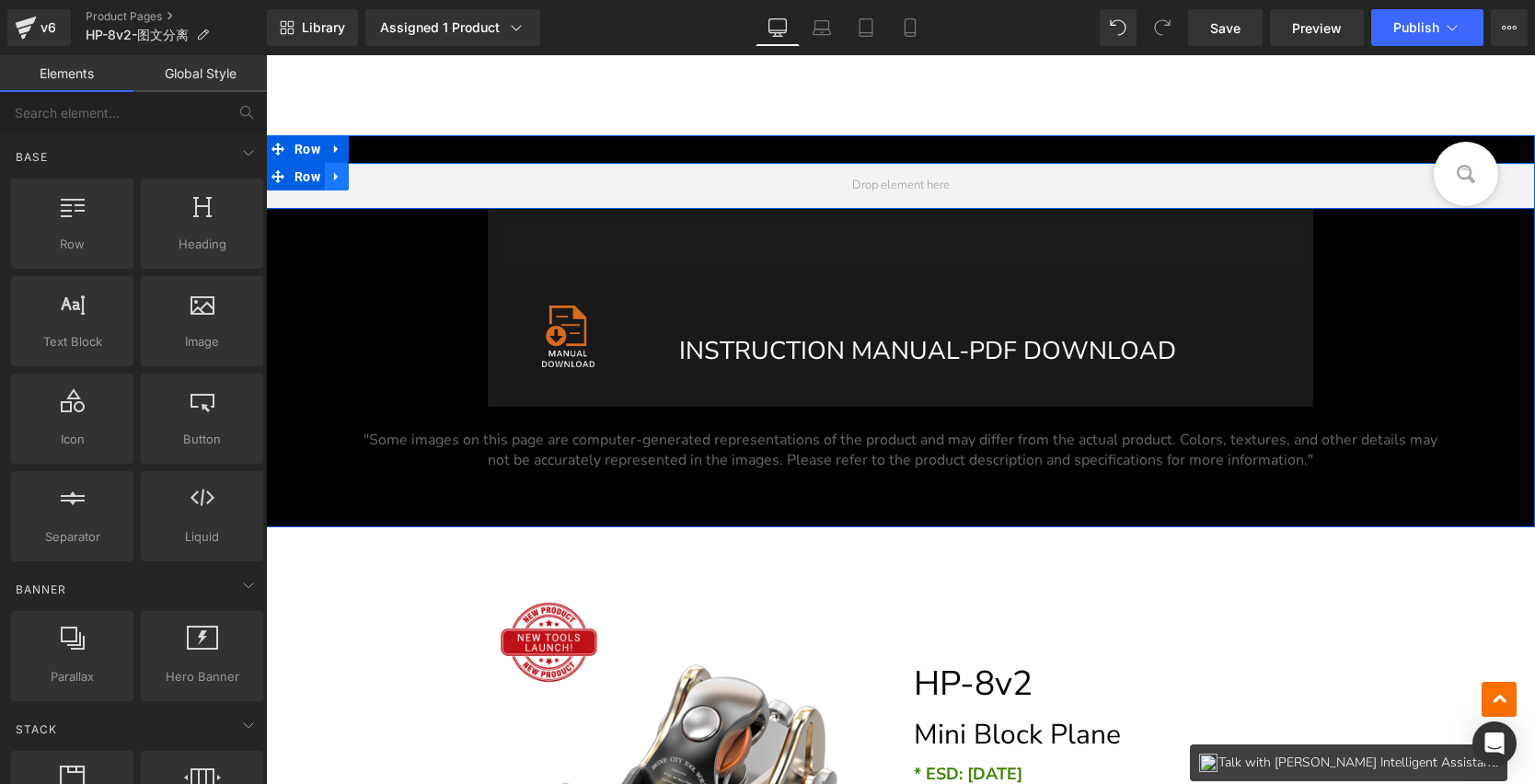
click at [334, 174] on icon at bounding box center [336, 177] width 4 height 9
click at [379, 173] on icon at bounding box center [384, 176] width 13 height 13
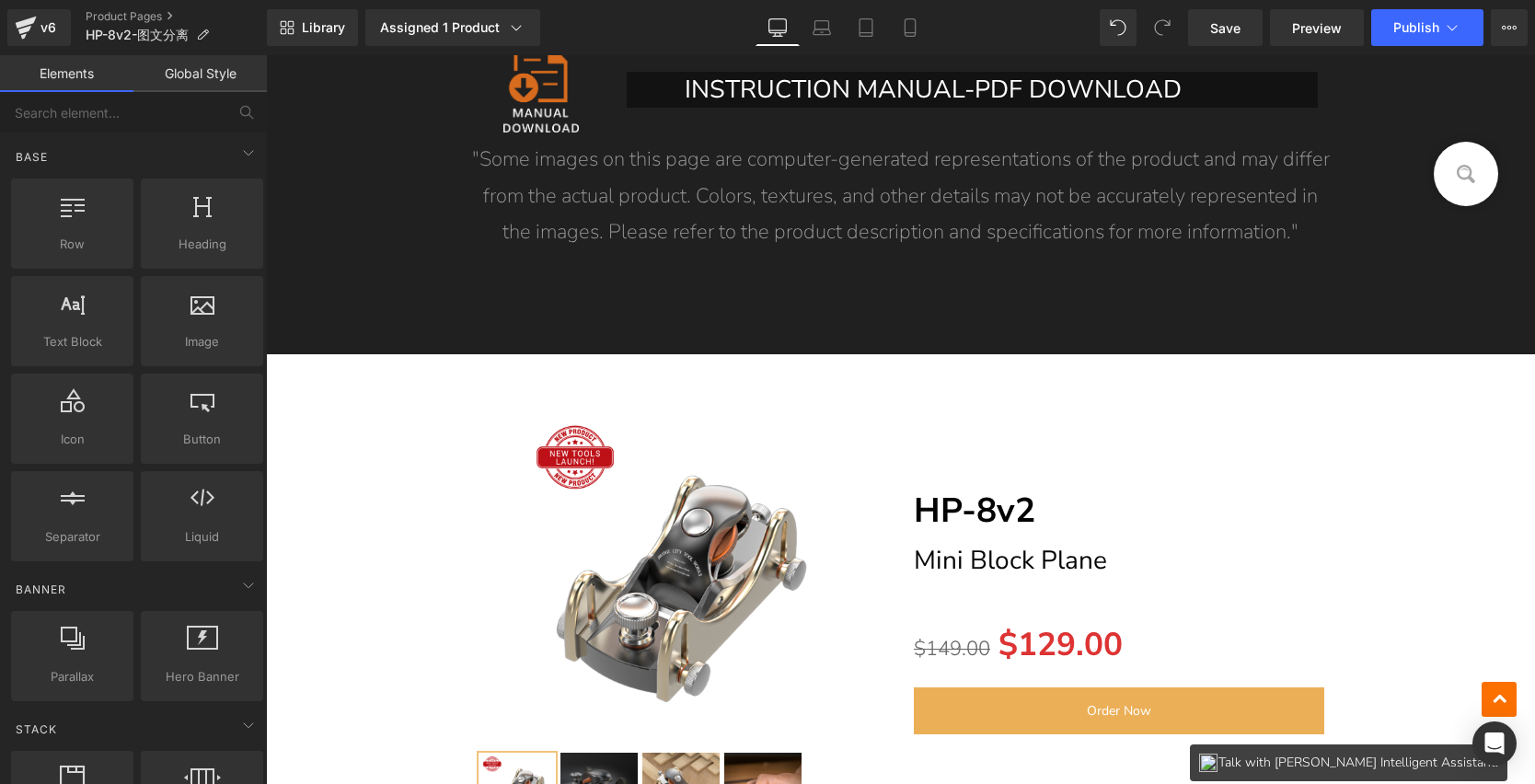
scroll to position [14815, 0]
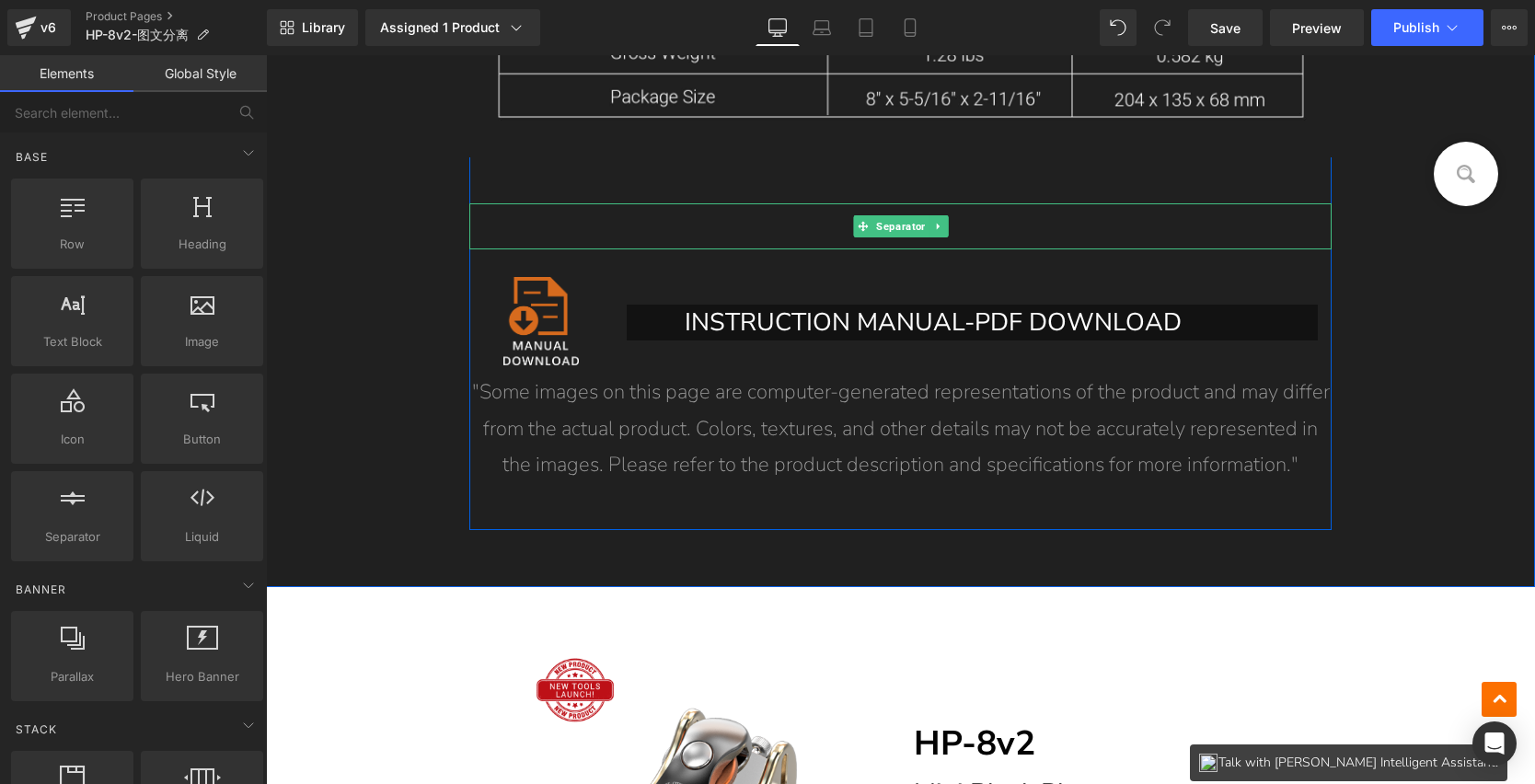
click at [605, 241] on div at bounding box center [901, 226] width 863 height 46
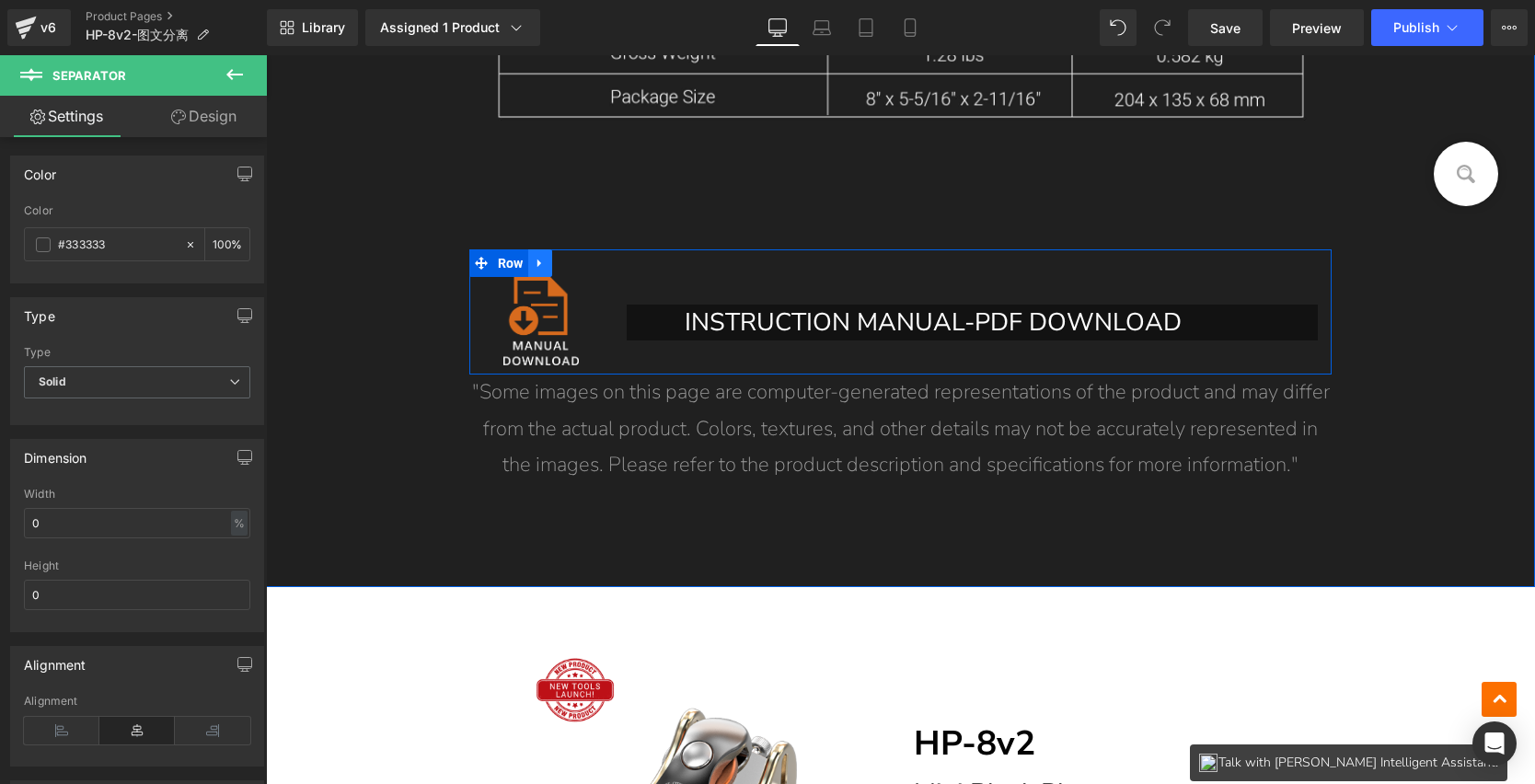
click at [538, 267] on icon at bounding box center [540, 264] width 13 height 13
click at [581, 261] on icon at bounding box center [587, 263] width 13 height 13
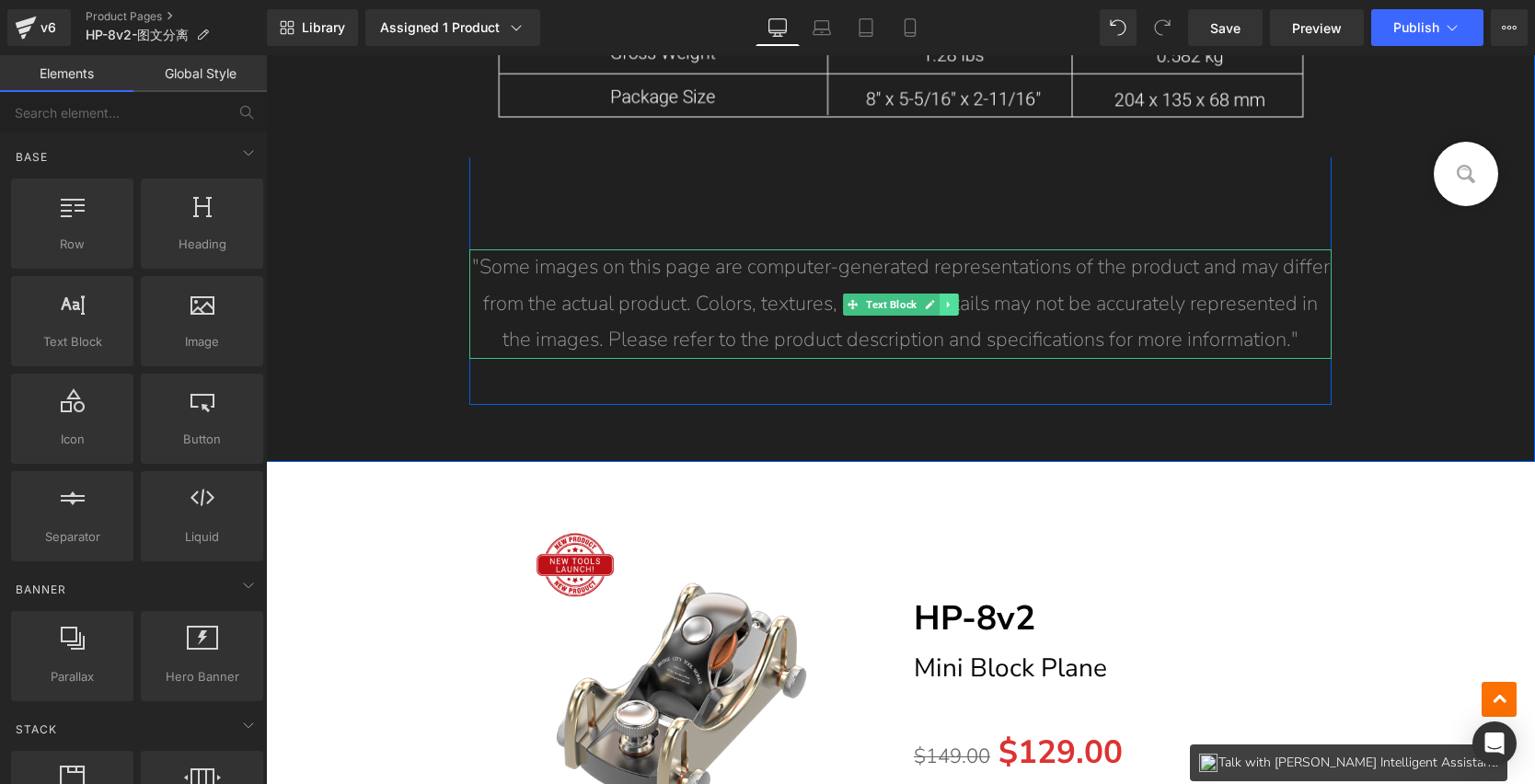
click at [940, 302] on link at bounding box center [950, 304] width 19 height 22
click at [949, 304] on link at bounding box center [959, 304] width 19 height 22
click at [943, 300] on icon at bounding box center [948, 304] width 11 height 11
click at [954, 306] on icon at bounding box center [959, 304] width 11 height 11
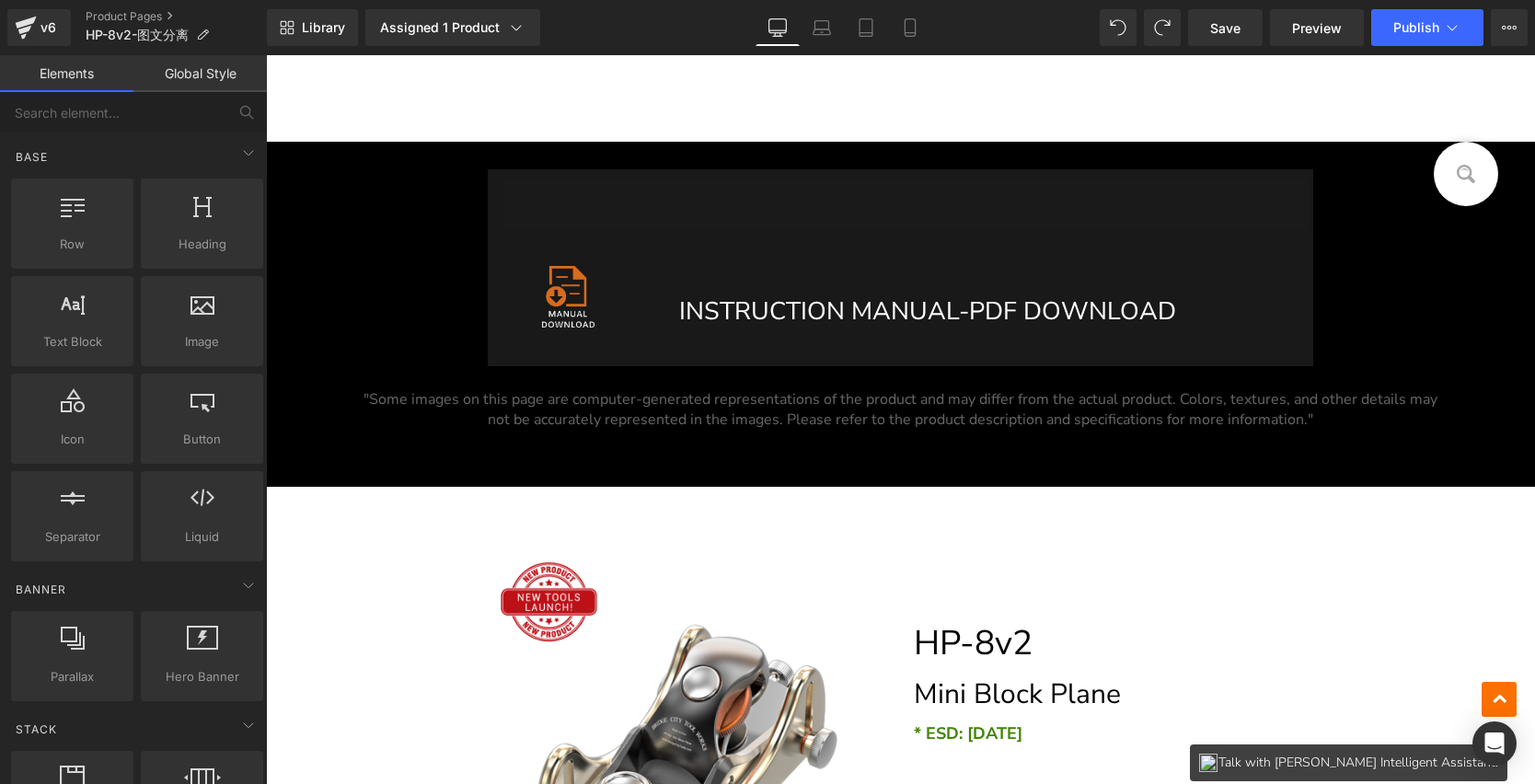
scroll to position [15603, 0]
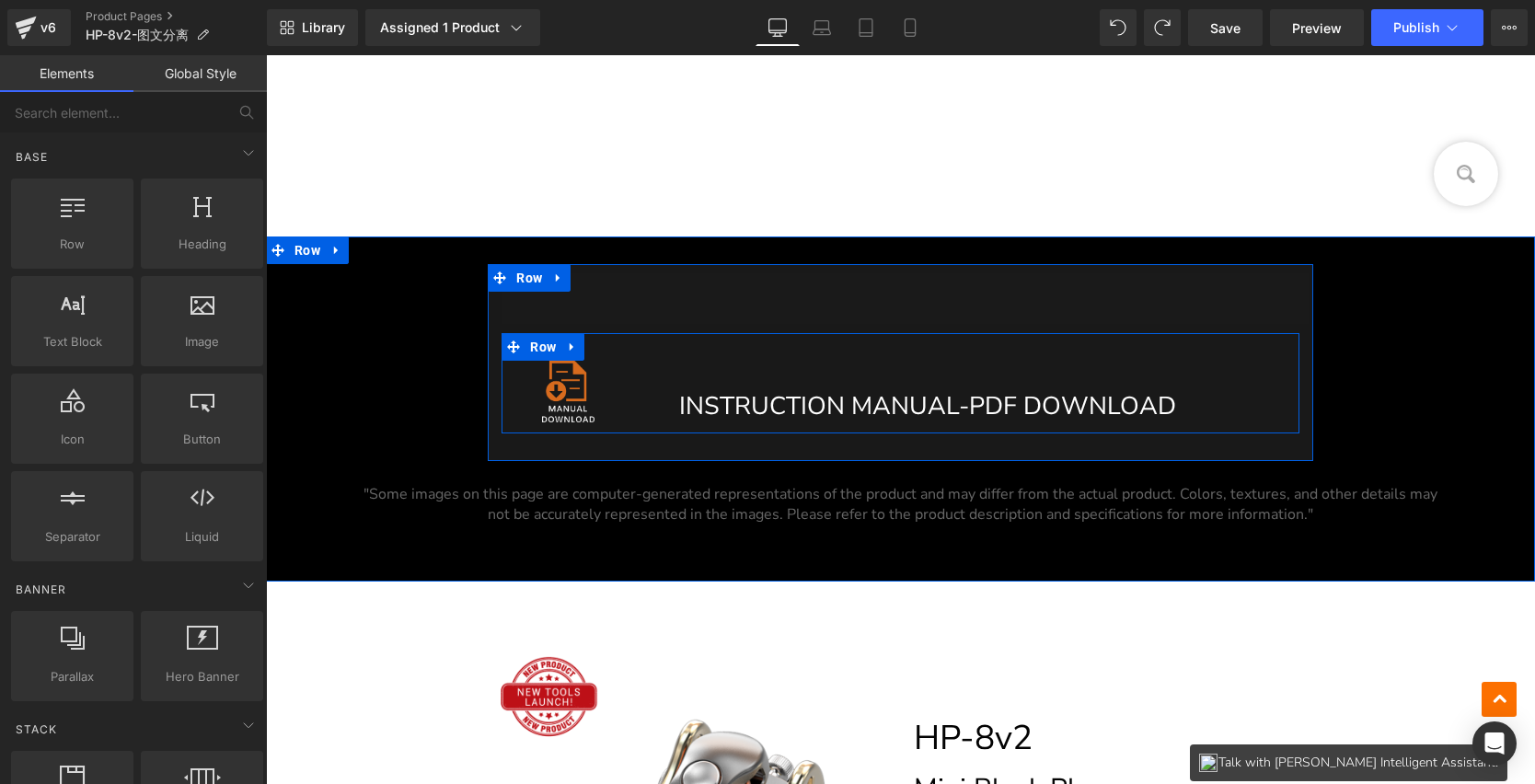
click at [641, 361] on div "INSTRUCTION MANUAL-PDF DOWNLOAD Button" at bounding box center [967, 392] width 665 height 63
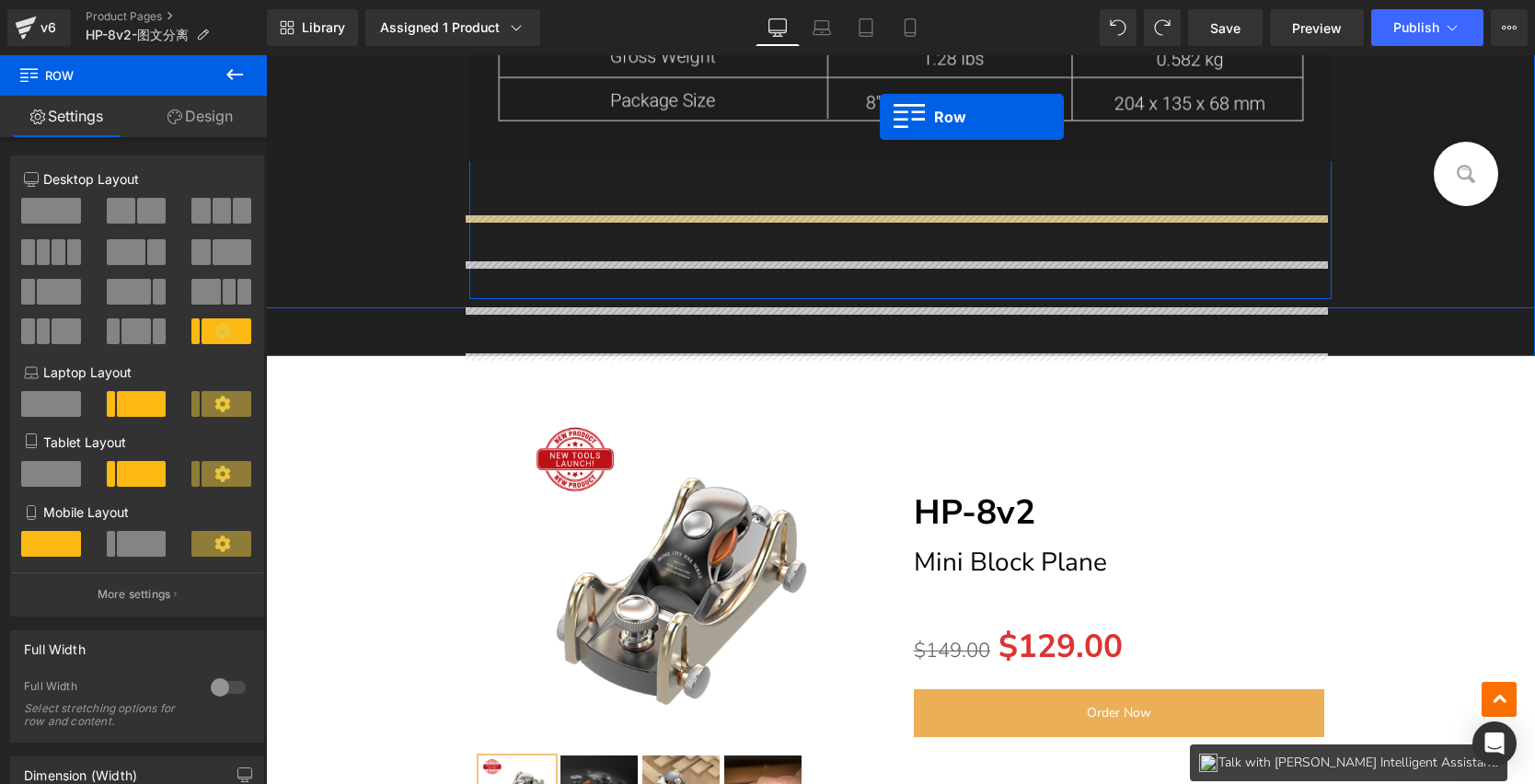
scroll to position [14682, 0]
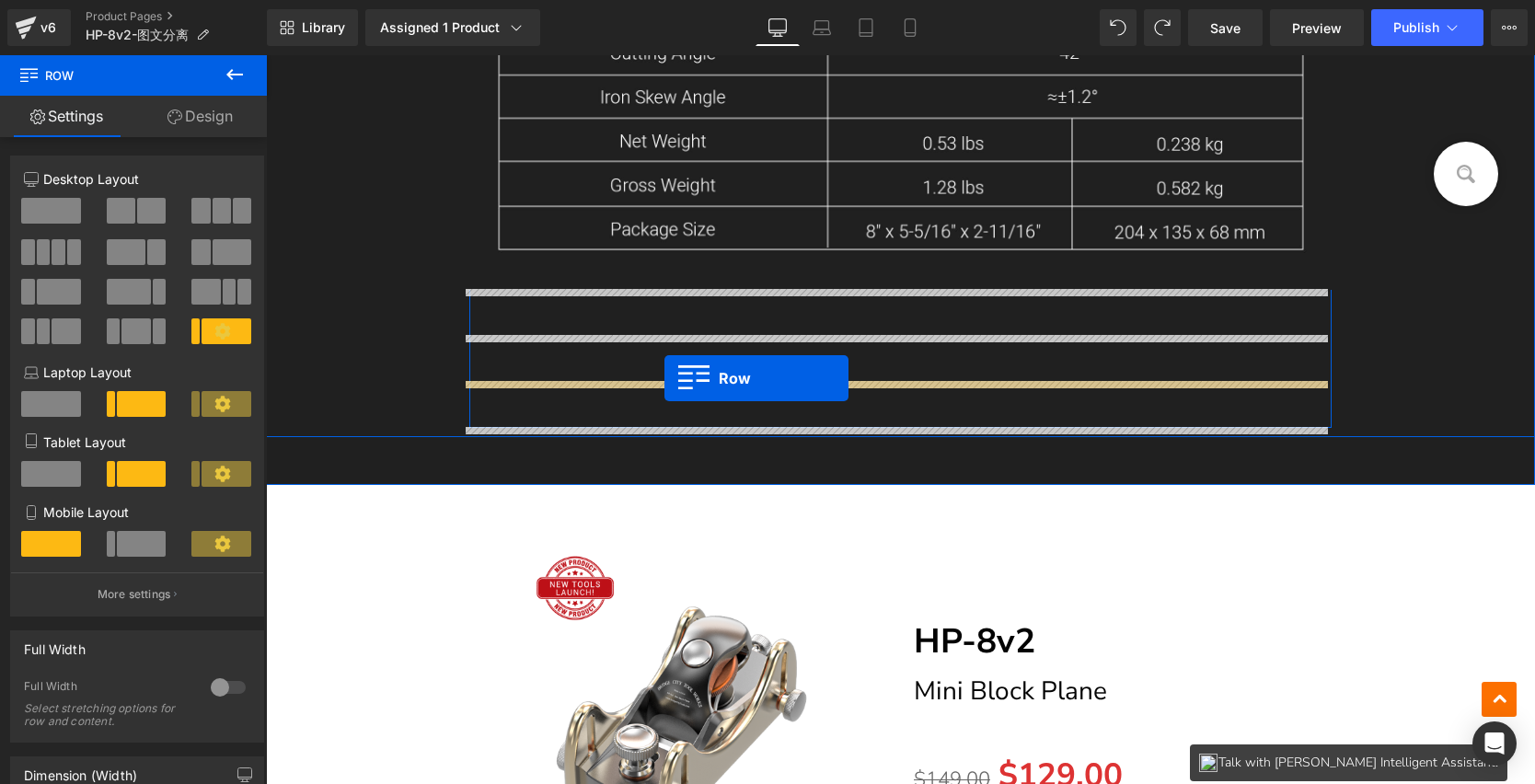
drag, startPoint x: 539, startPoint y: 340, endPoint x: 665, endPoint y: 378, distance: 131.6
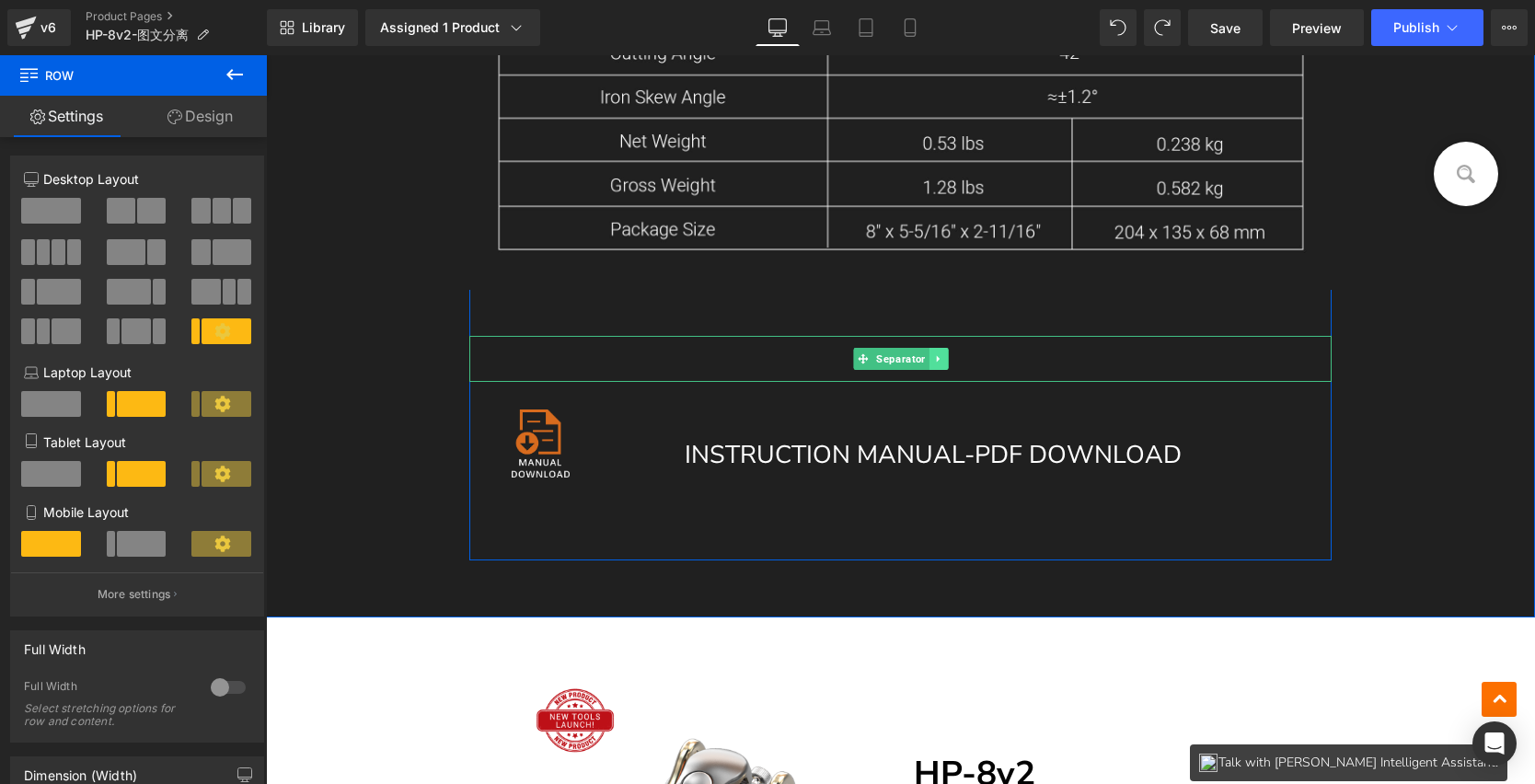
click at [932, 351] on link at bounding box center [938, 359] width 19 height 22
click at [942, 357] on icon at bounding box center [947, 359] width 11 height 11
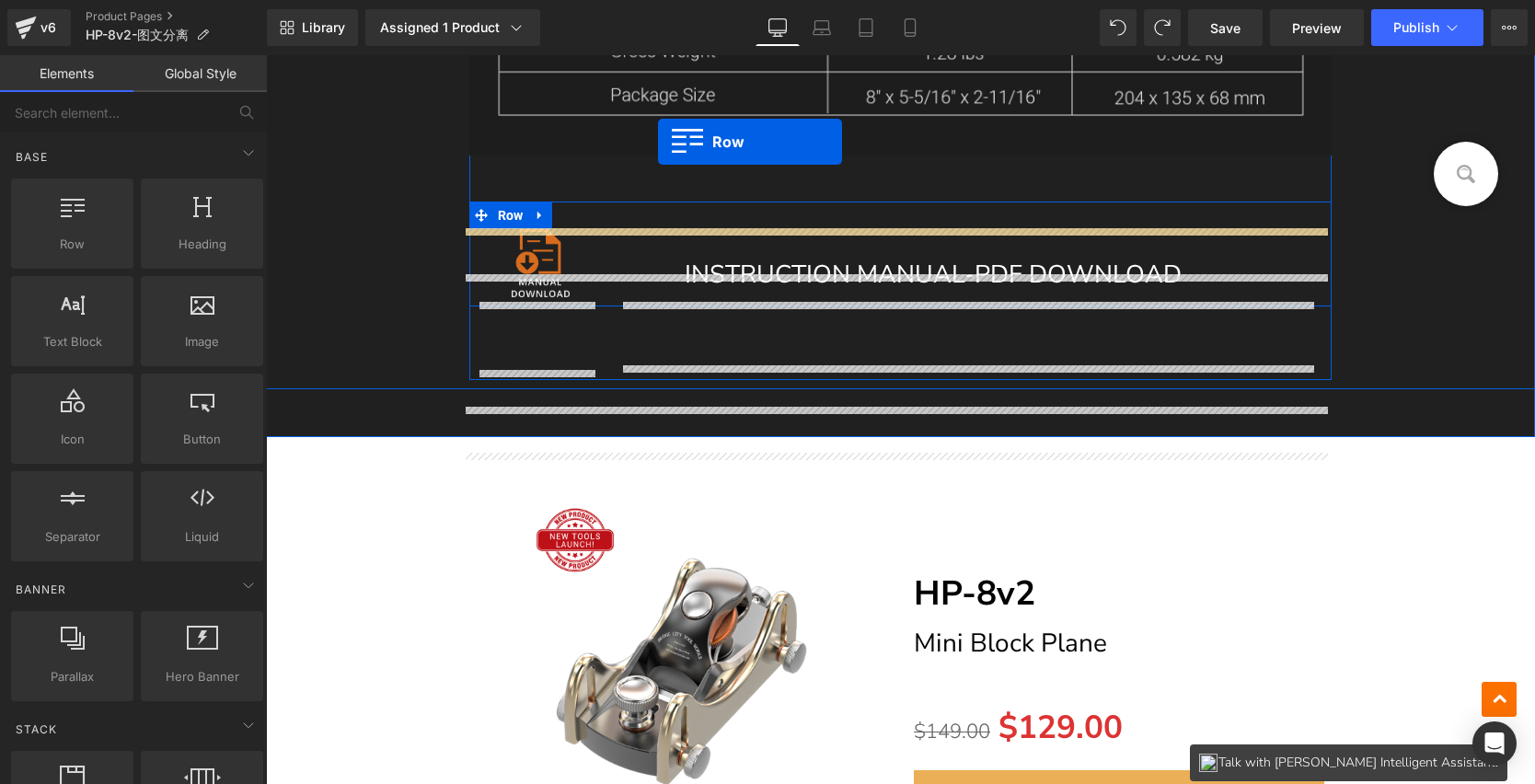
scroll to position [14706, 0]
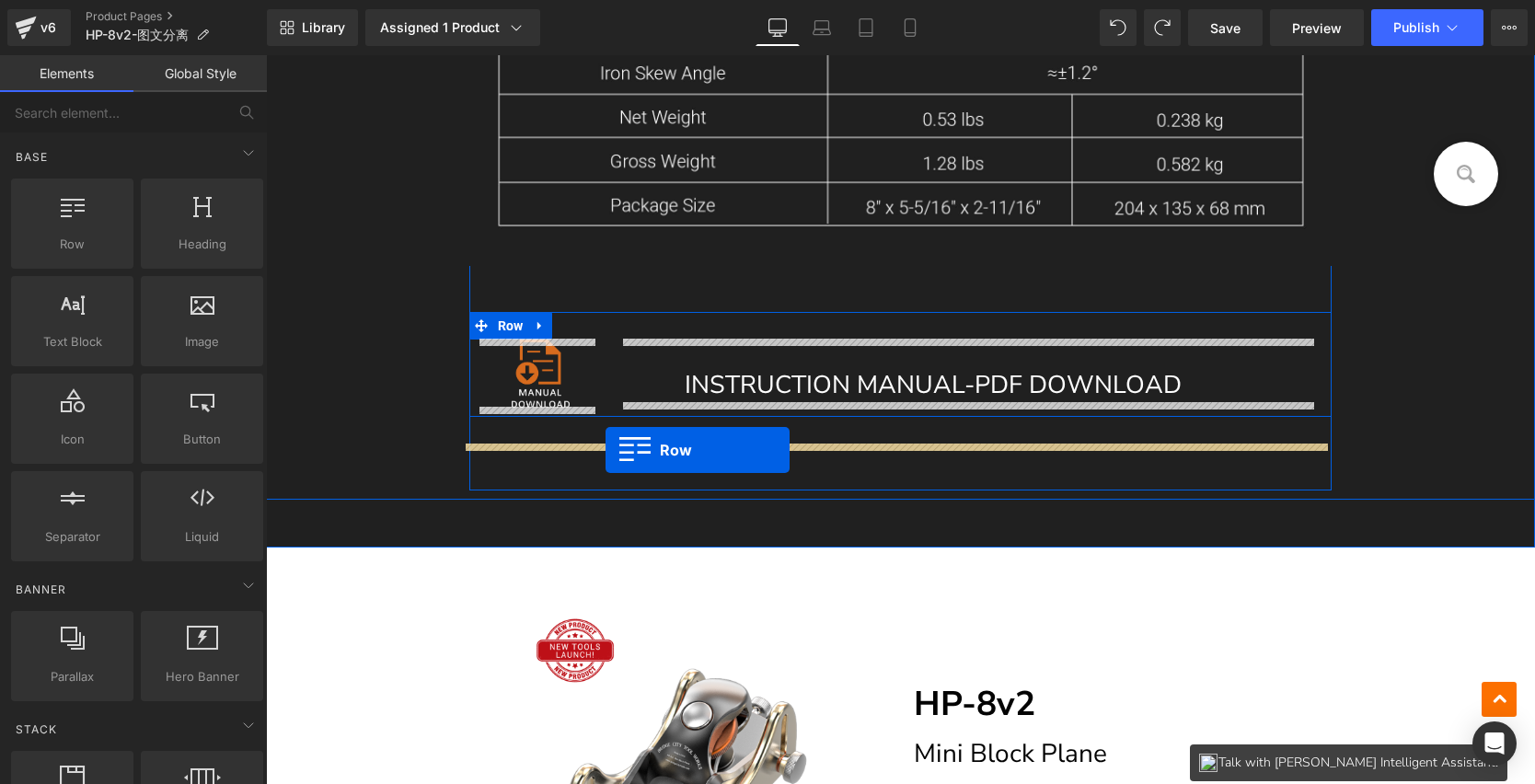
drag, startPoint x: 392, startPoint y: 368, endPoint x: 605, endPoint y: 450, distance: 228.2
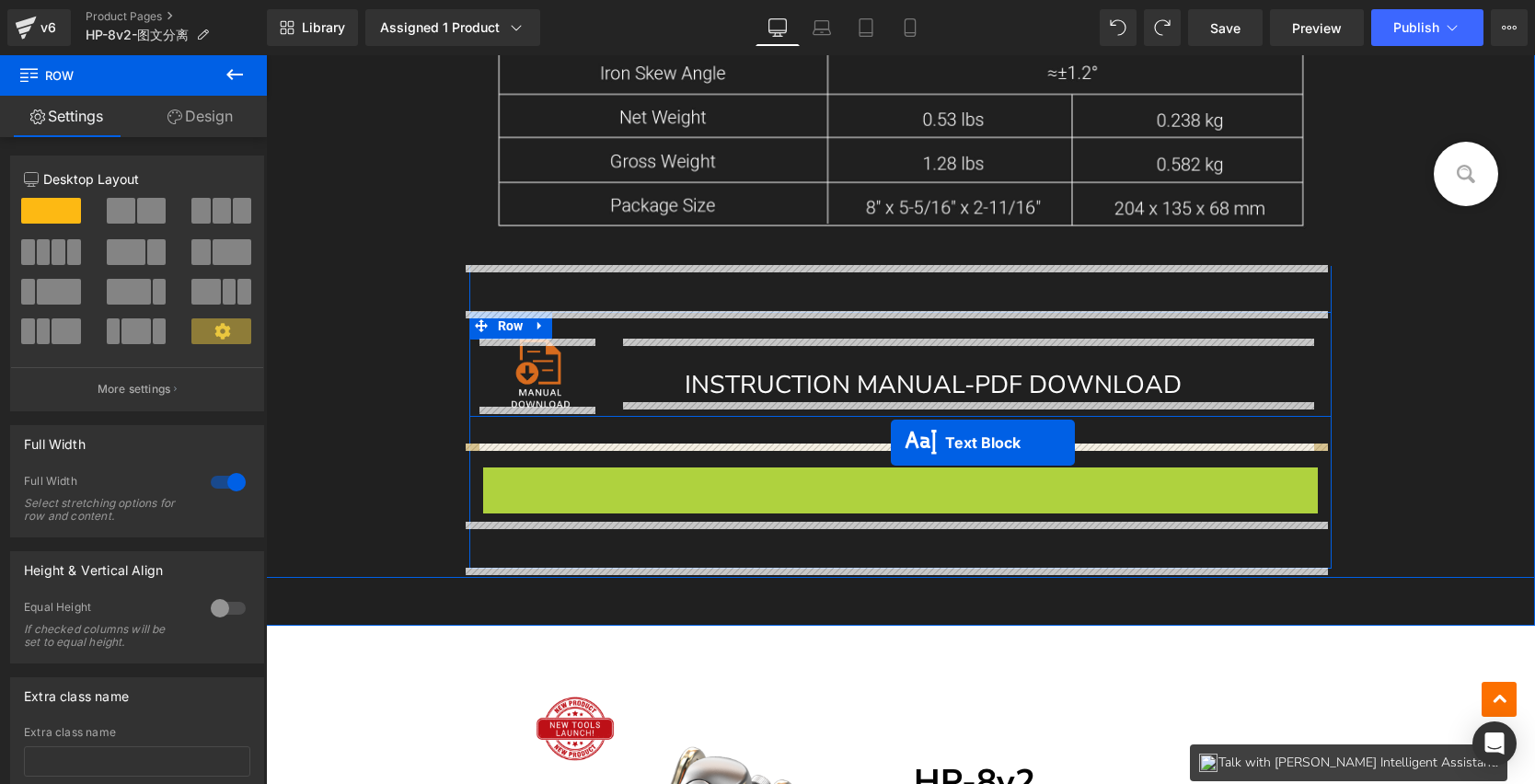
drag, startPoint x: 879, startPoint y: 495, endPoint x: 891, endPoint y: 443, distance: 53.4
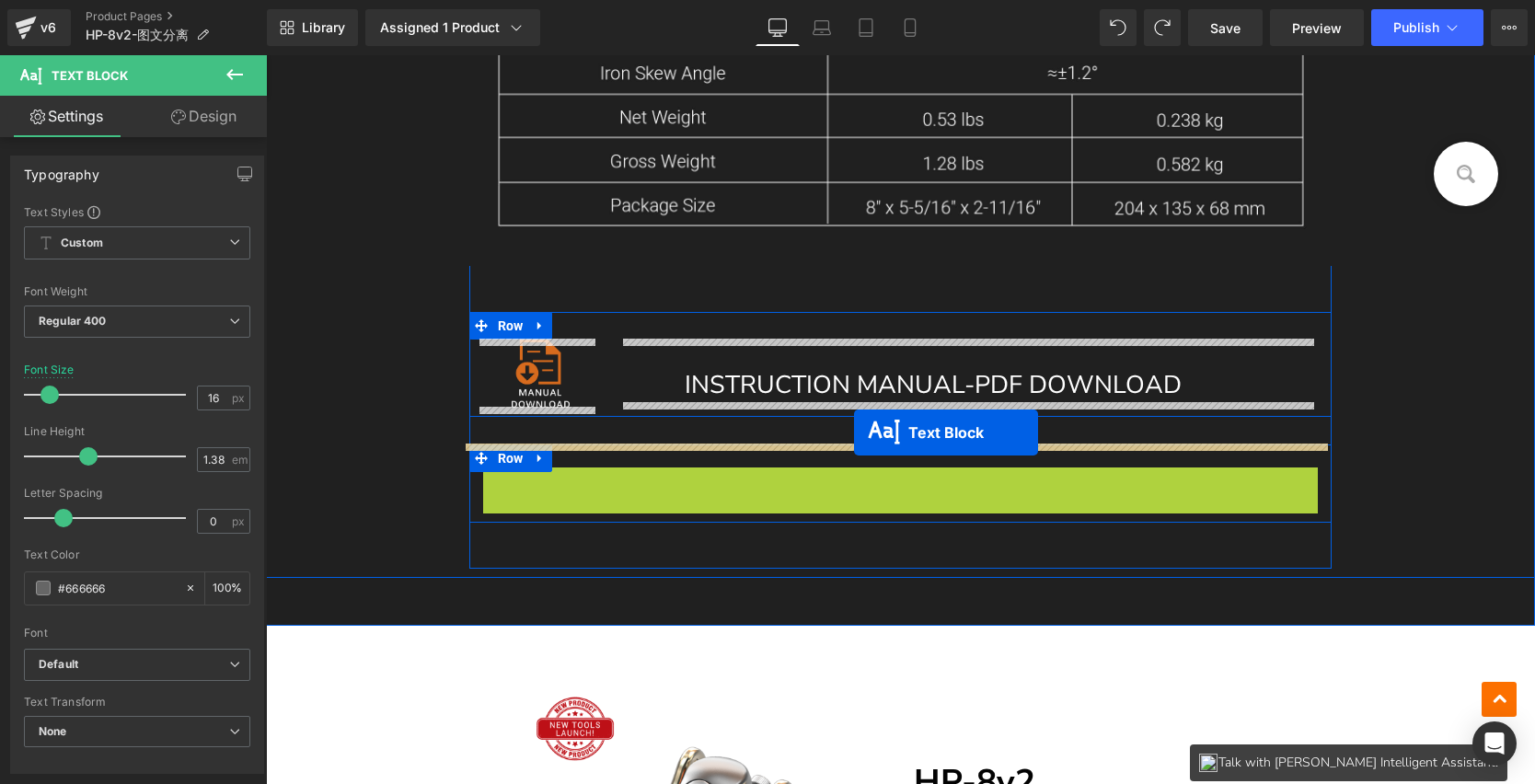
drag, startPoint x: 888, startPoint y: 492, endPoint x: 855, endPoint y: 433, distance: 67.6
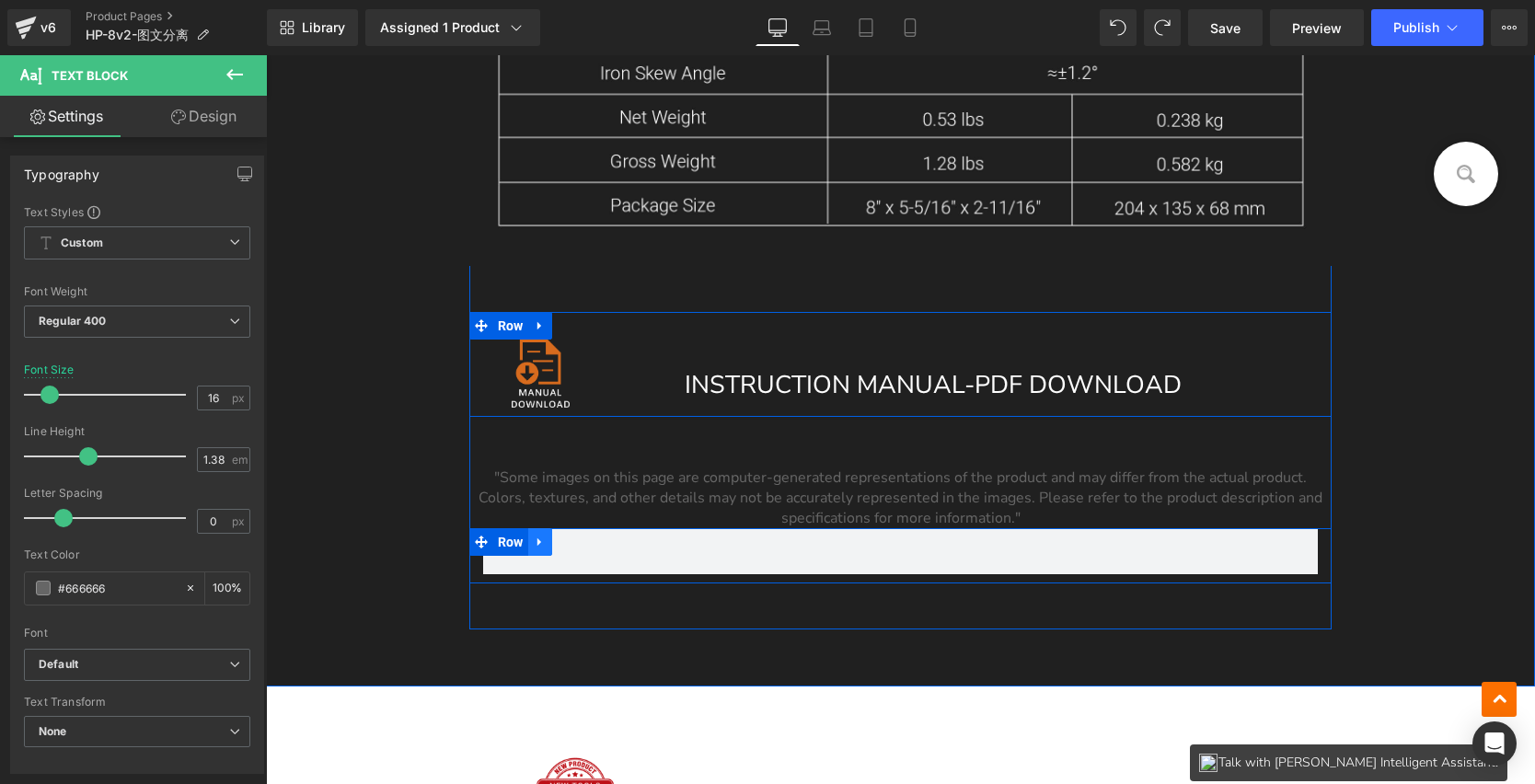
click at [537, 544] on icon at bounding box center [540, 543] width 13 height 13
click at [586, 538] on icon at bounding box center [587, 542] width 13 height 13
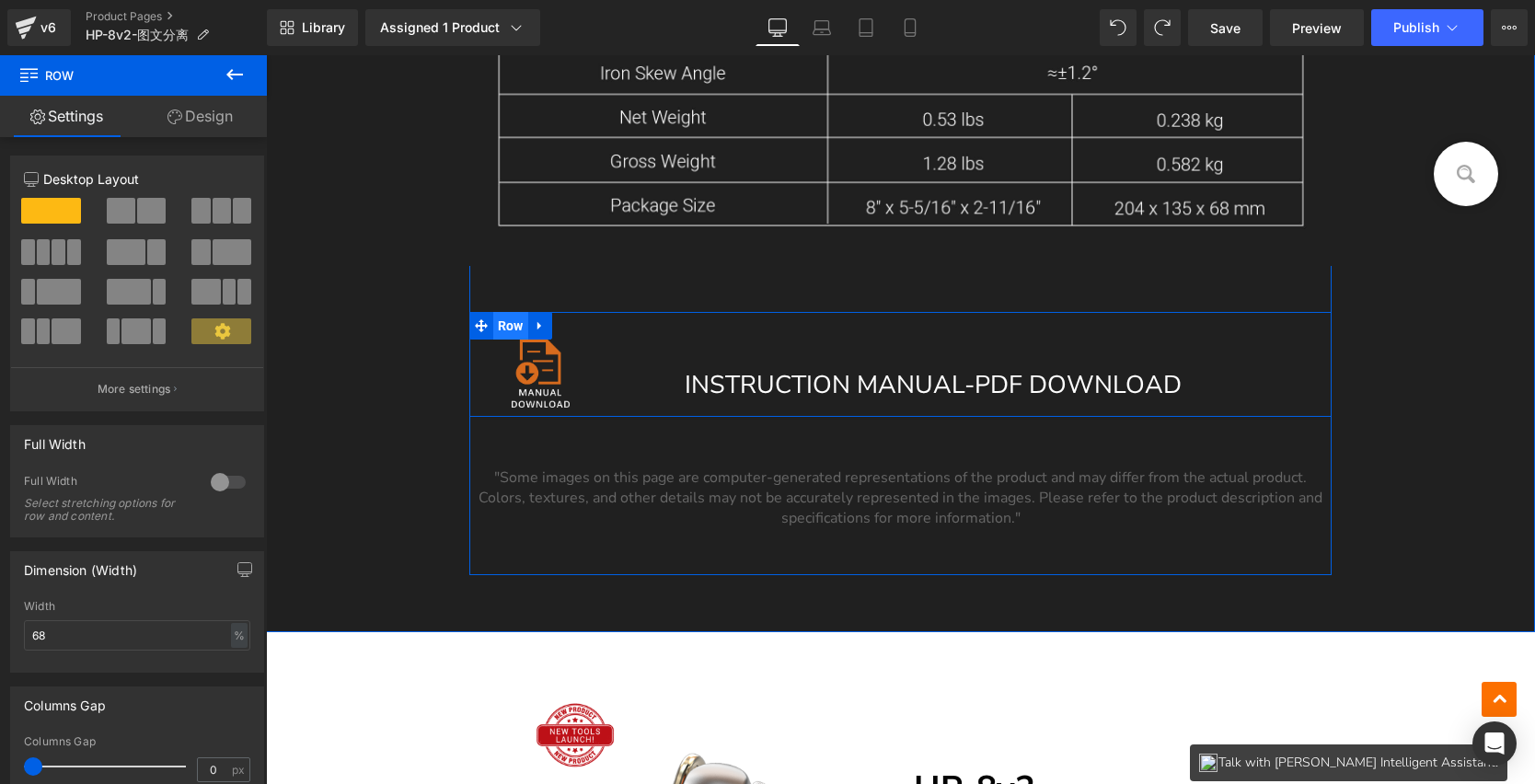
click at [516, 326] on span "Row" at bounding box center [511, 325] width 35 height 28
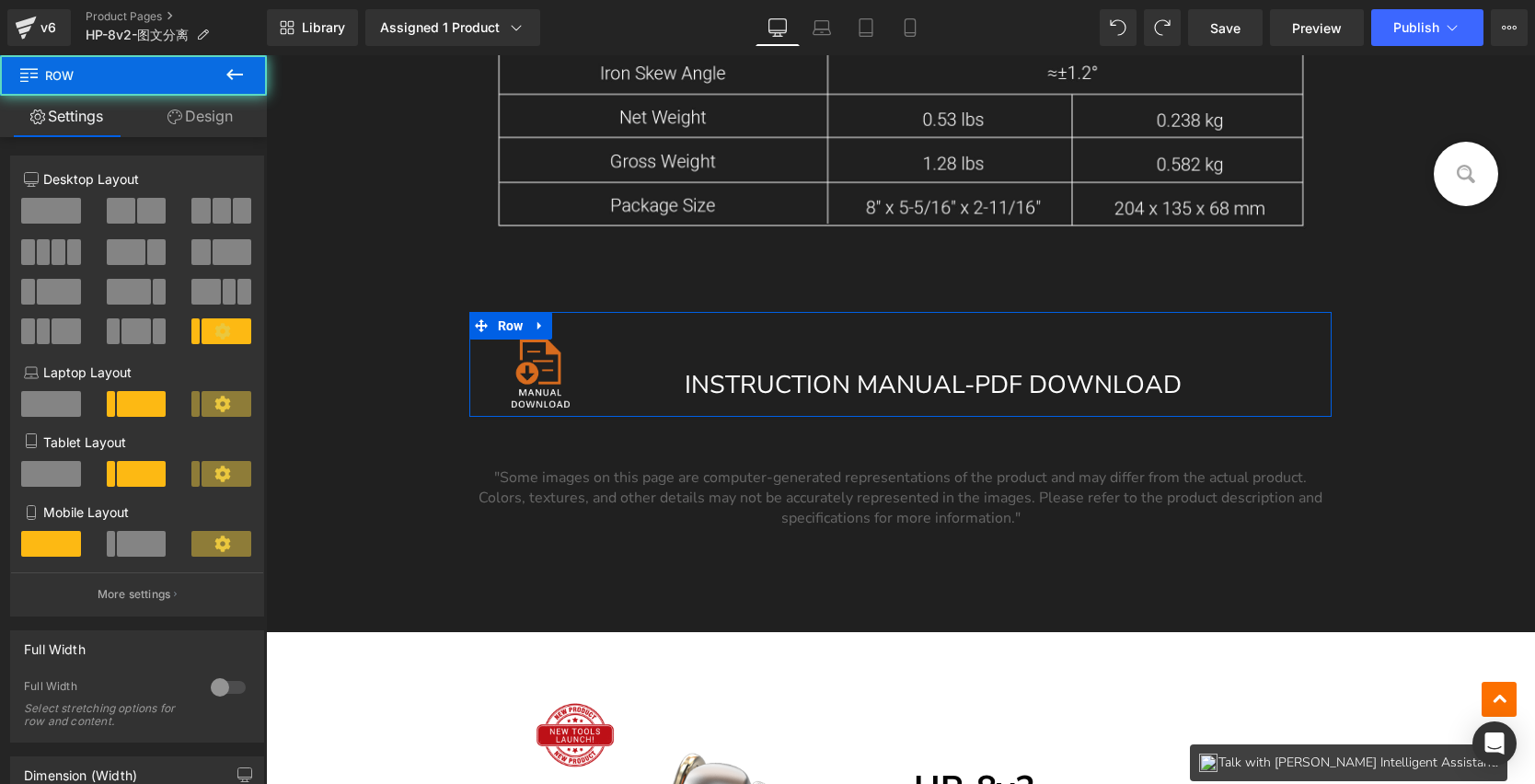
click at [185, 115] on link "Design" at bounding box center [200, 115] width 134 height 41
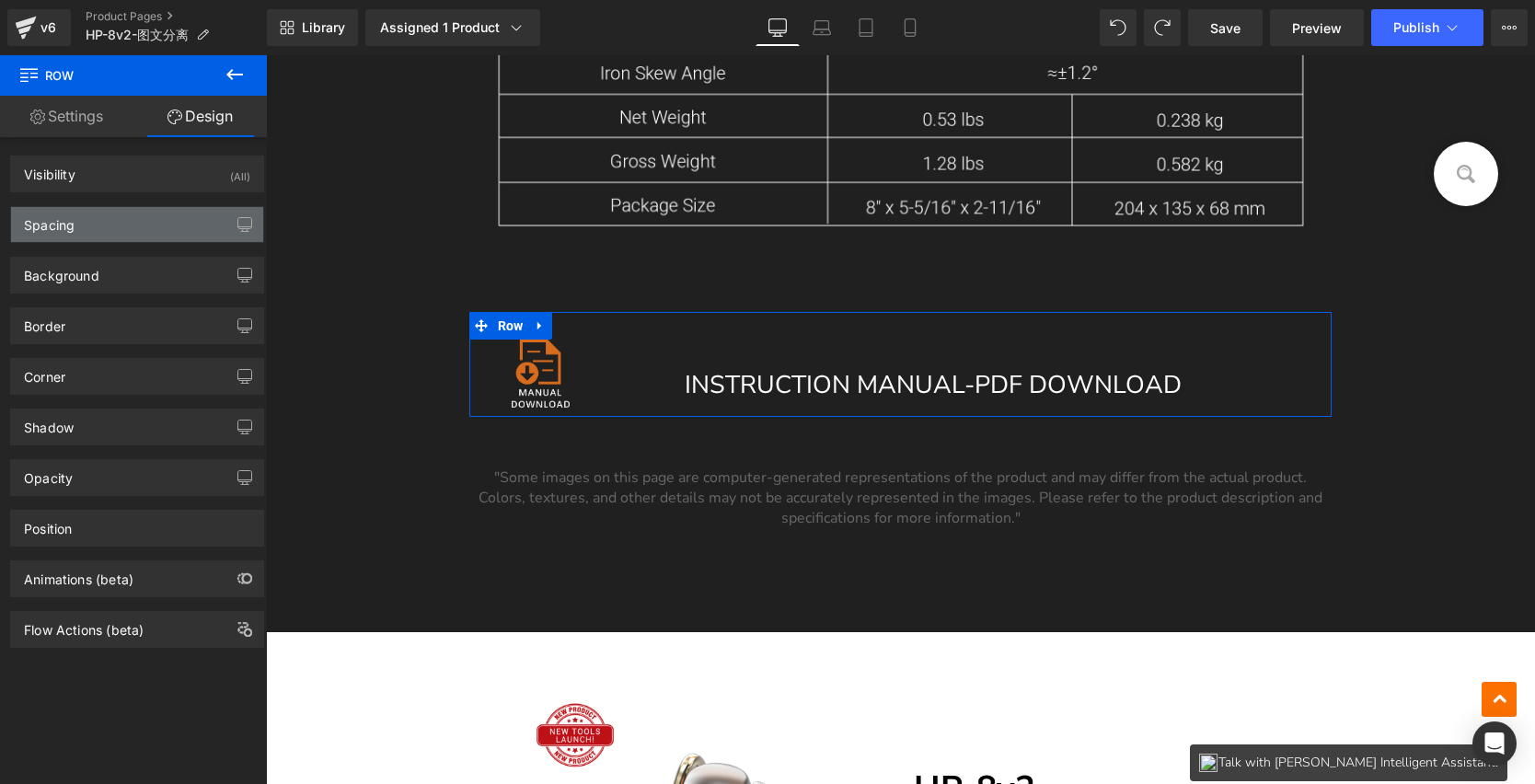
click at [110, 240] on div "Spacing" at bounding box center [137, 224] width 252 height 35
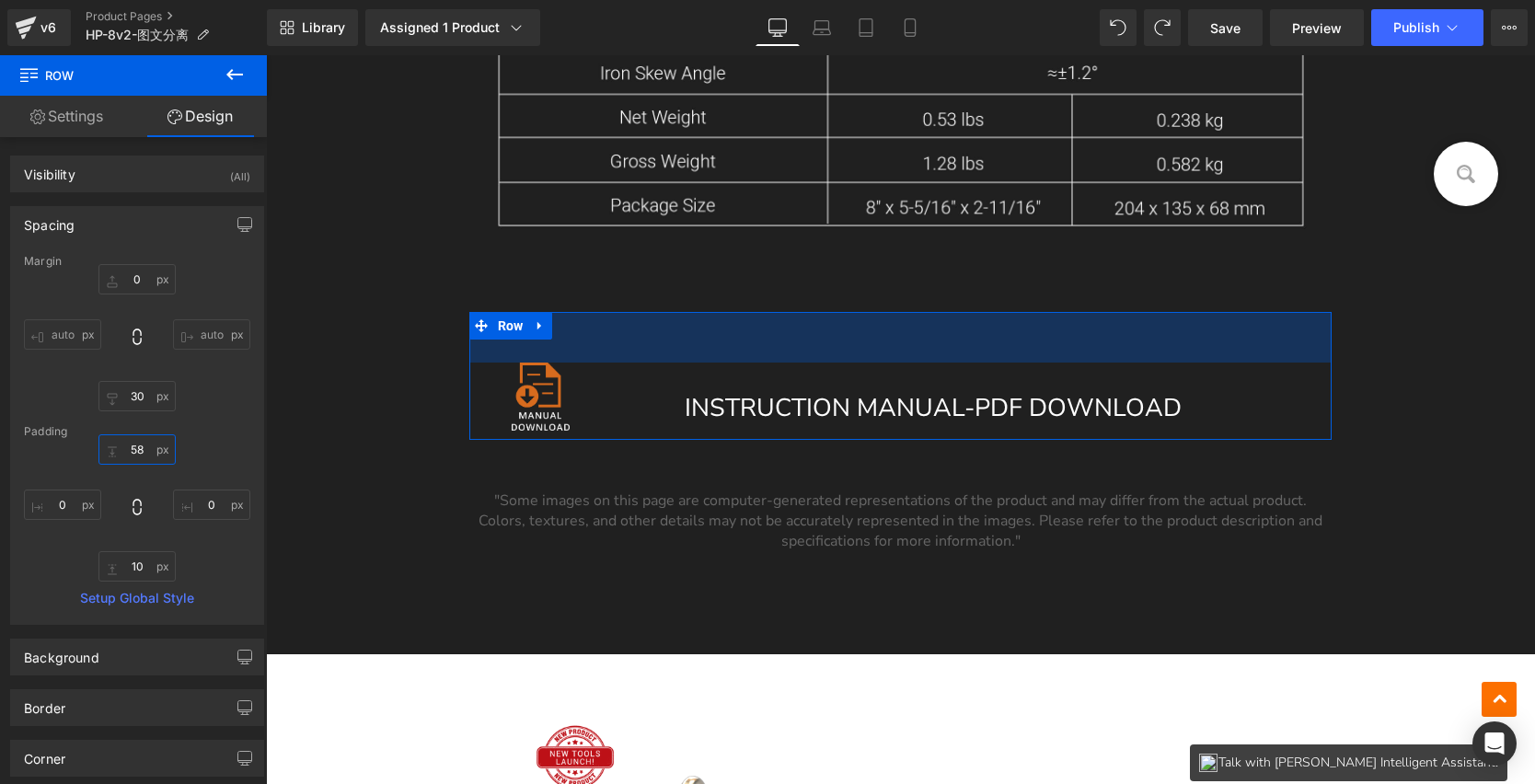
type input "59"
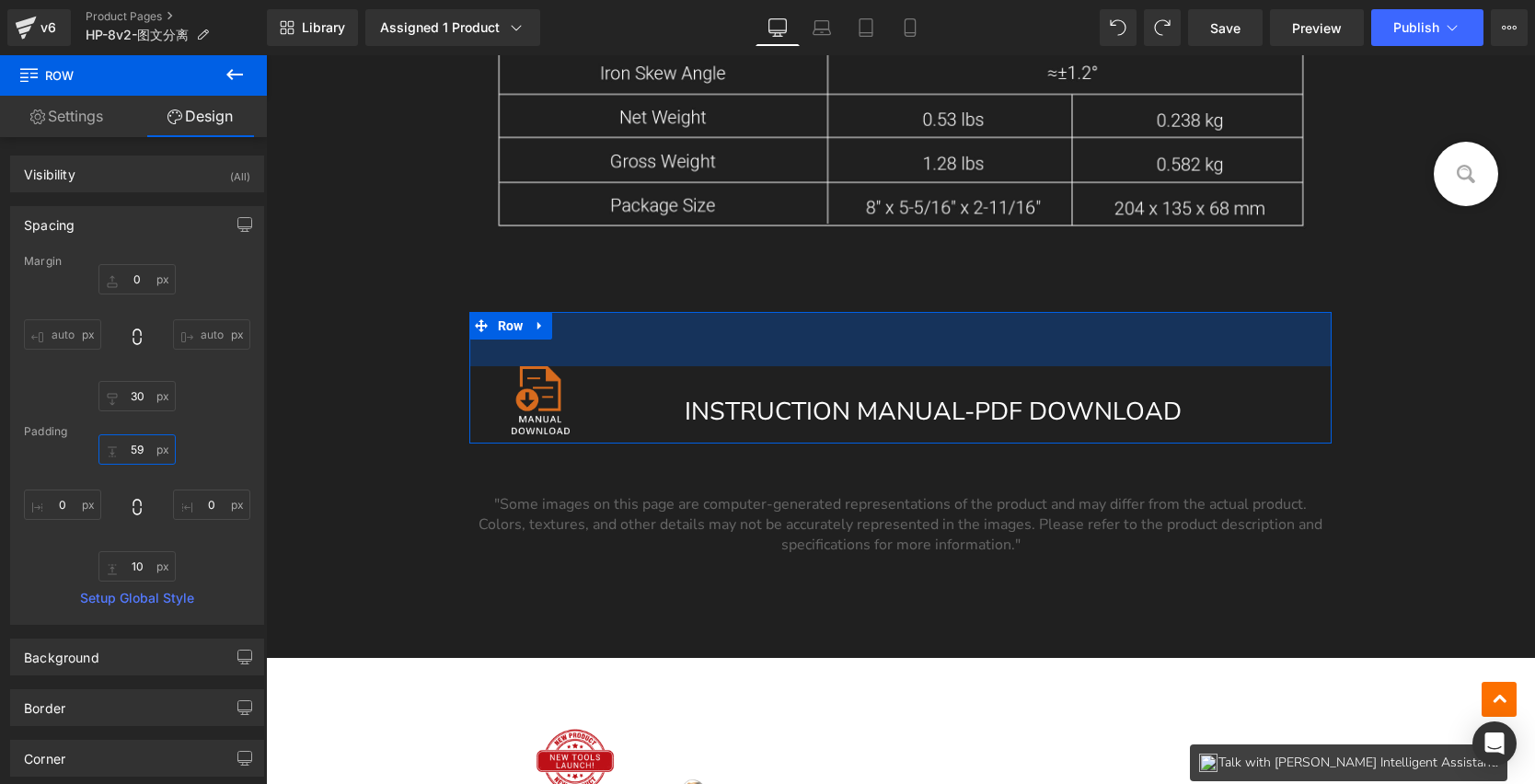
drag, startPoint x: 132, startPoint y: 445, endPoint x: 132, endPoint y: 418, distance: 27.0
click at [132, 418] on div "Margin 0px 0 auto auto 30px 30 auto auto [GEOGRAPHIC_DATA] 59px 59 0px 0 10px 1…" at bounding box center [137, 440] width 252 height 369
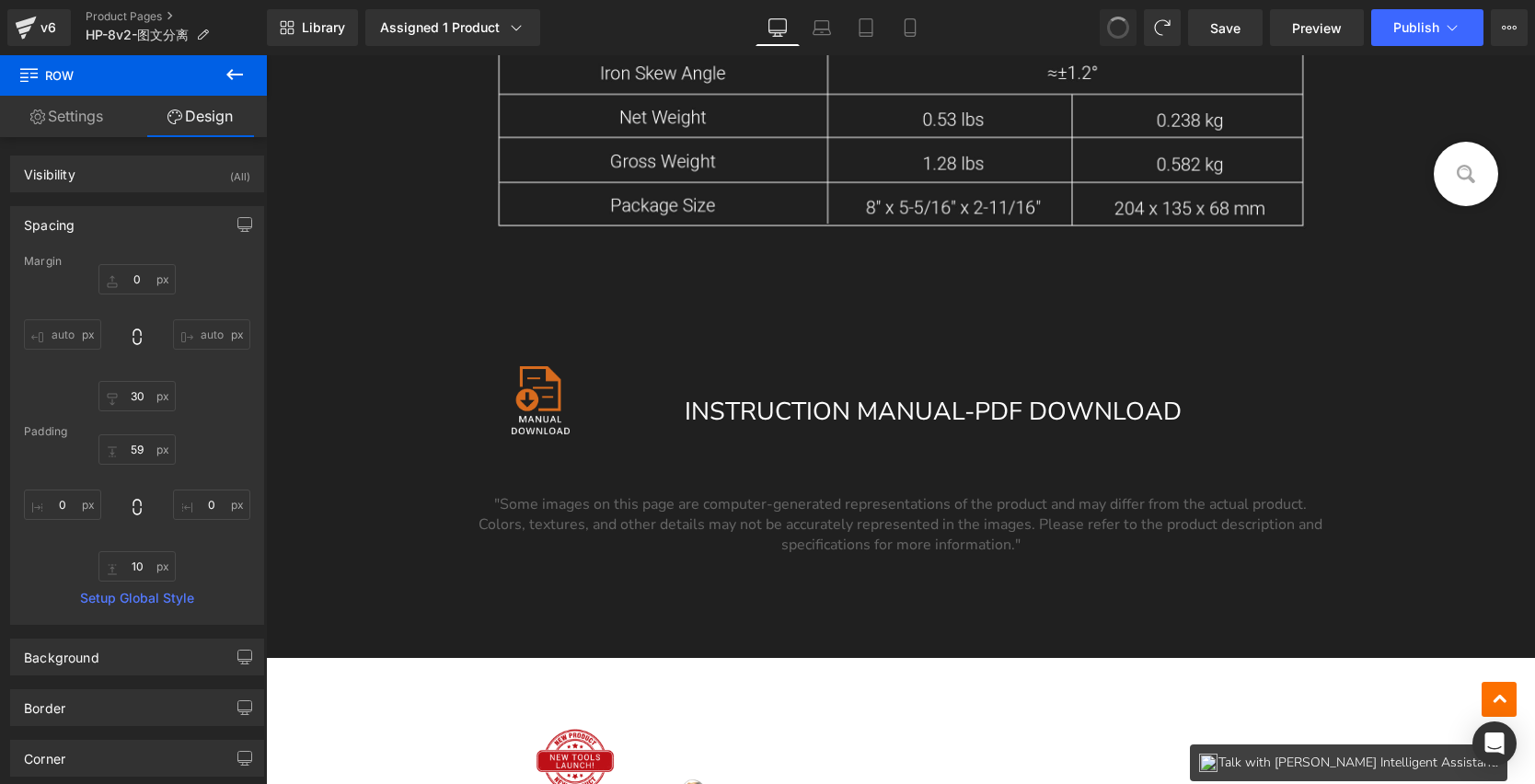
type input "0"
type input "30"
type input "0"
type input "10"
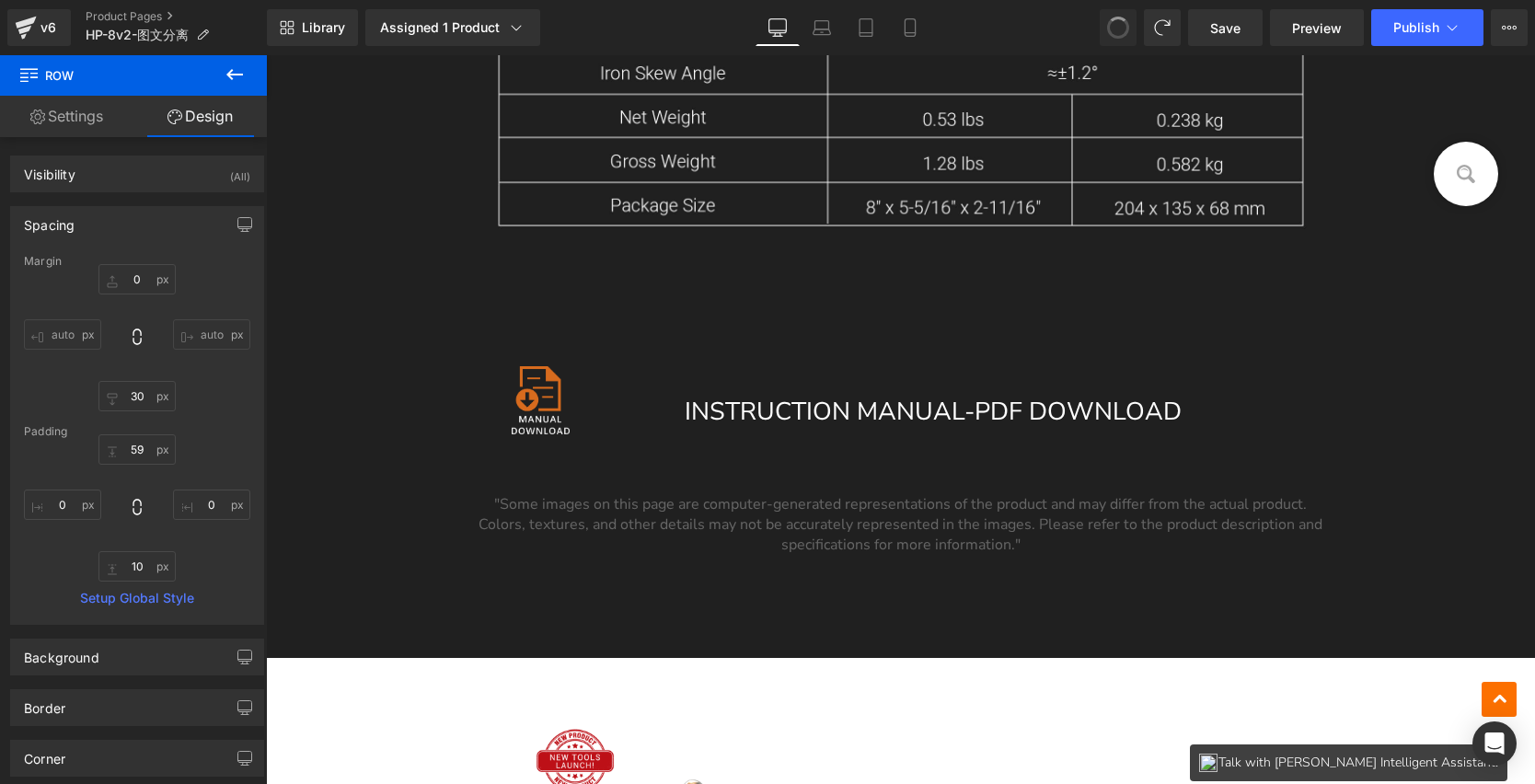
type input "0"
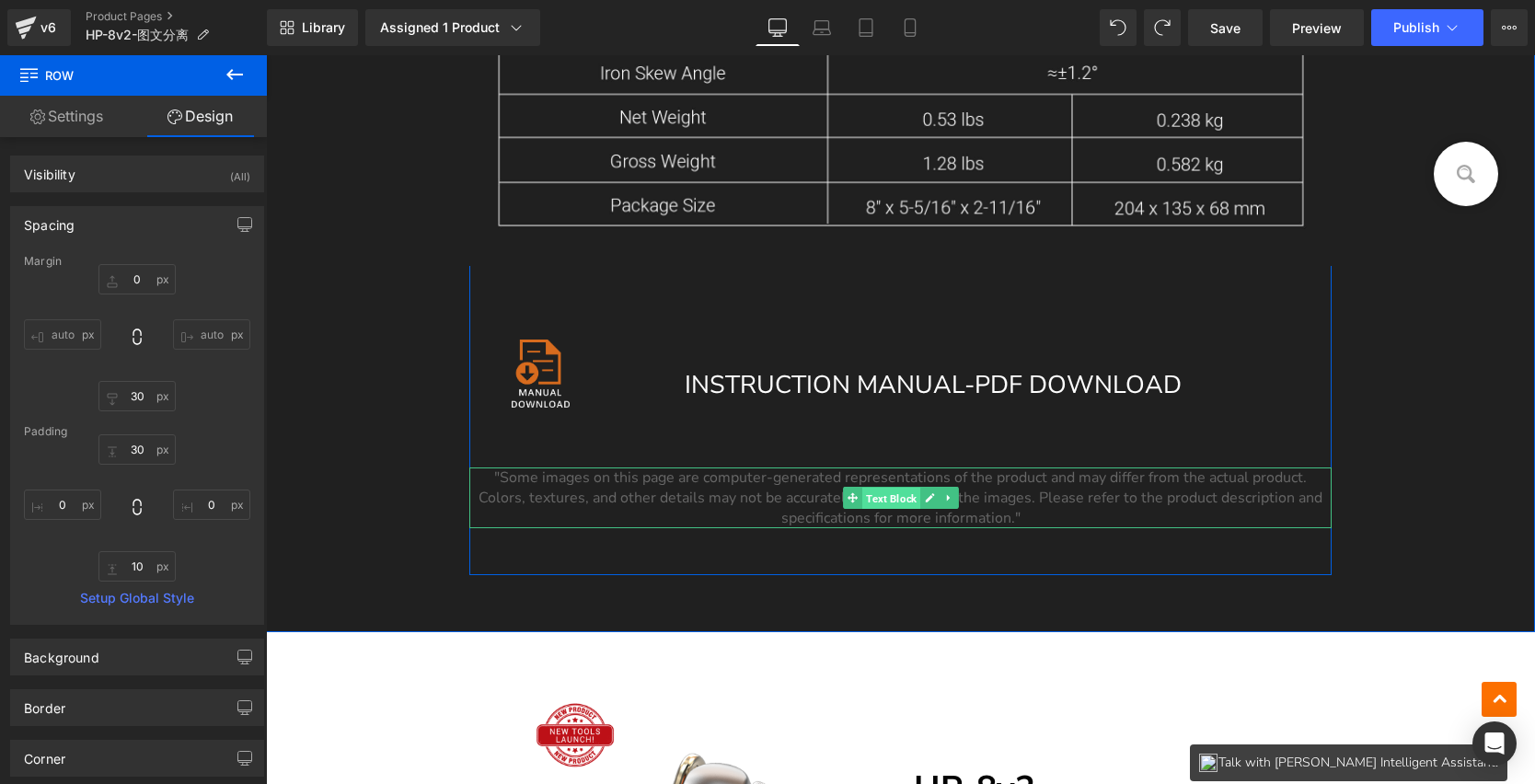
click at [877, 493] on span "Text Block" at bounding box center [891, 498] width 58 height 22
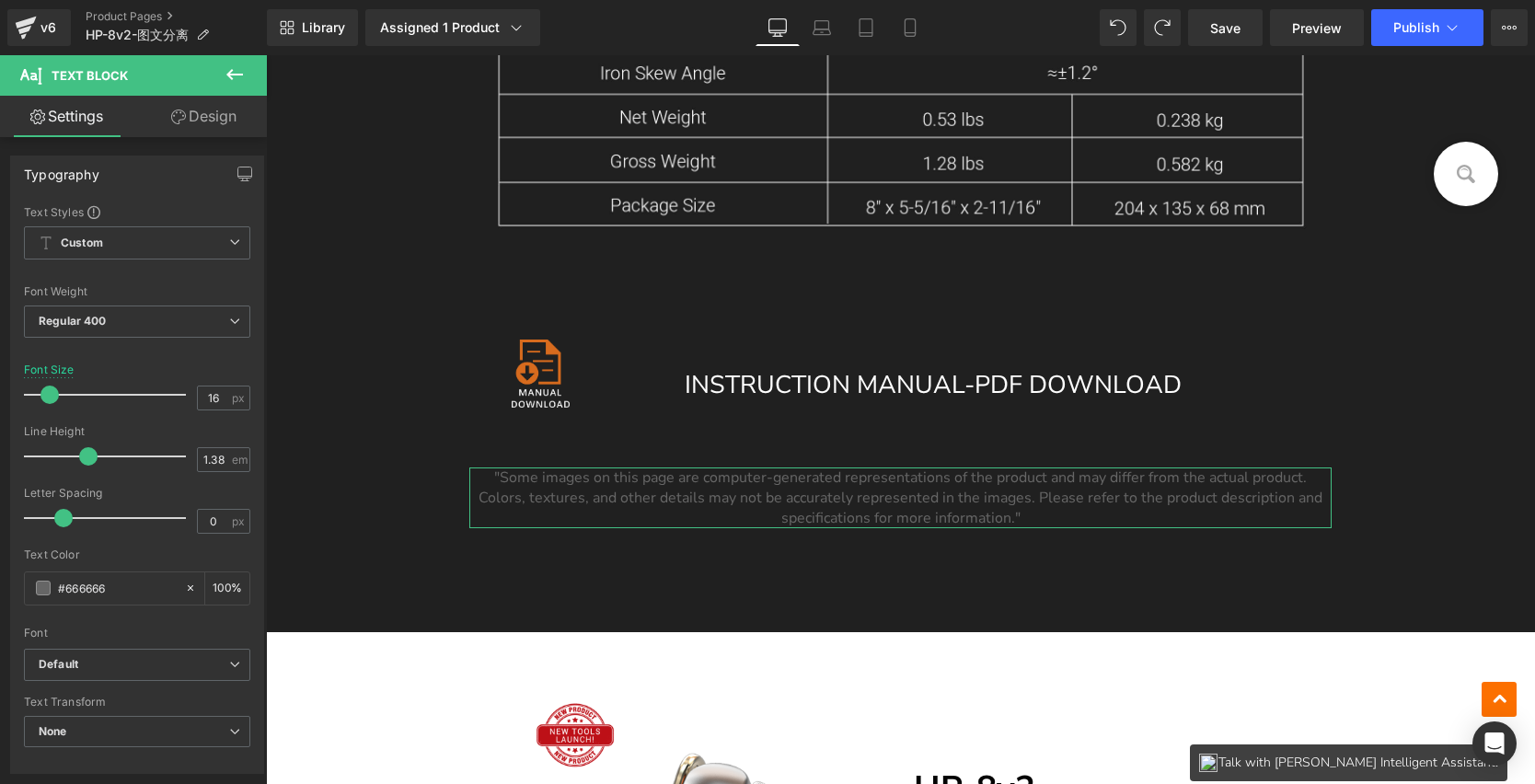
click at [203, 127] on link "Design" at bounding box center [204, 115] width 134 height 41
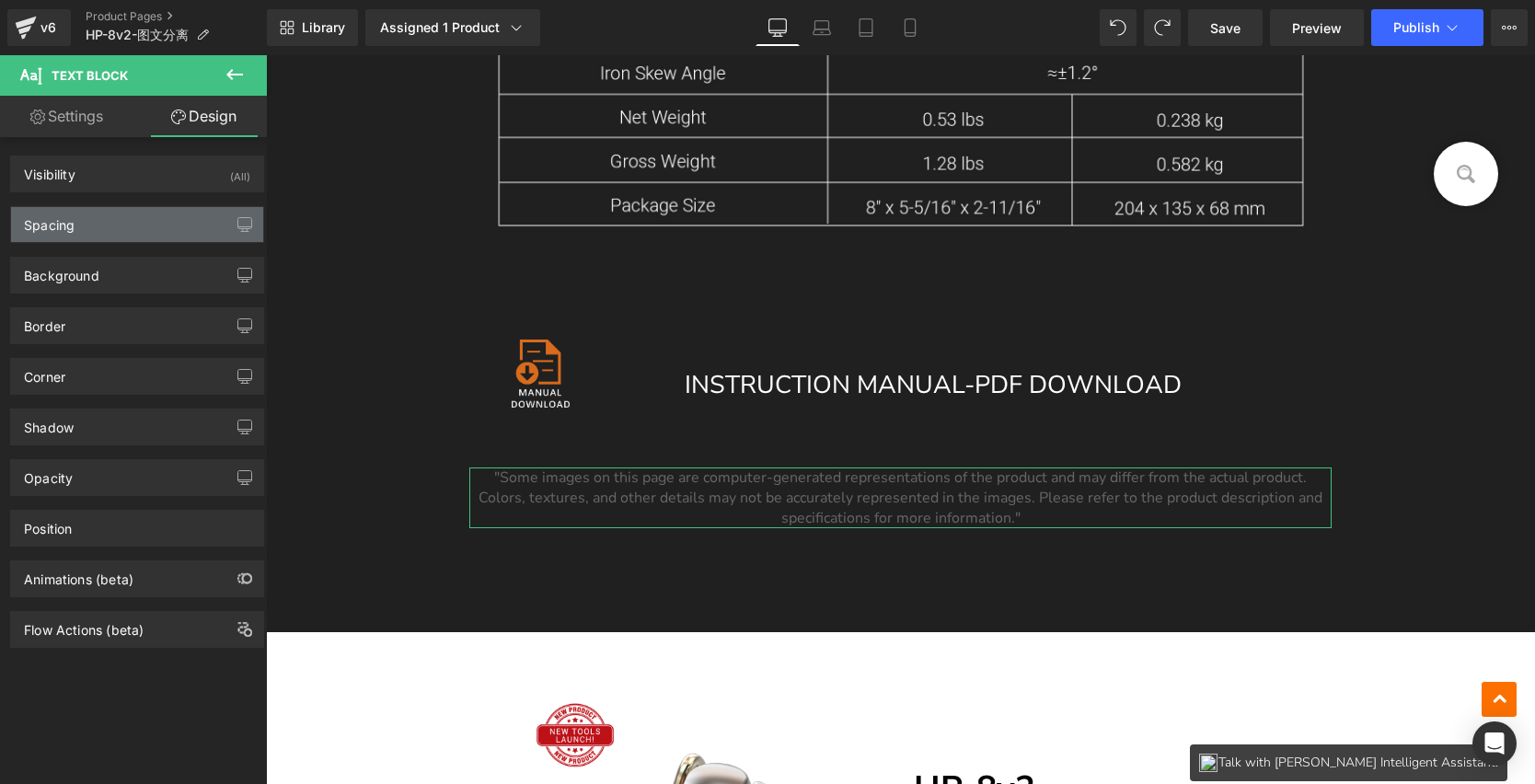
click at [106, 232] on div "Spacing" at bounding box center [137, 224] width 252 height 35
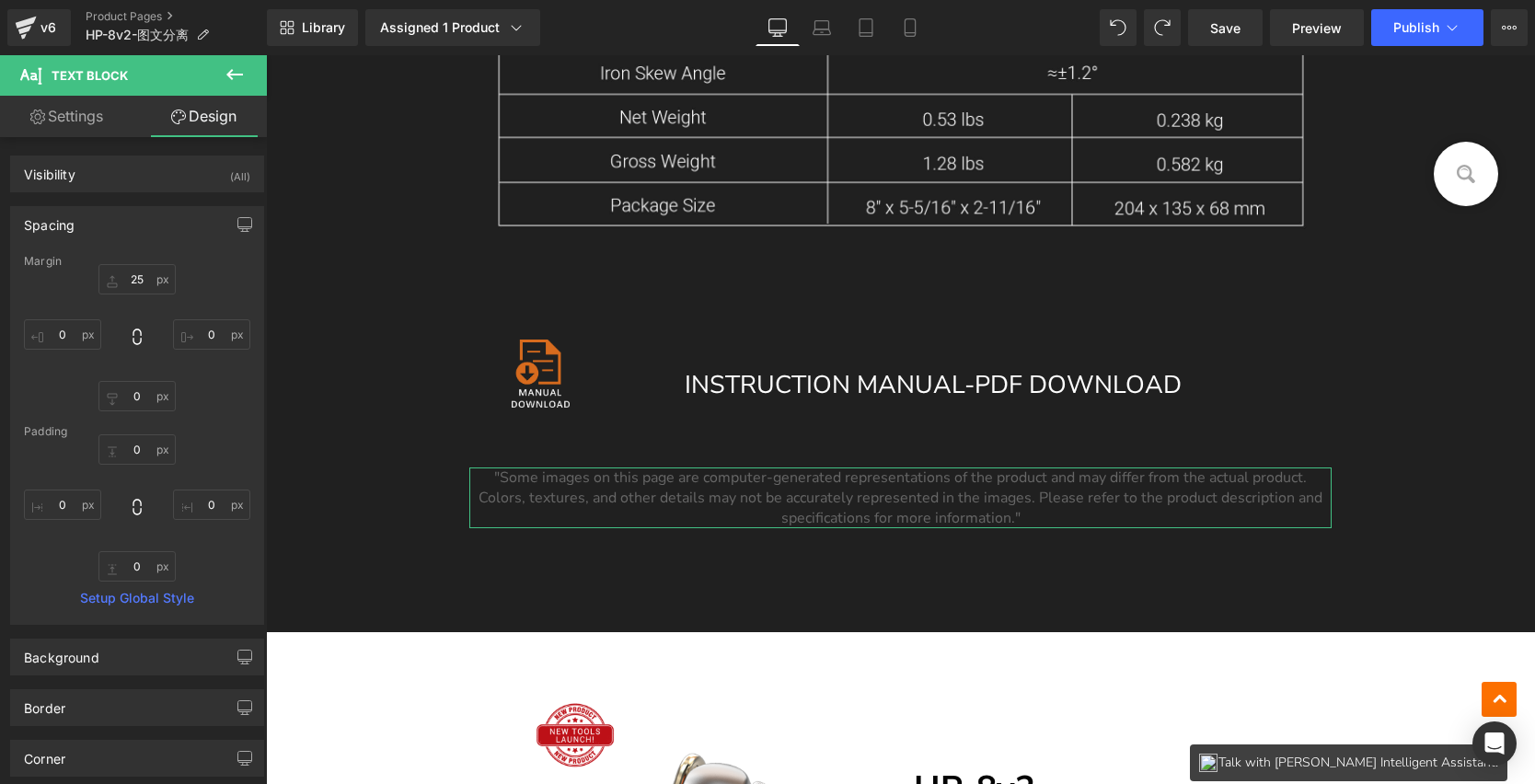
type input "25"
type input "0"
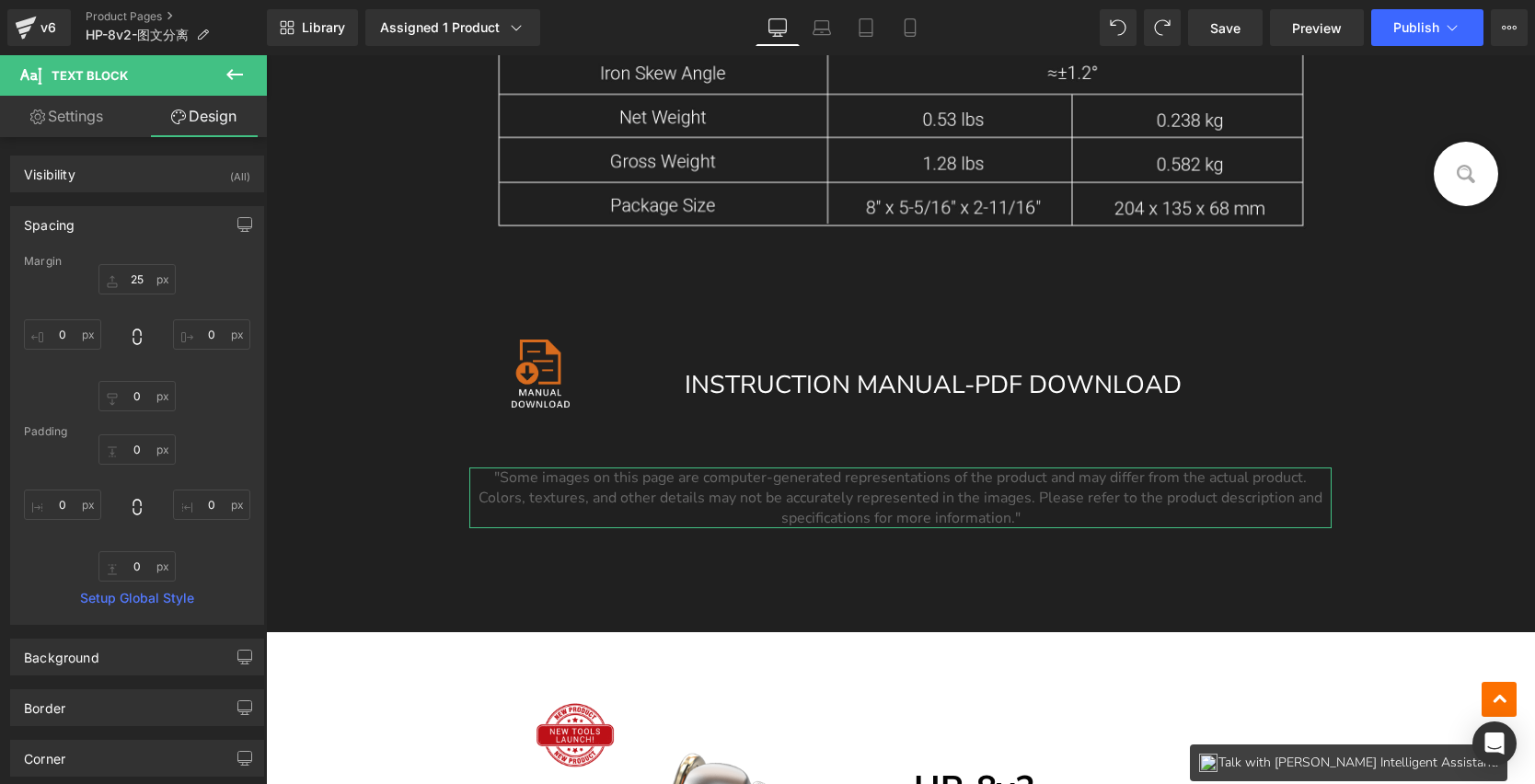
type input "0"
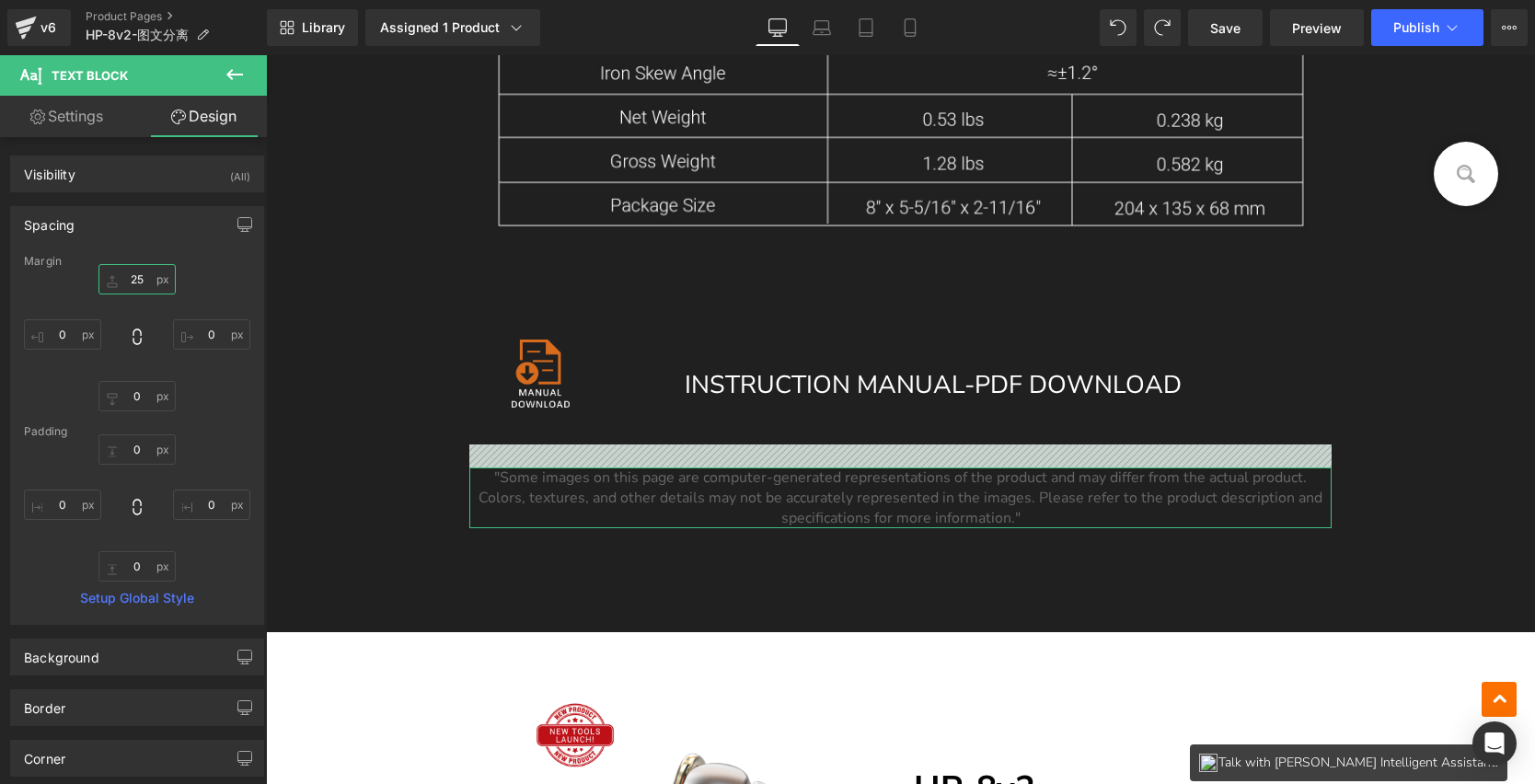
click at [138, 285] on input "25" at bounding box center [137, 280] width 77 height 31
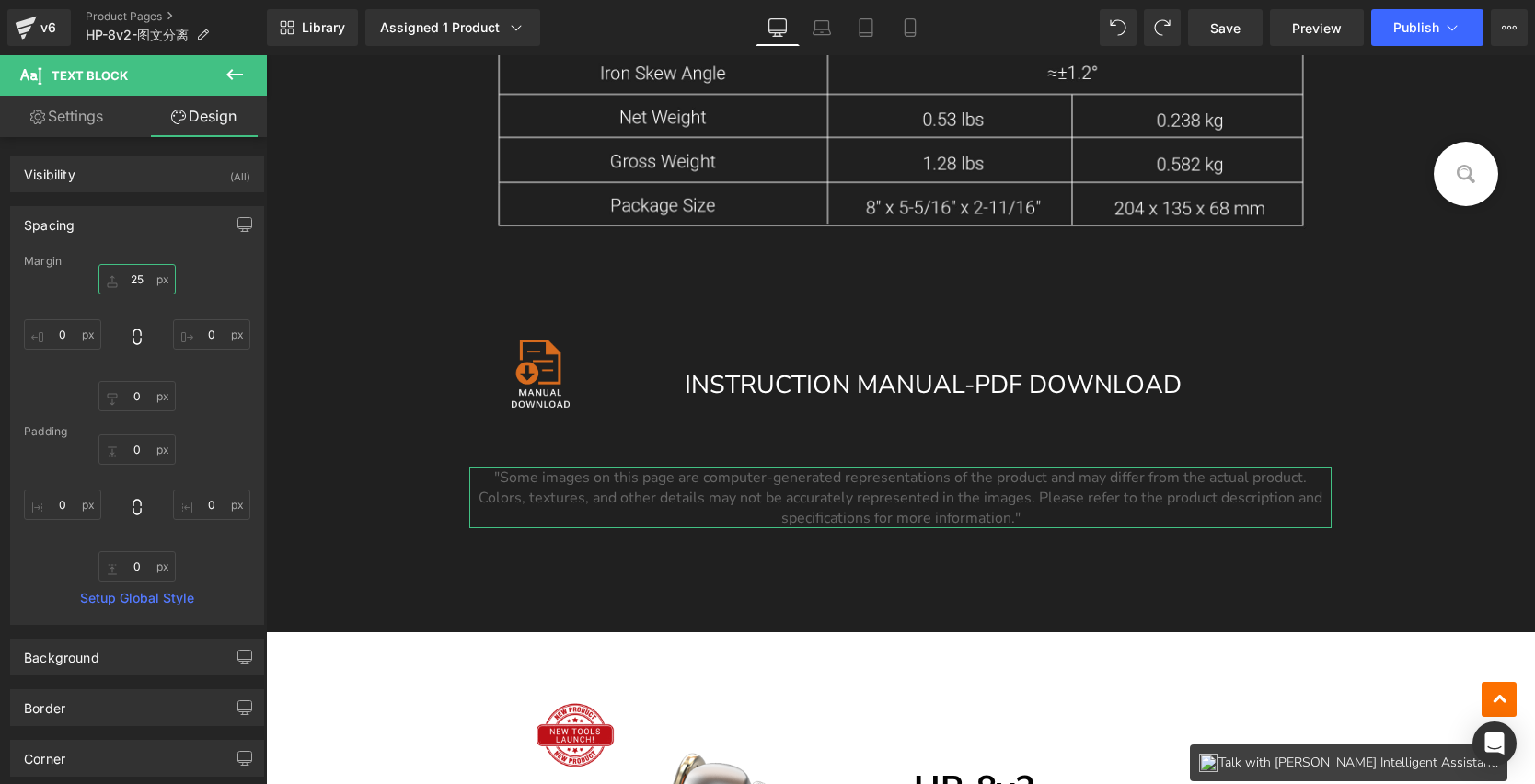
click at [138, 285] on input "25" at bounding box center [137, 280] width 77 height 31
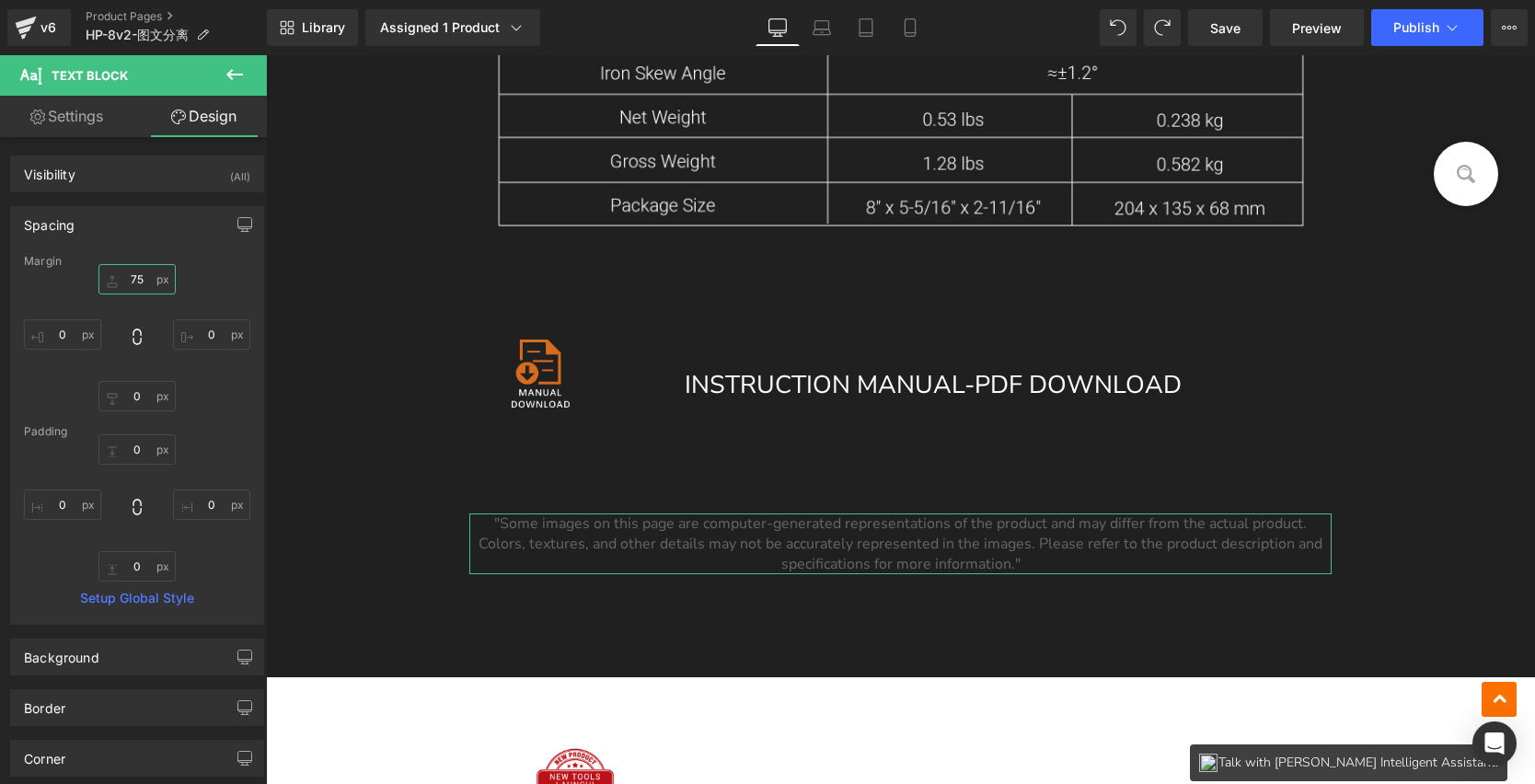
drag, startPoint x: 138, startPoint y: 282, endPoint x: 128, endPoint y: 236, distance: 47.1
click at [128, 236] on div "Spacing [GEOGRAPHIC_DATA] 75px 75 0px 0 0px 0 0px 0 [GEOGRAPHIC_DATA] 0px 0 0px…" at bounding box center [138, 415] width 254 height 418
click at [129, 273] on input "75" at bounding box center [137, 280] width 77 height 31
click at [141, 281] on input "75" at bounding box center [137, 280] width 77 height 31
drag, startPoint x: 141, startPoint y: 281, endPoint x: 120, endPoint y: 280, distance: 21.0
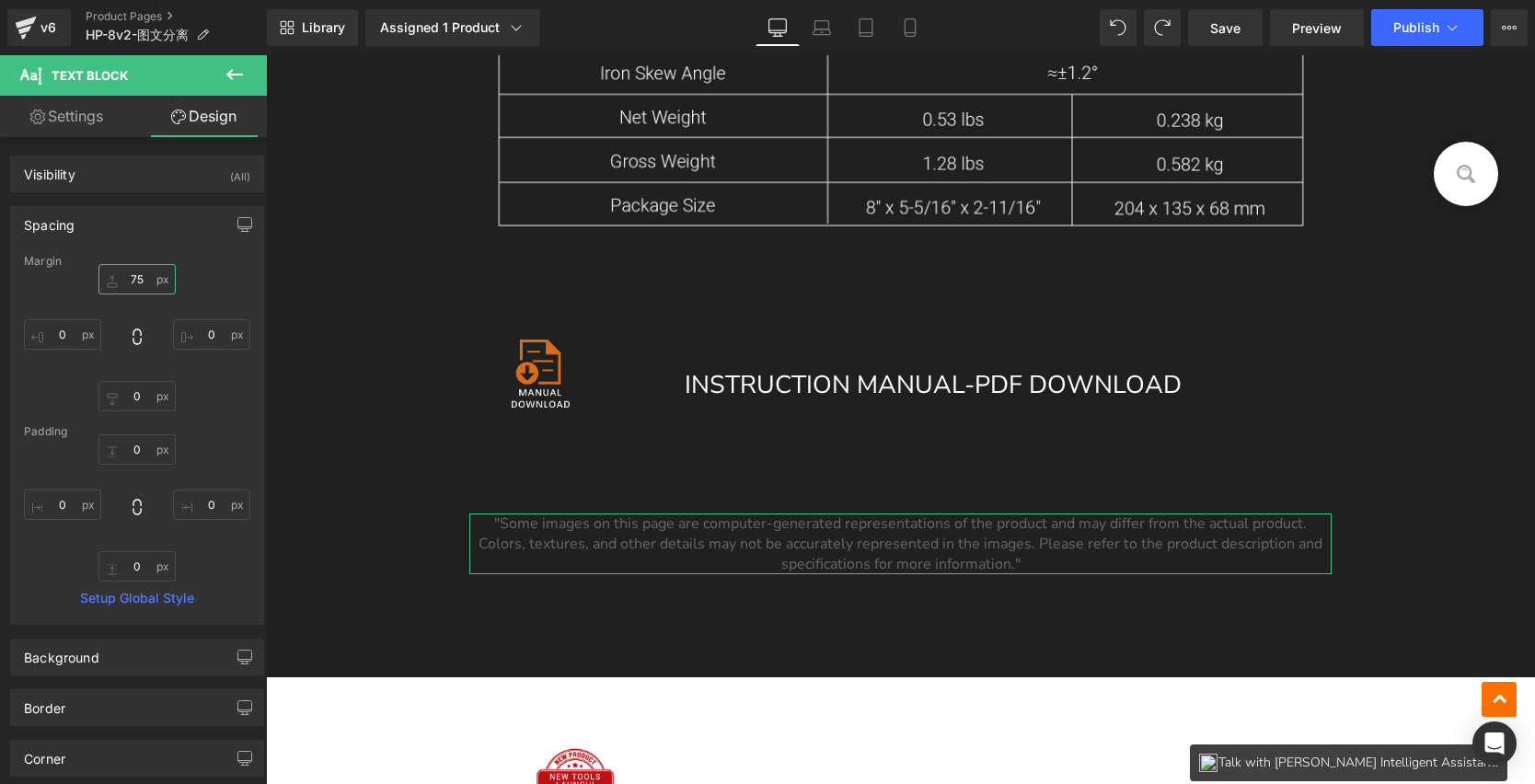
click at [120, 280] on input "75" at bounding box center [137, 280] width 77 height 31
type input "0"
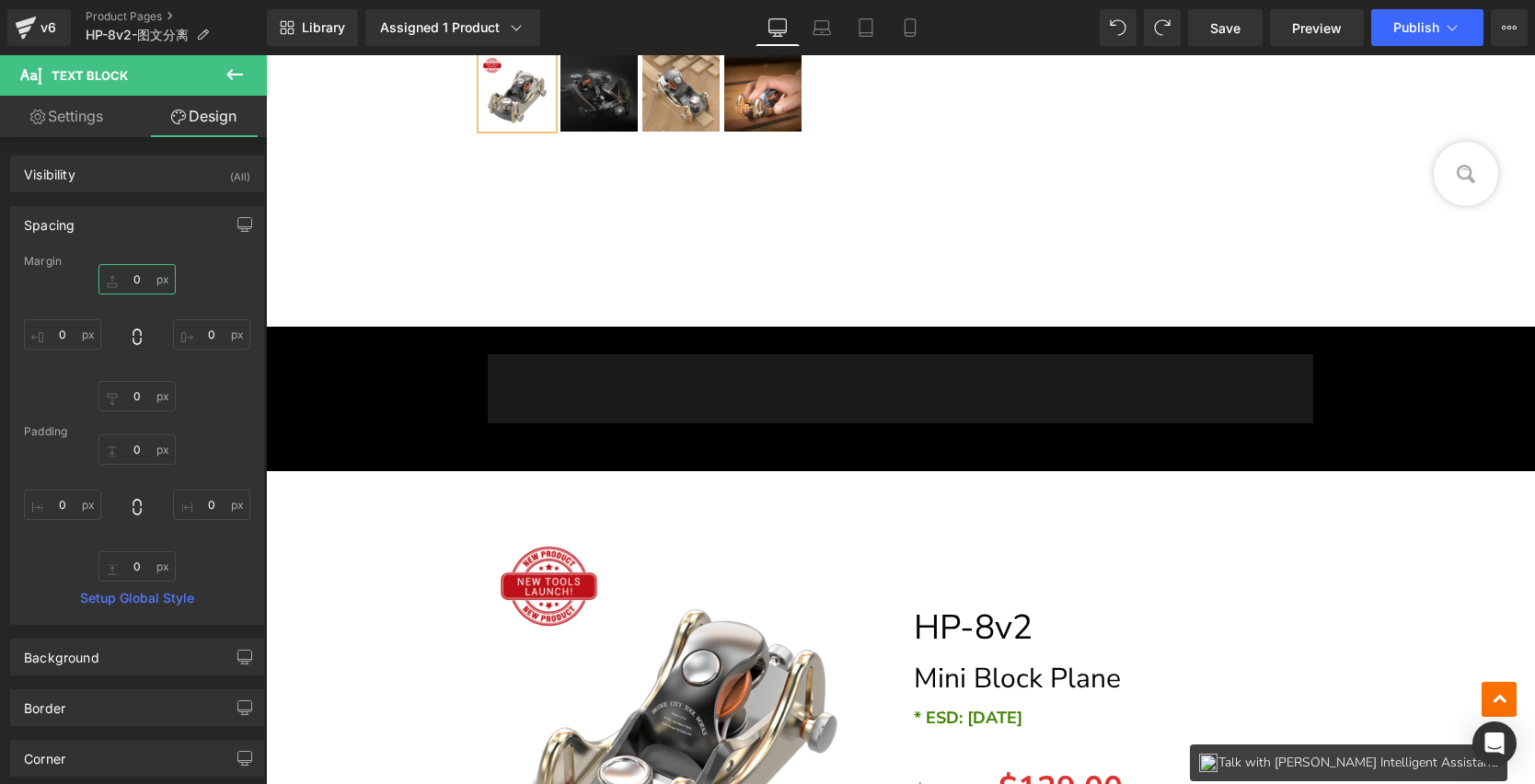
scroll to position [15659, 0]
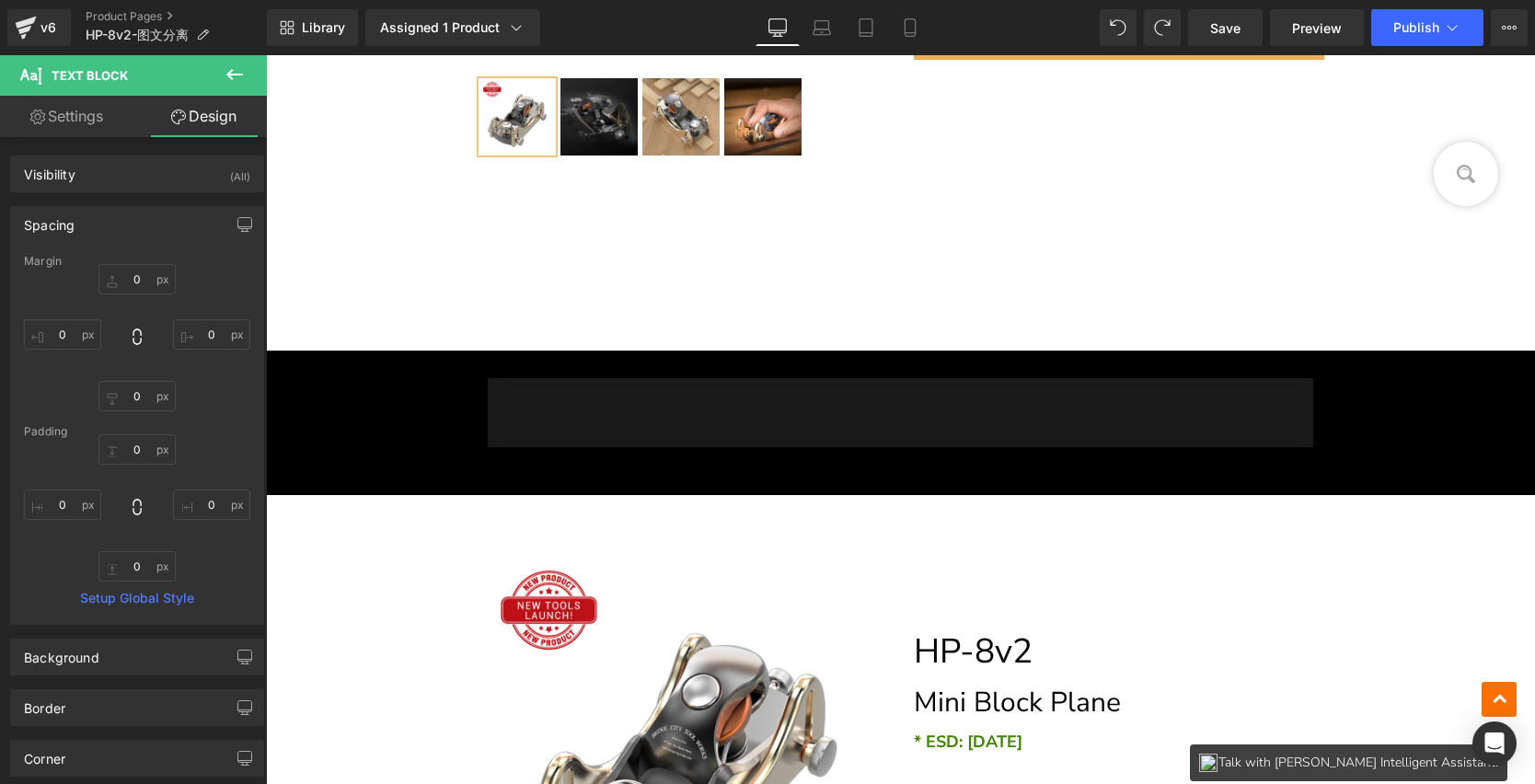
click at [832, 402] on hr at bounding box center [905, 417] width 806 height 60
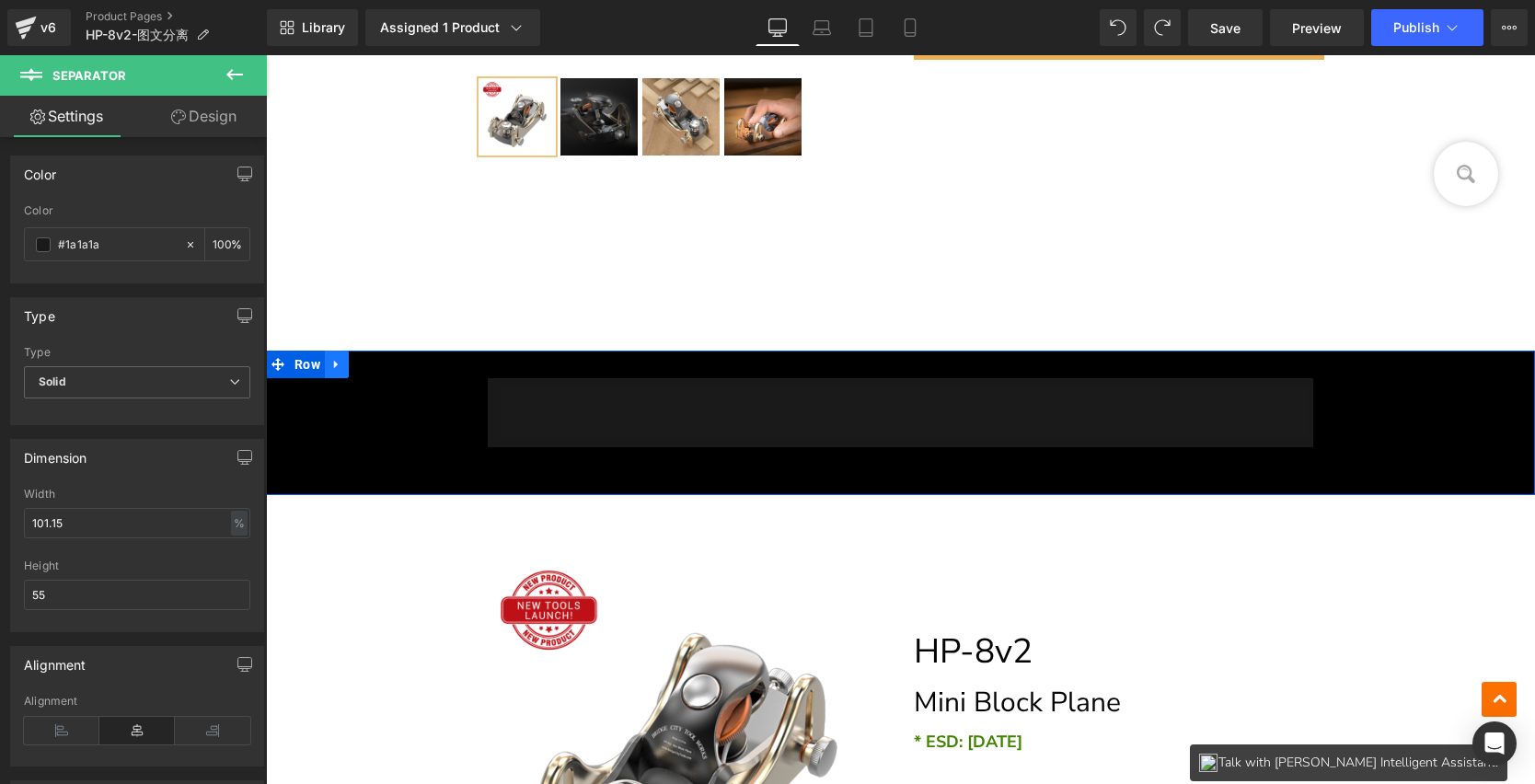
click at [336, 361] on icon at bounding box center [336, 365] width 13 height 13
click at [380, 358] on icon at bounding box center [384, 364] width 13 height 13
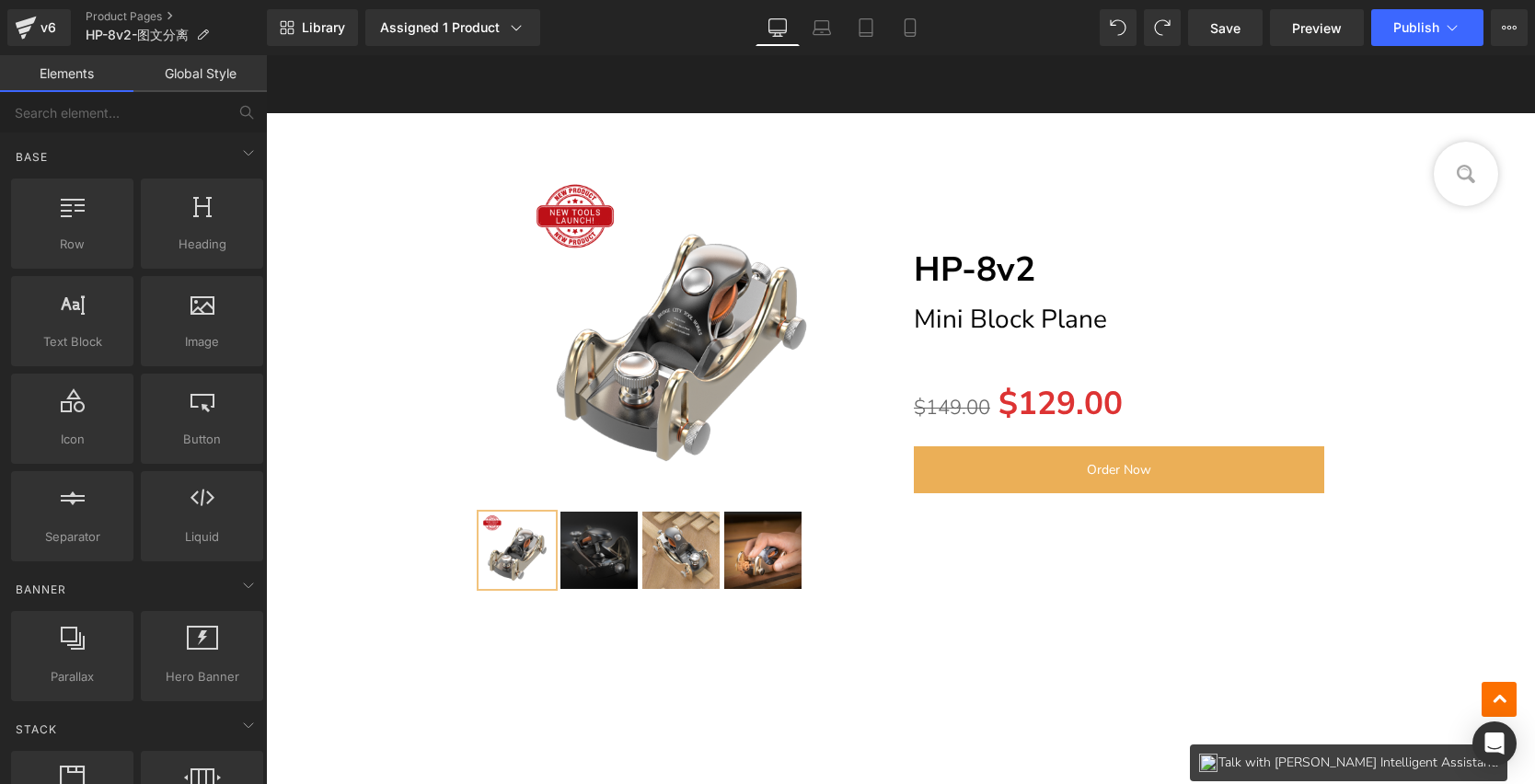
scroll to position [15165, 0]
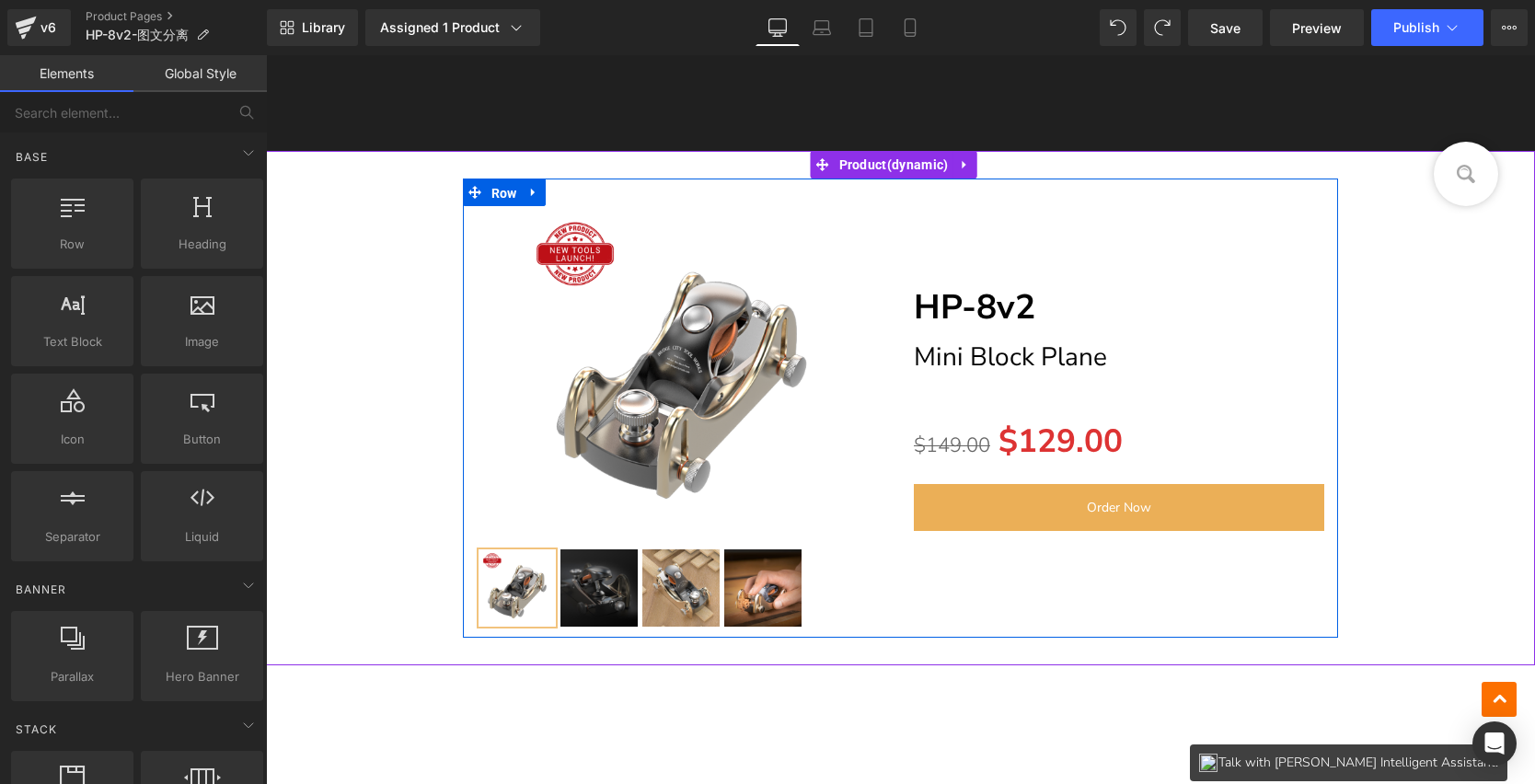
click at [514, 184] on span "Row" at bounding box center [504, 193] width 35 height 28
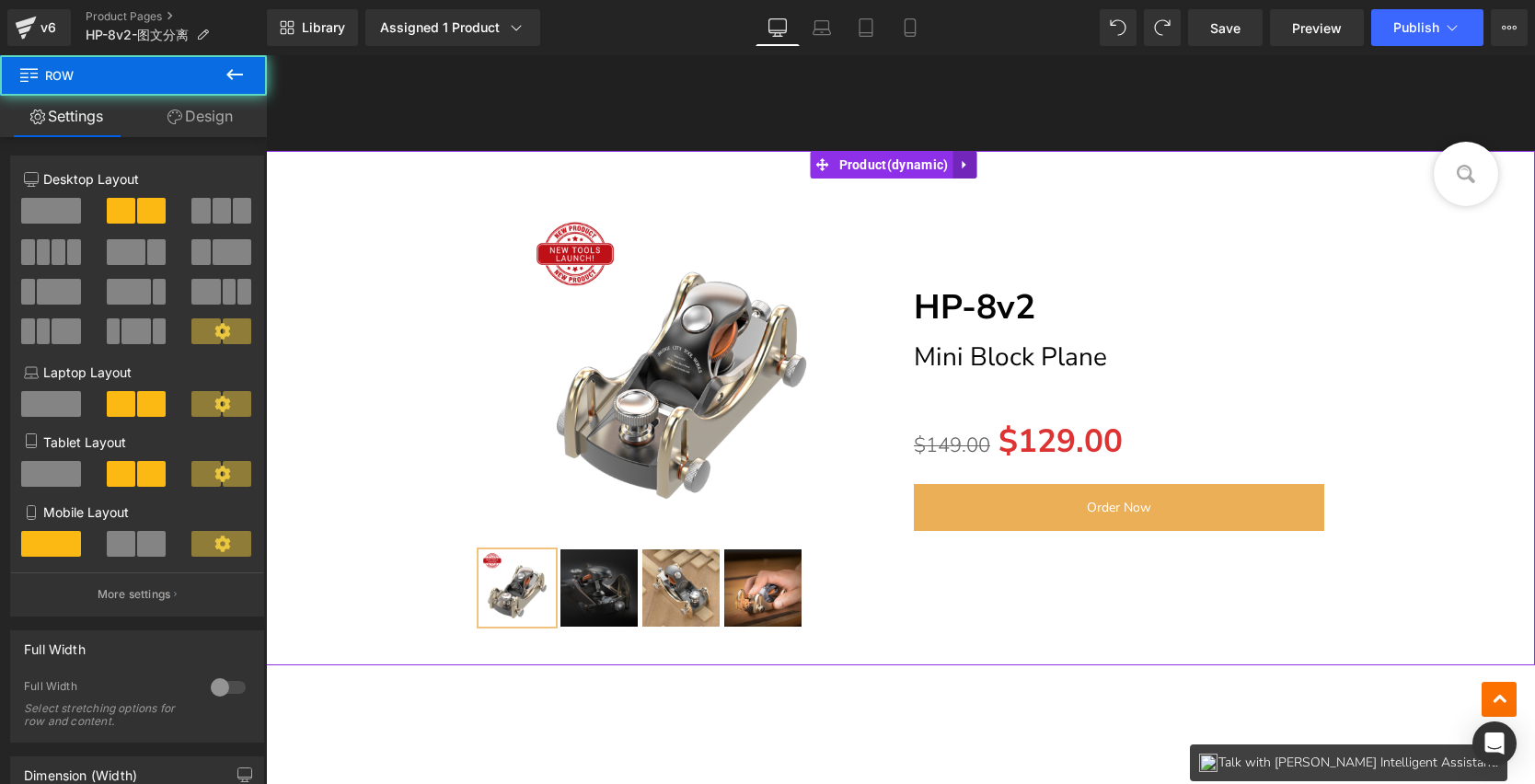
click at [970, 167] on icon at bounding box center [964, 164] width 13 height 13
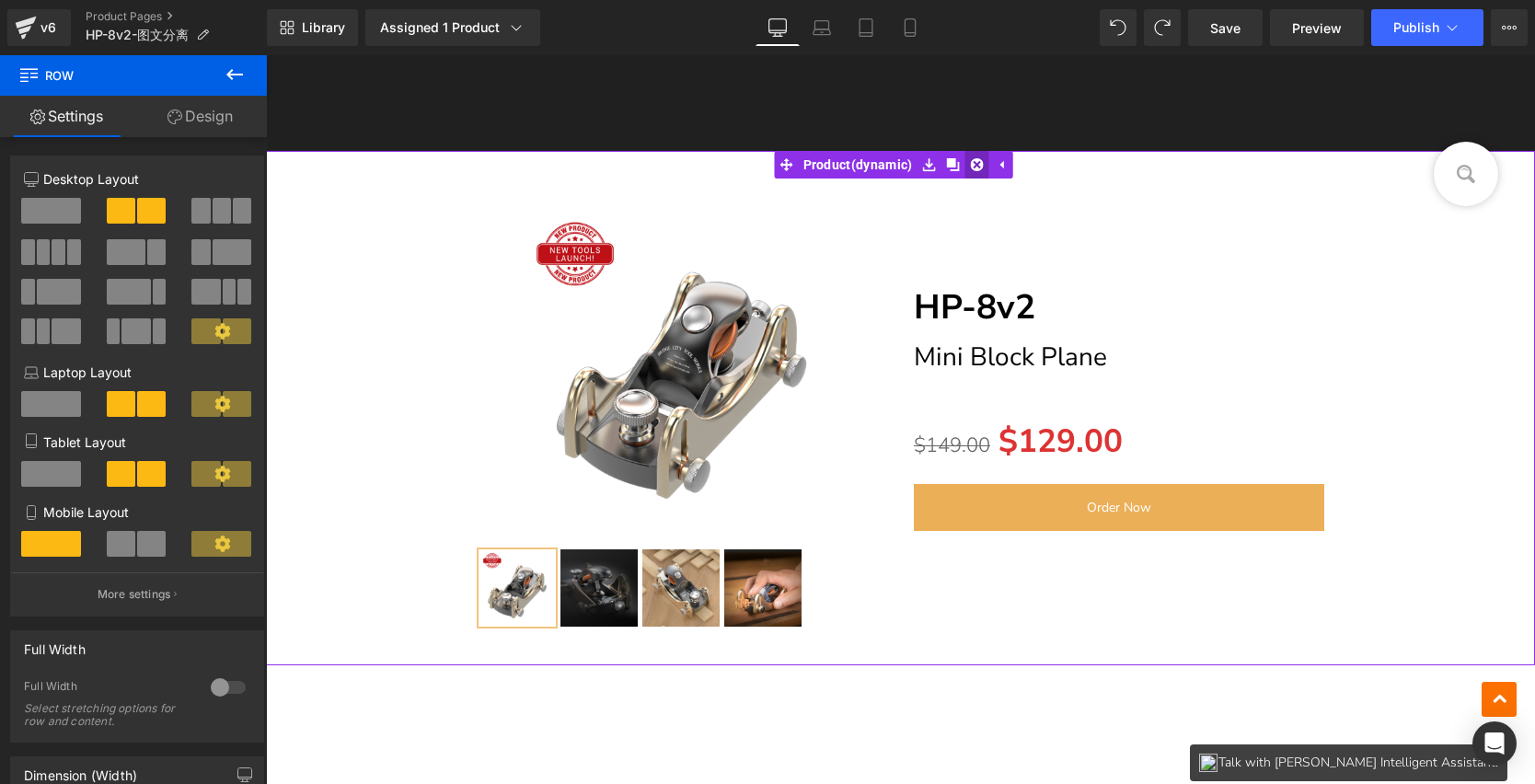
click at [984, 166] on icon at bounding box center [976, 164] width 13 height 13
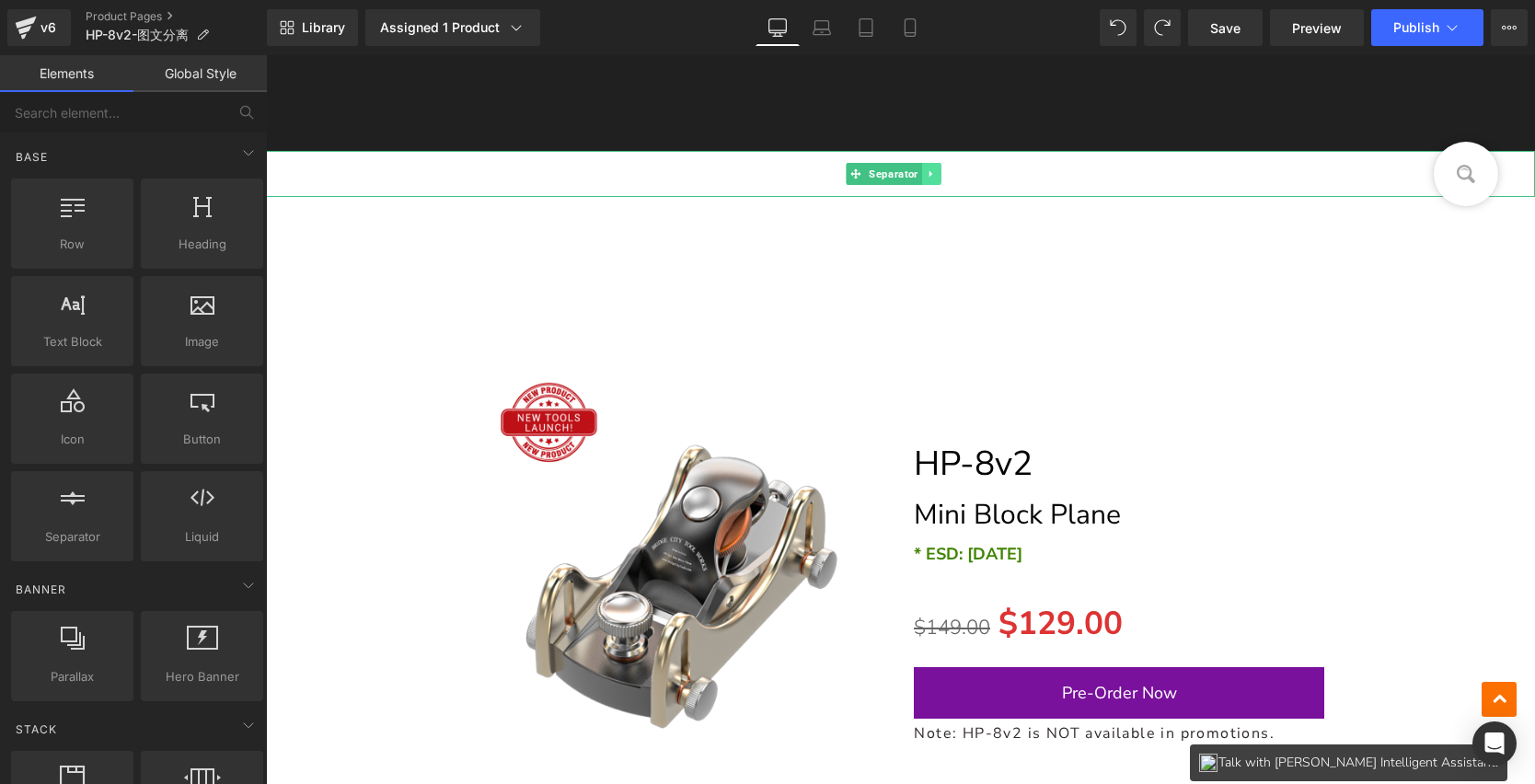
click at [931, 172] on icon at bounding box center [931, 173] width 3 height 7
click at [941, 175] on icon at bounding box center [941, 173] width 11 height 11
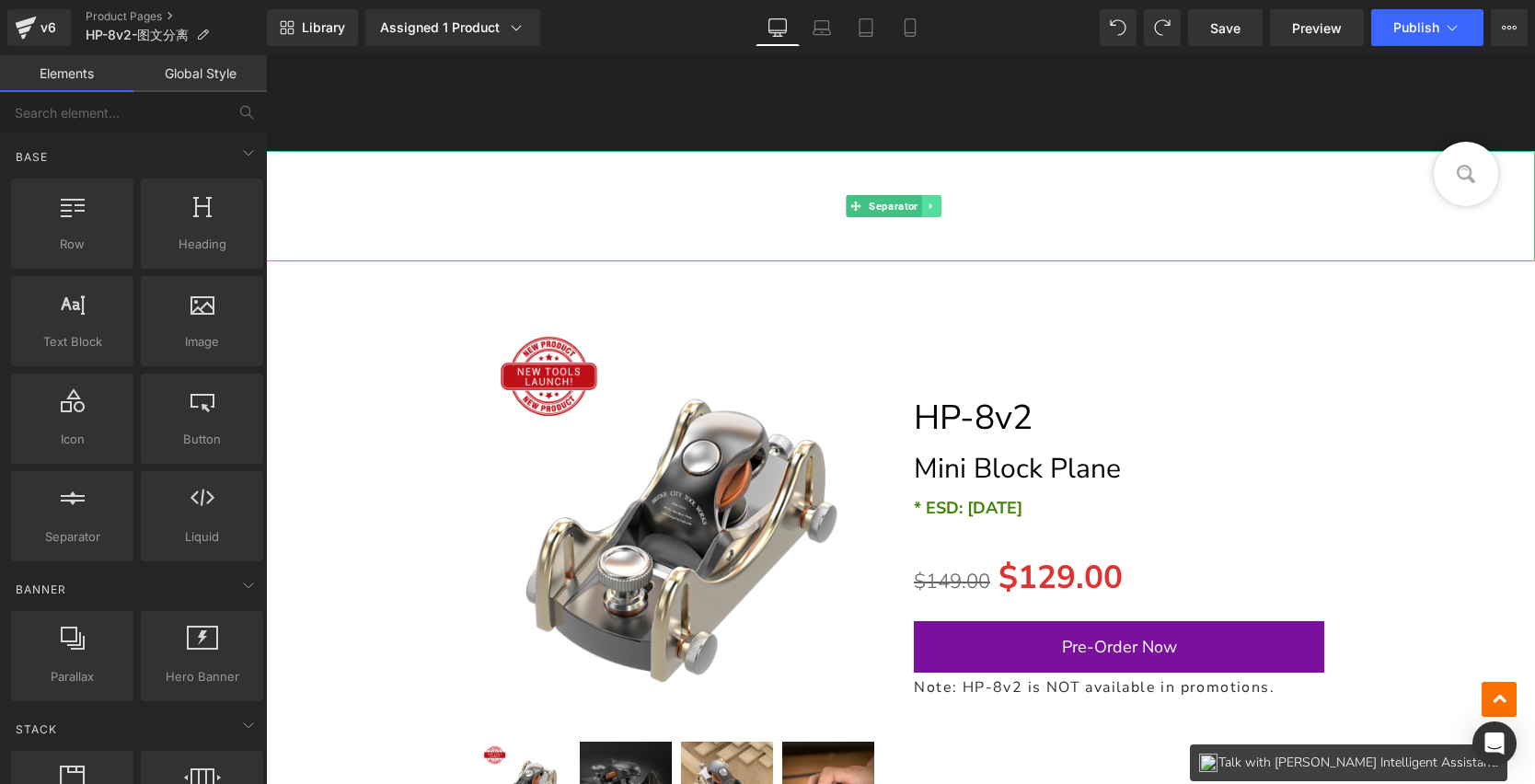
click at [930, 202] on icon at bounding box center [931, 205] width 3 height 7
click at [941, 204] on icon at bounding box center [941, 206] width 11 height 11
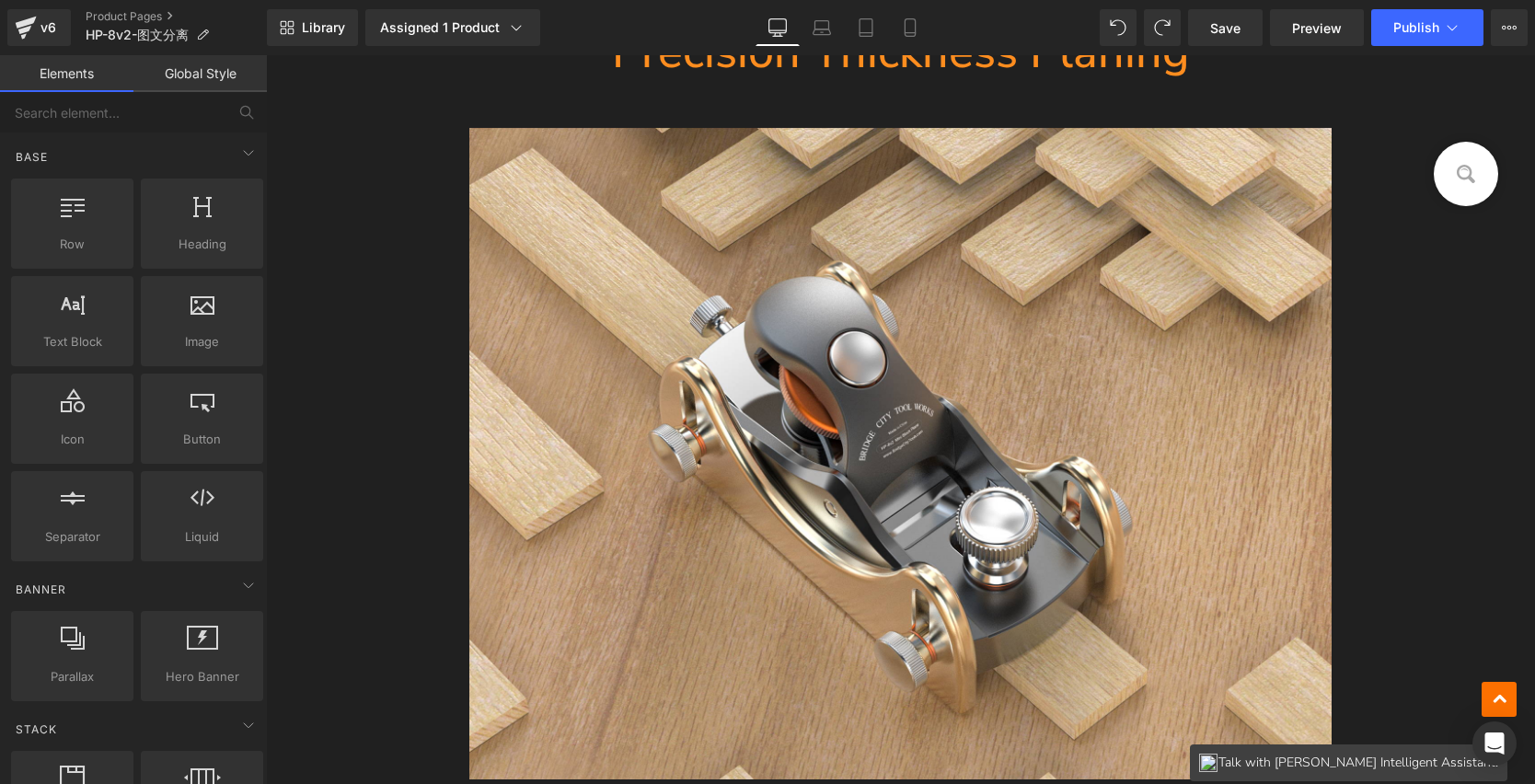
scroll to position [12439, 0]
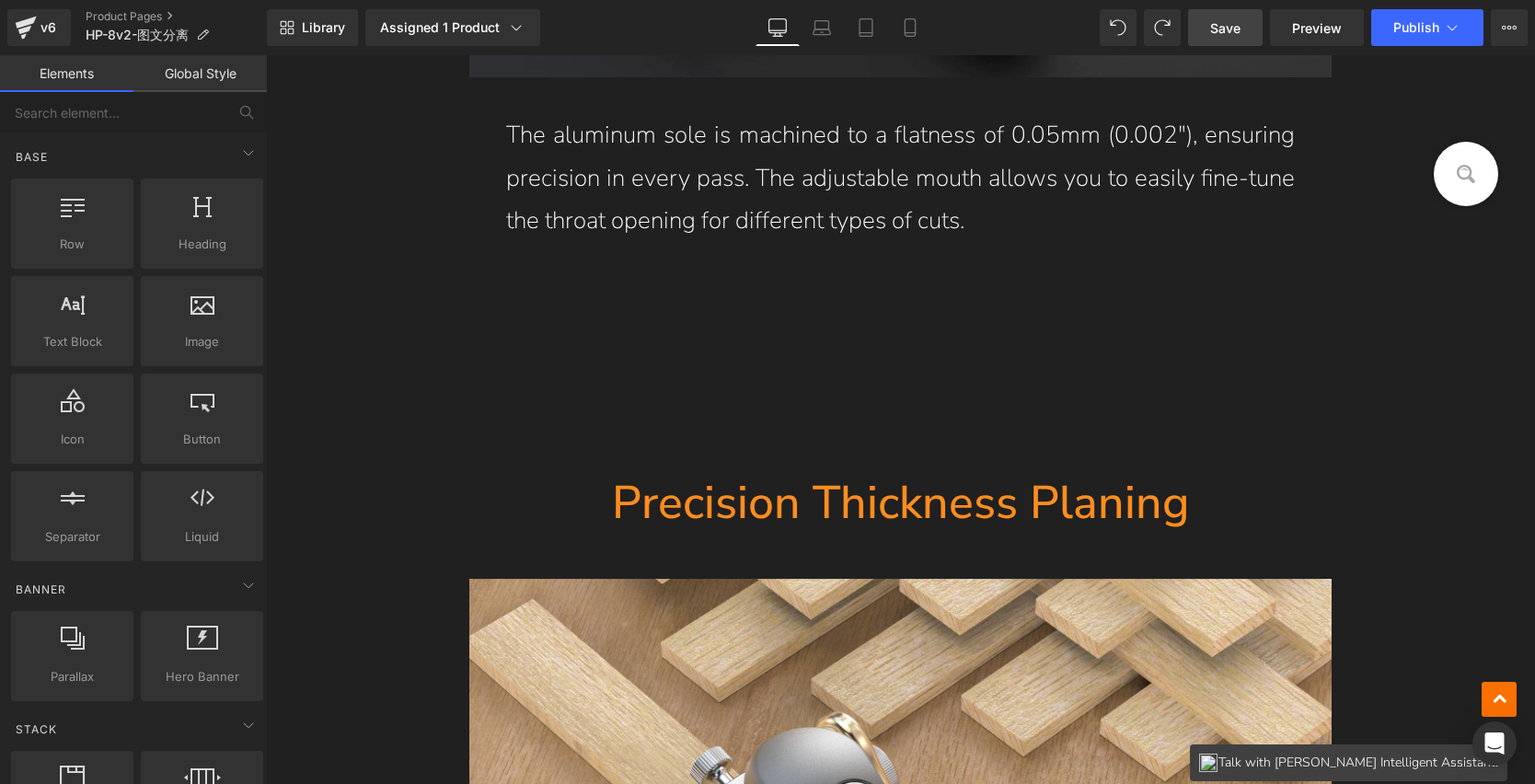
drag, startPoint x: 1227, startPoint y: 20, endPoint x: 859, endPoint y: 251, distance: 434.5
click at [1227, 20] on span "Save" at bounding box center [1226, 28] width 31 height 19
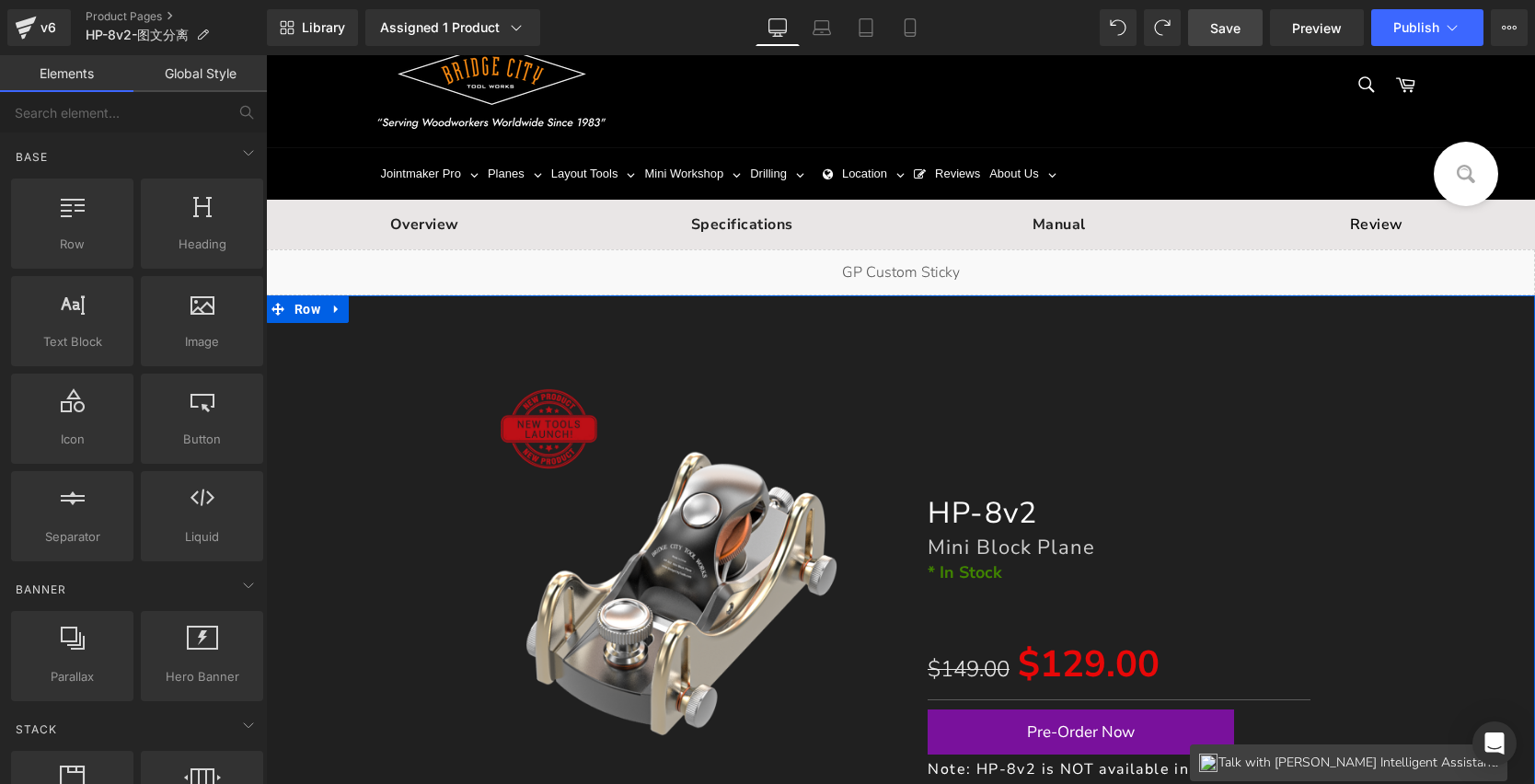
scroll to position [50, 0]
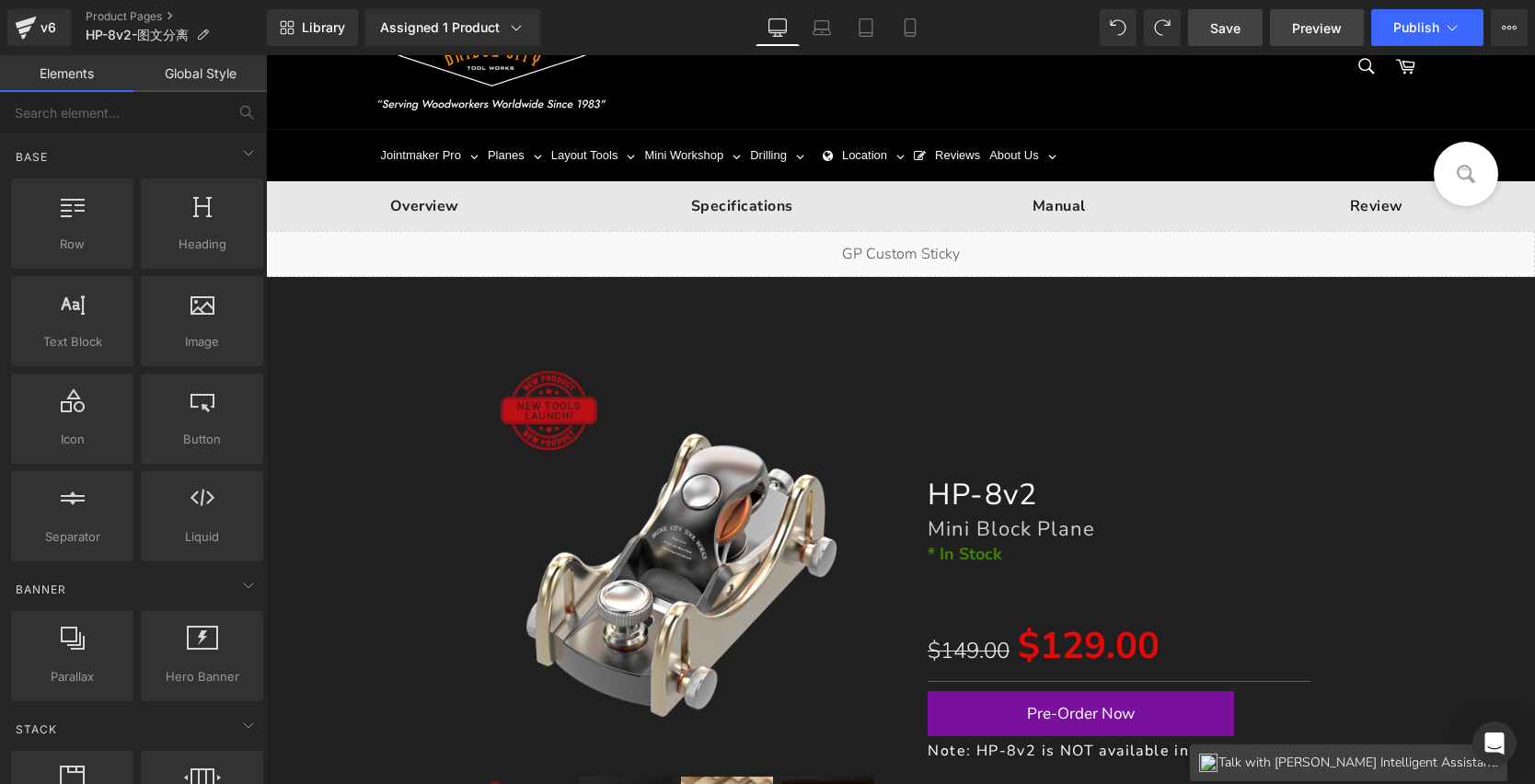
click at [1309, 31] on span "Preview" at bounding box center [1318, 28] width 50 height 19
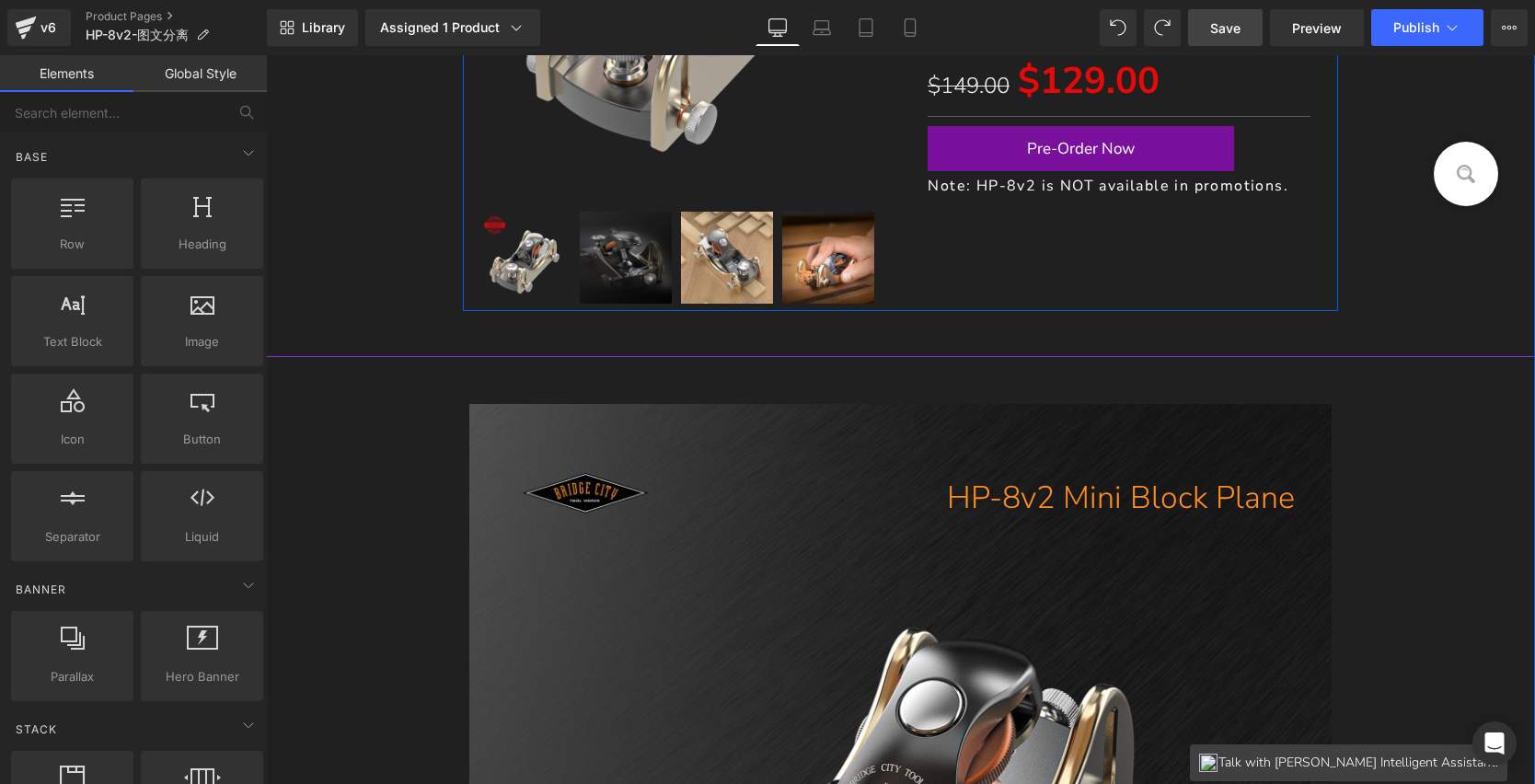
scroll to position [638, 0]
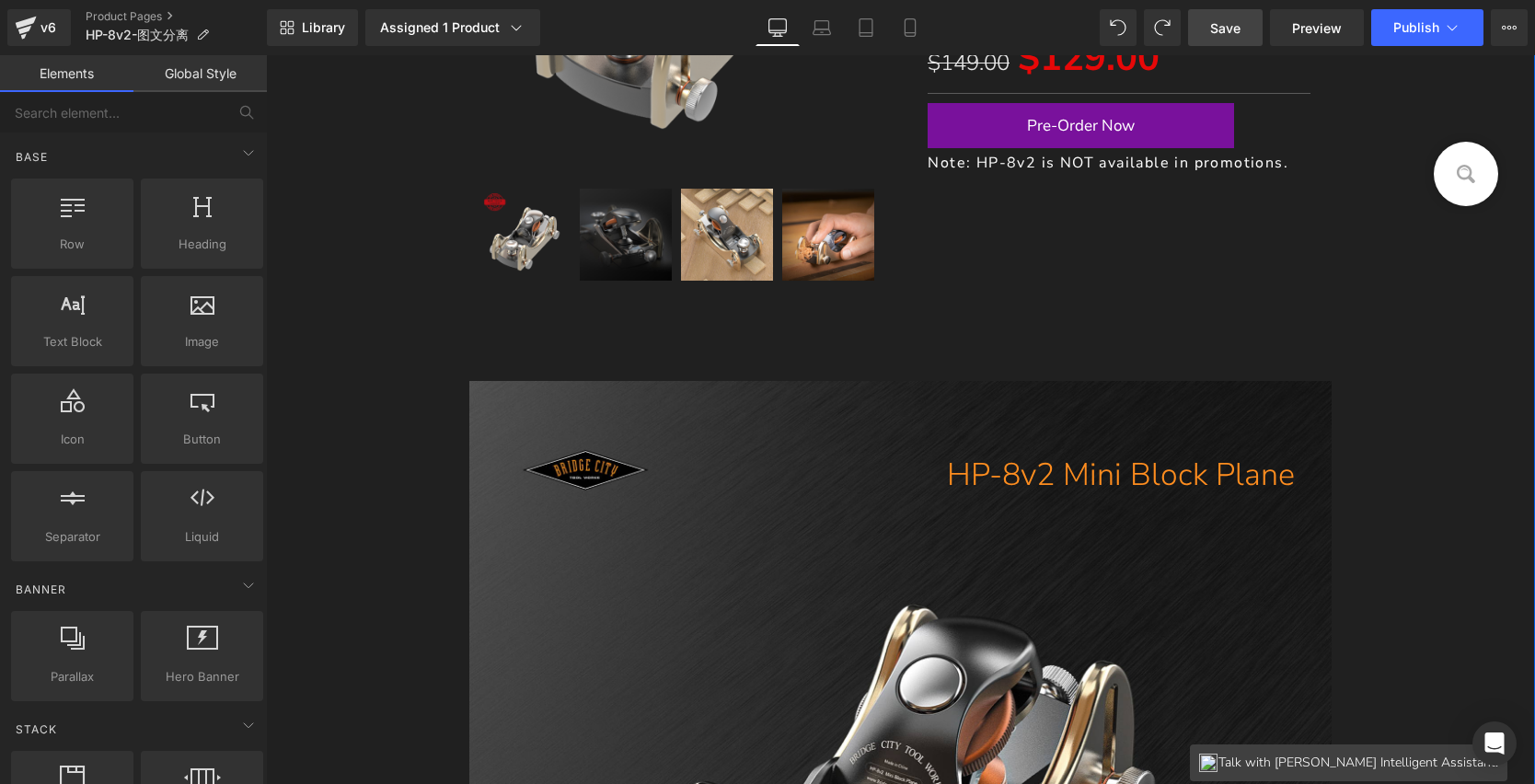
click at [1084, 480] on h1 "HP-8v2 Mini Block Plane" at bounding box center [883, 475] width 827 height 43
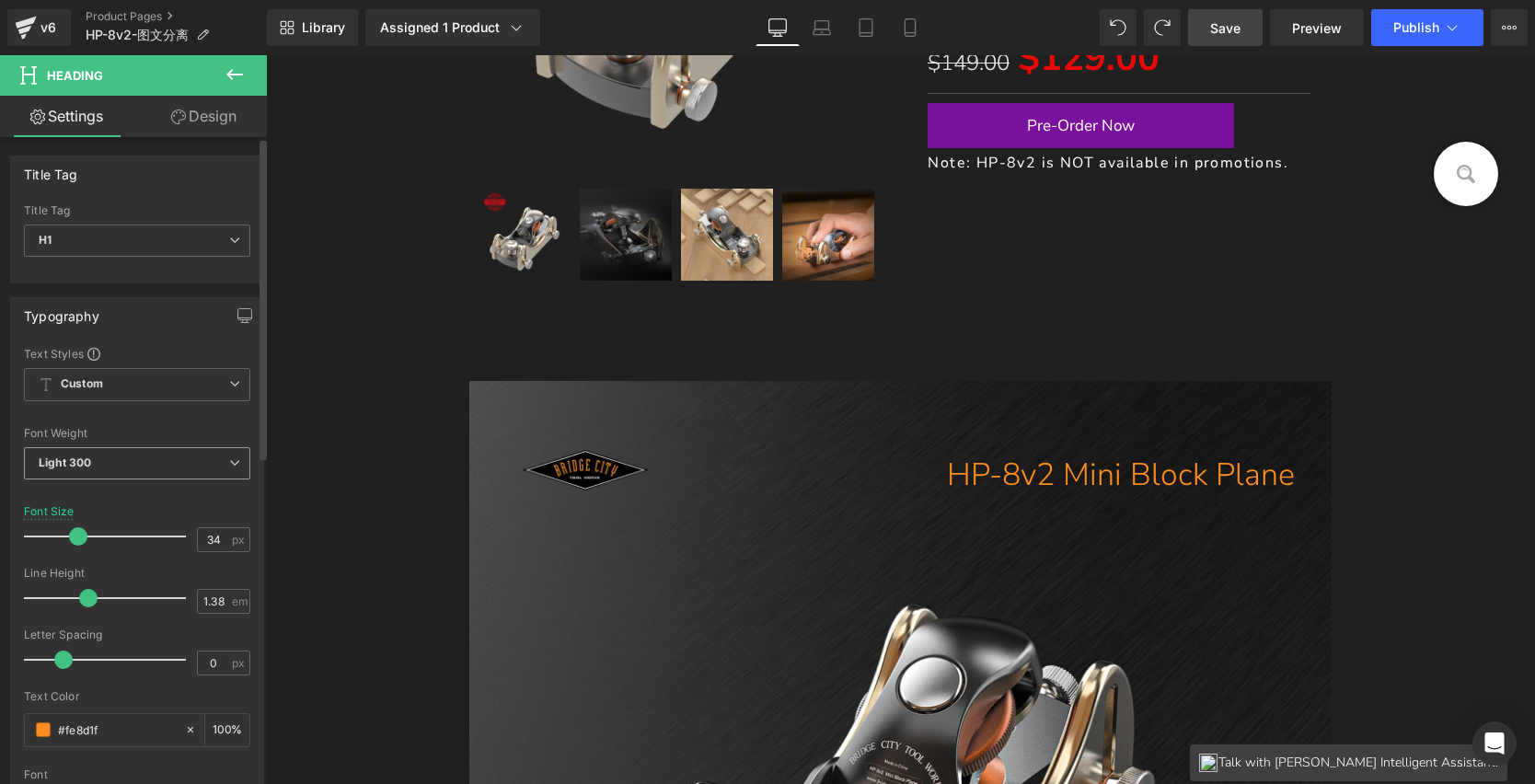
click at [229, 459] on icon at bounding box center [234, 462] width 11 height 11
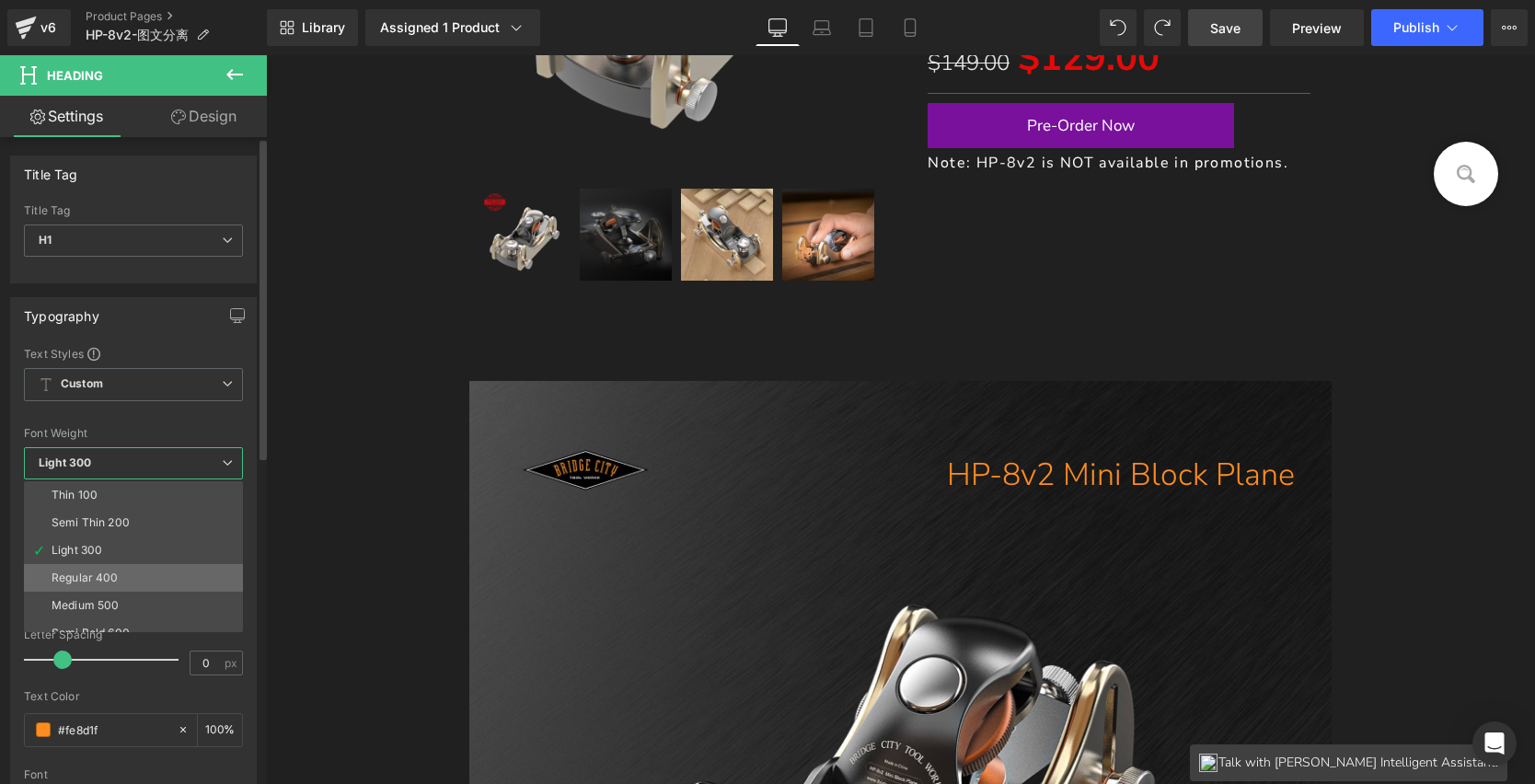
click at [113, 569] on li "Regular 400" at bounding box center [138, 577] width 227 height 28
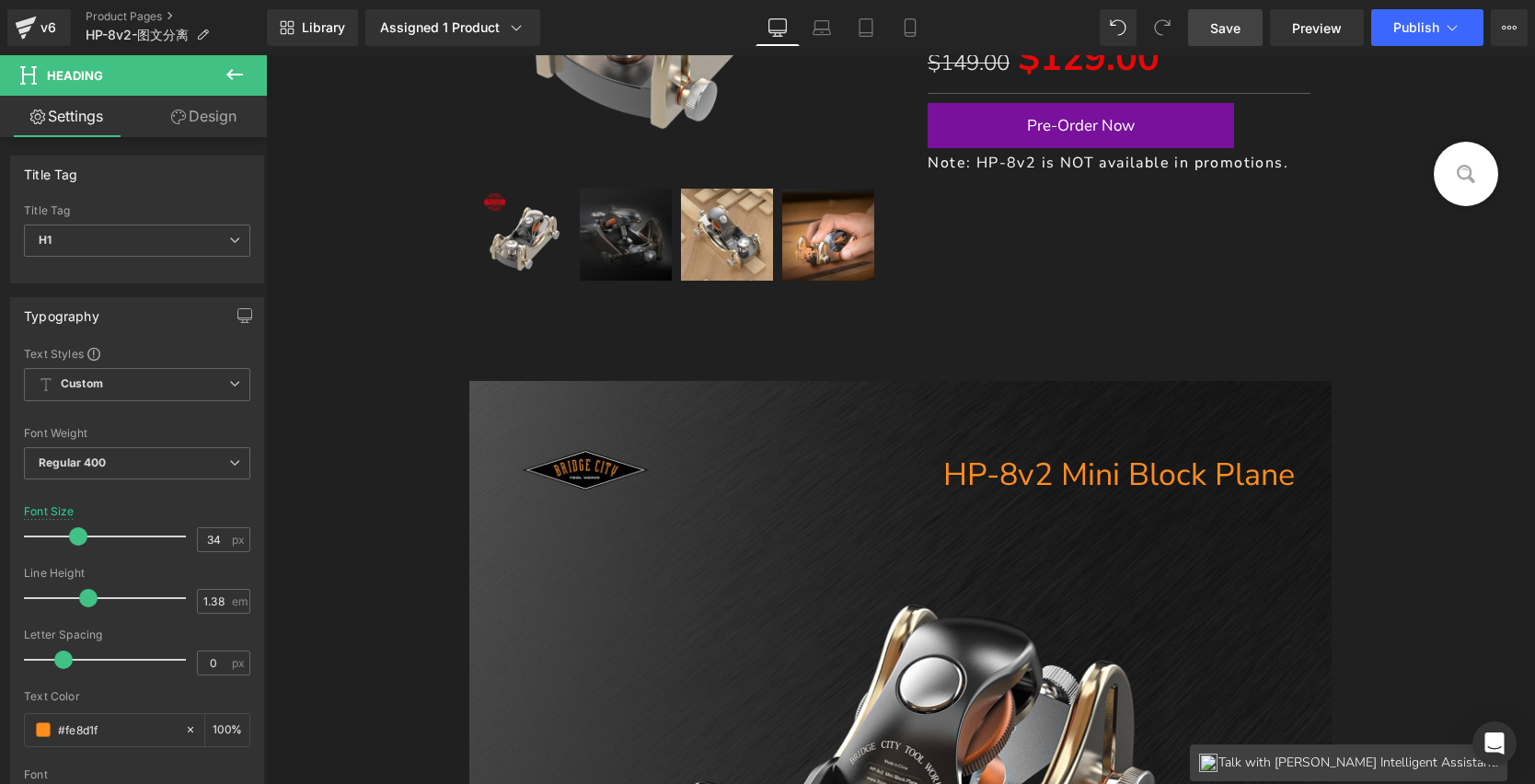
click at [1224, 37] on span "Save" at bounding box center [1226, 28] width 31 height 19
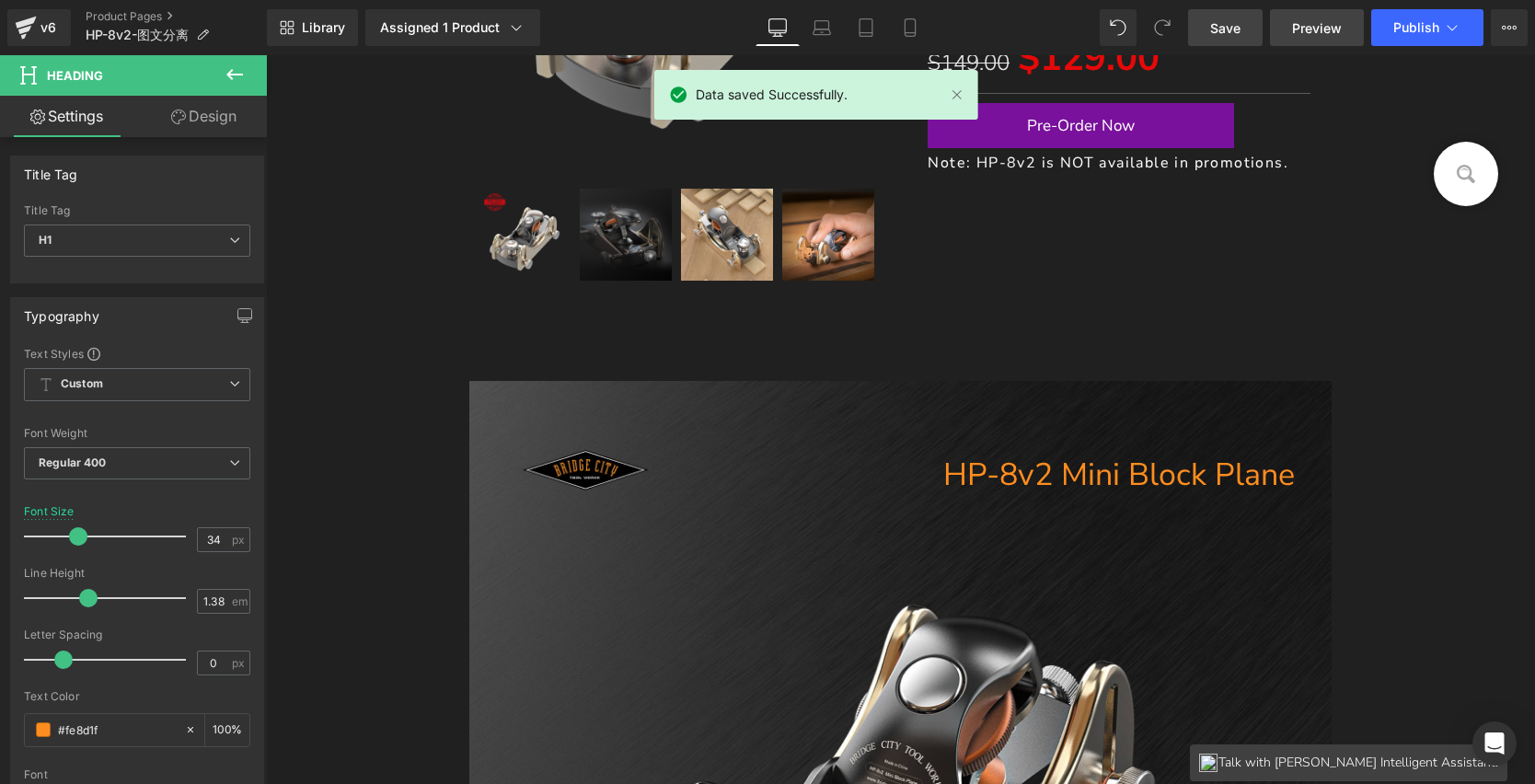
click at [1322, 27] on span "Preview" at bounding box center [1318, 28] width 50 height 19
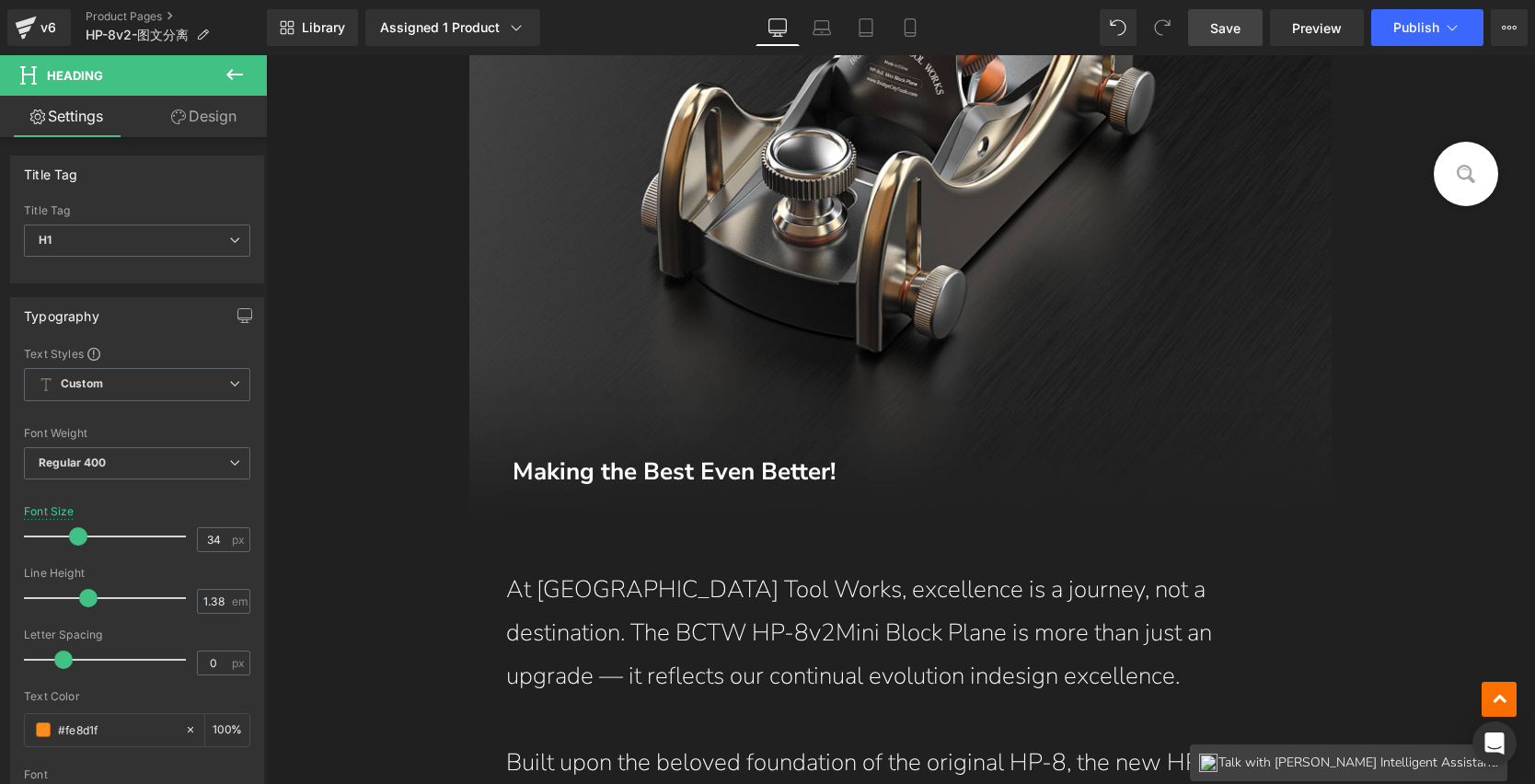
scroll to position [1425, 0]
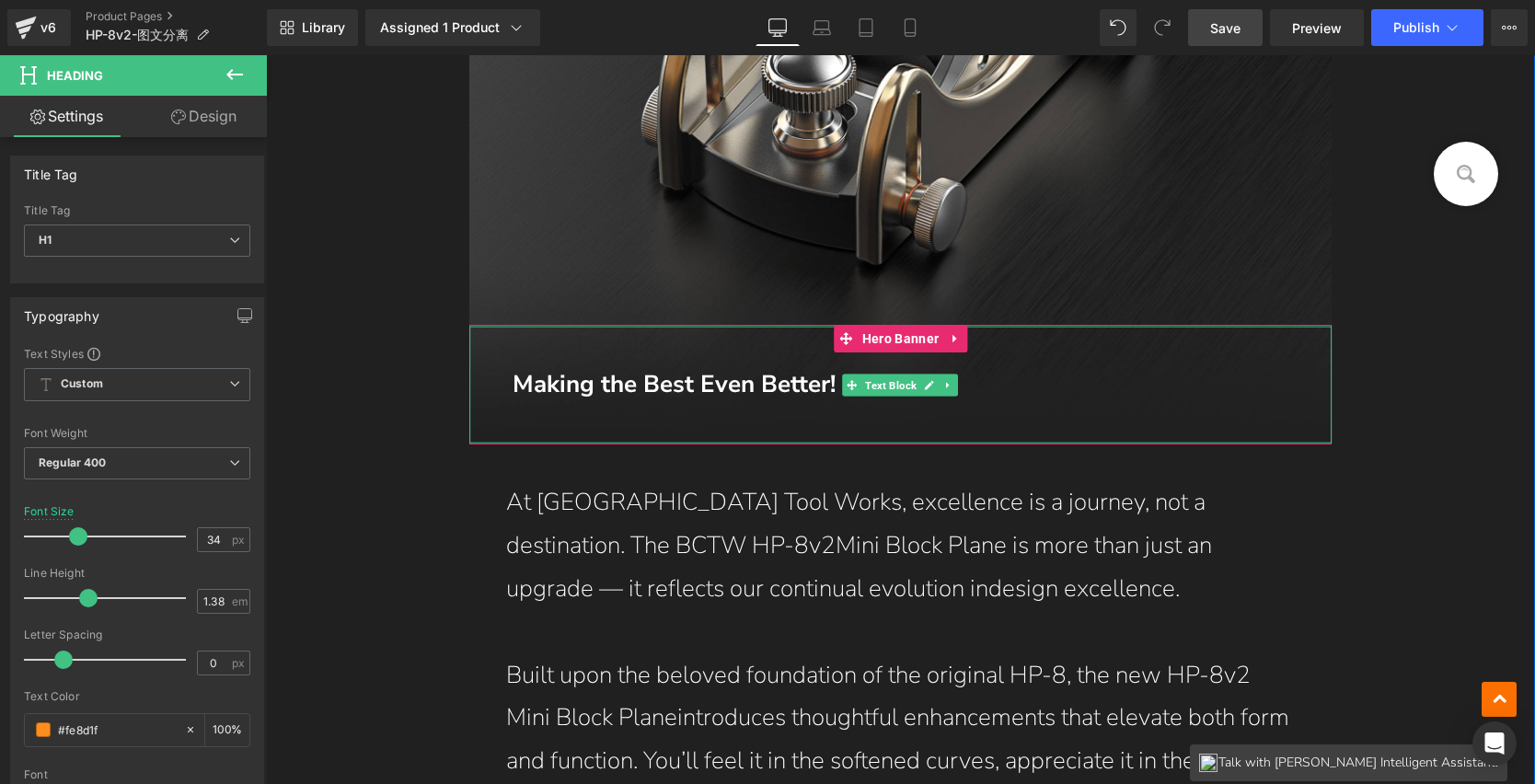
click at [784, 383] on span "Making the Best Even Better!" at bounding box center [675, 384] width 323 height 32
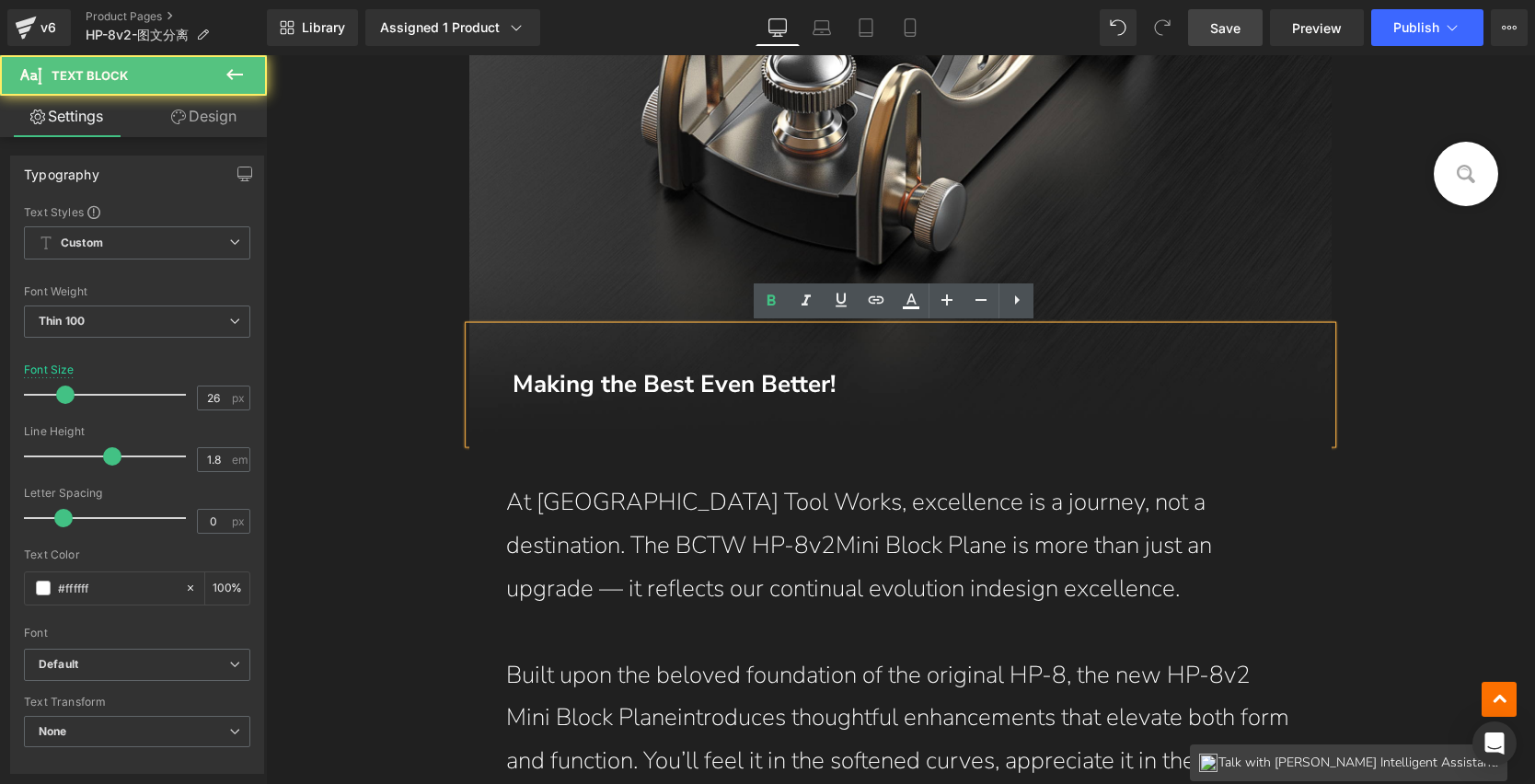
drag, startPoint x: 516, startPoint y: 387, endPoint x: 860, endPoint y: 392, distance: 344.0
click at [860, 392] on p "Making the Best Even Better!" at bounding box center [901, 385] width 790 height 43
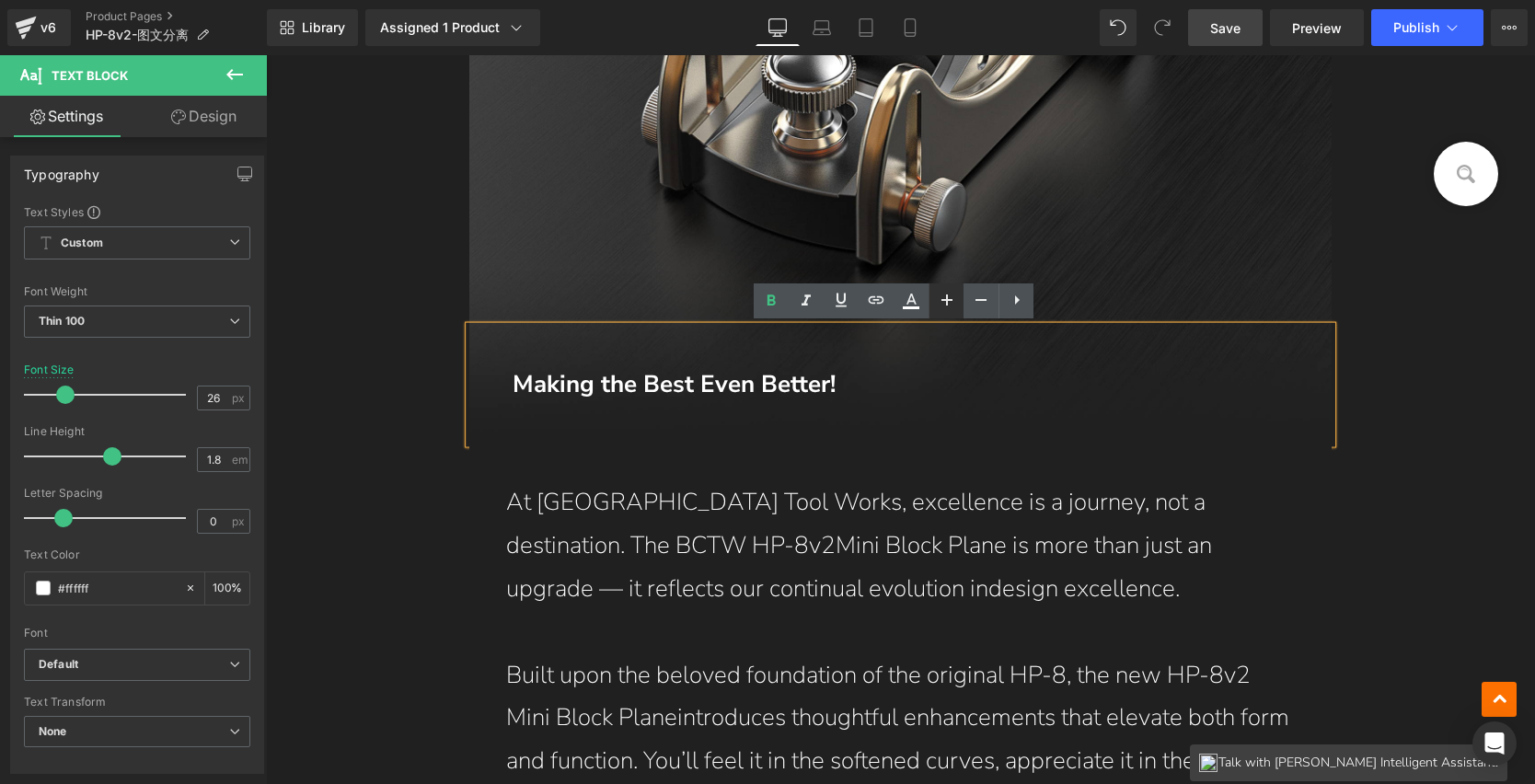
click at [936, 304] on icon at bounding box center [947, 299] width 22 height 22
click at [941, 301] on icon at bounding box center [947, 299] width 22 height 22
type input "34"
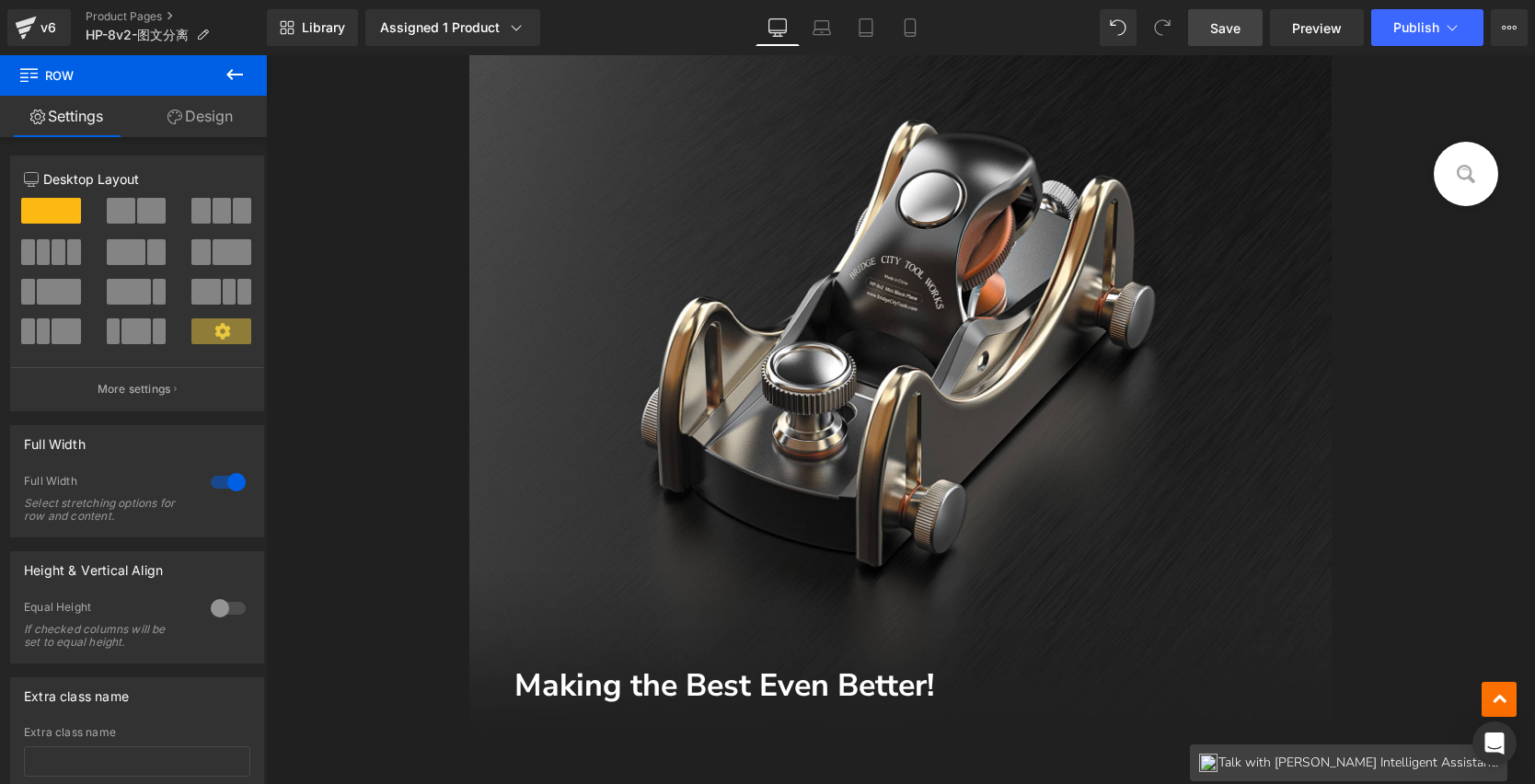
scroll to position [1170, 0]
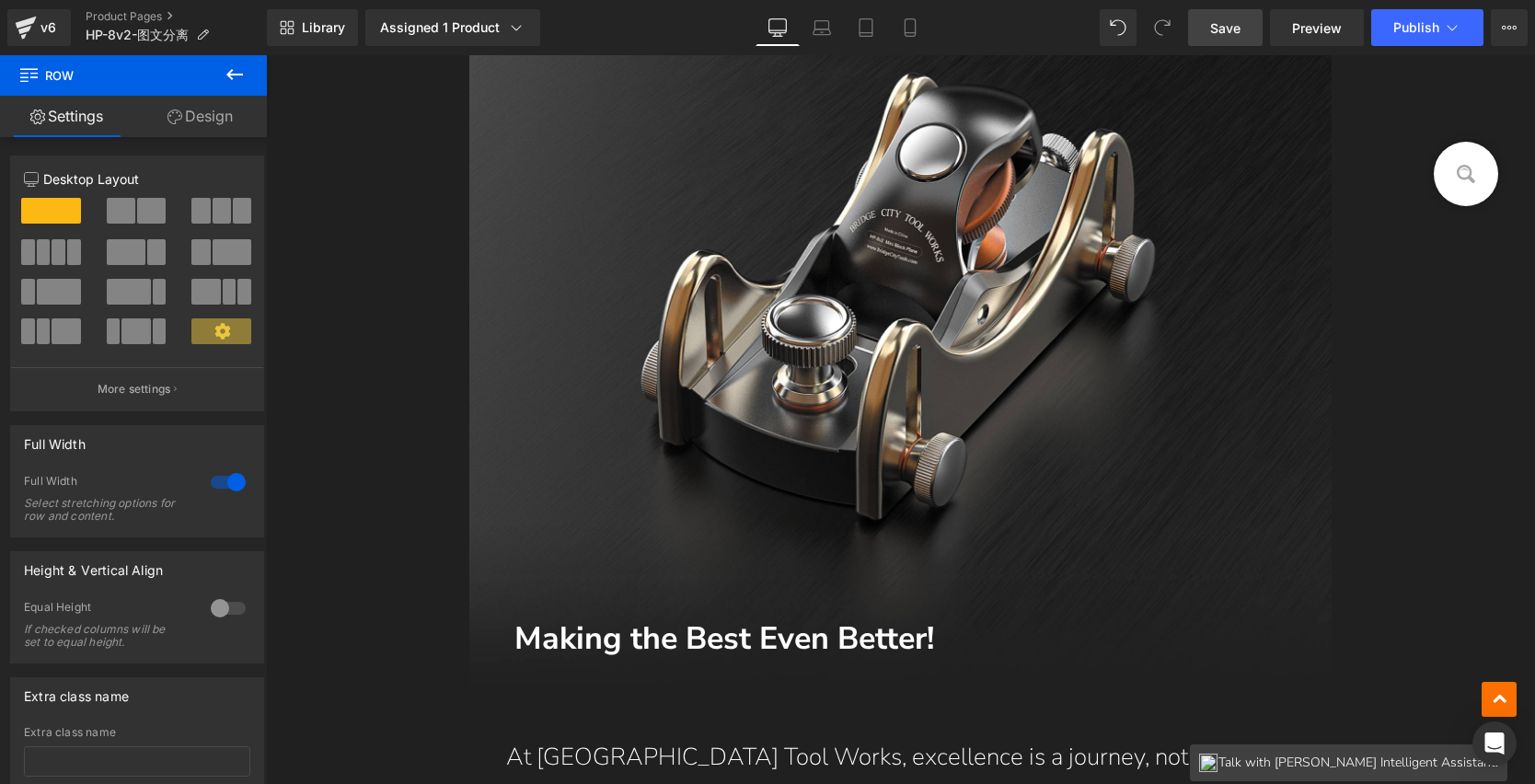
click at [1238, 29] on span "Save" at bounding box center [1226, 28] width 31 height 19
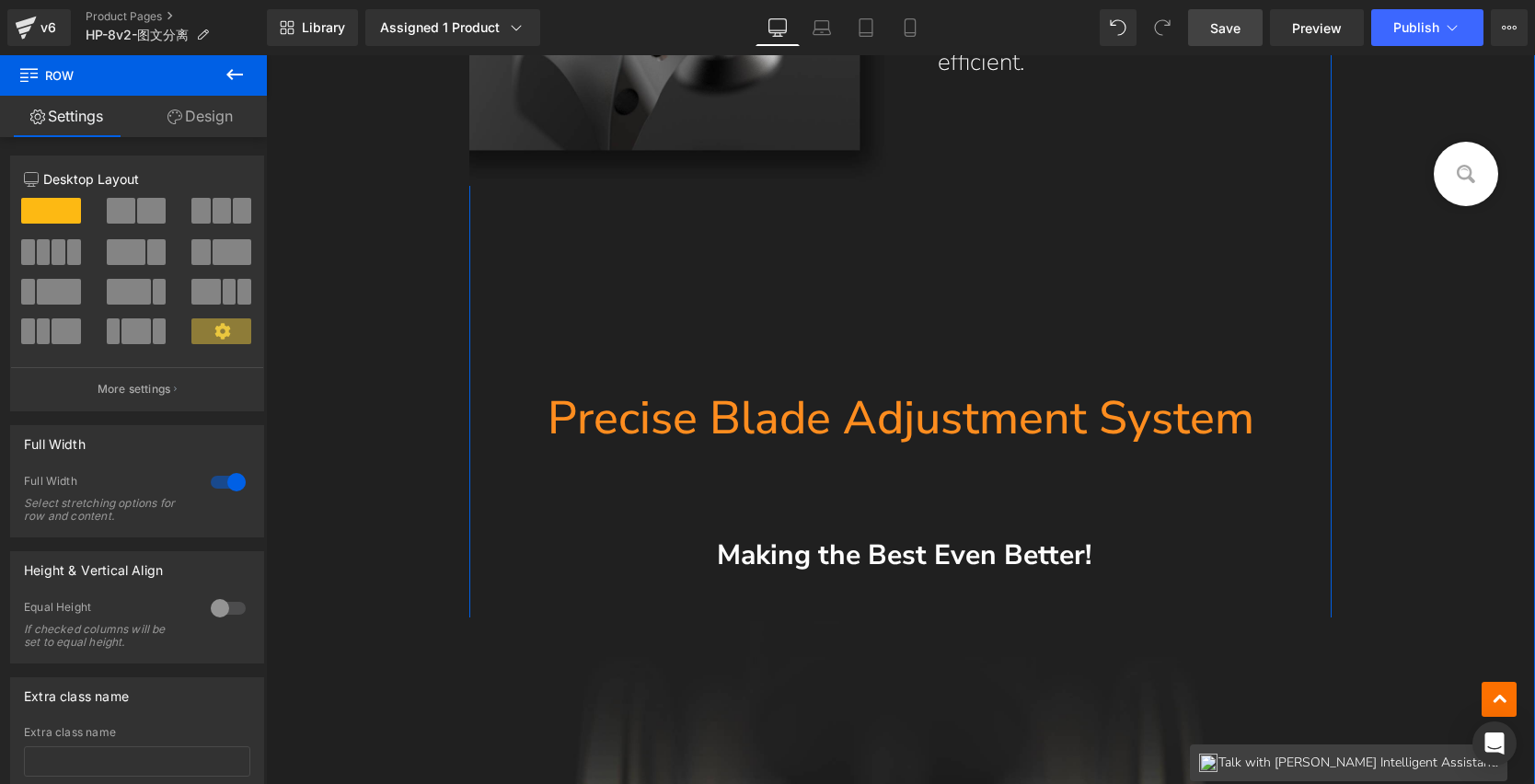
scroll to position [4005, 0]
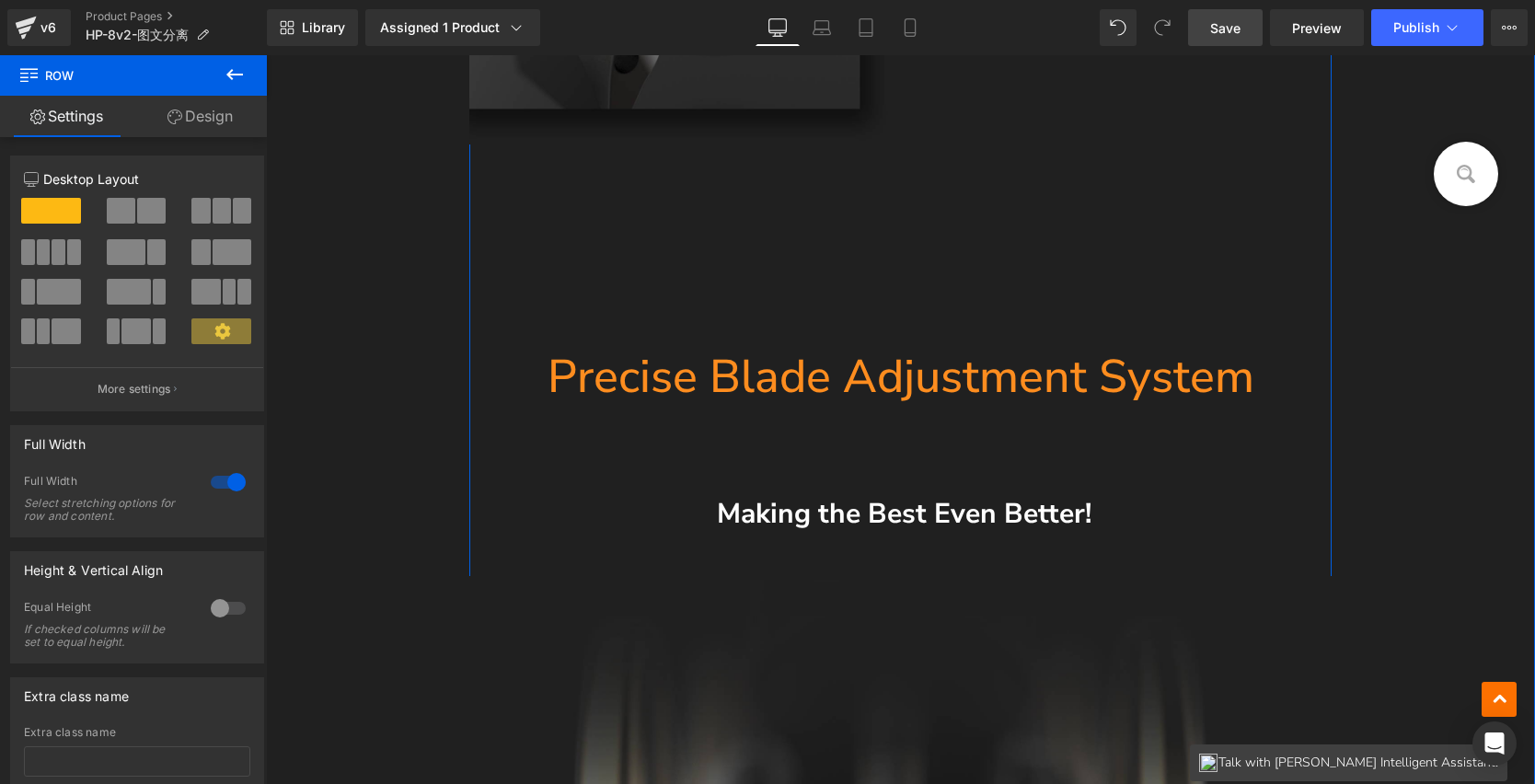
click at [790, 521] on span "Making the Best Even Better!" at bounding box center [904, 514] width 374 height 38
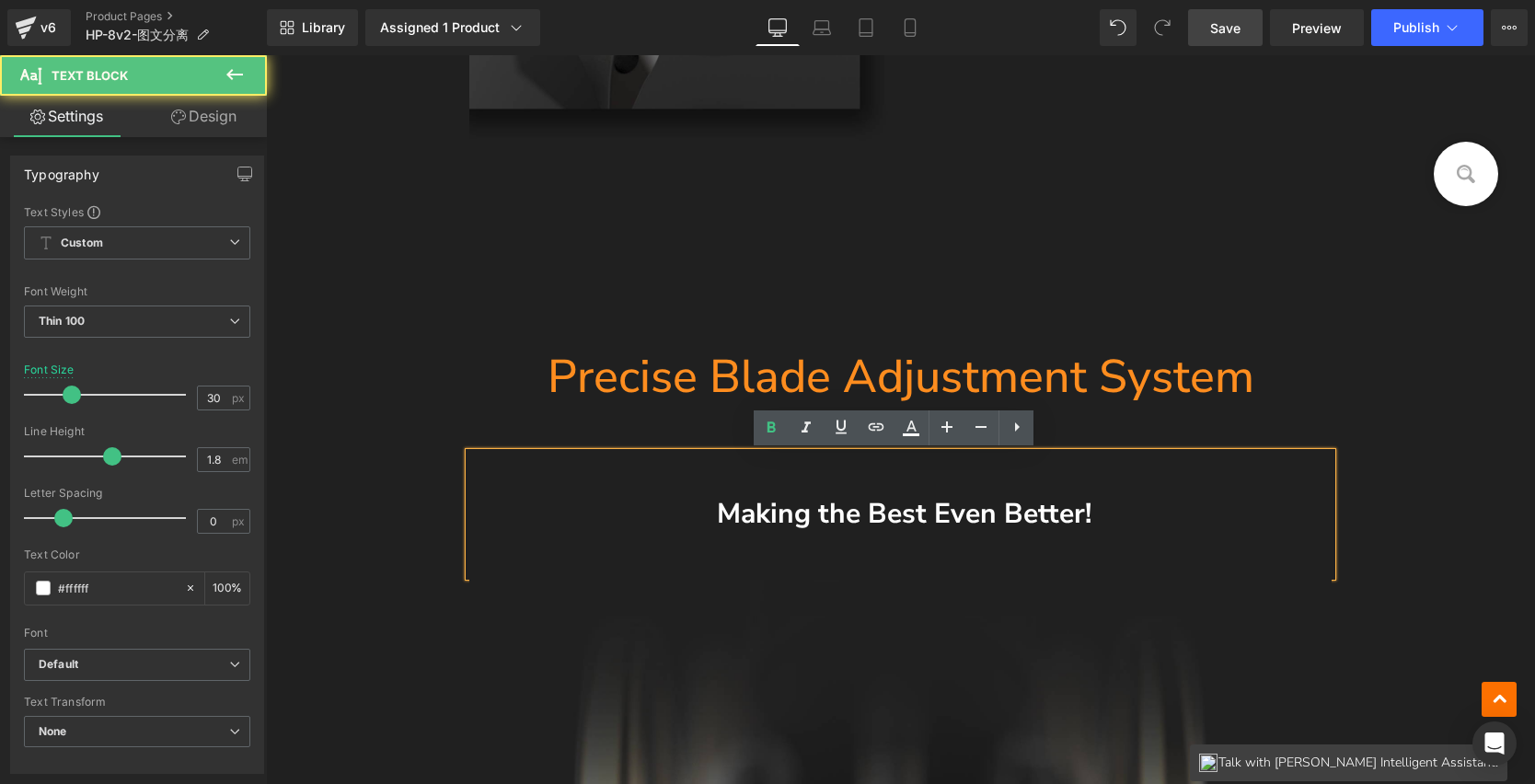
click at [798, 516] on span "Making the Best Even Better!" at bounding box center [904, 514] width 374 height 38
drag, startPoint x: 722, startPoint y: 514, endPoint x: 1098, endPoint y: 515, distance: 376.0
click at [1098, 515] on p "Making the Best Even Better!" at bounding box center [901, 515] width 790 height 50
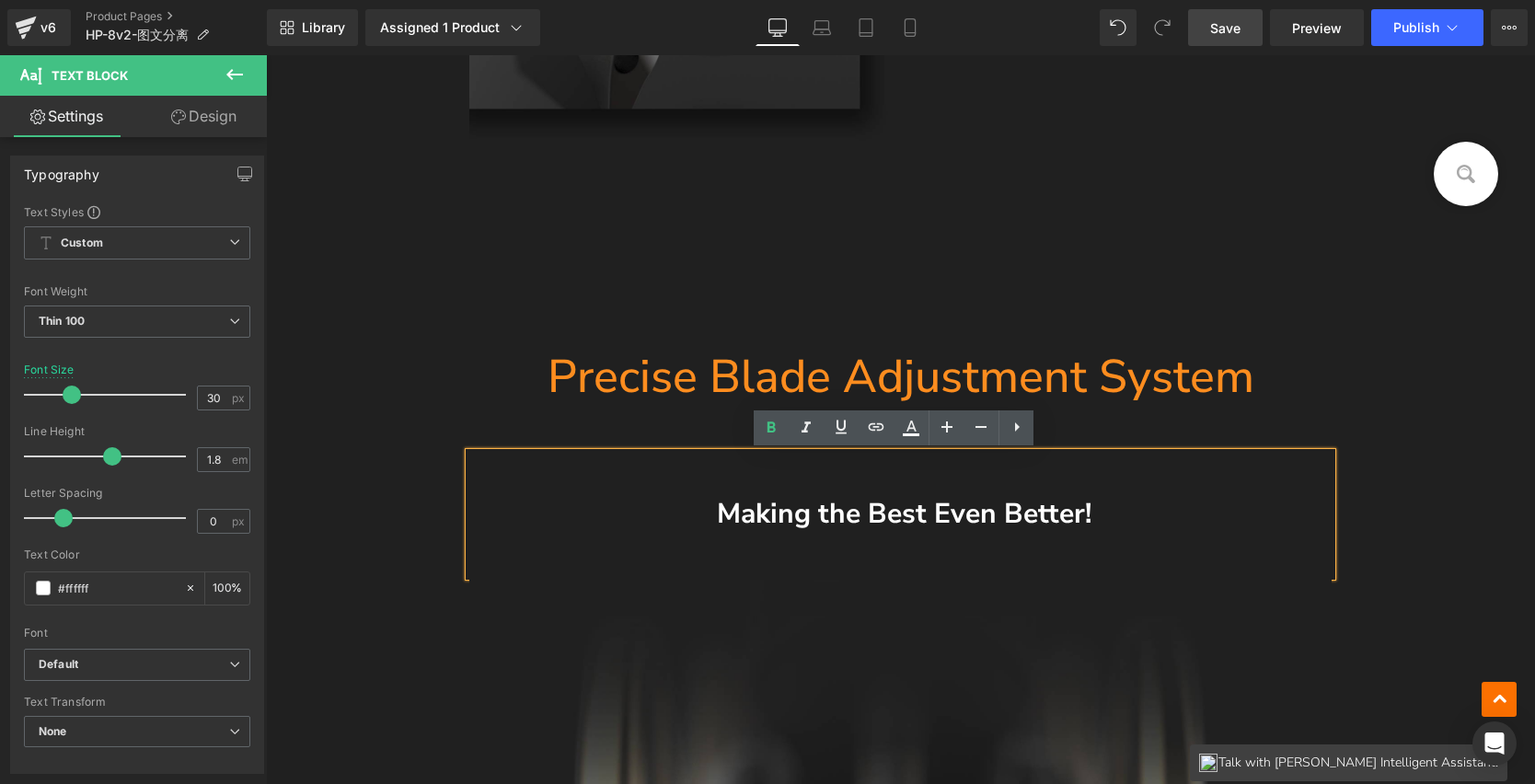
paste div
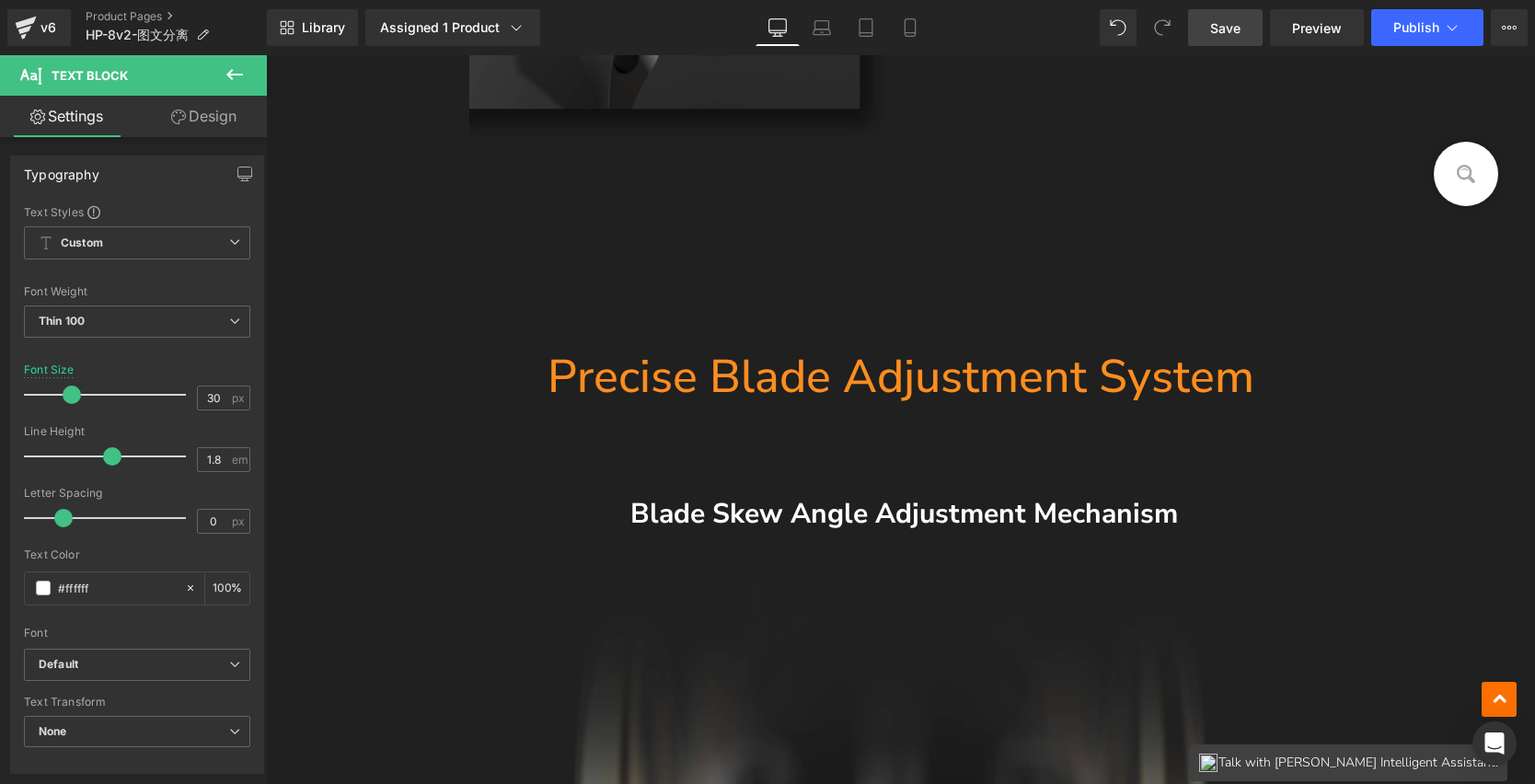
click at [1234, 37] on span "Save" at bounding box center [1226, 28] width 31 height 19
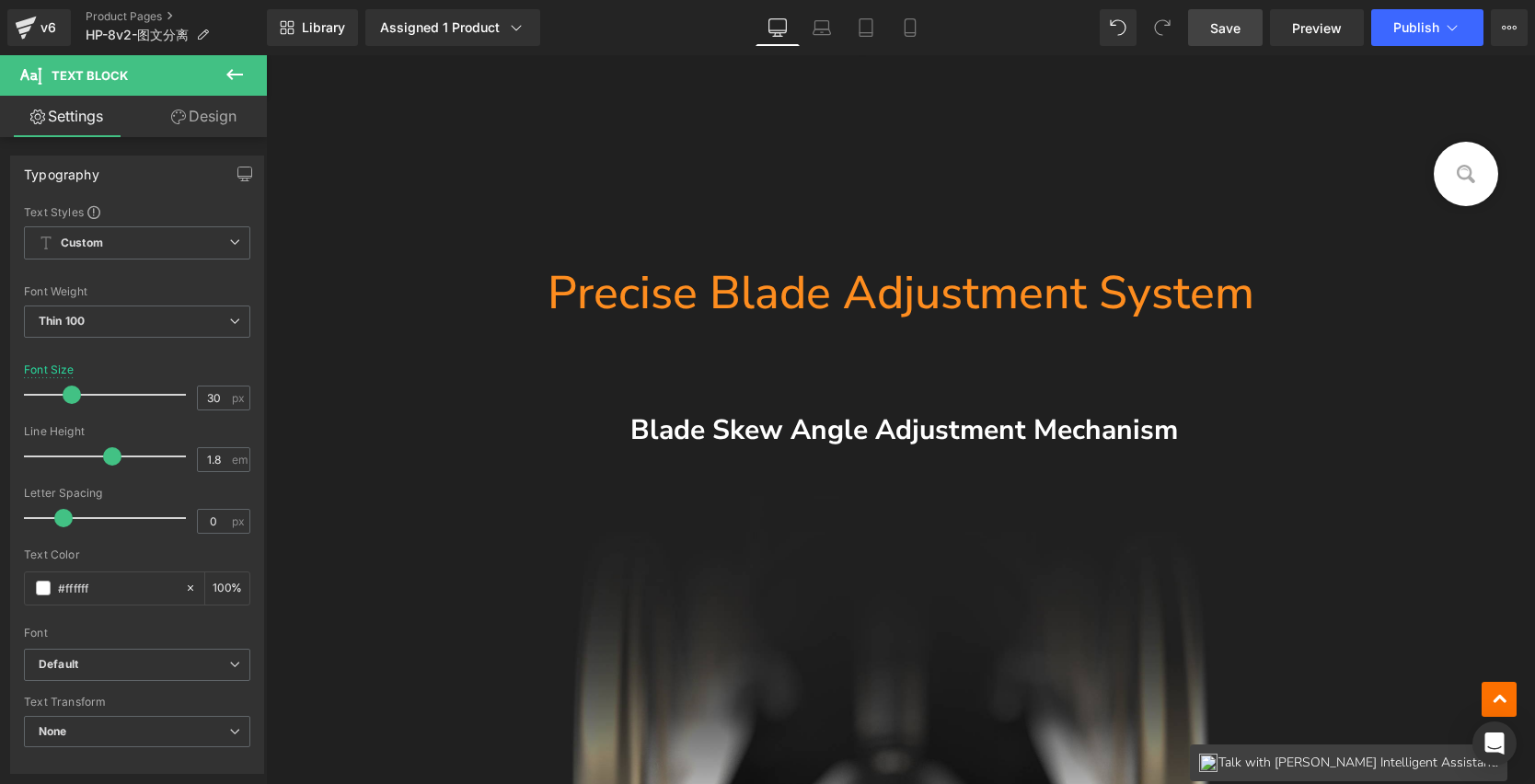
scroll to position [4282, 0]
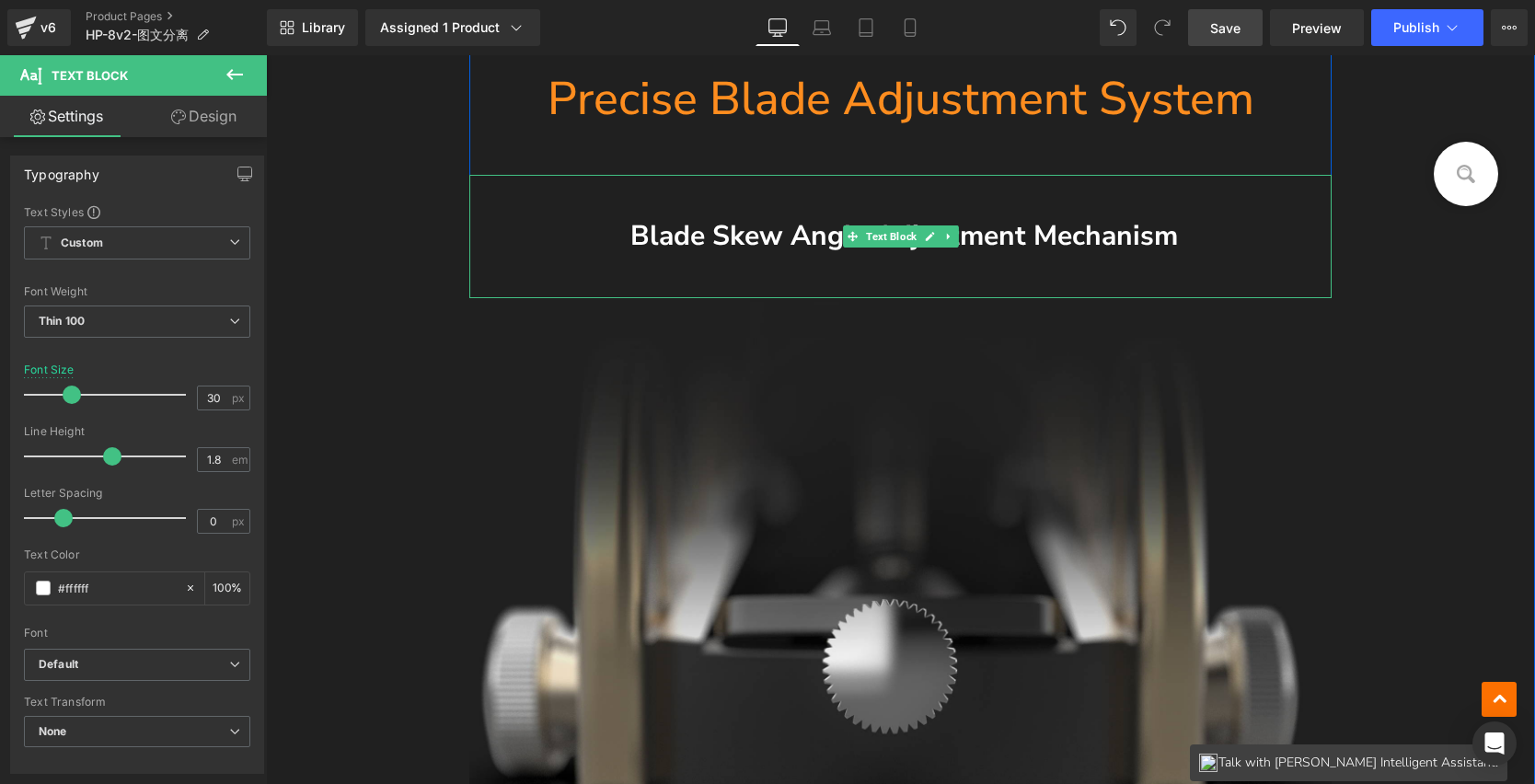
click at [678, 234] on span "Blade Skew Angle Adjustment Mechanism" at bounding box center [904, 236] width 548 height 38
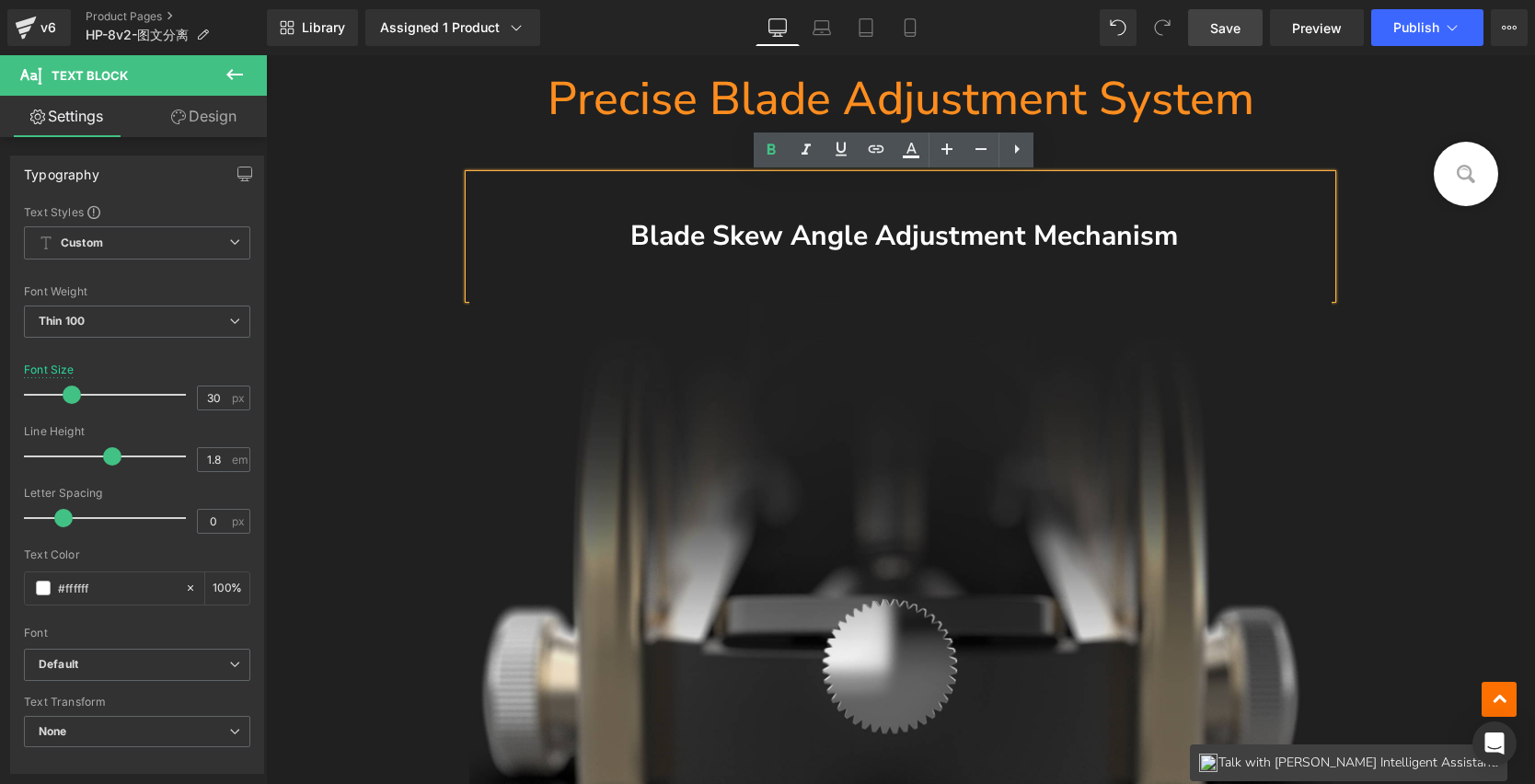
drag, startPoint x: 629, startPoint y: 236, endPoint x: 1239, endPoint y: 272, distance: 611.1
click at [1239, 272] on div "Blade Skew Angle Adjustment Mechanism" at bounding box center [901, 237] width 863 height 123
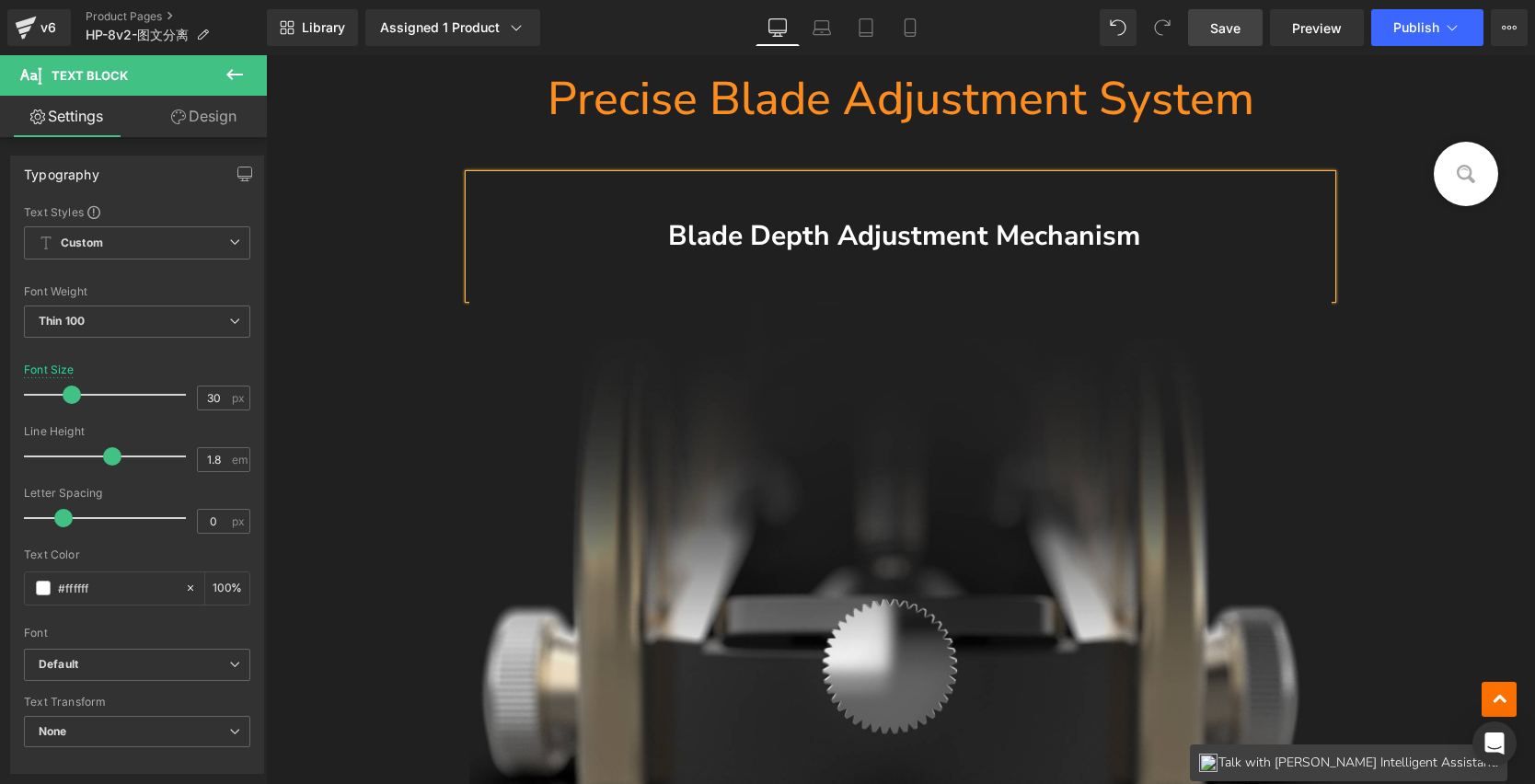
click at [1224, 38] on link "Save" at bounding box center [1225, 28] width 74 height 37
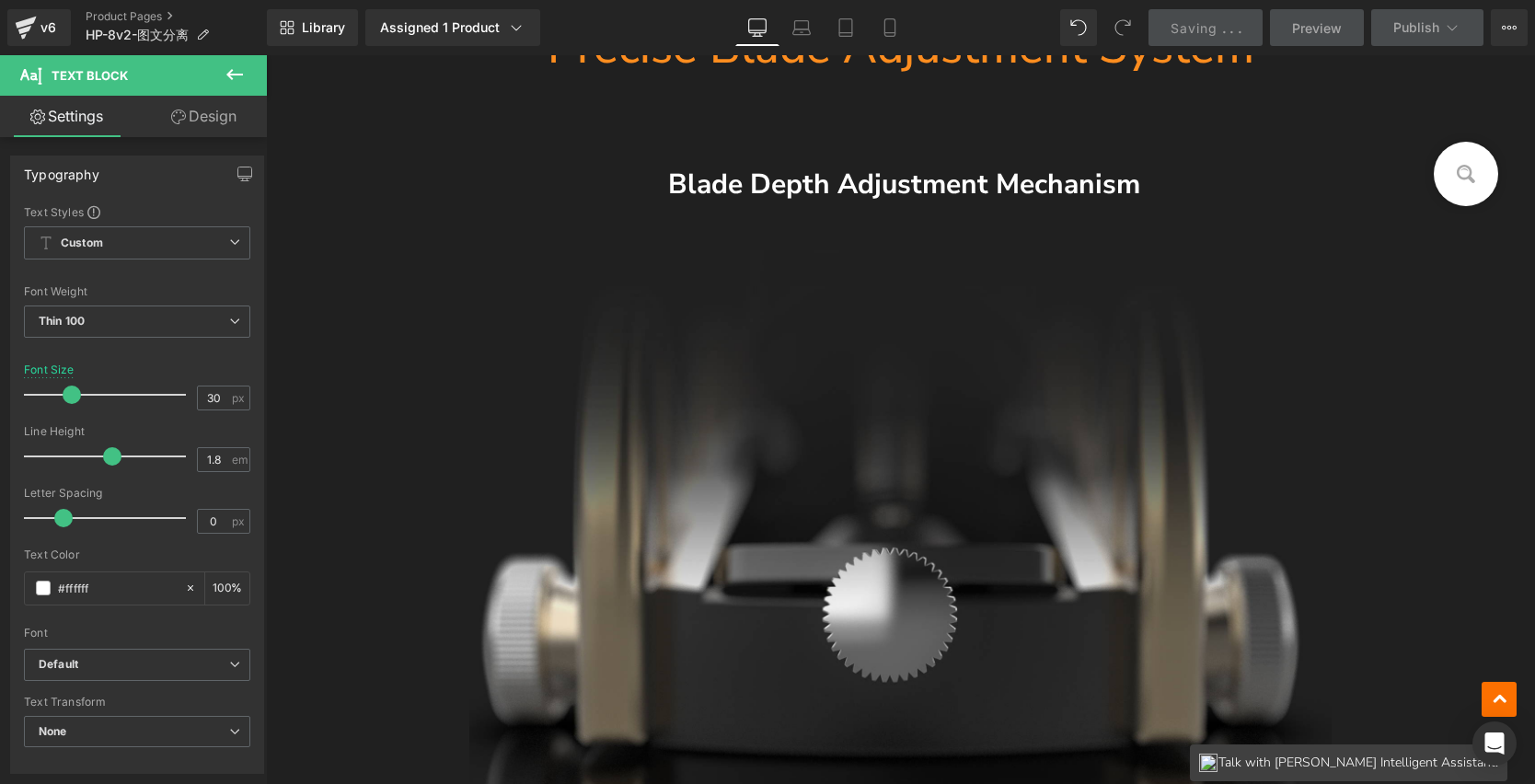
scroll to position [4081, 0]
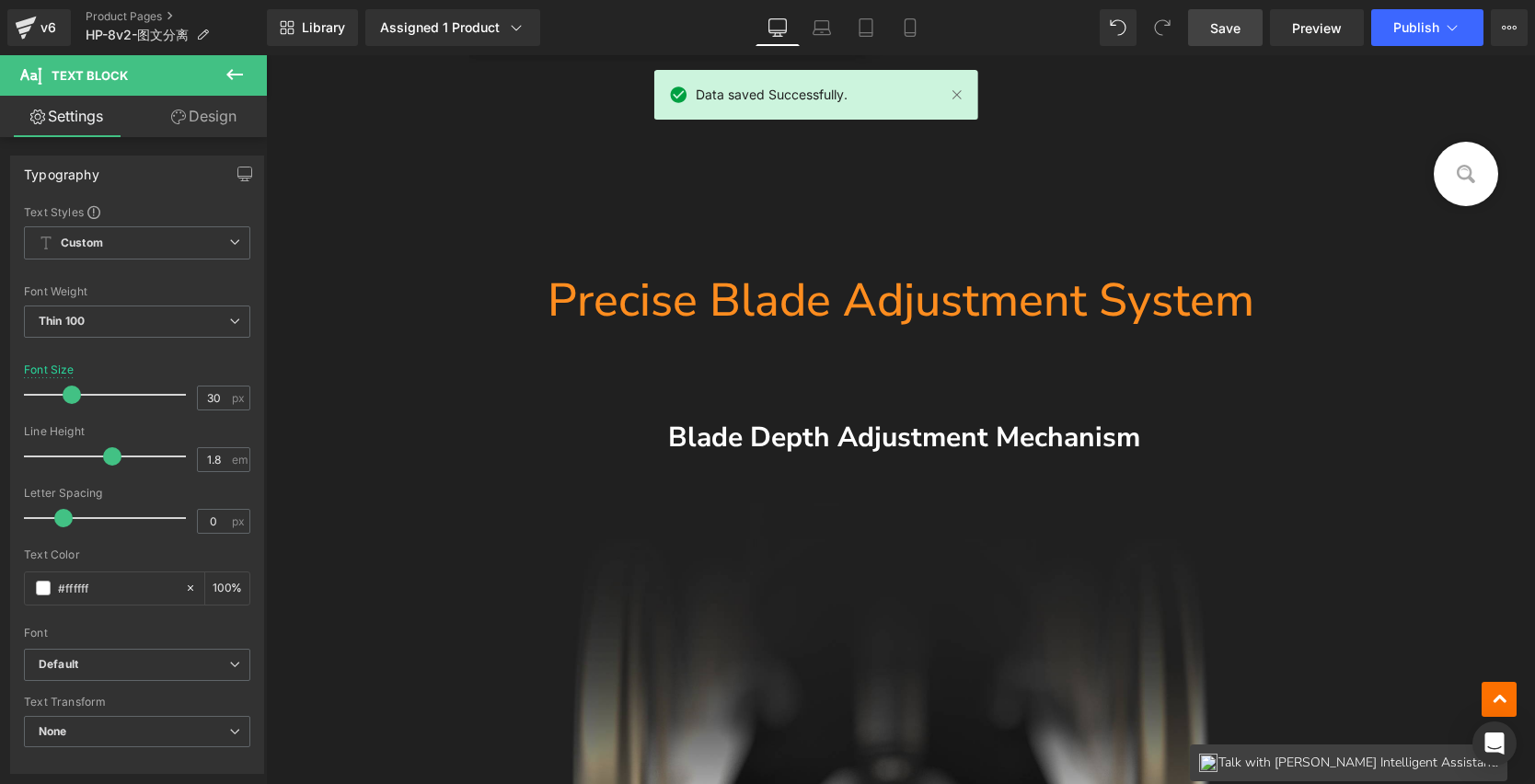
click at [1246, 35] on link "Save" at bounding box center [1225, 28] width 74 height 37
click at [1313, 33] on span "Preview" at bounding box center [1318, 28] width 50 height 19
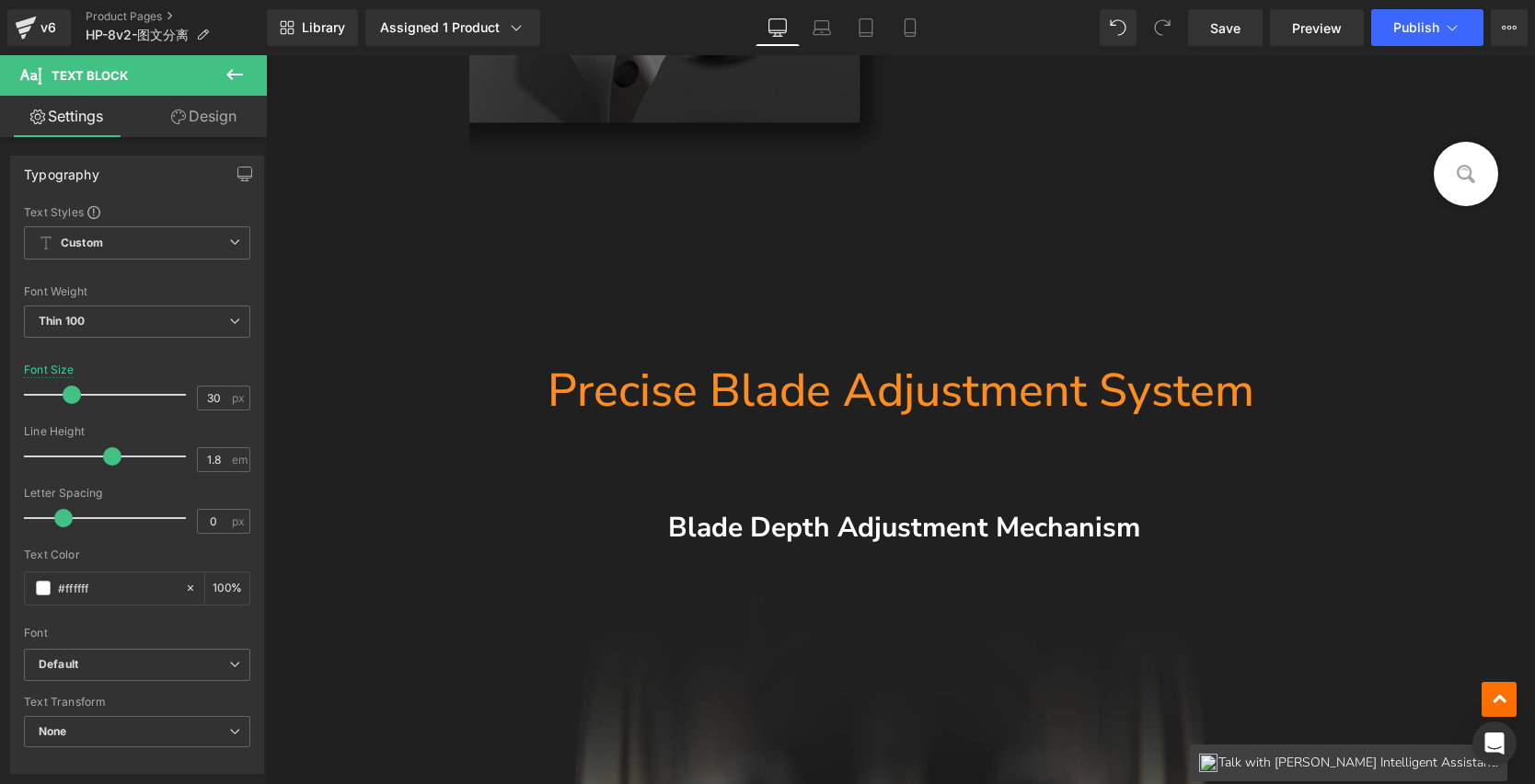
scroll to position [3880, 0]
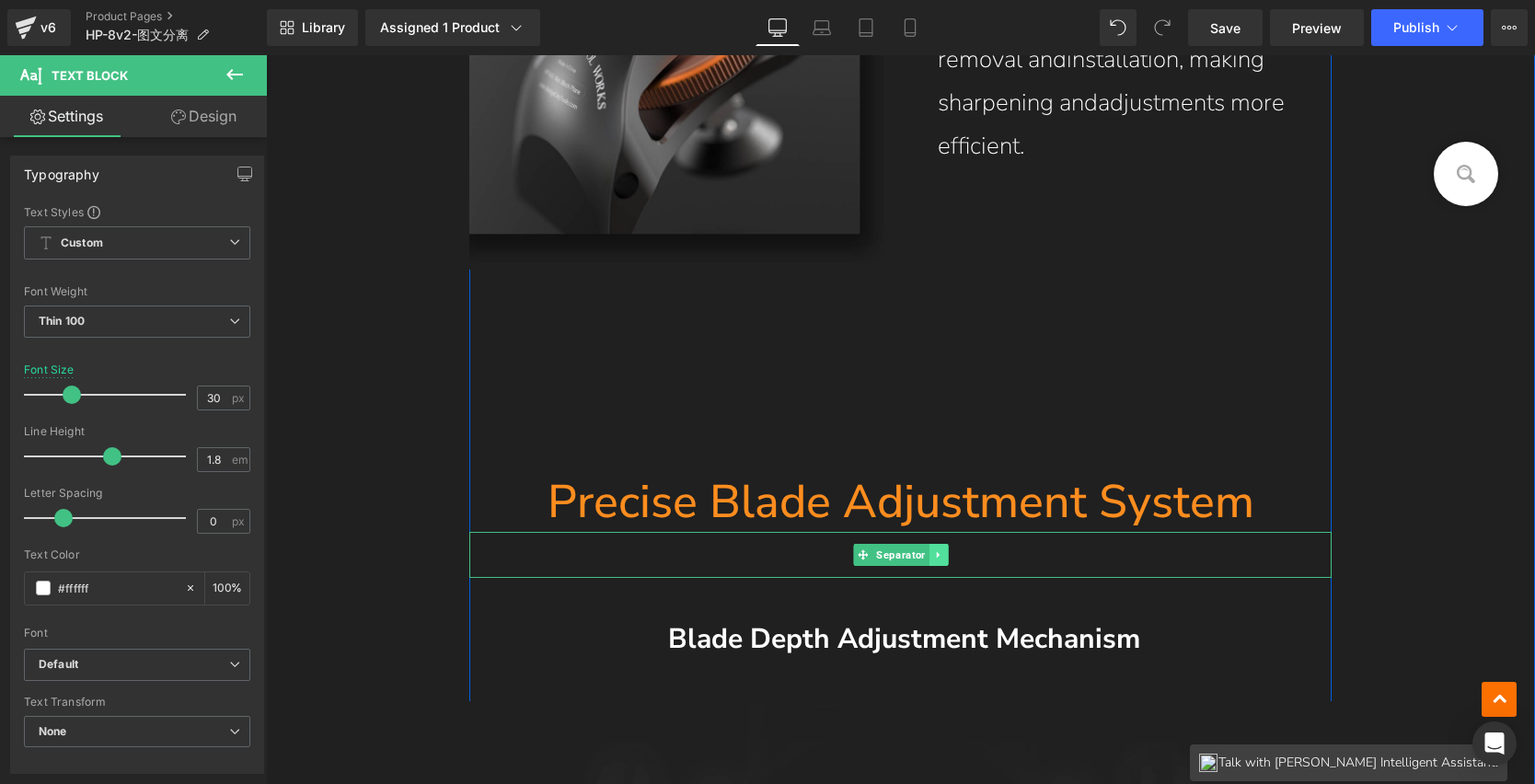
click at [934, 547] on link at bounding box center [938, 554] width 19 height 22
click at [942, 549] on icon at bounding box center [947, 554] width 11 height 11
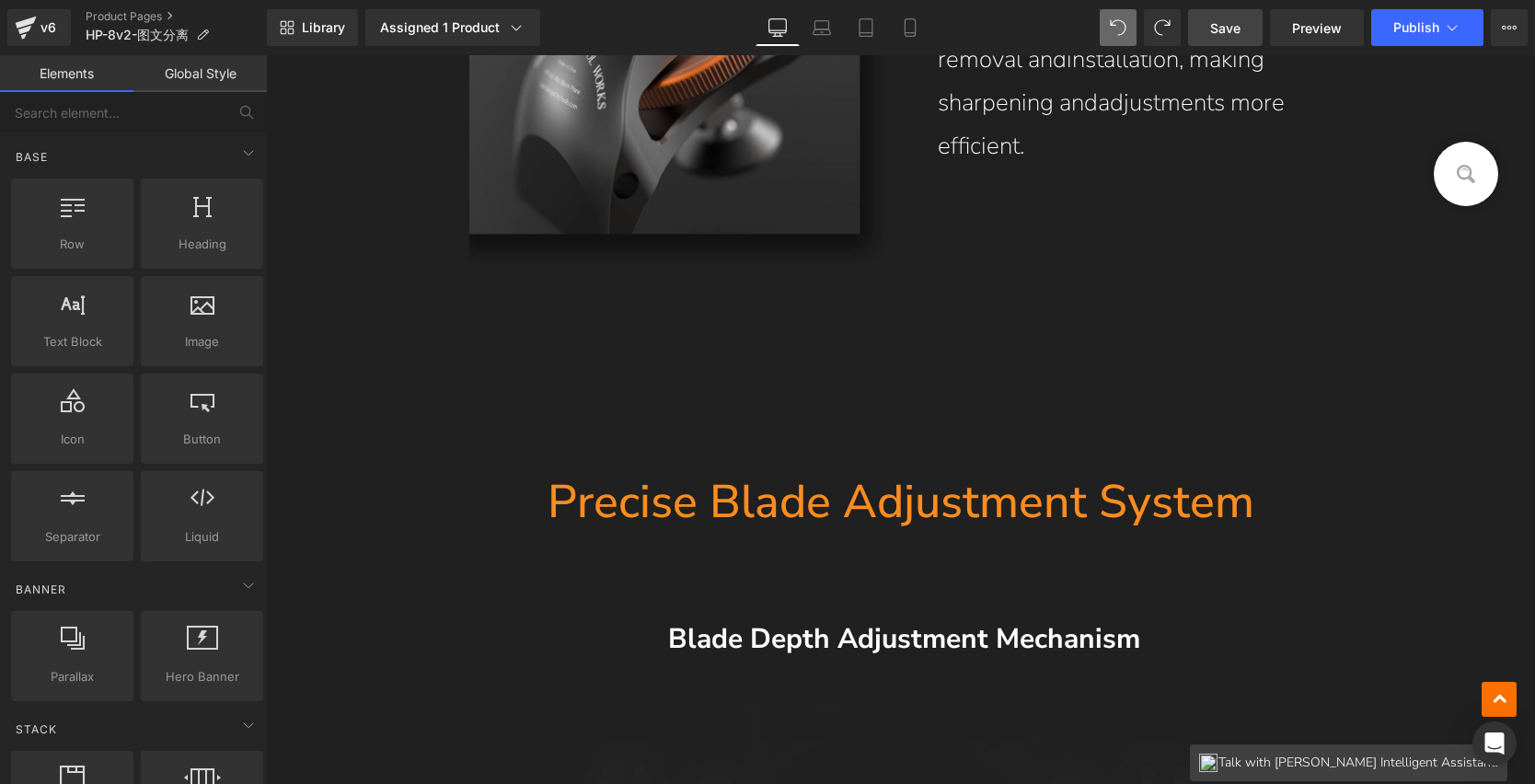
click at [1230, 34] on span "Save" at bounding box center [1226, 28] width 31 height 19
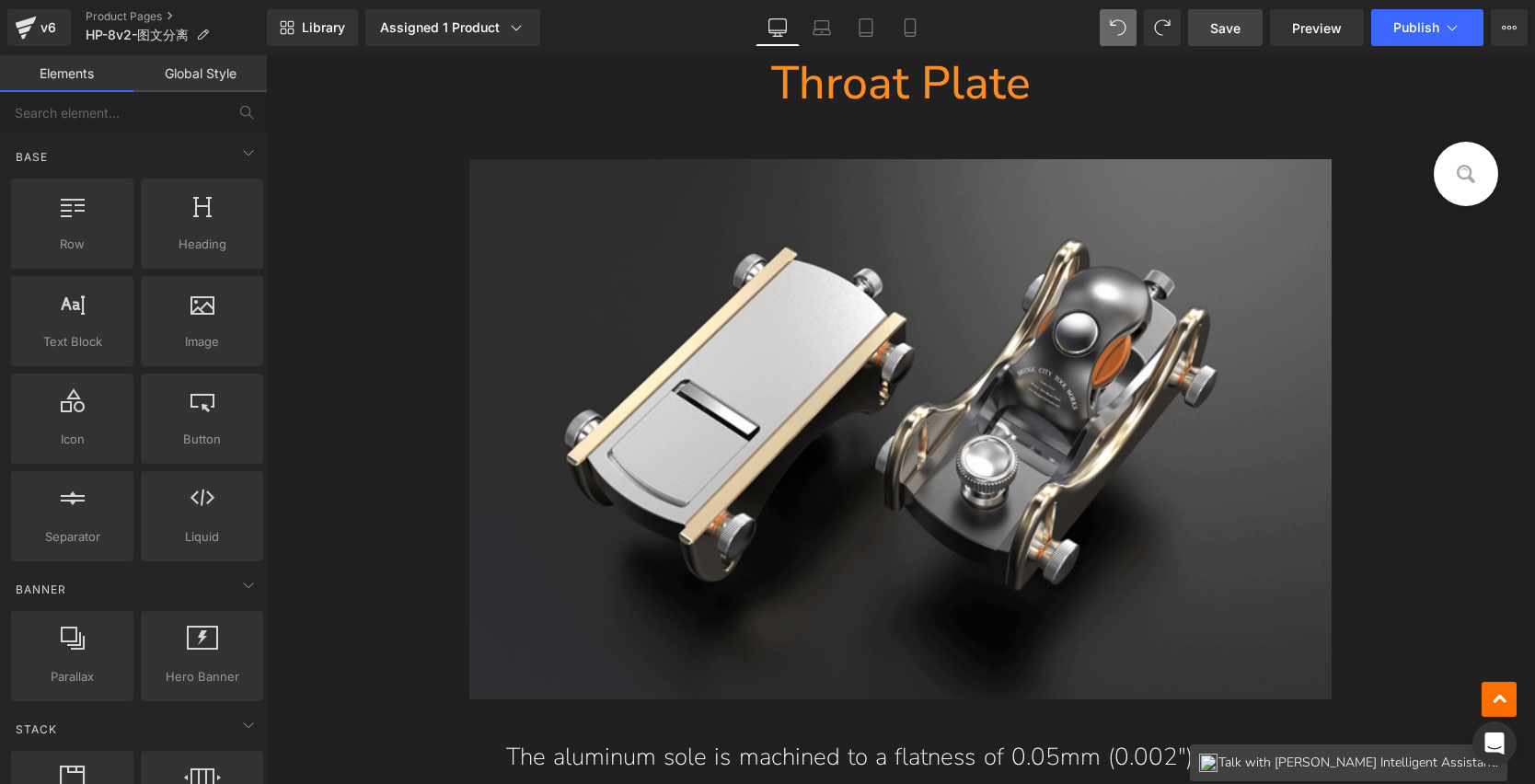
scroll to position [11640, 0]
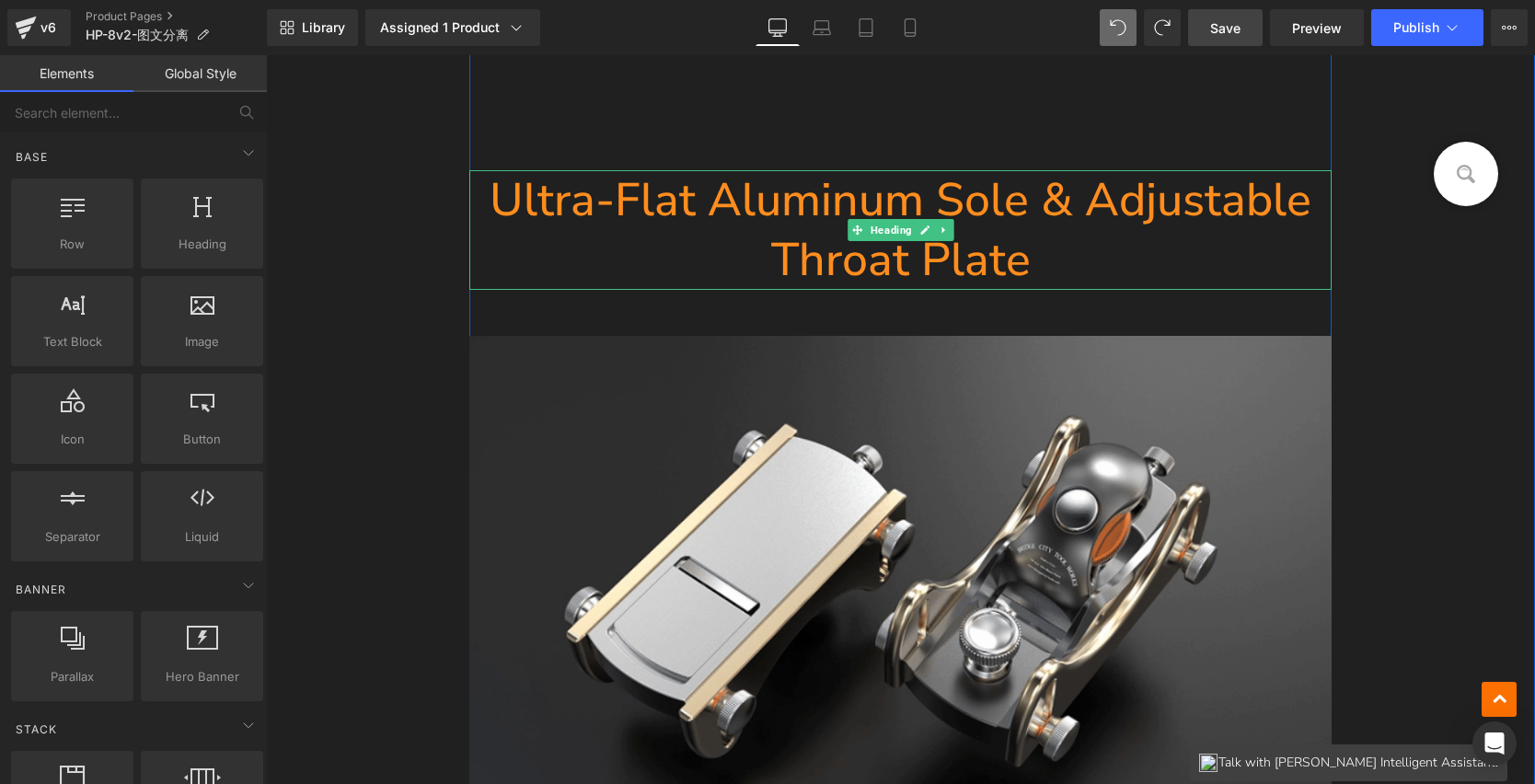
click at [1037, 204] on h1 "Ultra-Flat Aluminum Sole & Adjustable Throat Plate" at bounding box center [901, 230] width 863 height 119
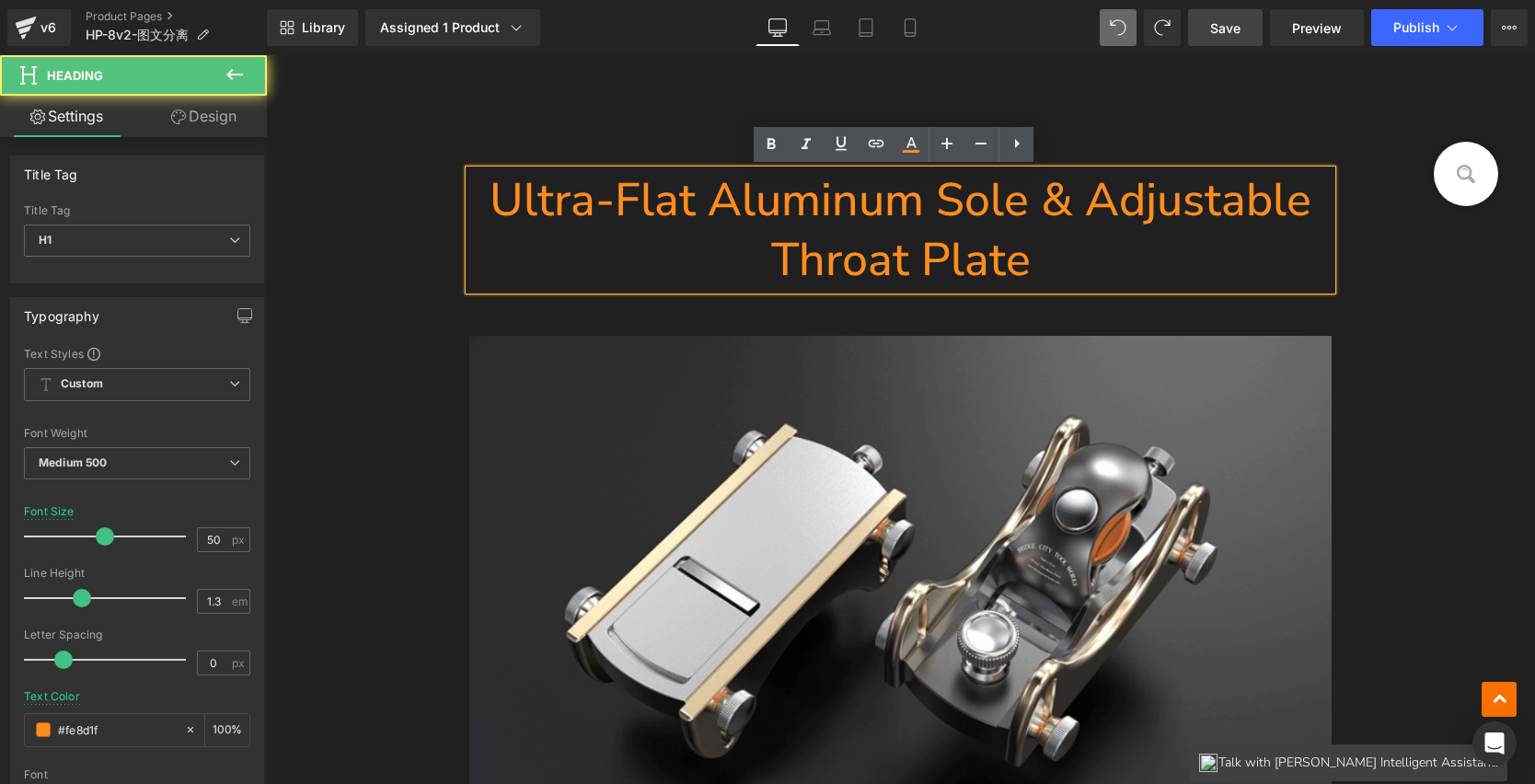
click at [1038, 198] on h1 "Ultra-Flat Aluminum Sole & Adjustable Throat Plate" at bounding box center [901, 230] width 863 height 119
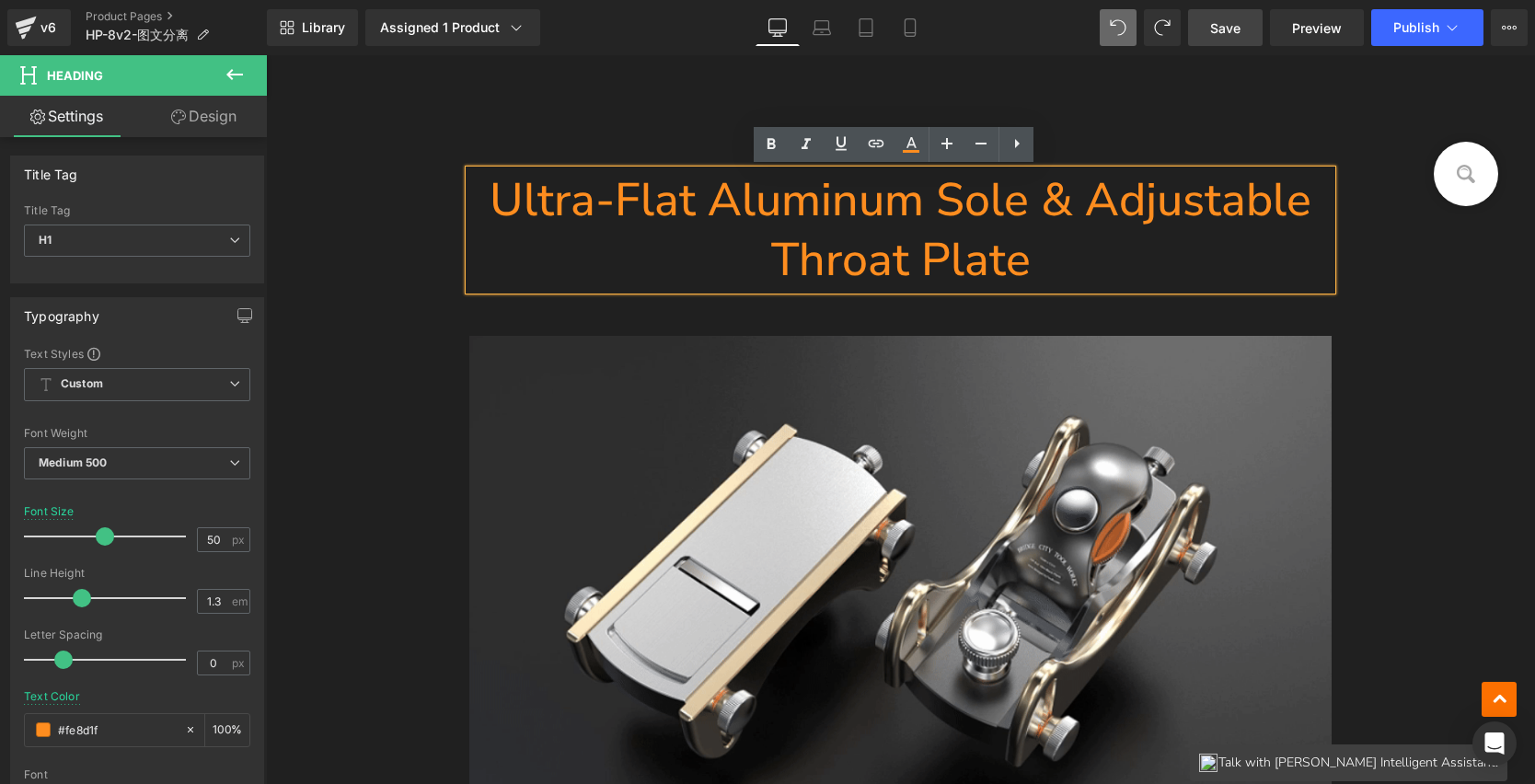
click at [1080, 200] on h1 "Ultra-Flat Aluminum Sole & Adjustable Throat Plate" at bounding box center [901, 230] width 863 height 119
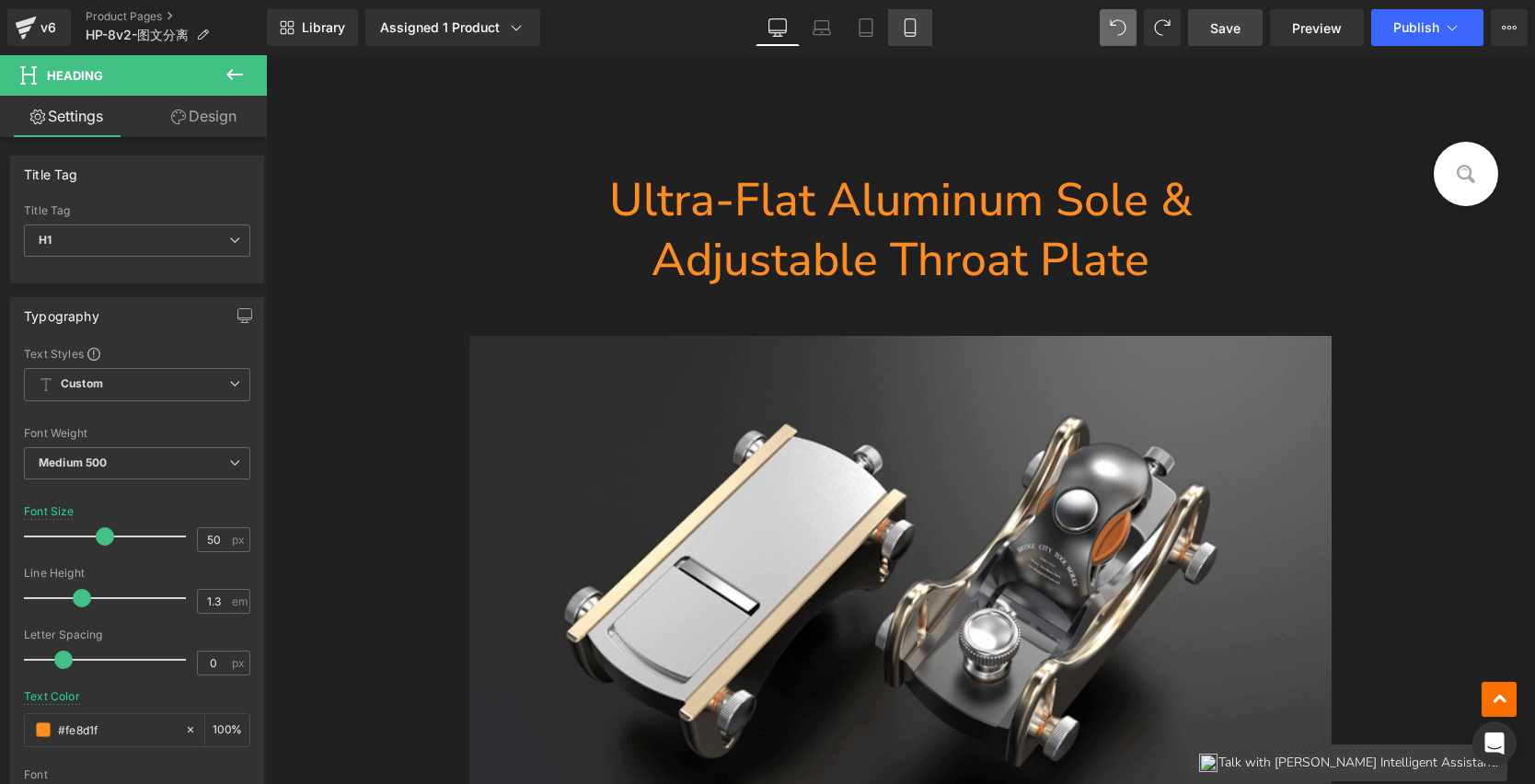
click at [903, 28] on icon at bounding box center [909, 27] width 18 height 18
type input "26"
type input "100"
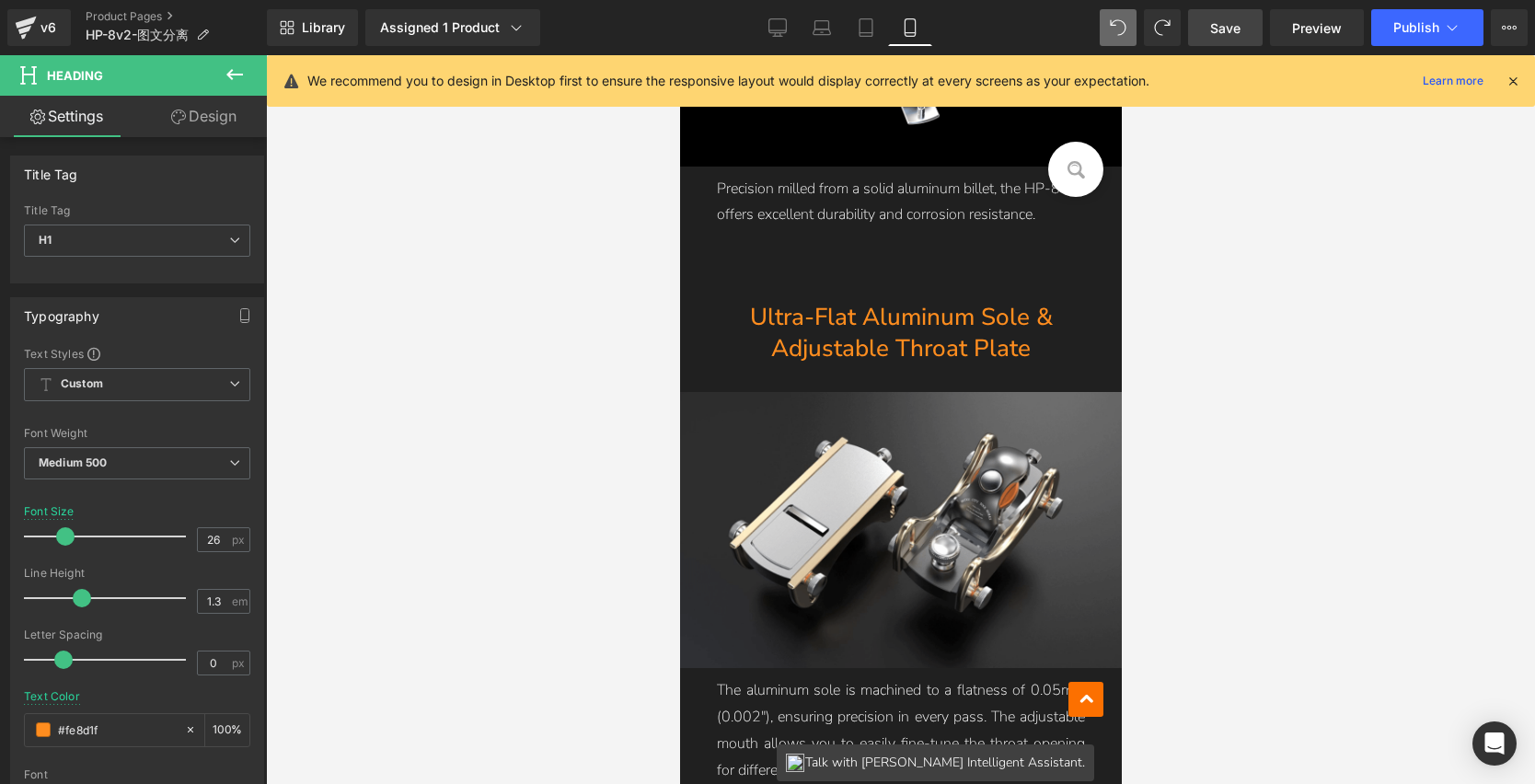
scroll to position [6866, 0]
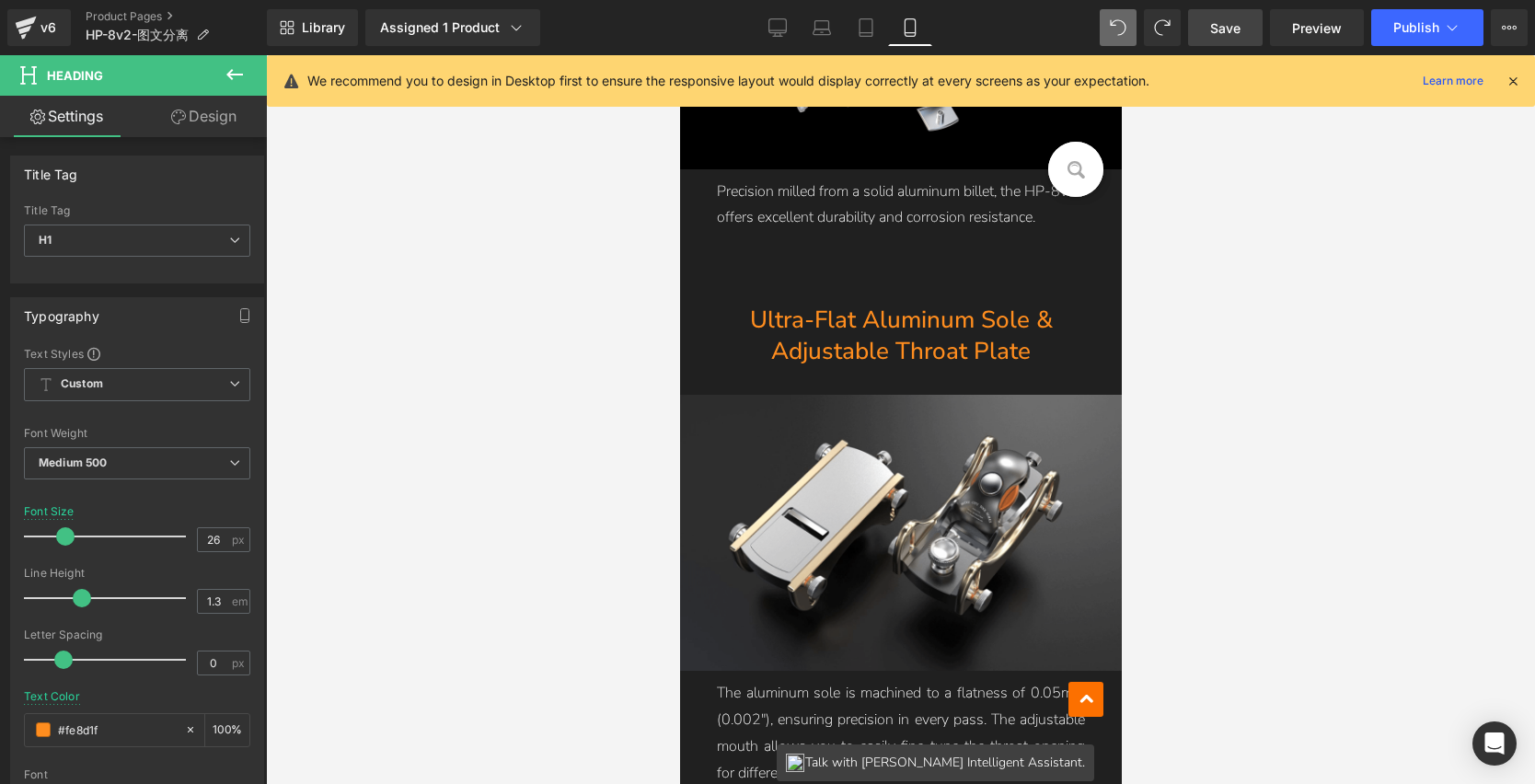
click at [1244, 30] on link "Save" at bounding box center [1225, 28] width 74 height 37
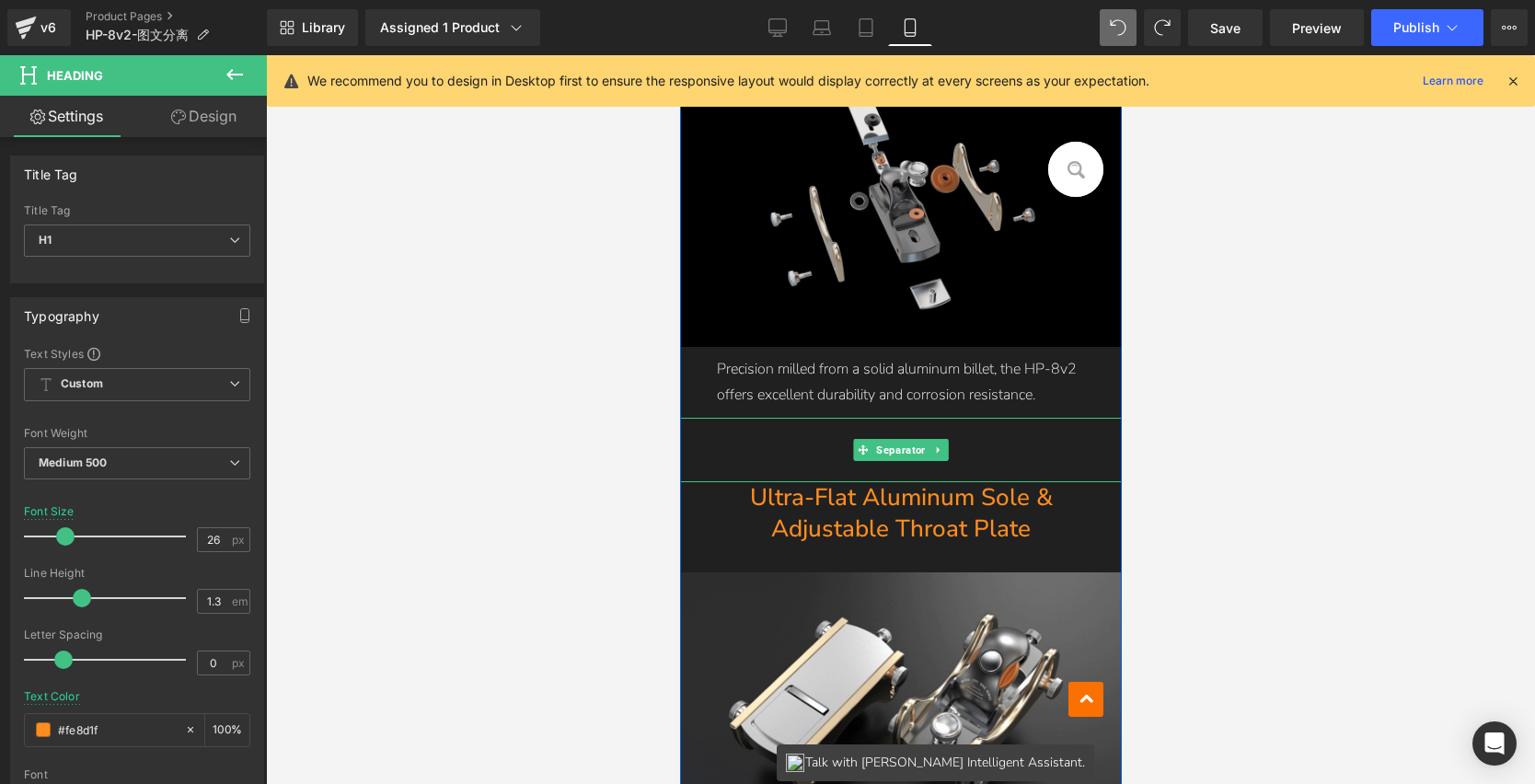
scroll to position [6622, 0]
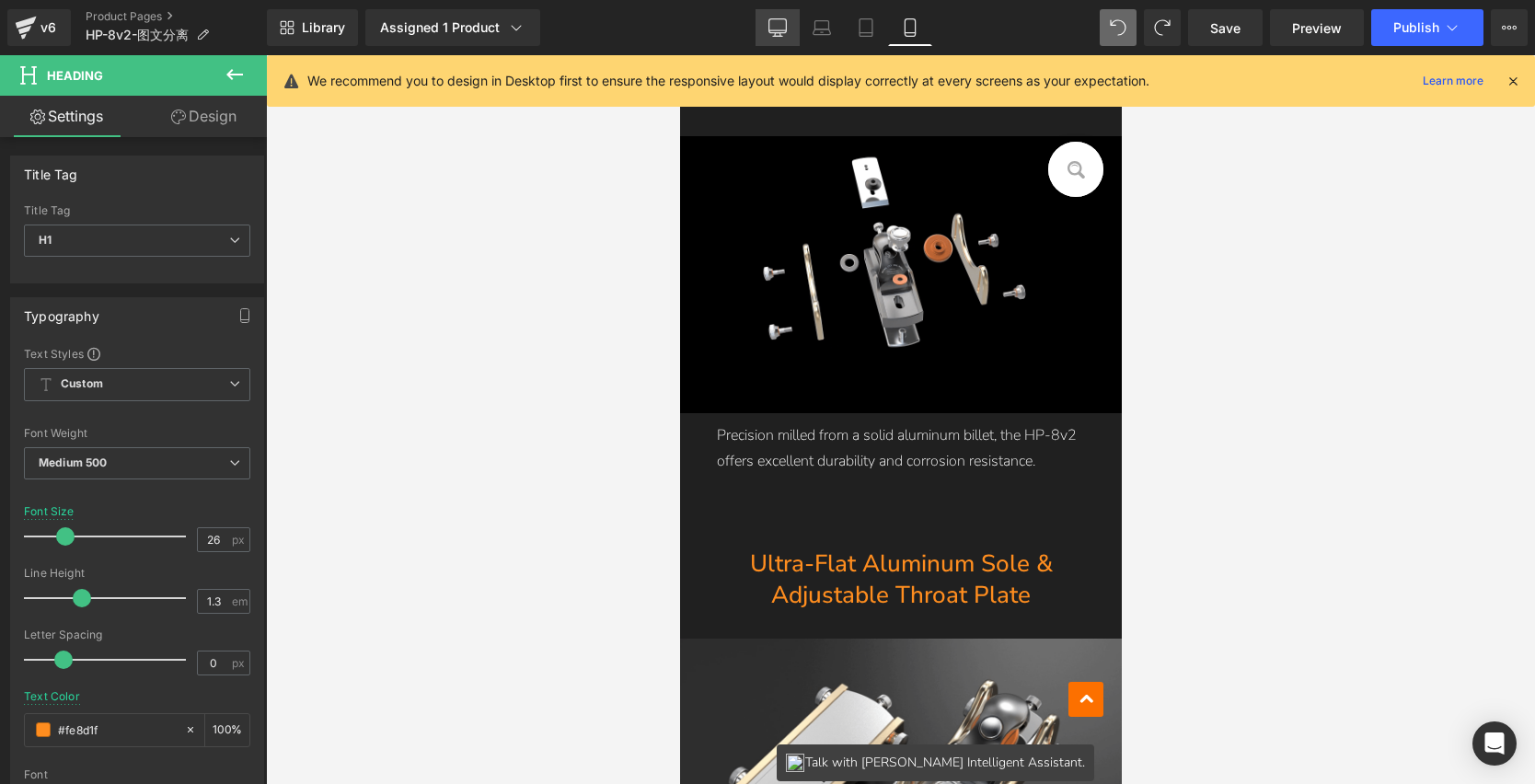
click at [776, 19] on icon at bounding box center [778, 27] width 18 height 18
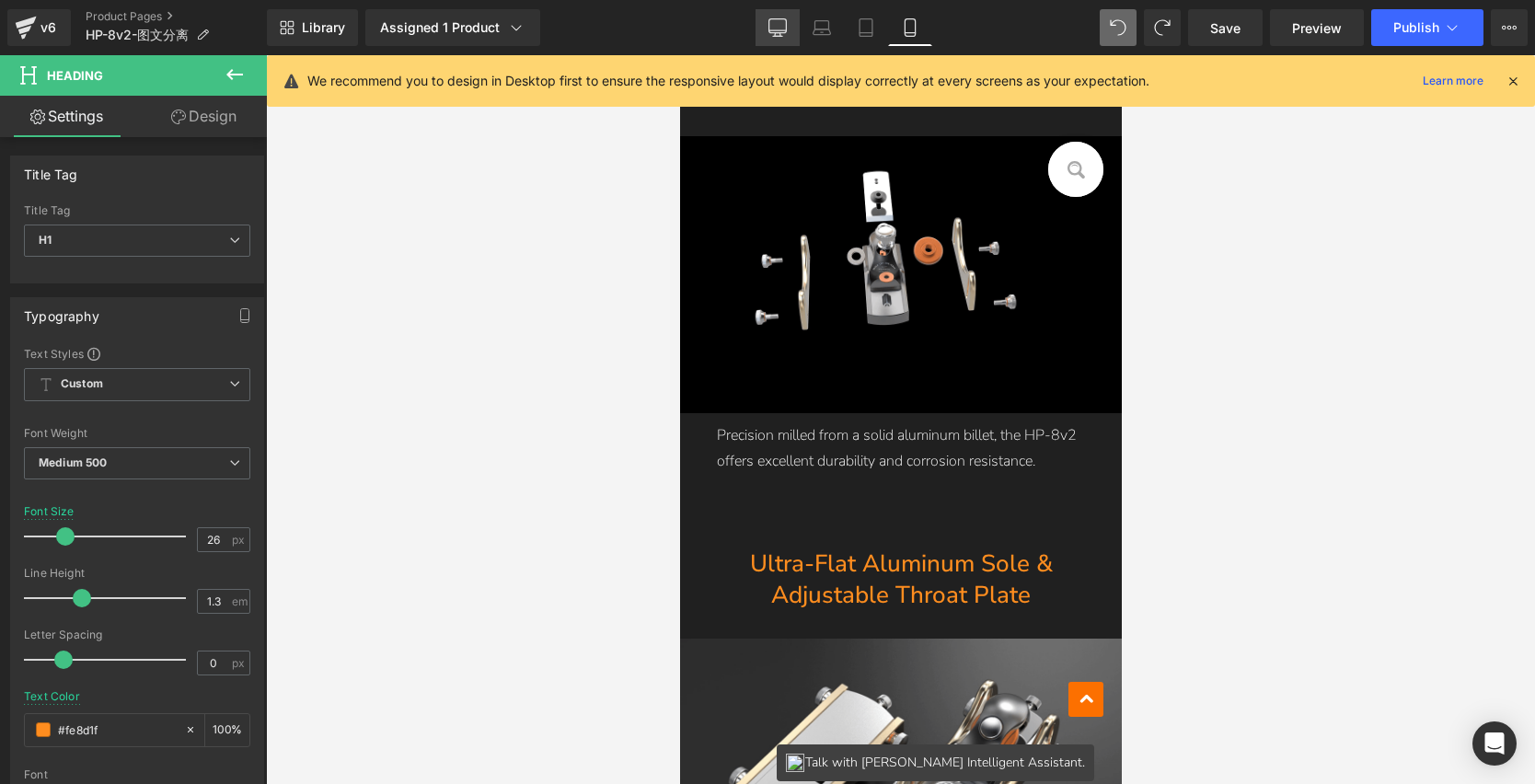
type input "50"
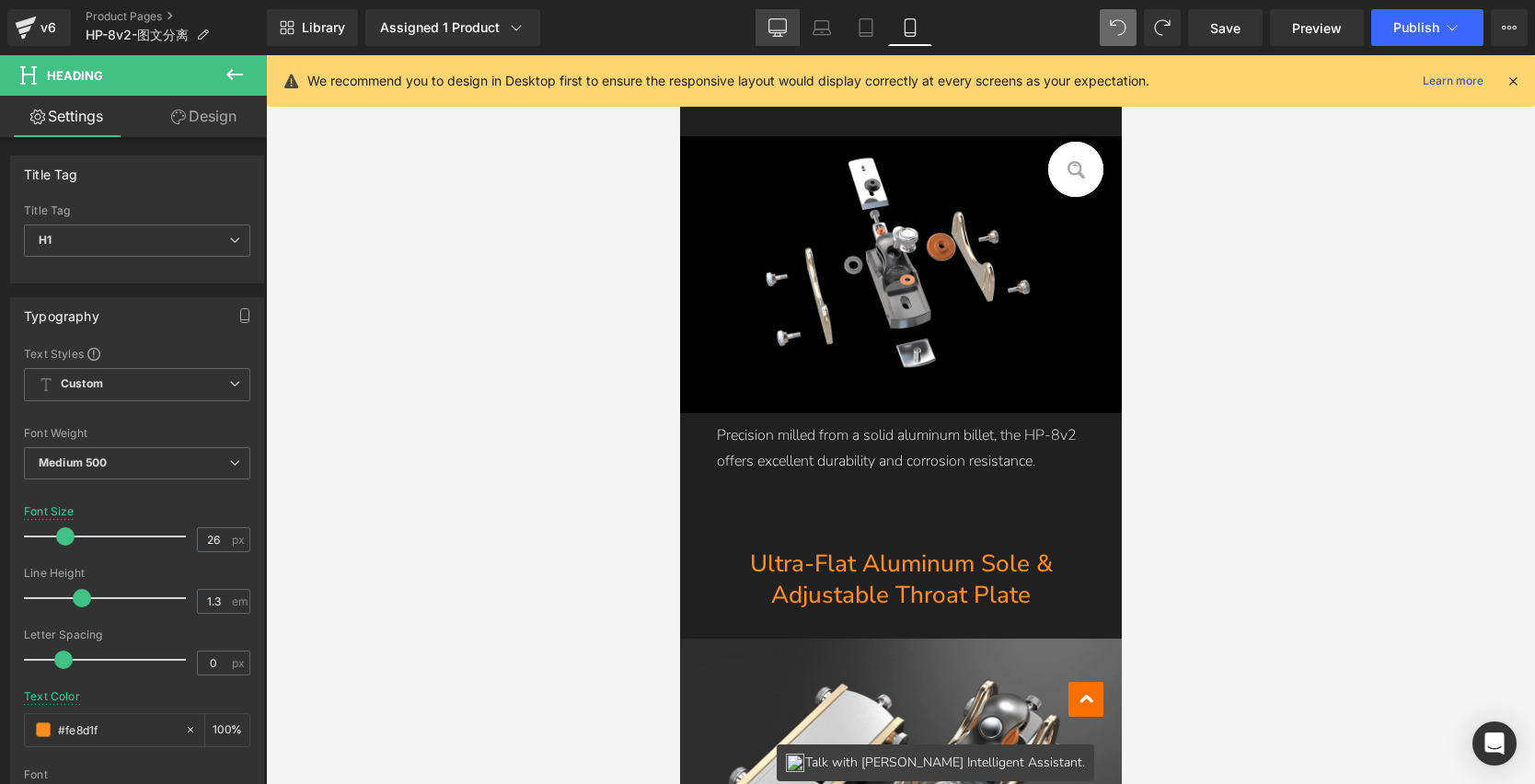
type input "100"
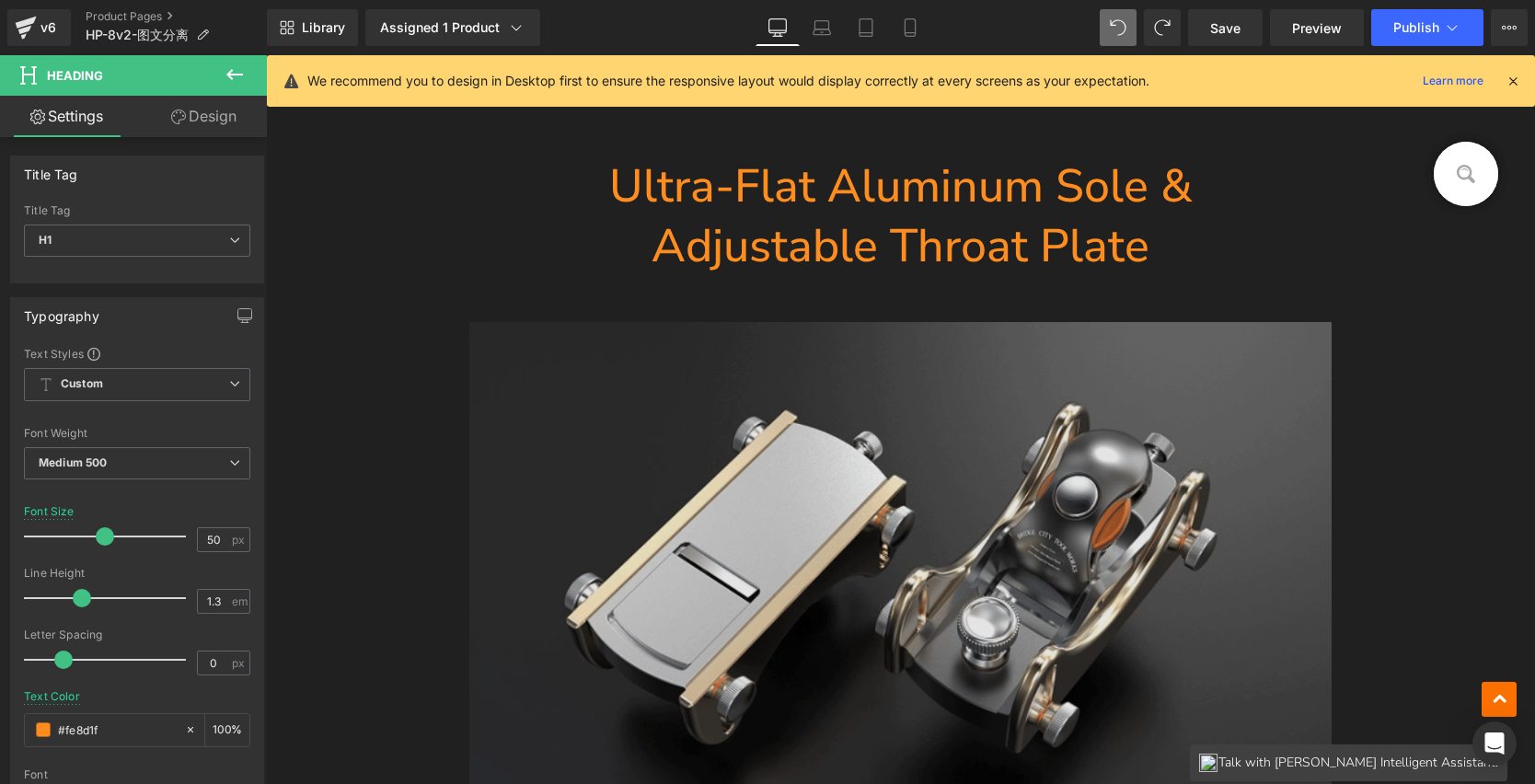
scroll to position [11427, 0]
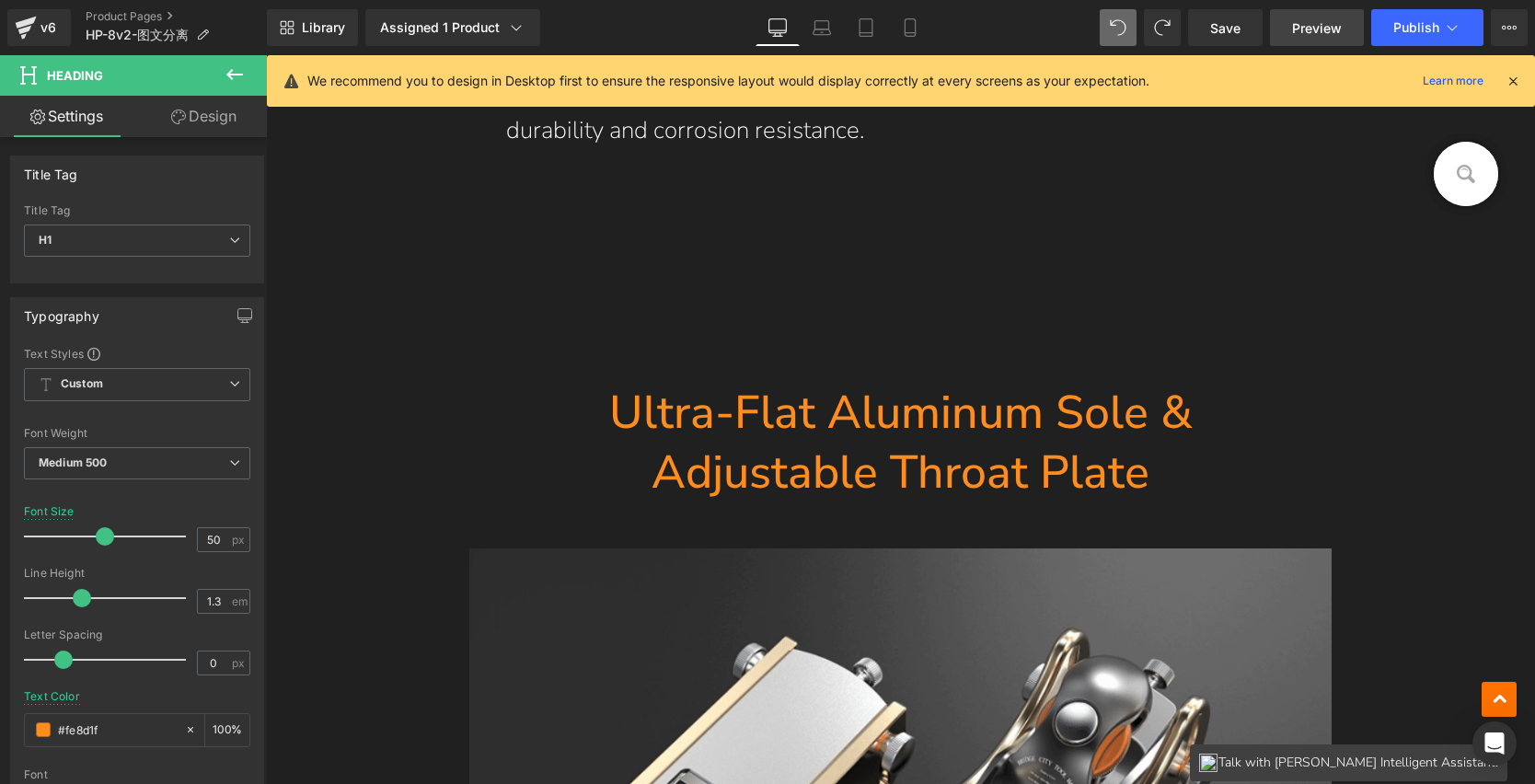
click at [1314, 25] on span "Preview" at bounding box center [1318, 28] width 50 height 19
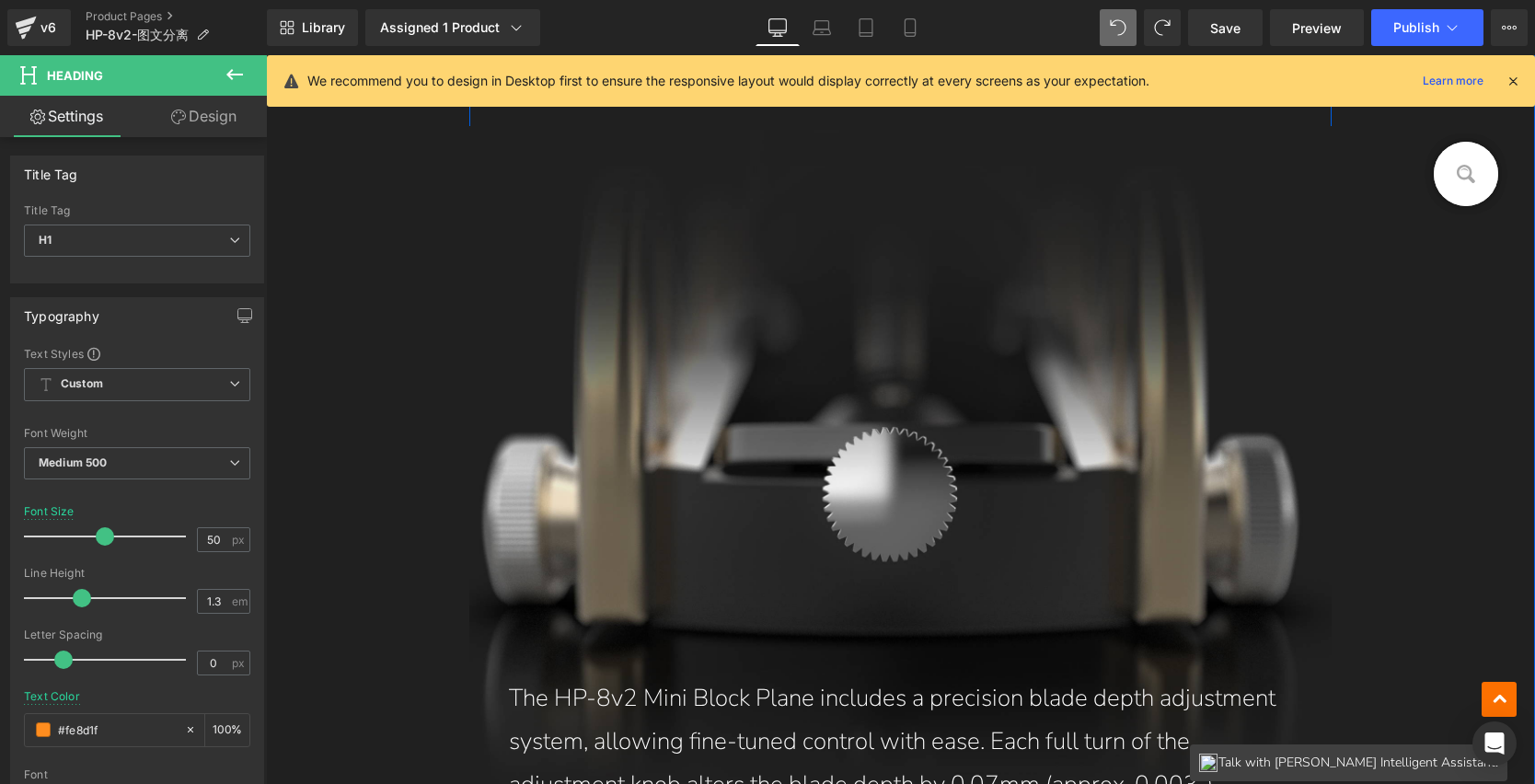
scroll to position [4551, 0]
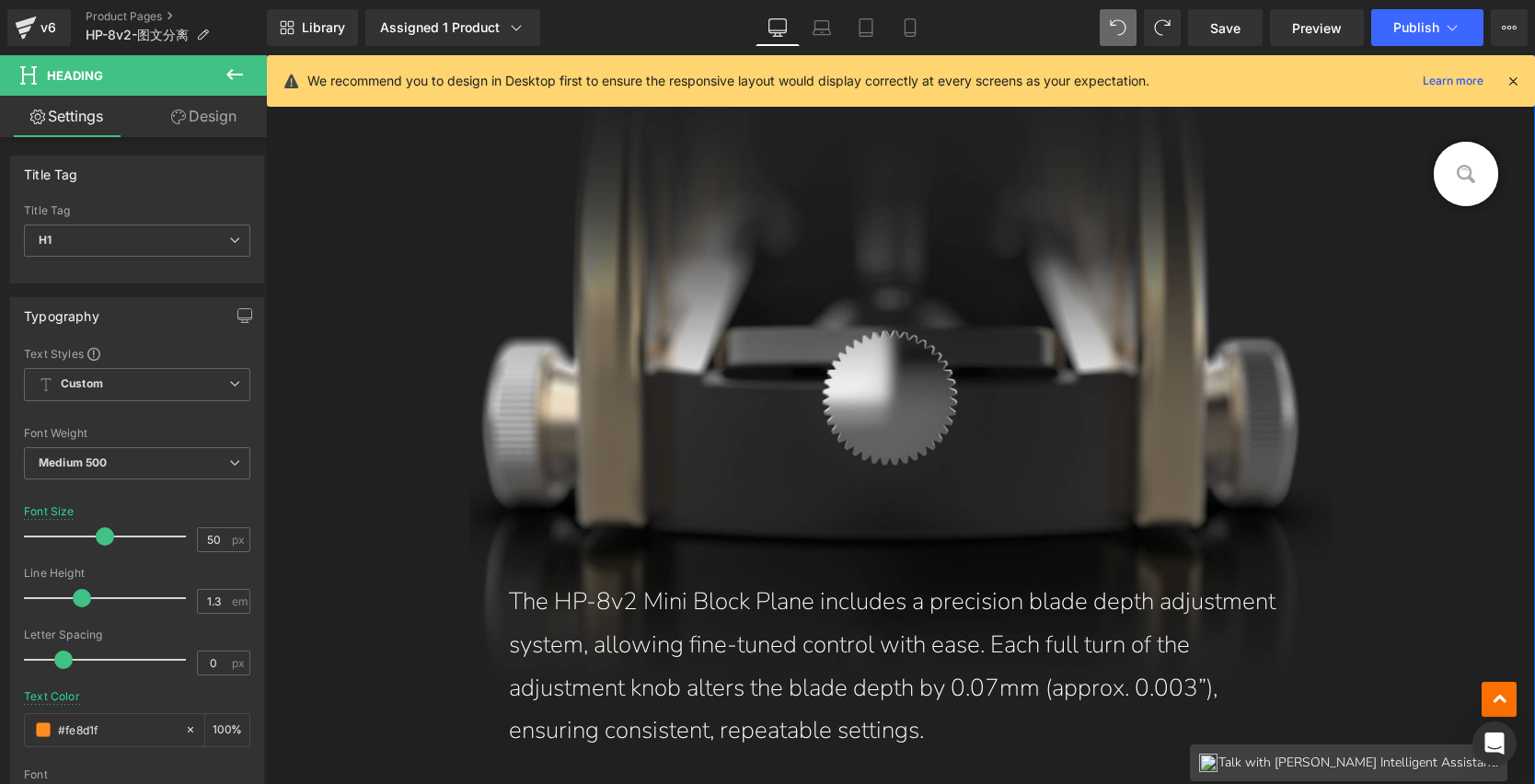
click at [840, 341] on div "The HP-8v2 Mini Block Plane includes a precision blade depth adjustment system,…" at bounding box center [901, 408] width 863 height 757
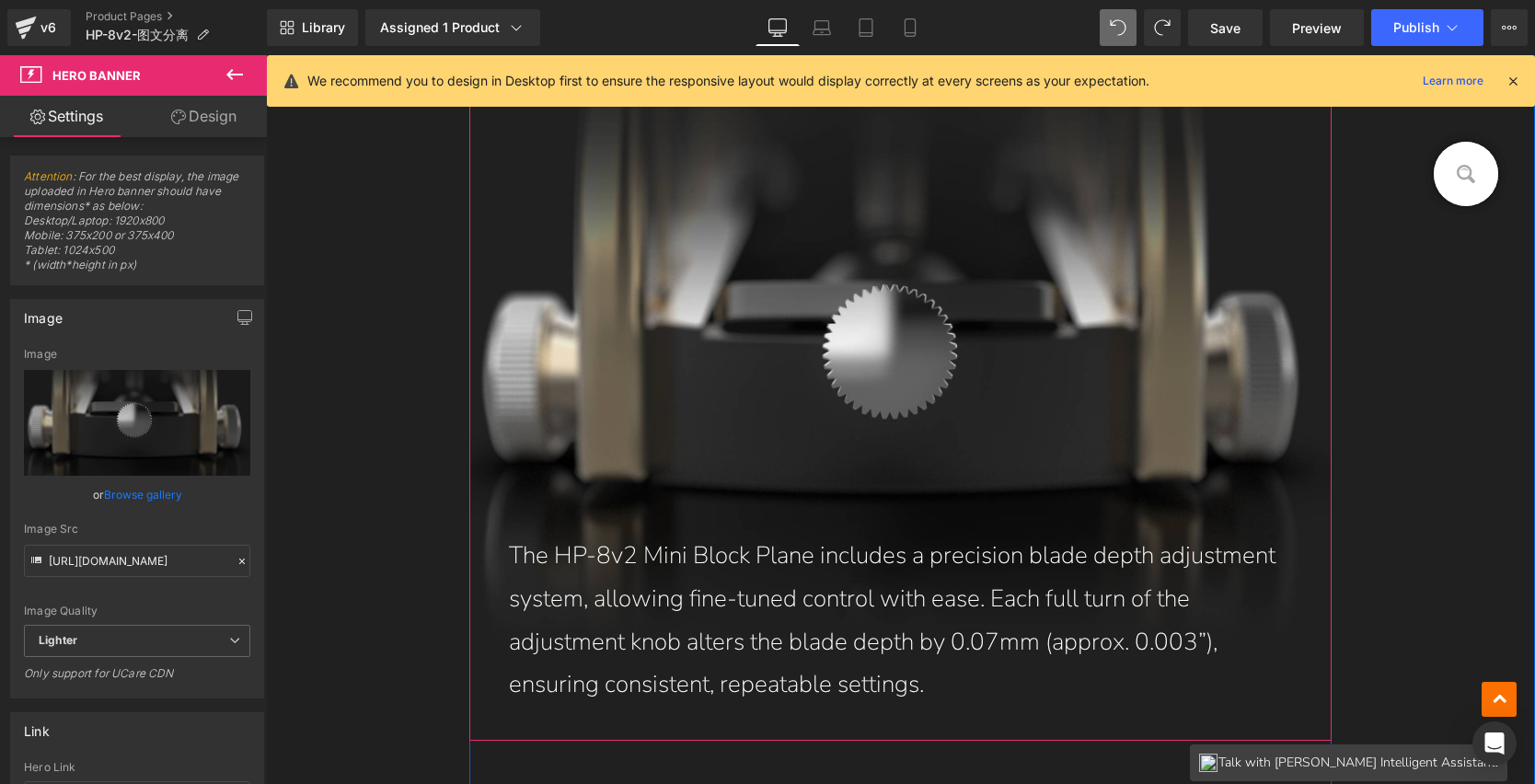
scroll to position [4651, 0]
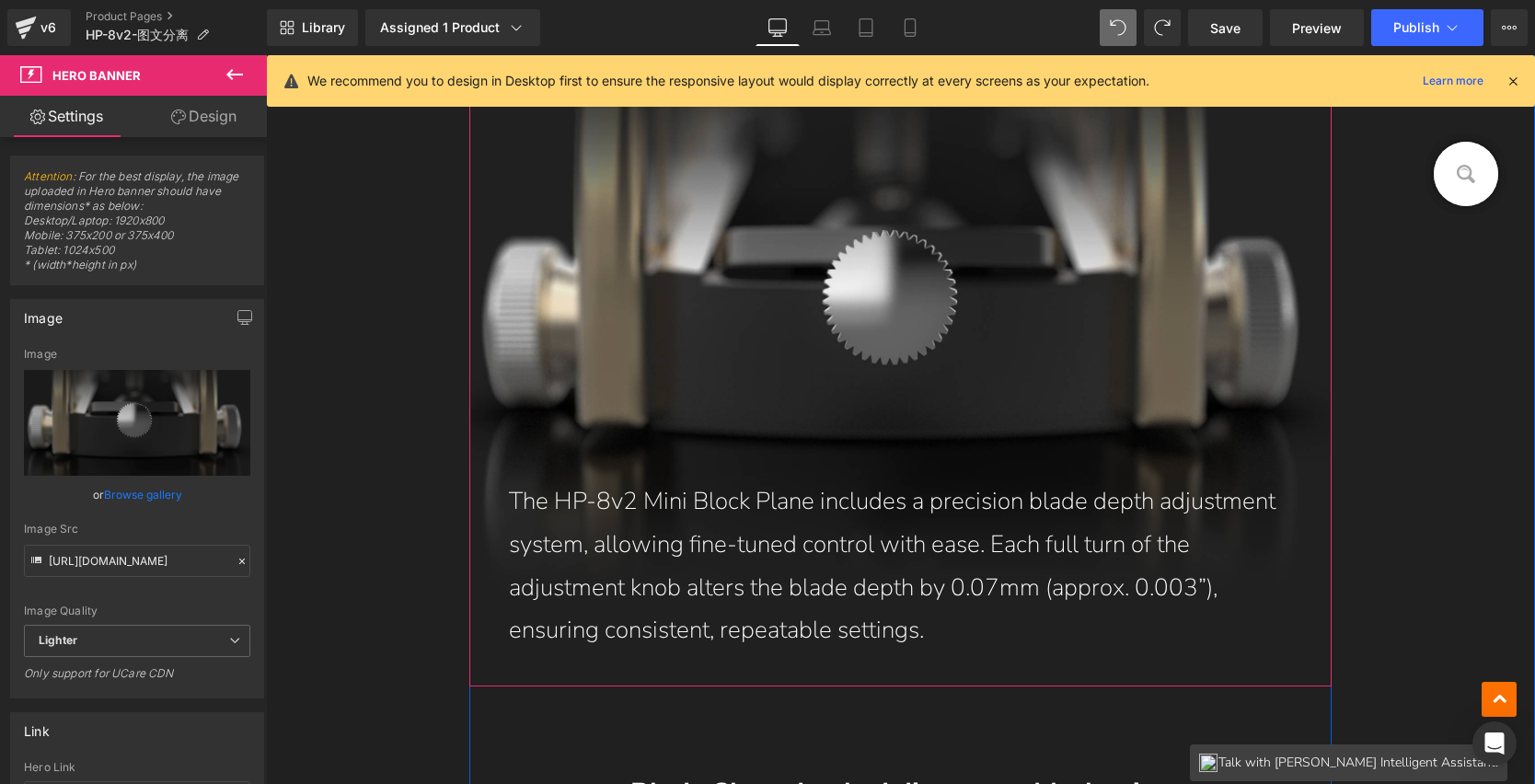
click at [867, 634] on p "The HP-8v2 Mini Block Plane includes a precision blade depth adjustment system,…" at bounding box center [901, 566] width 784 height 172
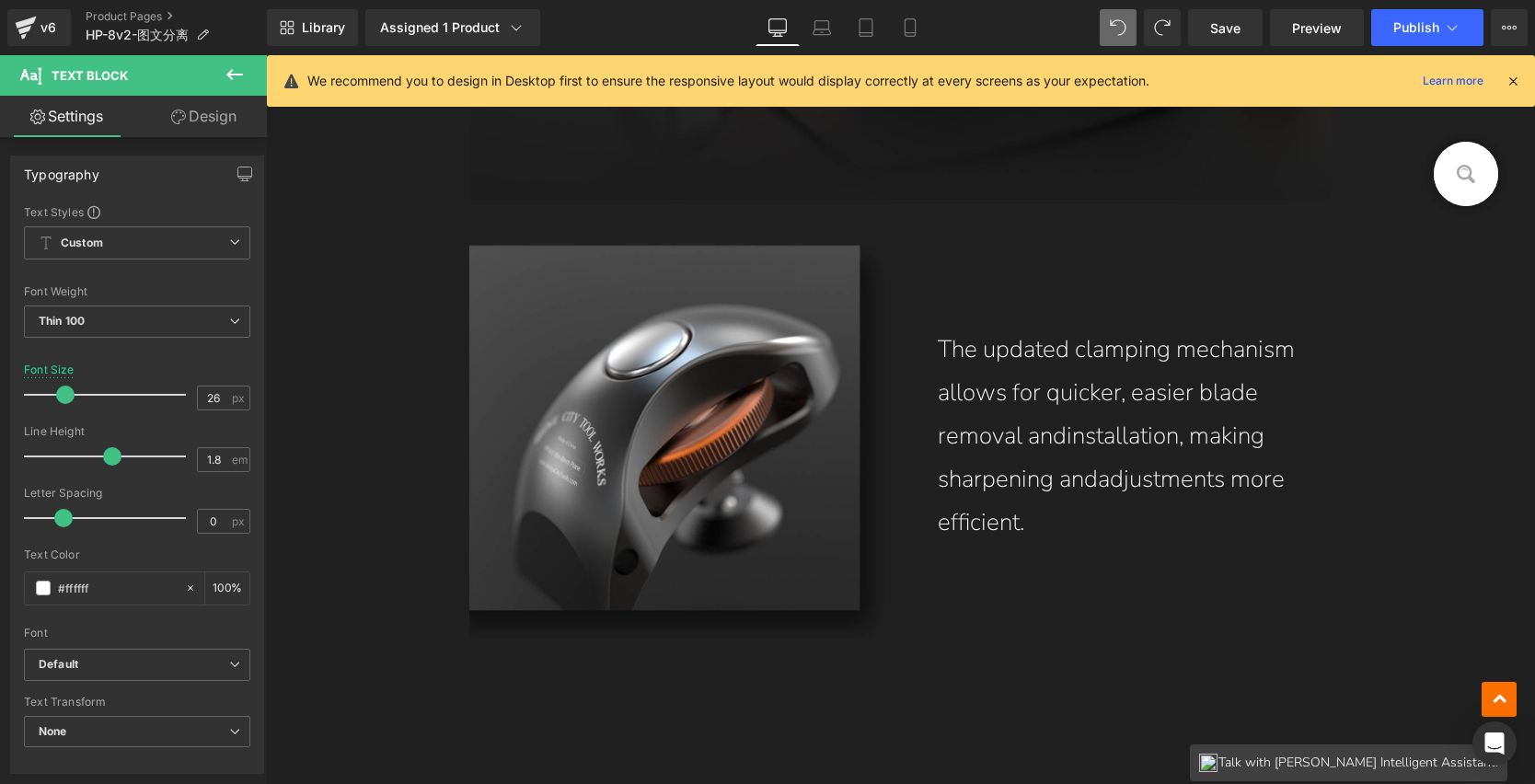
scroll to position [3506, 0]
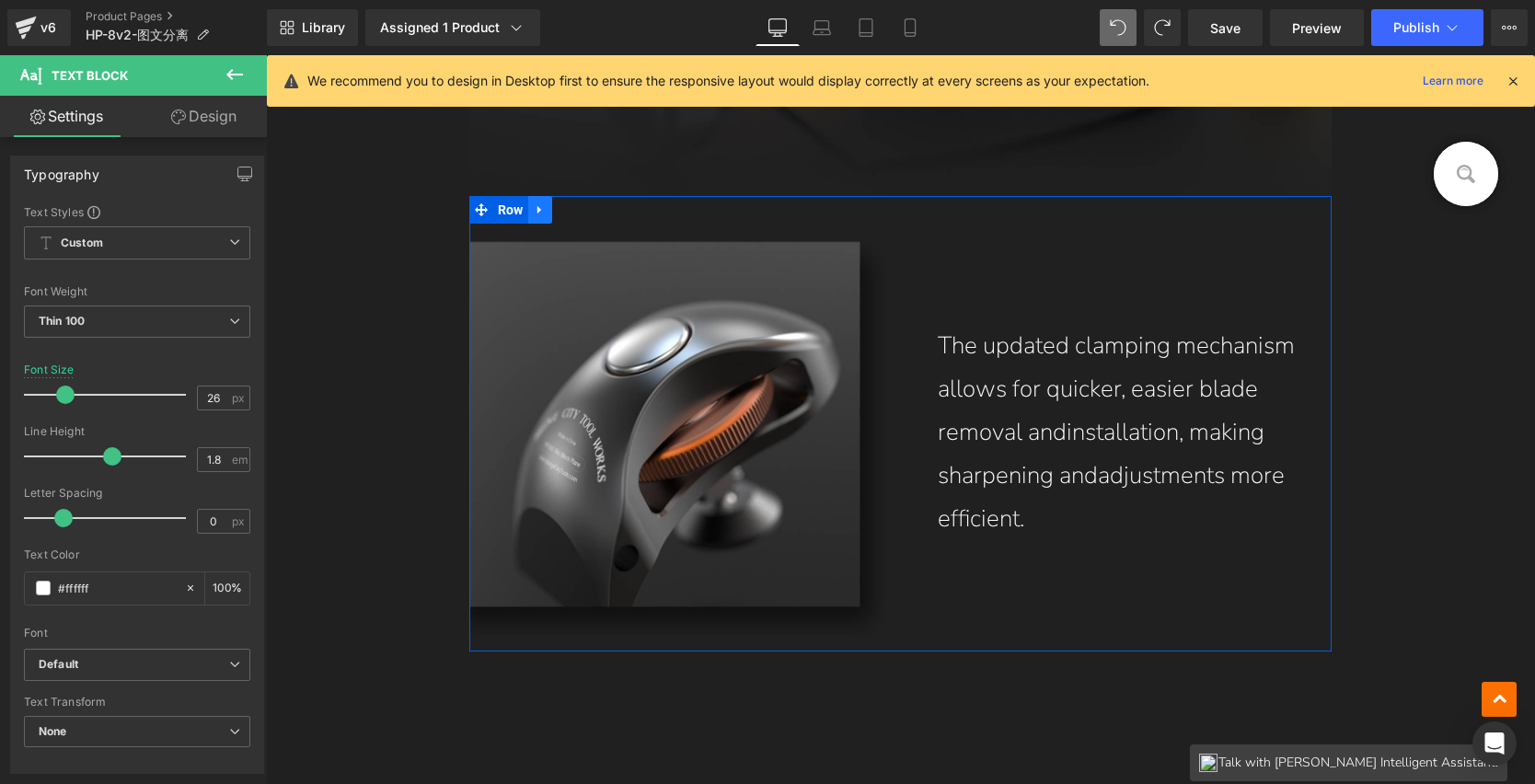
click at [528, 215] on link at bounding box center [540, 210] width 24 height 28
click at [506, 215] on span "Row" at bounding box center [511, 210] width 35 height 28
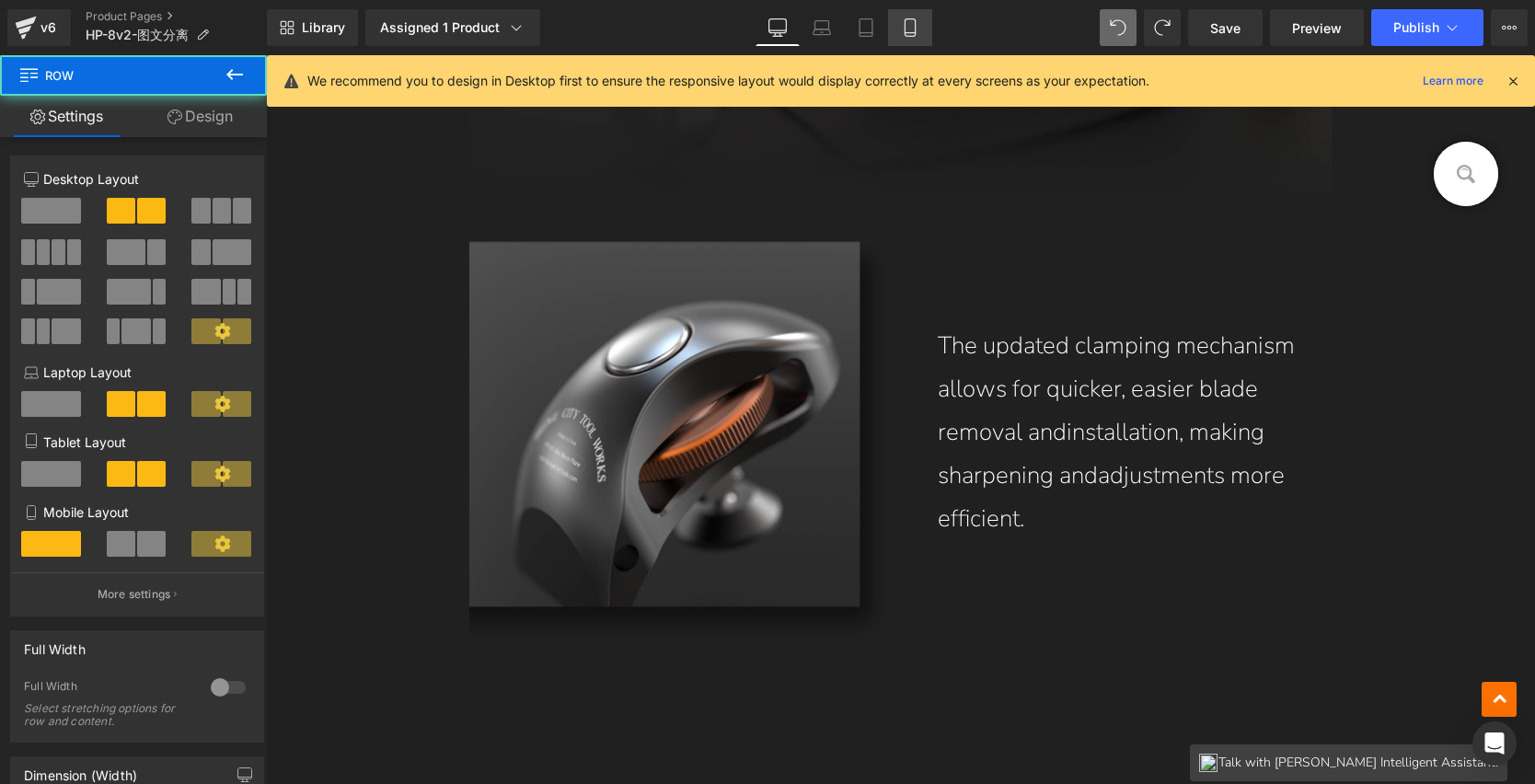
click at [920, 31] on link "Mobile" at bounding box center [910, 28] width 44 height 37
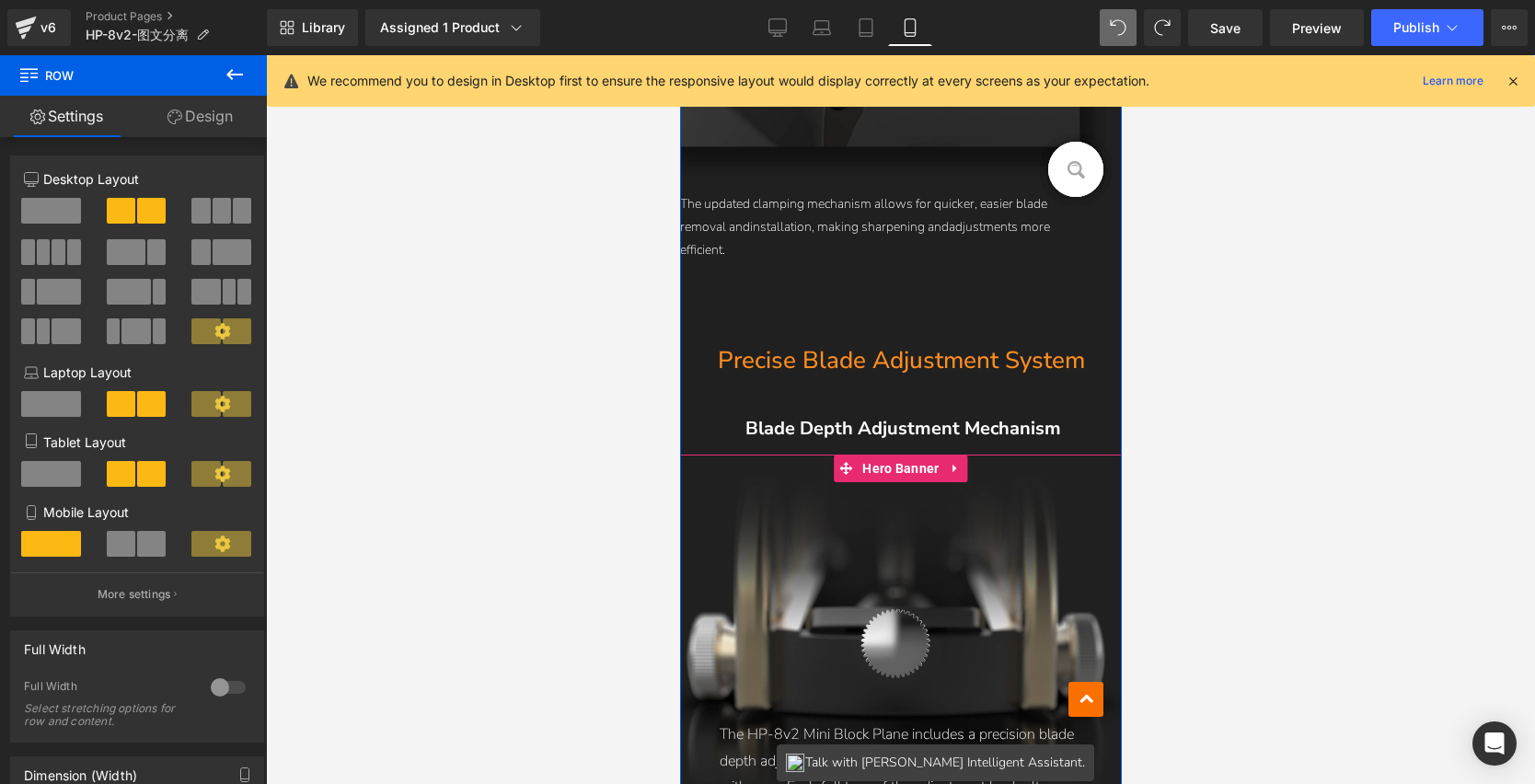
scroll to position [3149, 0]
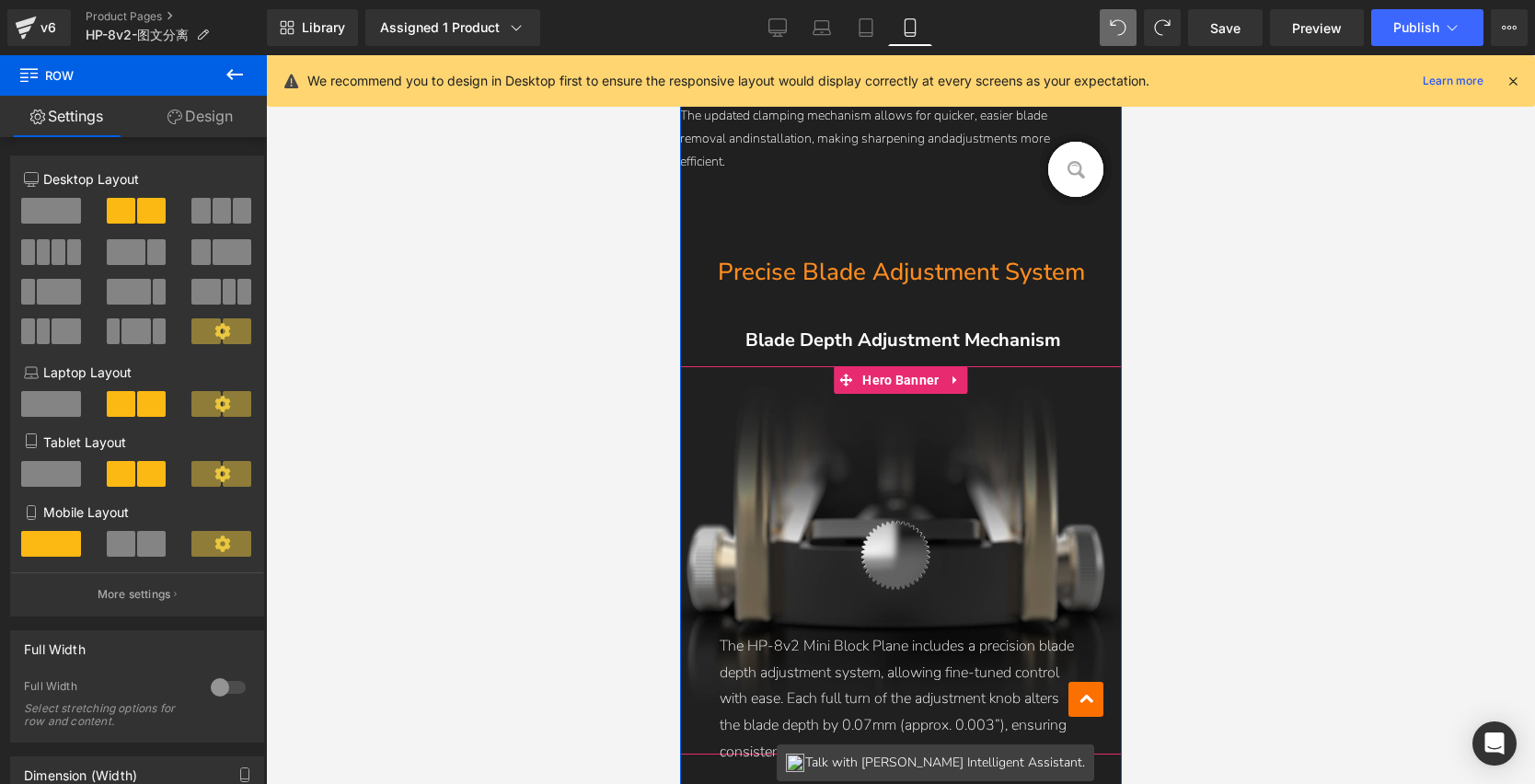
click at [833, 650] on p "The HP-8v2 Mini Block Plane includes a precision blade depth adjustment system,…" at bounding box center [900, 699] width 363 height 133
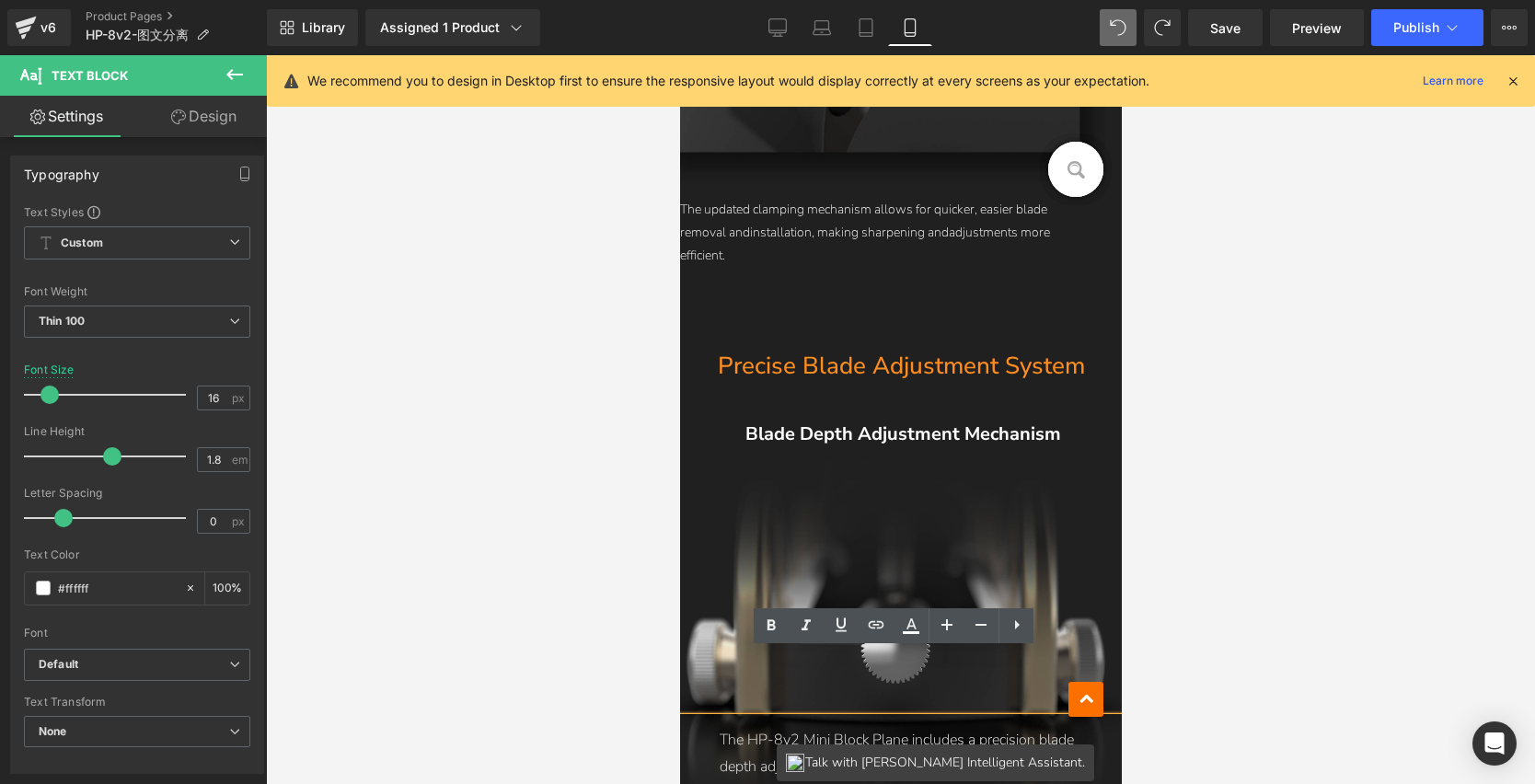
scroll to position [2948, 0]
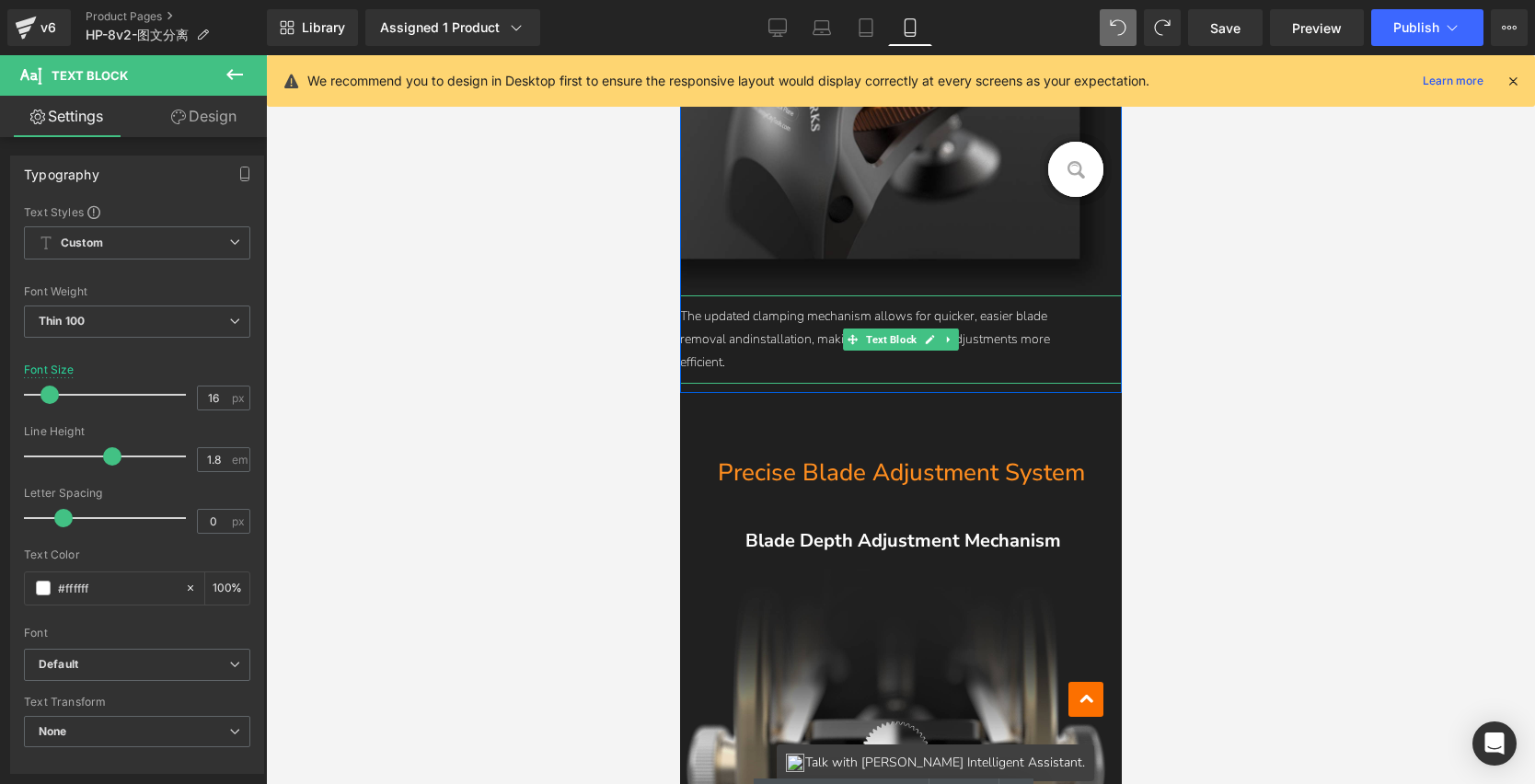
click at [819, 323] on p "The updated clamping mechanism allows for quicker, easier blade removal andinst…" at bounding box center [882, 340] width 405 height 70
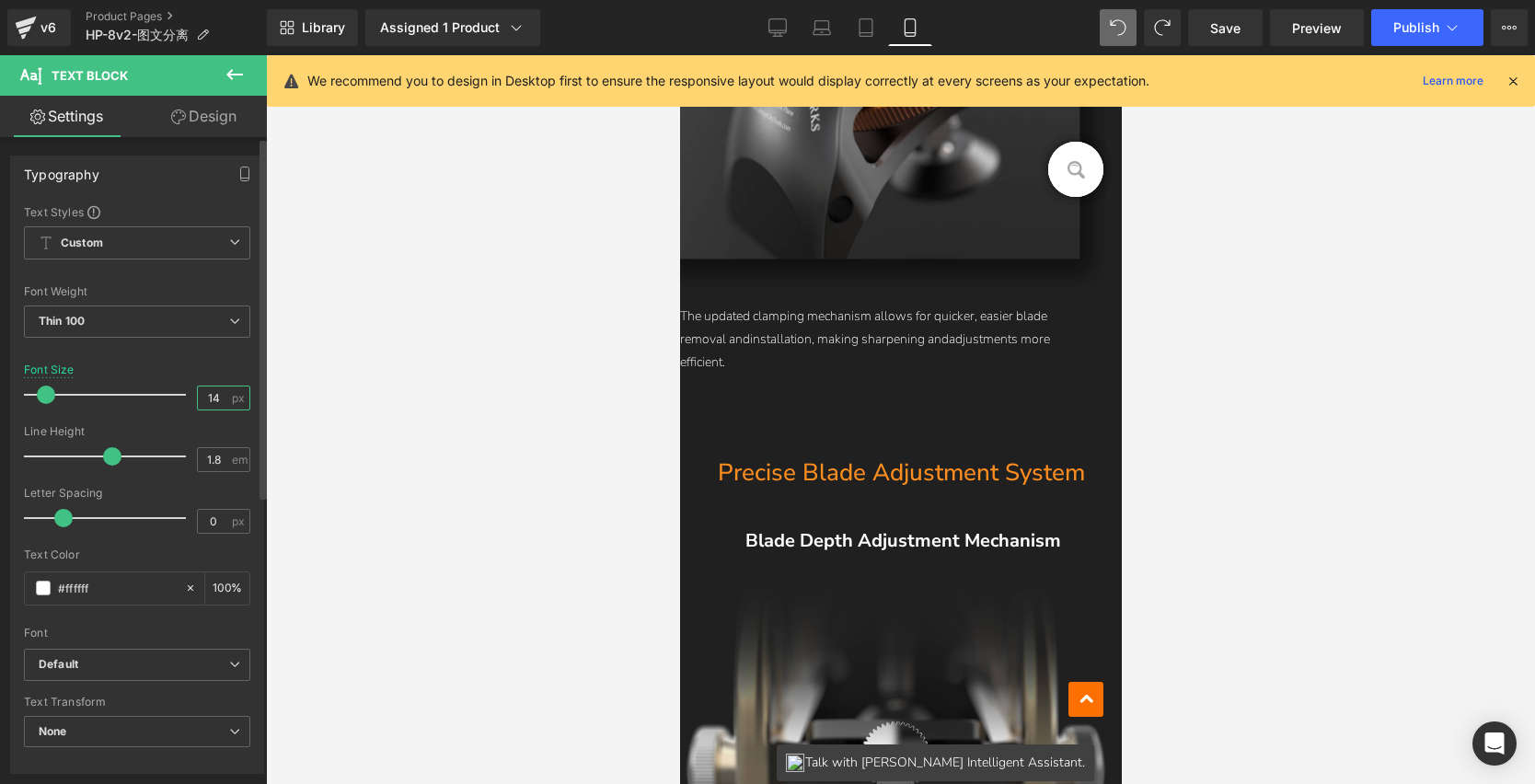
drag, startPoint x: 211, startPoint y: 397, endPoint x: 185, endPoint y: 398, distance: 26.0
click at [185, 398] on div "Font Size 14 px" at bounding box center [137, 394] width 226 height 62
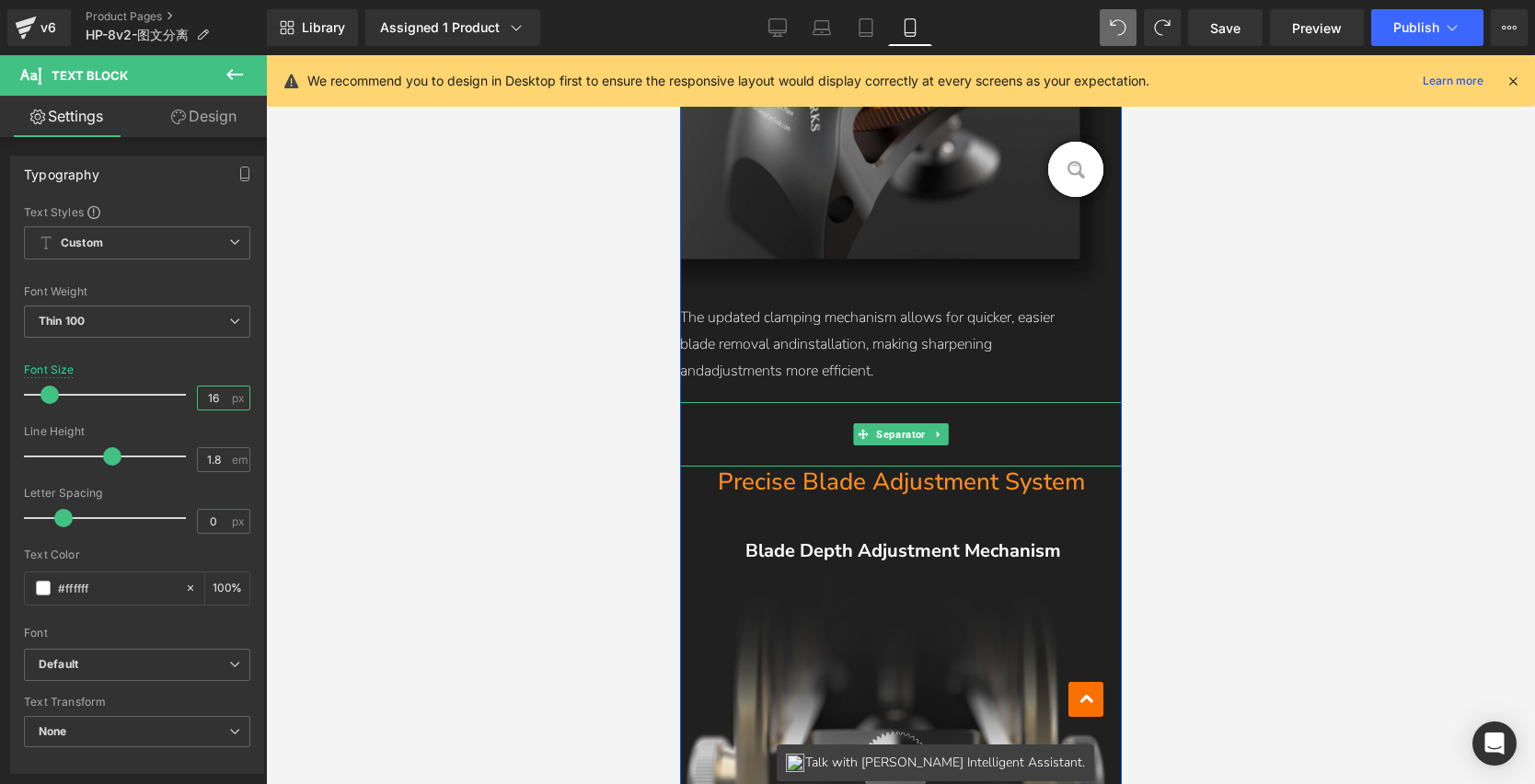
type input "16"
click at [791, 341] on p "The updated clamping mechanism allows for quicker, easier blade removal andinst…" at bounding box center [882, 344] width 405 height 79
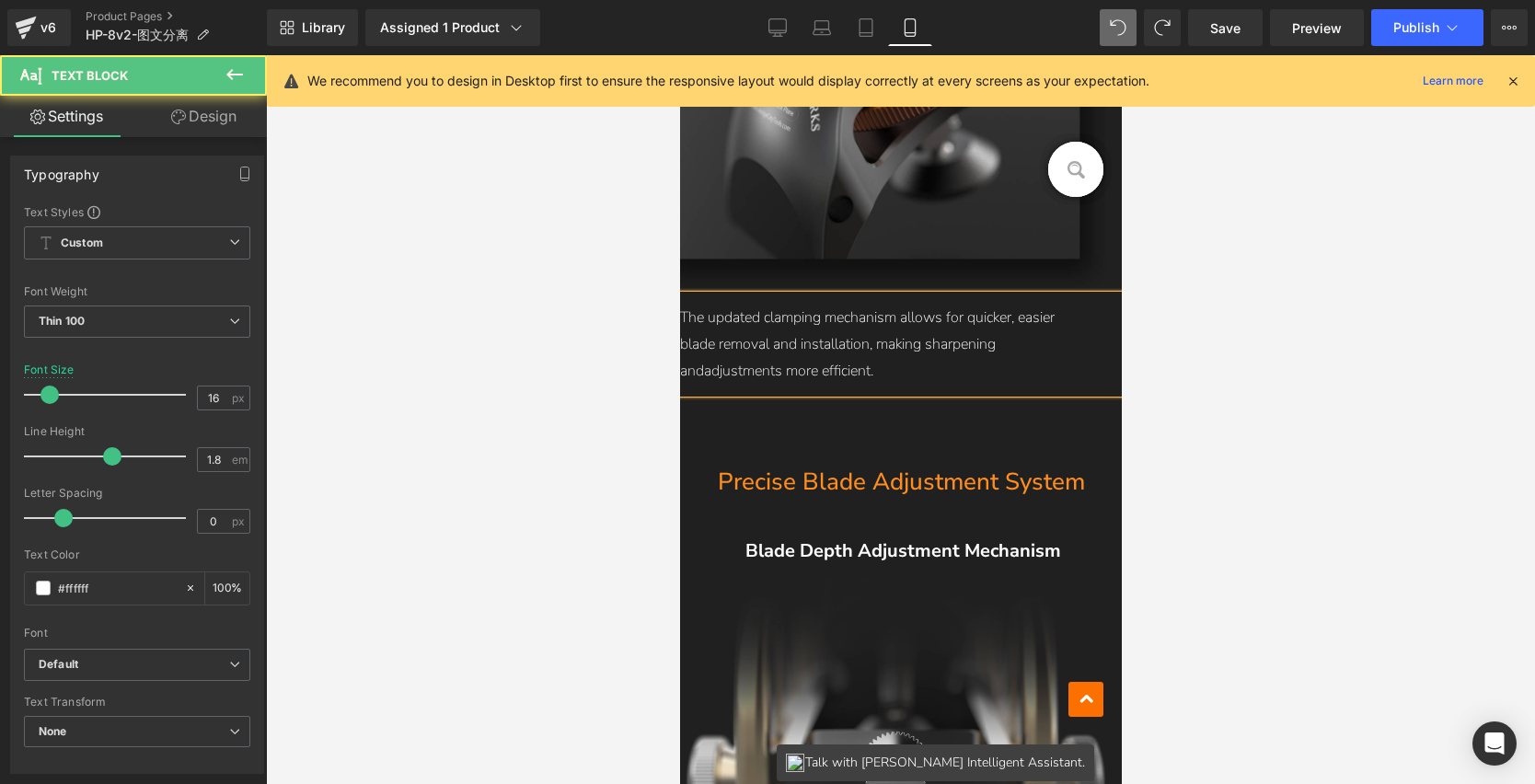
click at [697, 367] on p "The updated clamping mechanism allows for quicker, easier blade removal and ins…" at bounding box center [882, 344] width 405 height 79
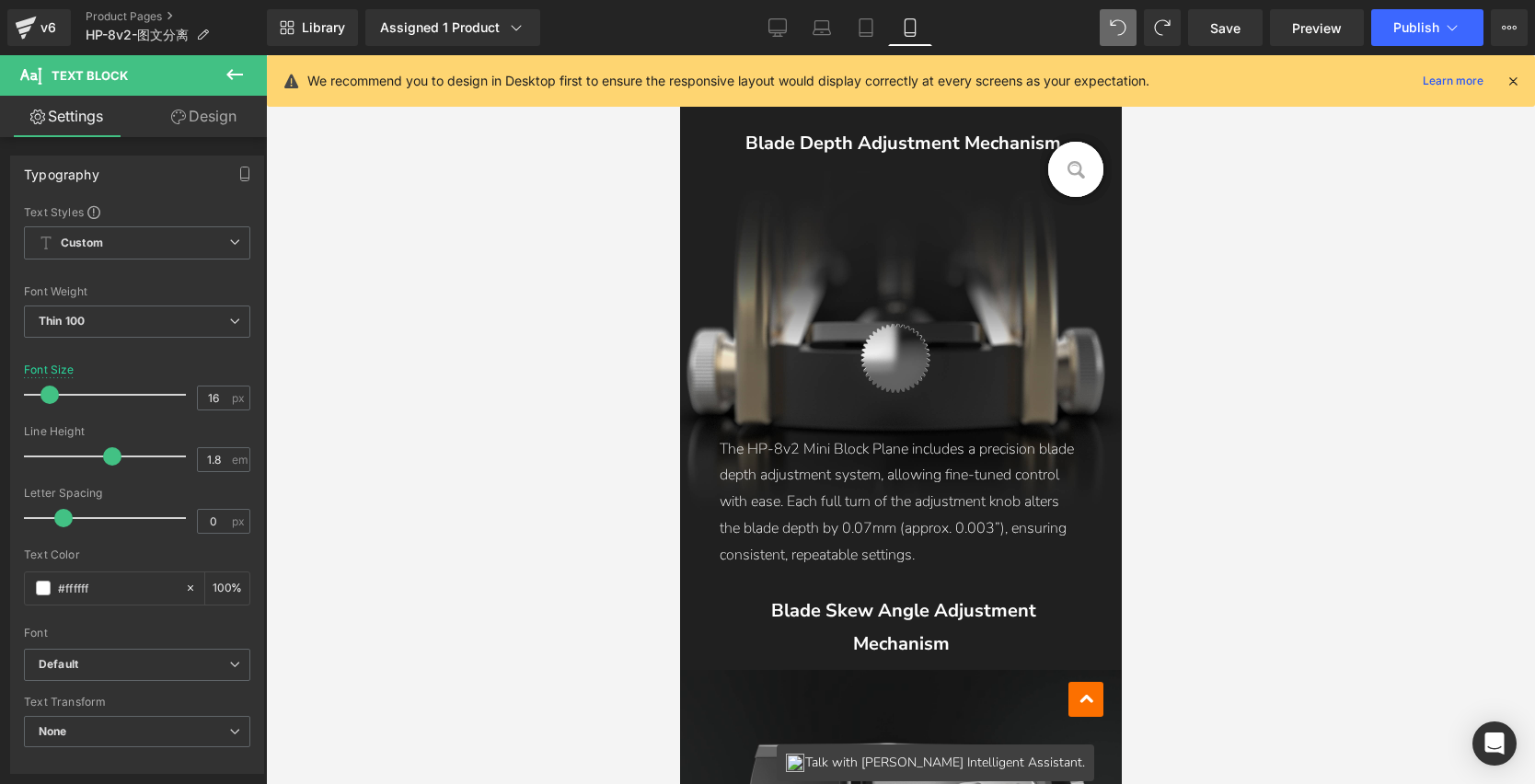
scroll to position [3401, 0]
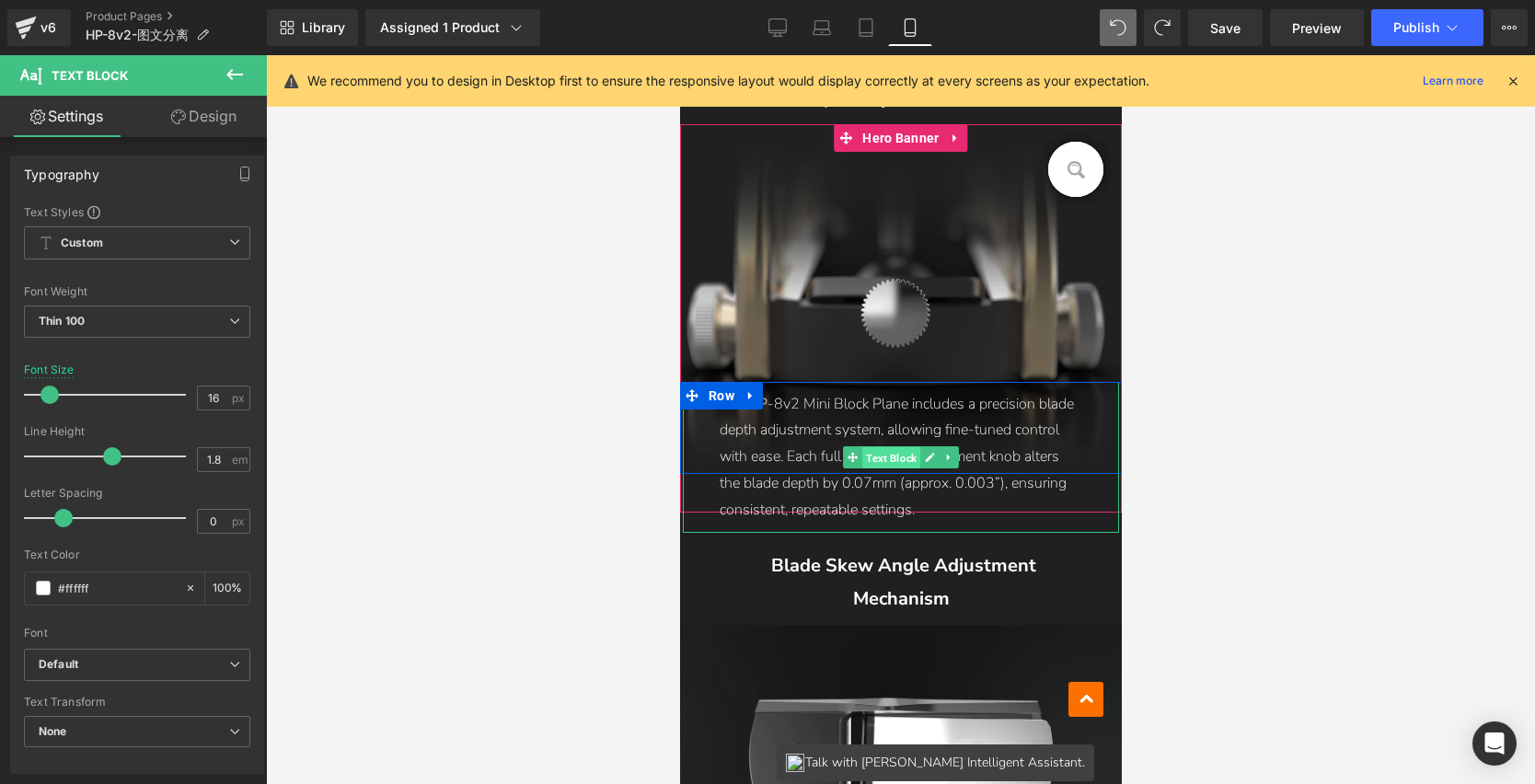
click at [881, 446] on link "Text Block" at bounding box center [881, 457] width 77 height 22
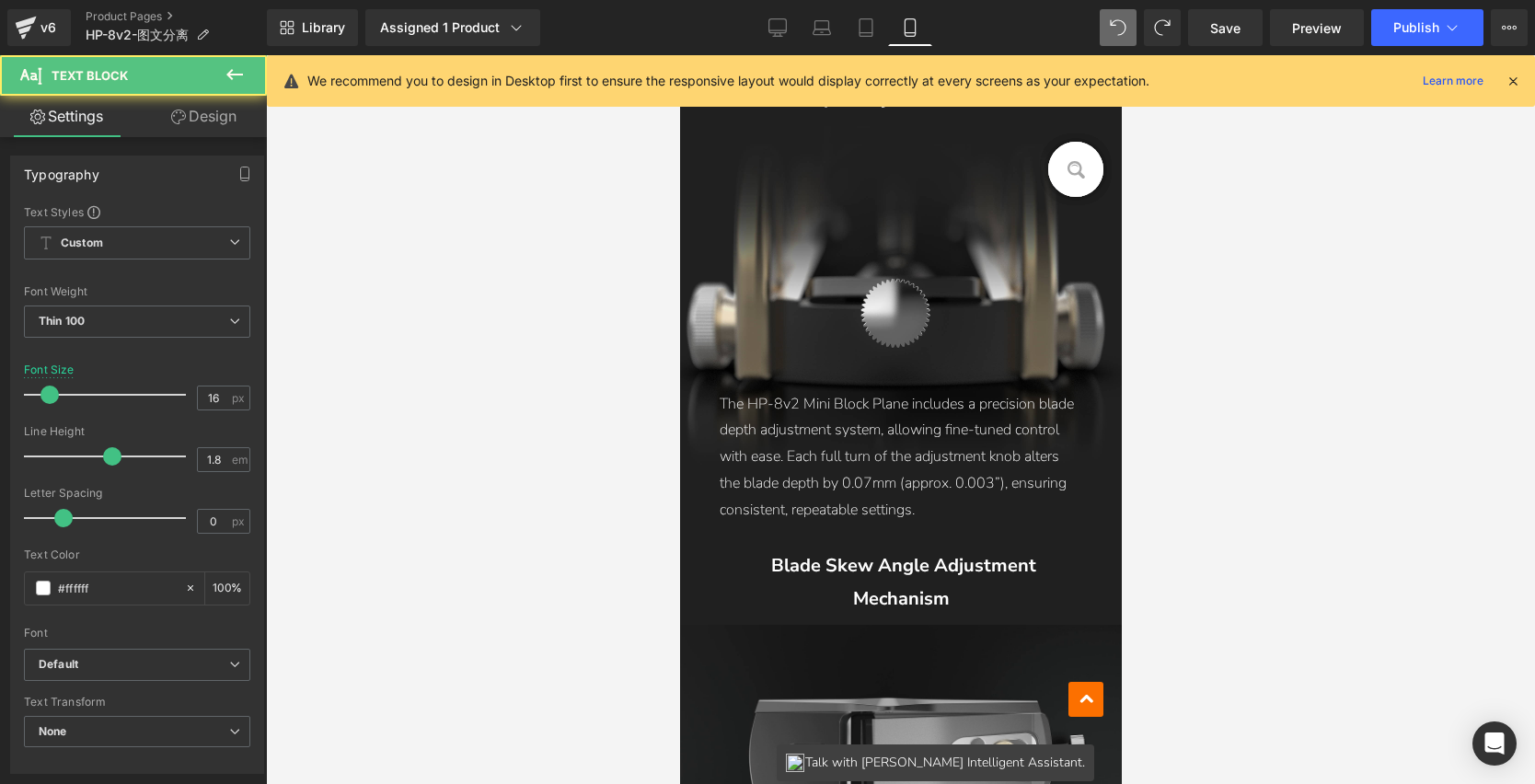
click at [1294, 470] on div at bounding box center [900, 419] width 1269 height 729
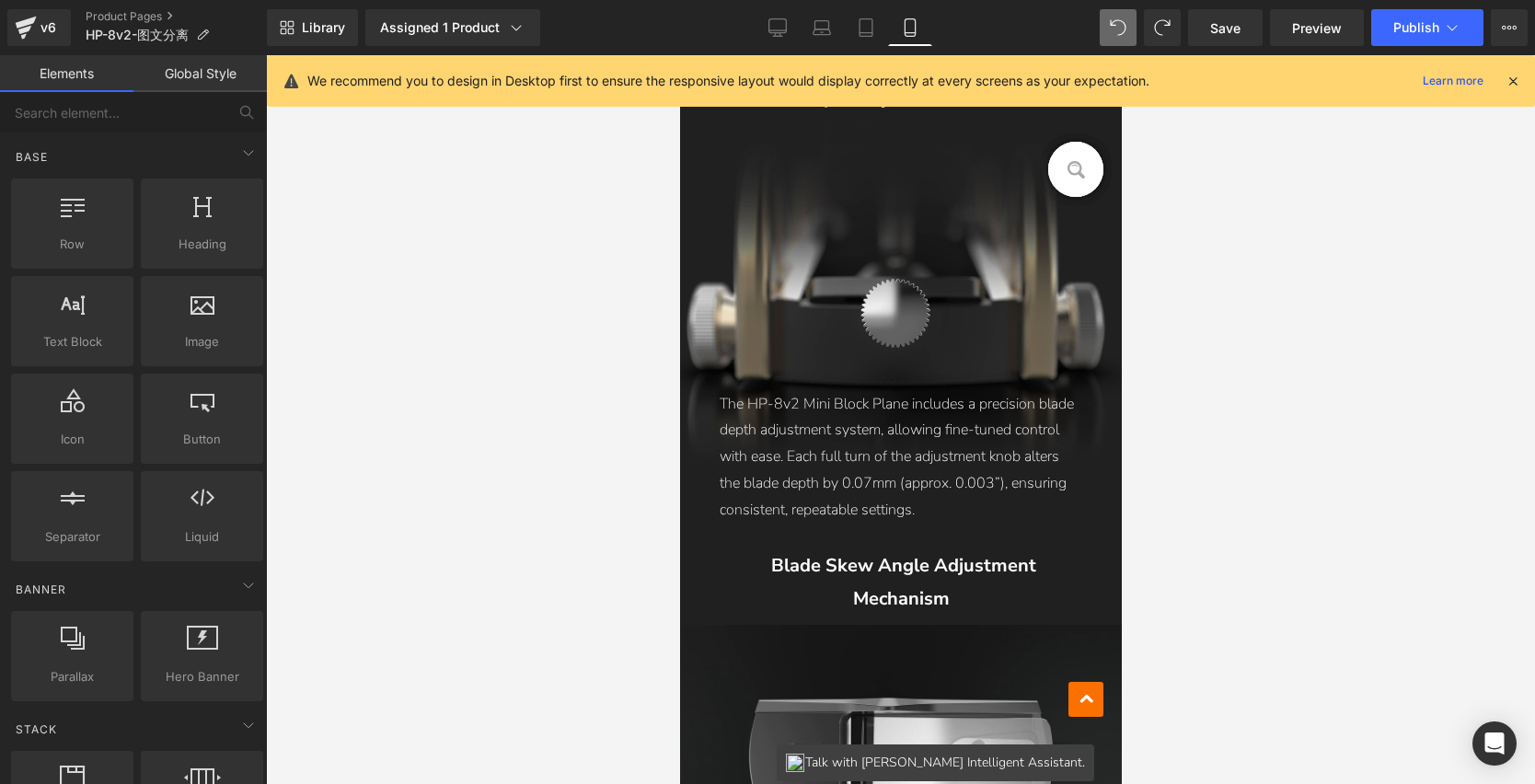
click at [1152, 428] on div at bounding box center [900, 419] width 1269 height 729
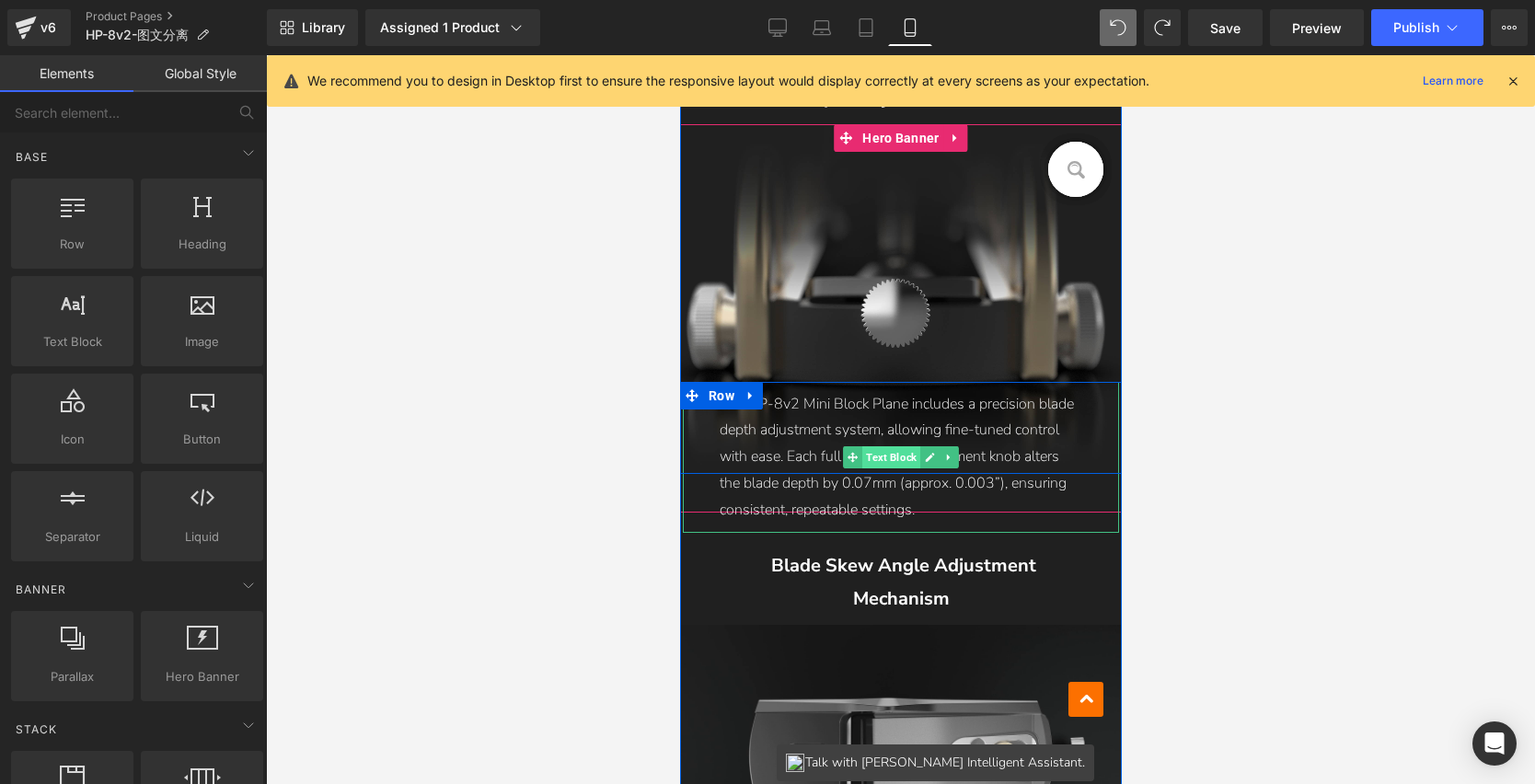
click at [880, 454] on span "Text Block" at bounding box center [890, 457] width 58 height 22
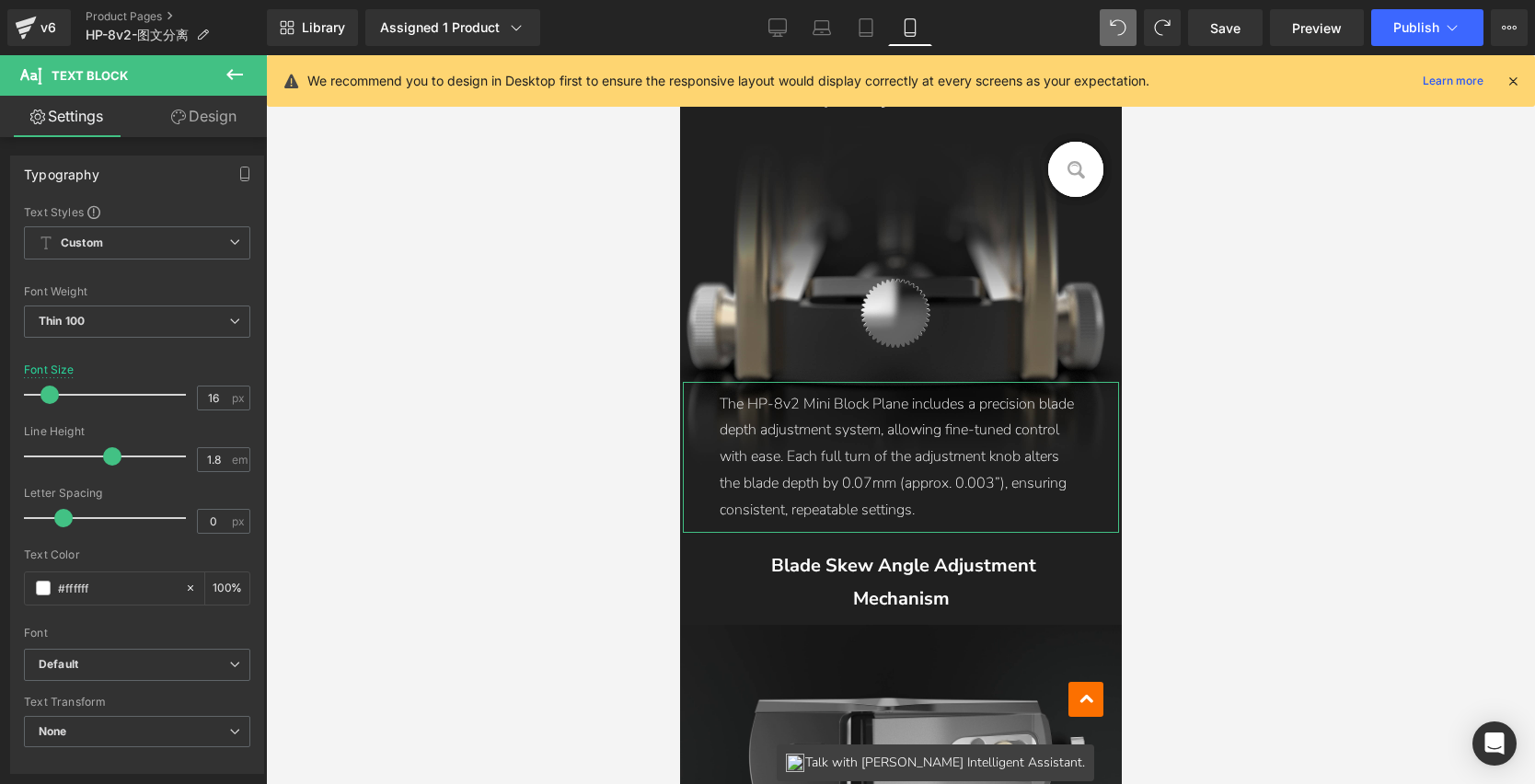
click at [201, 126] on link "Design" at bounding box center [204, 115] width 134 height 41
click at [0, 0] on div "Spacing" at bounding box center [0, 0] width 0 height 0
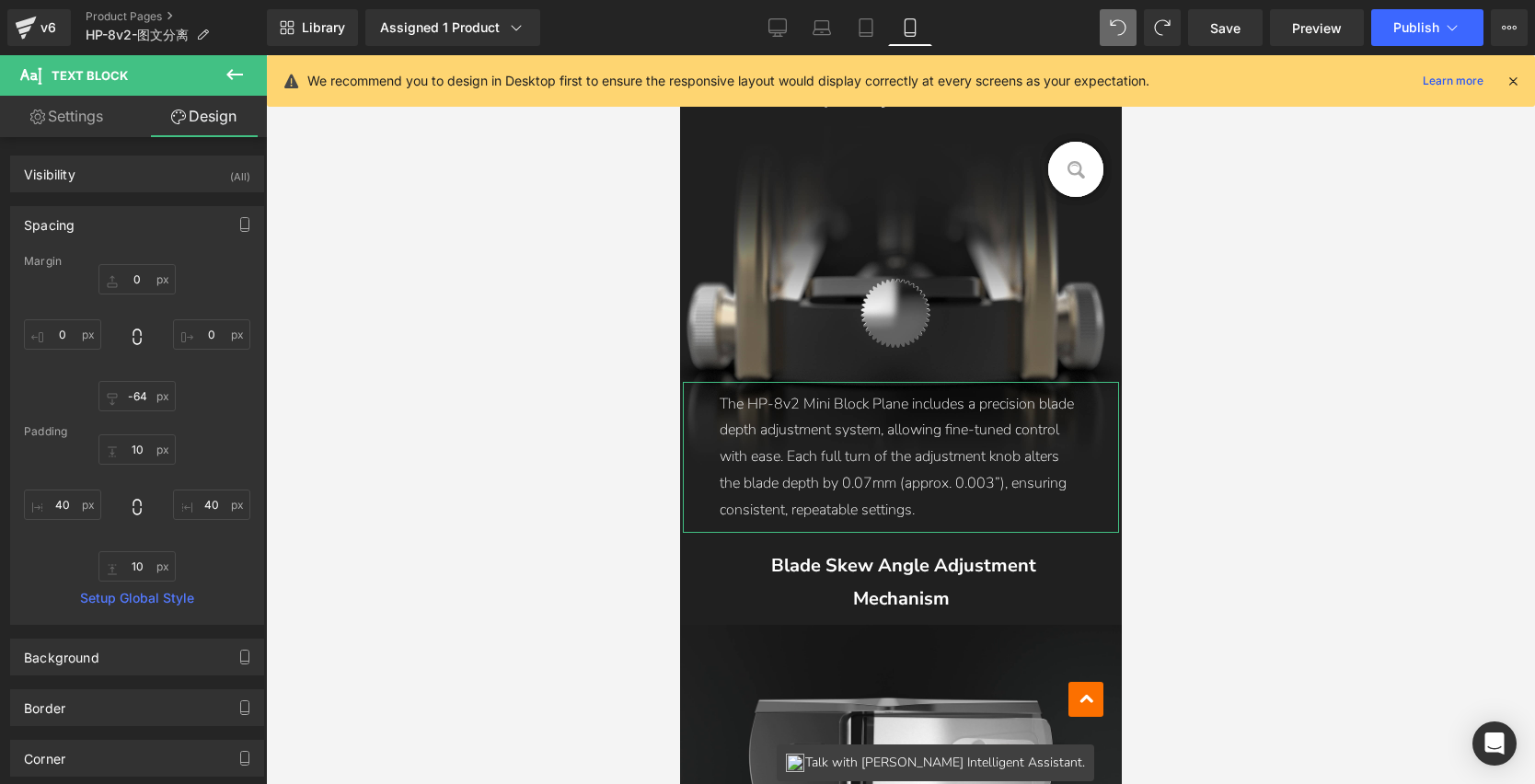
type input "0"
type input "-64"
type input "0"
type input "10"
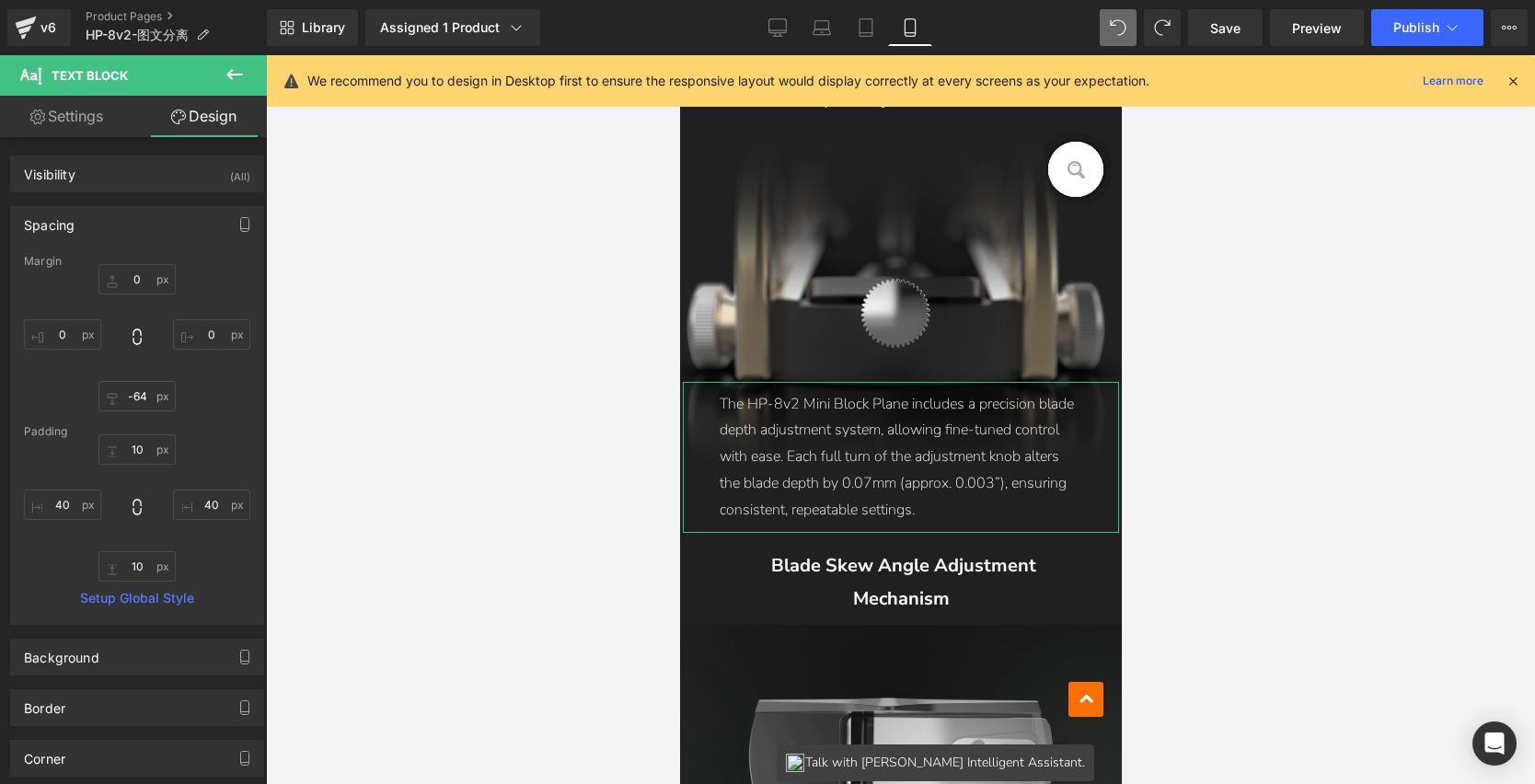
type input "40"
type input "10"
type input "40"
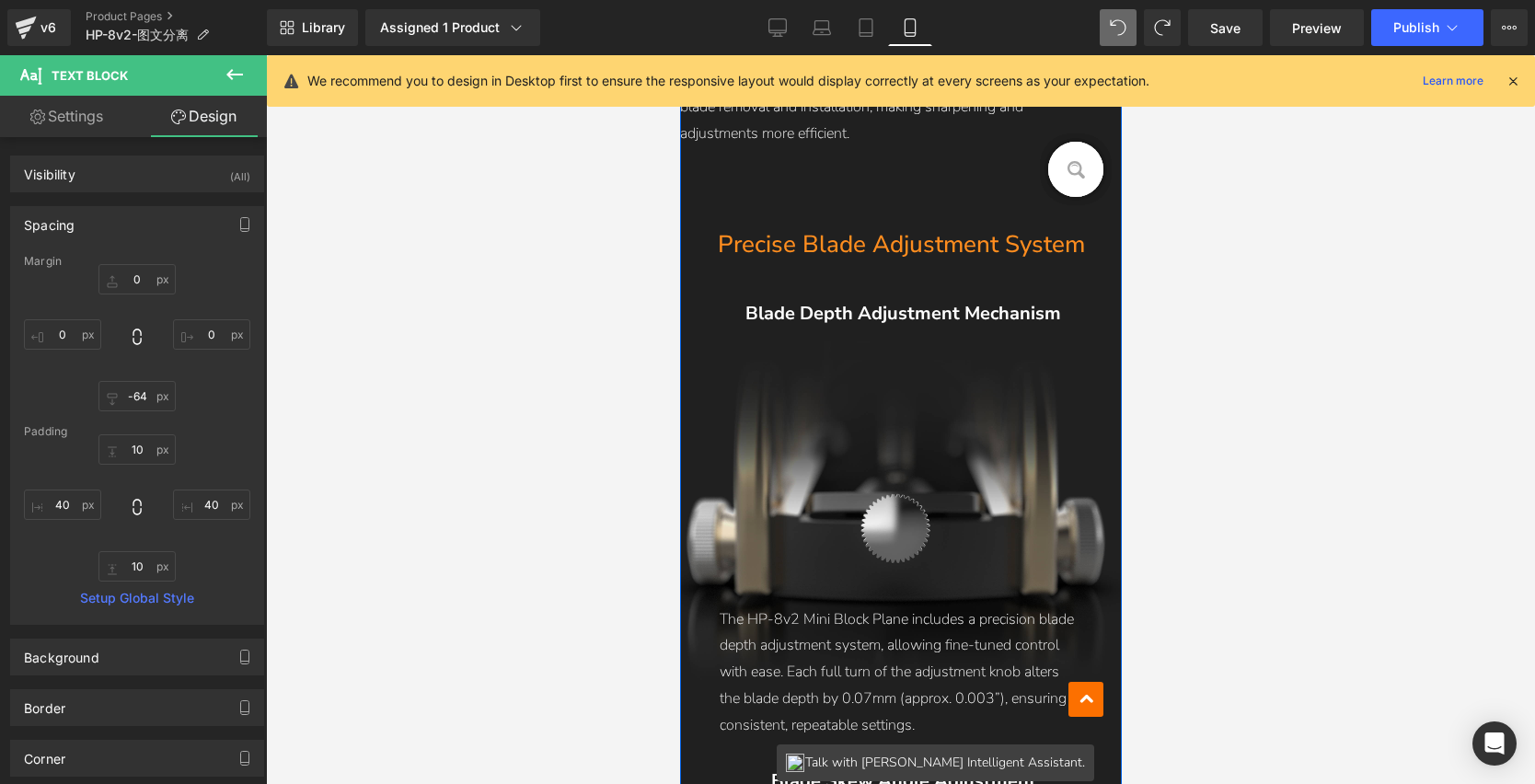
scroll to position [3067, 0]
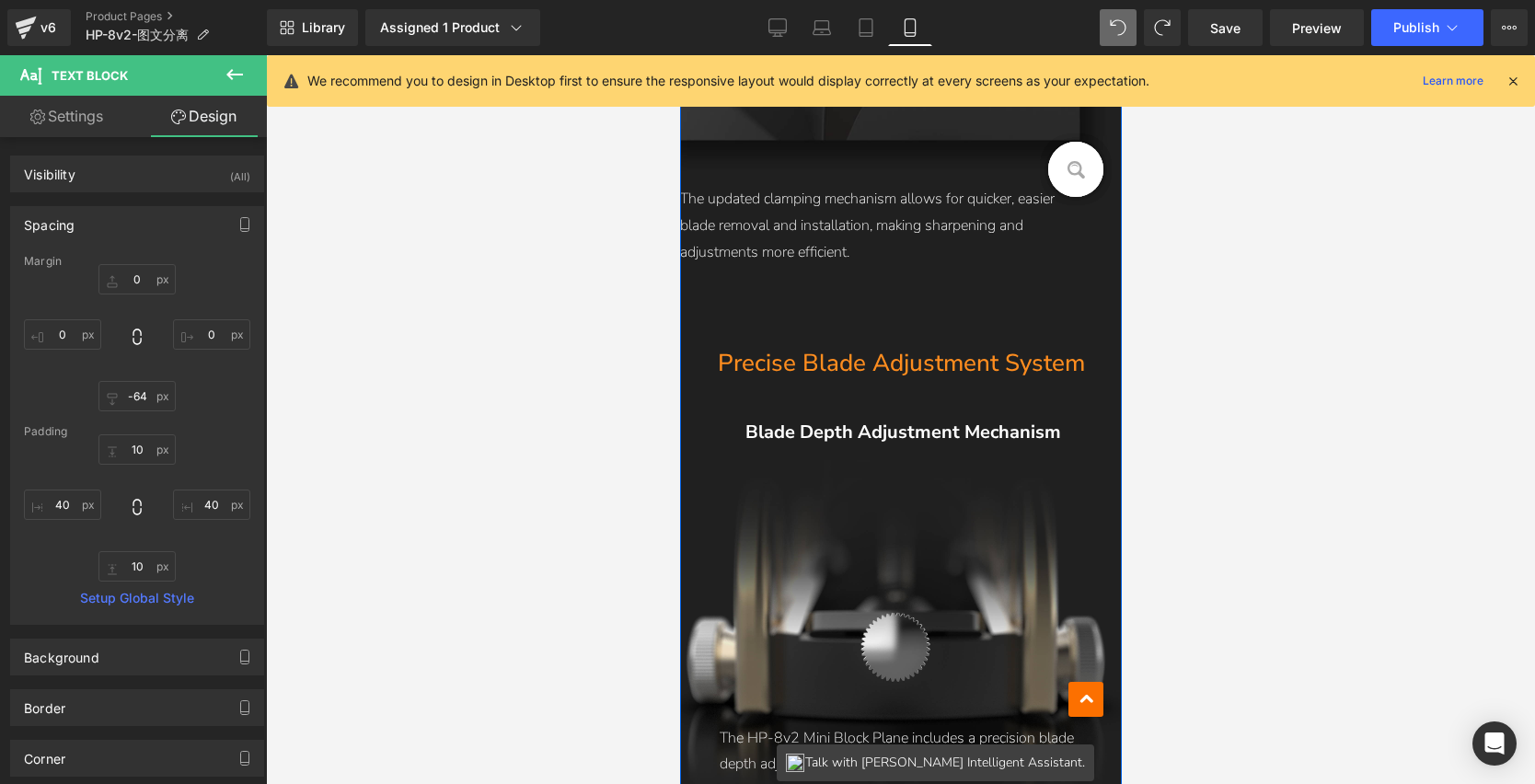
click at [756, 191] on p "The updated clamping mechanism allows for quicker, easier blade removal and ins…" at bounding box center [882, 225] width 405 height 79
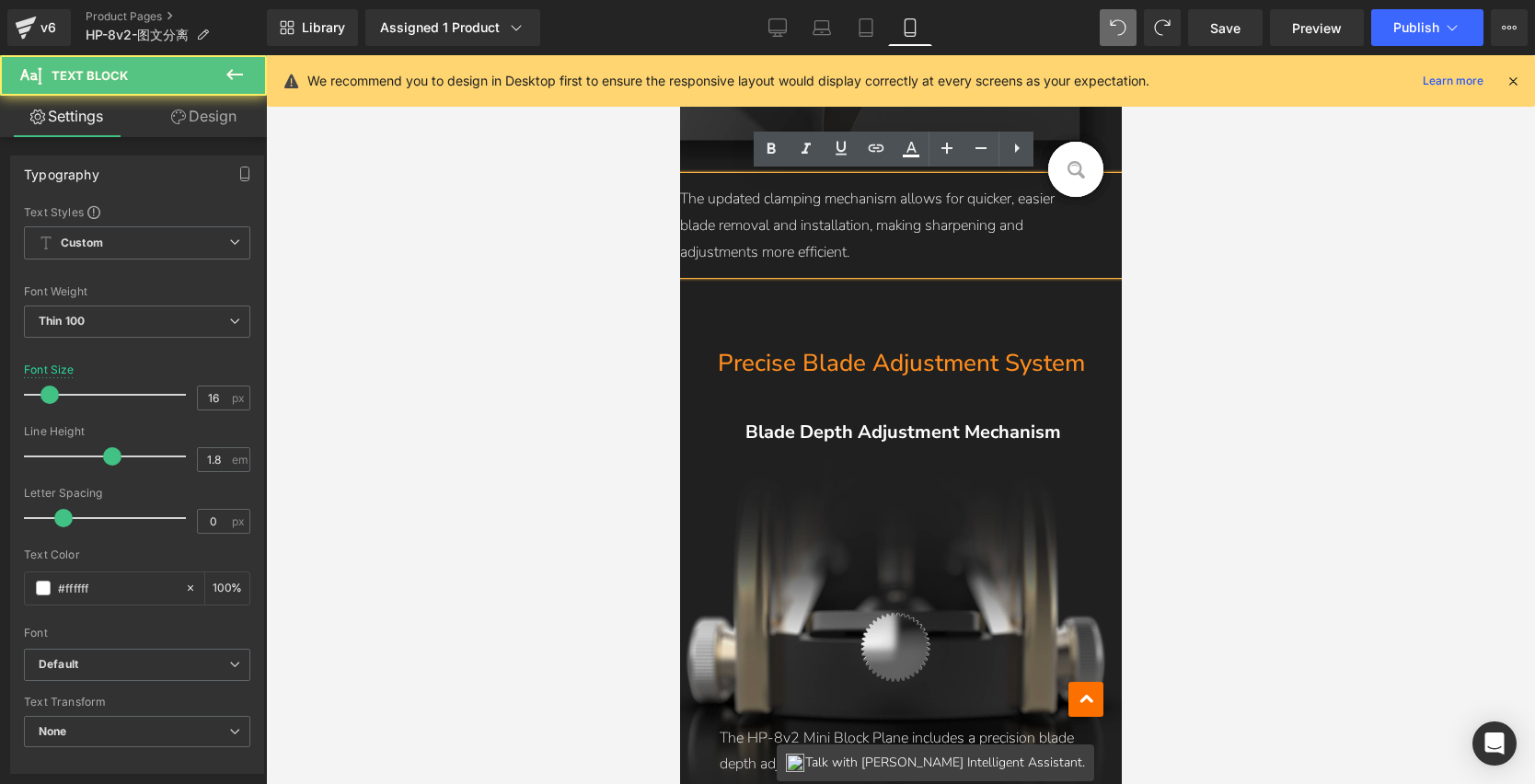
click at [1215, 289] on div at bounding box center [900, 419] width 1269 height 729
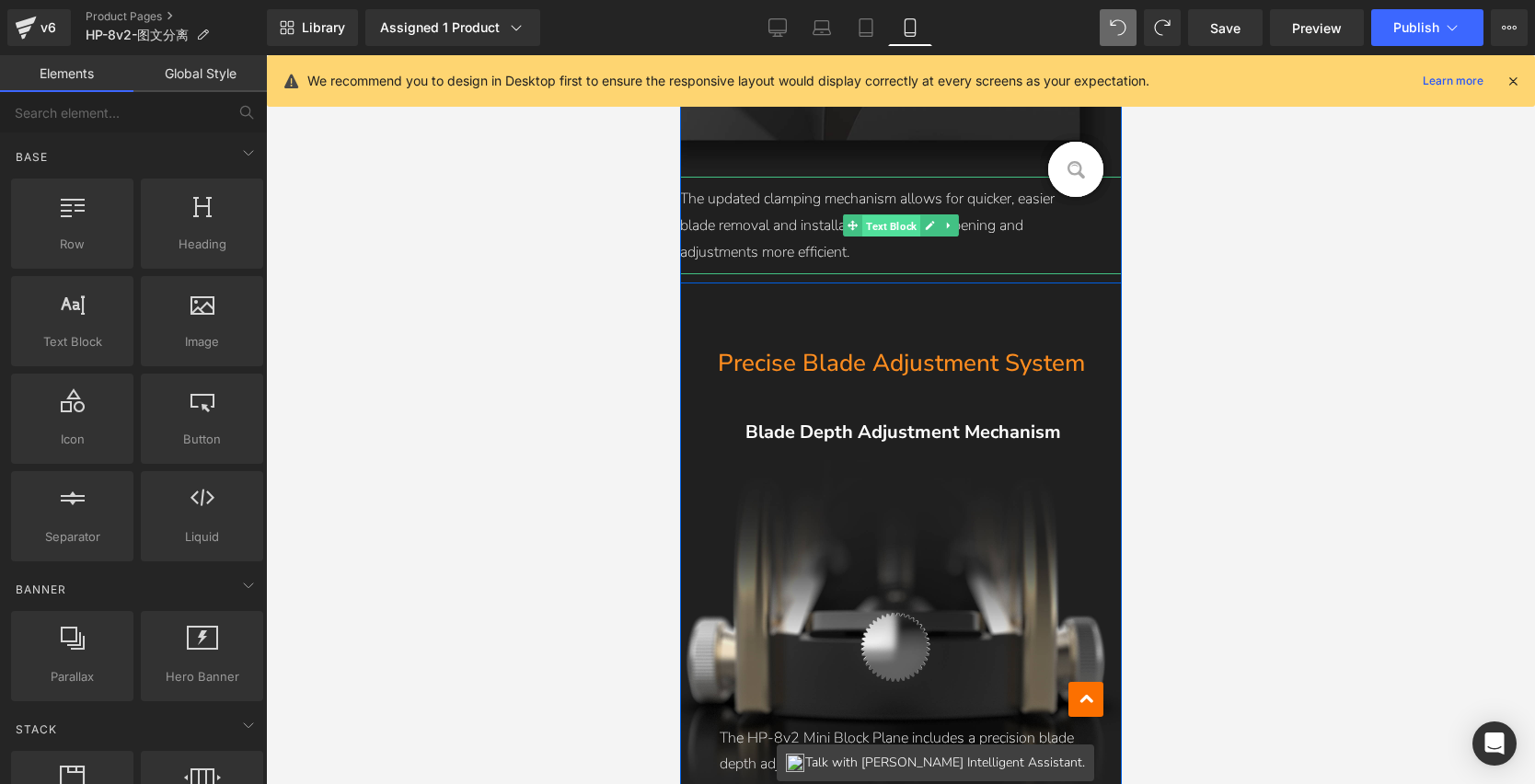
drag, startPoint x: 878, startPoint y: 217, endPoint x: 1093, endPoint y: 223, distance: 215.1
click at [878, 217] on span "Text Block" at bounding box center [890, 226] width 58 height 22
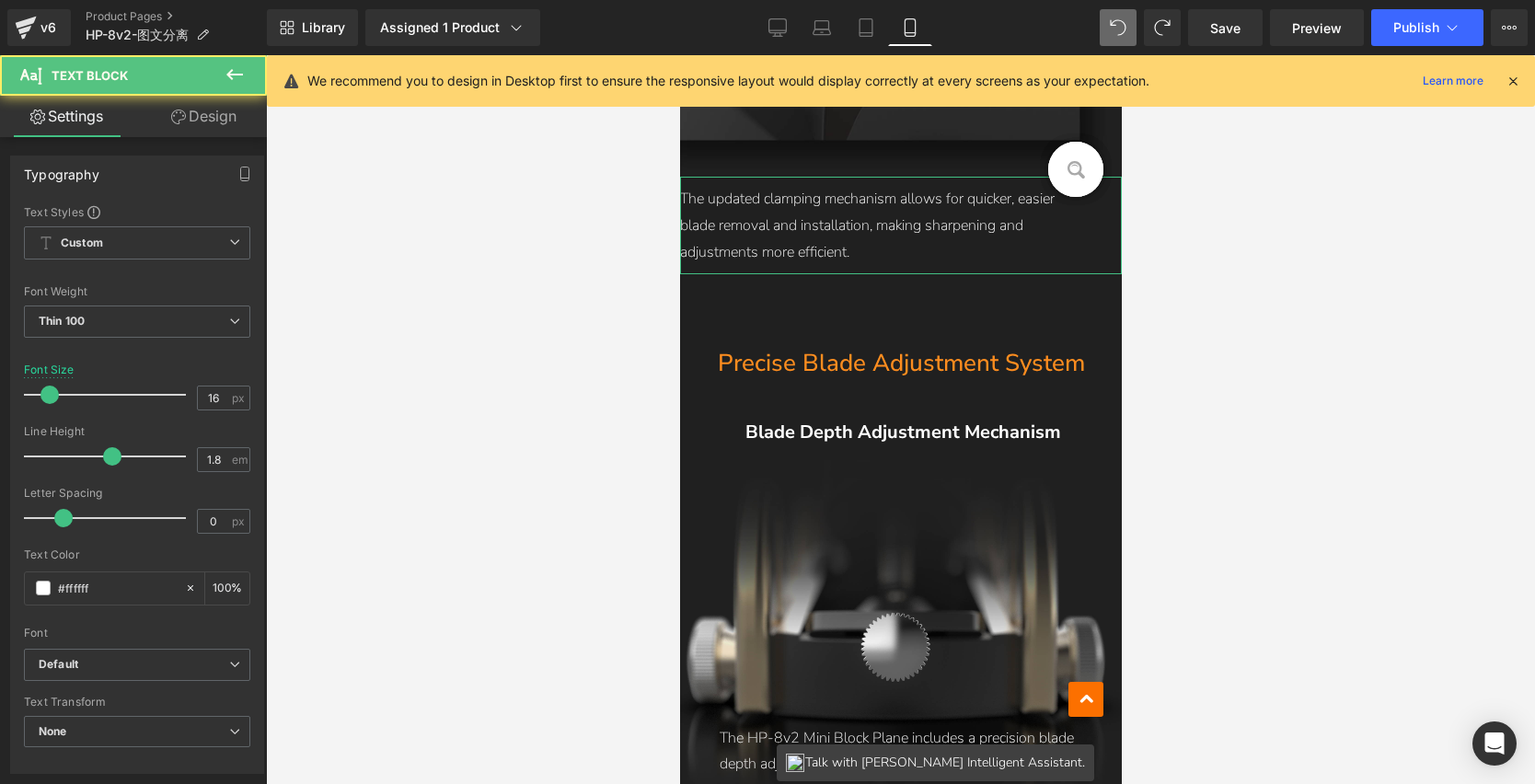
click at [201, 121] on link "Design" at bounding box center [204, 115] width 134 height 41
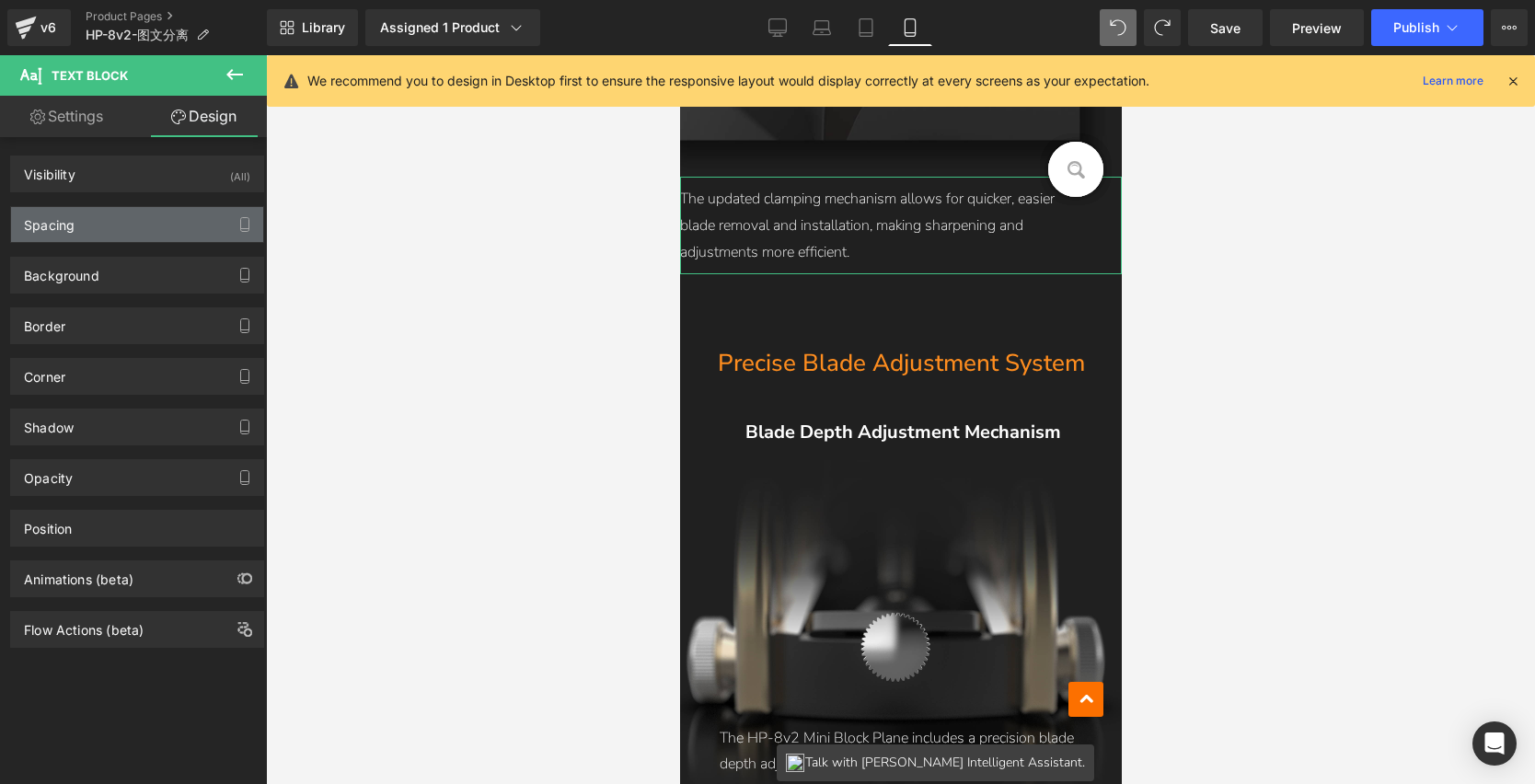
type input "0"
type input "10"
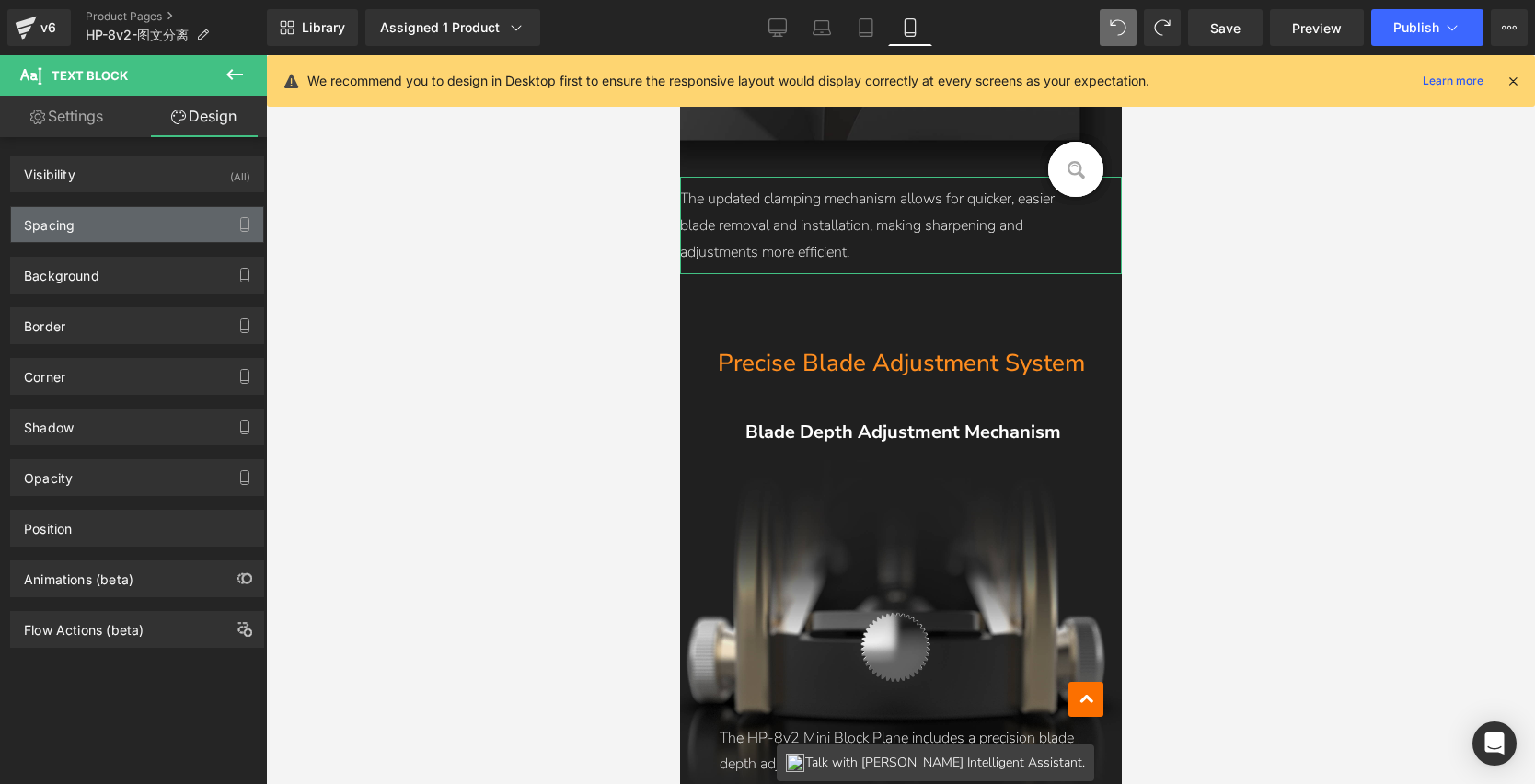
type input "40"
type input "10"
click at [120, 232] on div "Spacing" at bounding box center [137, 224] width 252 height 35
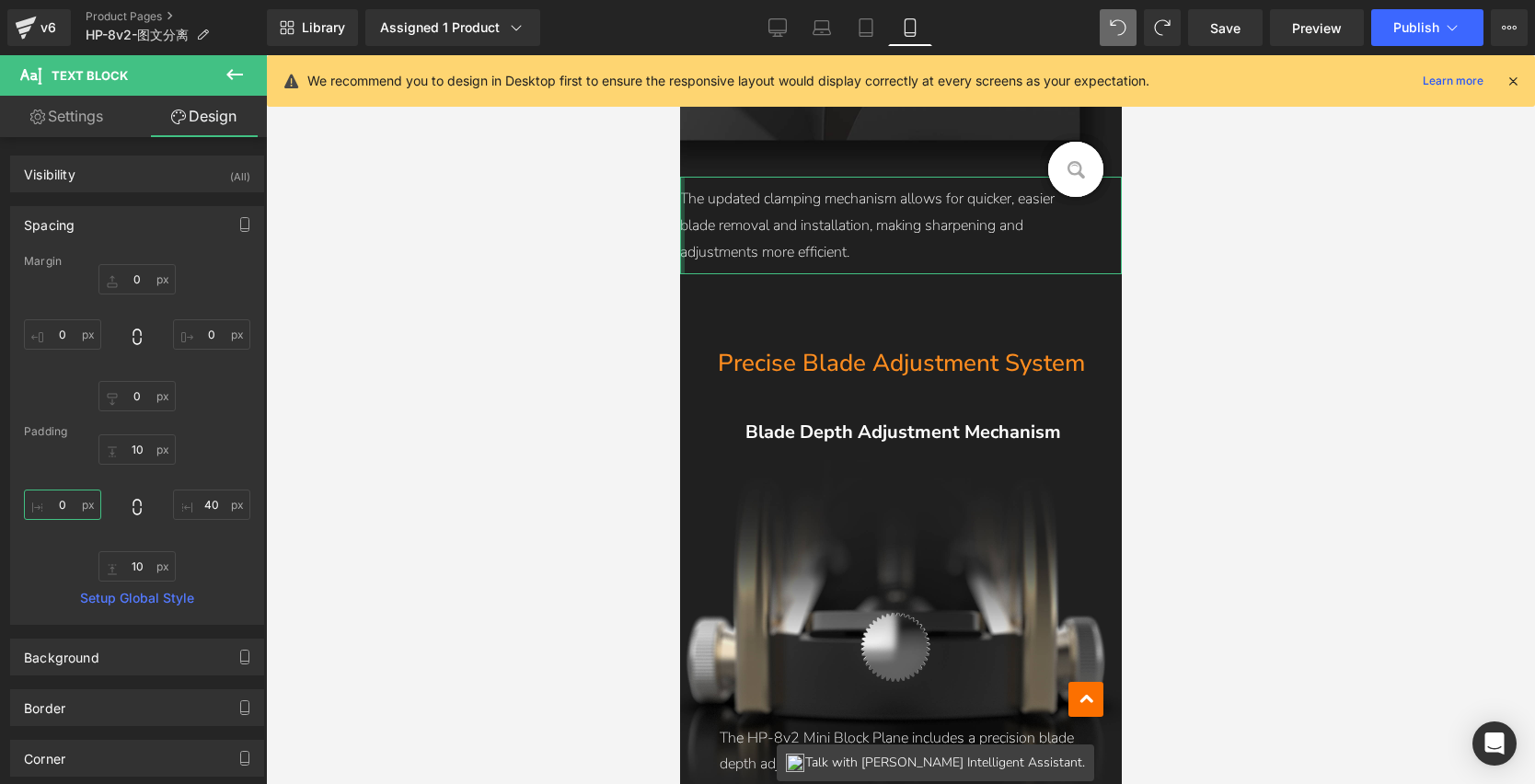
click at [75, 505] on input "0" at bounding box center [63, 505] width 77 height 31
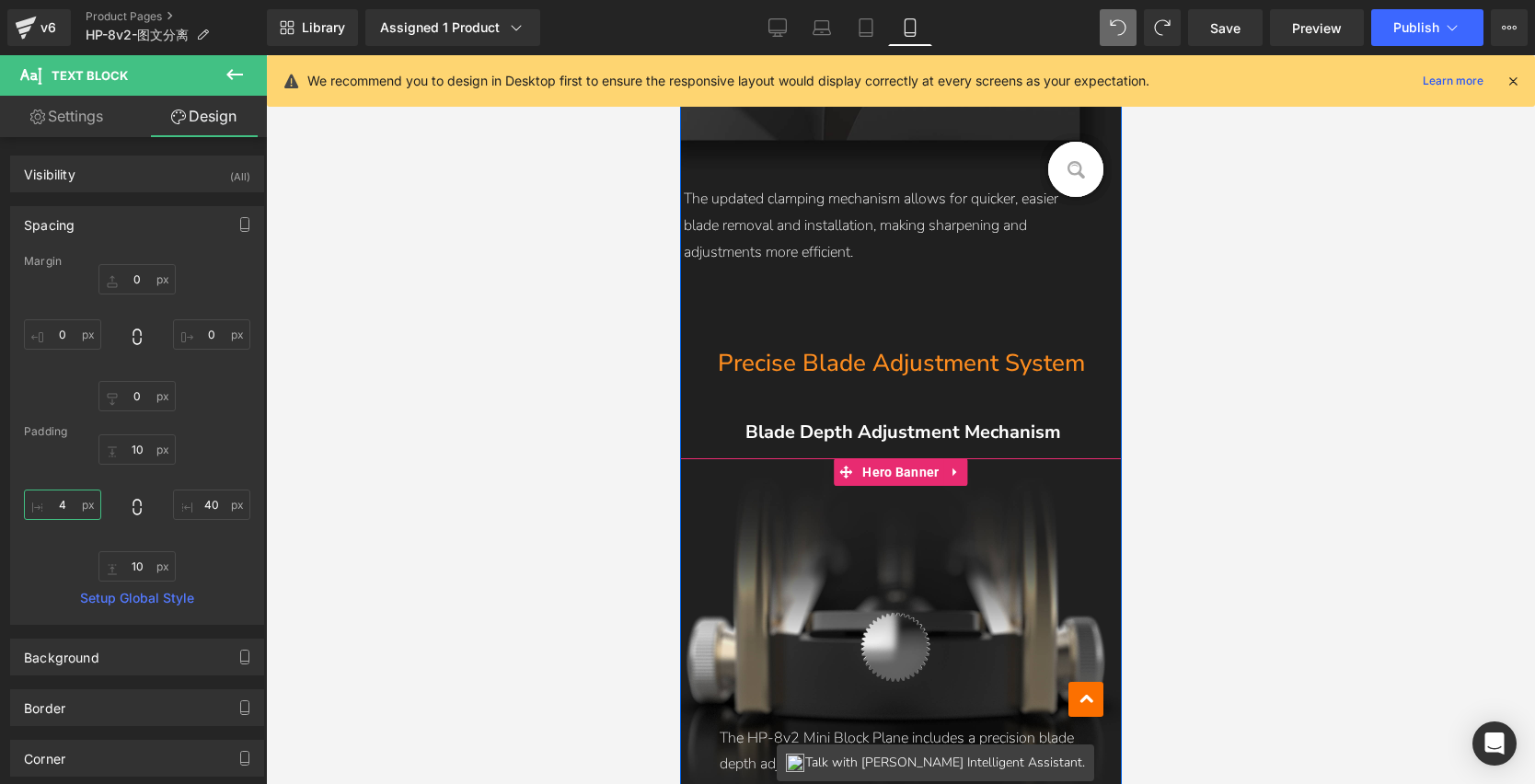
type input "40"
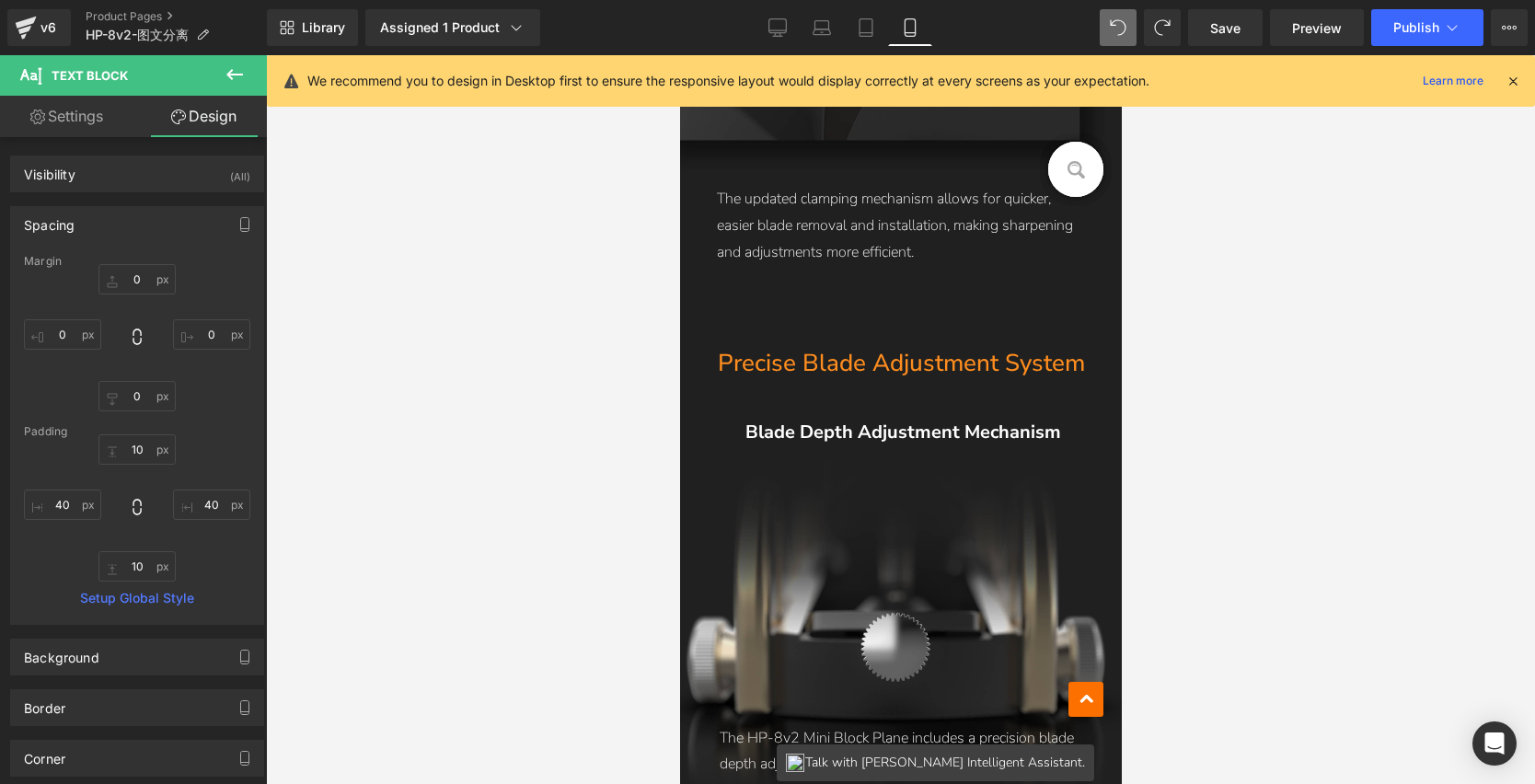
click at [1227, 378] on div at bounding box center [900, 419] width 1269 height 729
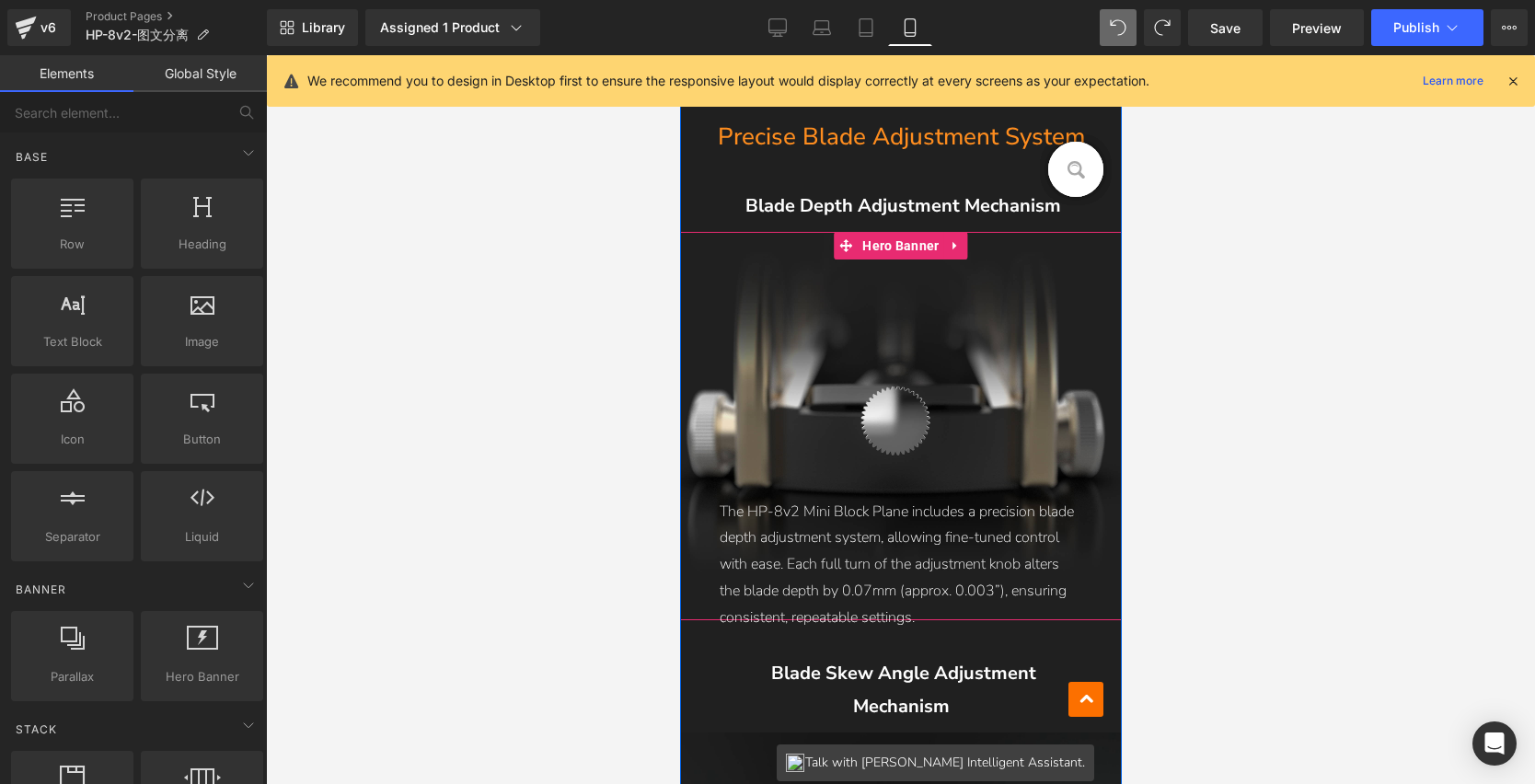
scroll to position [3293, 0]
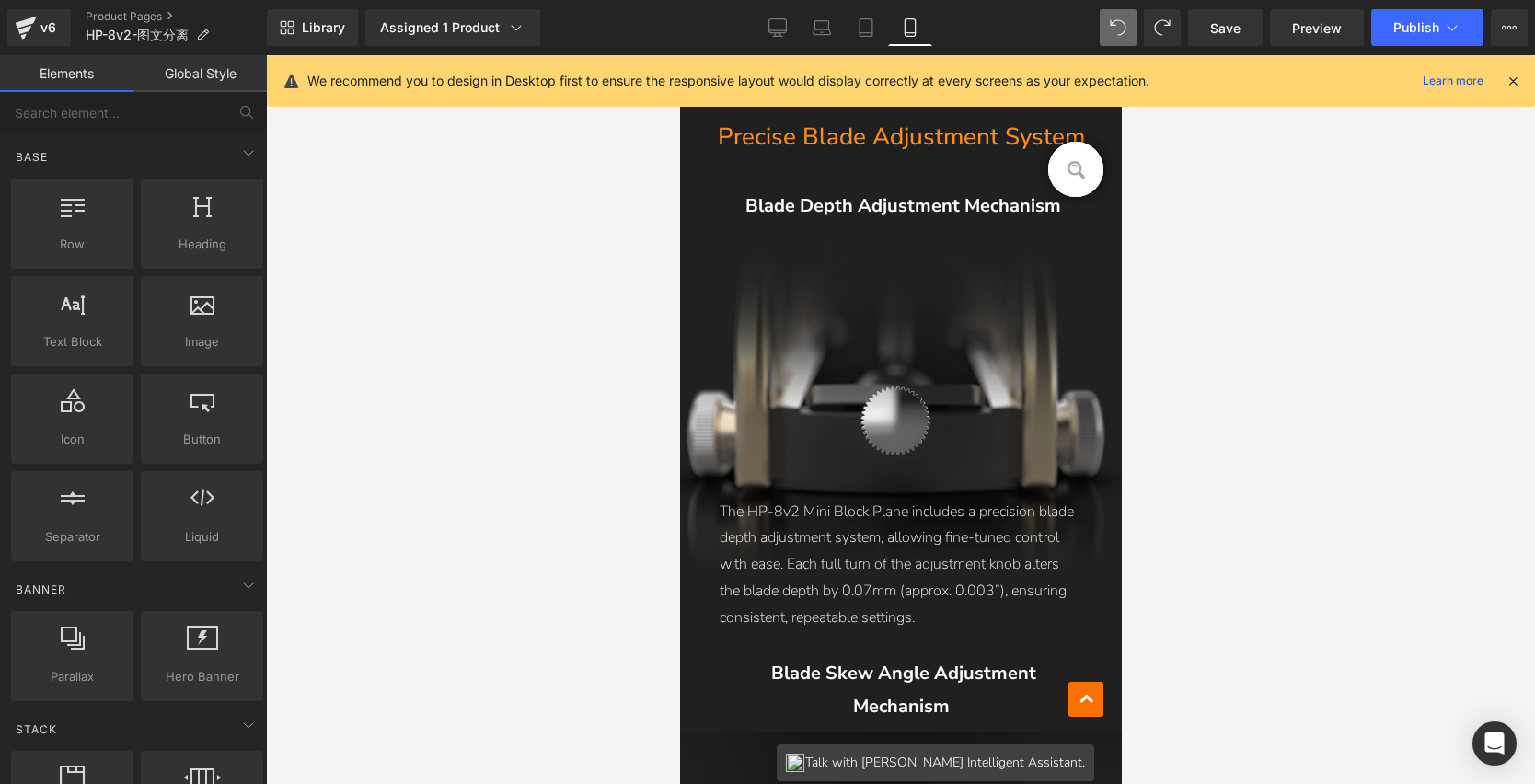
click at [1180, 475] on div at bounding box center [900, 419] width 1269 height 729
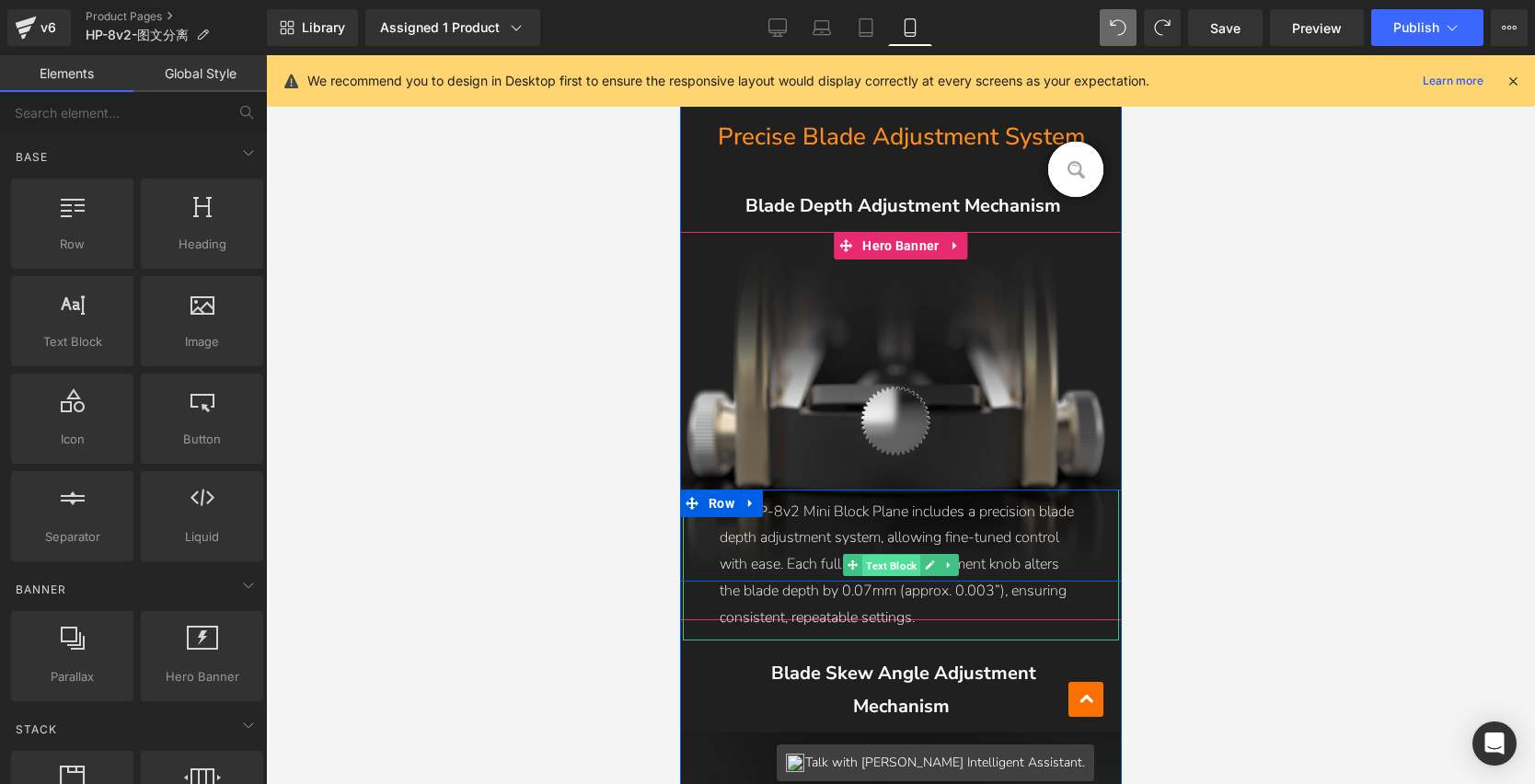
click at [889, 561] on span "Text Block" at bounding box center [890, 565] width 58 height 22
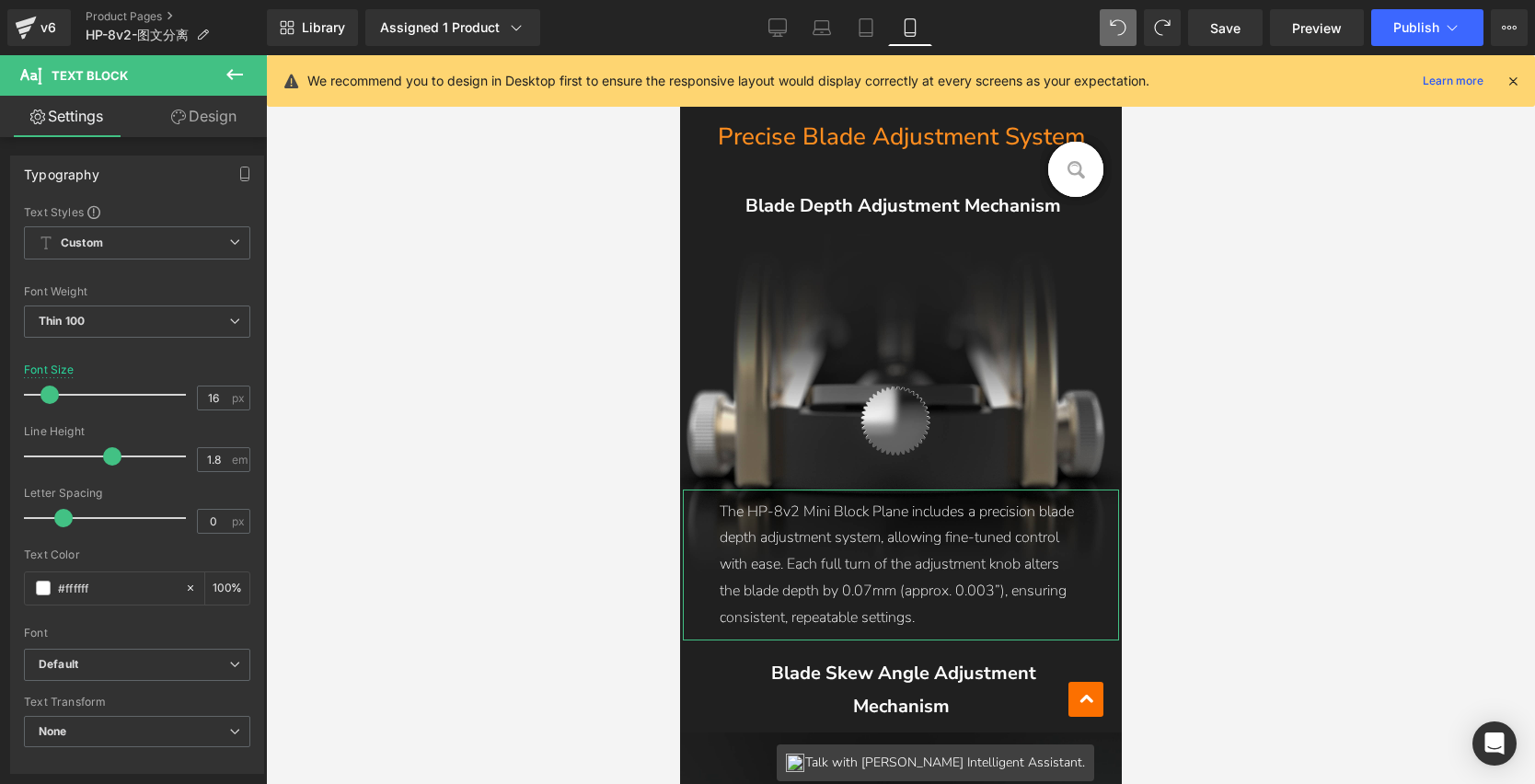
click at [200, 118] on link "Design" at bounding box center [204, 115] width 134 height 41
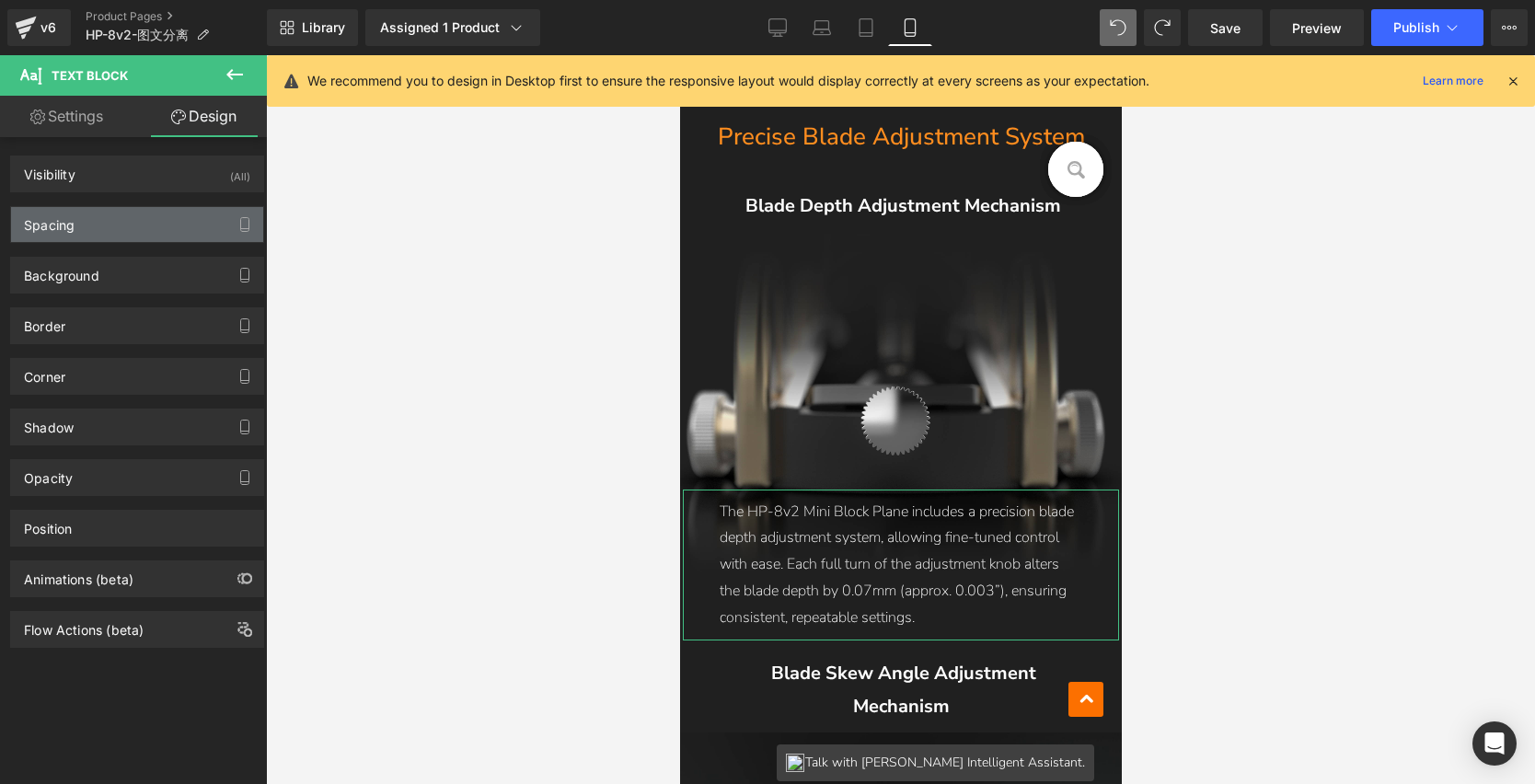
click at [85, 228] on div "Spacing" at bounding box center [137, 224] width 252 height 35
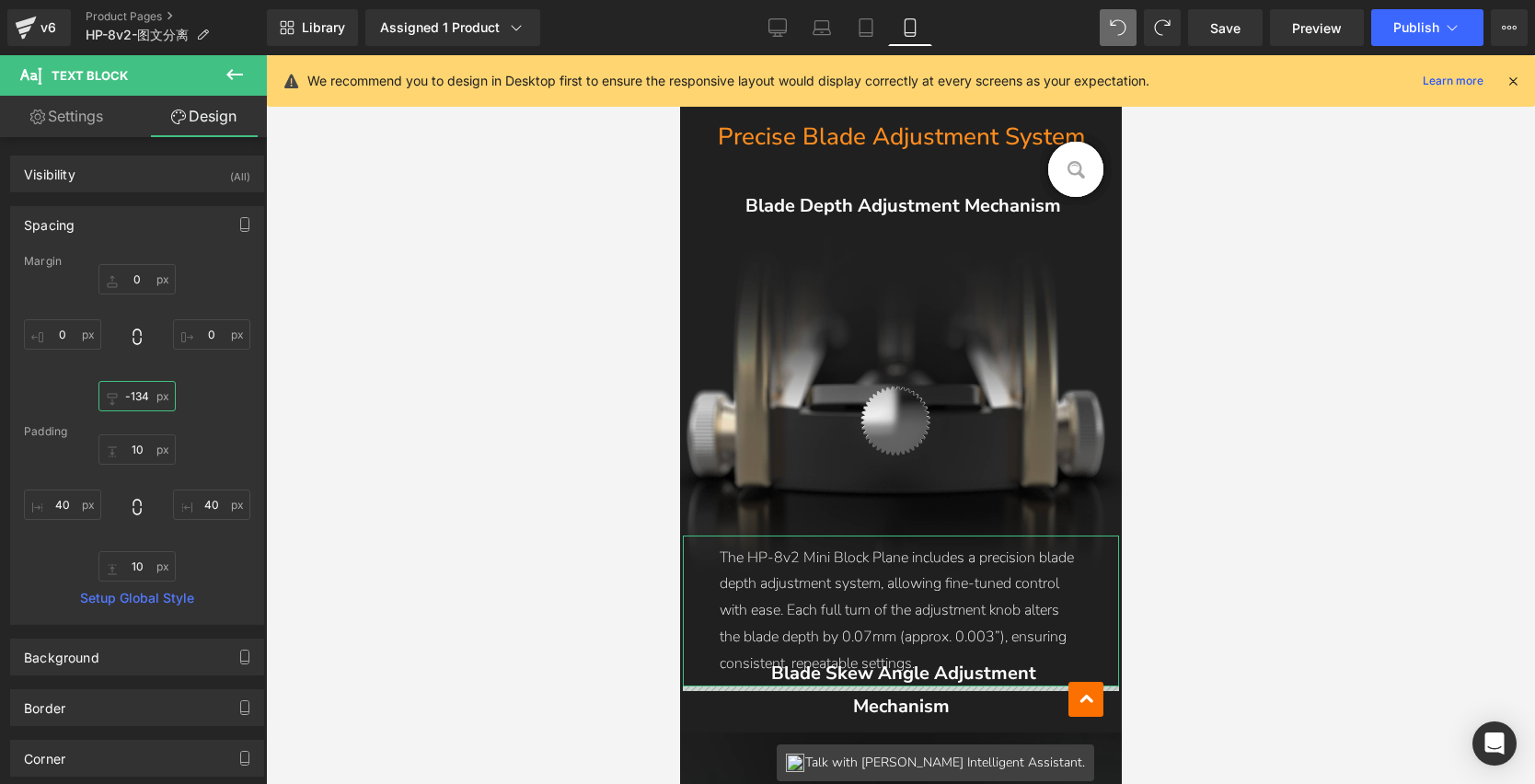
type input "-135"
drag, startPoint x: 138, startPoint y: 400, endPoint x: 135, endPoint y: 466, distance: 66.1
click at [135, 466] on div "Margin 0px 0 0px 0 -135px -135 0px 0 [GEOGRAPHIC_DATA] 10px 10 40px 40 10px 10 …" at bounding box center [137, 440] width 252 height 369
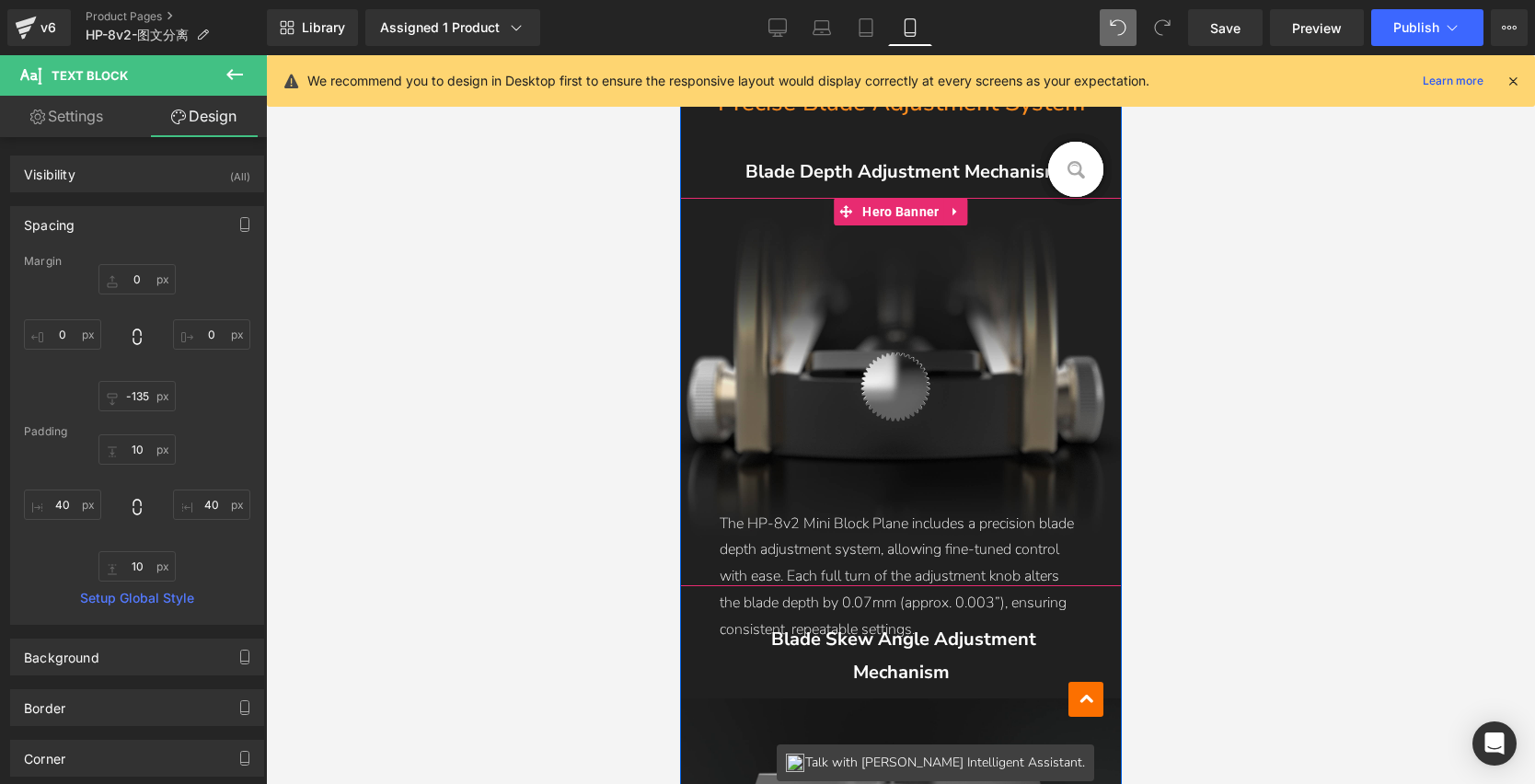
scroll to position [3402, 0]
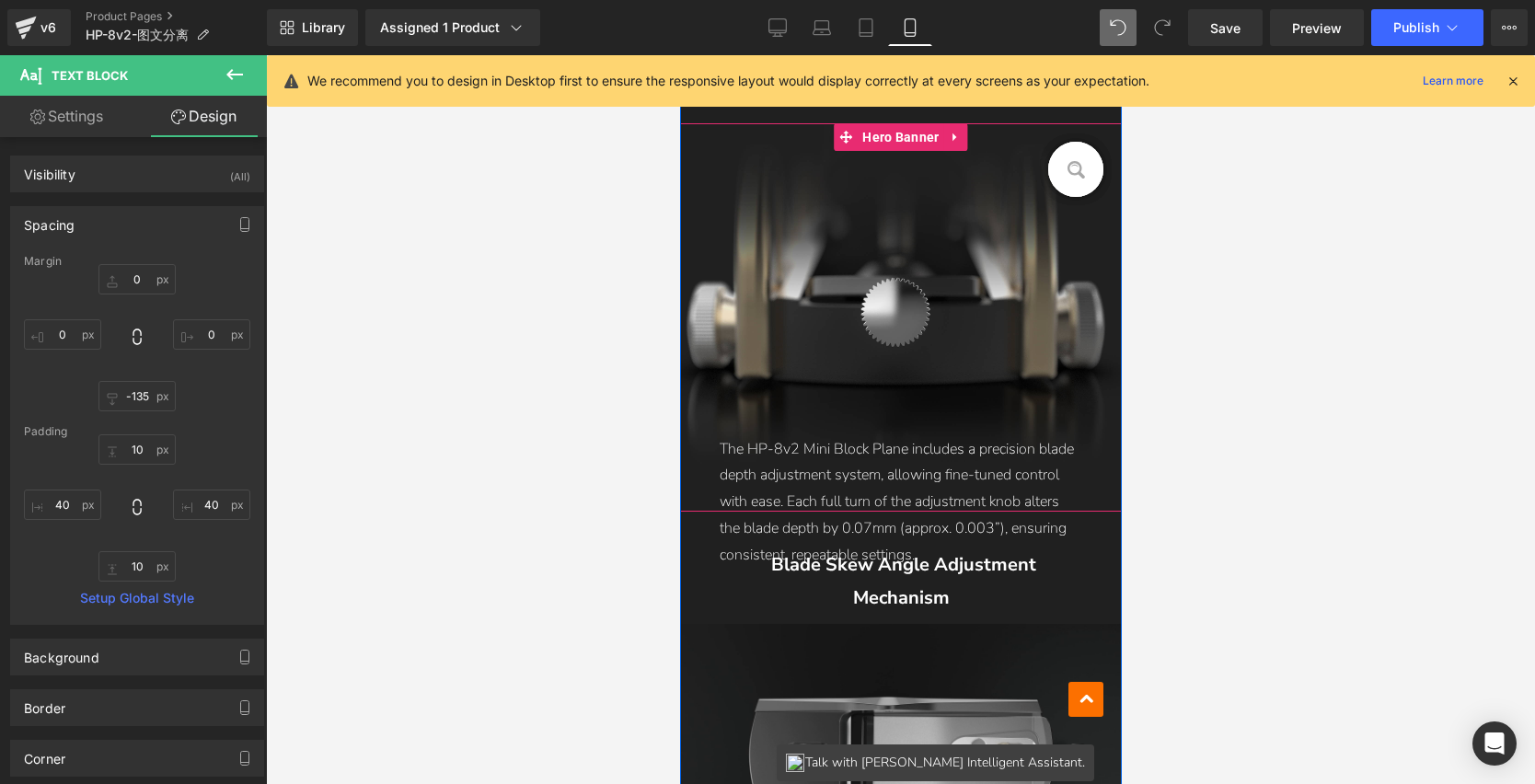
type input "0"
type input "-64"
type input "0"
type input "10"
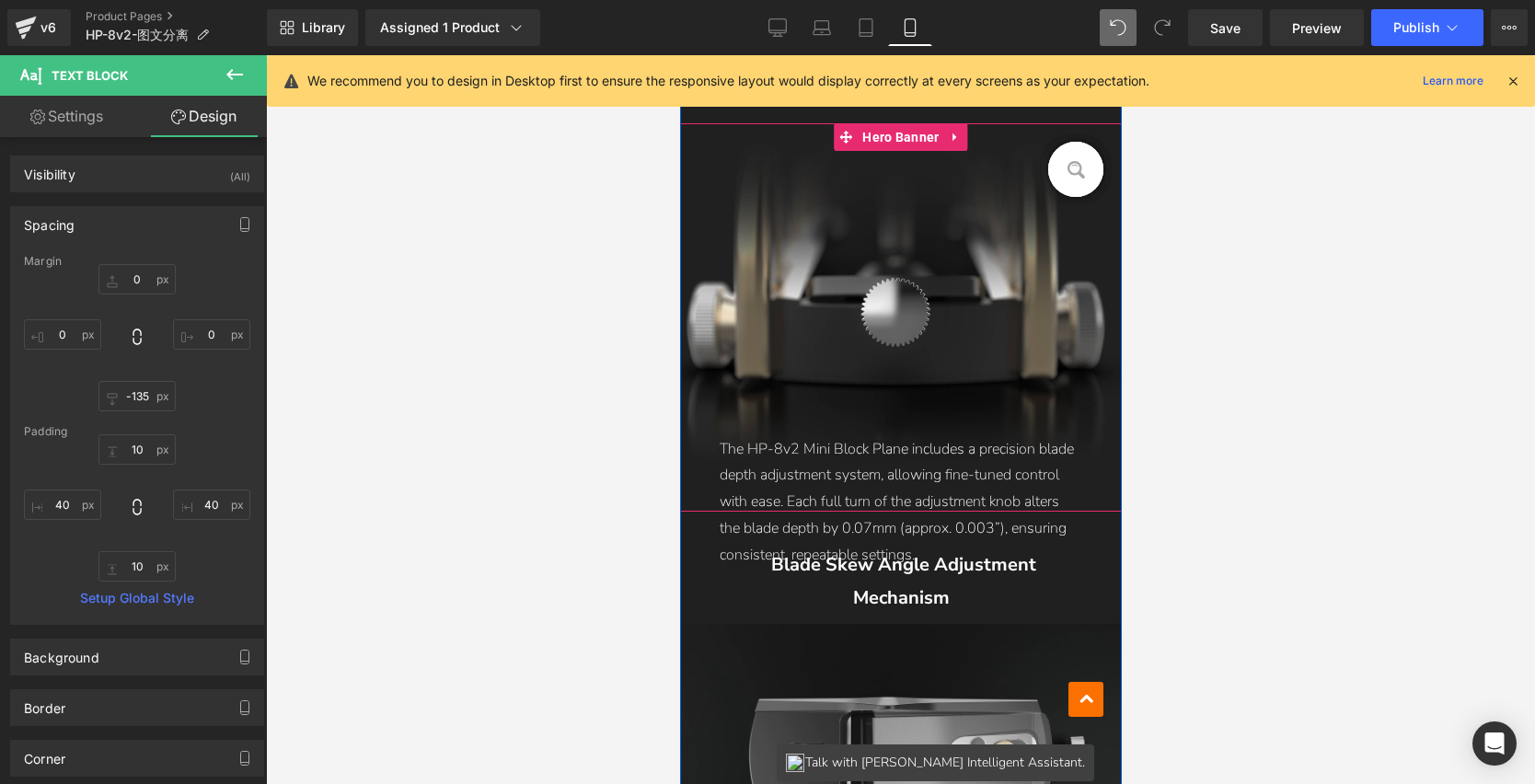
type input "40"
type input "10"
type input "40"
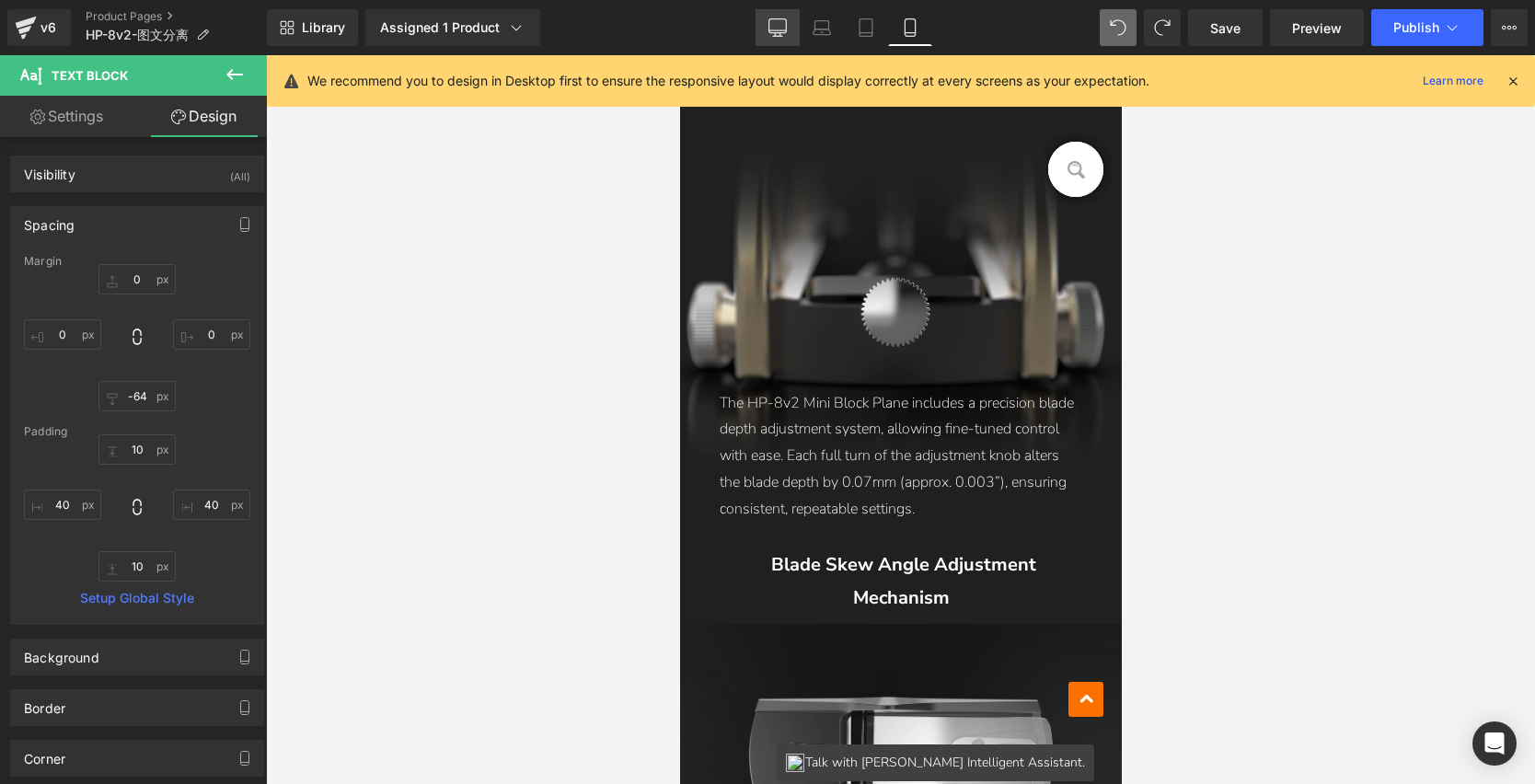
click at [782, 33] on icon at bounding box center [778, 27] width 18 height 18
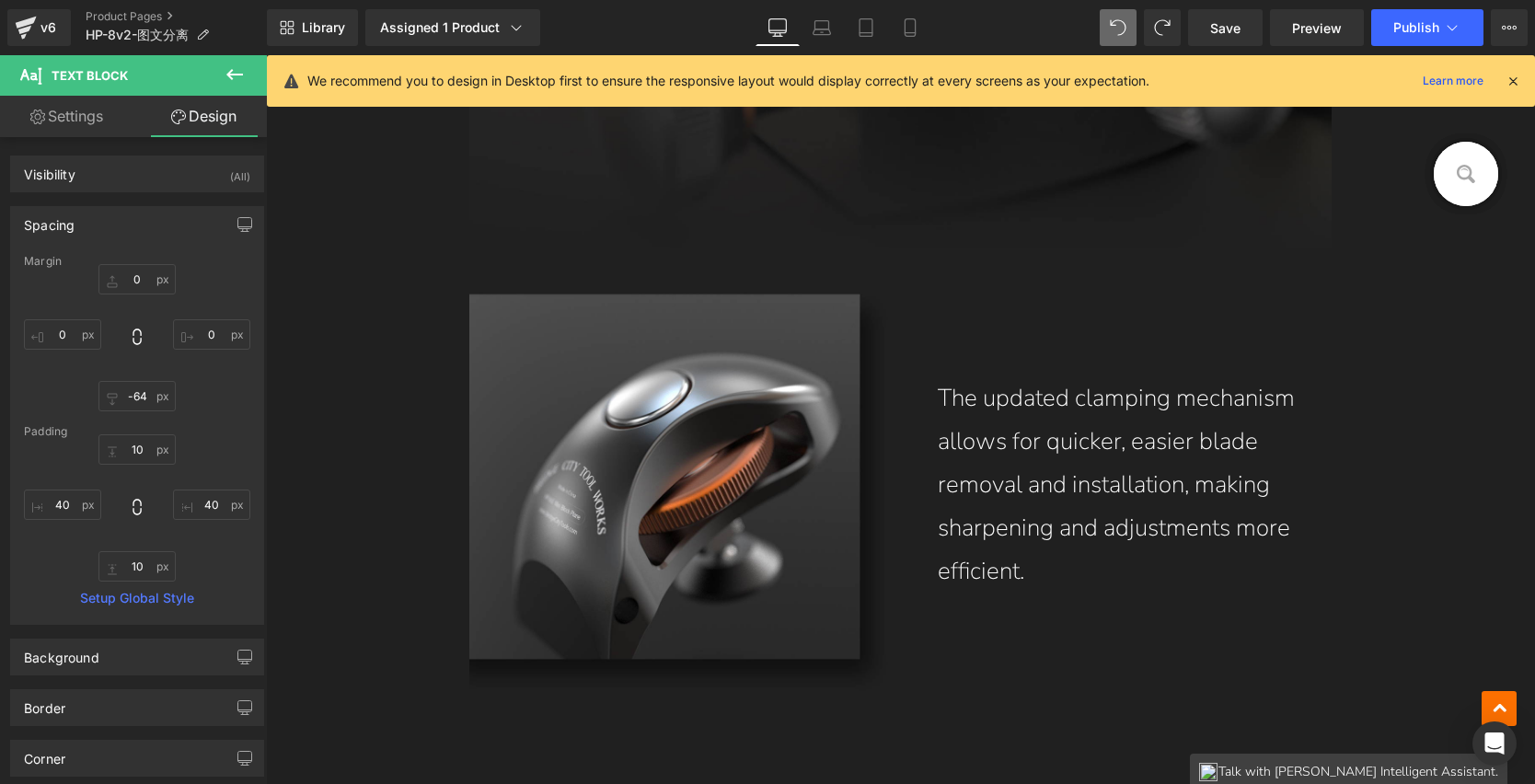
type input "0"
type input "-45"
type input "0"
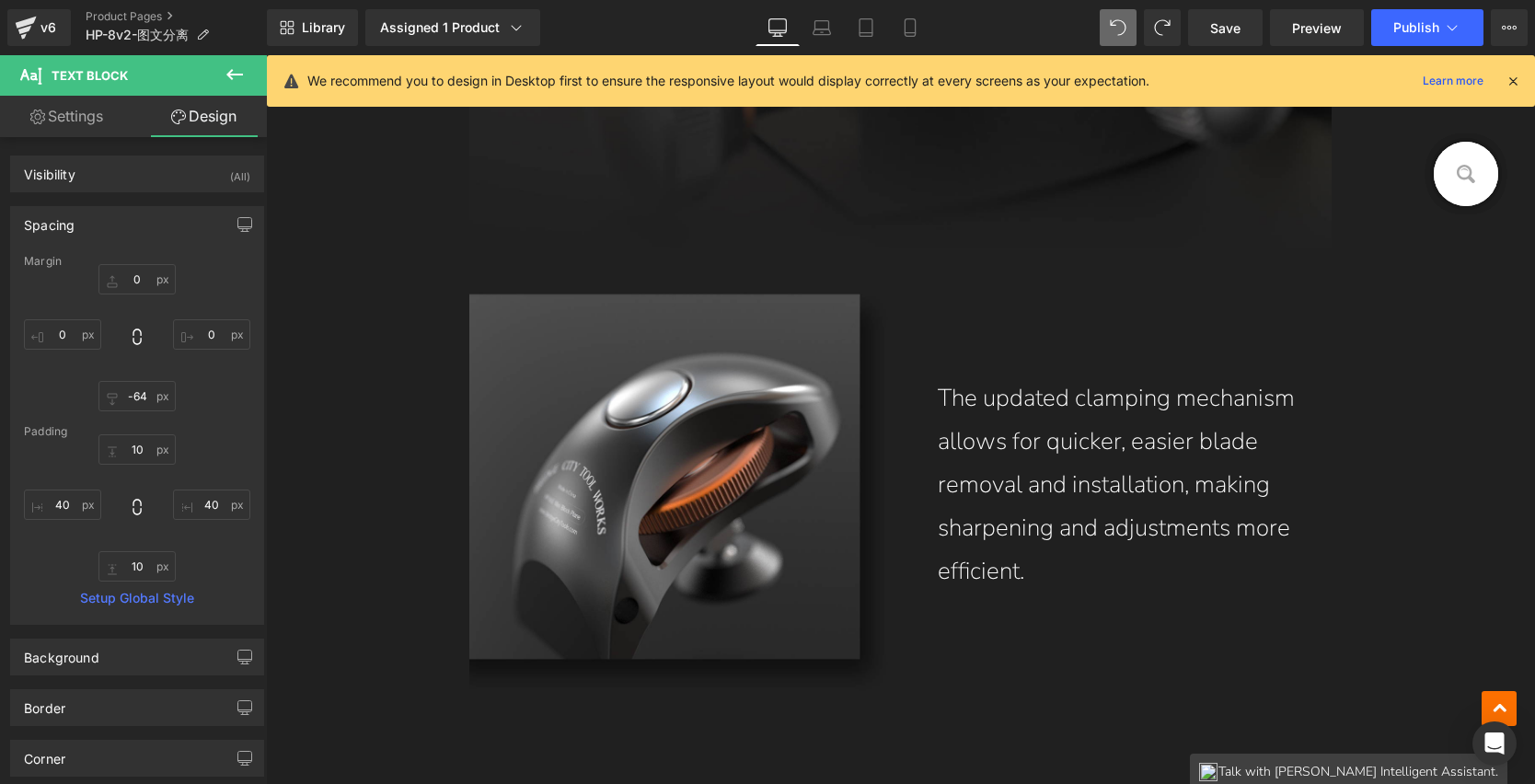
type input "40"
type input "0"
type input "40"
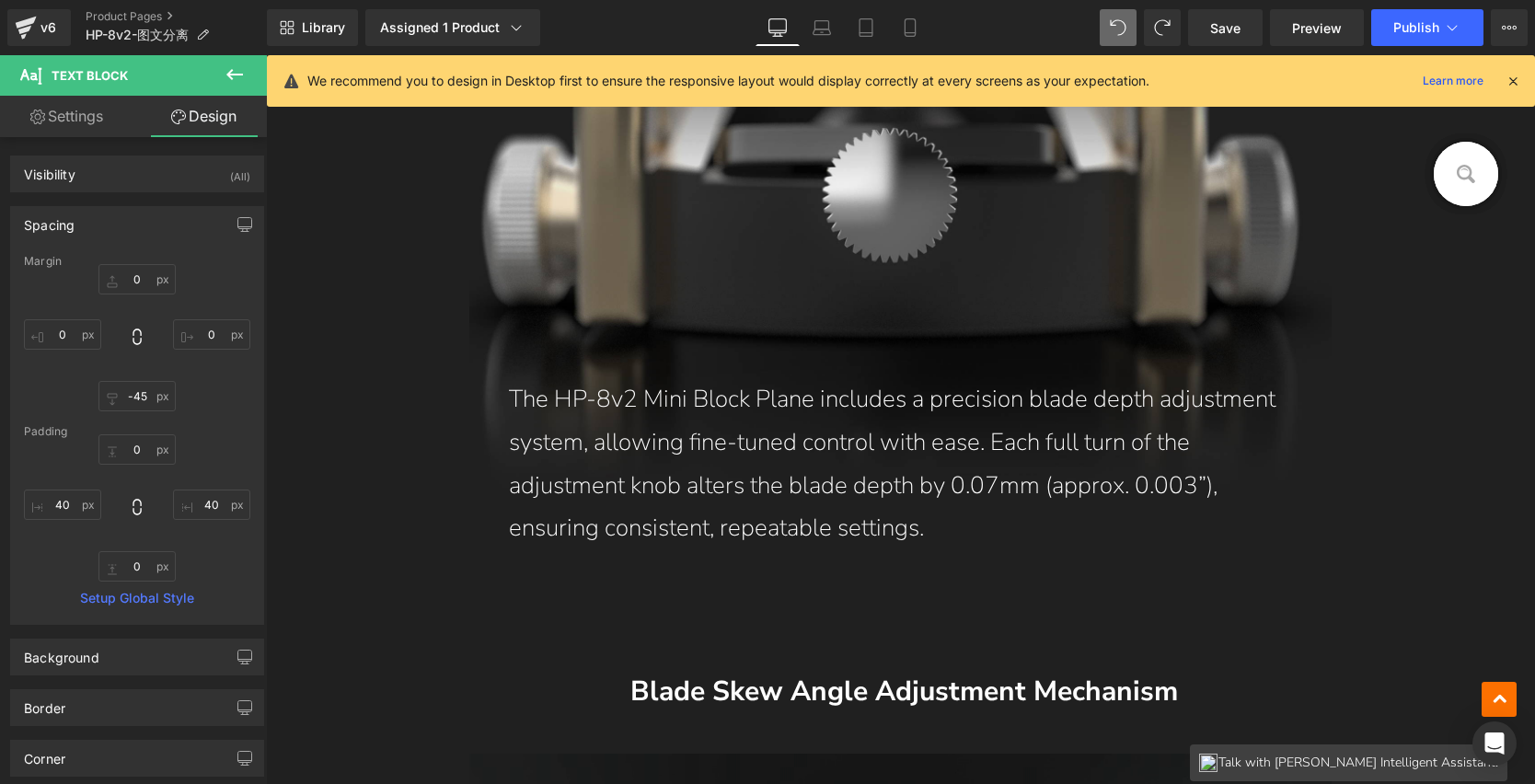
scroll to position [4753, 0]
click at [739, 471] on p "The HP-8v2 Mini Block Plane includes a precision blade depth adjustment system,…" at bounding box center [901, 464] width 784 height 172
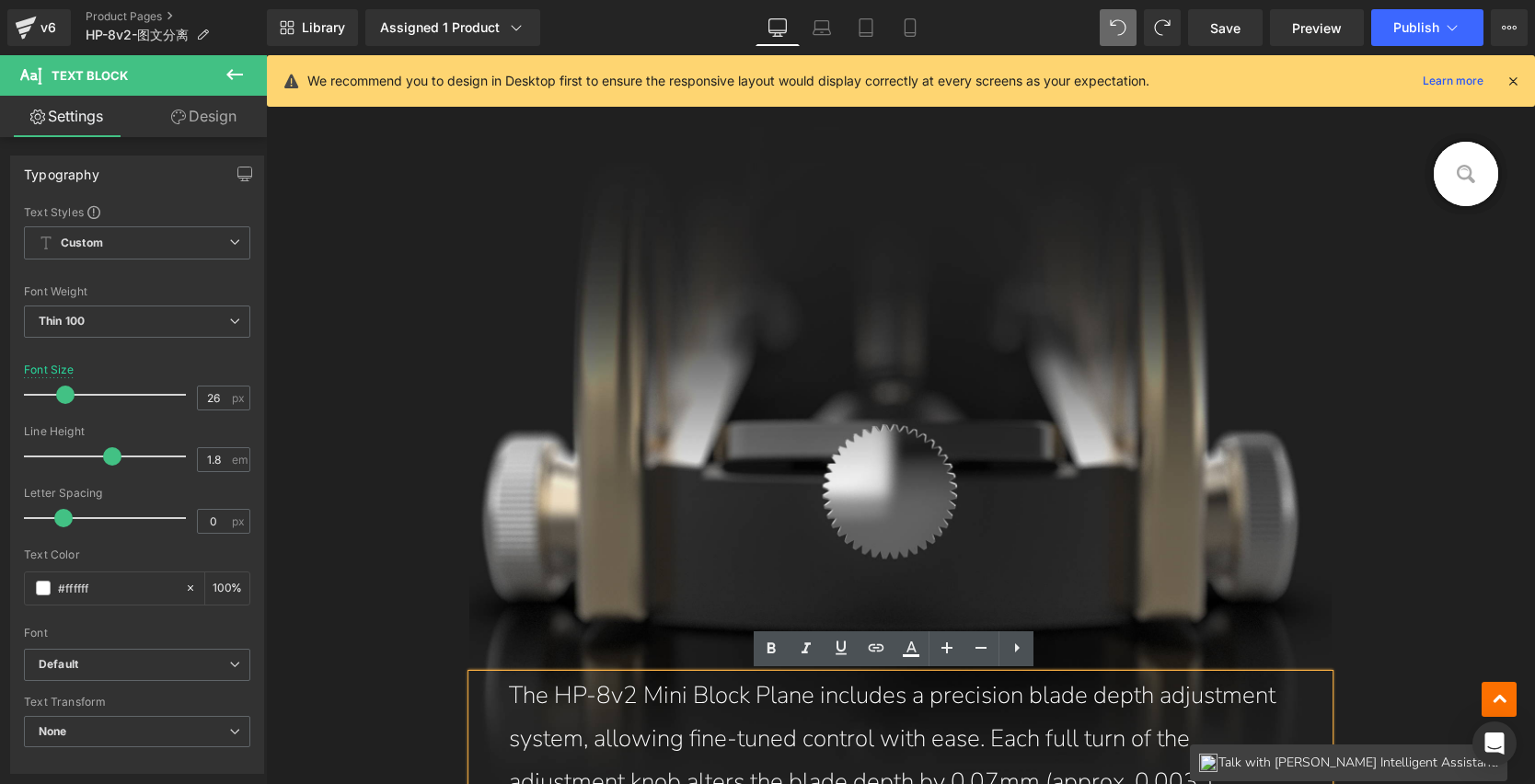
scroll to position [4395, 0]
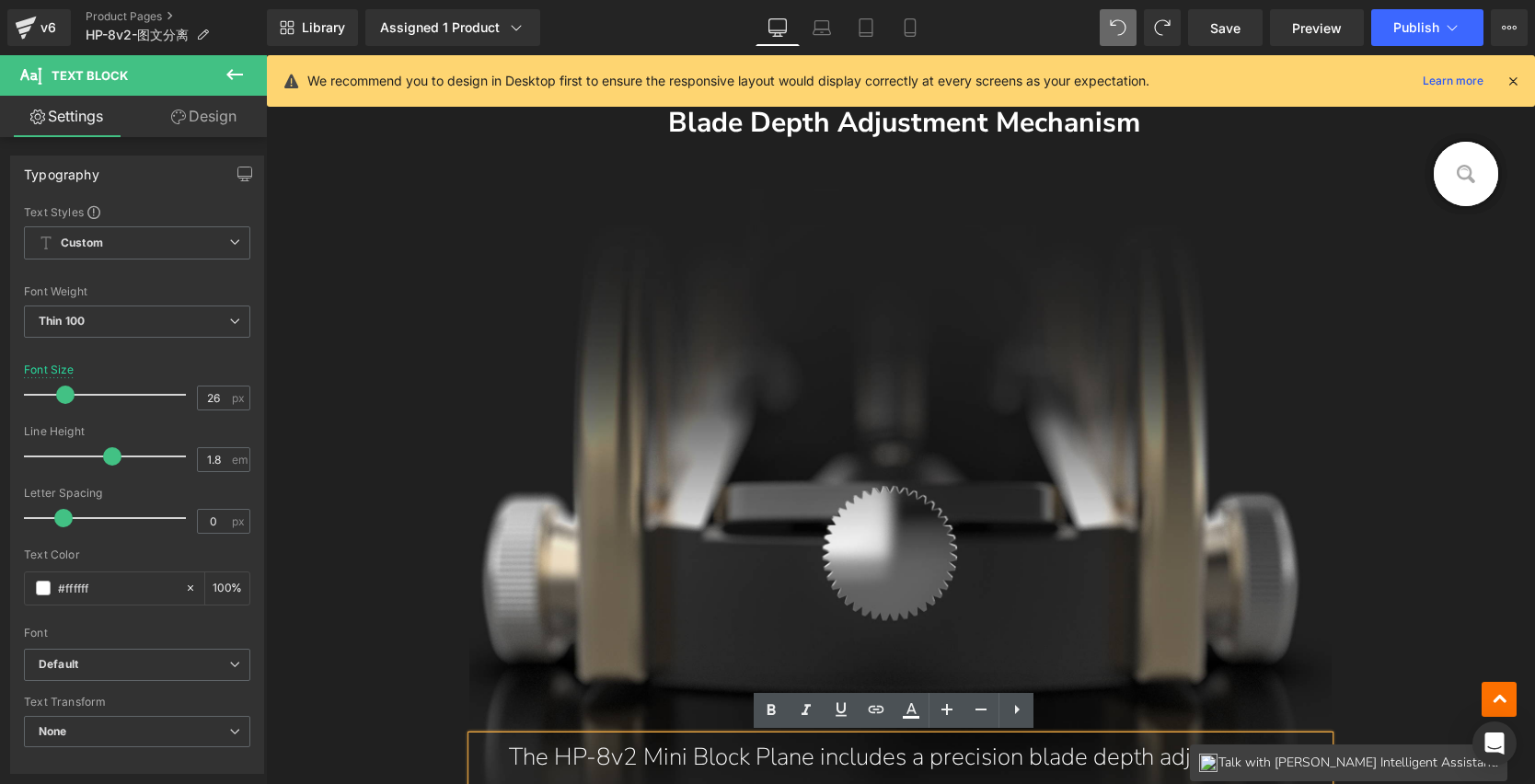
click at [854, 320] on div "The HP-8v2 Mini Block Plane includes a precision blade depth adjustment system,…" at bounding box center [901, 563] width 863 height 757
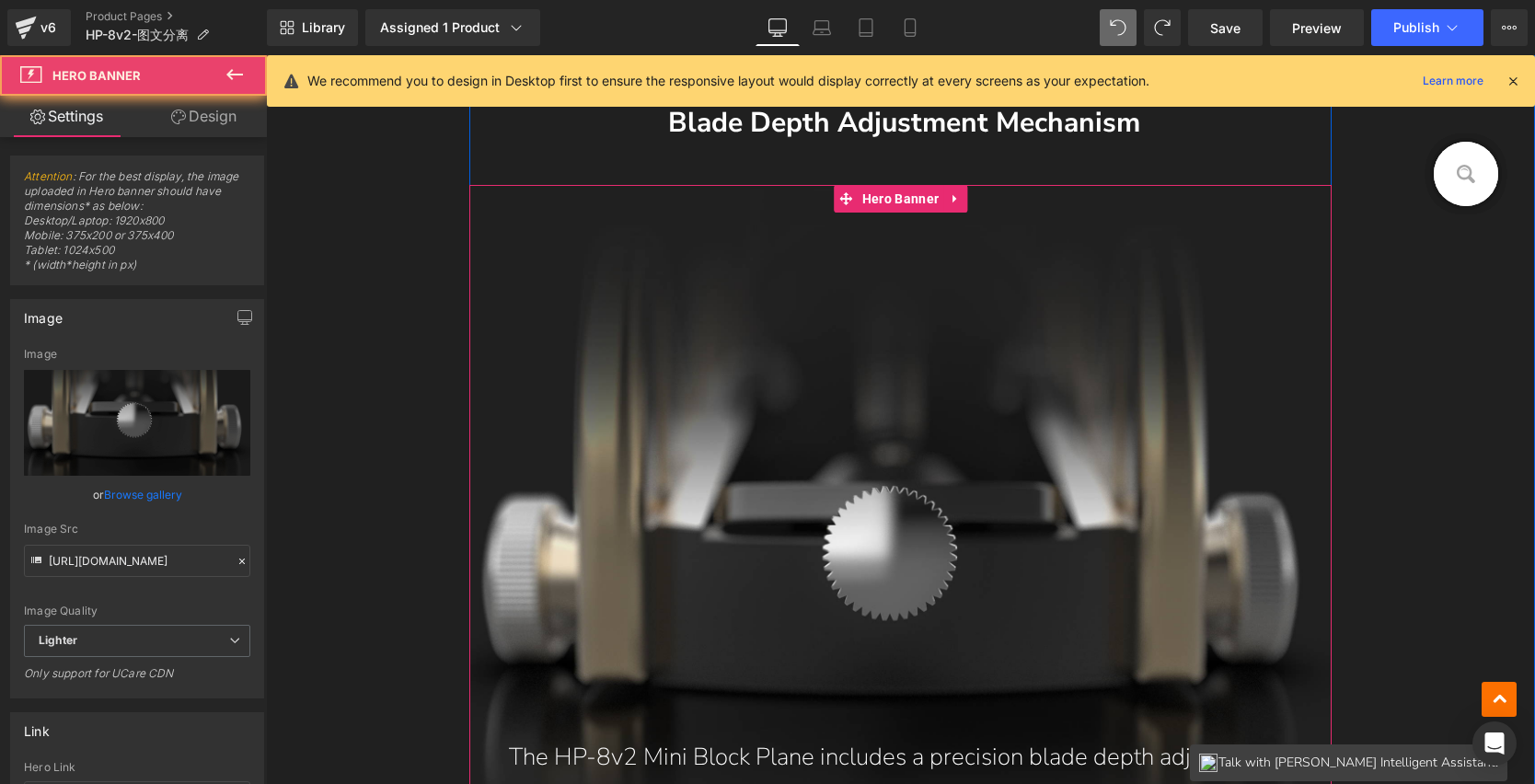
click at [729, 388] on div "The HP-8v2 Mini Block Plane includes a precision blade depth adjustment system,…" at bounding box center [901, 563] width 863 height 757
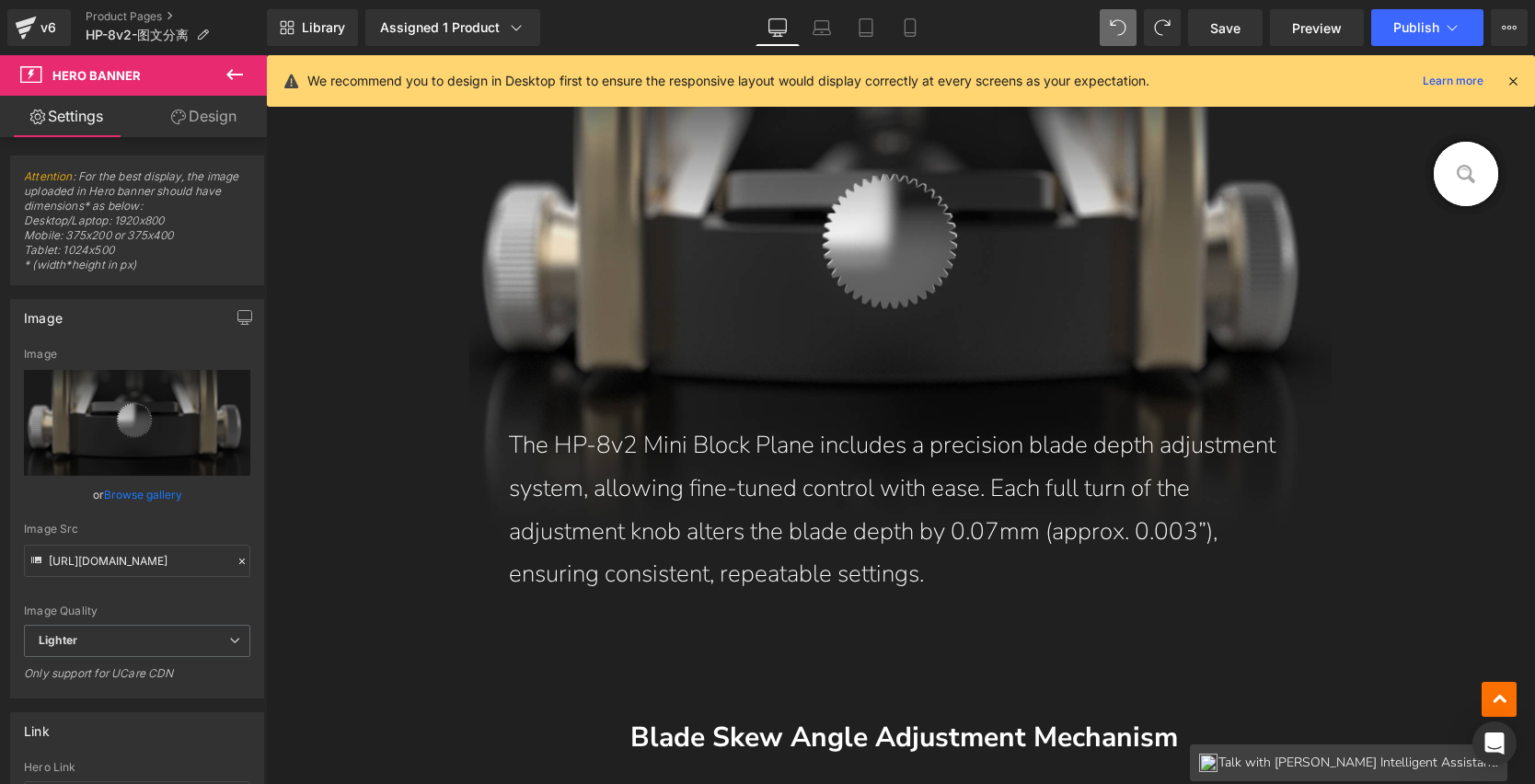
scroll to position [4870, 0]
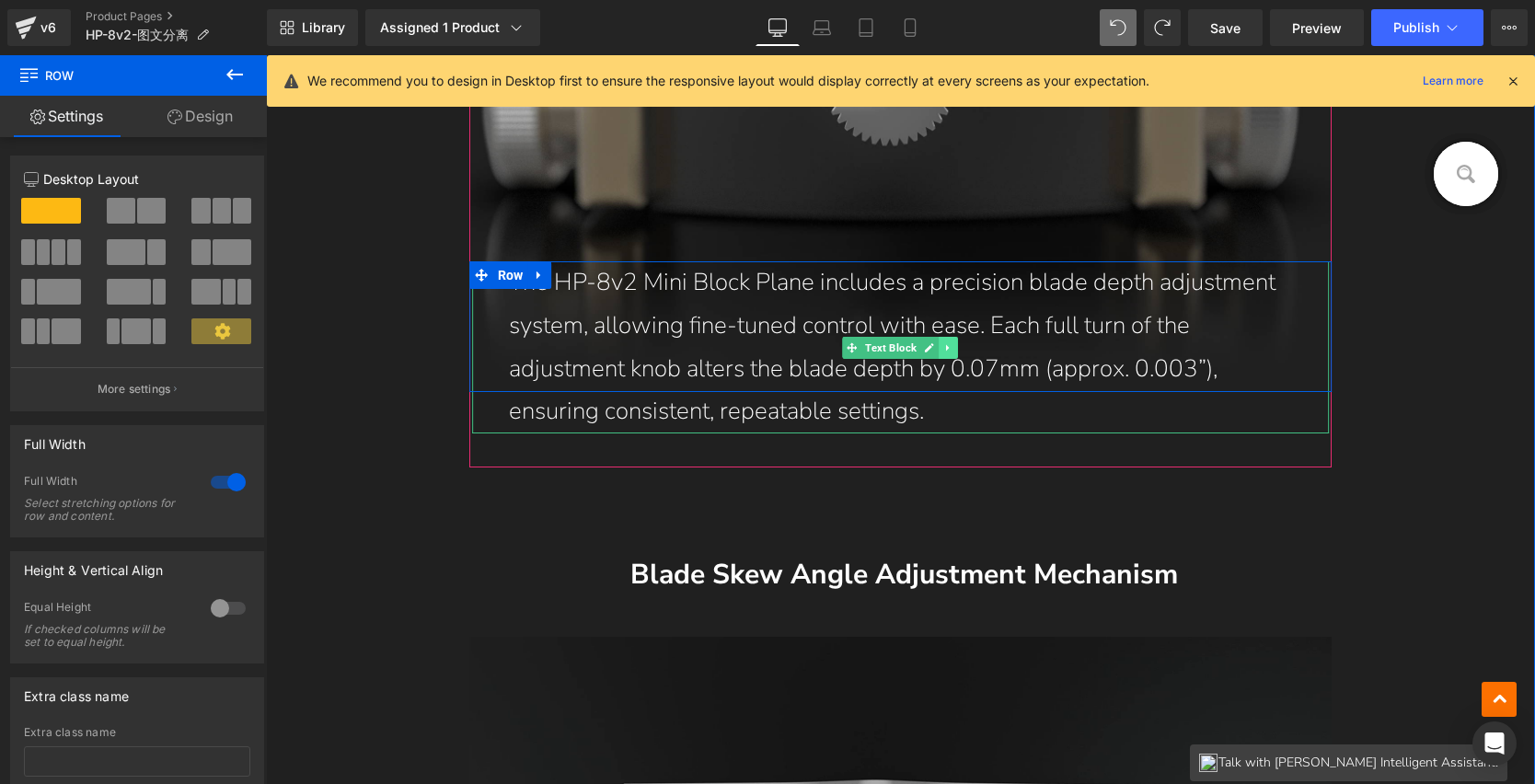
click at [946, 346] on icon at bounding box center [947, 347] width 3 height 7
click at [954, 345] on icon at bounding box center [959, 347] width 11 height 11
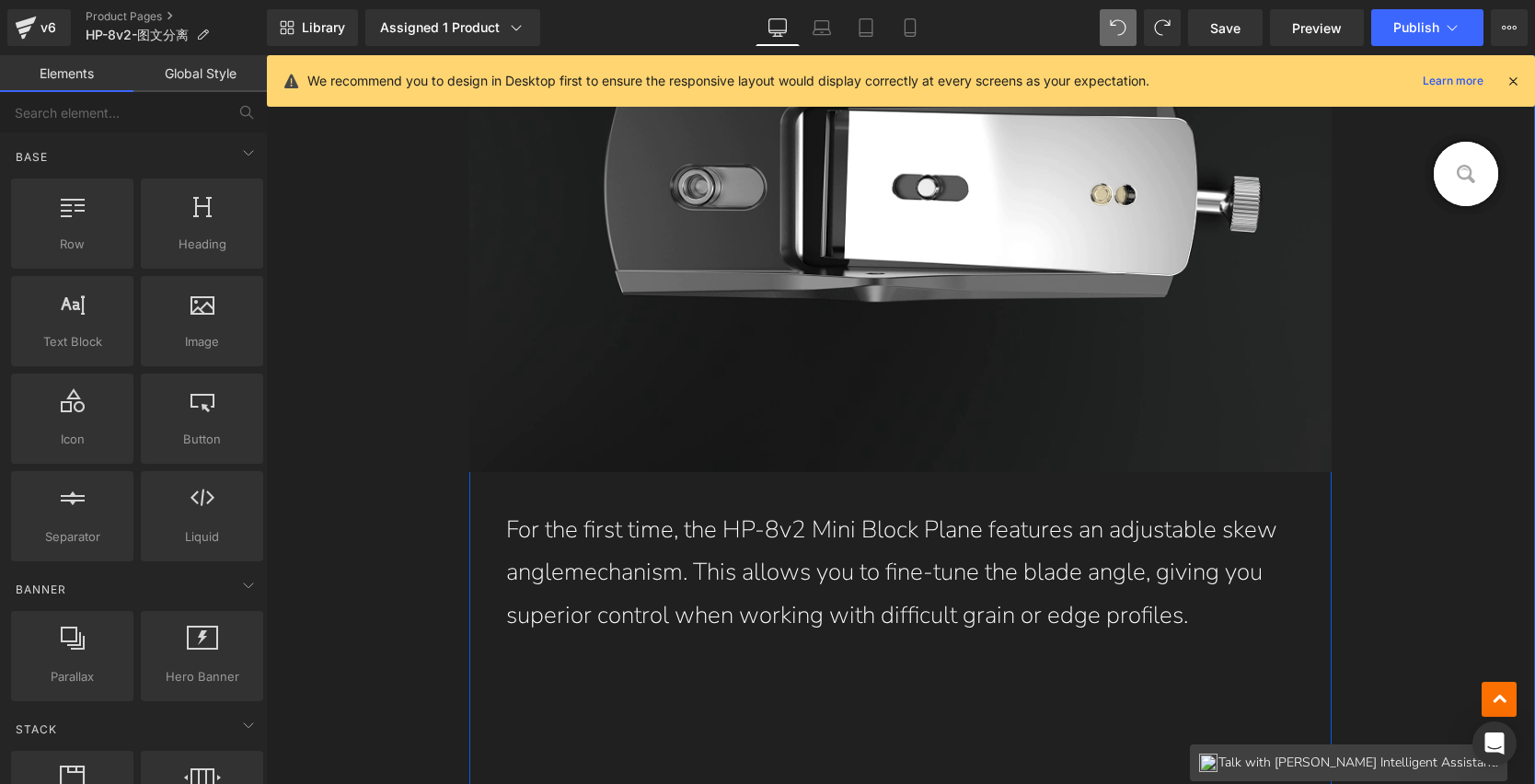
scroll to position [5601, 0]
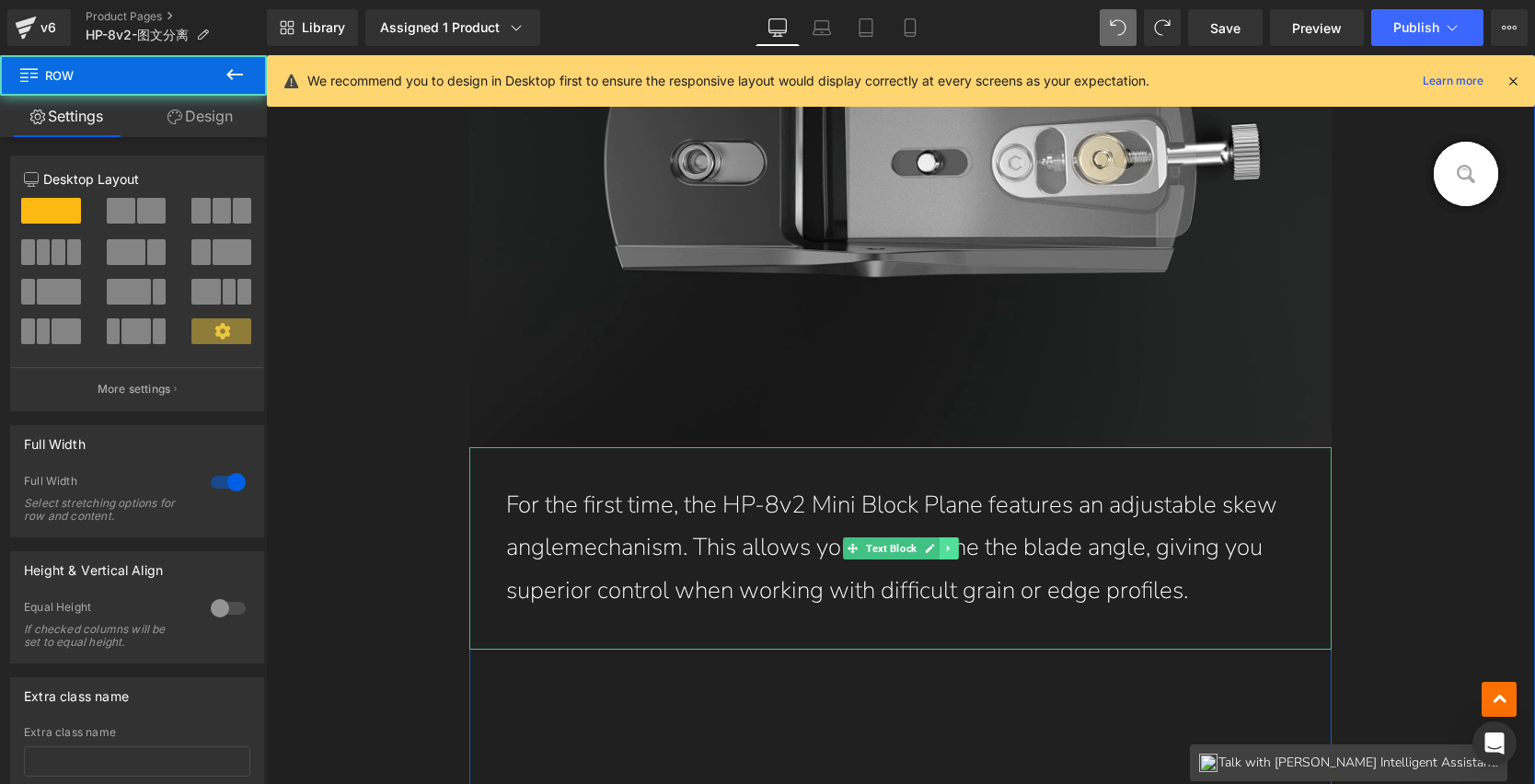
click at [943, 543] on icon at bounding box center [948, 547] width 11 height 11
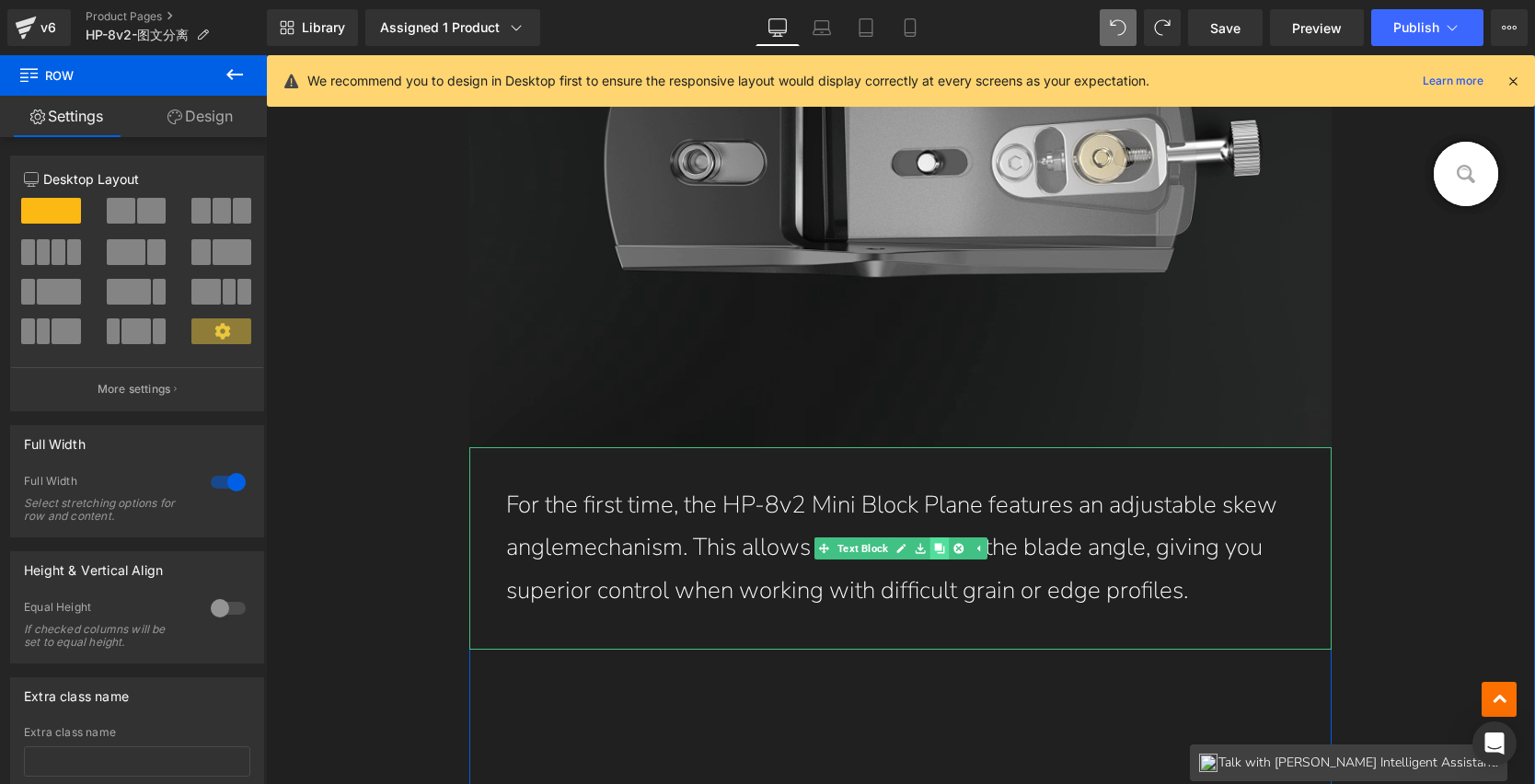
click at [934, 547] on icon at bounding box center [939, 547] width 11 height 11
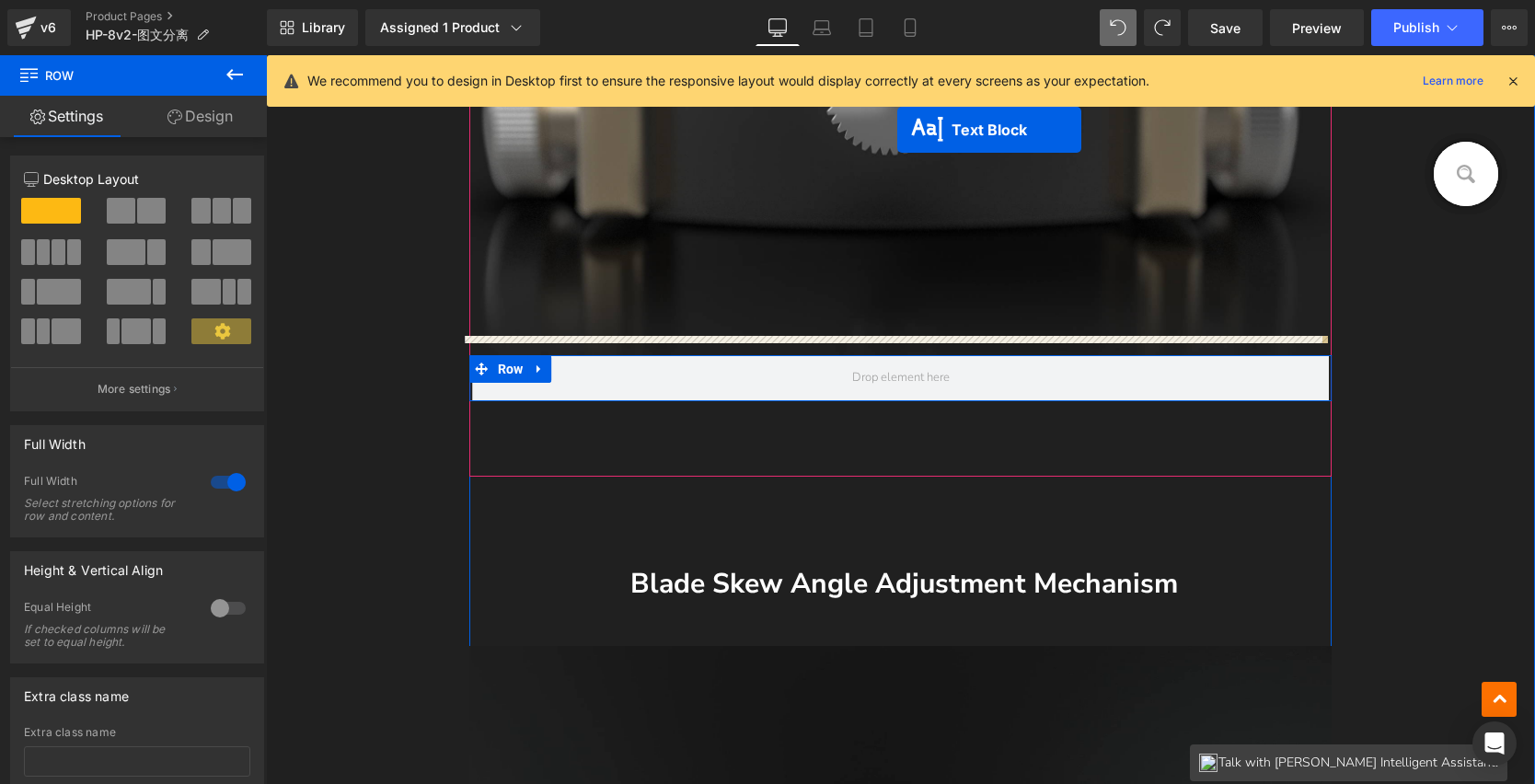
scroll to position [4824, 0]
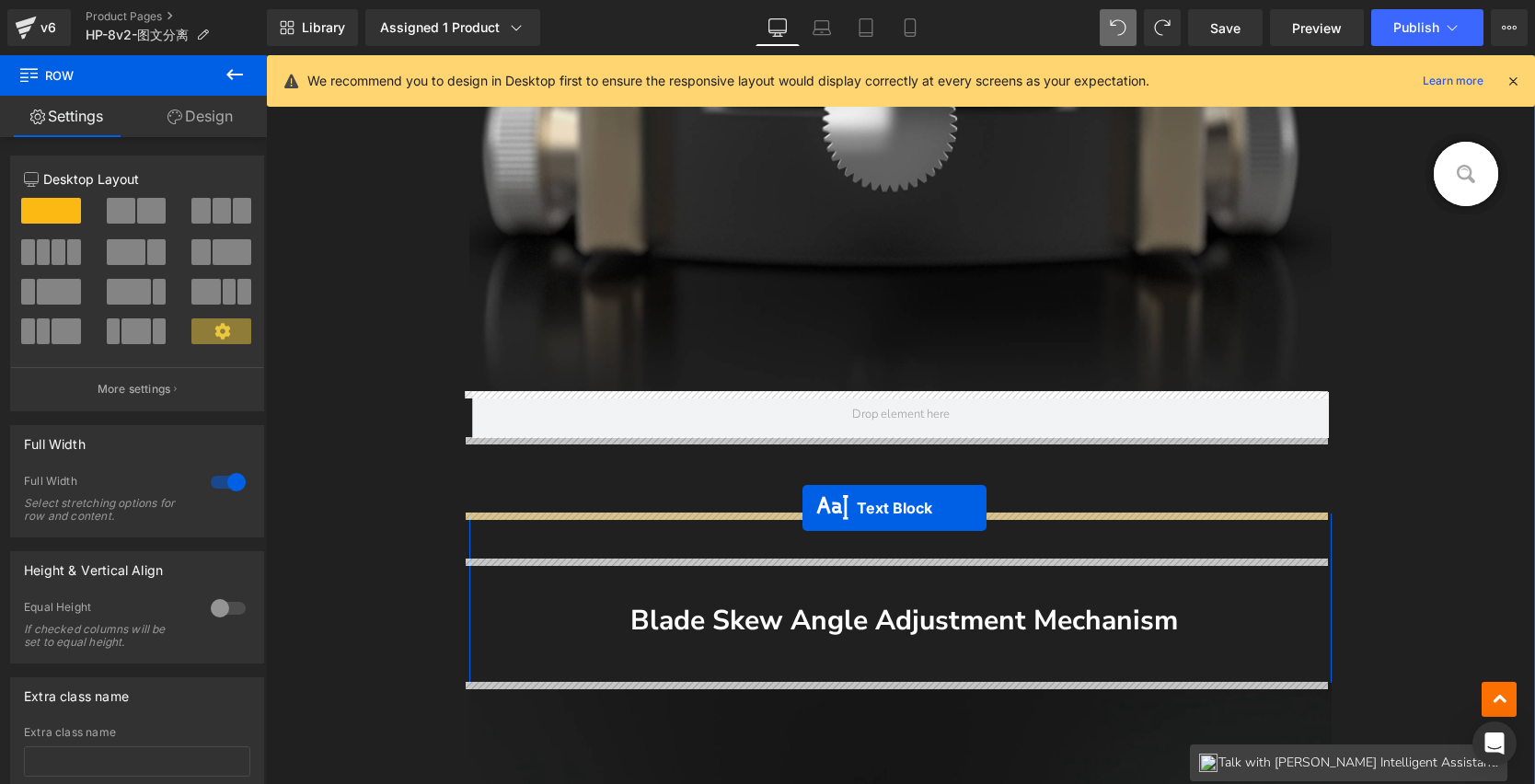
drag, startPoint x: 860, startPoint y: 399, endPoint x: 803, endPoint y: 508, distance: 123.0
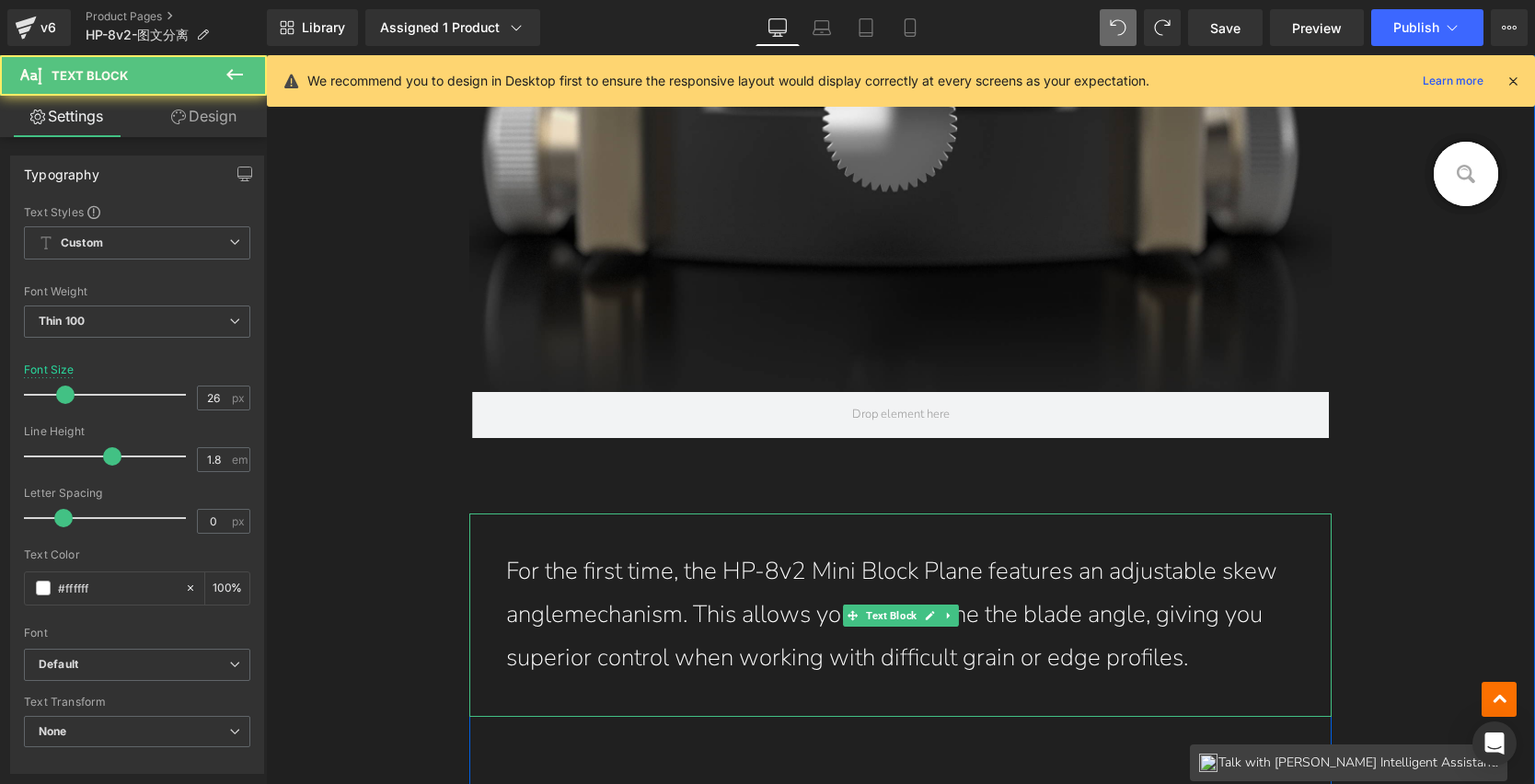
click at [709, 603] on p "For the first time, the HP-8v2 Mini Block Plane features an adjustable skew ang…" at bounding box center [901, 615] width 790 height 129
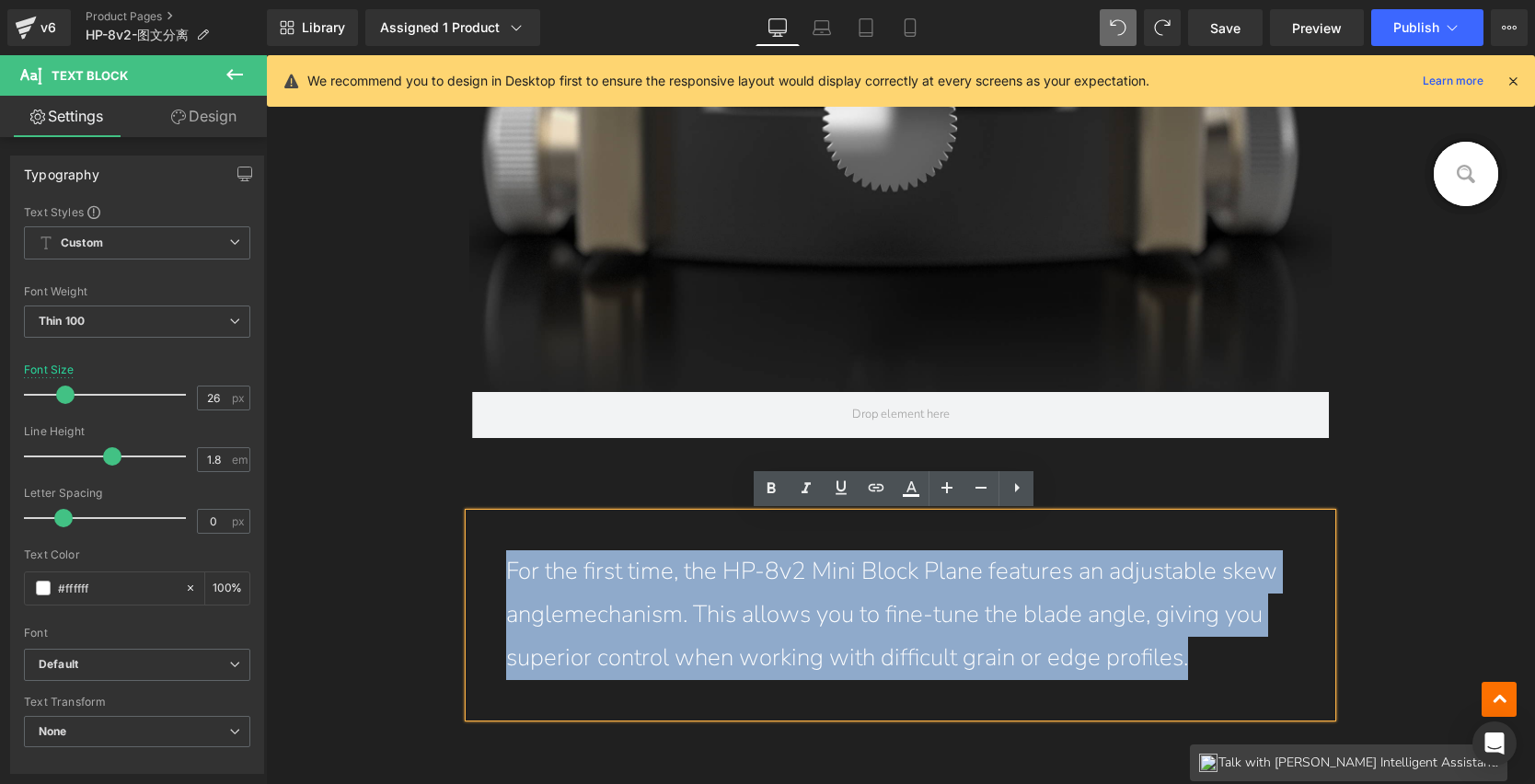
drag, startPoint x: 1188, startPoint y: 660, endPoint x: 494, endPoint y: 575, distance: 699.2
click at [494, 575] on div "For the first time, the HP-8v2 Mini Block Plane features an adjustable skew ang…" at bounding box center [901, 615] width 863 height 202
paste div
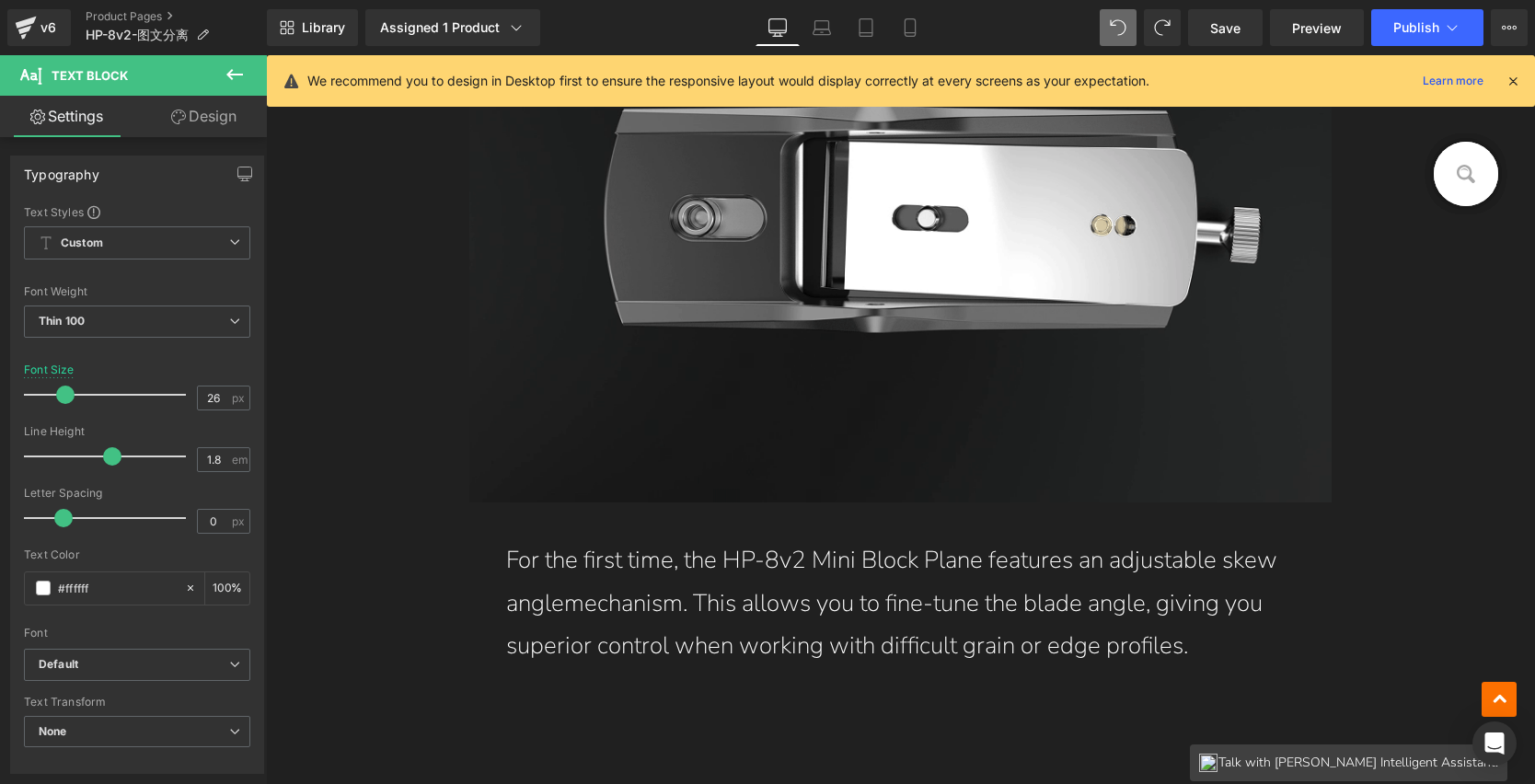
scroll to position [6040, 0]
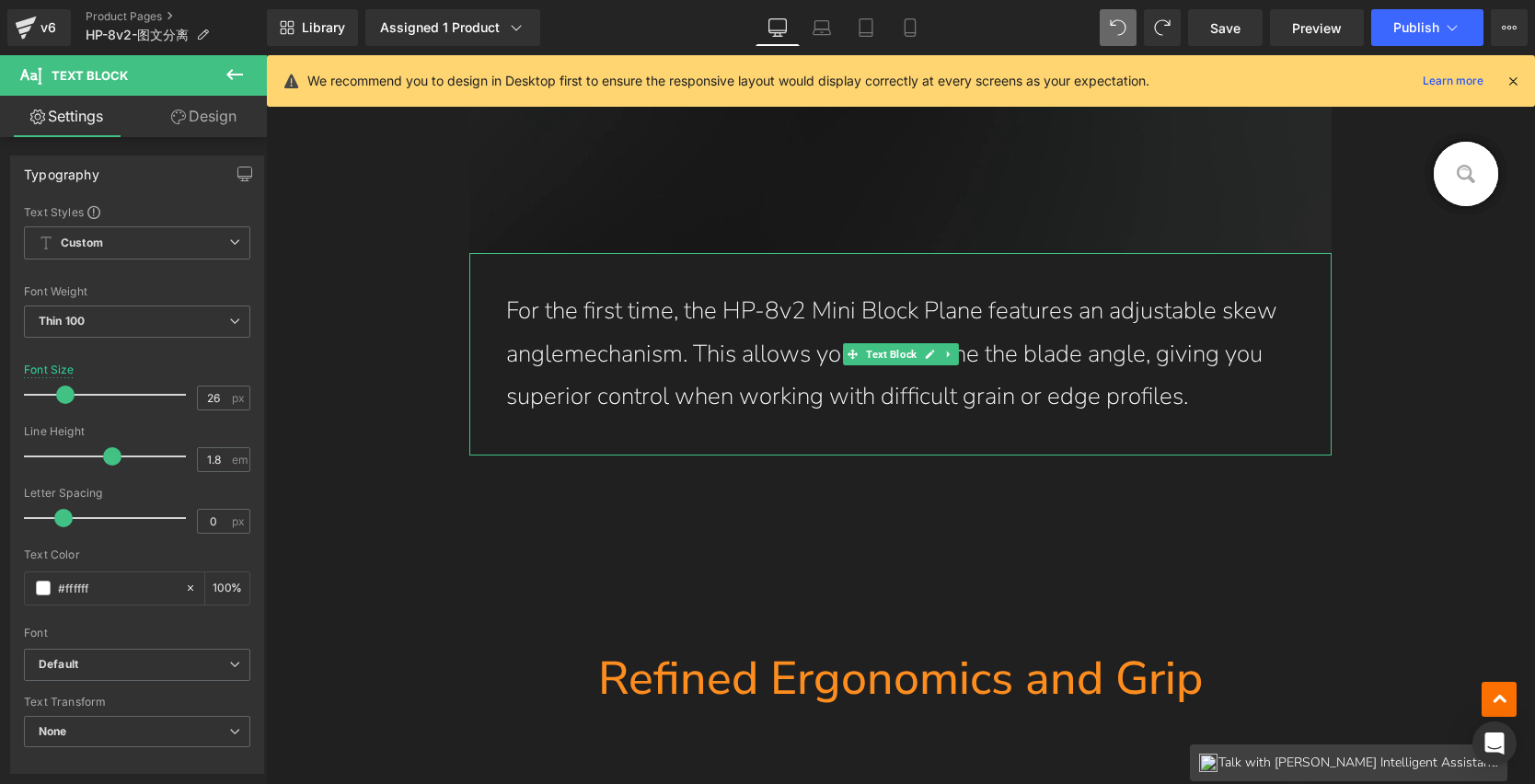
click at [843, 364] on span at bounding box center [853, 354] width 19 height 22
click at [705, 350] on p "For the first time, the HP-8v2 Mini Block Plane features an adjustable skew ang…" at bounding box center [901, 354] width 790 height 129
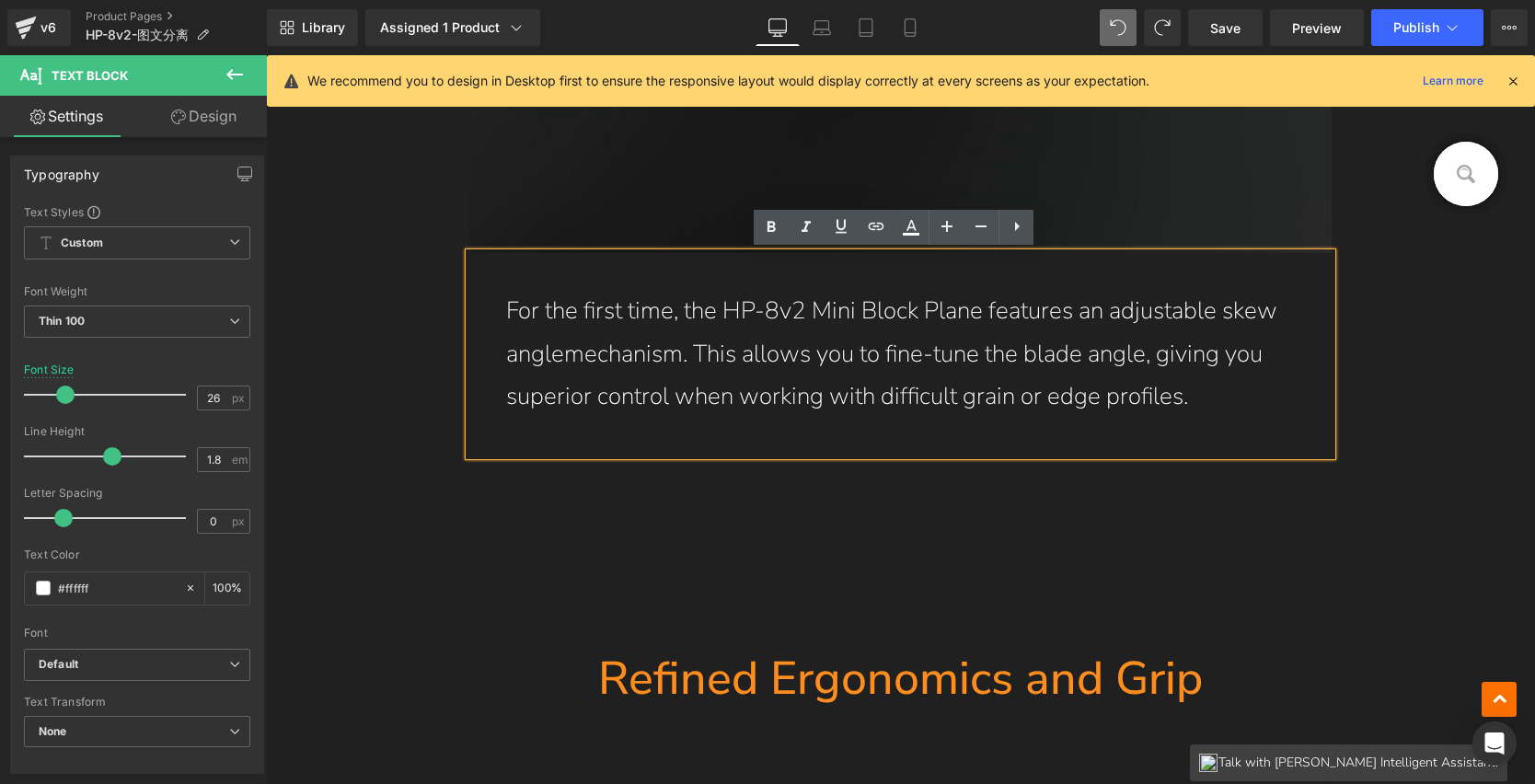
click at [548, 344] on p "For the first time, the HP-8v2 Mini Block Plane features an adjustable skew ang…" at bounding box center [901, 354] width 790 height 129
click at [556, 360] on p "For the first time, the HP-8v2 Mini Block Plane features an adjustable skew ang…" at bounding box center [901, 354] width 790 height 129
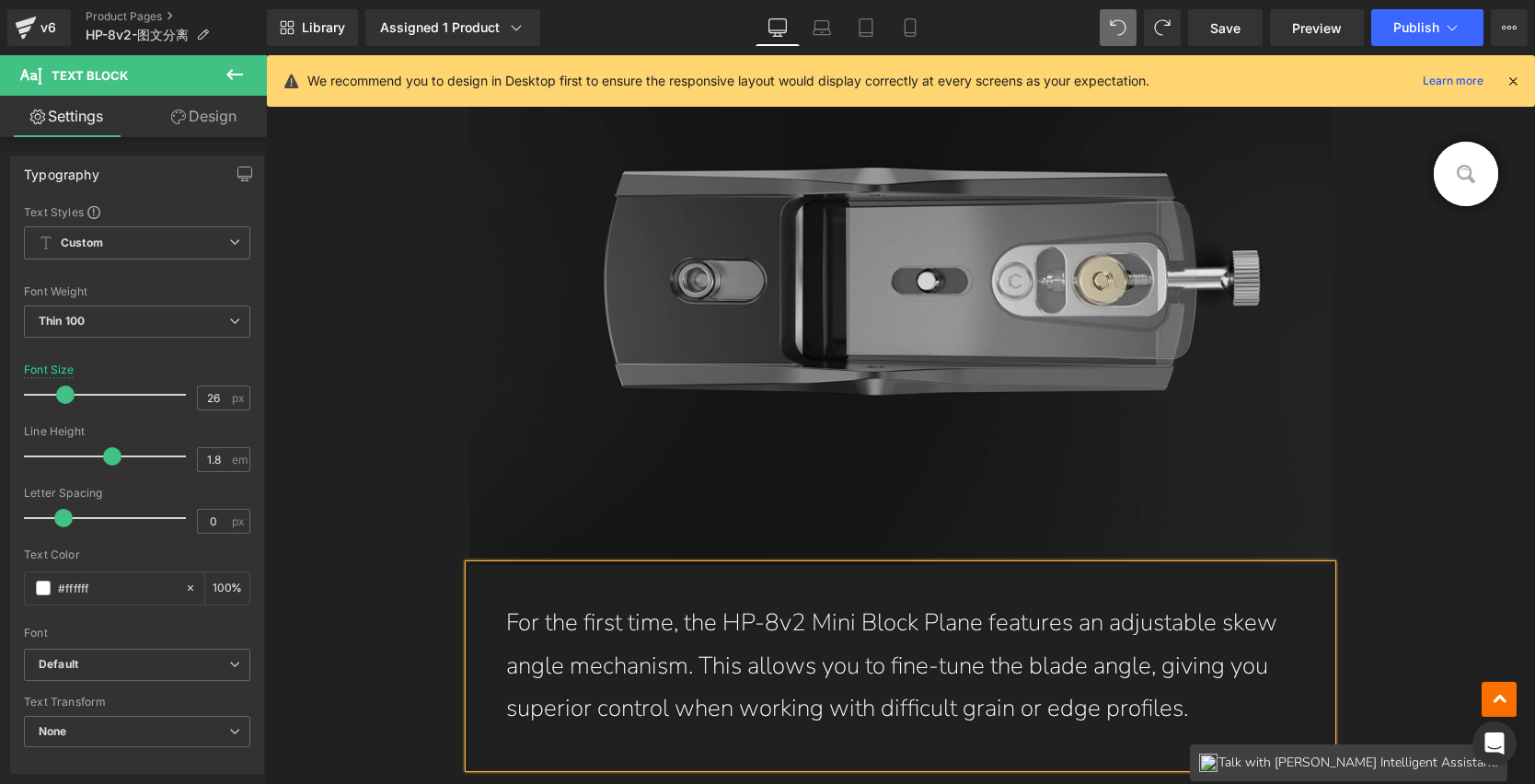
scroll to position [5757, 0]
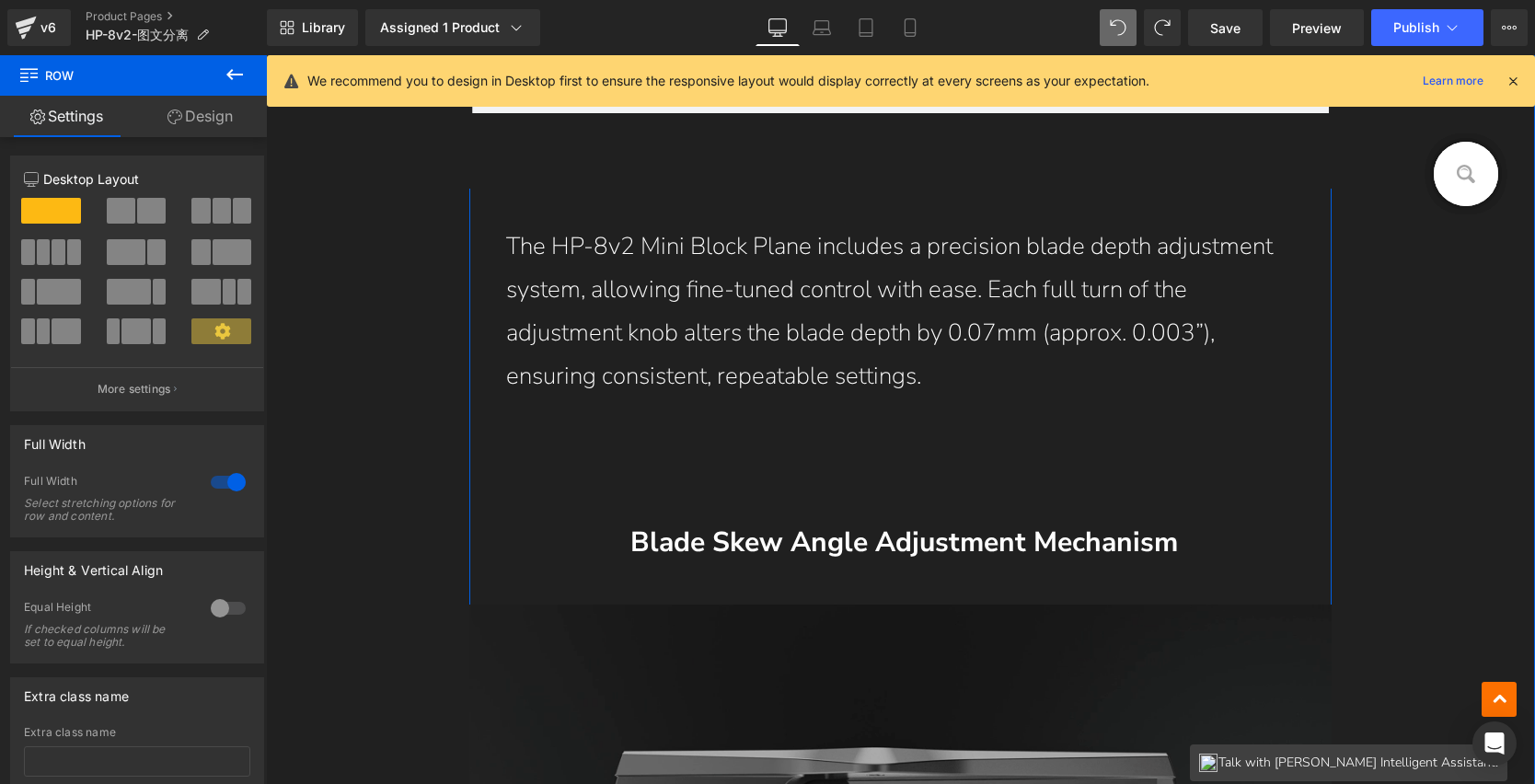
scroll to position [5093, 0]
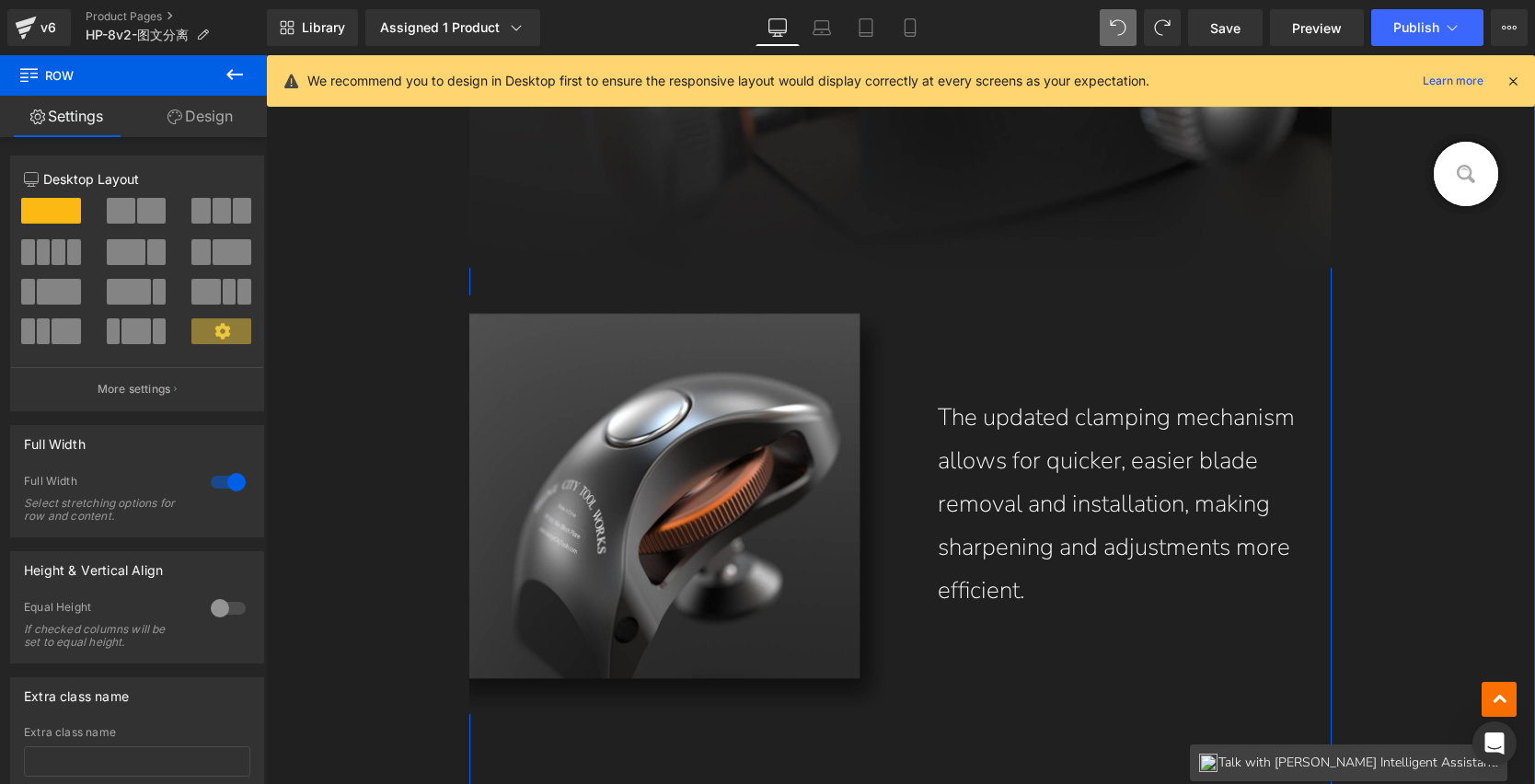
scroll to position [3057, 0]
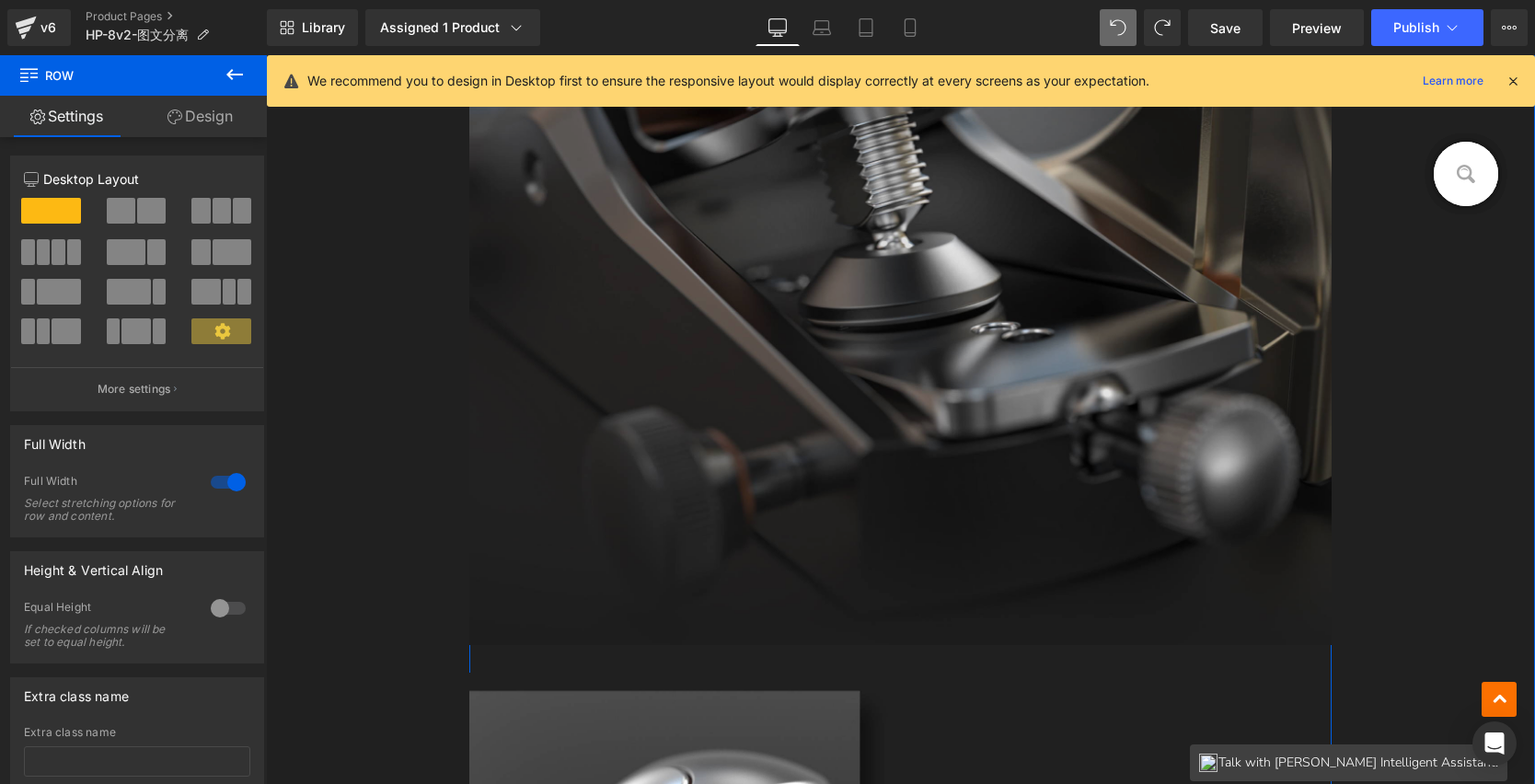
click at [959, 277] on img at bounding box center [901, 215] width 863 height 857
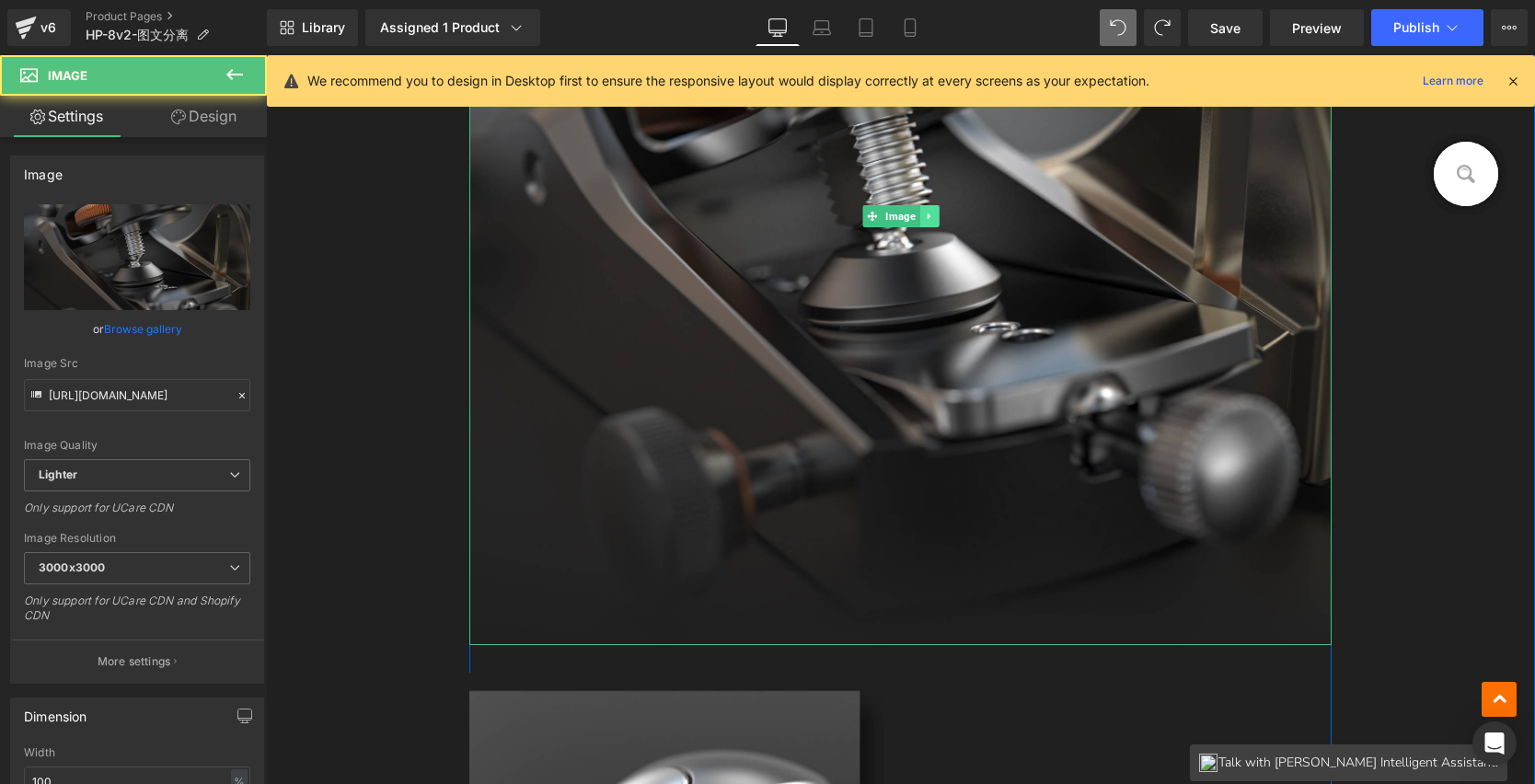
click at [929, 221] on link at bounding box center [930, 215] width 19 height 22
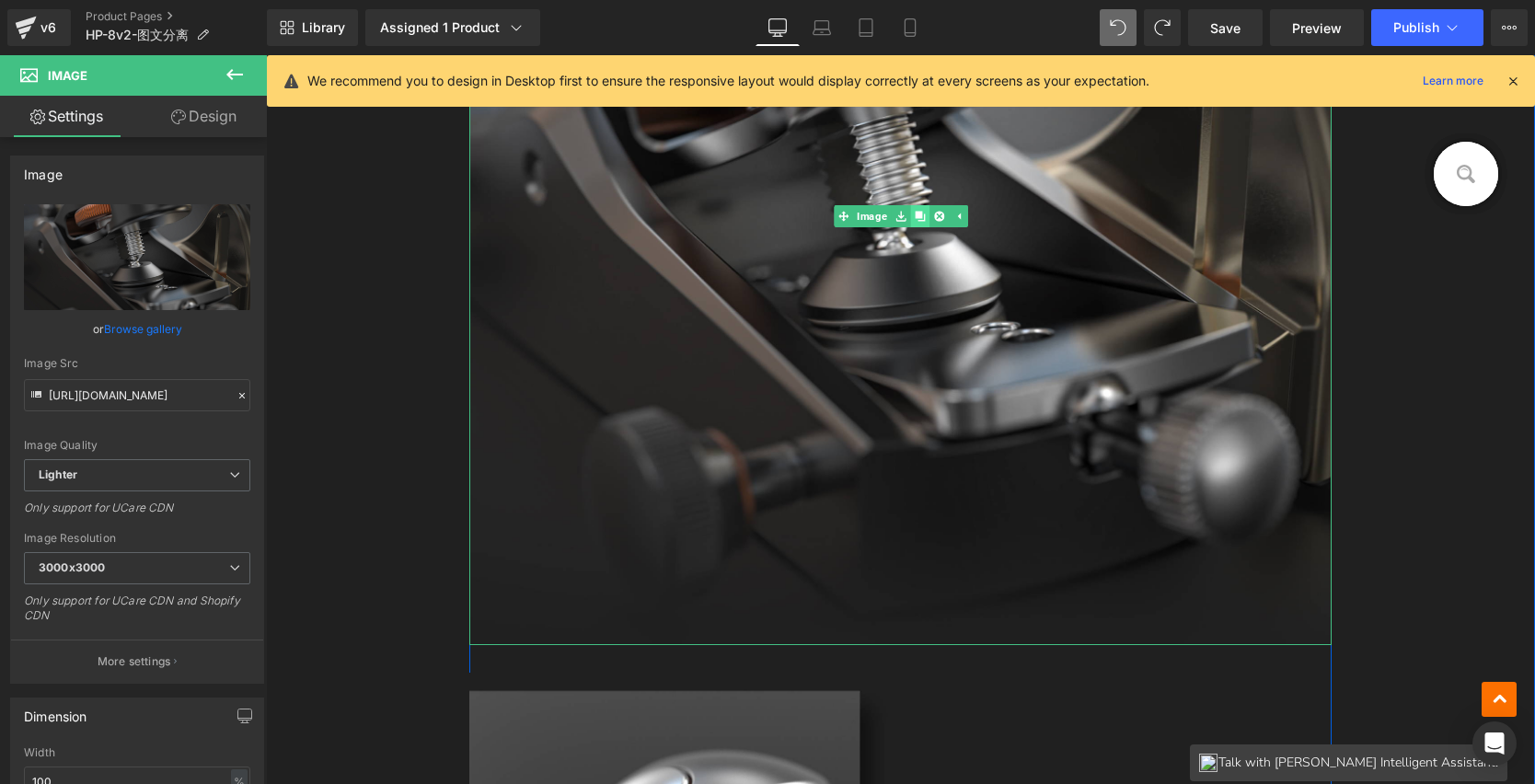
click at [916, 214] on icon at bounding box center [920, 215] width 11 height 11
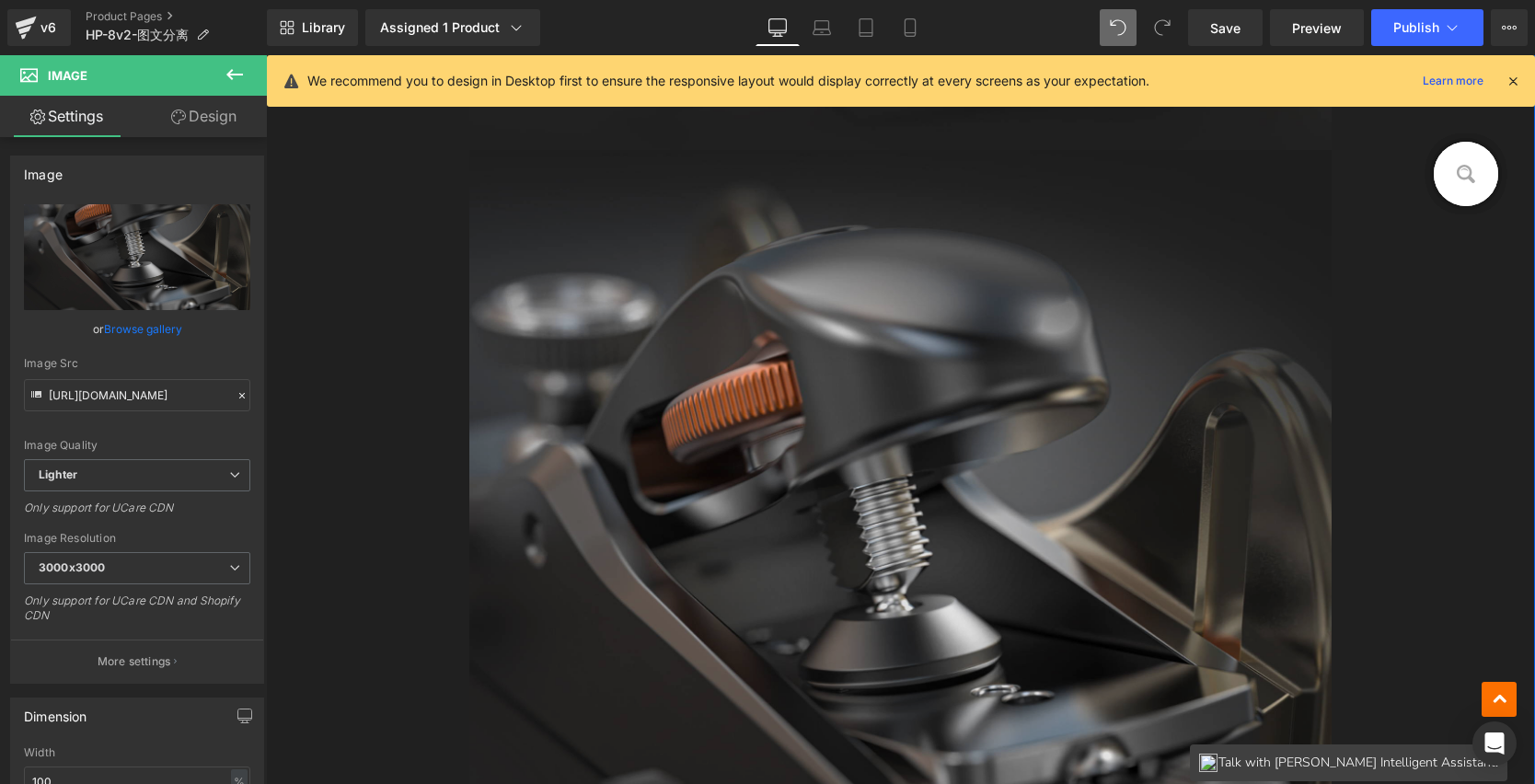
scroll to position [3573, 0]
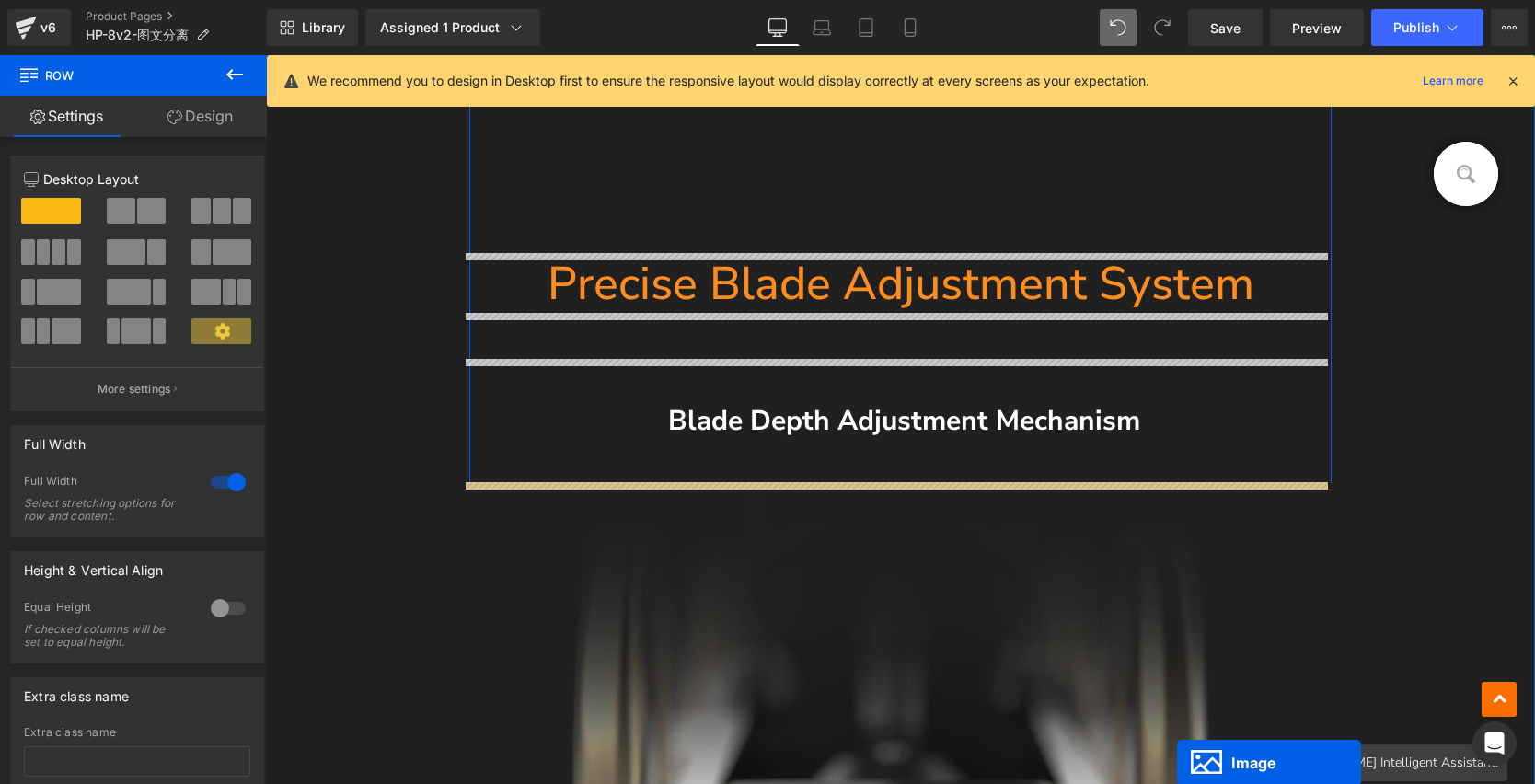
scroll to position [4217, 0]
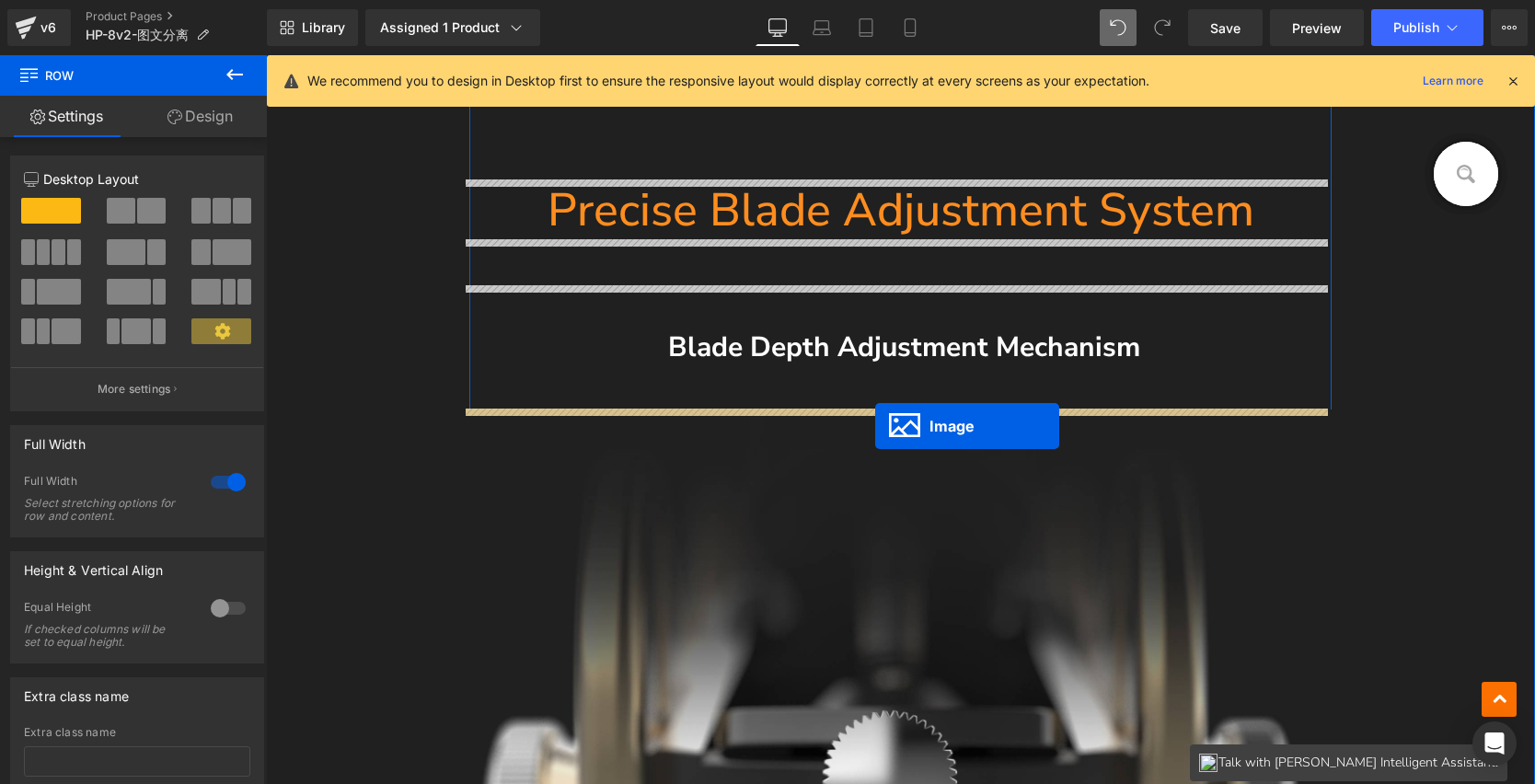
drag, startPoint x: 890, startPoint y: 552, endPoint x: 876, endPoint y: 425, distance: 127.8
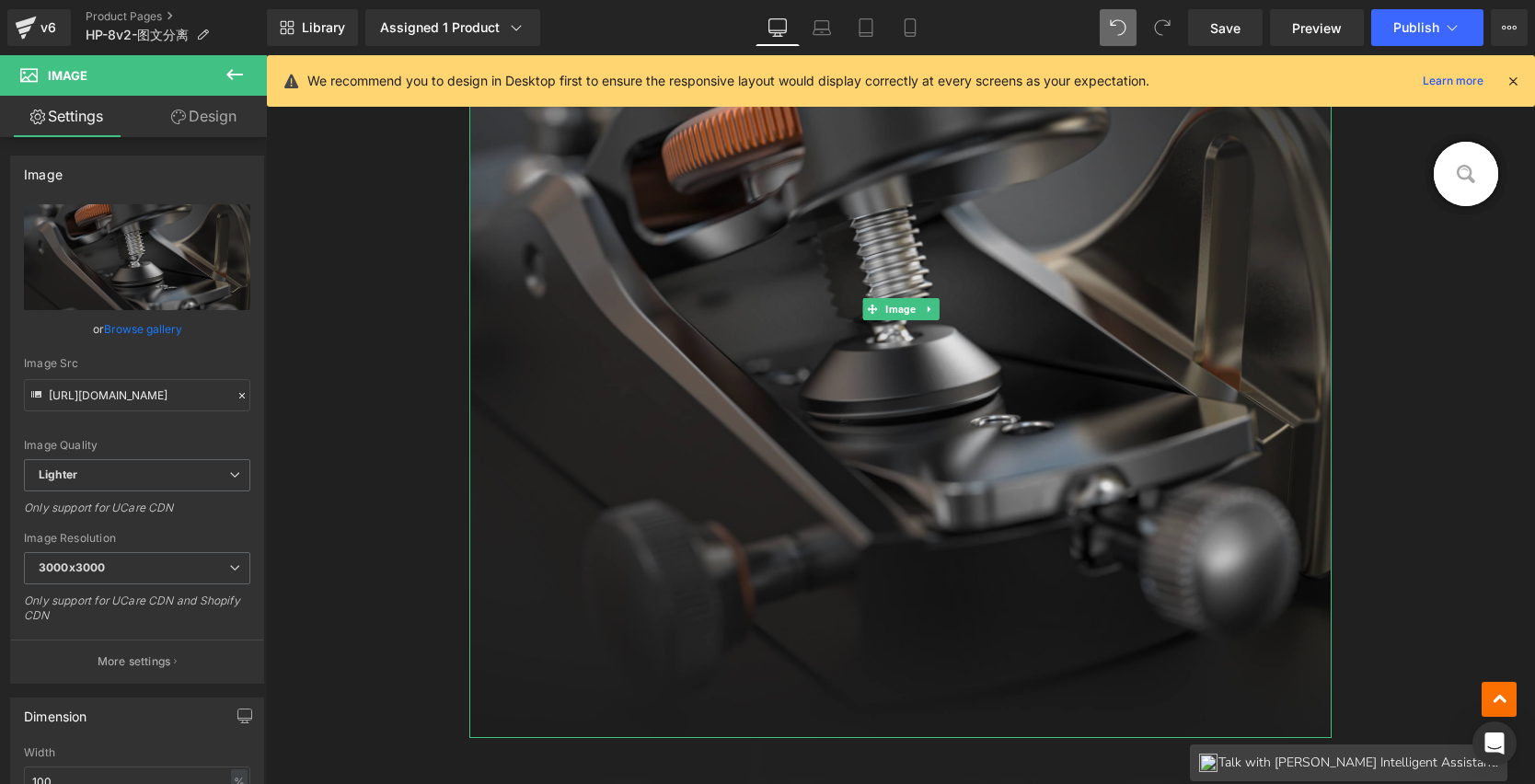
scroll to position [5045, 0]
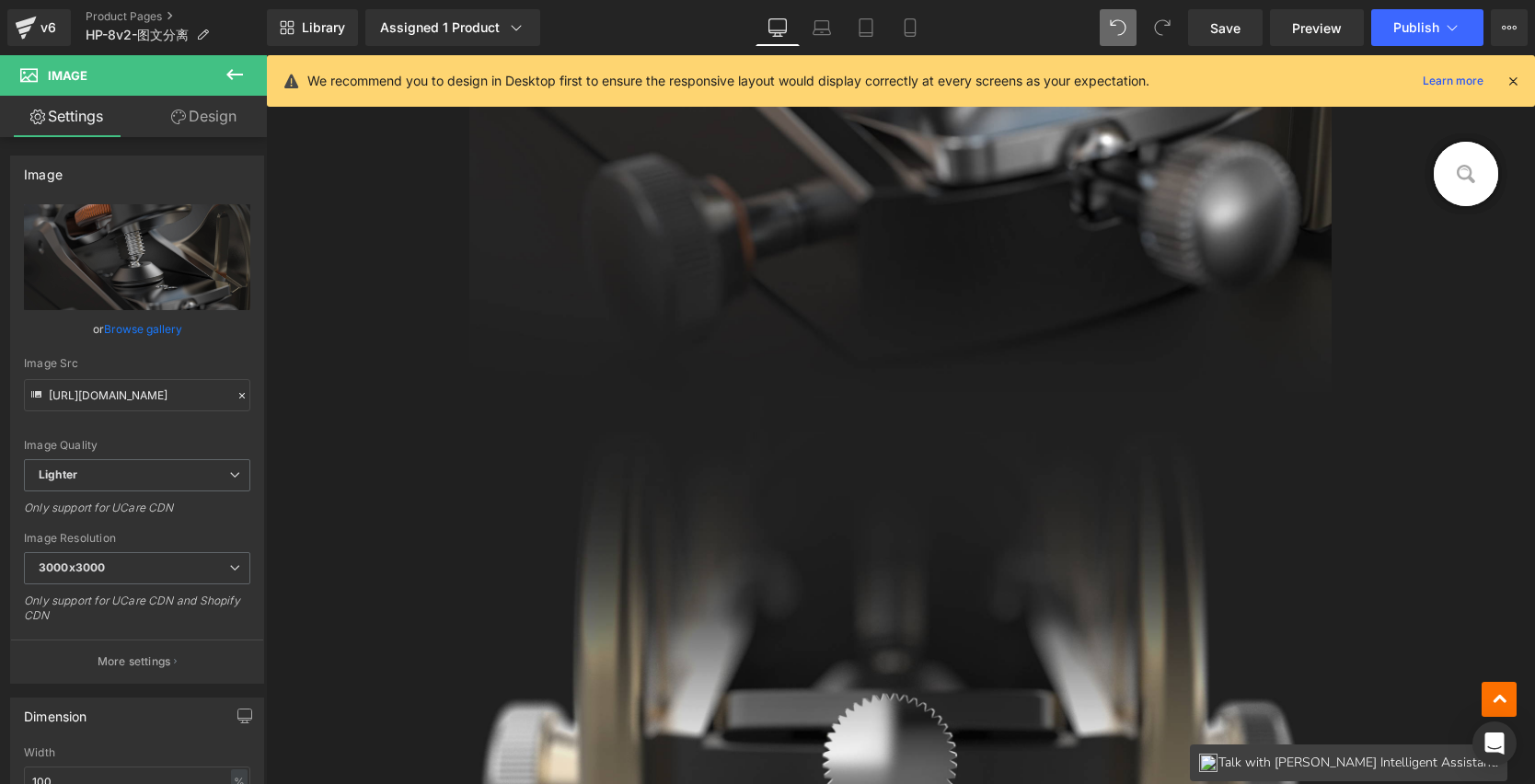
click at [853, 566] on div "Row" at bounding box center [901, 770] width 863 height 757
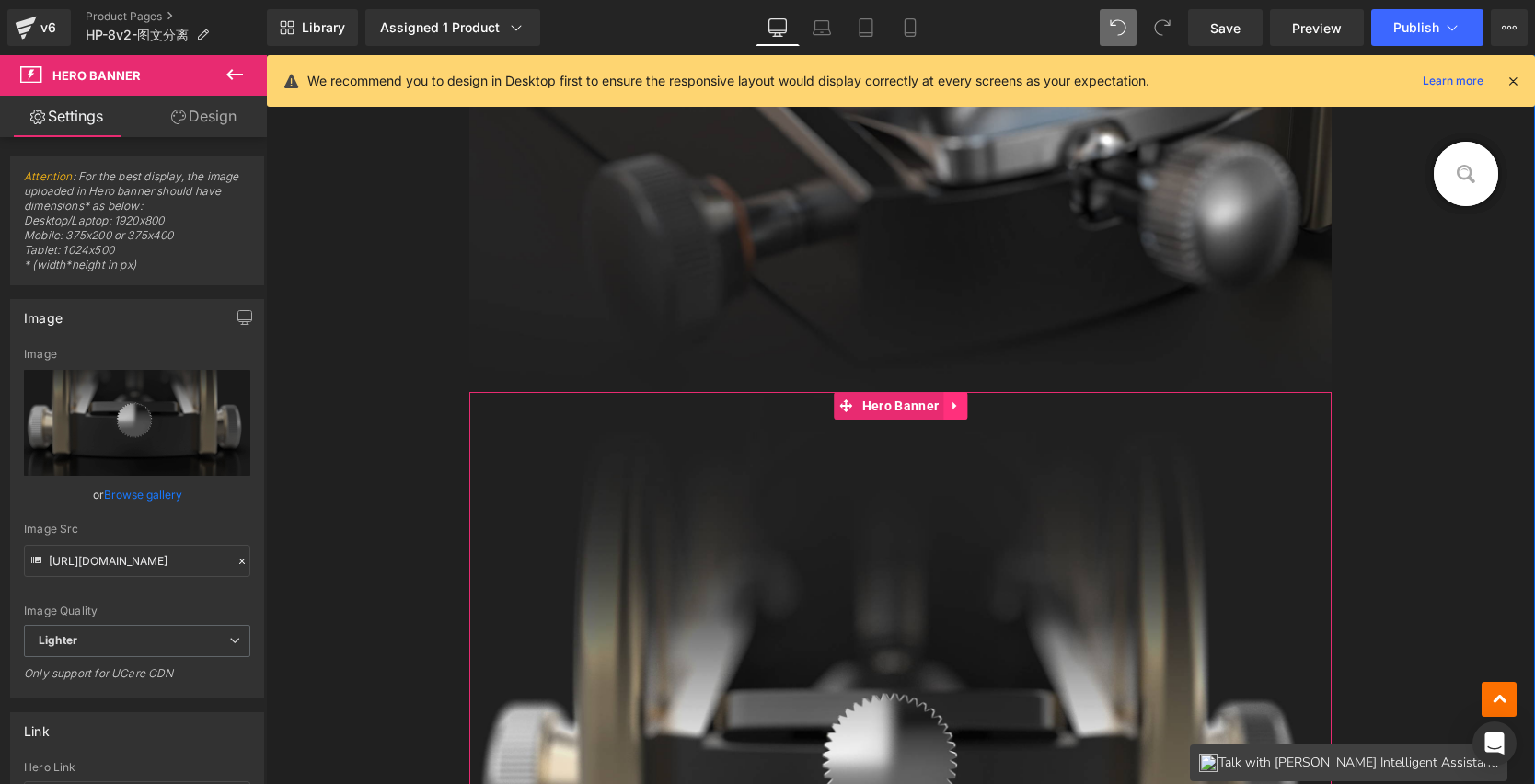
click at [943, 402] on link at bounding box center [955, 405] width 24 height 28
click at [966, 404] on icon at bounding box center [967, 405] width 13 height 13
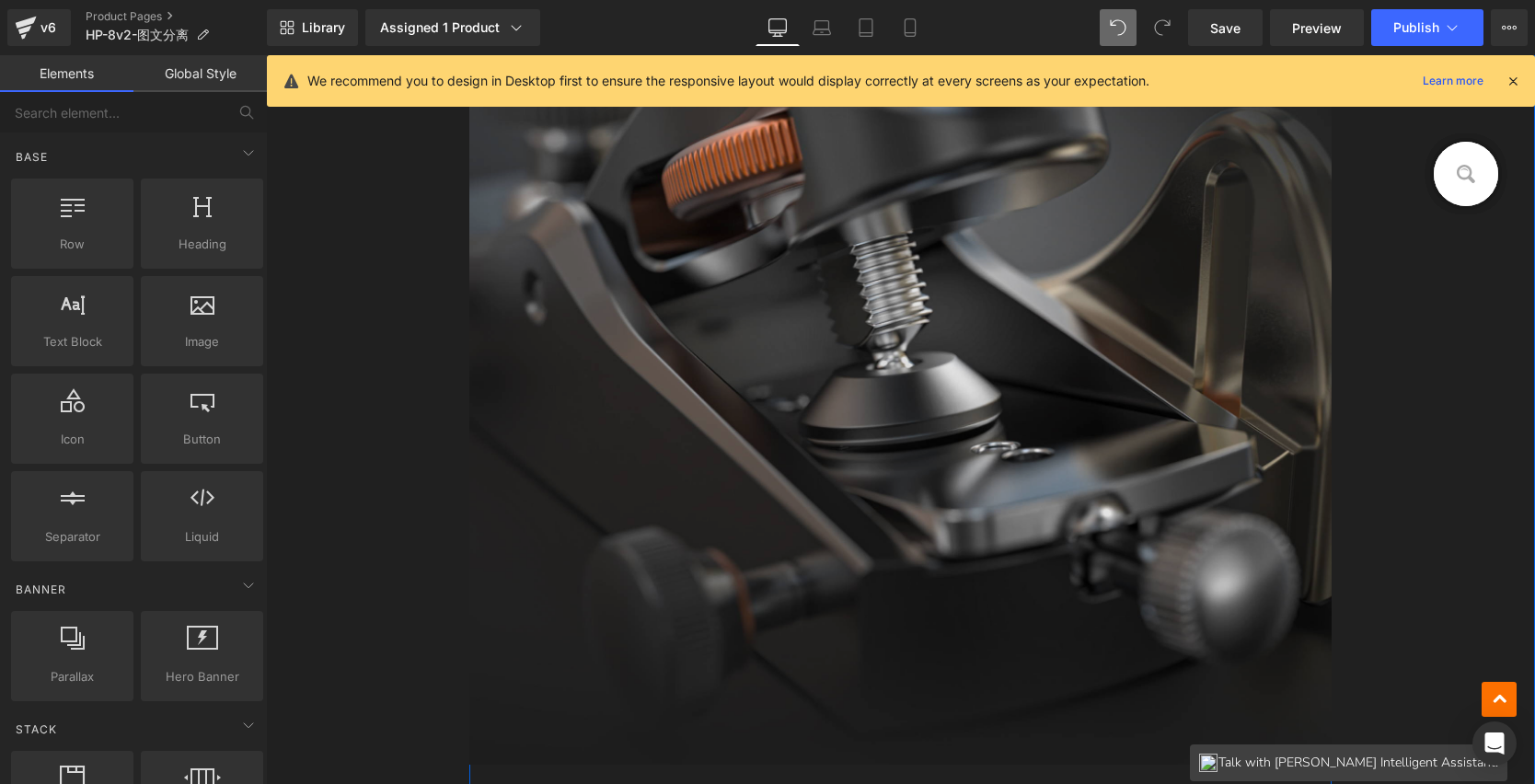
scroll to position [4584, 0]
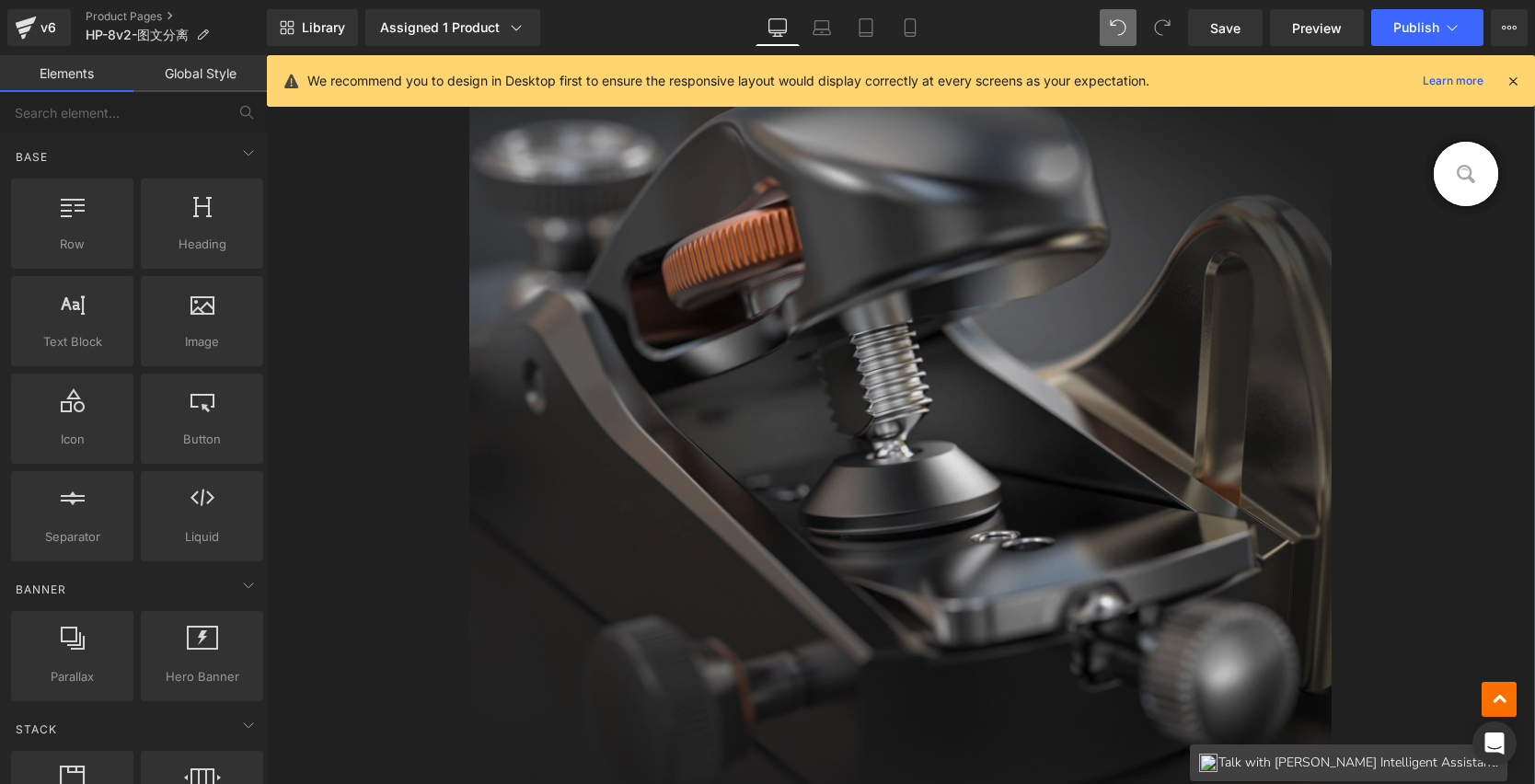
click at [857, 352] on img at bounding box center [901, 424] width 863 height 857
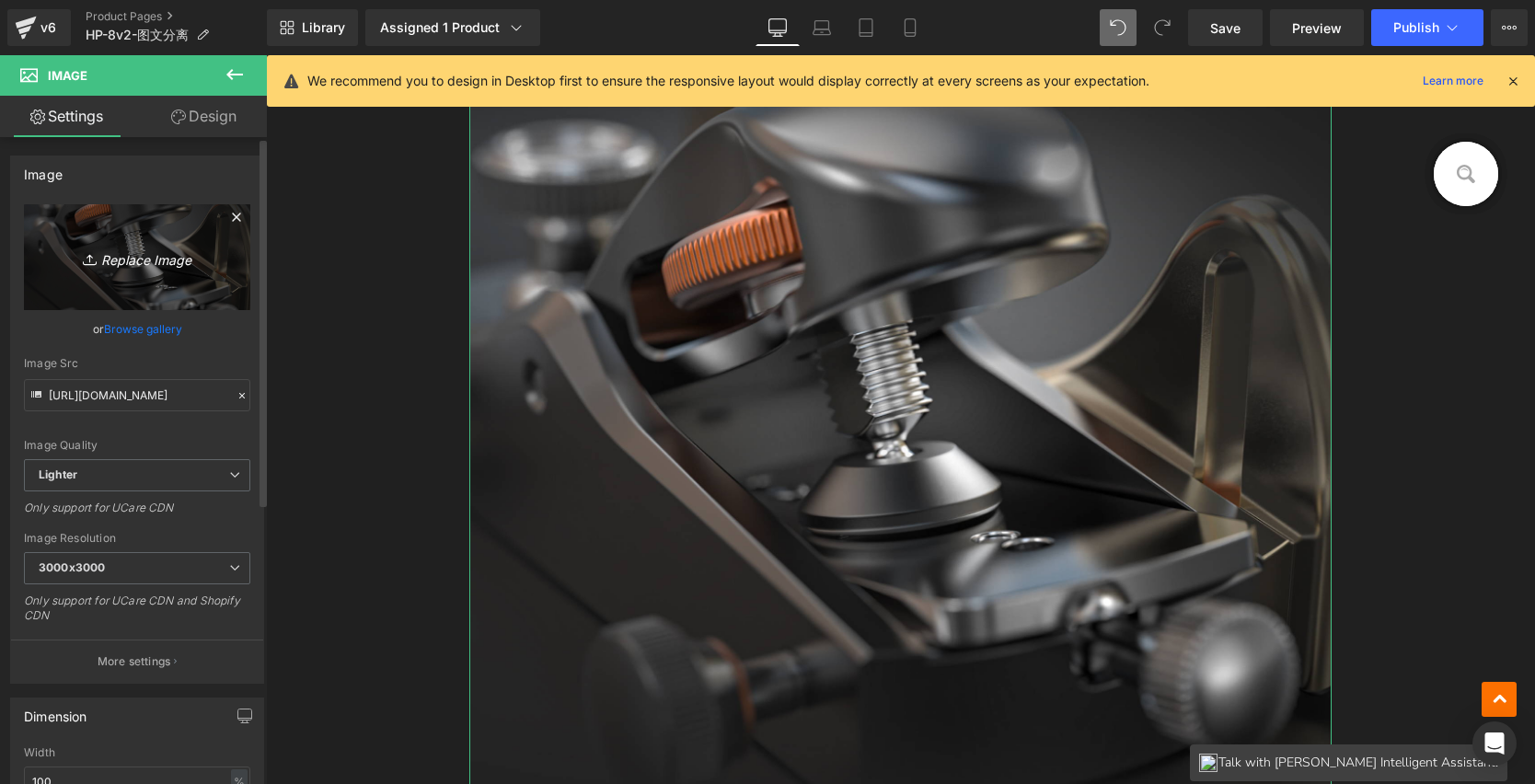
click at [154, 254] on icon "Replace Image" at bounding box center [137, 257] width 147 height 23
type input "C:\fakepath\4_13.jpg"
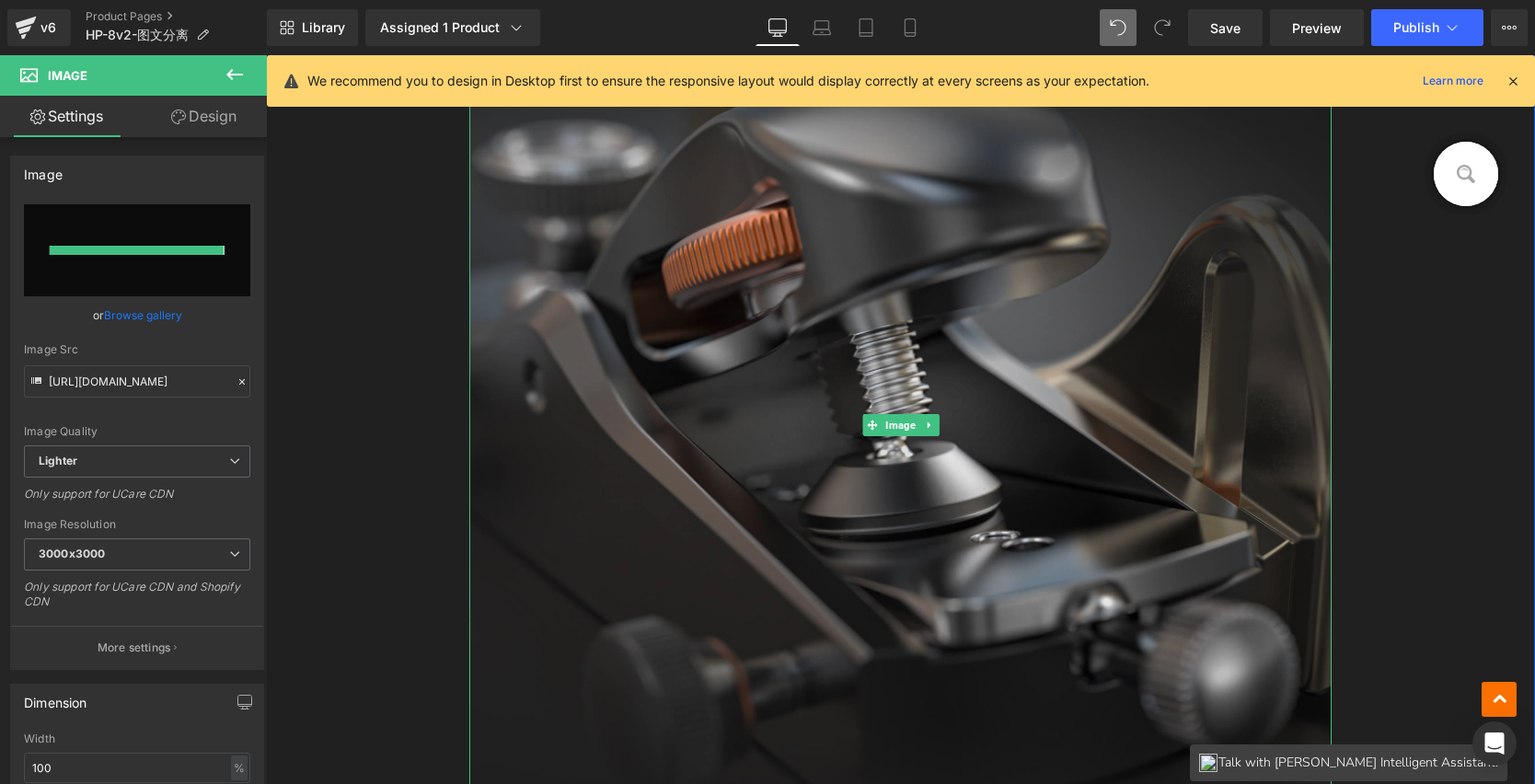
type input "[URL][DOMAIN_NAME]"
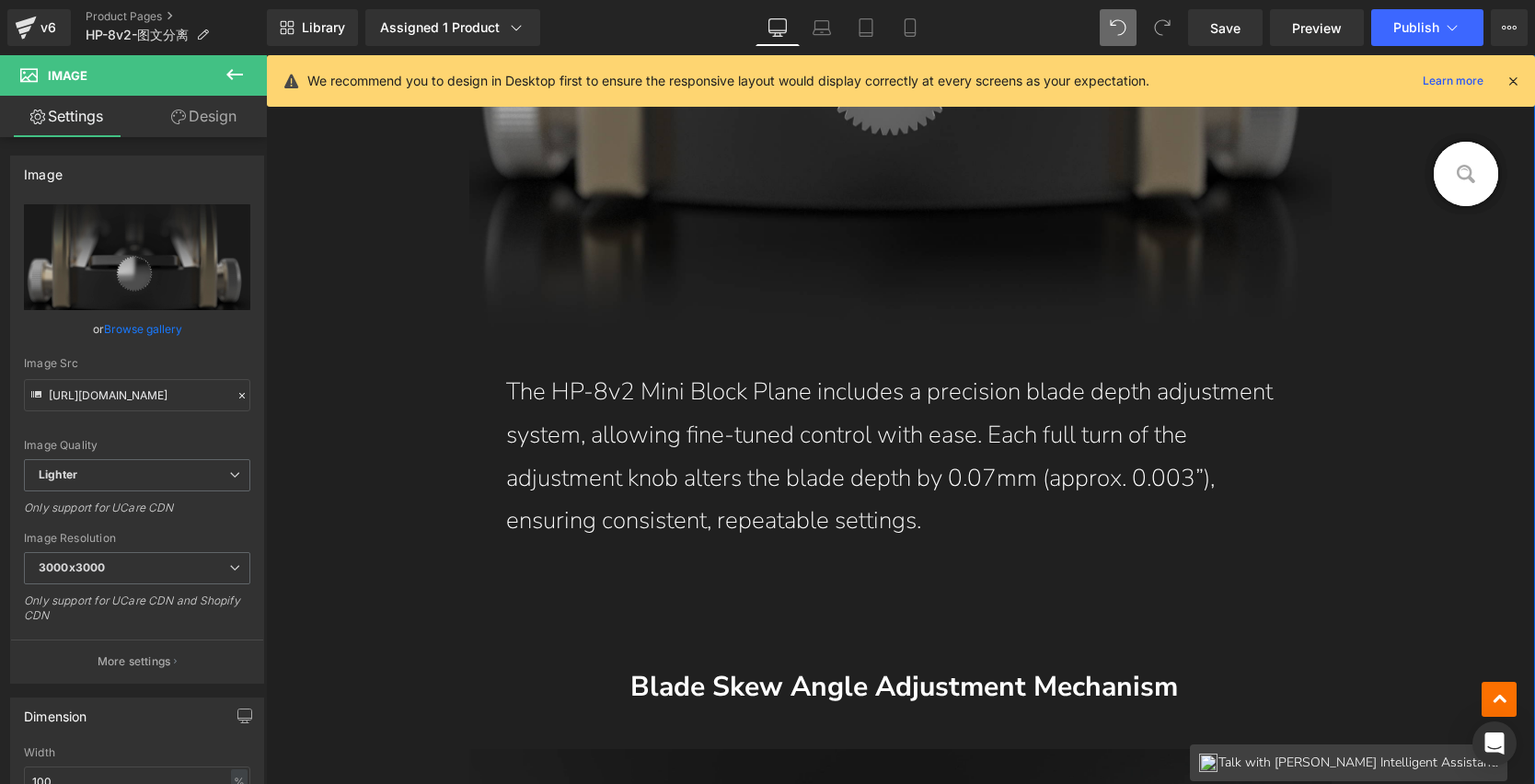
scroll to position [4905, 0]
click at [878, 453] on span "Text Block" at bounding box center [891, 456] width 58 height 22
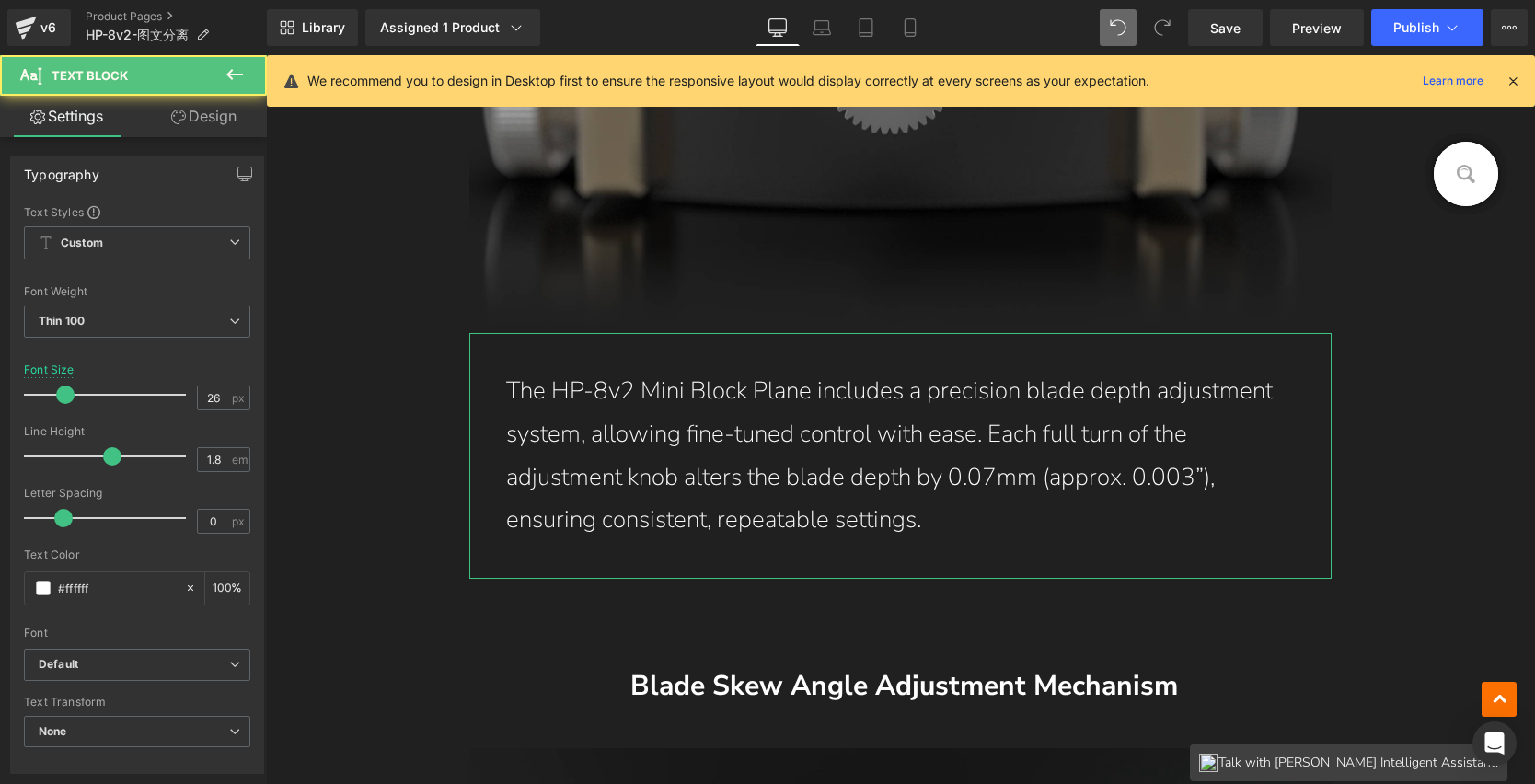
click at [232, 136] on link "Design" at bounding box center [204, 115] width 134 height 41
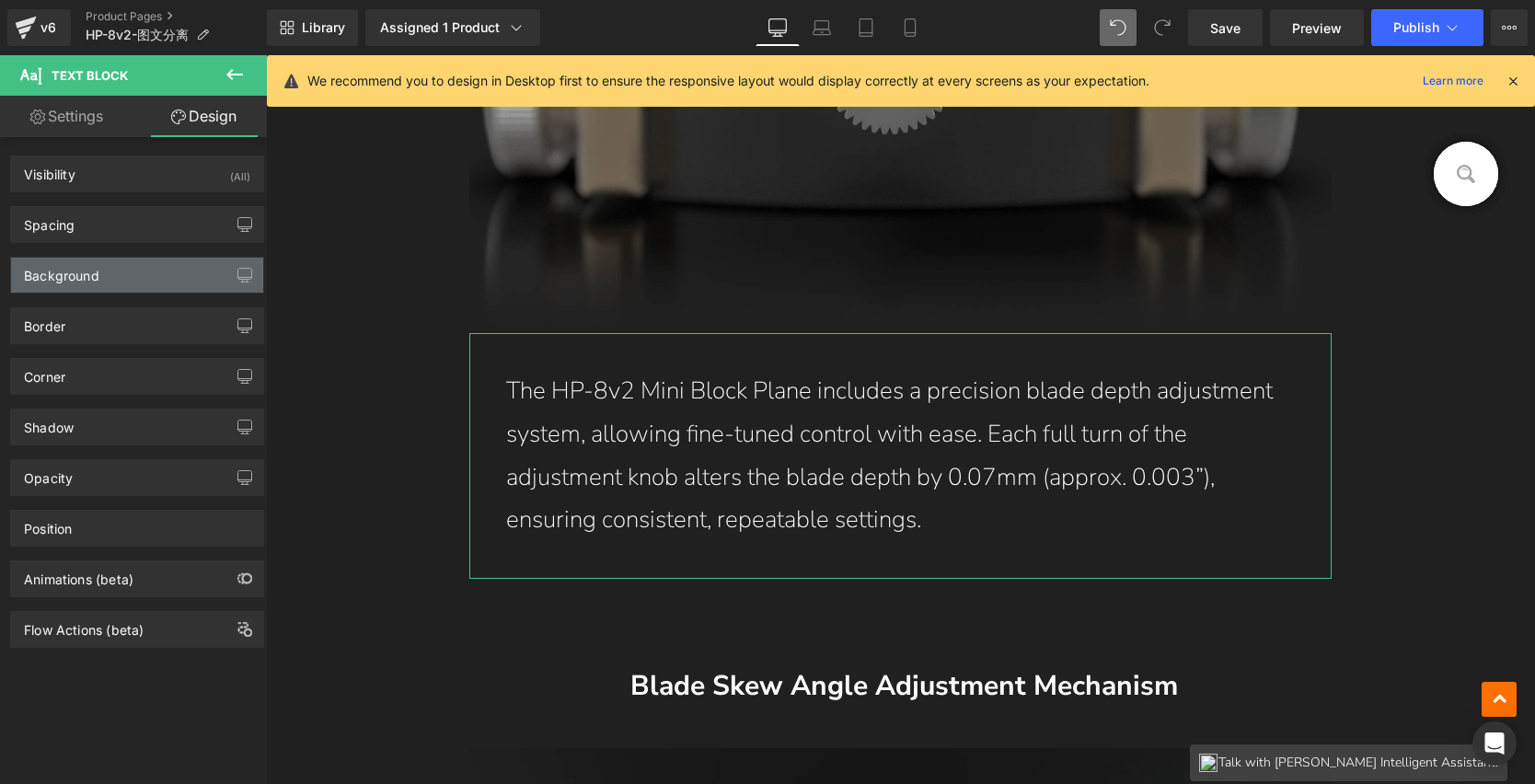
type input "0"
type input "40"
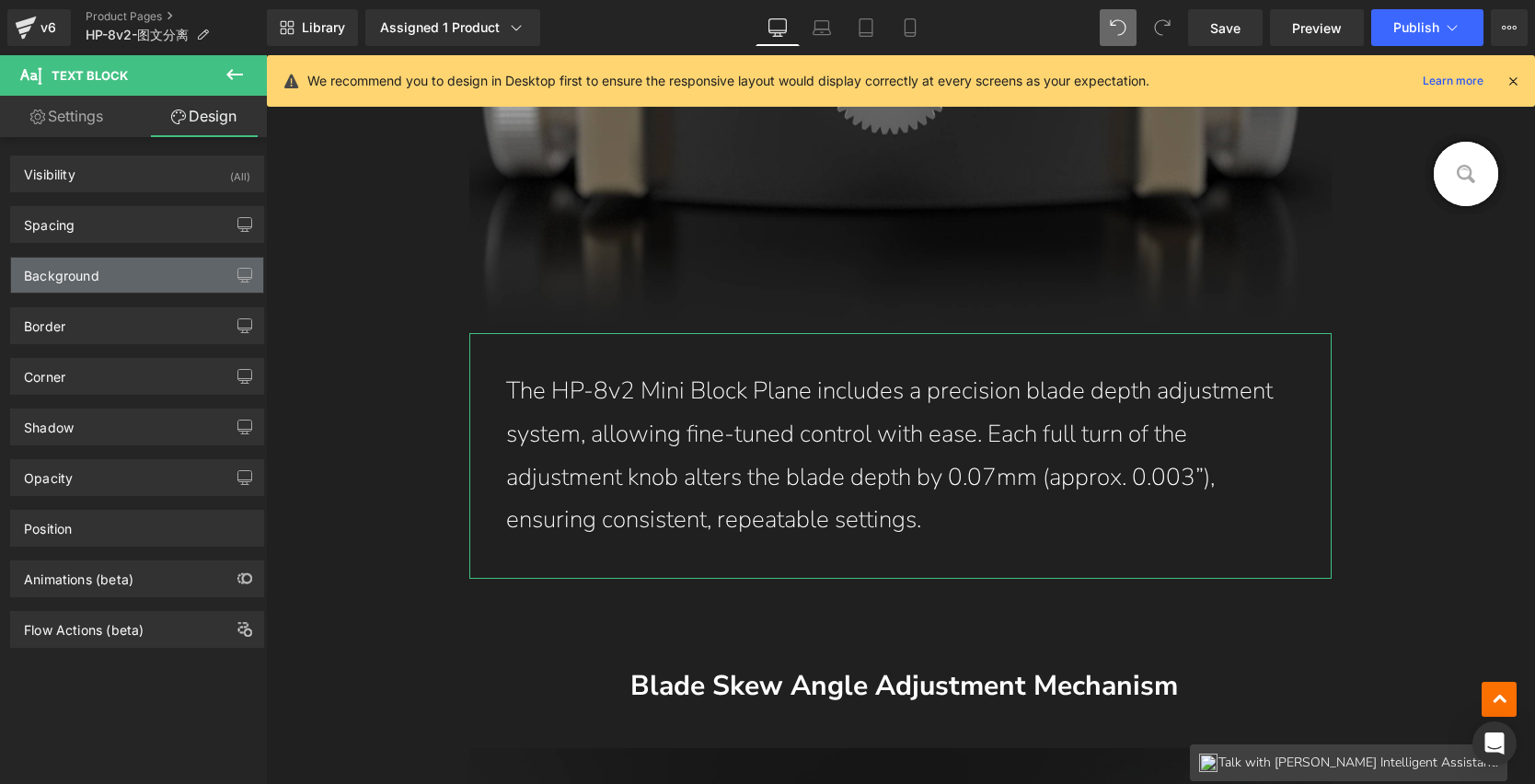
type input "40"
type input "transparent"
type input "0"
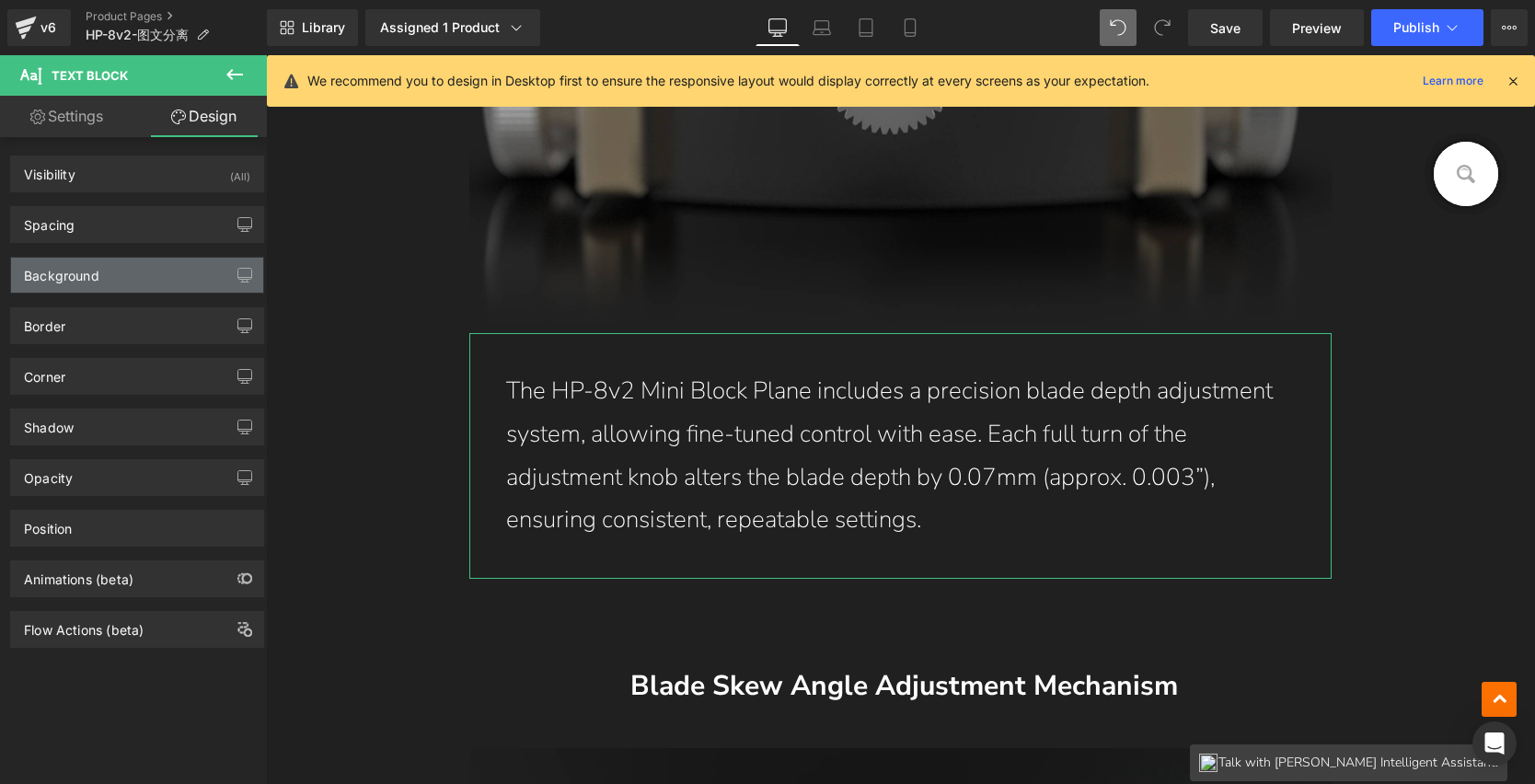
click at [83, 275] on div "Background" at bounding box center [62, 270] width 75 height 26
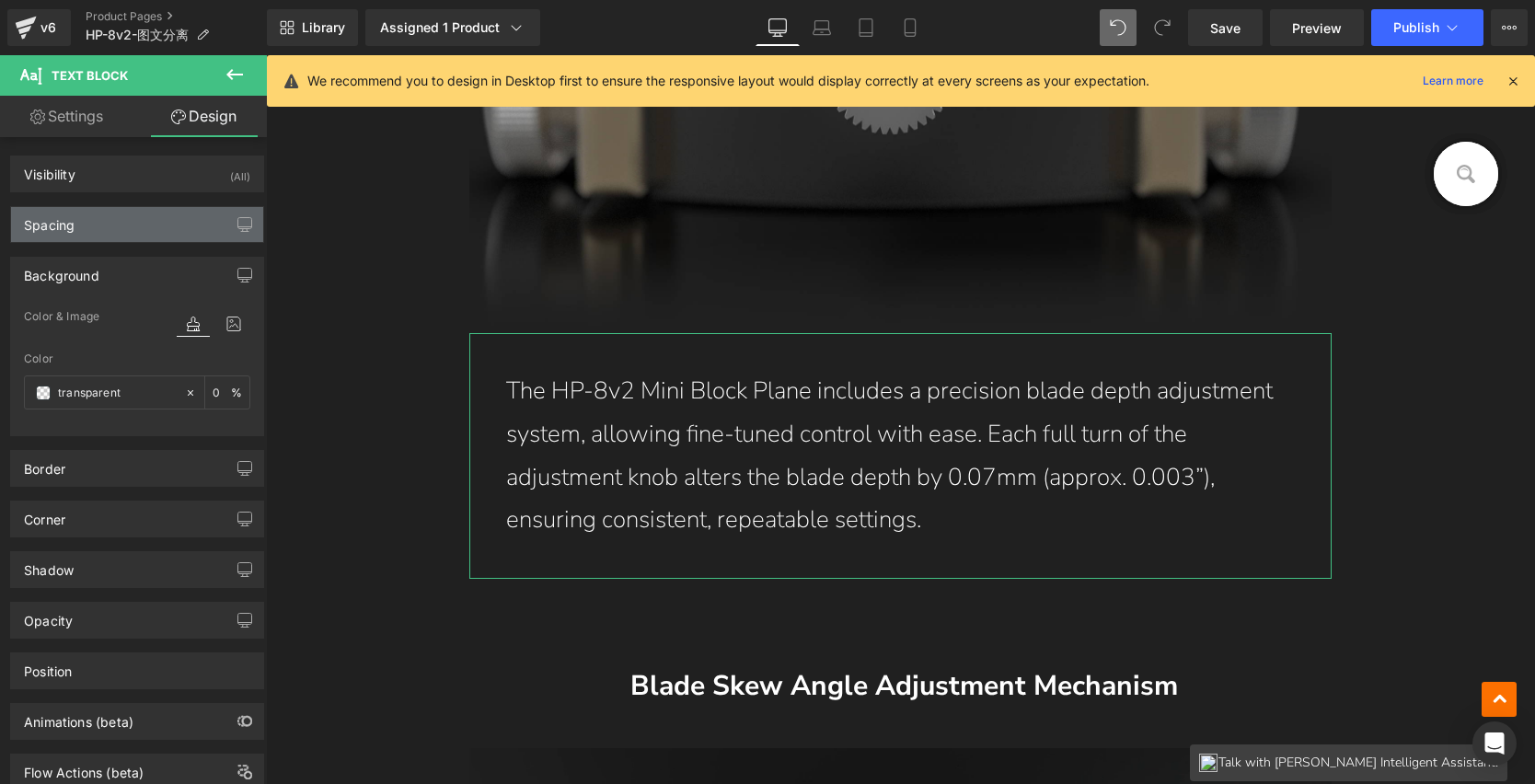
click at [90, 226] on div "Spacing" at bounding box center [137, 224] width 252 height 35
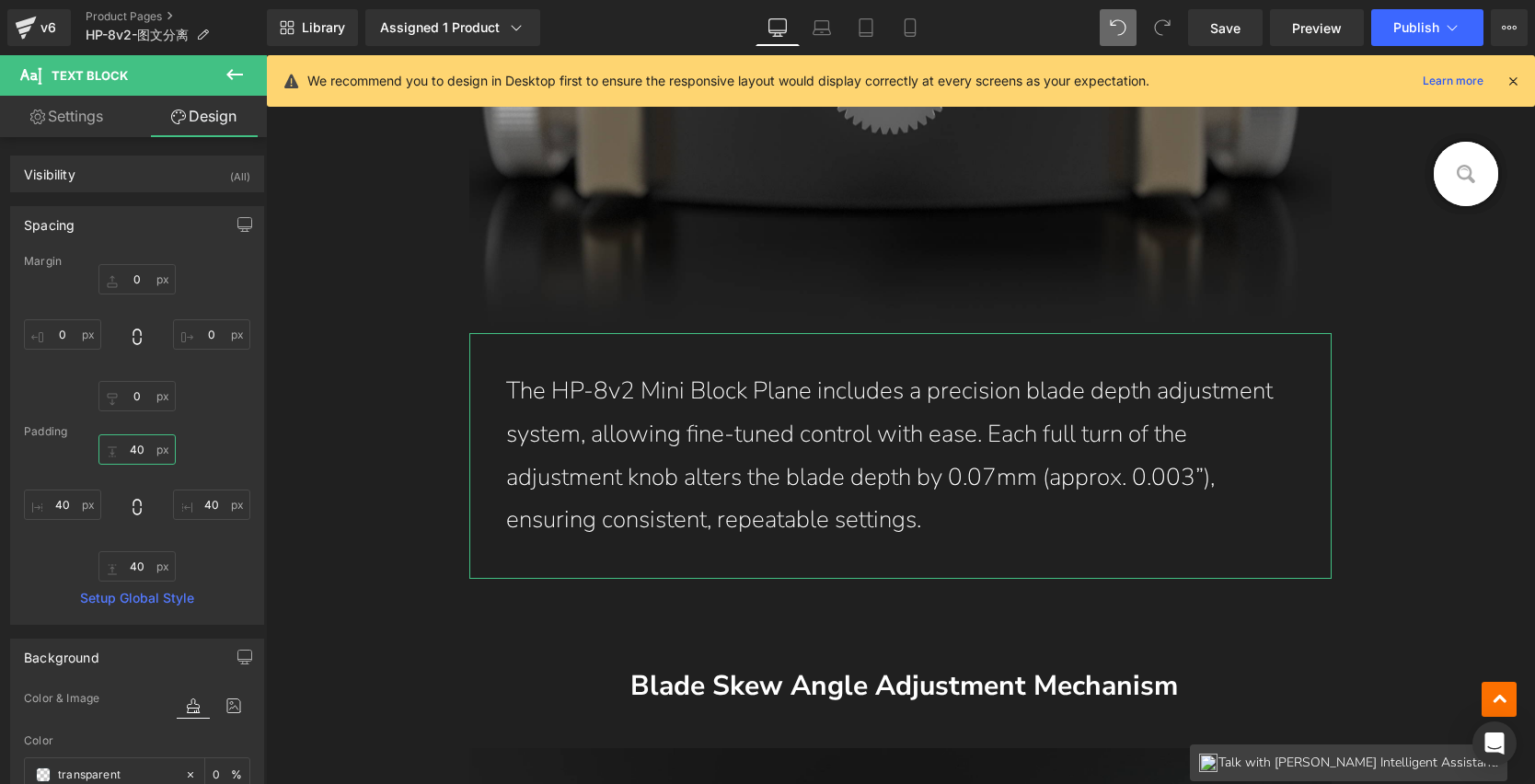
click at [133, 443] on input "40" at bounding box center [137, 449] width 77 height 31
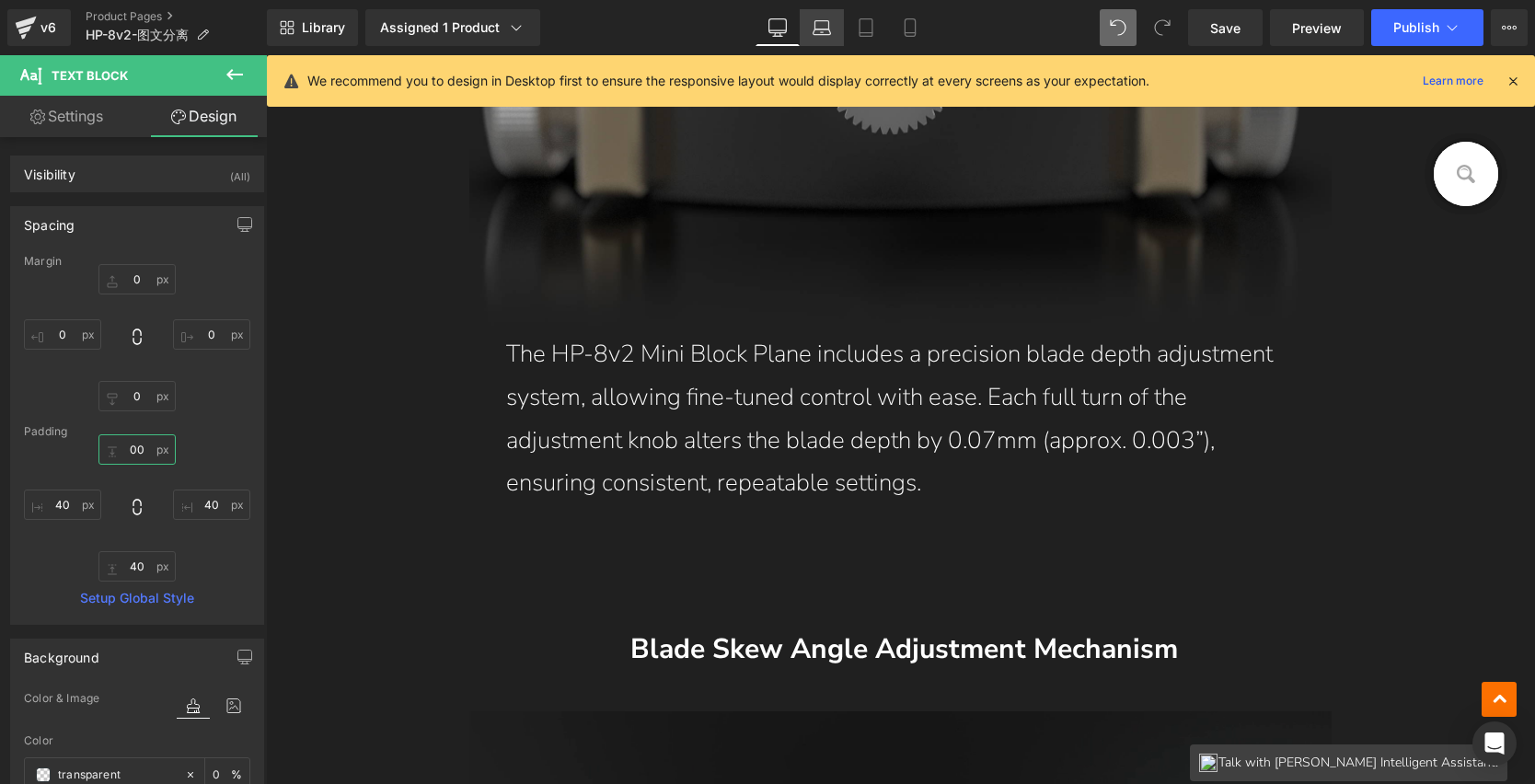
type input "00"
click at [814, 31] on icon at bounding box center [822, 27] width 18 height 18
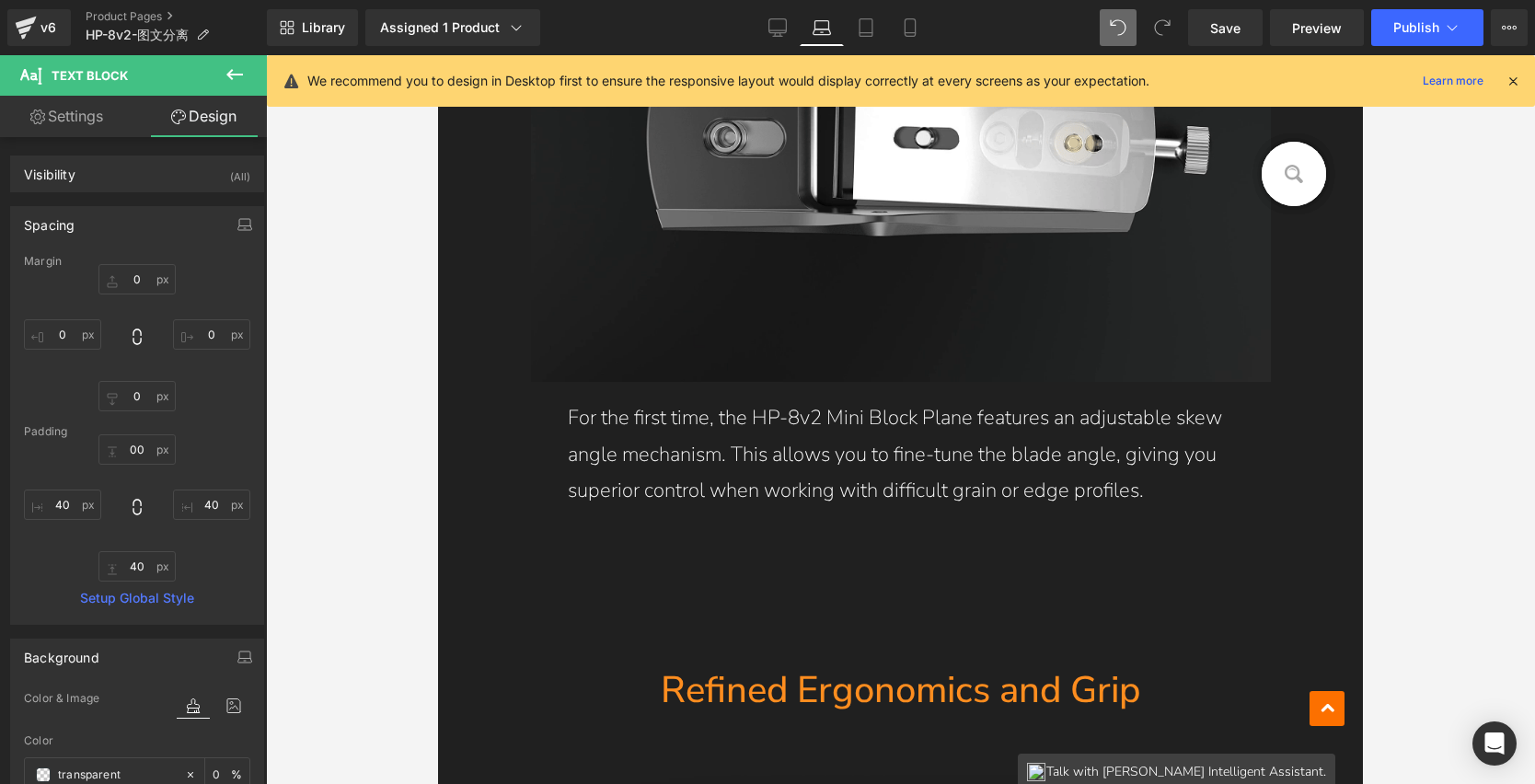
type input "0"
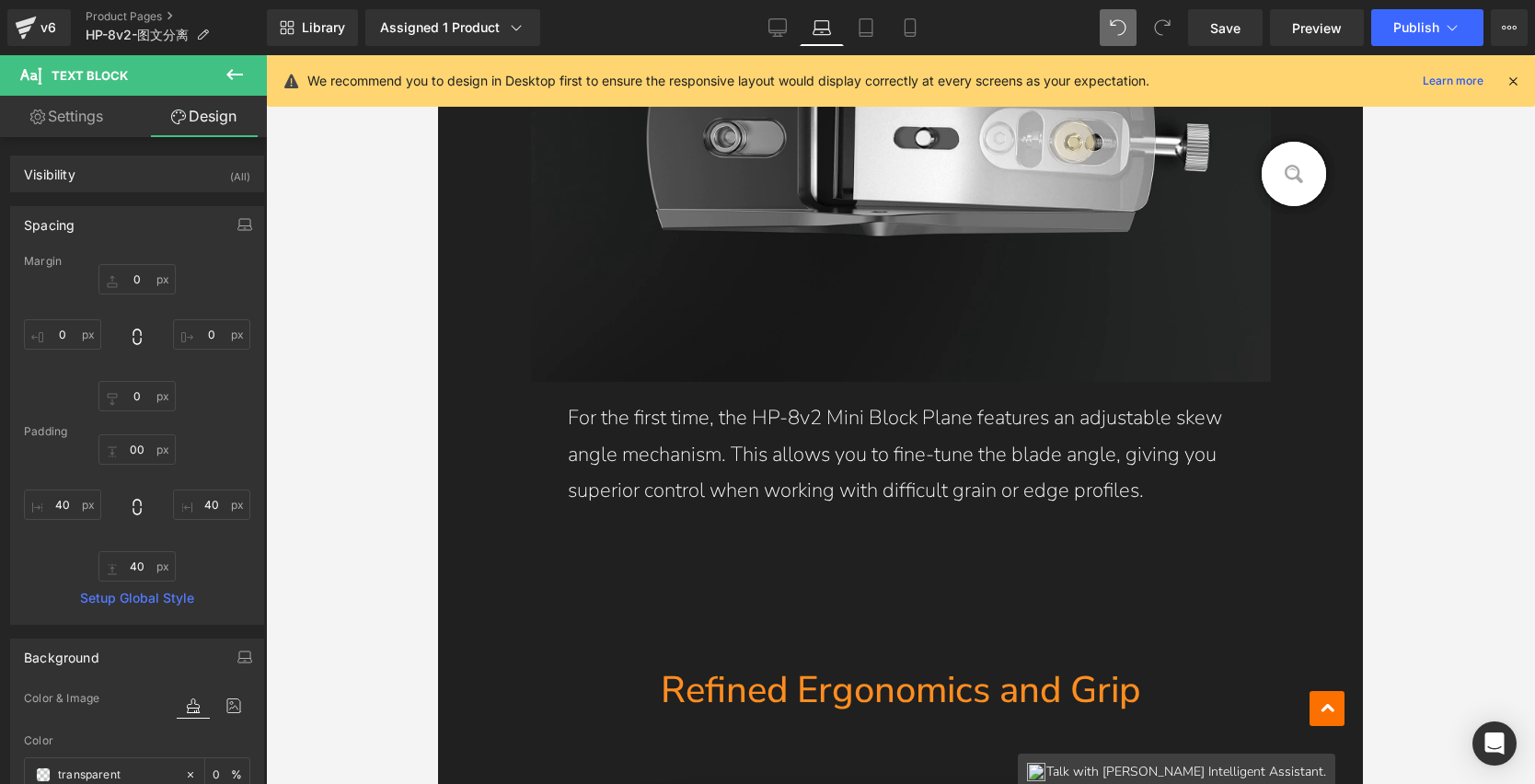
type input "0"
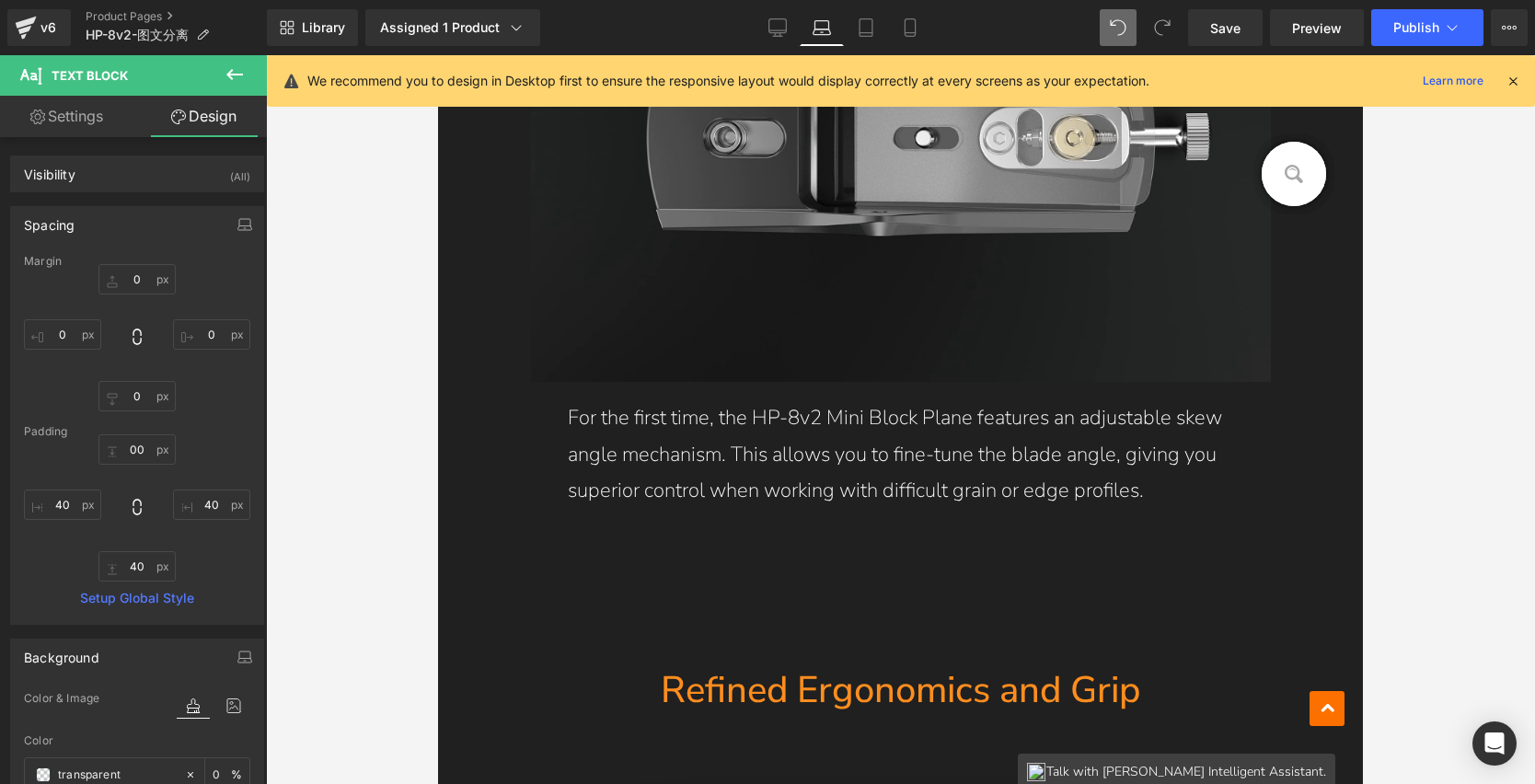
type input "0"
type input "20"
type input "40"
type input "20"
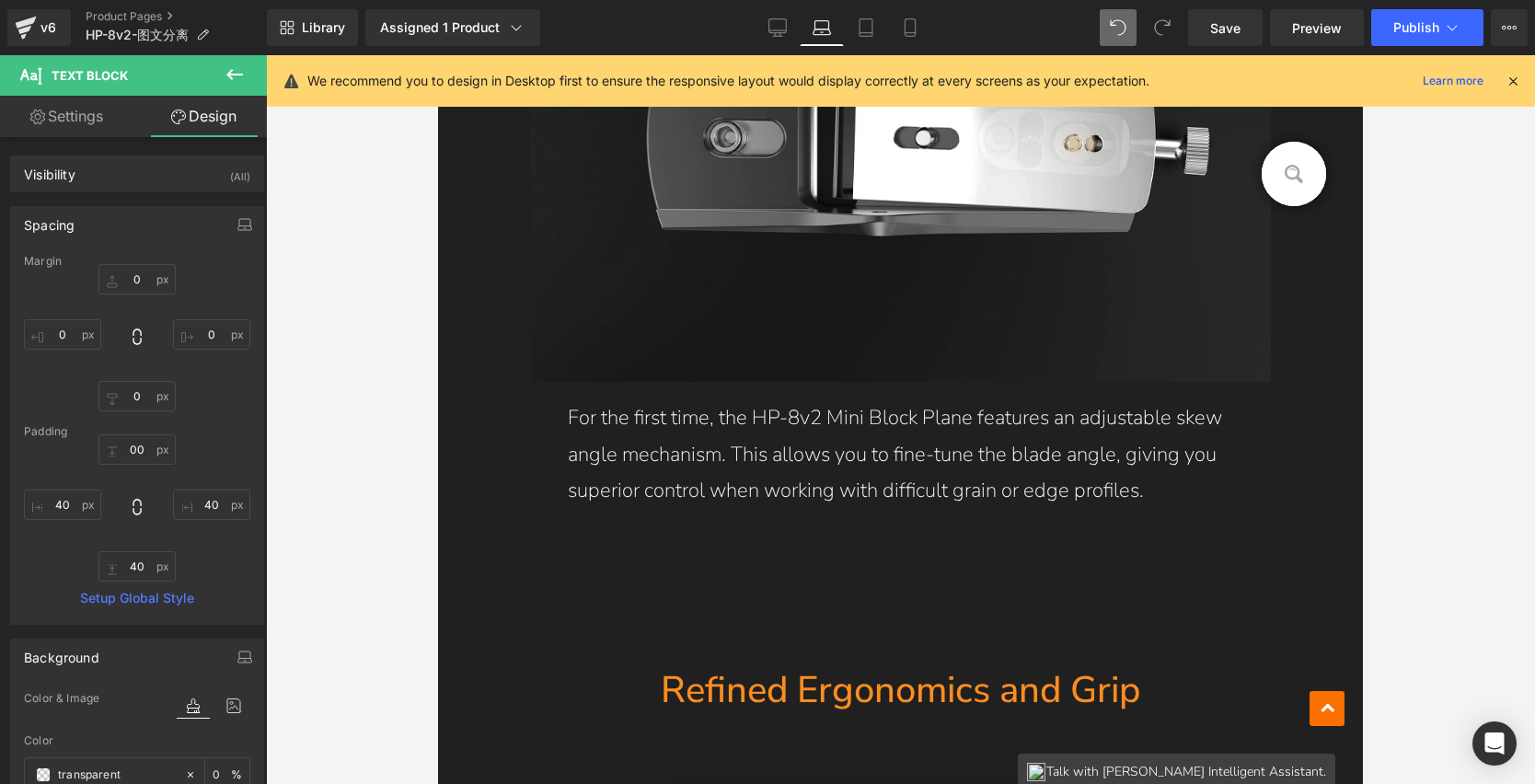
type input "40"
type input "0"
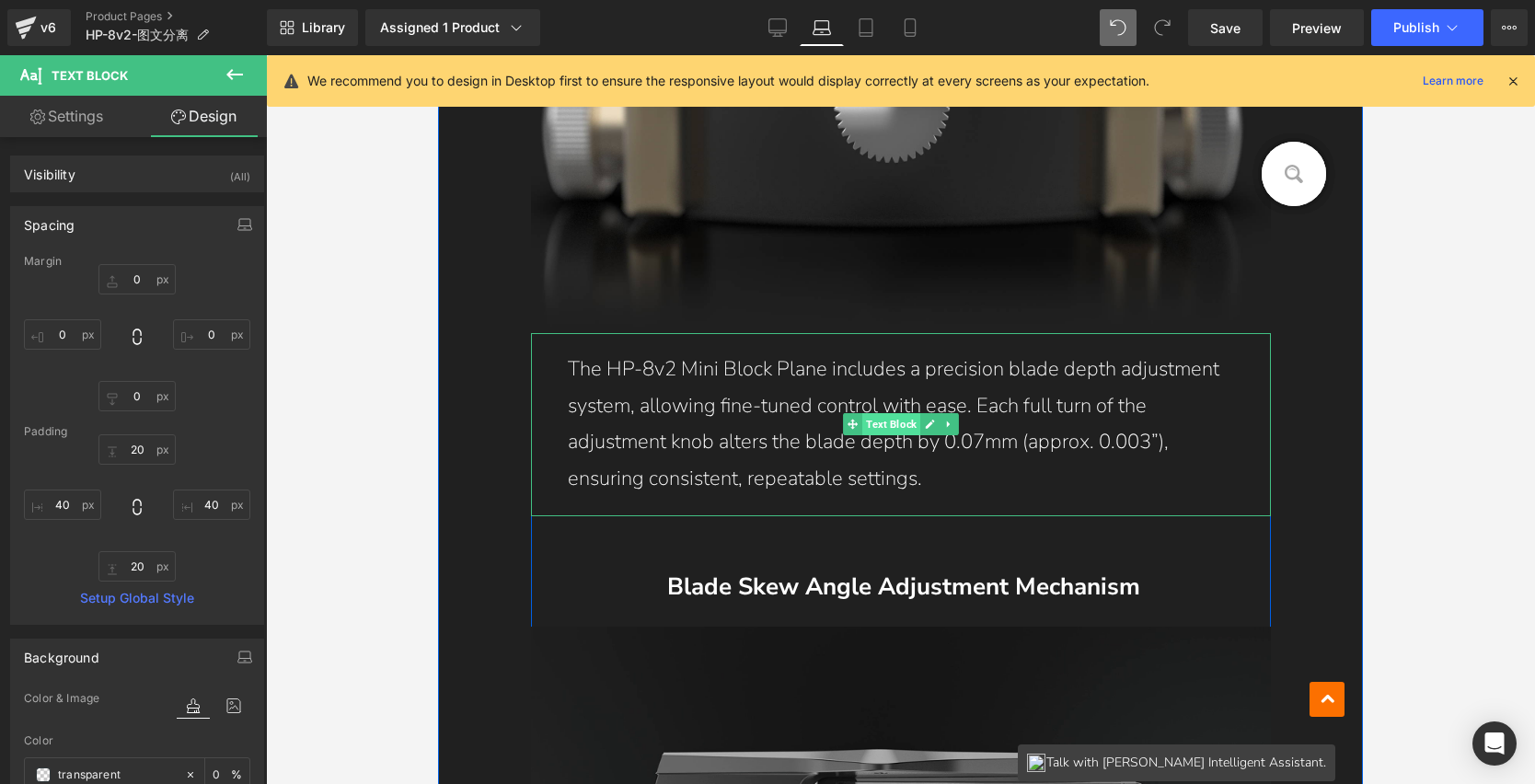
click at [879, 431] on span "Text Block" at bounding box center [891, 423] width 58 height 22
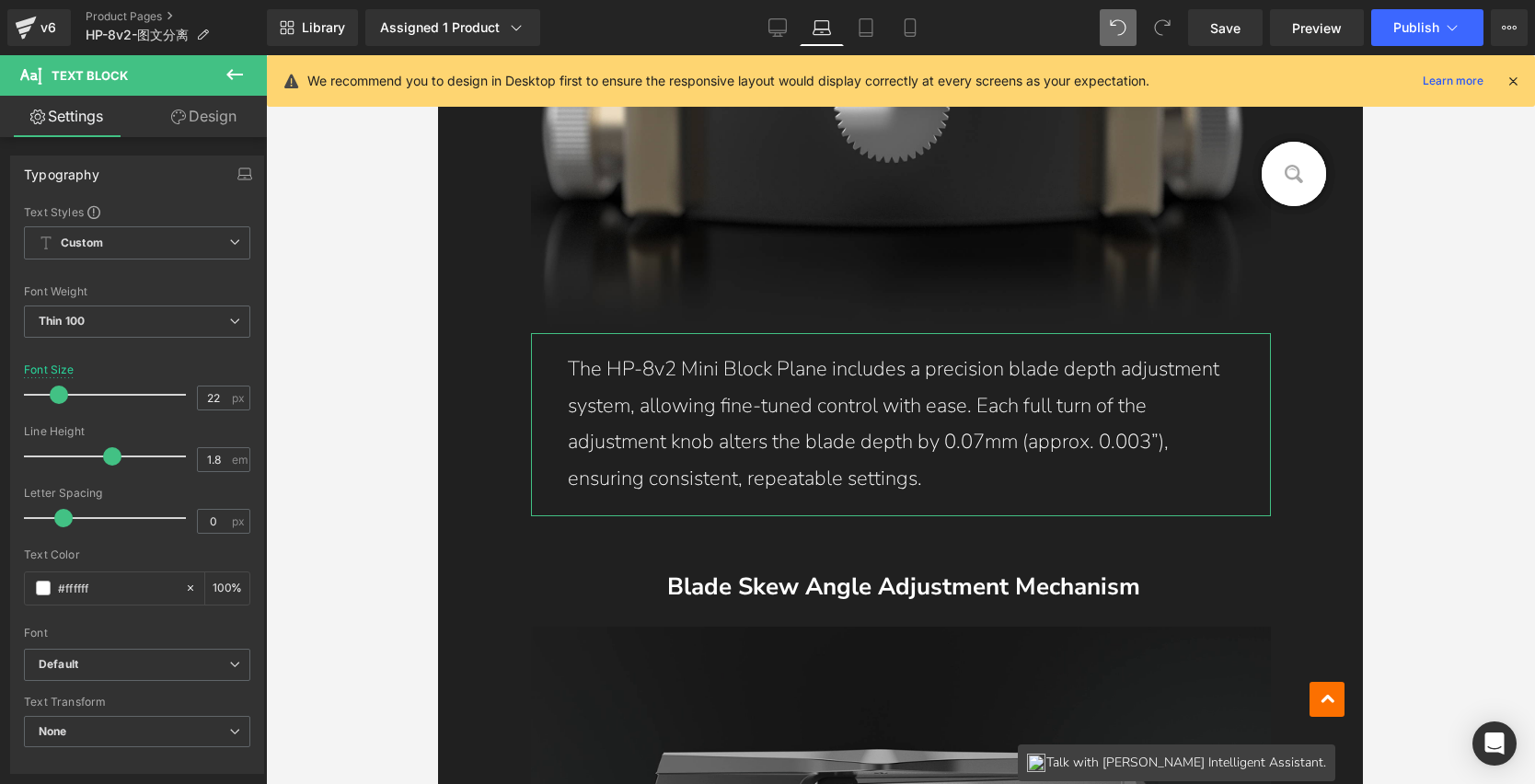
click at [207, 135] on link "Design" at bounding box center [204, 115] width 134 height 41
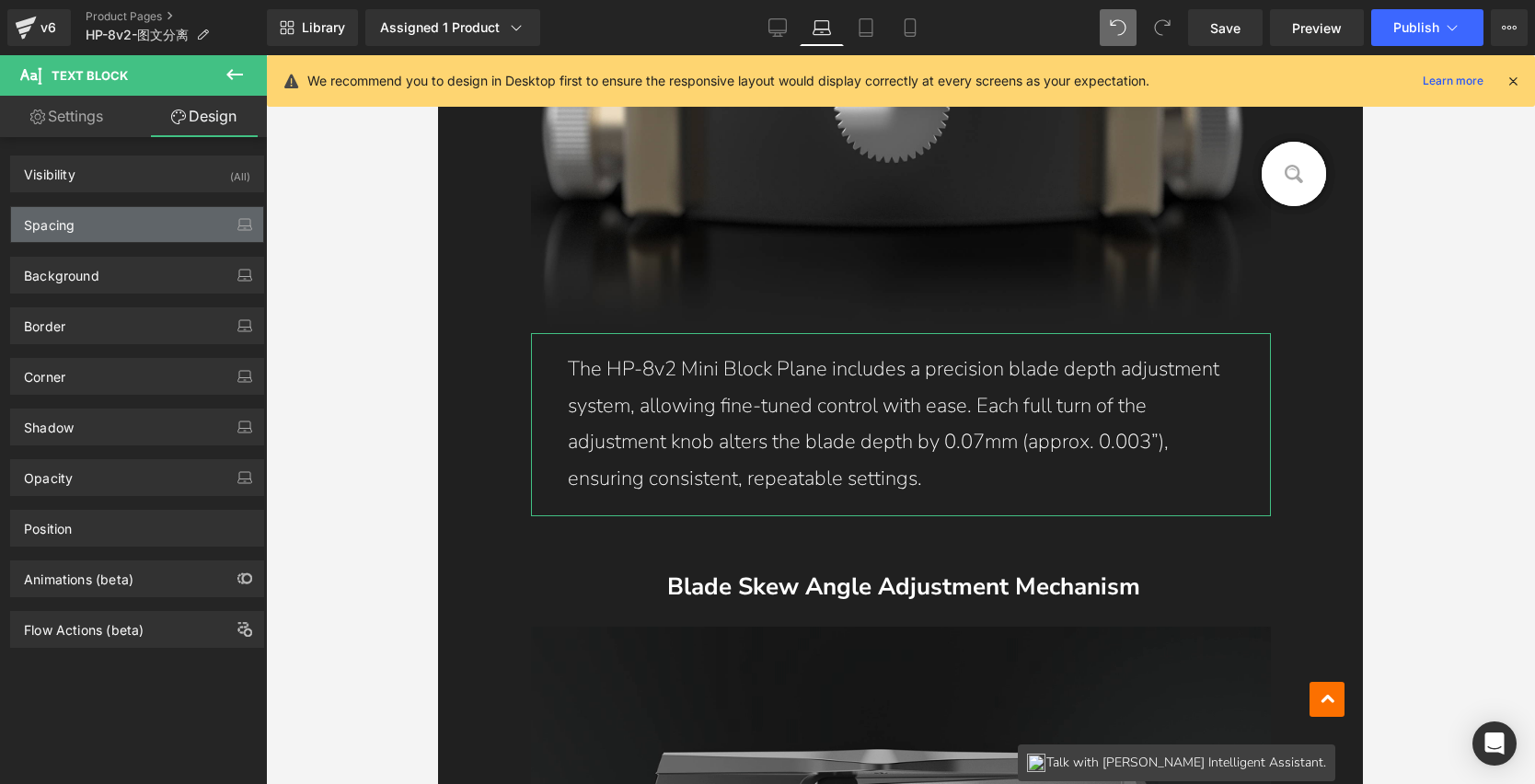
click at [117, 226] on div "Spacing" at bounding box center [137, 224] width 252 height 35
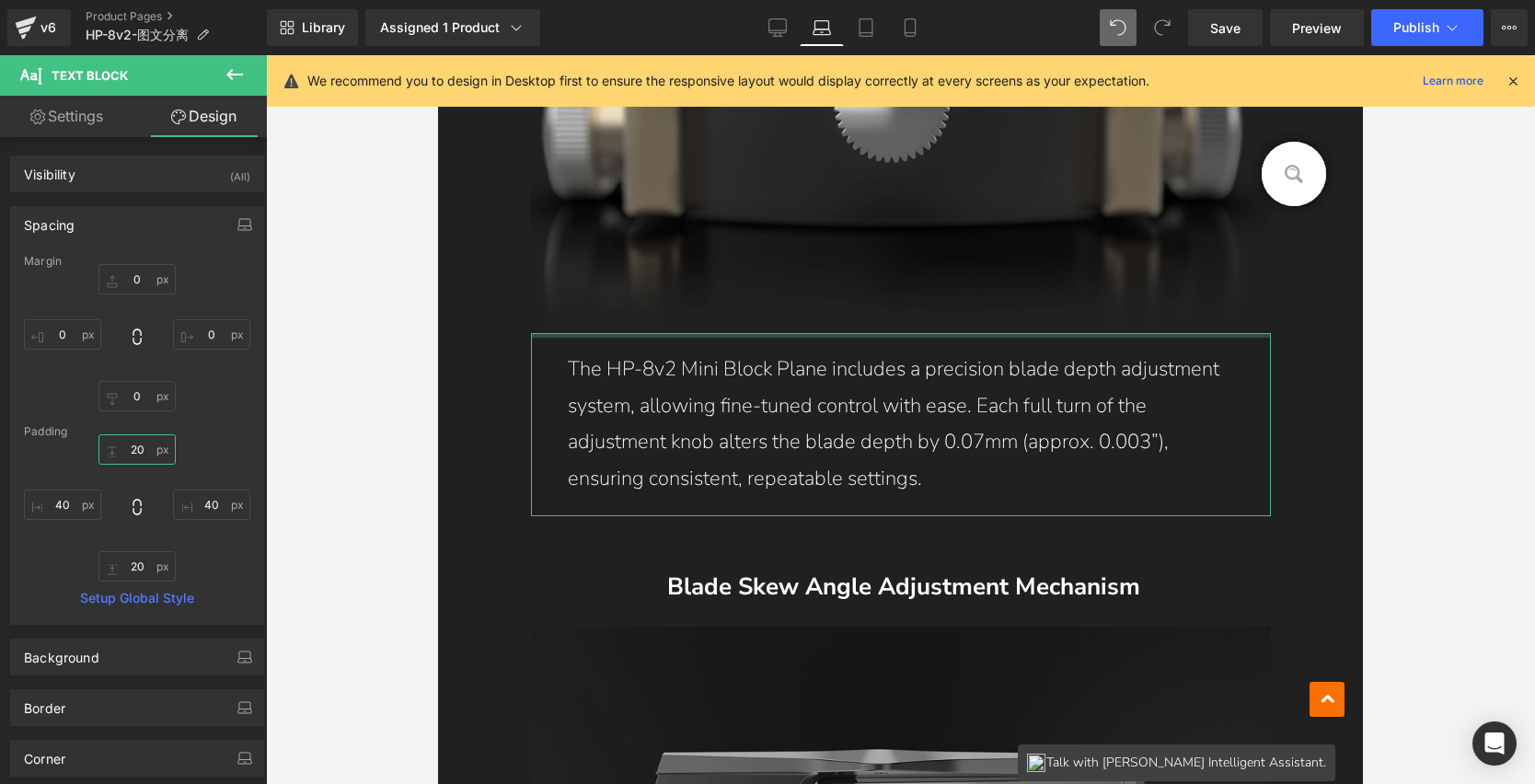
click at [138, 443] on input "20" at bounding box center [137, 449] width 77 height 31
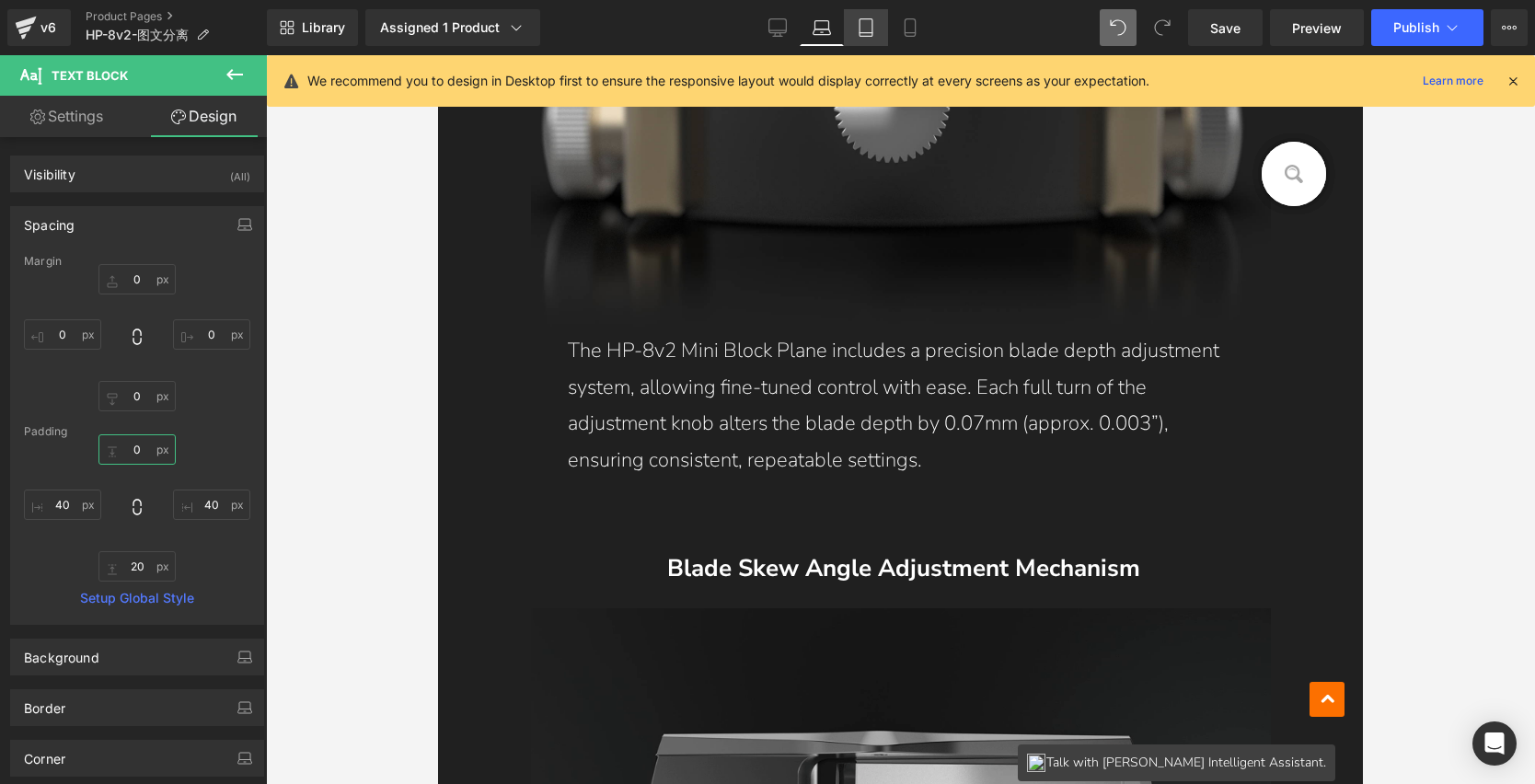
type input "0"
click at [876, 21] on icon at bounding box center [865, 27] width 18 height 18
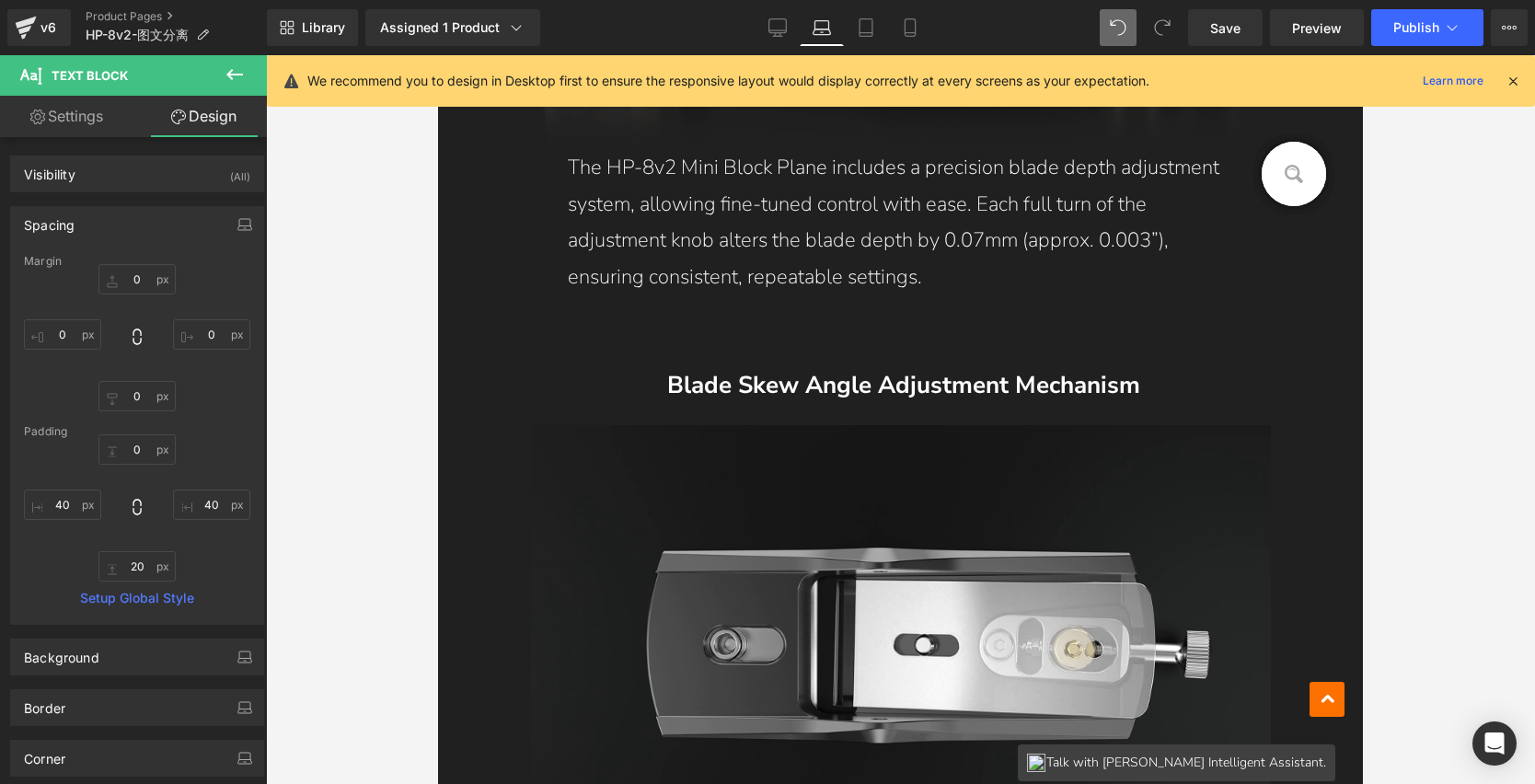
type input "0"
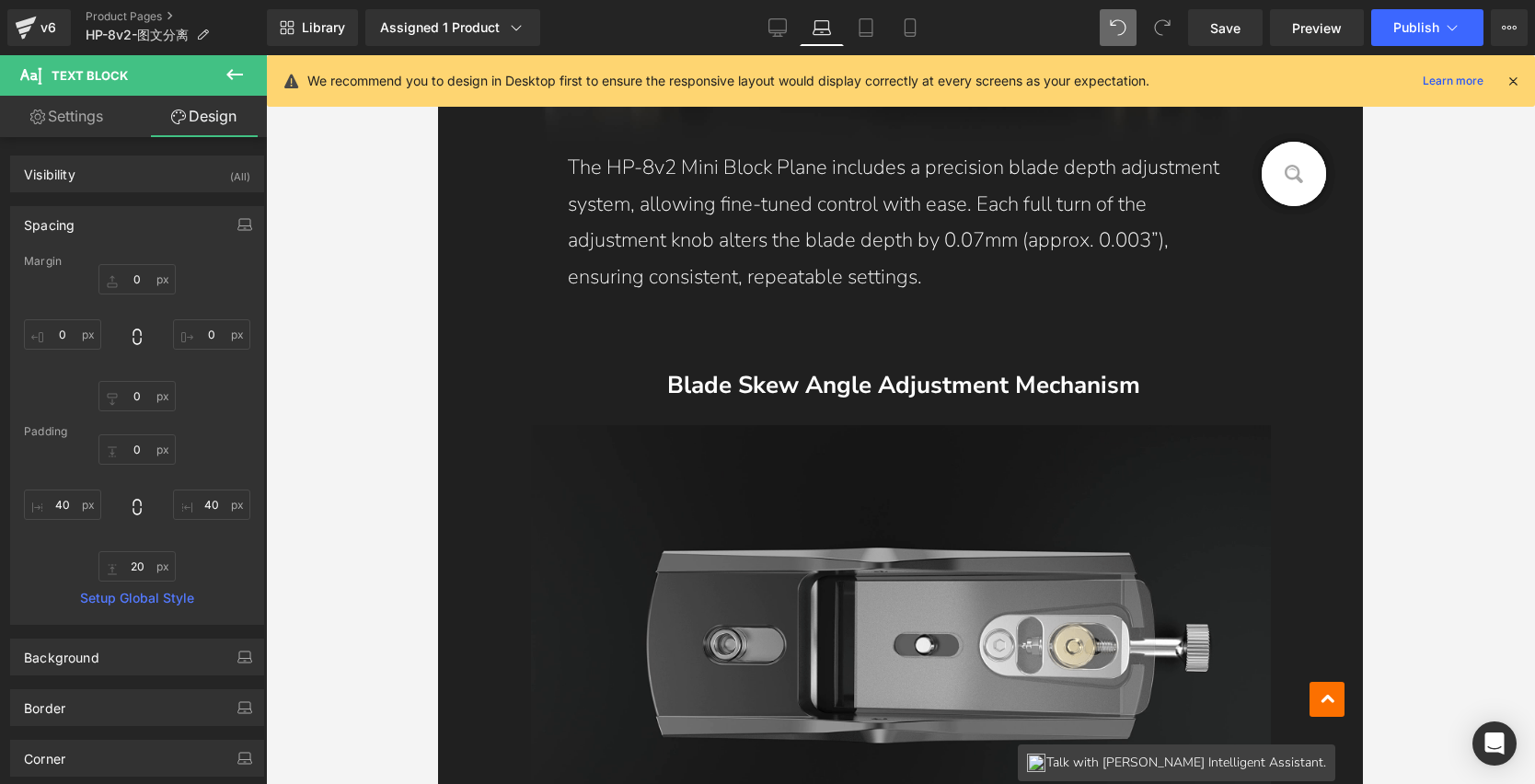
type input "0"
type input "12"
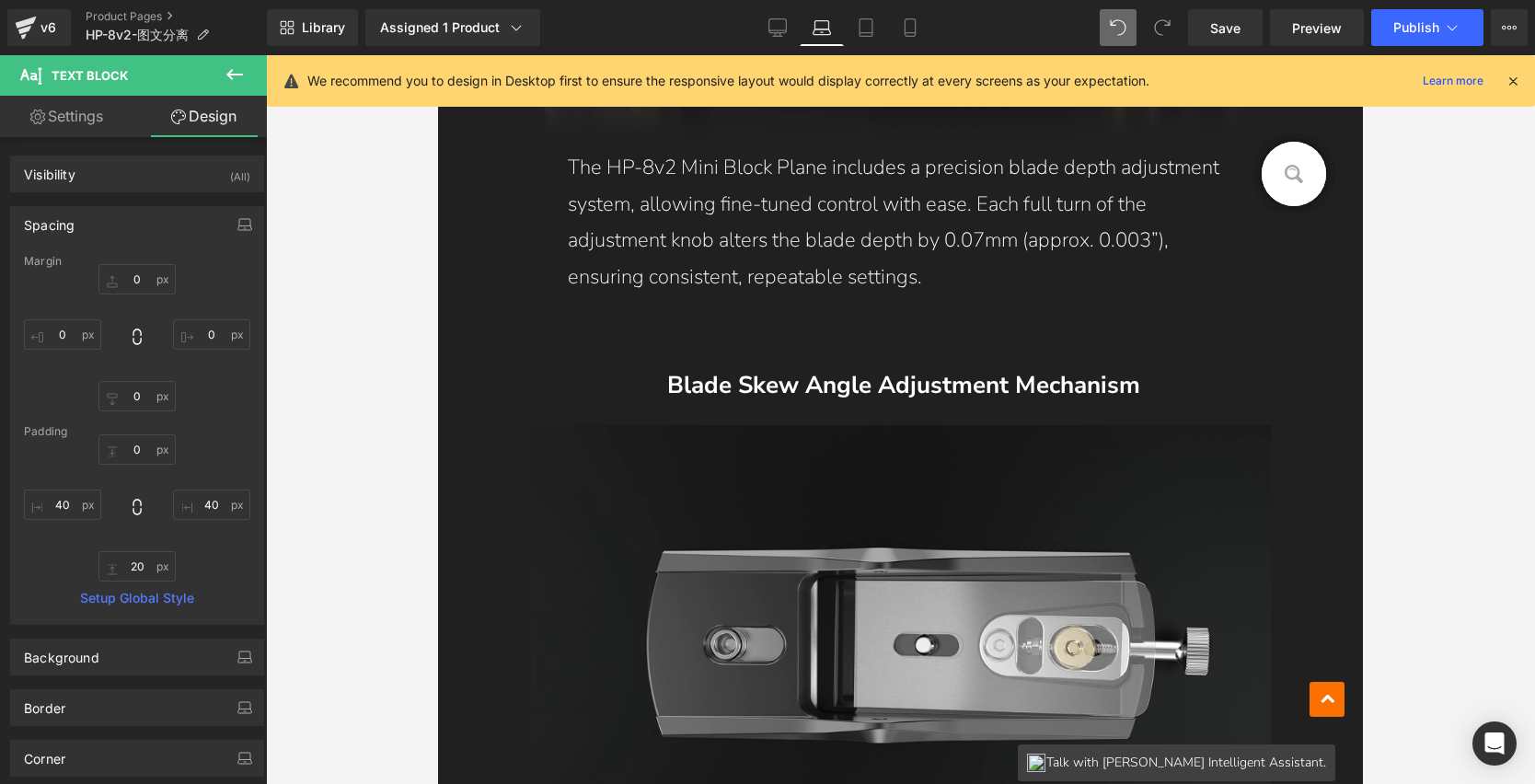
type input "40"
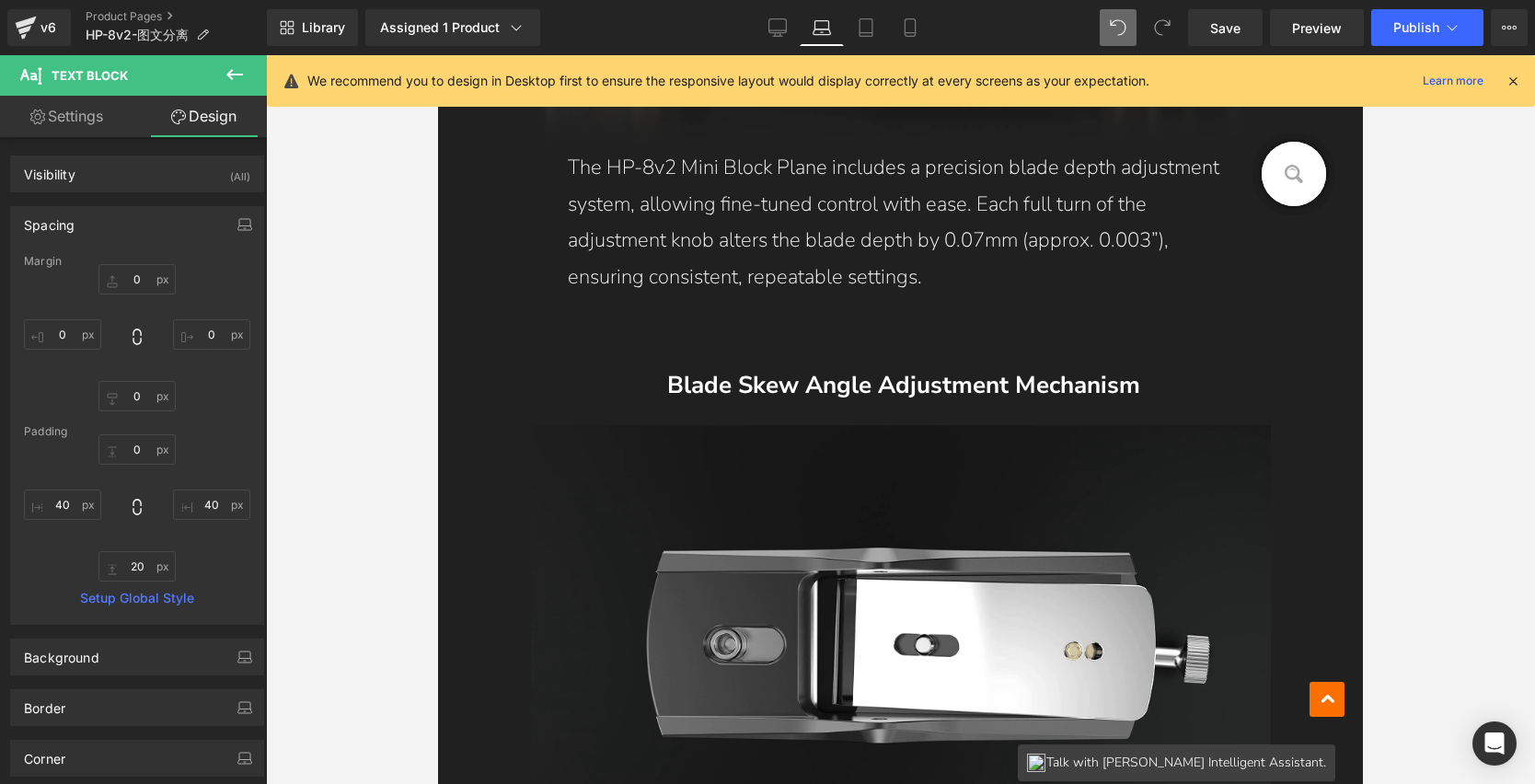
type input "12"
type input "40"
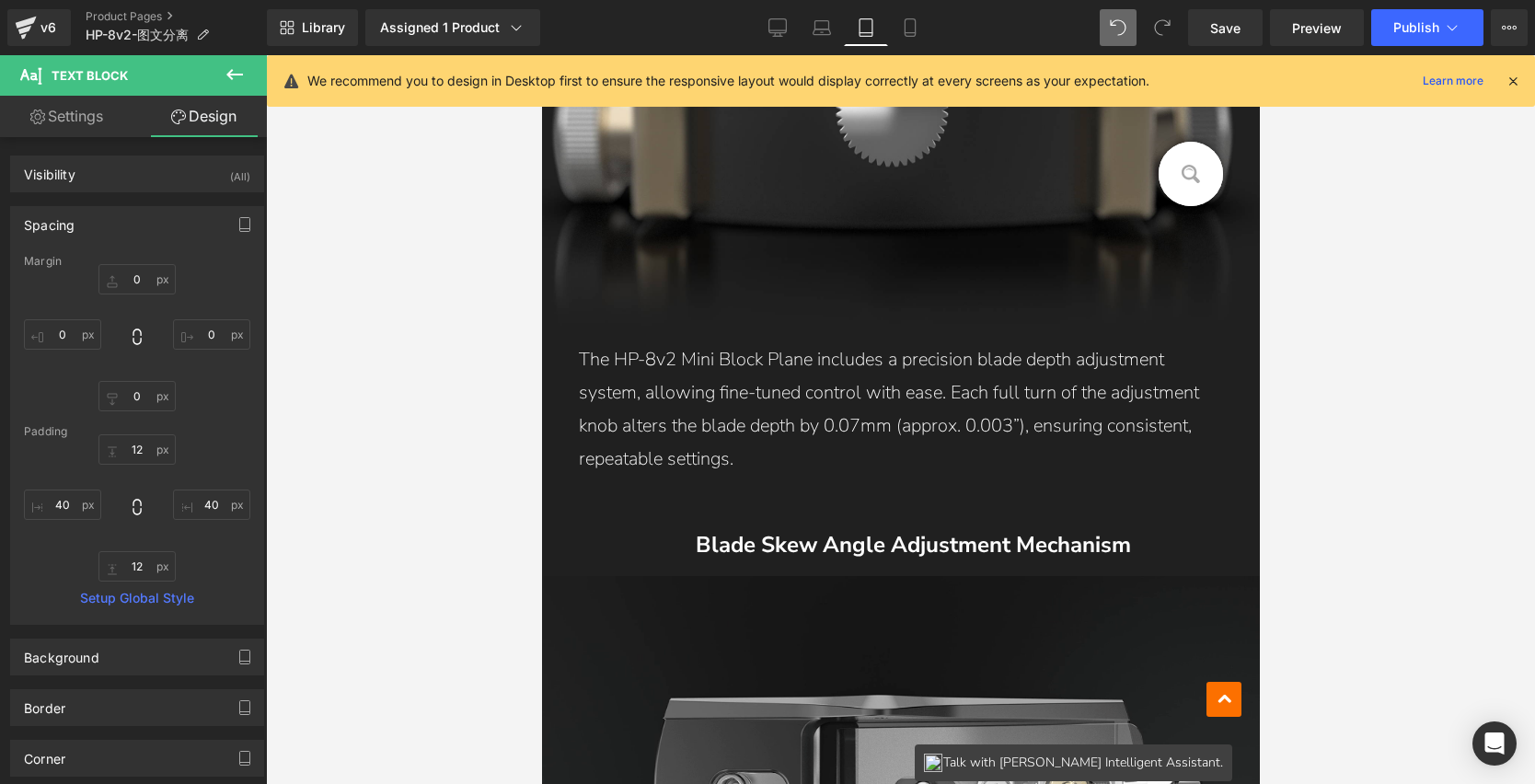
scroll to position [4429, 0]
click at [1264, 394] on div at bounding box center [900, 419] width 1269 height 729
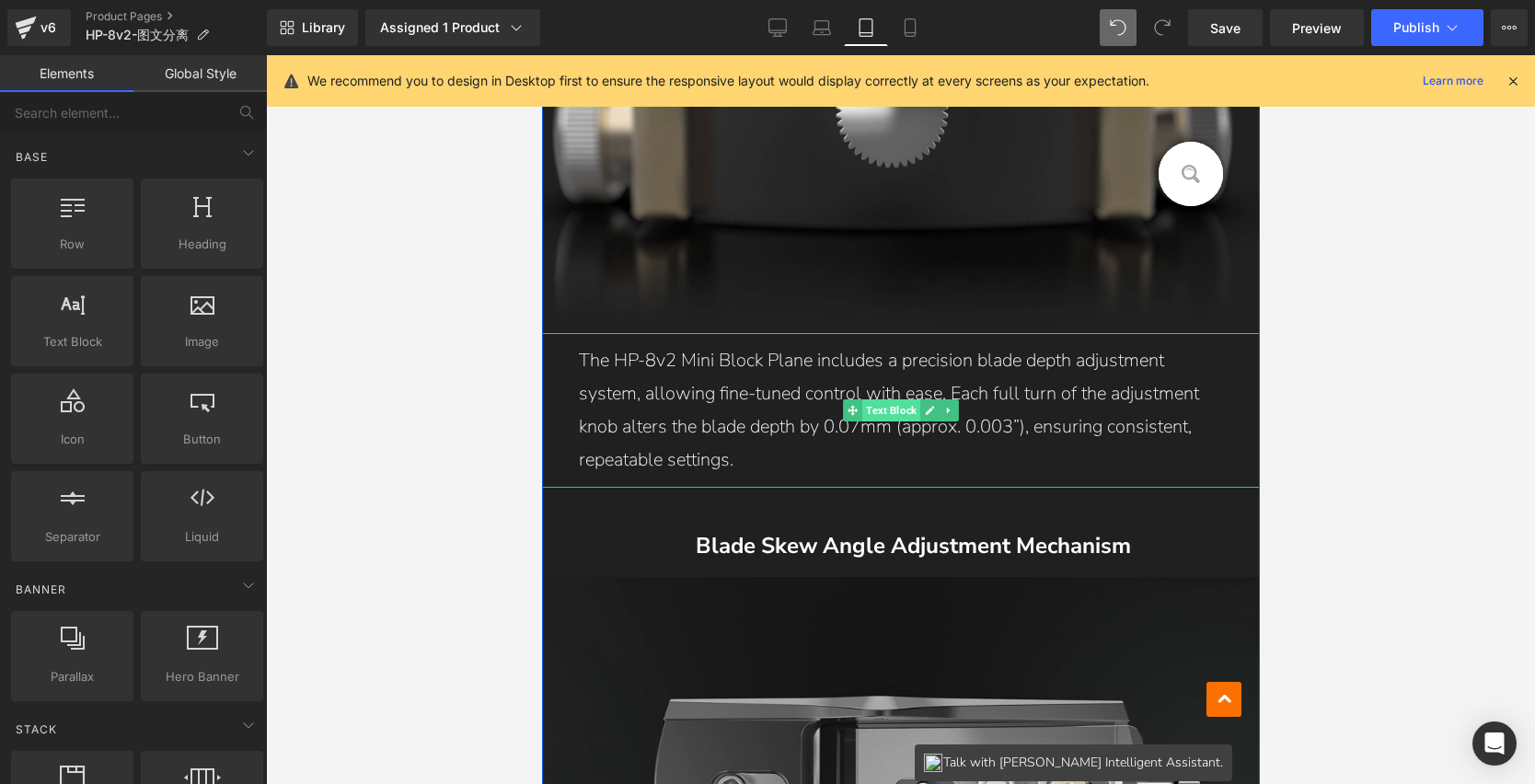
click at [883, 415] on span "Text Block" at bounding box center [890, 410] width 58 height 22
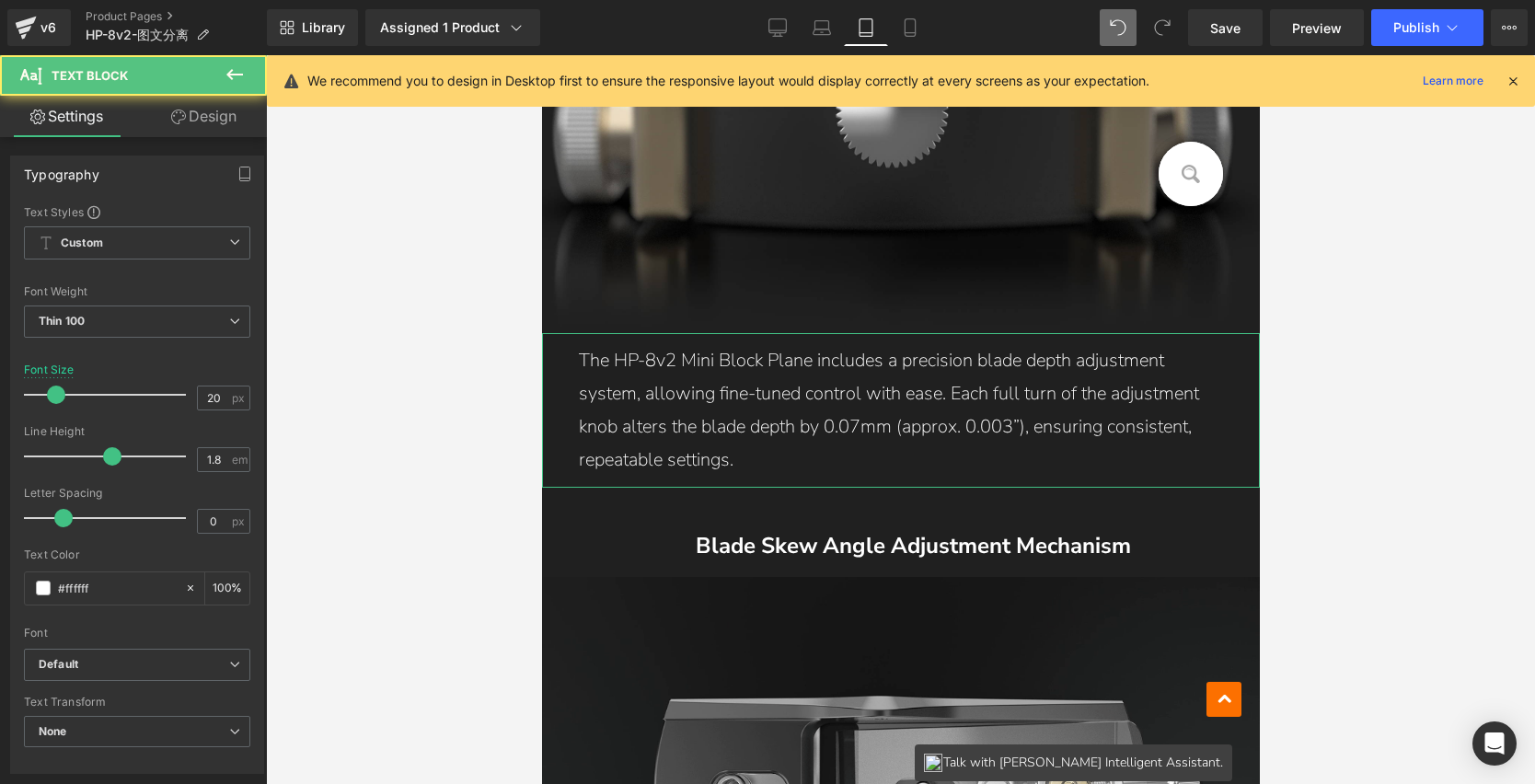
click at [176, 115] on icon at bounding box center [178, 116] width 14 height 14
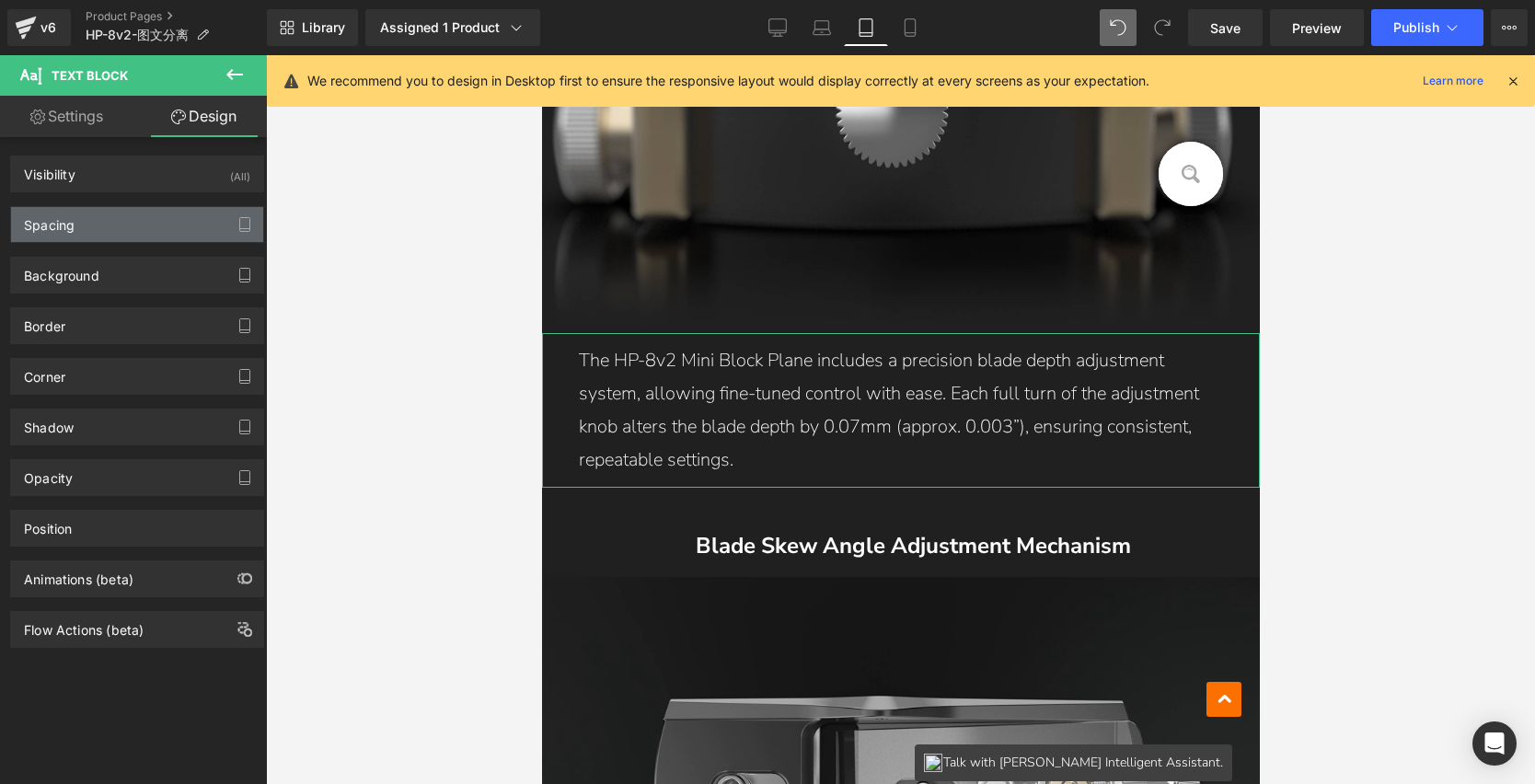
click at [126, 222] on div "Spacing" at bounding box center [137, 224] width 252 height 35
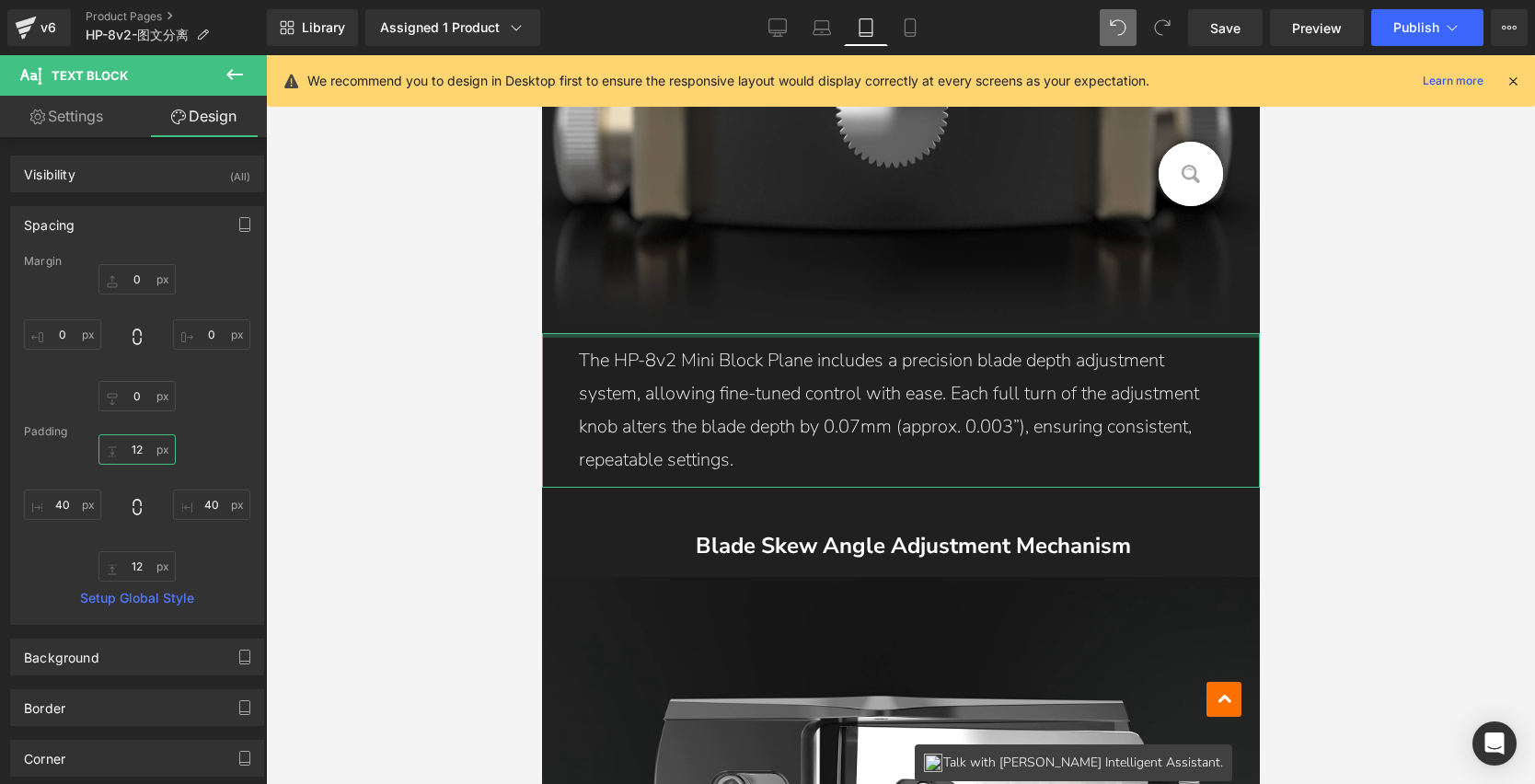
click at [137, 445] on input "12" at bounding box center [137, 449] width 77 height 31
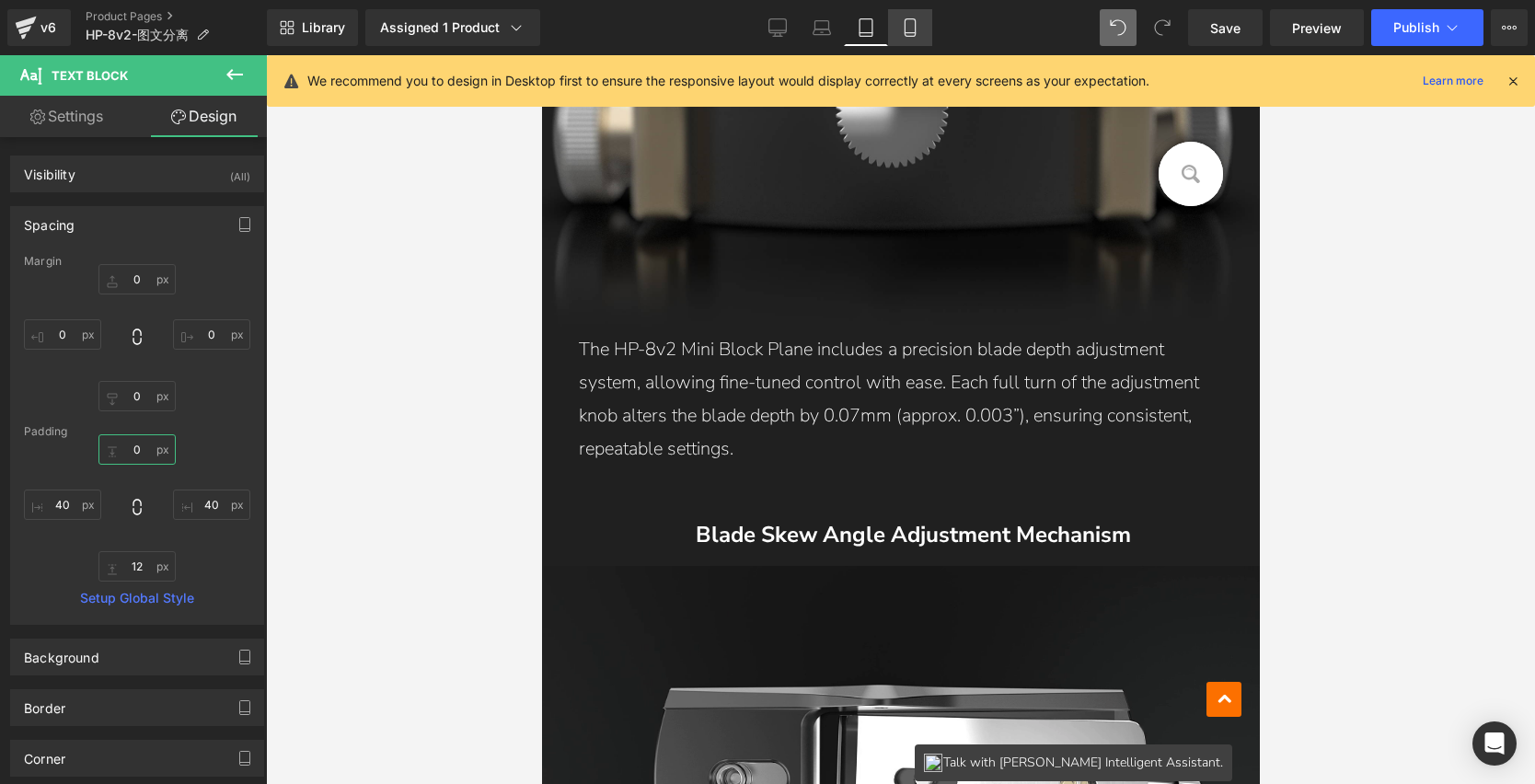
type input "0"
click at [910, 32] on icon at bounding box center [909, 27] width 18 height 18
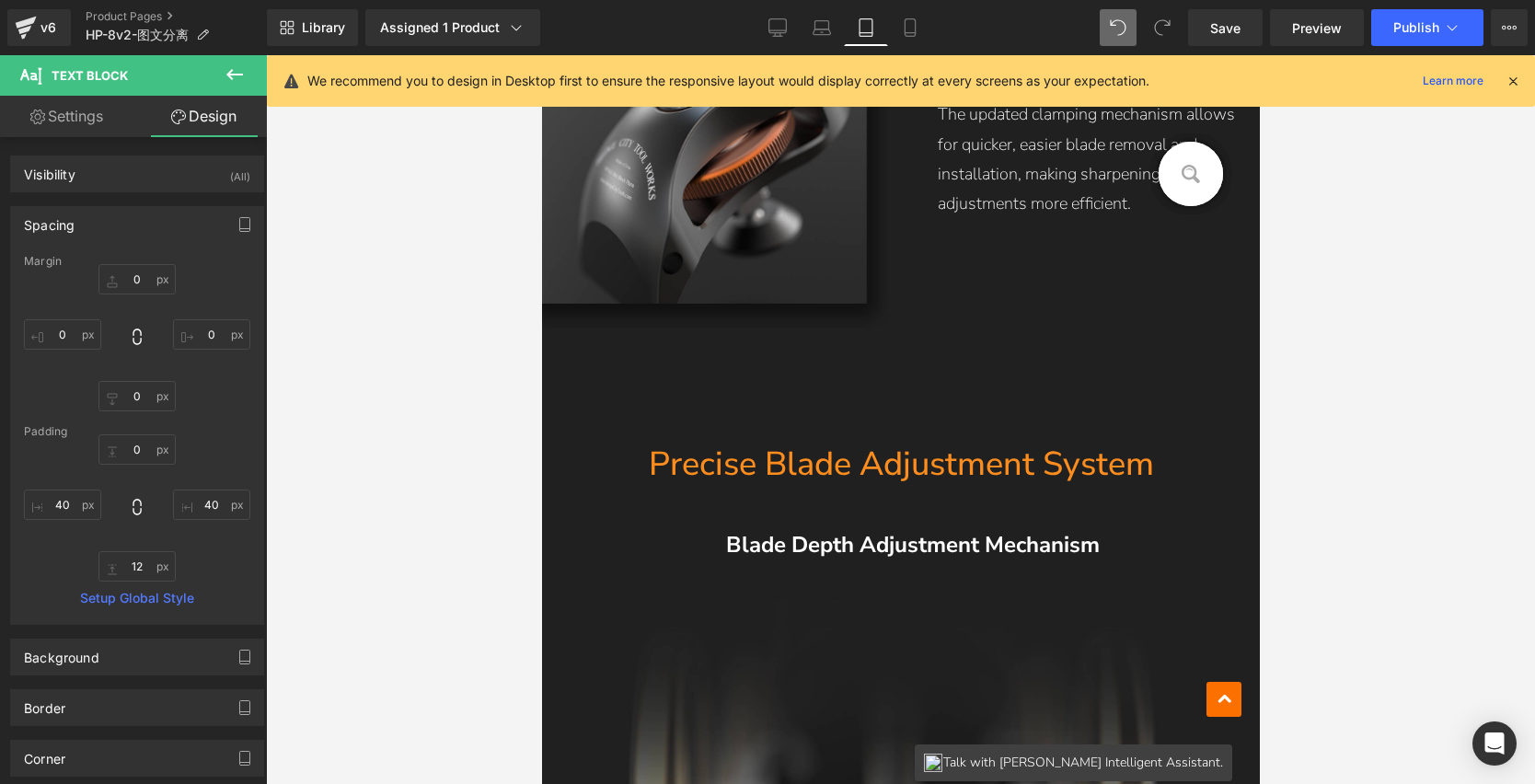
type input "0"
type input "10"
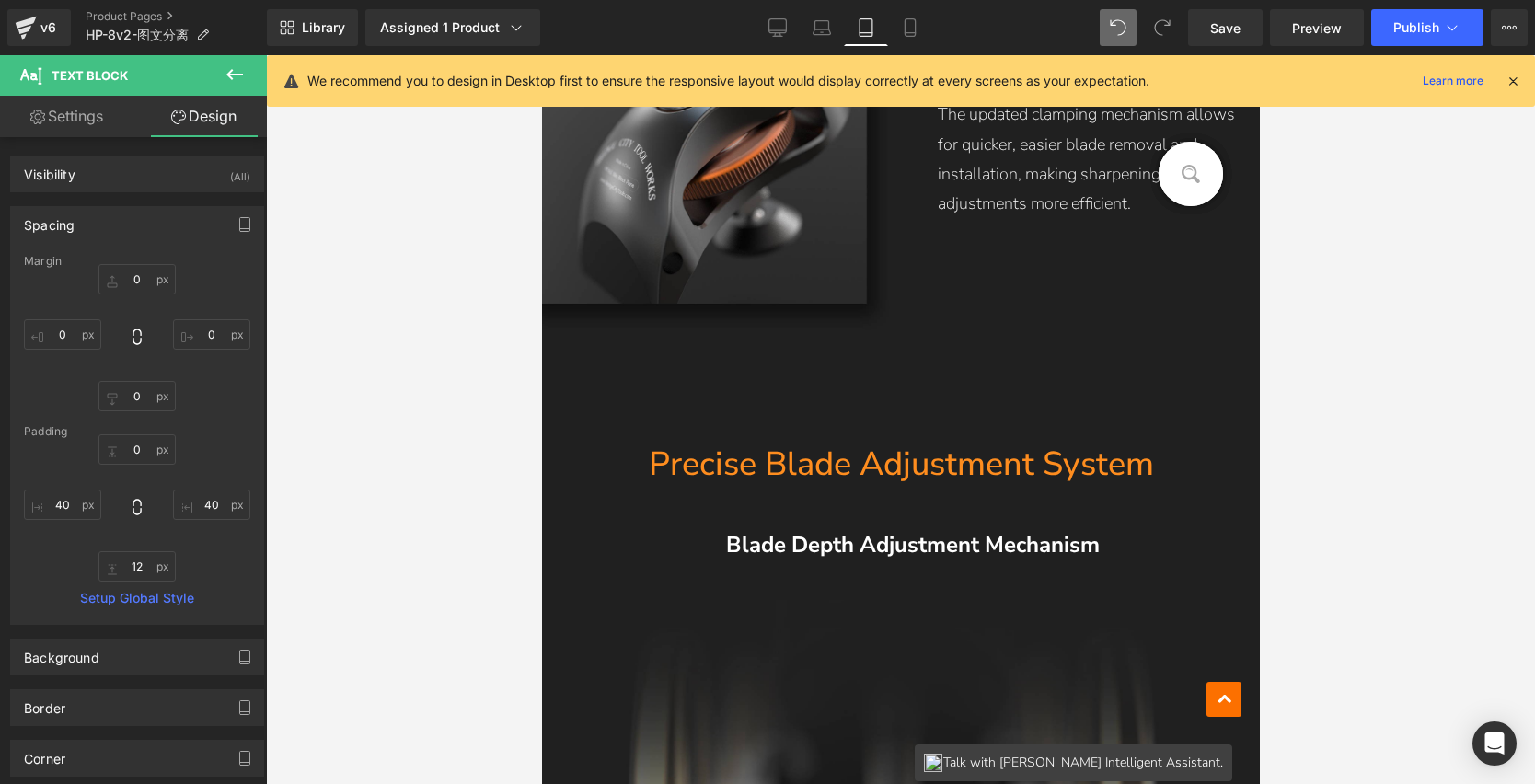
type input "40"
type input "10"
type input "40"
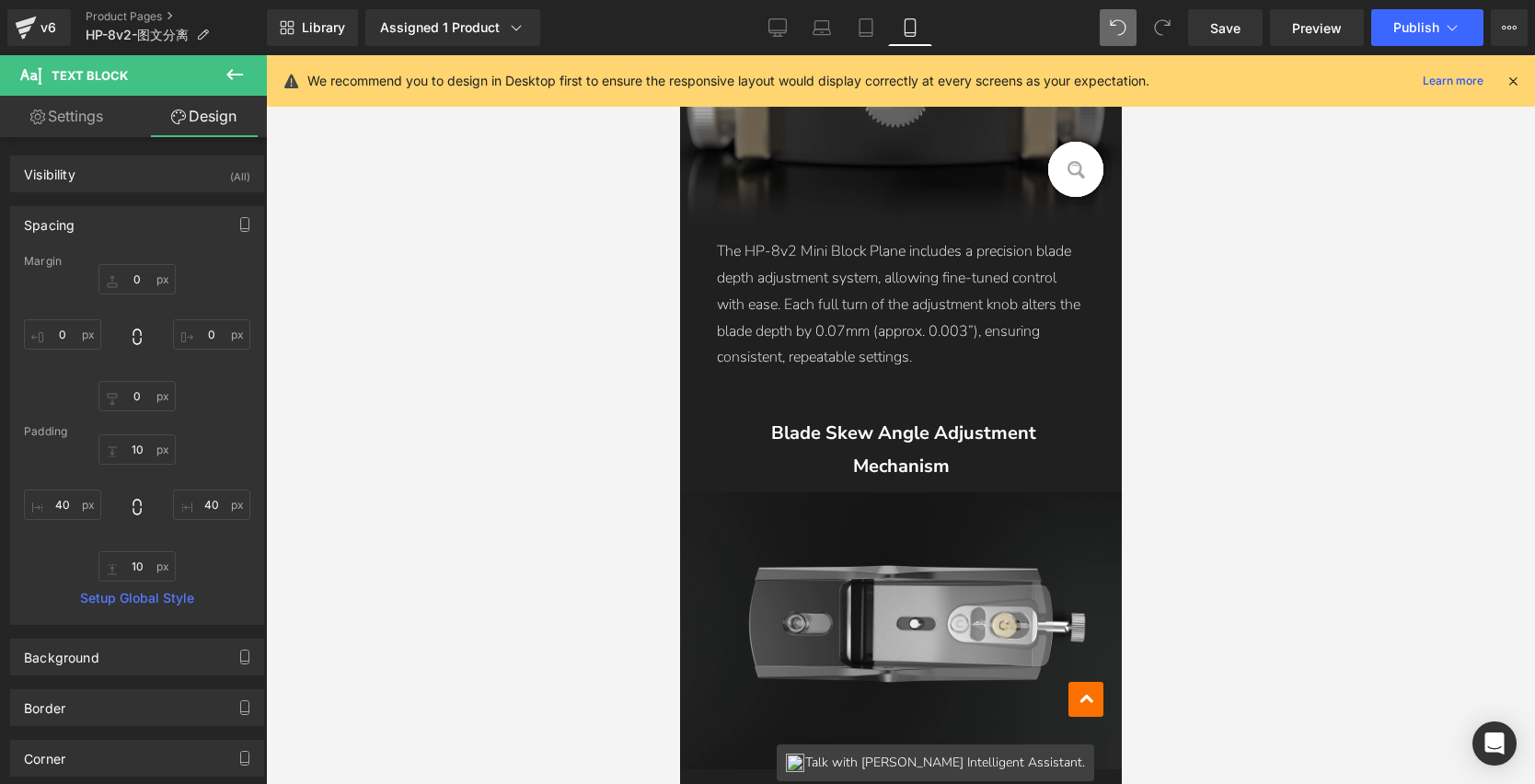
scroll to position [3526, 0]
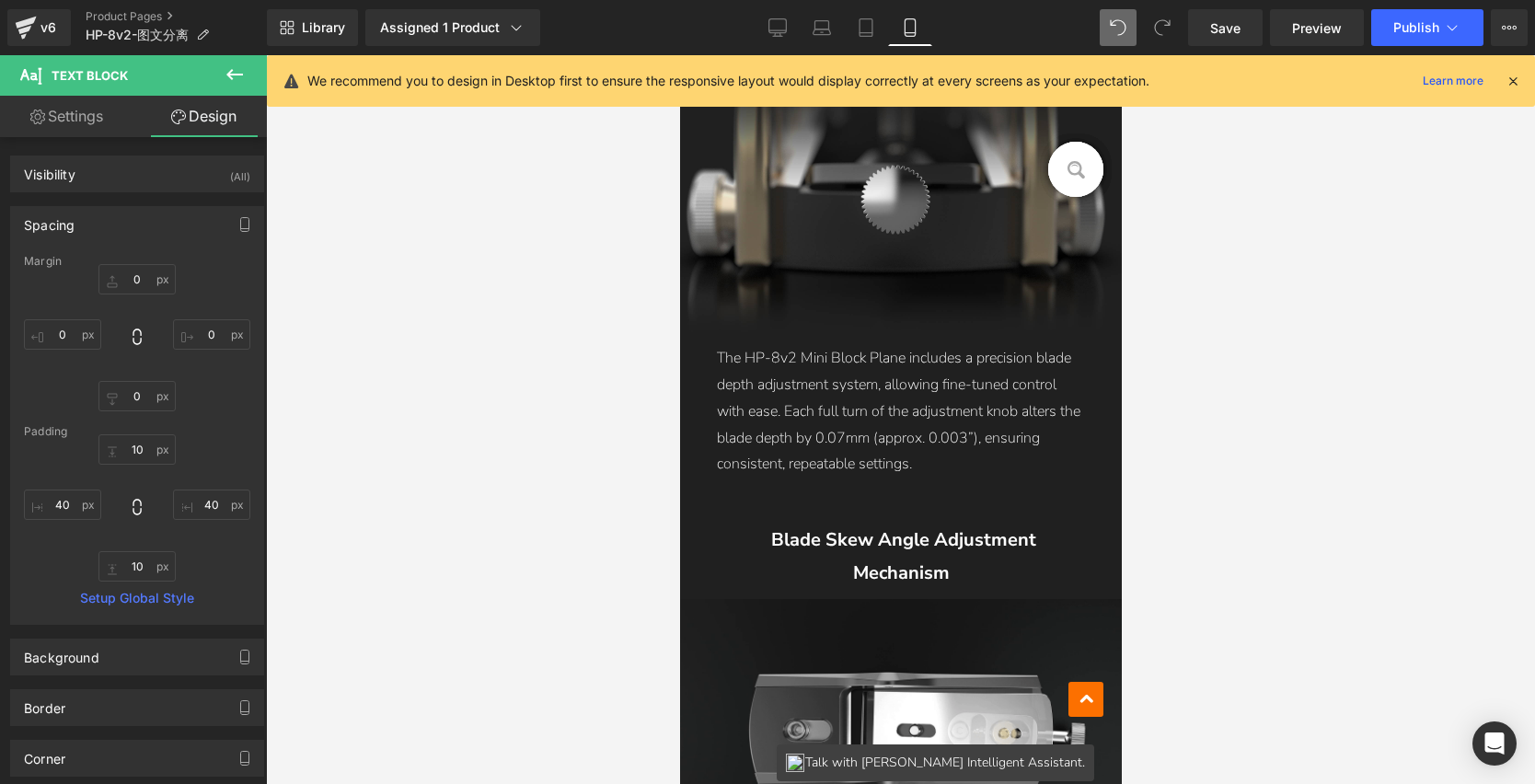
click at [1208, 386] on div at bounding box center [900, 419] width 1269 height 729
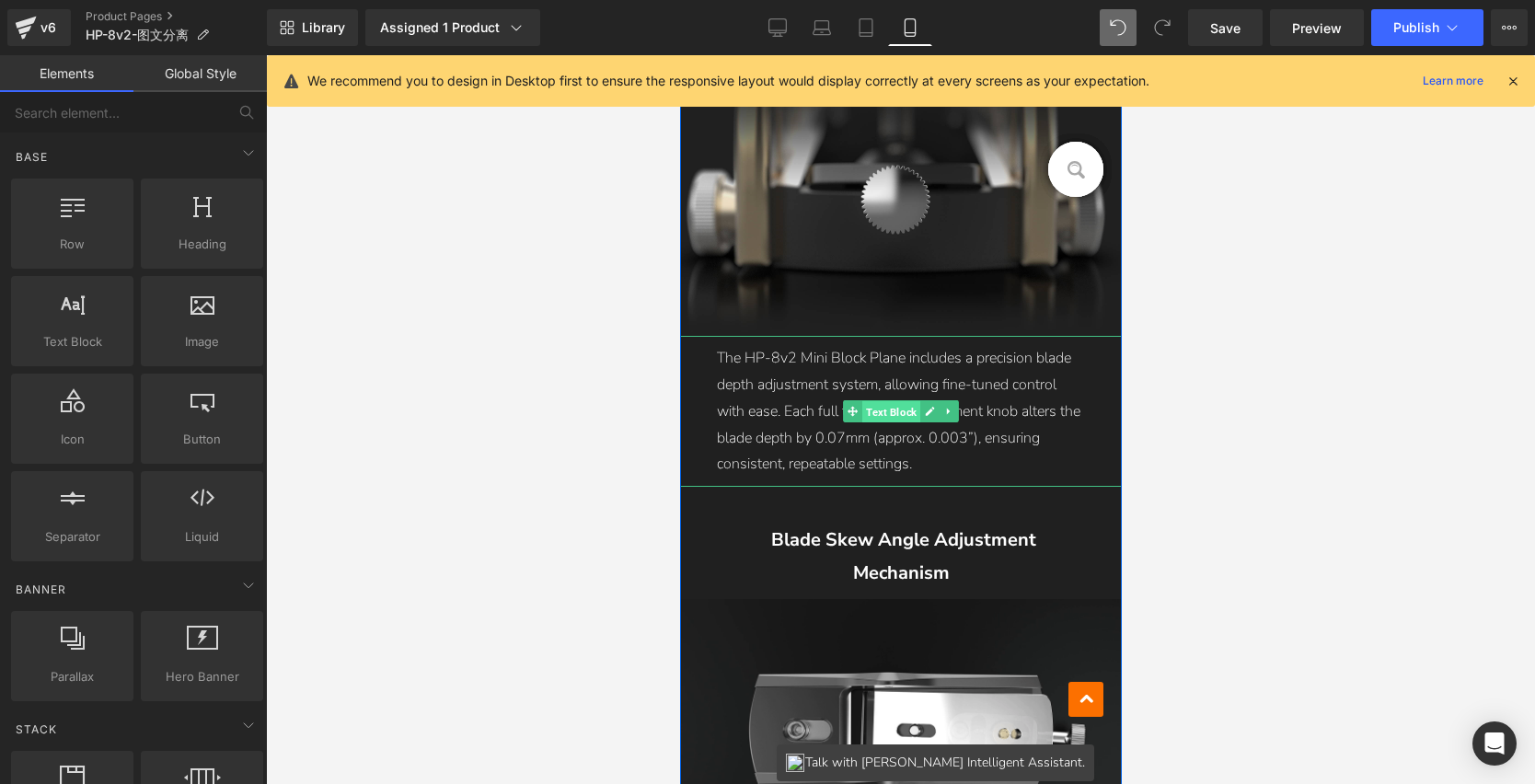
drag, startPoint x: 884, startPoint y: 413, endPoint x: 1107, endPoint y: 234, distance: 286.0
click at [884, 413] on span "Text Block" at bounding box center [890, 412] width 58 height 22
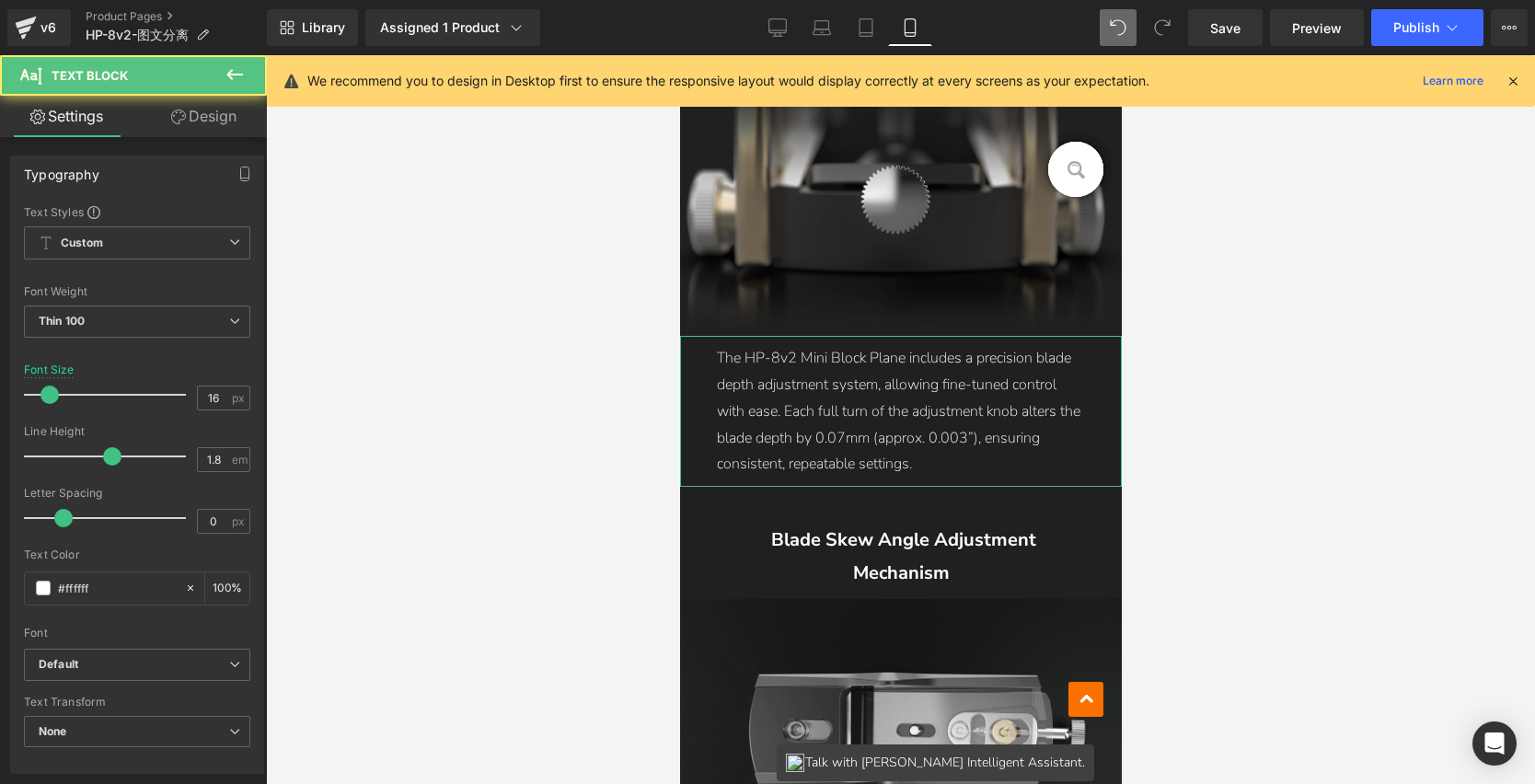
click at [234, 122] on link "Design" at bounding box center [204, 115] width 134 height 41
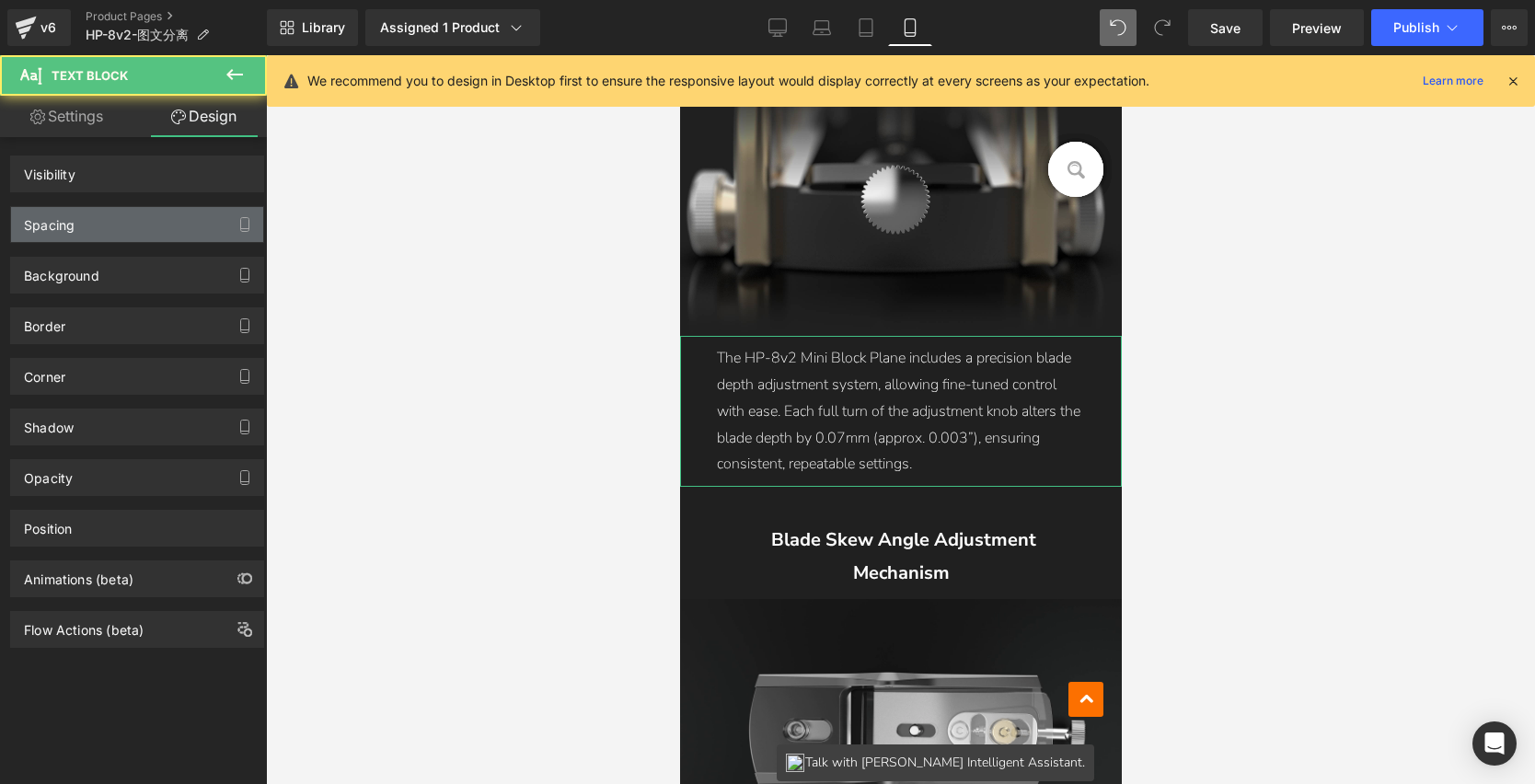
click at [107, 222] on div "Spacing" at bounding box center [137, 224] width 252 height 35
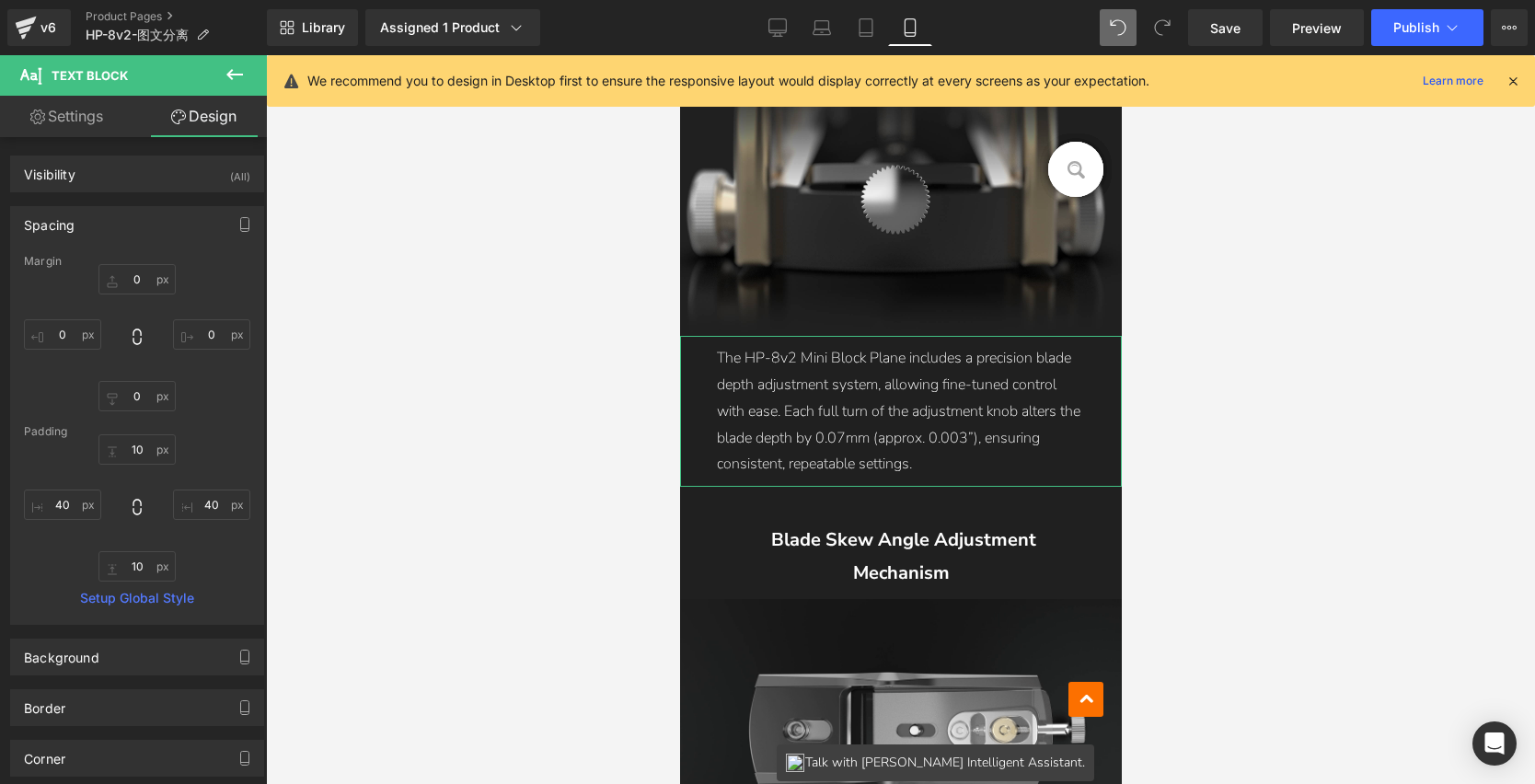
type input "0"
type input "10"
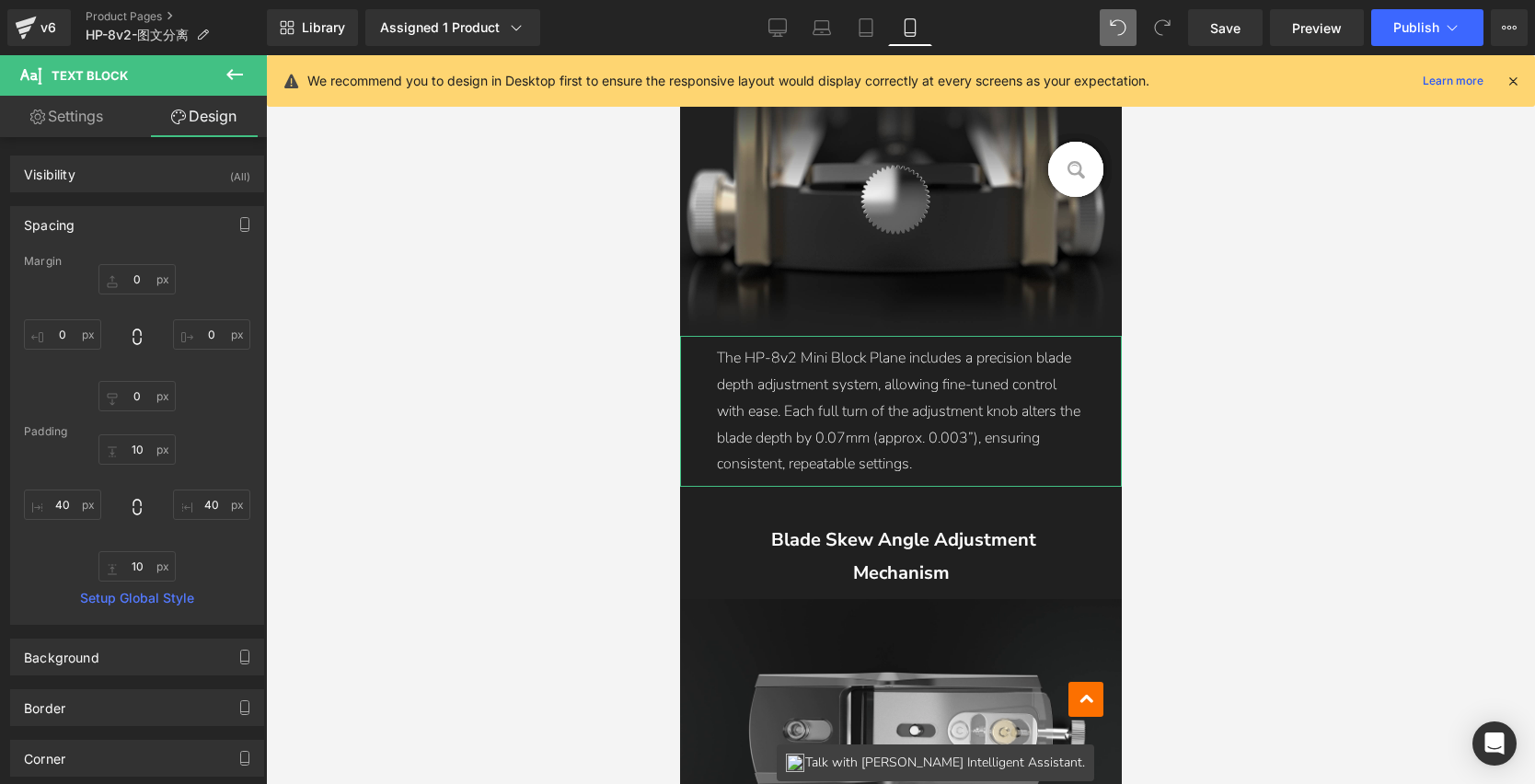
type input "40"
type input "10"
type input "40"
click at [134, 454] on input "10" at bounding box center [137, 449] width 77 height 31
type input "0"
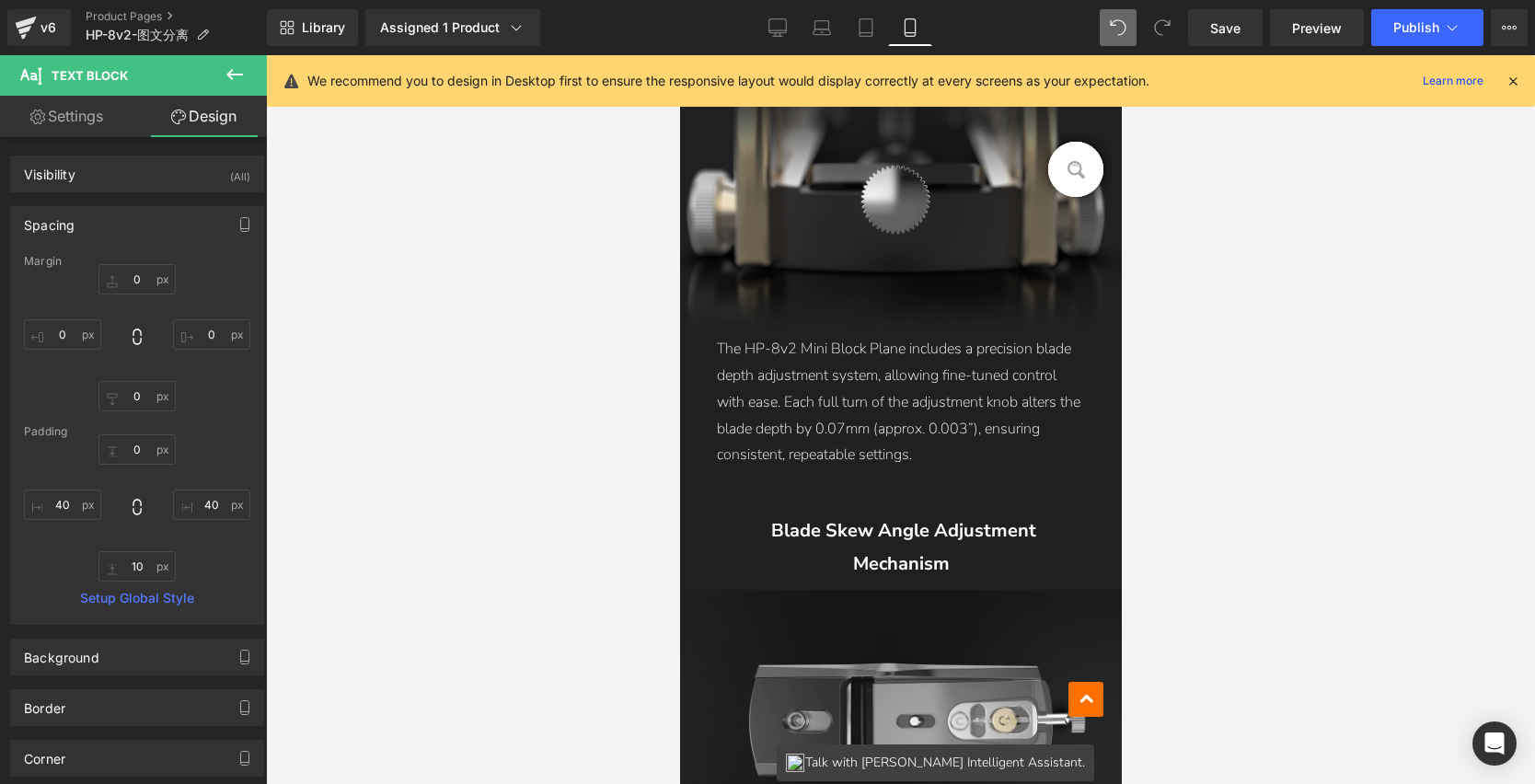
click at [1269, 460] on div at bounding box center [900, 419] width 1269 height 729
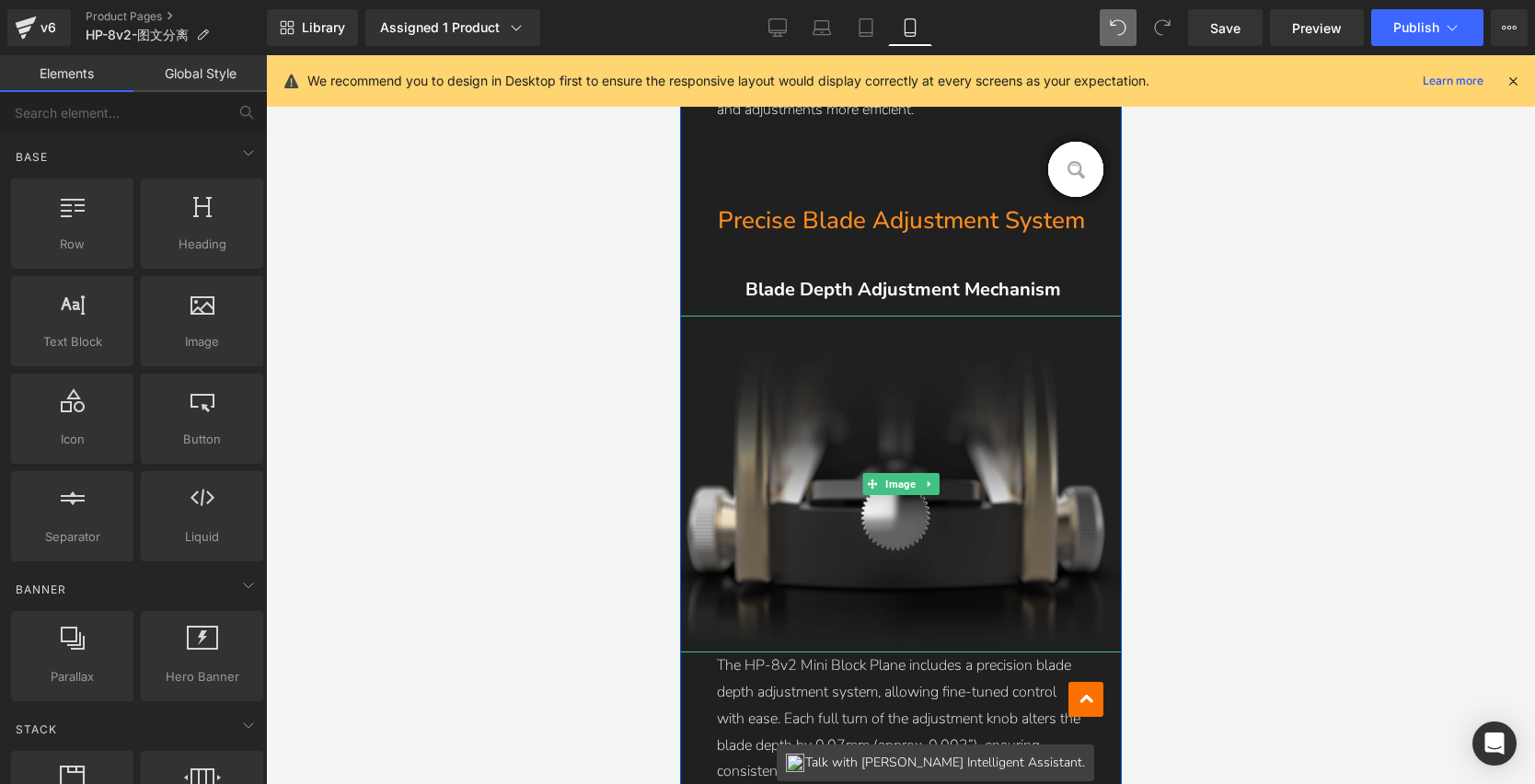
scroll to position [3398, 0]
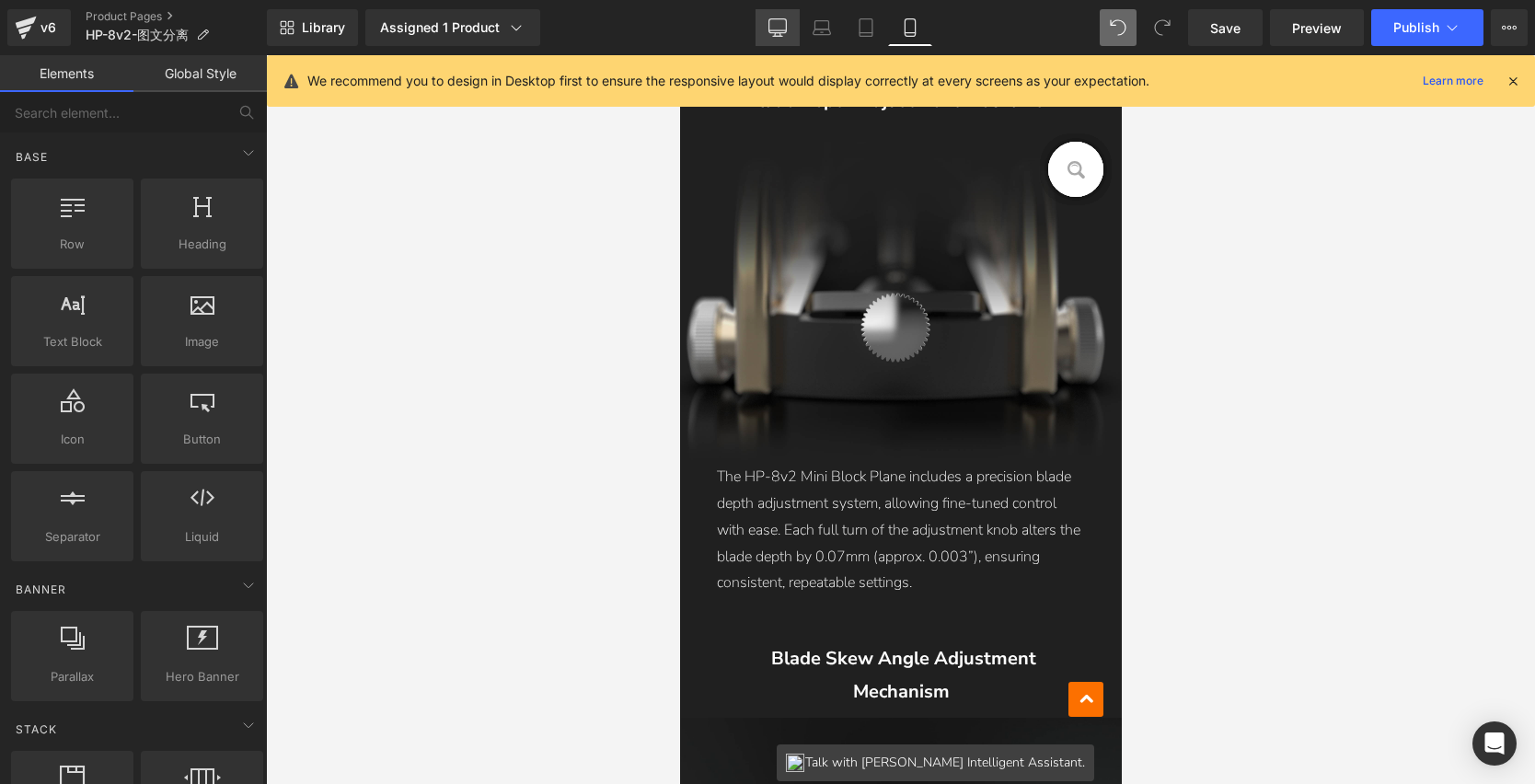
click at [771, 40] on link "Desktop" at bounding box center [778, 28] width 44 height 37
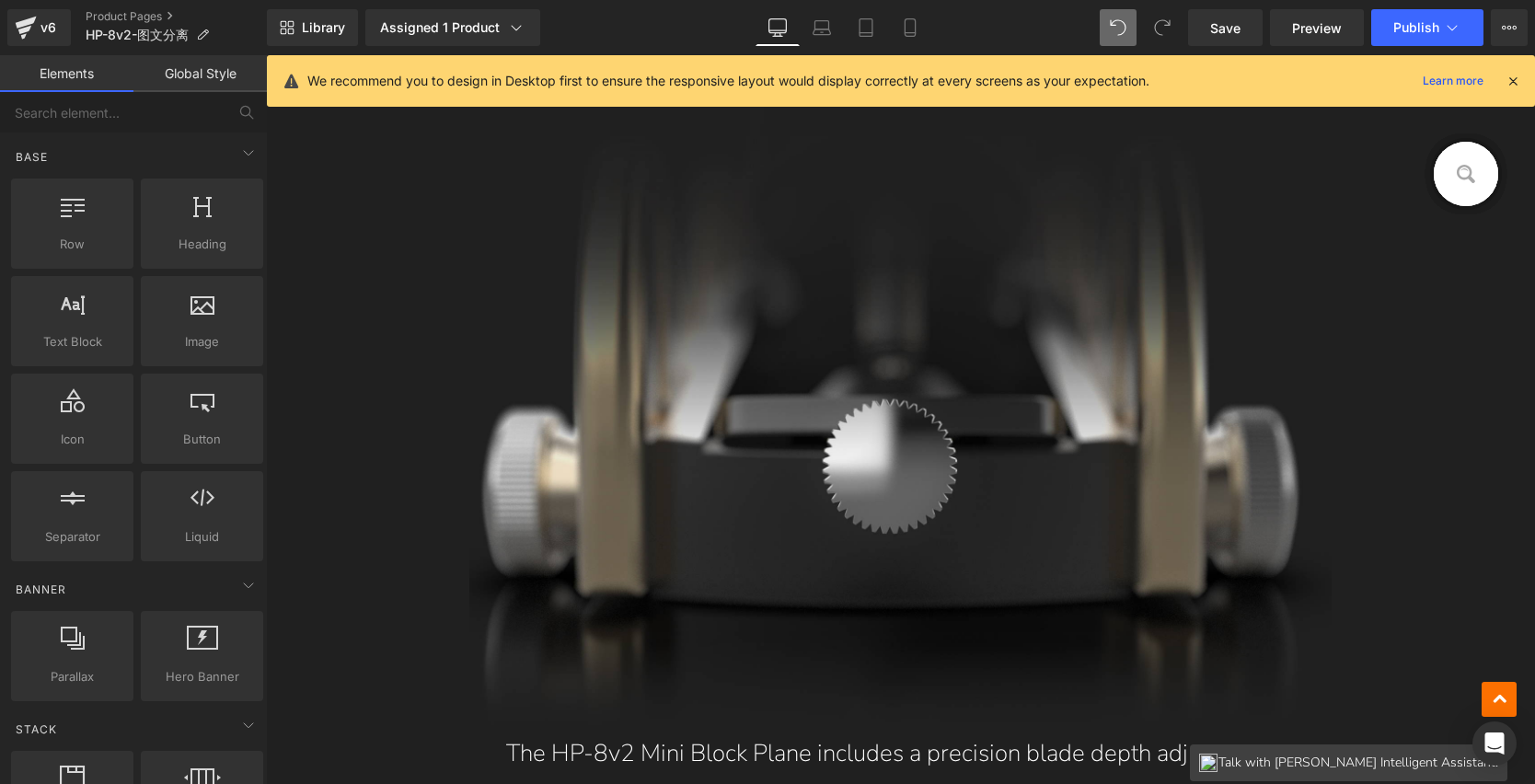
scroll to position [4615, 0]
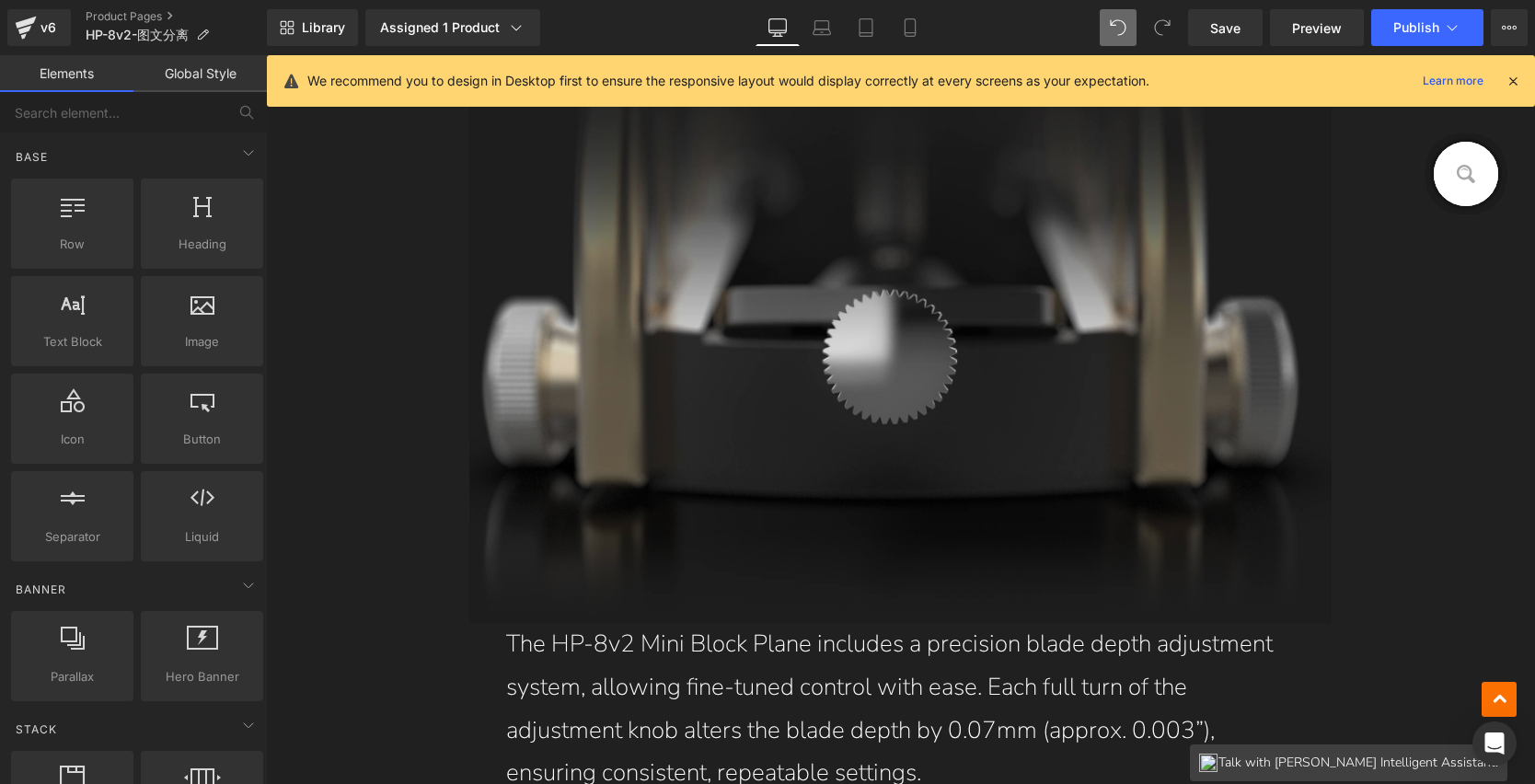
click at [934, 306] on img at bounding box center [901, 294] width 863 height 658
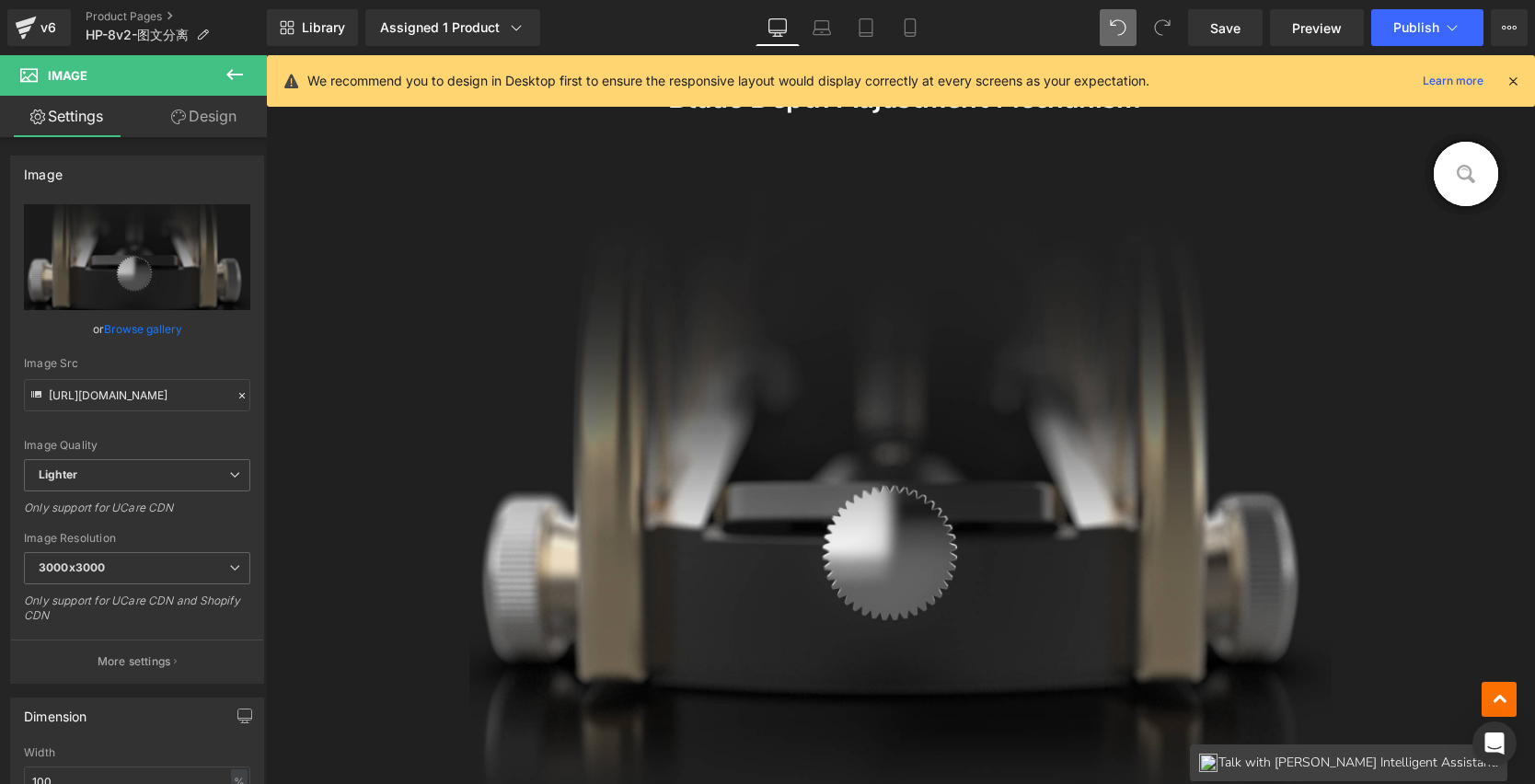
scroll to position [4543, 0]
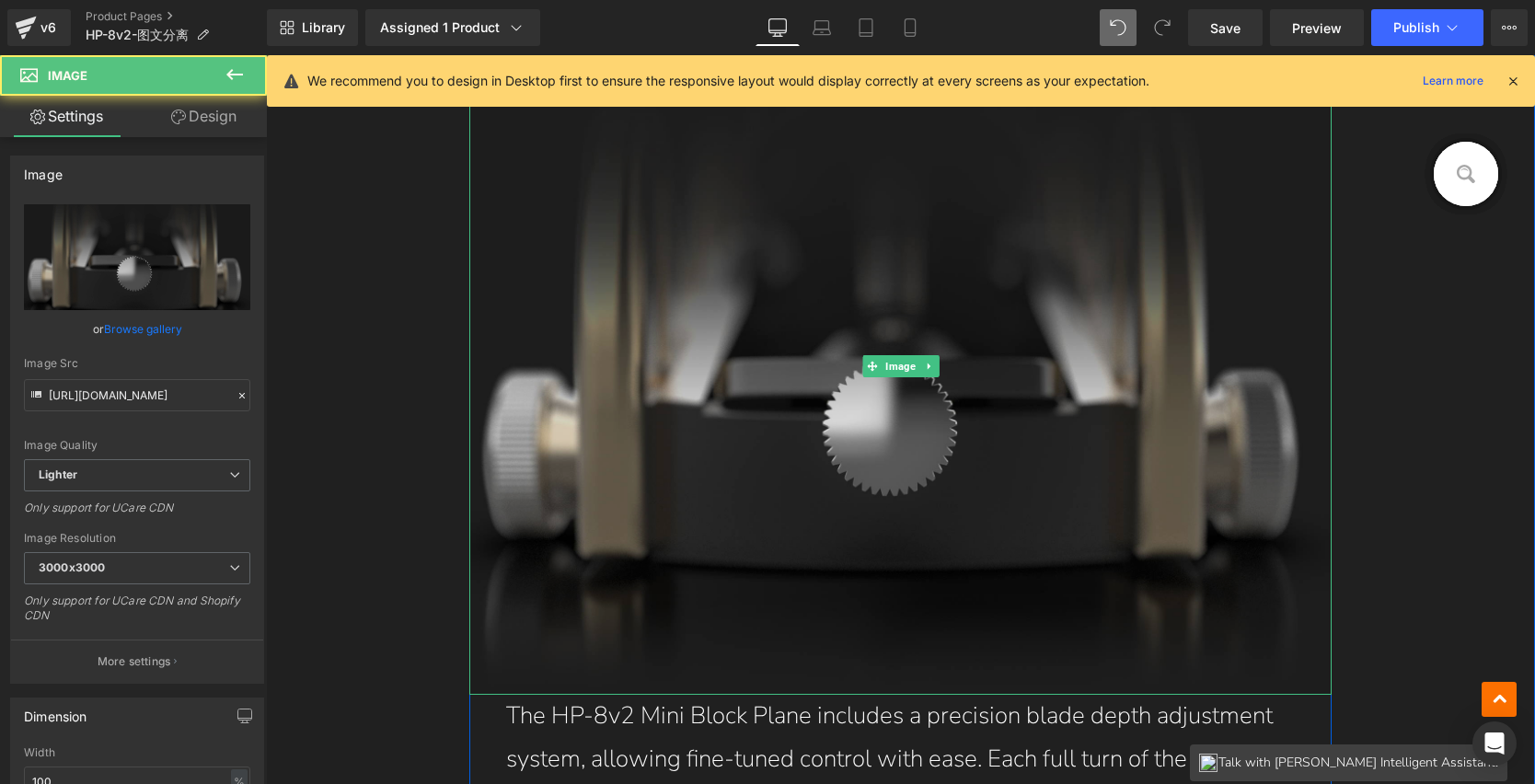
click at [843, 346] on img at bounding box center [901, 366] width 863 height 658
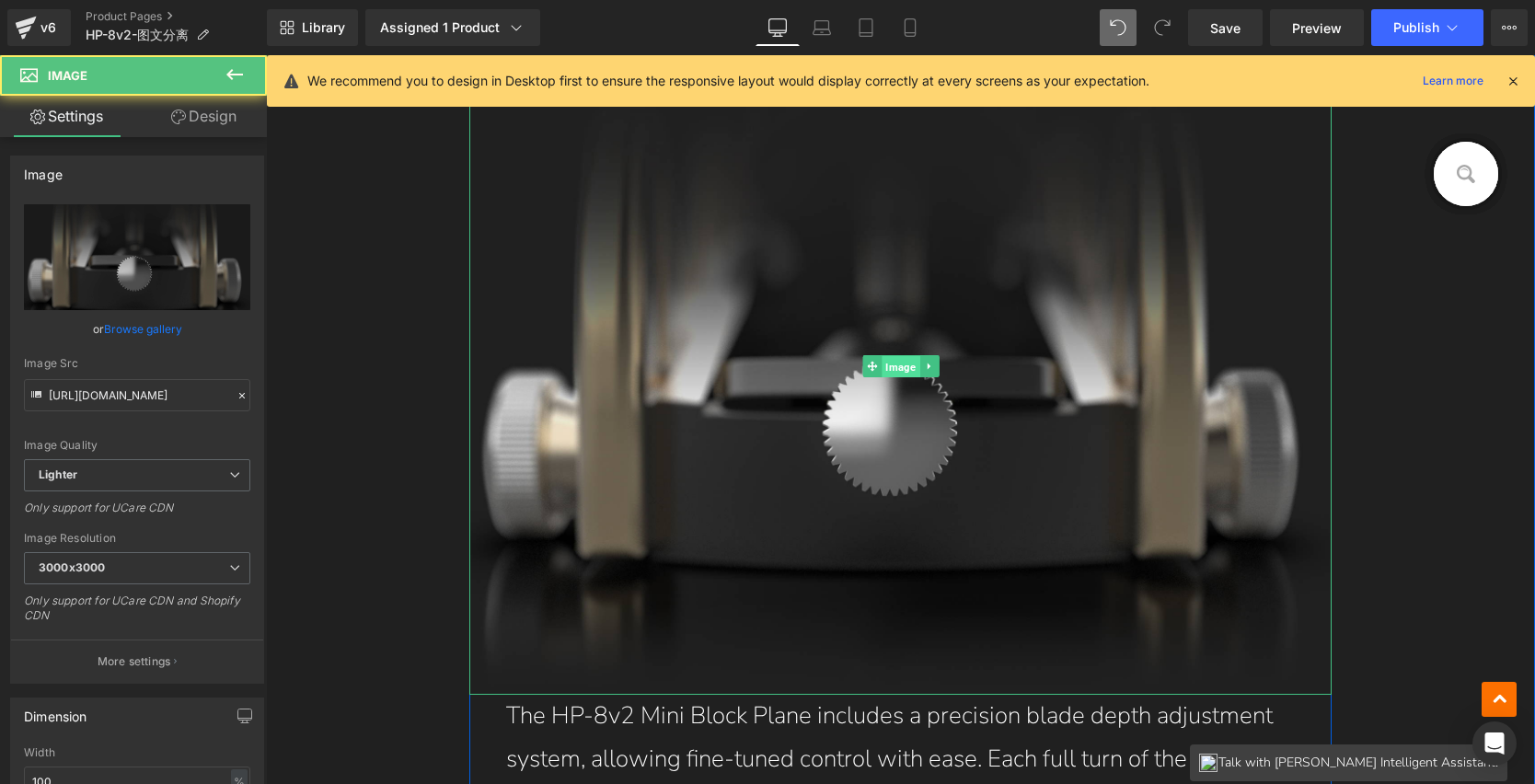
click at [888, 360] on span "Image" at bounding box center [900, 366] width 38 height 22
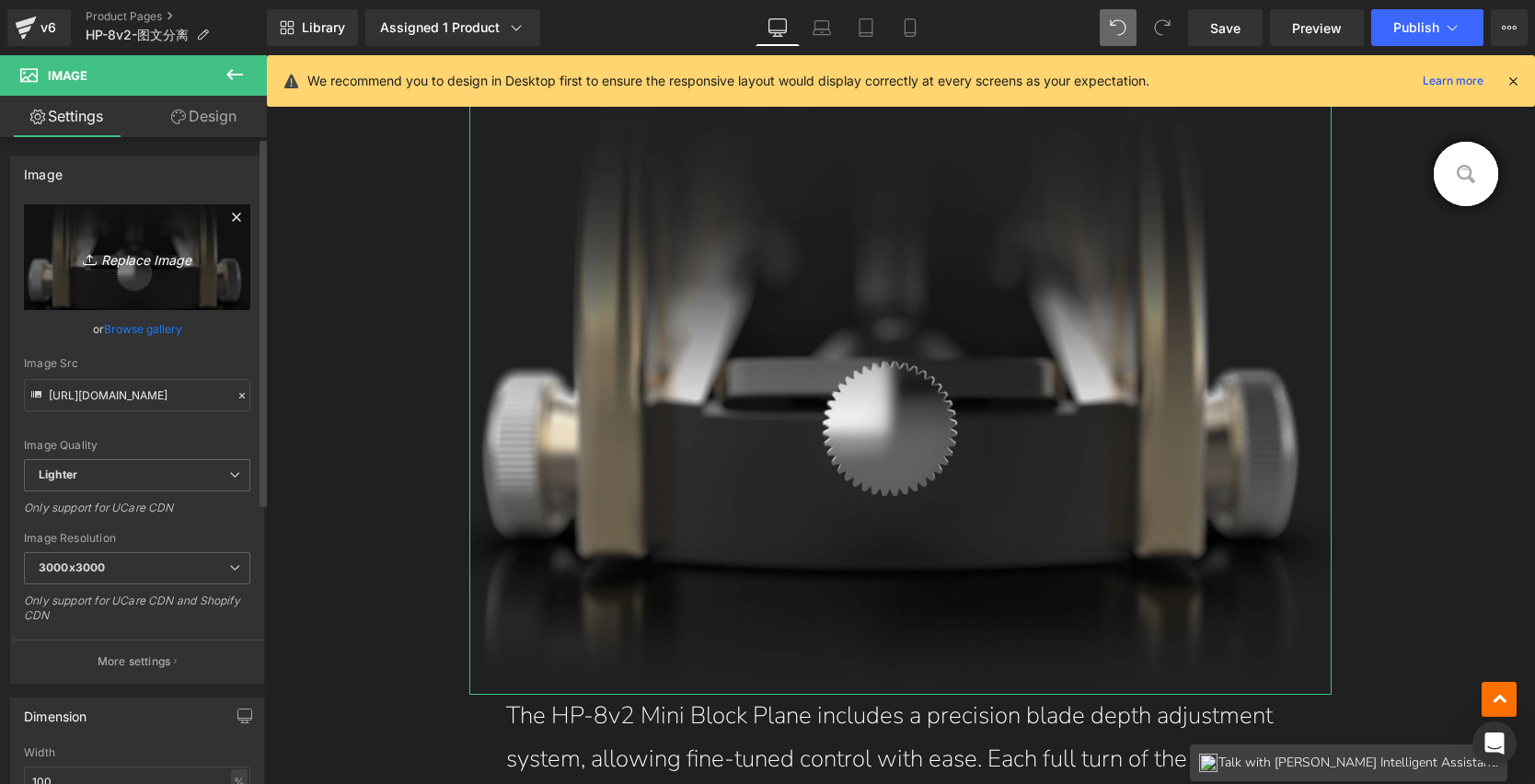
click at [159, 266] on icon "Replace Image" at bounding box center [137, 257] width 147 height 23
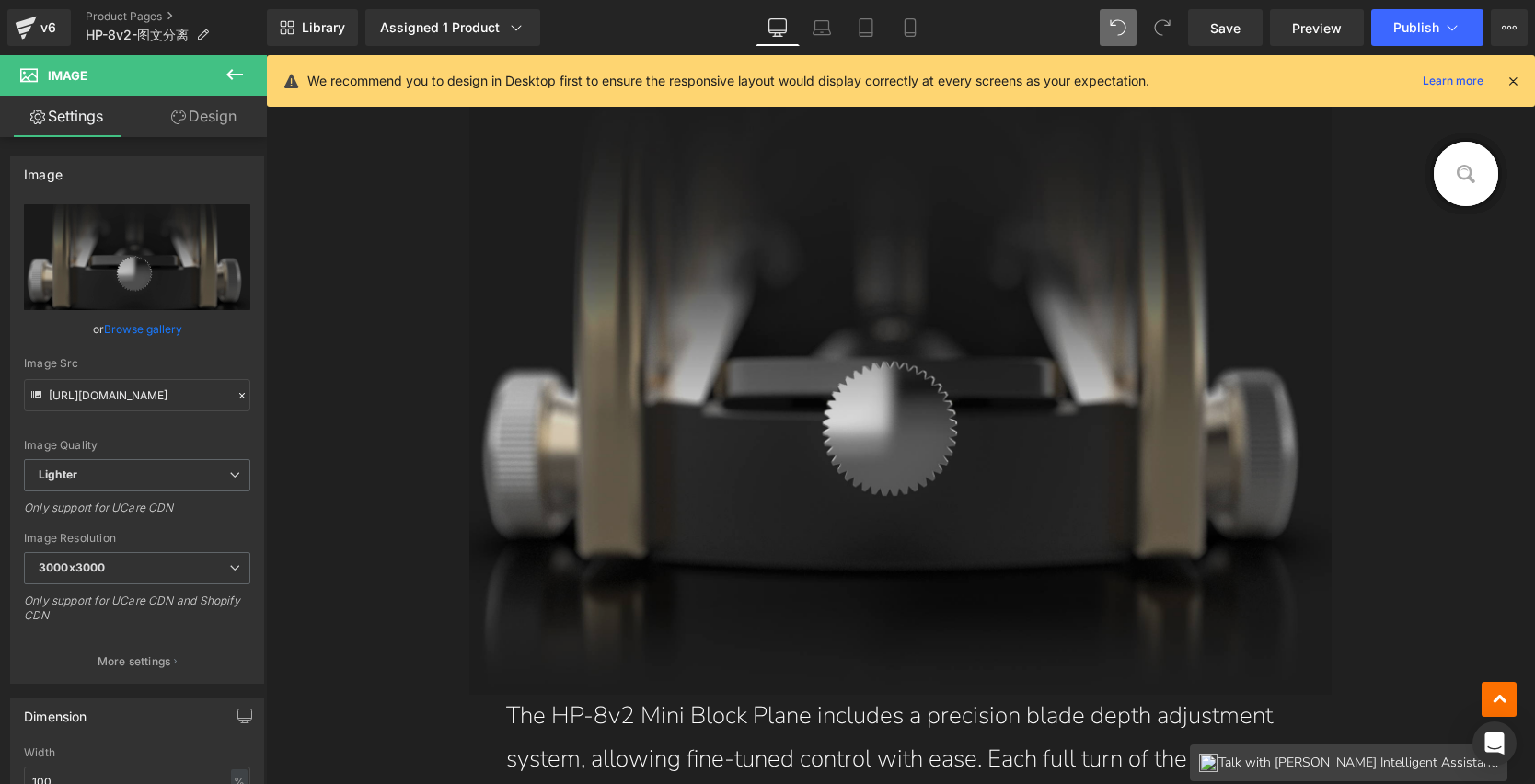
type input "C:\fakepath\6_13.jpg"
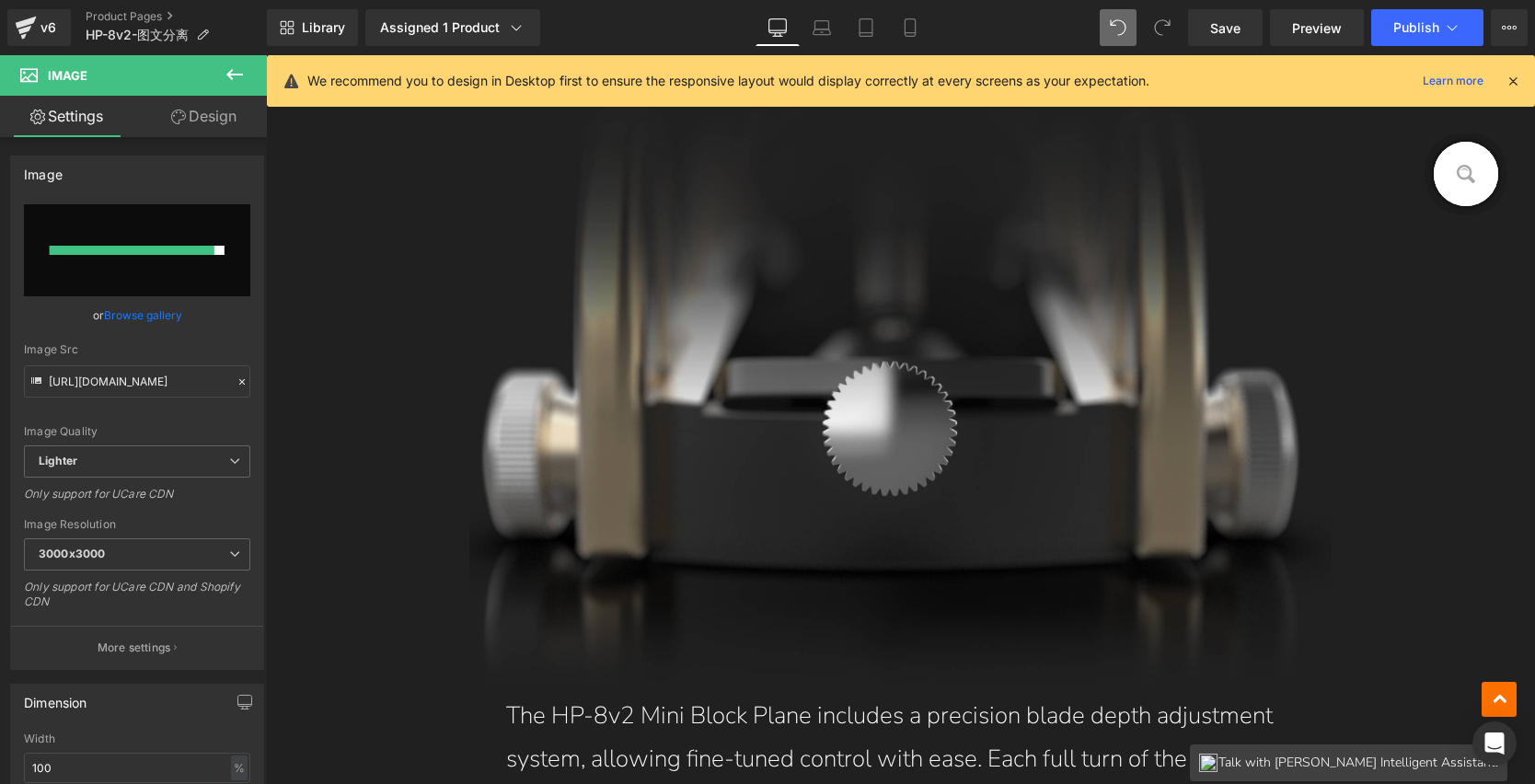
type input "[URL][DOMAIN_NAME]"
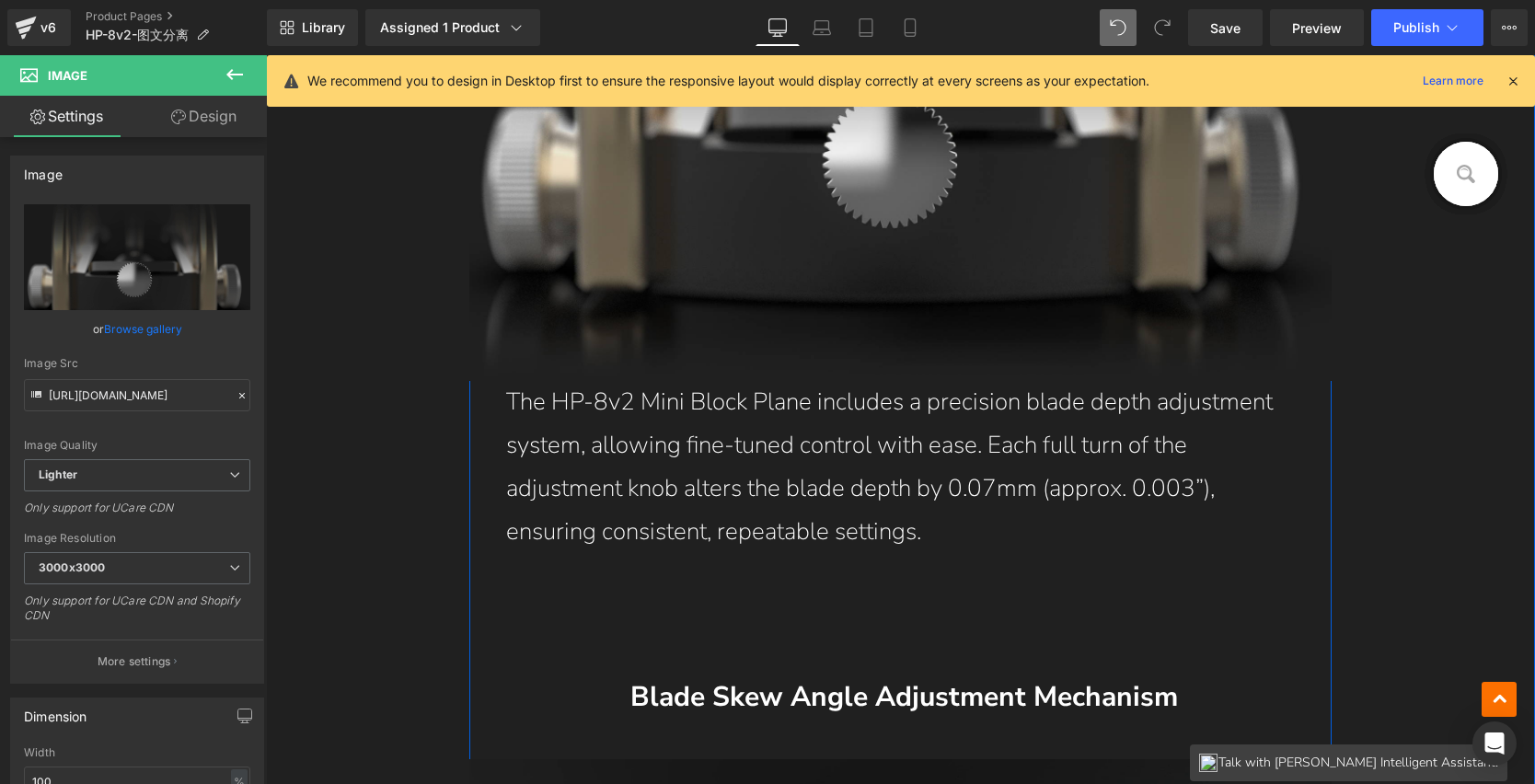
scroll to position [4882, 0]
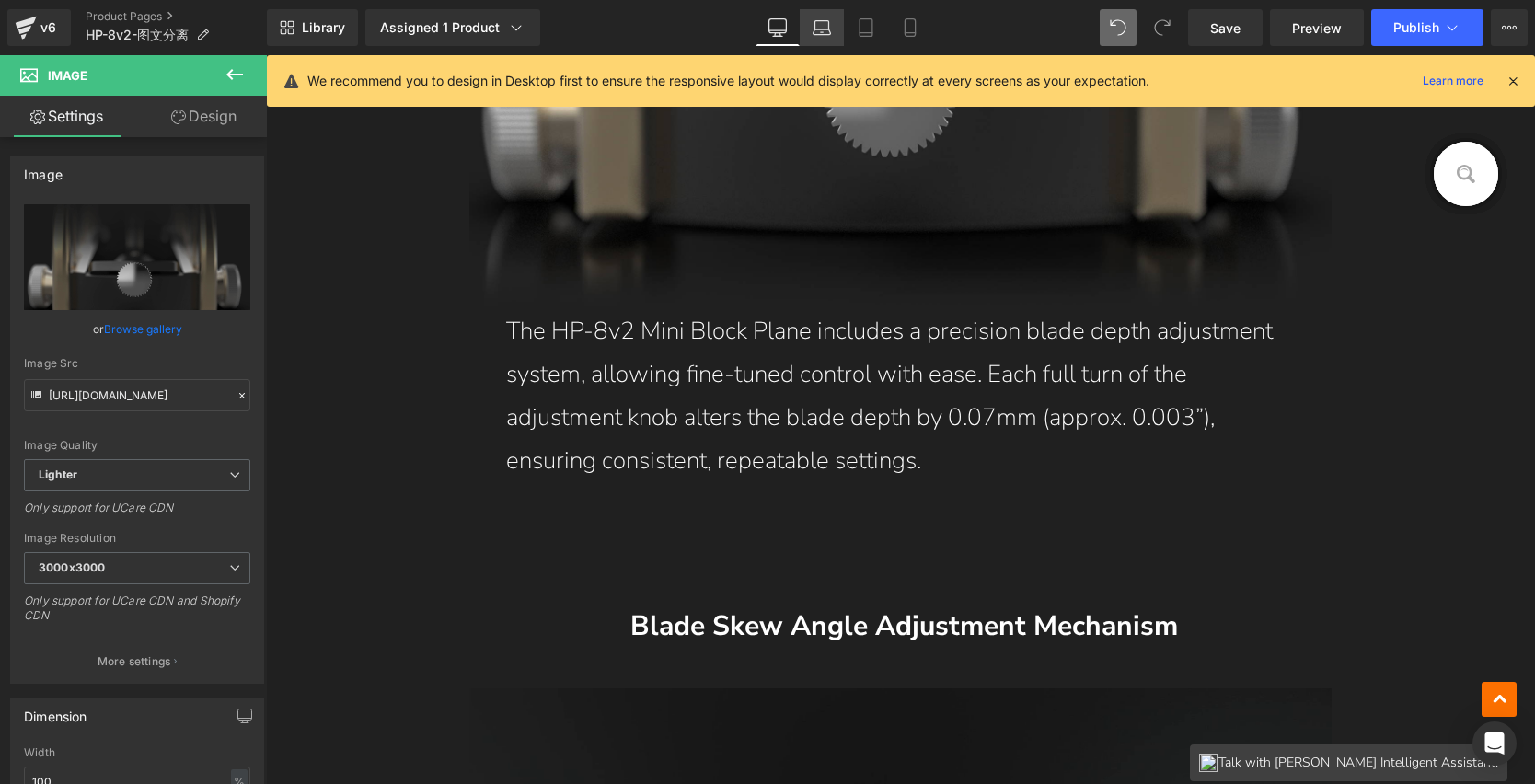
click at [829, 22] on icon at bounding box center [822, 27] width 18 height 18
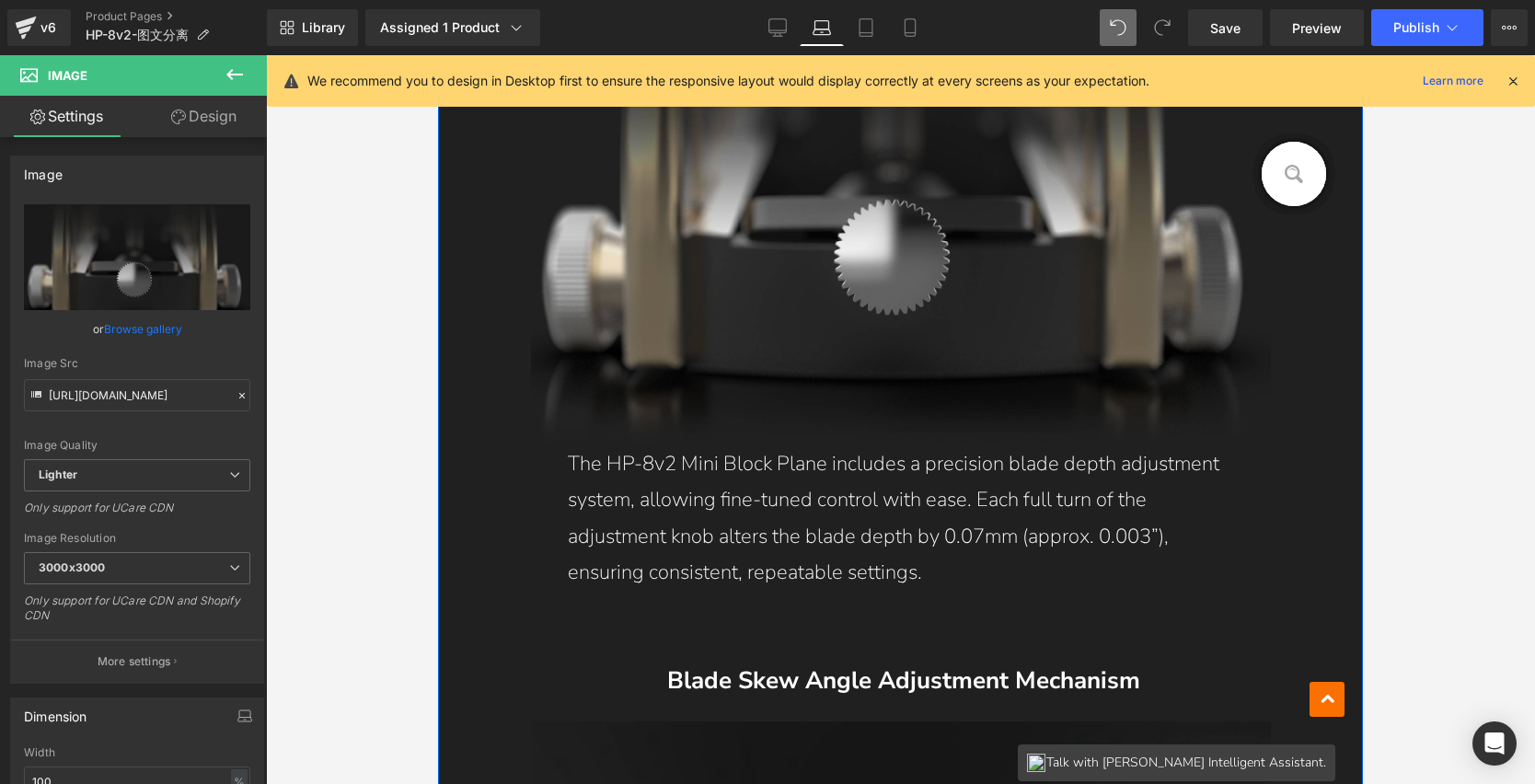
scroll to position [4147, 0]
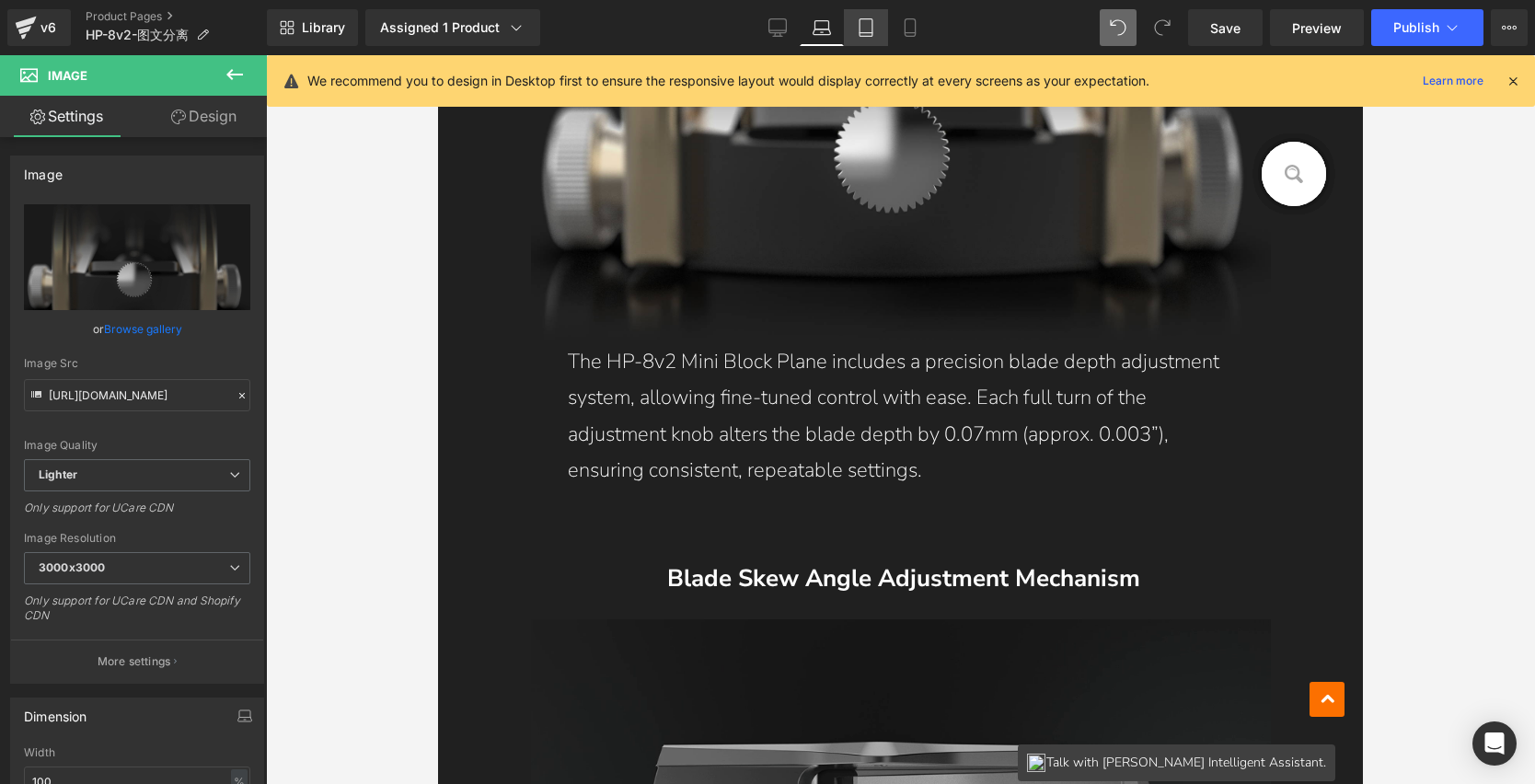
click at [866, 34] on icon at bounding box center [865, 27] width 18 height 18
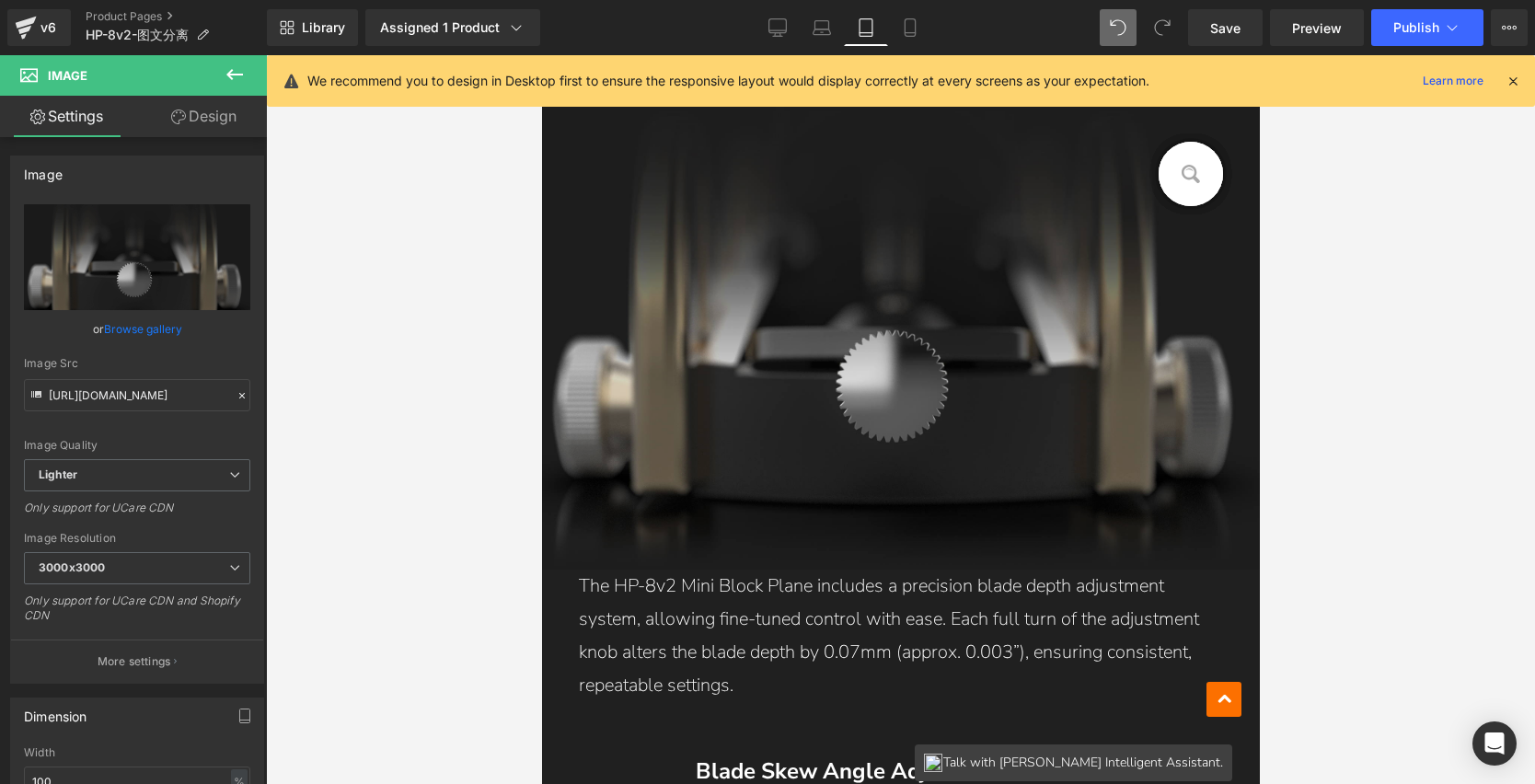
scroll to position [4393, 0]
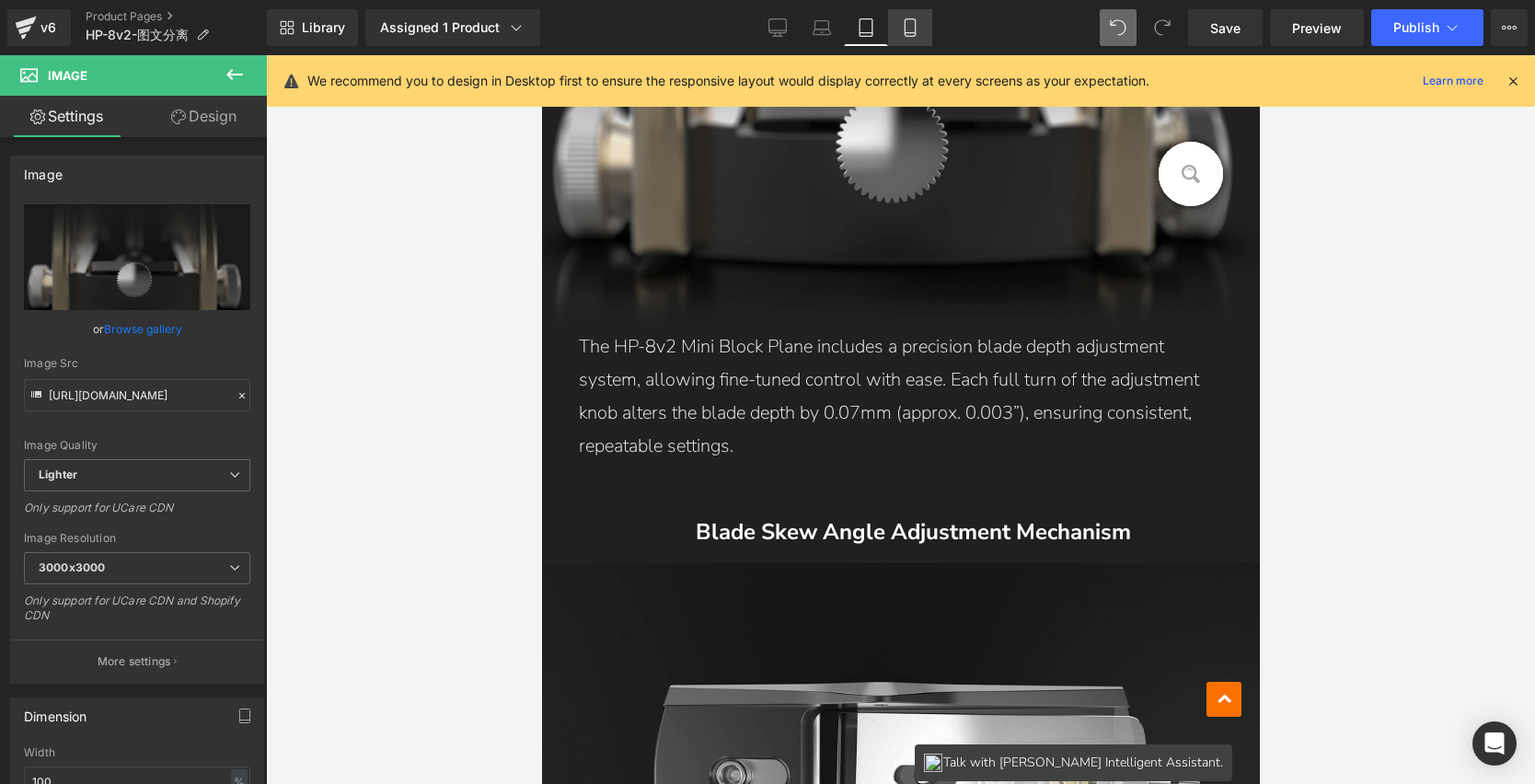
click at [914, 29] on icon at bounding box center [909, 27] width 18 height 18
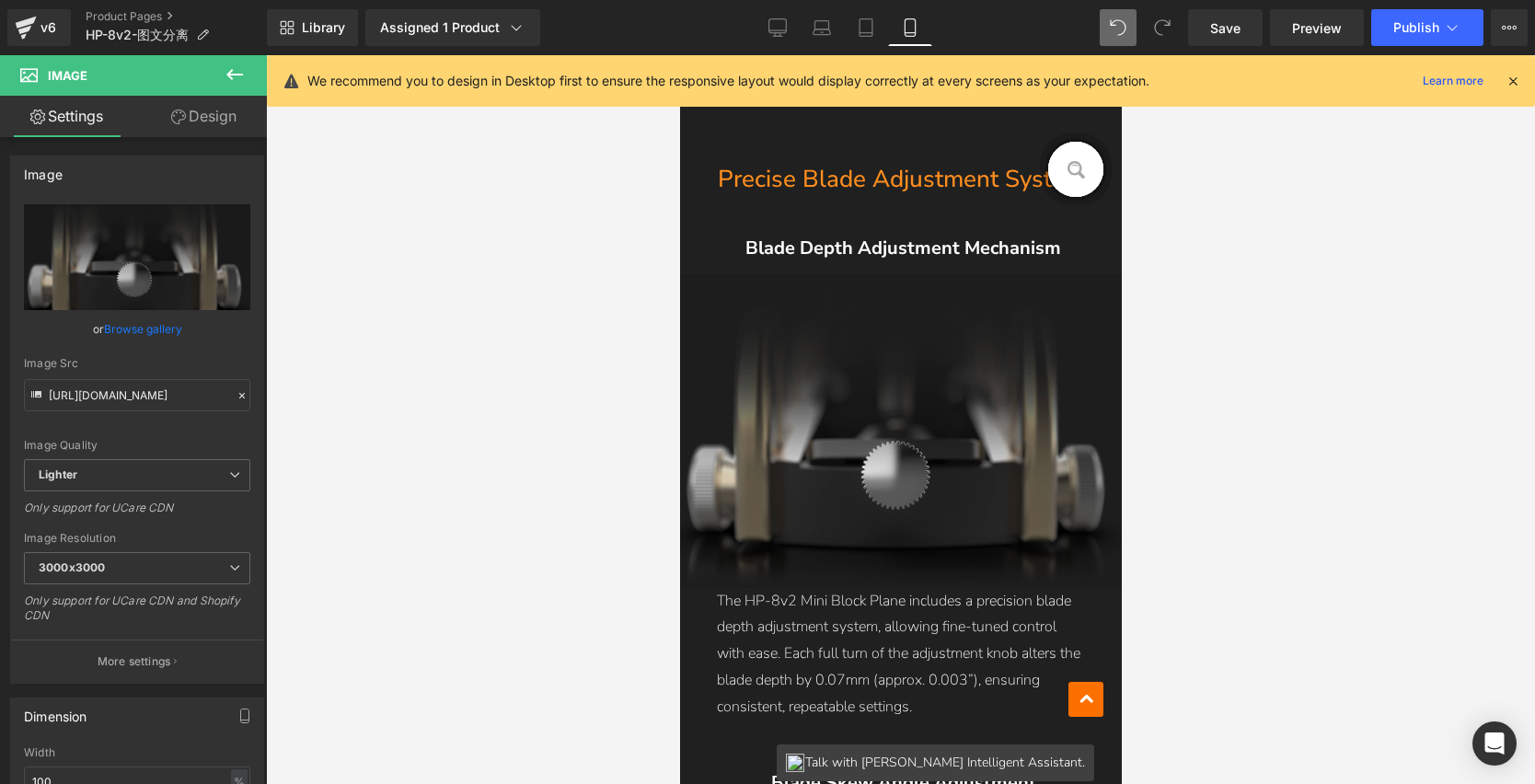
scroll to position [3493, 0]
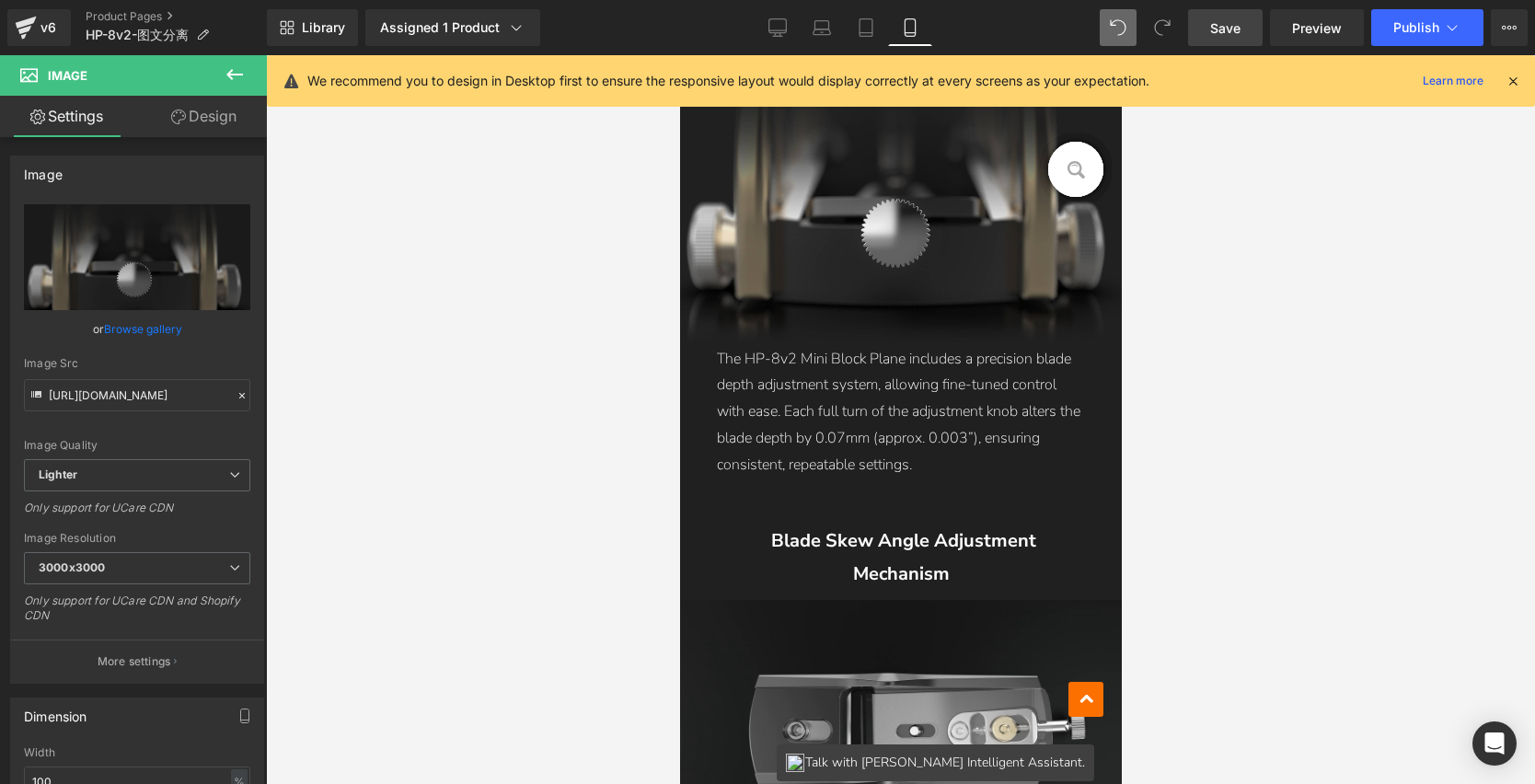
click at [1243, 33] on link "Save" at bounding box center [1225, 28] width 74 height 37
click at [1328, 34] on span "Preview" at bounding box center [1318, 28] width 50 height 19
click at [1322, 29] on span "Preview" at bounding box center [1318, 28] width 50 height 19
